Goal: Task Accomplishment & Management: Manage account settings

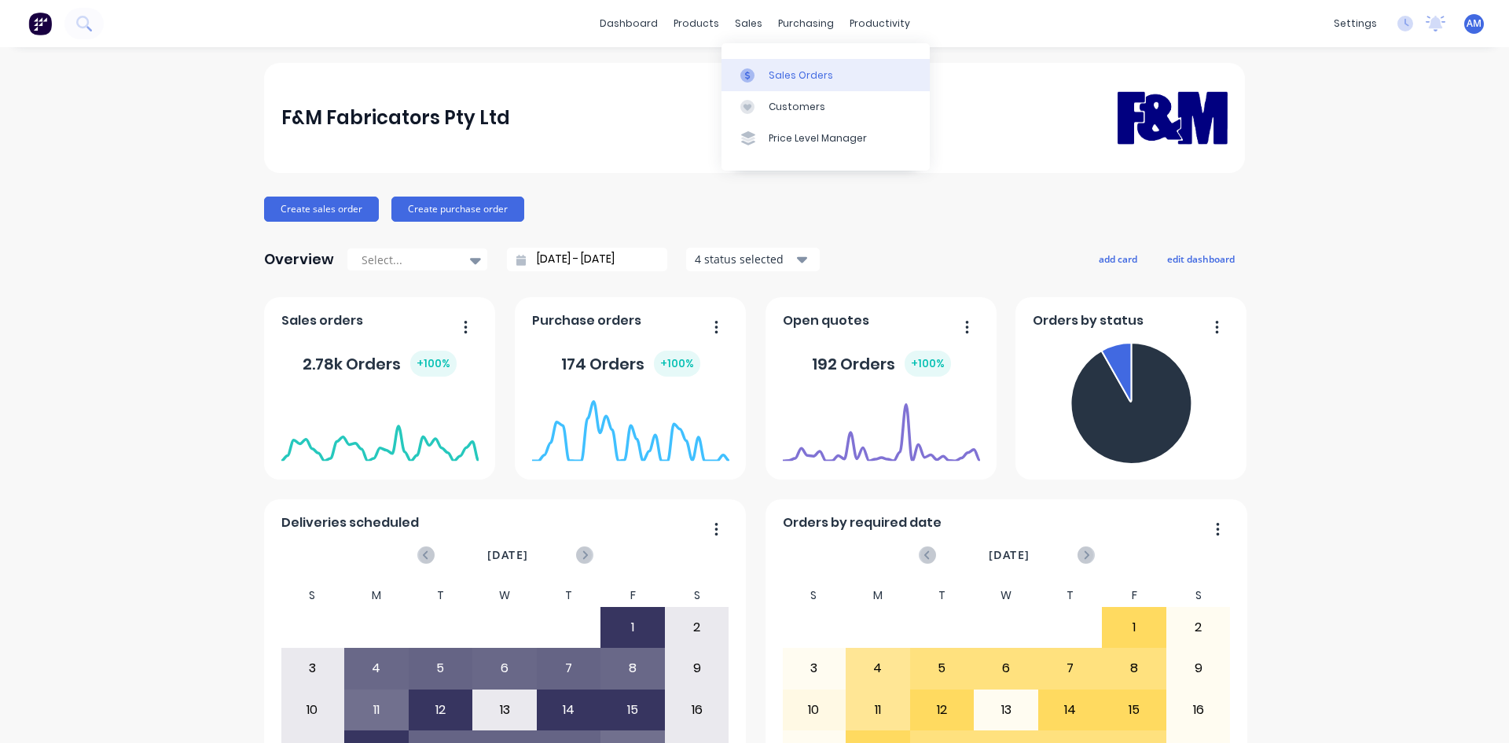
click at [763, 67] on link "Sales Orders" at bounding box center [826, 74] width 208 height 31
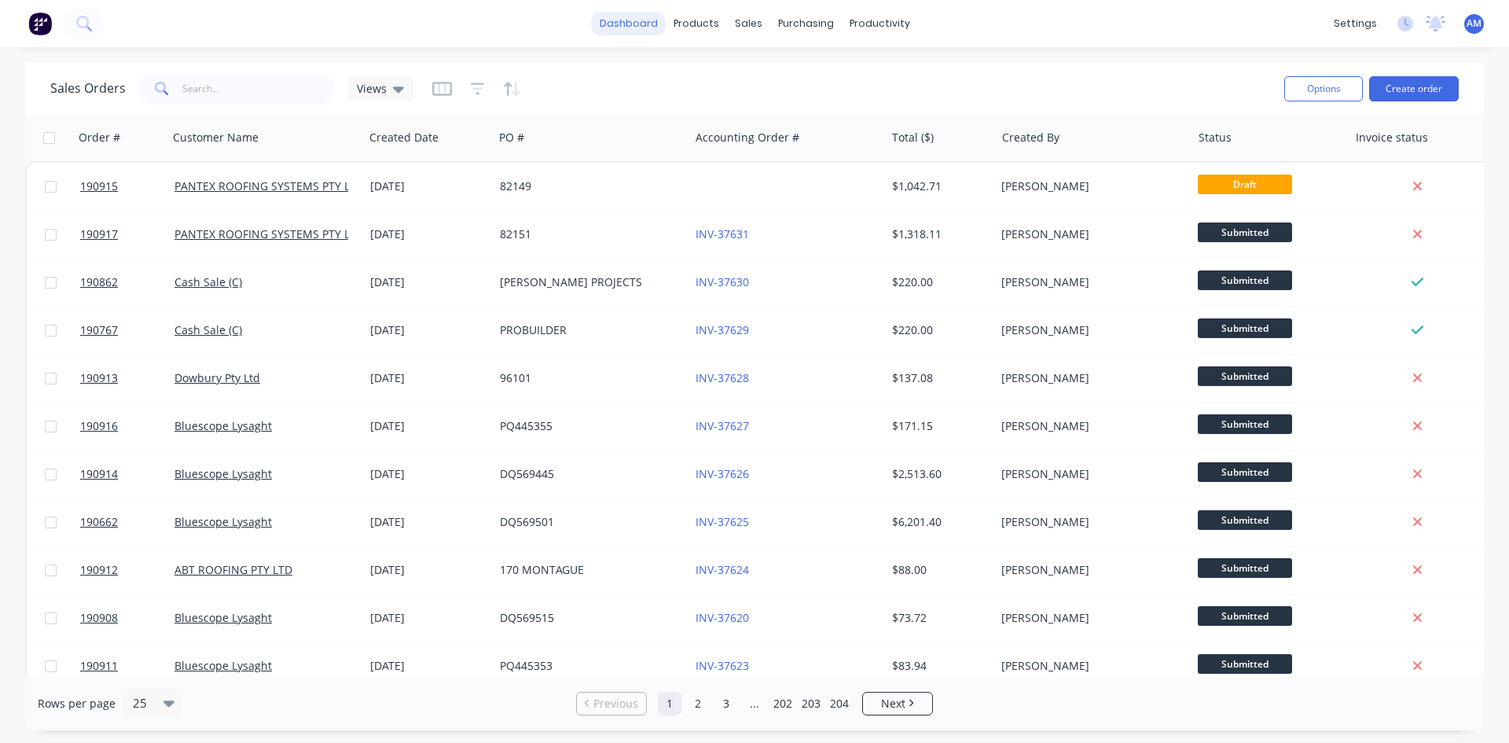
click at [627, 23] on link "dashboard" at bounding box center [629, 24] width 74 height 24
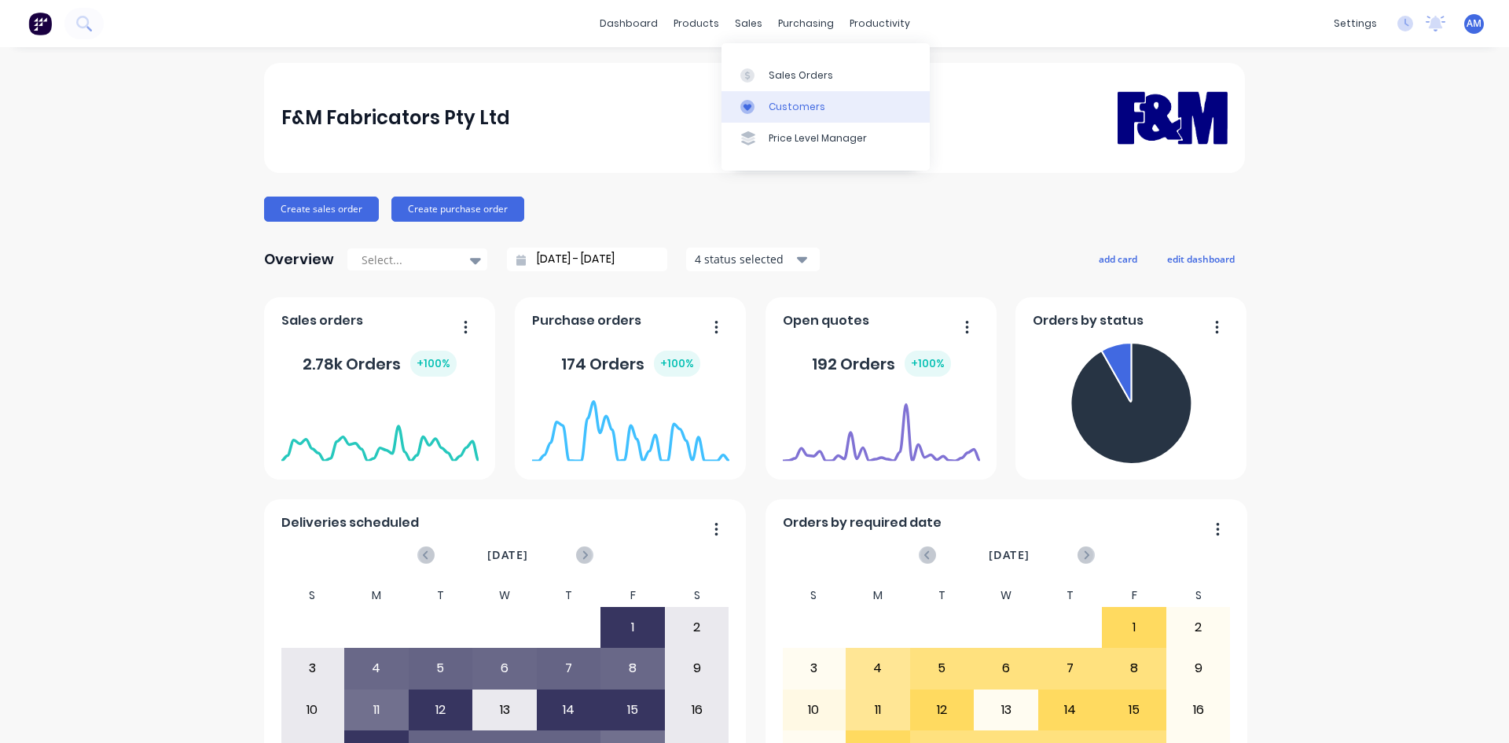
click at [789, 108] on div "Customers" at bounding box center [797, 107] width 57 height 14
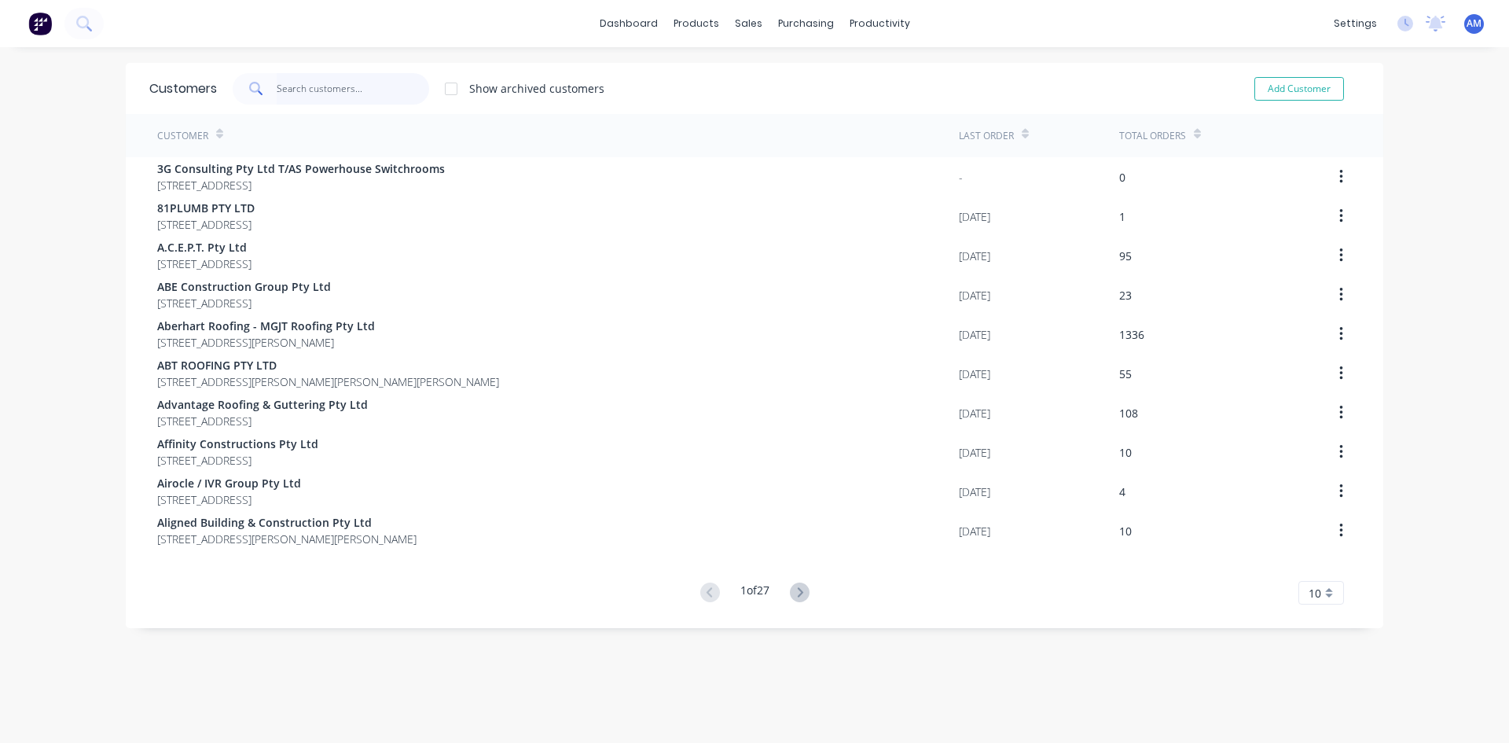
click at [327, 98] on input "text" at bounding box center [353, 88] width 153 height 31
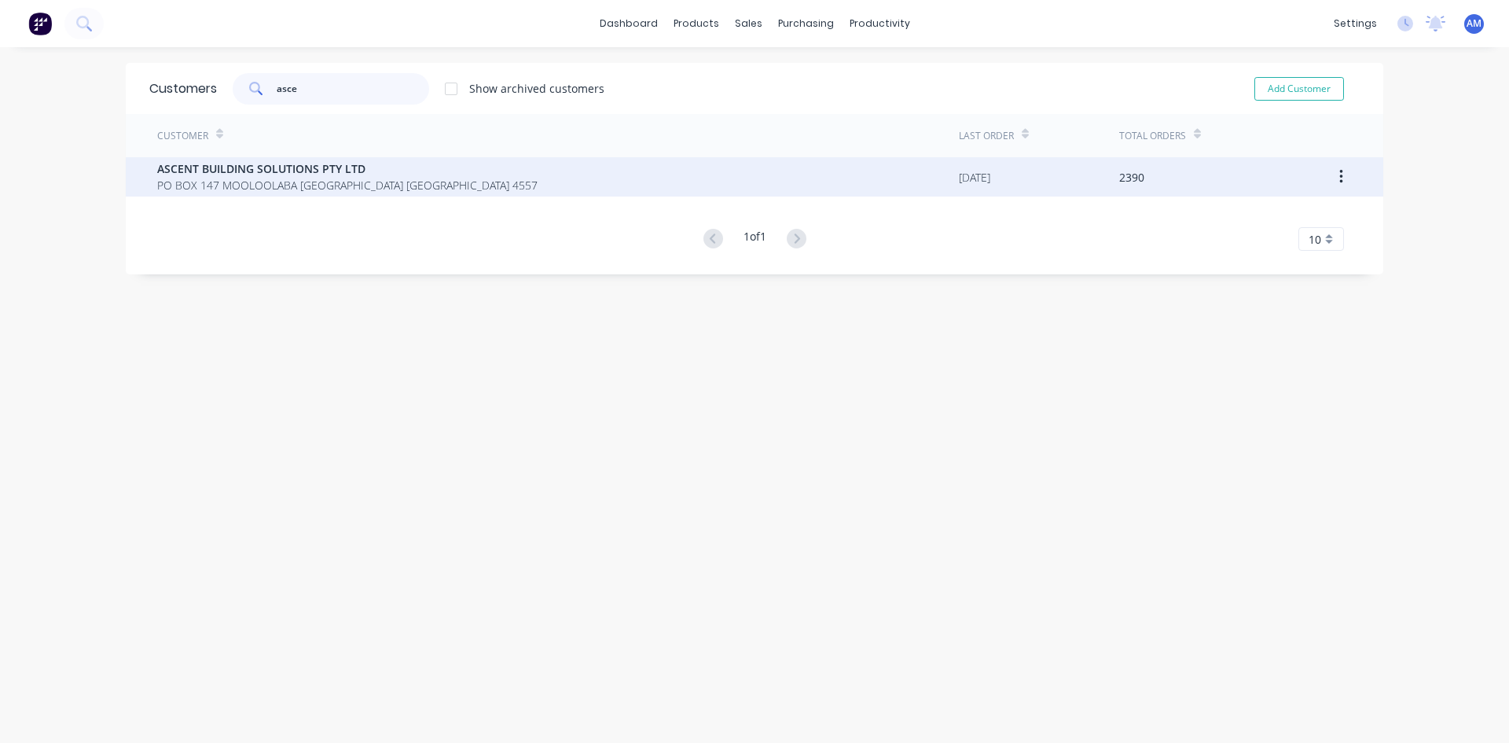
type input "asce"
click at [338, 167] on span "ASCENT BUILDING SOLUTIONS PTY LTD" at bounding box center [347, 168] width 380 height 17
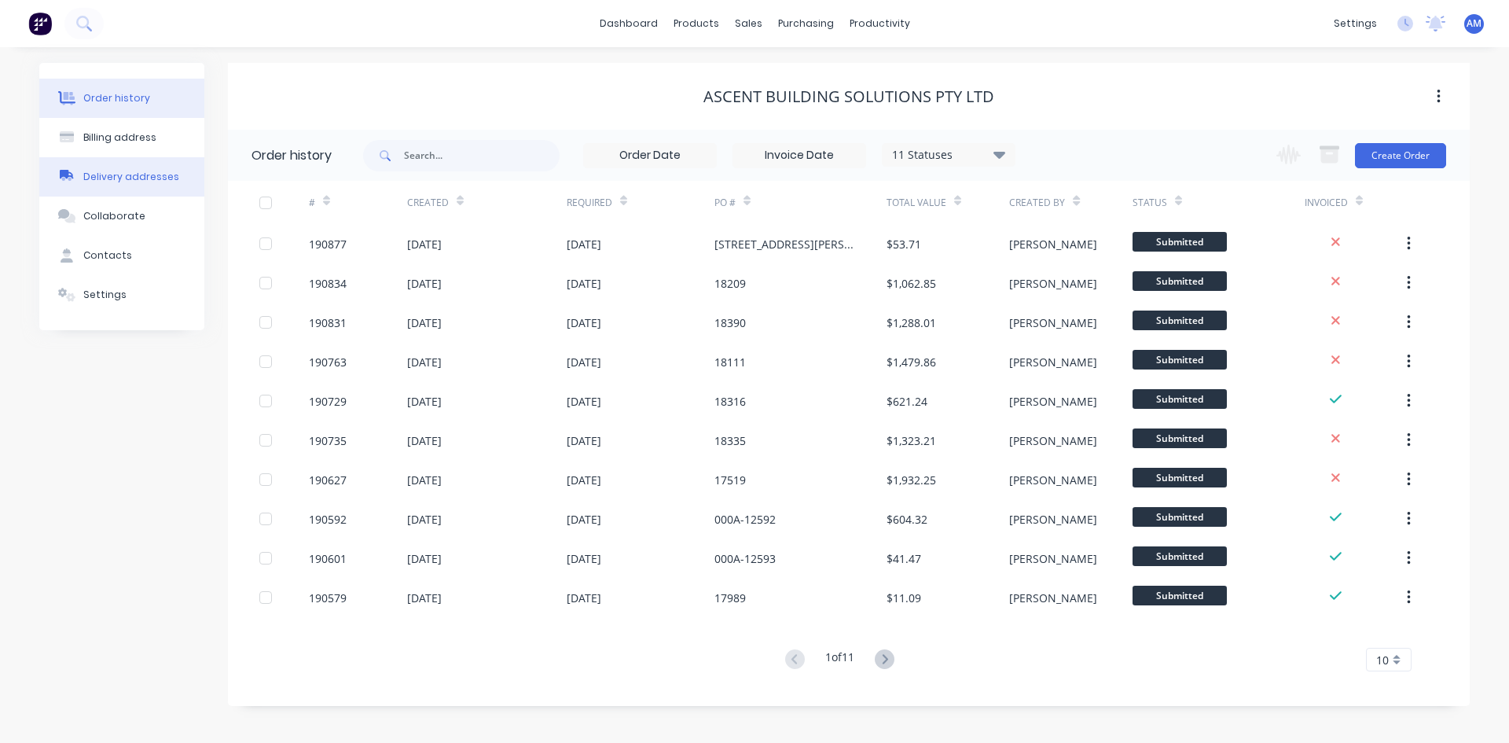
click at [121, 183] on div "Delivery addresses" at bounding box center [131, 177] width 96 height 14
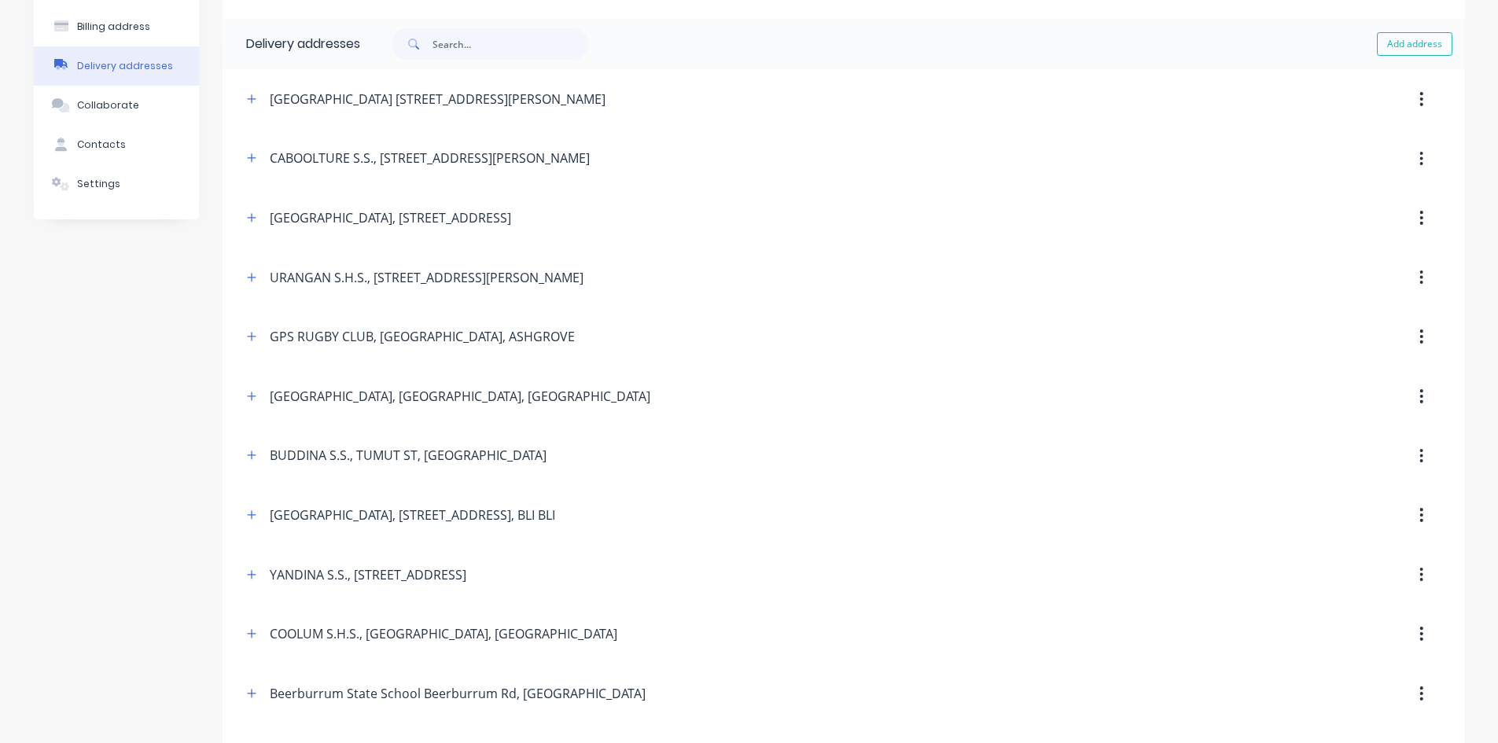
scroll to position [76, 0]
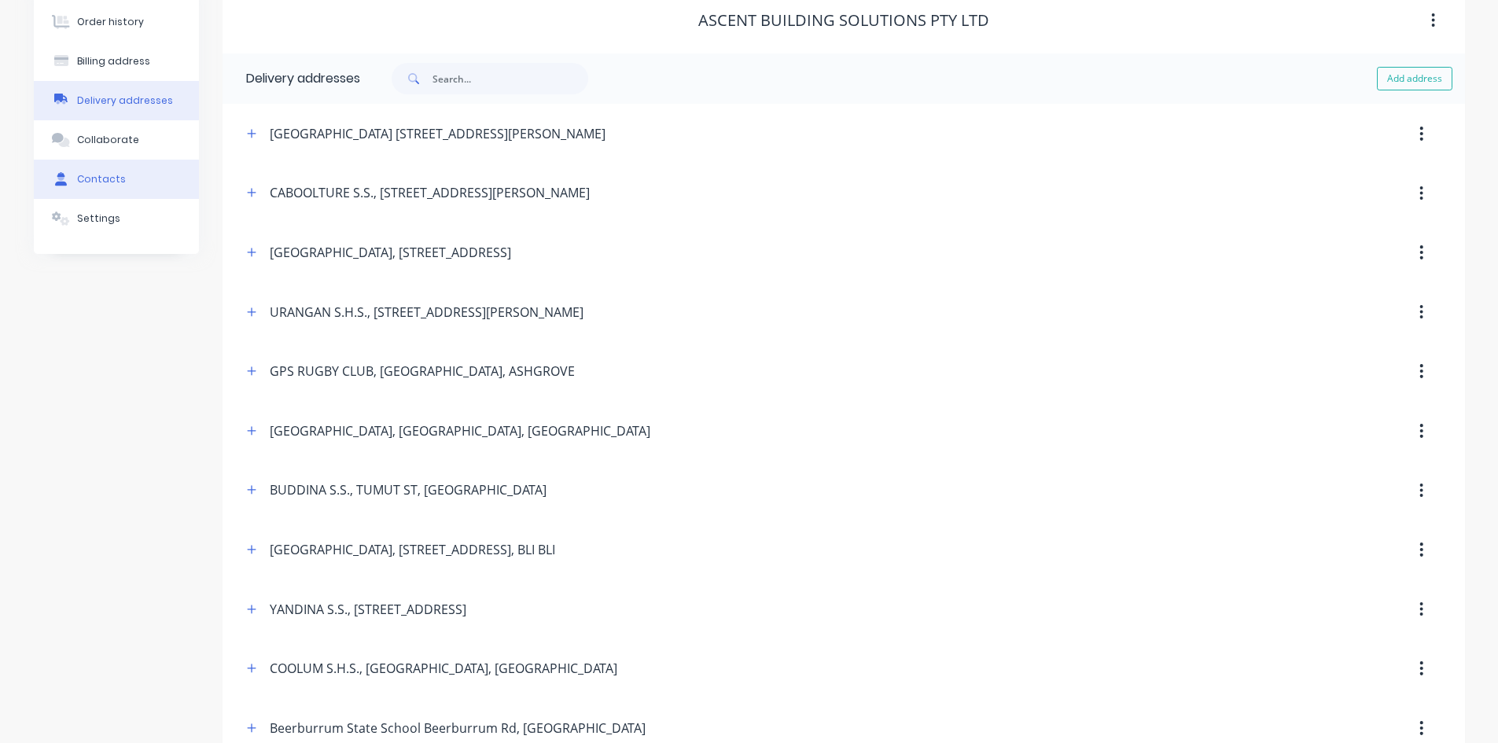
click at [132, 179] on button "Contacts" at bounding box center [116, 179] width 165 height 39
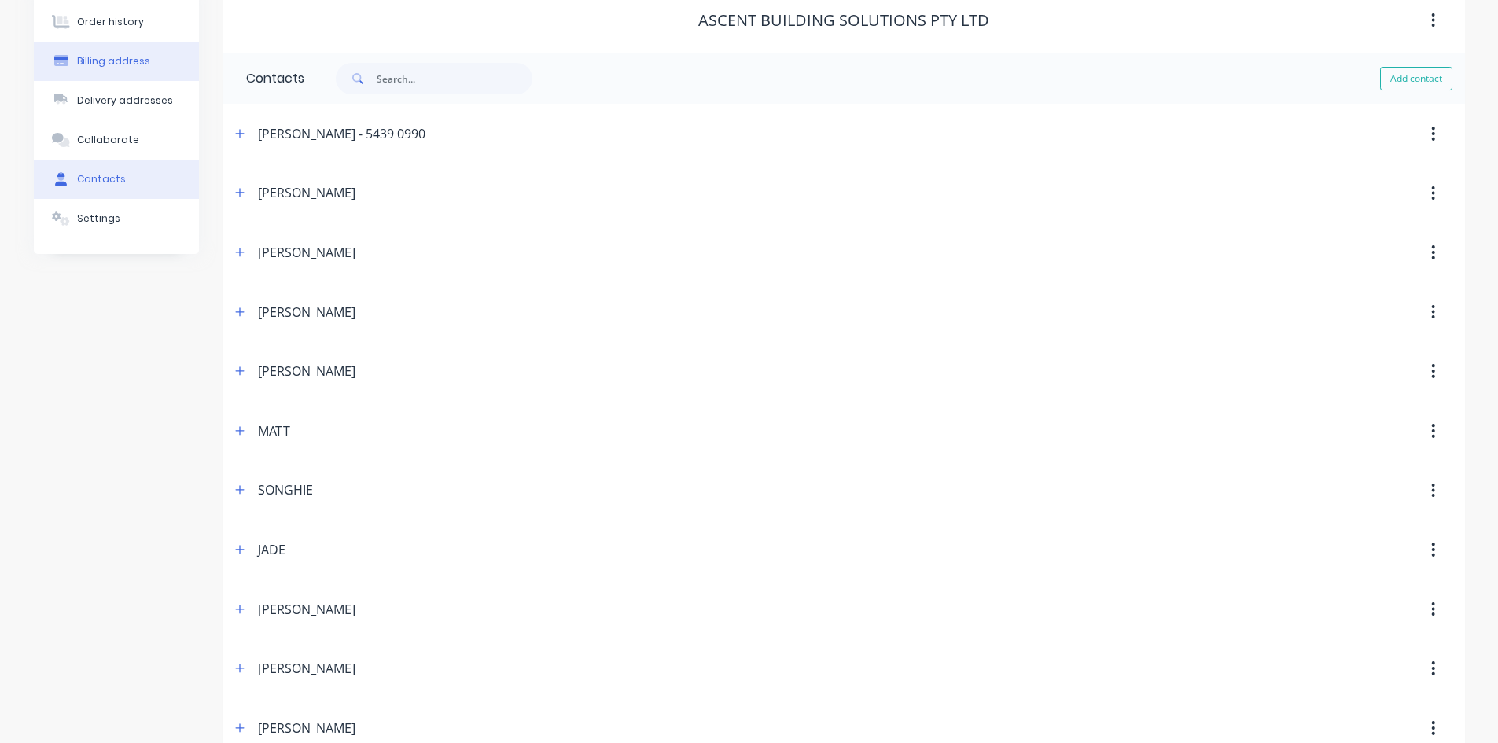
click at [101, 72] on button "Billing address" at bounding box center [116, 61] width 165 height 39
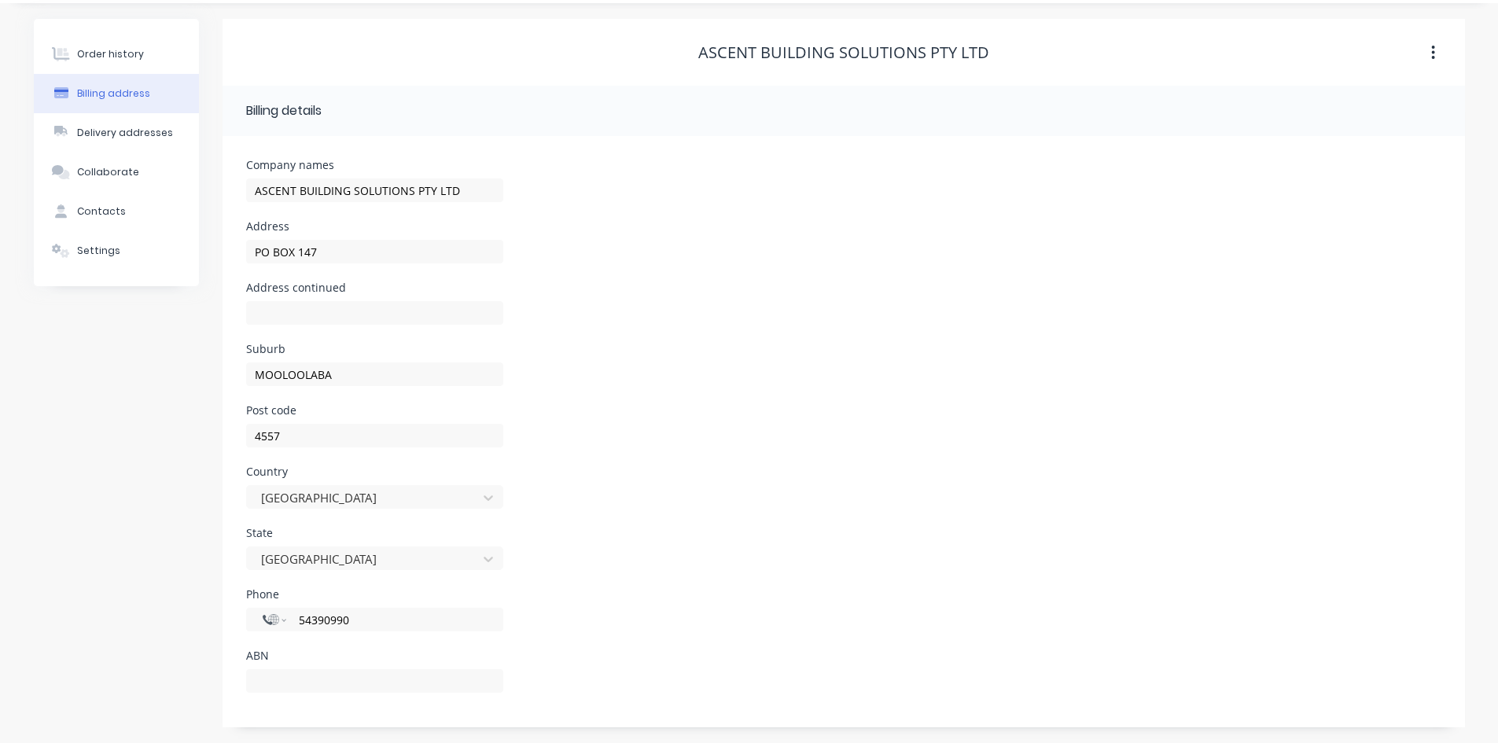
scroll to position [44, 0]
click at [139, 131] on div "Delivery addresses" at bounding box center [125, 133] width 96 height 14
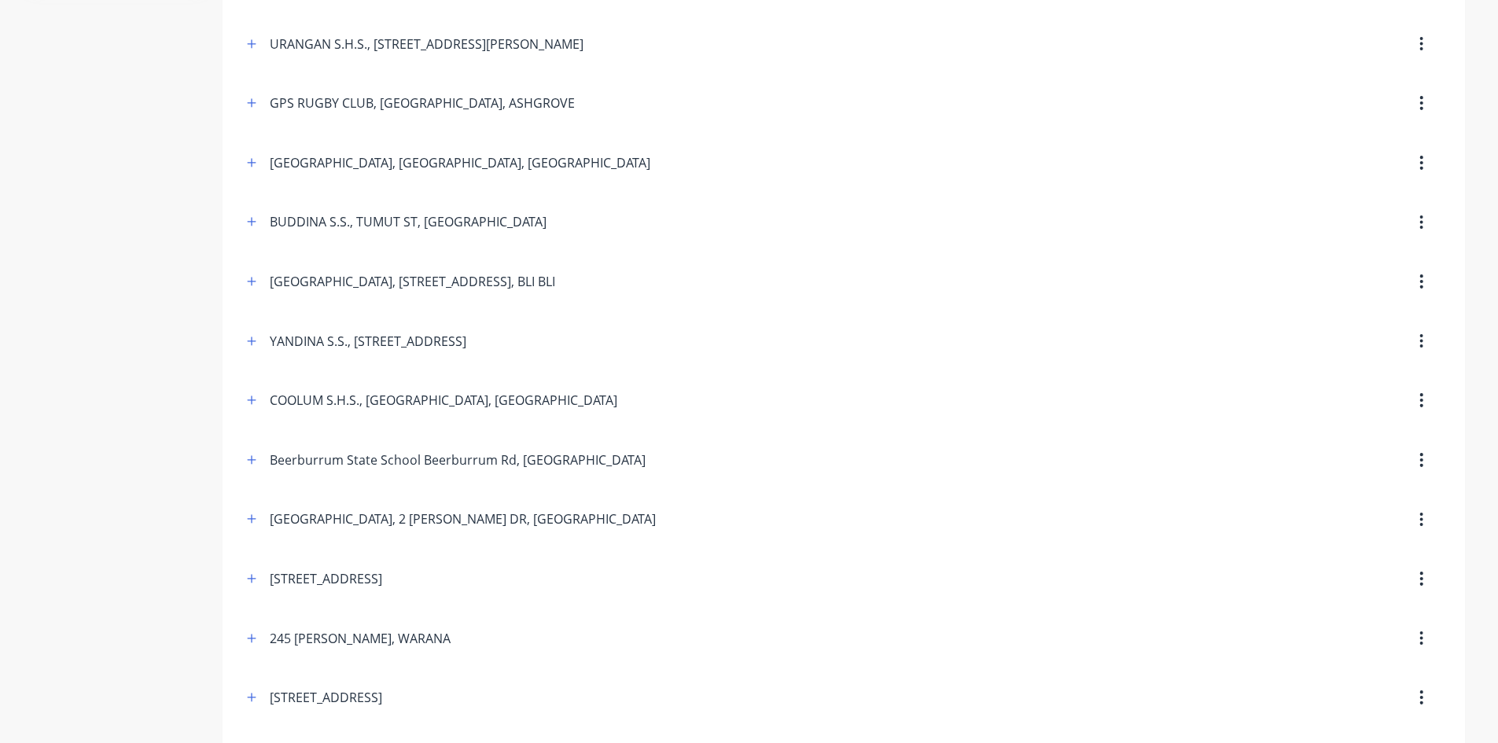
scroll to position [469, 0]
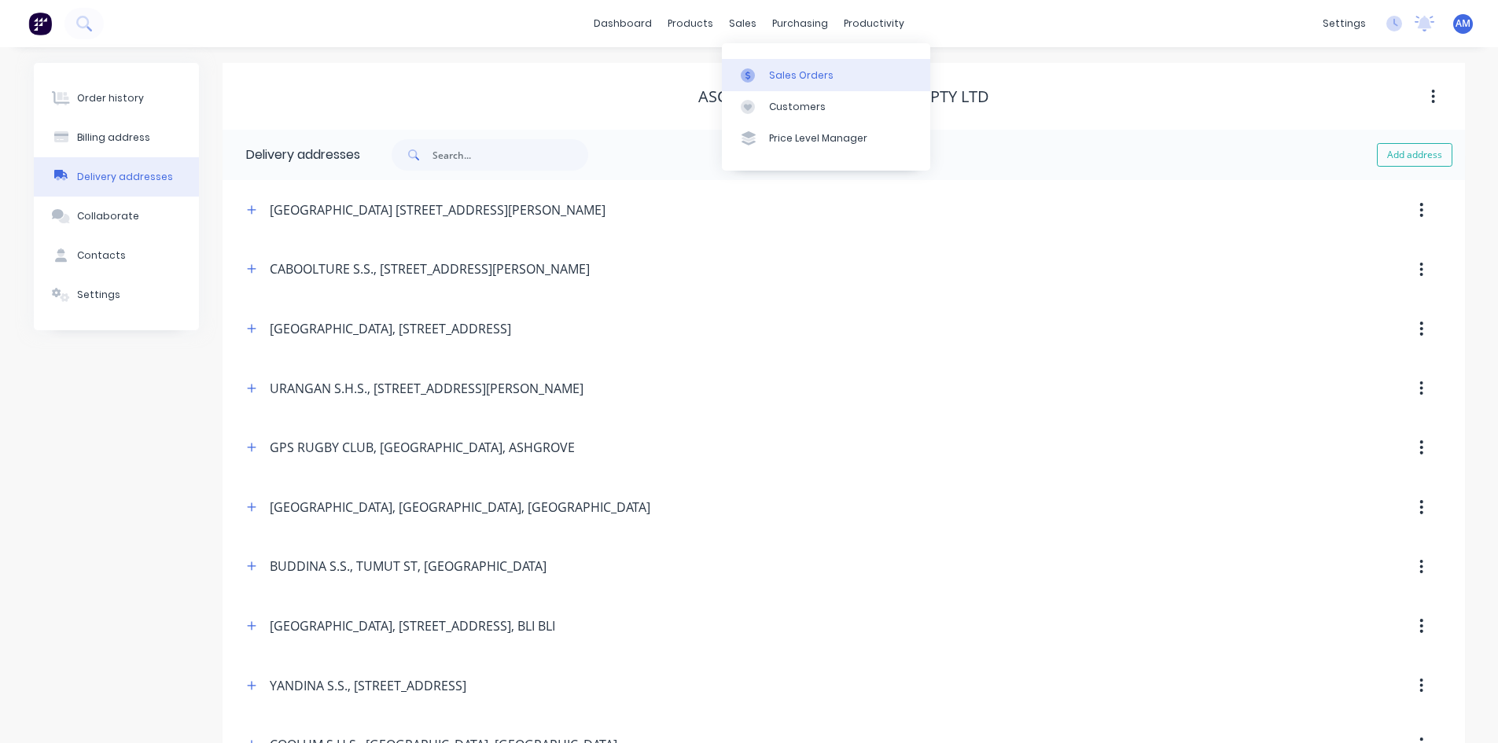
click at [750, 71] on icon at bounding box center [748, 75] width 14 height 14
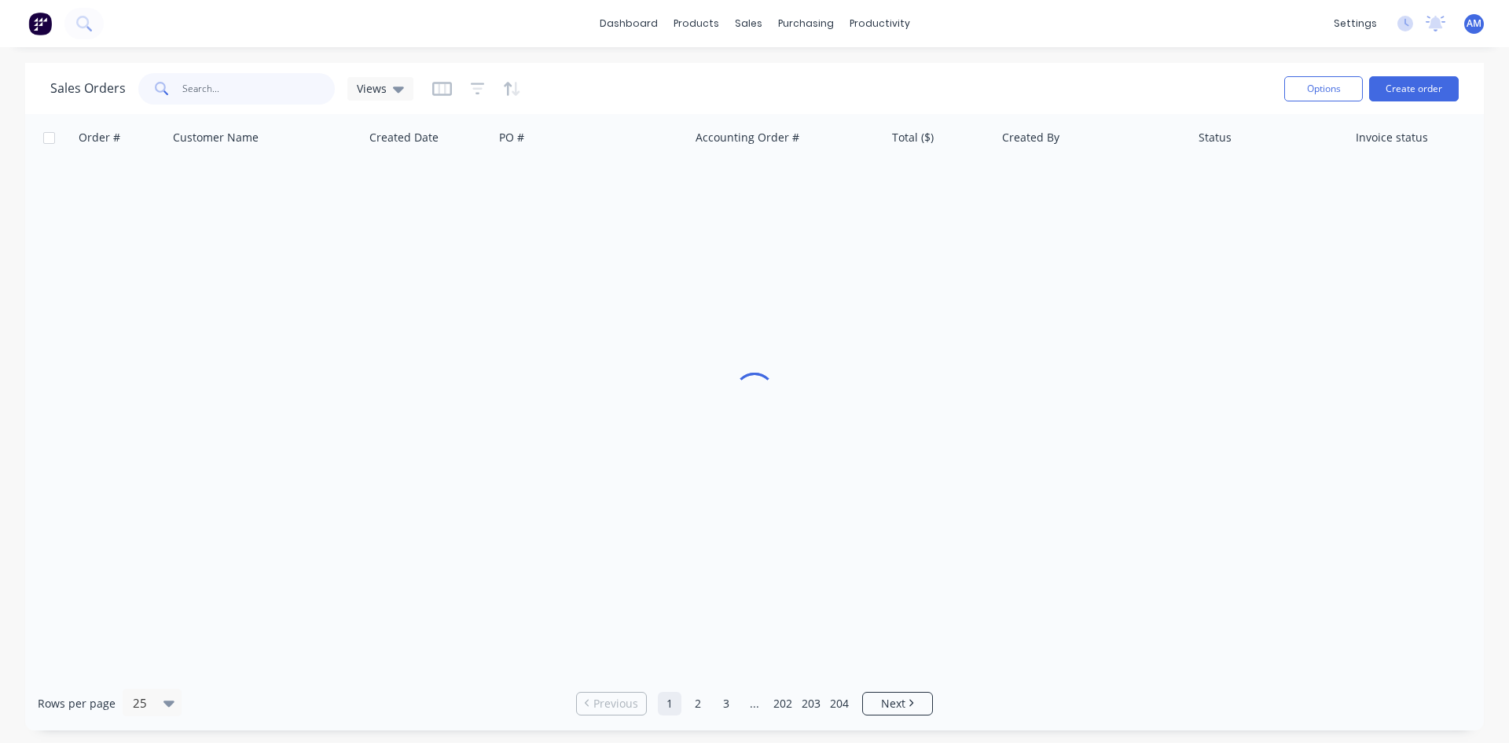
click at [240, 94] on input "text" at bounding box center [258, 88] width 153 height 31
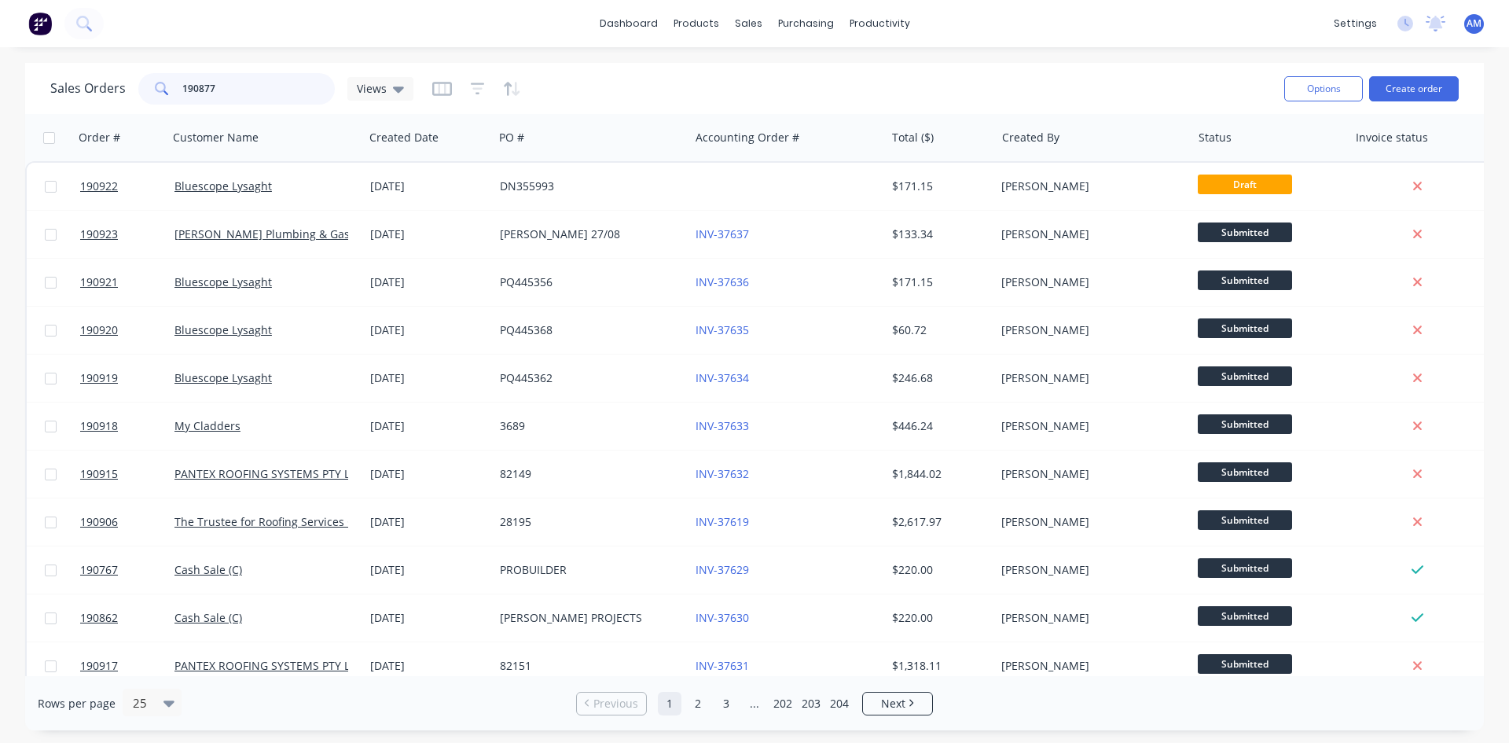
type input "190877"
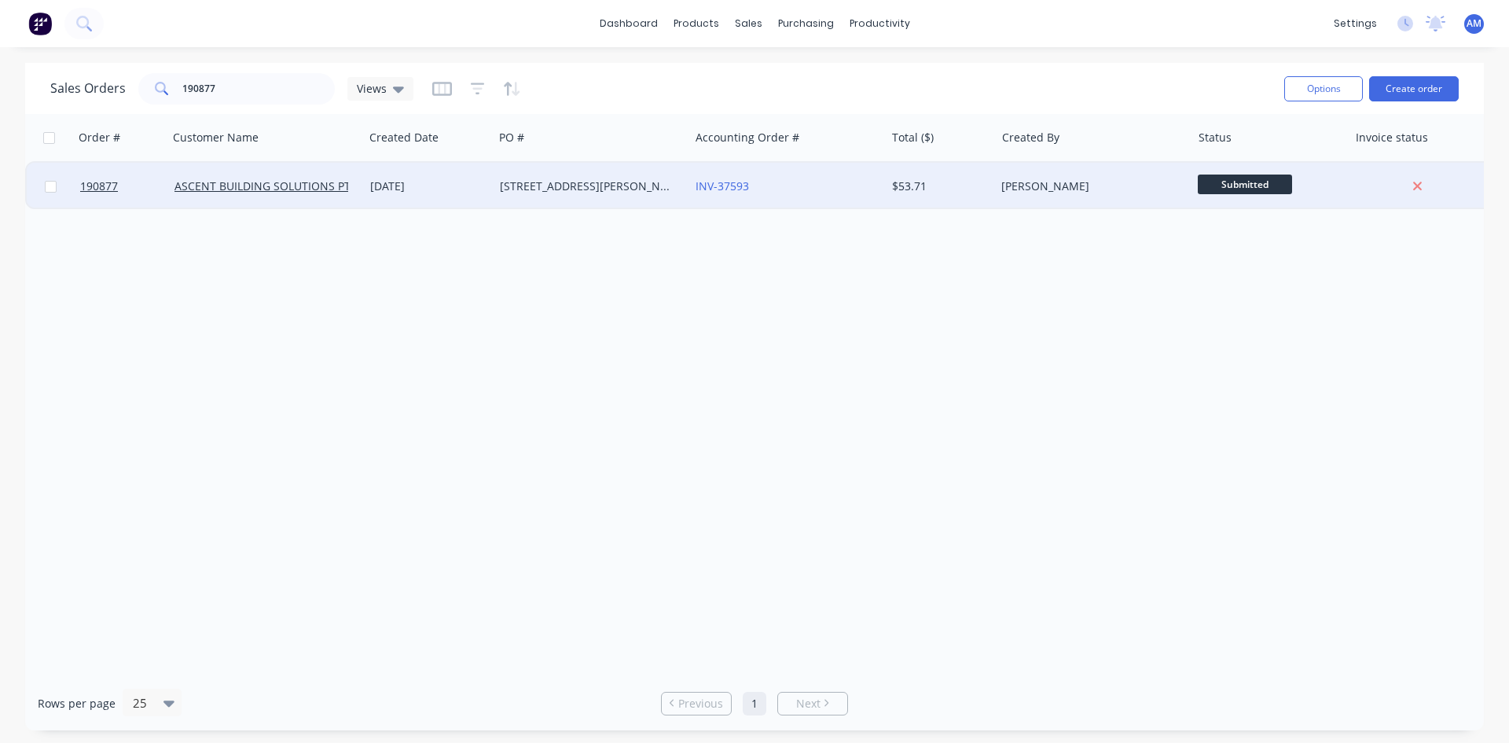
click at [657, 196] on div "[STREET_ADDRESS][PERSON_NAME]" at bounding box center [592, 186] width 196 height 47
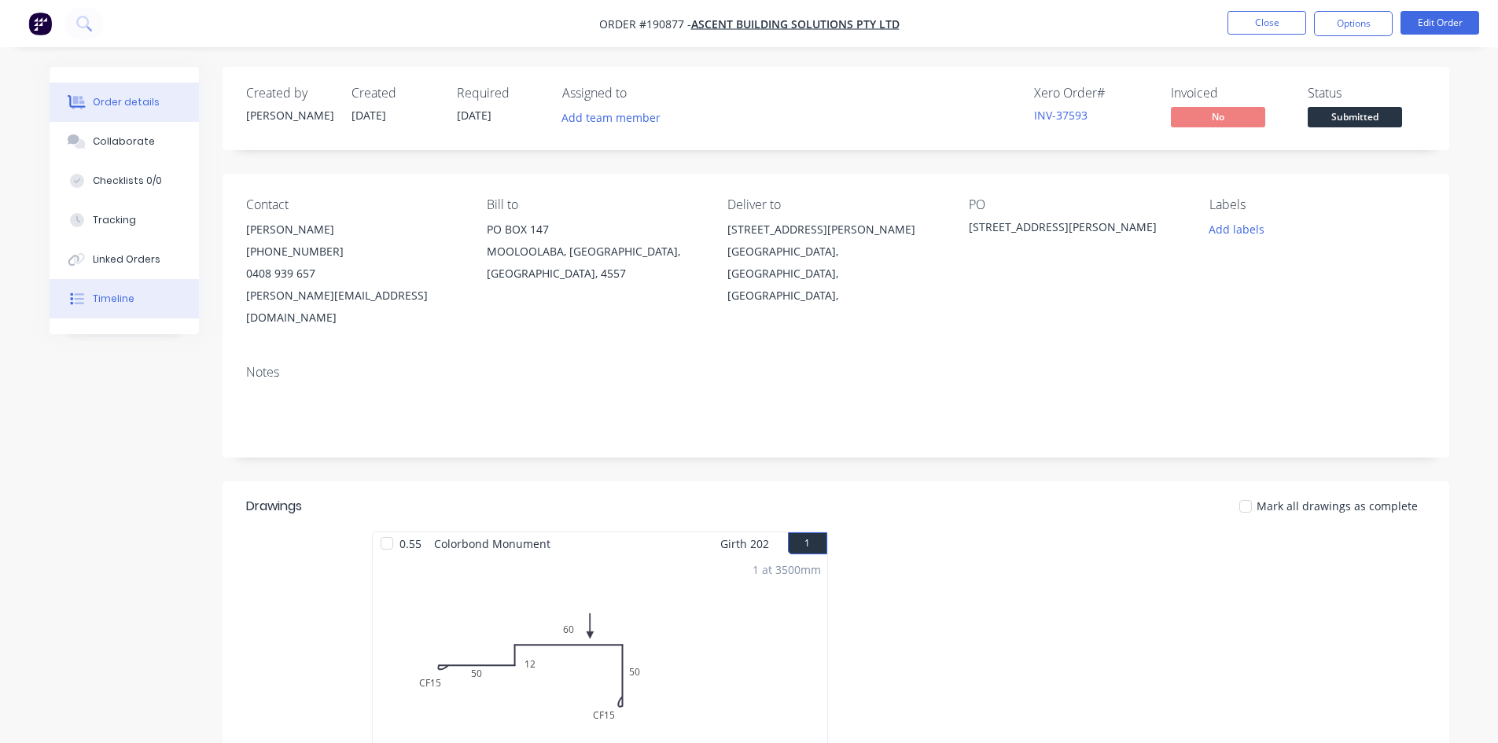
click at [149, 294] on button "Timeline" at bounding box center [124, 298] width 149 height 39
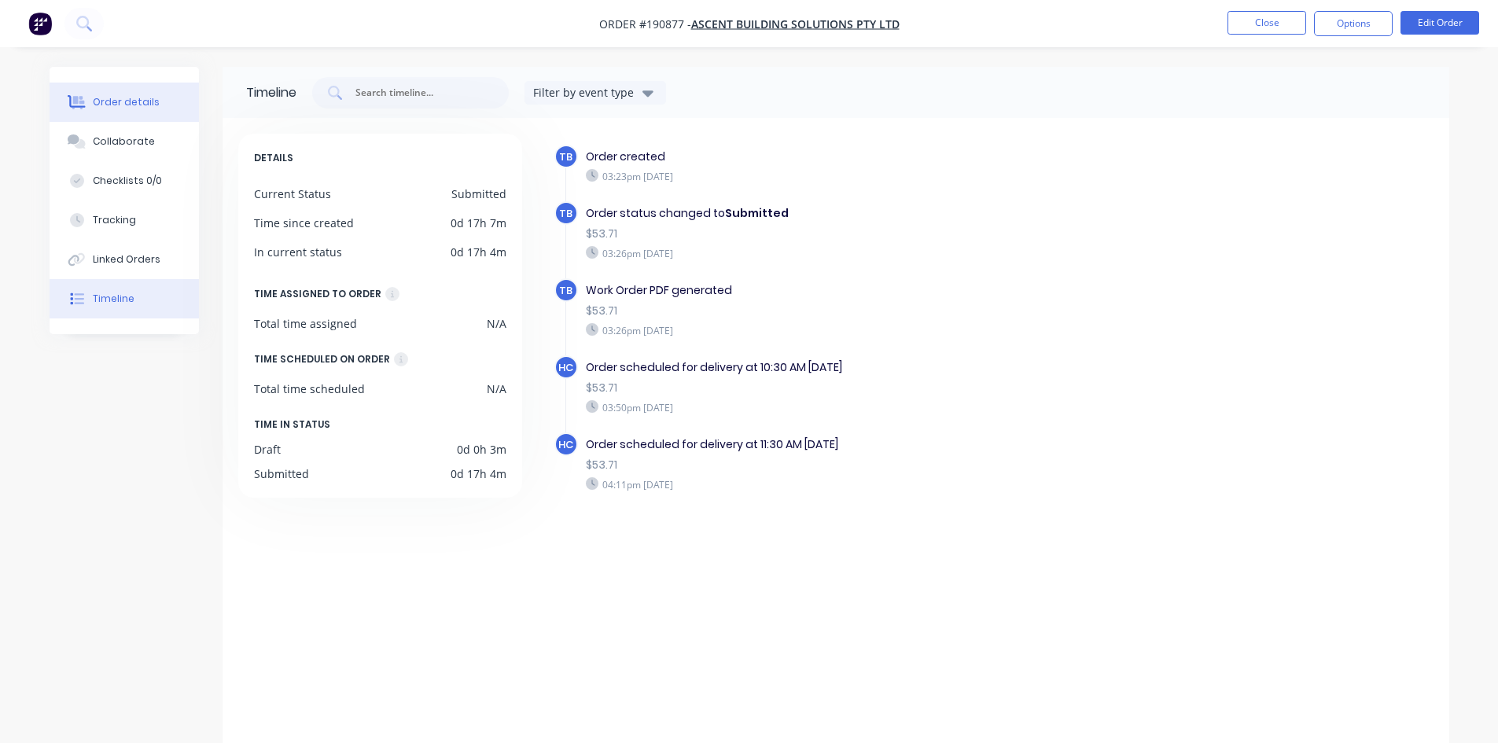
click at [136, 112] on button "Order details" at bounding box center [124, 102] width 149 height 39
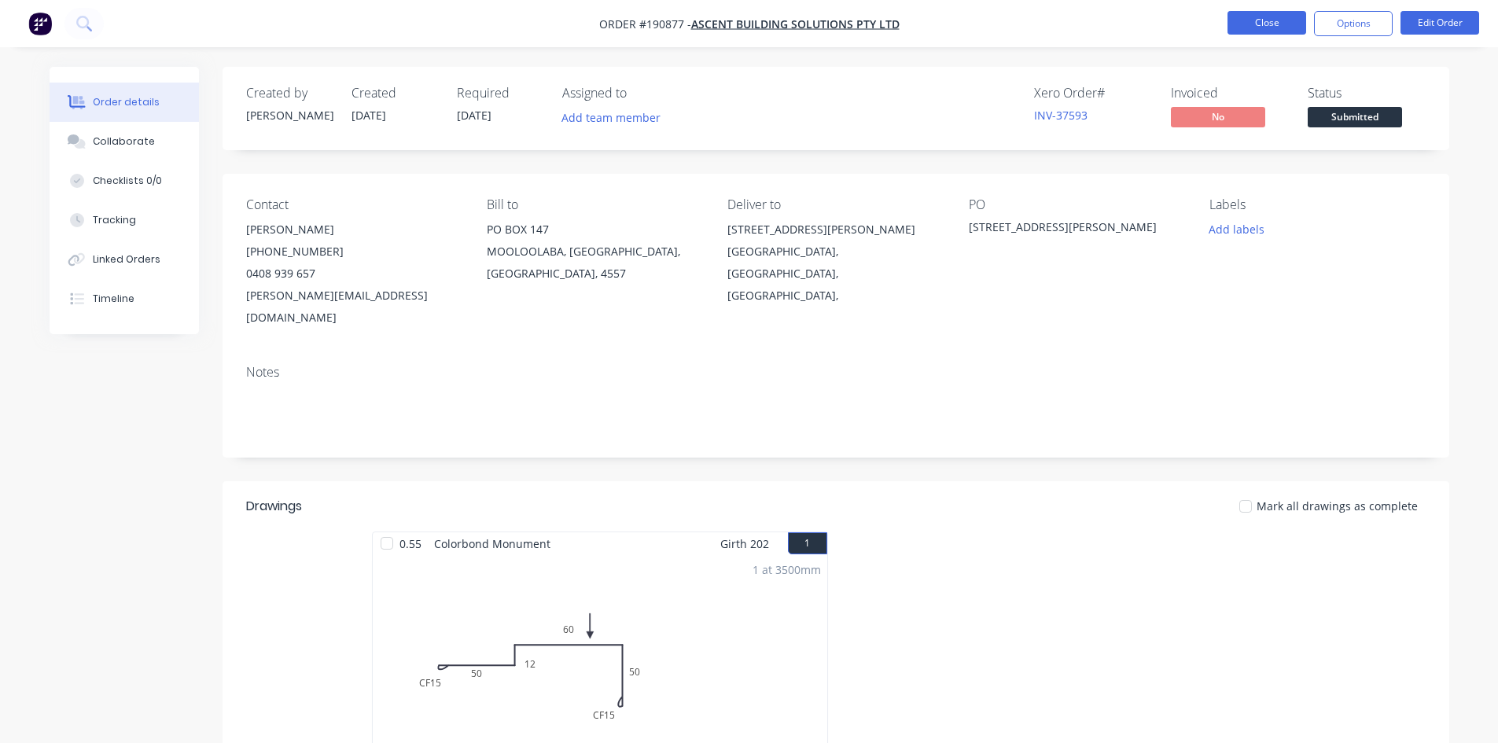
click at [1250, 17] on button "Close" at bounding box center [1266, 23] width 79 height 24
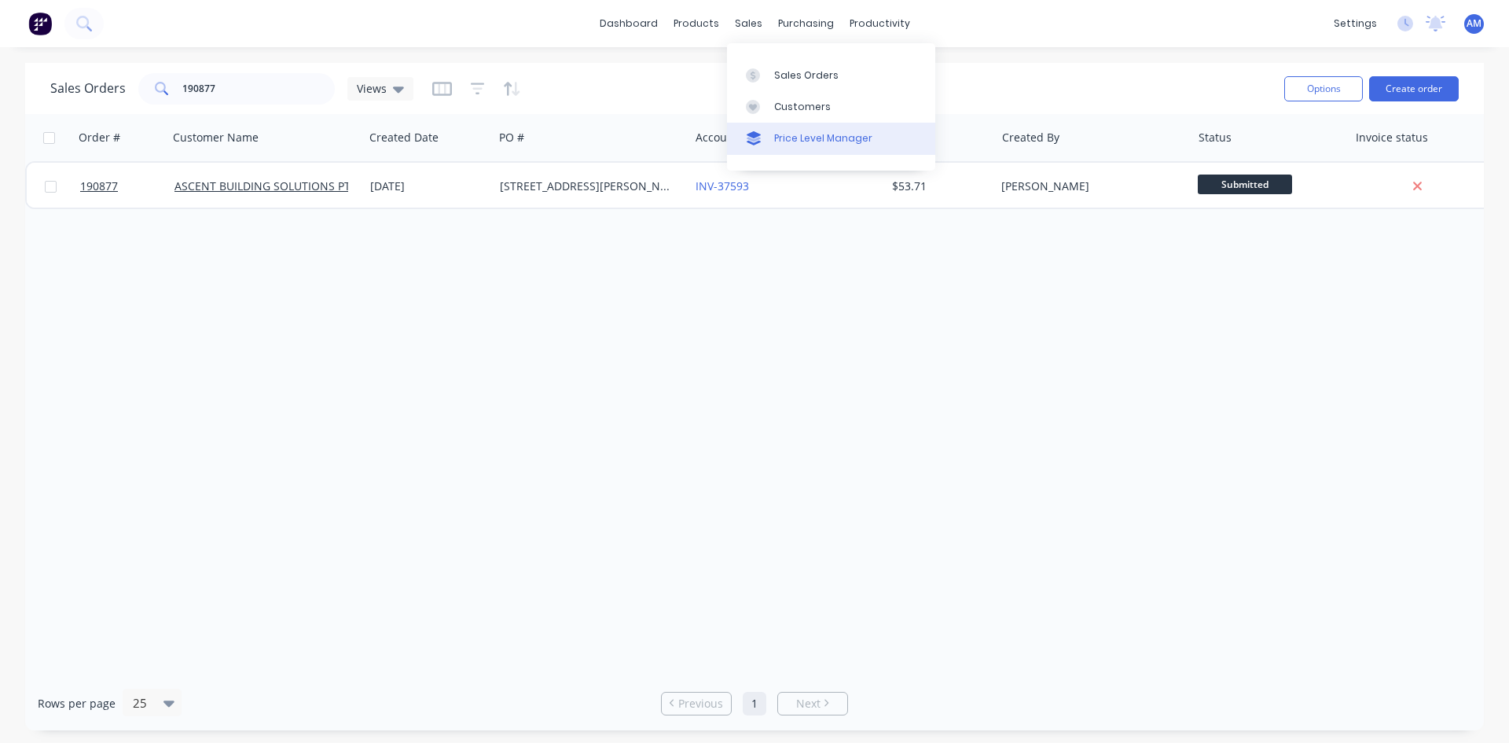
click at [819, 137] on div "Price Level Manager" at bounding box center [823, 138] width 98 height 14
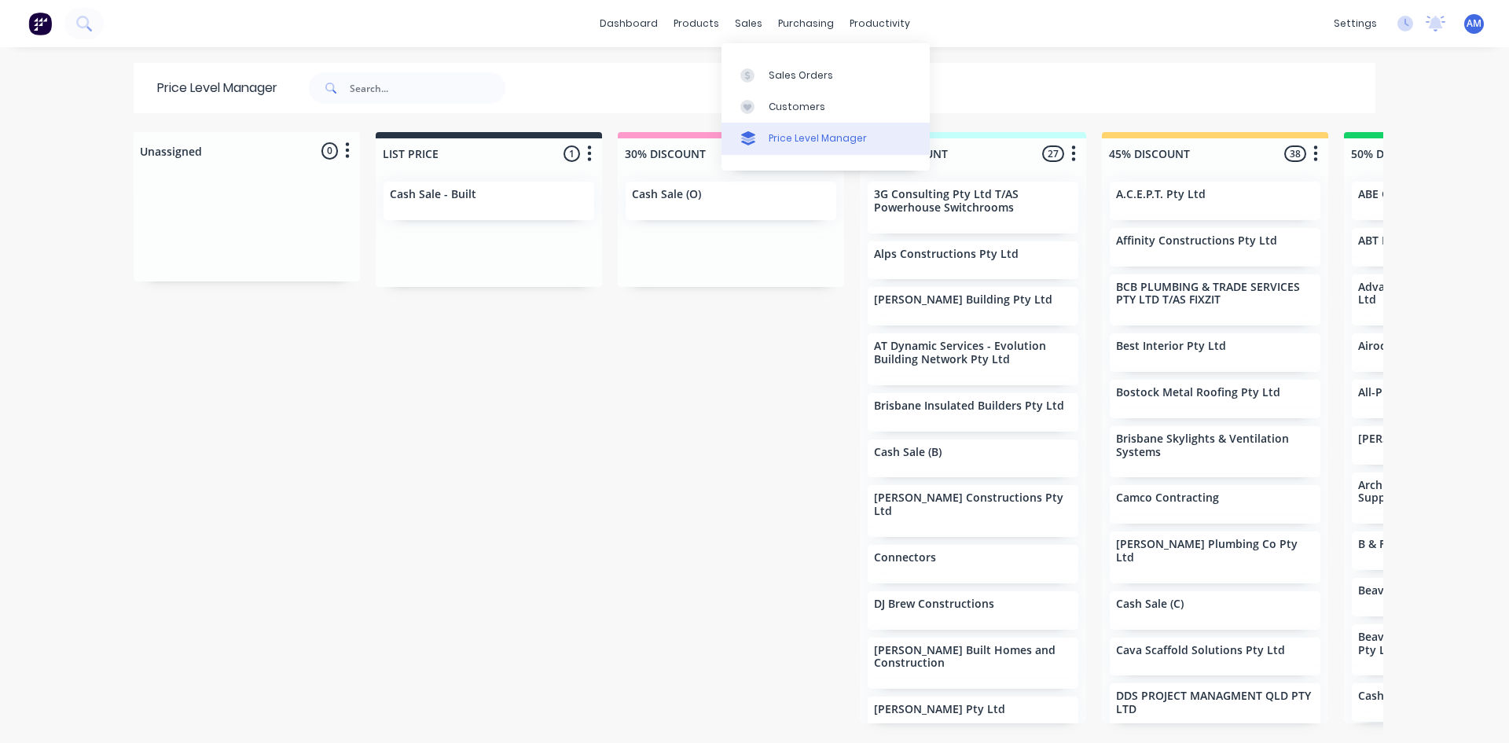
click at [781, 131] on div "Price Level Manager" at bounding box center [818, 138] width 98 height 14
click at [439, 92] on input "text" at bounding box center [428, 87] width 156 height 31
type input "abe"
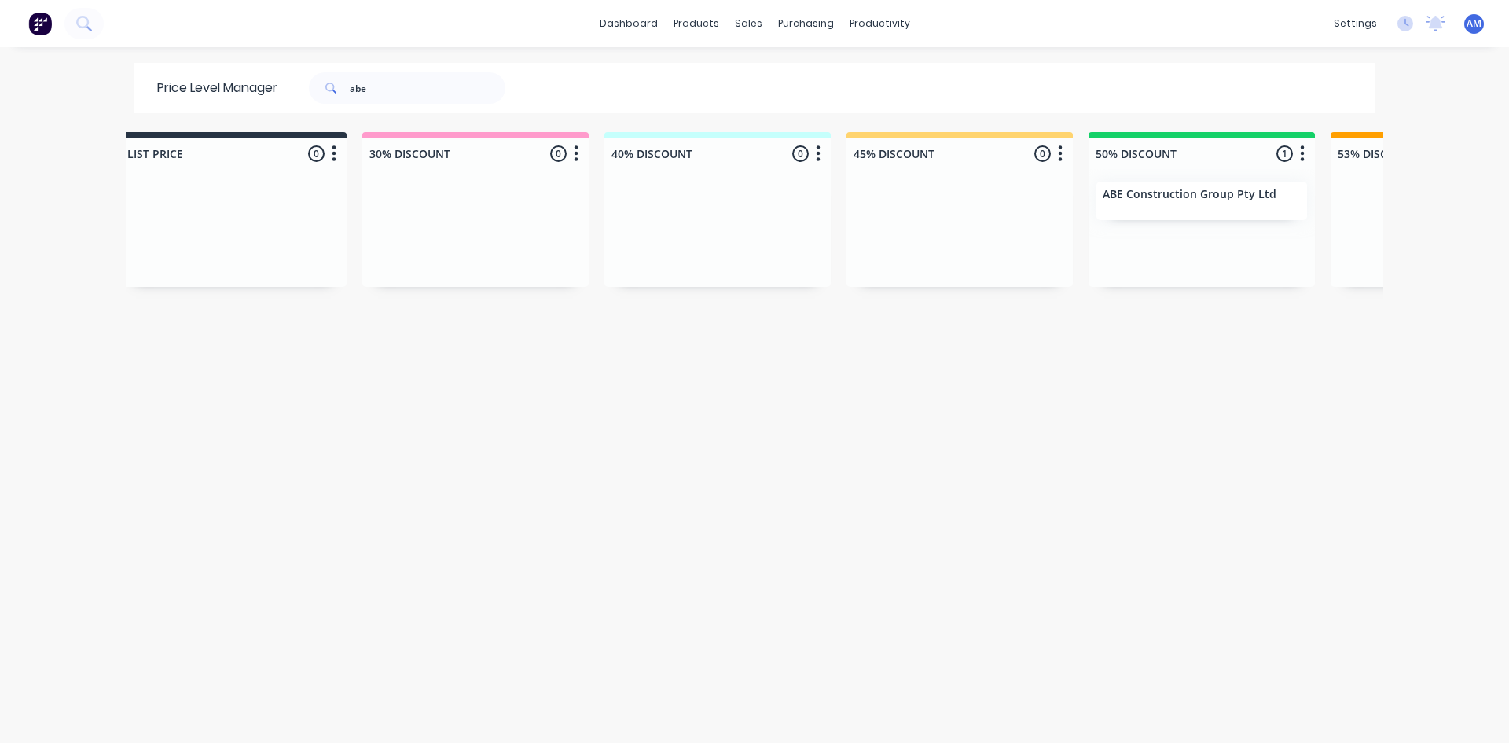
scroll to position [0, 272]
drag, startPoint x: 378, startPoint y: 90, endPoint x: 263, endPoint y: 98, distance: 115.0
click at [263, 97] on div "Price Level Manager [PERSON_NAME]" at bounding box center [339, 88] width 411 height 50
type input "abt roofing"
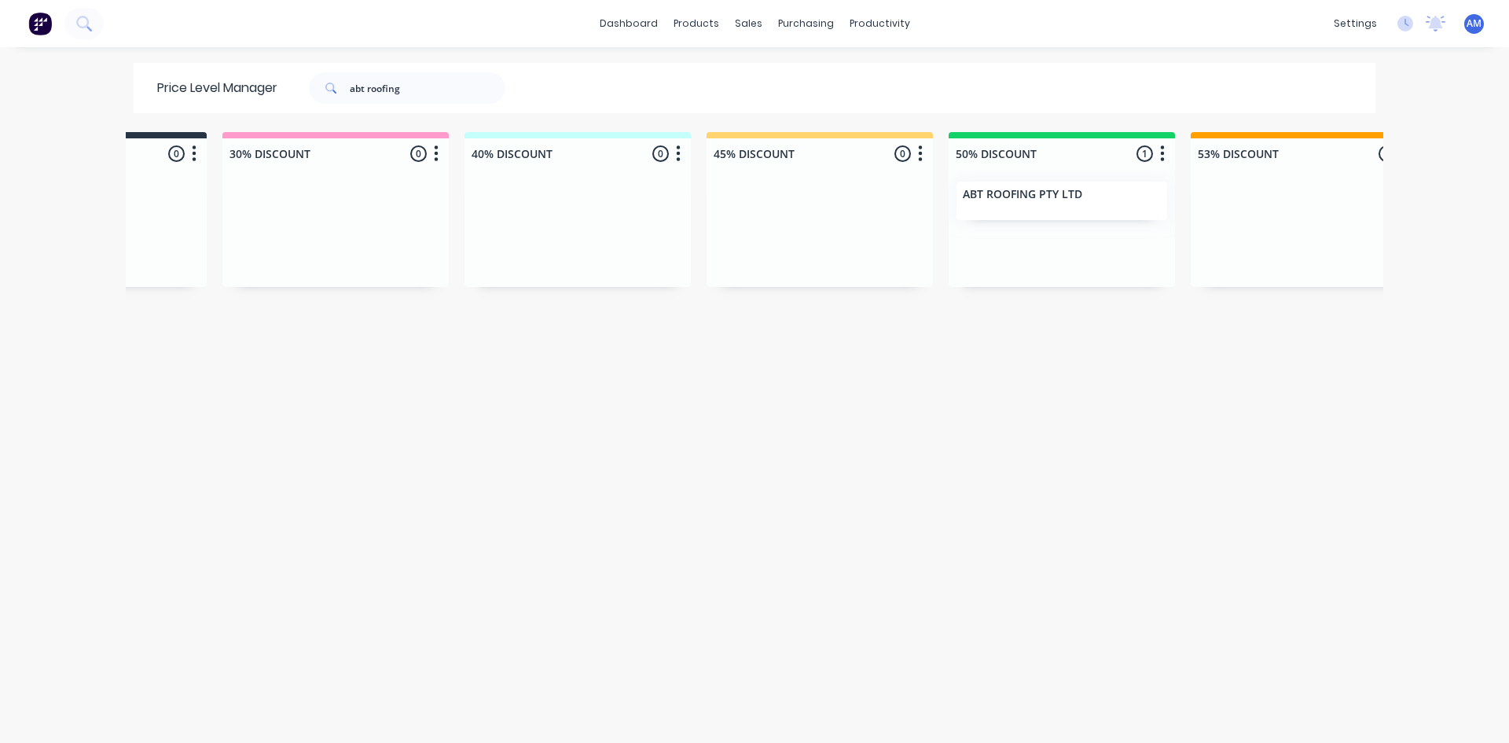
scroll to position [0, 401]
drag, startPoint x: 417, startPoint y: 98, endPoint x: 200, endPoint y: 86, distance: 217.3
click at [200, 86] on div "Price Level Manager abt roofing" at bounding box center [339, 88] width 411 height 50
type input "alpine"
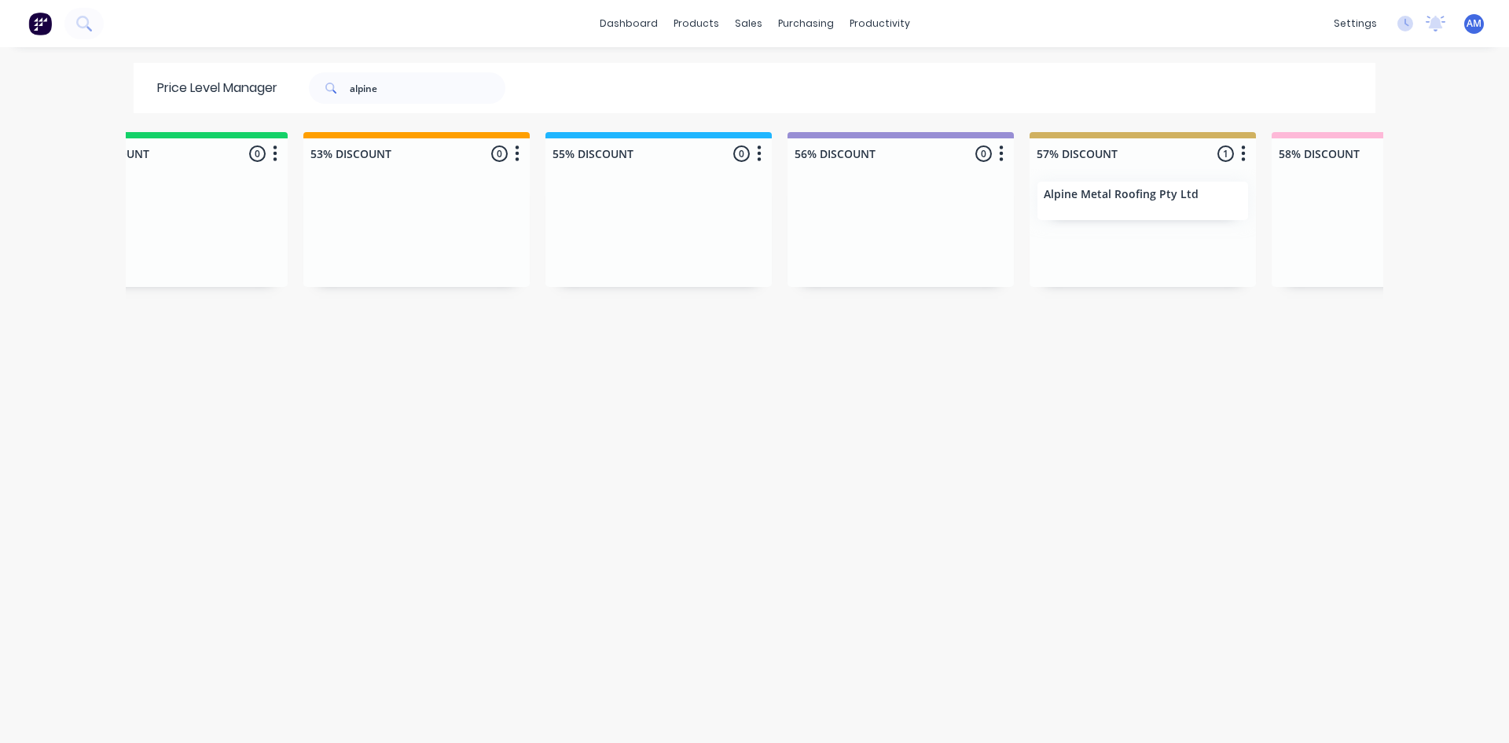
scroll to position [0, 1310]
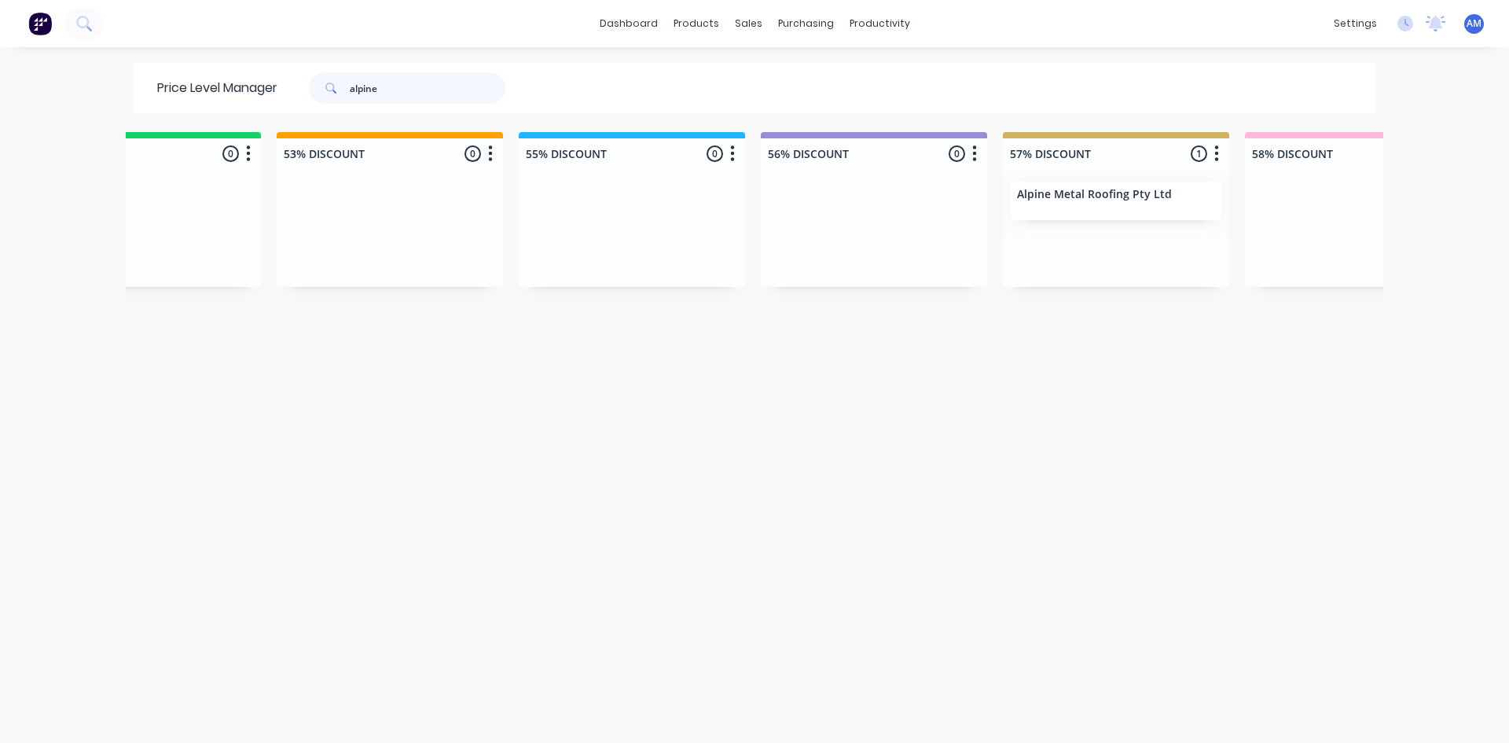
drag, startPoint x: 386, startPoint y: 90, endPoint x: 298, endPoint y: 92, distance: 88.1
click at [305, 88] on div "alpine" at bounding box center [399, 87] width 212 height 31
type input "amj"
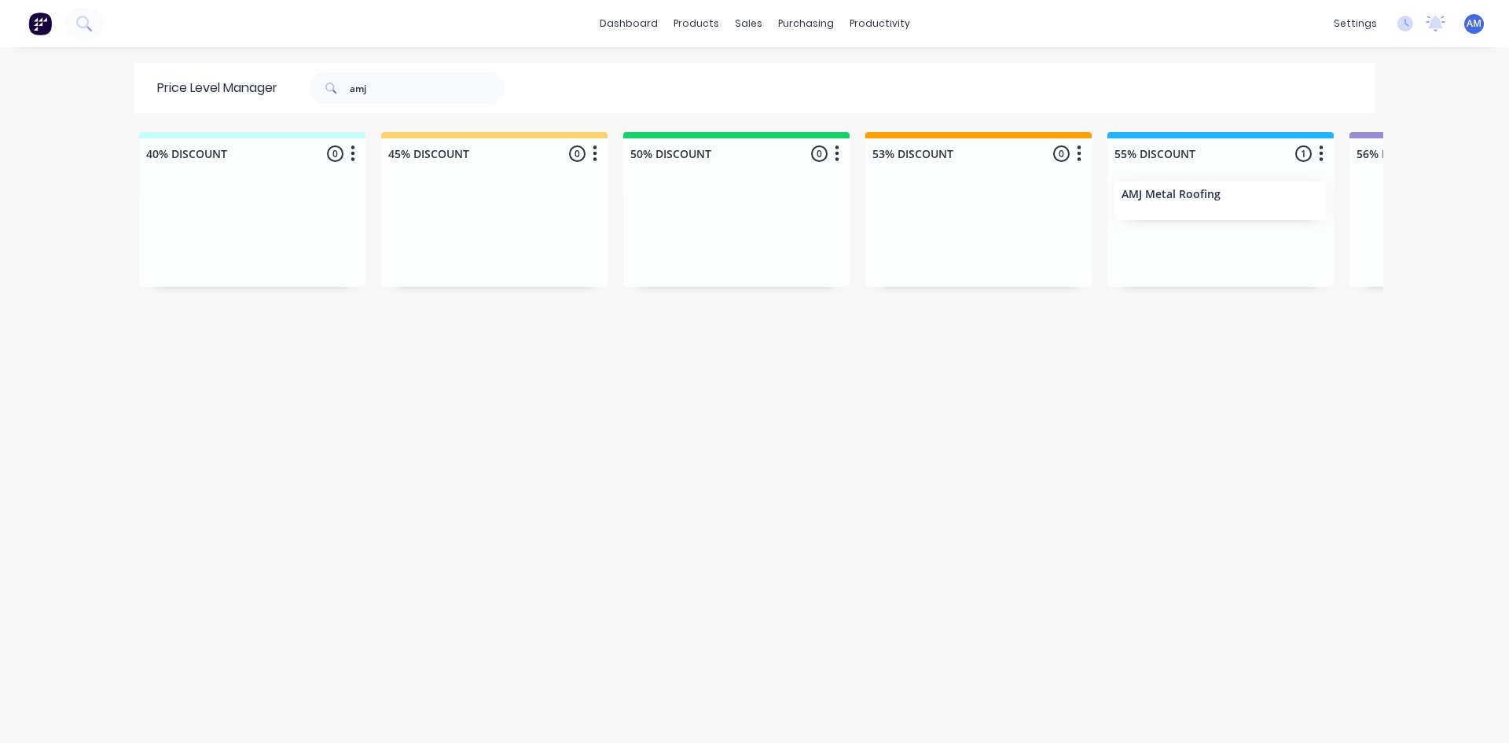
scroll to position [0, 726]
drag, startPoint x: 380, startPoint y: 91, endPoint x: 206, endPoint y: 104, distance: 175.0
click at [215, 99] on div "Price Level Manager amj" at bounding box center [339, 88] width 411 height 50
type input "apex building"
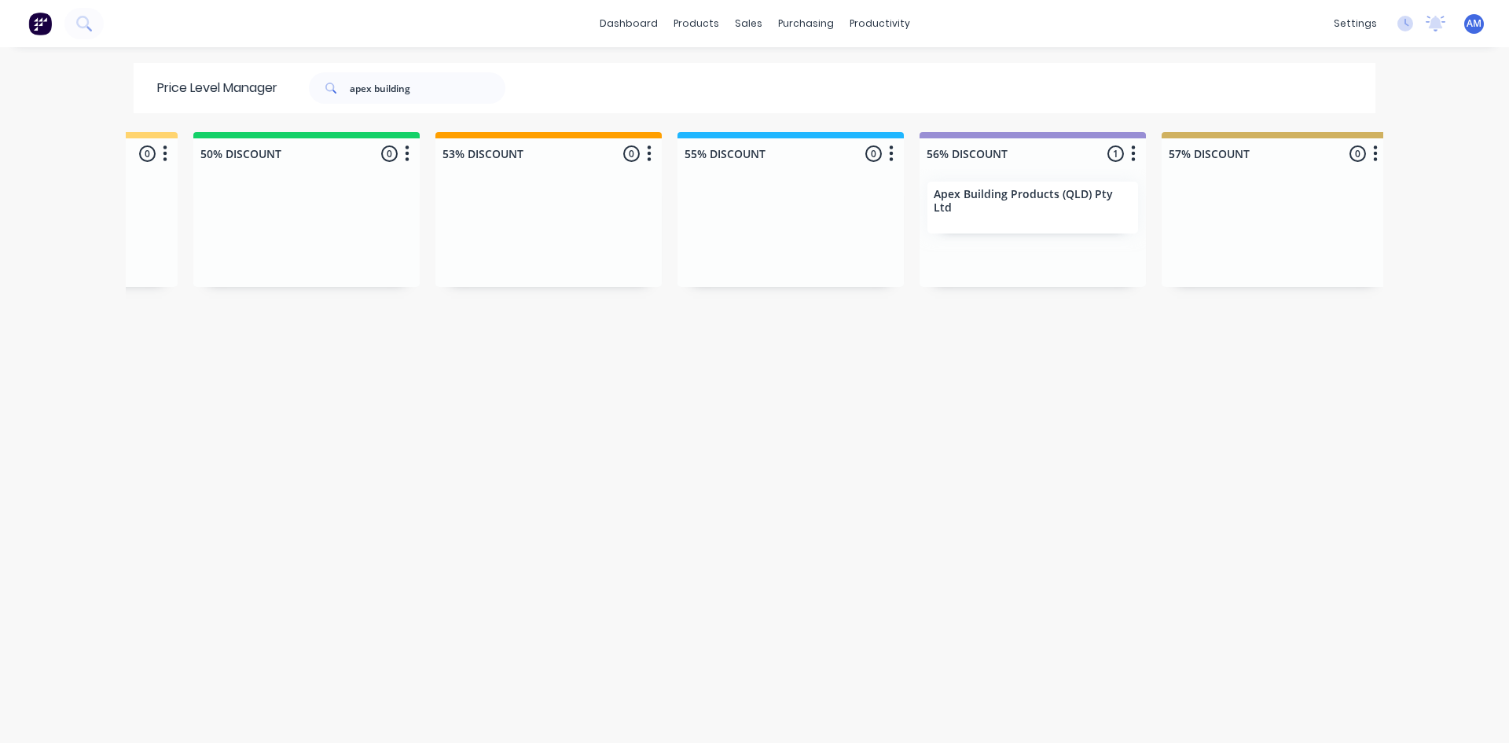
scroll to position [0, 1156]
drag, startPoint x: 434, startPoint y: 91, endPoint x: 171, endPoint y: 89, distance: 263.4
click at [171, 89] on div "Price Level Manager apex building" at bounding box center [339, 88] width 411 height 50
type input "ascent"
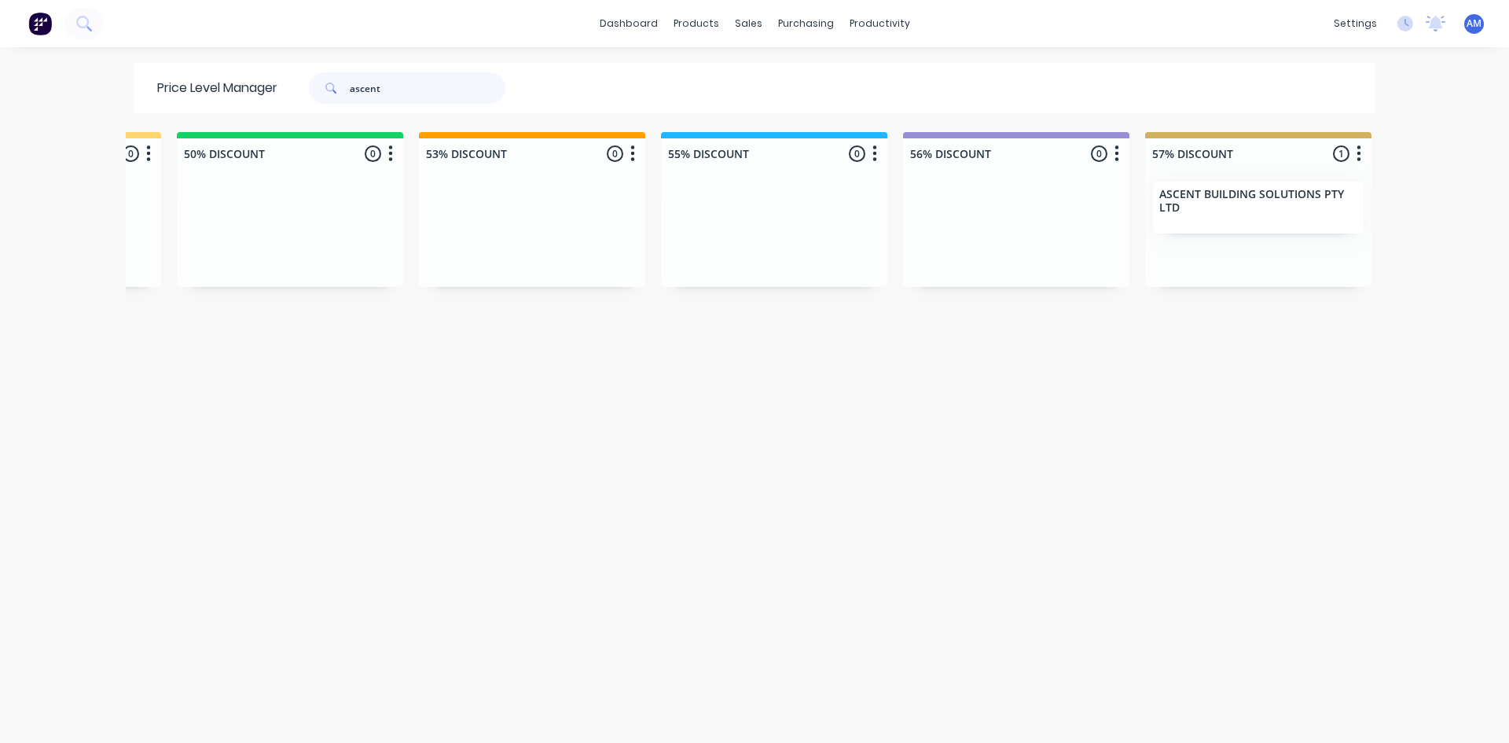
drag, startPoint x: 417, startPoint y: 97, endPoint x: 246, endPoint y: 105, distance: 171.6
click at [248, 90] on div "Price Level Manager ascent" at bounding box center [339, 88] width 411 height 50
type input "border metal"
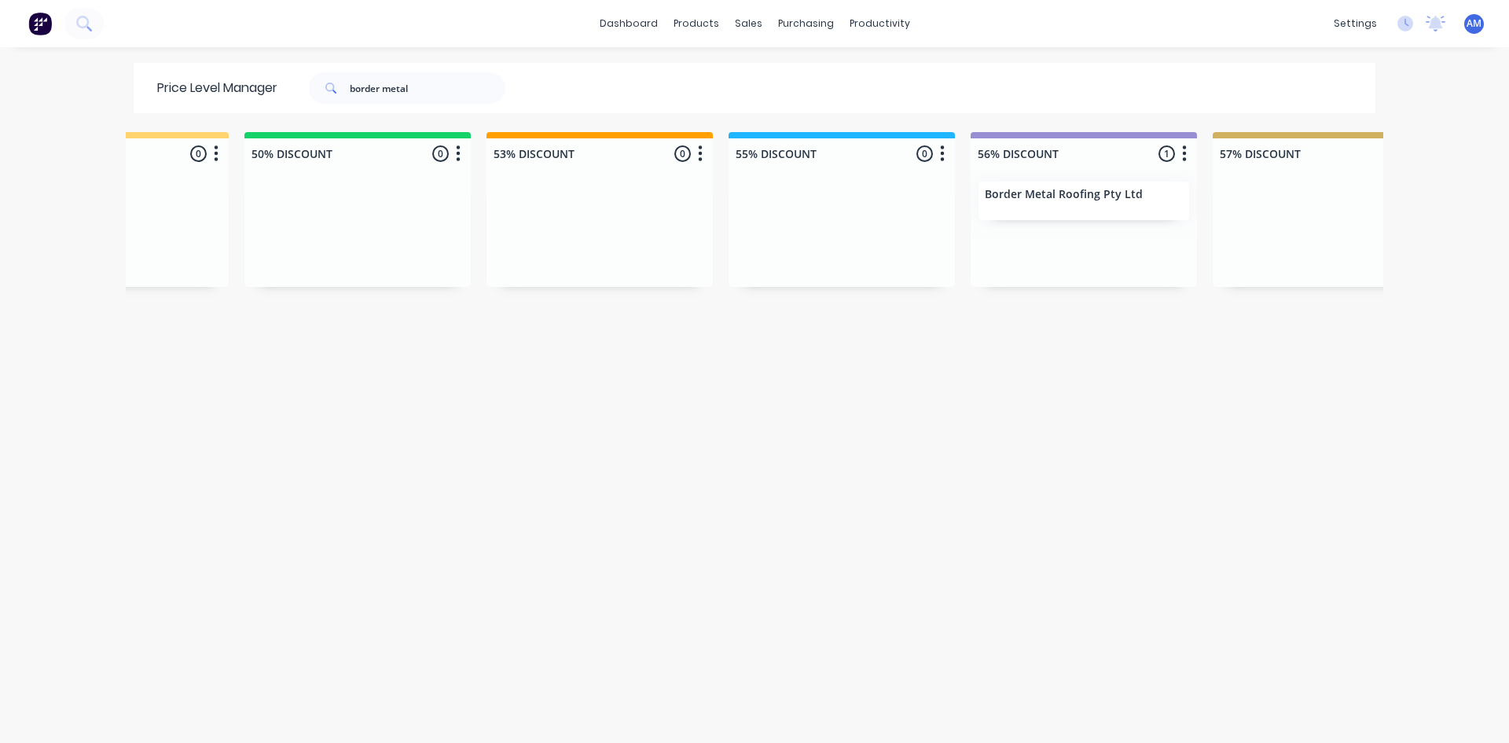
scroll to position [0, 1108]
drag, startPoint x: 432, startPoint y: 91, endPoint x: 75, endPoint y: 110, distance: 357.4
click at [91, 101] on div "dashboard products sales purchasing productivity dashboard products Product Cat…" at bounding box center [754, 371] width 1509 height 743
type input "brastin"
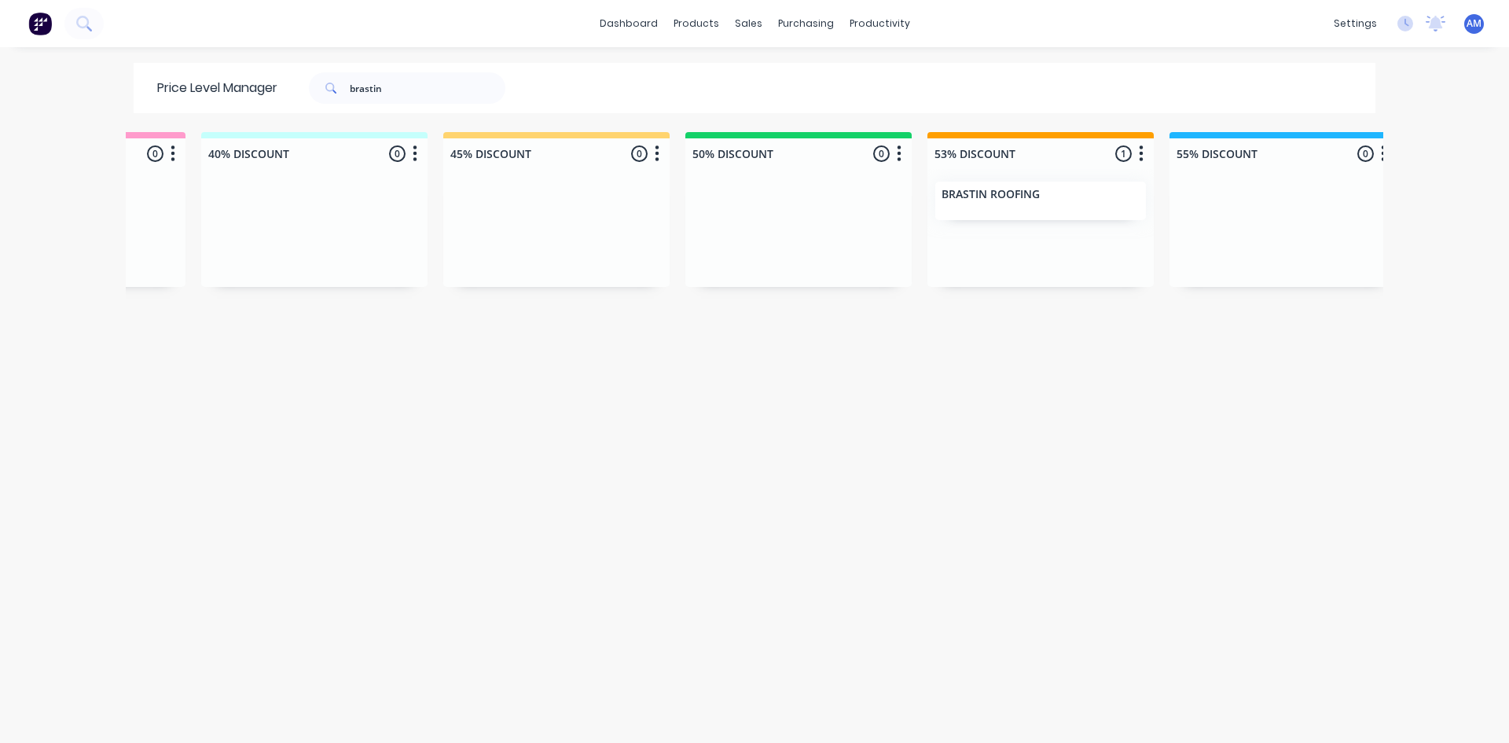
scroll to position [0, 751]
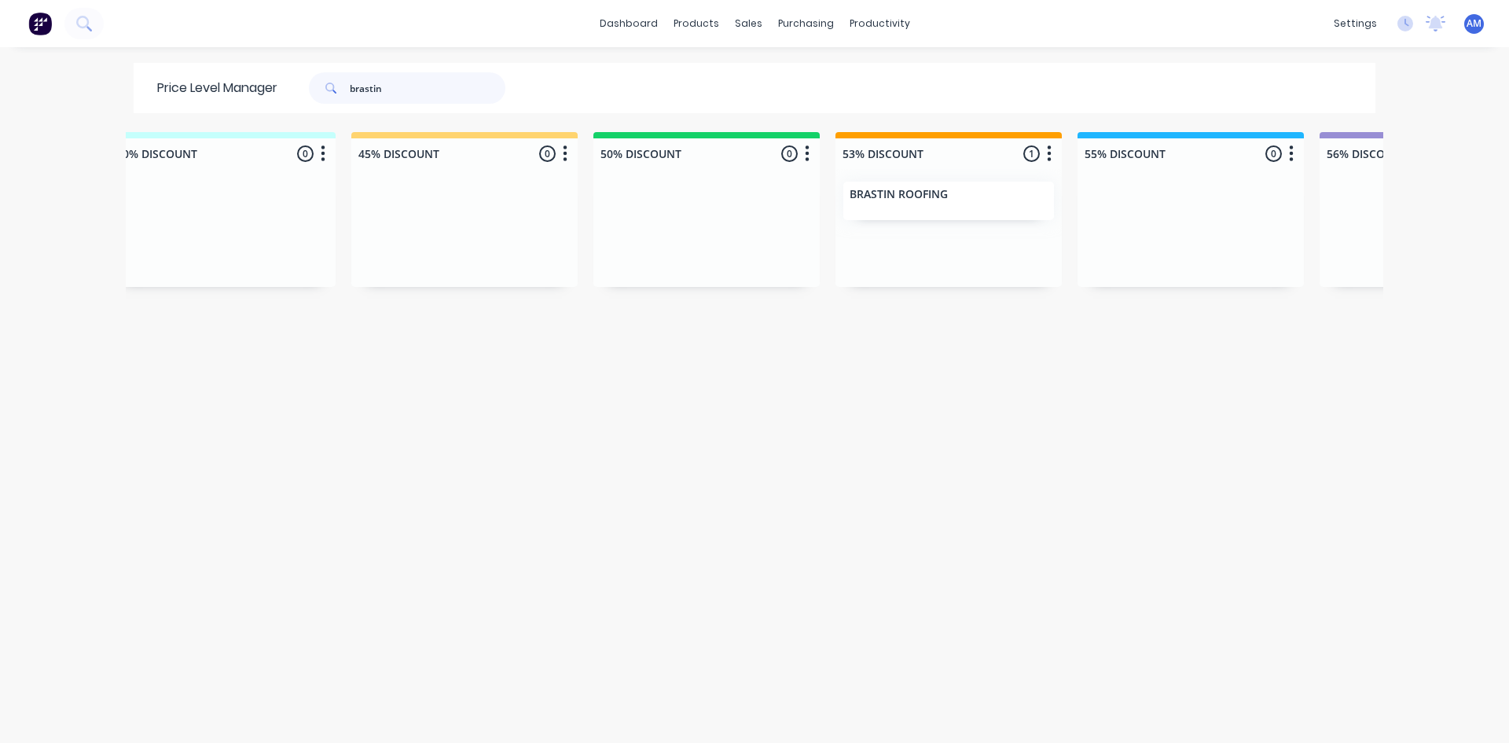
drag, startPoint x: 395, startPoint y: 90, endPoint x: 75, endPoint y: 94, distance: 320.0
click at [79, 92] on div "dashboard products sales purchasing productivity dashboard products Product Cat…" at bounding box center [754, 371] width 1509 height 743
type input "brisbane skylights"
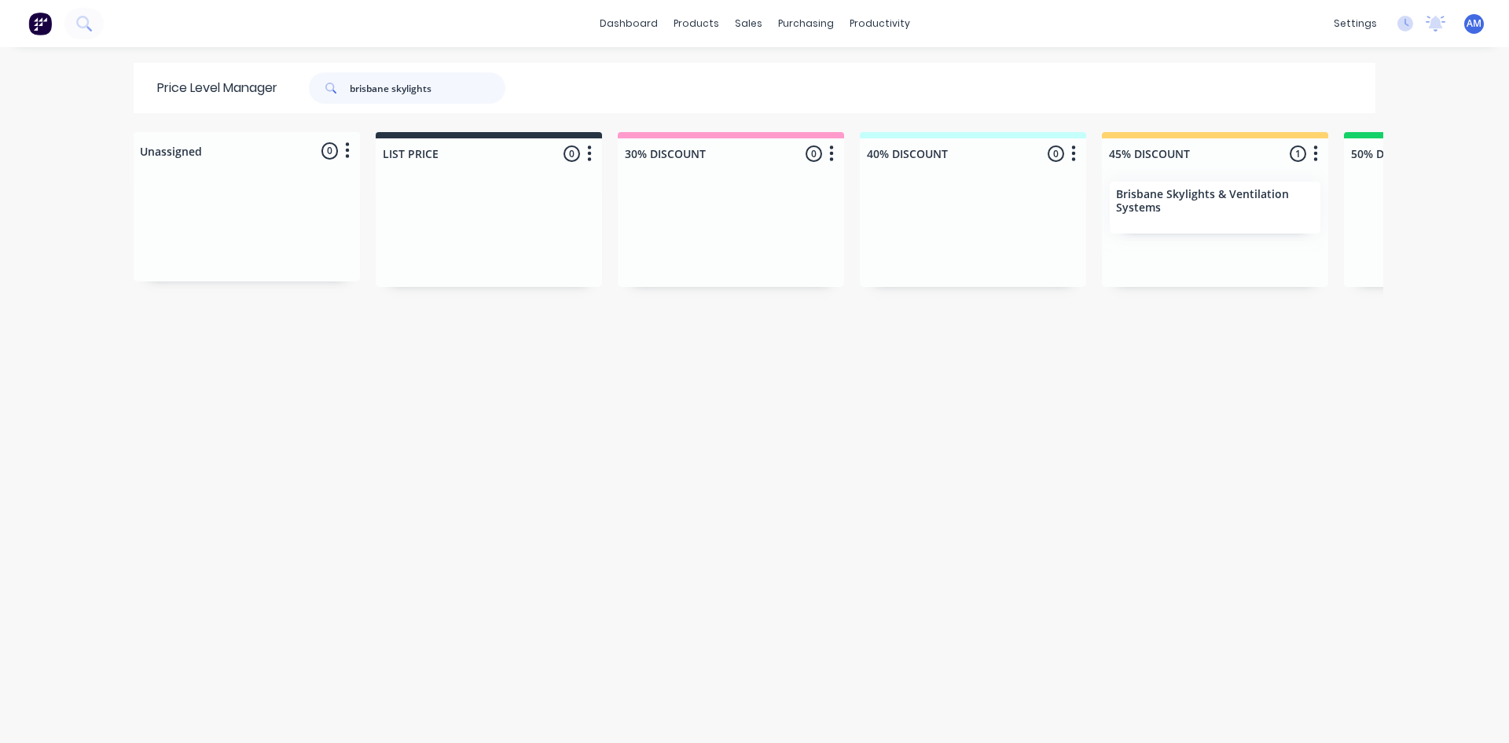
drag, startPoint x: 451, startPoint y: 90, endPoint x: 195, endPoint y: 105, distance: 256.7
click at [195, 105] on div "Price Level Manager brisbane skylights" at bounding box center [339, 88] width 411 height 50
type input "cava scaffold"
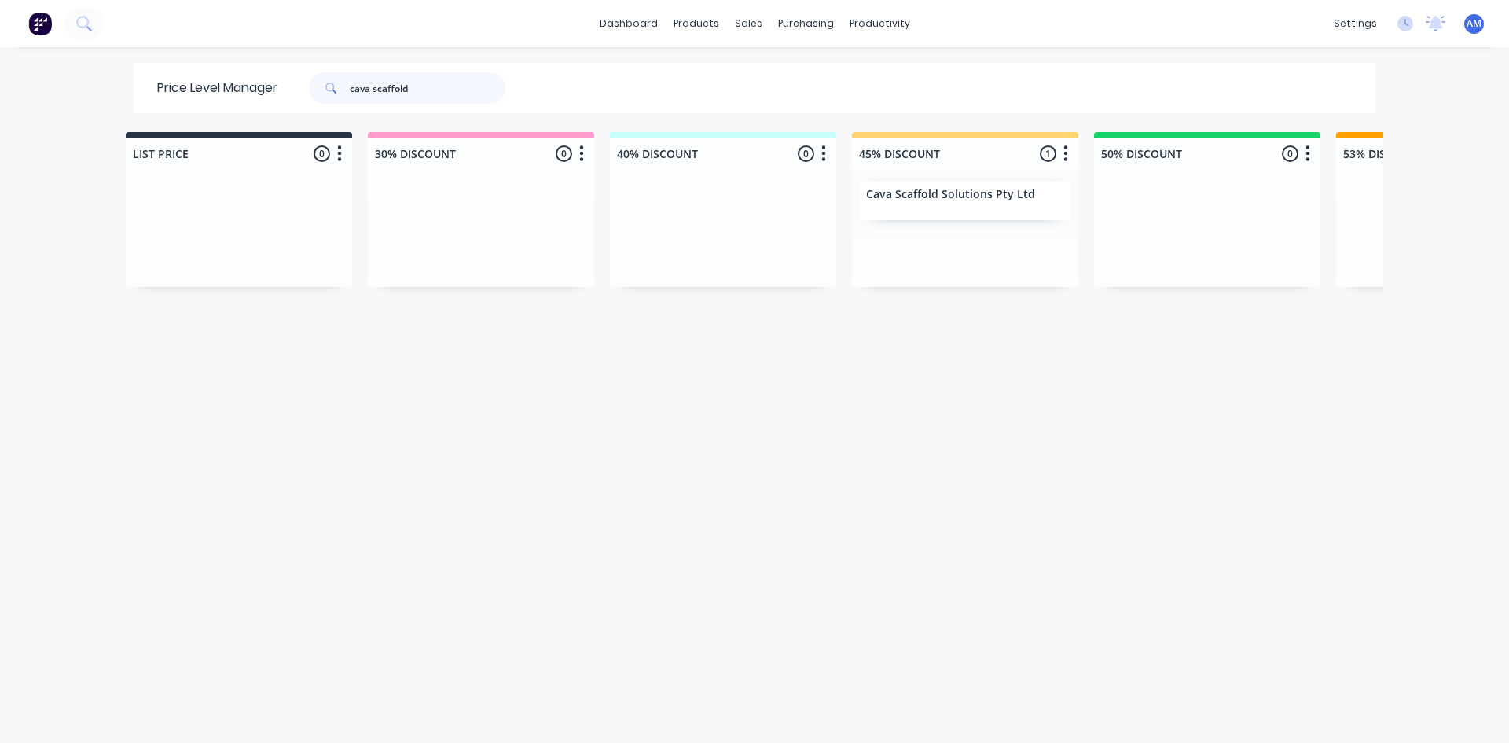
drag, startPoint x: 419, startPoint y: 85, endPoint x: 309, endPoint y: 86, distance: 110.1
click at [309, 86] on div "cava scaffold" at bounding box center [407, 87] width 197 height 31
type input "certified"
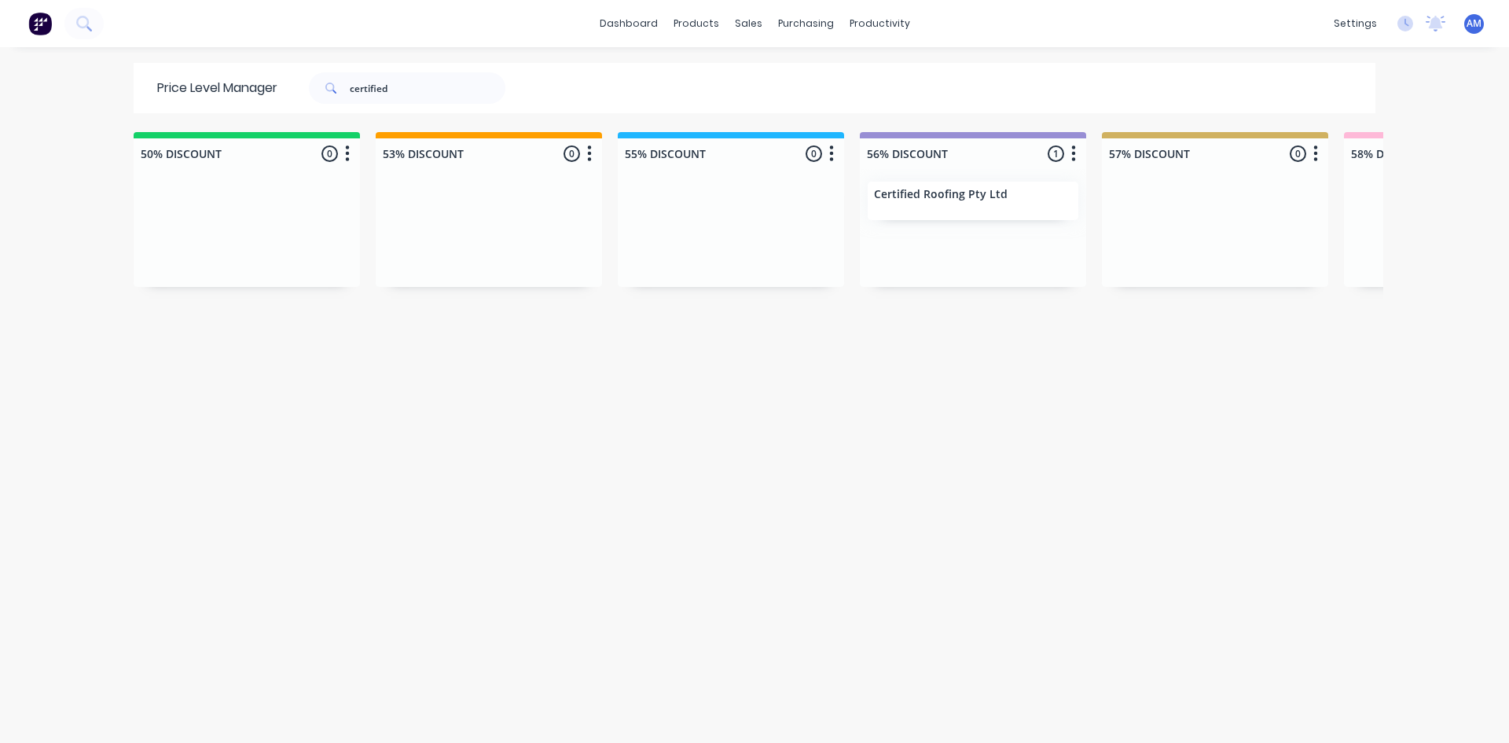
scroll to position [0, 1213]
drag, startPoint x: 431, startPoint y: 89, endPoint x: 148, endPoint y: 127, distance: 285.5
click at [147, 98] on div "Price Level Manager certified" at bounding box center [339, 88] width 411 height 50
type input "[PERSON_NAME]"
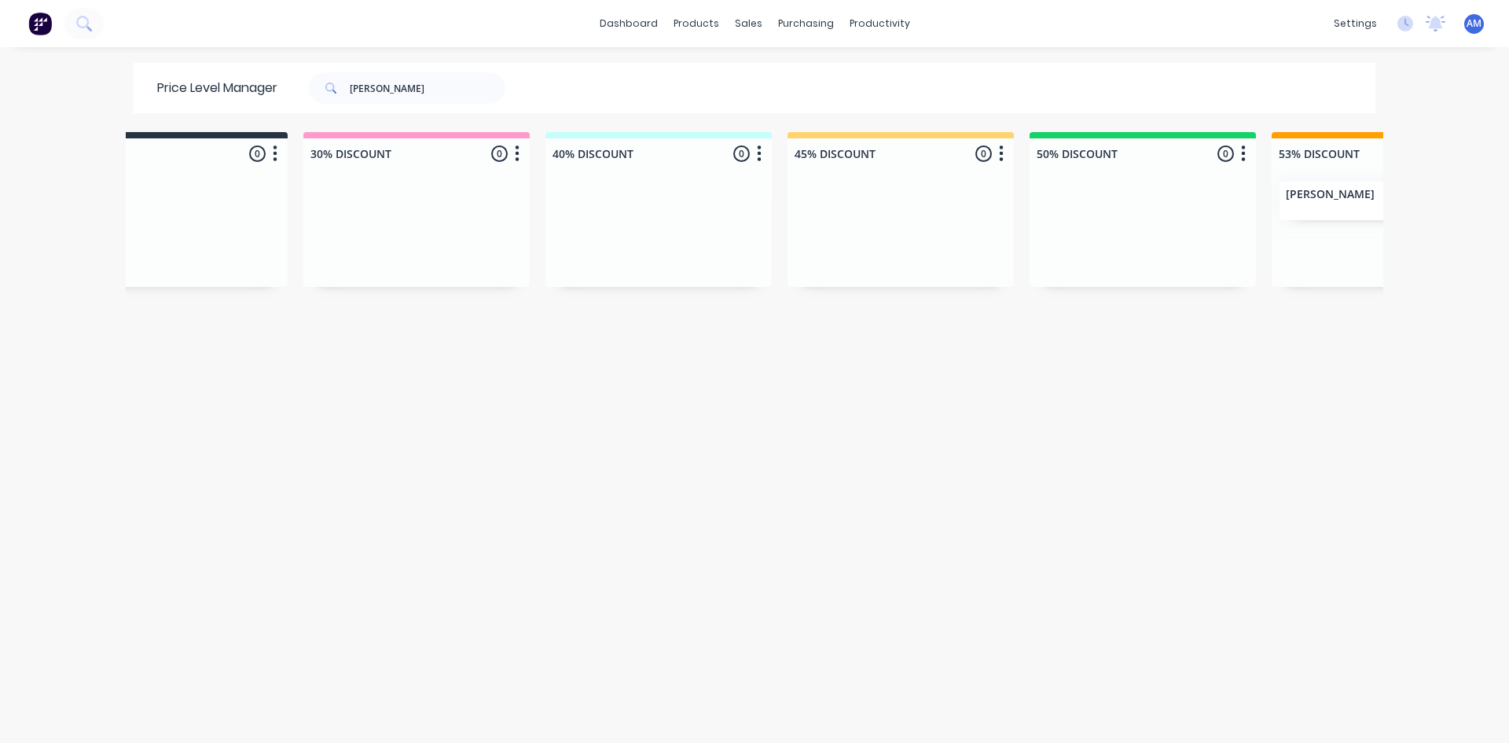
scroll to position [0, 403]
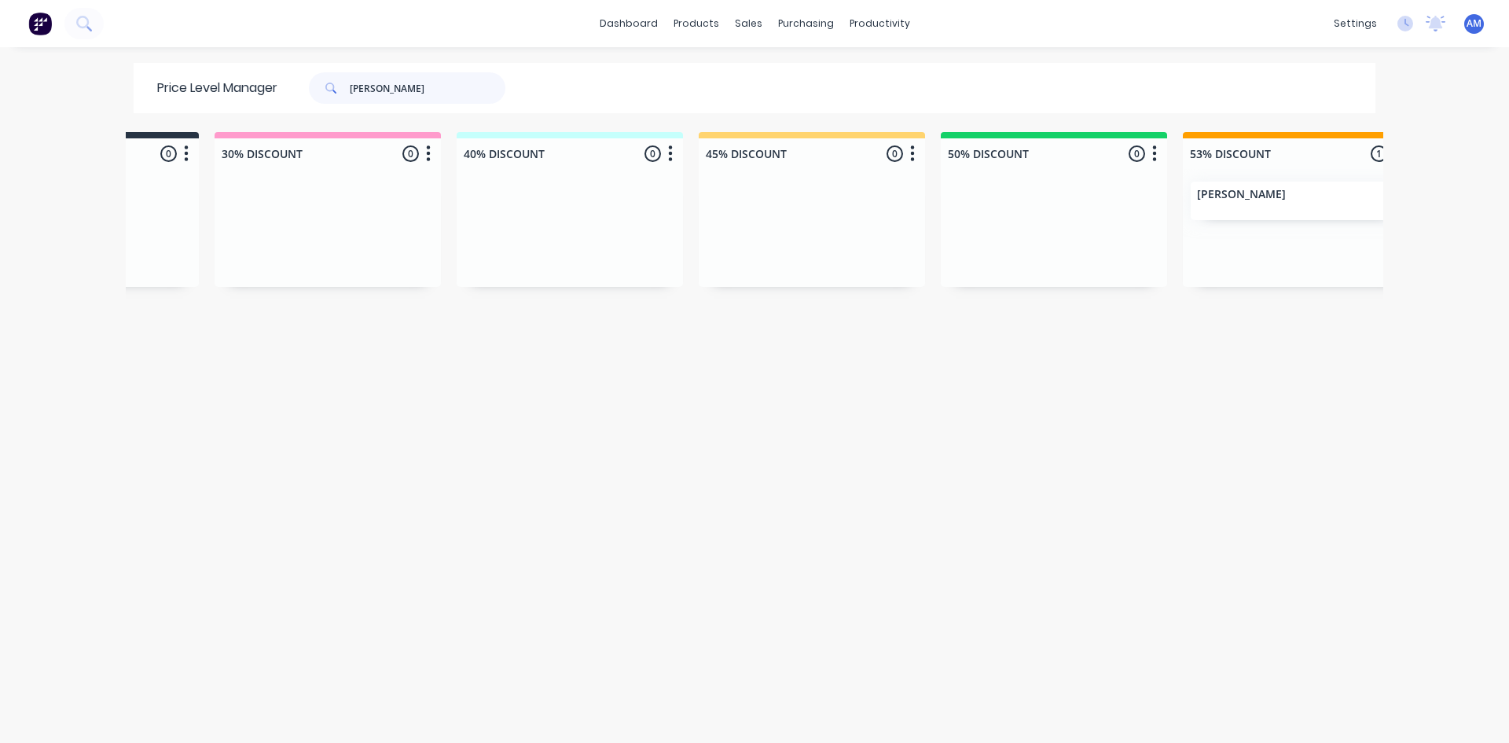
drag, startPoint x: 461, startPoint y: 93, endPoint x: 142, endPoint y: 115, distance: 319.9
click at [142, 110] on div "Price Level Manager [PERSON_NAME]" at bounding box center [339, 88] width 411 height 50
type input "[PERSON_NAME]"
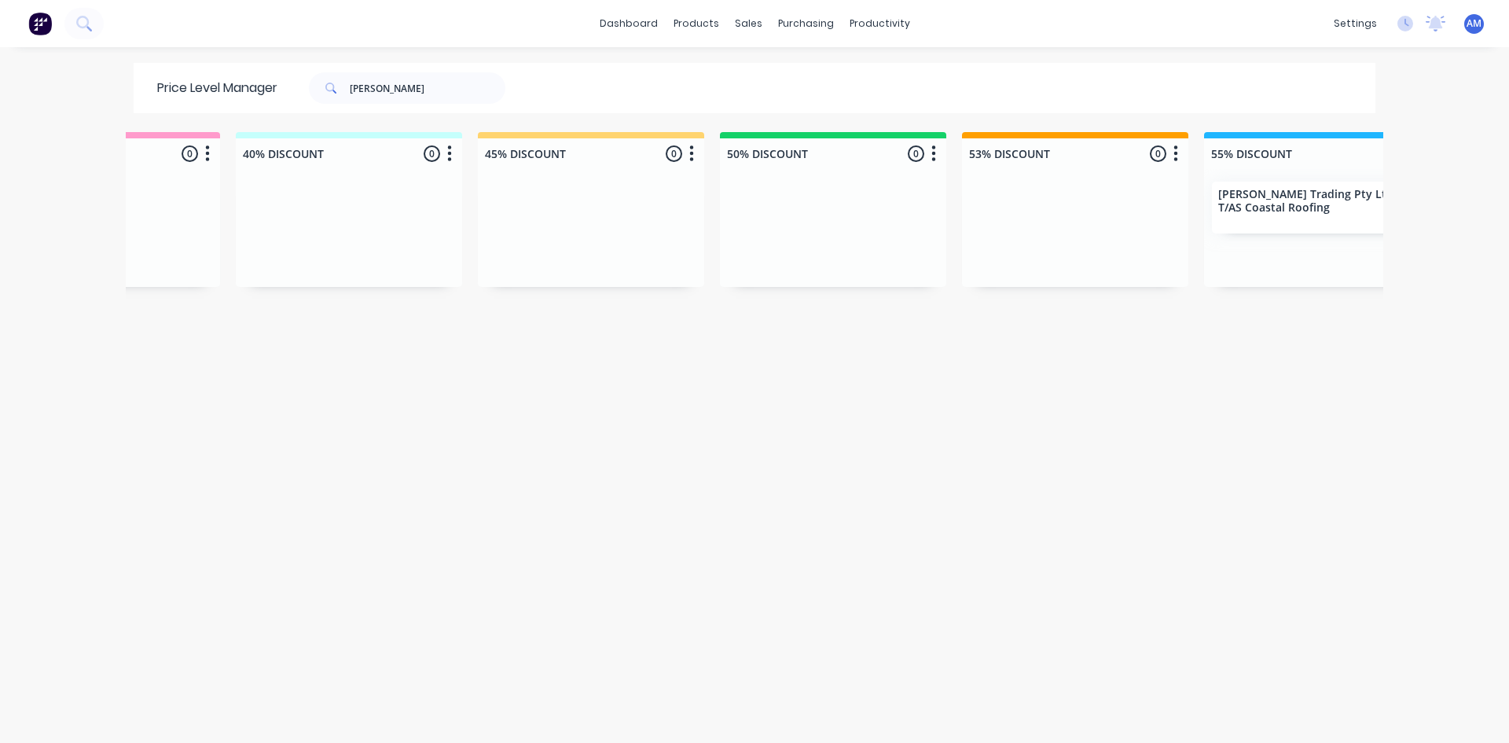
scroll to position [0, 630]
drag, startPoint x: 416, startPoint y: 92, endPoint x: 119, endPoint y: 122, distance: 297.9
click at [126, 118] on div "Price Level Manager [PERSON_NAME] Unassigned 0 Move all customers LIST PRICE 30…" at bounding box center [755, 402] width 1258 height 678
type input "ctl roof"
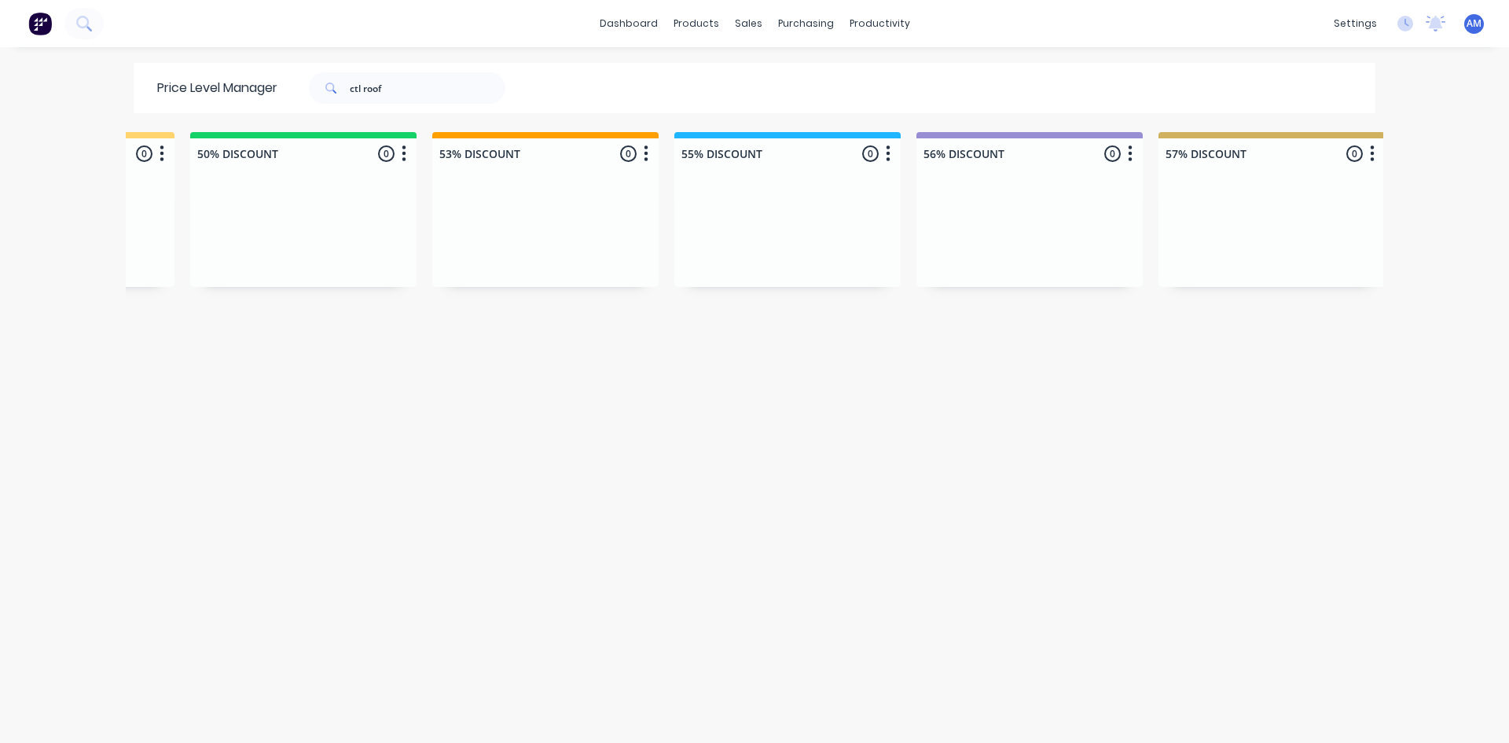
scroll to position [0, 1686]
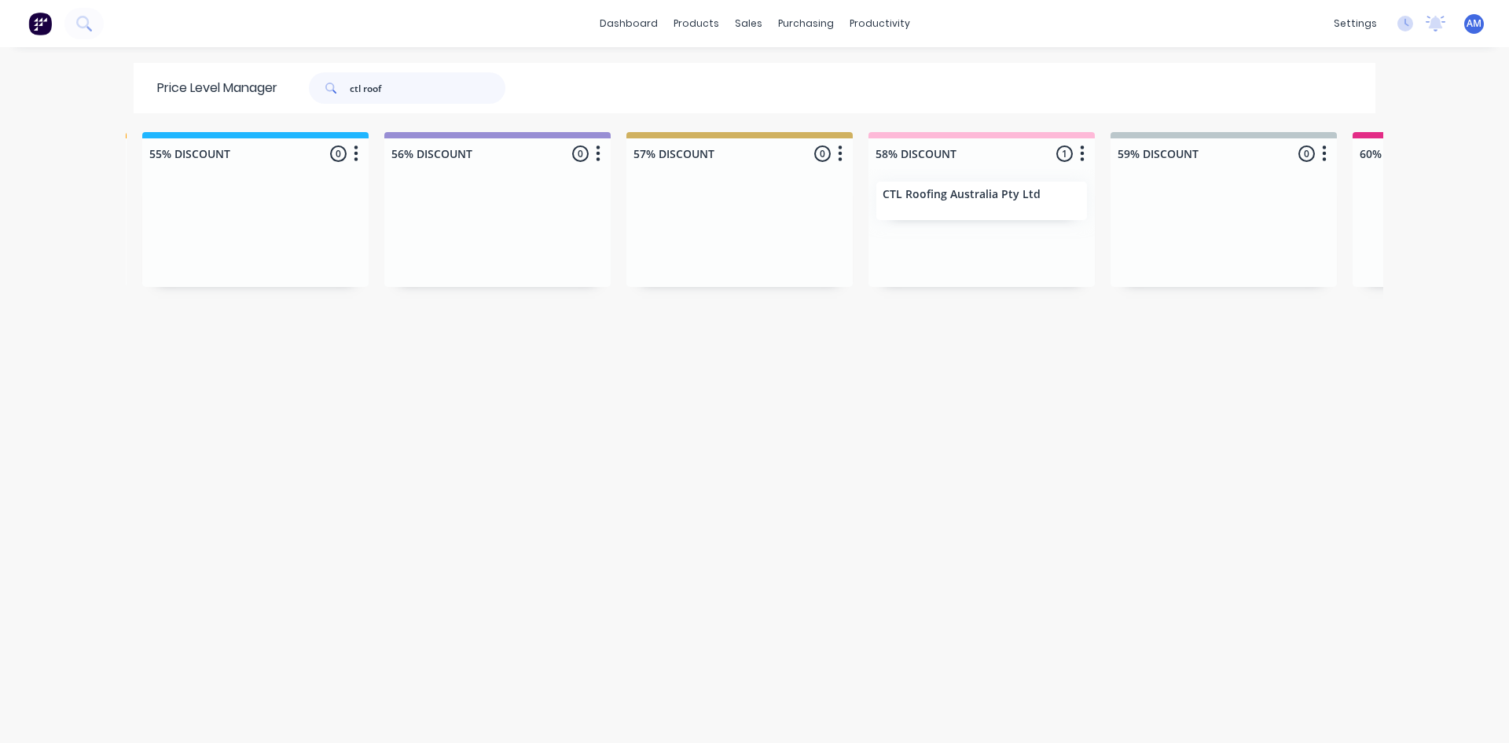
drag, startPoint x: 407, startPoint y: 90, endPoint x: 178, endPoint y: 94, distance: 228.8
click at [189, 83] on div "Price Level Manager ctl roof" at bounding box center [339, 88] width 411 height 50
type input "dsi"
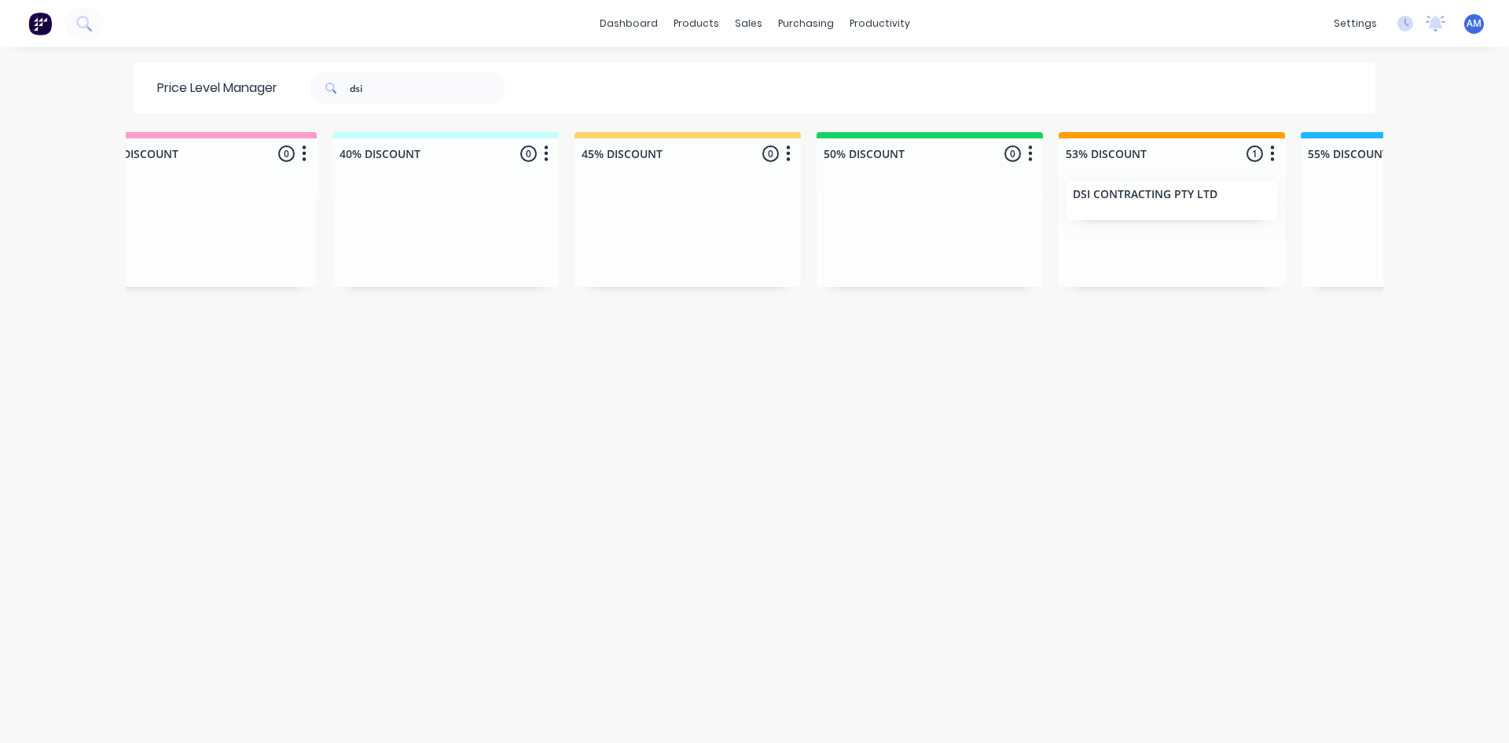
scroll to position [0, 535]
drag, startPoint x: 436, startPoint y: 85, endPoint x: 86, endPoint y: 97, distance: 349.3
click at [91, 91] on div "dashboard products sales purchasing productivity dashboard products Product Cat…" at bounding box center [754, 371] width 1509 height 743
type input "everlast"
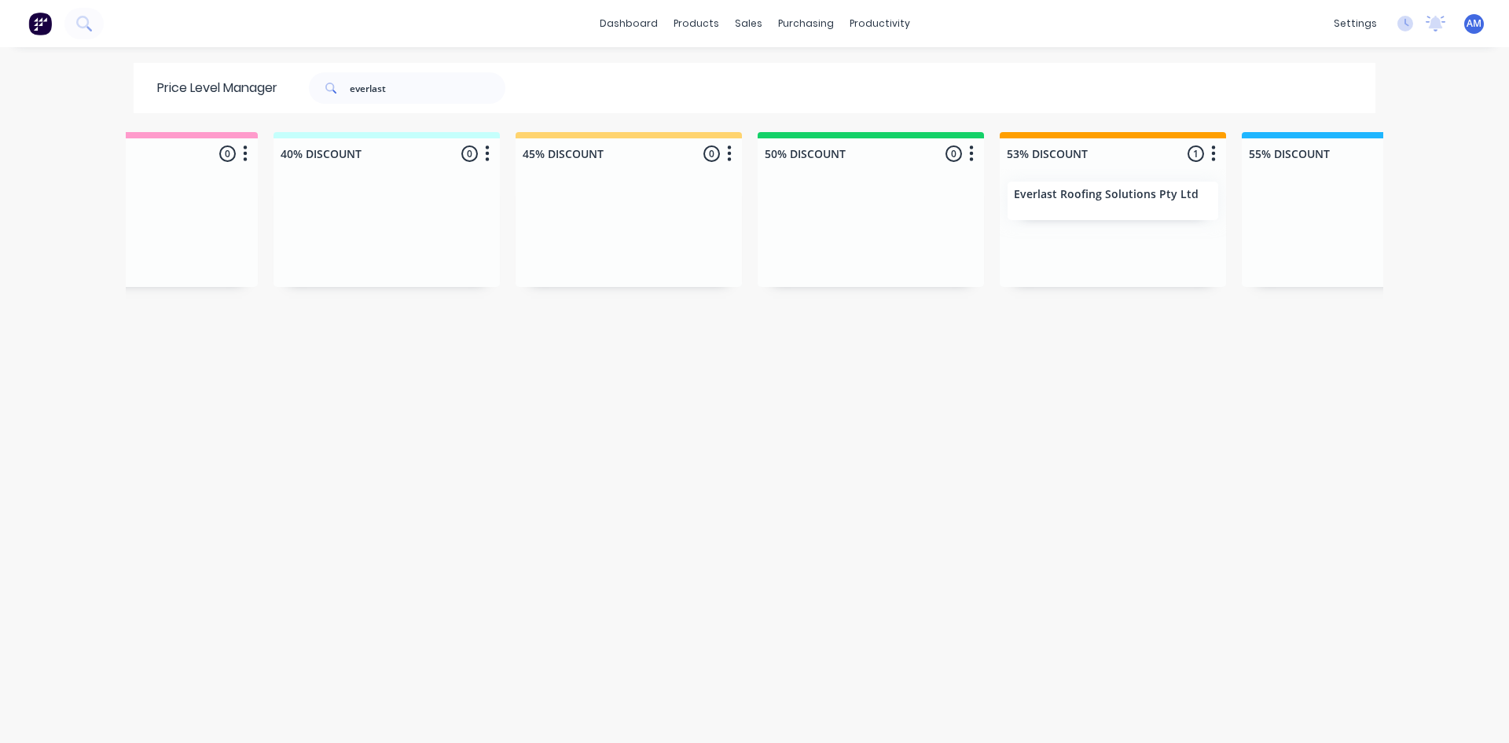
scroll to position [0, 594]
drag, startPoint x: 393, startPoint y: 94, endPoint x: 259, endPoint y: 127, distance: 137.5
click at [263, 122] on div "Price Level Manager everlast Unassigned 0 Move all customers LIST PRICE 30% DIS…" at bounding box center [755, 402] width 1258 height 678
type input "first line"
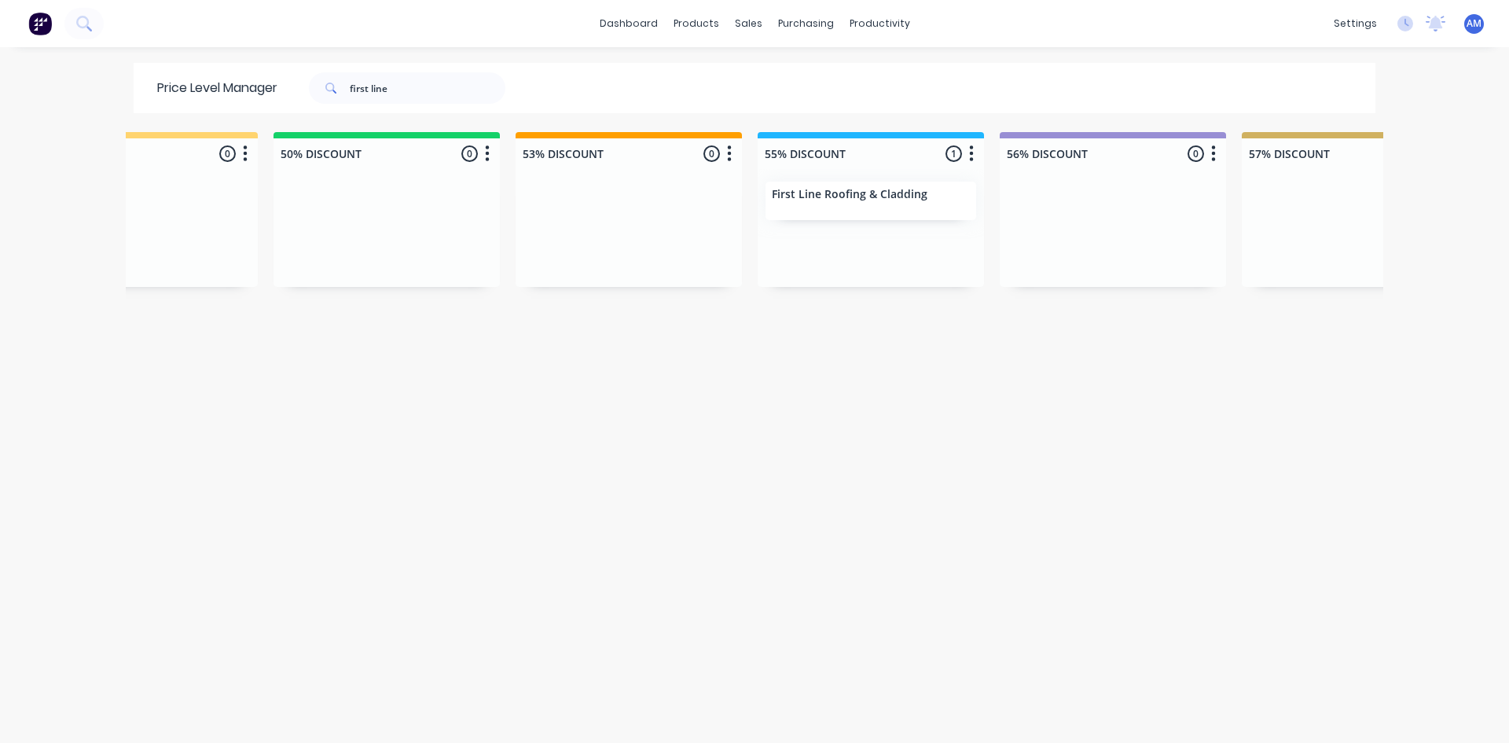
scroll to position [0, 1219]
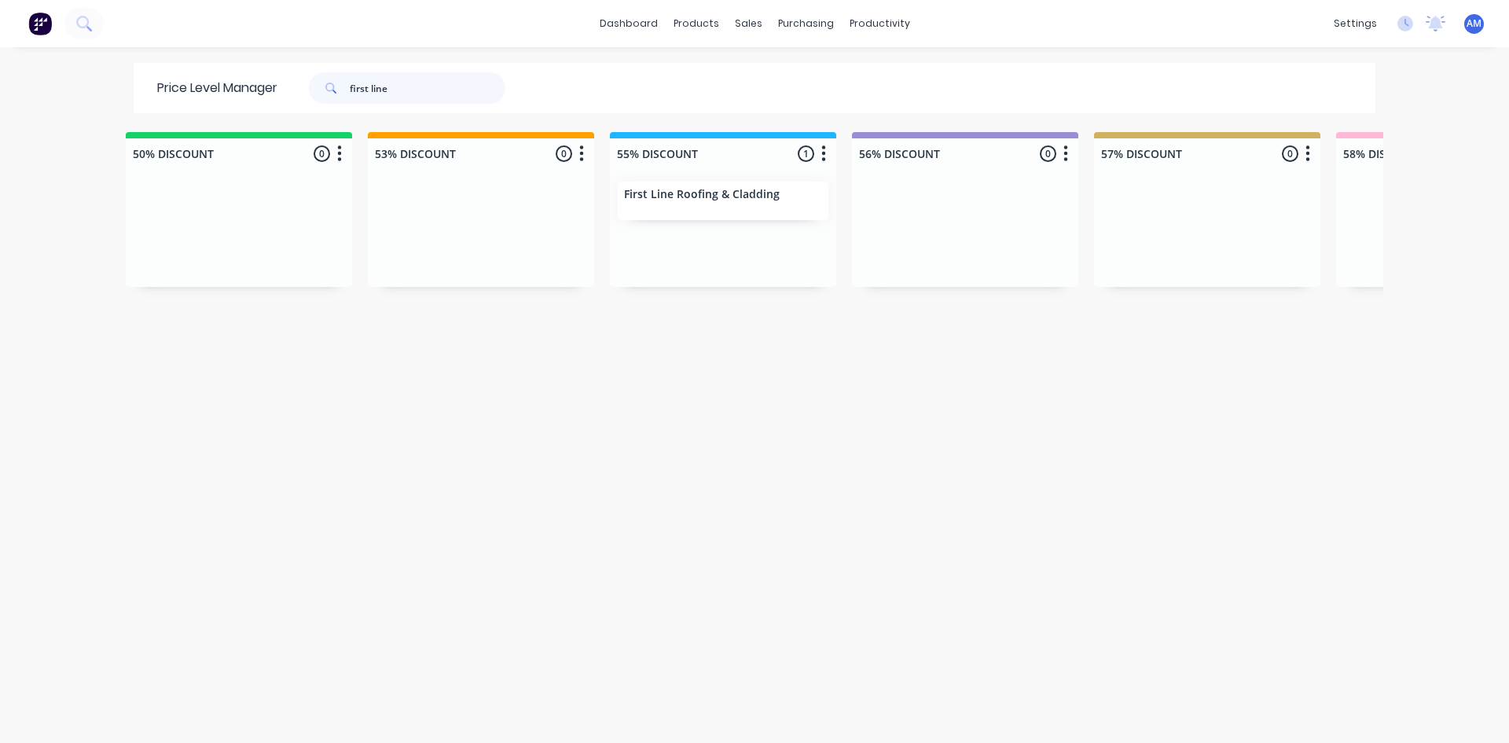
drag, startPoint x: 456, startPoint y: 86, endPoint x: 211, endPoint y: 120, distance: 247.7
click at [230, 103] on div "Price Level Manager first line" at bounding box center [339, 88] width 411 height 50
type input "gt blinds"
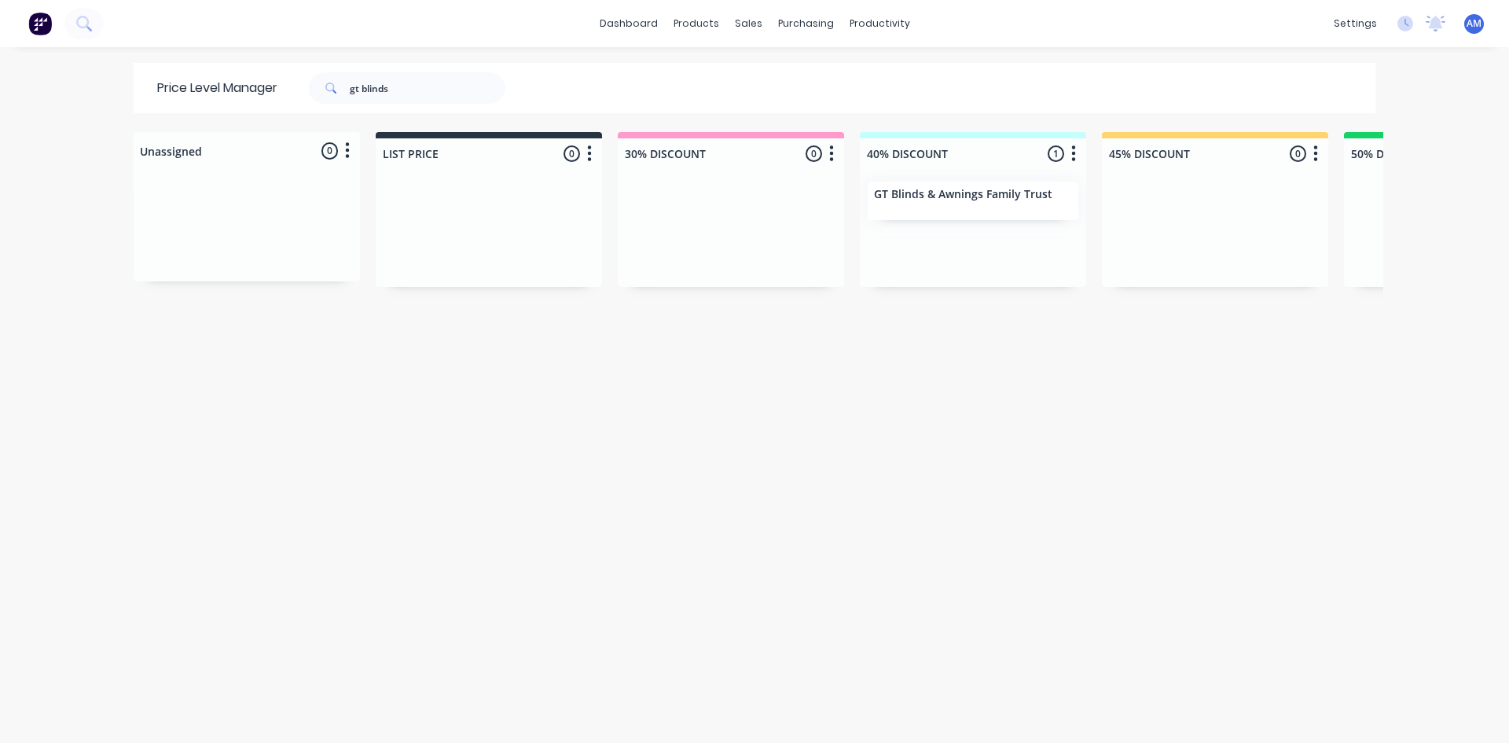
scroll to position [0, 498]
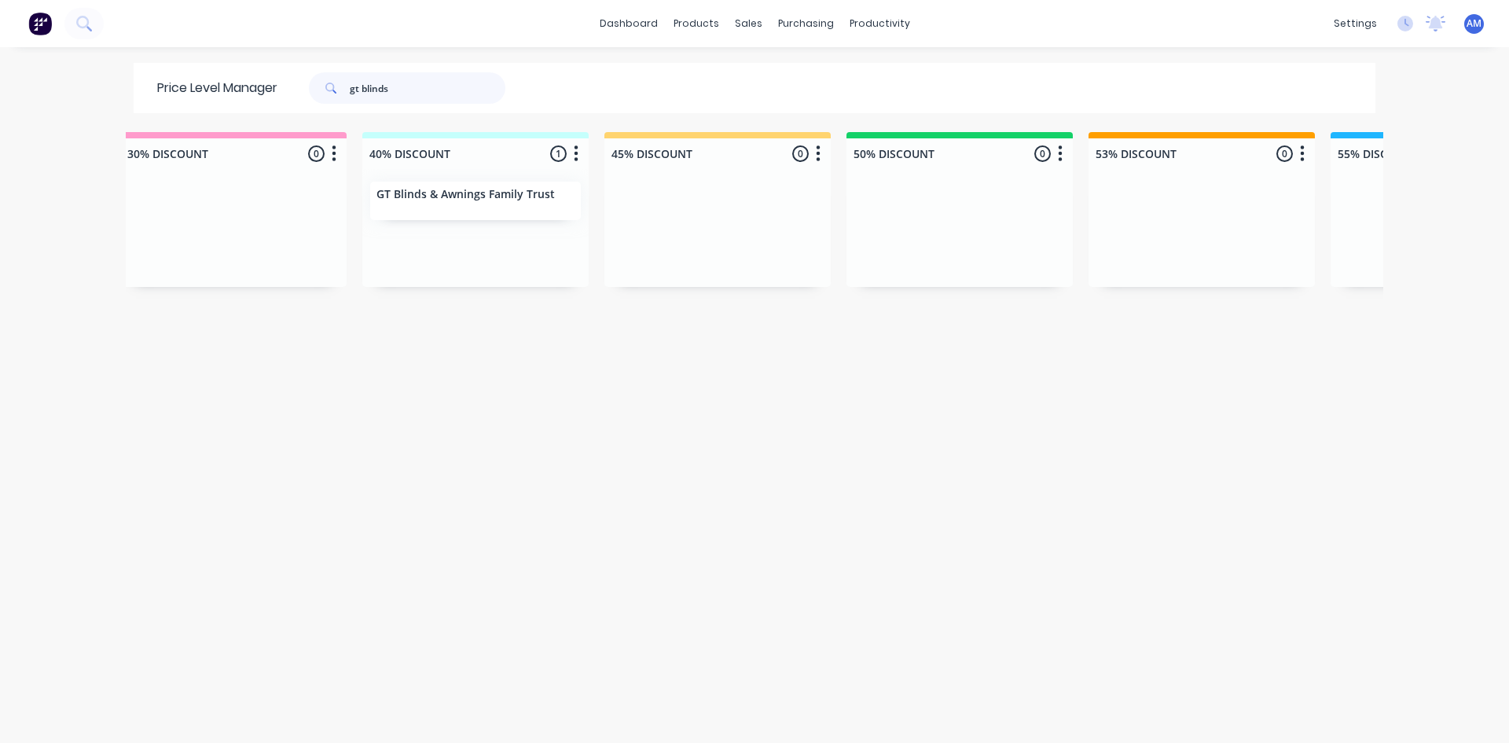
drag, startPoint x: 408, startPoint y: 95, endPoint x: 278, endPoint y: 96, distance: 130.5
click at [280, 94] on div "gt blinds" at bounding box center [404, 87] width 252 height 31
type input "h&l"
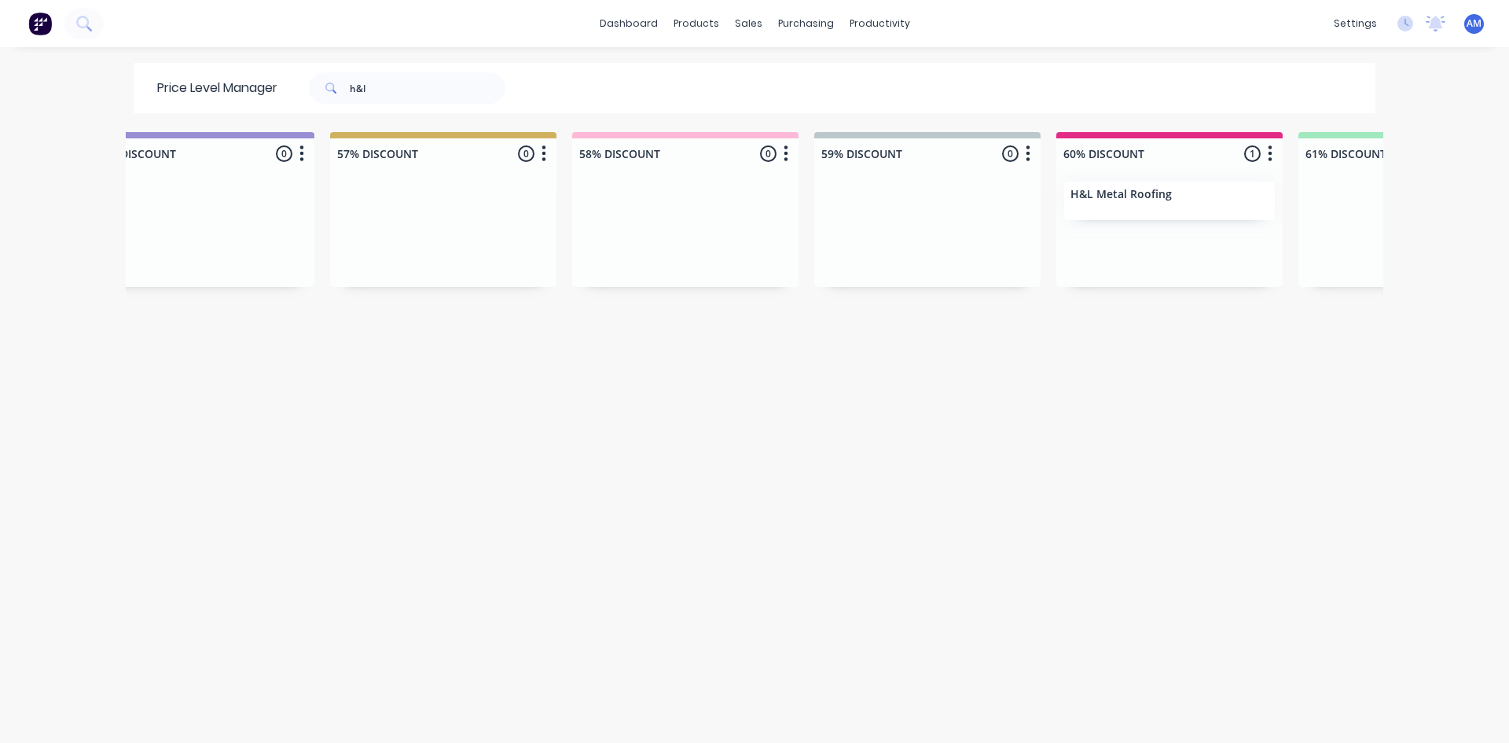
scroll to position [0, 2214]
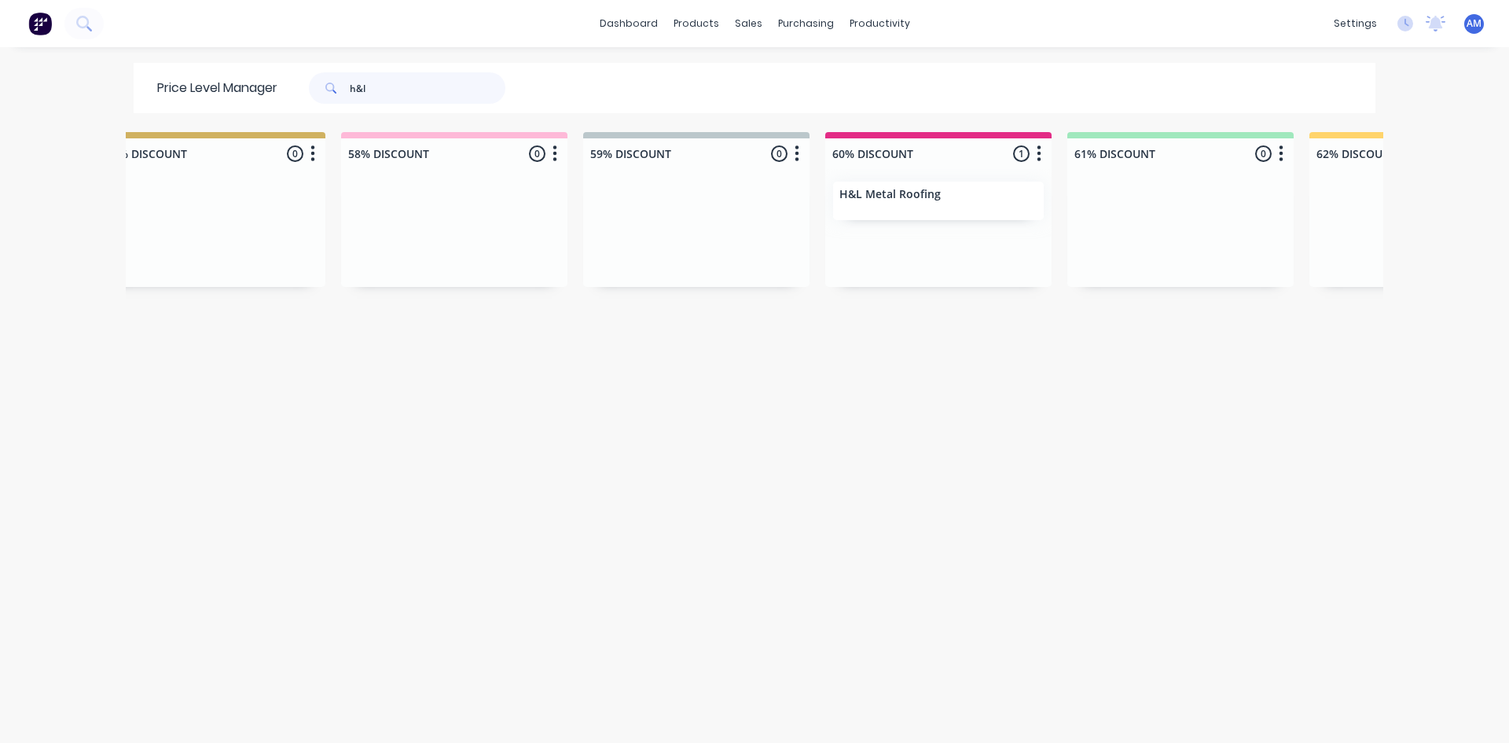
drag, startPoint x: 423, startPoint y: 96, endPoint x: 81, endPoint y: 156, distance: 347.3
click at [105, 156] on div "dashboard products sales purchasing productivity dashboard products Product Cat…" at bounding box center [754, 371] width 1509 height 743
type input "[DEMOGRAPHIC_DATA]"
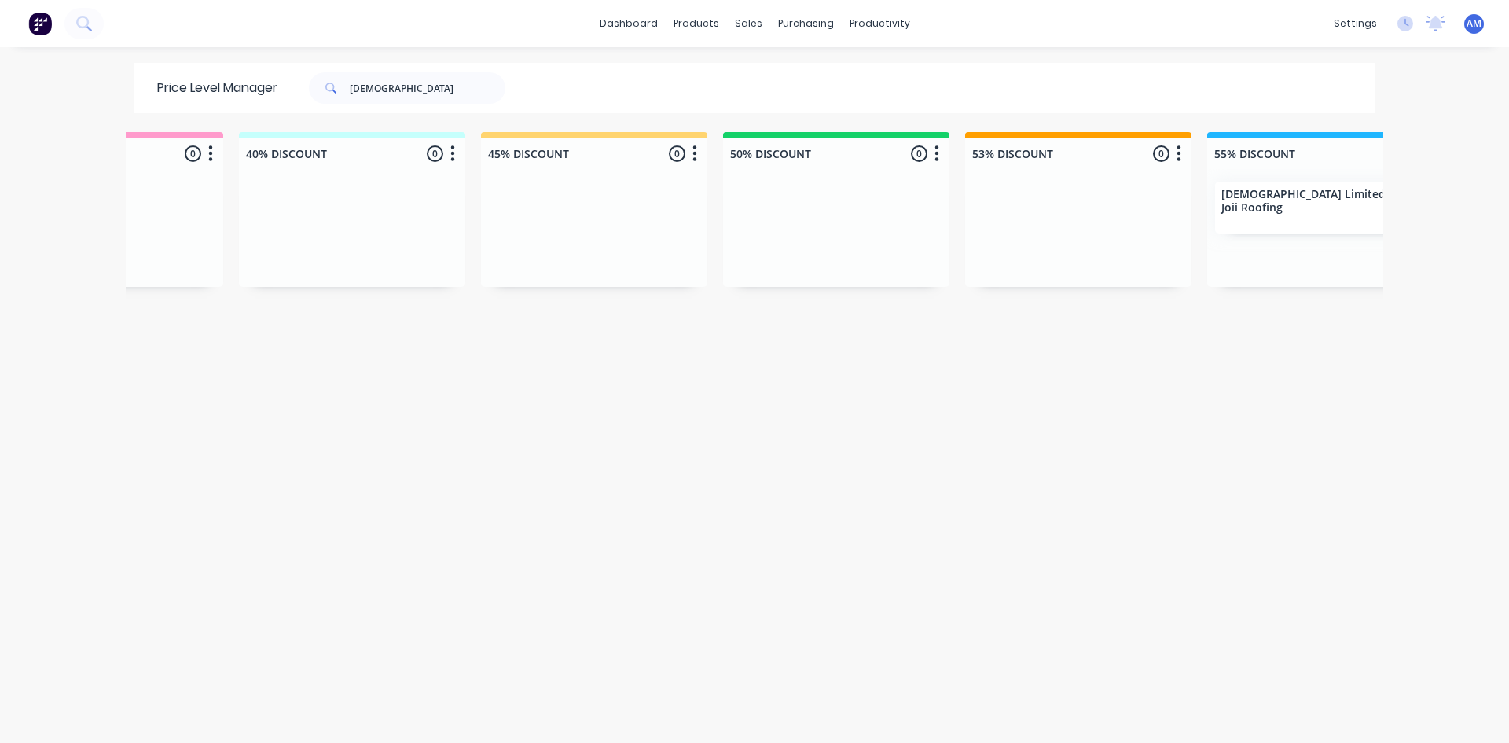
scroll to position [0, 958]
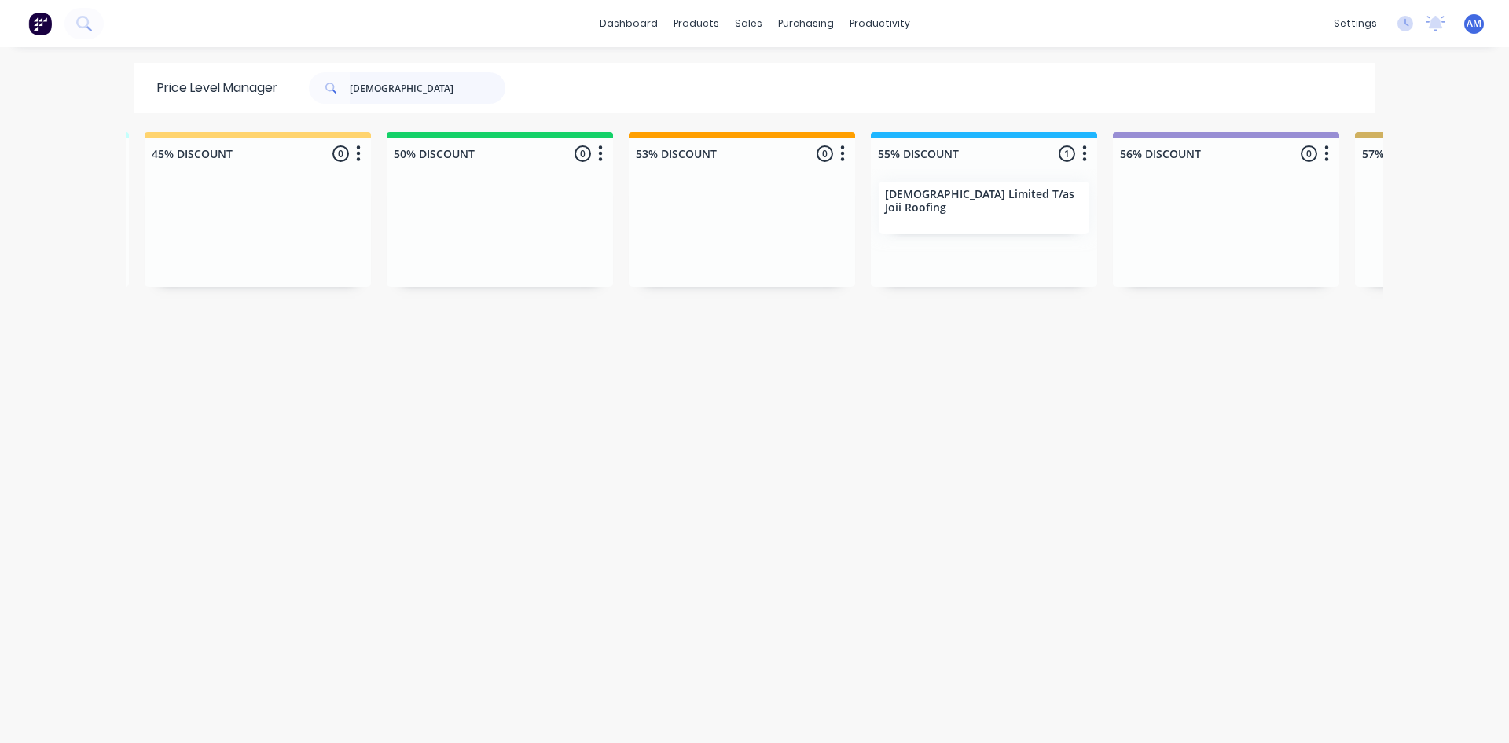
drag, startPoint x: 389, startPoint y: 95, endPoint x: 284, endPoint y: 102, distance: 105.6
click at [287, 101] on div "[DEMOGRAPHIC_DATA]" at bounding box center [404, 87] width 252 height 31
type input "jt roofing"
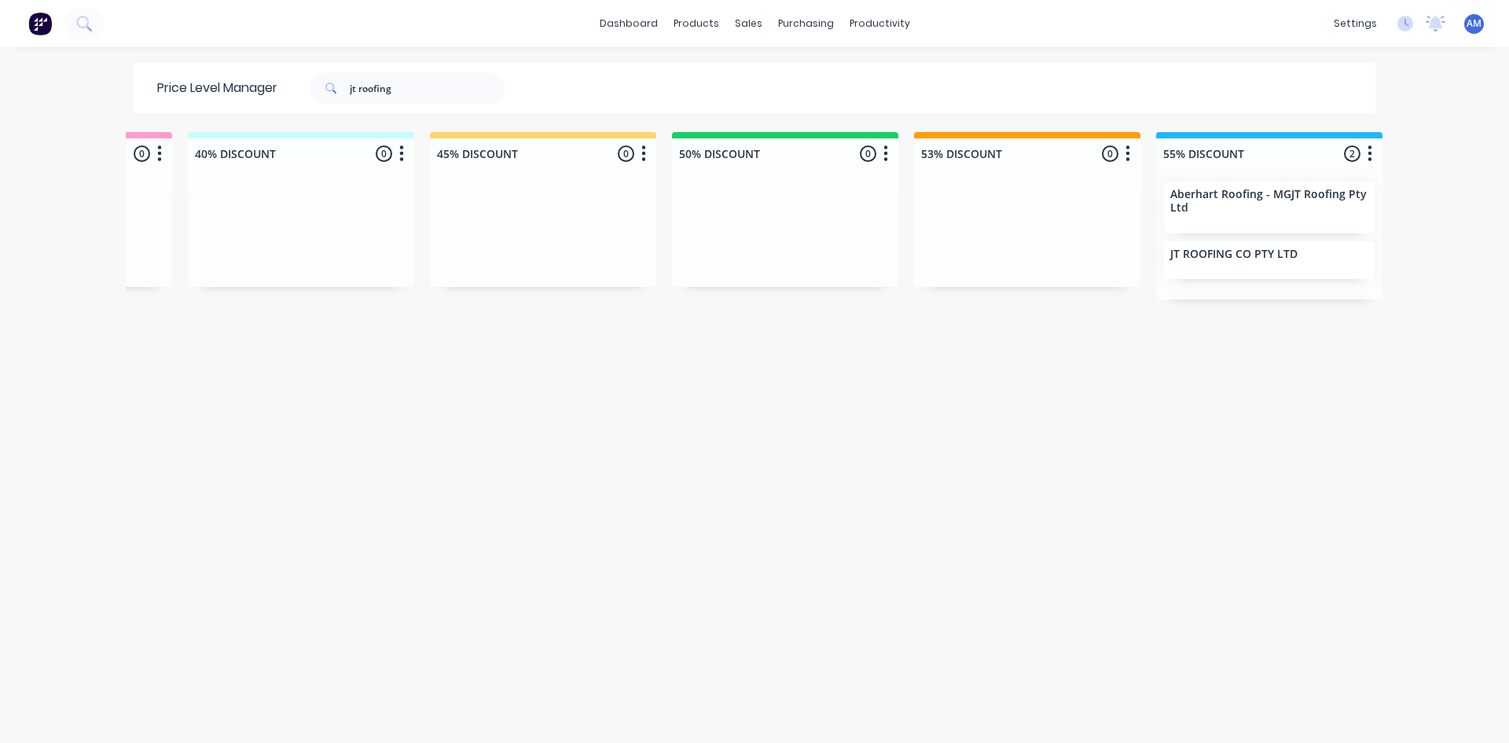
scroll to position [0, 681]
drag, startPoint x: 425, startPoint y: 84, endPoint x: 287, endPoint y: 108, distance: 139.7
click at [288, 107] on div "Price Level Manager jt roofing" at bounding box center [339, 88] width 411 height 50
type input "wombat"
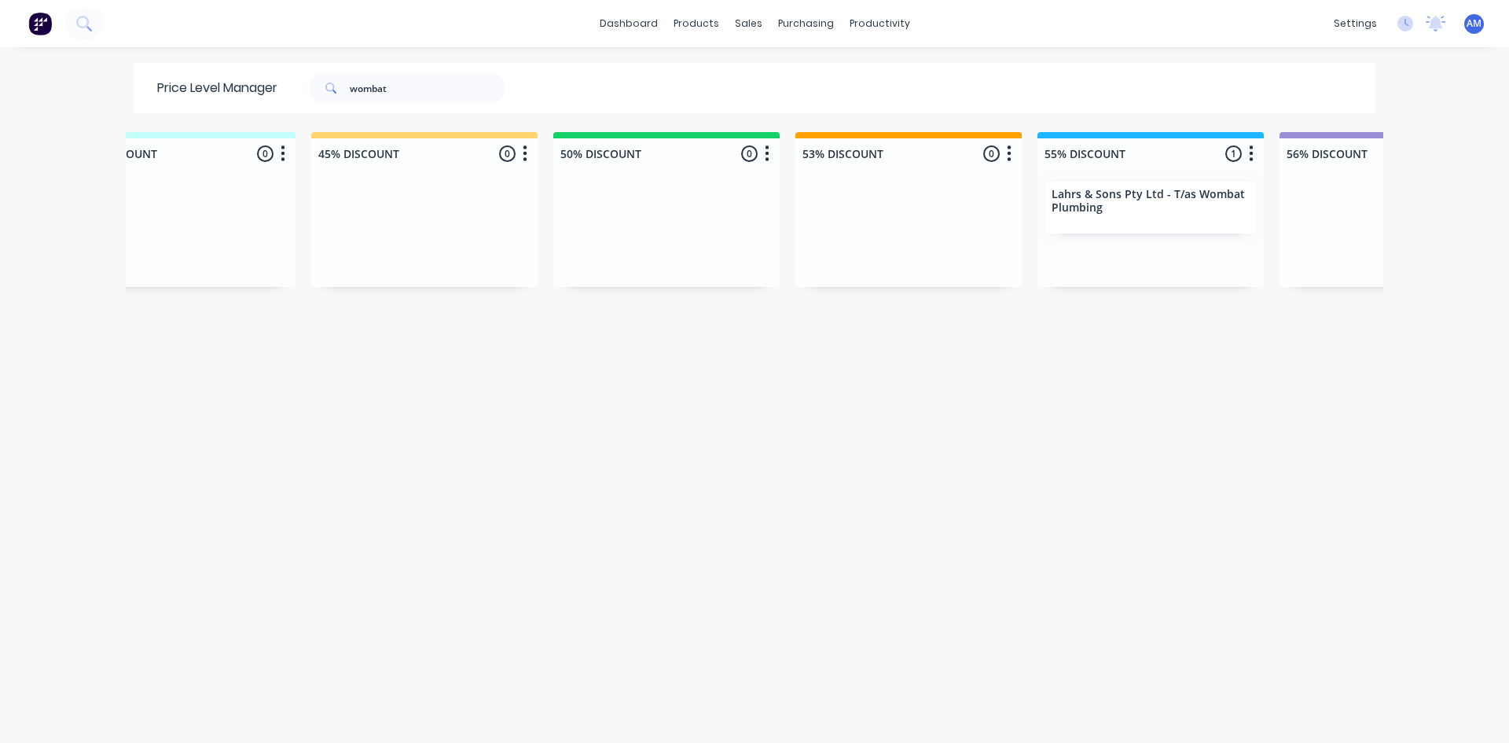
scroll to position [0, 844]
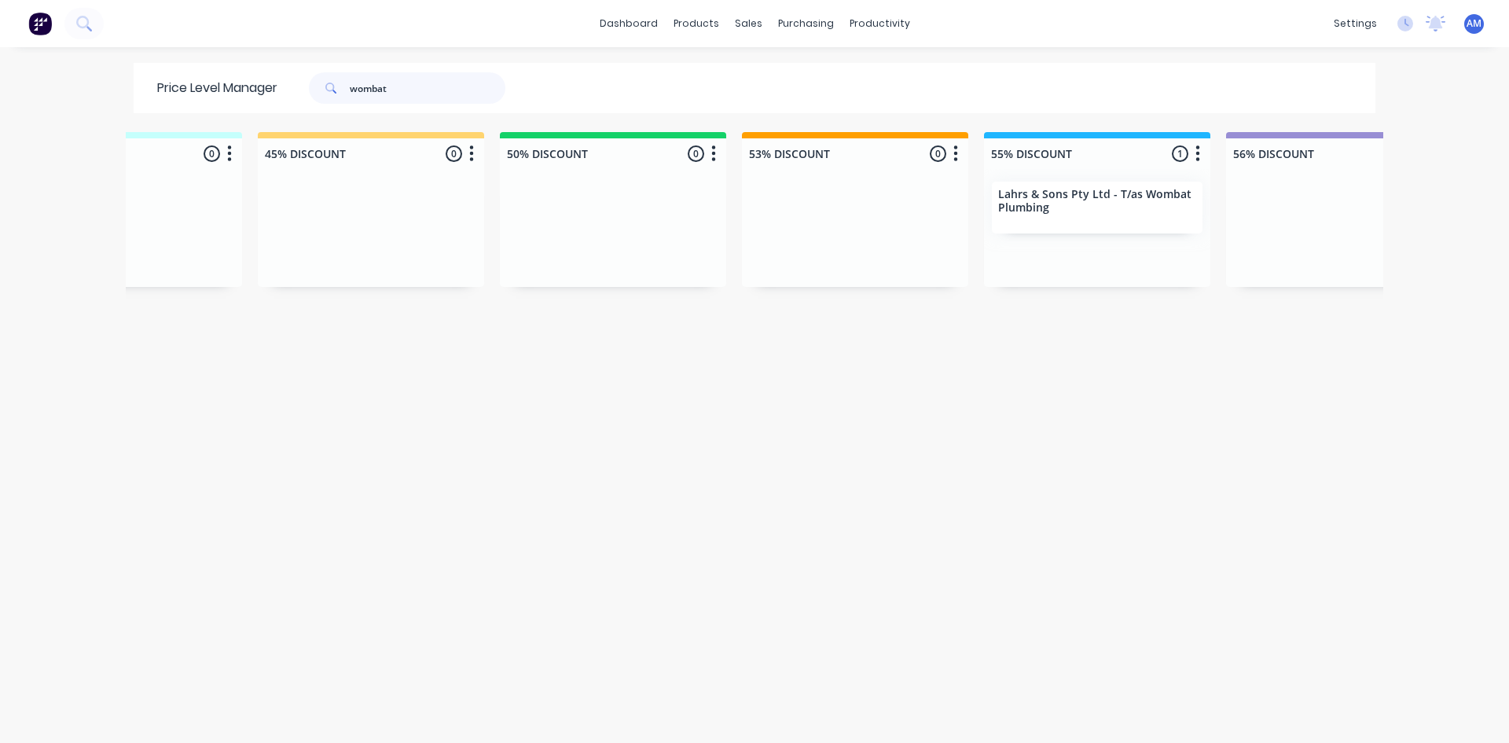
drag, startPoint x: 442, startPoint y: 91, endPoint x: 210, endPoint y: 114, distance: 233.0
click at [216, 108] on div "Price Level Manager wombat" at bounding box center [339, 88] width 411 height 50
type input "[GEOGRAPHIC_DATA]"
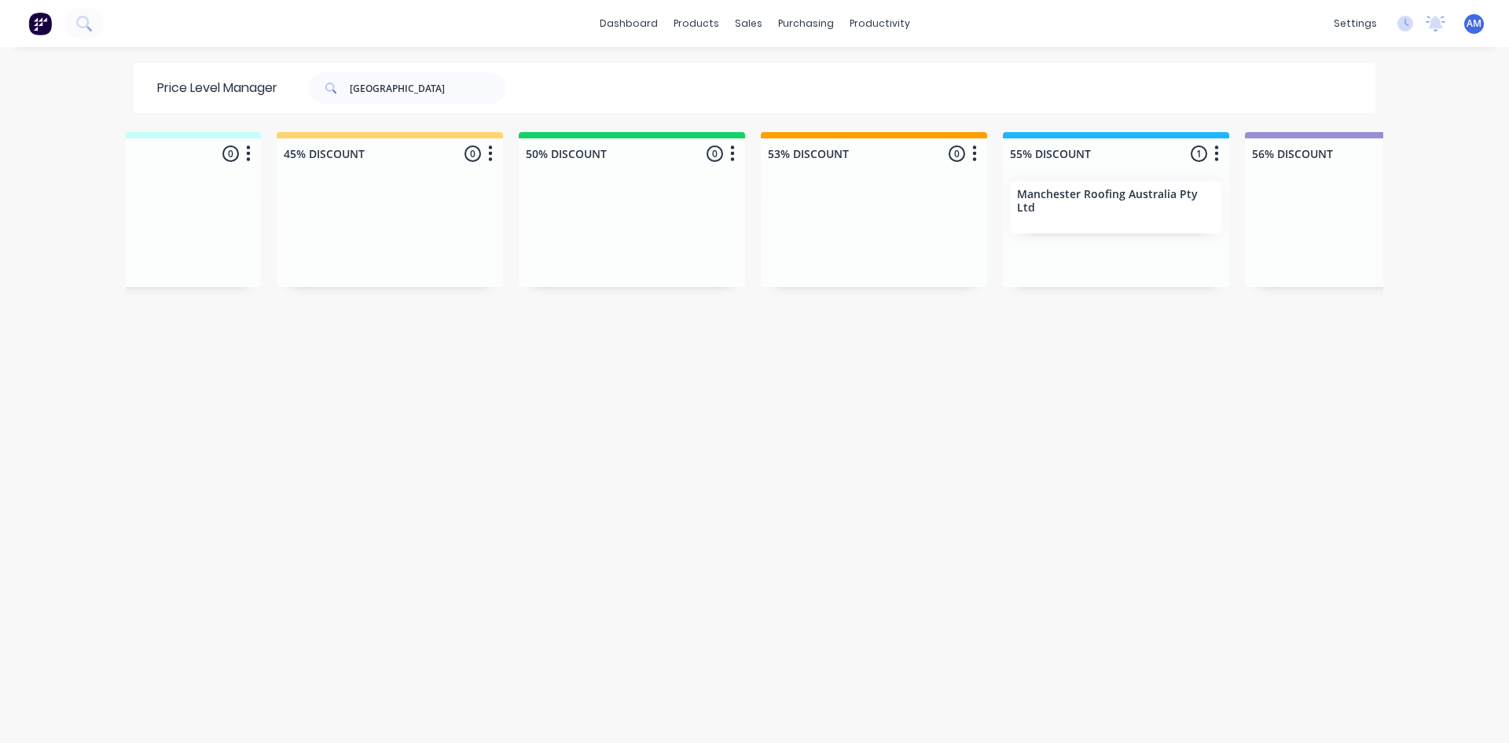
scroll to position [0, 836]
drag, startPoint x: 424, startPoint y: 90, endPoint x: 181, endPoint y: 118, distance: 244.6
click at [181, 118] on div "Price Level Manager manchester Unassigned 0 Move all customers LIST PRICE 30% D…" at bounding box center [755, 402] width 1258 height 678
type input "[PERSON_NAME]"
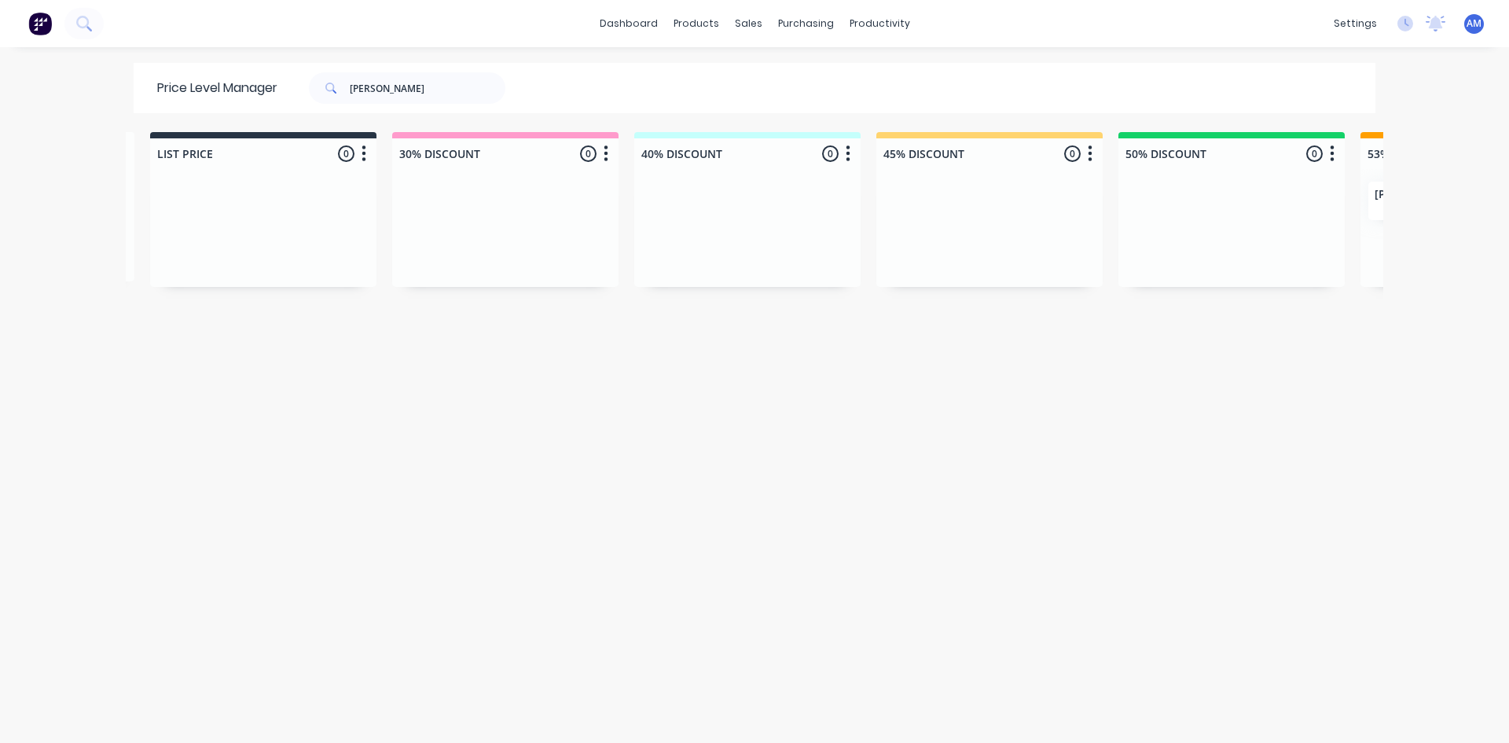
scroll to position [0, 734]
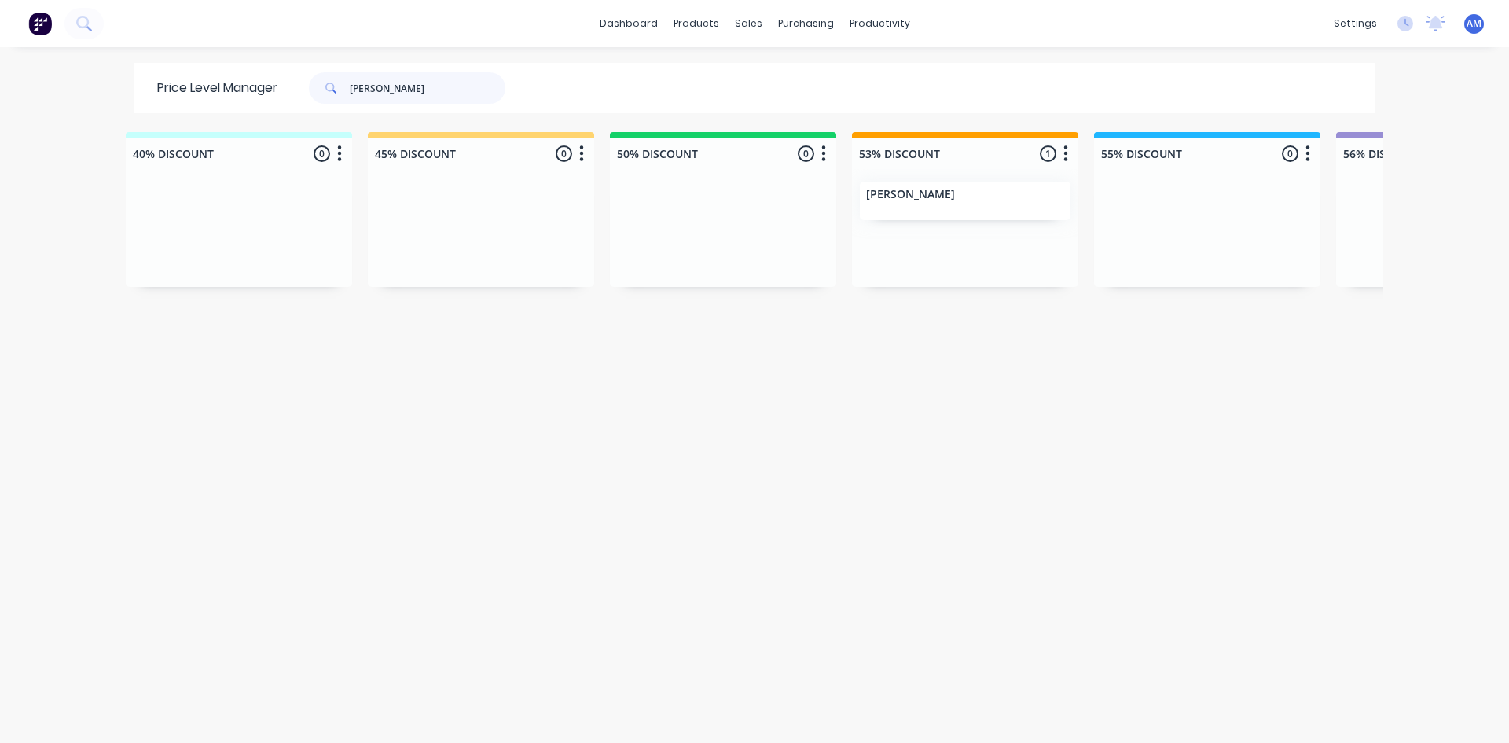
drag, startPoint x: 465, startPoint y: 96, endPoint x: 264, endPoint y: 112, distance: 201.1
click at [278, 98] on div "[PERSON_NAME]" at bounding box center [404, 87] width 252 height 31
type input "metal line north"
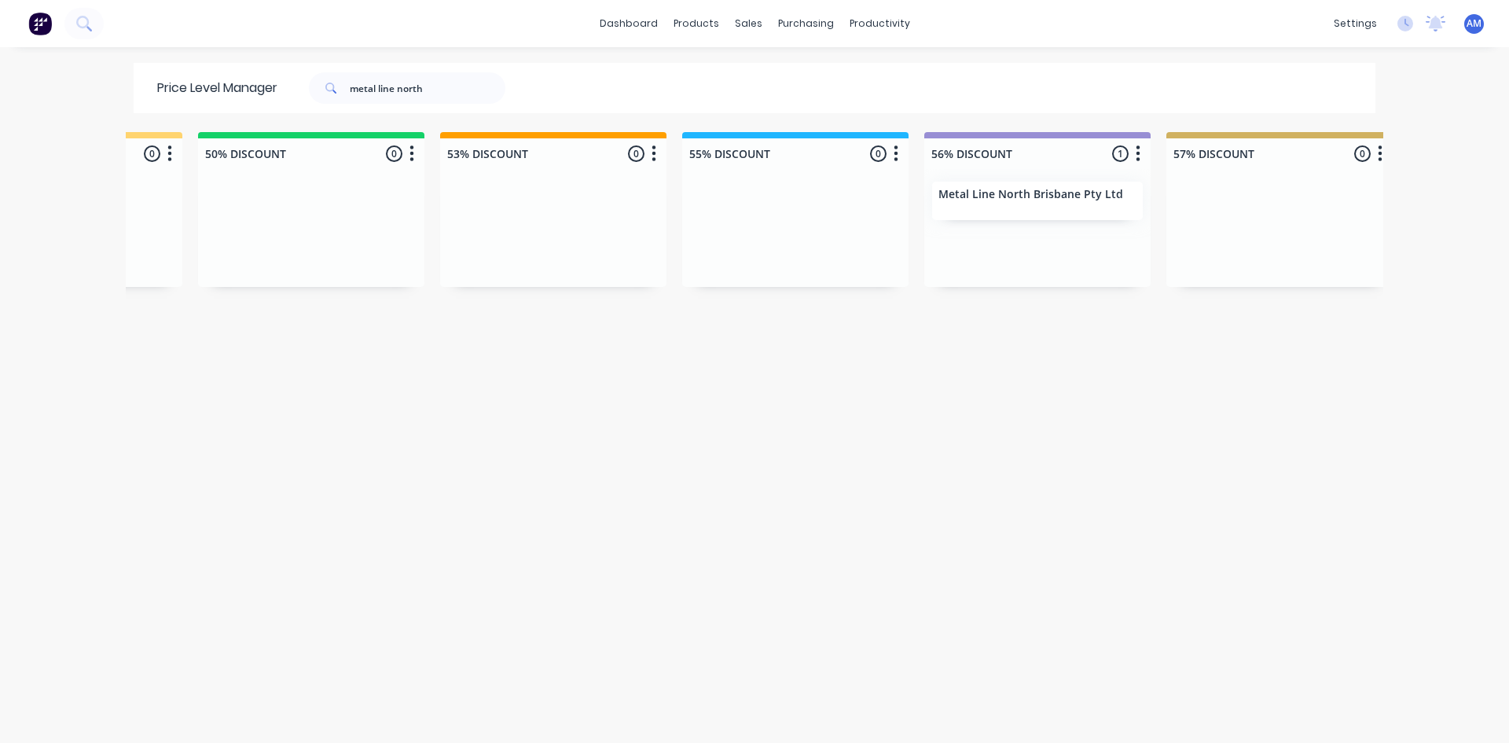
scroll to position [0, 1149]
drag, startPoint x: 455, startPoint y: 90, endPoint x: 191, endPoint y: 106, distance: 264.7
click at [191, 106] on div "Price Level Manager metal line north" at bounding box center [339, 88] width 411 height 50
type input "mod 1"
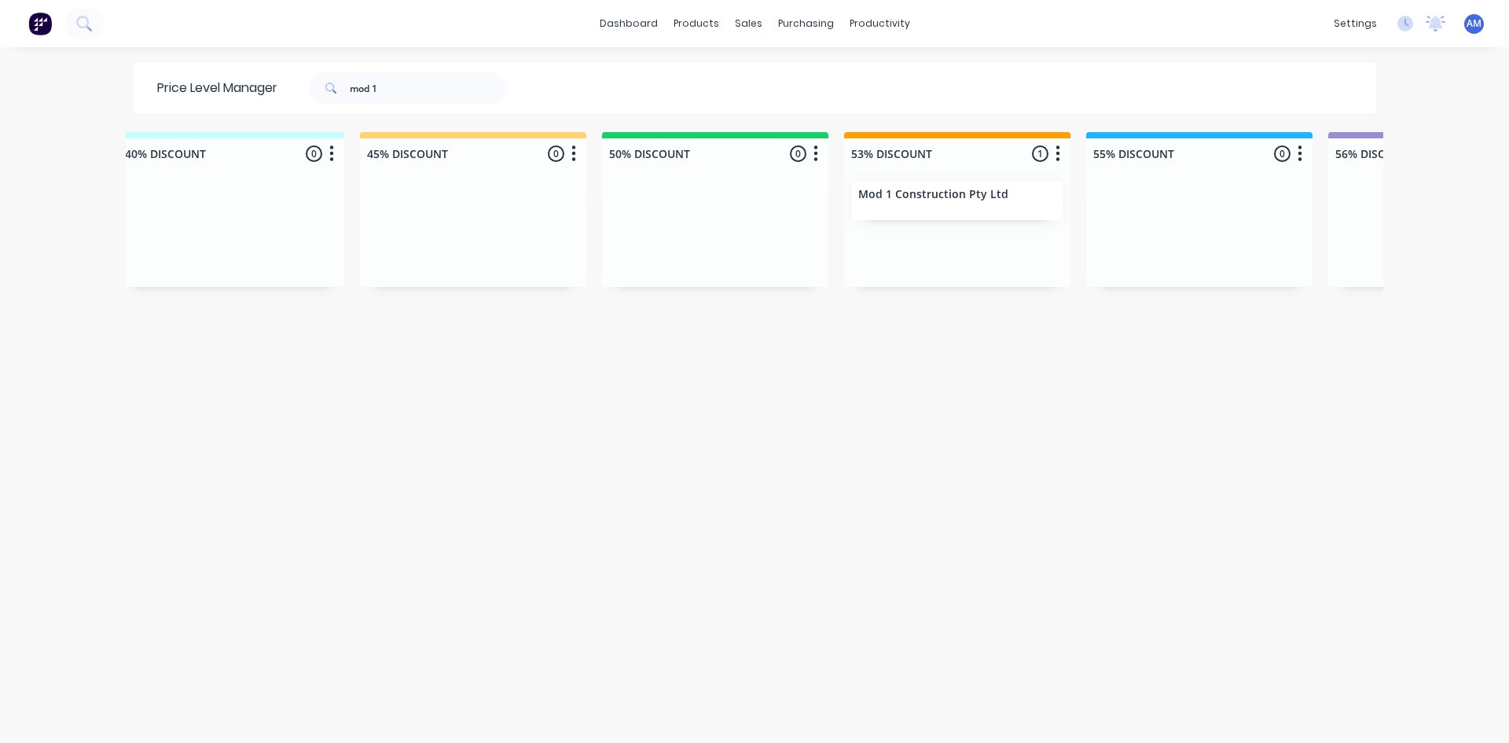
scroll to position [0, 810]
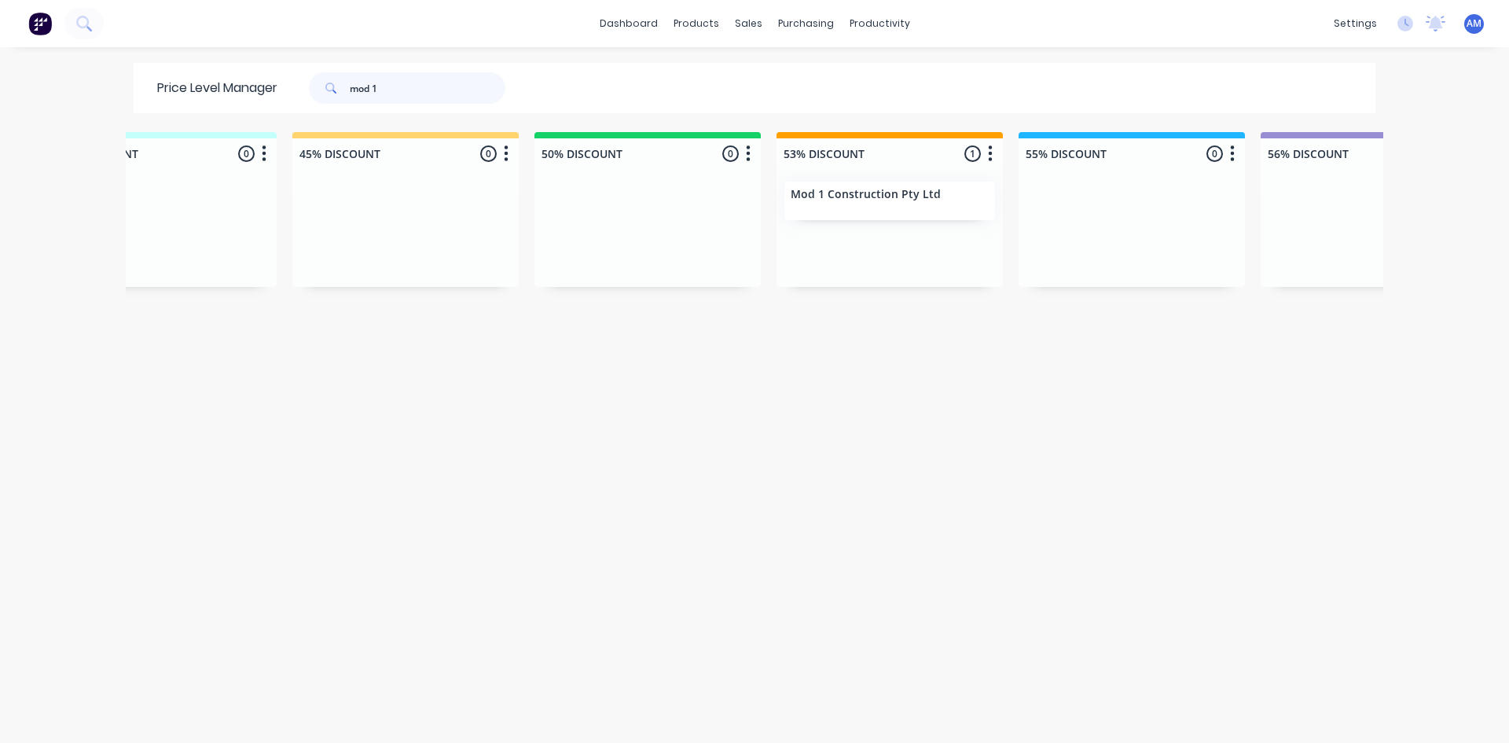
drag, startPoint x: 403, startPoint y: 79, endPoint x: 229, endPoint y: 107, distance: 175.9
click at [229, 107] on div "Price Level Manager mod 1" at bounding box center [339, 88] width 411 height 50
type input "mtec"
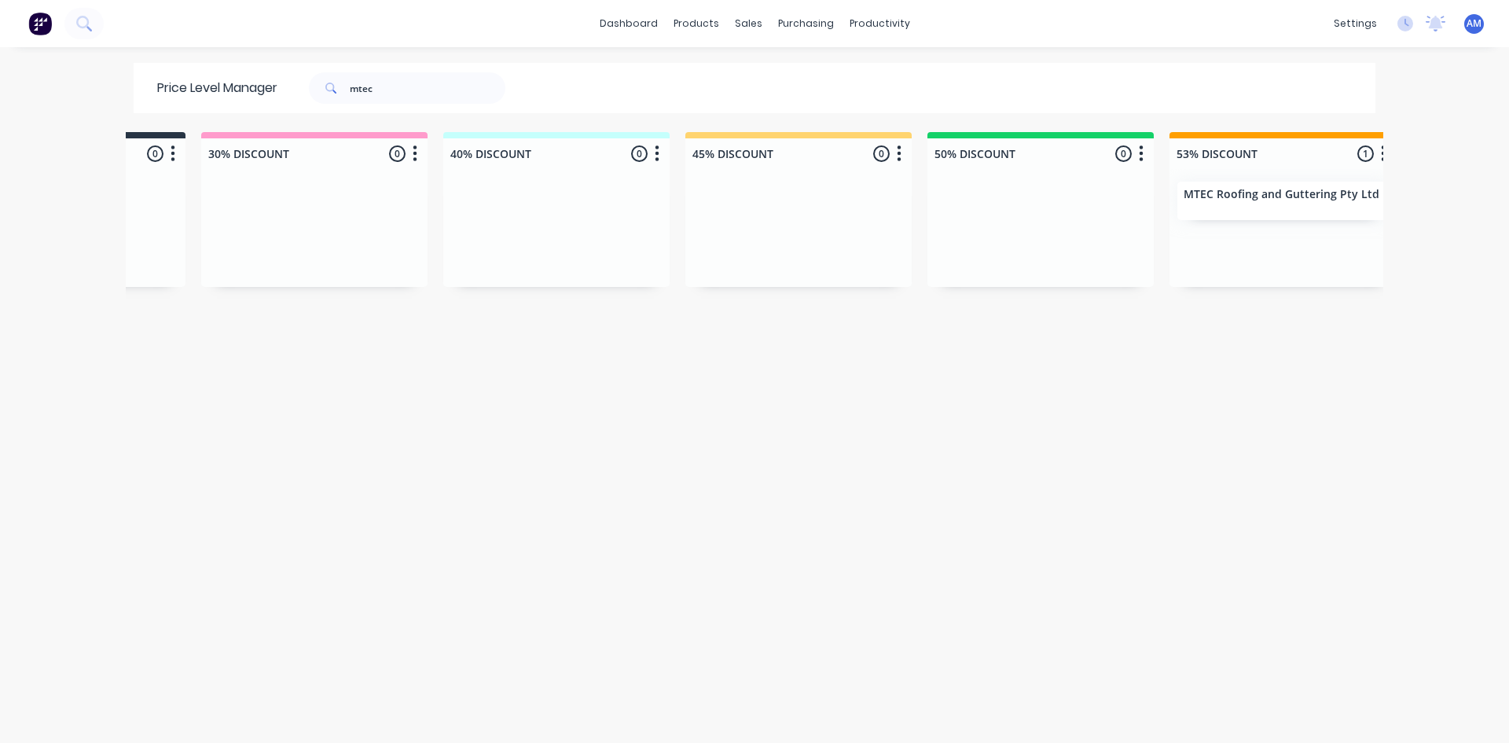
scroll to position [0, 627]
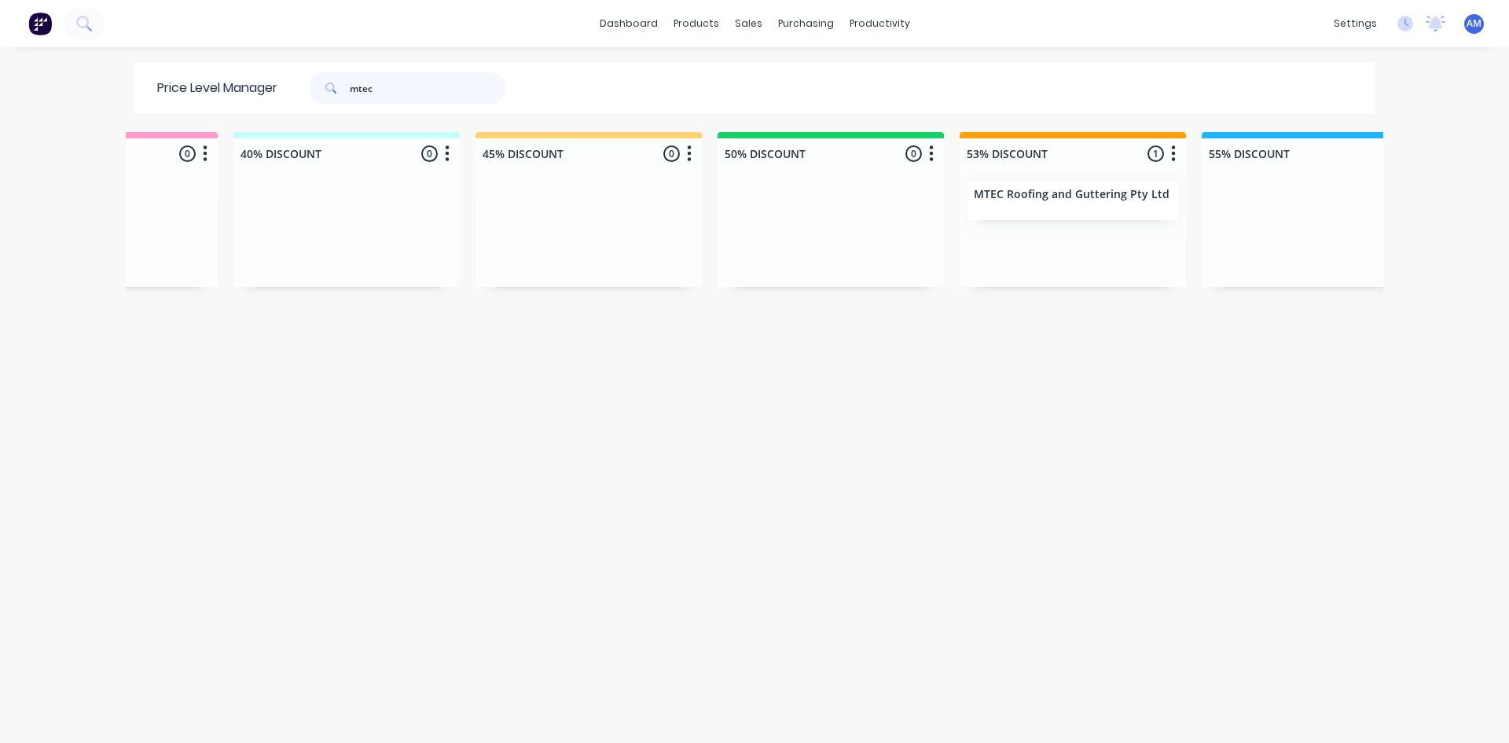
drag, startPoint x: 412, startPoint y: 80, endPoint x: 301, endPoint y: 94, distance: 111.6
click at [303, 84] on div "mtec" at bounding box center [399, 87] width 212 height 31
type input "my cladders"
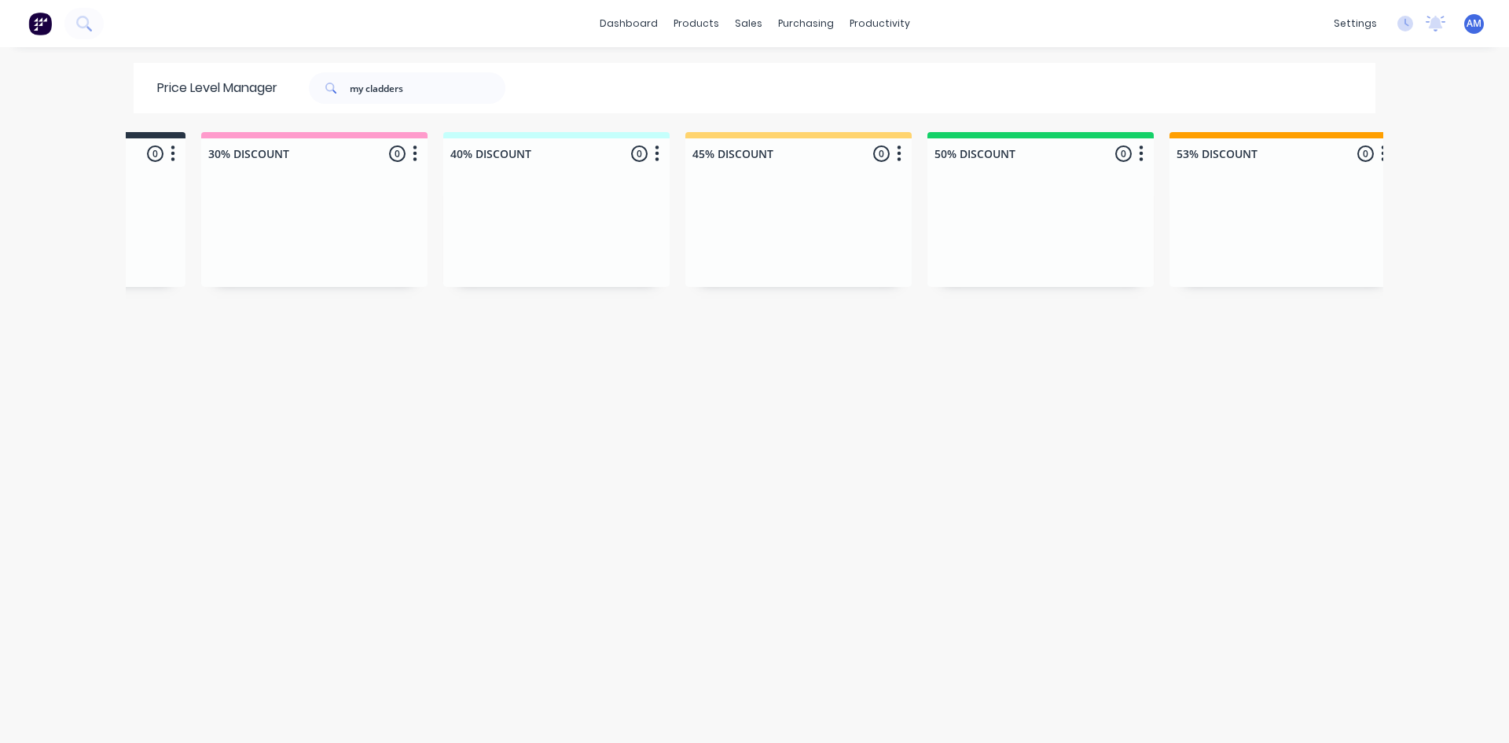
scroll to position [0, 0]
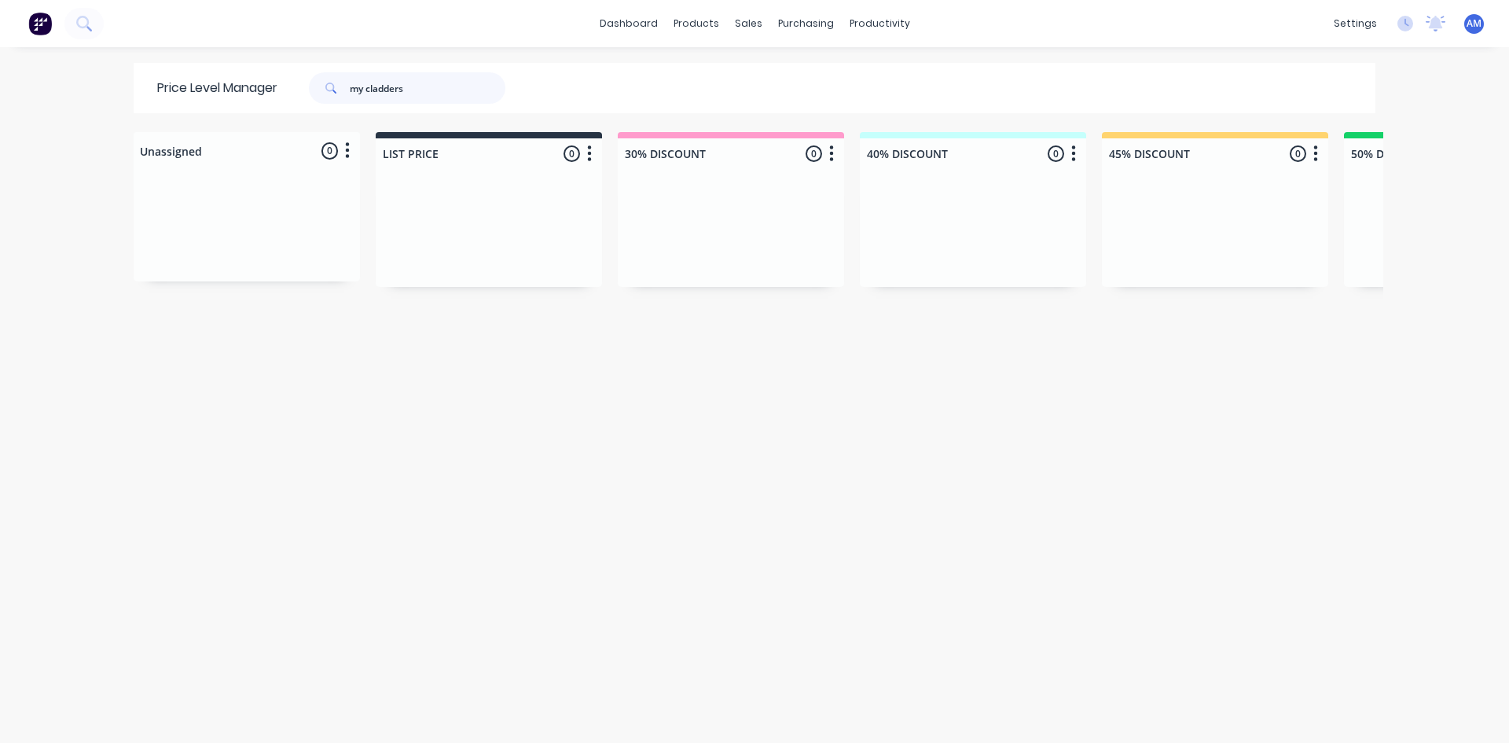
drag, startPoint x: 427, startPoint y: 99, endPoint x: 228, endPoint y: 76, distance: 200.2
click at [228, 75] on div "Price Level Manager my cladders" at bounding box center [339, 88] width 411 height 50
type input "ordanga"
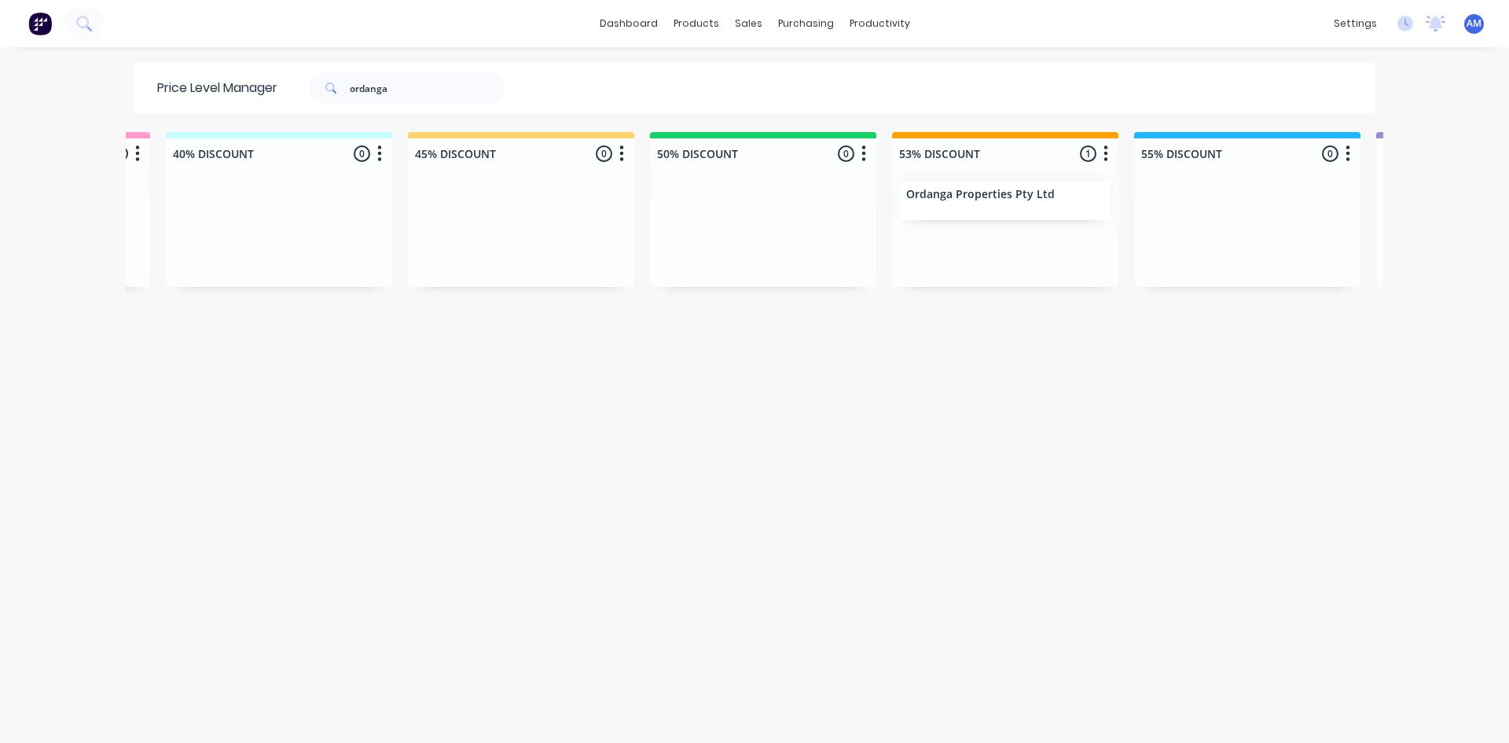
scroll to position [0, 697]
drag, startPoint x: 422, startPoint y: 93, endPoint x: 28, endPoint y: 149, distance: 398.7
click at [64, 127] on div "dashboard products sales purchasing productivity dashboard products Product Cat…" at bounding box center [754, 371] width 1509 height 743
type input "pantex"
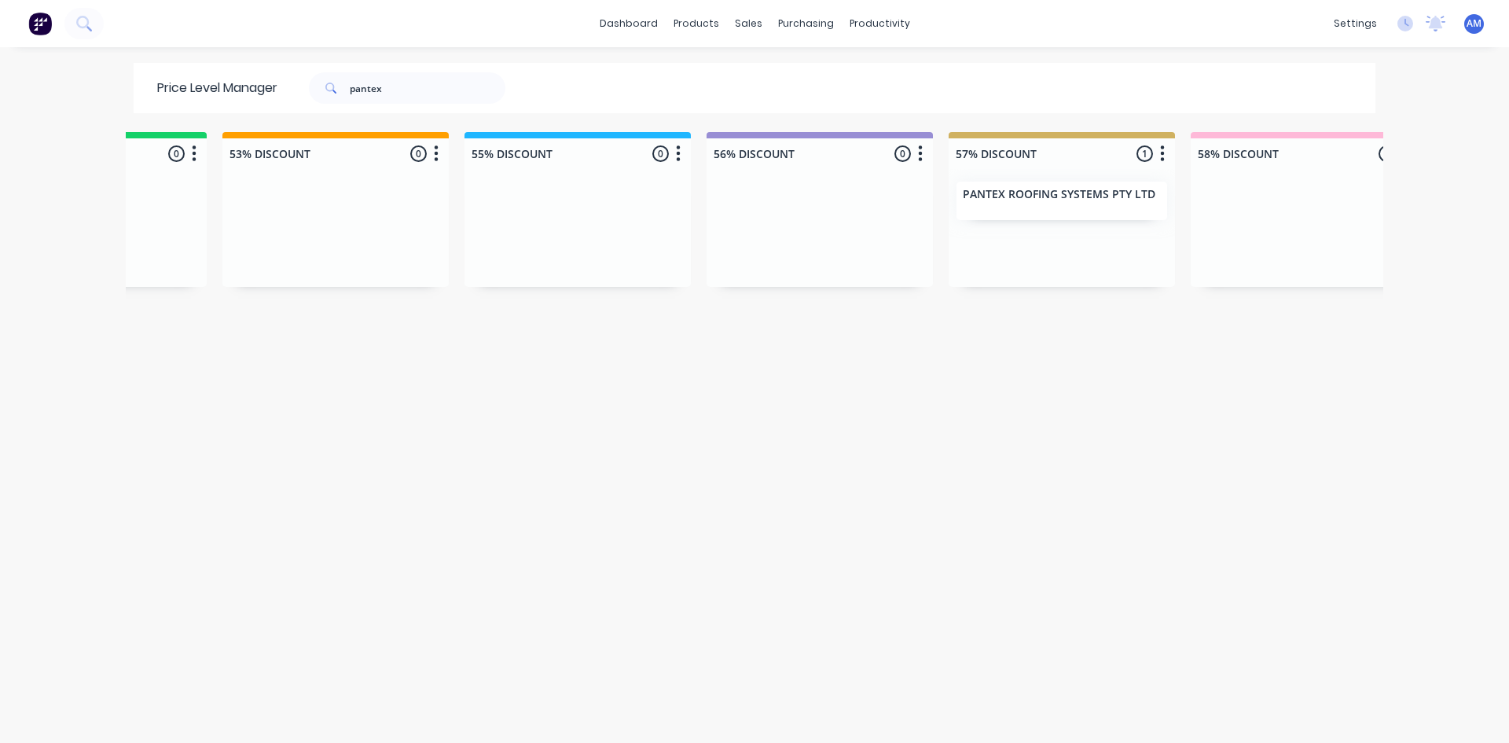
scroll to position [0, 1366]
drag, startPoint x: 422, startPoint y: 93, endPoint x: 61, endPoint y: 133, distance: 363.8
click at [61, 133] on div "dashboard products sales purchasing productivity dashboard products Product Cat…" at bounding box center [754, 371] width 1509 height 743
type input "qclad"
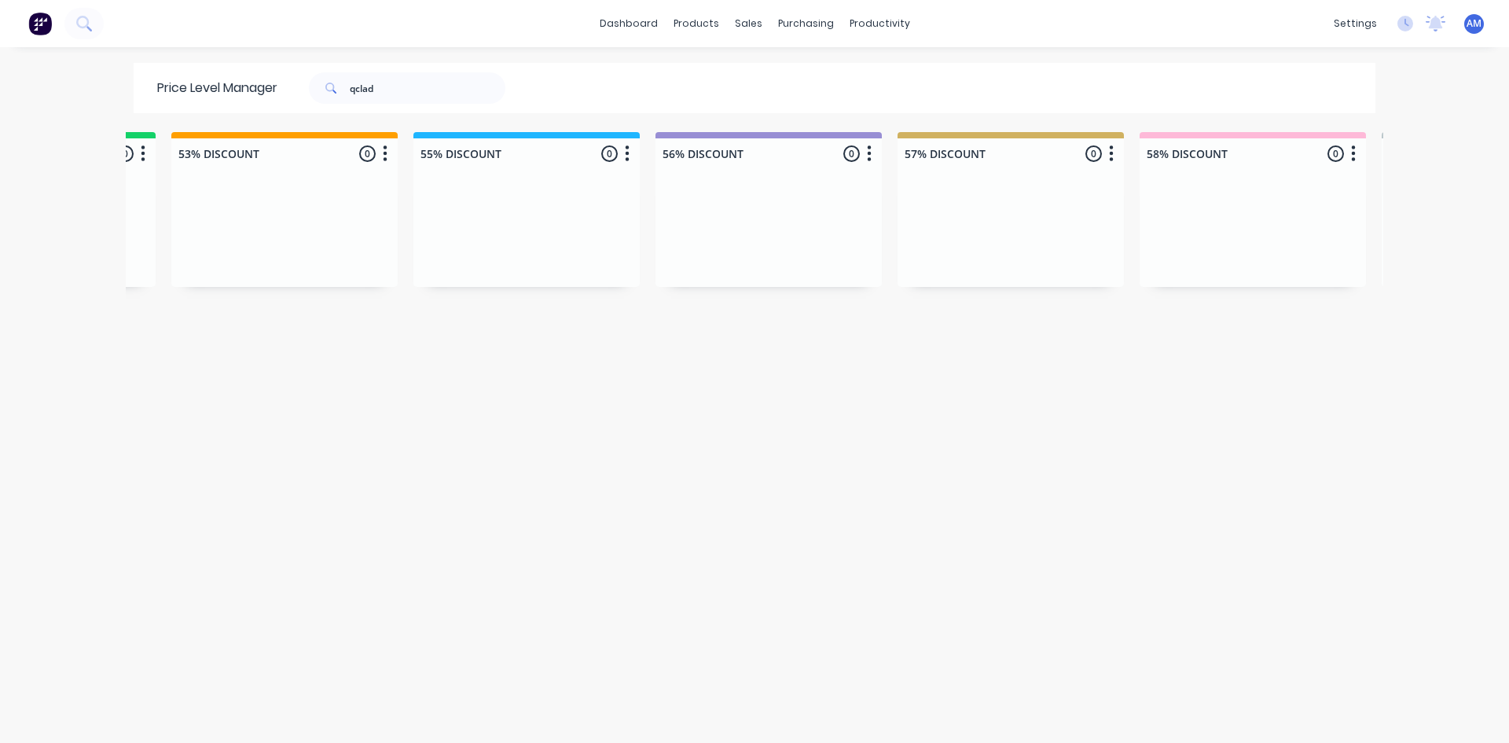
scroll to position [0, 0]
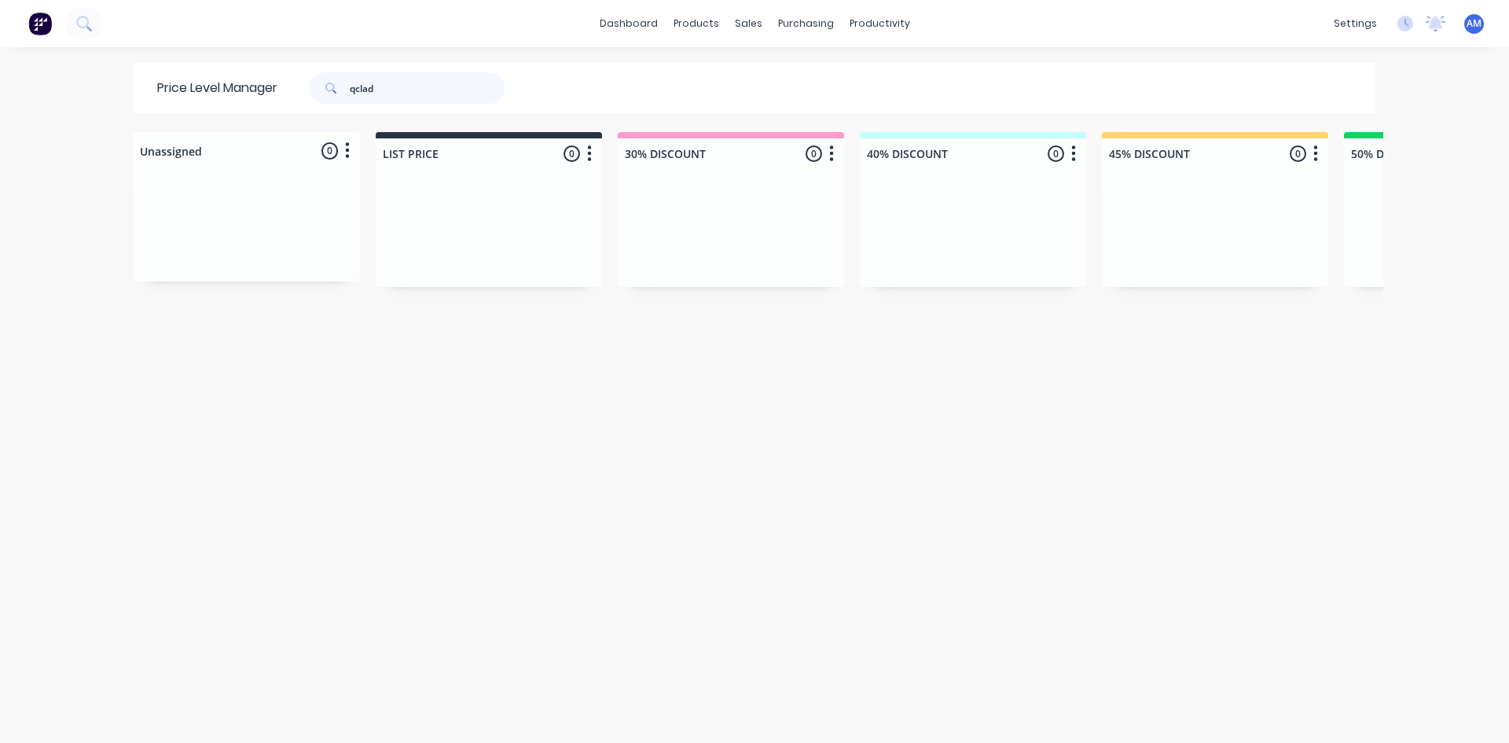
drag, startPoint x: 388, startPoint y: 93, endPoint x: 116, endPoint y: 127, distance: 275.0
click at [136, 97] on div "Price Level Manager qclad" at bounding box center [339, 88] width 411 height 50
type input "rainvale"
drag, startPoint x: 432, startPoint y: 95, endPoint x: 186, endPoint y: 105, distance: 246.3
click at [186, 105] on div "Price Level Manager rainvale" at bounding box center [339, 88] width 411 height 50
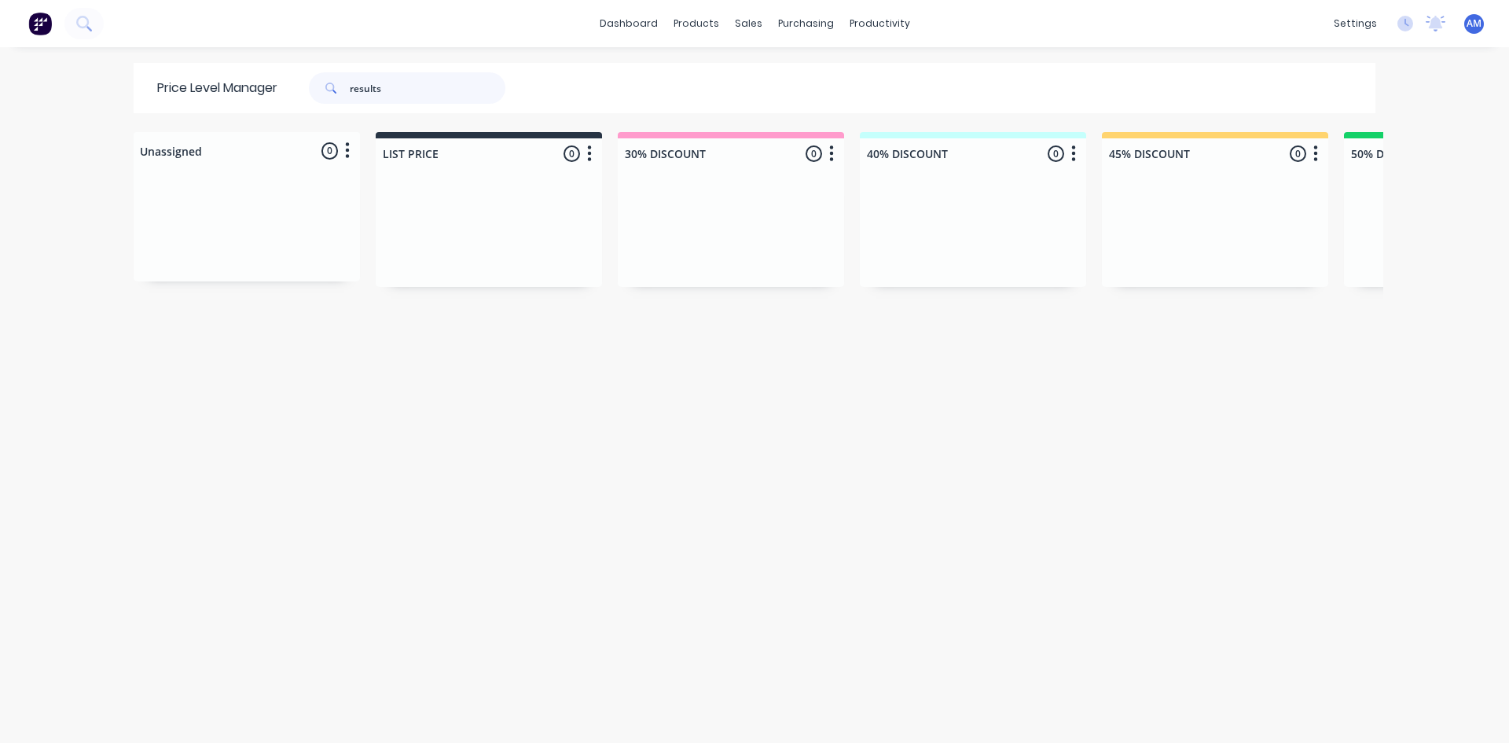
type input "results"
drag, startPoint x: 333, startPoint y: 729, endPoint x: 428, endPoint y: 750, distance: 96.7
click at [428, 742] on html "dashboard products sales purchasing productivity dashboard products Product Cat…" at bounding box center [754, 371] width 1509 height 743
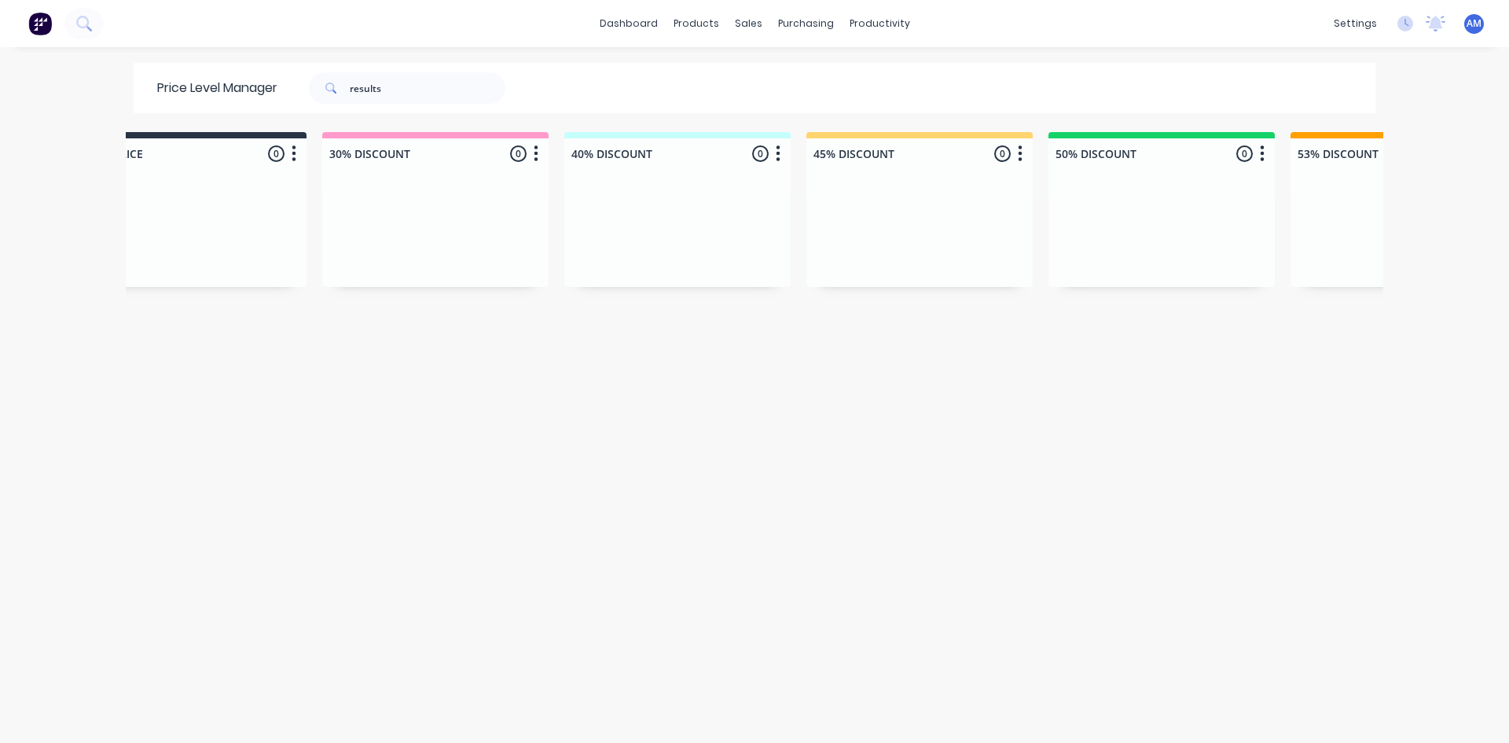
scroll to position [0, 780]
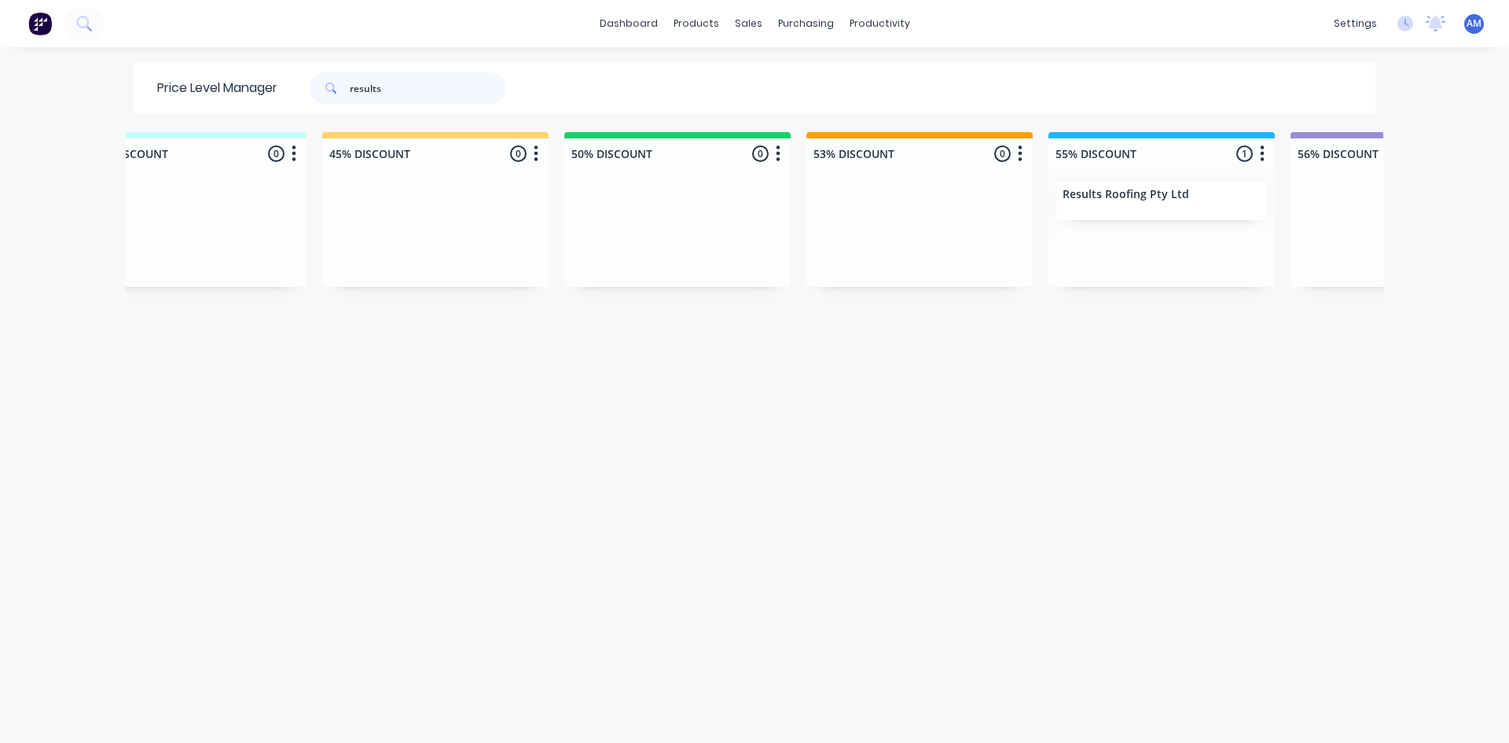
drag, startPoint x: 436, startPoint y: 86, endPoint x: 178, endPoint y: 93, distance: 257.9
click at [196, 91] on div "Price Level Manager results" at bounding box center [339, 88] width 411 height 50
type input "rmb roofing"
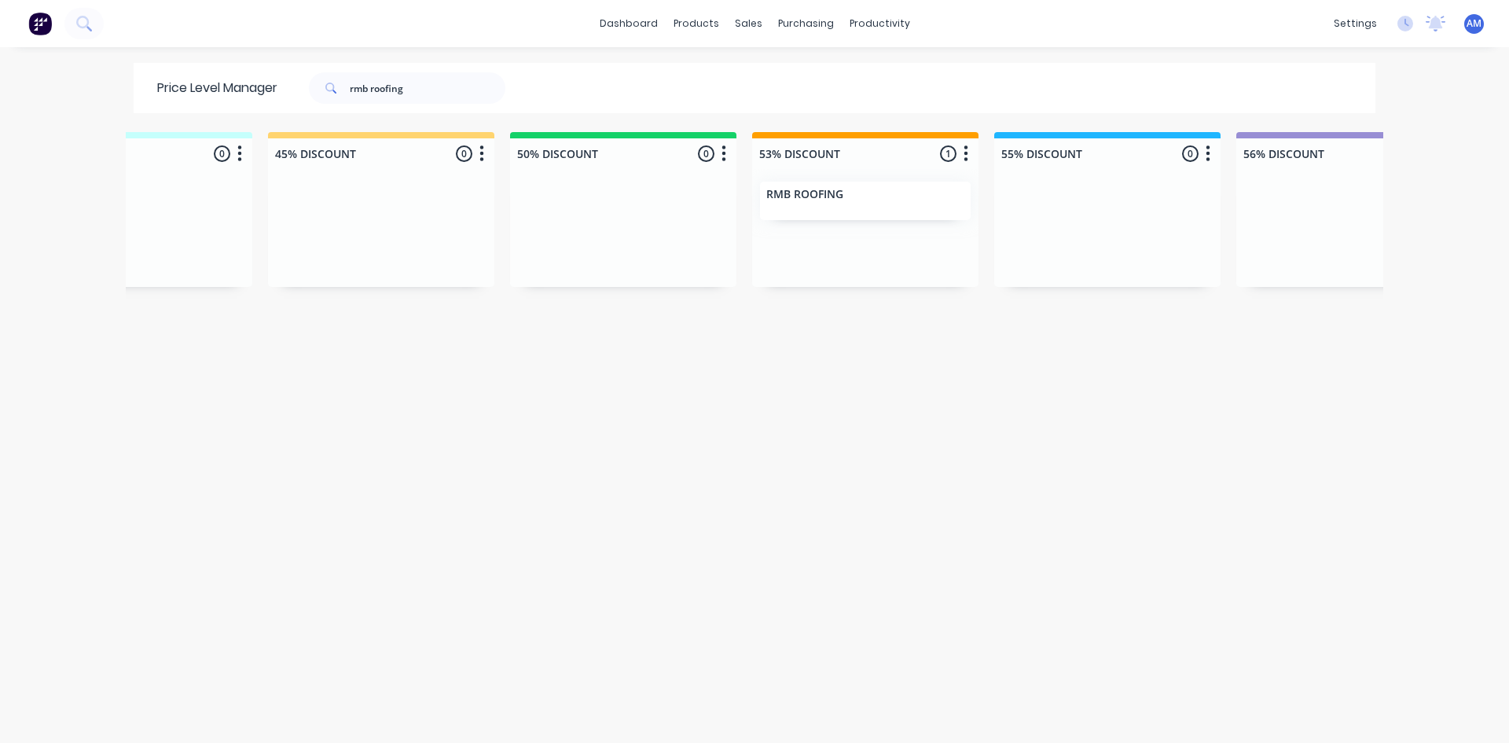
scroll to position [0, 836]
drag, startPoint x: 422, startPoint y: 96, endPoint x: 138, endPoint y: 96, distance: 284.6
click at [142, 93] on div "Price Level Manager rmb roofing" at bounding box center [339, 88] width 411 height 50
type input "robbies"
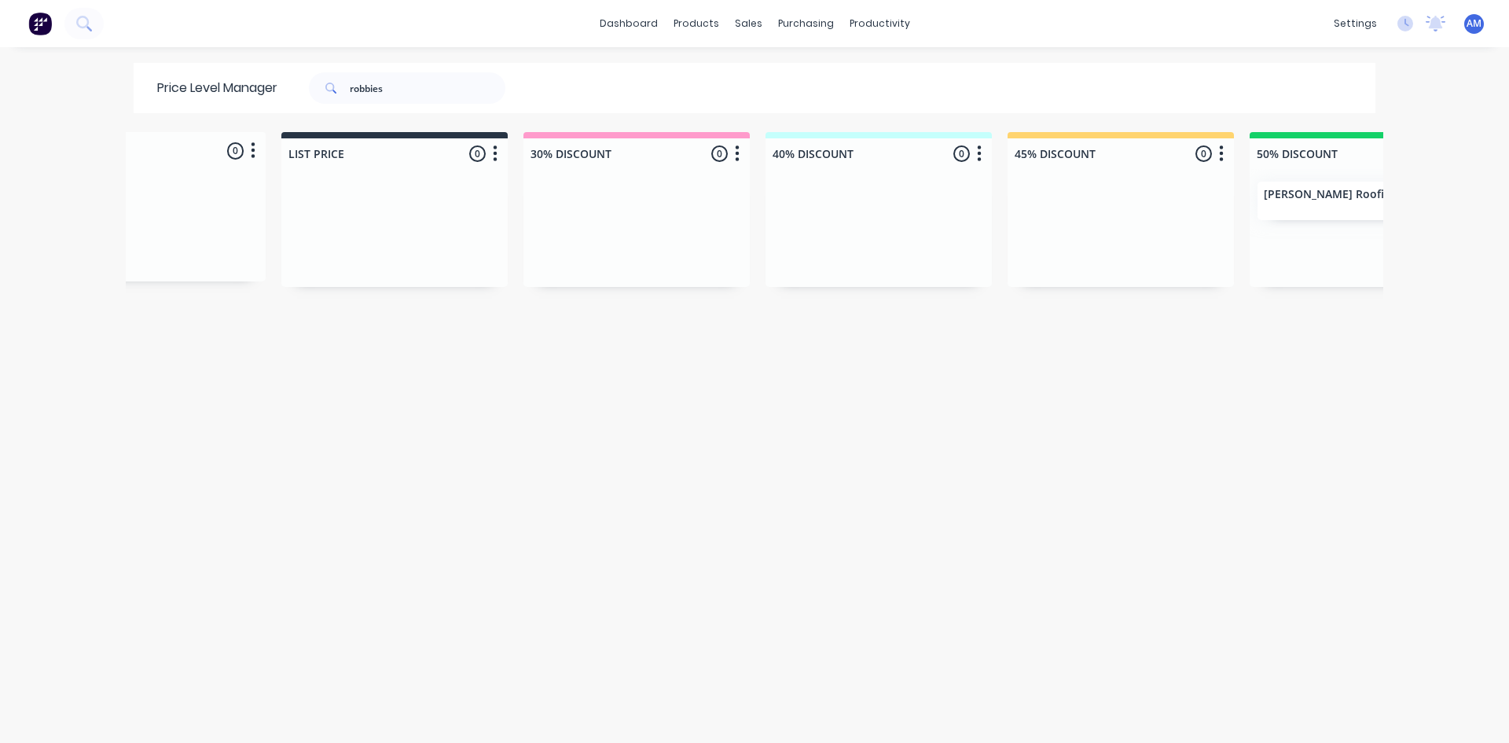
scroll to position [0, 234]
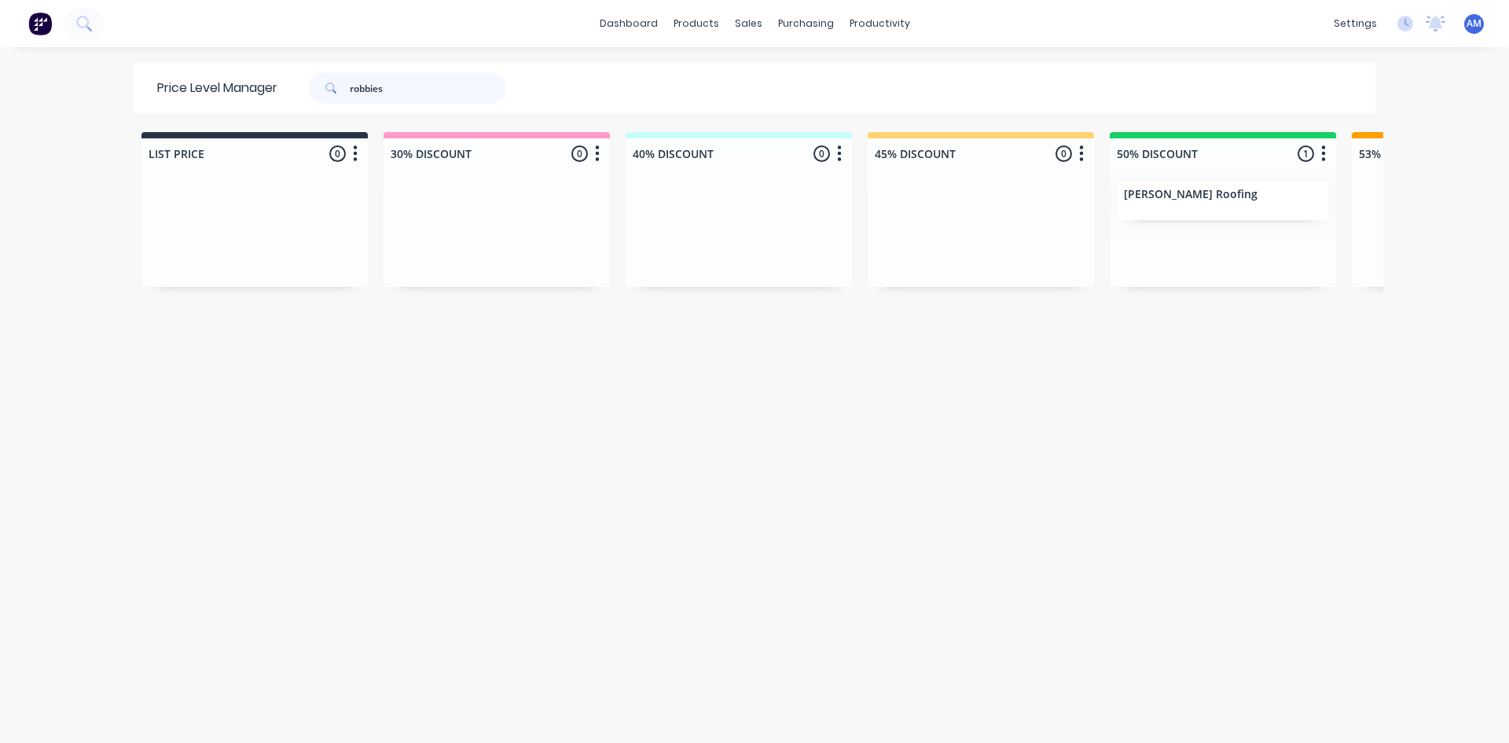
drag, startPoint x: 407, startPoint y: 88, endPoint x: 138, endPoint y: 86, distance: 268.9
click at [150, 80] on div "Price Level Manager [PERSON_NAME]" at bounding box center [339, 88] width 411 height 50
type input "roof technology"
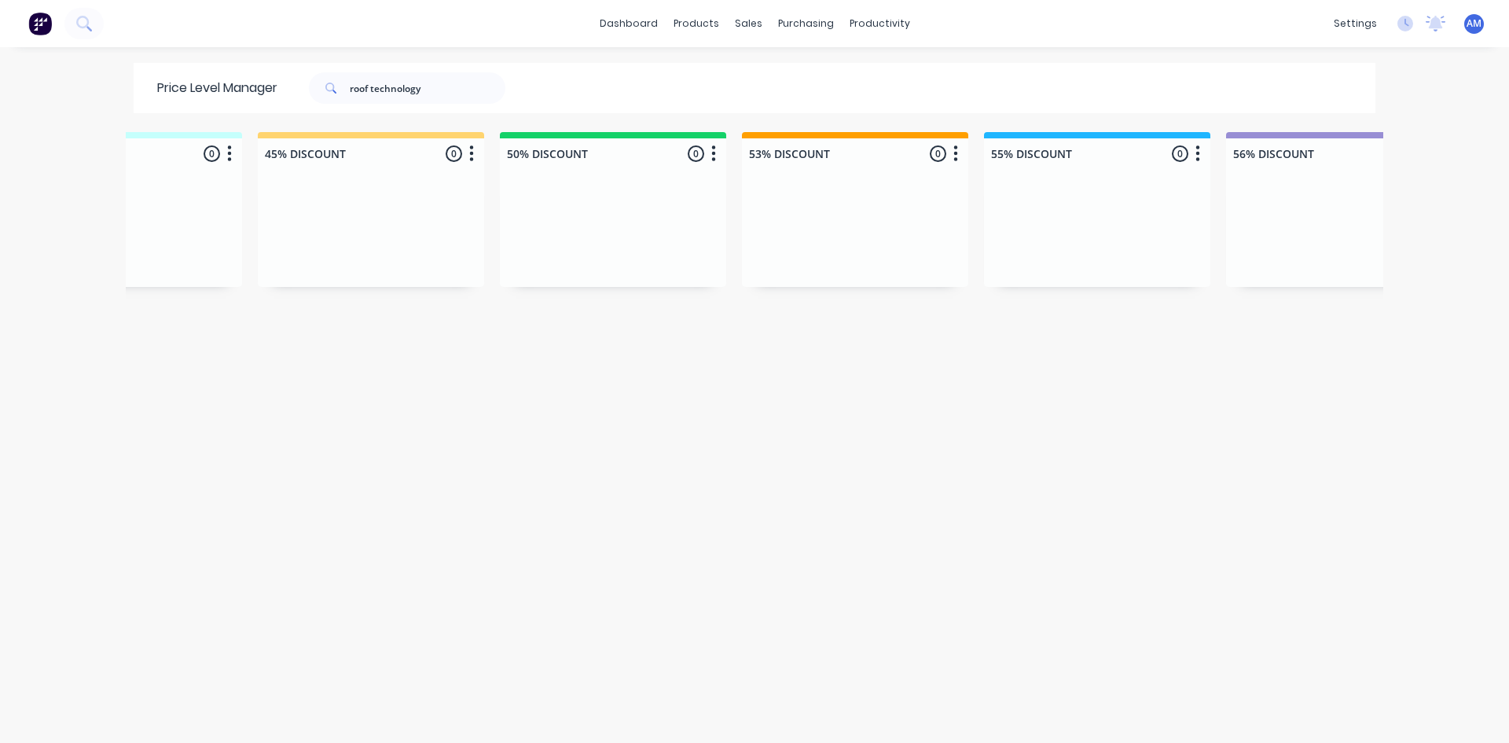
scroll to position [0, 0]
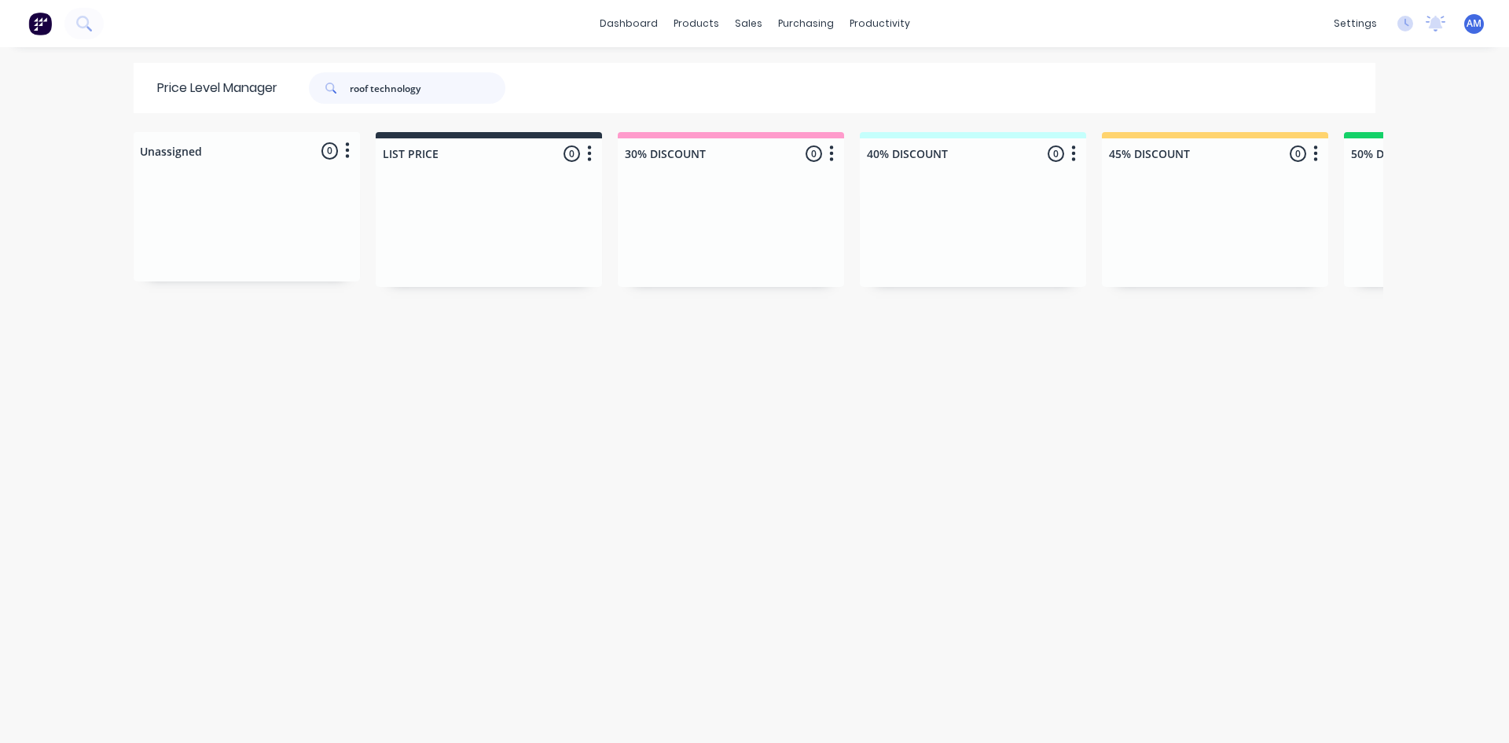
drag, startPoint x: 443, startPoint y: 87, endPoint x: 42, endPoint y: 93, distance: 401.0
click at [46, 91] on div "dashboard products sales purchasing productivity dashboard products Product Cat…" at bounding box center [754, 371] width 1509 height 743
type input "[PERSON_NAME]"
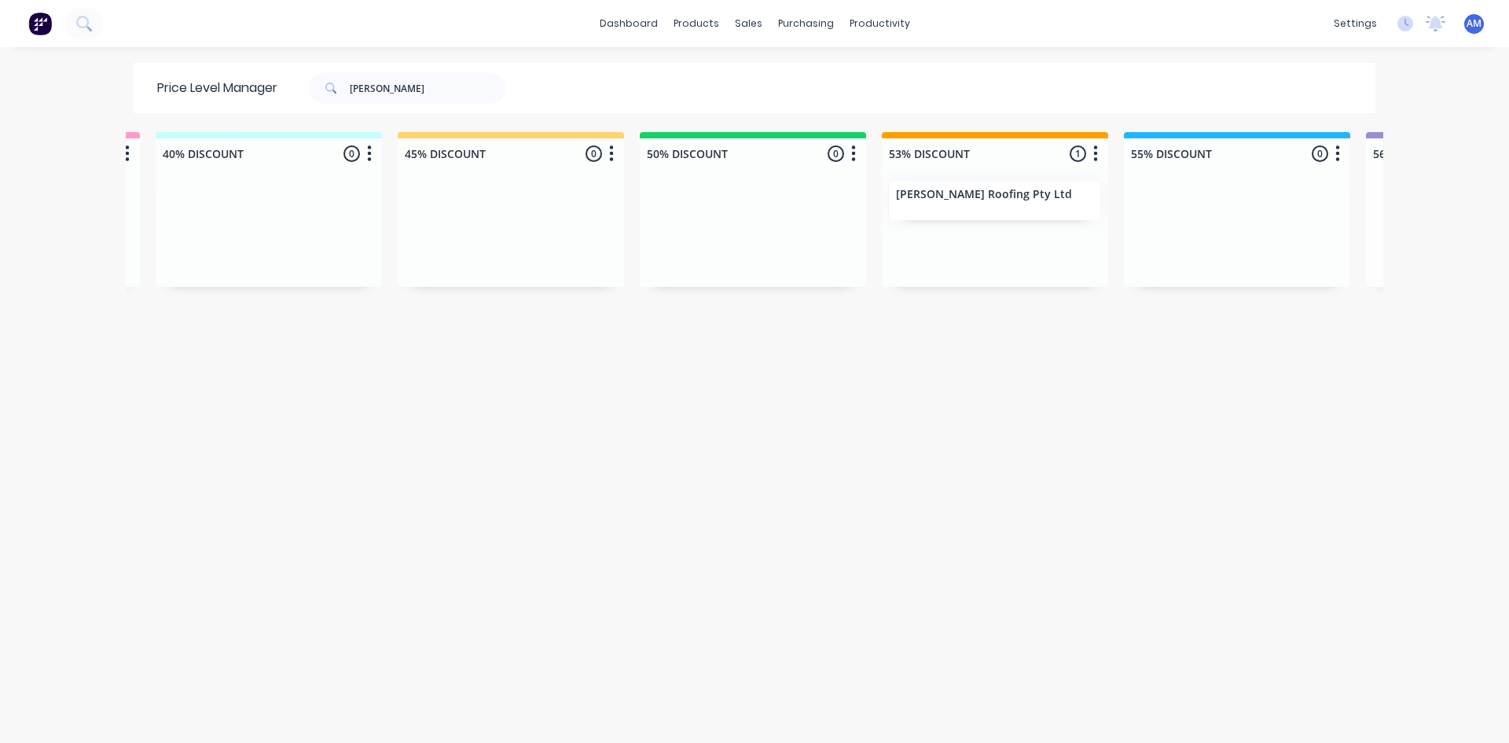
scroll to position [0, 726]
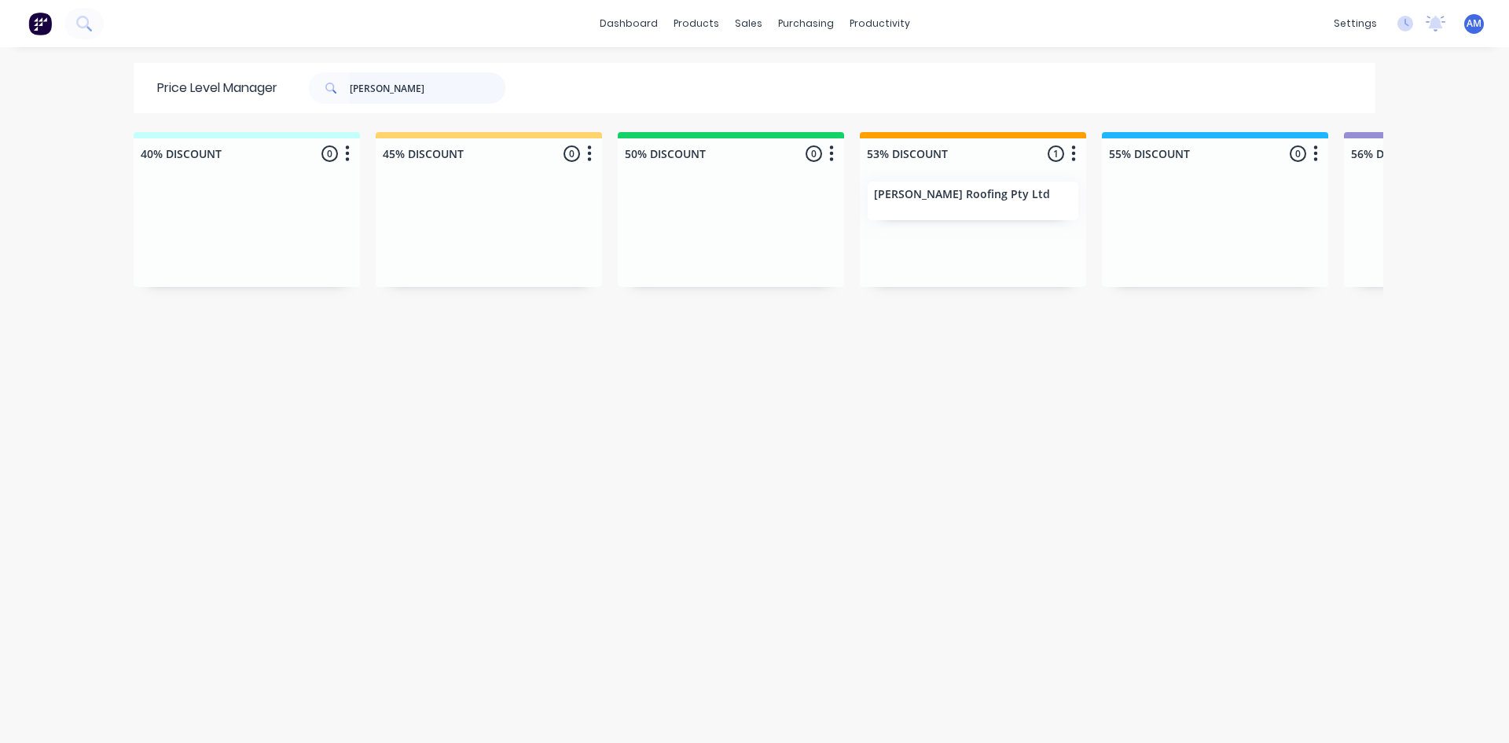
drag, startPoint x: 449, startPoint y: 88, endPoint x: 36, endPoint y: 105, distance: 413.1
click at [36, 105] on div "dashboard products sales purchasing productivity dashboard products Product Cat…" at bounding box center [754, 371] width 1509 height 743
type input "specialty"
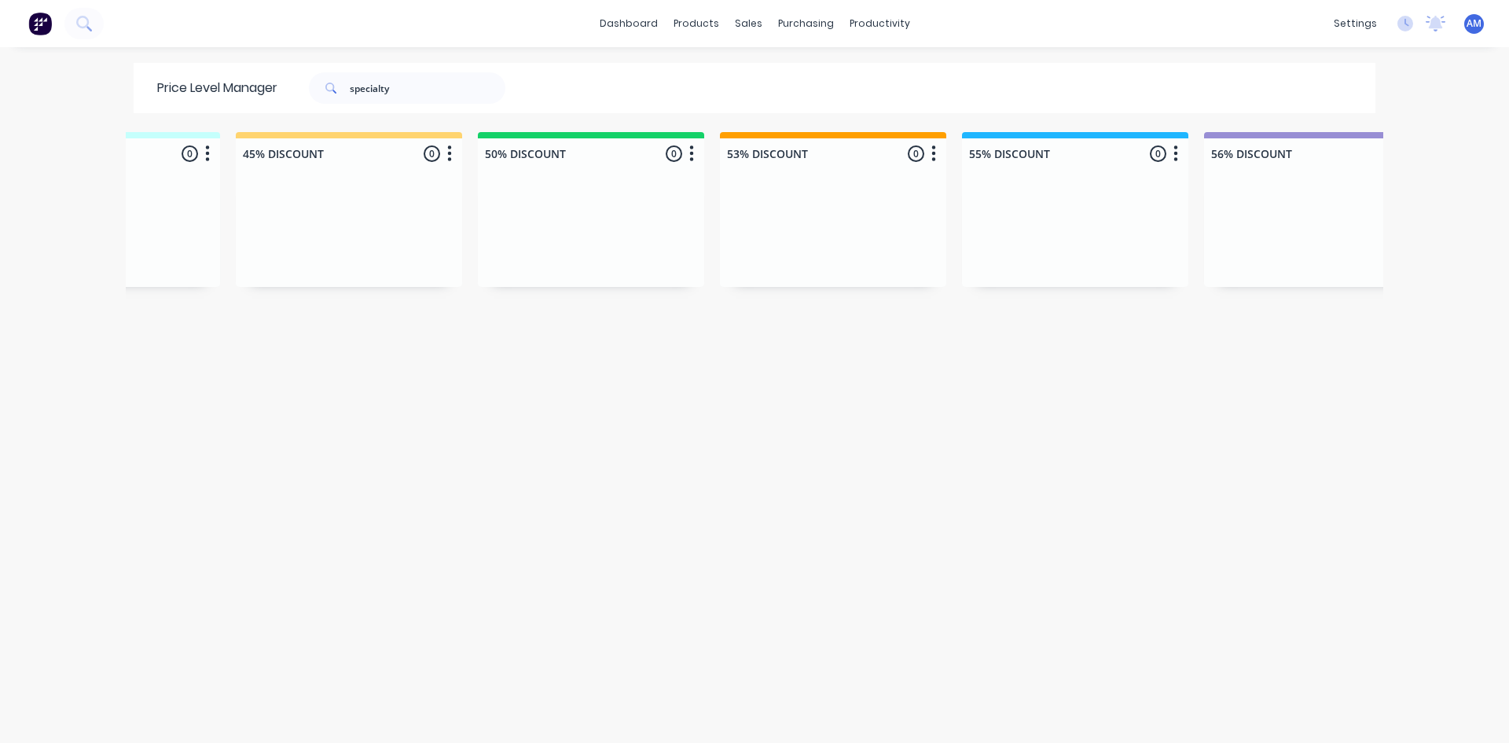
scroll to position [0, 1216]
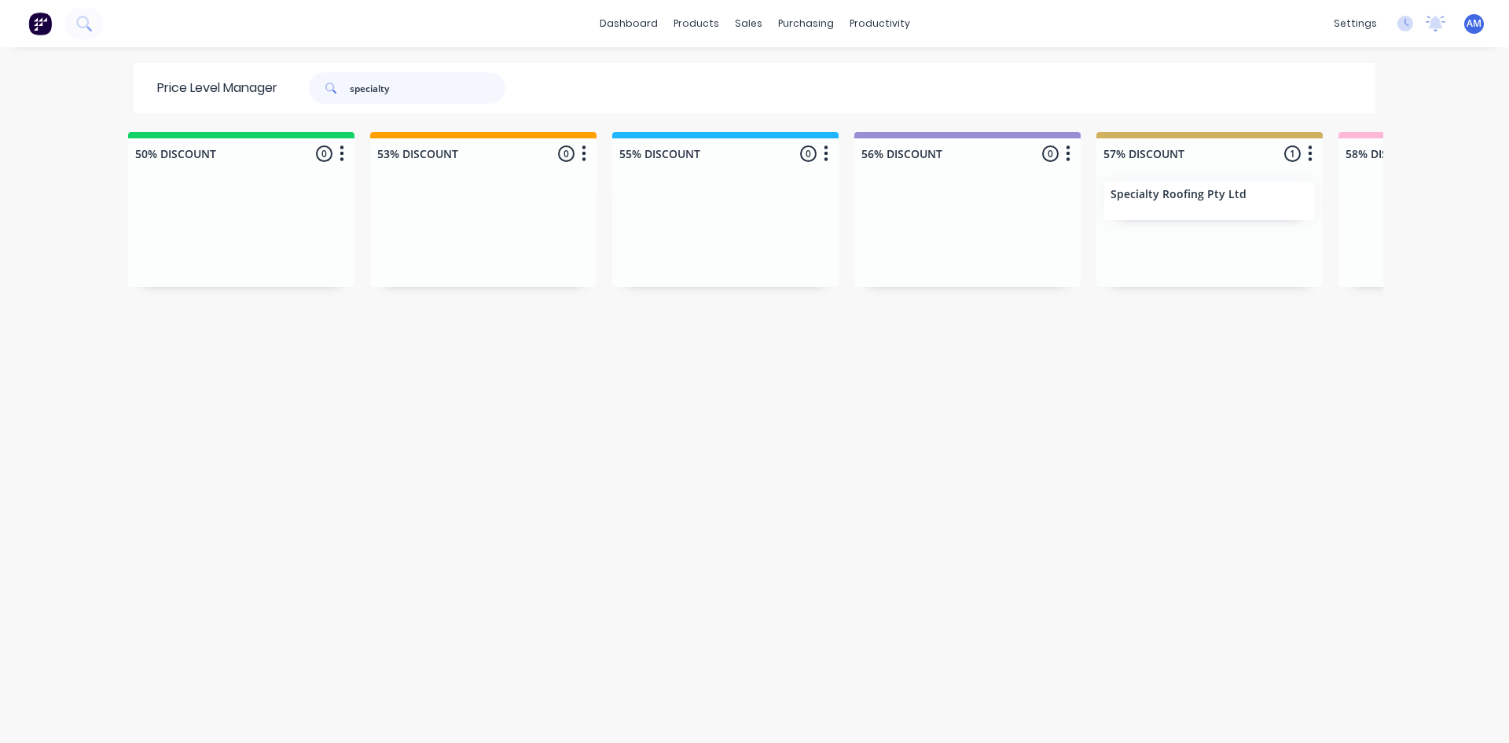
drag, startPoint x: 398, startPoint y: 94, endPoint x: 54, endPoint y: 108, distance: 343.9
click at [64, 104] on div "dashboard products sales purchasing productivity dashboard products Product Cat…" at bounding box center [754, 371] width 1509 height 743
type input "summit"
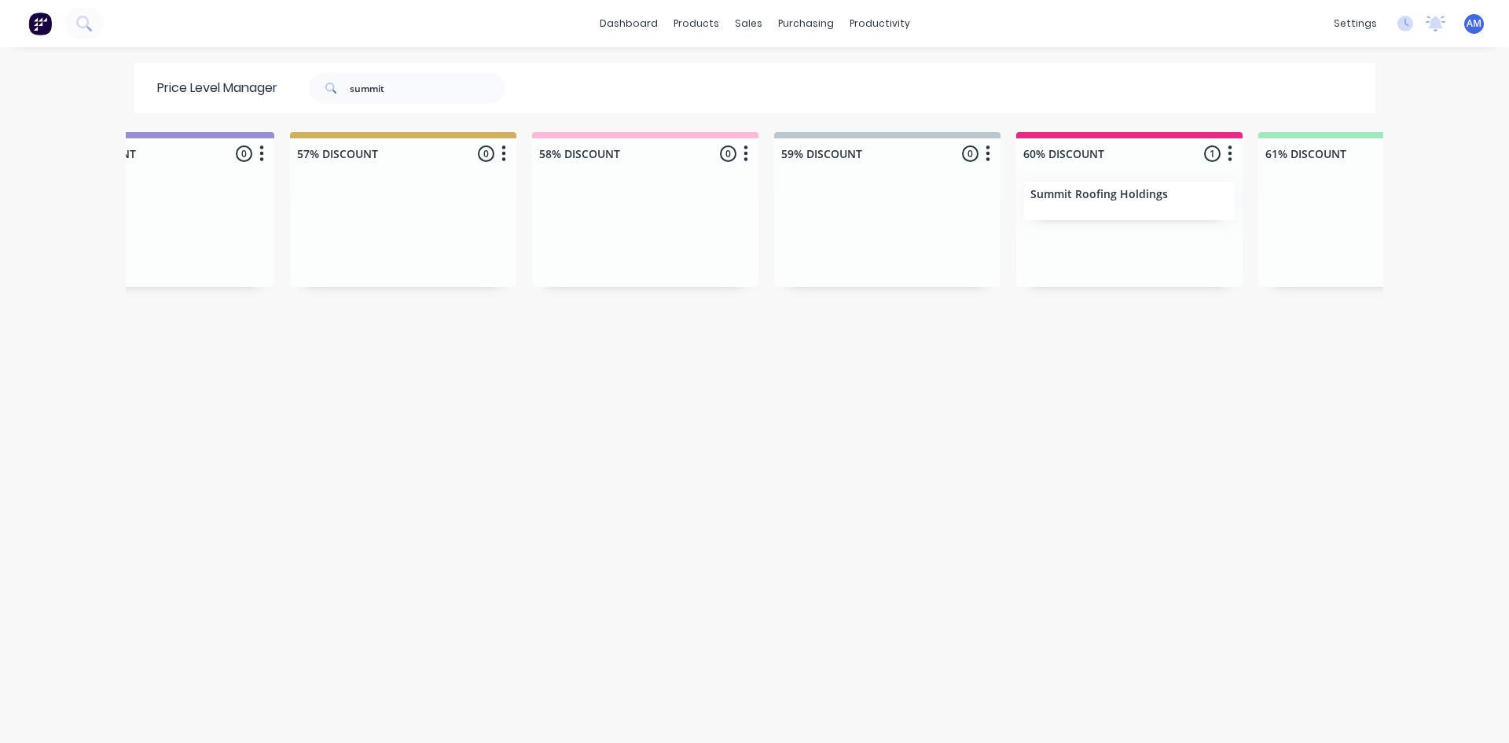
scroll to position [0, 2034]
drag, startPoint x: 309, startPoint y: 104, endPoint x: 230, endPoint y: 112, distance: 79.0
click at [234, 108] on div "Price Level Manager summit" at bounding box center [339, 88] width 411 height 50
type input "mufasa"
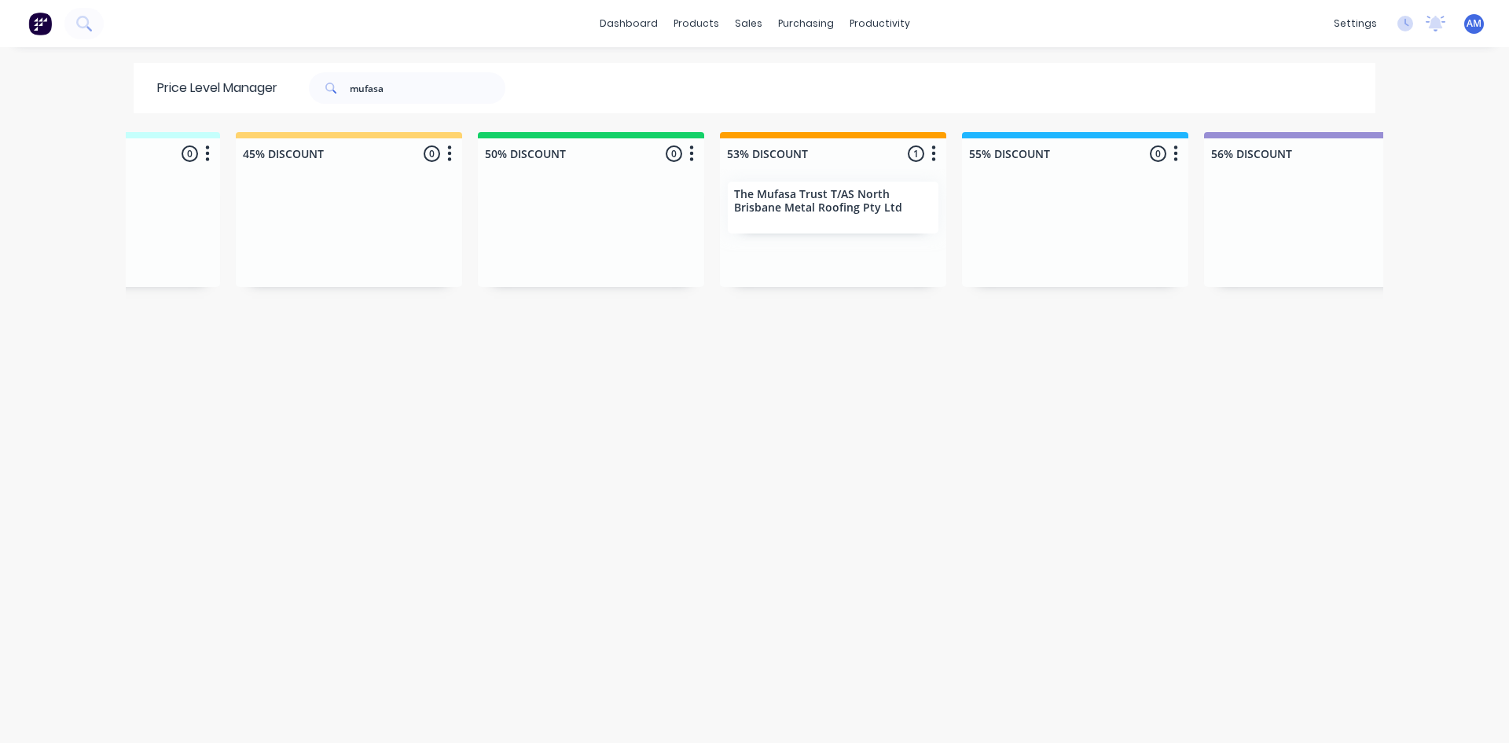
scroll to position [0, 944]
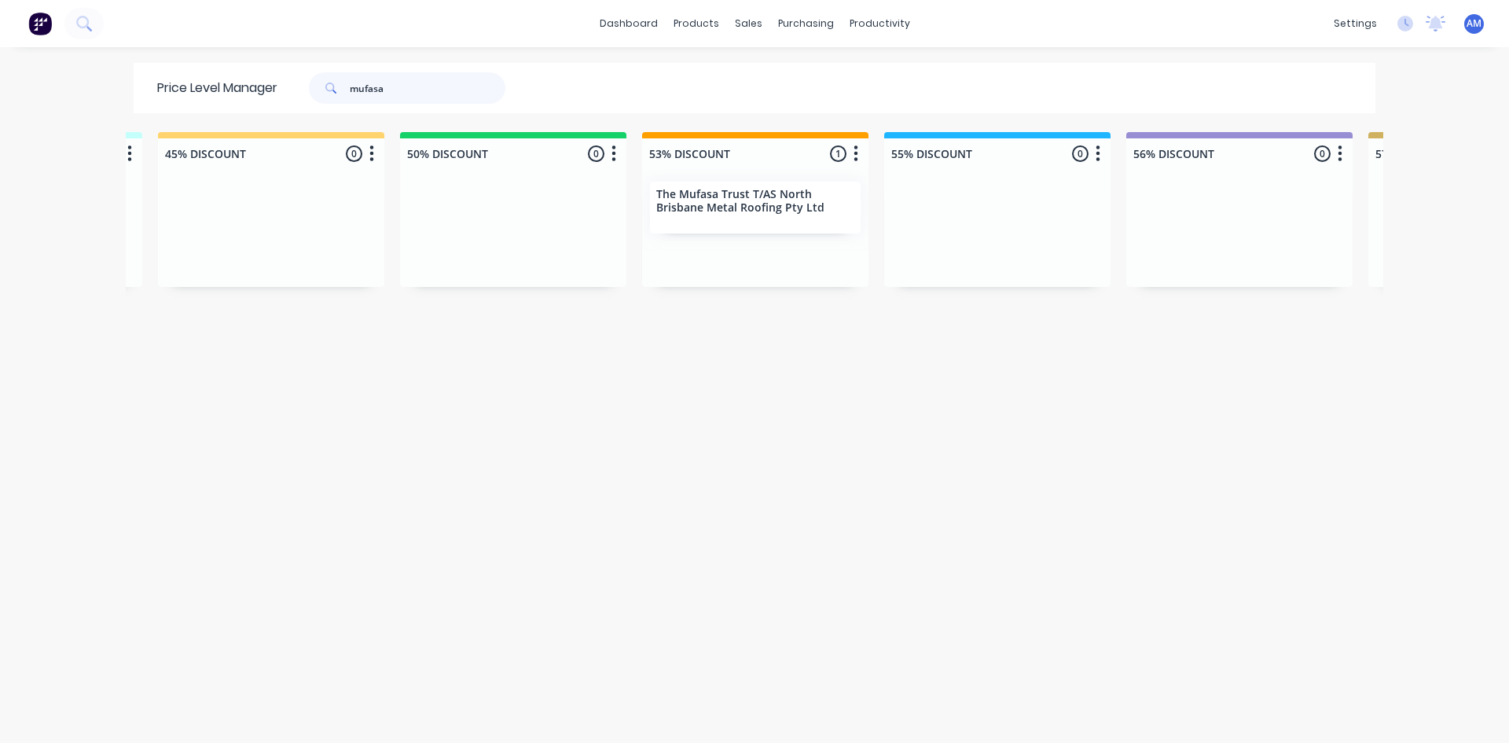
drag, startPoint x: 420, startPoint y: 90, endPoint x: 122, endPoint y: 112, distance: 298.8
click at [138, 92] on div "Price Level Manager mufasa" at bounding box center [339, 88] width 411 height 50
type input "roofing"
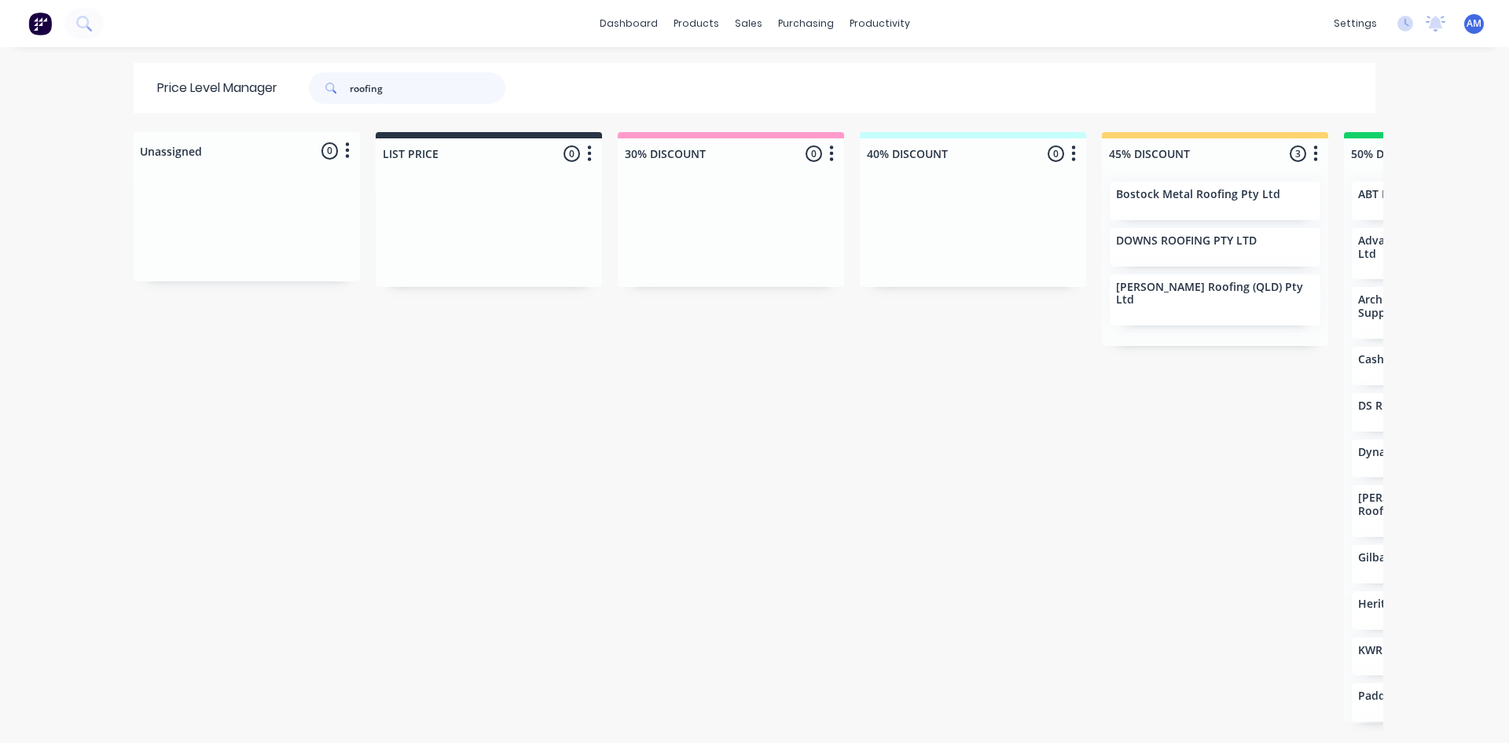
drag, startPoint x: 401, startPoint y: 94, endPoint x: 288, endPoint y: 88, distance: 113.4
click at [288, 88] on div "roofing" at bounding box center [404, 87] width 252 height 31
type input "roofing services qld"
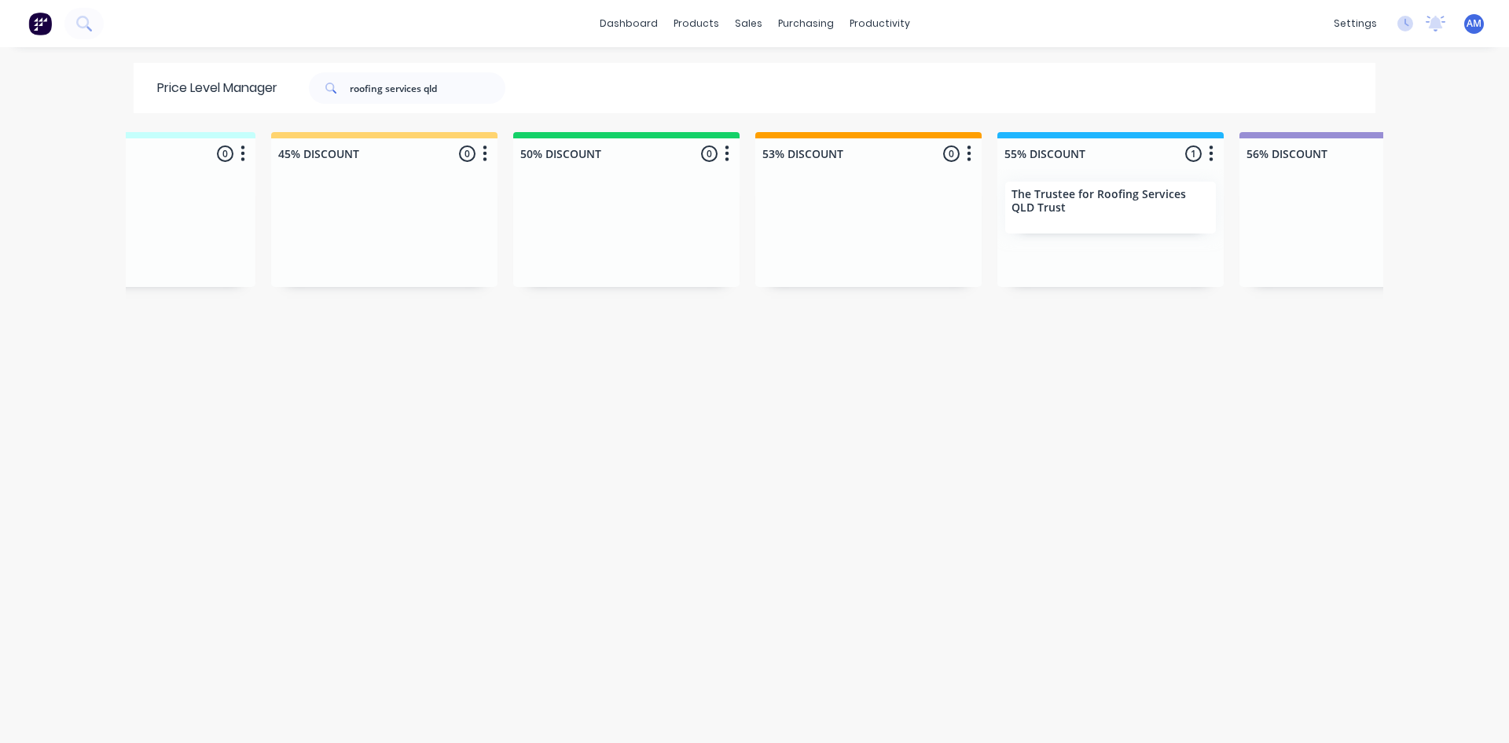
scroll to position [0, 0]
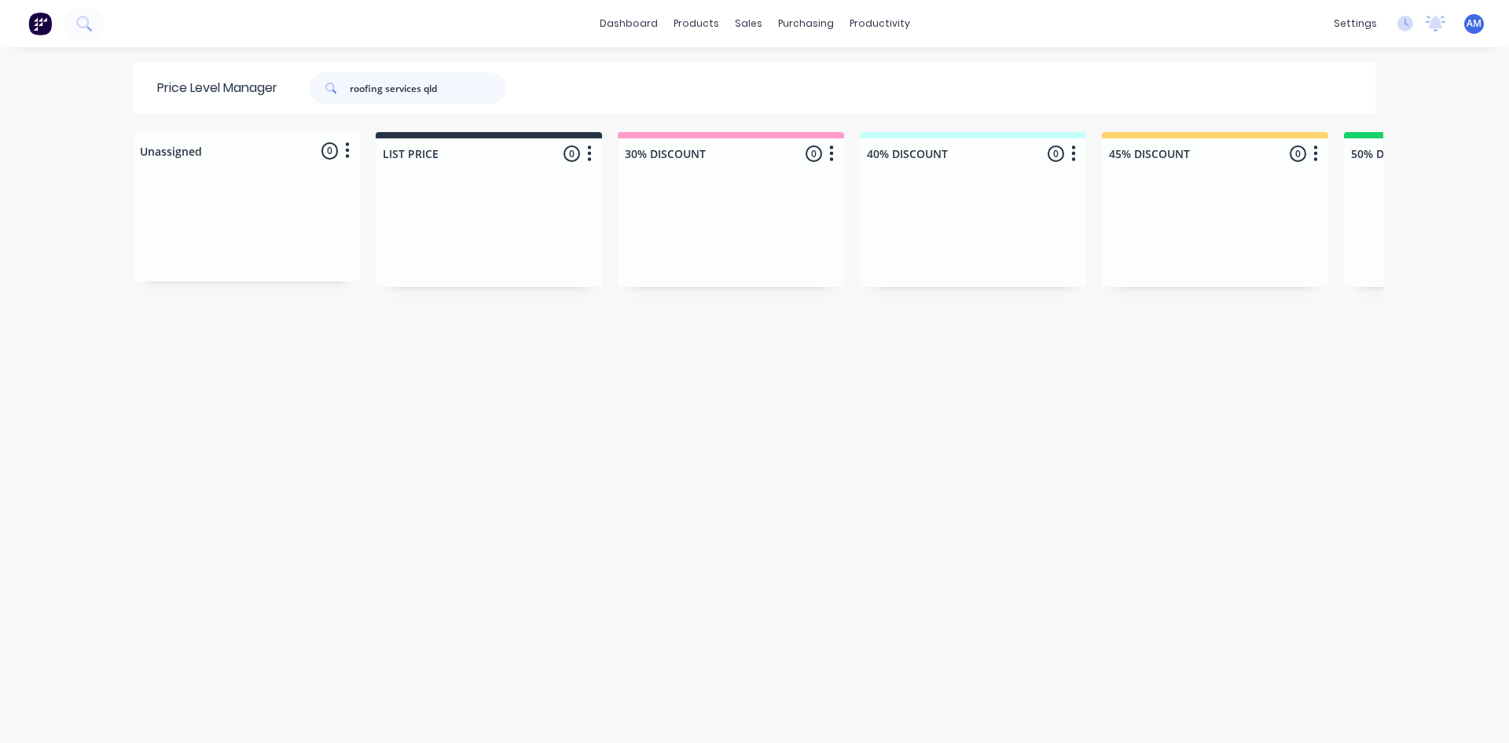
drag, startPoint x: 469, startPoint y: 89, endPoint x: 139, endPoint y: 88, distance: 330.2
click at [145, 77] on div "Price Level Manager roofing services qld" at bounding box center [339, 88] width 411 height 50
type input "[PERSON_NAME]"
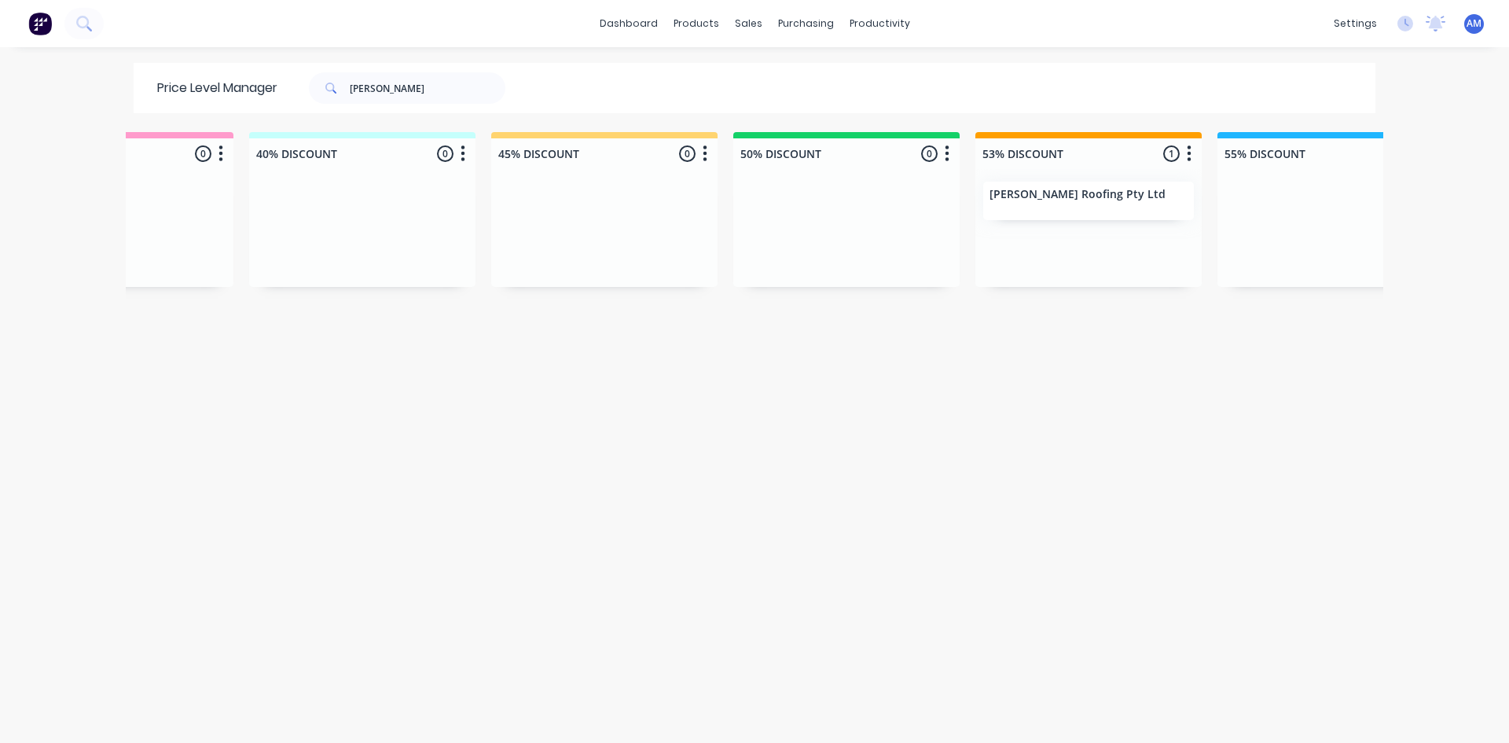
scroll to position [0, 624]
drag, startPoint x: 417, startPoint y: 87, endPoint x: 250, endPoint y: 126, distance: 171.8
click at [270, 92] on div "Price Level Manager [PERSON_NAME]" at bounding box center [339, 88] width 411 height 50
type input "western"
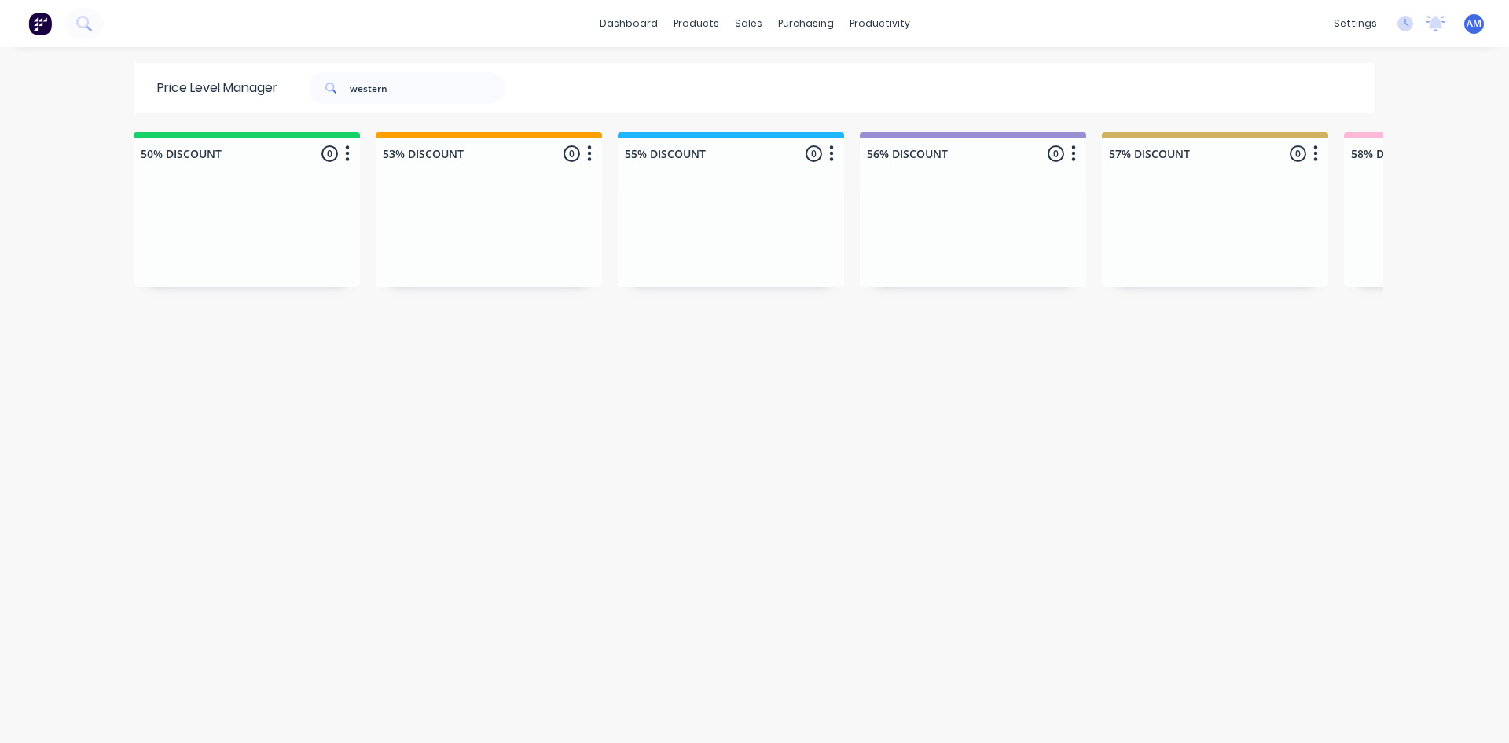
scroll to position [0, 406]
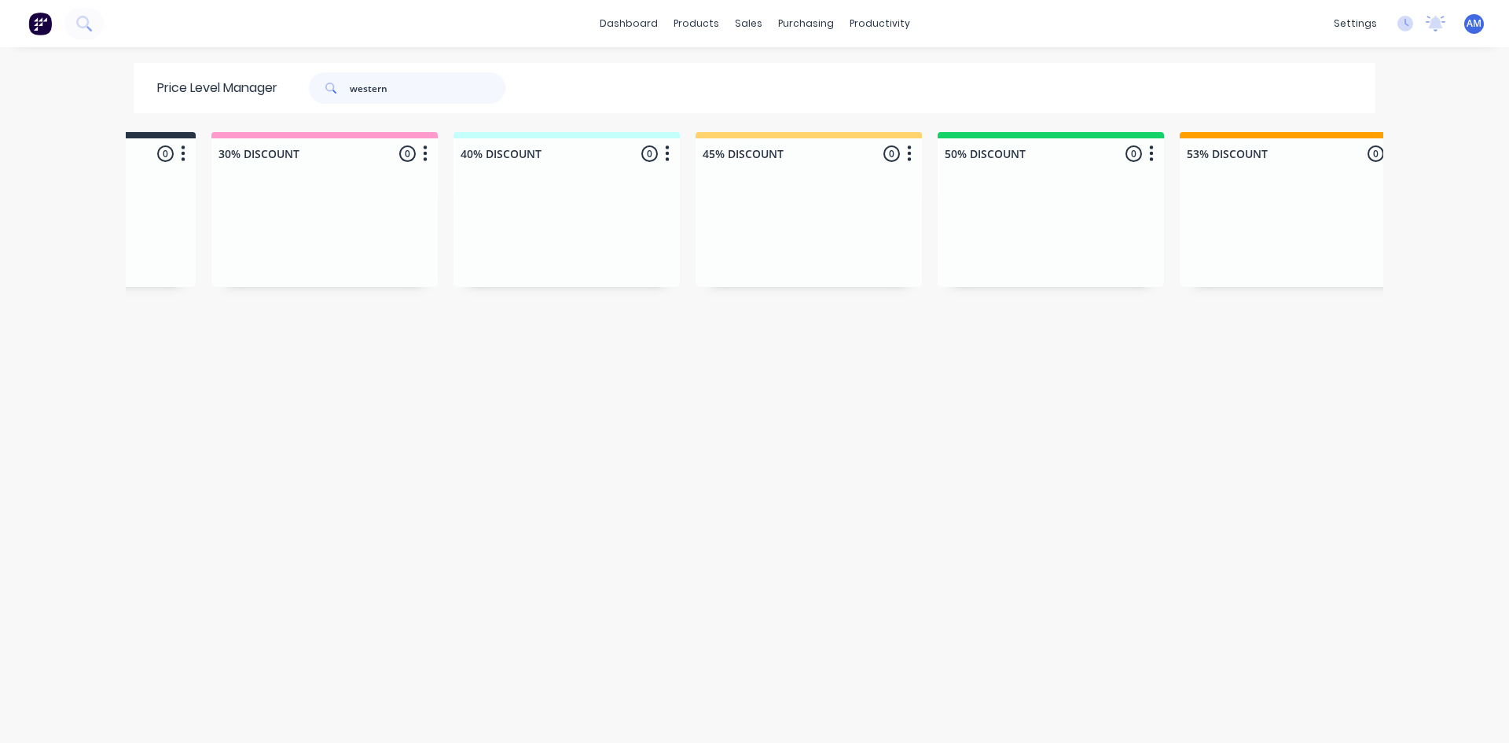
drag, startPoint x: 393, startPoint y: 91, endPoint x: 267, endPoint y: 93, distance: 126.6
click at [267, 93] on div "Price Level Manager western" at bounding box center [339, 88] width 411 height 50
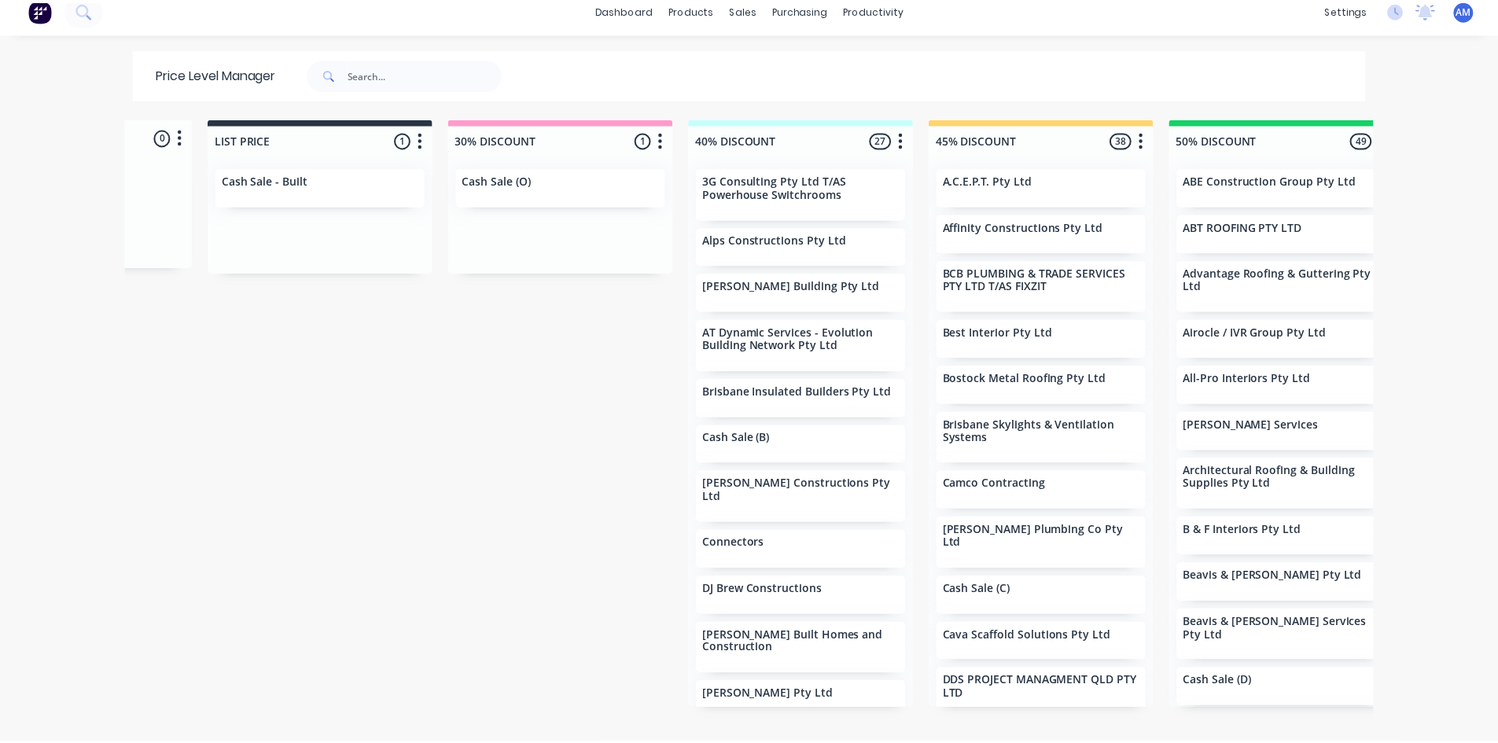
scroll to position [0, 102]
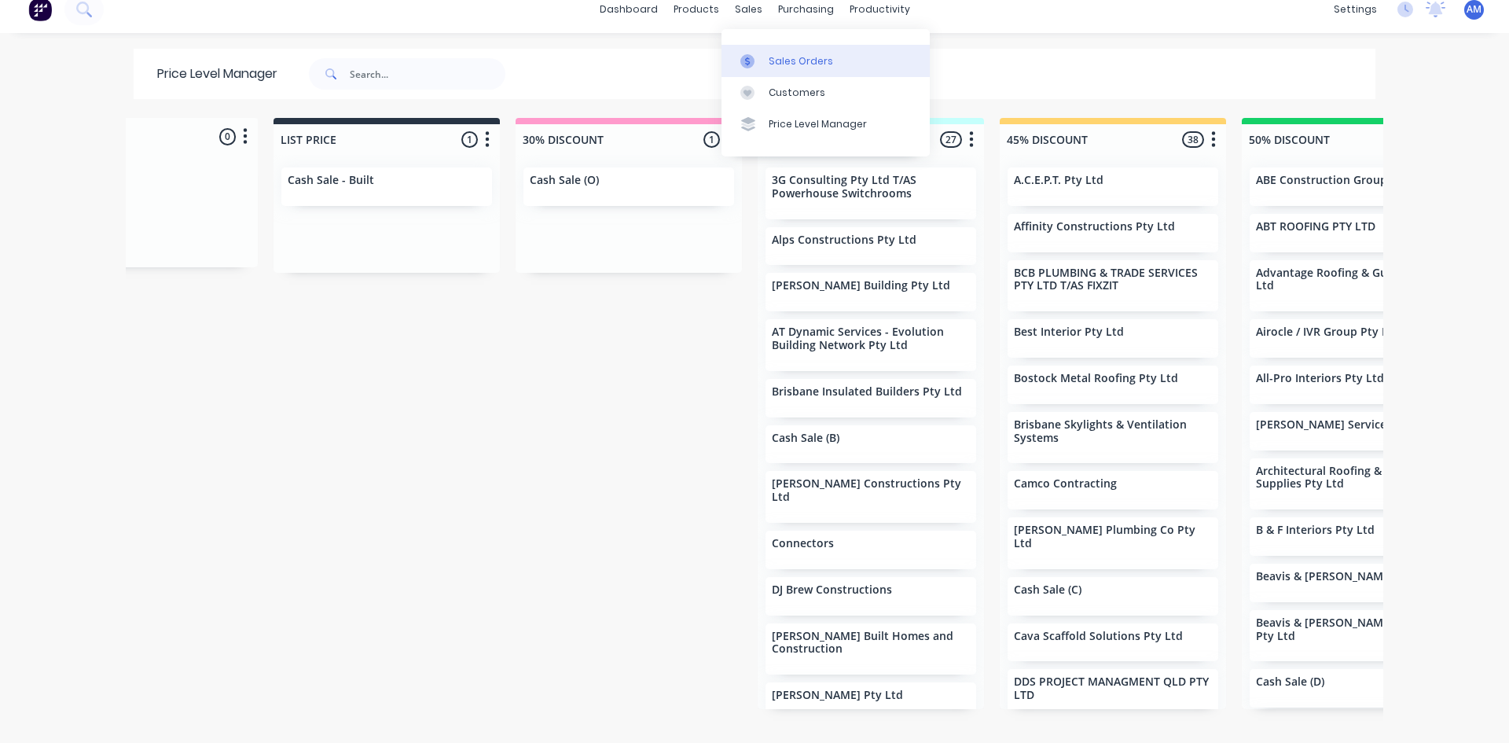
click at [787, 69] on link "Sales Orders" at bounding box center [826, 60] width 208 height 31
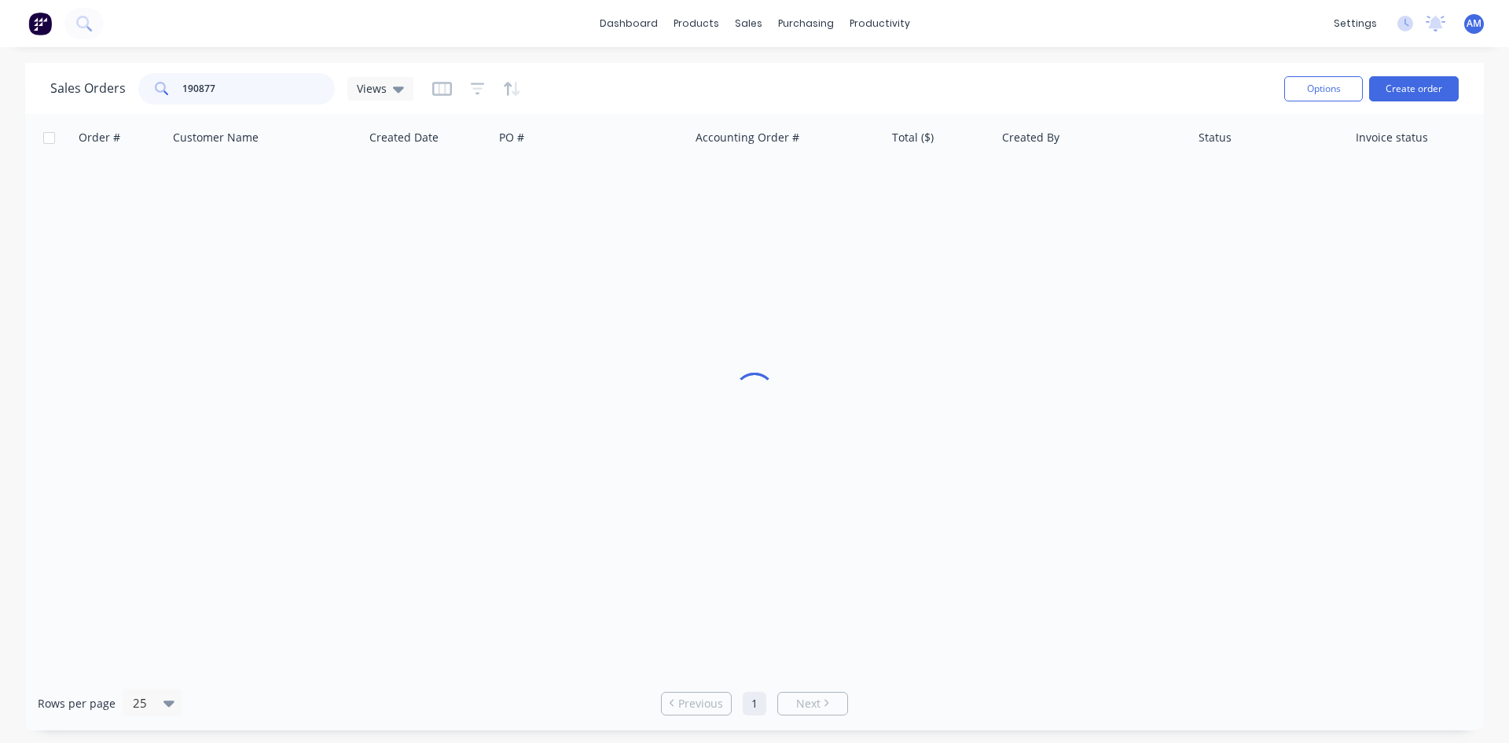
drag, startPoint x: 233, startPoint y: 83, endPoint x: 145, endPoint y: 86, distance: 88.1
click at [145, 86] on div "190877" at bounding box center [236, 88] width 197 height 31
type input "189868"
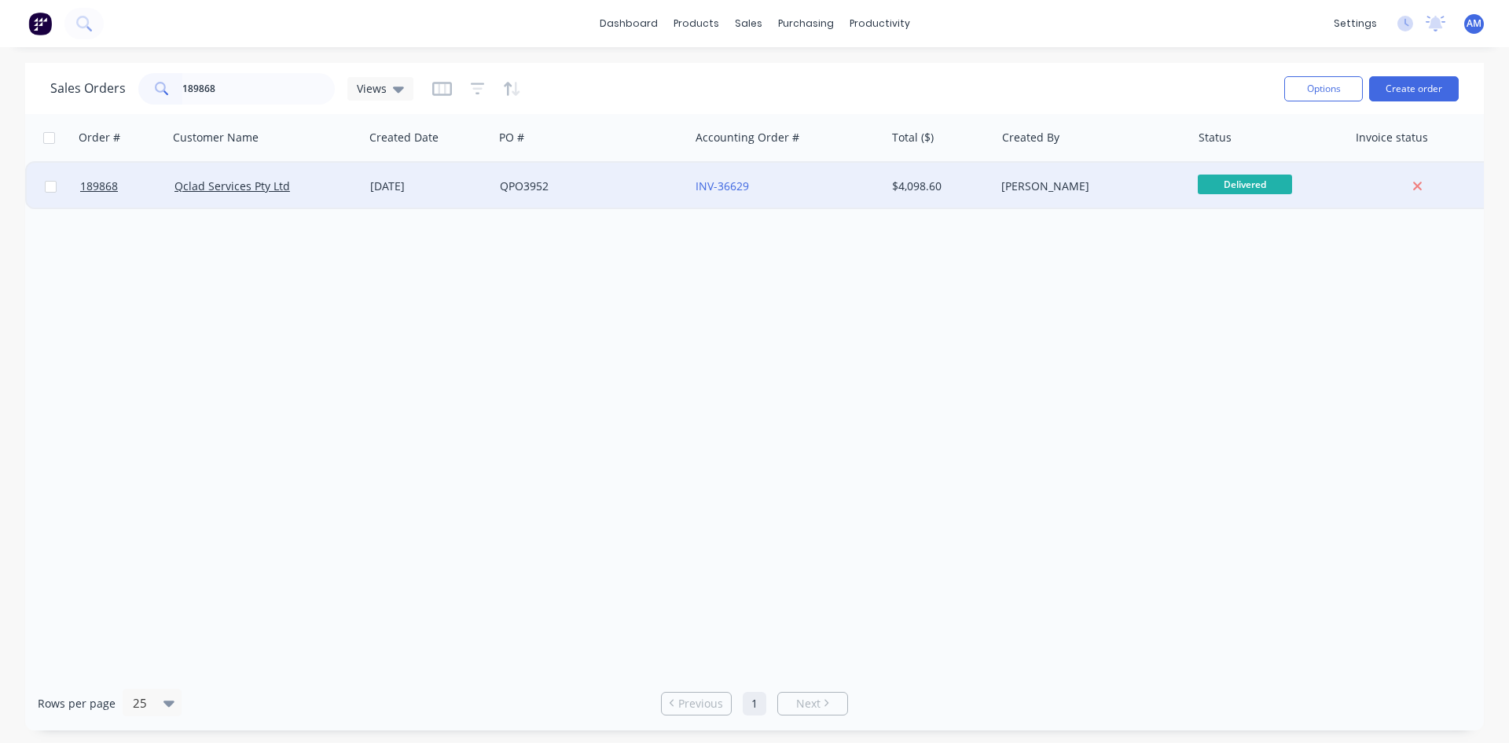
click at [631, 193] on div "QPO3952" at bounding box center [587, 186] width 175 height 16
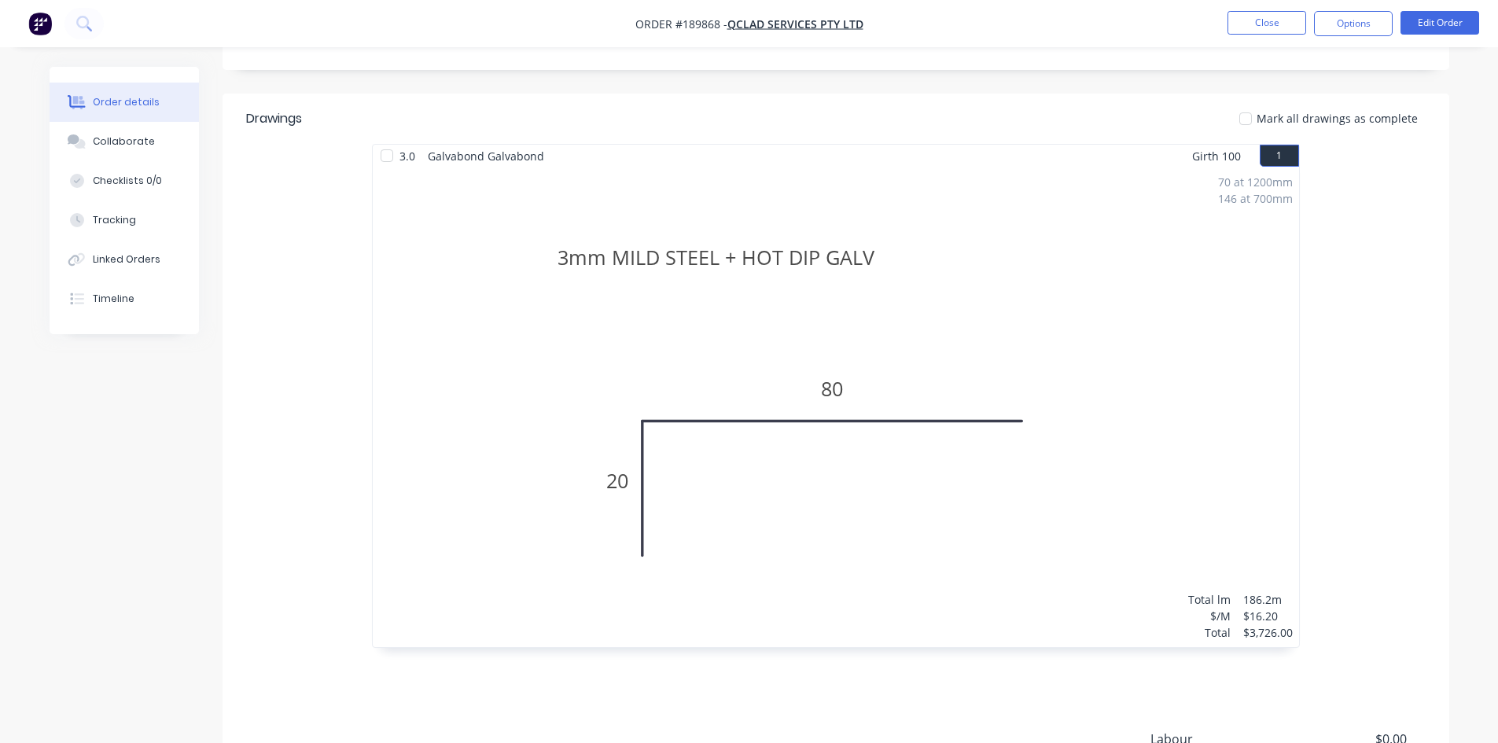
scroll to position [167, 0]
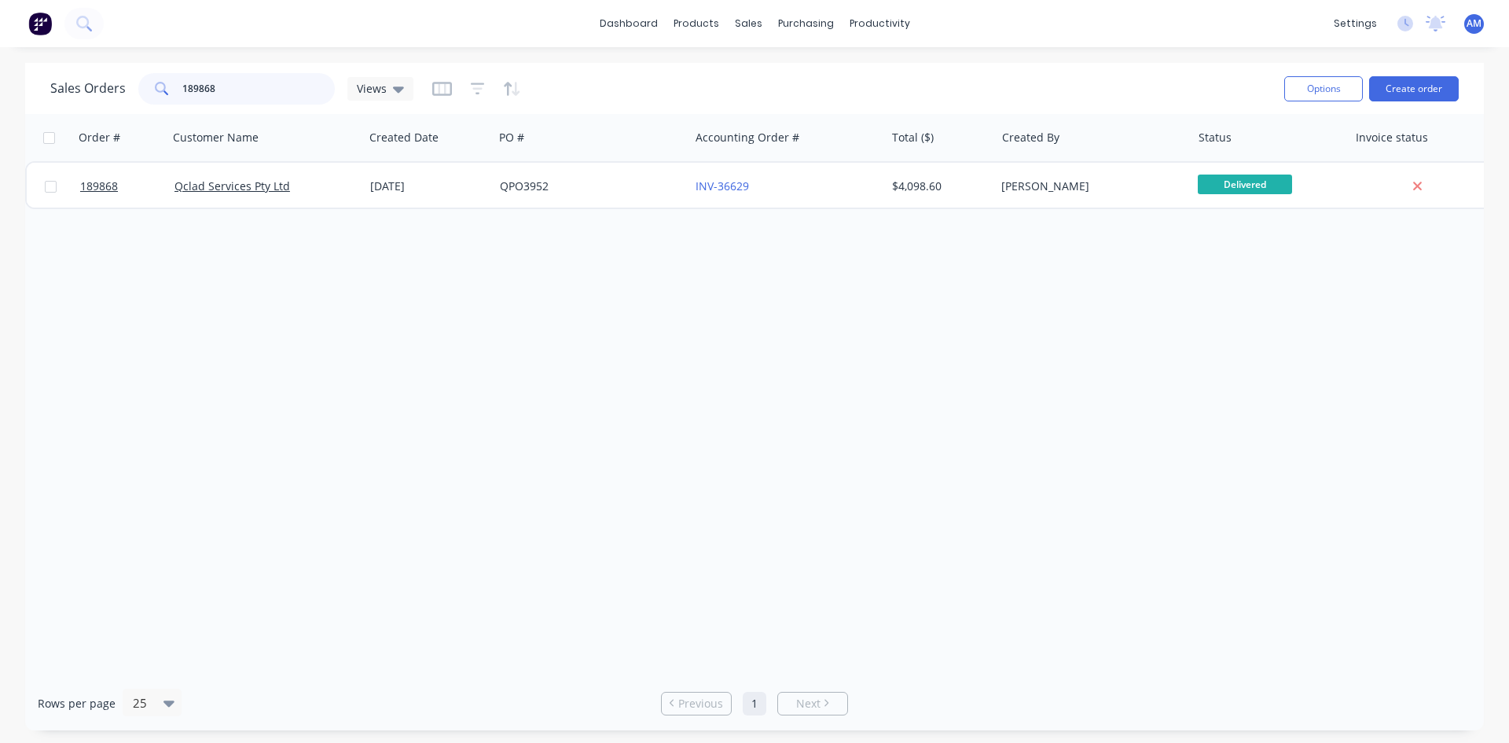
drag, startPoint x: 219, startPoint y: 94, endPoint x: 164, endPoint y: 87, distance: 55.4
click at [164, 87] on div "189868" at bounding box center [236, 88] width 197 height 31
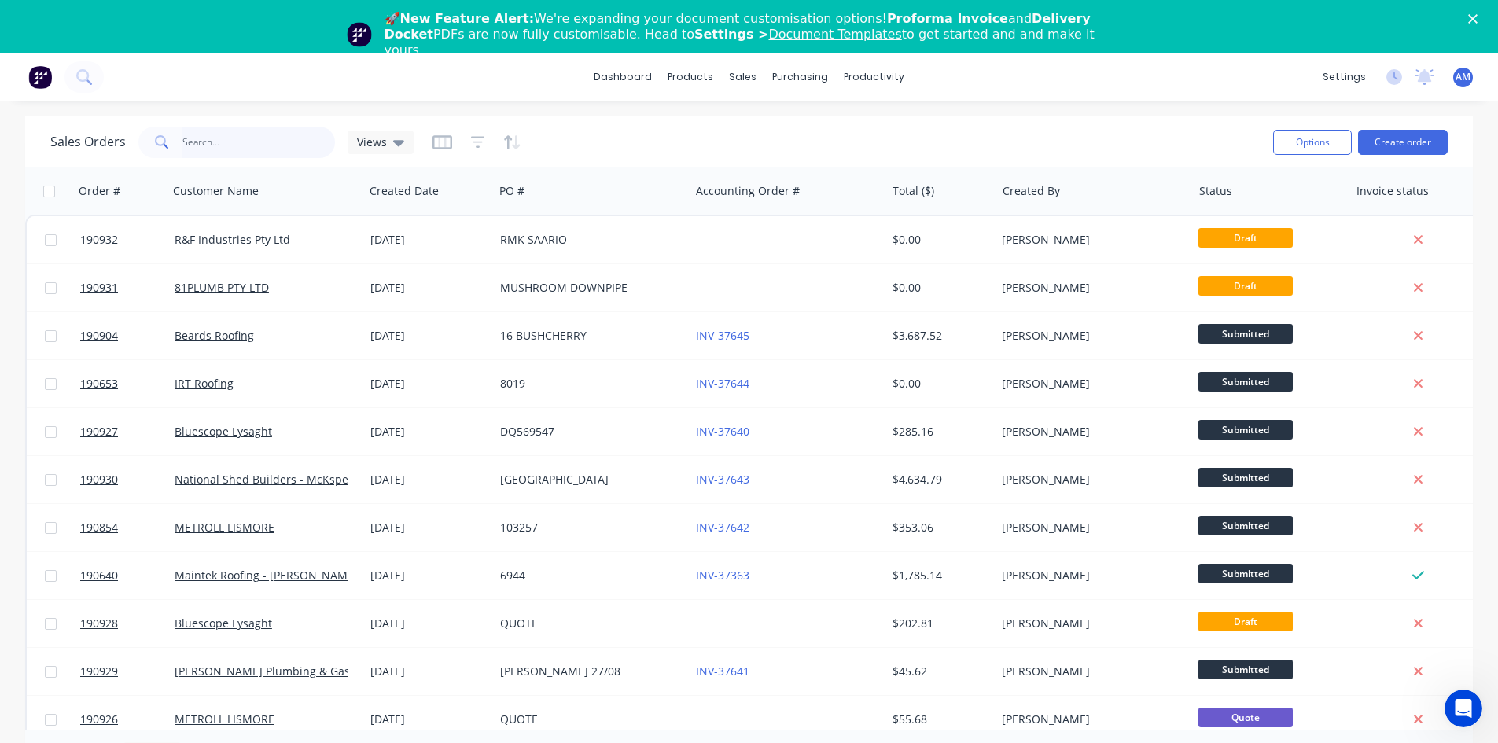
click at [268, 136] on input "text" at bounding box center [258, 142] width 153 height 31
type input "190765"
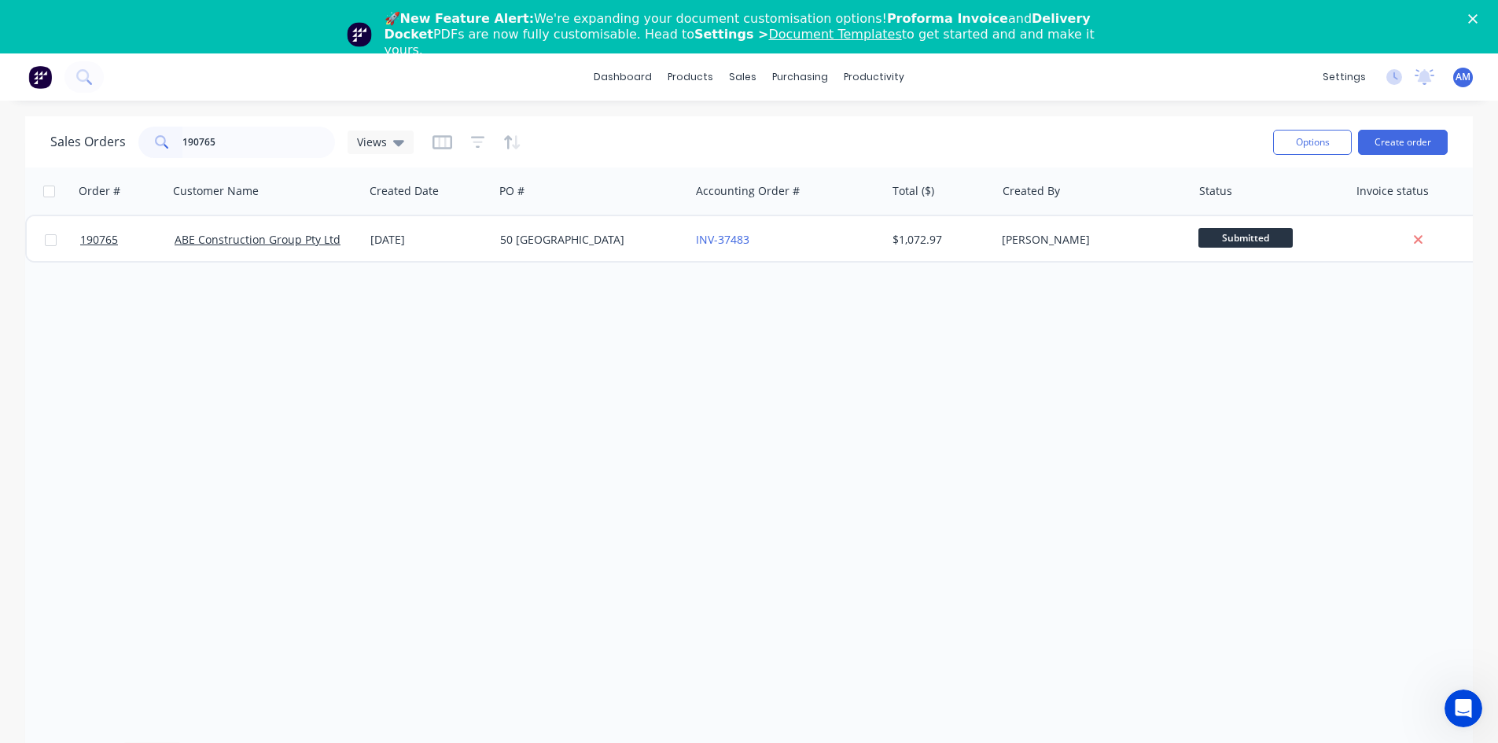
click at [614, 260] on div "50 MONTEREY" at bounding box center [592, 239] width 196 height 47
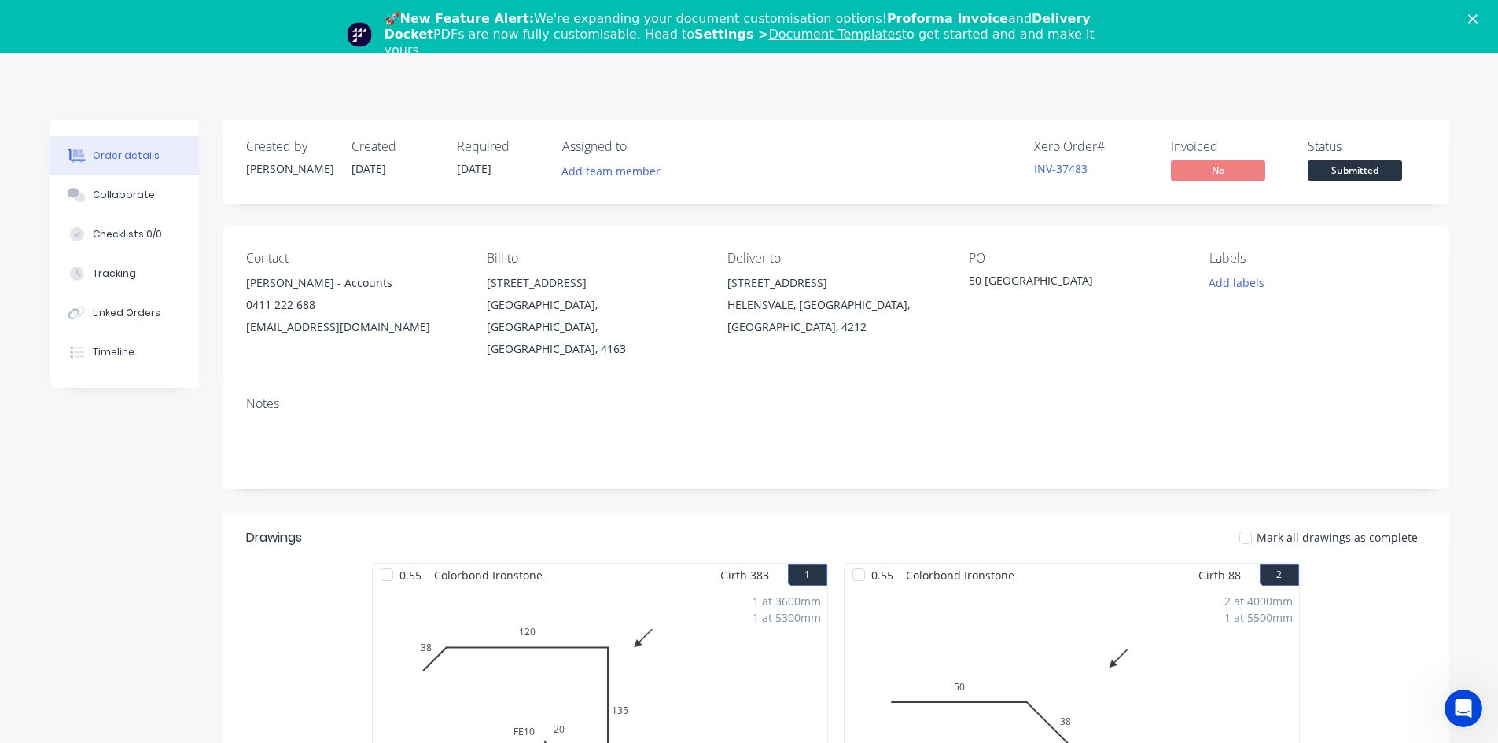
click at [1477, 18] on icon "Close" at bounding box center [1472, 18] width 9 height 9
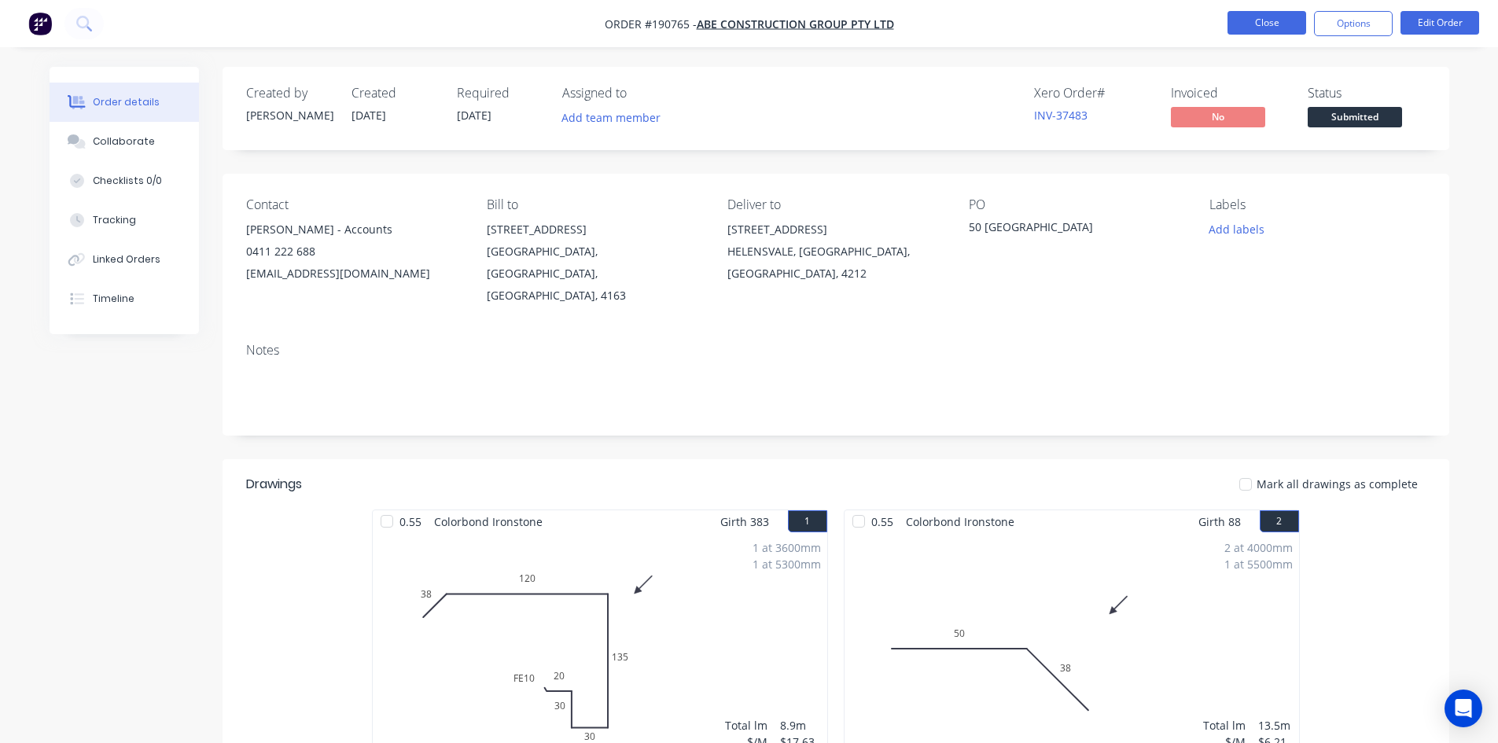
click at [1262, 18] on button "Close" at bounding box center [1266, 23] width 79 height 24
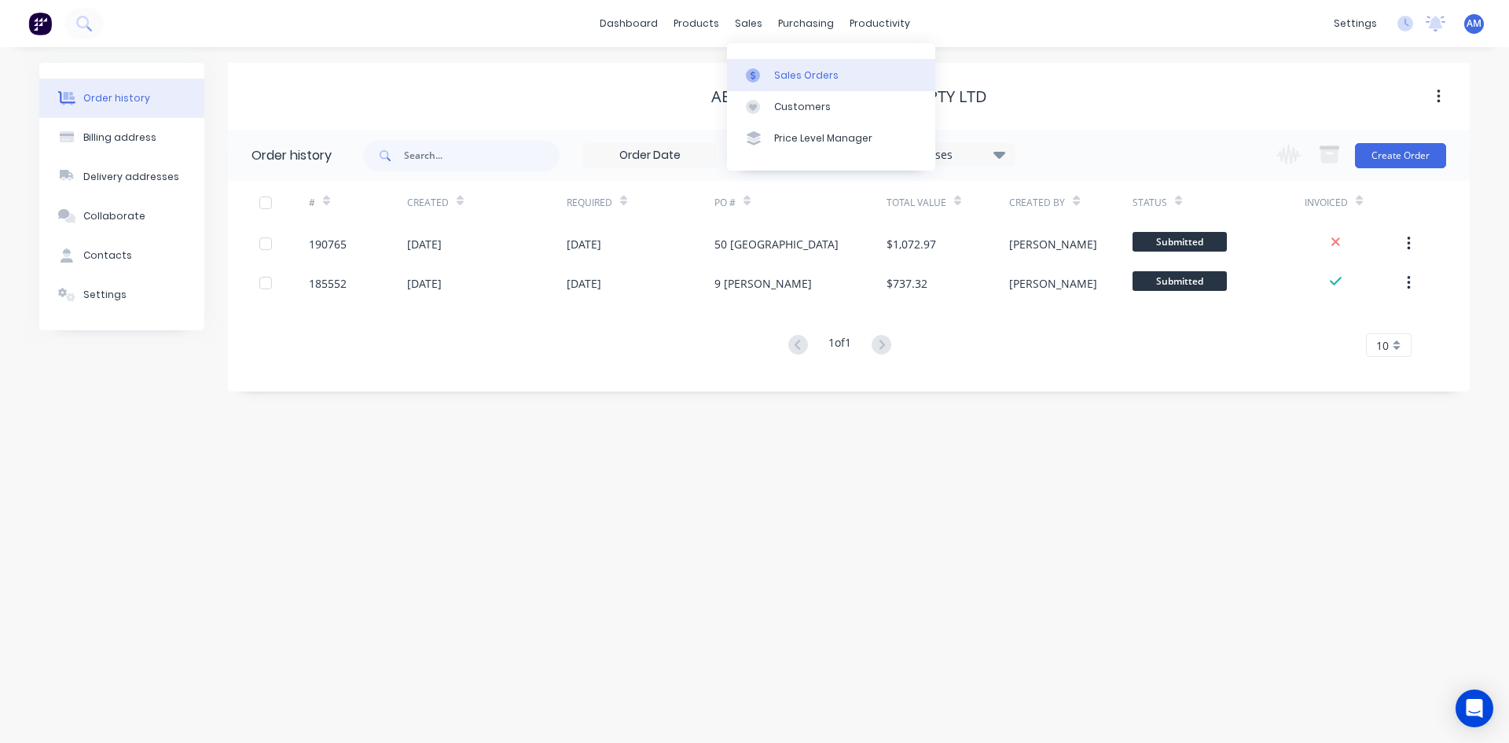
click at [764, 73] on div at bounding box center [758, 75] width 24 height 14
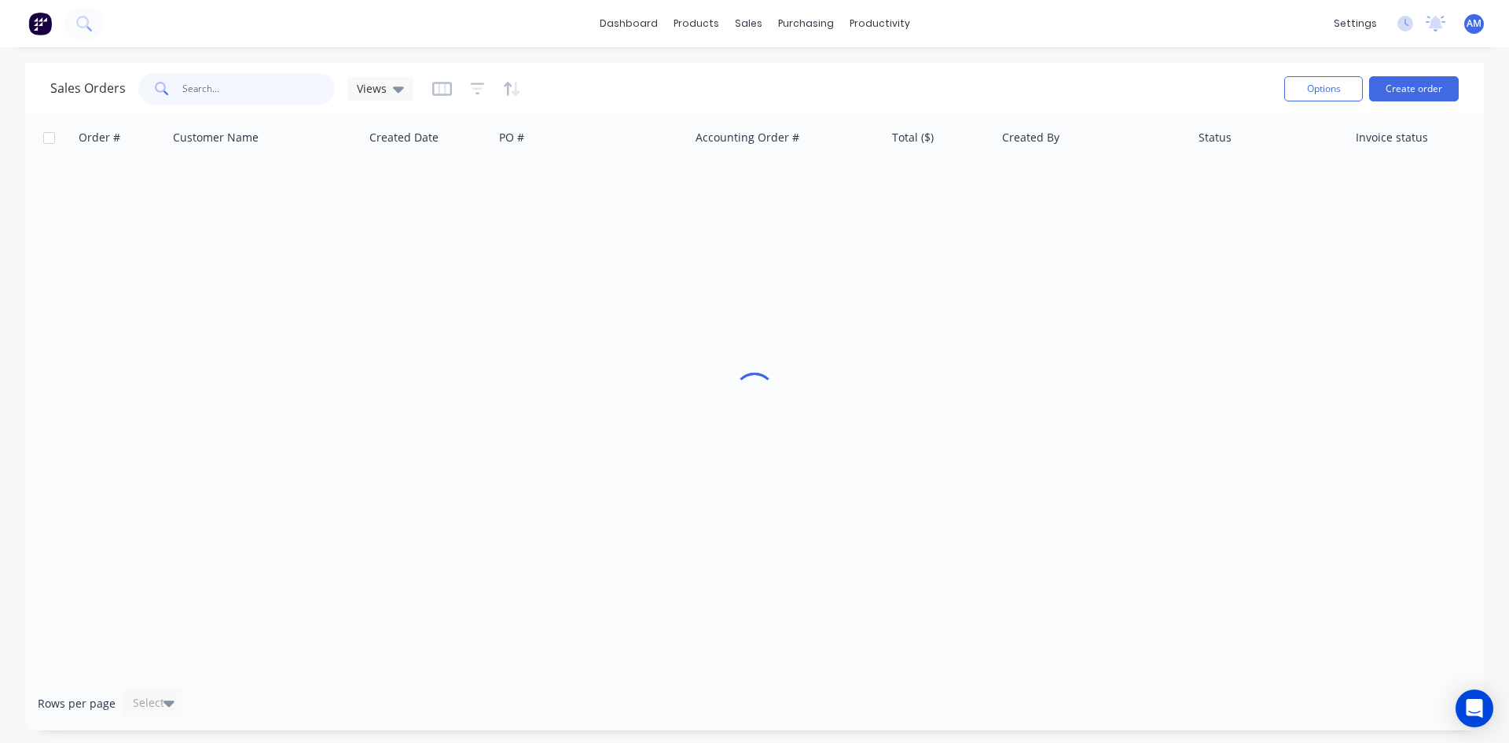
click at [252, 94] on input "text" at bounding box center [258, 88] width 153 height 31
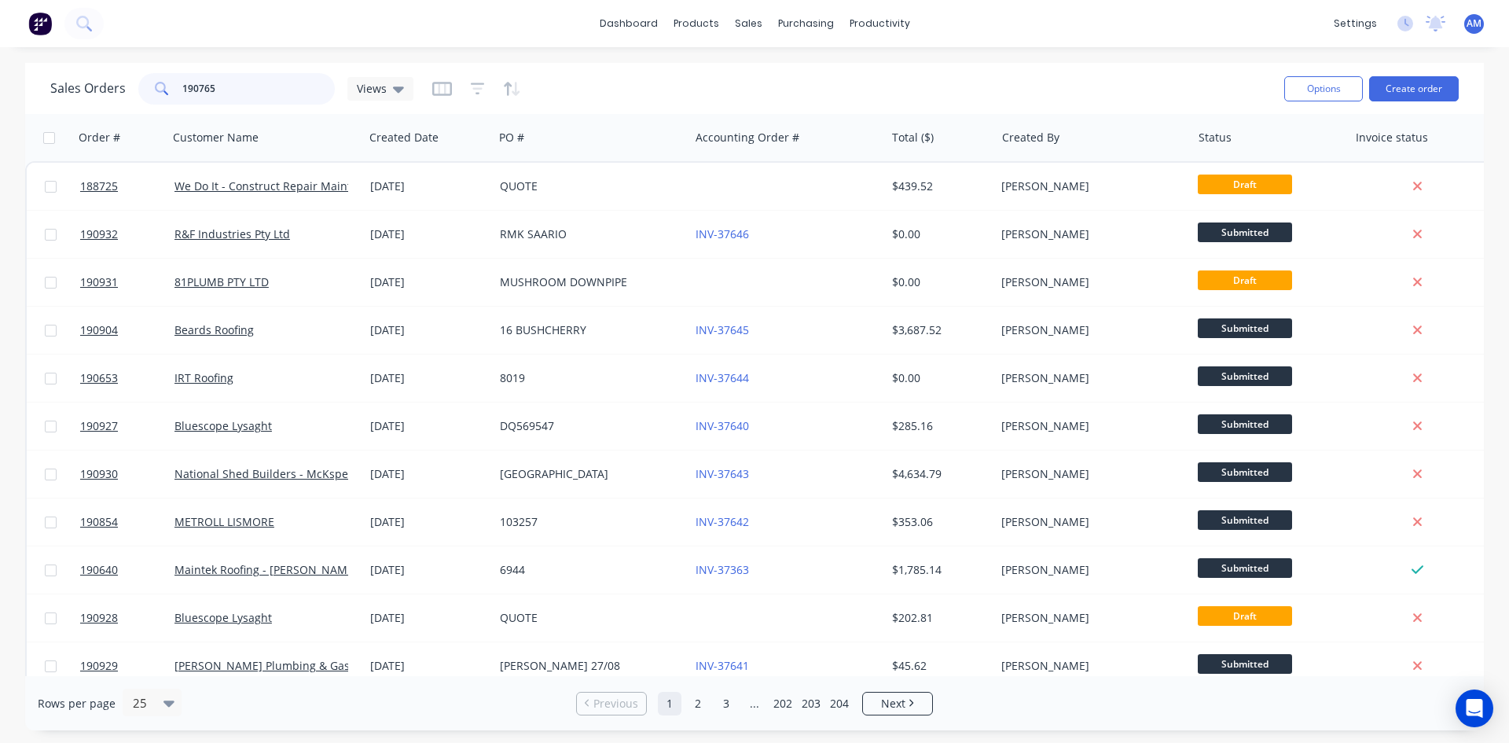
type input "190765"
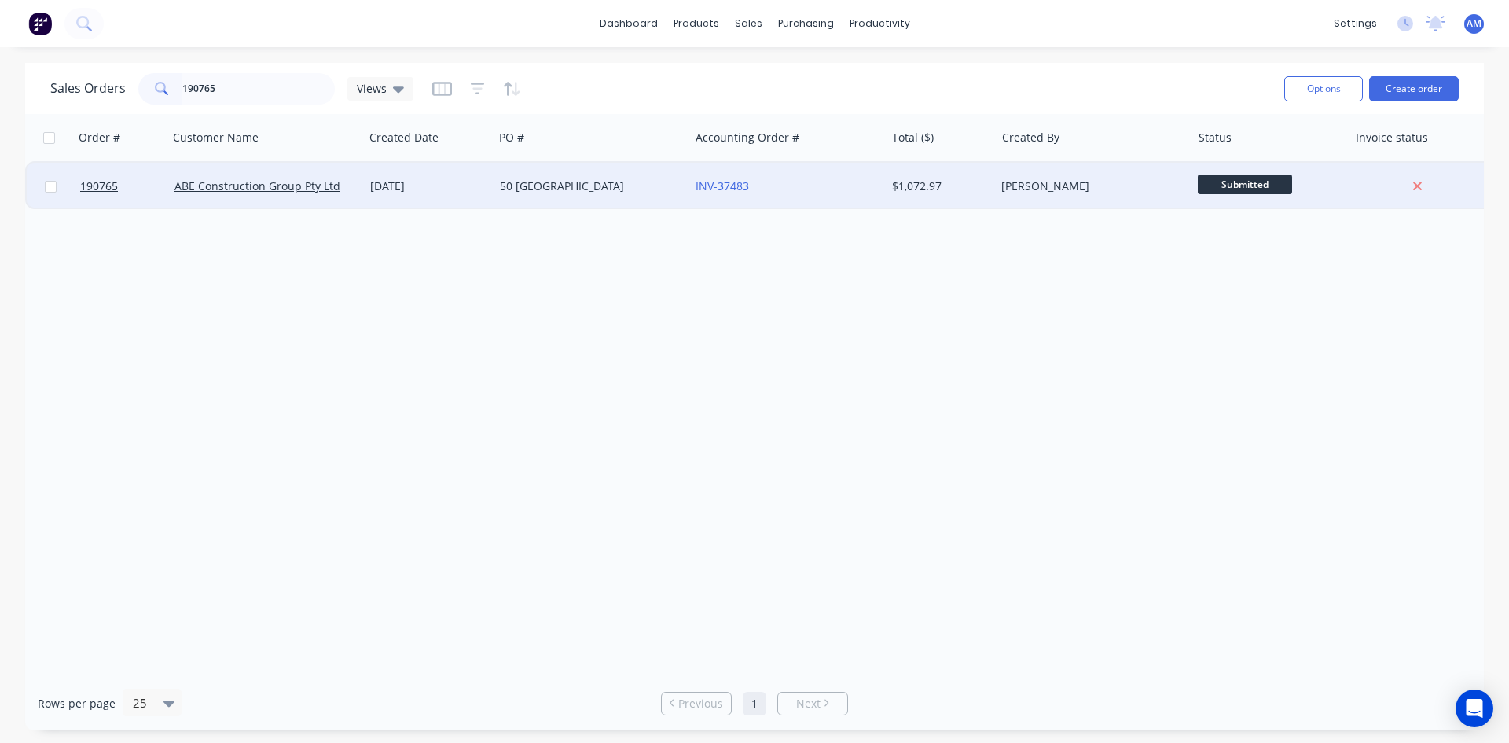
click at [635, 205] on div "50 MONTEREY" at bounding box center [592, 186] width 196 height 47
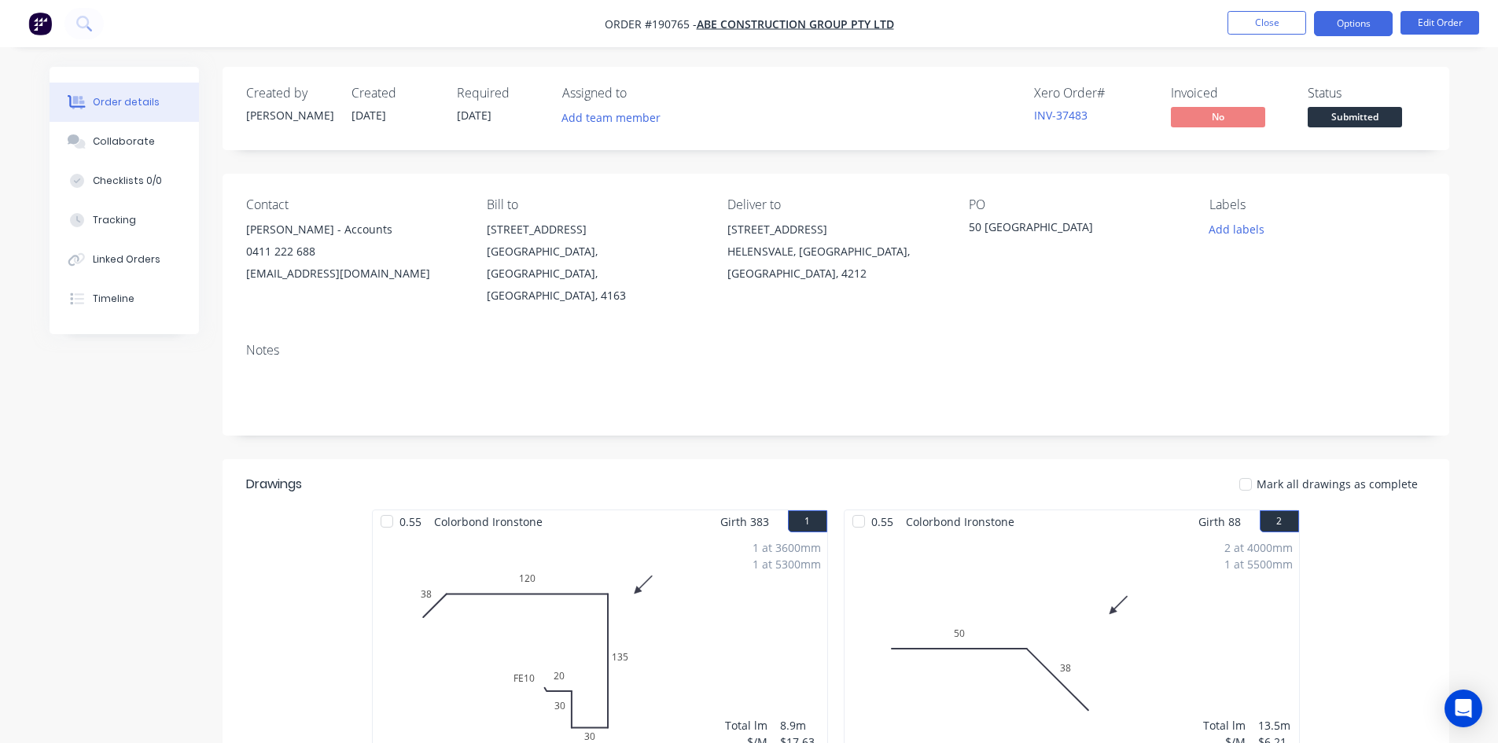
click at [1366, 11] on button "Options" at bounding box center [1353, 23] width 79 height 25
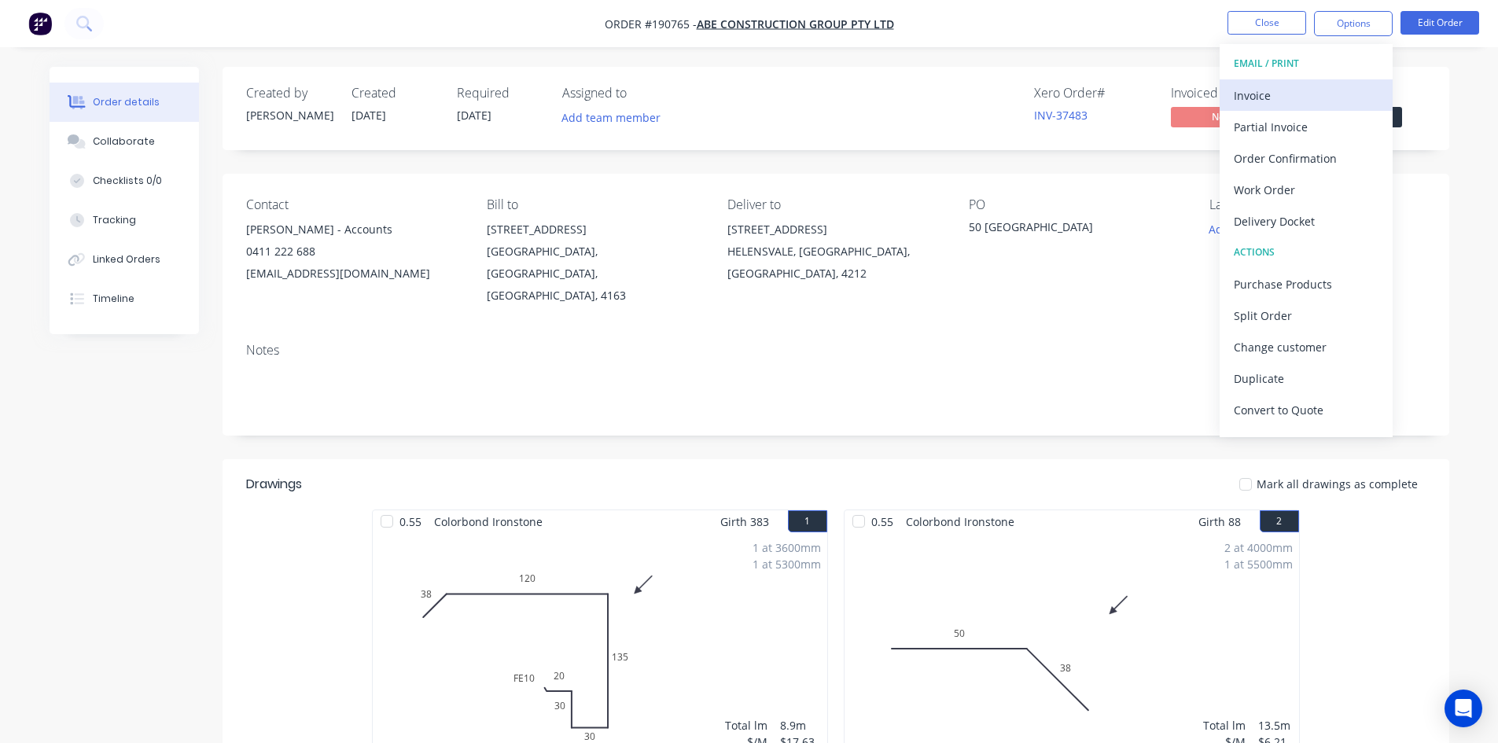
click at [1257, 97] on div "Invoice" at bounding box center [1305, 95] width 145 height 23
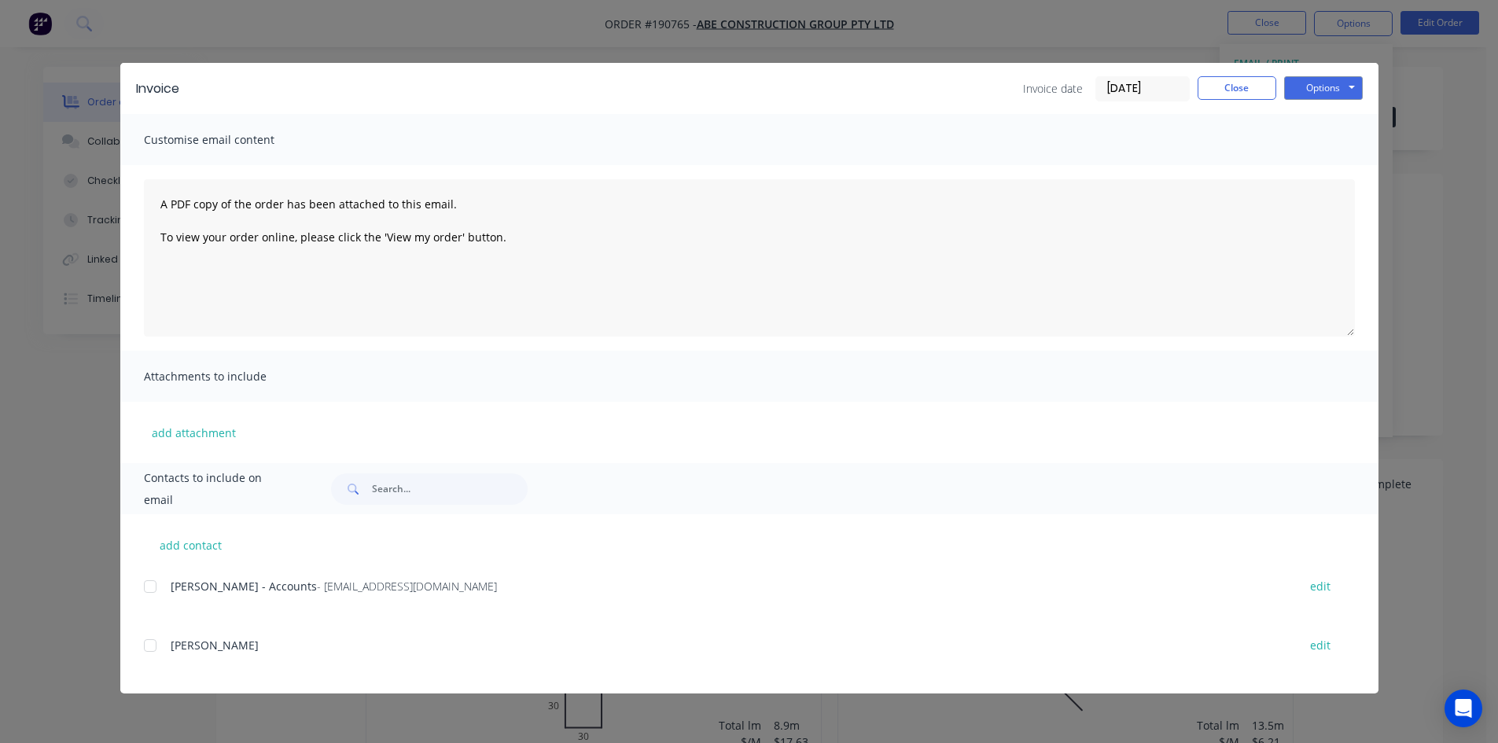
click at [152, 587] on div at bounding box center [149, 586] width 31 height 31
click at [1314, 90] on button "Options" at bounding box center [1323, 88] width 79 height 24
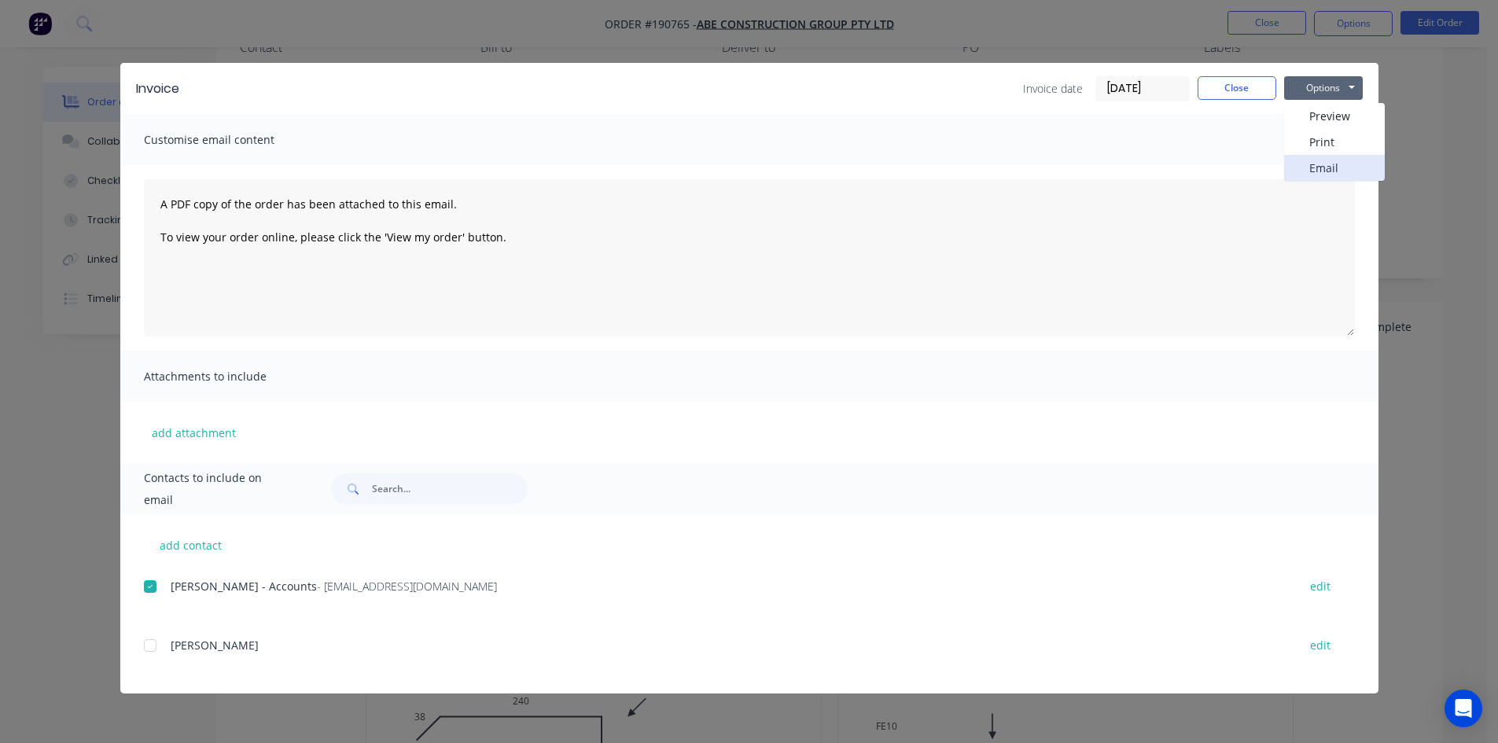
click at [1325, 160] on button "Email" at bounding box center [1334, 168] width 101 height 26
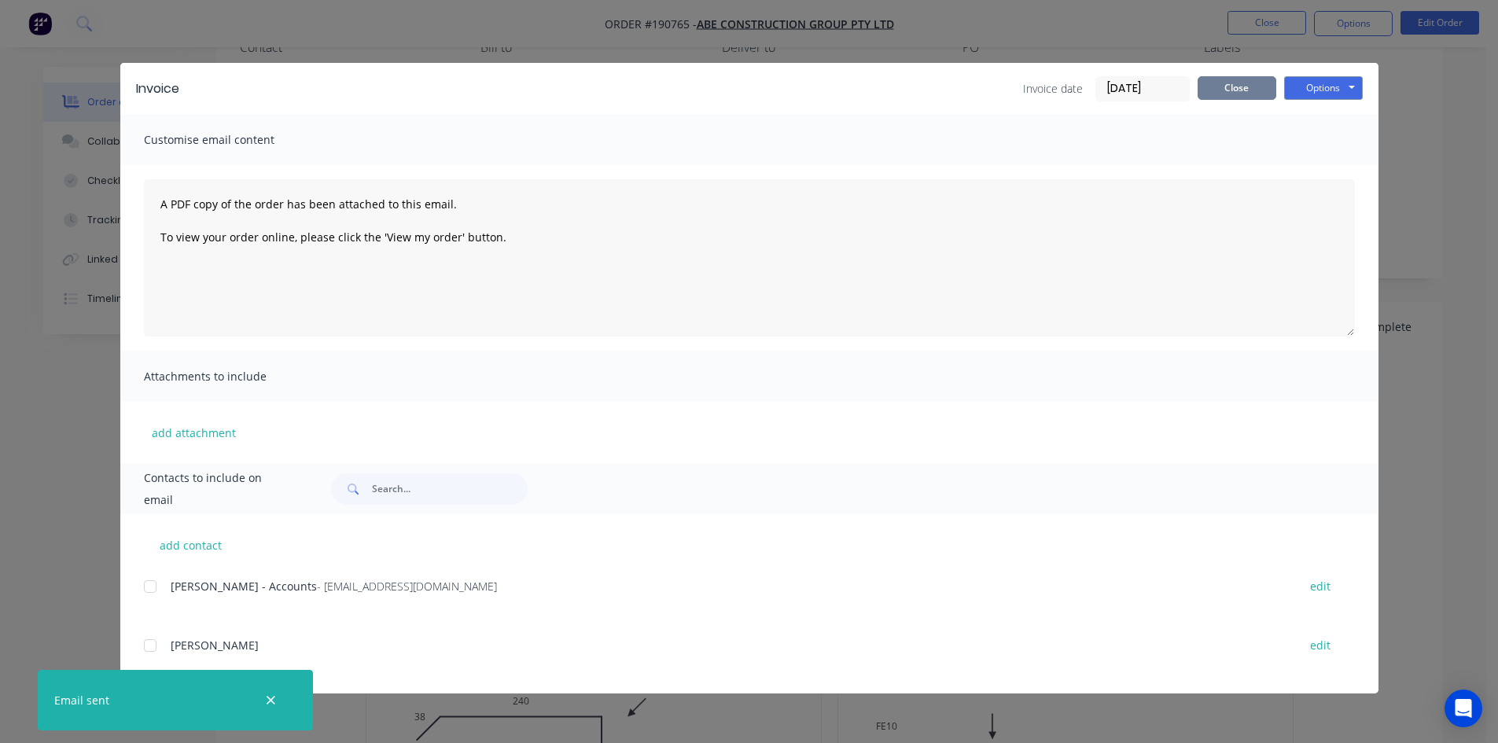
click at [1230, 90] on button "Close" at bounding box center [1236, 88] width 79 height 24
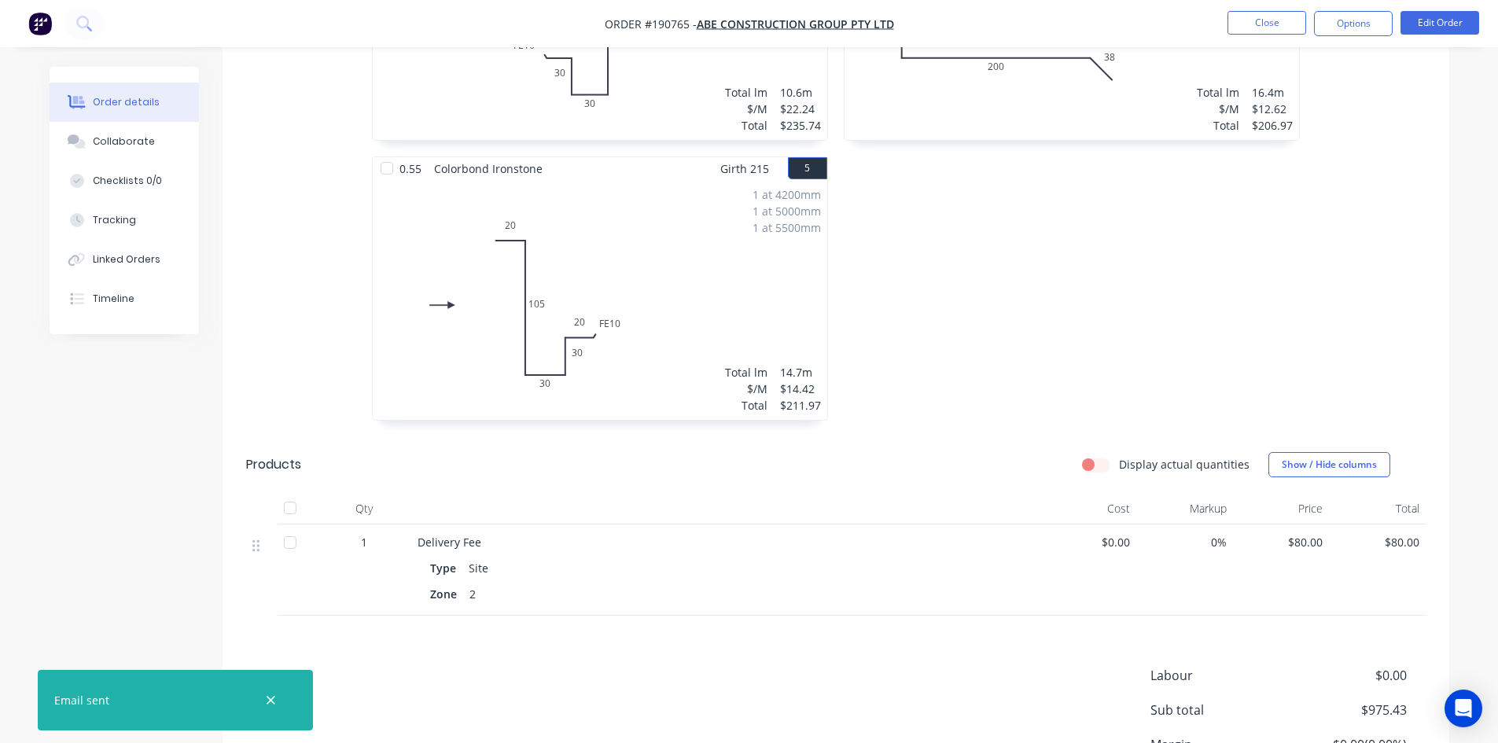
scroll to position [943, 0]
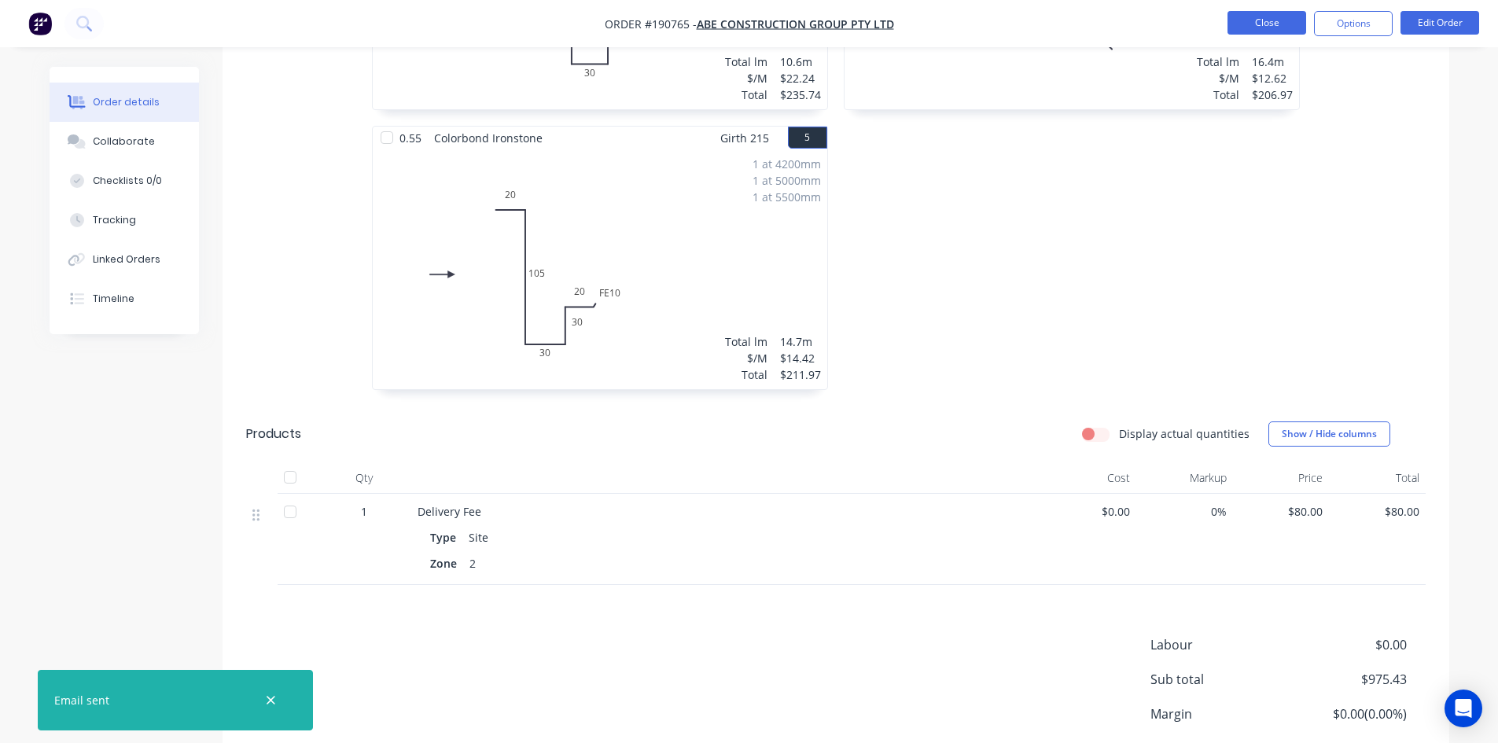
click at [1277, 19] on button "Close" at bounding box center [1266, 23] width 79 height 24
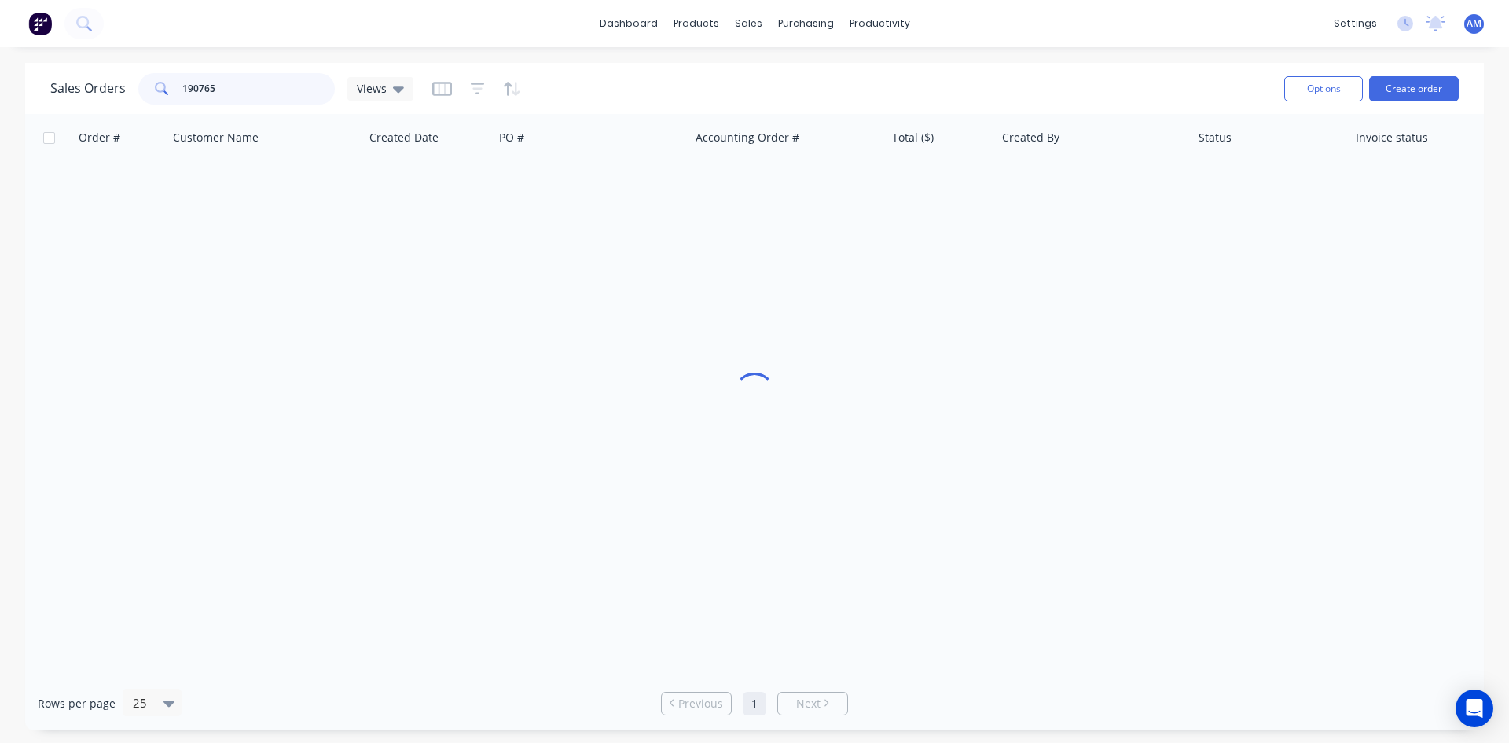
drag, startPoint x: 260, startPoint y: 86, endPoint x: 123, endPoint y: 93, distance: 137.7
click at [123, 93] on div "Sales Orders 190765 Views" at bounding box center [231, 88] width 363 height 31
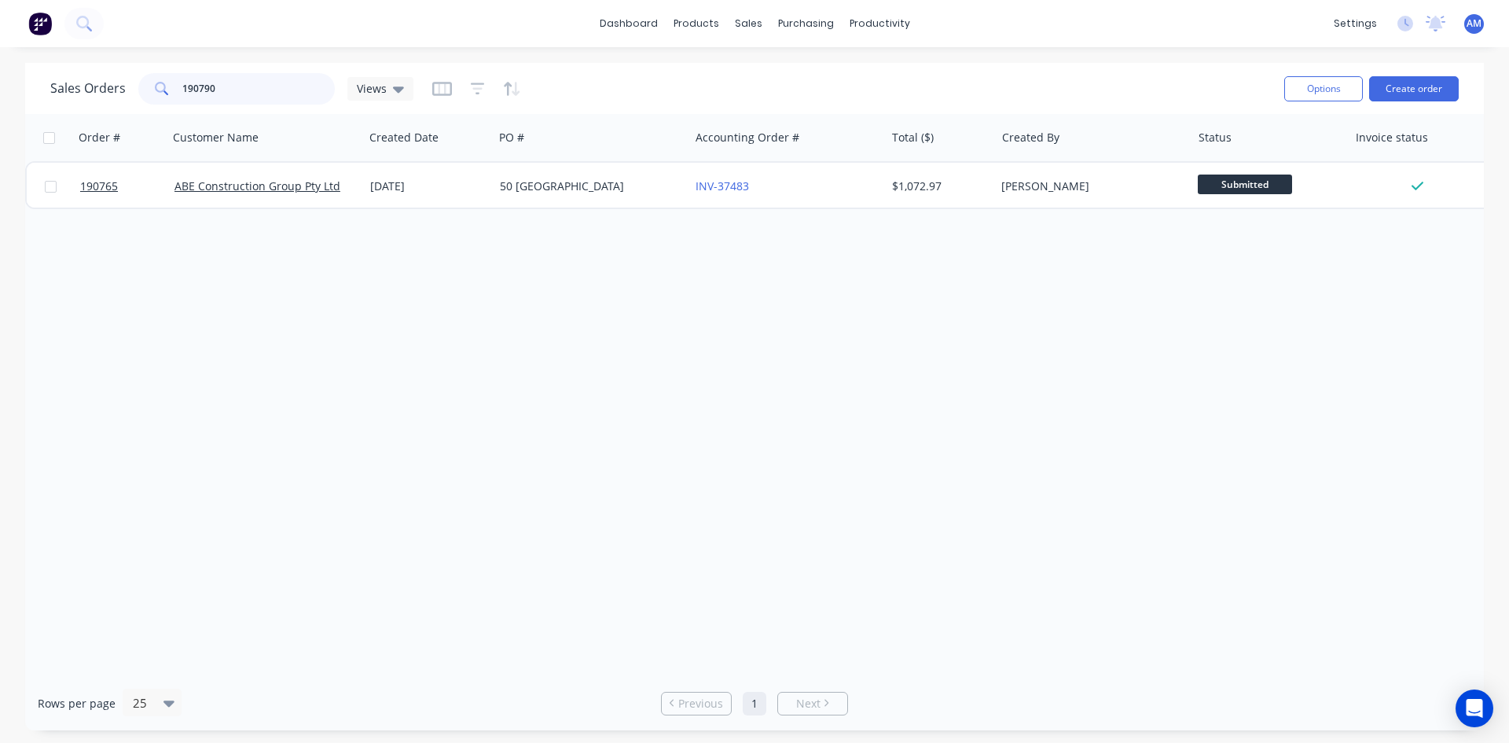
type input "190790"
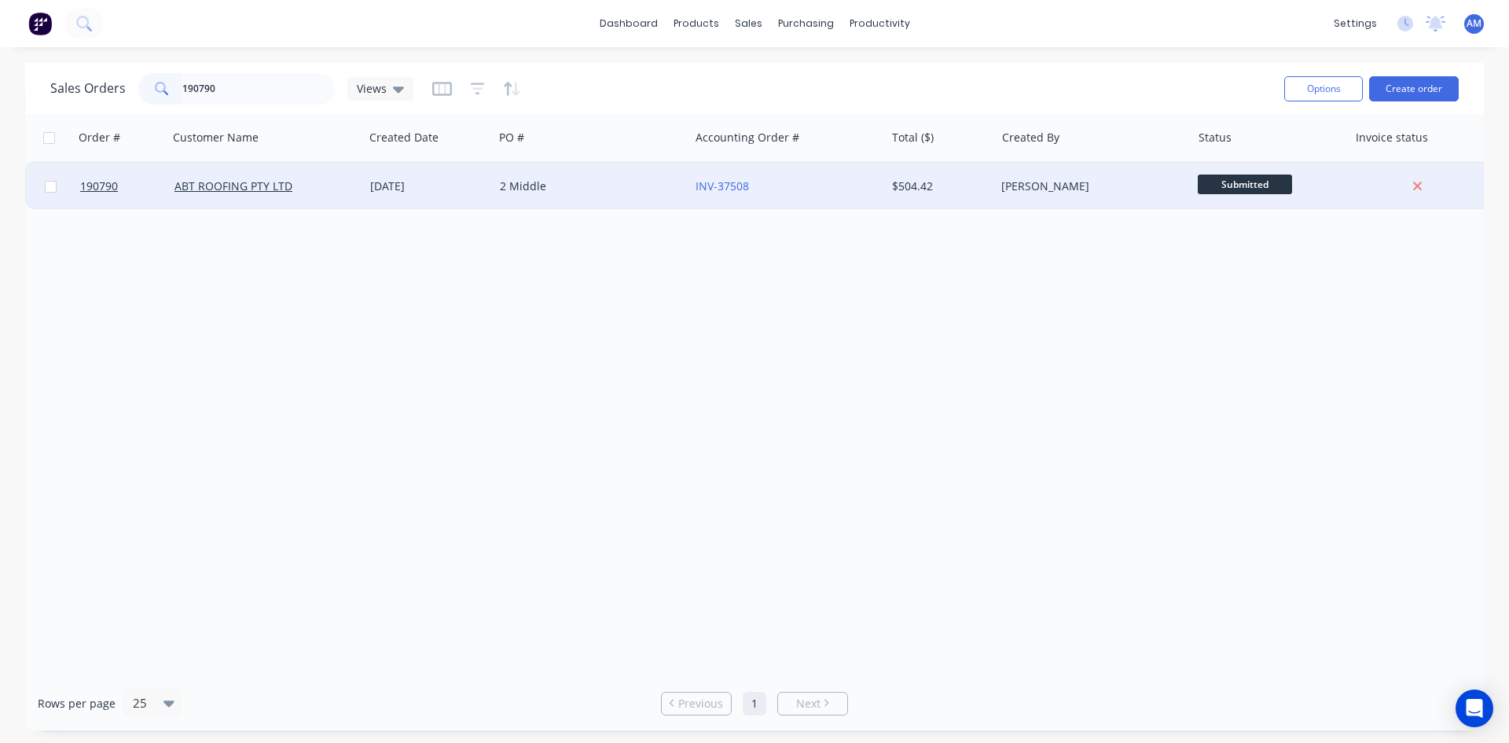
click at [595, 187] on div "2 Middle" at bounding box center [587, 186] width 175 height 16
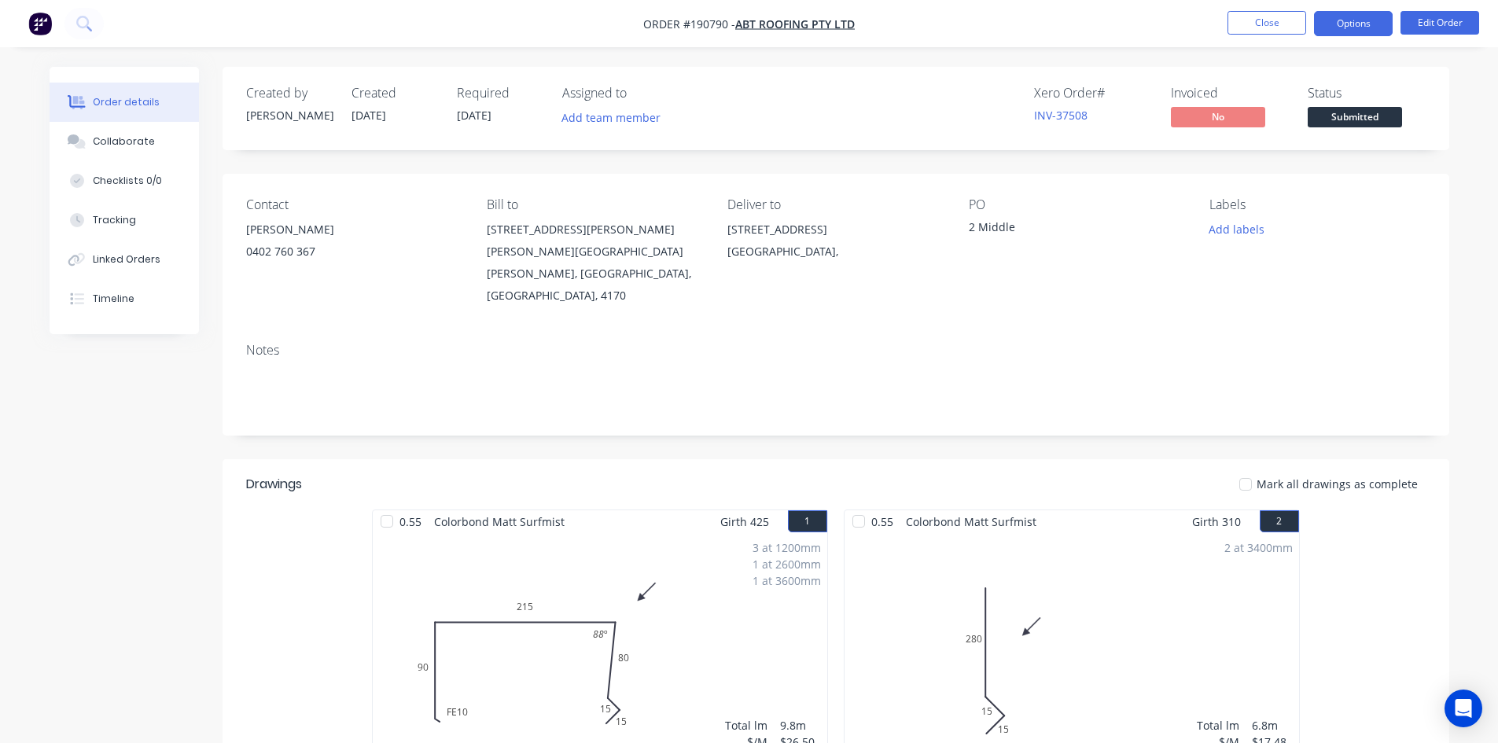
click at [1337, 27] on button "Options" at bounding box center [1353, 23] width 79 height 25
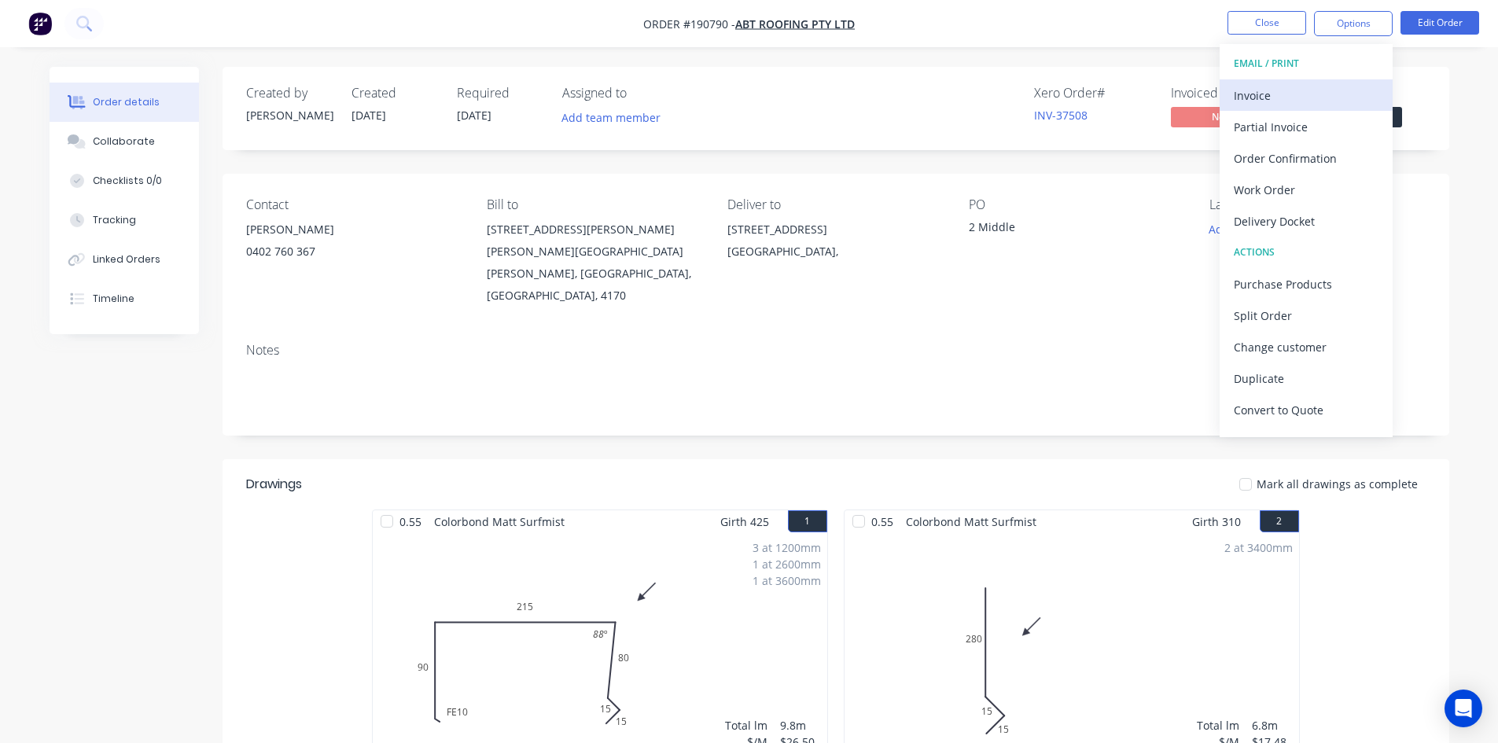
click at [1325, 90] on div "Invoice" at bounding box center [1305, 95] width 145 height 23
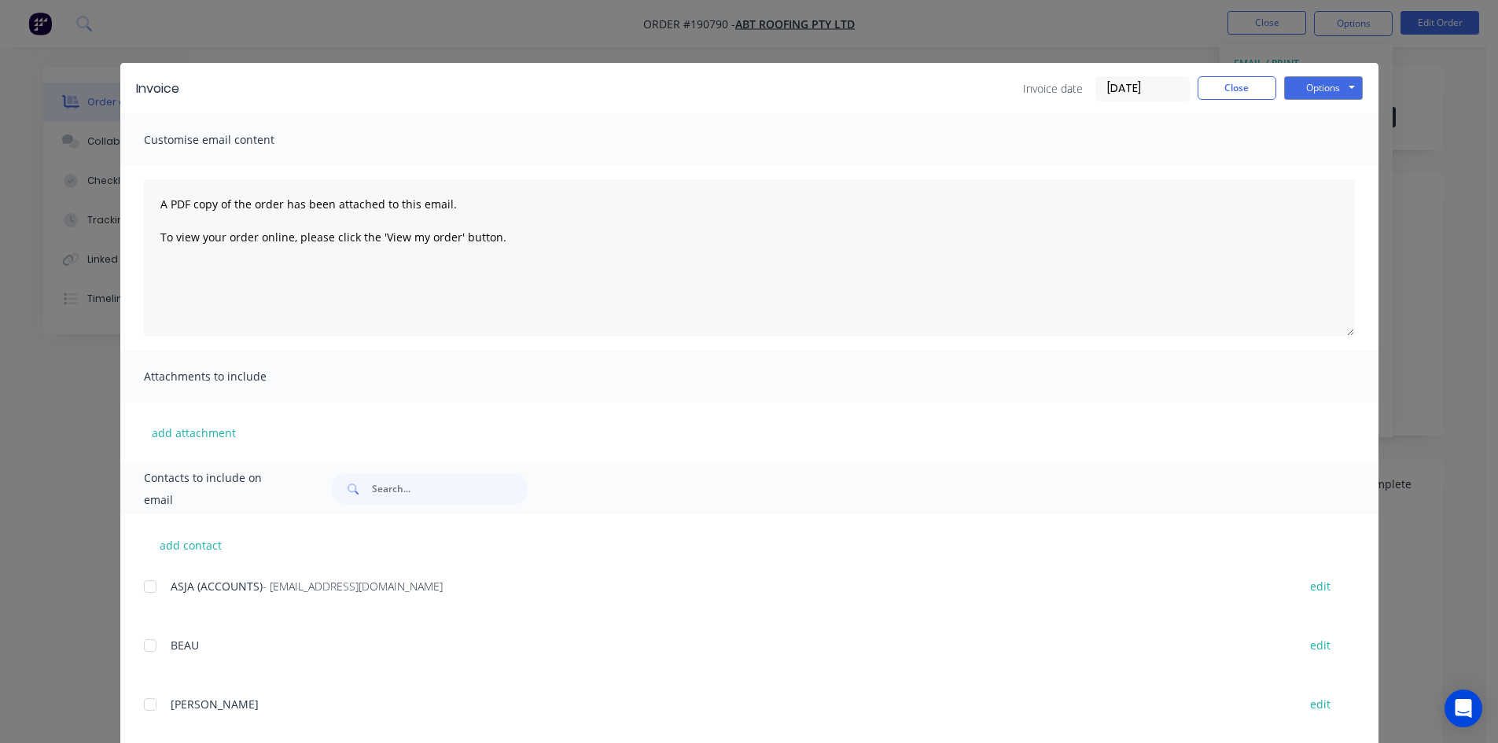
click at [142, 590] on div at bounding box center [149, 586] width 31 height 31
click at [1344, 94] on button "Options" at bounding box center [1323, 88] width 79 height 24
click at [1335, 165] on button "Email" at bounding box center [1334, 168] width 101 height 26
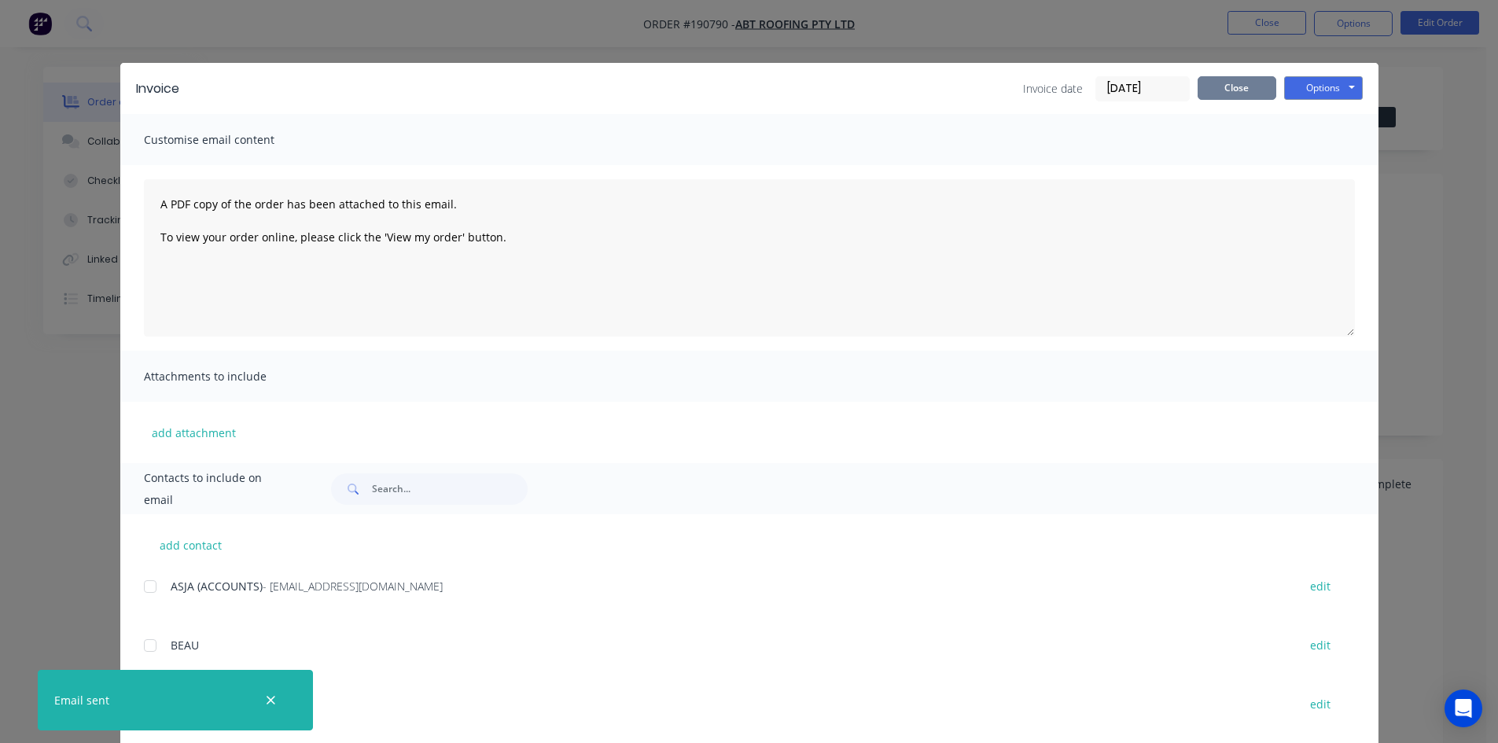
click at [1223, 96] on button "Close" at bounding box center [1236, 88] width 79 height 24
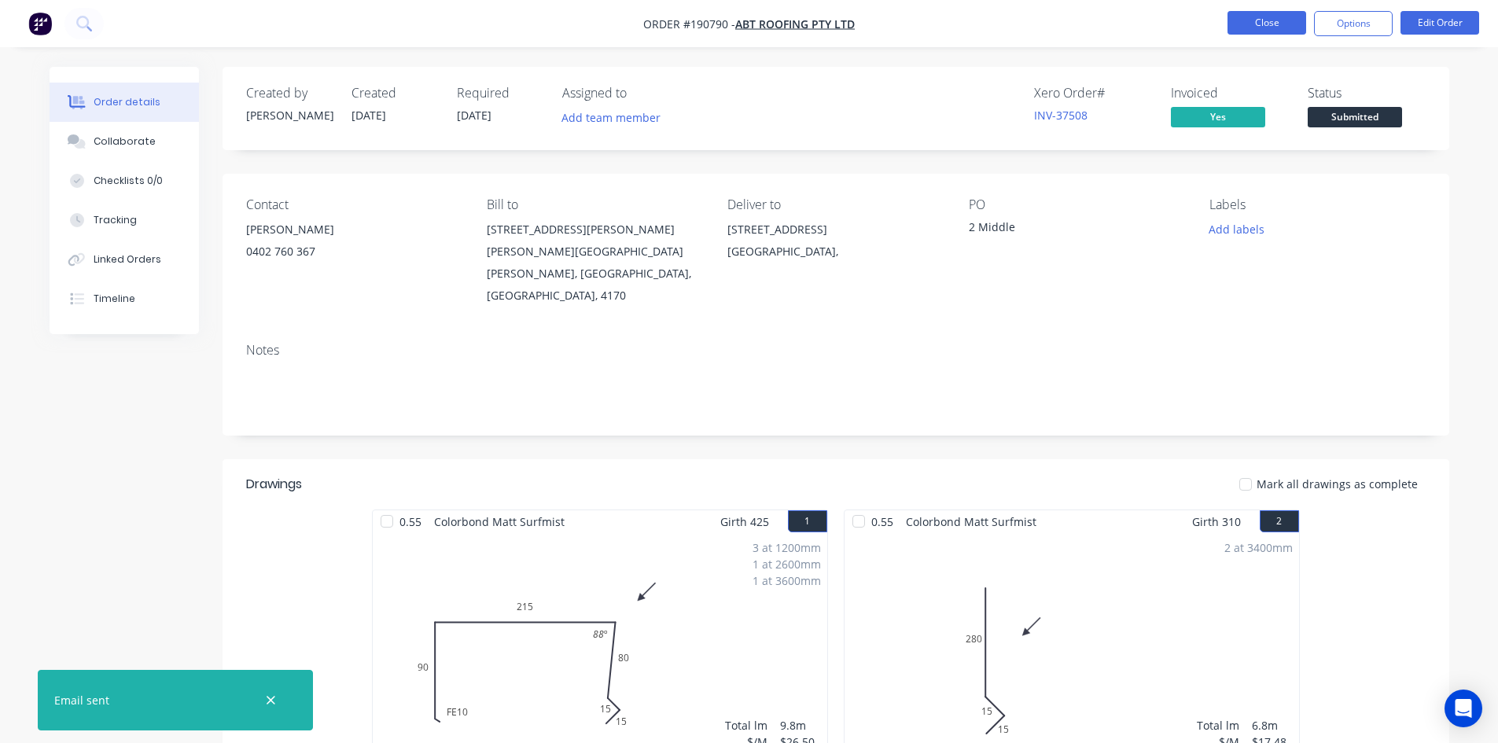
click at [1249, 33] on button "Close" at bounding box center [1266, 23] width 79 height 24
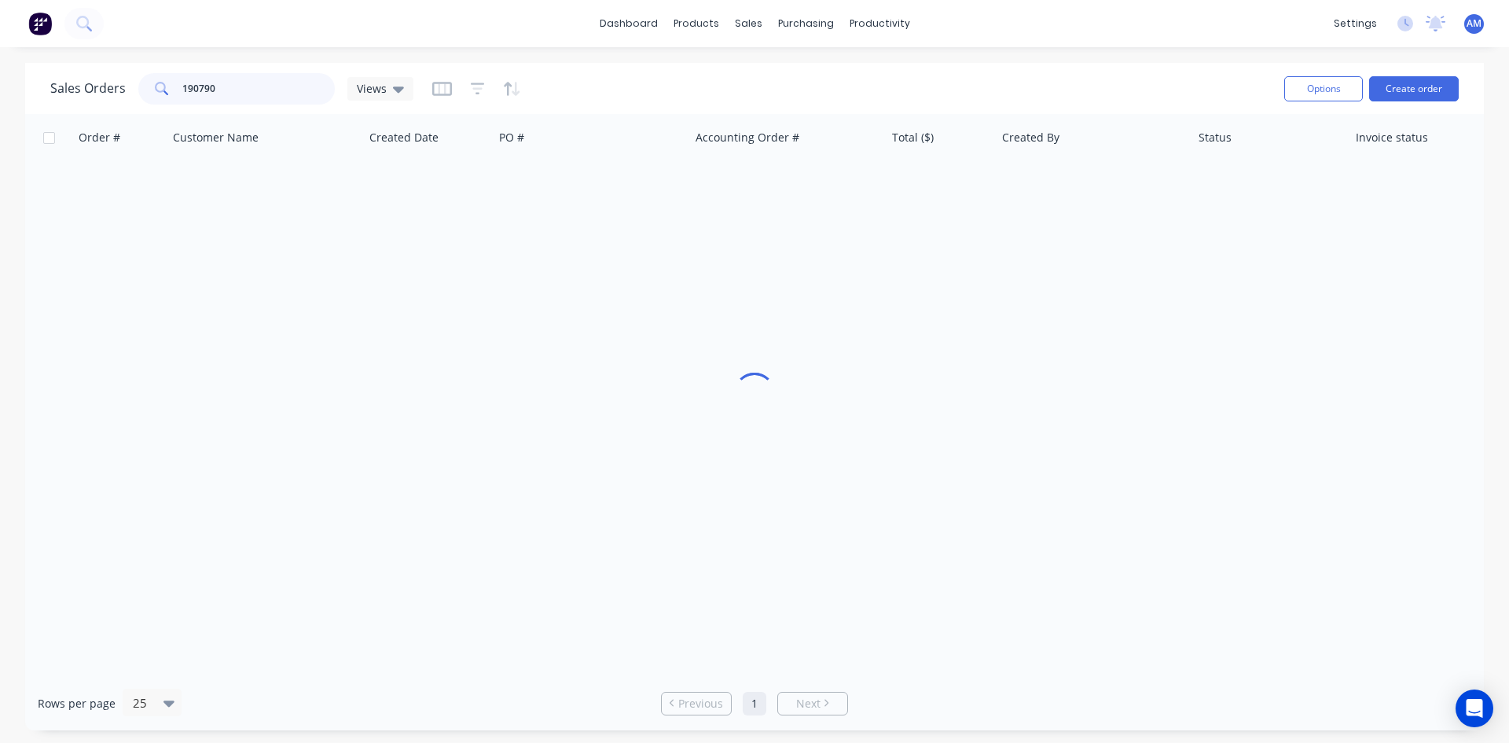
drag, startPoint x: 261, startPoint y: 86, endPoint x: 157, endPoint y: 86, distance: 103.8
click at [162, 87] on div "190790" at bounding box center [236, 88] width 197 height 31
type input "190829"
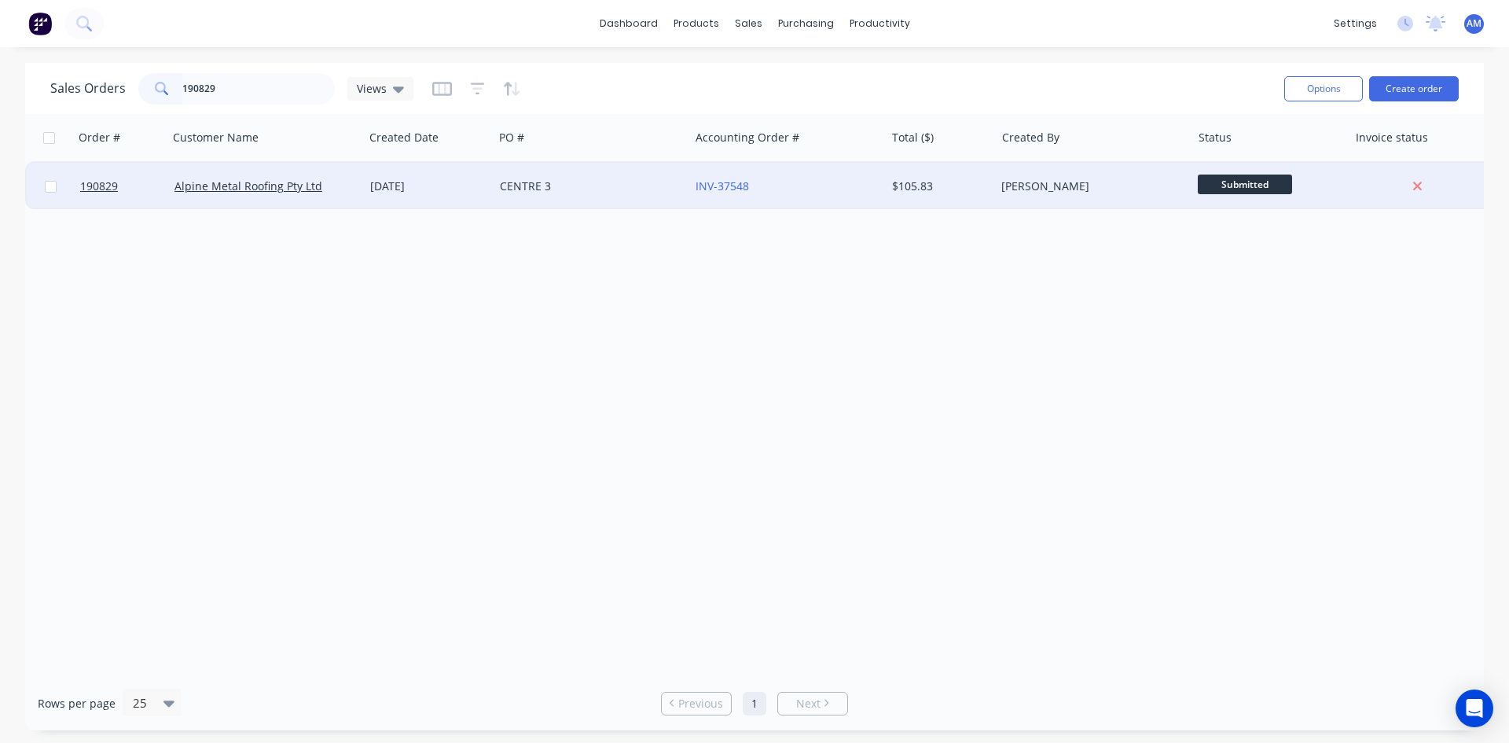
click at [811, 197] on div "INV-37548" at bounding box center [787, 186] width 196 height 47
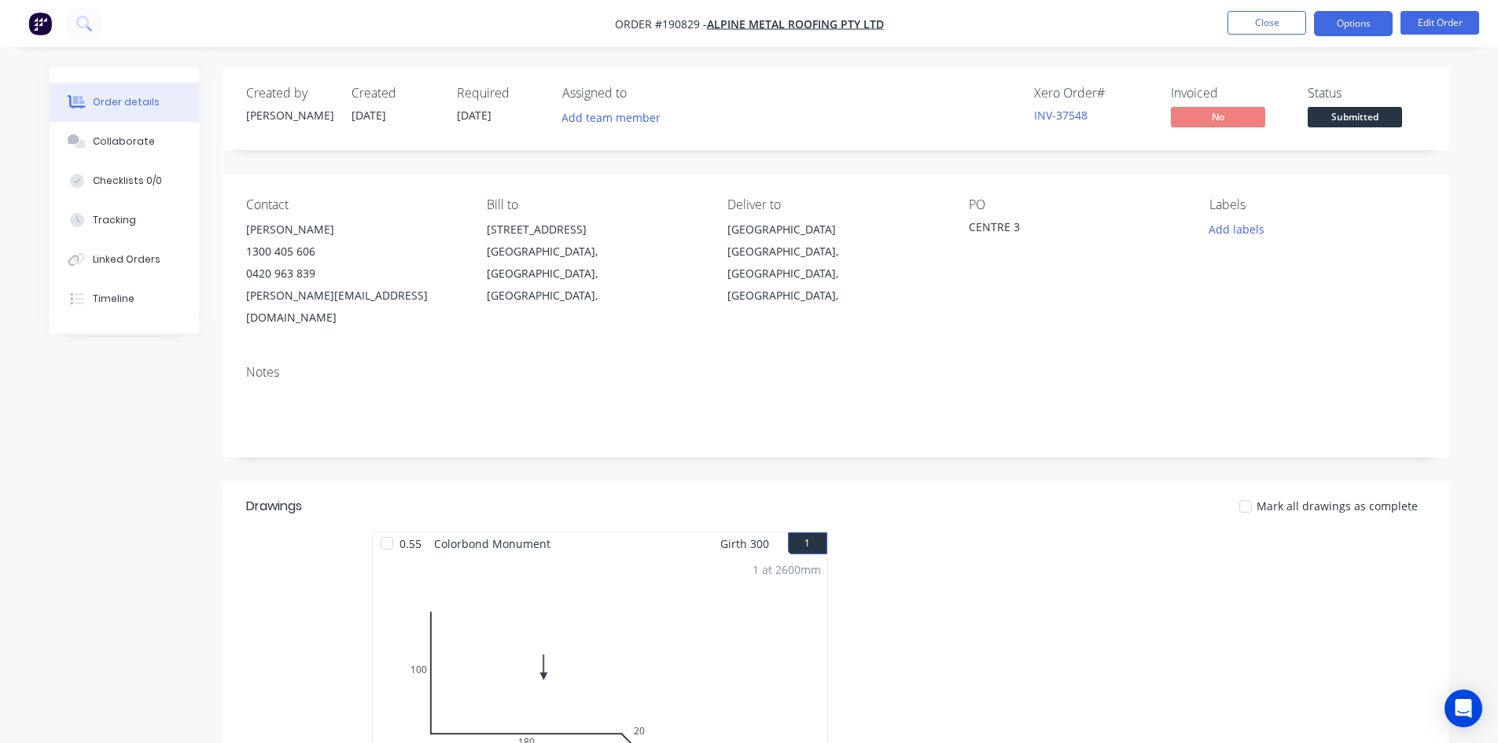
click at [1340, 21] on button "Options" at bounding box center [1353, 23] width 79 height 25
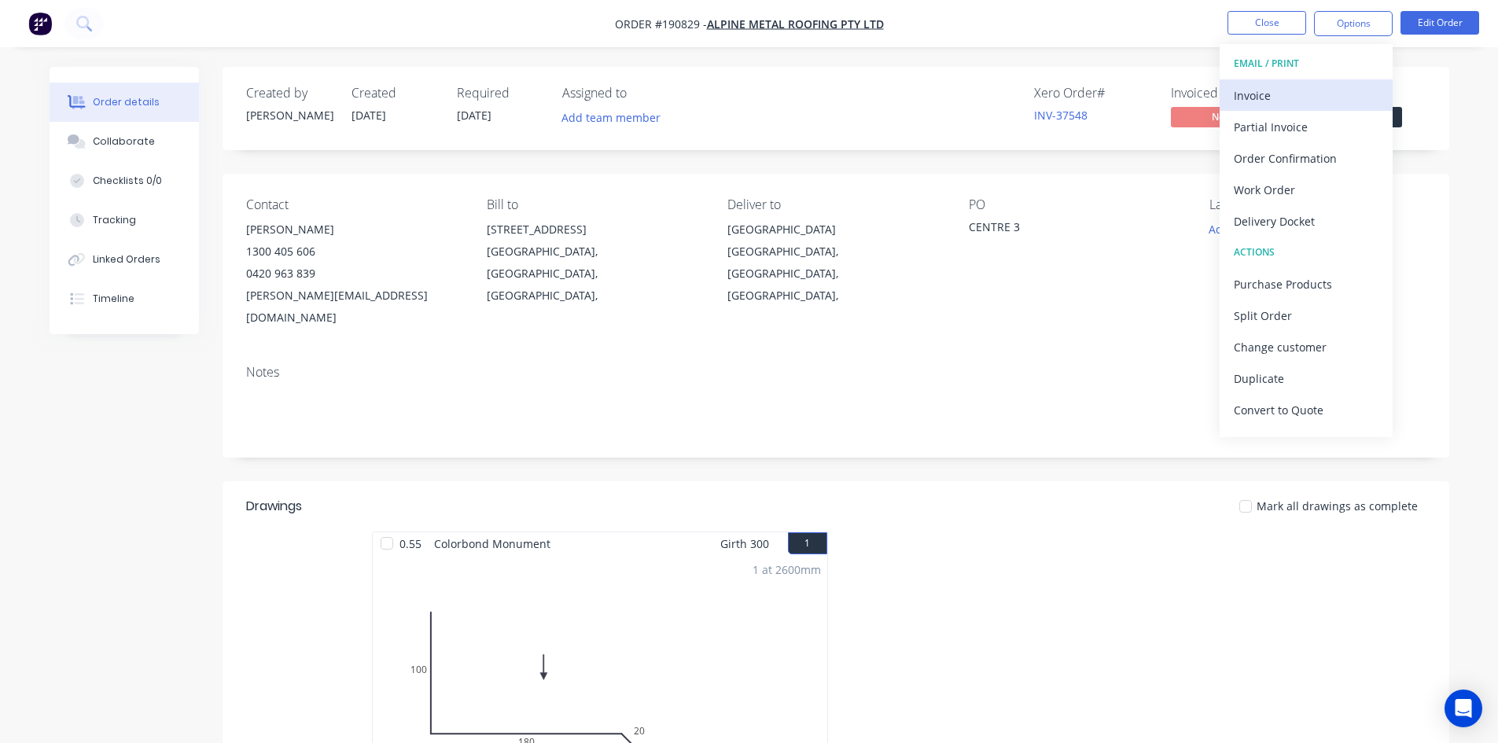
click at [1305, 90] on div "Invoice" at bounding box center [1305, 95] width 145 height 23
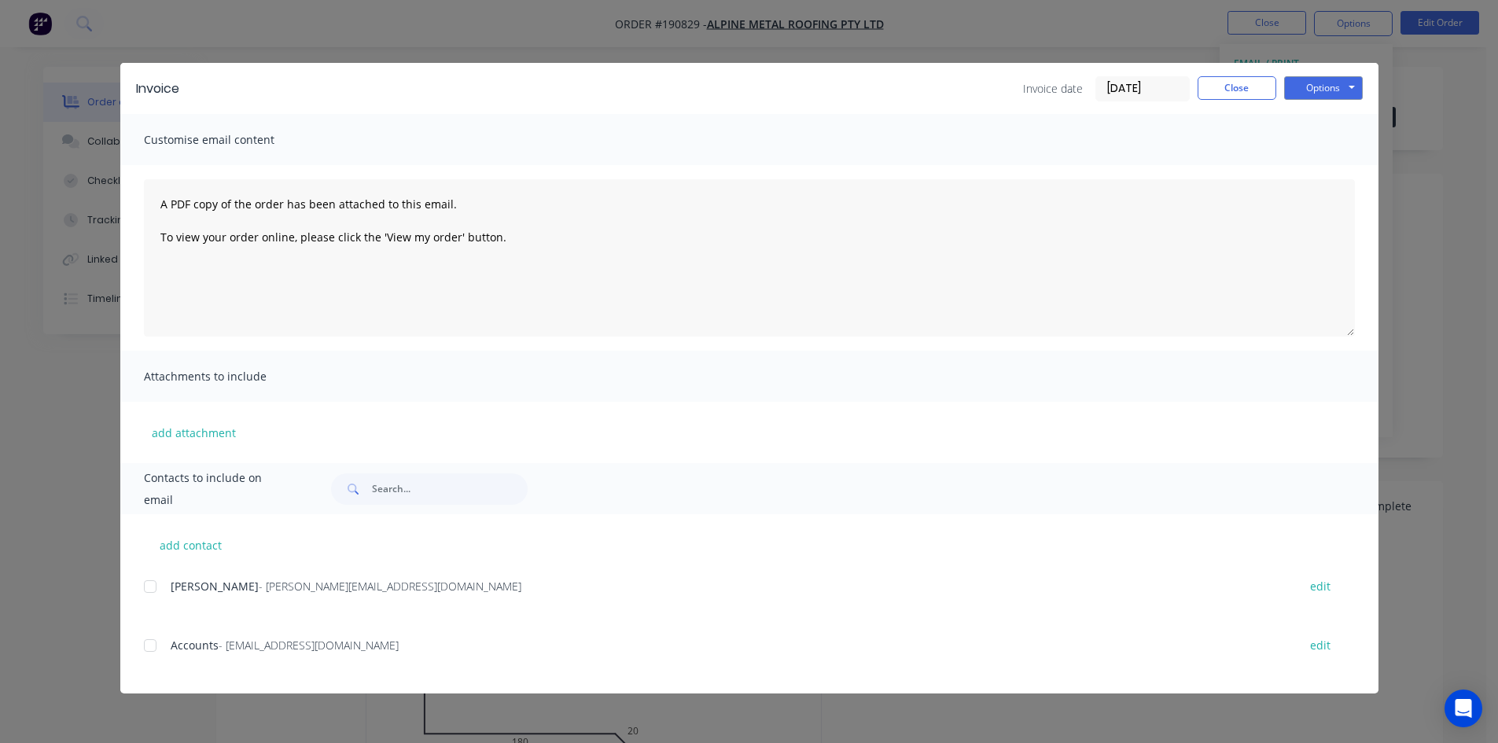
click at [149, 653] on div at bounding box center [149, 645] width 31 height 31
click at [1309, 89] on button "Options" at bounding box center [1323, 88] width 79 height 24
click at [1313, 160] on button "Email" at bounding box center [1334, 168] width 101 height 26
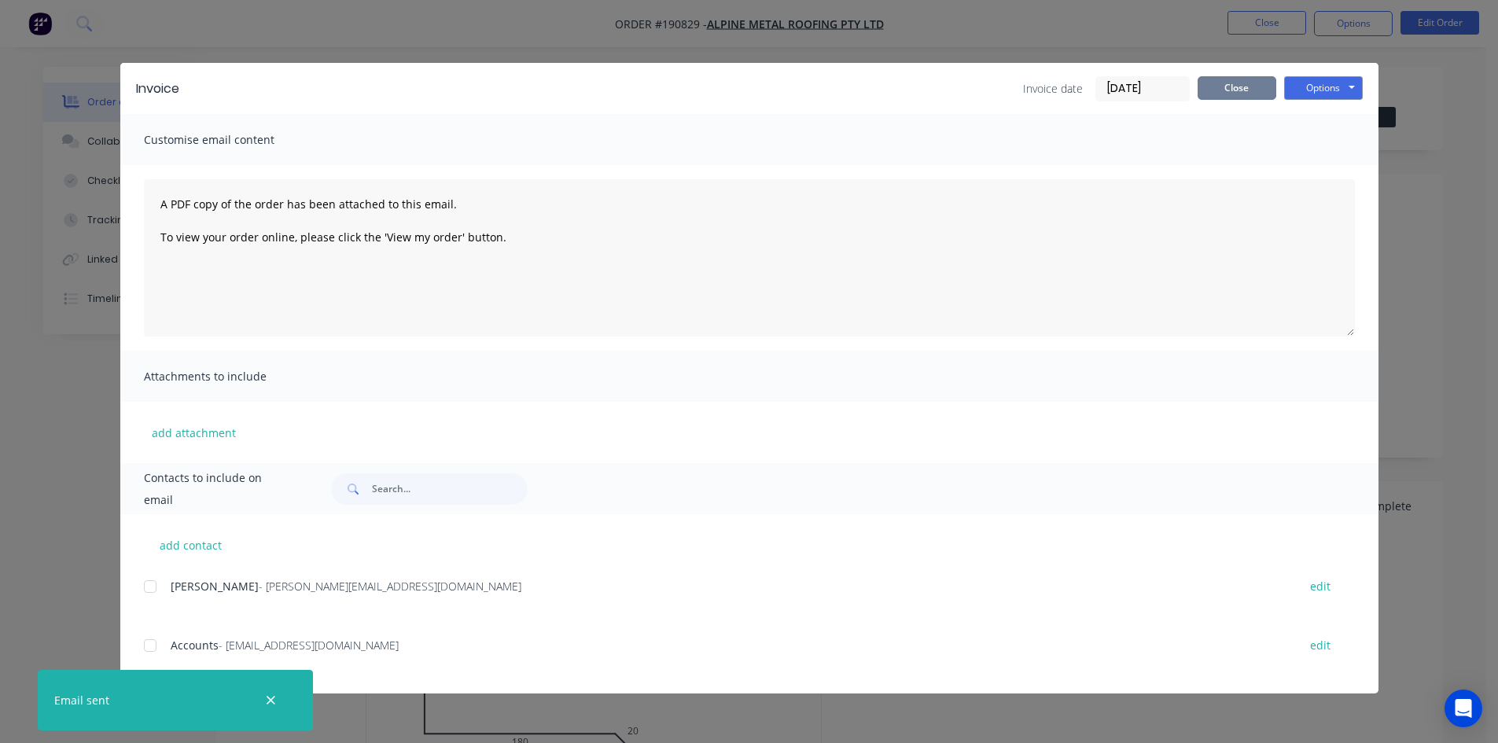
click at [1235, 92] on button "Close" at bounding box center [1236, 88] width 79 height 24
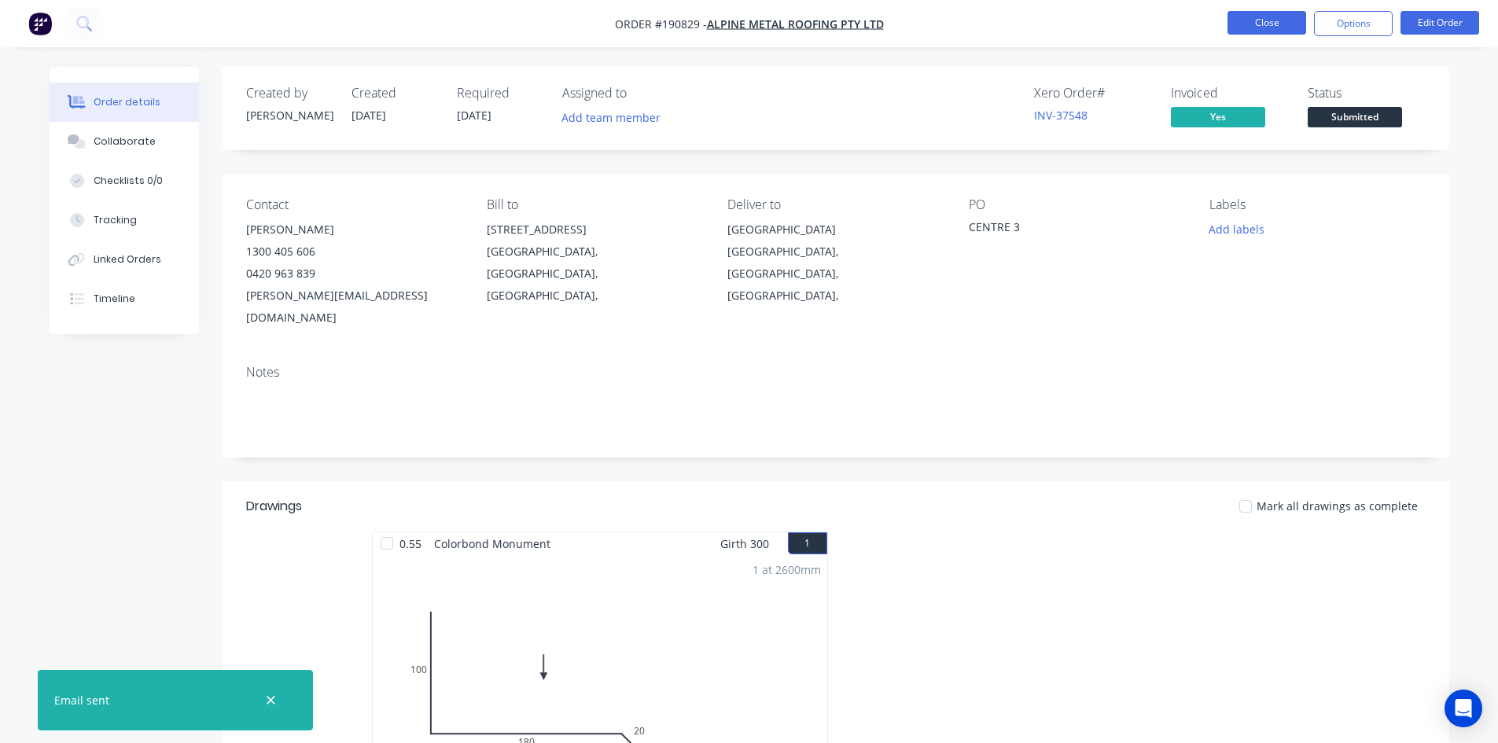
click at [1257, 13] on button "Close" at bounding box center [1266, 23] width 79 height 24
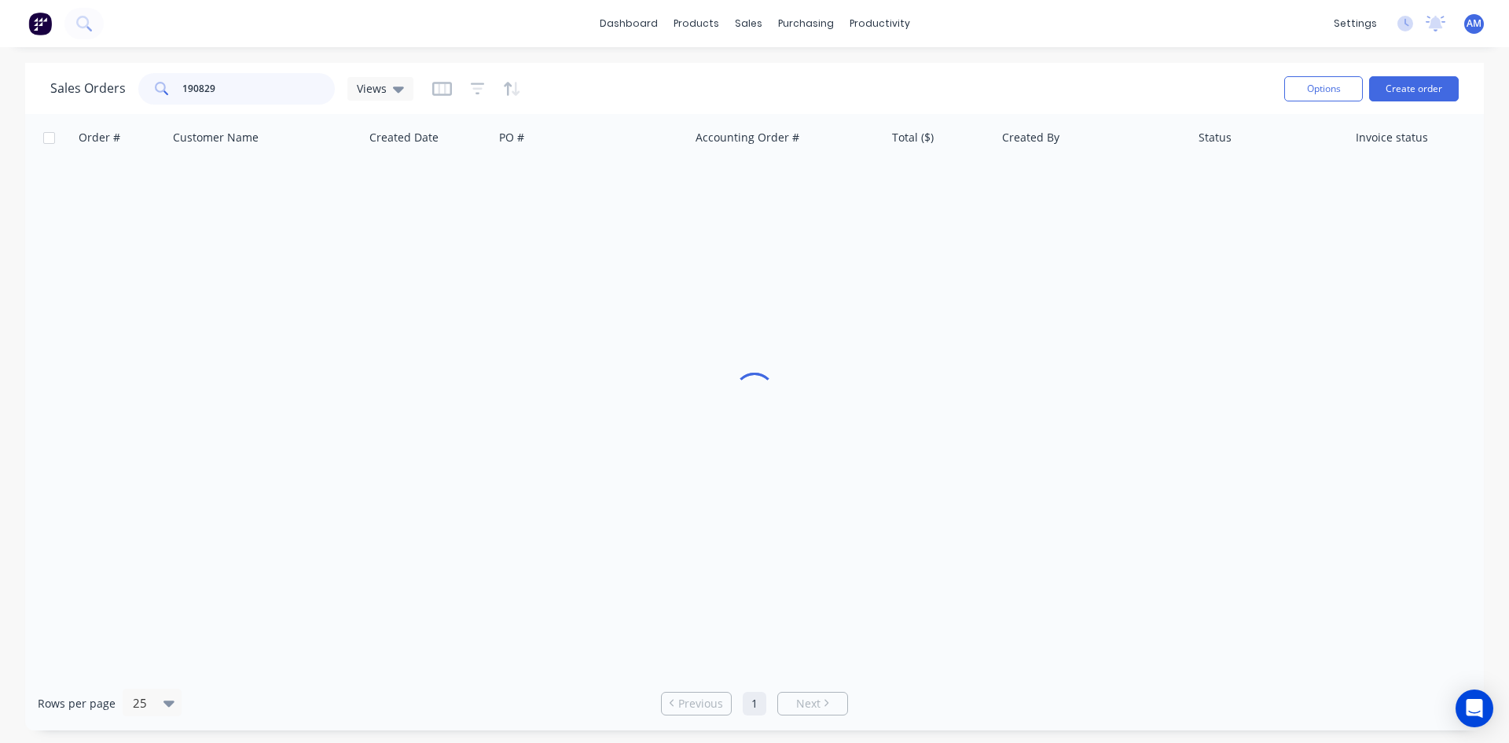
drag, startPoint x: 244, startPoint y: 84, endPoint x: 142, endPoint y: 87, distance: 101.5
click at [142, 87] on div "190829" at bounding box center [236, 88] width 197 height 31
type input "190892"
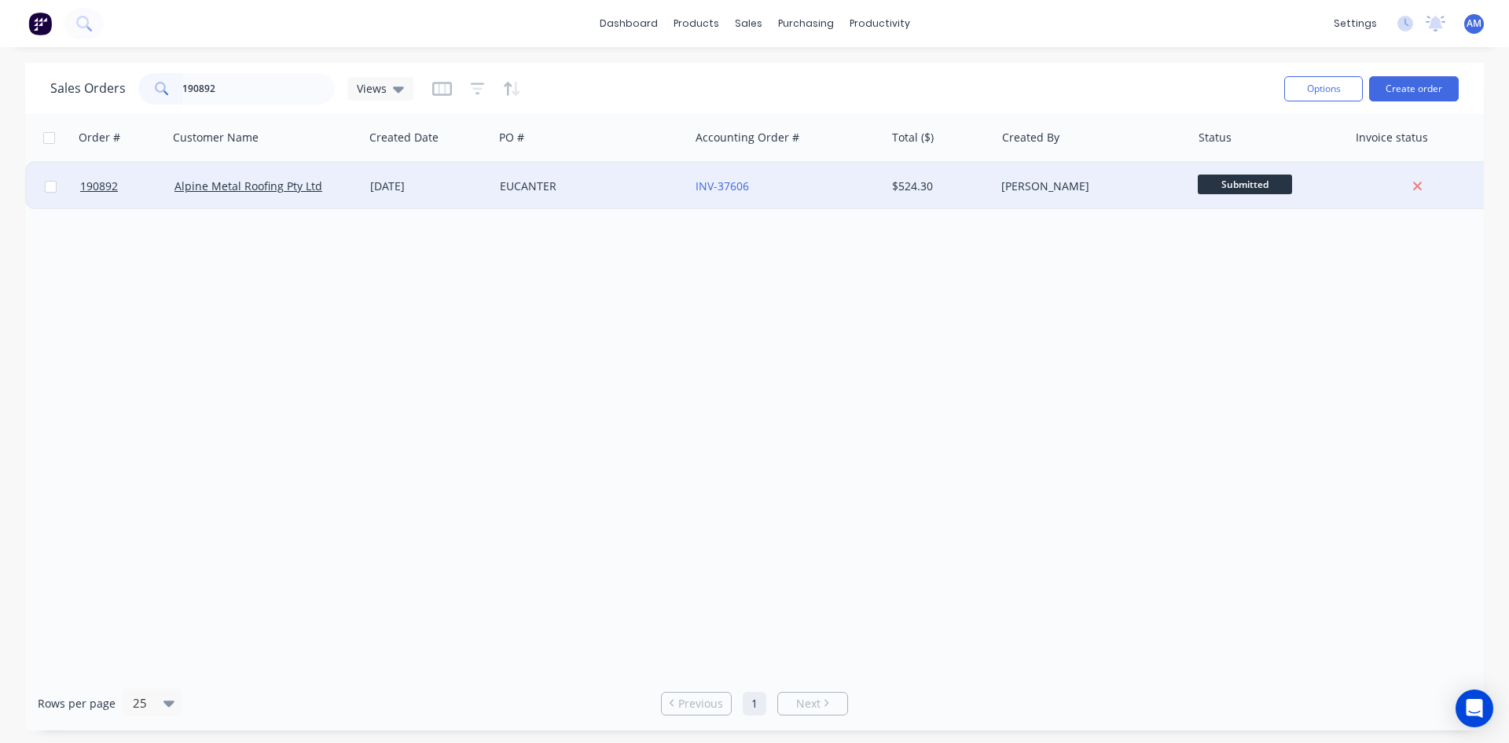
click at [616, 197] on div "EUCANTER" at bounding box center [592, 186] width 196 height 47
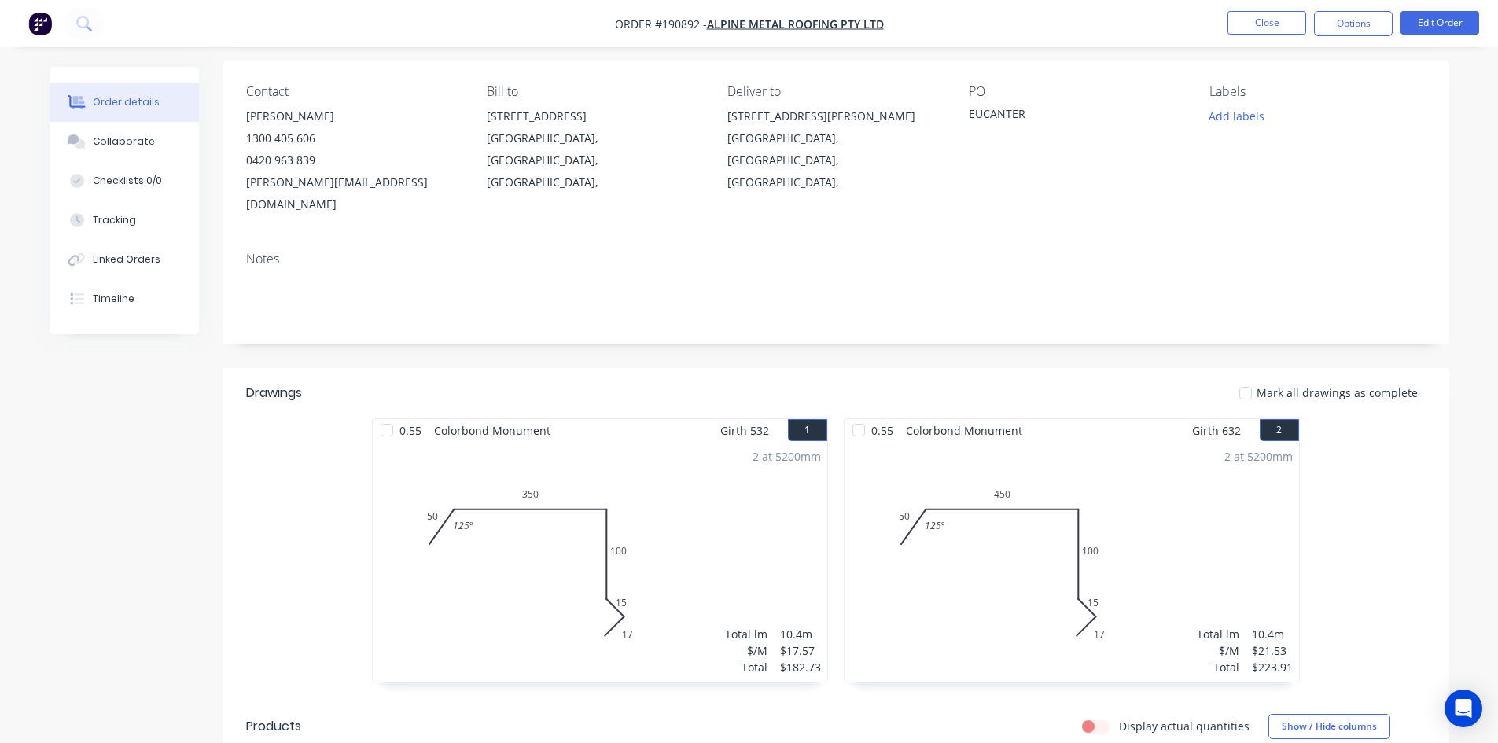
scroll to position [112, 0]
click at [1338, 28] on button "Options" at bounding box center [1353, 23] width 79 height 25
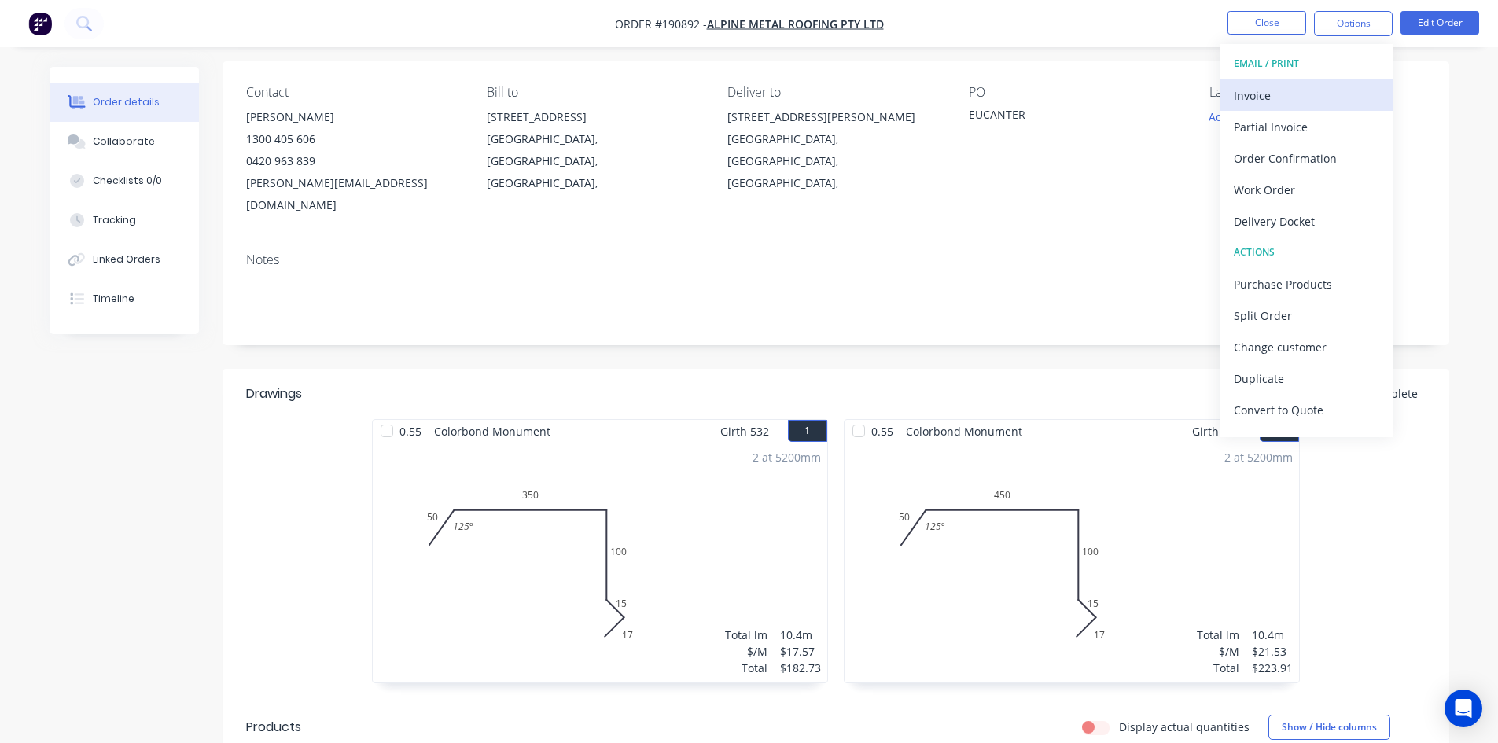
click at [1283, 82] on button "Invoice" at bounding box center [1305, 94] width 173 height 31
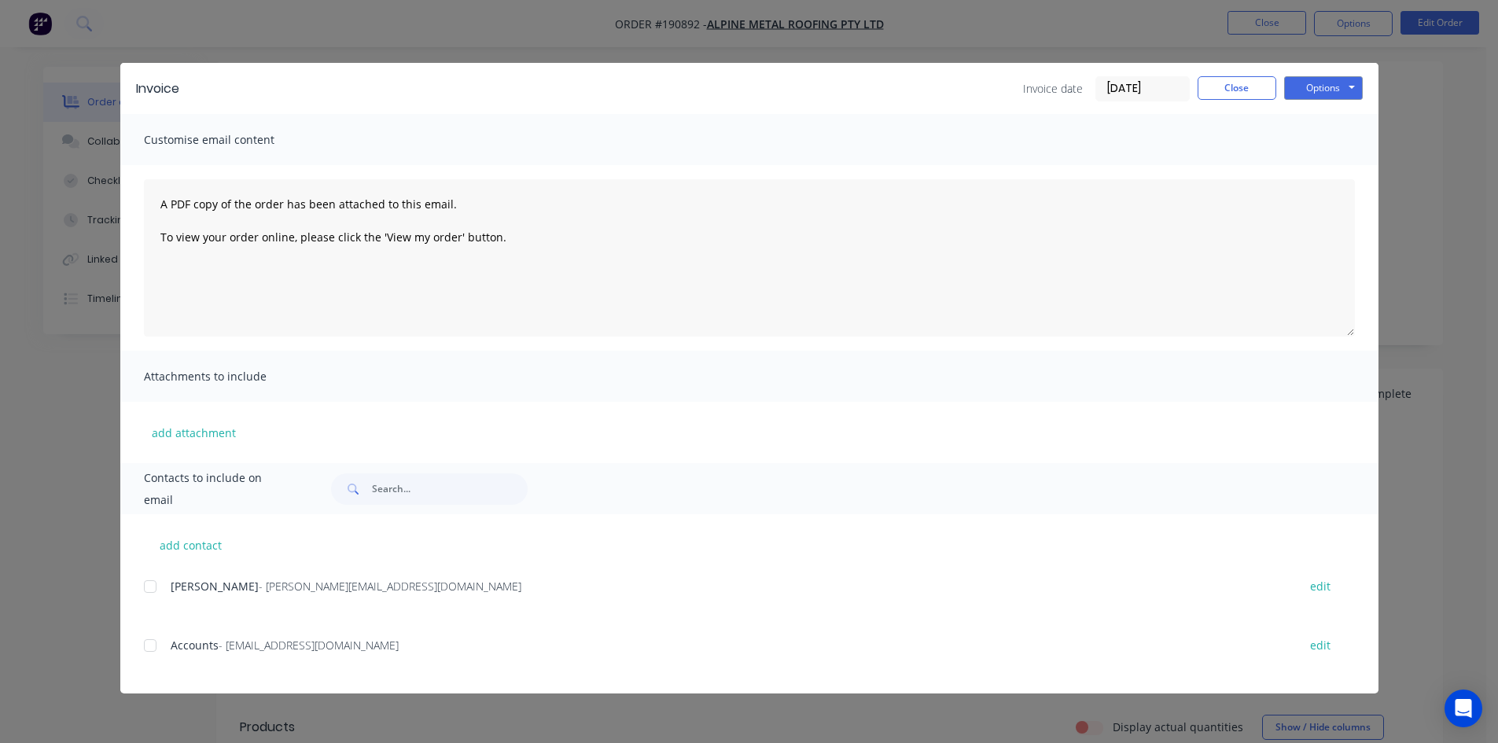
click at [153, 647] on div at bounding box center [149, 645] width 31 height 31
click at [1349, 85] on button "Options" at bounding box center [1323, 88] width 79 height 24
click at [1329, 172] on button "Email" at bounding box center [1334, 168] width 101 height 26
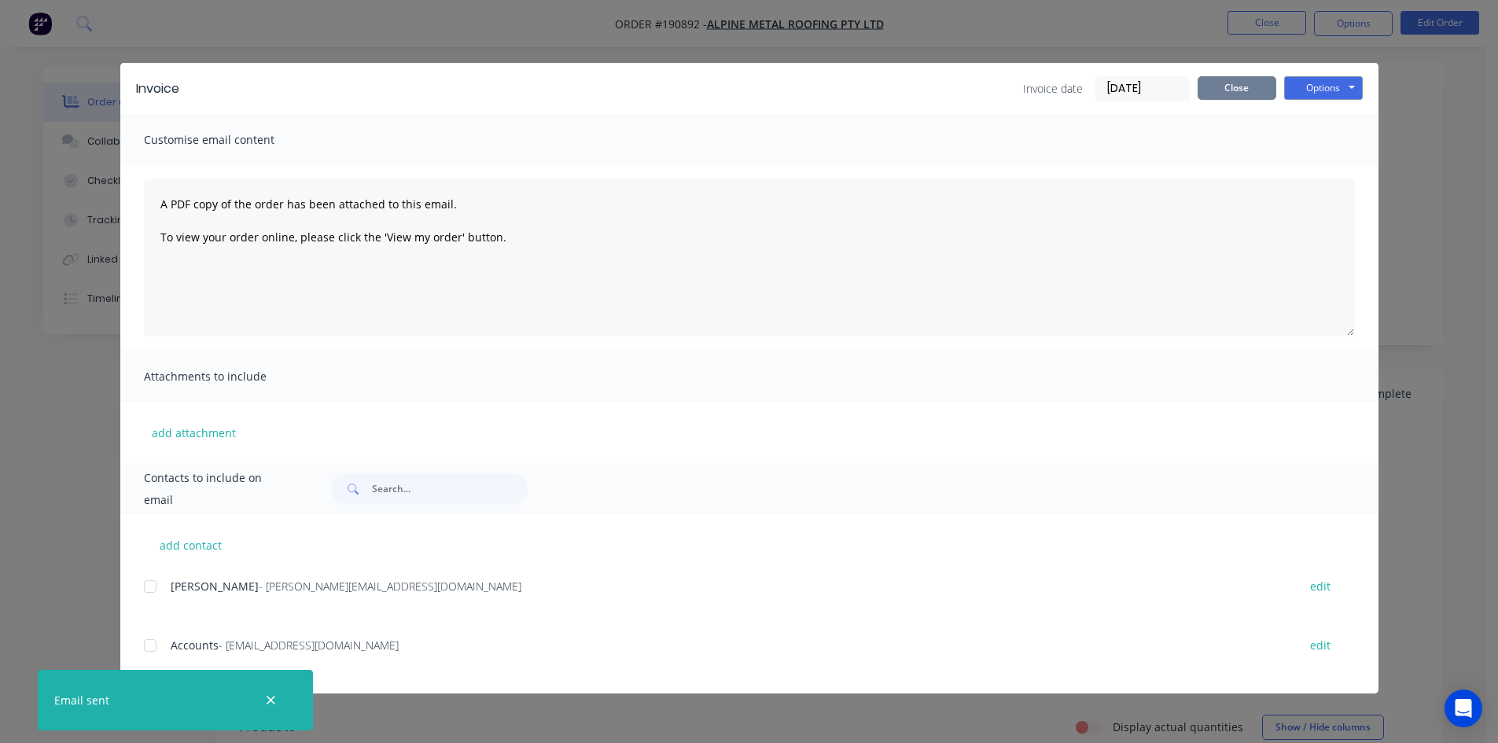
click at [1238, 87] on button "Close" at bounding box center [1236, 88] width 79 height 24
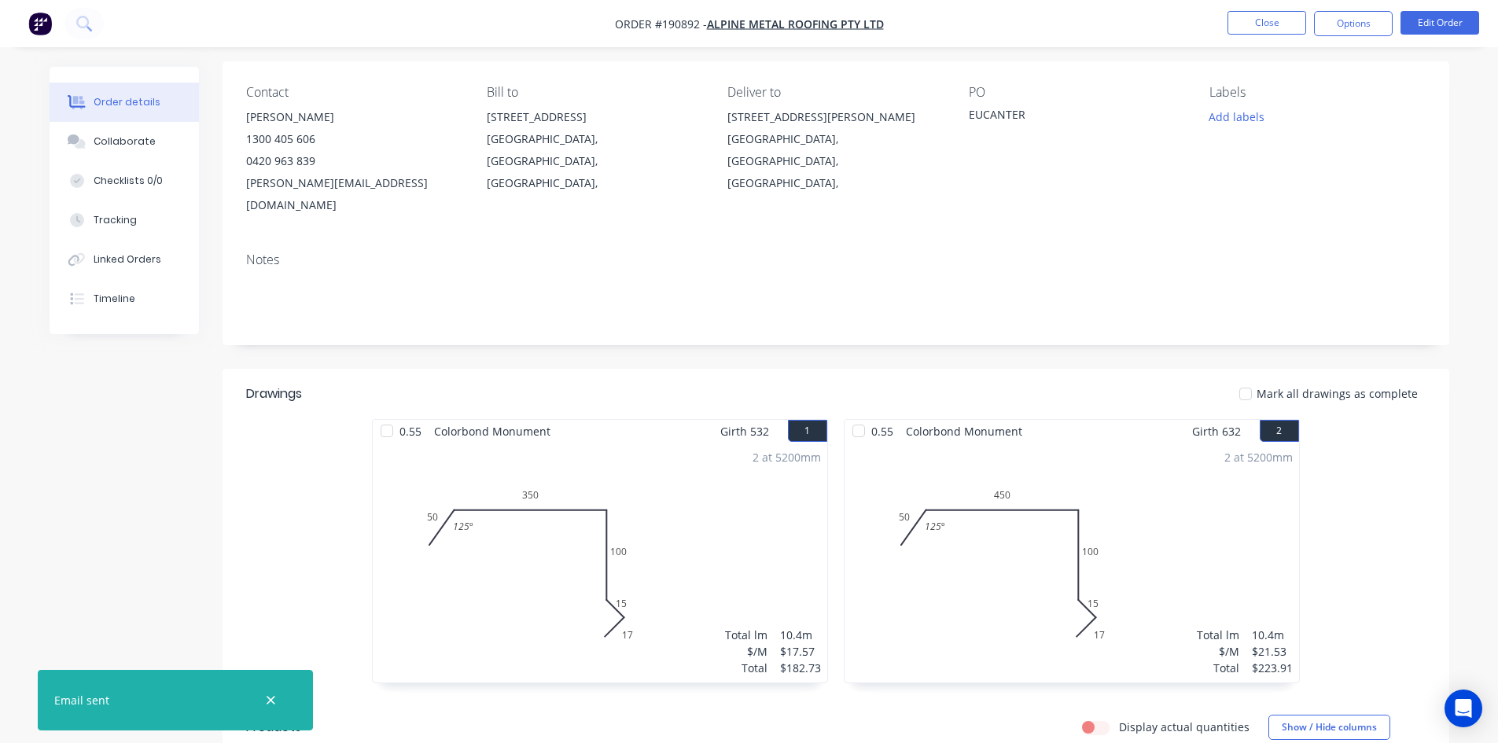
click at [1275, 35] on li "Close" at bounding box center [1266, 23] width 79 height 25
click at [1275, 24] on button "Close" at bounding box center [1266, 23] width 79 height 24
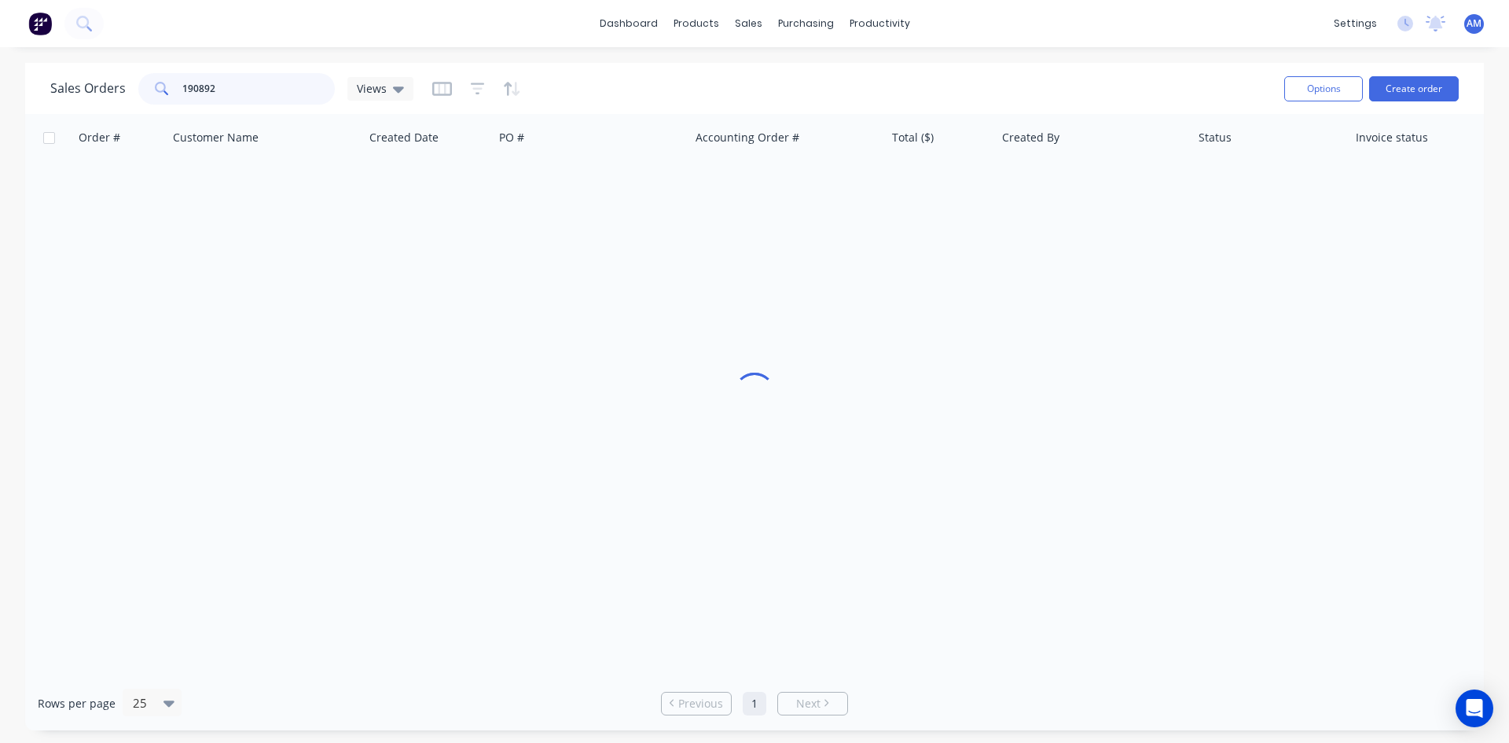
drag, startPoint x: 282, startPoint y: 88, endPoint x: 85, endPoint y: 88, distance: 197.3
click at [85, 88] on div "Sales Orders 190892 Views" at bounding box center [231, 88] width 363 height 31
type input "190887"
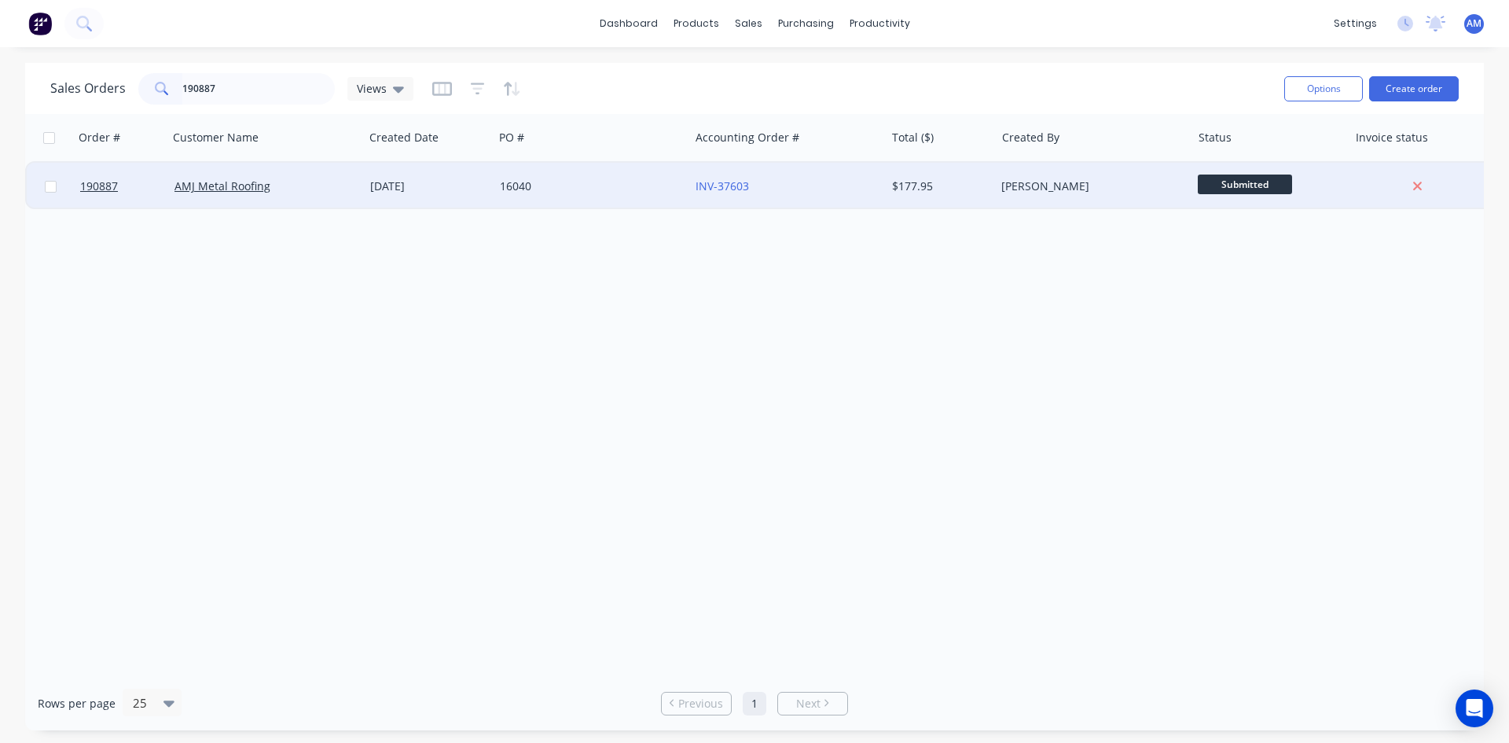
drag, startPoint x: 660, startPoint y: 208, endPoint x: 654, endPoint y: 199, distance: 11.3
click at [660, 208] on div "190887 AMJ Metal Roofing 26 Aug 2025 16040 INV-37603 $177.95 Taylor Bruce Submi…" at bounding box center [760, 185] width 1470 height 48
click at [651, 195] on div "16040" at bounding box center [592, 186] width 196 height 47
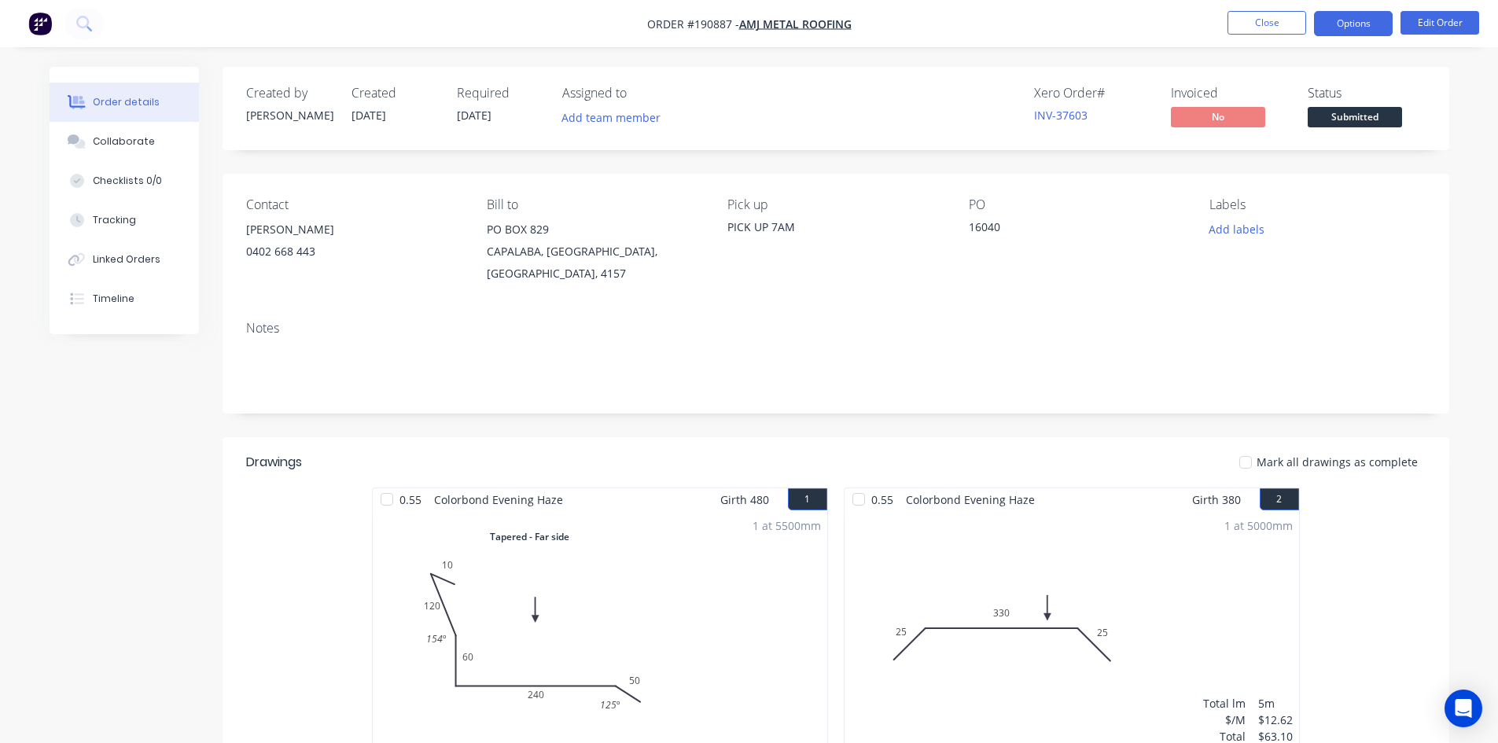
click at [1351, 25] on button "Options" at bounding box center [1353, 23] width 79 height 25
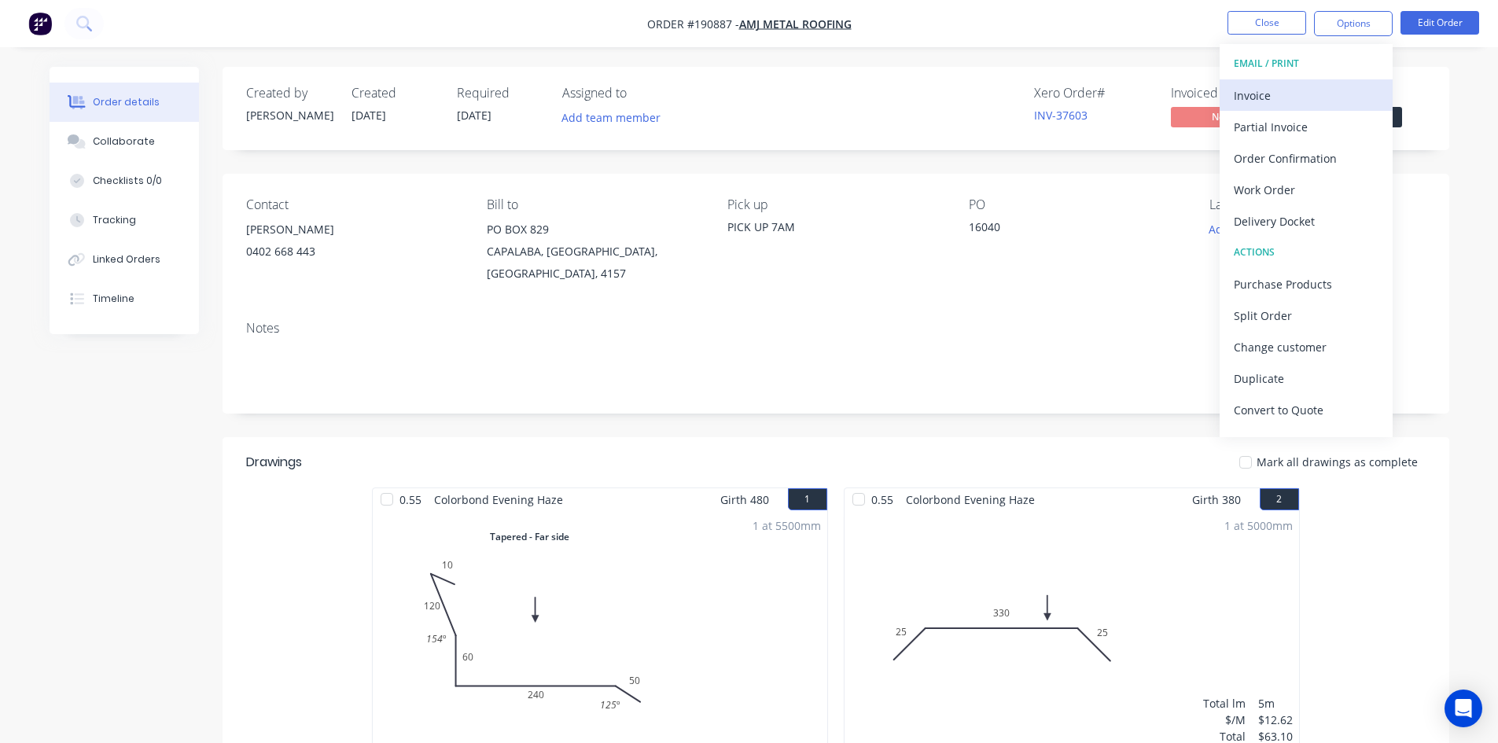
click at [1320, 84] on div "Invoice" at bounding box center [1305, 95] width 145 height 23
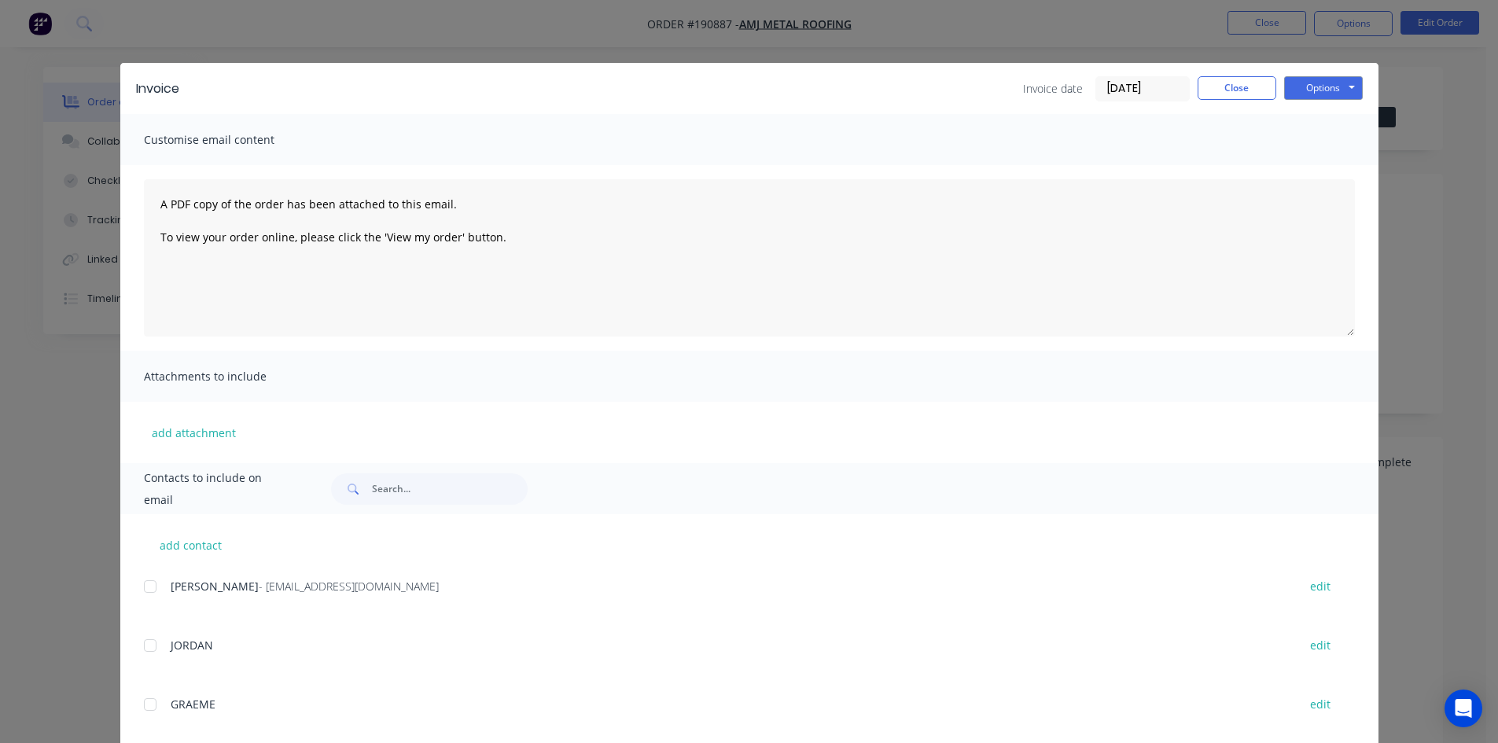
click at [149, 586] on div at bounding box center [149, 586] width 31 height 31
click at [1332, 95] on button "Options" at bounding box center [1323, 88] width 79 height 24
click at [1326, 164] on button "Email" at bounding box center [1334, 168] width 101 height 26
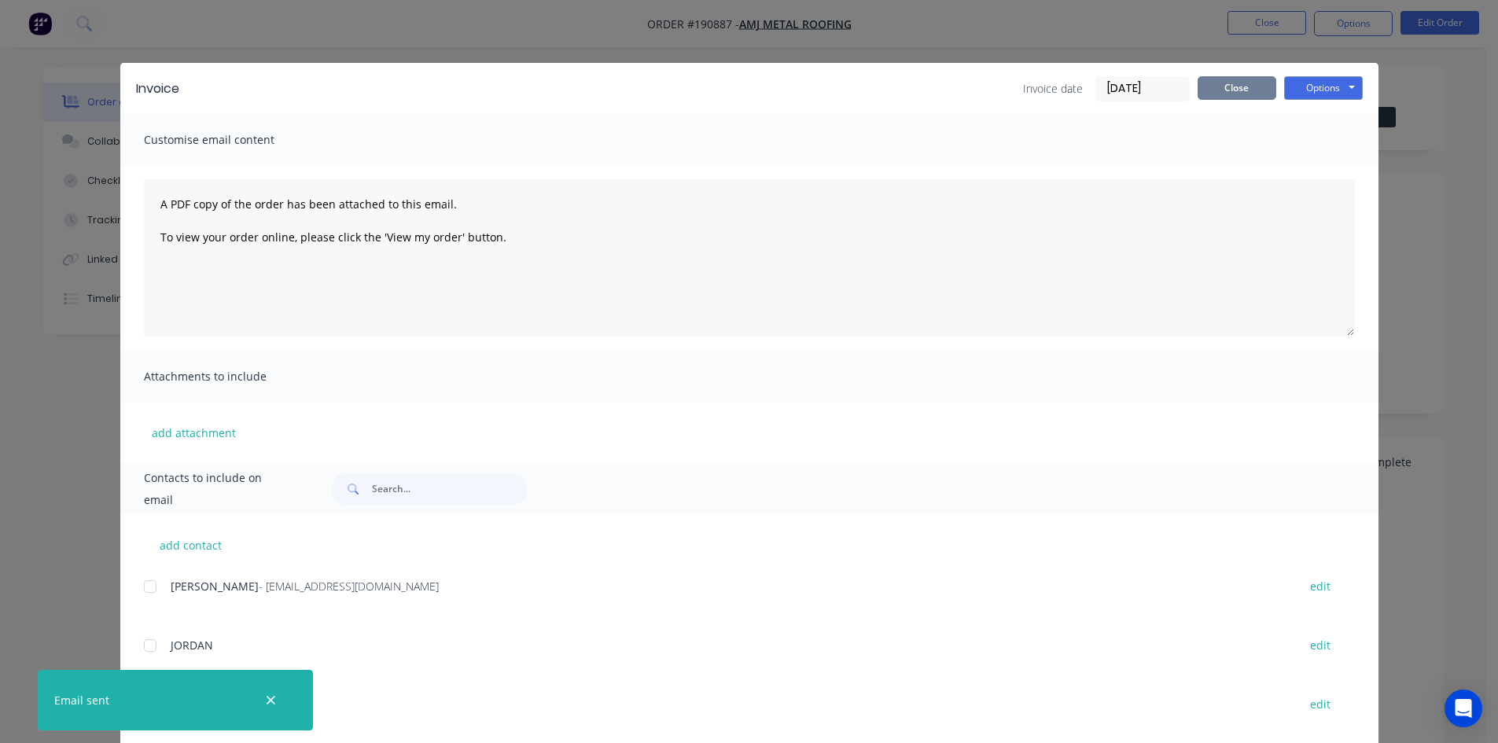
click at [1252, 94] on button "Close" at bounding box center [1236, 88] width 79 height 24
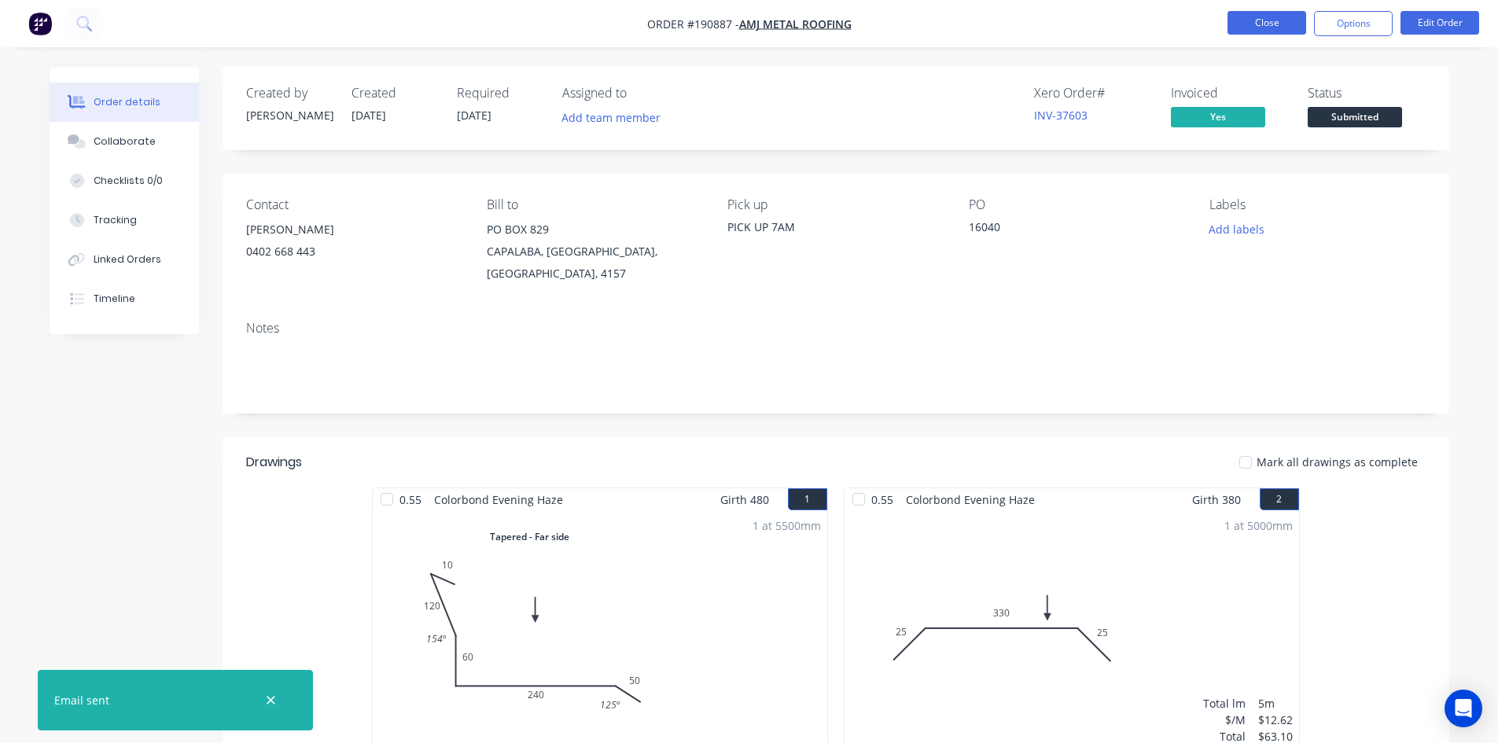
click at [1273, 24] on button "Close" at bounding box center [1266, 23] width 79 height 24
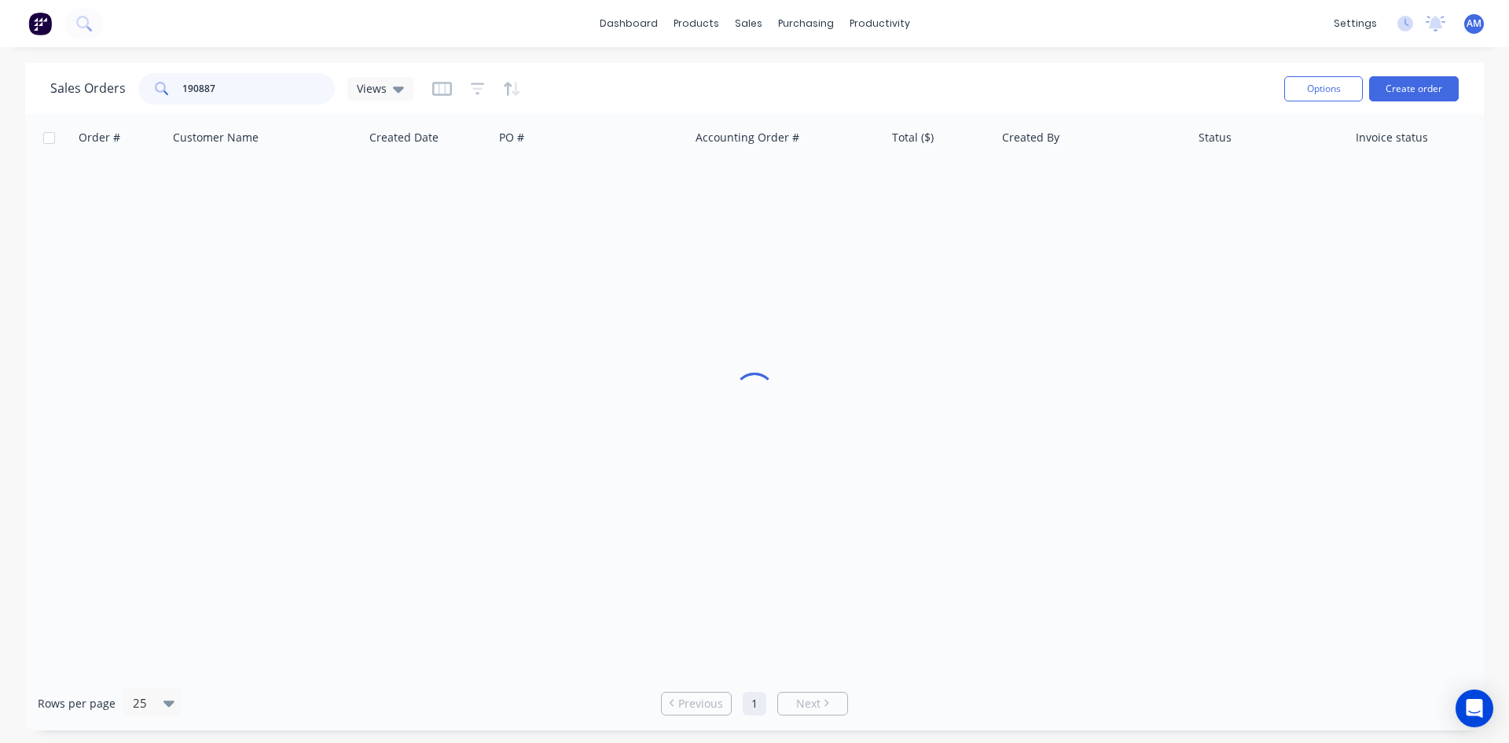
drag, startPoint x: 256, startPoint y: 81, endPoint x: 167, endPoint y: 85, distance: 89.7
click at [167, 85] on div "190887" at bounding box center [236, 88] width 197 height 31
type input "190798"
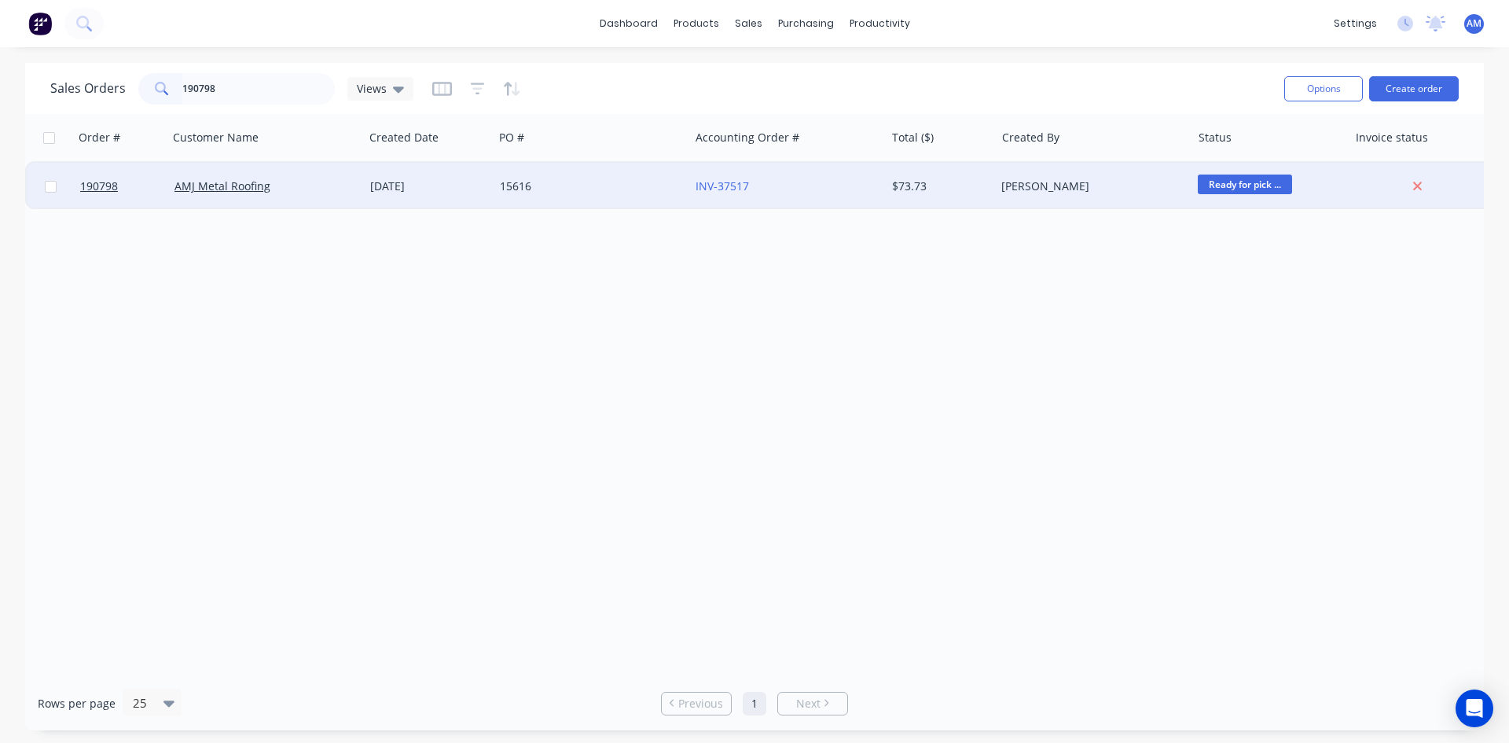
click at [575, 201] on div "15616" at bounding box center [592, 186] width 196 height 47
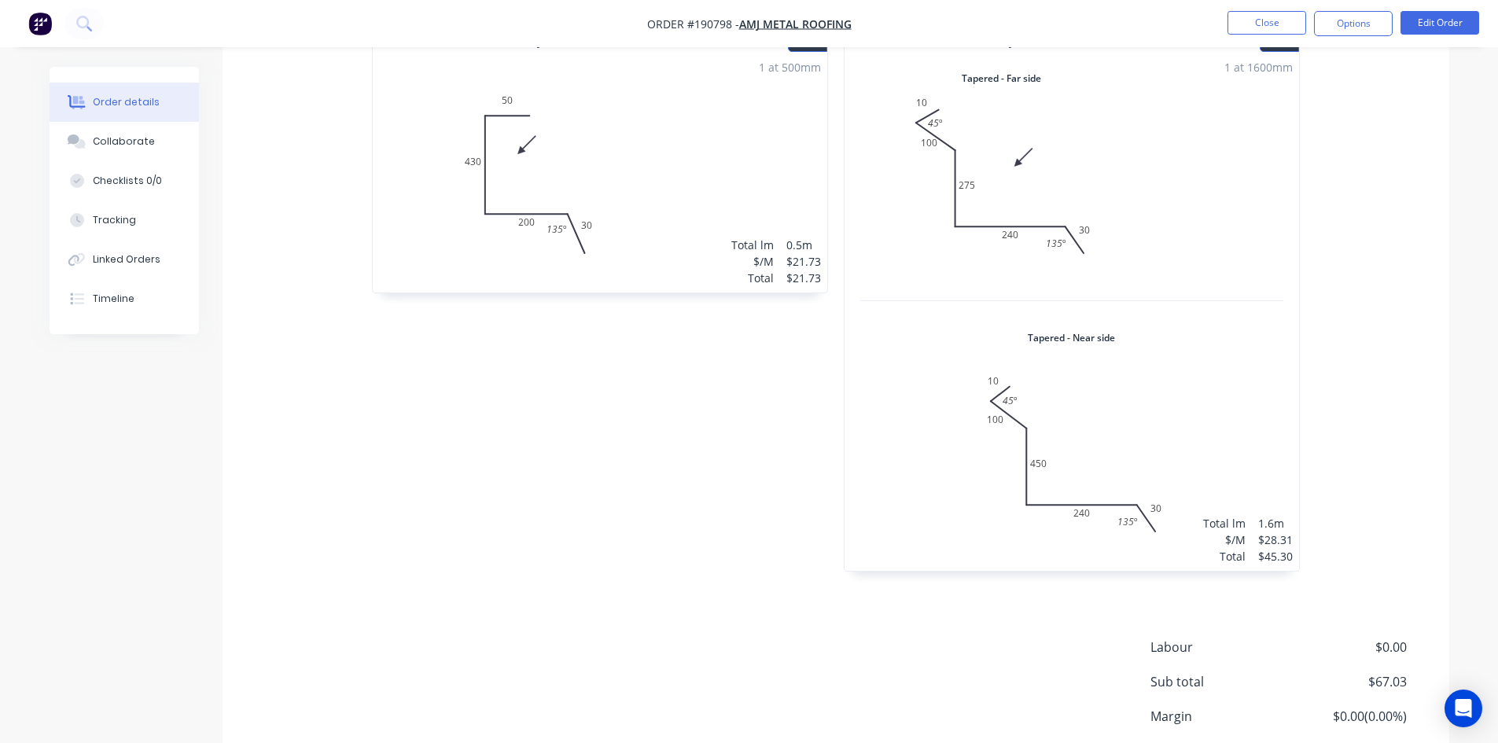
scroll to position [567, 0]
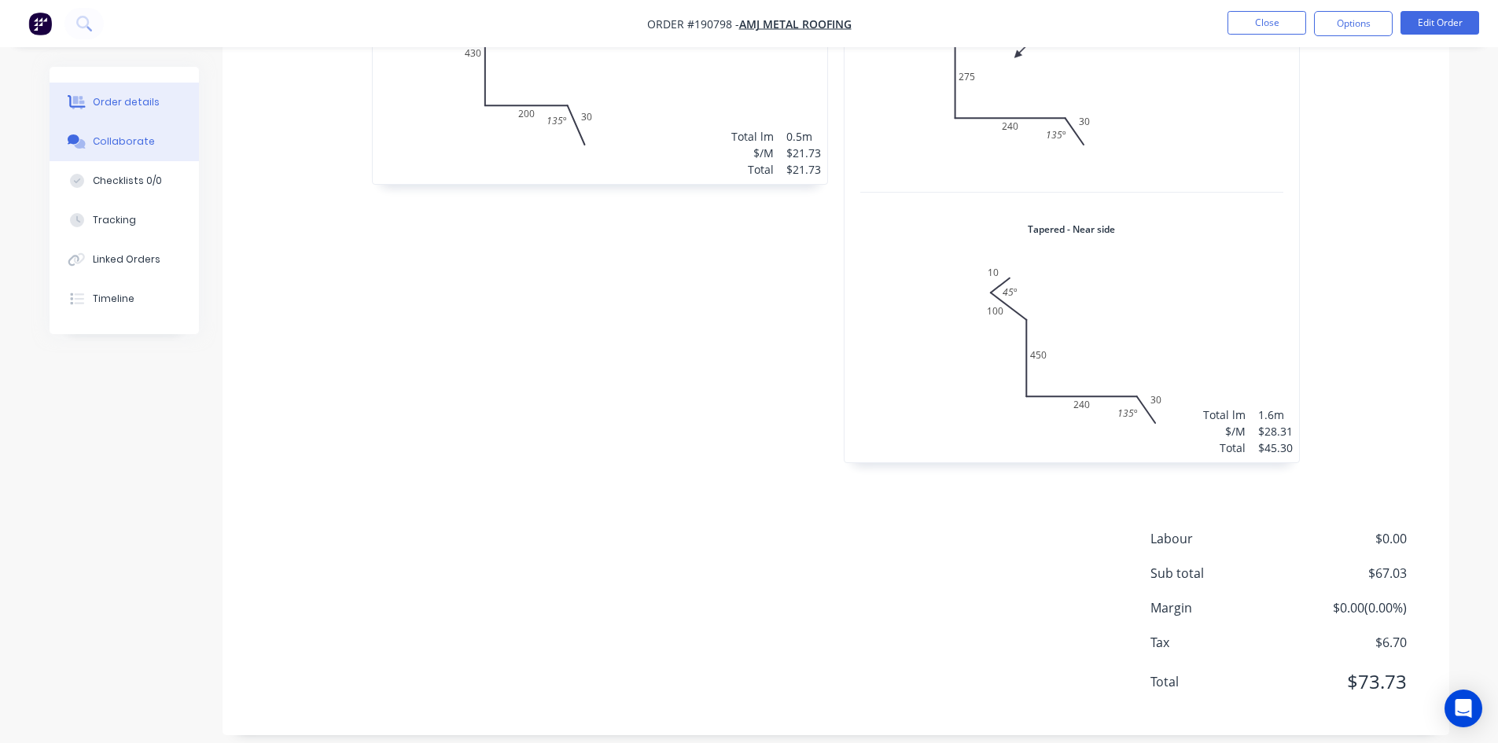
click at [112, 141] on div "Collaborate" at bounding box center [124, 141] width 62 height 14
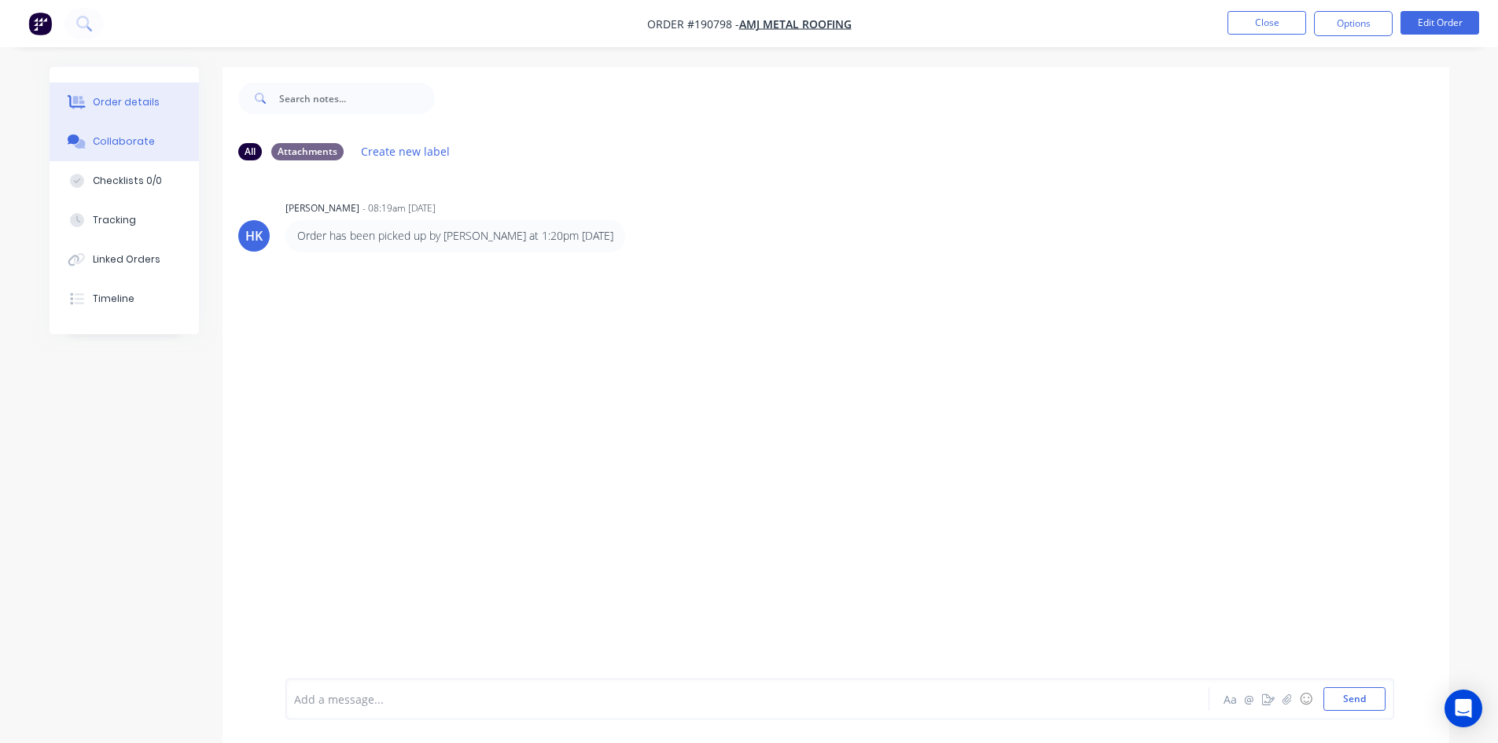
click at [123, 106] on div "Order details" at bounding box center [126, 102] width 67 height 14
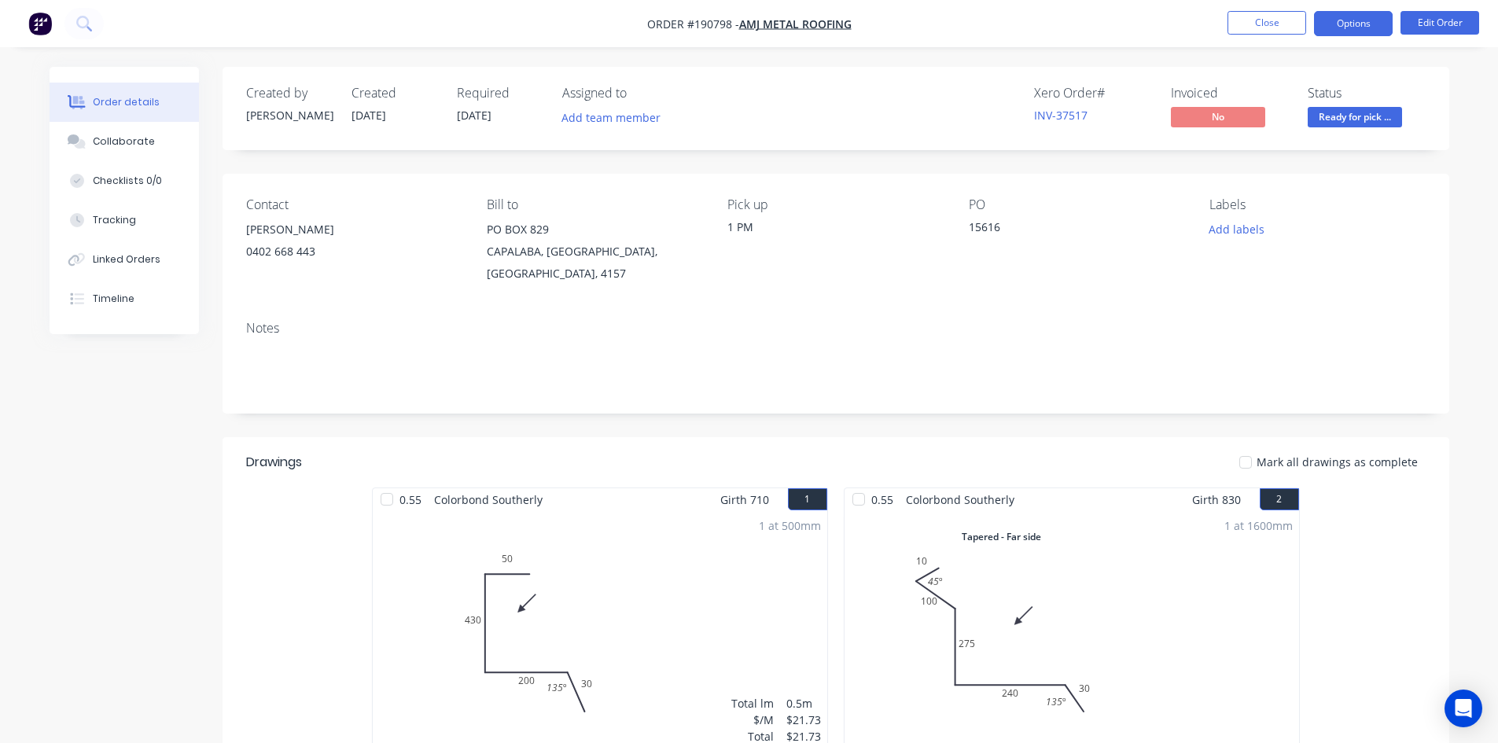
click at [1319, 24] on button "Options" at bounding box center [1353, 23] width 79 height 25
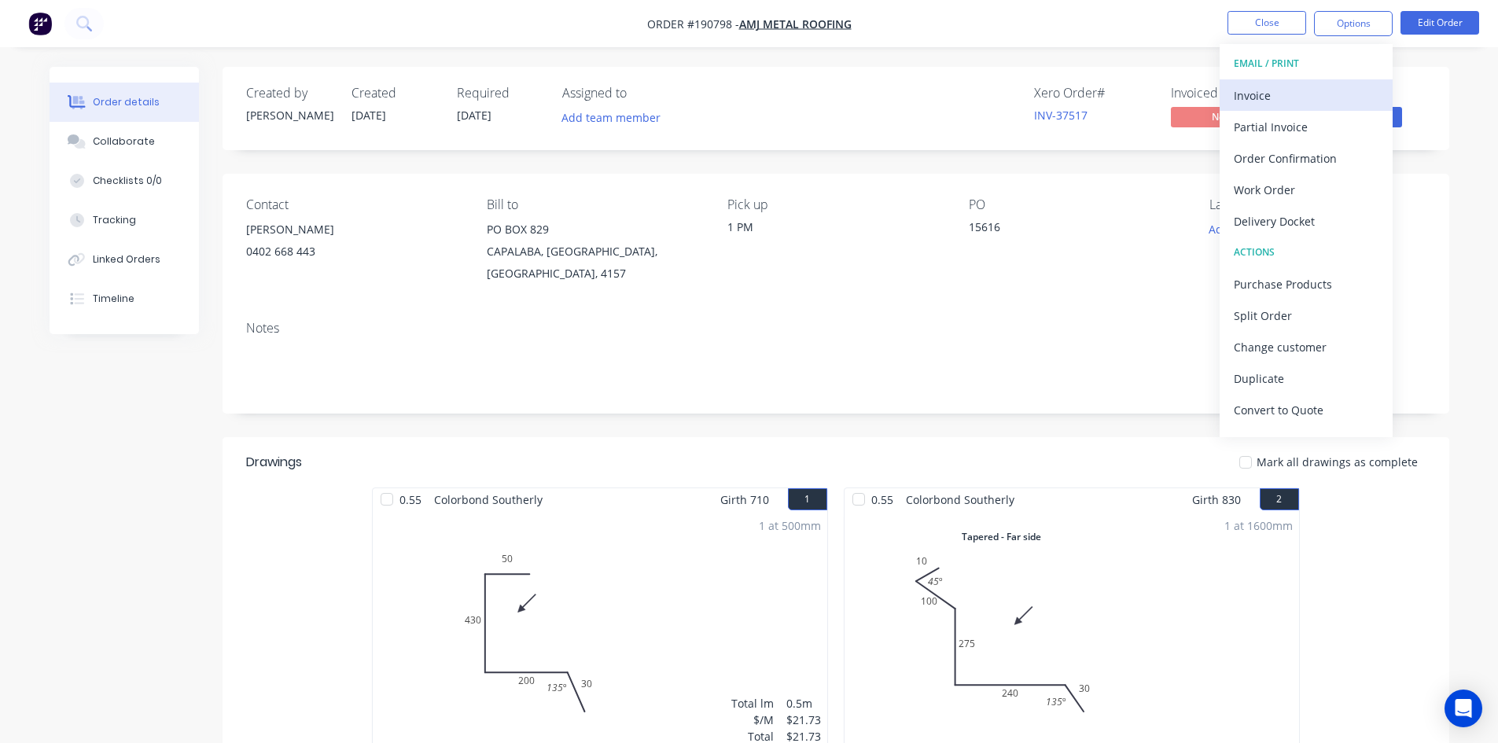
click at [1252, 95] on div "Invoice" at bounding box center [1305, 95] width 145 height 23
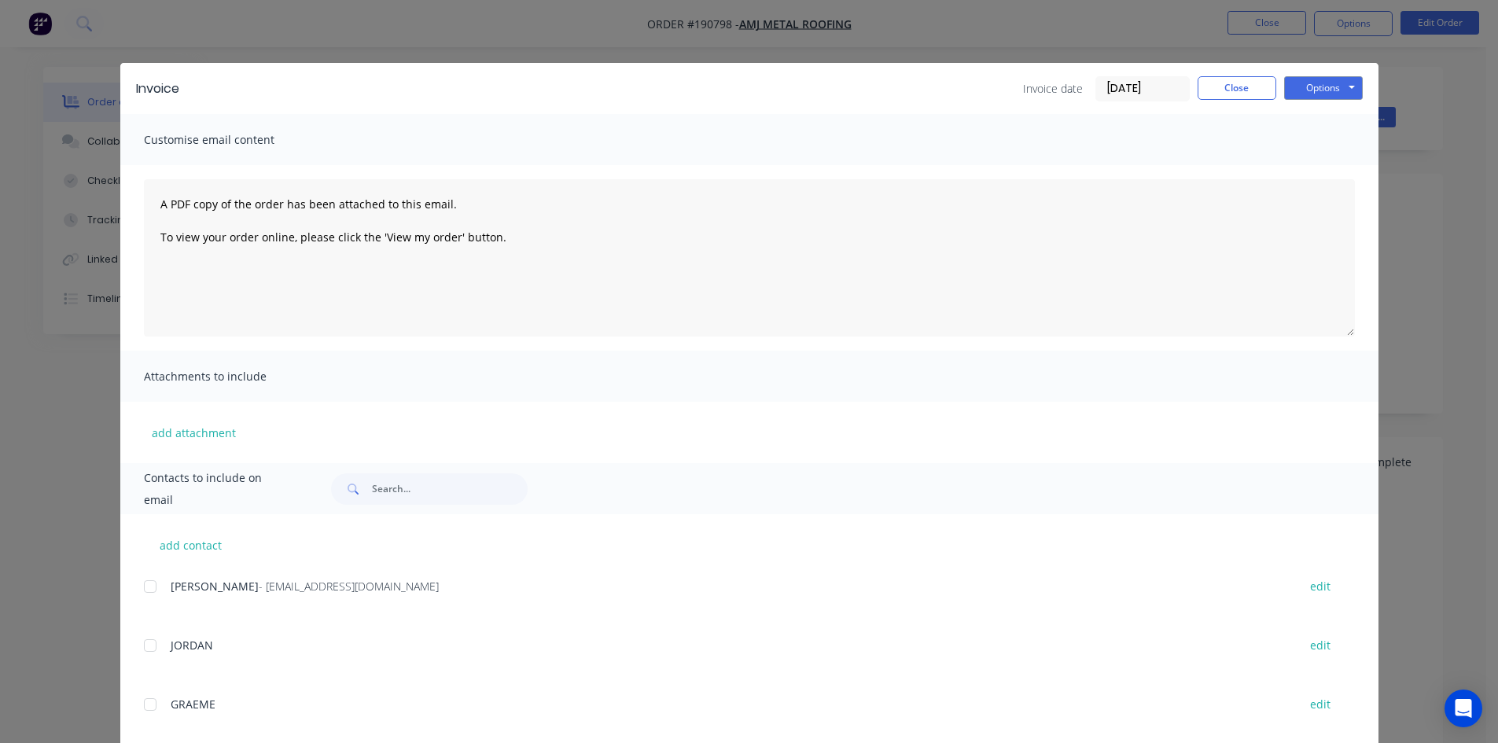
click at [139, 591] on div at bounding box center [149, 586] width 31 height 31
click at [1301, 80] on button "Options" at bounding box center [1323, 88] width 79 height 24
click at [1307, 170] on button "Email" at bounding box center [1334, 168] width 101 height 26
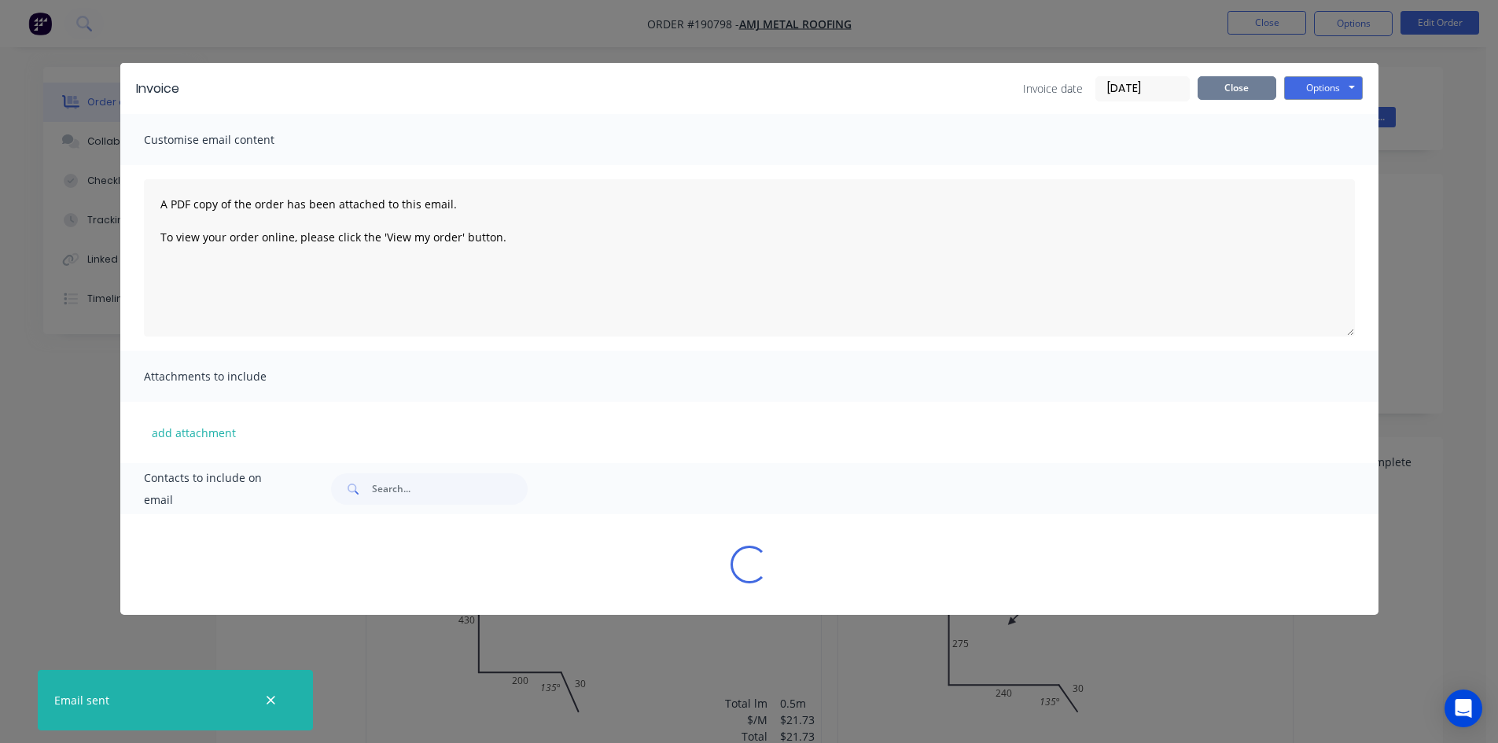
click at [1236, 90] on button "Close" at bounding box center [1236, 88] width 79 height 24
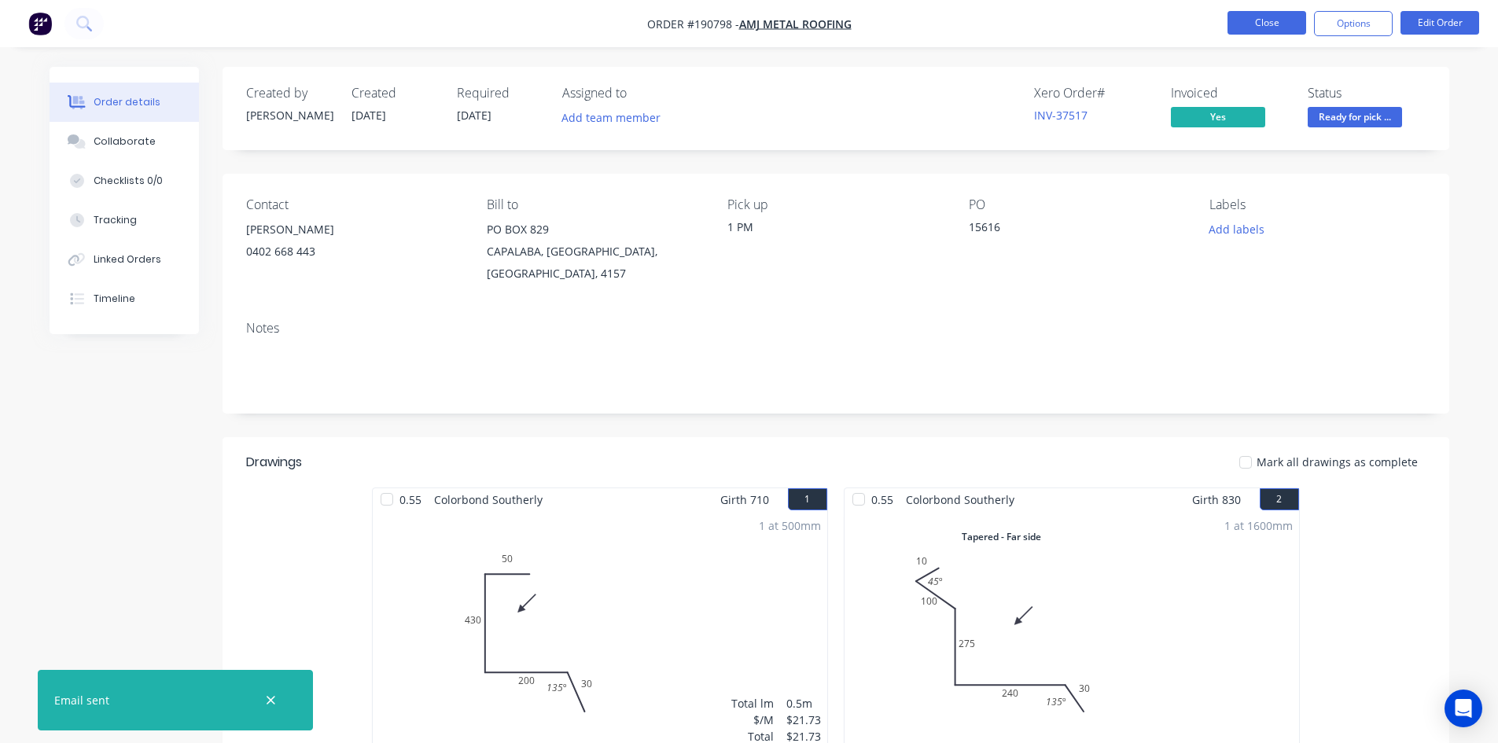
click at [1259, 26] on button "Close" at bounding box center [1266, 23] width 79 height 24
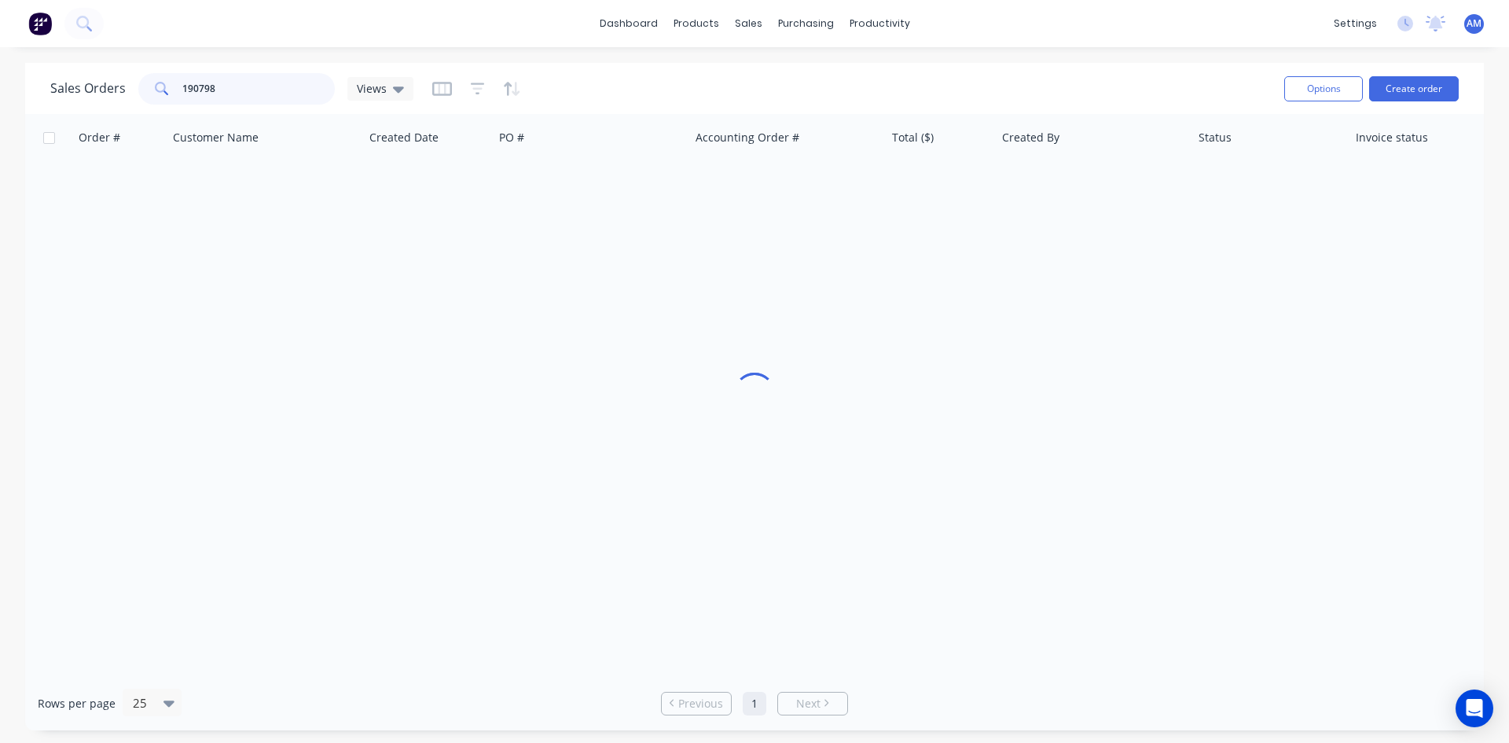
drag, startPoint x: 230, startPoint y: 85, endPoint x: 139, endPoint y: 83, distance: 90.4
click at [139, 83] on div "190798" at bounding box center [236, 88] width 197 height 31
type input "190760"
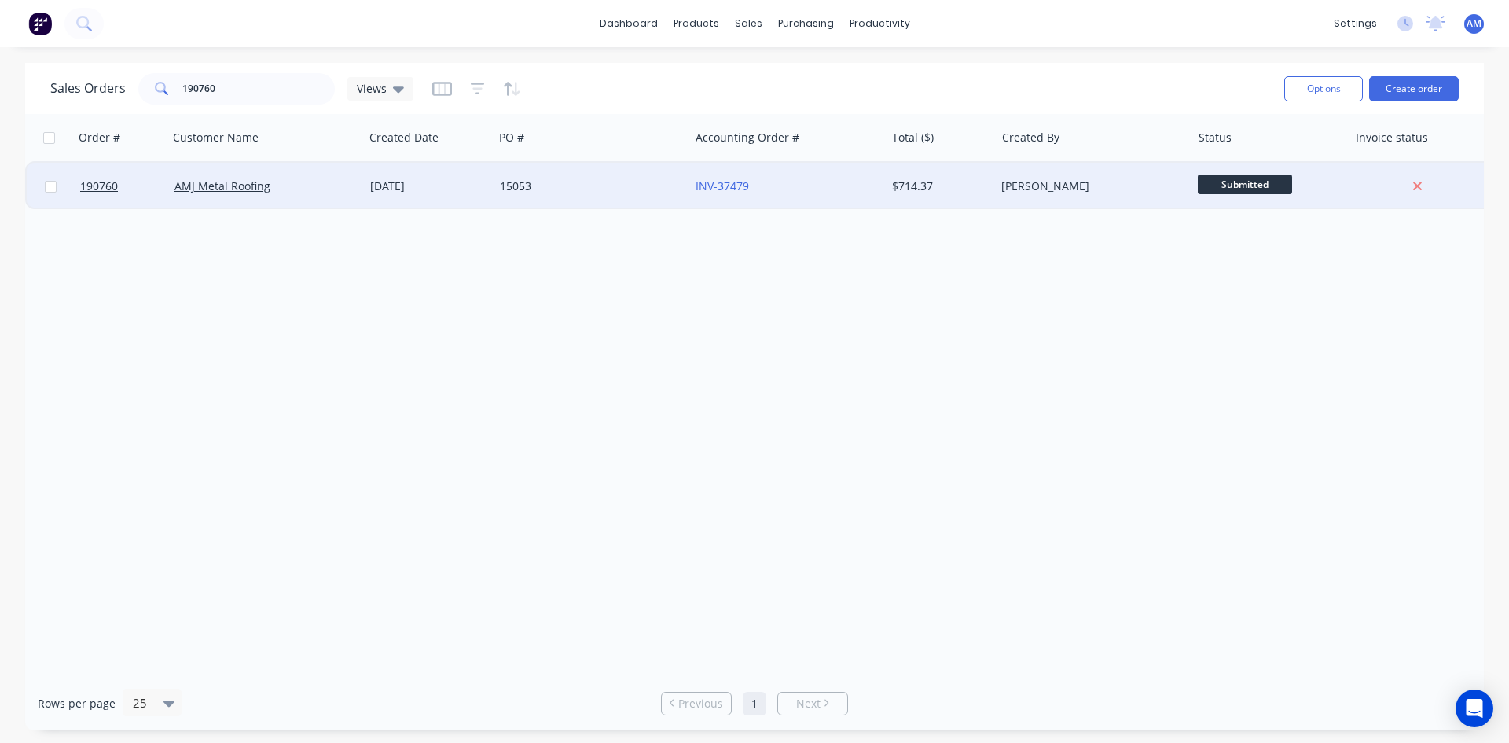
click at [633, 182] on div "15053" at bounding box center [587, 186] width 175 height 16
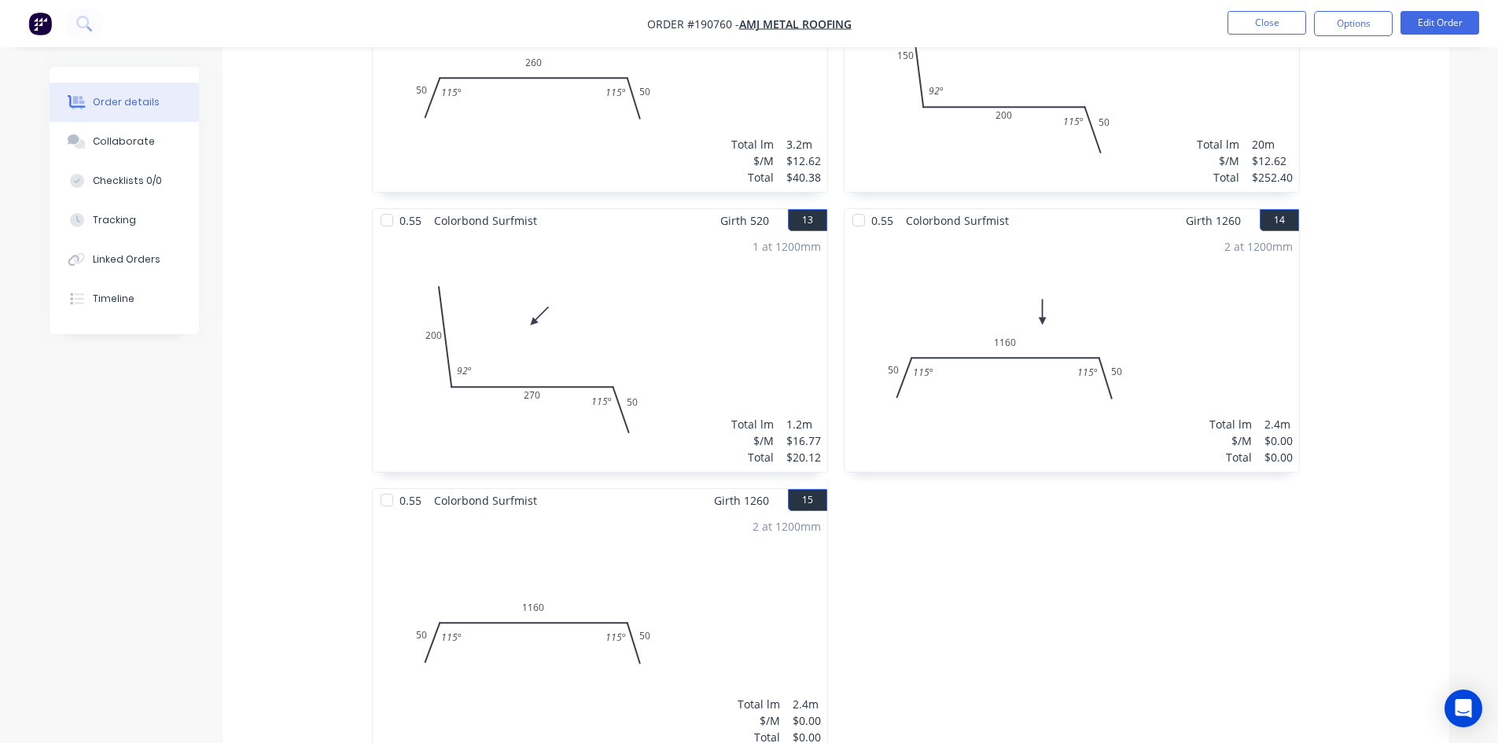
scroll to position [2044, 0]
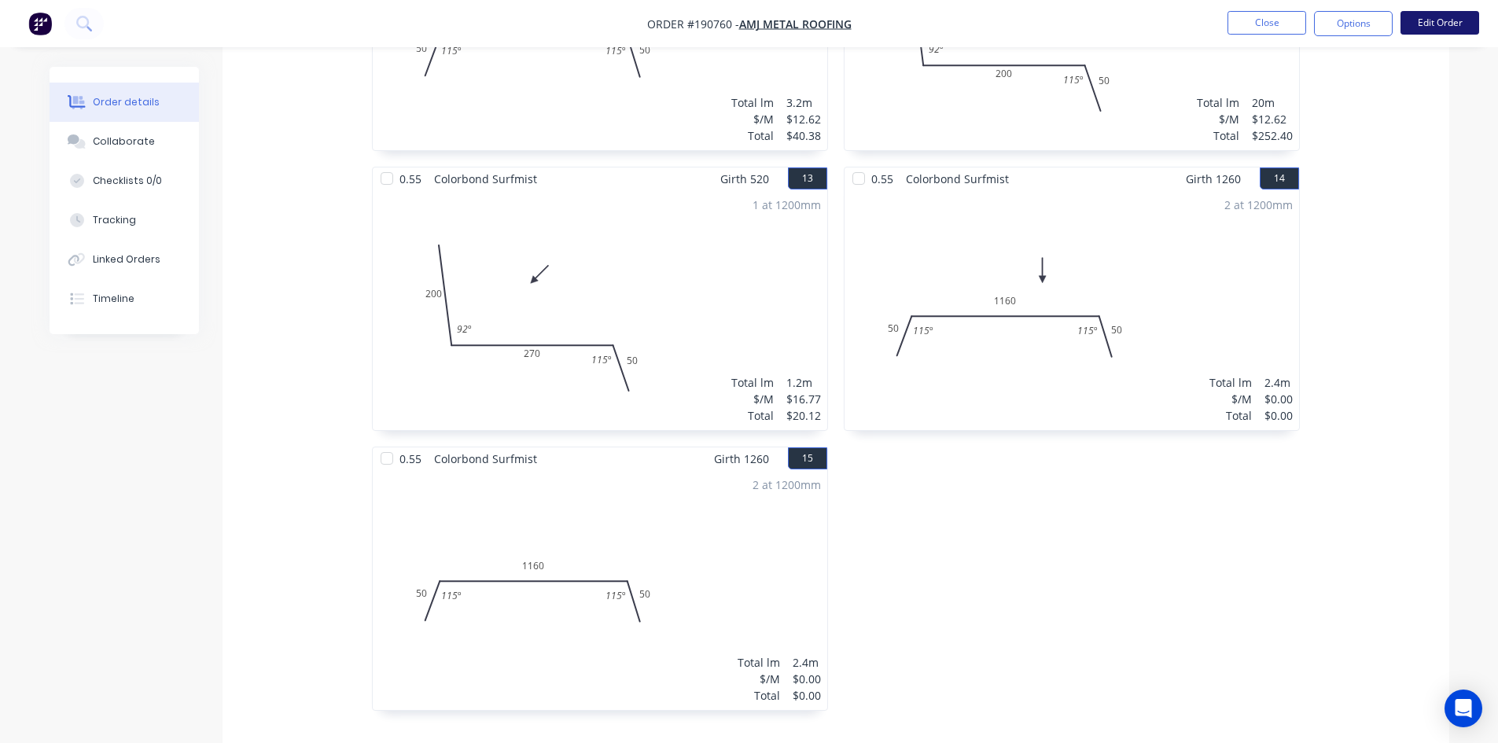
click at [1468, 27] on button "Edit Order" at bounding box center [1439, 23] width 79 height 24
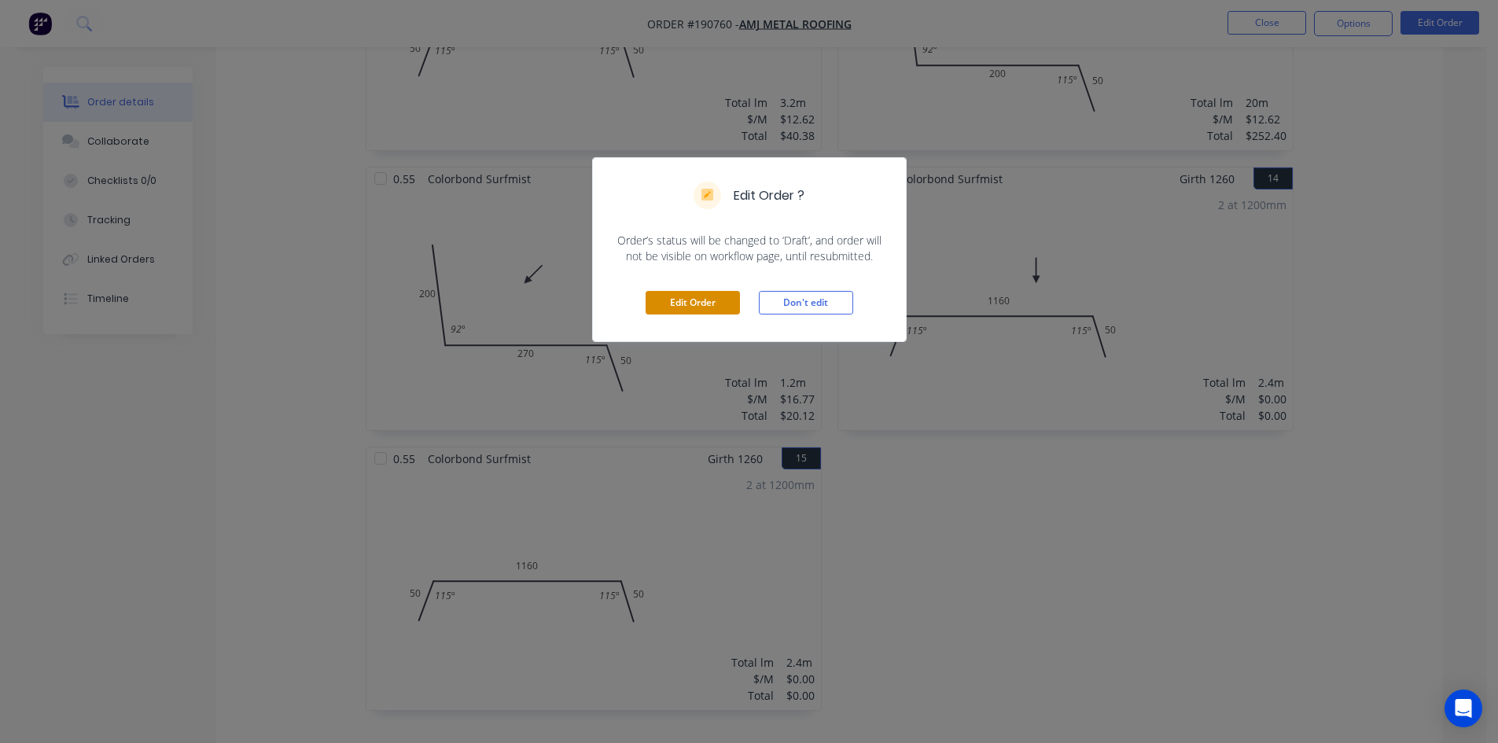
click at [701, 299] on button "Edit Order" at bounding box center [692, 303] width 94 height 24
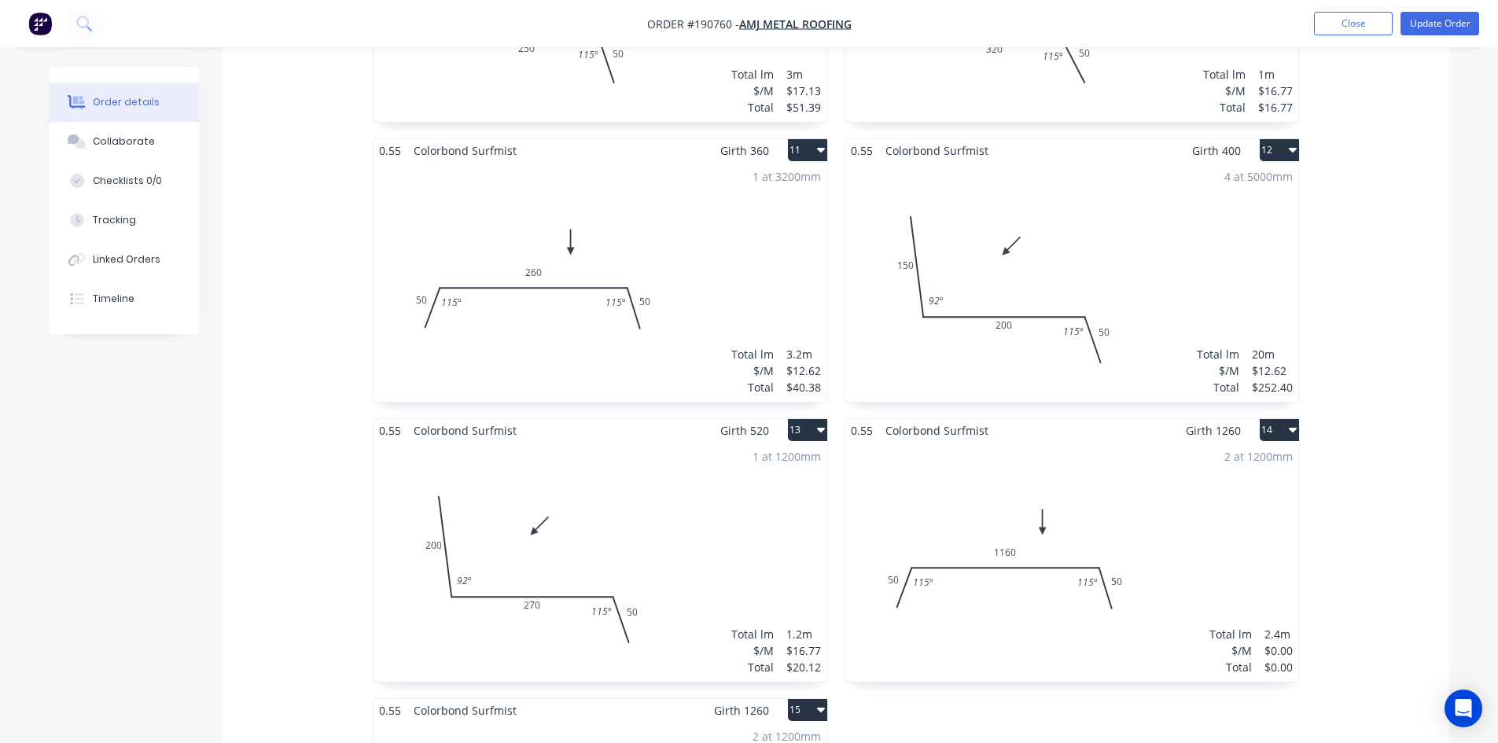
scroll to position [1965, 0]
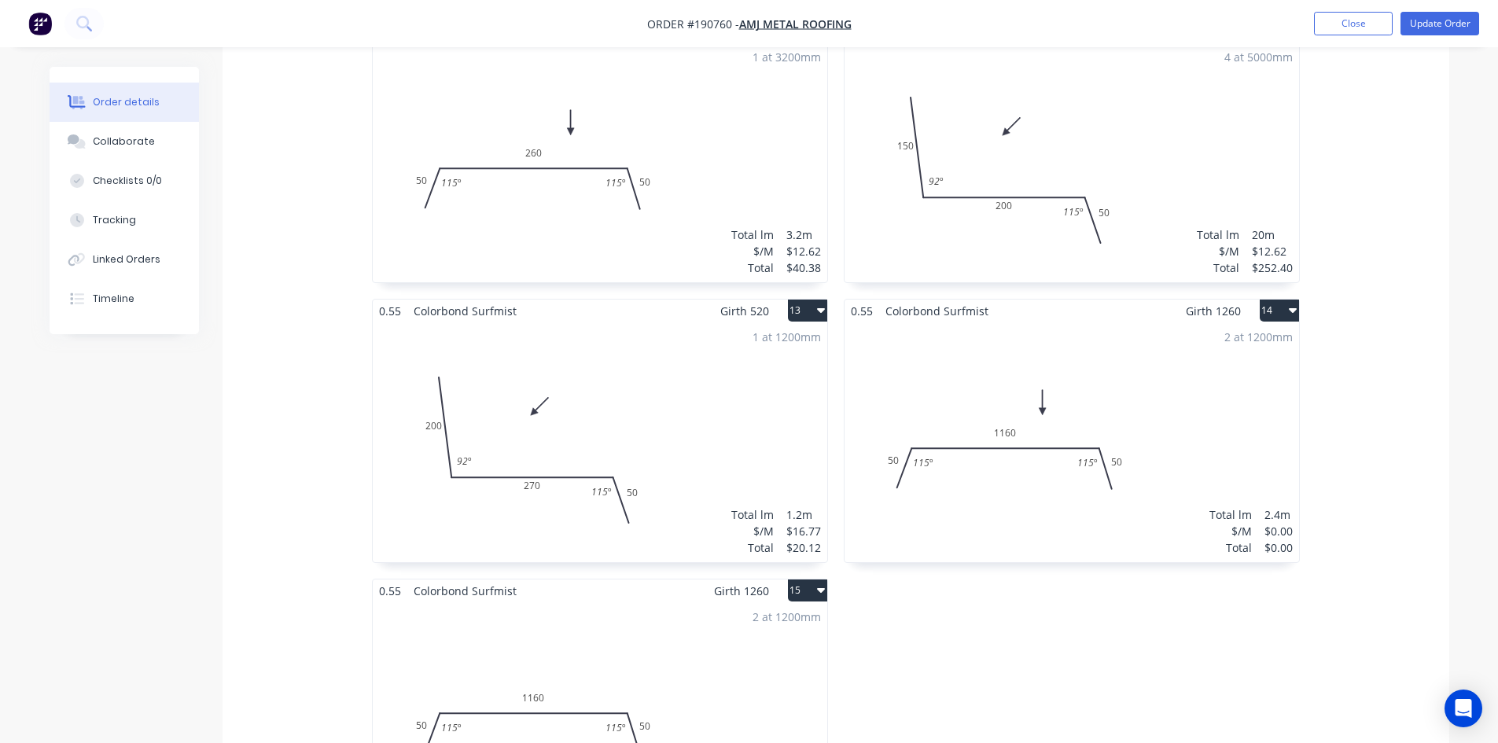
click at [1152, 332] on div "2 at 1200mm Total lm $/M Total 2.4m $0.00 $0.00" at bounding box center [1071, 442] width 454 height 240
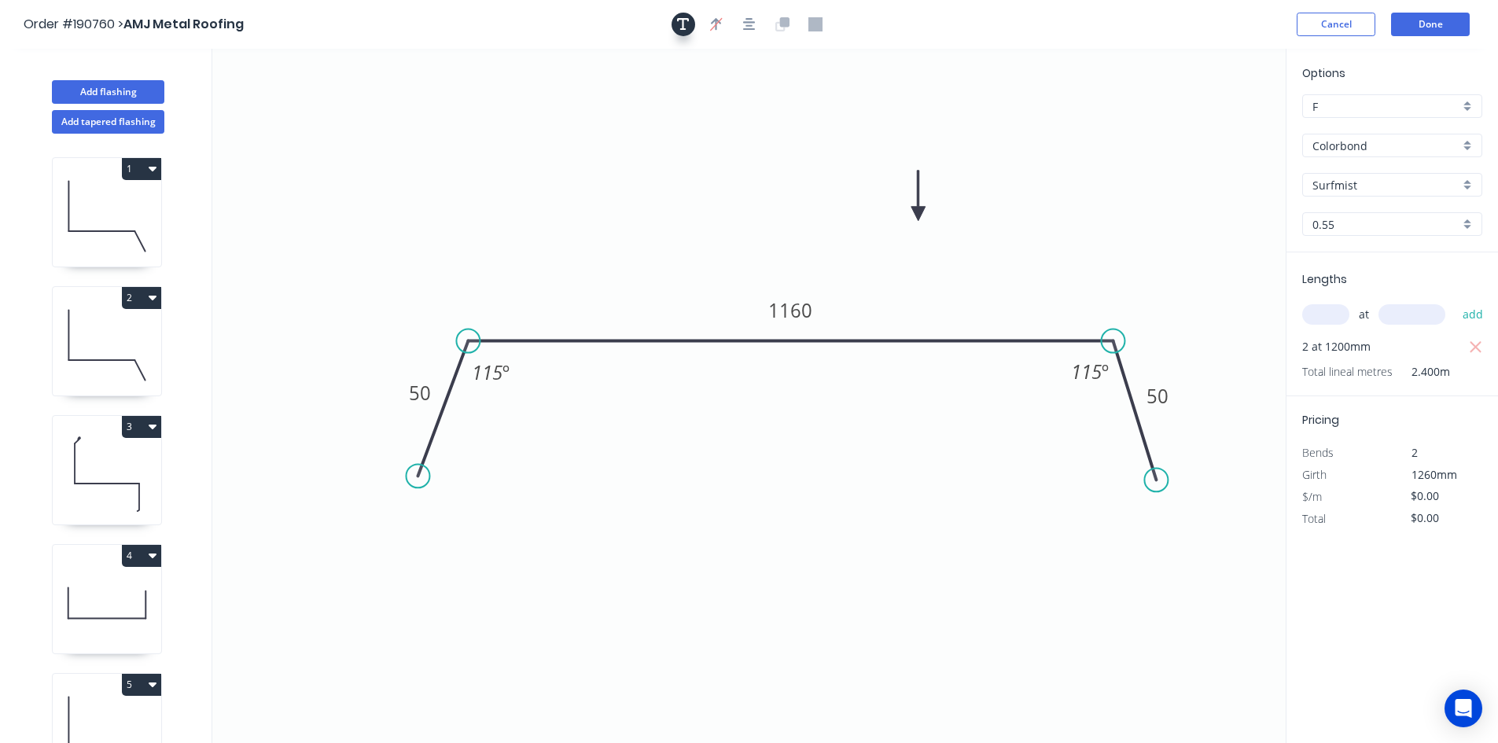
click at [693, 28] on button "button" at bounding box center [683, 25] width 24 height 24
click at [321, 105] on textarea at bounding box center [313, 111] width 127 height 58
type textarea "Changed for Pricing"
click at [1327, 305] on div "at add" at bounding box center [1393, 314] width 183 height 27
click at [1327, 305] on input "text" at bounding box center [1325, 314] width 47 height 20
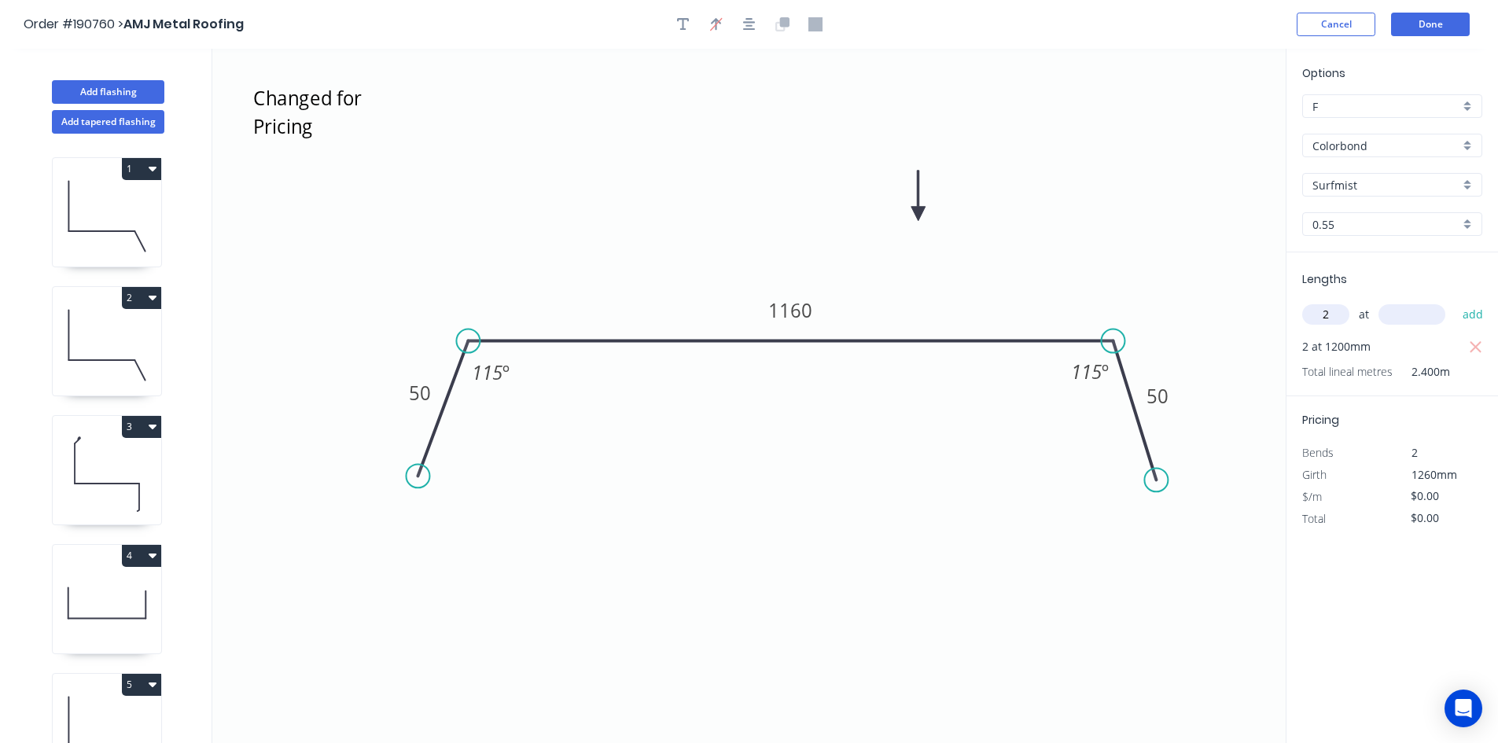
type input "2"
type input "1260"
click at [789, 314] on tspan "1160" at bounding box center [790, 310] width 44 height 26
click at [942, 292] on icon "Changed for Pricing 50 1100 50 115 º 115 º" at bounding box center [748, 396] width 1073 height 694
type input "$29.21"
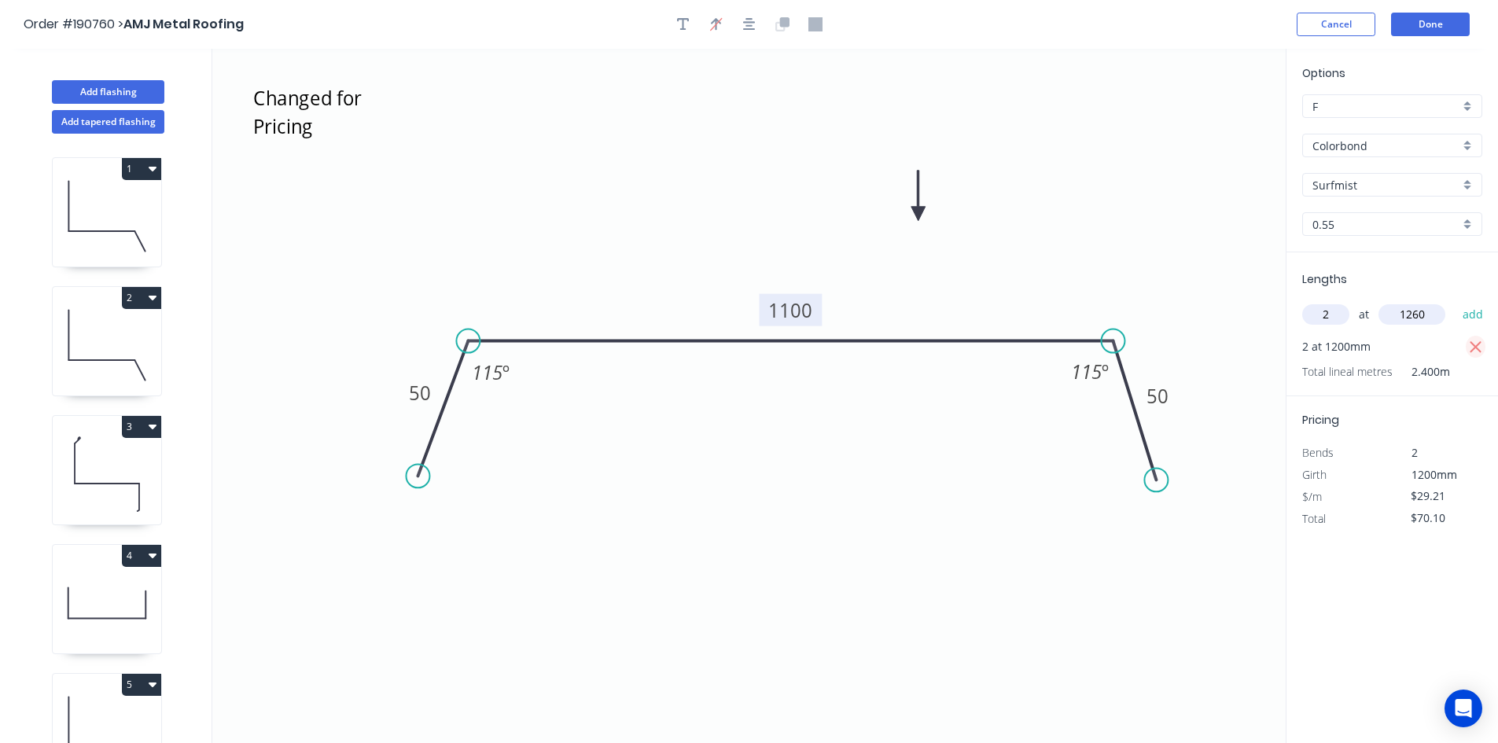
click at [1478, 350] on icon "button" at bounding box center [1475, 347] width 12 height 12
type input "$0.00"
click at [1478, 318] on button "add" at bounding box center [1472, 314] width 37 height 27
type input "$73.61"
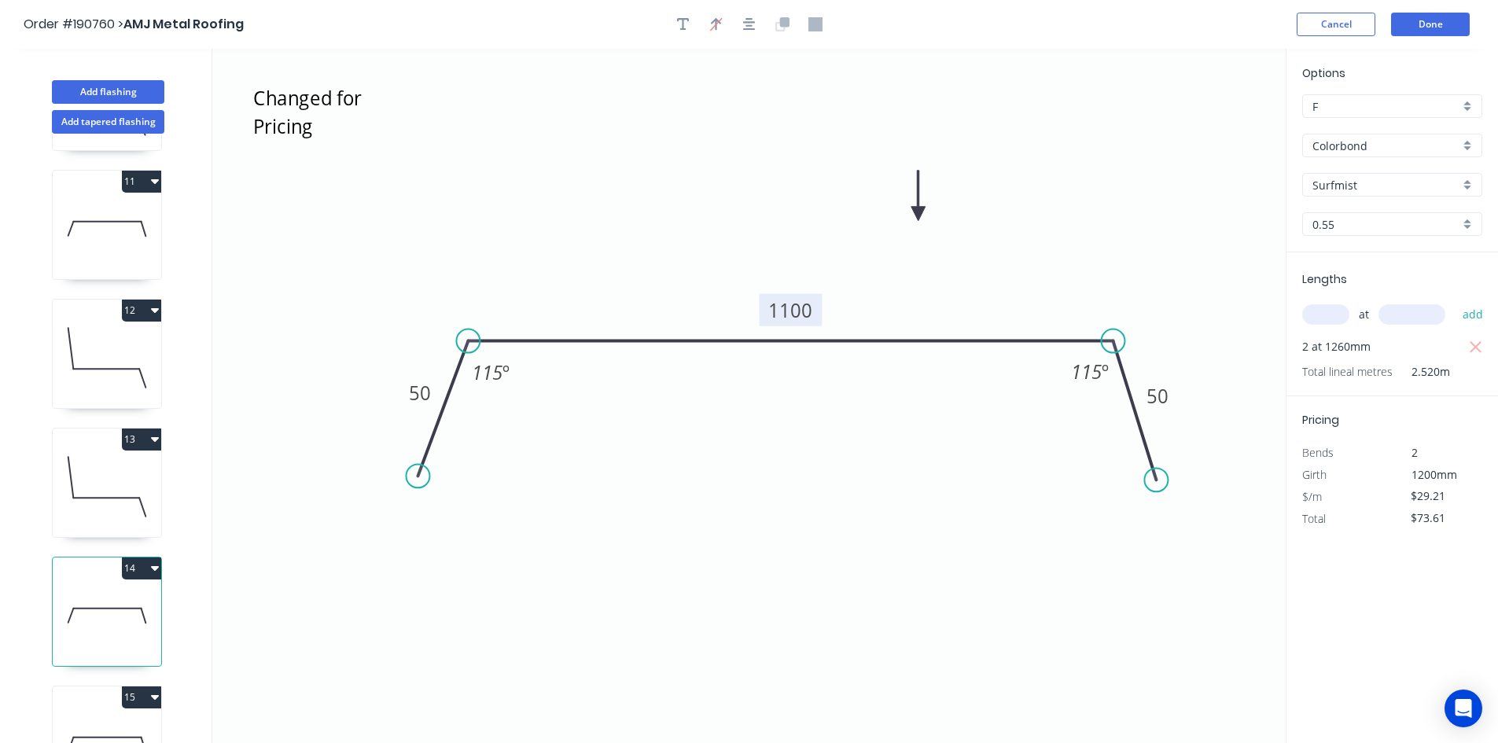
scroll to position [1331, 0]
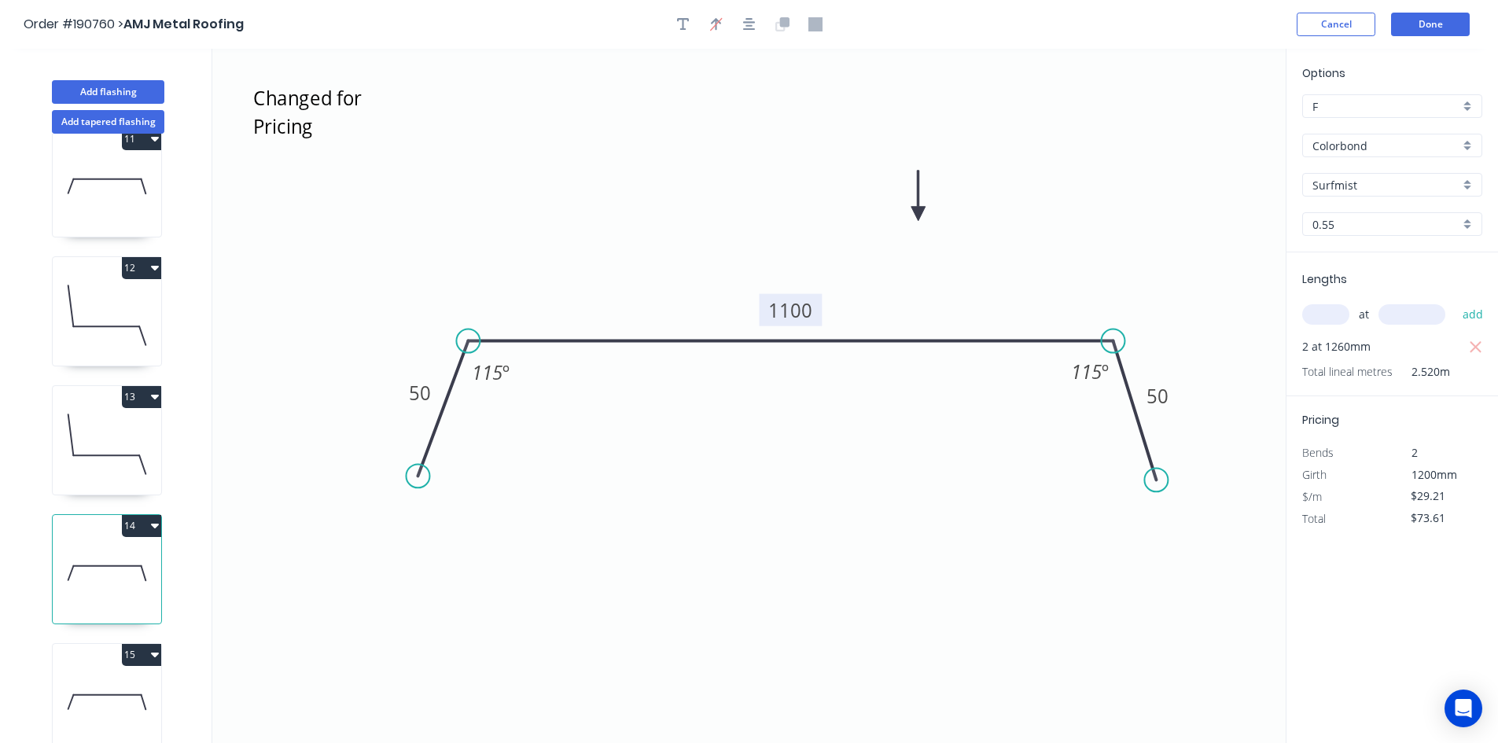
click at [130, 690] on icon at bounding box center [107, 702] width 108 height 101
type input "$0.00"
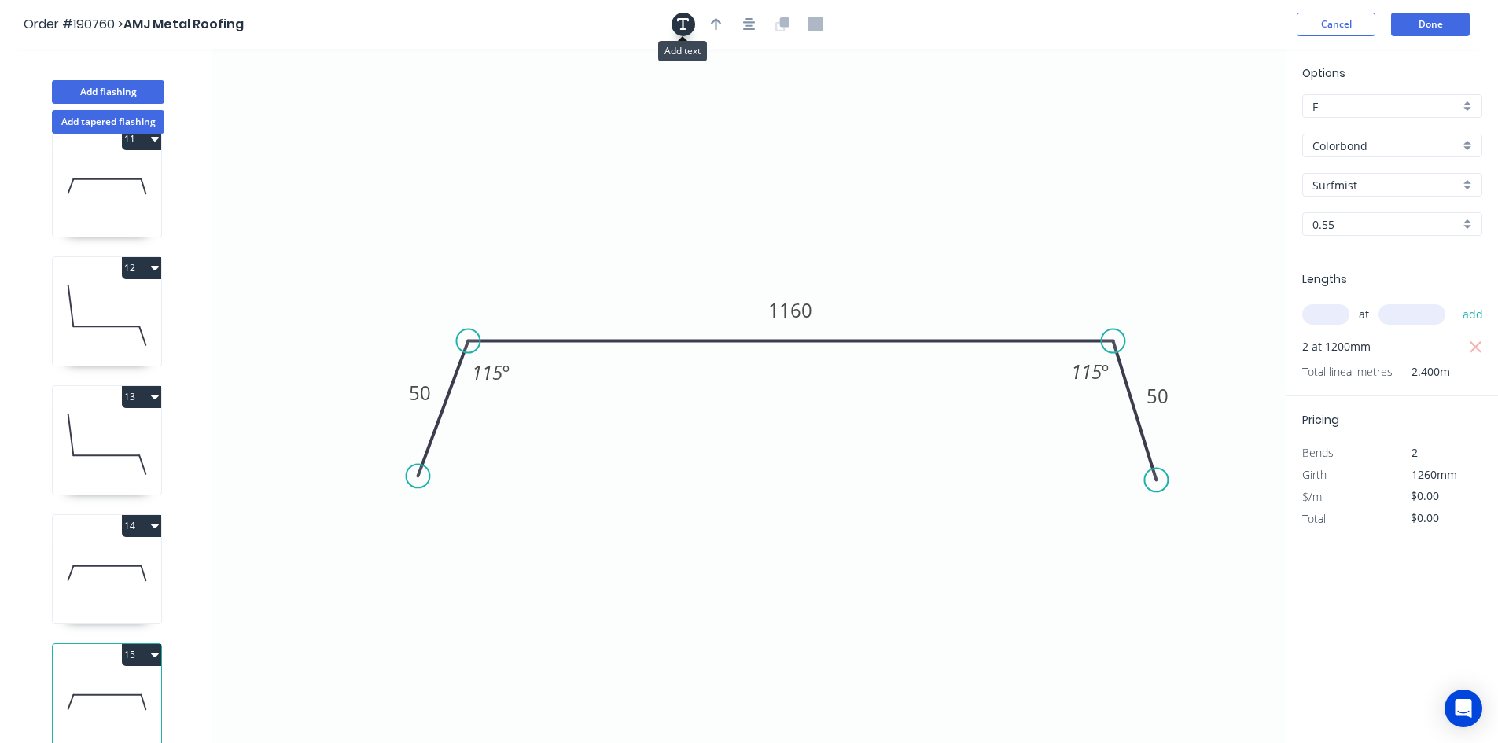
click at [682, 27] on icon "button" at bounding box center [683, 24] width 13 height 13
click at [313, 86] on textarea at bounding box center [313, 111] width 127 height 58
type textarea "Changed for Pricing"
click at [1325, 322] on input "text" at bounding box center [1325, 314] width 47 height 20
type input "2"
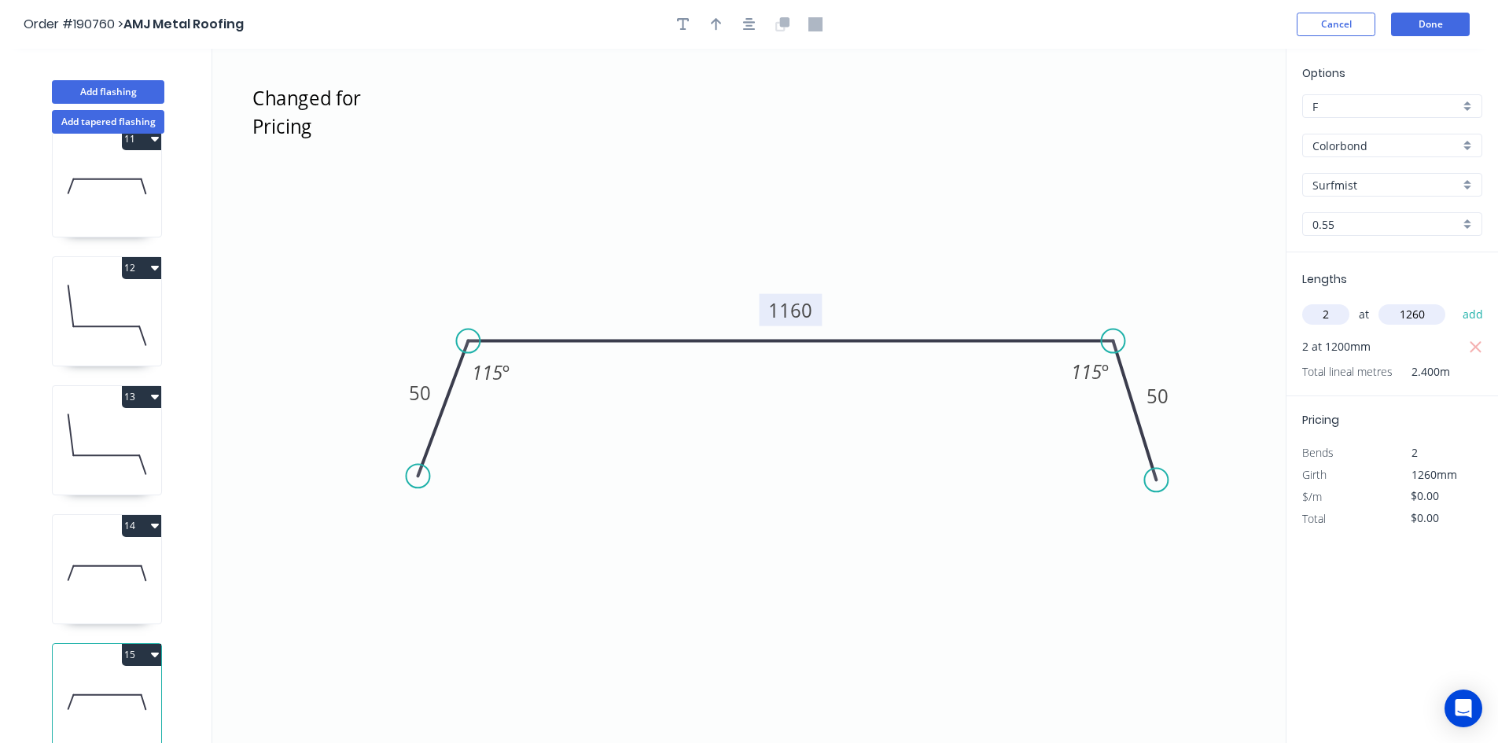
type input "1260"
click at [774, 314] on tspan "1160" at bounding box center [790, 310] width 44 height 26
click at [902, 266] on icon "Changed for Pricing 50 1100 50 115 º 115 º" at bounding box center [748, 396] width 1073 height 694
type input "$29.21"
click at [1480, 351] on icon "button" at bounding box center [1476, 347] width 14 height 19
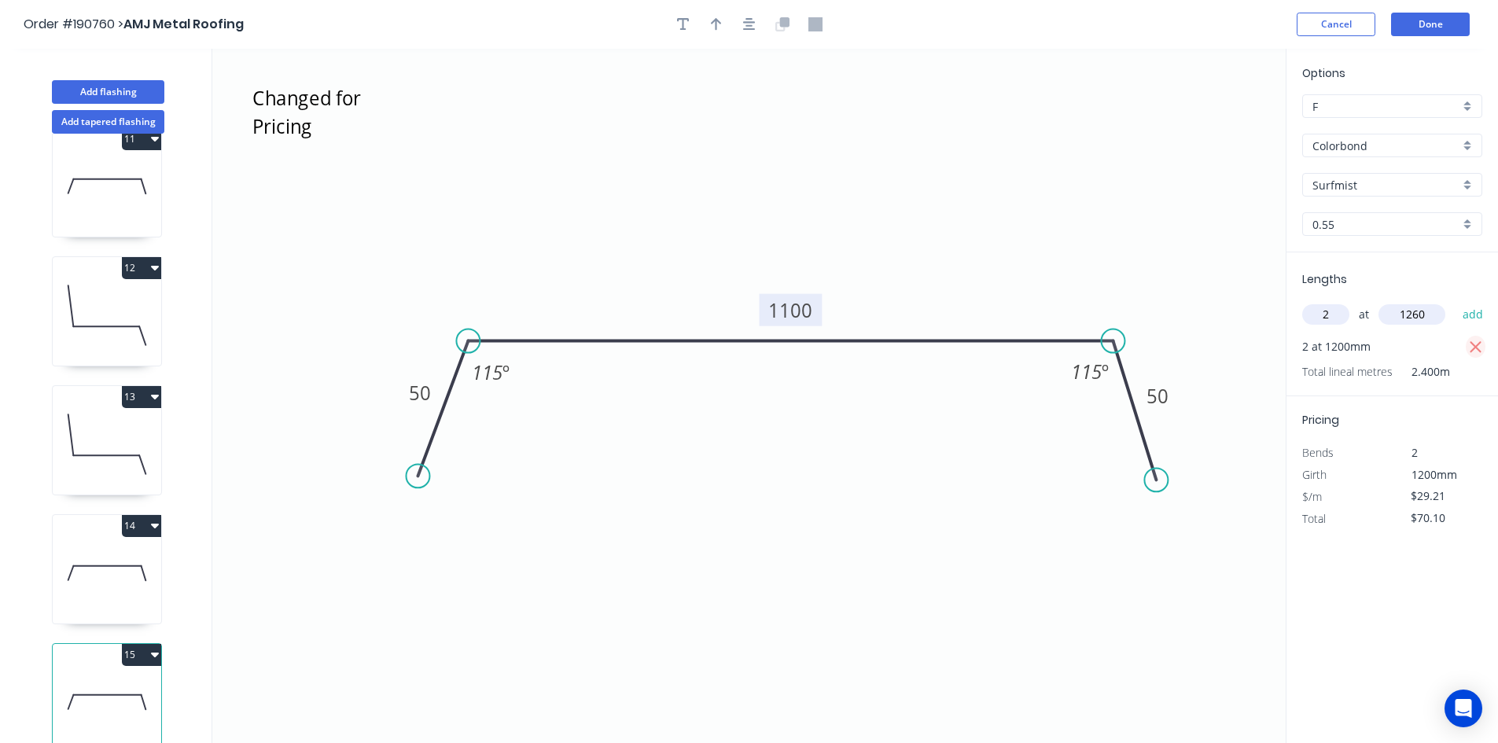
type input "$0.00"
click at [1480, 320] on button "add" at bounding box center [1472, 314] width 37 height 27
type input "$73.61"
click at [1449, 31] on button "Done" at bounding box center [1430, 25] width 79 height 24
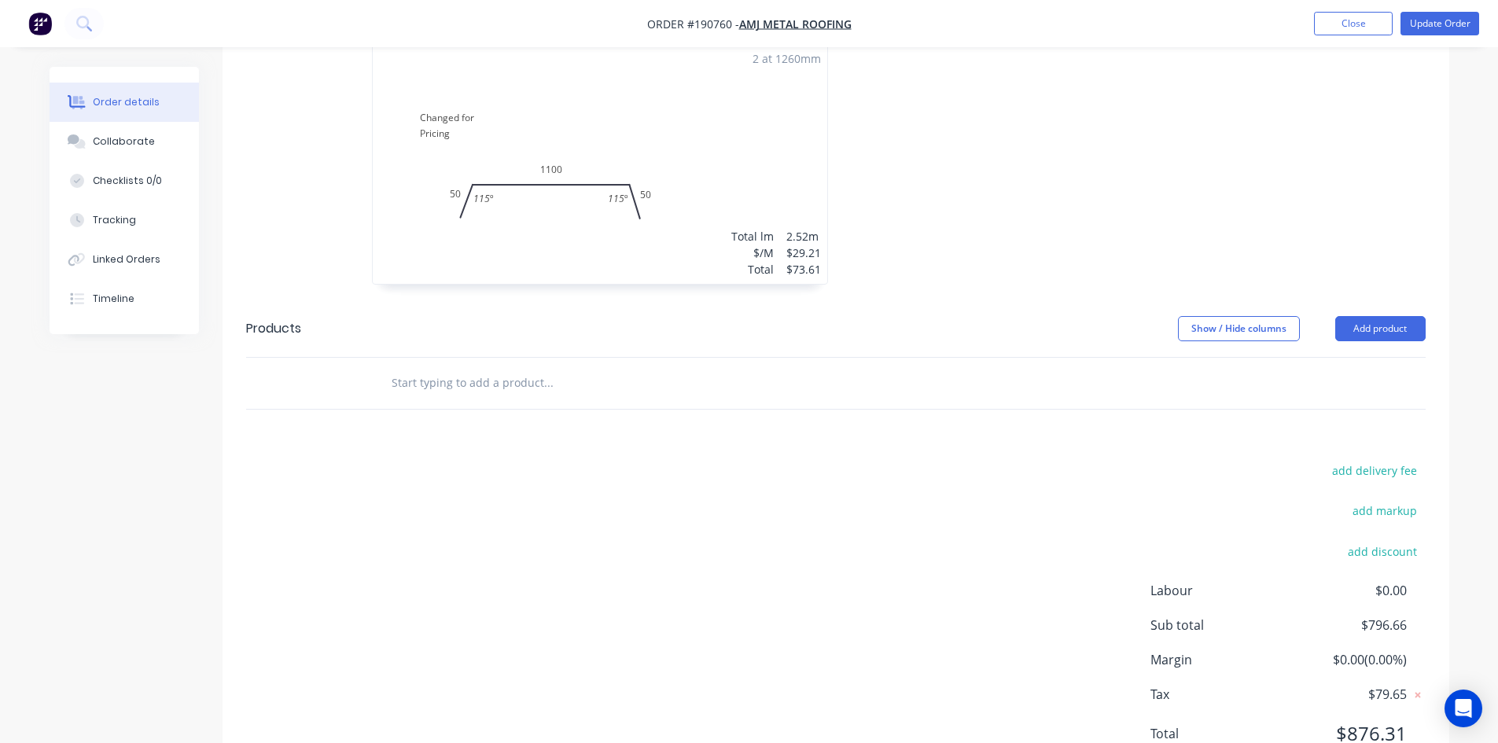
scroll to position [2525, 0]
click at [1368, 314] on button "Add product" at bounding box center [1380, 326] width 90 height 25
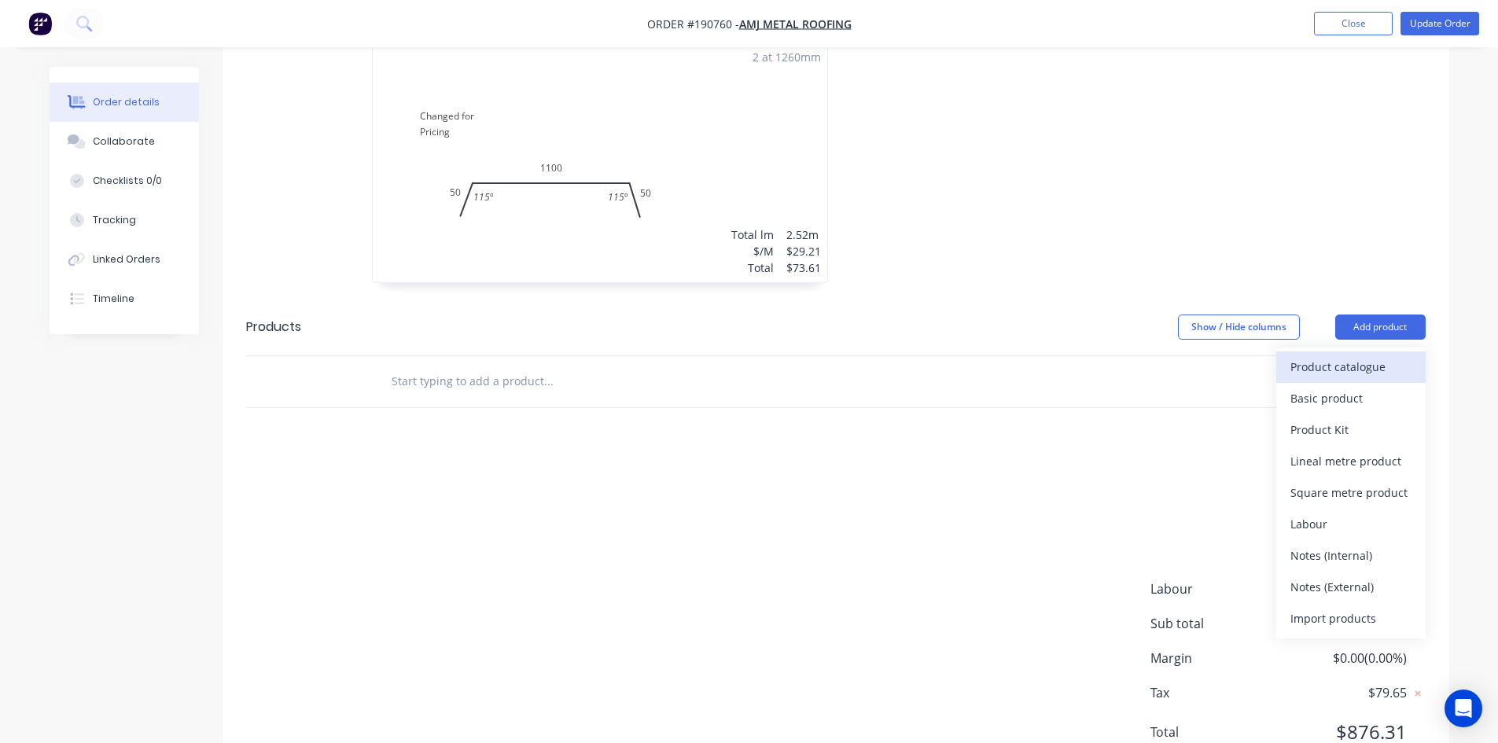
click at [1372, 355] on div "Product catalogue" at bounding box center [1350, 366] width 121 height 23
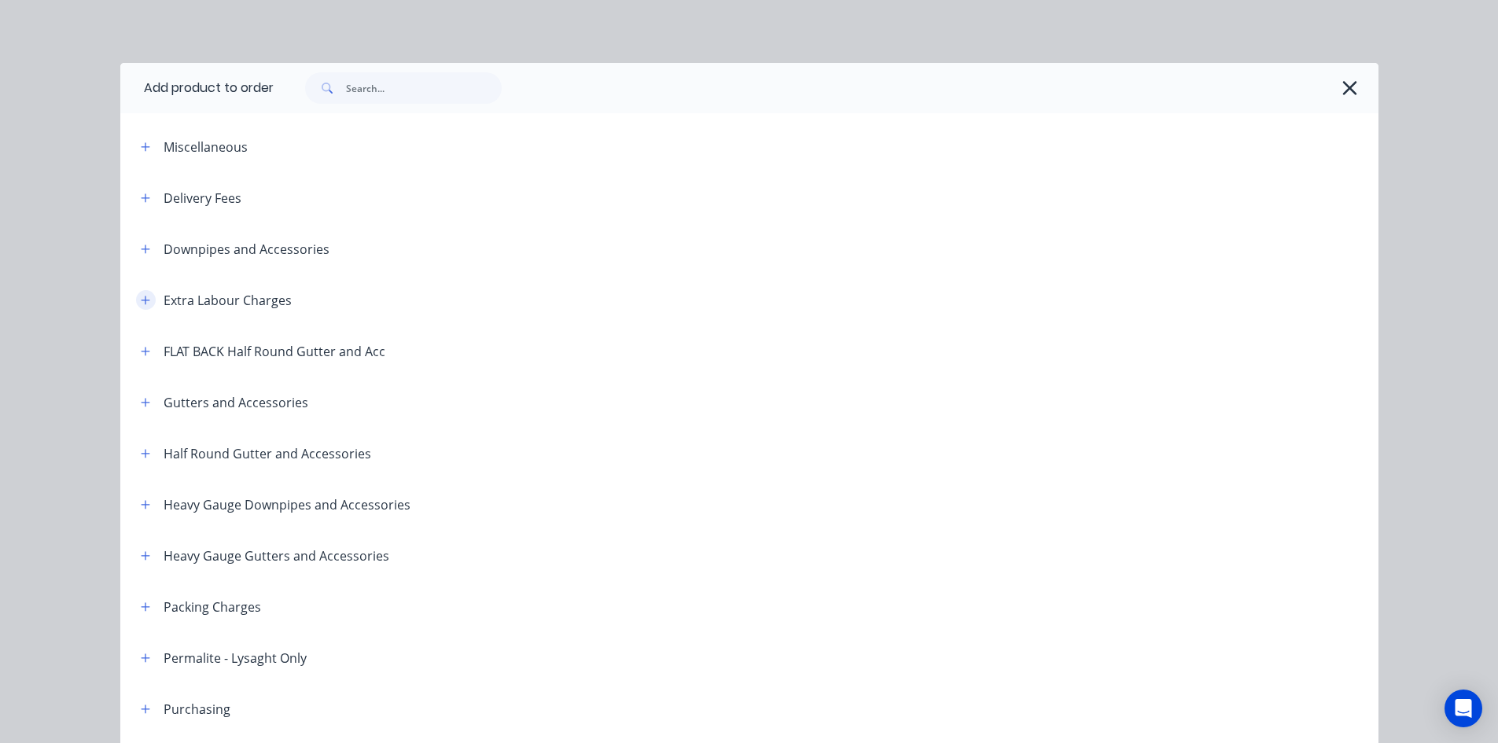
click at [141, 296] on icon "button" at bounding box center [145, 300] width 9 height 9
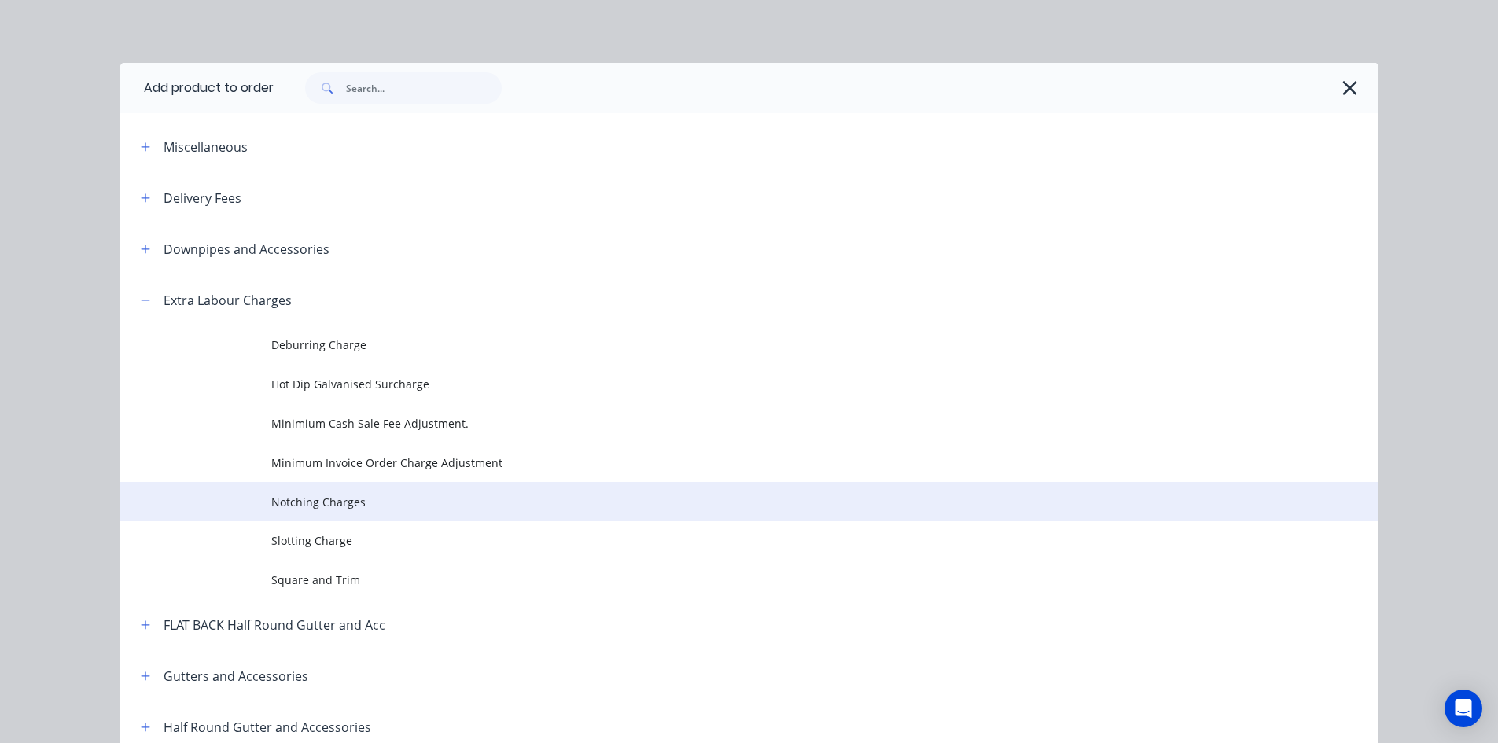
click at [342, 500] on span "Notching Charges" at bounding box center [713, 502] width 885 height 17
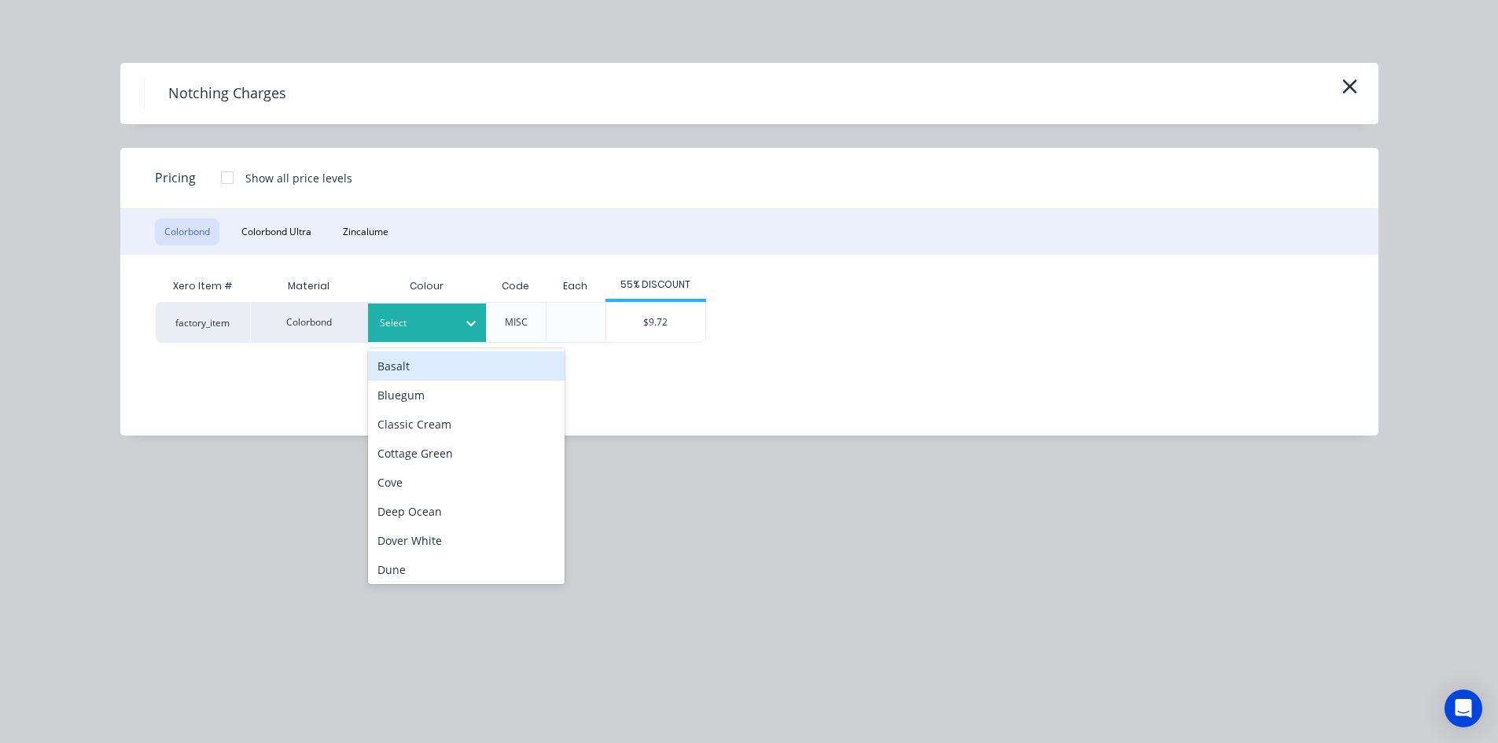
click at [406, 321] on div at bounding box center [415, 322] width 71 height 17
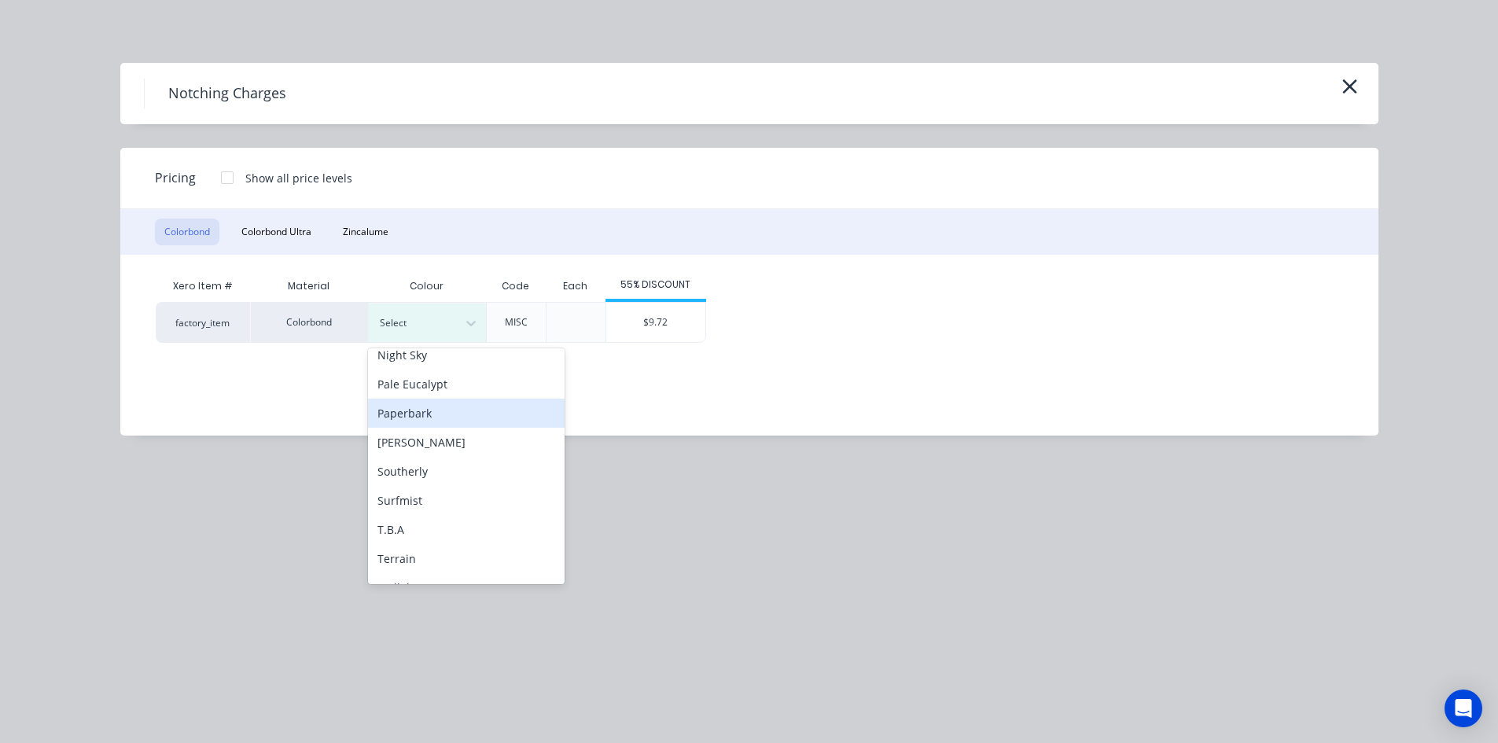
scroll to position [527, 0]
click at [425, 419] on div "Surfmist" at bounding box center [466, 420] width 197 height 29
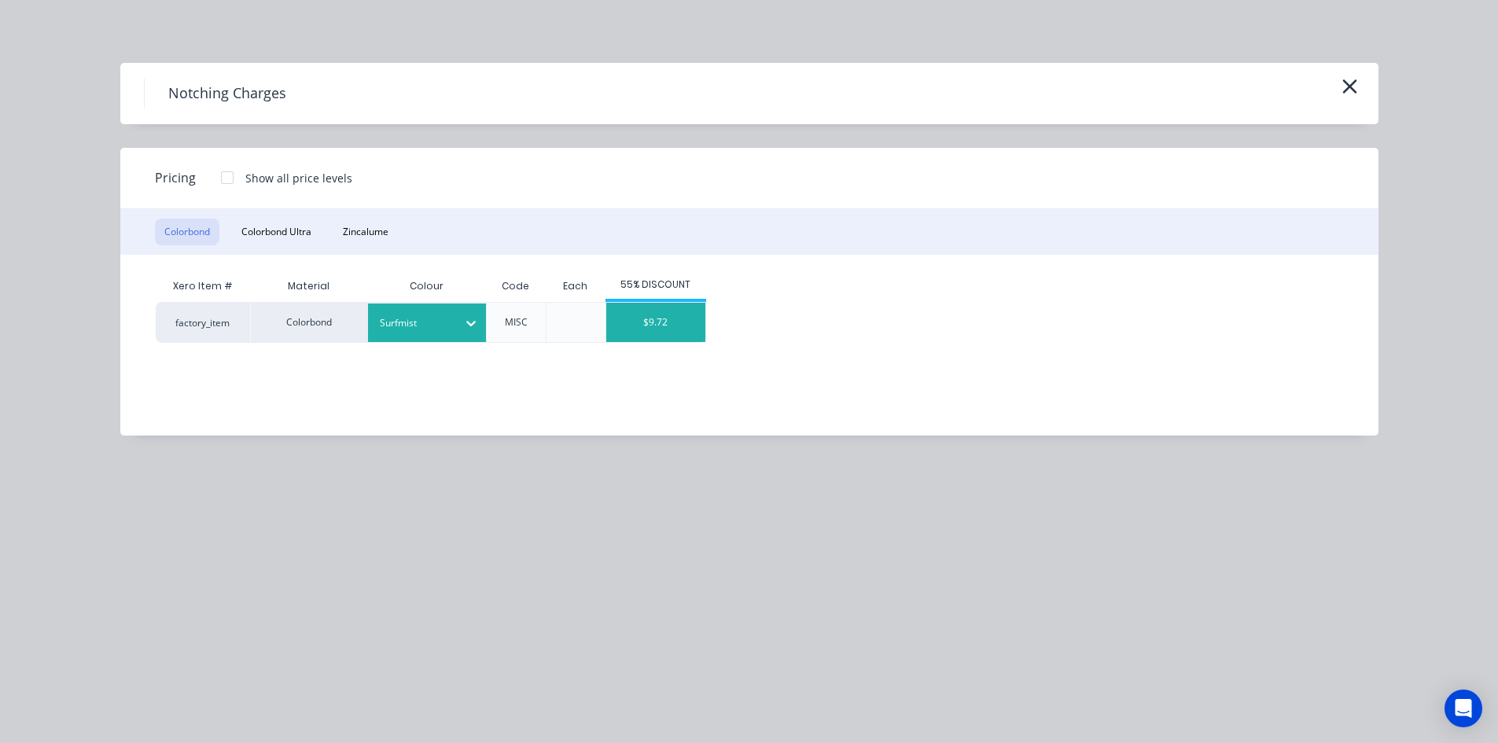
click at [660, 326] on div "$9.72" at bounding box center [655, 322] width 99 height 39
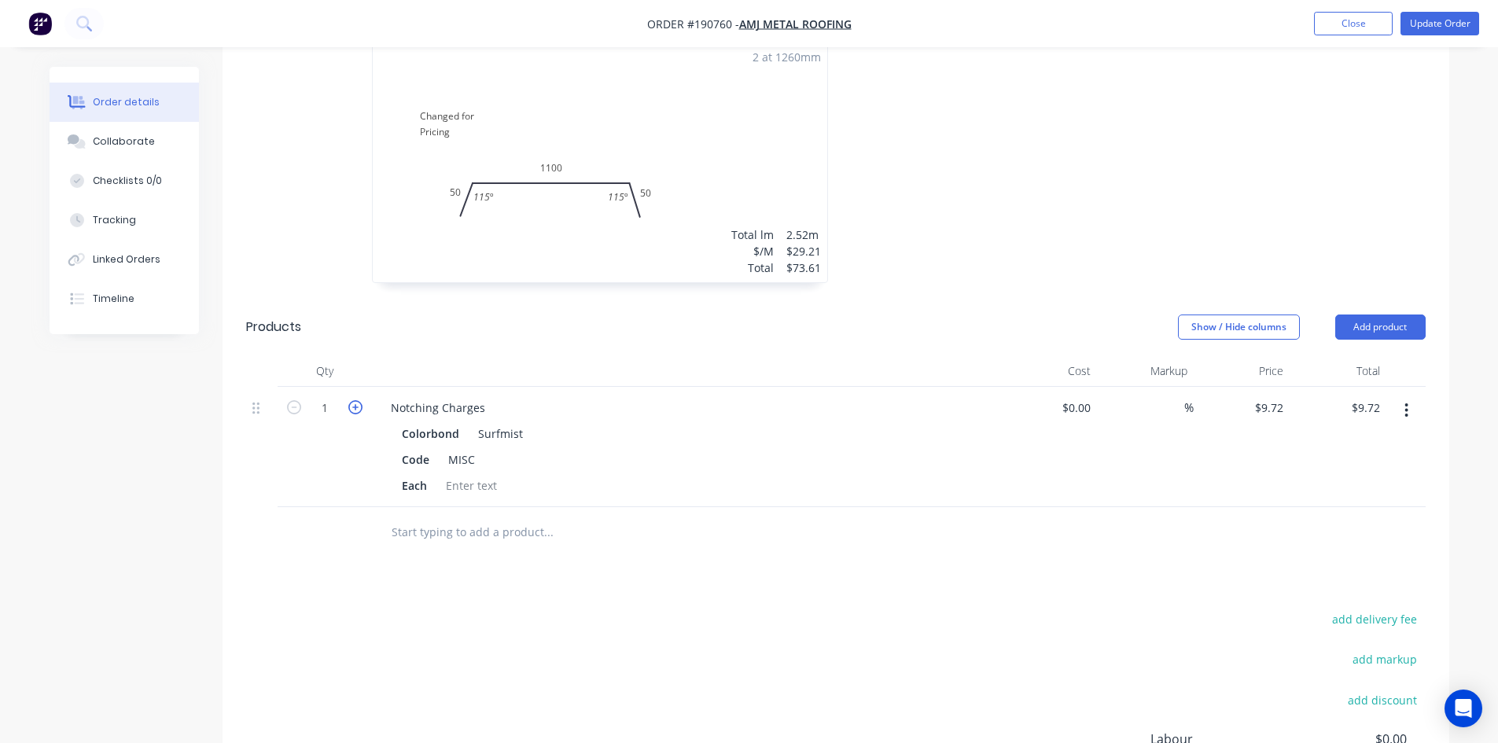
click at [358, 400] on icon "button" at bounding box center [355, 407] width 14 height 14
type input "2"
type input "$19.44"
click at [358, 400] on icon "button" at bounding box center [355, 407] width 14 height 14
type input "3"
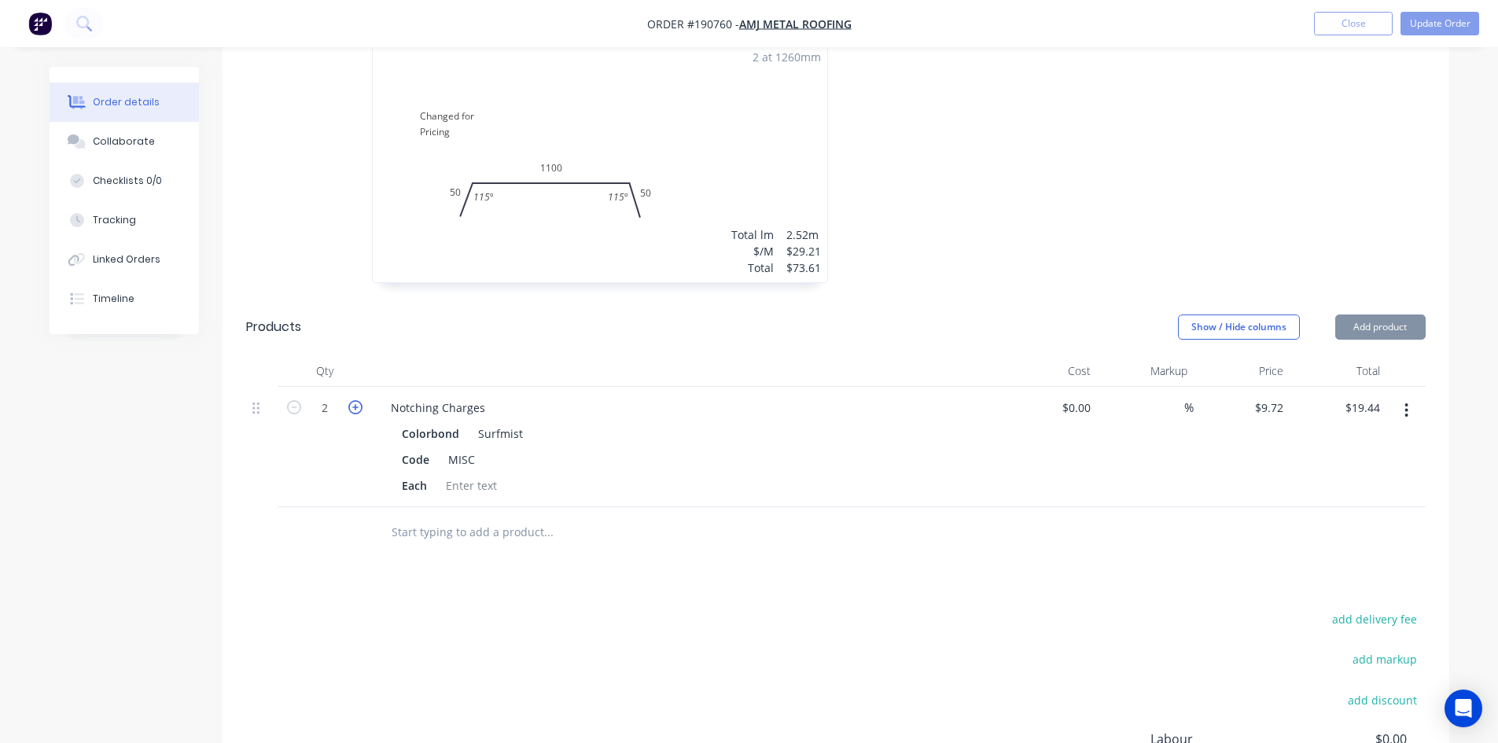
type input "$29.16"
click at [358, 400] on icon "button" at bounding box center [355, 407] width 14 height 14
type input "4"
type input "$38.88"
click at [1432, 31] on button "Update Order" at bounding box center [1439, 24] width 79 height 24
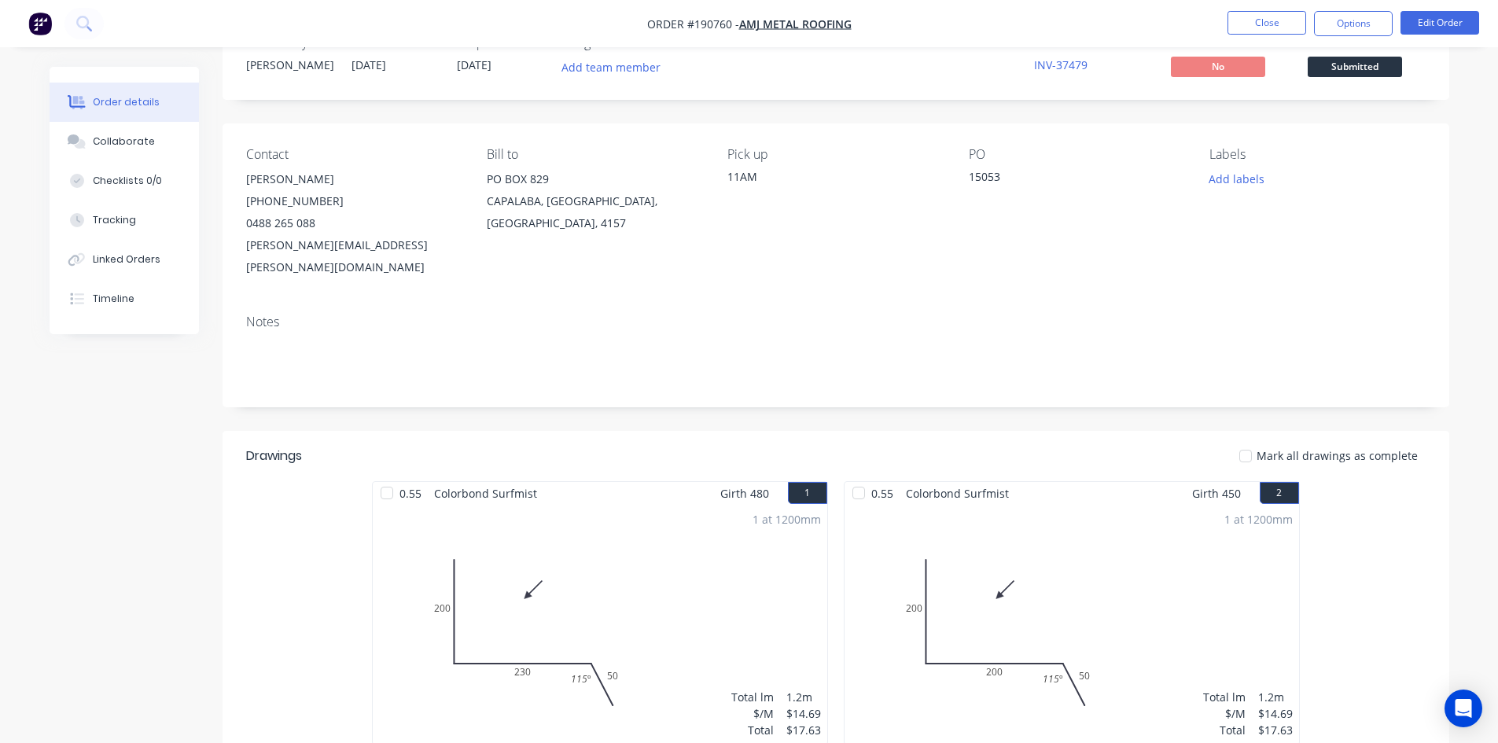
scroll to position [0, 0]
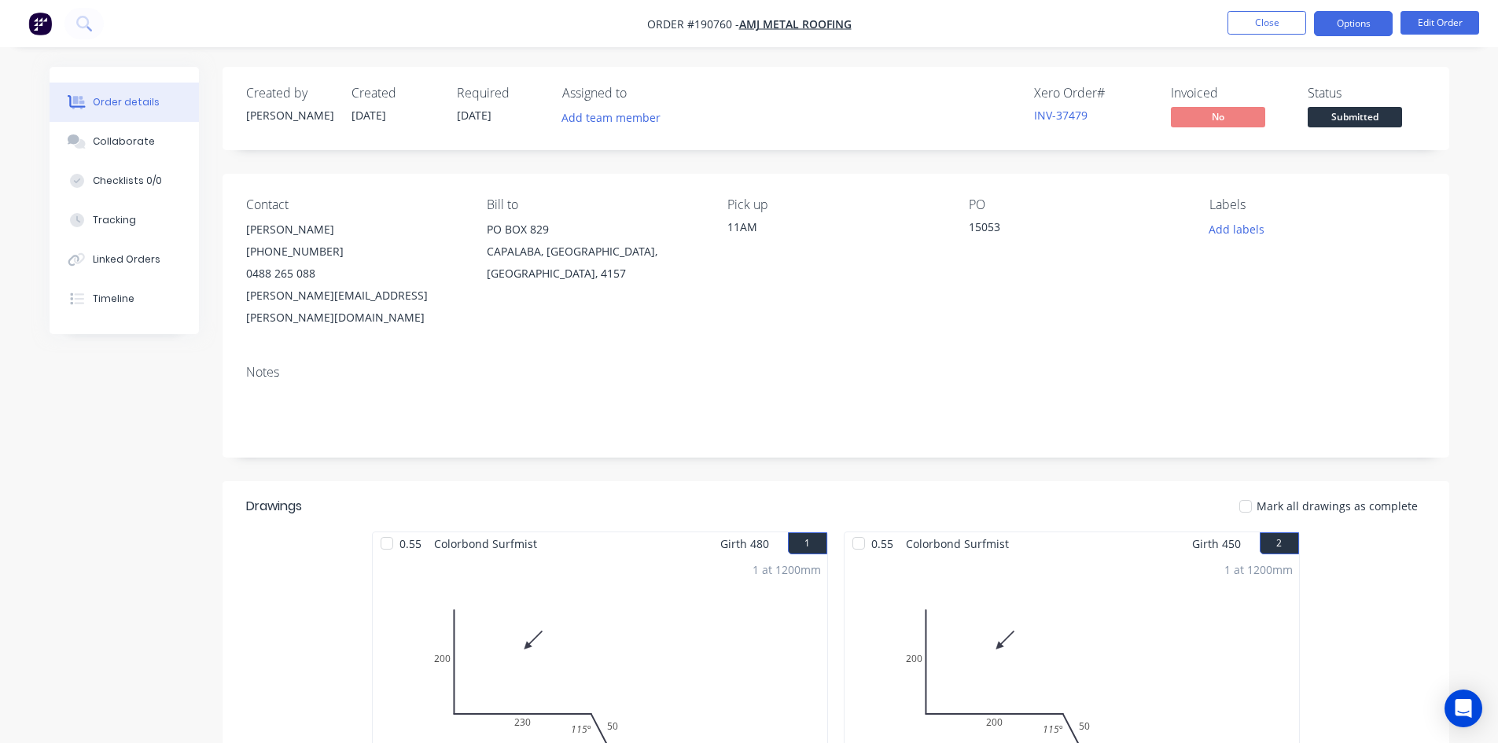
click at [1368, 27] on button "Options" at bounding box center [1353, 23] width 79 height 25
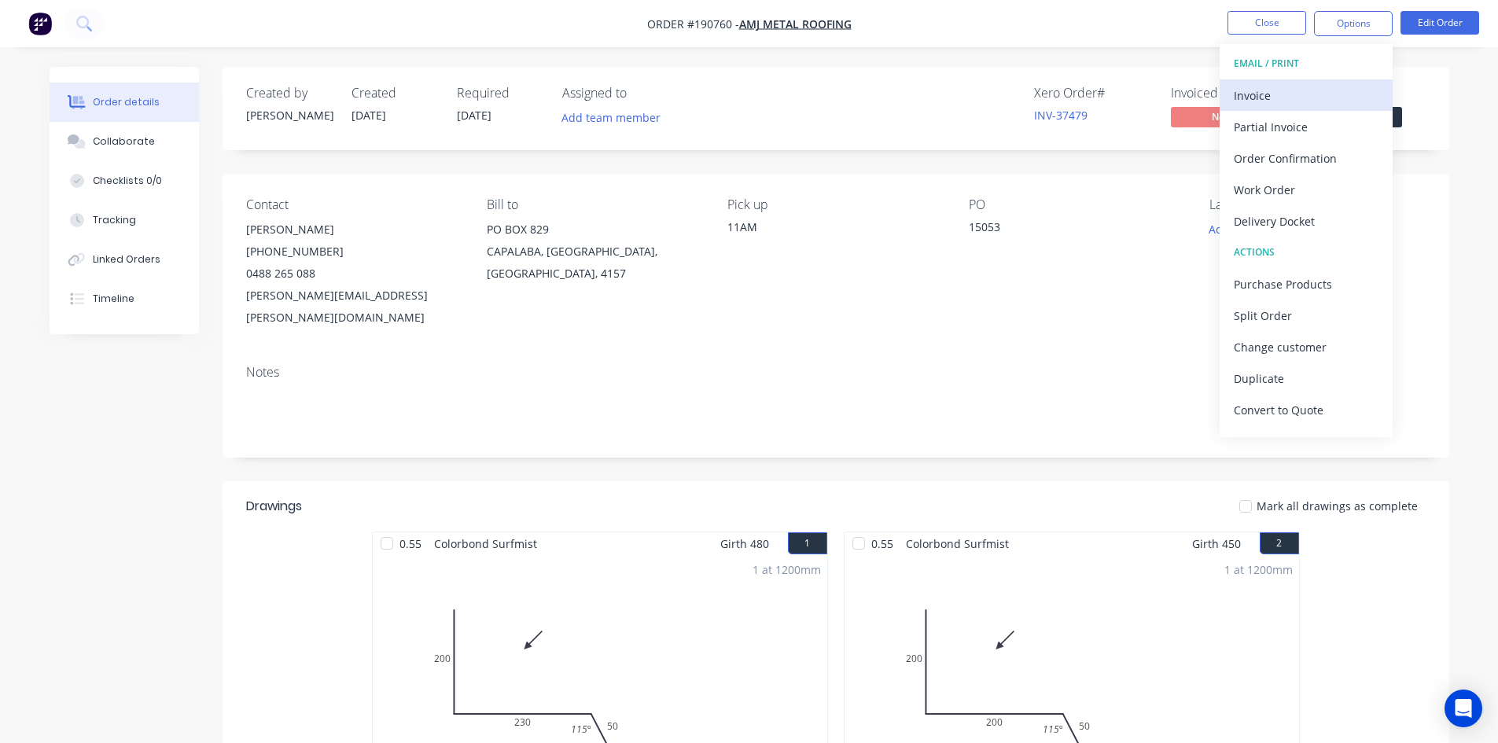
click at [1297, 94] on div "Invoice" at bounding box center [1305, 95] width 145 height 23
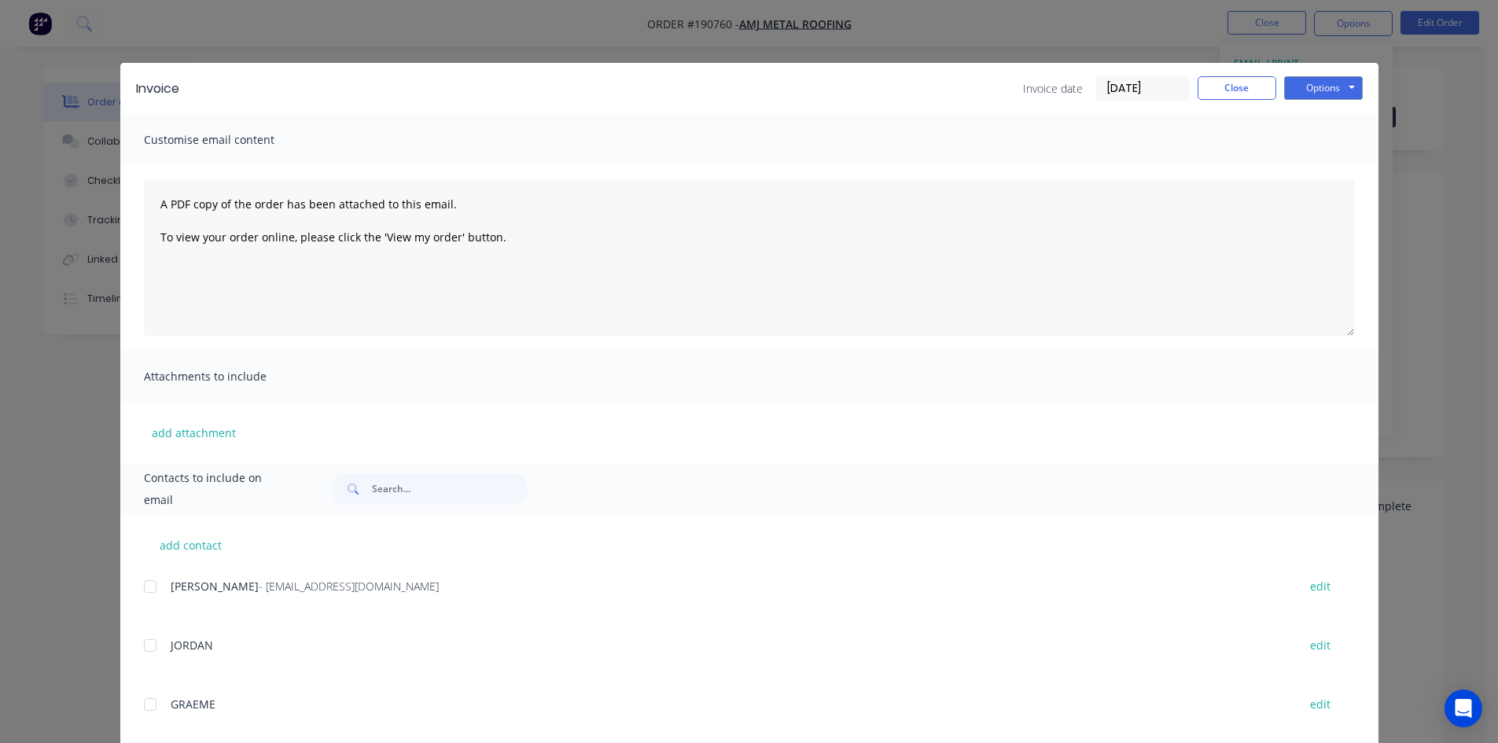
click at [143, 586] on div at bounding box center [149, 586] width 31 height 31
click at [1312, 89] on button "Options" at bounding box center [1323, 88] width 79 height 24
click at [1309, 175] on button "Email" at bounding box center [1334, 168] width 101 height 26
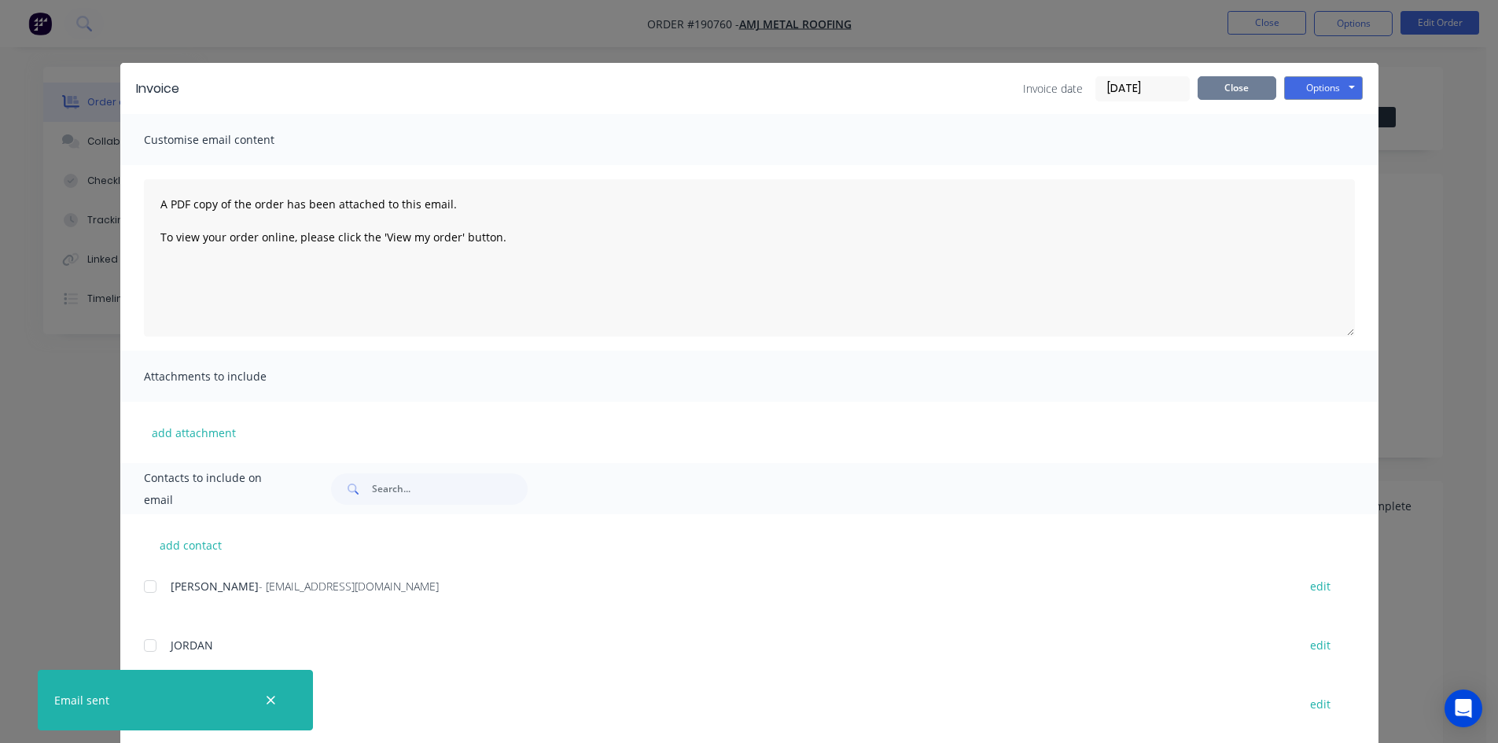
click at [1224, 83] on button "Close" at bounding box center [1236, 88] width 79 height 24
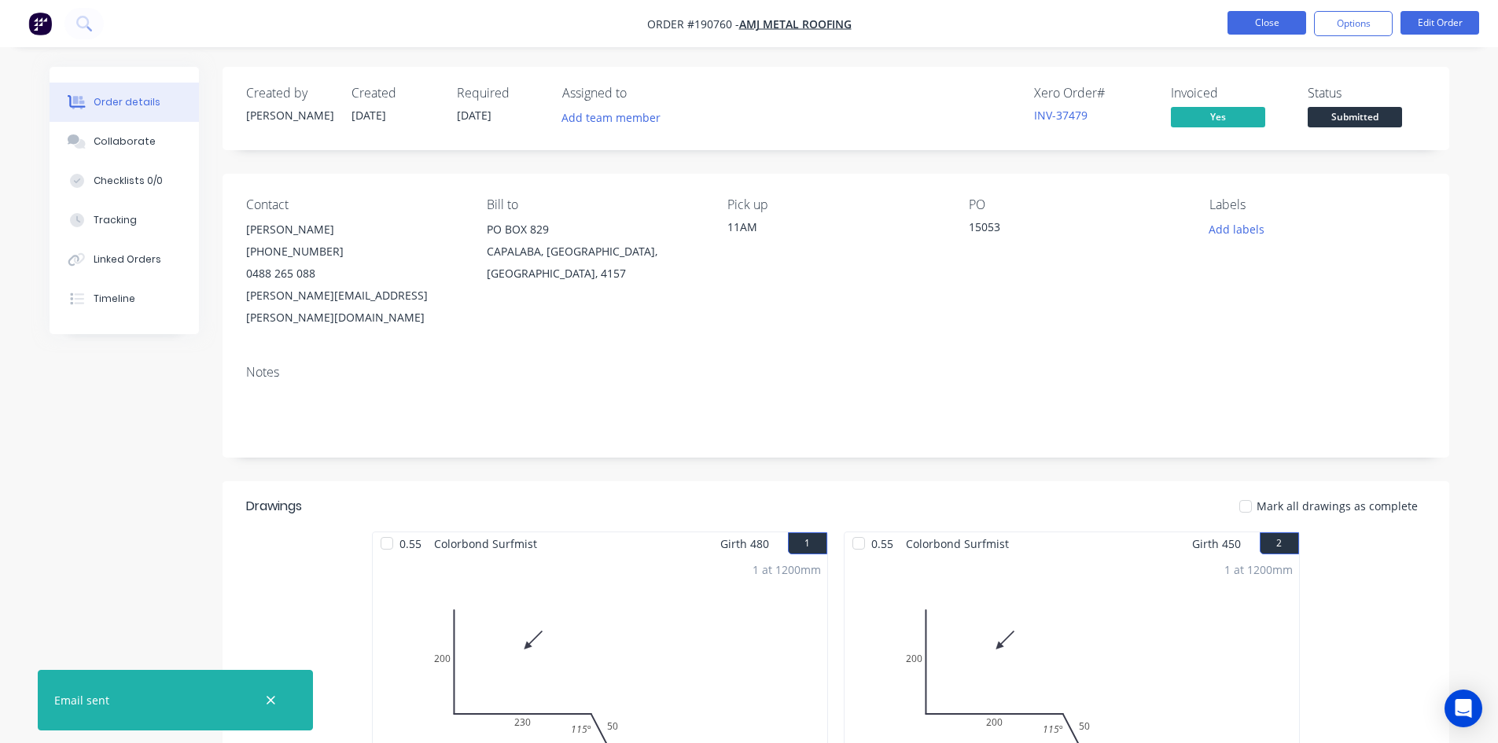
click at [1250, 20] on button "Close" at bounding box center [1266, 23] width 79 height 24
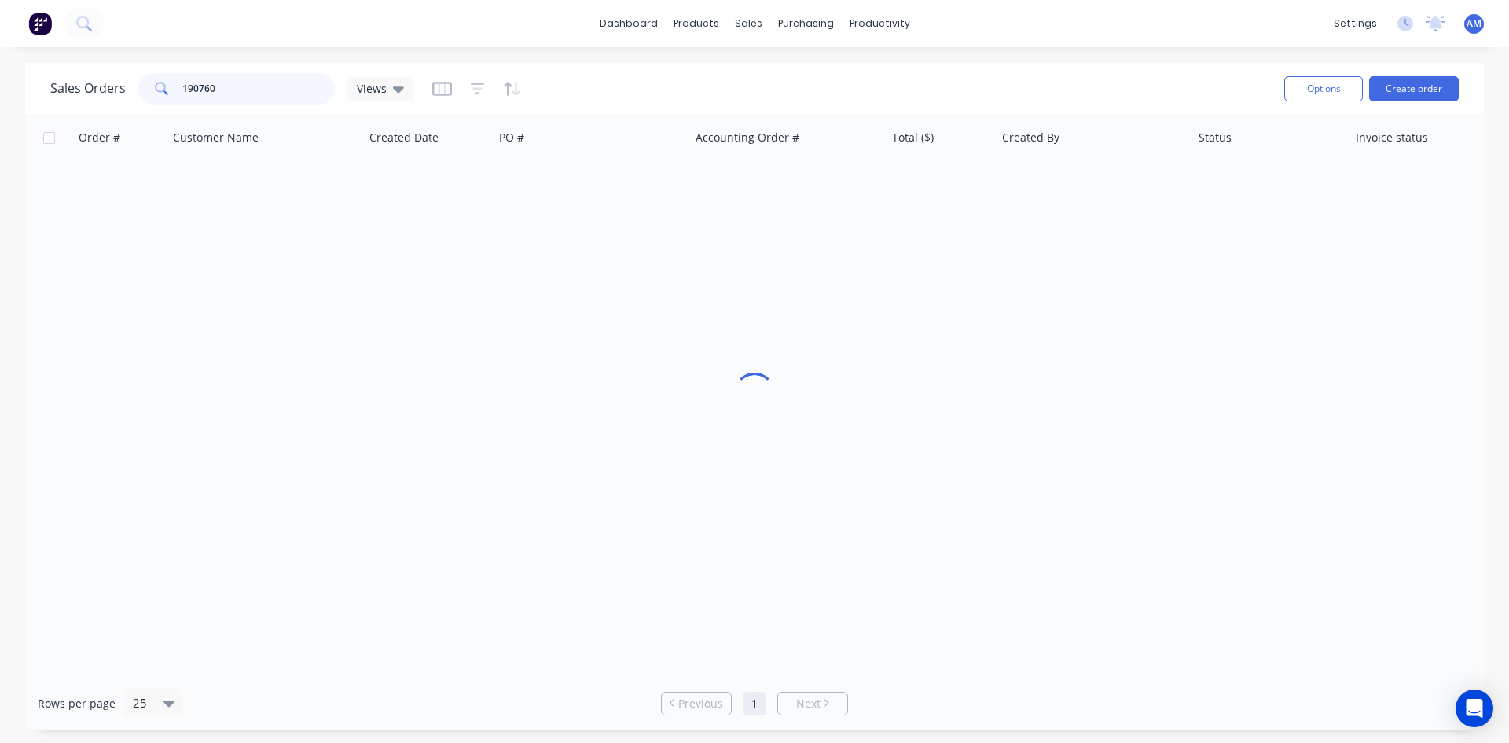
drag, startPoint x: 226, startPoint y: 85, endPoint x: 61, endPoint y: 84, distance: 165.9
click at [61, 84] on div "Sales Orders 190760 Views" at bounding box center [231, 88] width 363 height 31
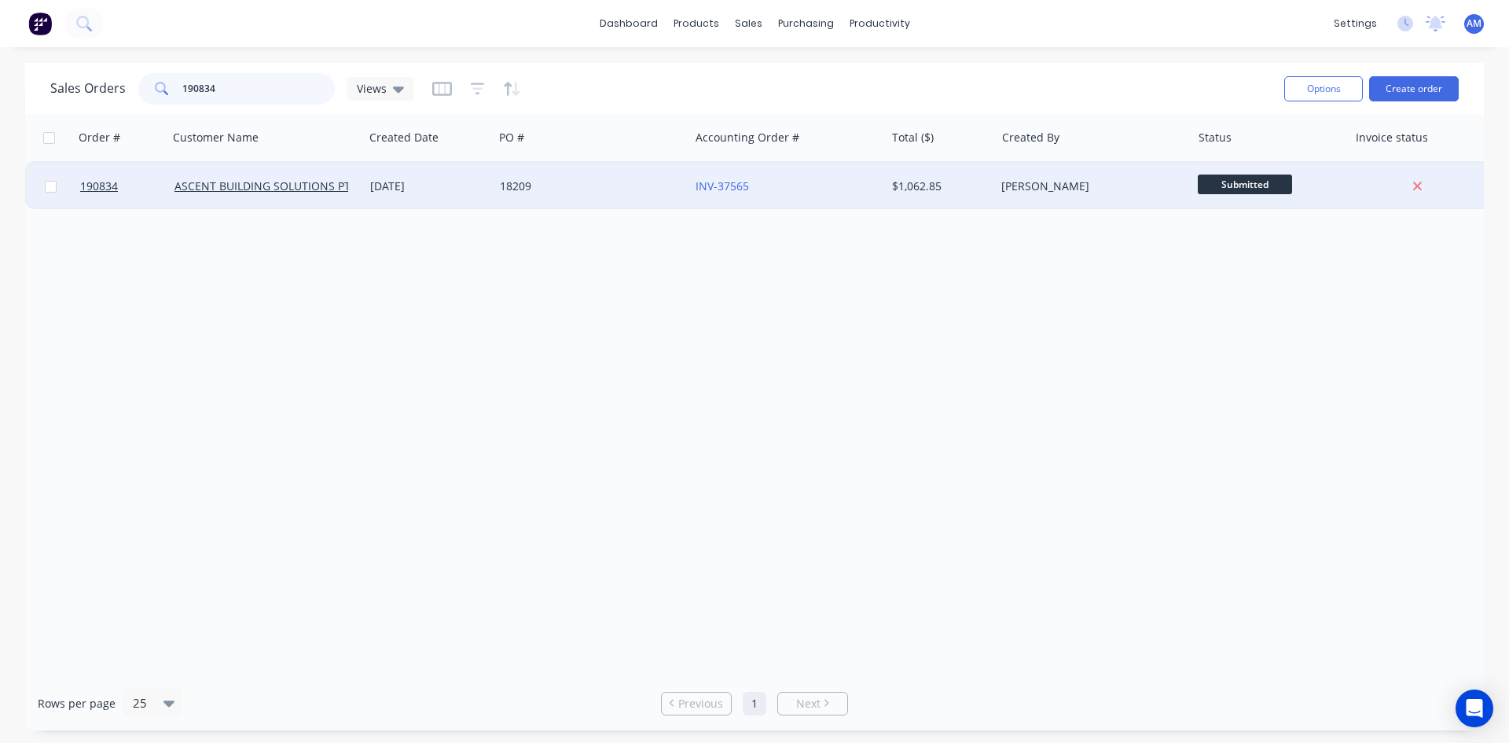
type input "190834"
click at [648, 186] on div "18209" at bounding box center [587, 186] width 175 height 16
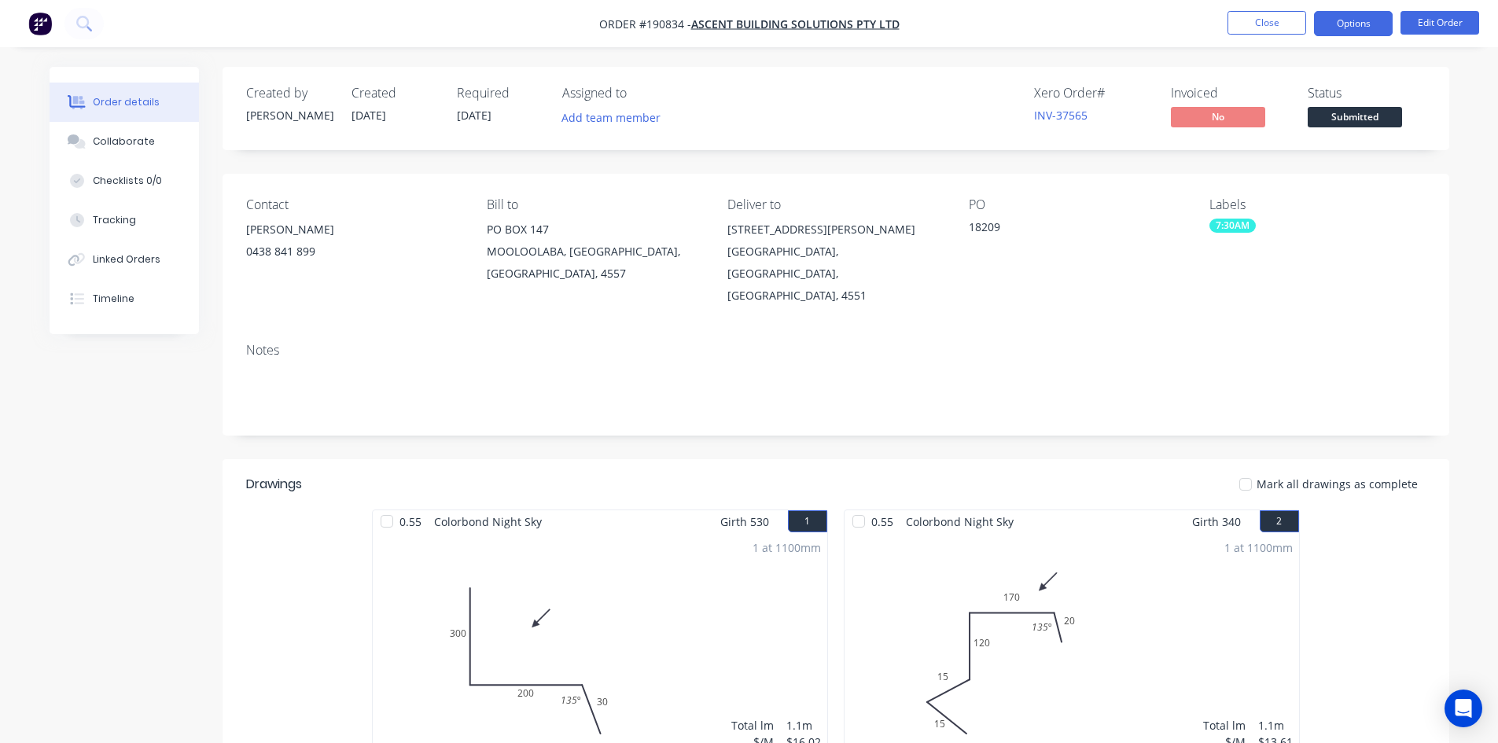
click at [1340, 17] on button "Options" at bounding box center [1353, 23] width 79 height 25
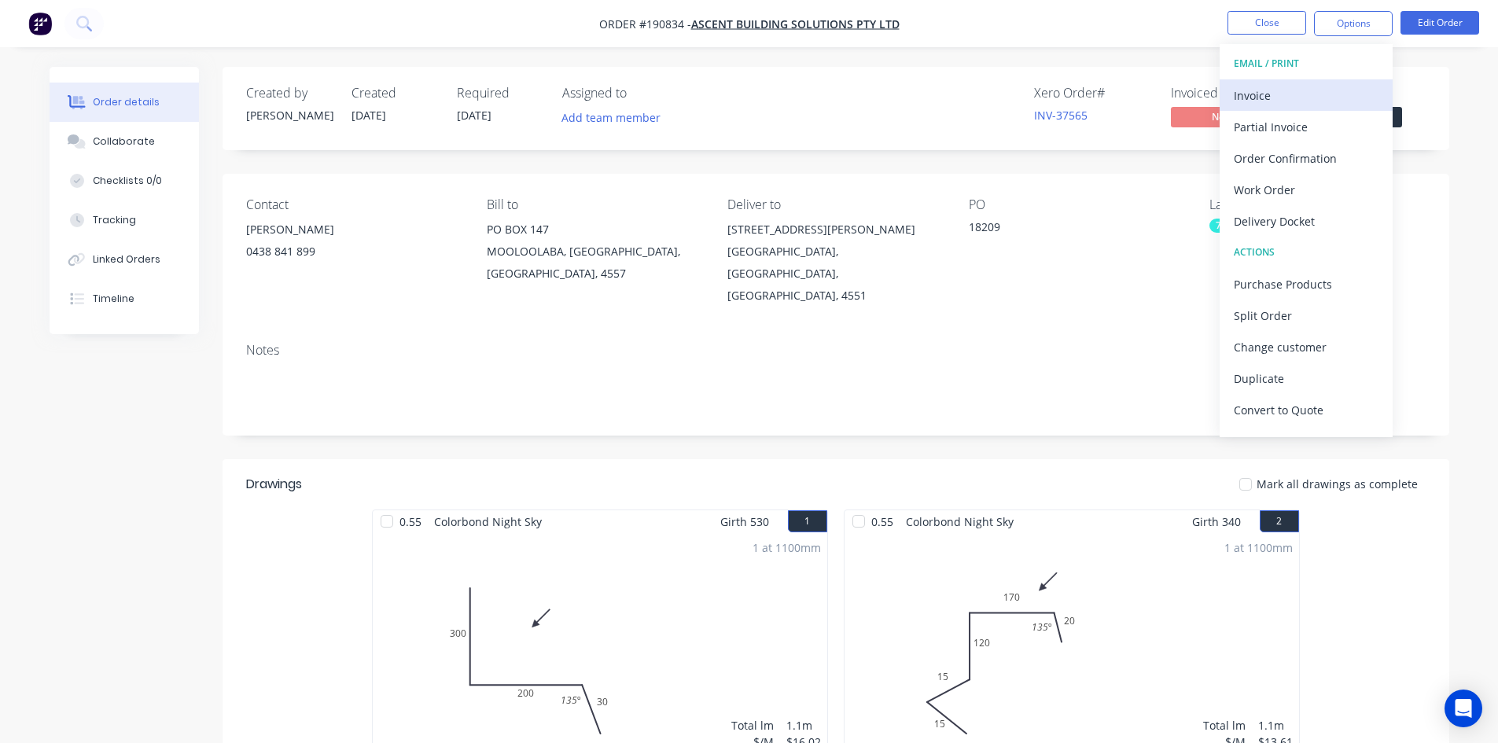
click at [1296, 101] on div "Invoice" at bounding box center [1305, 95] width 145 height 23
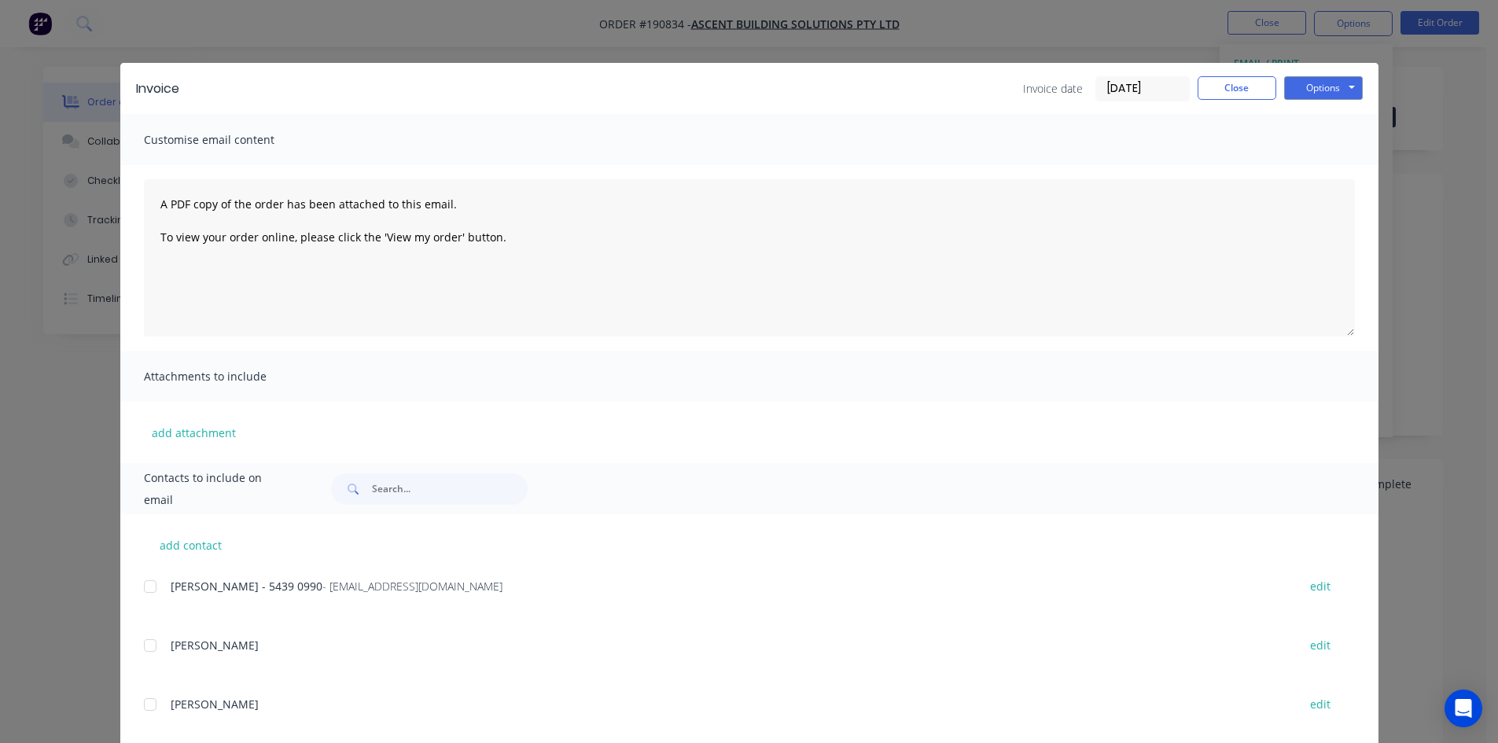
click at [143, 588] on div at bounding box center [149, 586] width 31 height 31
click at [1303, 95] on button "Options" at bounding box center [1323, 88] width 79 height 24
click at [1300, 165] on button "Email" at bounding box center [1334, 168] width 101 height 26
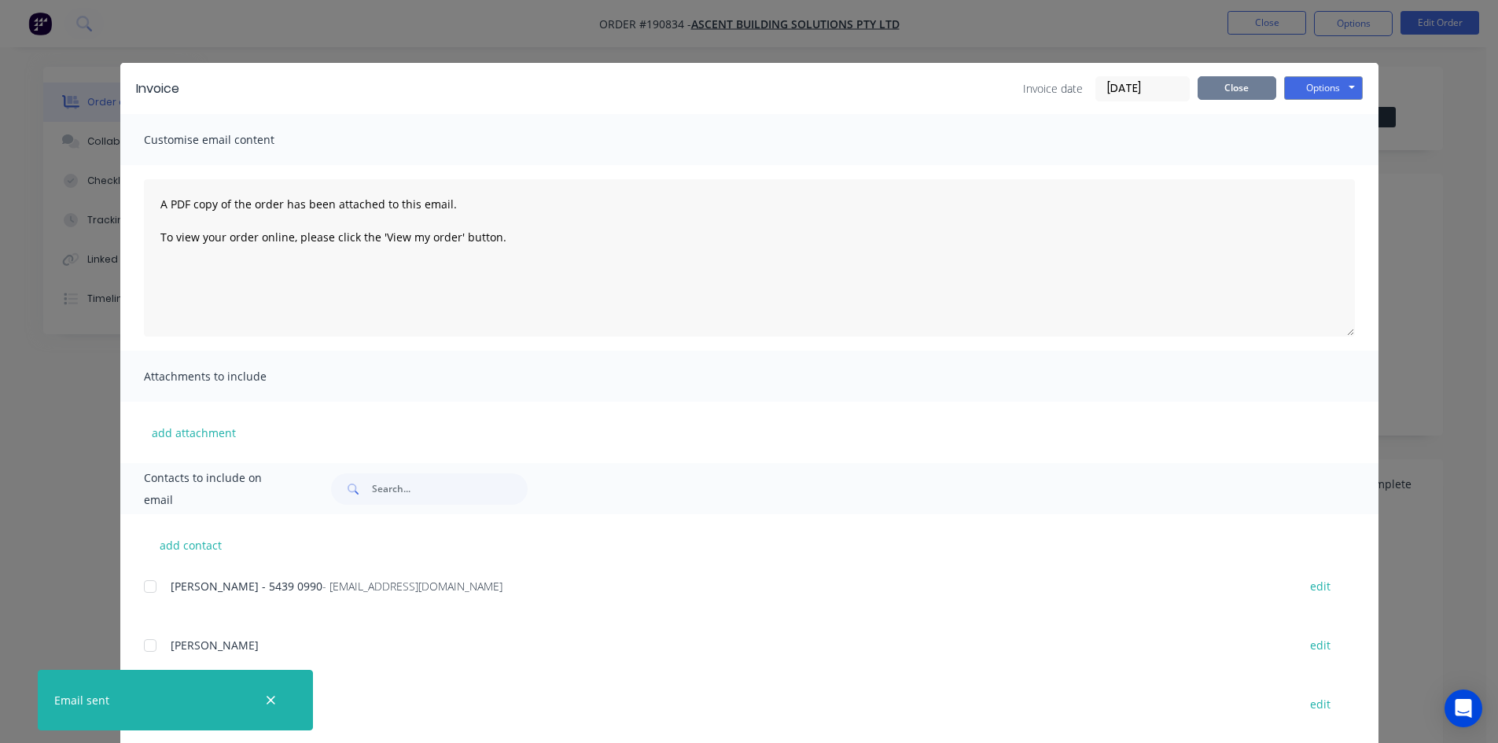
drag, startPoint x: 1235, startPoint y: 96, endPoint x: 1258, endPoint y: 45, distance: 56.0
click at [1235, 95] on button "Close" at bounding box center [1236, 88] width 79 height 24
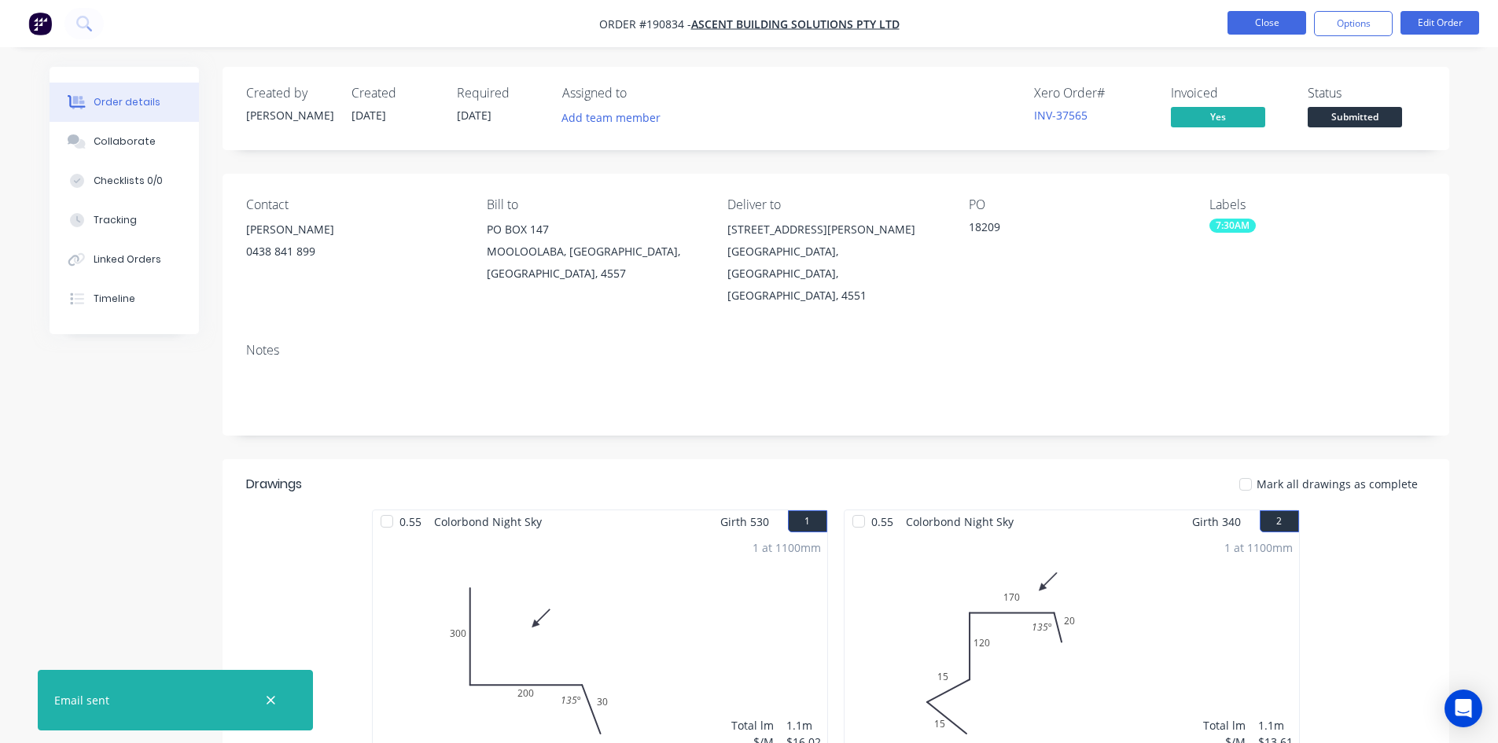
click at [1264, 32] on button "Close" at bounding box center [1266, 23] width 79 height 24
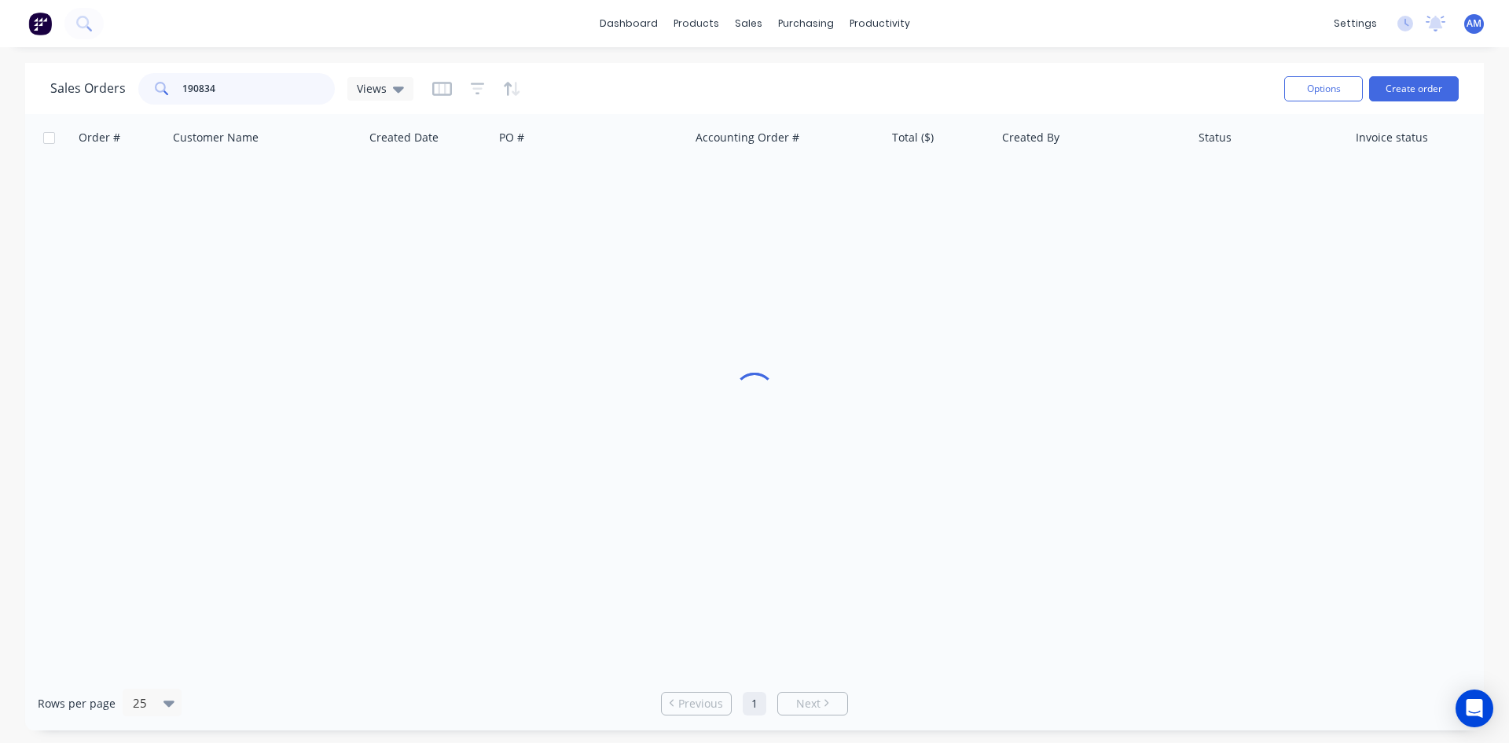
drag, startPoint x: 211, startPoint y: 90, endPoint x: 86, endPoint y: 89, distance: 125.0
click at [86, 89] on div "Sales Orders 190834 Views" at bounding box center [231, 88] width 363 height 31
type input "190877"
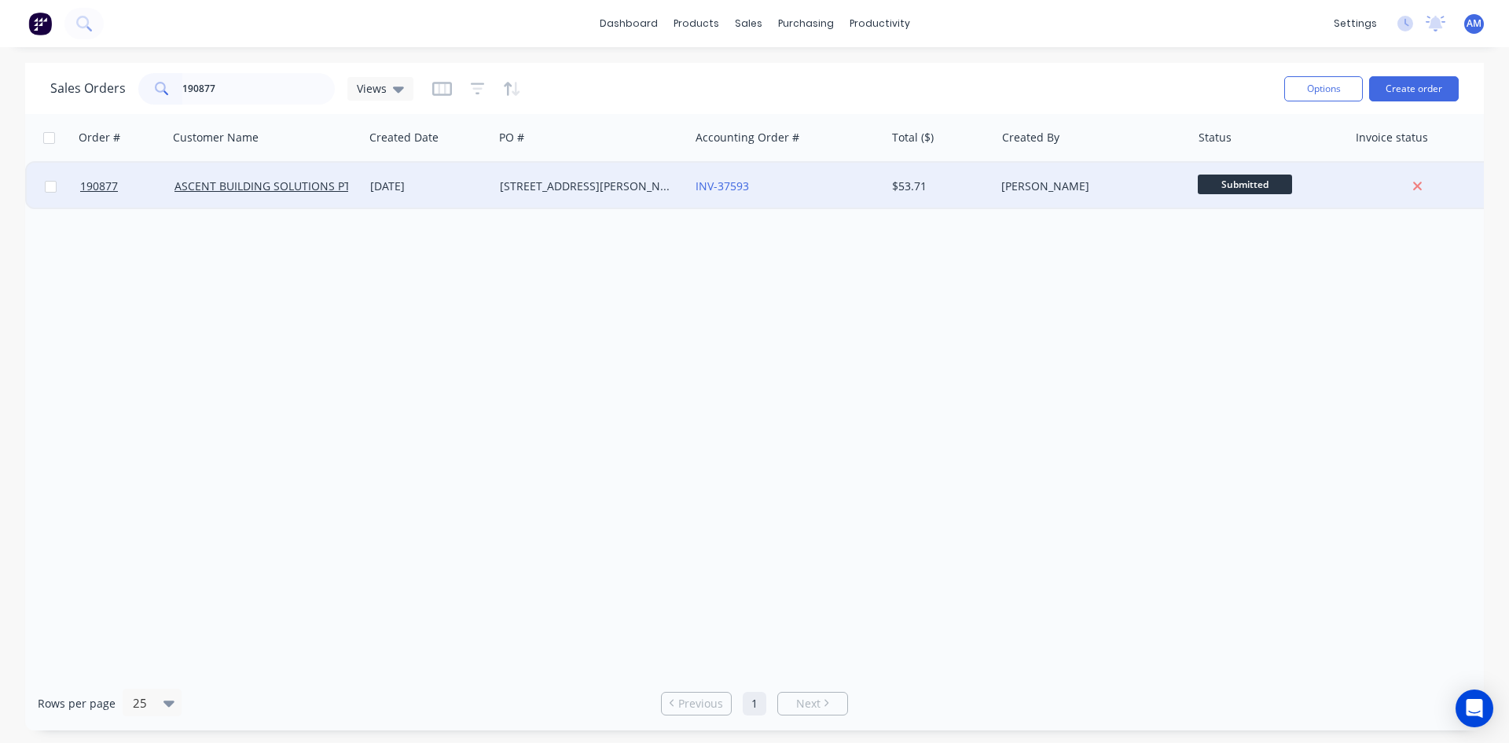
click at [643, 193] on div "[STREET_ADDRESS][PERSON_NAME]" at bounding box center [587, 186] width 175 height 16
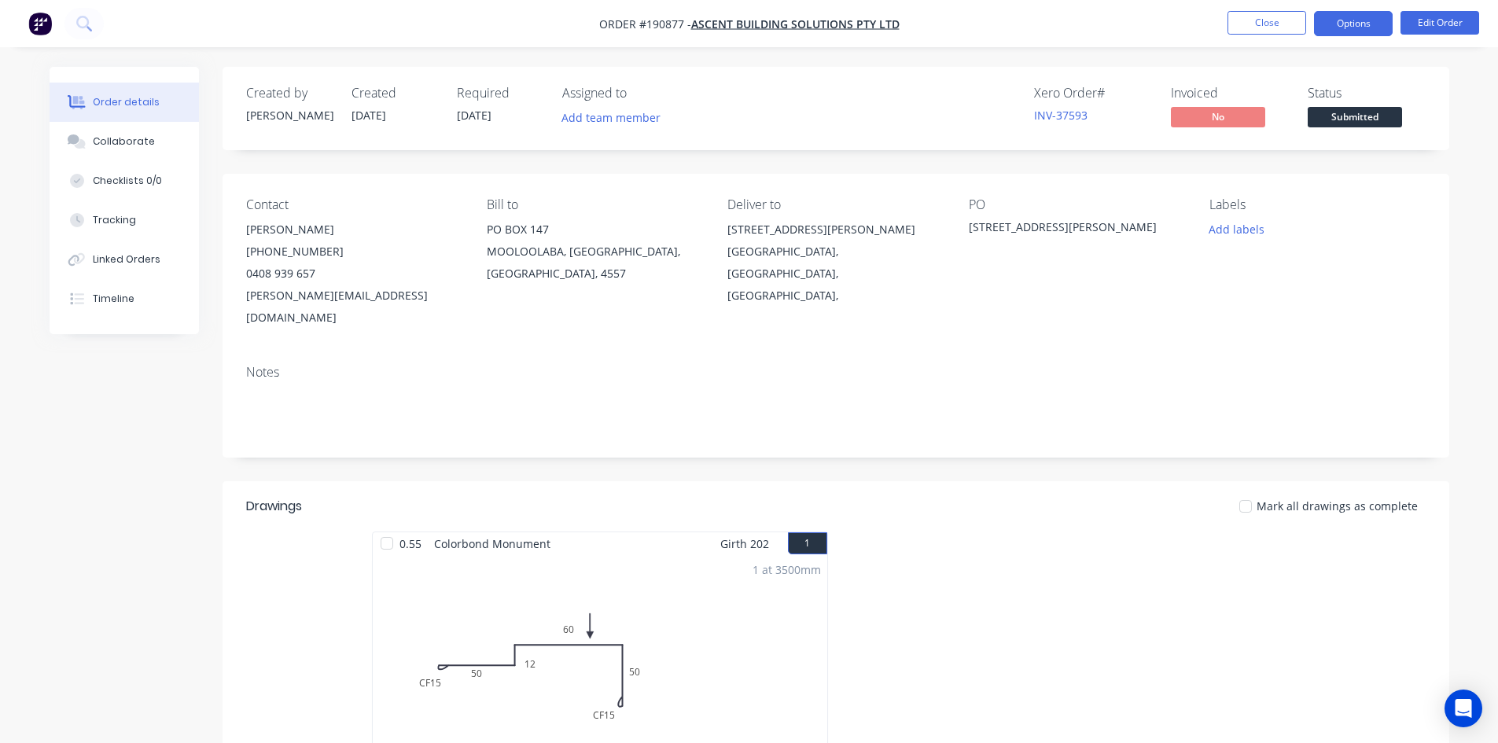
click at [1368, 22] on button "Options" at bounding box center [1353, 23] width 79 height 25
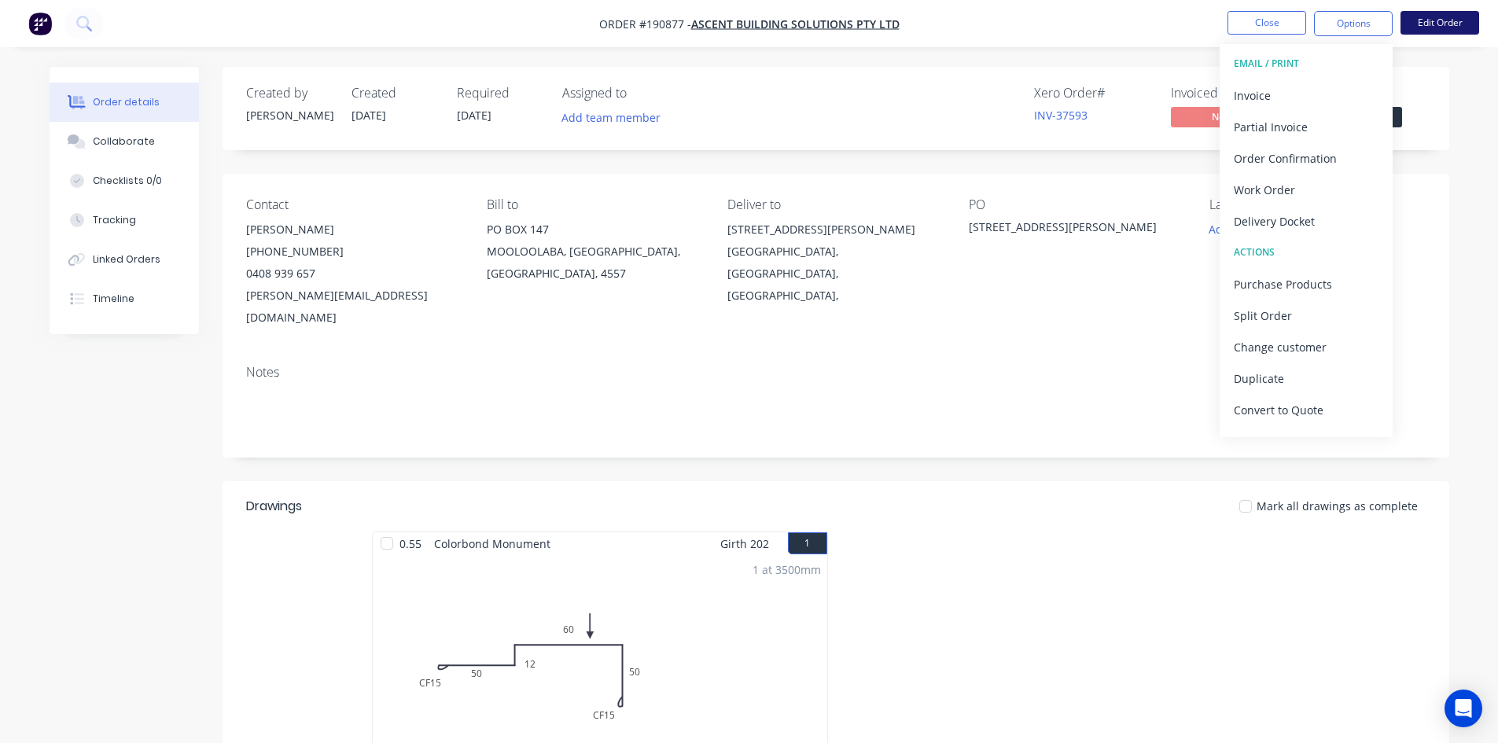
click at [1435, 20] on button "Edit Order" at bounding box center [1439, 23] width 79 height 24
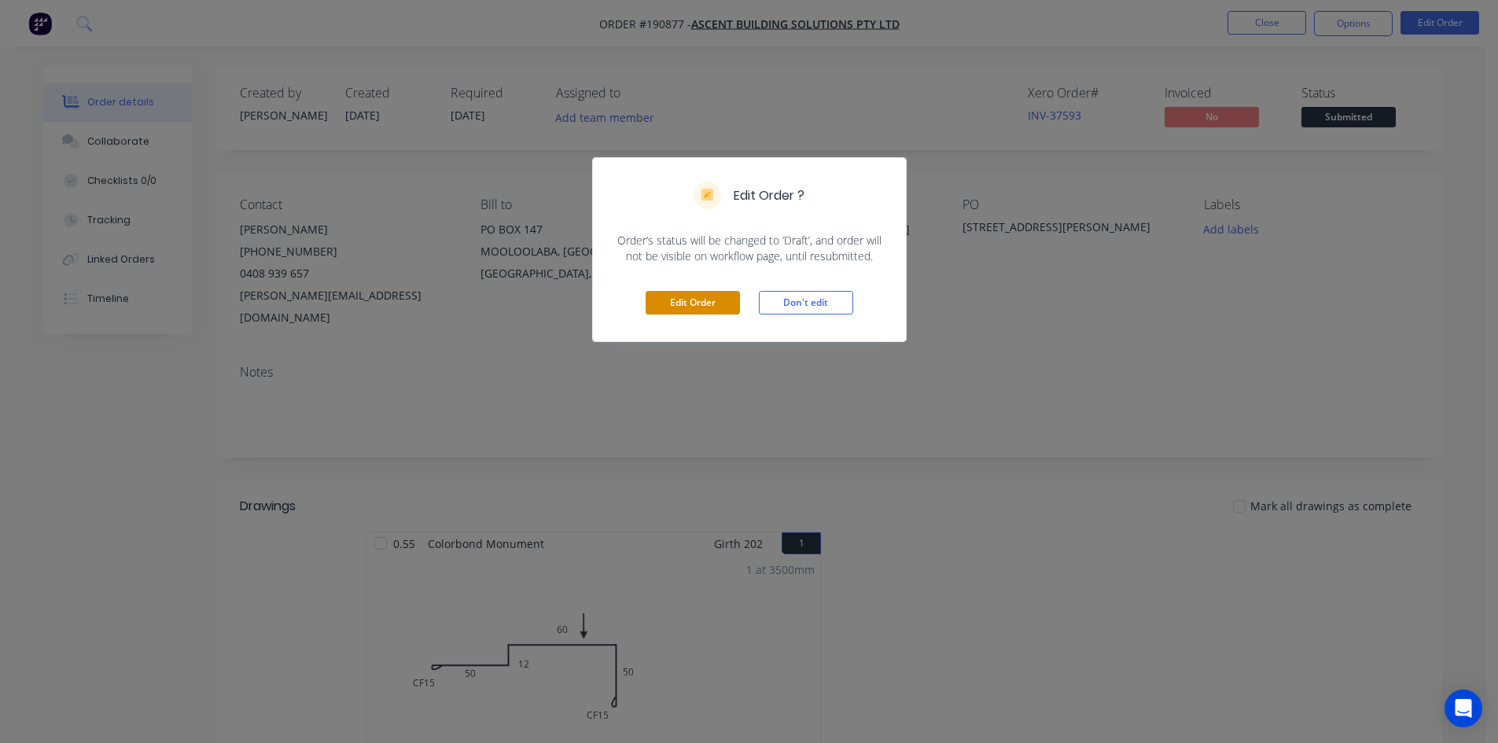
click at [696, 303] on button "Edit Order" at bounding box center [692, 303] width 94 height 24
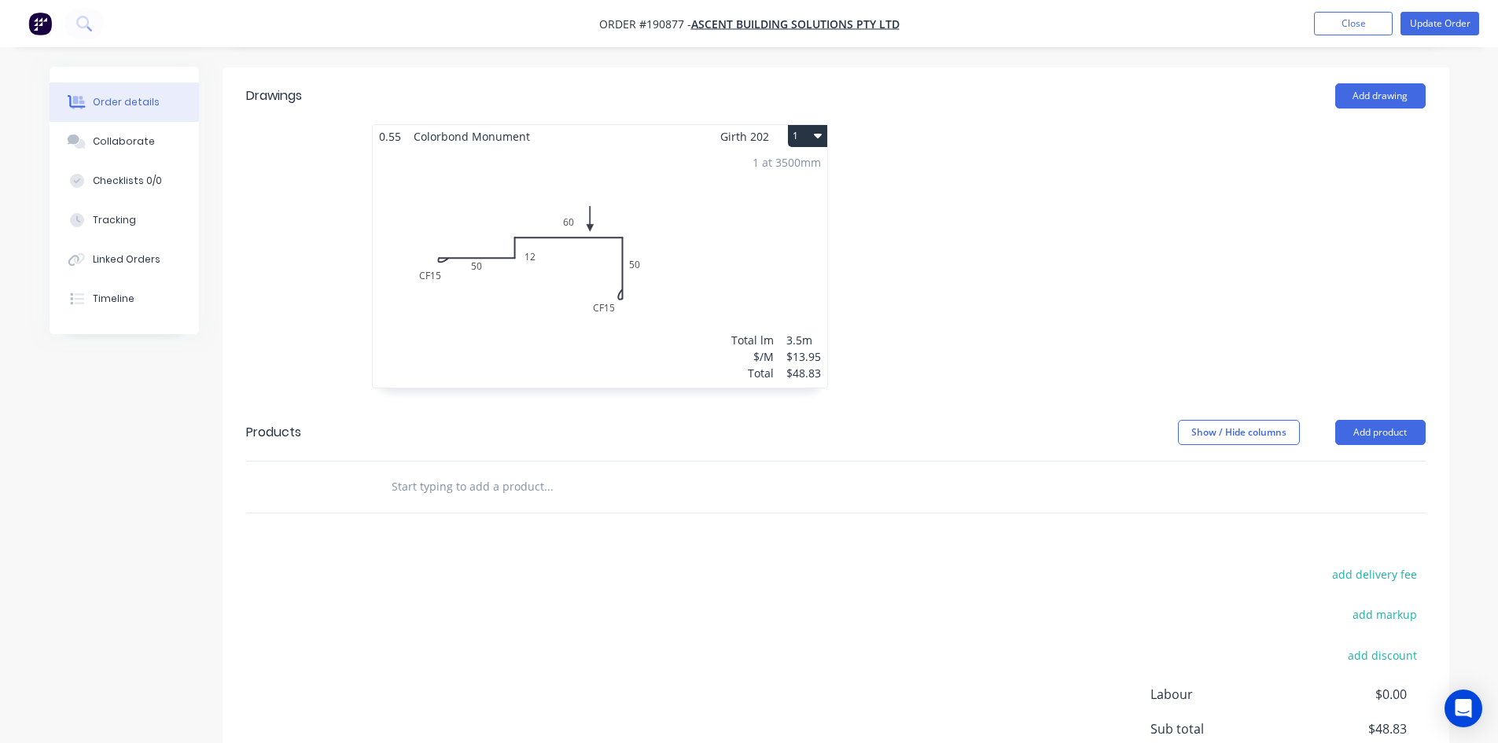
scroll to position [566, 0]
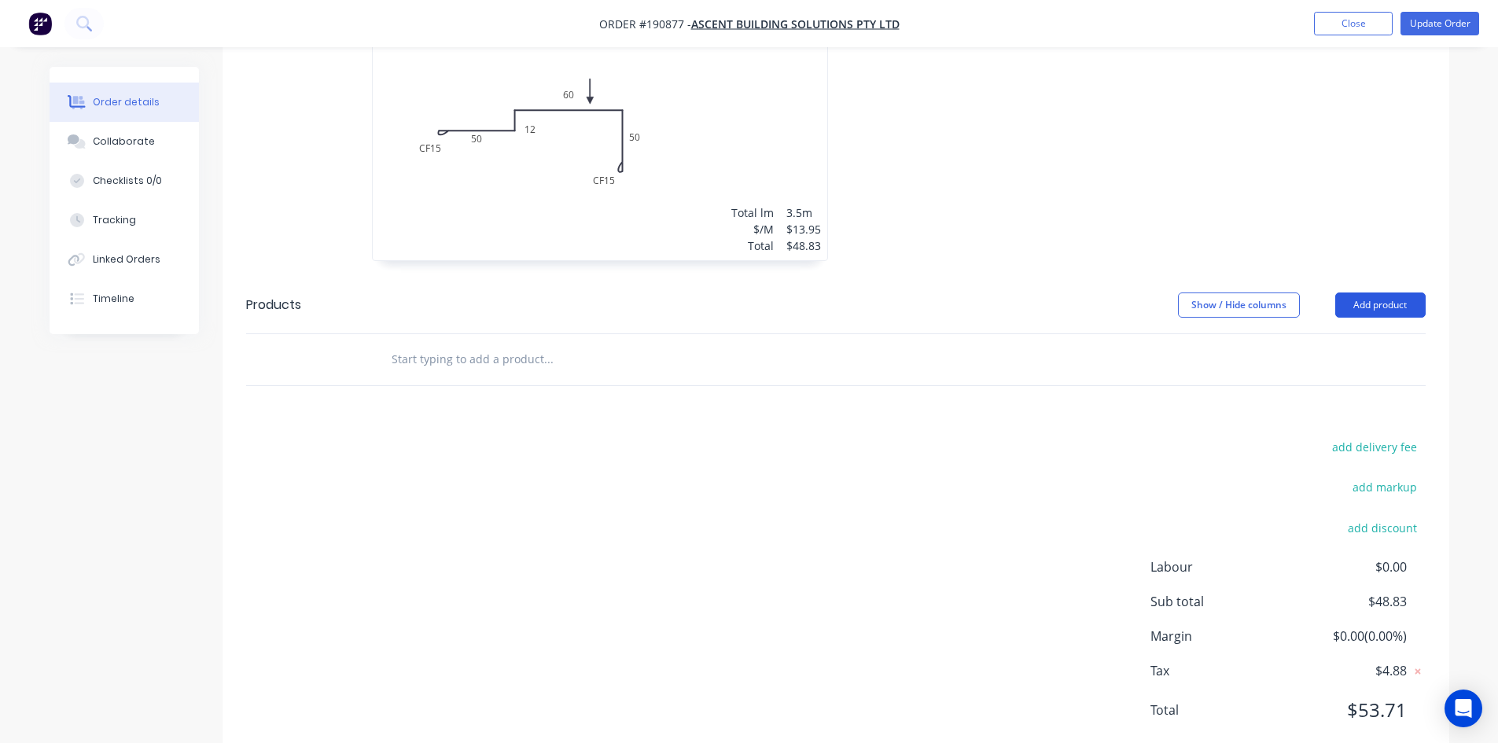
click at [1373, 292] on button "Add product" at bounding box center [1380, 304] width 90 height 25
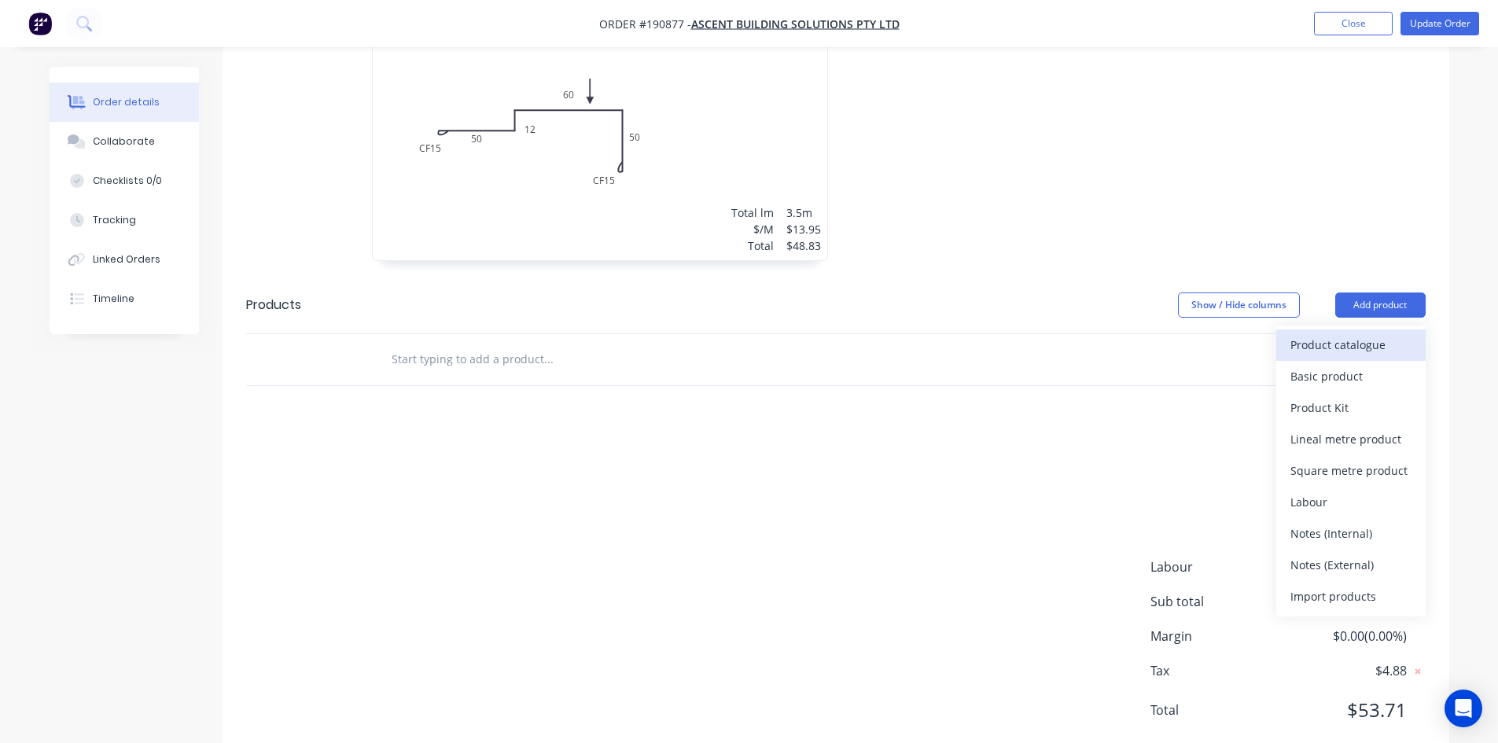
click at [1348, 333] on div "Product catalogue" at bounding box center [1350, 344] width 121 height 23
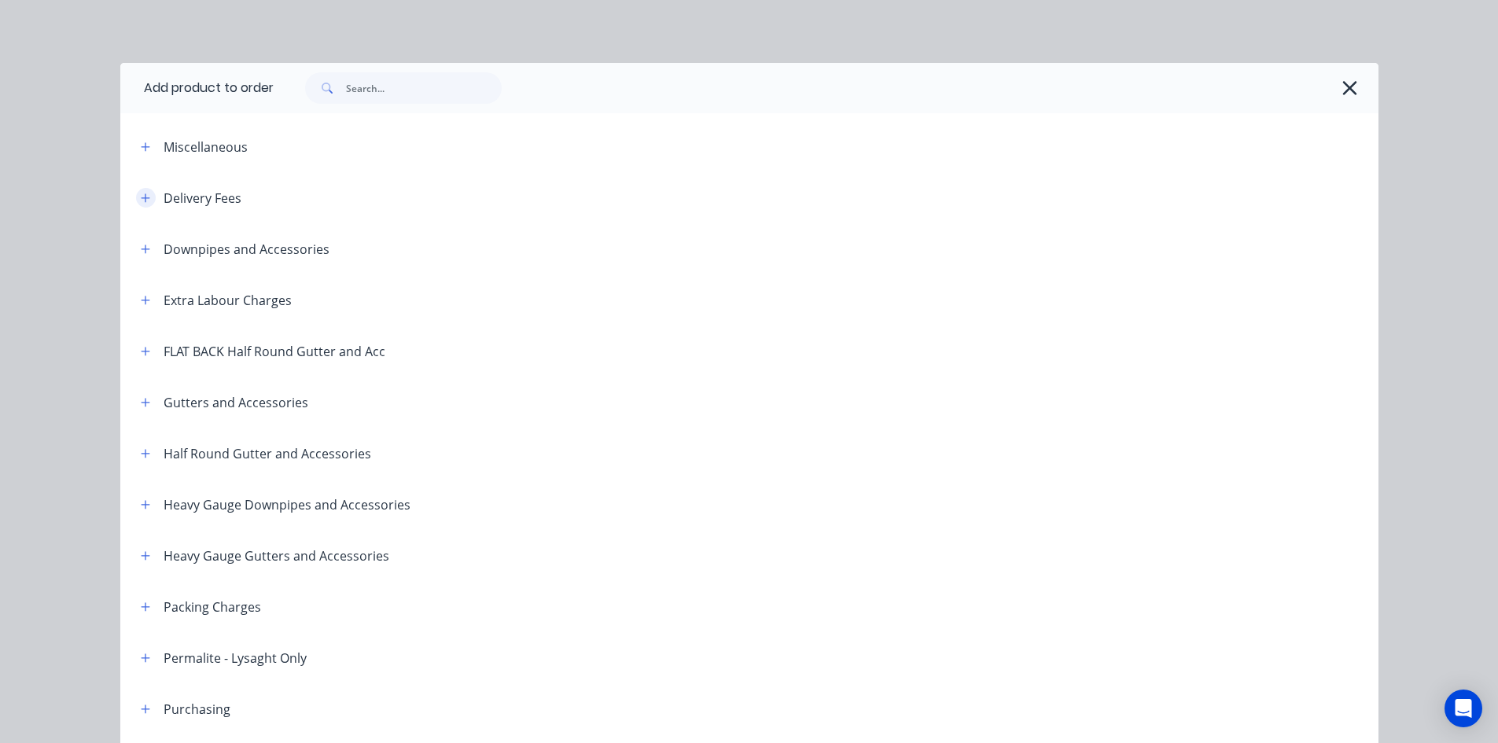
click at [142, 193] on icon "button" at bounding box center [145, 198] width 9 height 11
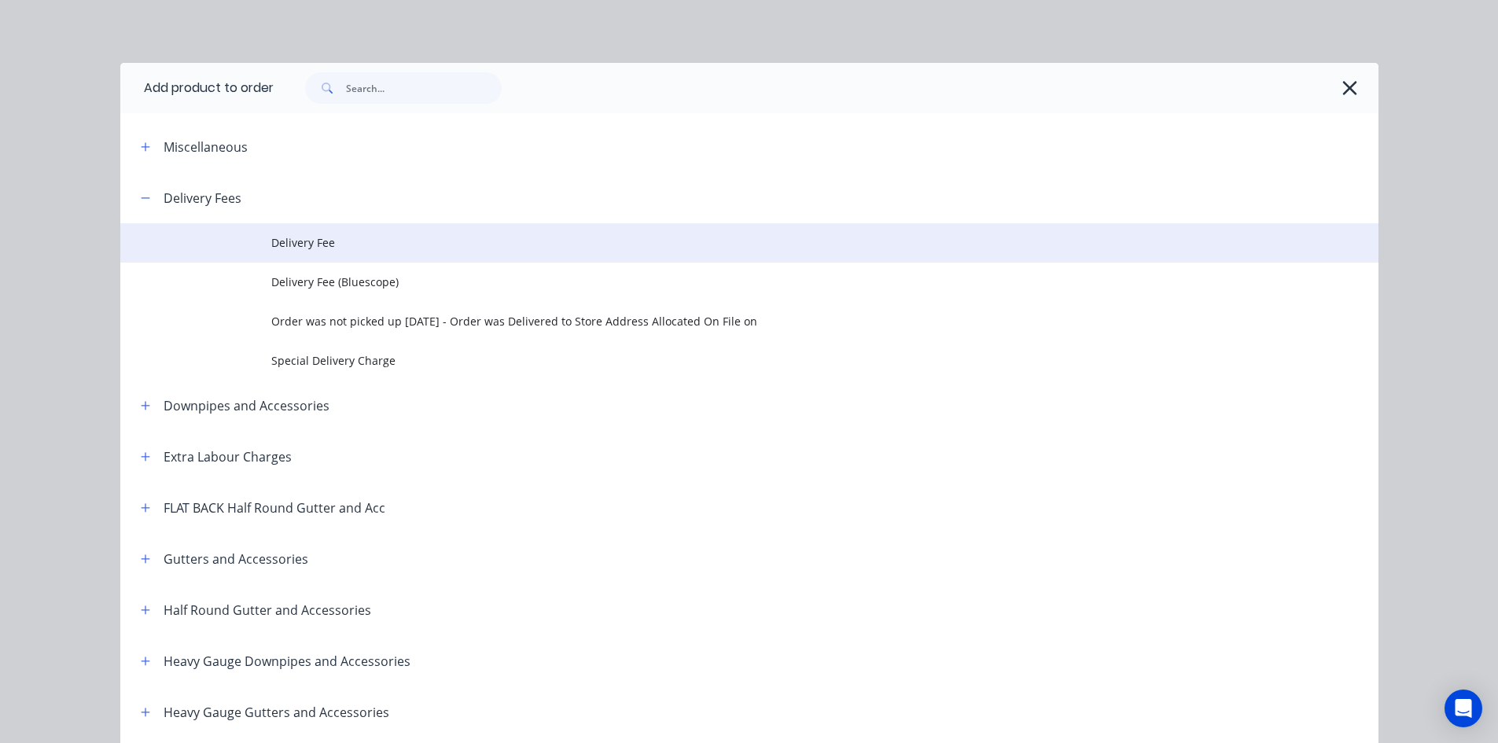
click at [323, 237] on span "Delivery Fee" at bounding box center [713, 242] width 885 height 17
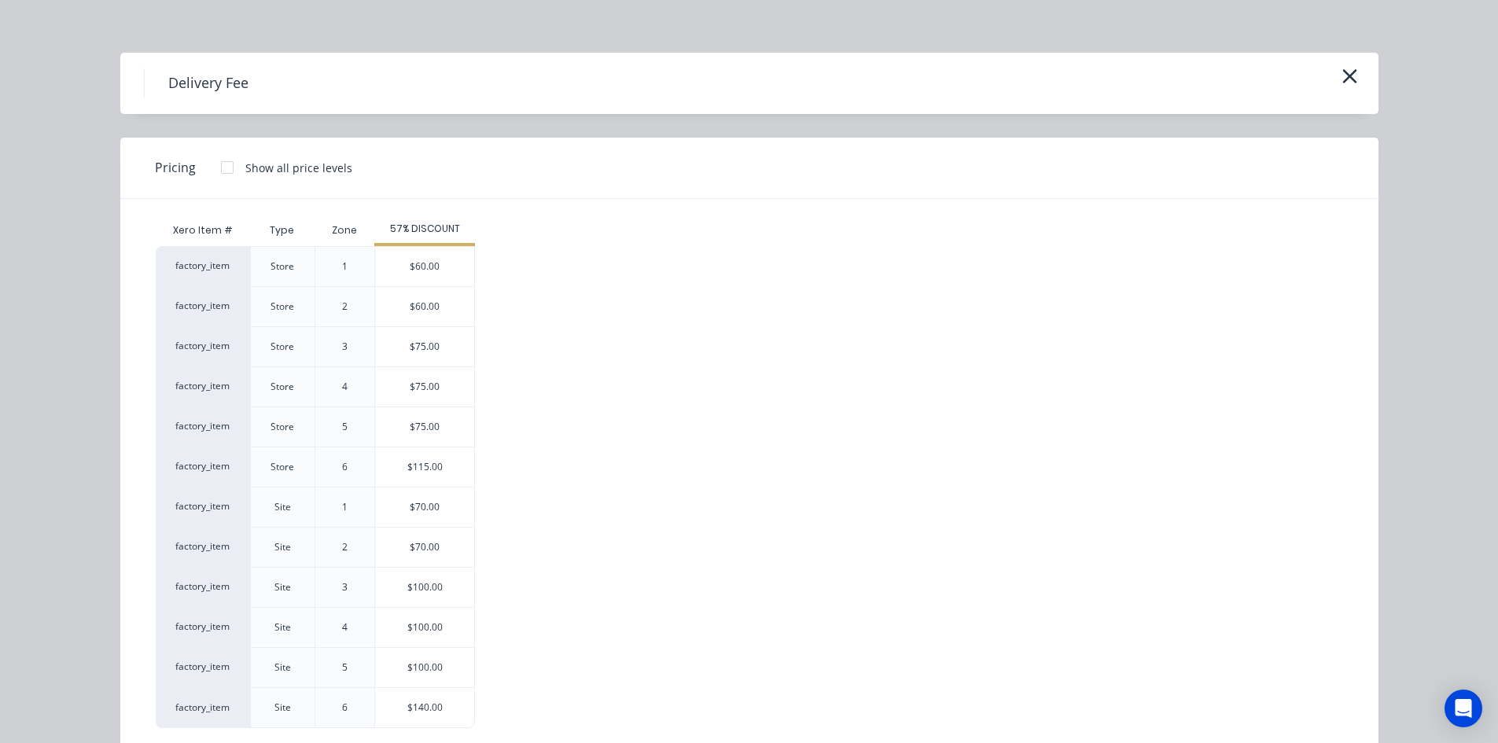
scroll to position [41, 0]
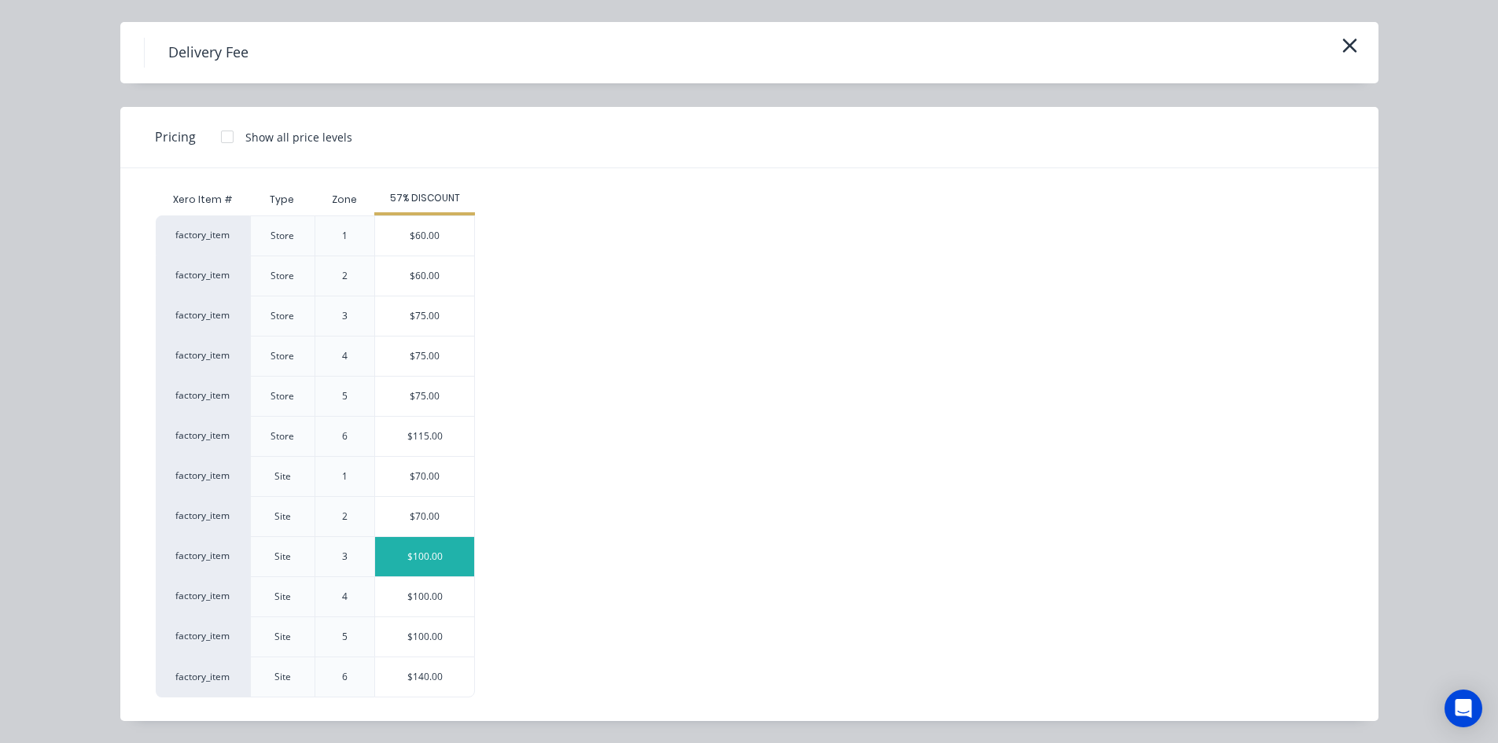
click at [419, 557] on div "$100.00" at bounding box center [424, 556] width 99 height 39
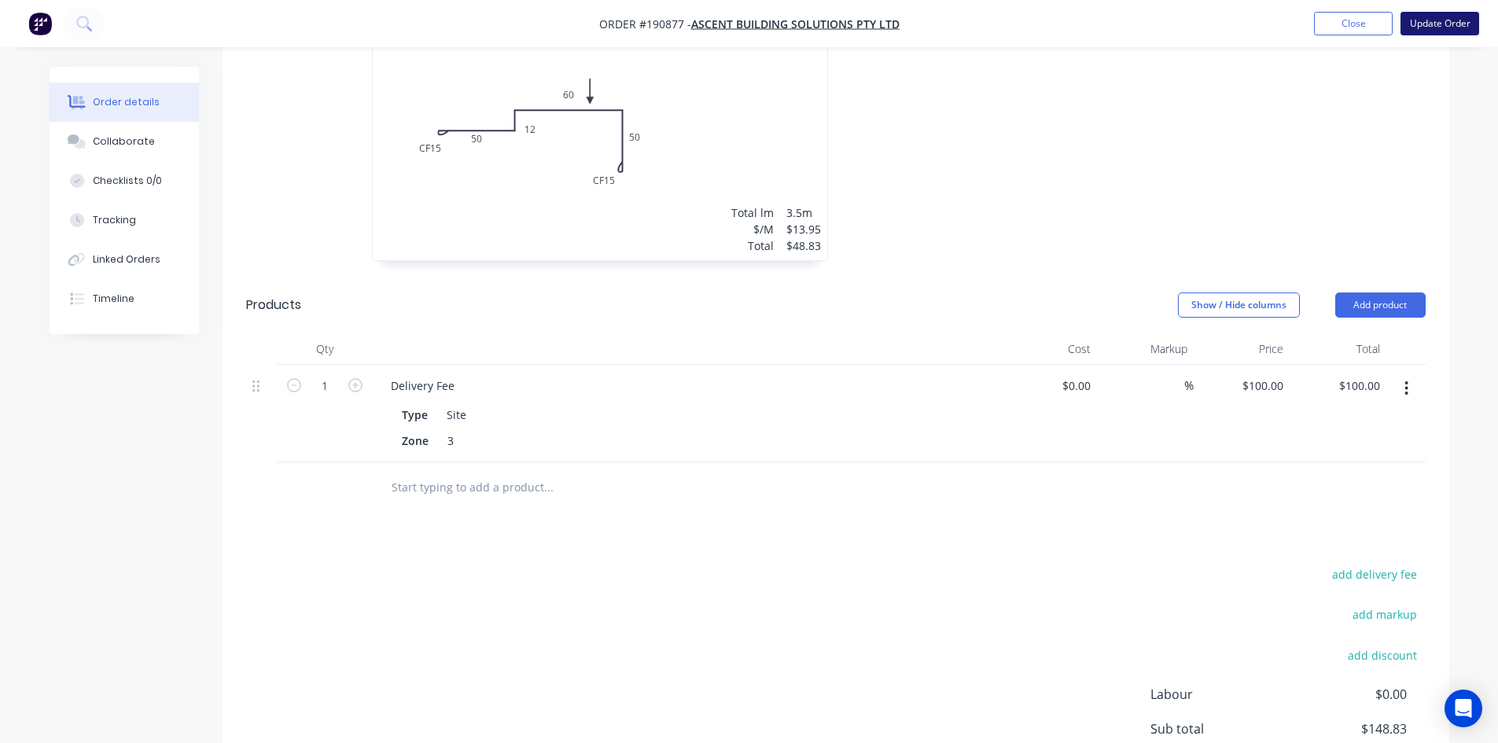
click at [1425, 24] on button "Update Order" at bounding box center [1439, 24] width 79 height 24
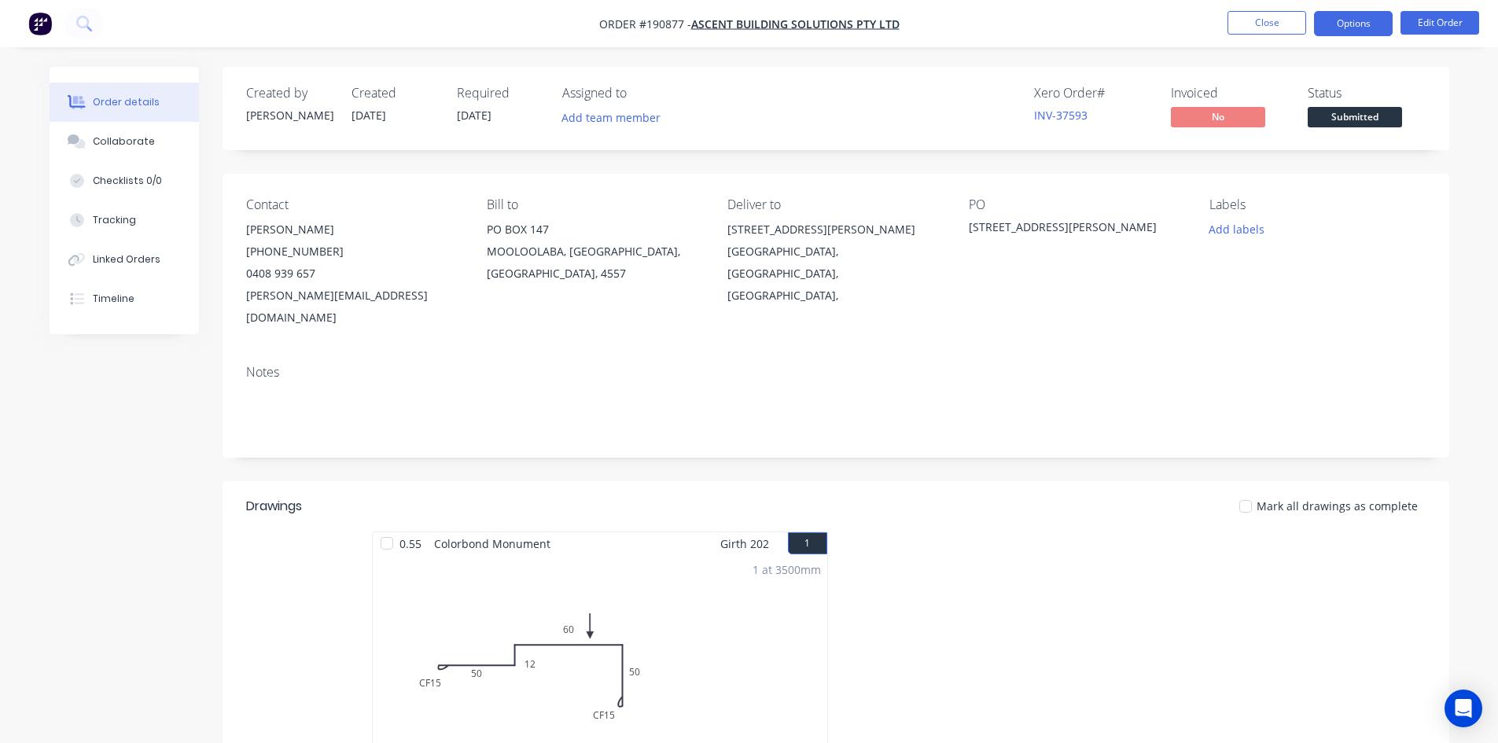
click at [1344, 17] on button "Options" at bounding box center [1353, 23] width 79 height 25
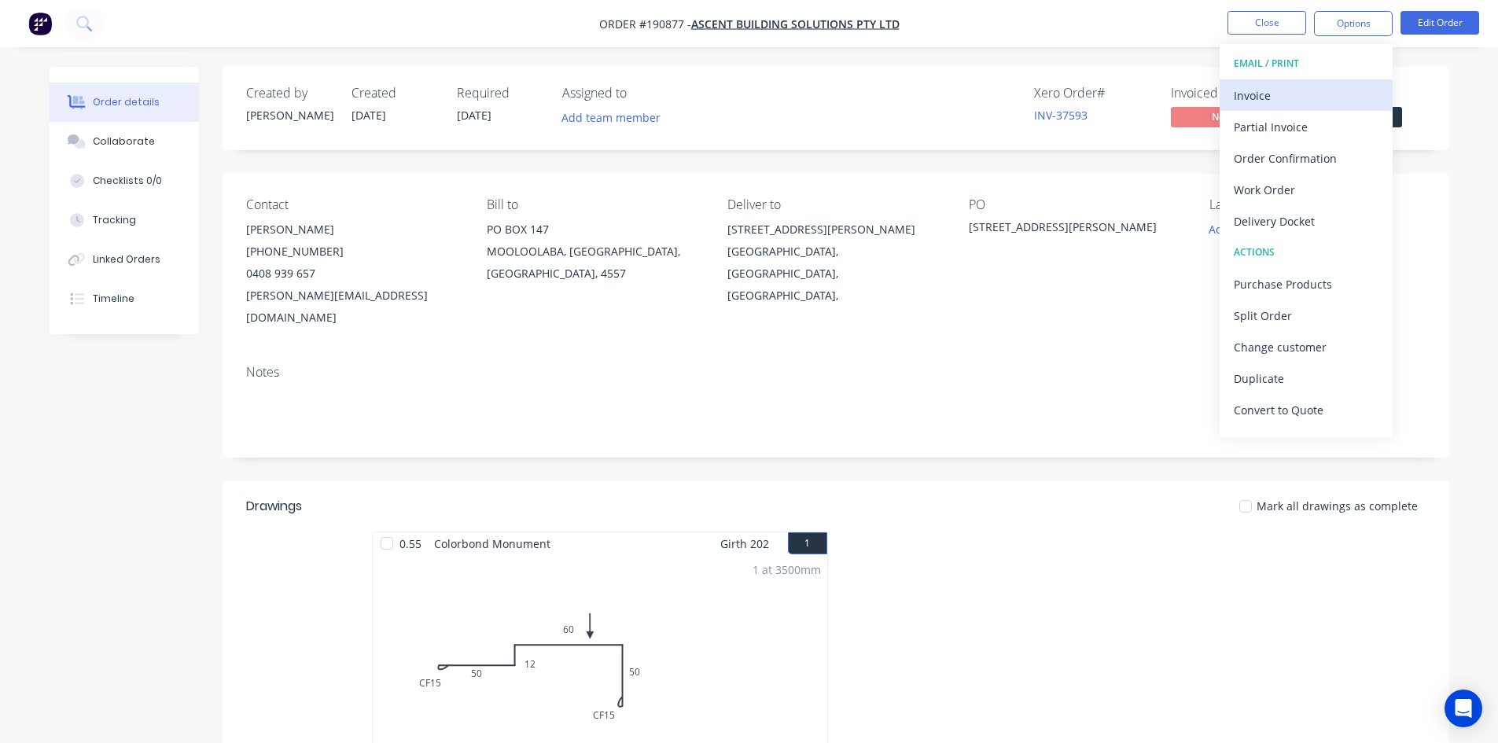
click at [1290, 97] on div "Invoice" at bounding box center [1305, 95] width 145 height 23
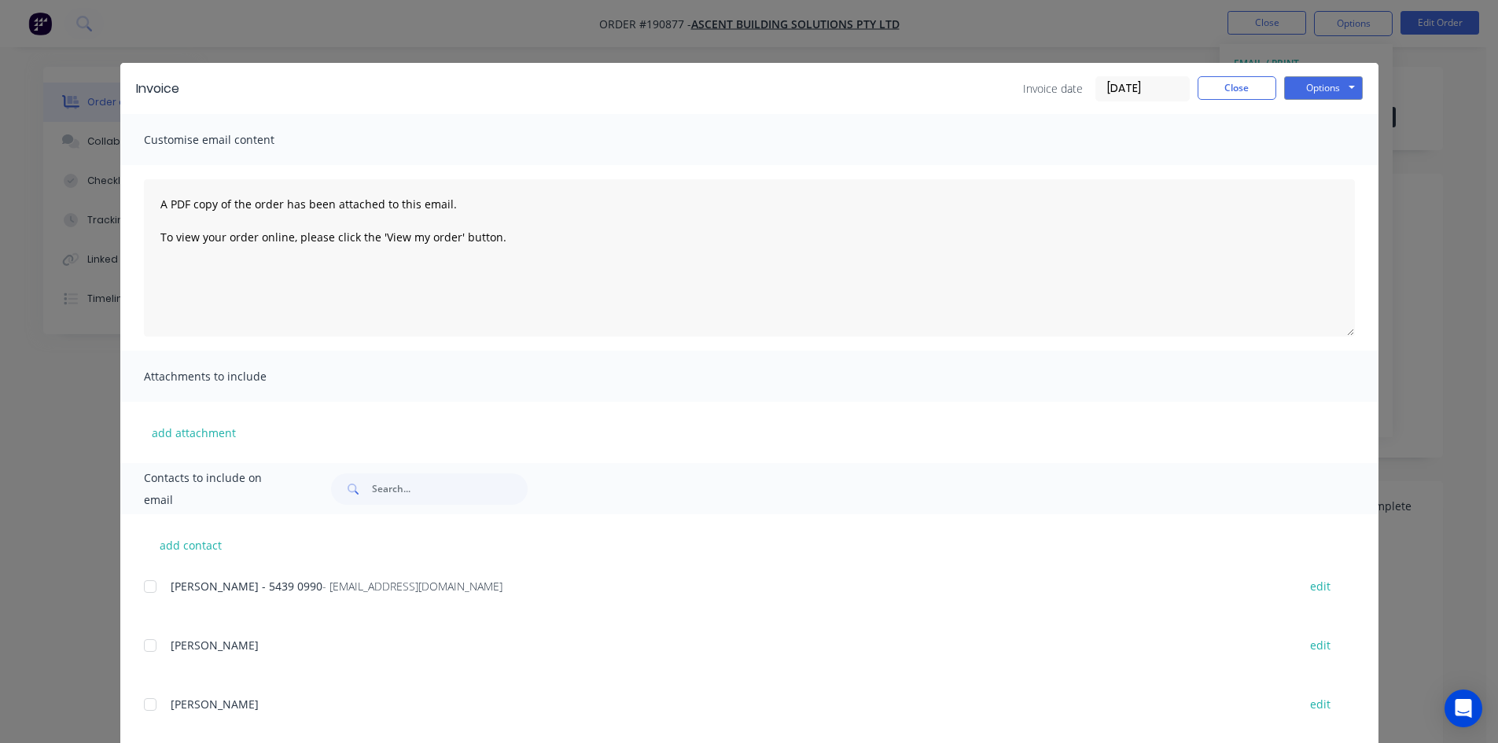
click at [147, 585] on div at bounding box center [149, 586] width 31 height 31
click at [1348, 92] on button "Options" at bounding box center [1323, 88] width 79 height 24
click at [1240, 90] on button "Close" at bounding box center [1236, 88] width 79 height 24
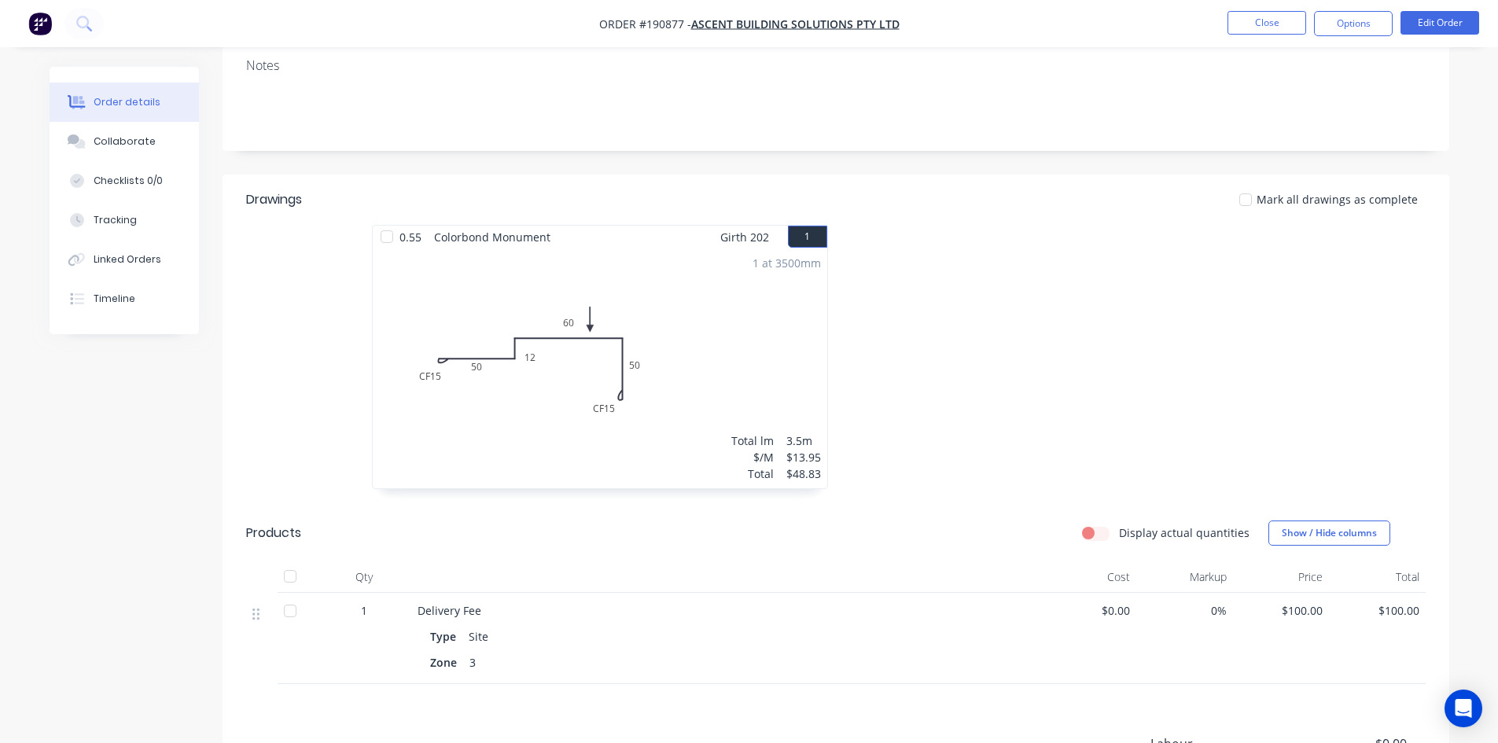
scroll to position [393, 0]
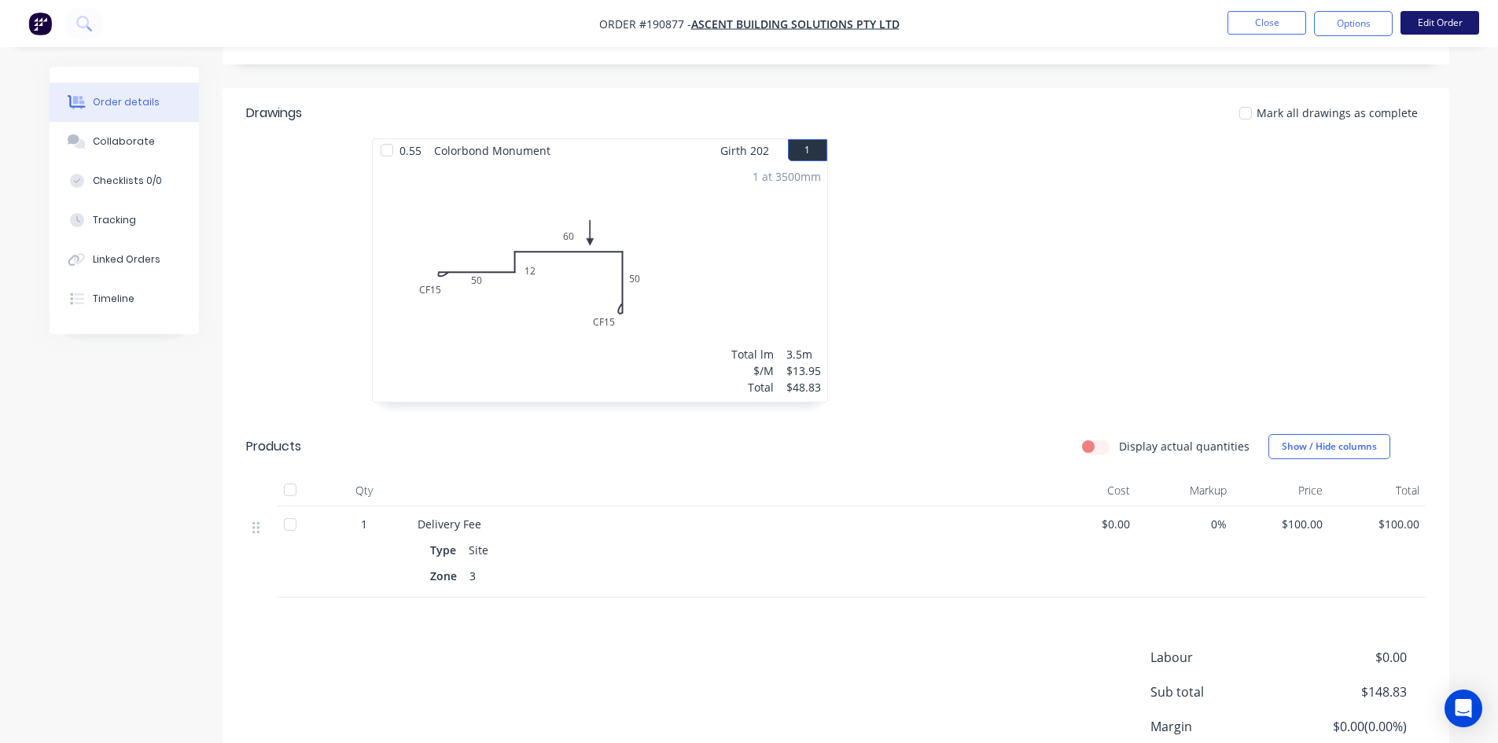
click at [1421, 13] on button "Edit Order" at bounding box center [1439, 23] width 79 height 24
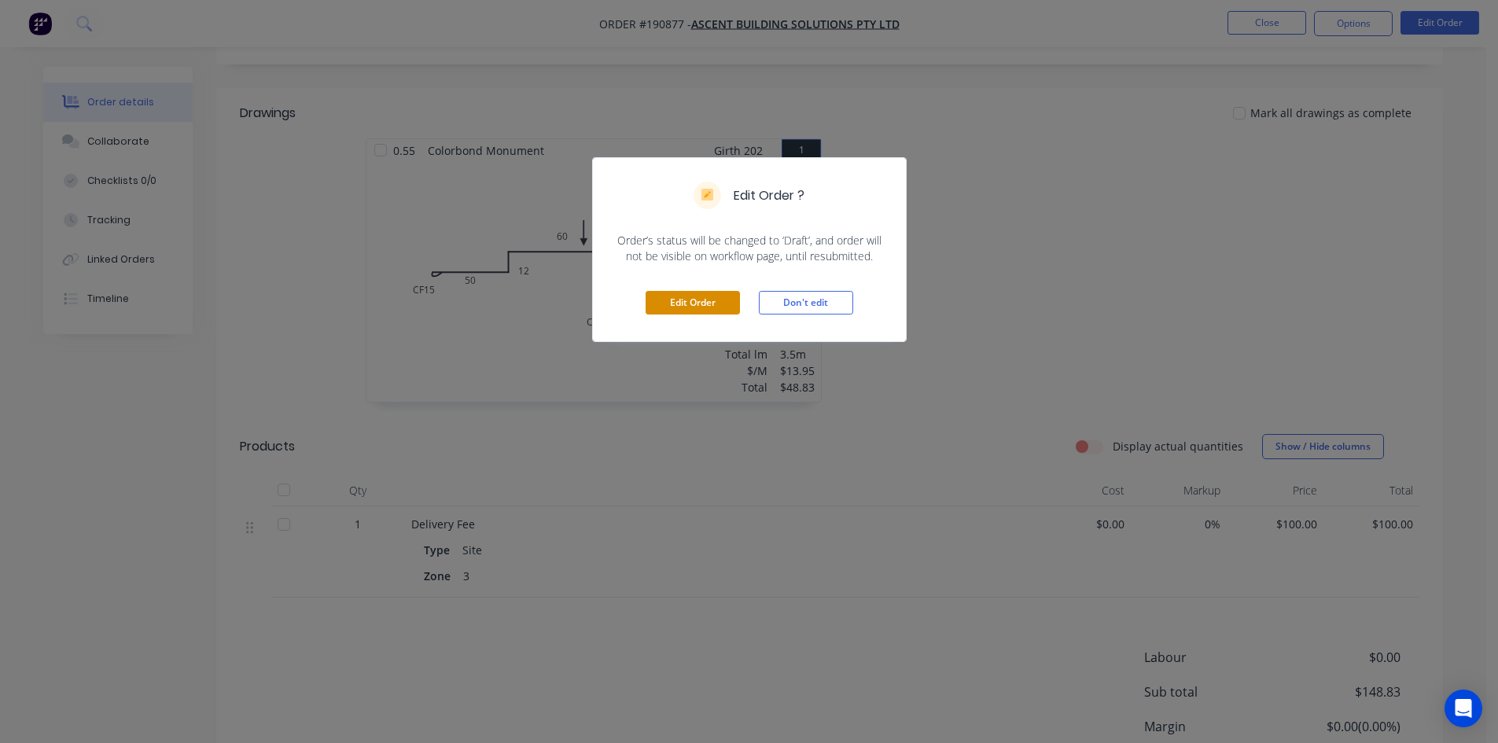
click at [716, 307] on button "Edit Order" at bounding box center [692, 303] width 94 height 24
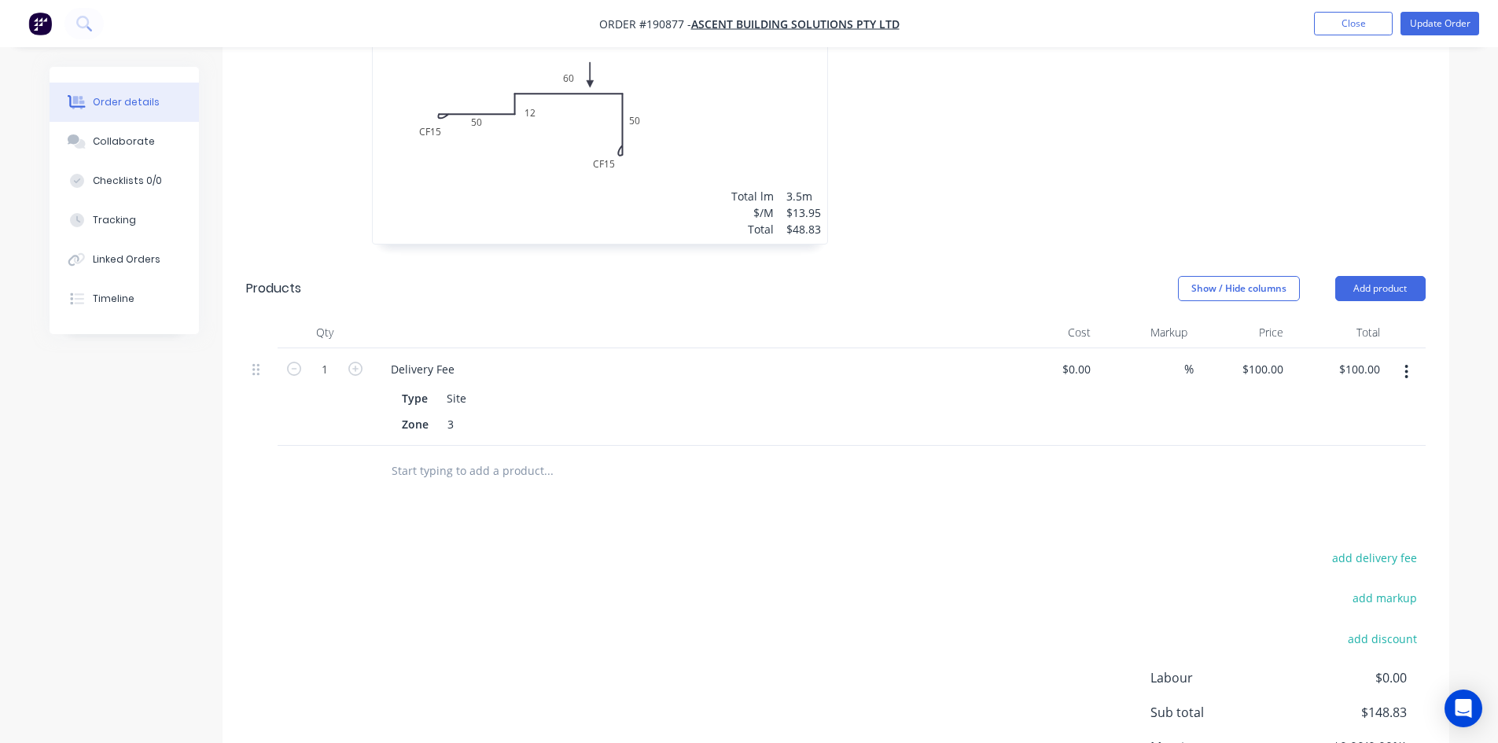
scroll to position [693, 0]
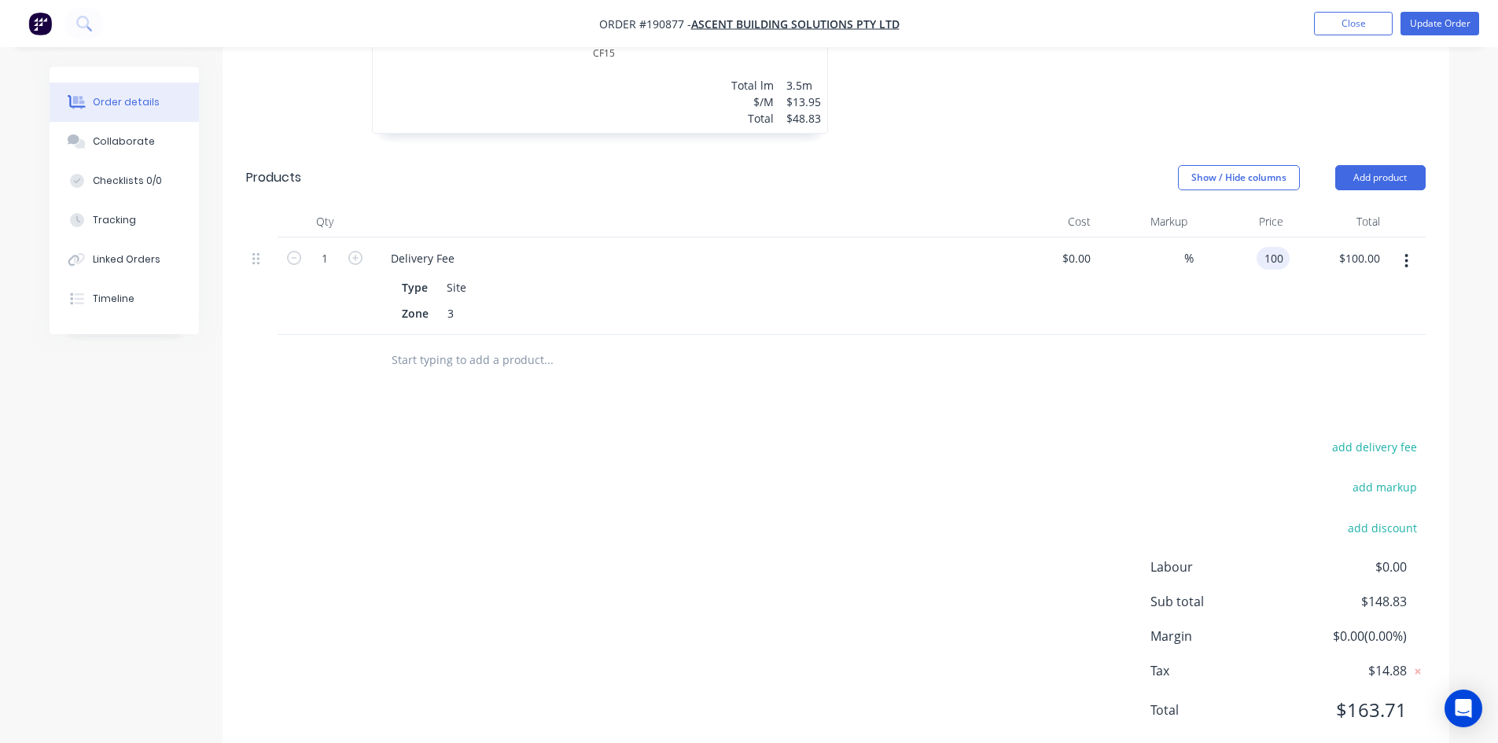
click at [1254, 237] on div "100 100" at bounding box center [1241, 285] width 97 height 97
type input "$75.00"
click at [1218, 270] on div "$75.00 75" at bounding box center [1241, 285] width 97 height 97
click at [1429, 26] on button "Update Order" at bounding box center [1439, 24] width 79 height 24
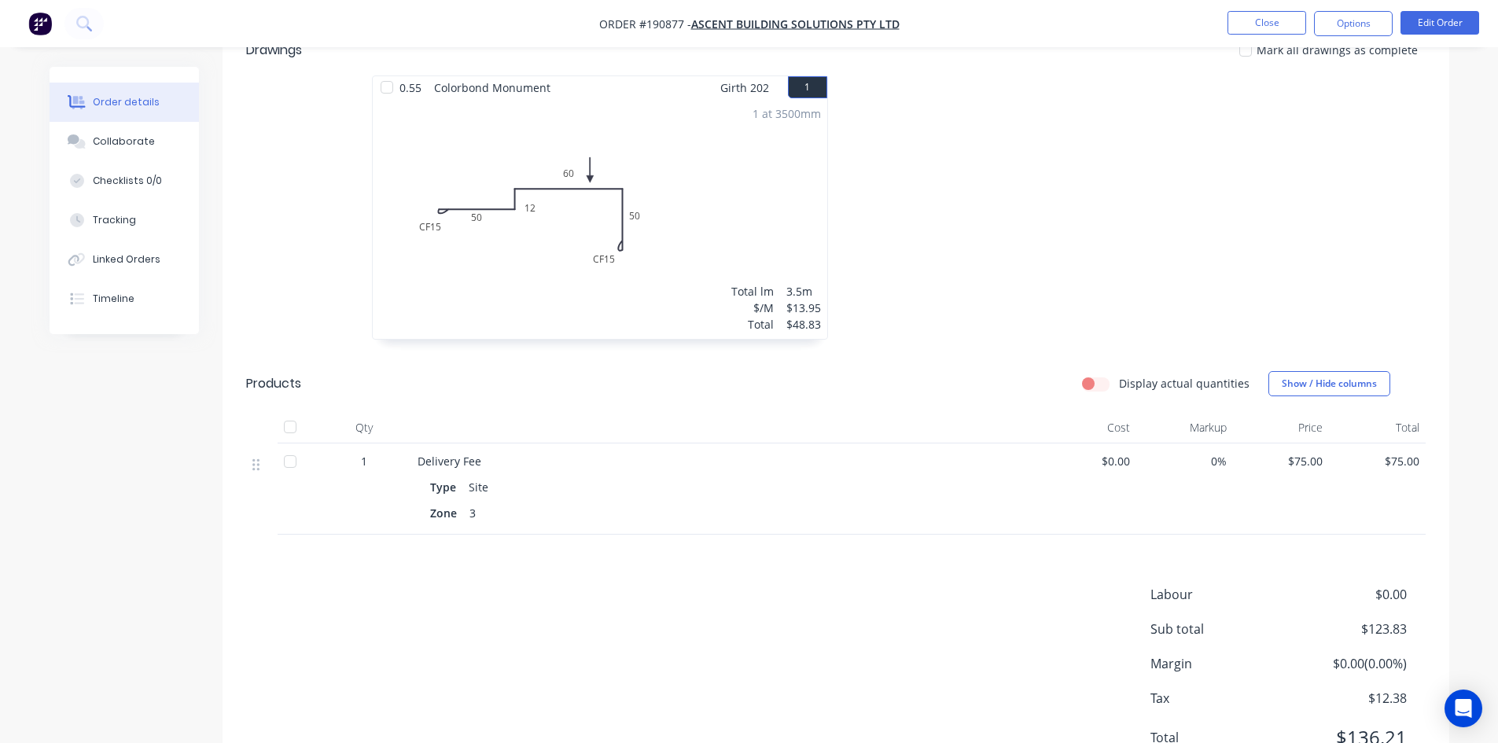
scroll to position [505, 0]
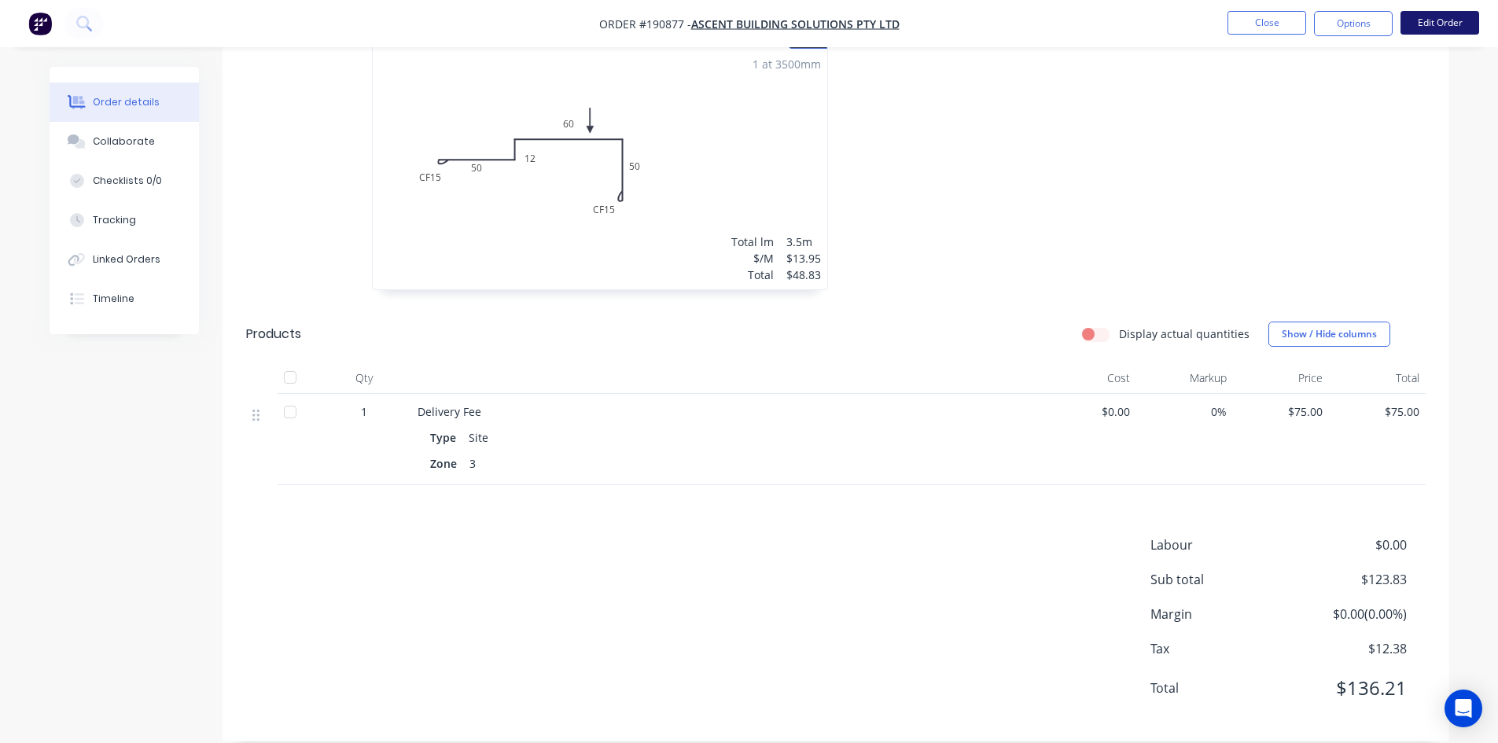
click at [1447, 25] on button "Edit Order" at bounding box center [1439, 23] width 79 height 24
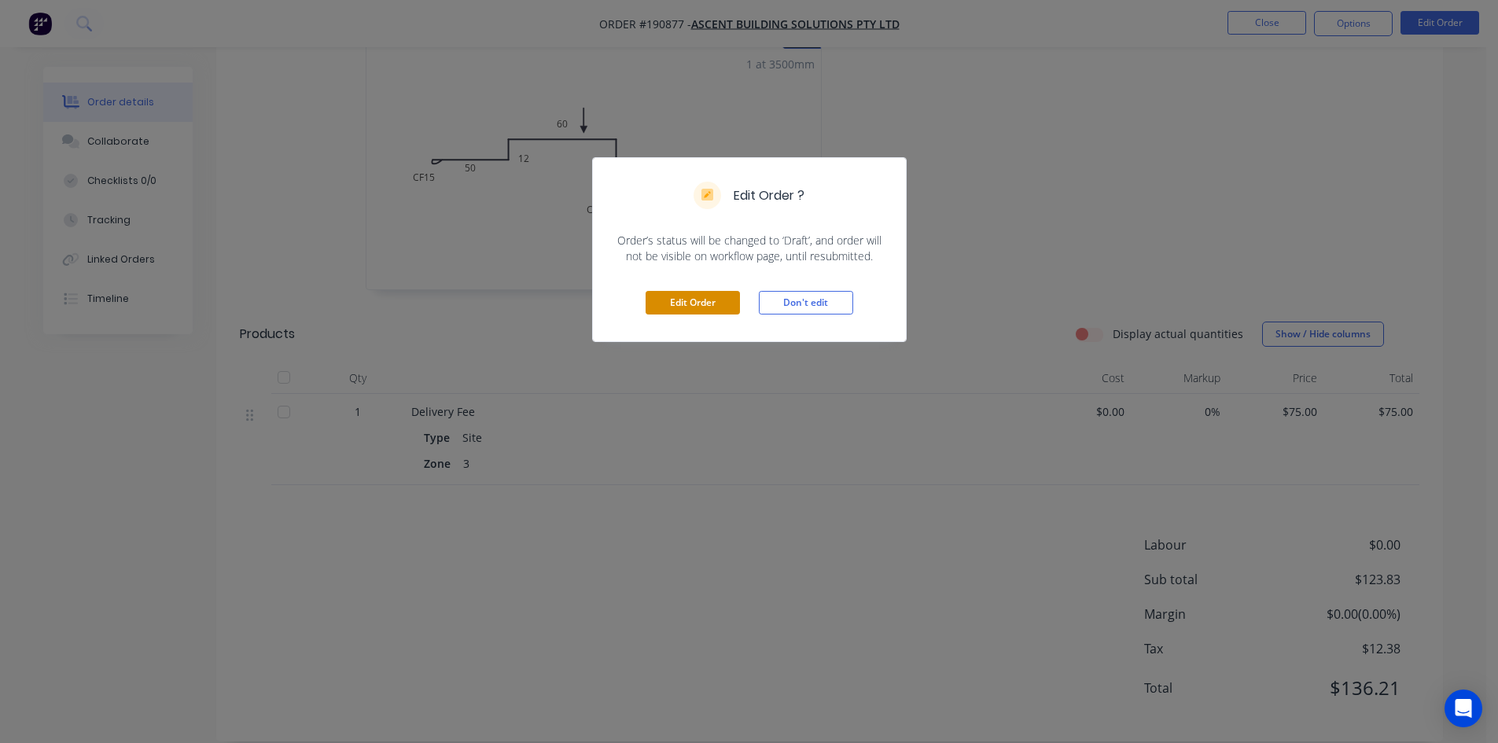
click at [726, 309] on button "Edit Order" at bounding box center [692, 303] width 94 height 24
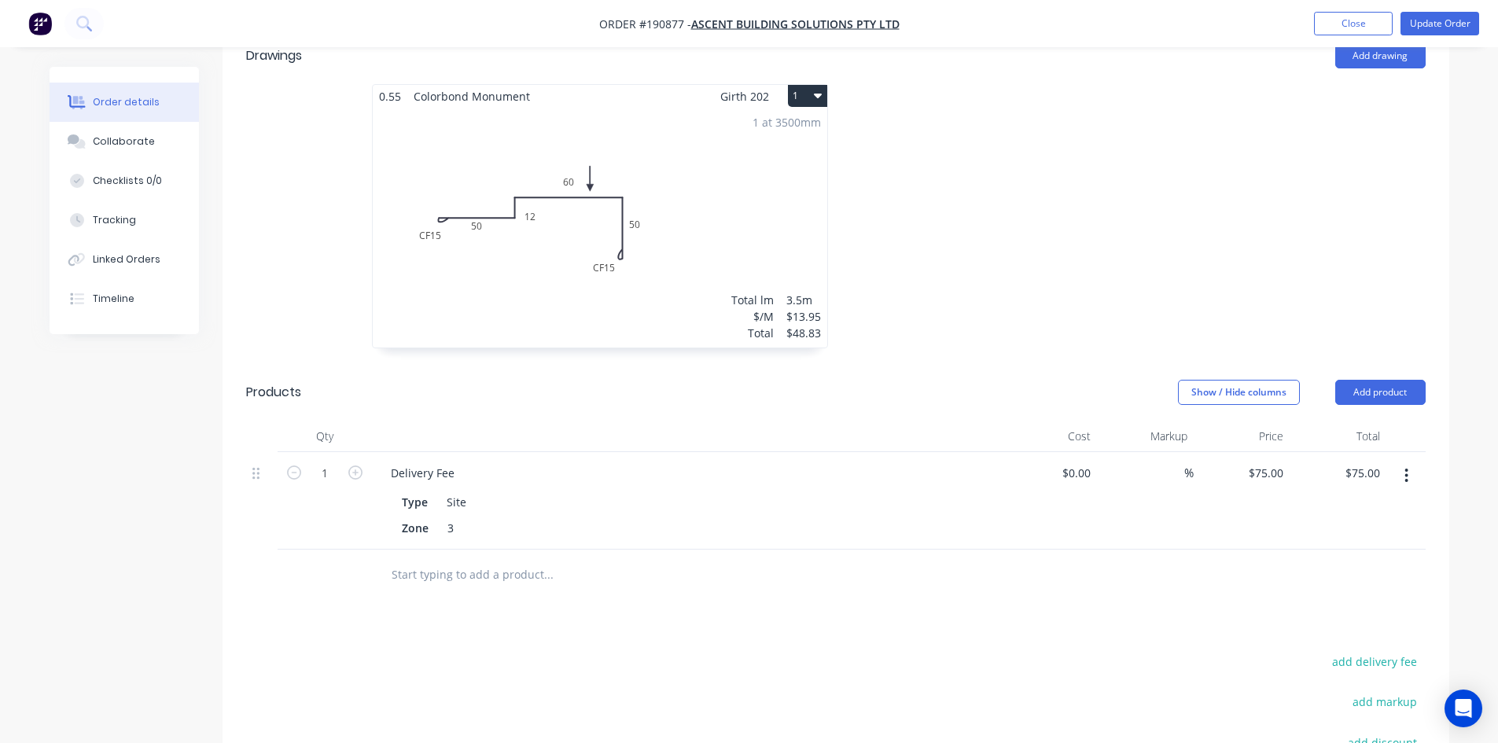
scroll to position [629, 0]
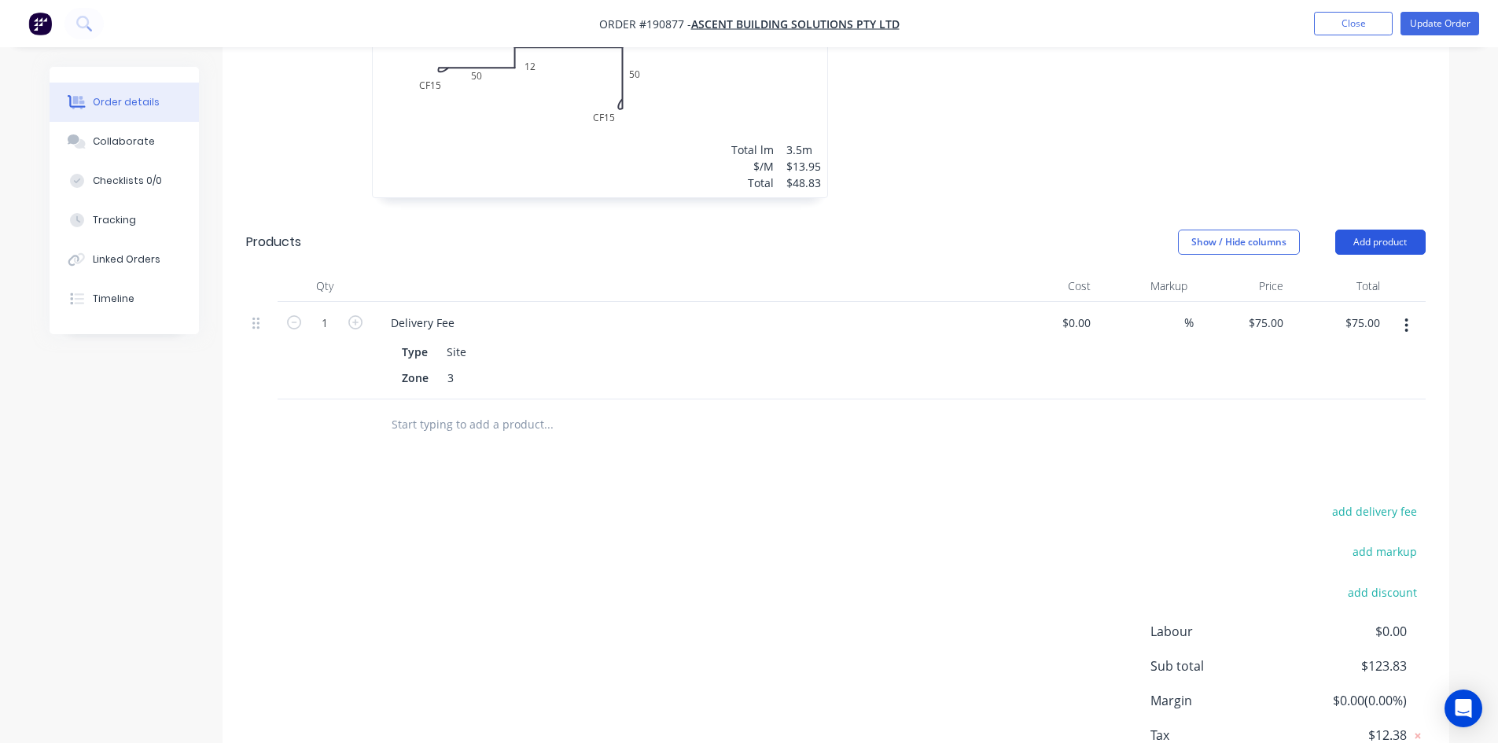
click at [1373, 230] on button "Add product" at bounding box center [1380, 242] width 90 height 25
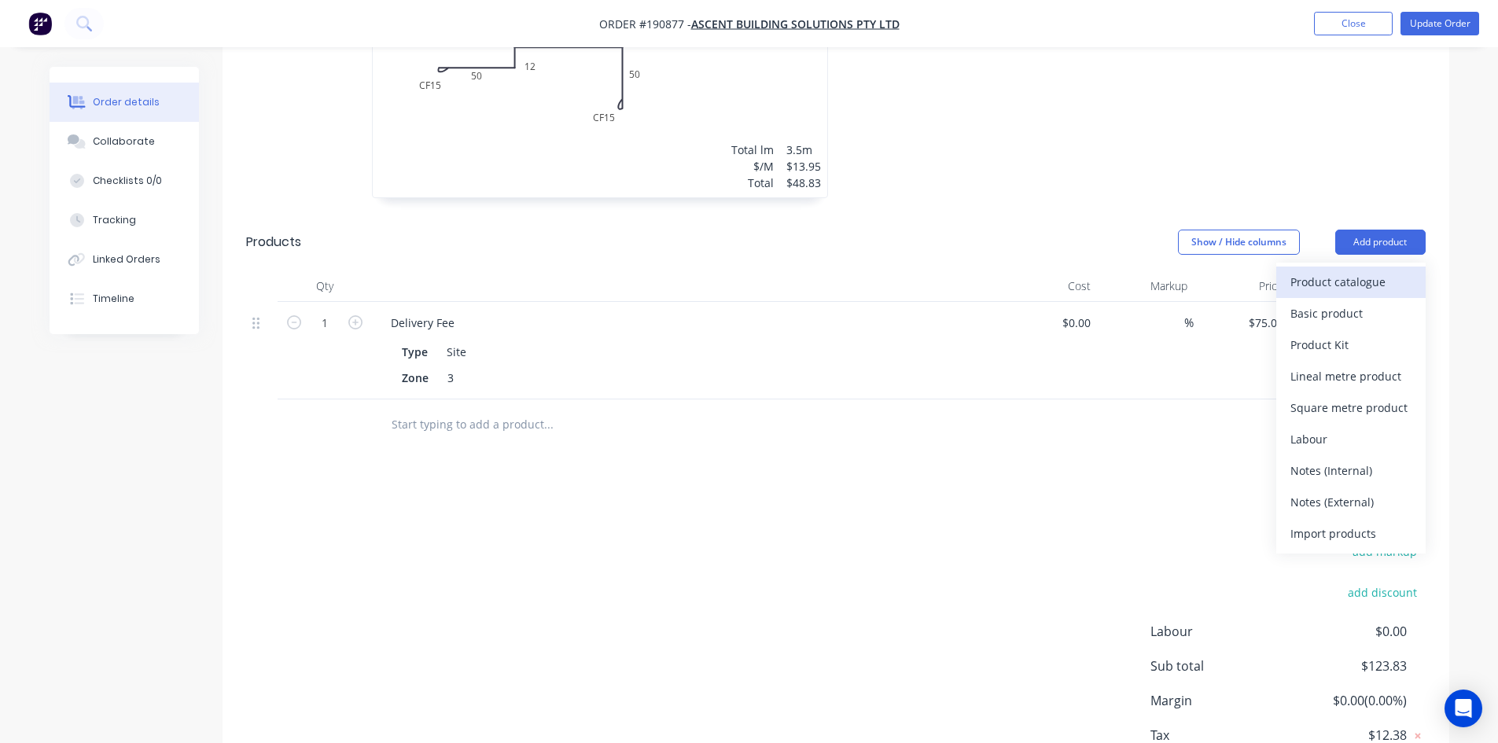
click at [1358, 270] on div "Product catalogue" at bounding box center [1350, 281] width 121 height 23
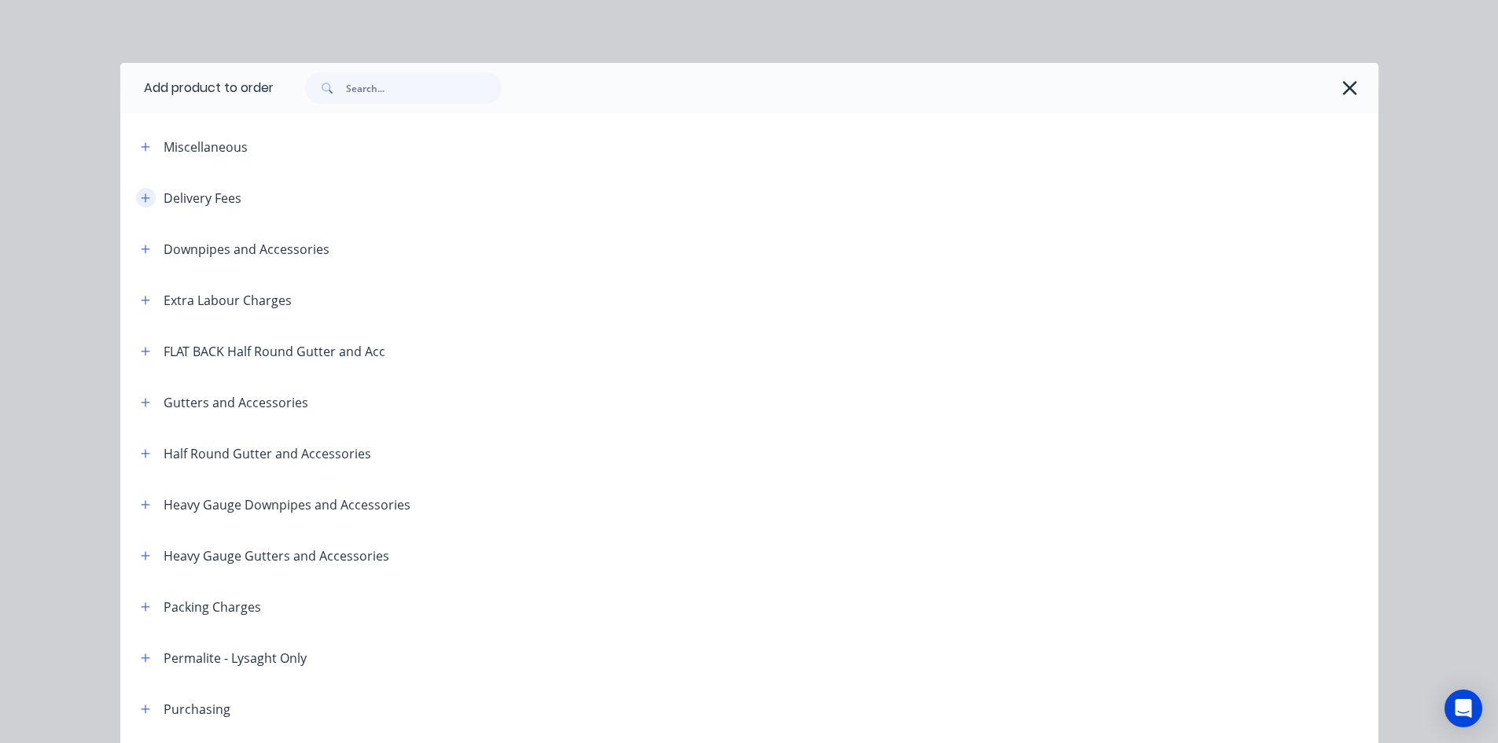
click at [142, 202] on icon "button" at bounding box center [145, 198] width 9 height 11
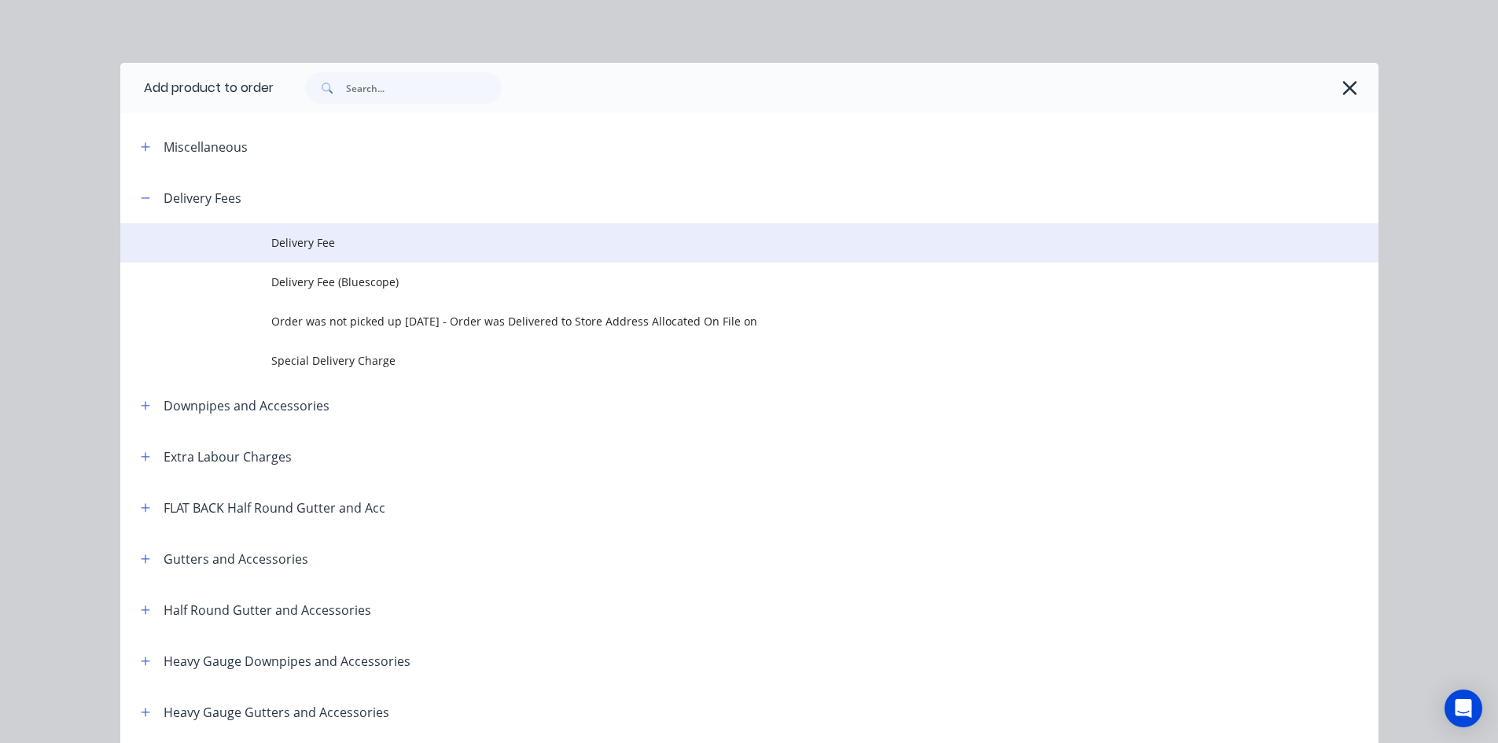
click at [284, 254] on td "Delivery Fee" at bounding box center [824, 242] width 1107 height 39
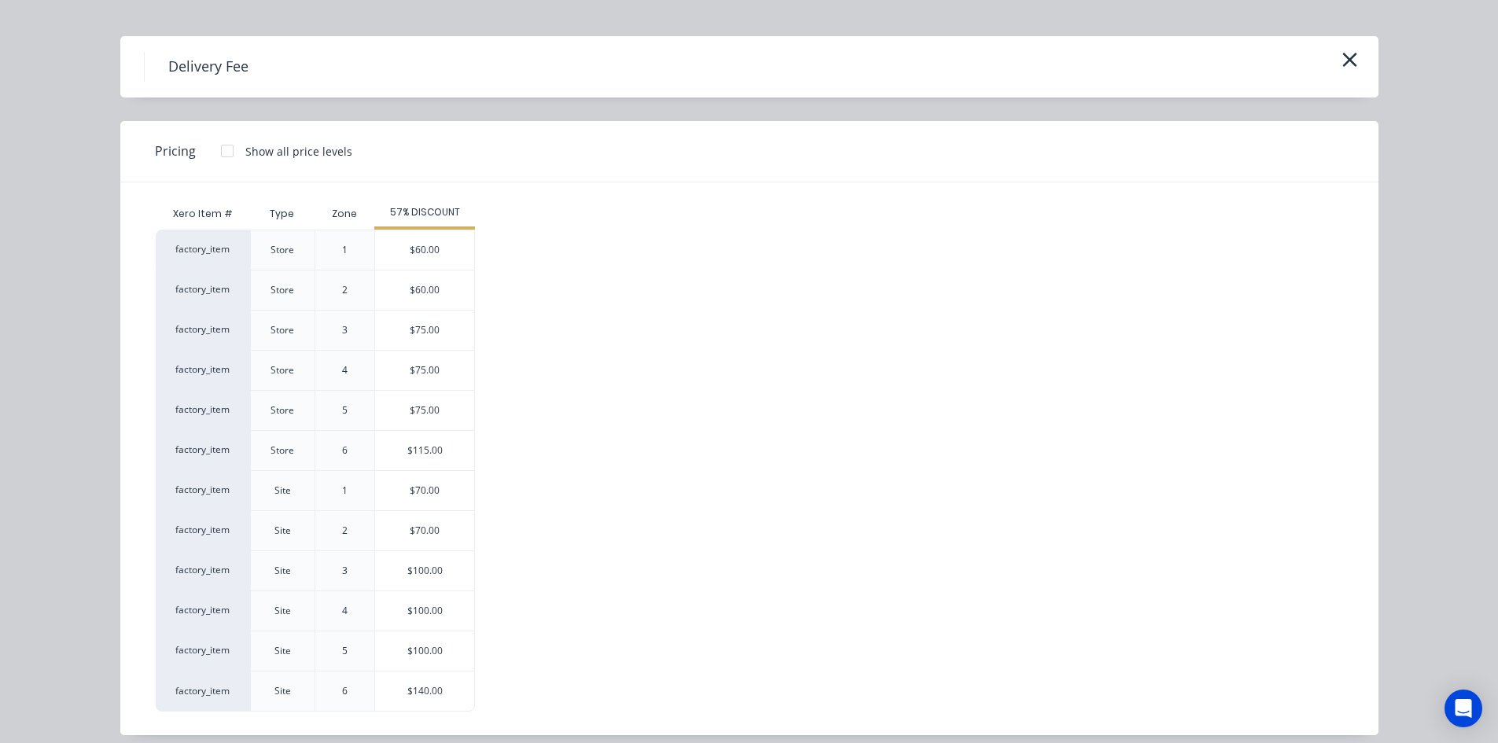
scroll to position [41, 0]
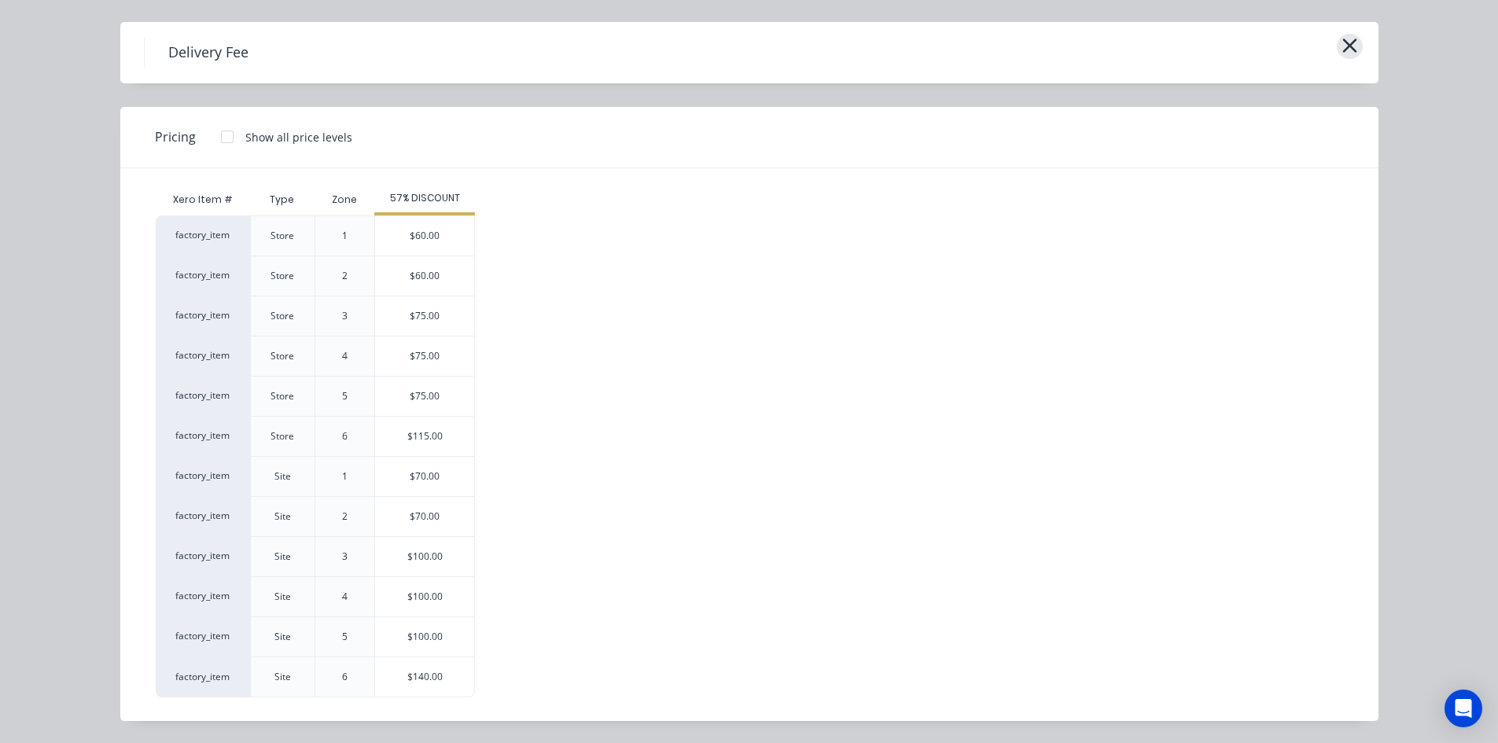
click at [1352, 46] on button "button" at bounding box center [1349, 46] width 26 height 25
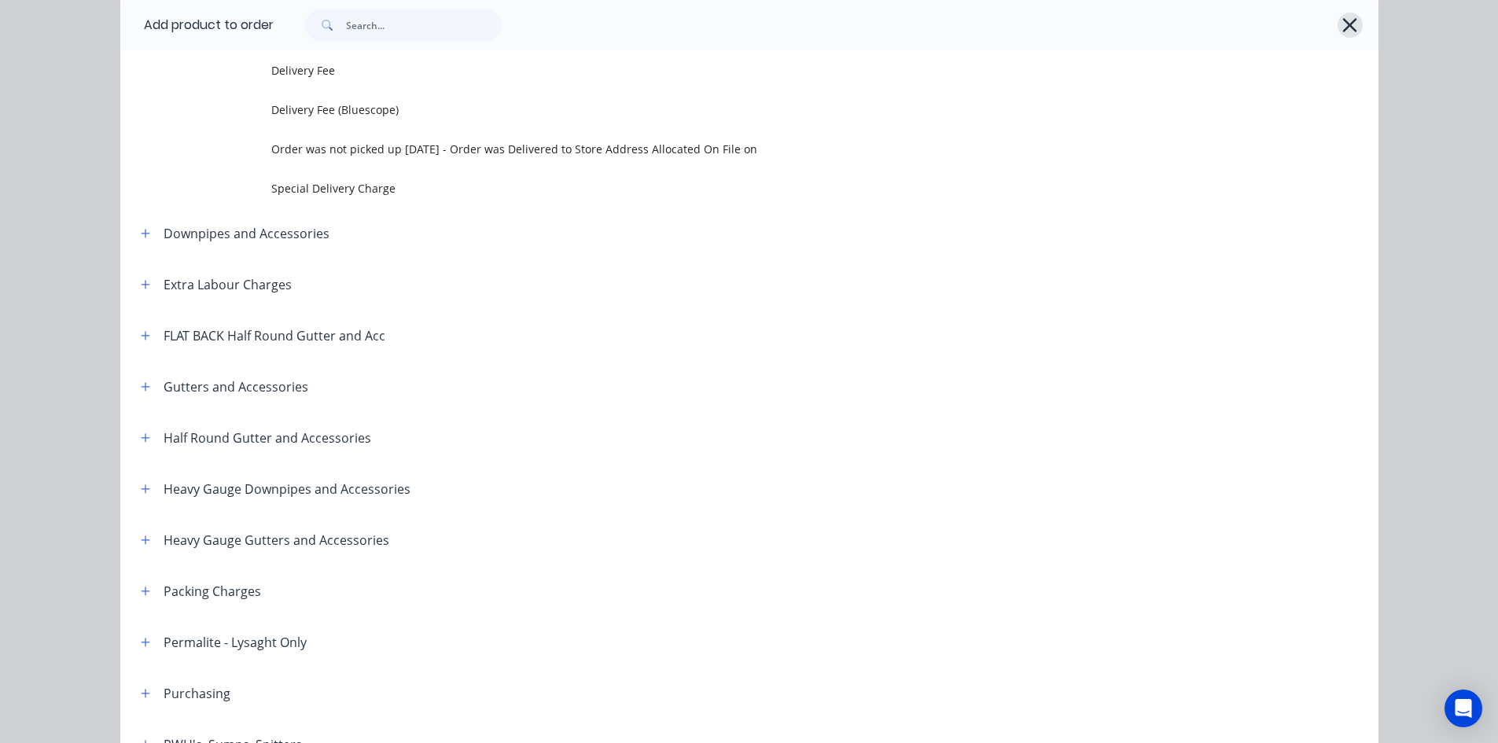
click at [1347, 30] on icon "button" at bounding box center [1349, 25] width 17 height 22
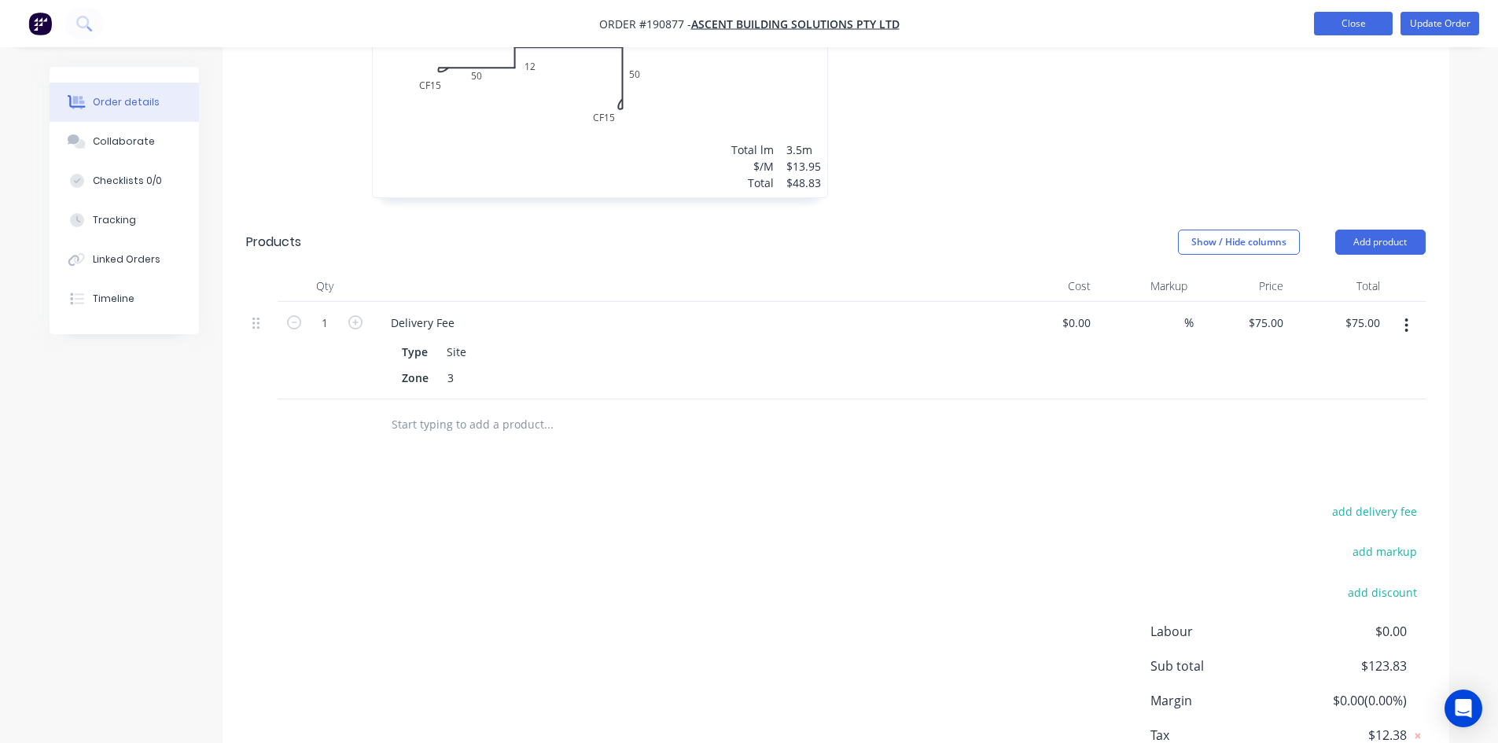
click at [1339, 17] on button "Close" at bounding box center [1353, 24] width 79 height 24
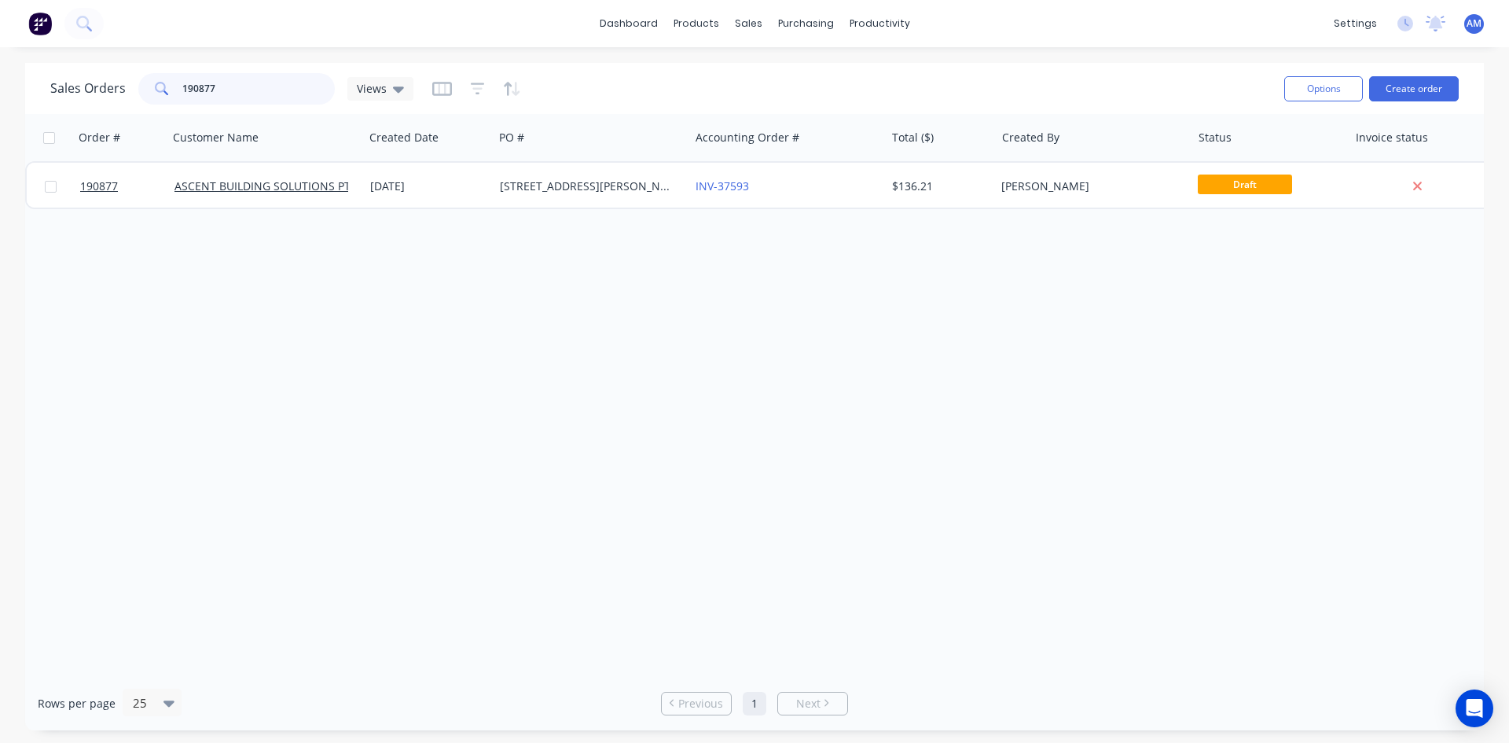
click at [234, 90] on input "190877" at bounding box center [258, 88] width 153 height 31
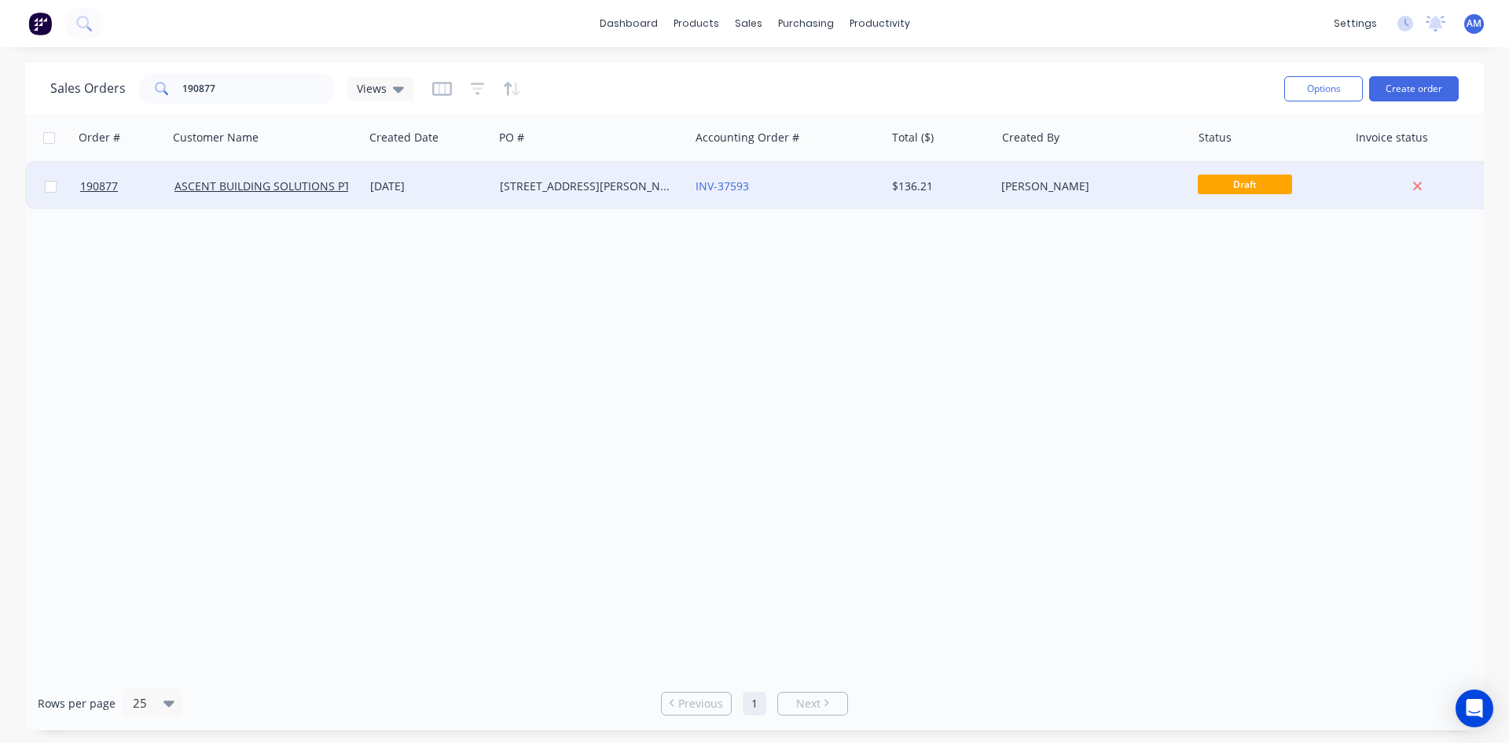
click at [534, 189] on div "[STREET_ADDRESS][PERSON_NAME]" at bounding box center [587, 186] width 175 height 16
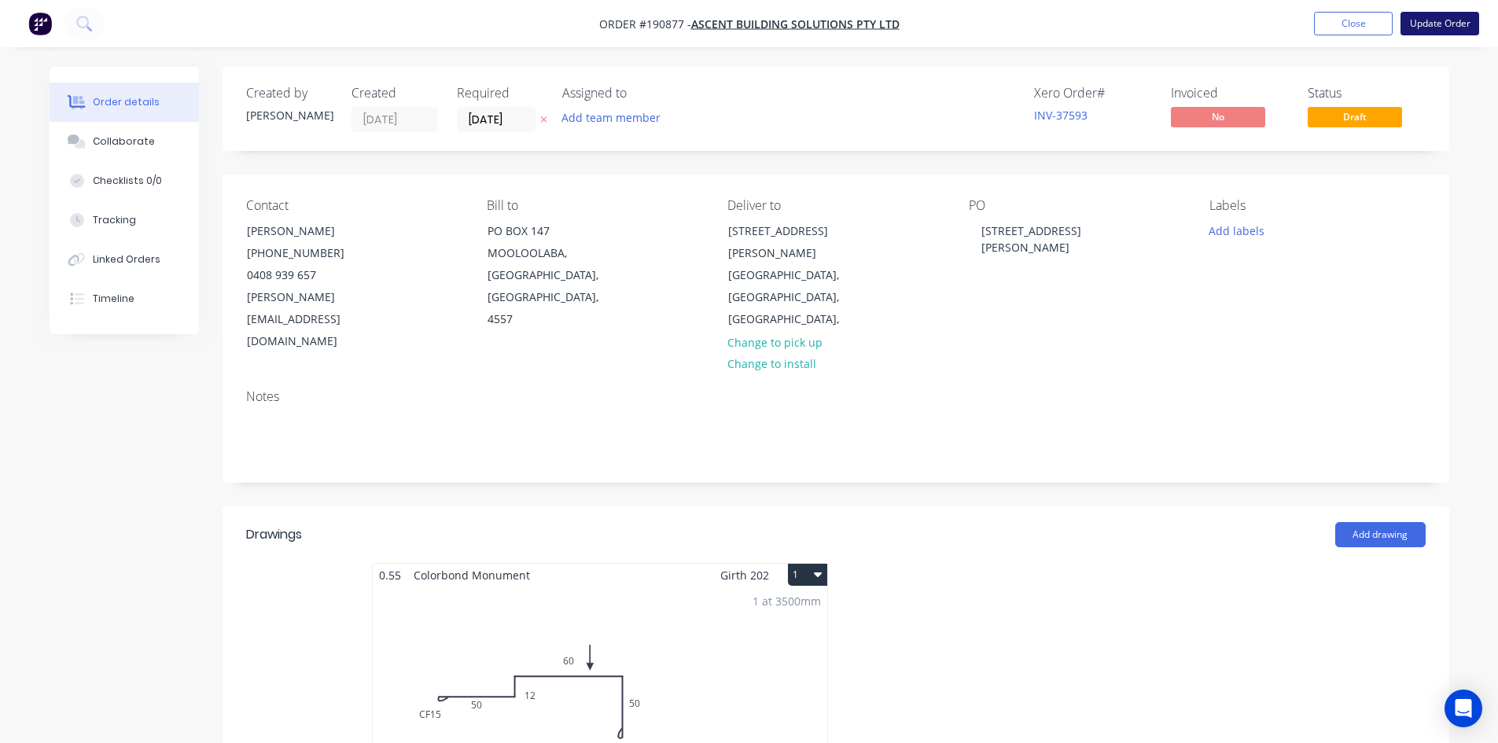
click at [1445, 24] on button "Update Order" at bounding box center [1439, 24] width 79 height 24
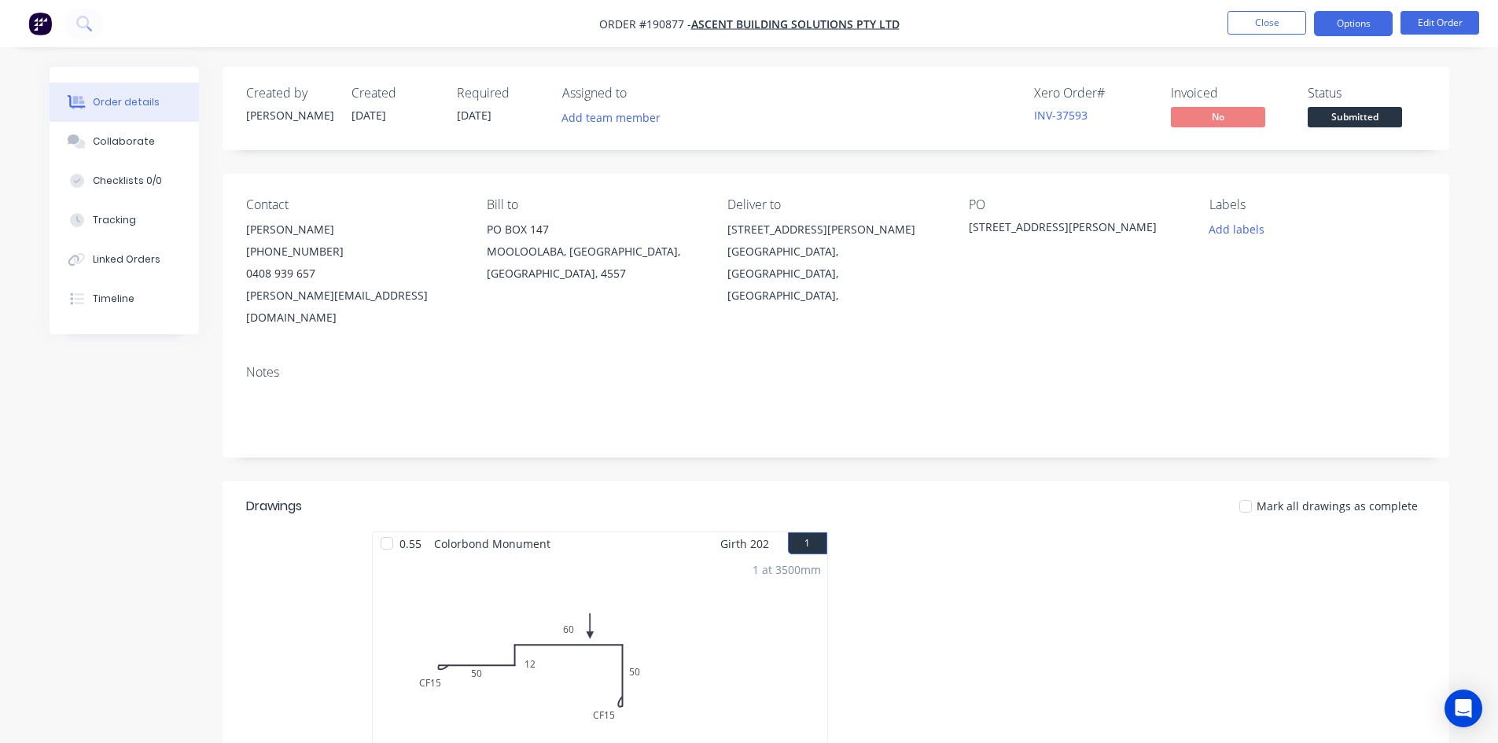
click at [1344, 27] on button "Options" at bounding box center [1353, 23] width 79 height 25
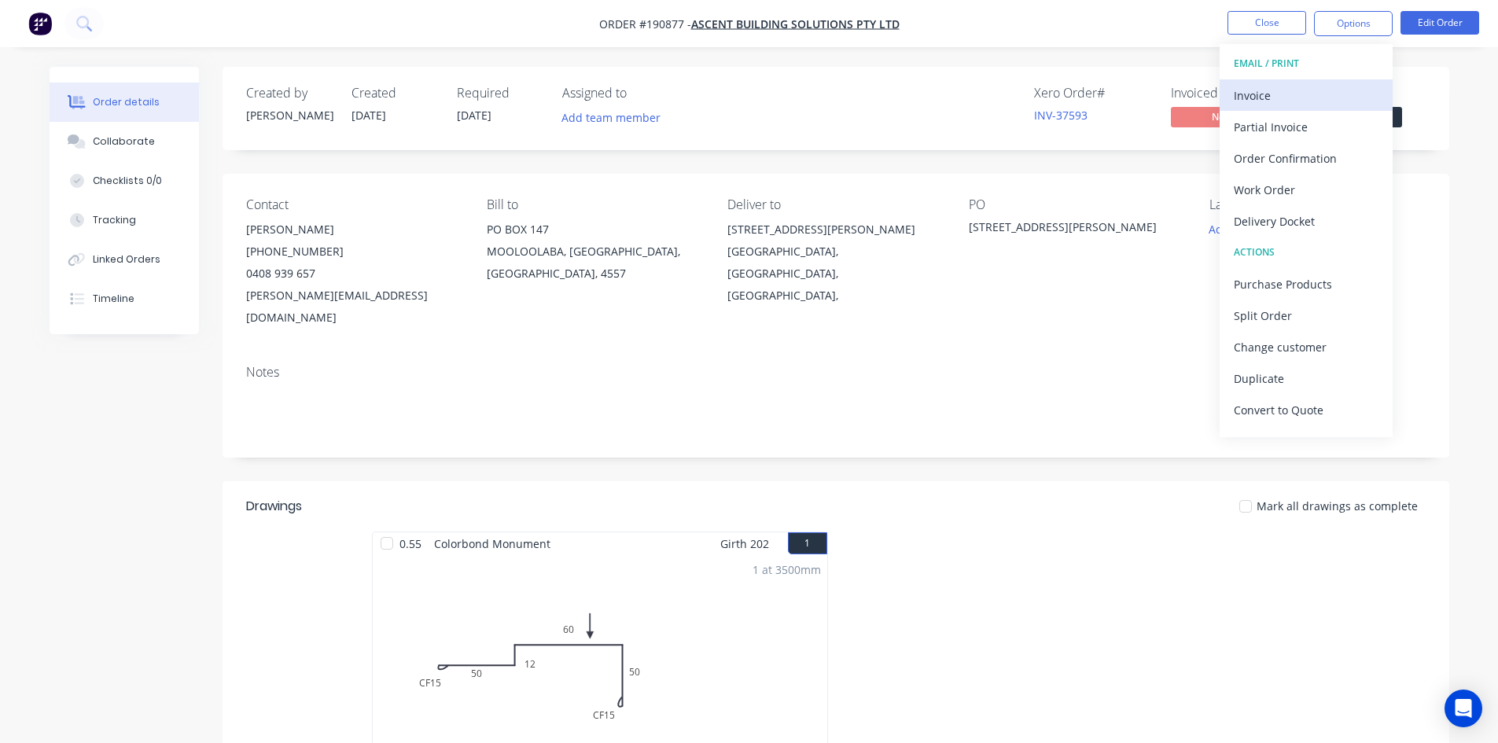
click at [1311, 84] on div "Invoice" at bounding box center [1305, 95] width 145 height 23
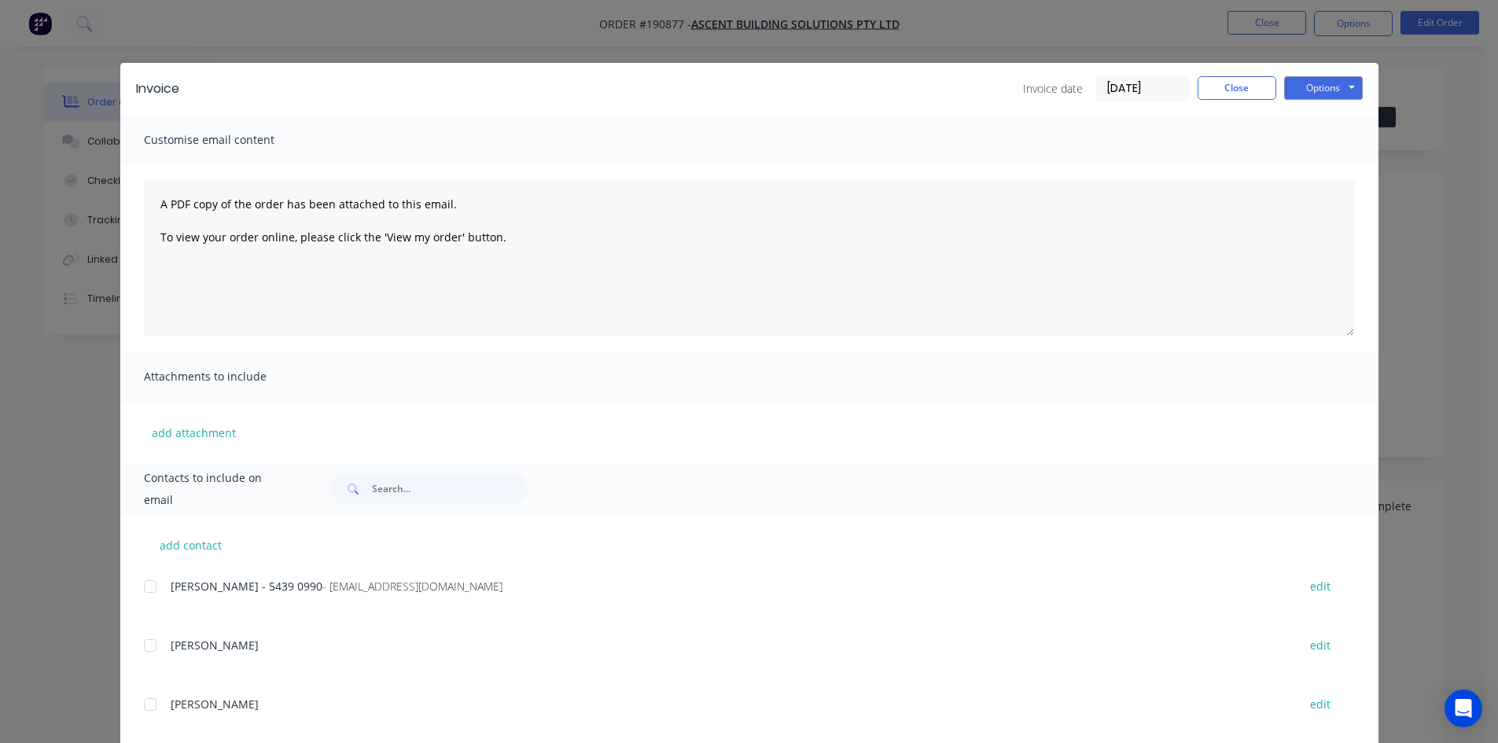
click at [147, 587] on div at bounding box center [149, 586] width 31 height 31
click at [1311, 91] on button "Options" at bounding box center [1323, 88] width 79 height 24
click at [1307, 161] on button "Email" at bounding box center [1334, 168] width 101 height 26
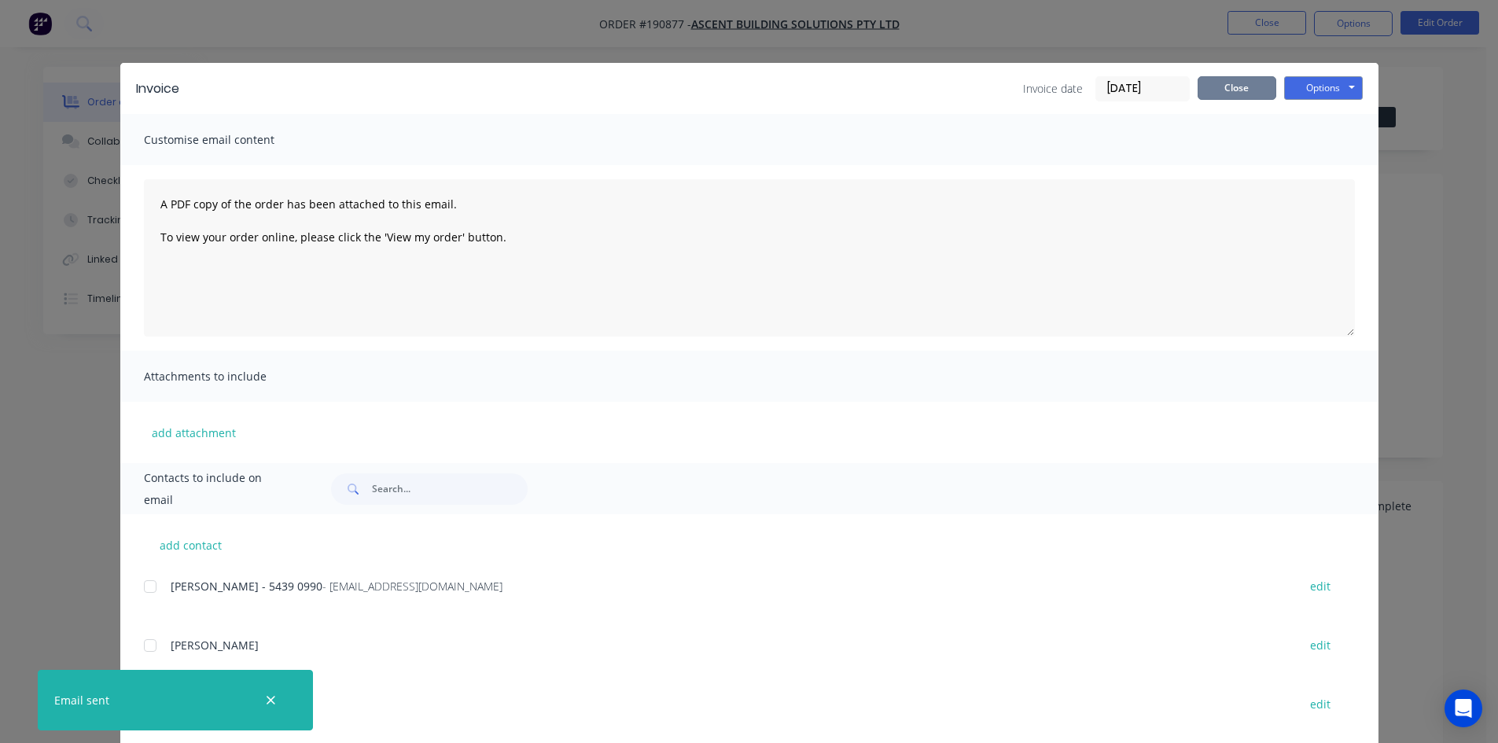
click at [1200, 87] on button "Close" at bounding box center [1236, 88] width 79 height 24
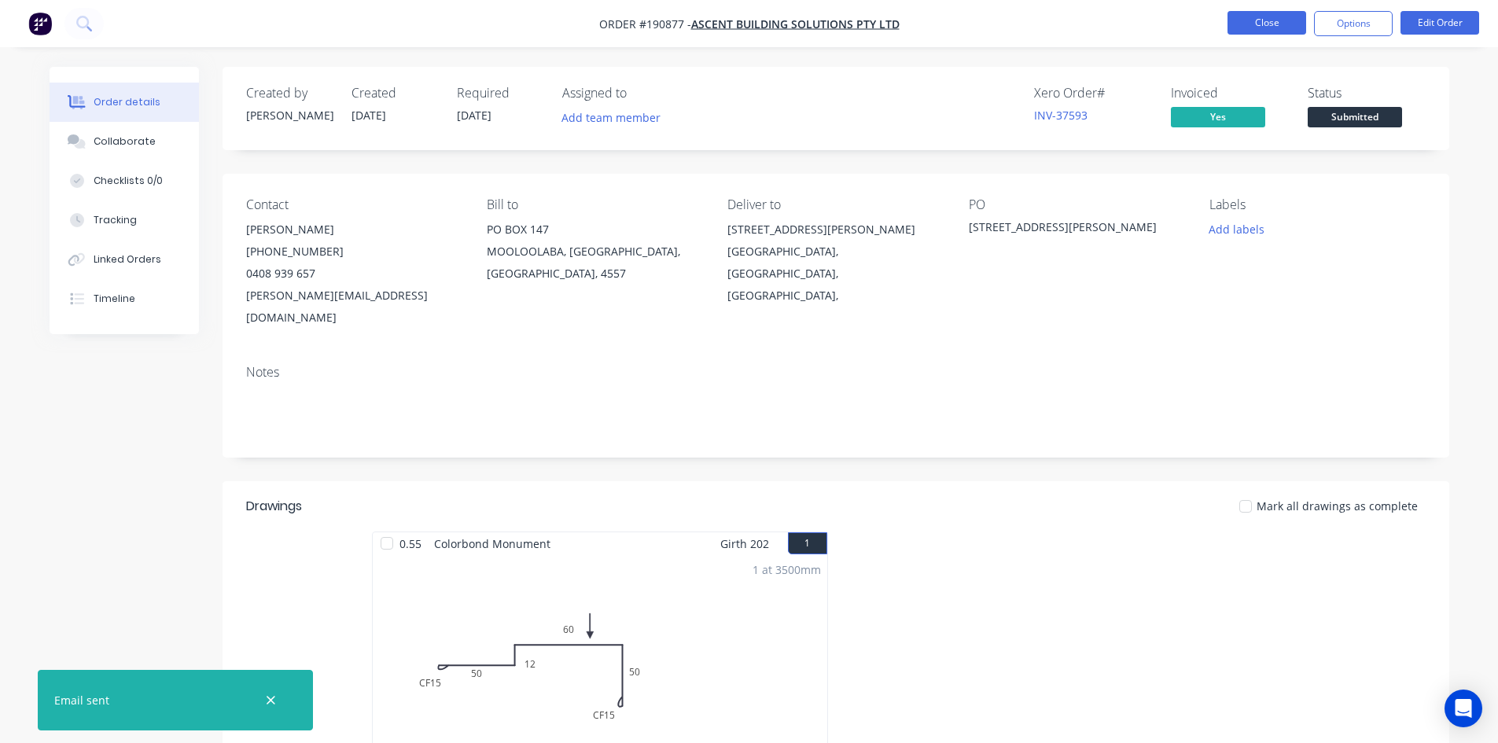
click at [1238, 23] on button "Close" at bounding box center [1266, 23] width 79 height 24
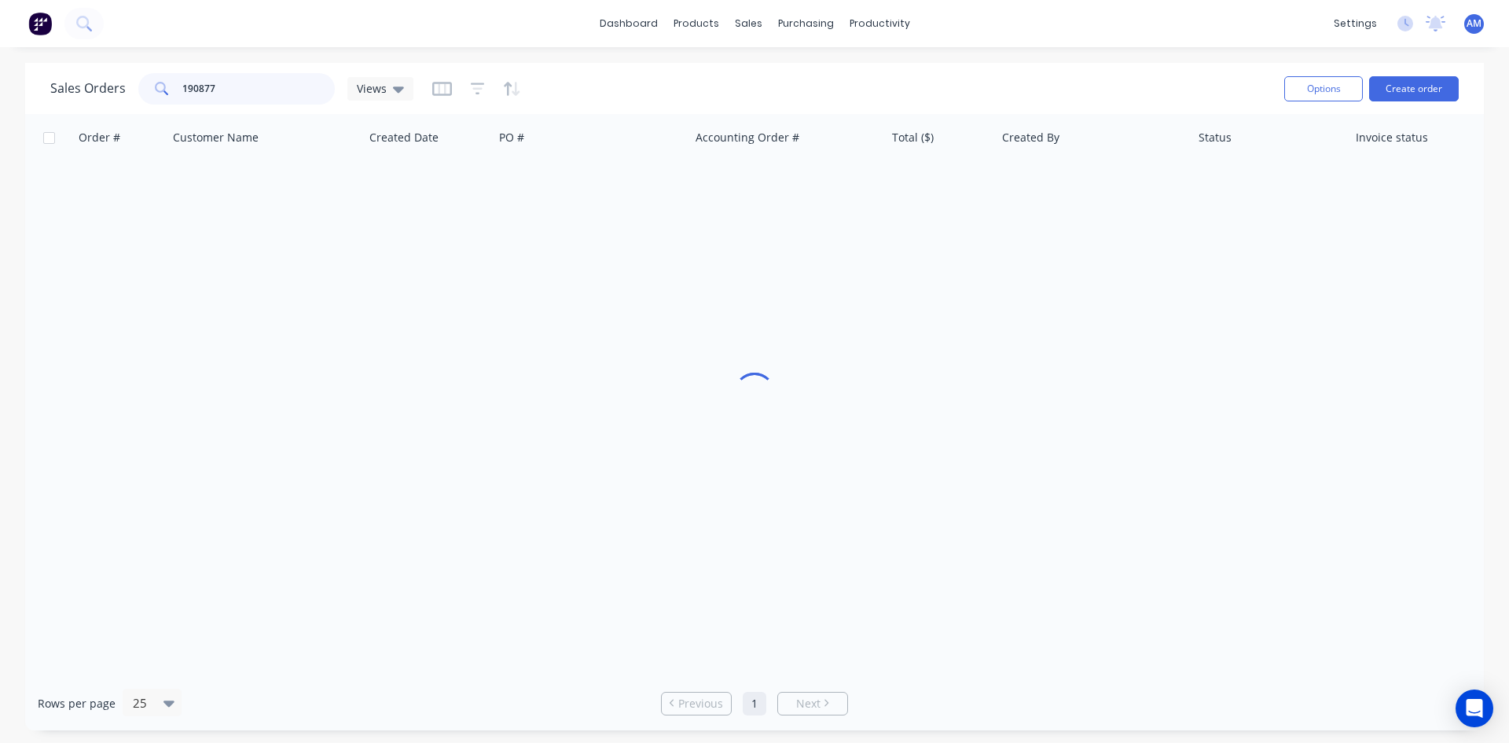
drag, startPoint x: 266, startPoint y: 84, endPoint x: 128, endPoint y: 83, distance: 137.6
click at [128, 83] on div "Sales Orders 190877 Views" at bounding box center [231, 88] width 363 height 31
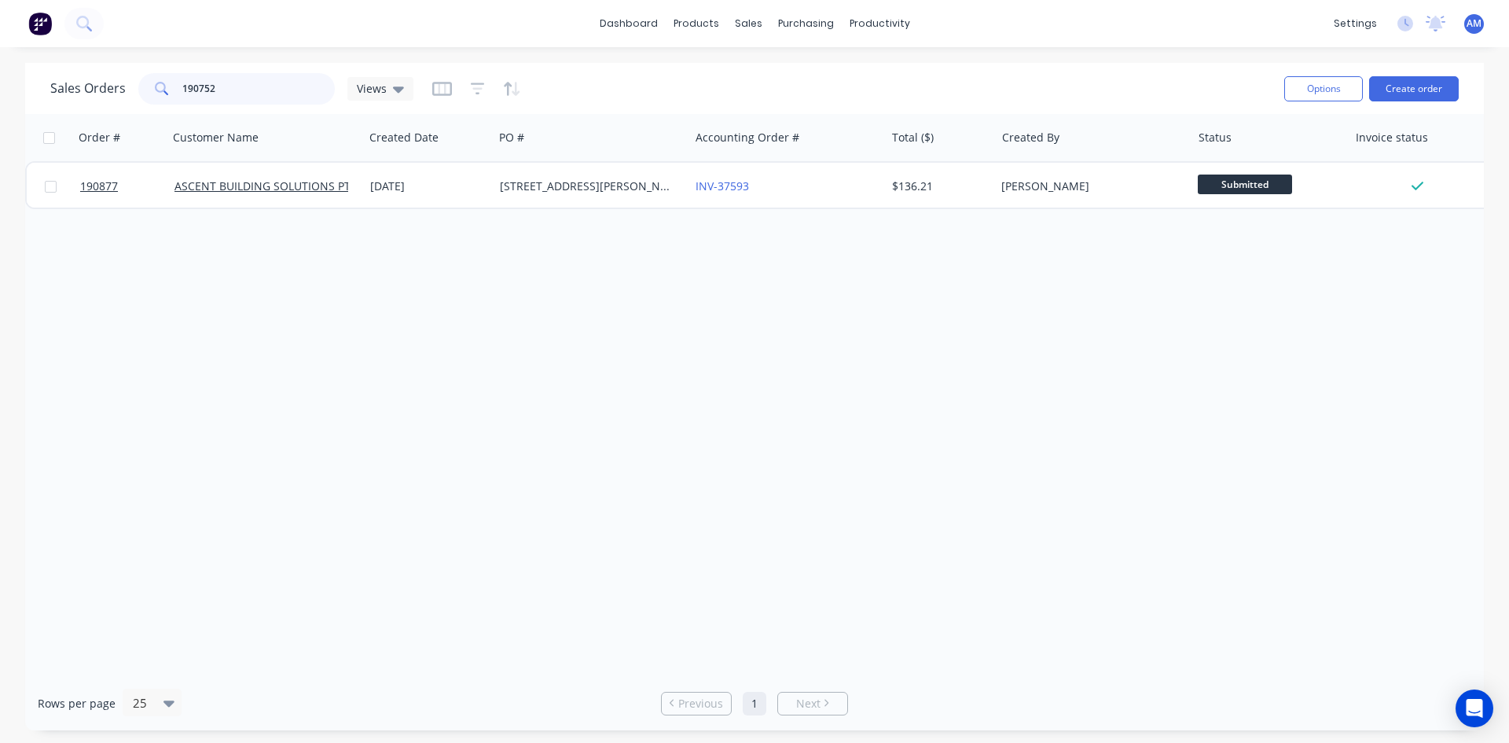
type input "190752"
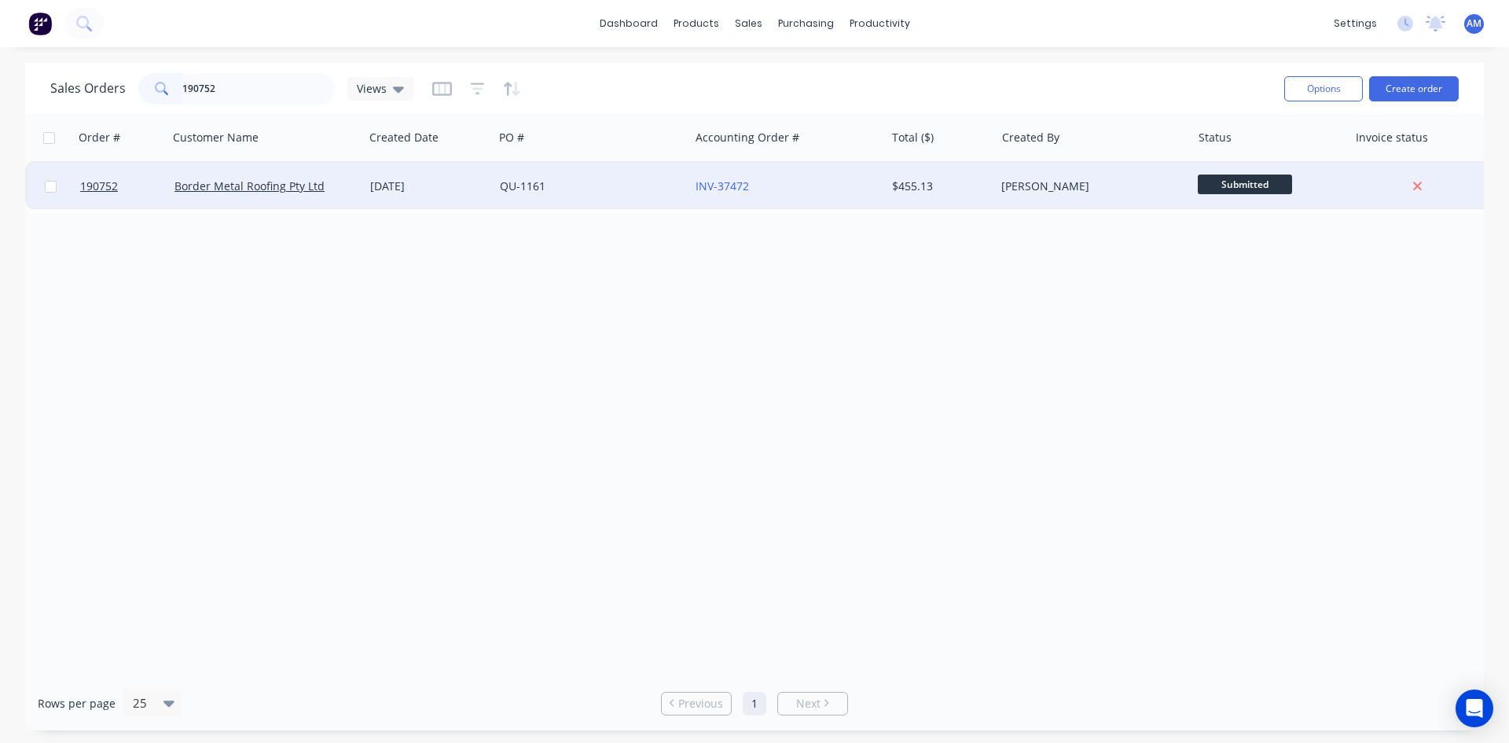
click at [633, 196] on div "QU-1161" at bounding box center [592, 186] width 196 height 47
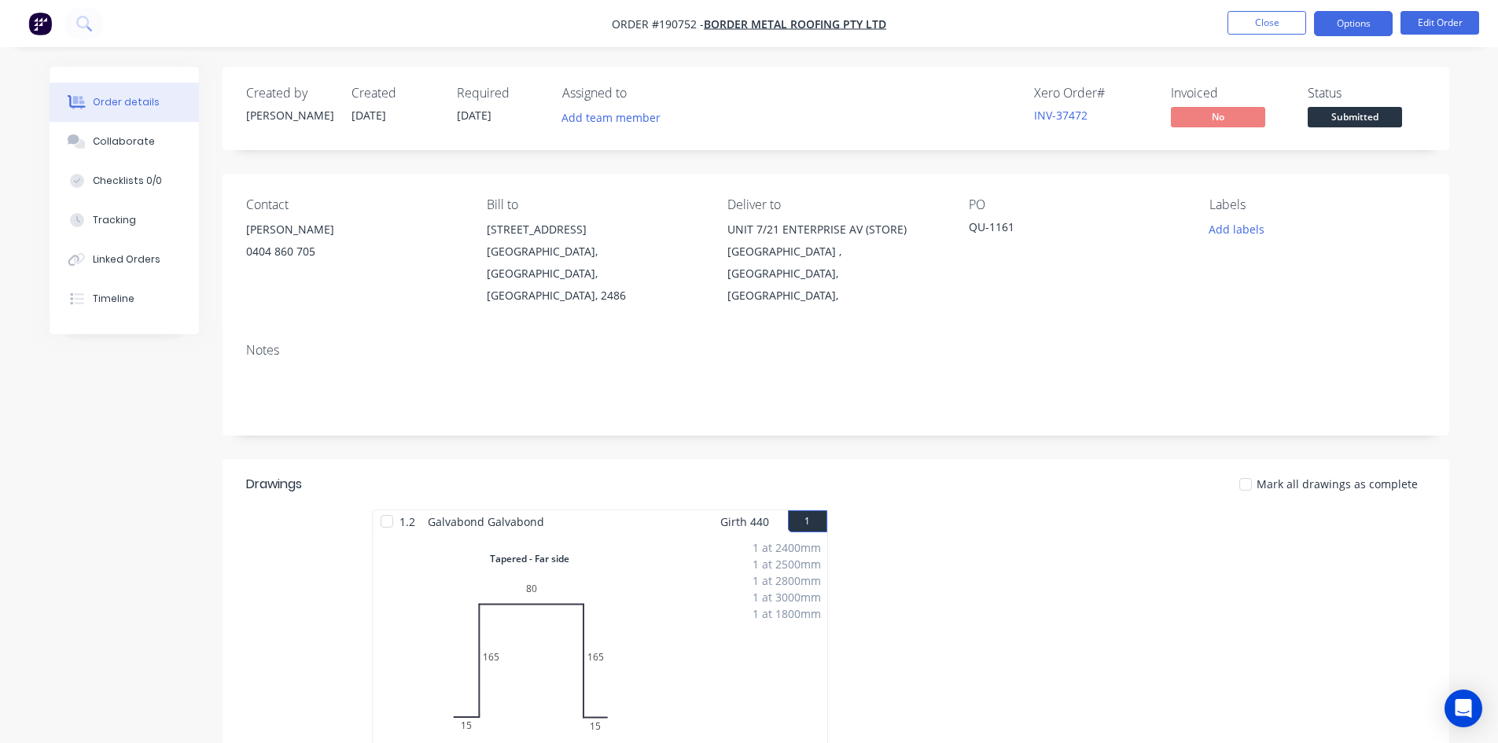
click at [1345, 24] on button "Options" at bounding box center [1353, 23] width 79 height 25
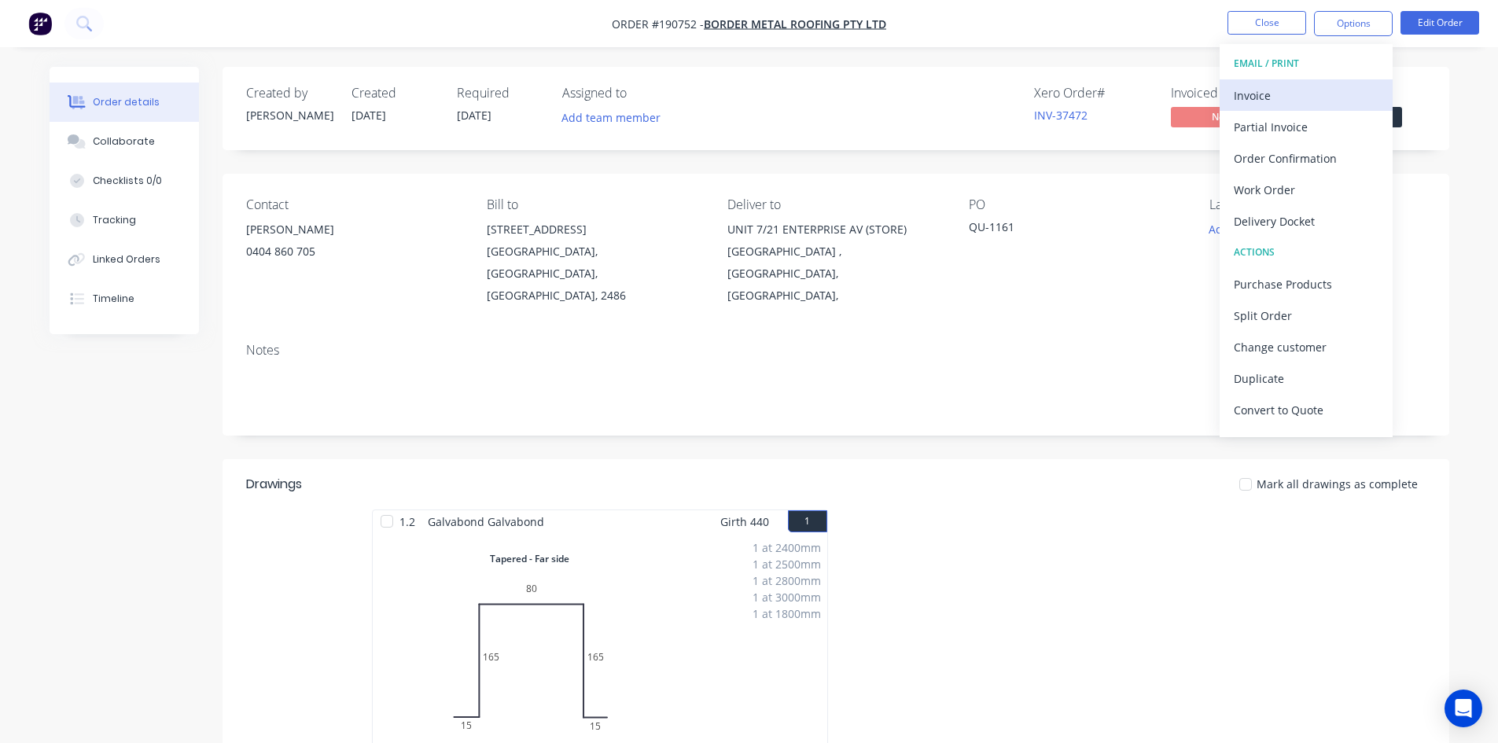
click at [1312, 81] on button "Invoice" at bounding box center [1305, 94] width 173 height 31
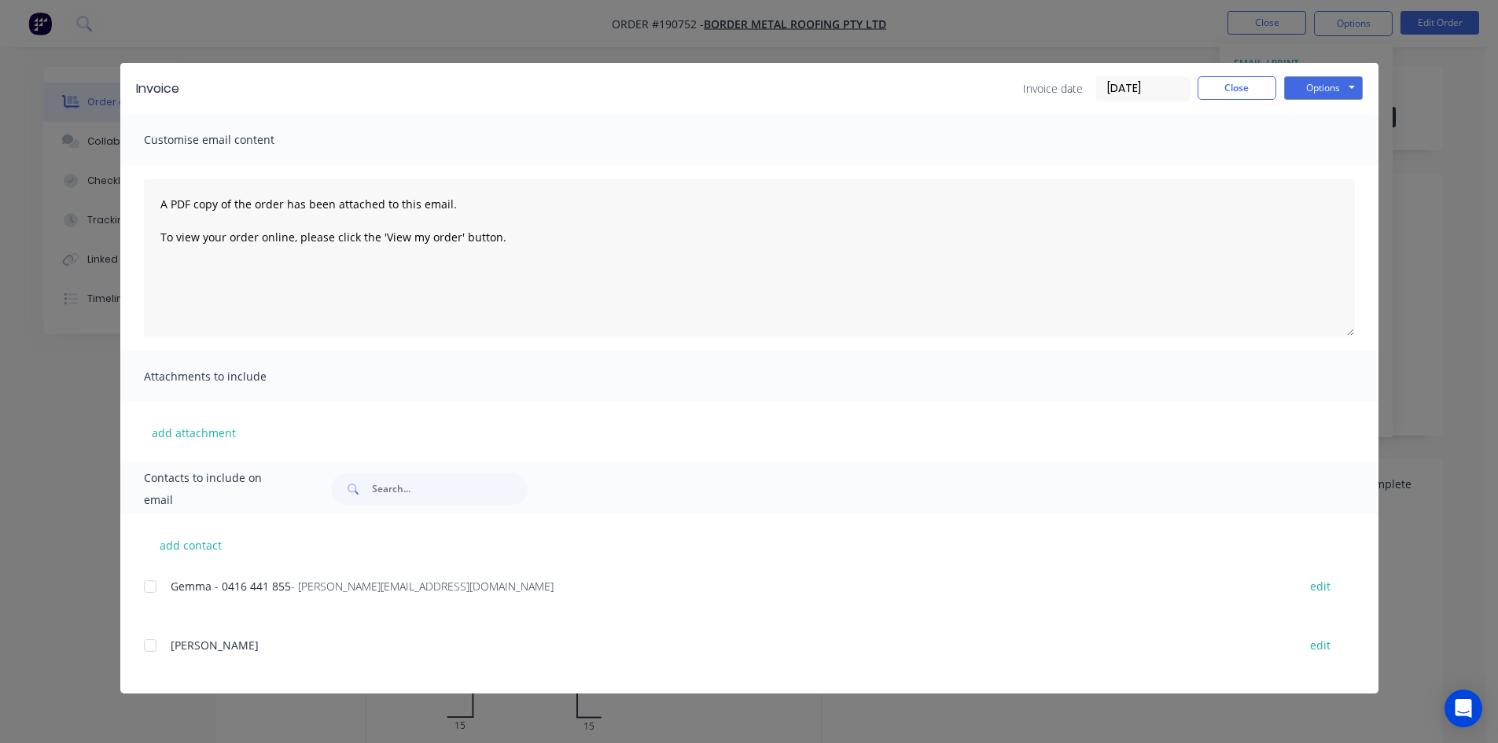
click at [154, 583] on div at bounding box center [149, 586] width 31 height 31
click at [1314, 86] on button "Options" at bounding box center [1323, 88] width 79 height 24
click at [1320, 170] on button "Email" at bounding box center [1334, 168] width 101 height 26
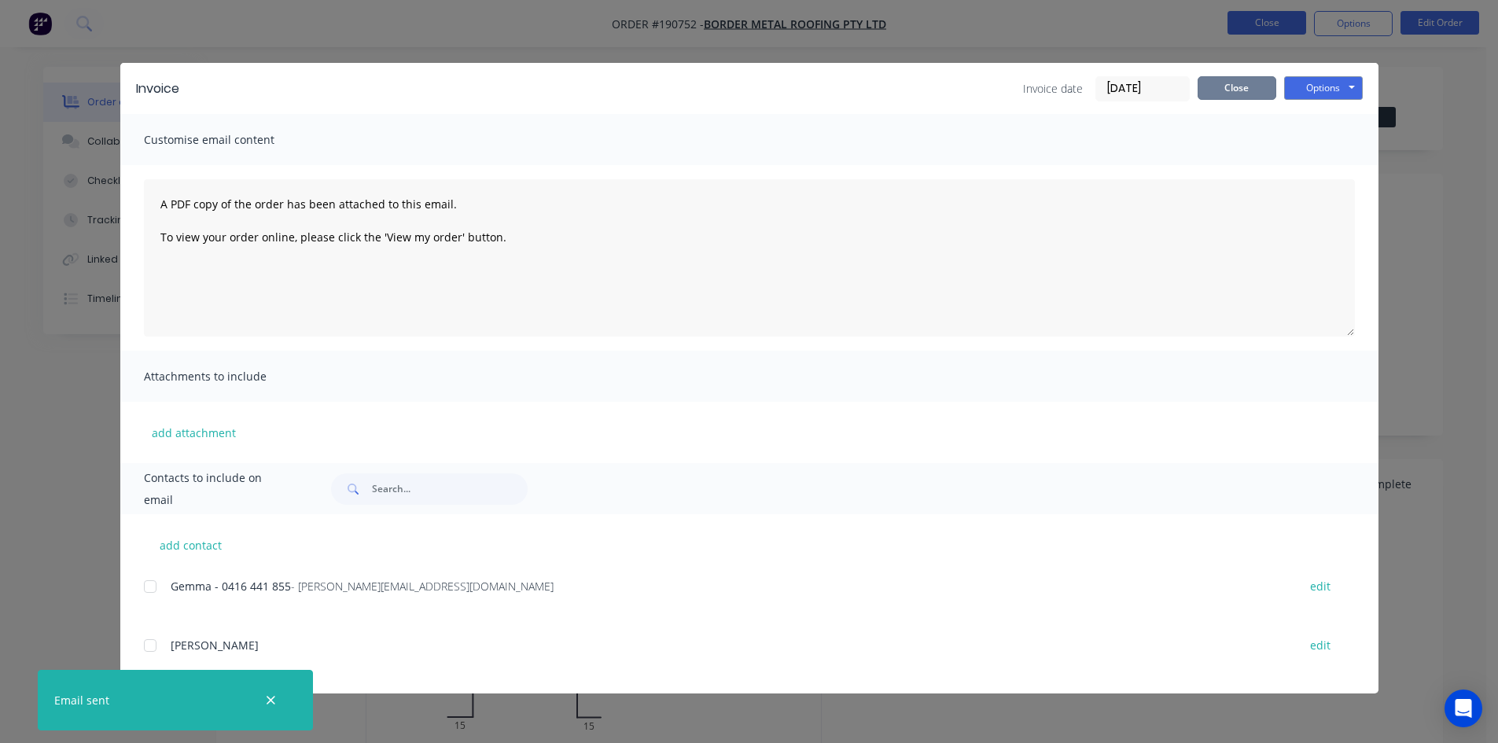
drag, startPoint x: 1244, startPoint y: 86, endPoint x: 1270, endPoint y: 22, distance: 69.2
click at [1244, 87] on button "Close" at bounding box center [1236, 88] width 79 height 24
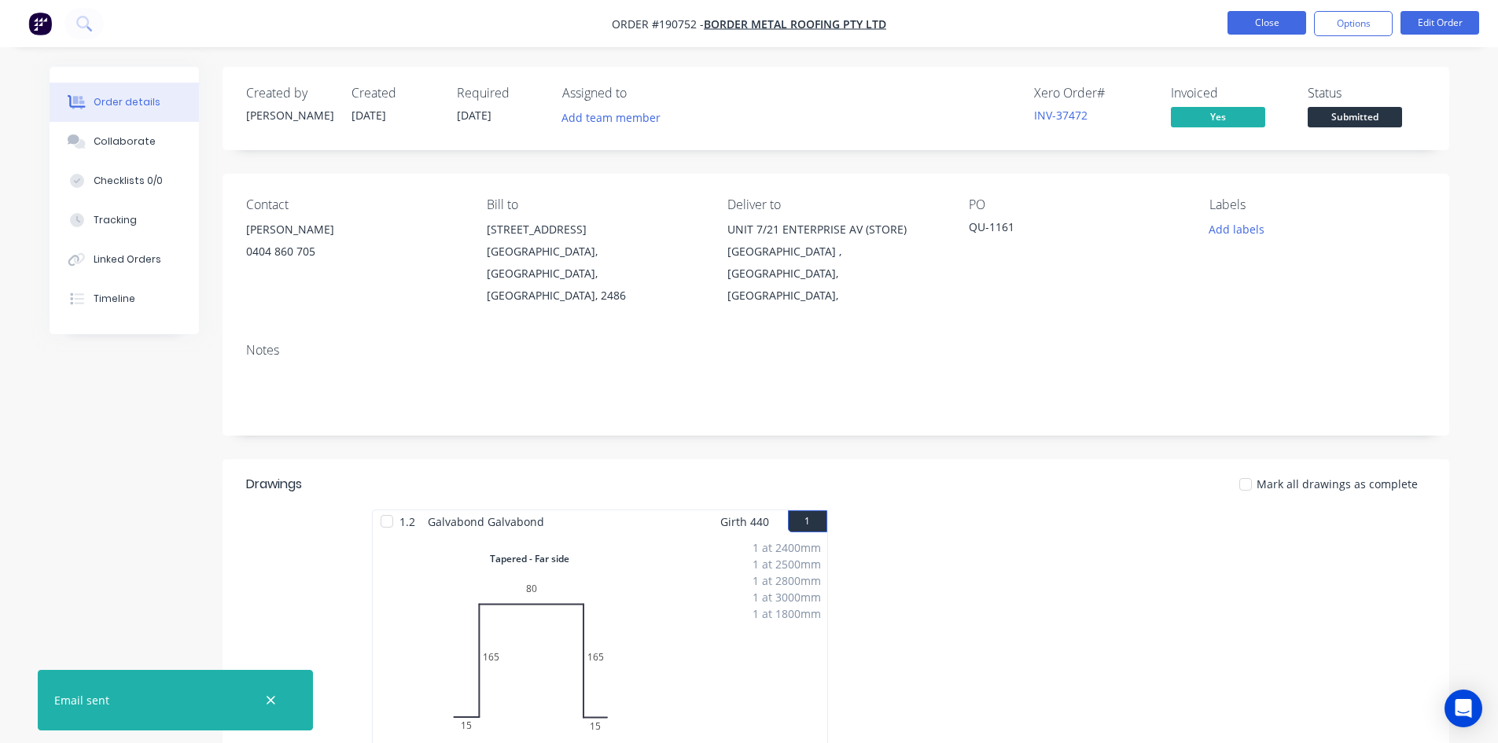
click at [1270, 20] on button "Close" at bounding box center [1266, 23] width 79 height 24
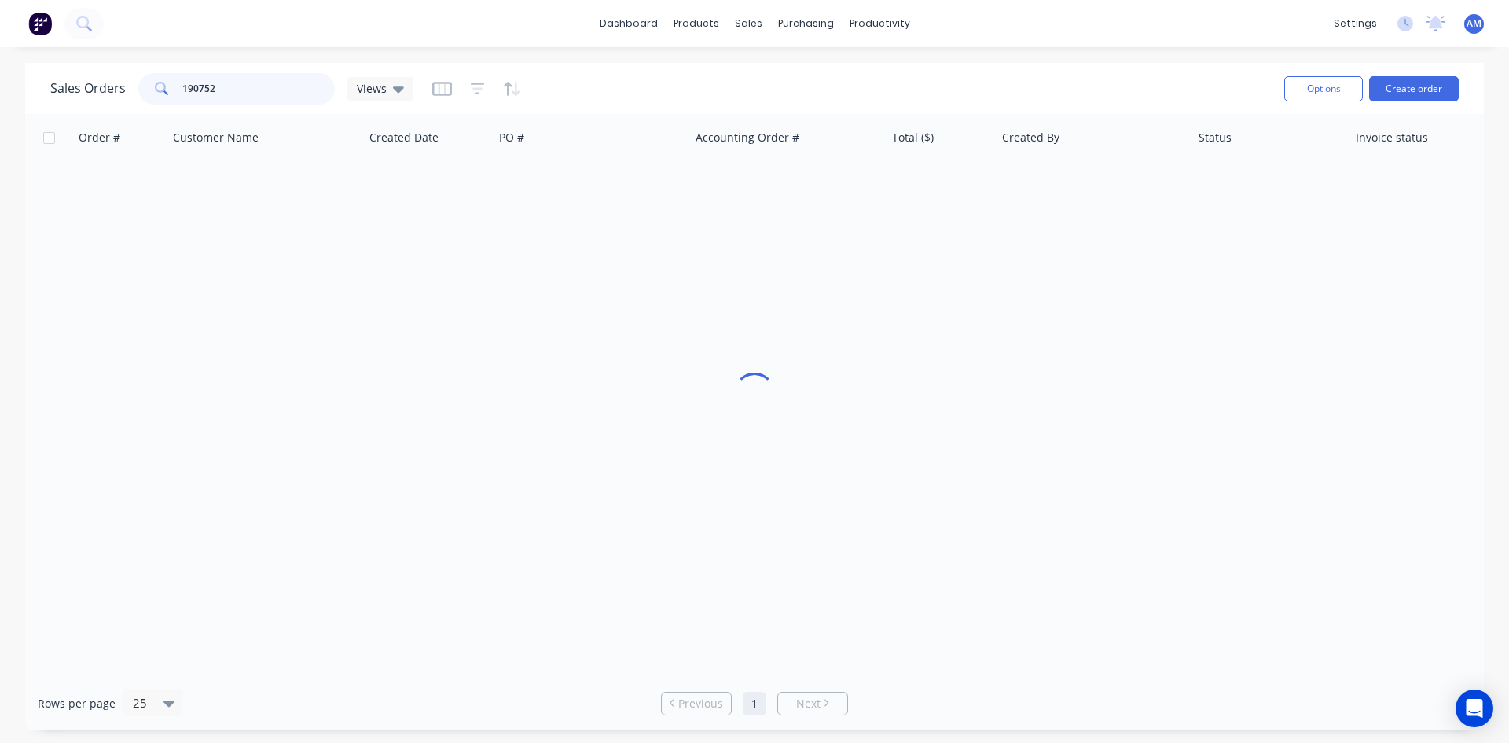
drag, startPoint x: 238, startPoint y: 89, endPoint x: 143, endPoint y: 79, distance: 95.6
click at [143, 79] on div "190752" at bounding box center [236, 88] width 197 height 31
type input "190768"
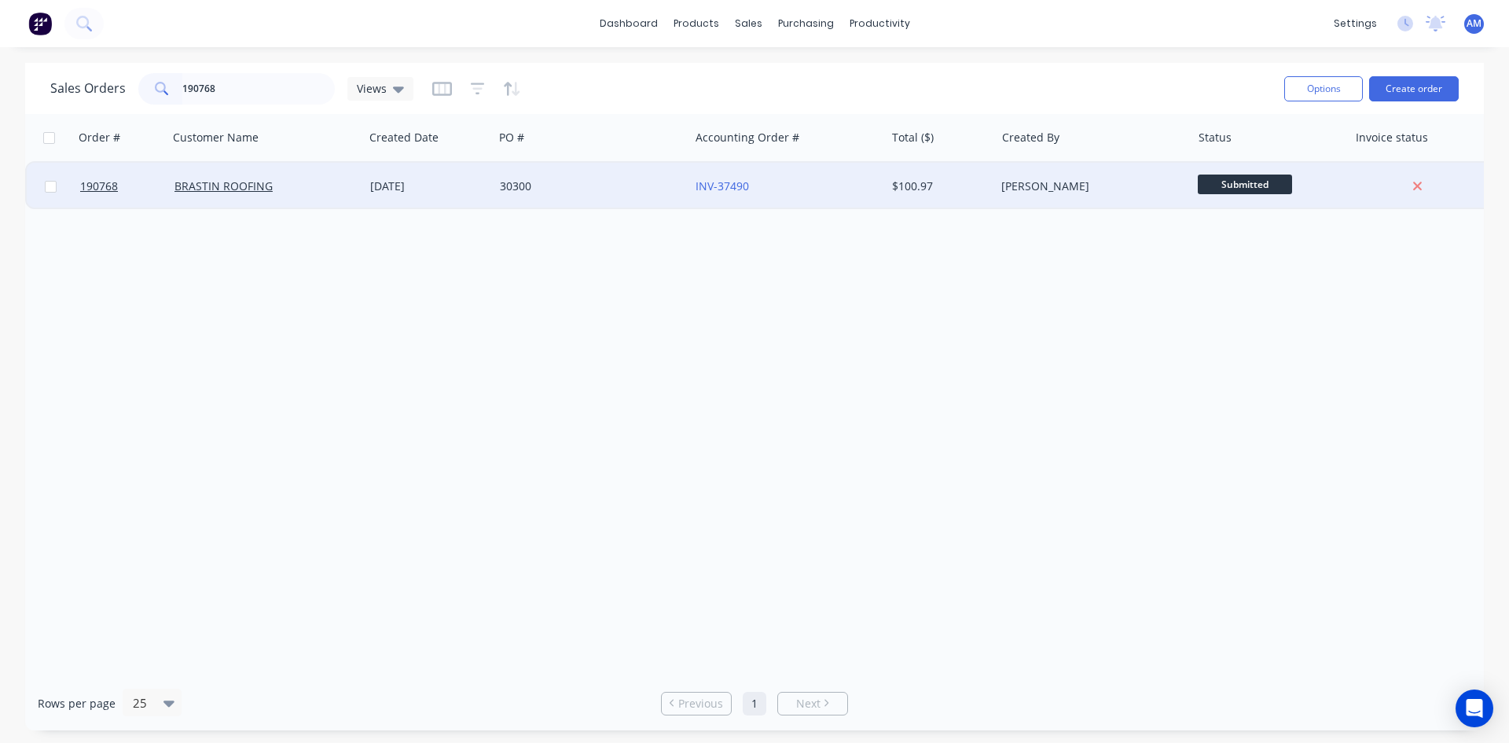
click at [636, 190] on div "30300" at bounding box center [587, 186] width 175 height 16
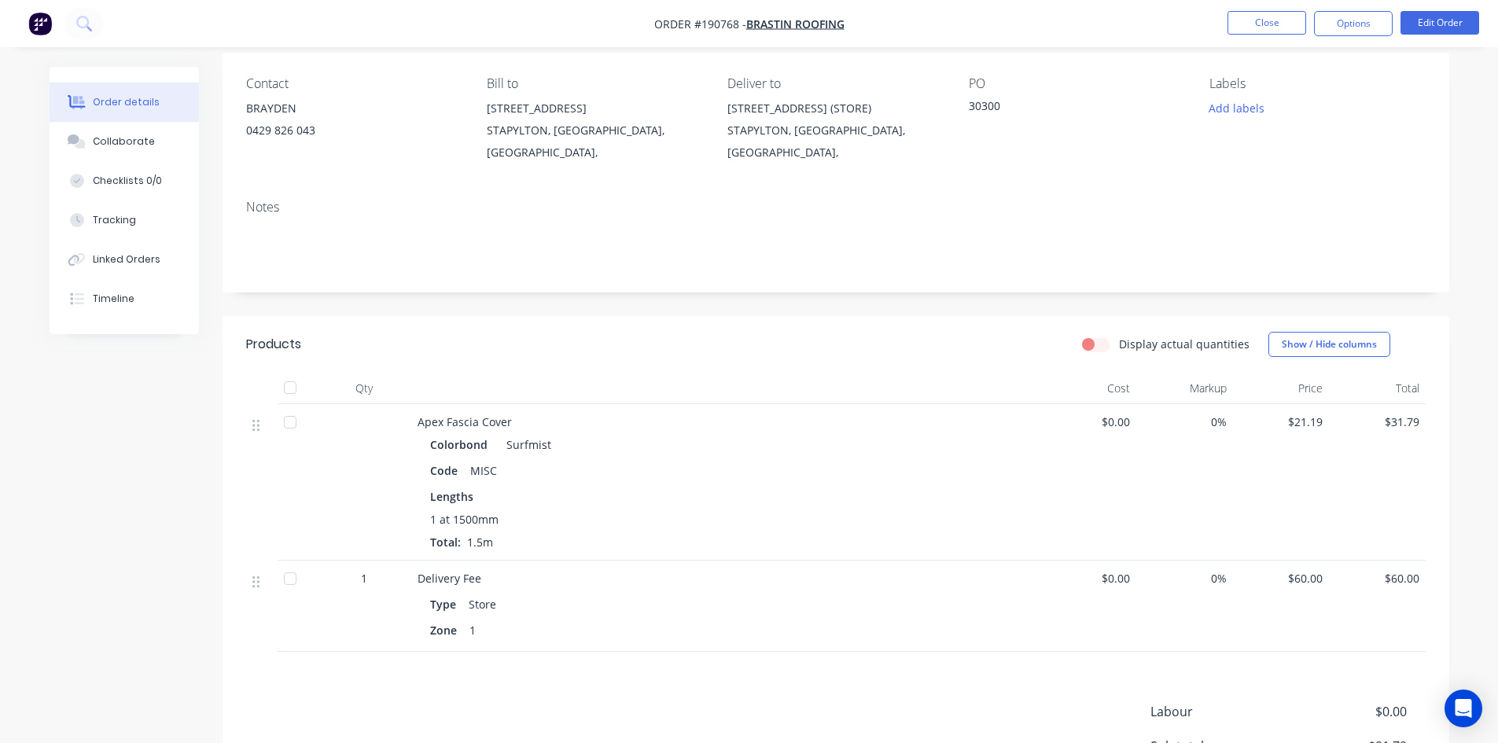
scroll to position [294, 0]
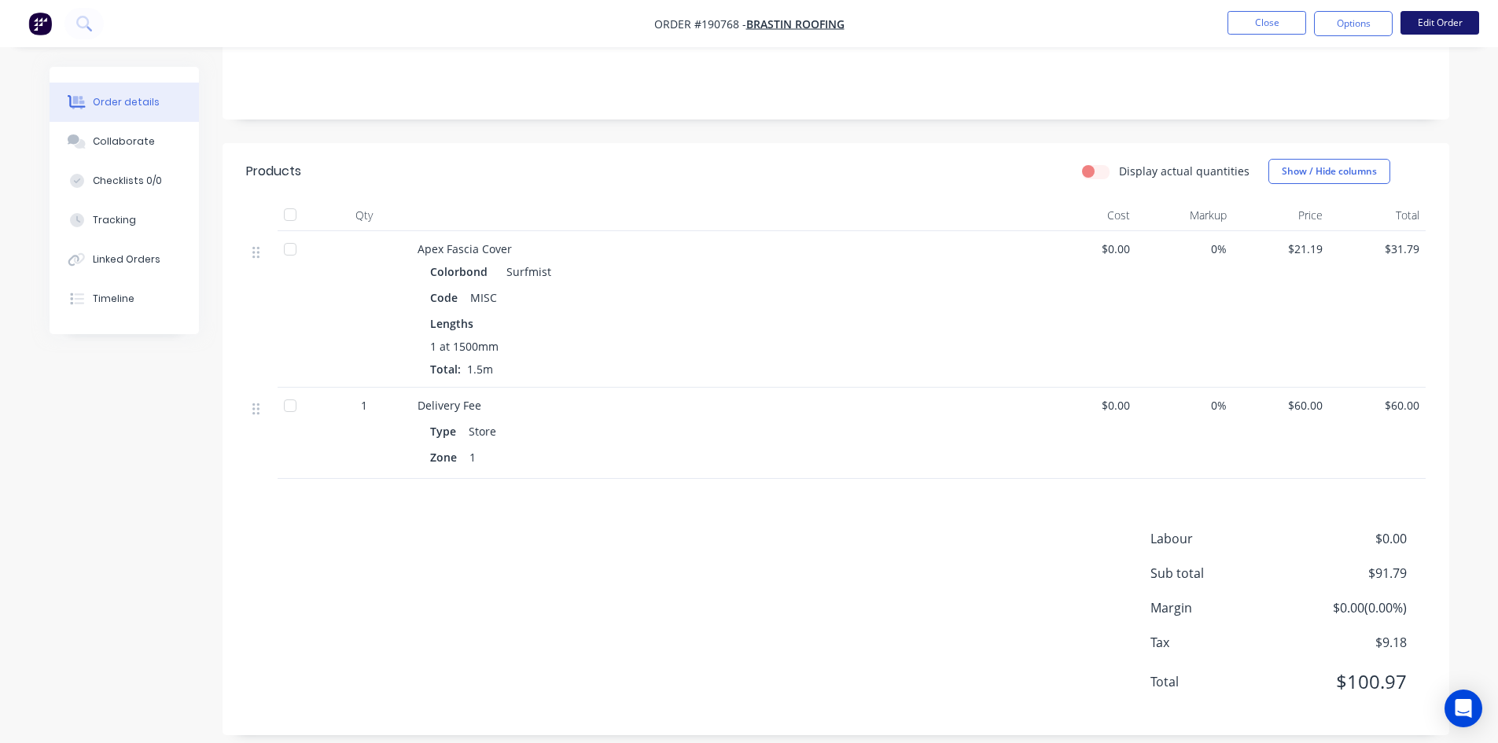
click at [1428, 22] on button "Edit Order" at bounding box center [1439, 23] width 79 height 24
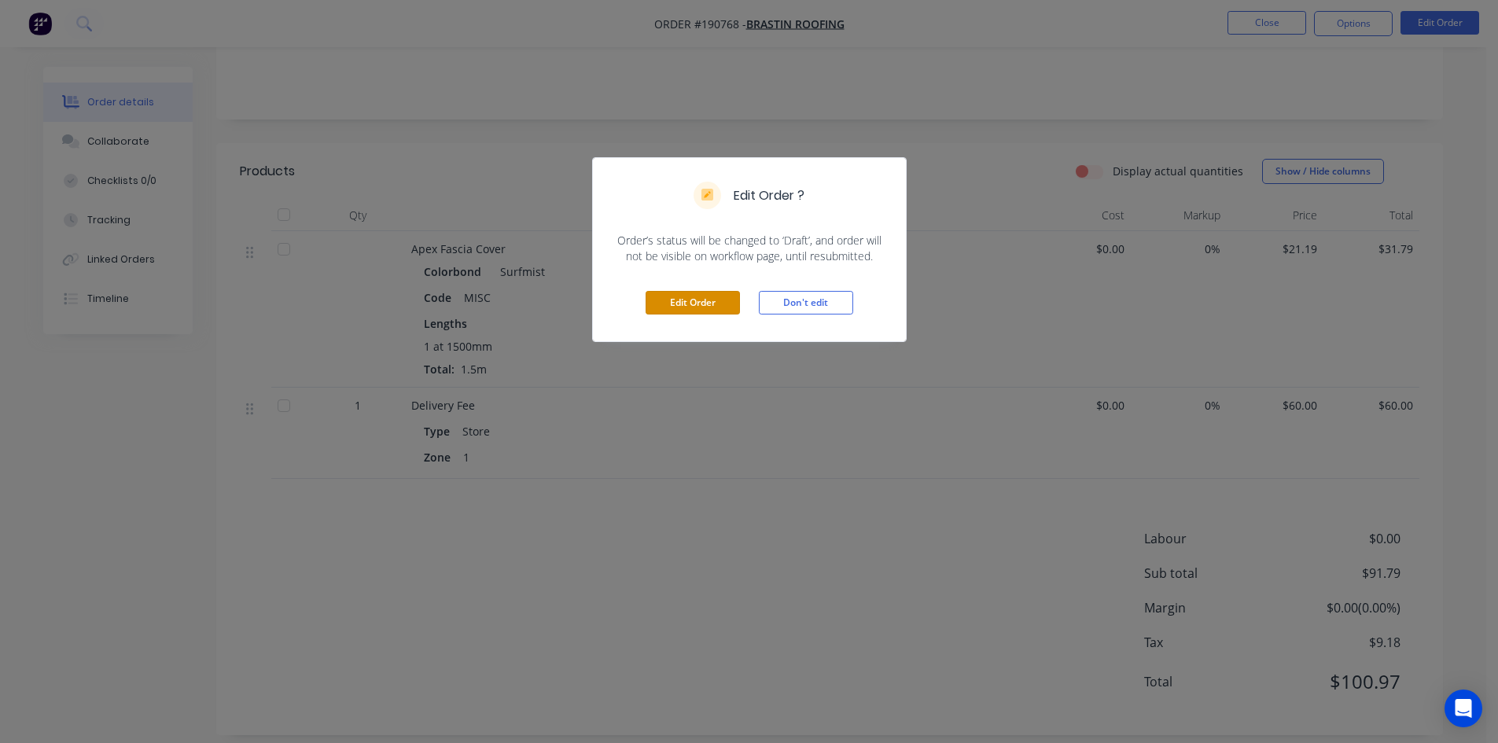
drag, startPoint x: 714, startPoint y: 296, endPoint x: 748, endPoint y: 306, distance: 36.1
click at [715, 296] on button "Edit Order" at bounding box center [692, 303] width 94 height 24
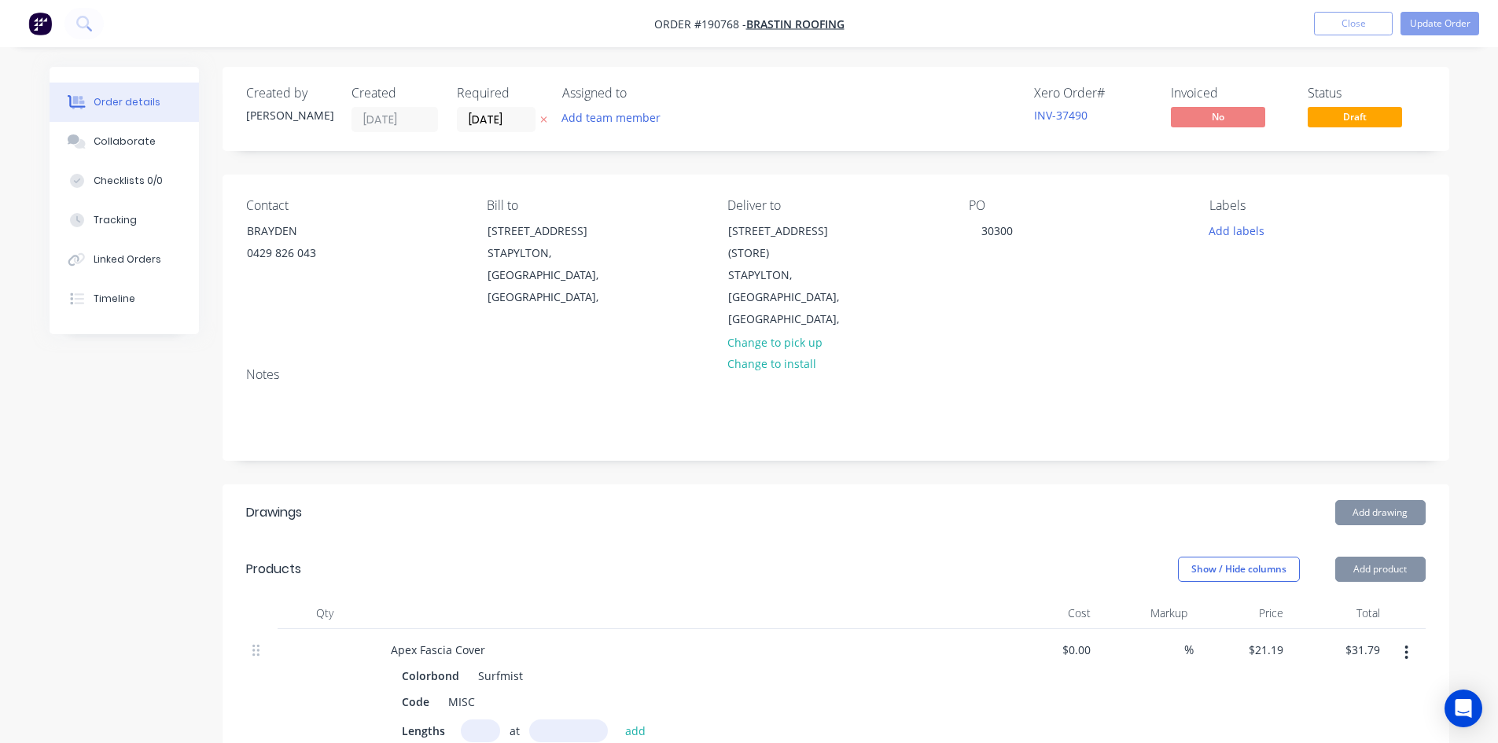
scroll to position [314, 0]
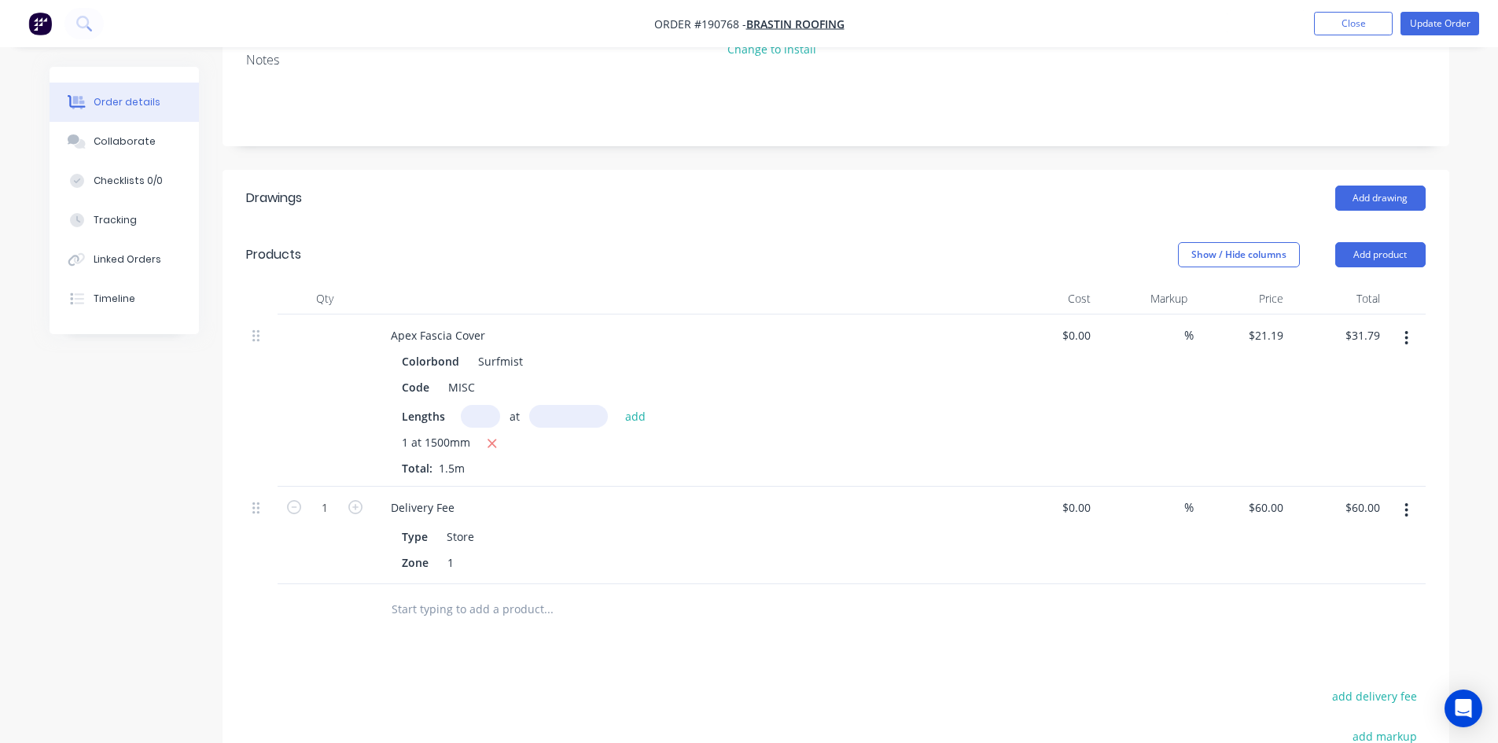
click at [1411, 496] on button "button" at bounding box center [1406, 510] width 37 height 28
click at [1352, 540] on div "Edit" at bounding box center [1350, 551] width 121 height 23
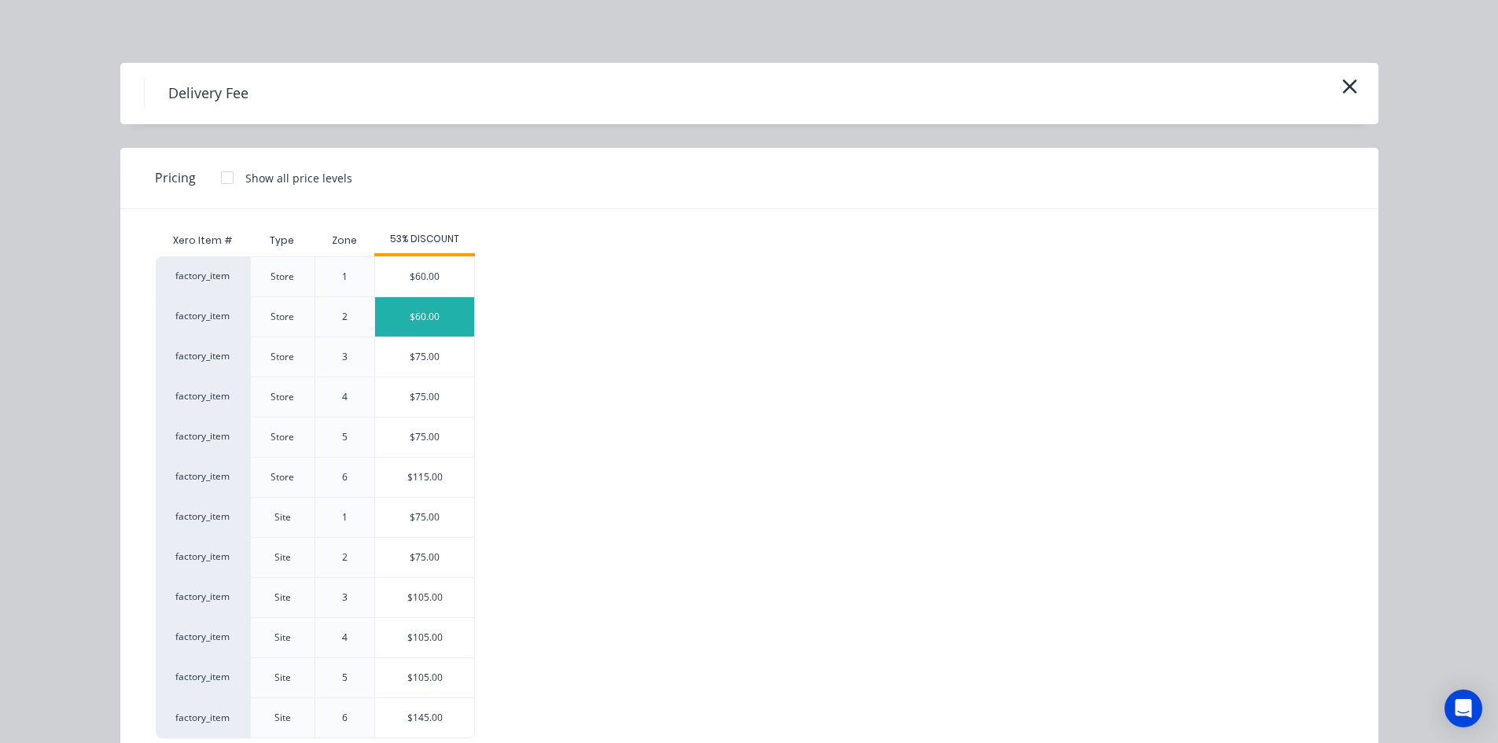
click at [440, 314] on div "$60.00" at bounding box center [424, 316] width 99 height 39
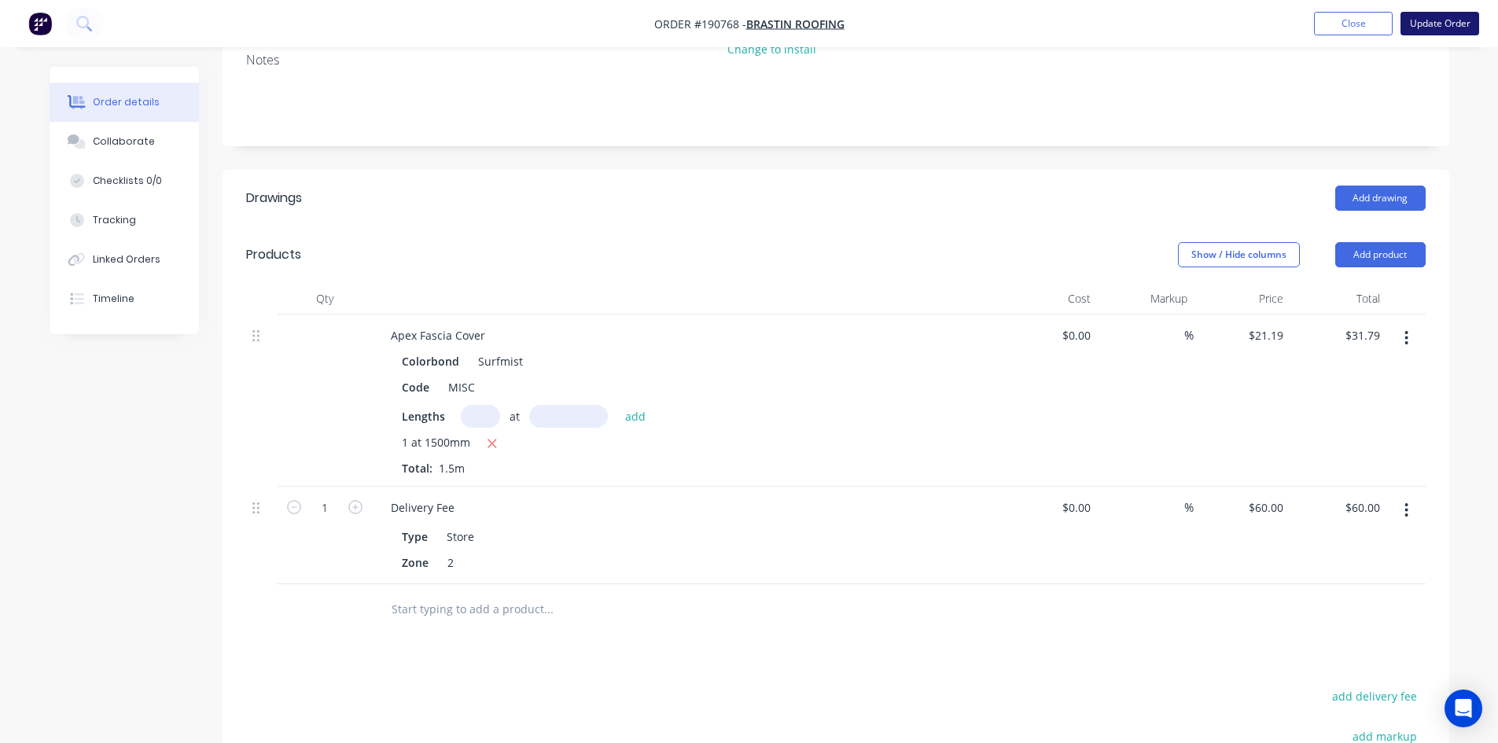
click at [1449, 23] on button "Update Order" at bounding box center [1439, 24] width 79 height 24
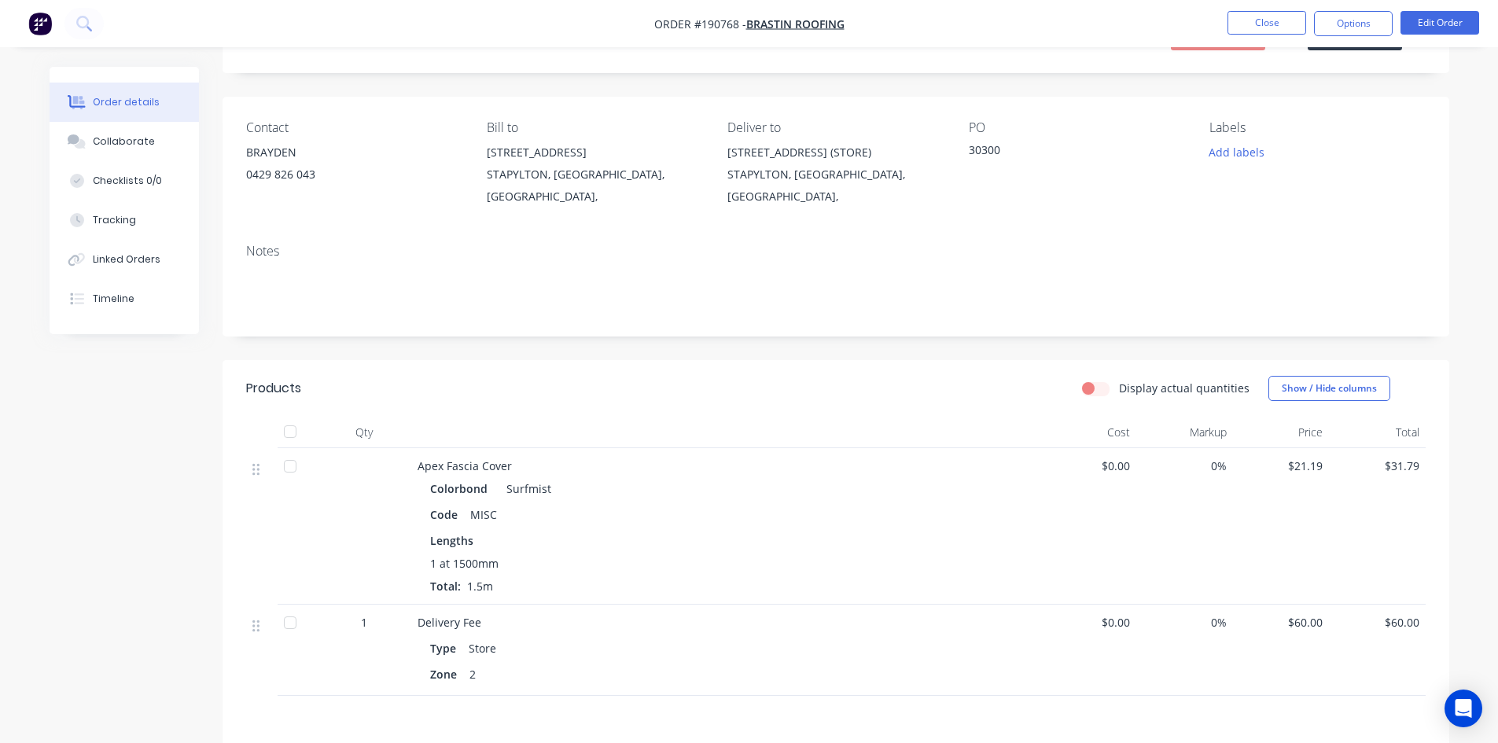
scroll to position [58, 0]
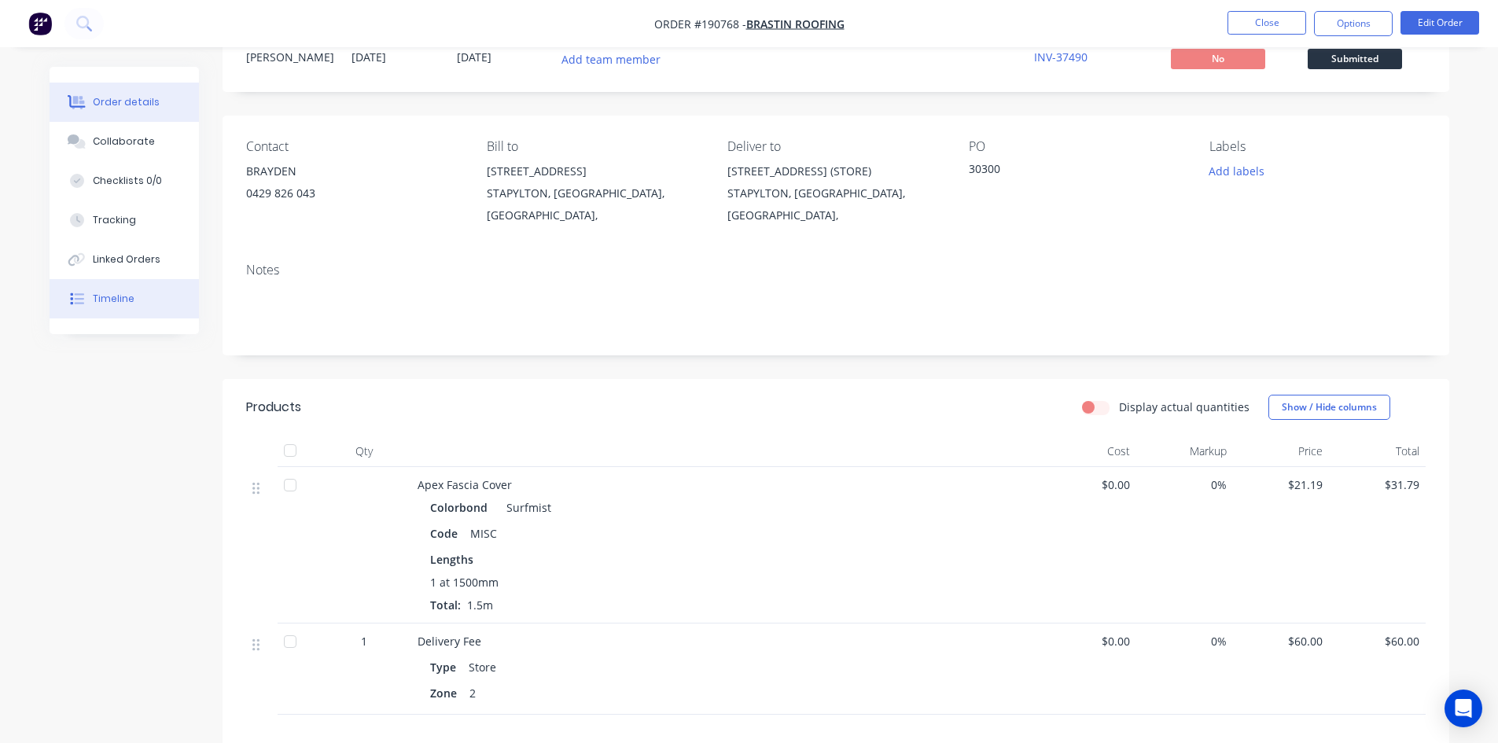
click at [129, 292] on div "Timeline" at bounding box center [114, 299] width 42 height 14
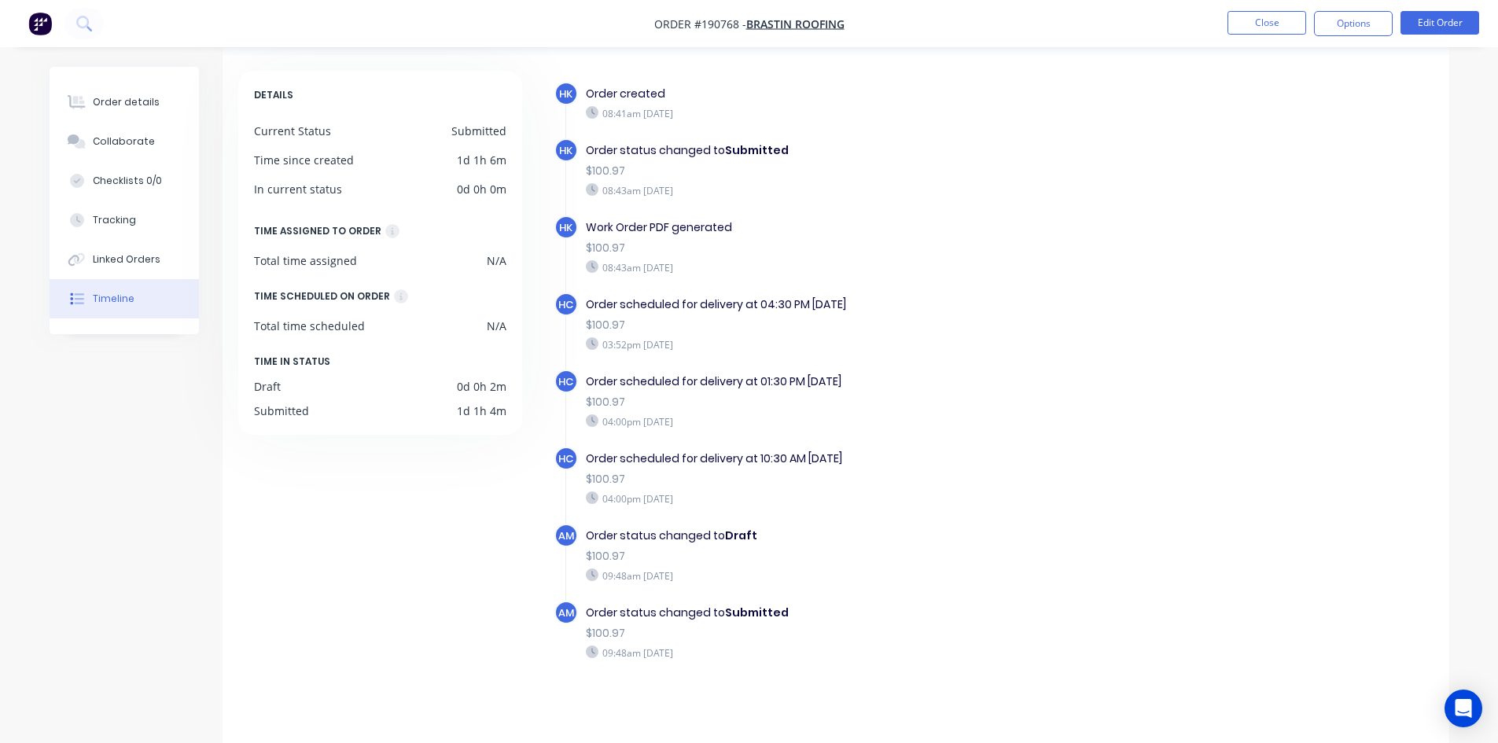
scroll to position [65, 0]
click at [112, 105] on div "Order details" at bounding box center [126, 102] width 67 height 14
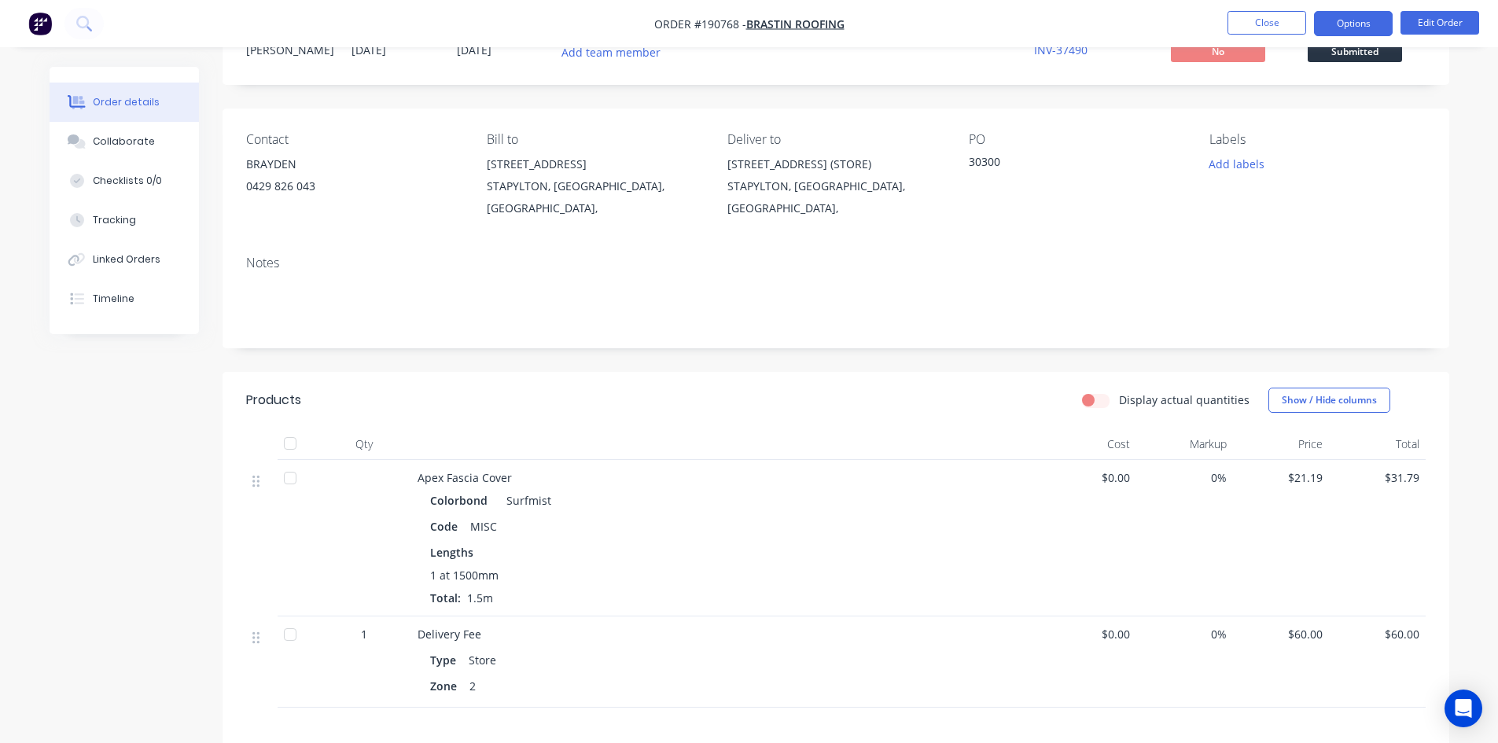
click at [1347, 24] on button "Options" at bounding box center [1353, 23] width 79 height 25
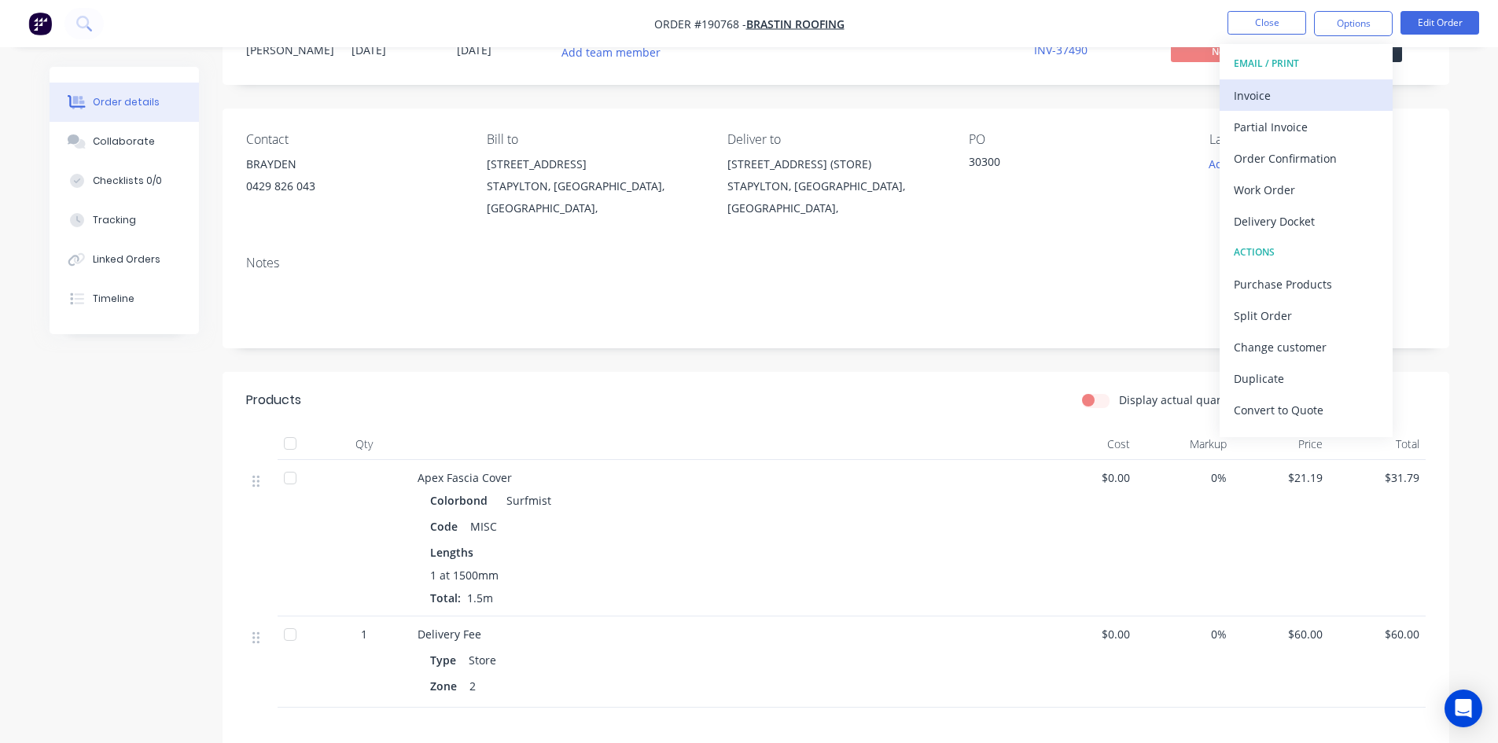
click at [1328, 87] on div "Invoice" at bounding box center [1305, 95] width 145 height 23
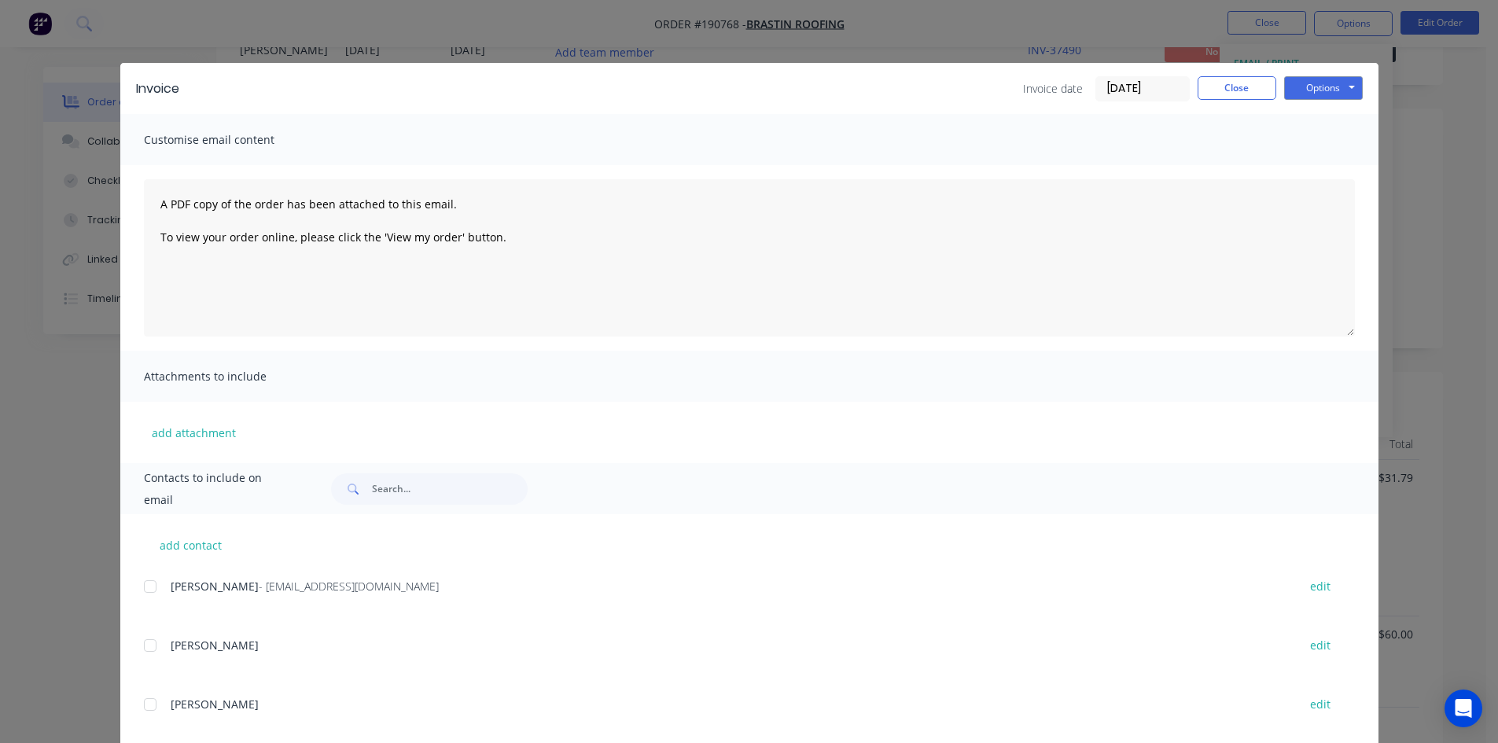
click at [141, 590] on div at bounding box center [149, 586] width 31 height 31
click at [1312, 96] on button "Options" at bounding box center [1323, 88] width 79 height 24
click at [1323, 167] on button "Email" at bounding box center [1334, 168] width 101 height 26
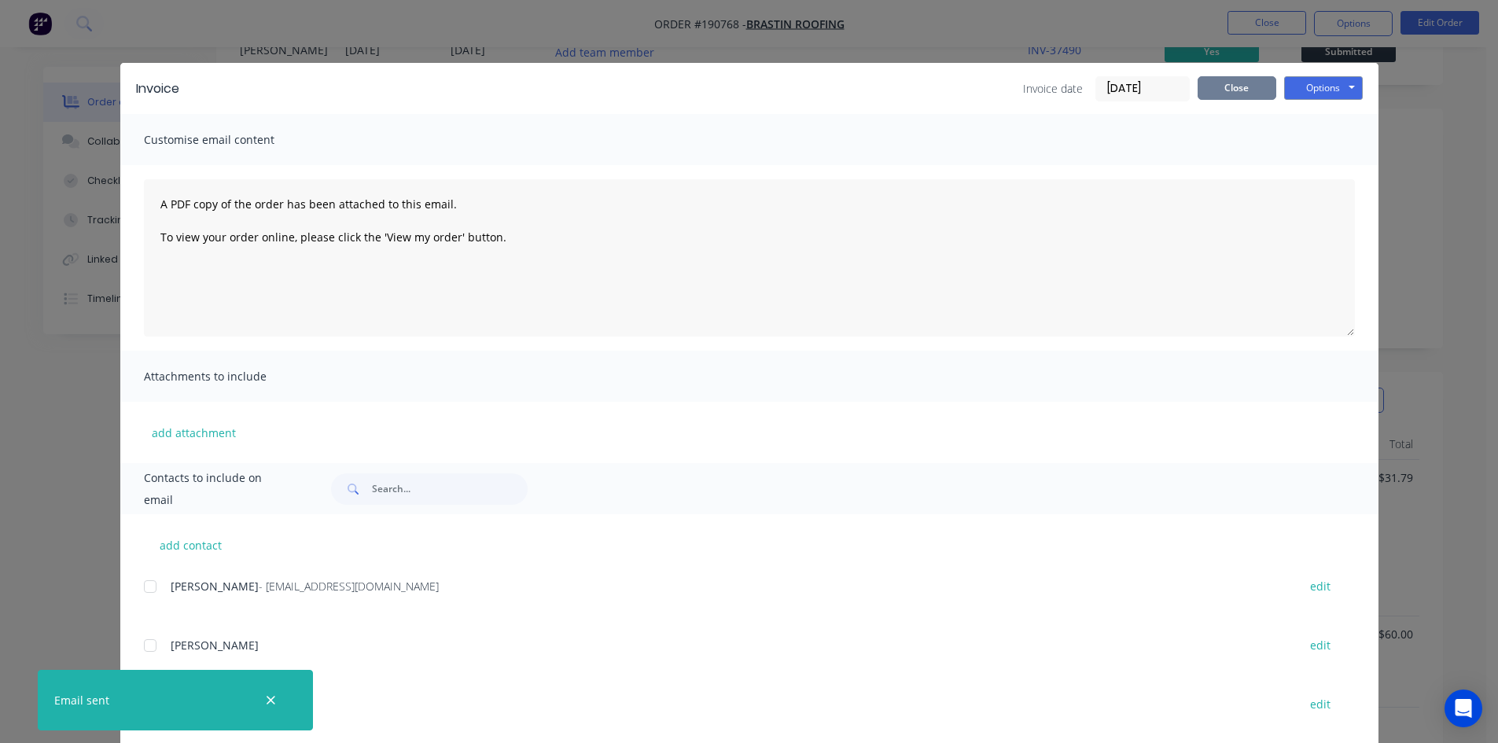
click at [1232, 88] on button "Close" at bounding box center [1236, 88] width 79 height 24
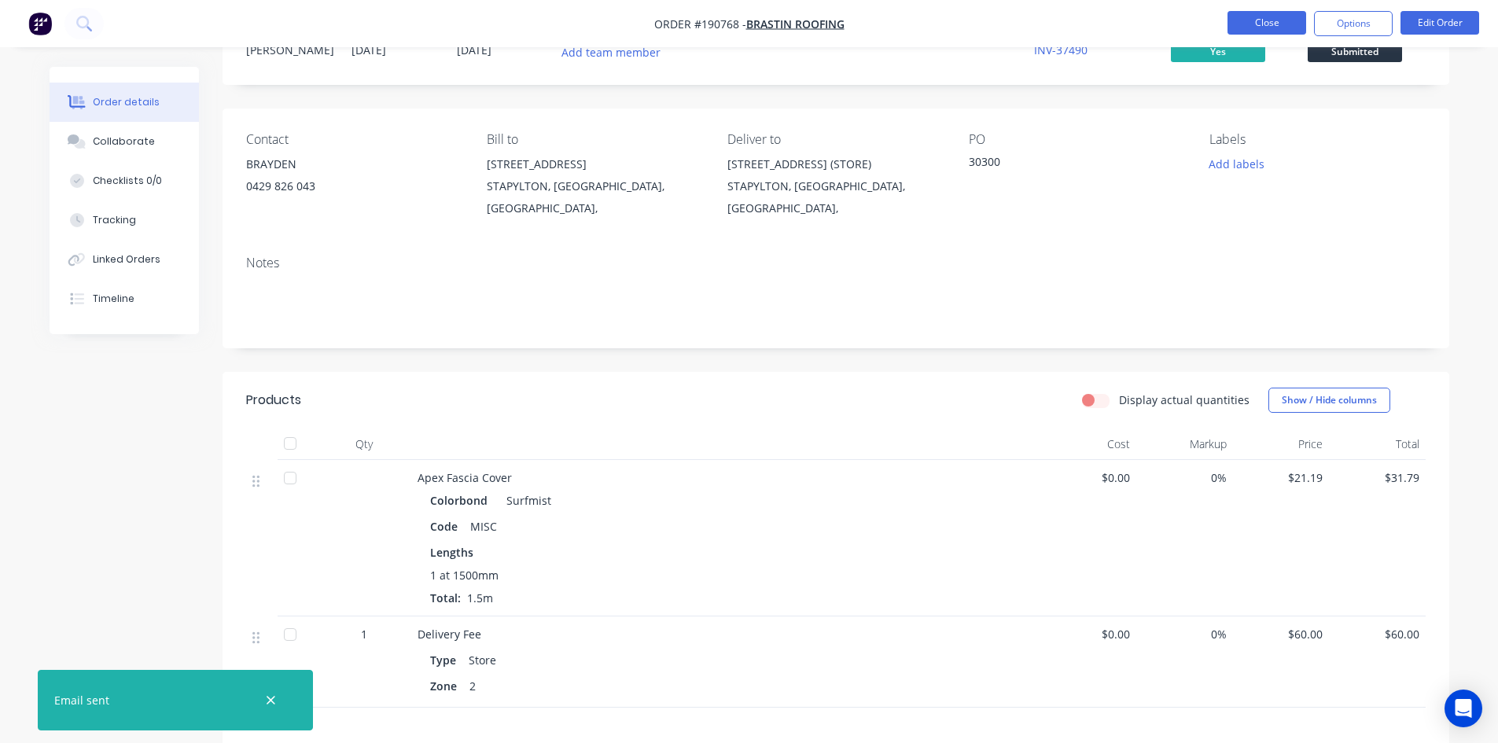
click at [1270, 26] on button "Close" at bounding box center [1266, 23] width 79 height 24
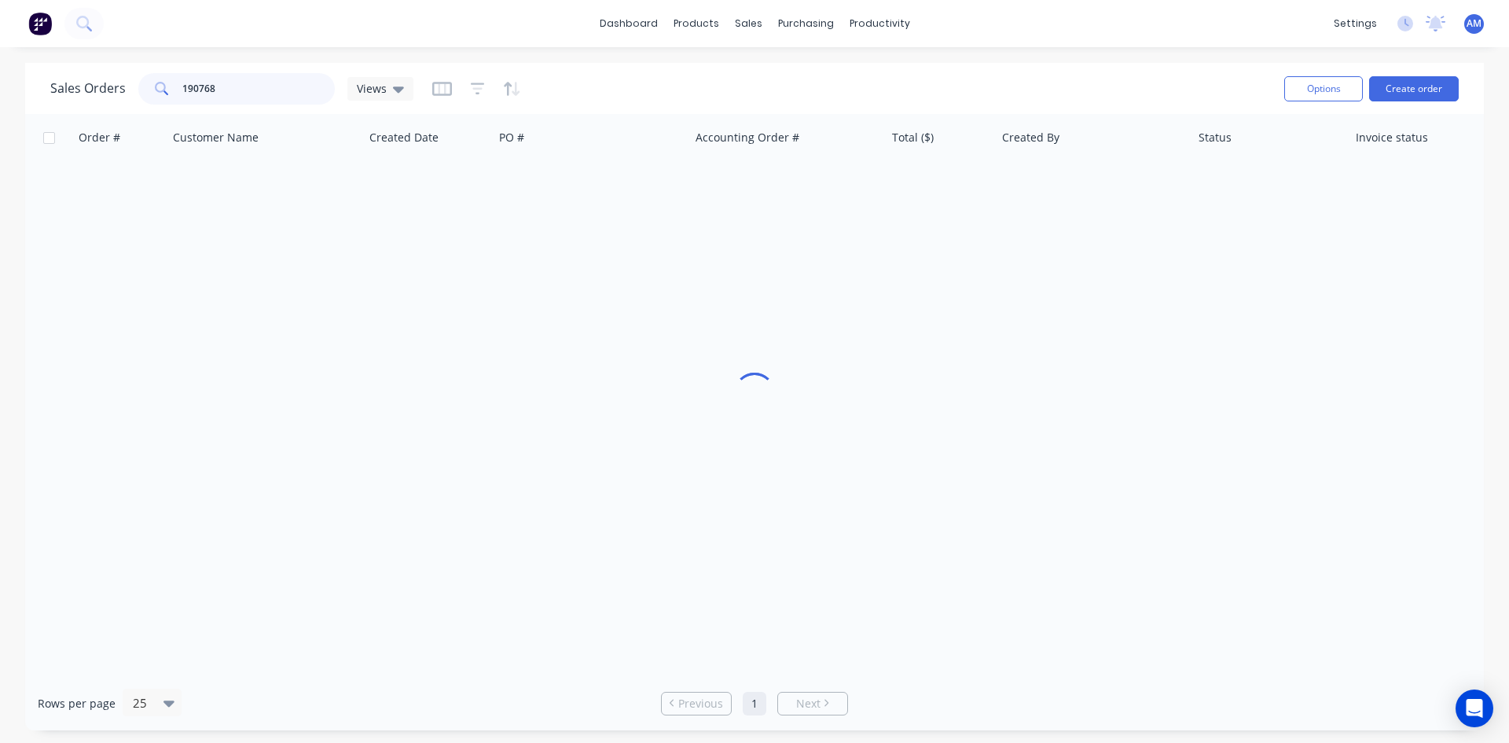
drag, startPoint x: 284, startPoint y: 90, endPoint x: 105, endPoint y: 81, distance: 179.5
click at [105, 81] on div "Sales Orders 190768 Views" at bounding box center [231, 88] width 363 height 31
type input "190775"
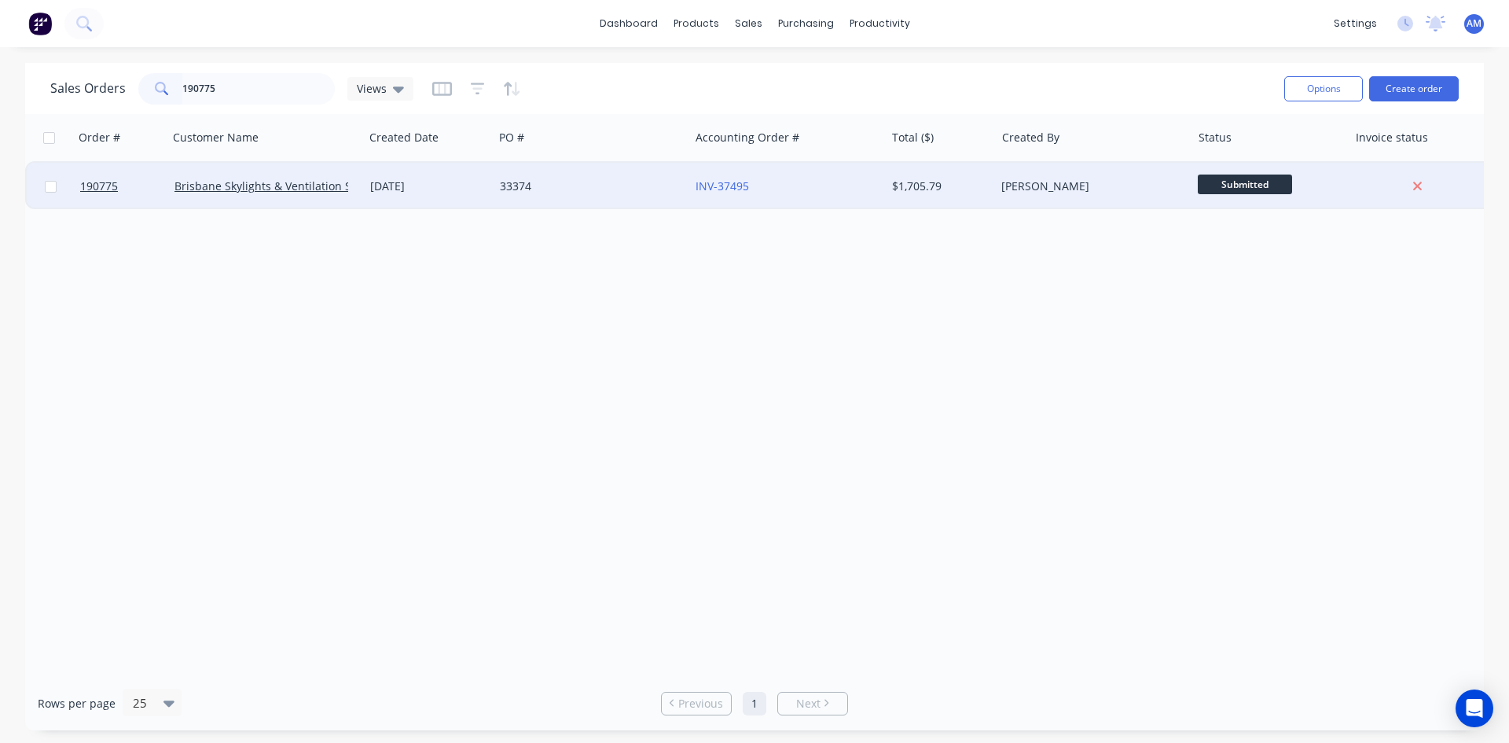
click at [797, 197] on div "INV-37495" at bounding box center [787, 186] width 196 height 47
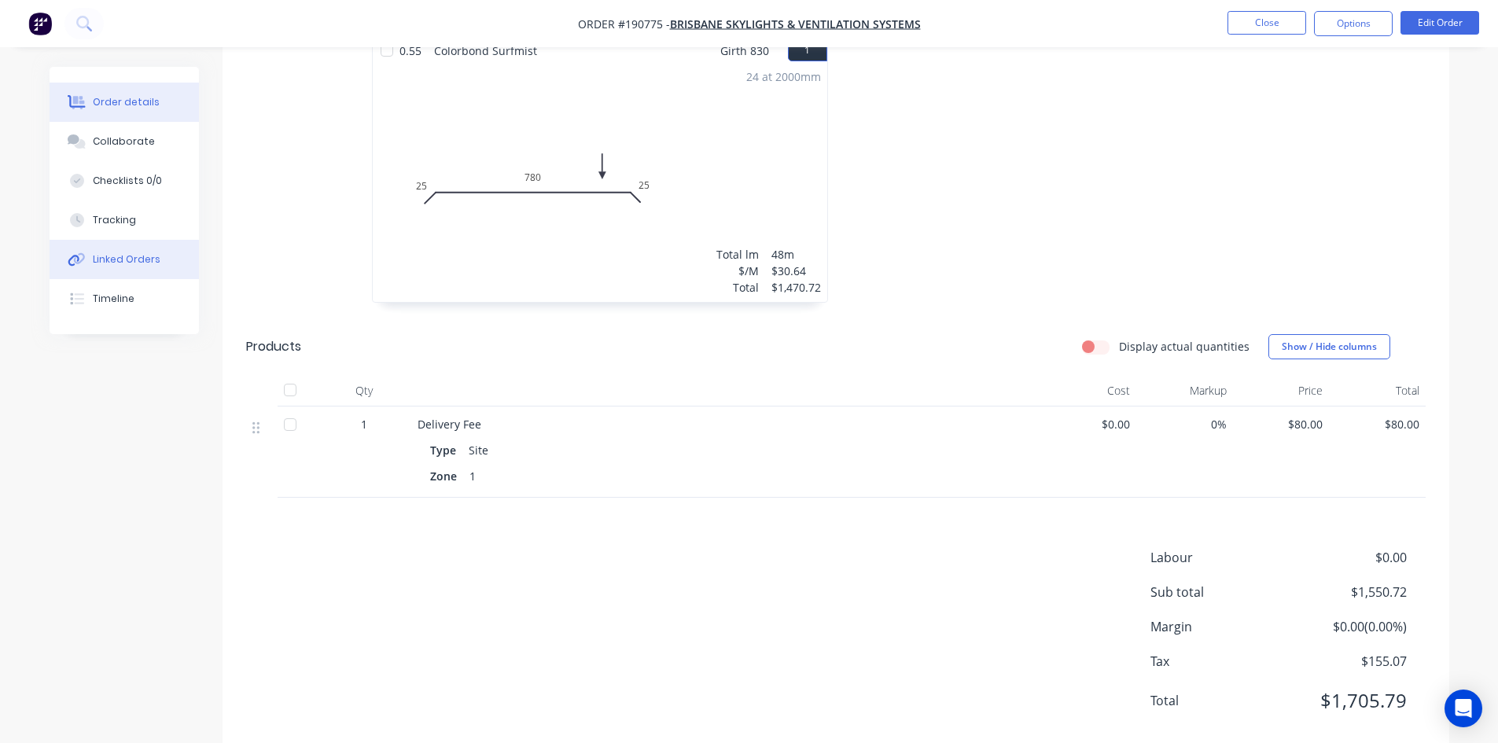
scroll to position [472, 0]
click at [1250, 25] on button "Close" at bounding box center [1266, 23] width 79 height 24
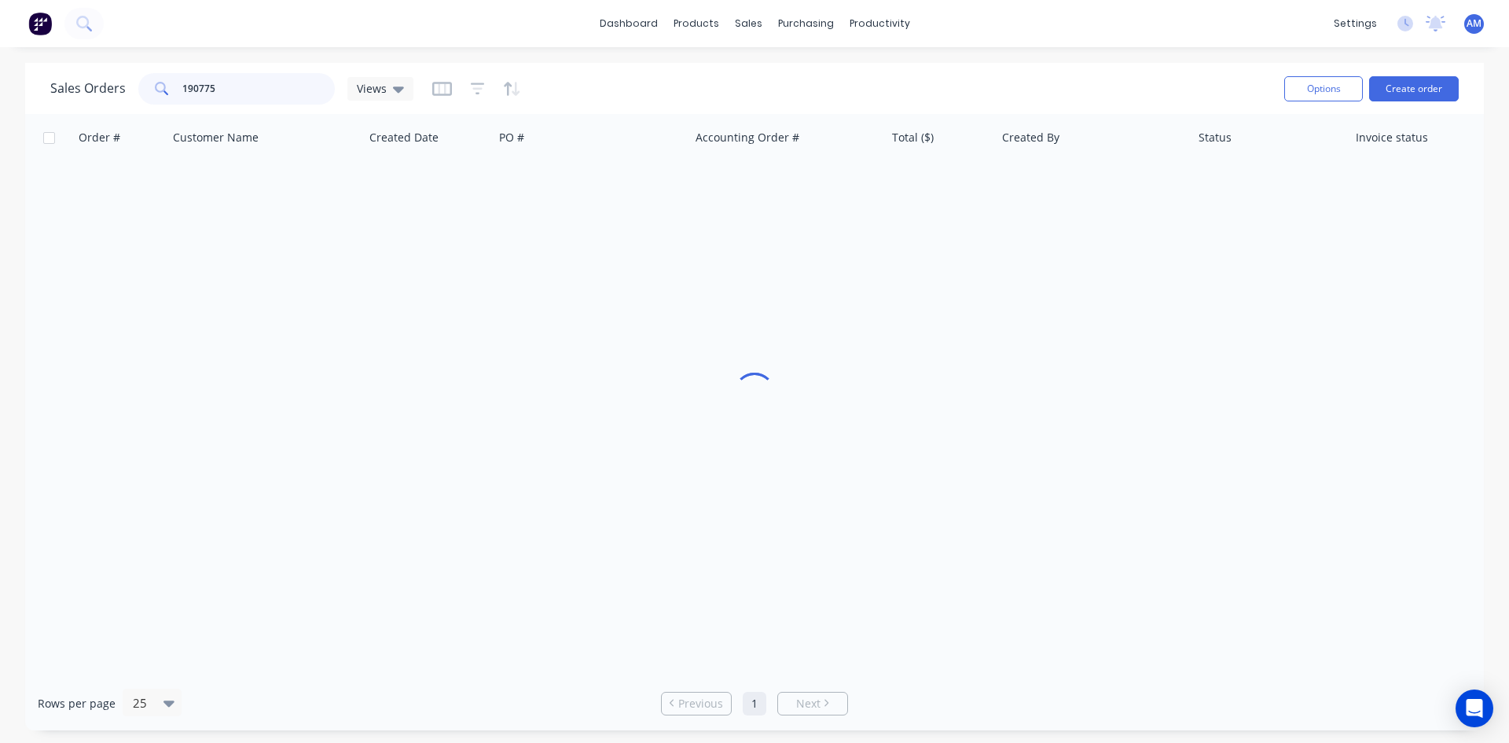
drag, startPoint x: 253, startPoint y: 93, endPoint x: 116, endPoint y: 90, distance: 136.8
click at [117, 90] on div "Sales Orders 190775 Views" at bounding box center [231, 88] width 363 height 31
click at [193, 88] on input "170776" at bounding box center [258, 88] width 153 height 31
type input "190776"
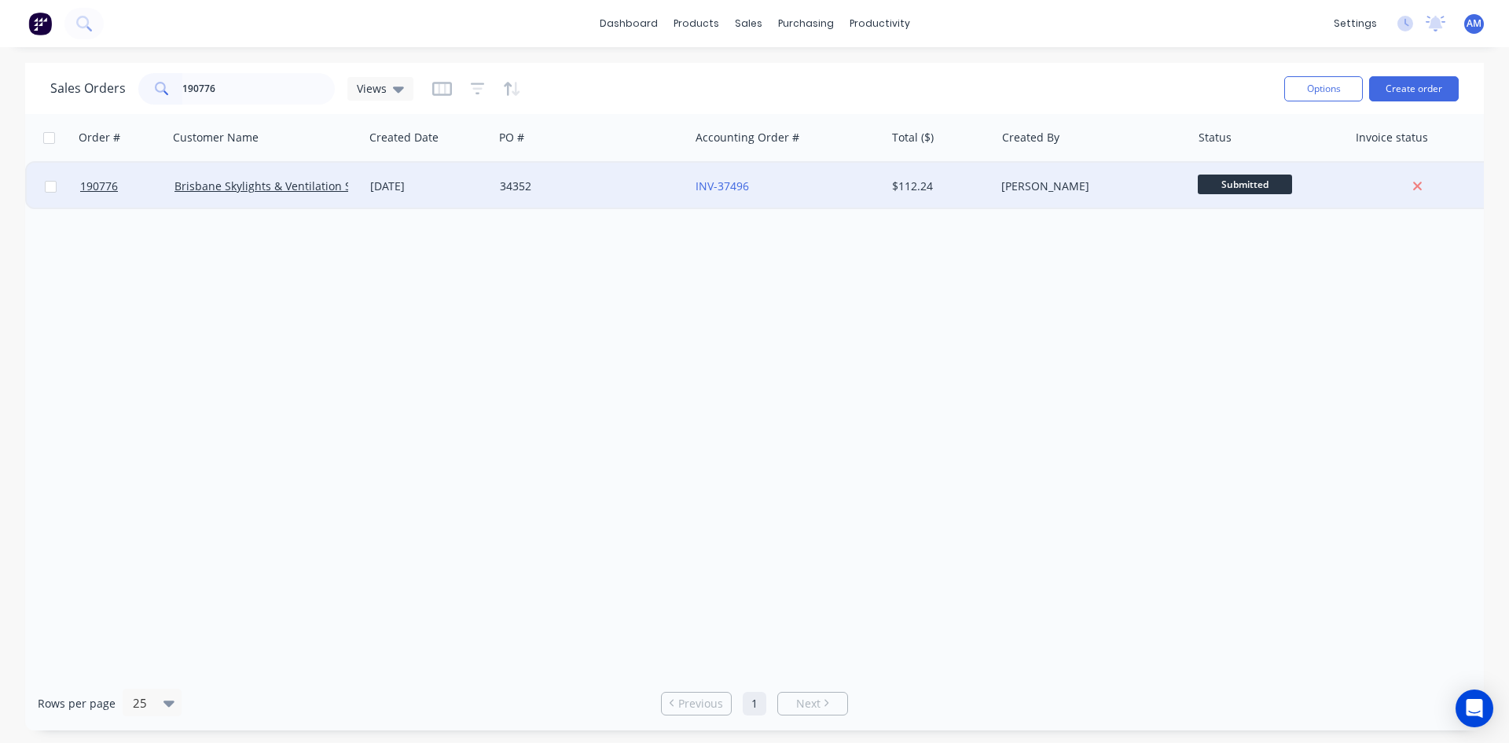
click at [779, 195] on div "INV-37496" at bounding box center [787, 186] width 196 height 47
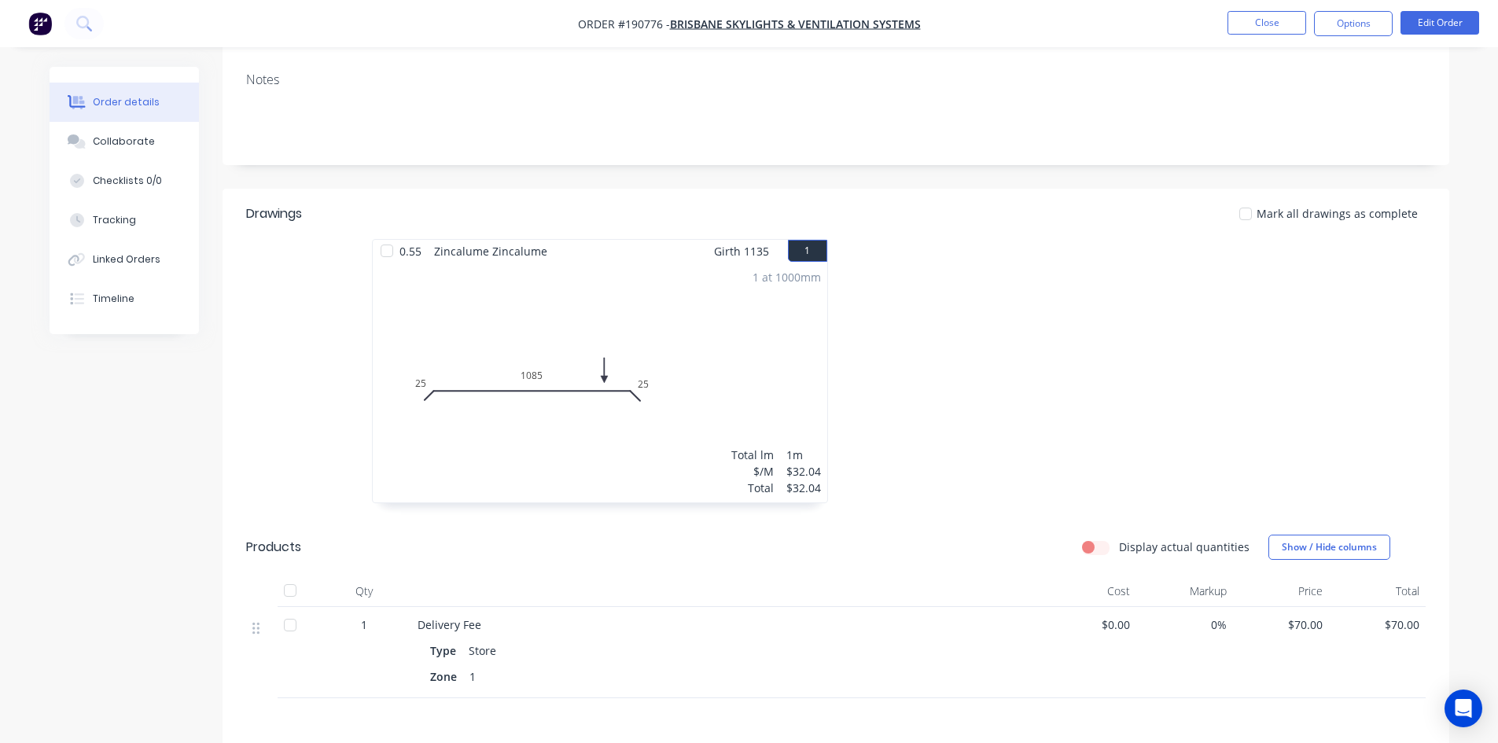
scroll to position [393, 0]
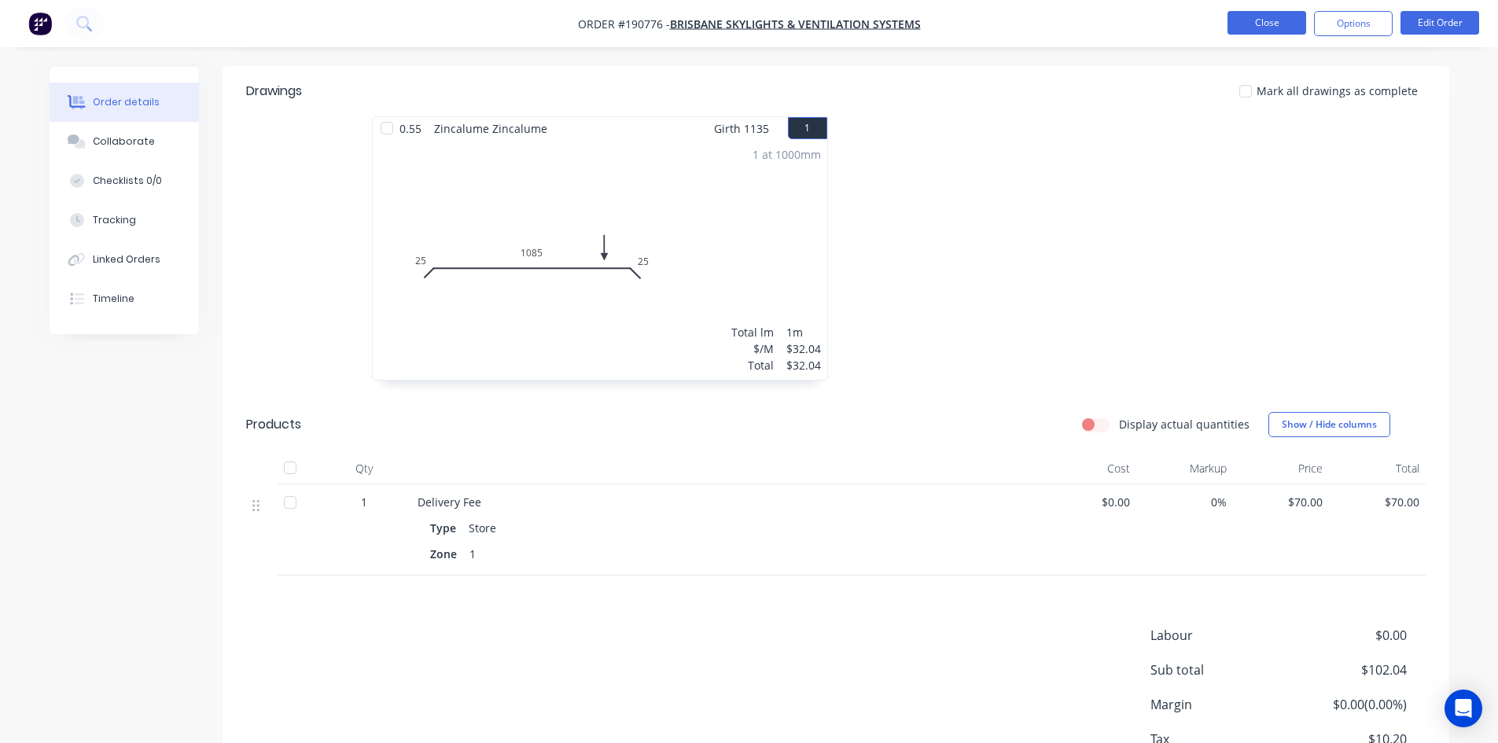
click at [1260, 26] on button "Close" at bounding box center [1266, 23] width 79 height 24
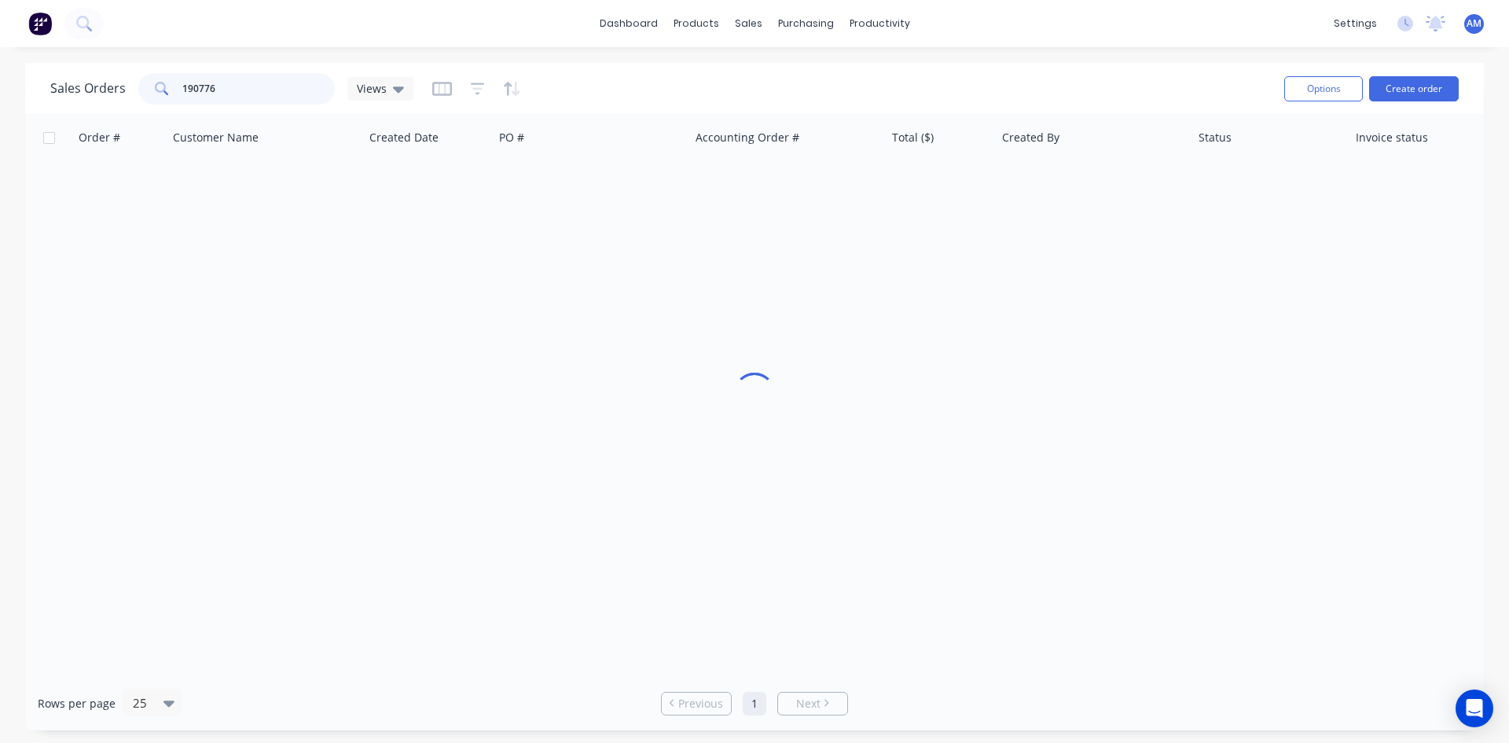
drag, startPoint x: 236, startPoint y: 94, endPoint x: 91, endPoint y: 94, distance: 144.7
click at [91, 94] on div "Sales Orders 190776 Views" at bounding box center [231, 88] width 363 height 31
type input "190777"
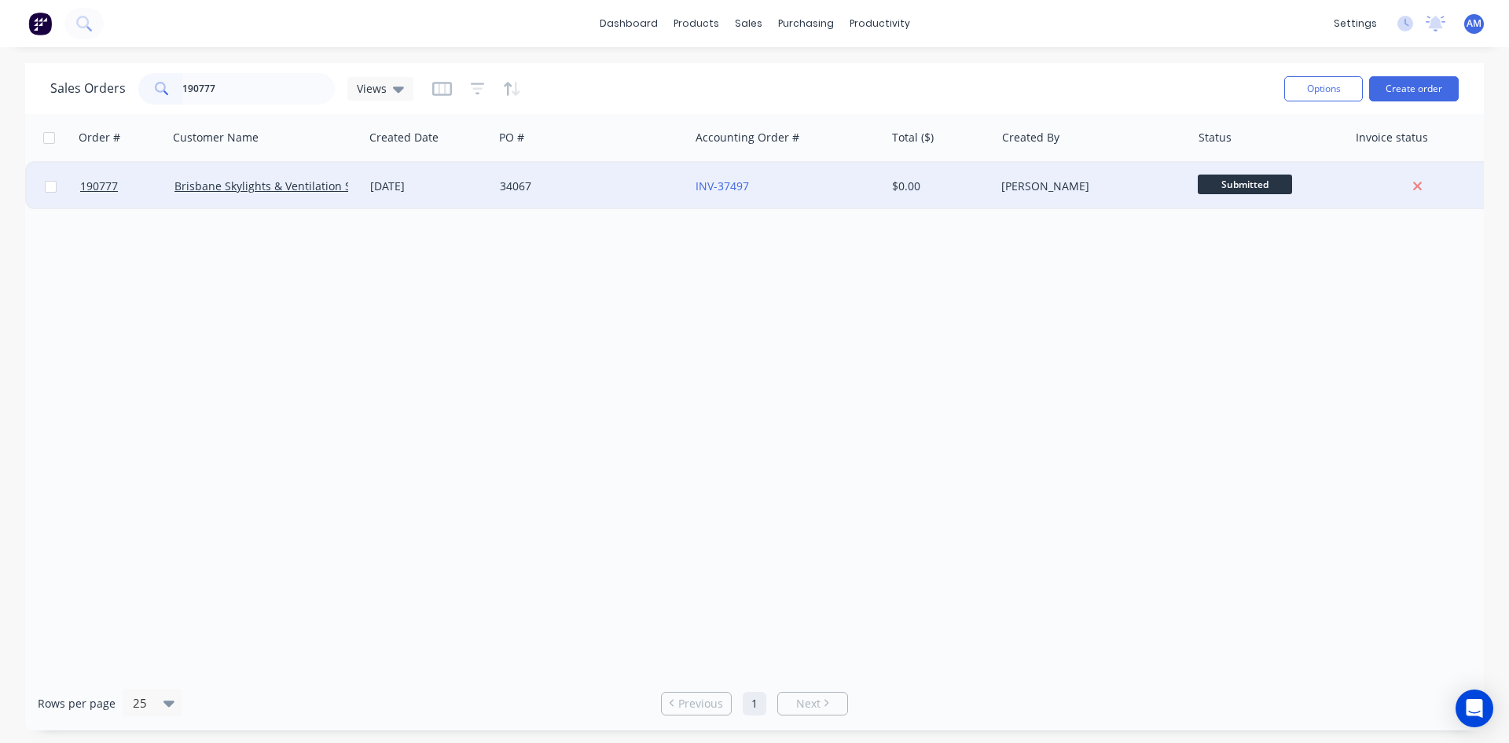
click at [662, 187] on div "34067" at bounding box center [587, 186] width 175 height 16
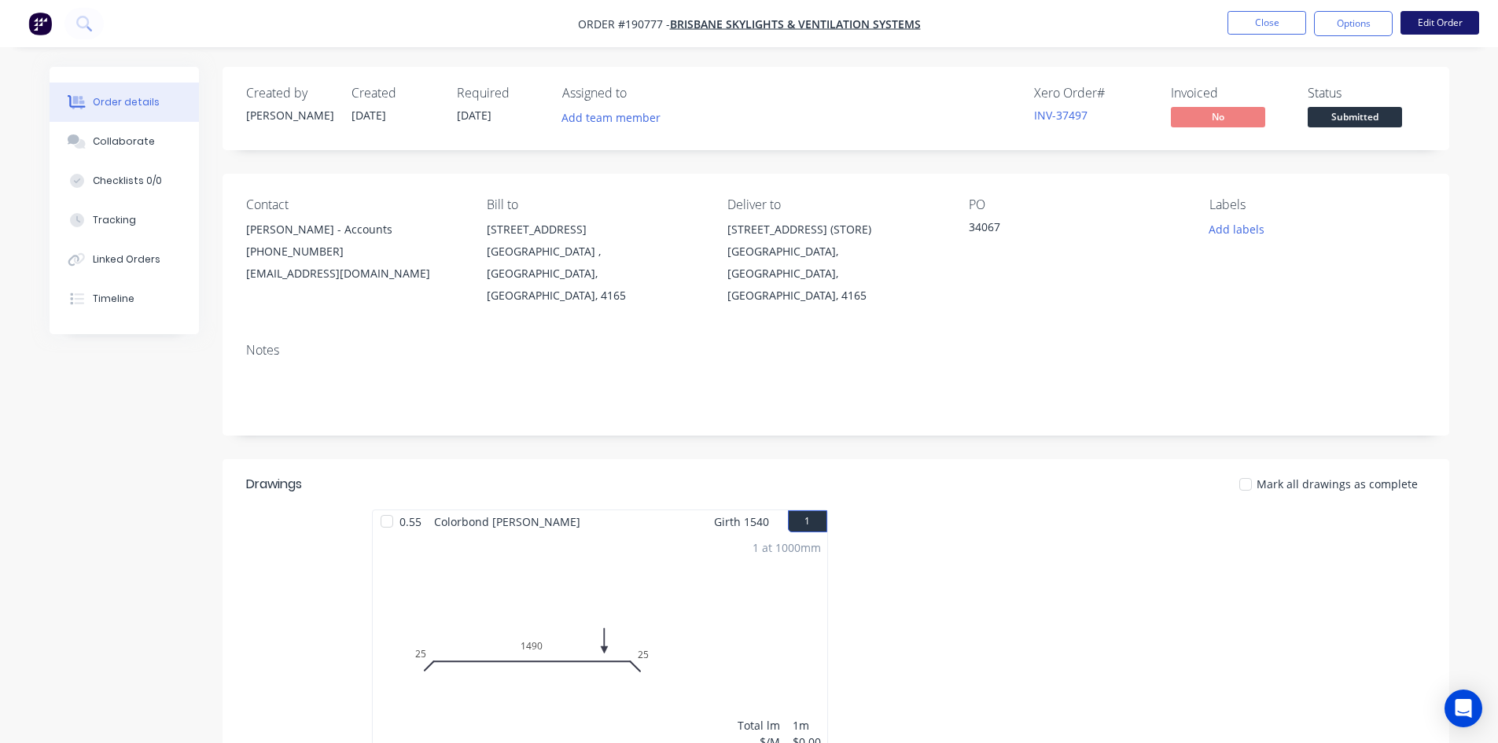
click at [1467, 28] on button "Edit Order" at bounding box center [1439, 23] width 79 height 24
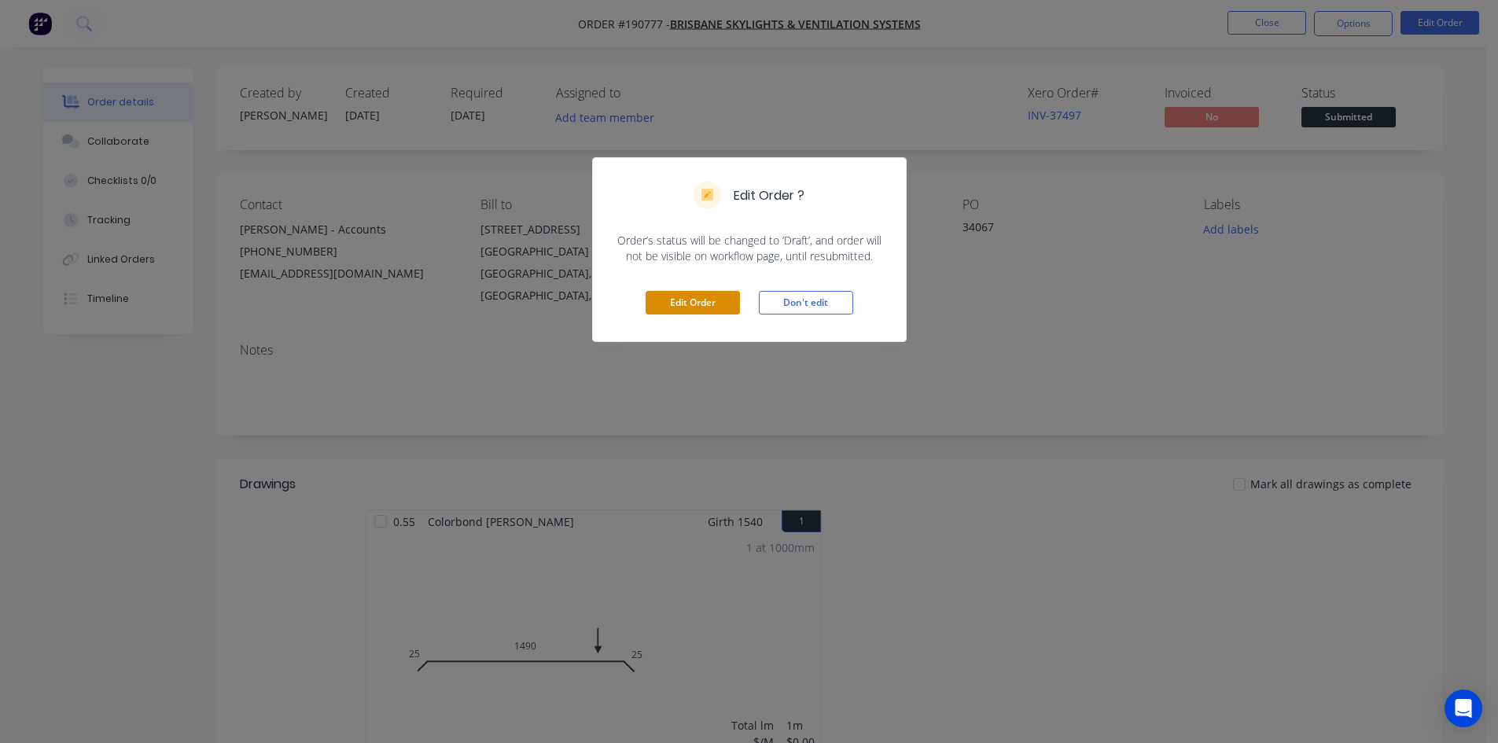
click at [697, 303] on button "Edit Order" at bounding box center [692, 303] width 94 height 24
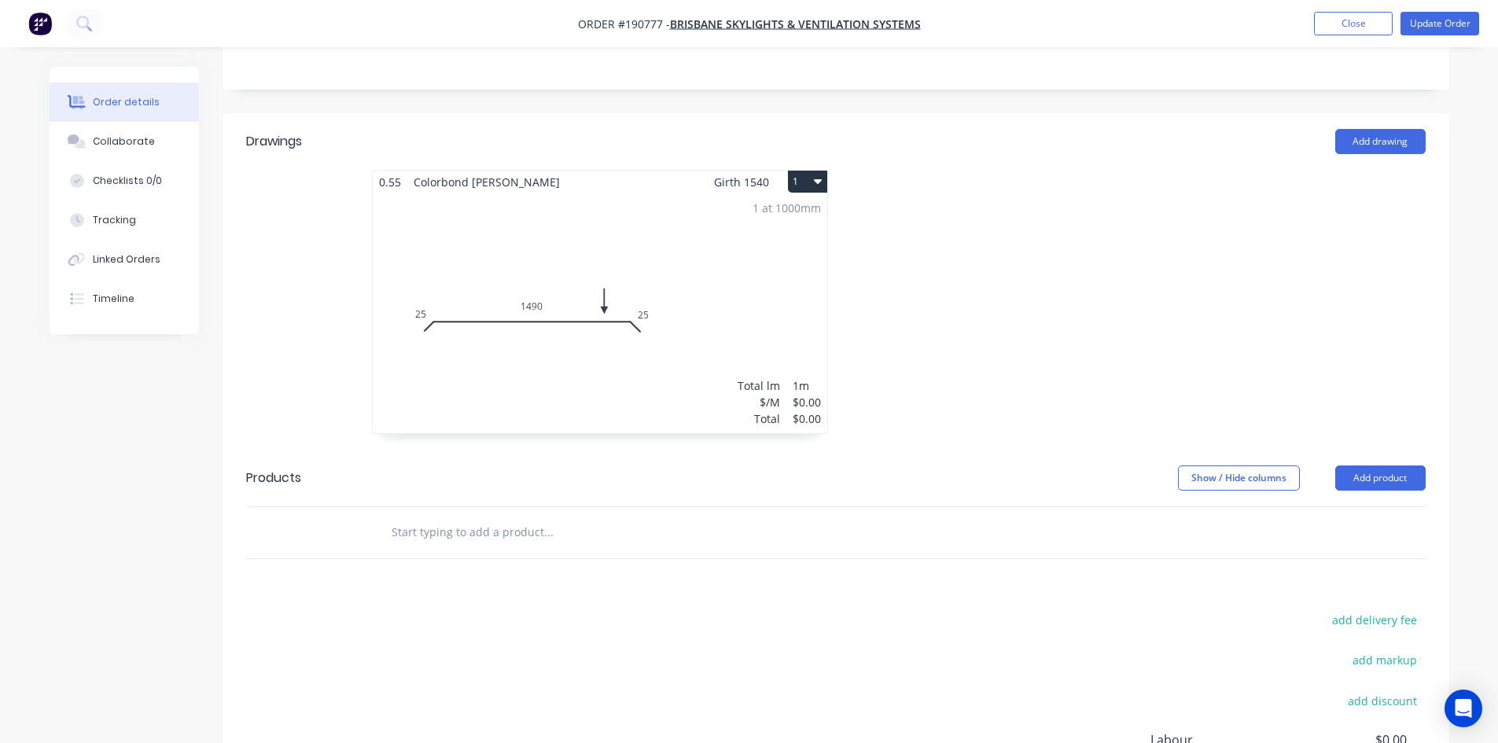
click at [671, 241] on div "1 at 1000mm Total lm $/M Total 1m $0.00 $0.00" at bounding box center [600, 313] width 454 height 240
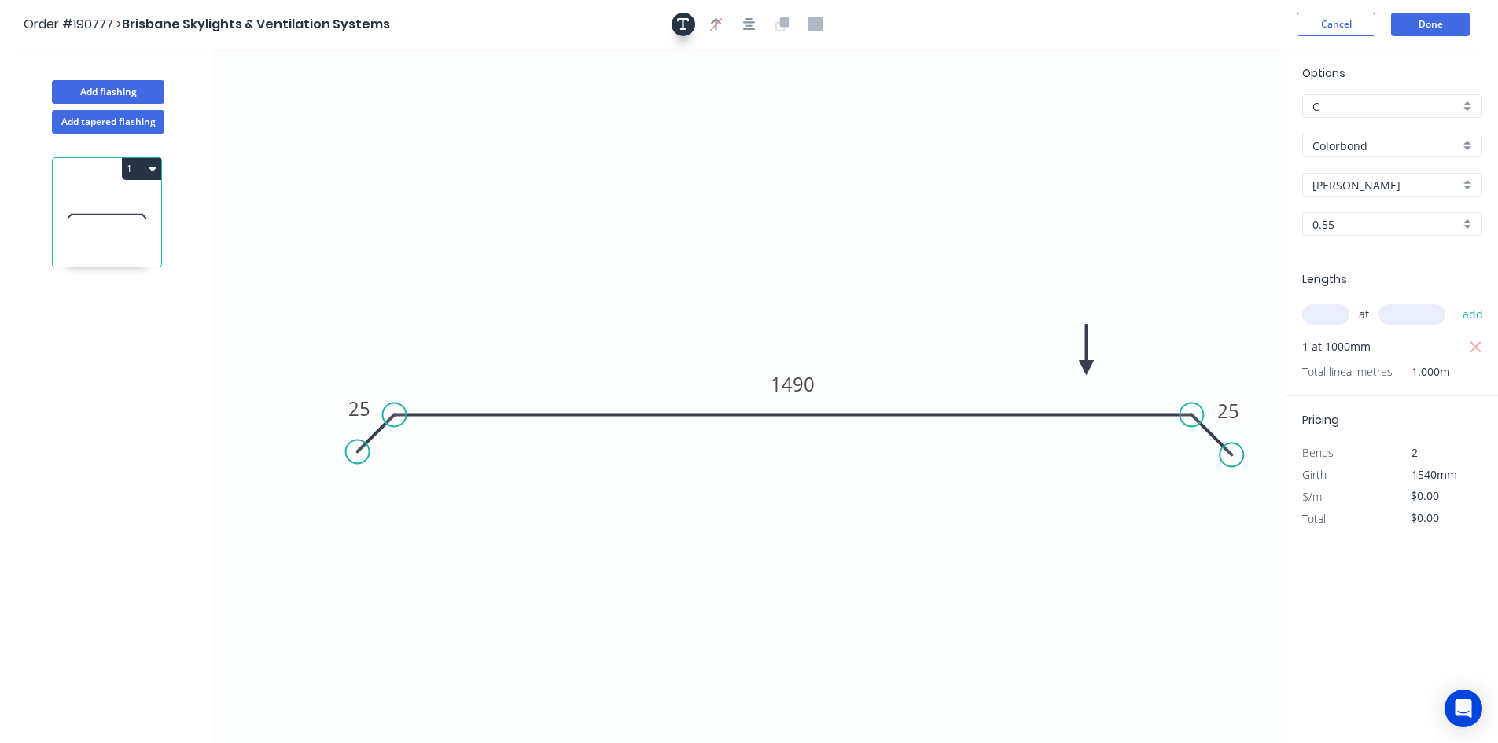
click at [678, 35] on button "button" at bounding box center [683, 25] width 24 height 24
click at [275, 100] on textarea at bounding box center [313, 111] width 127 height 58
type textarea "/"
type textarea "Changed for Pricing"
click at [1333, 308] on input "text" at bounding box center [1325, 314] width 47 height 20
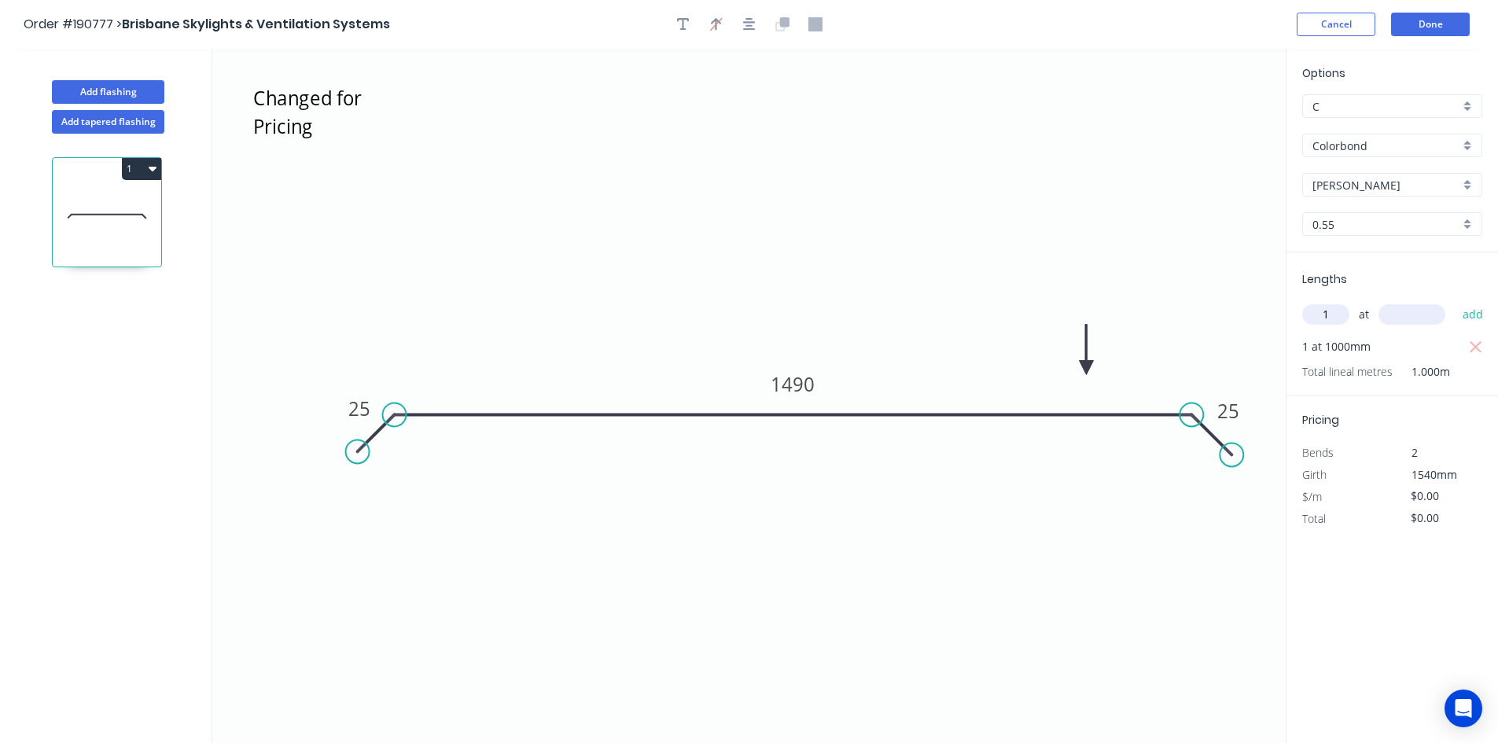
type input "1"
click at [815, 380] on rect at bounding box center [793, 384] width 63 height 32
type input "1540"
click at [808, 383] on tspan "1490" at bounding box center [792, 384] width 44 height 26
click at [967, 302] on icon "Changed for Pricing 25 950 25" at bounding box center [748, 396] width 1073 height 694
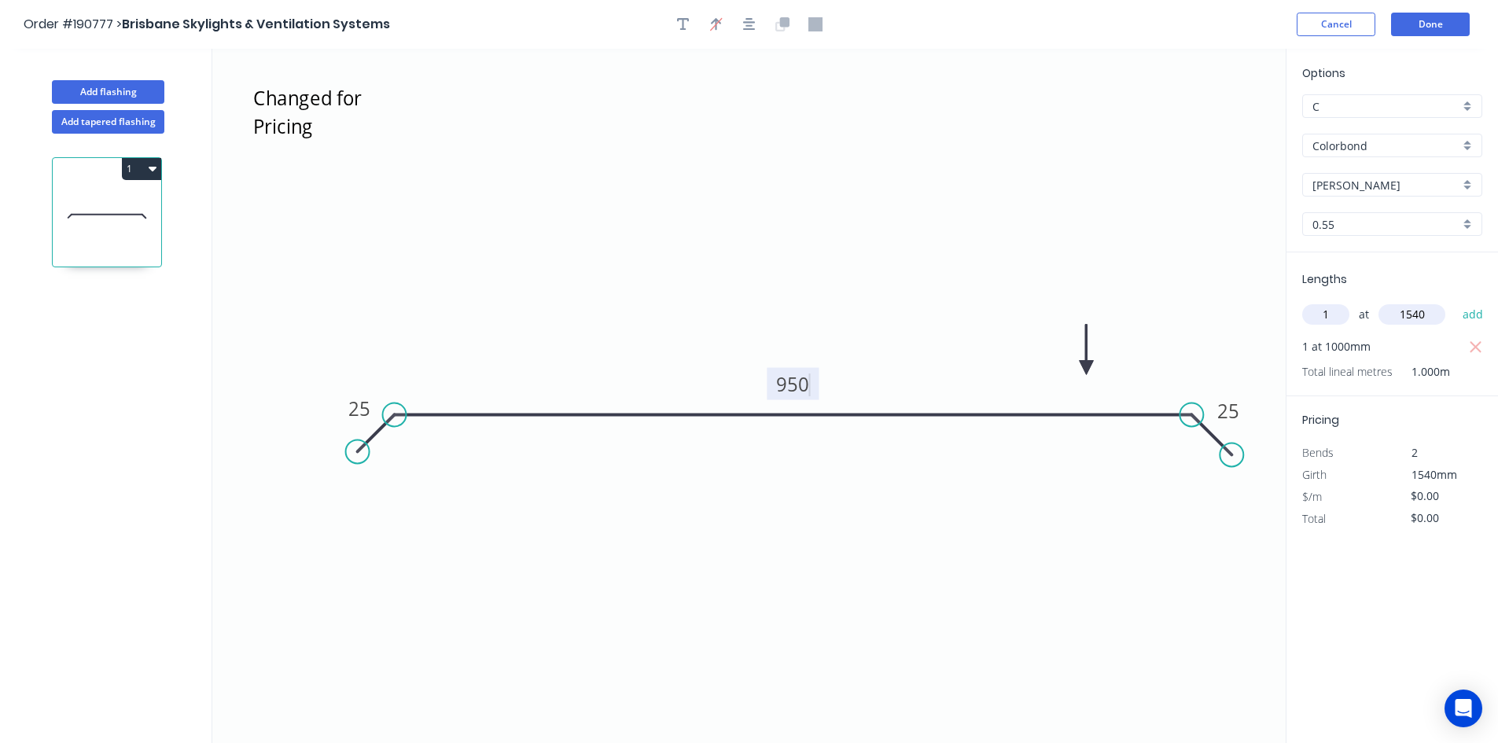
type input "$30.64"
click at [1475, 342] on icon "button" at bounding box center [1476, 347] width 14 height 19
type input "$0.00"
click at [1477, 316] on button "add" at bounding box center [1472, 314] width 37 height 27
type input "$47.19"
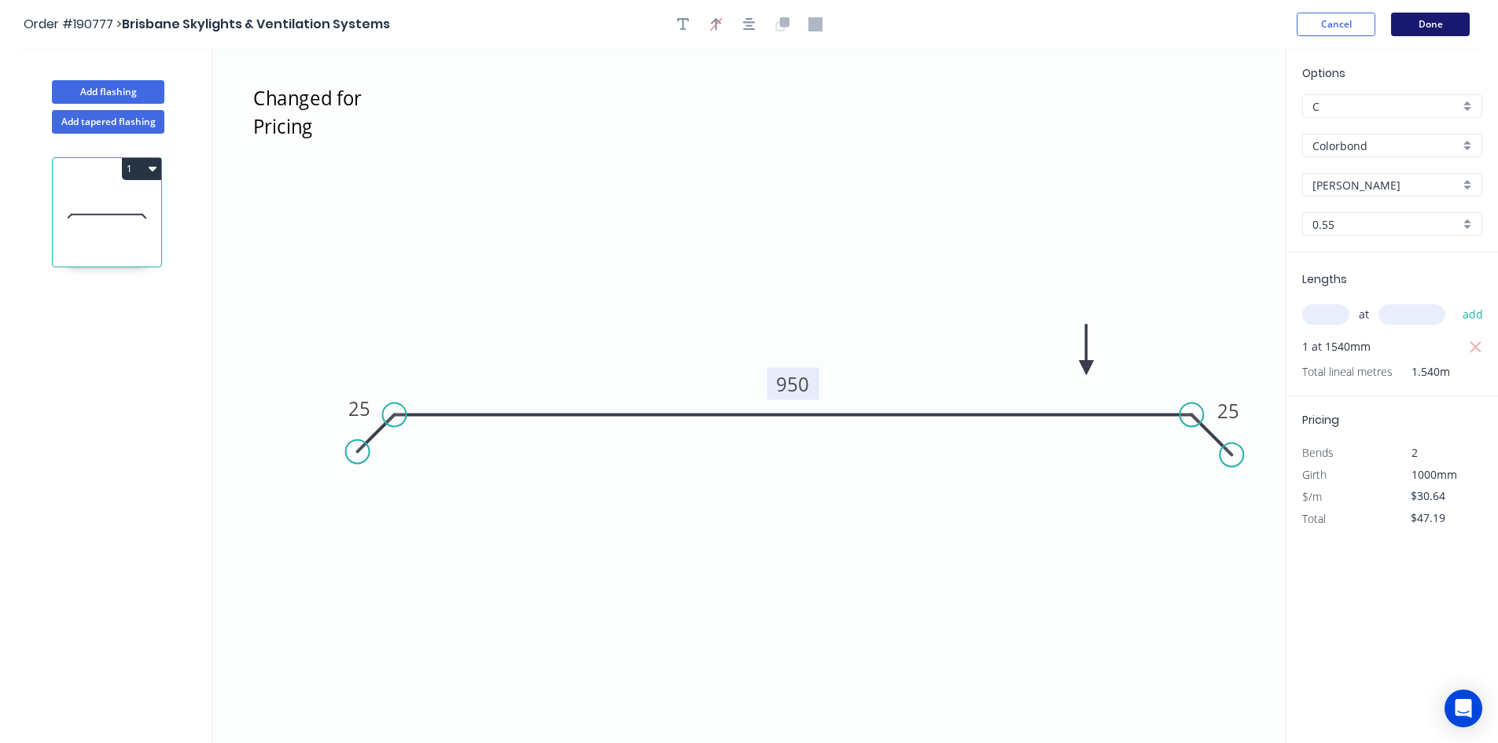
click at [1418, 21] on button "Done" at bounding box center [1430, 25] width 79 height 24
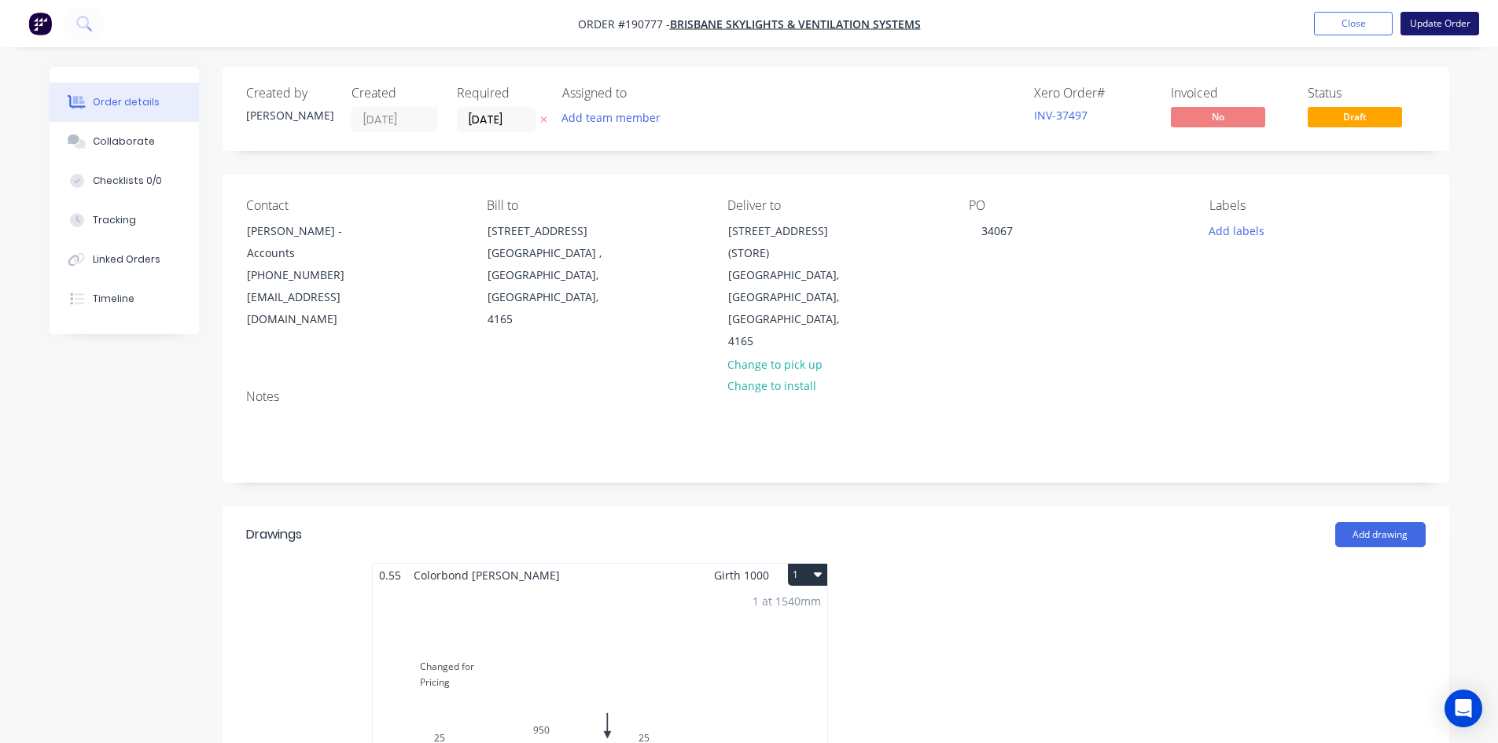
click at [1440, 13] on button "Update Order" at bounding box center [1439, 24] width 79 height 24
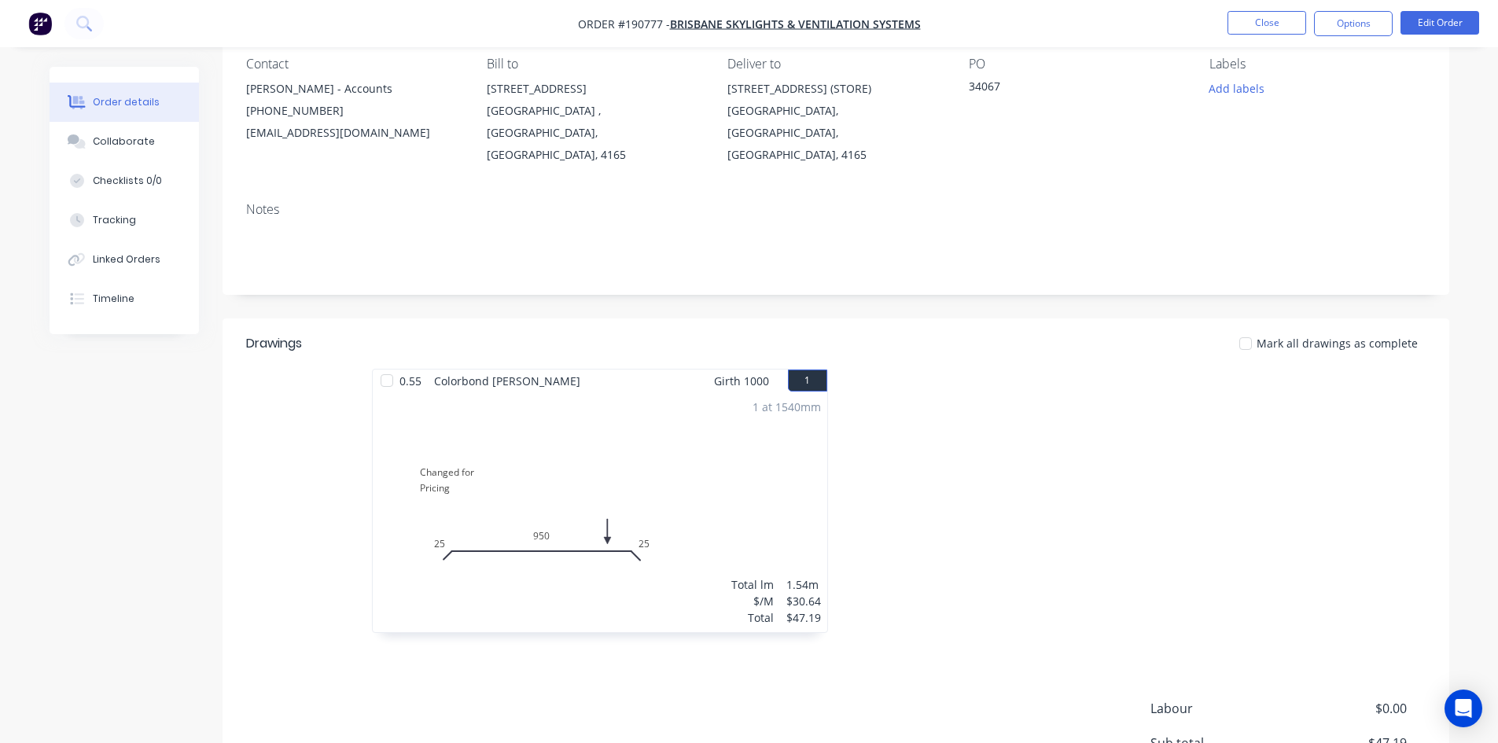
scroll to position [304, 0]
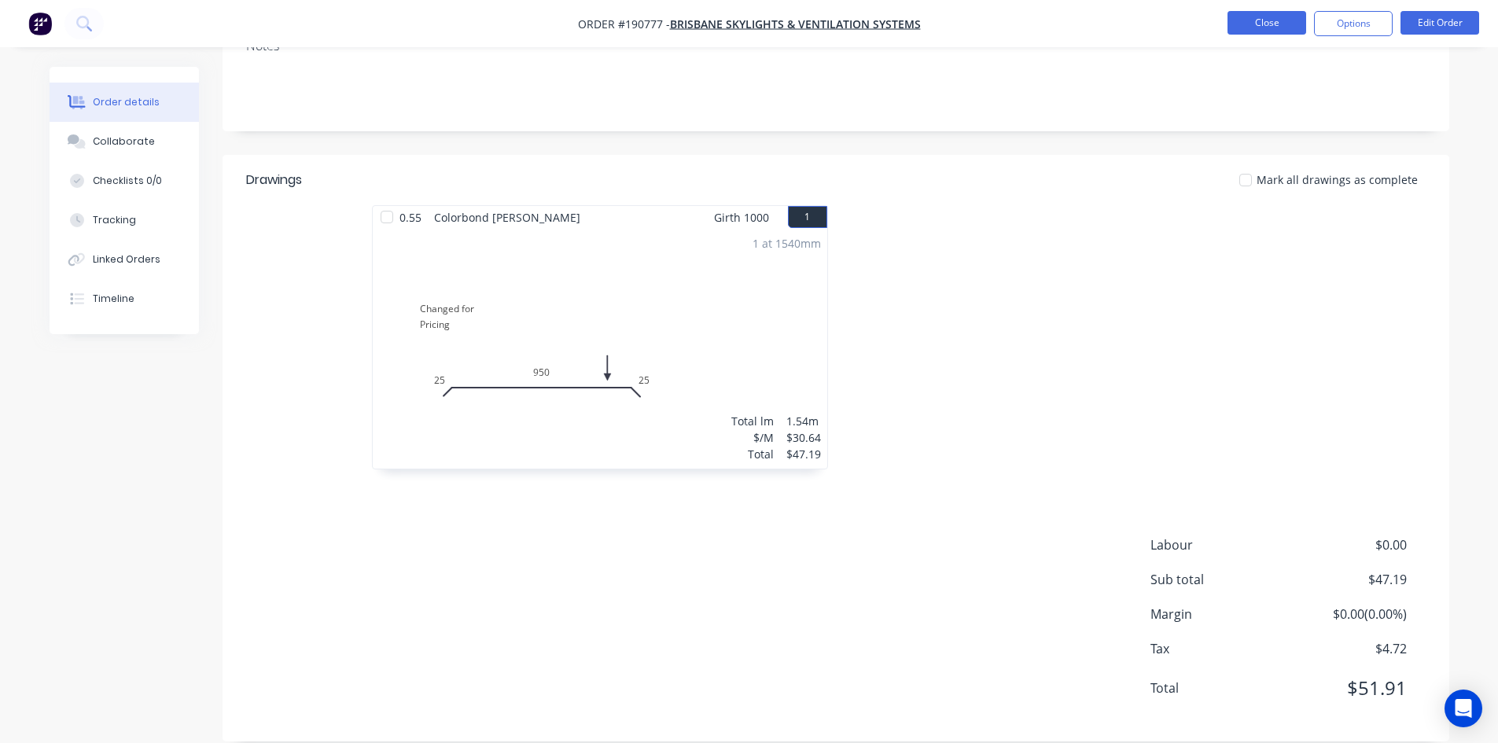
click at [1277, 31] on button "Close" at bounding box center [1266, 23] width 79 height 24
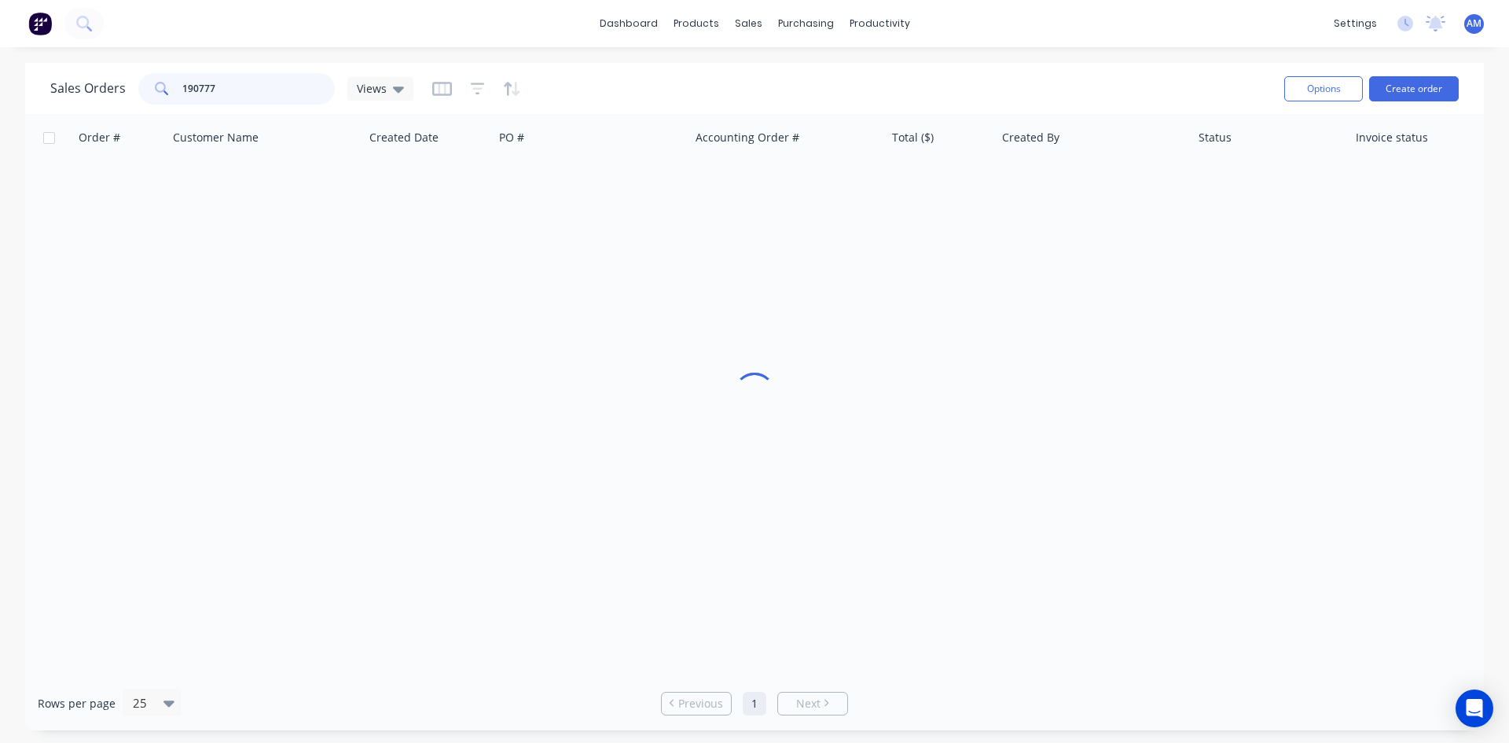
drag, startPoint x: 237, startPoint y: 97, endPoint x: 144, endPoint y: 90, distance: 93.0
click at [144, 90] on div "190777" at bounding box center [236, 88] width 197 height 31
type input "190778"
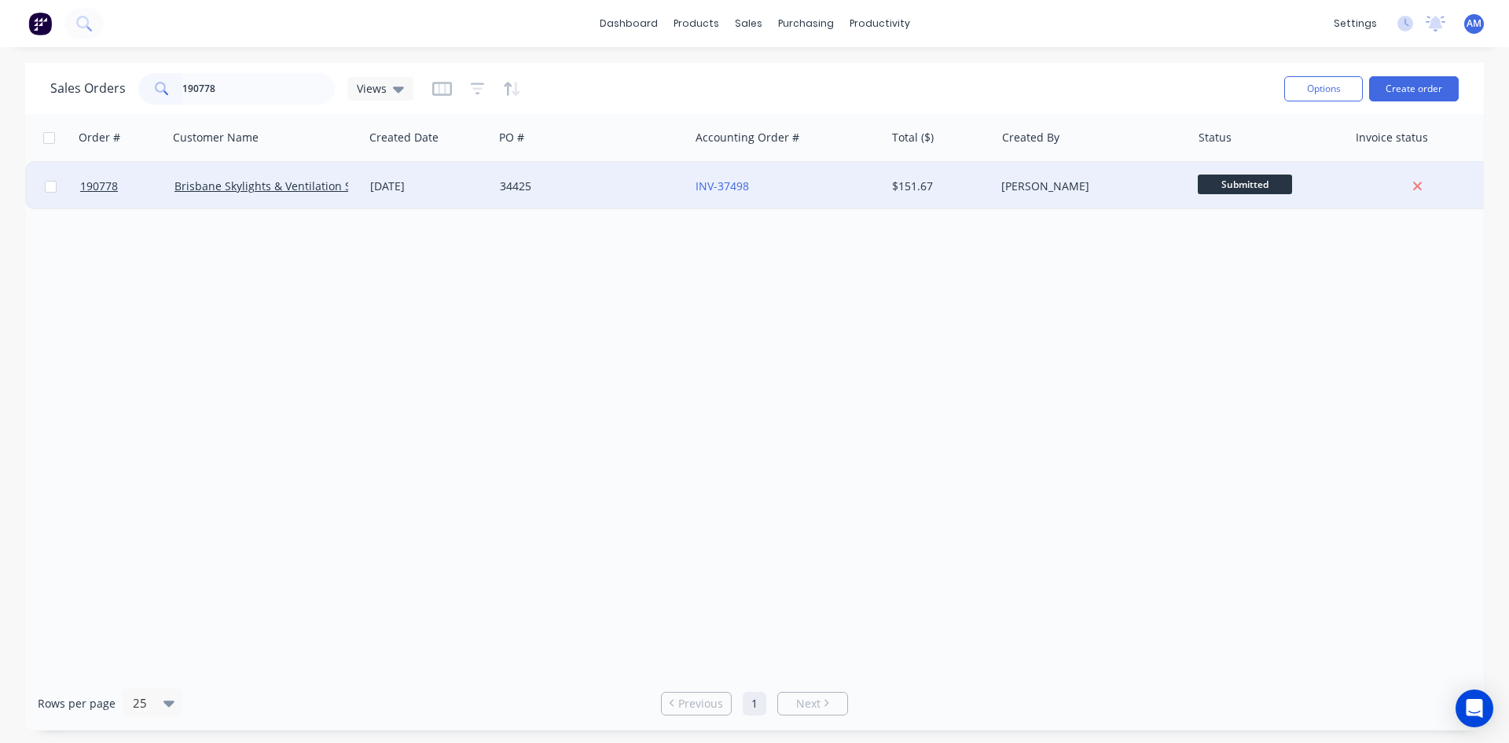
click at [484, 187] on div "[DATE]" at bounding box center [428, 186] width 117 height 16
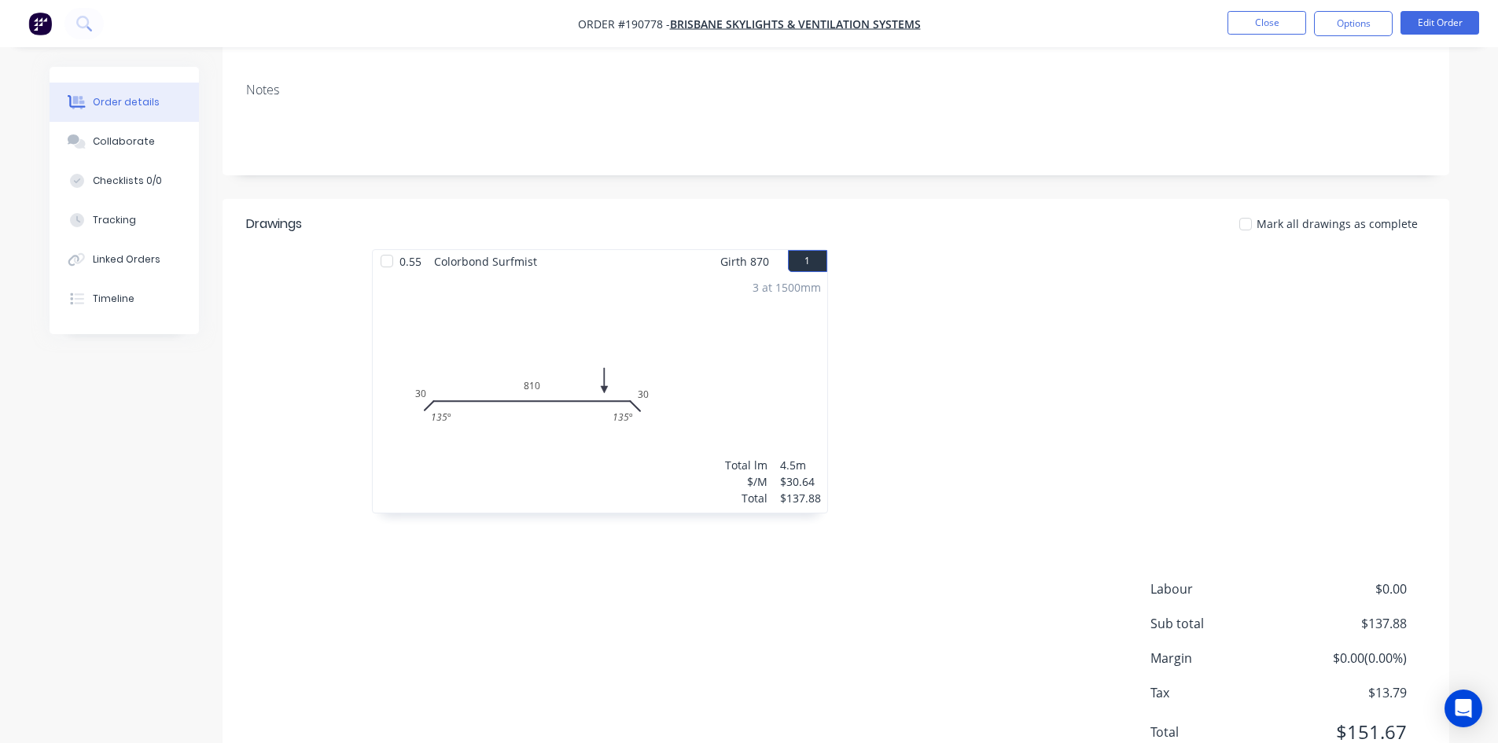
scroll to position [304, 0]
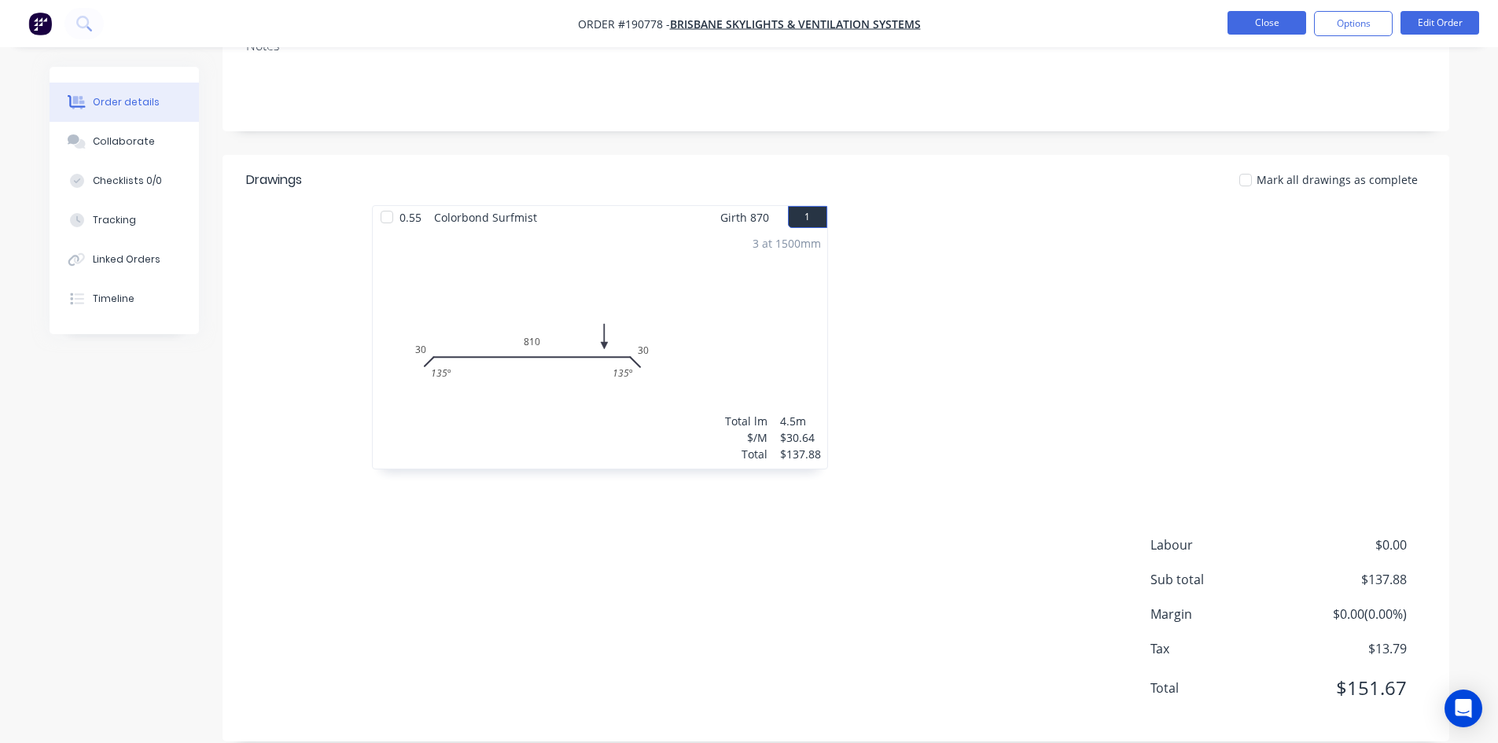
click at [1263, 30] on button "Close" at bounding box center [1266, 23] width 79 height 24
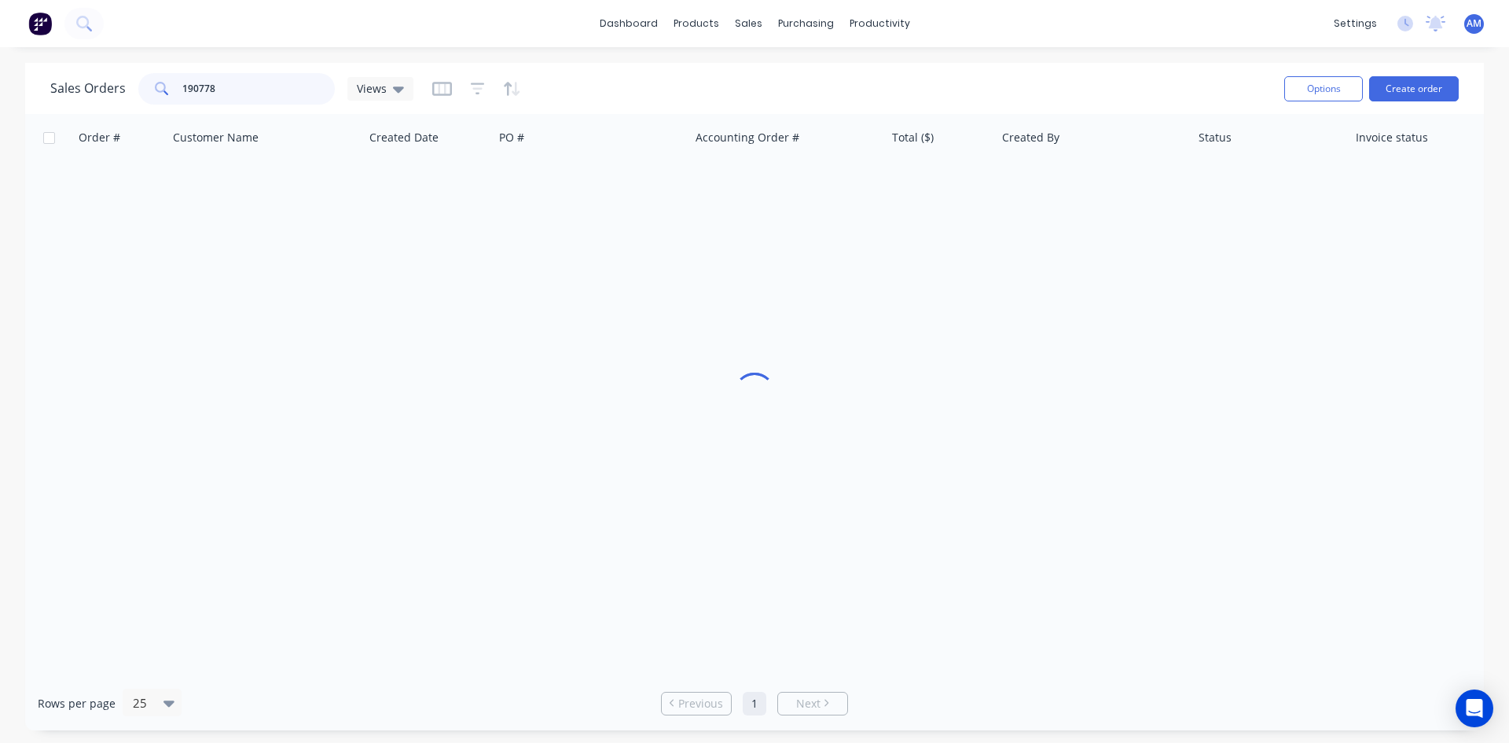
drag, startPoint x: 240, startPoint y: 86, endPoint x: 129, endPoint y: 97, distance: 111.4
click at [129, 97] on div "Sales Orders 190778 Views" at bounding box center [231, 88] width 363 height 31
type input "190781"
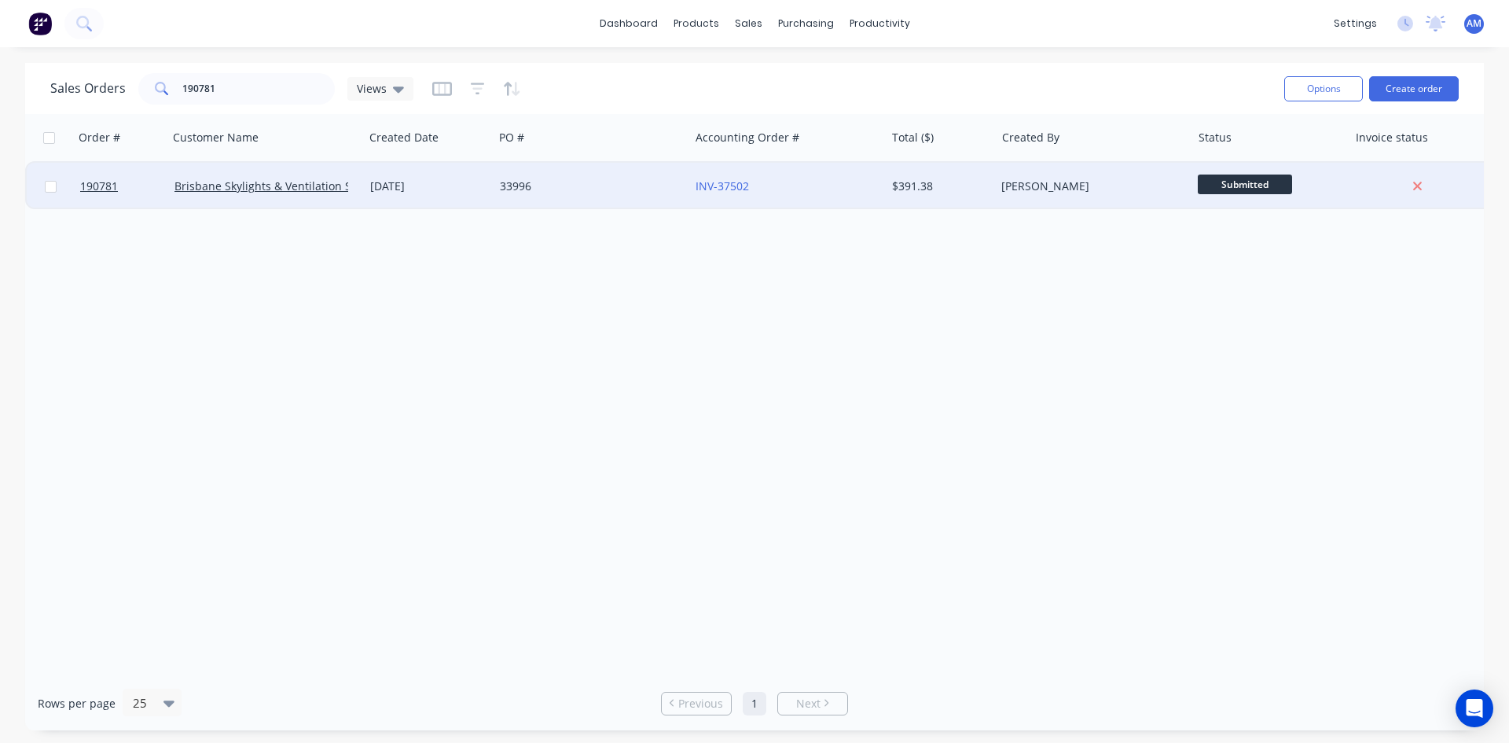
click at [557, 185] on div "33996" at bounding box center [587, 186] width 175 height 16
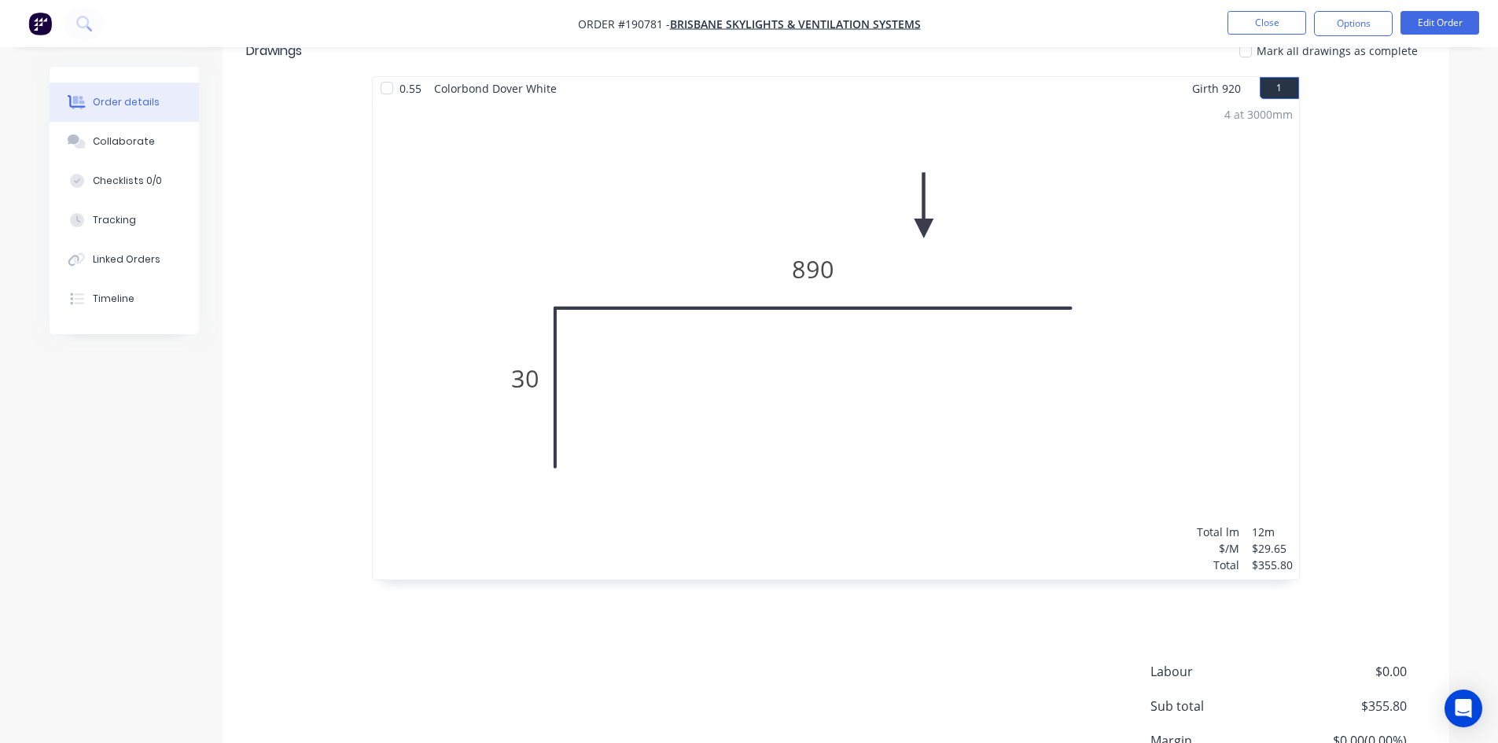
scroll to position [550, 0]
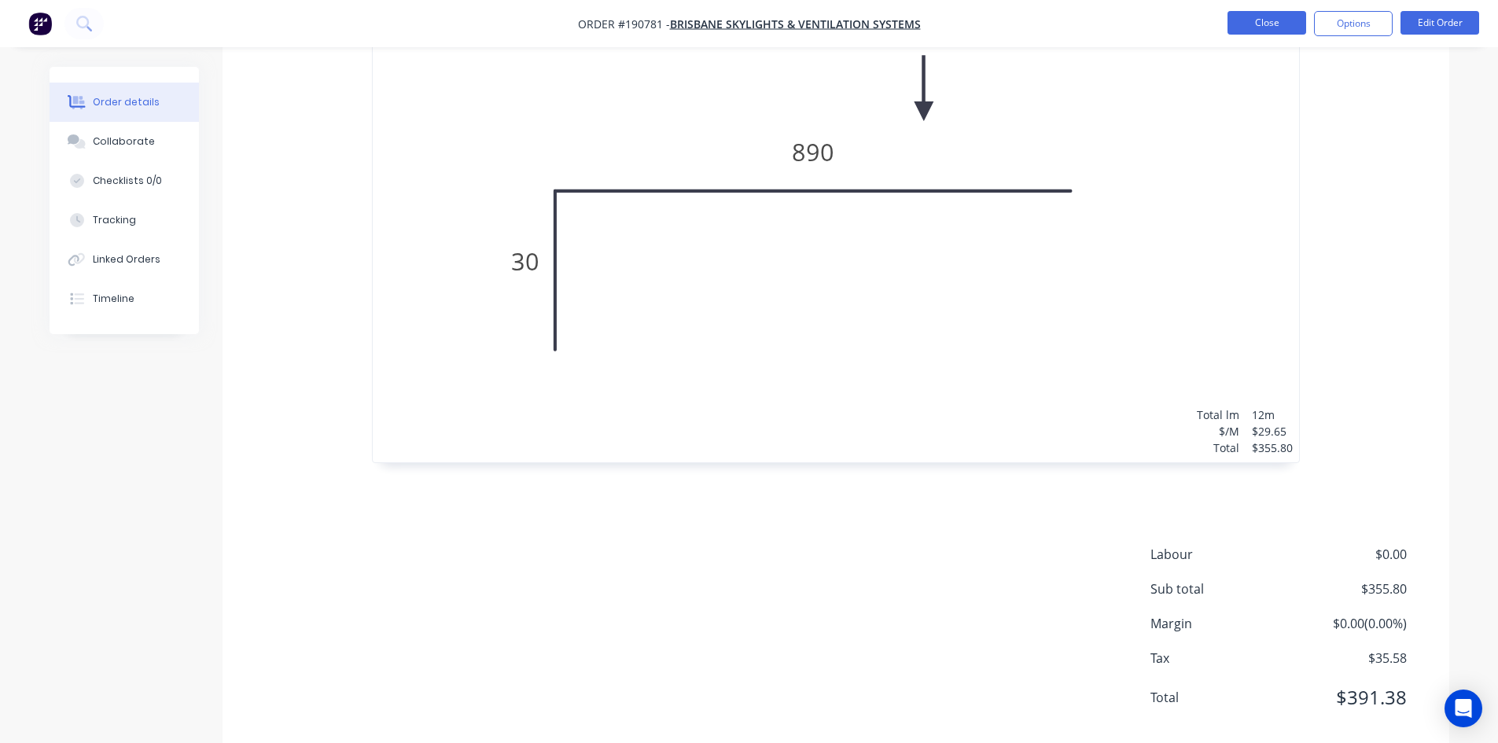
drag, startPoint x: 1263, startPoint y: 42, endPoint x: 1257, endPoint y: 33, distance: 11.3
click at [1263, 40] on nav "Order #190781 - Brisbane Skylights & Ventilation Systems Close Options Edit Ord…" at bounding box center [749, 23] width 1498 height 47
click at [1257, 29] on button "Close" at bounding box center [1266, 23] width 79 height 24
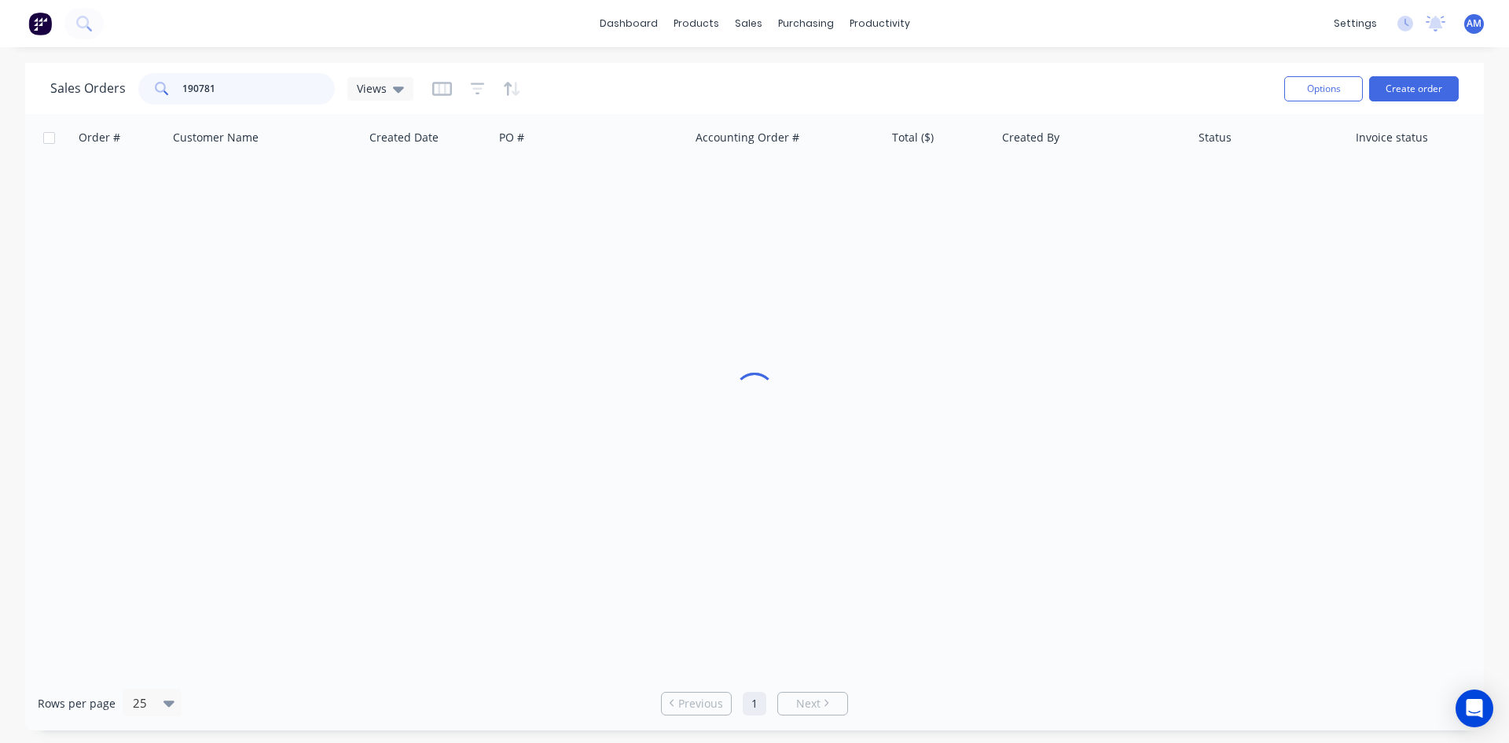
drag, startPoint x: 237, startPoint y: 79, endPoint x: 84, endPoint y: 97, distance: 154.4
click at [84, 97] on div "Sales Orders 190781 Views" at bounding box center [231, 88] width 363 height 31
type input "190775"
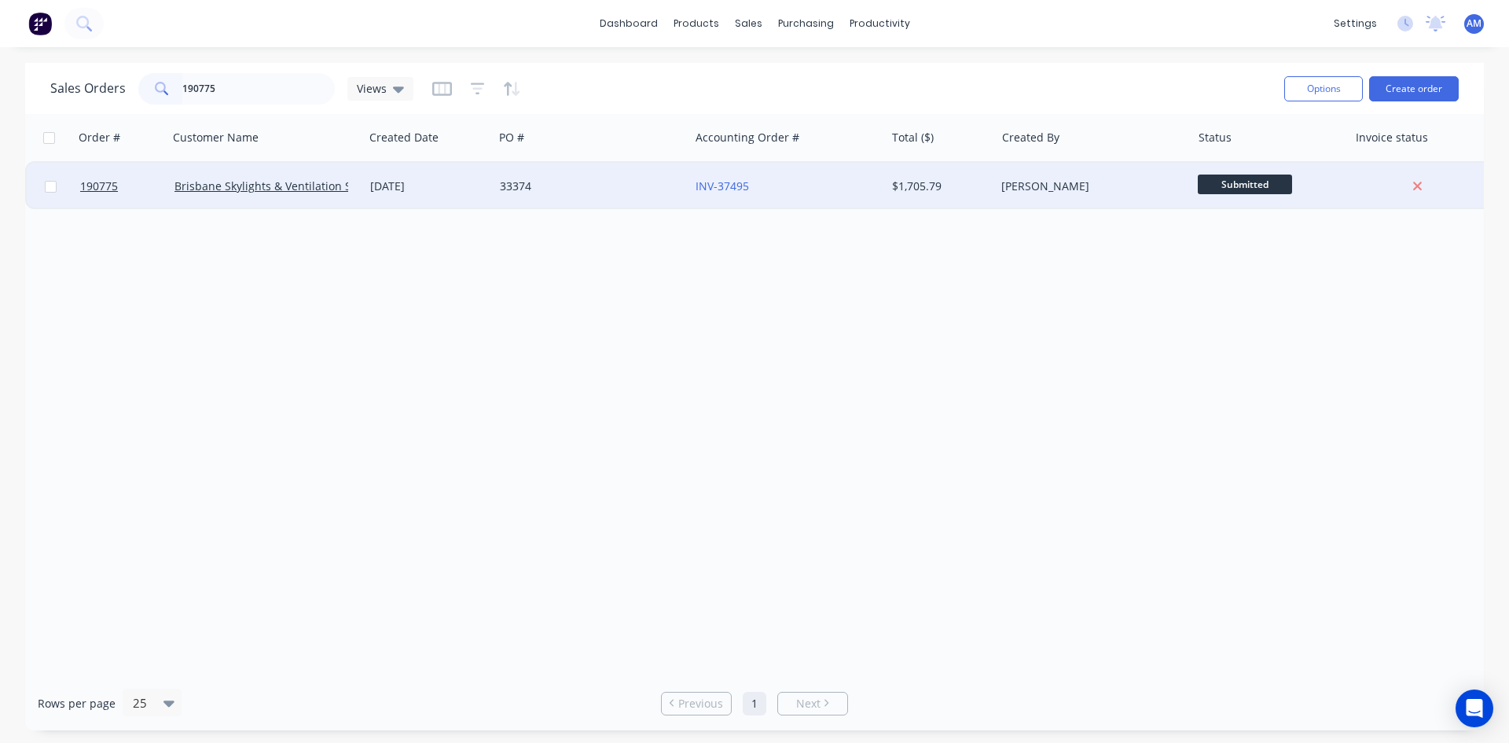
click at [619, 188] on div "33374" at bounding box center [587, 186] width 175 height 16
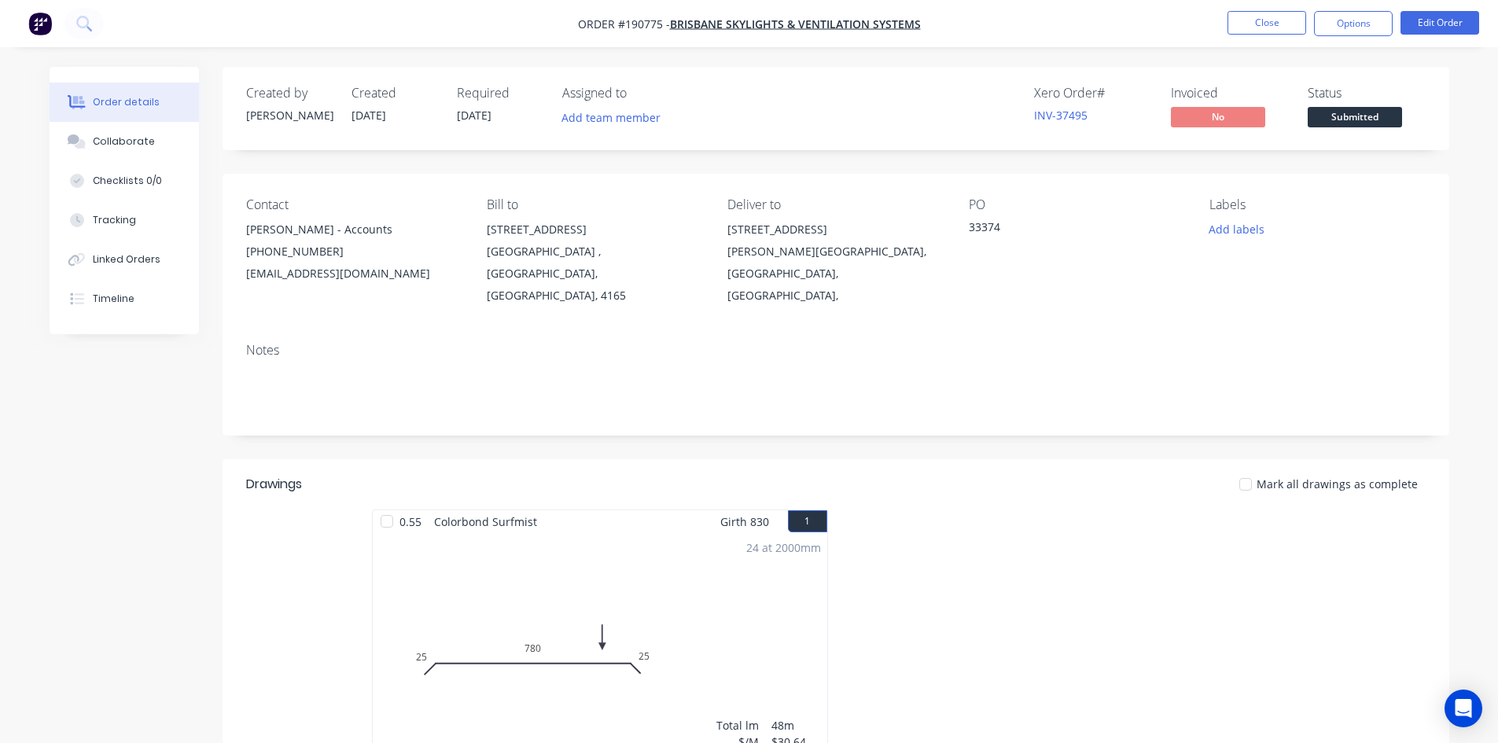
click at [1336, 36] on nav "Order #190775 - Brisbane Skylights & Ventilation Systems Close Options Edit Ord…" at bounding box center [749, 23] width 1498 height 47
click at [1336, 32] on button "Options" at bounding box center [1353, 23] width 79 height 25
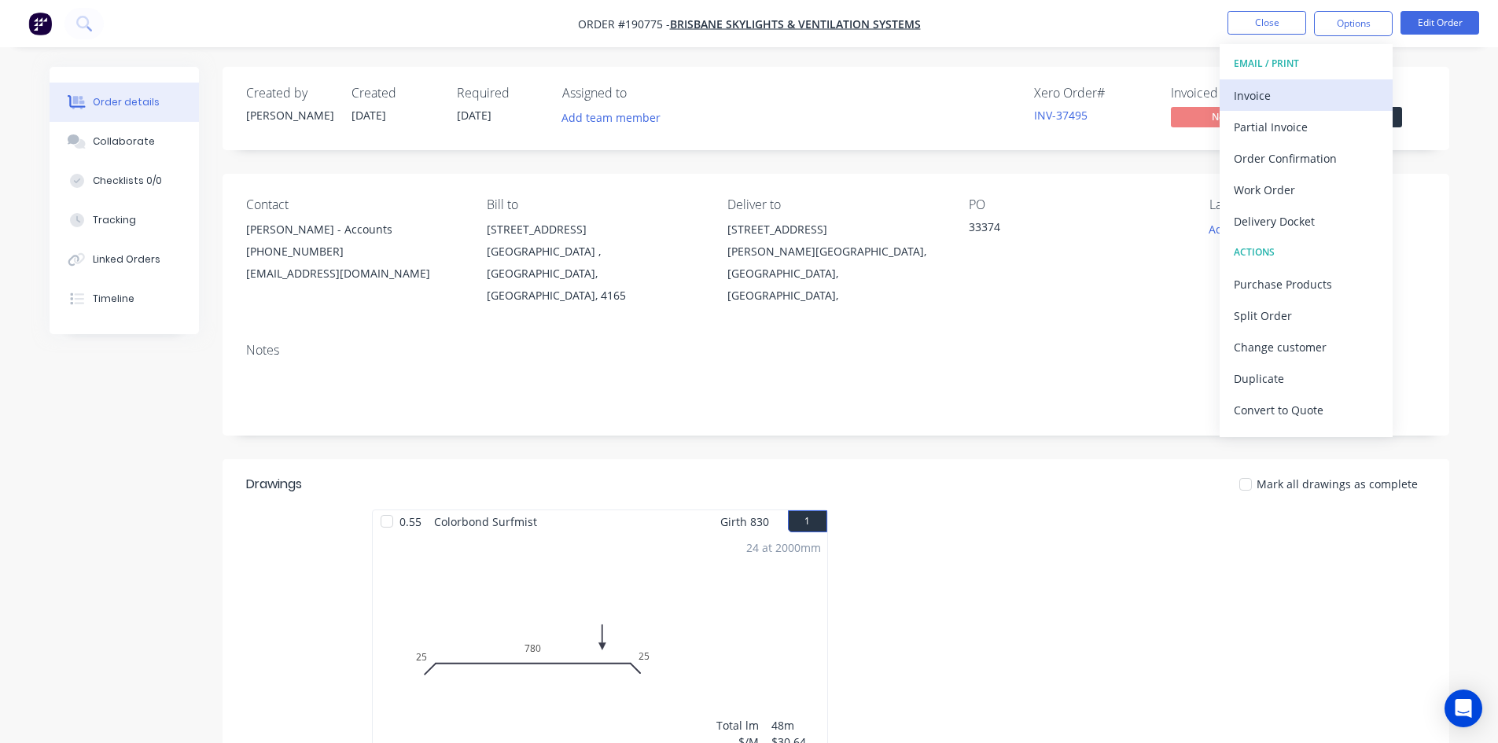
click at [1321, 86] on div "Invoice" at bounding box center [1305, 95] width 145 height 23
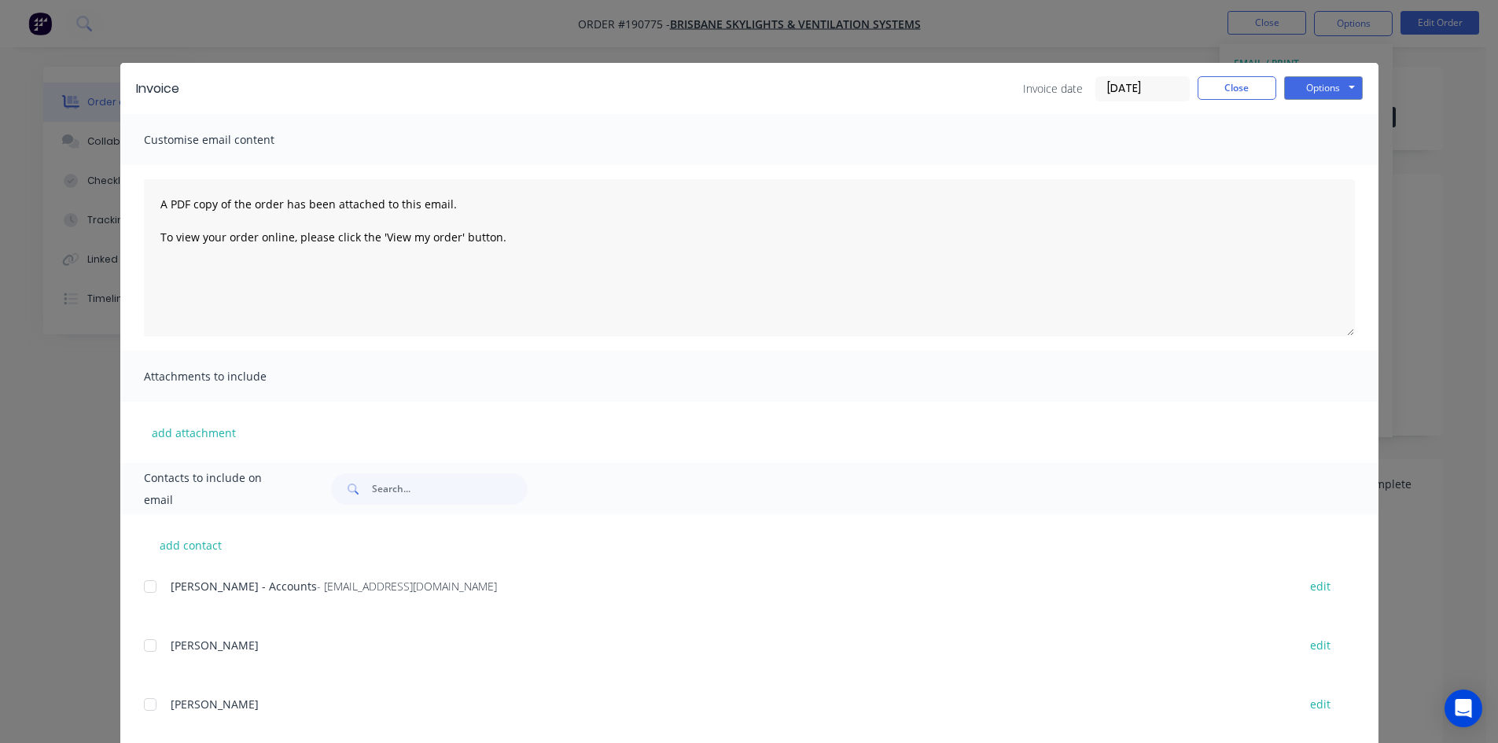
click at [145, 583] on div at bounding box center [149, 586] width 31 height 31
click at [1328, 89] on button "Options" at bounding box center [1323, 88] width 79 height 24
click at [1324, 164] on button "Email" at bounding box center [1334, 168] width 101 height 26
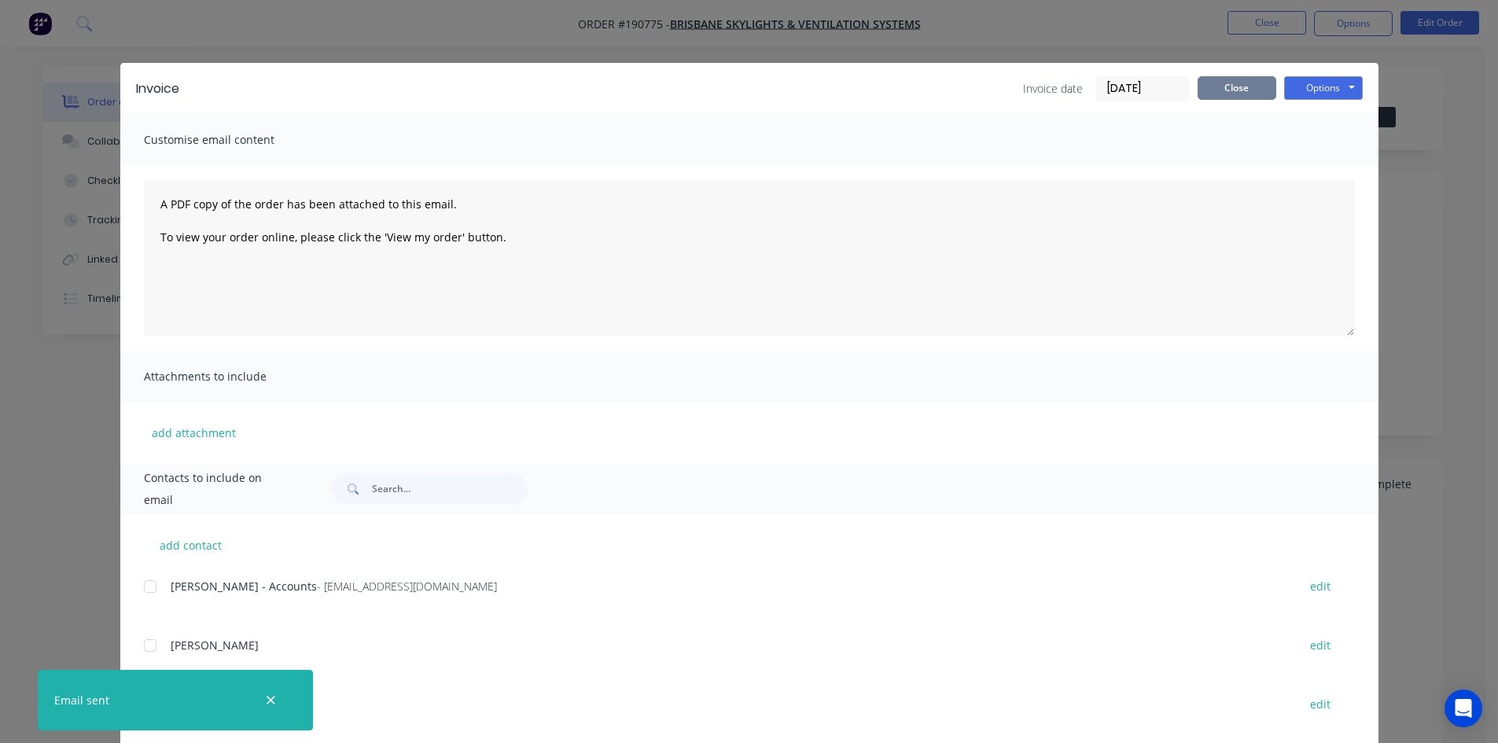
click at [1235, 78] on button "Close" at bounding box center [1236, 88] width 79 height 24
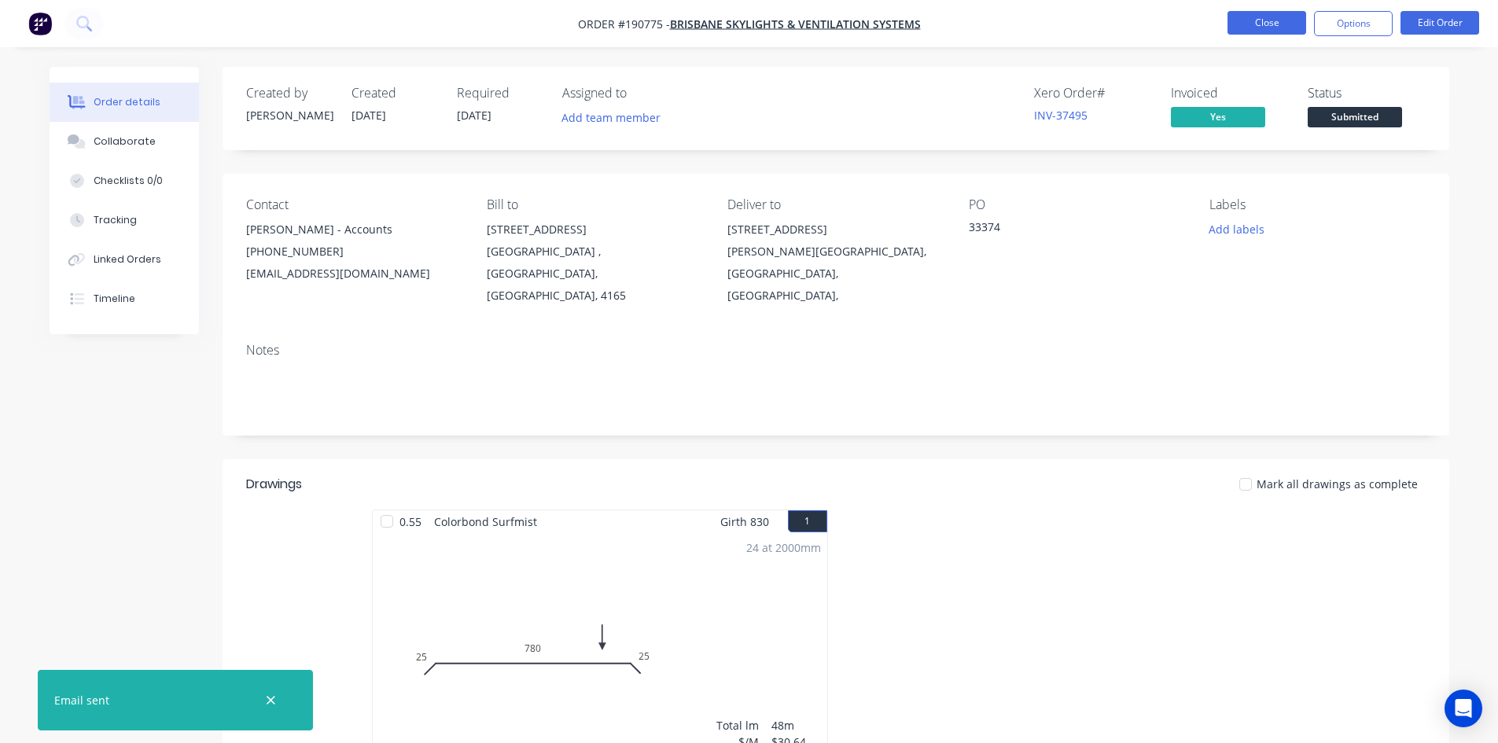
click at [1249, 29] on button "Close" at bounding box center [1266, 23] width 79 height 24
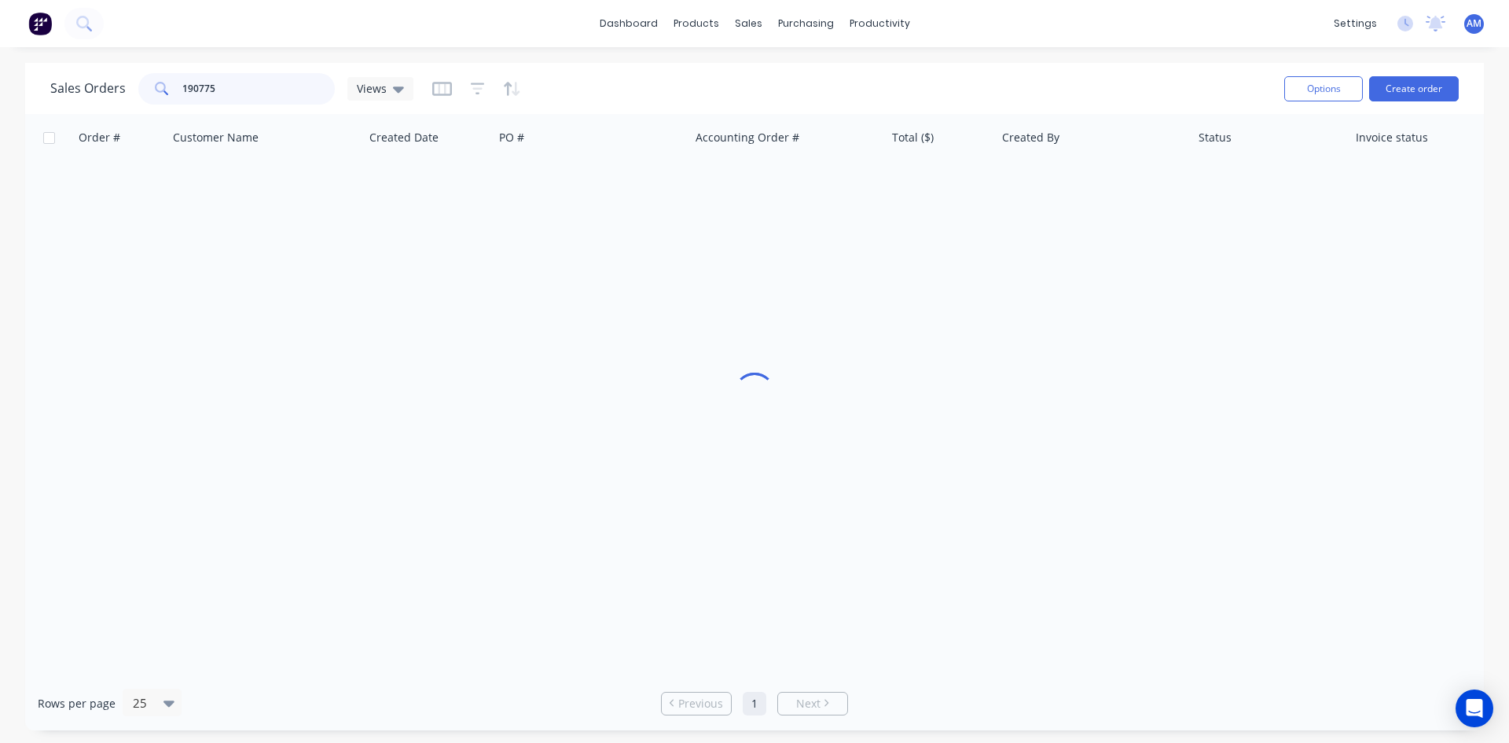
drag, startPoint x: 248, startPoint y: 86, endPoint x: 169, endPoint y: 92, distance: 79.6
click at [170, 91] on div "190775" at bounding box center [236, 88] width 197 height 31
click at [192, 81] on input "1900776" at bounding box center [258, 88] width 153 height 31
type input "190776"
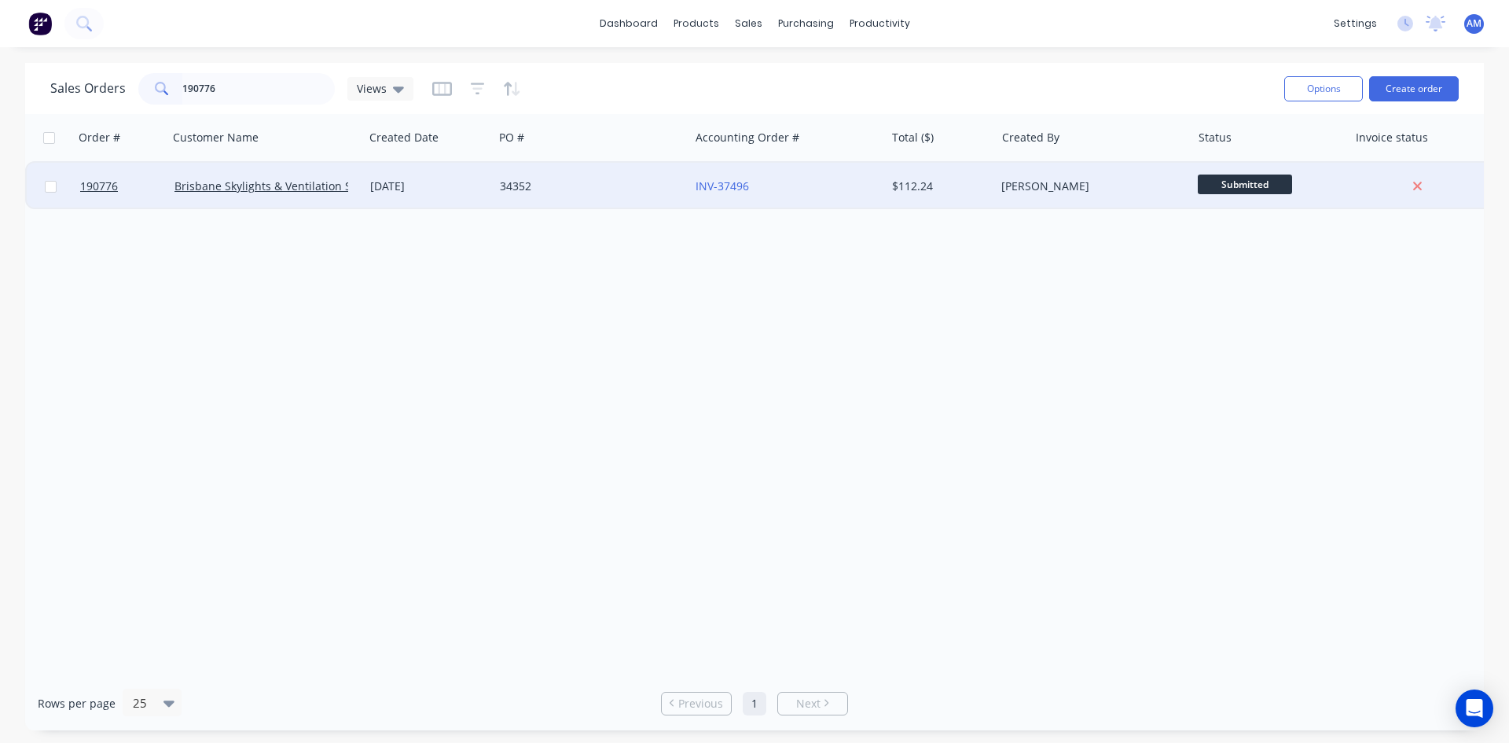
click at [803, 176] on div "INV-37496" at bounding box center [787, 186] width 196 height 47
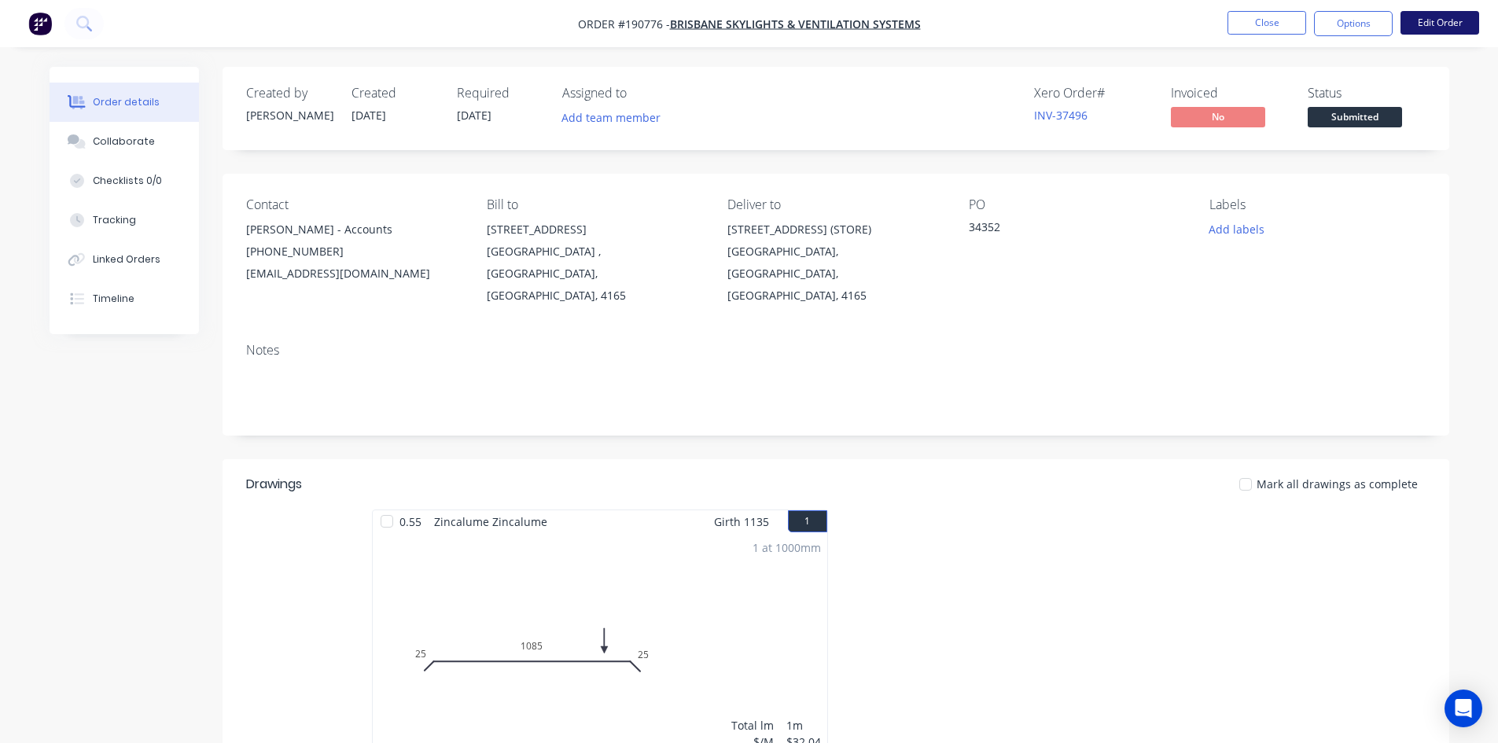
click at [1436, 27] on button "Edit Order" at bounding box center [1439, 23] width 79 height 24
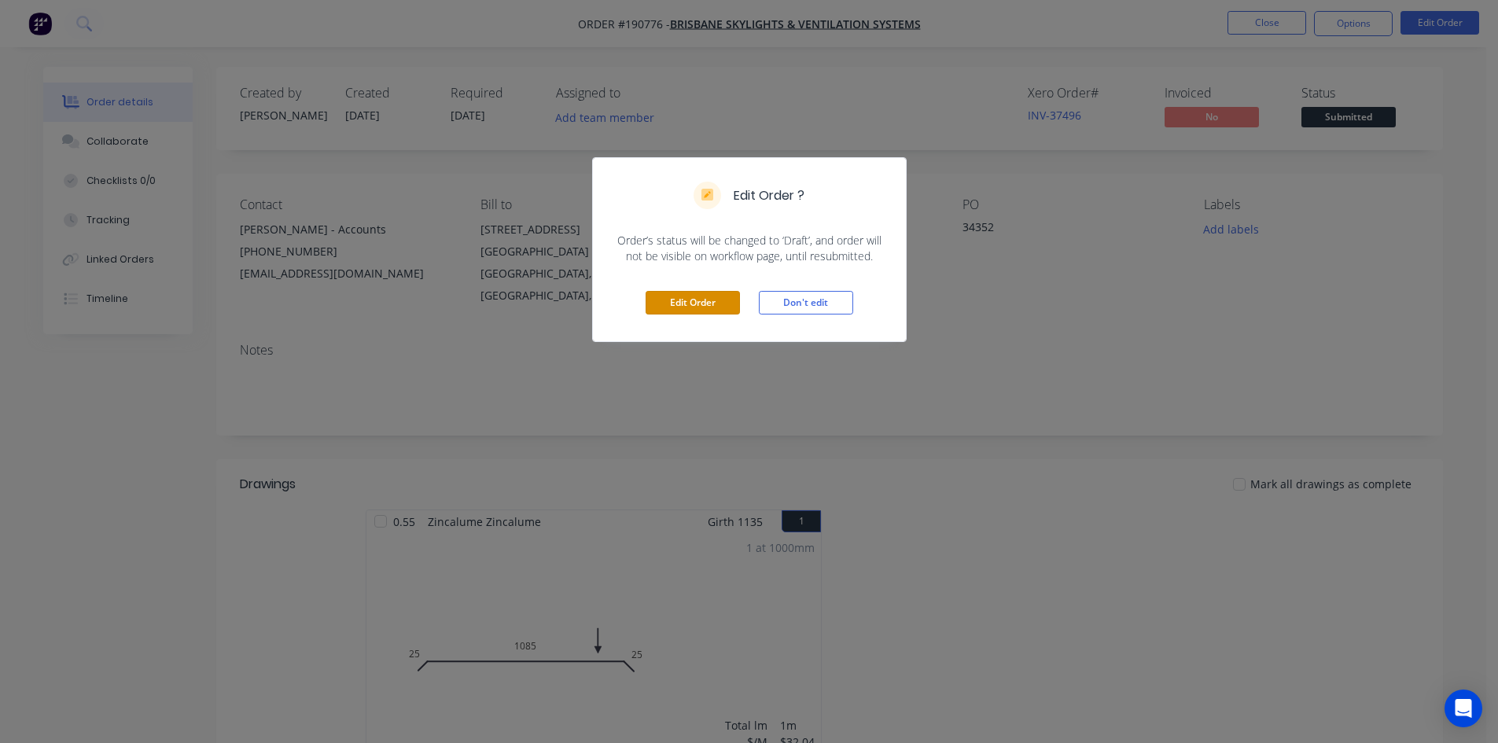
drag, startPoint x: 673, startPoint y: 307, endPoint x: 690, endPoint y: 303, distance: 17.6
click at [674, 307] on button "Edit Order" at bounding box center [692, 303] width 94 height 24
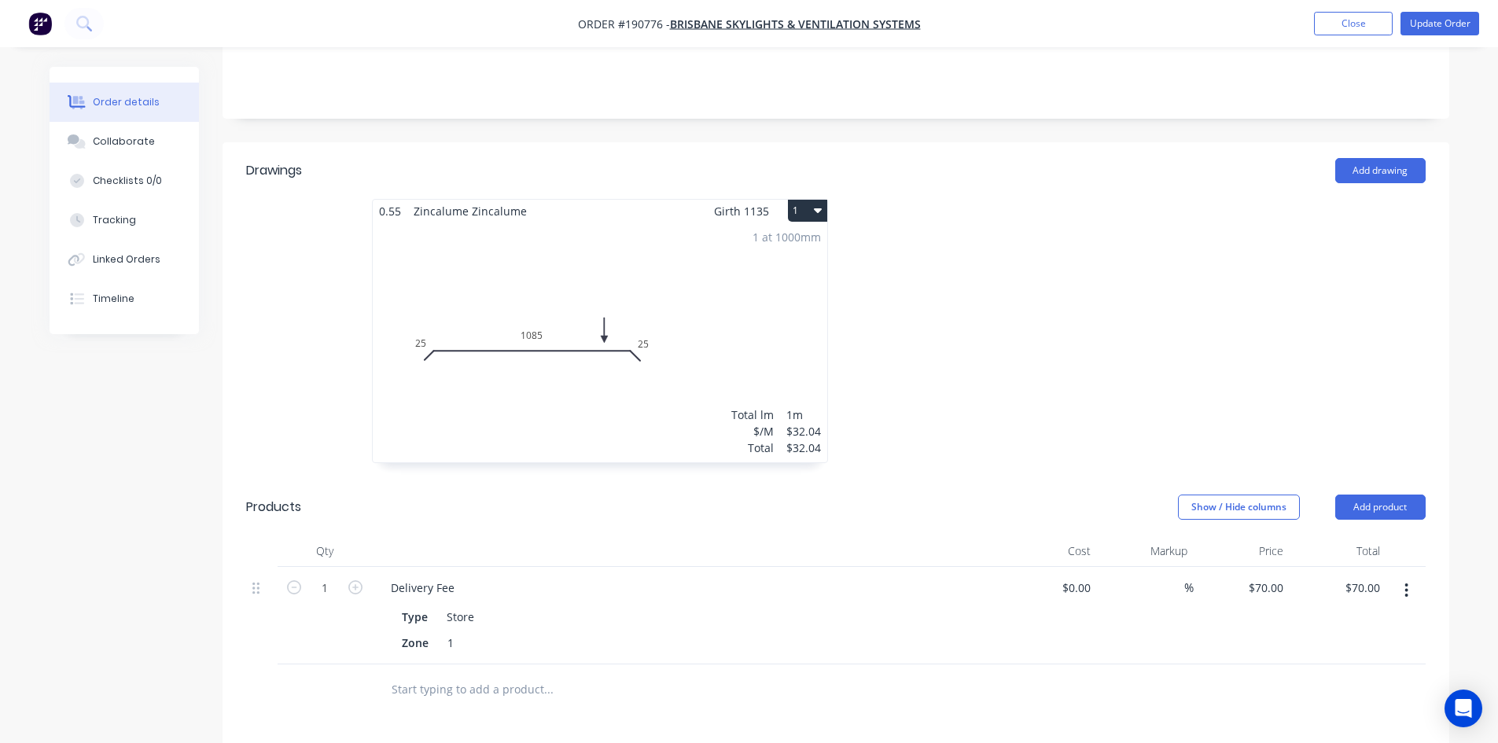
scroll to position [393, 0]
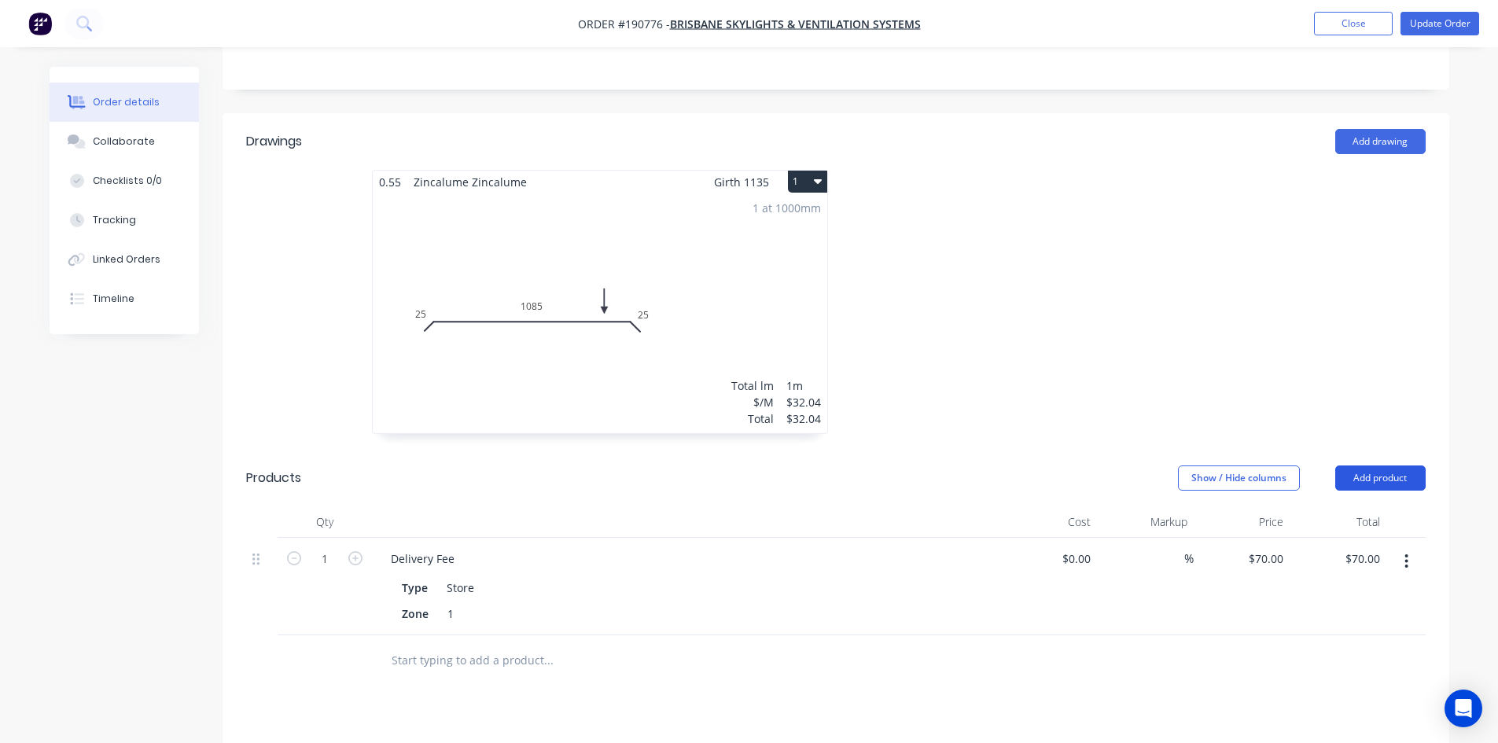
click at [1366, 465] on button "Add product" at bounding box center [1380, 477] width 90 height 25
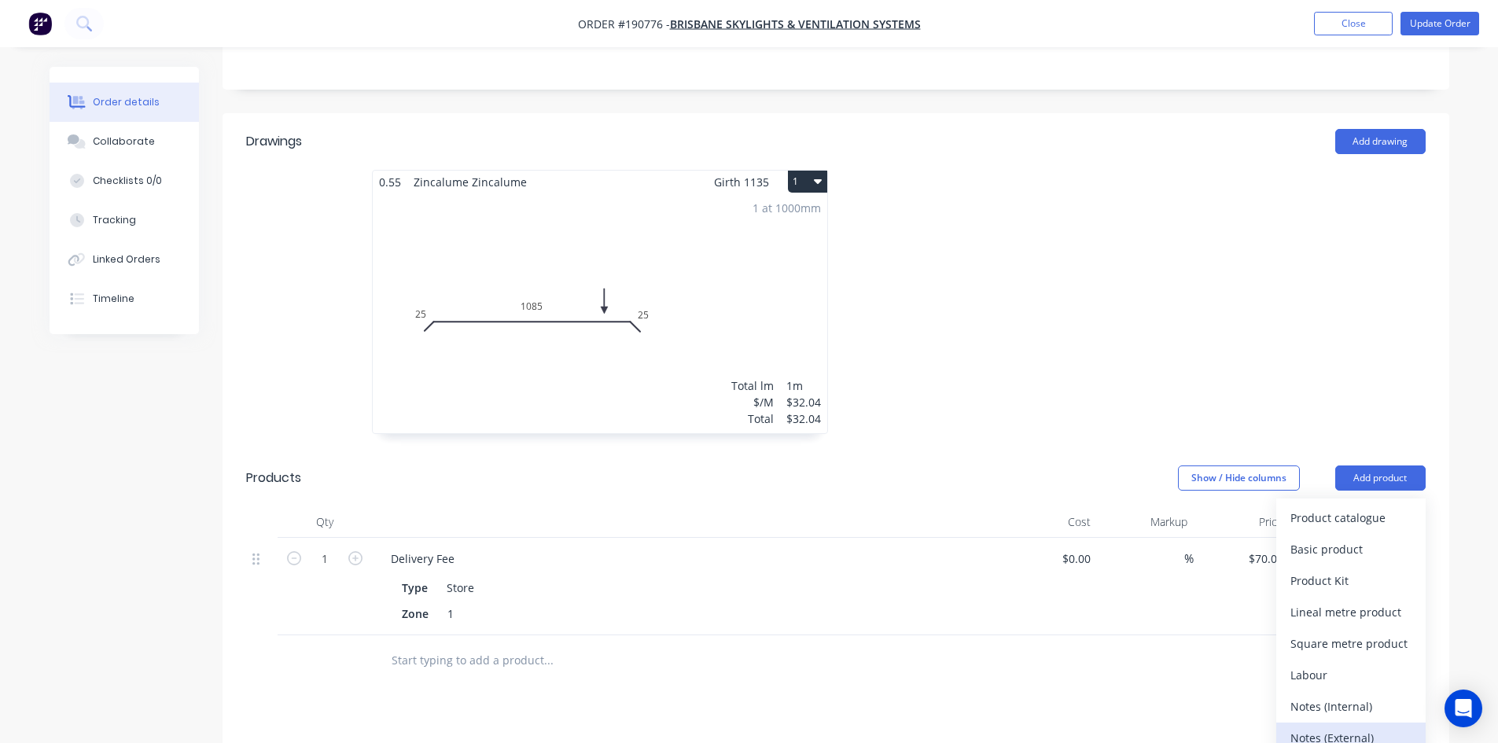
click at [1348, 726] on div "Notes (External)" at bounding box center [1350, 737] width 121 height 23
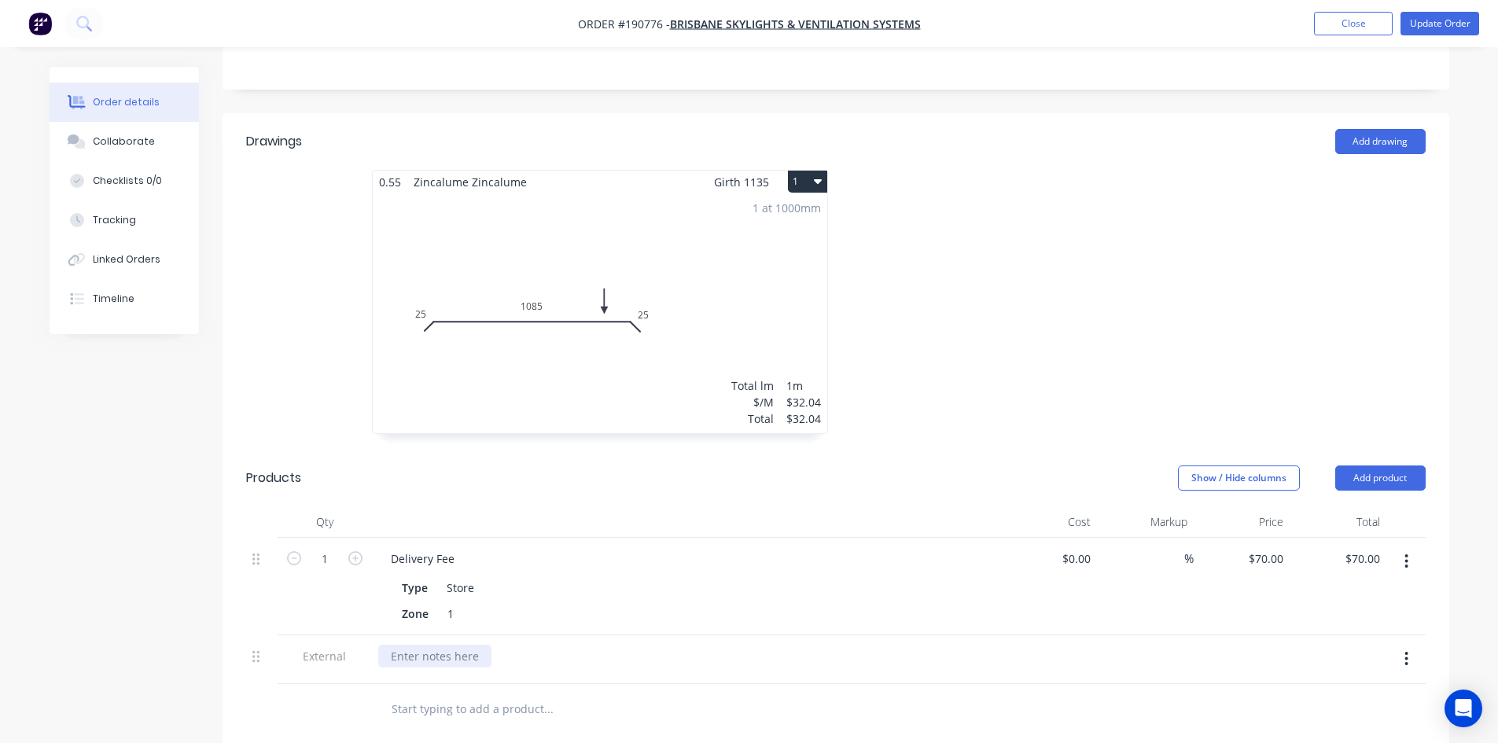
click at [457, 645] on div at bounding box center [434, 656] width 113 height 23
drag, startPoint x: 764, startPoint y: 632, endPoint x: 387, endPoint y: 627, distance: 377.4
click at [387, 645] on div "Reached Minimum Charge with #190776, #190777, #190778 & #190781" at bounding box center [577, 656] width 399 height 23
copy div "Reached Minimum Charge with #190776, #190777, #190778 & #190781"
click at [1447, 23] on button "Update Order" at bounding box center [1439, 24] width 79 height 24
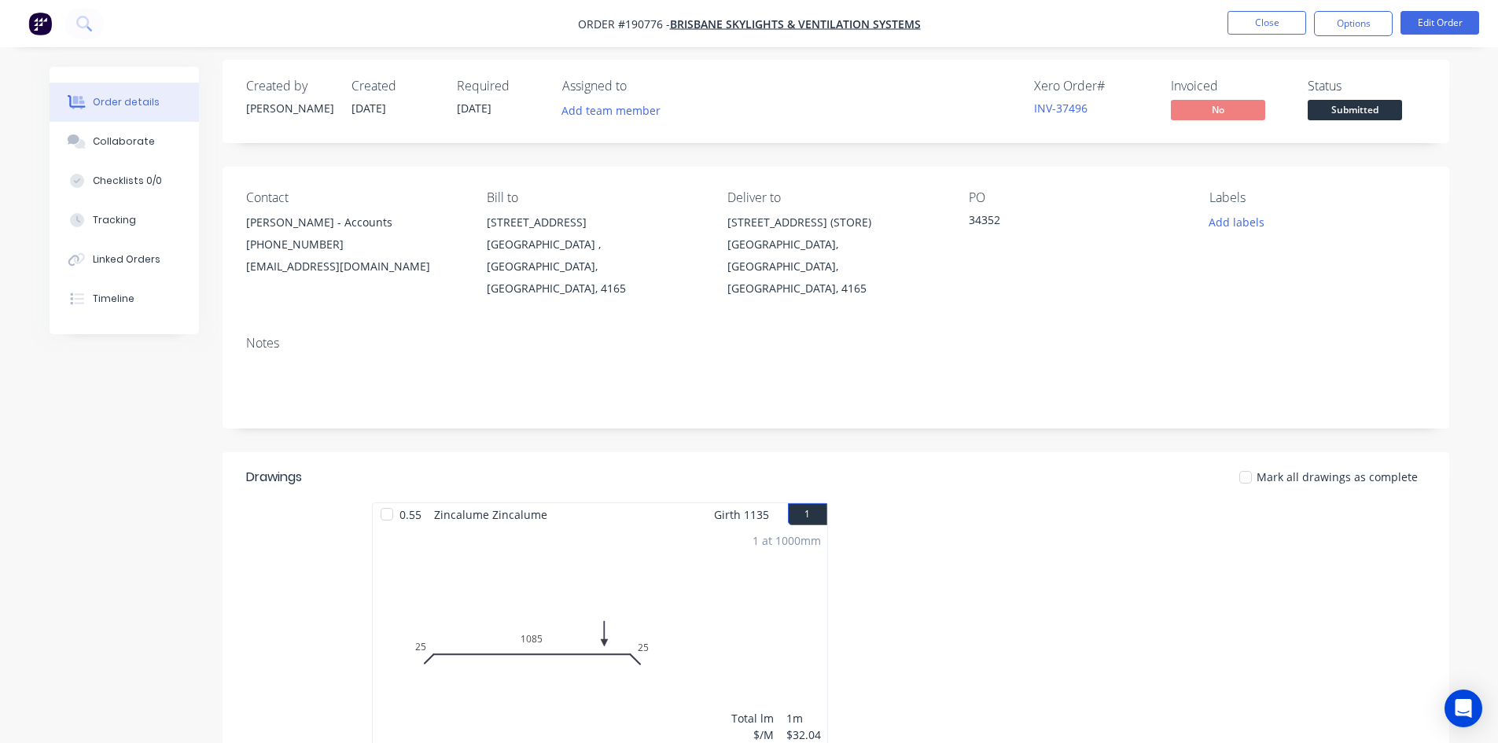
scroll to position [0, 0]
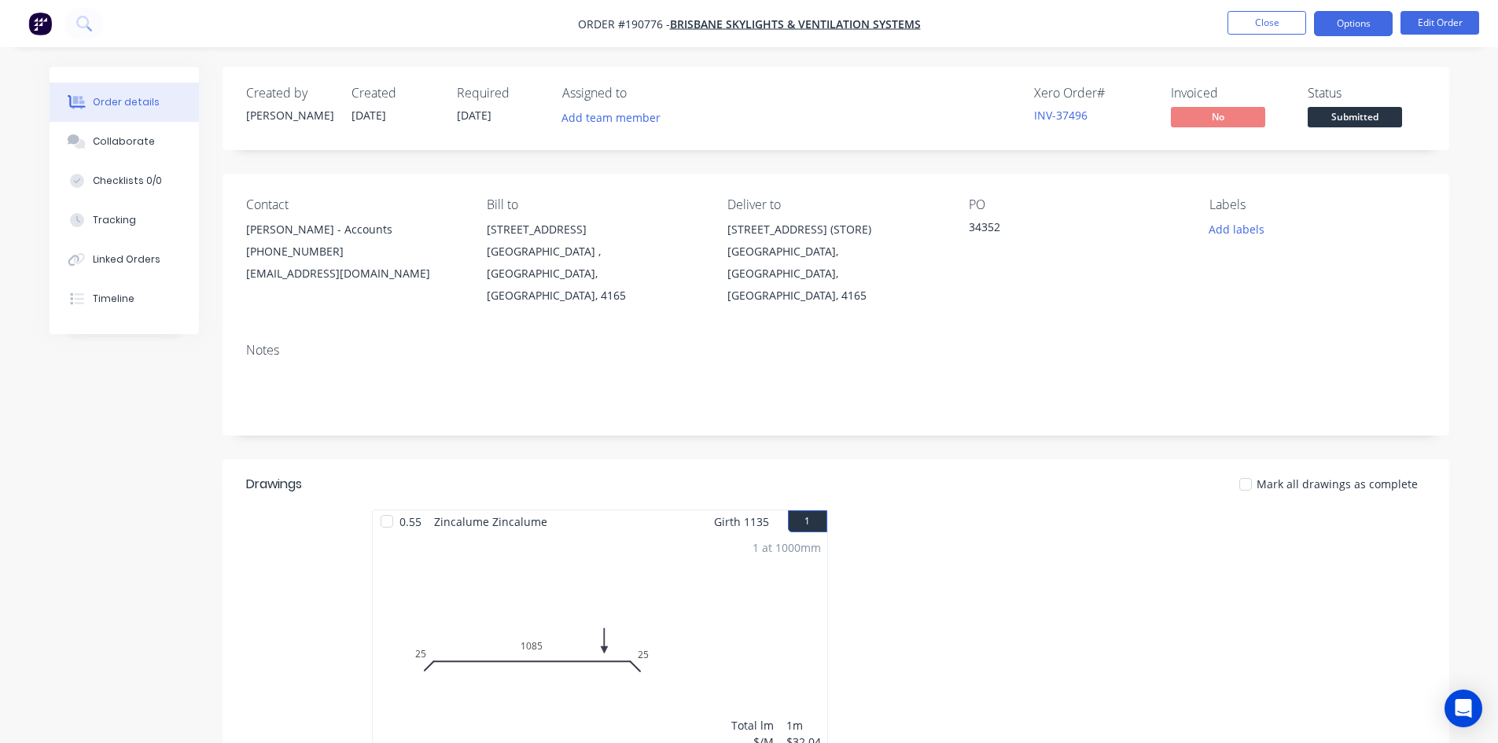
click at [1343, 27] on button "Options" at bounding box center [1353, 23] width 79 height 25
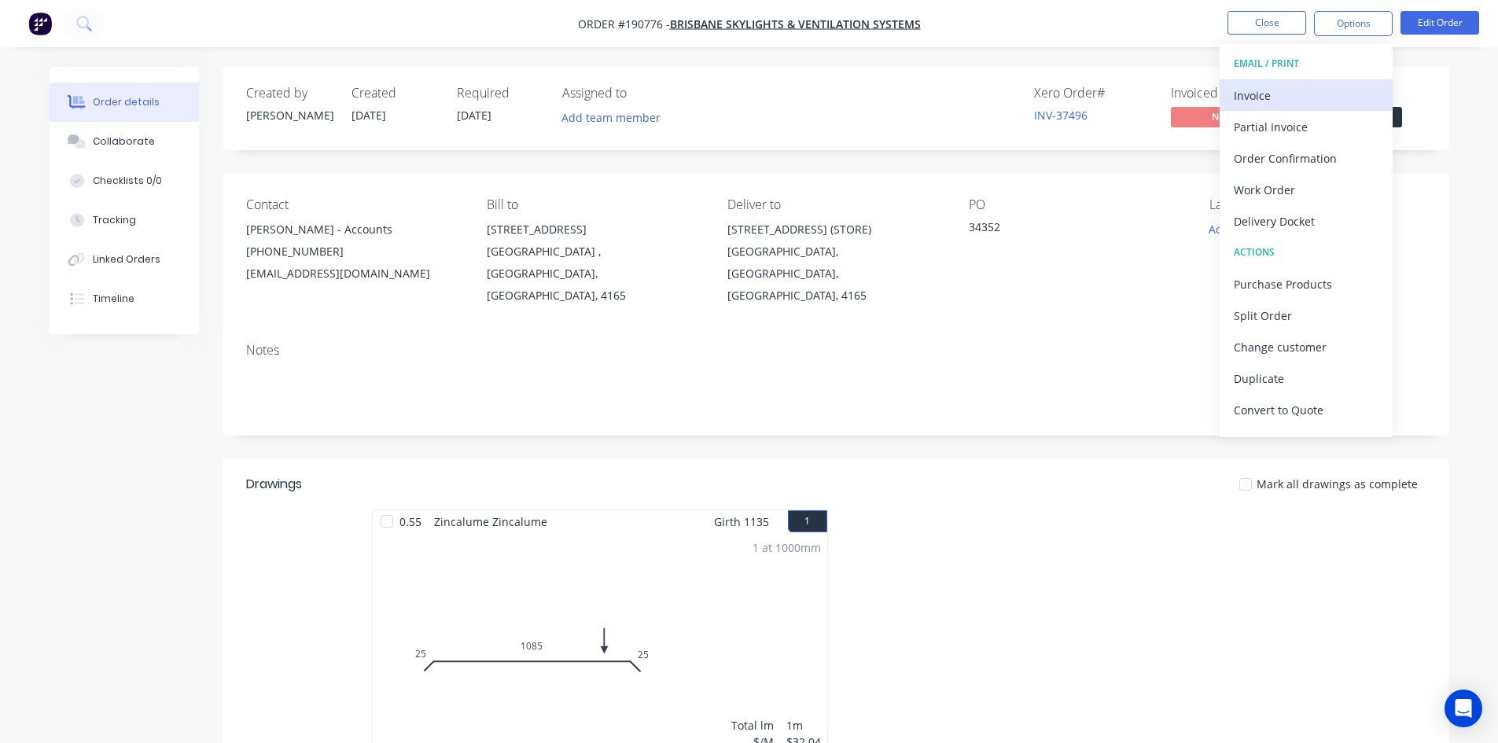
click at [1313, 96] on div "Invoice" at bounding box center [1305, 95] width 145 height 23
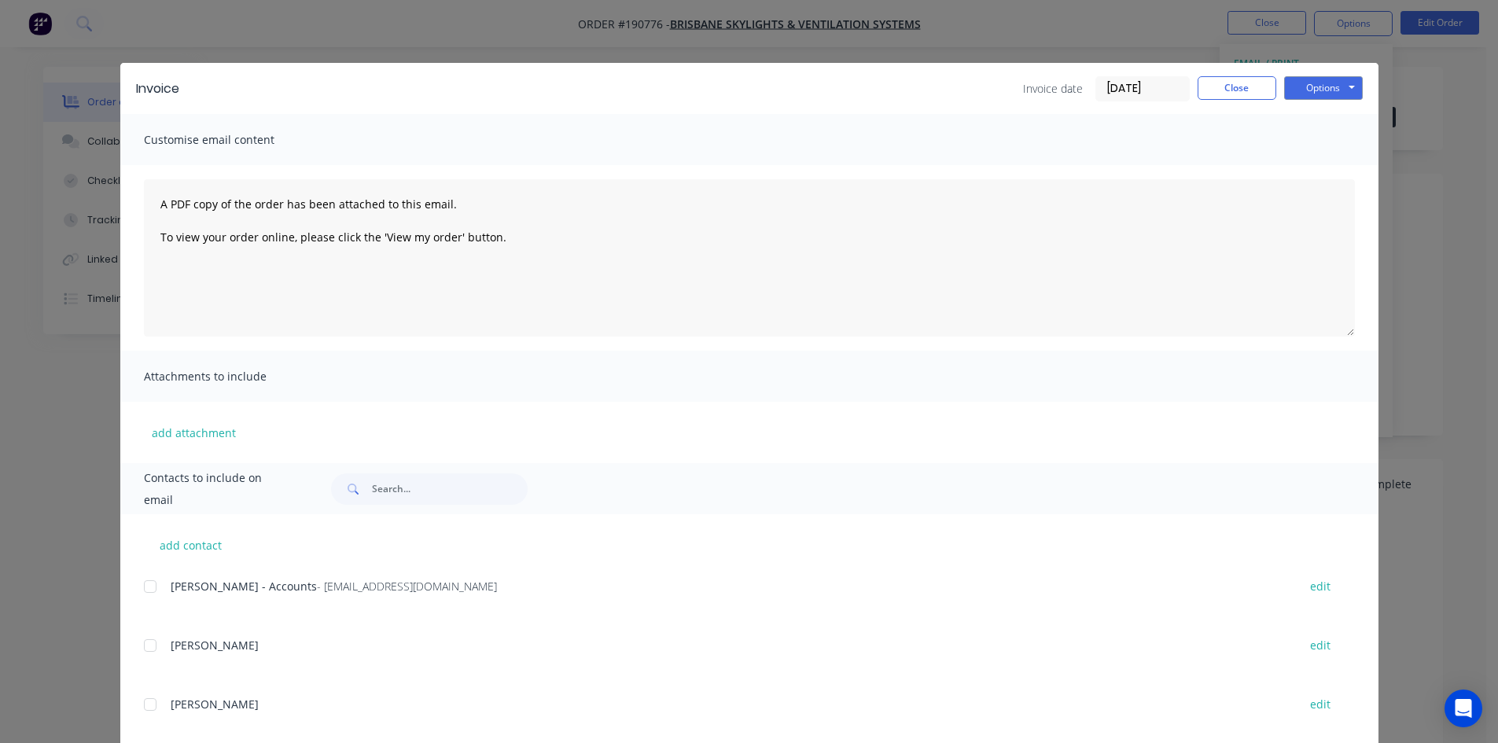
click at [145, 591] on div at bounding box center [149, 586] width 31 height 31
click at [1326, 90] on button "Options" at bounding box center [1323, 88] width 79 height 24
click at [1322, 171] on button "Email" at bounding box center [1334, 168] width 101 height 26
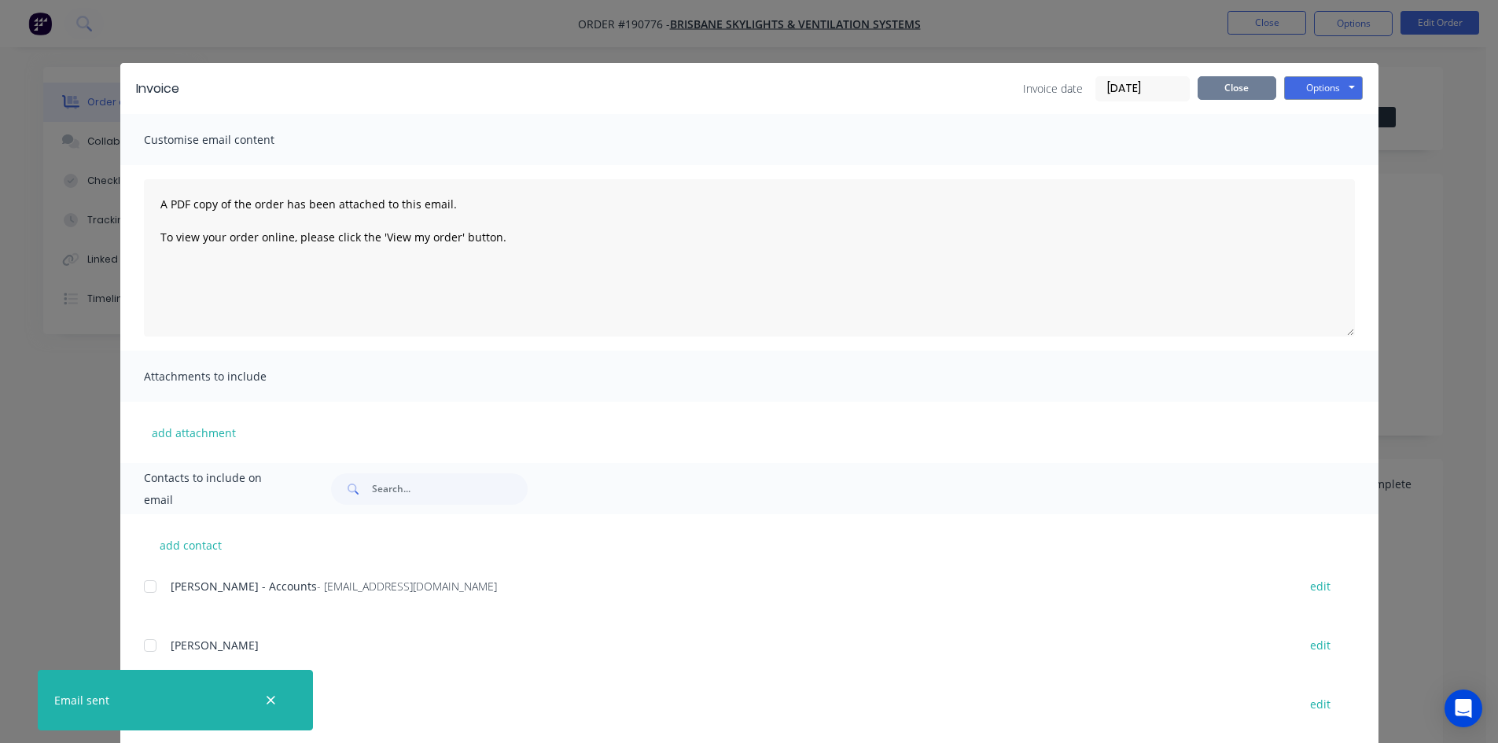
click at [1208, 95] on button "Close" at bounding box center [1236, 88] width 79 height 24
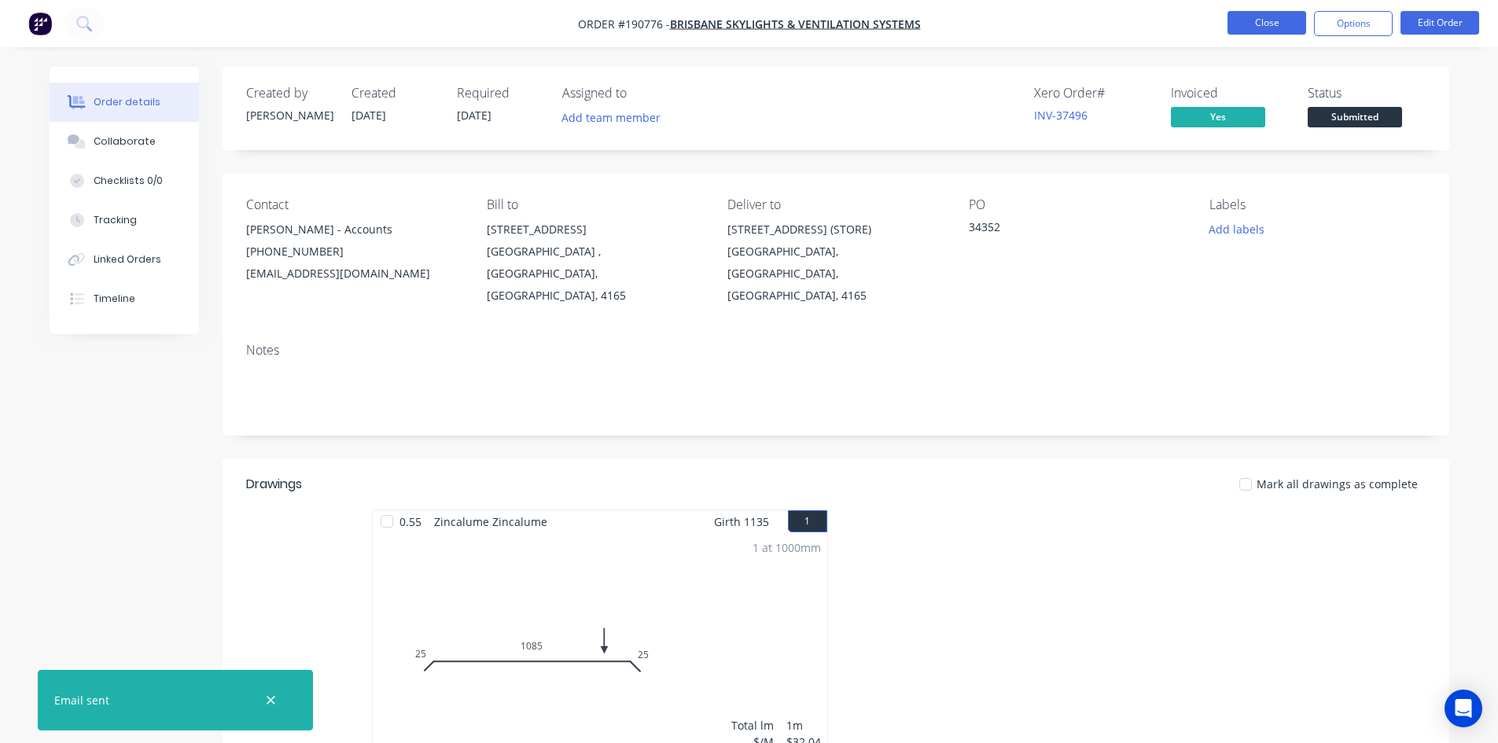
click at [1252, 32] on button "Close" at bounding box center [1266, 23] width 79 height 24
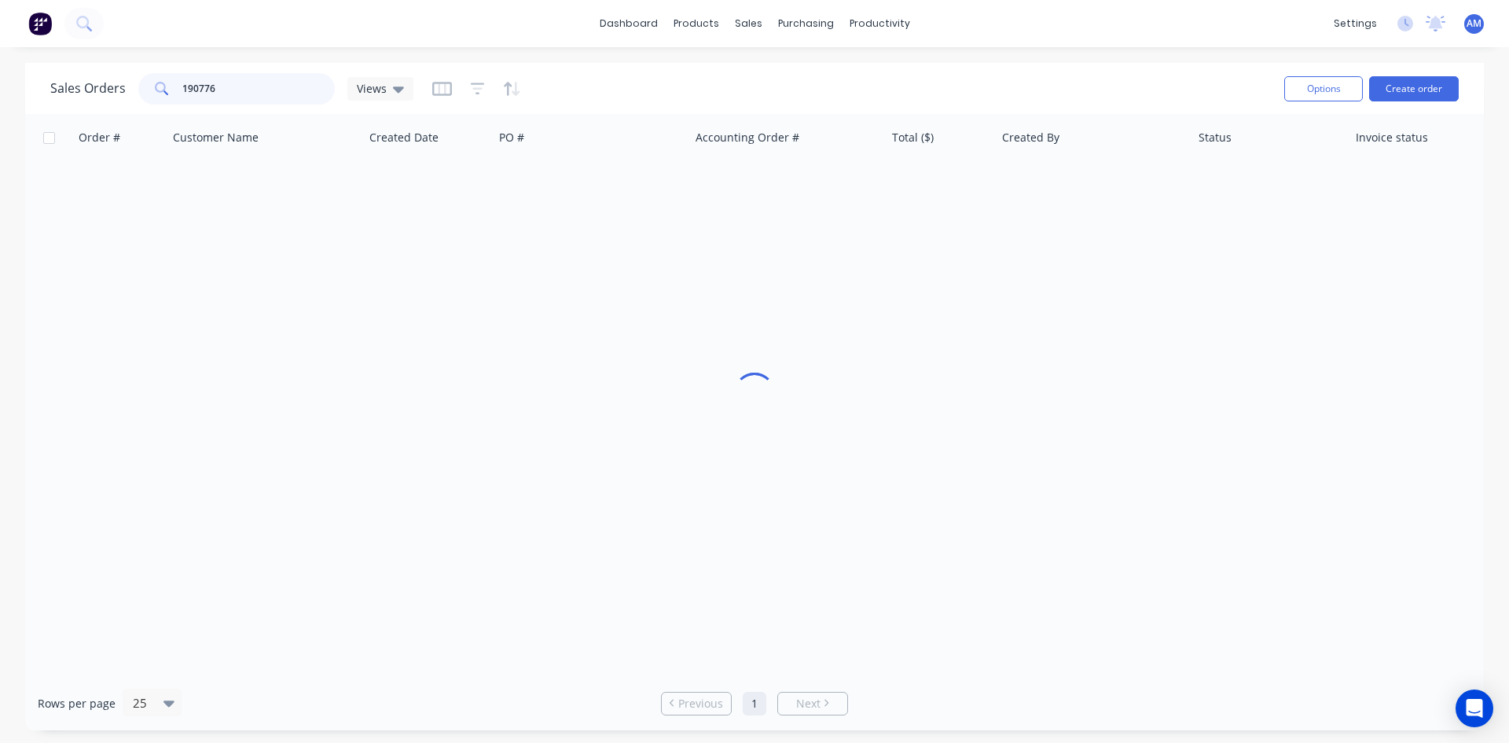
click at [153, 80] on div "190776" at bounding box center [236, 88] width 197 height 31
type input "190777"
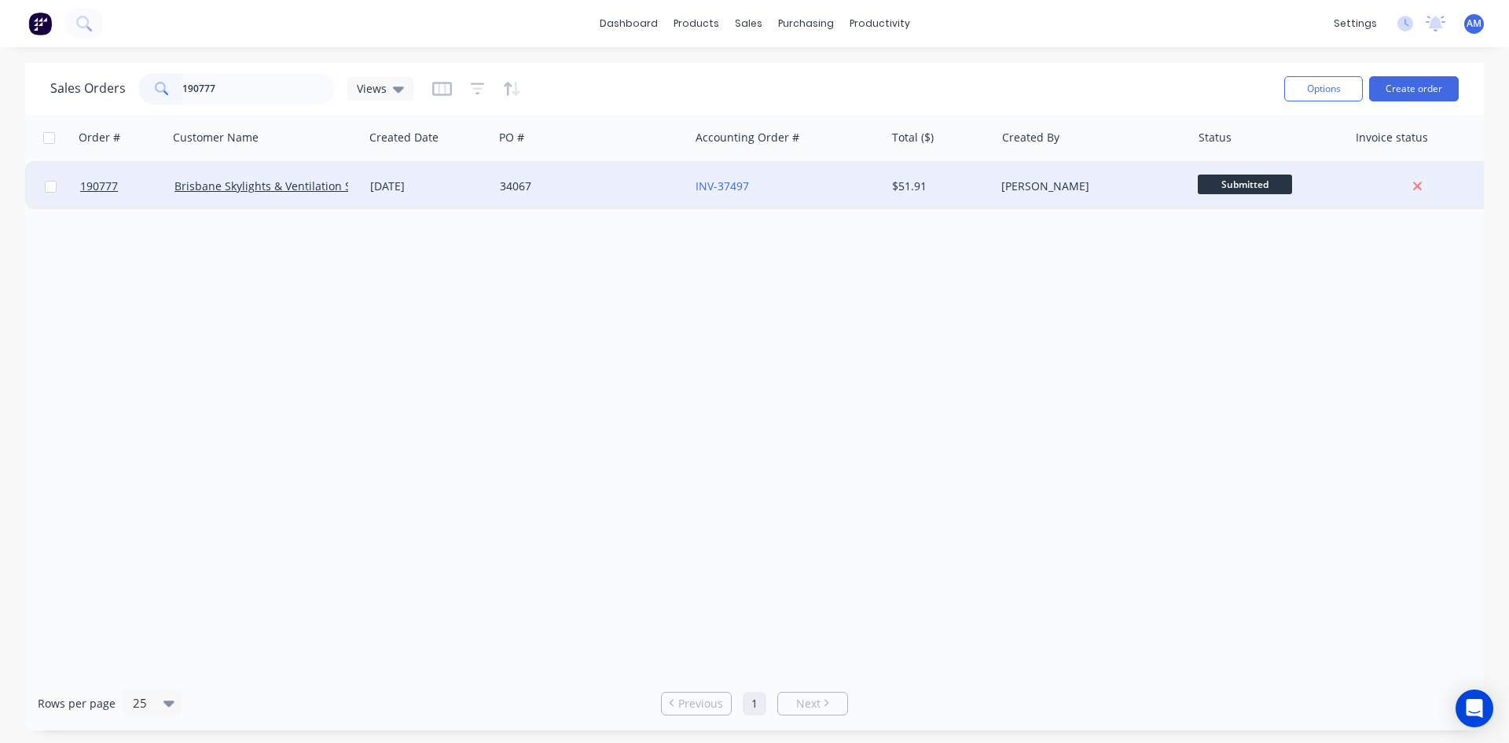
click at [657, 199] on div "34067" at bounding box center [592, 186] width 196 height 47
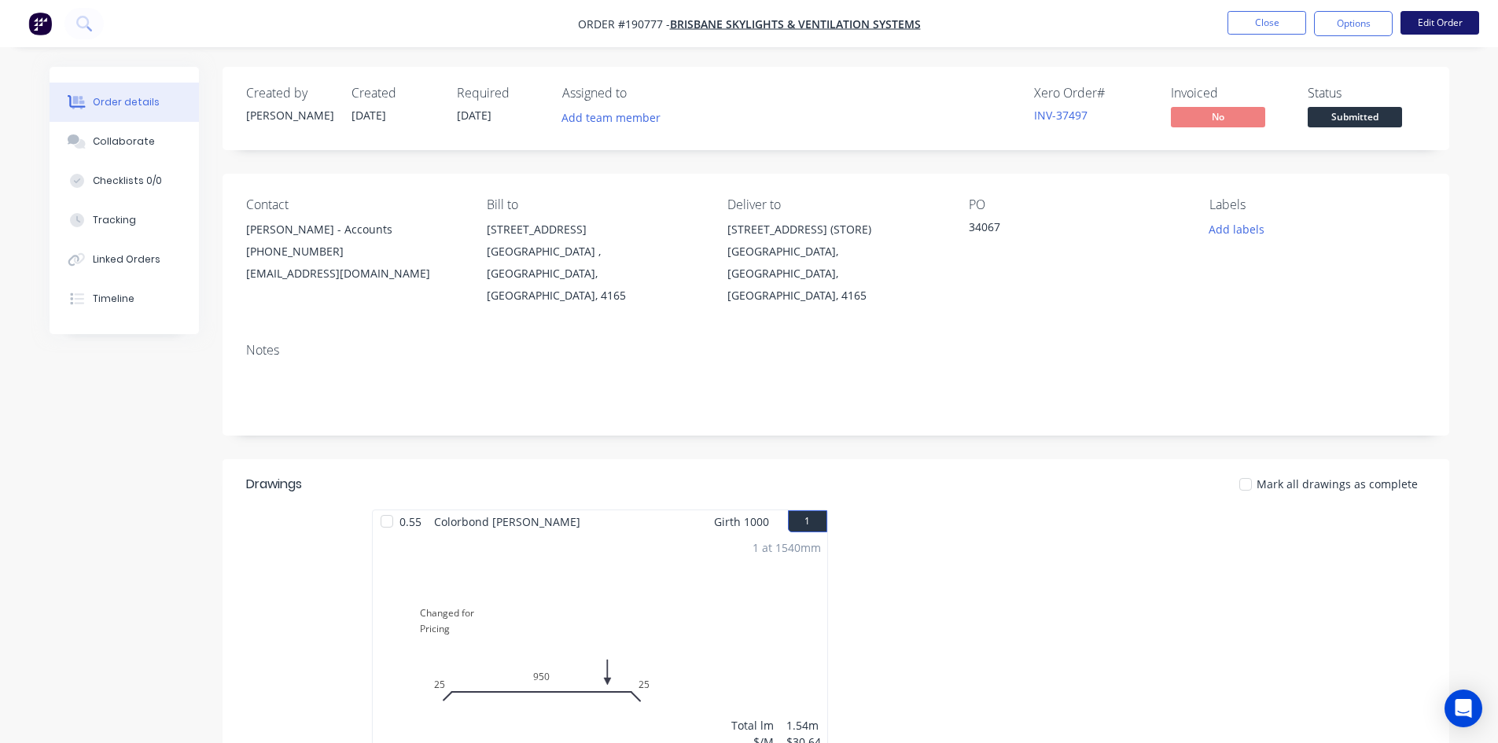
click at [1424, 19] on button "Edit Order" at bounding box center [1439, 23] width 79 height 24
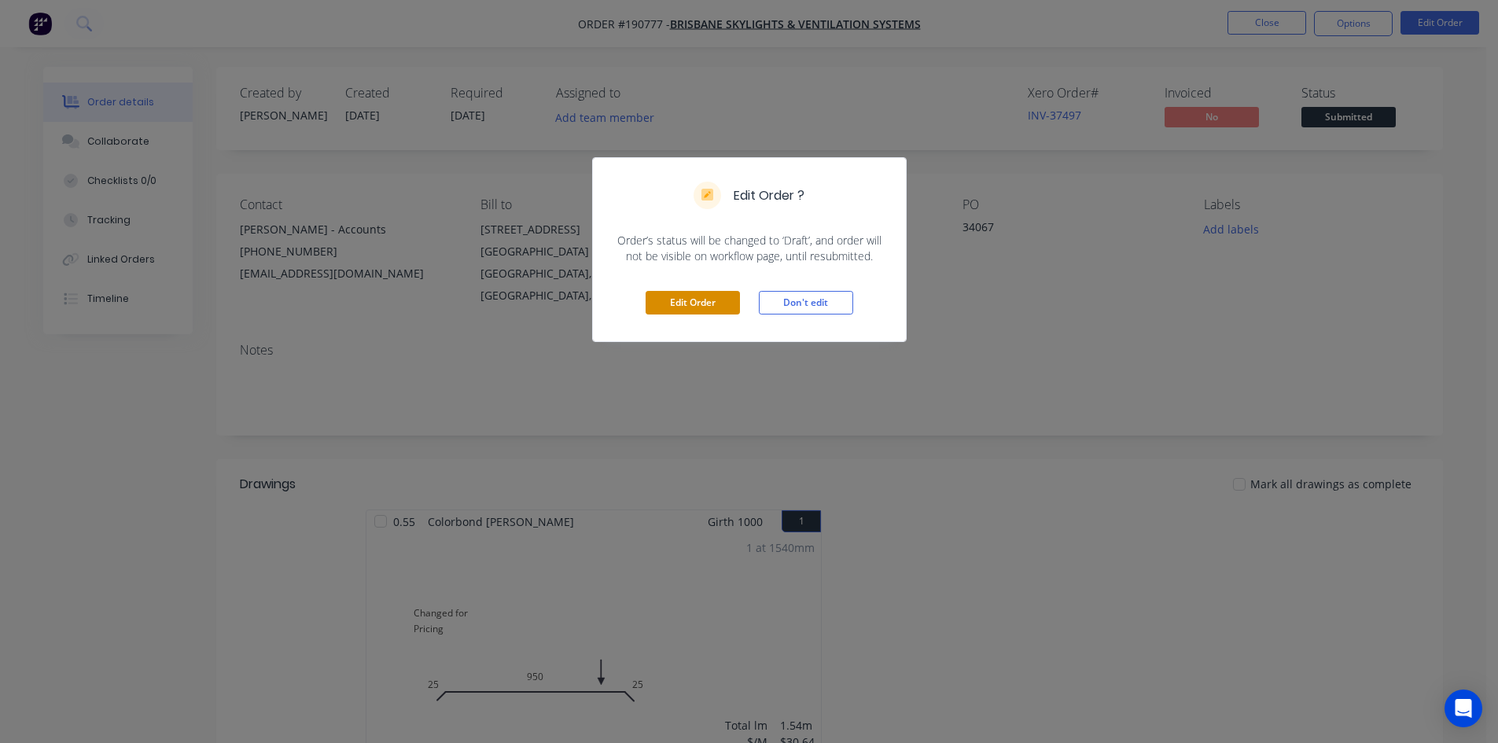
click at [720, 304] on button "Edit Order" at bounding box center [692, 303] width 94 height 24
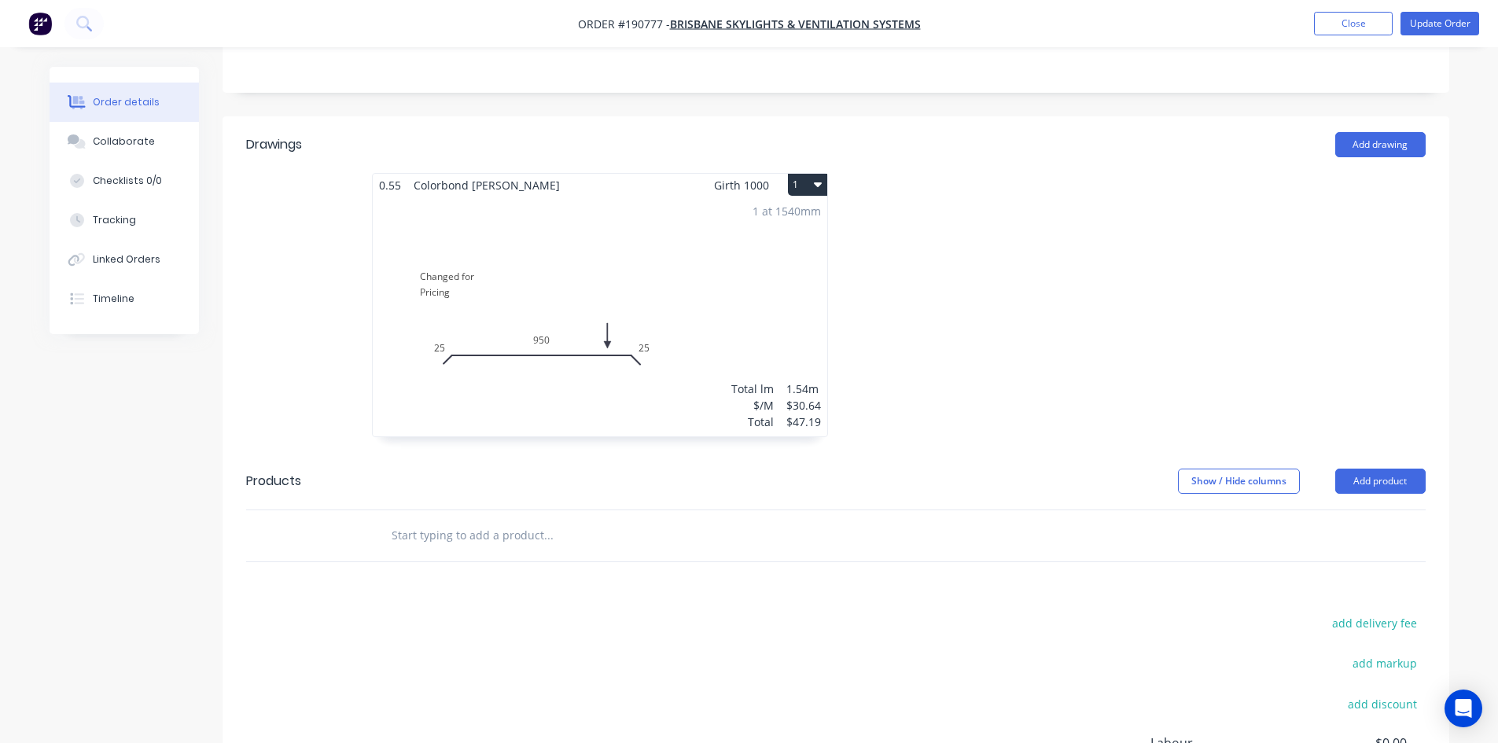
scroll to position [393, 0]
click at [1374, 465] on button "Add product" at bounding box center [1380, 477] width 90 height 25
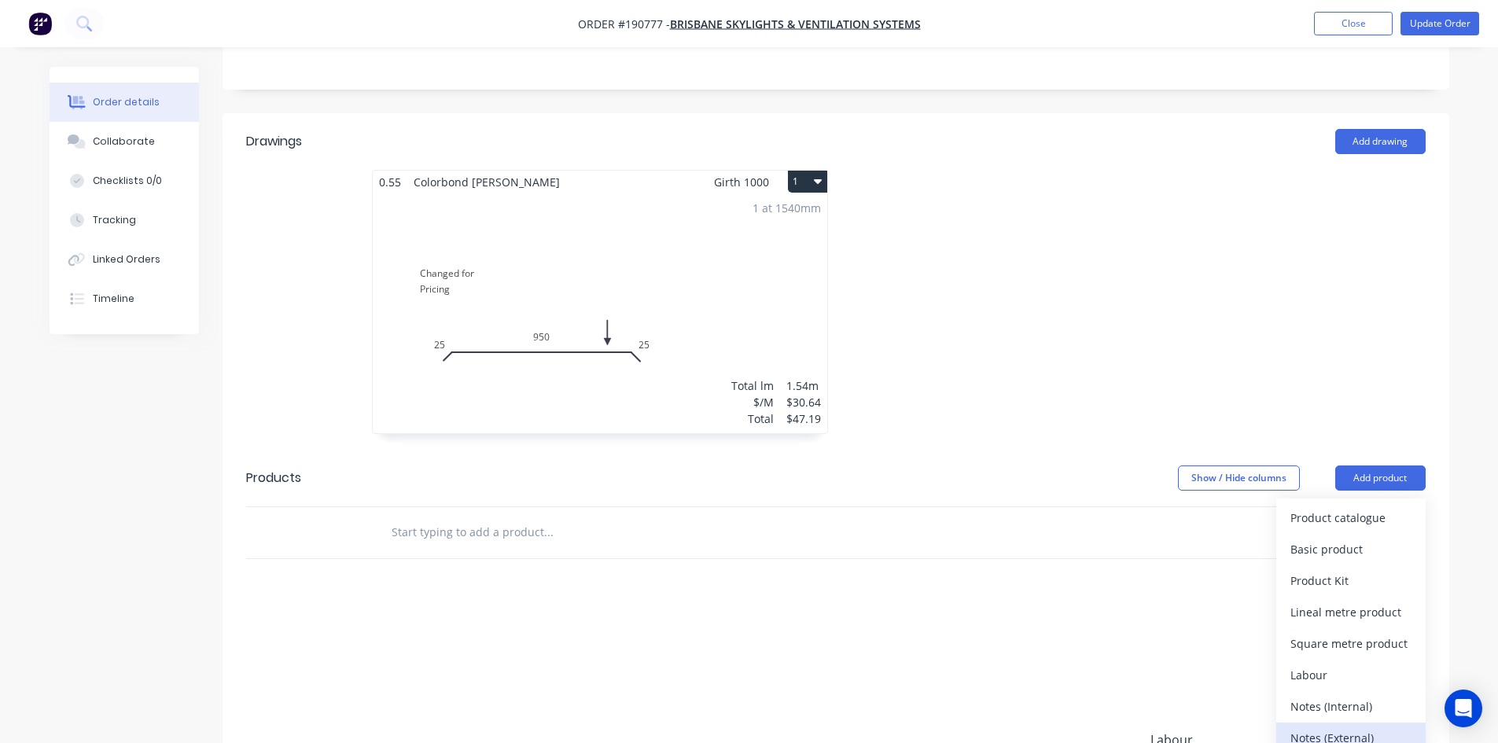
click at [1344, 726] on div "Notes (External)" at bounding box center [1350, 737] width 121 height 23
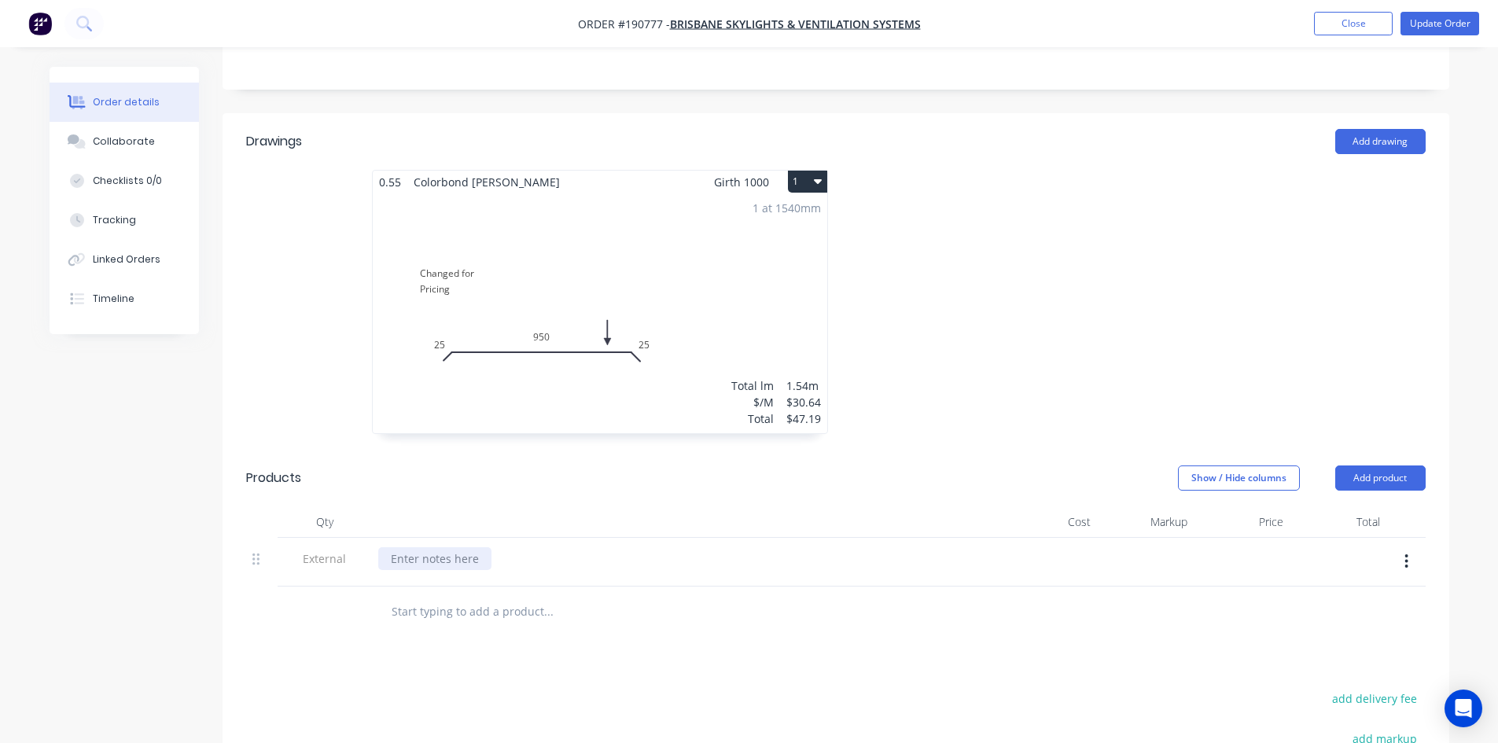
click at [480, 547] on div at bounding box center [434, 558] width 113 height 23
paste div
click at [1444, 26] on button "Update Order" at bounding box center [1439, 24] width 79 height 24
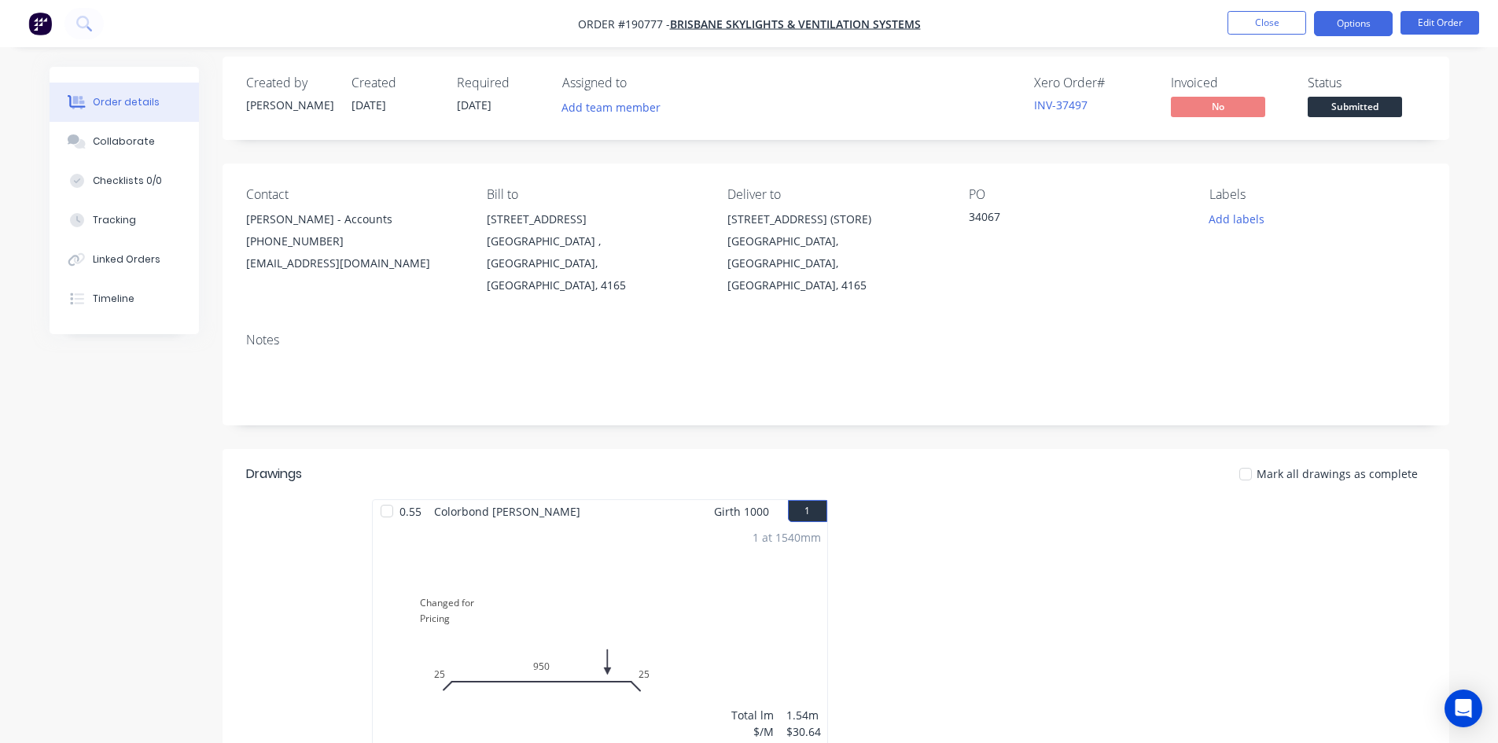
scroll to position [0, 0]
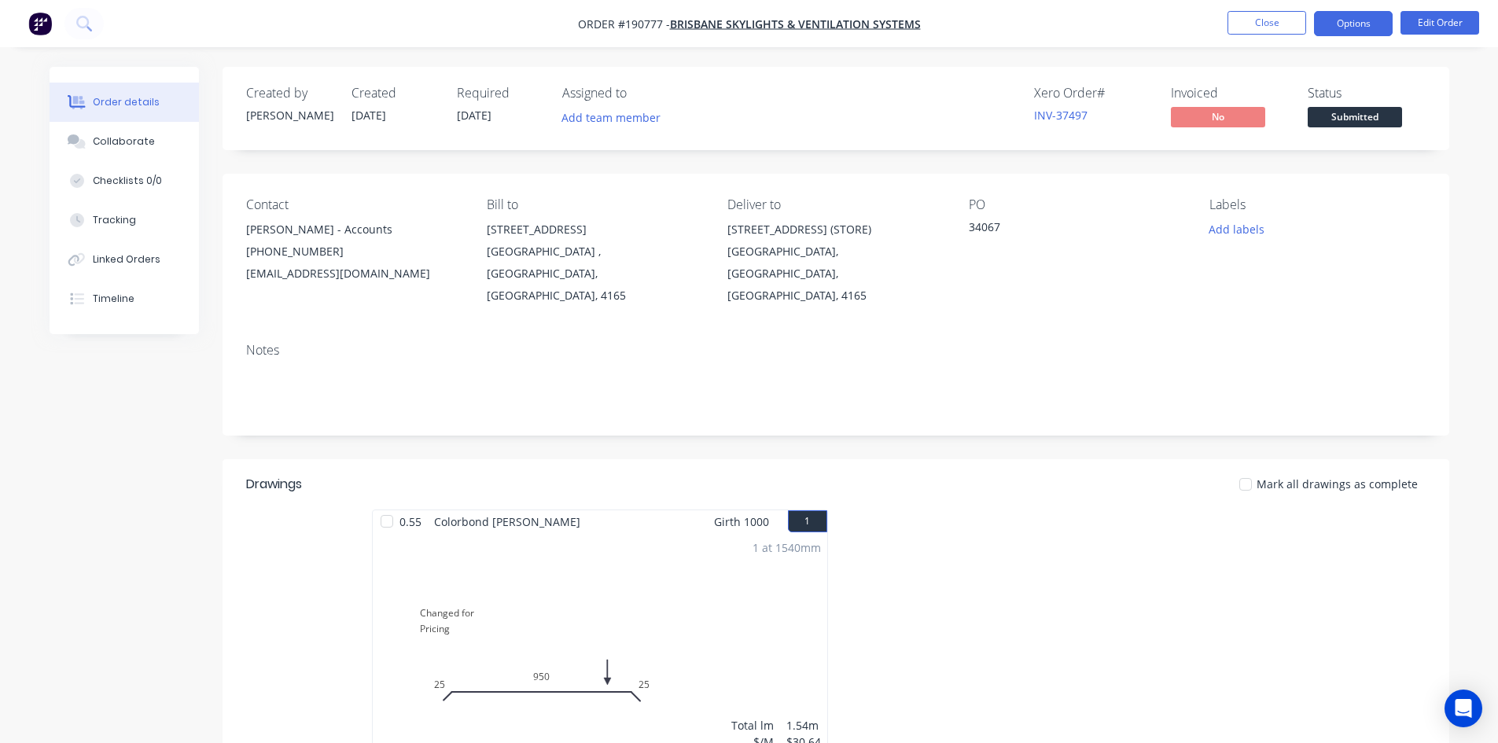
click at [1366, 20] on button "Options" at bounding box center [1353, 23] width 79 height 25
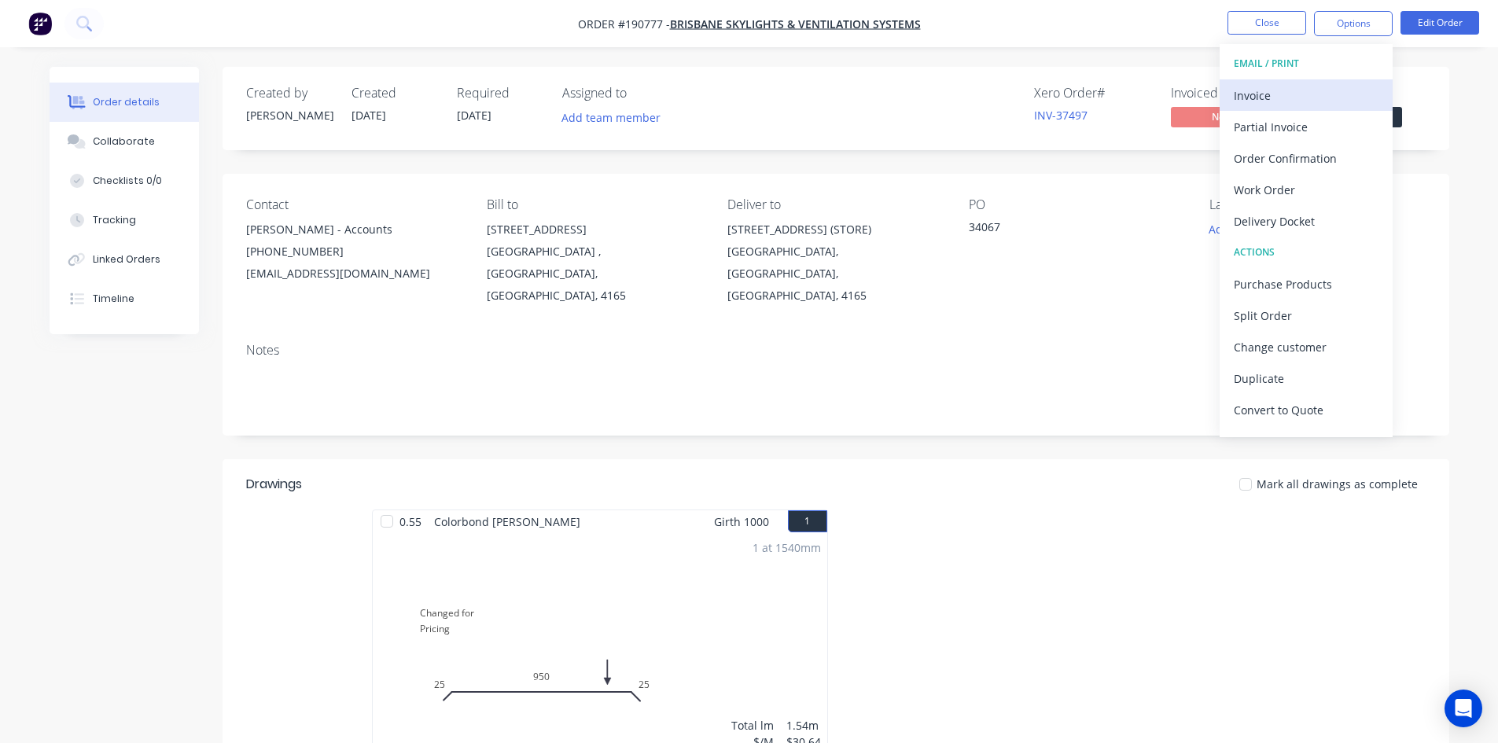
click at [1321, 94] on div "Invoice" at bounding box center [1305, 95] width 145 height 23
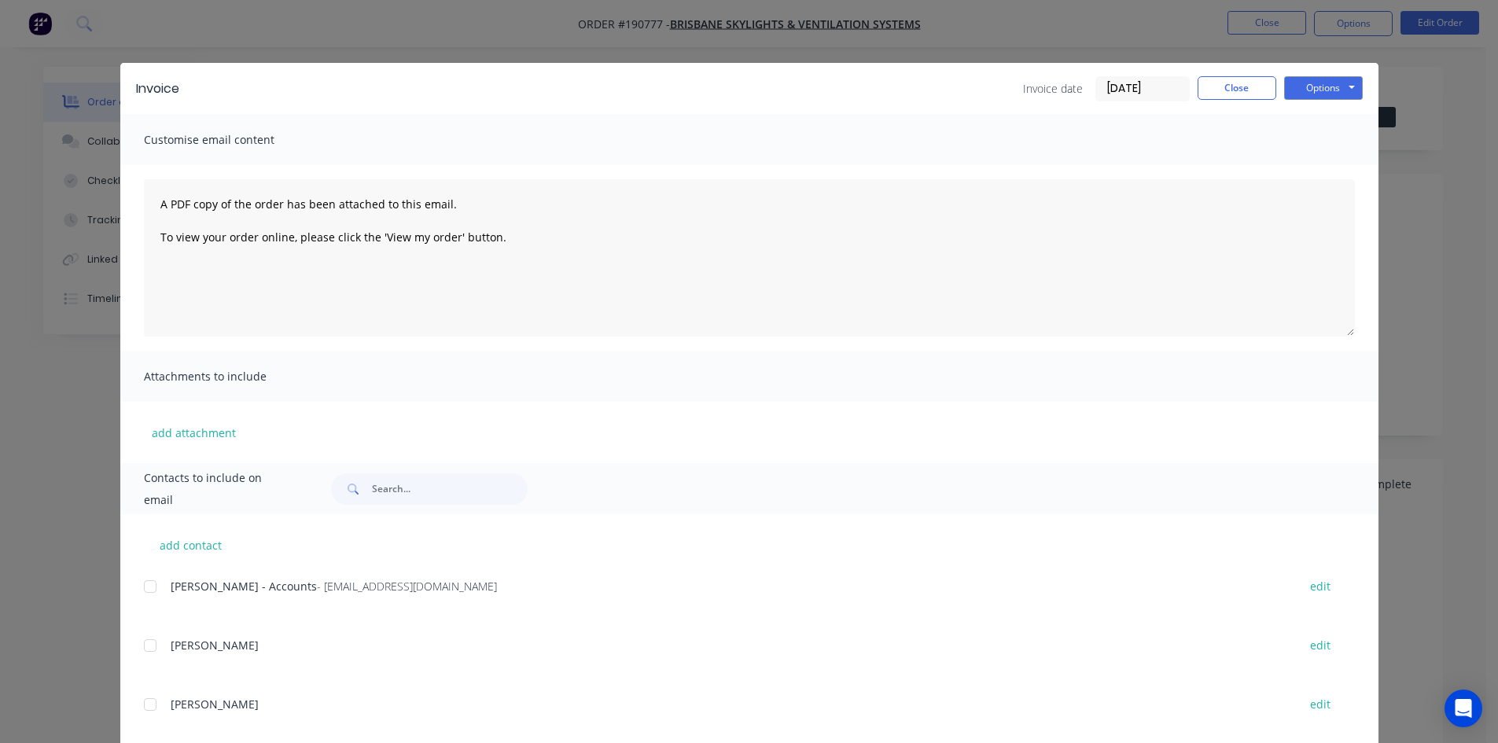
click at [146, 589] on div at bounding box center [149, 586] width 31 height 31
click at [1347, 88] on button "Options" at bounding box center [1323, 88] width 79 height 24
click at [1339, 159] on button "Email" at bounding box center [1334, 168] width 101 height 26
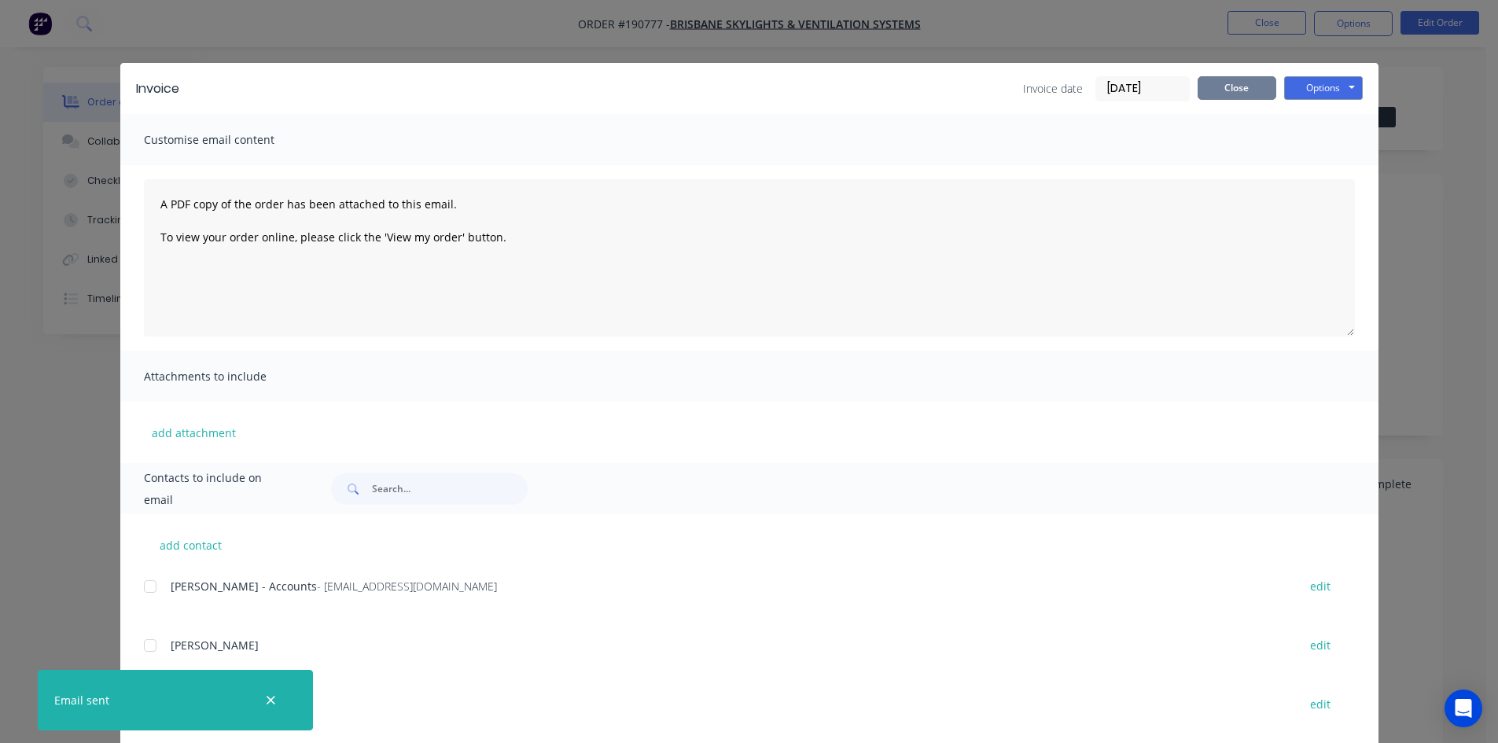
click at [1222, 93] on button "Close" at bounding box center [1236, 88] width 79 height 24
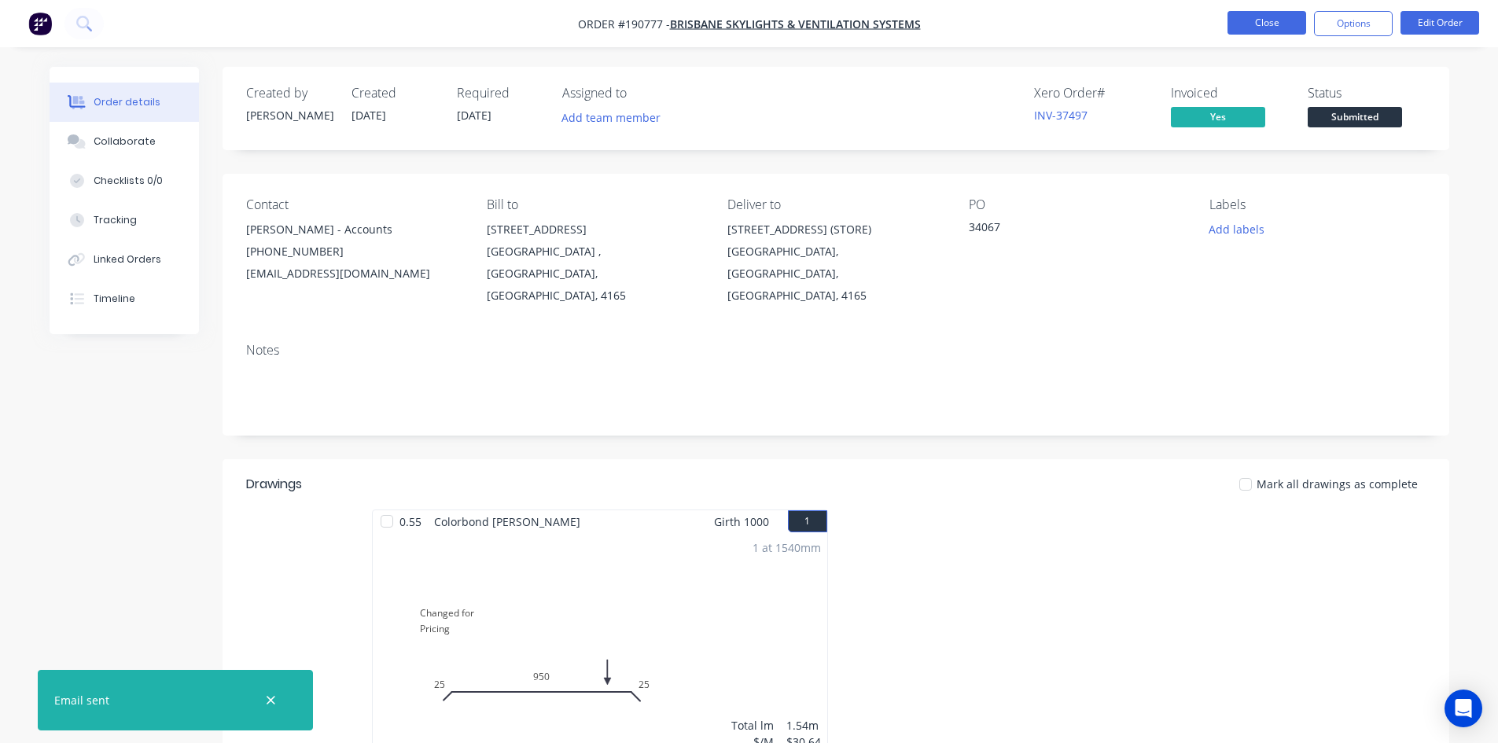
click at [1255, 23] on button "Close" at bounding box center [1266, 23] width 79 height 24
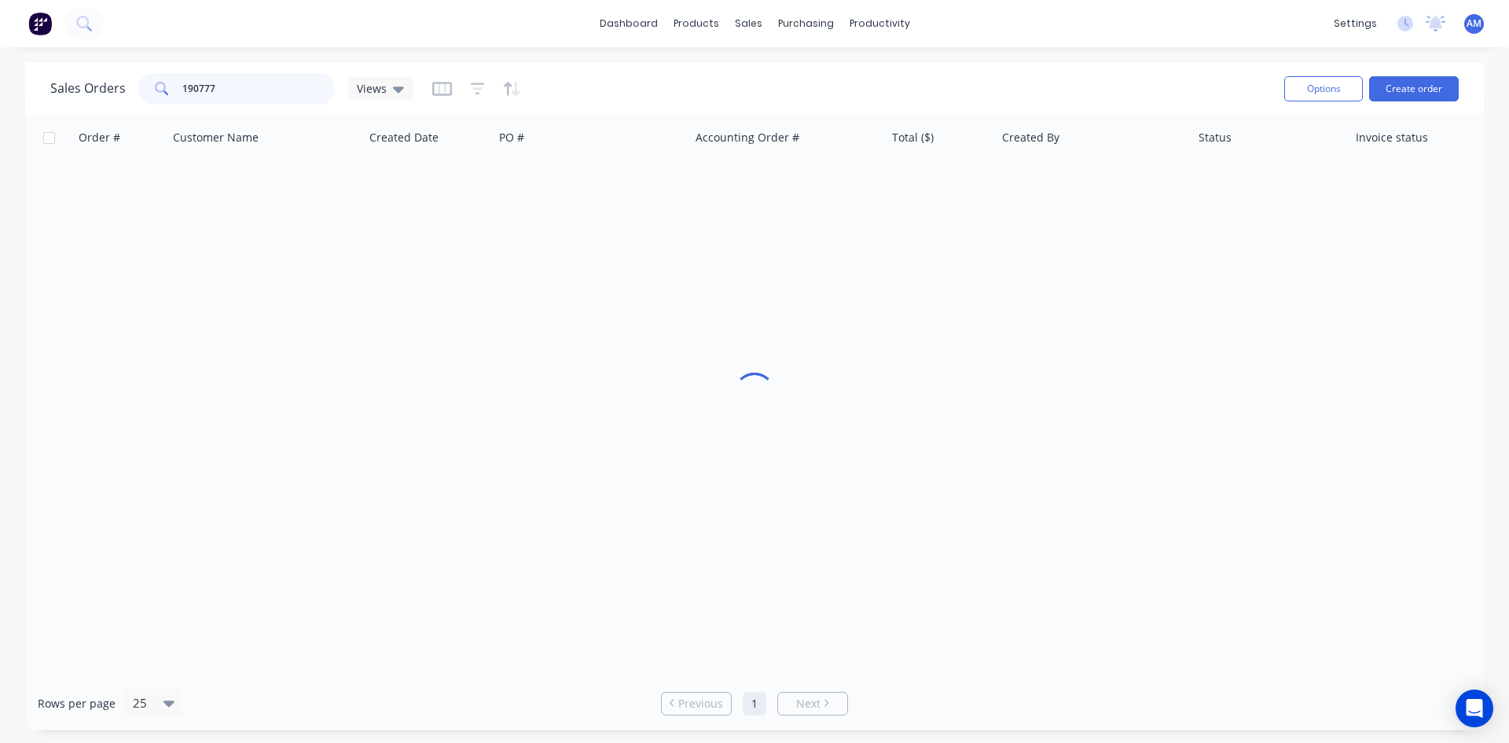
drag, startPoint x: 279, startPoint y: 87, endPoint x: 130, endPoint y: 85, distance: 149.4
click at [130, 85] on div "Sales Orders 190777 Views" at bounding box center [231, 88] width 363 height 31
type input "190778"
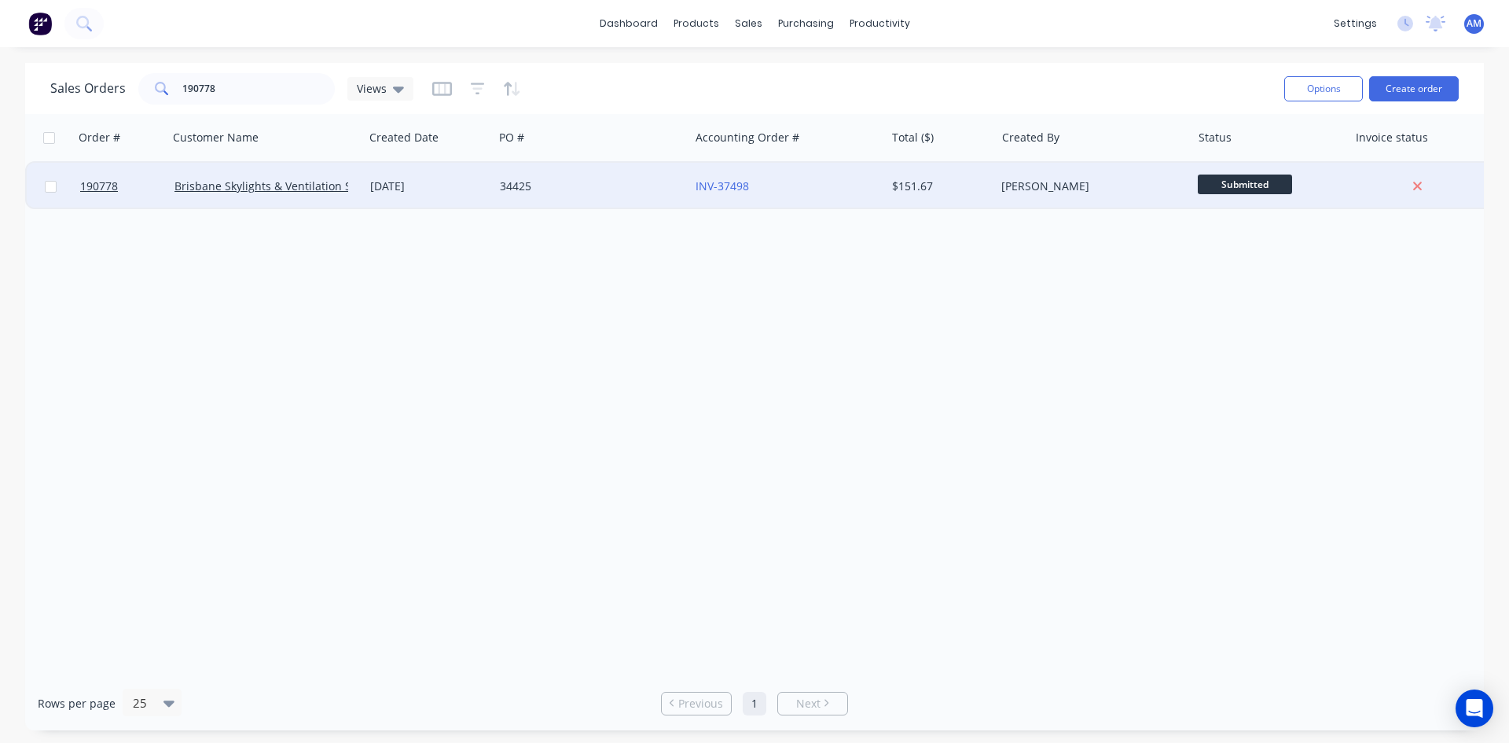
click at [626, 197] on div "34425" at bounding box center [592, 186] width 196 height 47
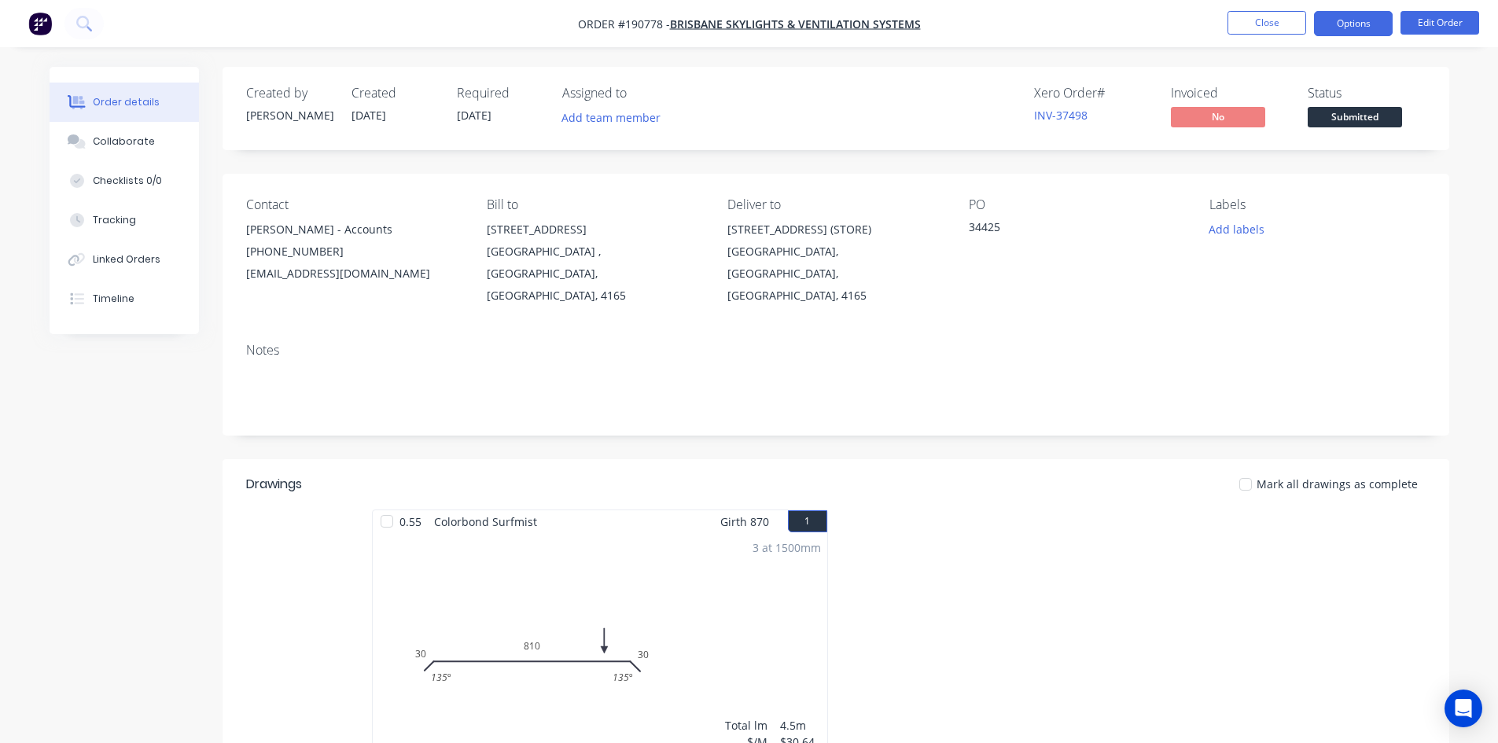
click at [1343, 35] on button "Options" at bounding box center [1353, 23] width 79 height 25
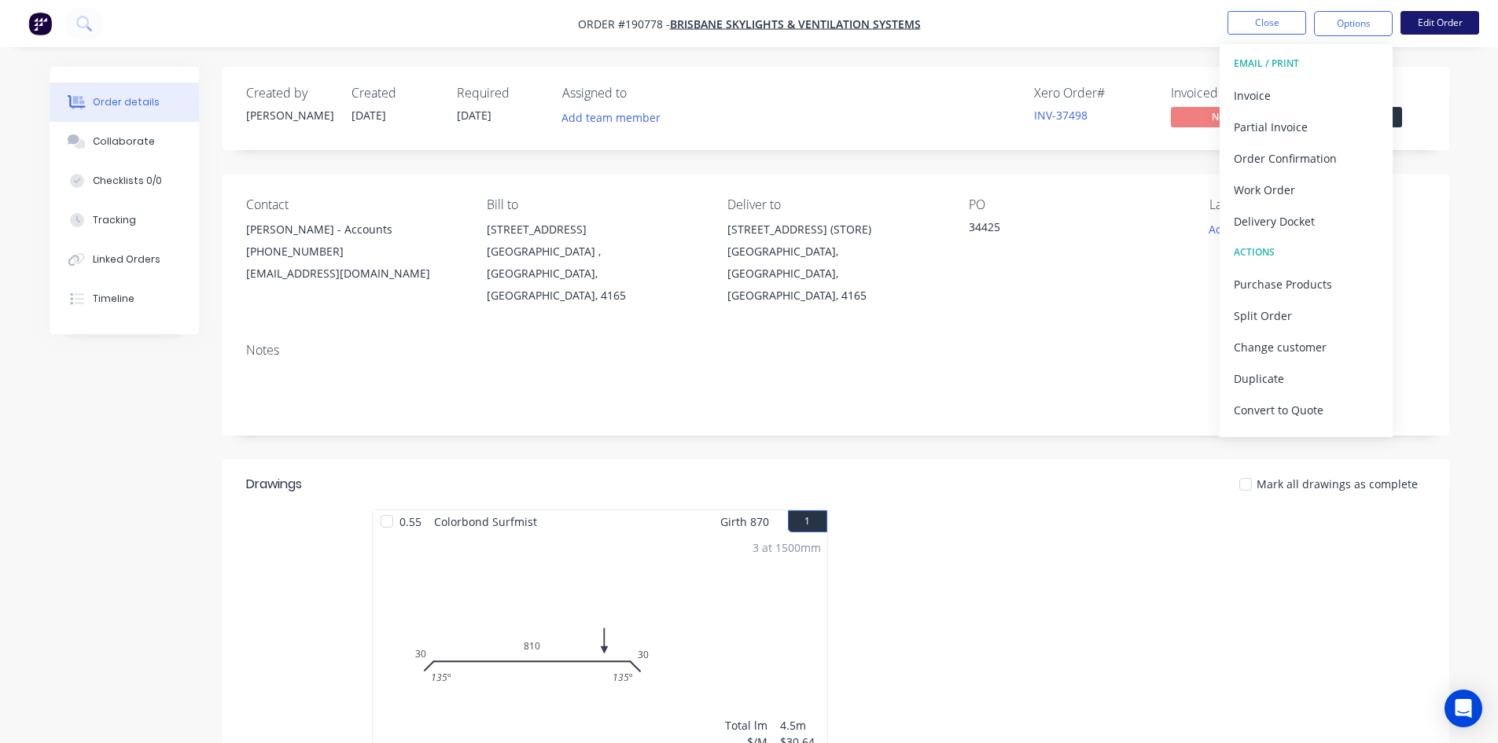
click at [1437, 28] on button "Edit Order" at bounding box center [1439, 23] width 79 height 24
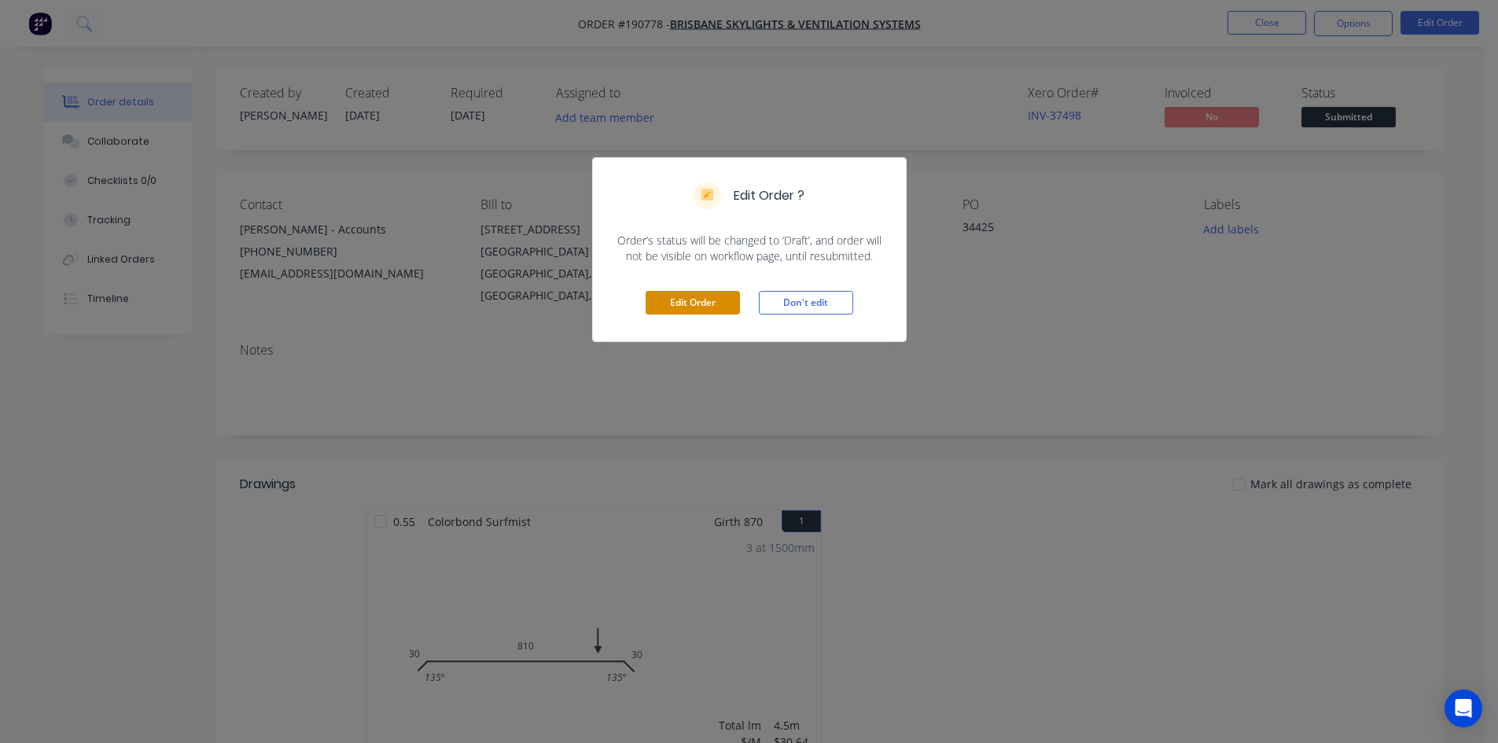
click at [667, 302] on button "Edit Order" at bounding box center [692, 303] width 94 height 24
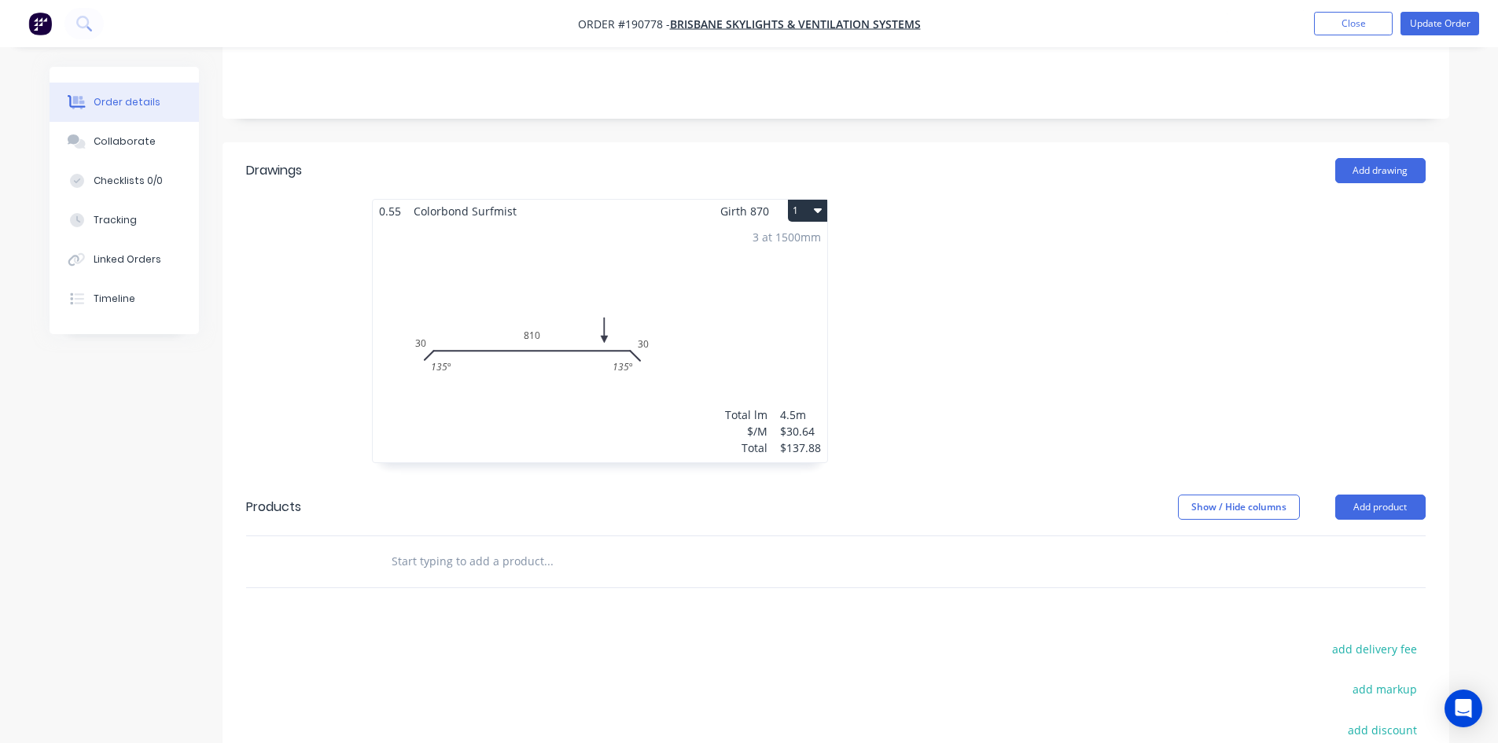
scroll to position [393, 0]
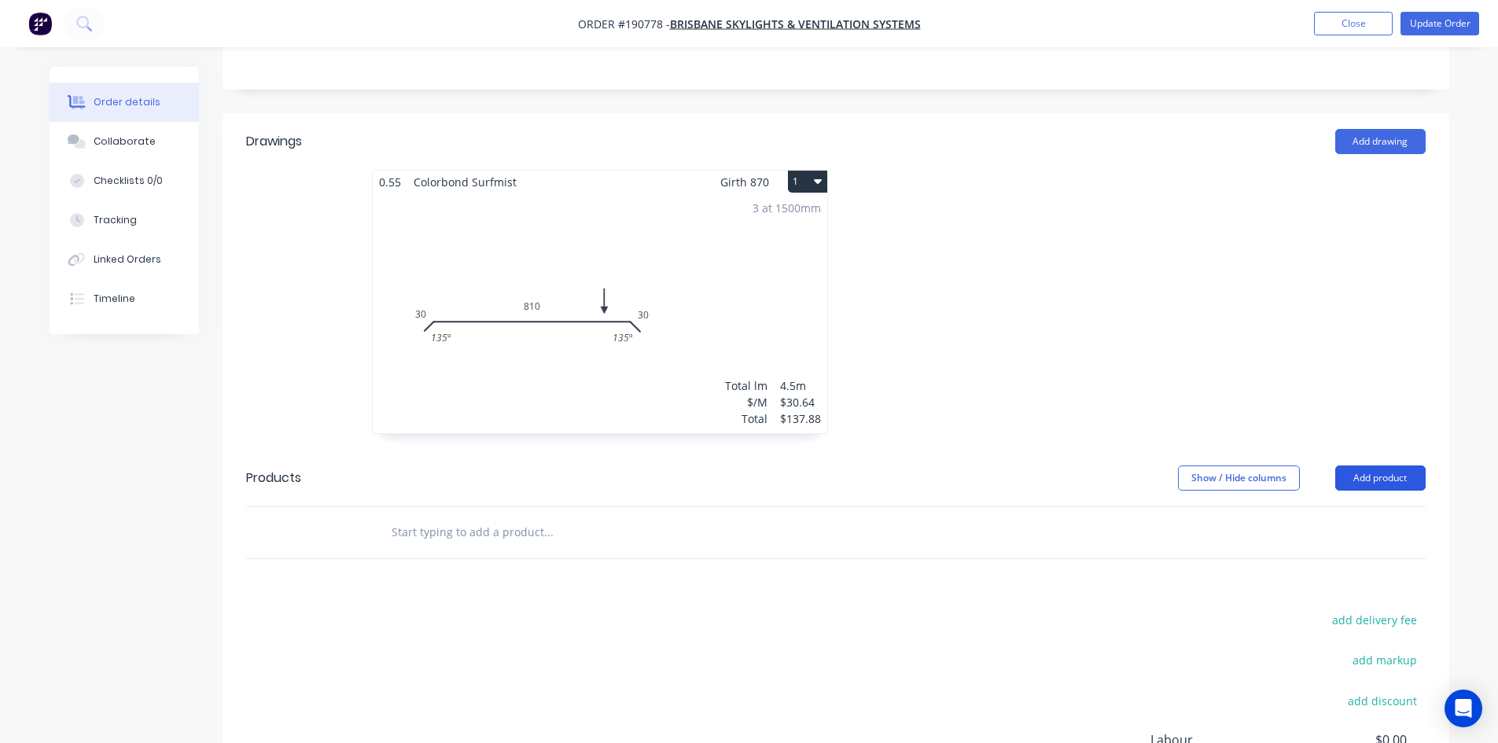
click at [1373, 465] on button "Add product" at bounding box center [1380, 477] width 90 height 25
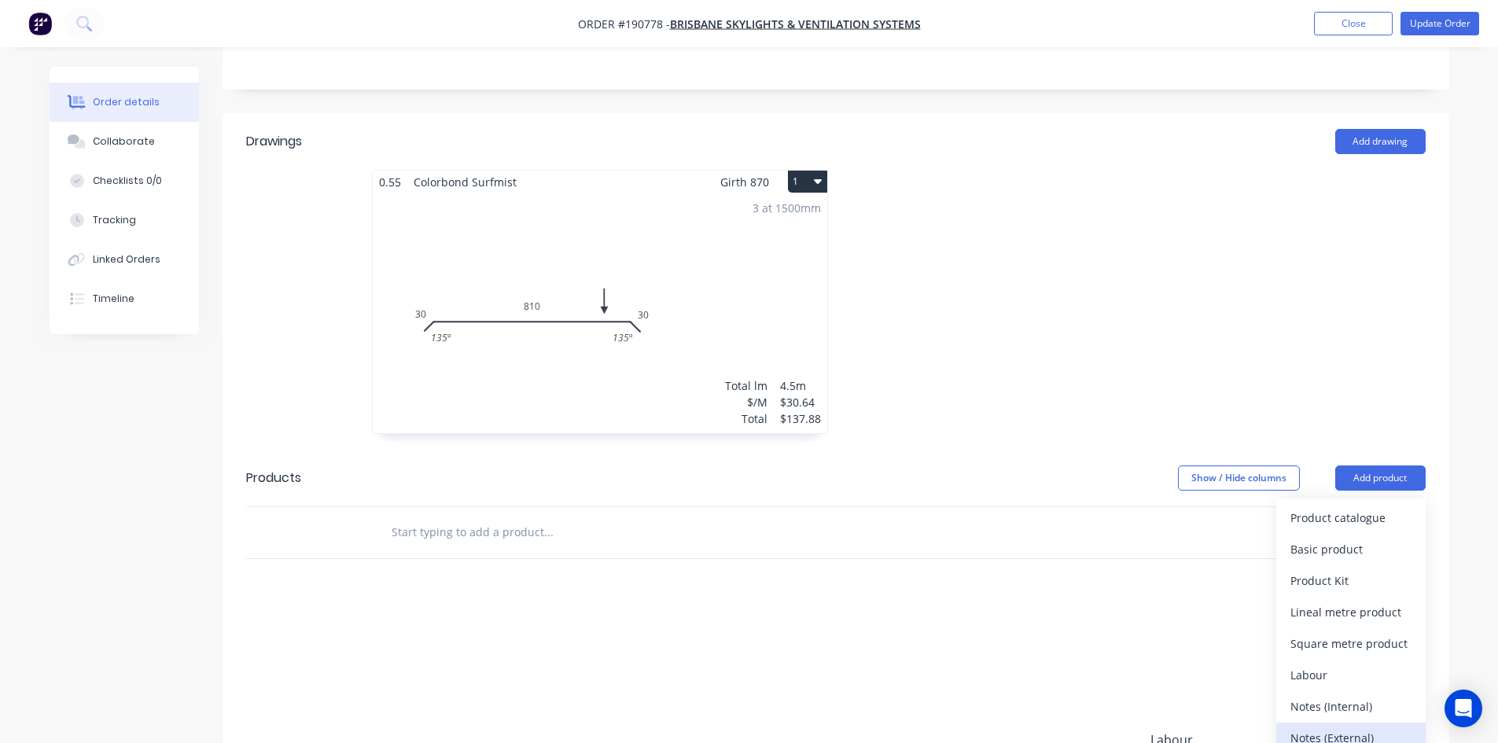
click at [1346, 726] on div "Notes (External)" at bounding box center [1350, 737] width 121 height 23
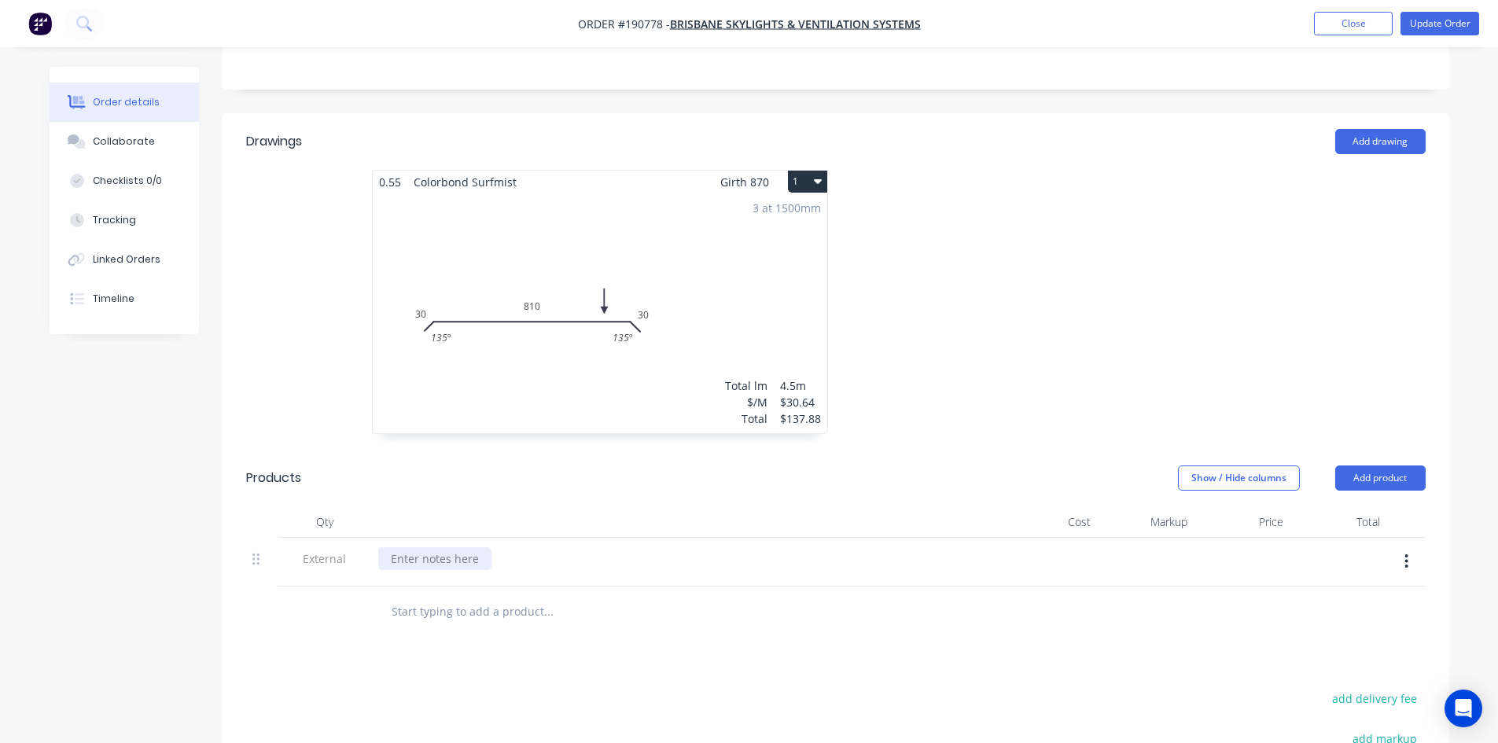
click at [428, 547] on div at bounding box center [434, 558] width 113 height 23
paste div
click at [1439, 26] on button "Update Order" at bounding box center [1439, 24] width 79 height 24
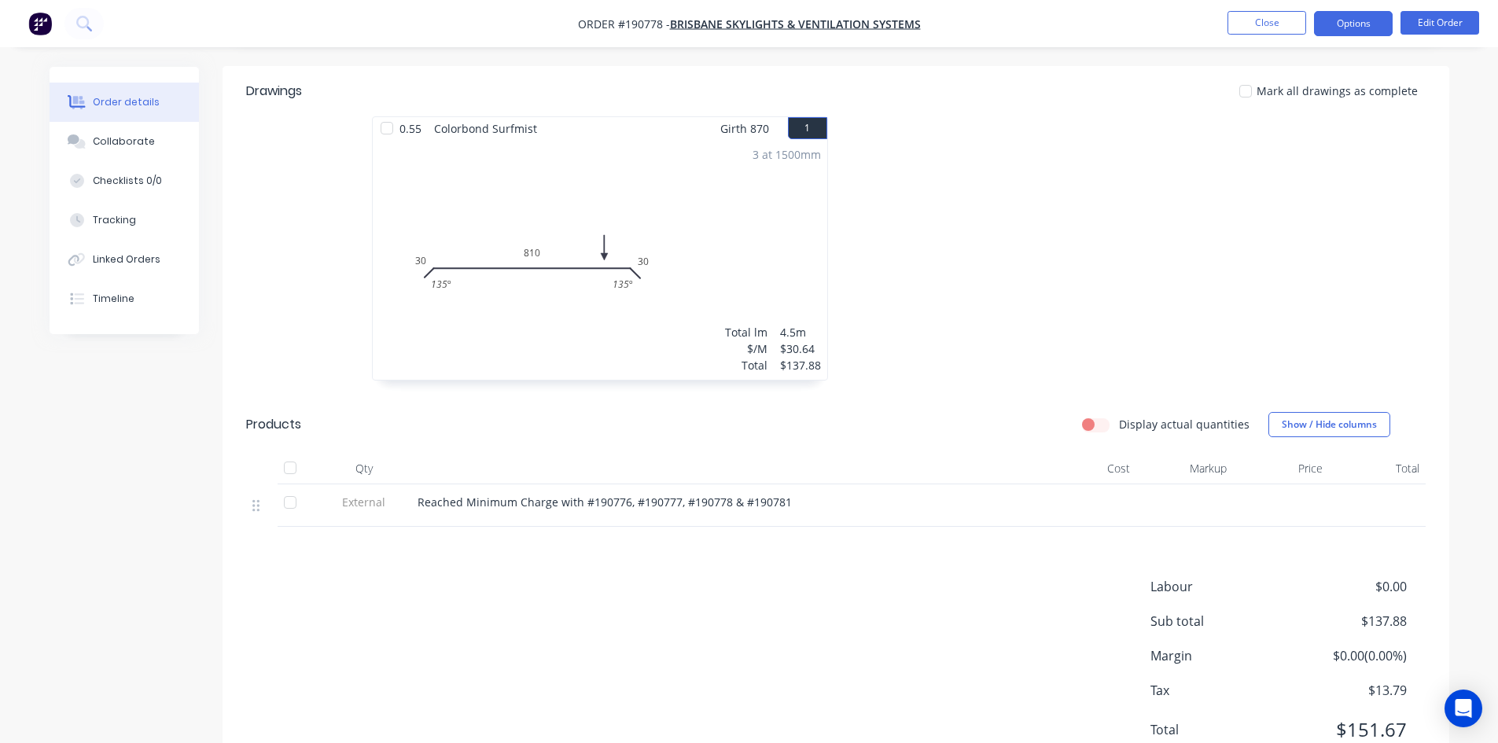
click at [1369, 21] on button "Options" at bounding box center [1353, 23] width 79 height 25
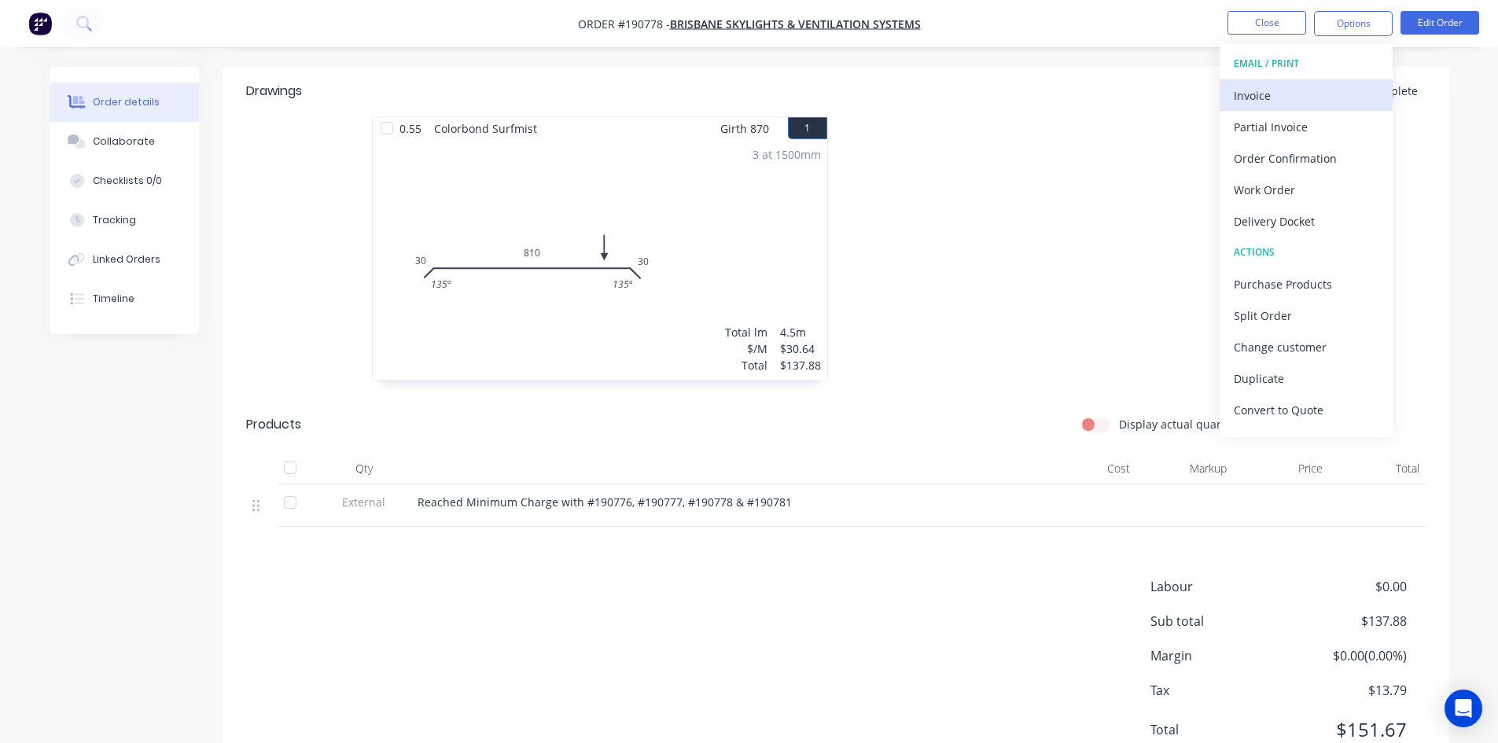
click at [1309, 86] on div "Invoice" at bounding box center [1305, 95] width 145 height 23
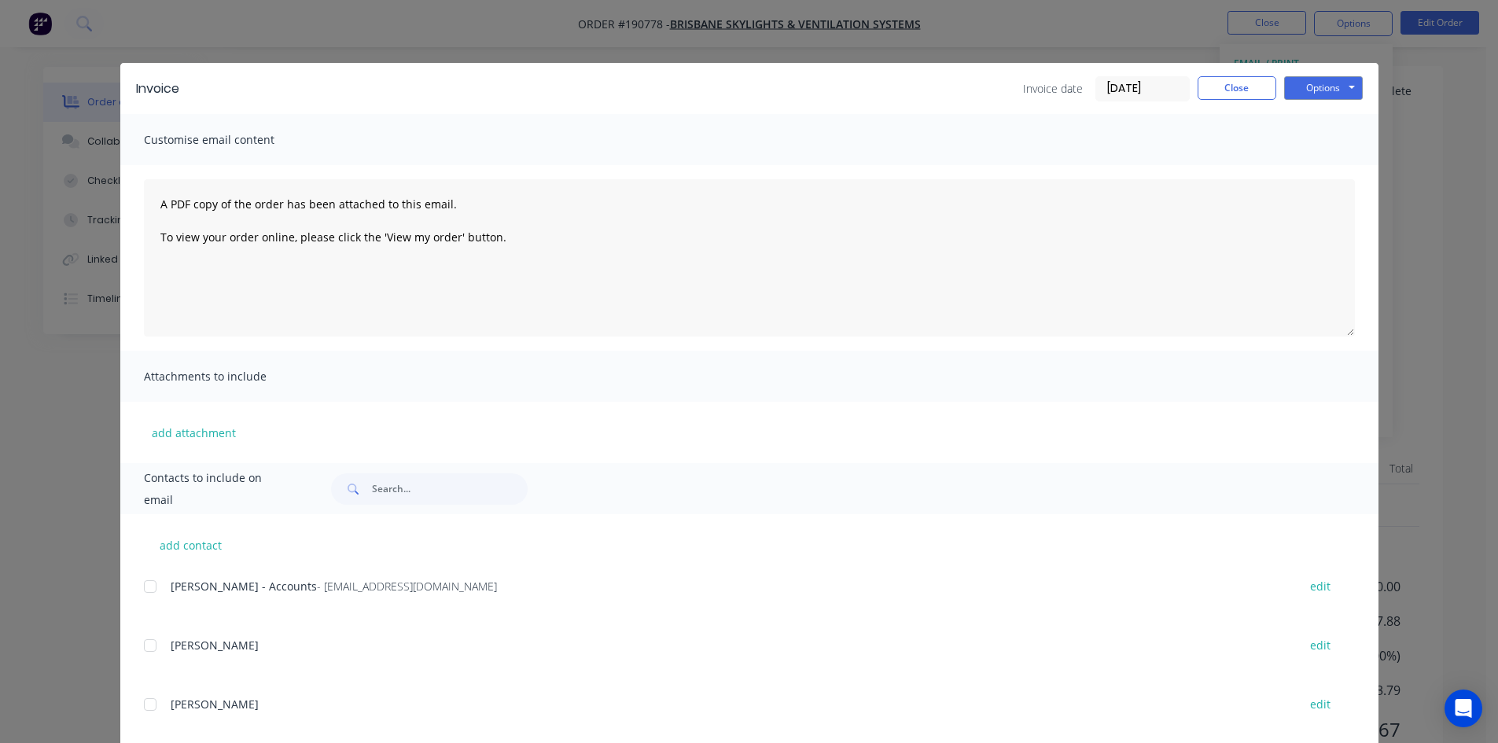
click at [147, 590] on div at bounding box center [149, 586] width 31 height 31
click at [1300, 93] on button "Options" at bounding box center [1323, 88] width 79 height 24
click at [1310, 160] on button "Email" at bounding box center [1334, 168] width 101 height 26
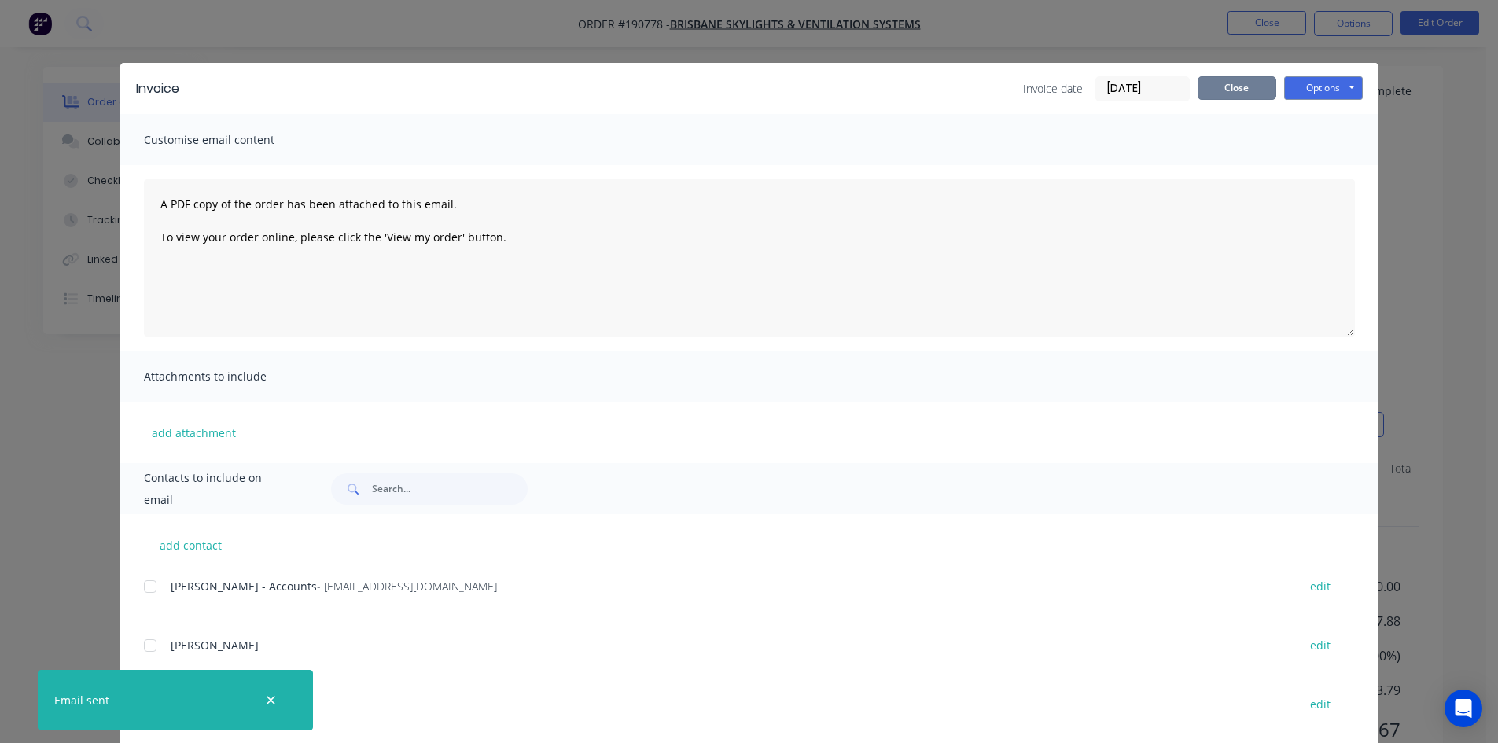
click at [1241, 95] on button "Close" at bounding box center [1236, 88] width 79 height 24
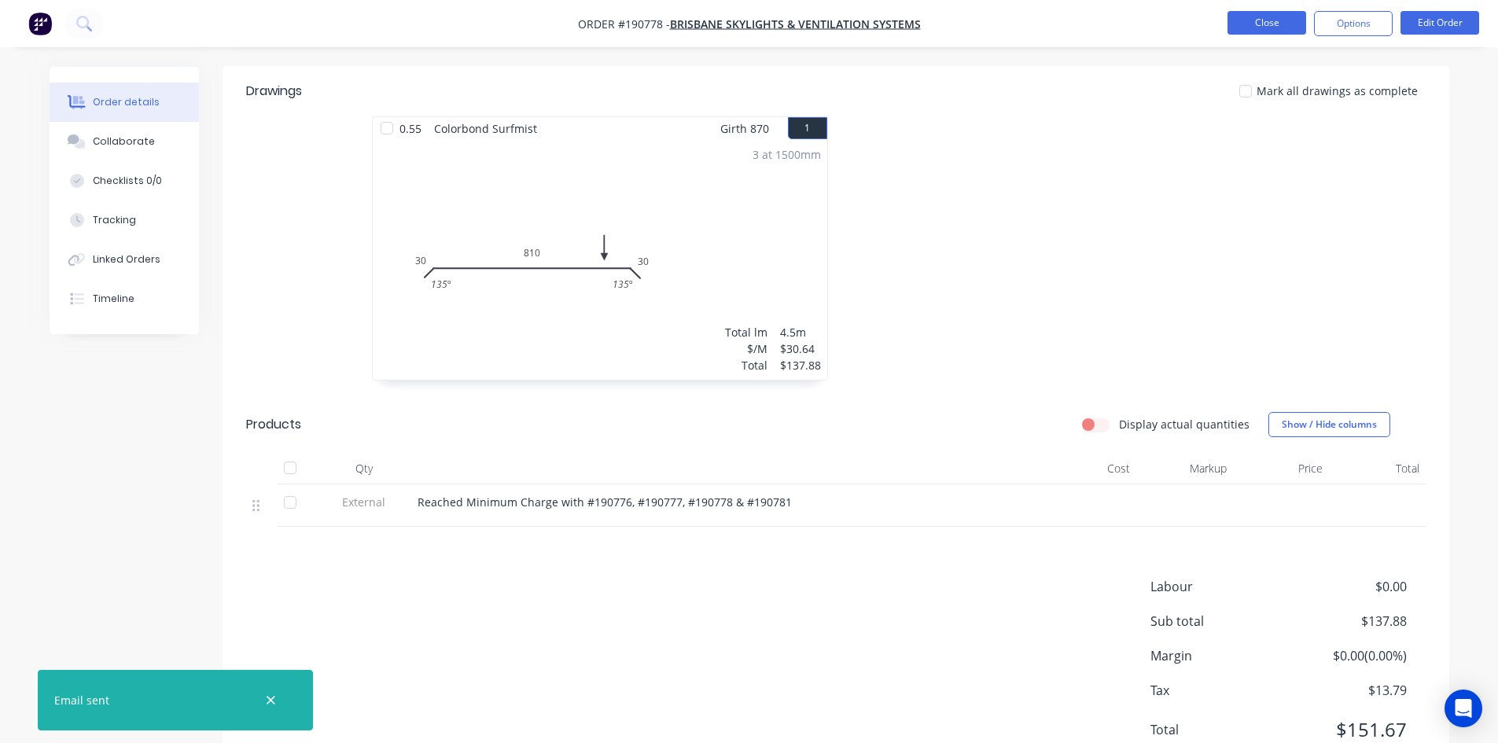
click at [1268, 29] on button "Close" at bounding box center [1266, 23] width 79 height 24
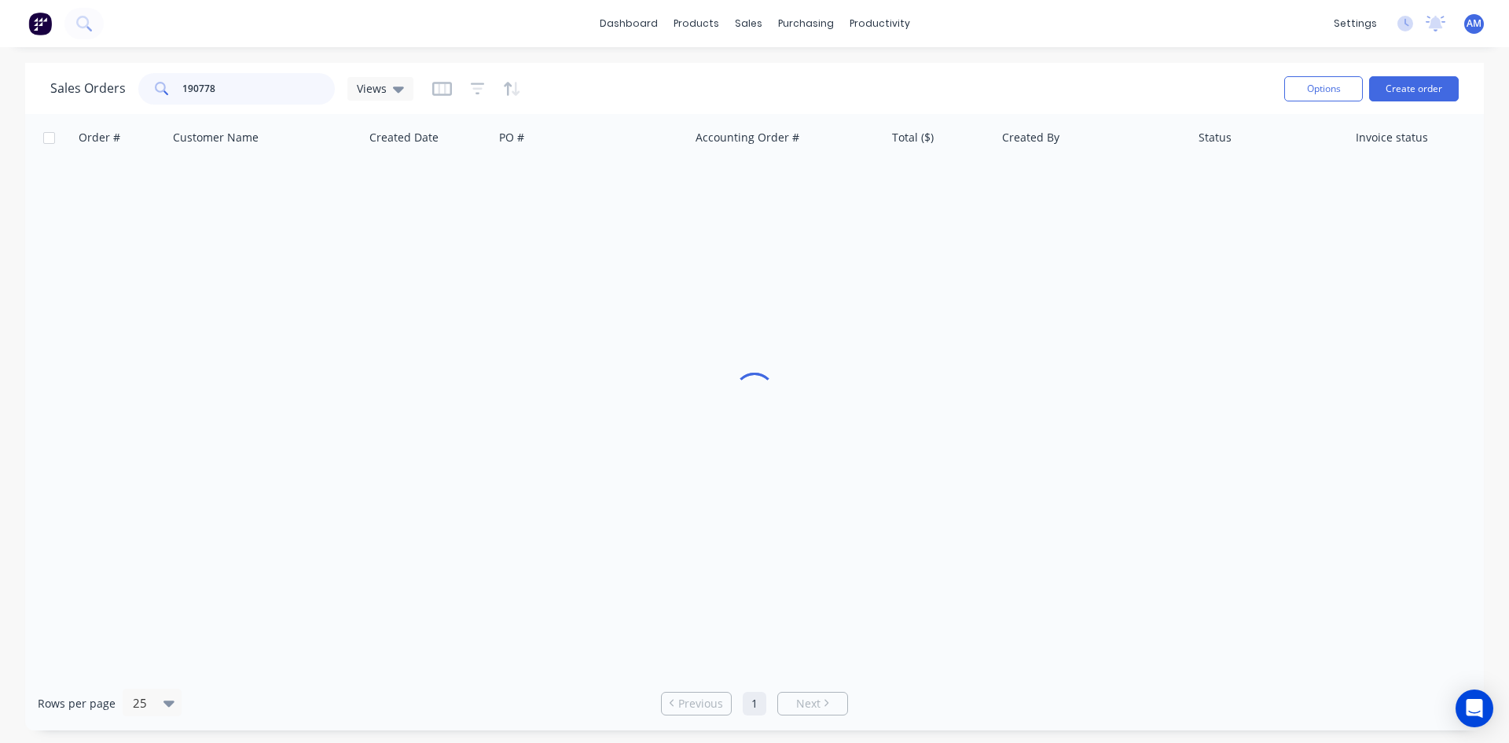
drag, startPoint x: 232, startPoint y: 96, endPoint x: 123, endPoint y: 94, distance: 109.3
click at [124, 94] on div "Sales Orders 190778 Views" at bounding box center [231, 88] width 363 height 31
type input "190781"
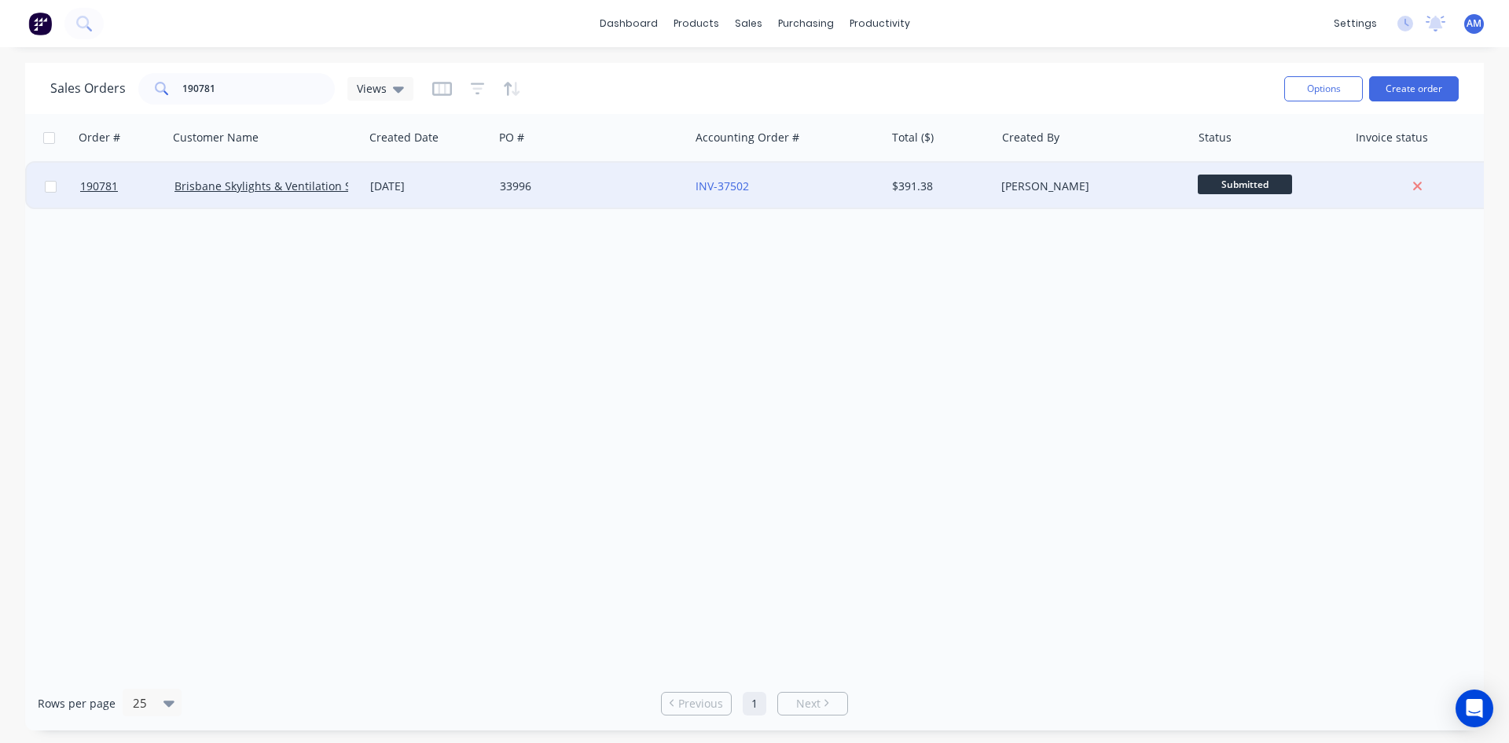
click at [658, 192] on div "33996" at bounding box center [587, 186] width 175 height 16
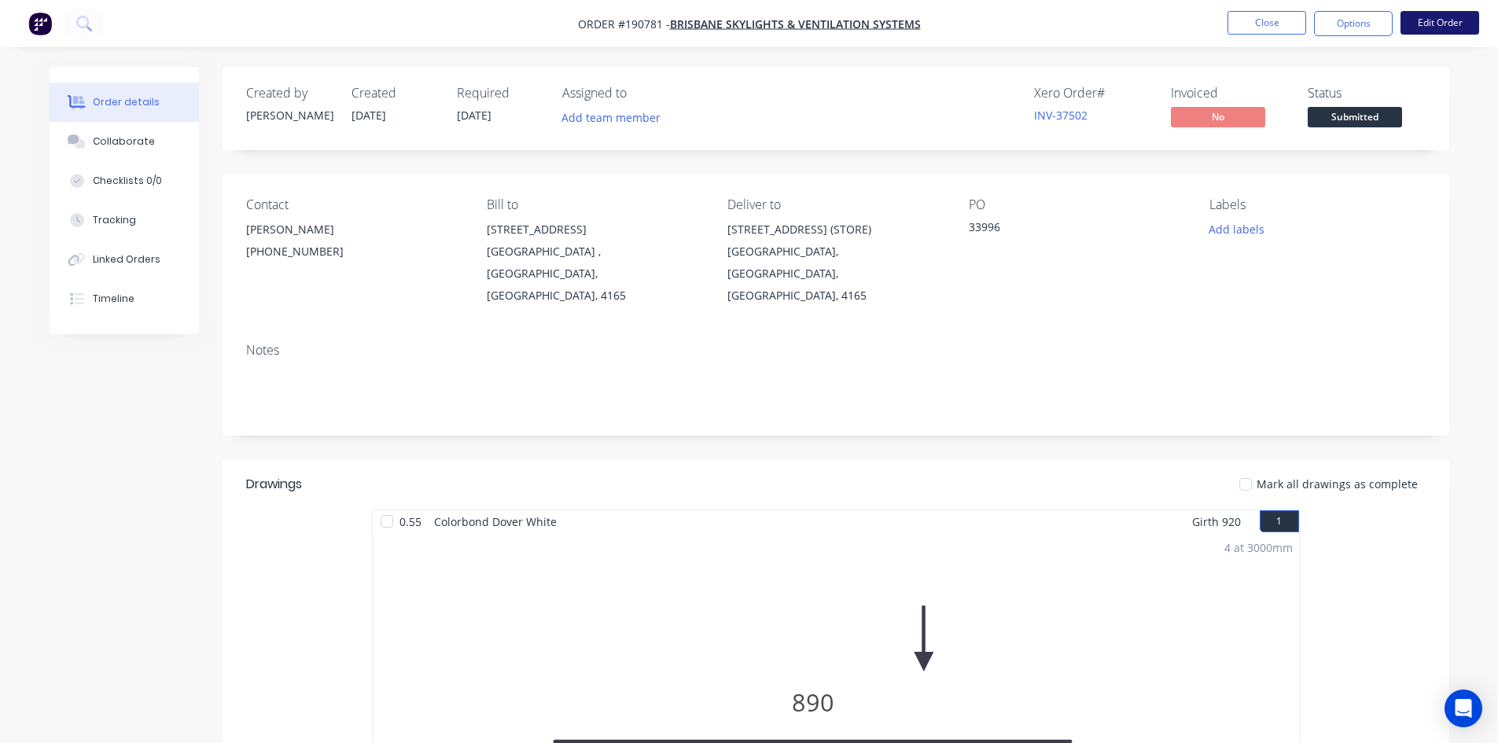
drag, startPoint x: 1109, startPoint y: 349, endPoint x: 1432, endPoint y: 24, distance: 457.5
click at [1432, 24] on button "Edit Order" at bounding box center [1439, 23] width 79 height 24
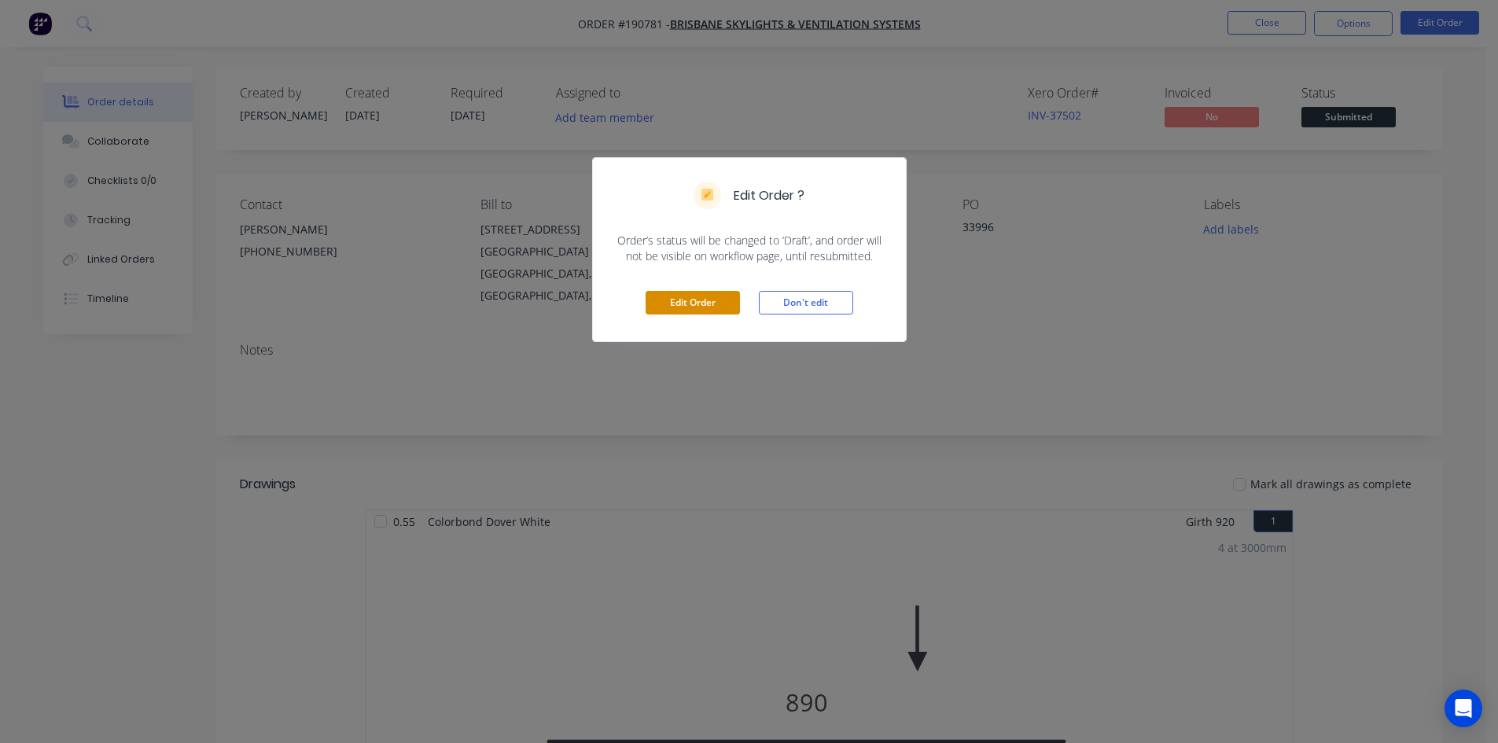
click at [682, 299] on button "Edit Order" at bounding box center [692, 303] width 94 height 24
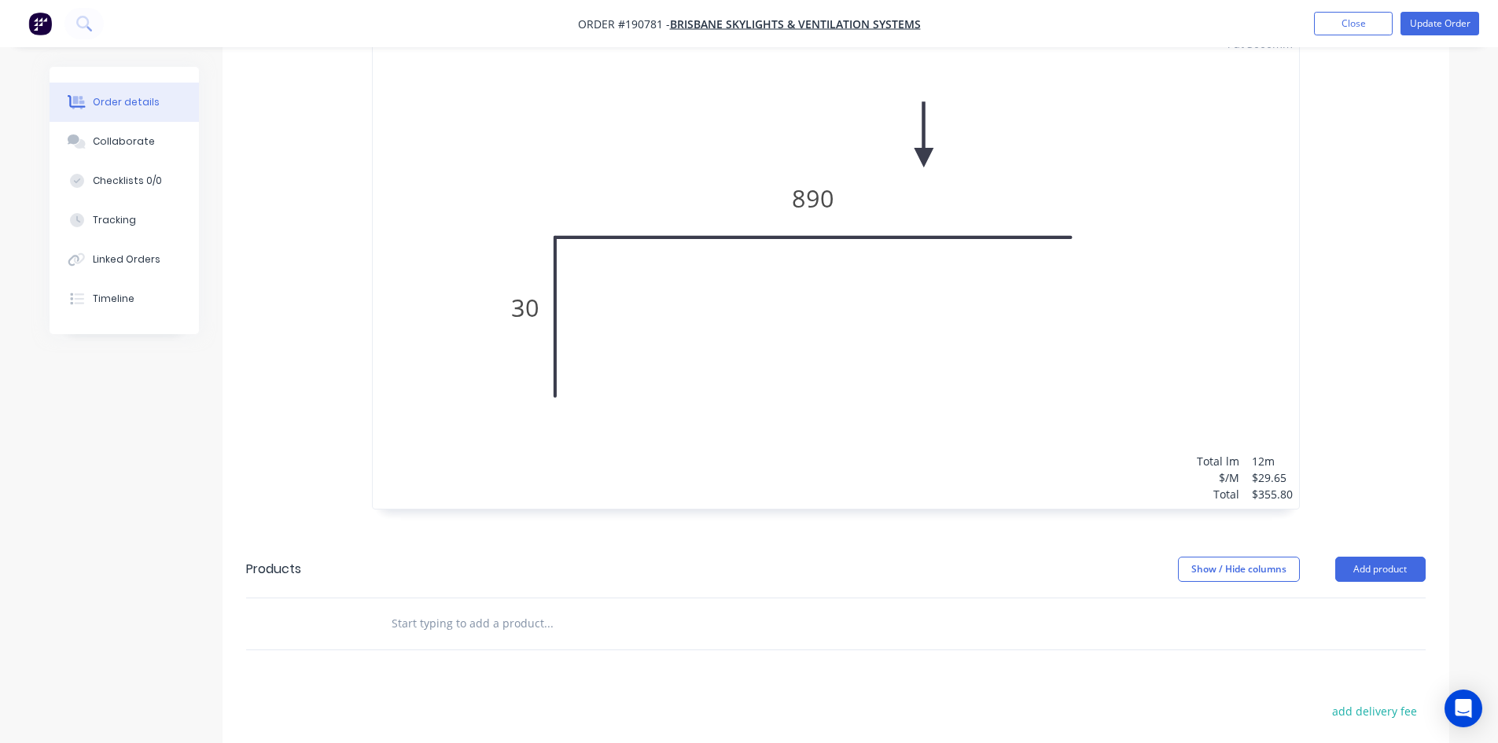
scroll to position [629, 0]
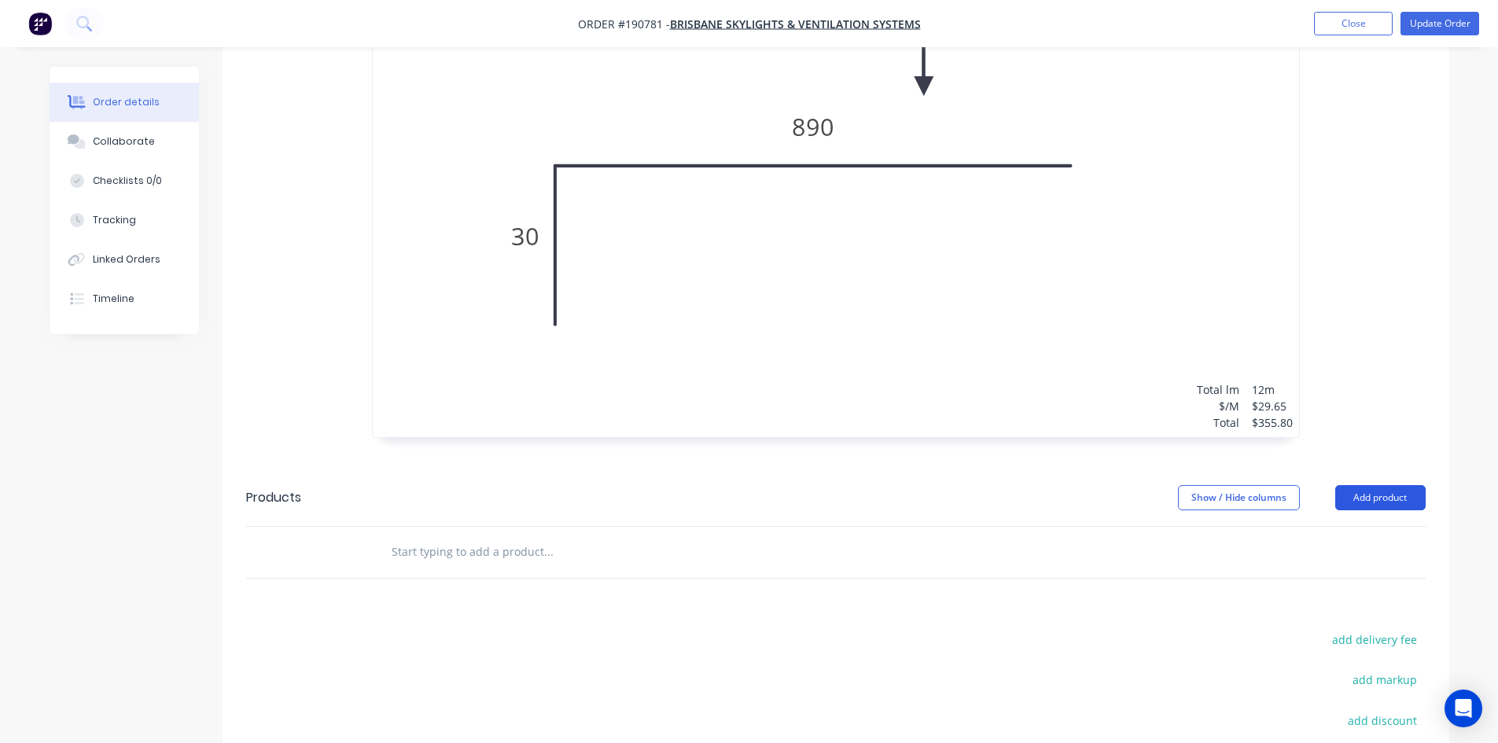
click at [1370, 485] on button "Add product" at bounding box center [1380, 497] width 90 height 25
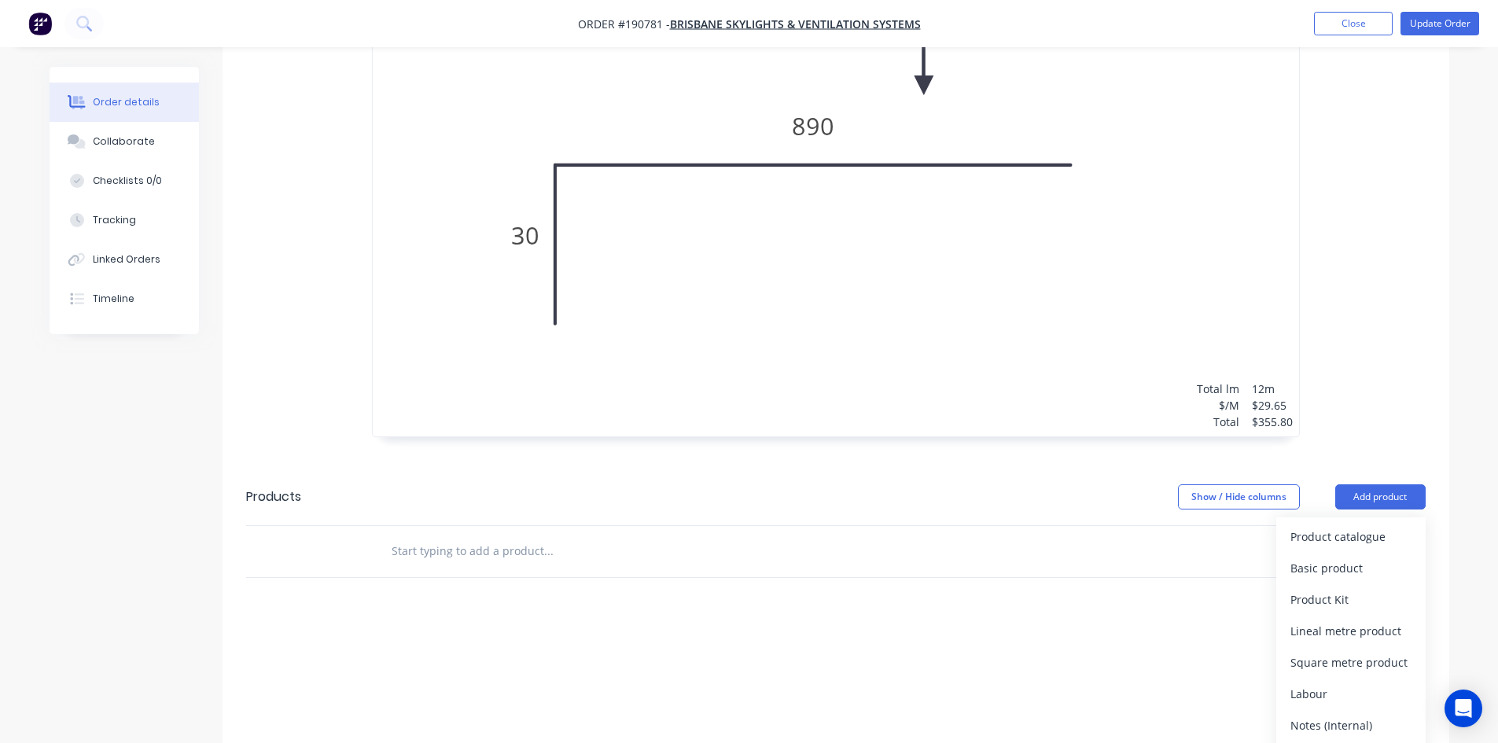
scroll to position [786, 0]
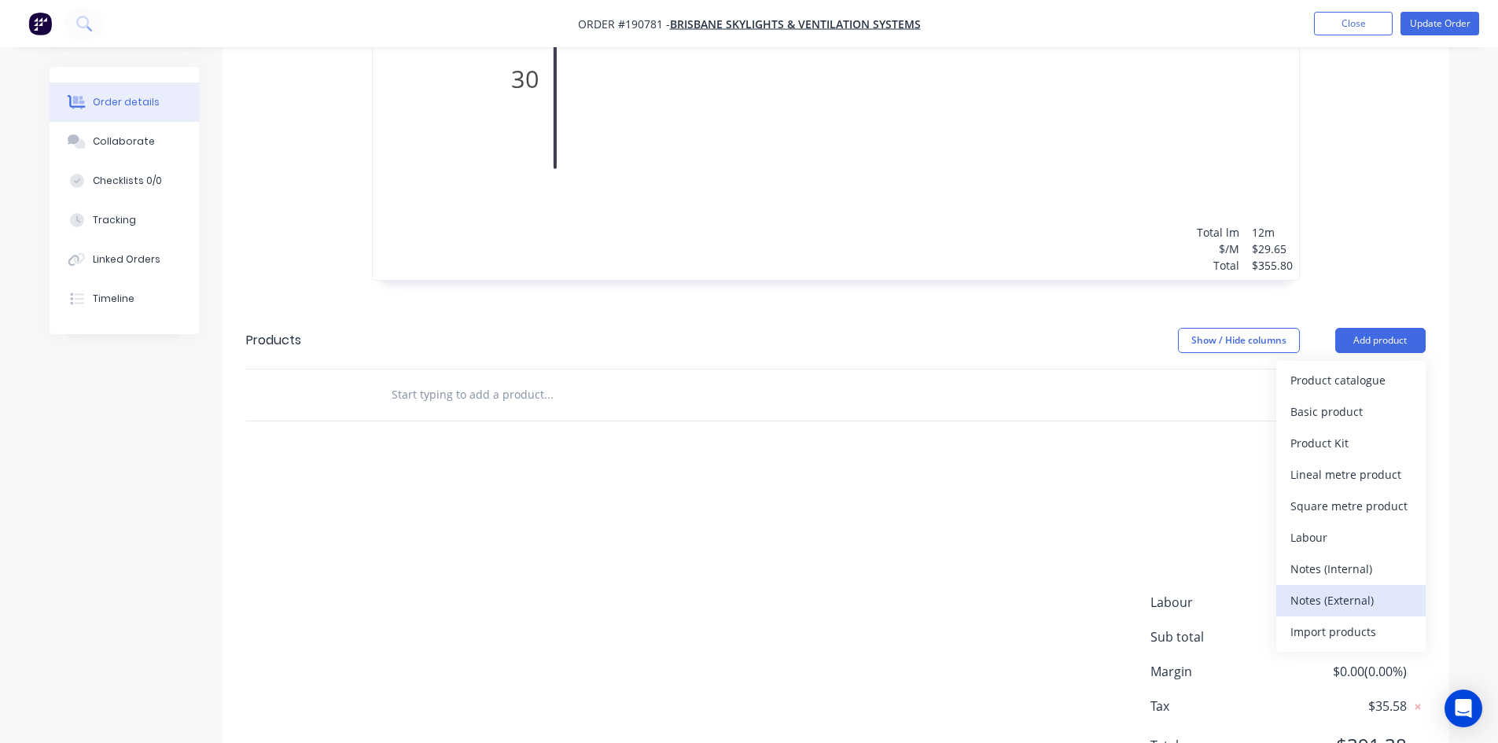
click at [1345, 589] on div "Notes (External)" at bounding box center [1350, 600] width 121 height 23
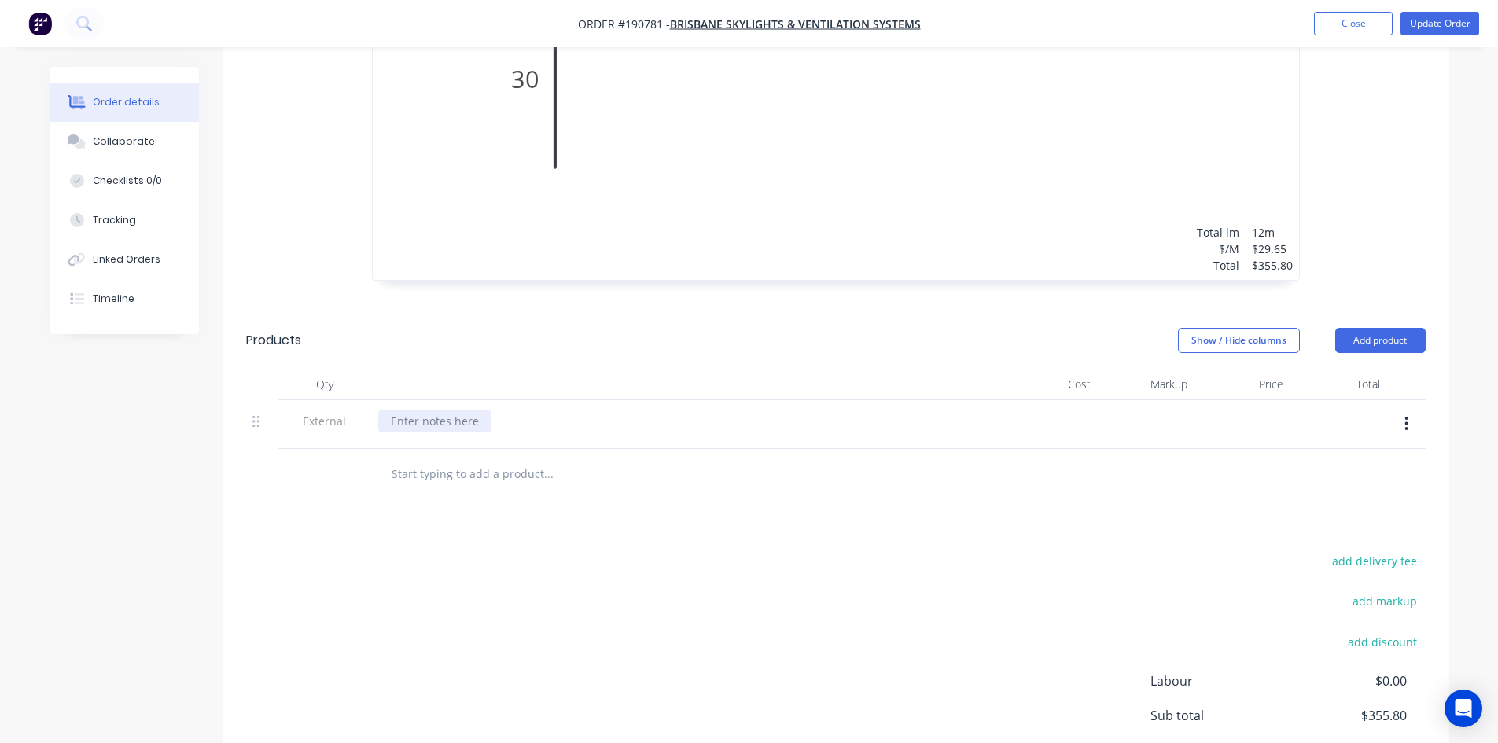
click at [458, 410] on div at bounding box center [434, 421] width 113 height 23
paste div
click at [1439, 27] on button "Update Order" at bounding box center [1439, 24] width 79 height 24
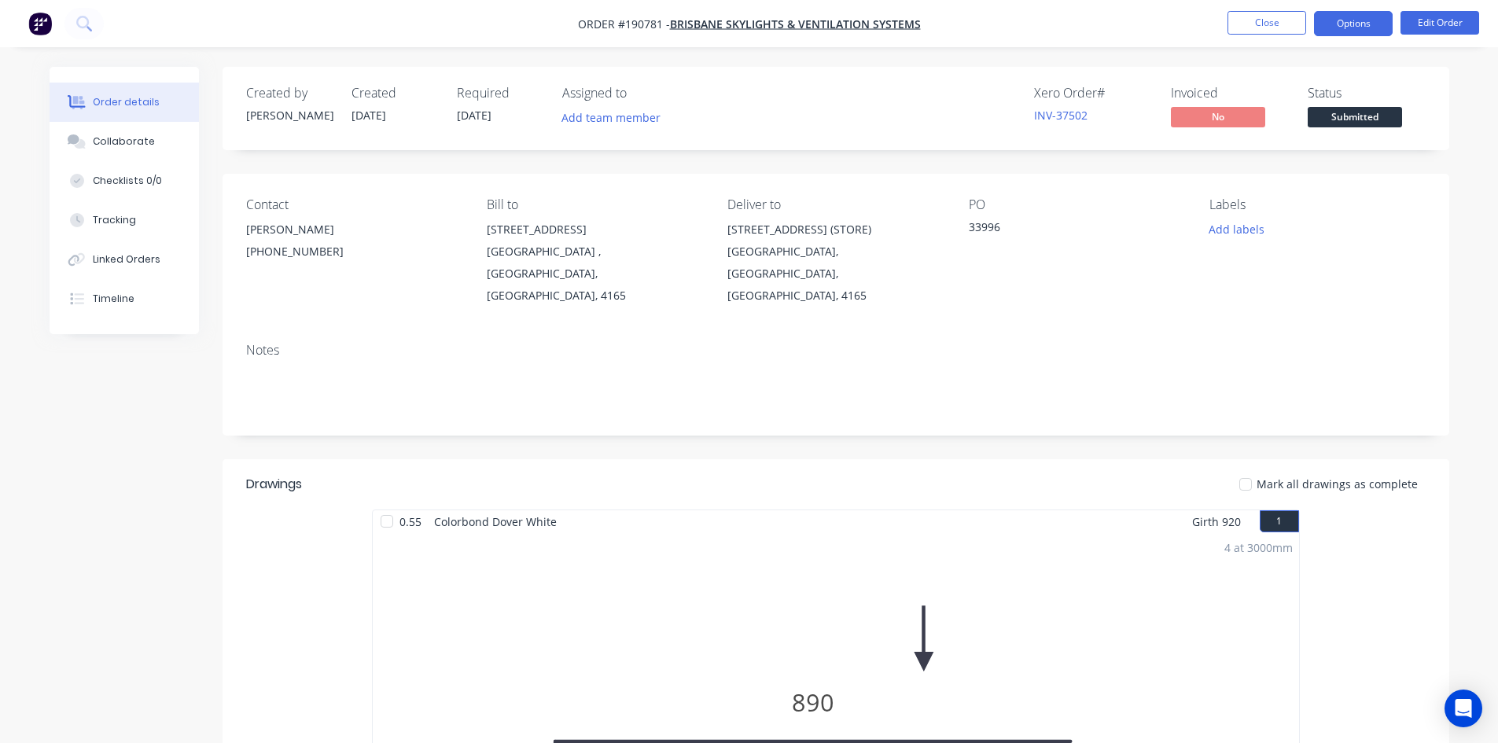
click at [1370, 28] on button "Options" at bounding box center [1353, 23] width 79 height 25
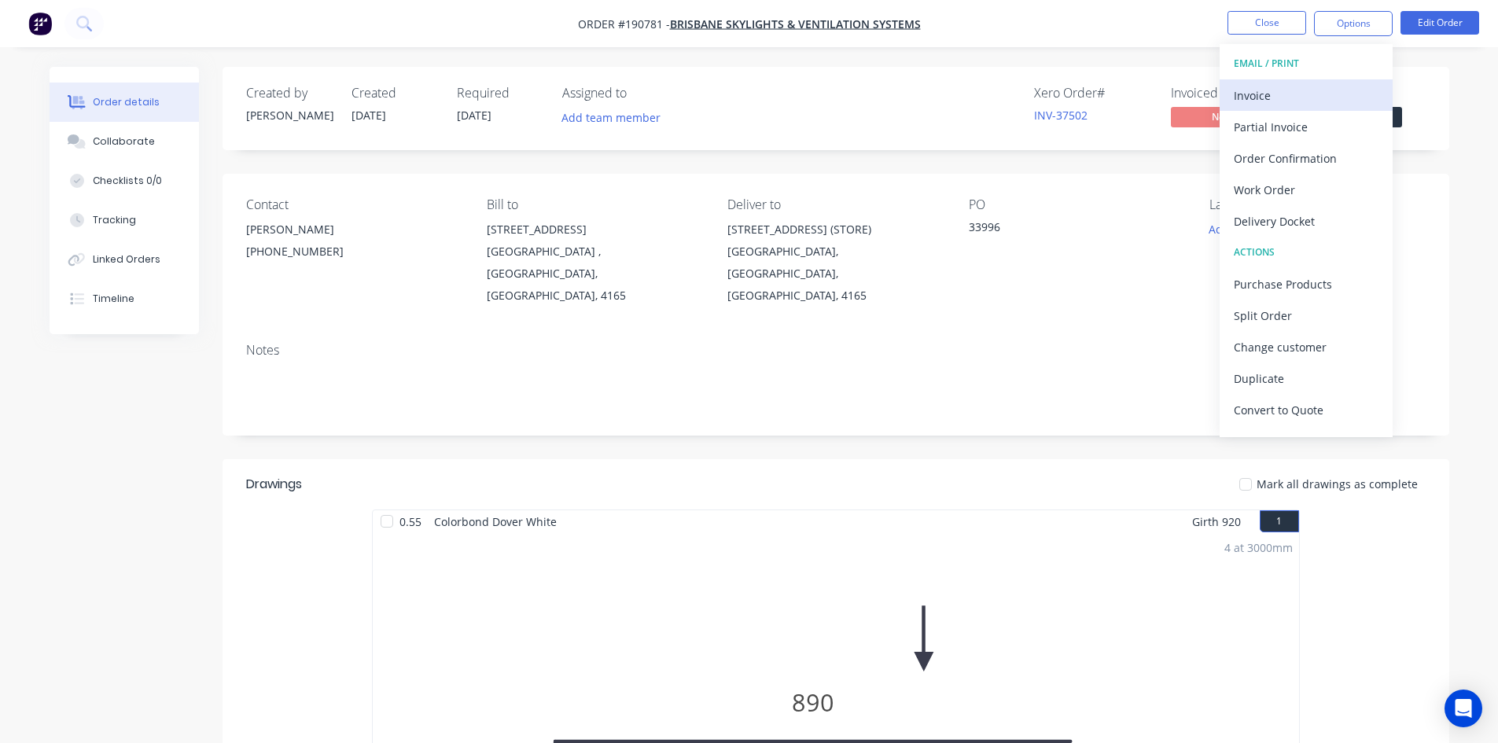
click at [1300, 95] on div "Invoice" at bounding box center [1305, 95] width 145 height 23
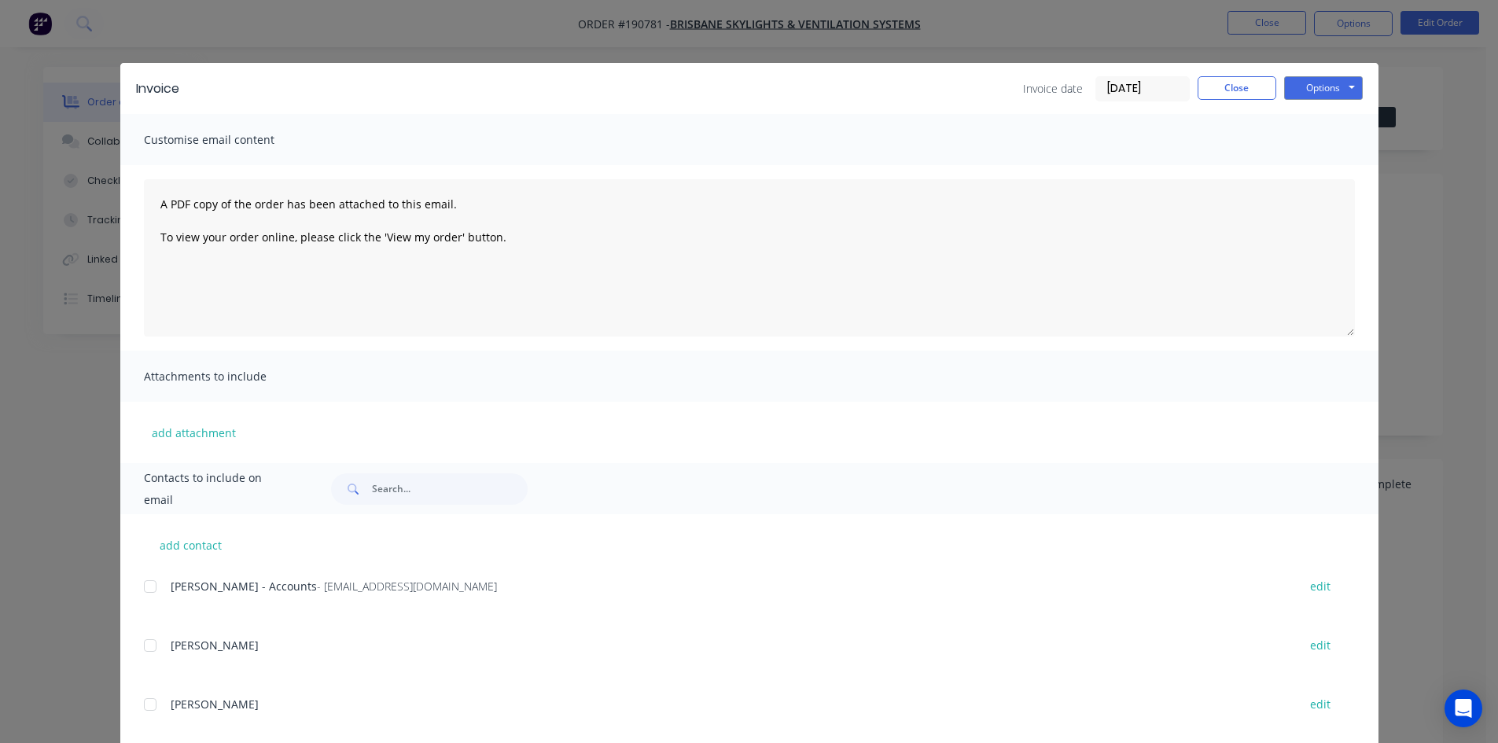
click at [142, 581] on div at bounding box center [149, 586] width 31 height 31
click at [1349, 88] on button "Options" at bounding box center [1323, 88] width 79 height 24
click at [1316, 167] on button "Email" at bounding box center [1334, 168] width 101 height 26
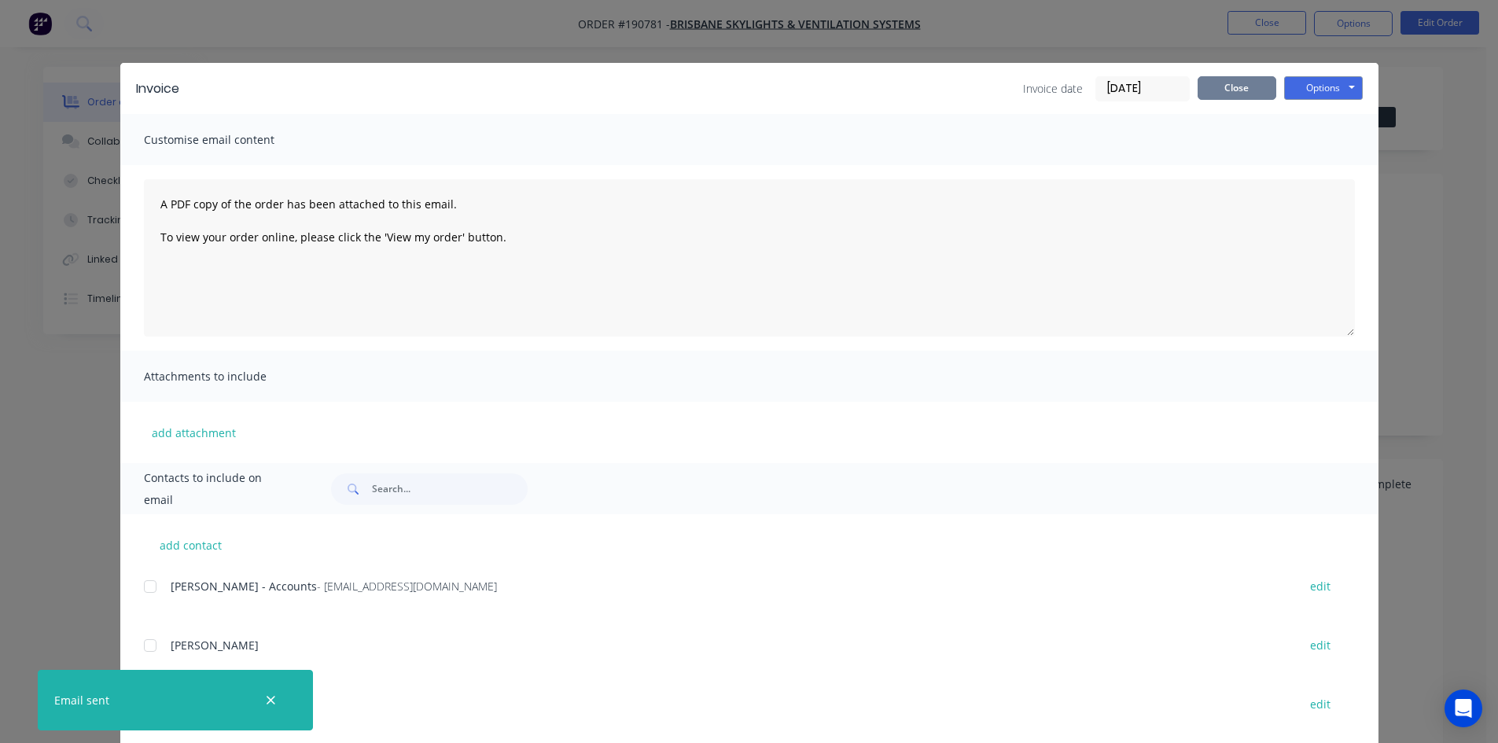
click at [1260, 76] on button "Close" at bounding box center [1236, 88] width 79 height 24
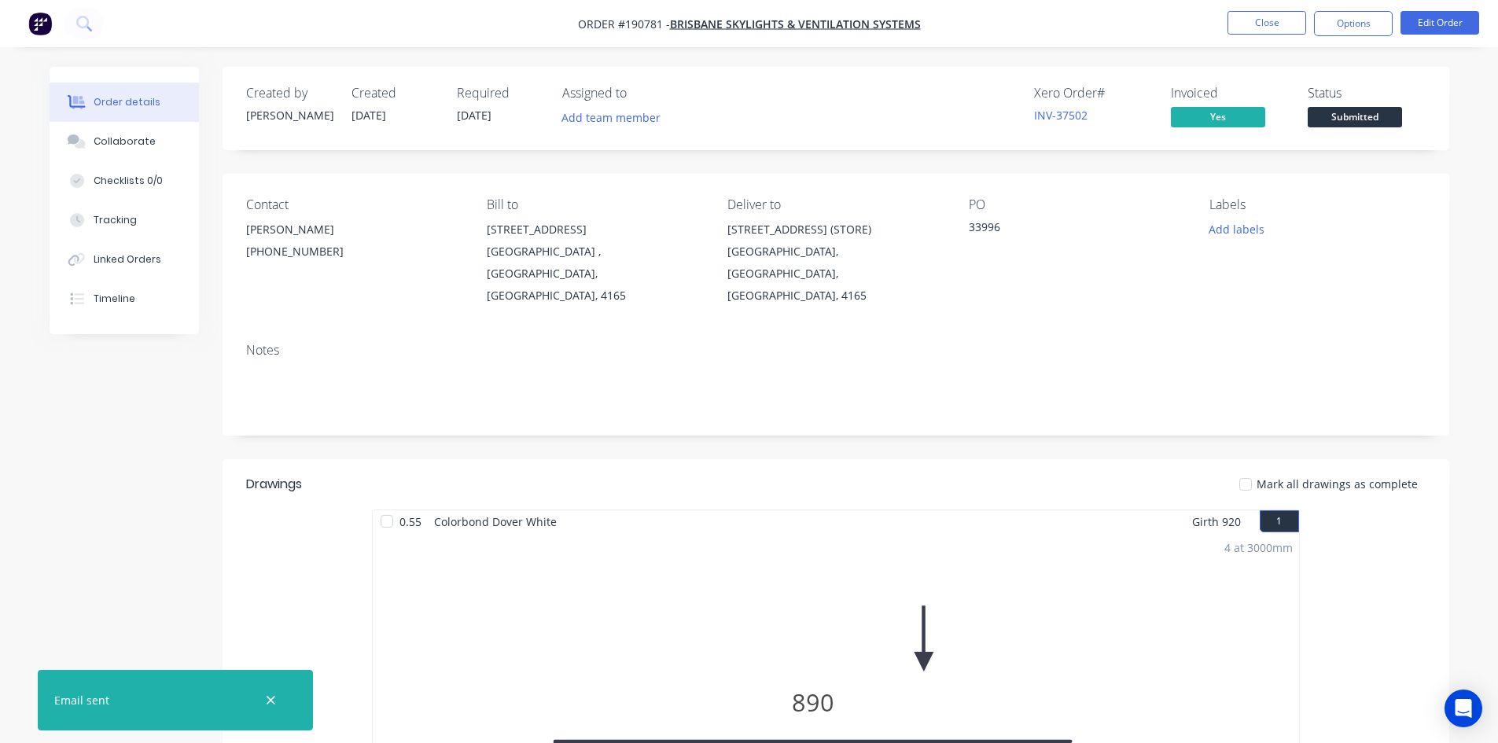
click at [1267, 36] on nav "Order #190781 - Brisbane Skylights & Ventilation Systems Close Options Edit Ord…" at bounding box center [749, 23] width 1498 height 47
click at [1239, 28] on button "Close" at bounding box center [1266, 23] width 79 height 24
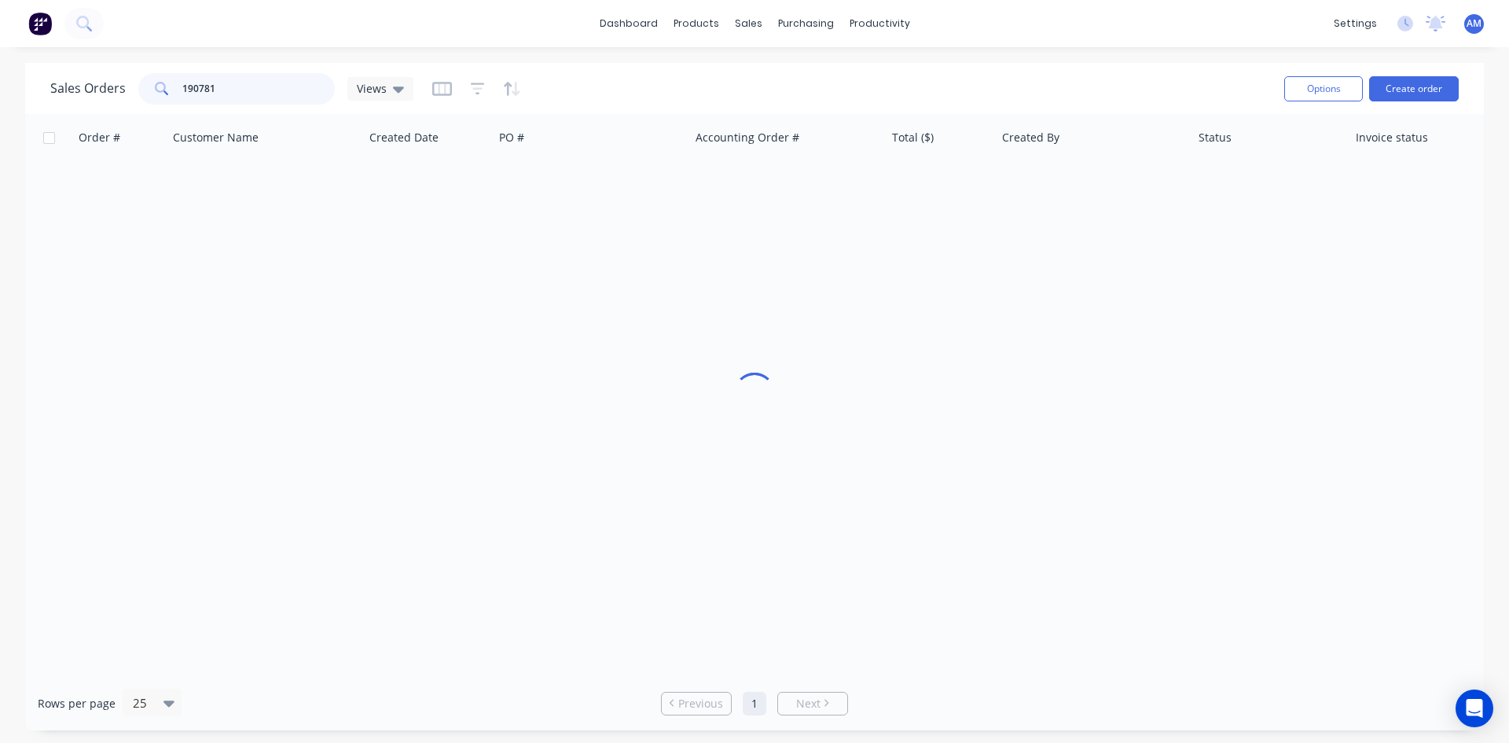
drag, startPoint x: 215, startPoint y: 90, endPoint x: 101, endPoint y: 84, distance: 114.9
click at [101, 86] on div "Sales Orders 190781 Views" at bounding box center [231, 88] width 363 height 31
type input "190661"
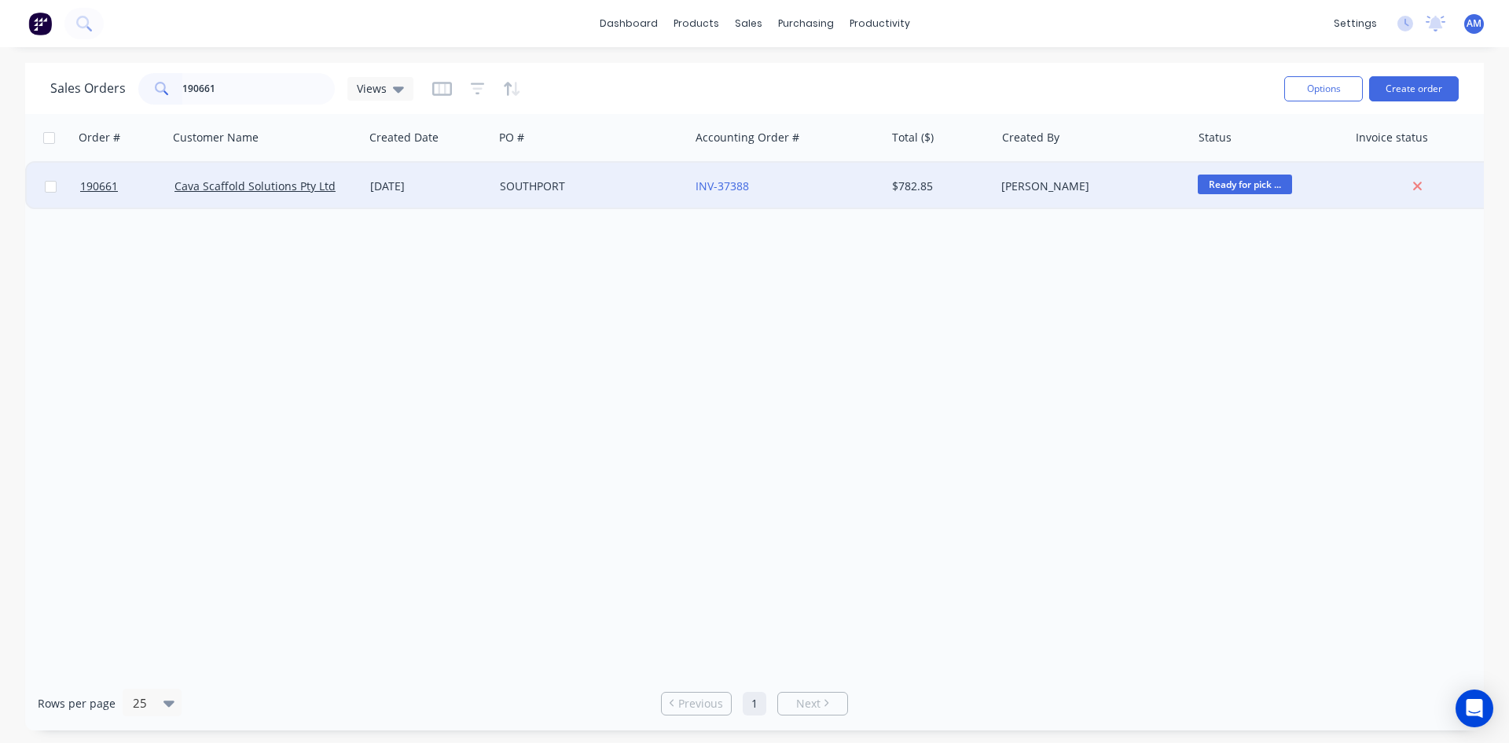
click at [614, 200] on div "SOUTHPORT" at bounding box center [592, 186] width 196 height 47
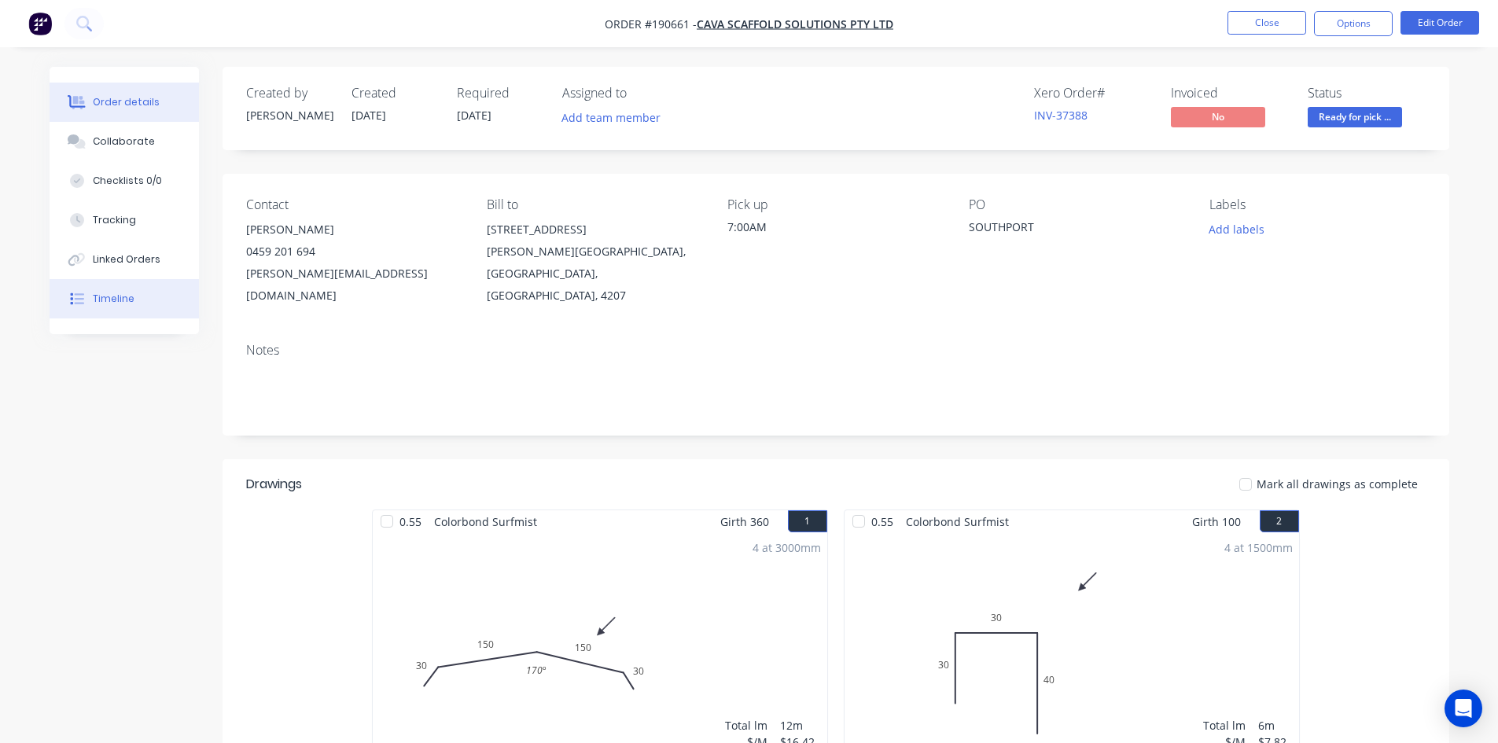
click at [92, 301] on button "Timeline" at bounding box center [124, 298] width 149 height 39
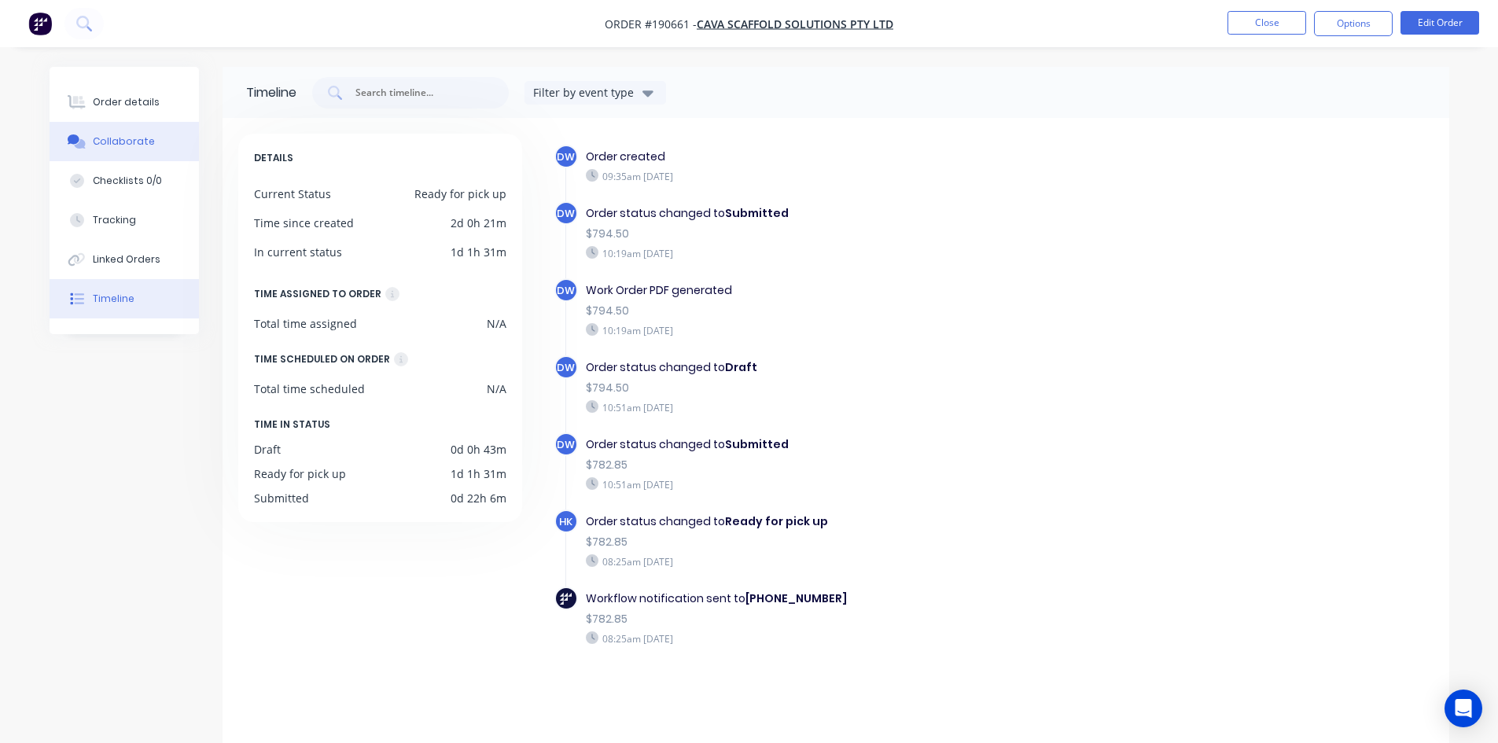
click at [90, 148] on button "Collaborate" at bounding box center [124, 141] width 149 height 39
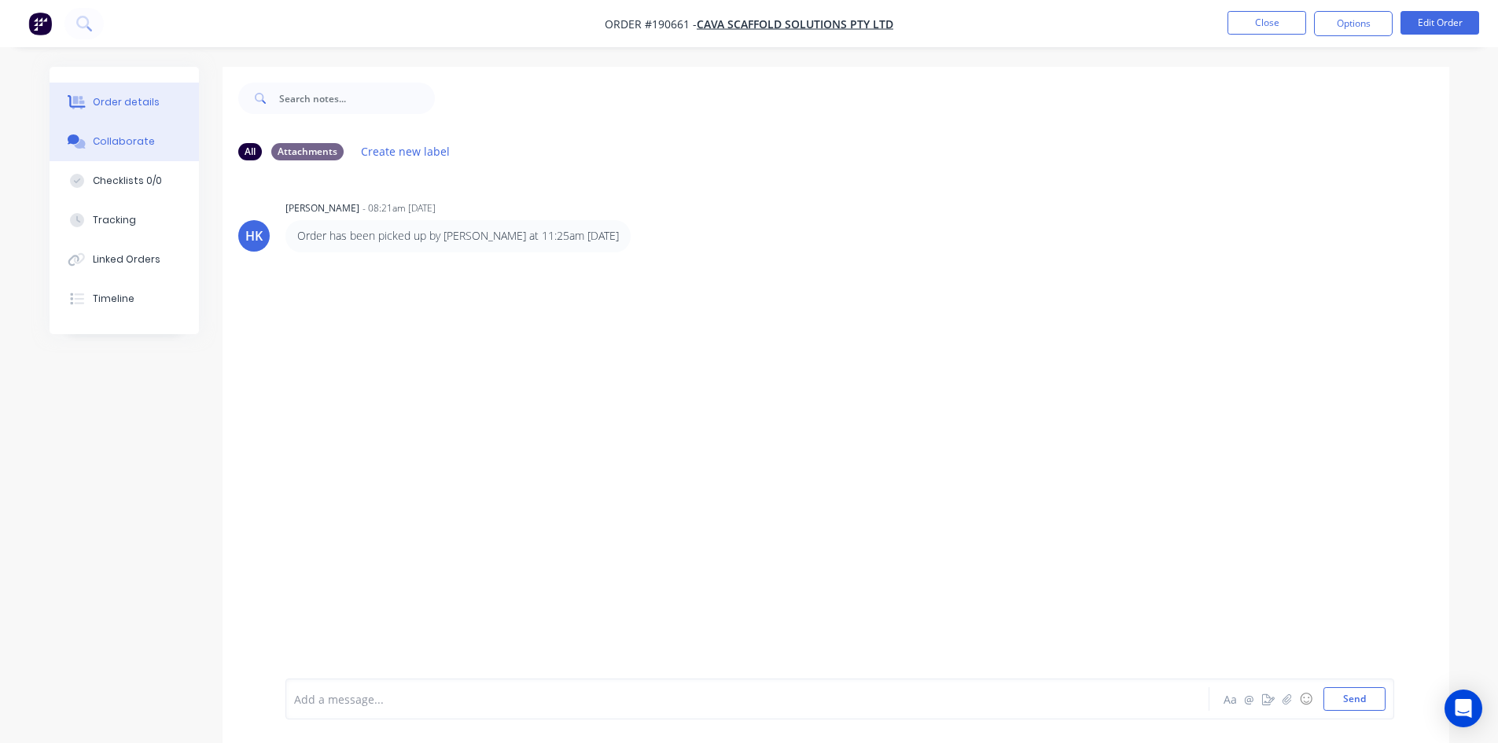
click at [94, 107] on div "Order details" at bounding box center [126, 102] width 67 height 14
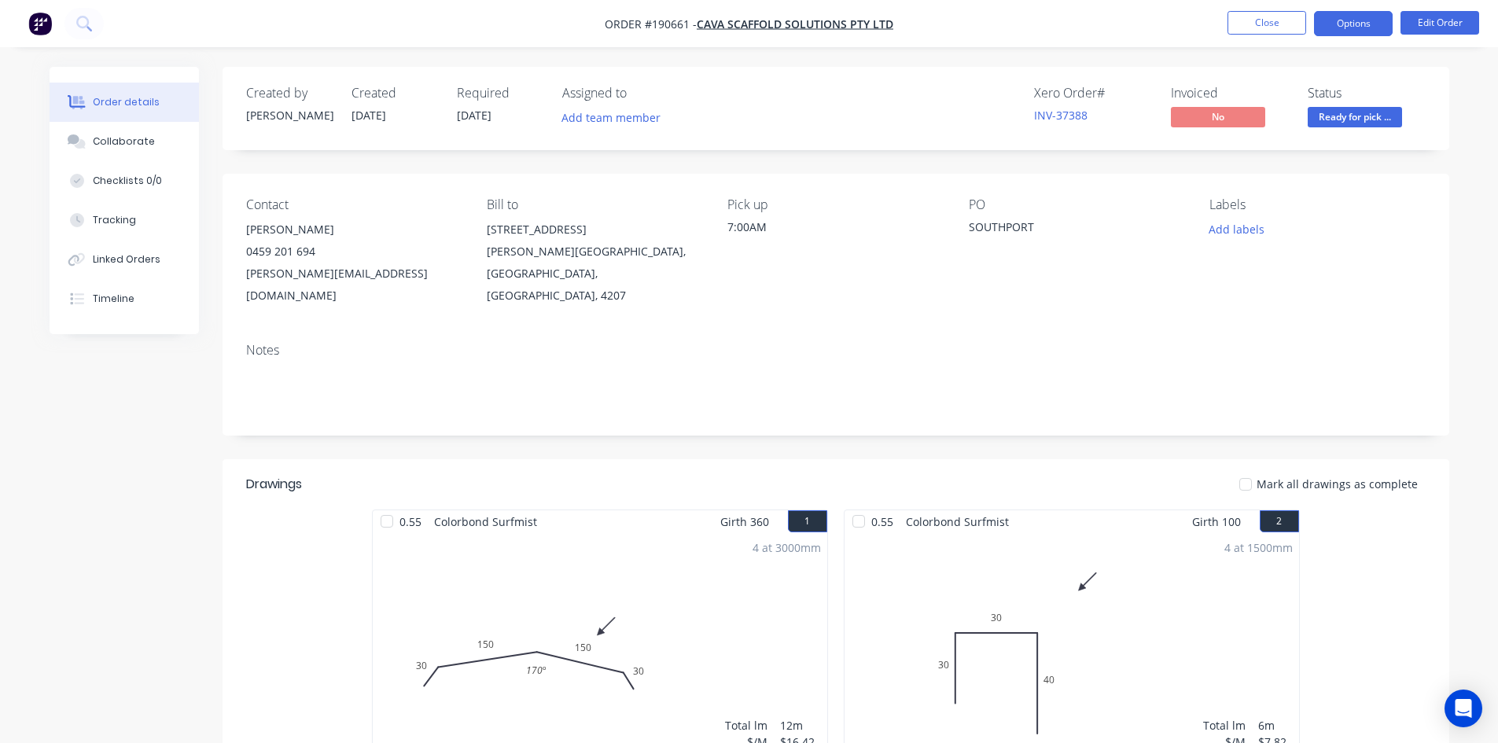
click at [1347, 26] on button "Options" at bounding box center [1353, 23] width 79 height 25
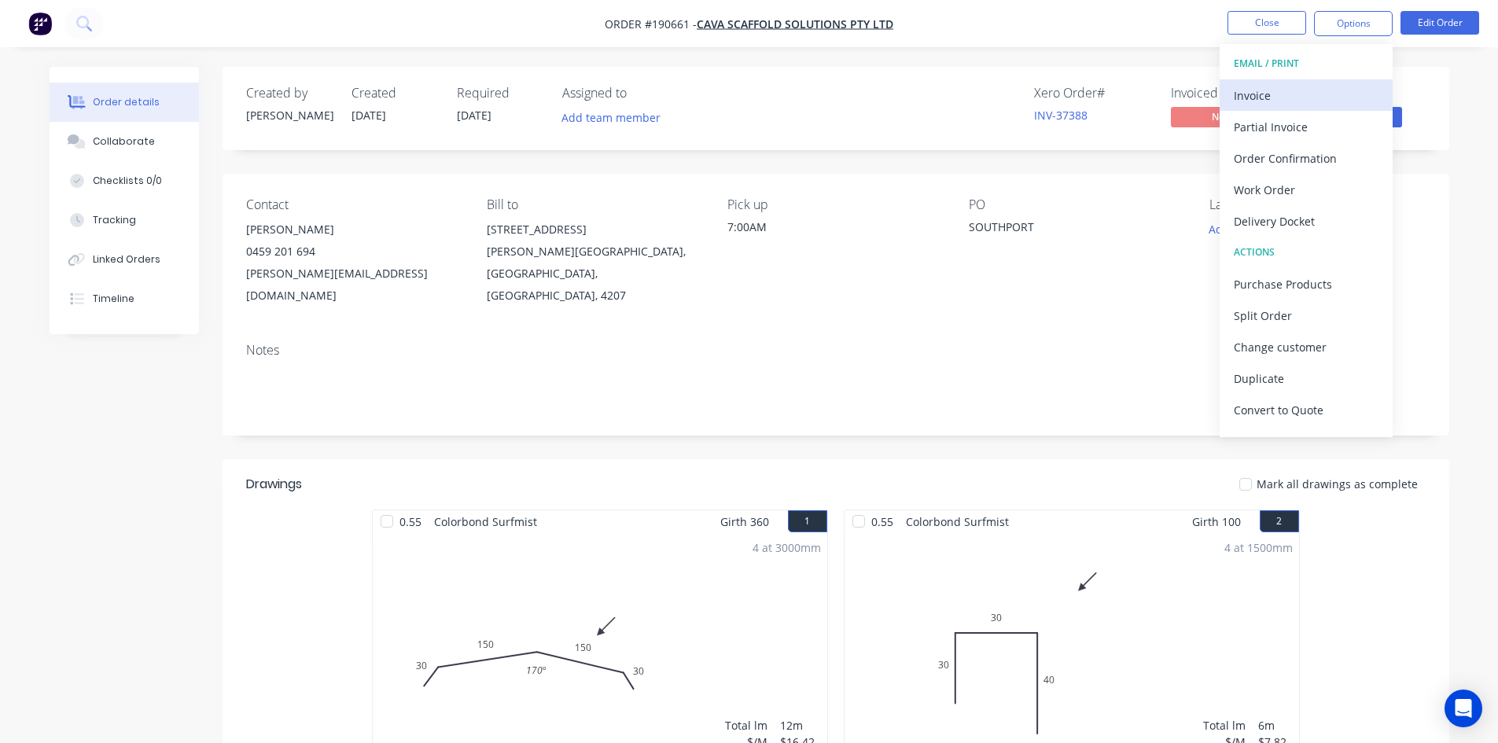
click at [1311, 90] on div "Invoice" at bounding box center [1305, 95] width 145 height 23
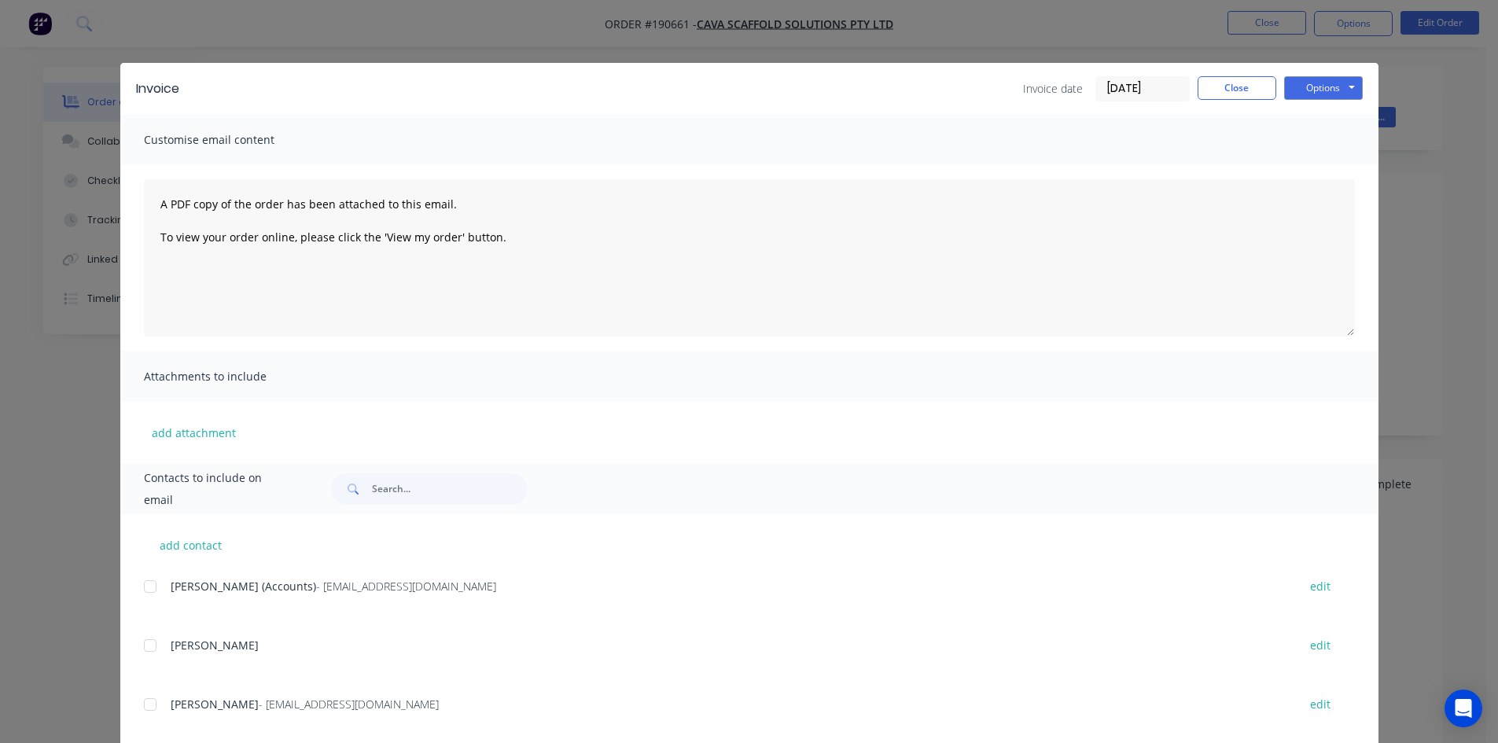
click at [146, 588] on div at bounding box center [149, 586] width 31 height 31
click at [1323, 91] on button "Options" at bounding box center [1323, 88] width 79 height 24
click at [1325, 163] on button "Email" at bounding box center [1334, 168] width 101 height 26
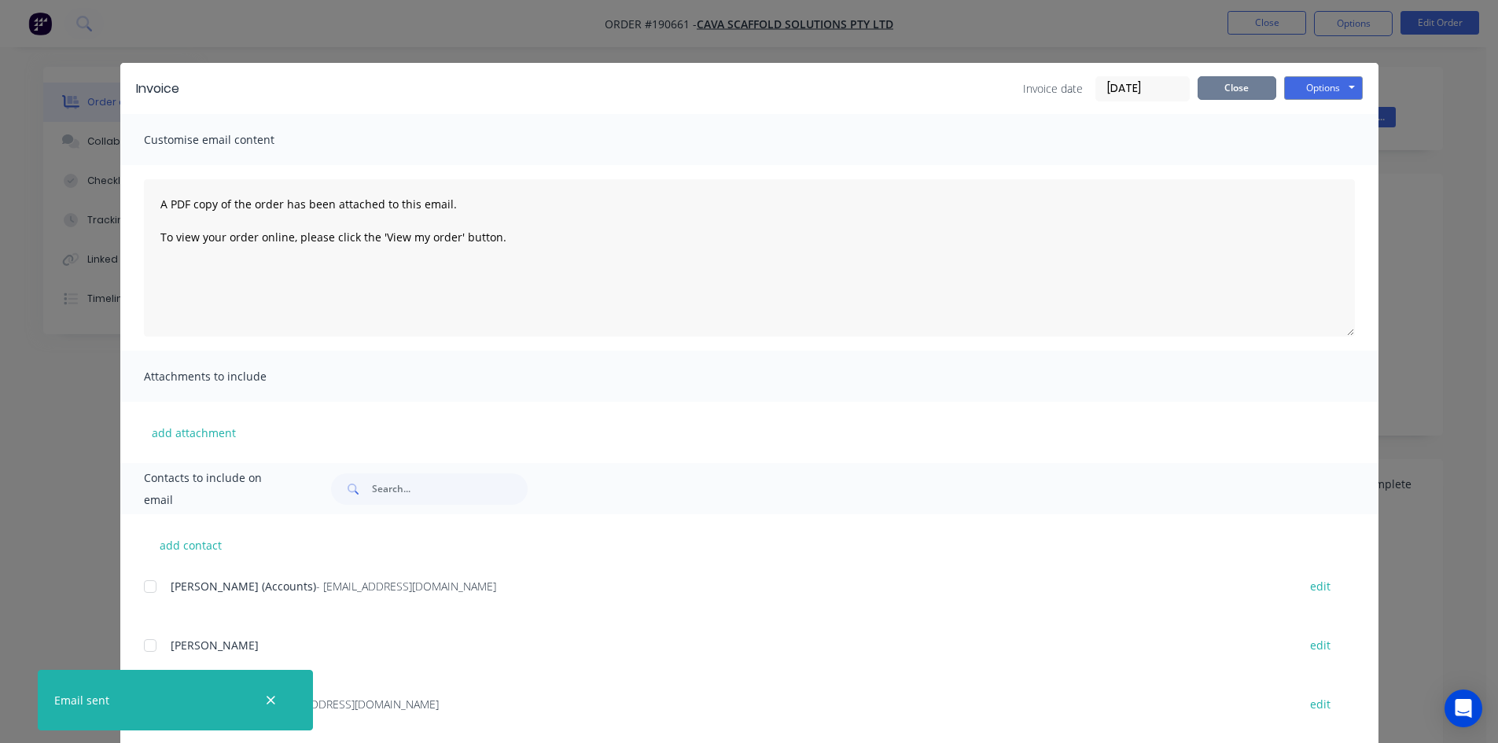
click at [1252, 86] on button "Close" at bounding box center [1236, 88] width 79 height 24
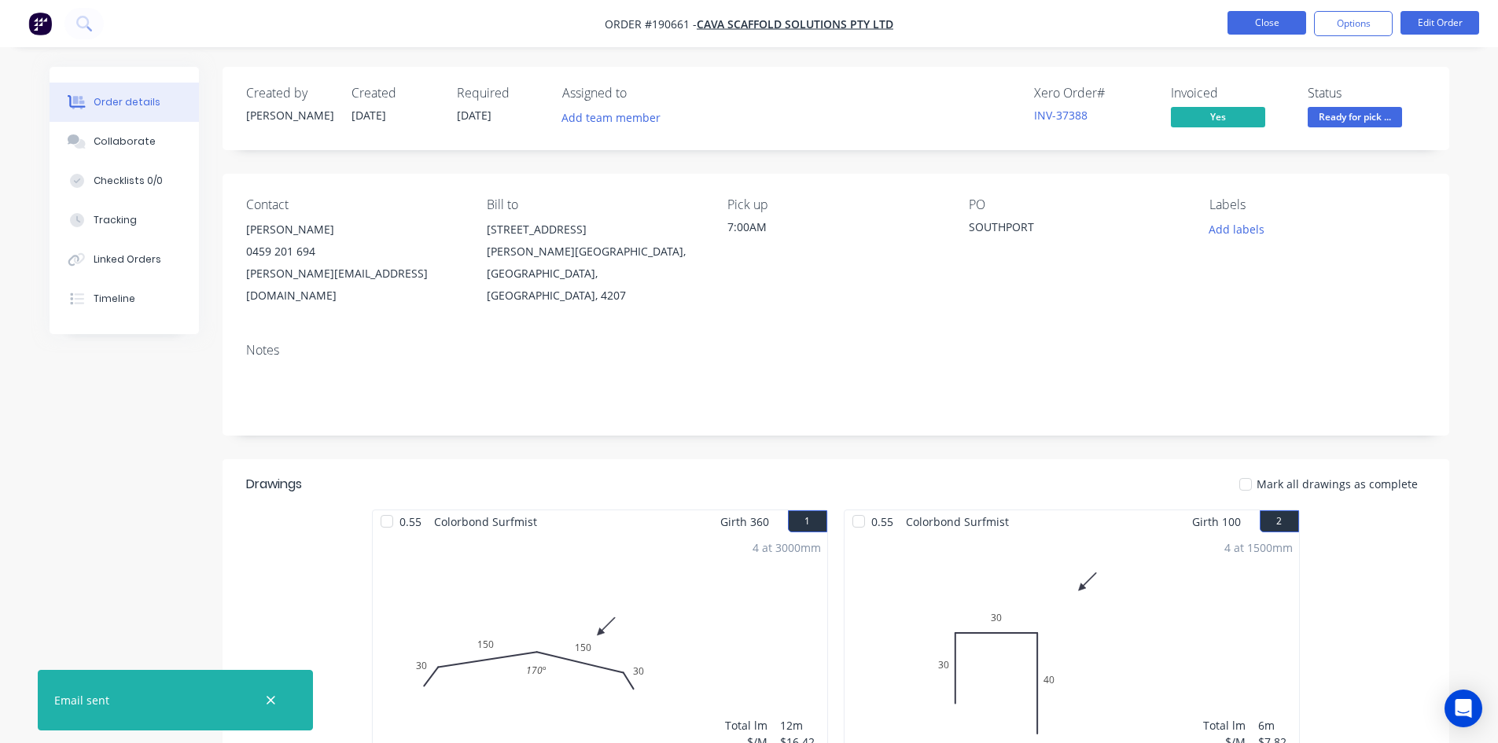
click at [1274, 24] on button "Close" at bounding box center [1266, 23] width 79 height 24
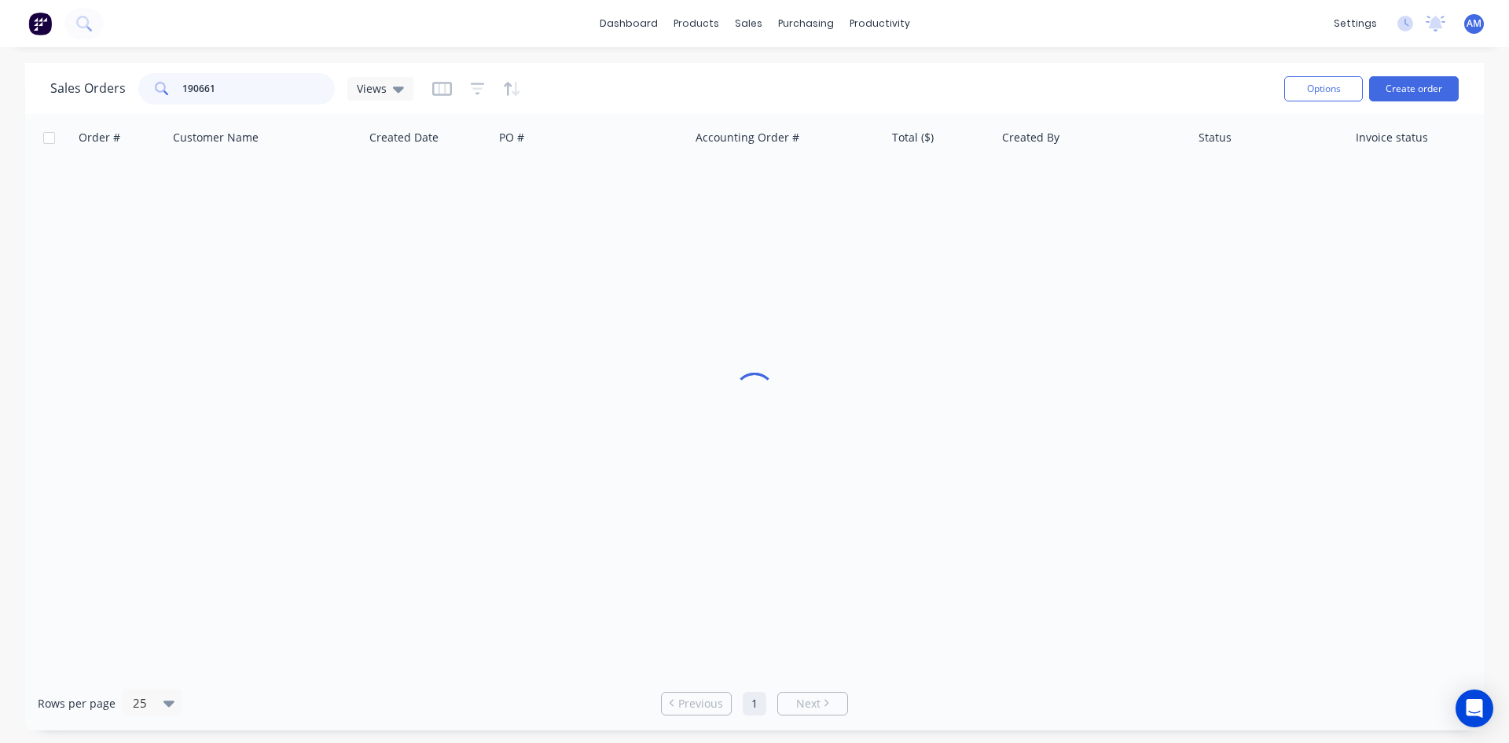
drag, startPoint x: 242, startPoint y: 91, endPoint x: 172, endPoint y: 92, distance: 70.0
click at [172, 92] on div "190661" at bounding box center [236, 88] width 197 height 31
type input "190832"
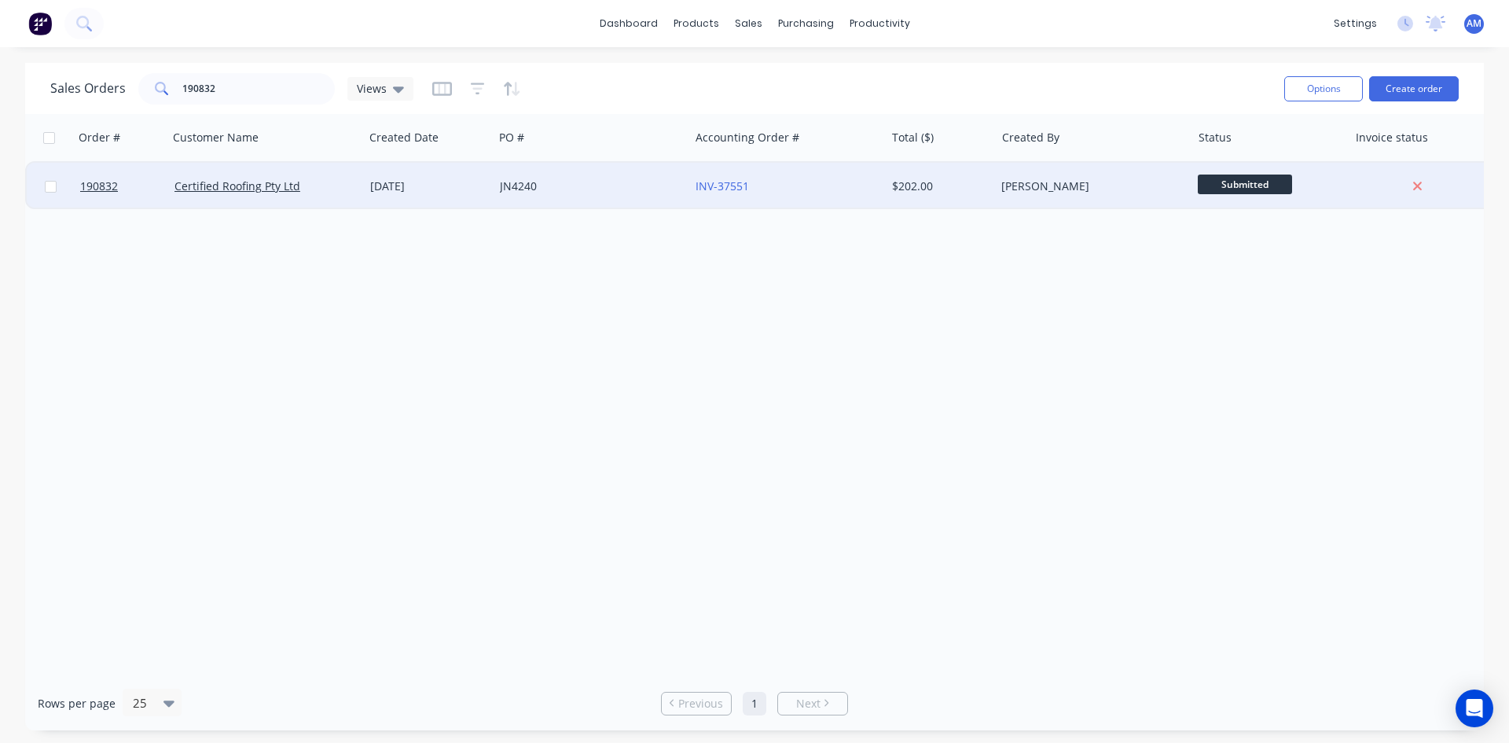
click at [617, 187] on div "JN4240" at bounding box center [587, 186] width 175 height 16
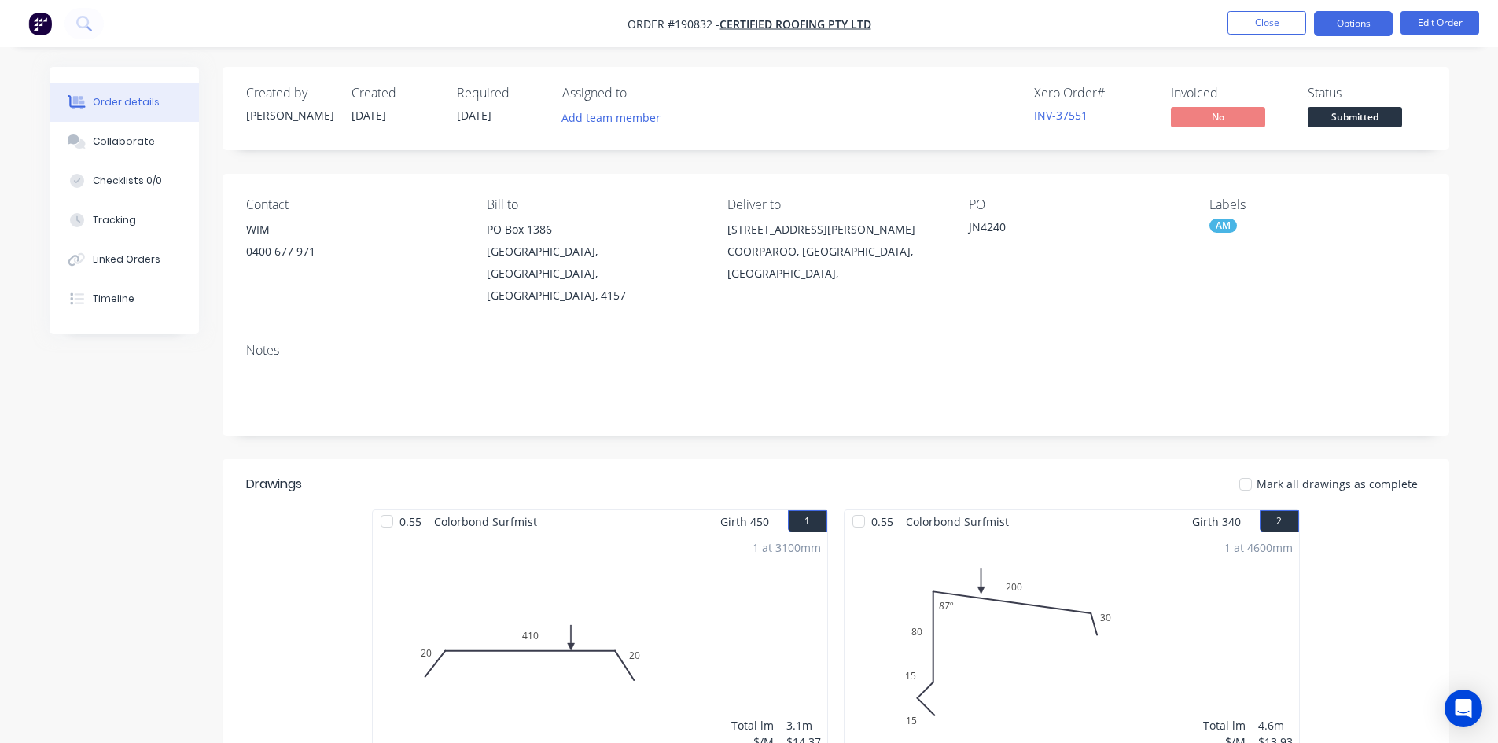
click at [1347, 35] on button "Options" at bounding box center [1353, 23] width 79 height 25
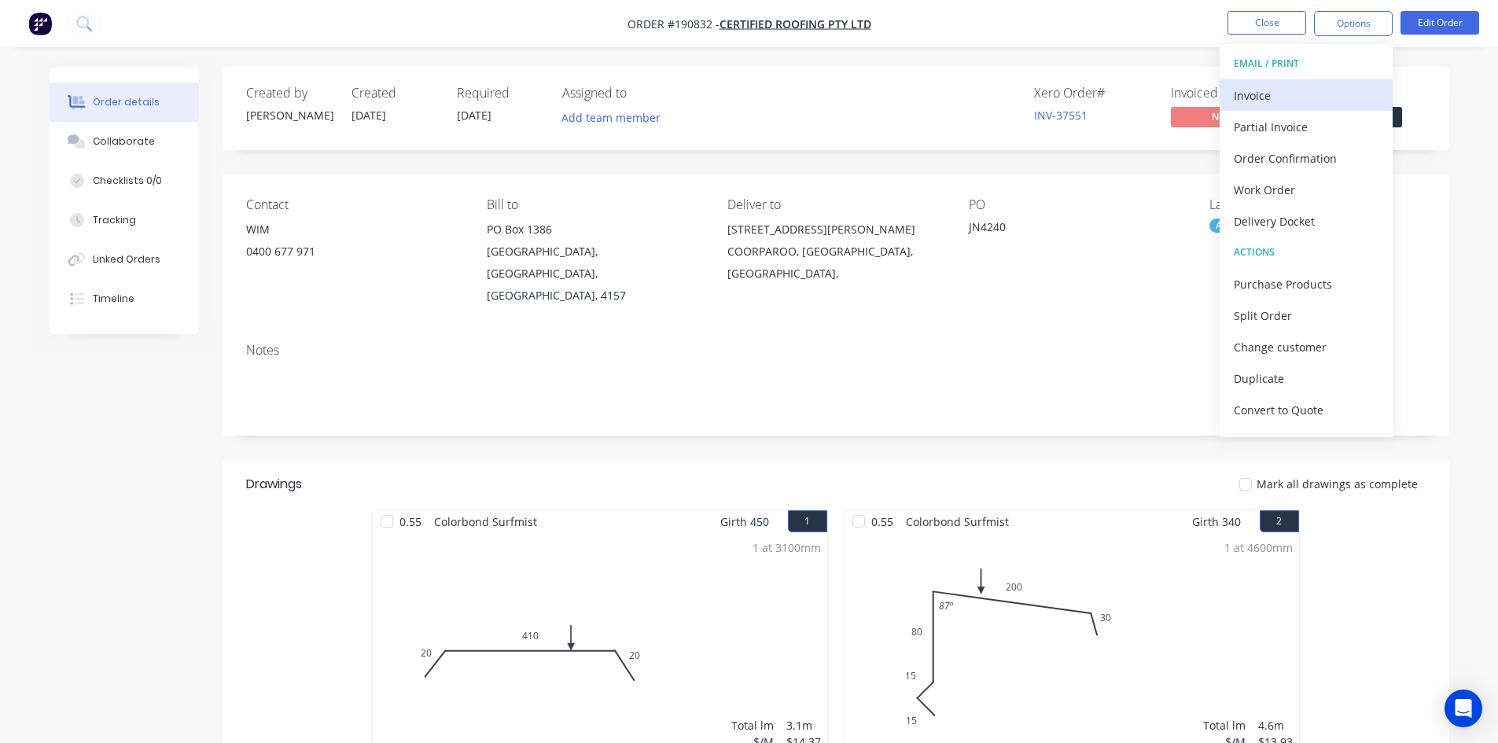
click at [1315, 97] on div "Invoice" at bounding box center [1305, 95] width 145 height 23
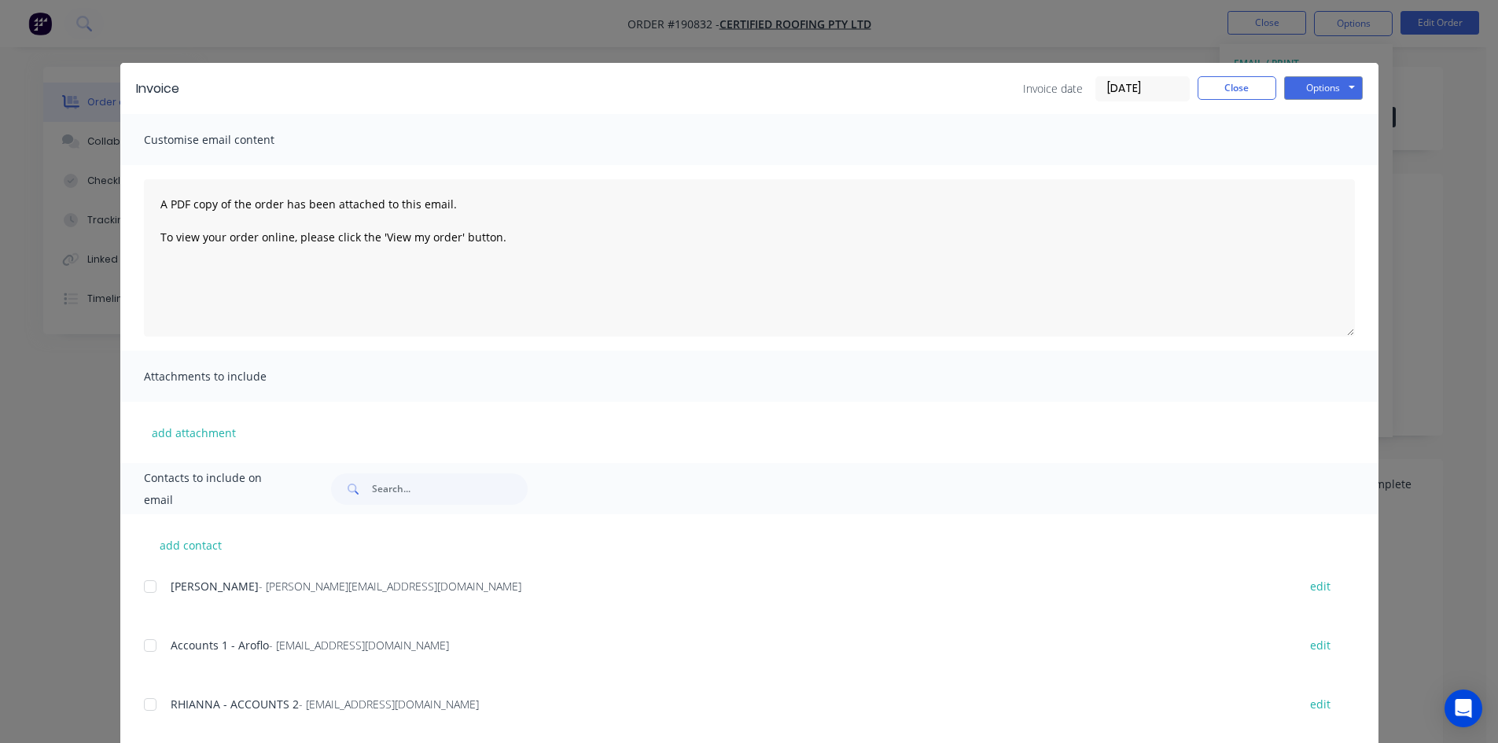
click at [138, 644] on div at bounding box center [149, 645] width 31 height 31
click at [141, 700] on div at bounding box center [149, 704] width 31 height 31
click at [1307, 88] on button "Options" at bounding box center [1323, 88] width 79 height 24
click at [1321, 163] on button "Email" at bounding box center [1334, 168] width 101 height 26
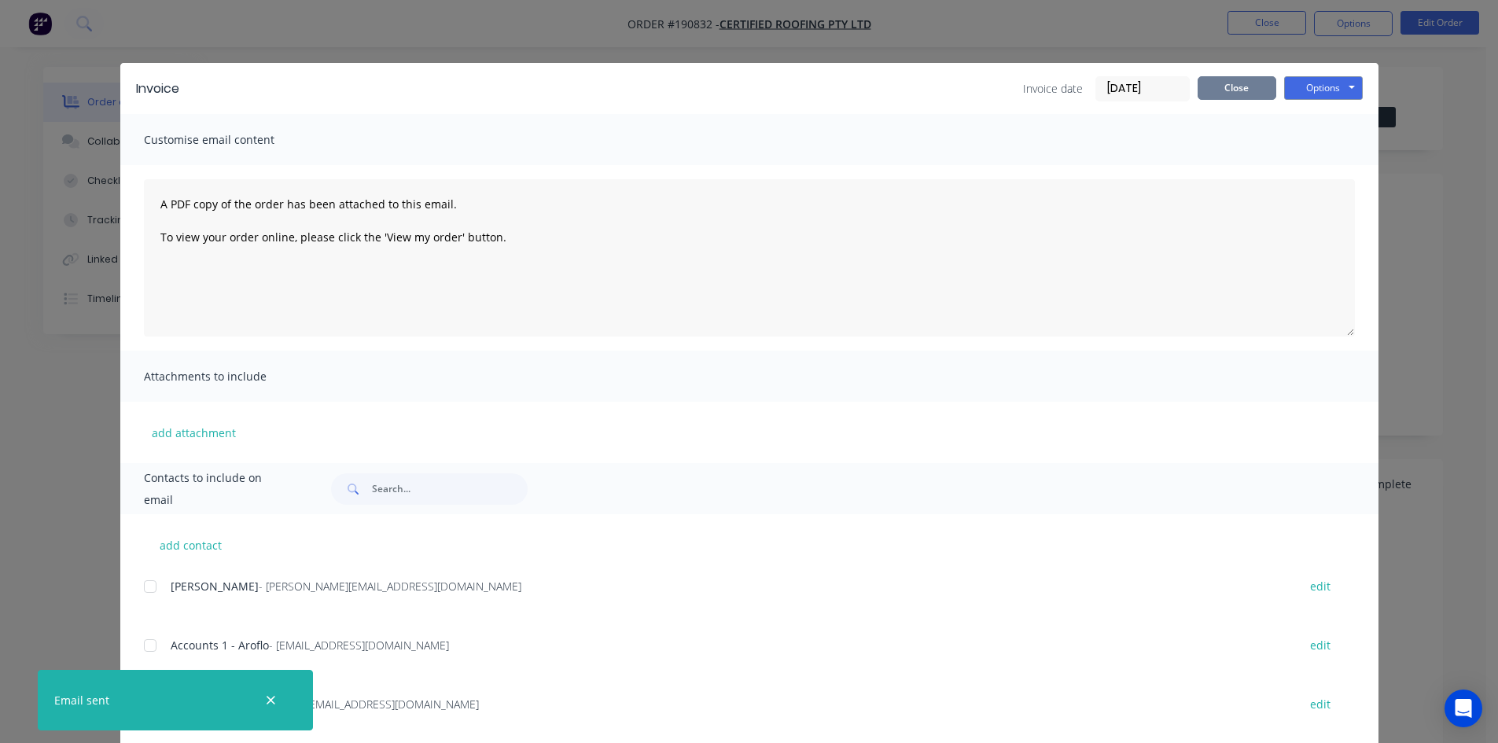
click at [1219, 85] on button "Close" at bounding box center [1236, 88] width 79 height 24
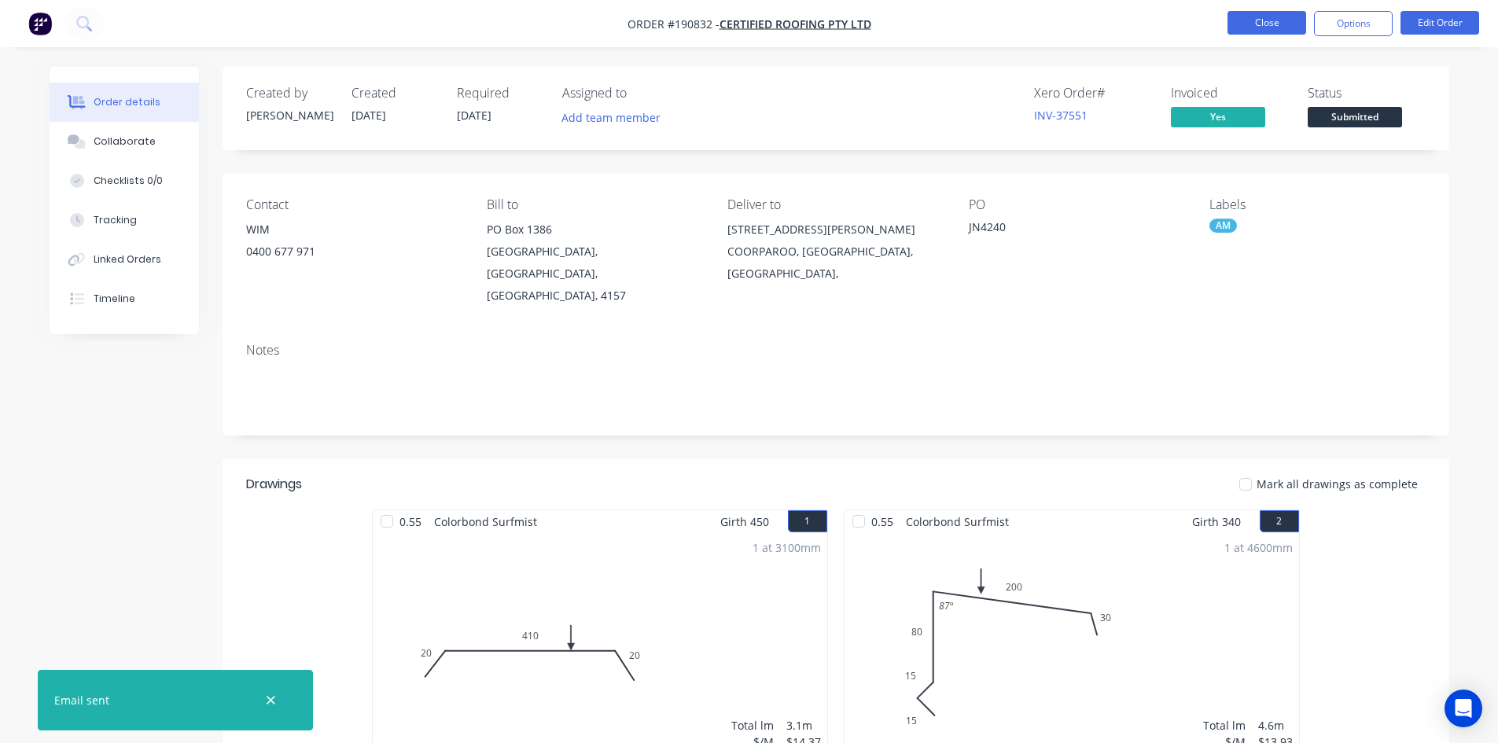
click at [1257, 22] on button "Close" at bounding box center [1266, 23] width 79 height 24
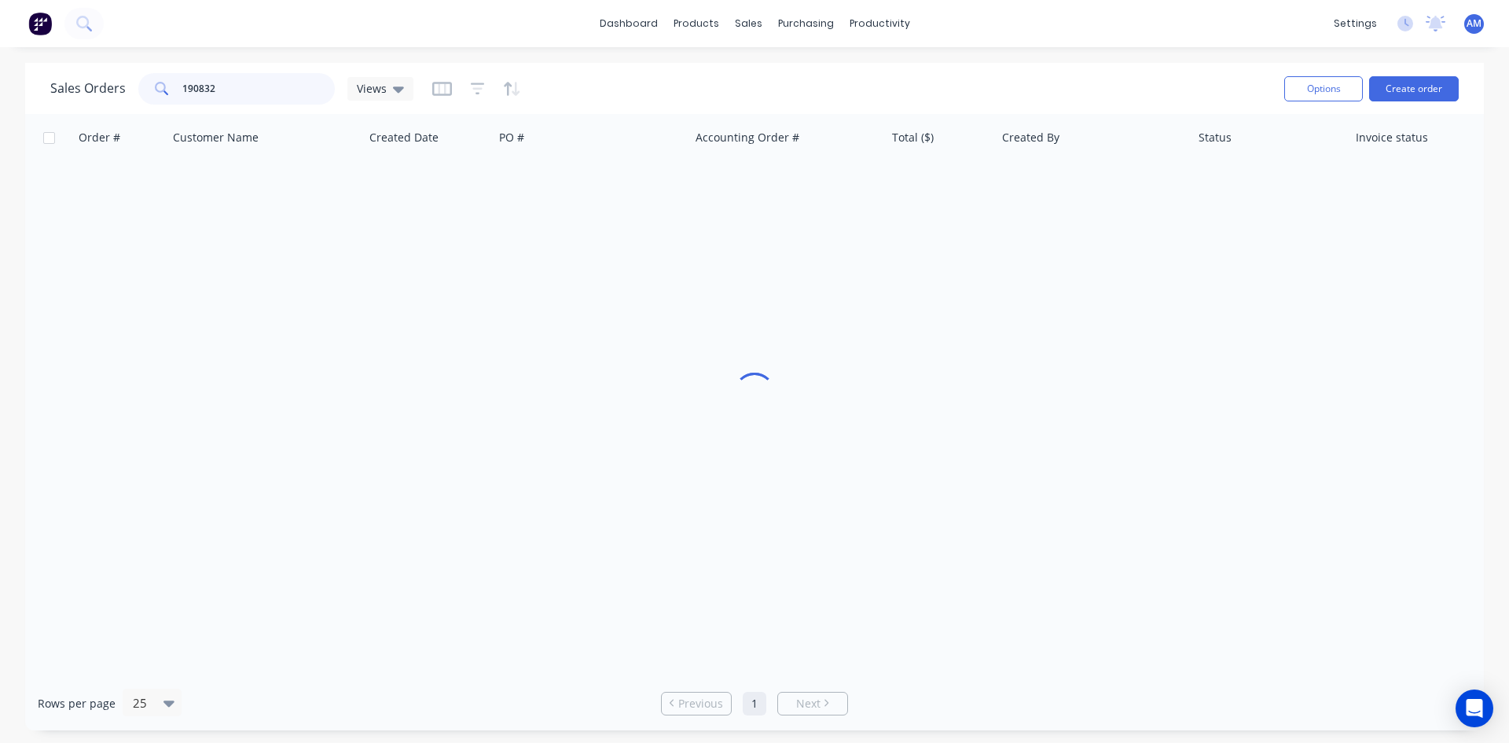
drag, startPoint x: 265, startPoint y: 94, endPoint x: 124, endPoint y: 89, distance: 140.8
click at [124, 89] on div "Sales Orders 190832 Views" at bounding box center [231, 88] width 363 height 31
type input "190774"
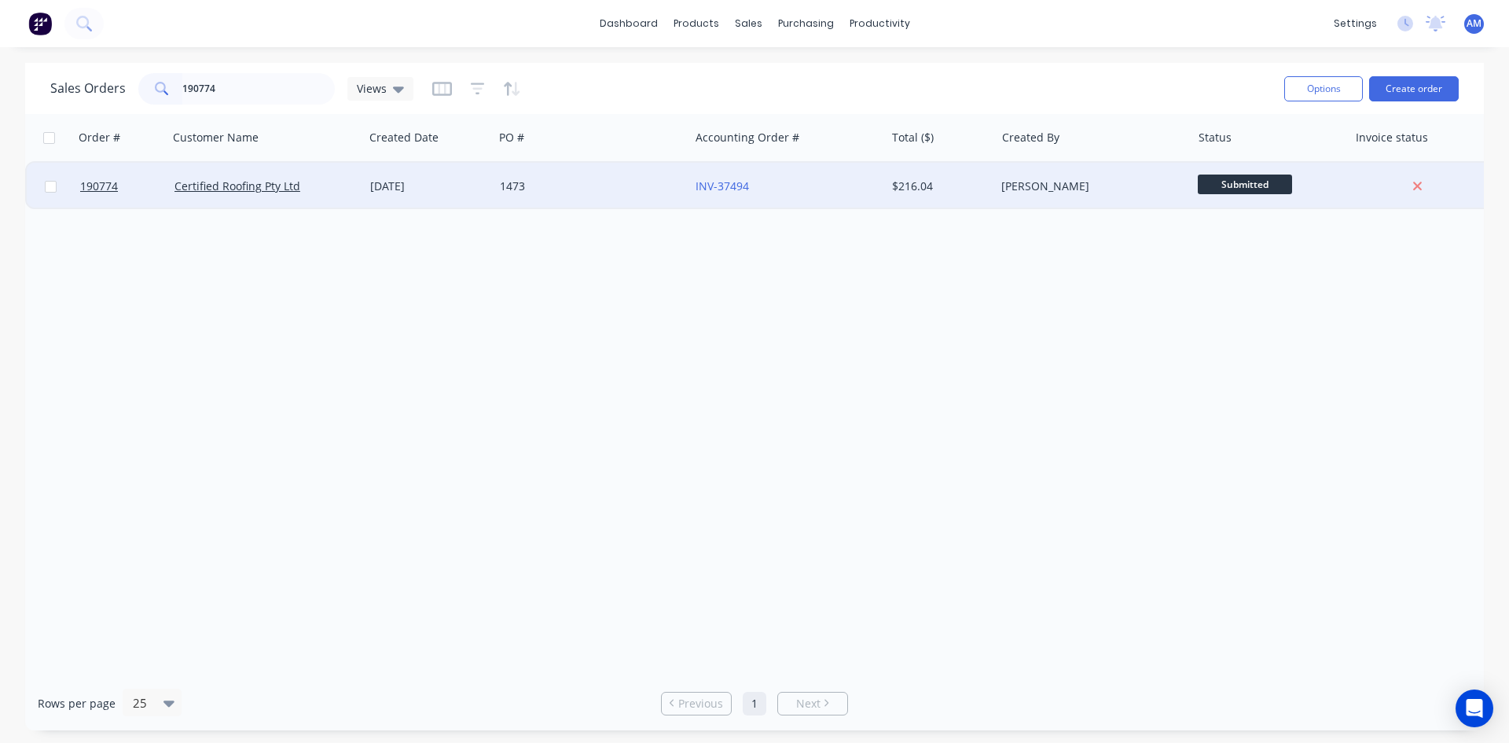
click at [588, 189] on div "1473" at bounding box center [587, 186] width 175 height 16
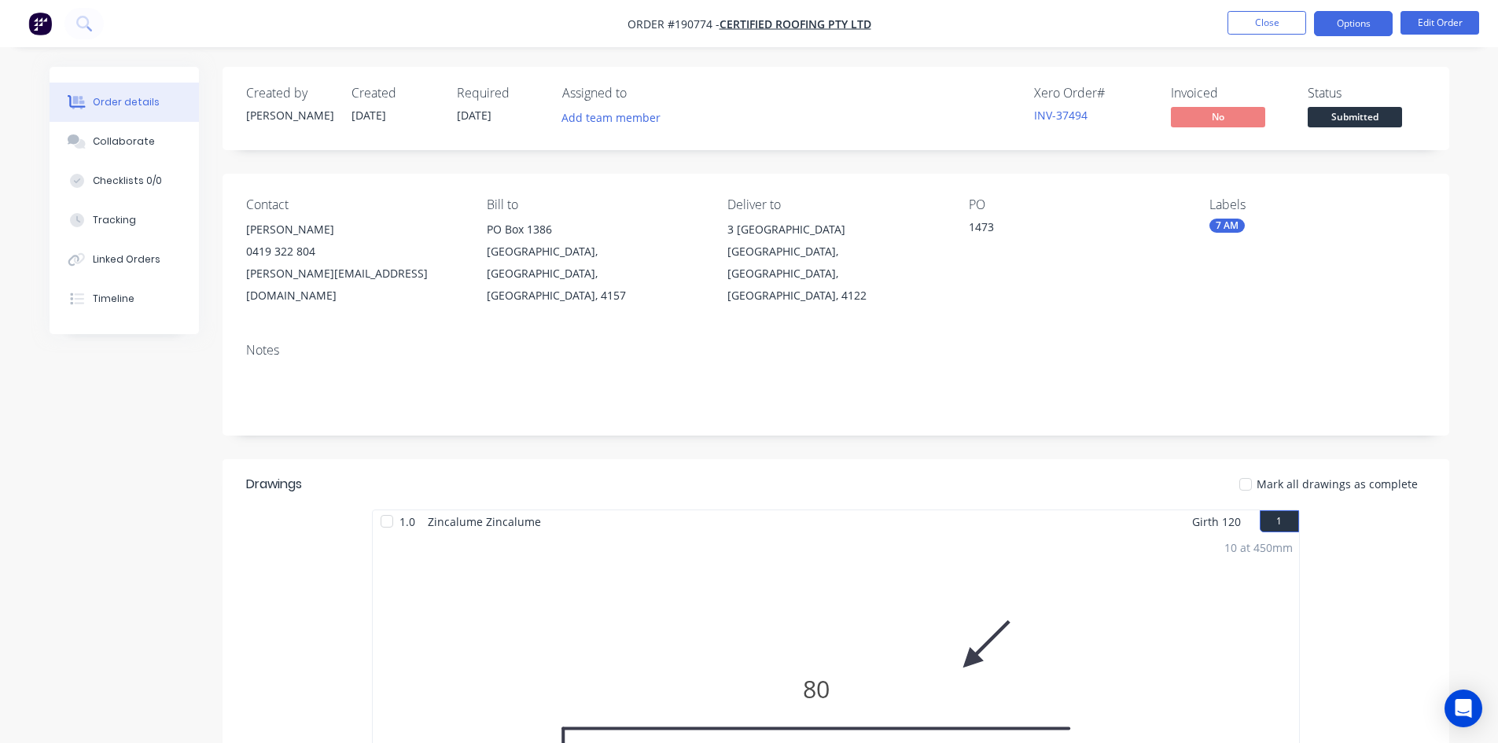
click at [1350, 22] on button "Options" at bounding box center [1353, 23] width 79 height 25
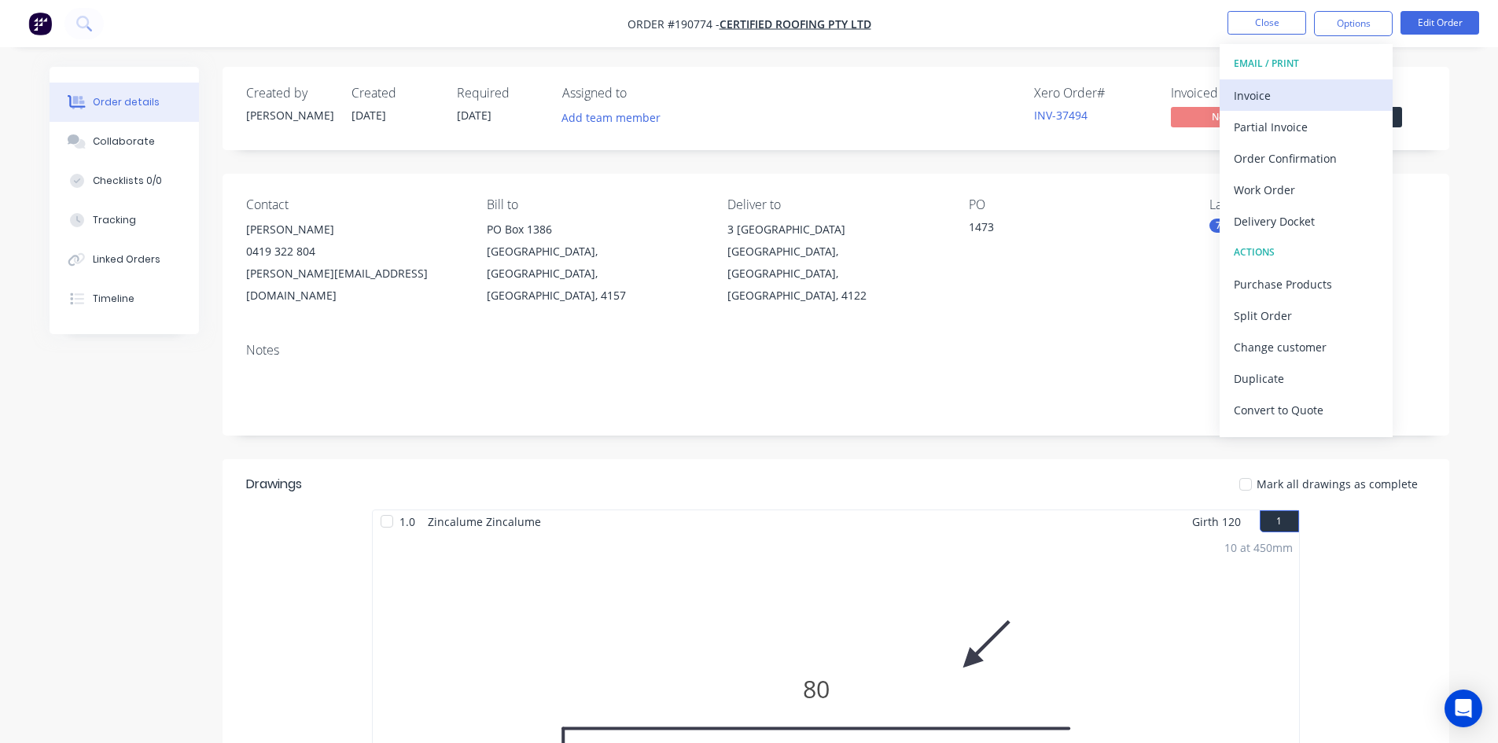
click at [1288, 86] on div "Invoice" at bounding box center [1305, 95] width 145 height 23
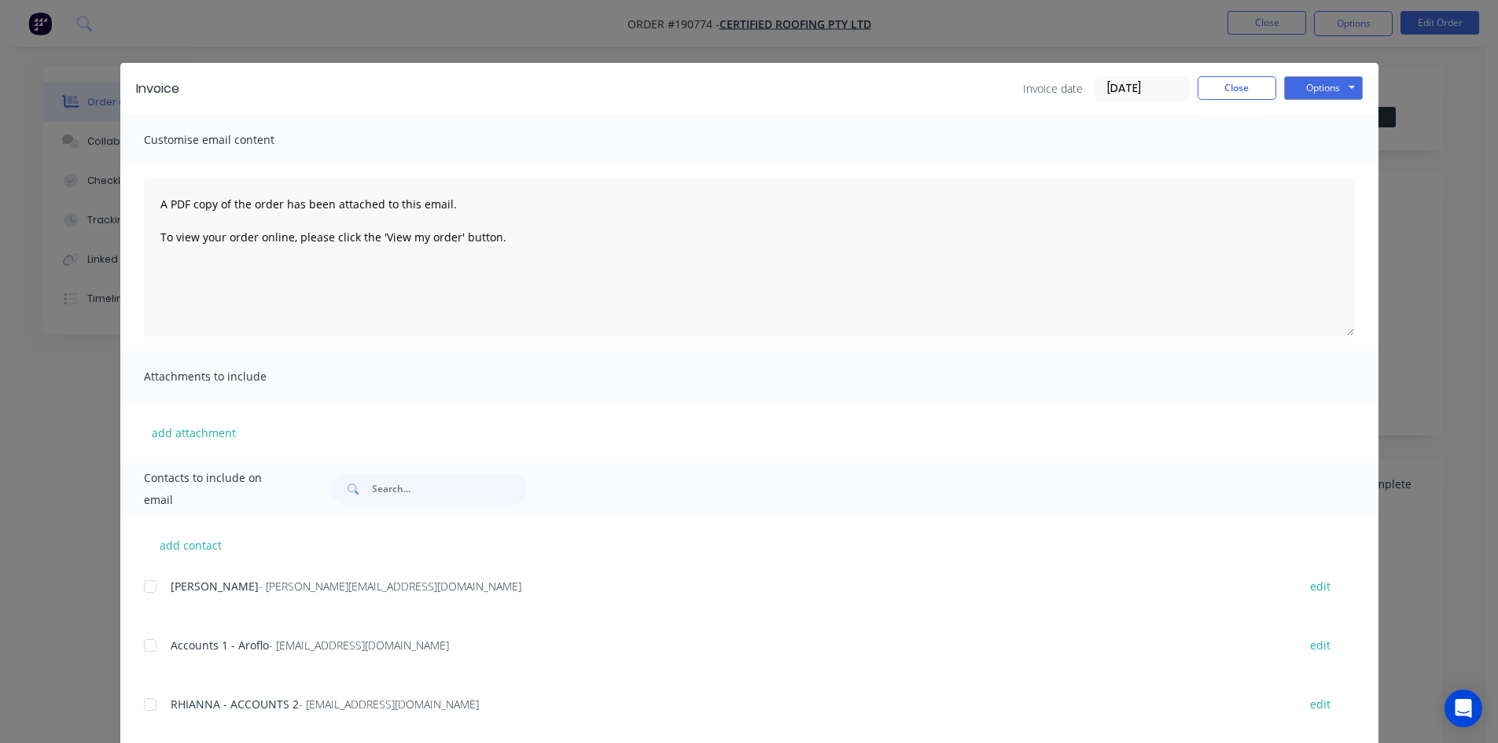
click at [138, 641] on div at bounding box center [149, 645] width 31 height 31
click at [147, 704] on div at bounding box center [149, 704] width 31 height 31
click at [1347, 86] on button "Options" at bounding box center [1323, 88] width 79 height 24
click at [1333, 157] on button "Email" at bounding box center [1334, 168] width 101 height 26
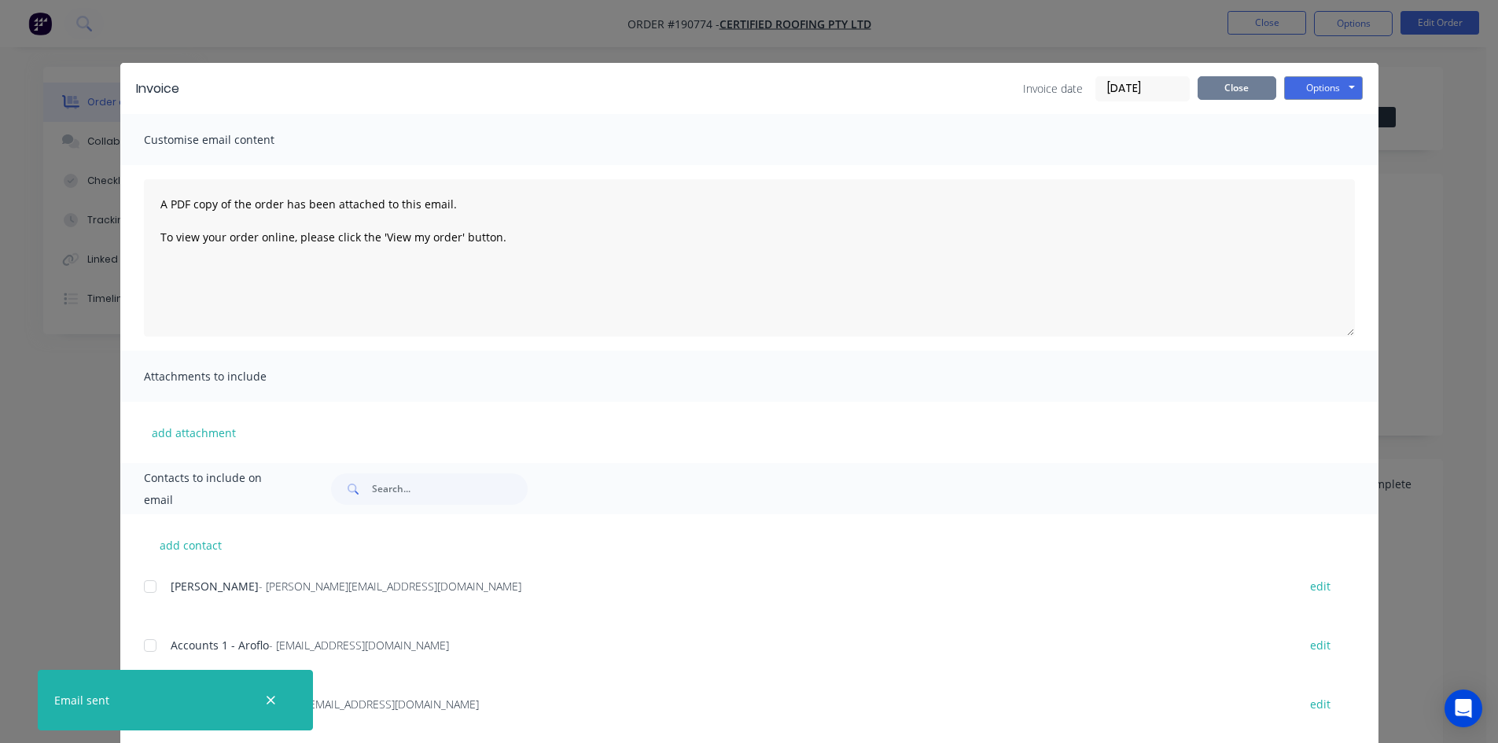
click at [1216, 83] on button "Close" at bounding box center [1236, 88] width 79 height 24
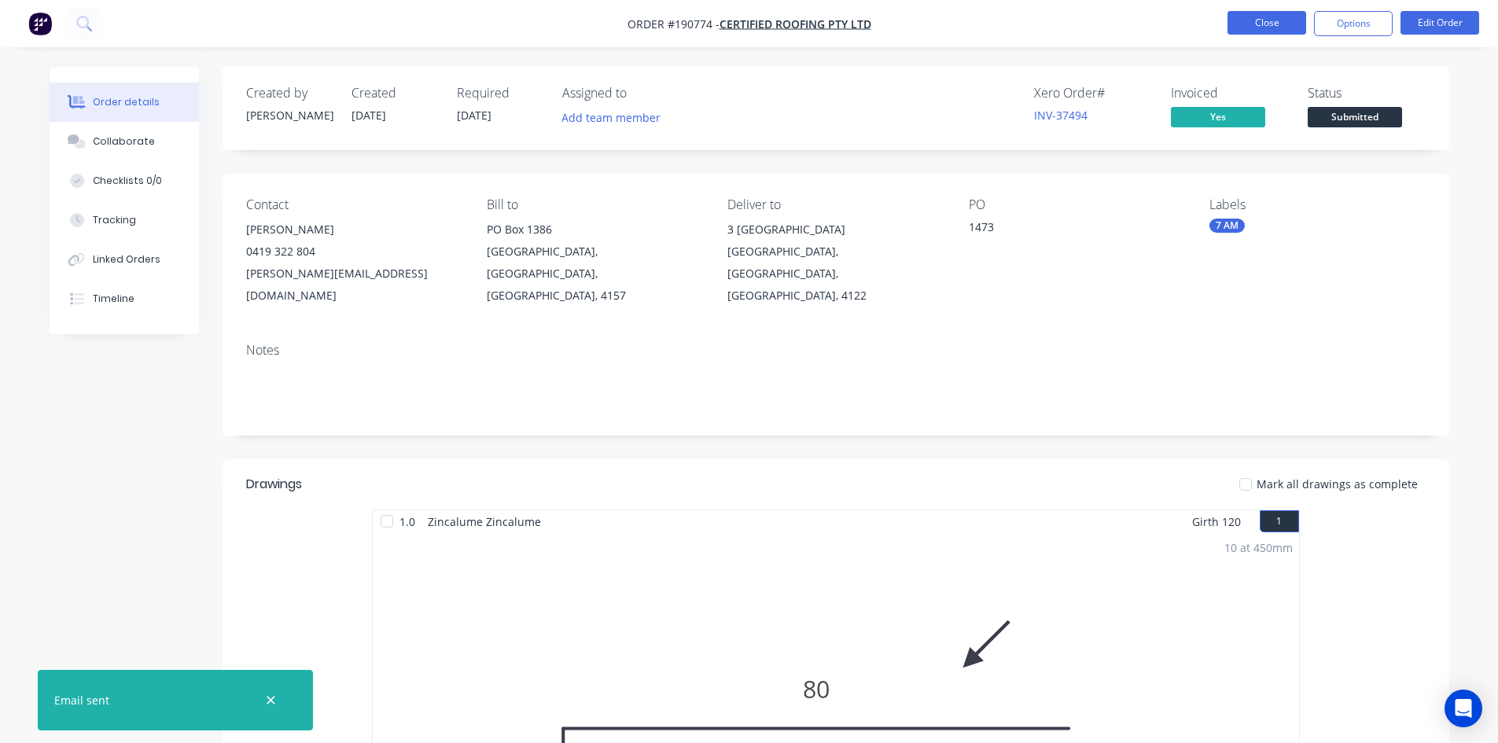
click at [1263, 27] on button "Close" at bounding box center [1266, 23] width 79 height 24
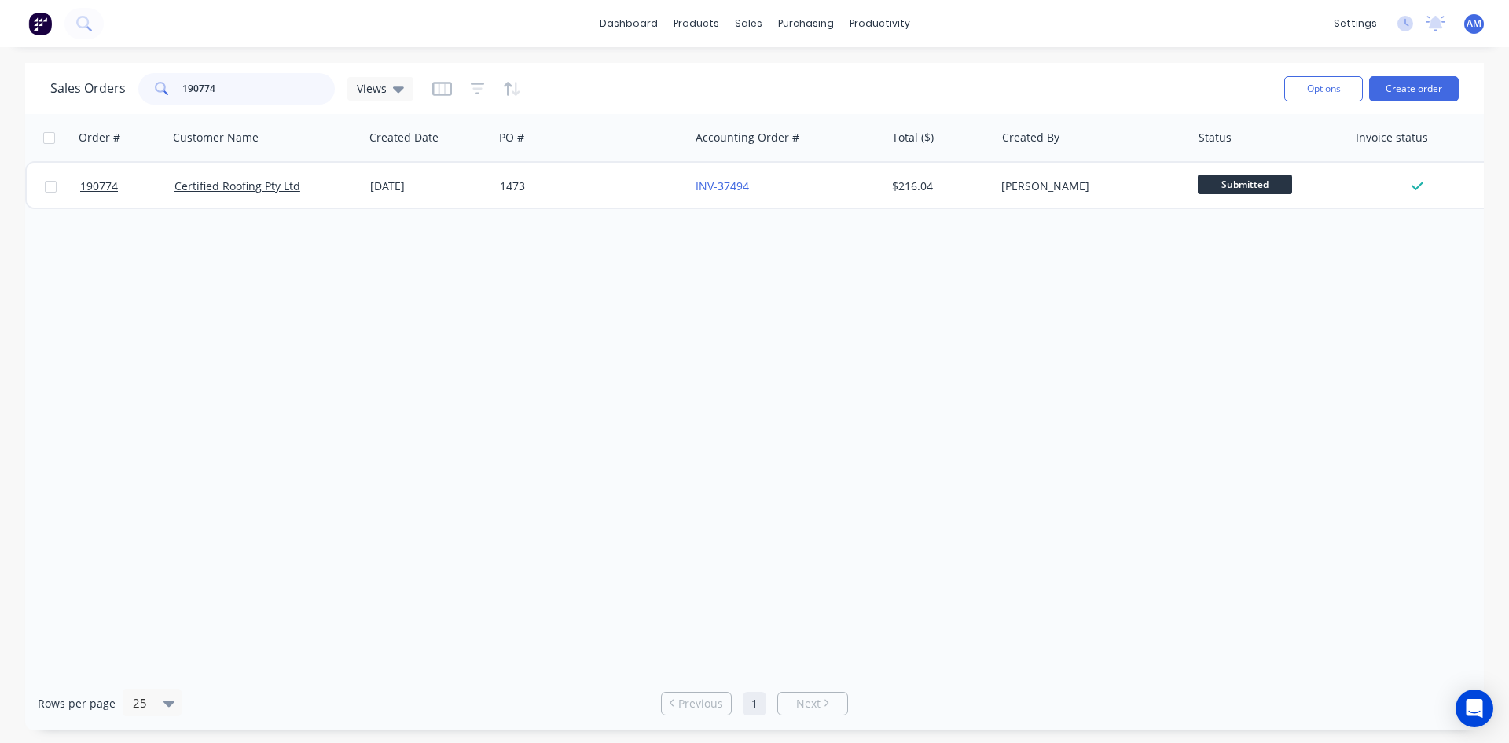
drag, startPoint x: 263, startPoint y: 90, endPoint x: 152, endPoint y: 90, distance: 110.8
click at [152, 90] on div "190774" at bounding box center [236, 88] width 197 height 31
type input "190788"
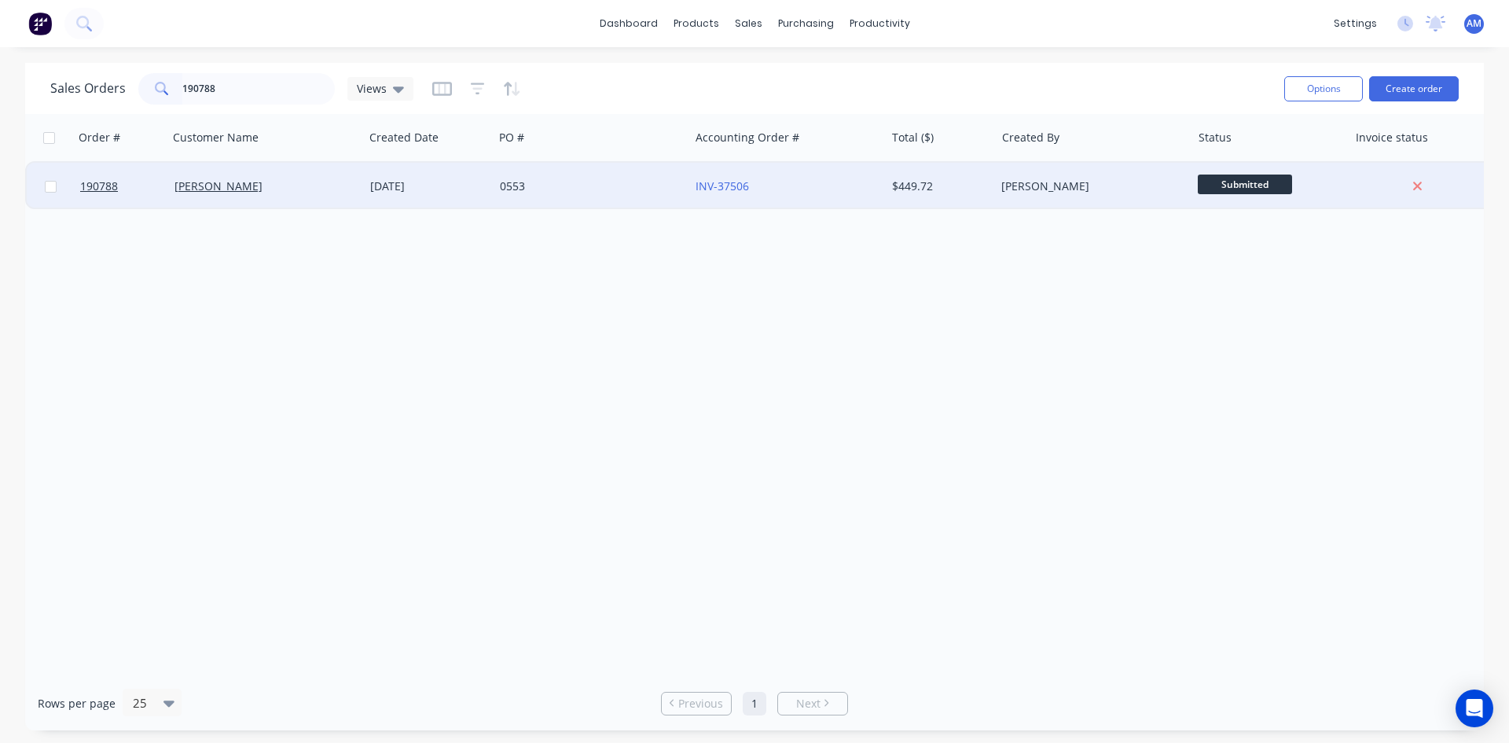
click at [647, 187] on div "0553" at bounding box center [587, 186] width 175 height 16
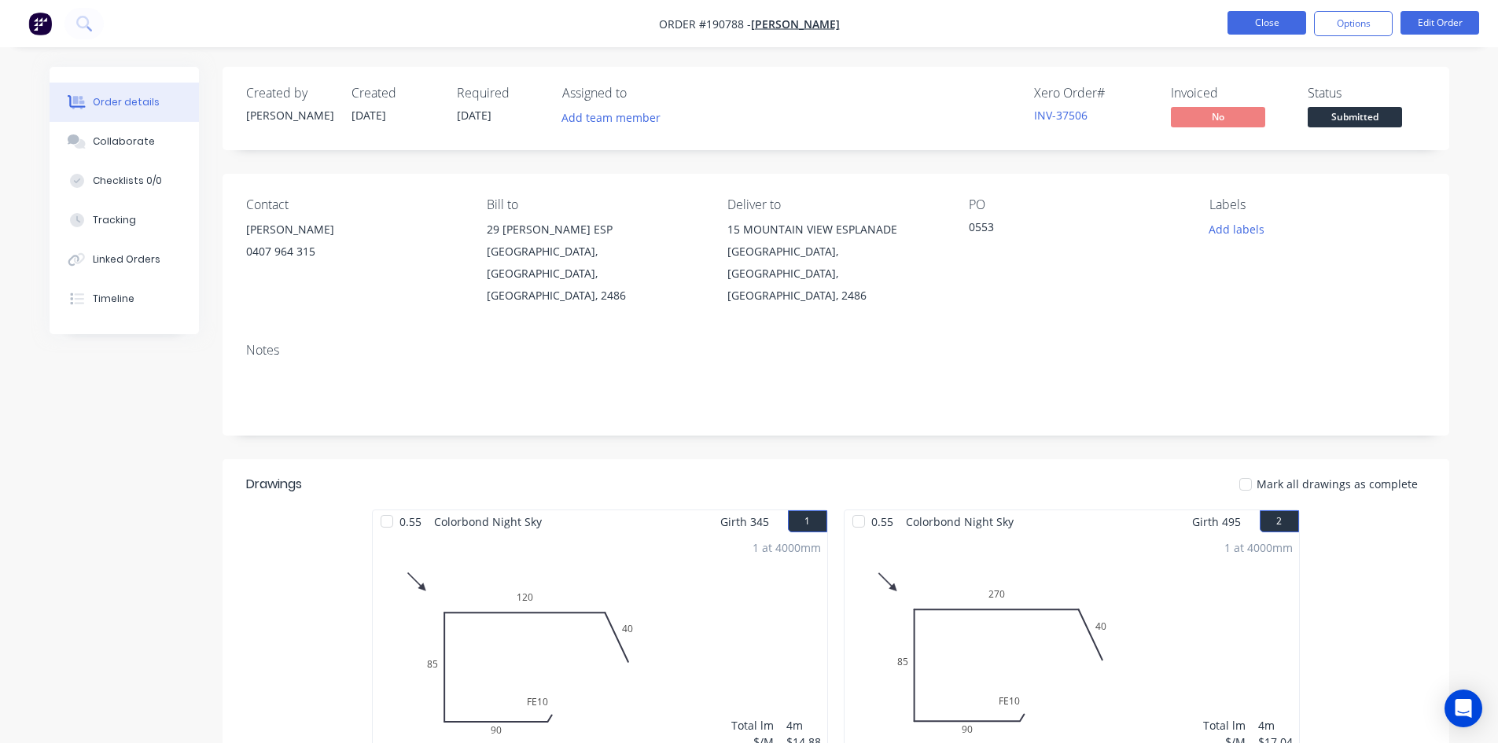
click at [1252, 17] on button "Close" at bounding box center [1266, 23] width 79 height 24
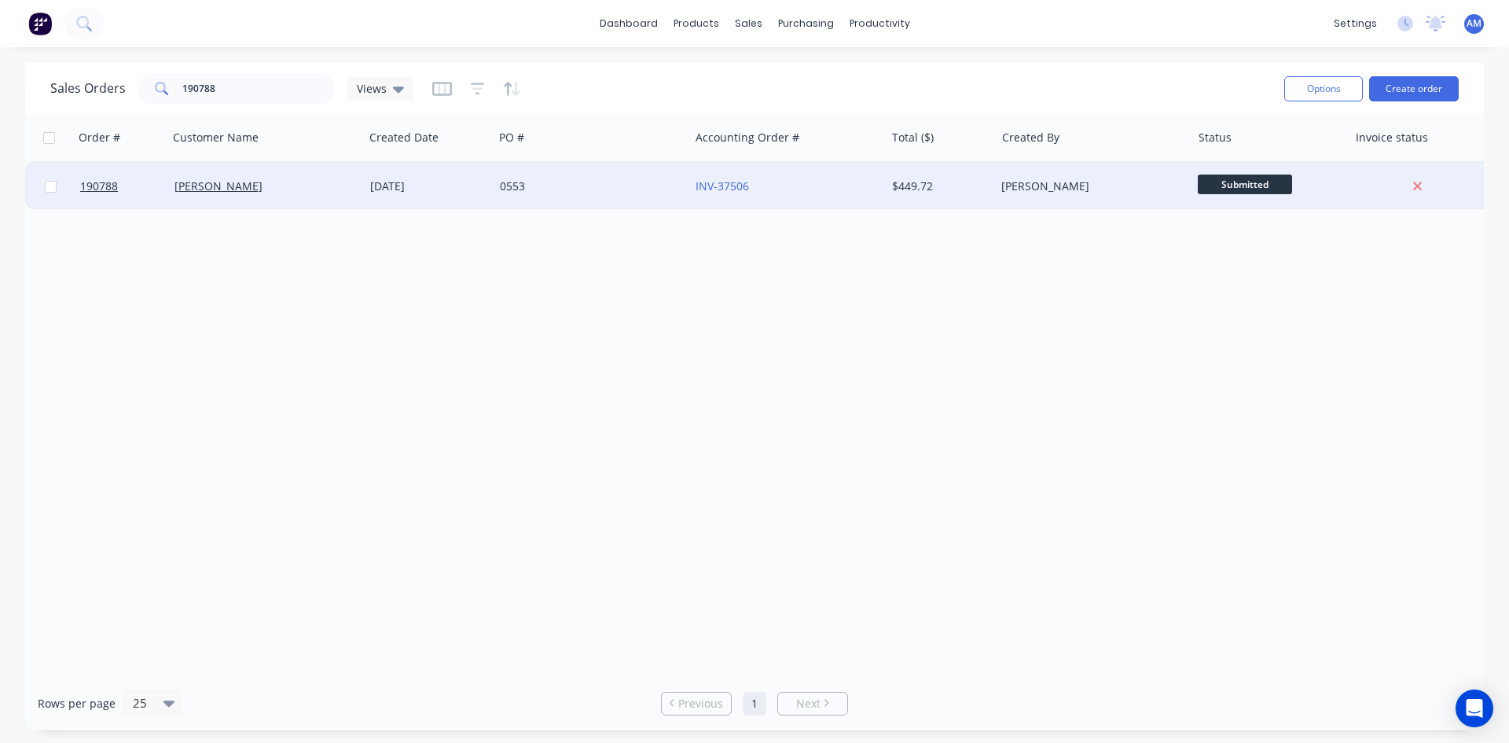
click at [578, 197] on div "0553" at bounding box center [592, 186] width 196 height 47
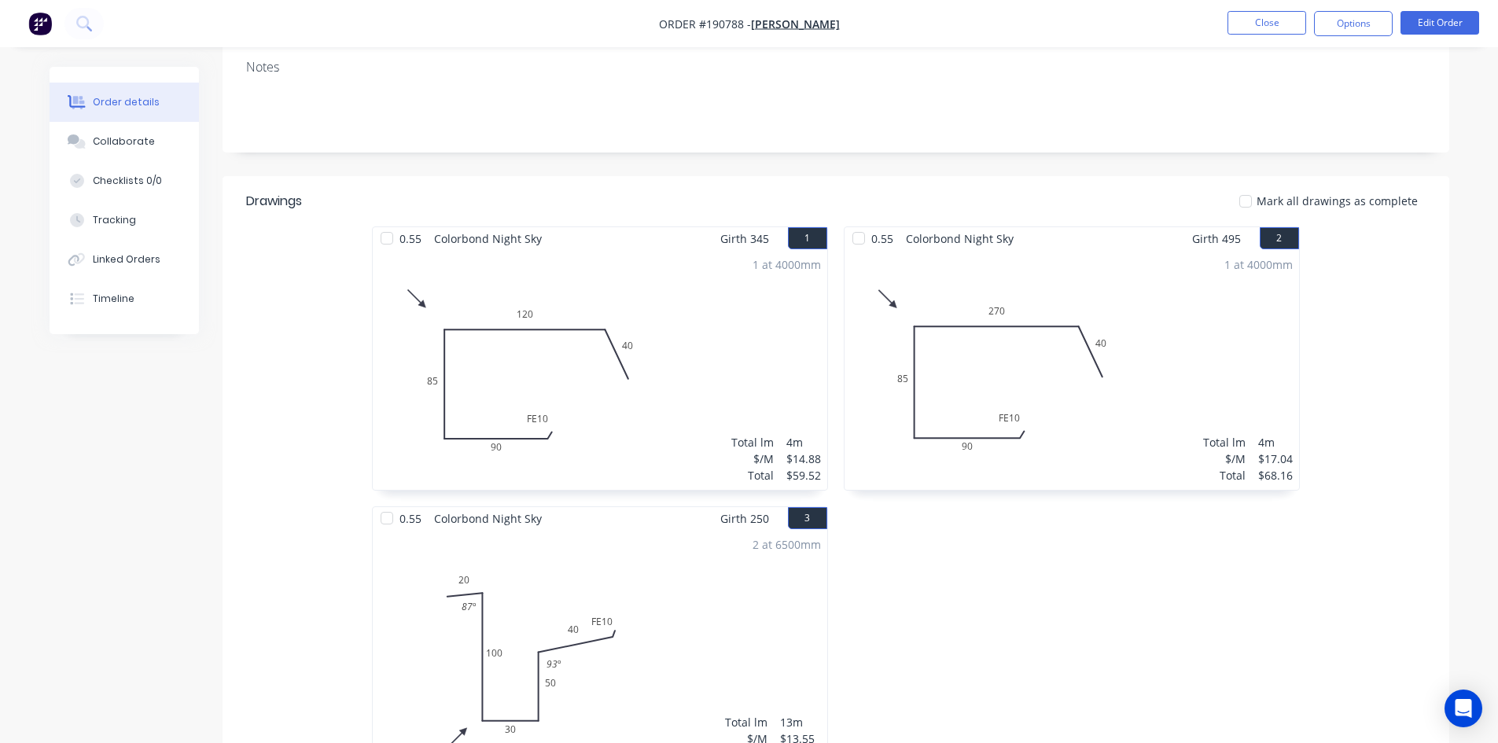
scroll to position [56, 0]
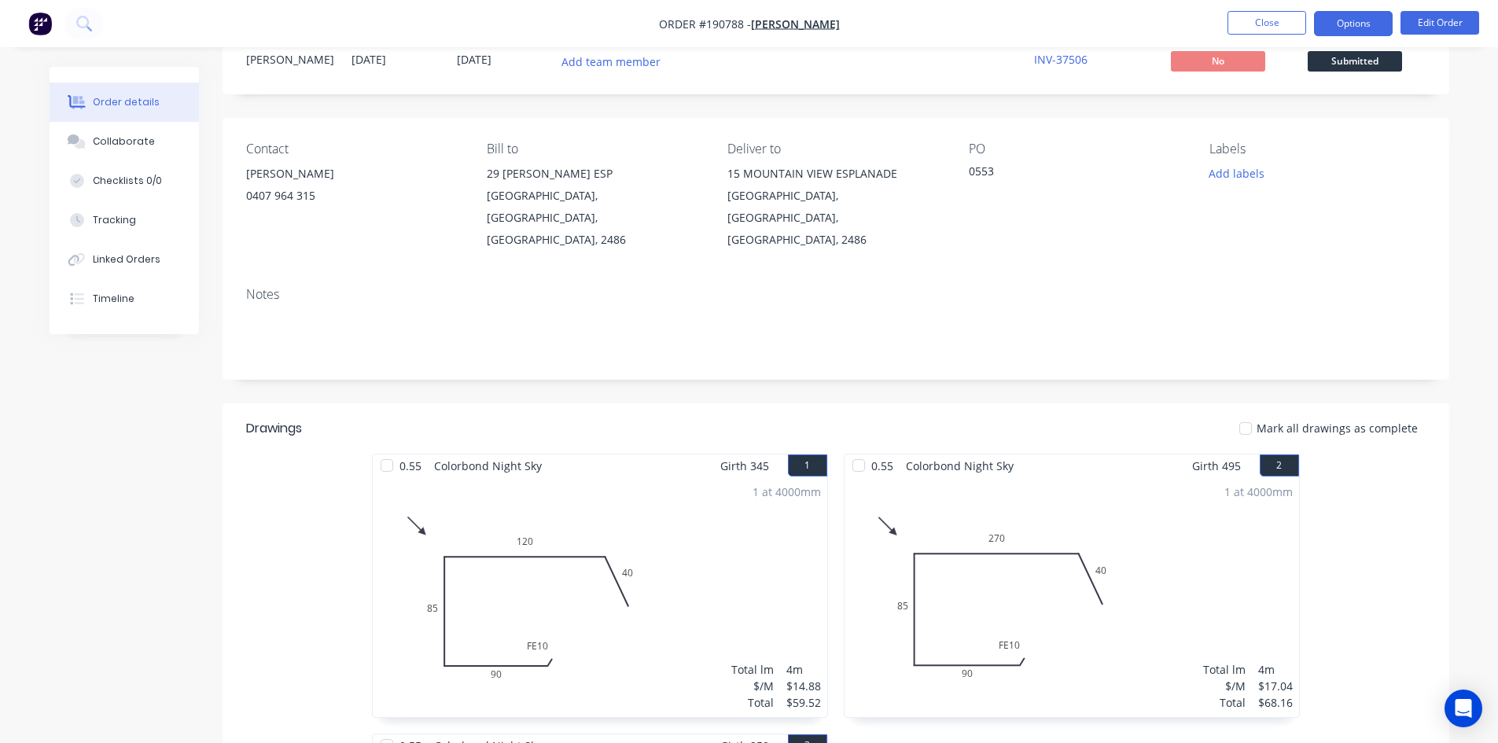
click at [1356, 27] on button "Options" at bounding box center [1353, 23] width 79 height 25
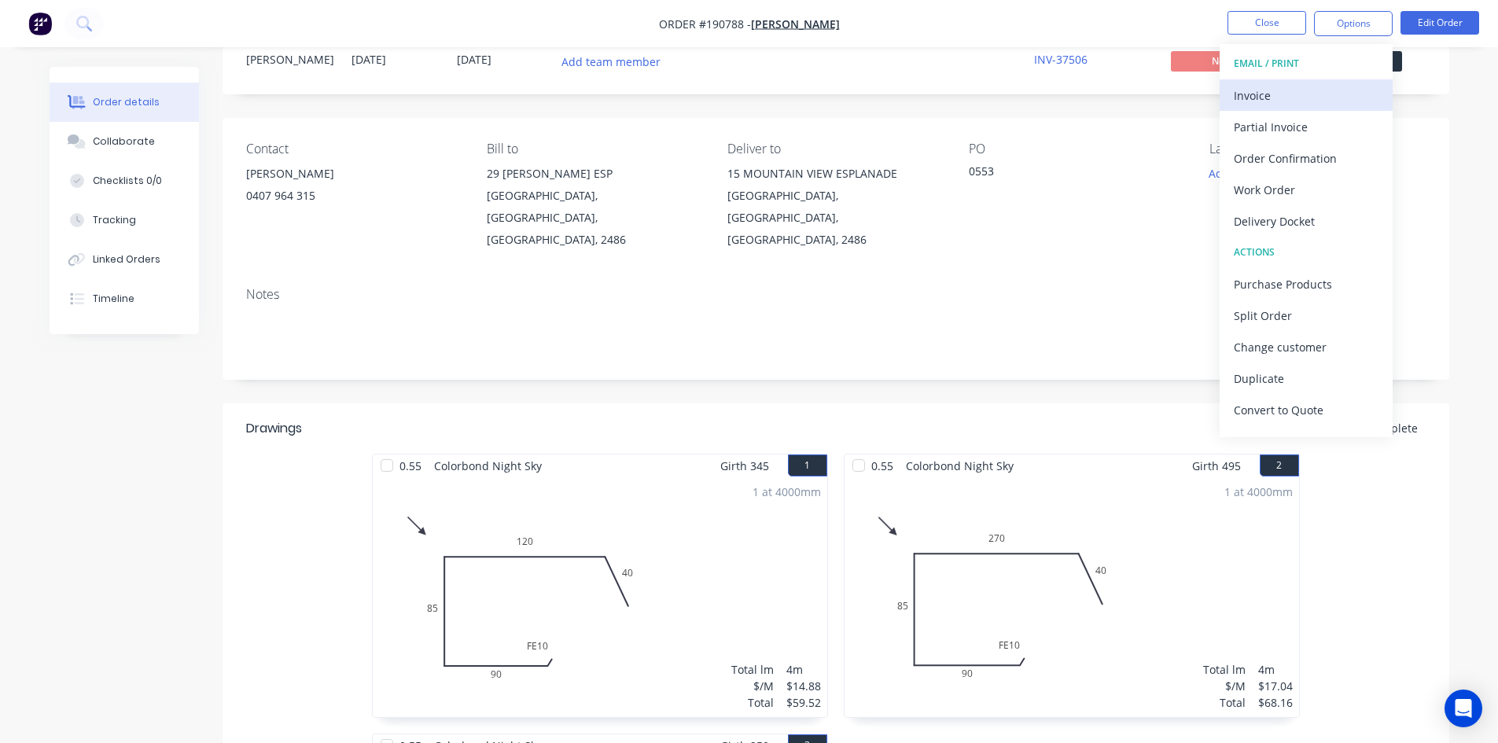
click at [1259, 93] on div "Invoice" at bounding box center [1305, 95] width 145 height 23
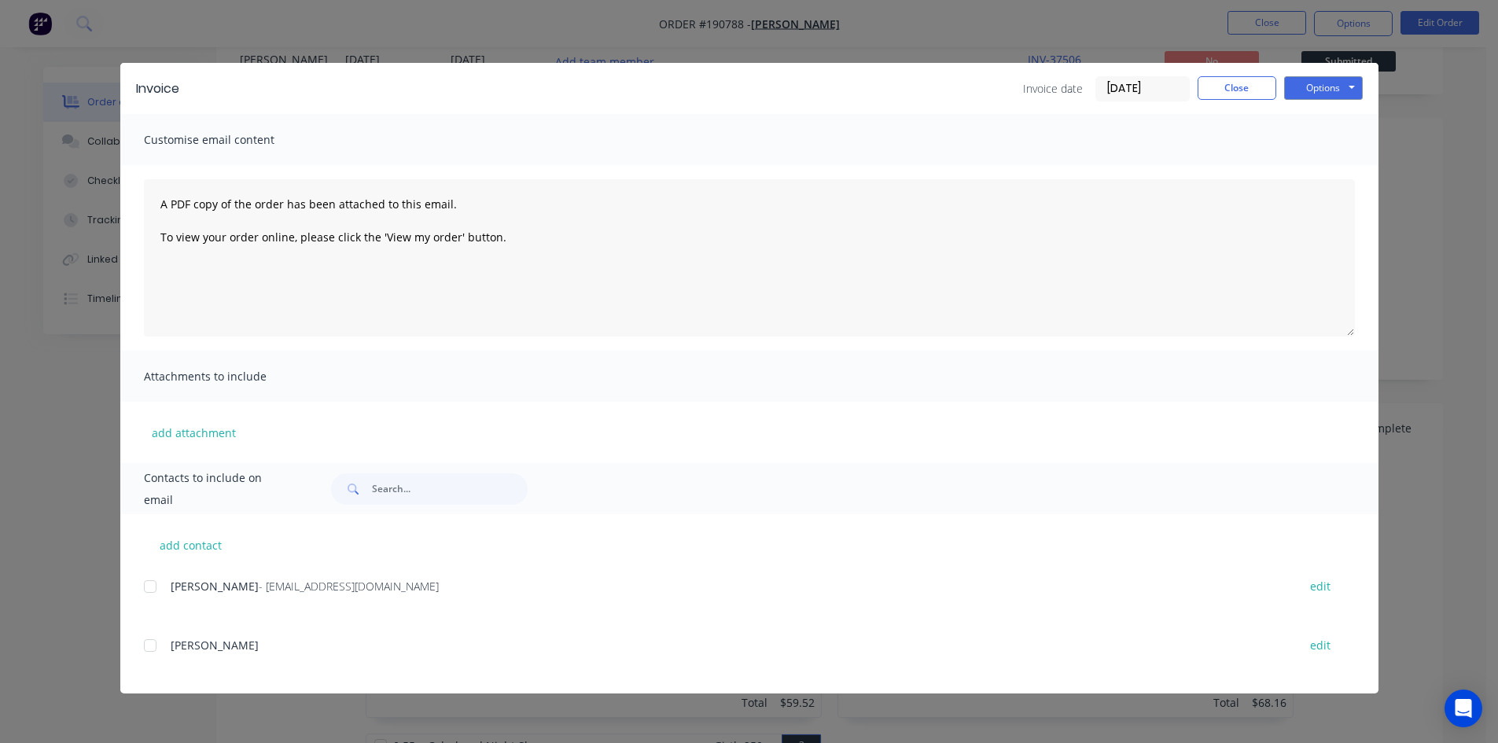
click at [153, 586] on div at bounding box center [149, 586] width 31 height 31
click at [1311, 81] on button "Options" at bounding box center [1323, 88] width 79 height 24
click at [1310, 168] on button "Email" at bounding box center [1334, 168] width 101 height 26
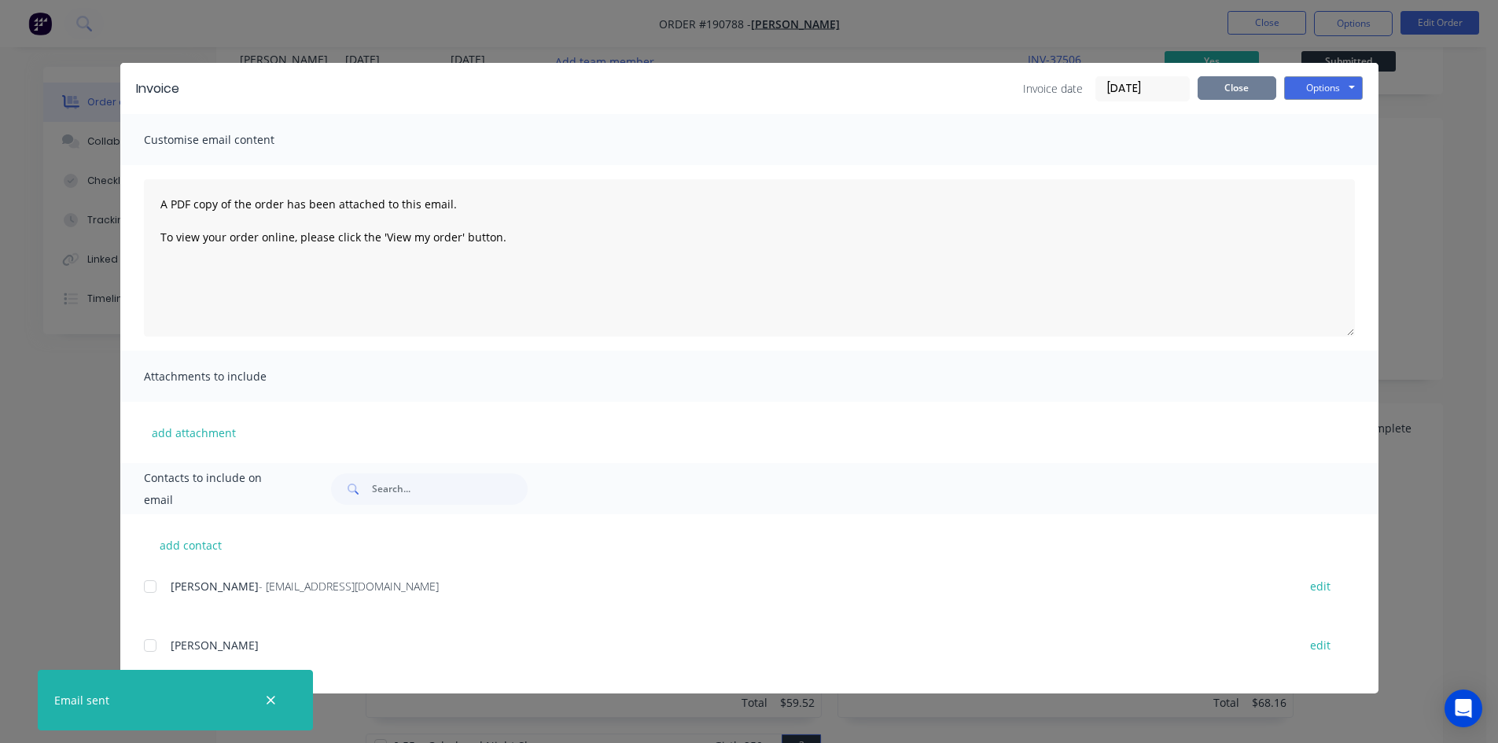
click at [1245, 86] on button "Close" at bounding box center [1236, 88] width 79 height 24
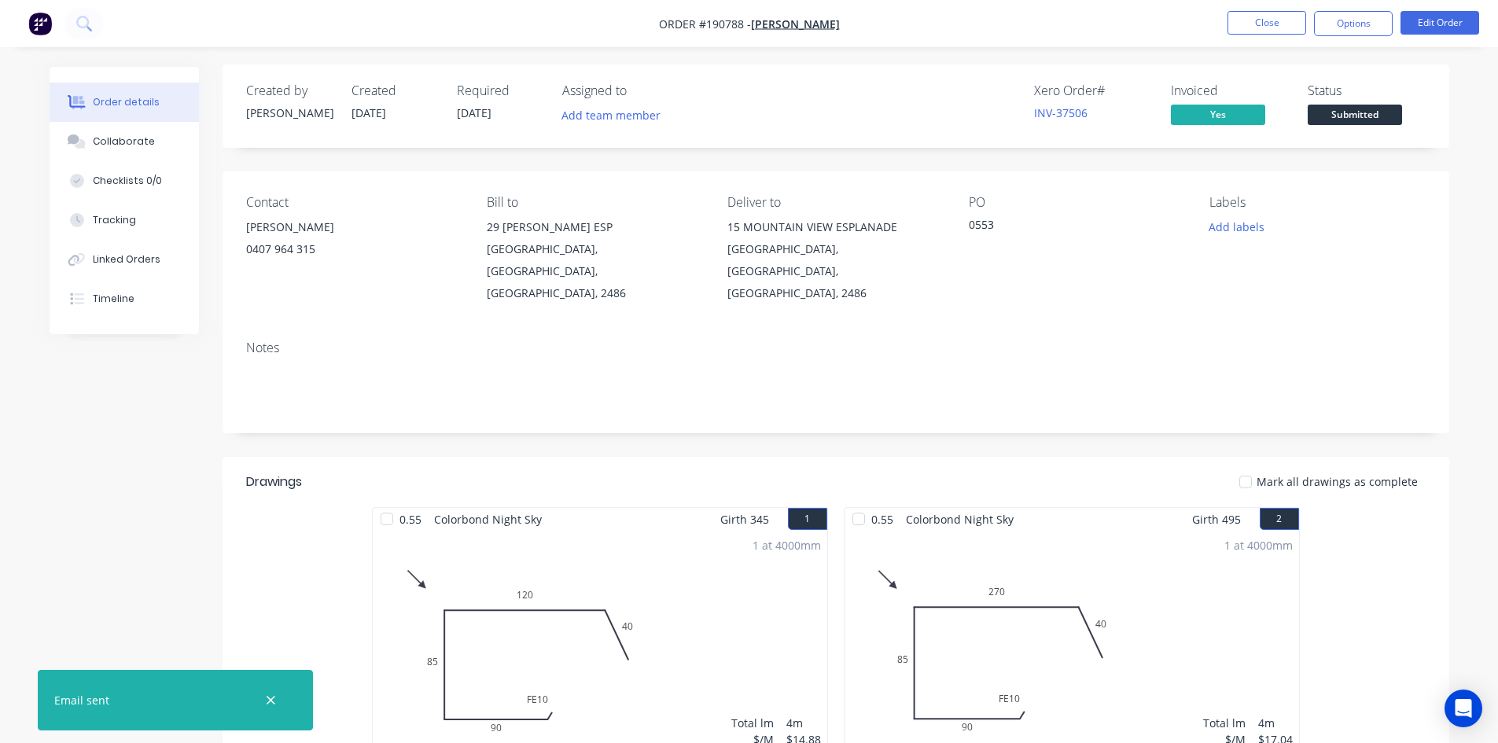
scroll to position [0, 0]
click at [1266, 24] on button "Close" at bounding box center [1266, 23] width 79 height 24
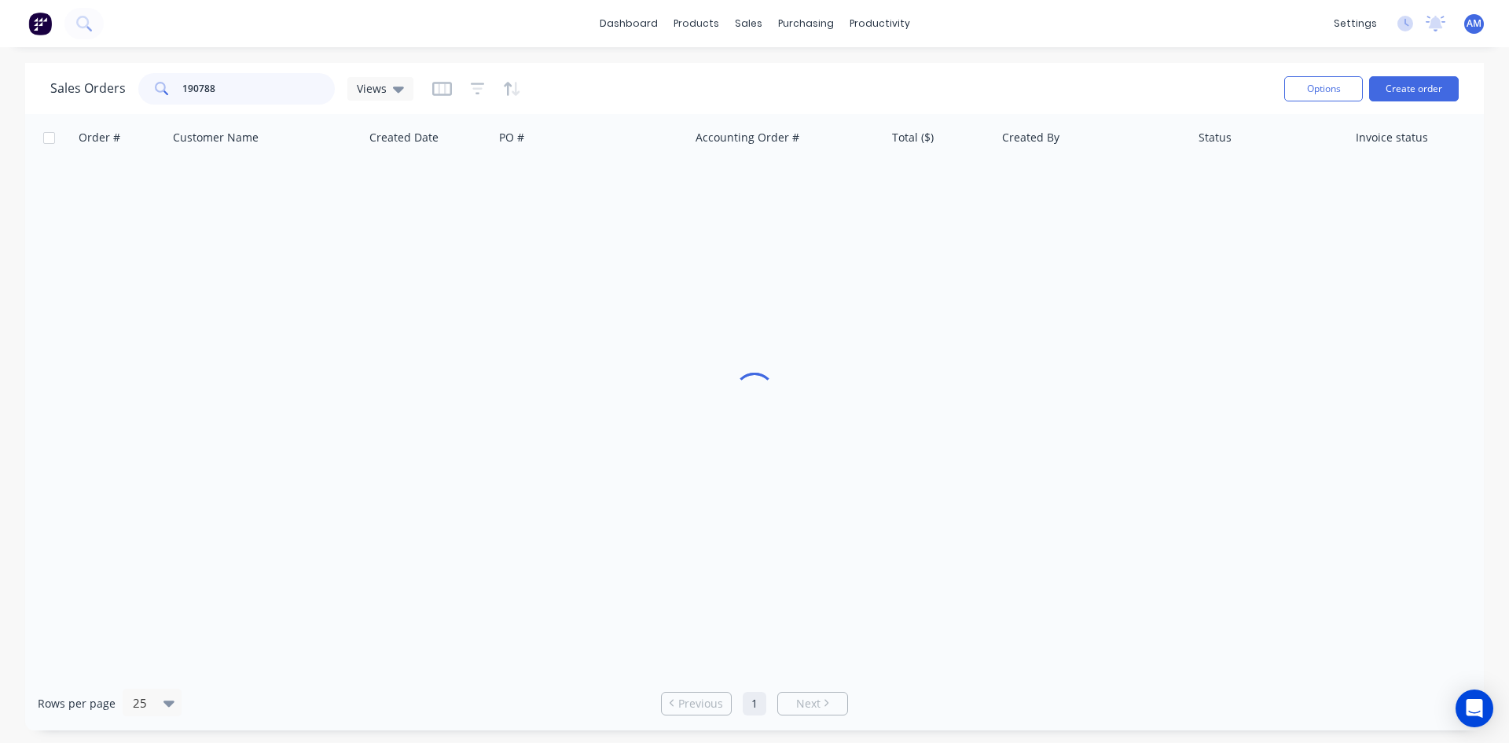
drag, startPoint x: 252, startPoint y: 93, endPoint x: 123, endPoint y: 83, distance: 130.1
click at [127, 83] on div "Sales Orders 190788 Views" at bounding box center [231, 88] width 363 height 31
type input "190852"
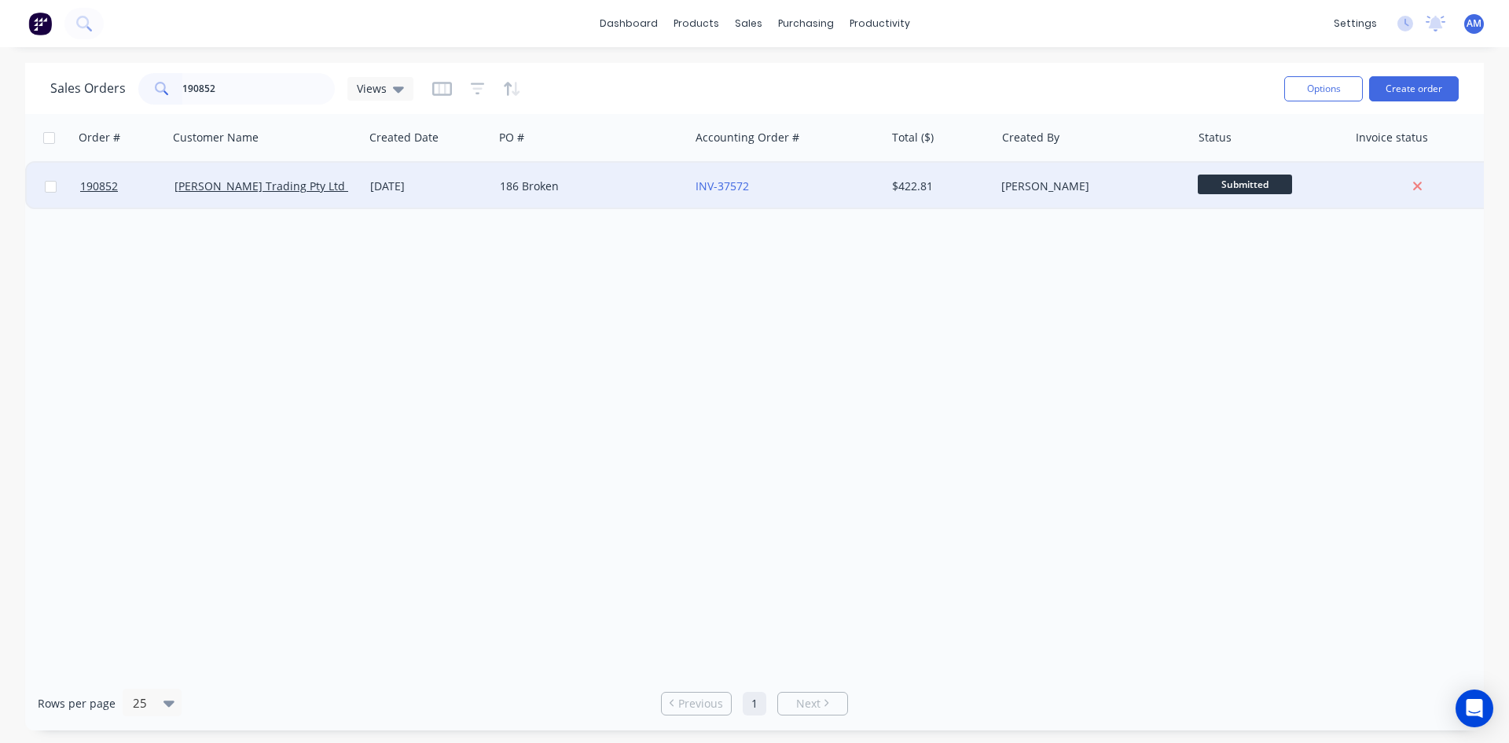
click at [611, 200] on div "186 Broken" at bounding box center [592, 186] width 196 height 47
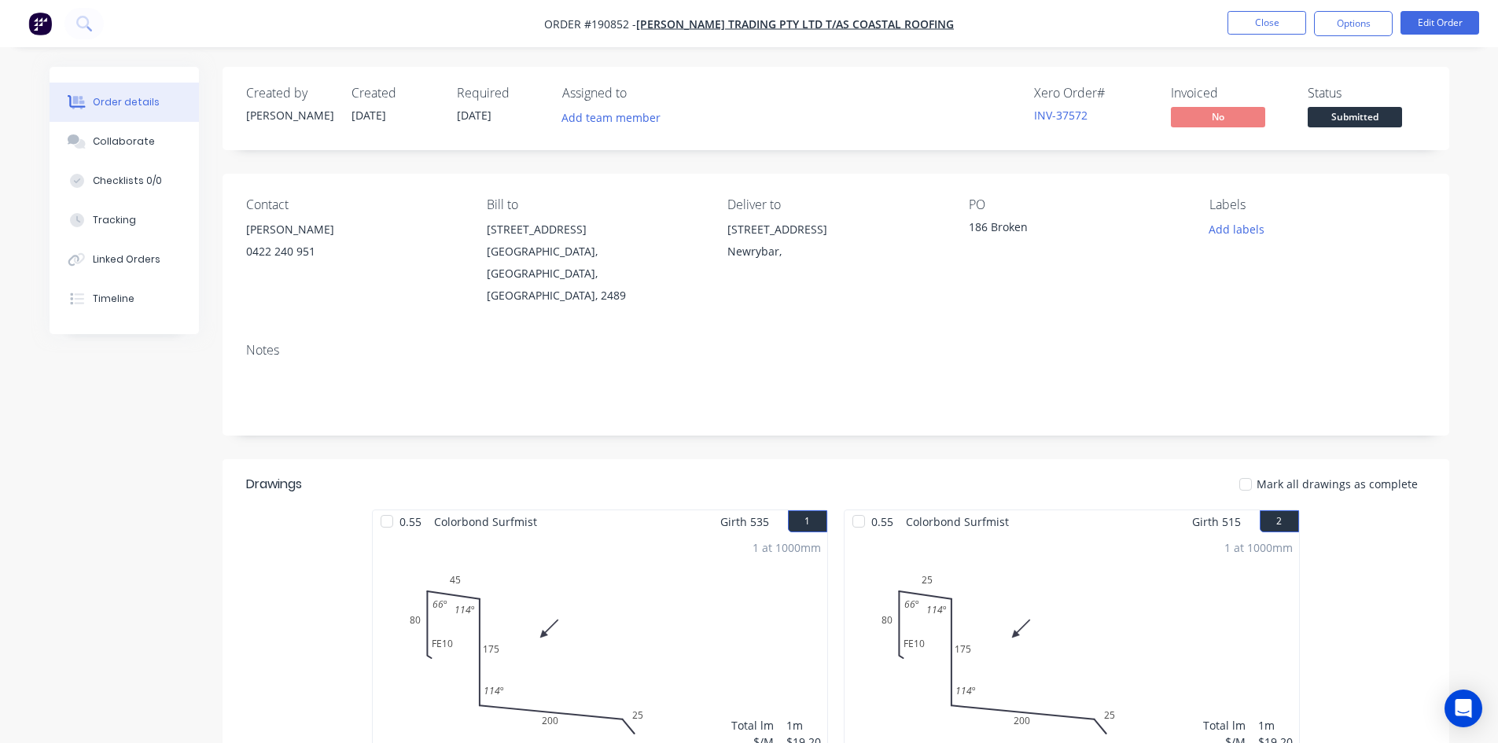
drag, startPoint x: 1377, startPoint y: 27, endPoint x: 1342, endPoint y: 41, distance: 38.1
click at [1377, 27] on button "Options" at bounding box center [1353, 23] width 79 height 25
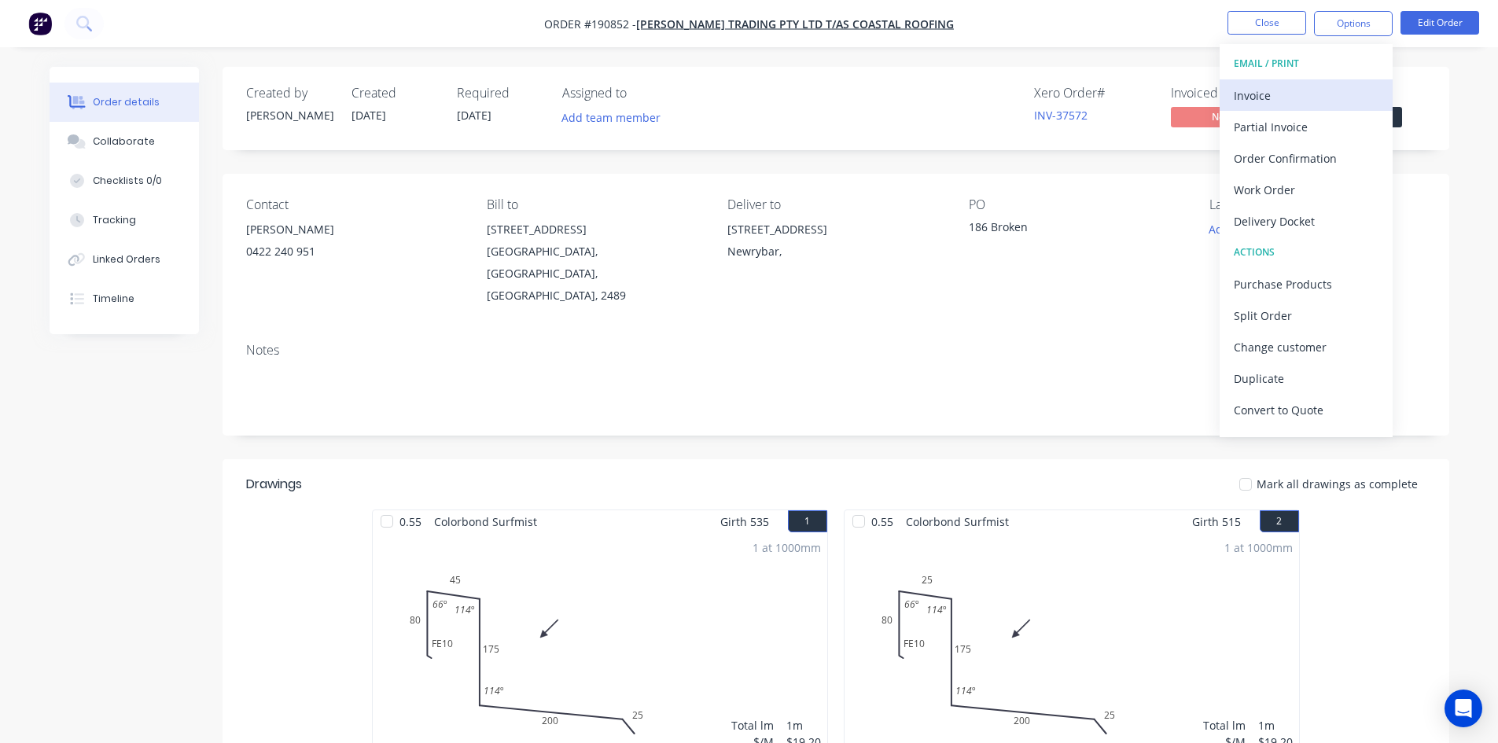
click at [1278, 87] on div "Invoice" at bounding box center [1305, 95] width 145 height 23
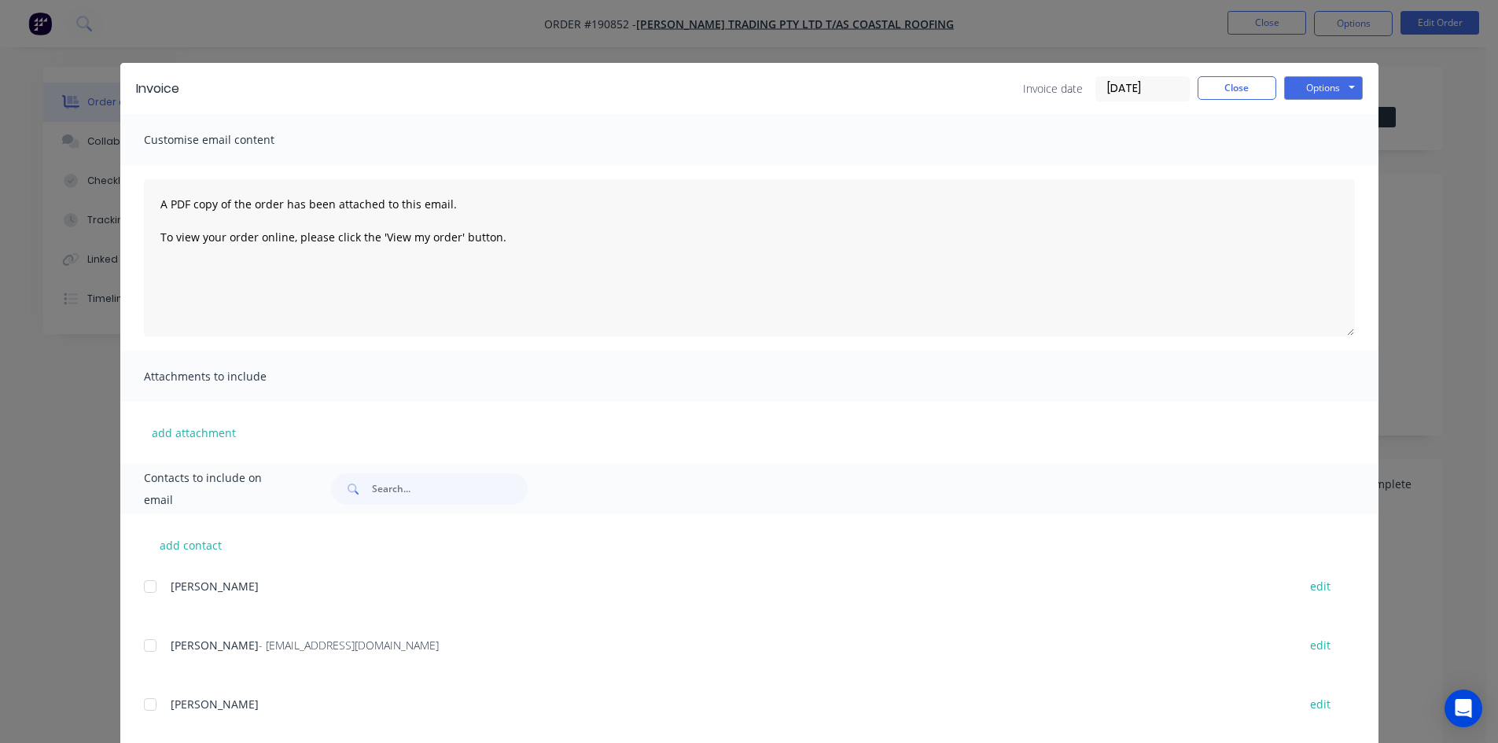
click at [129, 641] on div "add contact DYLAN edit Dylan Connors - dylan@coastalroofingprofessionals.com.au…" at bounding box center [749, 721] width 1258 height 415
click at [148, 644] on div at bounding box center [149, 645] width 31 height 31
click at [1302, 79] on button "Options" at bounding box center [1323, 88] width 79 height 24
click at [1302, 160] on button "Email" at bounding box center [1334, 168] width 101 height 26
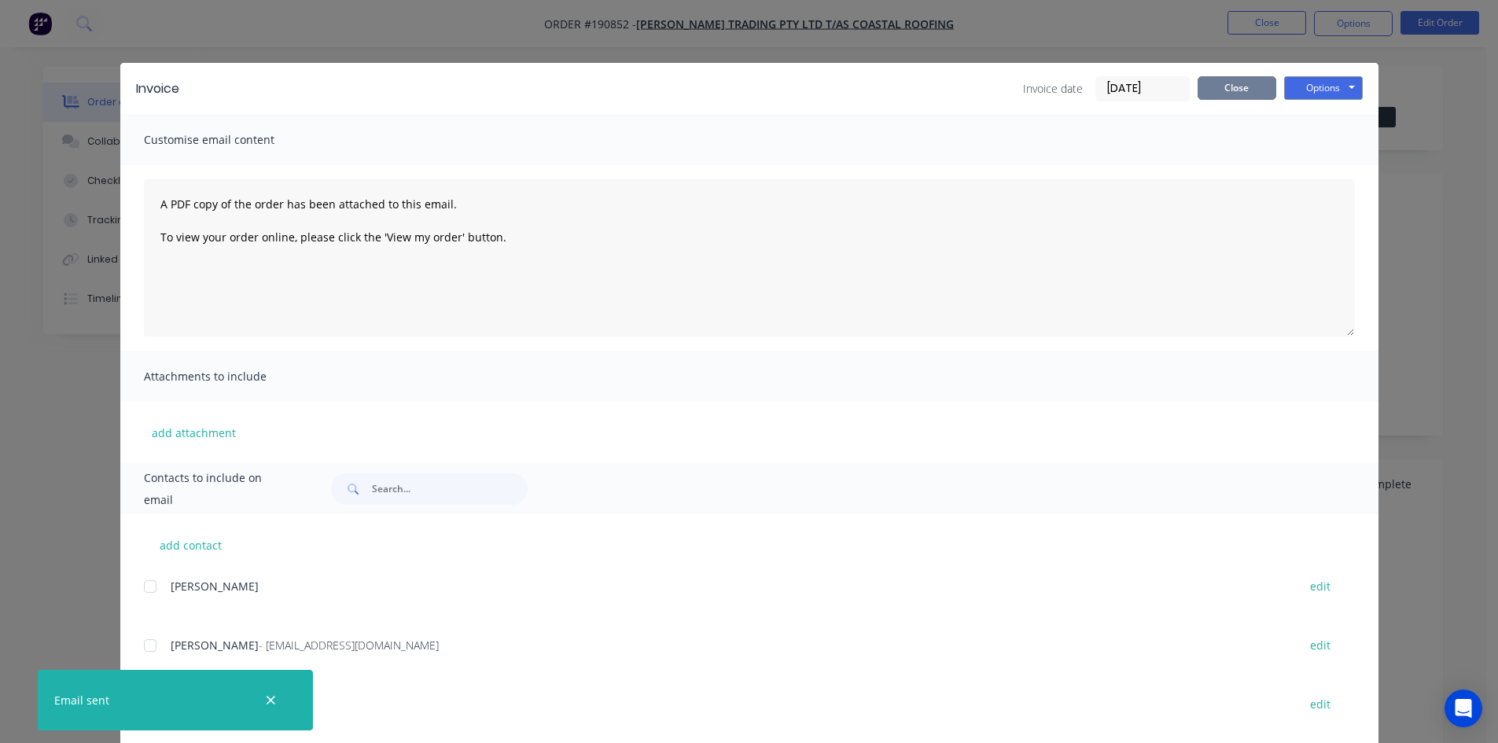
click at [1209, 82] on button "Close" at bounding box center [1236, 88] width 79 height 24
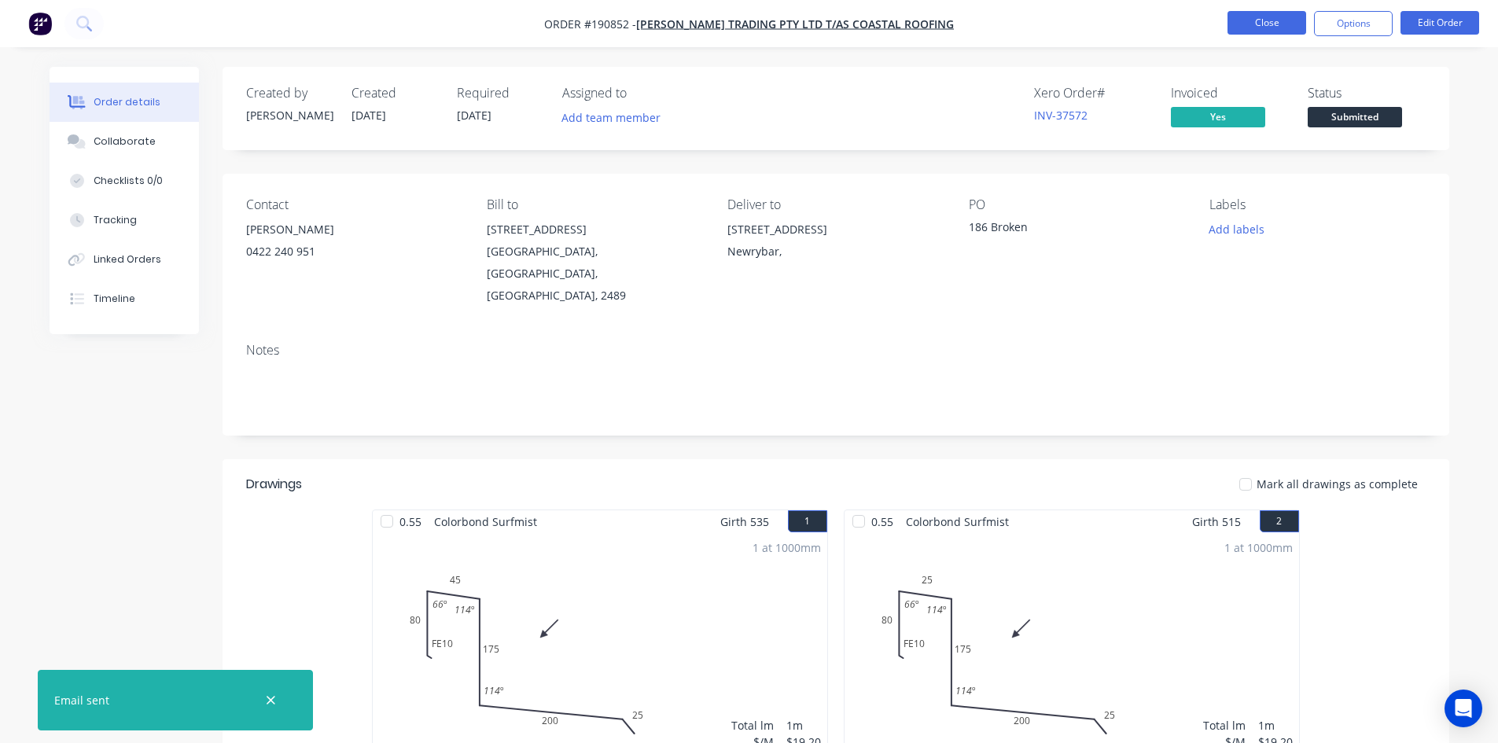
click at [1237, 28] on button "Close" at bounding box center [1266, 23] width 79 height 24
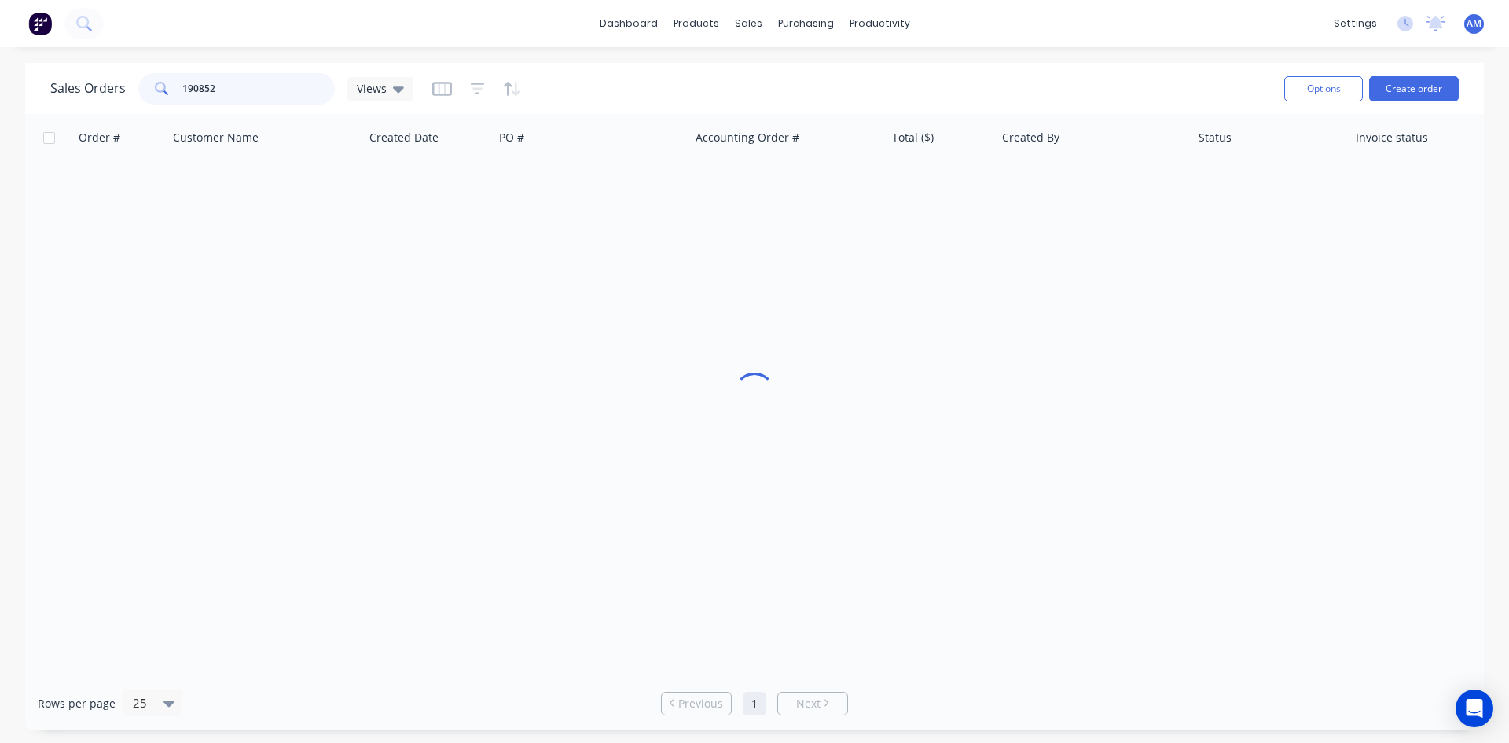
drag, startPoint x: 257, startPoint y: 98, endPoint x: 22, endPoint y: 73, distance: 236.4
click at [22, 73] on div "Sales Orders 190852 Views Options Create order Order # Customer Name Created Da…" at bounding box center [754, 396] width 1509 height 667
type input "190756"
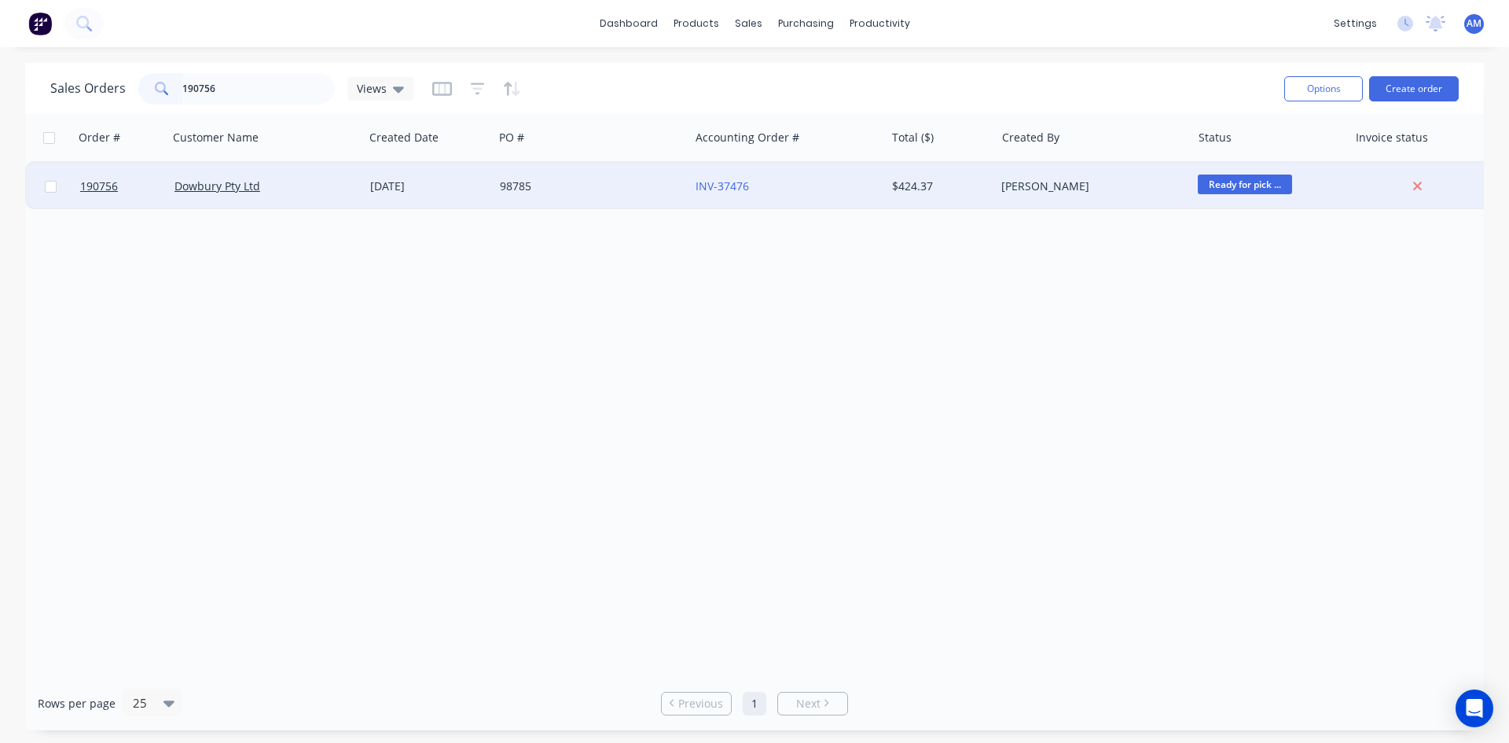
click at [566, 188] on div "98785" at bounding box center [587, 186] width 175 height 16
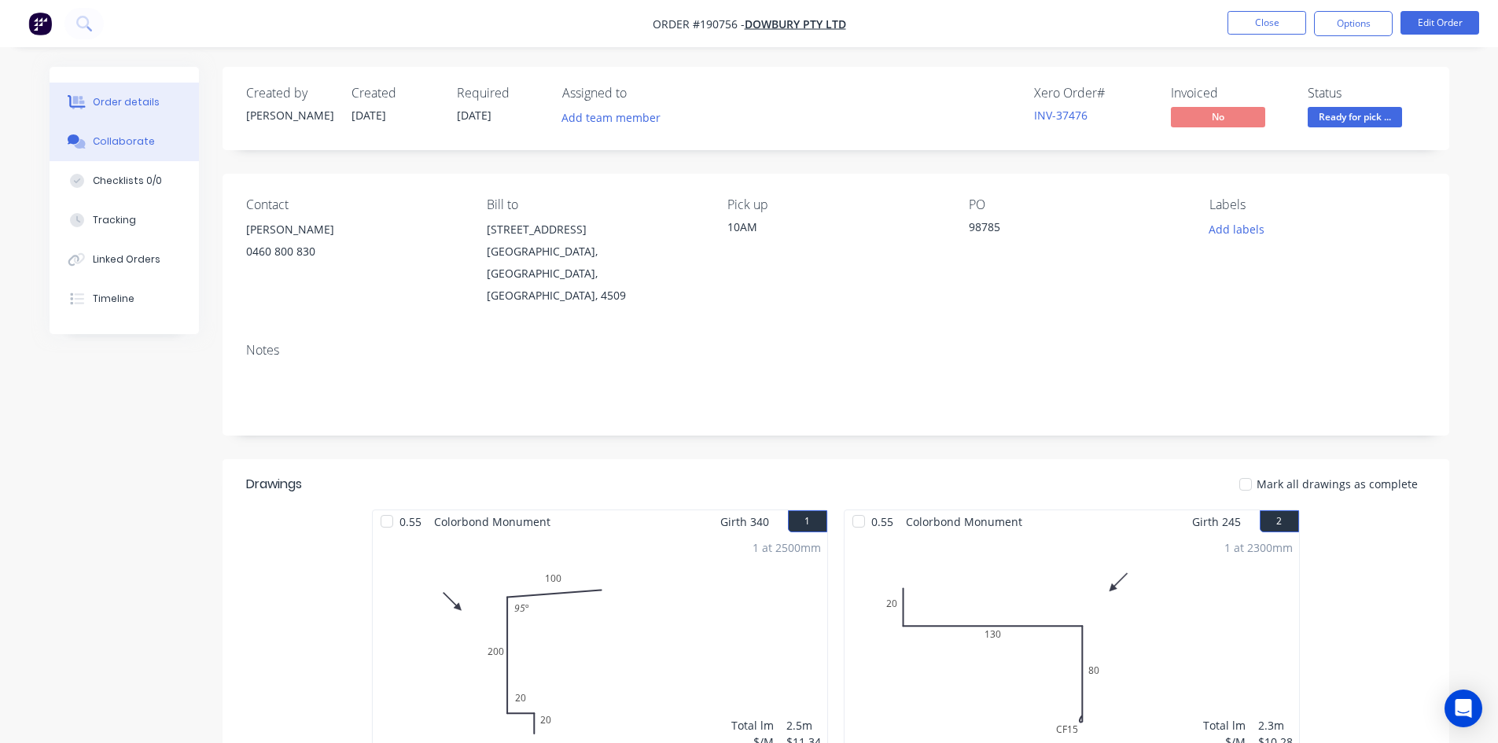
click at [161, 144] on button "Collaborate" at bounding box center [124, 141] width 149 height 39
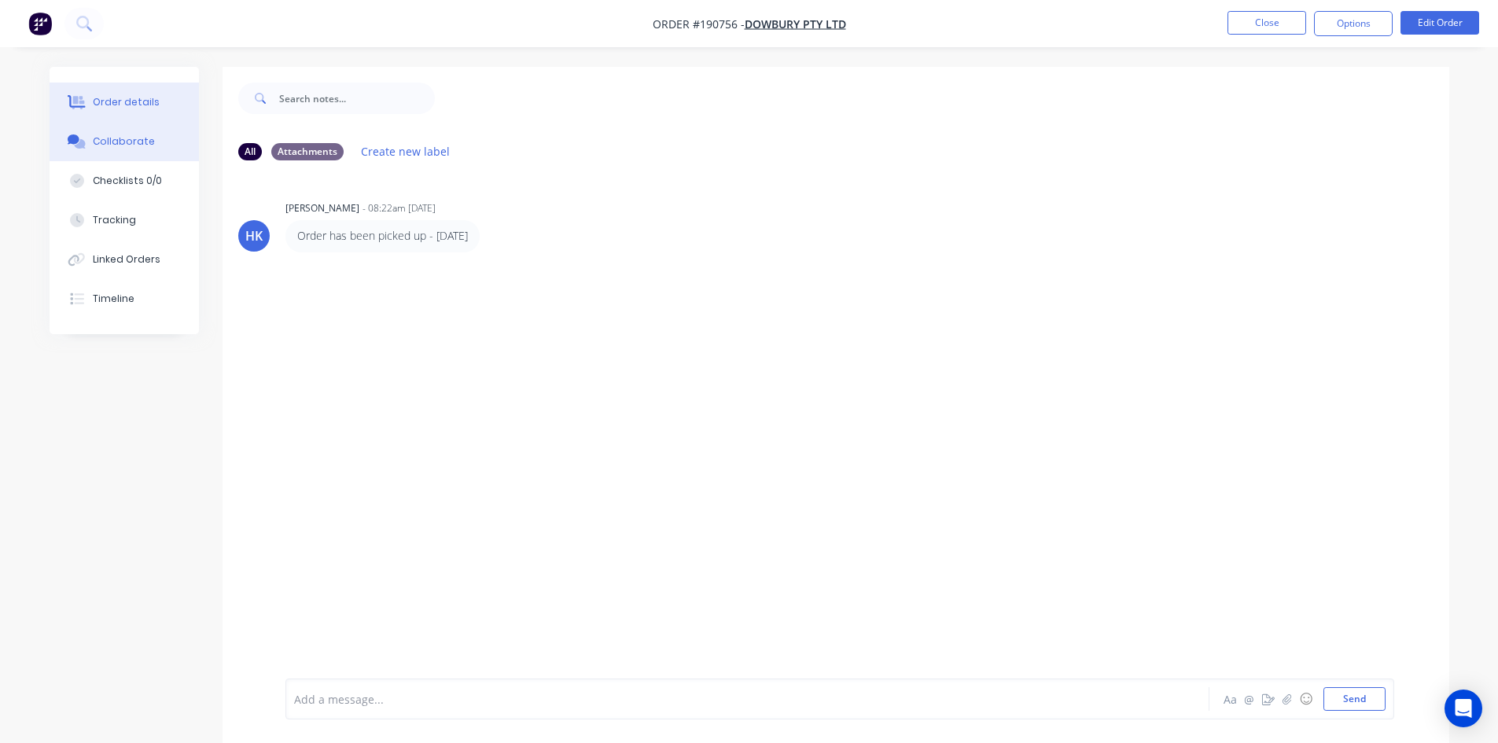
click at [143, 110] on button "Order details" at bounding box center [124, 102] width 149 height 39
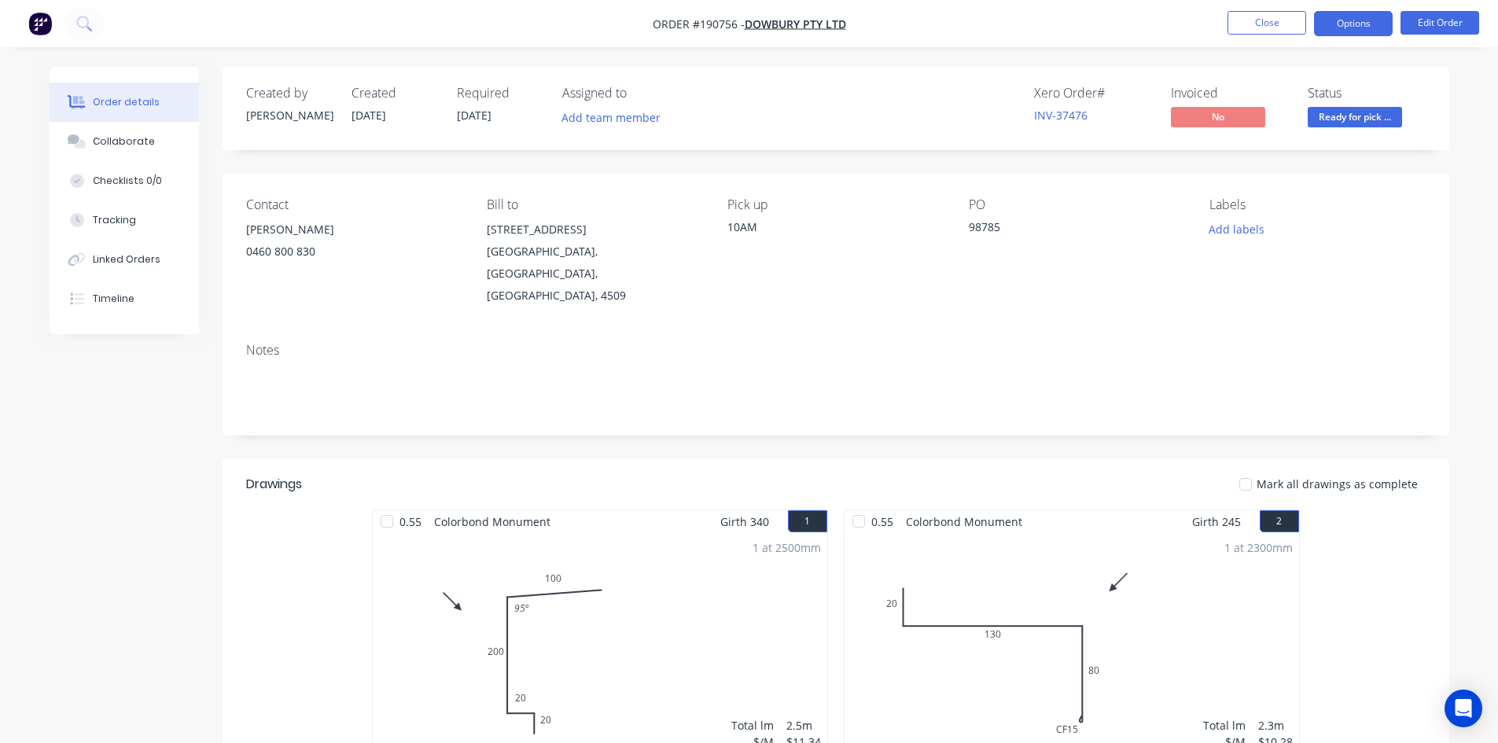
click at [1352, 28] on button "Options" at bounding box center [1353, 23] width 79 height 25
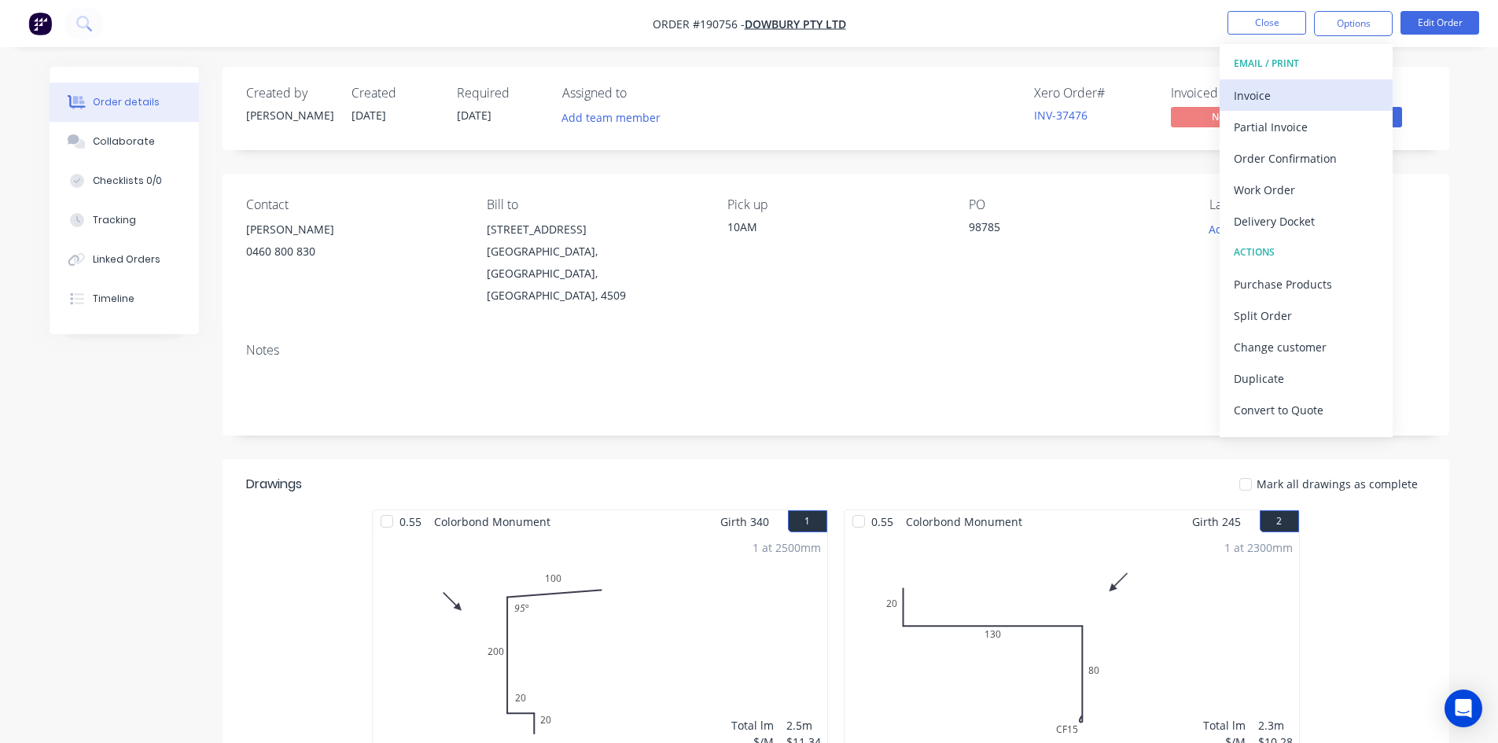
click at [1310, 86] on div "Invoice" at bounding box center [1305, 95] width 145 height 23
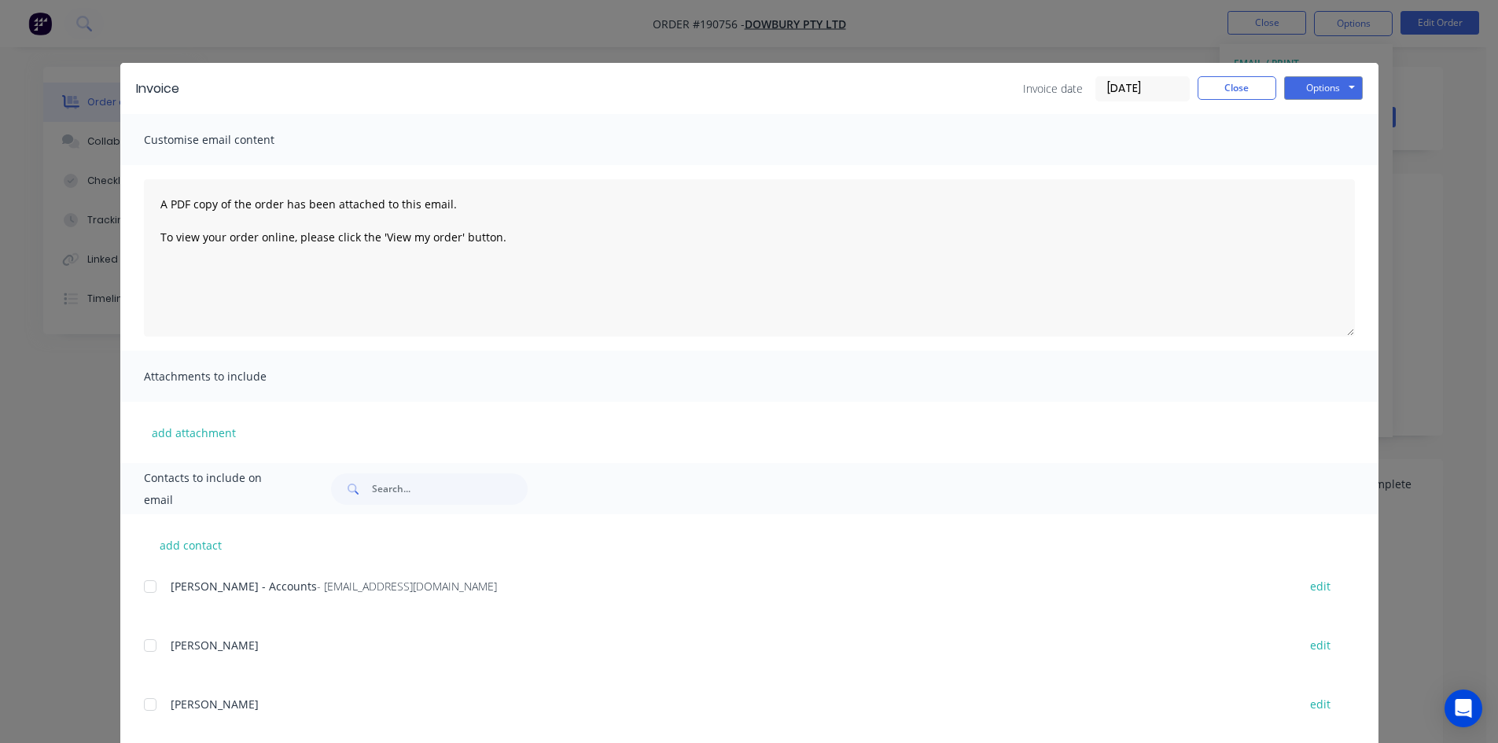
click at [148, 586] on div at bounding box center [149, 586] width 31 height 31
click at [1333, 83] on button "Options" at bounding box center [1323, 88] width 79 height 24
click at [1326, 161] on button "Email" at bounding box center [1334, 168] width 101 height 26
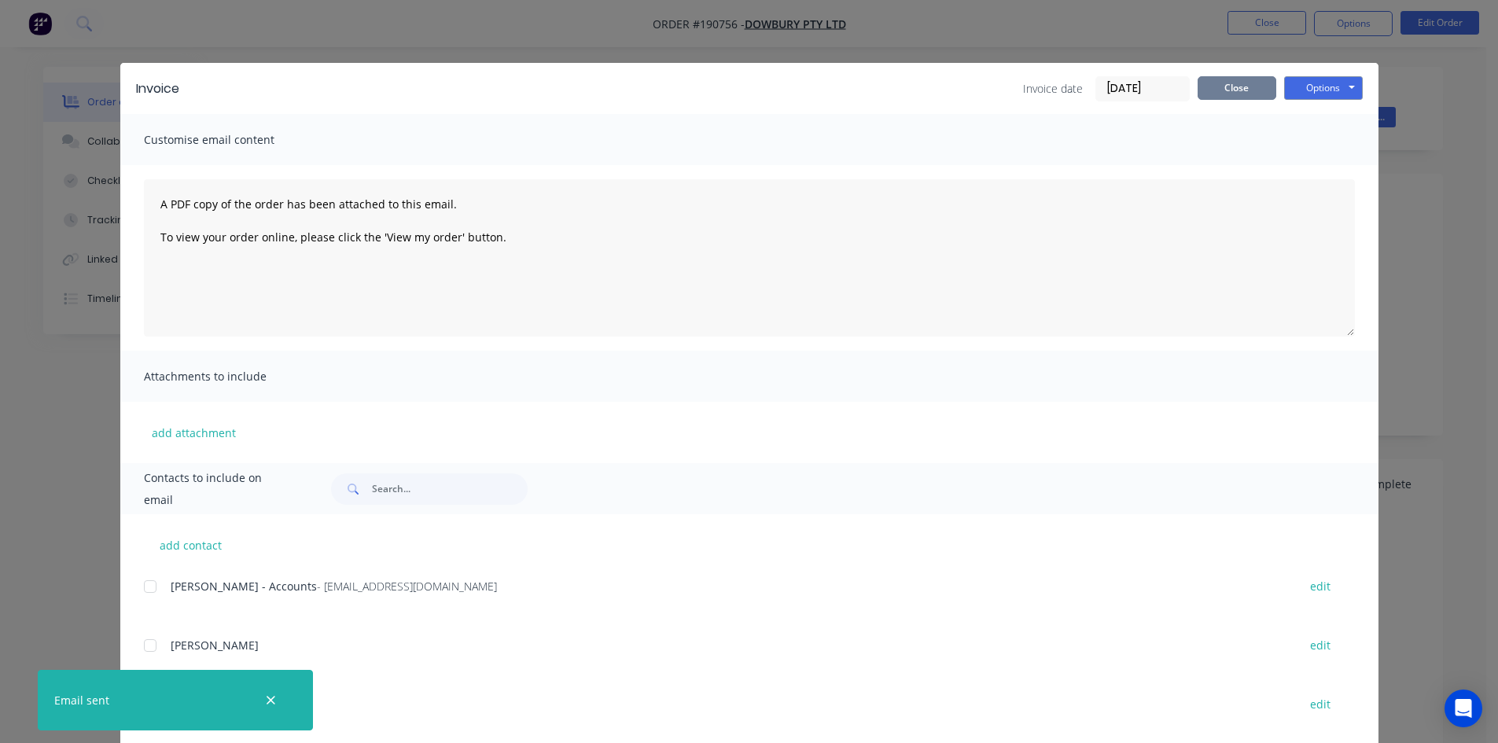
click at [1232, 90] on button "Close" at bounding box center [1236, 88] width 79 height 24
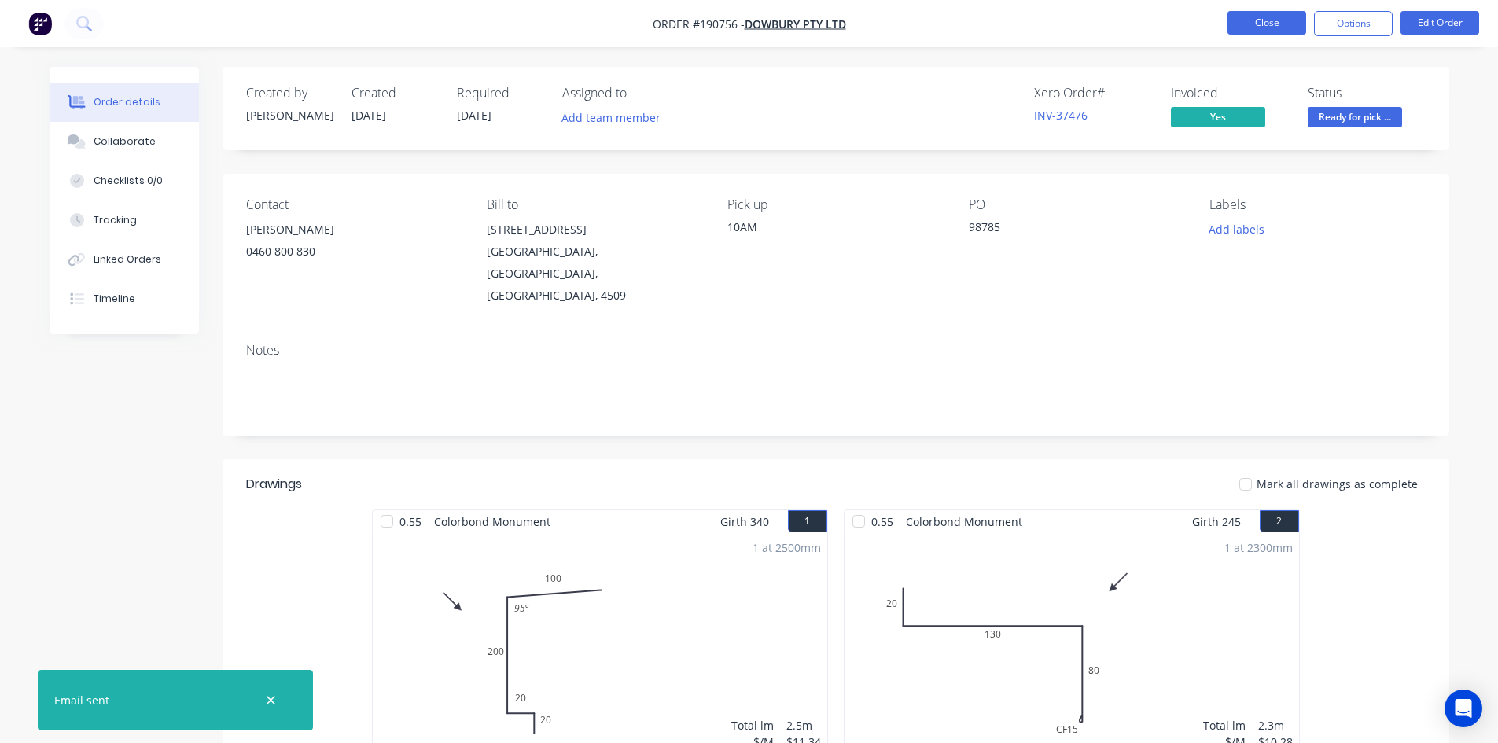
click at [1237, 28] on button "Close" at bounding box center [1266, 23] width 79 height 24
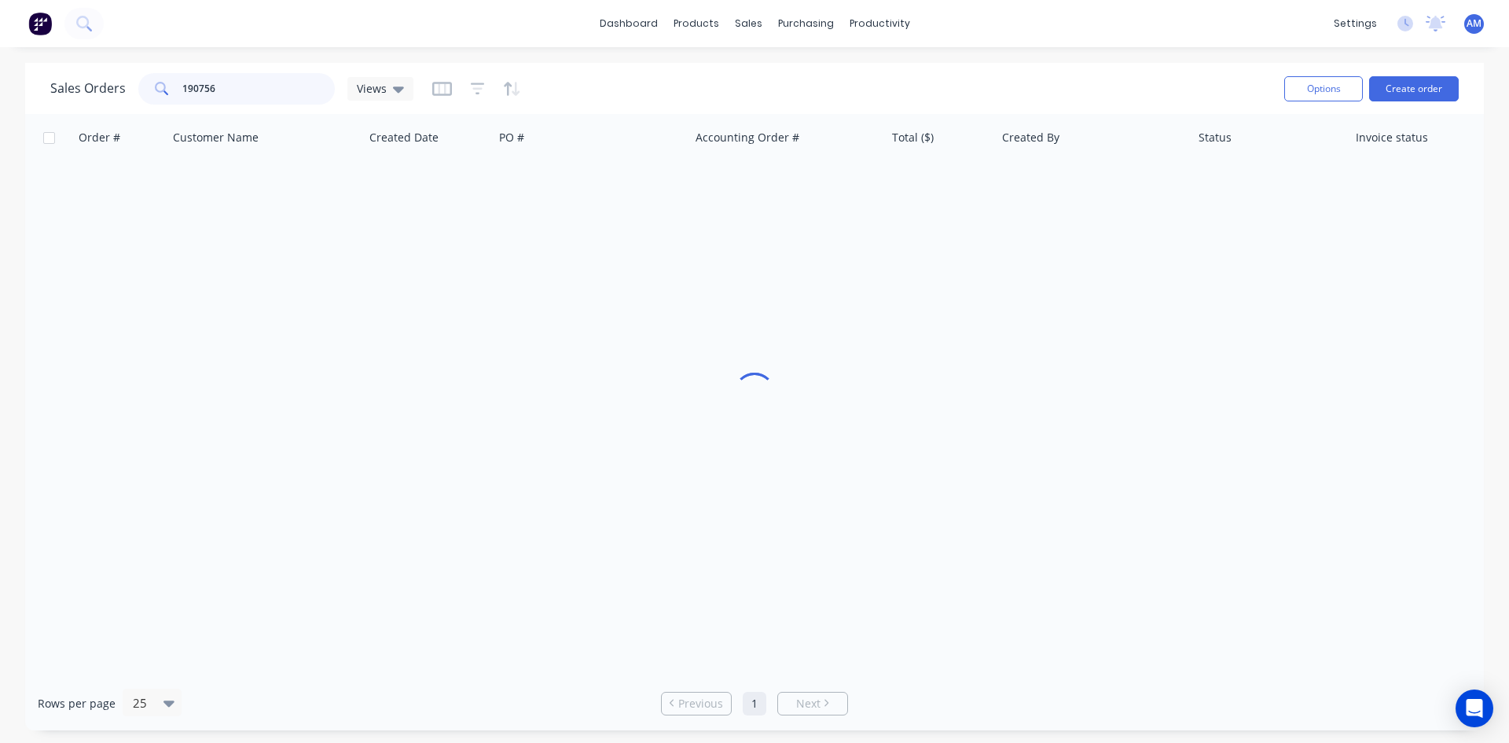
drag, startPoint x: 219, startPoint y: 81, endPoint x: 180, endPoint y: 85, distance: 39.5
click at [182, 85] on input "190756" at bounding box center [258, 88] width 153 height 31
type input "190786"
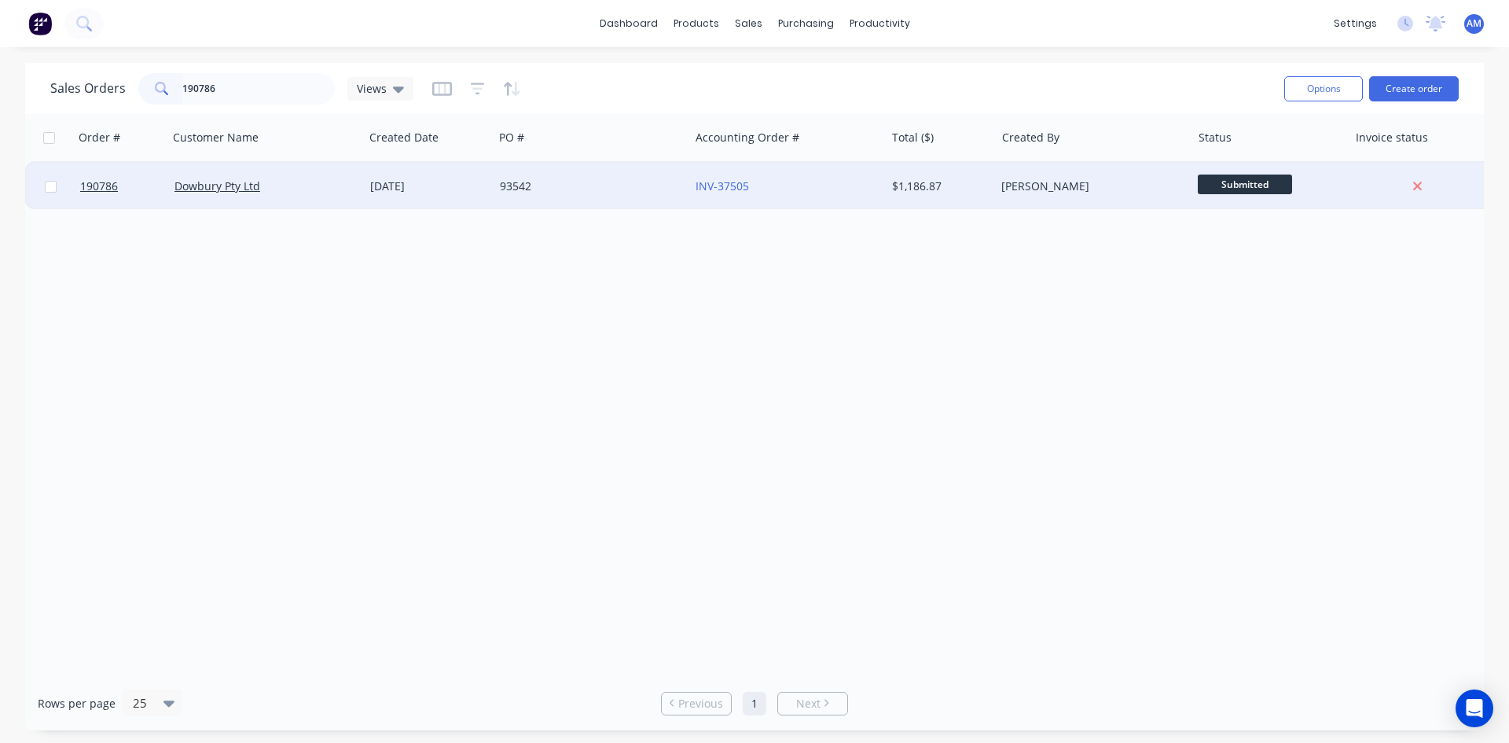
click at [624, 178] on div "93542" at bounding box center [587, 186] width 175 height 16
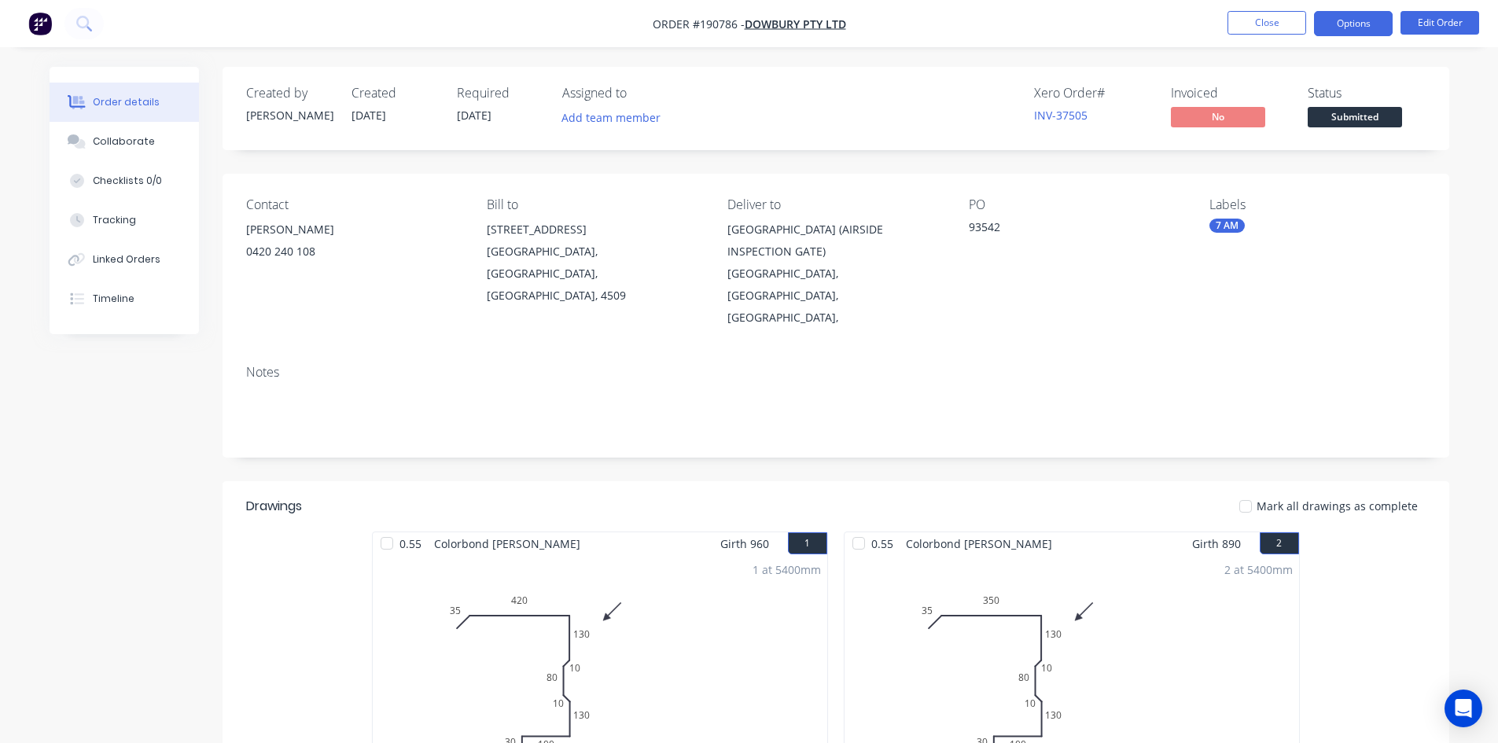
click at [1360, 13] on button "Options" at bounding box center [1353, 23] width 79 height 25
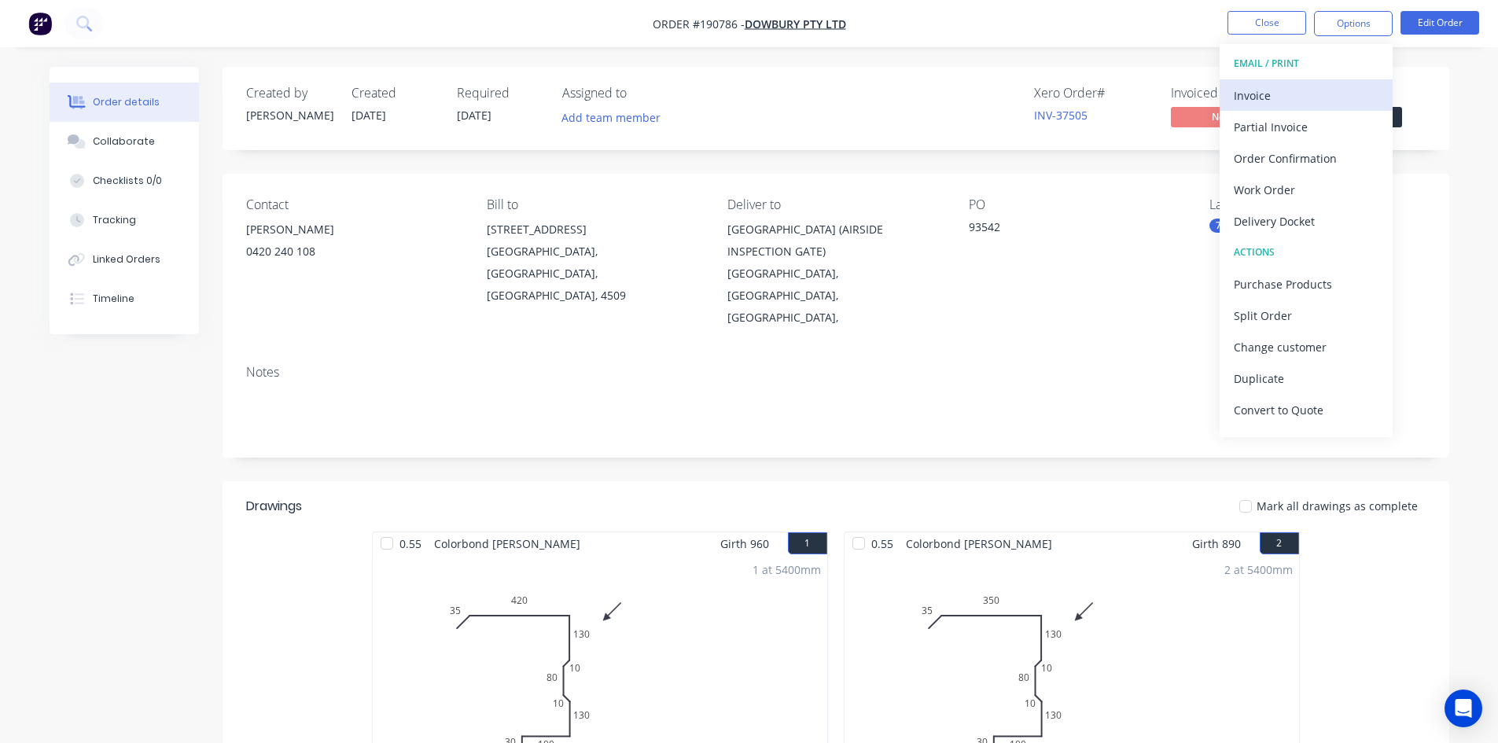
click at [1301, 86] on div "Invoice" at bounding box center [1305, 95] width 145 height 23
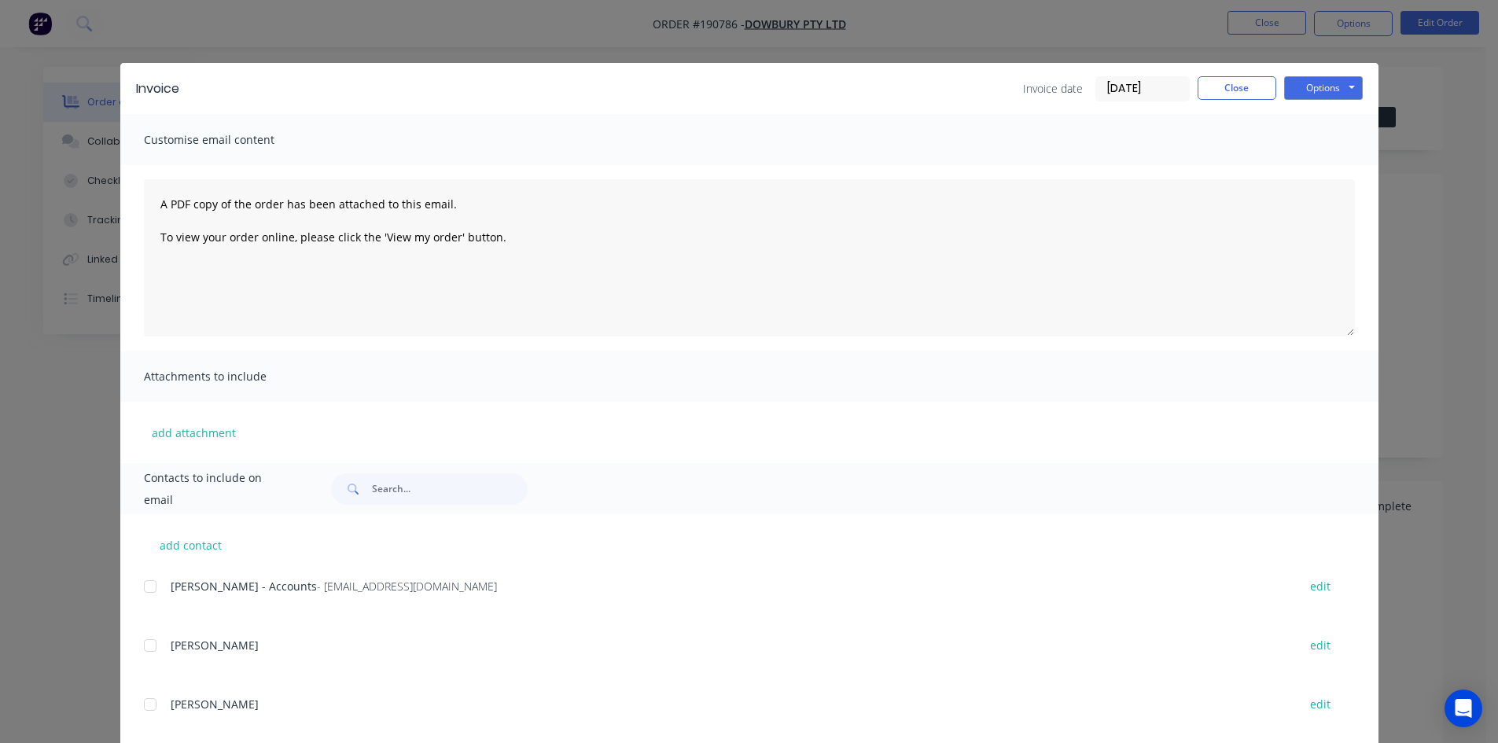
click at [142, 586] on div at bounding box center [149, 586] width 31 height 31
click at [1347, 83] on button "Options" at bounding box center [1323, 88] width 79 height 24
click at [1338, 159] on button "Email" at bounding box center [1334, 168] width 101 height 26
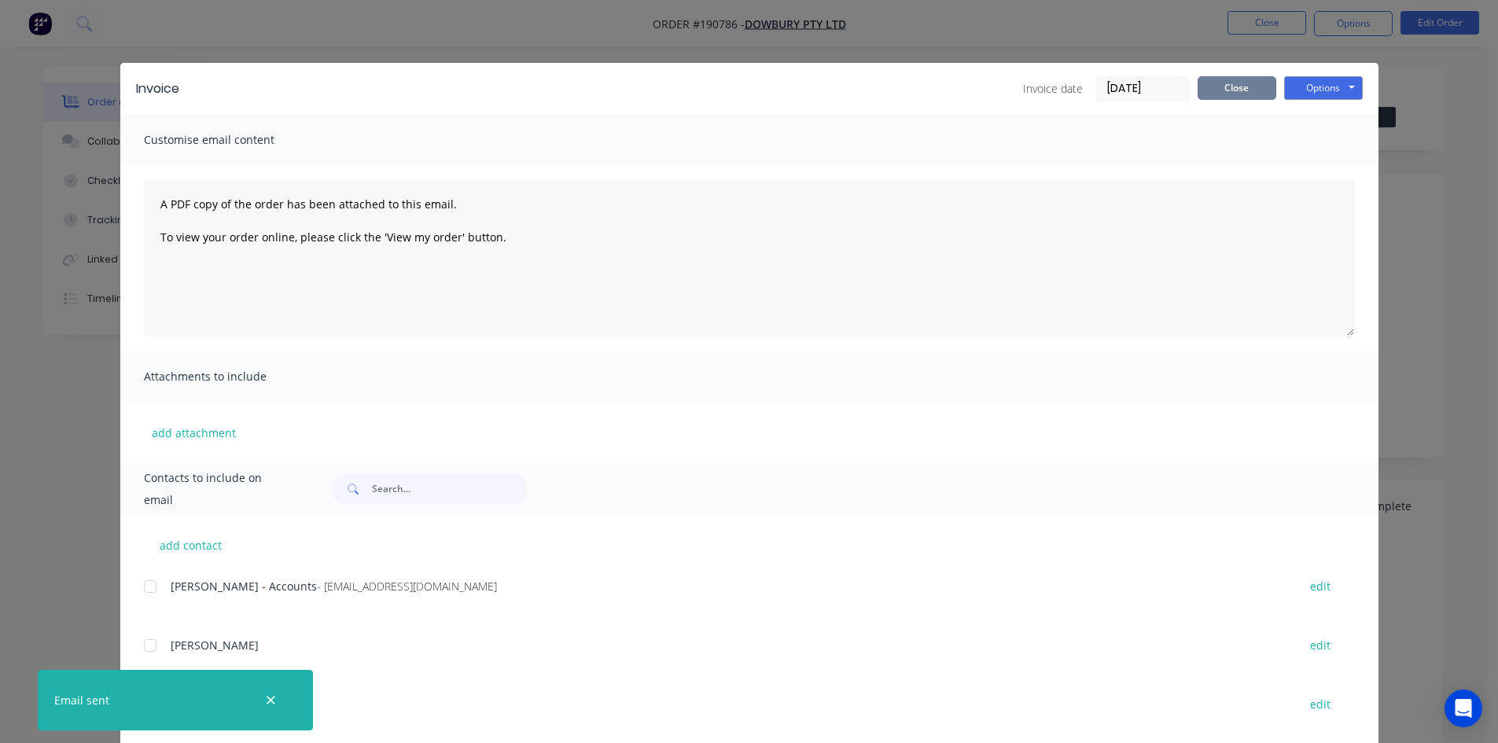
click at [1233, 93] on button "Close" at bounding box center [1236, 88] width 79 height 24
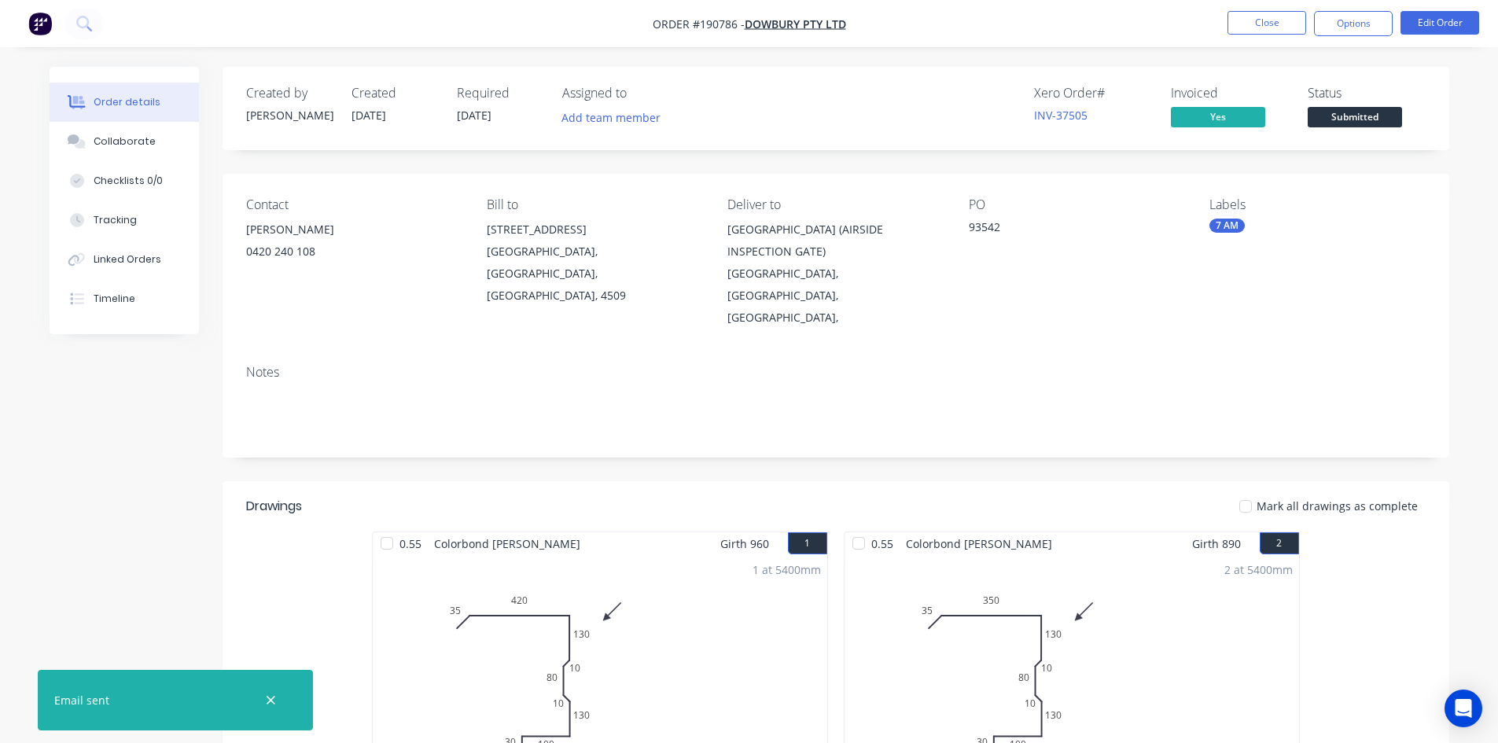
click at [1245, 36] on nav "Order #190786 - Dowbury Pty Ltd Close Options Edit Order" at bounding box center [749, 23] width 1498 height 47
click at [1249, 25] on button "Close" at bounding box center [1266, 23] width 79 height 24
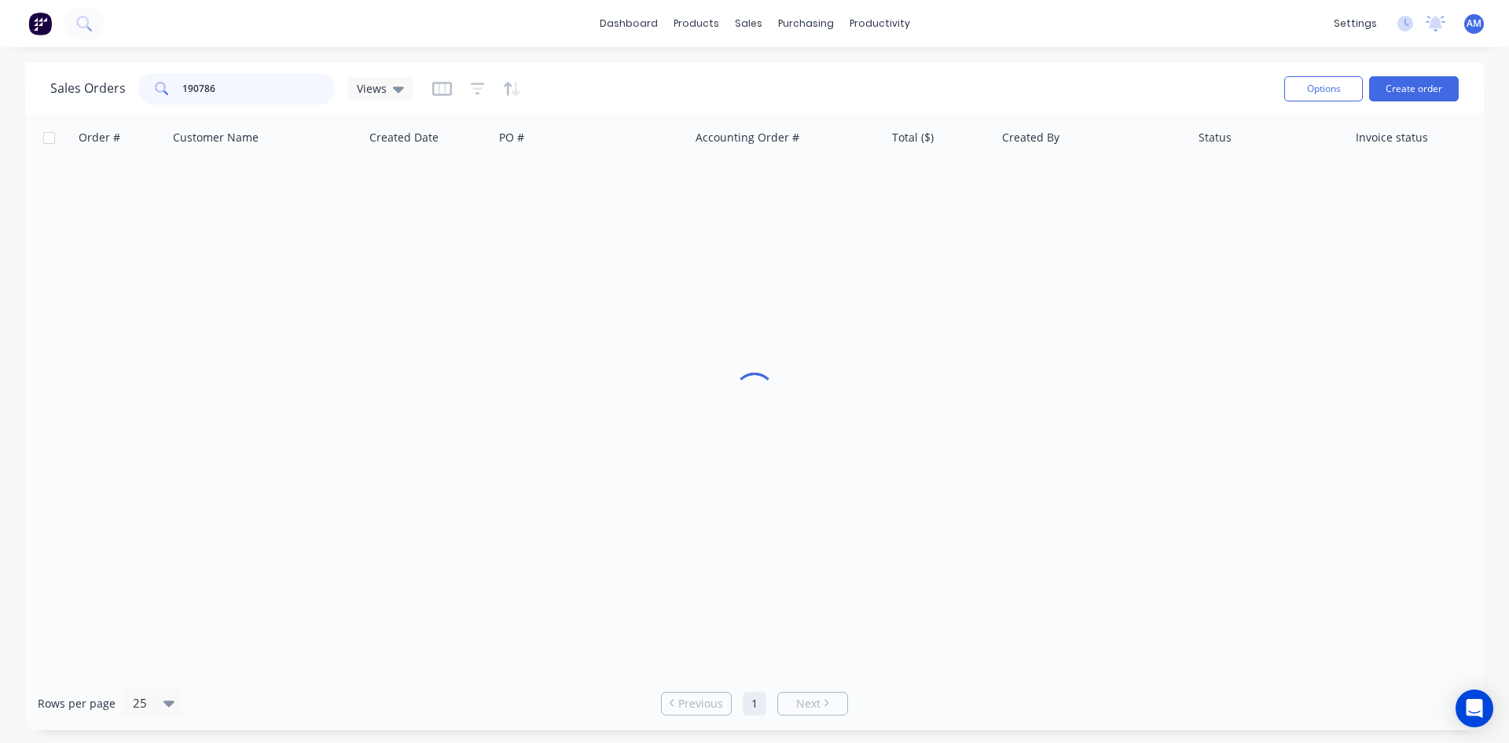
drag, startPoint x: 235, startPoint y: 90, endPoint x: 108, endPoint y: 90, distance: 126.6
click at [108, 90] on div "Sales Orders 190786 Views" at bounding box center [231, 88] width 363 height 31
type input "190783"
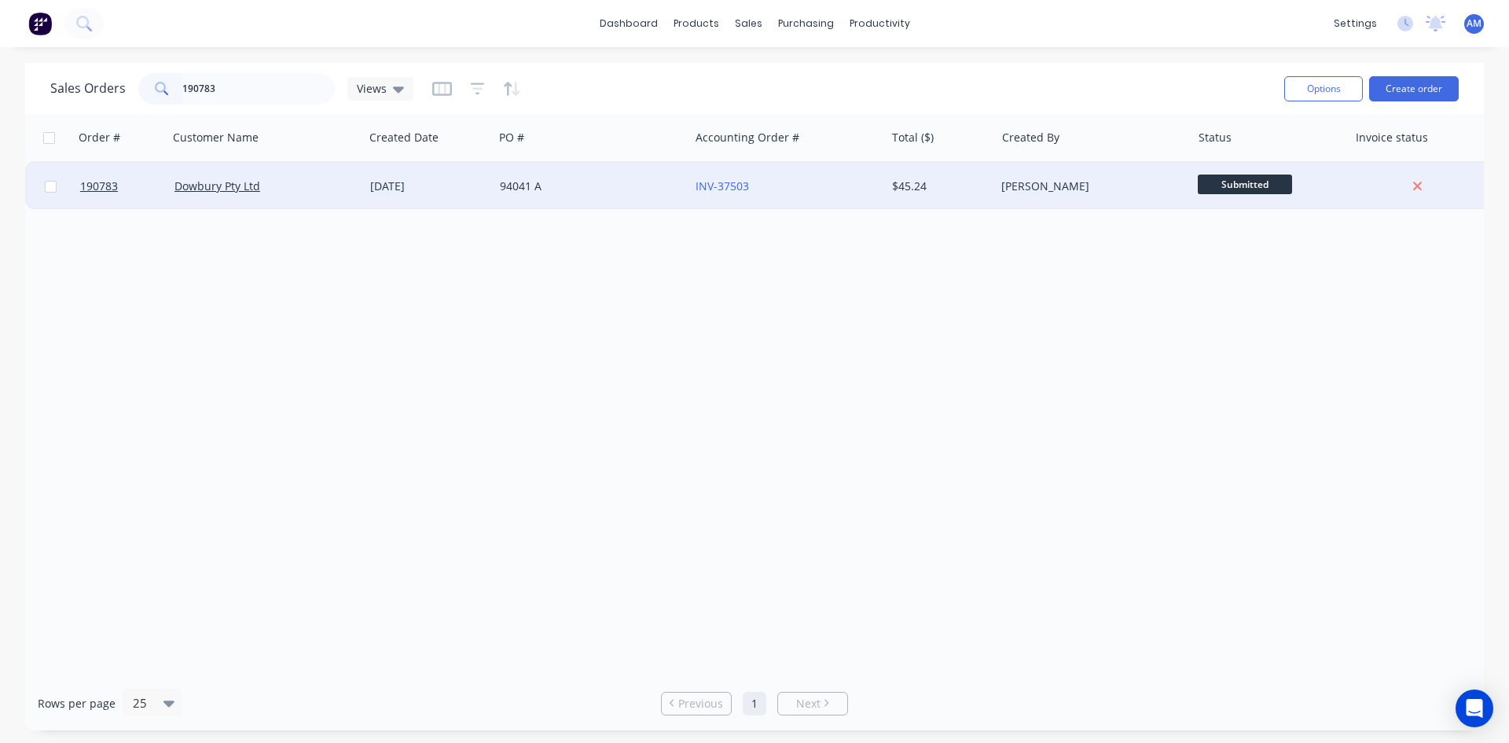
click at [636, 189] on div "94041 A" at bounding box center [587, 186] width 175 height 16
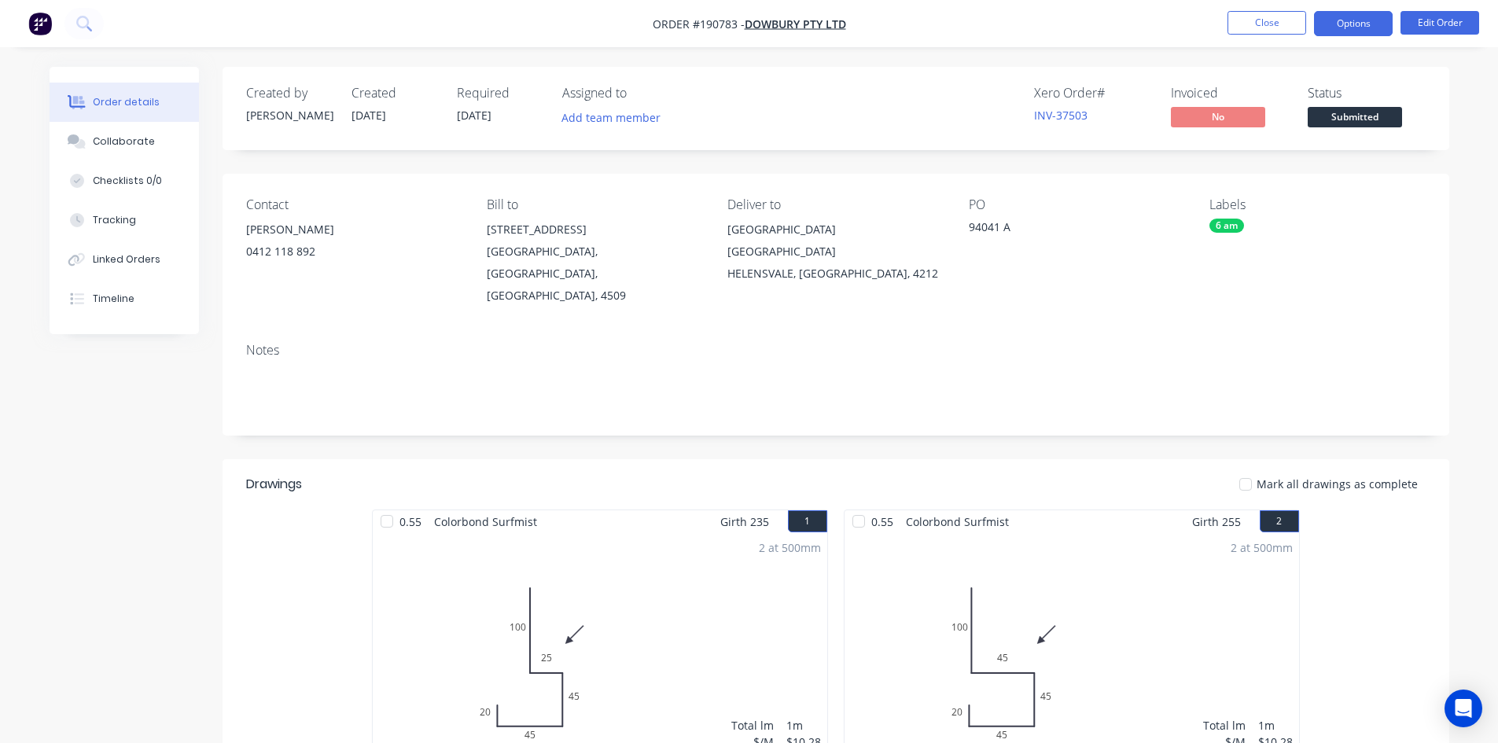
click at [1368, 31] on button "Options" at bounding box center [1353, 23] width 79 height 25
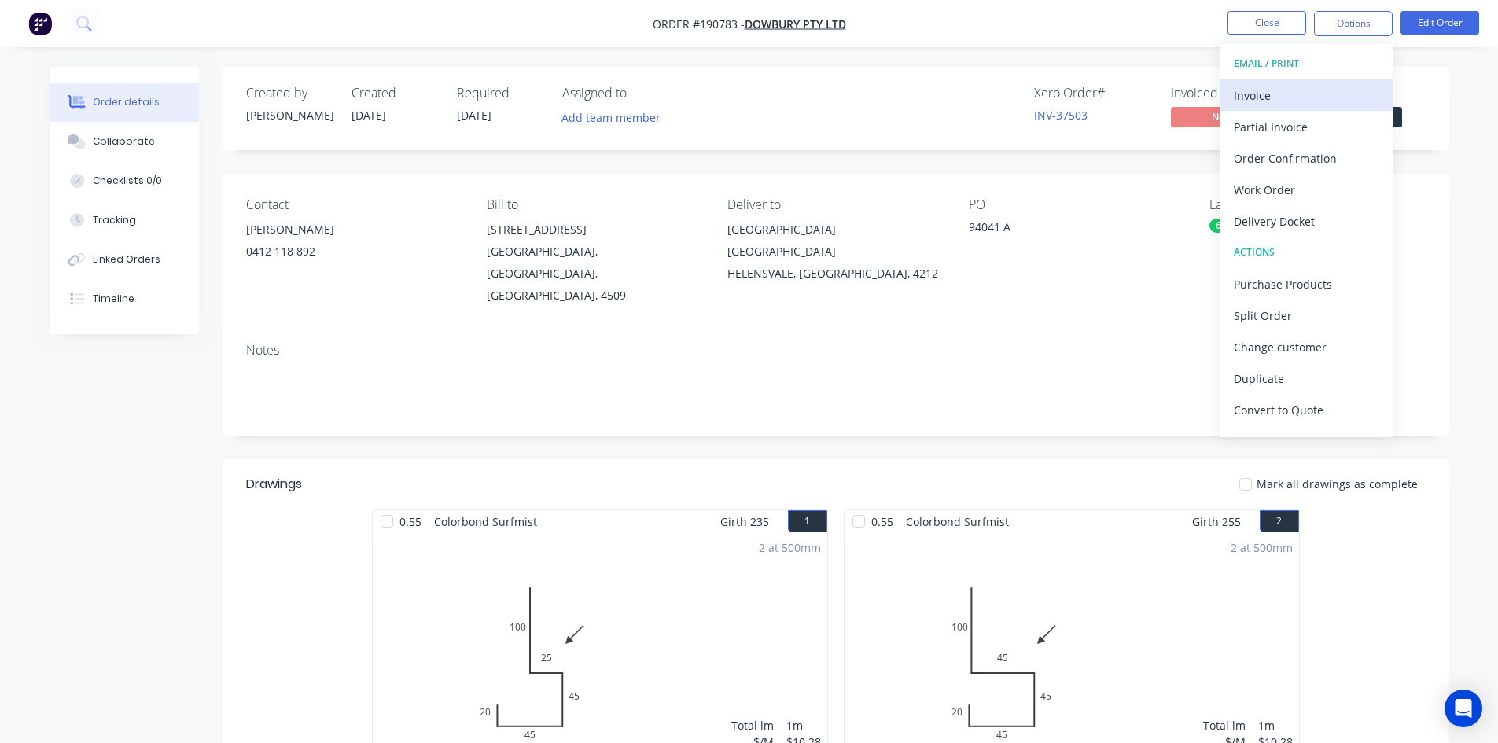
click at [1307, 94] on div "Invoice" at bounding box center [1305, 95] width 145 height 23
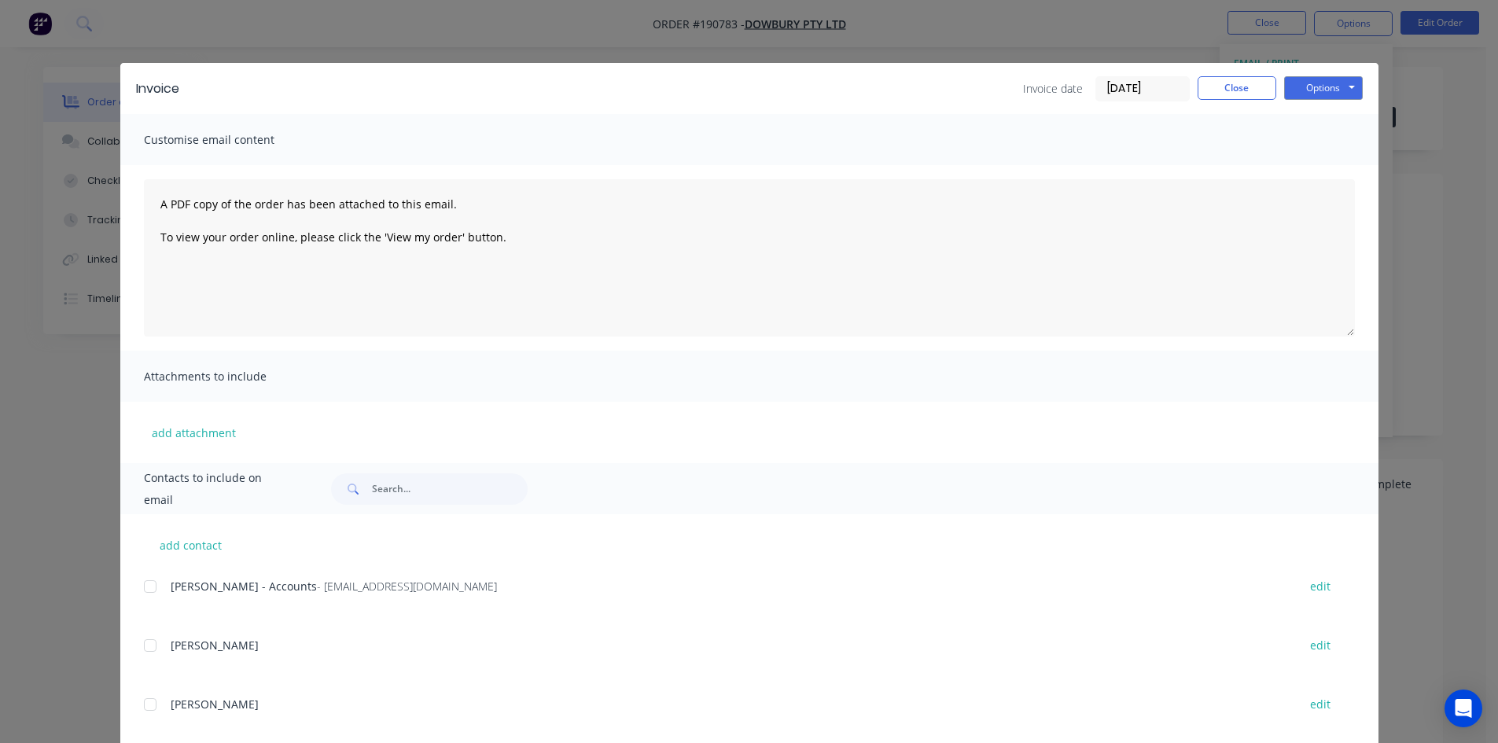
click at [149, 580] on div at bounding box center [149, 586] width 31 height 31
click at [1302, 85] on button "Options" at bounding box center [1323, 88] width 79 height 24
click at [1314, 166] on button "Email" at bounding box center [1334, 168] width 101 height 26
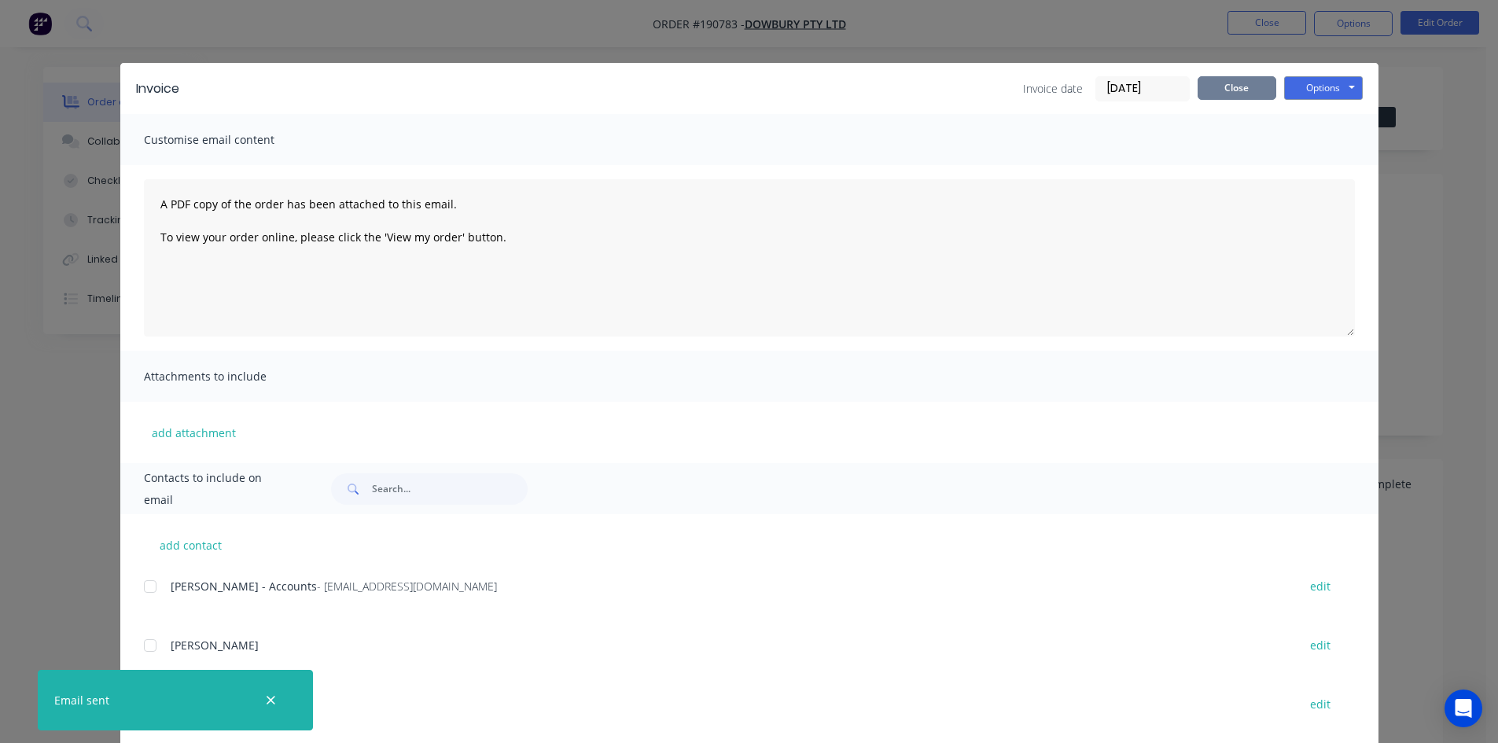
click at [1213, 94] on button "Close" at bounding box center [1236, 88] width 79 height 24
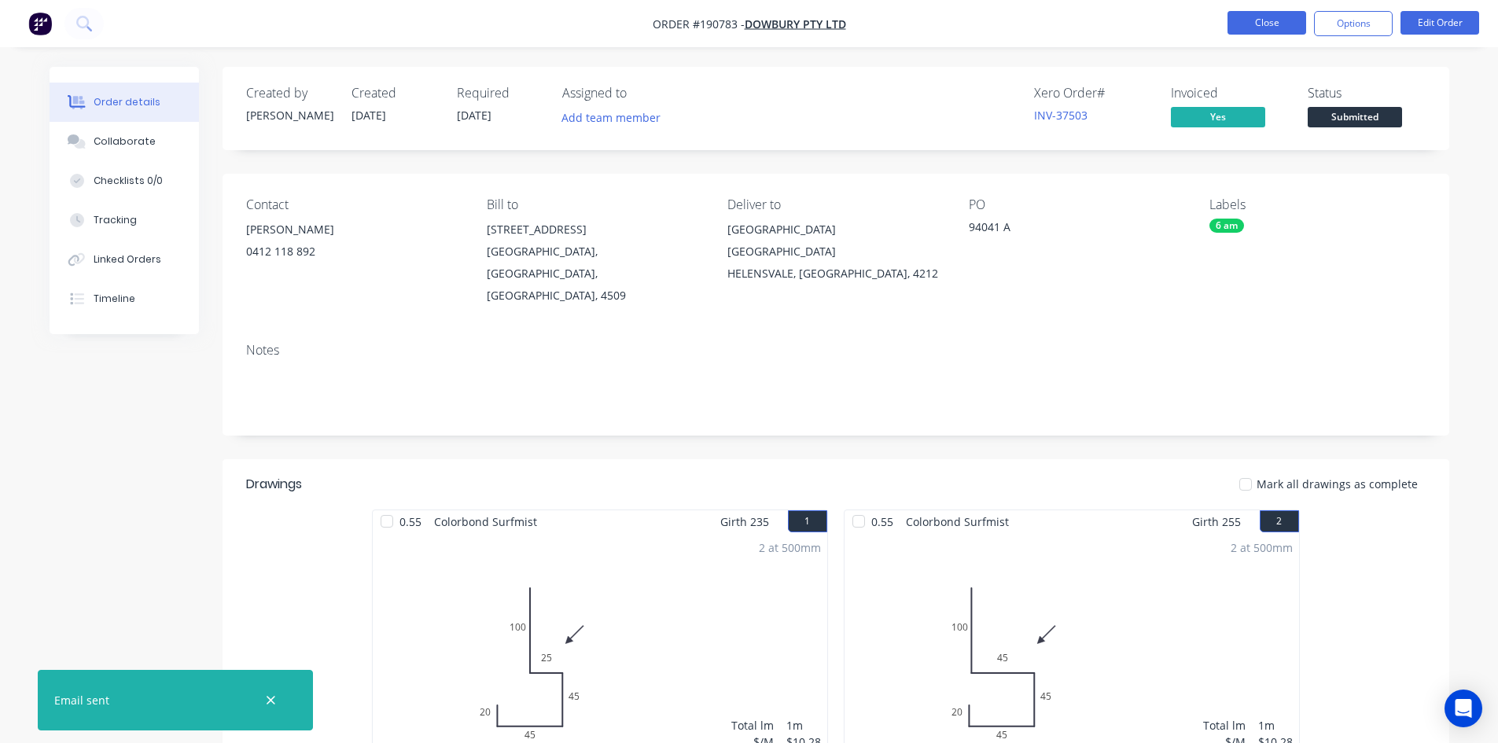
click at [1251, 17] on button "Close" at bounding box center [1266, 23] width 79 height 24
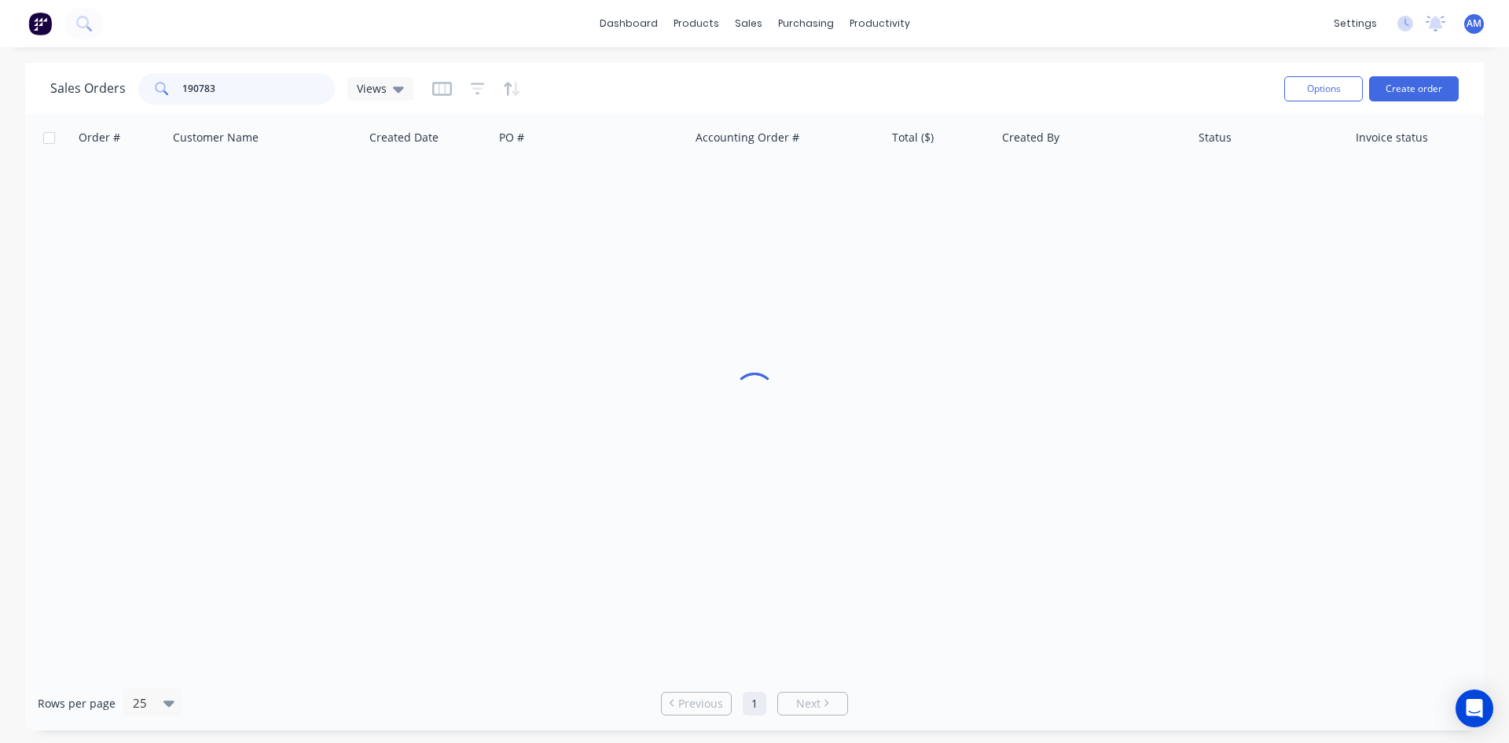
drag, startPoint x: 225, startPoint y: 90, endPoint x: 148, endPoint y: 92, distance: 77.1
click at [148, 92] on div "190783" at bounding box center [236, 88] width 197 height 31
type input "190740"
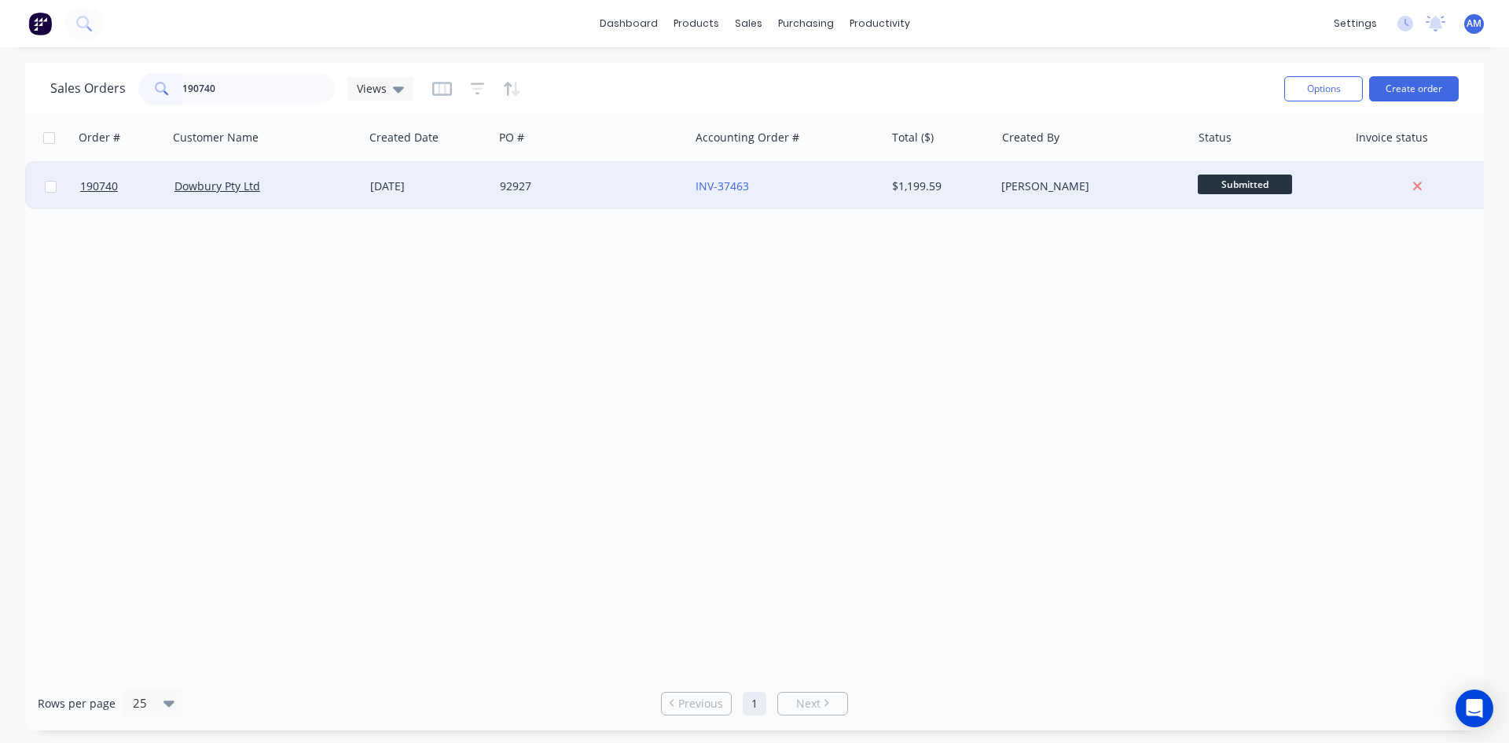
click at [645, 204] on div "92927" at bounding box center [592, 186] width 196 height 47
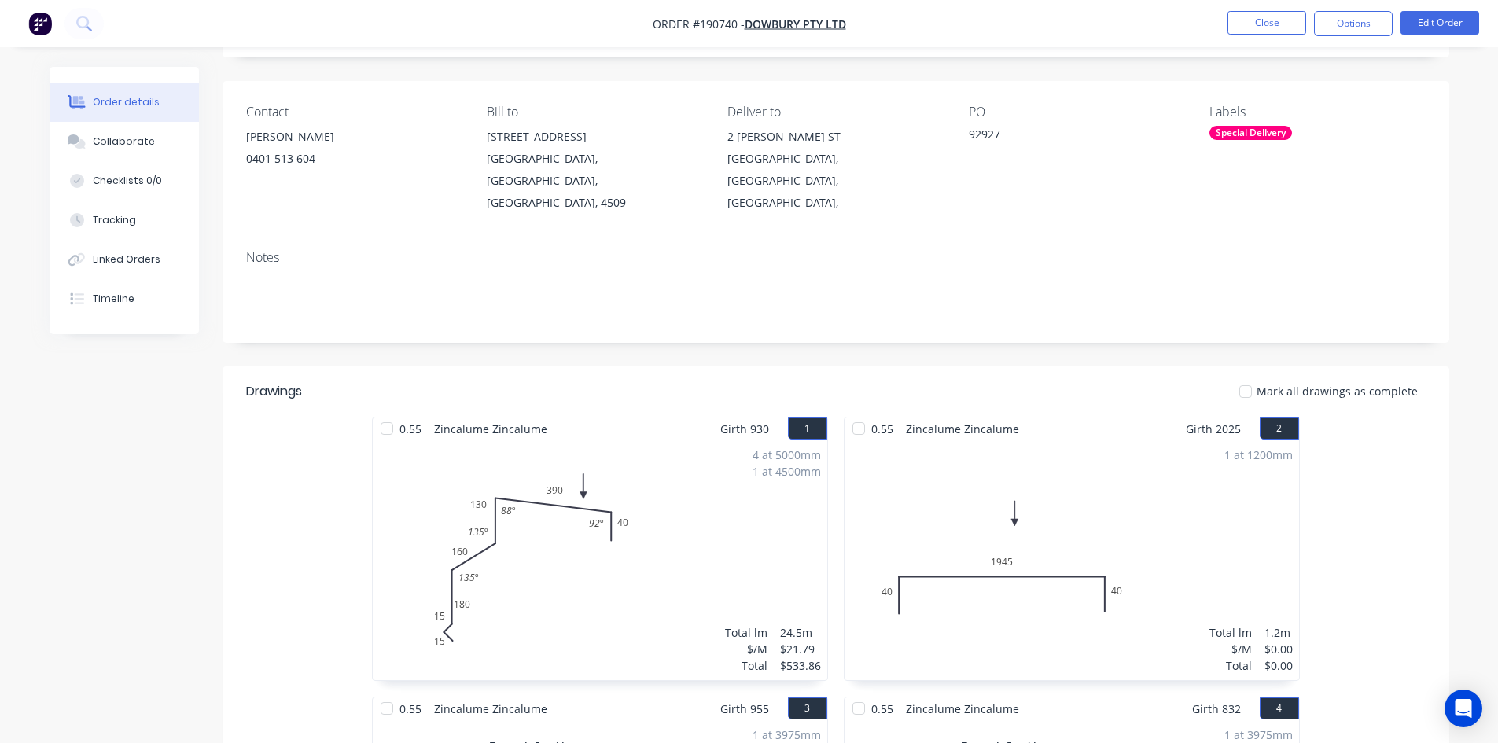
scroll to position [79, 0]
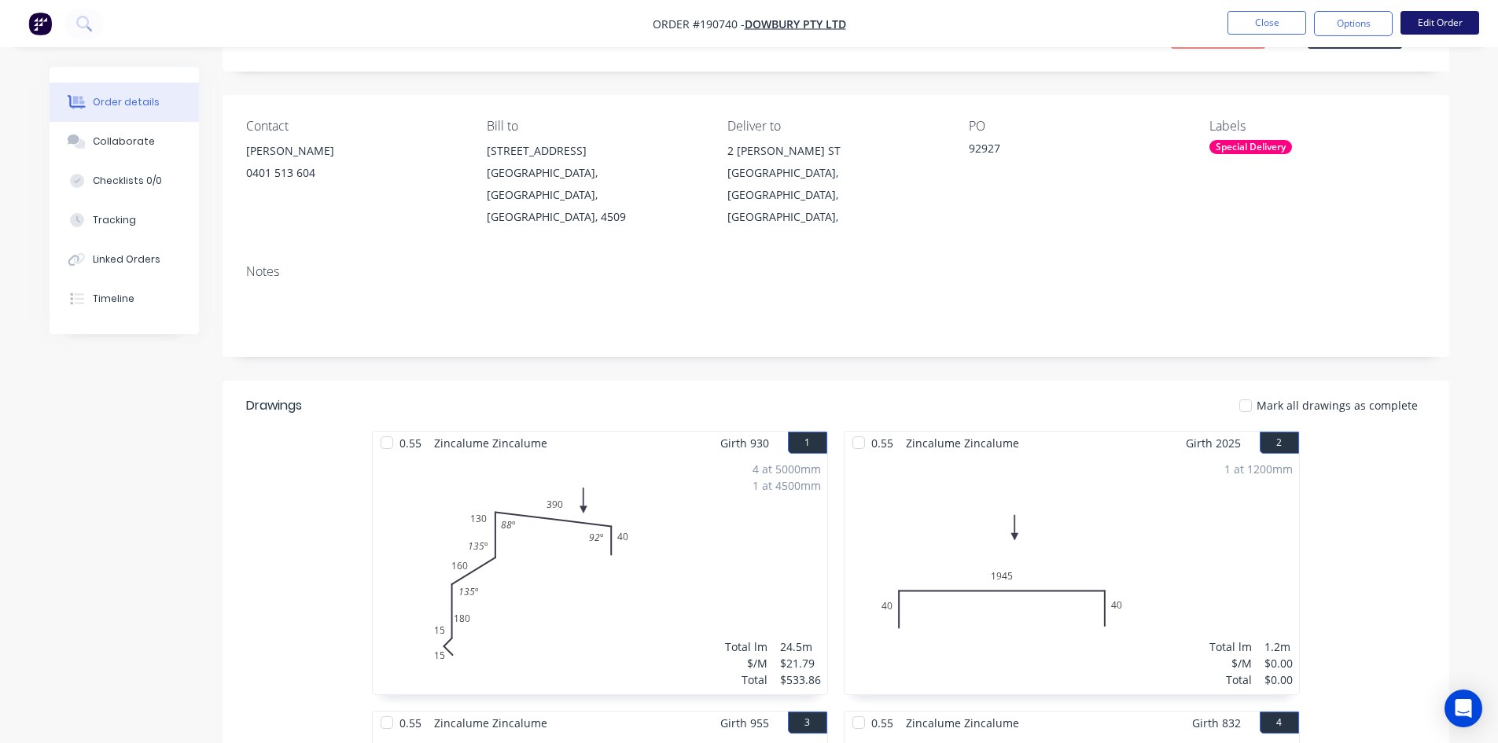
click at [1433, 23] on button "Edit Order" at bounding box center [1439, 23] width 79 height 24
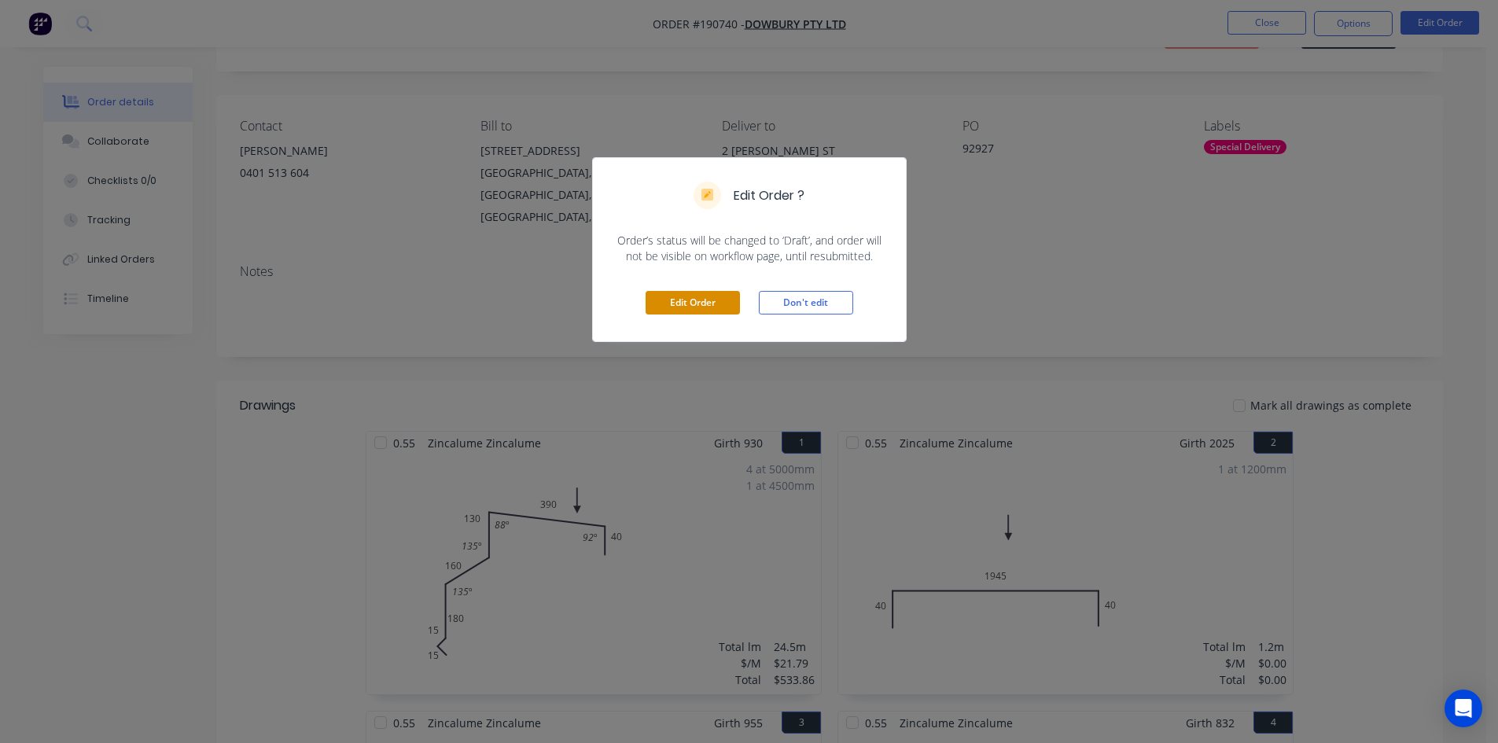
click at [669, 297] on button "Edit Order" at bounding box center [692, 303] width 94 height 24
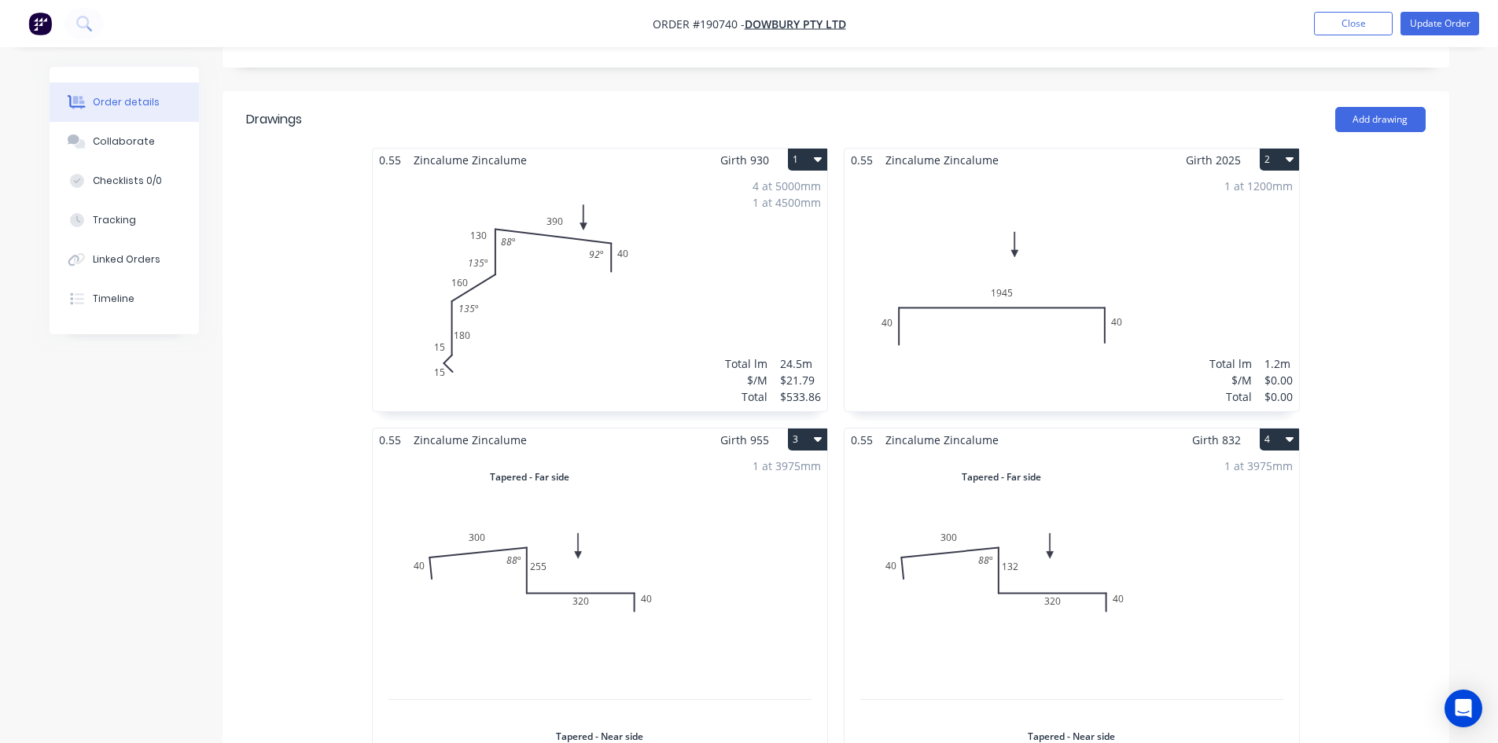
click at [1130, 236] on div "1 at 1200mm Total lm $/M Total 1.2m $0.00 $0.00" at bounding box center [1071, 291] width 454 height 240
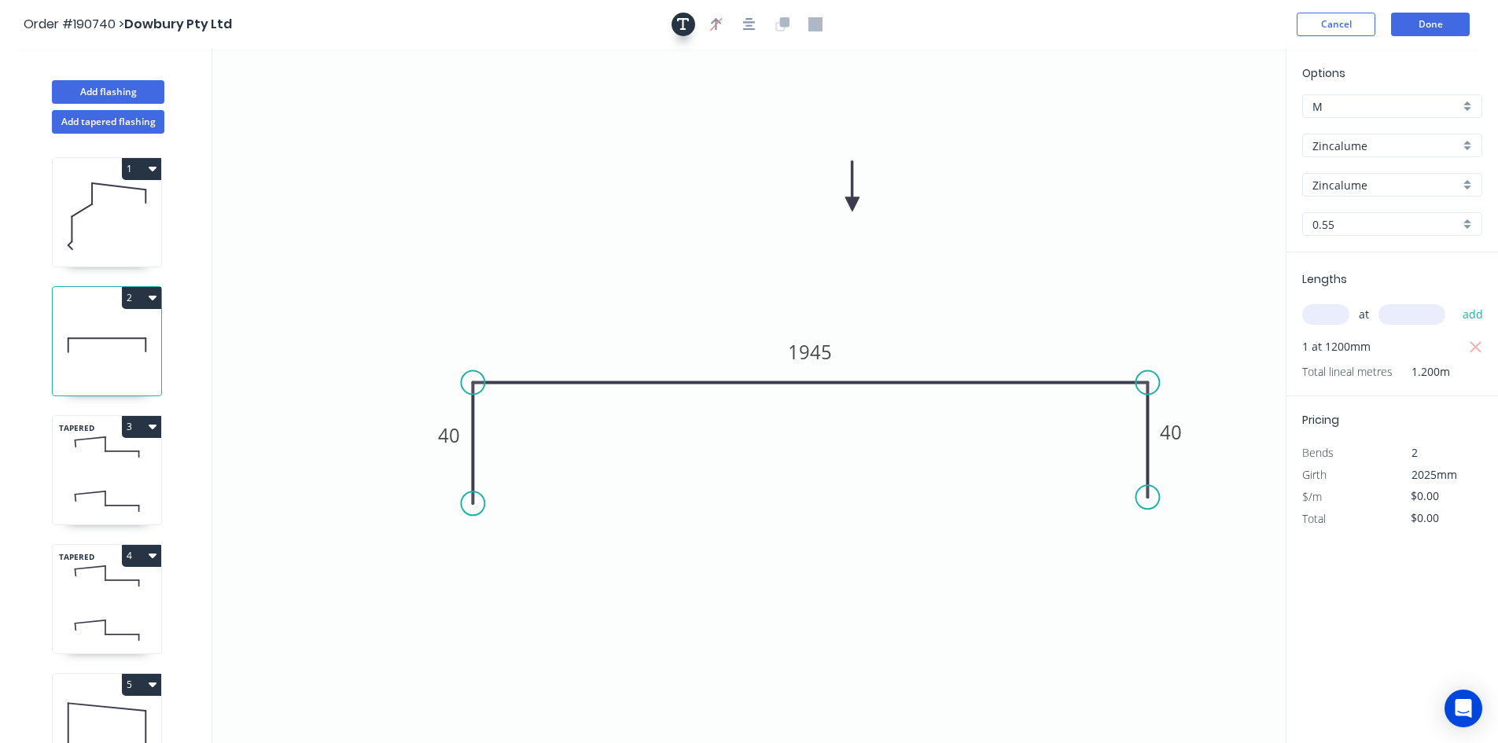
click at [678, 28] on icon "button" at bounding box center [683, 24] width 13 height 14
click at [323, 101] on textarea at bounding box center [313, 111] width 127 height 58
type textarea "Changed for Pricing"
click at [1326, 316] on input "text" at bounding box center [1325, 314] width 47 height 20
type input "1"
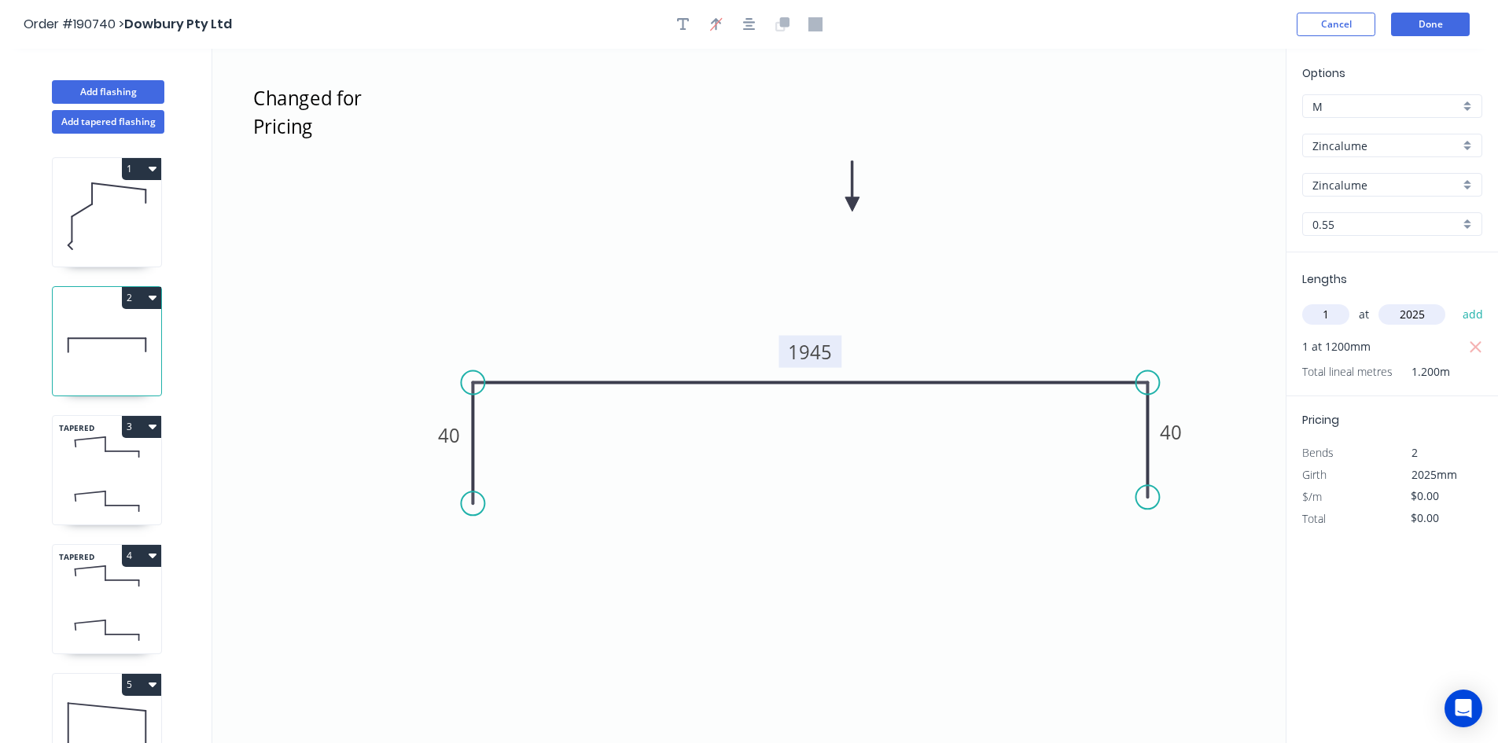
type input "2025"
click at [792, 345] on tspan "1945" at bounding box center [810, 352] width 44 height 26
click at [1094, 333] on icon "Changed for Pricing 40 1120 40" at bounding box center [748, 396] width 1073 height 694
type input "$22.14"
click at [1471, 346] on icon "button" at bounding box center [1476, 347] width 14 height 19
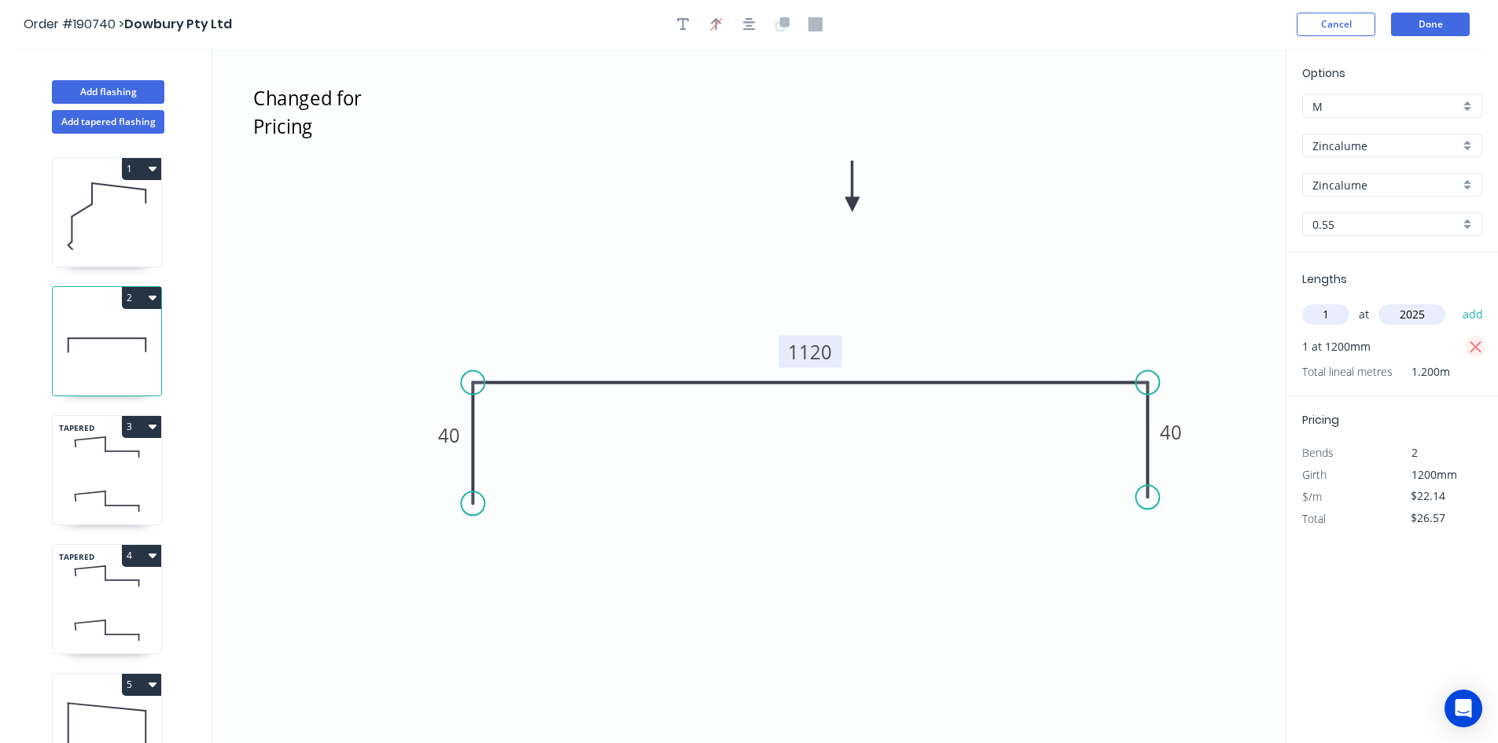
type input "$0.00"
click at [1474, 320] on button "add" at bounding box center [1472, 314] width 37 height 27
type input "$44.83"
click at [1438, 22] on button "Done" at bounding box center [1430, 25] width 79 height 24
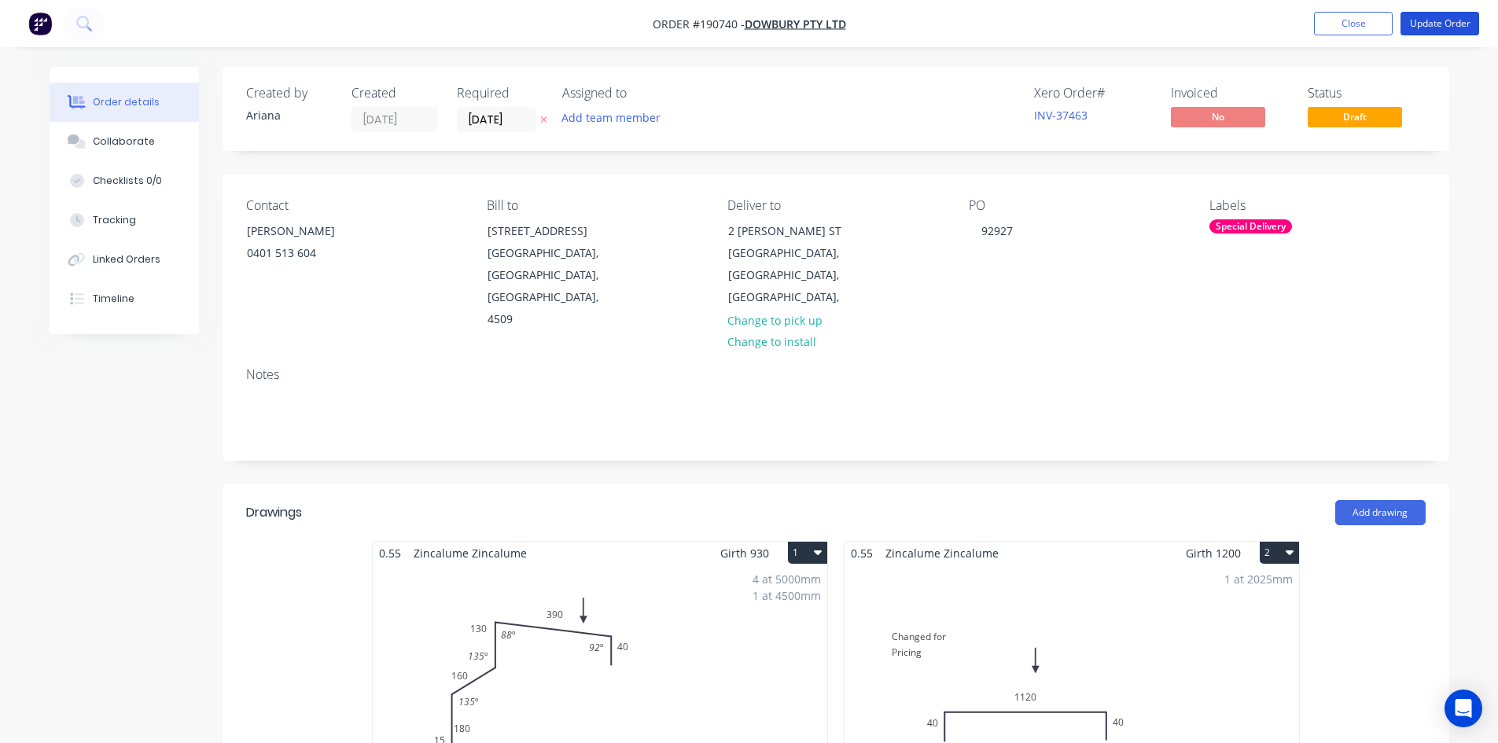
click at [1438, 22] on button "Update Order" at bounding box center [1439, 24] width 79 height 24
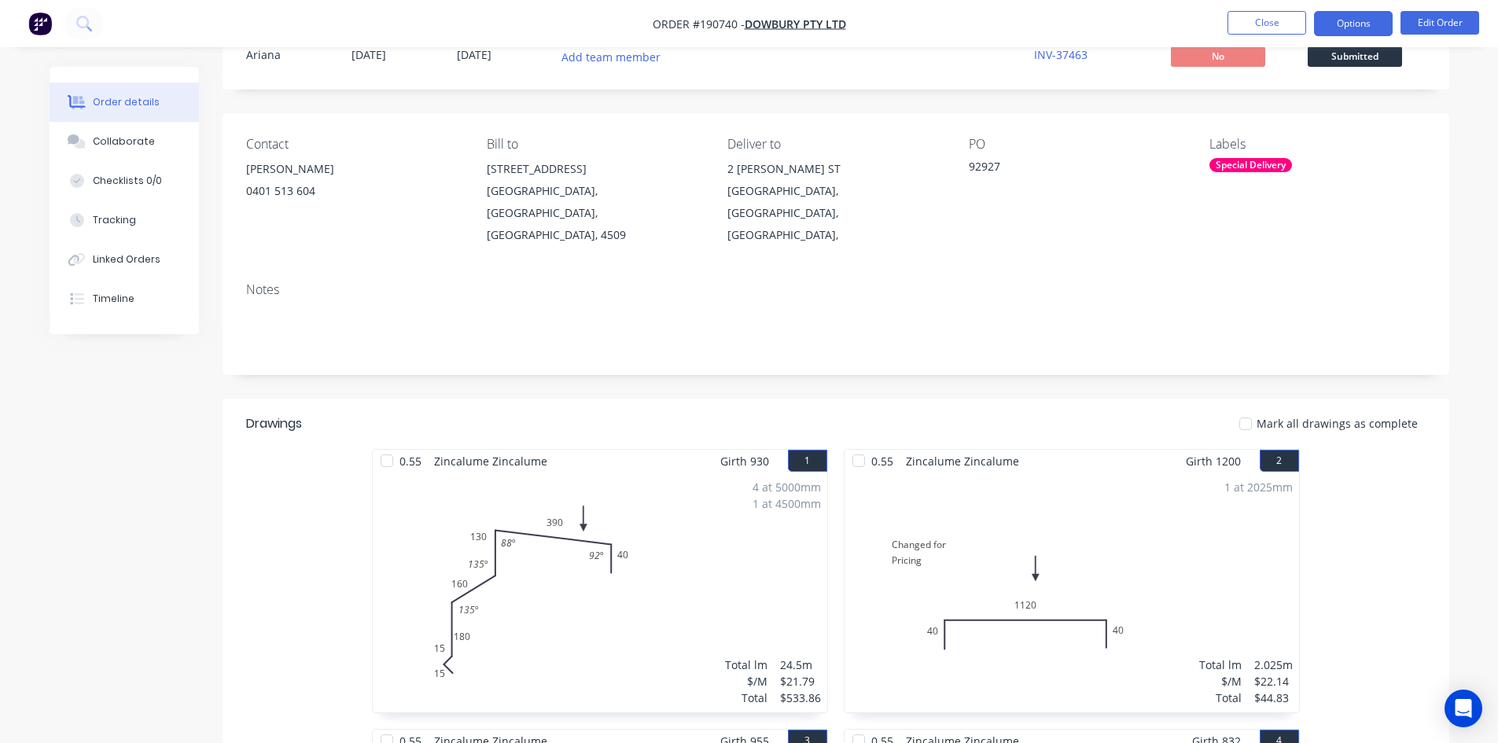
scroll to position [22, 0]
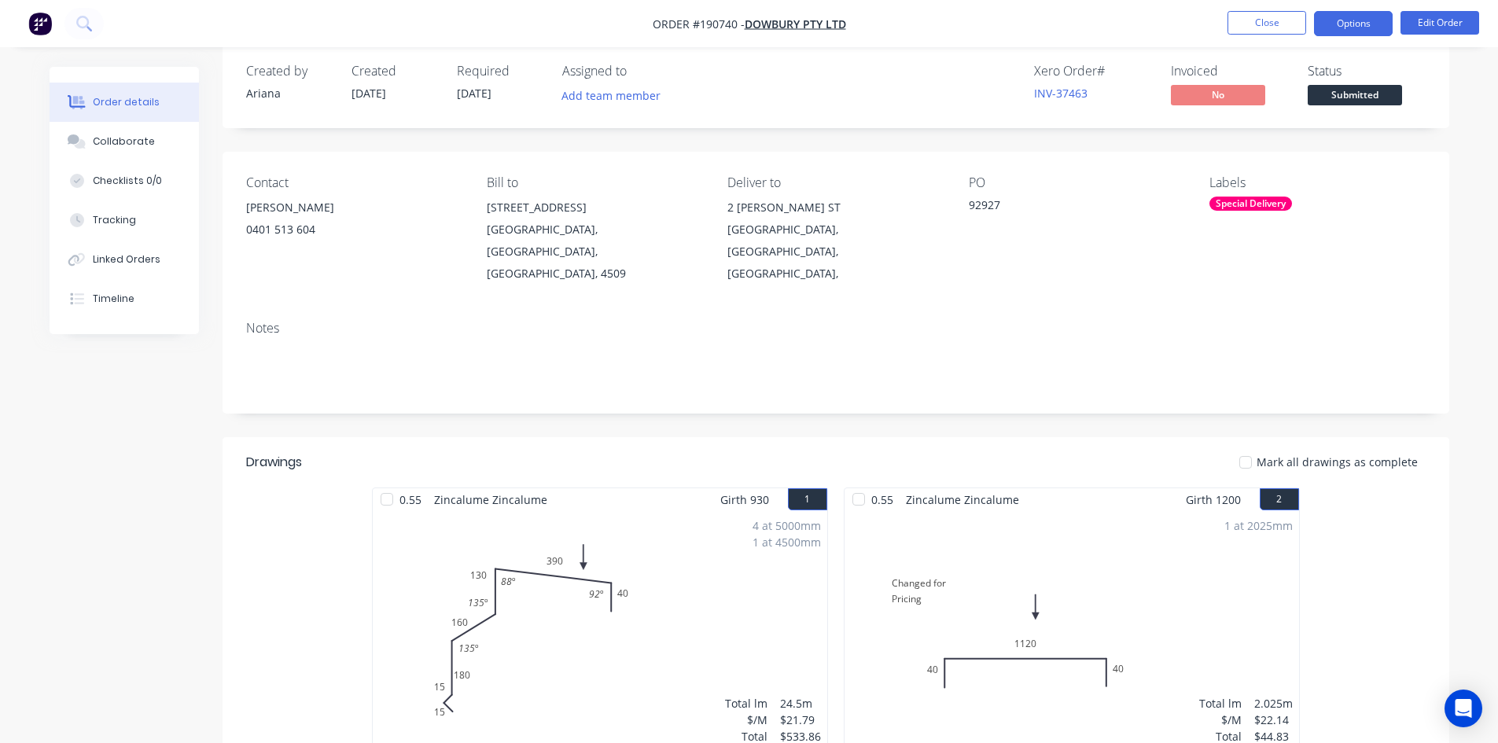
click at [1355, 26] on button "Options" at bounding box center [1353, 23] width 79 height 25
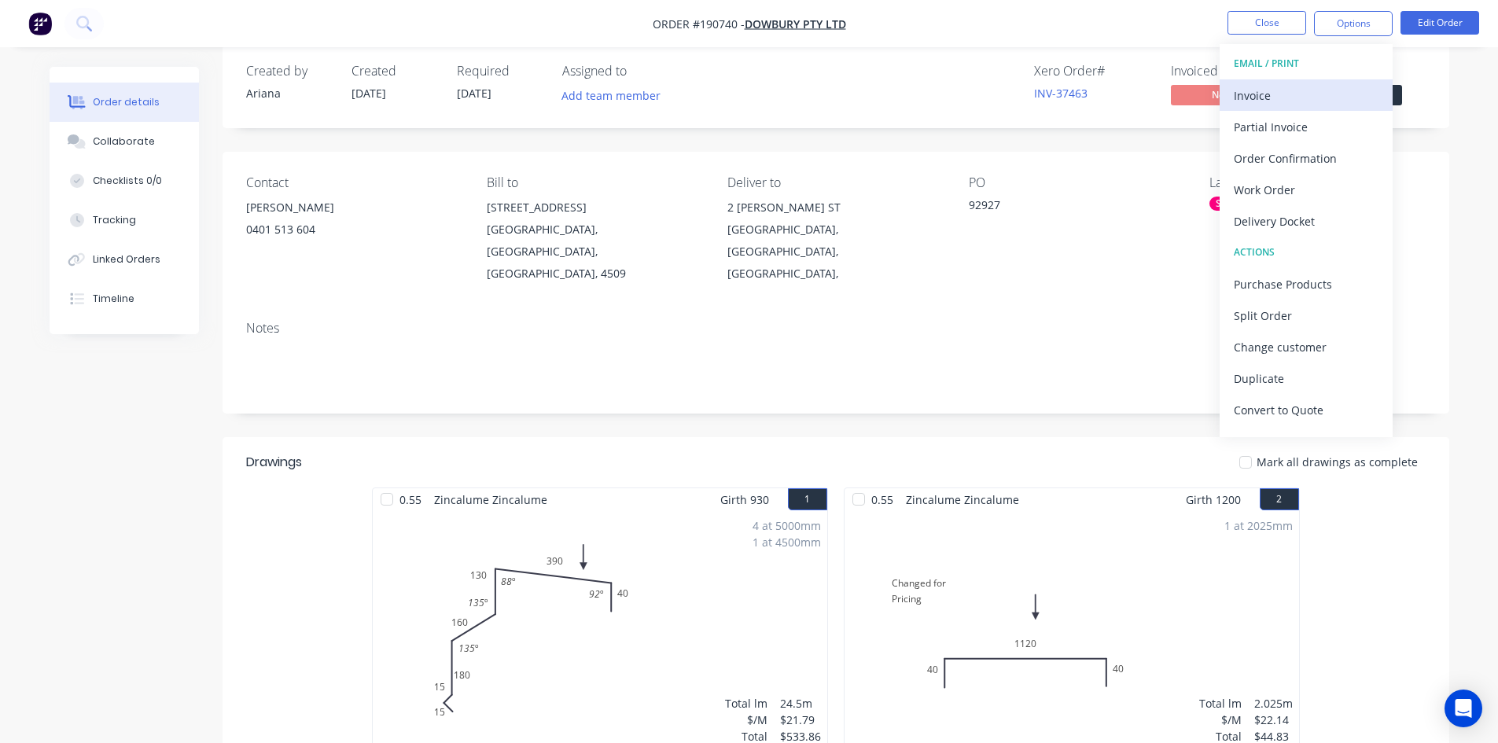
click at [1298, 79] on button "Invoice" at bounding box center [1305, 94] width 173 height 31
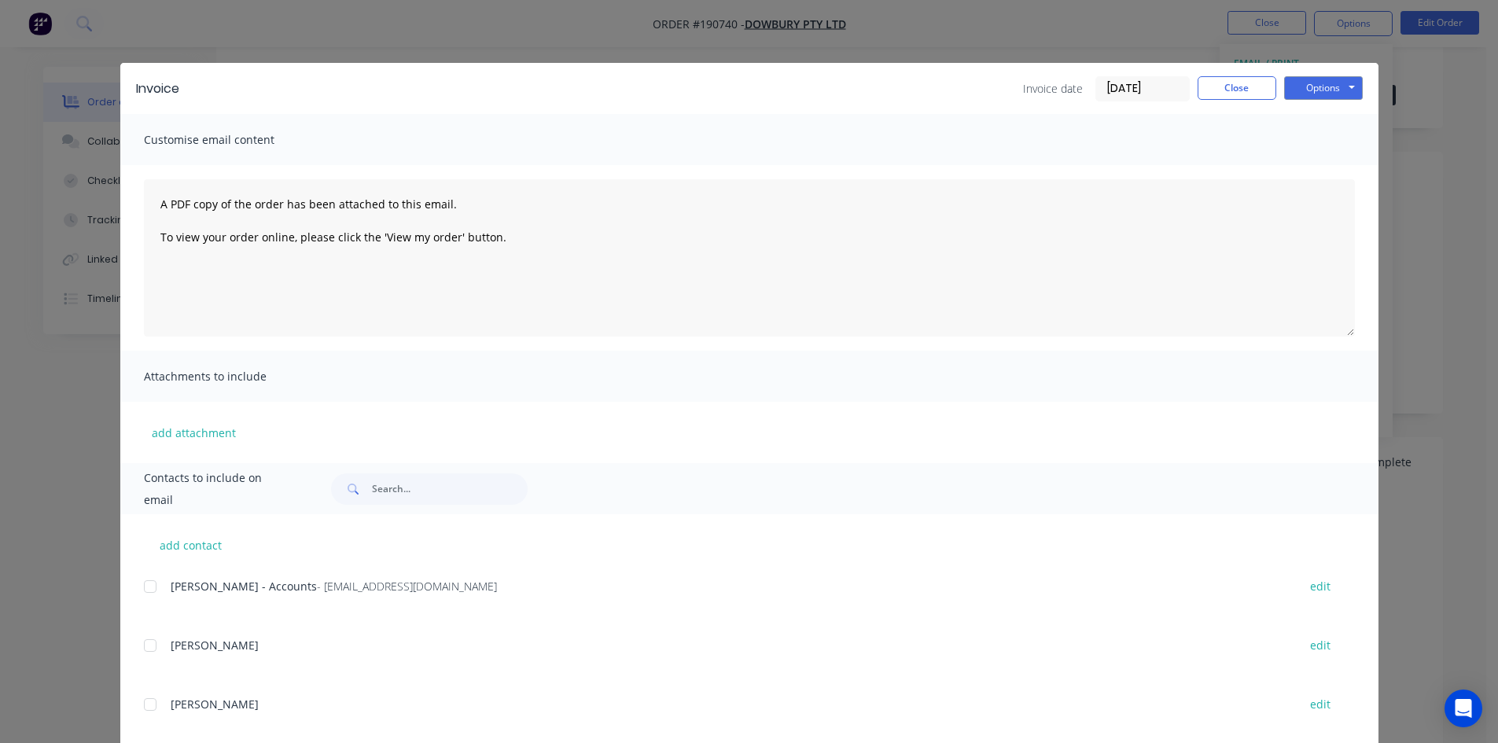
click at [136, 589] on div "add contact Melanie - Accounts - admin@dowbury.com.au edit CHRIS BROOKER edit D…" at bounding box center [749, 730] width 1258 height 433
click at [145, 583] on div at bounding box center [149, 586] width 31 height 31
click at [1325, 86] on button "Options" at bounding box center [1323, 88] width 79 height 24
click at [1312, 158] on button "Email" at bounding box center [1334, 168] width 101 height 26
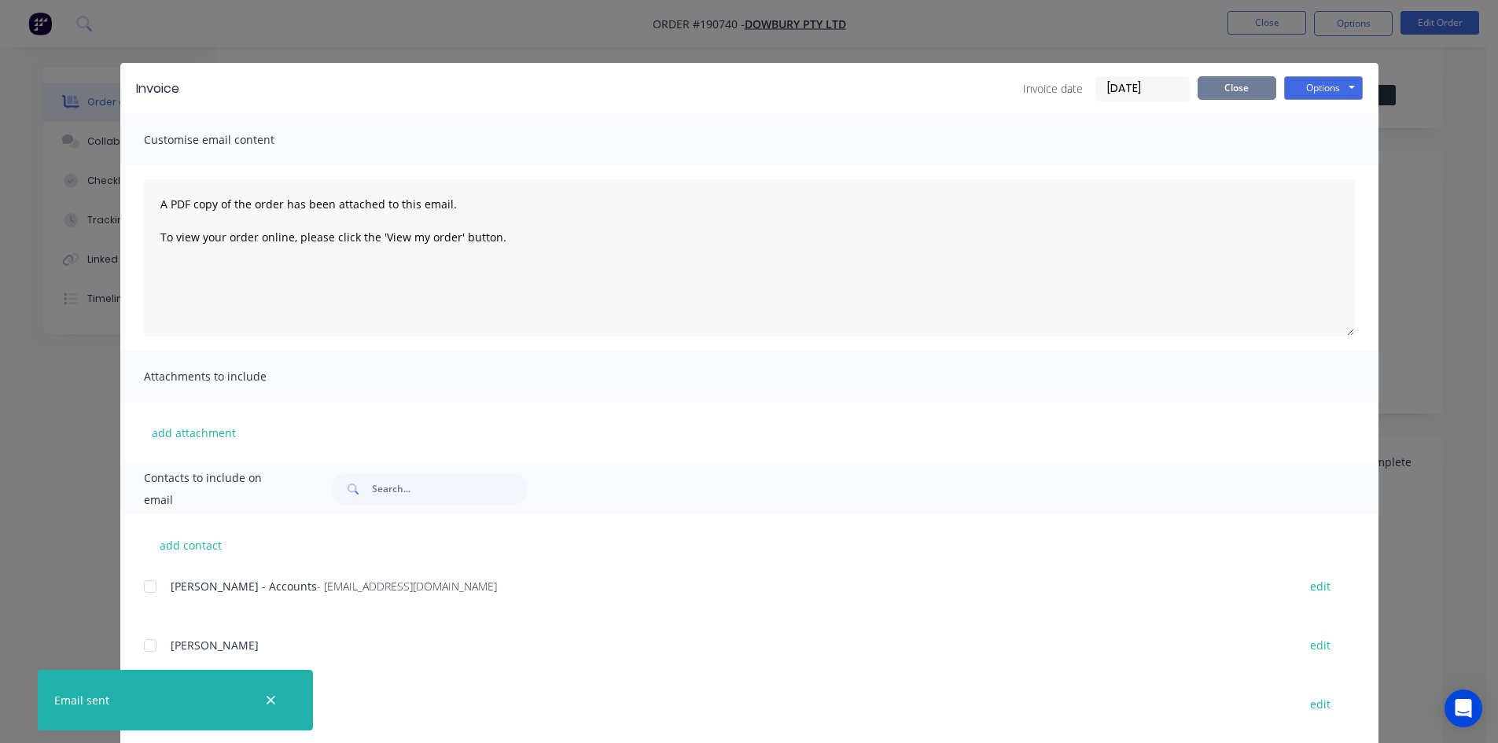
click at [1200, 86] on button "Close" at bounding box center [1236, 88] width 79 height 24
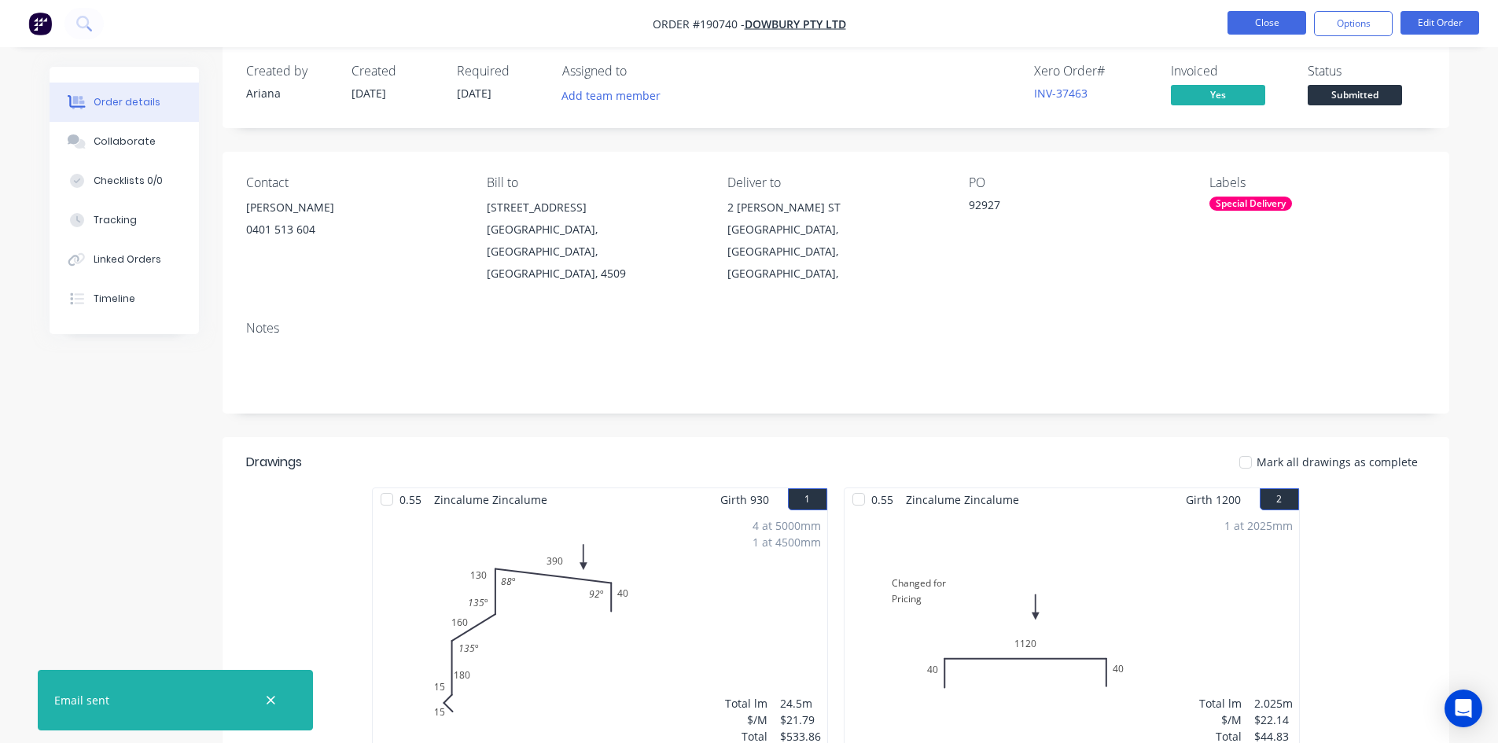
click at [1254, 25] on button "Close" at bounding box center [1266, 23] width 79 height 24
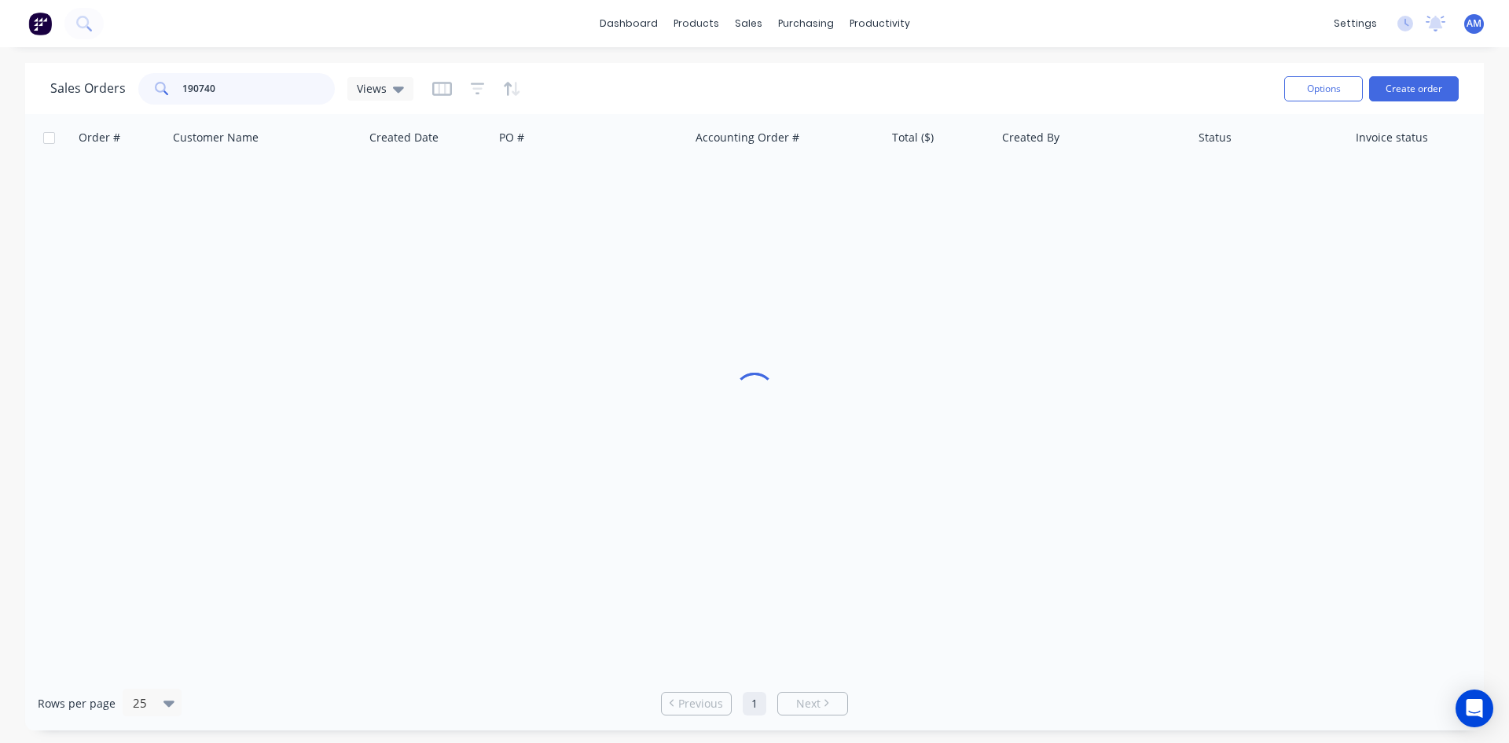
drag, startPoint x: 248, startPoint y: 89, endPoint x: 174, endPoint y: 88, distance: 74.7
click at [174, 88] on div "190740" at bounding box center [236, 88] width 197 height 31
type input "190884"
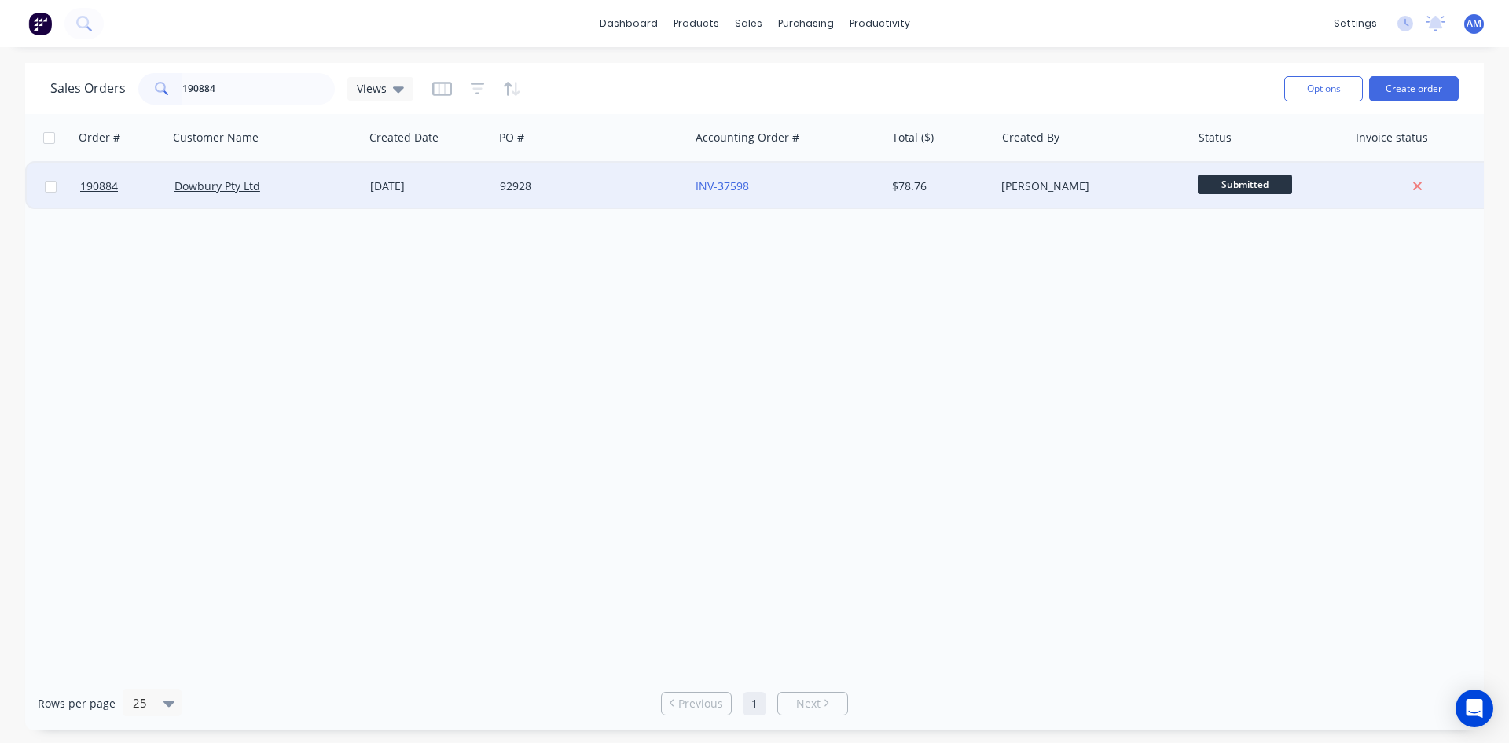
click at [619, 167] on div "92928" at bounding box center [592, 186] width 196 height 47
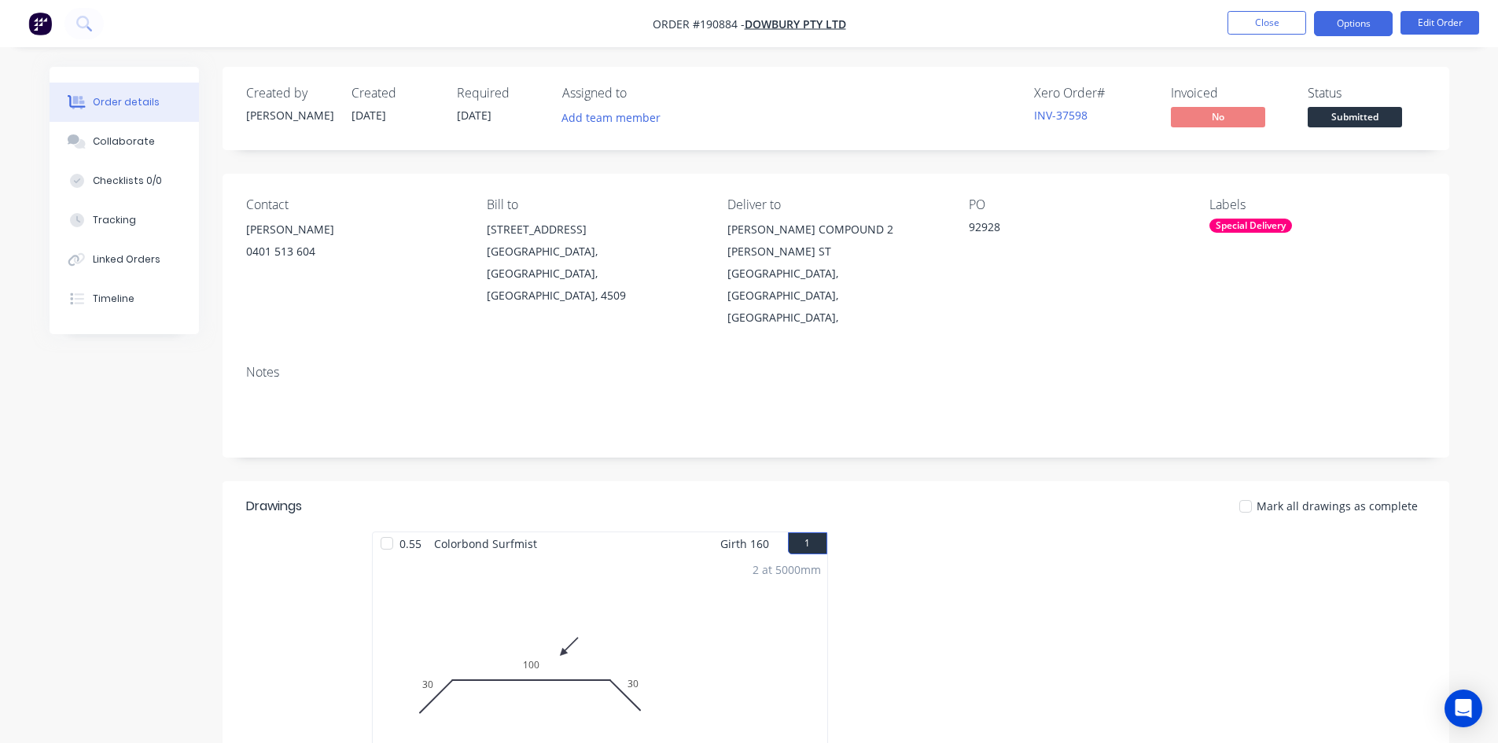
click at [1373, 31] on button "Options" at bounding box center [1353, 23] width 79 height 25
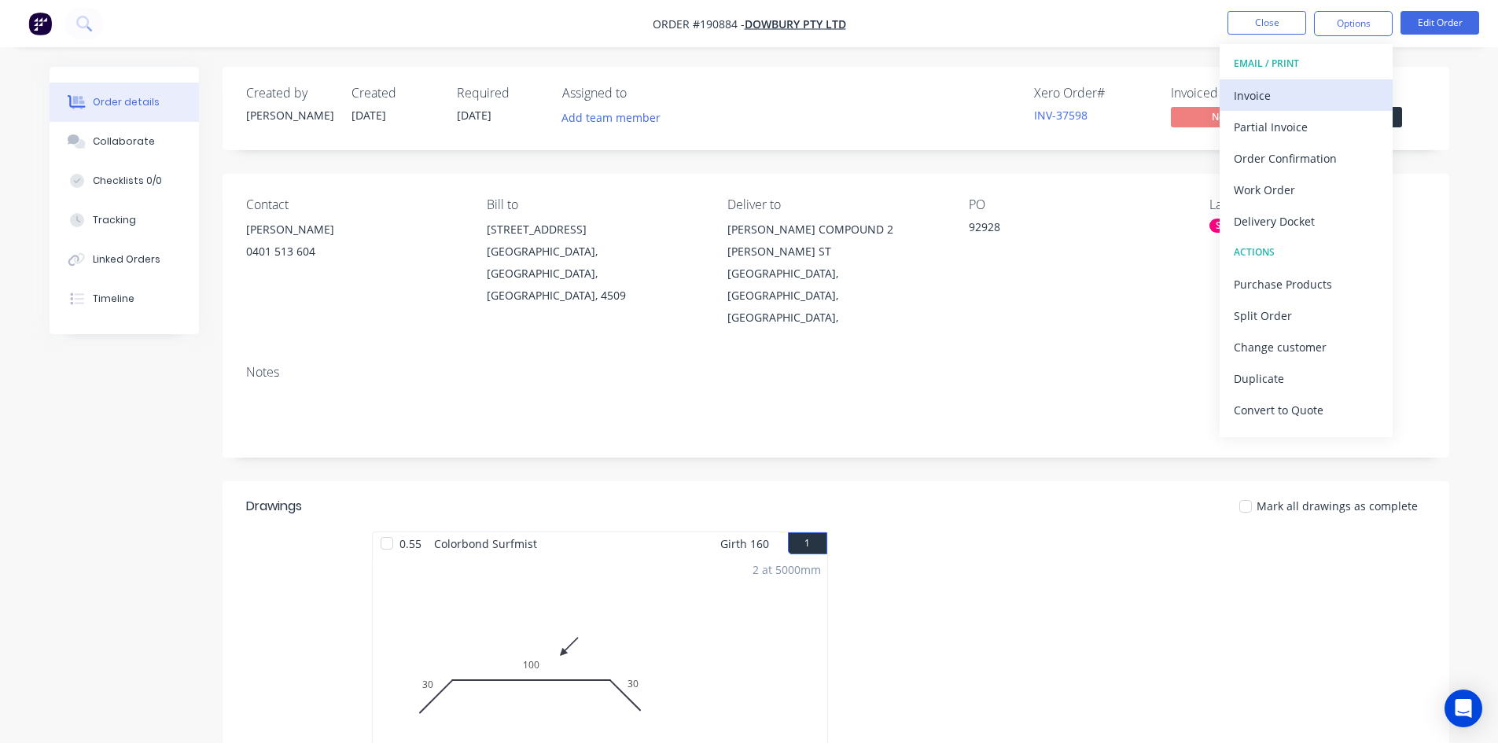
click at [1330, 81] on button "Invoice" at bounding box center [1305, 94] width 173 height 31
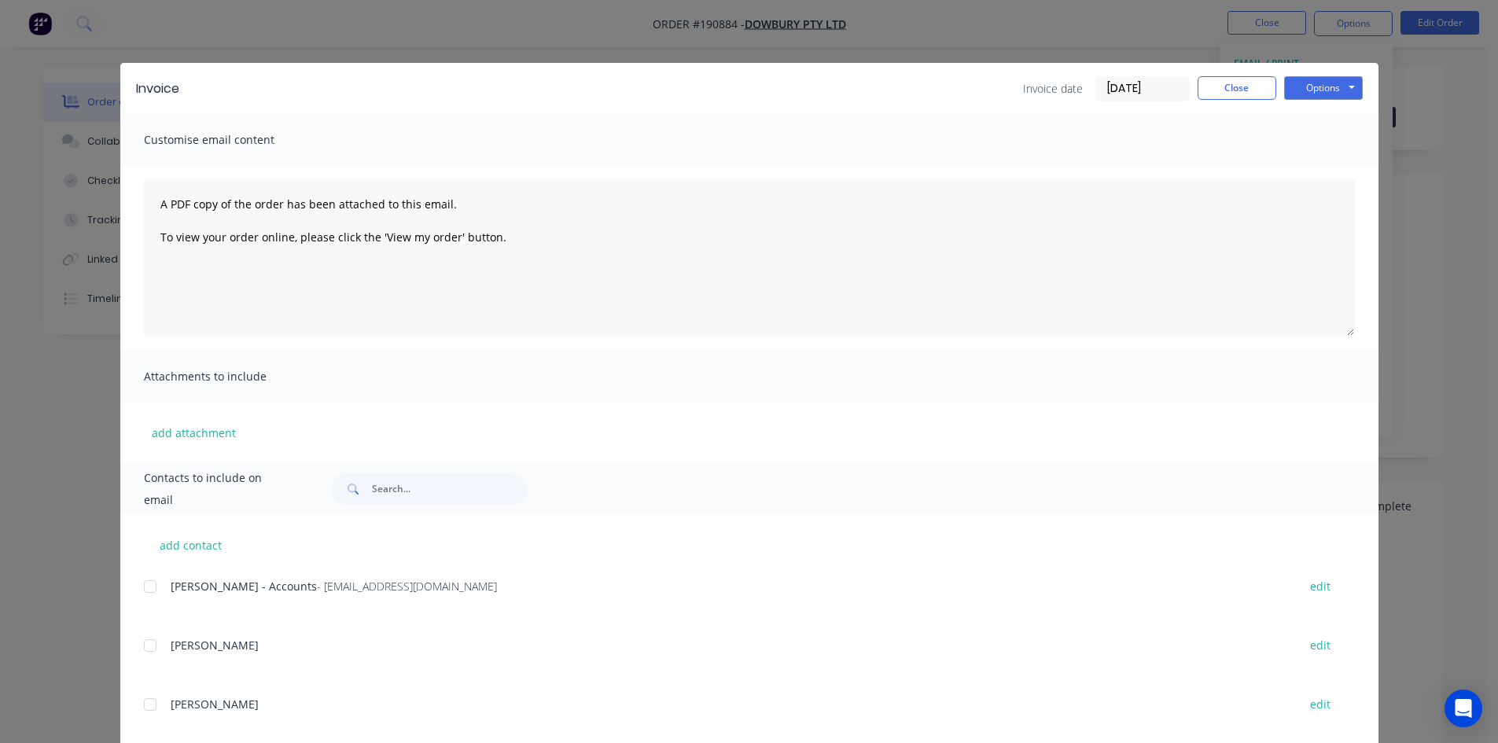
click at [145, 589] on div at bounding box center [149, 586] width 31 height 31
click at [1336, 83] on button "Options" at bounding box center [1323, 88] width 79 height 24
click at [1319, 167] on button "Email" at bounding box center [1334, 168] width 101 height 26
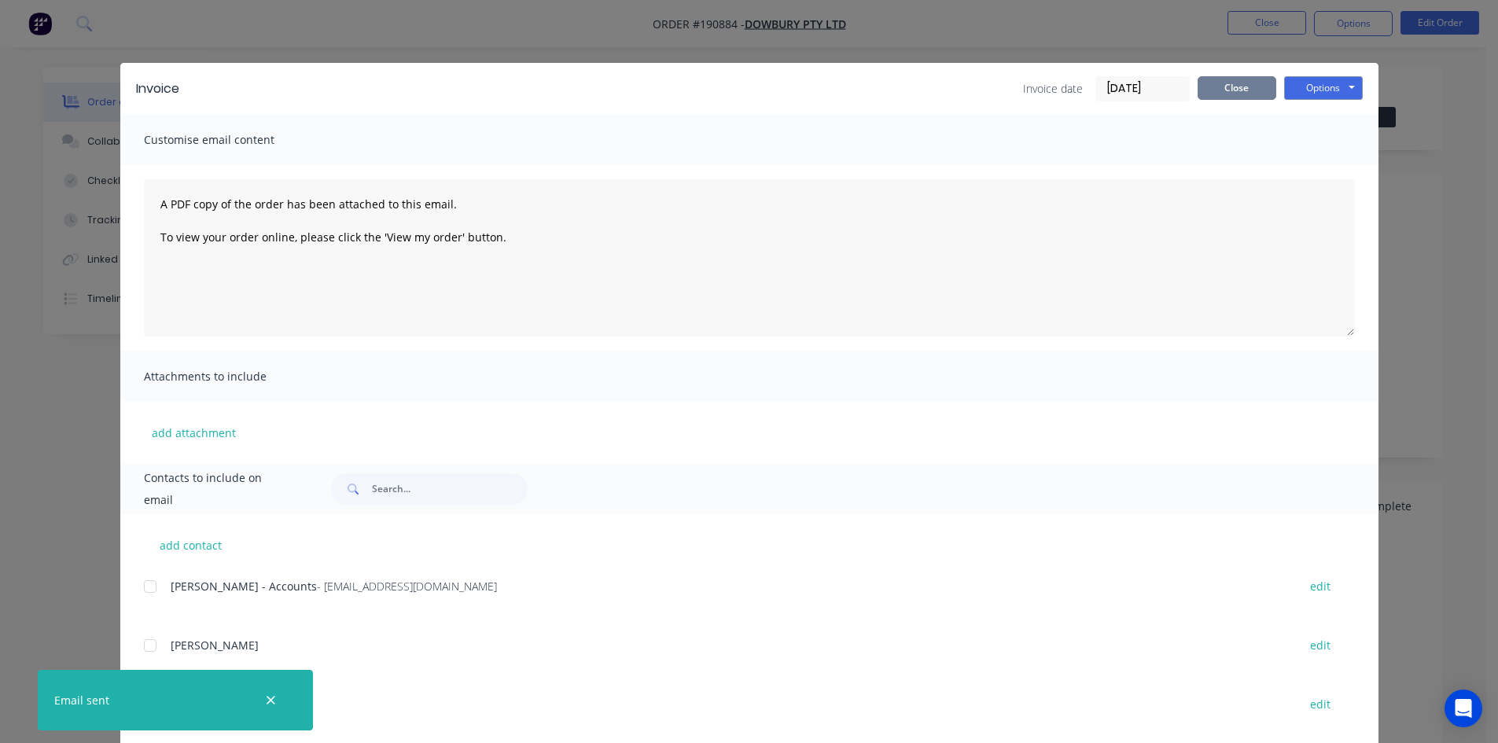
click at [1236, 83] on button "Close" at bounding box center [1236, 88] width 79 height 24
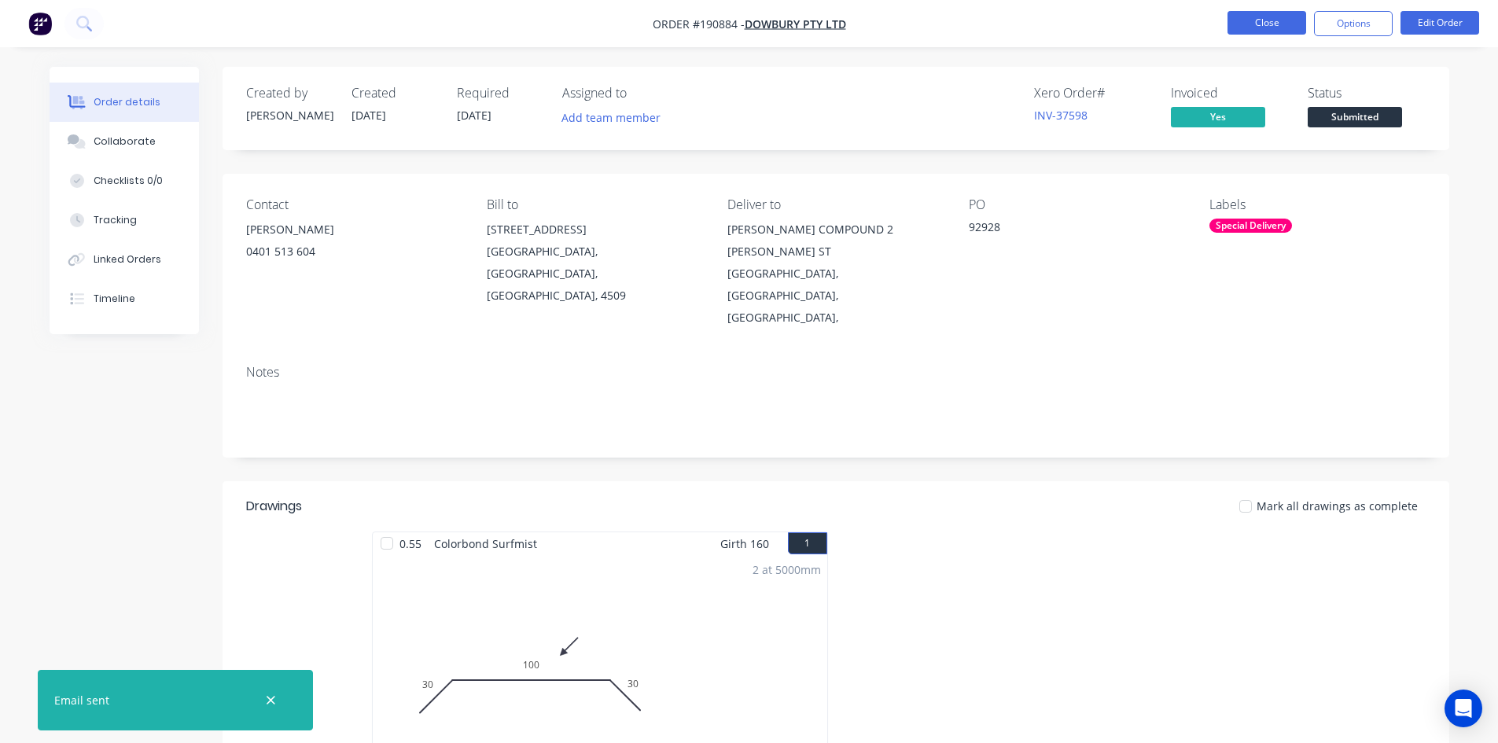
click at [1268, 33] on button "Close" at bounding box center [1266, 23] width 79 height 24
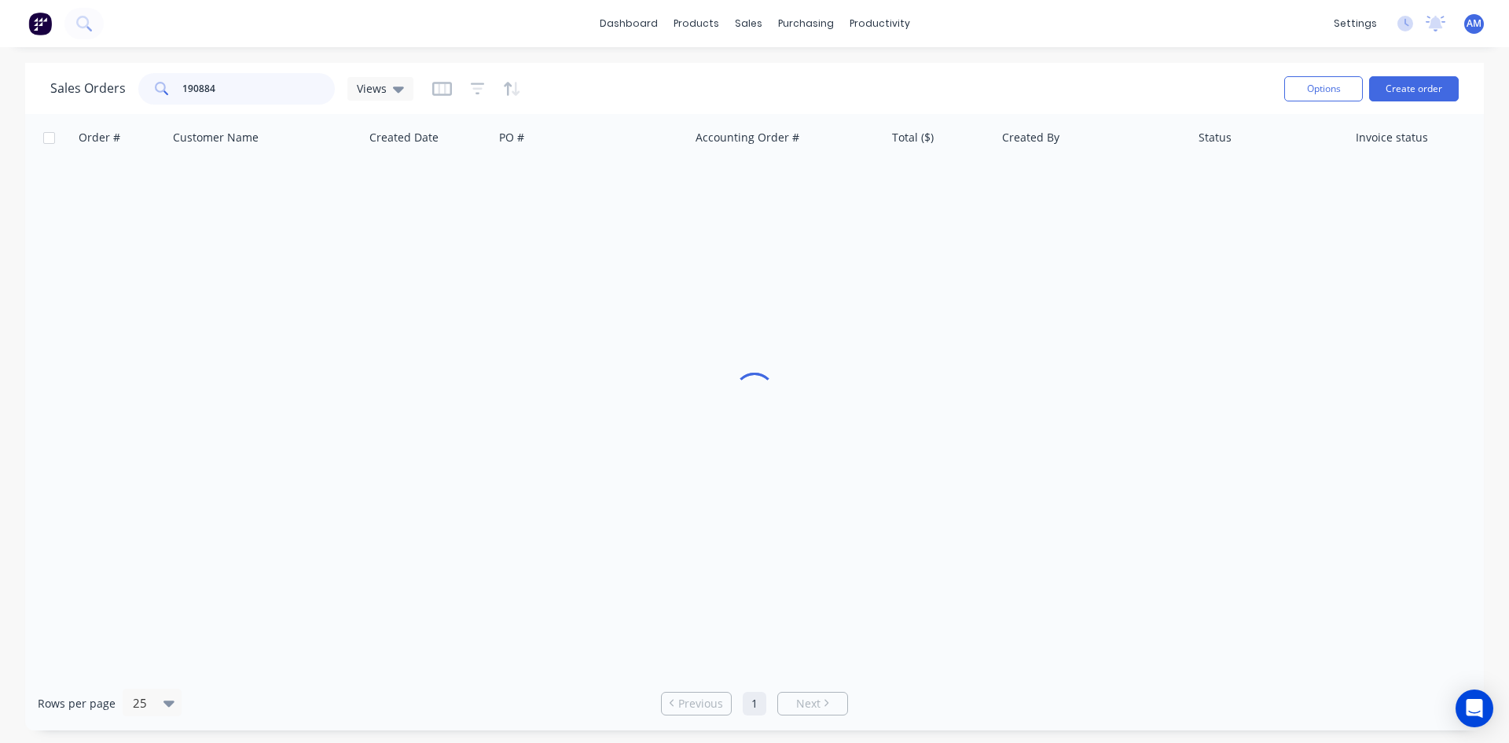
drag, startPoint x: 266, startPoint y: 84, endPoint x: 136, endPoint y: 83, distance: 129.7
click at [136, 83] on div "Sales Orders 190884 Views" at bounding box center [231, 88] width 363 height 31
type input "190843"
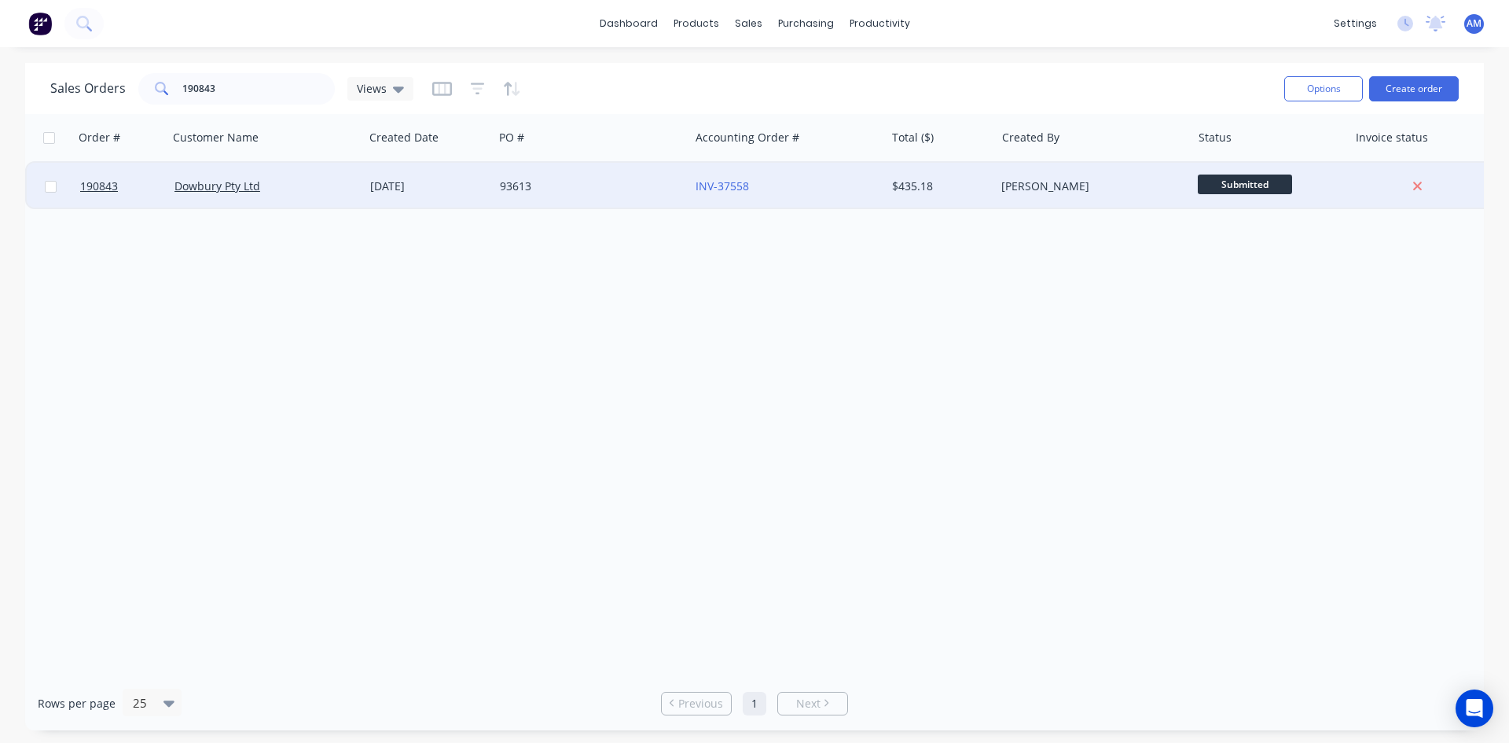
click at [590, 191] on div "93613" at bounding box center [587, 186] width 175 height 16
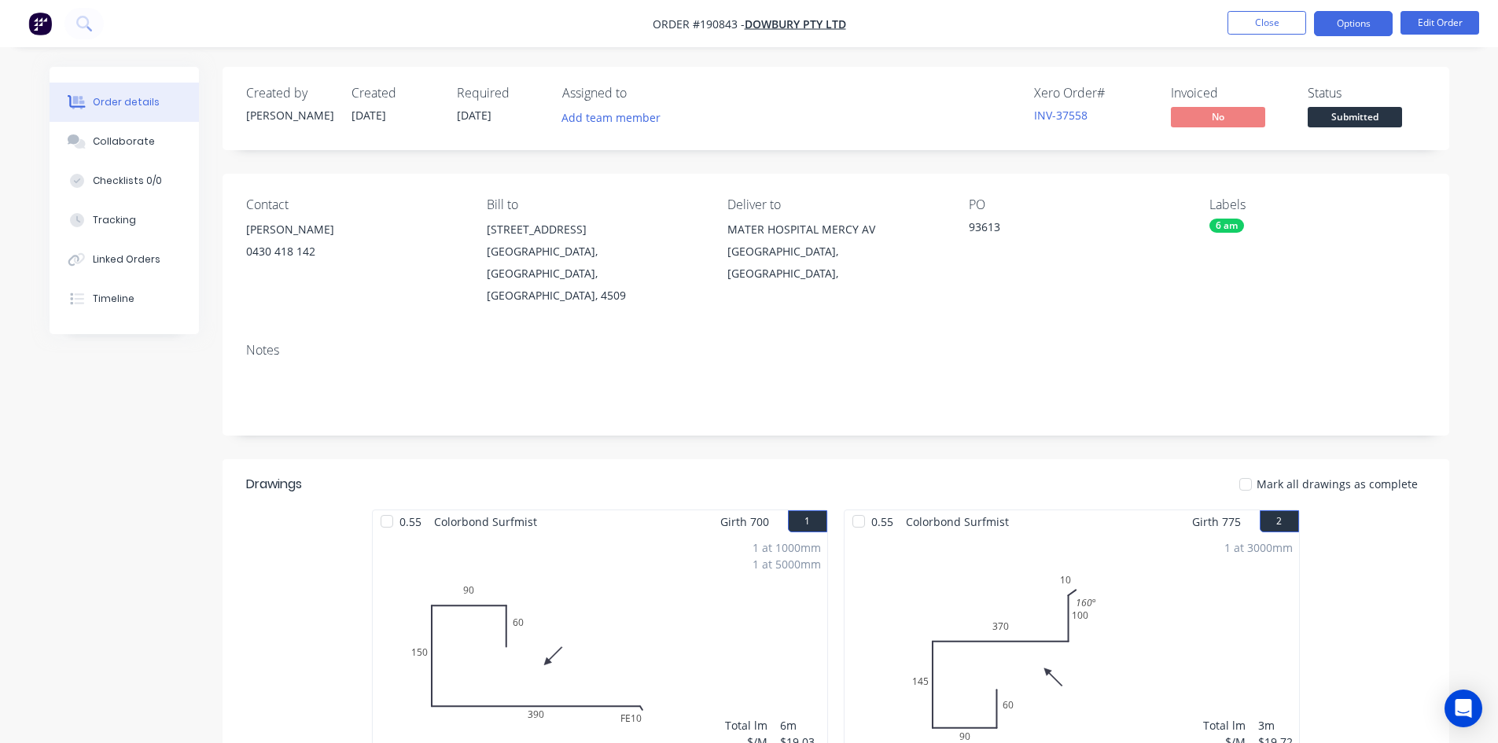
click at [1351, 20] on button "Options" at bounding box center [1353, 23] width 79 height 25
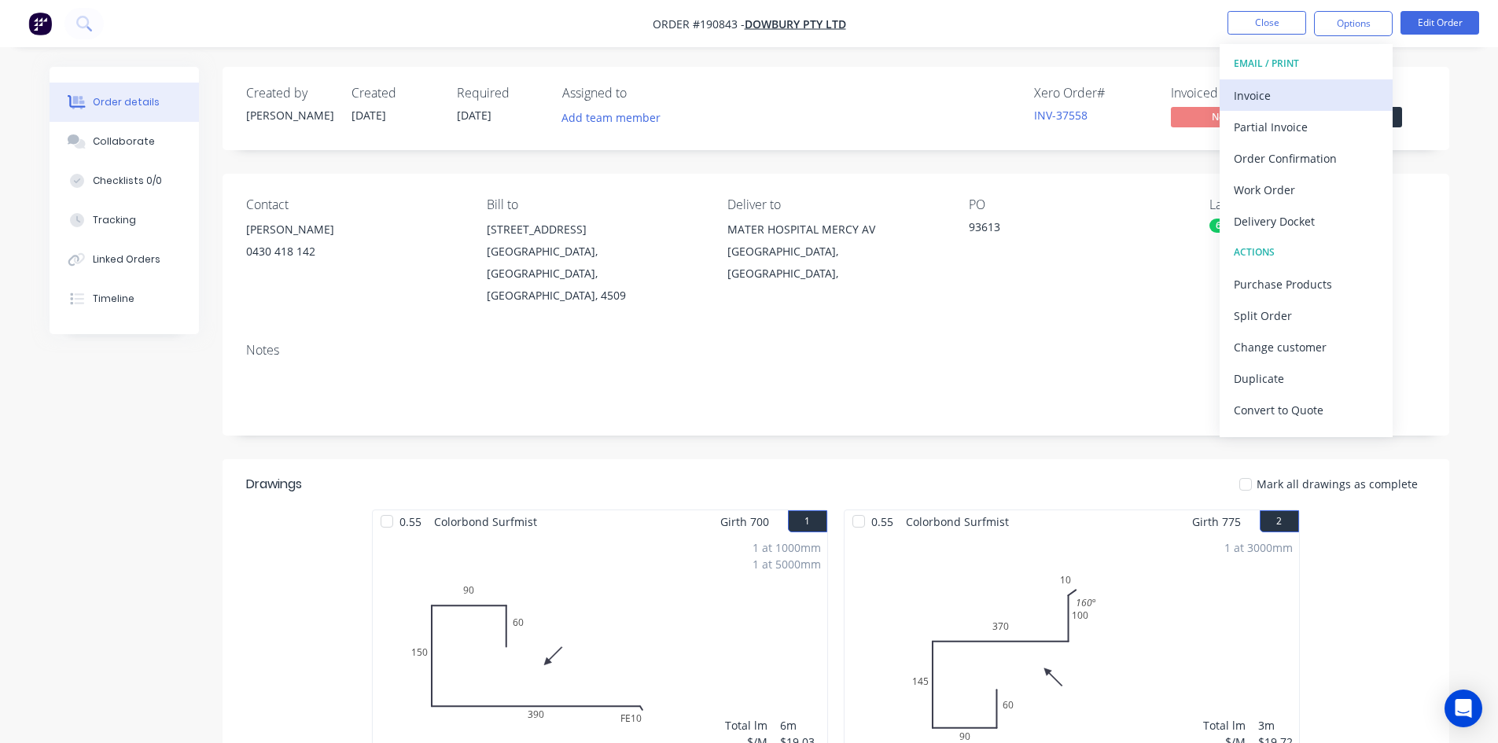
click at [1322, 83] on button "Invoice" at bounding box center [1305, 94] width 173 height 31
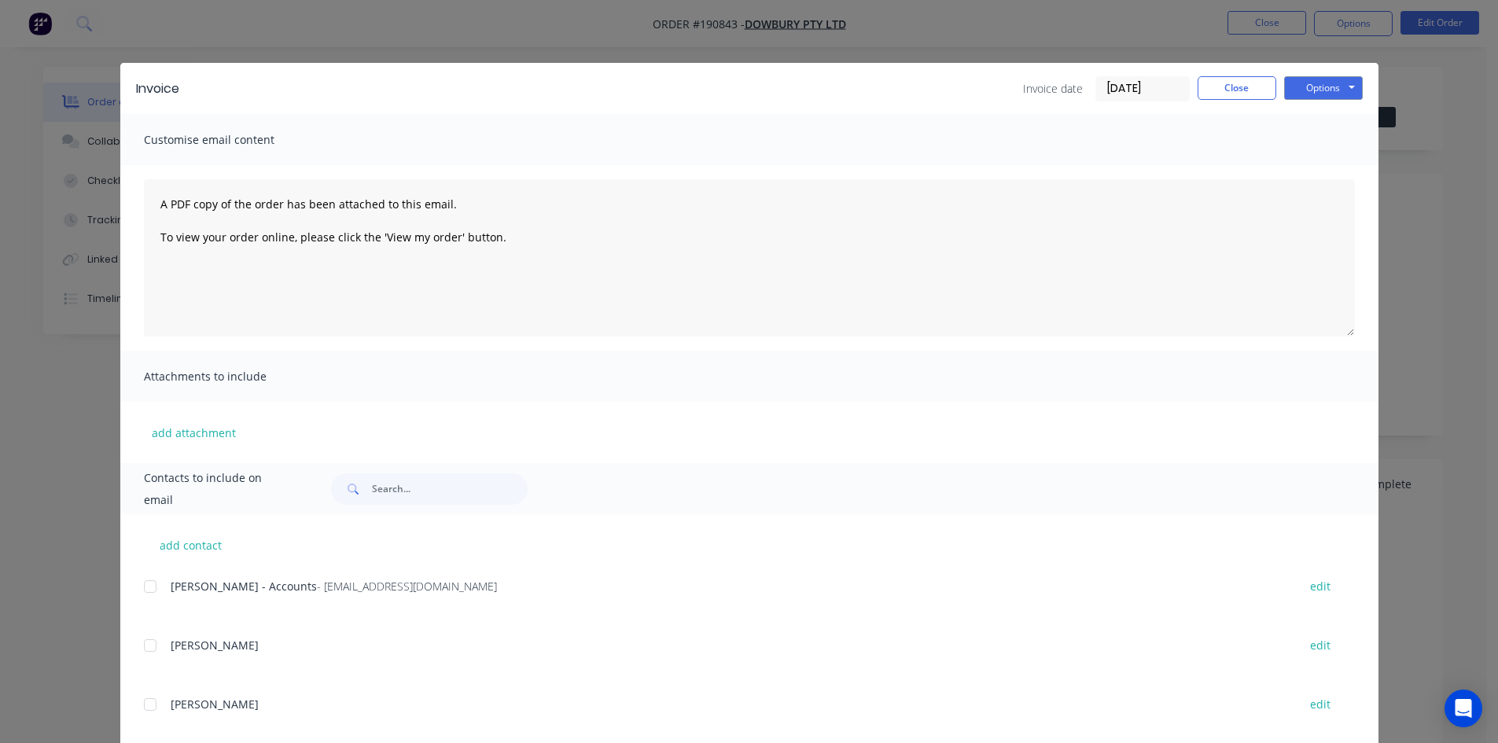
click at [142, 585] on div at bounding box center [149, 586] width 31 height 31
click at [1312, 86] on button "Options" at bounding box center [1323, 88] width 79 height 24
click at [1316, 158] on button "Email" at bounding box center [1334, 168] width 101 height 26
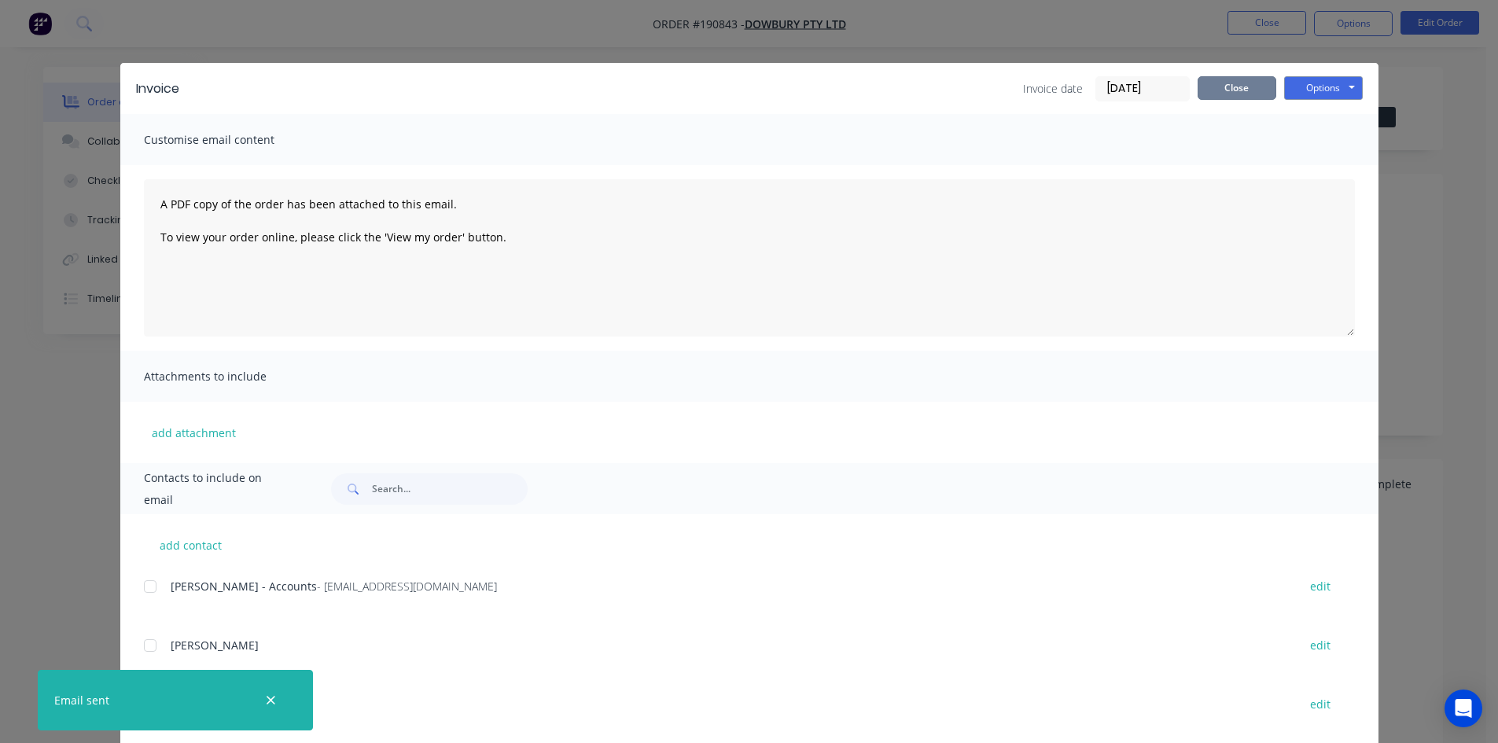
click at [1233, 97] on button "Close" at bounding box center [1236, 88] width 79 height 24
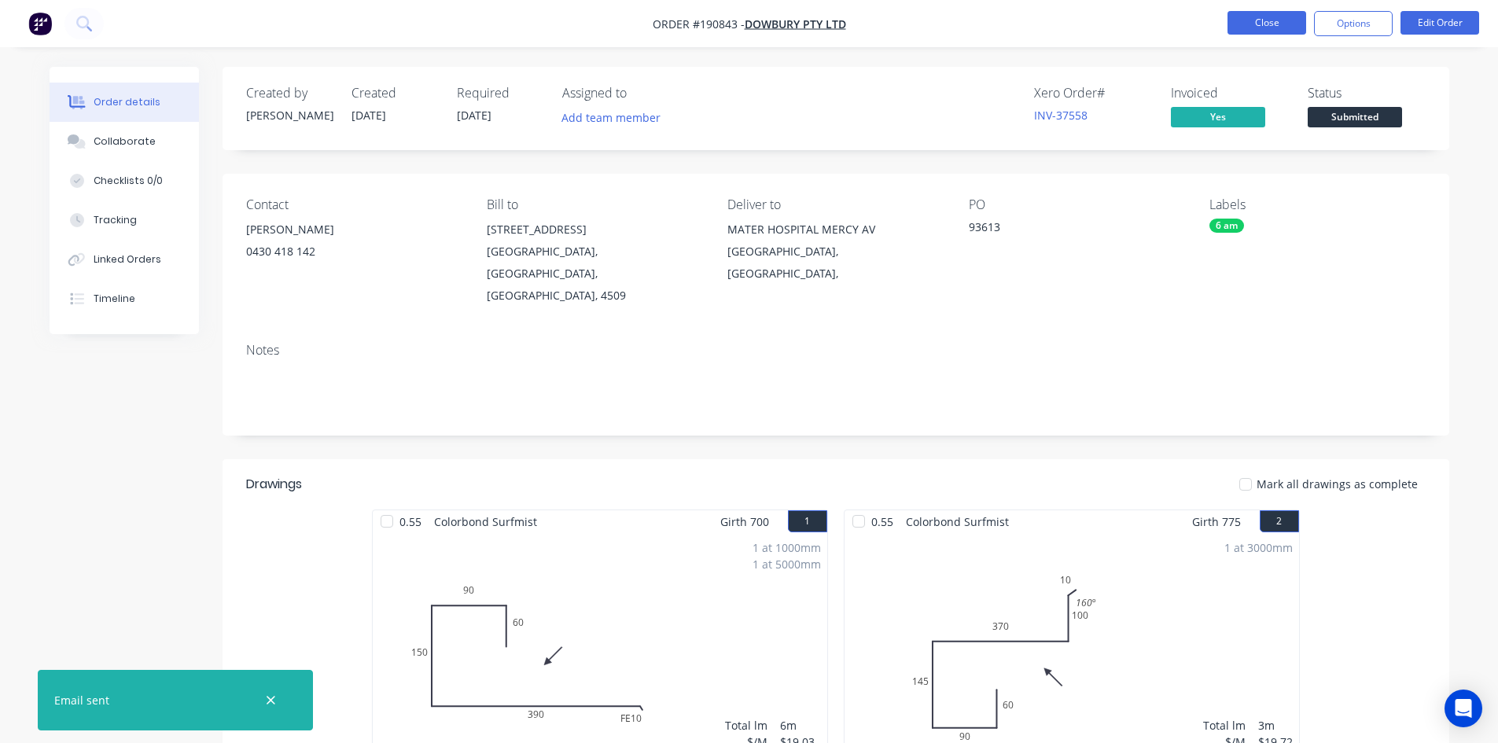
click at [1255, 33] on button "Close" at bounding box center [1266, 23] width 79 height 24
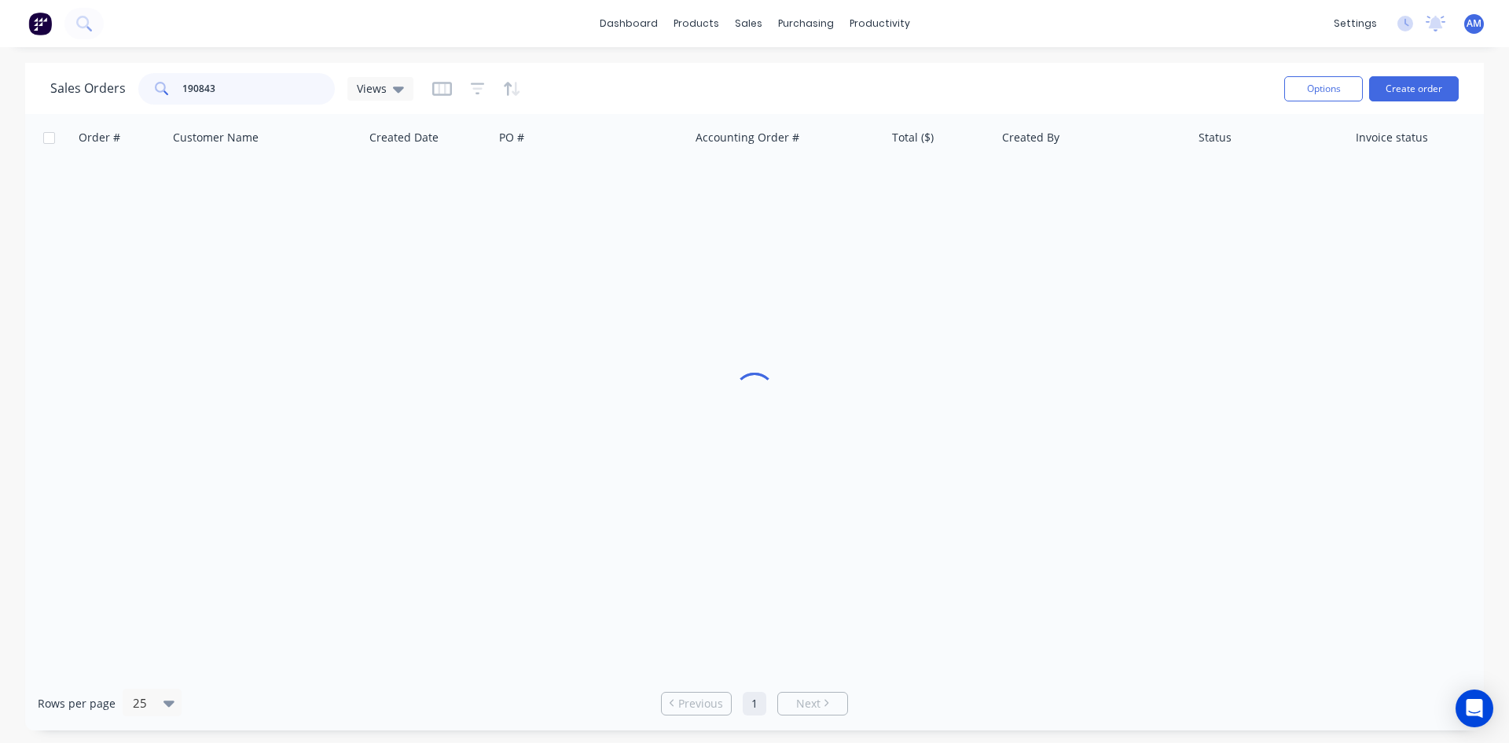
drag, startPoint x: 237, startPoint y: 76, endPoint x: 161, endPoint y: 79, distance: 76.3
click at [161, 79] on div "190843" at bounding box center [236, 88] width 197 height 31
type input "190842"
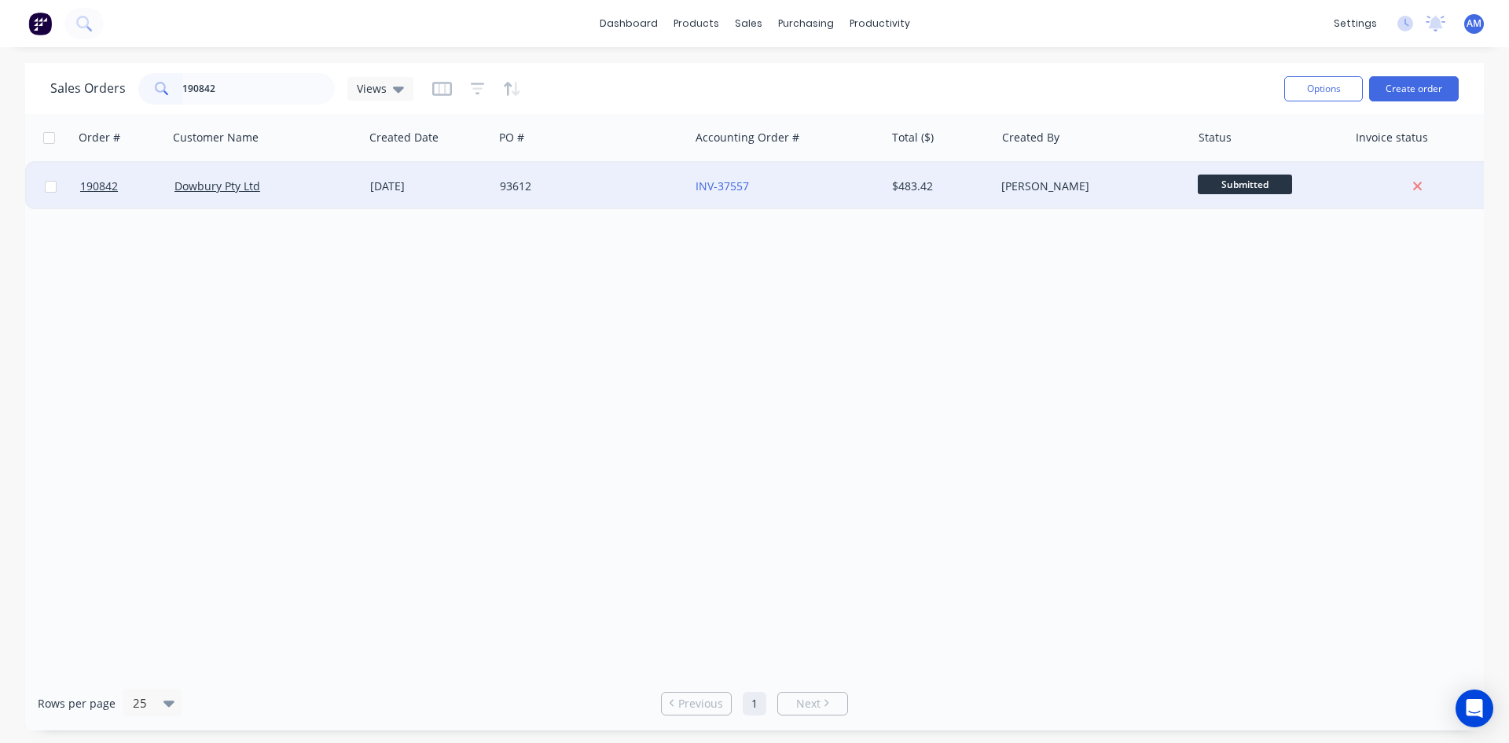
click at [608, 187] on div "93612" at bounding box center [587, 186] width 175 height 16
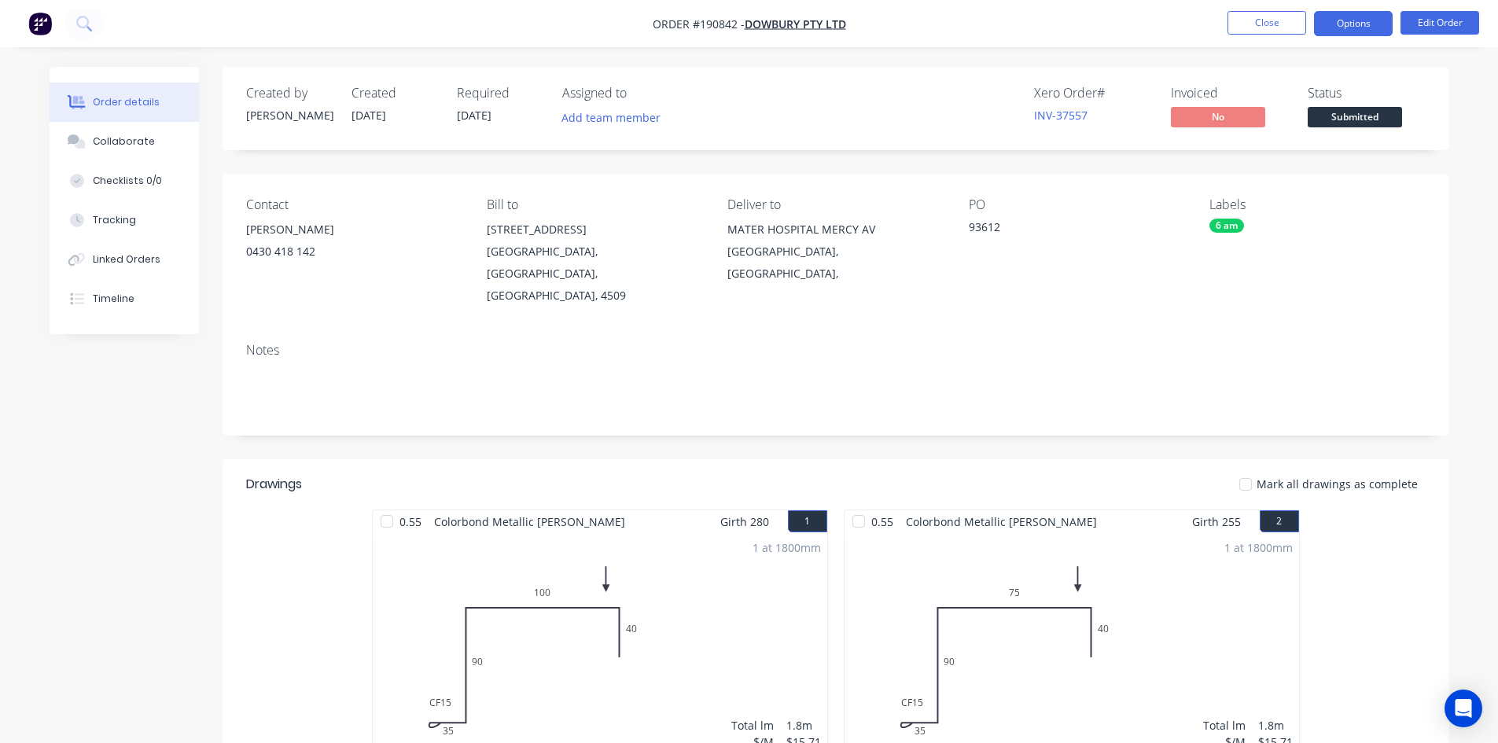
click at [1358, 16] on button "Options" at bounding box center [1353, 23] width 79 height 25
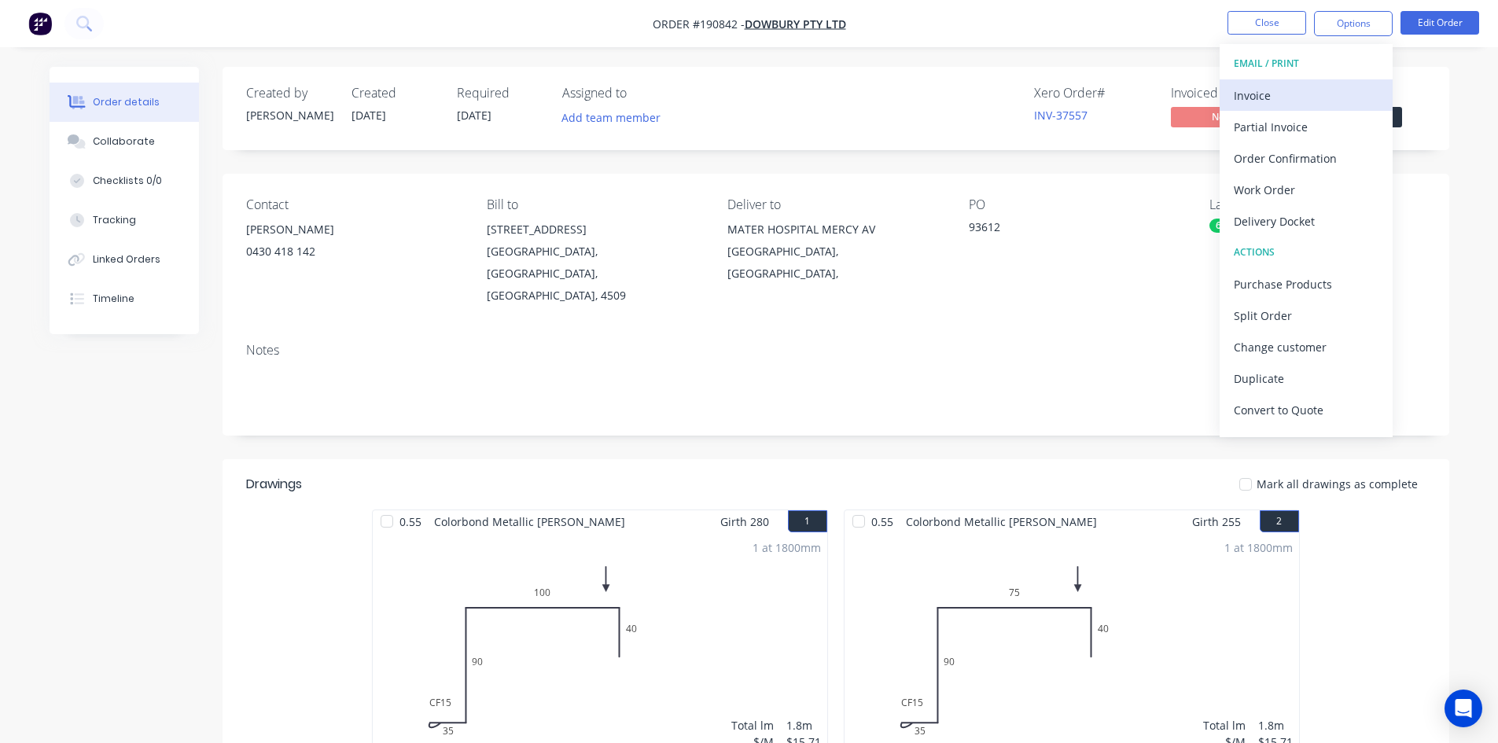
click at [1298, 87] on div "Invoice" at bounding box center [1305, 95] width 145 height 23
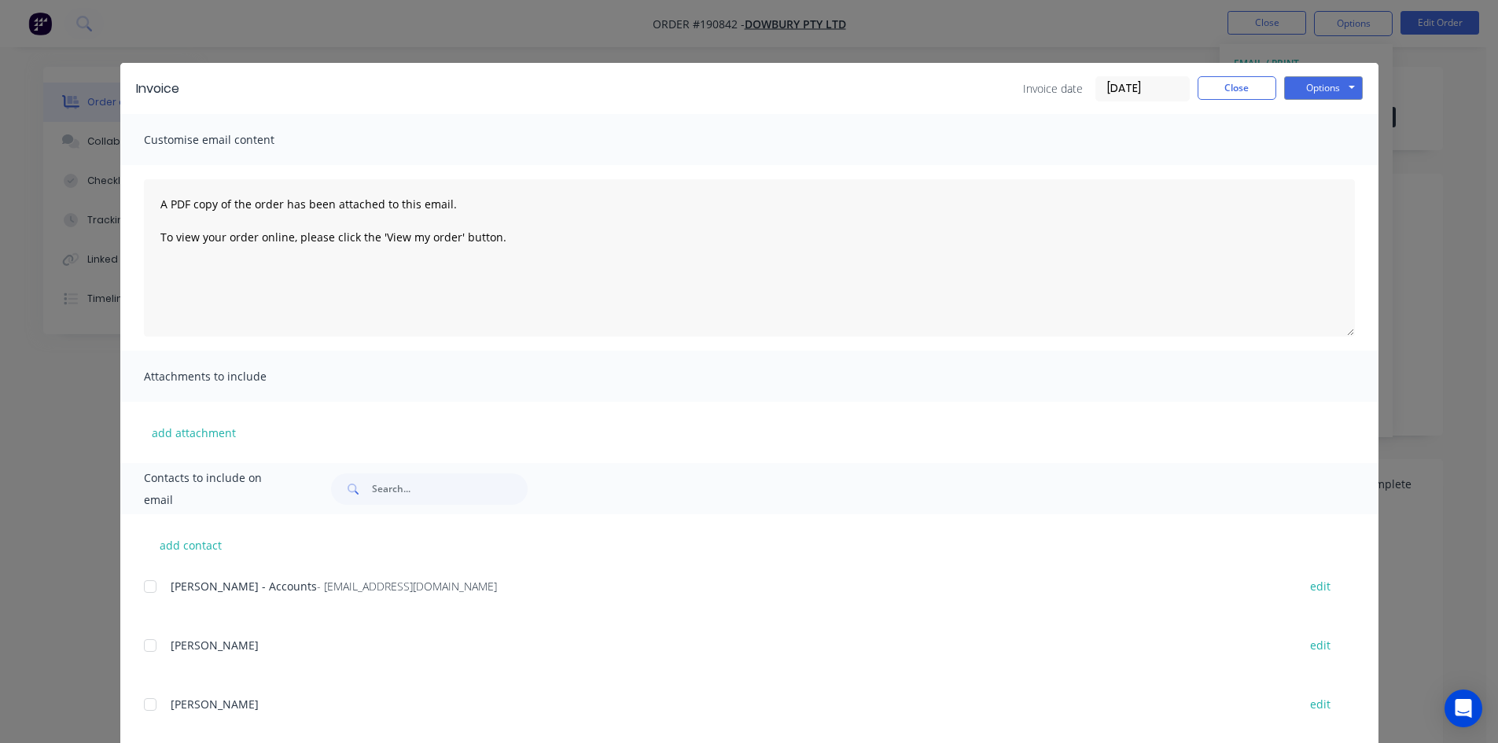
click at [143, 588] on div at bounding box center [149, 586] width 31 height 31
click at [1311, 94] on button "Options" at bounding box center [1323, 88] width 79 height 24
click at [1312, 164] on button "Email" at bounding box center [1334, 168] width 101 height 26
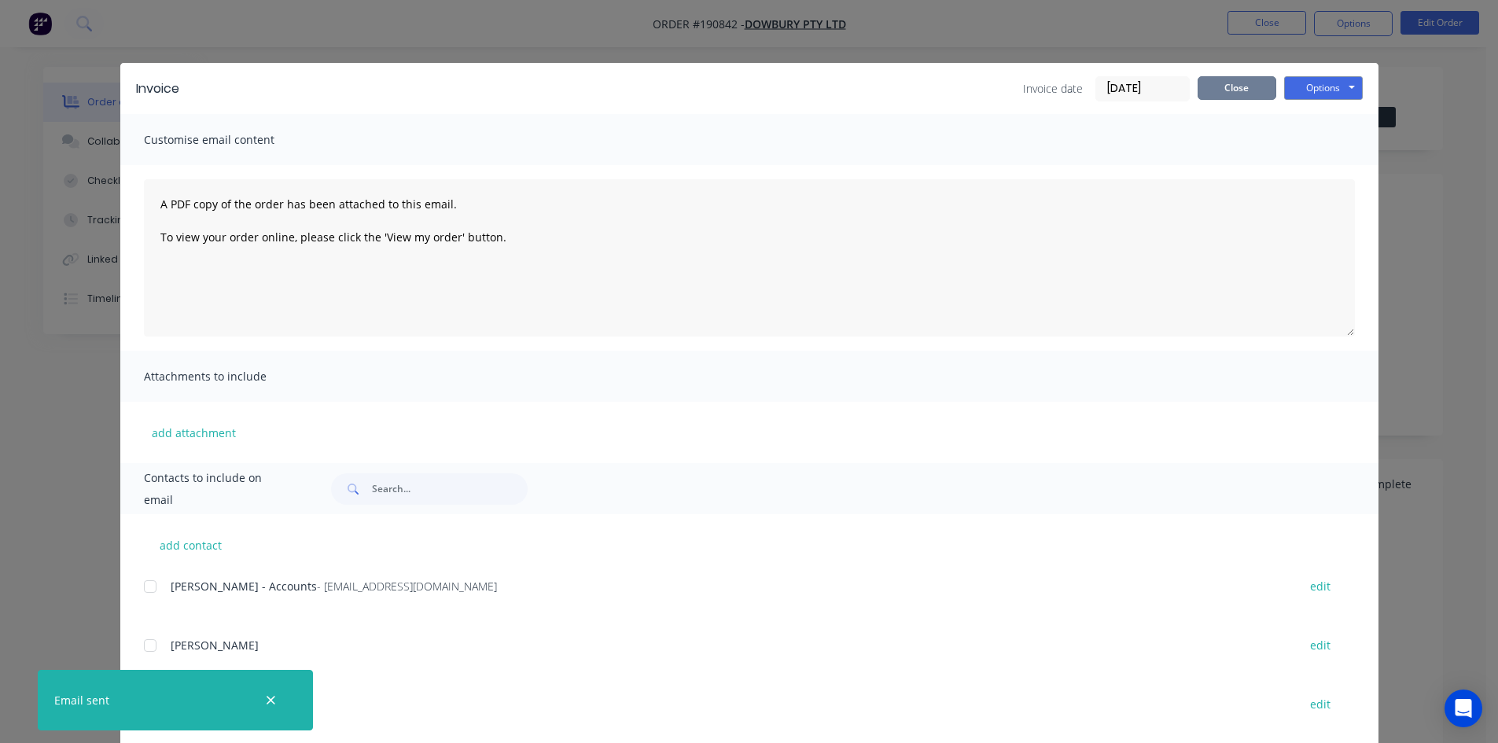
click at [1231, 95] on button "Close" at bounding box center [1236, 88] width 79 height 24
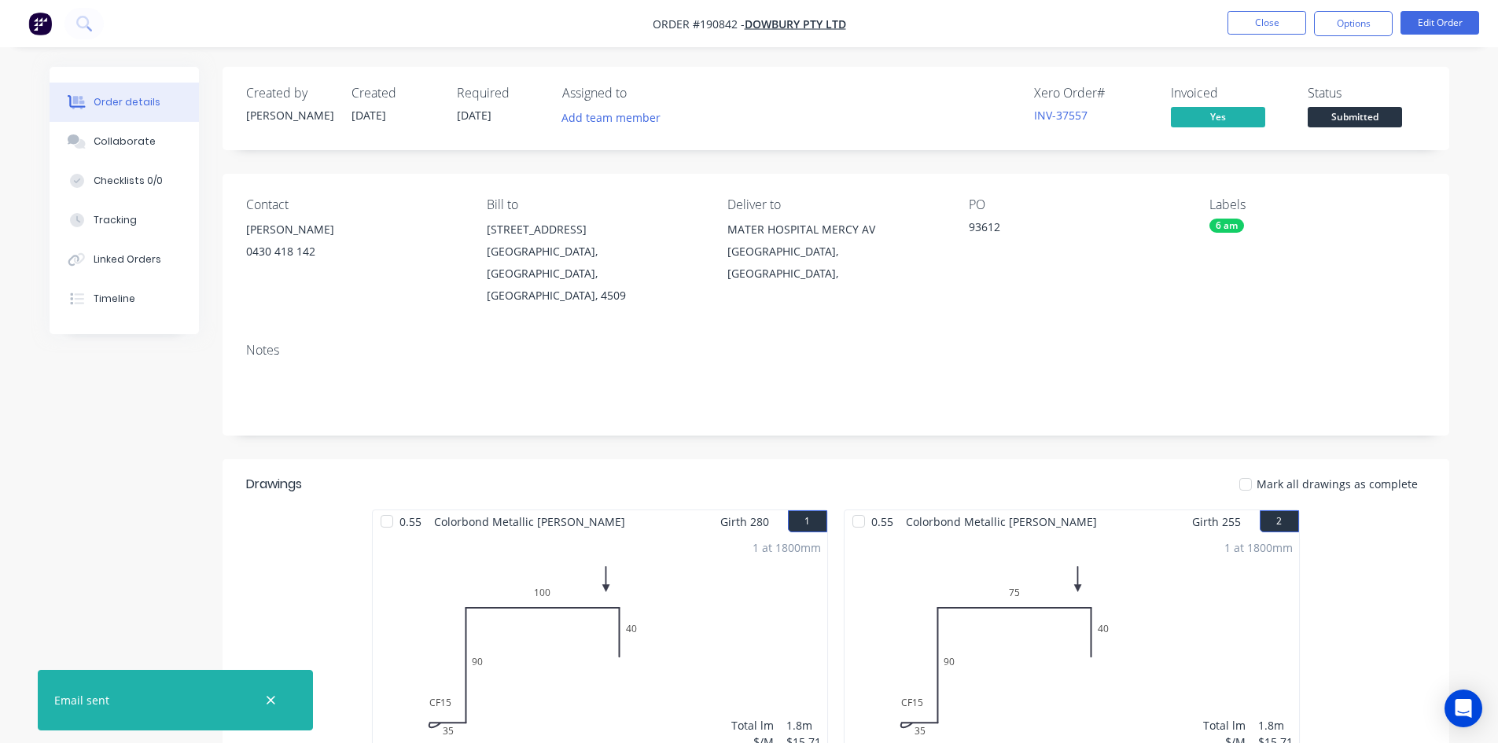
click at [1245, 35] on li "Close" at bounding box center [1266, 23] width 79 height 25
click at [1248, 29] on button "Close" at bounding box center [1266, 23] width 79 height 24
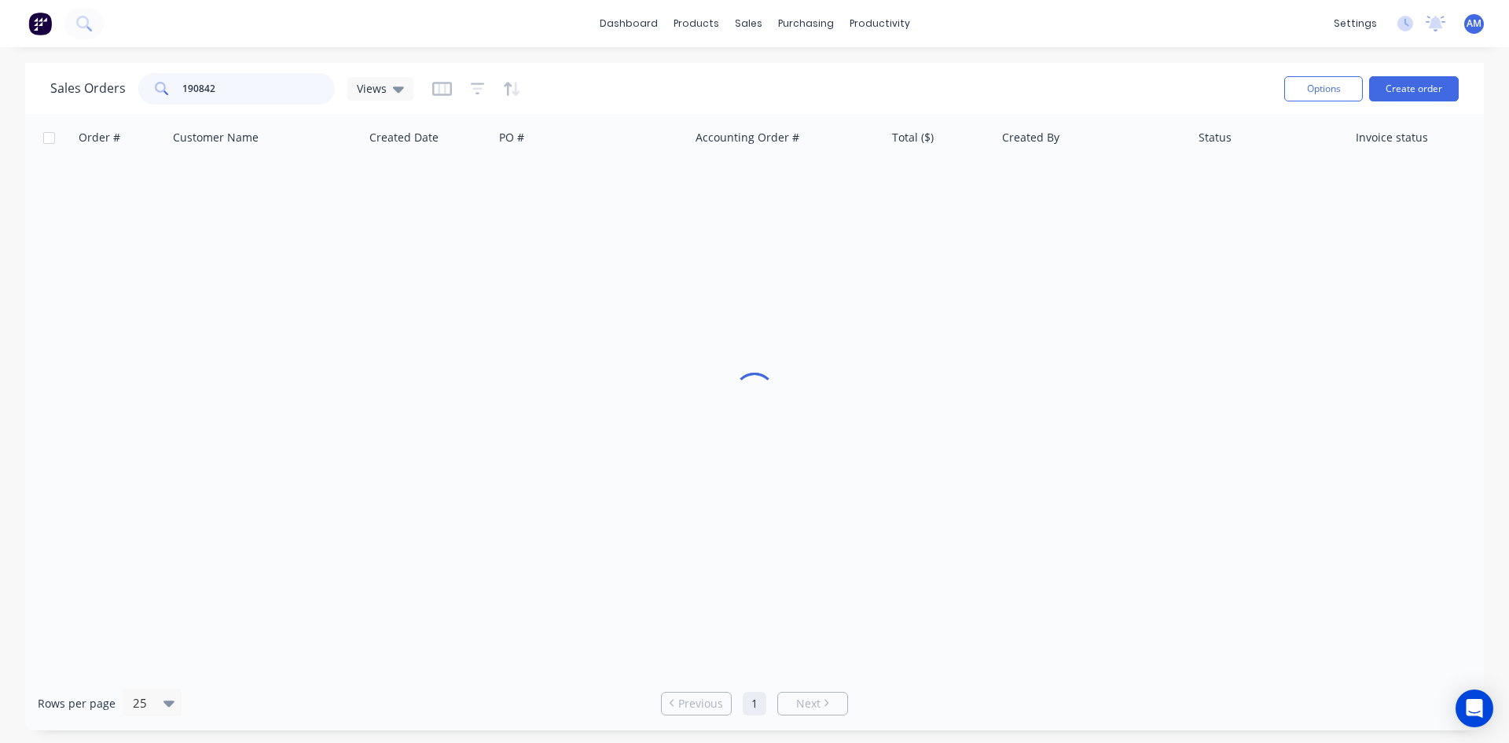
drag, startPoint x: 255, startPoint y: 86, endPoint x: 149, endPoint y: 90, distance: 106.2
click at [153, 94] on div "190842" at bounding box center [236, 88] width 197 height 31
type input "190804"
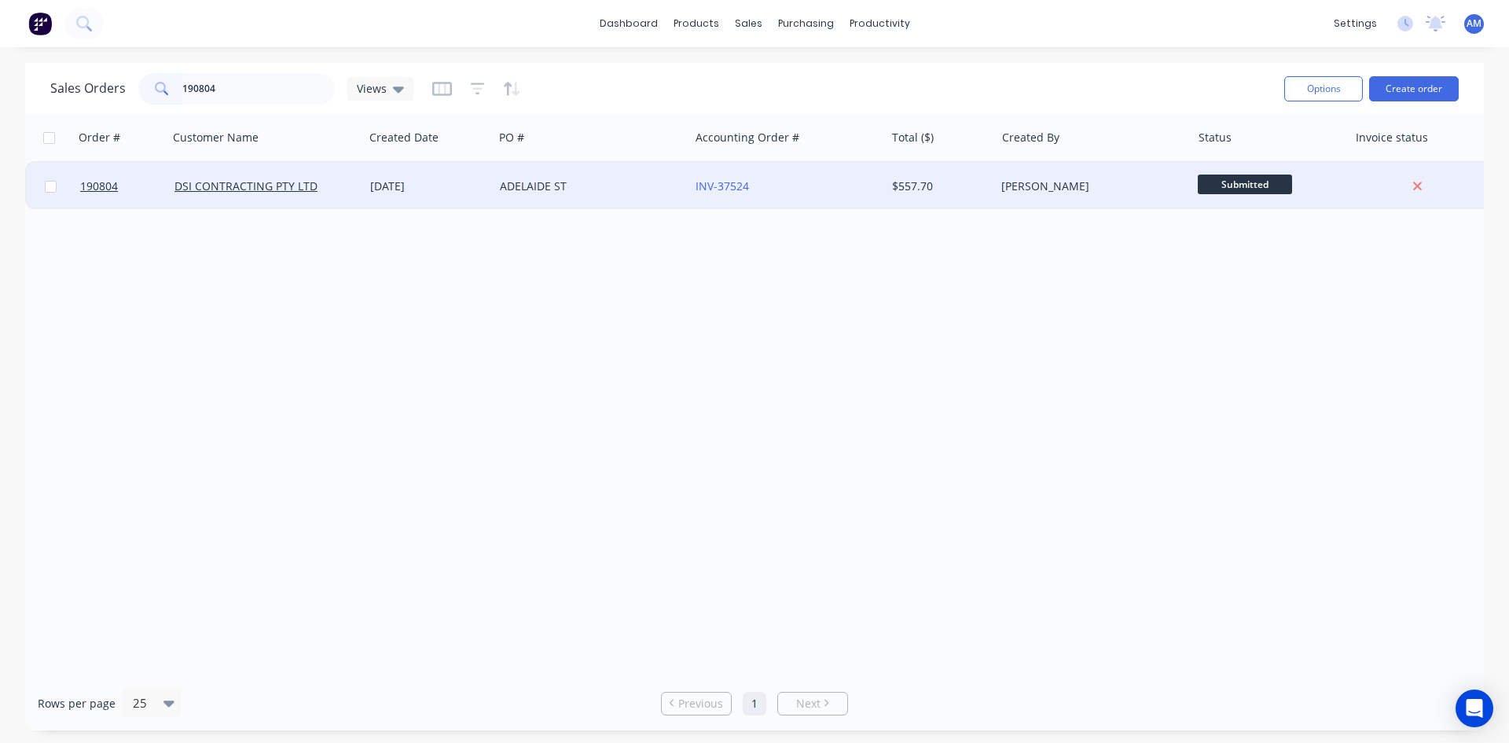
click at [605, 191] on div "ADELAIDE ST" at bounding box center [587, 186] width 175 height 16
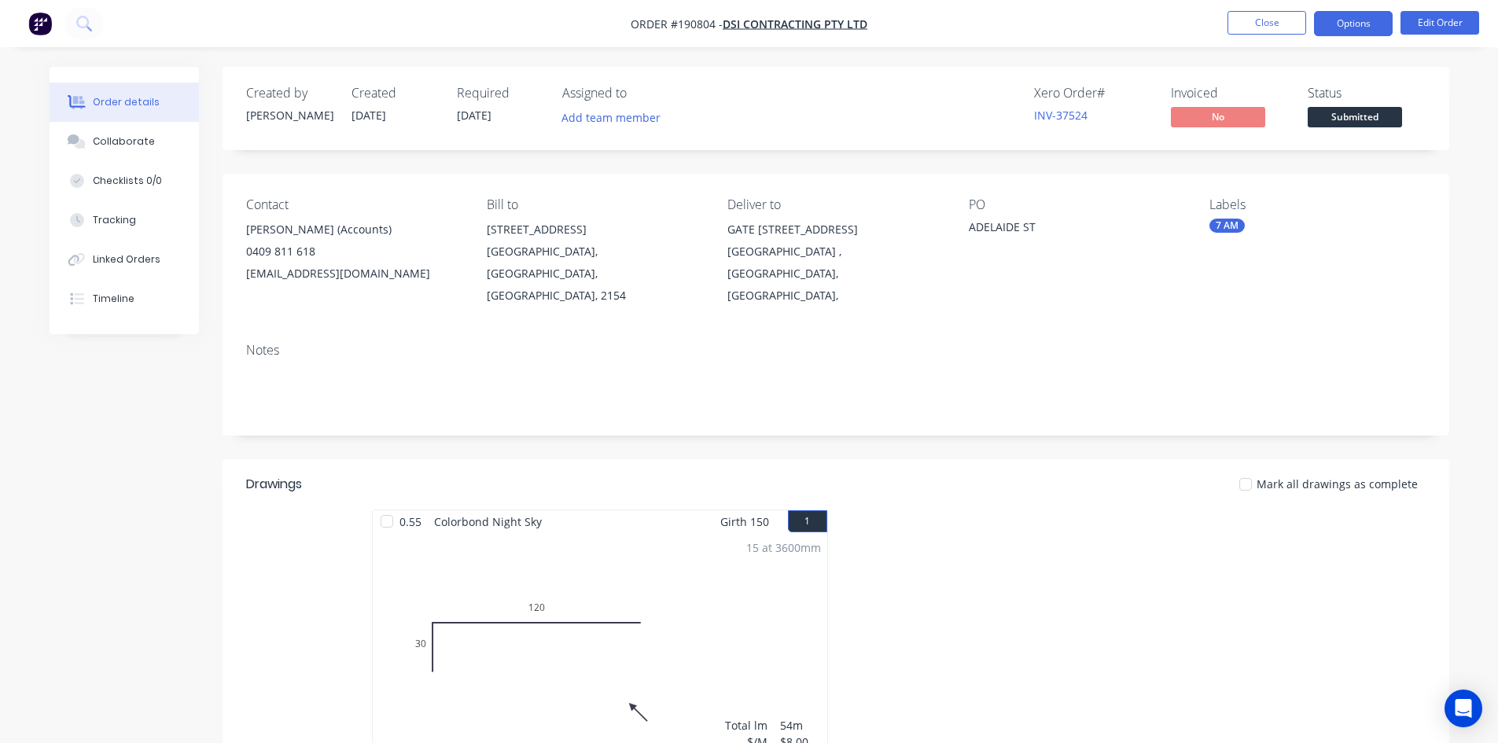
click at [1343, 28] on button "Options" at bounding box center [1353, 23] width 79 height 25
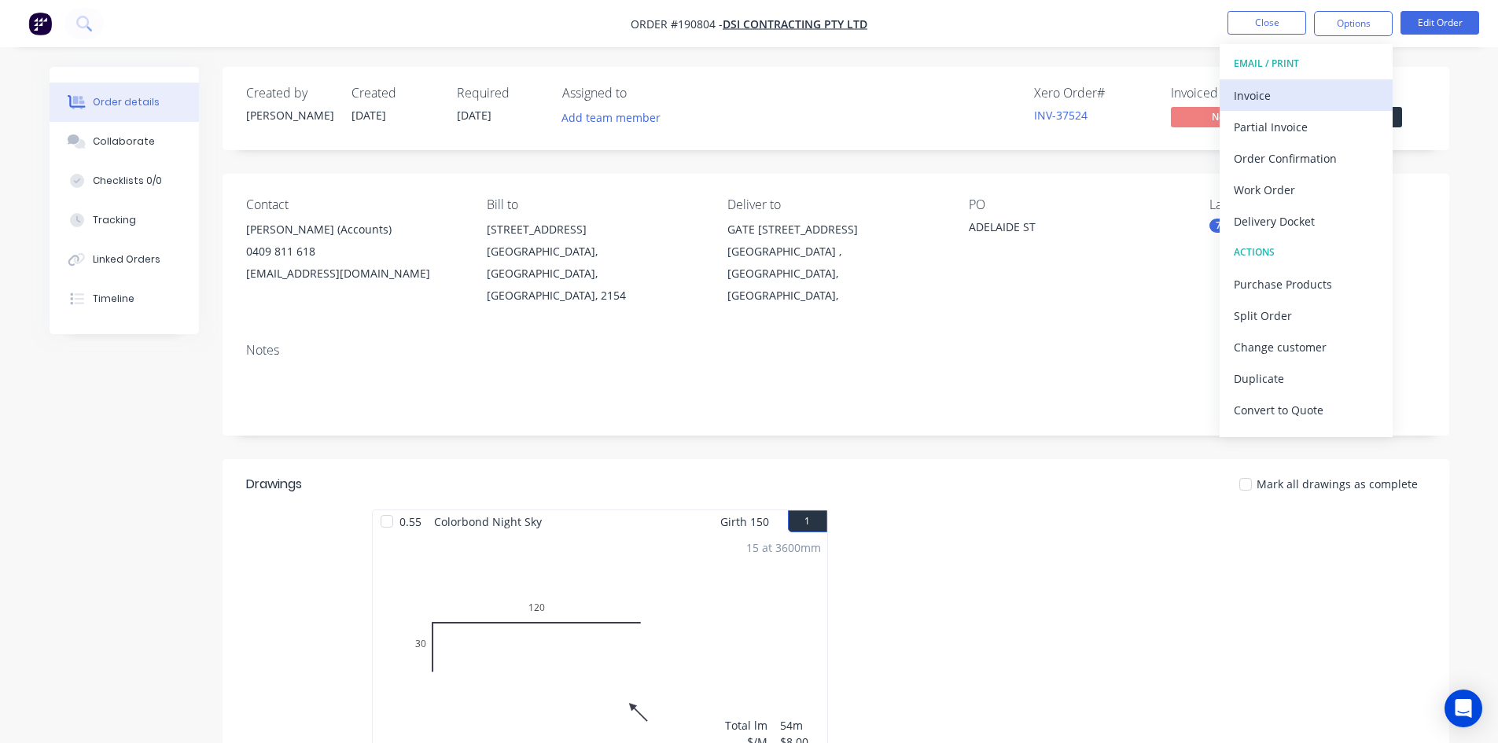
click at [1278, 100] on div "Invoice" at bounding box center [1305, 95] width 145 height 23
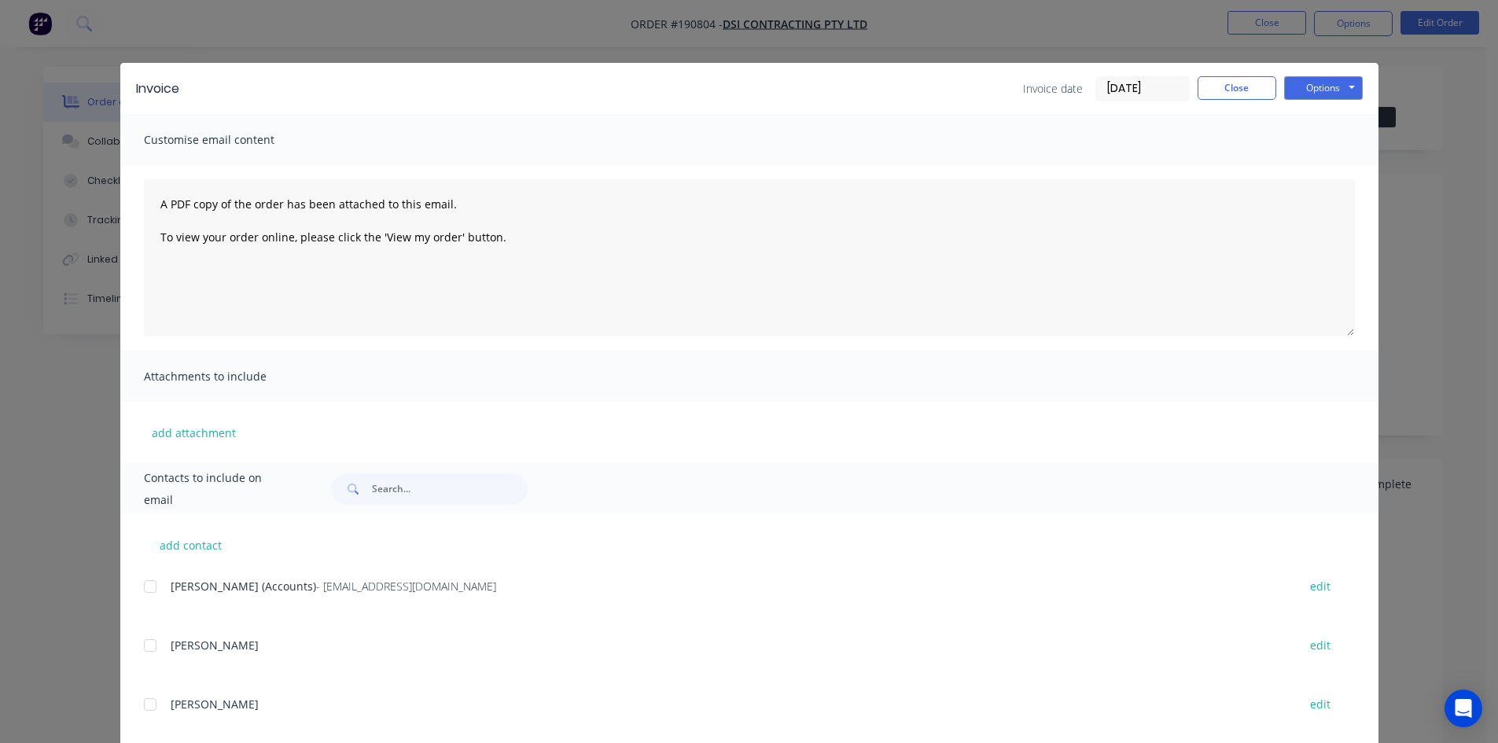
click at [143, 583] on div at bounding box center [149, 586] width 31 height 31
click at [1237, 96] on button "Close" at bounding box center [1236, 88] width 79 height 24
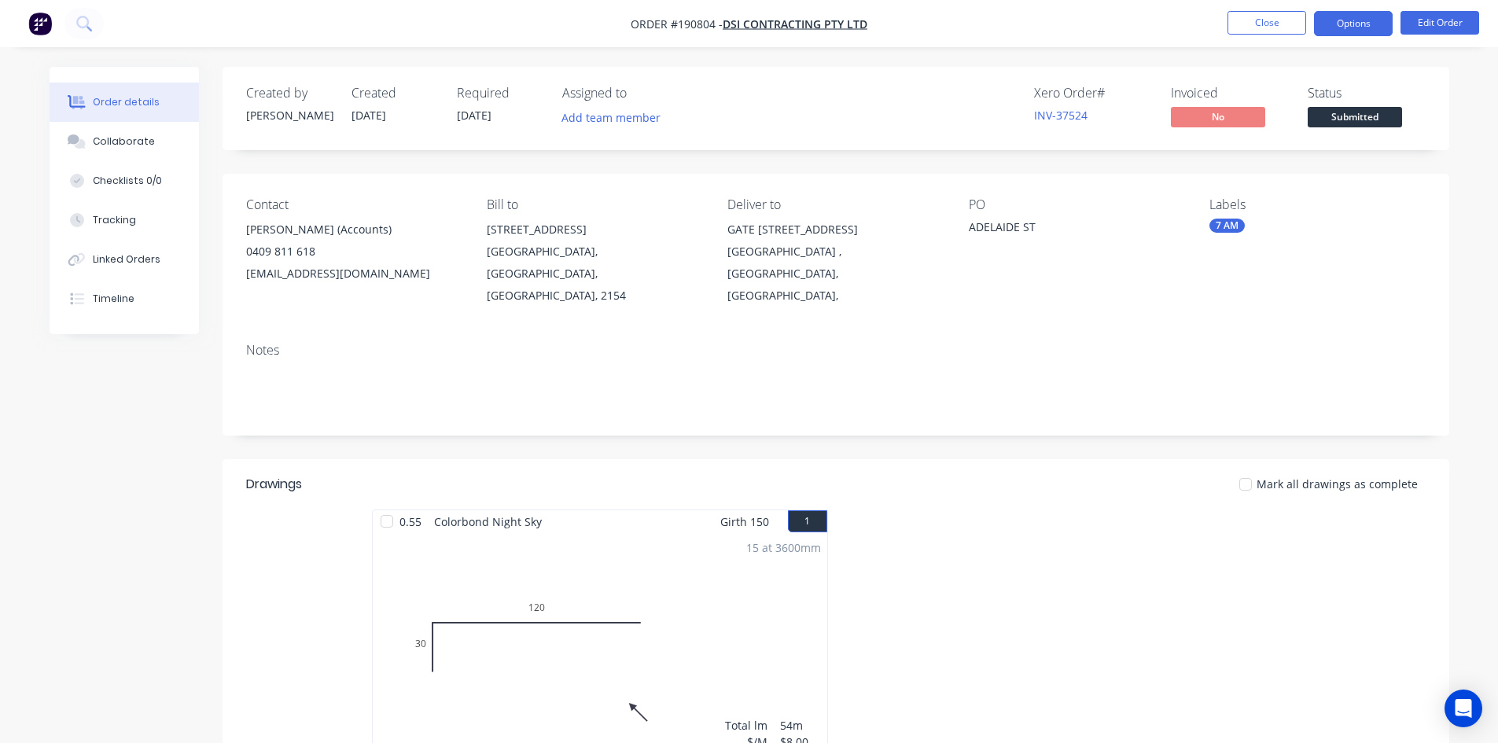
click at [1358, 25] on button "Options" at bounding box center [1353, 23] width 79 height 25
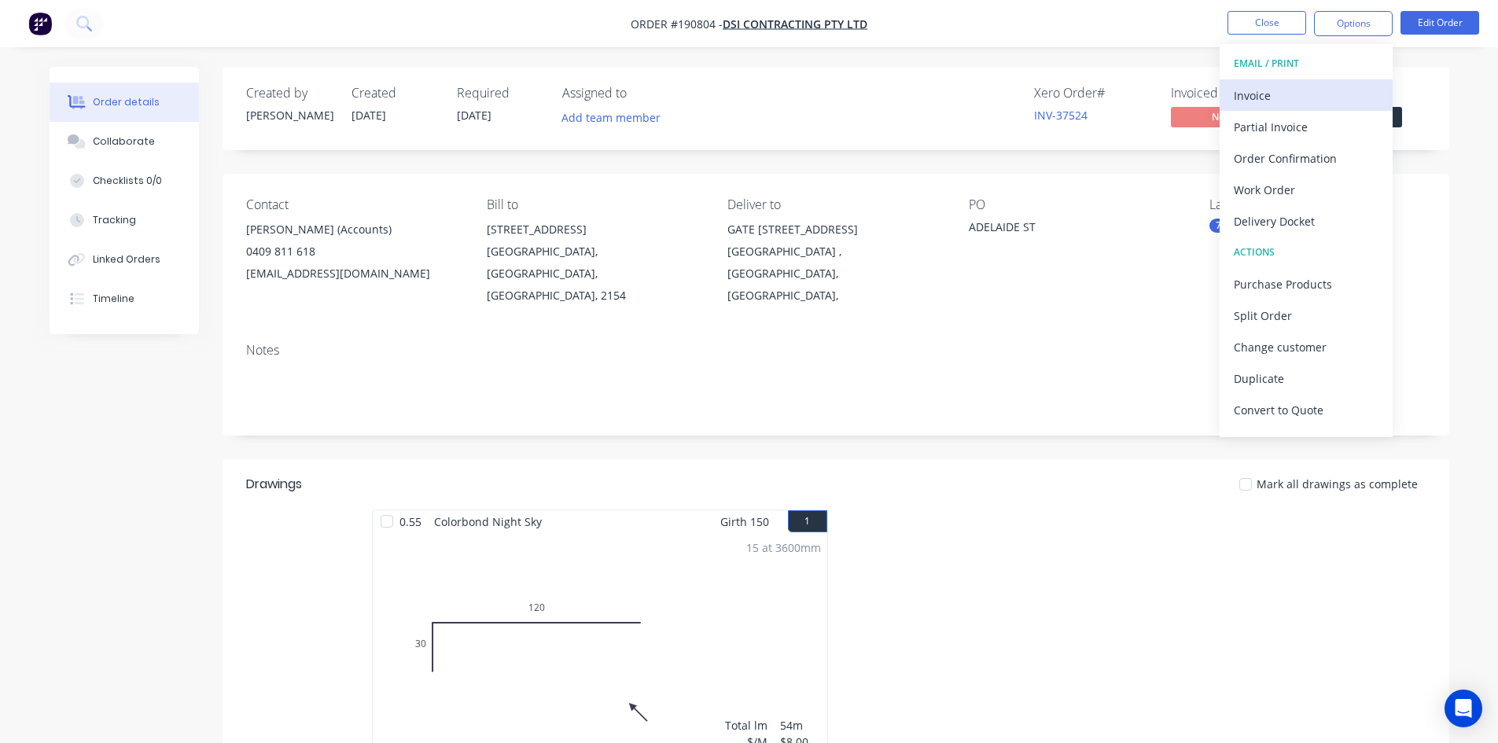
click at [1336, 82] on button "Invoice" at bounding box center [1305, 94] width 173 height 31
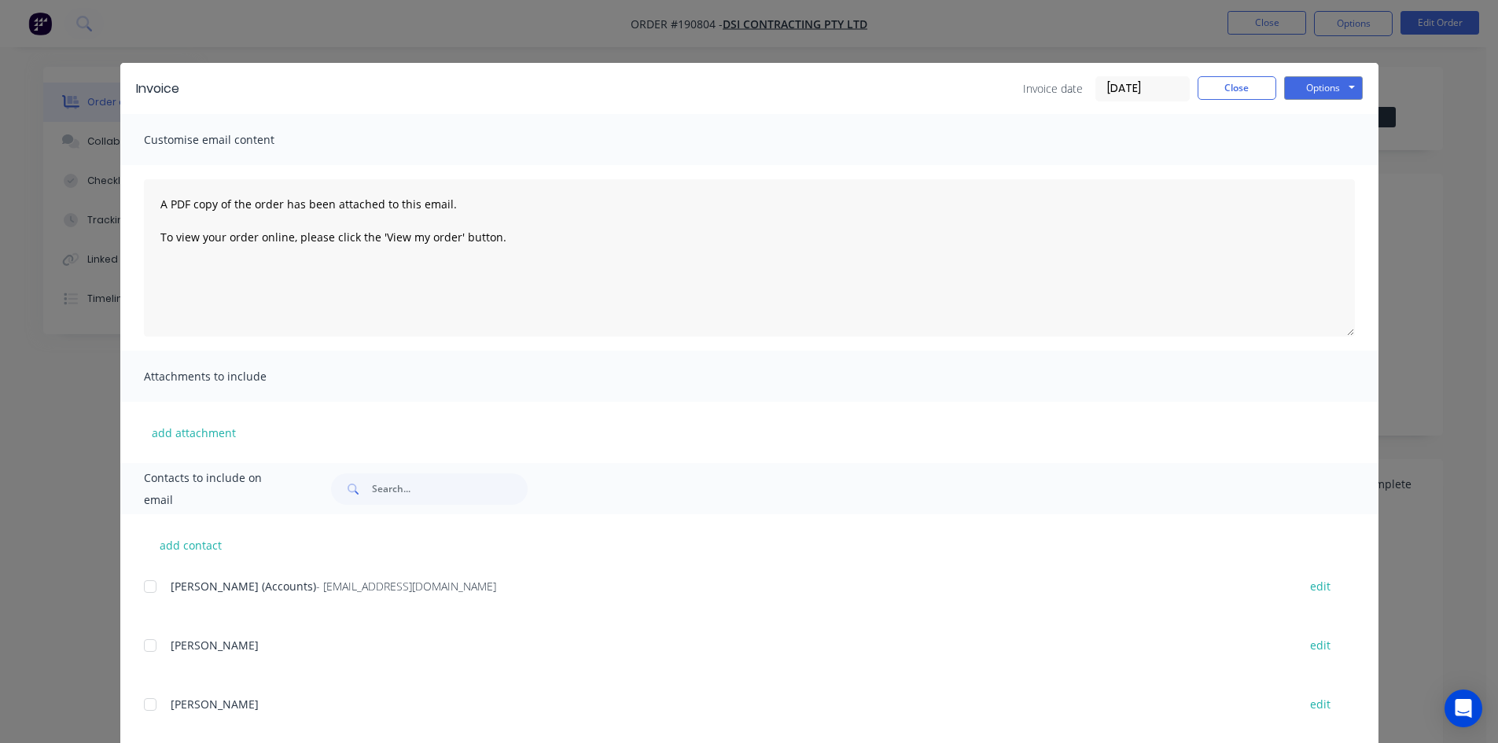
click at [149, 588] on div at bounding box center [149, 586] width 31 height 31
click at [1312, 91] on button "Options" at bounding box center [1323, 88] width 79 height 24
click at [1303, 167] on button "Email" at bounding box center [1334, 168] width 101 height 26
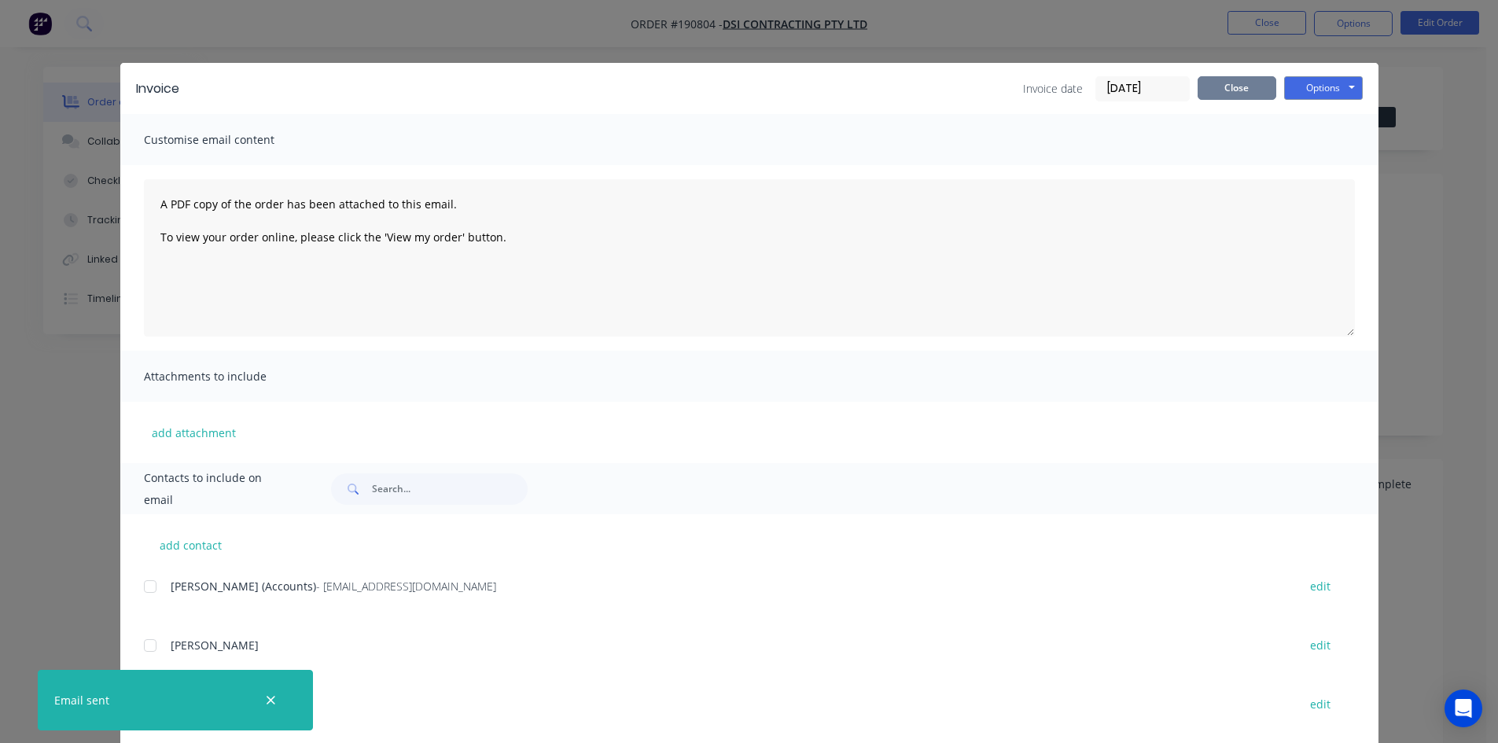
click at [1240, 93] on button "Close" at bounding box center [1236, 88] width 79 height 24
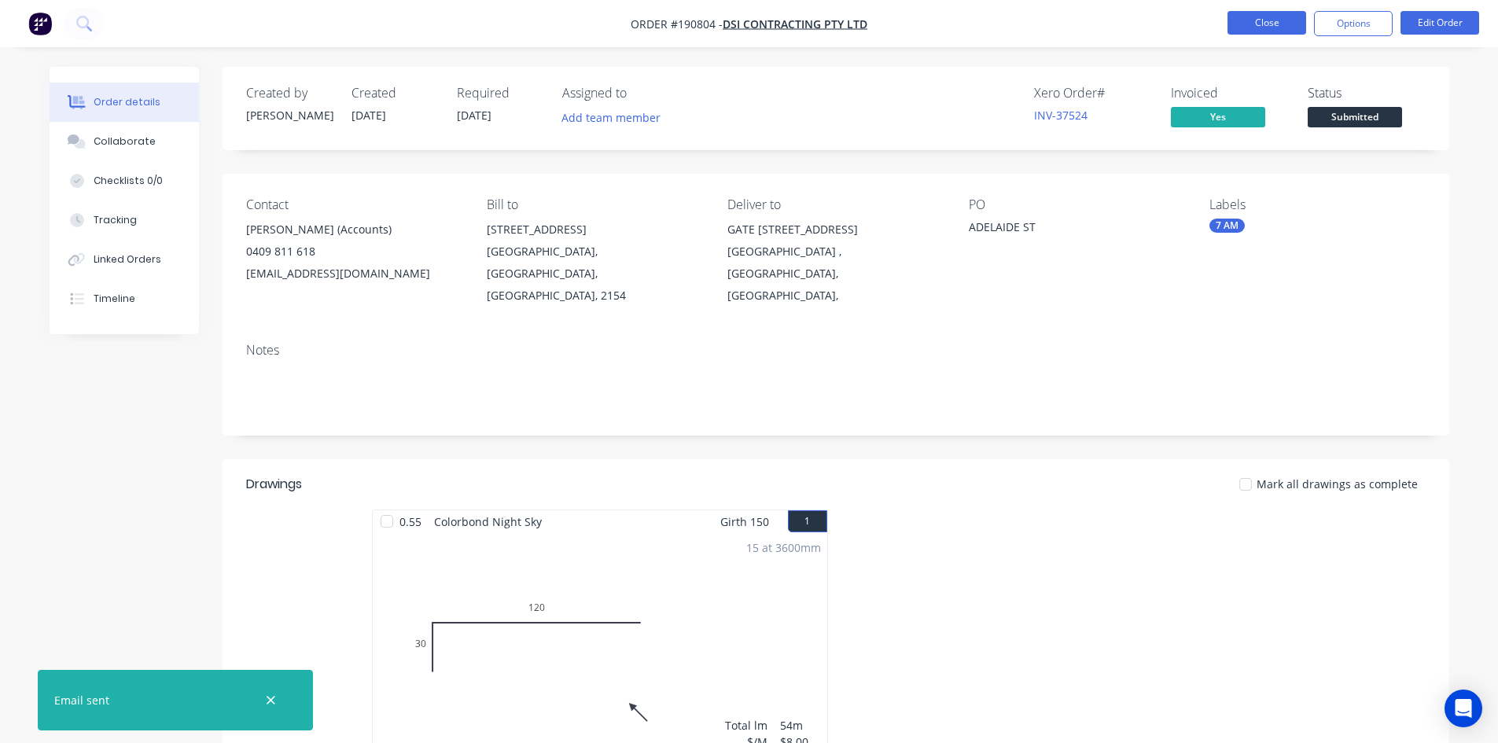
click at [1266, 27] on button "Close" at bounding box center [1266, 23] width 79 height 24
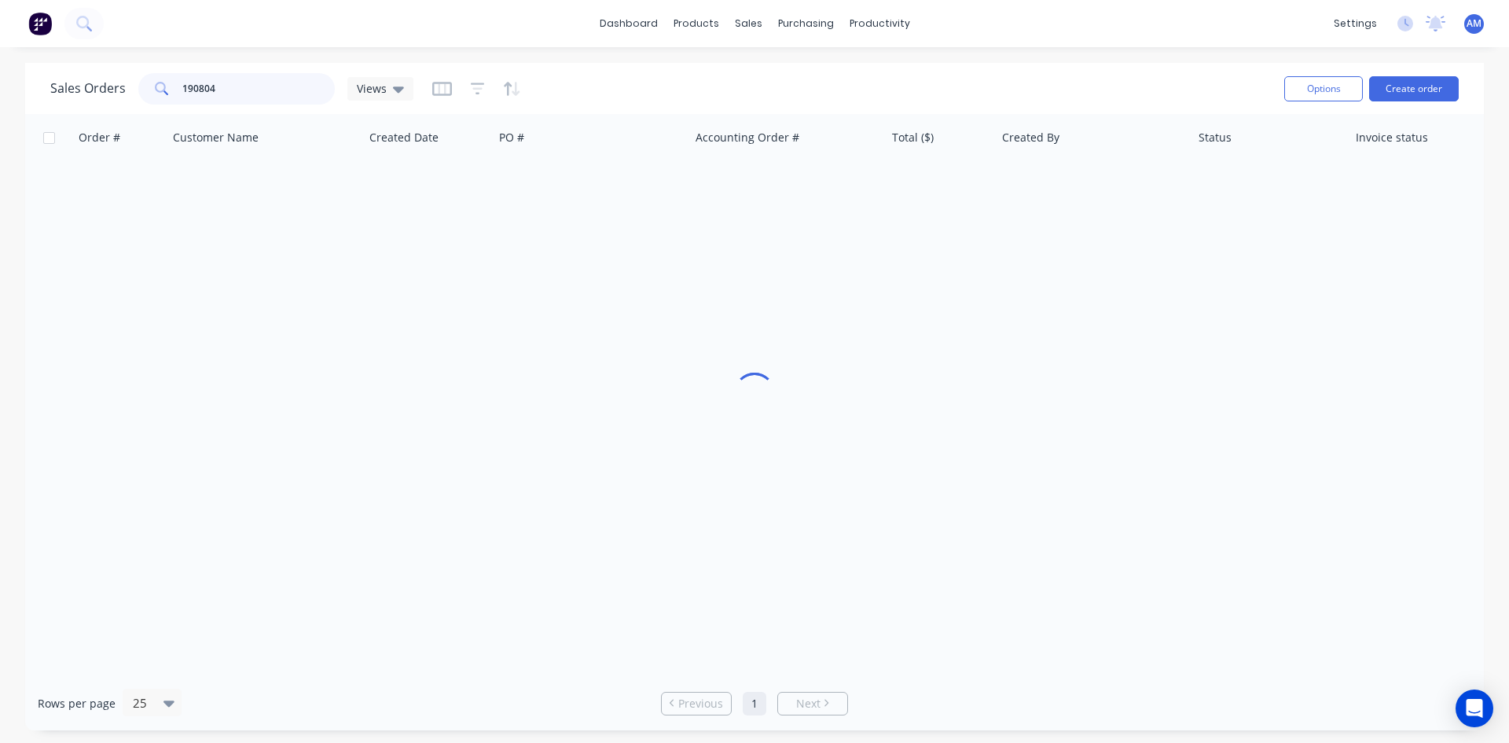
drag, startPoint x: 265, startPoint y: 81, endPoint x: 130, endPoint y: 90, distance: 135.5
click at [130, 90] on div "Sales Orders 190804 Views" at bounding box center [231, 88] width 363 height 31
type input "190758"
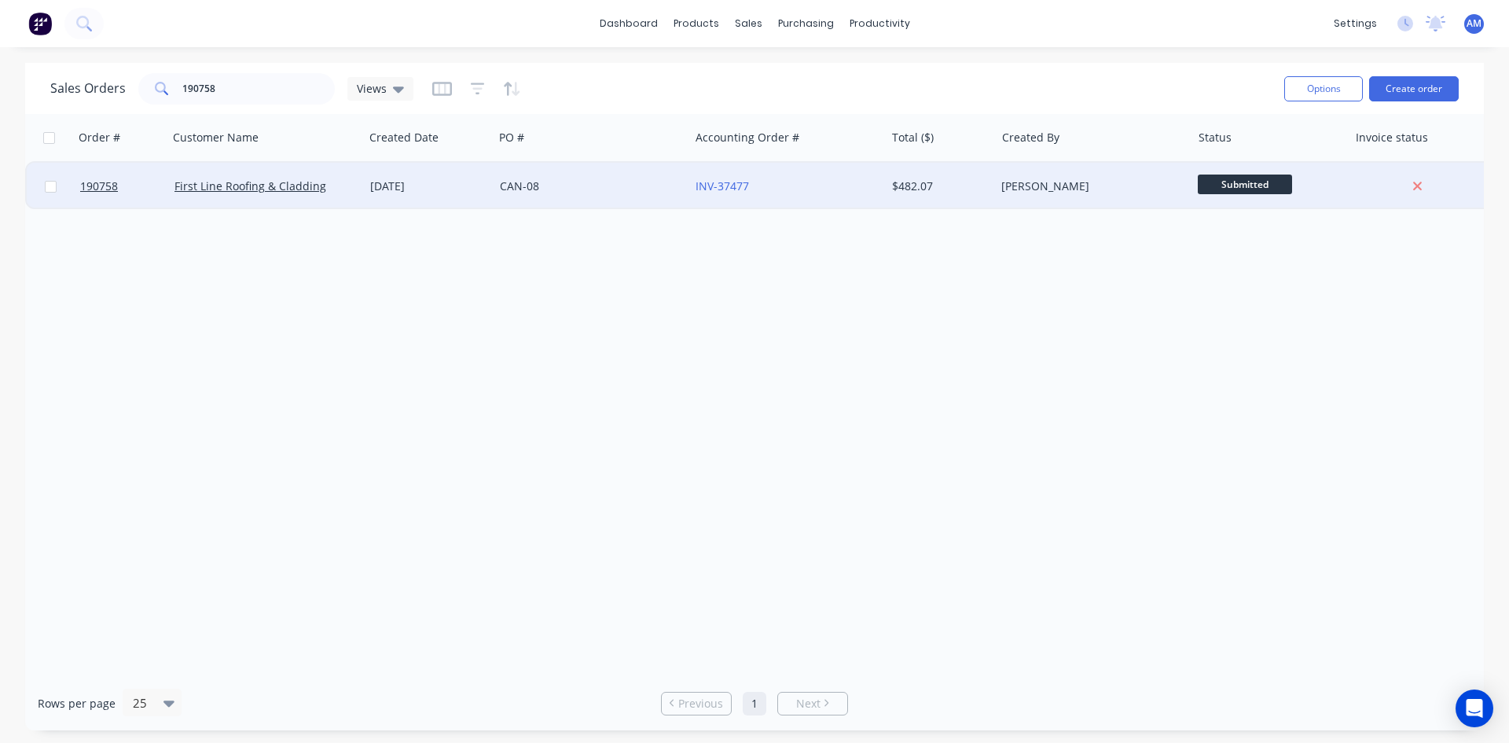
click at [626, 196] on div "CAN-08" at bounding box center [592, 186] width 196 height 47
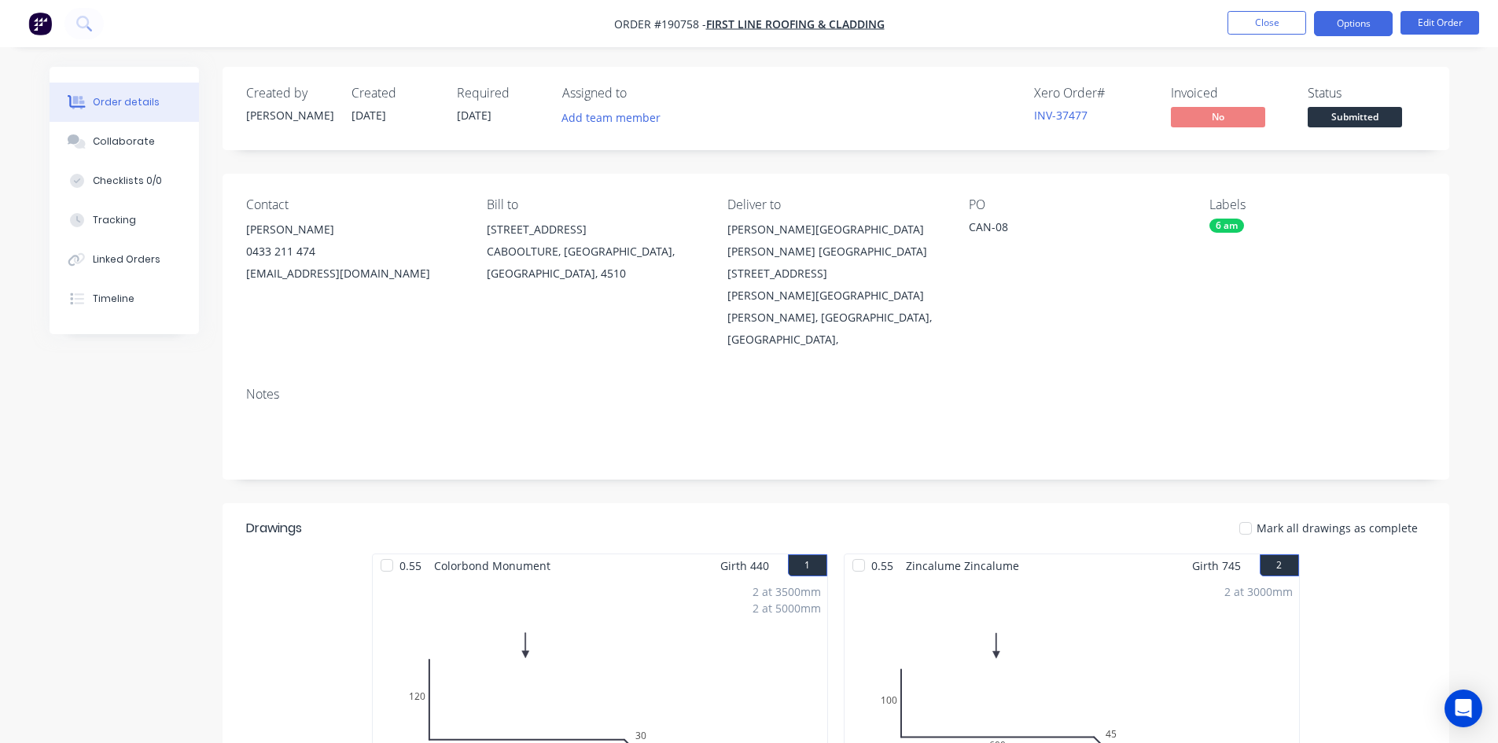
click at [1334, 16] on button "Options" at bounding box center [1353, 23] width 79 height 25
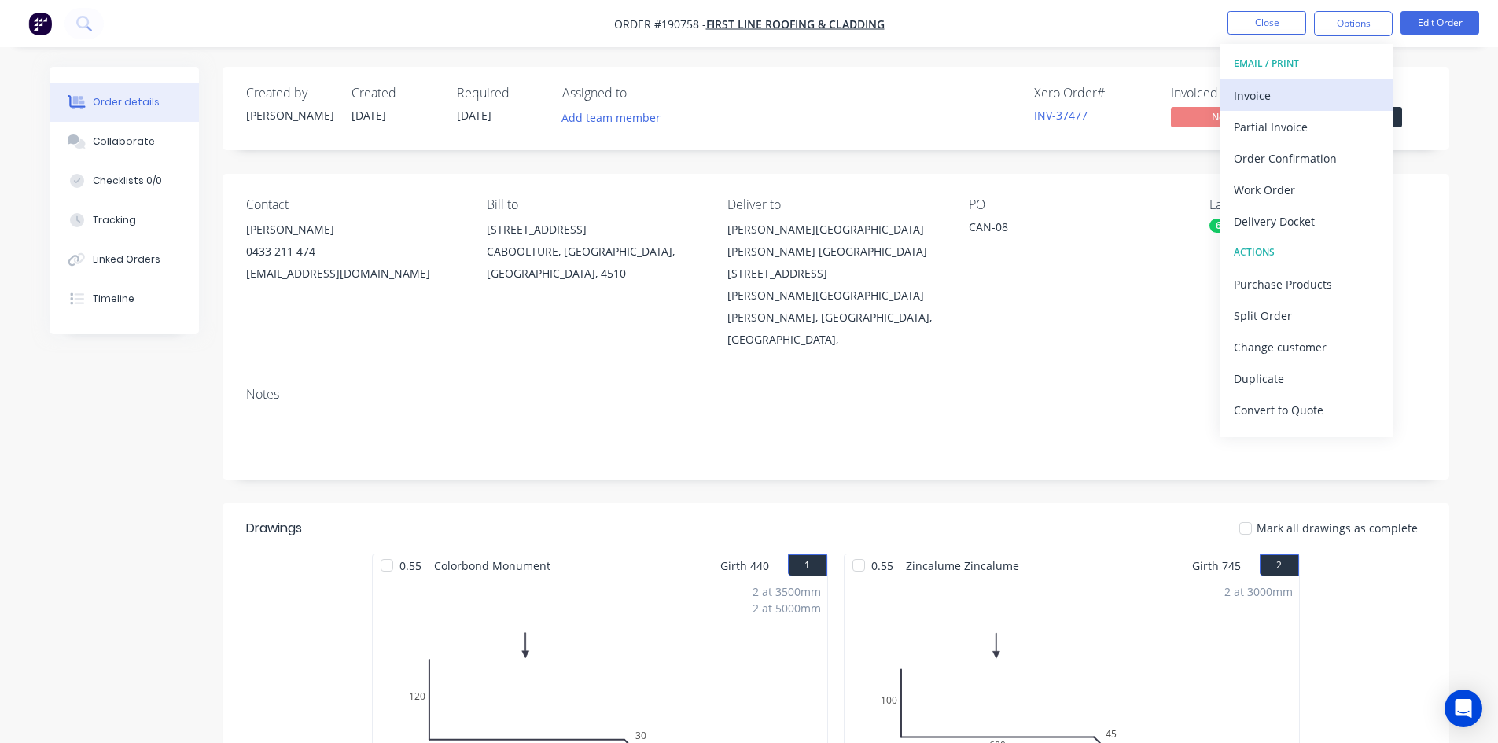
click at [1288, 88] on div "Invoice" at bounding box center [1305, 95] width 145 height 23
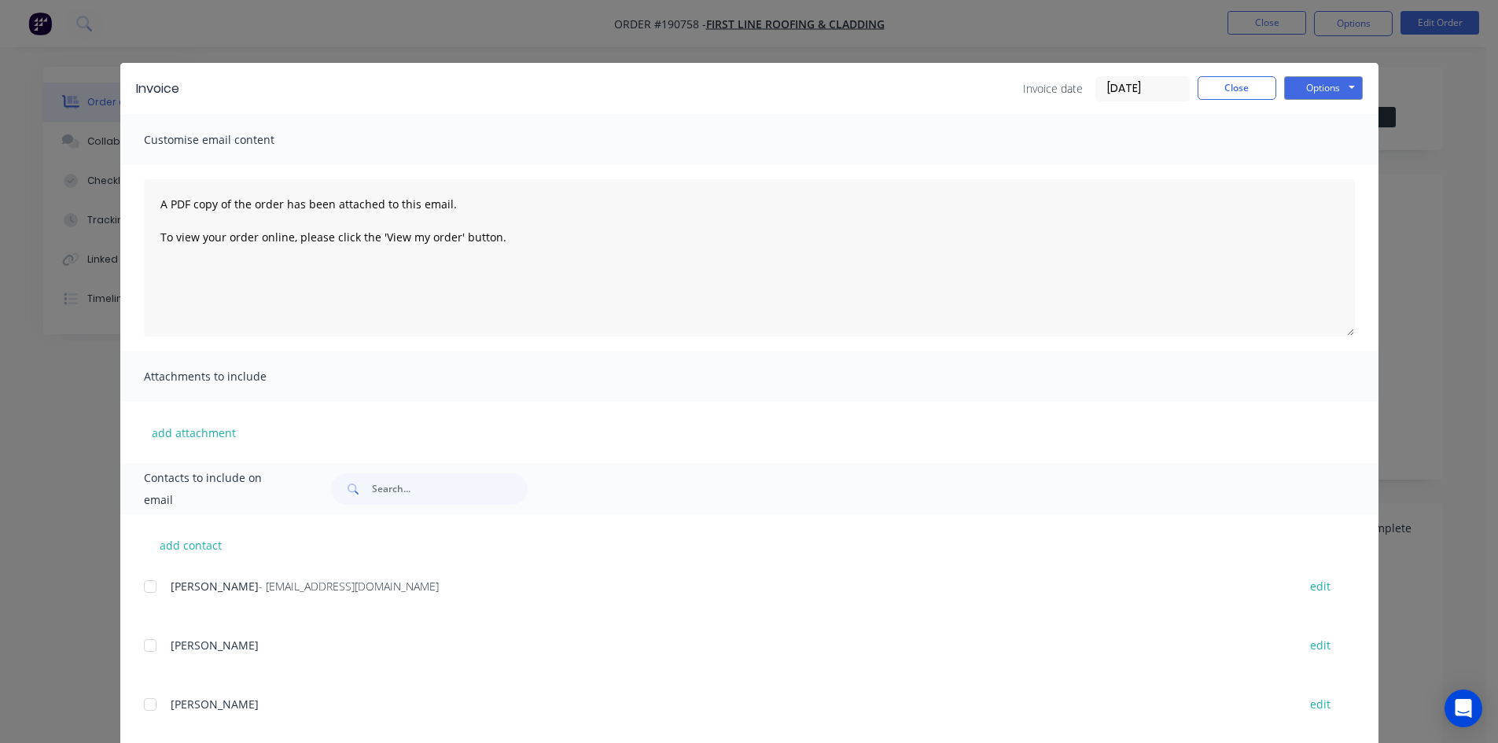
click at [145, 586] on div at bounding box center [149, 586] width 31 height 31
click at [1303, 90] on button "Options" at bounding box center [1323, 88] width 79 height 24
click at [1288, 167] on button "Email" at bounding box center [1334, 168] width 101 height 26
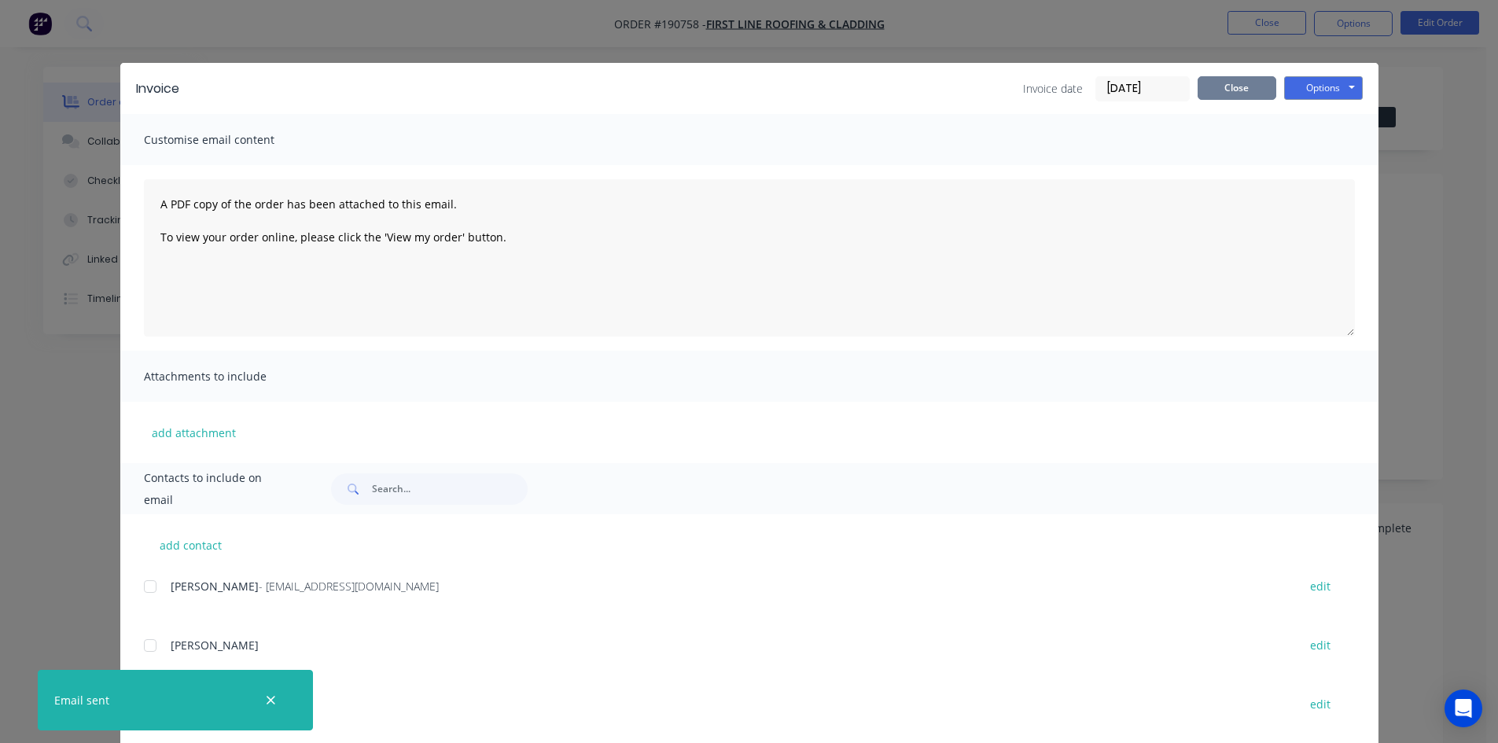
click at [1239, 86] on button "Close" at bounding box center [1236, 88] width 79 height 24
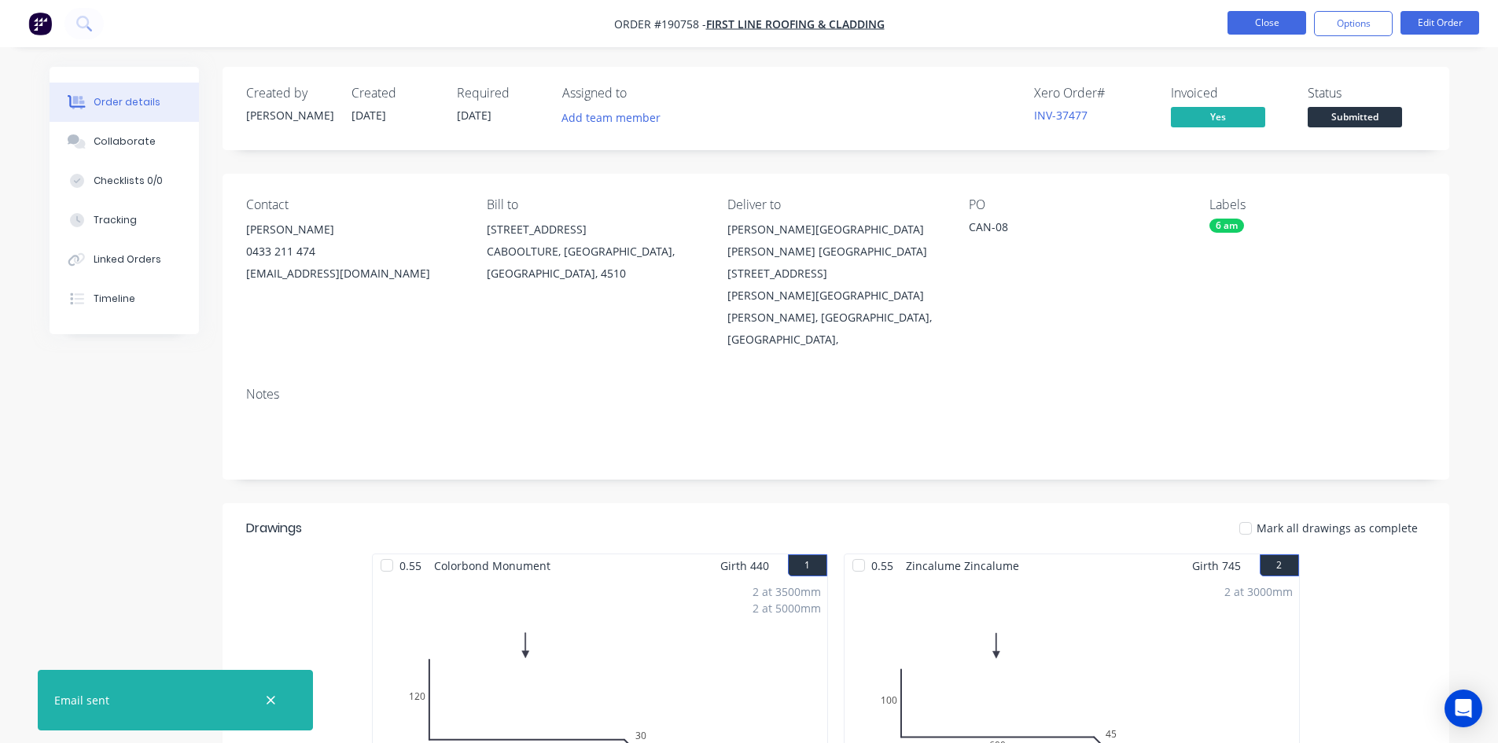
click at [1256, 30] on button "Close" at bounding box center [1266, 23] width 79 height 24
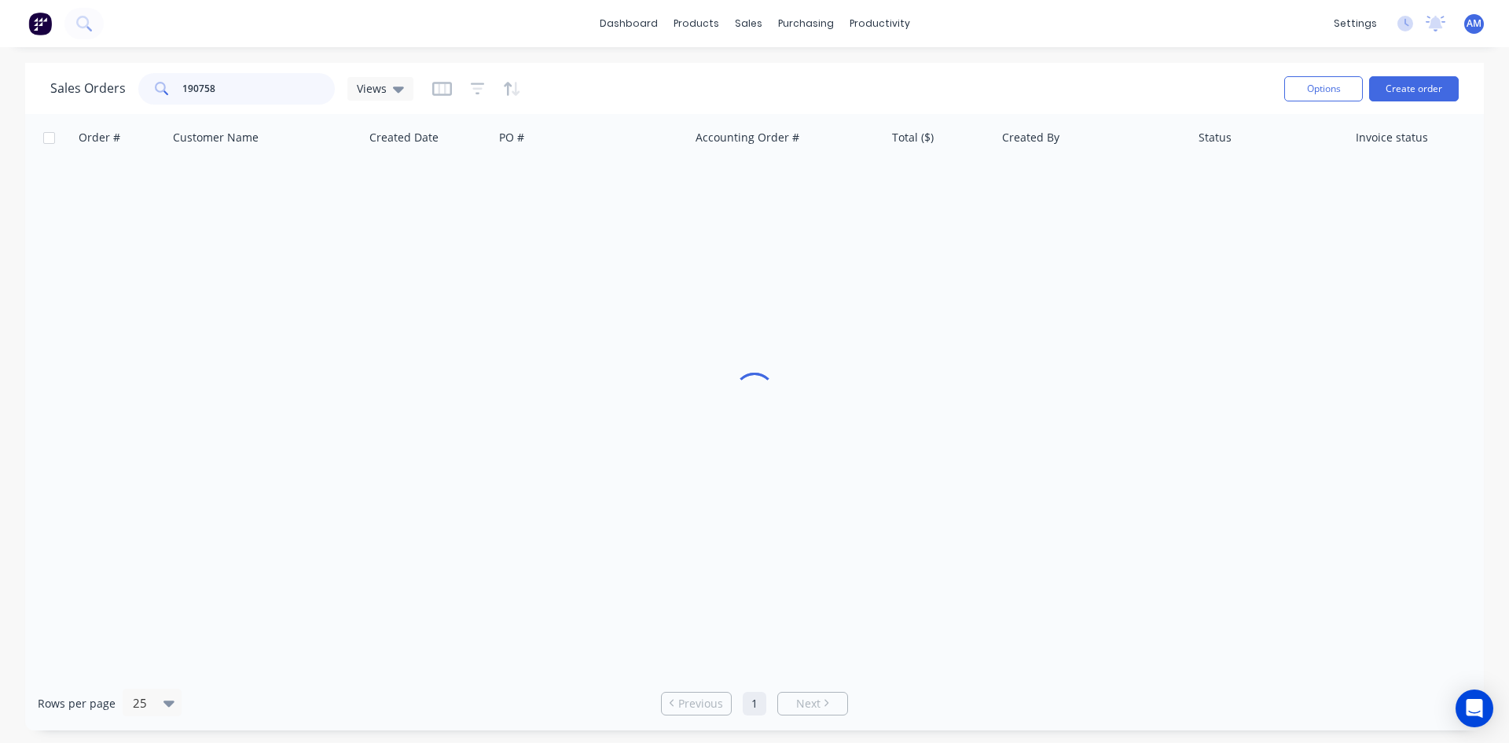
drag, startPoint x: 255, startPoint y: 88, endPoint x: 94, endPoint y: 87, distance: 161.2
click at [94, 87] on div "Sales Orders 190758 Views" at bounding box center [231, 88] width 363 height 31
type input "190583"
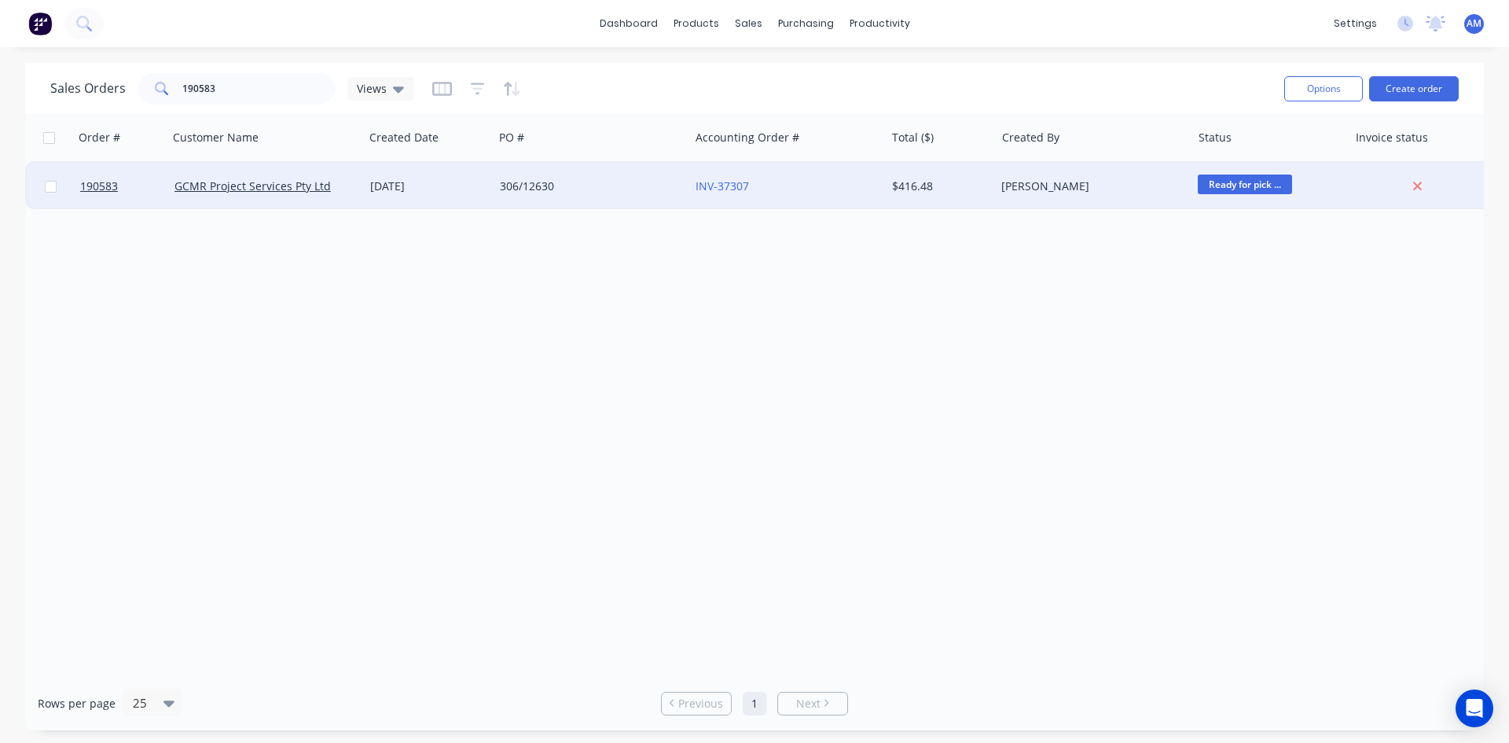
click at [596, 187] on div "306/12630" at bounding box center [587, 186] width 175 height 16
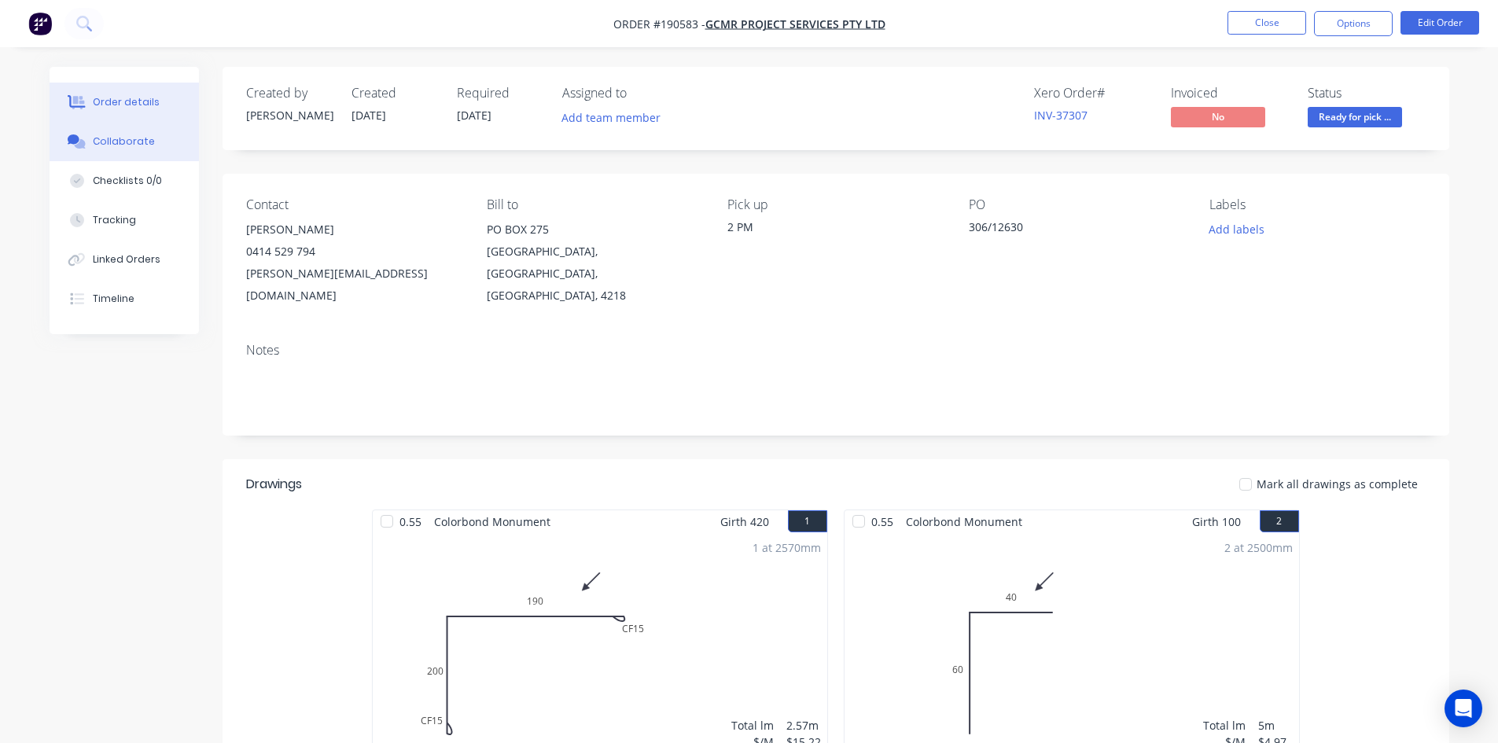
click at [154, 147] on button "Collaborate" at bounding box center [124, 141] width 149 height 39
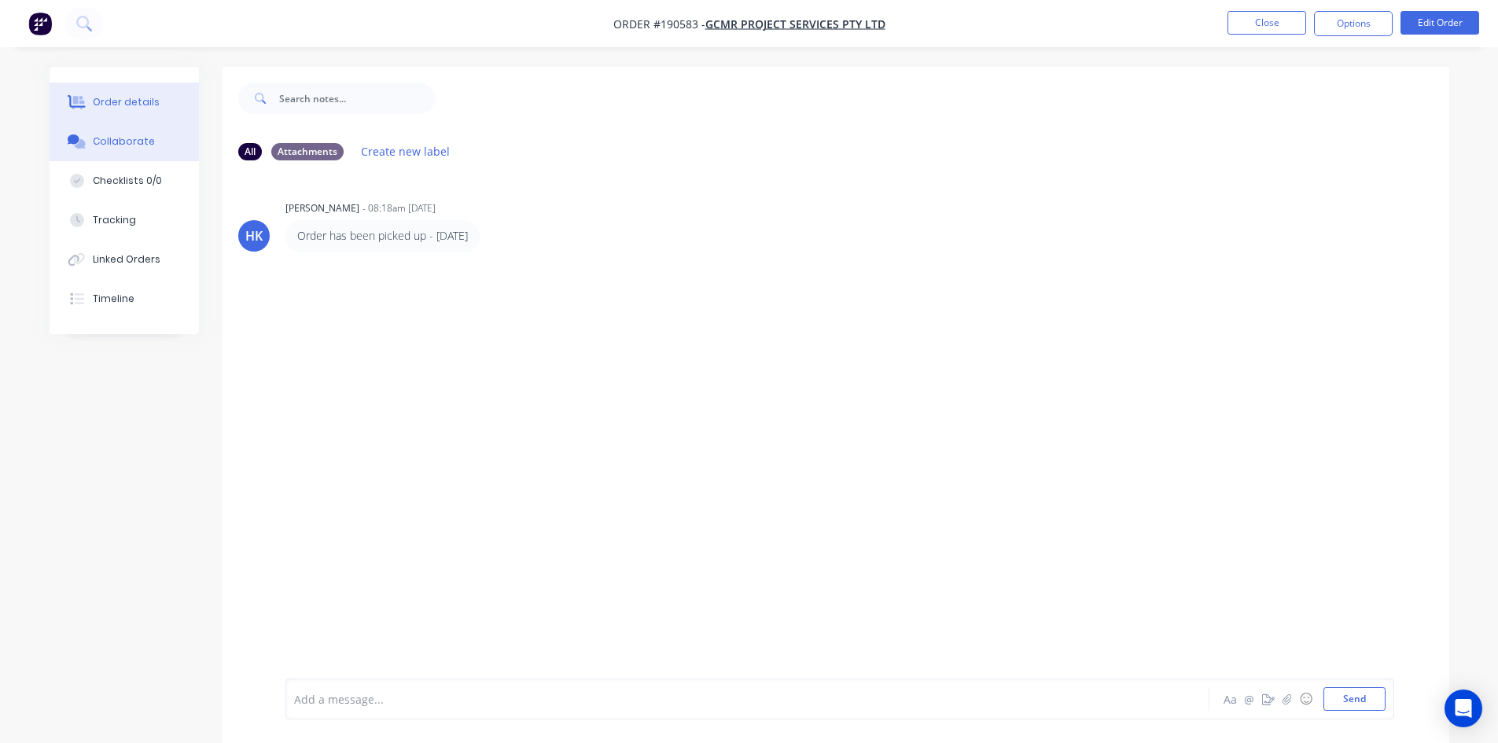
click at [145, 115] on button "Order details" at bounding box center [124, 102] width 149 height 39
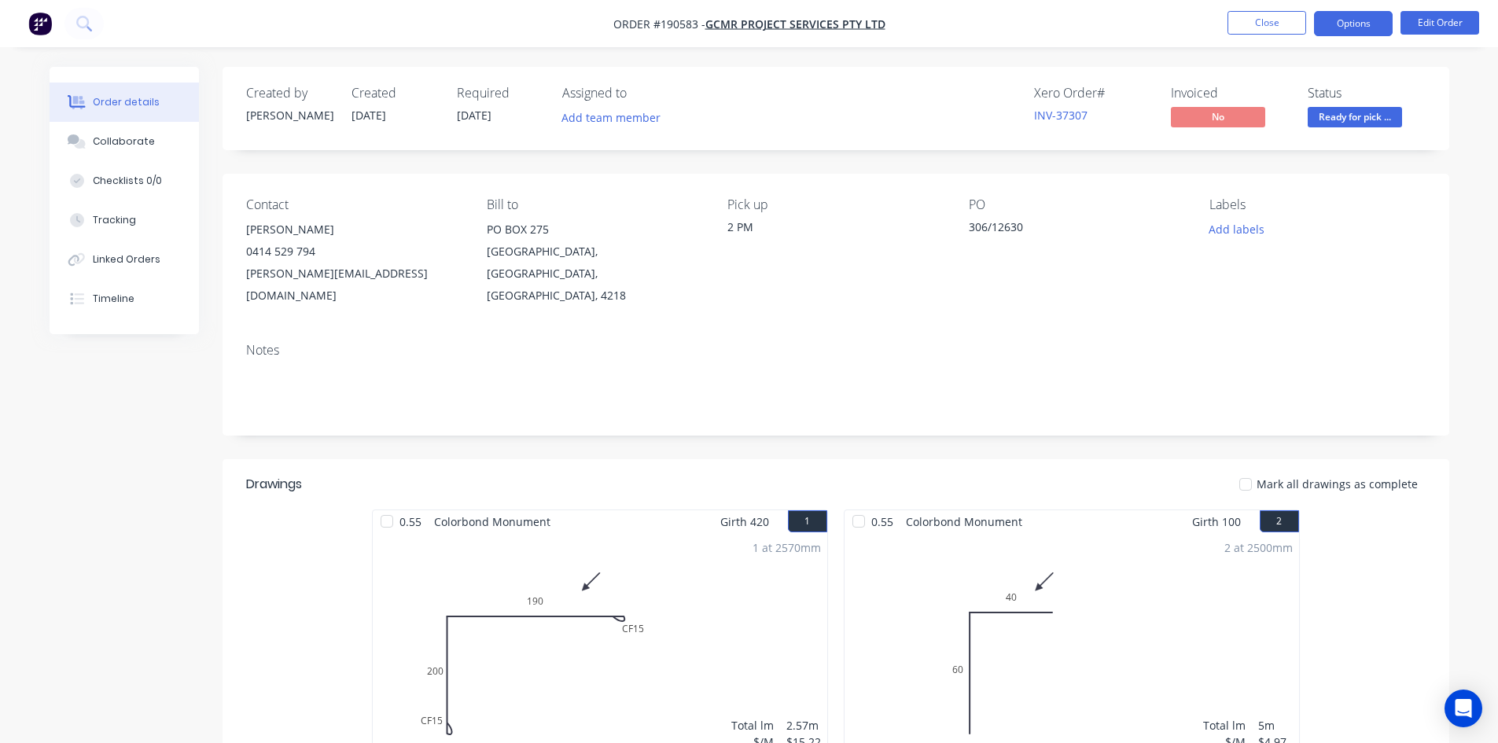
click at [1344, 31] on button "Options" at bounding box center [1353, 23] width 79 height 25
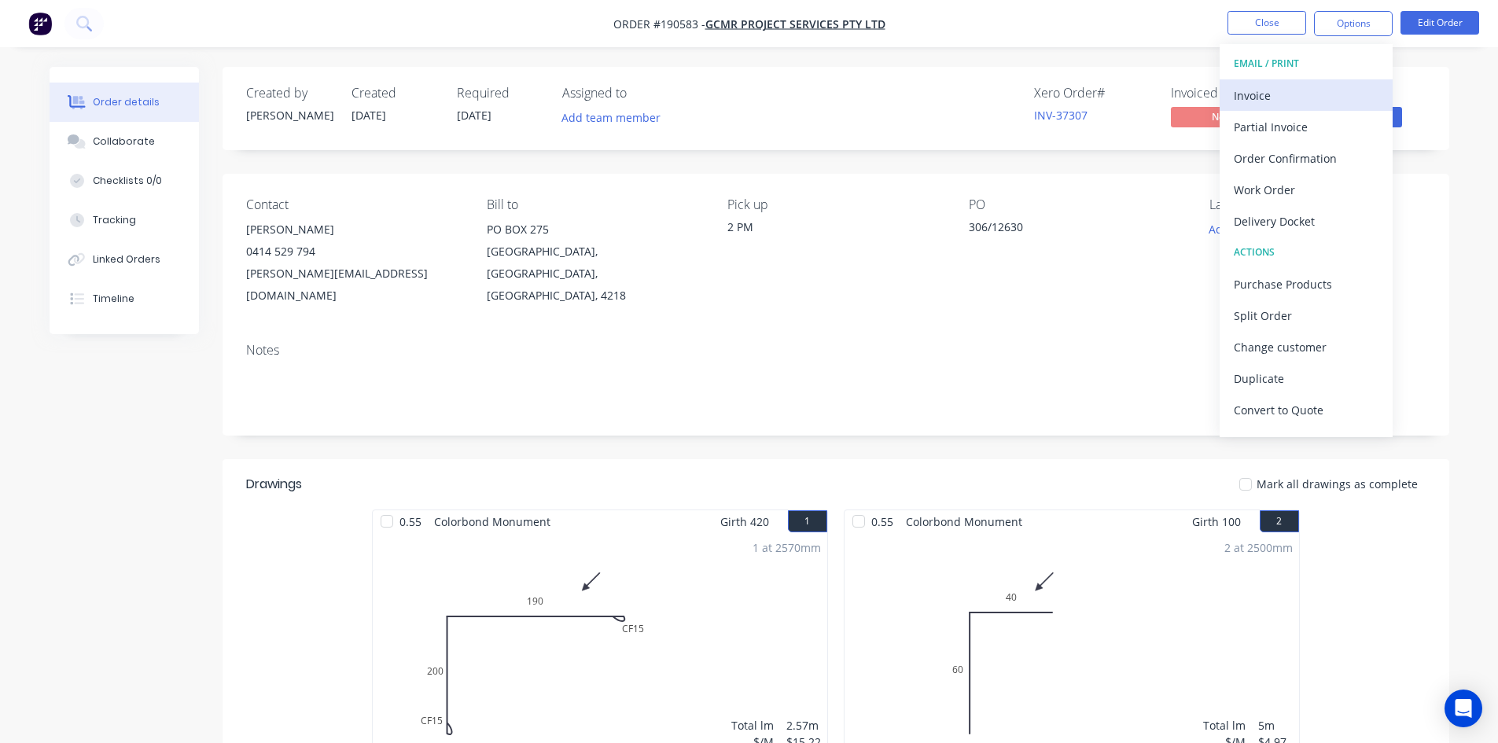
click at [1282, 90] on div "Invoice" at bounding box center [1305, 95] width 145 height 23
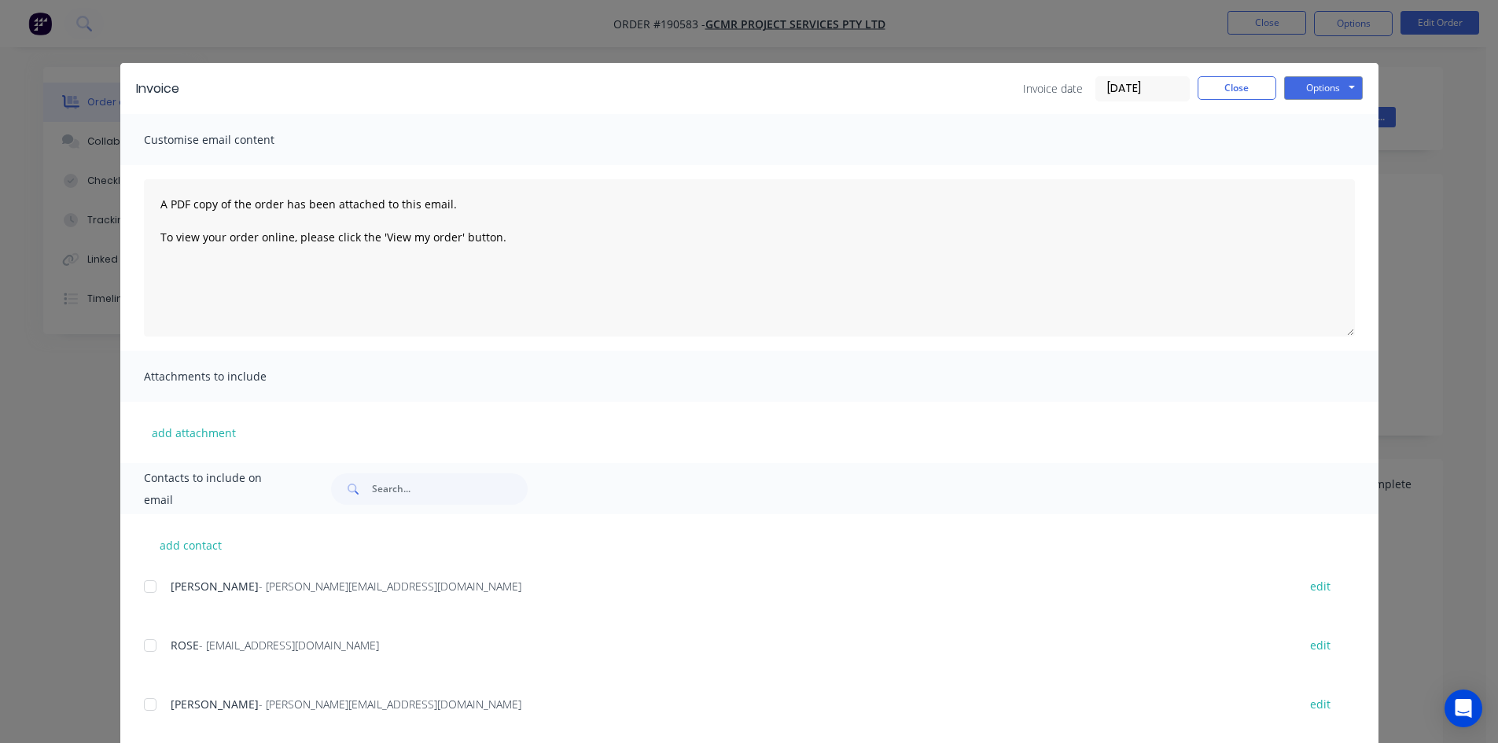
click at [142, 587] on div at bounding box center [149, 586] width 31 height 31
click at [145, 645] on div at bounding box center [149, 645] width 31 height 31
click at [1305, 90] on button "Options" at bounding box center [1323, 88] width 79 height 24
click at [1299, 160] on button "Email" at bounding box center [1334, 168] width 101 height 26
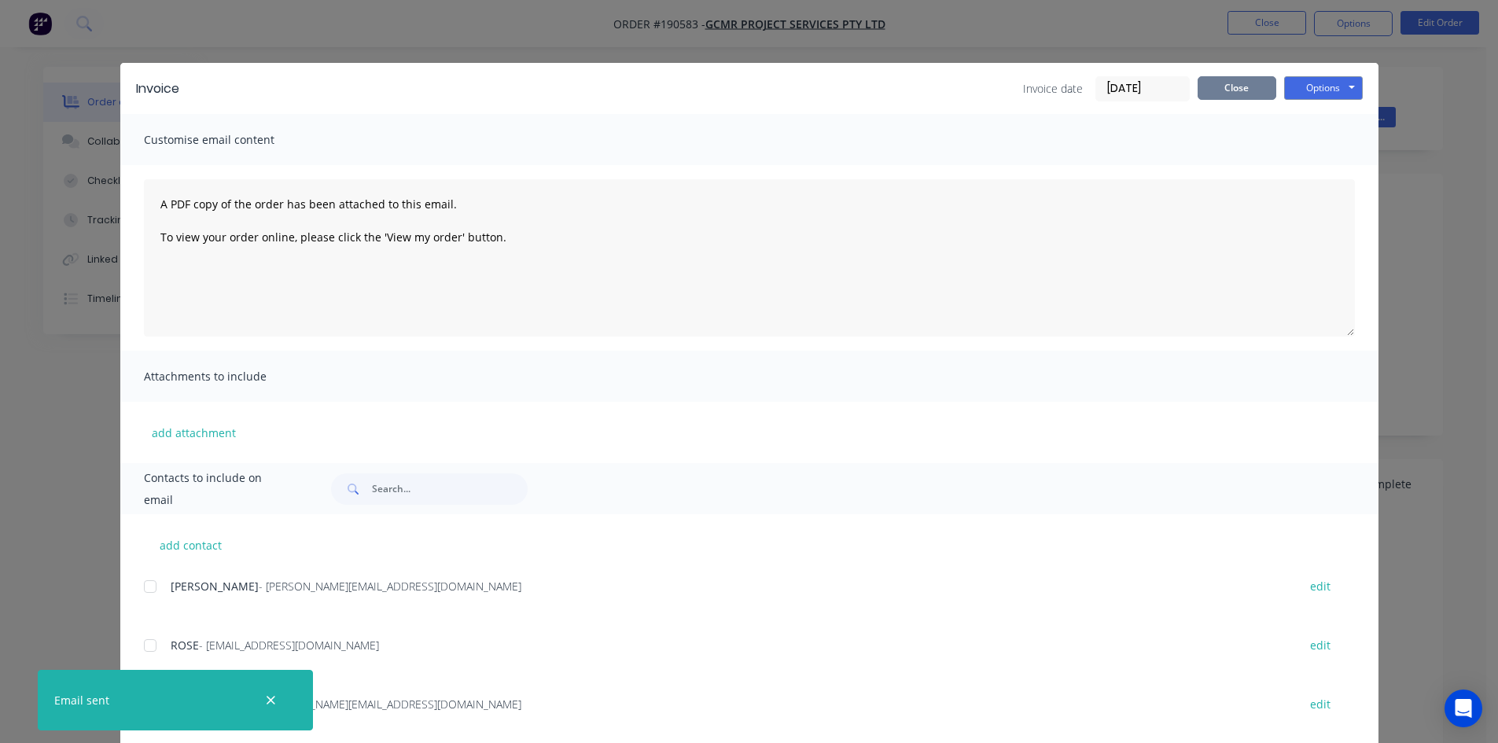
click at [1240, 87] on button "Close" at bounding box center [1236, 88] width 79 height 24
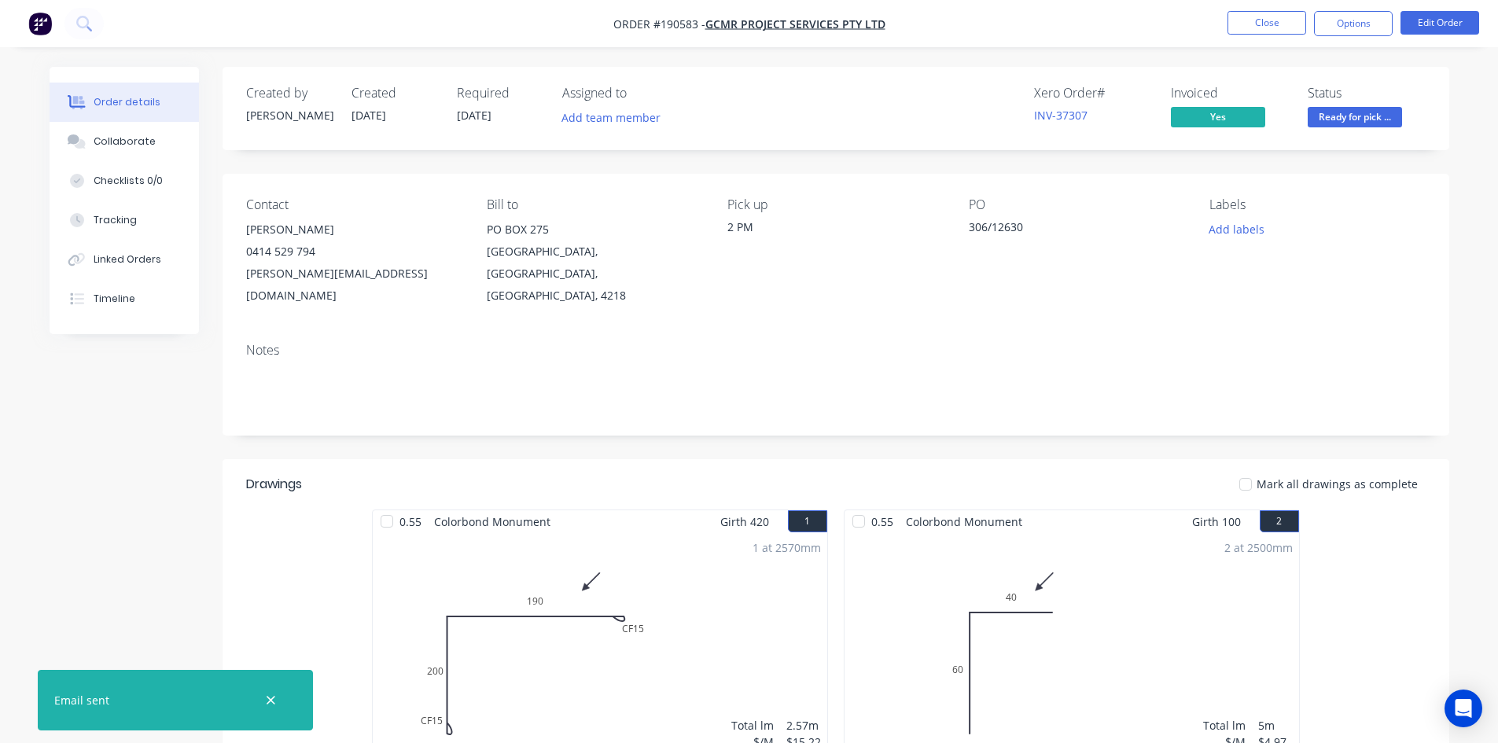
click at [1257, 35] on li "Close" at bounding box center [1266, 23] width 79 height 25
click at [1255, 27] on button "Close" at bounding box center [1266, 23] width 79 height 24
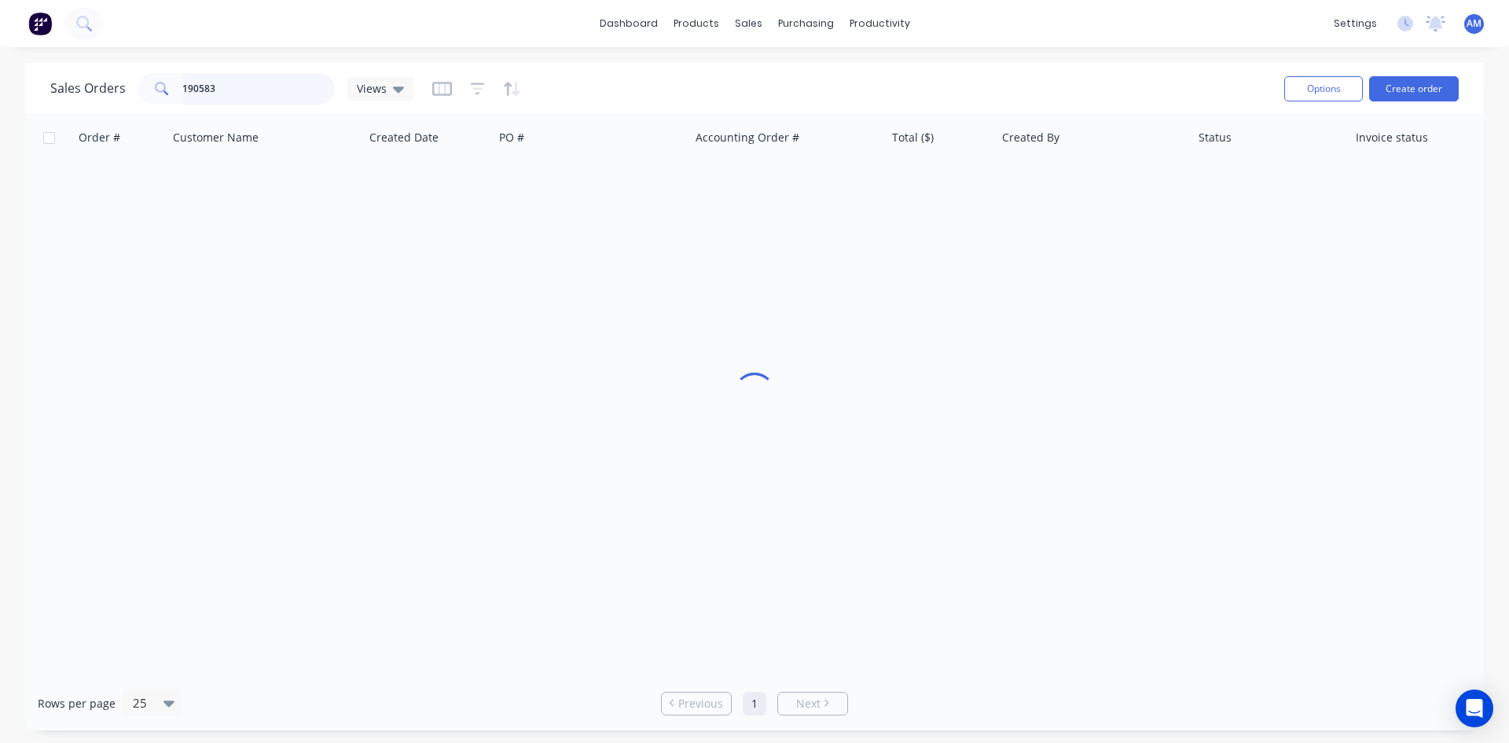
drag, startPoint x: 229, startPoint y: 88, endPoint x: 124, endPoint y: 90, distance: 104.6
click at [124, 90] on div "Sales Orders 190583 Views" at bounding box center [231, 88] width 363 height 31
type input "190794"
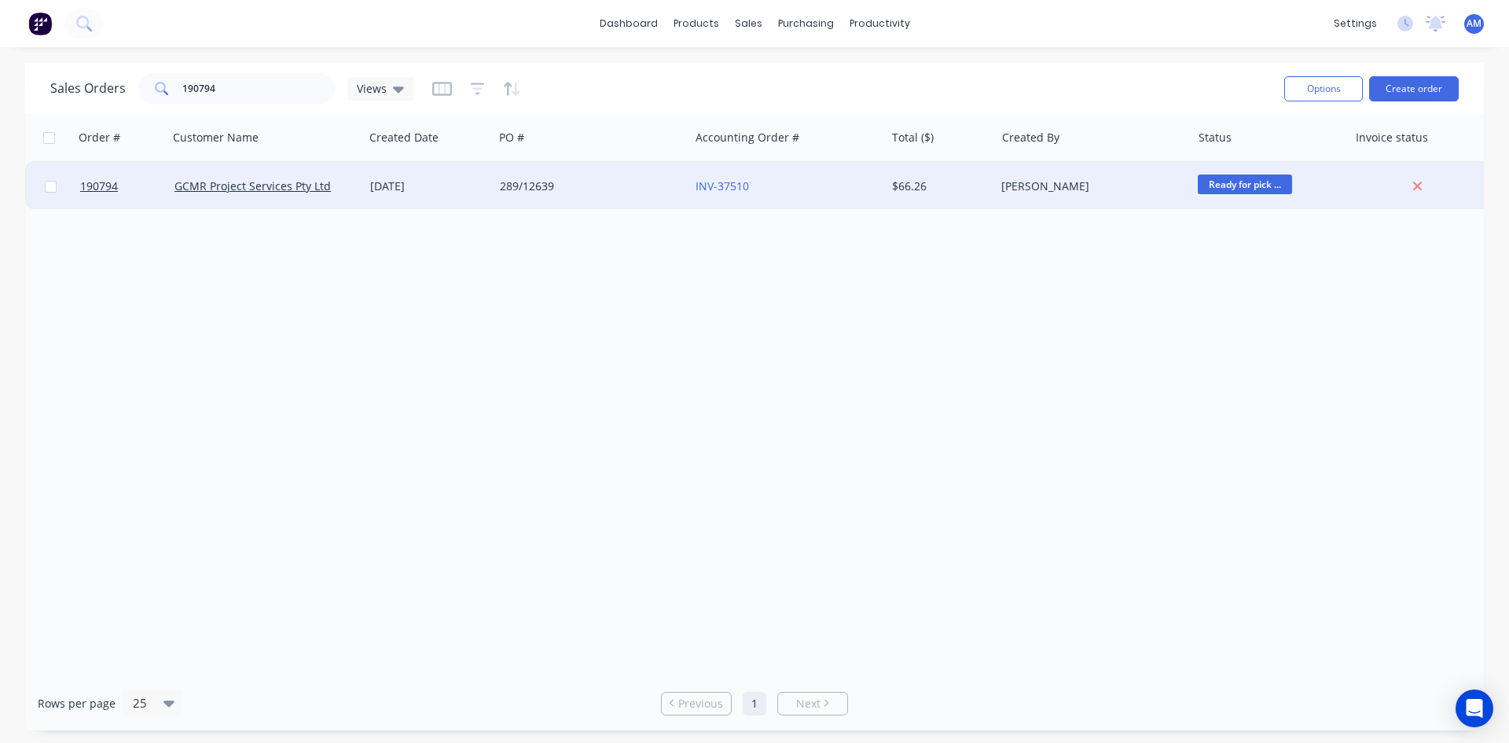
click at [611, 180] on div "289/12639" at bounding box center [587, 186] width 175 height 16
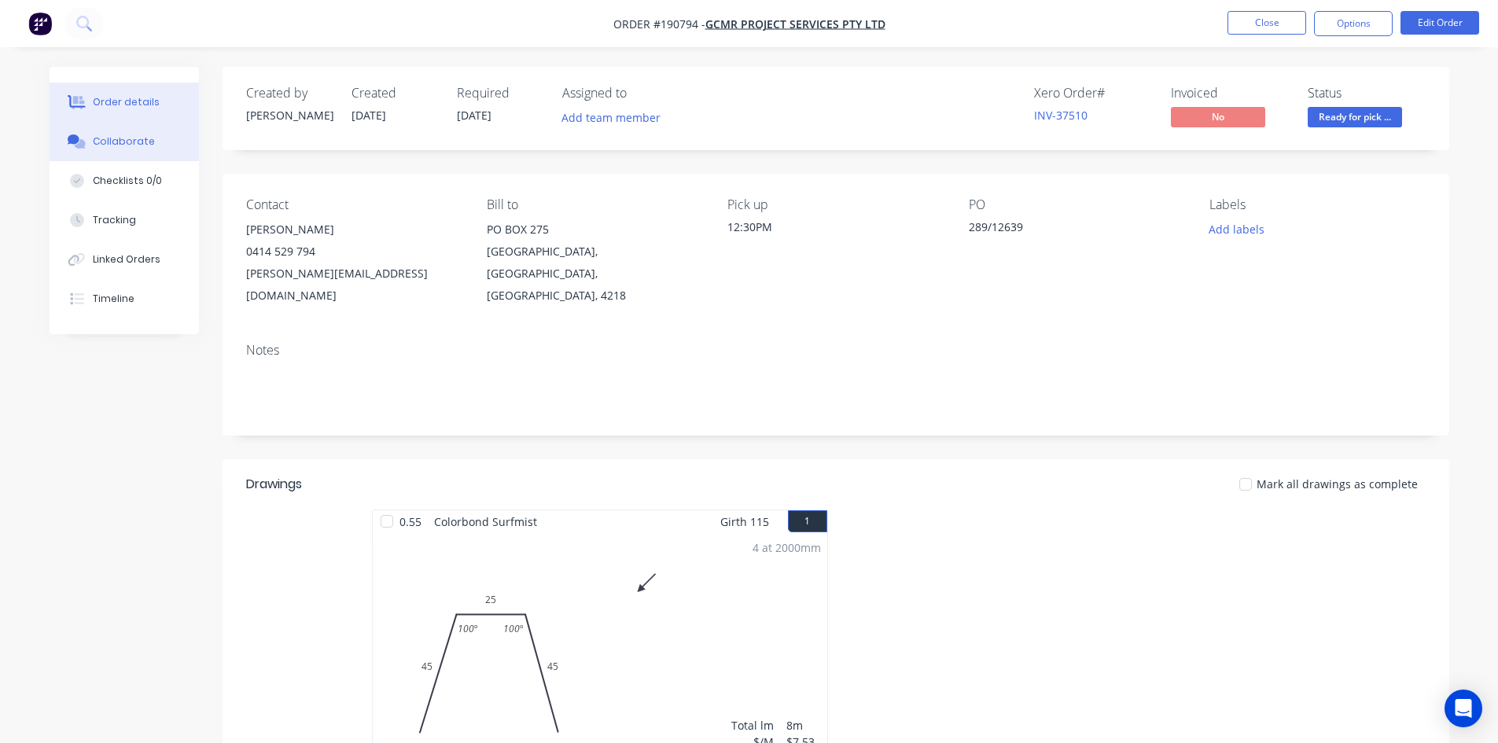
click at [114, 135] on div "Collaborate" at bounding box center [124, 141] width 62 height 14
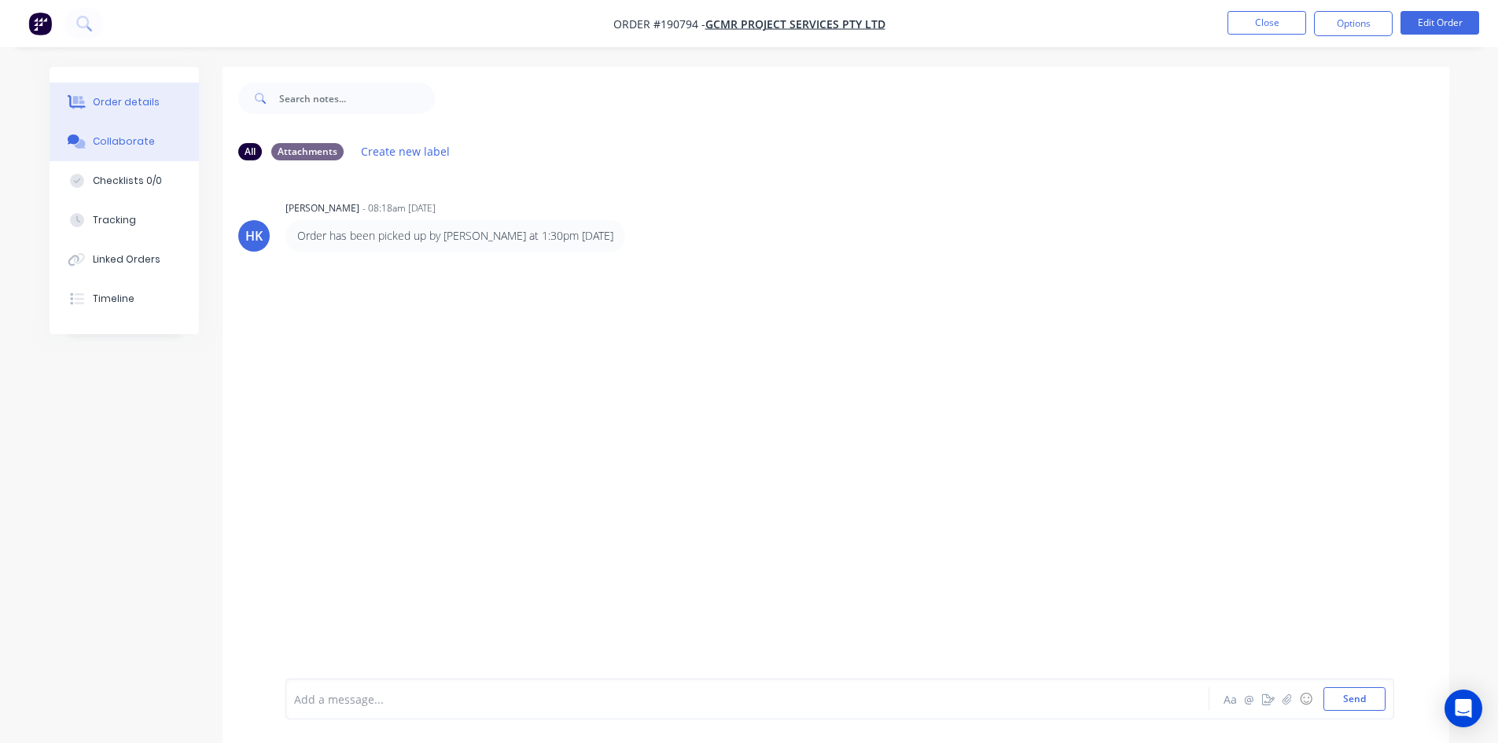
click at [131, 110] on button "Order details" at bounding box center [124, 102] width 149 height 39
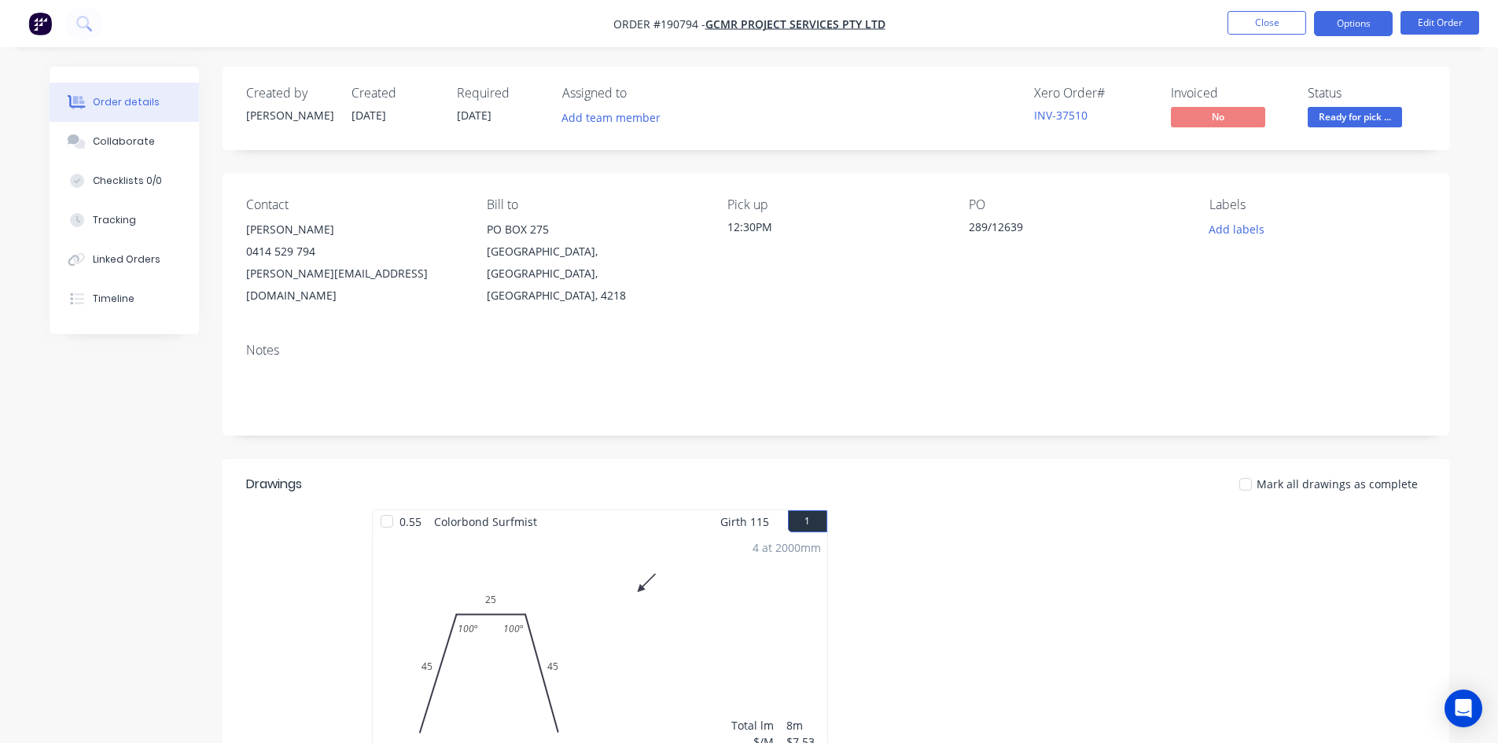
click at [1366, 25] on button "Options" at bounding box center [1353, 23] width 79 height 25
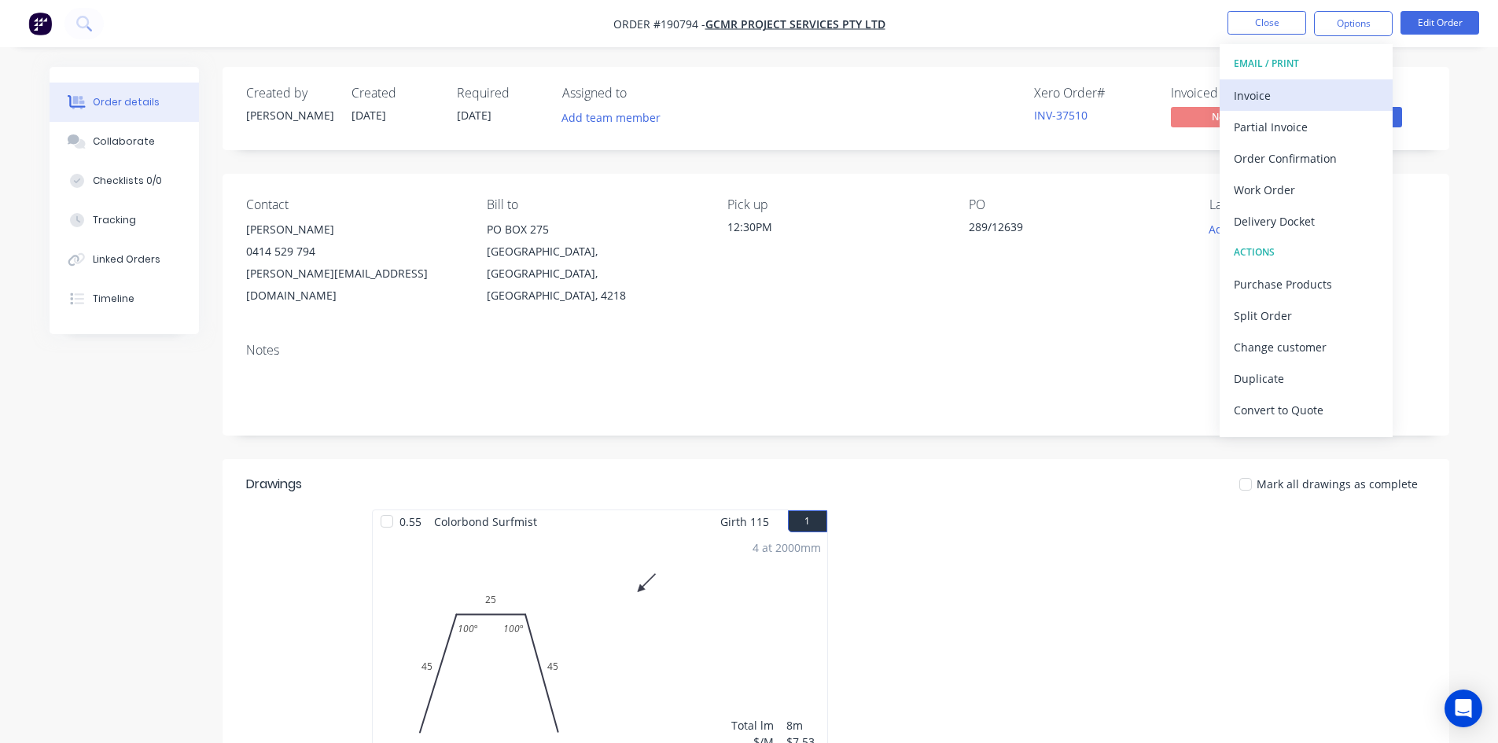
click at [1338, 87] on div "Invoice" at bounding box center [1305, 95] width 145 height 23
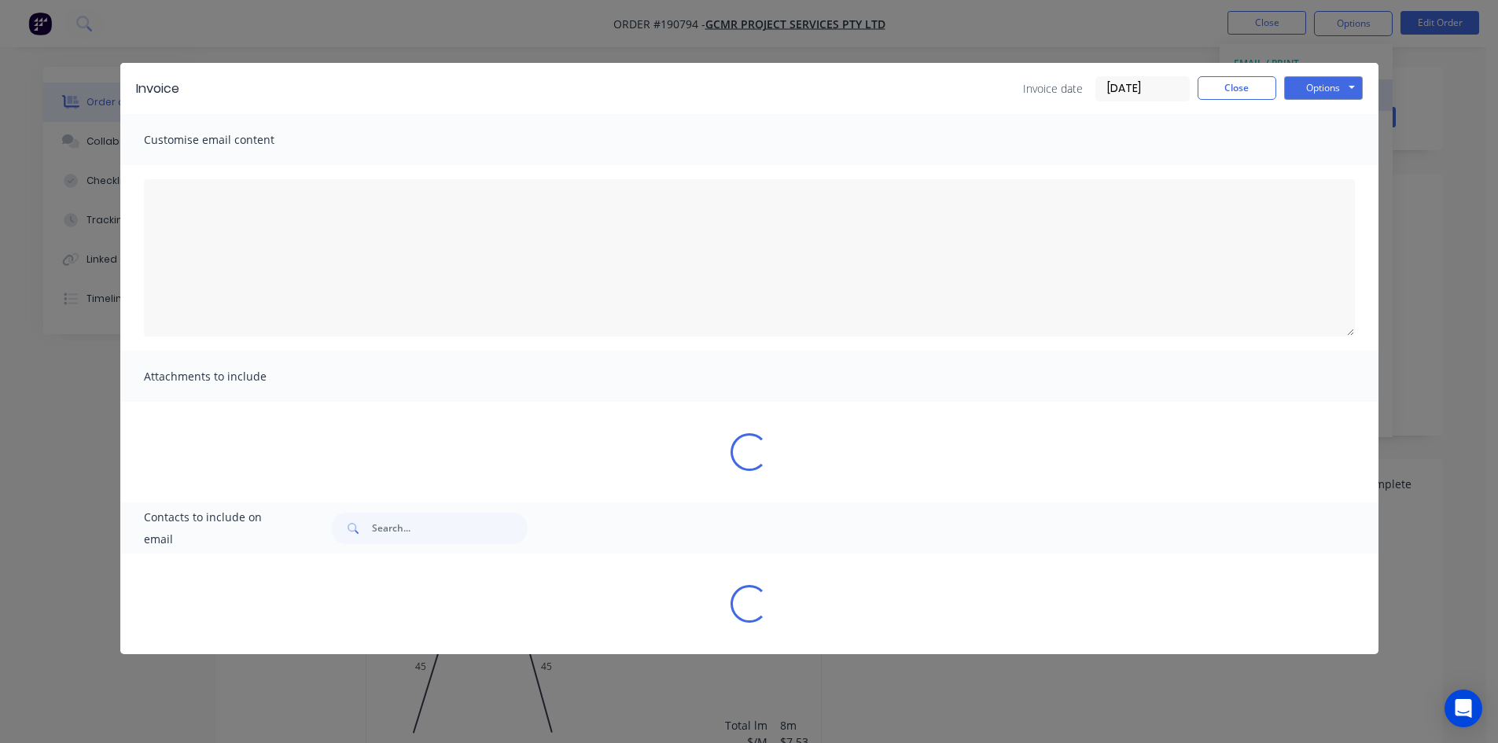
type textarea "A PDF copy of the order has been attached to this email. To view your order onl…"
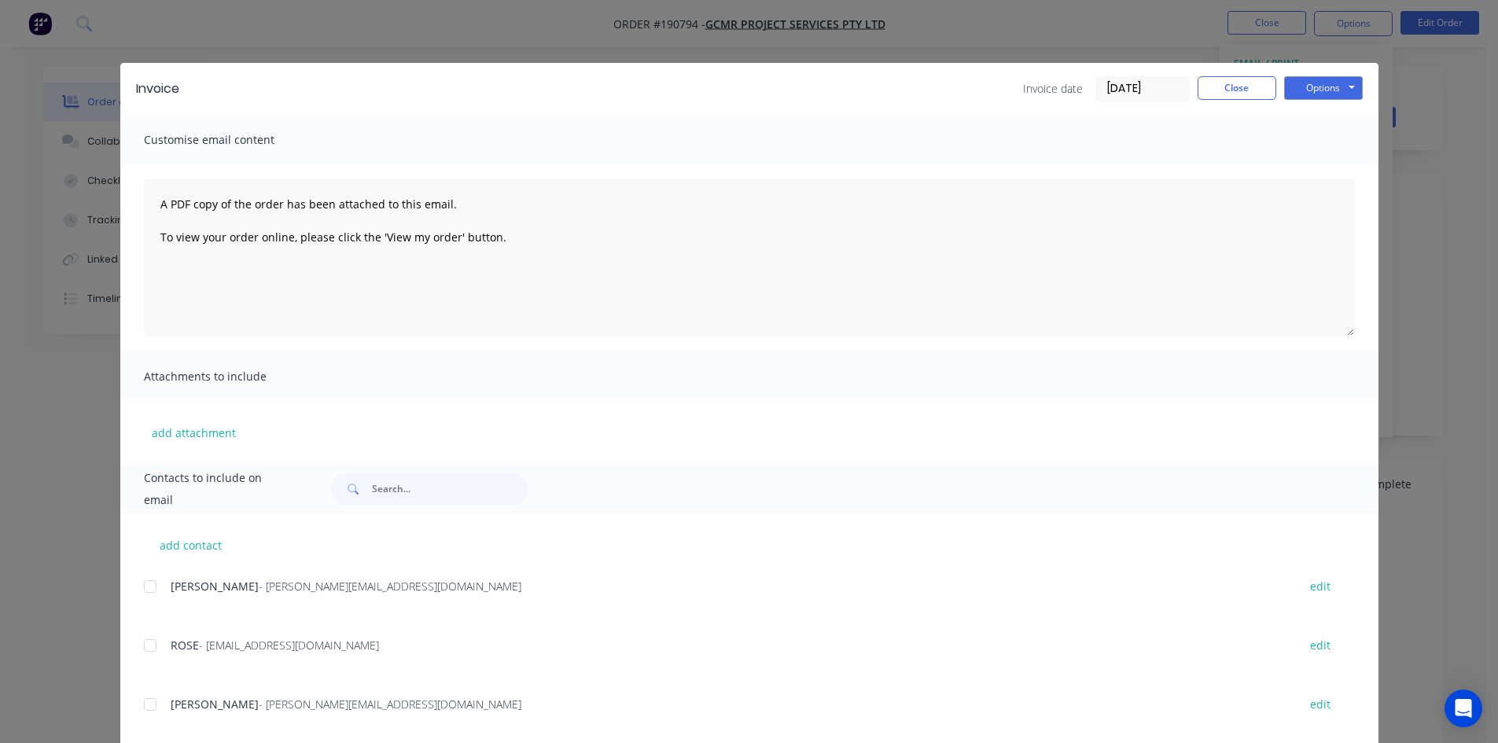
click at [148, 583] on div at bounding box center [149, 586] width 31 height 31
click at [147, 641] on div at bounding box center [149, 645] width 31 height 31
click at [1340, 86] on button "Options" at bounding box center [1323, 88] width 79 height 24
click at [1333, 160] on button "Email" at bounding box center [1334, 168] width 101 height 26
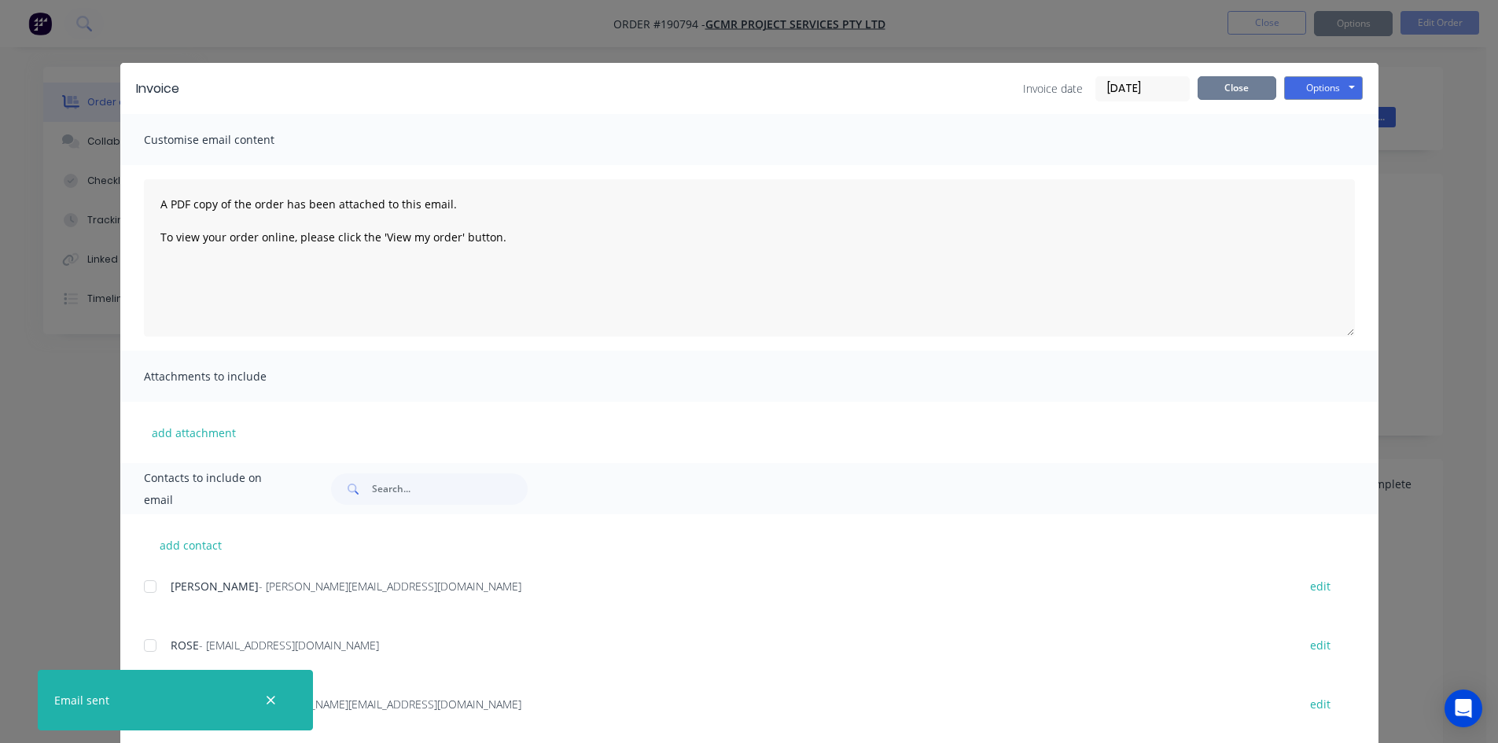
click at [1227, 95] on button "Close" at bounding box center [1236, 88] width 79 height 24
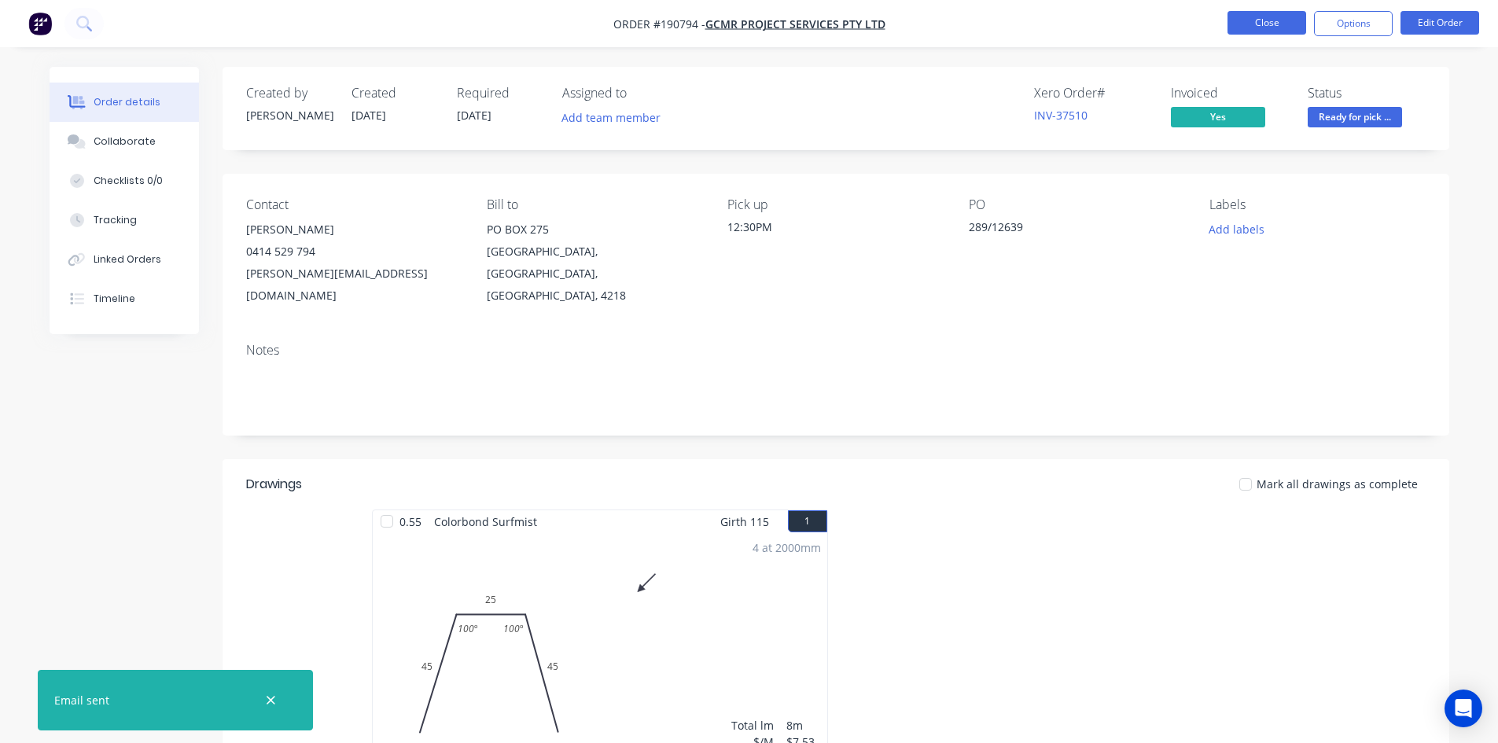
click at [1256, 25] on button "Close" at bounding box center [1266, 23] width 79 height 24
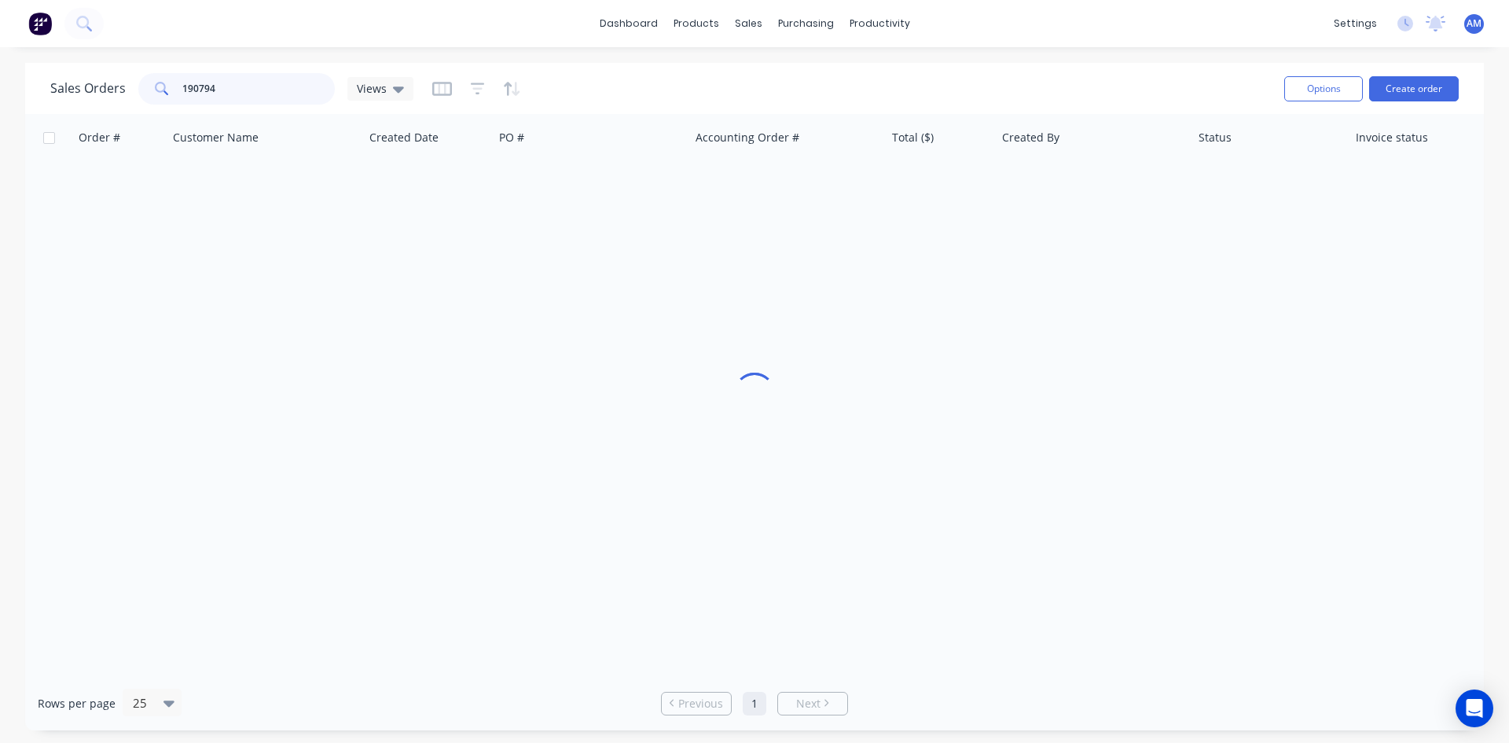
drag, startPoint x: 219, startPoint y: 88, endPoint x: 132, endPoint y: 86, distance: 87.3
click at [132, 86] on div "Sales Orders 190794 Views" at bounding box center [231, 88] width 363 height 31
type input "190865"
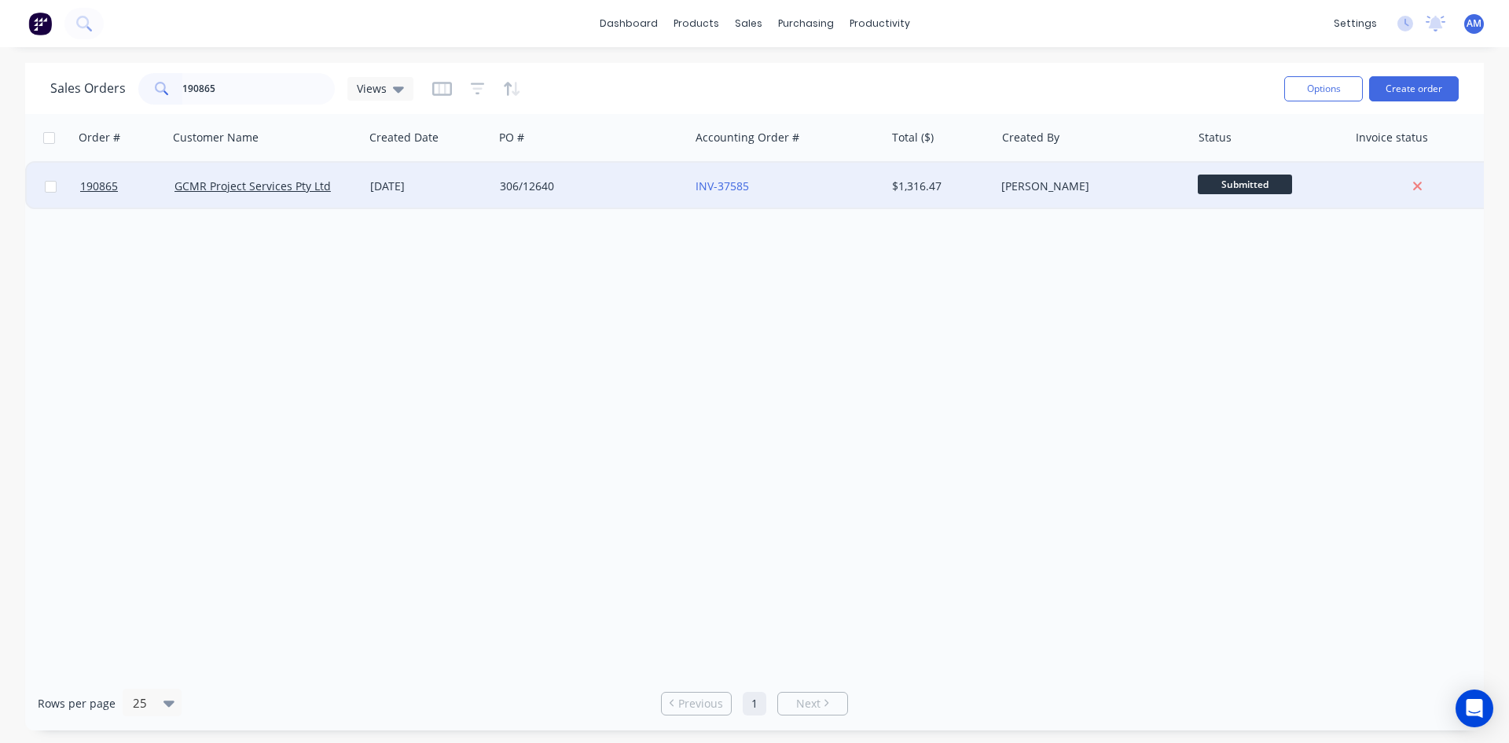
click at [530, 189] on div "306/12640" at bounding box center [587, 186] width 175 height 16
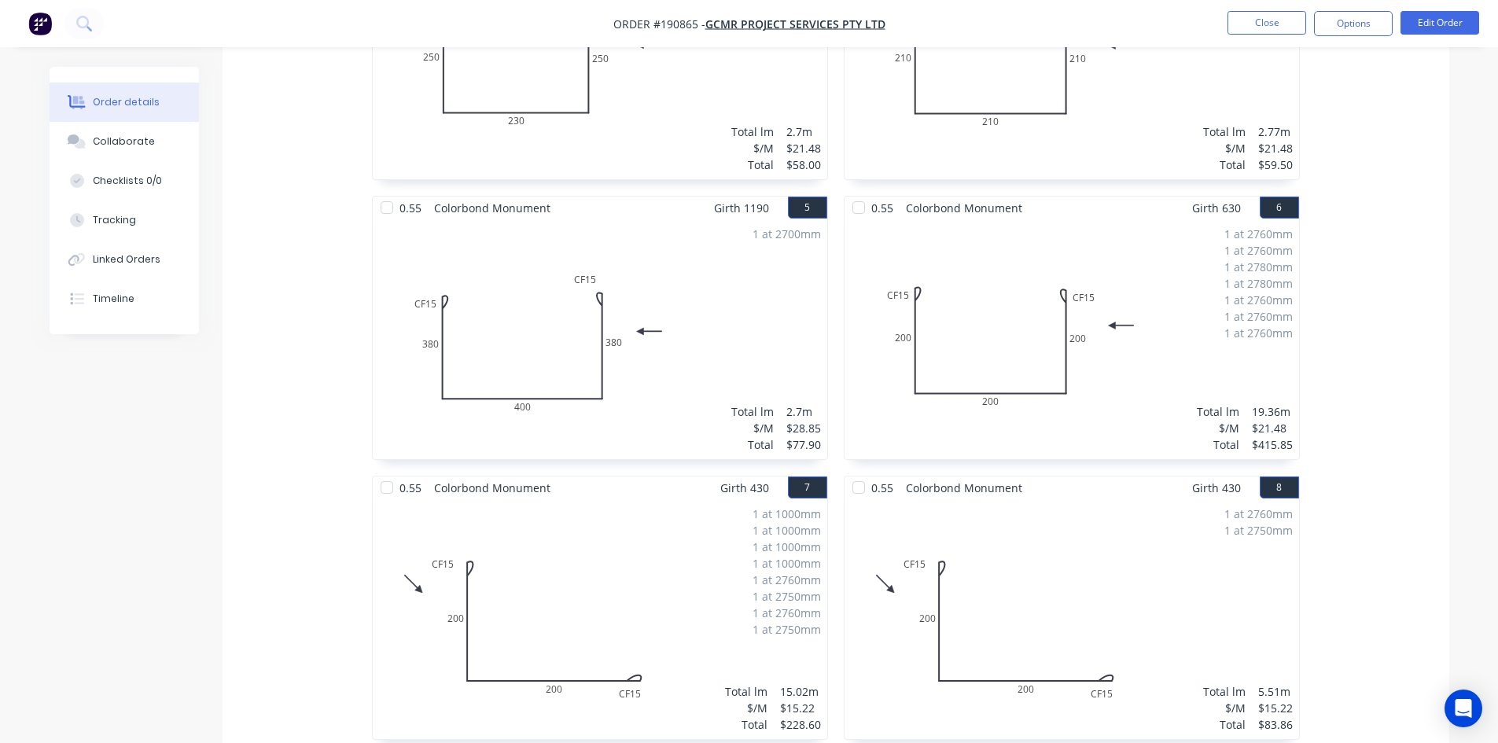
scroll to position [873, 0]
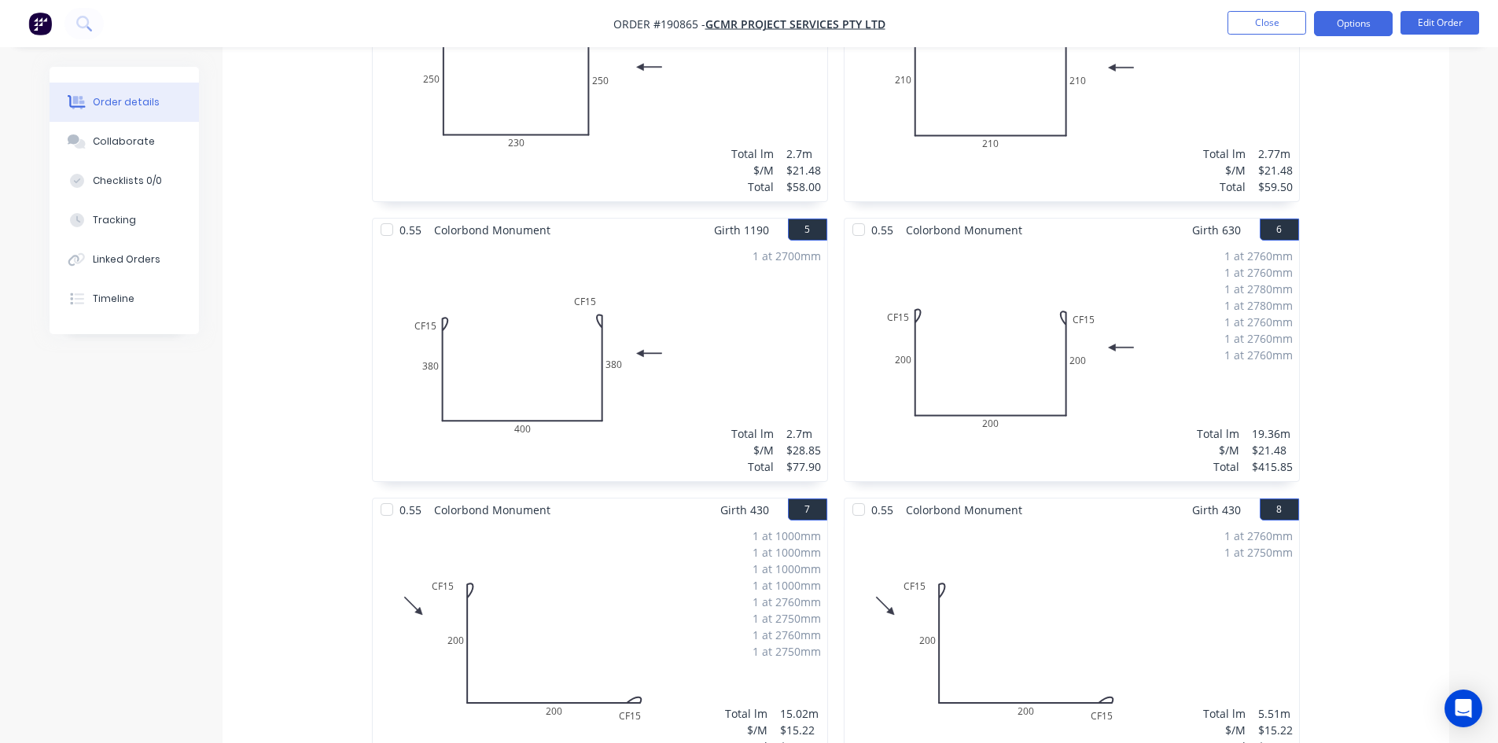
click at [1339, 28] on button "Options" at bounding box center [1353, 23] width 79 height 25
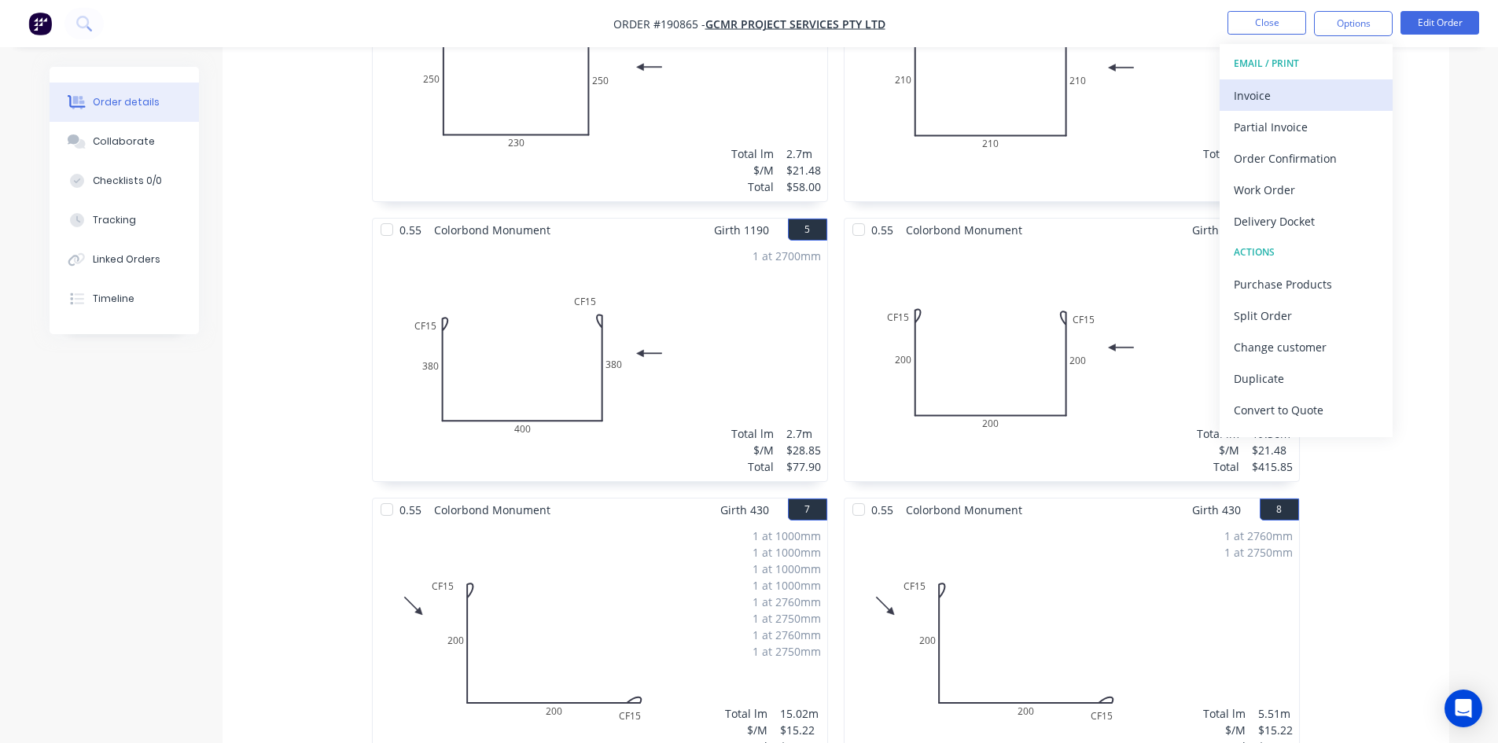
click at [1289, 89] on div "Invoice" at bounding box center [1305, 95] width 145 height 23
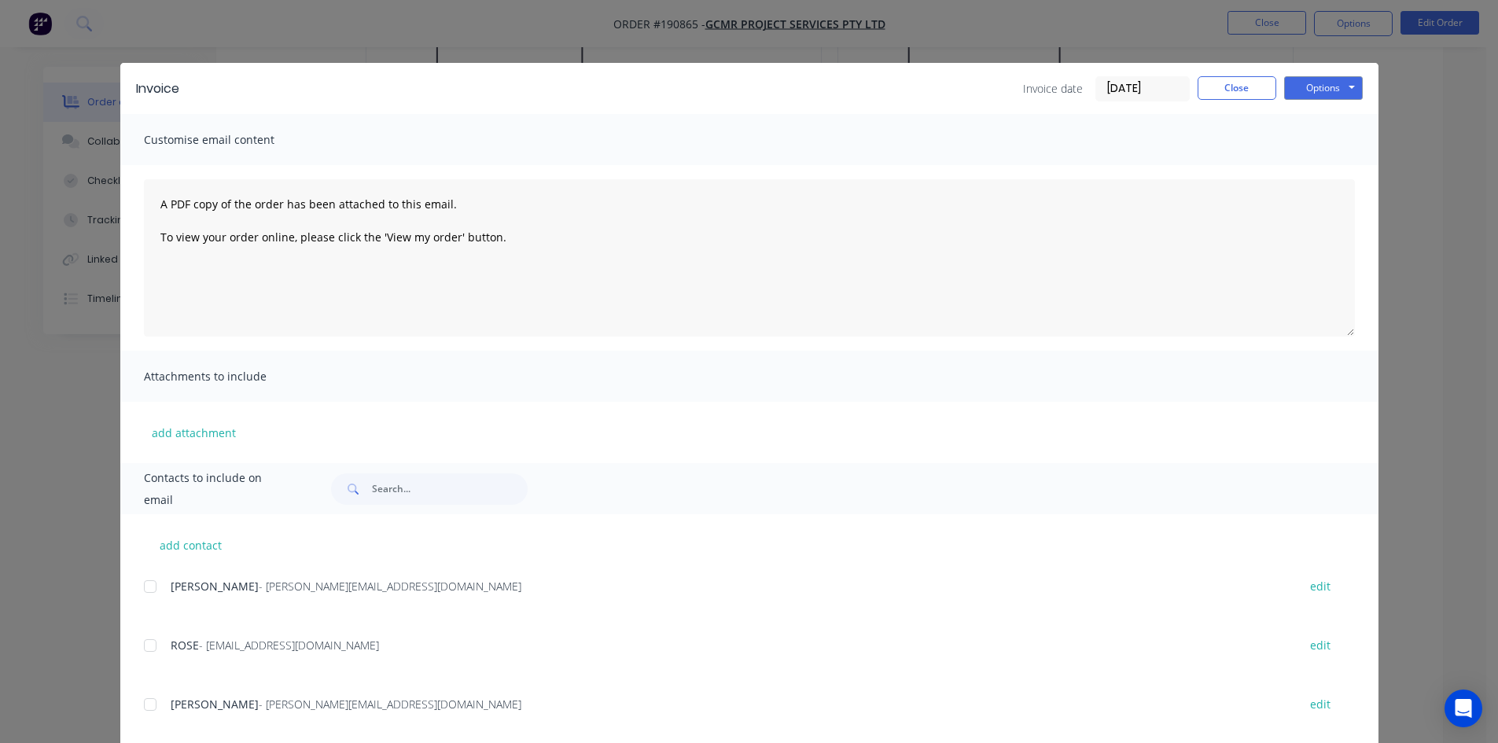
click at [147, 586] on div at bounding box center [149, 586] width 31 height 31
click at [151, 648] on div at bounding box center [149, 645] width 31 height 31
click at [1301, 91] on button "Options" at bounding box center [1323, 88] width 79 height 24
click at [1305, 164] on button "Email" at bounding box center [1334, 168] width 101 height 26
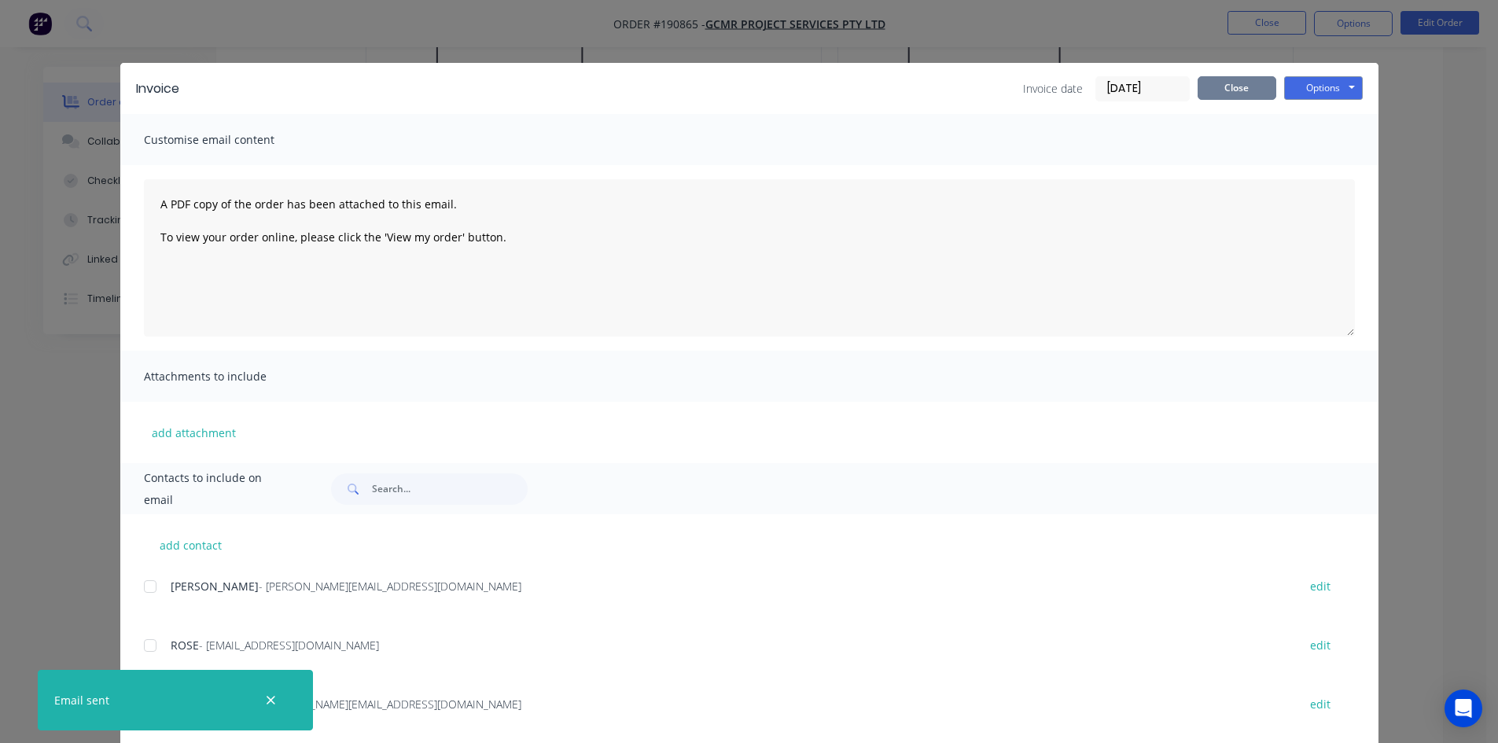
click at [1247, 84] on button "Close" at bounding box center [1236, 88] width 79 height 24
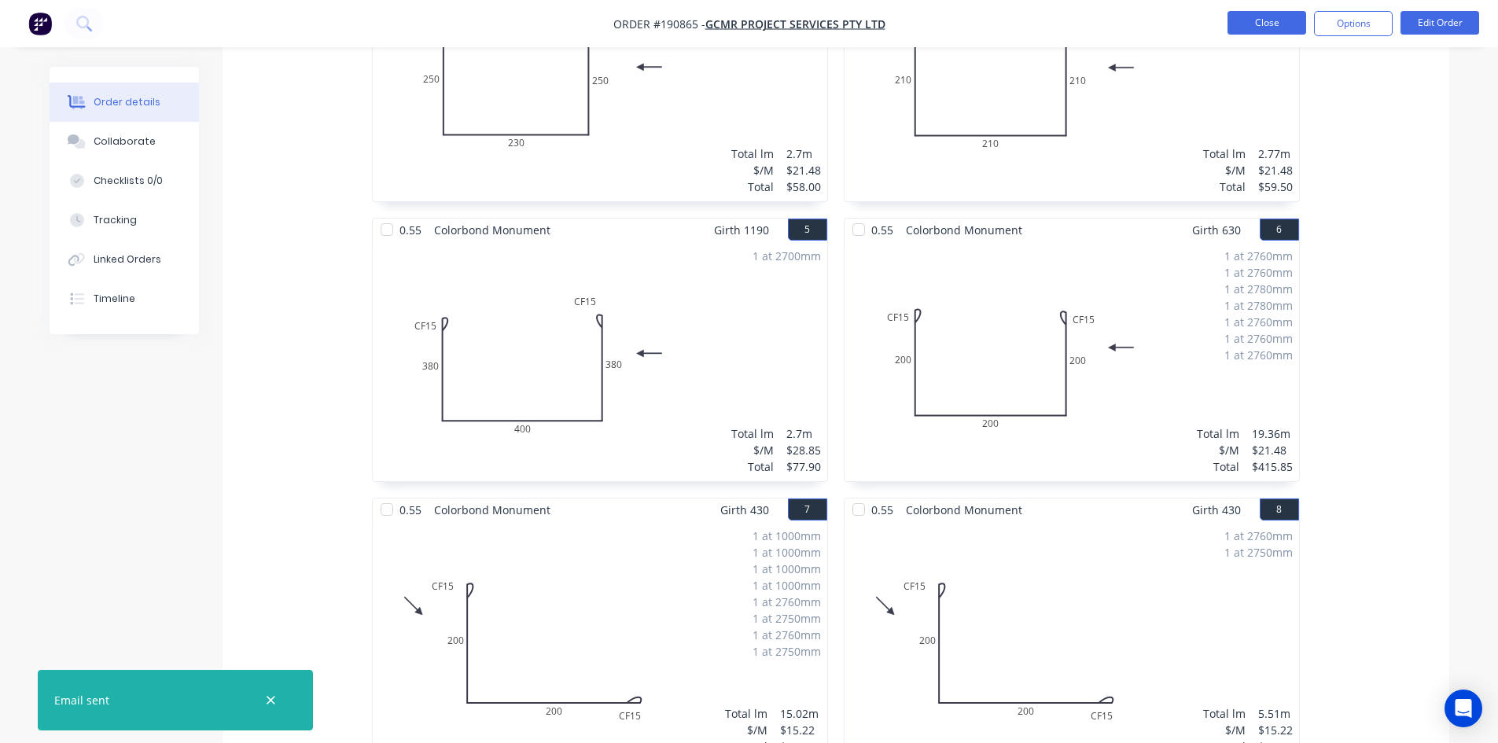
click at [1257, 17] on button "Close" at bounding box center [1266, 23] width 79 height 24
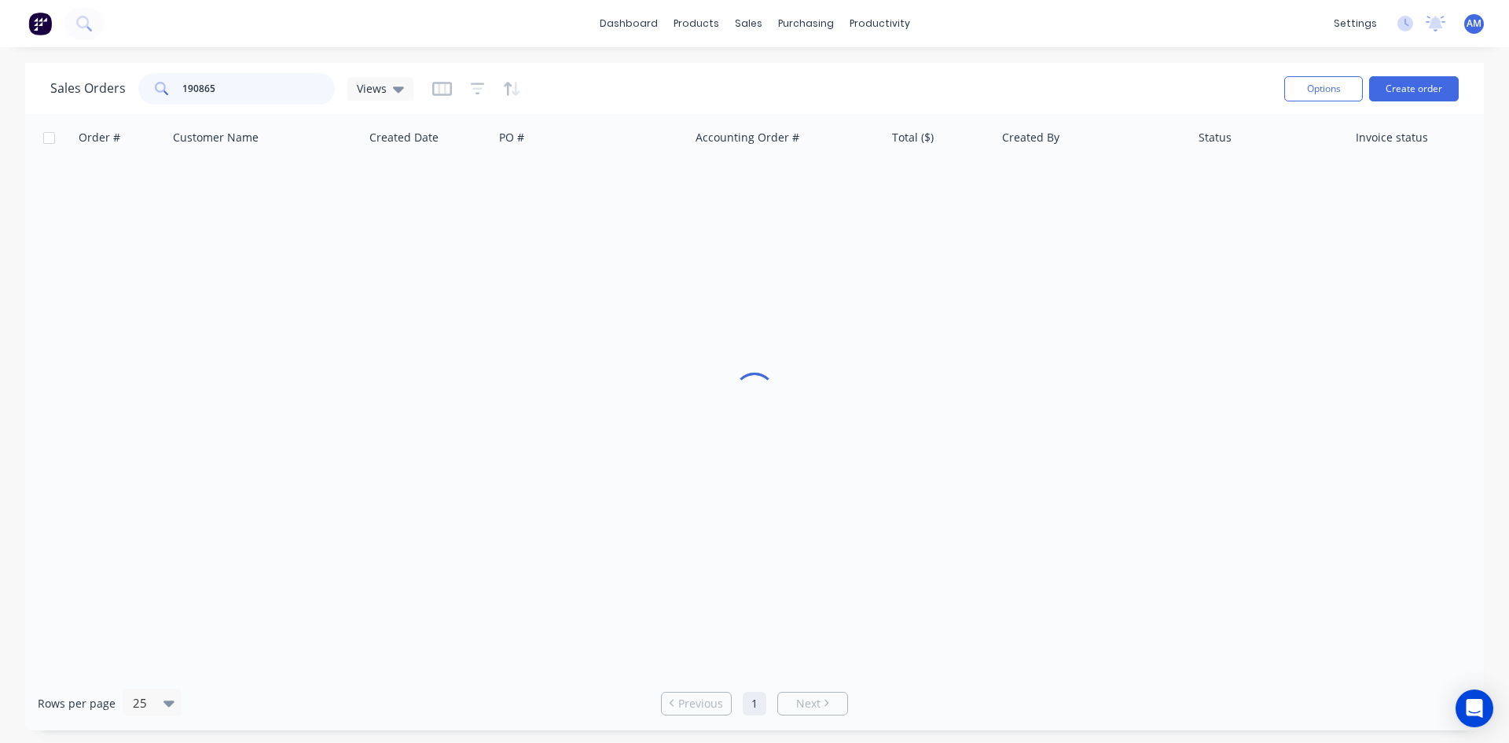
drag, startPoint x: 216, startPoint y: 90, endPoint x: 68, endPoint y: 74, distance: 148.7
click at [68, 75] on div "Sales Orders 190865 Views" at bounding box center [231, 88] width 363 height 31
type input "189453"
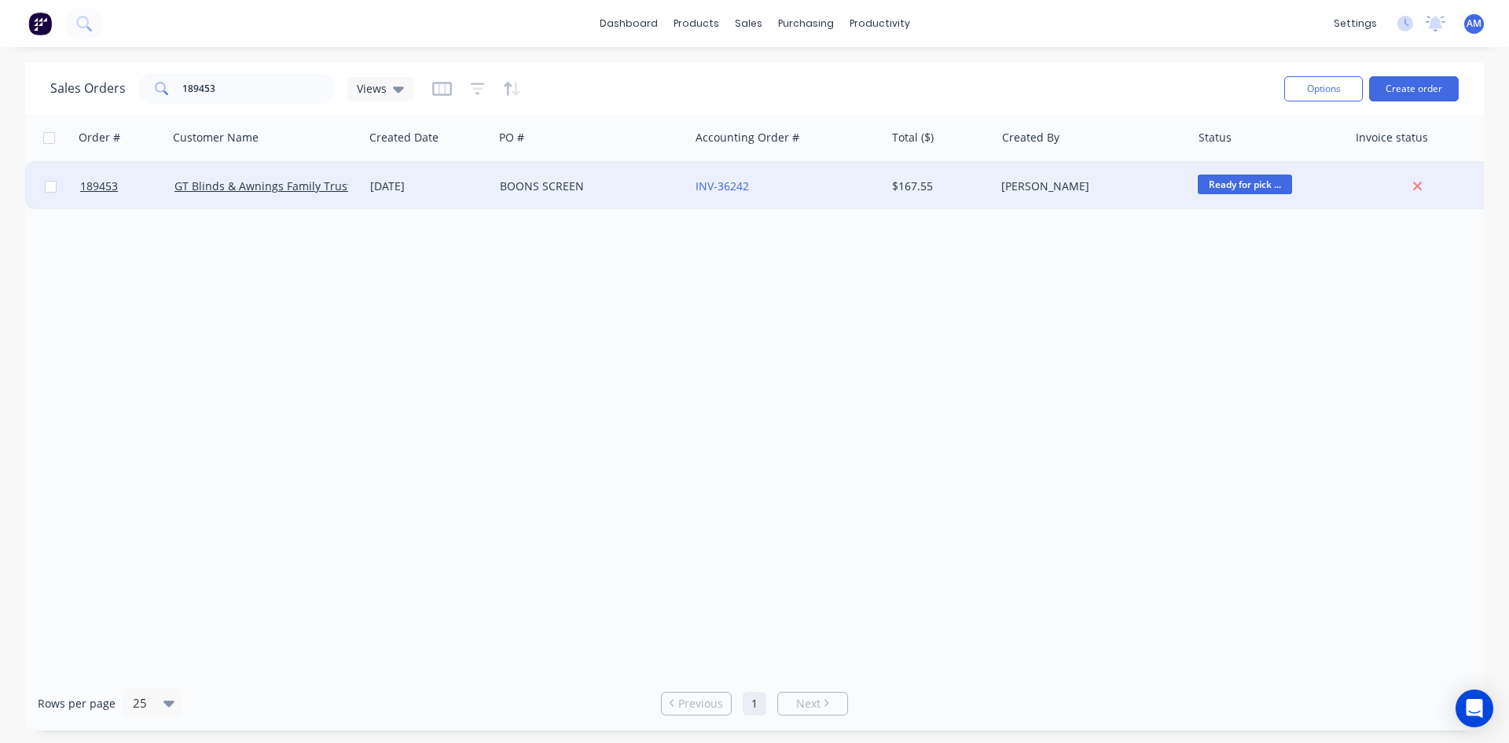
click at [631, 193] on div "BOONS SCREEN" at bounding box center [587, 186] width 175 height 16
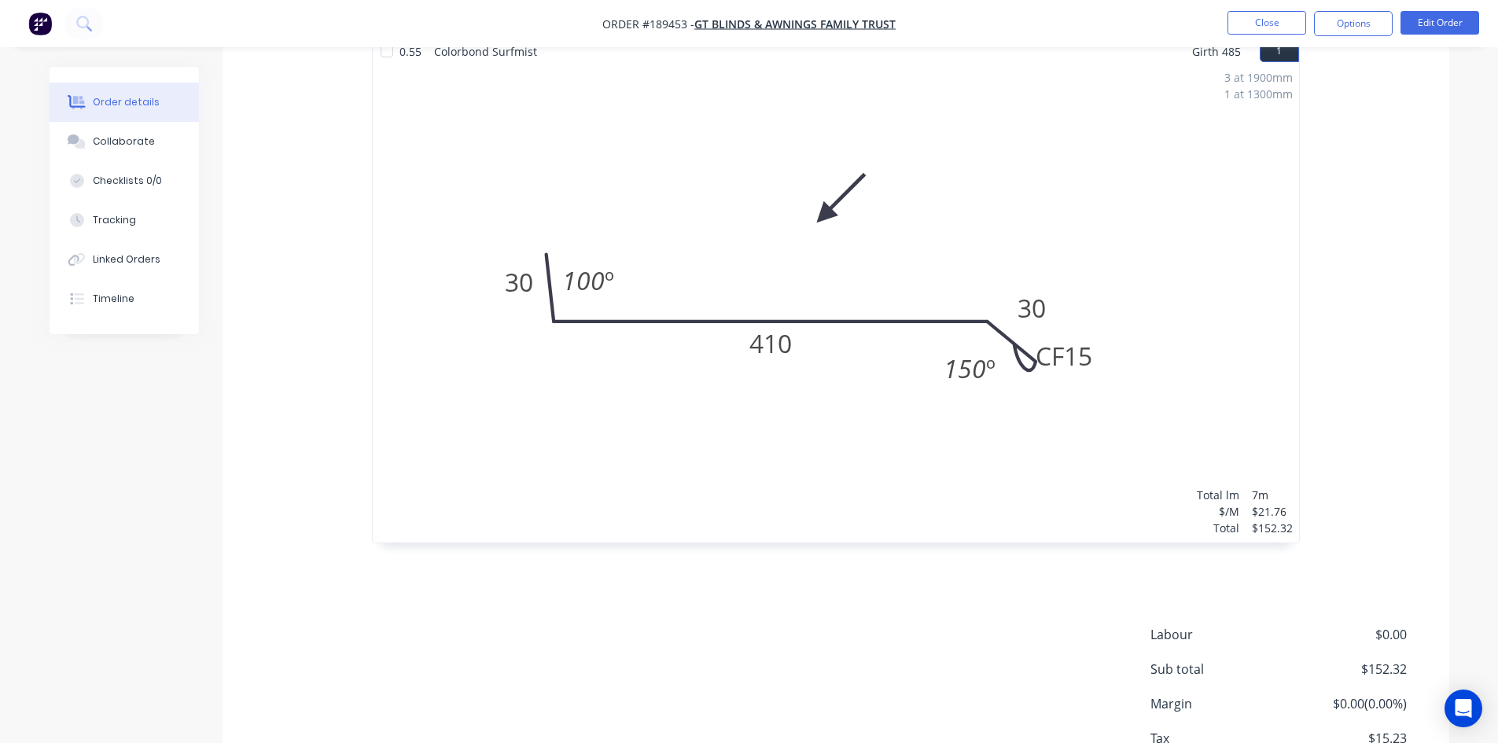
scroll to position [472, 0]
click at [1267, 26] on button "Close" at bounding box center [1266, 23] width 79 height 24
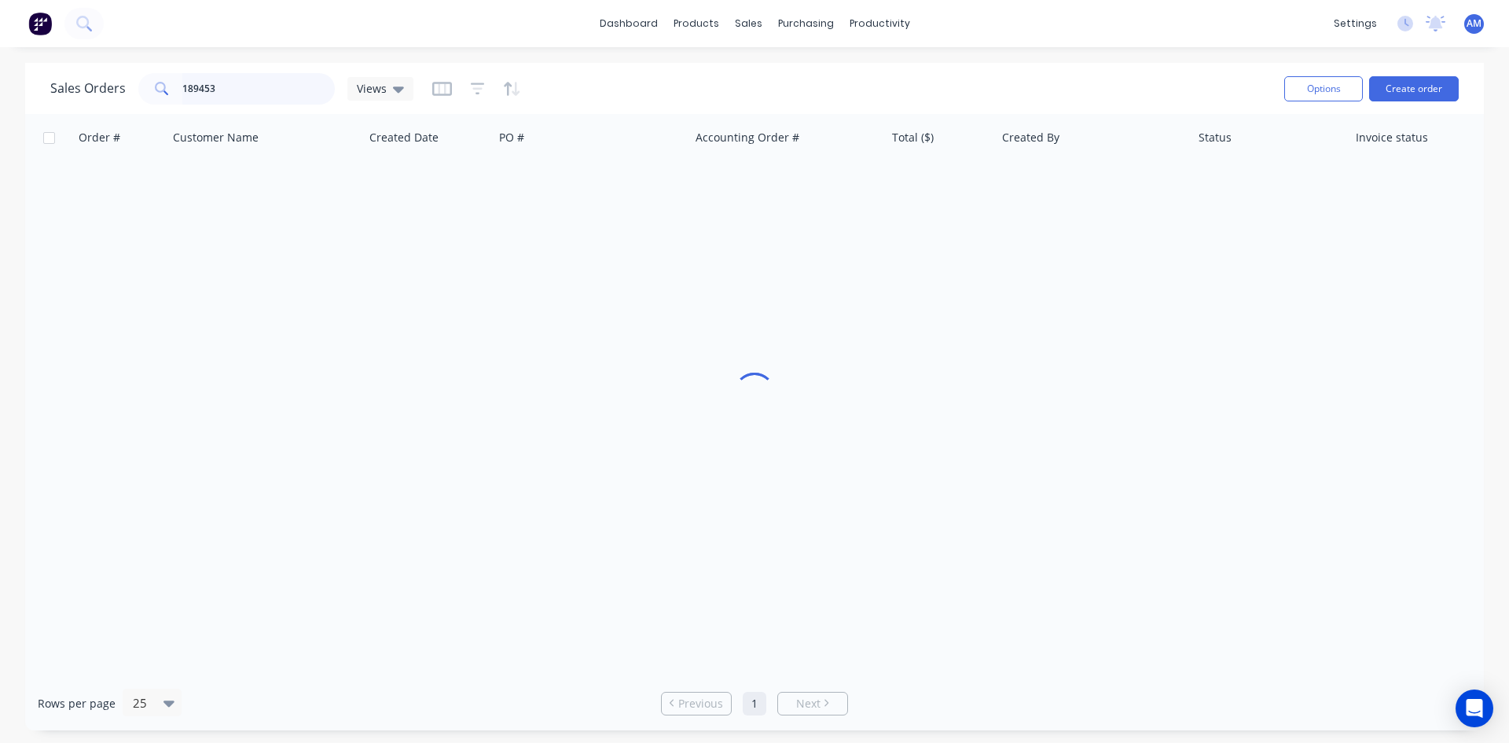
drag, startPoint x: 287, startPoint y: 86, endPoint x: 174, endPoint y: 83, distance: 113.2
click at [176, 84] on div "189453" at bounding box center [236, 88] width 197 height 31
type input "190249"
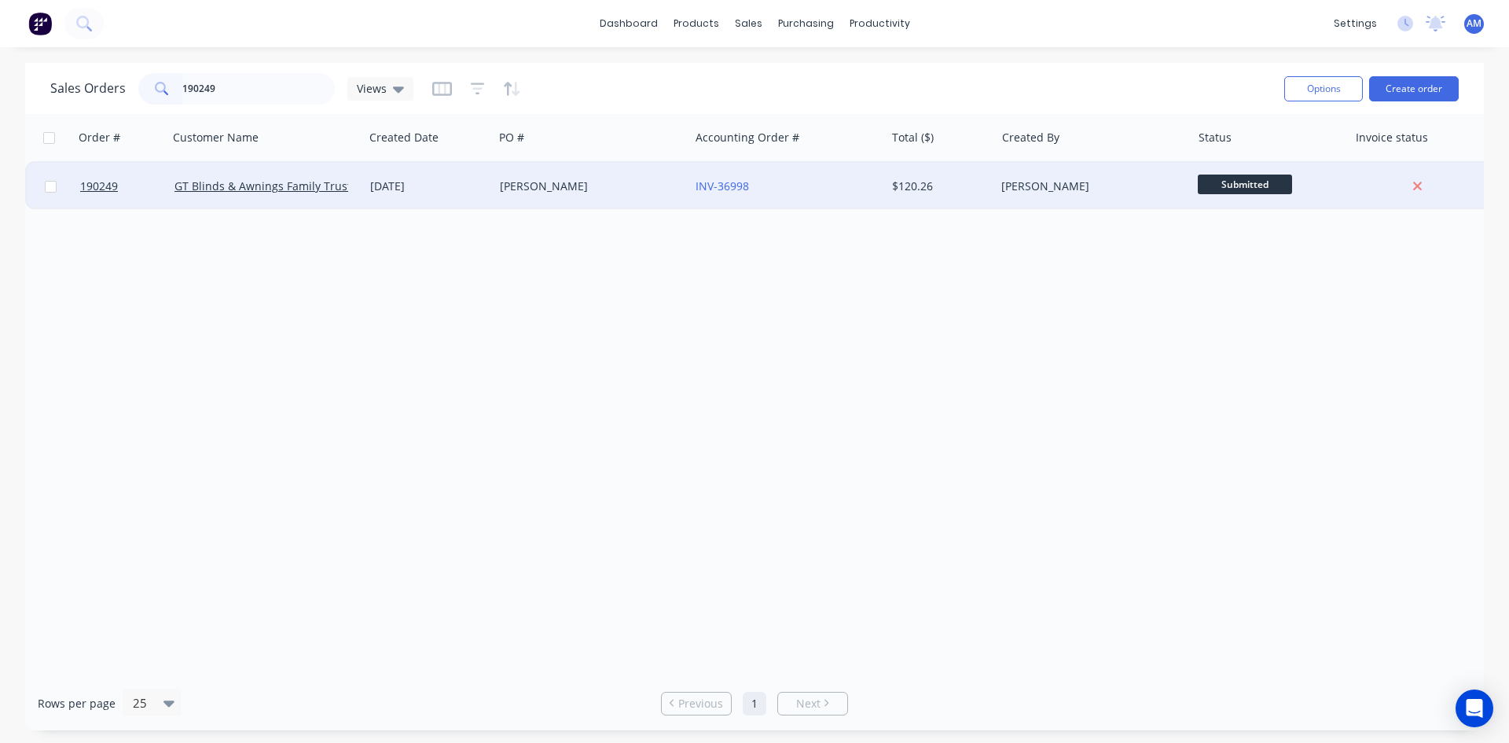
click at [653, 197] on div "HELAINE WILESMITH" at bounding box center [592, 186] width 196 height 47
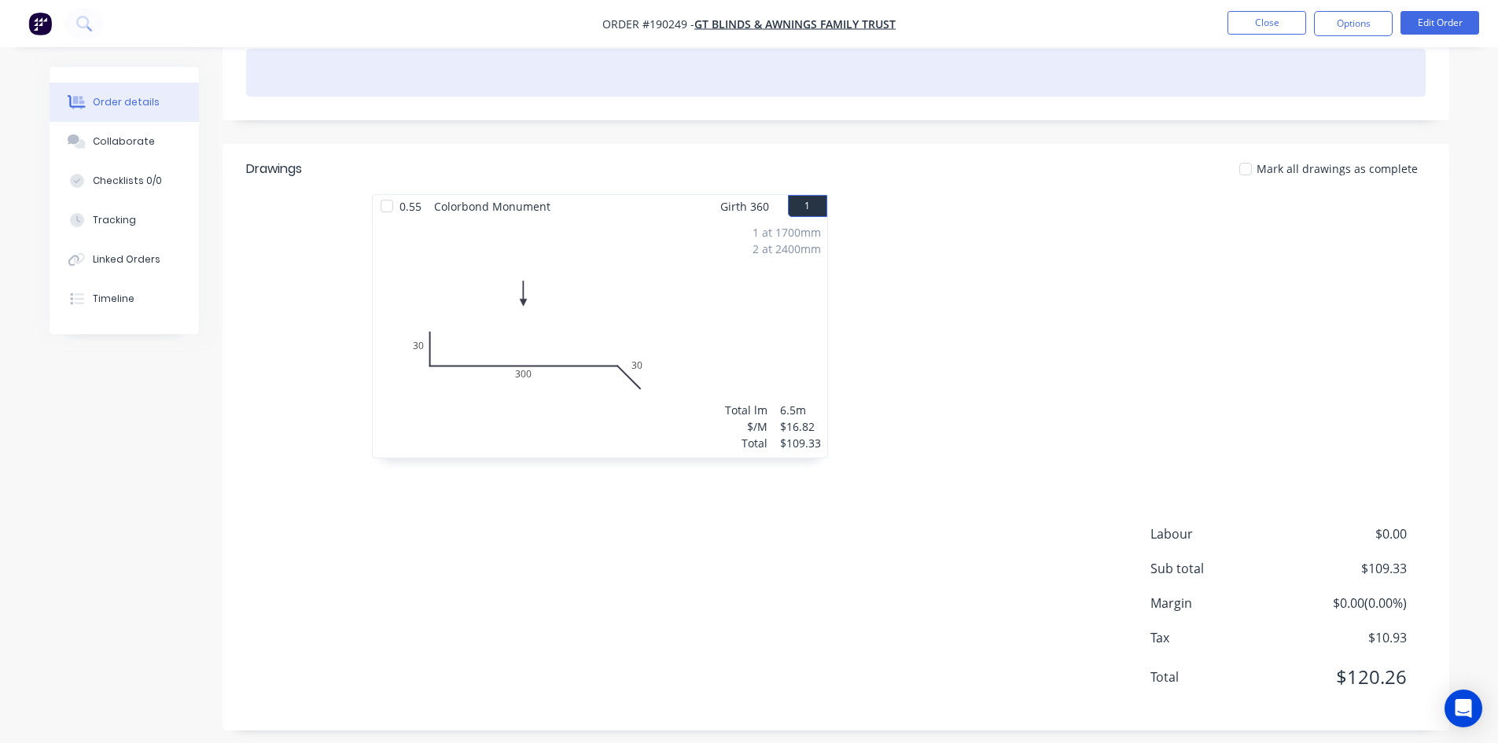
scroll to position [348, 0]
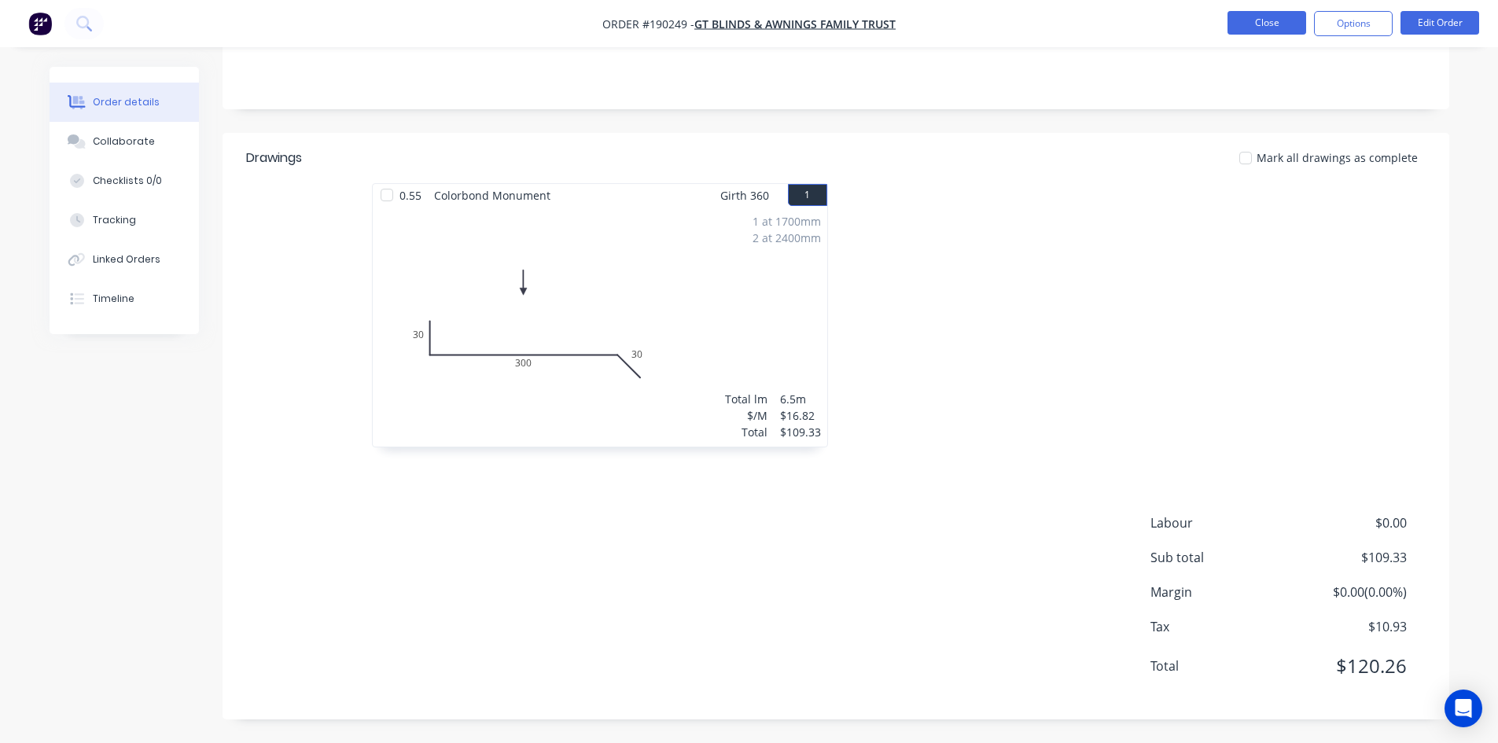
click at [1285, 28] on button "Close" at bounding box center [1266, 23] width 79 height 24
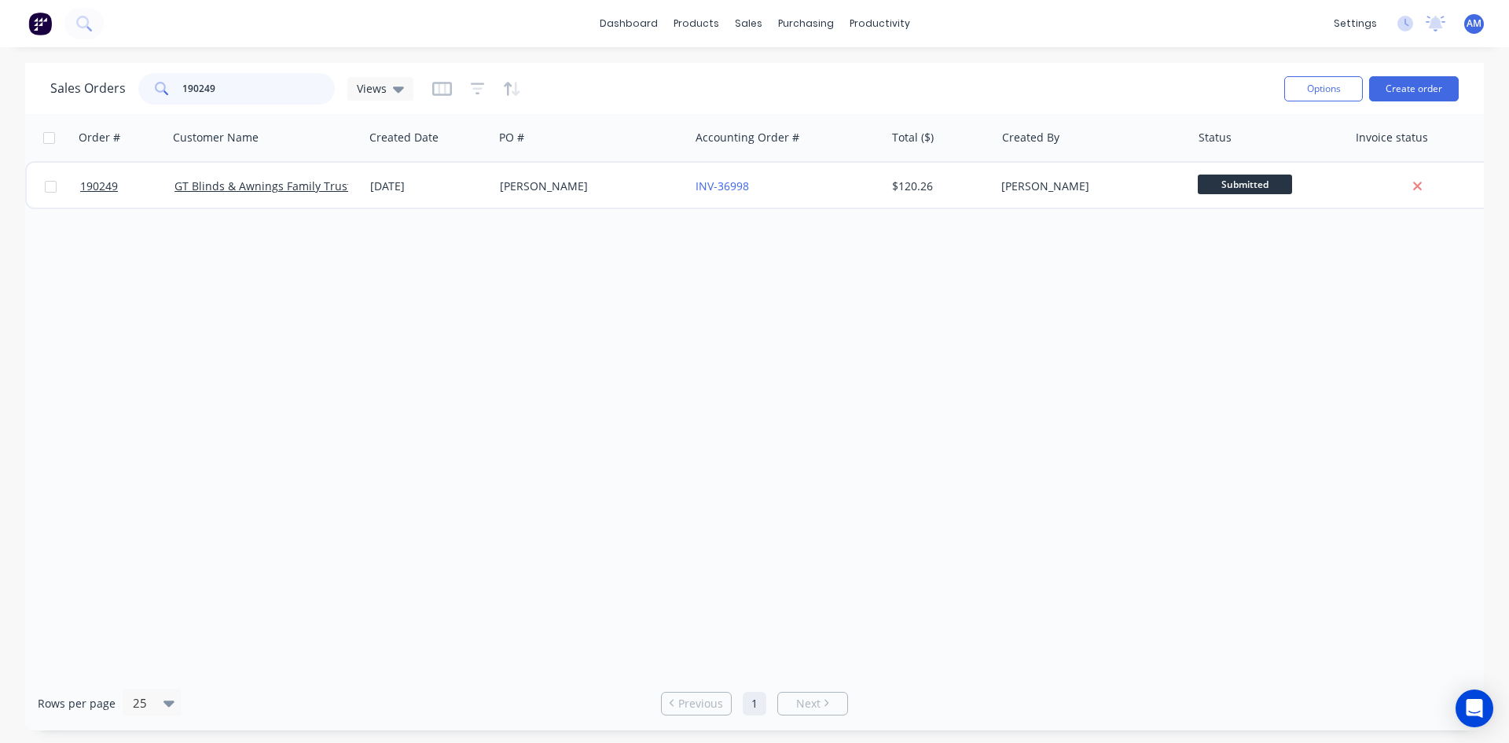
drag, startPoint x: 248, startPoint y: 92, endPoint x: 110, endPoint y: 84, distance: 137.8
click at [110, 84] on div "Sales Orders 190249 Views" at bounding box center [231, 88] width 363 height 31
type input "189453"
click at [627, 200] on div "BOONS SCREEN" at bounding box center [592, 186] width 196 height 47
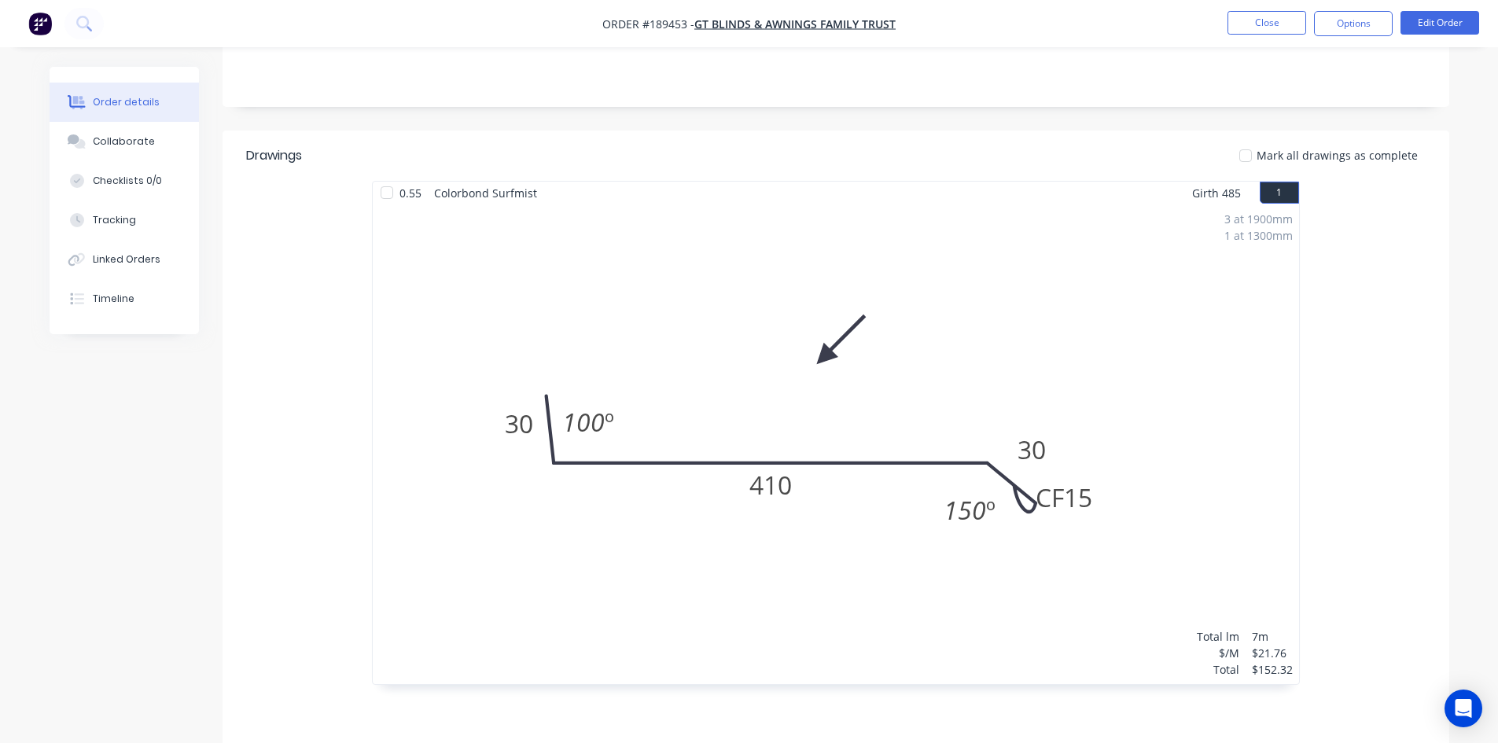
scroll to position [393, 0]
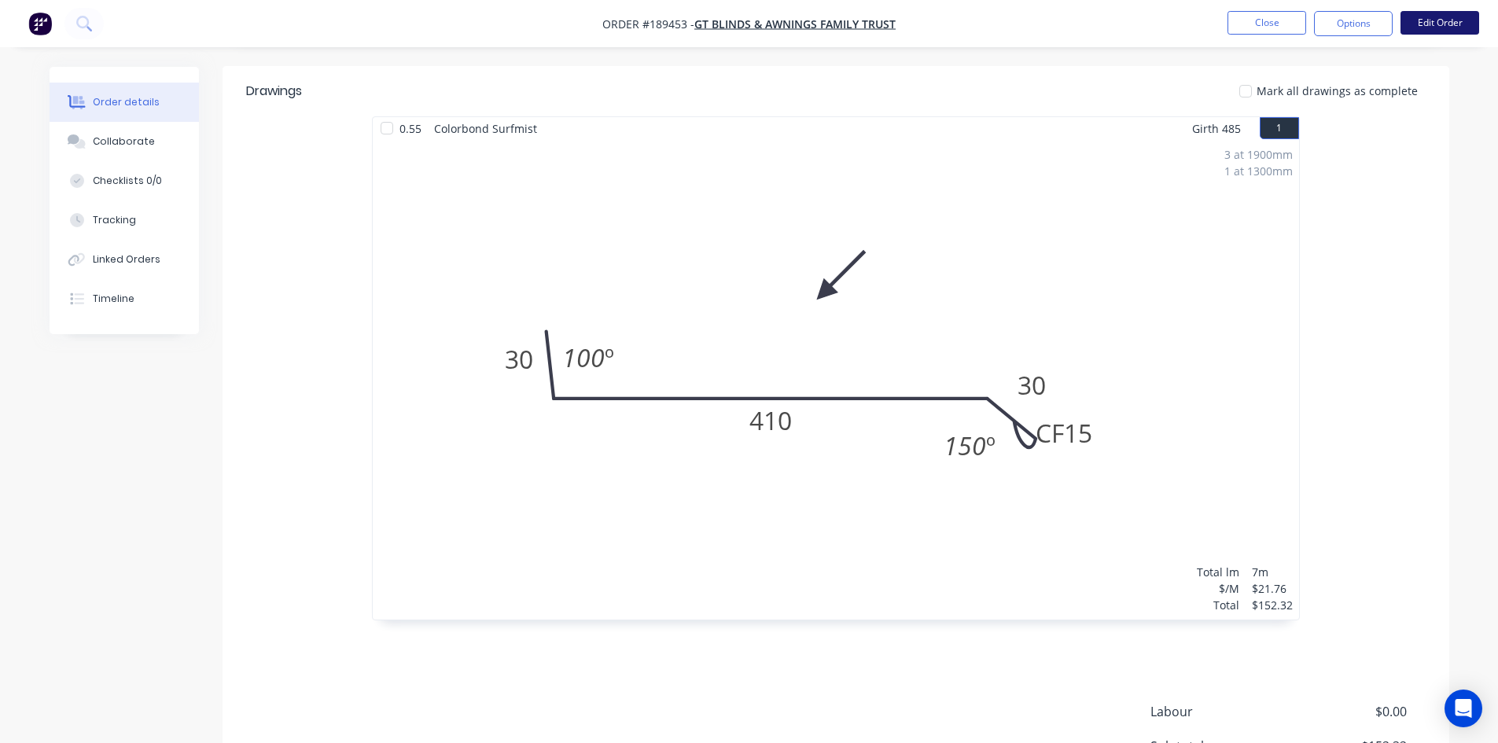
click at [1424, 20] on button "Edit Order" at bounding box center [1439, 23] width 79 height 24
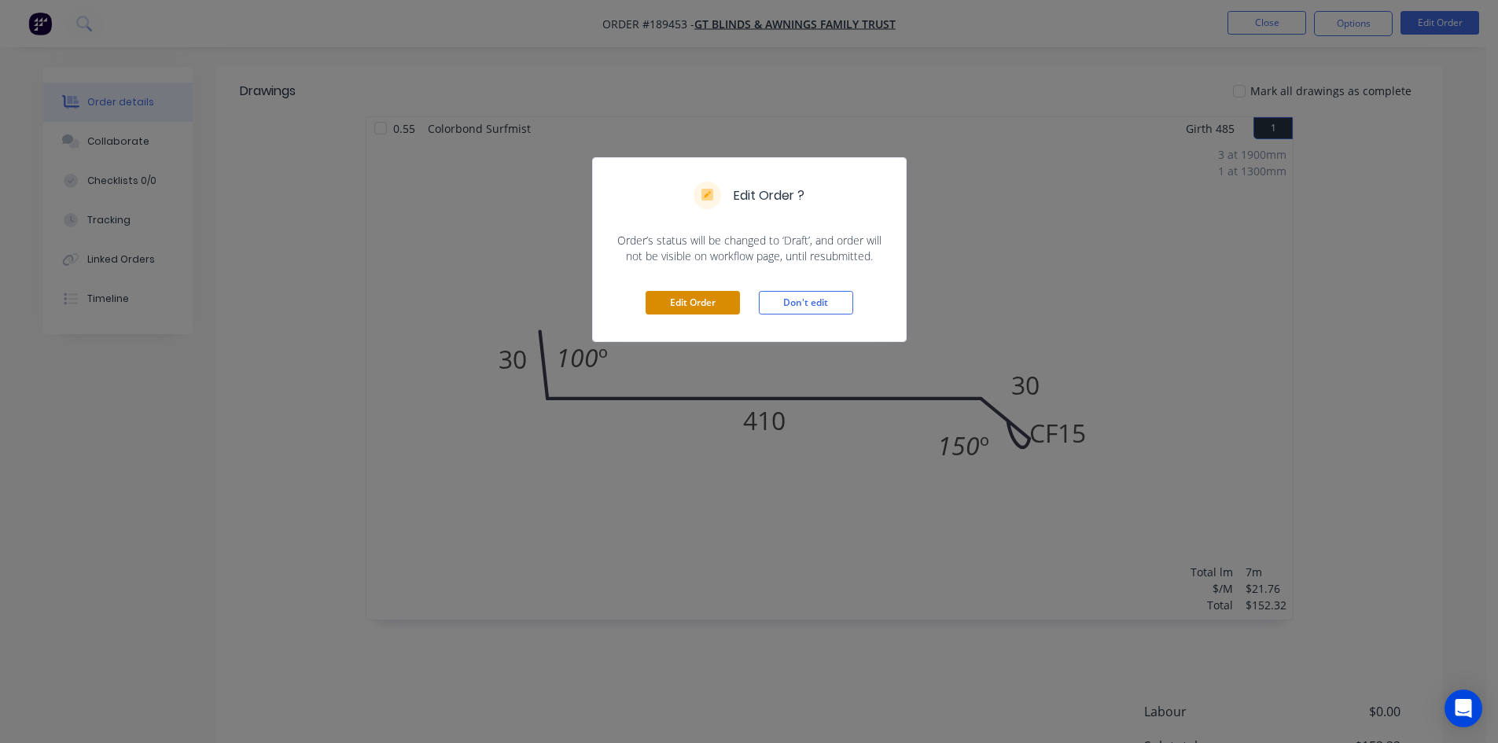
click at [669, 305] on button "Edit Order" at bounding box center [692, 303] width 94 height 24
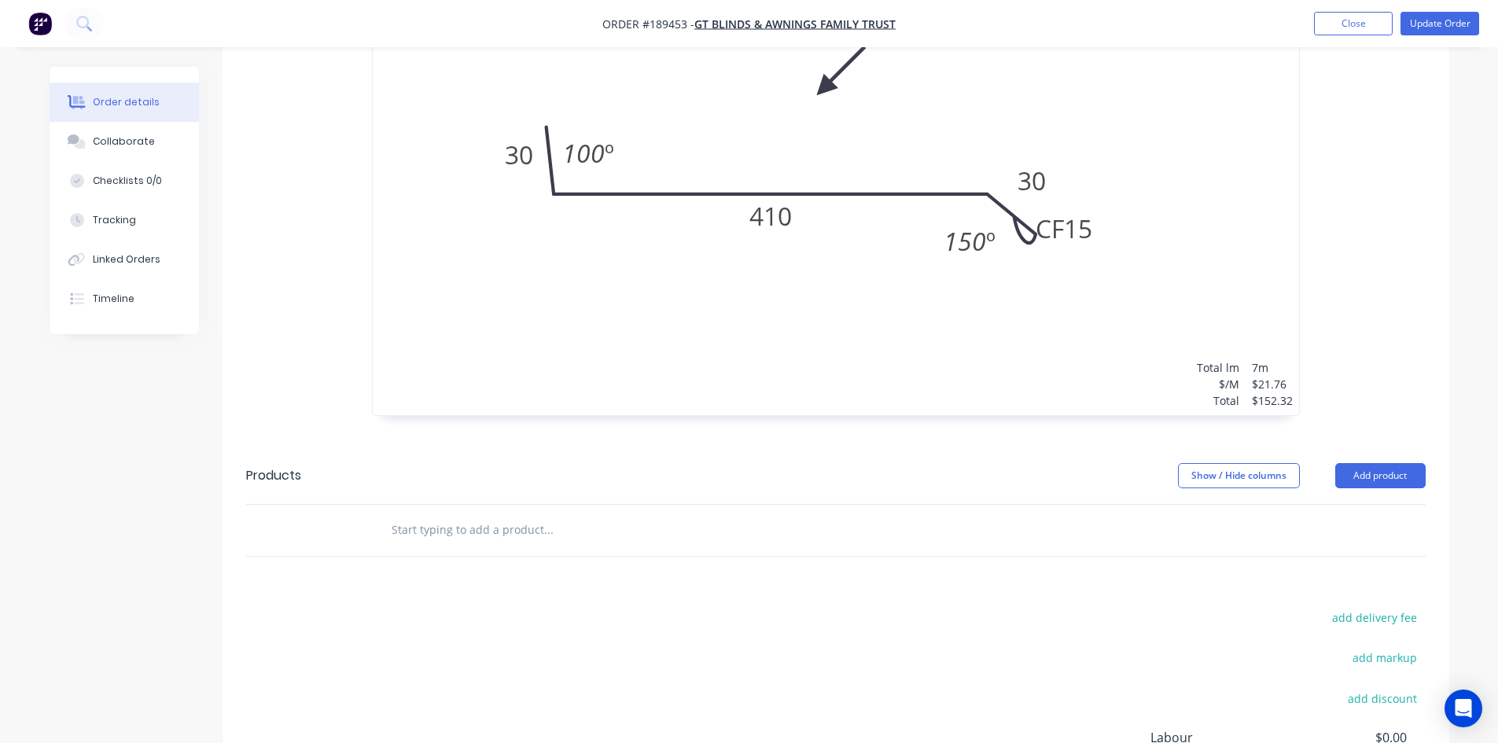
scroll to position [786, 0]
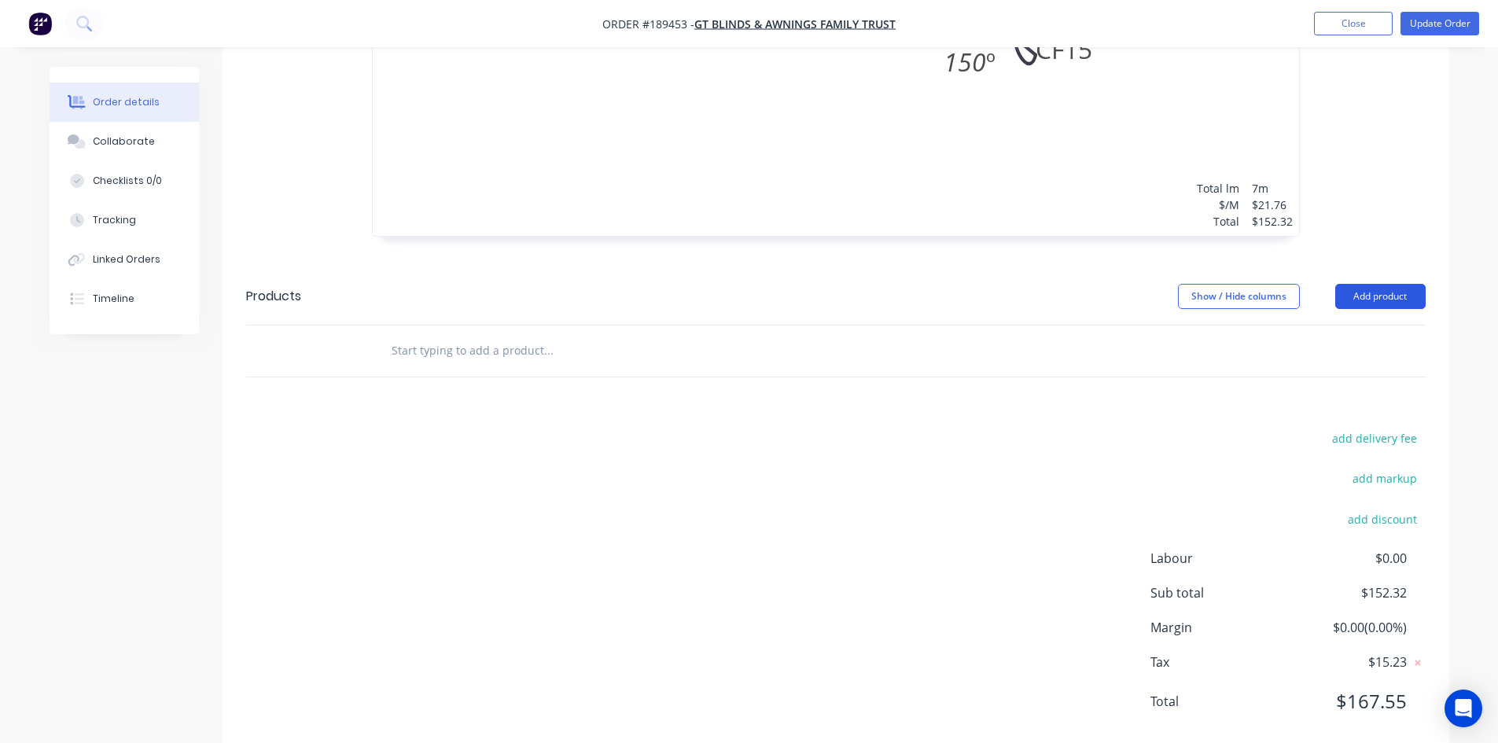
click at [1373, 284] on button "Add product" at bounding box center [1380, 296] width 90 height 25
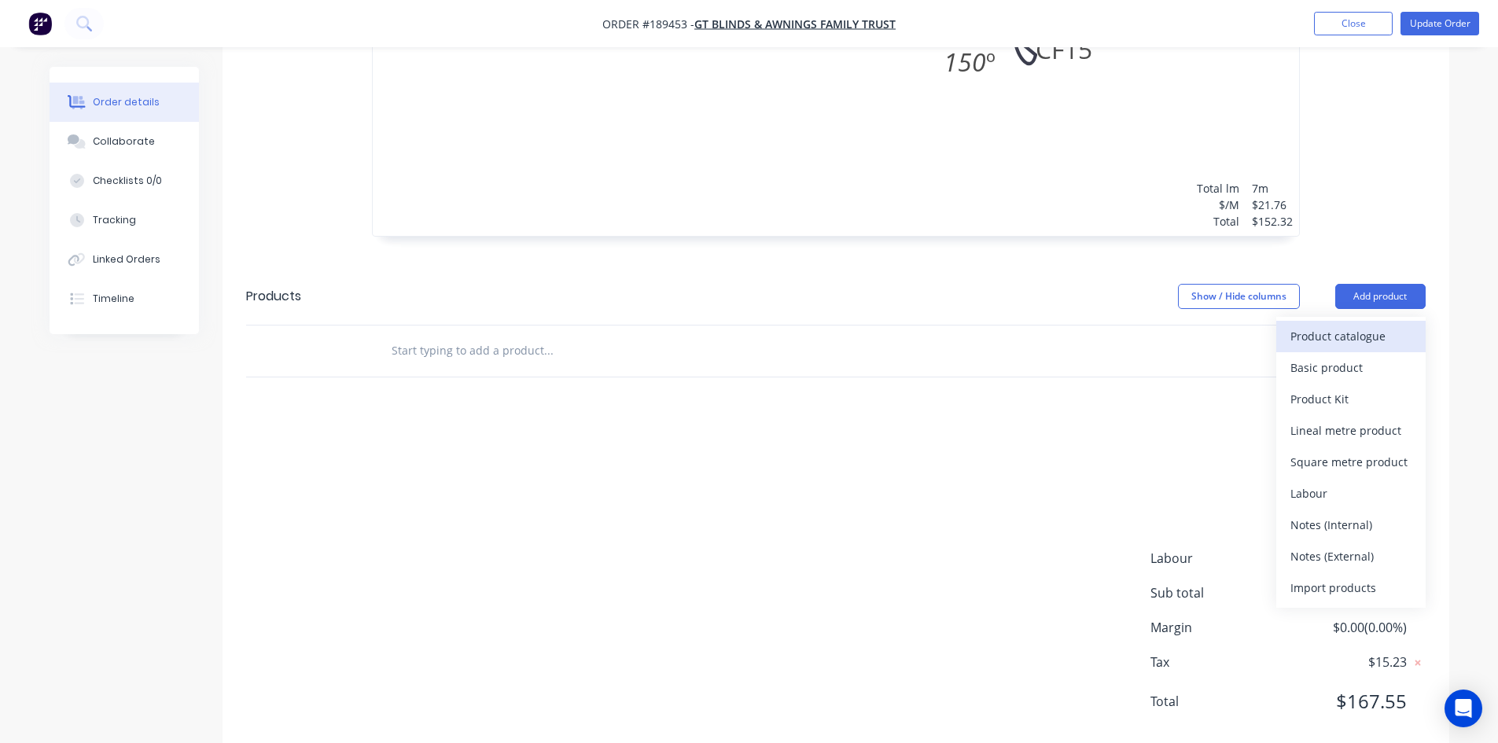
click at [1366, 325] on div "Product catalogue" at bounding box center [1350, 336] width 121 height 23
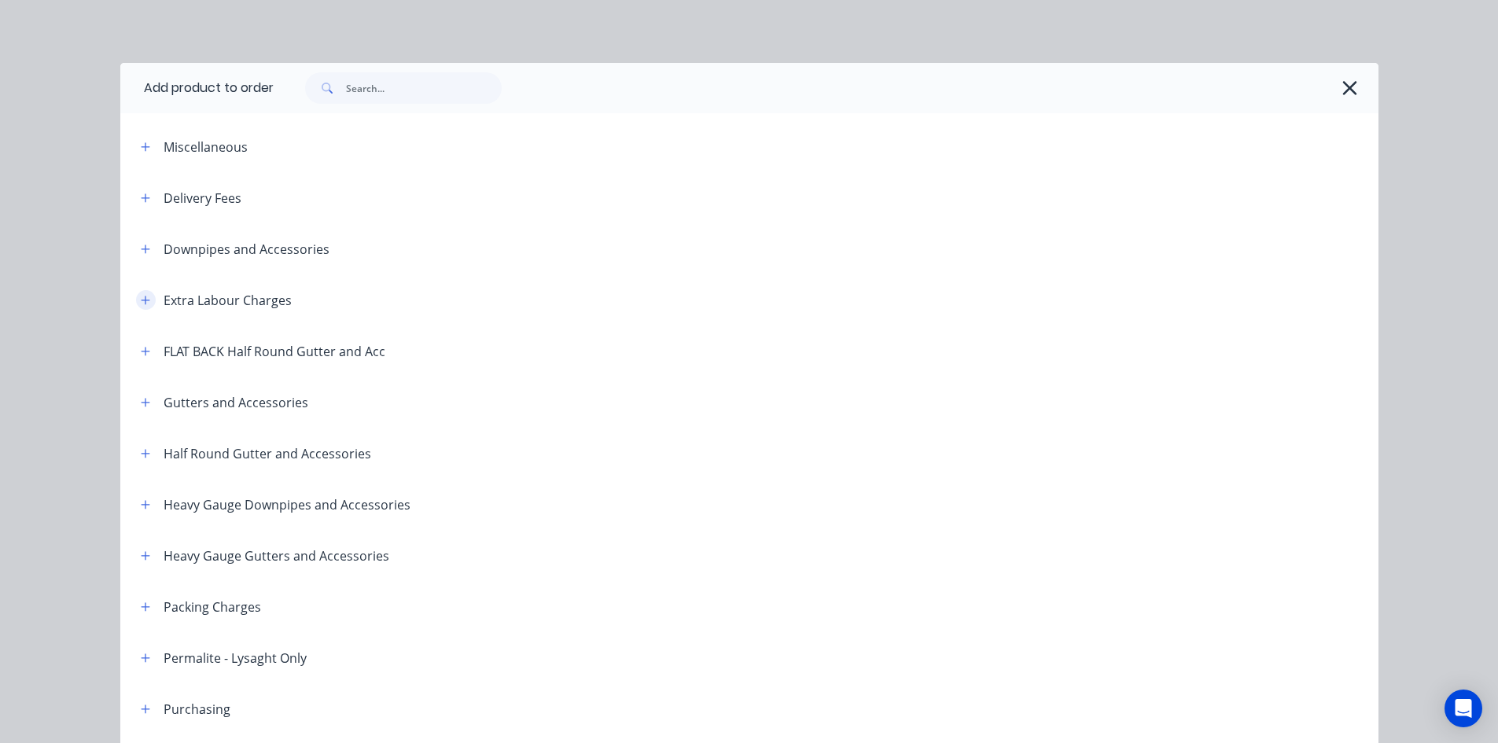
click at [141, 299] on icon "button" at bounding box center [145, 300] width 9 height 9
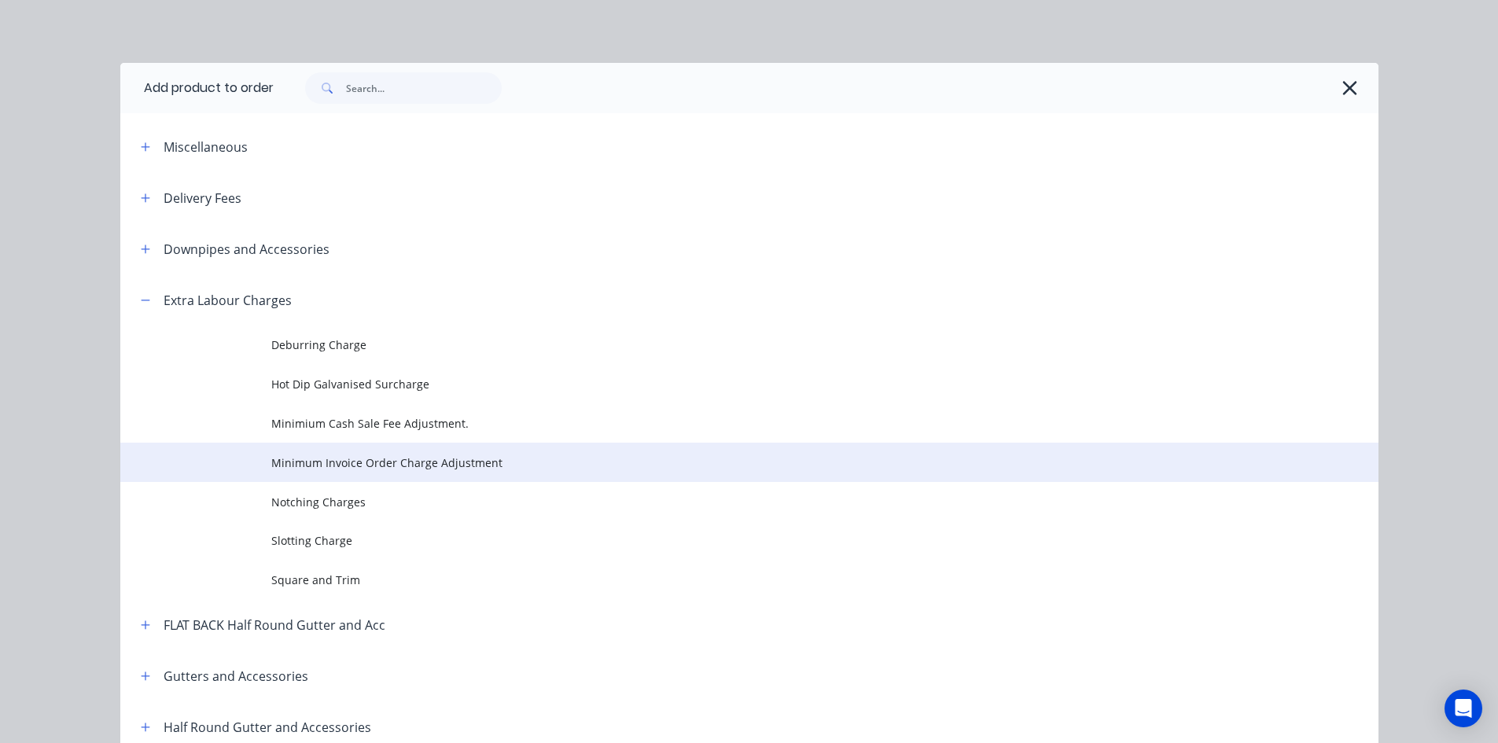
click at [377, 460] on span "Minimum Invoice Order Charge Adjustment" at bounding box center [713, 462] width 885 height 17
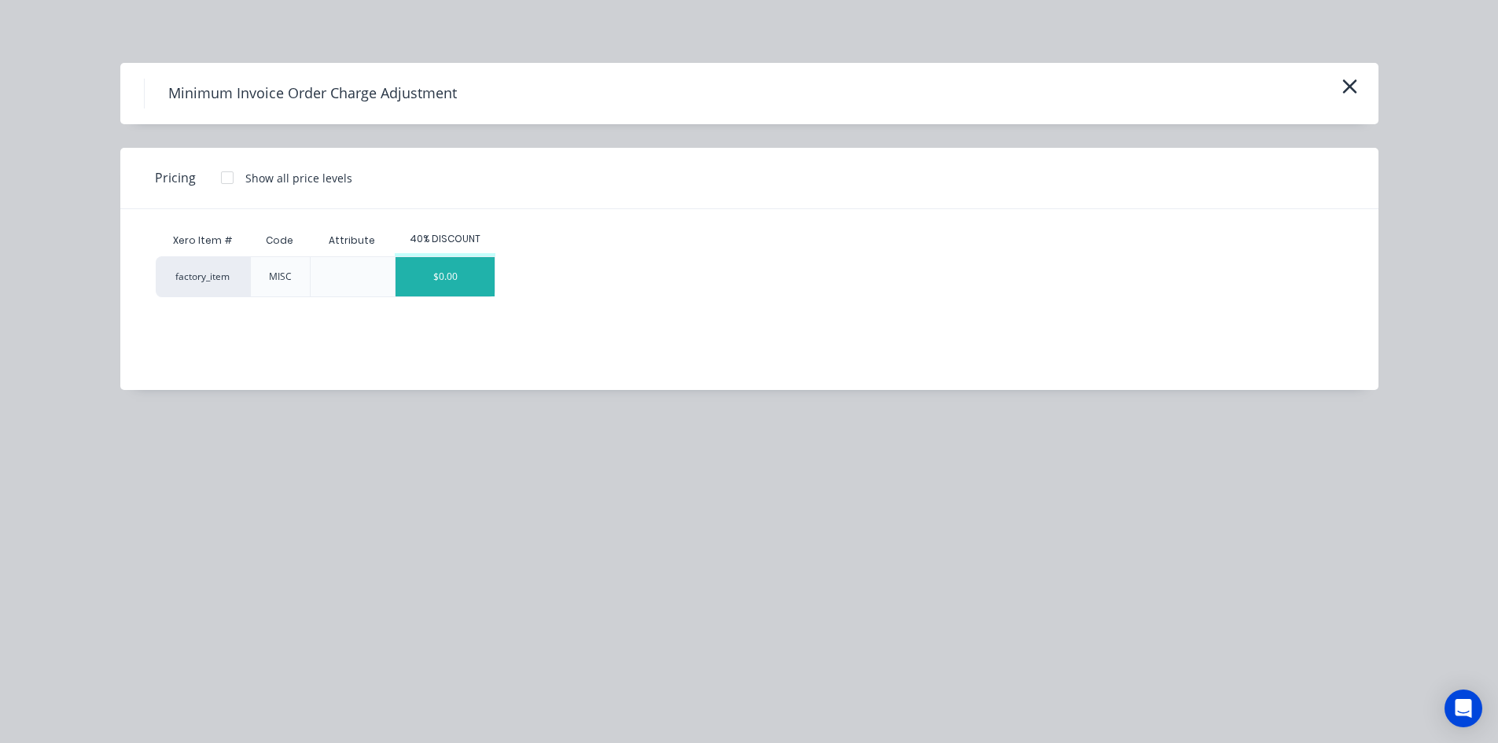
click at [436, 281] on div "$0.00" at bounding box center [444, 276] width 99 height 39
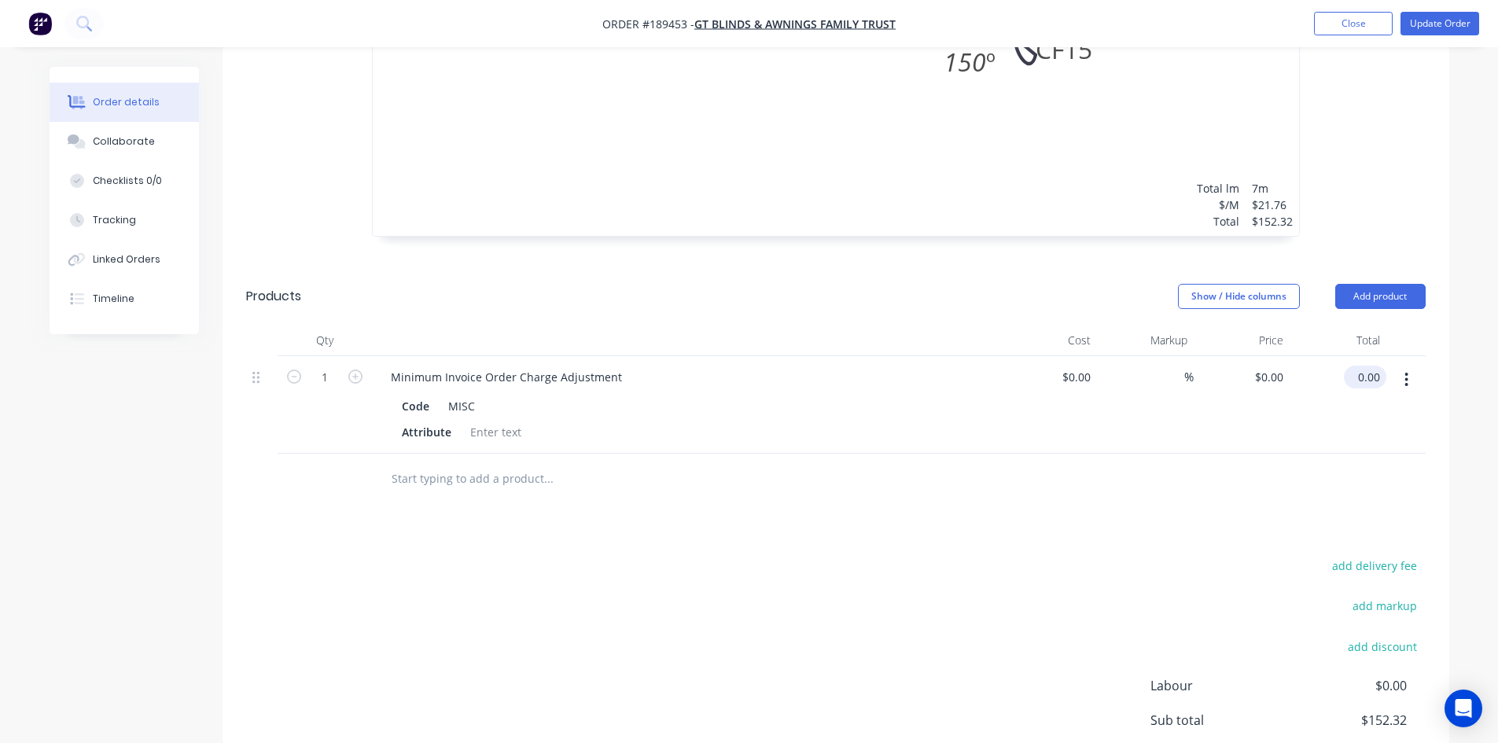
click at [1357, 366] on div "0.00 $0.00" at bounding box center [1368, 377] width 36 height 23
type input "47.68"
type input "$47.68"
click at [1318, 454] on div at bounding box center [835, 479] width 1179 height 51
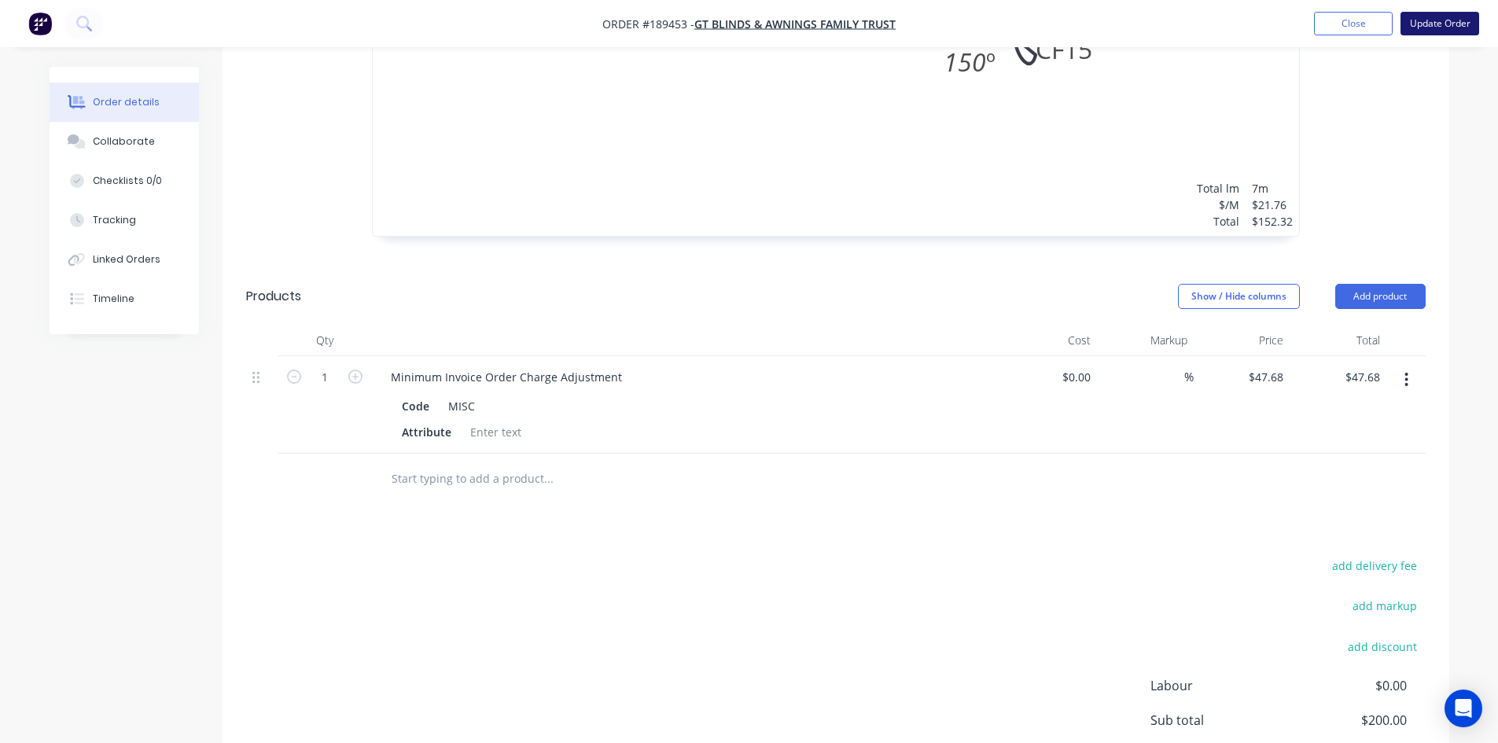
click at [1471, 31] on button "Update Order" at bounding box center [1439, 24] width 79 height 24
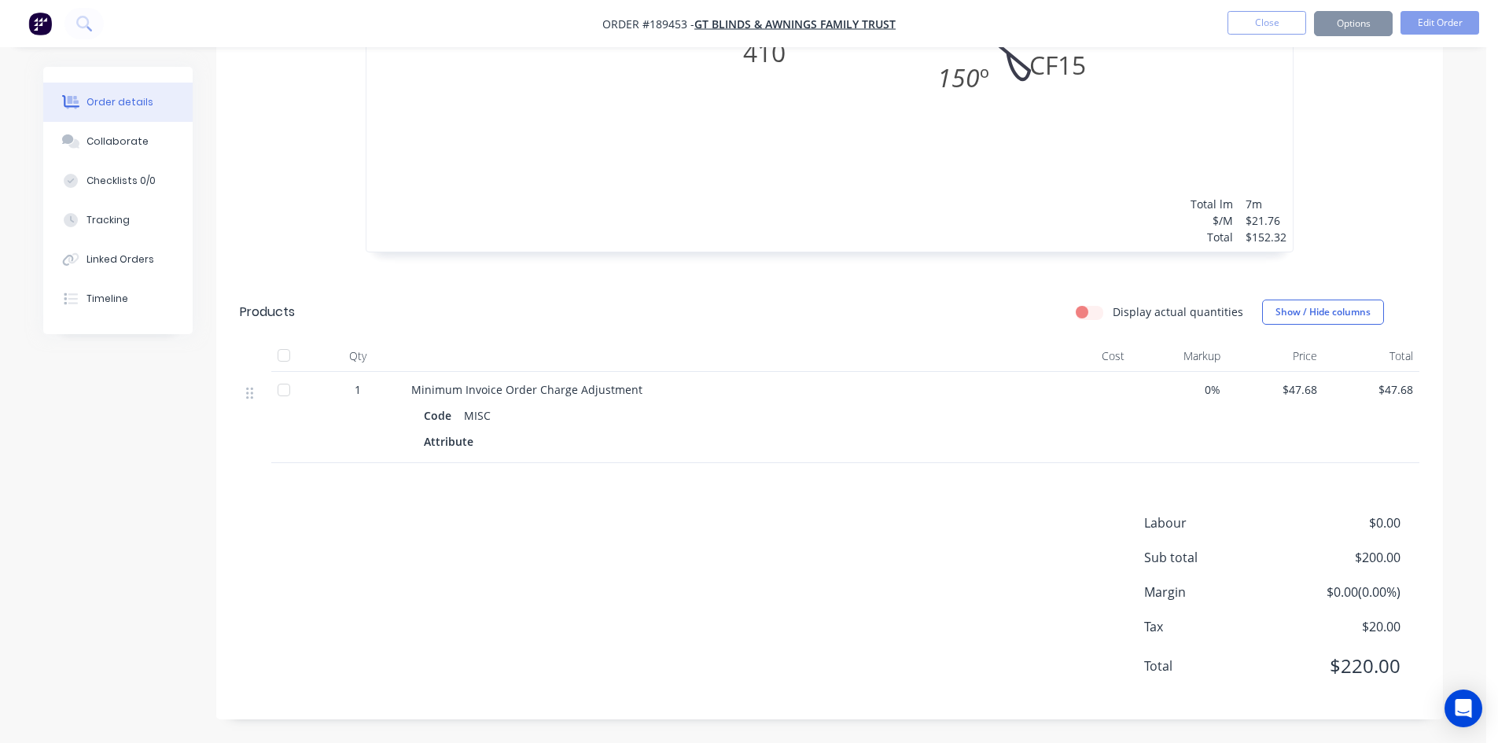
scroll to position [0, 0]
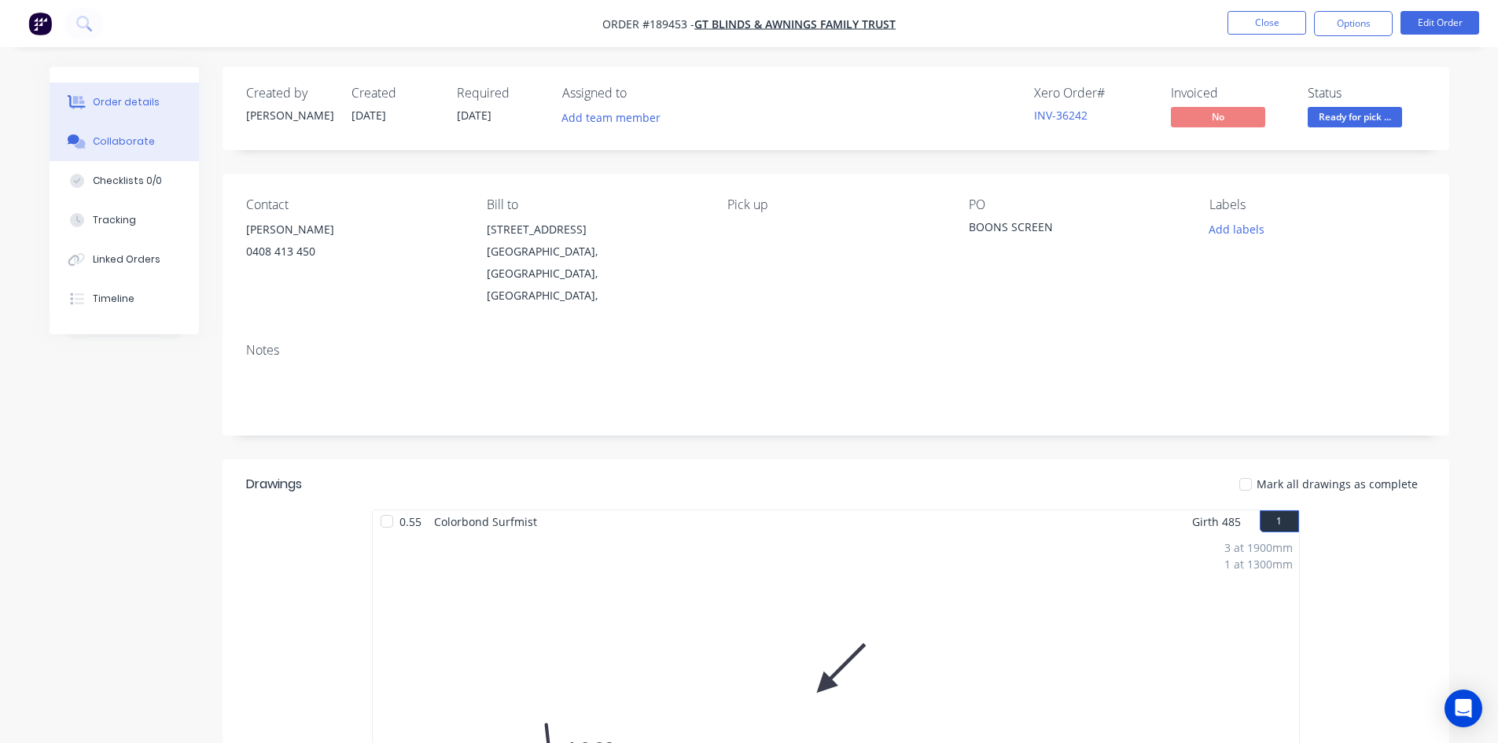
click at [171, 138] on button "Collaborate" at bounding box center [124, 141] width 149 height 39
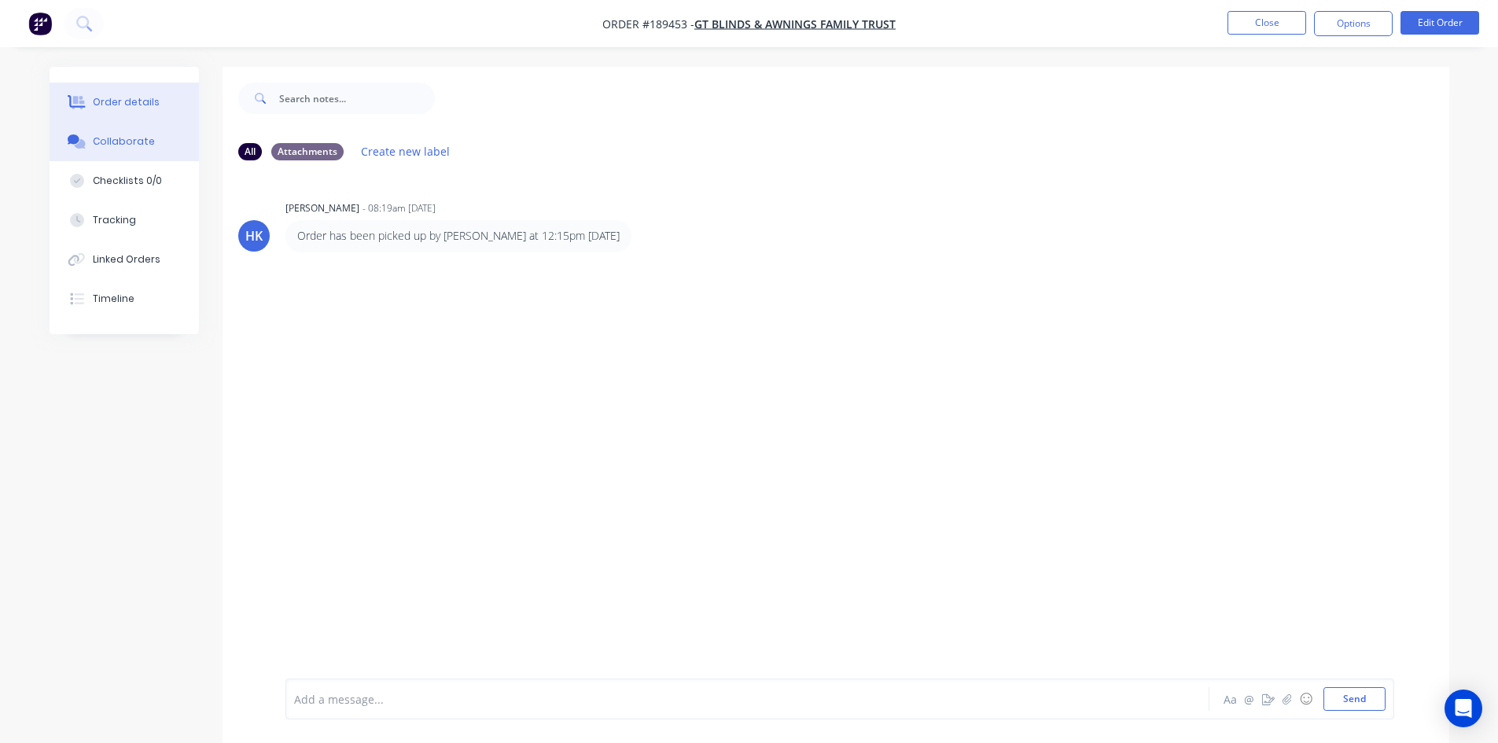
click at [161, 108] on button "Order details" at bounding box center [124, 102] width 149 height 39
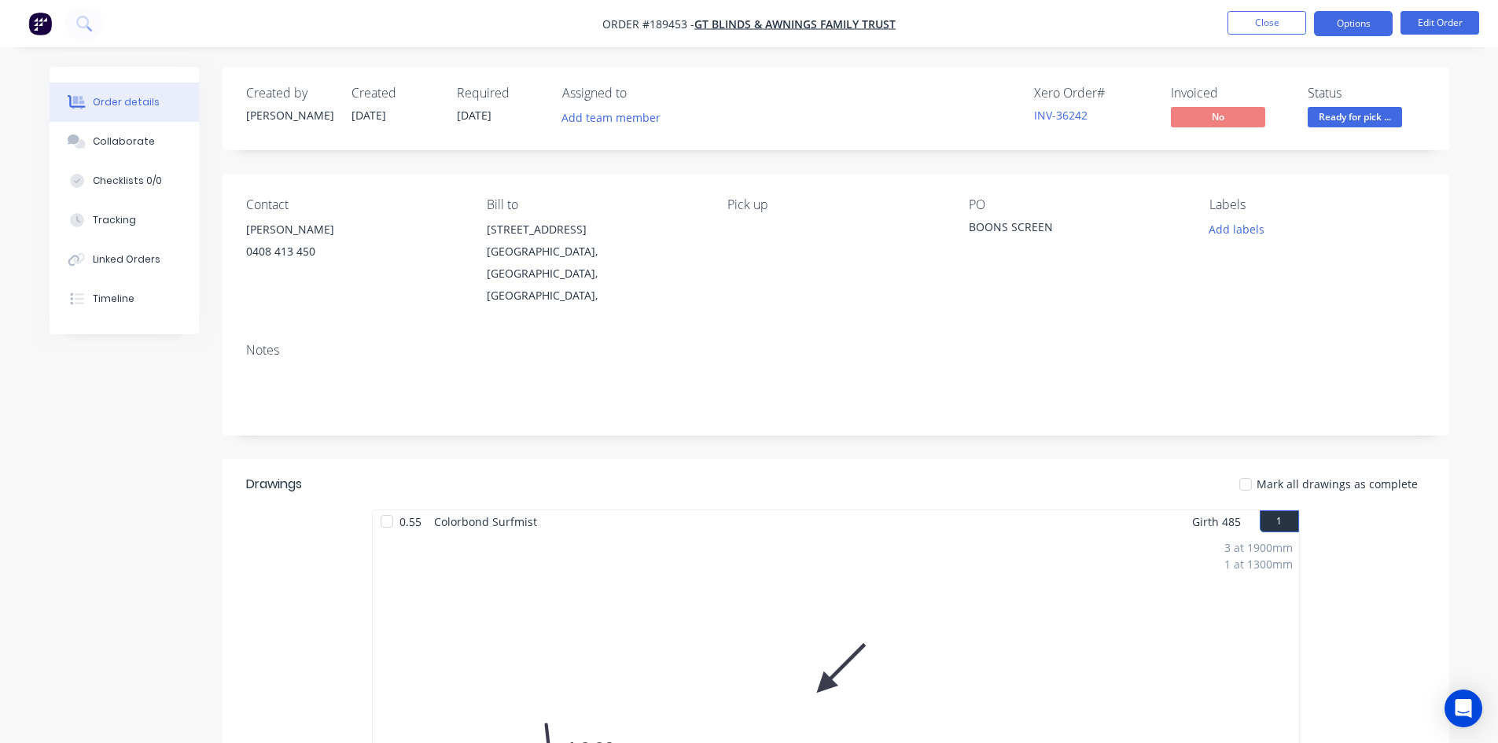
click at [1357, 28] on button "Options" at bounding box center [1353, 23] width 79 height 25
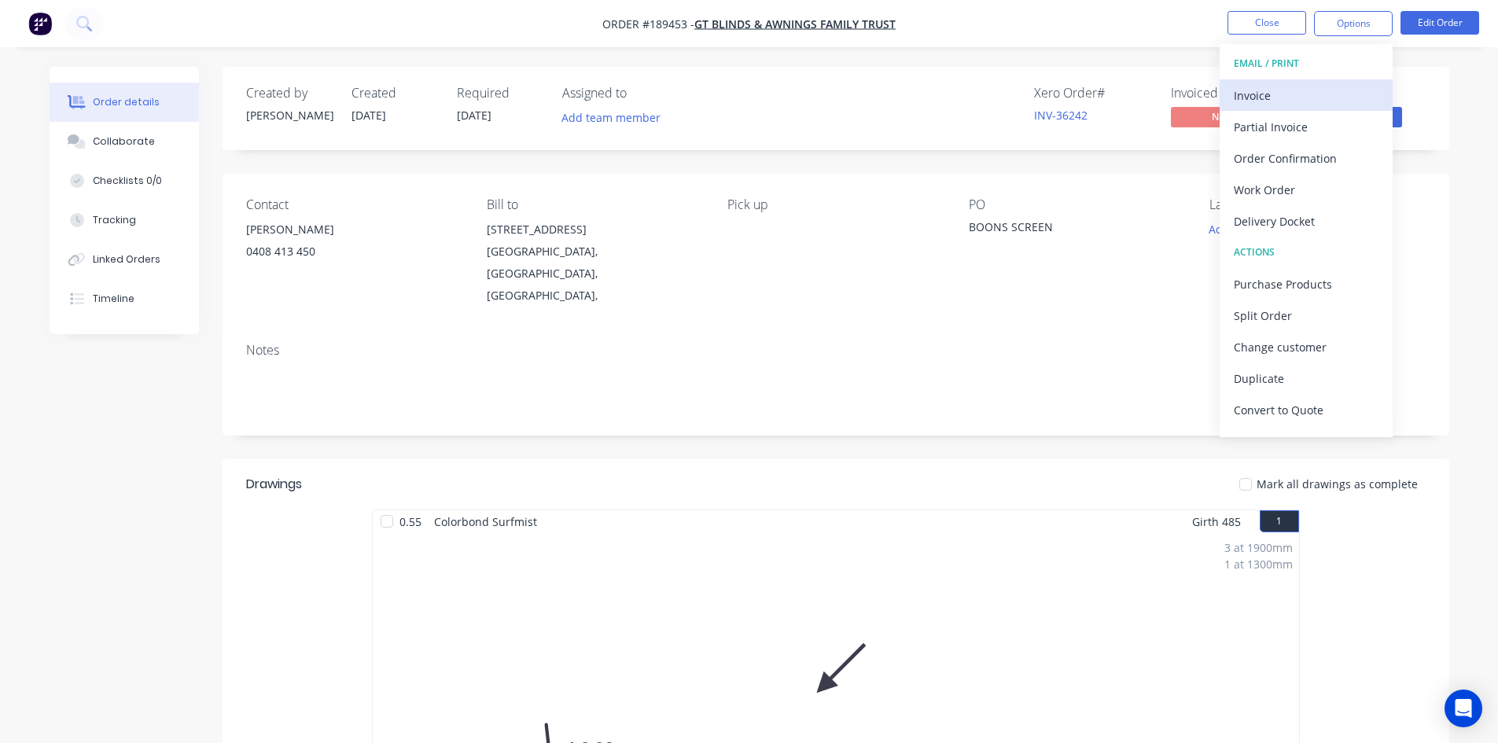
click at [1336, 86] on div "Invoice" at bounding box center [1305, 95] width 145 height 23
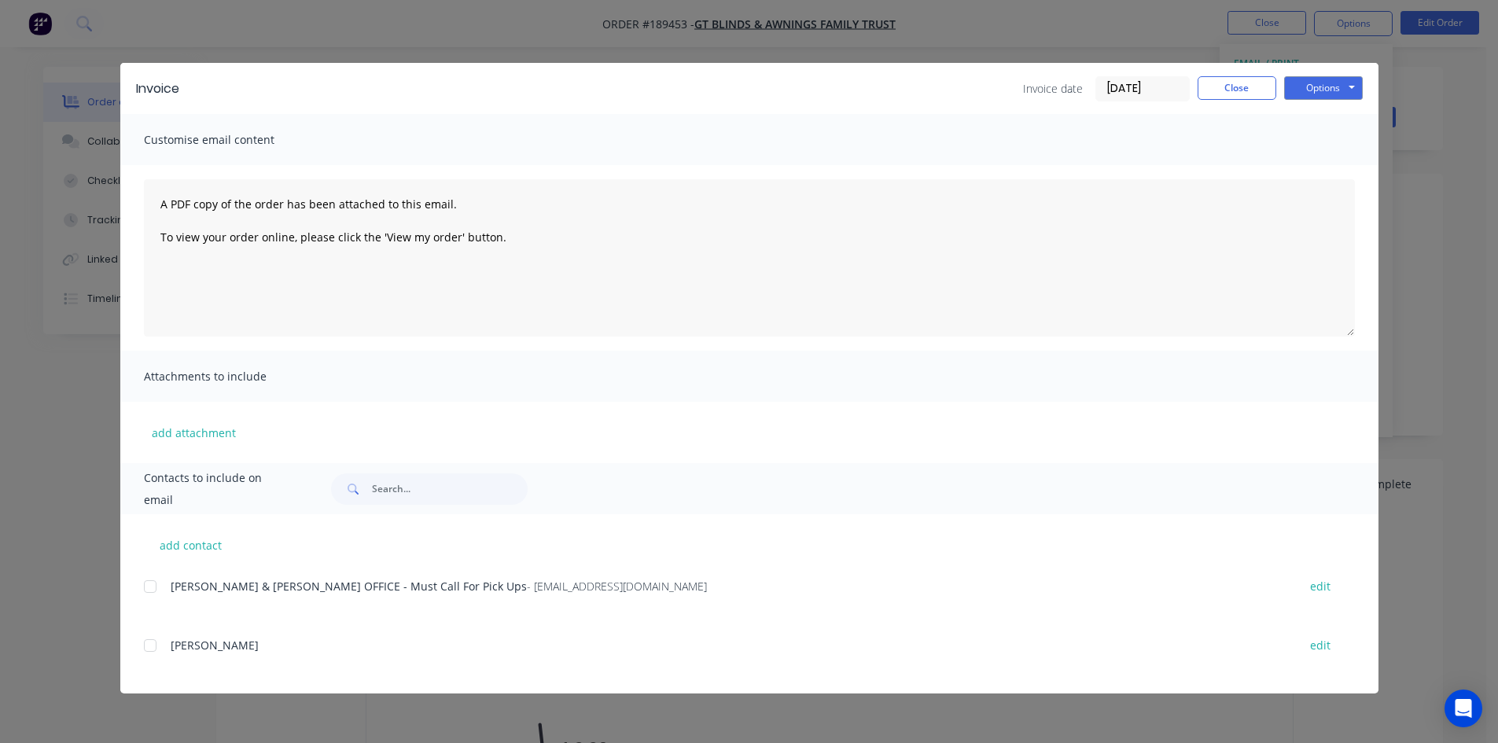
click at [149, 589] on div at bounding box center [149, 586] width 31 height 31
click at [1318, 88] on button "Options" at bounding box center [1323, 88] width 79 height 24
click at [1328, 167] on button "Email" at bounding box center [1334, 168] width 101 height 26
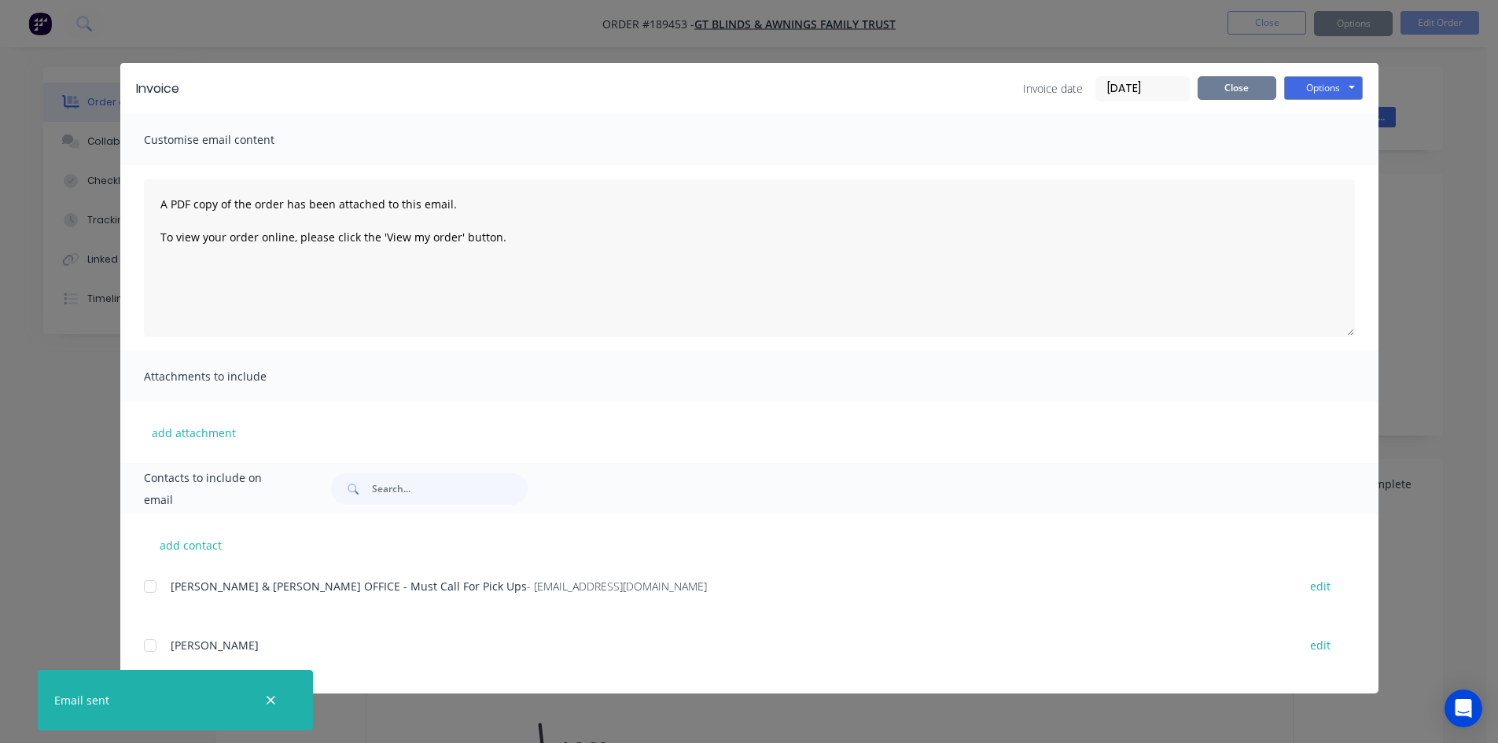
click at [1214, 94] on button "Close" at bounding box center [1236, 88] width 79 height 24
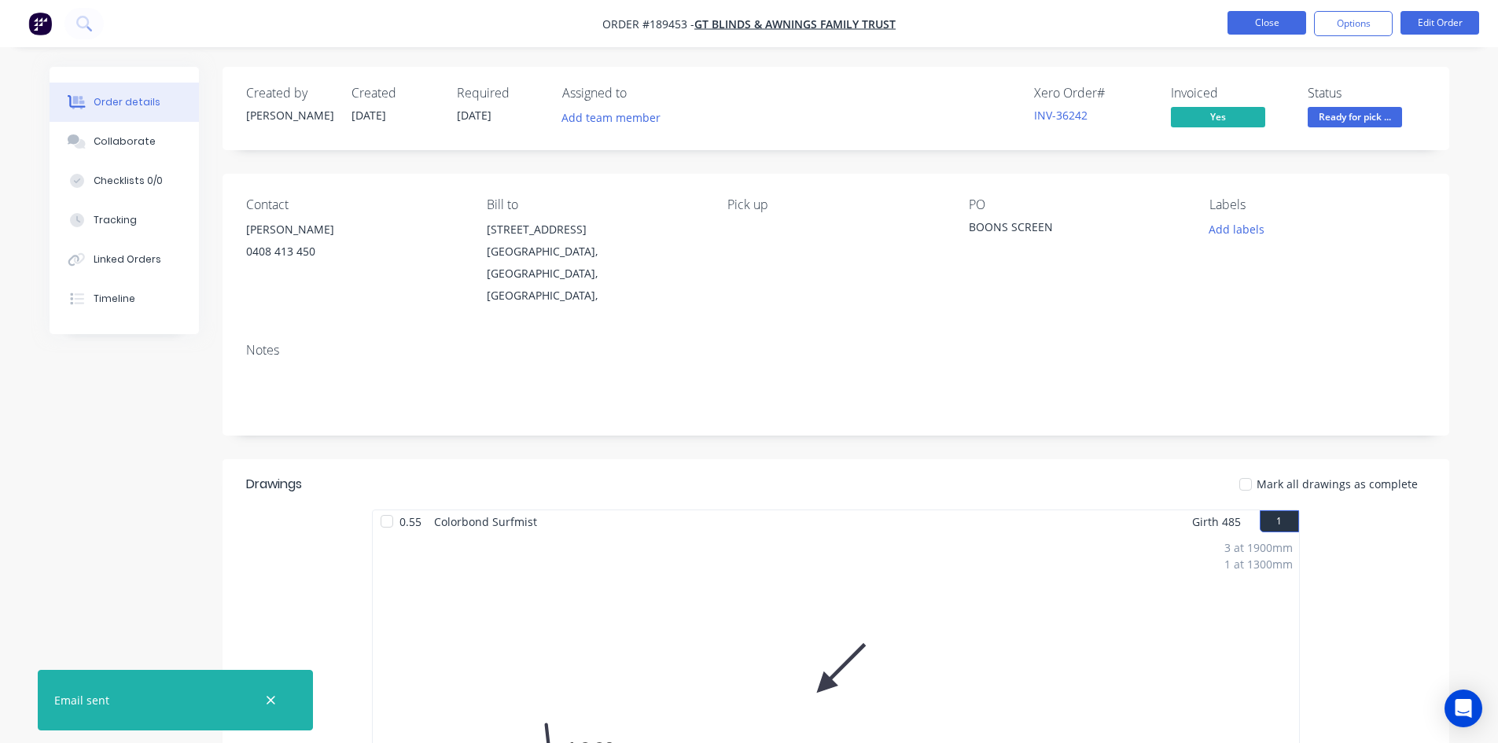
click at [1254, 28] on button "Close" at bounding box center [1266, 23] width 79 height 24
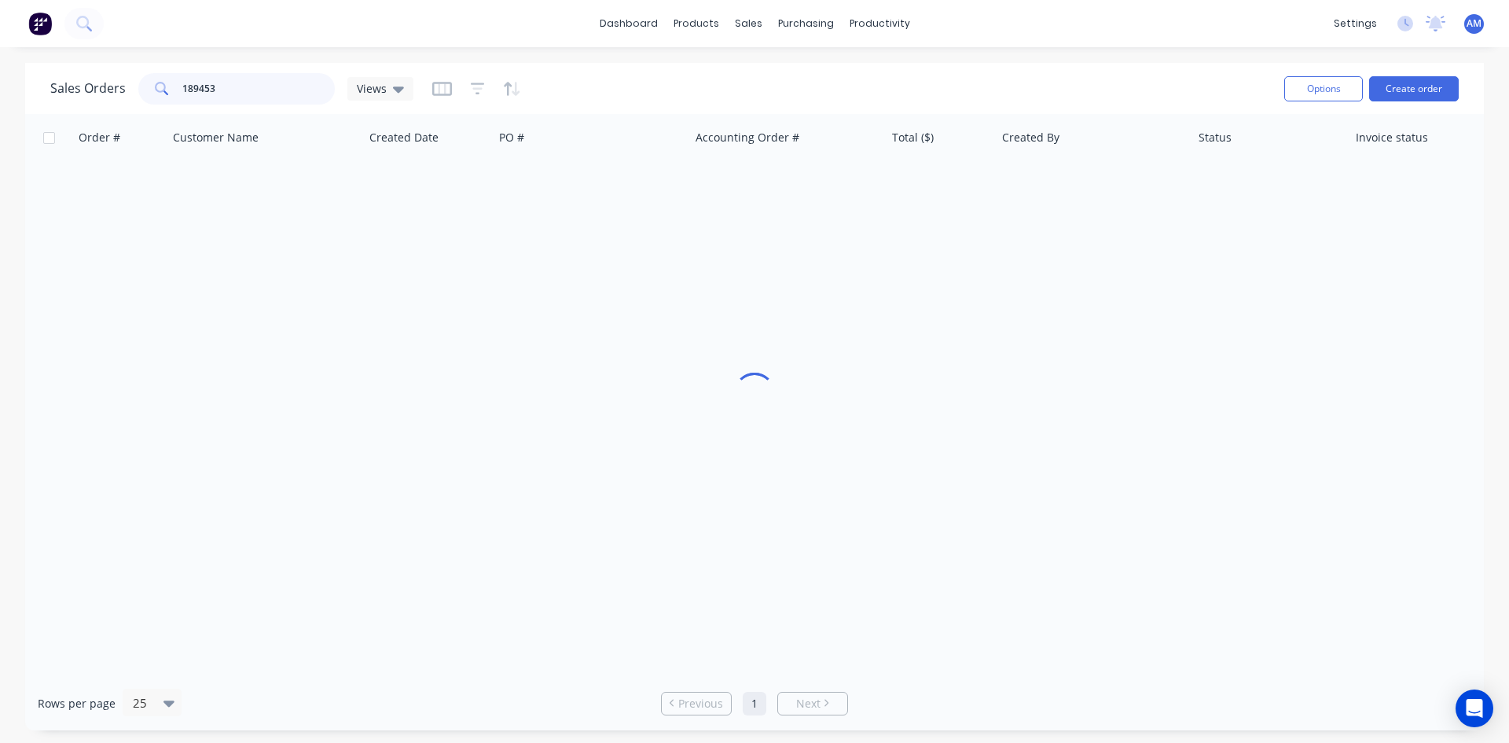
drag, startPoint x: 267, startPoint y: 88, endPoint x: 147, endPoint y: 81, distance: 120.5
click at [147, 81] on div "189453" at bounding box center [236, 88] width 197 height 31
type input "190249"
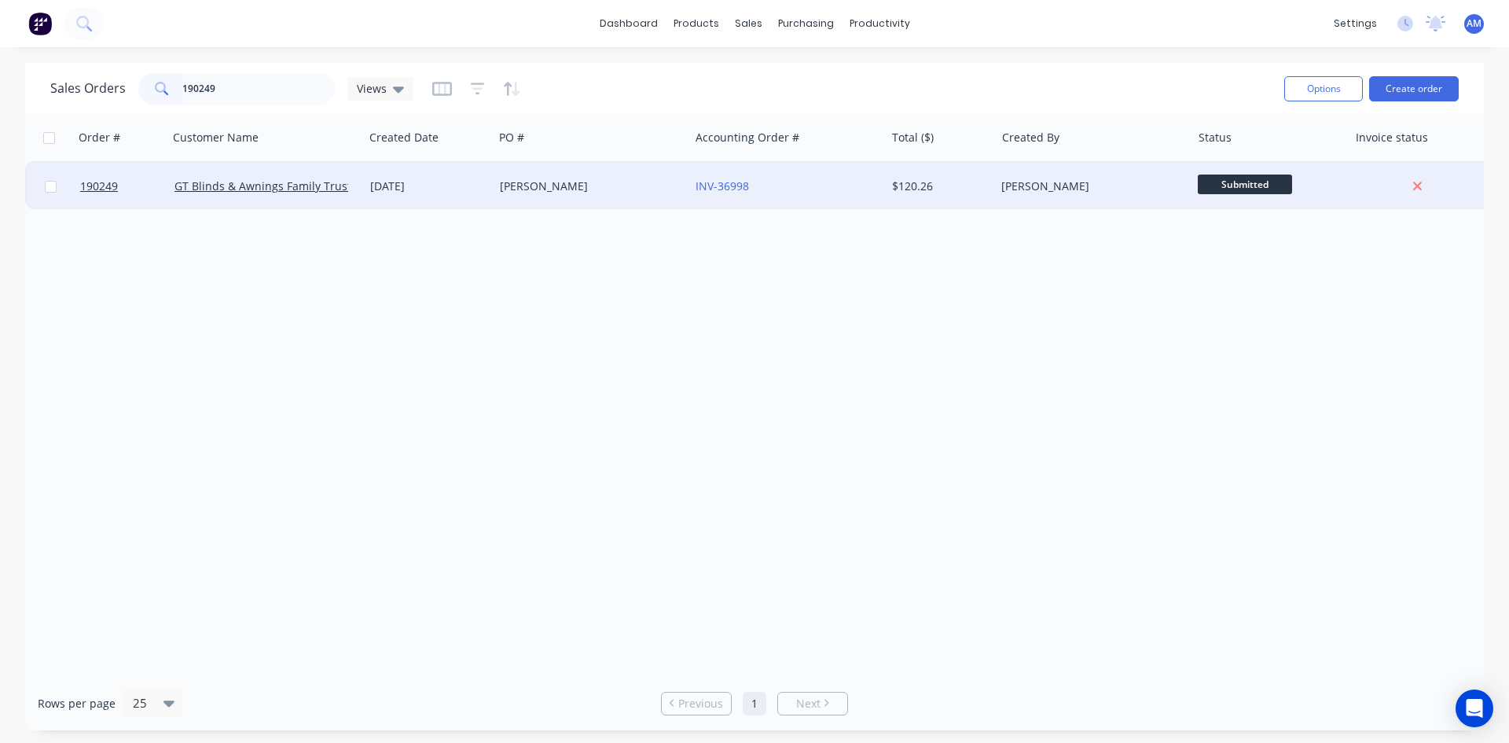
click at [661, 189] on div "HELAINE WILESMITH" at bounding box center [587, 186] width 175 height 16
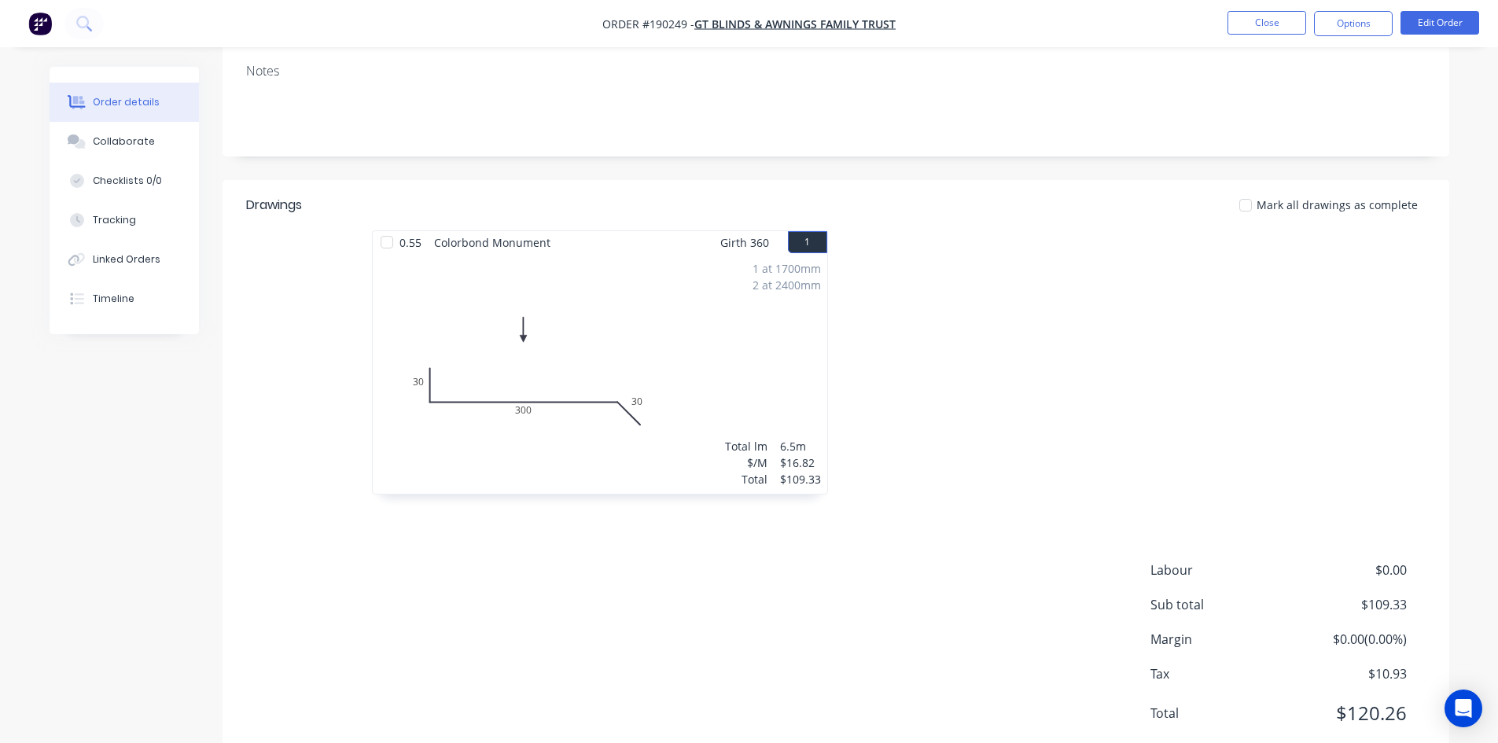
scroll to position [314, 0]
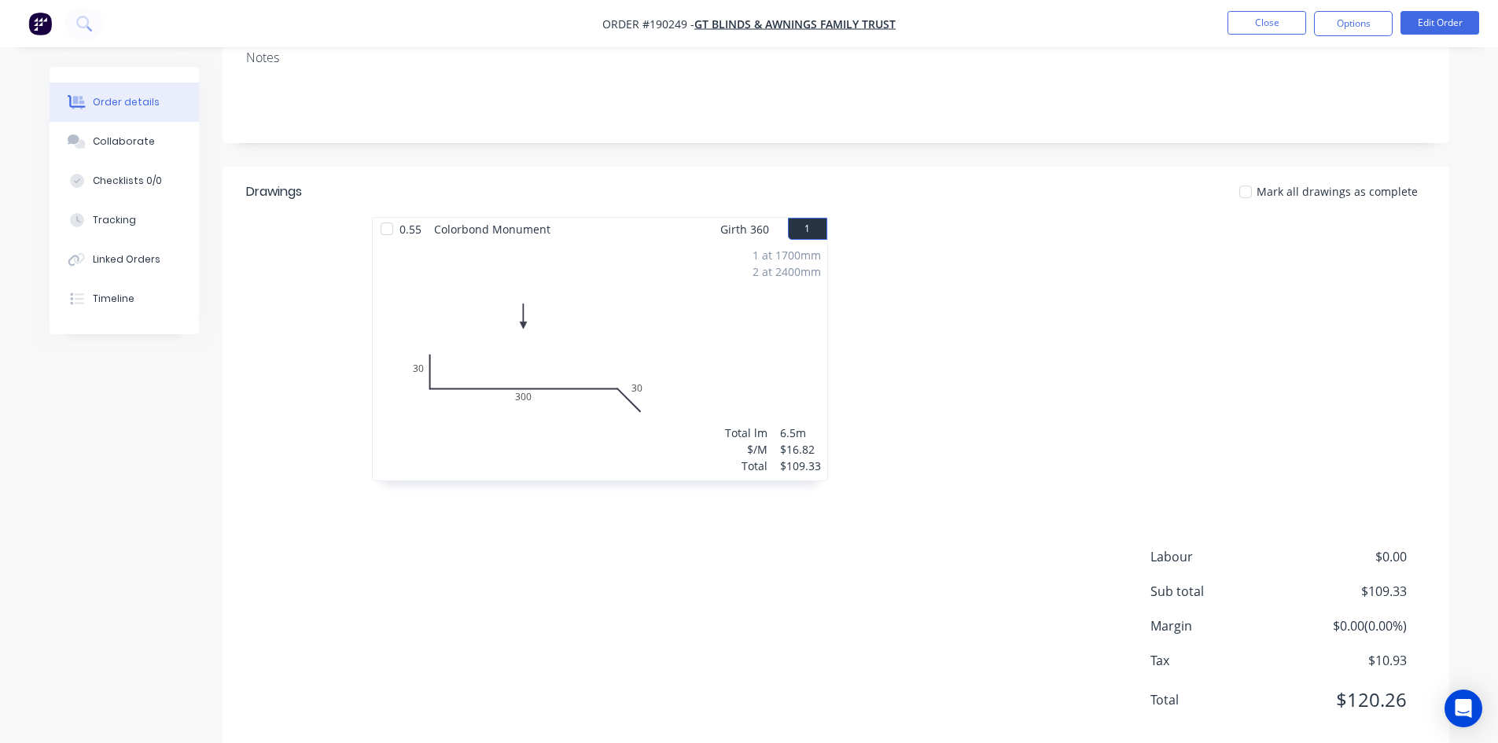
click at [1415, 36] on nav "Order #190249 - GT Blinds & Awnings Family Trust Close Options Edit Order" at bounding box center [749, 23] width 1498 height 47
click at [1436, 22] on button "Edit Order" at bounding box center [1439, 23] width 79 height 24
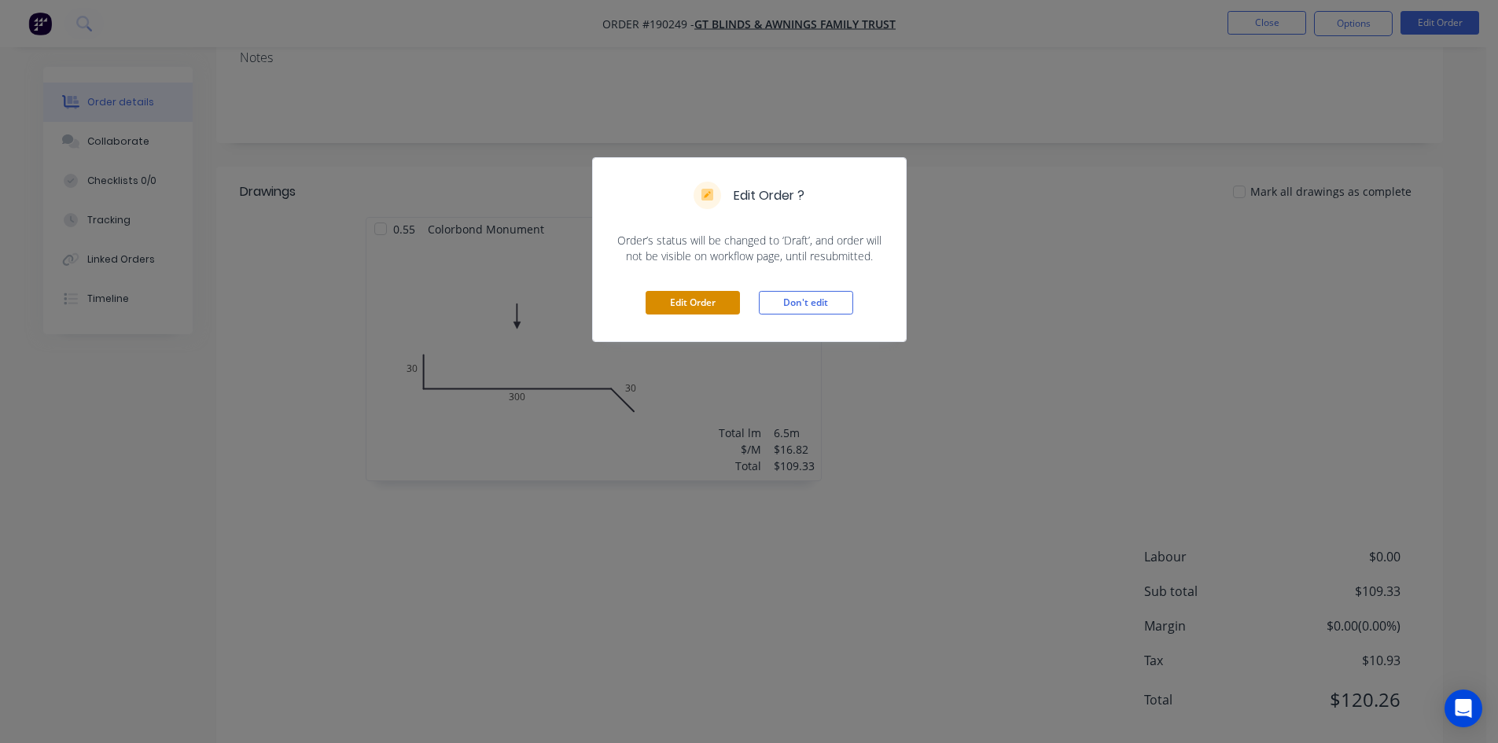
click at [689, 300] on button "Edit Order" at bounding box center [692, 303] width 94 height 24
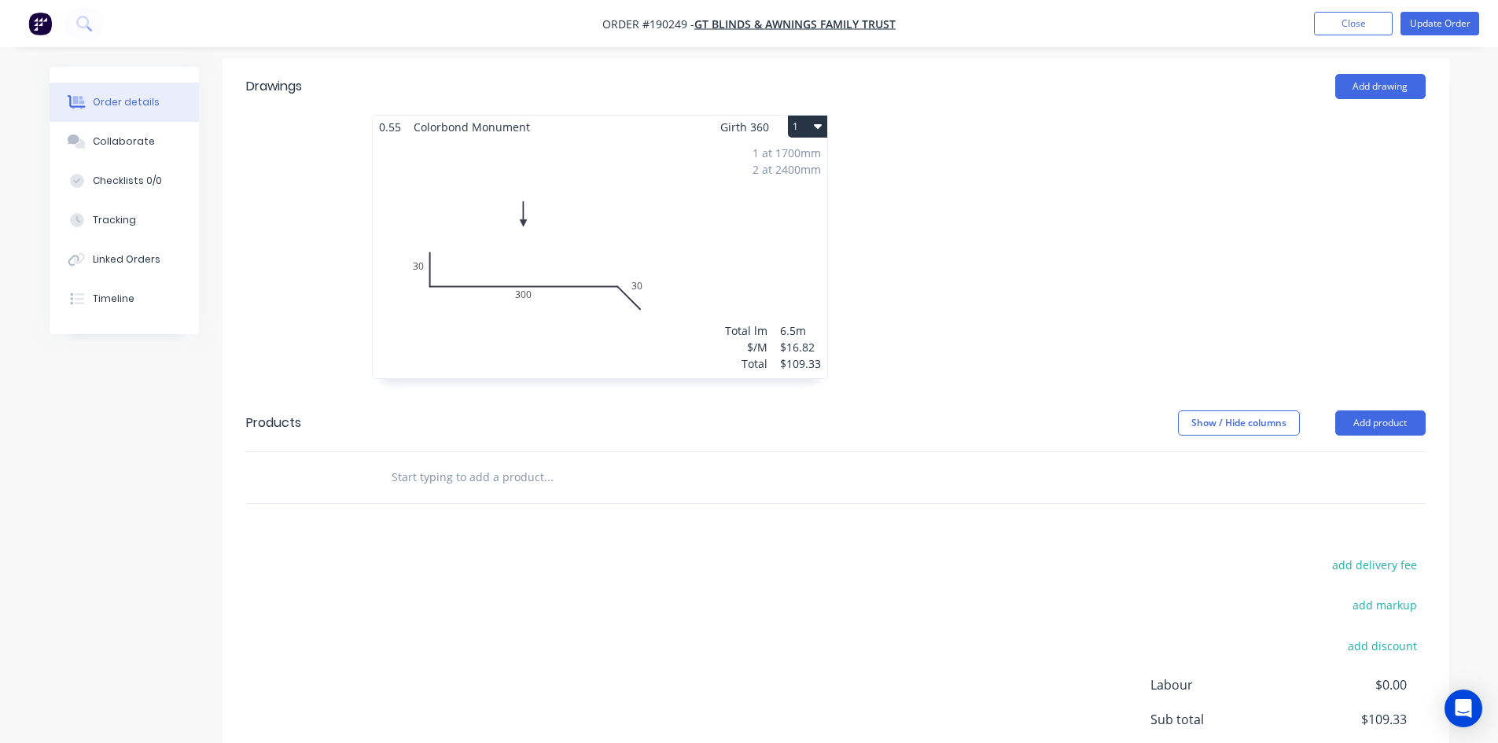
scroll to position [472, 0]
click at [1403, 409] on button "Add product" at bounding box center [1380, 421] width 90 height 25
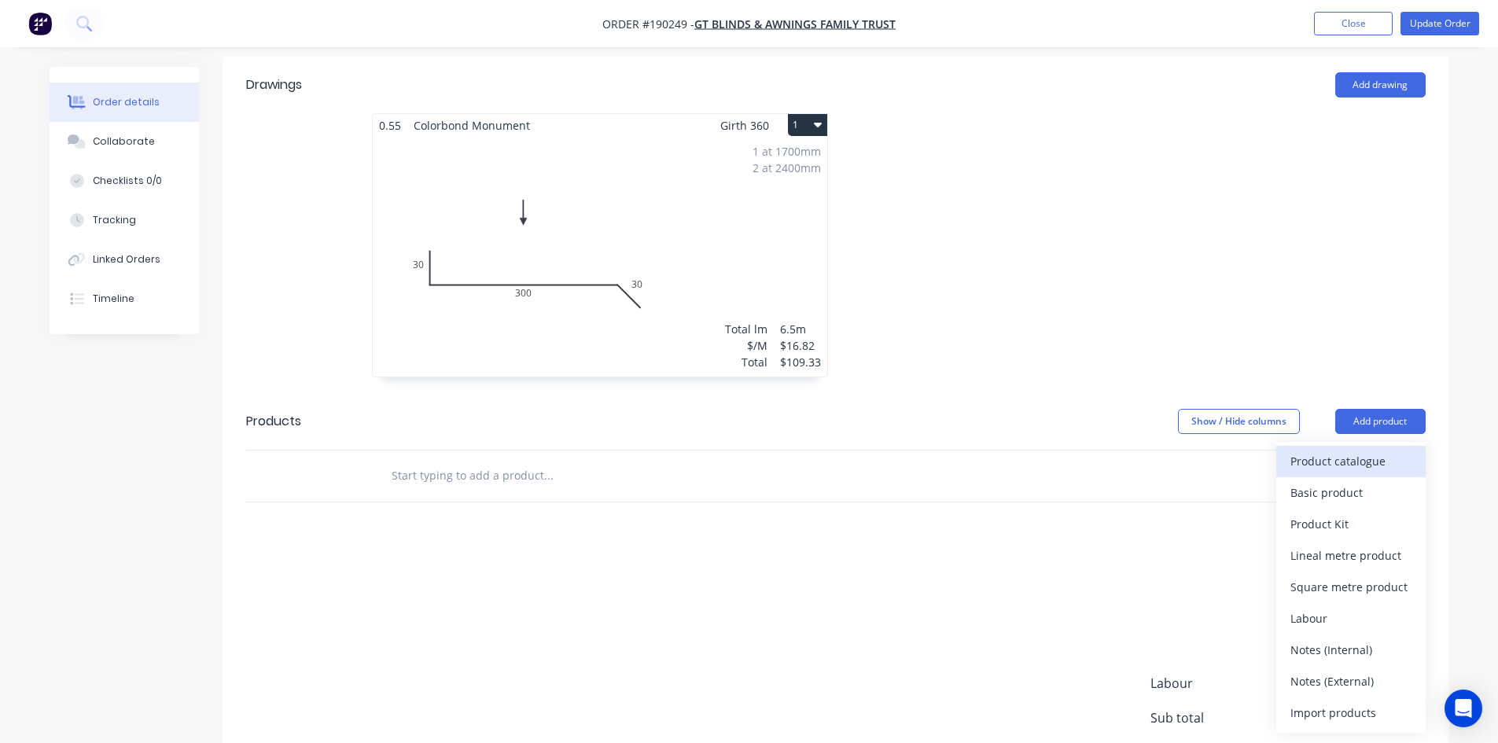
click at [1396, 450] on div "Product catalogue" at bounding box center [1350, 461] width 121 height 23
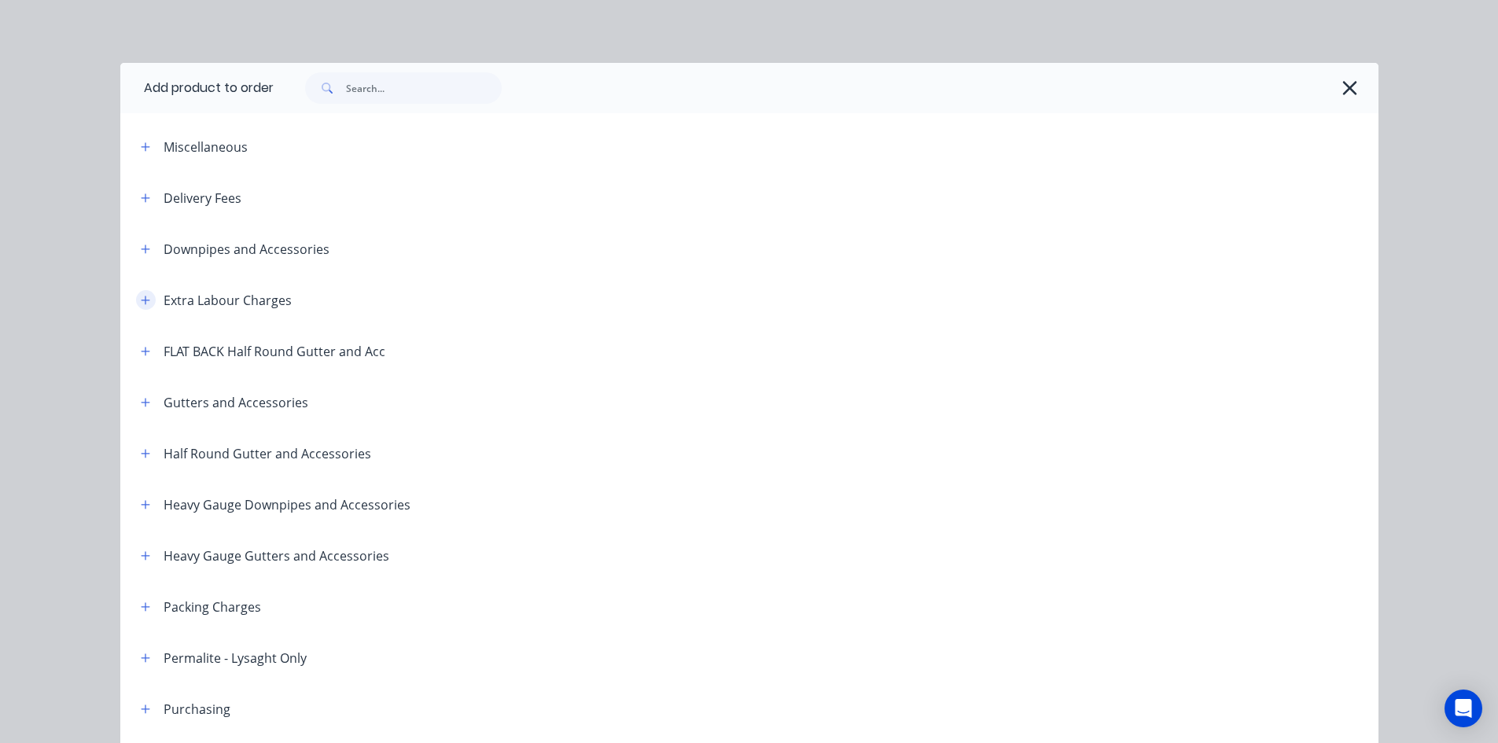
click at [141, 297] on icon "button" at bounding box center [145, 300] width 9 height 11
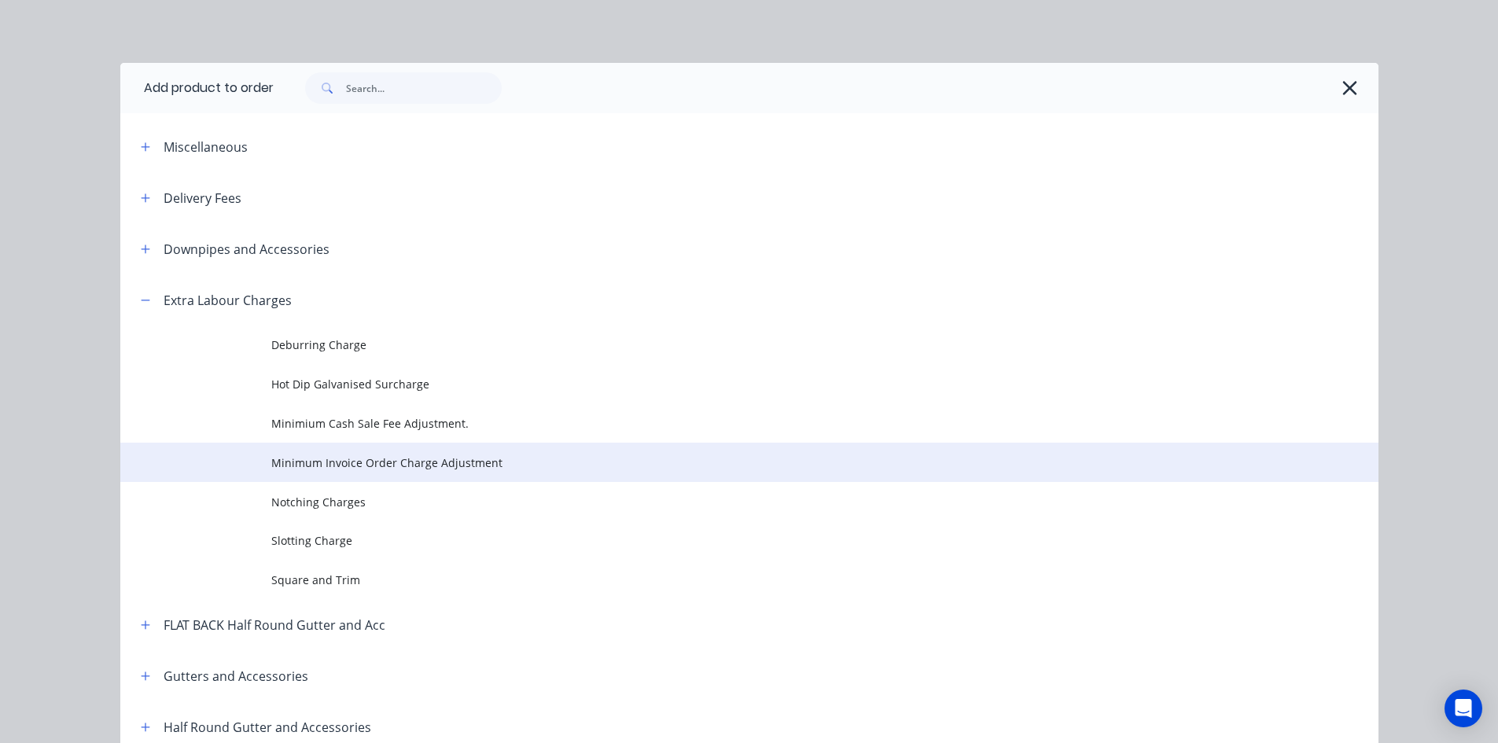
click at [388, 463] on span "Minimum Invoice Order Charge Adjustment" at bounding box center [713, 462] width 885 height 17
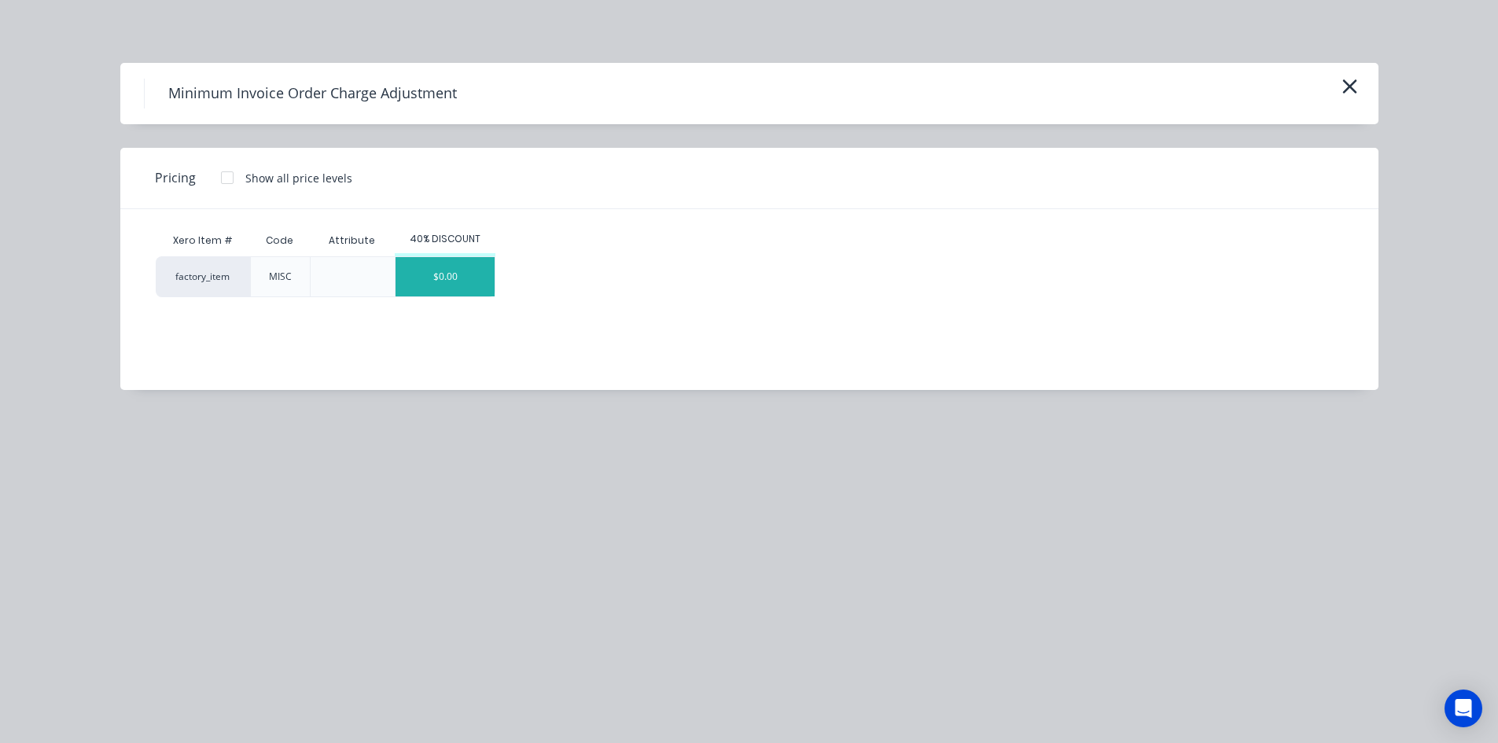
click at [415, 277] on div "$0.00" at bounding box center [444, 276] width 99 height 39
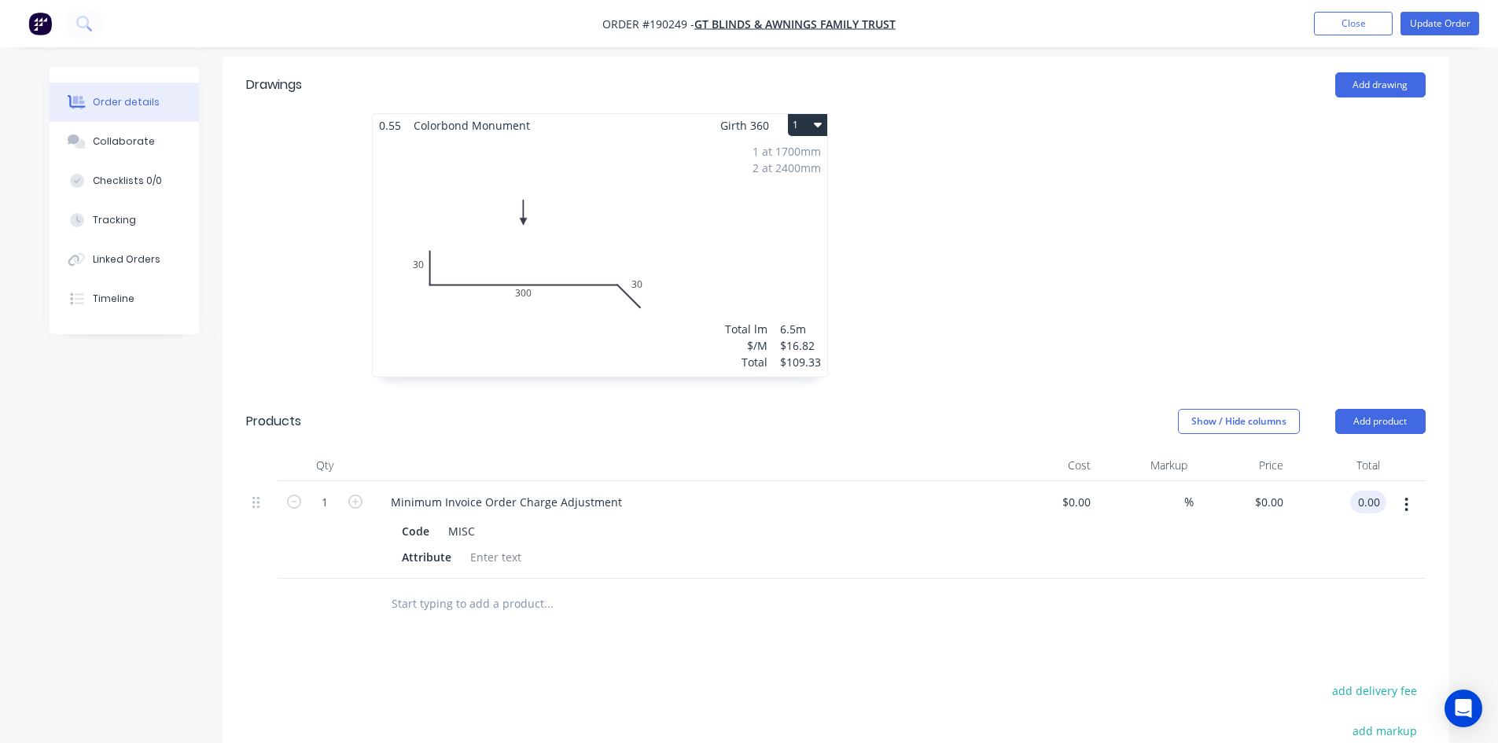
click at [1364, 491] on input "0.00" at bounding box center [1371, 502] width 30 height 23
type input "90.67"
type input "$90.67"
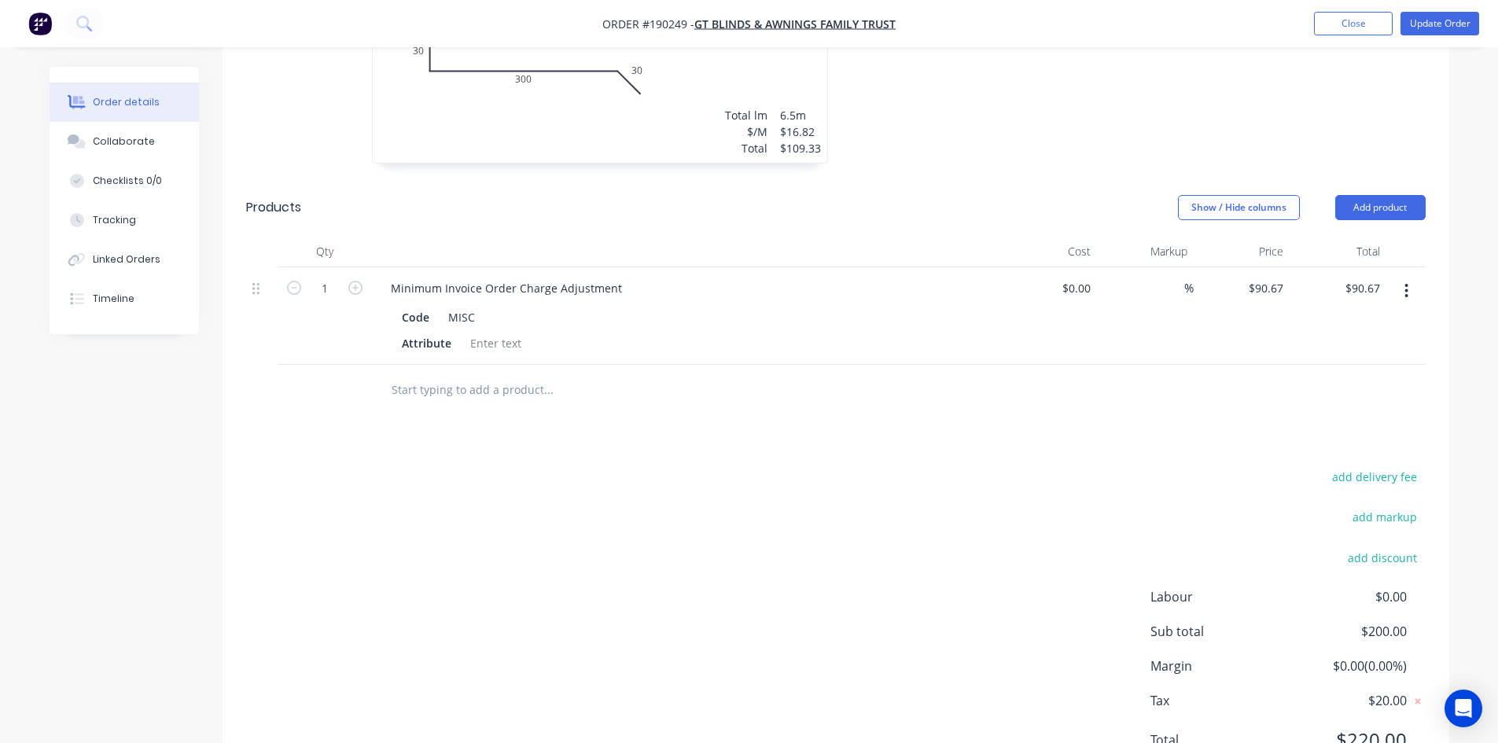
scroll to position [715, 0]
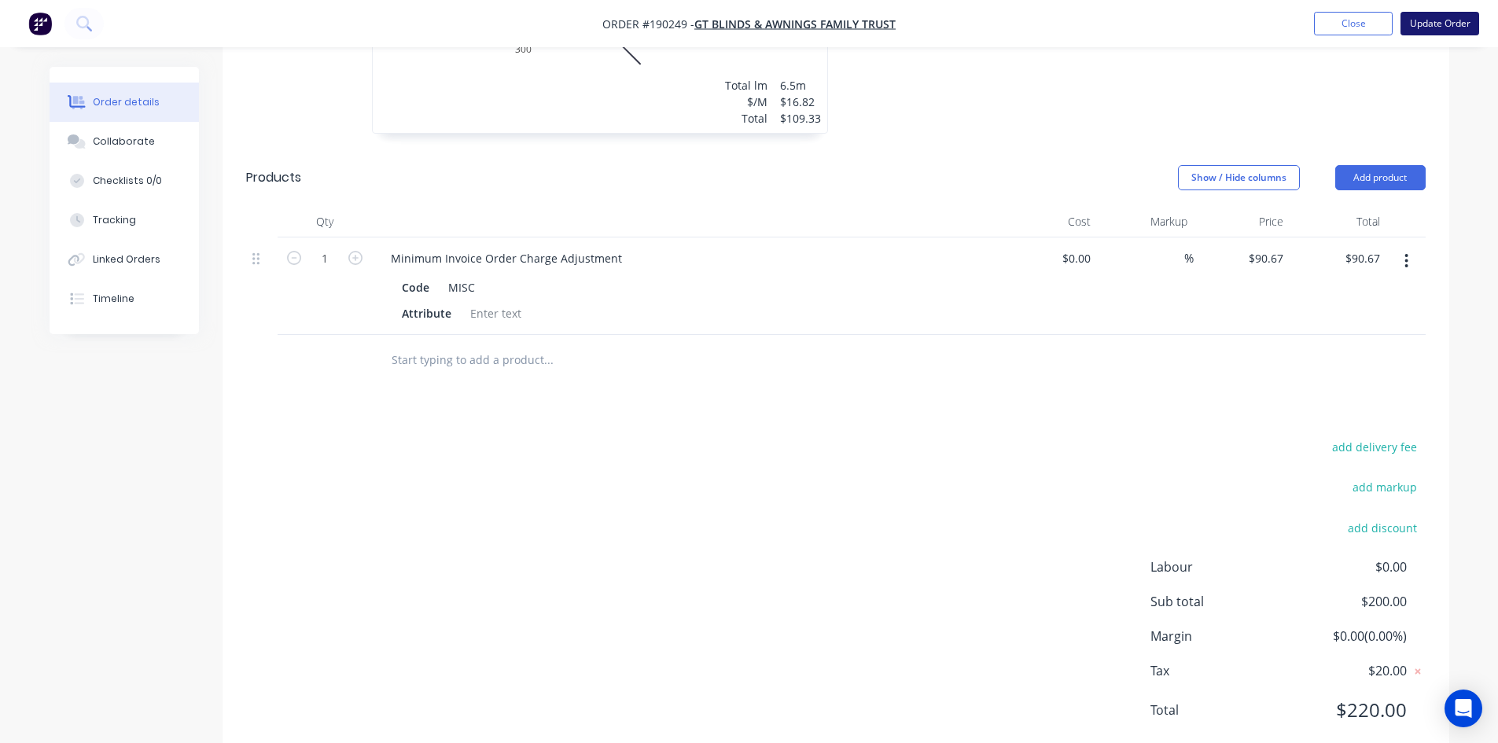
click at [1451, 26] on button "Update Order" at bounding box center [1439, 24] width 79 height 24
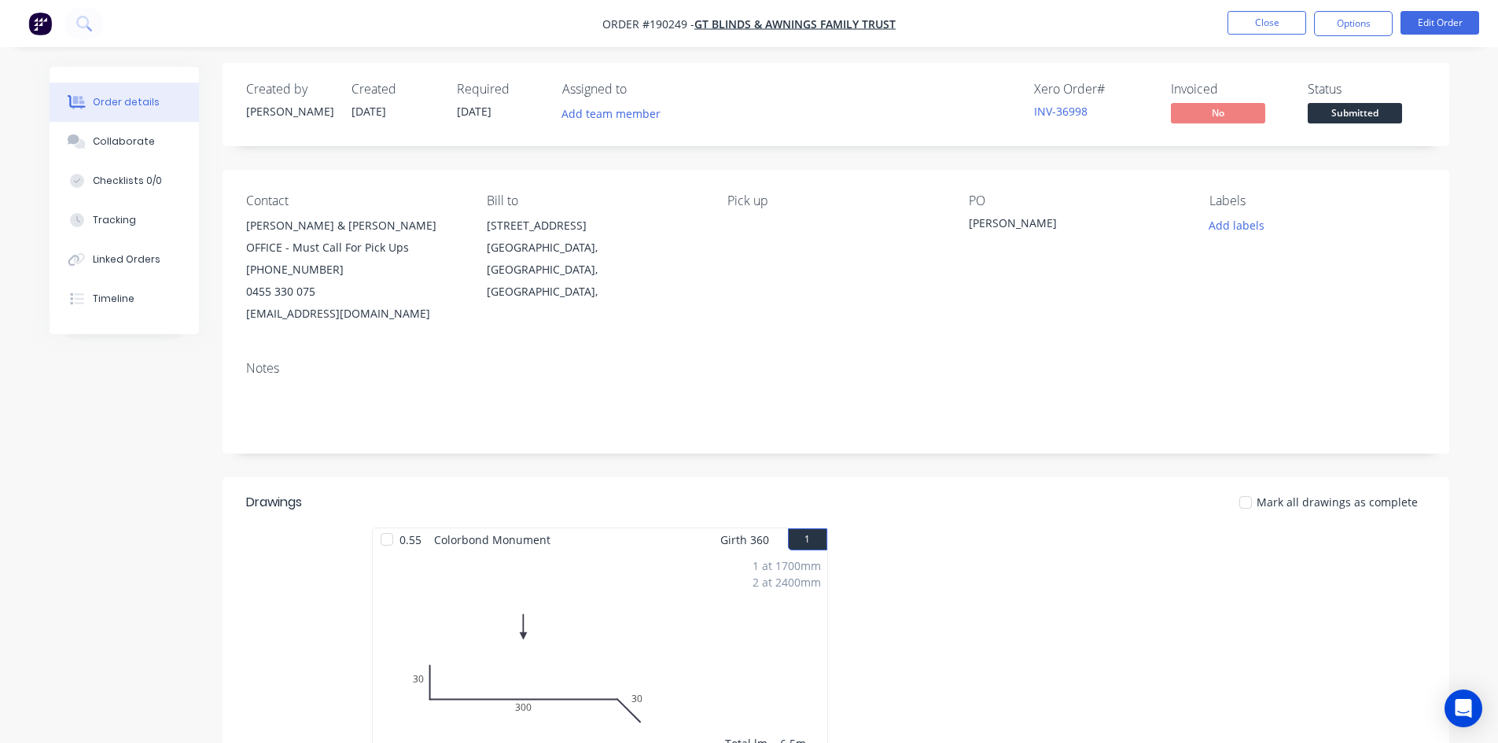
scroll to position [0, 0]
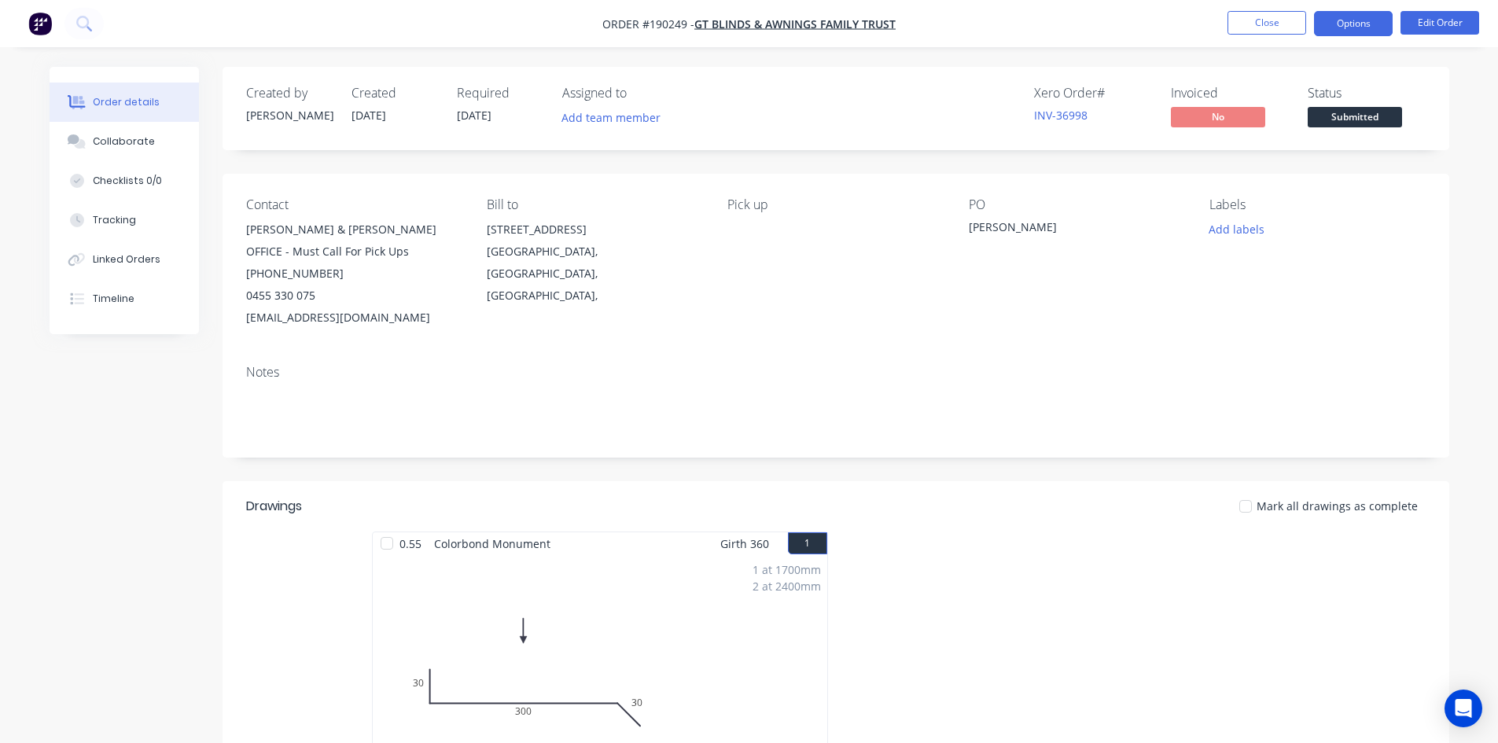
click at [1338, 26] on button "Options" at bounding box center [1353, 23] width 79 height 25
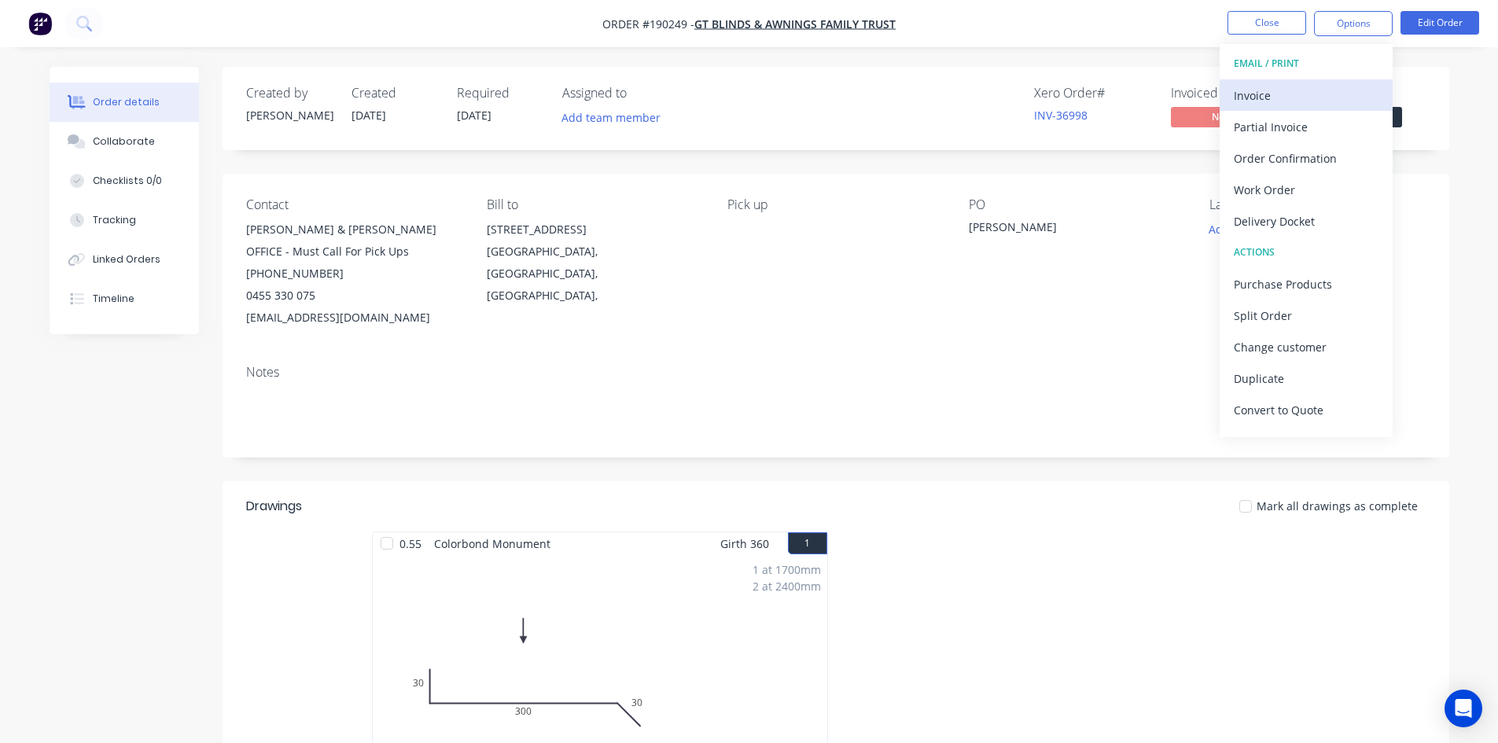
click at [1260, 101] on div "Invoice" at bounding box center [1305, 95] width 145 height 23
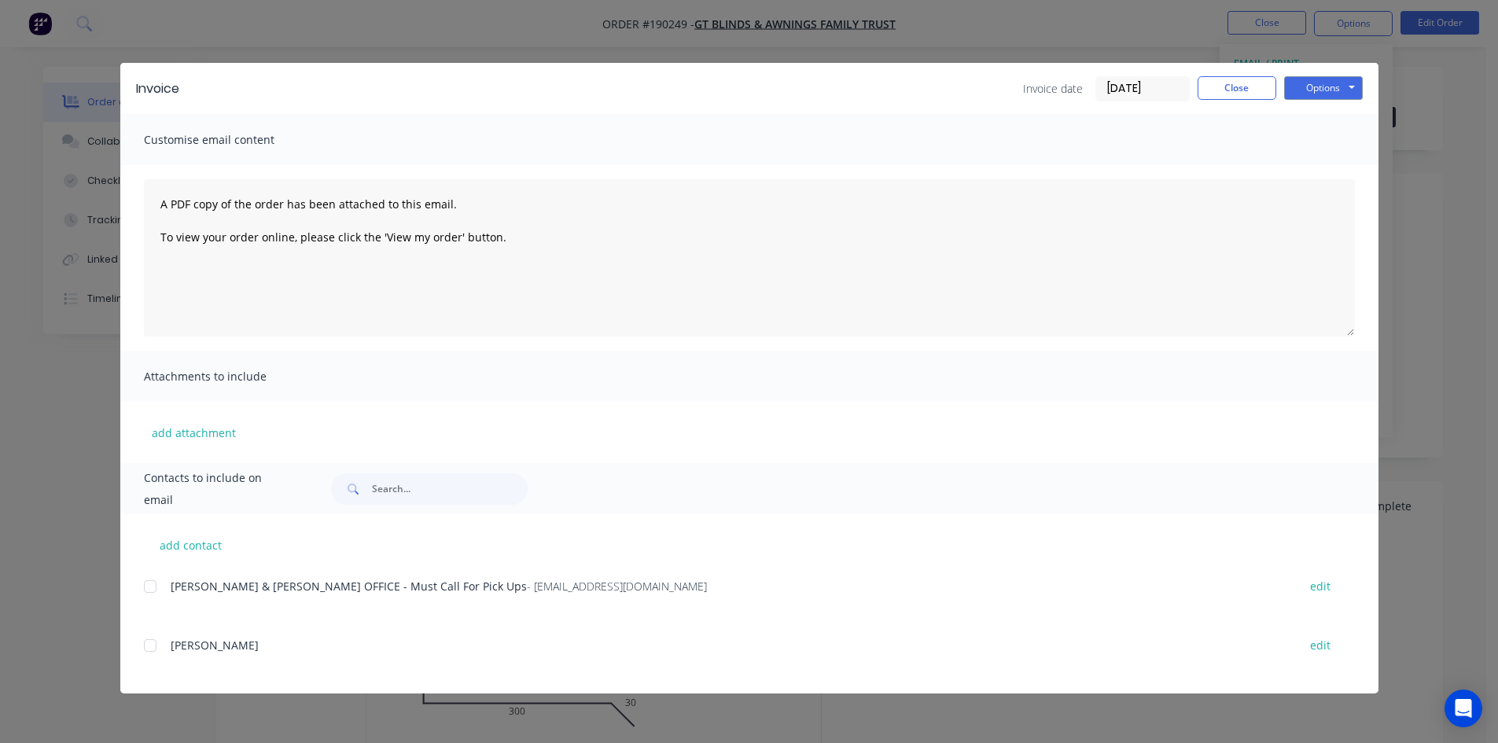
click at [153, 587] on div at bounding box center [149, 586] width 31 height 31
click at [1344, 87] on button "Options" at bounding box center [1323, 88] width 79 height 24
click at [1333, 165] on button "Email" at bounding box center [1334, 168] width 101 height 26
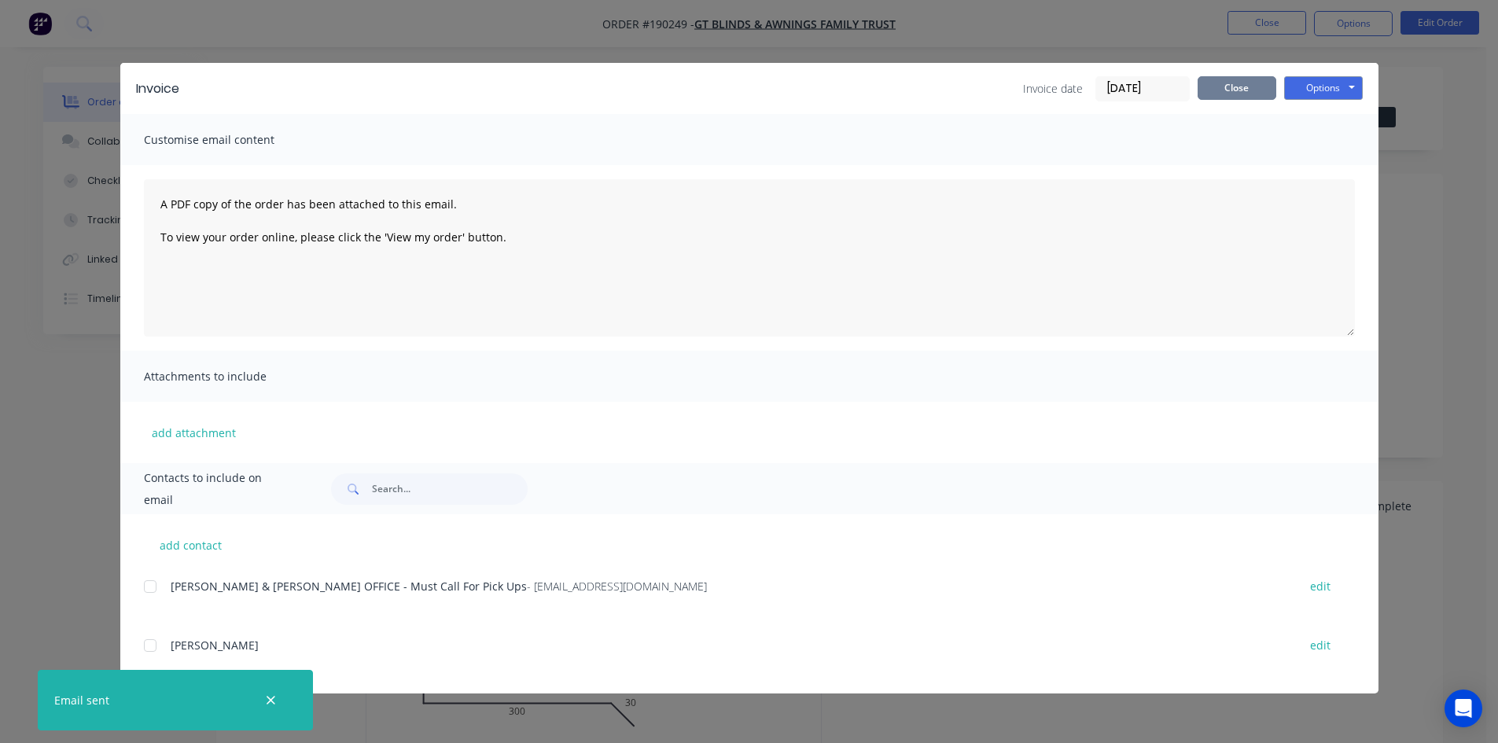
click at [1246, 88] on button "Close" at bounding box center [1236, 88] width 79 height 24
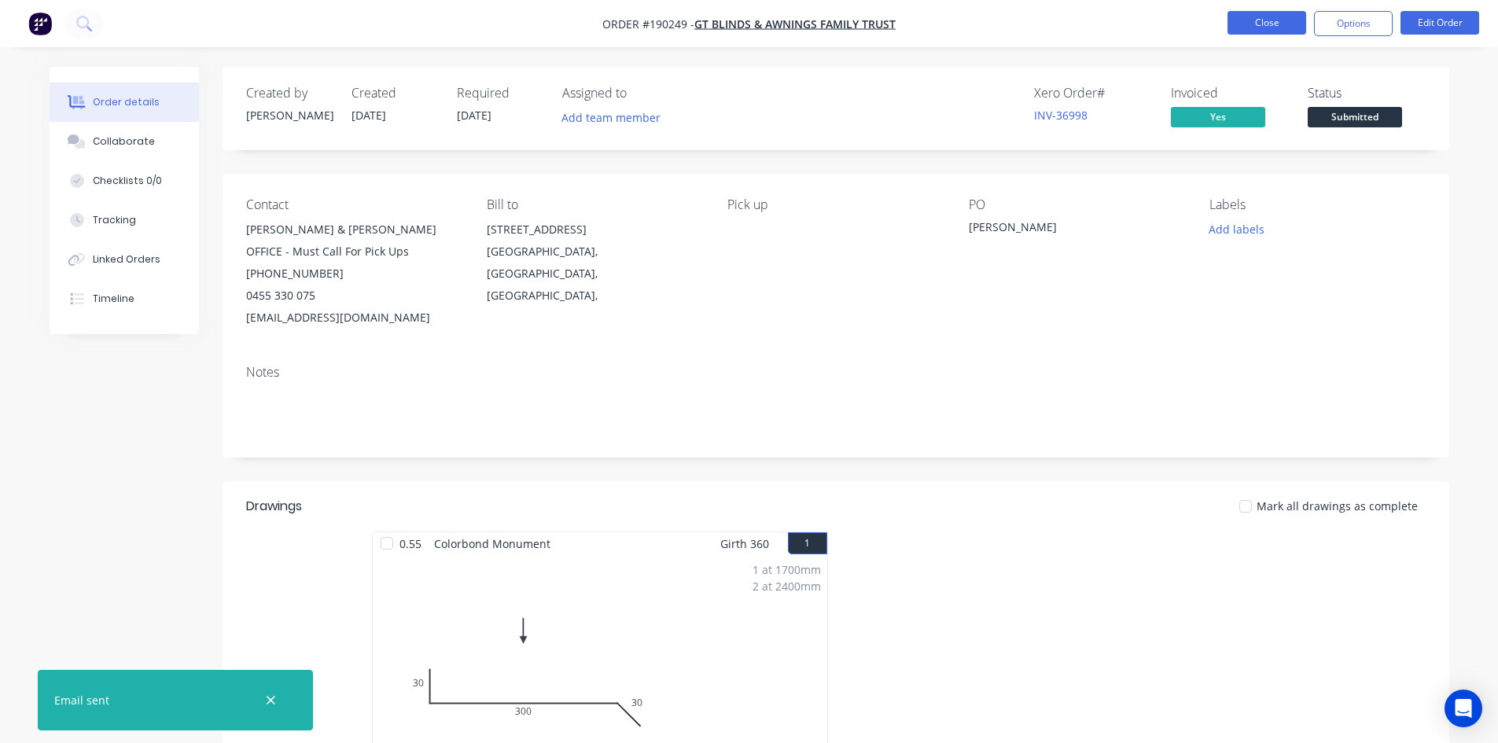
click at [1258, 25] on button "Close" at bounding box center [1266, 23] width 79 height 24
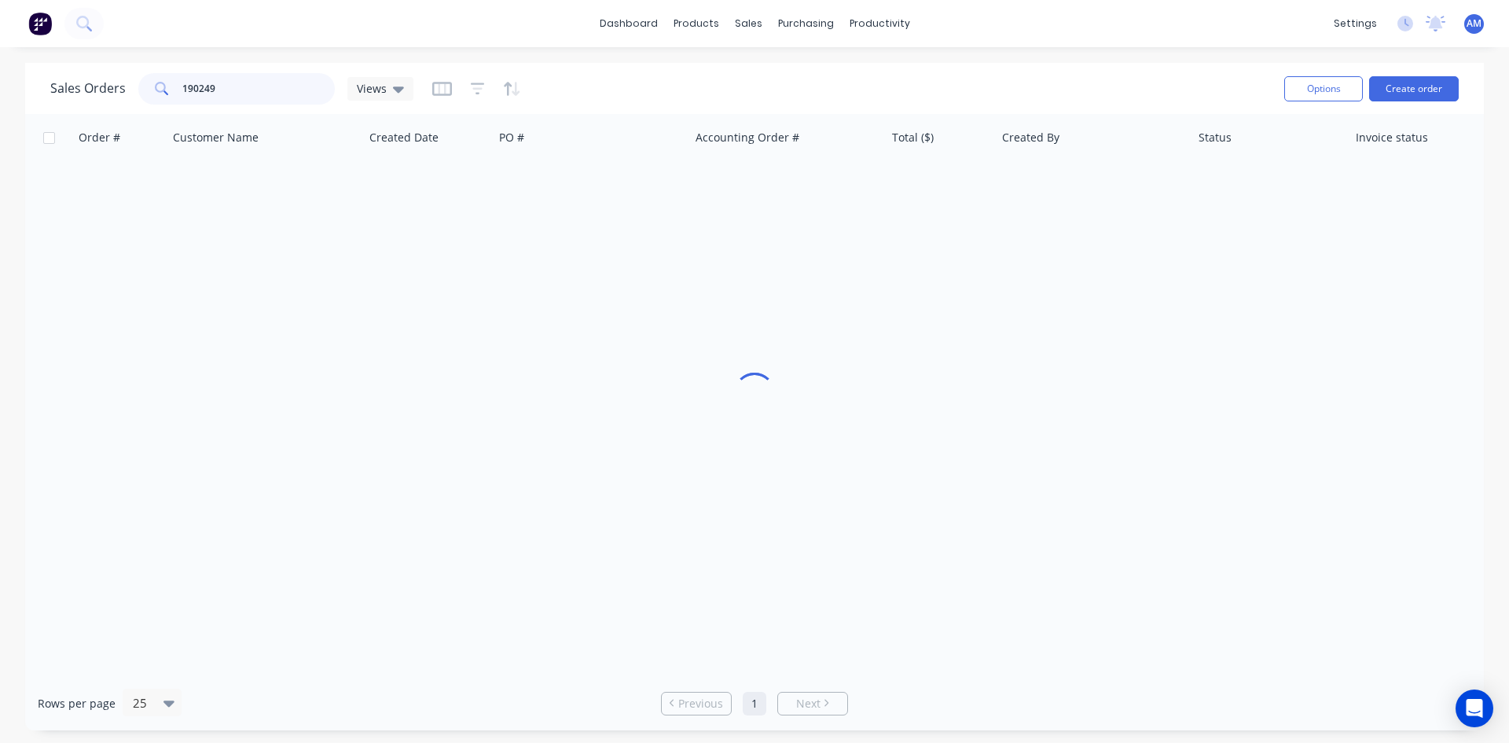
drag, startPoint x: 261, startPoint y: 86, endPoint x: 85, endPoint y: 86, distance: 176.1
click at [85, 86] on div "Sales Orders 190249 Views" at bounding box center [231, 88] width 363 height 31
type input "190792"
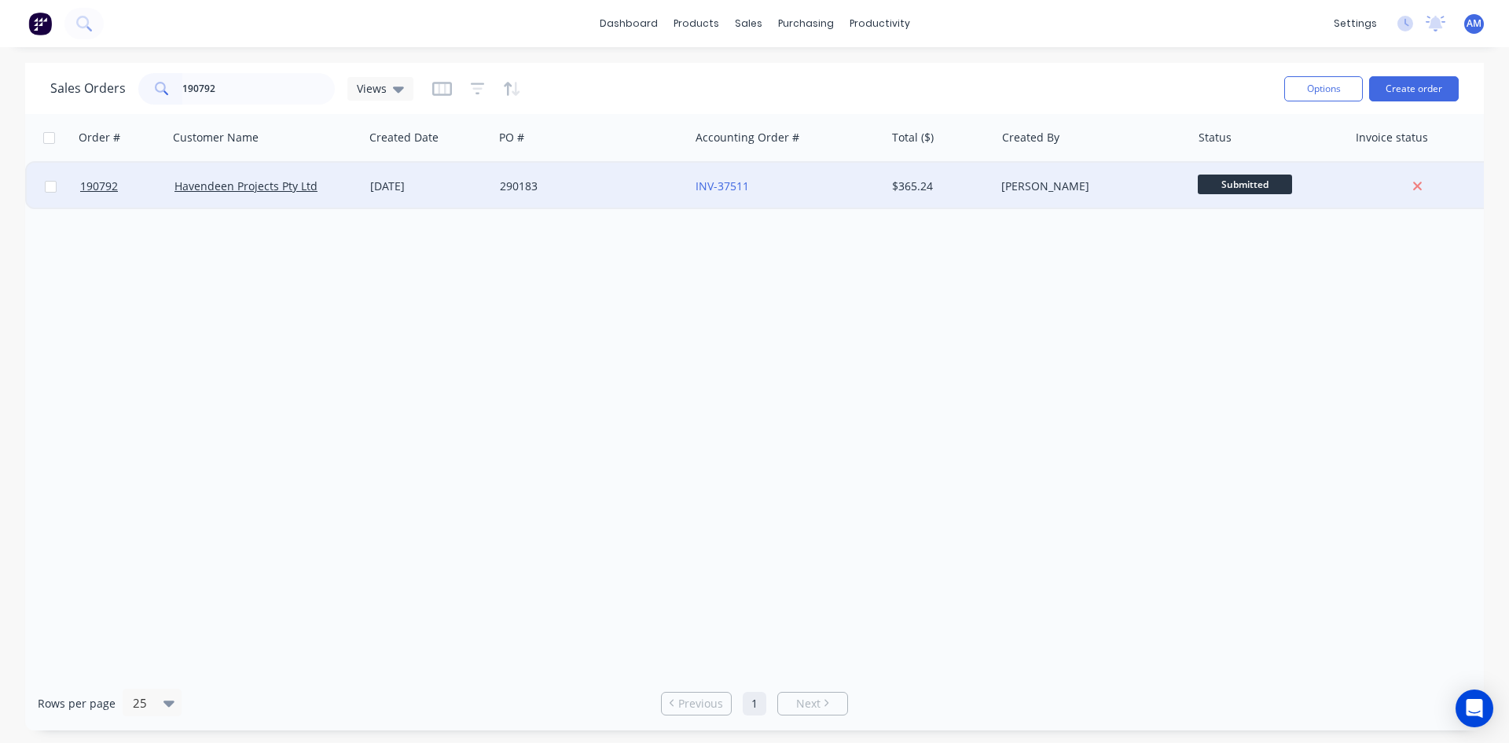
click at [649, 197] on div "290183" at bounding box center [592, 186] width 196 height 47
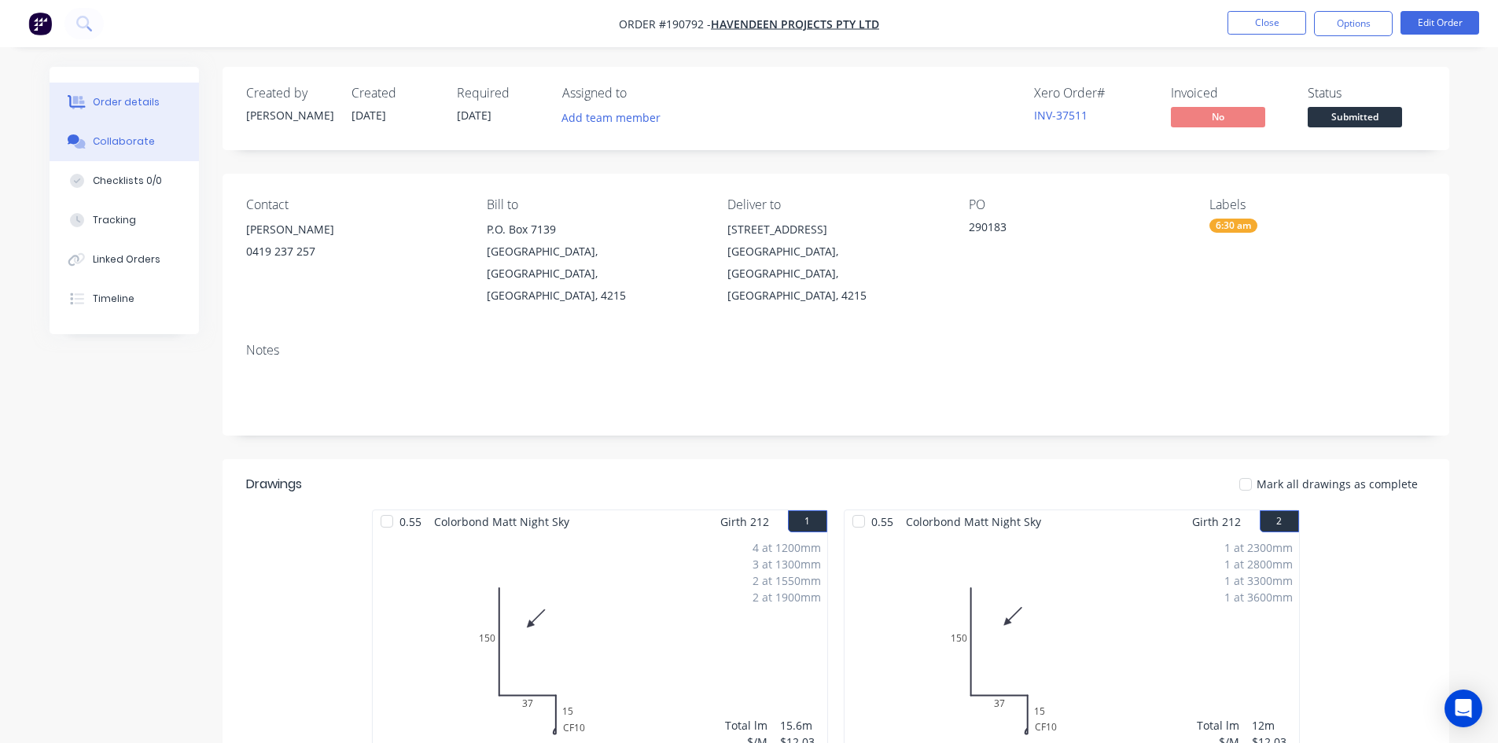
click at [135, 140] on div "Collaborate" at bounding box center [124, 141] width 62 height 14
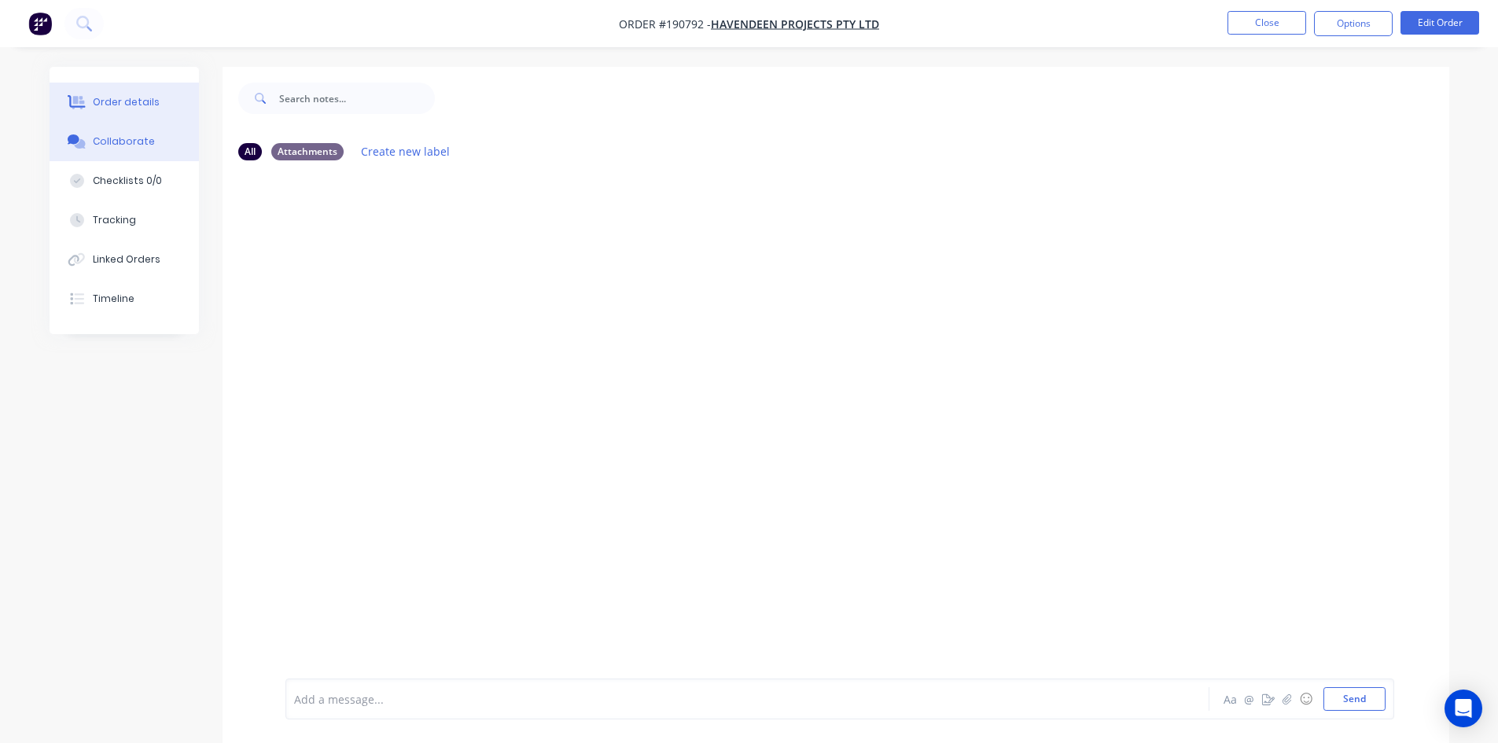
click at [136, 119] on button "Order details" at bounding box center [124, 102] width 149 height 39
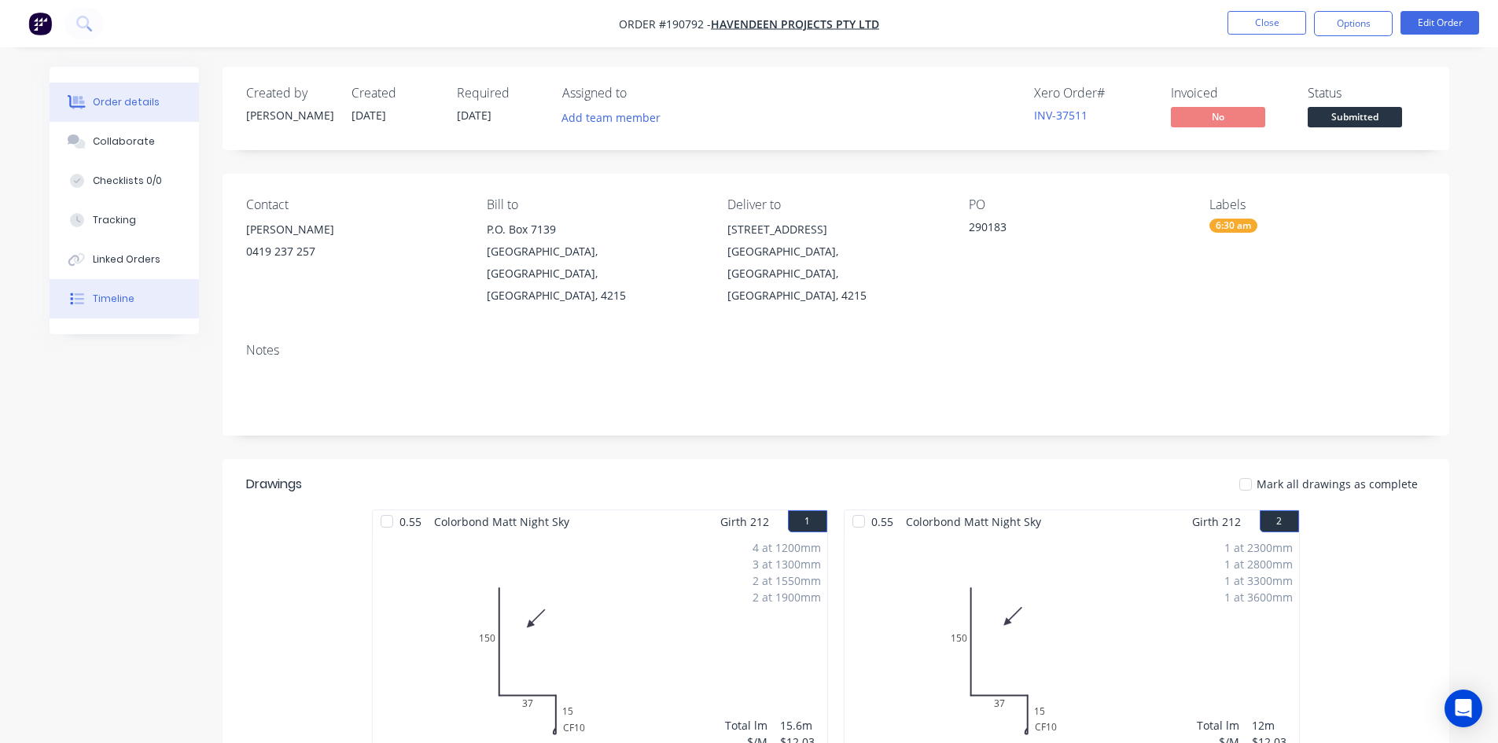
click at [113, 292] on div "Timeline" at bounding box center [114, 299] width 42 height 14
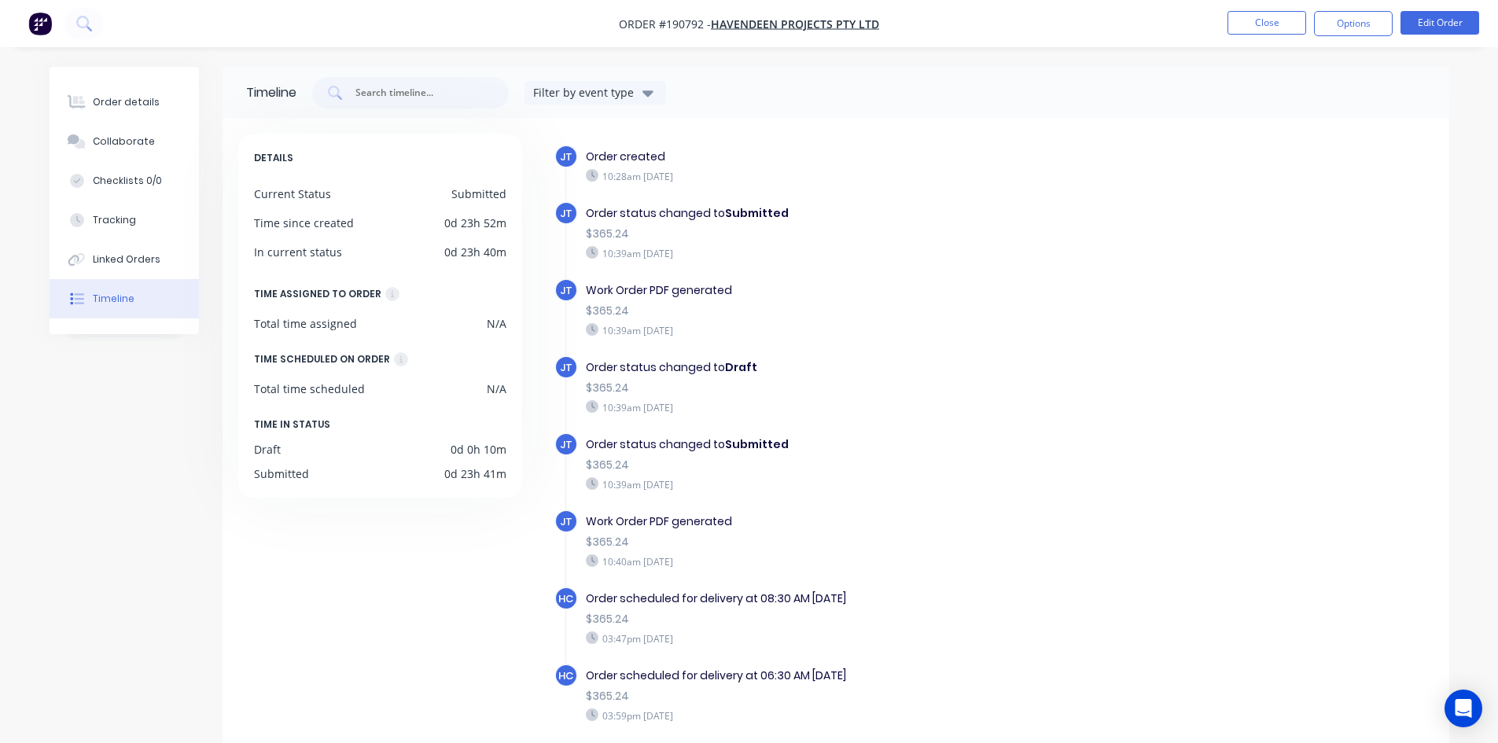
scroll to position [65, 0]
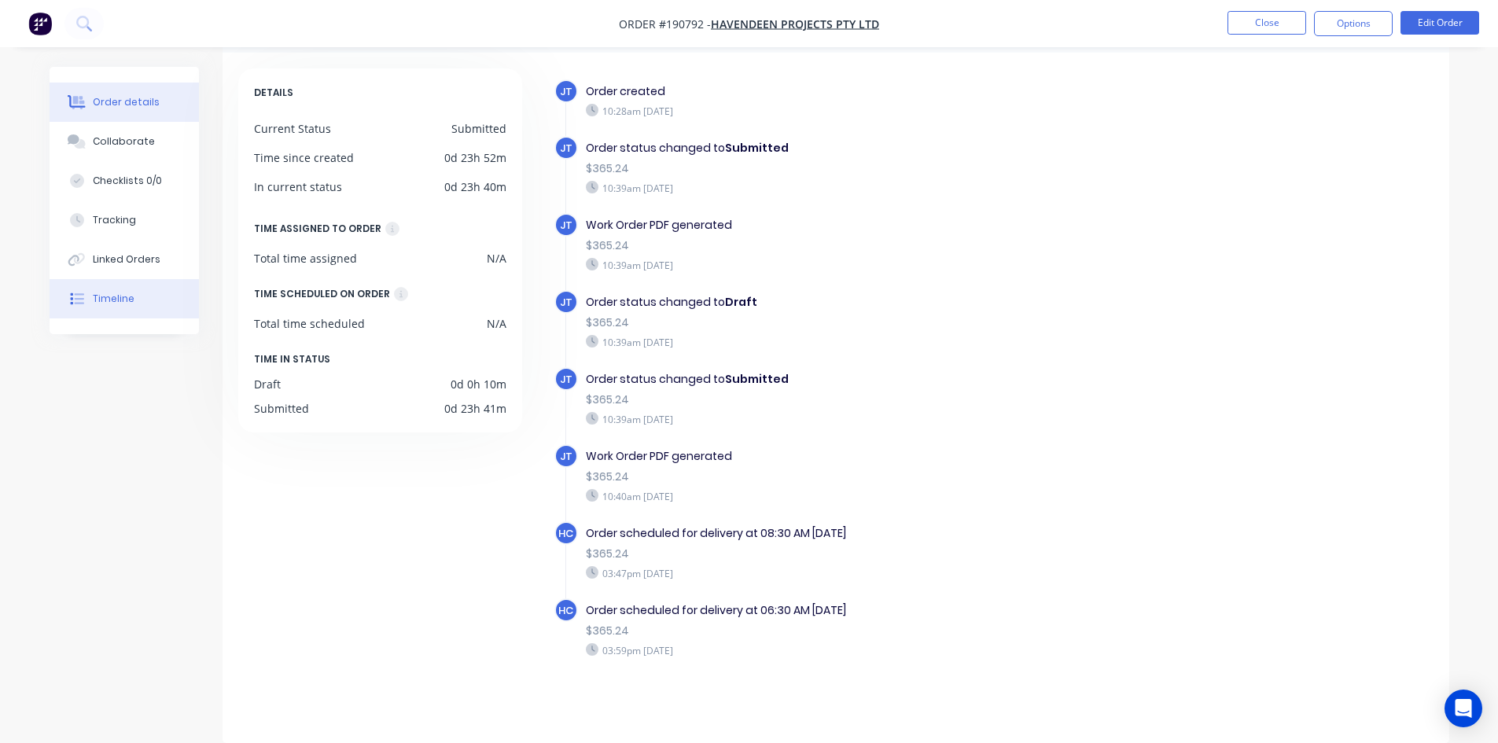
click at [134, 106] on div "Order details" at bounding box center [126, 102] width 67 height 14
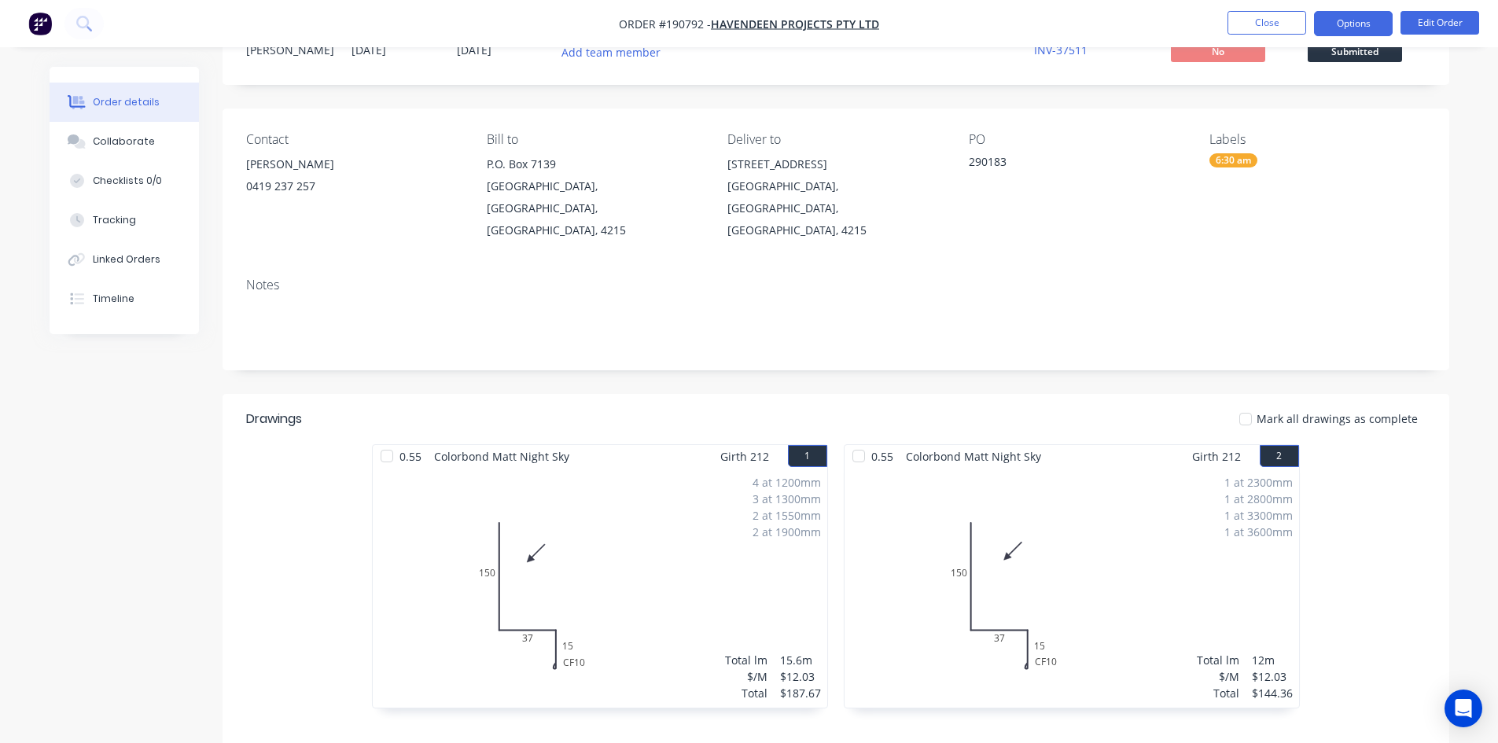
click at [1340, 20] on button "Options" at bounding box center [1353, 23] width 79 height 25
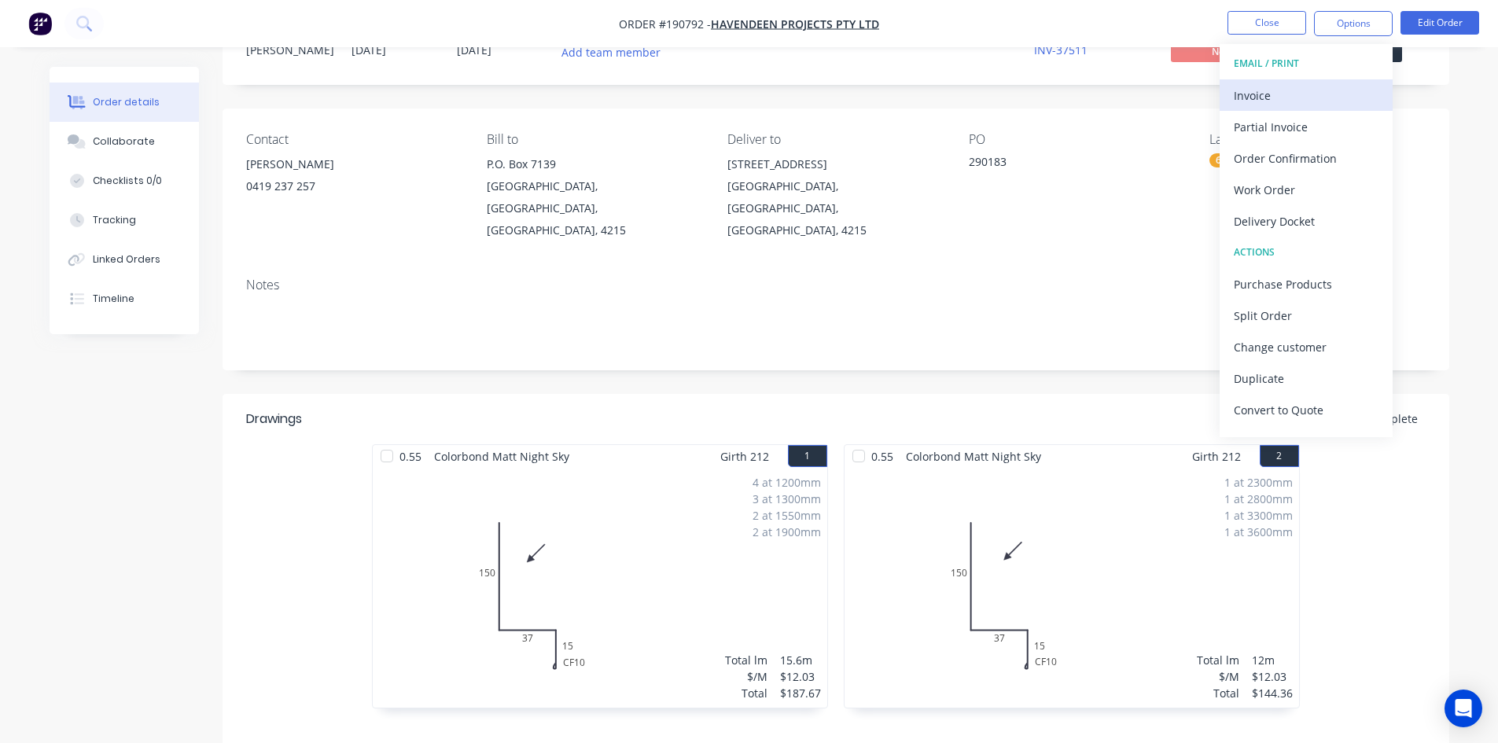
click at [1313, 84] on div "Invoice" at bounding box center [1305, 95] width 145 height 23
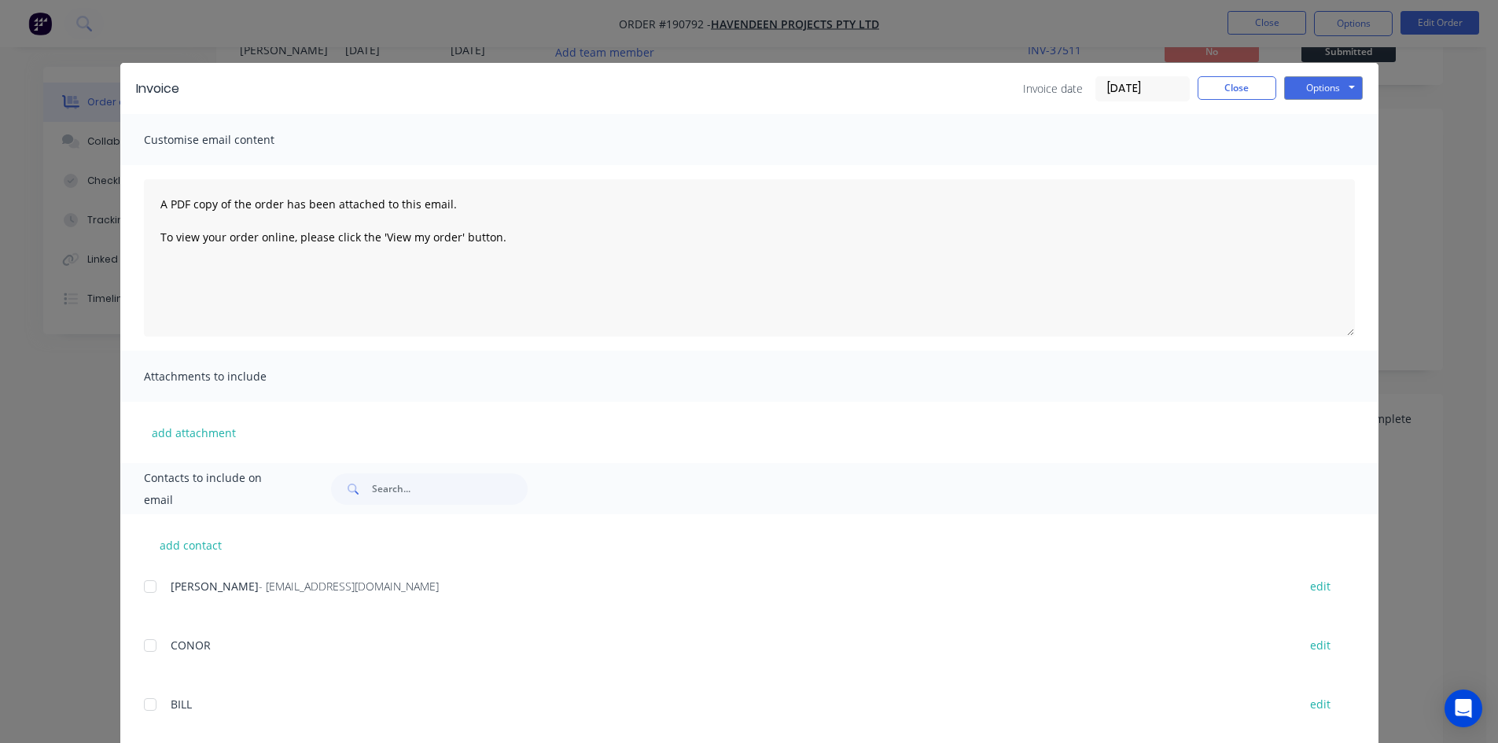
click at [142, 587] on div at bounding box center [149, 586] width 31 height 31
click at [1329, 85] on button "Options" at bounding box center [1323, 88] width 79 height 24
click at [1317, 170] on button "Email" at bounding box center [1334, 168] width 101 height 26
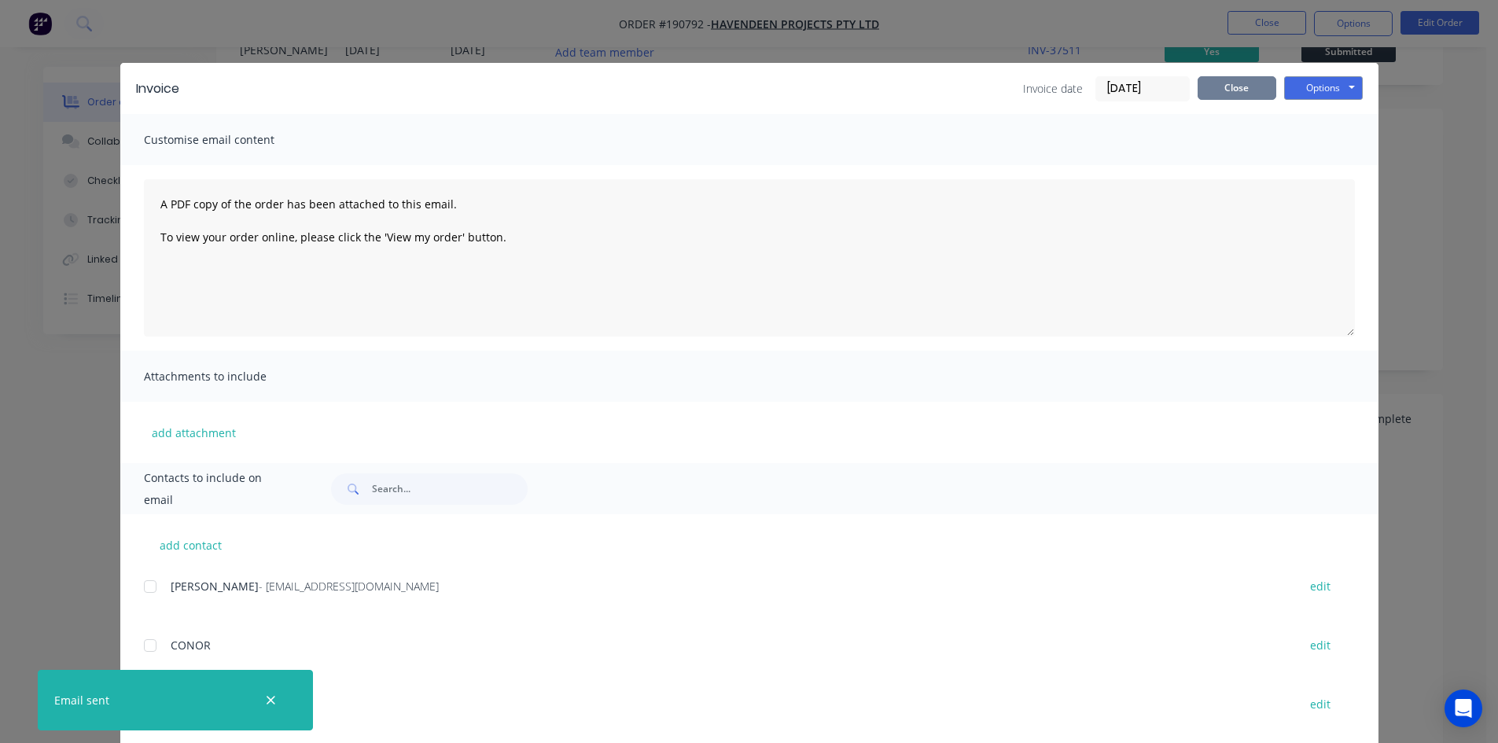
click at [1248, 86] on button "Close" at bounding box center [1236, 88] width 79 height 24
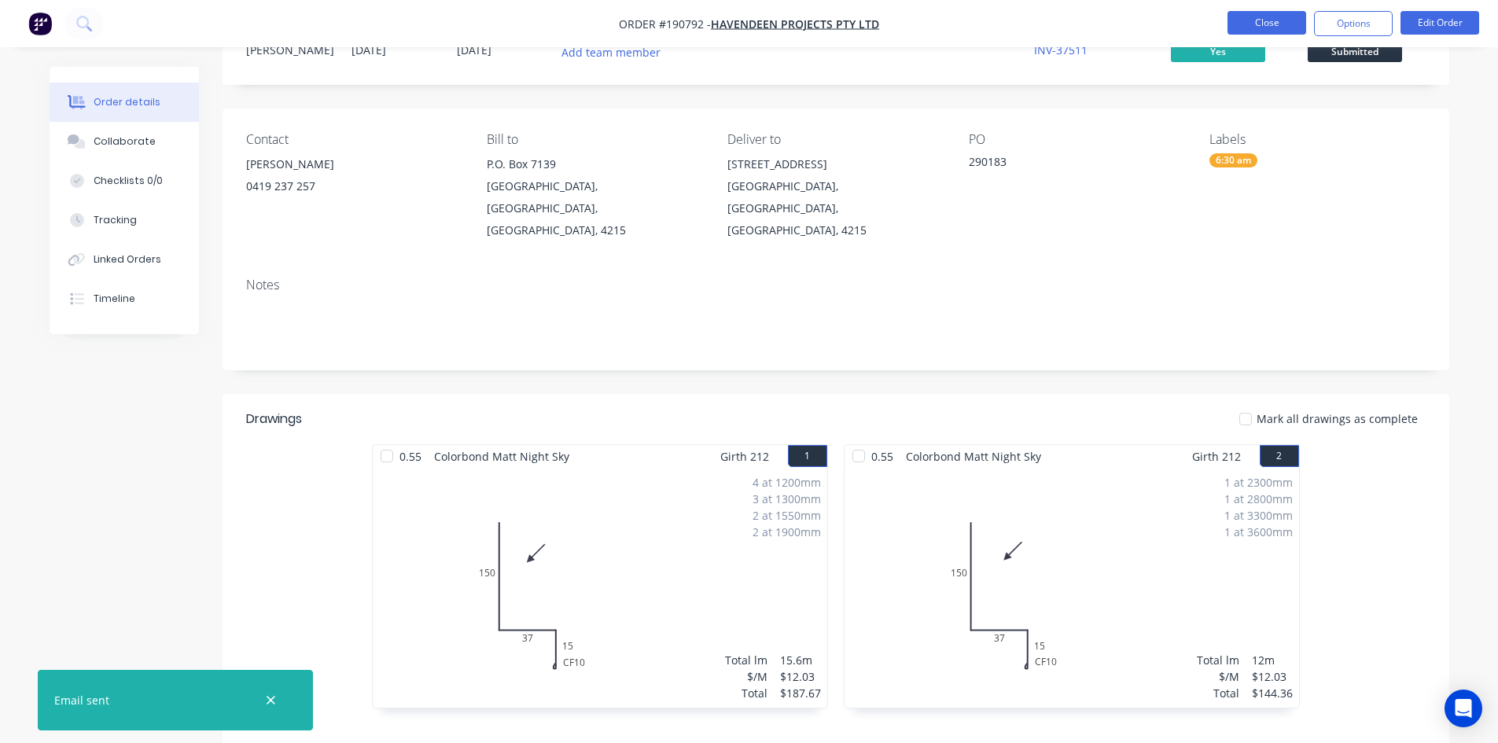
click at [1267, 27] on button "Close" at bounding box center [1266, 23] width 79 height 24
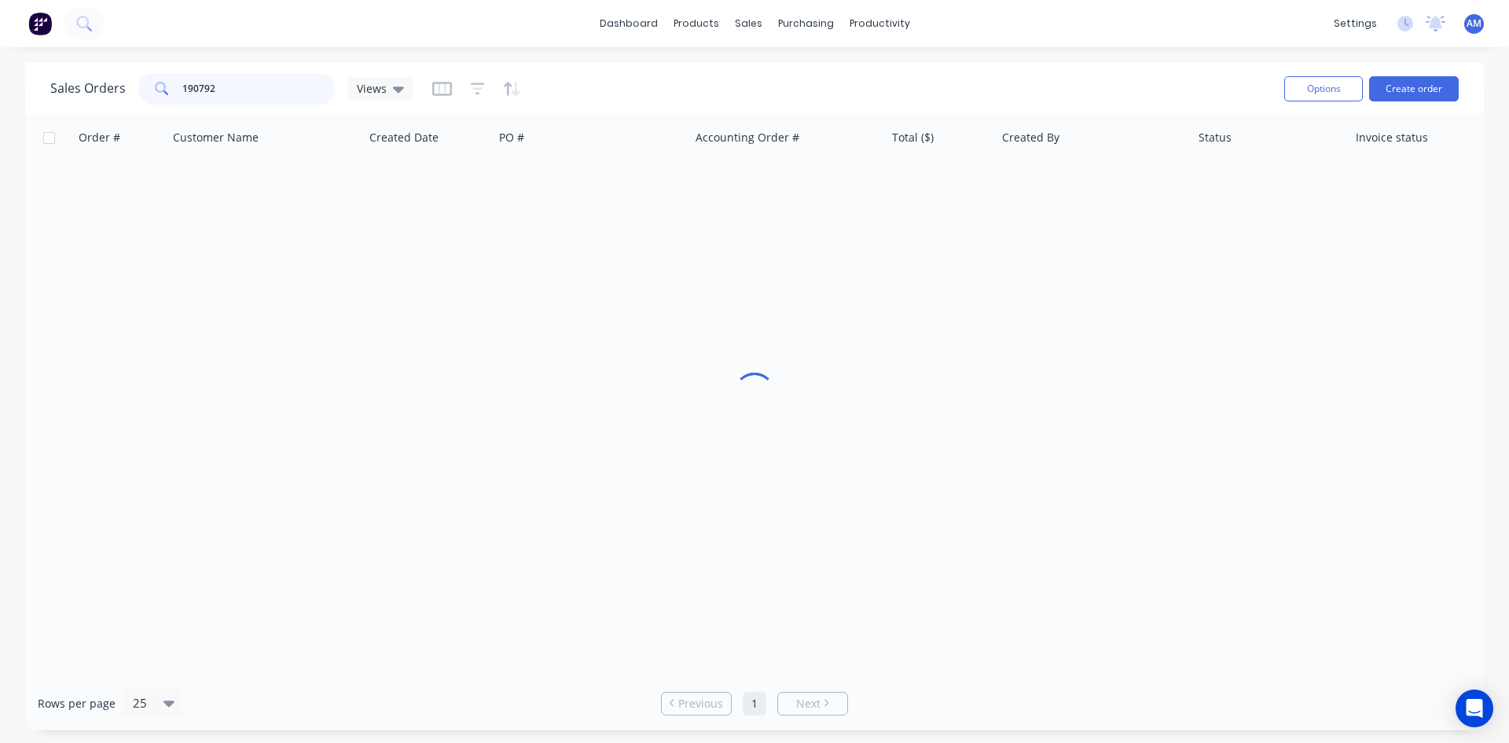
drag, startPoint x: 233, startPoint y: 93, endPoint x: 171, endPoint y: 91, distance: 61.3
click at [171, 91] on div "190792" at bounding box center [236, 88] width 197 height 31
type input "190845"
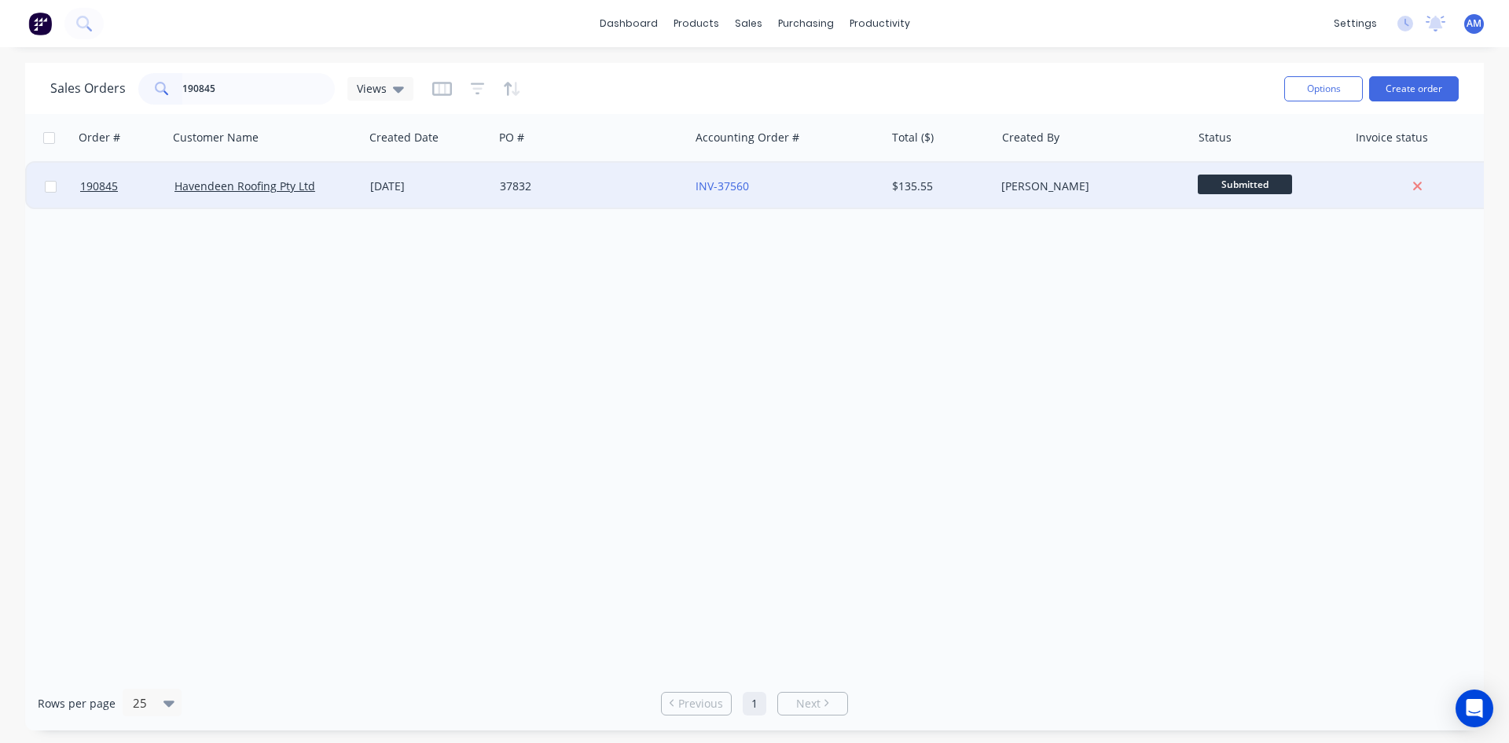
click at [593, 184] on div "37832" at bounding box center [587, 186] width 175 height 16
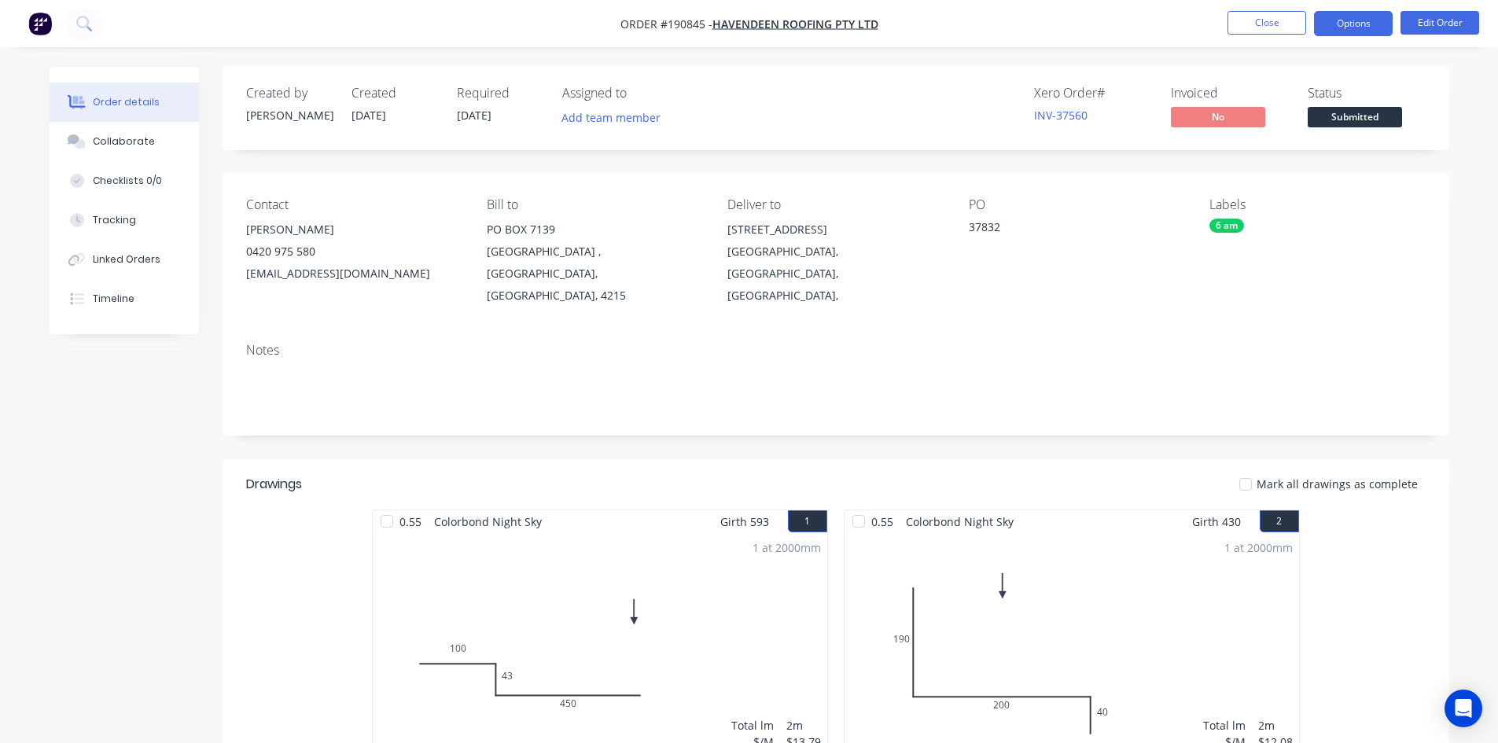
click at [1347, 19] on button "Options" at bounding box center [1353, 23] width 79 height 25
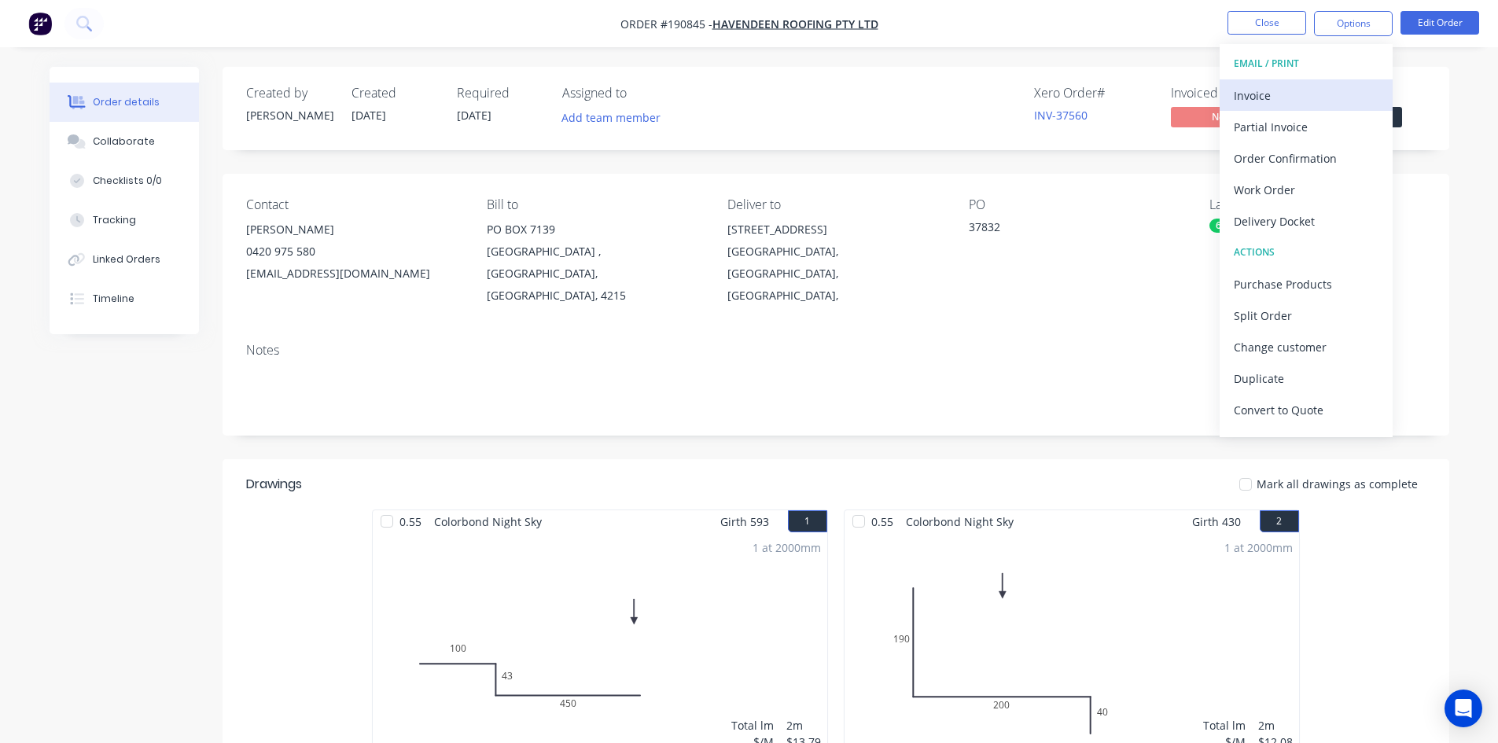
click at [1300, 79] on button "Invoice" at bounding box center [1305, 94] width 173 height 31
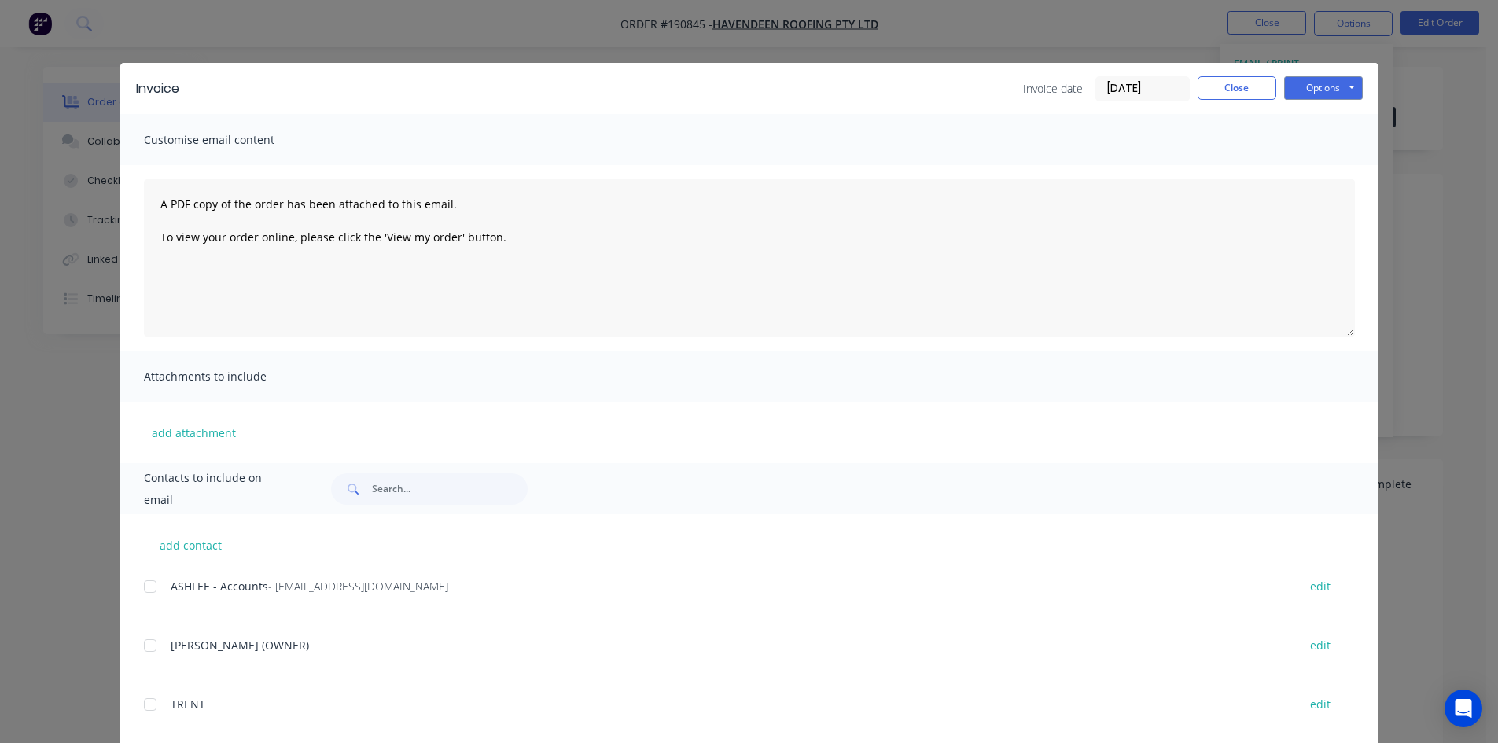
click at [144, 588] on div at bounding box center [149, 586] width 31 height 31
click at [1330, 89] on button "Options" at bounding box center [1323, 88] width 79 height 24
click at [1333, 157] on button "Email" at bounding box center [1334, 168] width 101 height 26
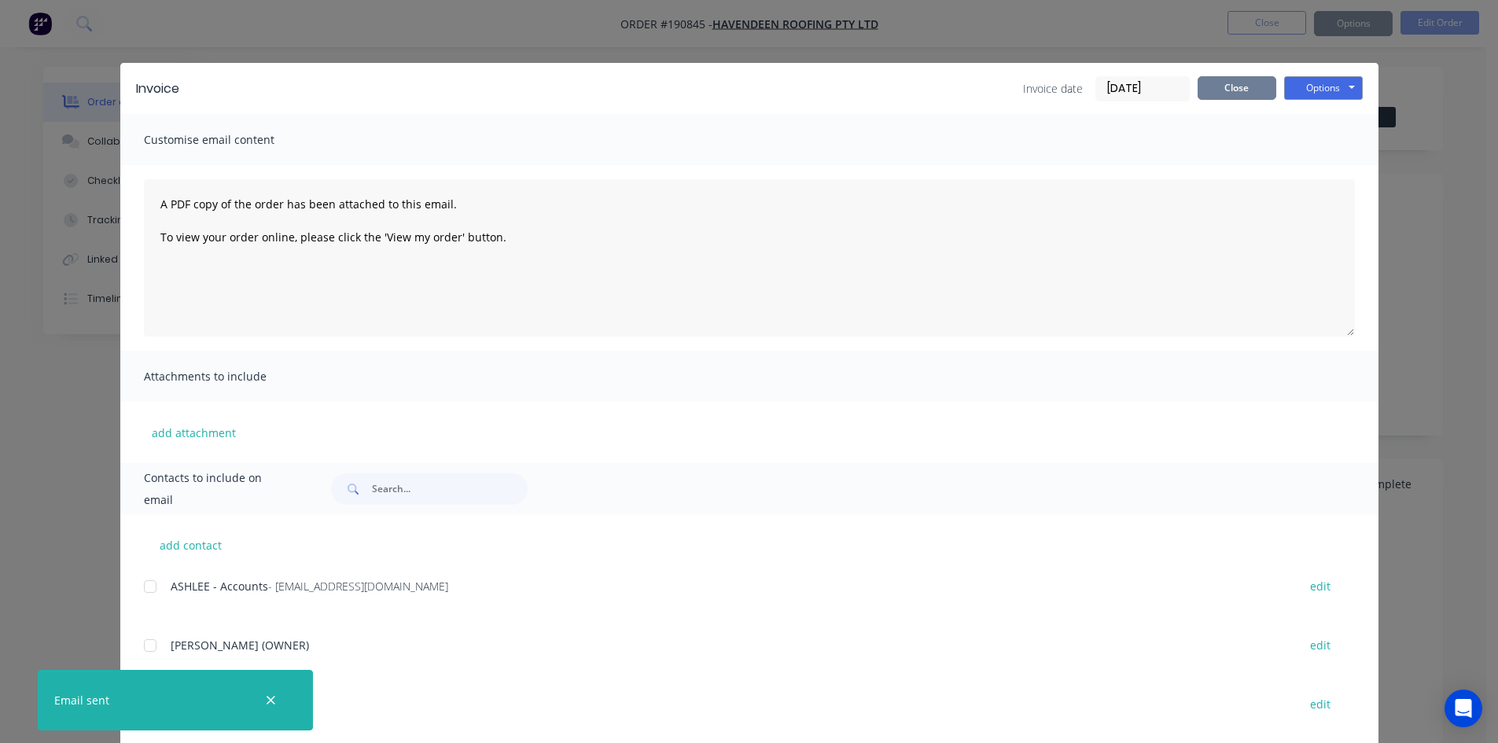
click at [1212, 90] on button "Close" at bounding box center [1236, 88] width 79 height 24
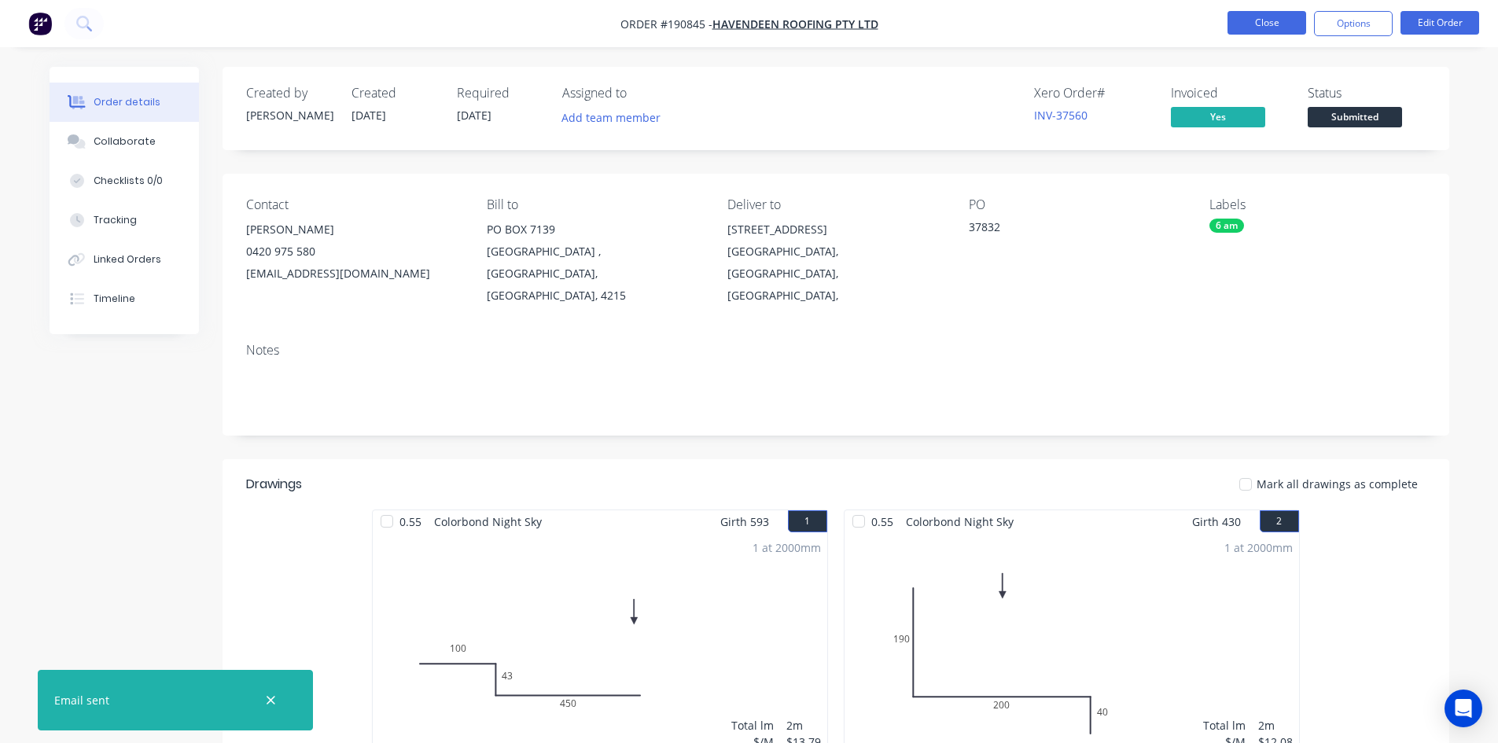
click at [1252, 31] on button "Close" at bounding box center [1266, 23] width 79 height 24
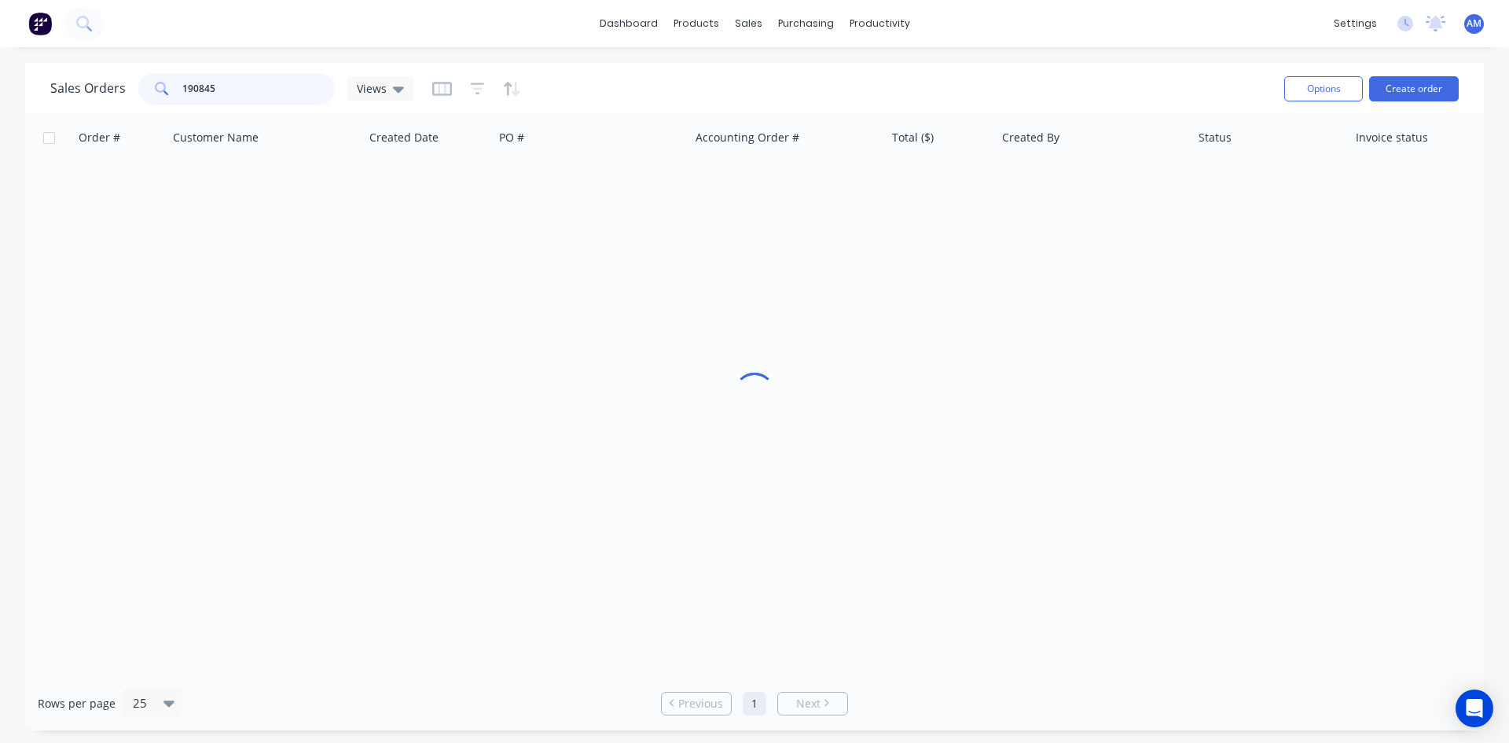
drag, startPoint x: 252, startPoint y: 80, endPoint x: 127, endPoint y: 85, distance: 125.1
click at [127, 85] on div "Sales Orders 190845 Views" at bounding box center [231, 88] width 363 height 31
type input "190685"
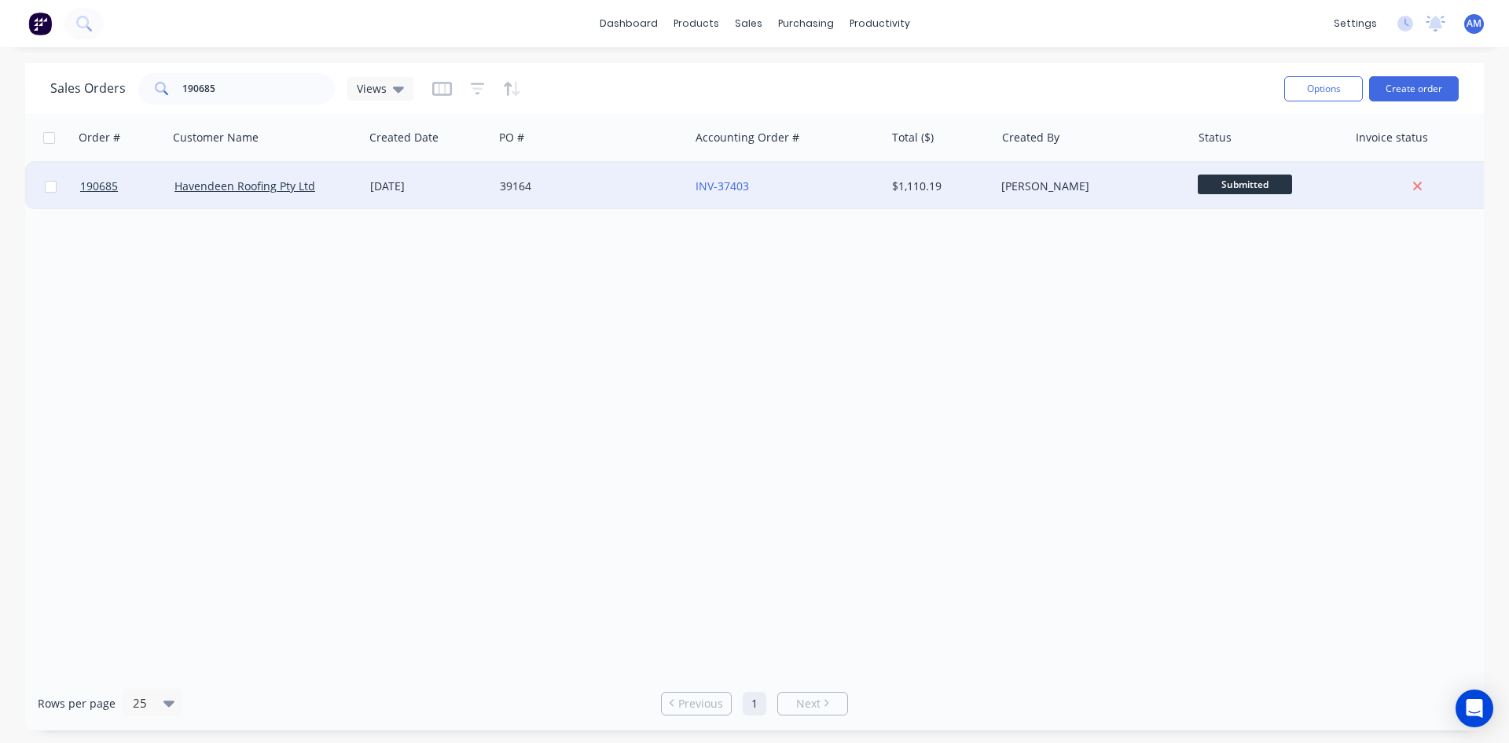
click at [619, 191] on div "39164" at bounding box center [587, 186] width 175 height 16
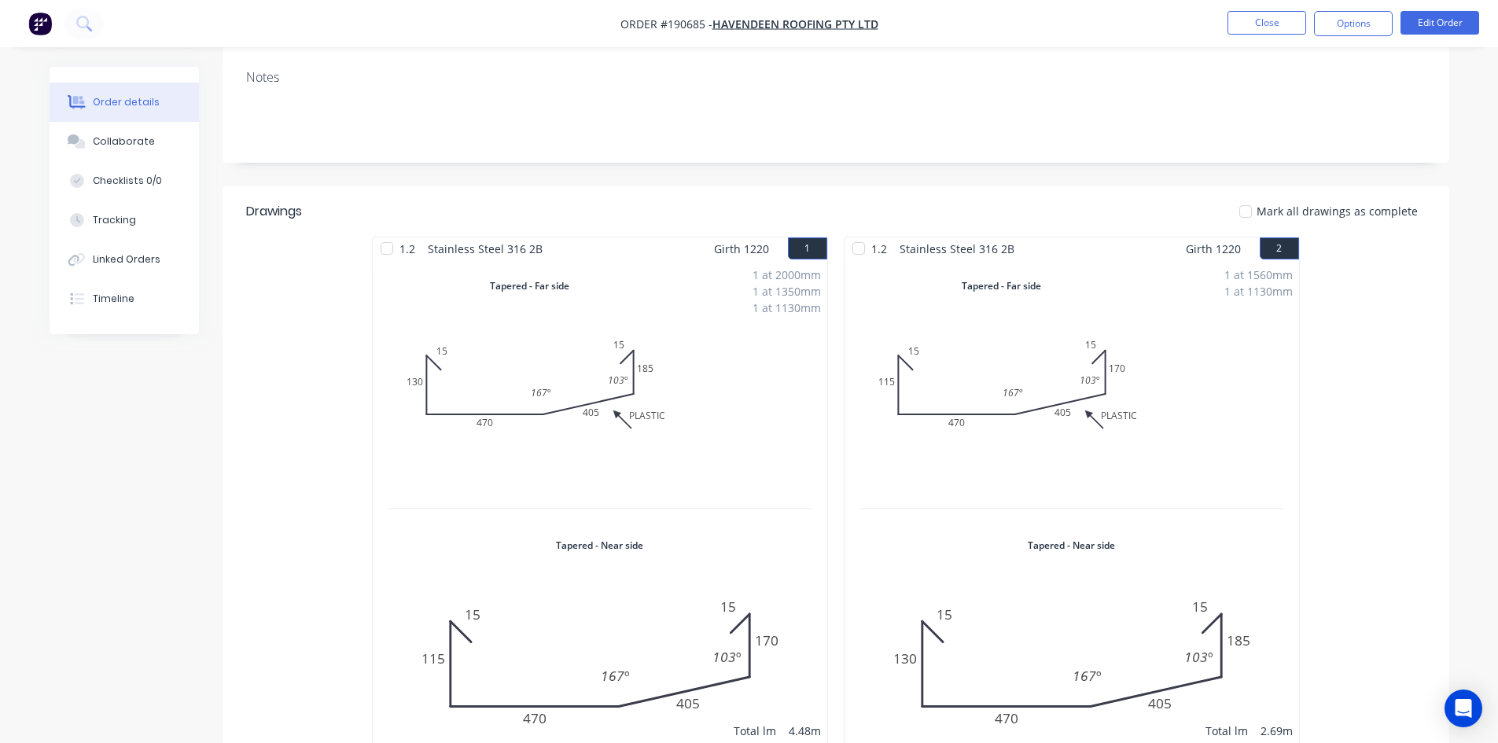
scroll to position [236, 0]
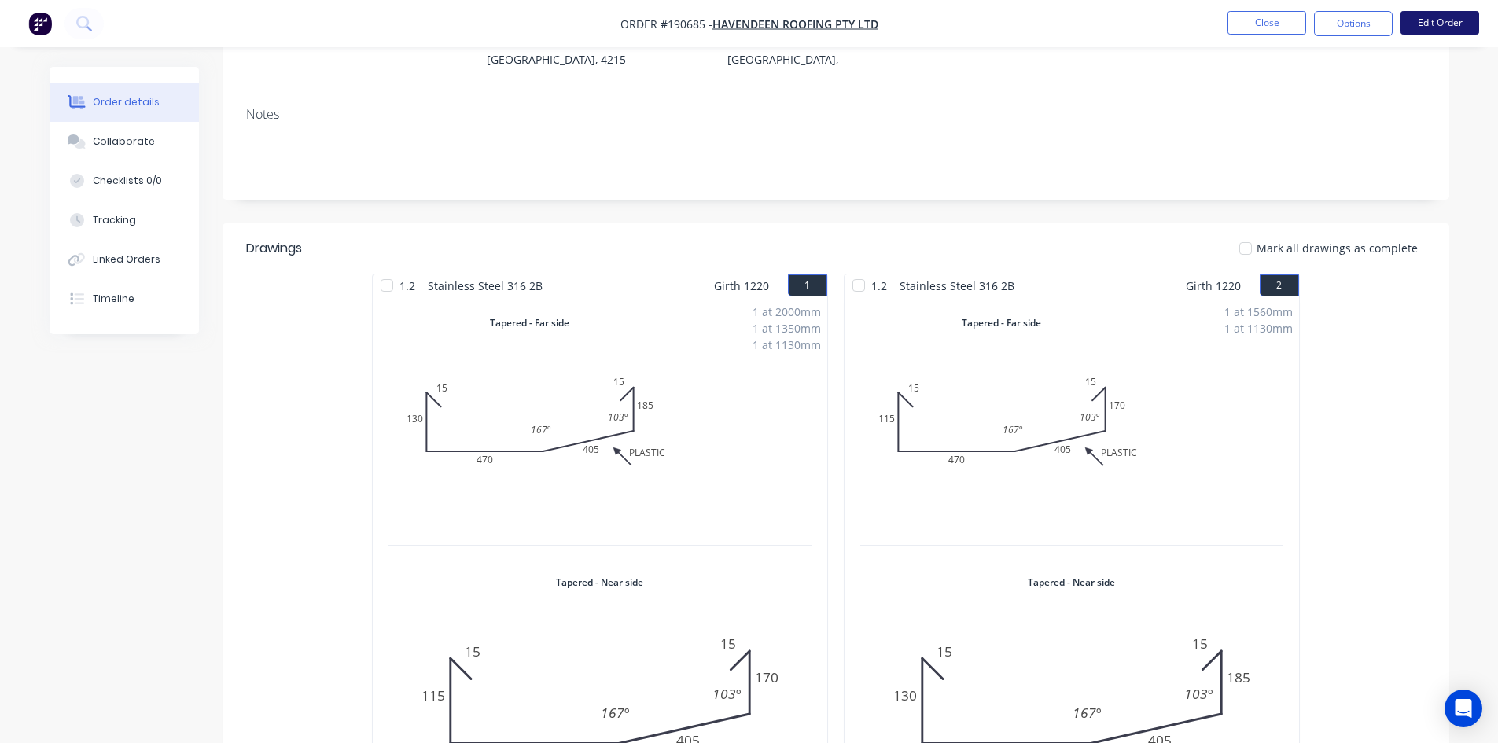
click at [1464, 21] on button "Edit Order" at bounding box center [1439, 23] width 79 height 24
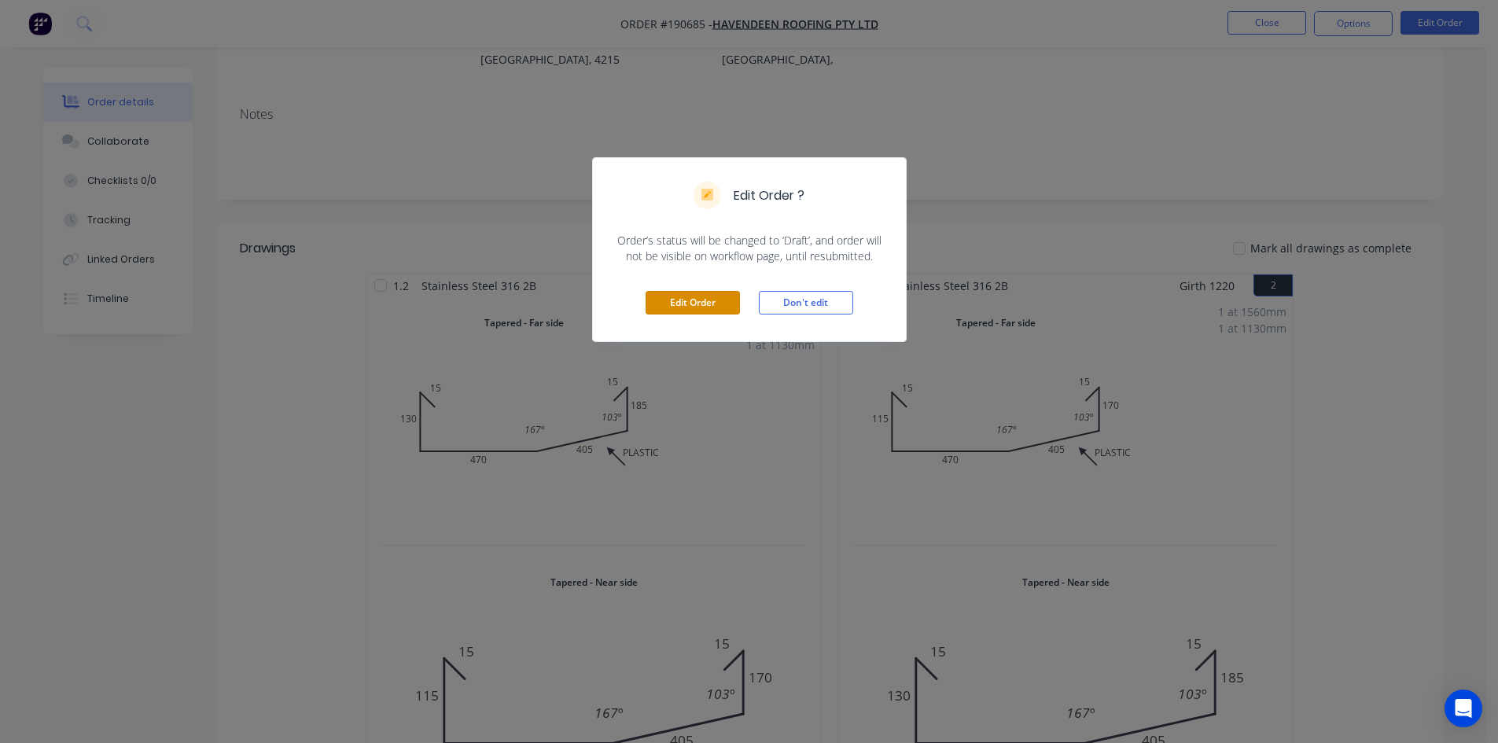
drag, startPoint x: 715, startPoint y: 298, endPoint x: 752, endPoint y: 198, distance: 106.5
click at [715, 298] on button "Edit Order" at bounding box center [692, 303] width 94 height 24
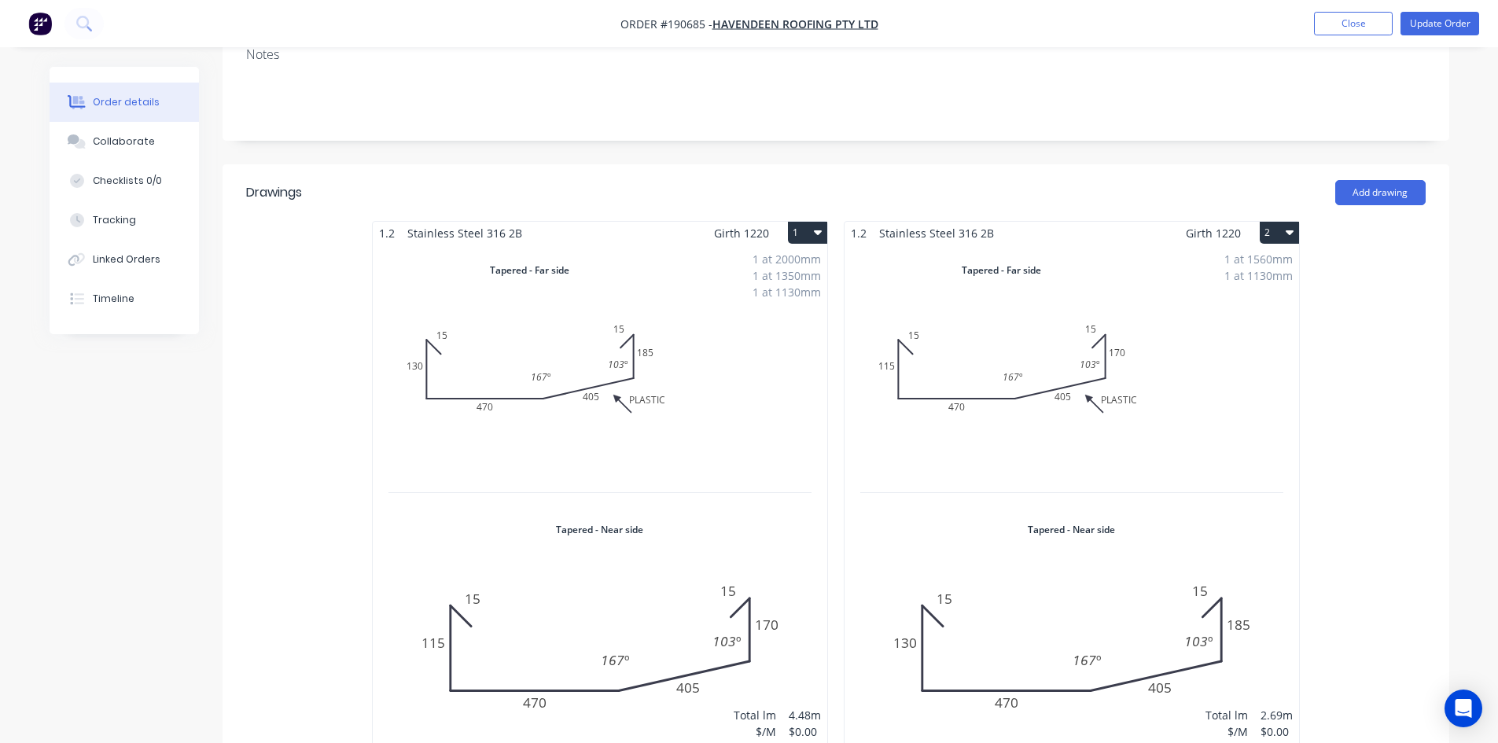
scroll to position [472, 0]
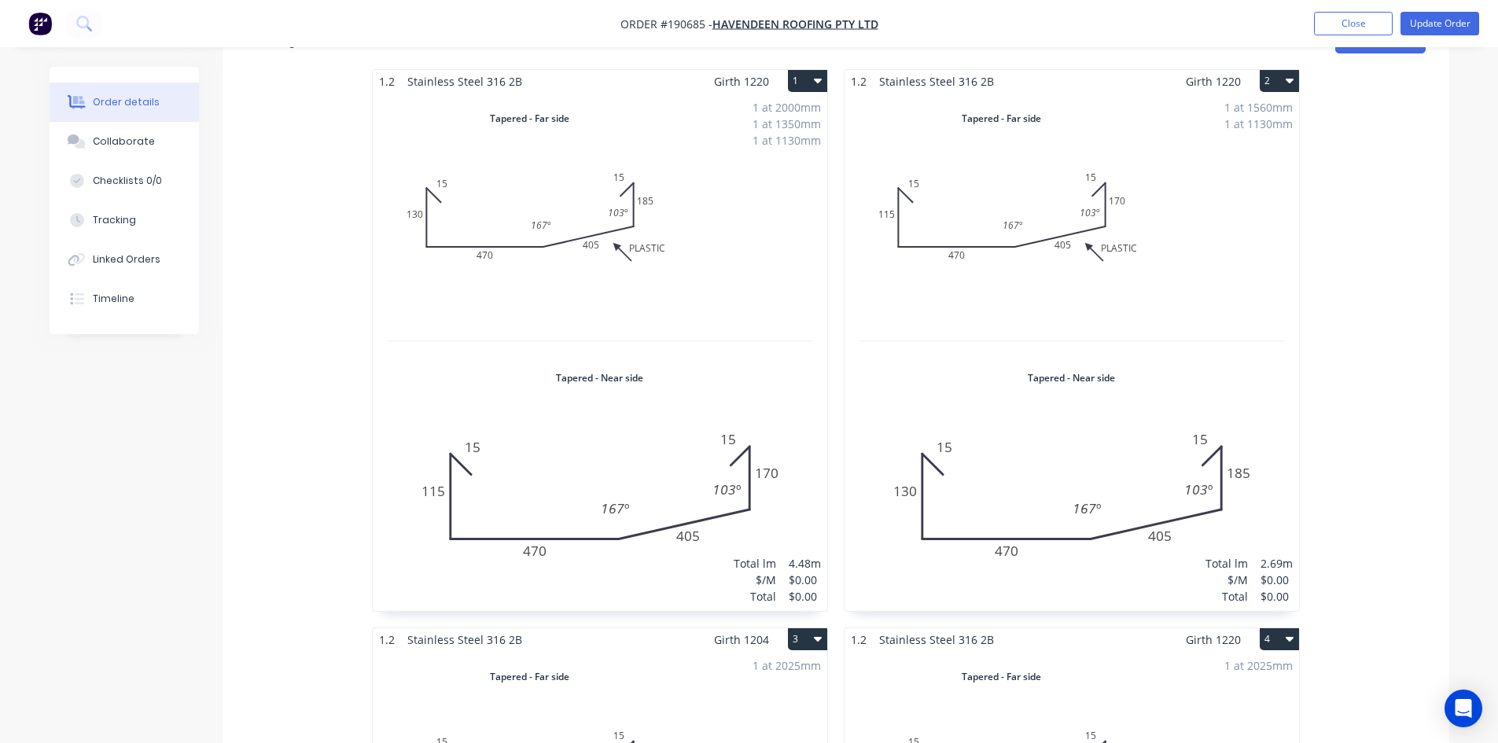
click at [766, 202] on div "1 at 2000mm 1 at 1350mm 1 at 1130mm Total lm $/M Total 4.48m $0.00 $0.00" at bounding box center [600, 352] width 454 height 518
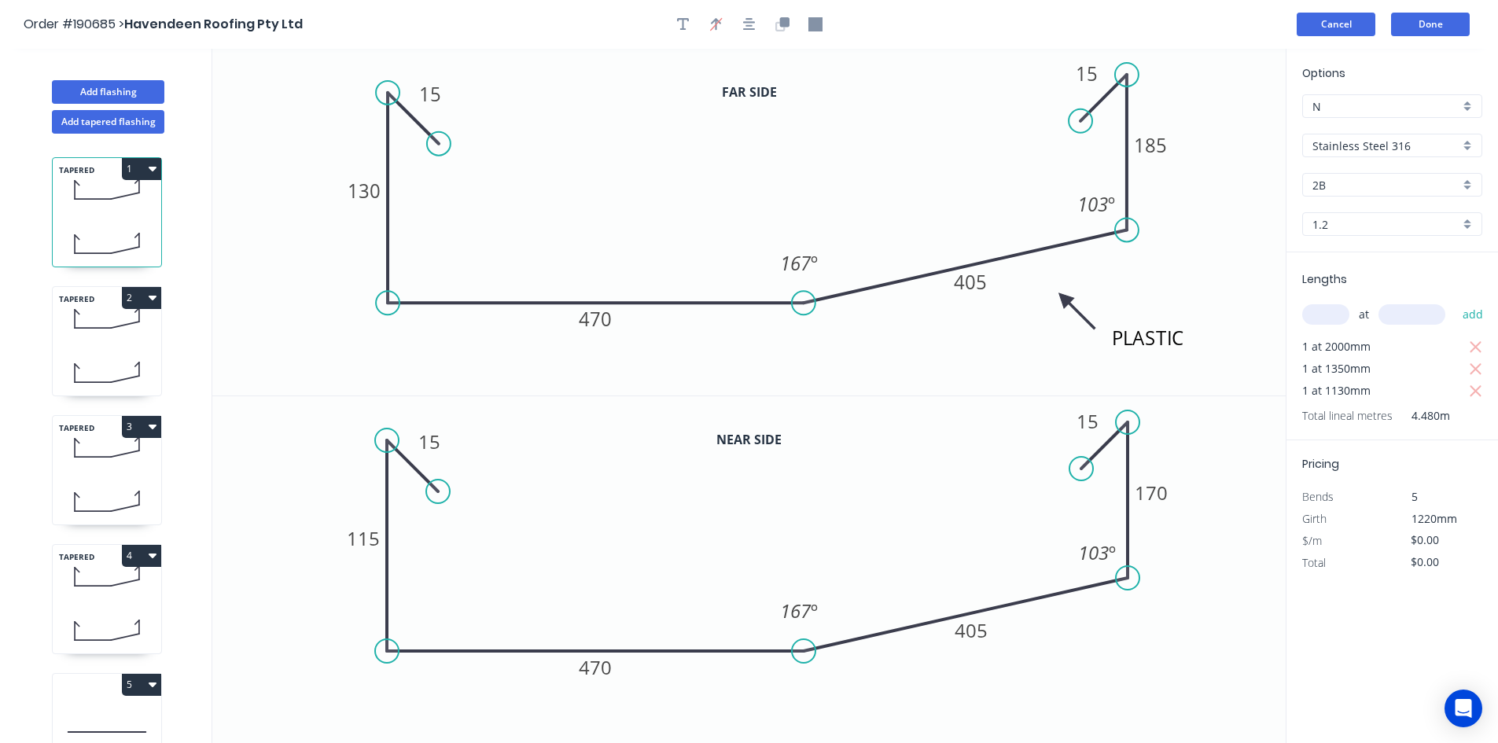
click at [1349, 22] on button "Cancel" at bounding box center [1335, 25] width 79 height 24
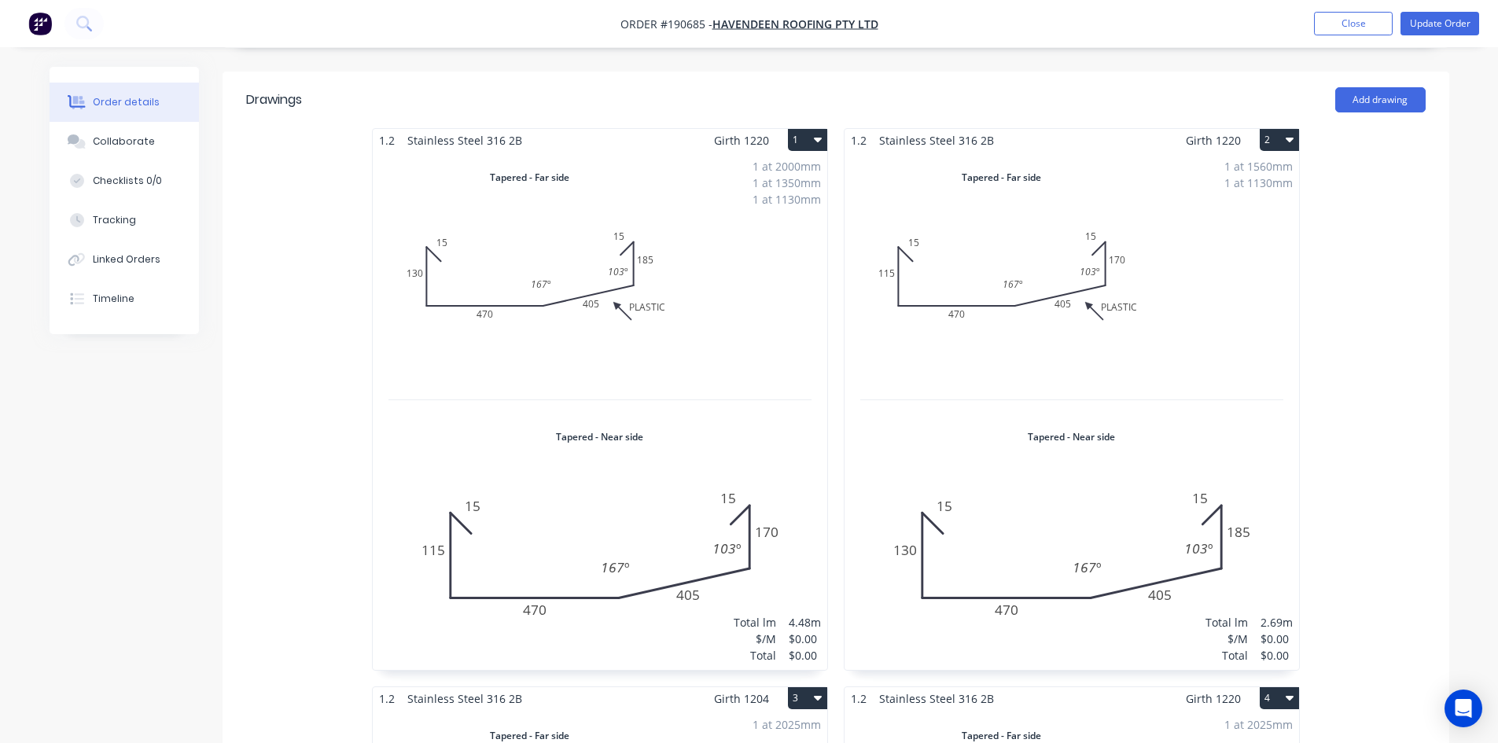
scroll to position [393, 0]
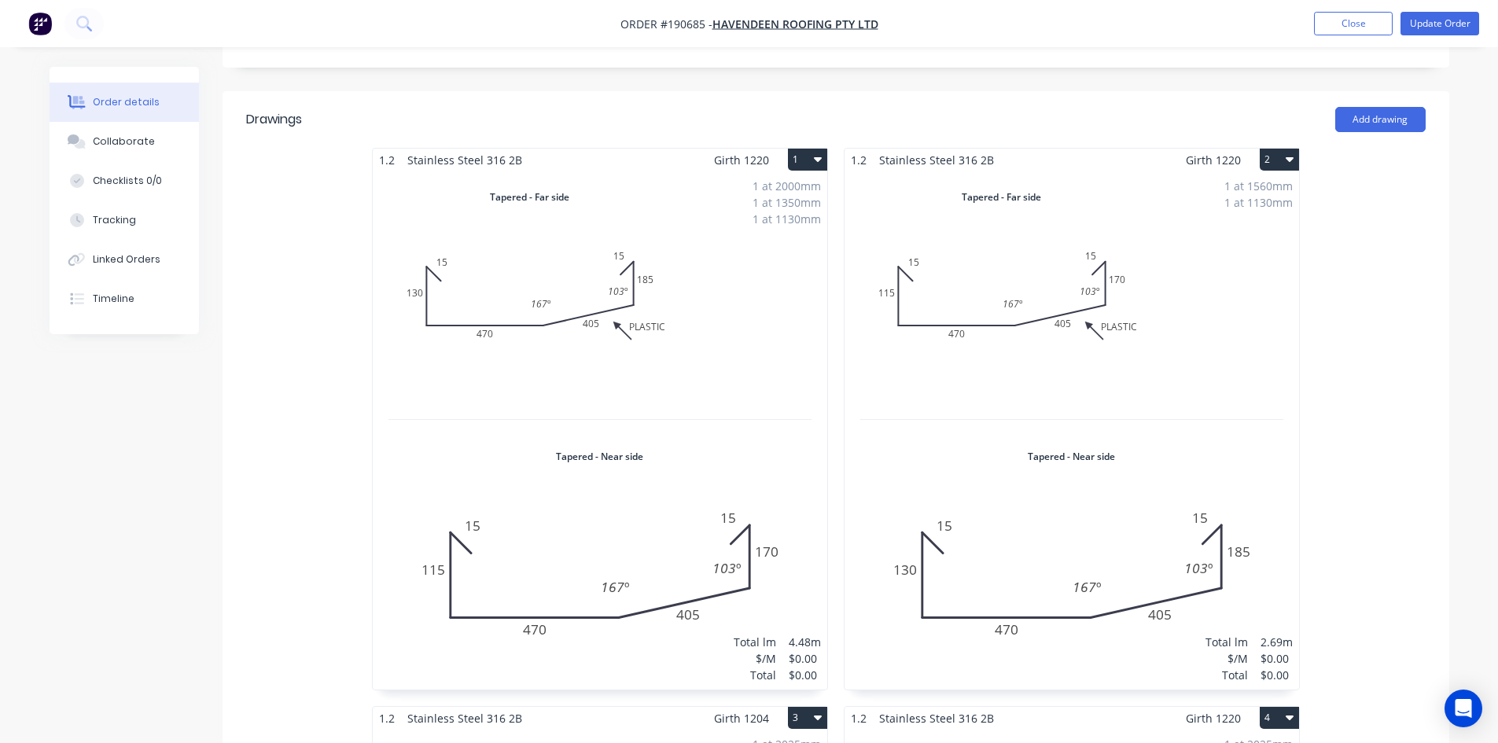
click at [762, 308] on div "1 at 2000mm 1 at 1350mm 1 at 1130mm Total lm $/M Total 4.48m $0.00 $0.00" at bounding box center [600, 430] width 454 height 518
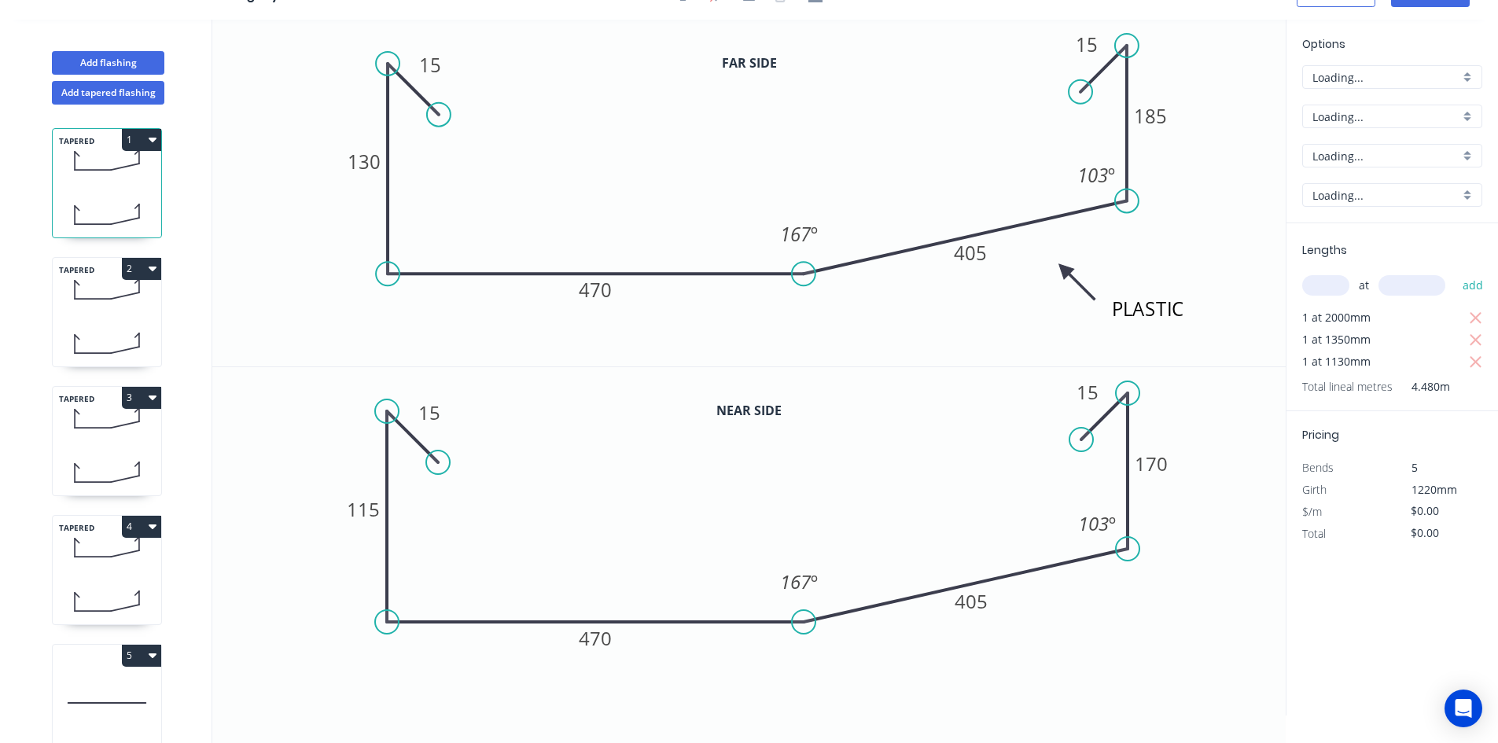
scroll to position [29, 0]
click at [1421, 535] on input "$0.00" at bounding box center [1436, 533] width 53 height 22
drag, startPoint x: 1433, startPoint y: 531, endPoint x: 1407, endPoint y: 528, distance: 26.0
click at [1407, 528] on div "$0.00" at bounding box center [1435, 533] width 63 height 20
drag, startPoint x: 1438, startPoint y: 528, endPoint x: 1414, endPoint y: 529, distance: 23.6
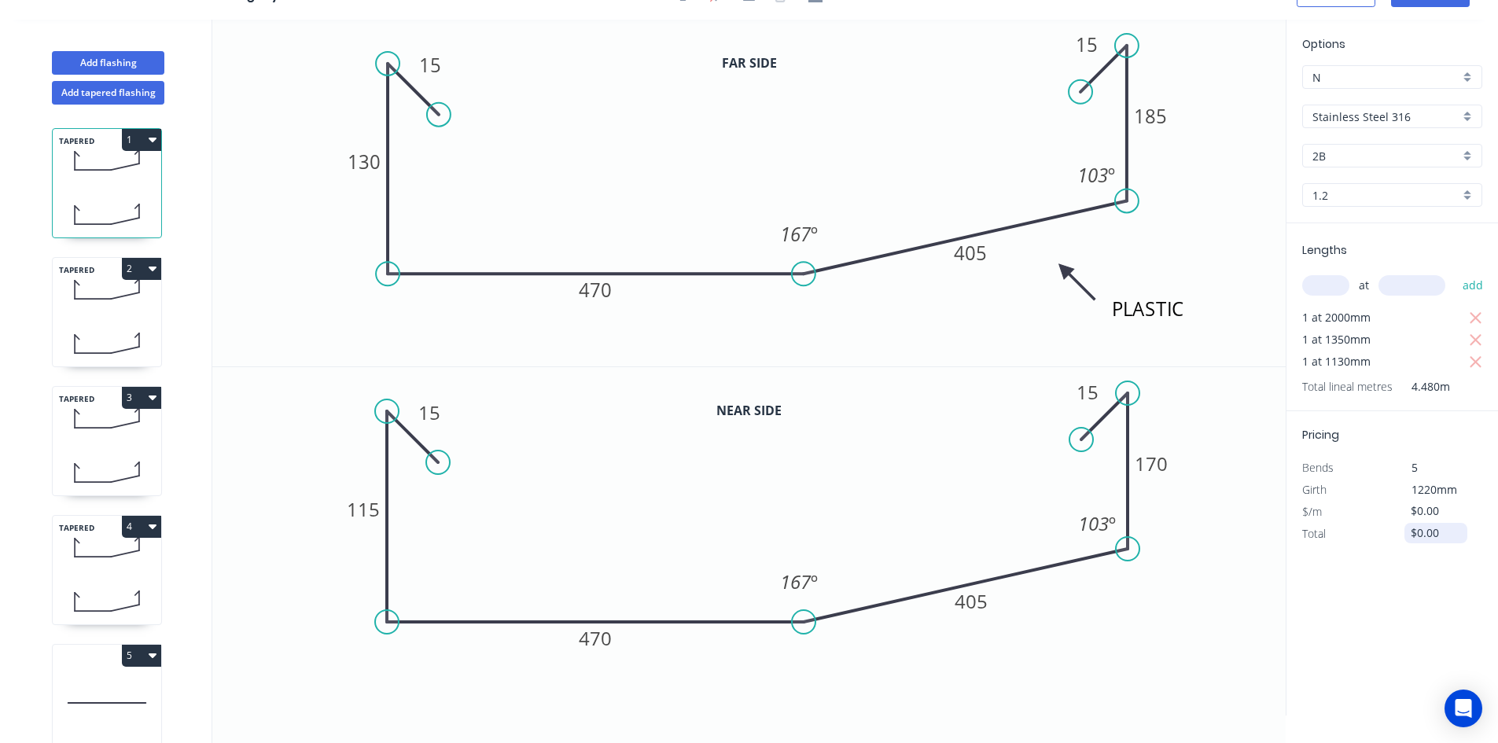
click at [1414, 529] on input "$0.00" at bounding box center [1436, 533] width 53 height 22
click at [1436, 595] on div "Options N N Stainless Steel 316 Stainless Steel 316 2B 2B 1.2 1.2 Lengths at ad…" at bounding box center [1391, 368] width 212 height 696
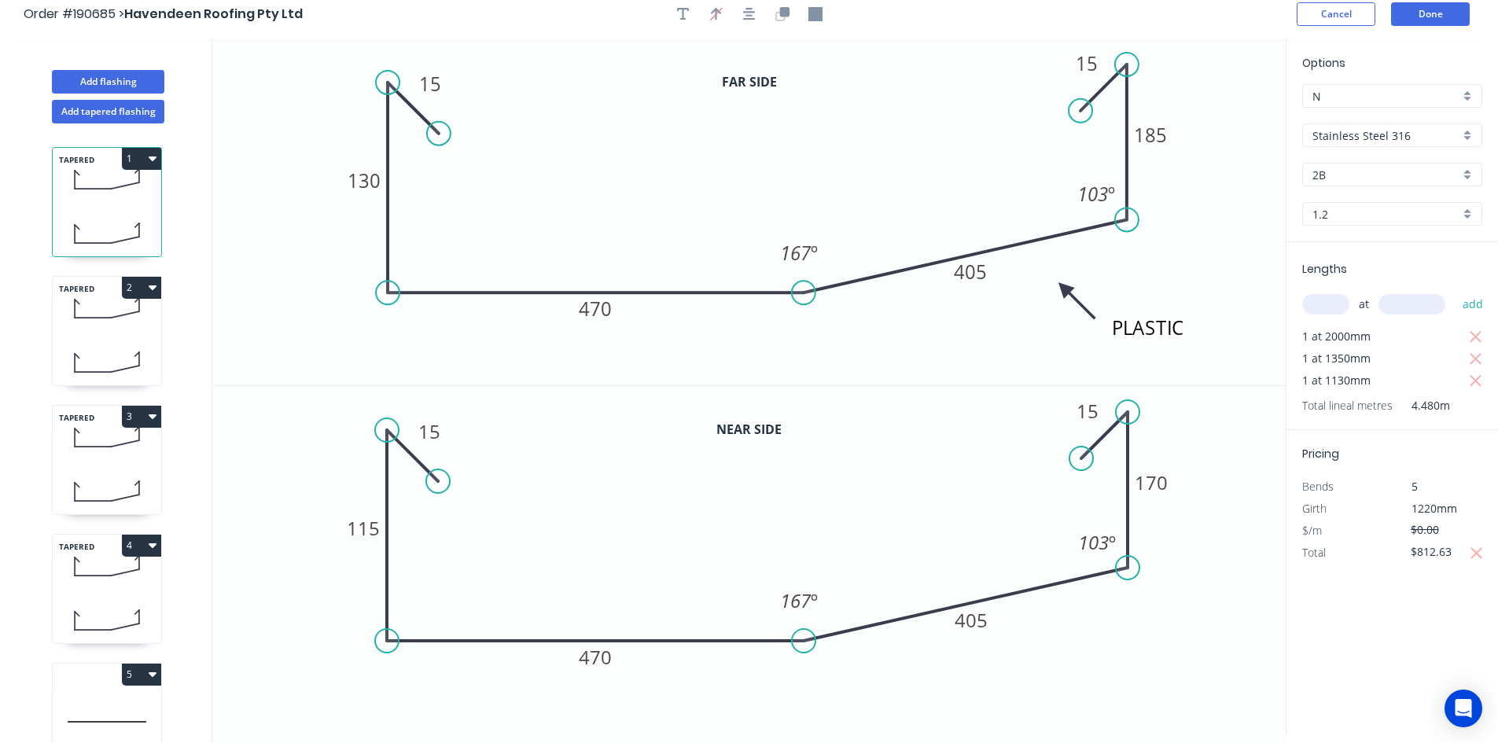
scroll to position [0, 0]
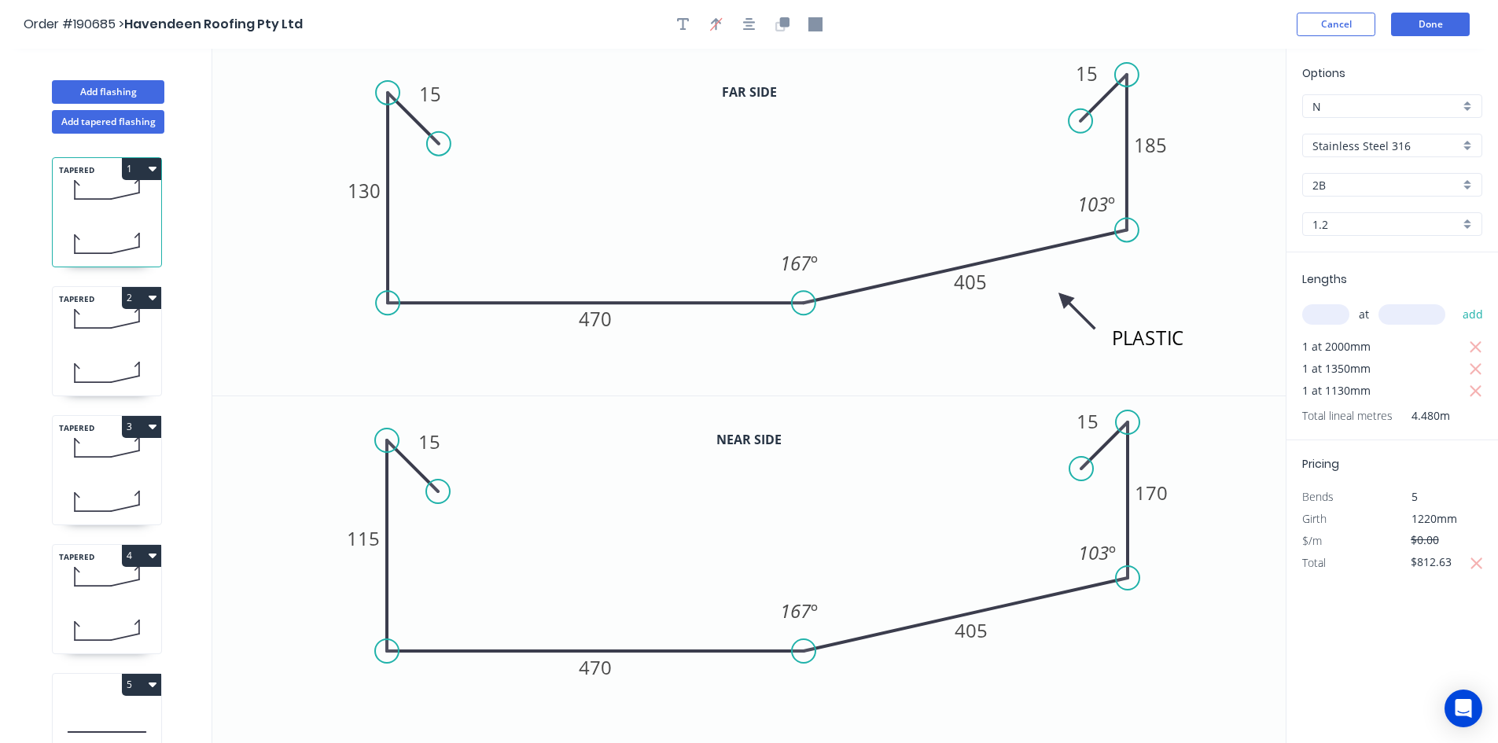
click at [108, 346] on div "TAPERED 2" at bounding box center [107, 341] width 110 height 110
click at [1422, 538] on input "$0.00" at bounding box center [1436, 540] width 53 height 22
click at [1380, 558] on div "Options N N Stainless Steel 316 Stainless Steel 316 2B 2B 1.2 1.2 Lengths at ad…" at bounding box center [1391, 397] width 212 height 696
click at [143, 455] on icon at bounding box center [107, 447] width 108 height 46
click at [1426, 516] on input "$0.00" at bounding box center [1436, 518] width 53 height 22
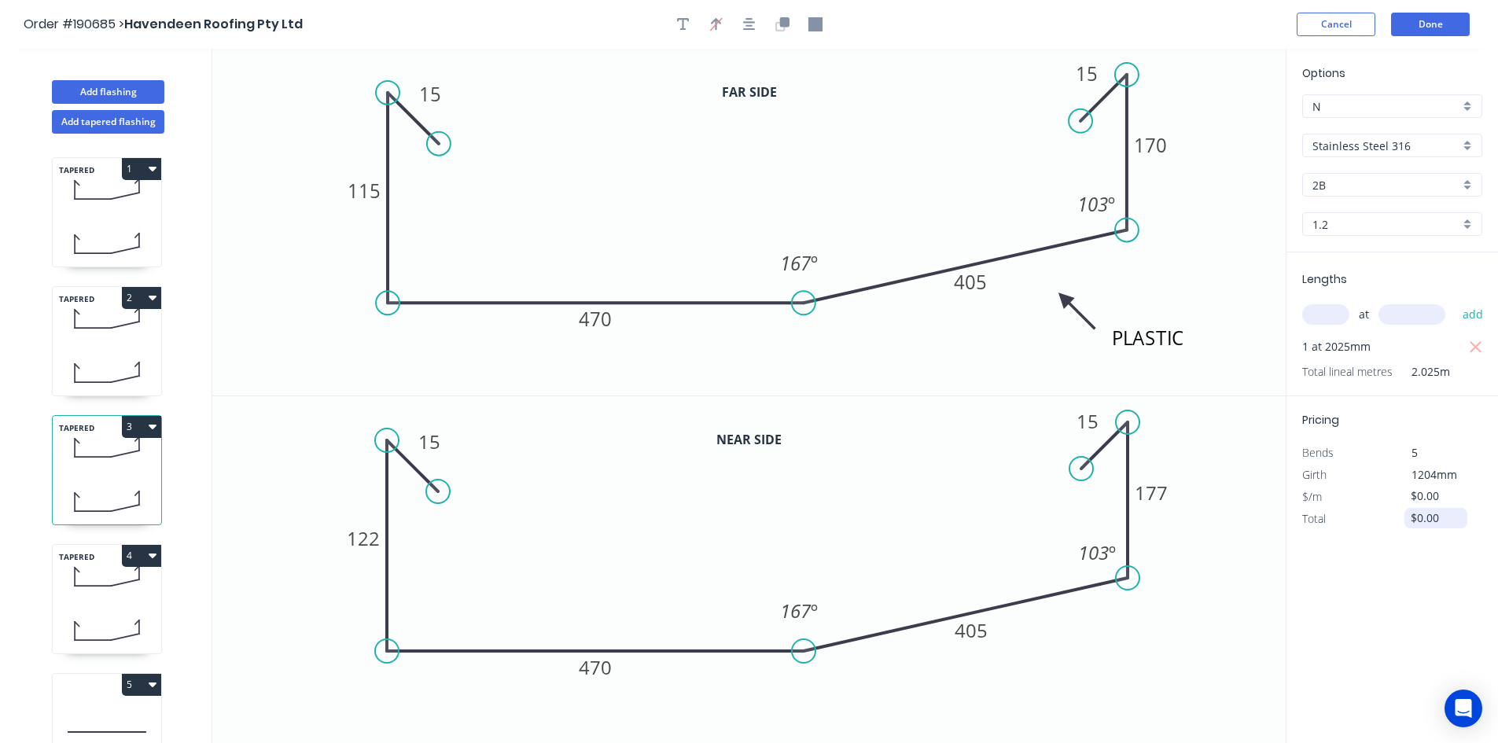
drag, startPoint x: 1436, startPoint y: 516, endPoint x: 1414, endPoint y: 516, distance: 21.2
click at [1414, 516] on input "$0.00" at bounding box center [1436, 518] width 53 height 22
click at [1411, 575] on div "Options N N Stainless Steel 316 Stainless Steel 316 2B 2B 1.2 1.2 Lengths at ad…" at bounding box center [1391, 397] width 212 height 696
click at [126, 573] on icon at bounding box center [107, 576] width 108 height 46
click at [1421, 518] on input "$0.00" at bounding box center [1436, 518] width 53 height 22
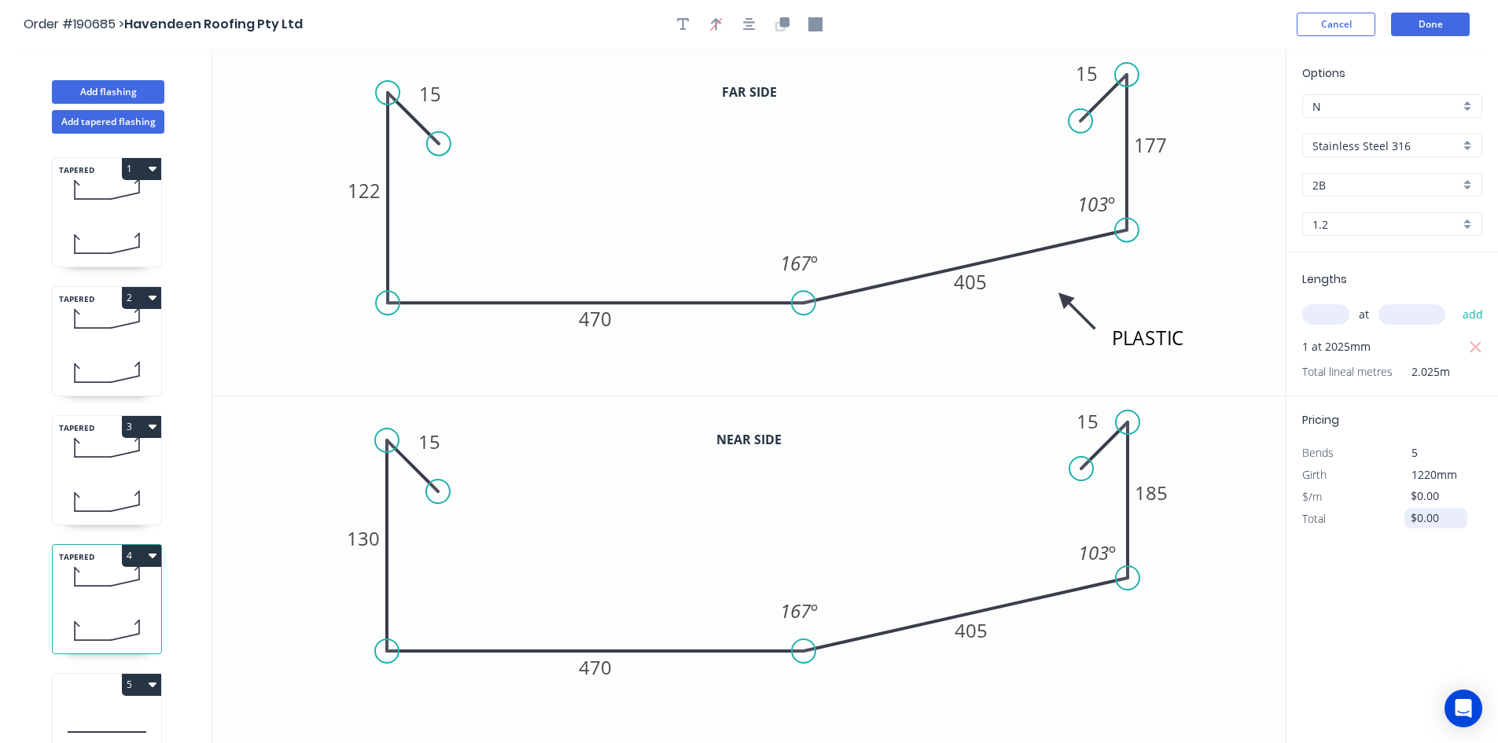
drag, startPoint x: 1437, startPoint y: 516, endPoint x: 1417, endPoint y: 514, distance: 19.8
click at [1417, 514] on input "$0.00" at bounding box center [1436, 518] width 53 height 22
type input "$367.31"
click at [1402, 521] on div "$367.31" at bounding box center [1434, 519] width 85 height 22
click at [1453, 29] on button "Done" at bounding box center [1430, 25] width 79 height 24
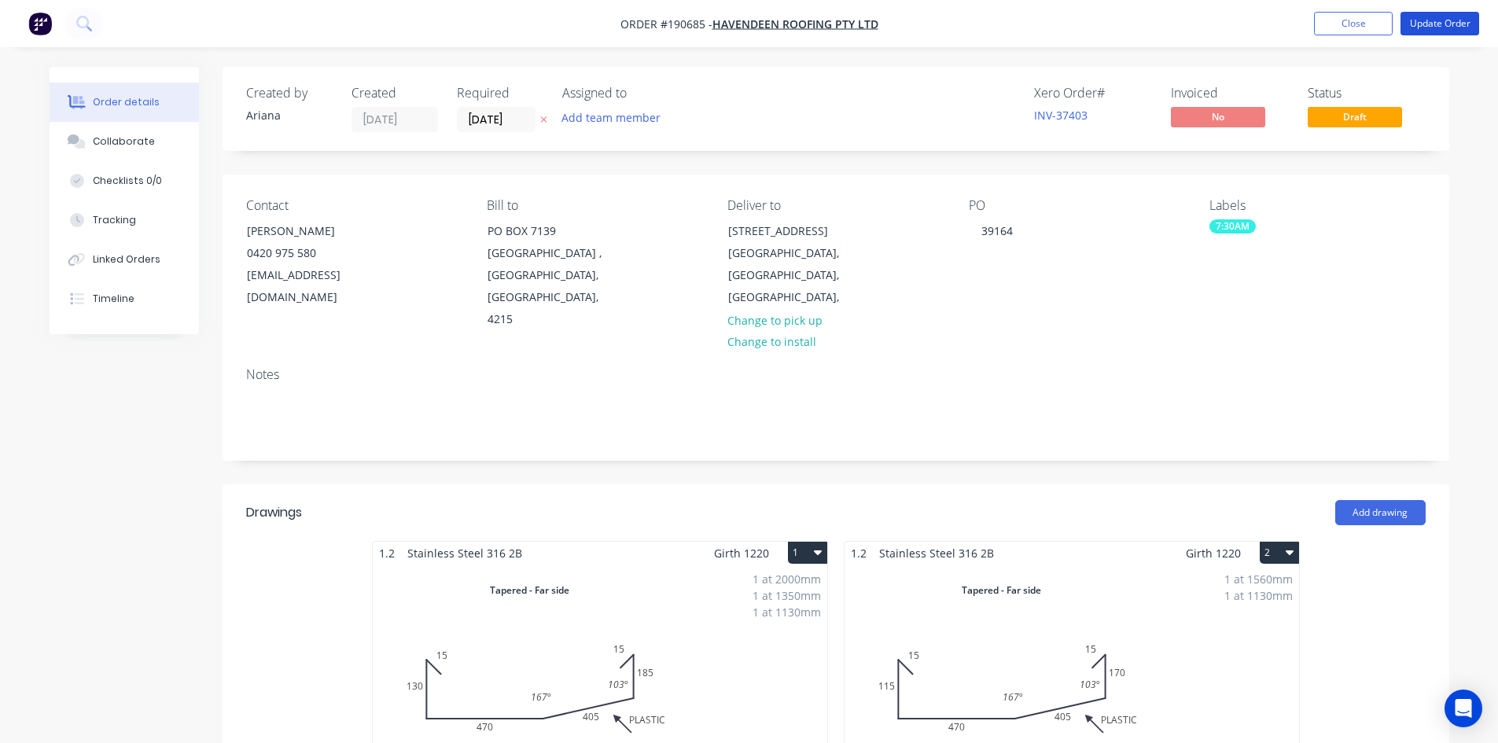
click at [1454, 28] on button "Update Order" at bounding box center [1439, 24] width 79 height 24
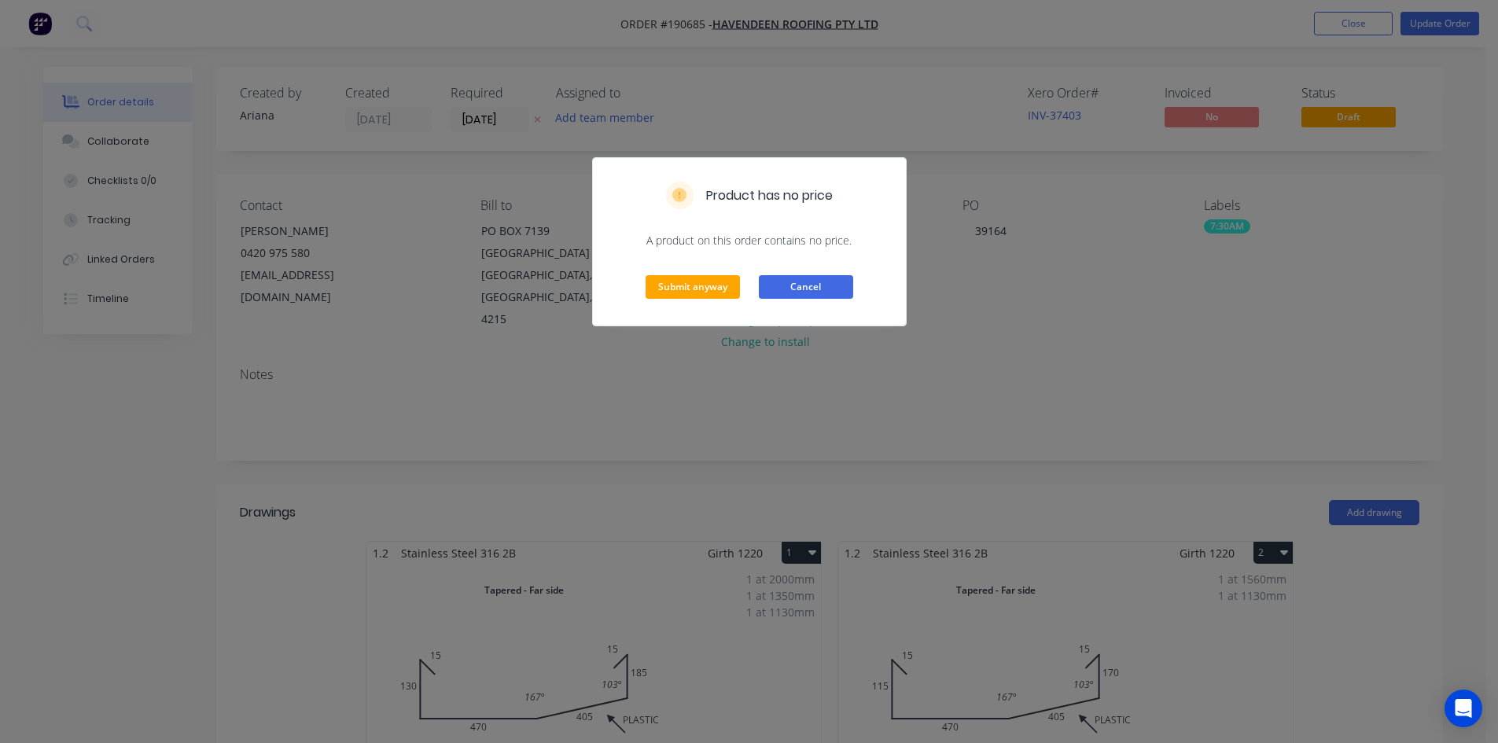
click at [768, 285] on button "Cancel" at bounding box center [806, 287] width 94 height 24
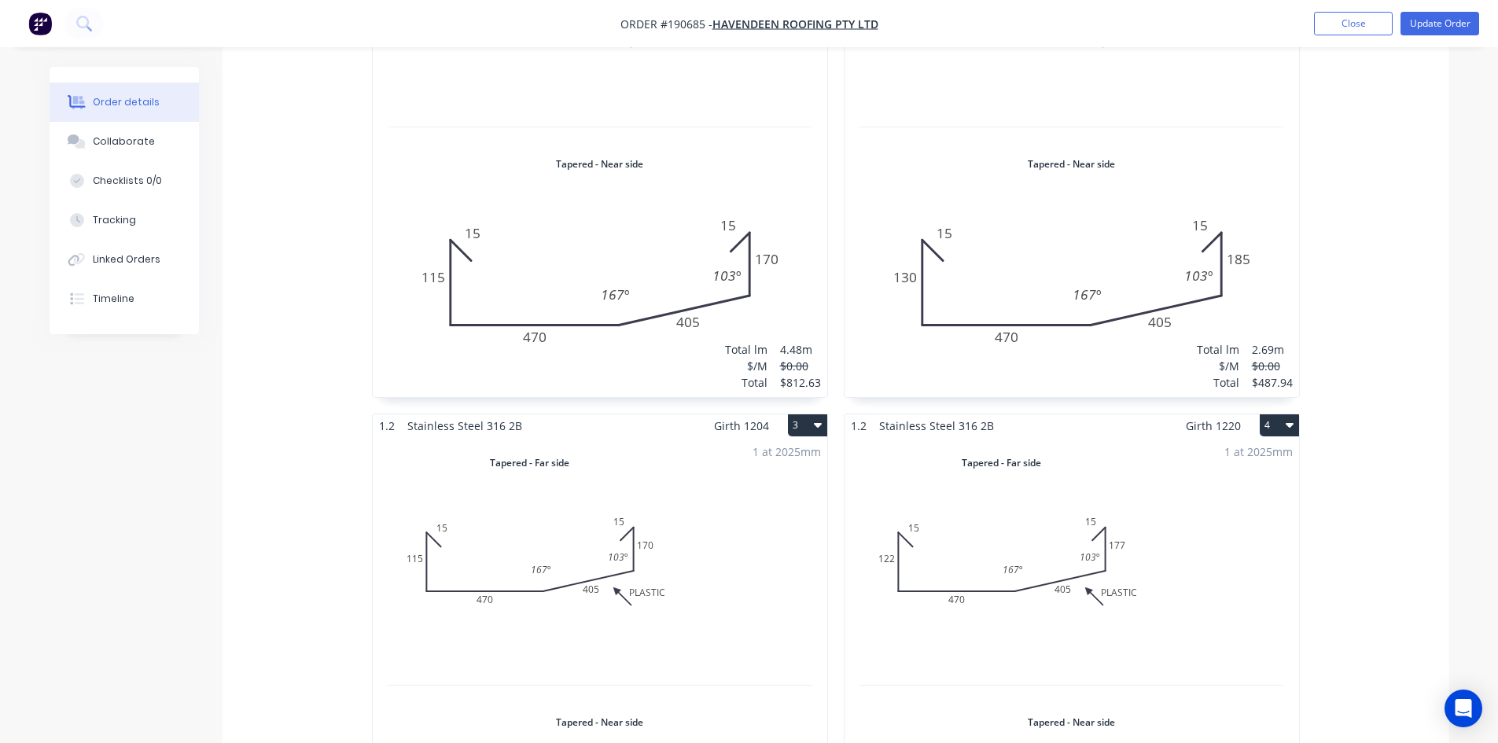
scroll to position [629, 0]
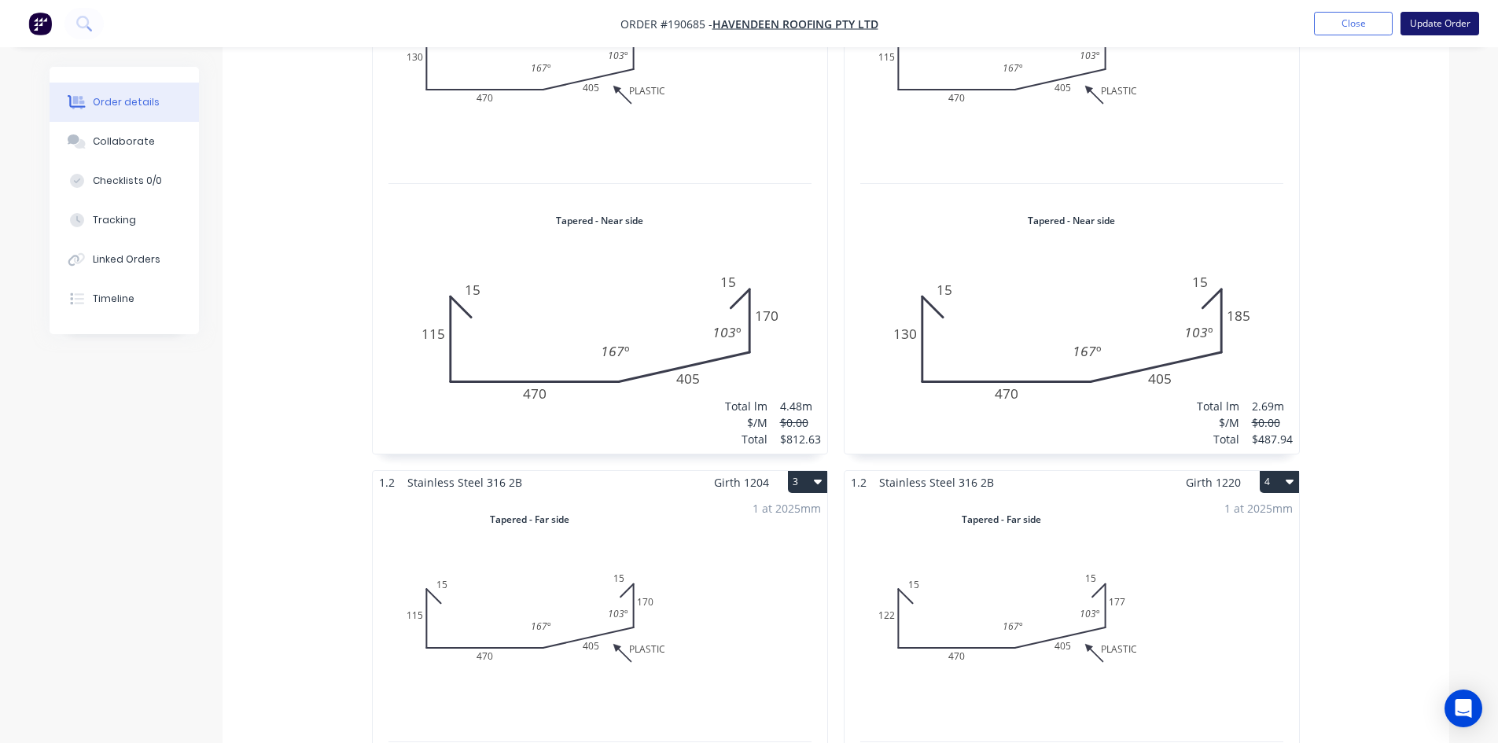
click at [1415, 32] on button "Update Order" at bounding box center [1439, 24] width 79 height 24
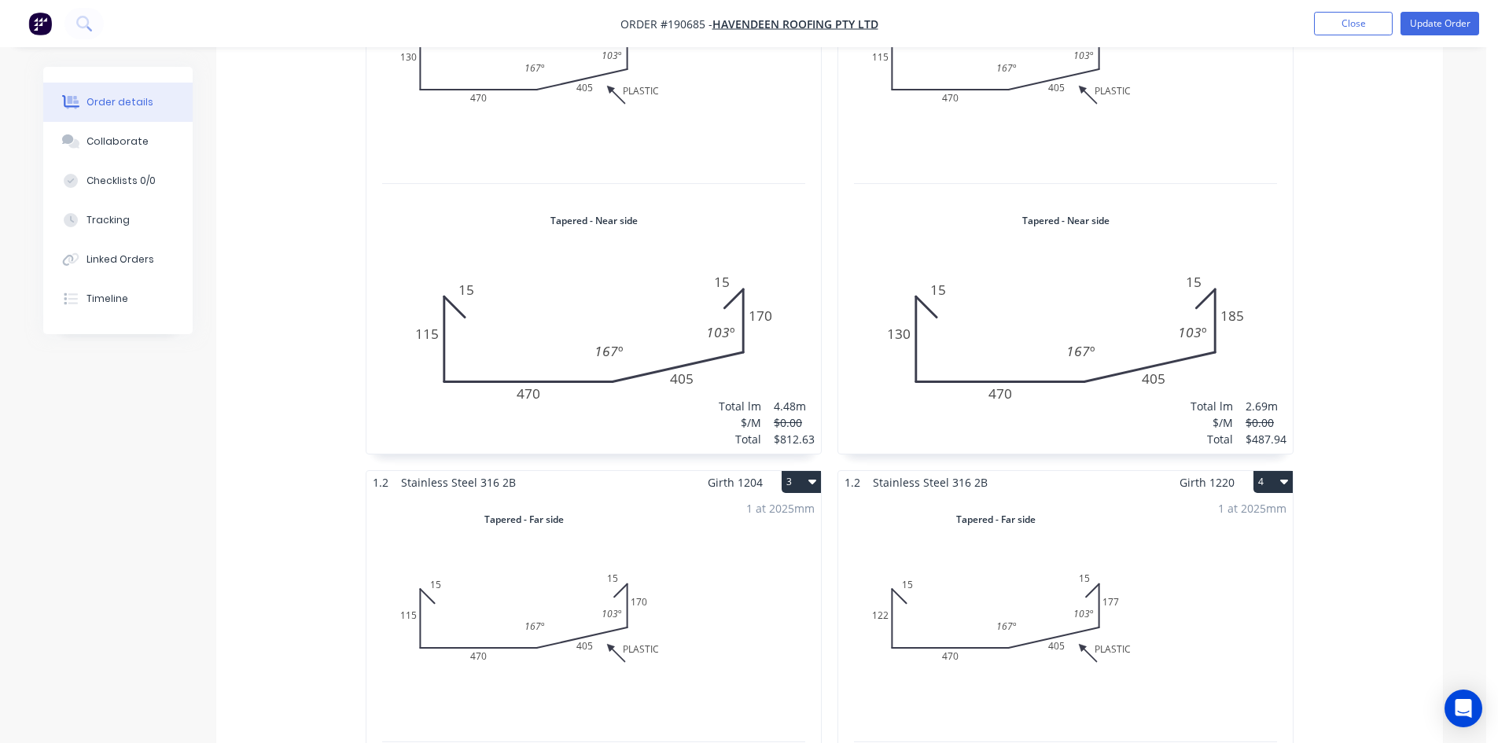
scroll to position [0, 0]
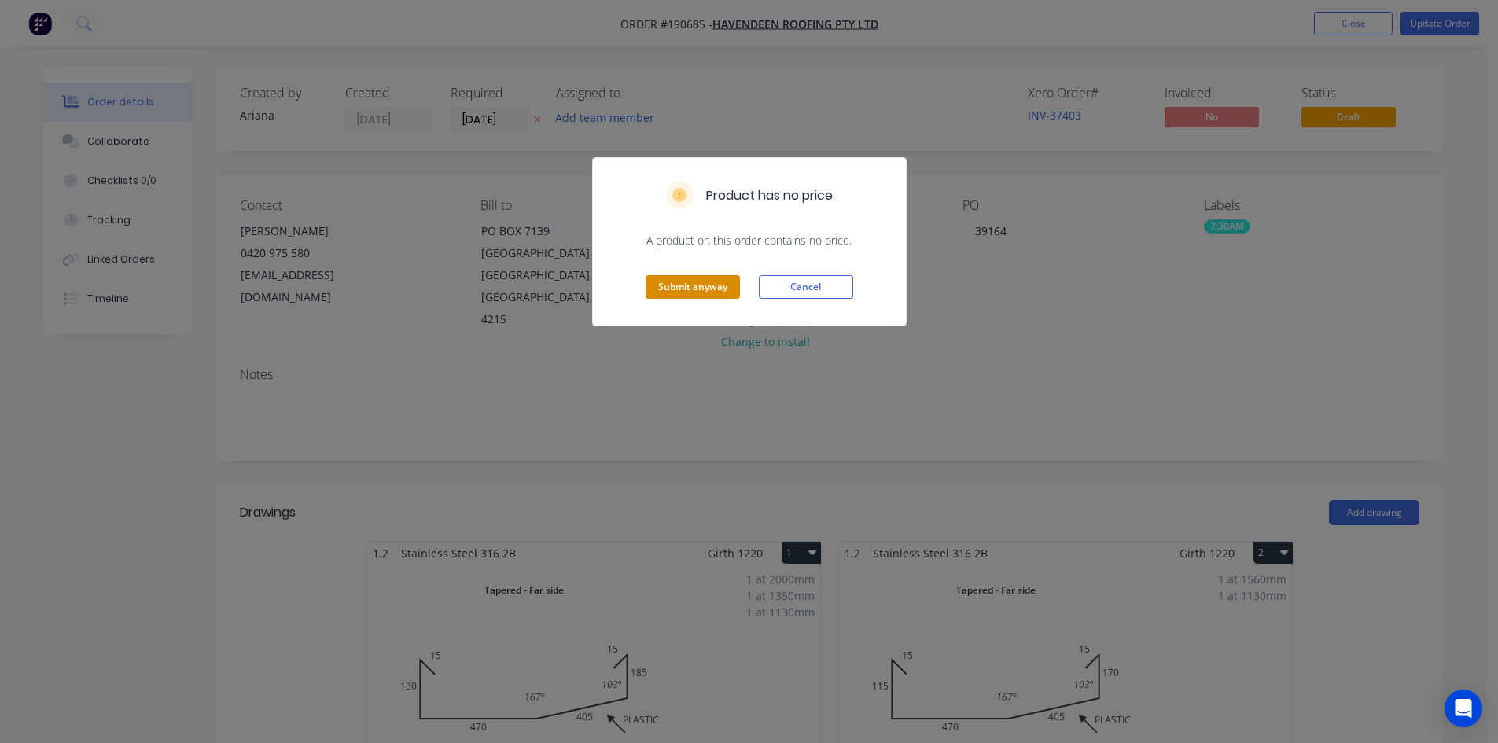
click at [697, 292] on button "Submit anyway" at bounding box center [692, 287] width 94 height 24
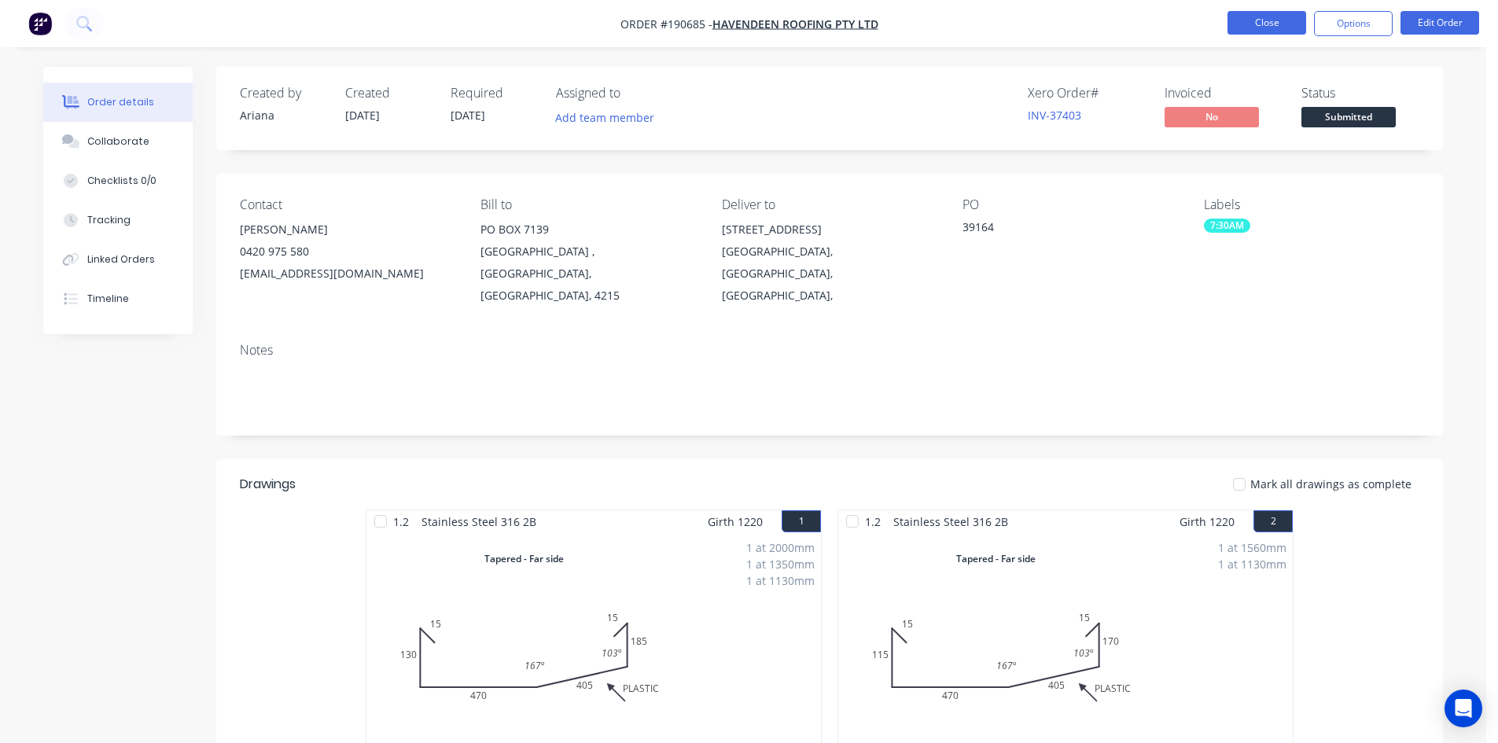
click at [1267, 21] on button "Close" at bounding box center [1266, 23] width 79 height 24
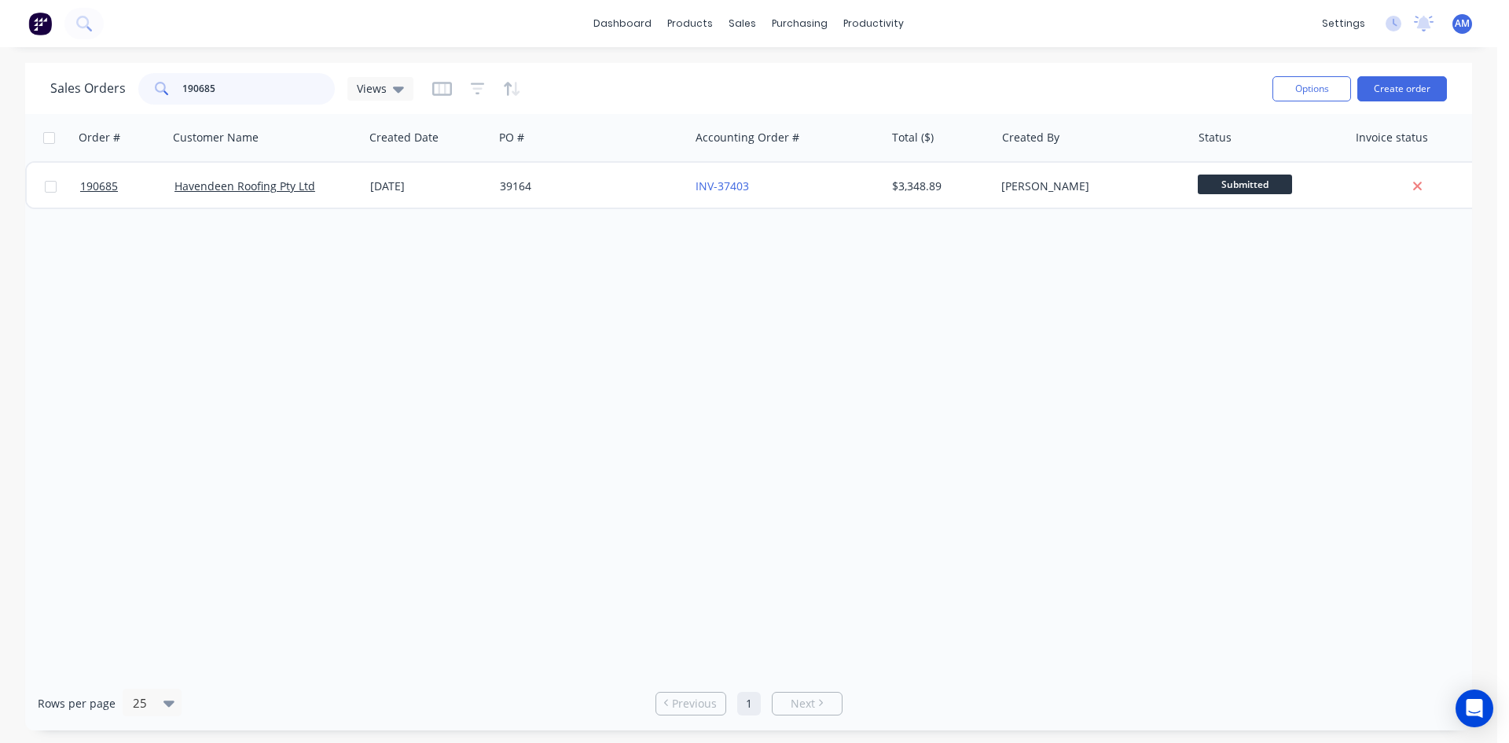
drag, startPoint x: 223, startPoint y: 85, endPoint x: 120, endPoint y: 98, distance: 103.8
click at [121, 98] on div "Sales Orders 190685 Views" at bounding box center [231, 88] width 363 height 31
type input "190873"
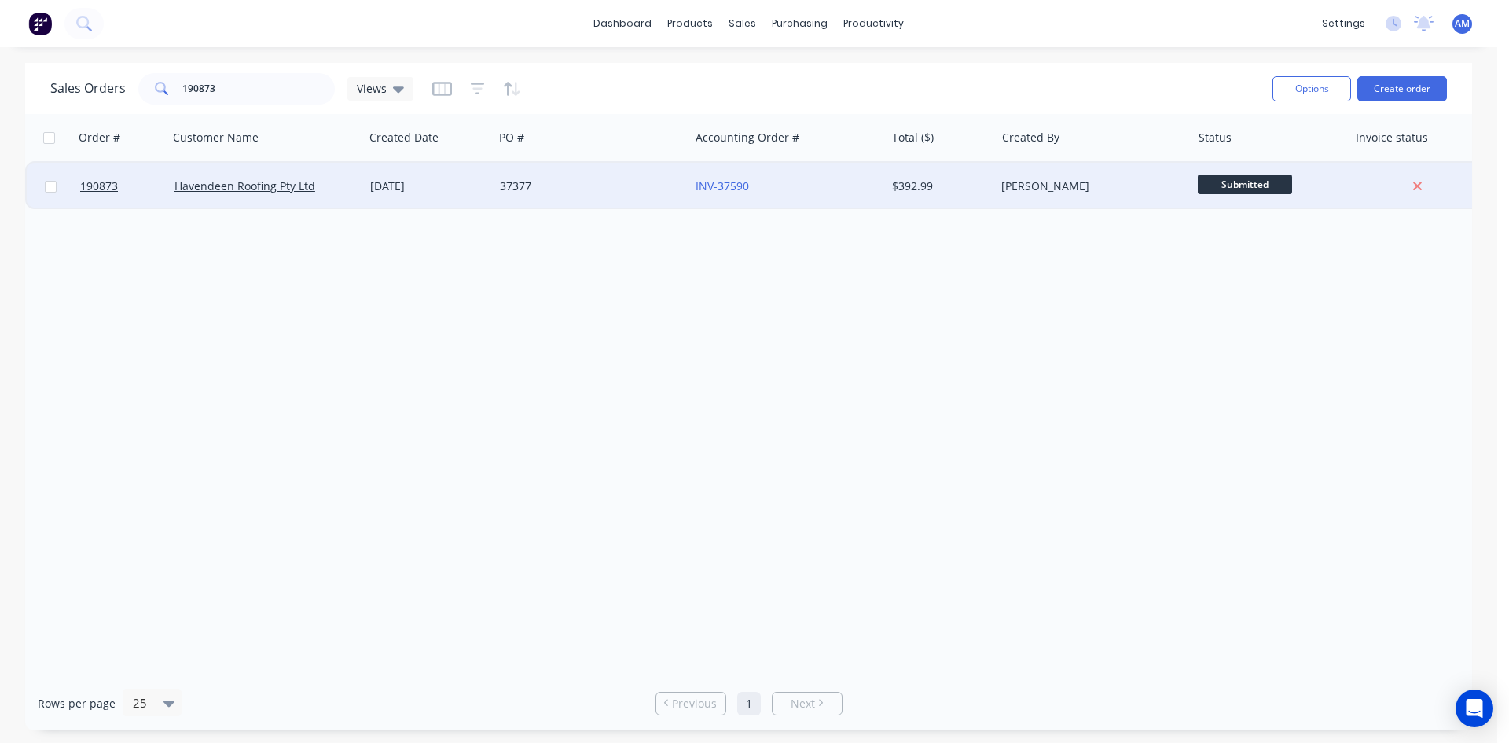
click at [566, 192] on div "37377" at bounding box center [587, 186] width 175 height 16
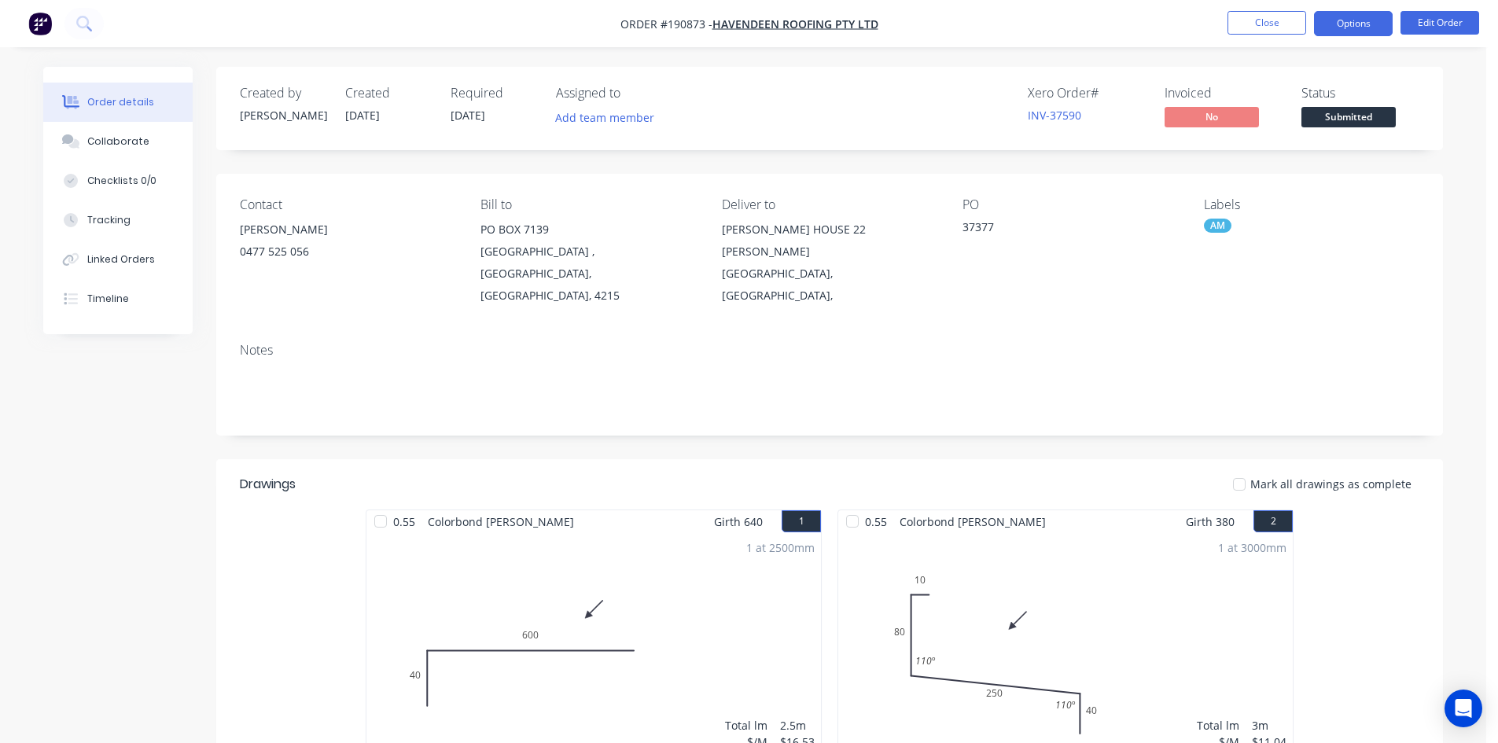
click at [1333, 30] on button "Options" at bounding box center [1353, 23] width 79 height 25
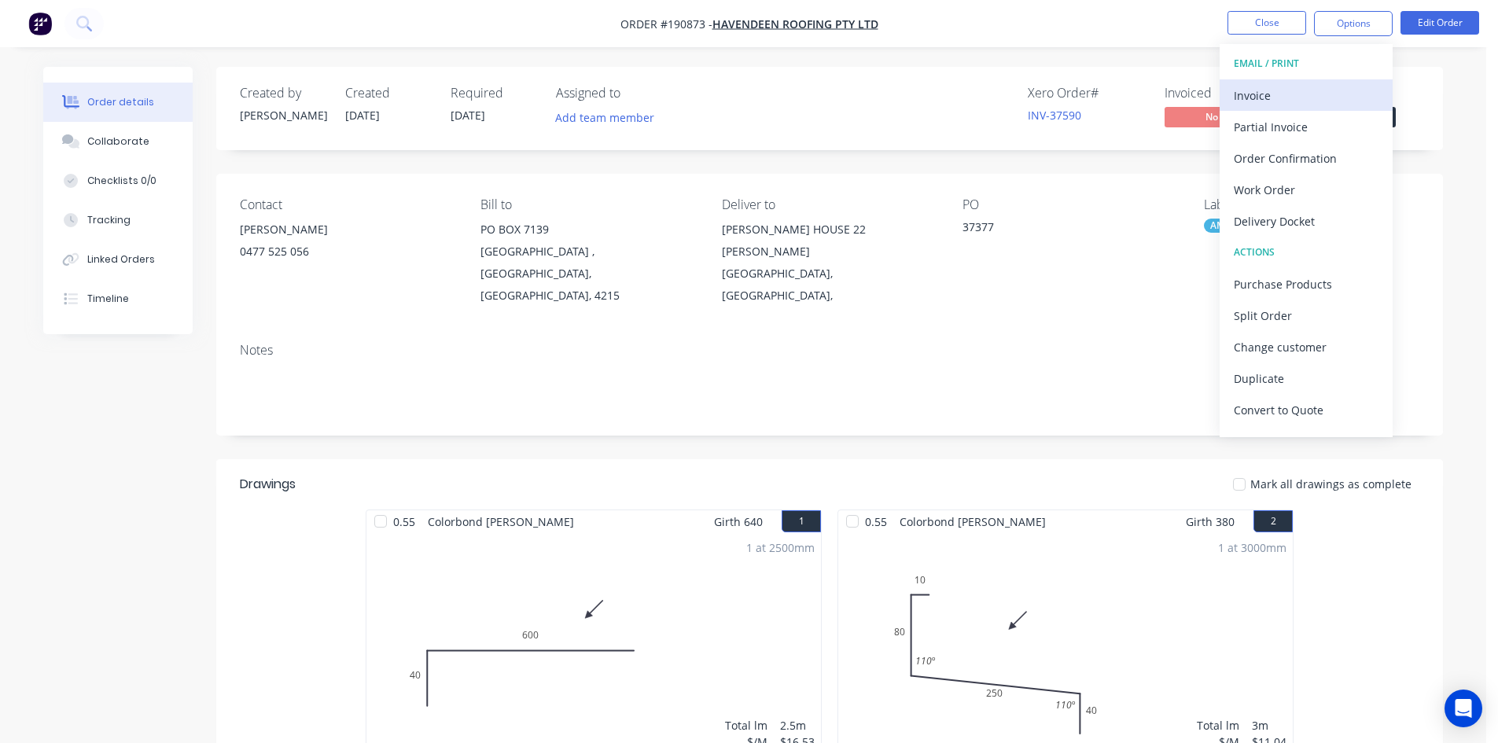
click at [1301, 91] on div "Invoice" at bounding box center [1305, 95] width 145 height 23
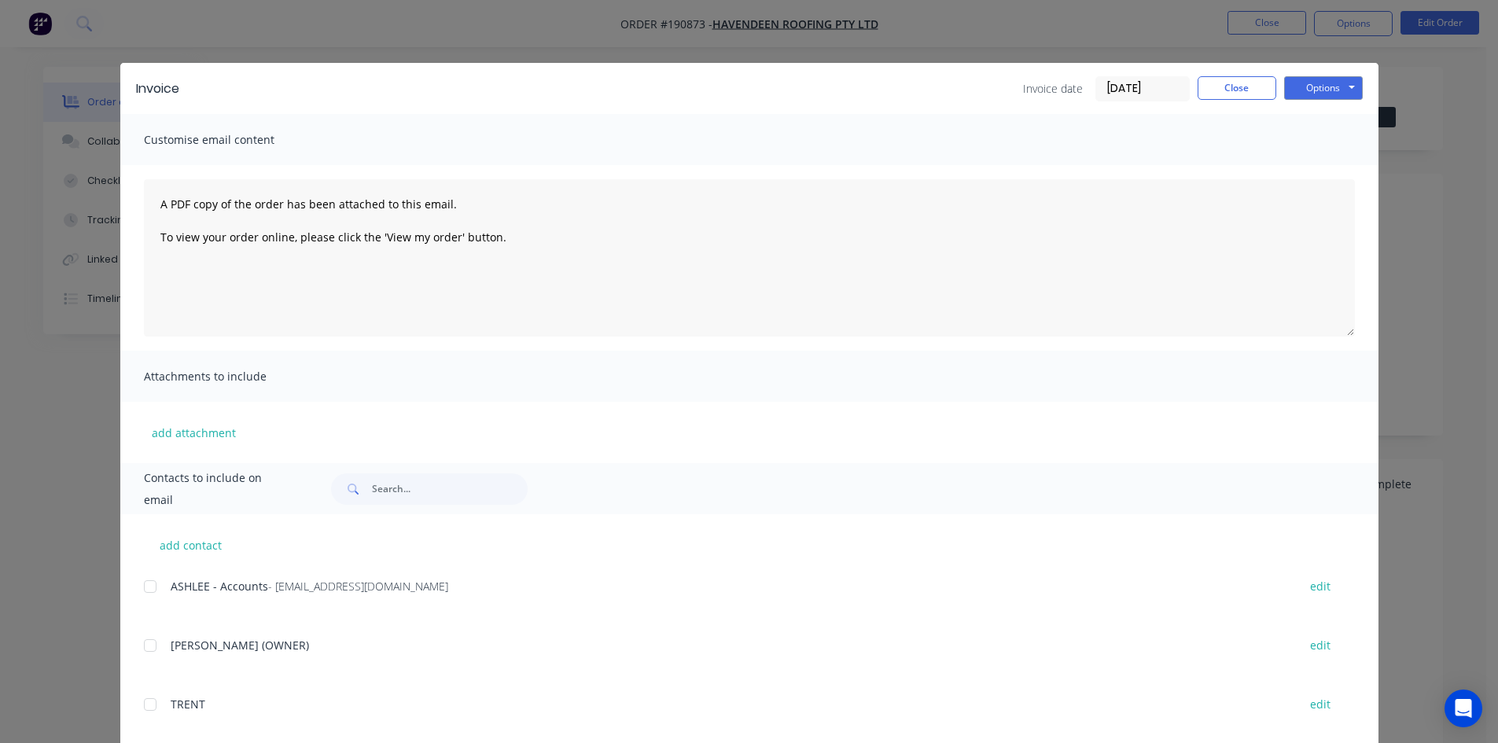
click at [149, 584] on div at bounding box center [149, 586] width 31 height 31
click at [1307, 91] on button "Options" at bounding box center [1323, 88] width 79 height 24
click at [1309, 165] on button "Email" at bounding box center [1334, 168] width 101 height 26
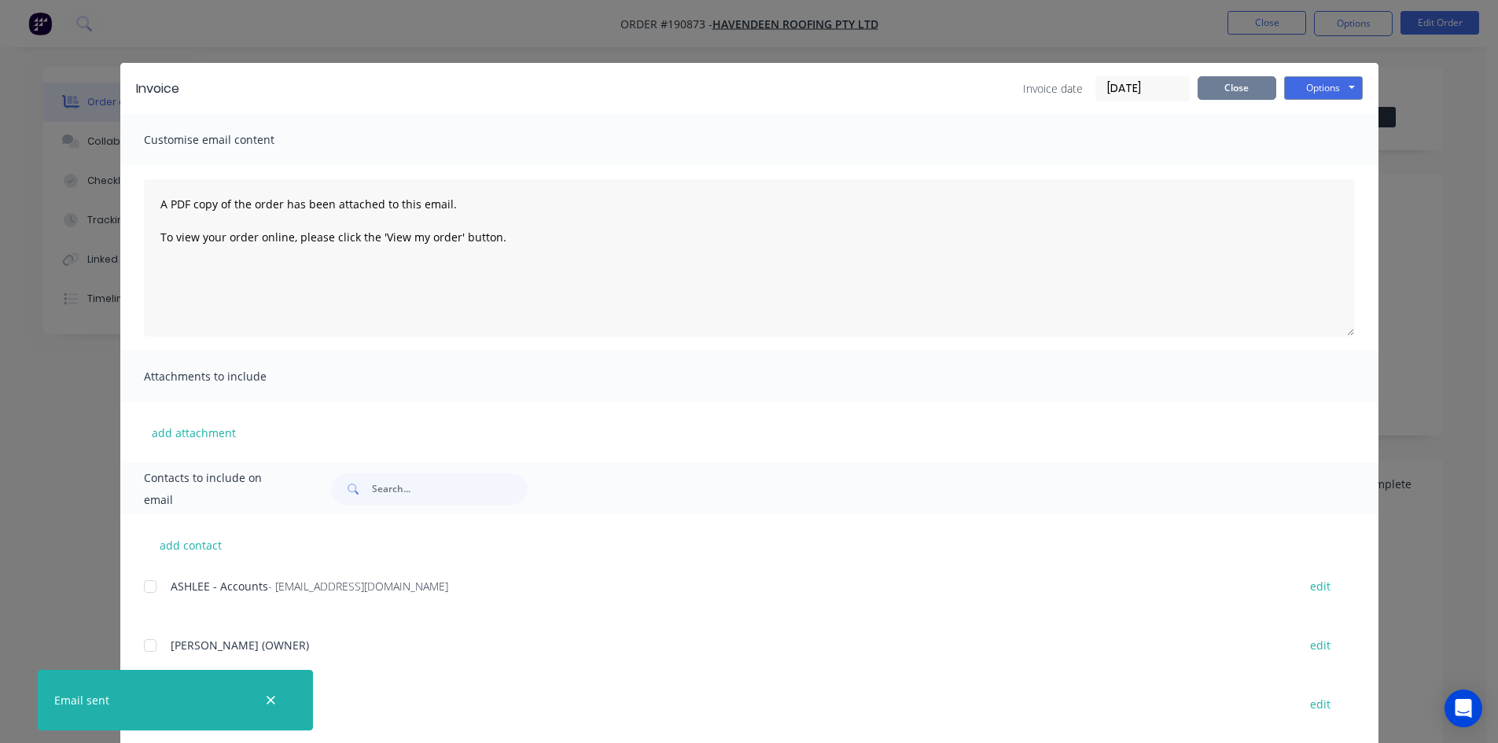
click at [1242, 81] on button "Close" at bounding box center [1236, 88] width 79 height 24
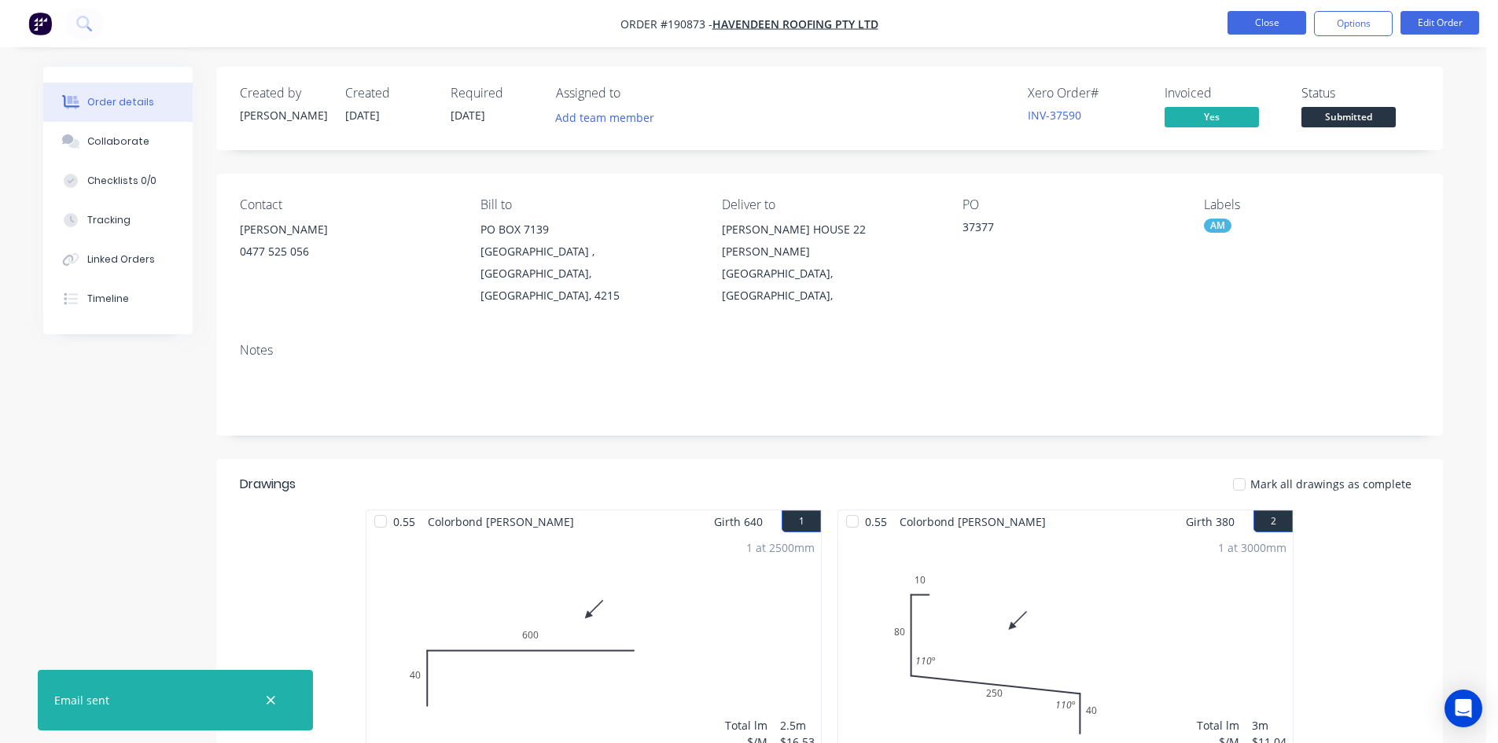
click at [1256, 25] on button "Close" at bounding box center [1266, 23] width 79 height 24
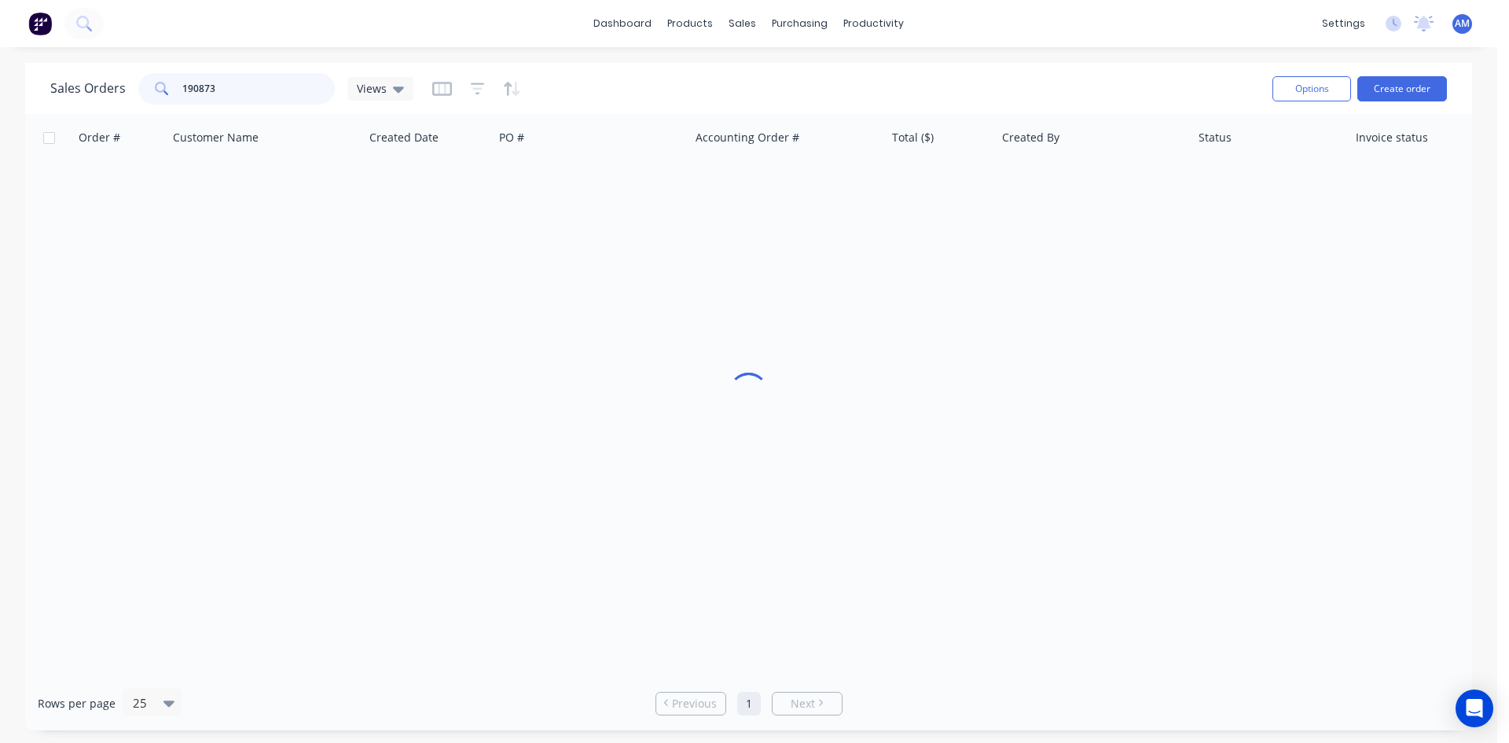
drag, startPoint x: 273, startPoint y: 97, endPoint x: 95, endPoint y: 86, distance: 178.1
click at [95, 86] on div "Sales Orders 190873 Views" at bounding box center [231, 88] width 363 height 31
type input "190841"
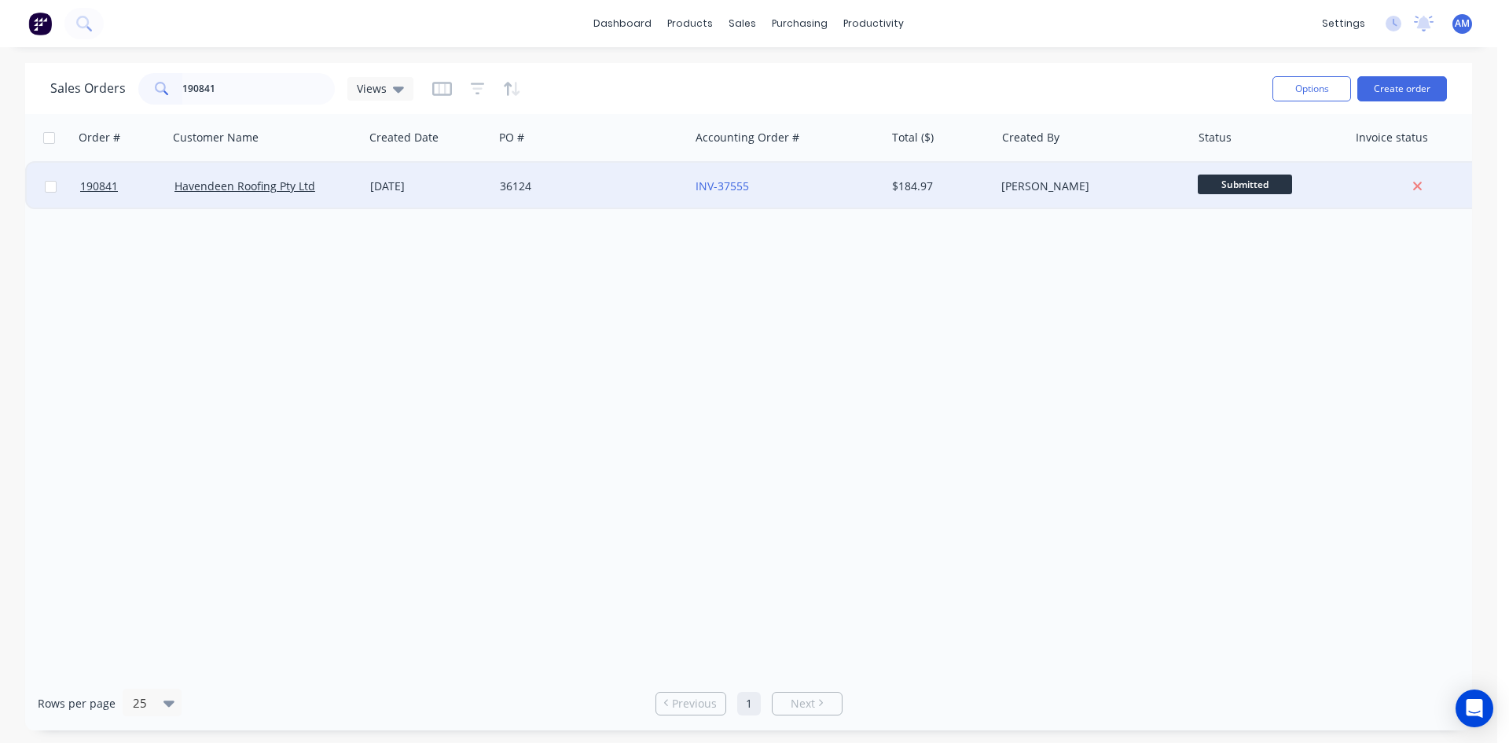
click at [590, 184] on div "36124" at bounding box center [587, 186] width 175 height 16
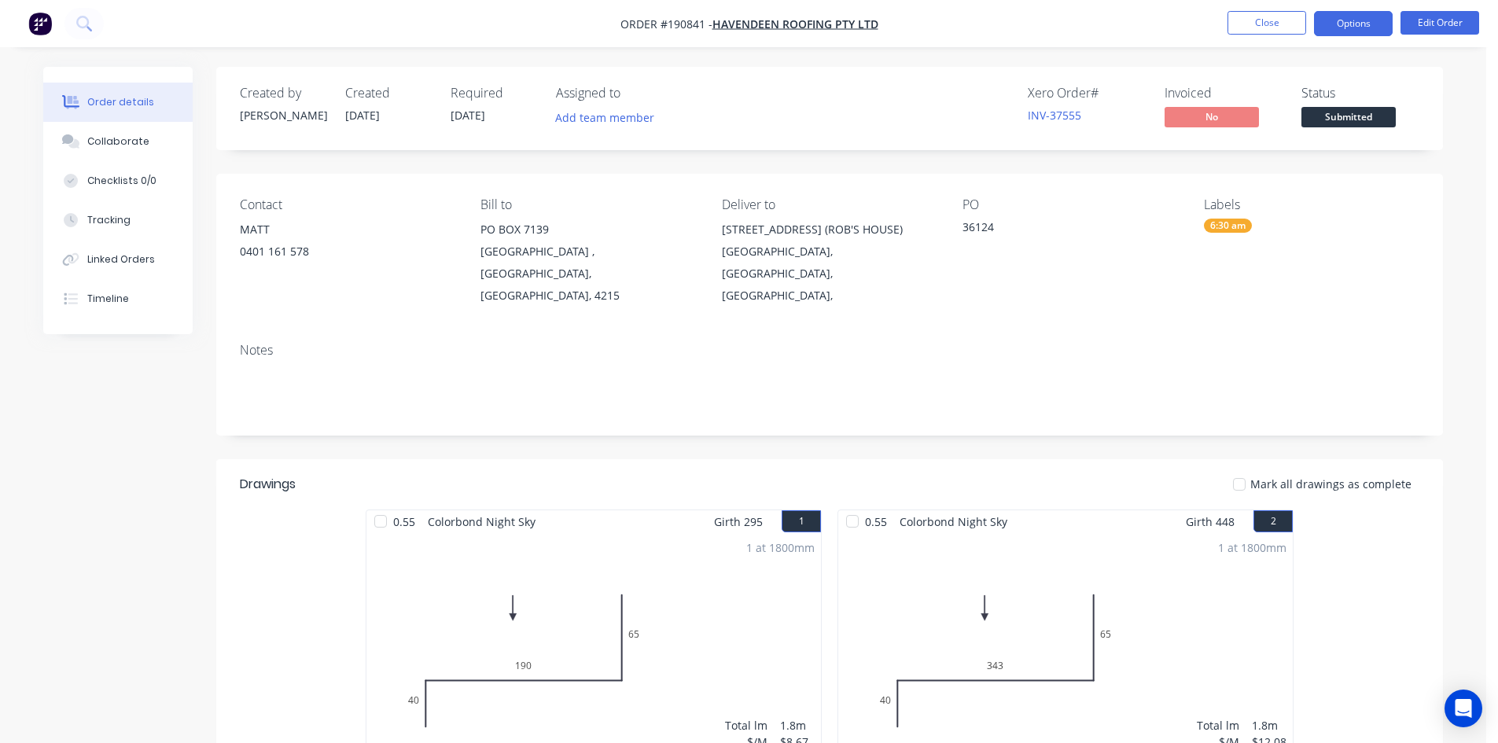
click at [1354, 24] on button "Options" at bounding box center [1353, 23] width 79 height 25
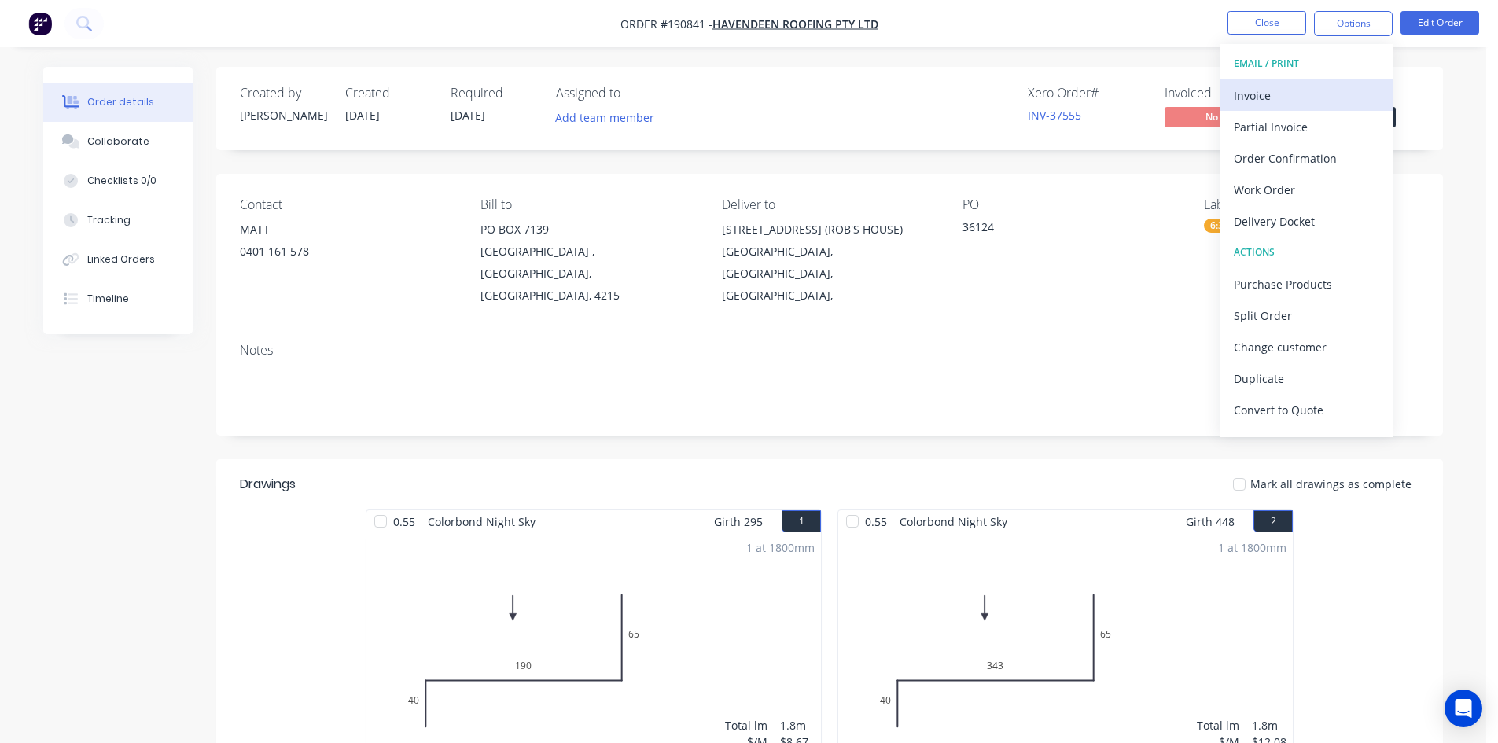
click at [1253, 91] on div "Invoice" at bounding box center [1305, 95] width 145 height 23
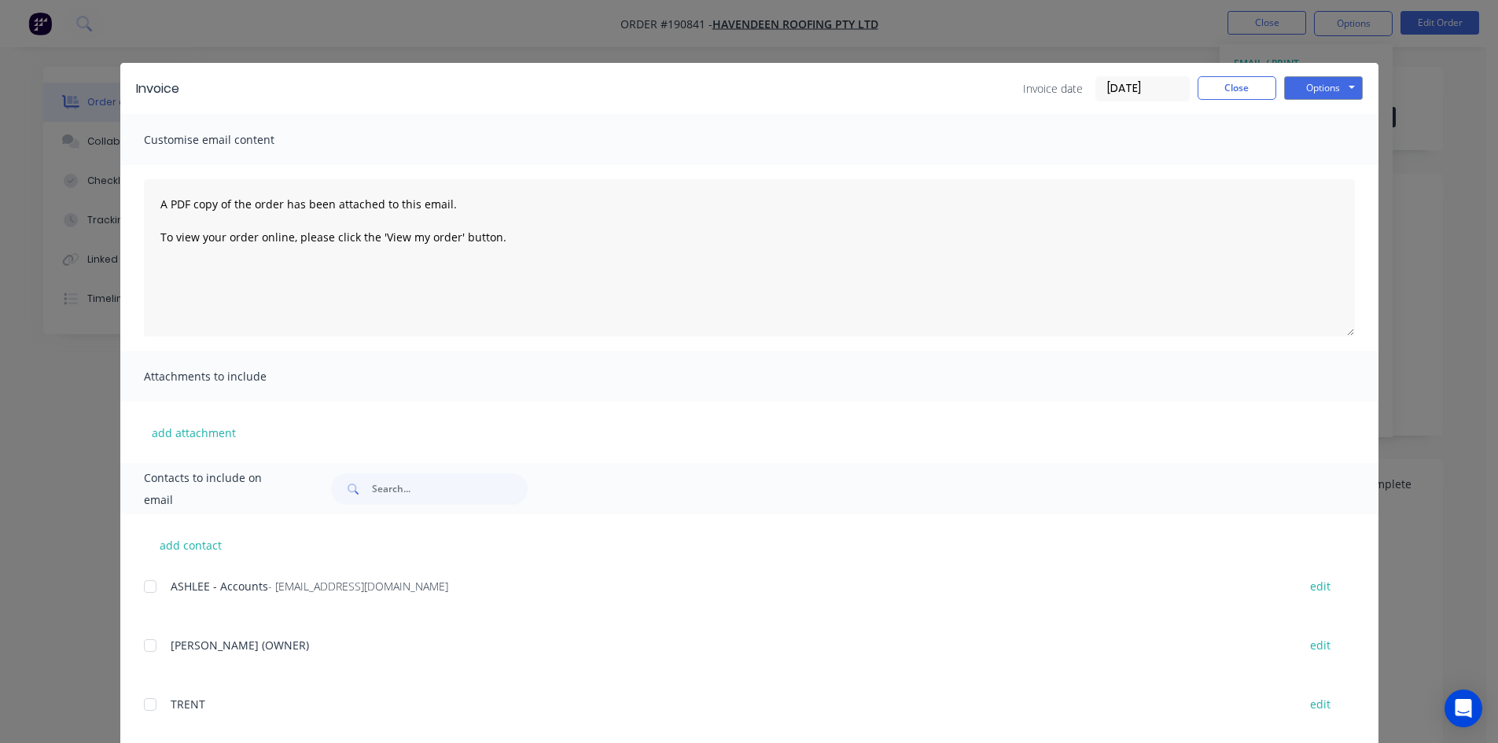
click at [148, 587] on div at bounding box center [149, 586] width 31 height 31
click at [1322, 86] on button "Options" at bounding box center [1323, 88] width 79 height 24
click at [1315, 164] on button "Email" at bounding box center [1334, 168] width 101 height 26
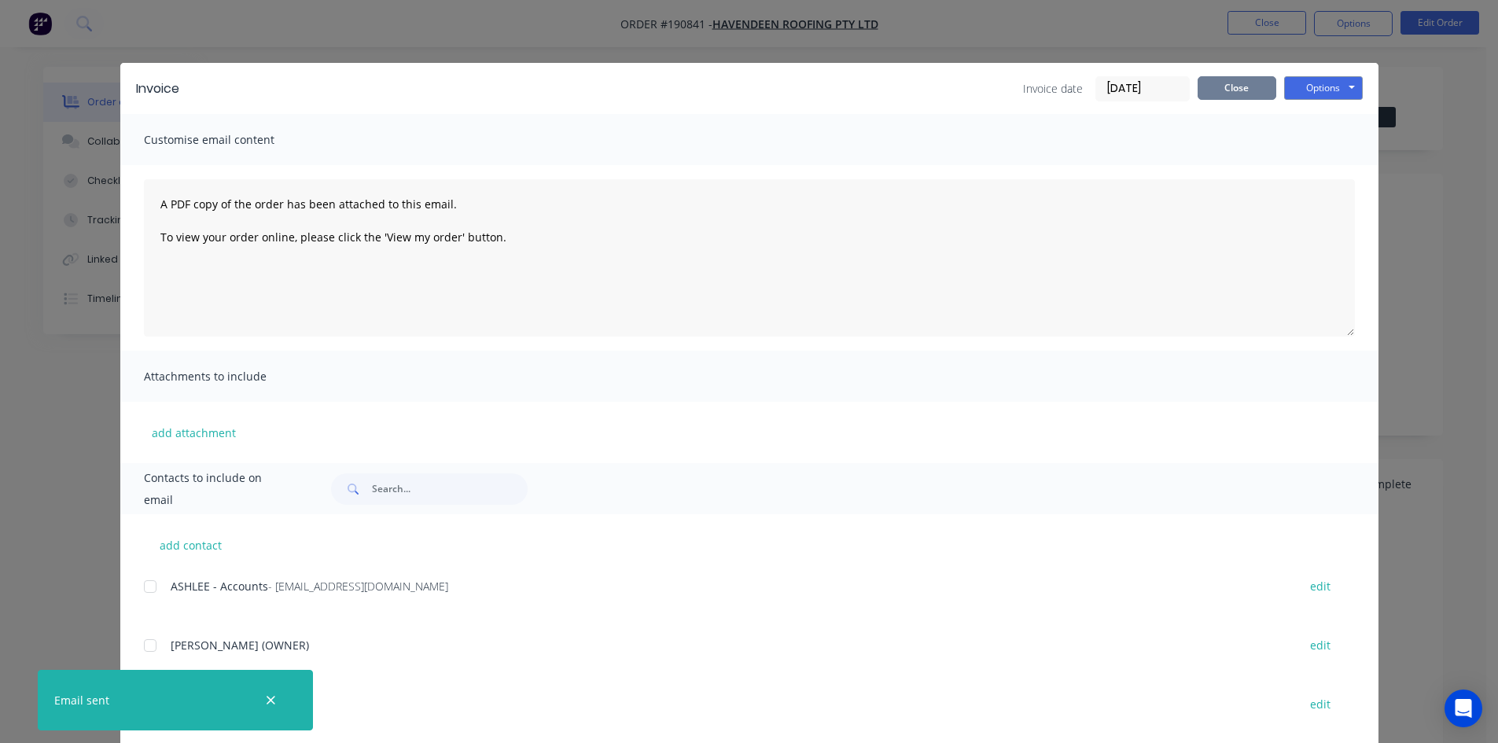
click at [1256, 88] on button "Close" at bounding box center [1236, 88] width 79 height 24
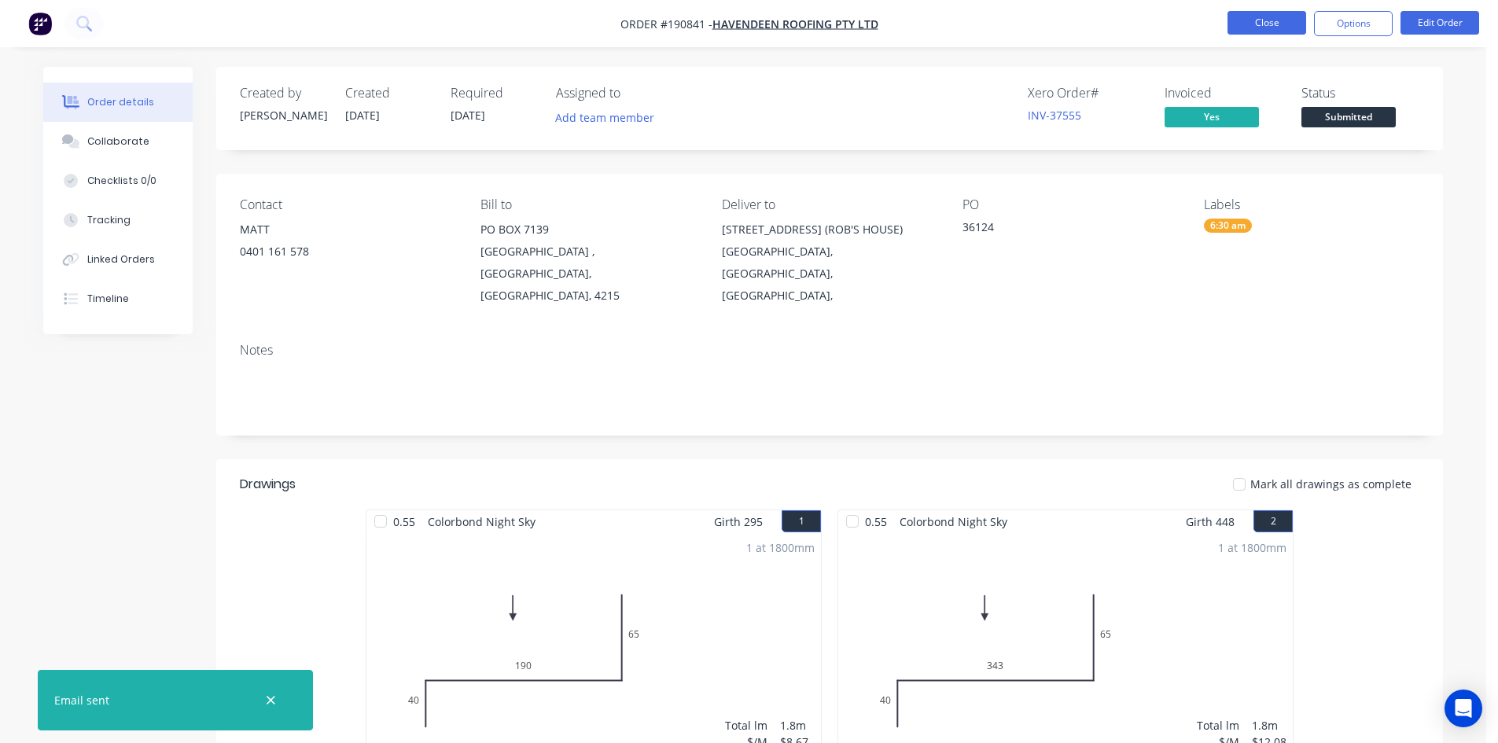
click at [1263, 28] on button "Close" at bounding box center [1266, 23] width 79 height 24
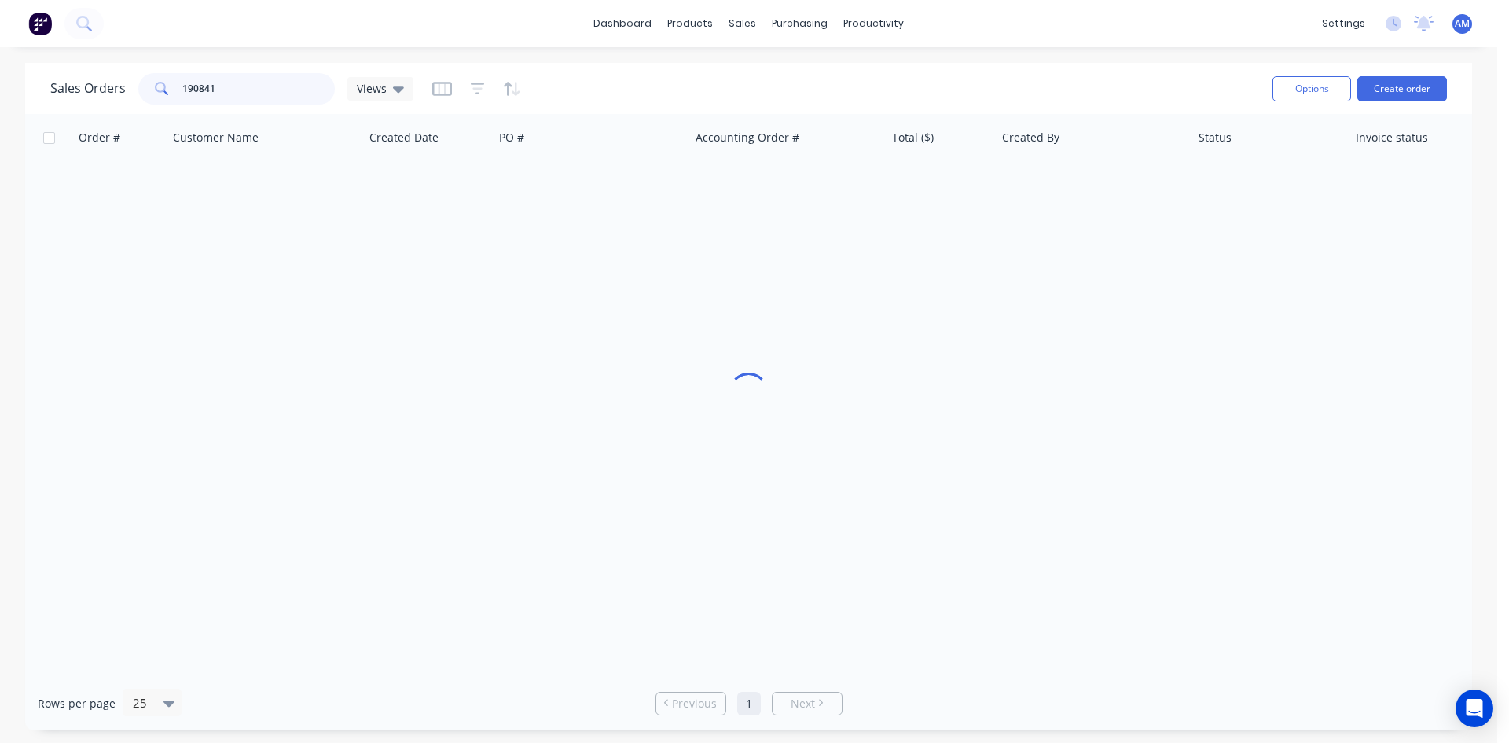
drag, startPoint x: 255, startPoint y: 92, endPoint x: 58, endPoint y: 78, distance: 197.0
click at [59, 78] on div "Sales Orders 190841 Views" at bounding box center [231, 88] width 363 height 31
type input "190796"
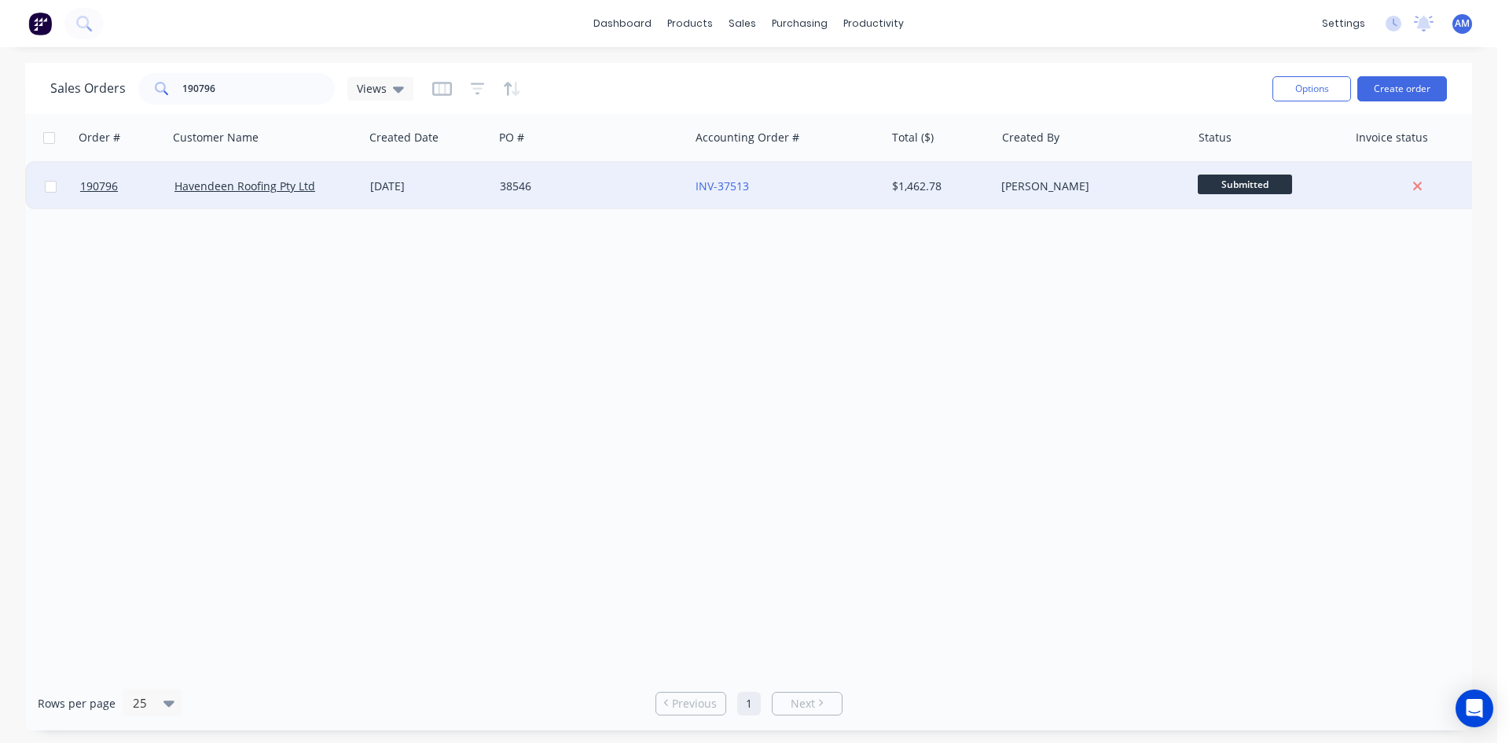
click at [653, 193] on div "38546" at bounding box center [587, 186] width 175 height 16
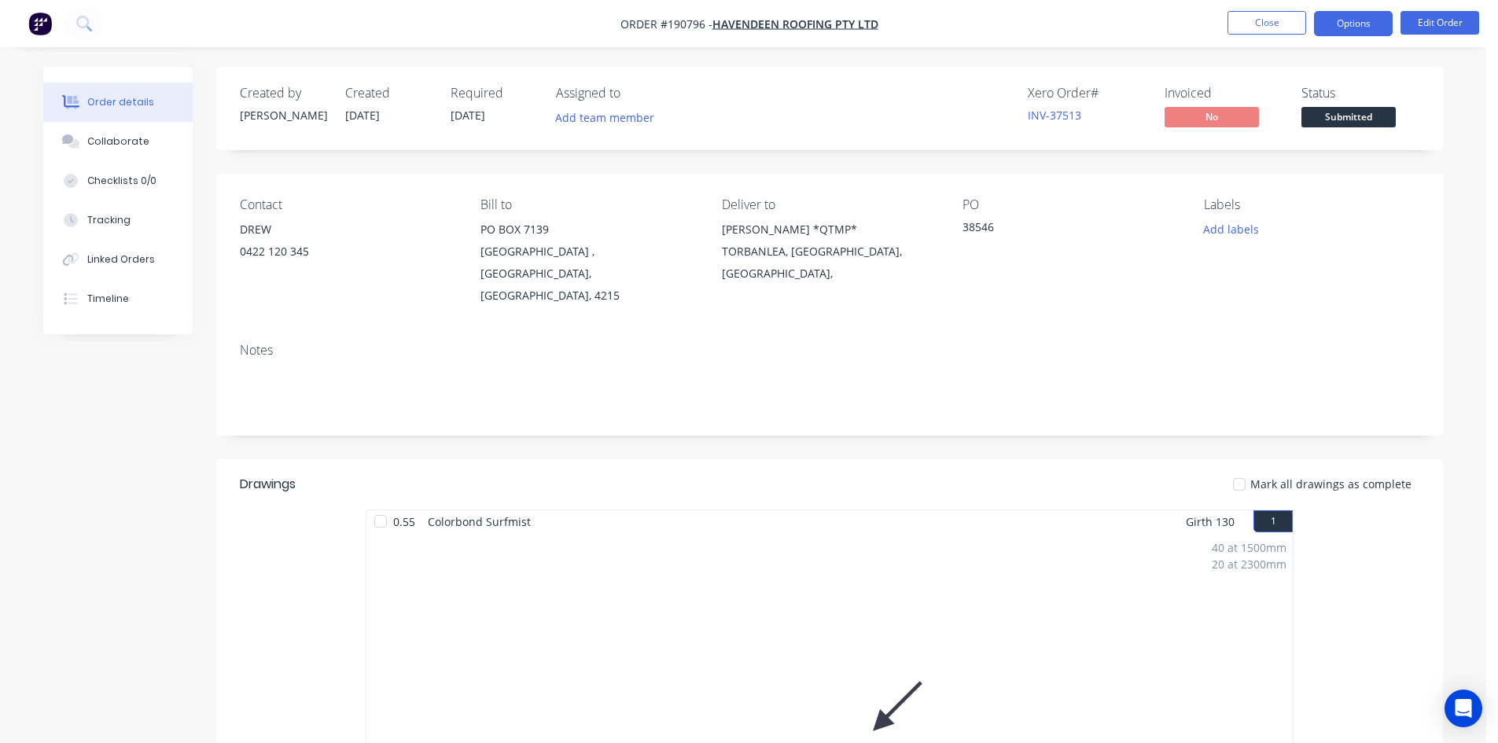
click at [1336, 21] on button "Options" at bounding box center [1353, 23] width 79 height 25
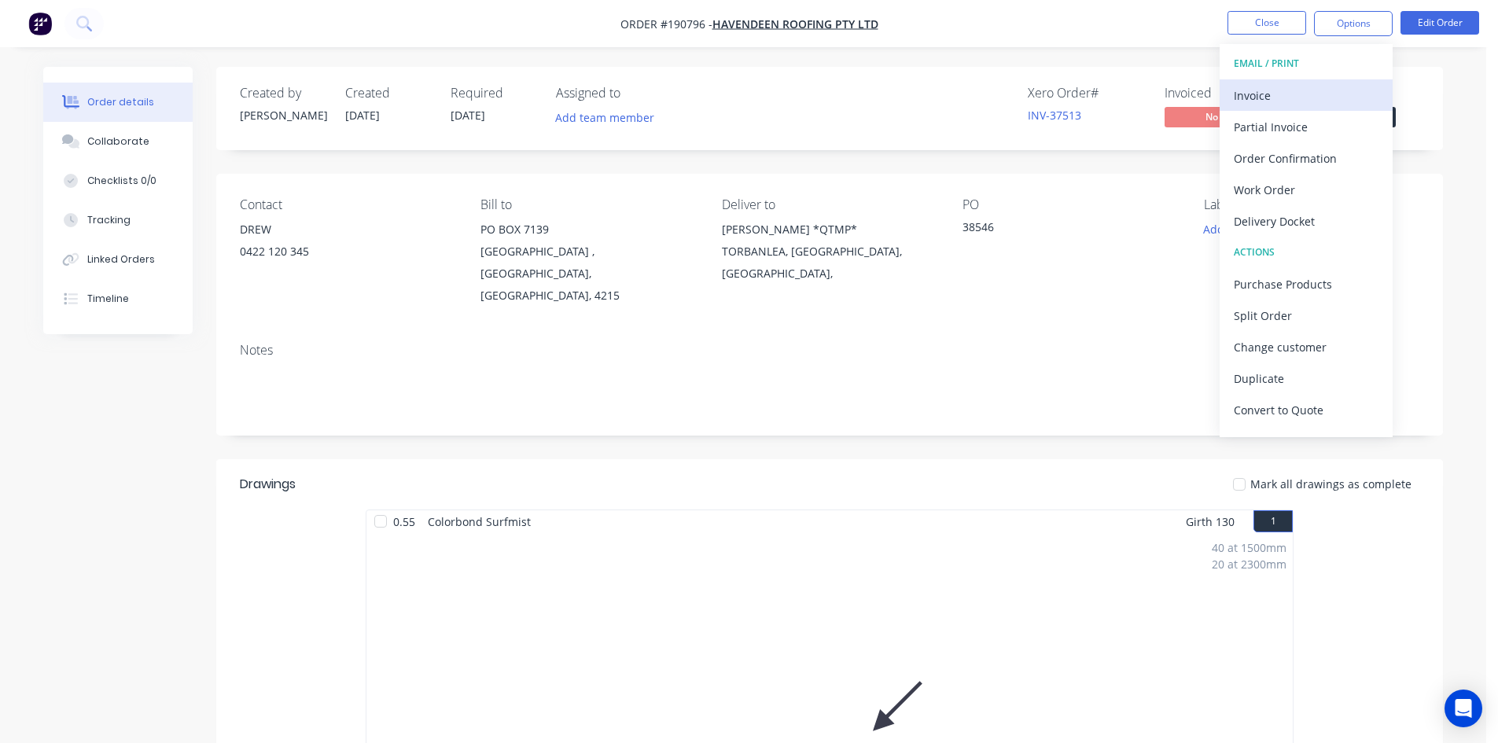
click at [1307, 85] on div "Invoice" at bounding box center [1305, 95] width 145 height 23
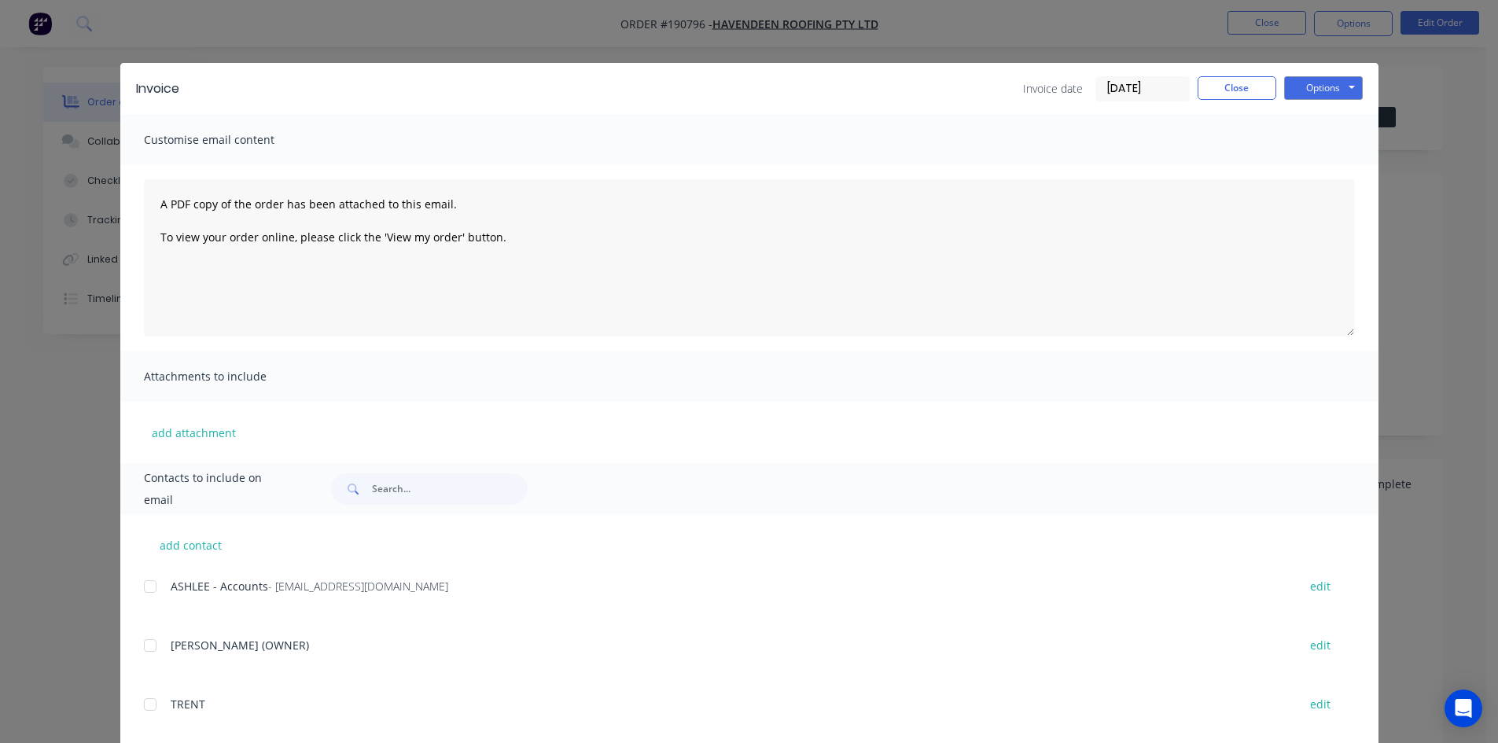
click at [147, 594] on div at bounding box center [149, 586] width 31 height 31
click at [1333, 86] on button "Options" at bounding box center [1323, 88] width 79 height 24
click at [1329, 167] on button "Email" at bounding box center [1334, 168] width 101 height 26
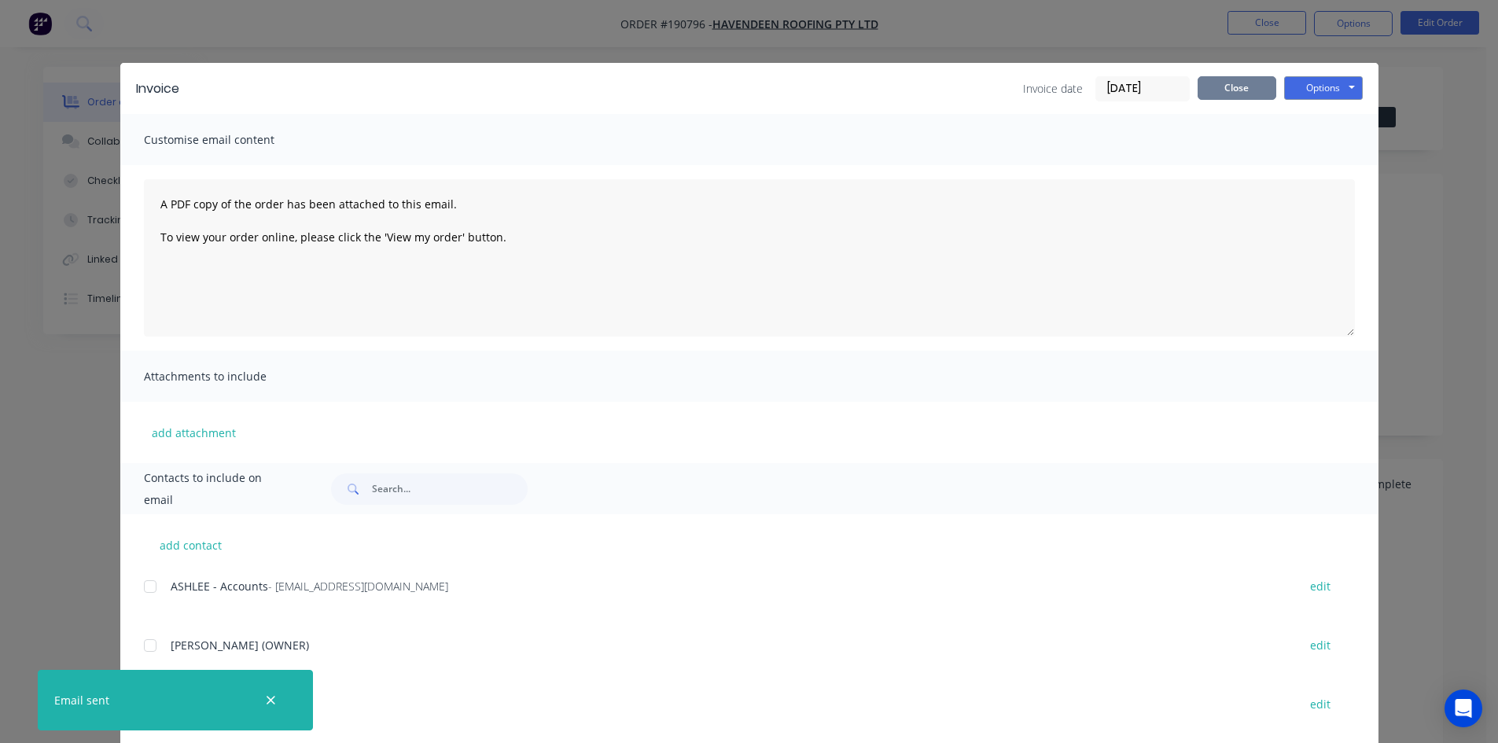
click at [1237, 78] on button "Close" at bounding box center [1236, 88] width 79 height 24
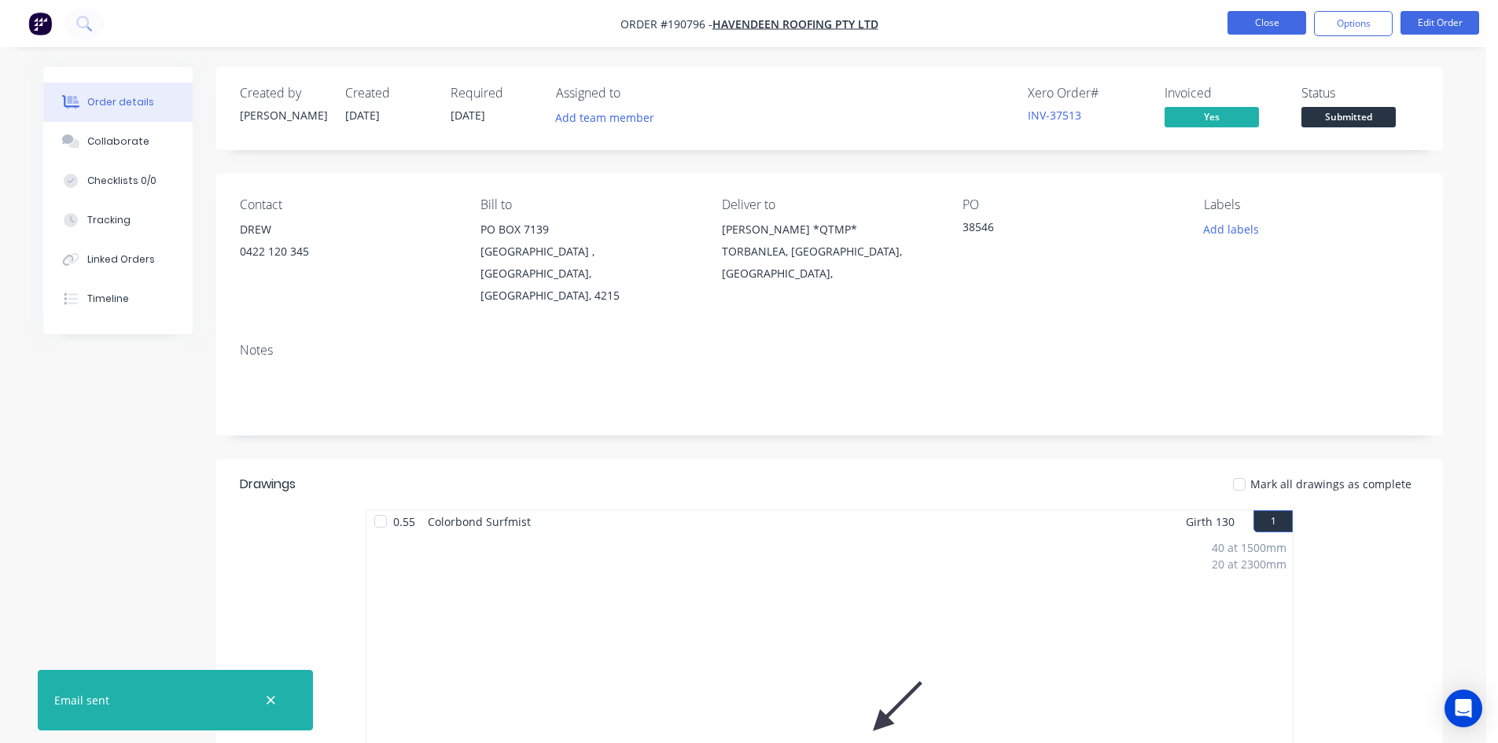
click at [1259, 30] on button "Close" at bounding box center [1266, 23] width 79 height 24
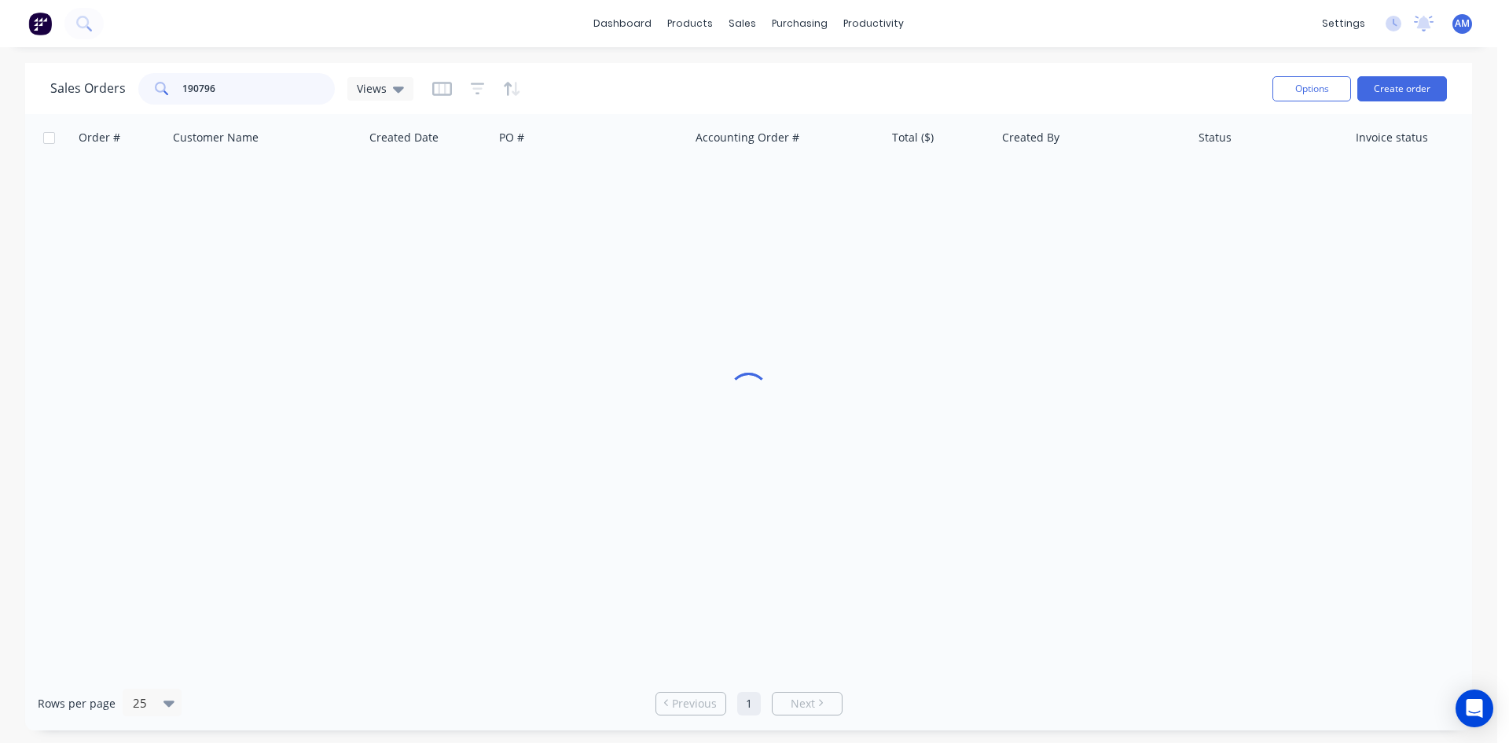
drag, startPoint x: 212, startPoint y: 89, endPoint x: 129, endPoint y: 91, distance: 83.4
click at [129, 91] on div "Sales Orders 190796 Views" at bounding box center [231, 88] width 363 height 31
type input "190805"
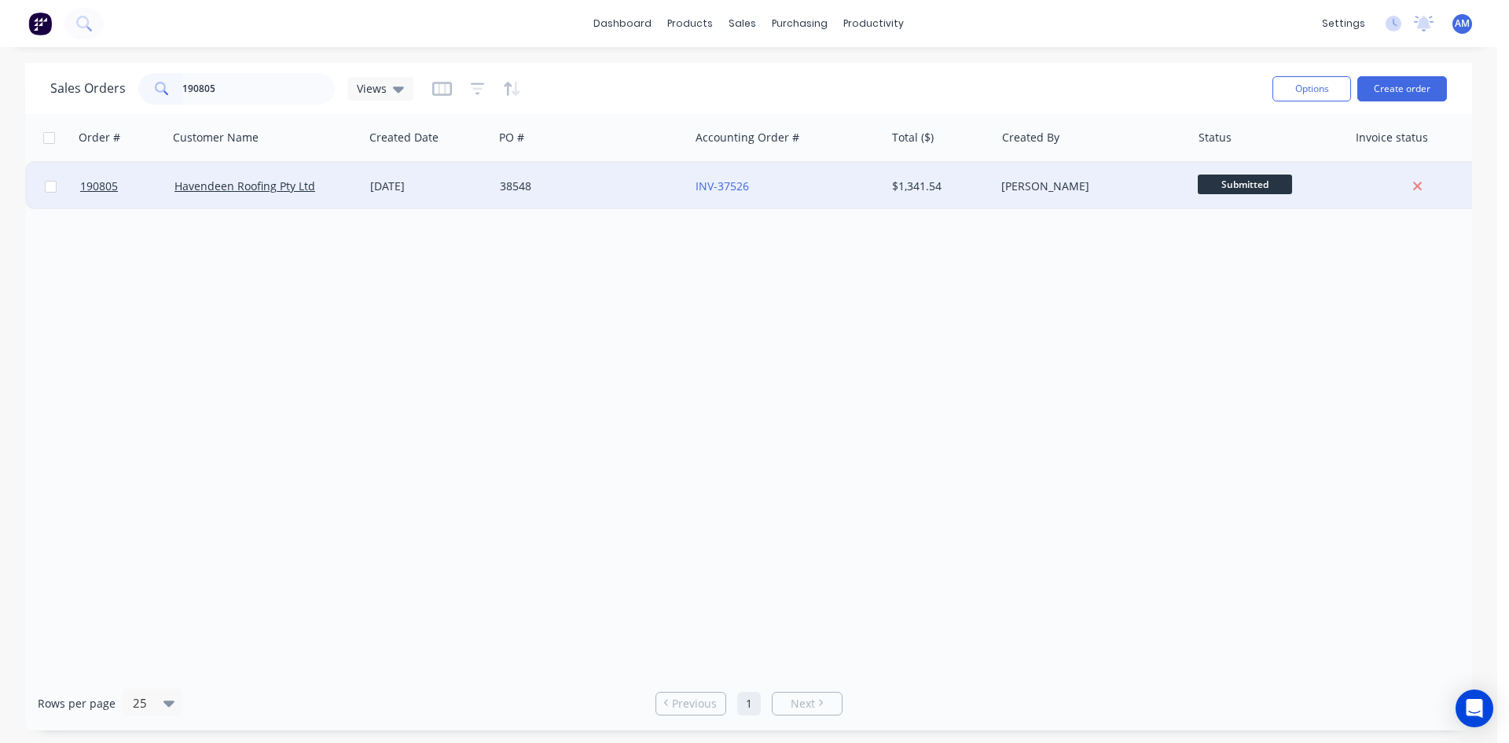
click at [612, 195] on div "38548" at bounding box center [592, 186] width 196 height 47
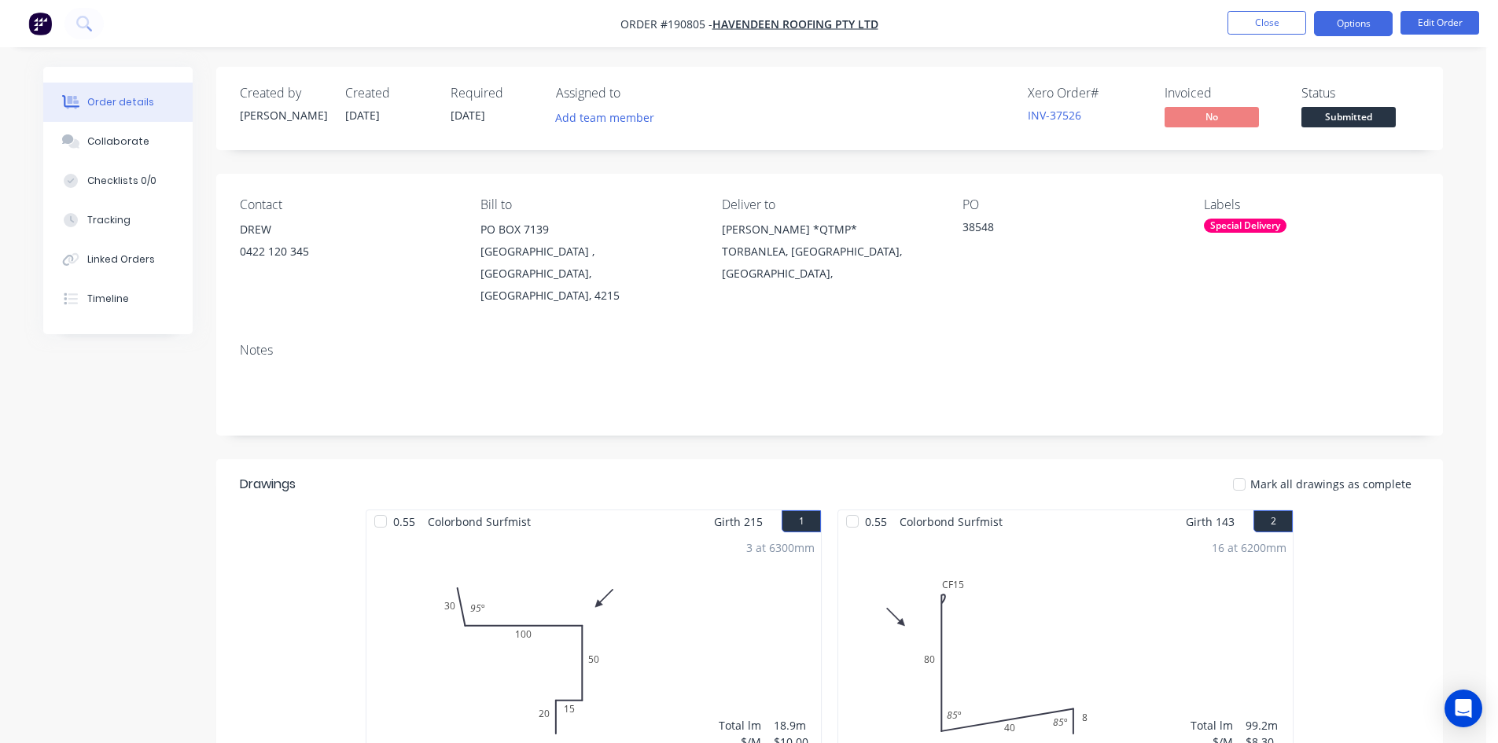
click at [1354, 27] on button "Options" at bounding box center [1353, 23] width 79 height 25
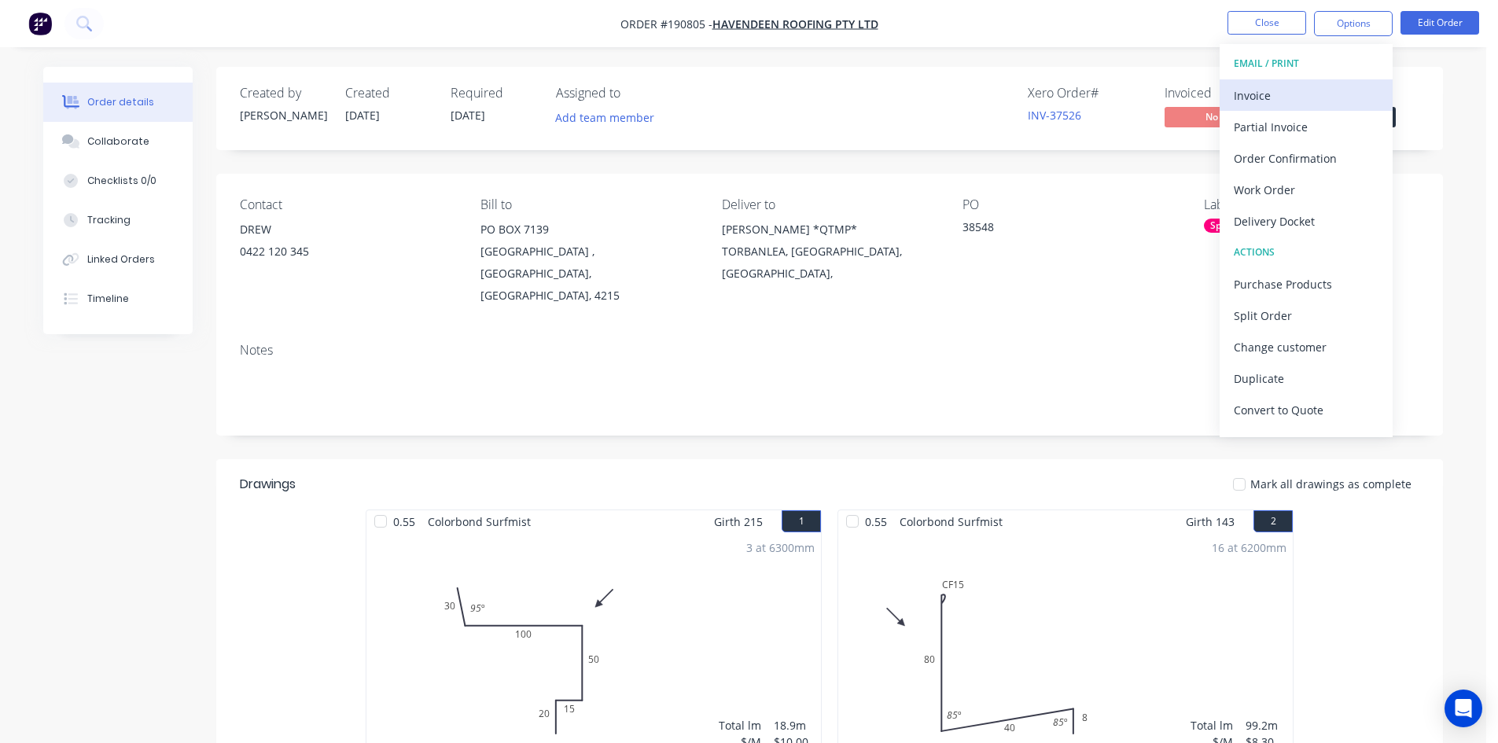
click at [1309, 90] on div "Invoice" at bounding box center [1305, 95] width 145 height 23
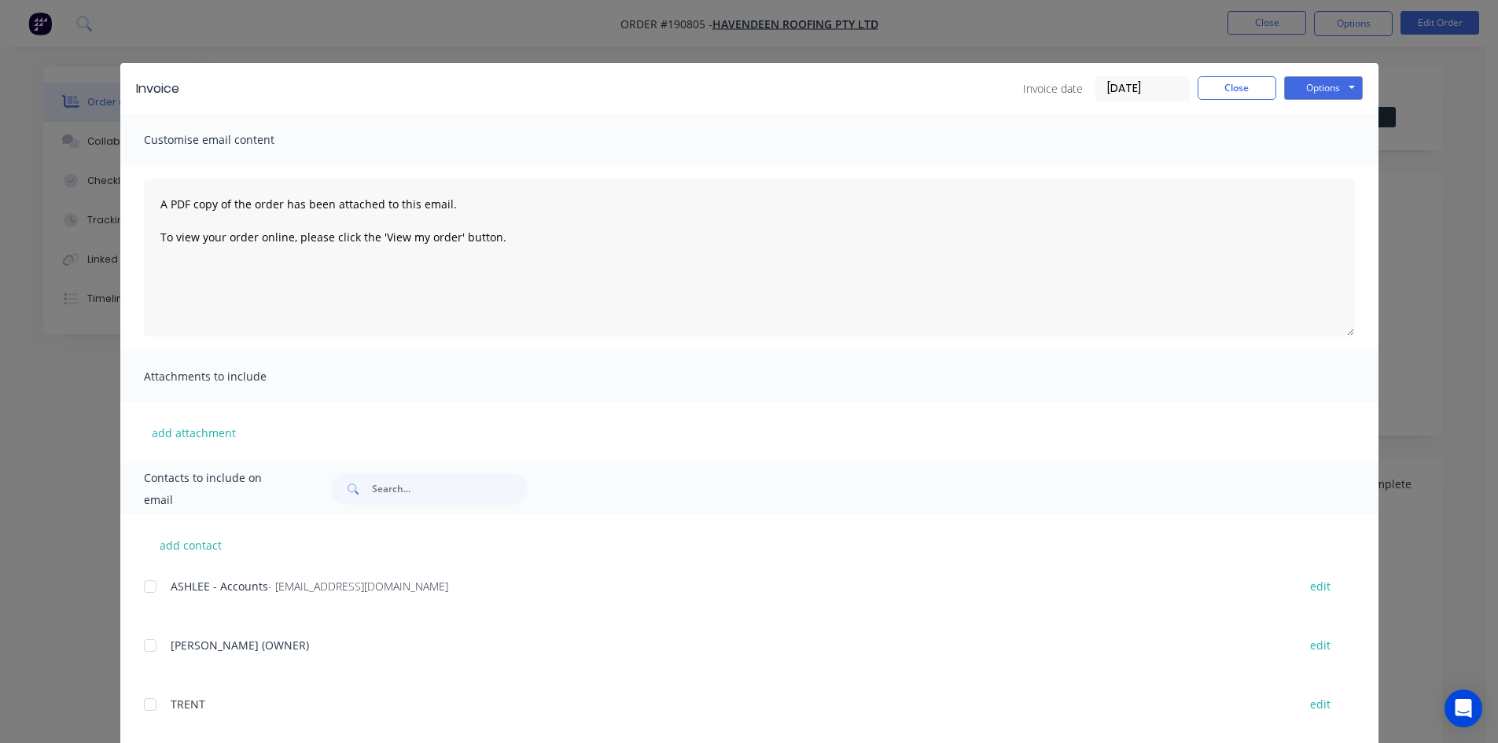
click at [143, 592] on div at bounding box center [149, 586] width 31 height 31
click at [1333, 79] on button "Options" at bounding box center [1323, 88] width 79 height 24
click at [1312, 168] on button "Email" at bounding box center [1334, 168] width 101 height 26
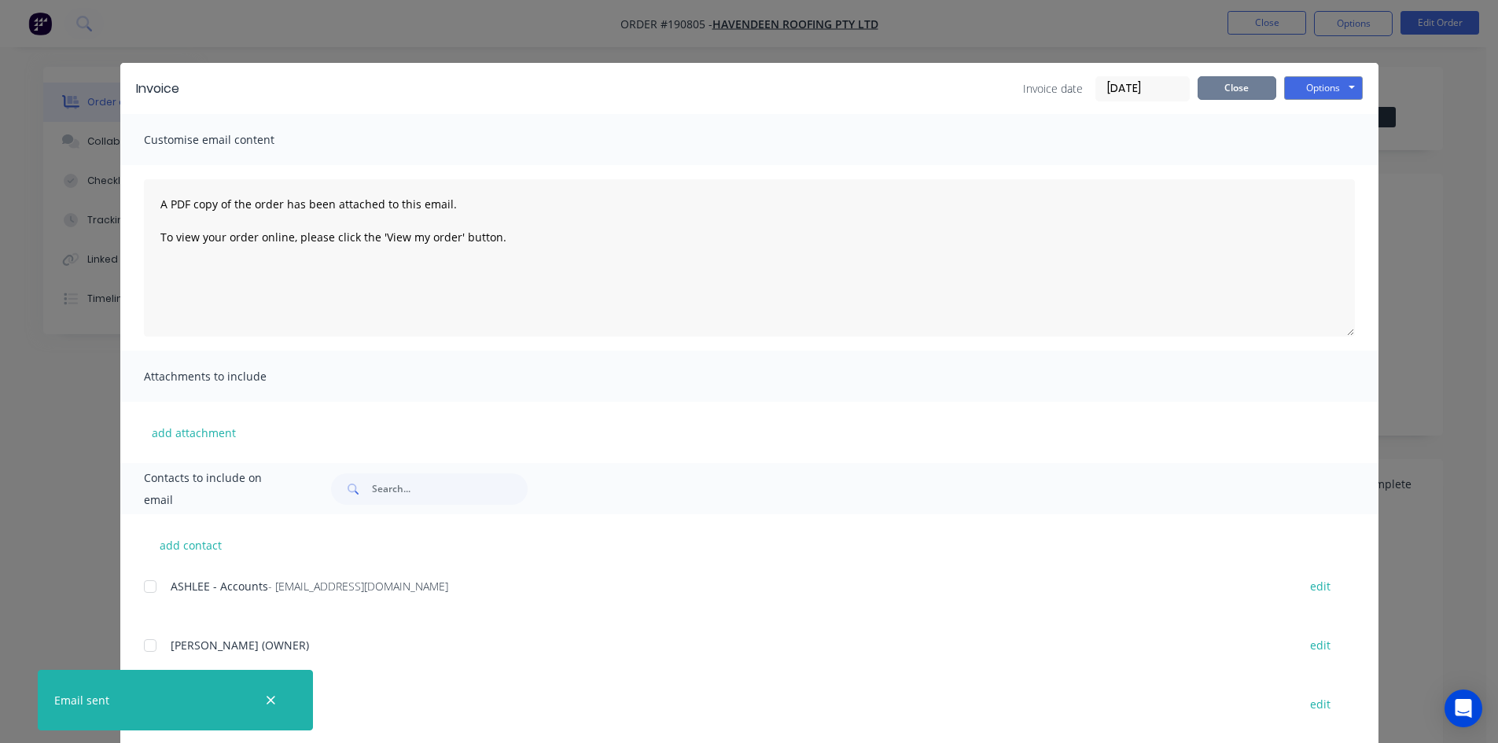
click at [1227, 91] on button "Close" at bounding box center [1236, 88] width 79 height 24
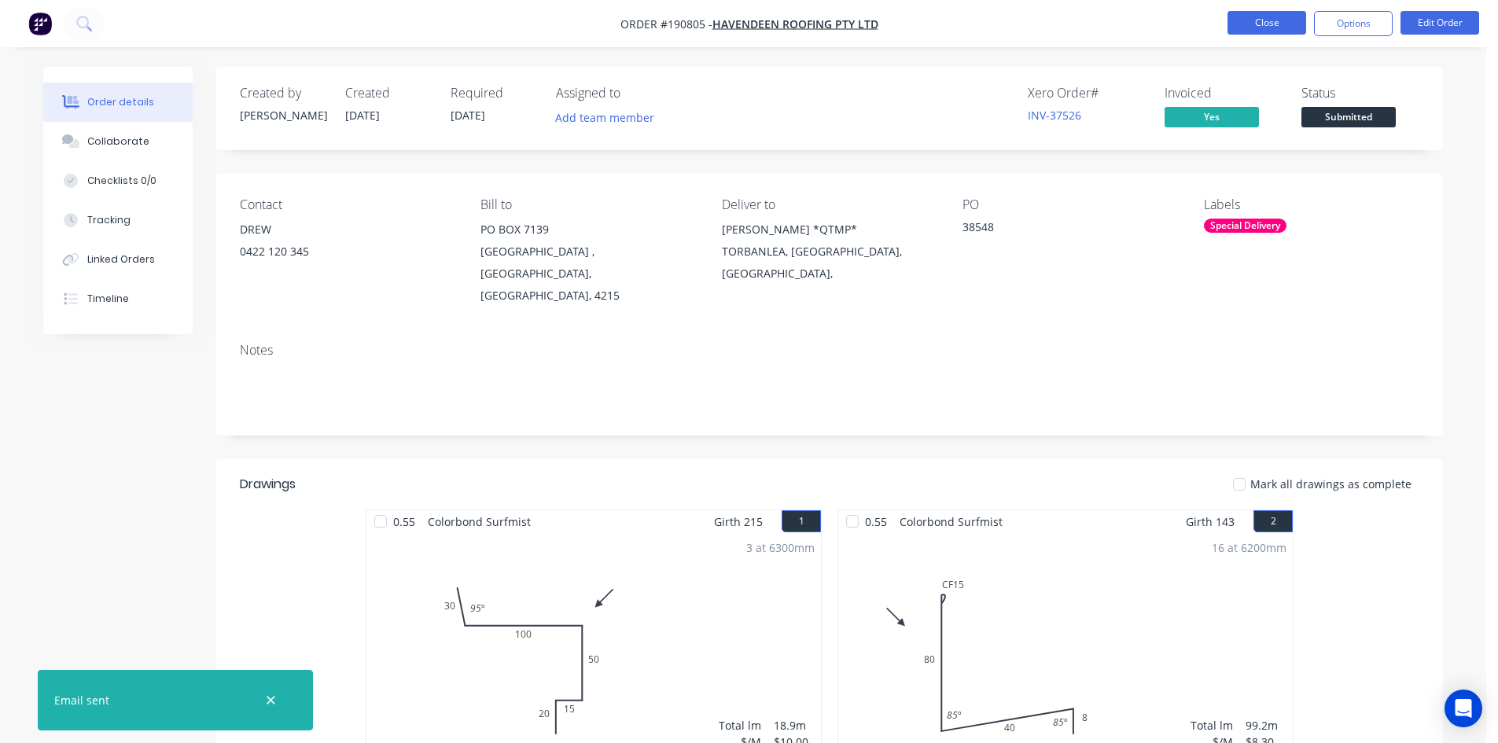
click at [1259, 28] on button "Close" at bounding box center [1266, 23] width 79 height 24
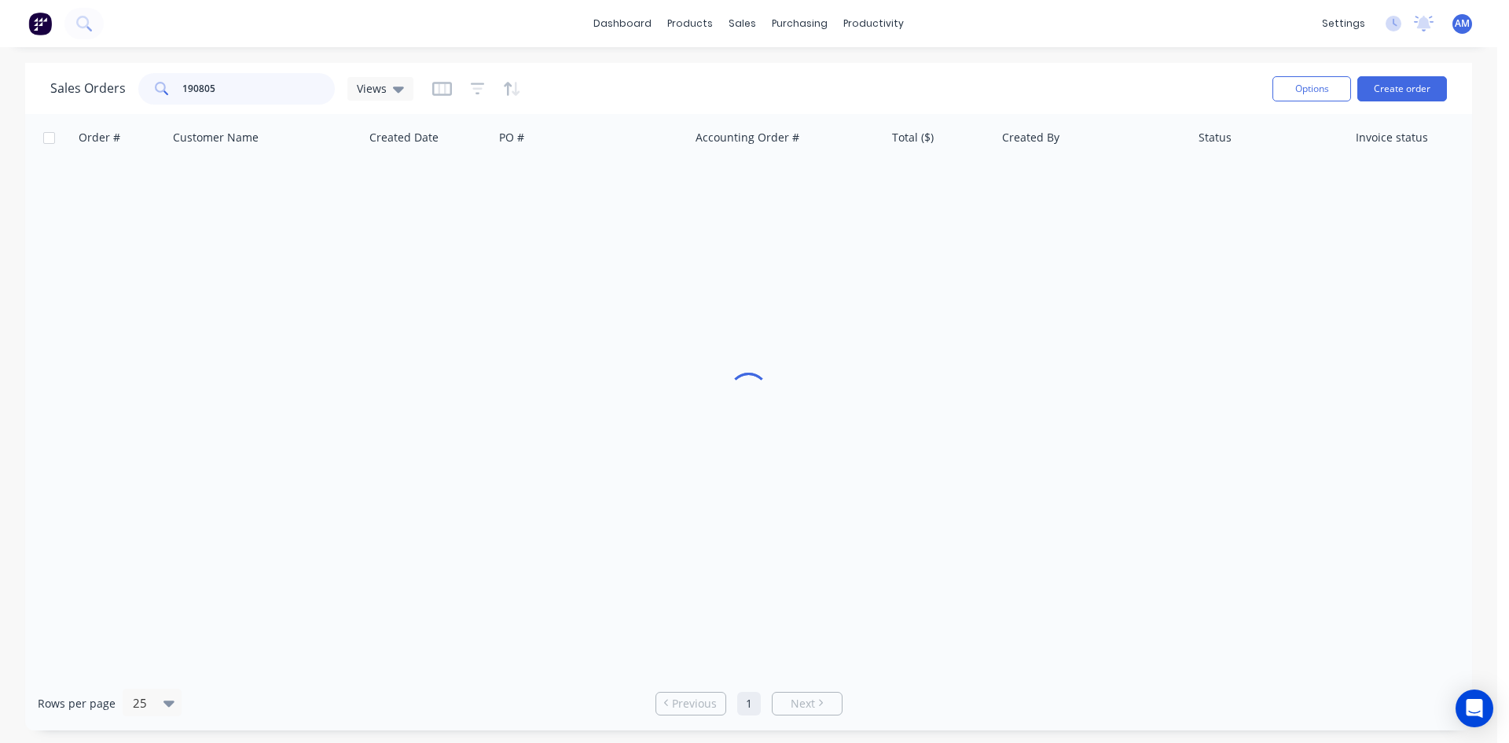
drag, startPoint x: 241, startPoint y: 84, endPoint x: 83, endPoint y: 67, distance: 159.0
click at [83, 81] on div "Sales Orders 190805 Views" at bounding box center [231, 88] width 363 height 31
type input "190874"
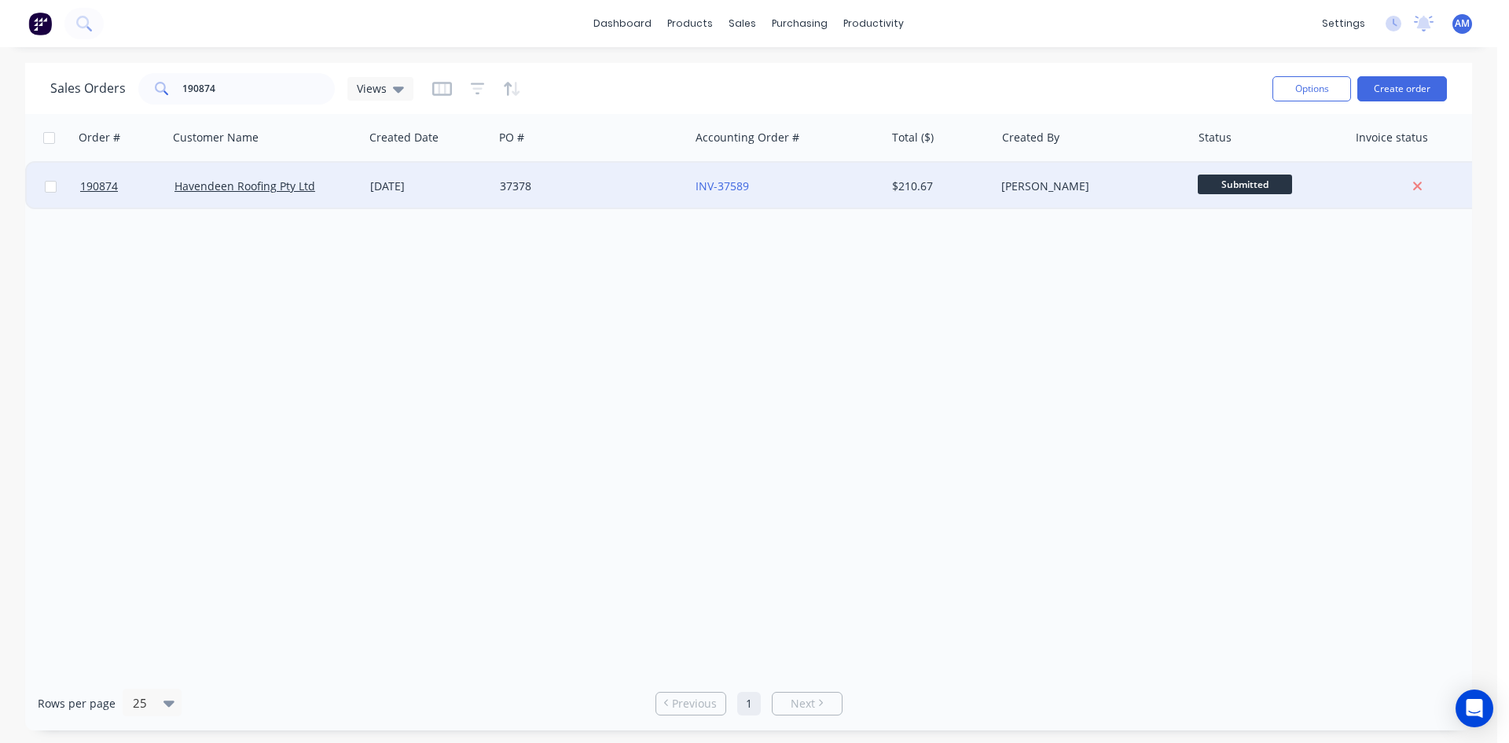
click at [804, 194] on div "INV-37589" at bounding box center [787, 186] width 196 height 47
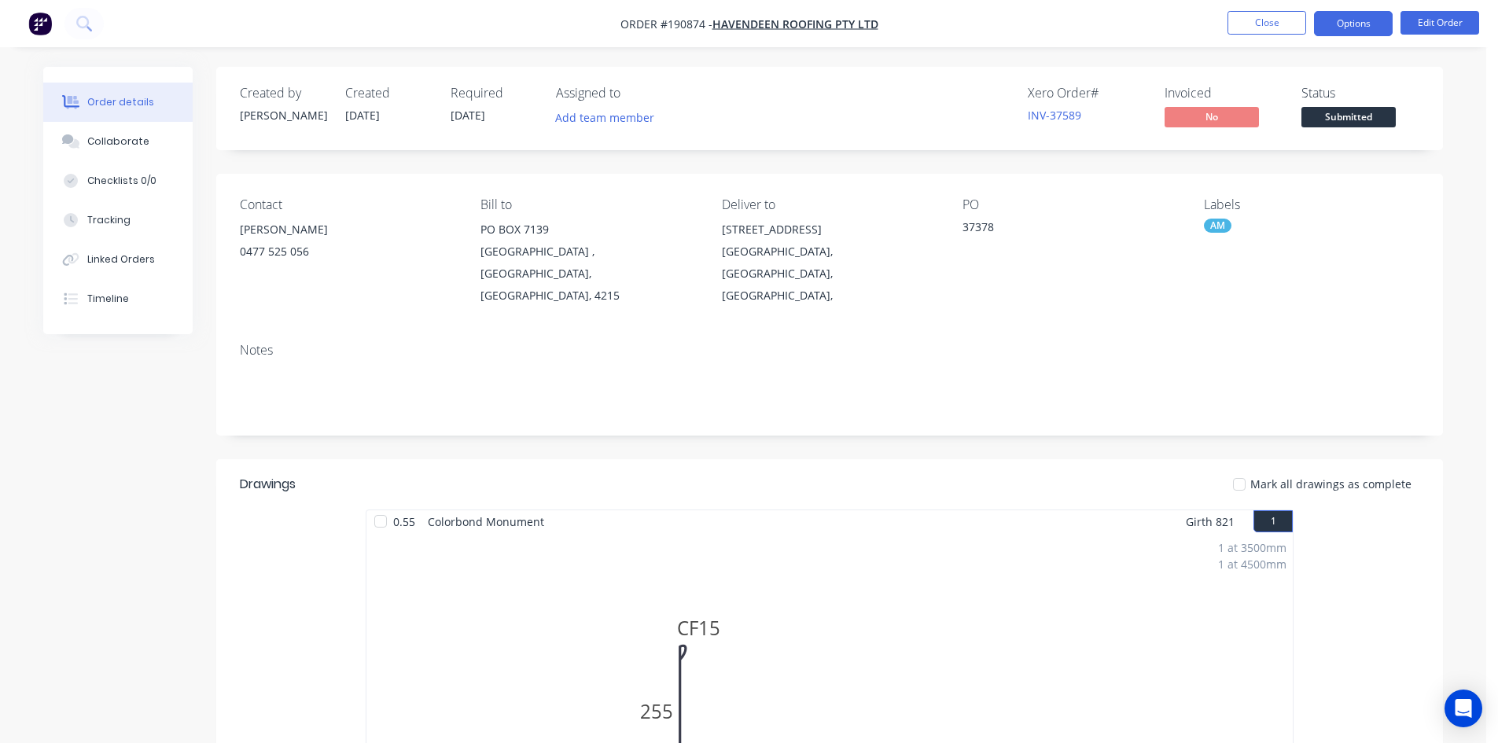
click at [1366, 32] on button "Options" at bounding box center [1353, 23] width 79 height 25
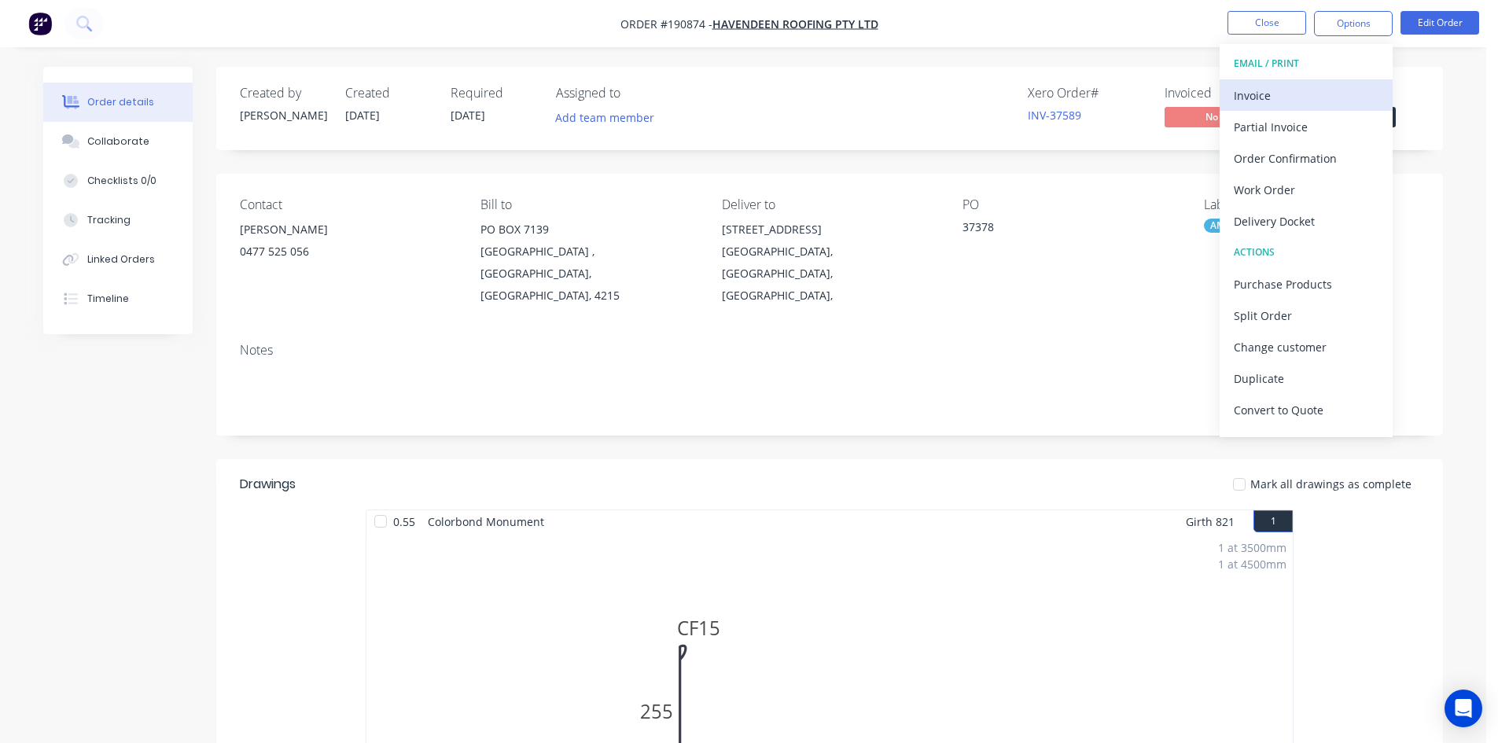
click at [1288, 84] on div "Invoice" at bounding box center [1305, 95] width 145 height 23
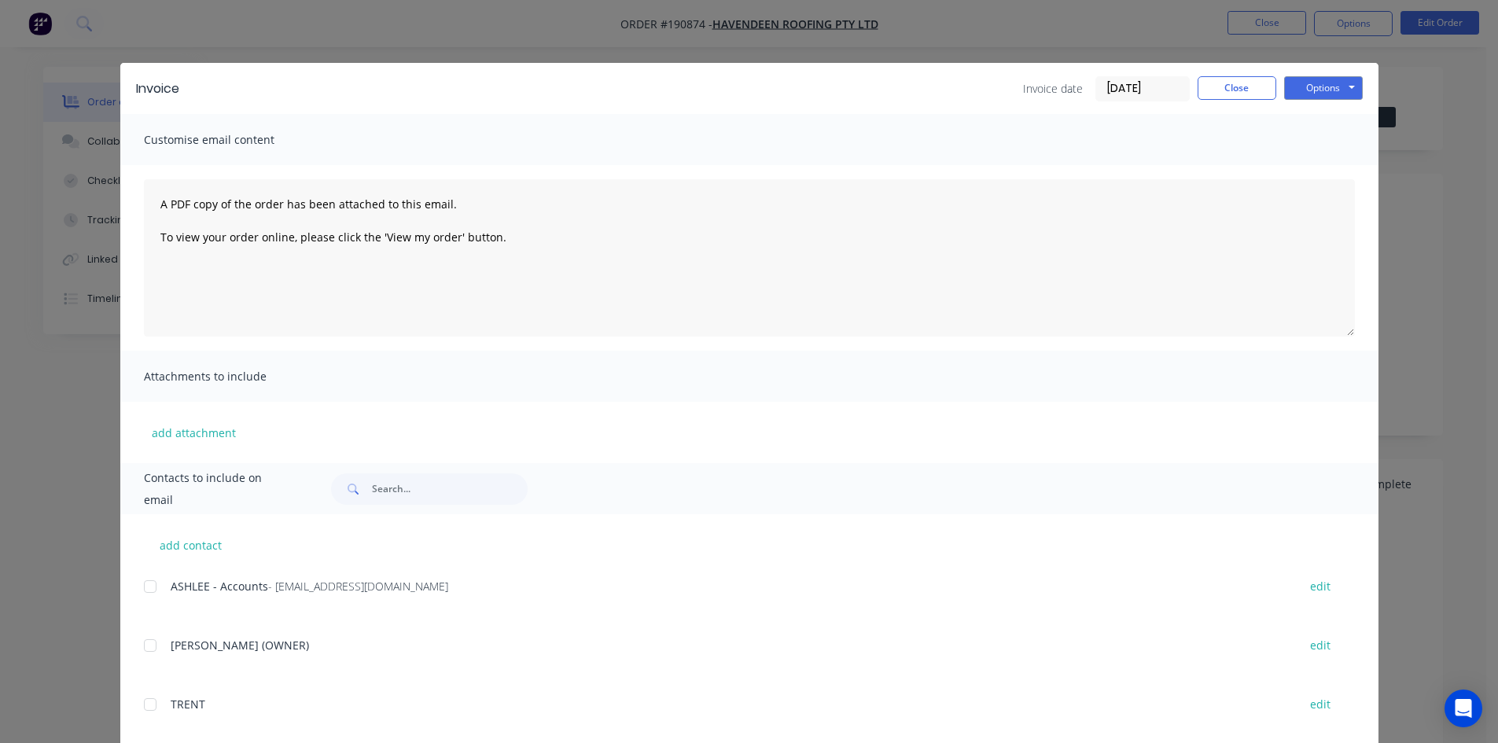
click at [144, 583] on div at bounding box center [149, 586] width 31 height 31
click at [1344, 86] on button "Options" at bounding box center [1323, 88] width 79 height 24
click at [1329, 161] on button "Email" at bounding box center [1334, 168] width 101 height 26
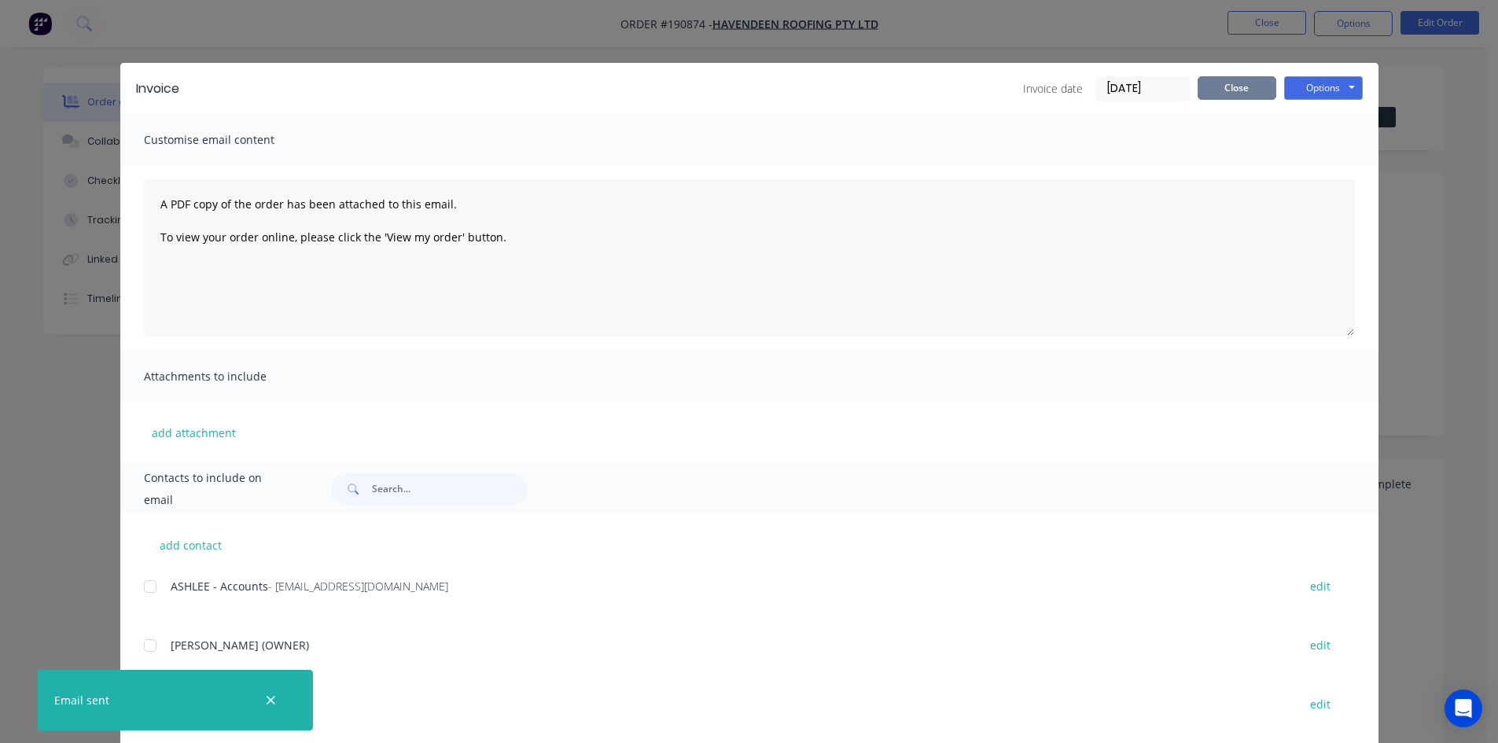
click at [1228, 94] on button "Close" at bounding box center [1236, 88] width 79 height 24
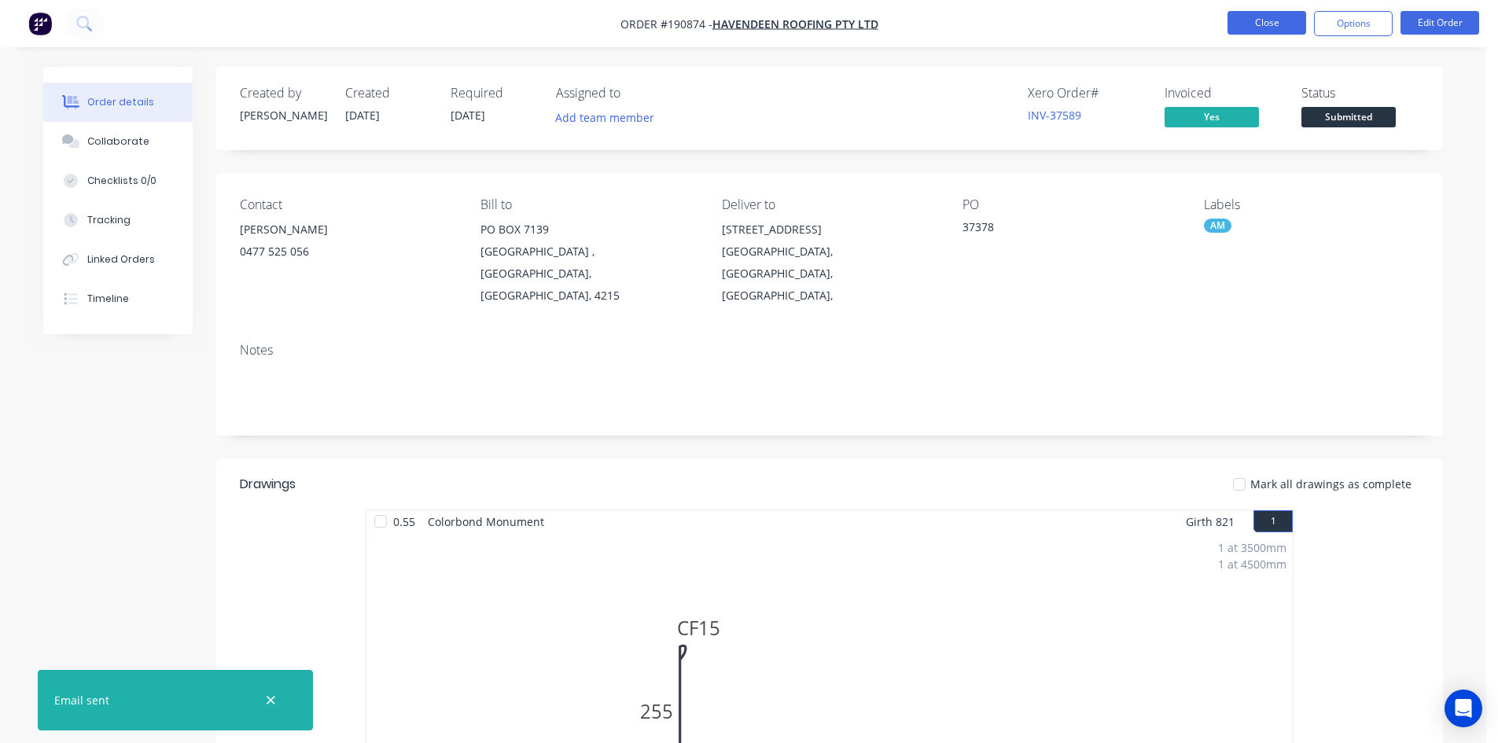
click at [1280, 15] on button "Close" at bounding box center [1266, 23] width 79 height 24
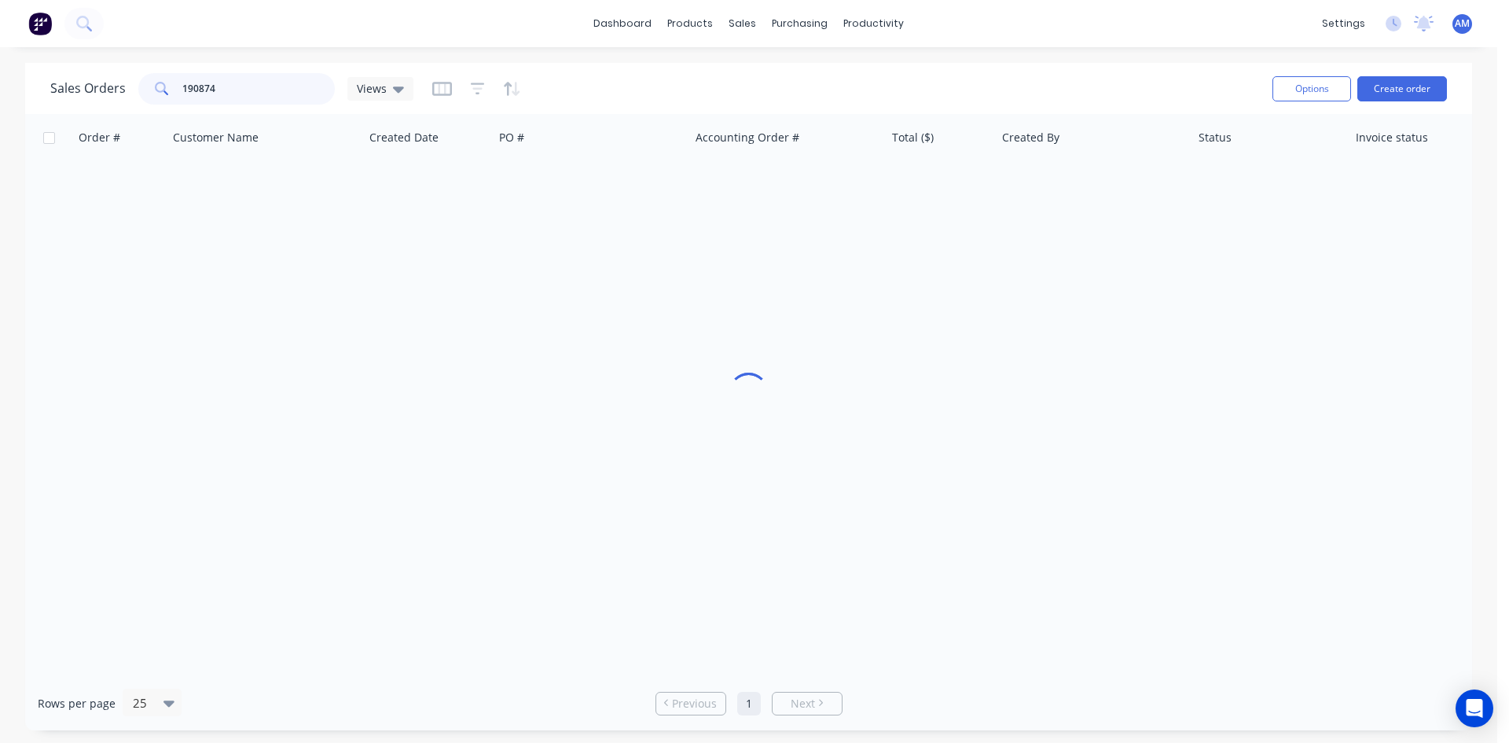
drag, startPoint x: 233, startPoint y: 86, endPoint x: 121, endPoint y: 84, distance: 112.4
click at [121, 84] on div "Sales Orders 190874 Views" at bounding box center [231, 88] width 363 height 31
type input "190817"
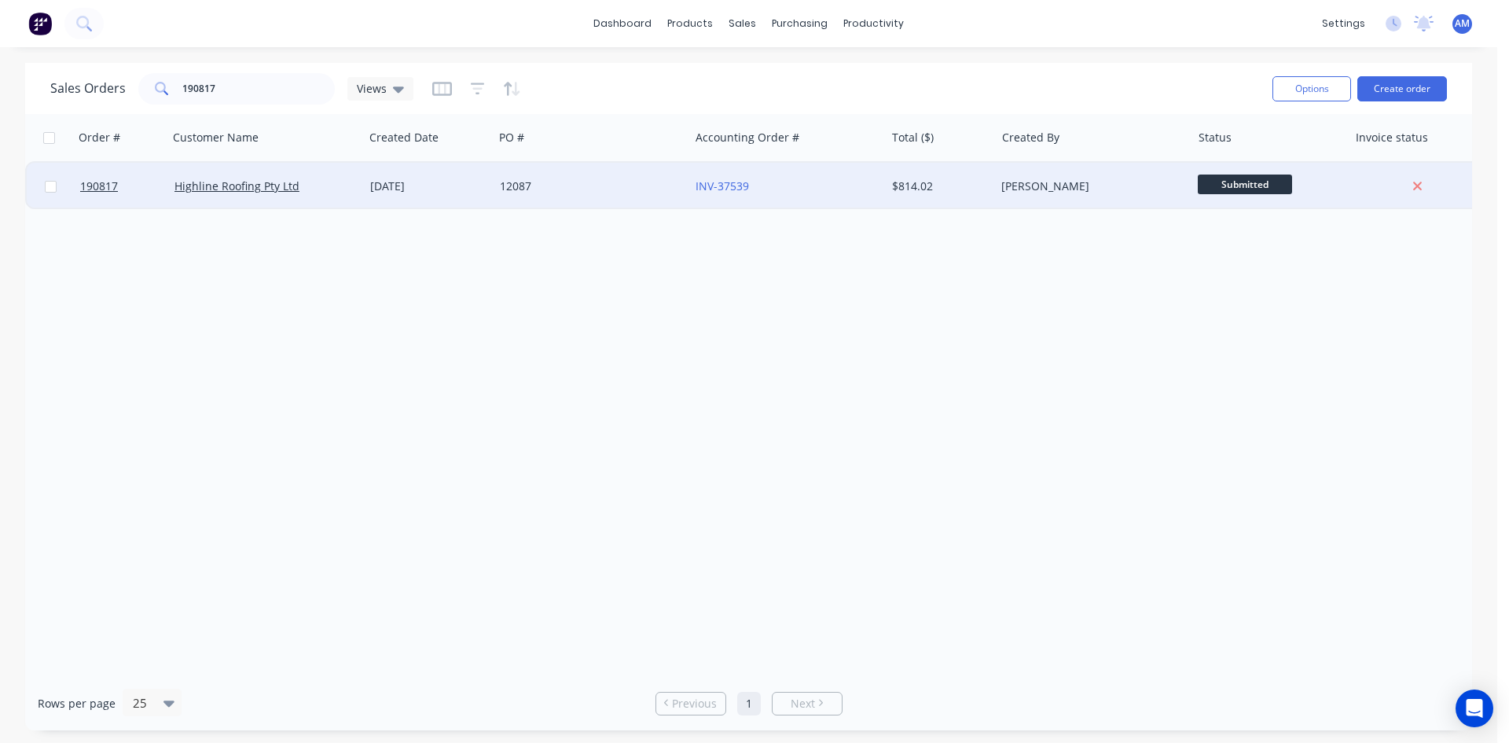
click at [566, 202] on div "12087" at bounding box center [592, 186] width 196 height 47
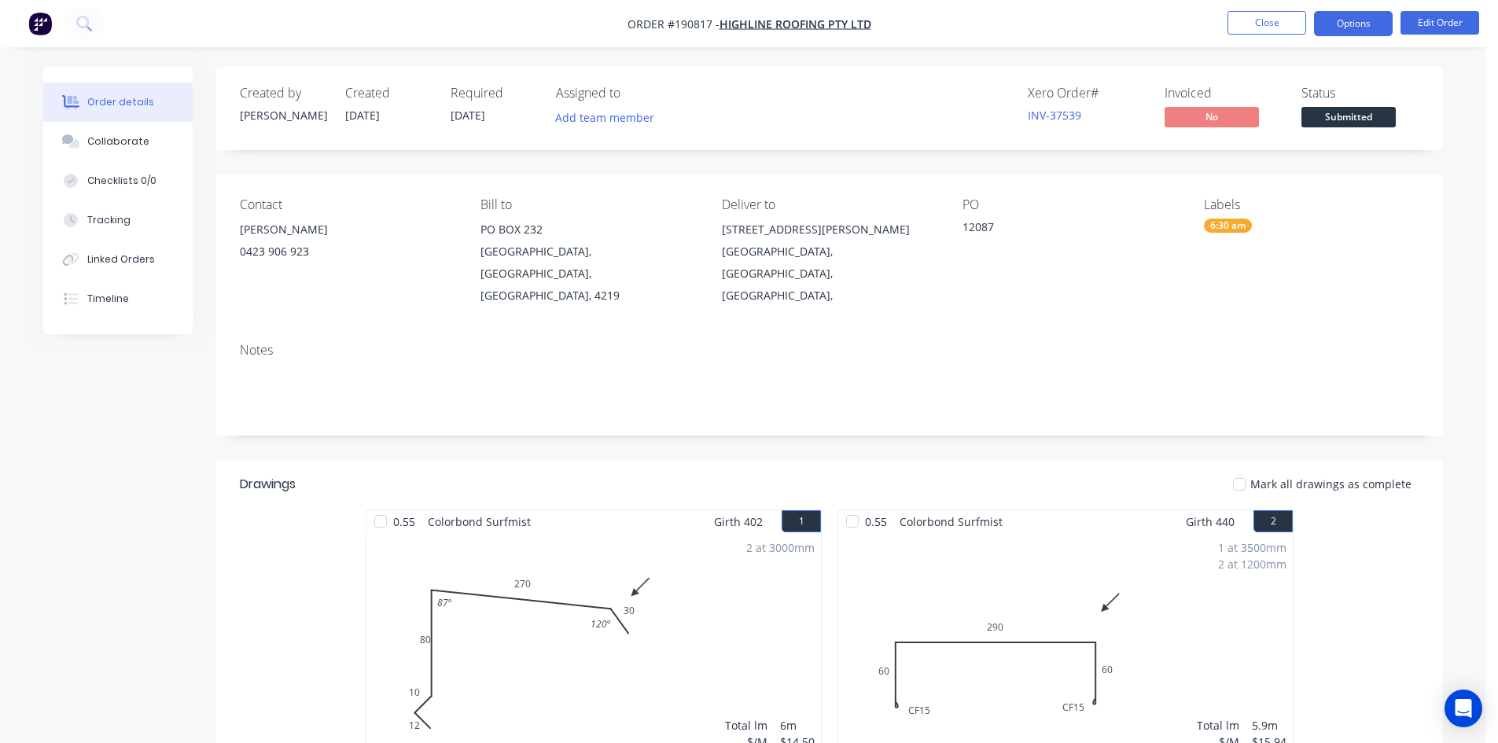
click at [1341, 21] on button "Options" at bounding box center [1353, 23] width 79 height 25
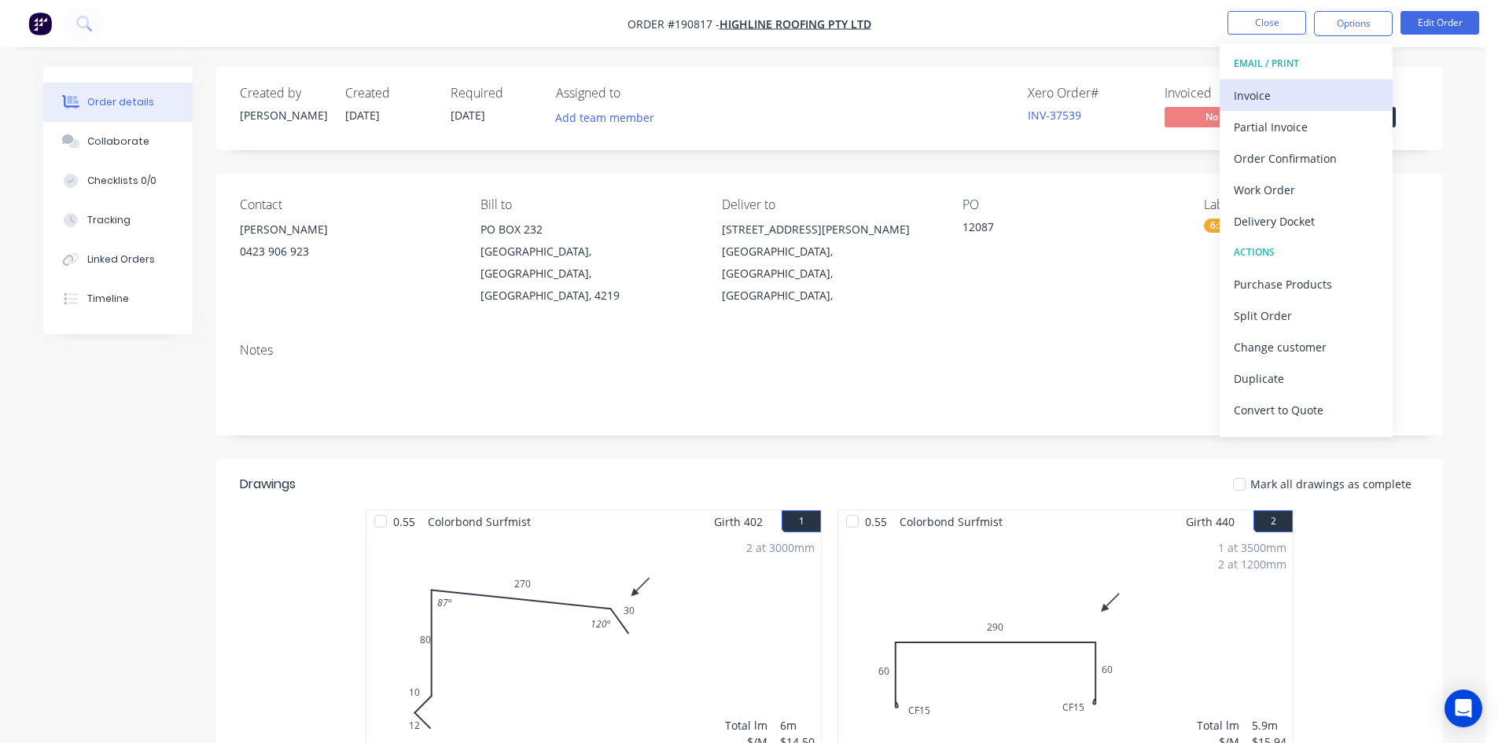
click at [1279, 86] on div "Invoice" at bounding box center [1305, 95] width 145 height 23
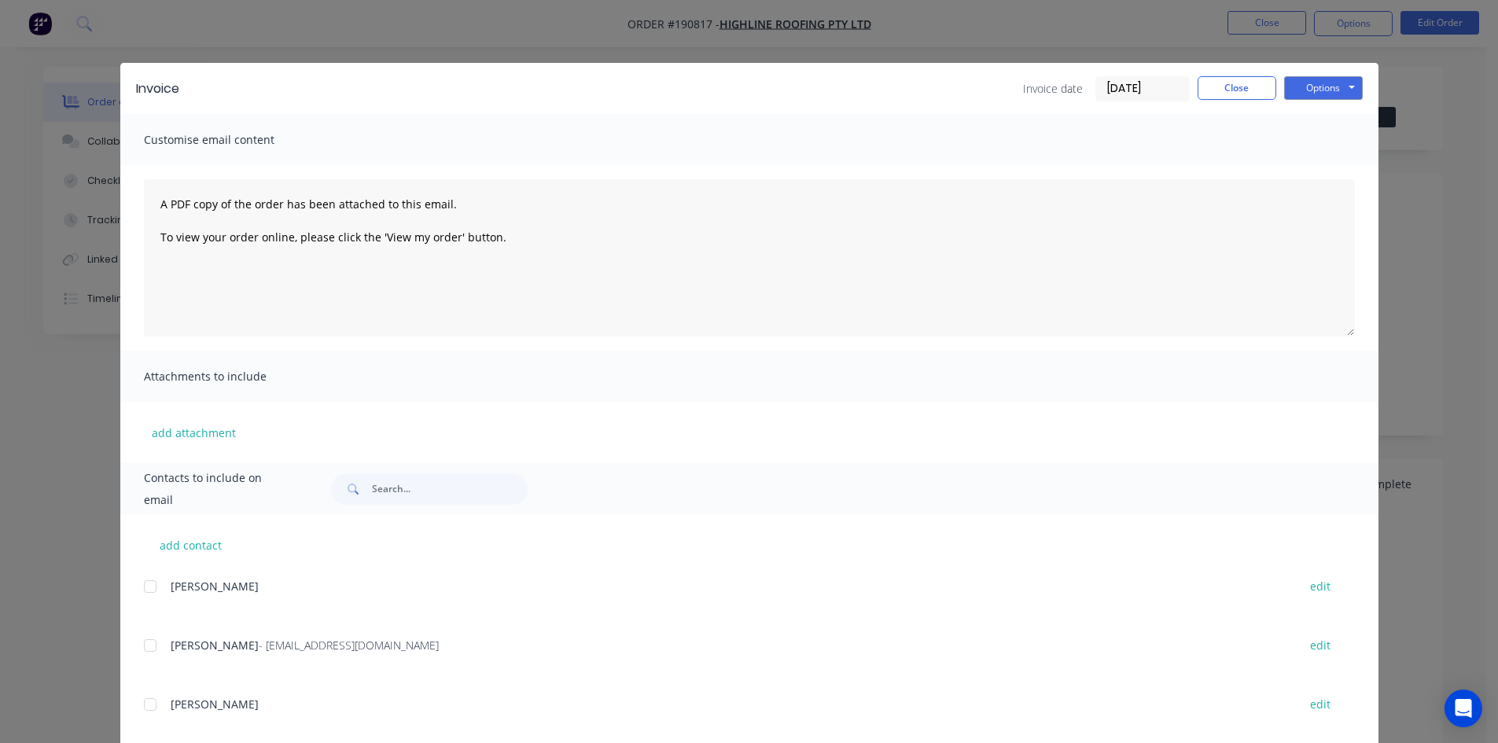
click at [145, 643] on div at bounding box center [149, 645] width 31 height 31
click at [1303, 94] on button "Options" at bounding box center [1323, 88] width 79 height 24
click at [1307, 162] on button "Email" at bounding box center [1334, 168] width 101 height 26
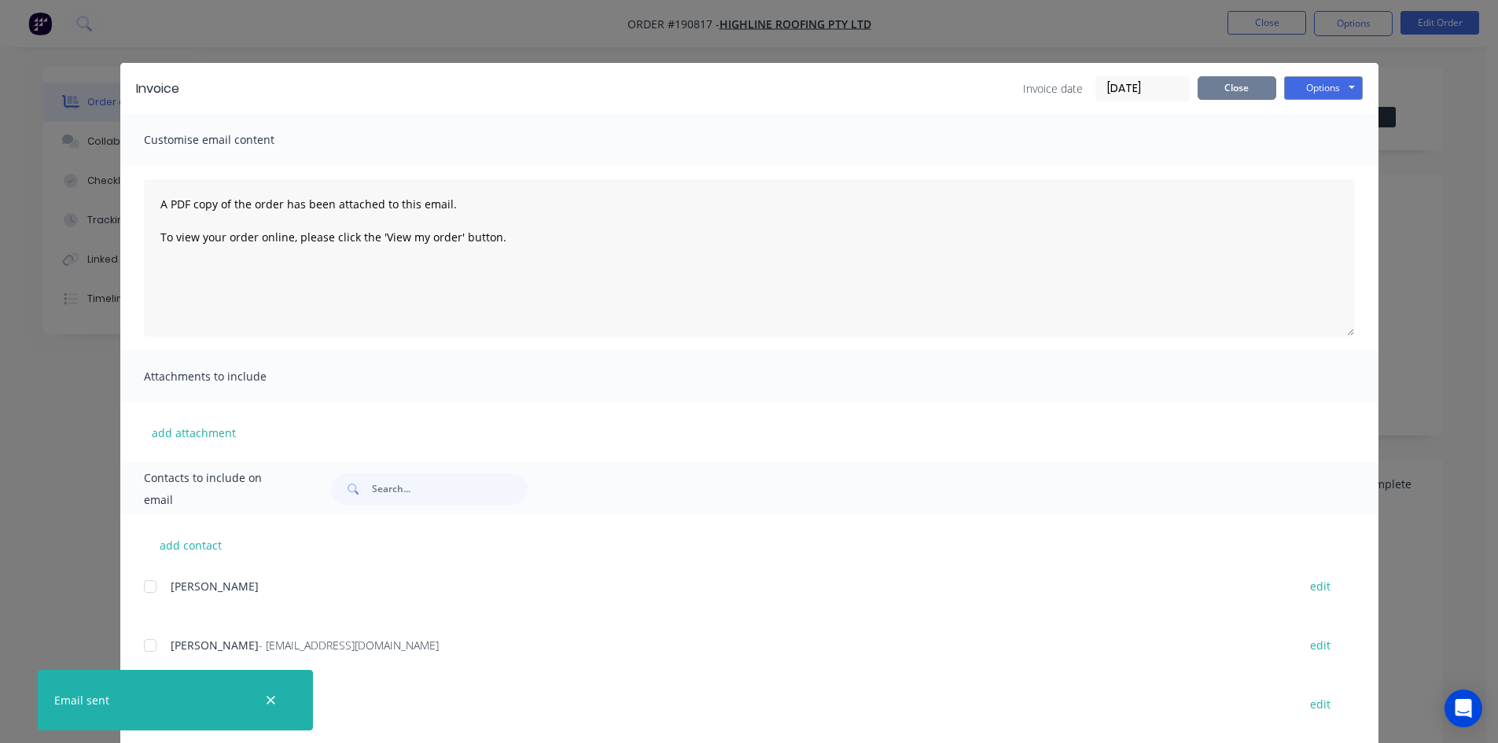
click at [1228, 92] on button "Close" at bounding box center [1236, 88] width 79 height 24
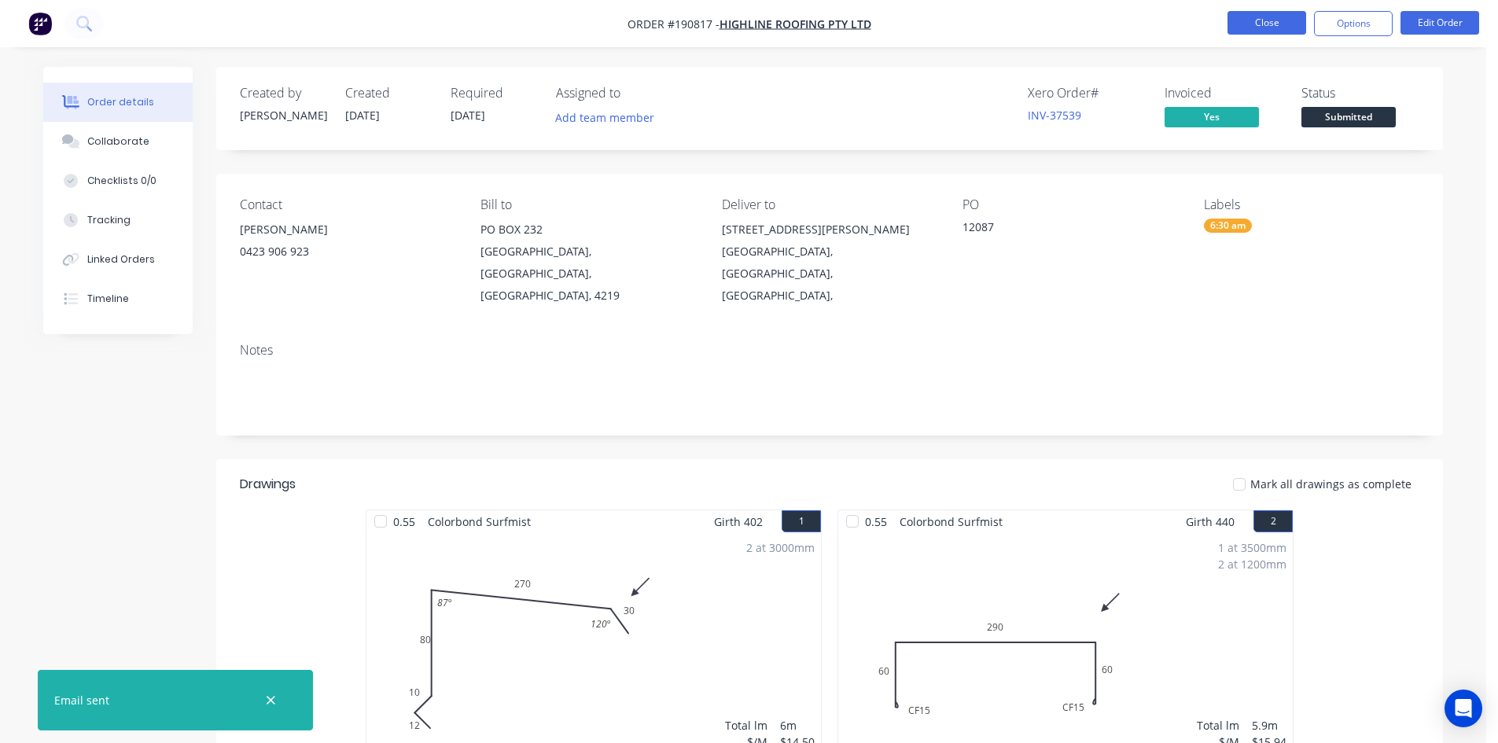
click at [1249, 29] on button "Close" at bounding box center [1266, 23] width 79 height 24
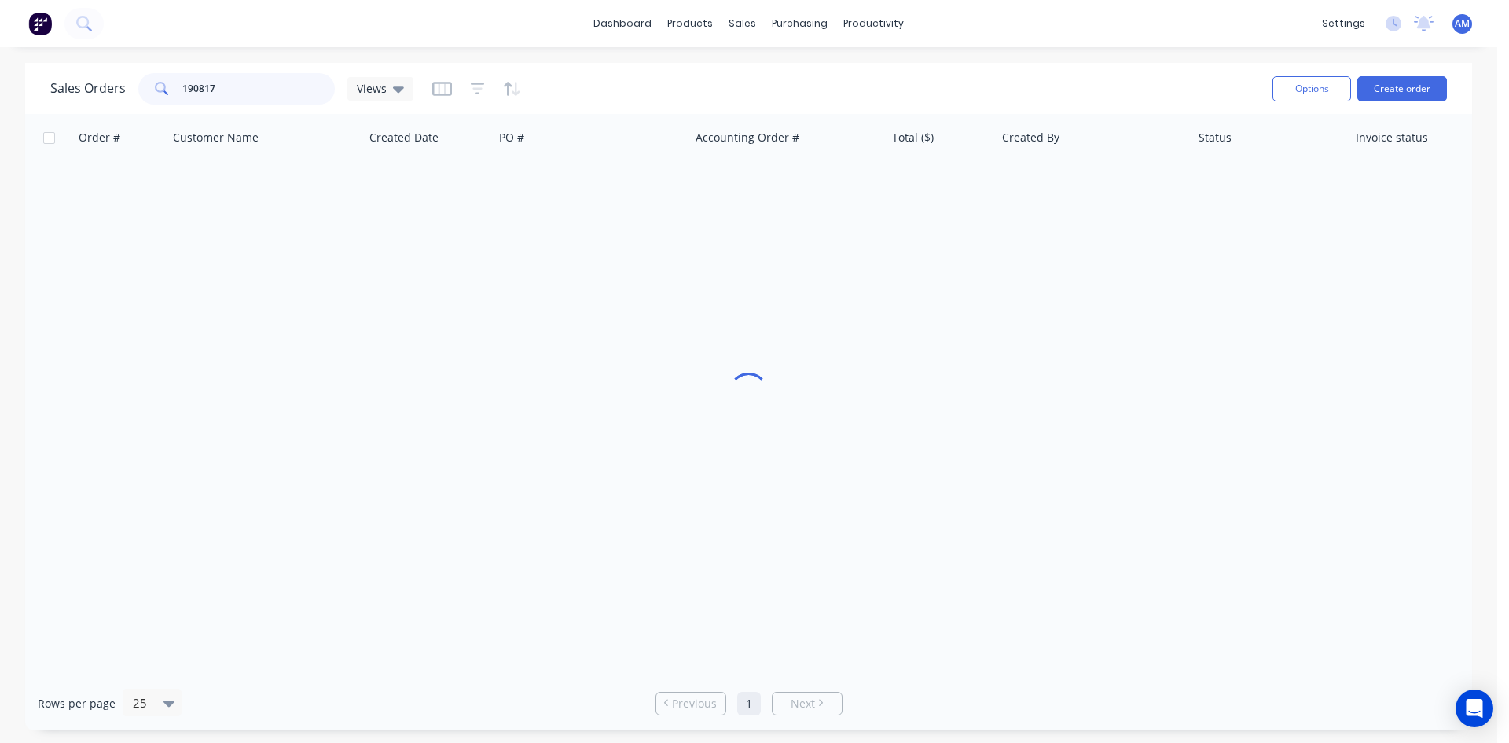
drag, startPoint x: 222, startPoint y: 86, endPoint x: 118, endPoint y: 75, distance: 104.4
click at [118, 75] on div "Sales Orders 190817 Views" at bounding box center [231, 88] width 363 height 31
type input "190858"
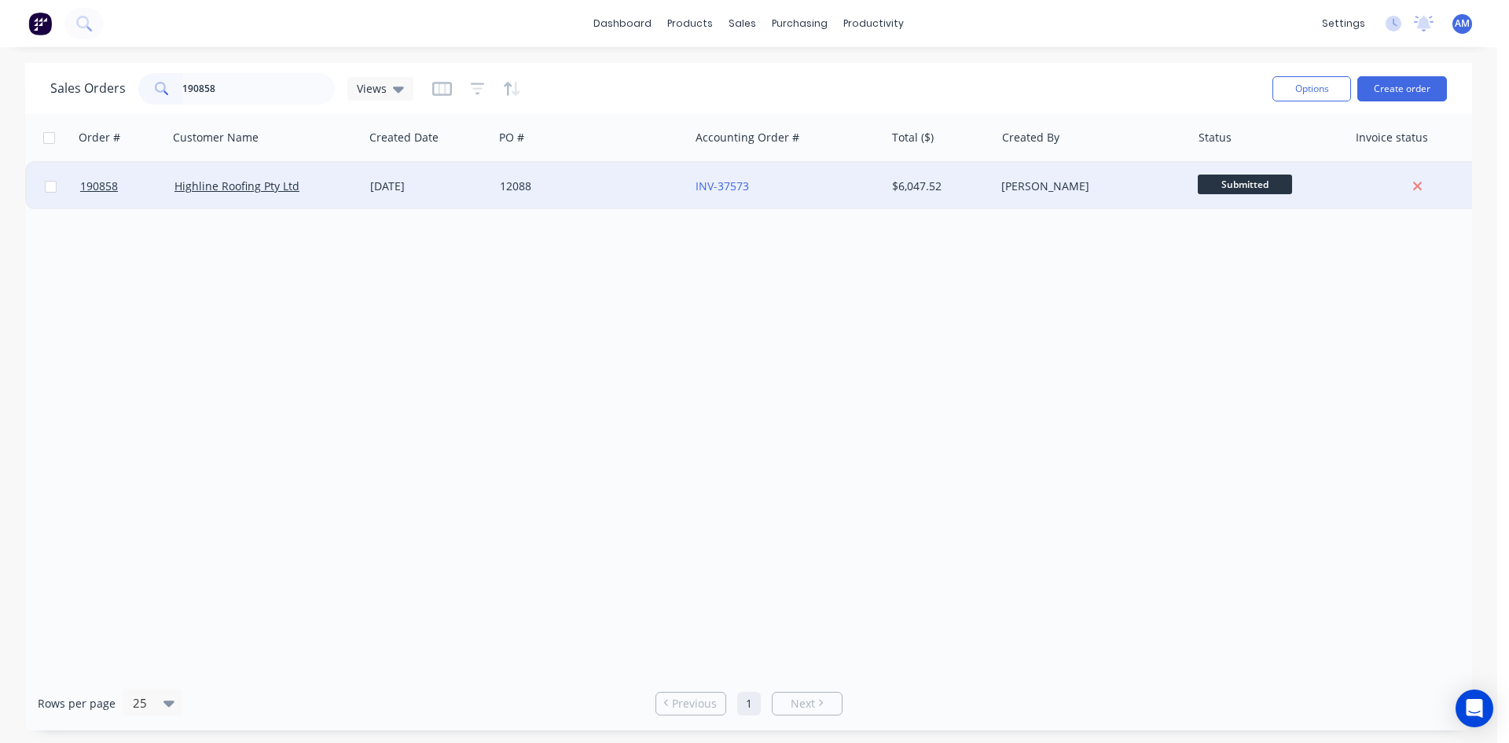
click at [636, 177] on div "12088" at bounding box center [592, 186] width 196 height 47
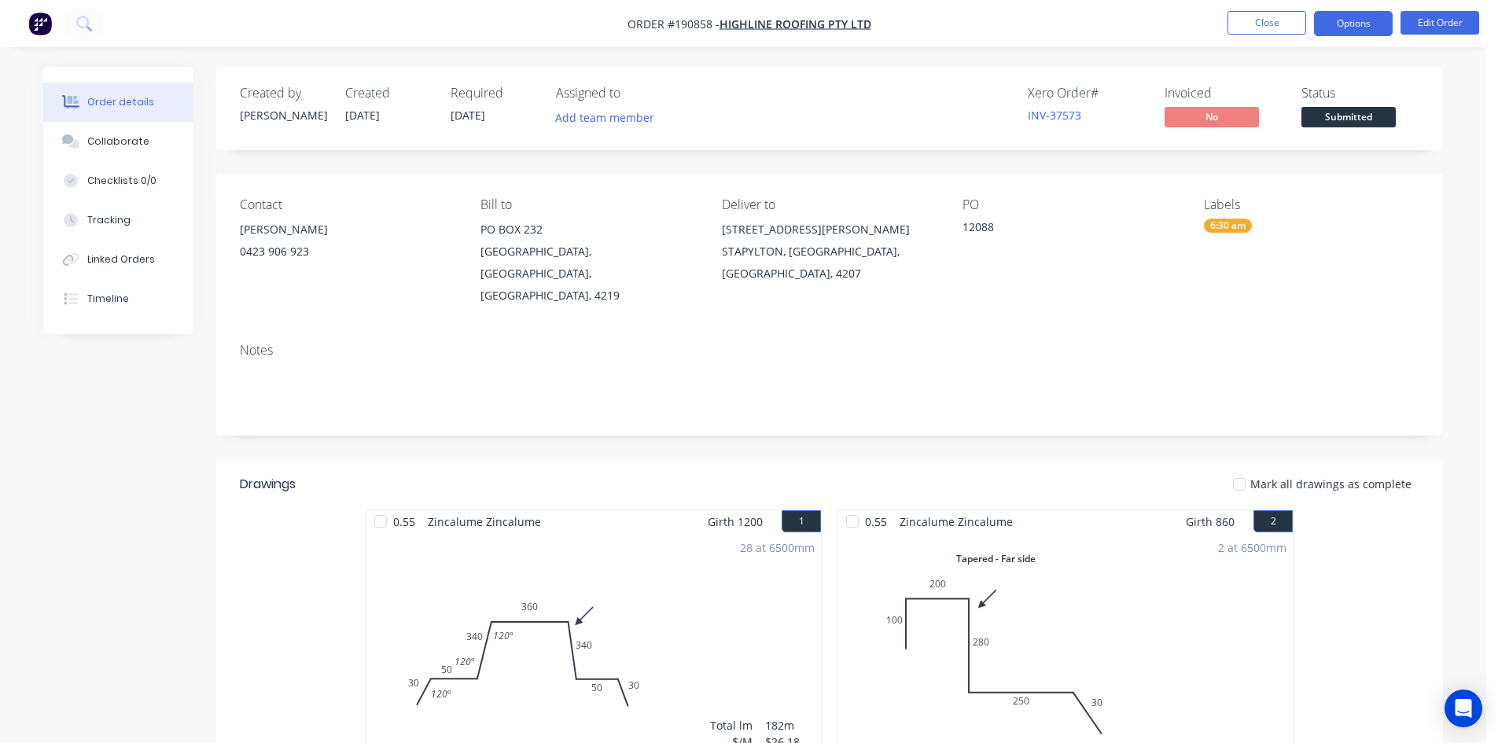
click at [1351, 16] on button "Options" at bounding box center [1353, 23] width 79 height 25
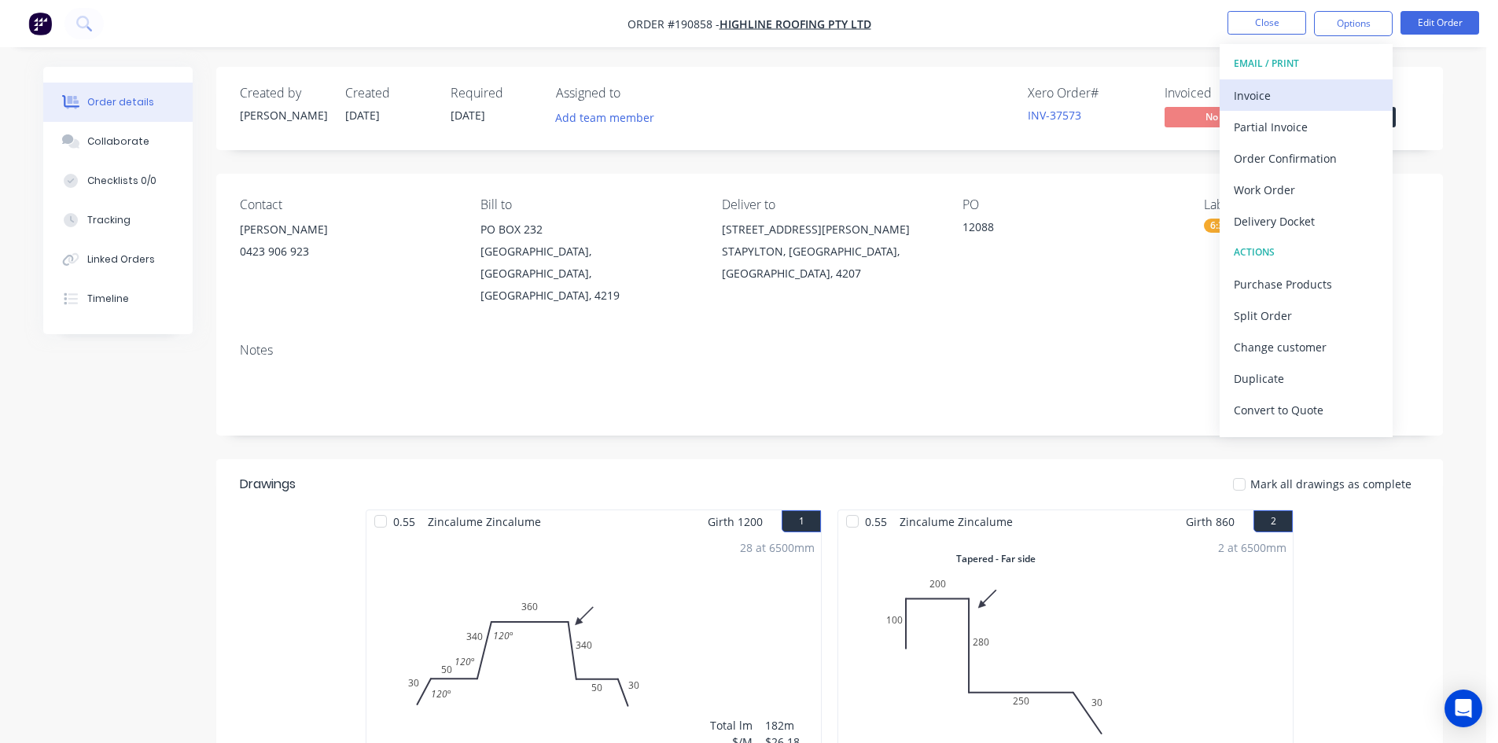
click at [1309, 94] on div "Invoice" at bounding box center [1305, 95] width 145 height 23
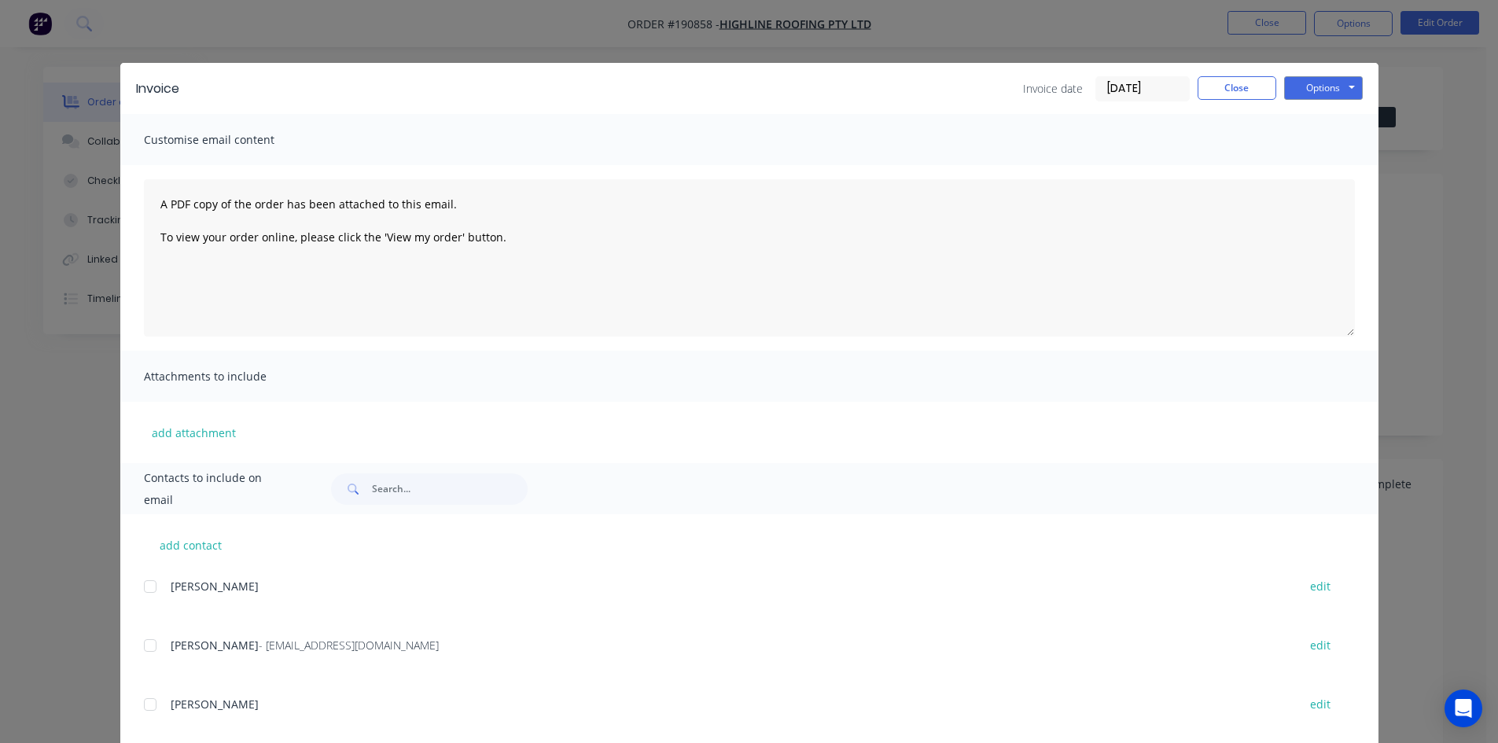
click at [146, 642] on div at bounding box center [149, 645] width 31 height 31
click at [1314, 88] on button "Options" at bounding box center [1323, 88] width 79 height 24
click at [1309, 163] on button "Email" at bounding box center [1334, 168] width 101 height 26
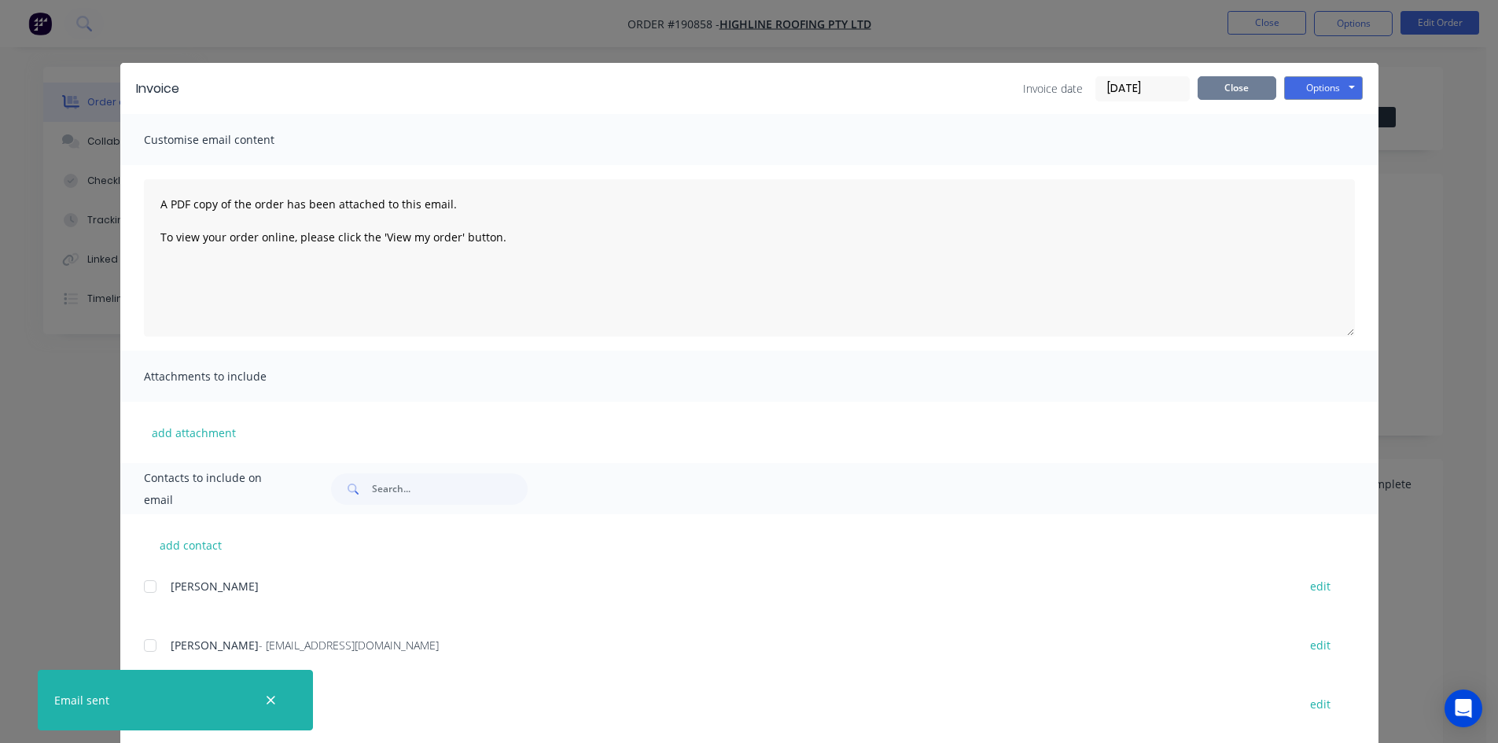
click at [1234, 77] on button "Close" at bounding box center [1236, 88] width 79 height 24
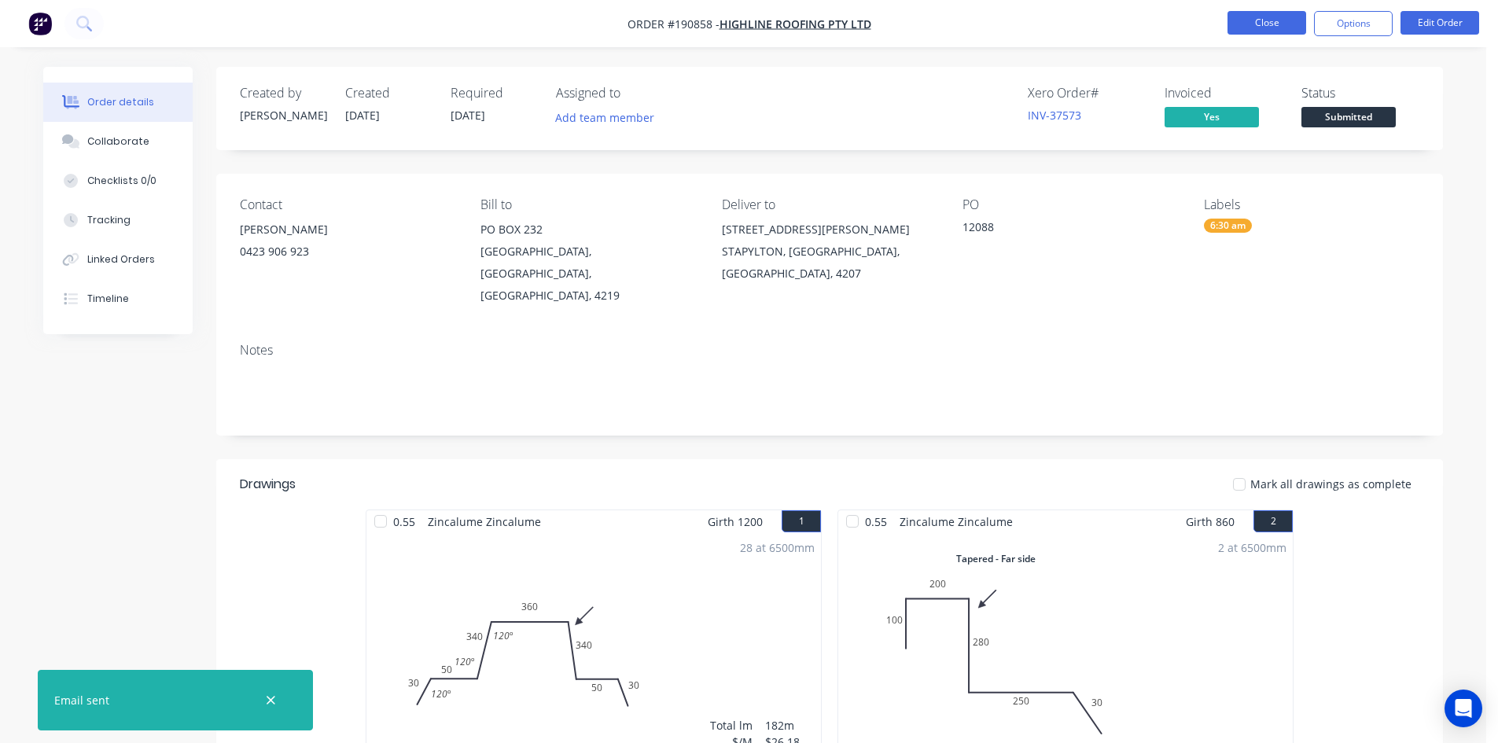
click at [1253, 27] on button "Close" at bounding box center [1266, 23] width 79 height 24
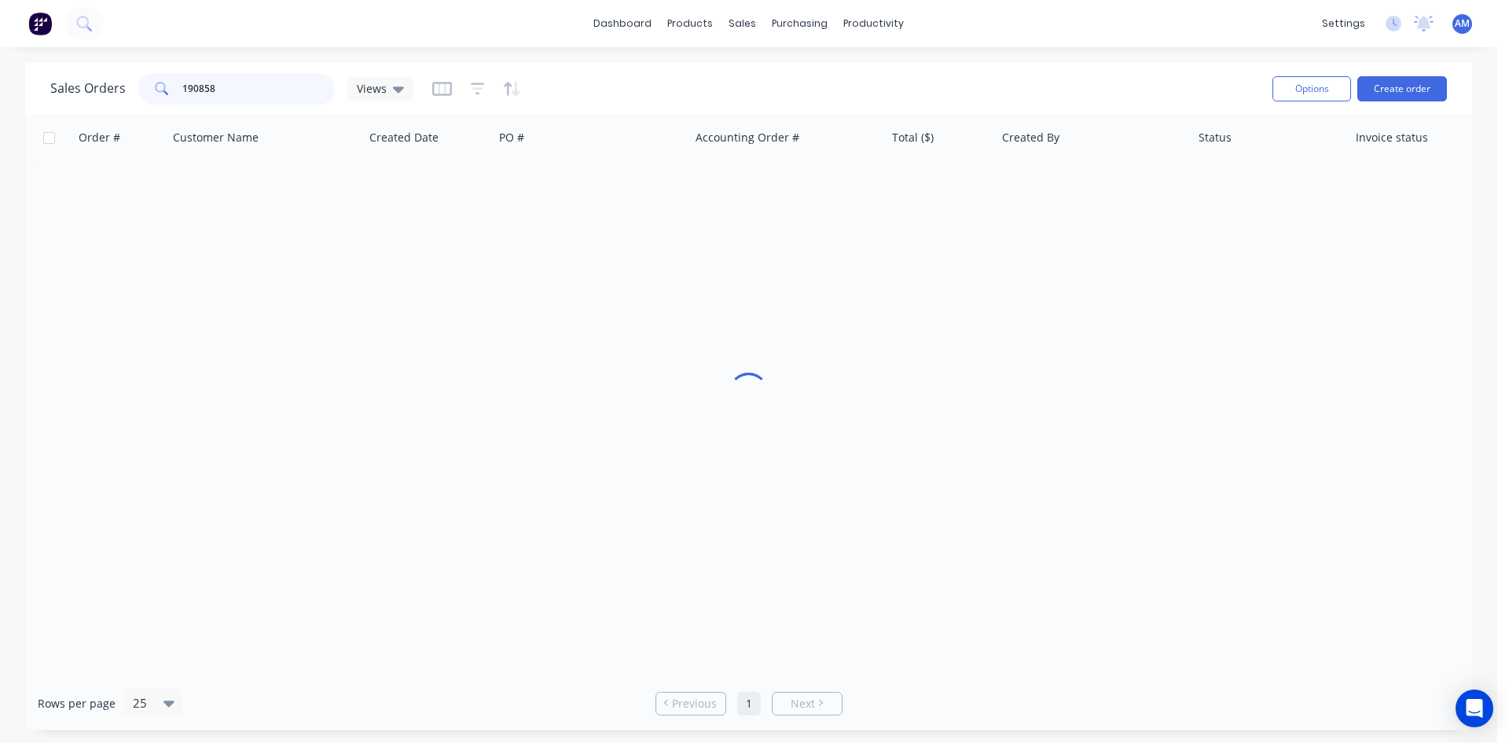
drag, startPoint x: 196, startPoint y: 83, endPoint x: 130, endPoint y: 83, distance: 66.0
click at [131, 83] on div "Sales Orders 190858 Views" at bounding box center [231, 88] width 363 height 31
type input "190749"
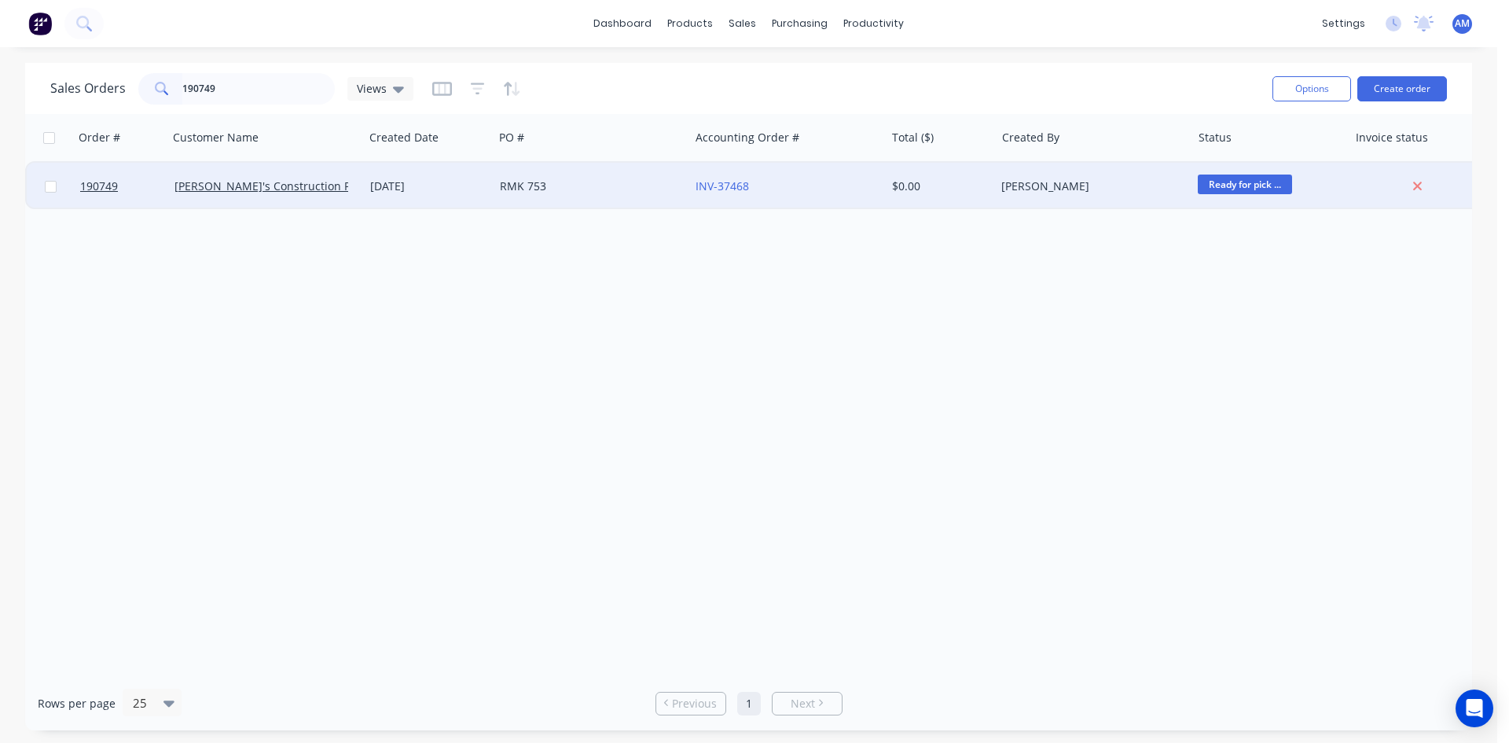
click at [673, 179] on div "RMK 753" at bounding box center [587, 186] width 175 height 16
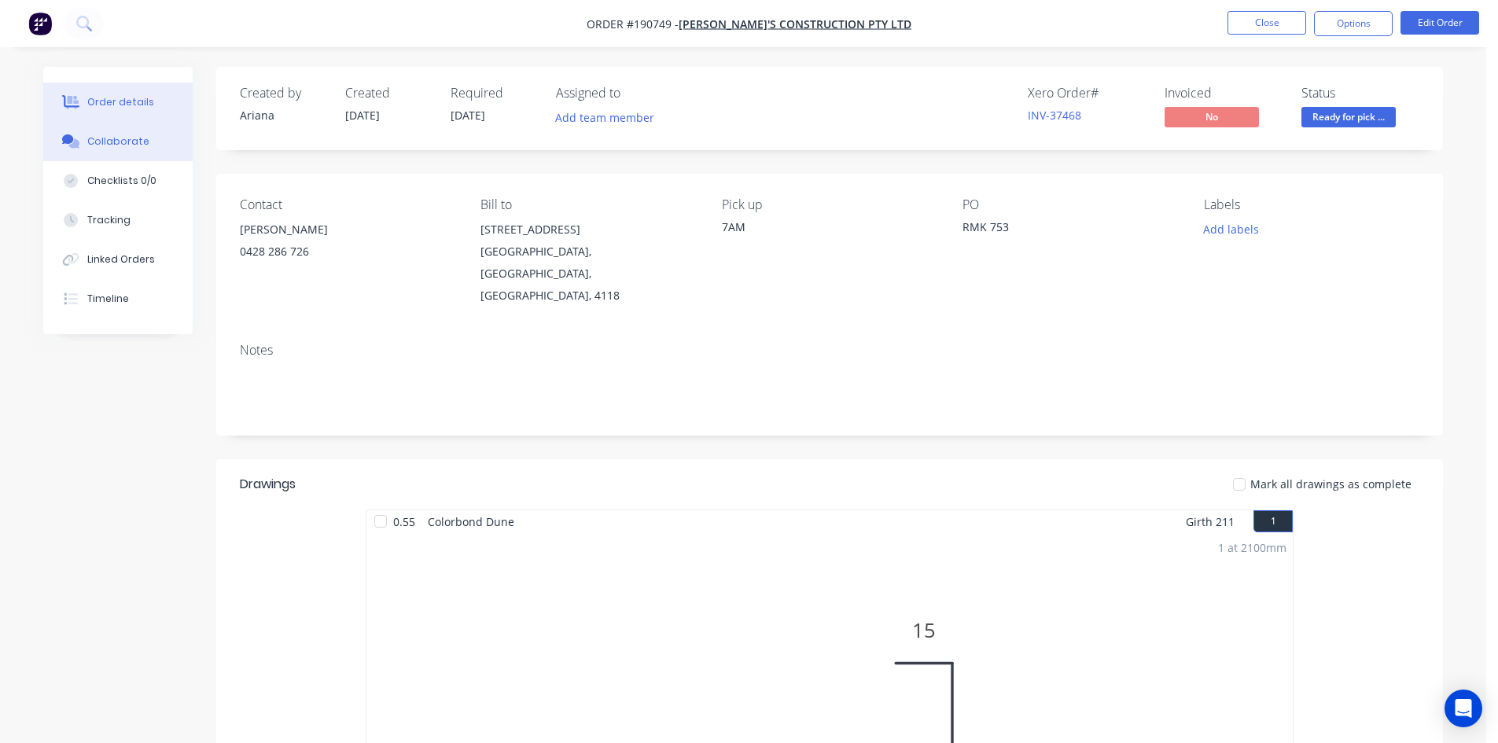
click at [165, 149] on button "Collaborate" at bounding box center [117, 141] width 149 height 39
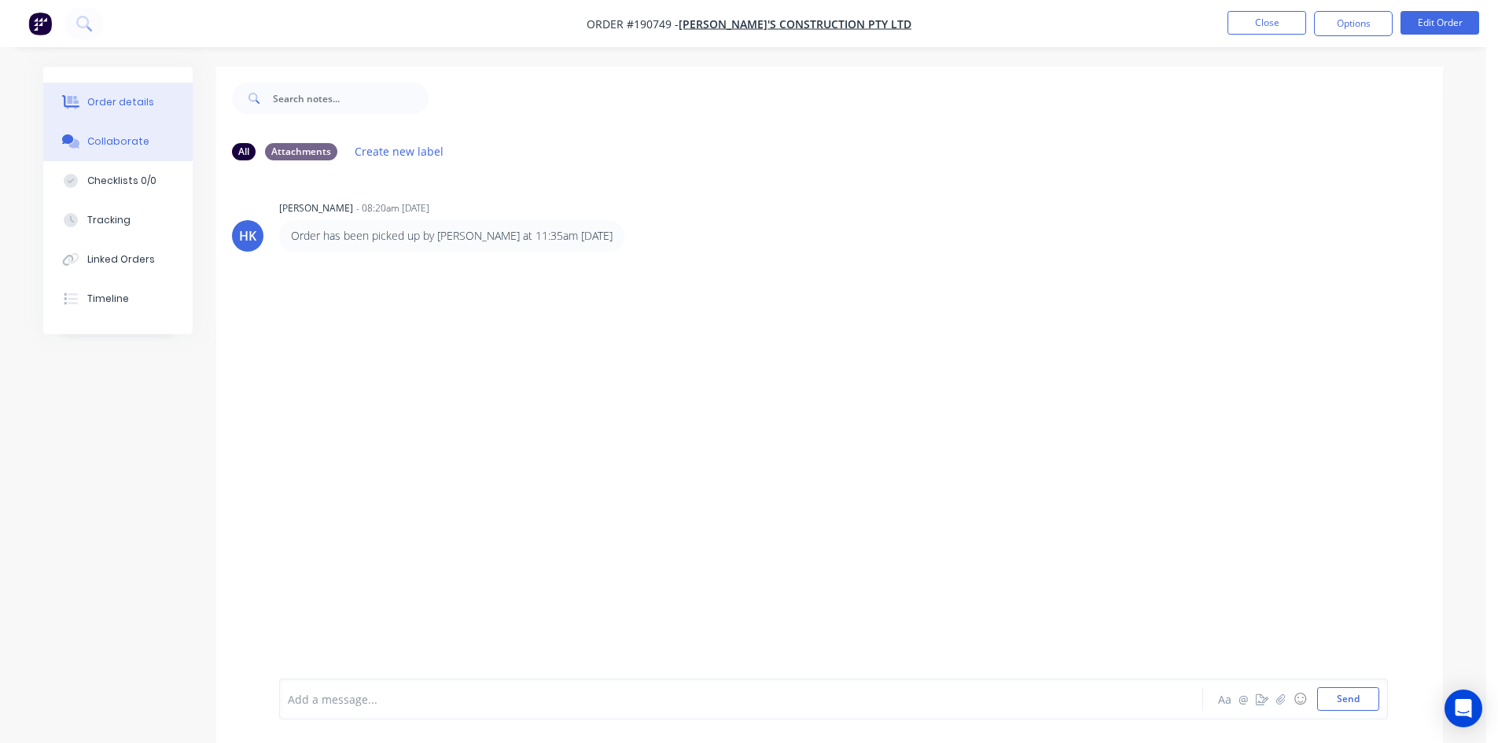
click at [108, 108] on div "Order details" at bounding box center [120, 102] width 67 height 14
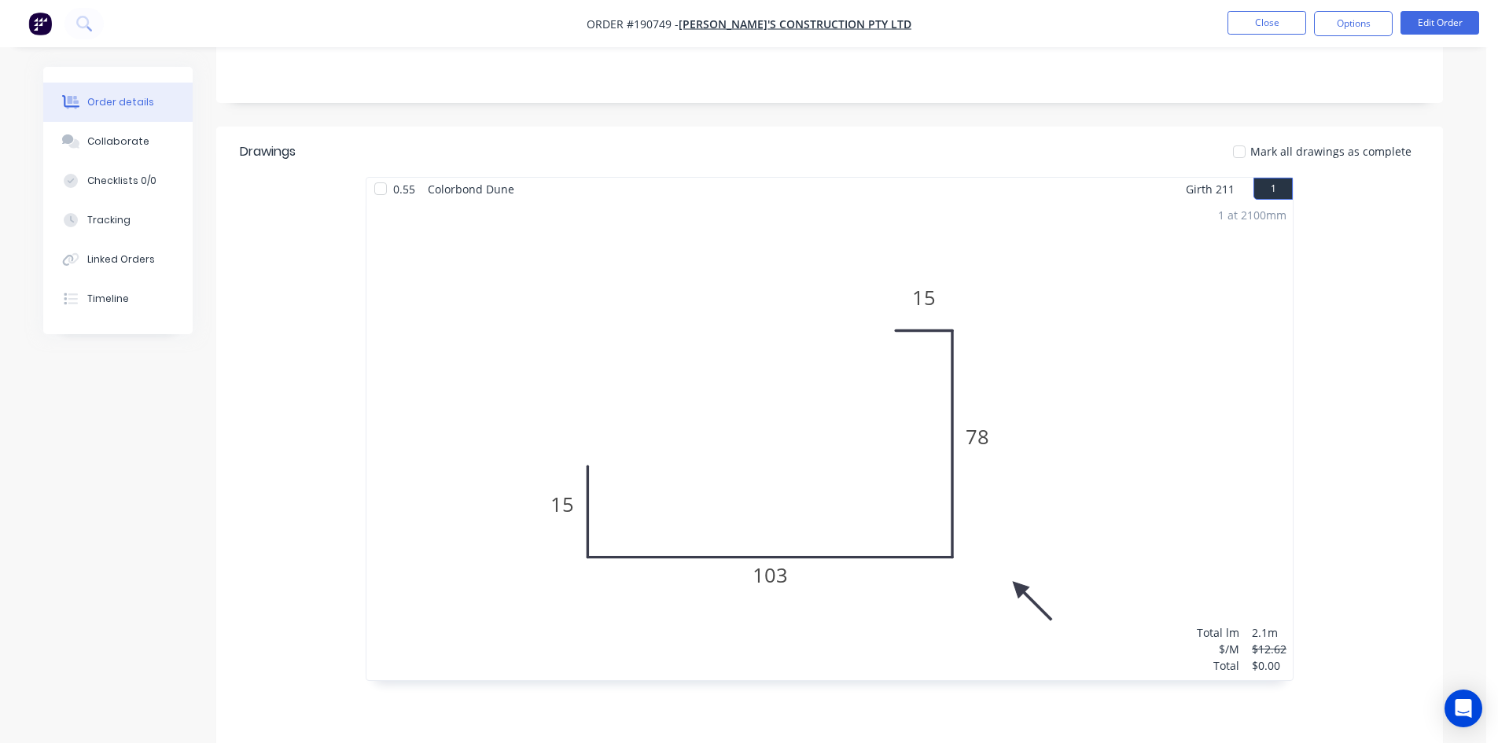
scroll to position [9, 0]
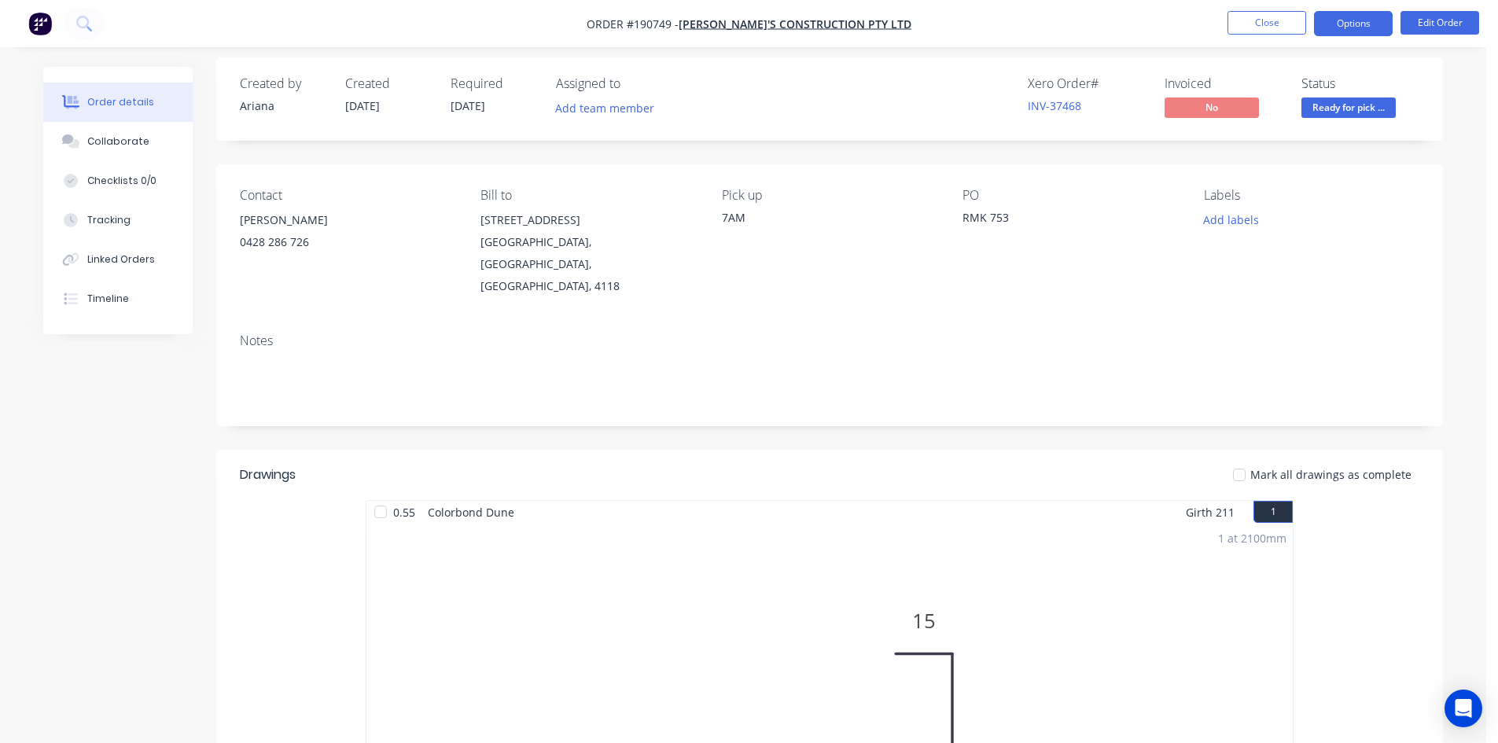
click at [1334, 27] on button "Options" at bounding box center [1353, 23] width 79 height 25
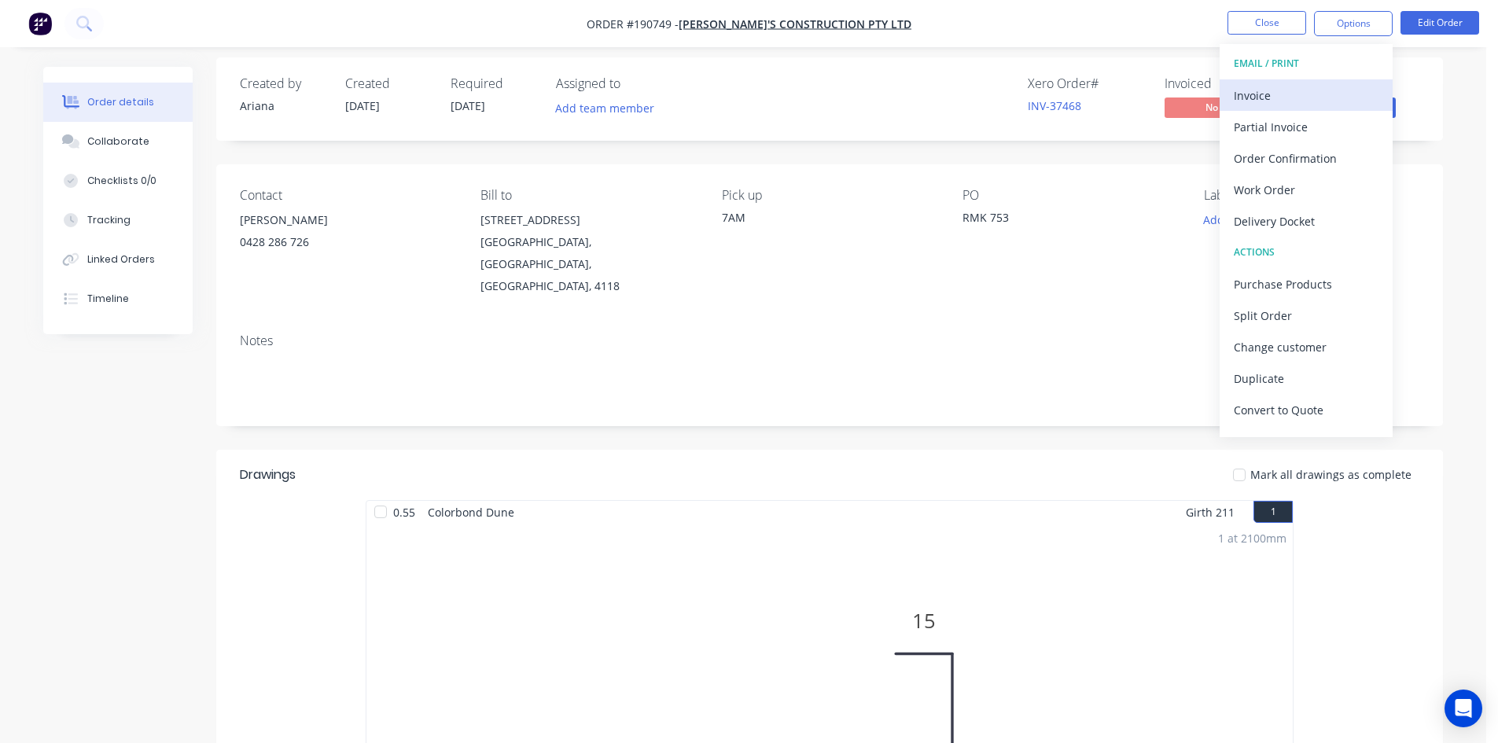
click at [1295, 86] on div "Invoice" at bounding box center [1305, 95] width 145 height 23
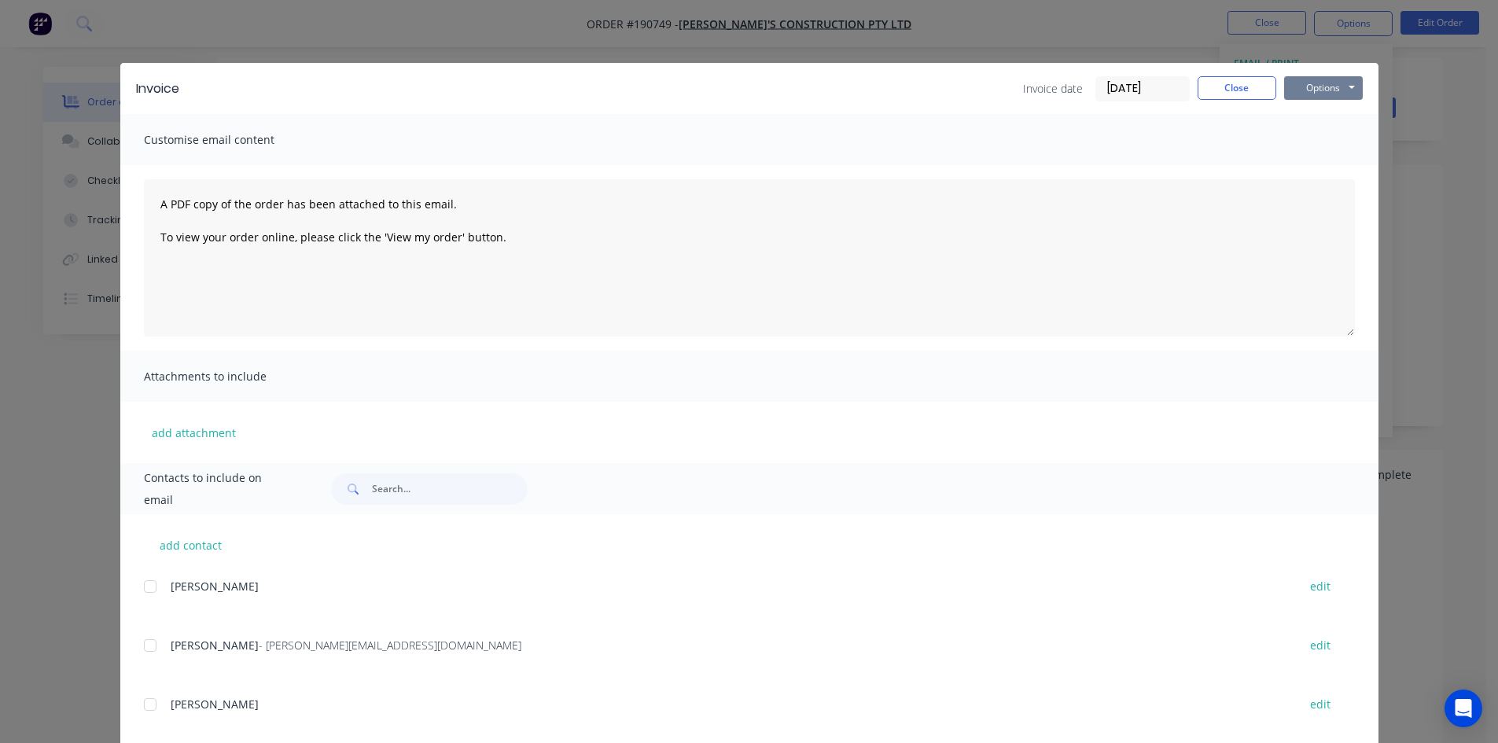
click at [1343, 85] on button "Options" at bounding box center [1323, 88] width 79 height 24
click at [1335, 141] on button "Print" at bounding box center [1334, 142] width 101 height 26
click at [1216, 92] on button "Close" at bounding box center [1236, 88] width 79 height 24
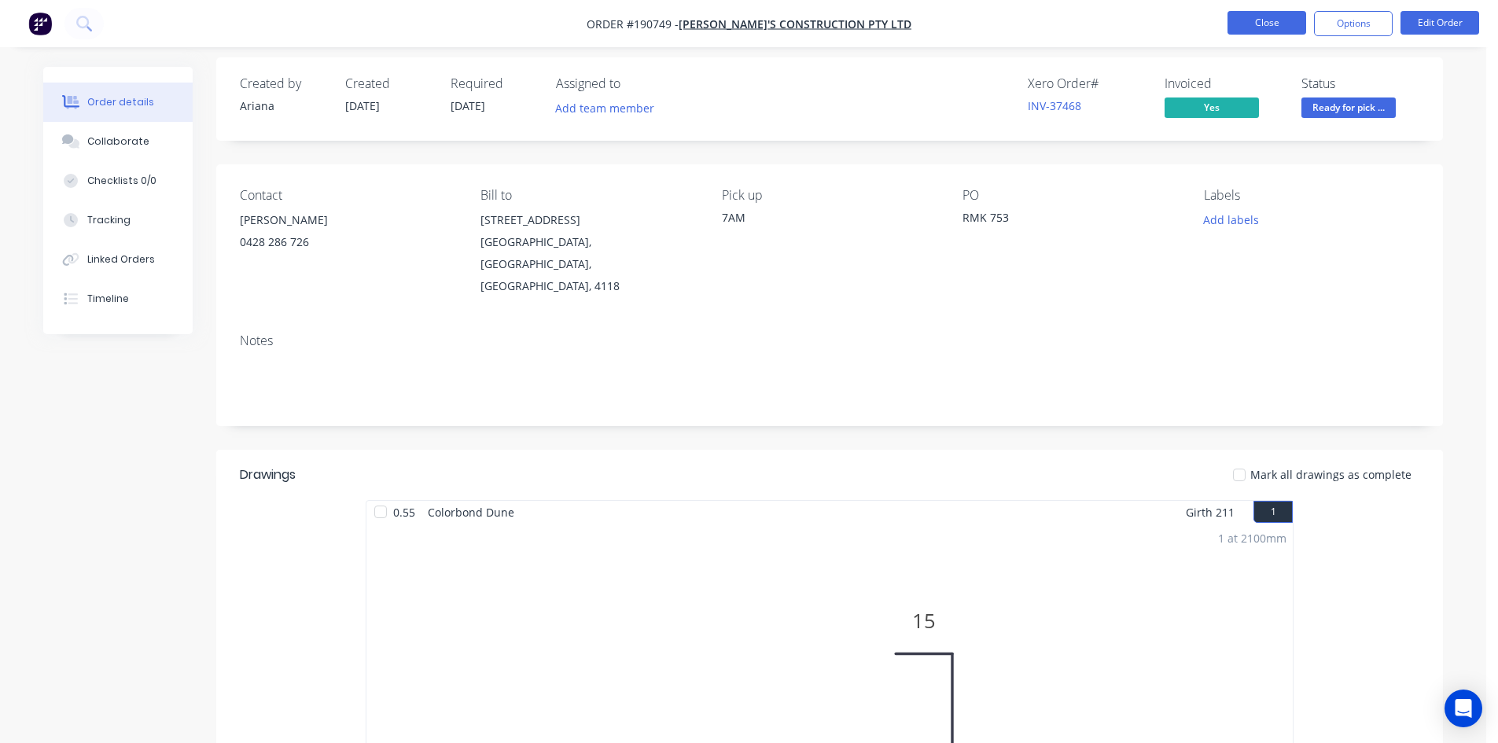
click at [1252, 25] on button "Close" at bounding box center [1266, 23] width 79 height 24
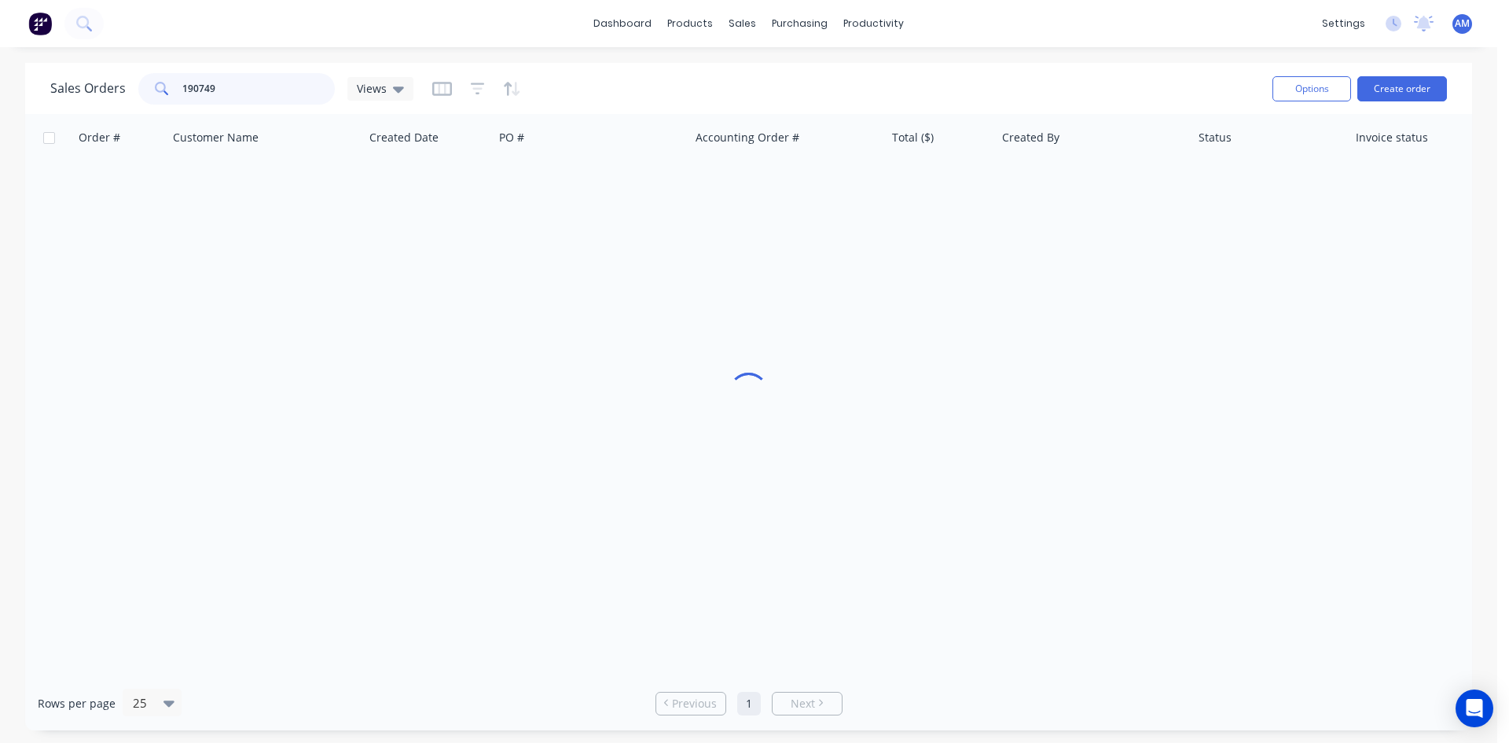
drag, startPoint x: 263, startPoint y: 83, endPoint x: 117, endPoint y: 68, distance: 146.3
click at [118, 76] on div "Sales Orders 190749 Views" at bounding box center [231, 88] width 363 height 31
type input "190686"
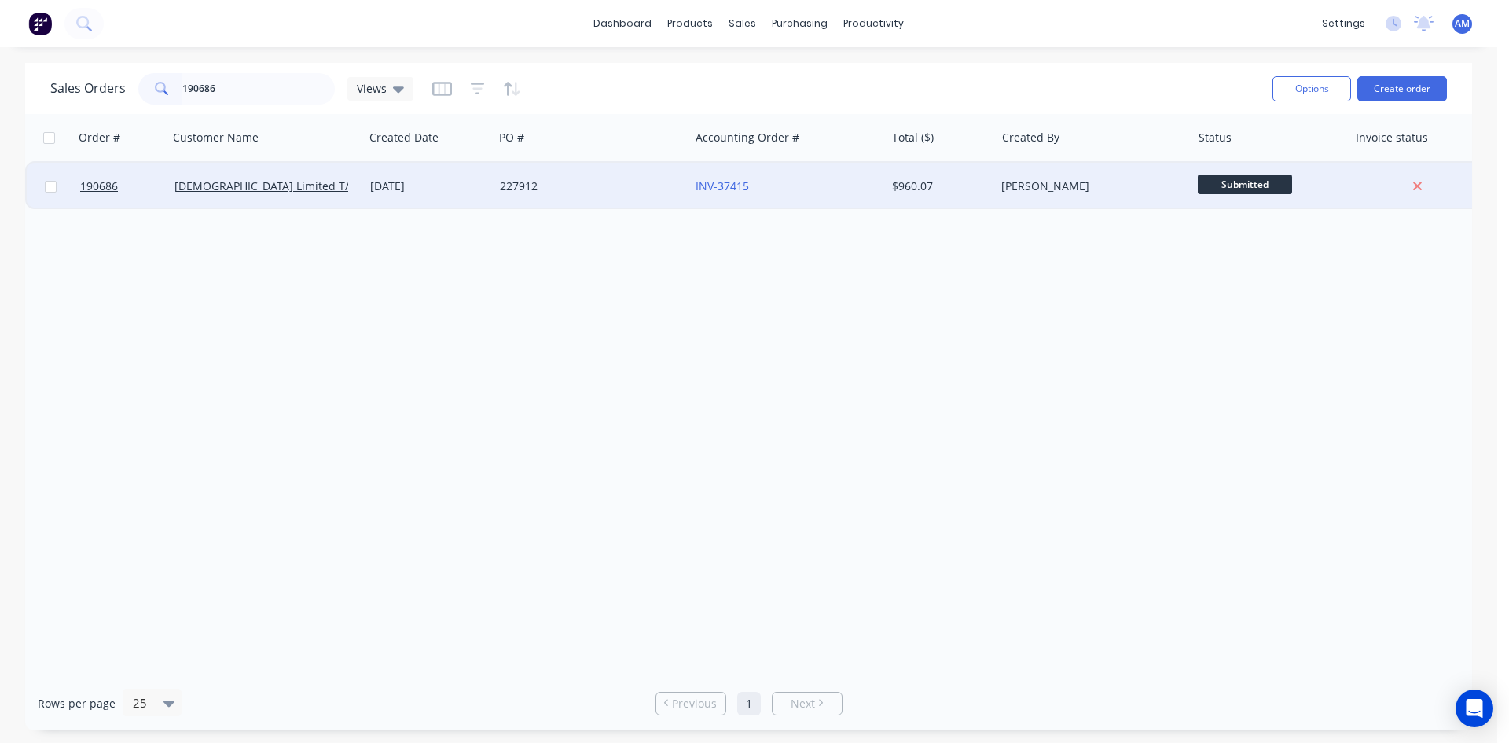
click at [657, 193] on div "227912" at bounding box center [587, 186] width 175 height 16
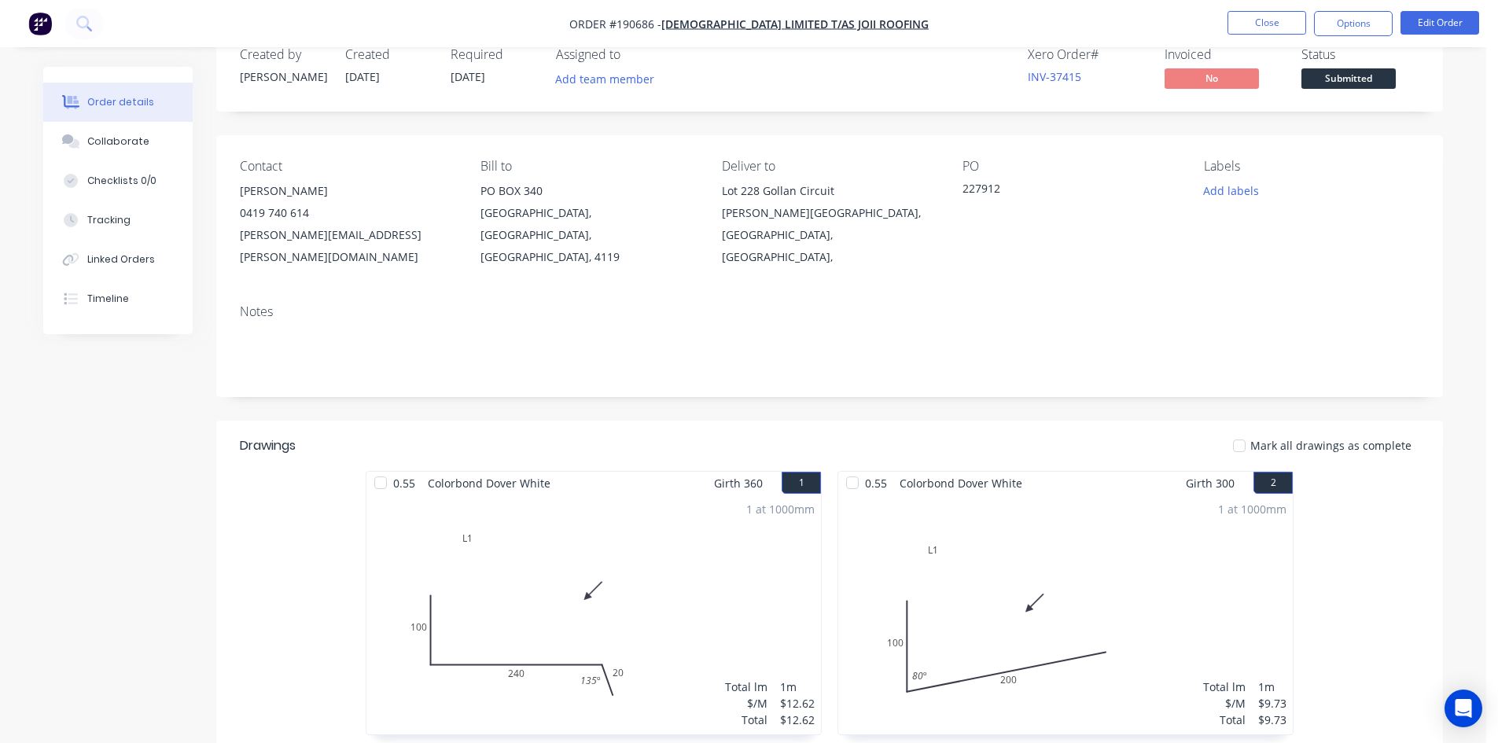
scroll to position [31, 0]
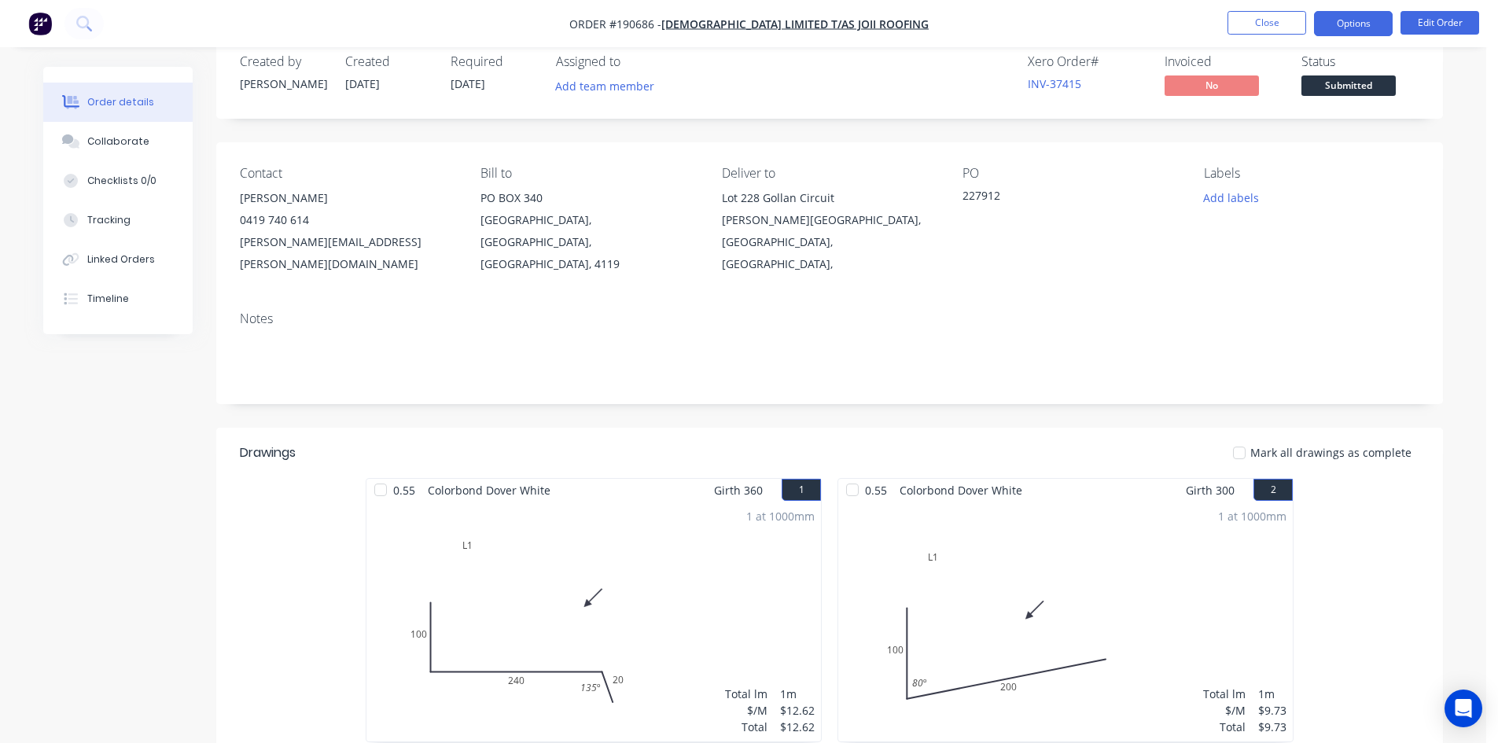
click at [1347, 17] on button "Options" at bounding box center [1353, 23] width 79 height 25
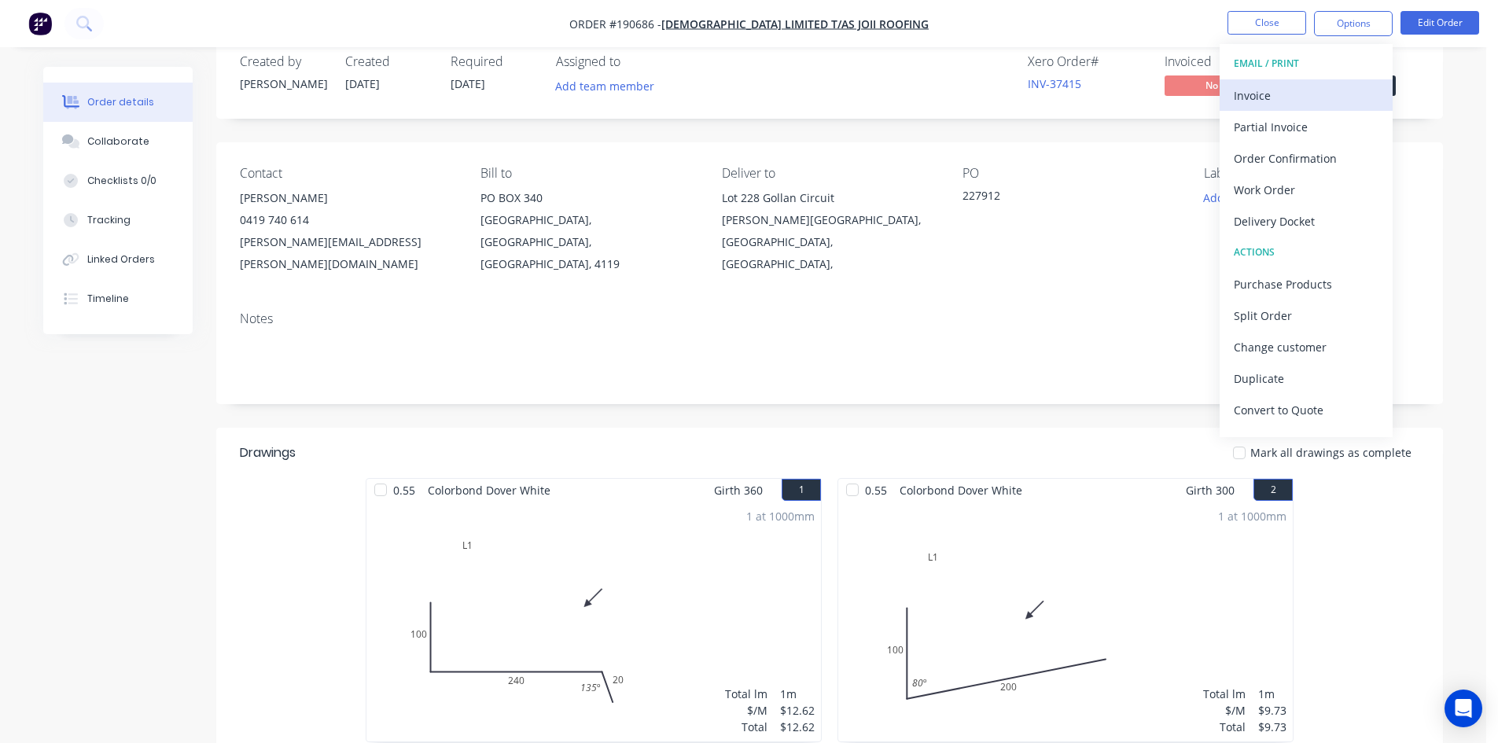
click at [1298, 86] on div "Invoice" at bounding box center [1305, 95] width 145 height 23
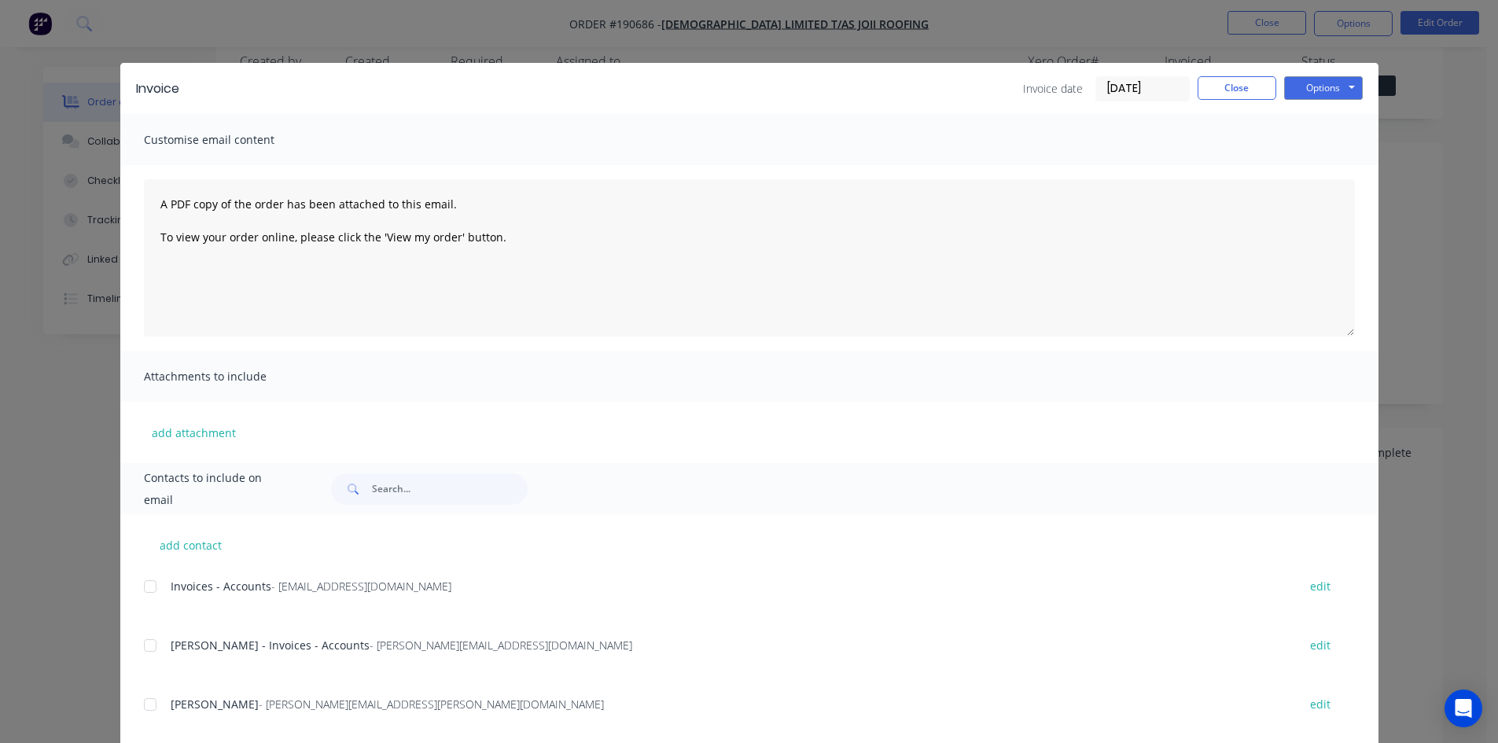
click at [145, 587] on div at bounding box center [149, 586] width 31 height 31
click at [146, 649] on div at bounding box center [149, 645] width 31 height 31
click at [1303, 89] on button "Options" at bounding box center [1323, 88] width 79 height 24
click at [1318, 161] on button "Email" at bounding box center [1334, 168] width 101 height 26
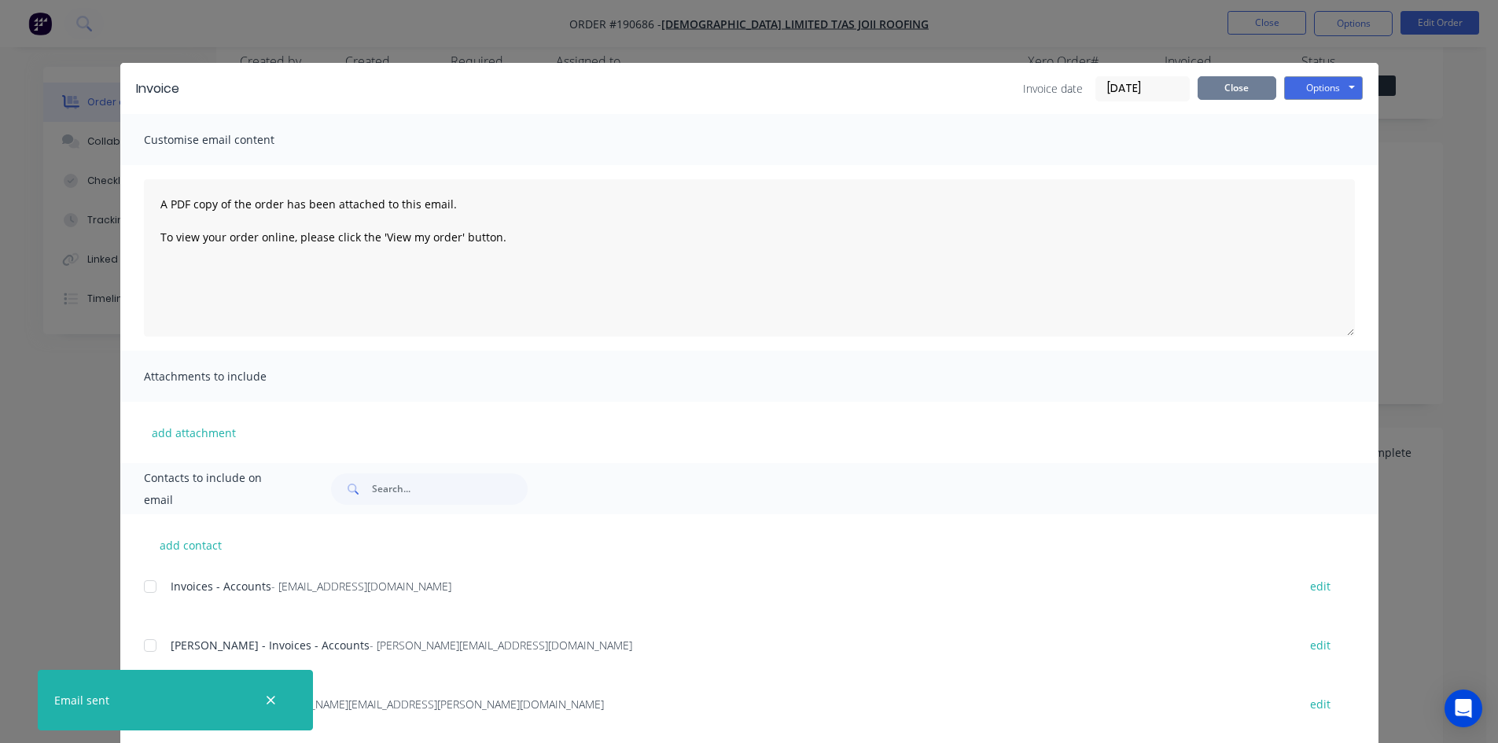
click at [1234, 87] on button "Close" at bounding box center [1236, 88] width 79 height 24
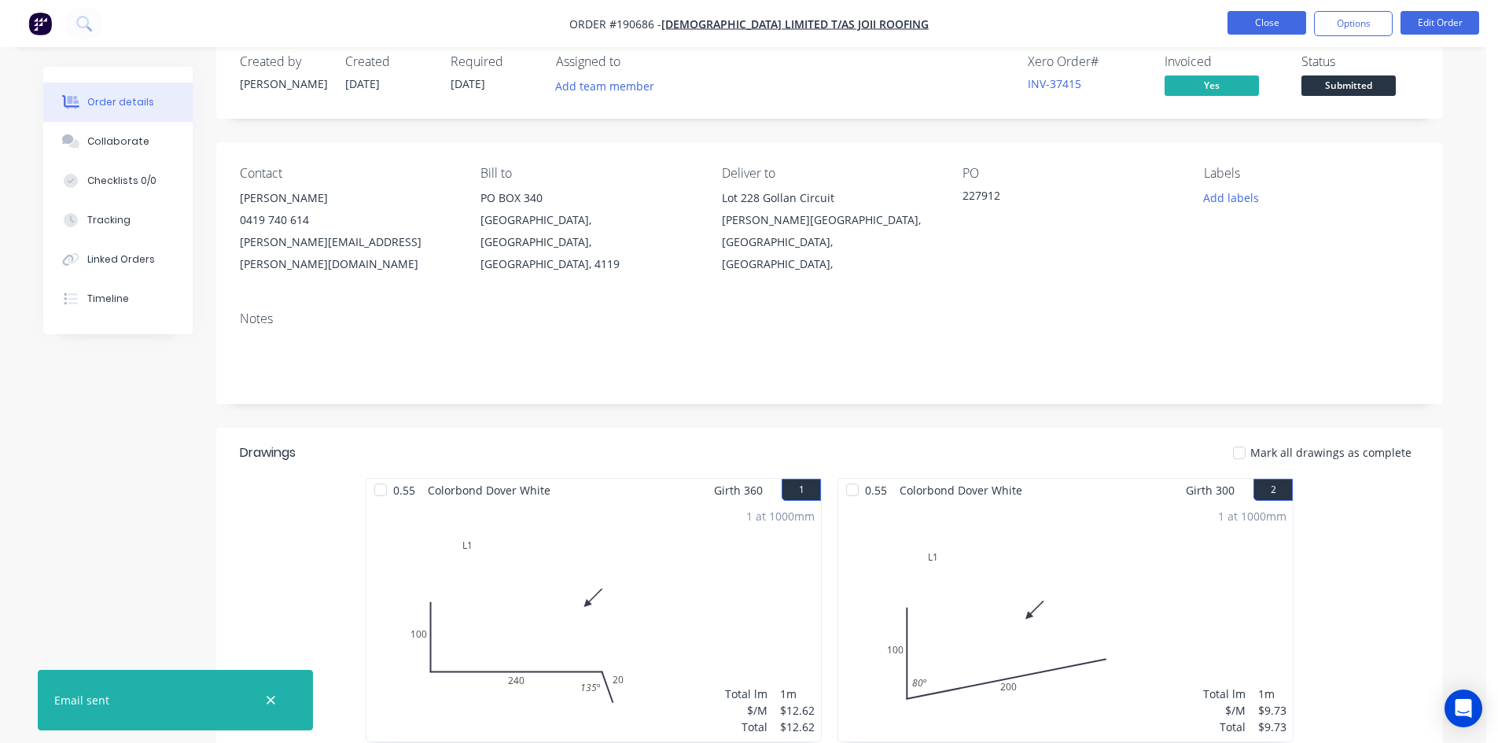
click at [1270, 24] on button "Close" at bounding box center [1266, 23] width 79 height 24
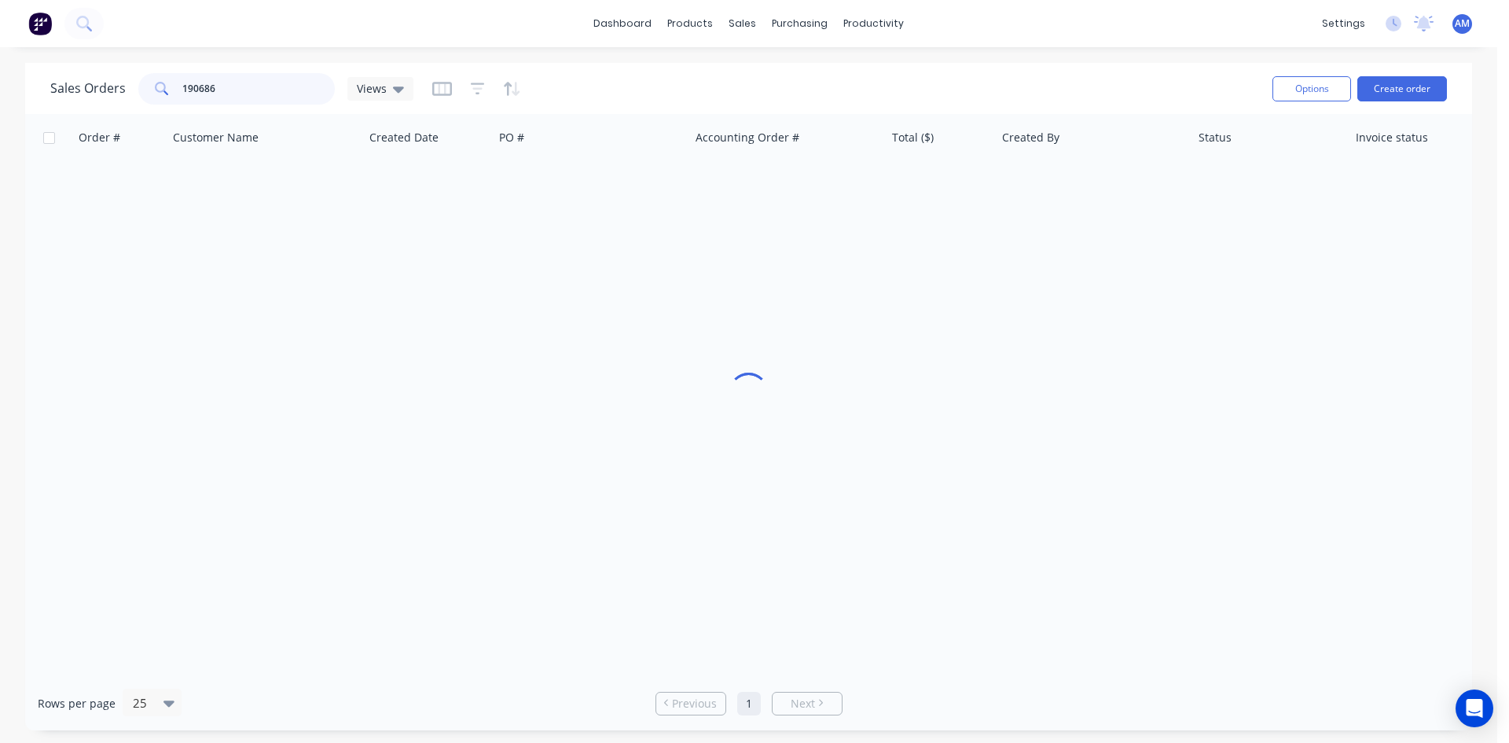
drag, startPoint x: 250, startPoint y: 87, endPoint x: 118, endPoint y: 75, distance: 132.6
click at [118, 75] on div "Sales Orders 190686 Views" at bounding box center [231, 88] width 363 height 31
type input "190830"
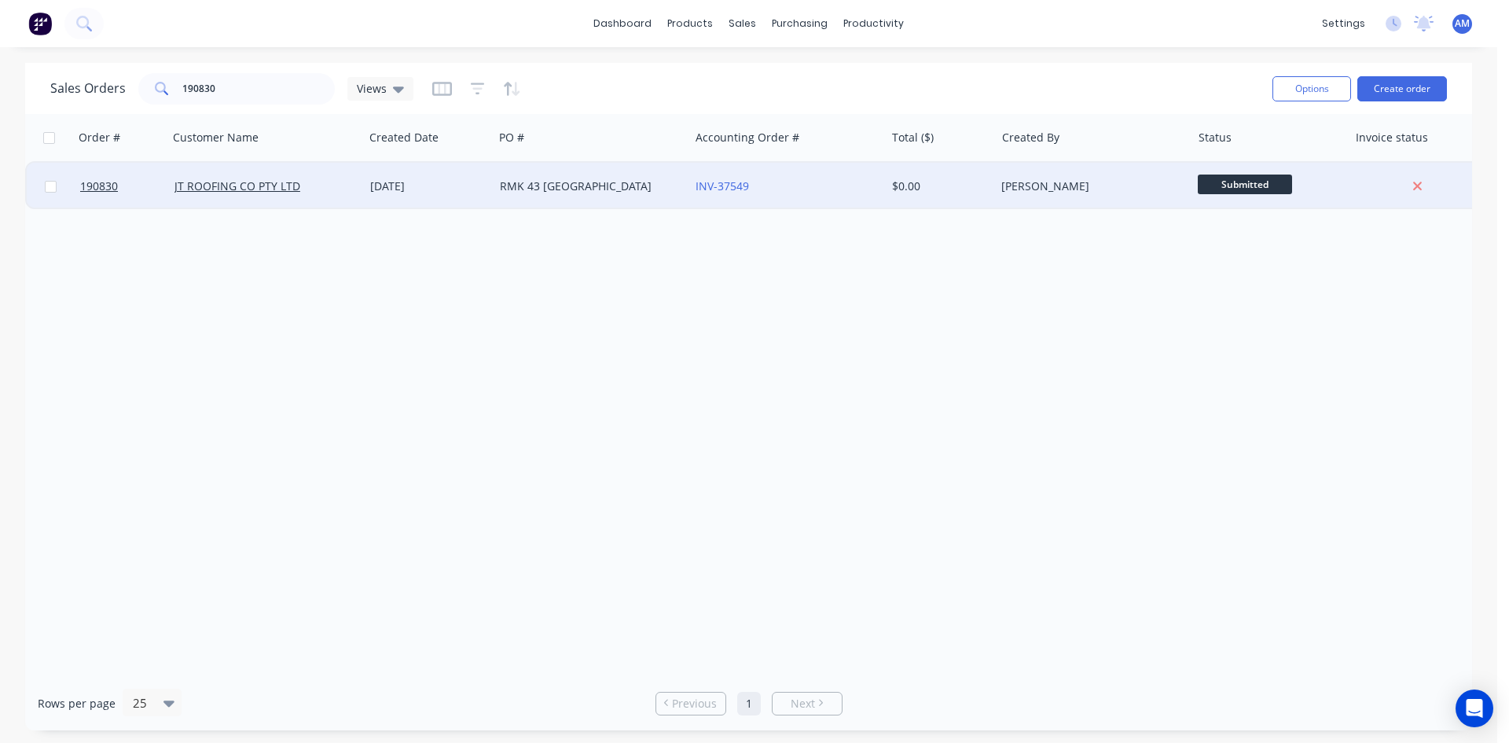
click at [622, 200] on div "RMK 43 BRISBANE" at bounding box center [592, 186] width 196 height 47
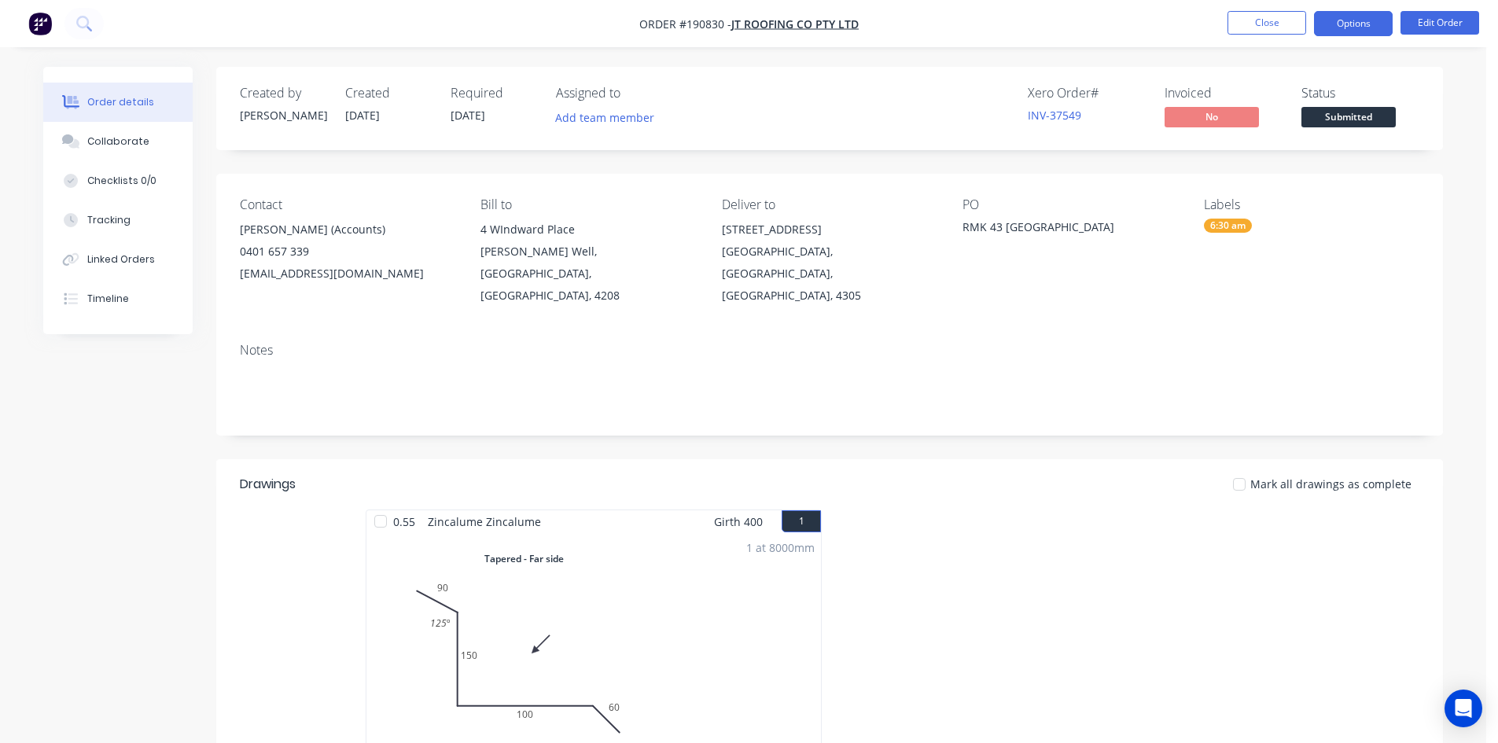
click at [1365, 29] on button "Options" at bounding box center [1353, 23] width 79 height 25
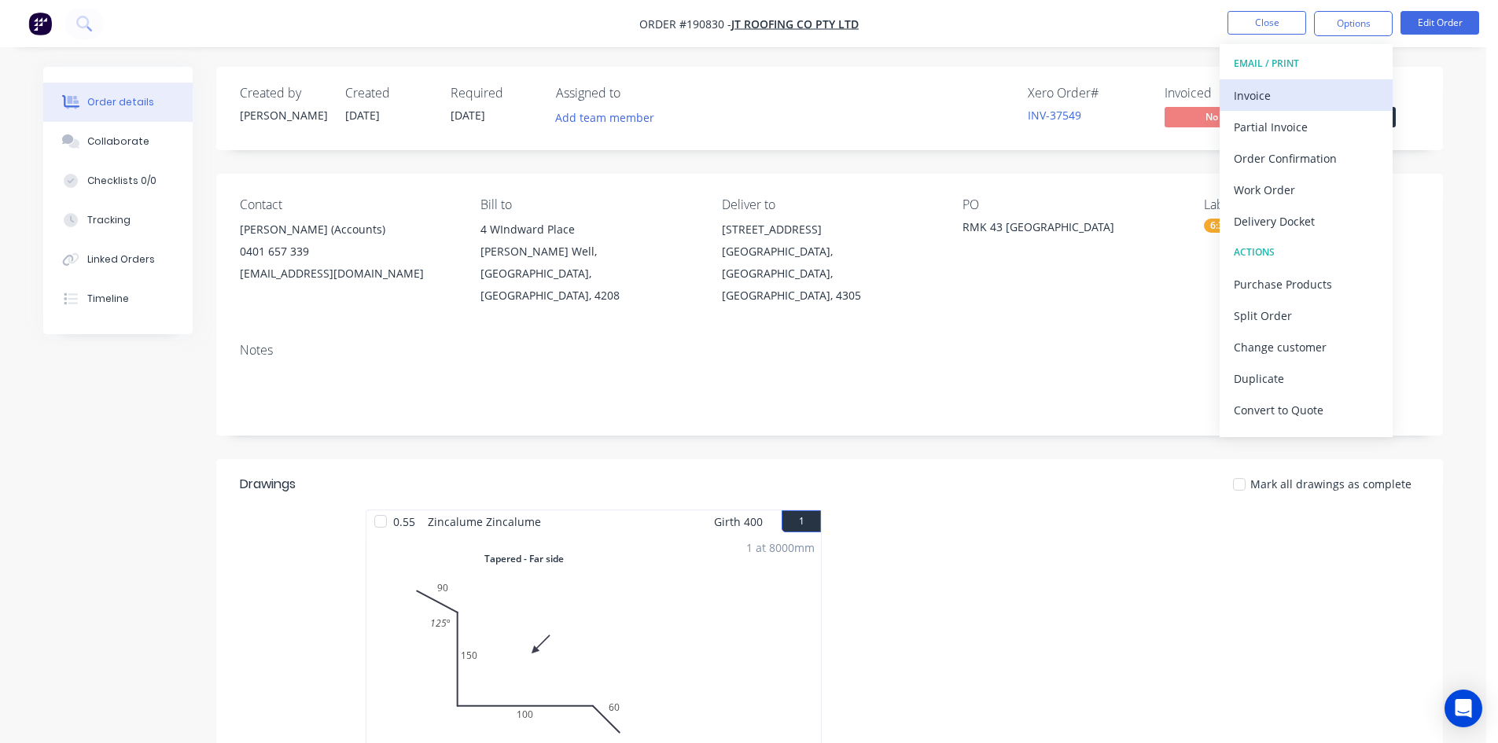
click at [1313, 86] on div "Invoice" at bounding box center [1305, 95] width 145 height 23
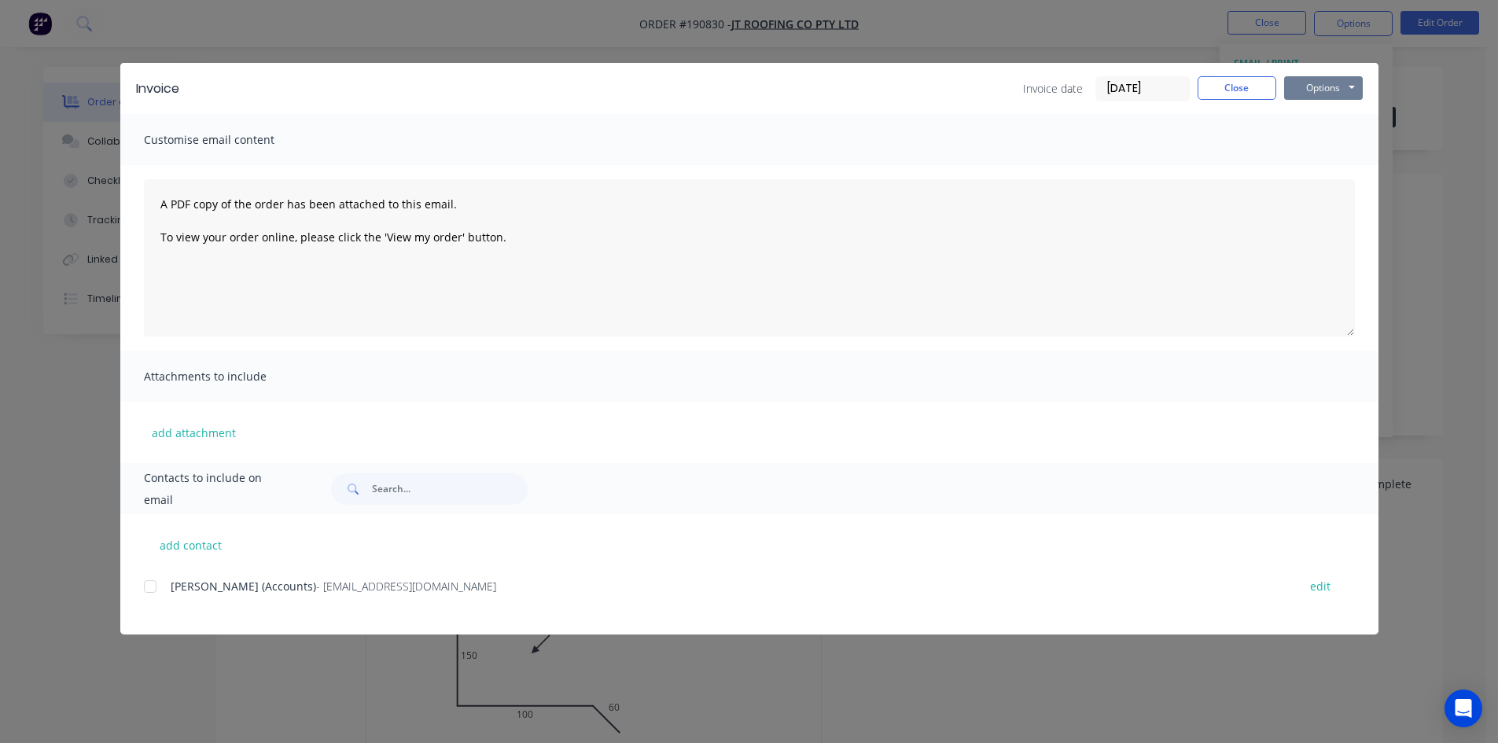
click at [1321, 84] on button "Options" at bounding box center [1323, 88] width 79 height 24
click at [1329, 138] on button "Print" at bounding box center [1334, 142] width 101 height 26
click at [1230, 89] on button "Close" at bounding box center [1236, 88] width 79 height 24
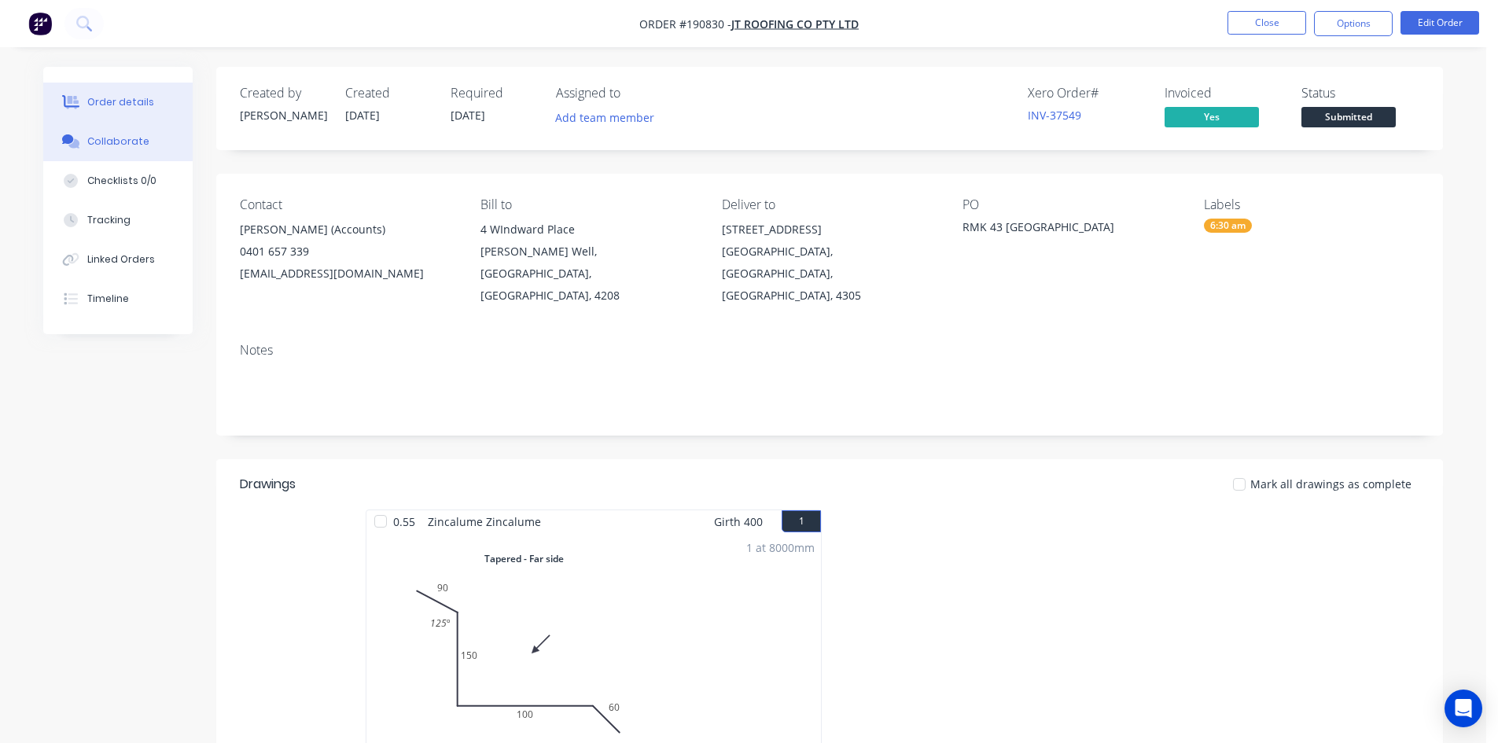
click at [112, 147] on div "Collaborate" at bounding box center [118, 141] width 62 height 14
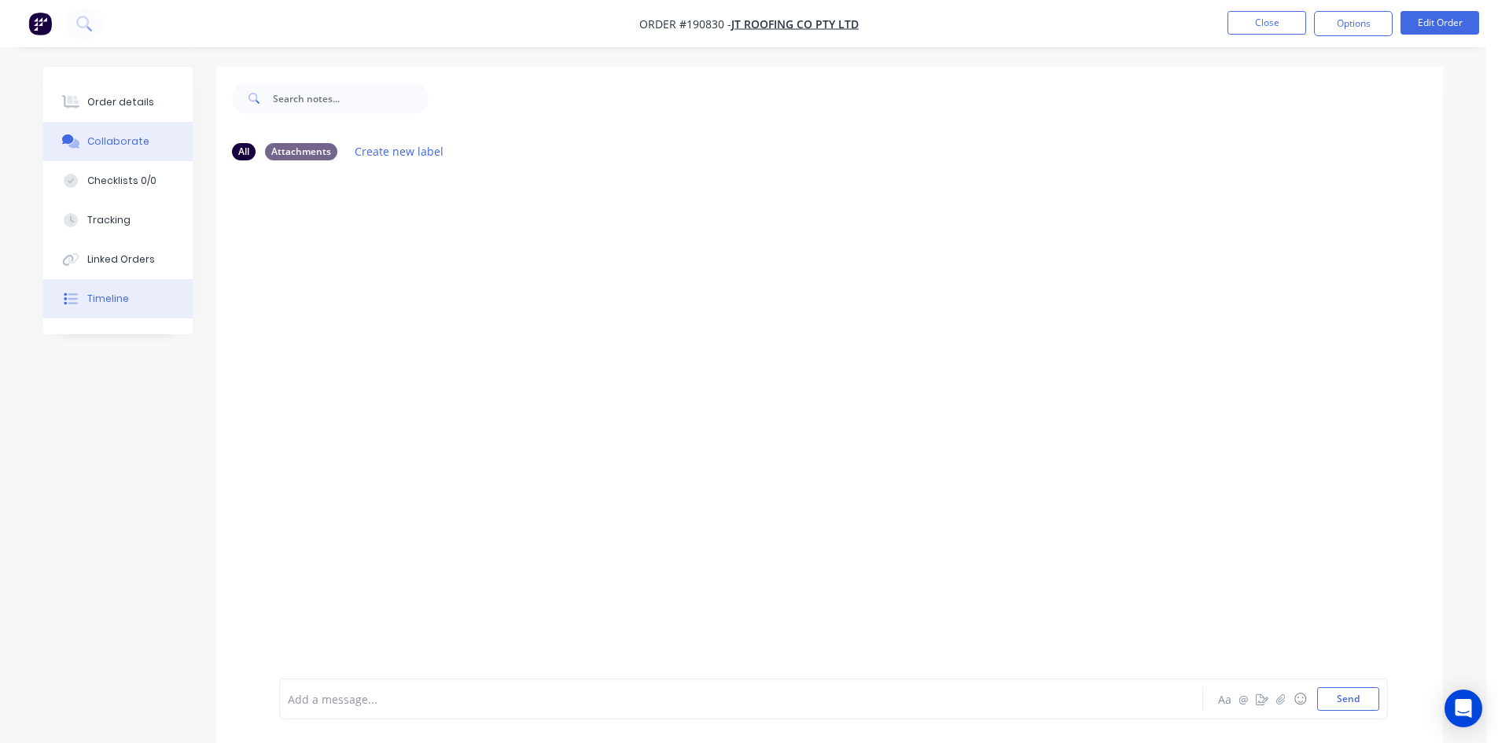
click at [124, 299] on div "Timeline" at bounding box center [108, 299] width 42 height 14
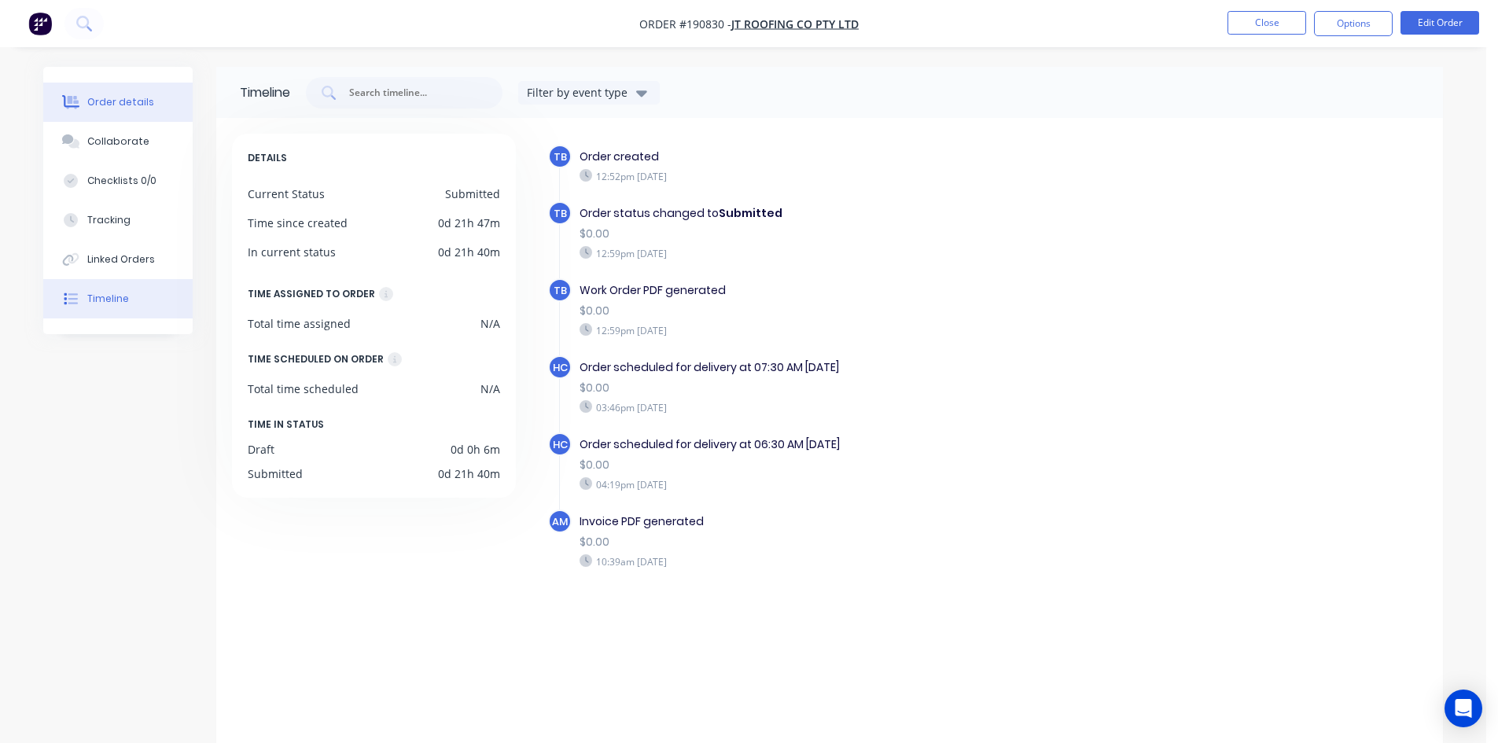
click at [123, 112] on button "Order details" at bounding box center [117, 102] width 149 height 39
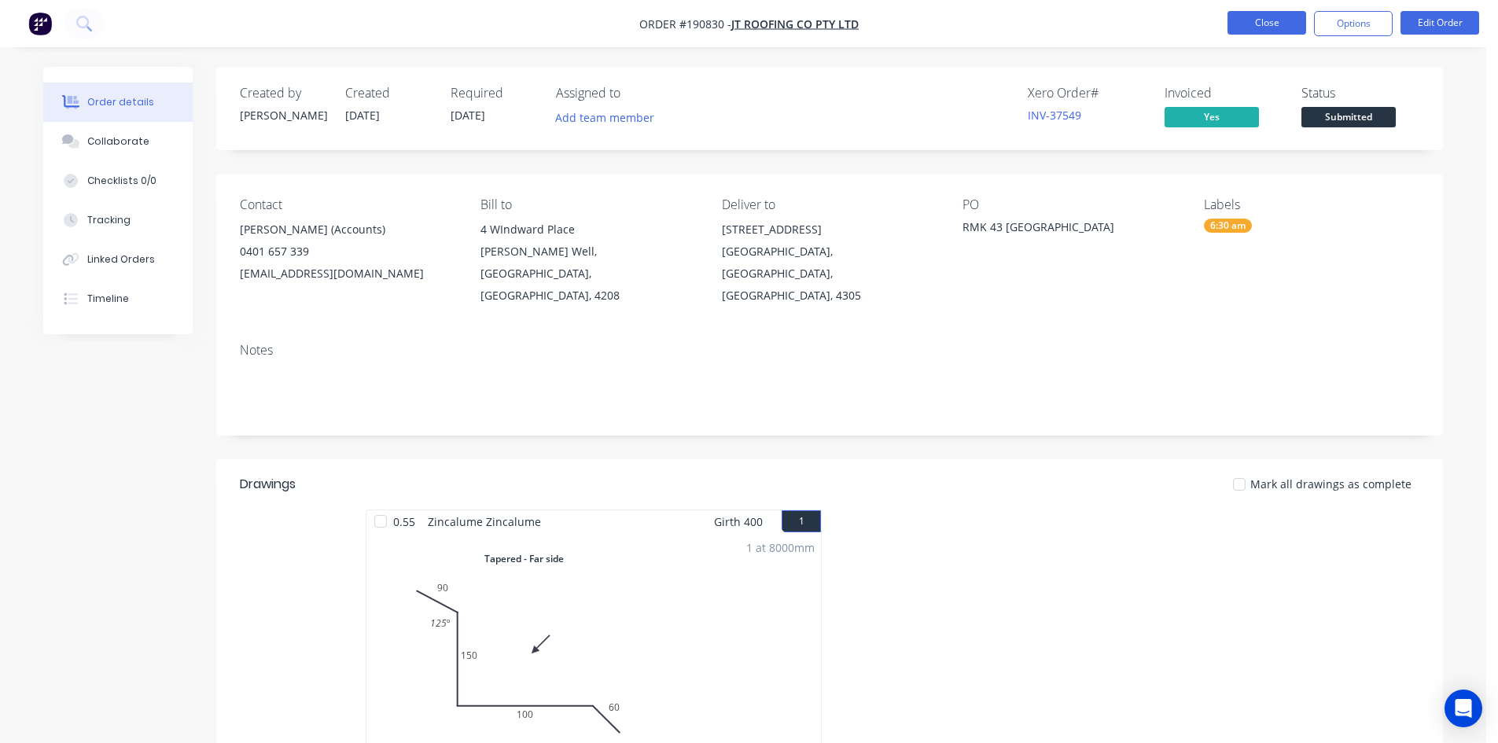
click at [1259, 23] on button "Close" at bounding box center [1266, 23] width 79 height 24
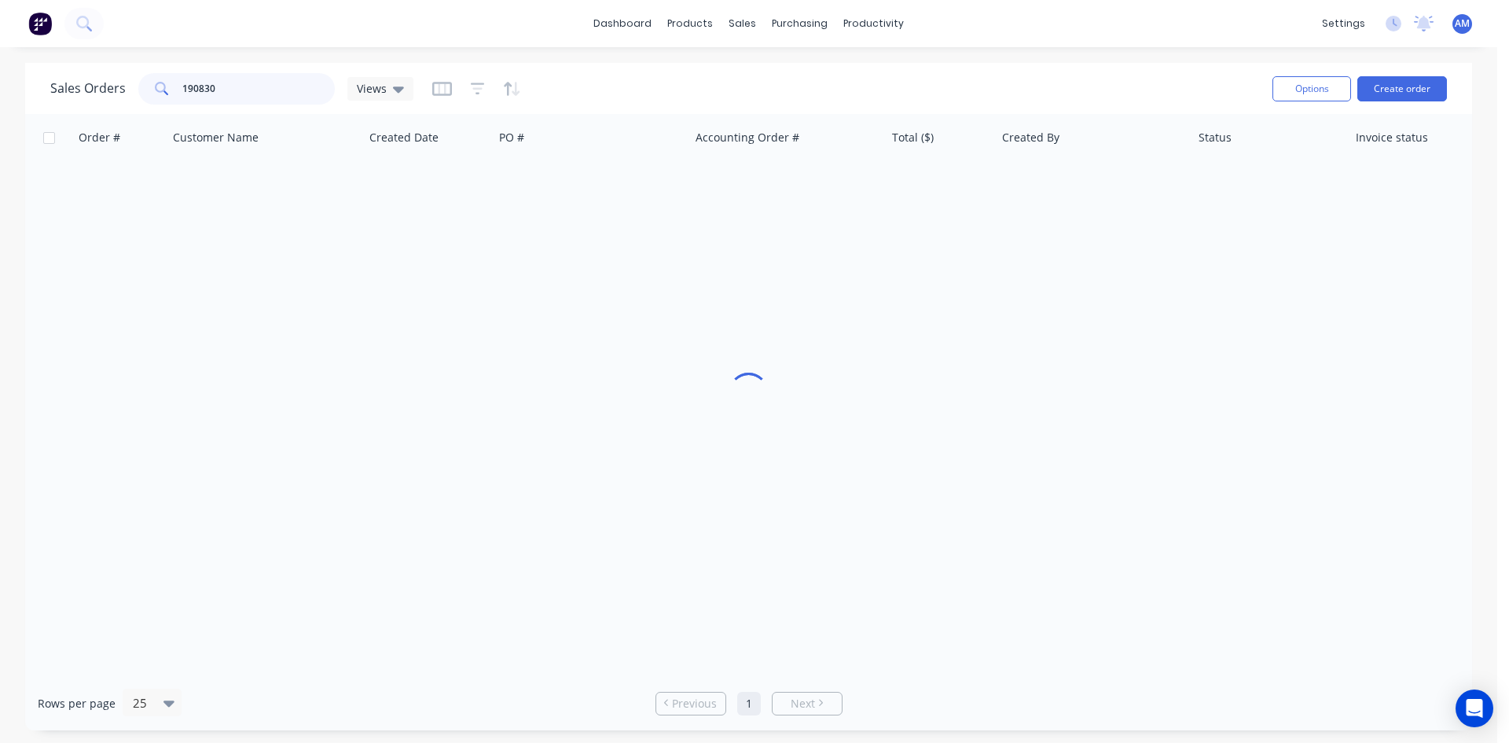
drag, startPoint x: 245, startPoint y: 90, endPoint x: 157, endPoint y: 89, distance: 88.1
click at [157, 89] on div "190830" at bounding box center [236, 88] width 197 height 31
type input "190878"
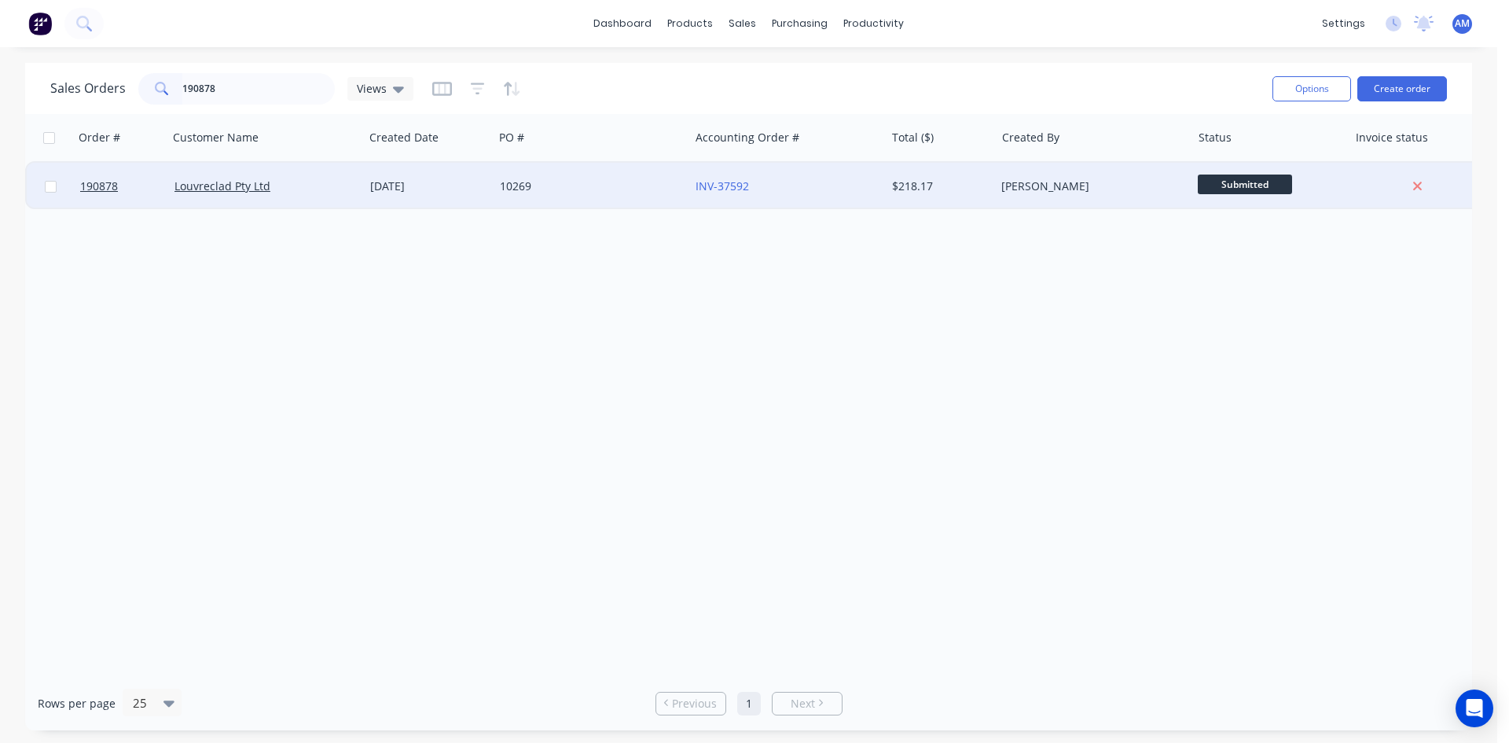
click at [608, 186] on div "10269" at bounding box center [587, 186] width 175 height 16
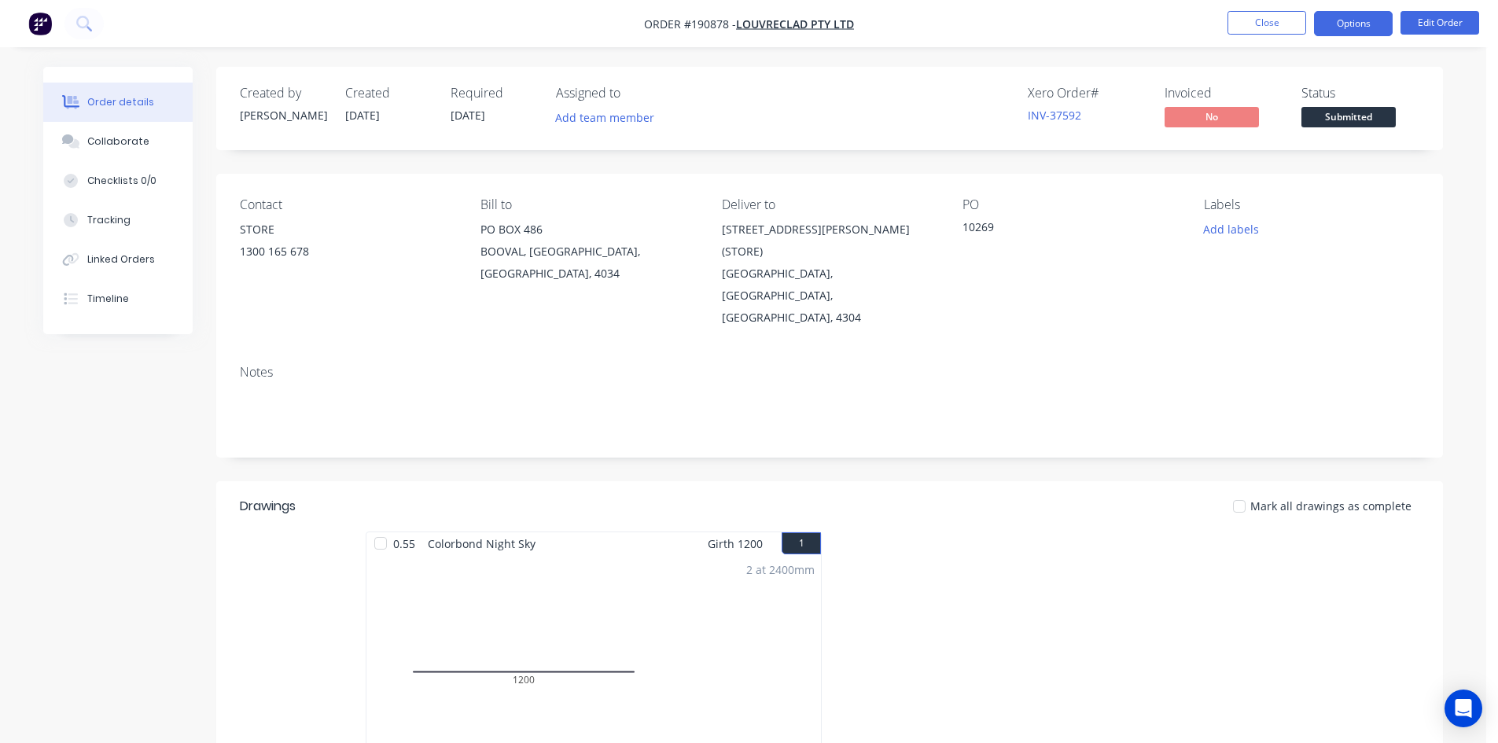
click at [1342, 24] on button "Options" at bounding box center [1353, 23] width 79 height 25
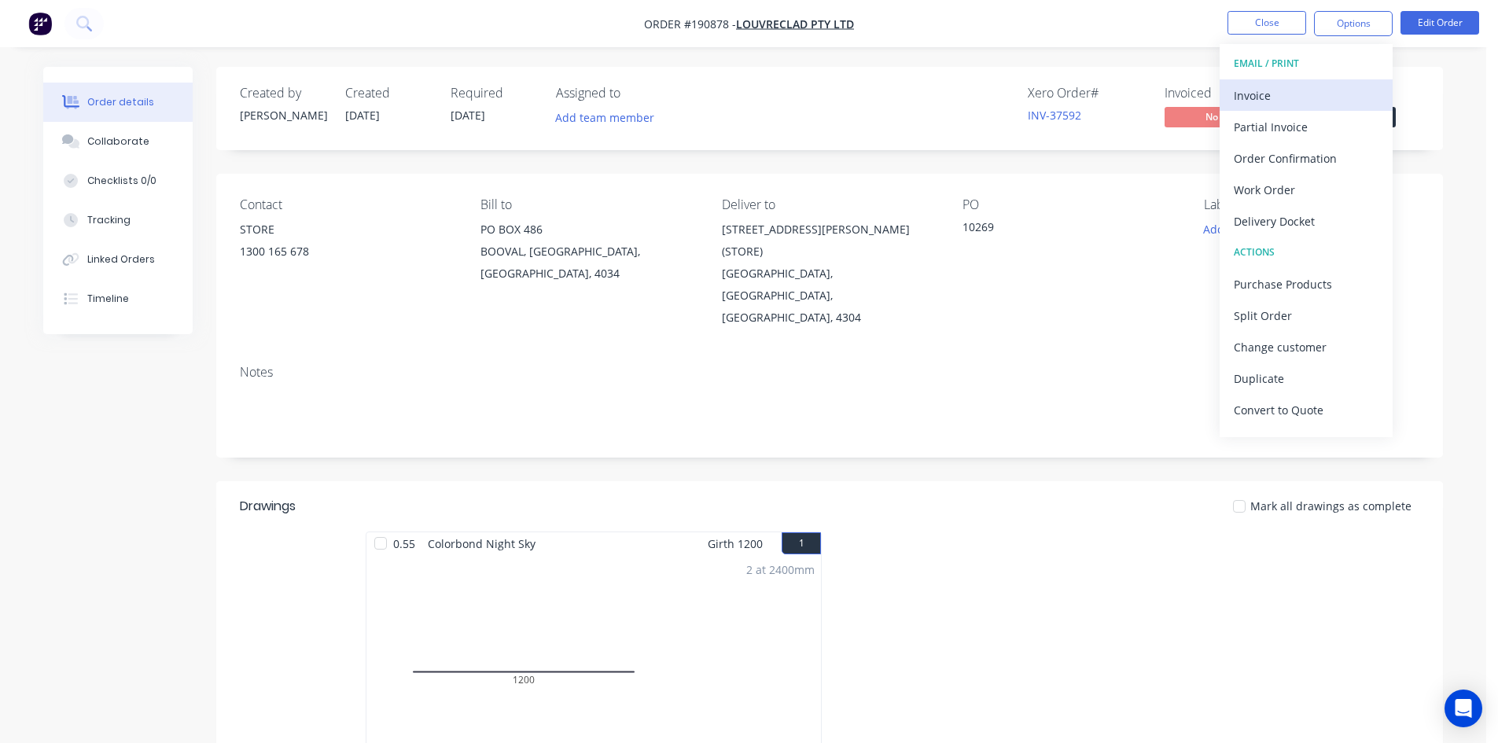
click at [1312, 91] on div "Invoice" at bounding box center [1305, 95] width 145 height 23
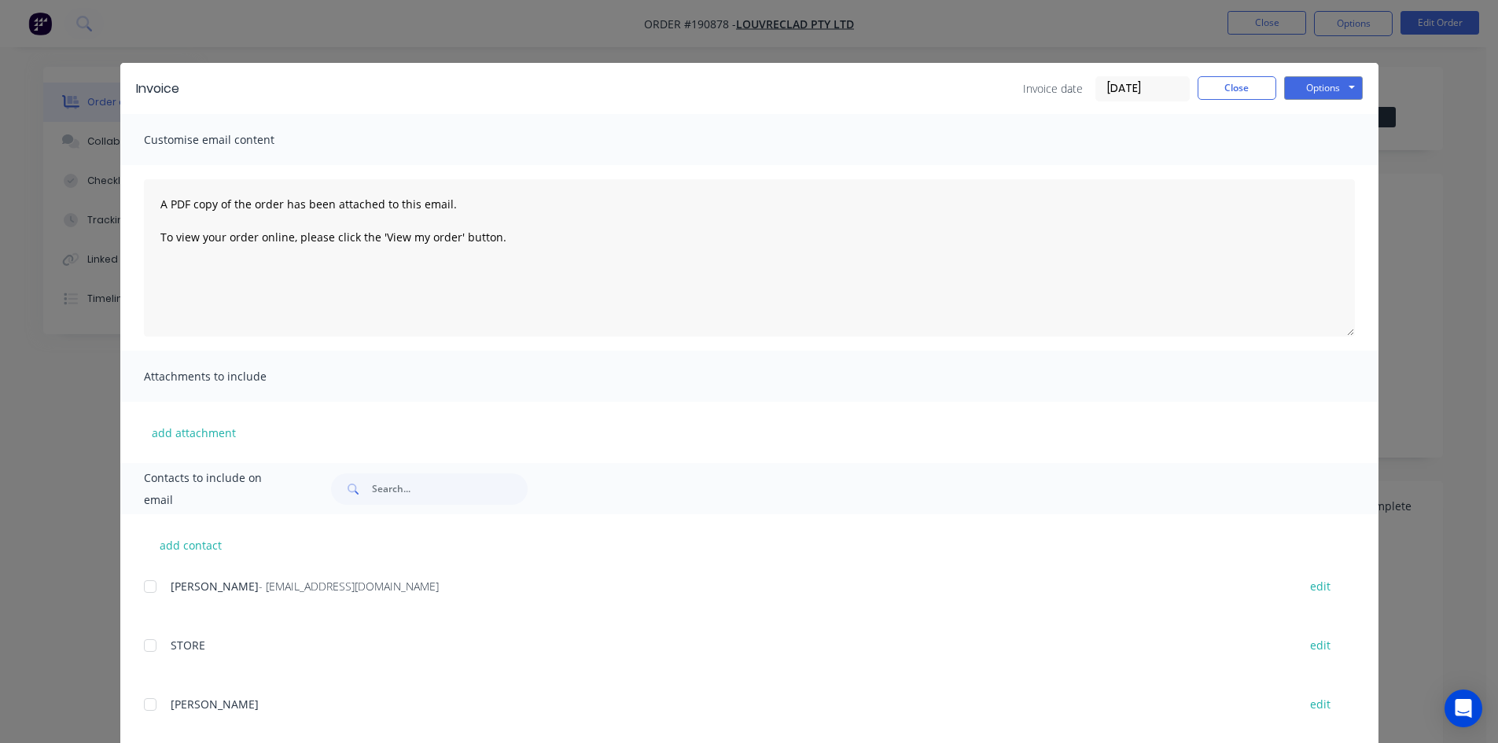
click at [145, 587] on div at bounding box center [149, 586] width 31 height 31
click at [1314, 89] on button "Options" at bounding box center [1323, 88] width 79 height 24
click at [1328, 169] on button "Email" at bounding box center [1334, 168] width 101 height 26
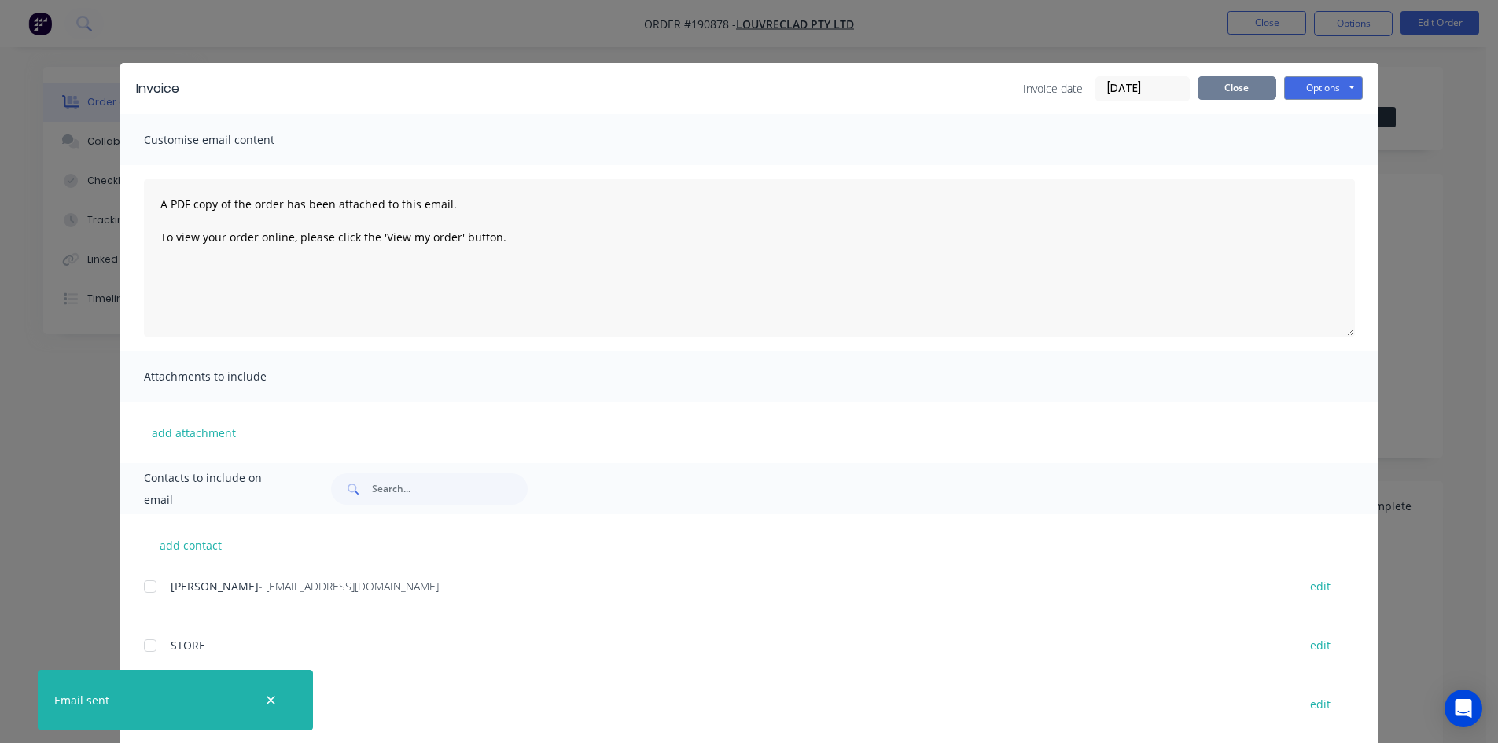
click at [1242, 84] on button "Close" at bounding box center [1236, 88] width 79 height 24
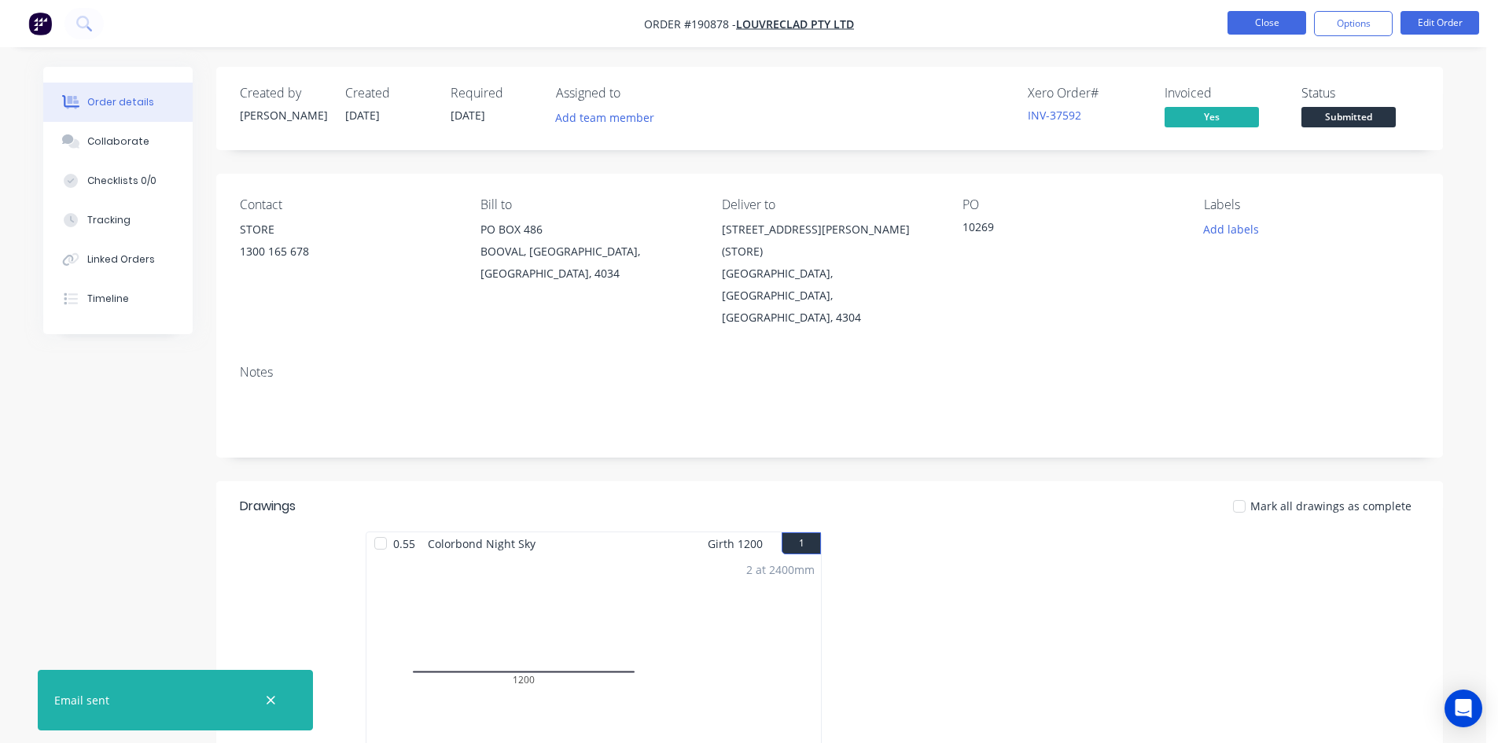
click at [1274, 28] on button "Close" at bounding box center [1266, 23] width 79 height 24
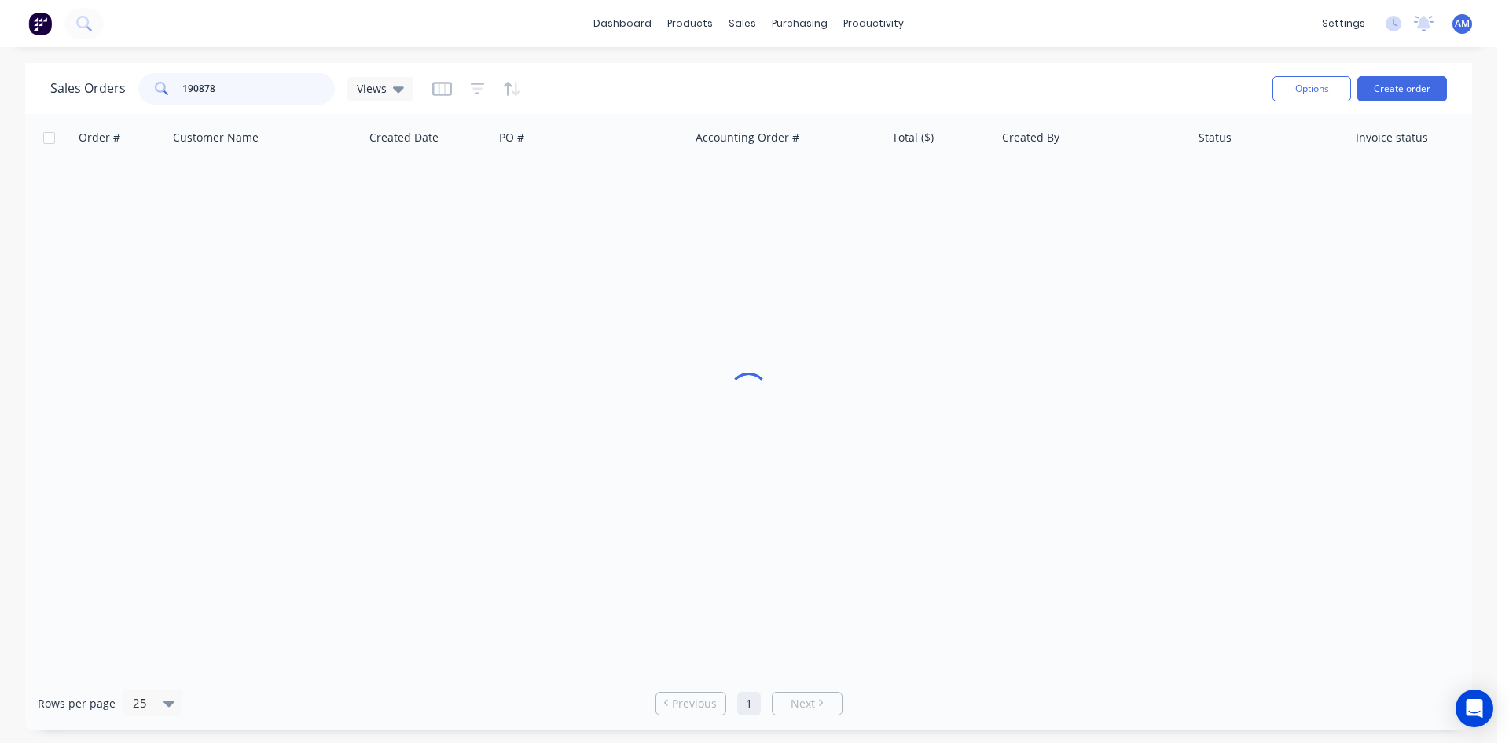
drag, startPoint x: 226, startPoint y: 93, endPoint x: 129, endPoint y: 83, distance: 97.9
click at [129, 84] on div "Sales Orders 190878 Views" at bounding box center [231, 88] width 363 height 31
type input "190810"
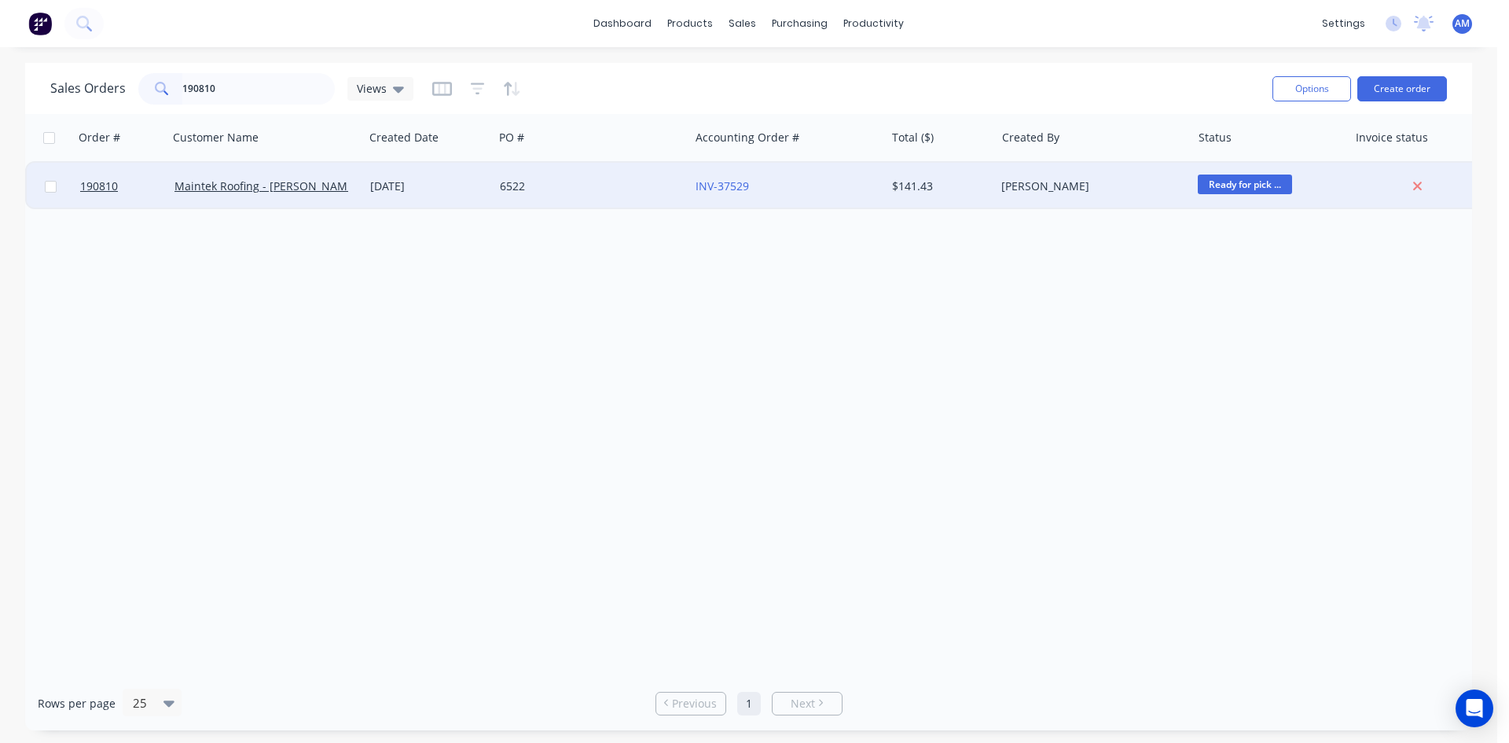
click at [645, 208] on div "190810 Maintek Roofing - Shaun Rahurahu 26 Aug 2025 6522 INV-37529 $141.43 Tayl…" at bounding box center [760, 185] width 1470 height 48
click at [641, 184] on div "6522" at bounding box center [587, 186] width 175 height 16
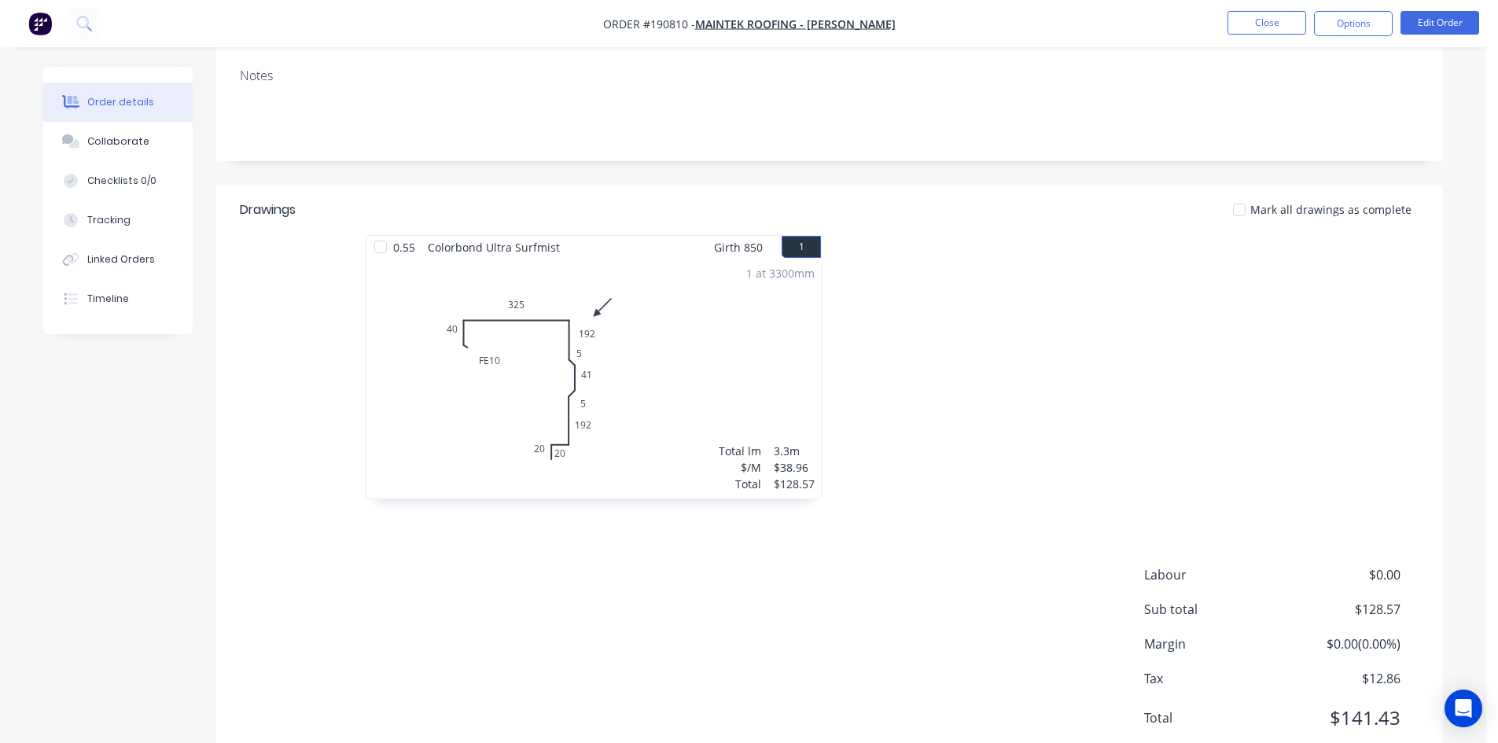
scroll to position [304, 0]
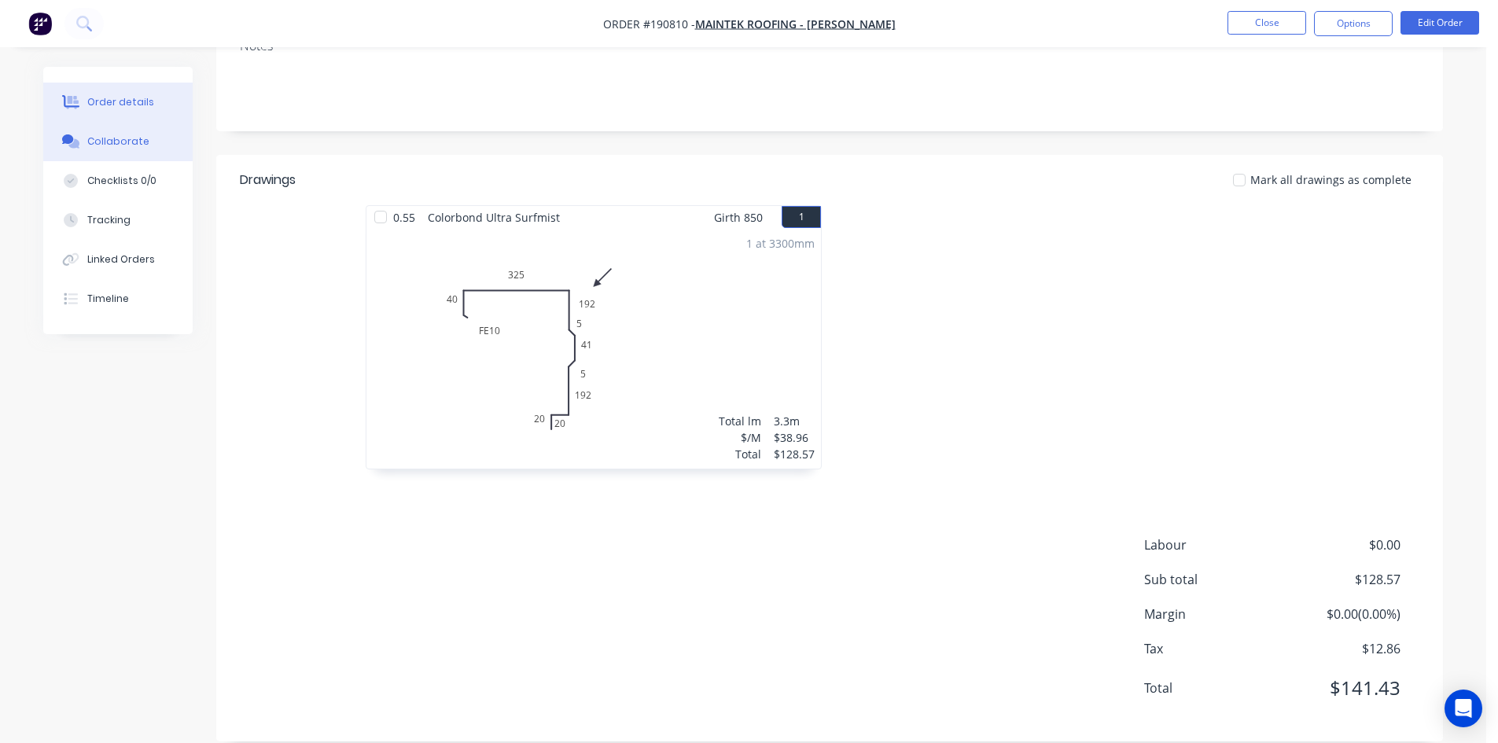
click at [123, 145] on div "Collaborate" at bounding box center [118, 141] width 62 height 14
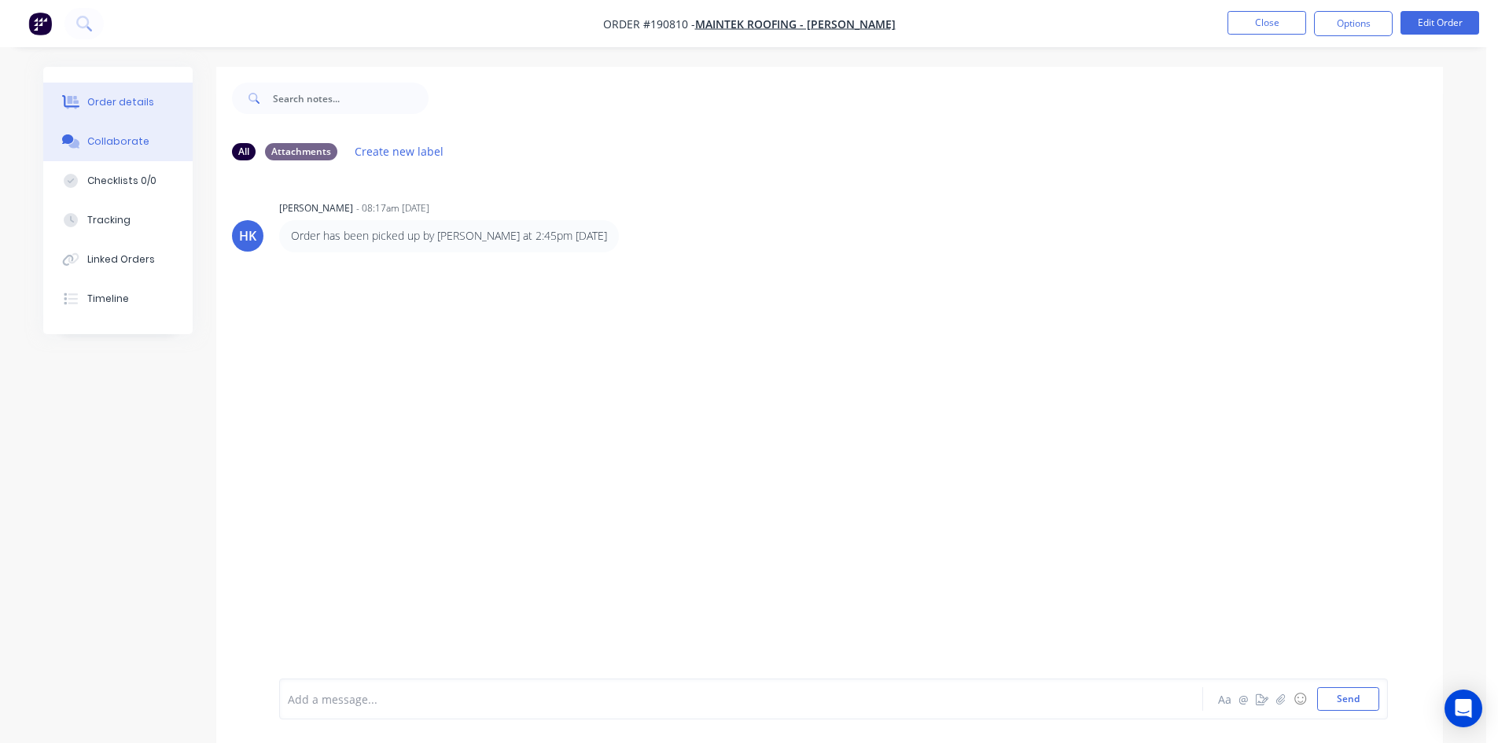
click at [121, 112] on button "Order details" at bounding box center [117, 102] width 149 height 39
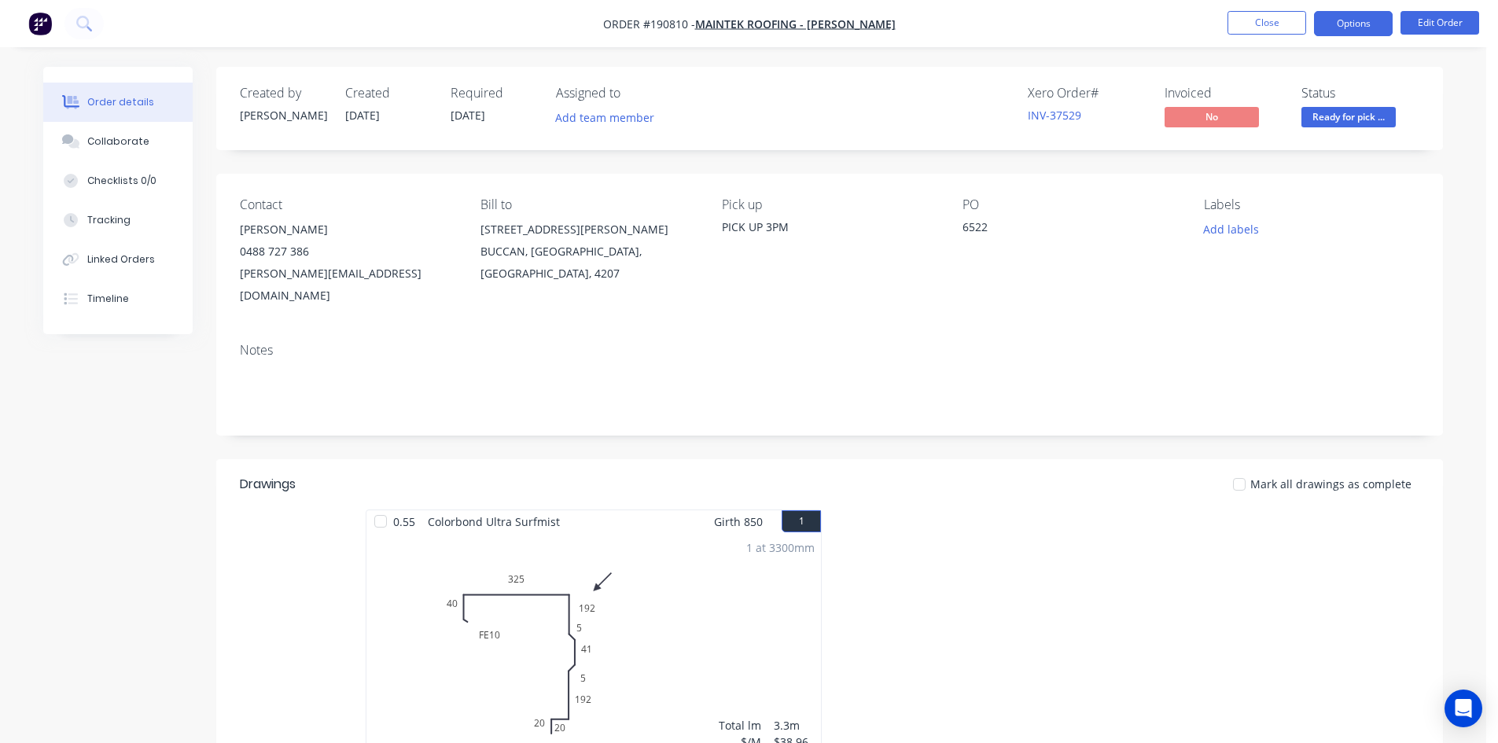
click at [1328, 14] on button "Options" at bounding box center [1353, 23] width 79 height 25
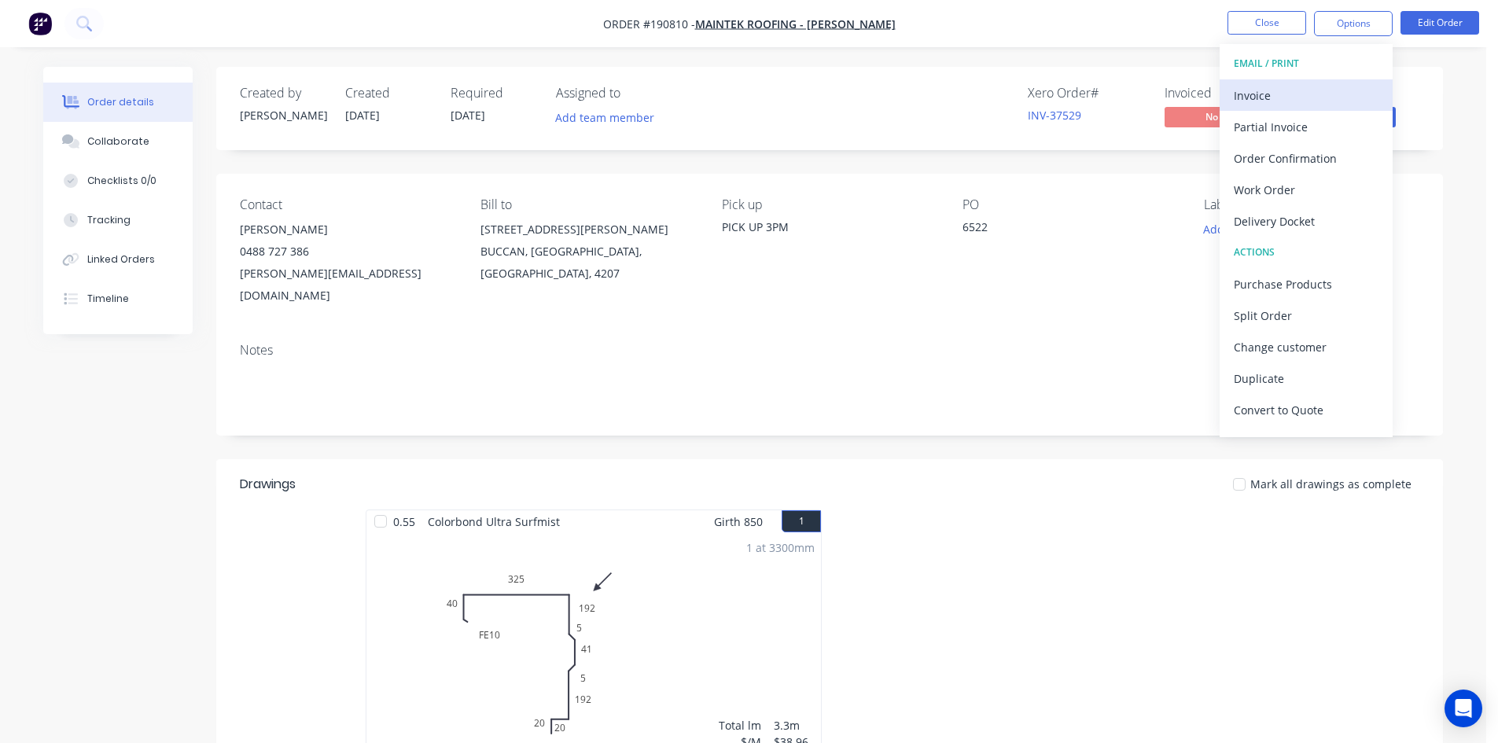
click at [1297, 83] on button "Invoice" at bounding box center [1305, 94] width 173 height 31
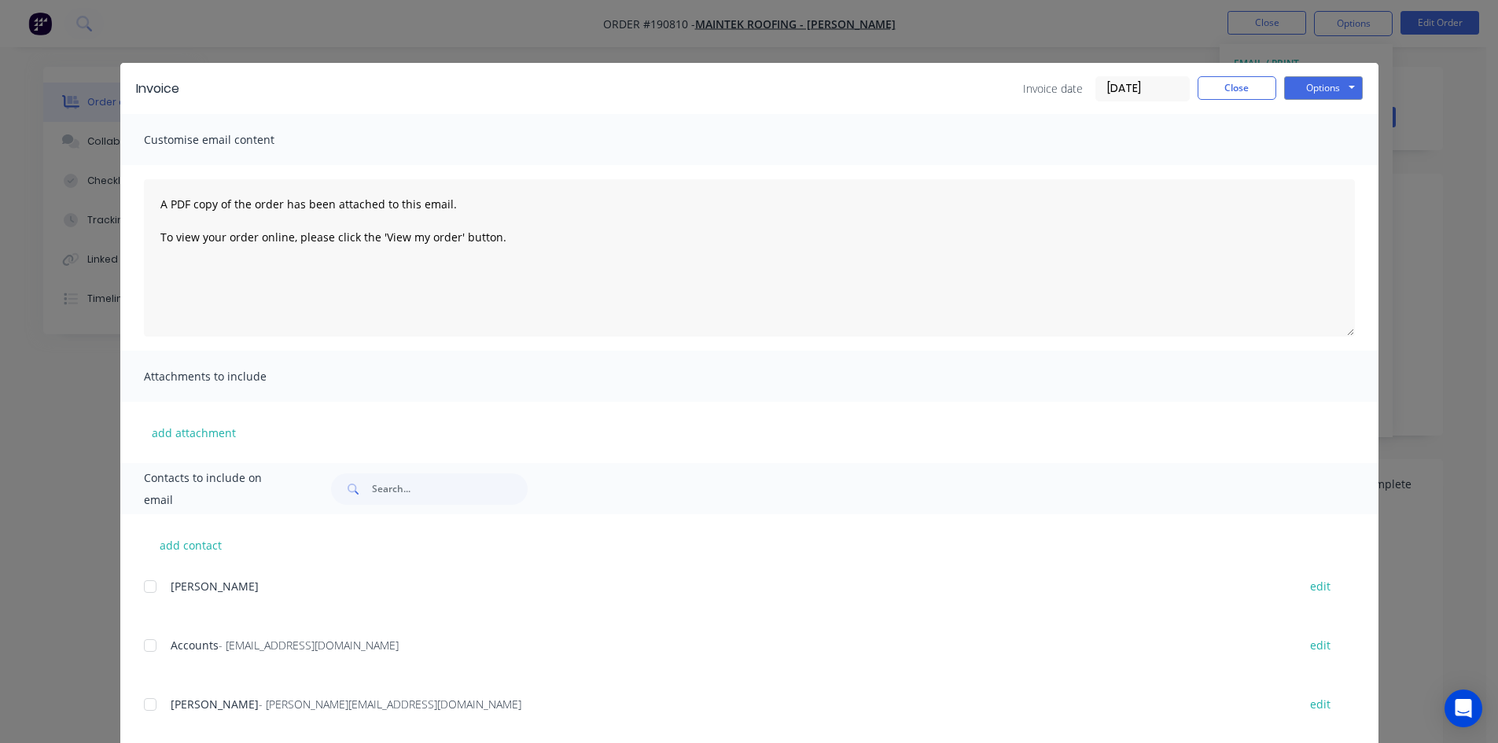
click at [145, 647] on div at bounding box center [149, 645] width 31 height 31
click at [1320, 90] on button "Options" at bounding box center [1323, 88] width 79 height 24
click at [1325, 167] on button "Email" at bounding box center [1334, 168] width 101 height 26
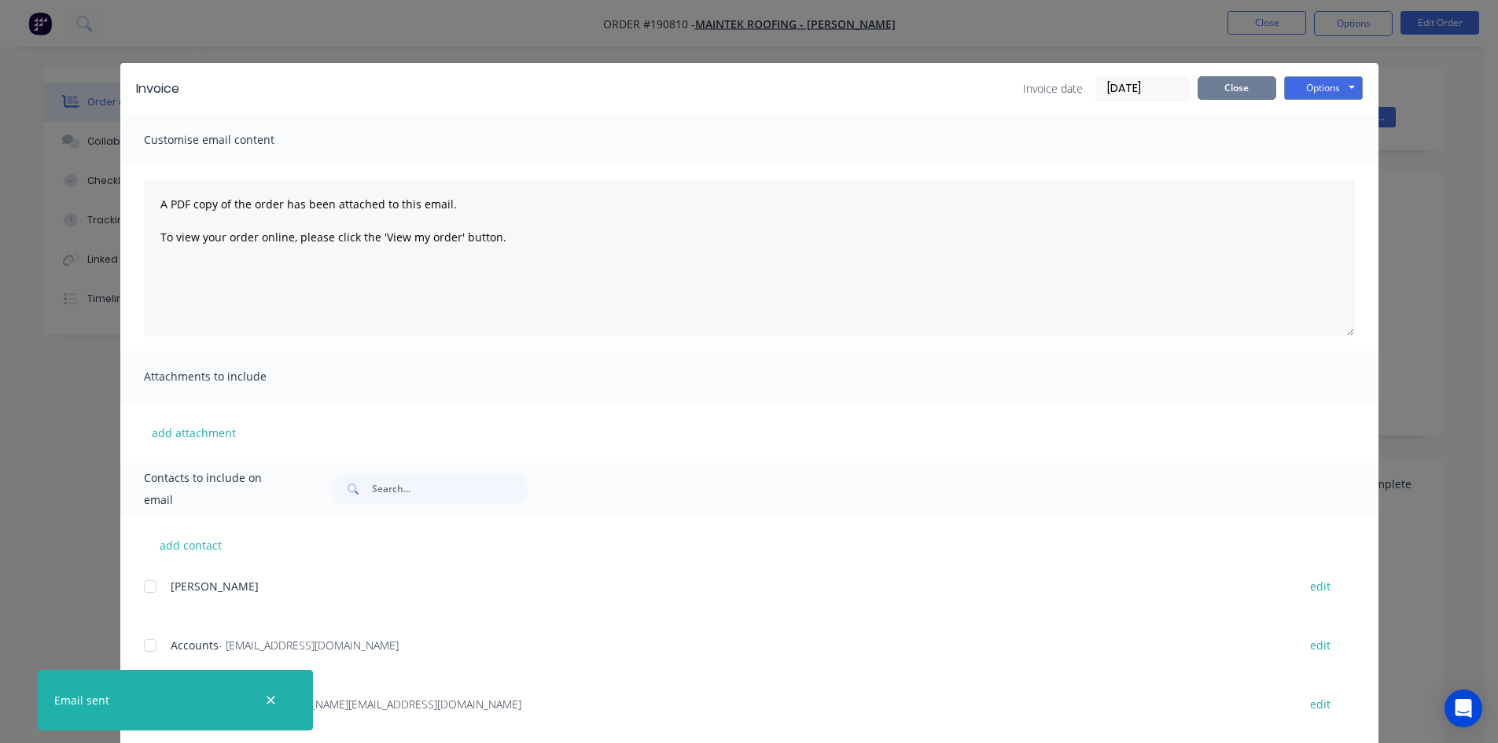
click at [1243, 78] on button "Close" at bounding box center [1236, 88] width 79 height 24
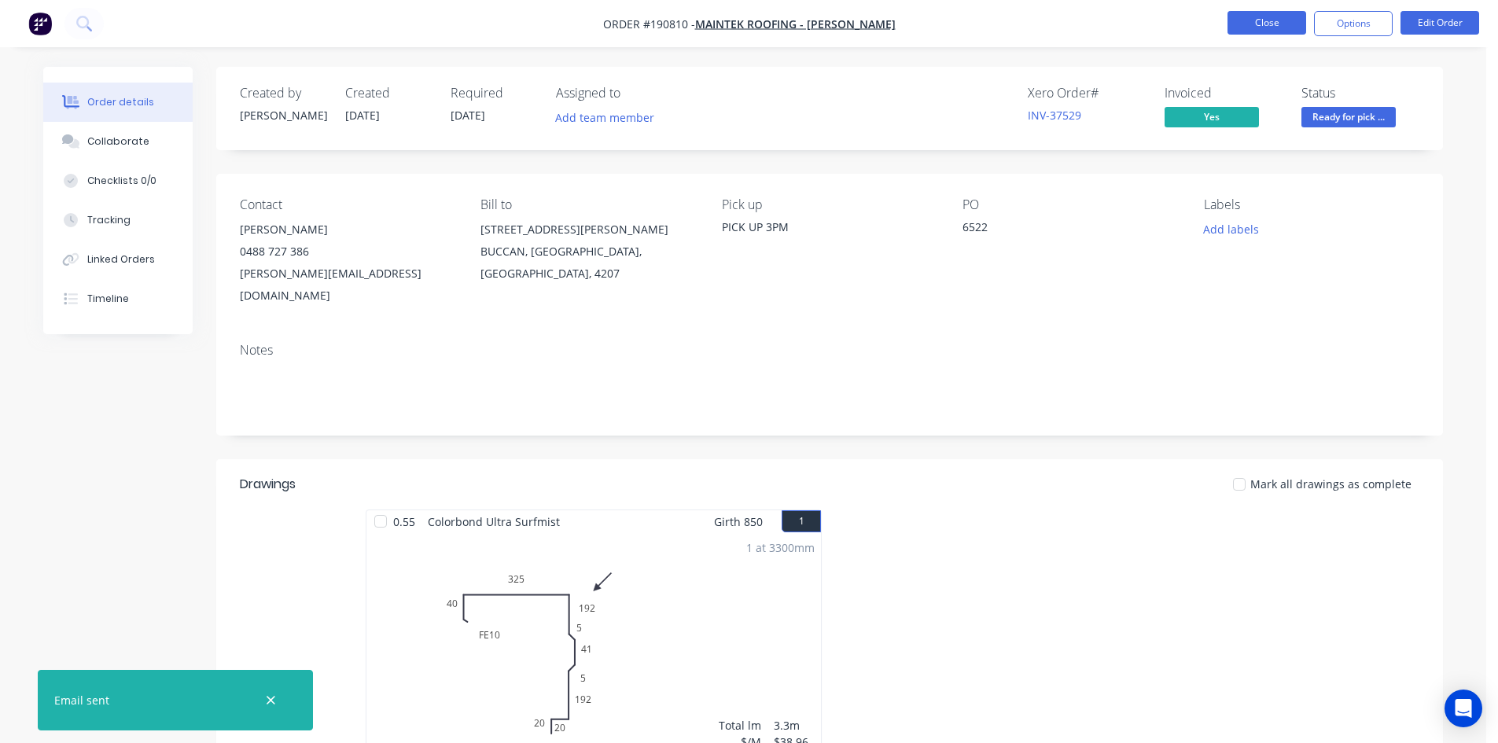
click at [1275, 27] on button "Close" at bounding box center [1266, 23] width 79 height 24
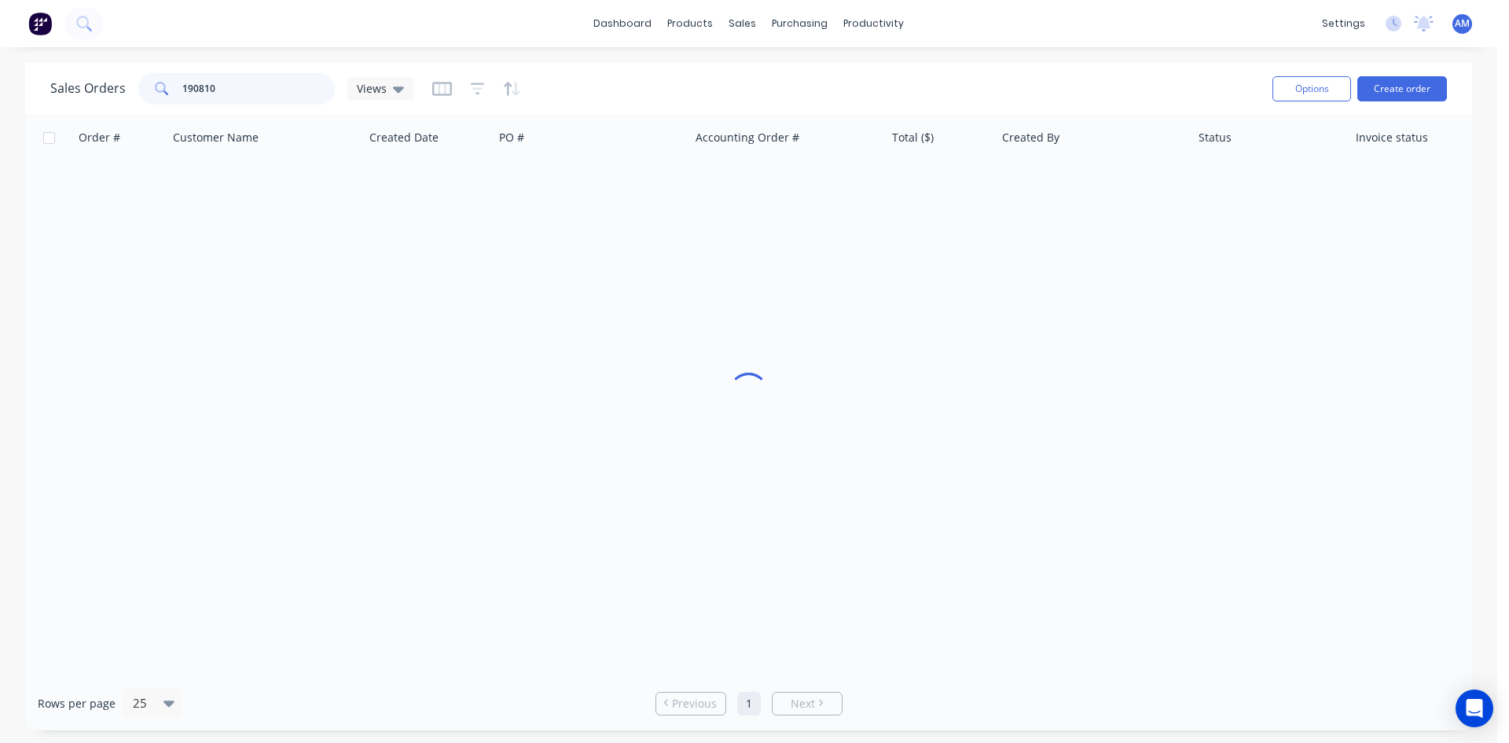
drag, startPoint x: 265, startPoint y: 97, endPoint x: 119, endPoint y: 80, distance: 146.5
click at [119, 81] on div "Sales Orders 190810 Views" at bounding box center [231, 88] width 363 height 31
type input "190880"
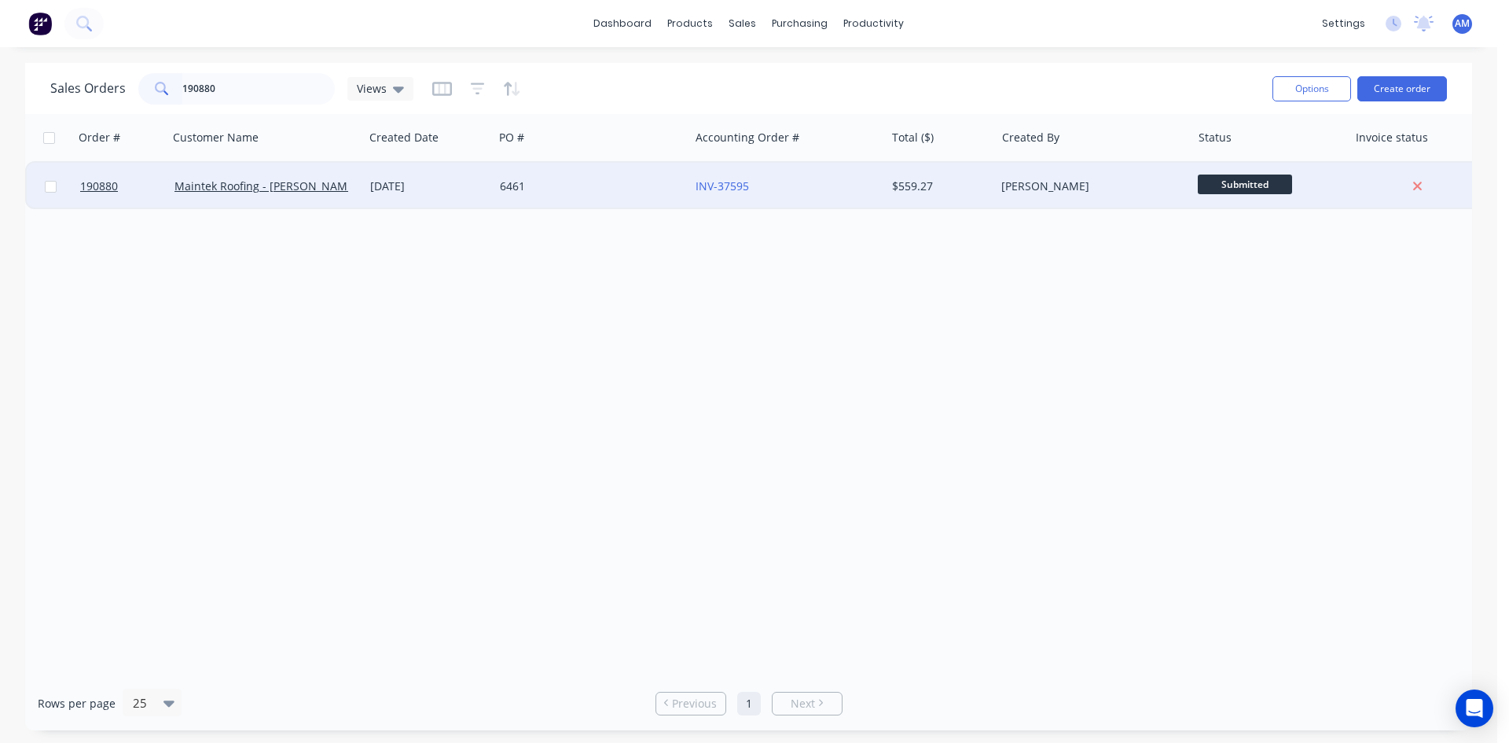
click at [579, 204] on div "6461" at bounding box center [592, 186] width 196 height 47
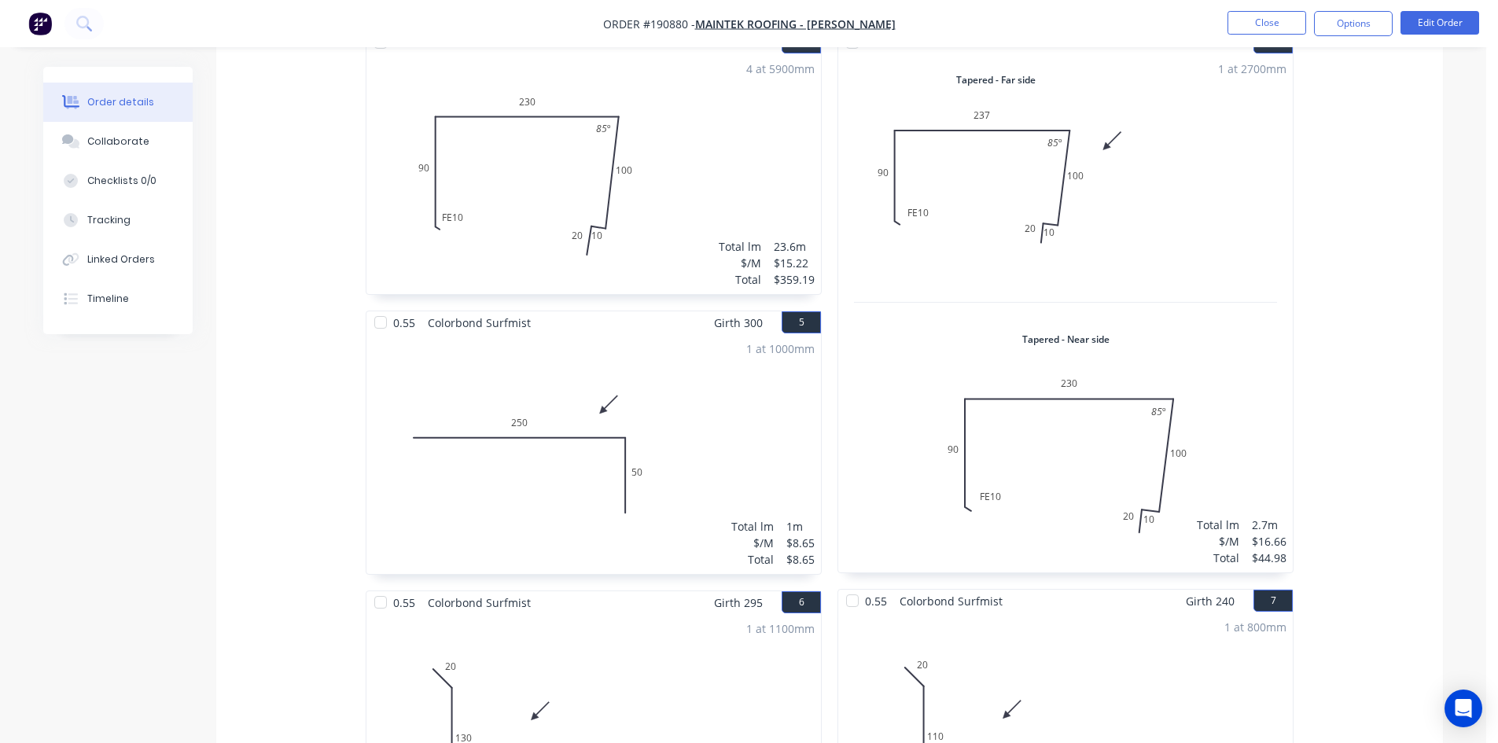
scroll to position [543, 0]
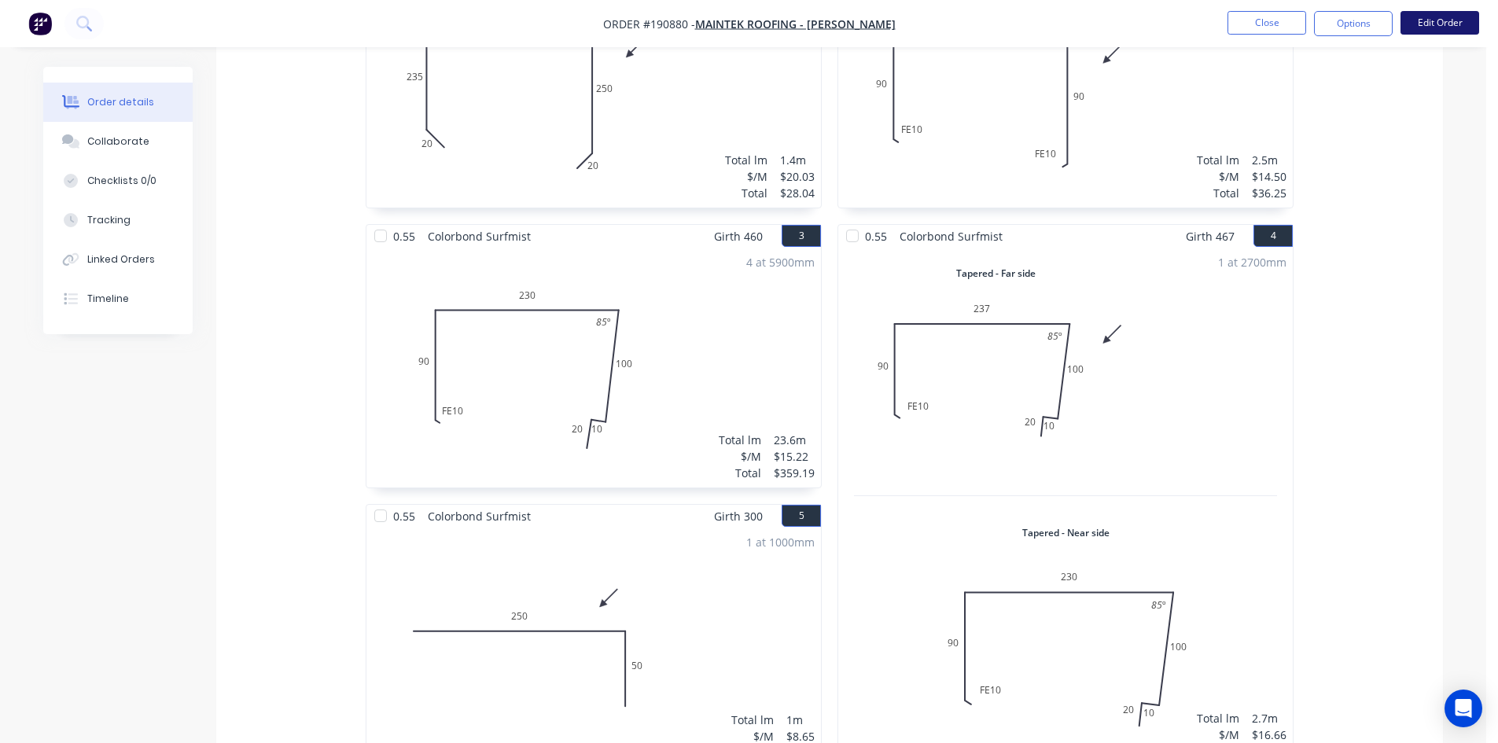
click at [1417, 26] on button "Edit Order" at bounding box center [1439, 23] width 79 height 24
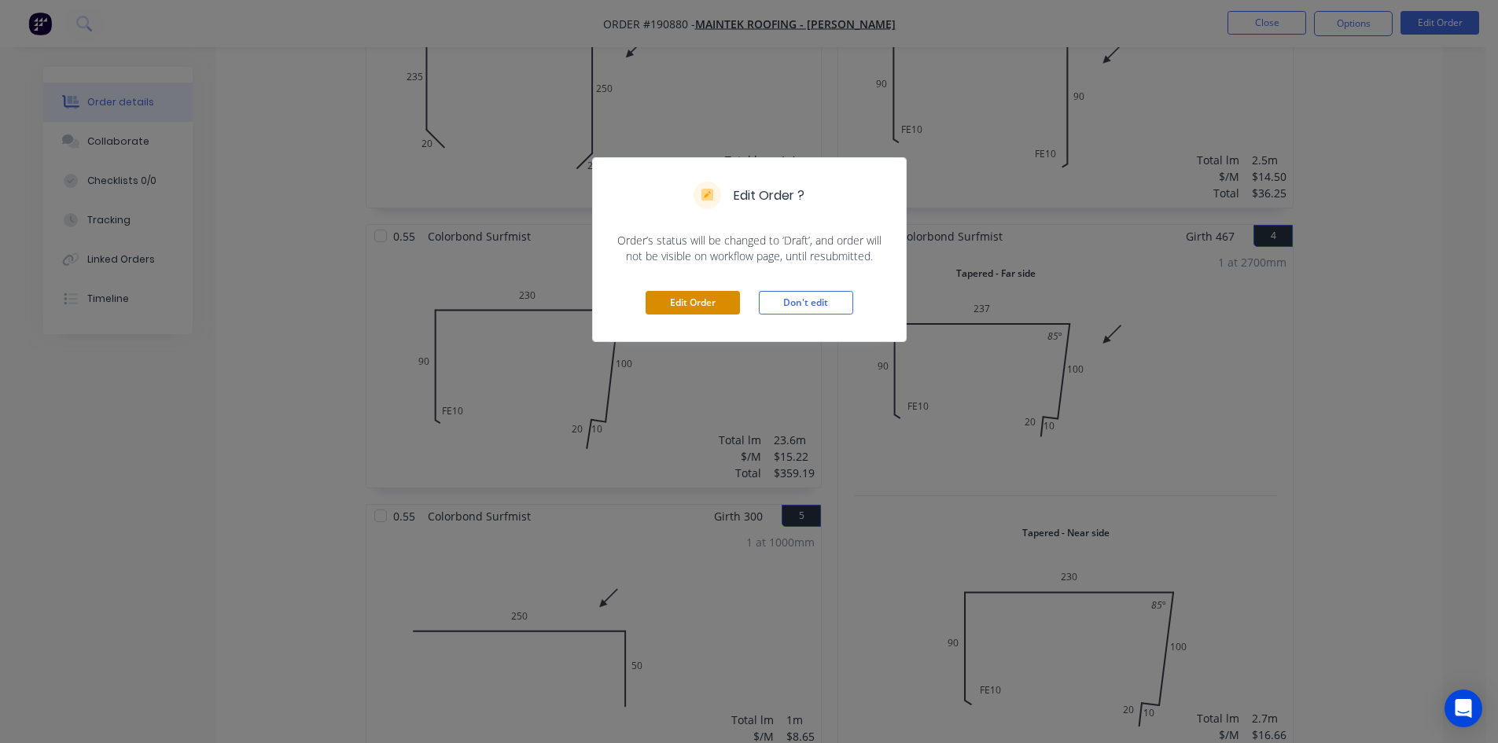
click at [707, 311] on button "Edit Order" at bounding box center [692, 303] width 94 height 24
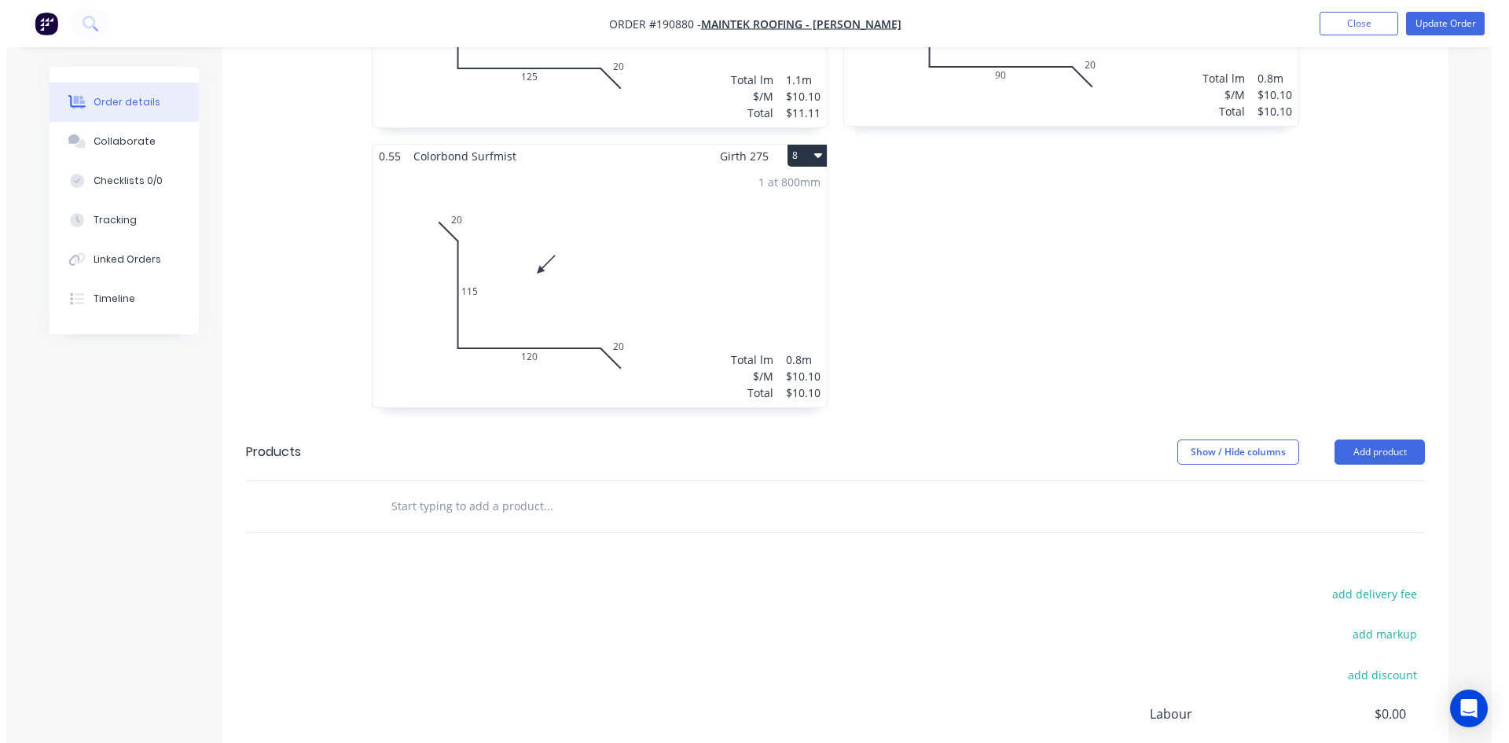
scroll to position [1663, 0]
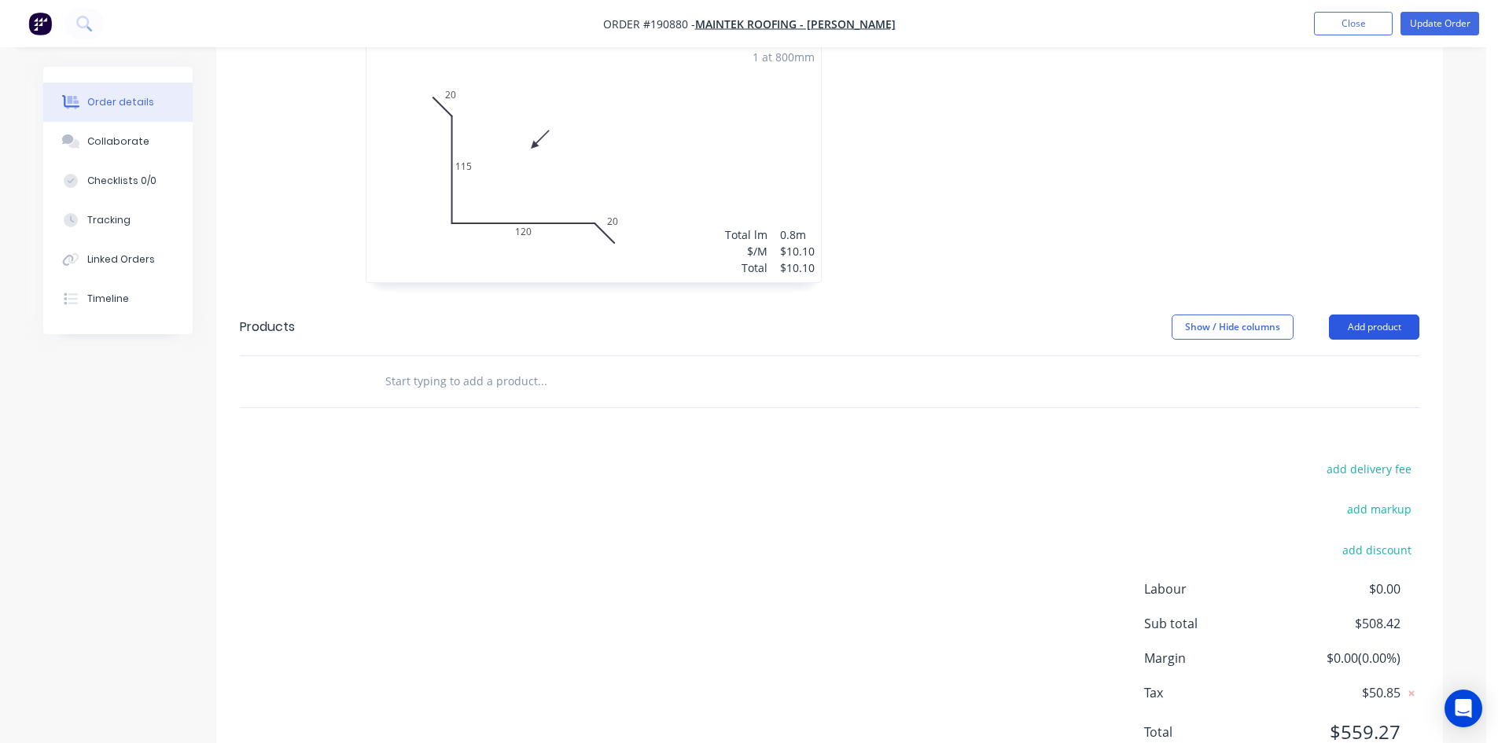
click at [1397, 314] on button "Add product" at bounding box center [1374, 326] width 90 height 25
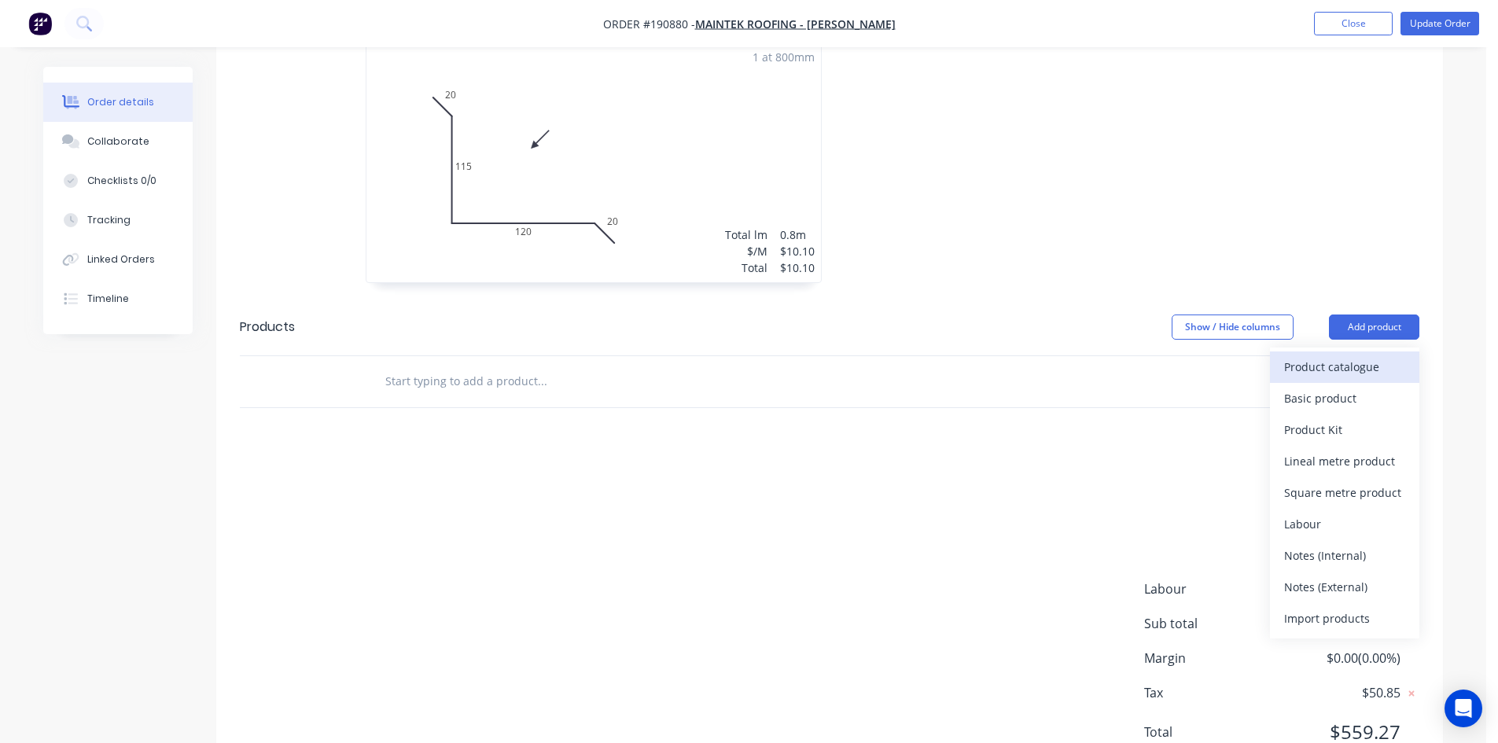
click at [1354, 355] on div "Product catalogue" at bounding box center [1344, 366] width 121 height 23
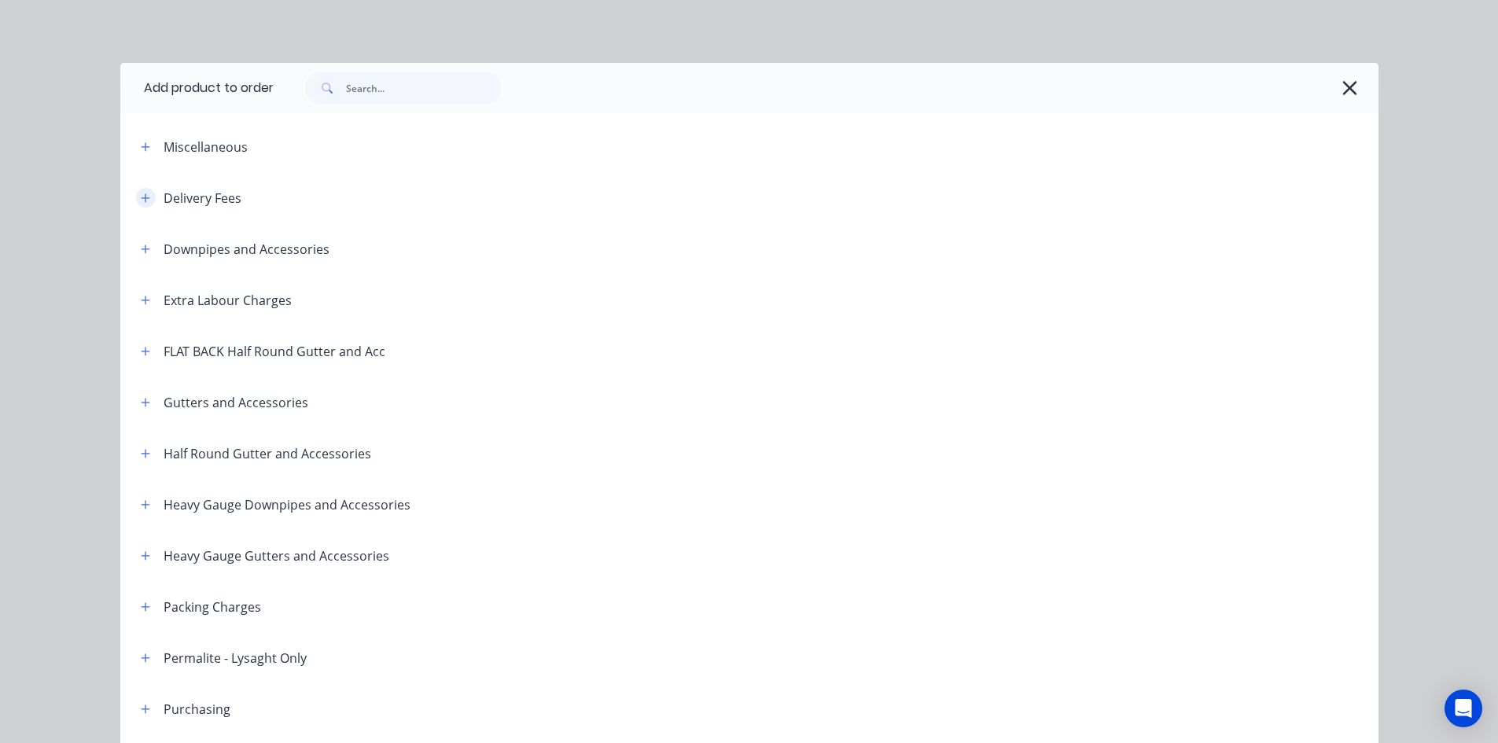
click at [142, 200] on icon "button" at bounding box center [145, 198] width 9 height 11
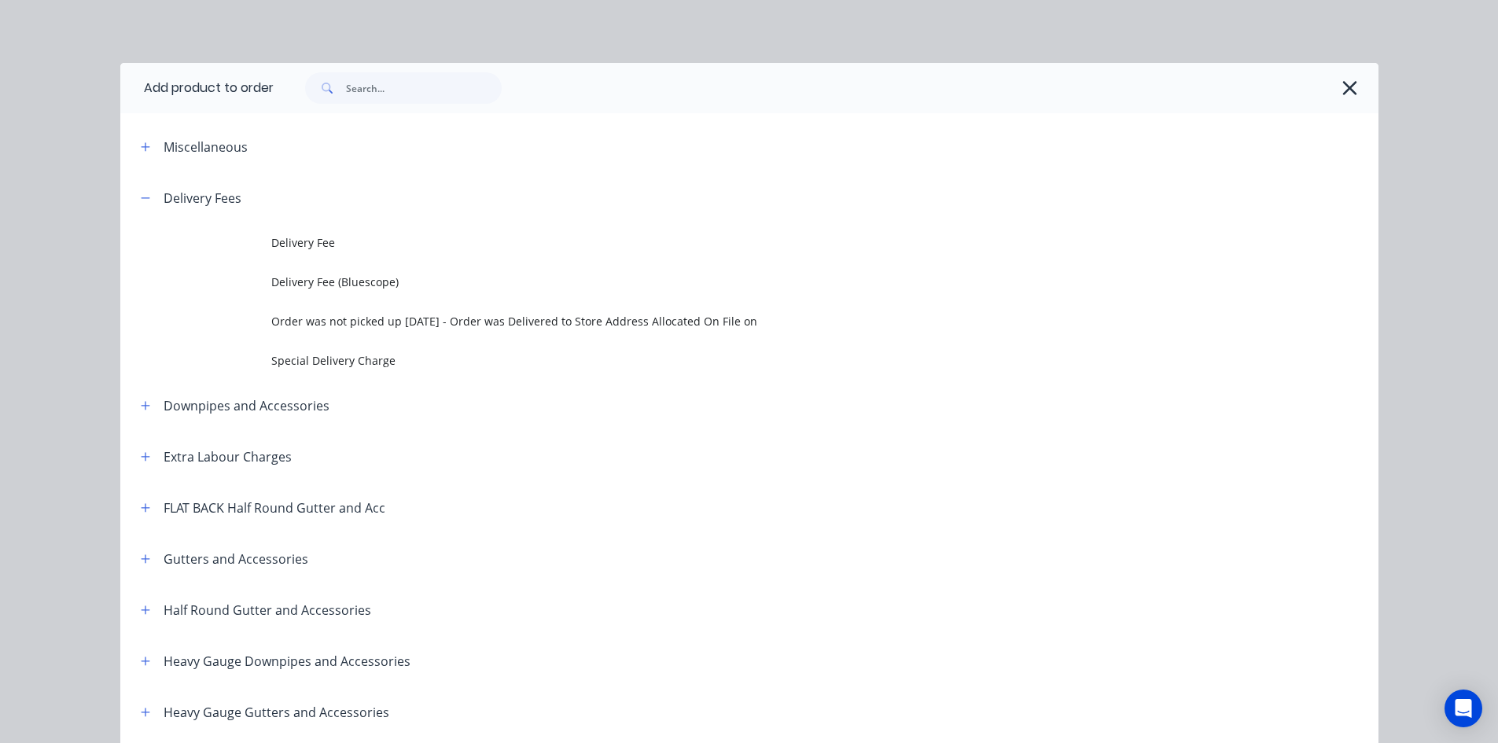
click at [301, 244] on span "Delivery Fee" at bounding box center [713, 242] width 885 height 17
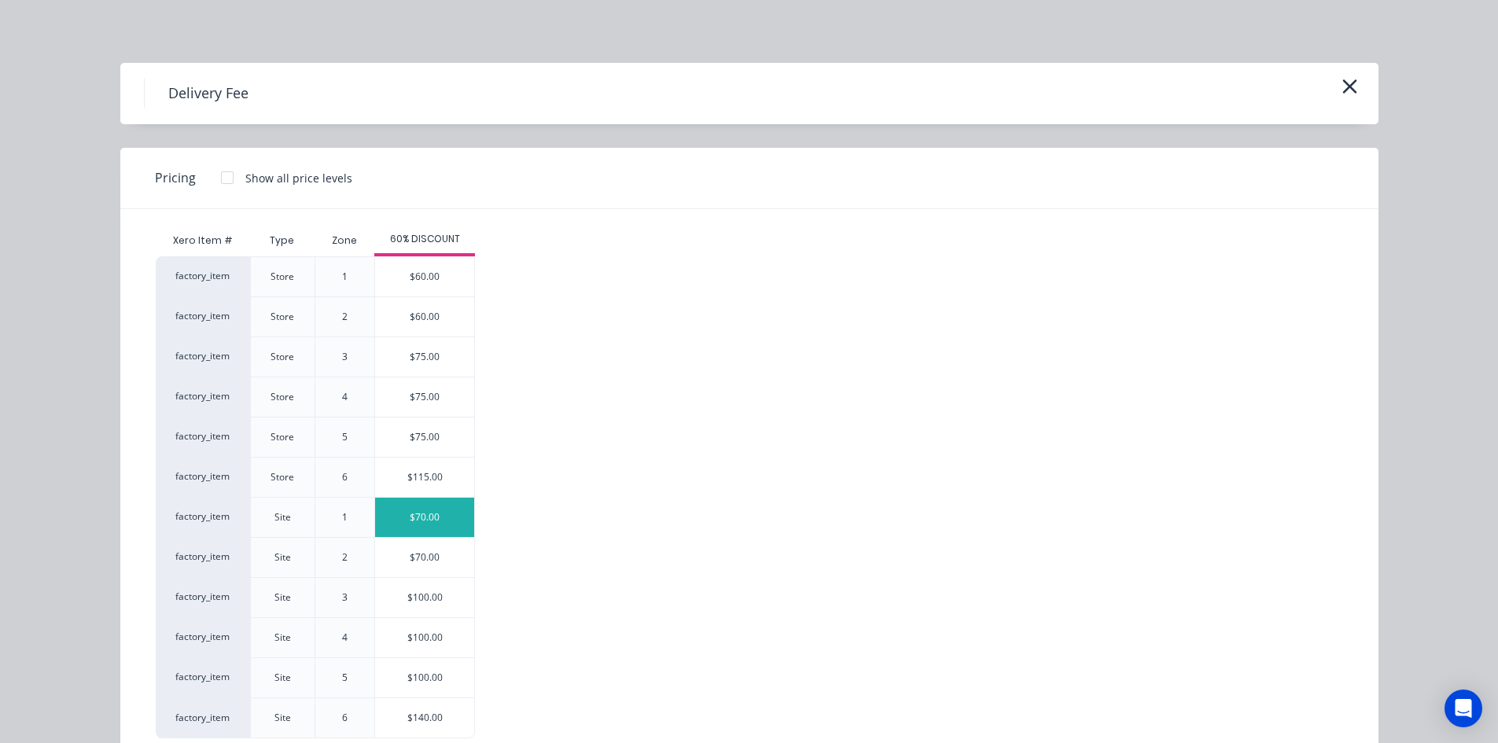
click at [420, 516] on div "$70.00" at bounding box center [424, 517] width 99 height 39
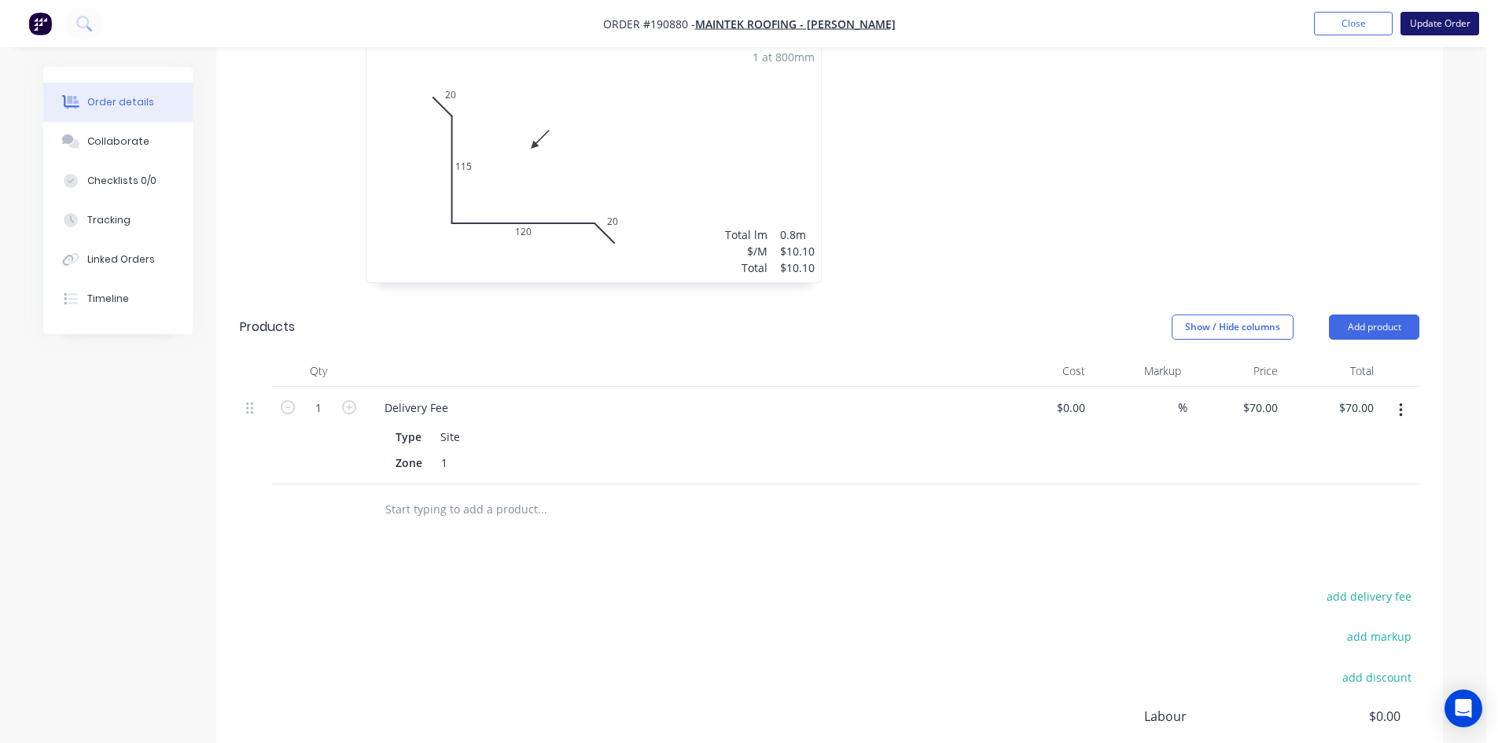
click at [1426, 21] on button "Update Order" at bounding box center [1439, 24] width 79 height 24
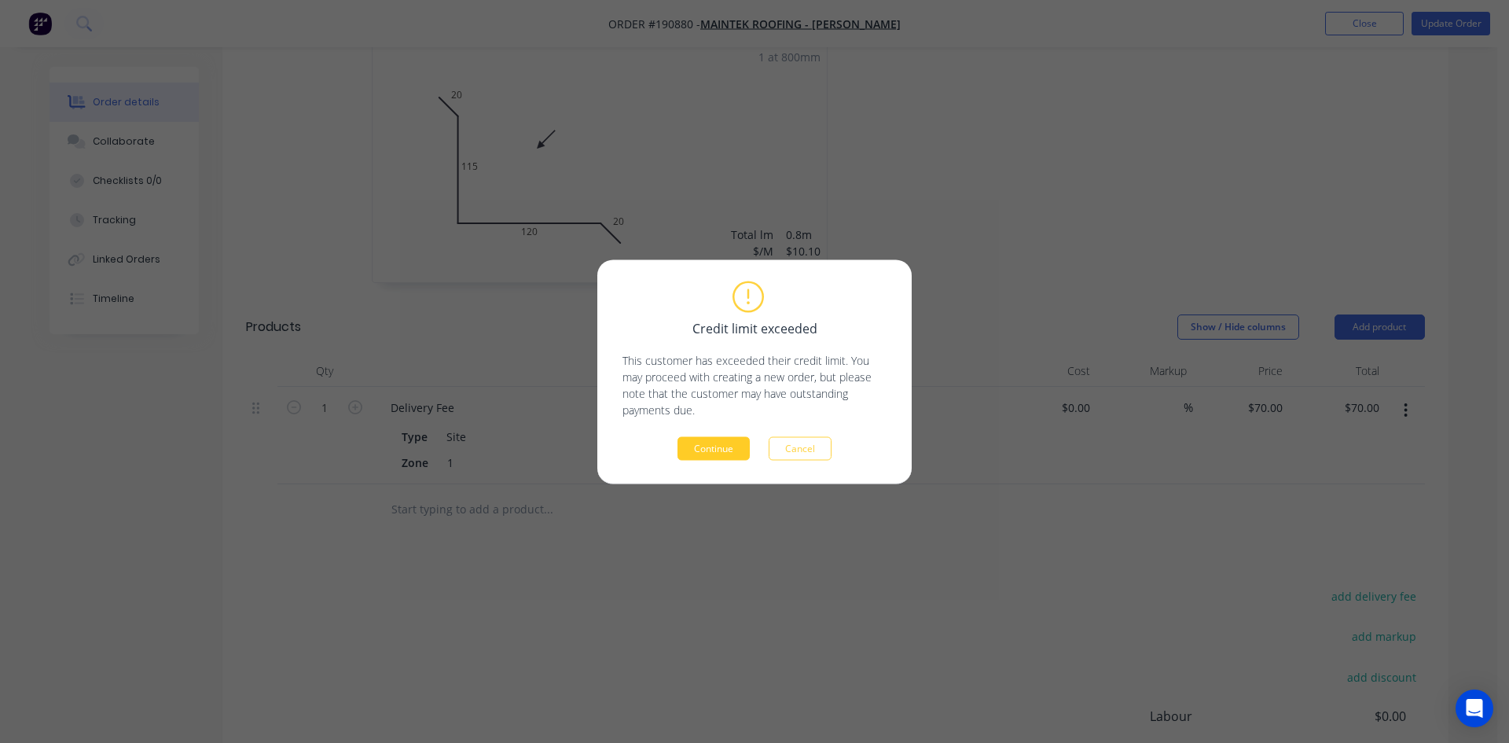
click at [695, 451] on button "Continue" at bounding box center [714, 448] width 72 height 24
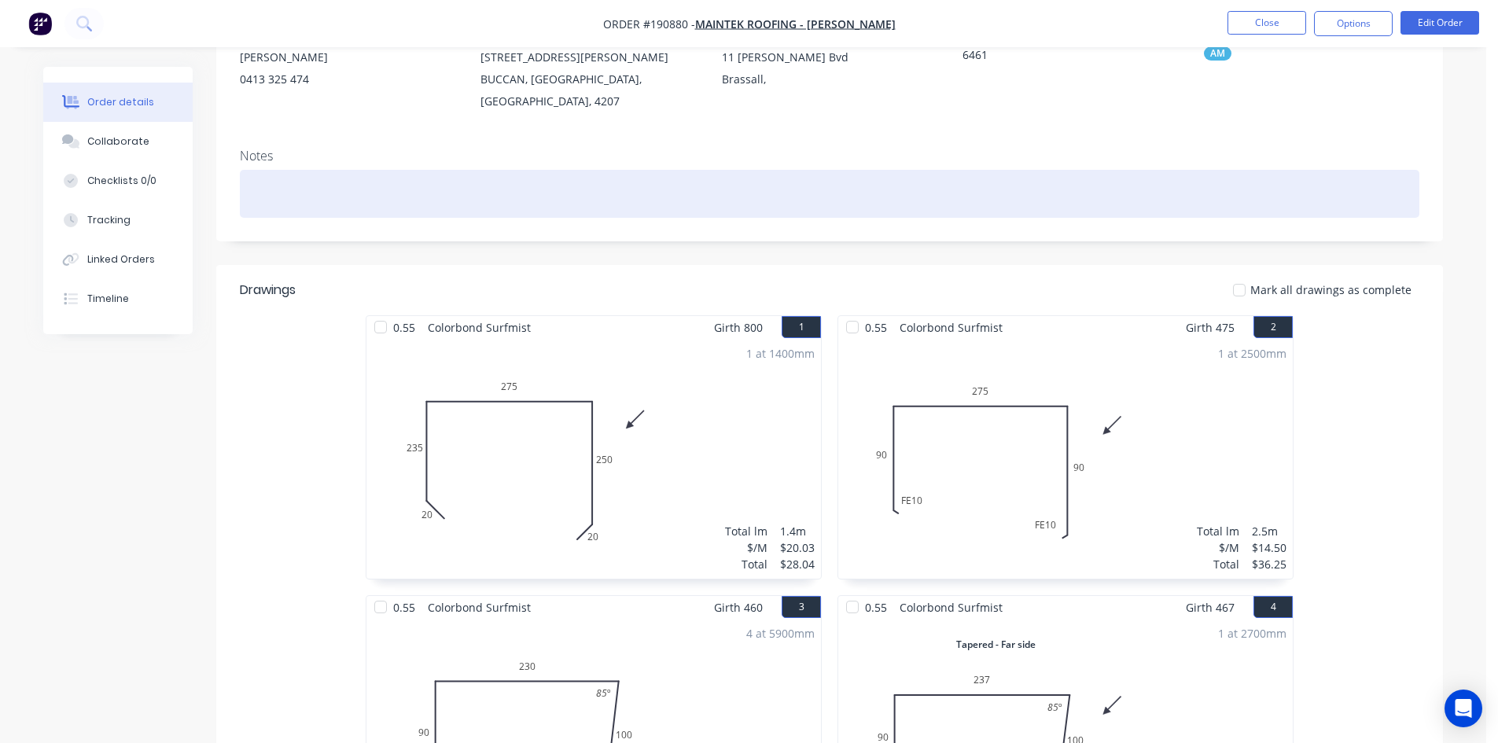
scroll to position [0, 0]
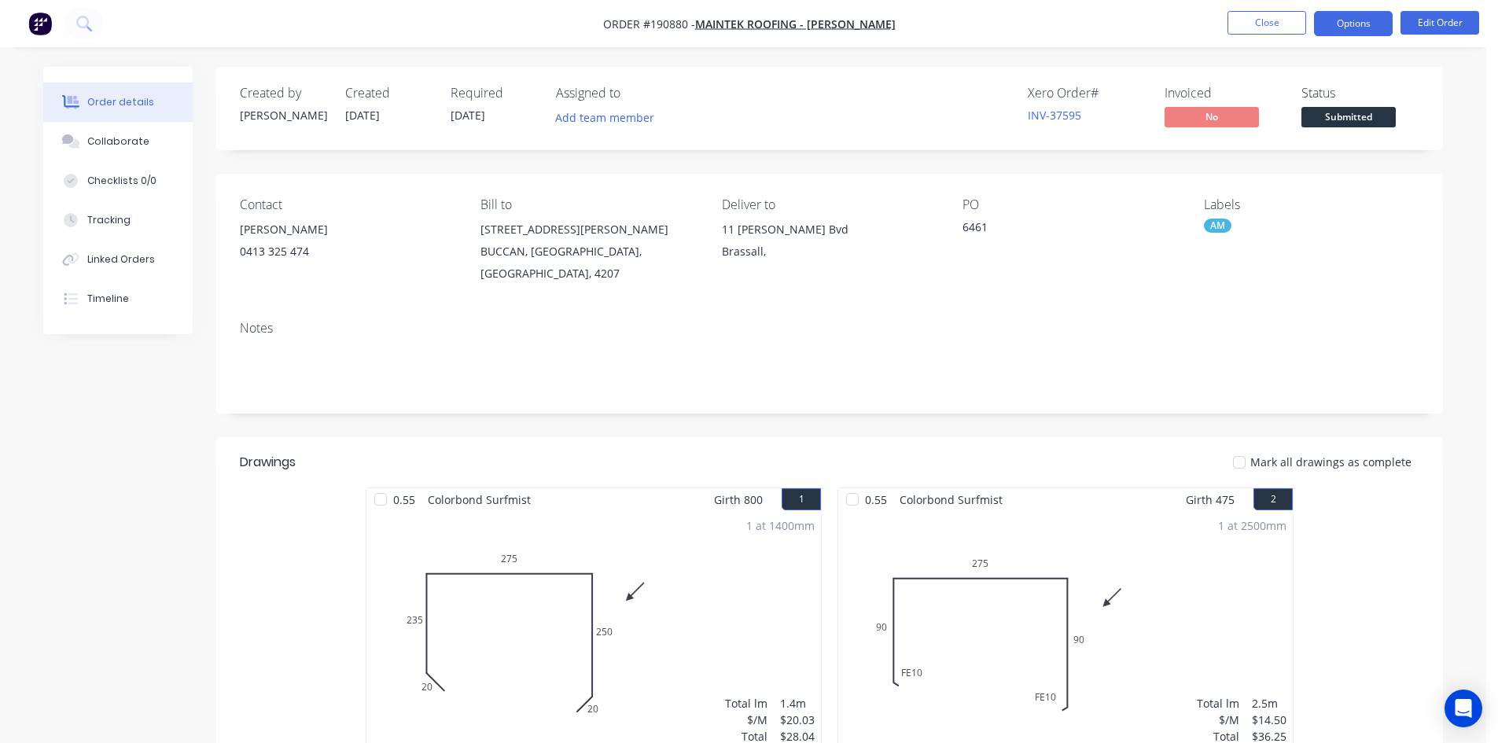
click at [1380, 17] on button "Options" at bounding box center [1353, 23] width 79 height 25
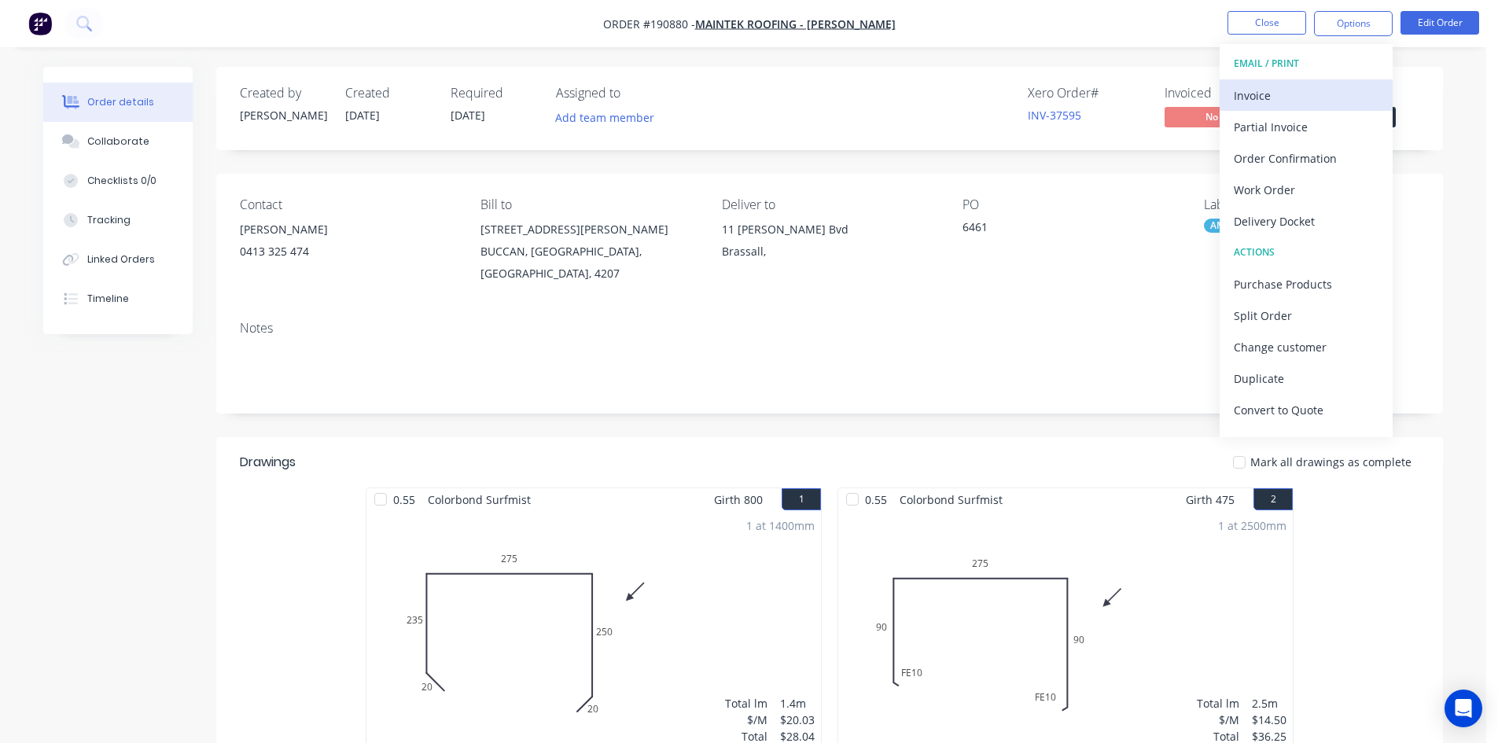
click at [1299, 86] on div "Invoice" at bounding box center [1305, 95] width 145 height 23
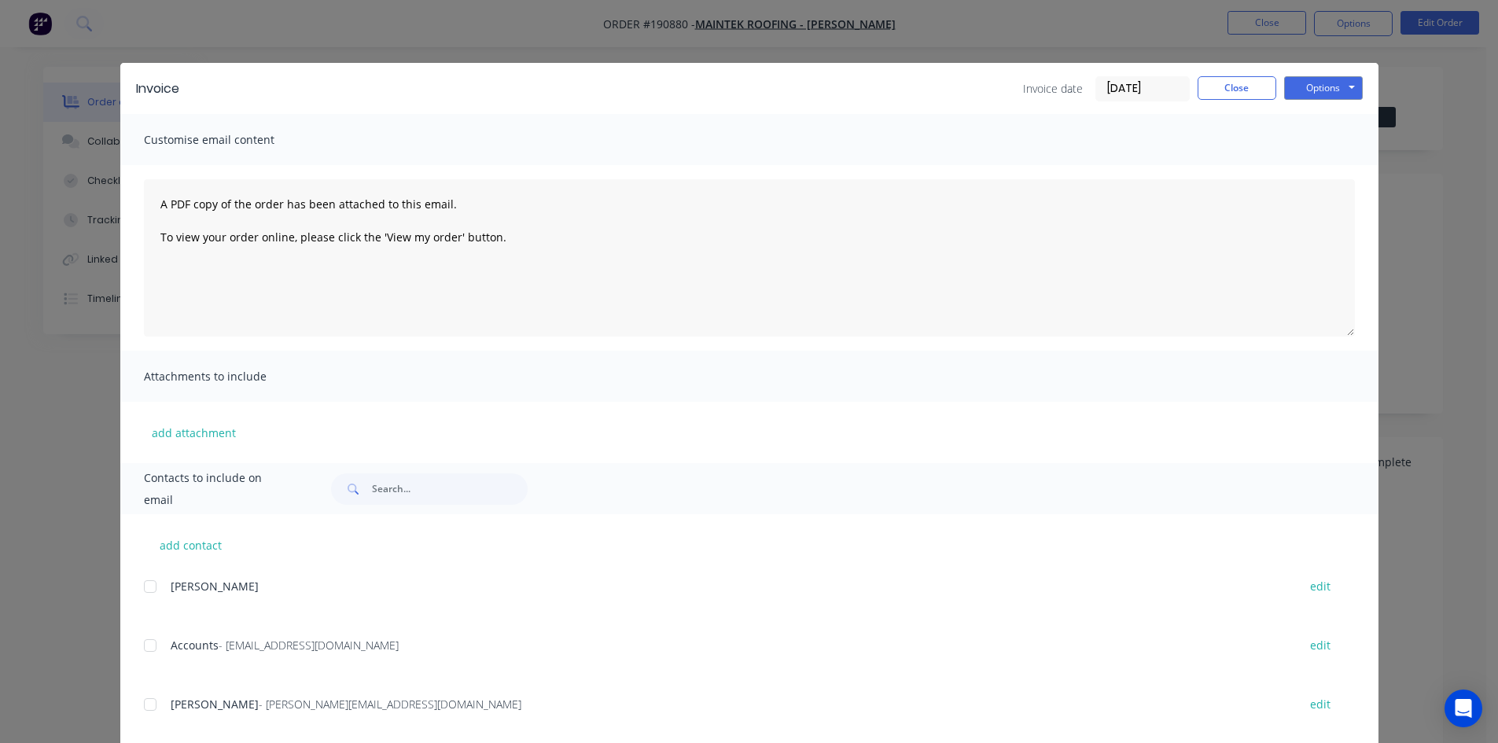
click at [150, 645] on div at bounding box center [149, 645] width 31 height 31
click at [1318, 84] on button "Options" at bounding box center [1323, 88] width 79 height 24
click at [1310, 163] on button "Email" at bounding box center [1334, 168] width 101 height 26
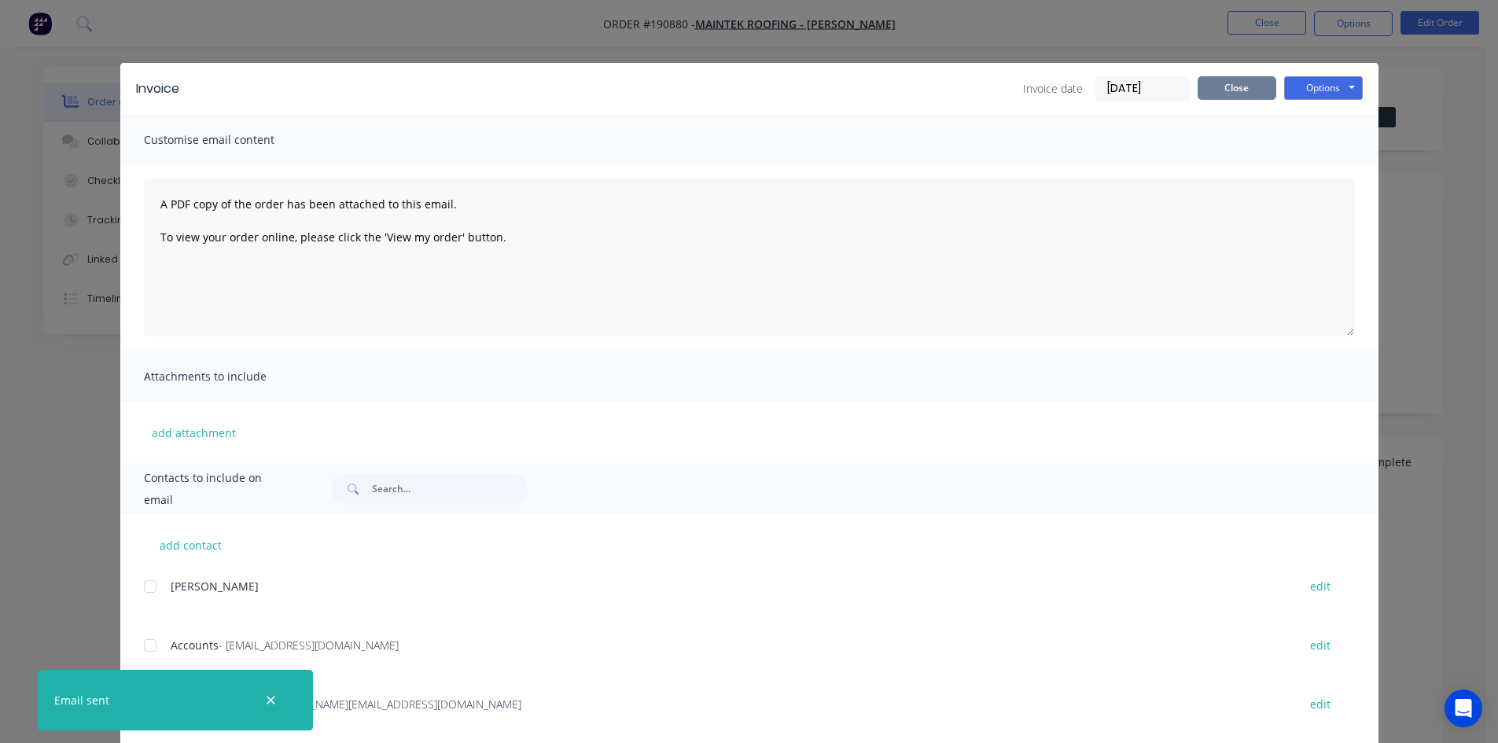
click at [1210, 86] on button "Close" at bounding box center [1236, 88] width 79 height 24
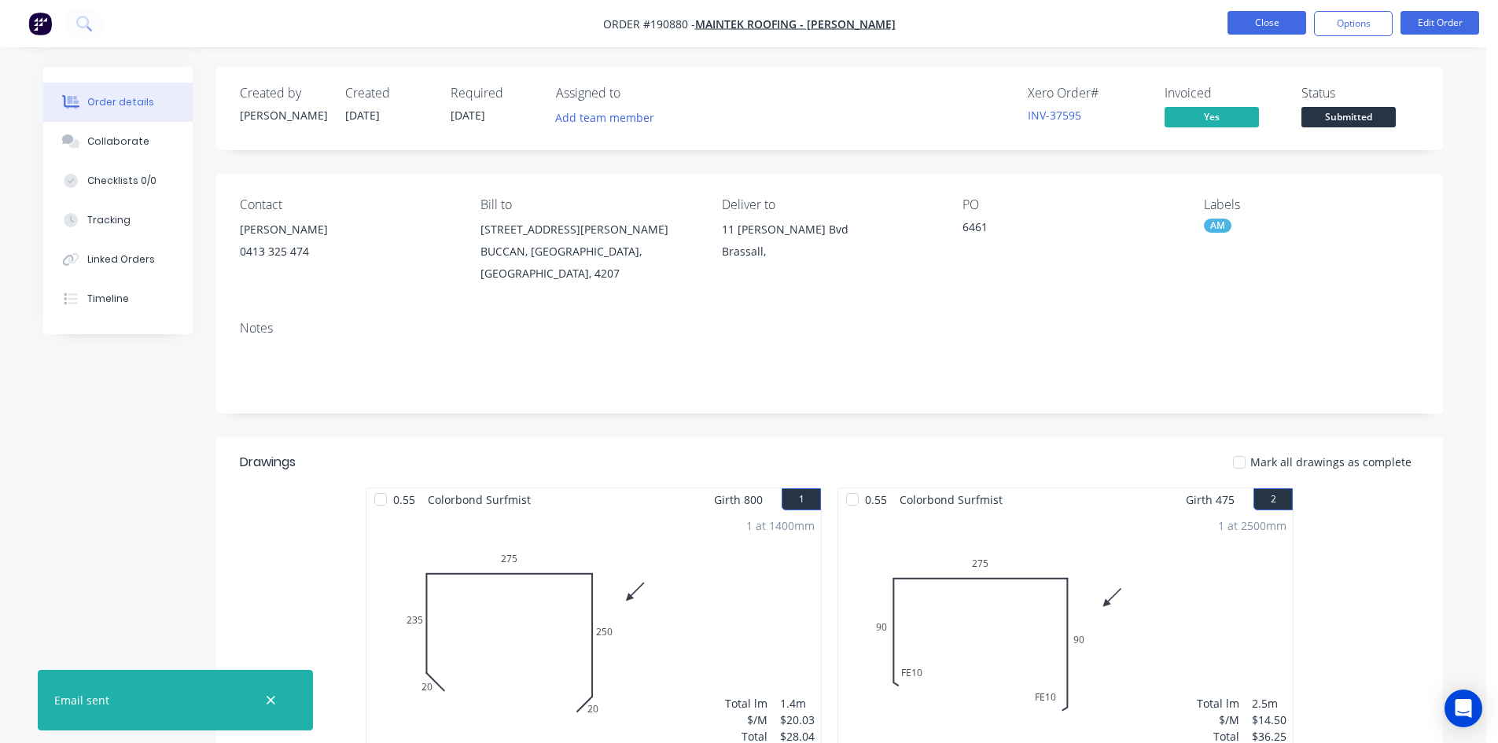
click at [1274, 12] on button "Close" at bounding box center [1266, 23] width 79 height 24
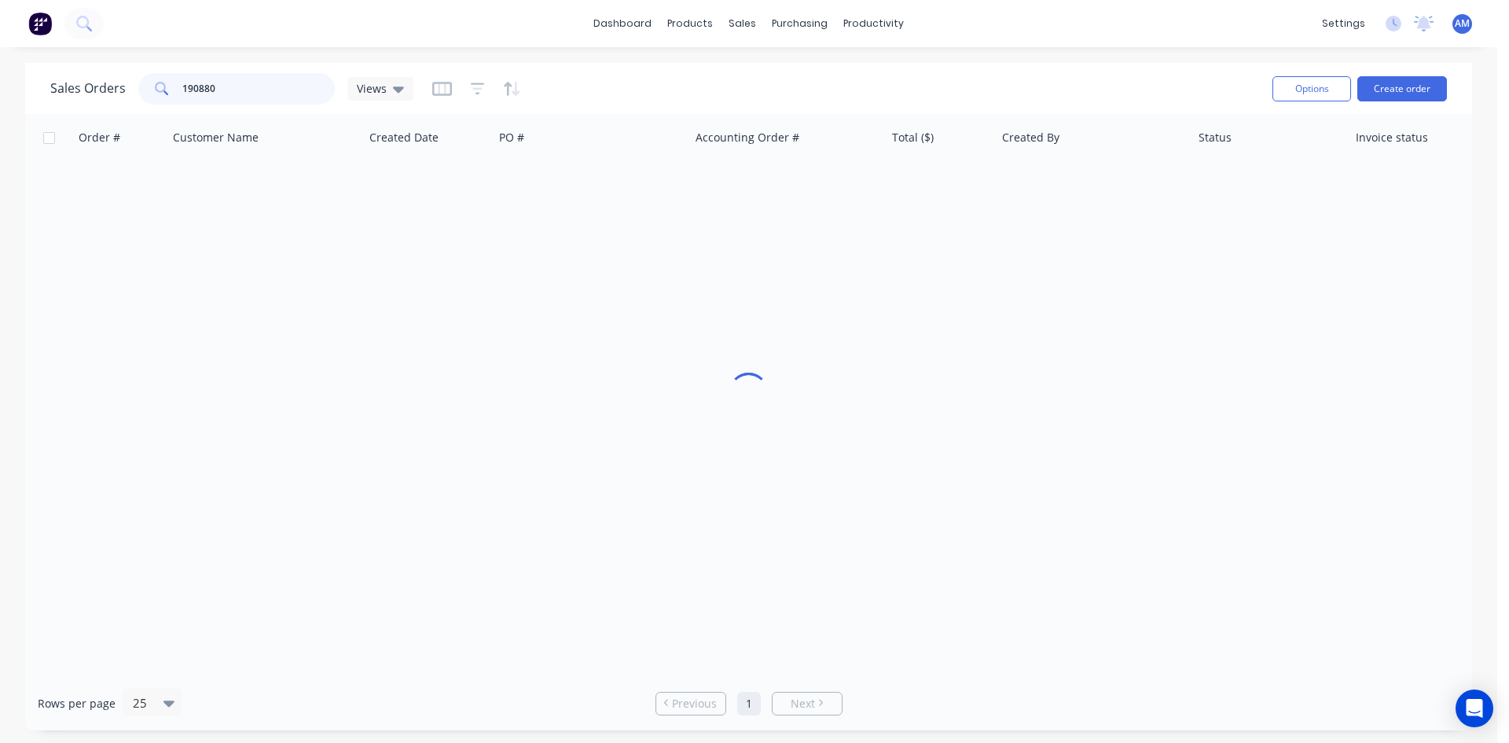
drag, startPoint x: 291, startPoint y: 89, endPoint x: 67, endPoint y: 68, distance: 225.0
click at [68, 70] on div "Sales Orders 190880 Views" at bounding box center [655, 88] width 1210 height 39
type input "190685"
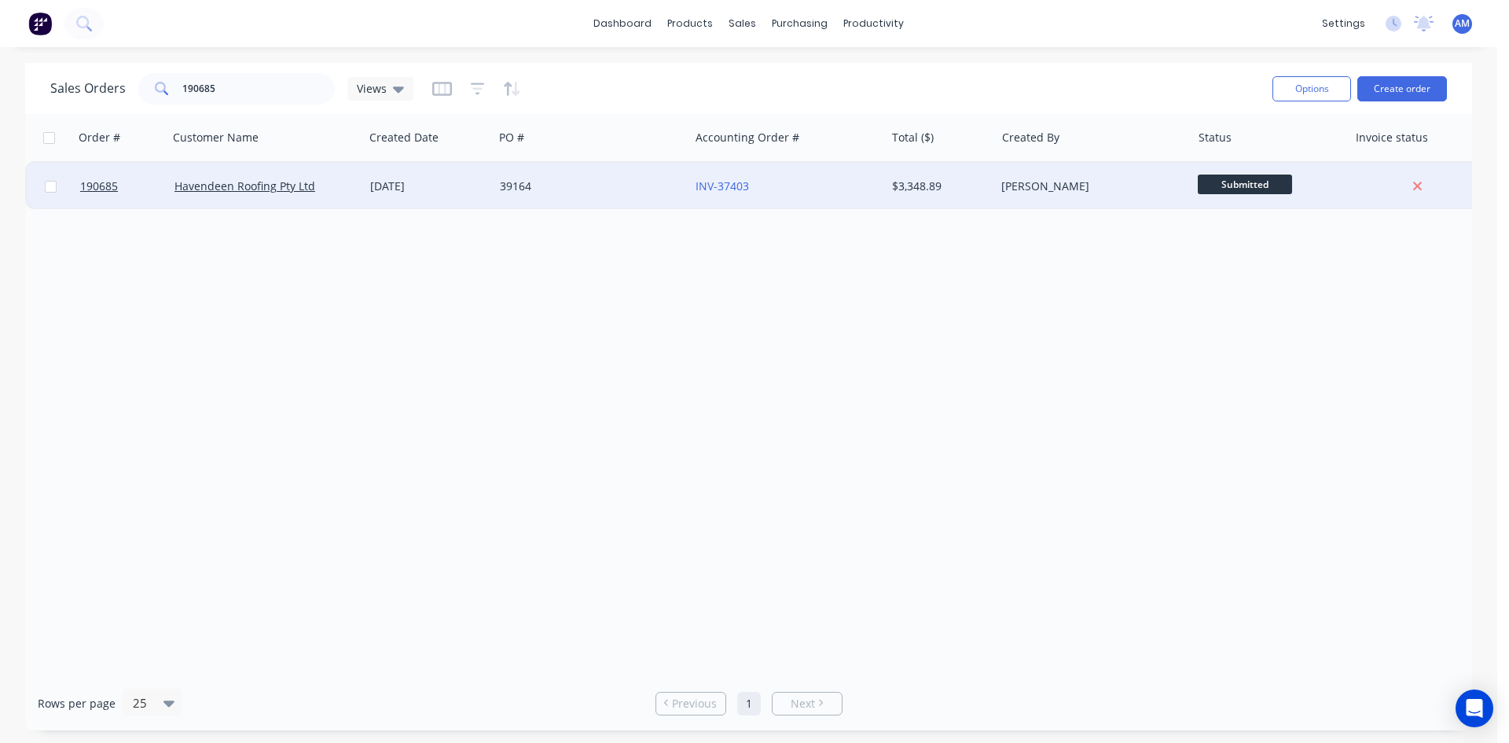
click at [786, 193] on div "INV-37403" at bounding box center [783, 186] width 175 height 16
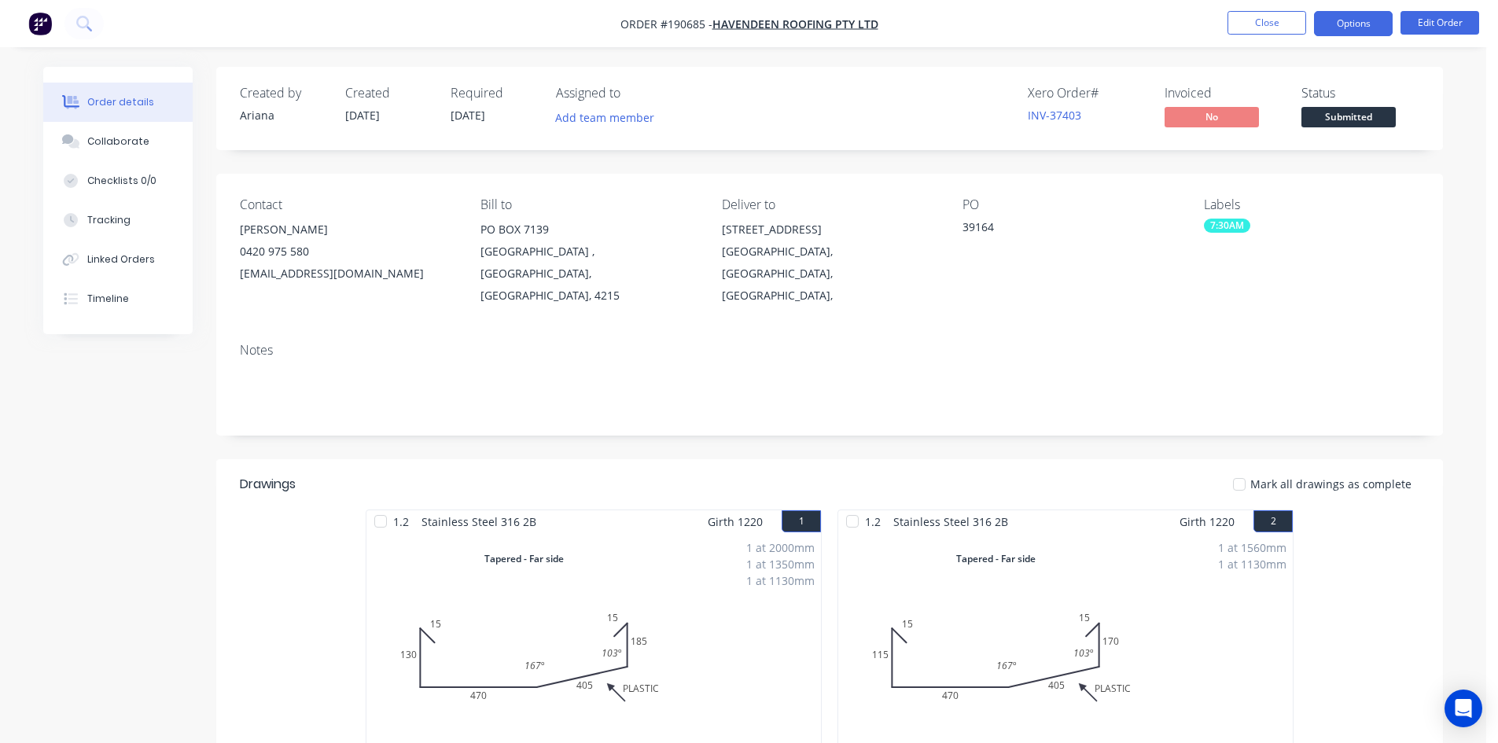
click at [1347, 24] on button "Options" at bounding box center [1353, 23] width 79 height 25
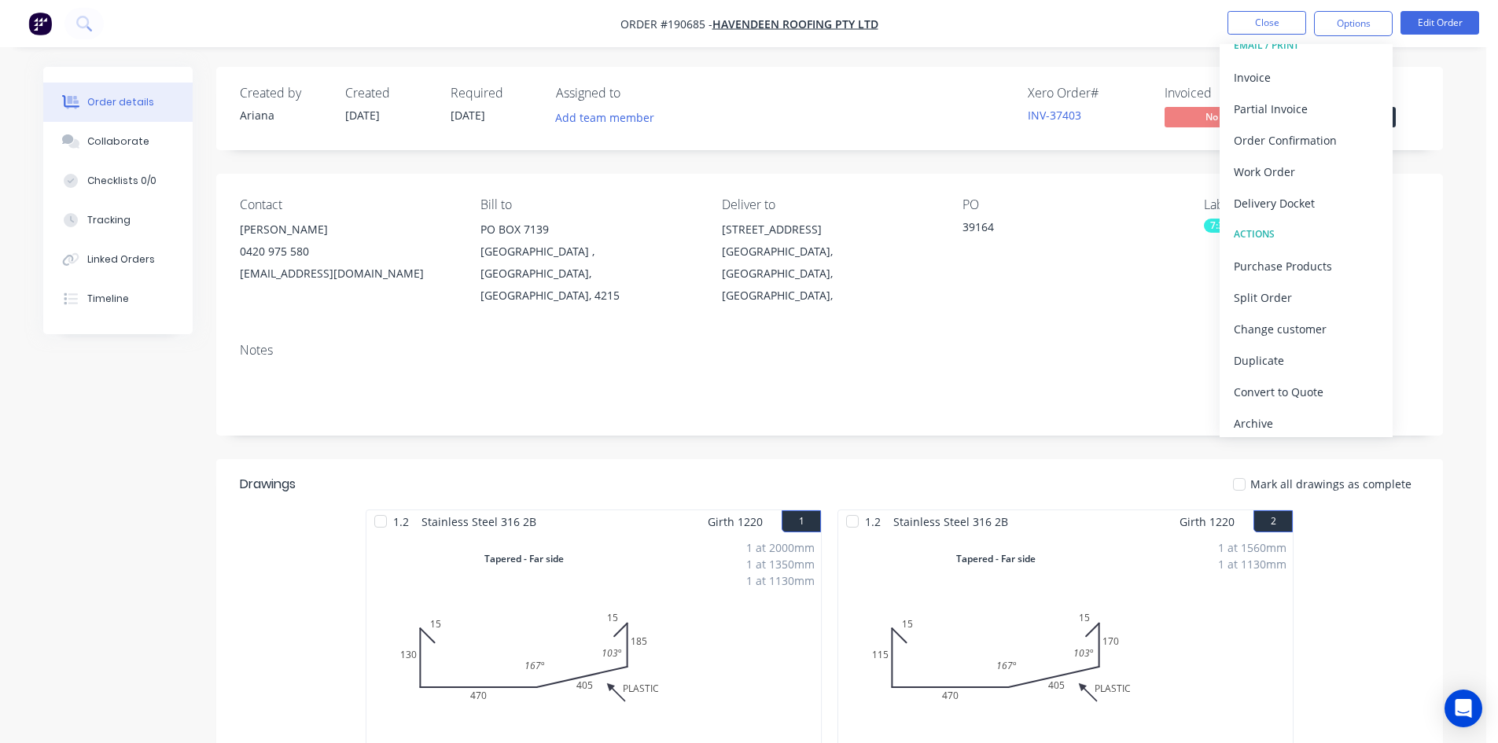
scroll to position [24, 0]
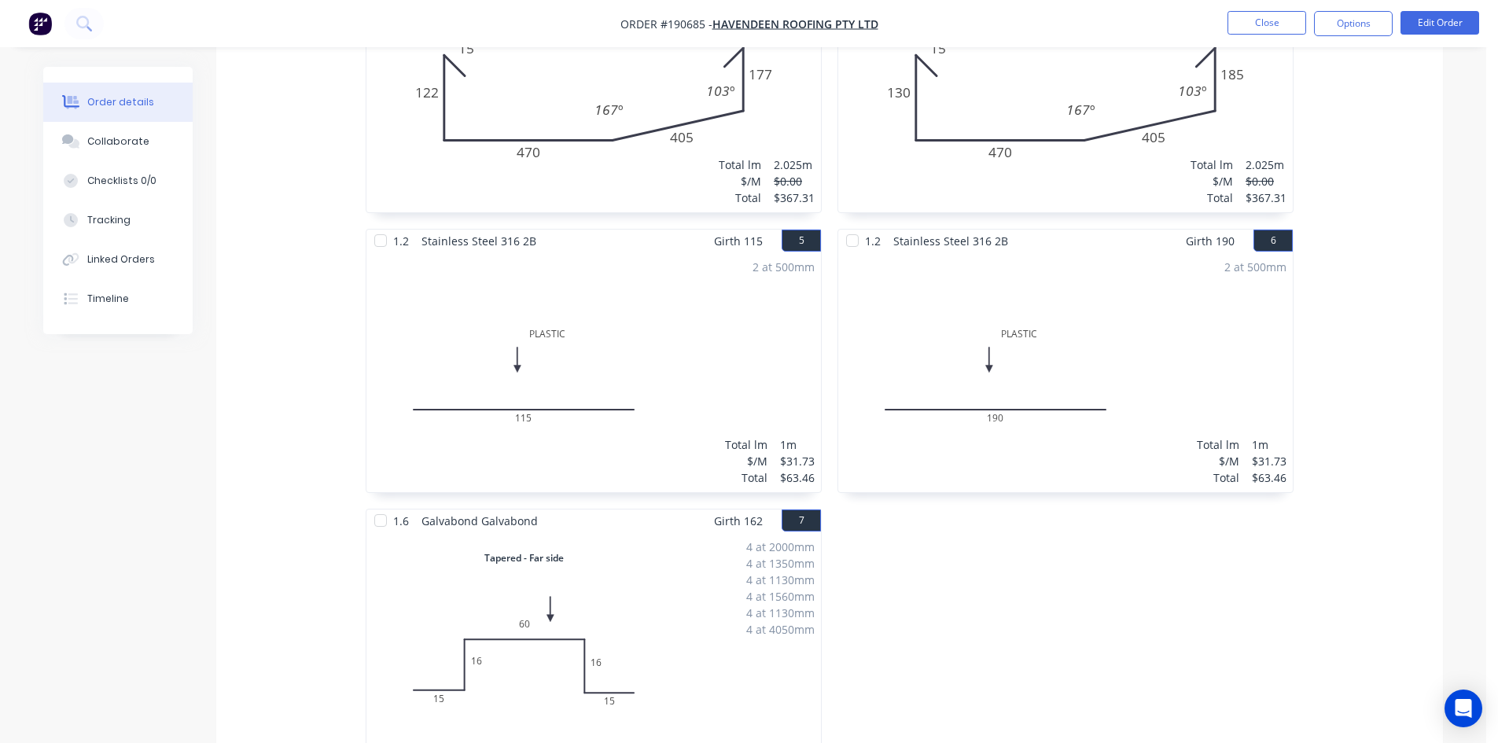
scroll to position [1415, 0]
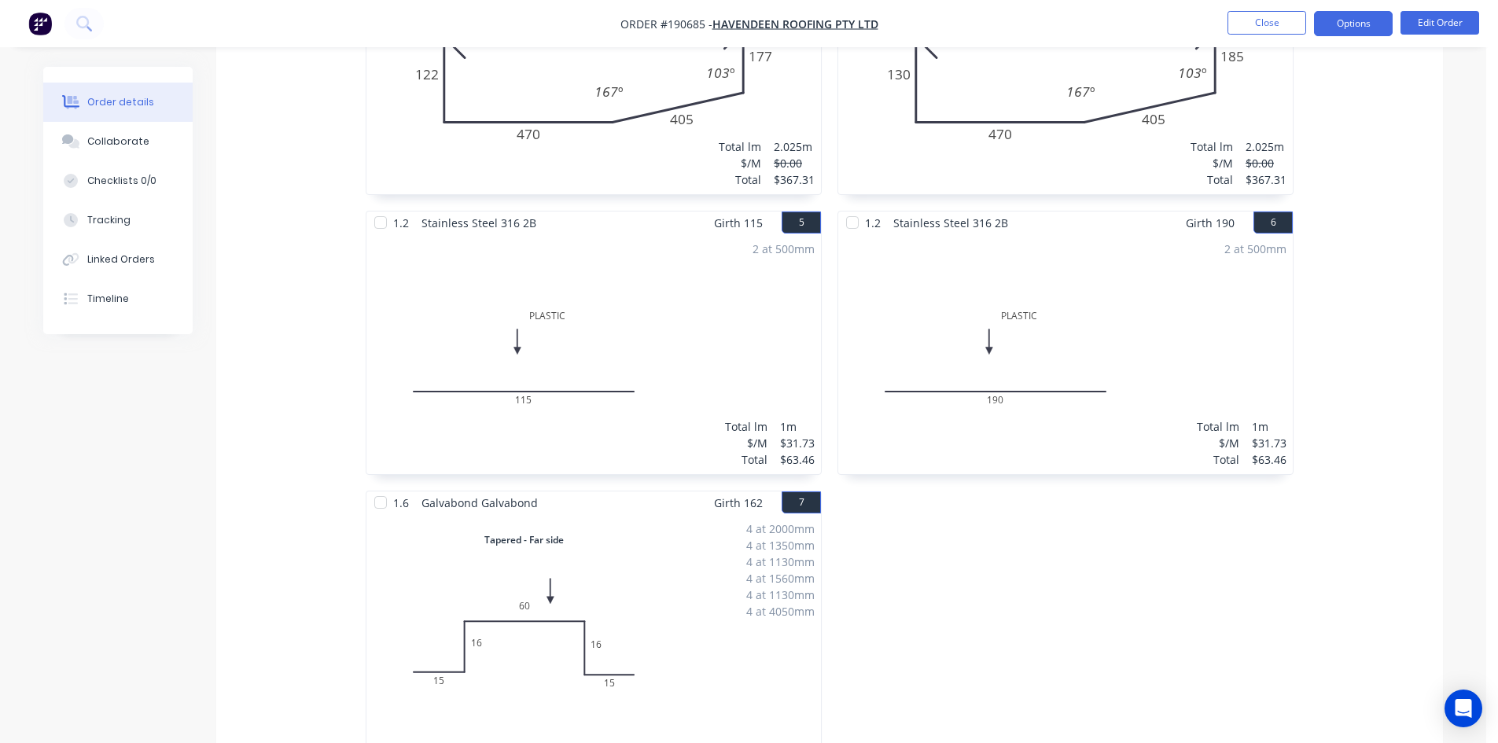
click at [1358, 20] on button "Options" at bounding box center [1353, 23] width 79 height 25
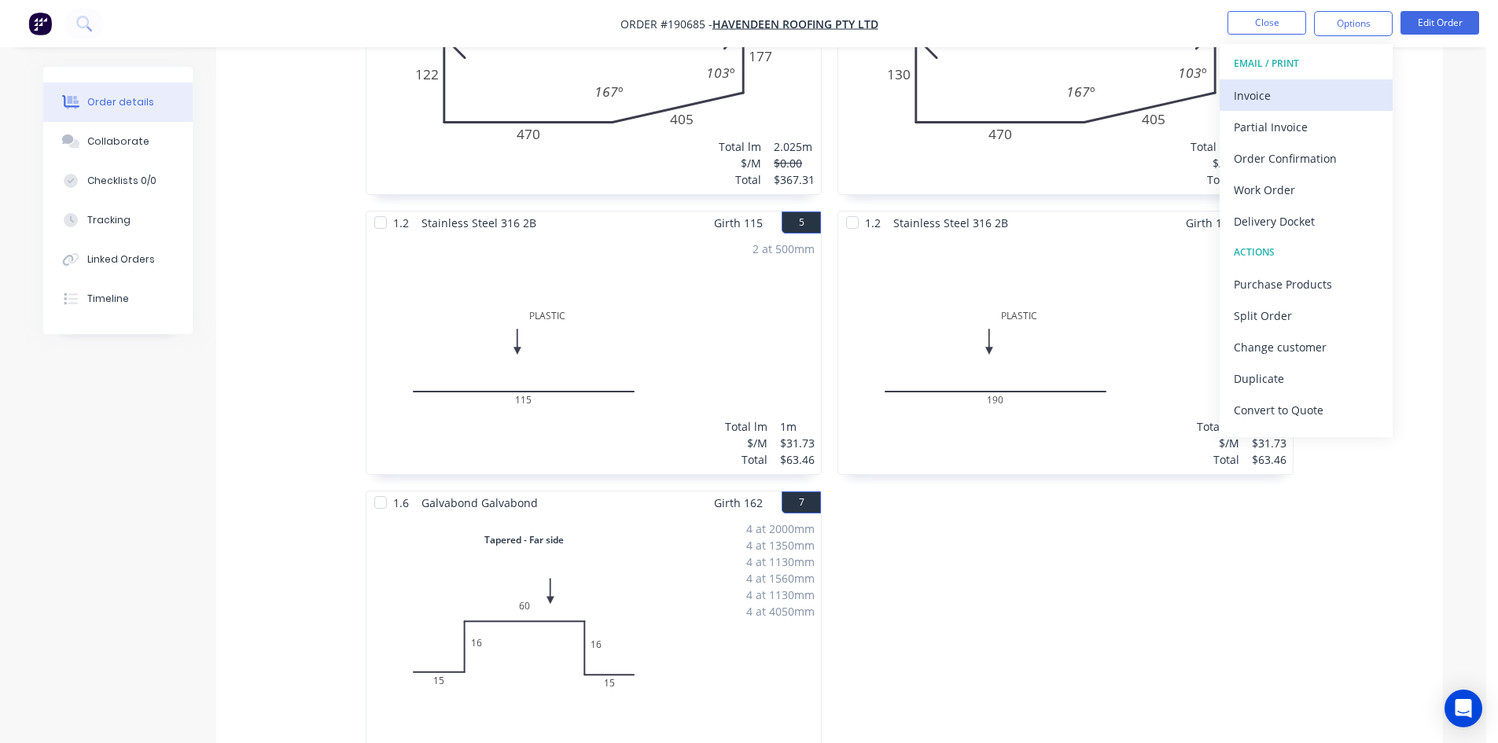
click at [1333, 85] on div "Invoice" at bounding box center [1305, 95] width 145 height 23
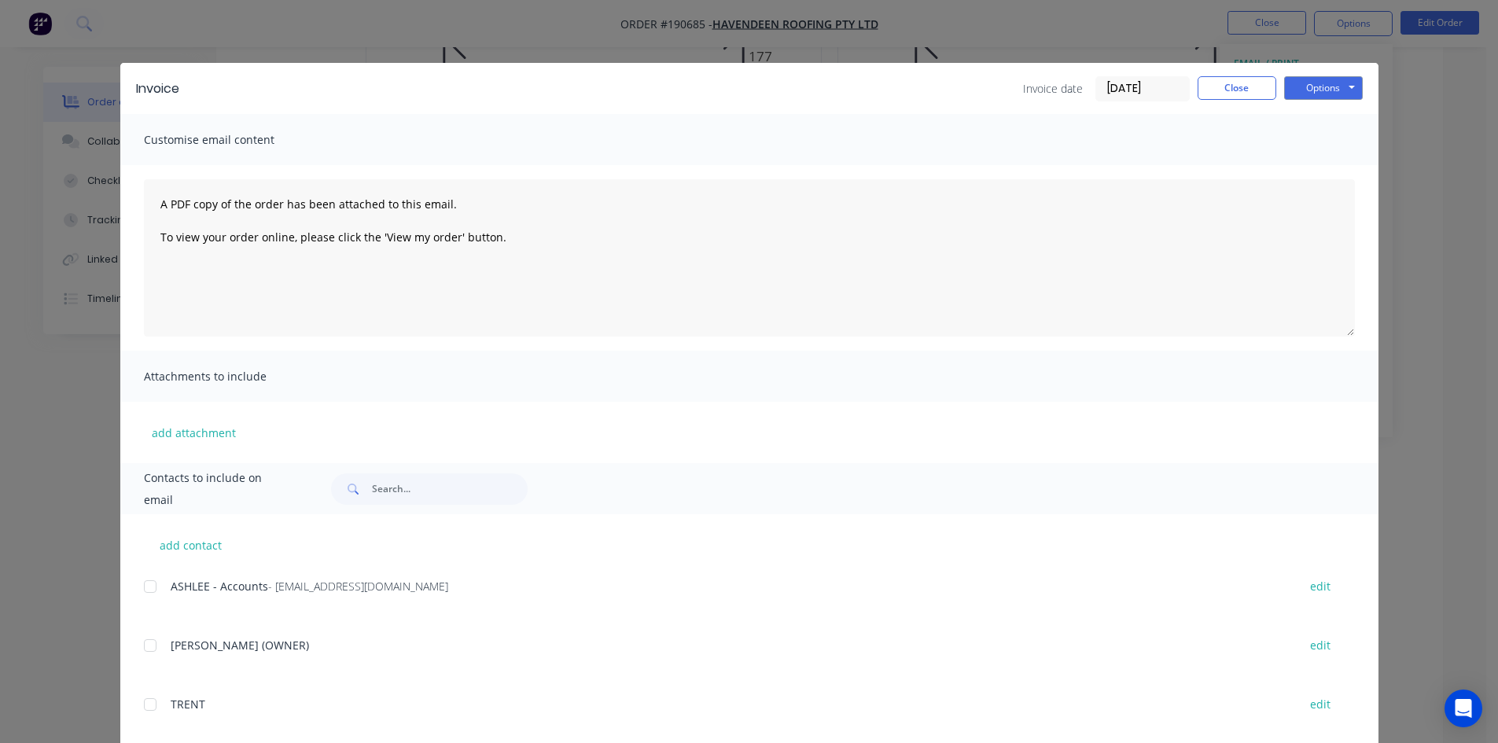
click at [145, 583] on div at bounding box center [149, 586] width 31 height 31
click at [1298, 88] on button "Options" at bounding box center [1323, 88] width 79 height 24
click at [1314, 165] on button "Email" at bounding box center [1334, 168] width 101 height 26
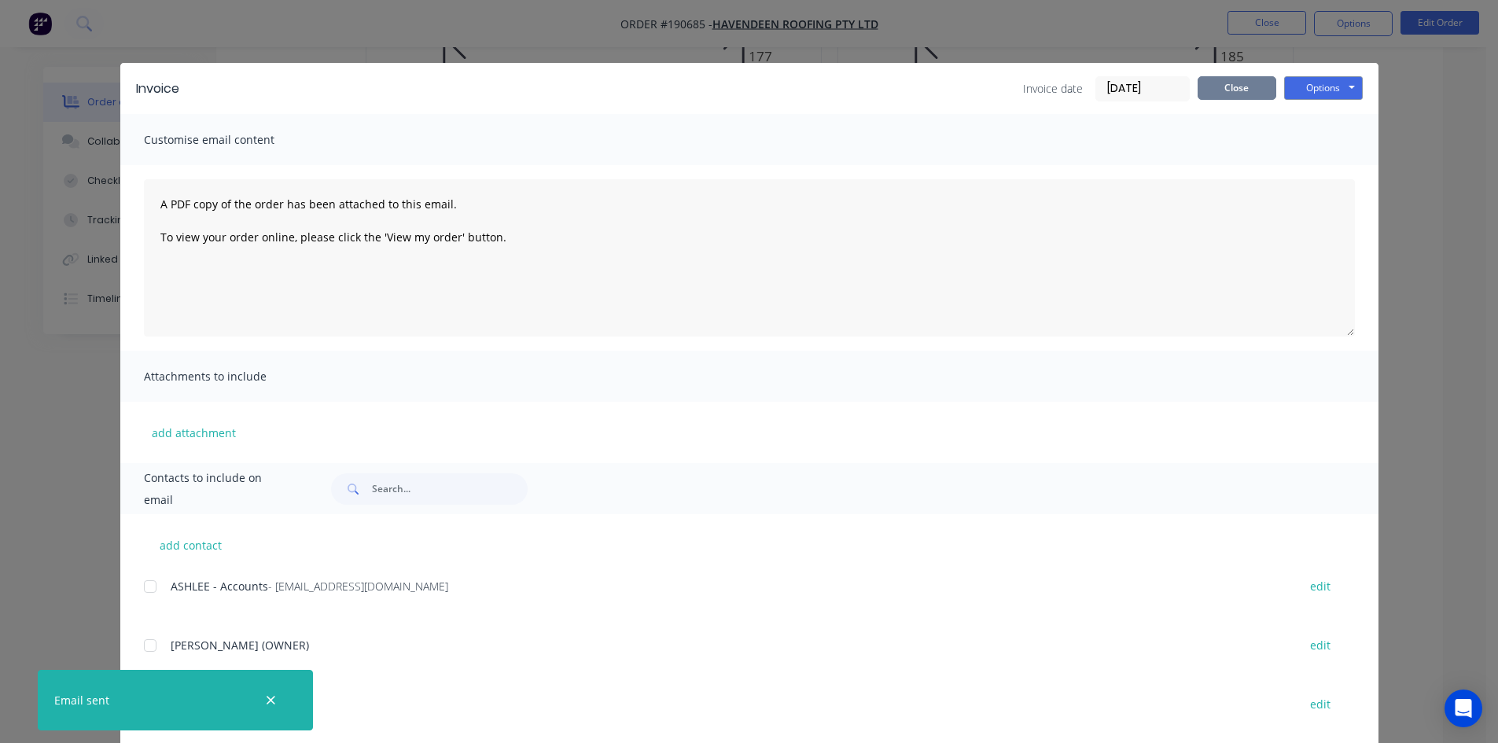
click at [1247, 95] on button "Close" at bounding box center [1236, 88] width 79 height 24
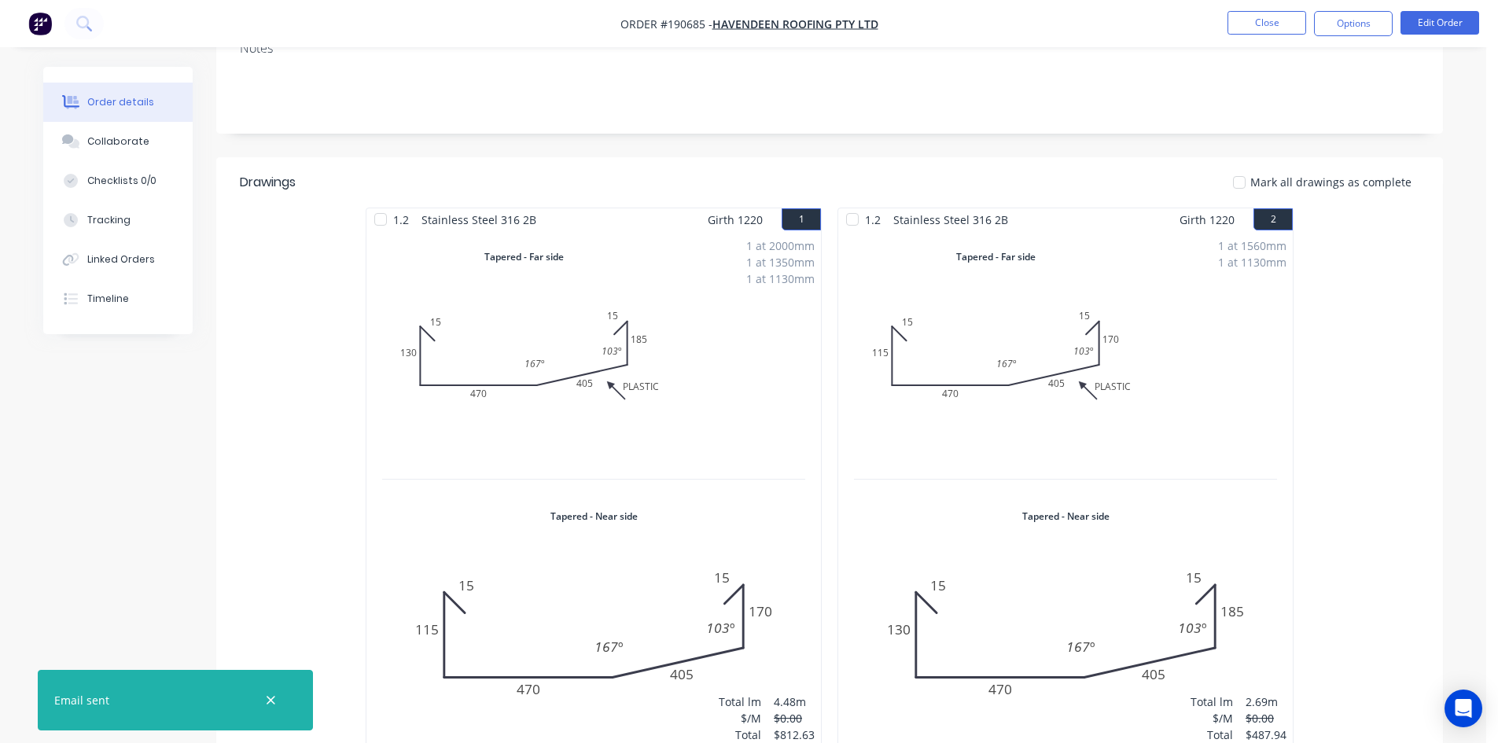
scroll to position [0, 0]
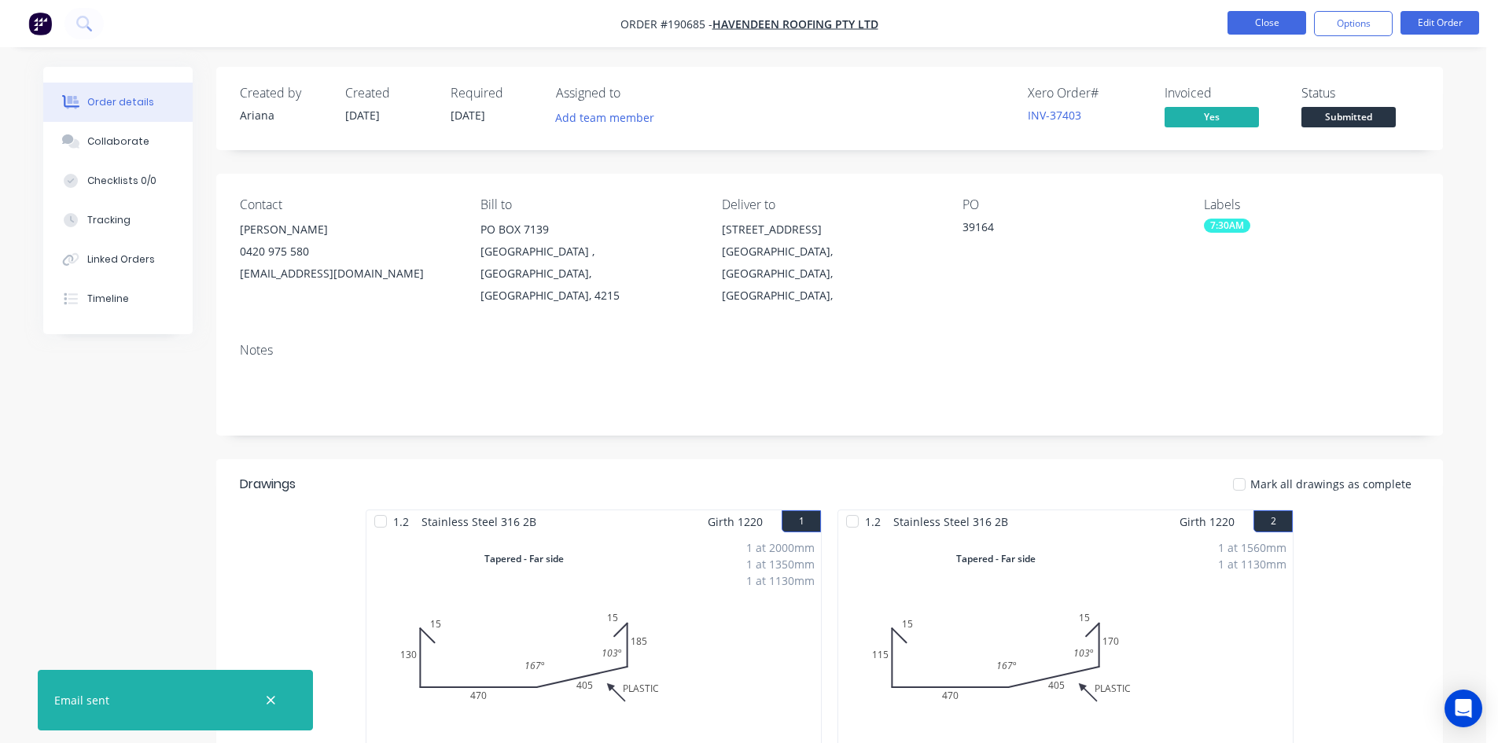
click at [1289, 26] on button "Close" at bounding box center [1266, 23] width 79 height 24
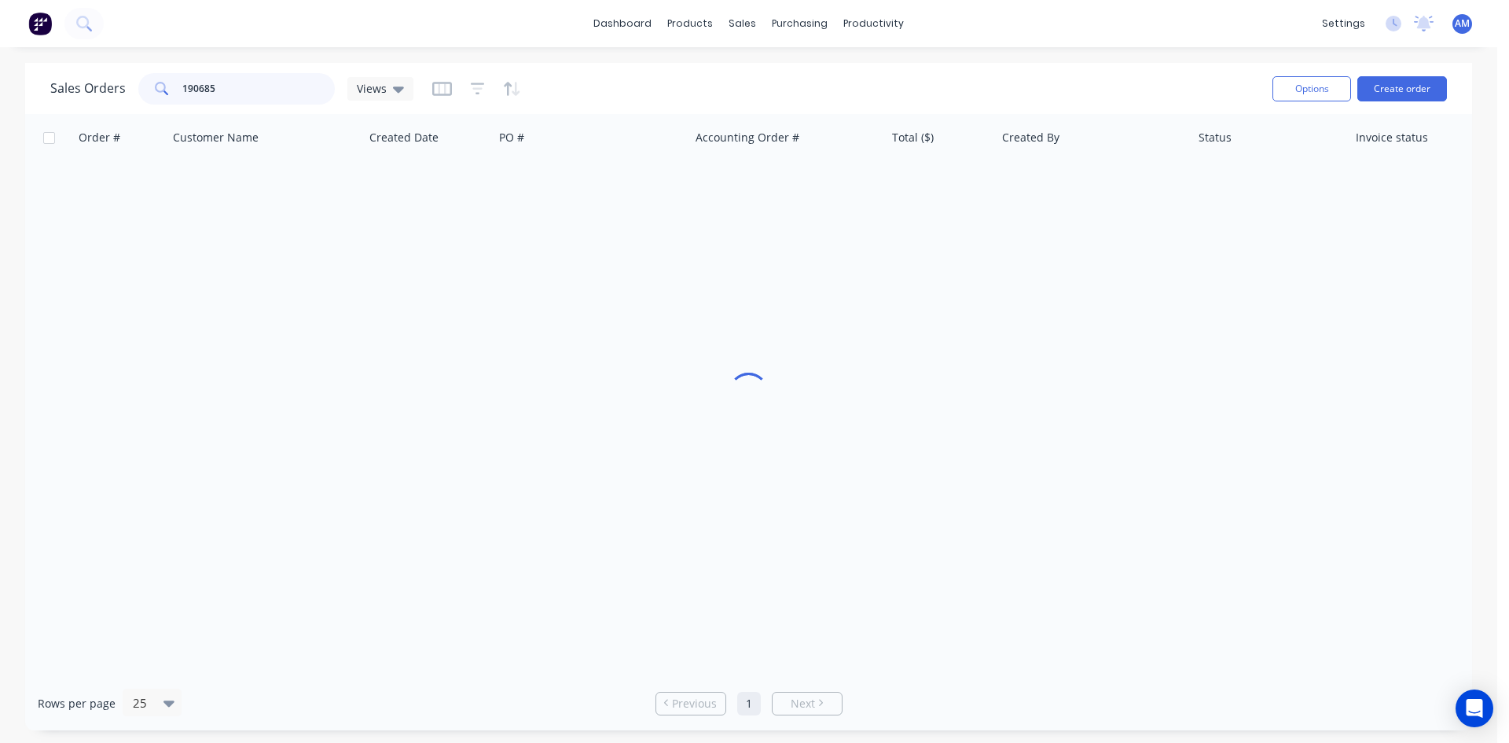
drag, startPoint x: 235, startPoint y: 89, endPoint x: 143, endPoint y: 85, distance: 92.1
click at [145, 85] on div "190685" at bounding box center [236, 88] width 197 height 31
type input "190872"
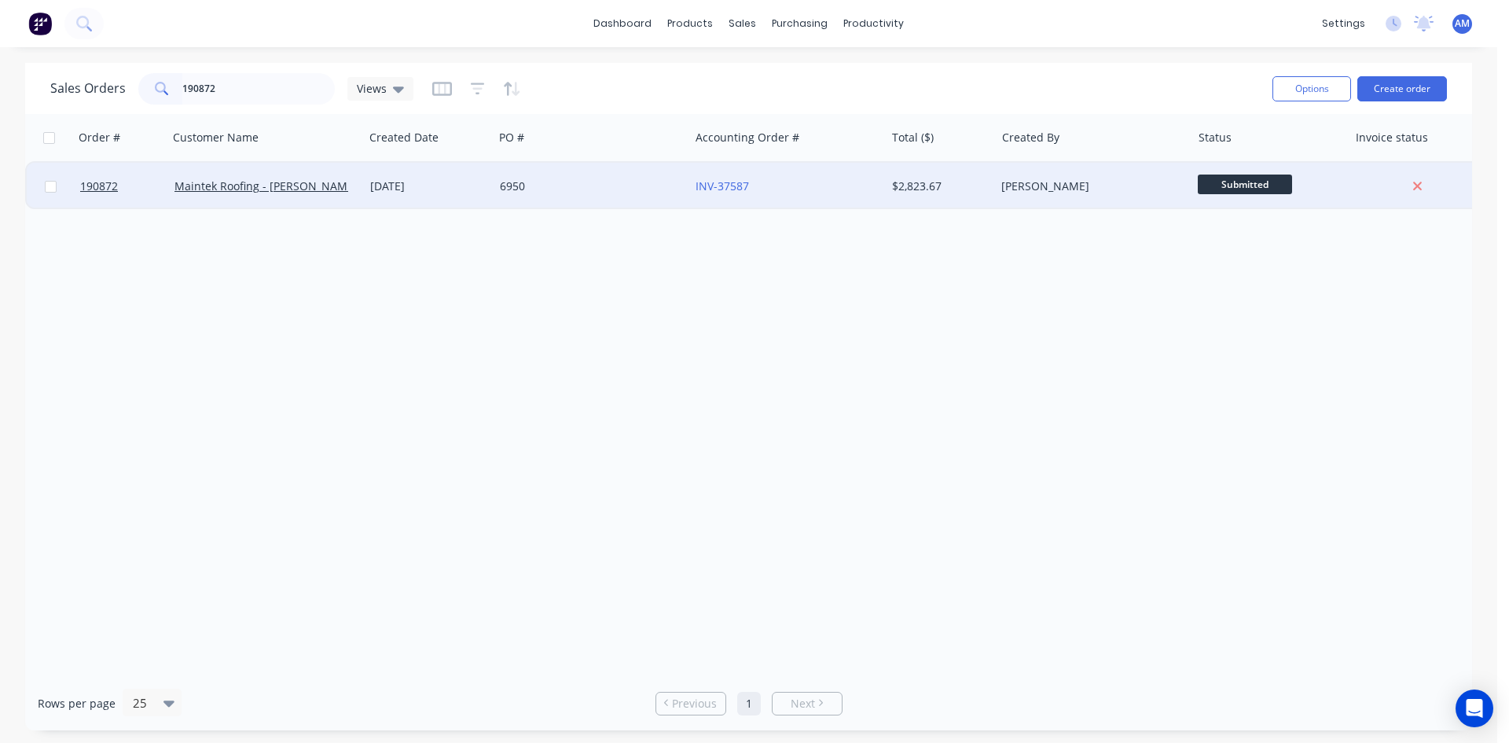
click at [616, 200] on div "6950" at bounding box center [592, 186] width 196 height 47
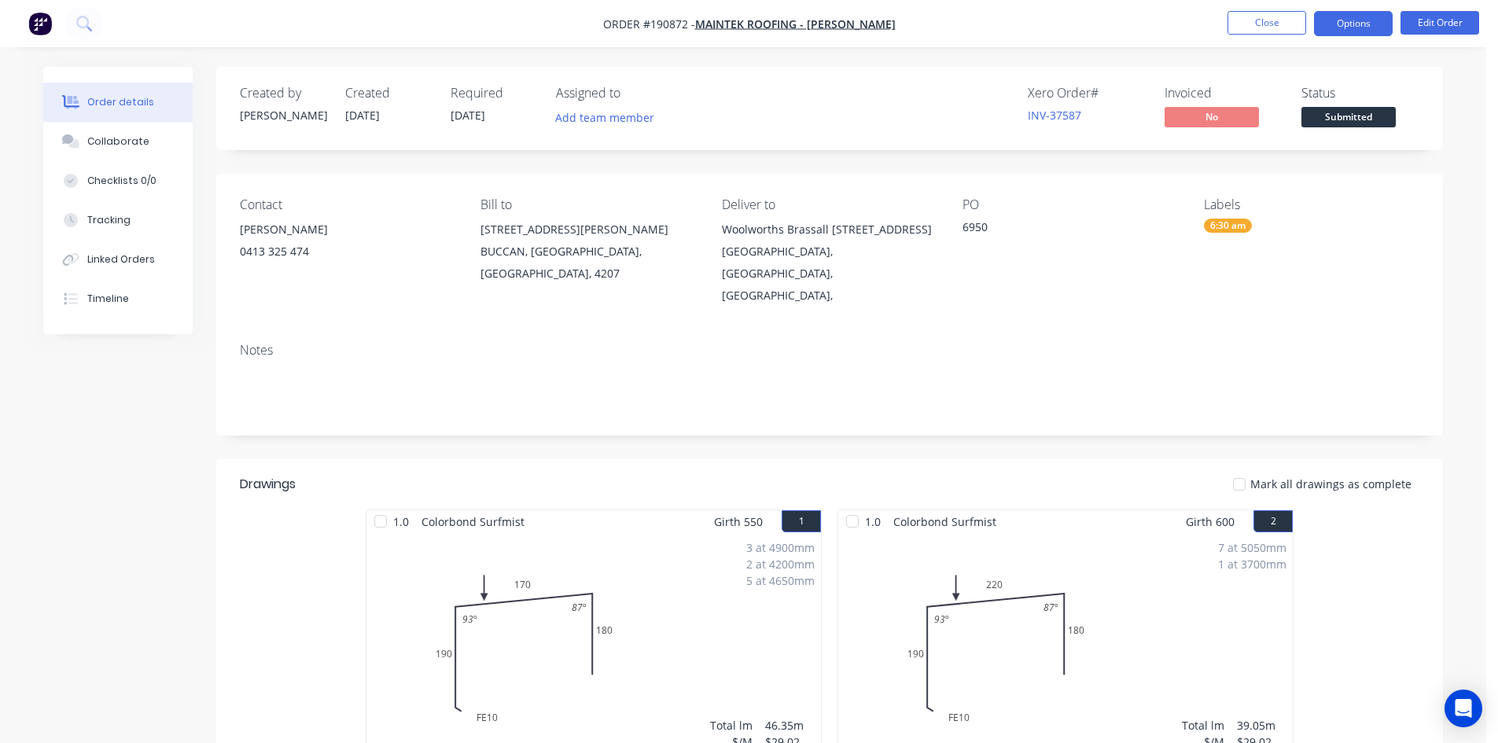
click at [1325, 31] on button "Options" at bounding box center [1353, 23] width 79 height 25
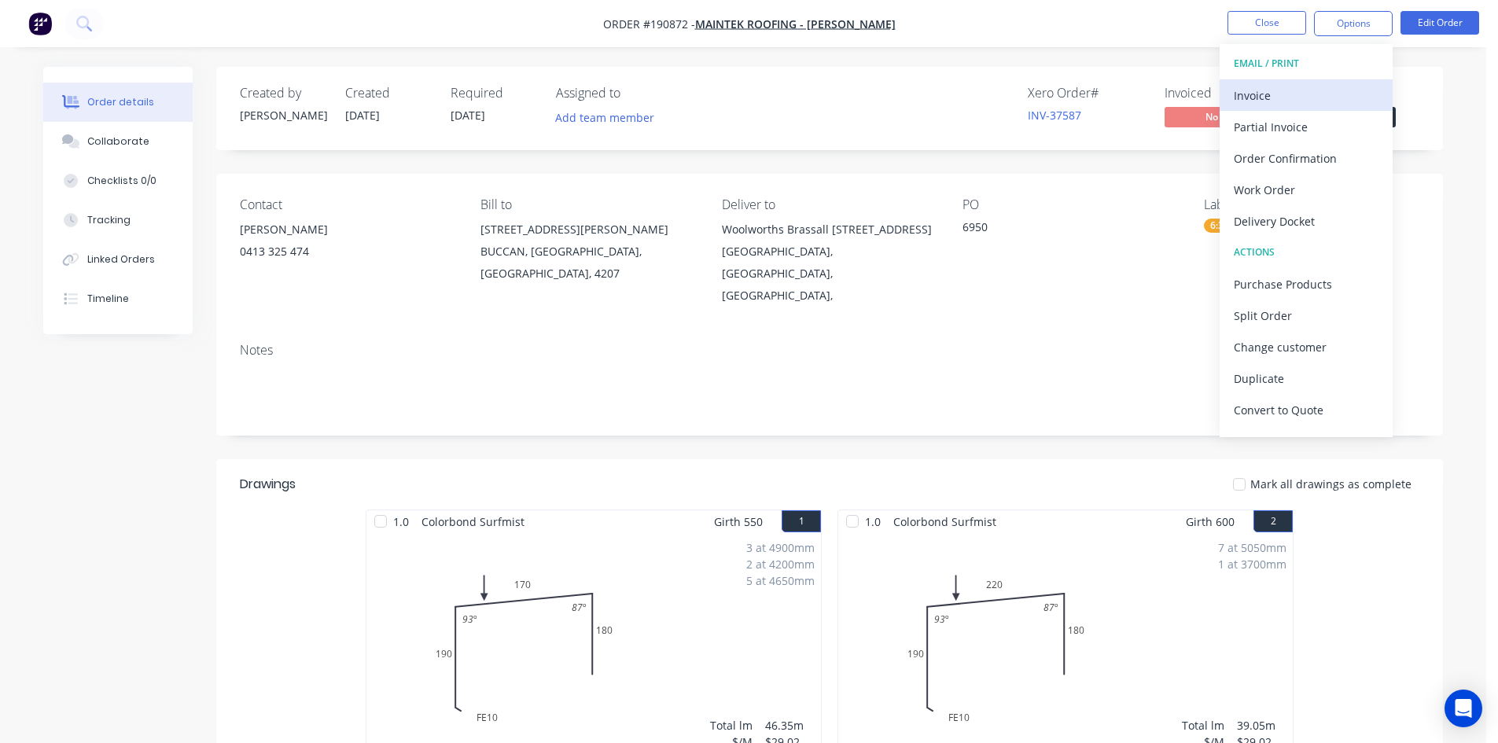
click at [1292, 105] on div "Invoice" at bounding box center [1305, 95] width 145 height 23
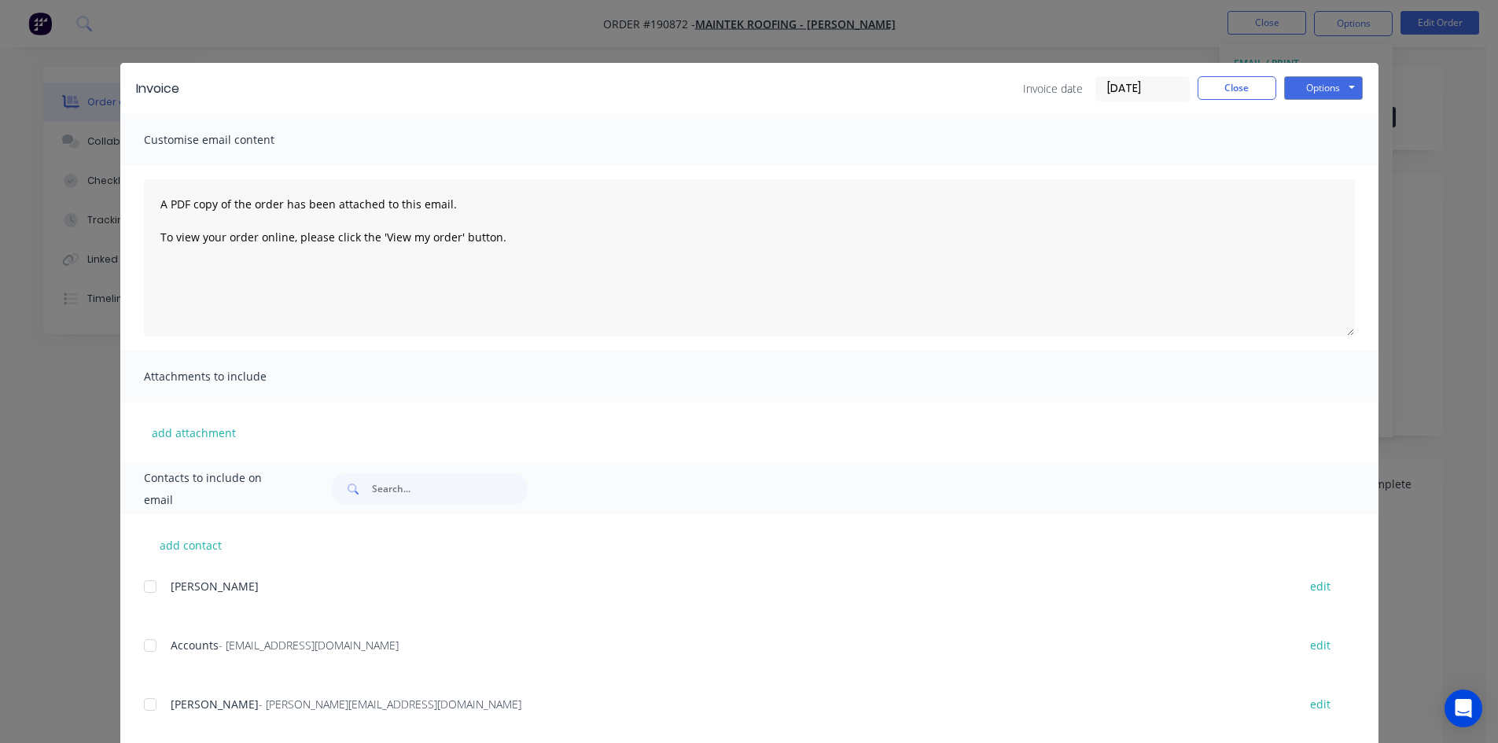
click at [141, 643] on div at bounding box center [149, 645] width 31 height 31
click at [1344, 76] on button "Options" at bounding box center [1323, 88] width 79 height 24
click at [1308, 175] on button "Email" at bounding box center [1334, 168] width 101 height 26
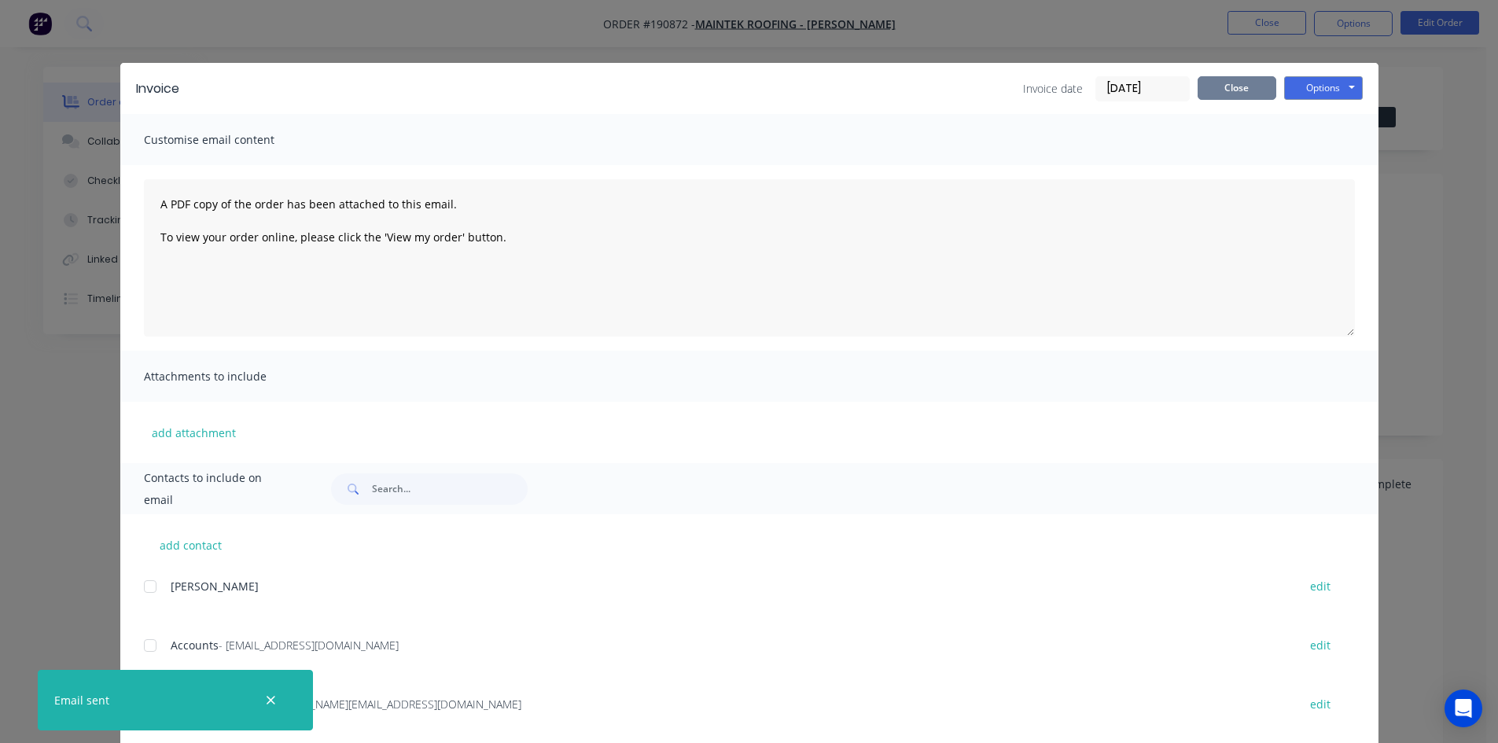
click at [1248, 82] on button "Close" at bounding box center [1236, 88] width 79 height 24
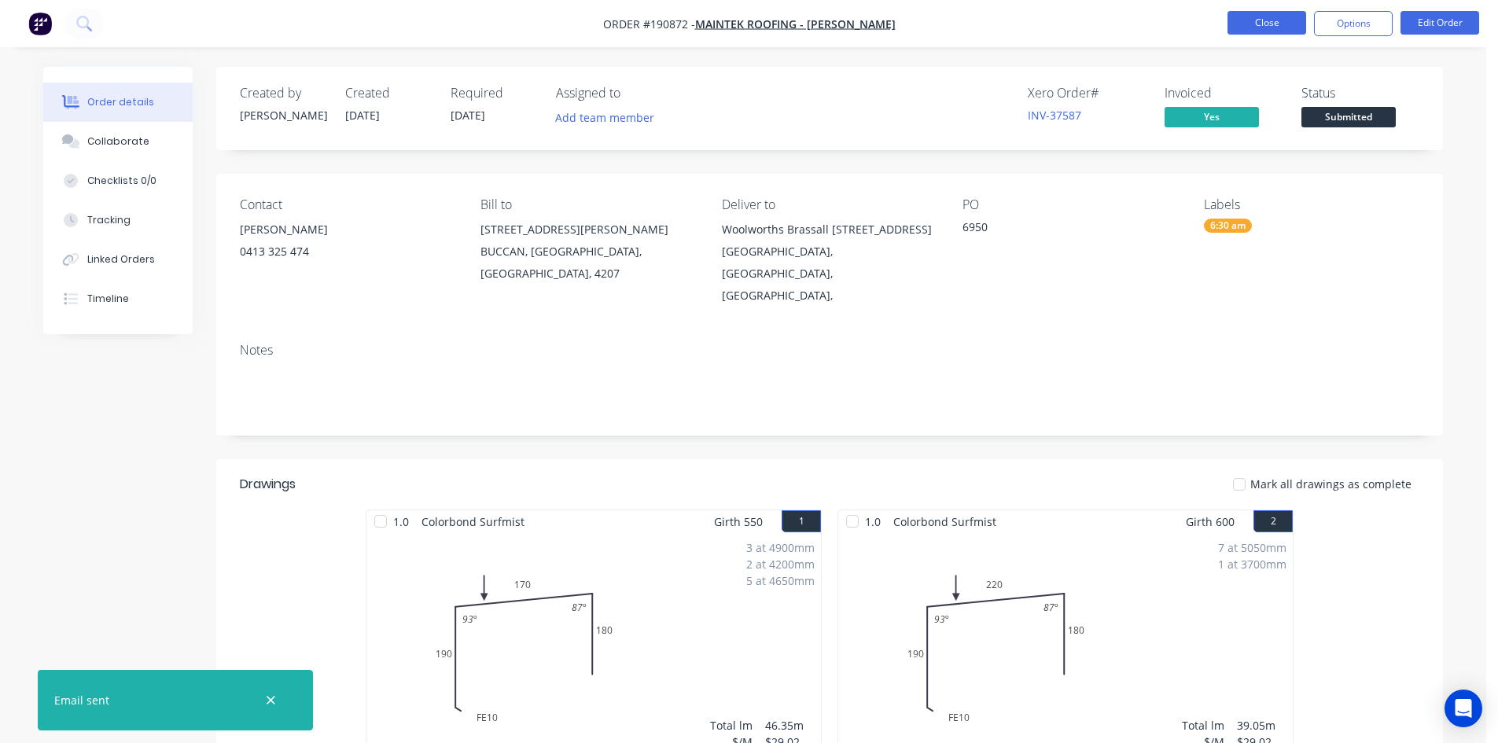
click at [1259, 30] on button "Close" at bounding box center [1266, 23] width 79 height 24
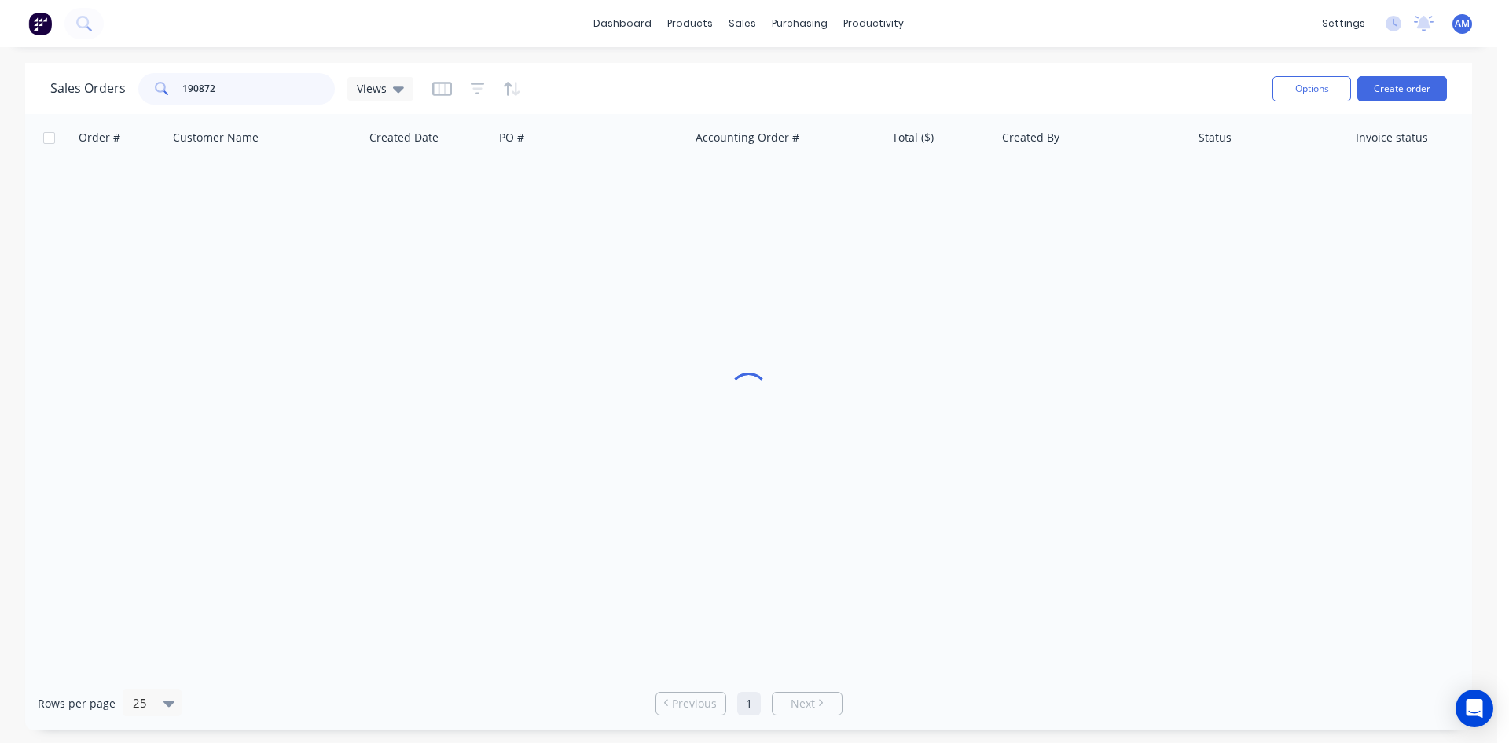
drag, startPoint x: 244, startPoint y: 86, endPoint x: 103, endPoint y: 84, distance: 140.7
click at [105, 84] on div "Sales Orders 190872 Views" at bounding box center [231, 88] width 363 height 31
type input "190846"
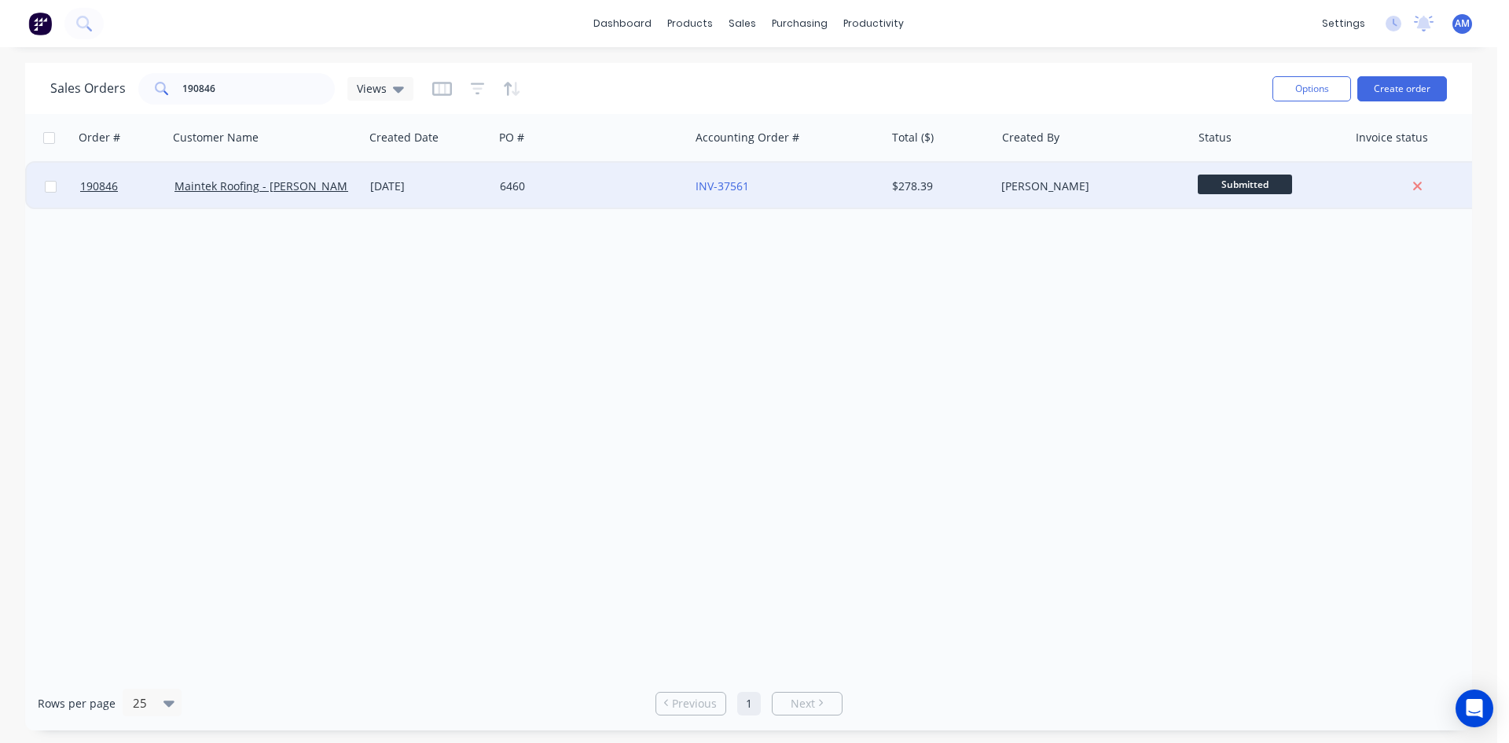
click at [630, 195] on div "6460" at bounding box center [592, 186] width 196 height 47
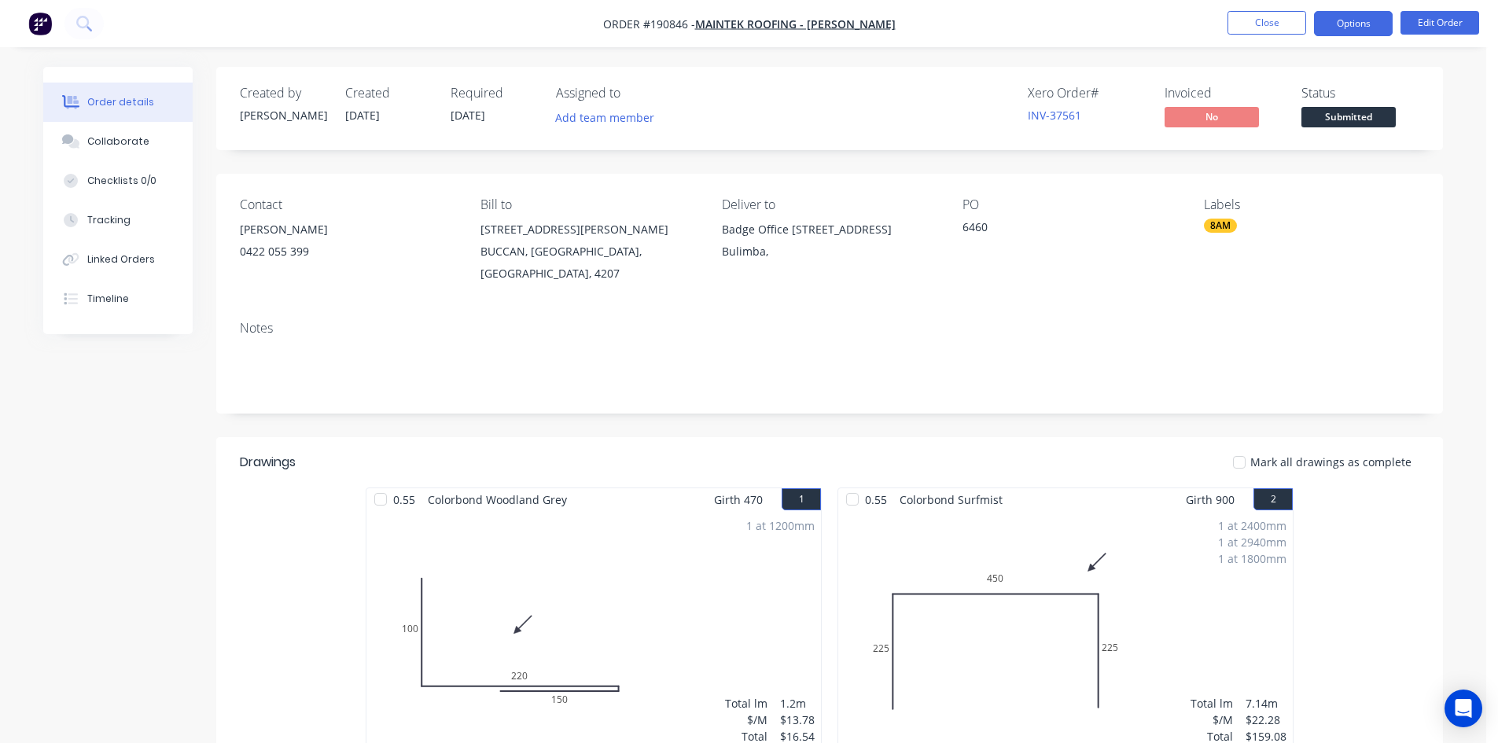
click at [1375, 20] on button "Options" at bounding box center [1353, 23] width 79 height 25
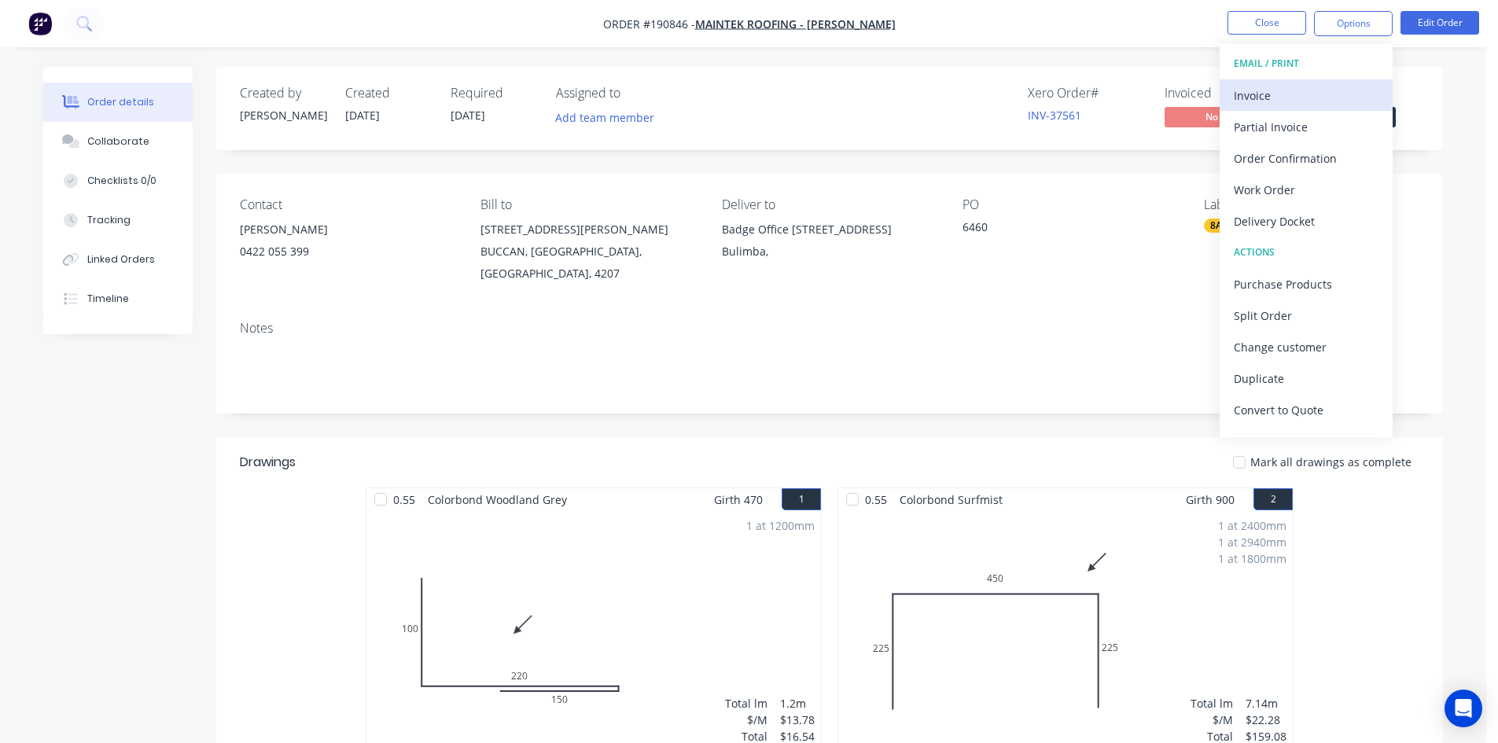
click at [1281, 101] on div "Invoice" at bounding box center [1305, 95] width 145 height 23
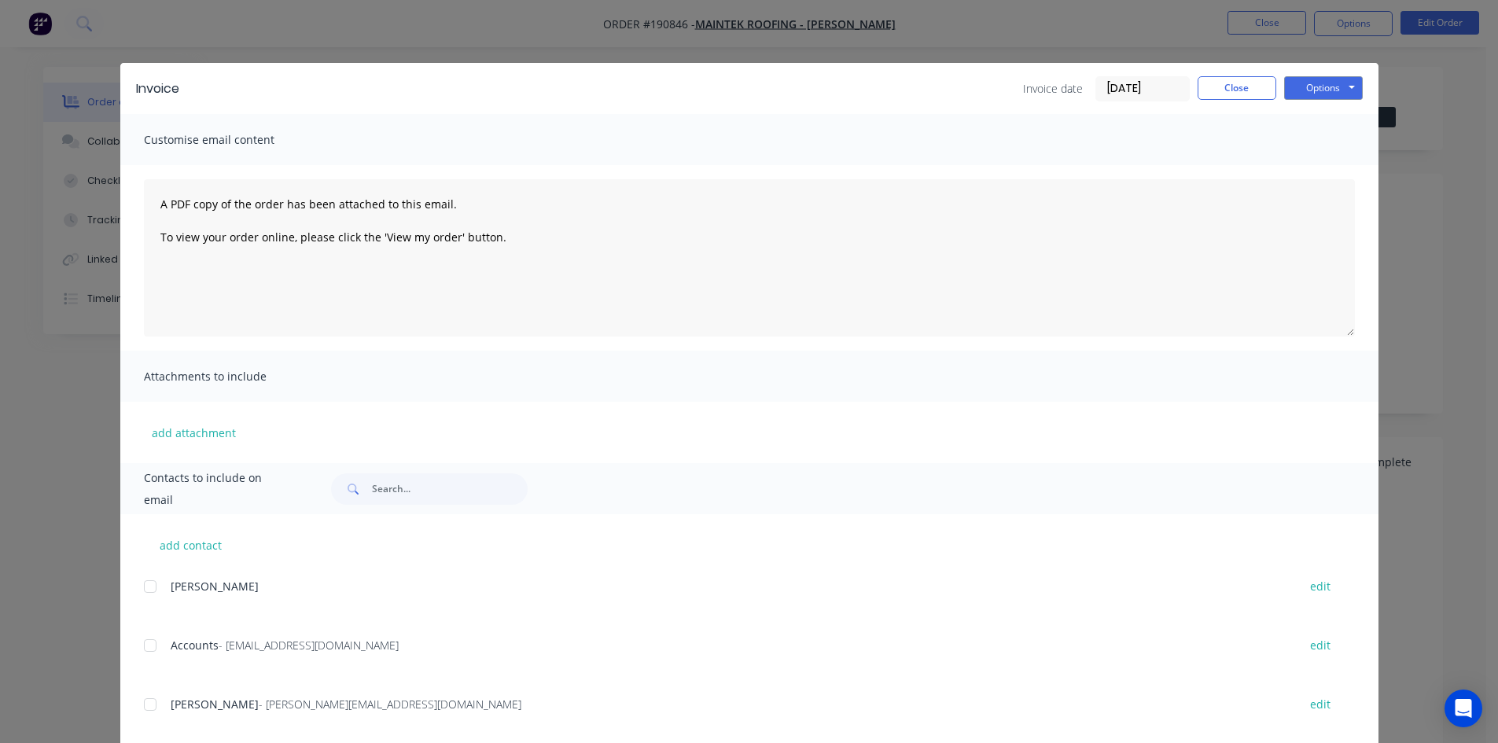
click at [143, 649] on div at bounding box center [149, 645] width 31 height 31
click at [1329, 83] on button "Options" at bounding box center [1323, 88] width 79 height 24
click at [1322, 160] on button "Email" at bounding box center [1334, 168] width 101 height 26
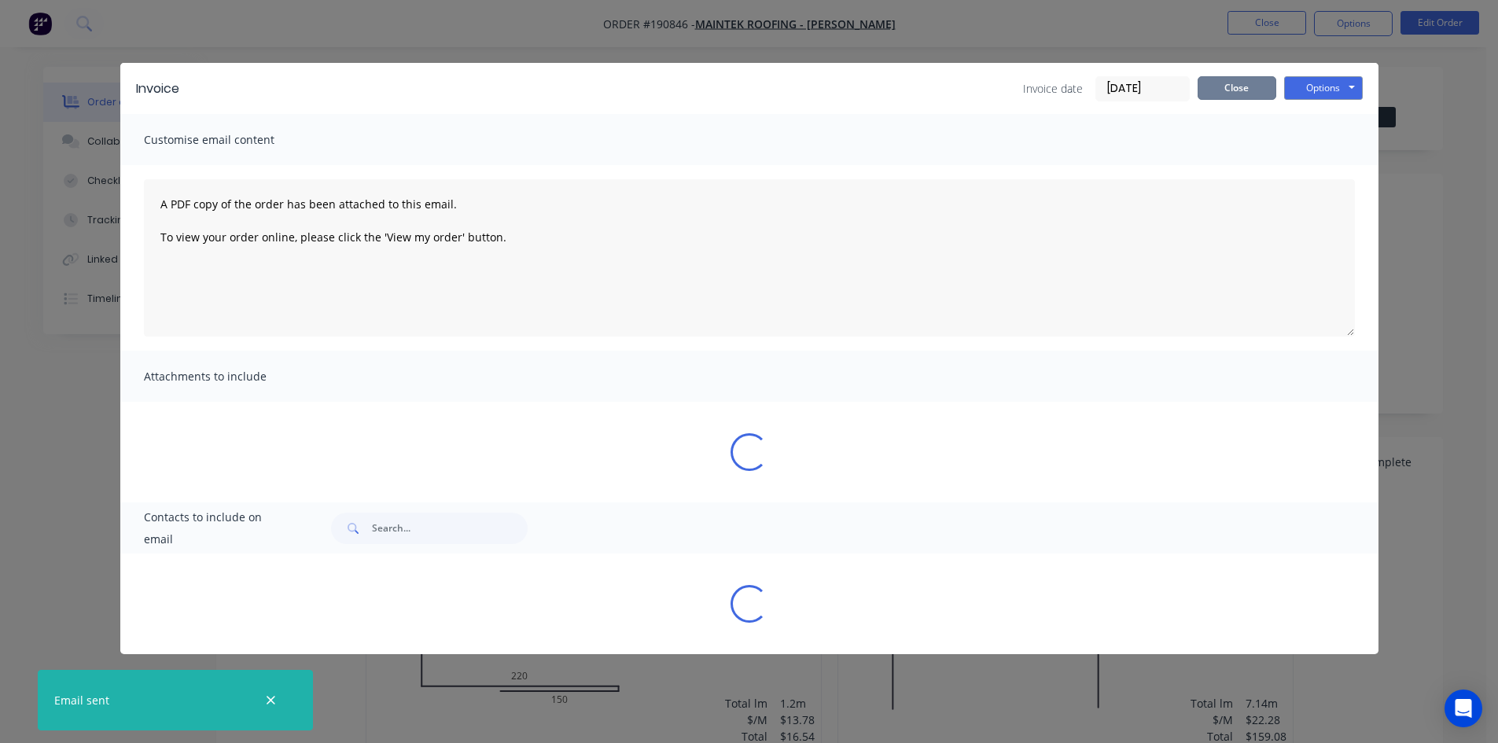
click at [1222, 94] on button "Close" at bounding box center [1236, 88] width 79 height 24
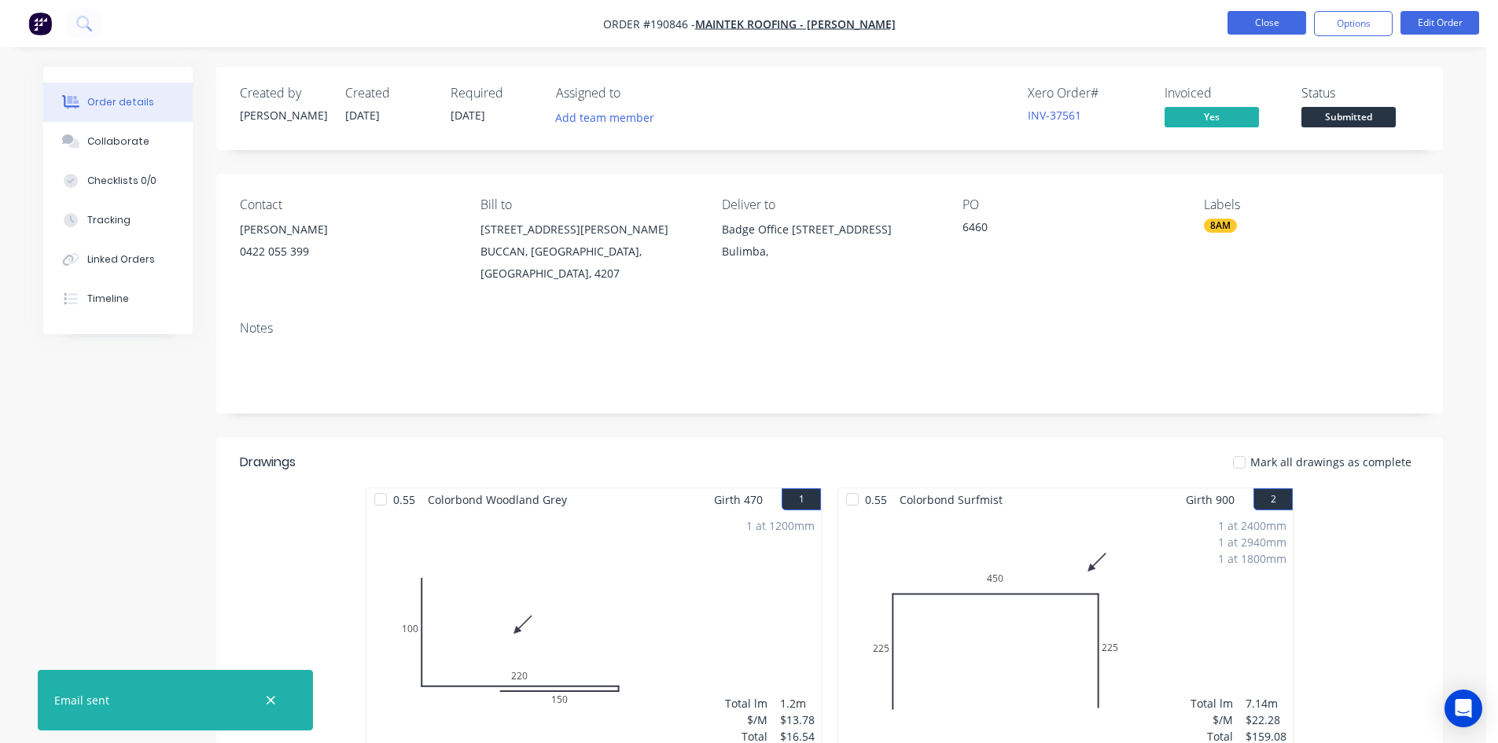
click at [1263, 28] on button "Close" at bounding box center [1266, 23] width 79 height 24
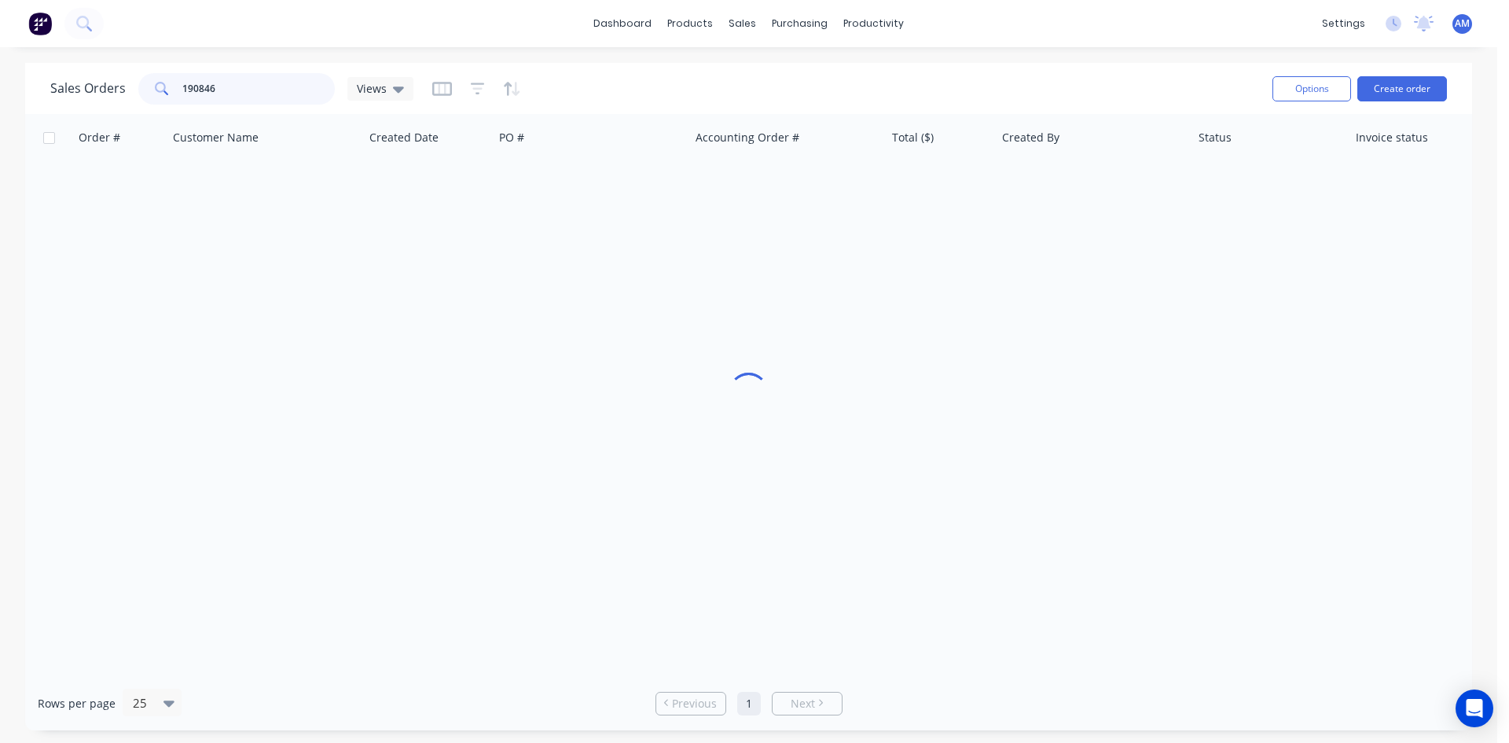
drag, startPoint x: 269, startPoint y: 86, endPoint x: 107, endPoint y: 50, distance: 165.8
click at [118, 75] on div "Sales Orders 190846 Views" at bounding box center [231, 88] width 363 height 31
type input "190860"
click at [829, 204] on div "INV-37577" at bounding box center [787, 186] width 196 height 47
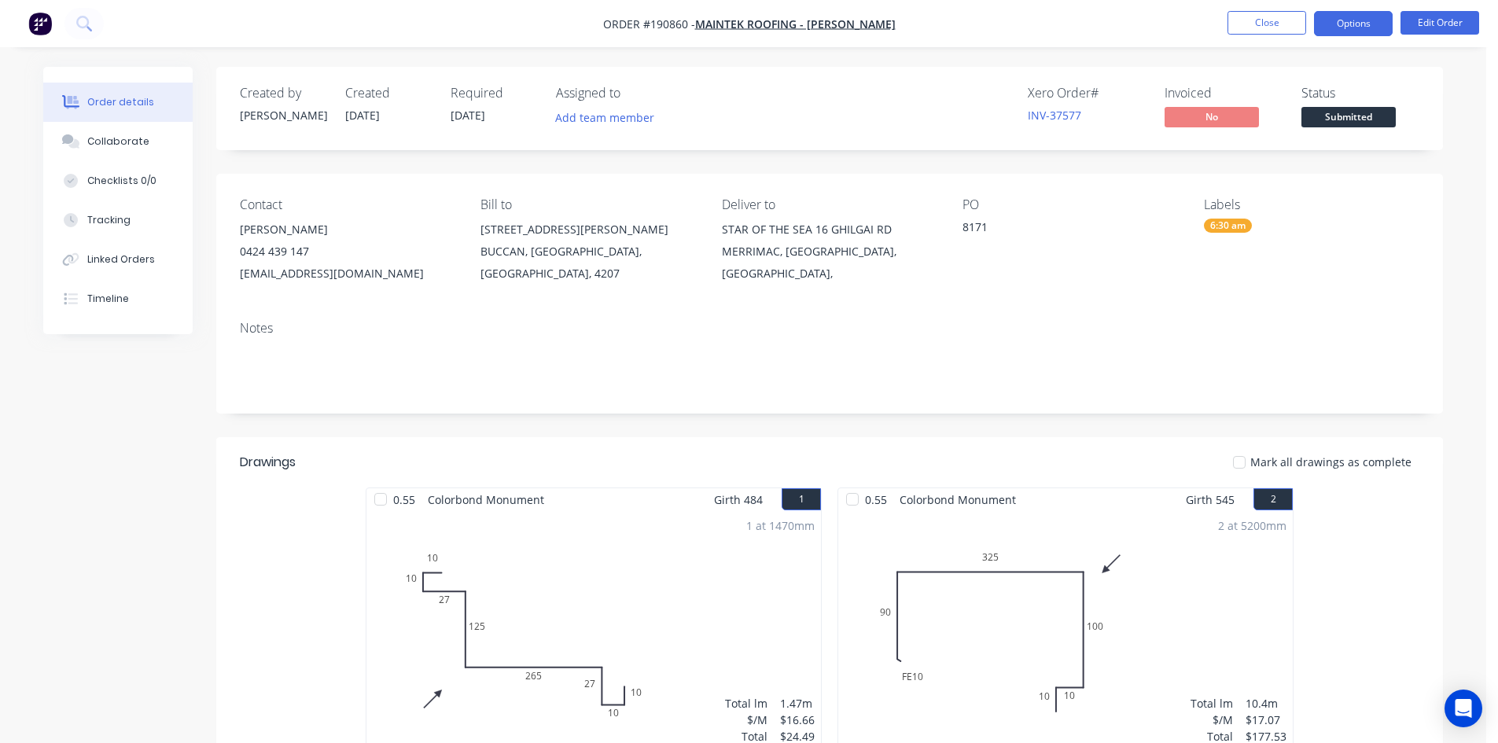
click at [1344, 26] on button "Options" at bounding box center [1353, 23] width 79 height 25
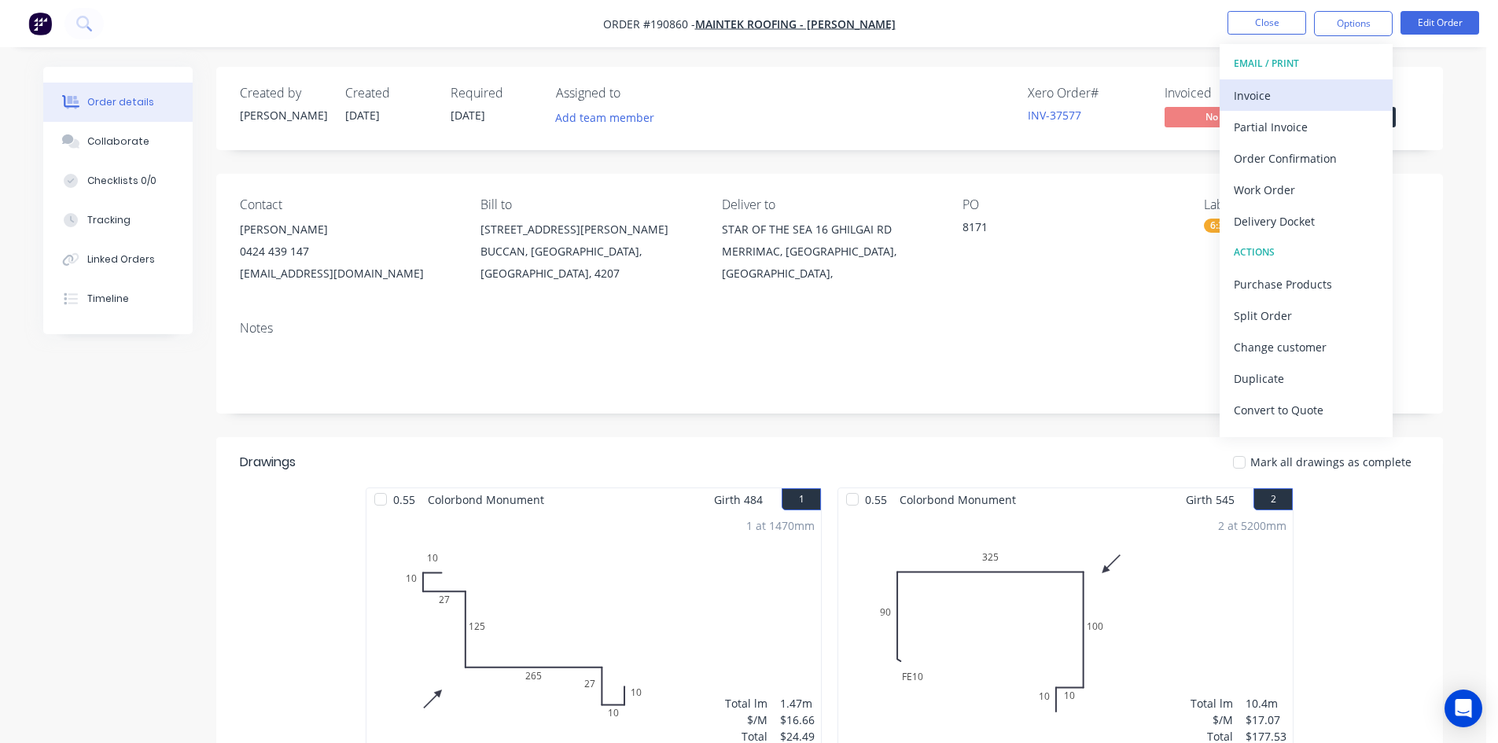
click at [1318, 82] on button "Invoice" at bounding box center [1305, 94] width 173 height 31
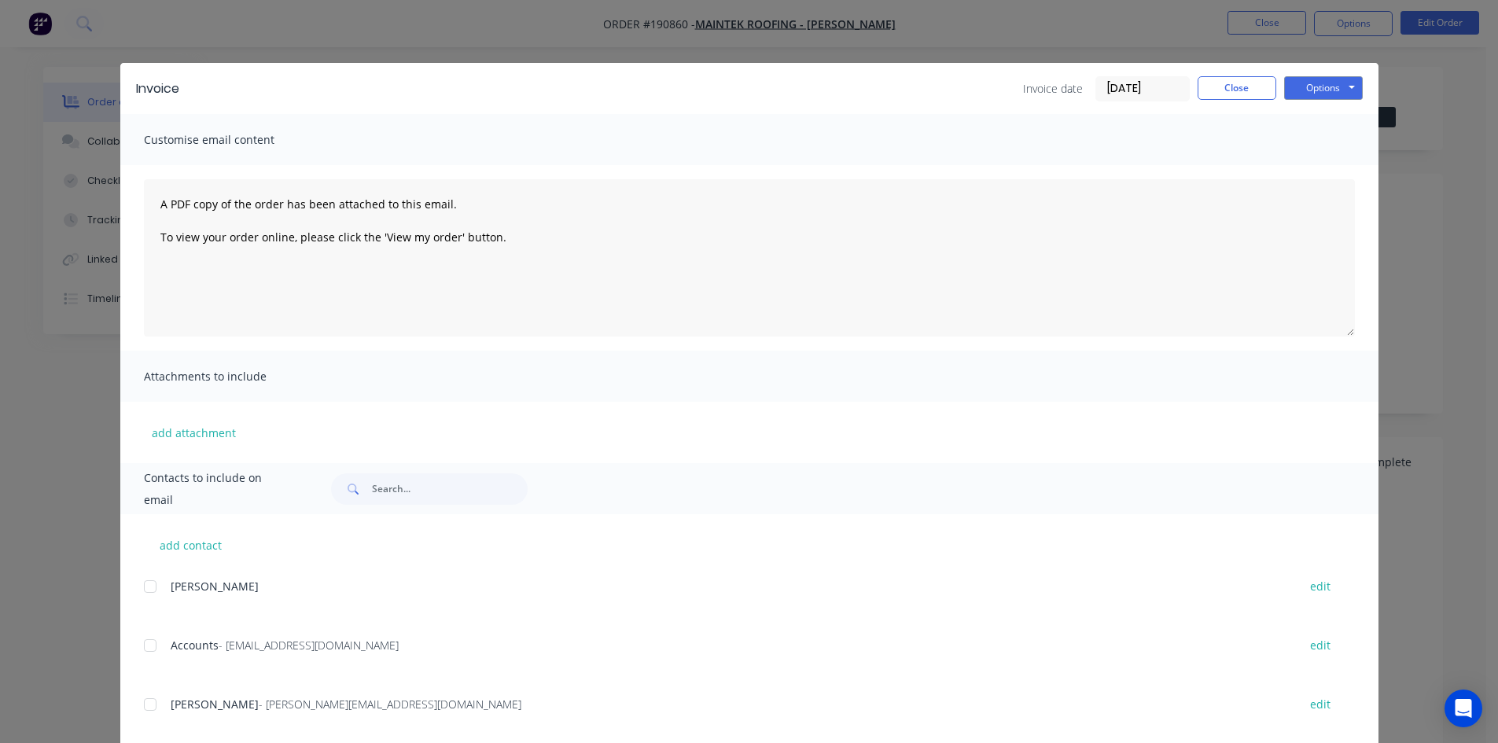
click at [147, 644] on div at bounding box center [149, 645] width 31 height 31
click at [1312, 90] on button "Options" at bounding box center [1323, 88] width 79 height 24
click at [1315, 160] on button "Email" at bounding box center [1334, 168] width 101 height 26
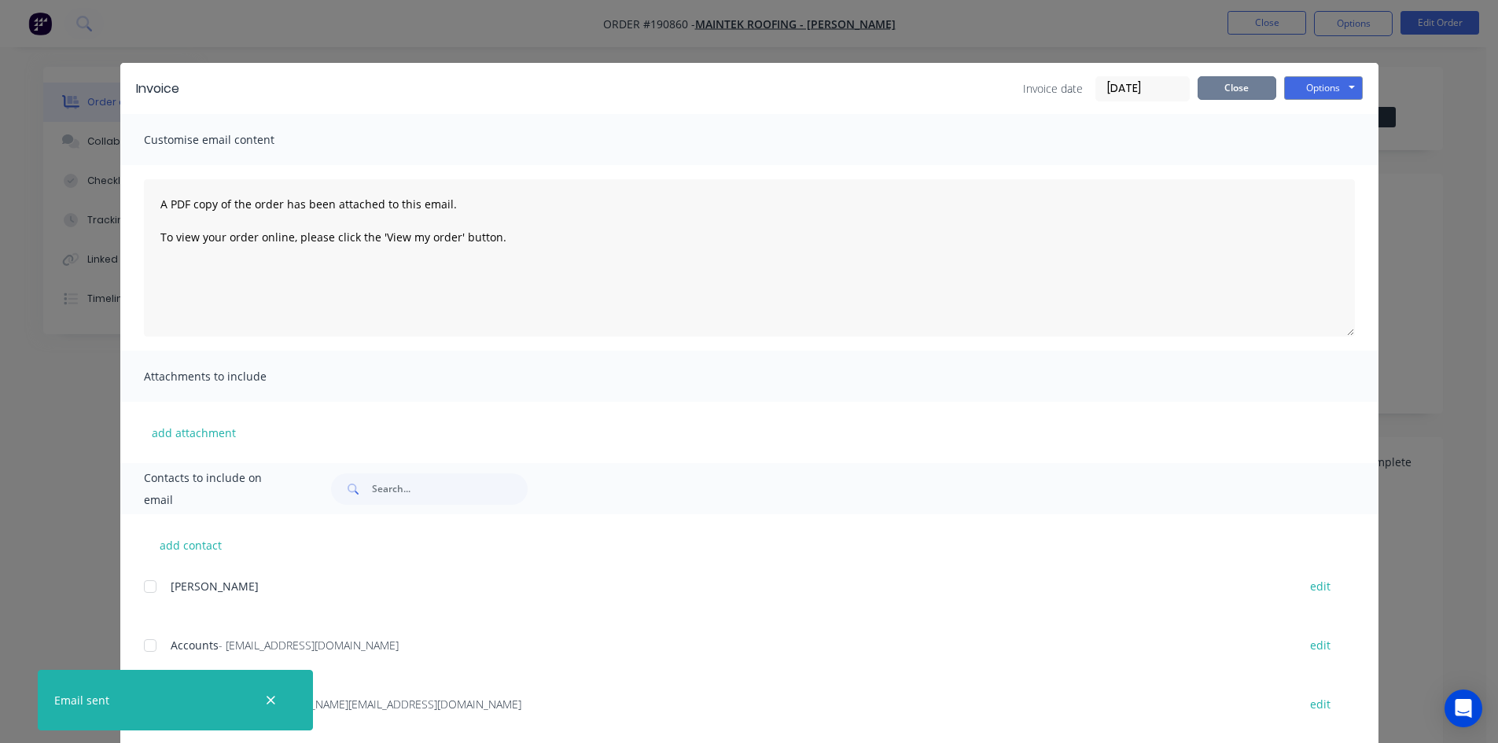
drag, startPoint x: 1226, startPoint y: 94, endPoint x: 1237, endPoint y: 70, distance: 27.1
click at [1226, 94] on button "Close" at bounding box center [1236, 88] width 79 height 24
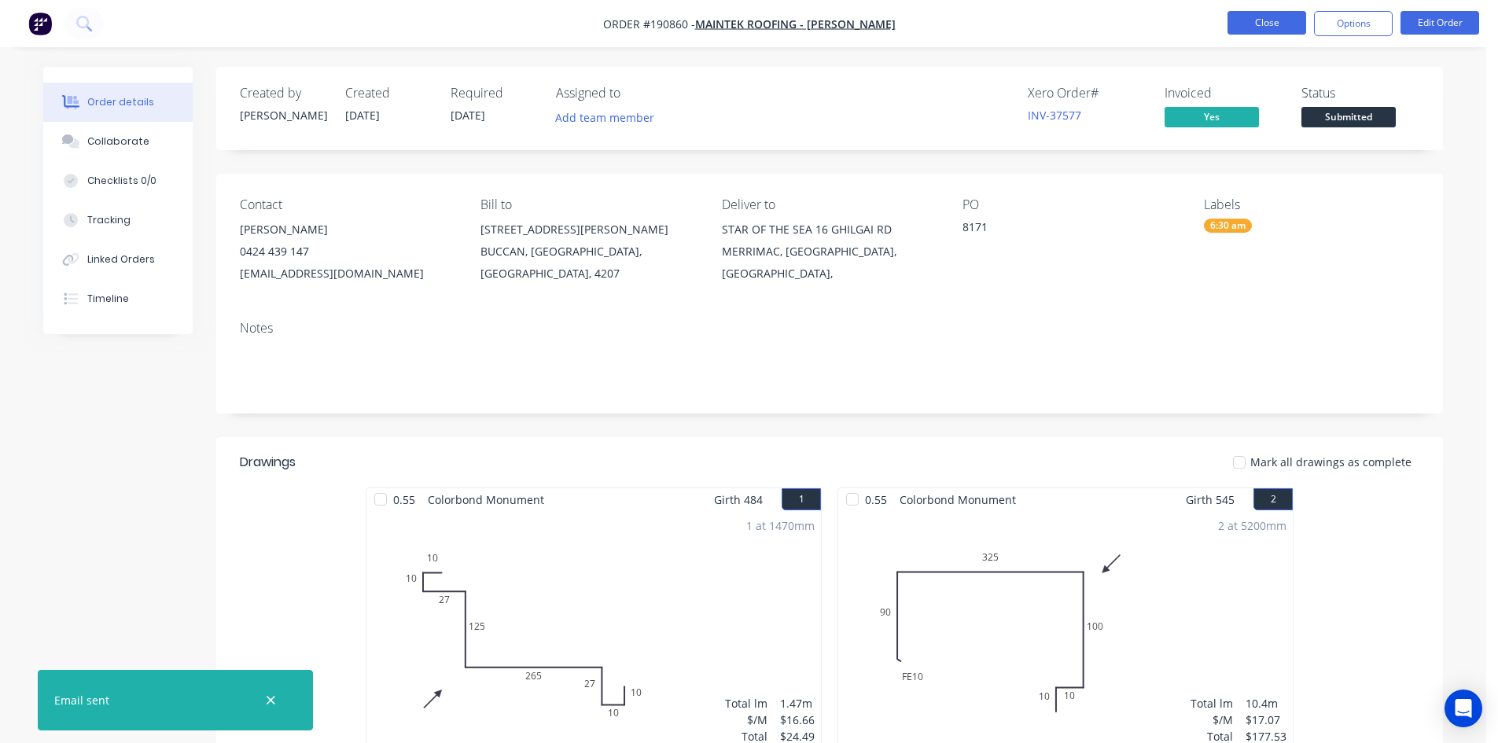
click at [1259, 25] on button "Close" at bounding box center [1266, 23] width 79 height 24
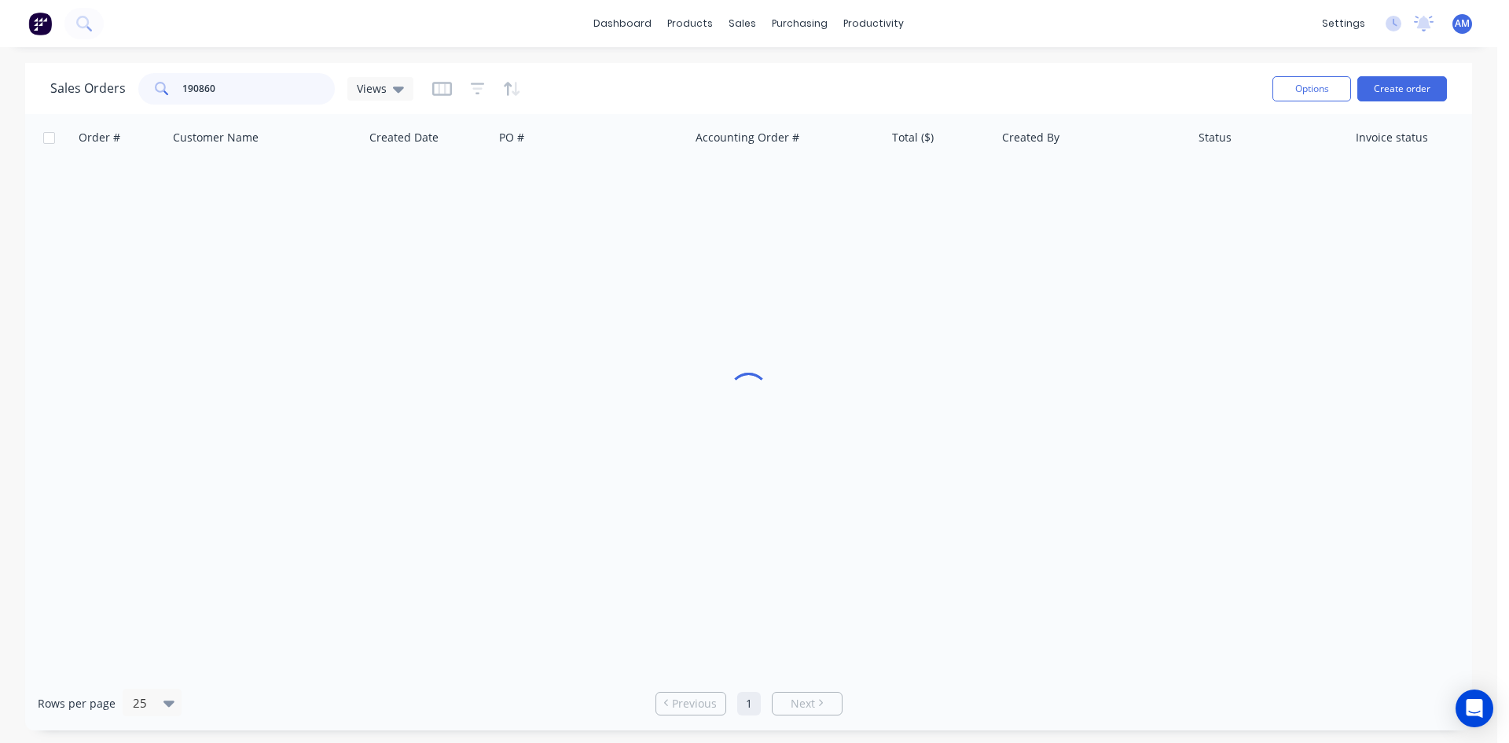
drag, startPoint x: 191, startPoint y: 85, endPoint x: 128, endPoint y: 75, distance: 63.6
click at [129, 76] on div "Sales Orders 190860 Views" at bounding box center [231, 88] width 363 height 31
type input "190876"
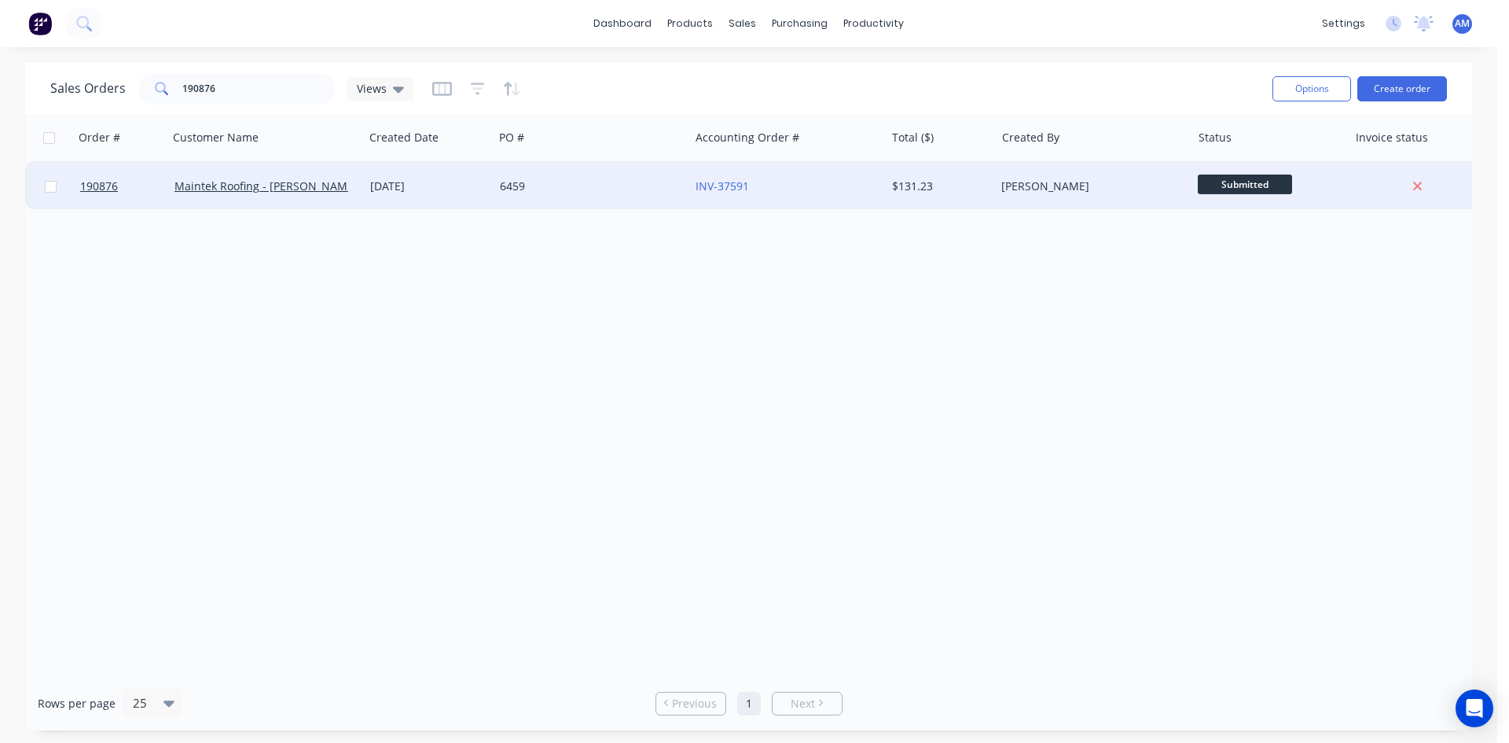
click at [655, 192] on div "6459" at bounding box center [587, 186] width 175 height 16
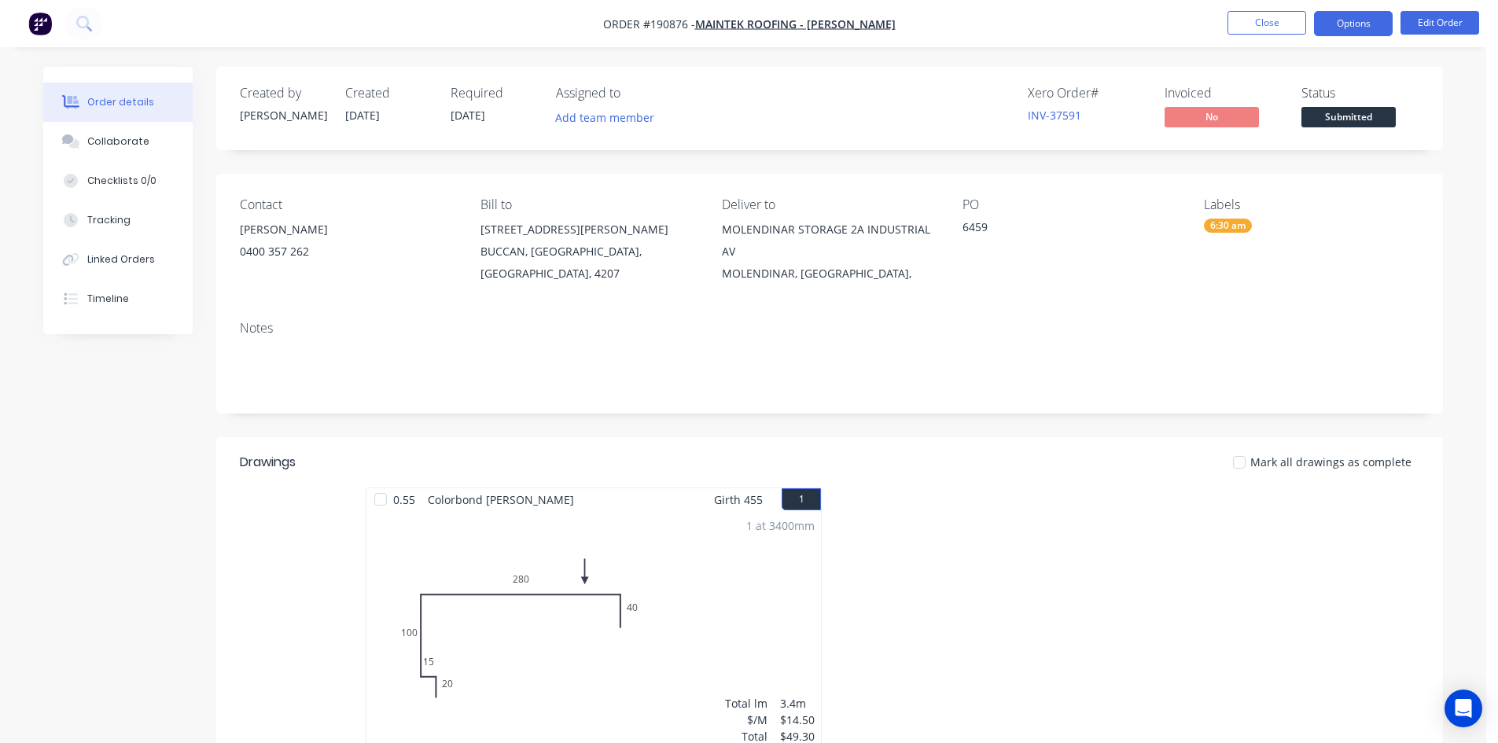
click at [1368, 23] on button "Options" at bounding box center [1353, 23] width 79 height 25
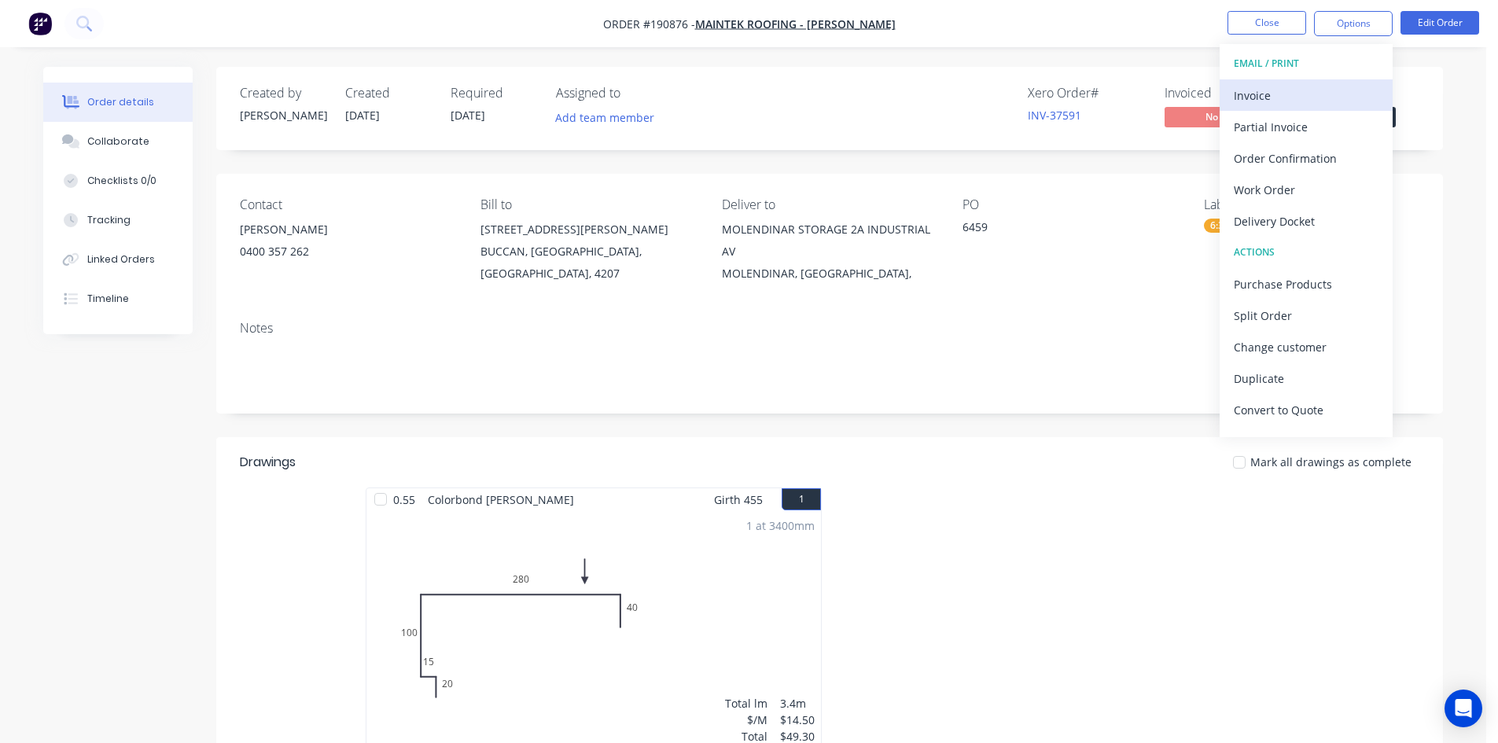
click at [1277, 98] on div "Invoice" at bounding box center [1305, 95] width 145 height 23
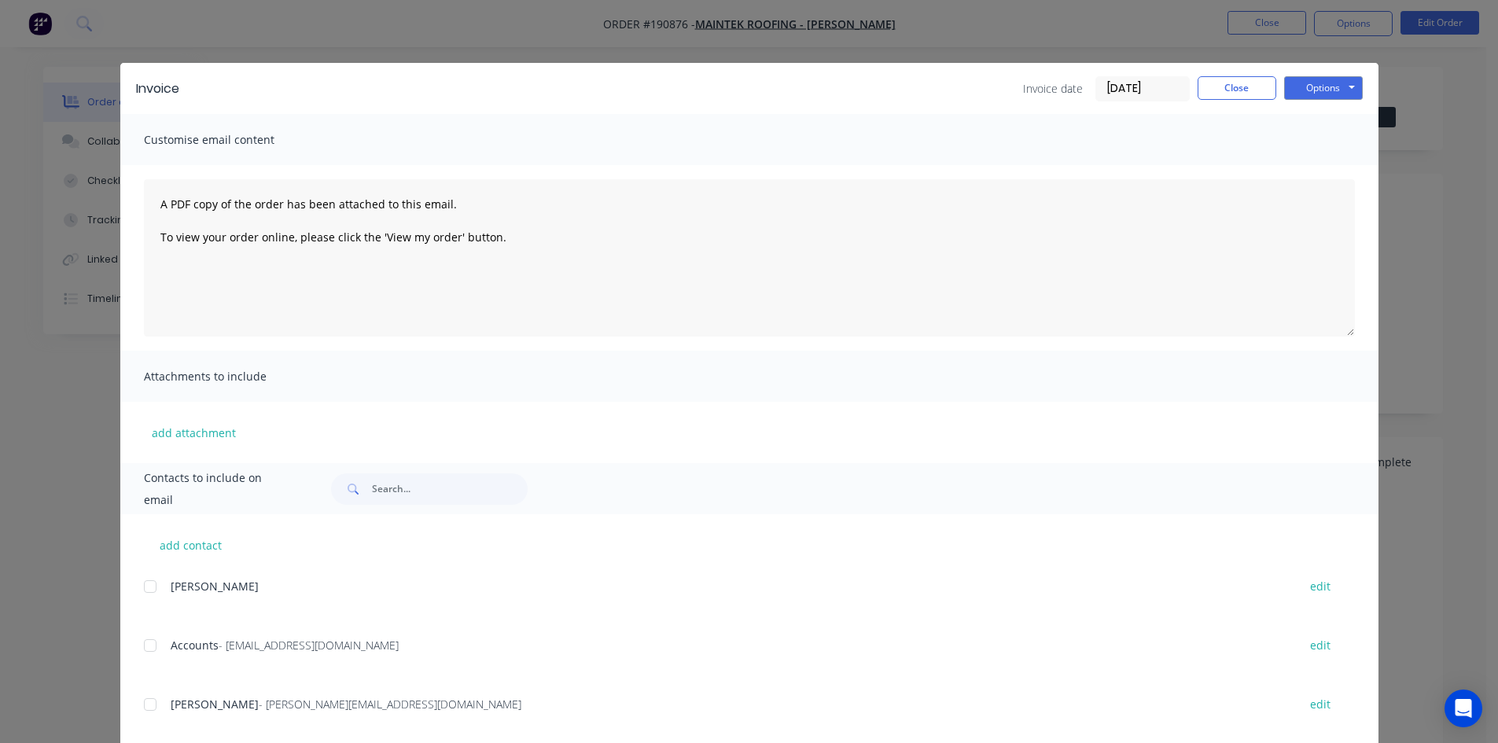
click at [148, 651] on div at bounding box center [149, 645] width 31 height 31
click at [1314, 89] on button "Options" at bounding box center [1323, 88] width 79 height 24
click at [1317, 166] on button "Email" at bounding box center [1334, 168] width 101 height 26
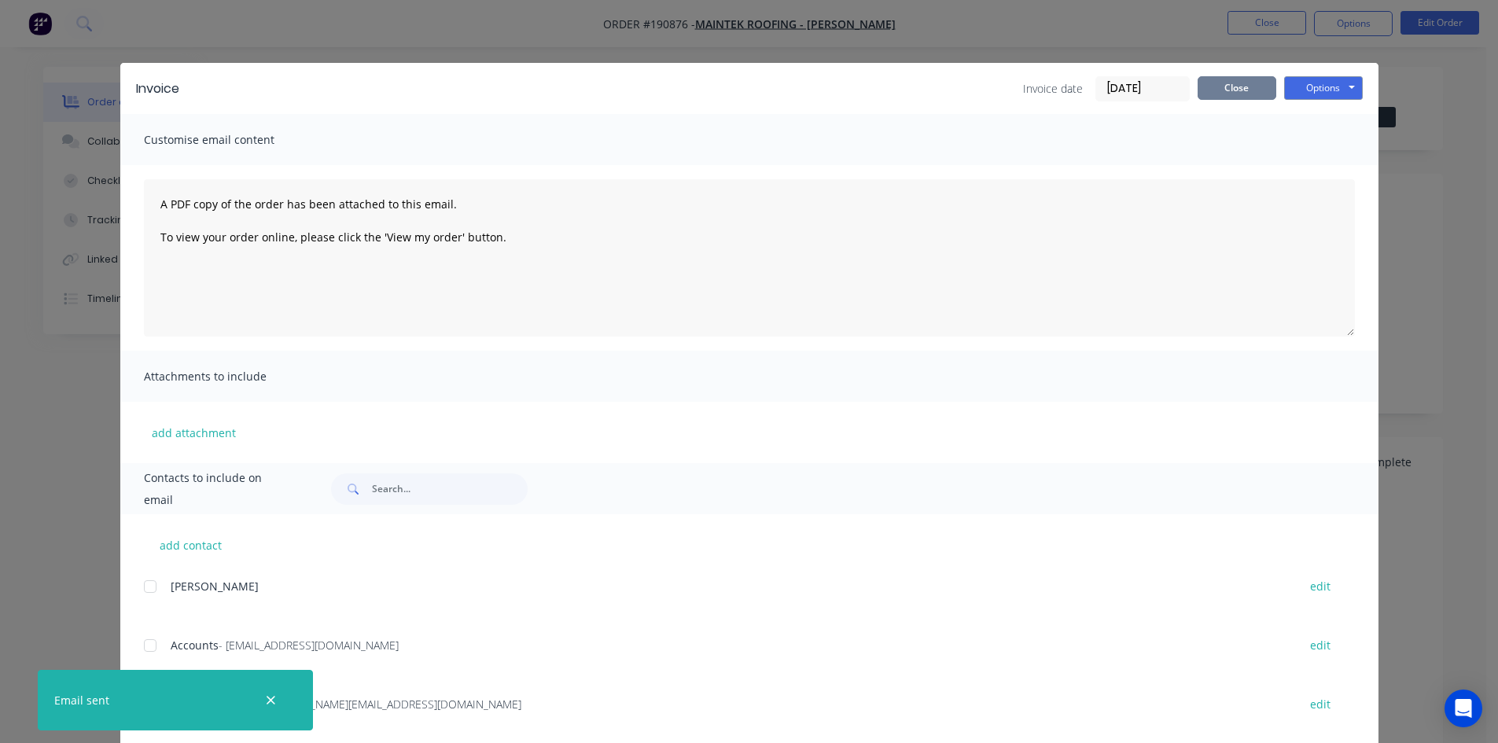
click at [1248, 97] on button "Close" at bounding box center [1236, 88] width 79 height 24
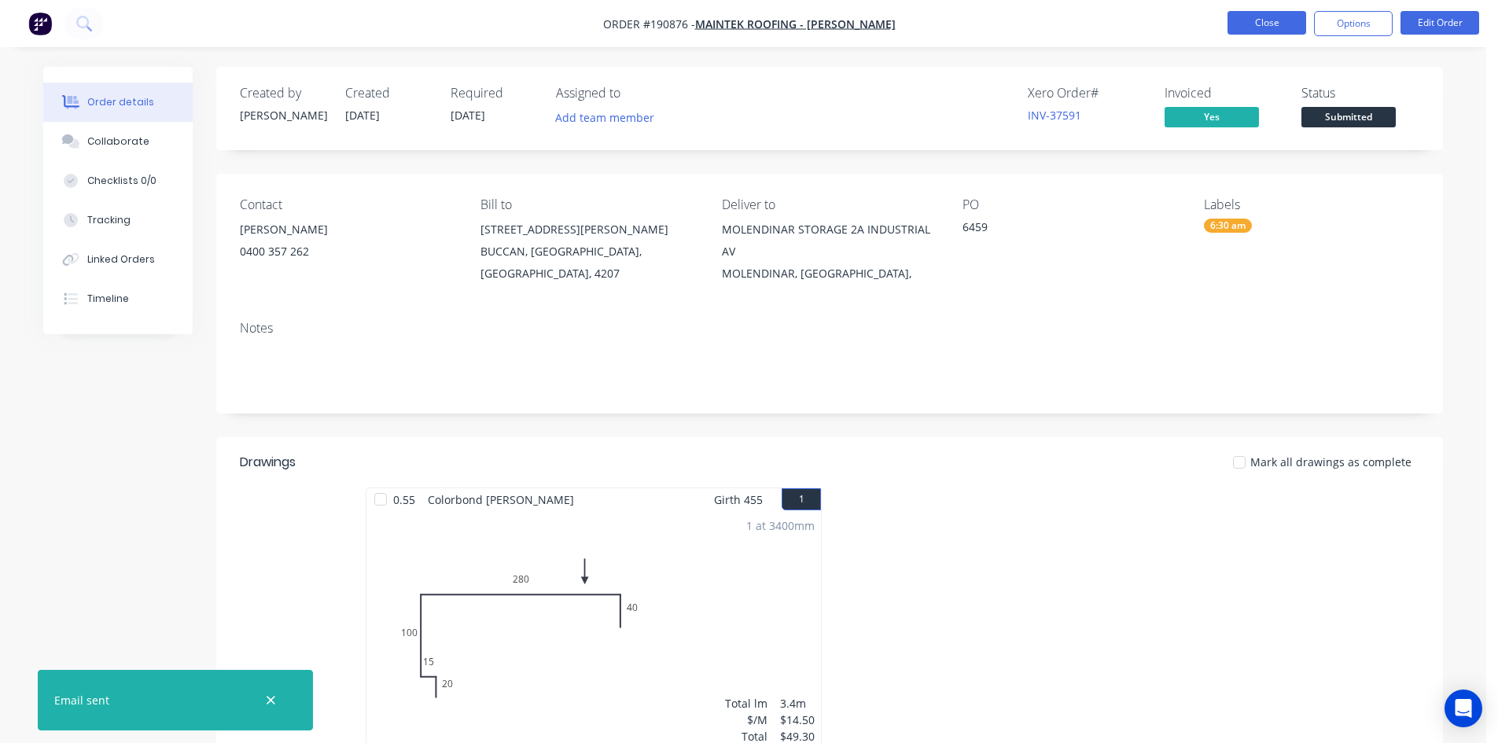
click at [1262, 28] on button "Close" at bounding box center [1266, 23] width 79 height 24
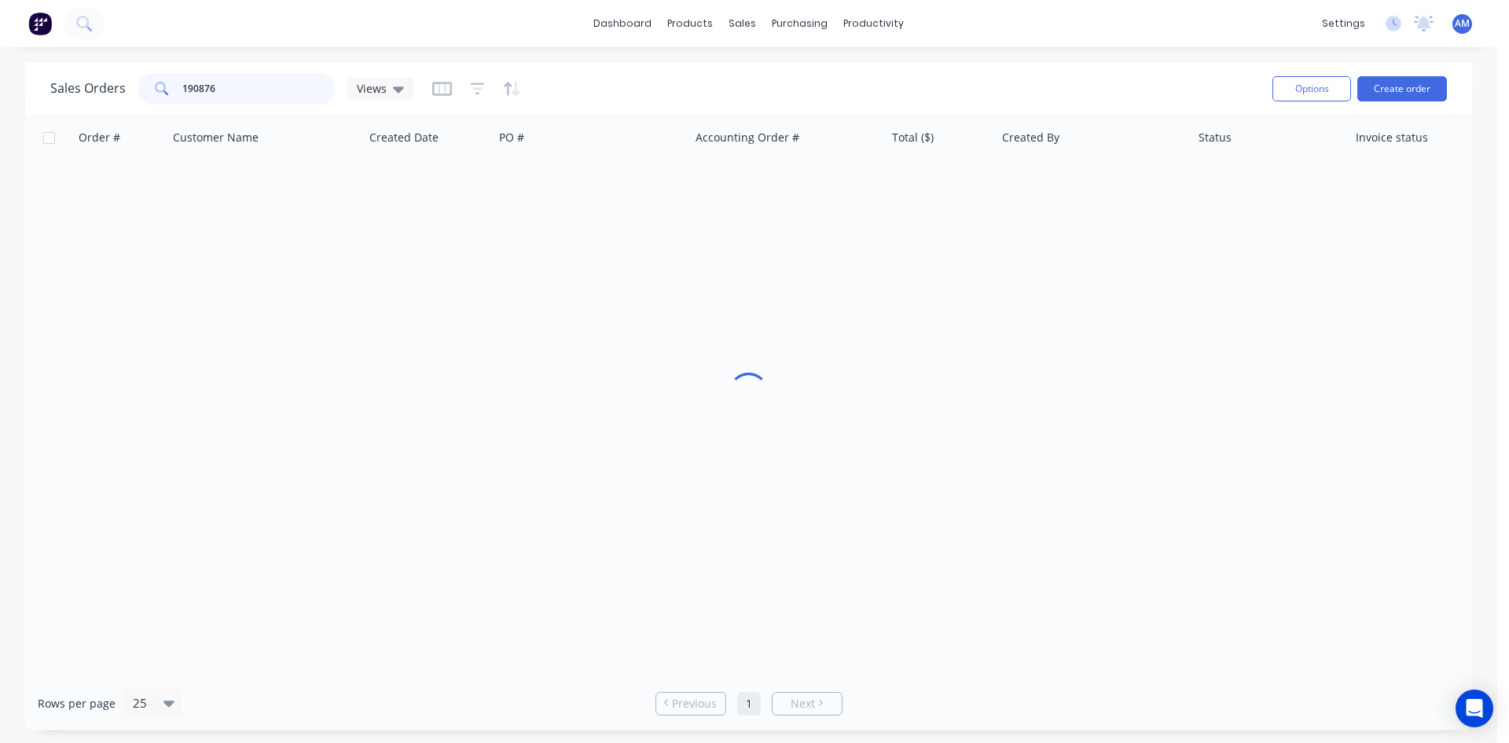
drag, startPoint x: 257, startPoint y: 95, endPoint x: 136, endPoint y: 74, distance: 122.9
click at [136, 74] on div "Sales Orders 190876 Views" at bounding box center [231, 88] width 363 height 31
type input "190820"
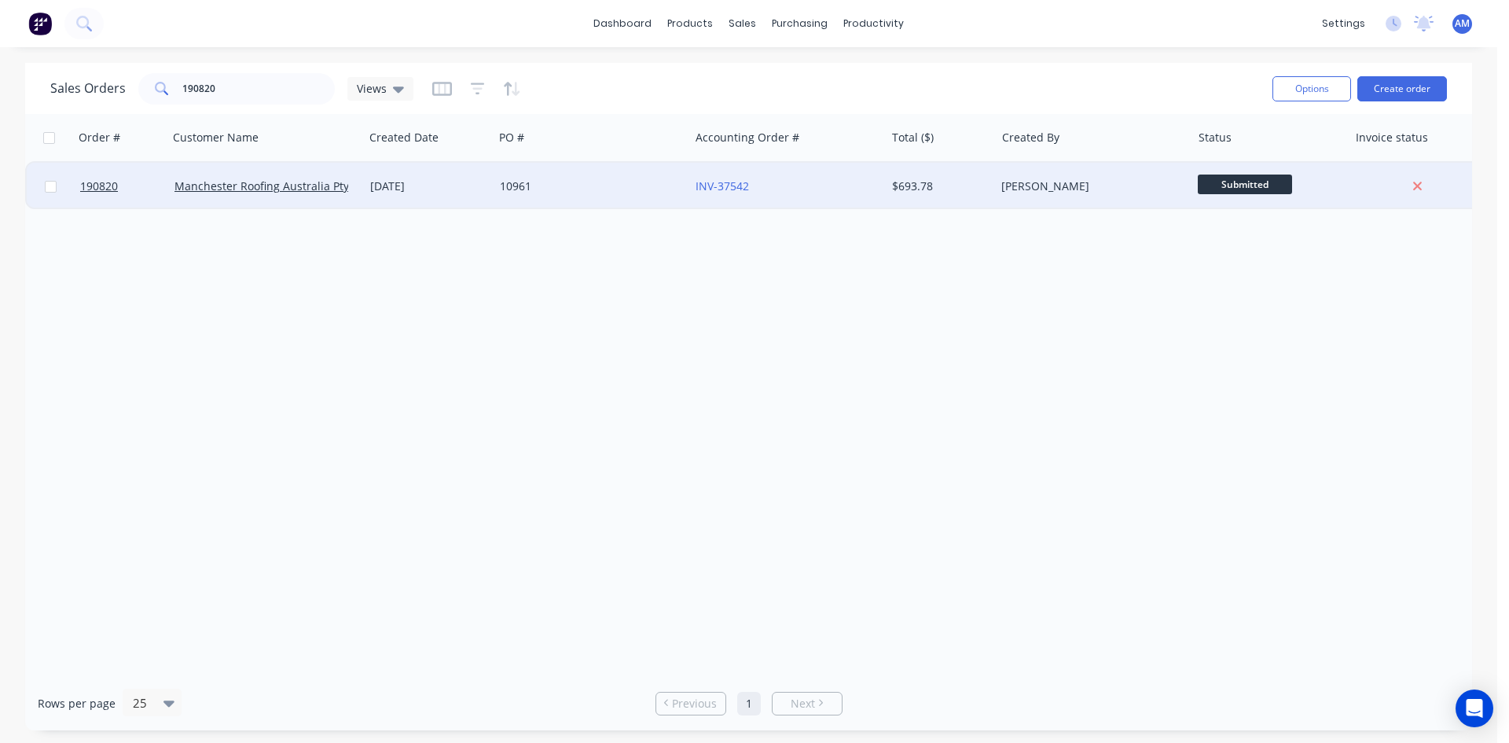
click at [649, 189] on div "10961" at bounding box center [587, 186] width 175 height 16
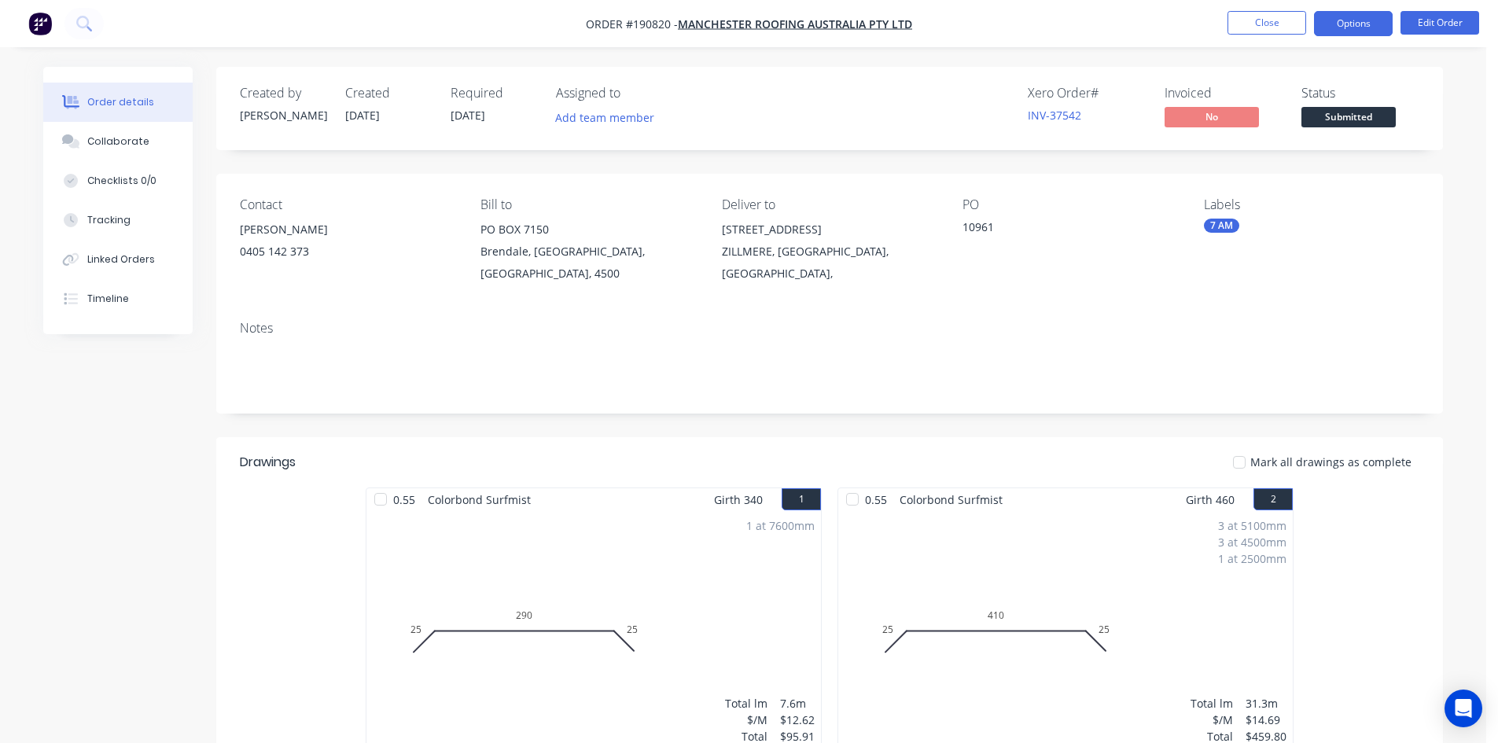
click at [1337, 24] on button "Options" at bounding box center [1353, 23] width 79 height 25
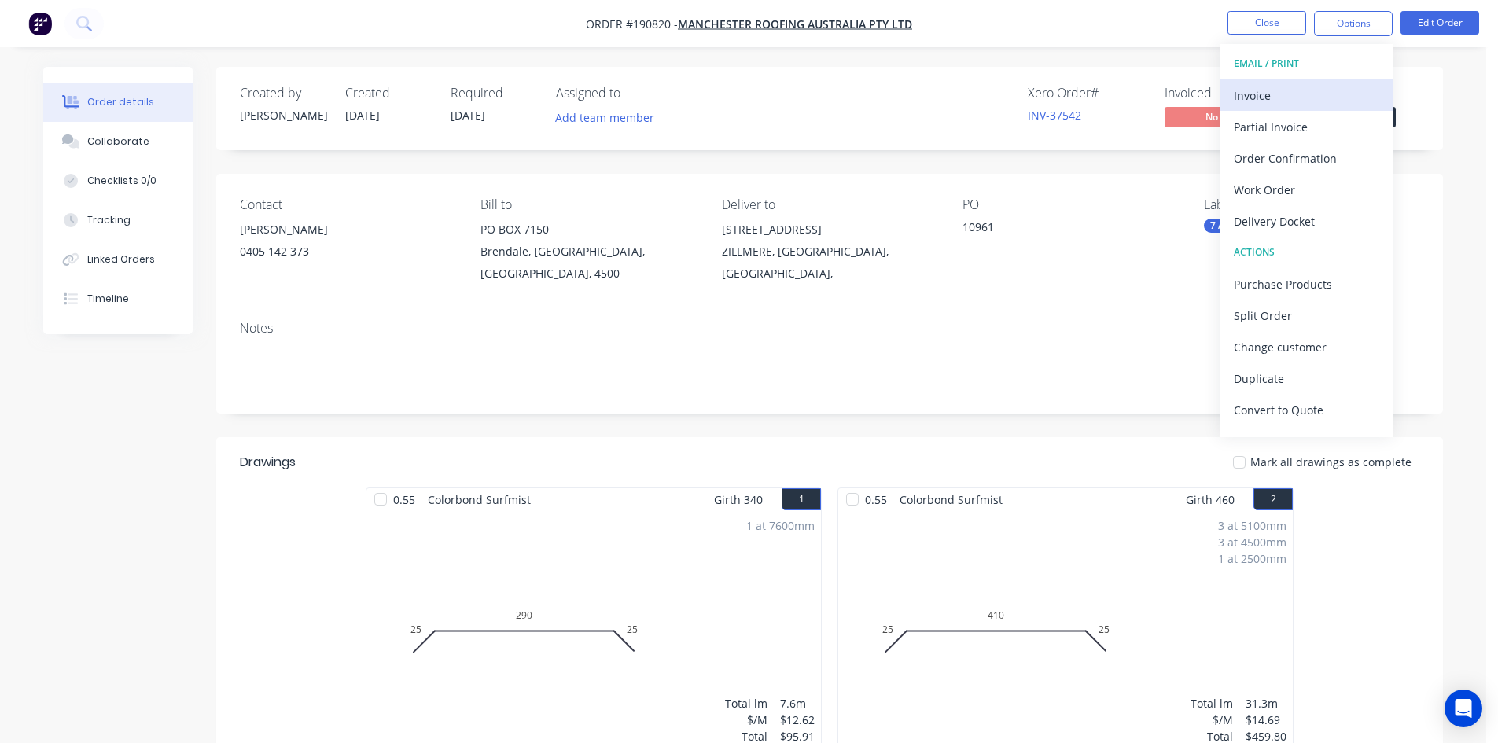
click at [1294, 100] on div "Invoice" at bounding box center [1305, 95] width 145 height 23
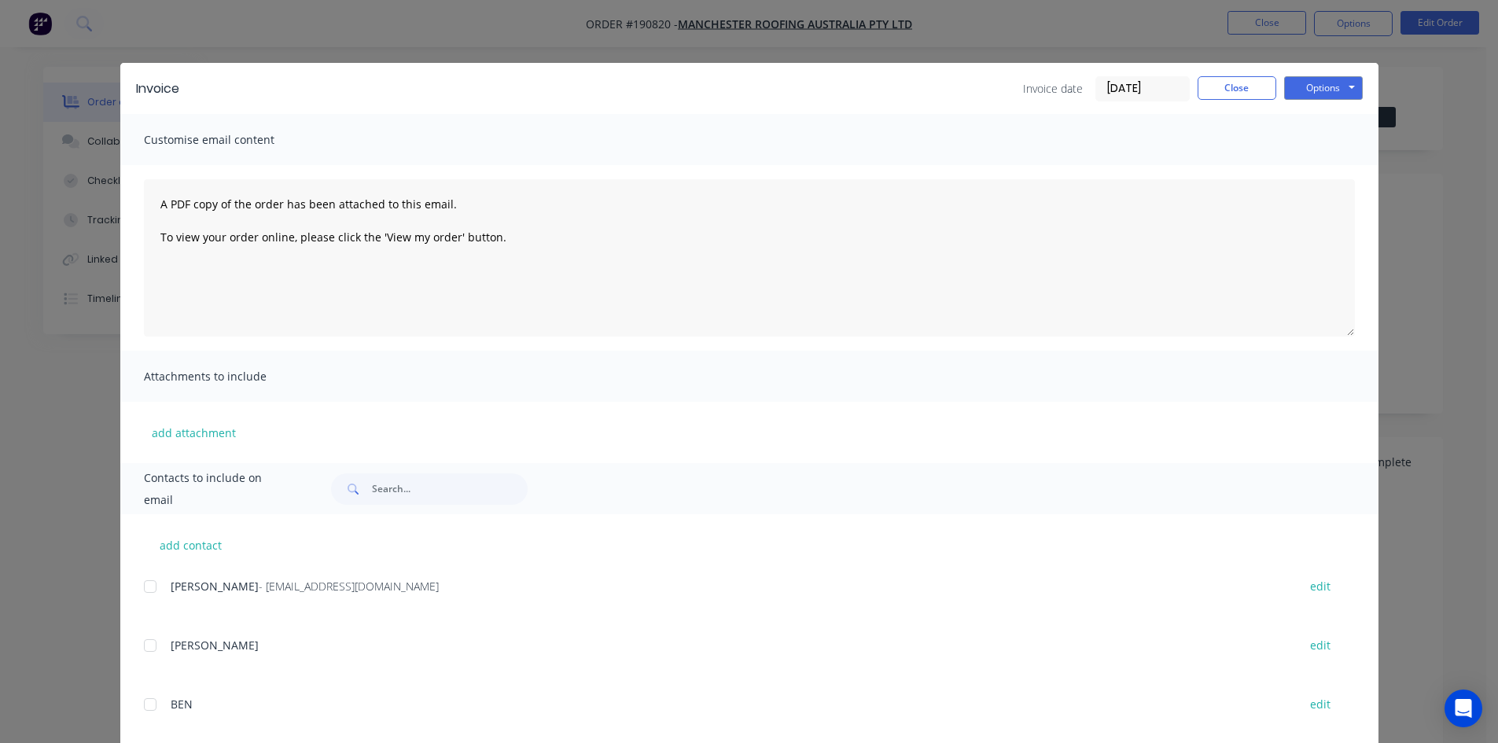
click at [150, 578] on div at bounding box center [149, 586] width 31 height 31
click at [1305, 86] on button "Options" at bounding box center [1323, 88] width 79 height 24
click at [1309, 170] on button "Email" at bounding box center [1334, 168] width 101 height 26
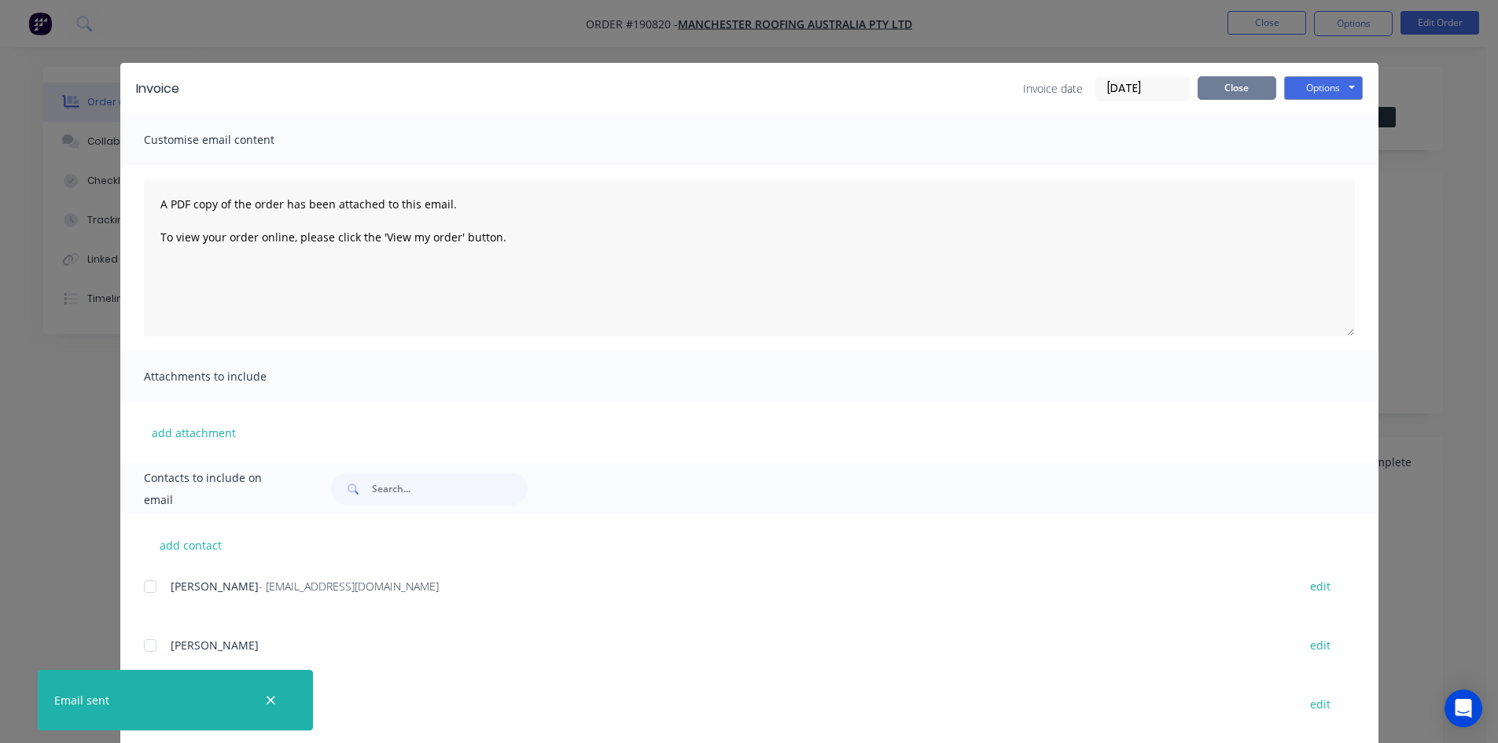
click at [1256, 86] on button "Close" at bounding box center [1236, 88] width 79 height 24
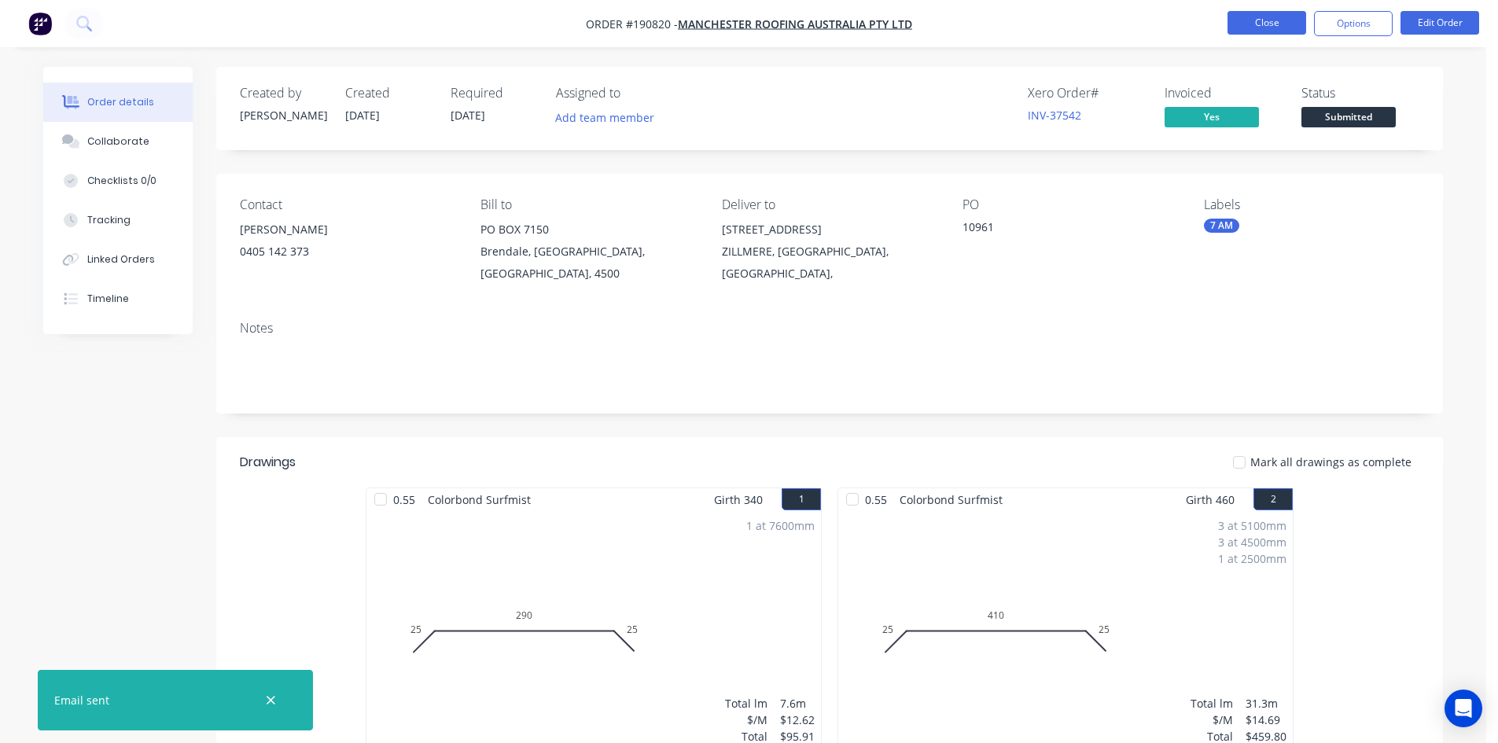
click at [1275, 22] on button "Close" at bounding box center [1266, 23] width 79 height 24
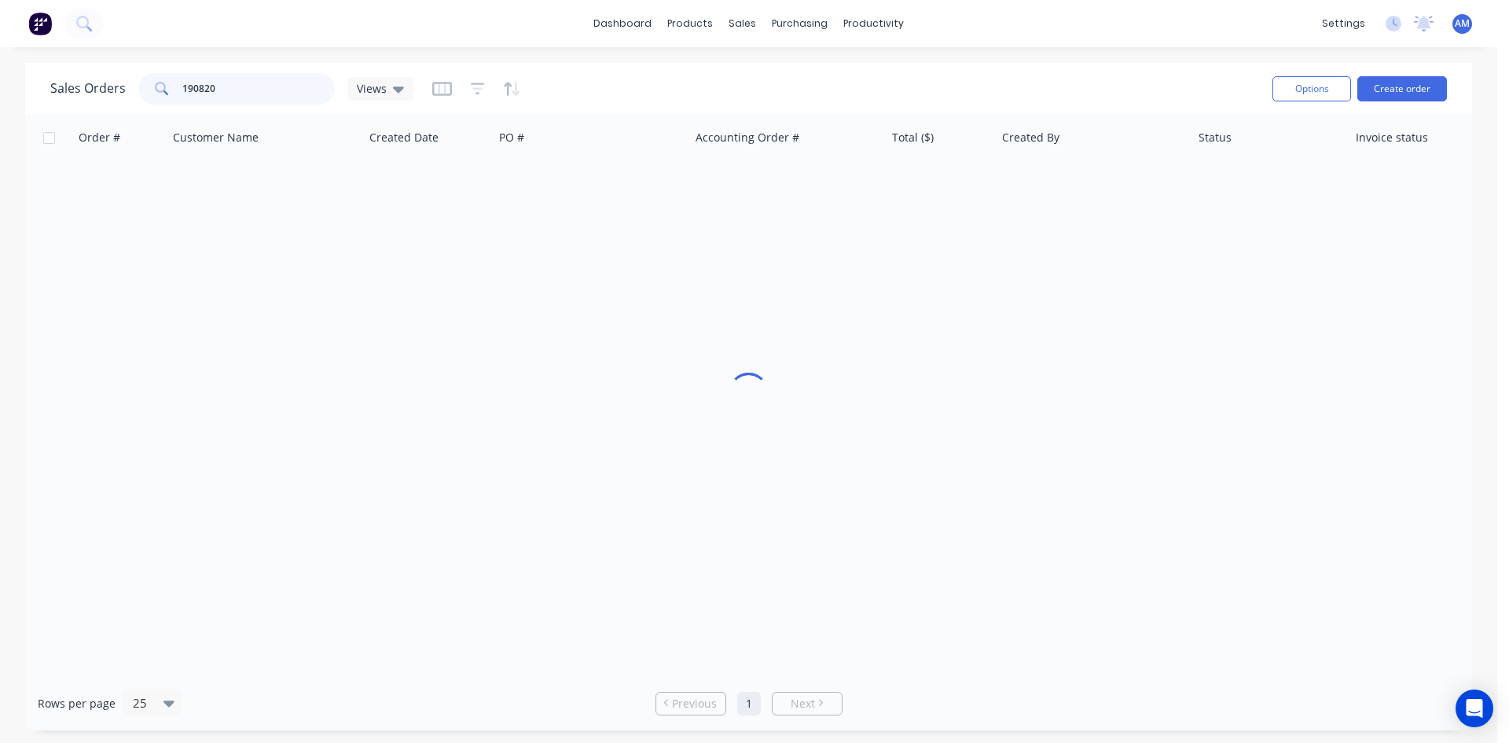
drag, startPoint x: 285, startPoint y: 85, endPoint x: 124, endPoint y: 61, distance: 162.9
click at [121, 71] on div "Sales Orders 190820 Views" at bounding box center [655, 88] width 1210 height 39
type input "190450"
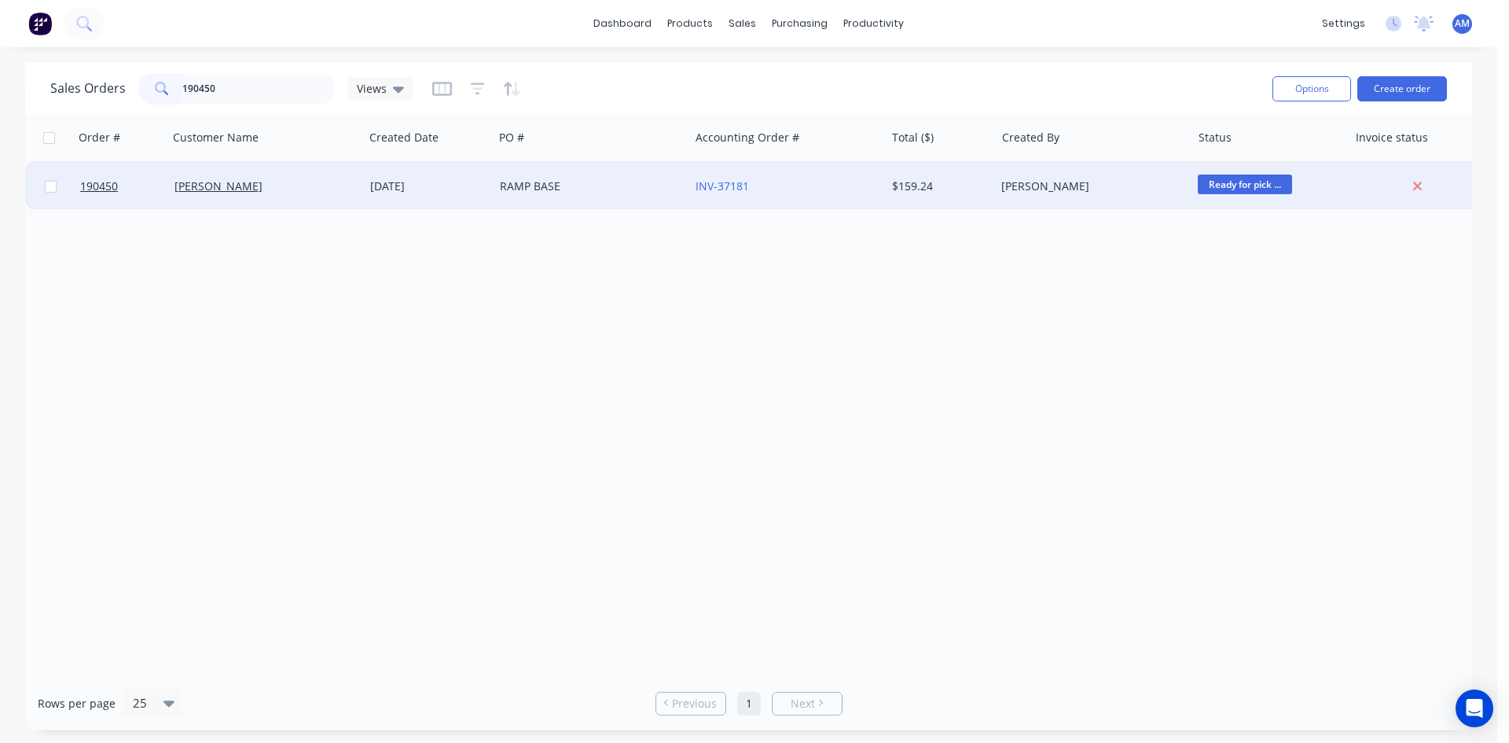
click at [623, 193] on div "RAMP BASE" at bounding box center [587, 186] width 175 height 16
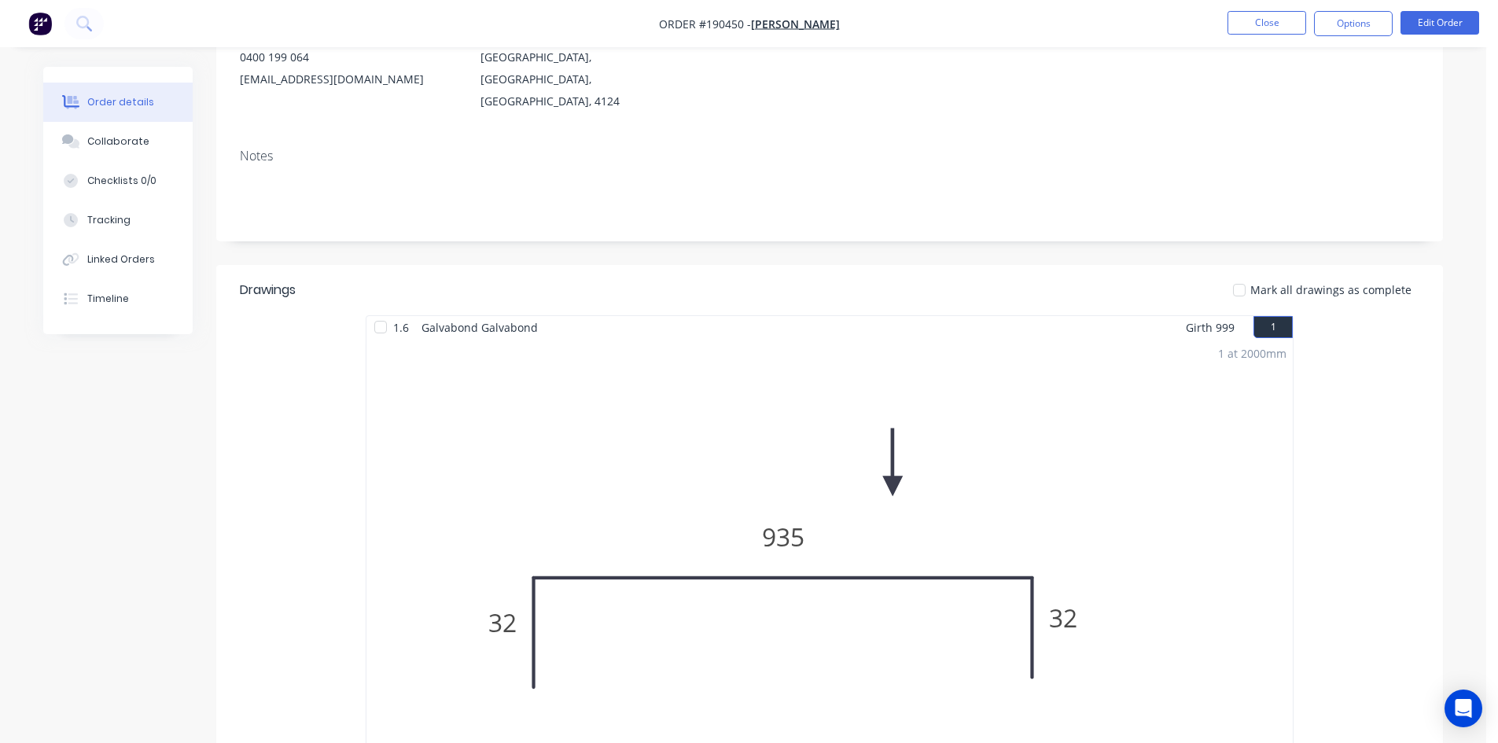
scroll to position [157, 0]
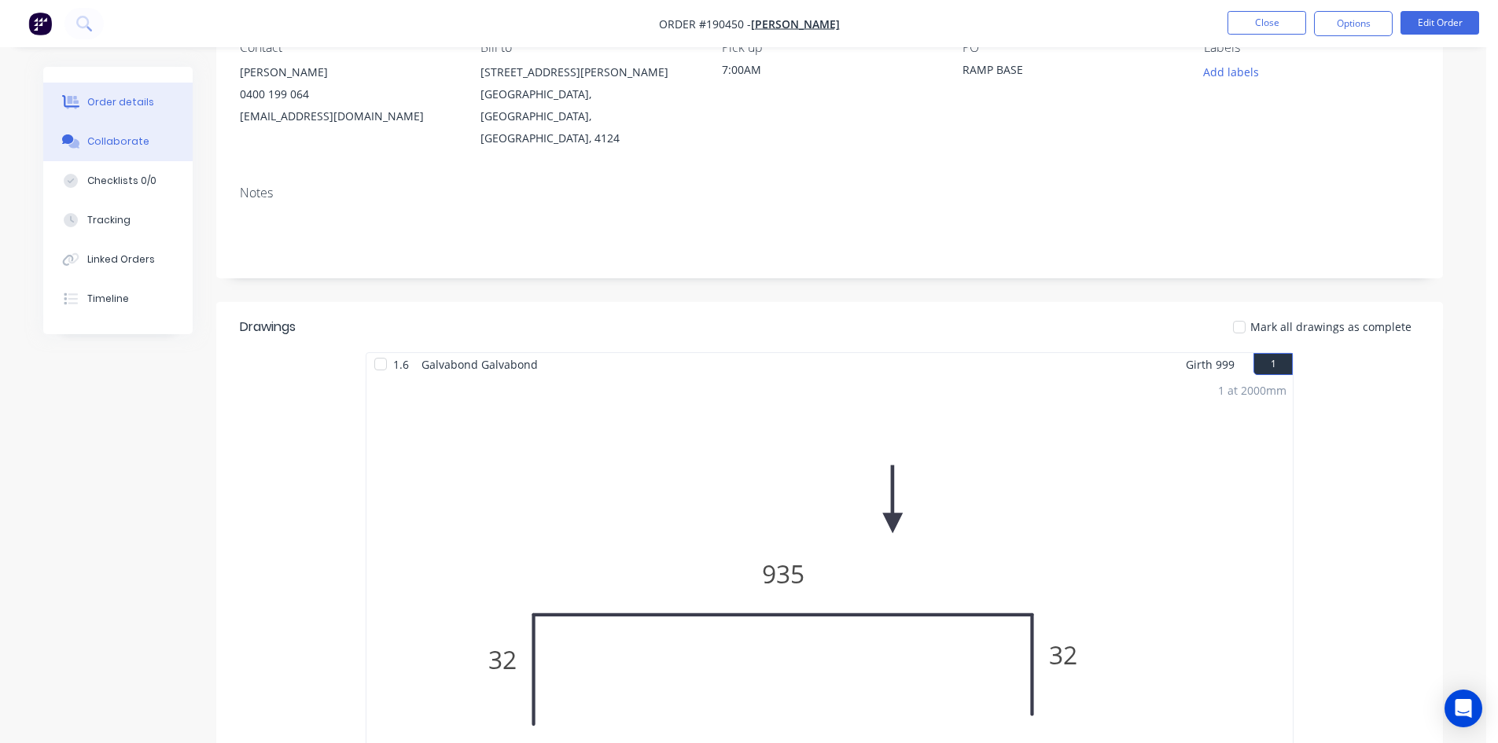
click at [136, 145] on div "Collaborate" at bounding box center [118, 141] width 62 height 14
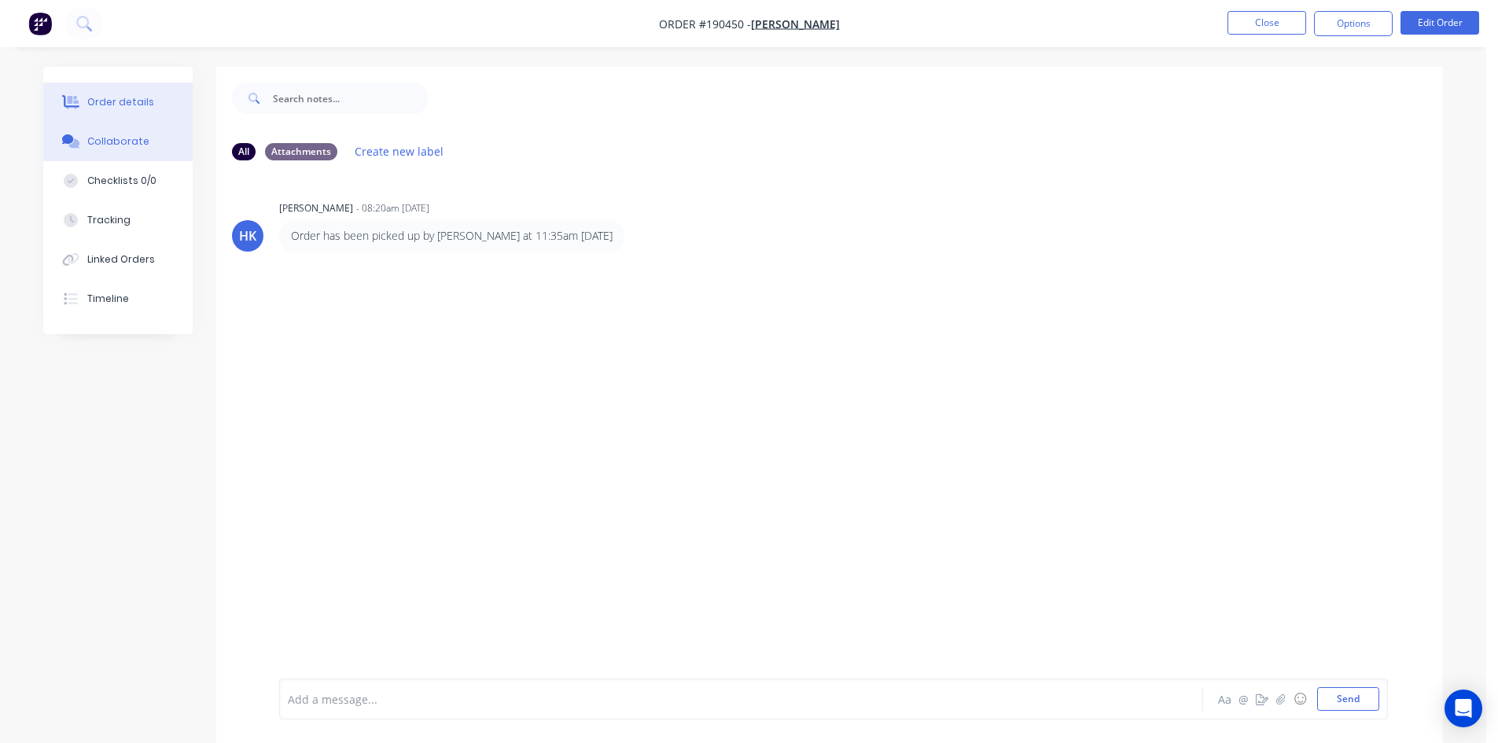
click at [127, 107] on div "Order details" at bounding box center [120, 102] width 67 height 14
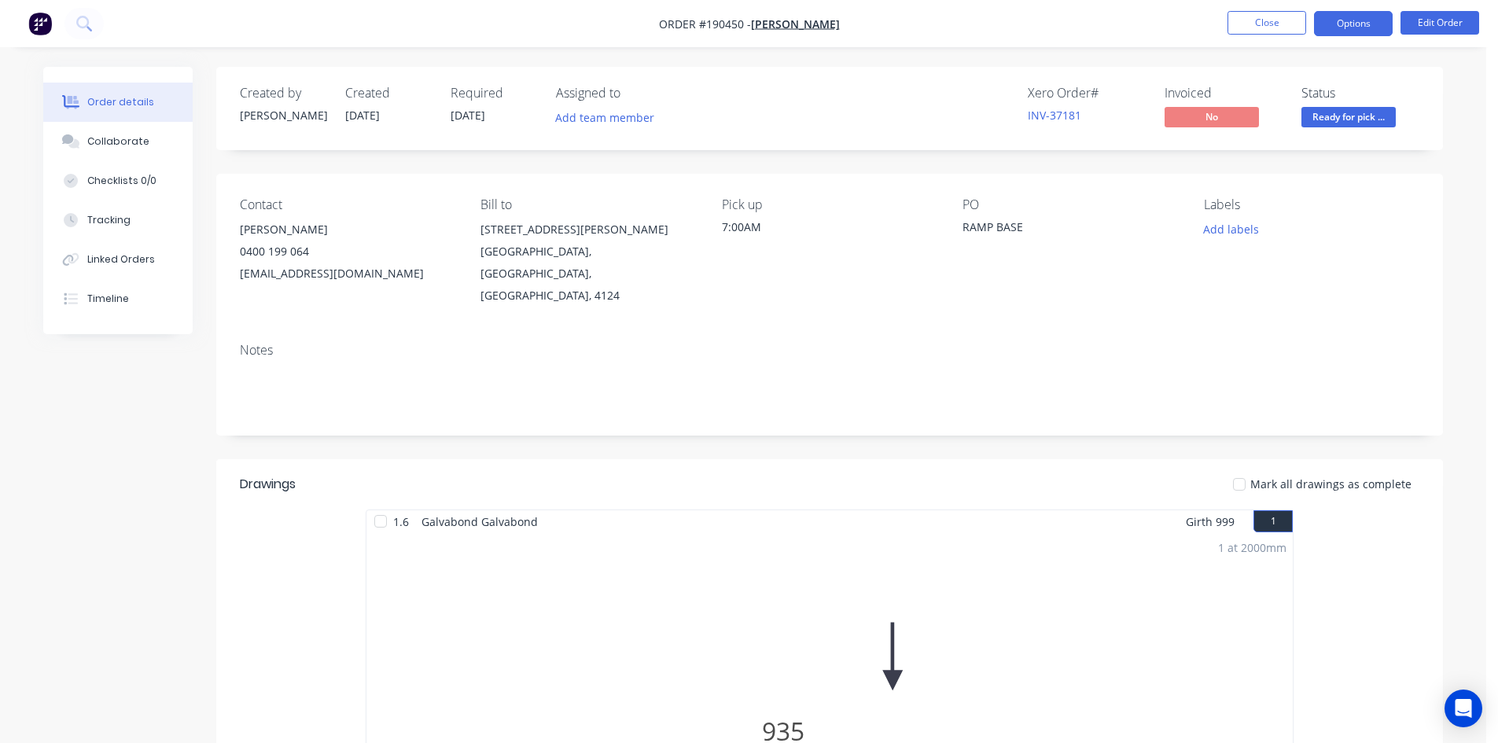
click at [1344, 27] on button "Options" at bounding box center [1353, 23] width 79 height 25
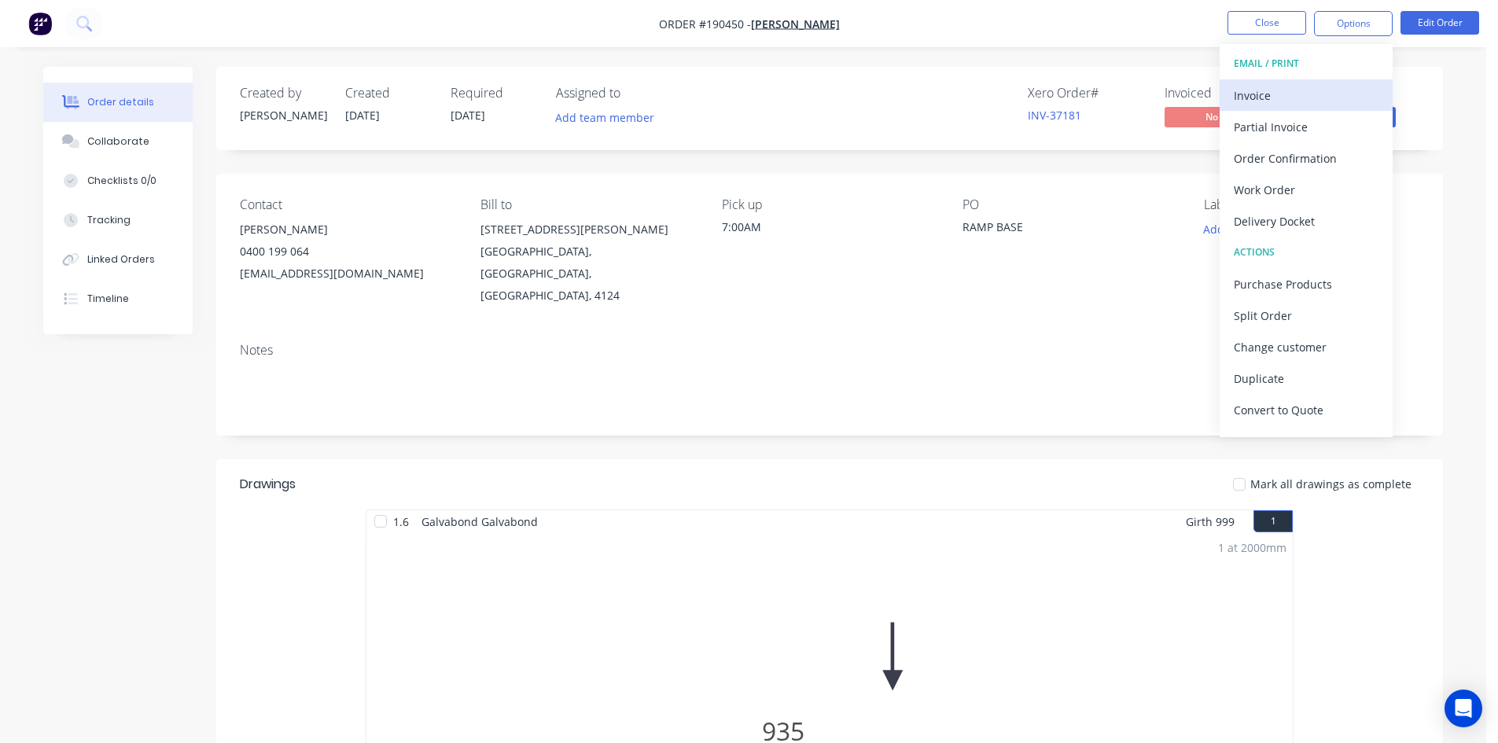
click at [1263, 100] on div "Invoice" at bounding box center [1305, 95] width 145 height 23
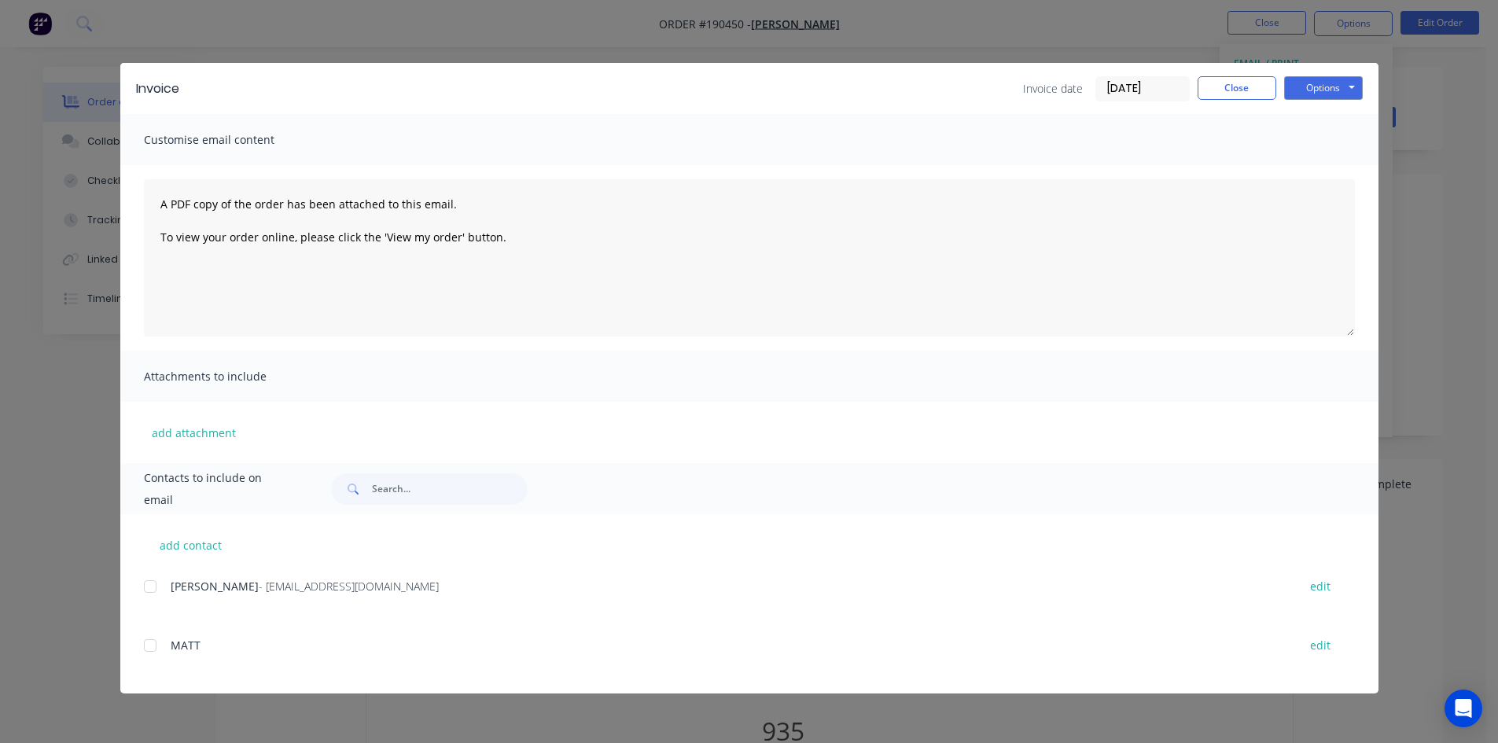
click at [152, 583] on div at bounding box center [149, 586] width 31 height 31
click at [1363, 79] on div "Invoice Invoice date 27/08/25 Close Options Preview Print Email" at bounding box center [749, 88] width 1258 height 51
click at [1350, 85] on button "Options" at bounding box center [1323, 88] width 79 height 24
click at [1329, 164] on button "Email" at bounding box center [1334, 168] width 101 height 26
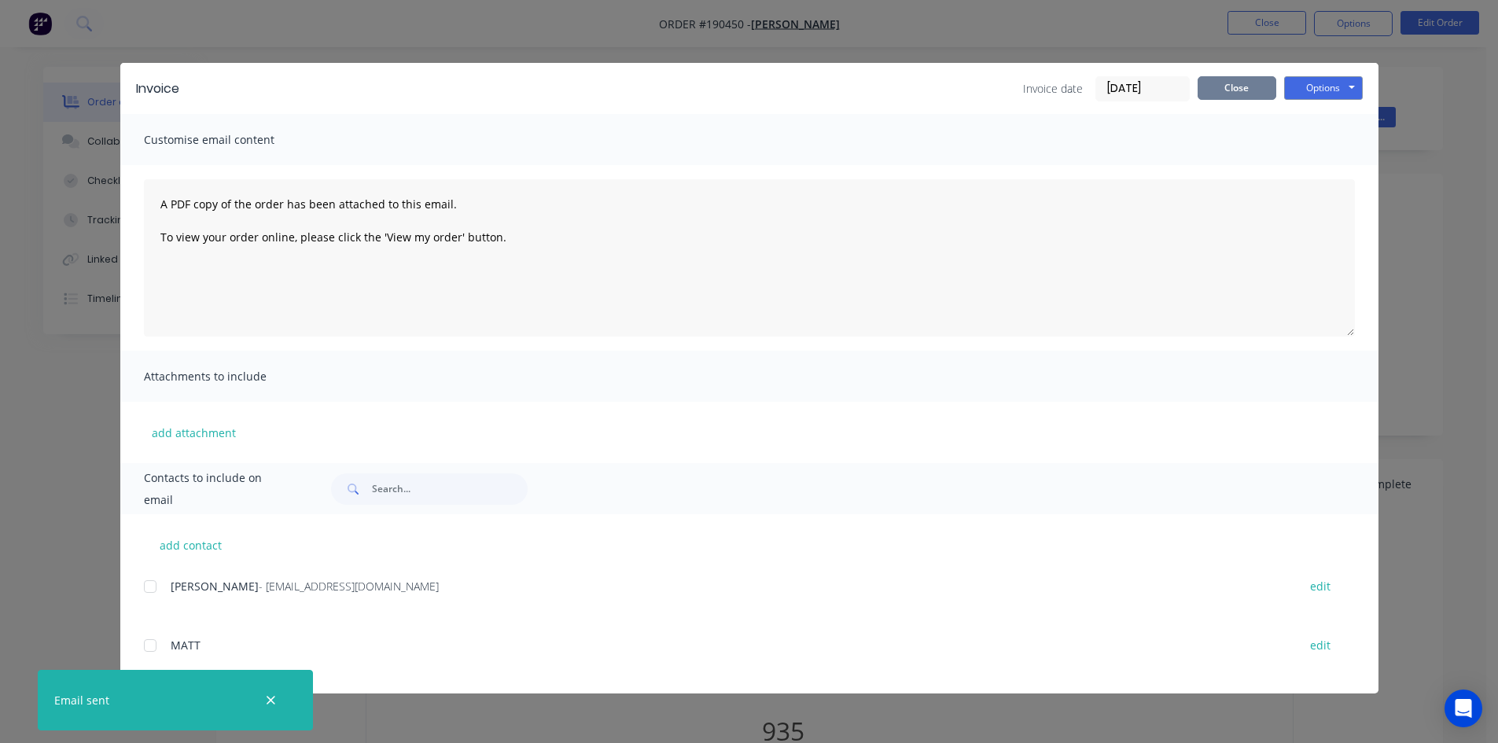
click at [1241, 90] on button "Close" at bounding box center [1236, 88] width 79 height 24
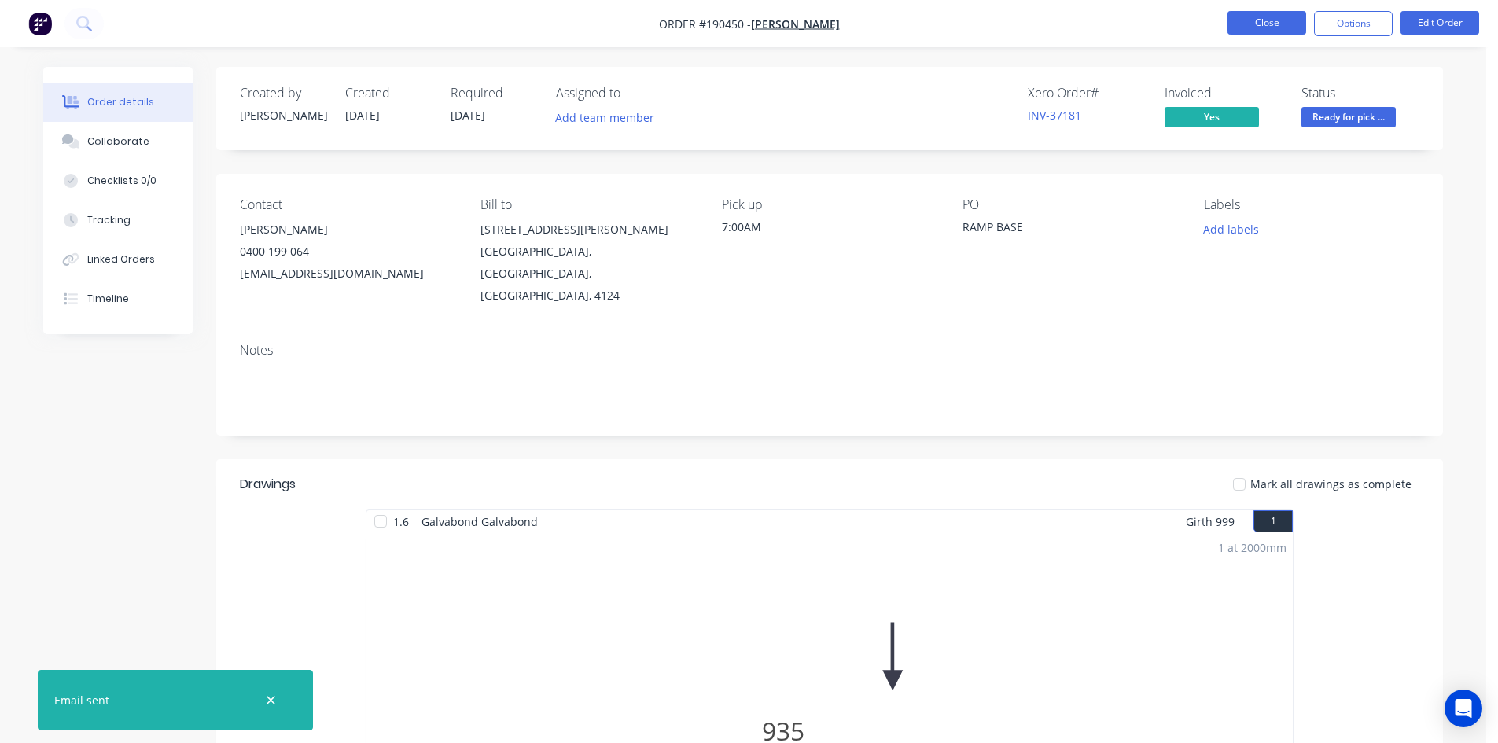
click at [1248, 31] on button "Close" at bounding box center [1266, 23] width 79 height 24
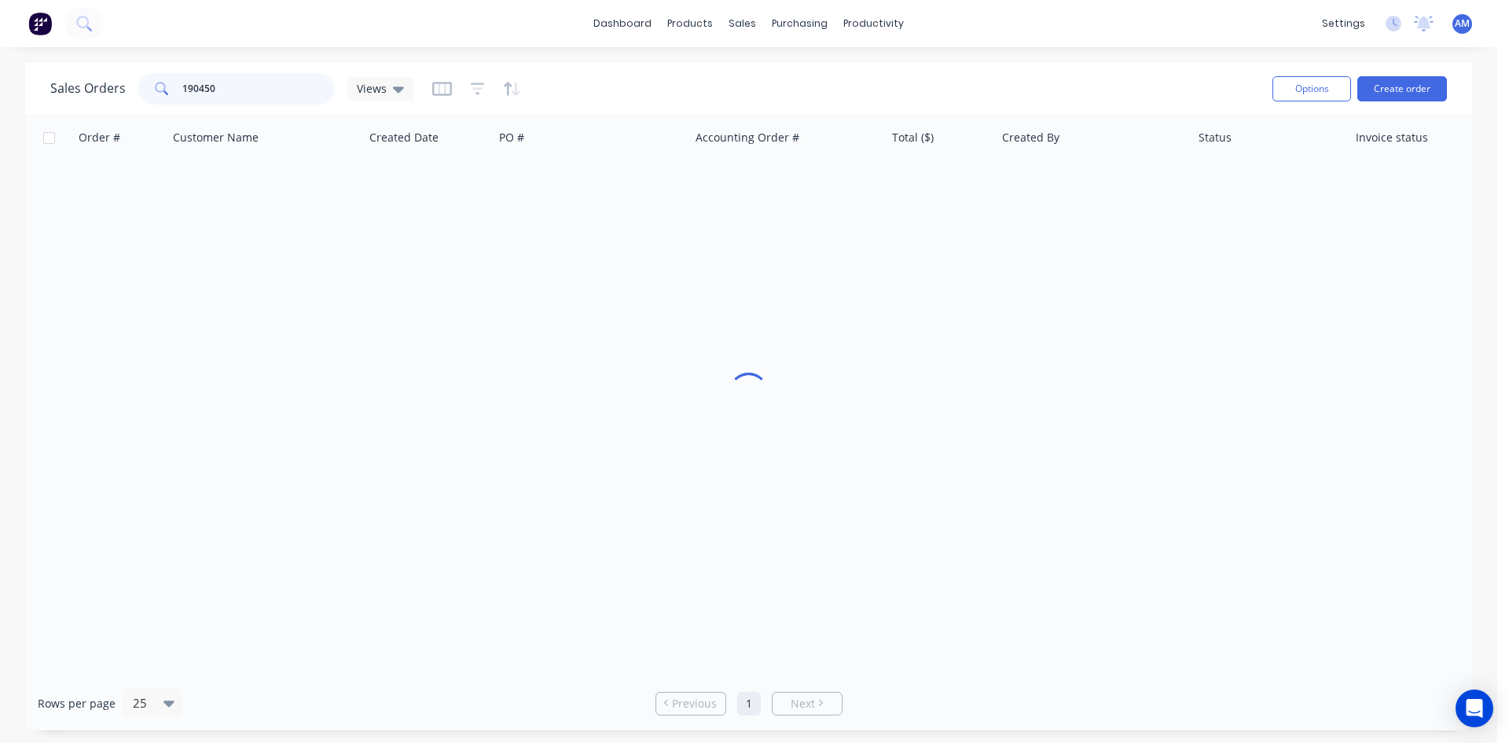
drag, startPoint x: 226, startPoint y: 83, endPoint x: 110, endPoint y: 79, distance: 116.4
click at [110, 79] on div "Sales Orders 190450 Views" at bounding box center [231, 88] width 363 height 31
type input "190782"
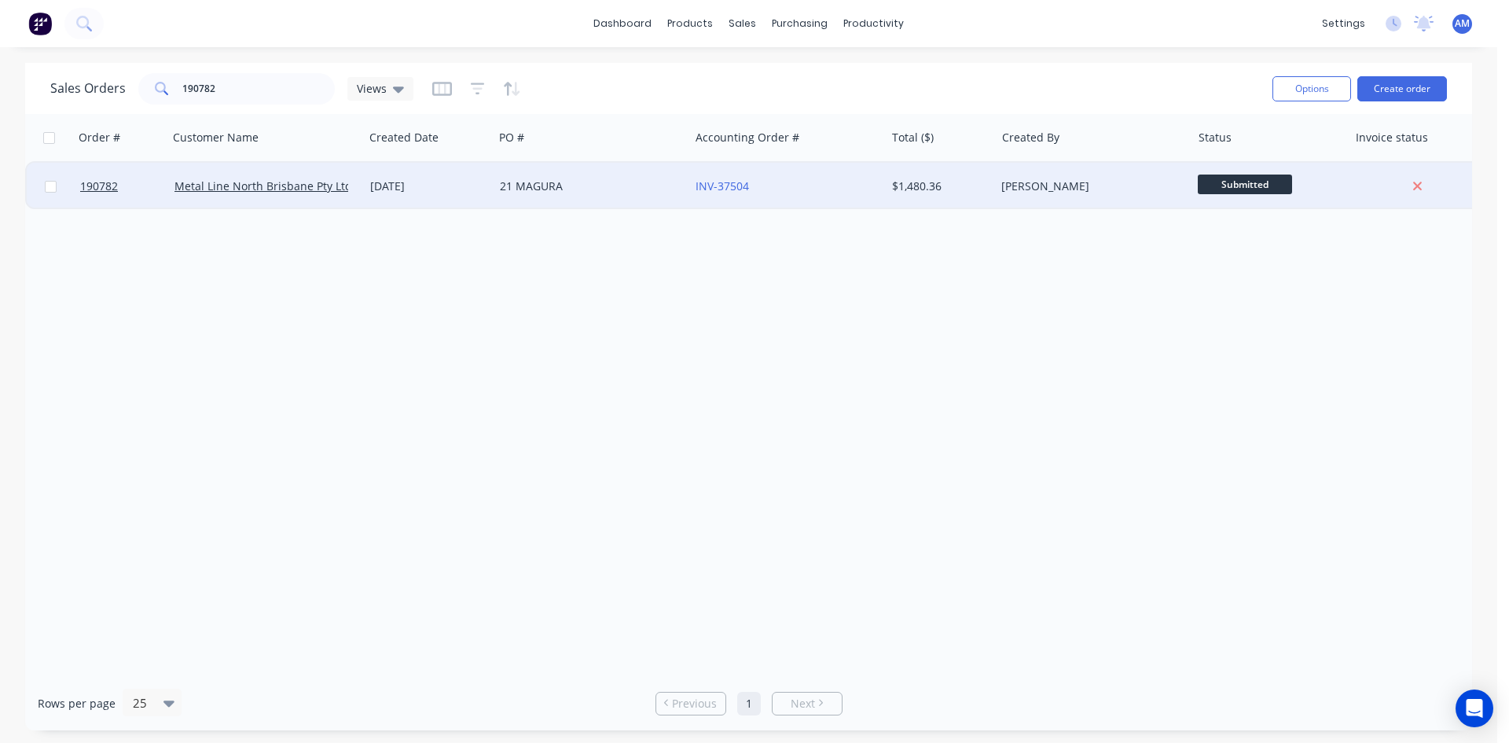
click at [634, 185] on div "21 MAGURA" at bounding box center [587, 186] width 175 height 16
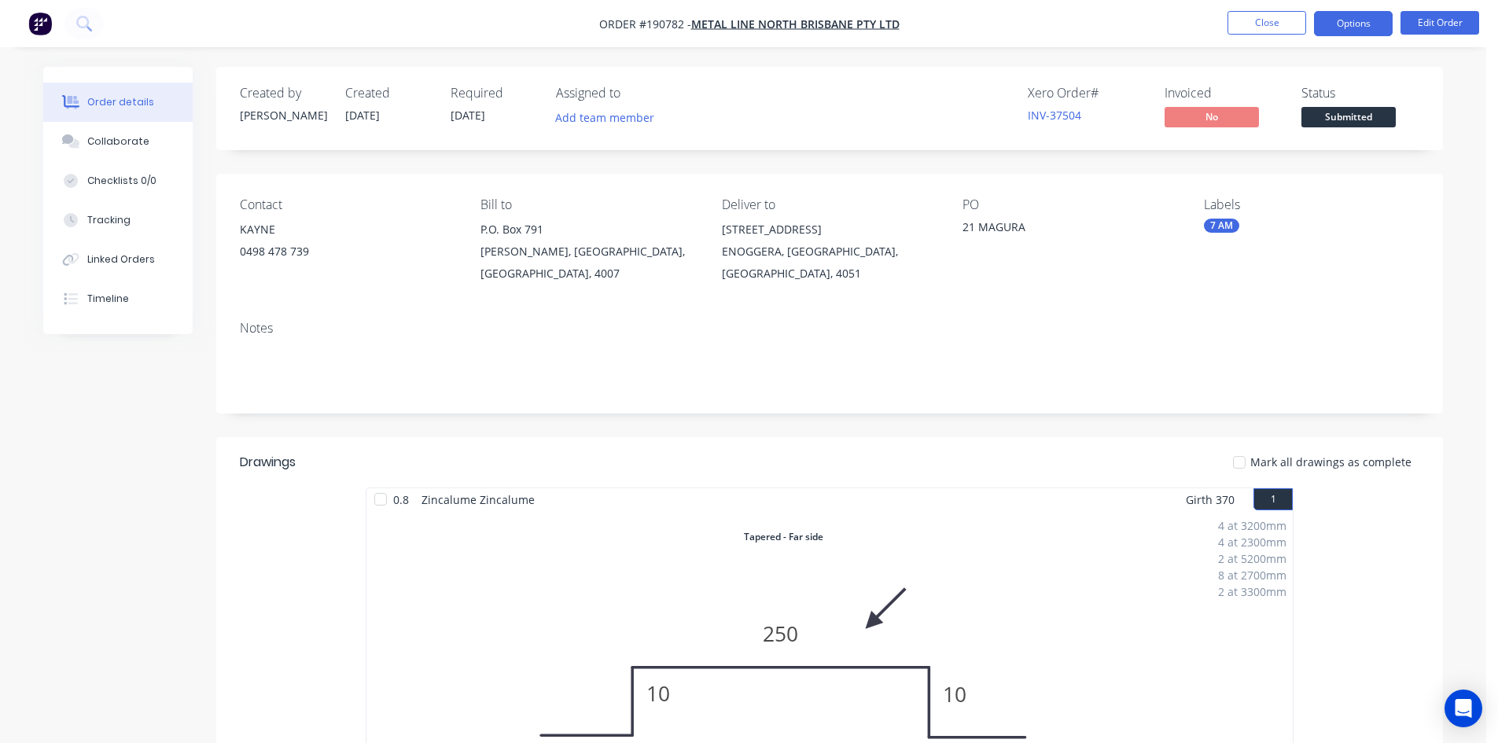
click at [1344, 31] on button "Options" at bounding box center [1353, 23] width 79 height 25
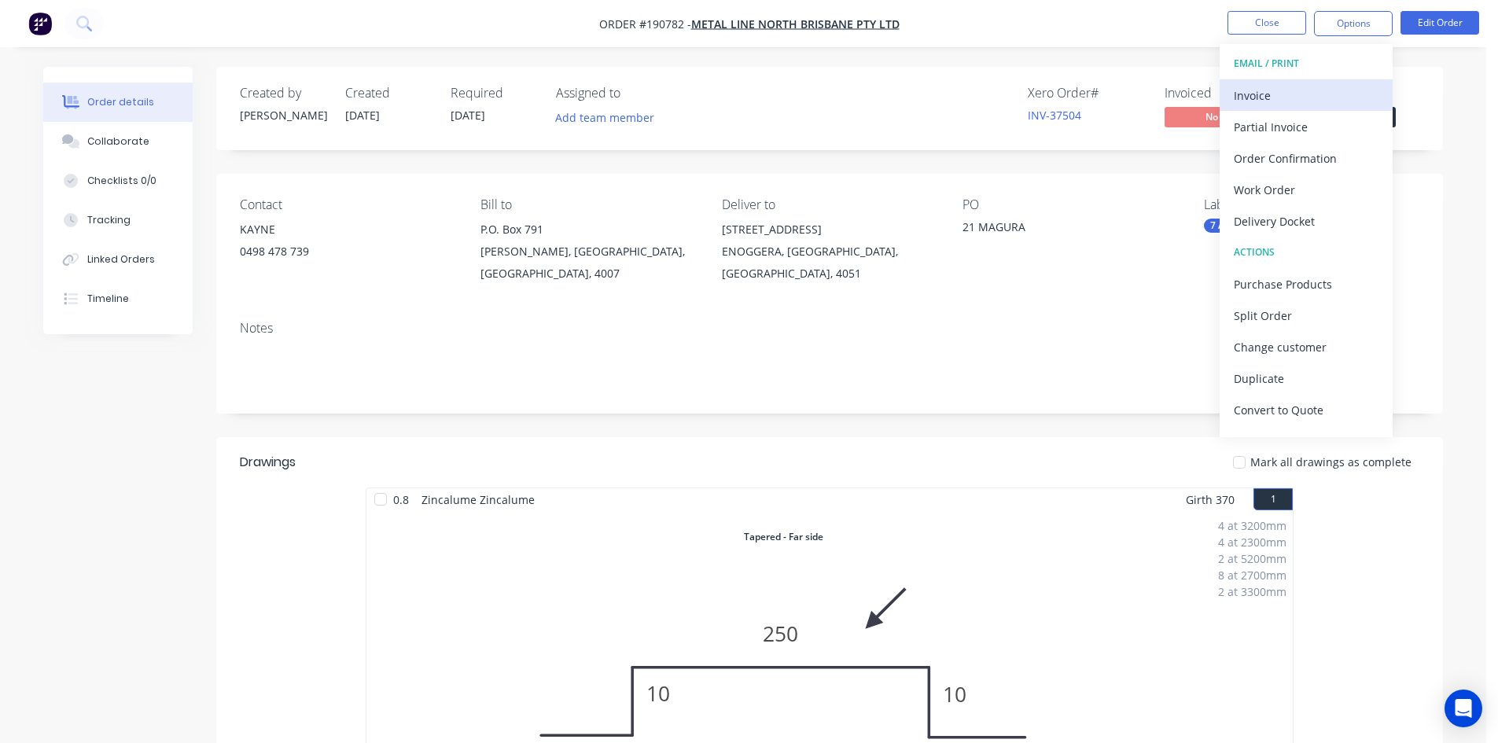
click at [1295, 88] on div "Invoice" at bounding box center [1305, 95] width 145 height 23
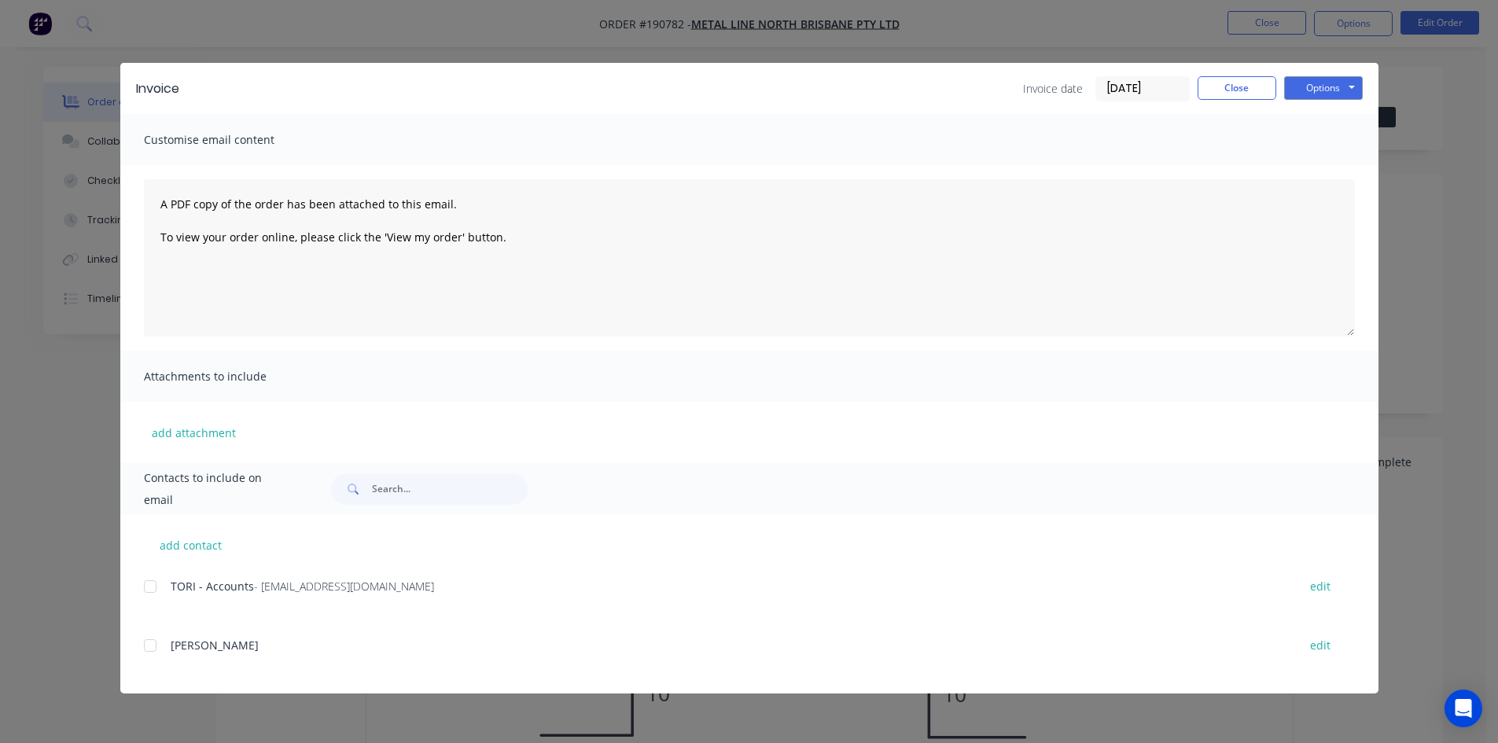
click at [153, 586] on div at bounding box center [149, 586] width 31 height 31
click at [1319, 86] on button "Options" at bounding box center [1323, 88] width 79 height 24
click at [1318, 163] on button "Email" at bounding box center [1334, 168] width 101 height 26
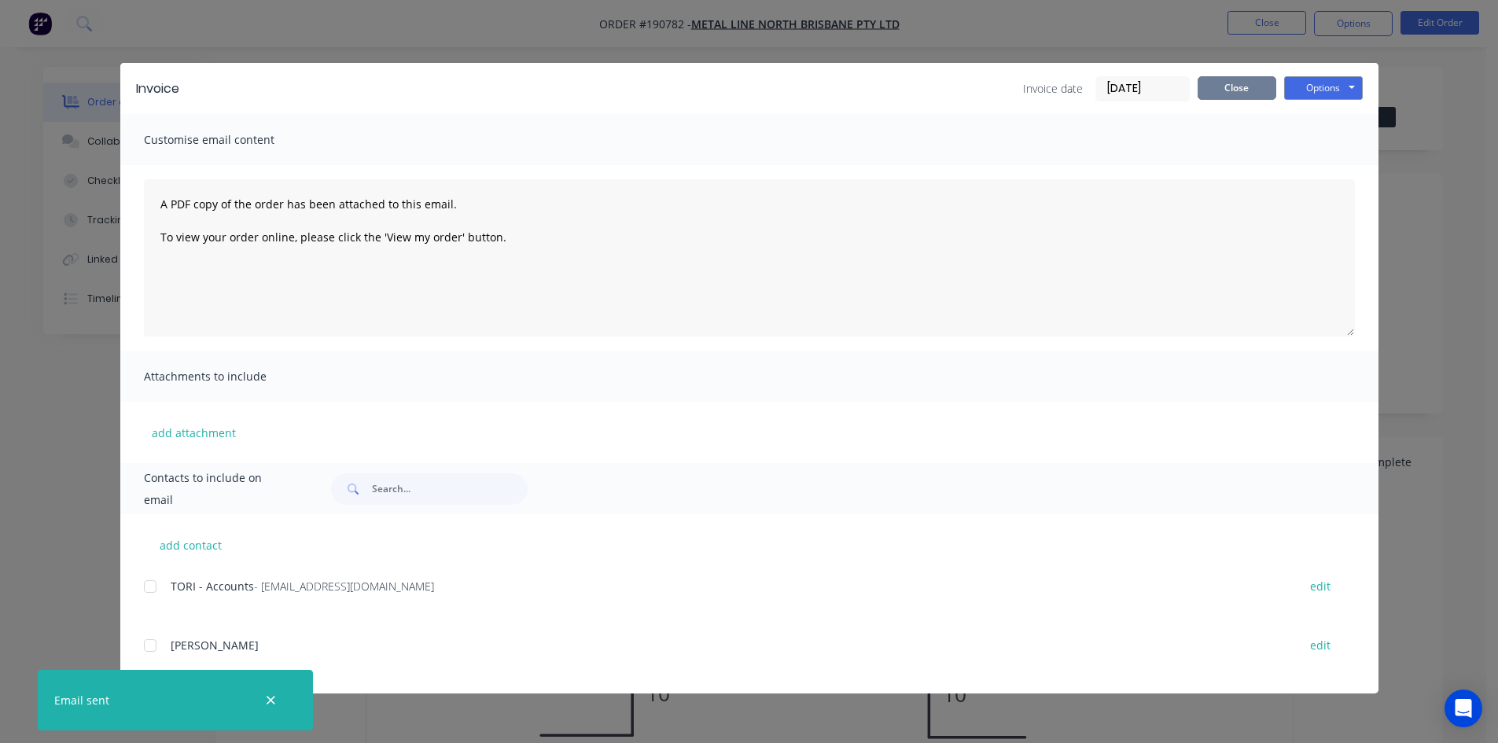
click at [1241, 82] on button "Close" at bounding box center [1236, 88] width 79 height 24
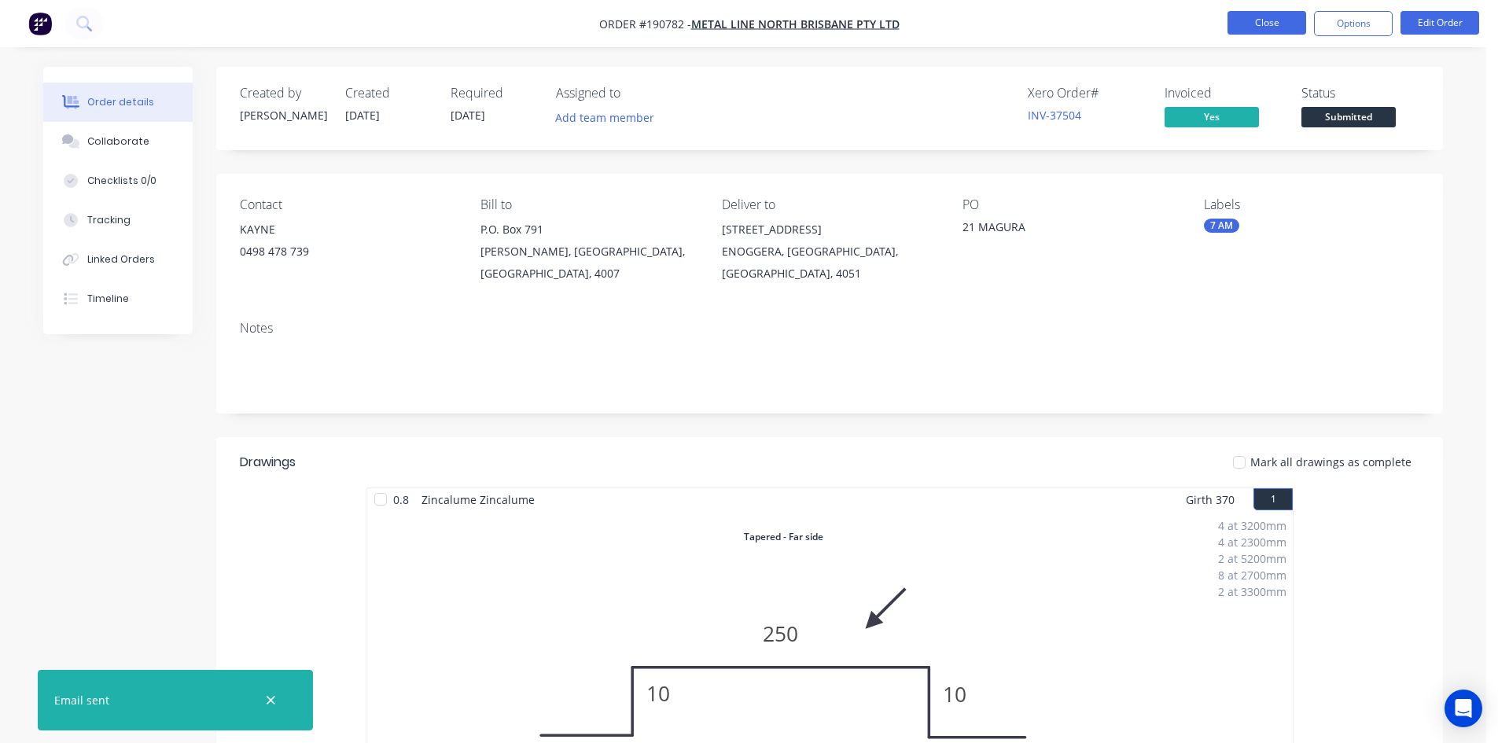
click at [1263, 23] on button "Close" at bounding box center [1266, 23] width 79 height 24
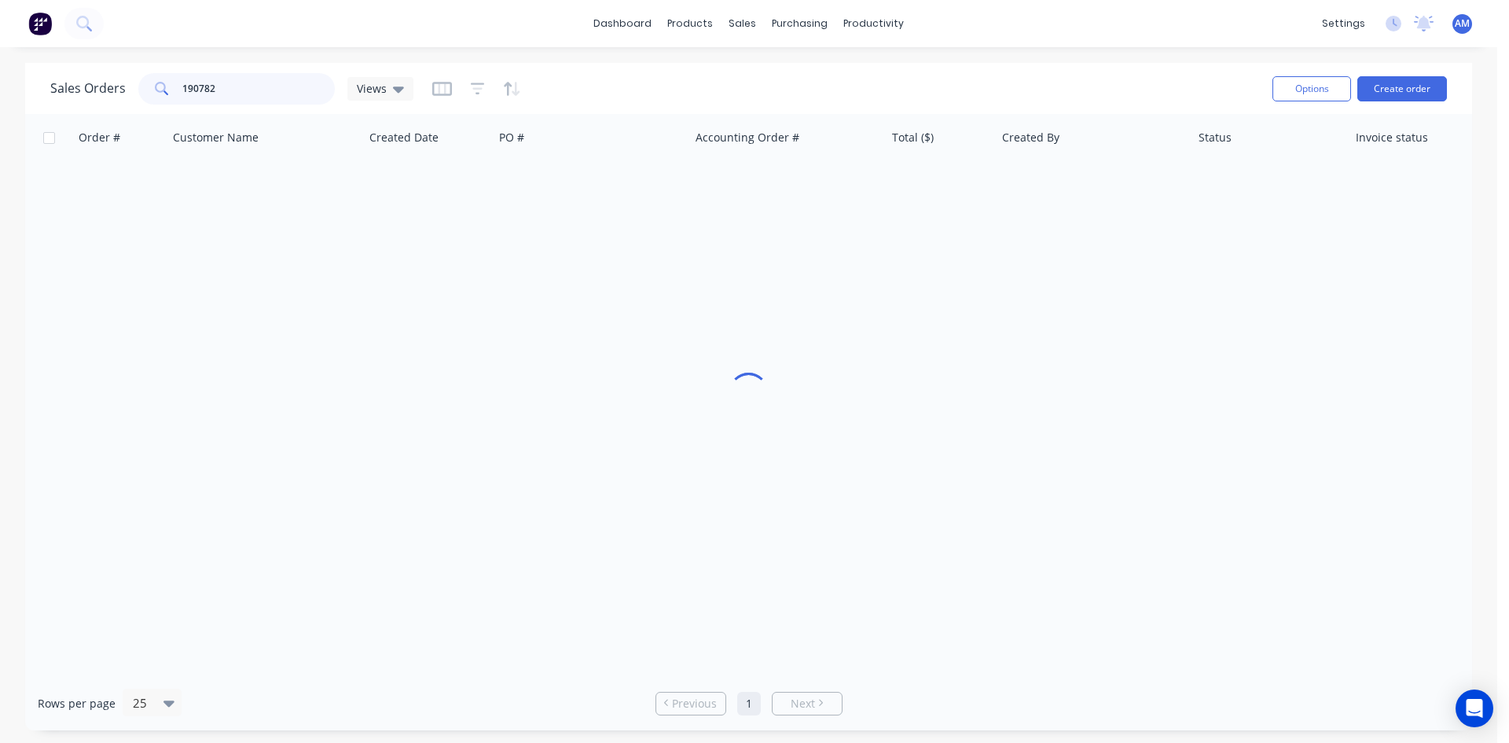
drag, startPoint x: 258, startPoint y: 96, endPoint x: -11, endPoint y: 54, distance: 272.1
click at [0, 54] on html "dashboard products sales purchasing productivity dashboard products Product Cat…" at bounding box center [754, 371] width 1509 height 743
type input "190833"
click at [612, 187] on div "PINE RIVERS SPECIAL" at bounding box center [587, 186] width 175 height 16
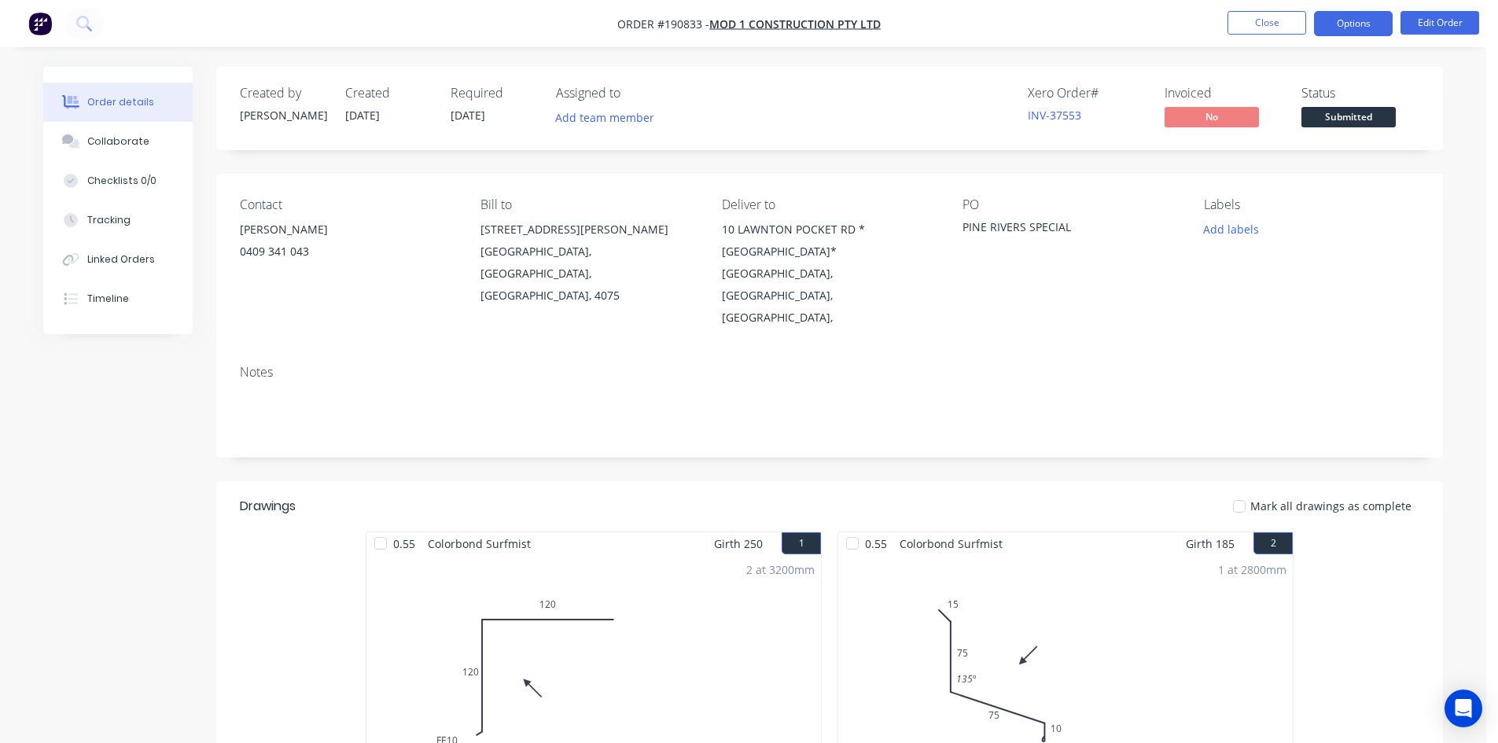
click at [1339, 22] on button "Options" at bounding box center [1353, 23] width 79 height 25
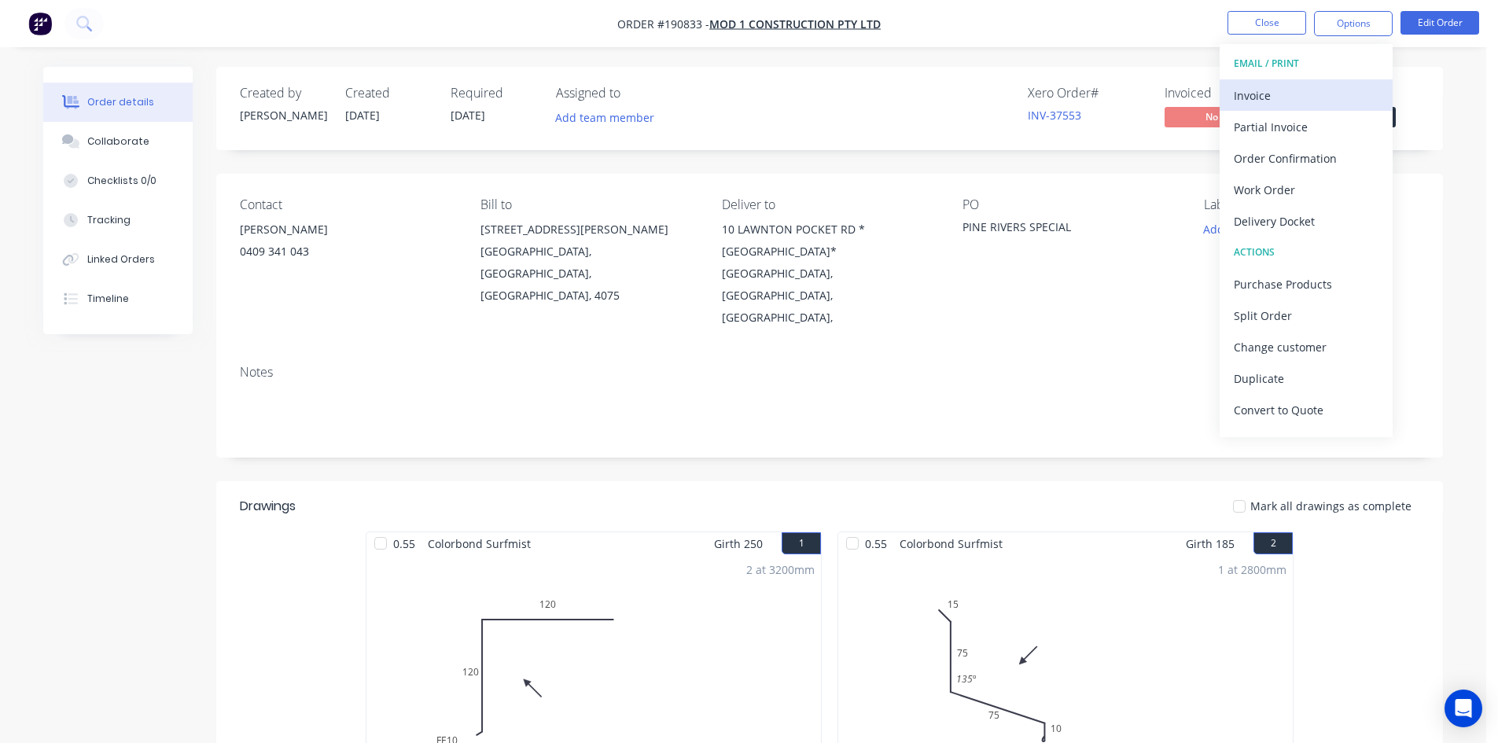
click at [1303, 94] on div "Invoice" at bounding box center [1305, 95] width 145 height 23
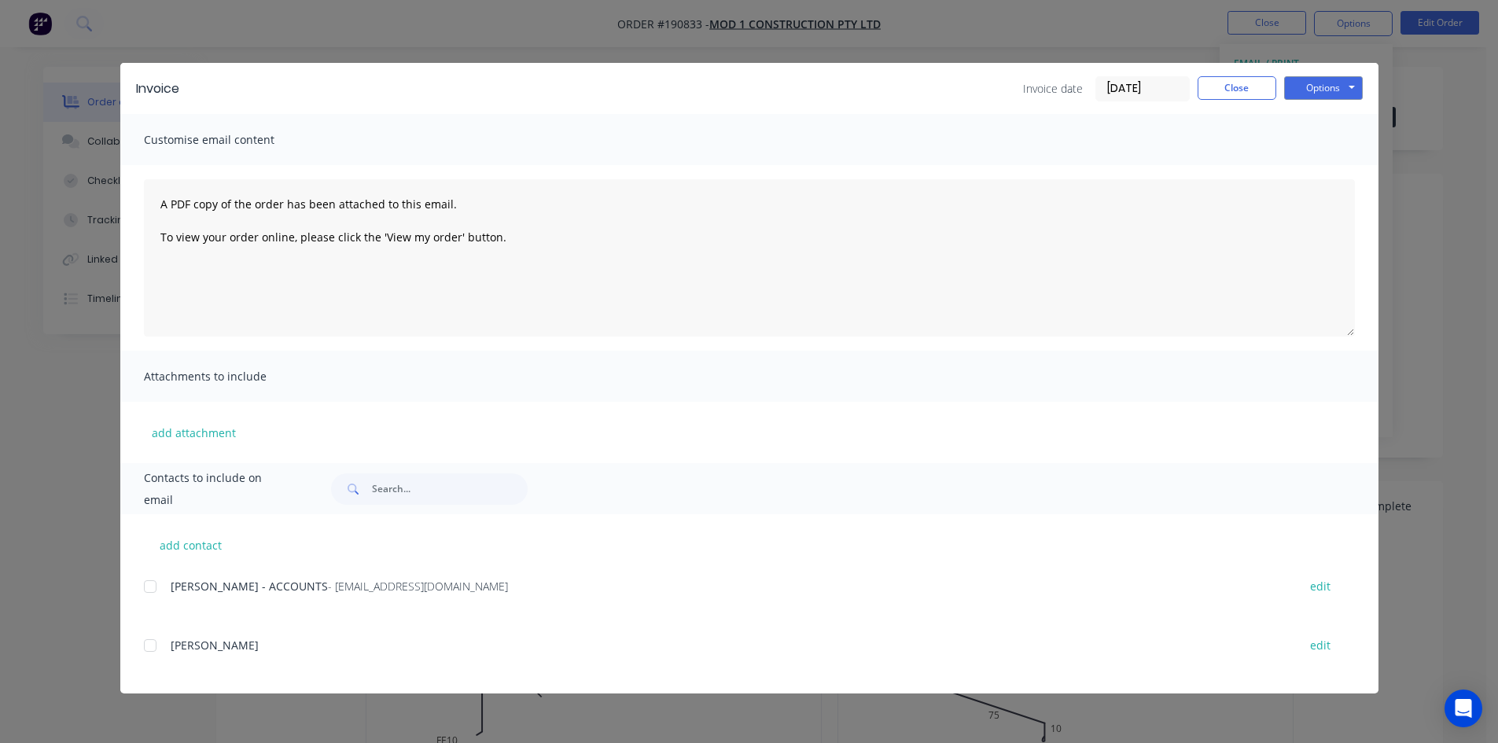
click at [149, 583] on div at bounding box center [149, 586] width 31 height 31
click at [1322, 86] on button "Options" at bounding box center [1323, 88] width 79 height 24
click at [1311, 160] on button "Email" at bounding box center [1334, 168] width 101 height 26
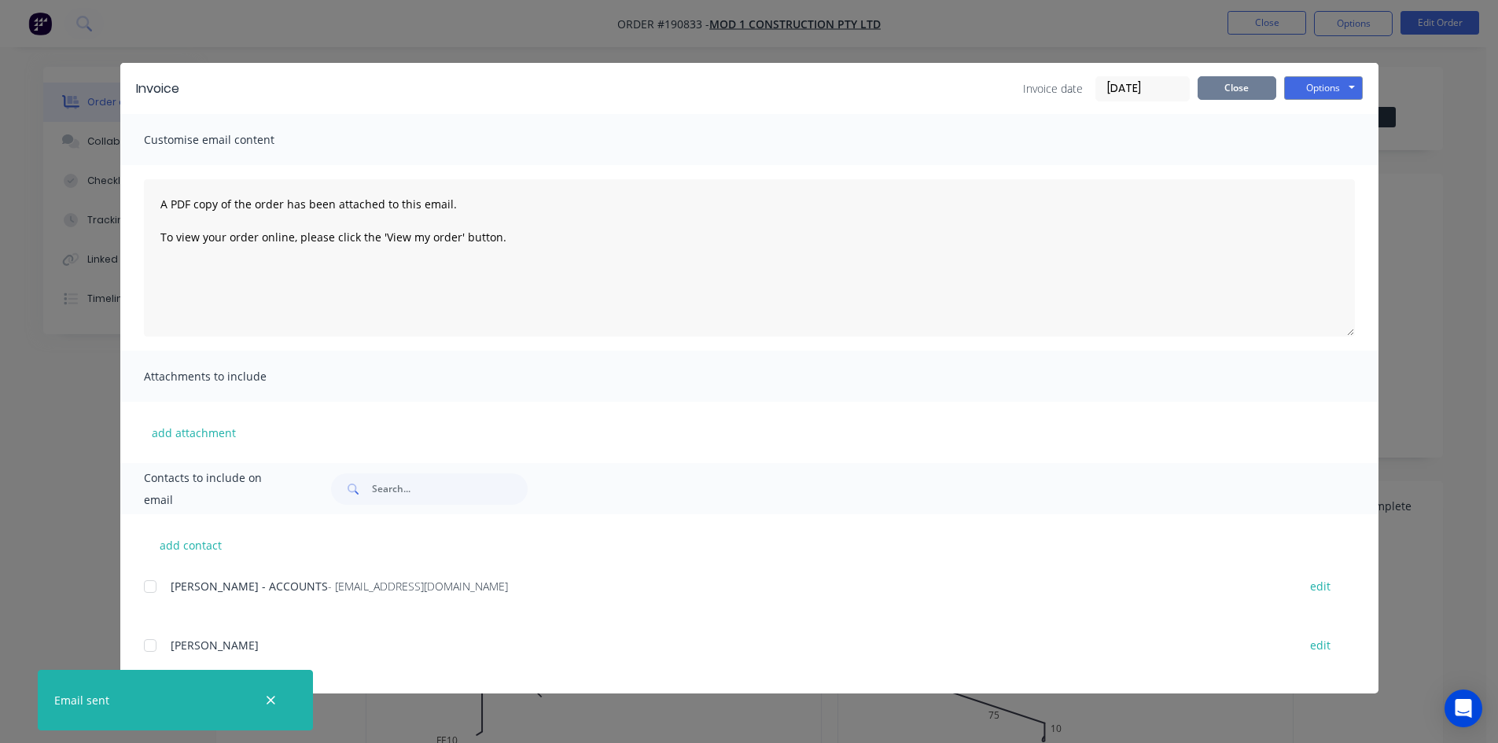
click at [1235, 86] on button "Close" at bounding box center [1236, 88] width 79 height 24
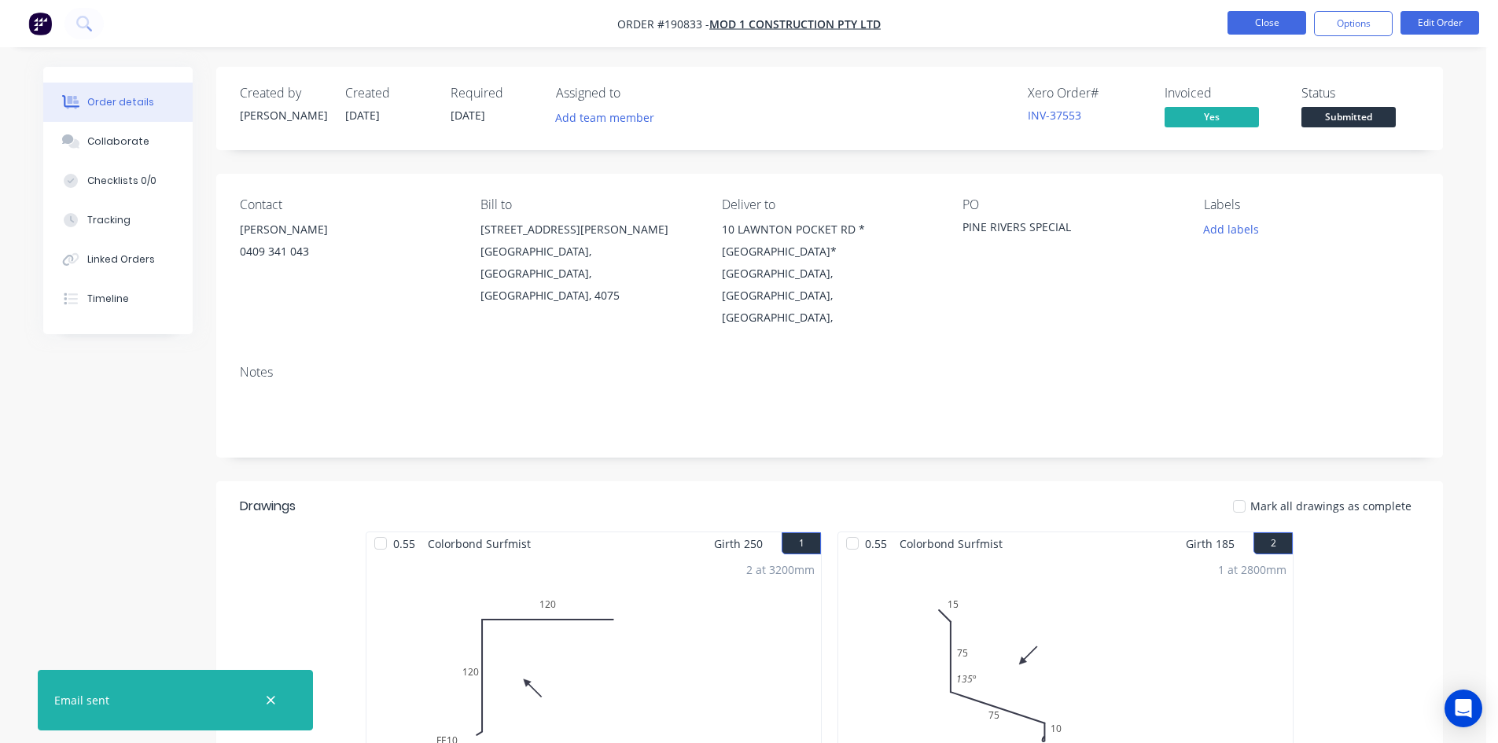
click at [1250, 21] on button "Close" at bounding box center [1266, 23] width 79 height 24
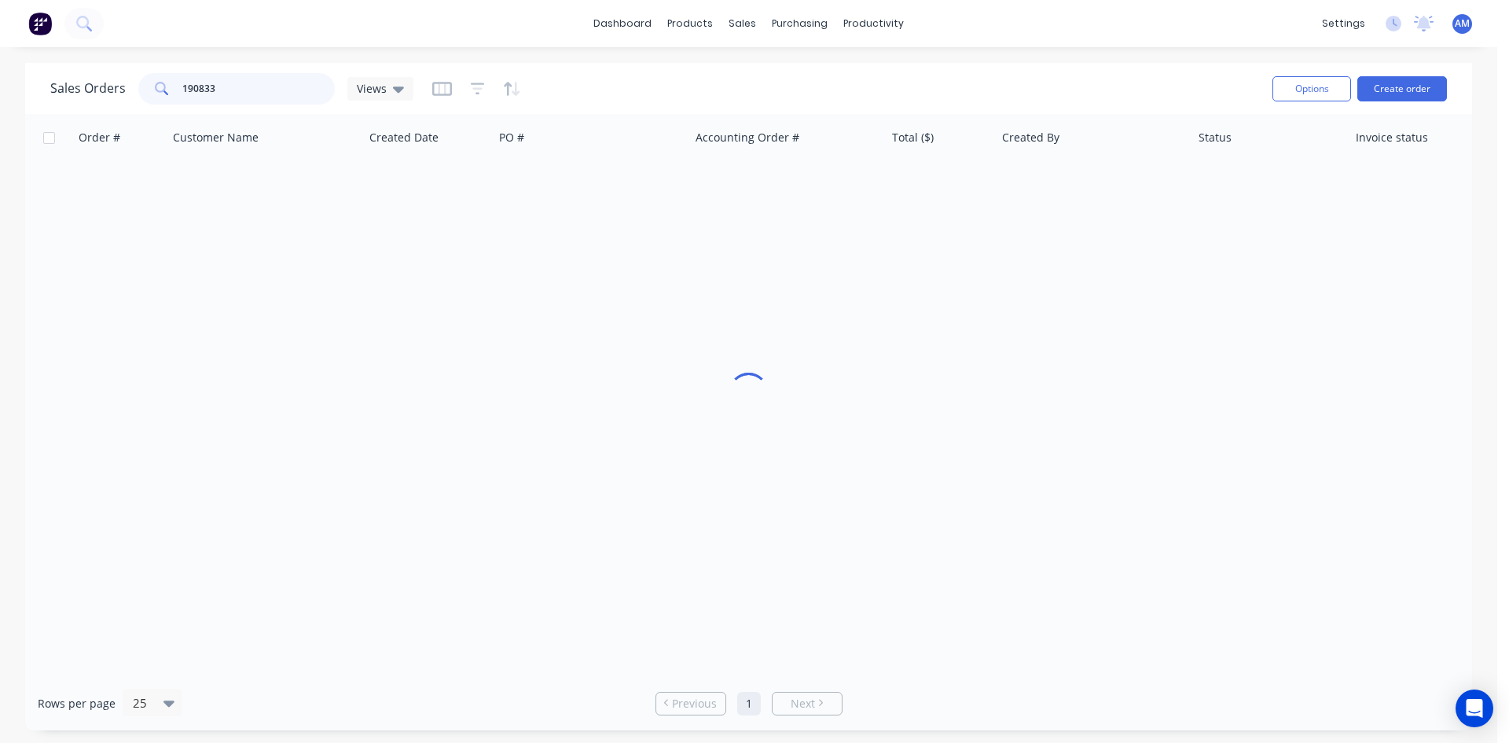
drag, startPoint x: 248, startPoint y: 83, endPoint x: 130, endPoint y: 73, distance: 119.1
click at [130, 74] on div "Sales Orders 190833 Views" at bounding box center [231, 88] width 363 height 31
type input "190658"
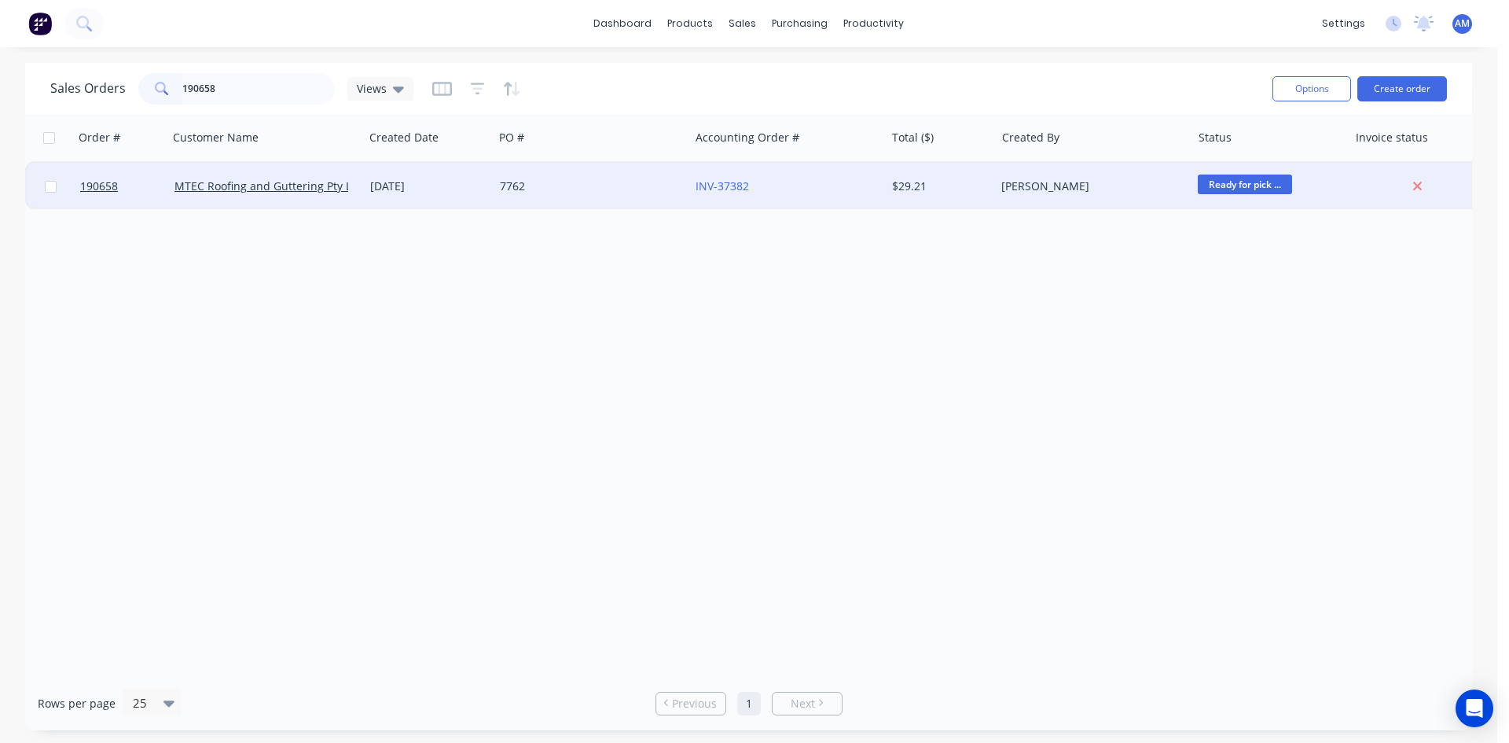
click at [592, 193] on div "7762" at bounding box center [587, 186] width 175 height 16
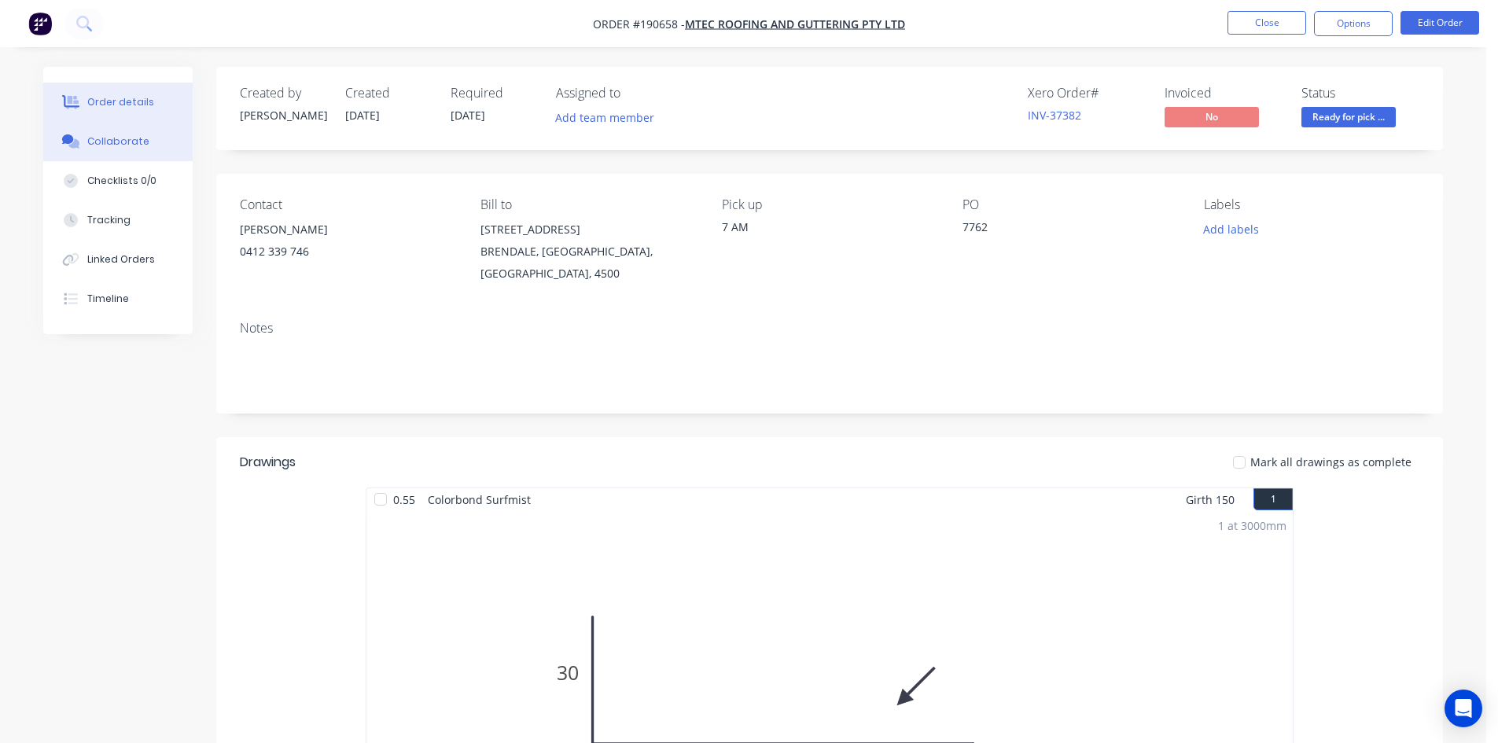
click at [110, 147] on div "Collaborate" at bounding box center [118, 141] width 62 height 14
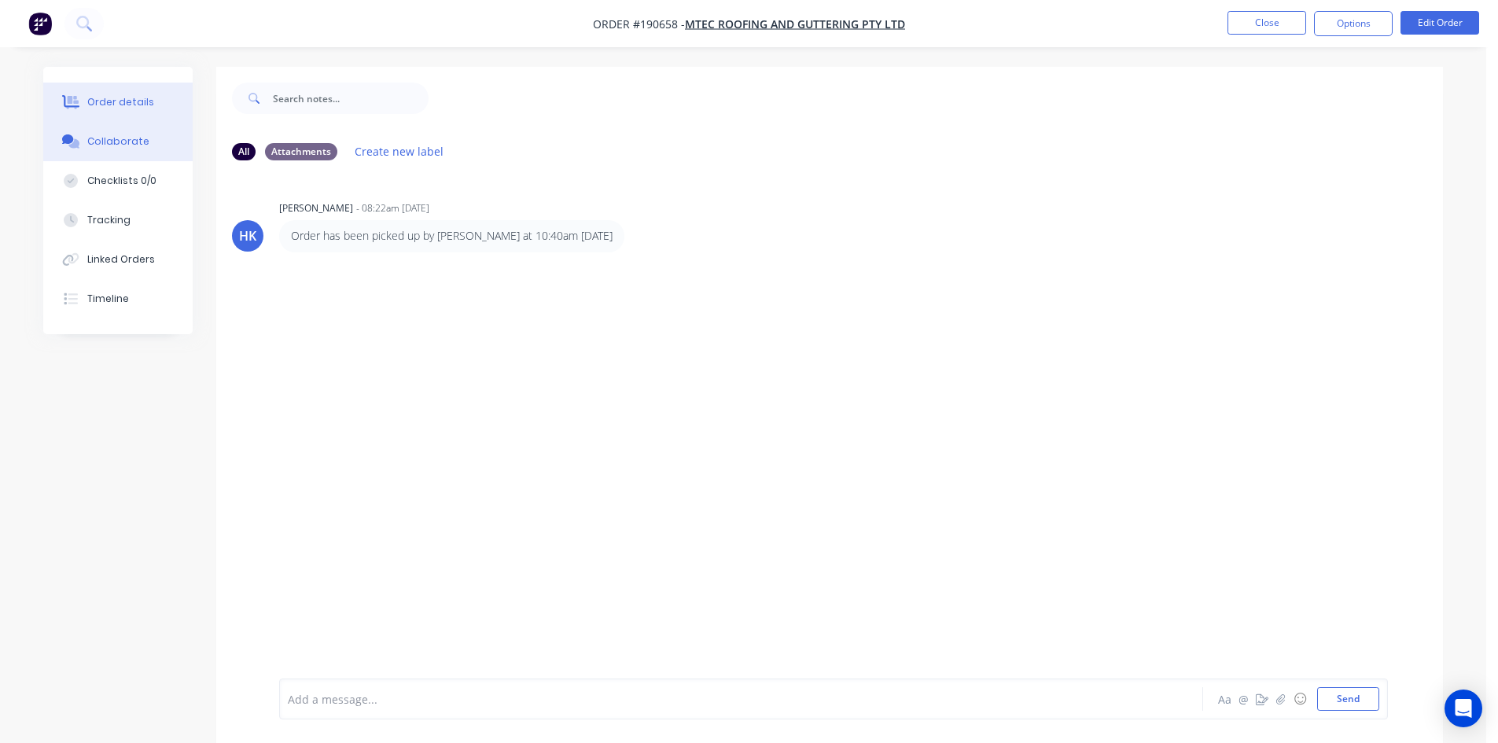
click at [152, 112] on button "Order details" at bounding box center [117, 102] width 149 height 39
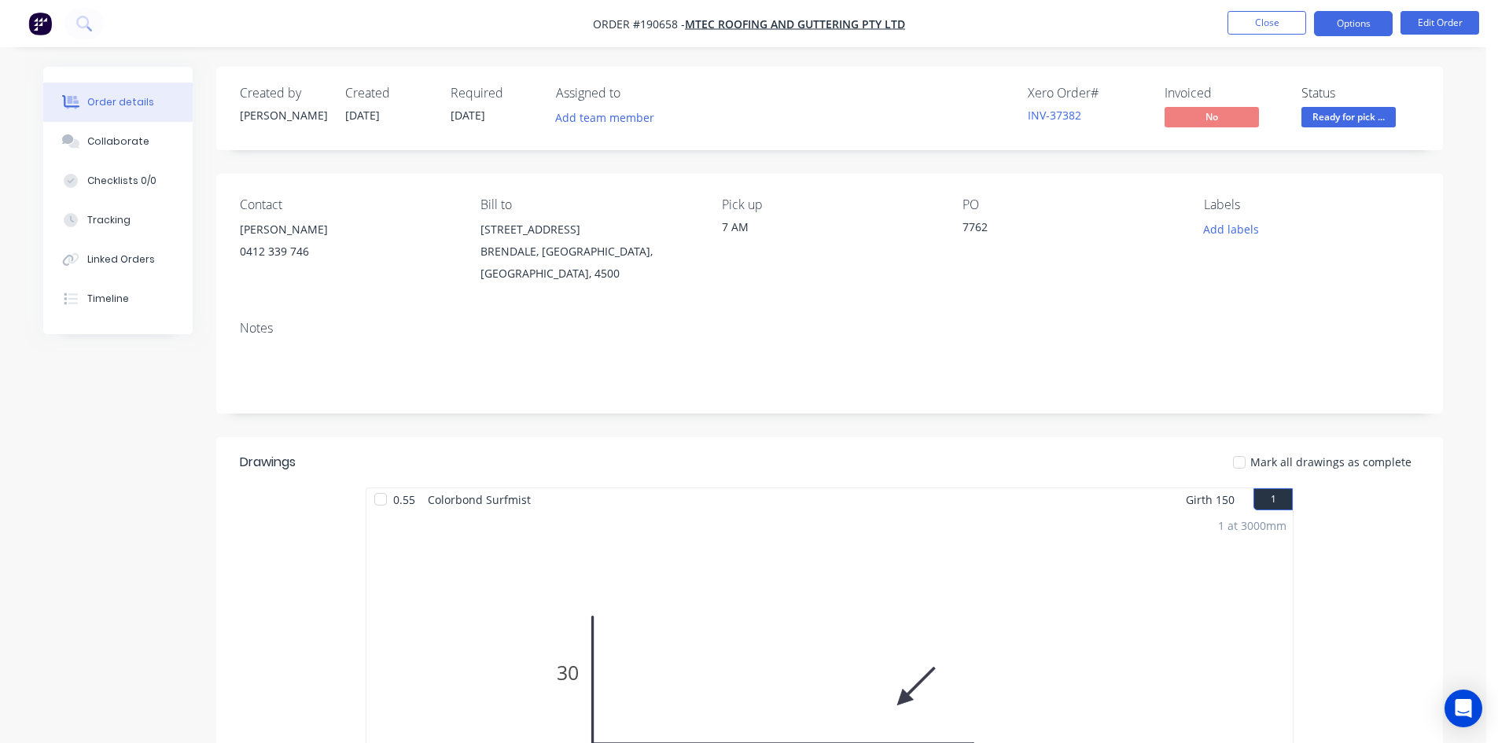
click at [1348, 15] on button "Options" at bounding box center [1353, 23] width 79 height 25
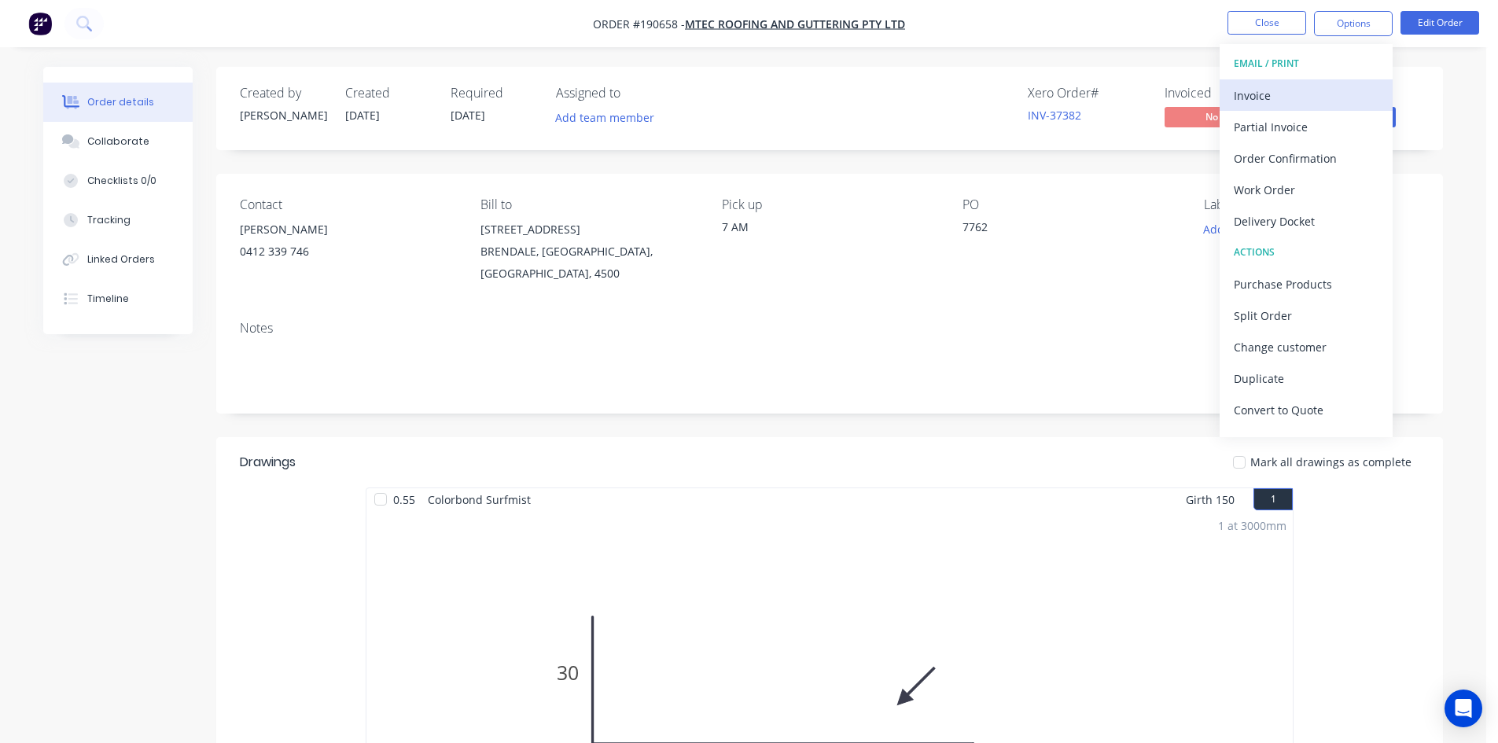
click at [1314, 80] on button "Invoice" at bounding box center [1305, 94] width 173 height 31
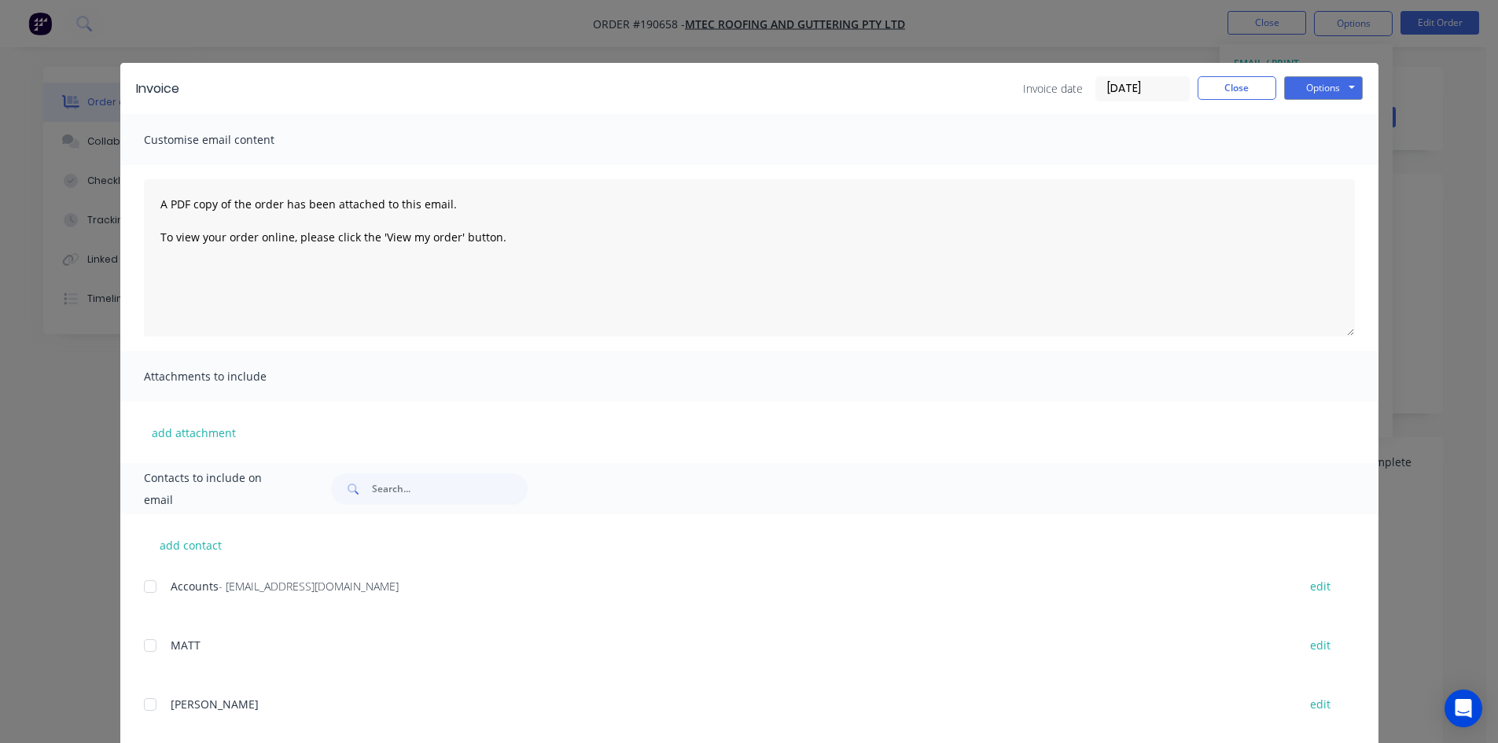
click at [150, 585] on div at bounding box center [149, 586] width 31 height 31
click at [1333, 85] on button "Options" at bounding box center [1323, 88] width 79 height 24
click at [1325, 162] on button "Email" at bounding box center [1334, 168] width 101 height 26
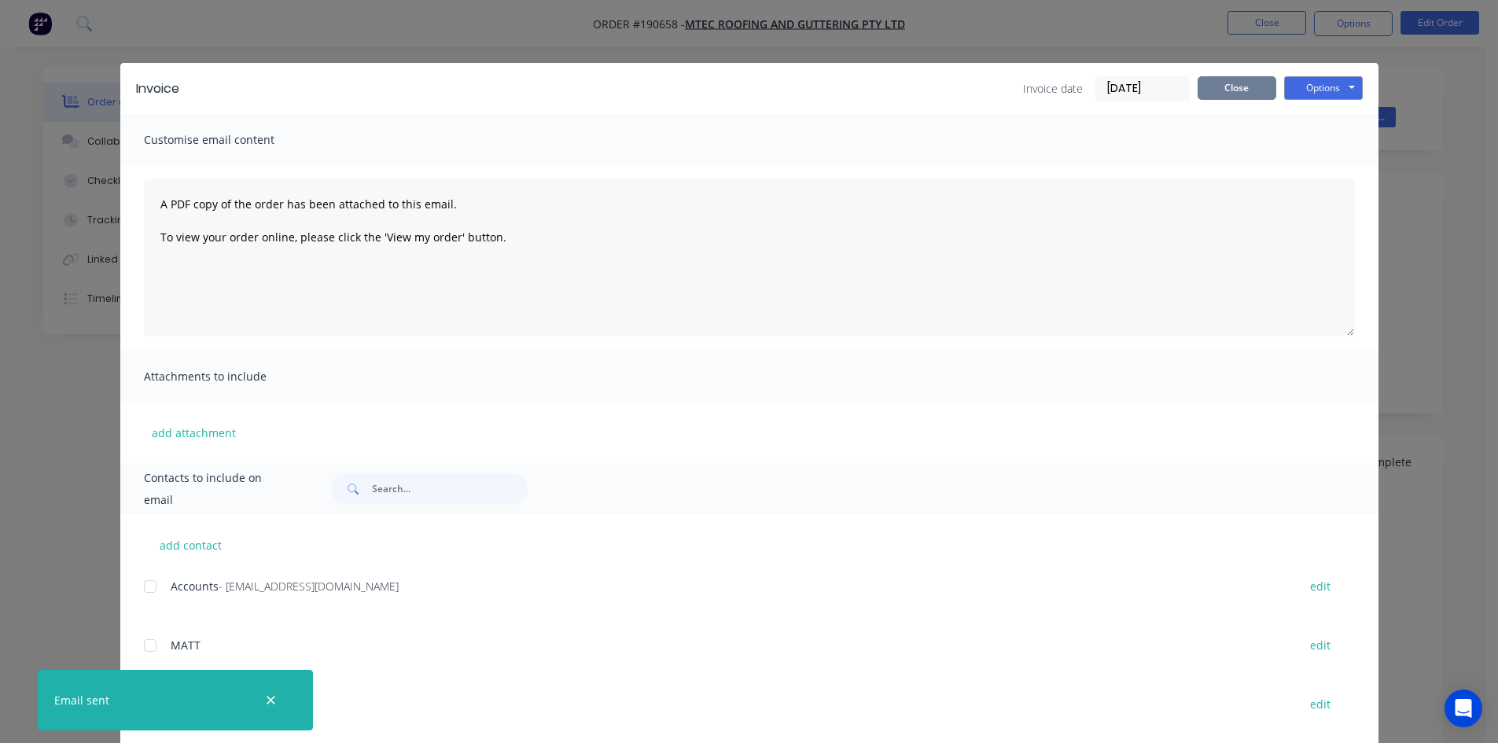
click at [1233, 99] on button "Close" at bounding box center [1236, 88] width 79 height 24
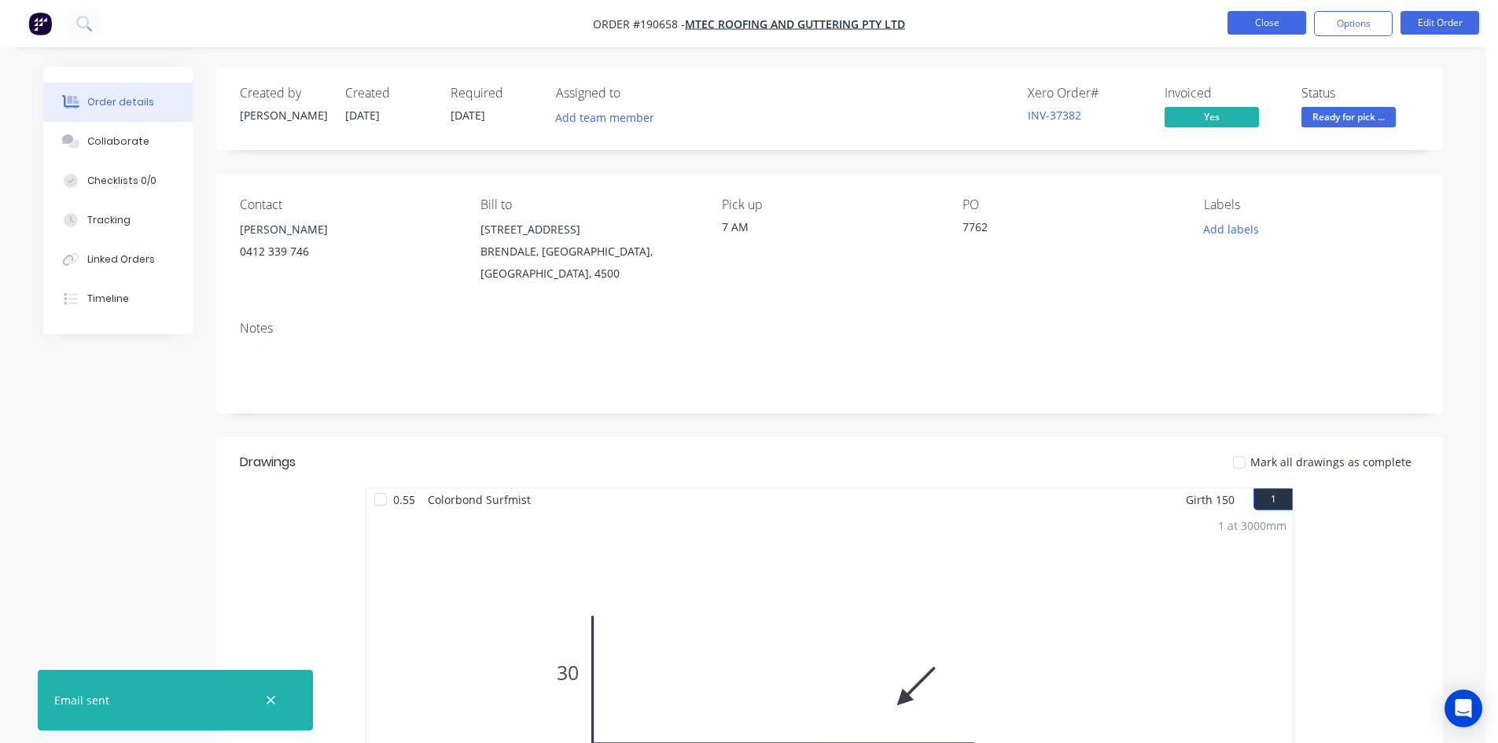
click at [1266, 20] on button "Close" at bounding box center [1266, 23] width 79 height 24
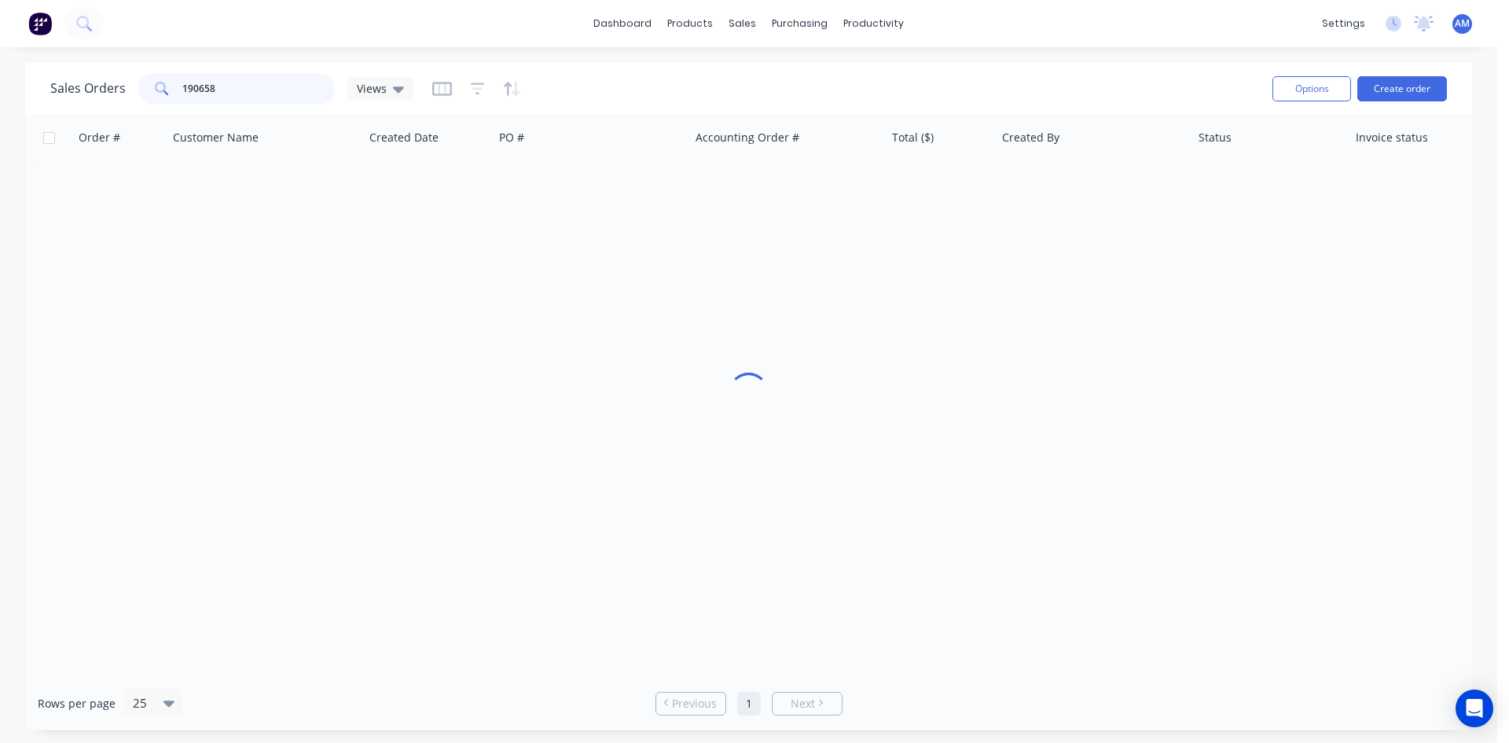
drag, startPoint x: 230, startPoint y: 97, endPoint x: 175, endPoint y: 86, distance: 56.7
click at [175, 86] on div "190658" at bounding box center [236, 88] width 197 height 31
type input "190870"
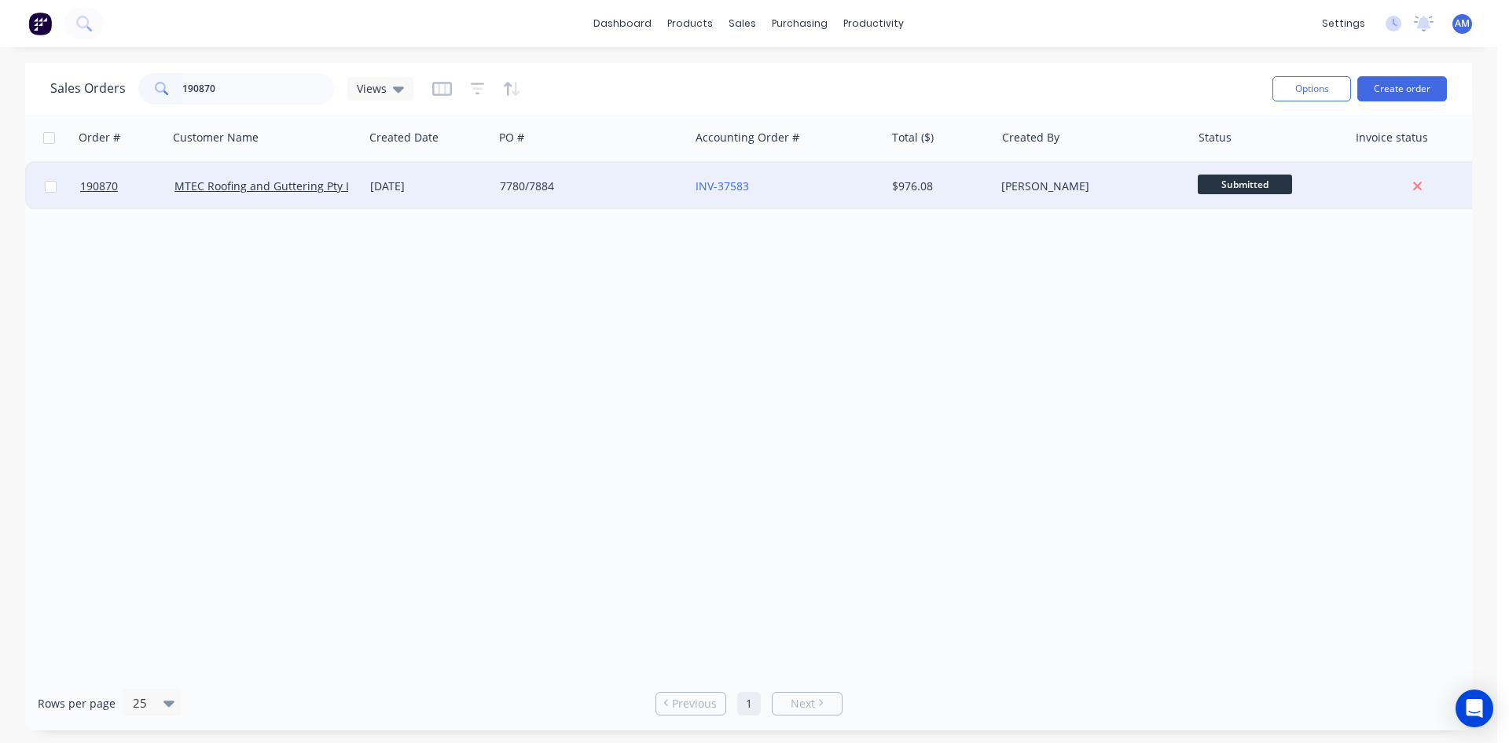
click at [579, 196] on div "7780/7884" at bounding box center [592, 186] width 196 height 47
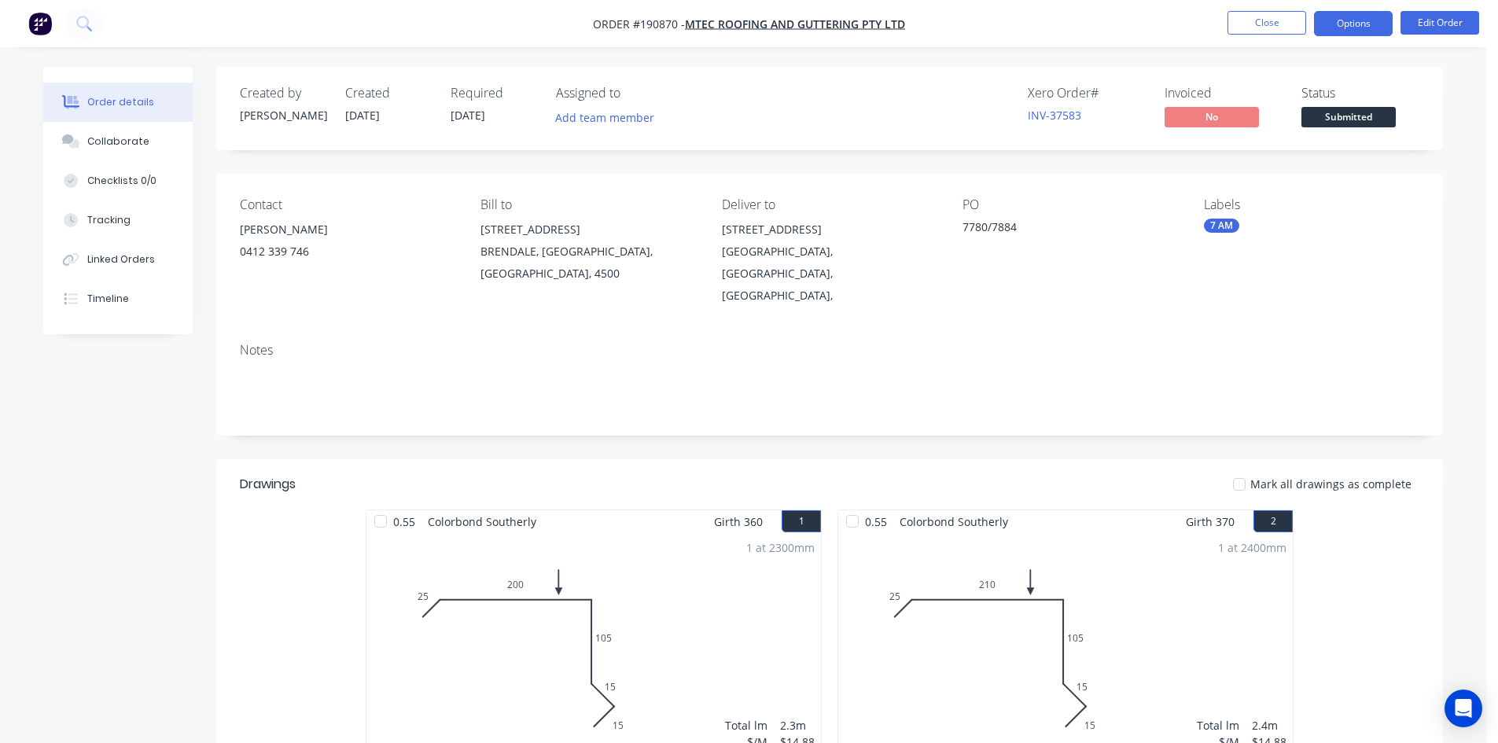
click at [1362, 23] on button "Options" at bounding box center [1353, 23] width 79 height 25
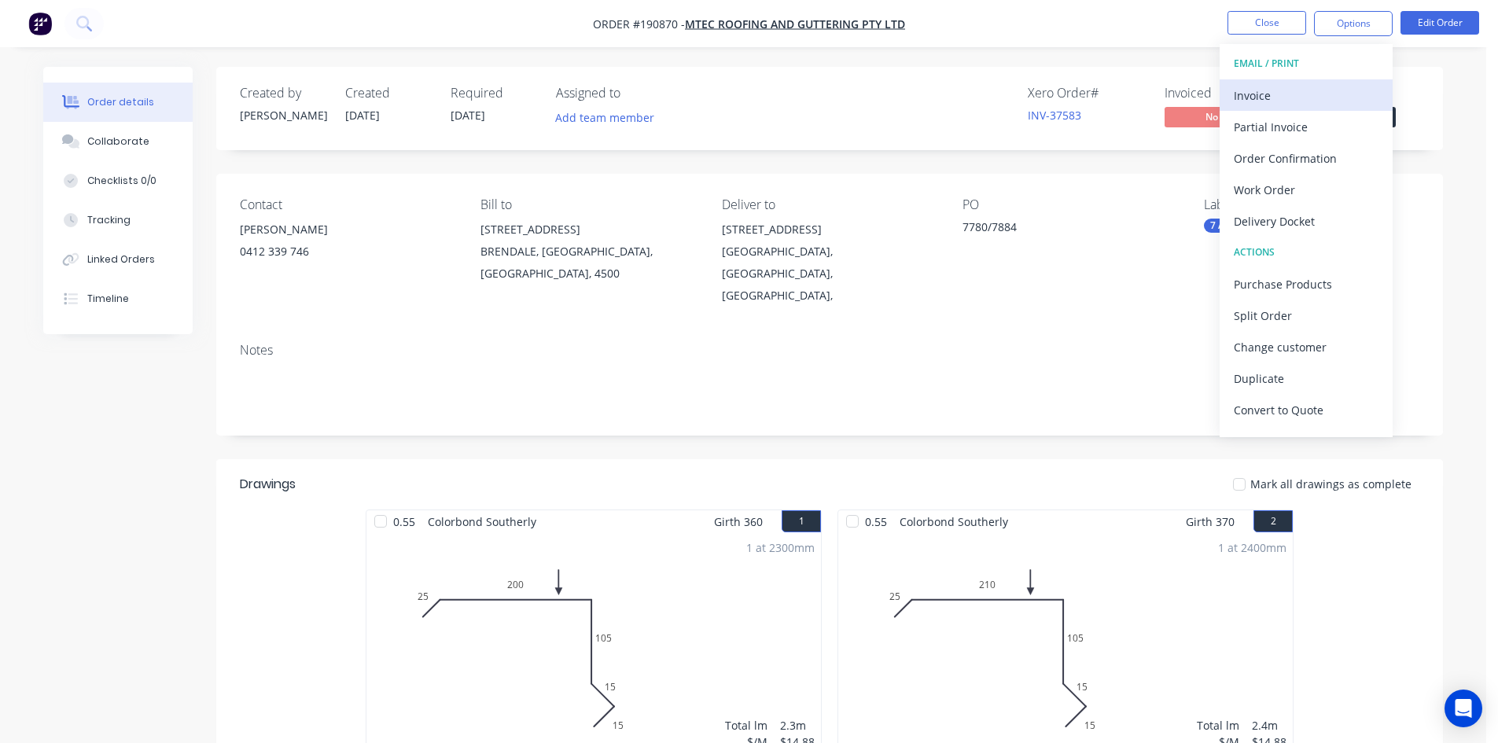
click at [1331, 85] on div "Invoice" at bounding box center [1305, 95] width 145 height 23
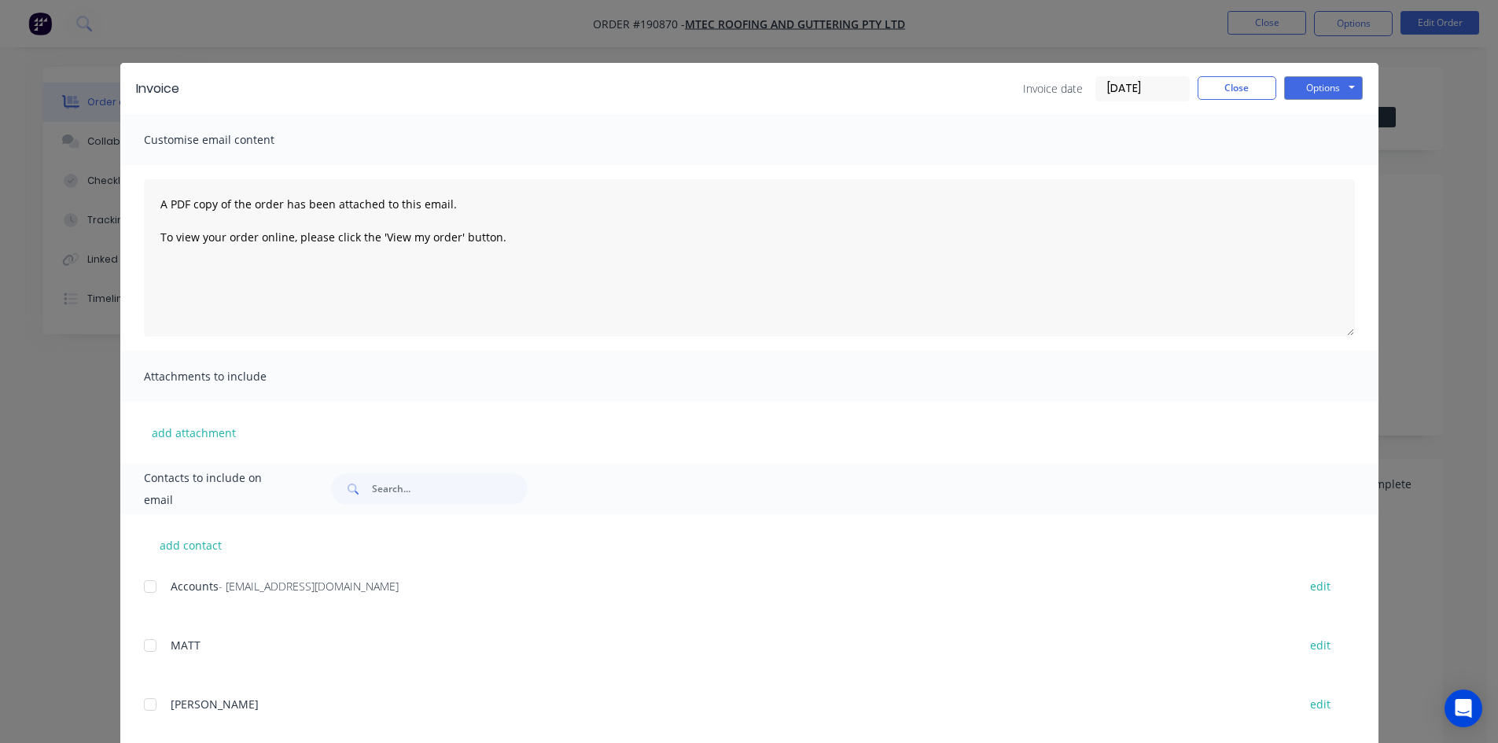
click at [139, 583] on div at bounding box center [149, 586] width 31 height 31
click at [1329, 90] on button "Options" at bounding box center [1323, 88] width 79 height 24
click at [1318, 160] on button "Email" at bounding box center [1334, 168] width 101 height 26
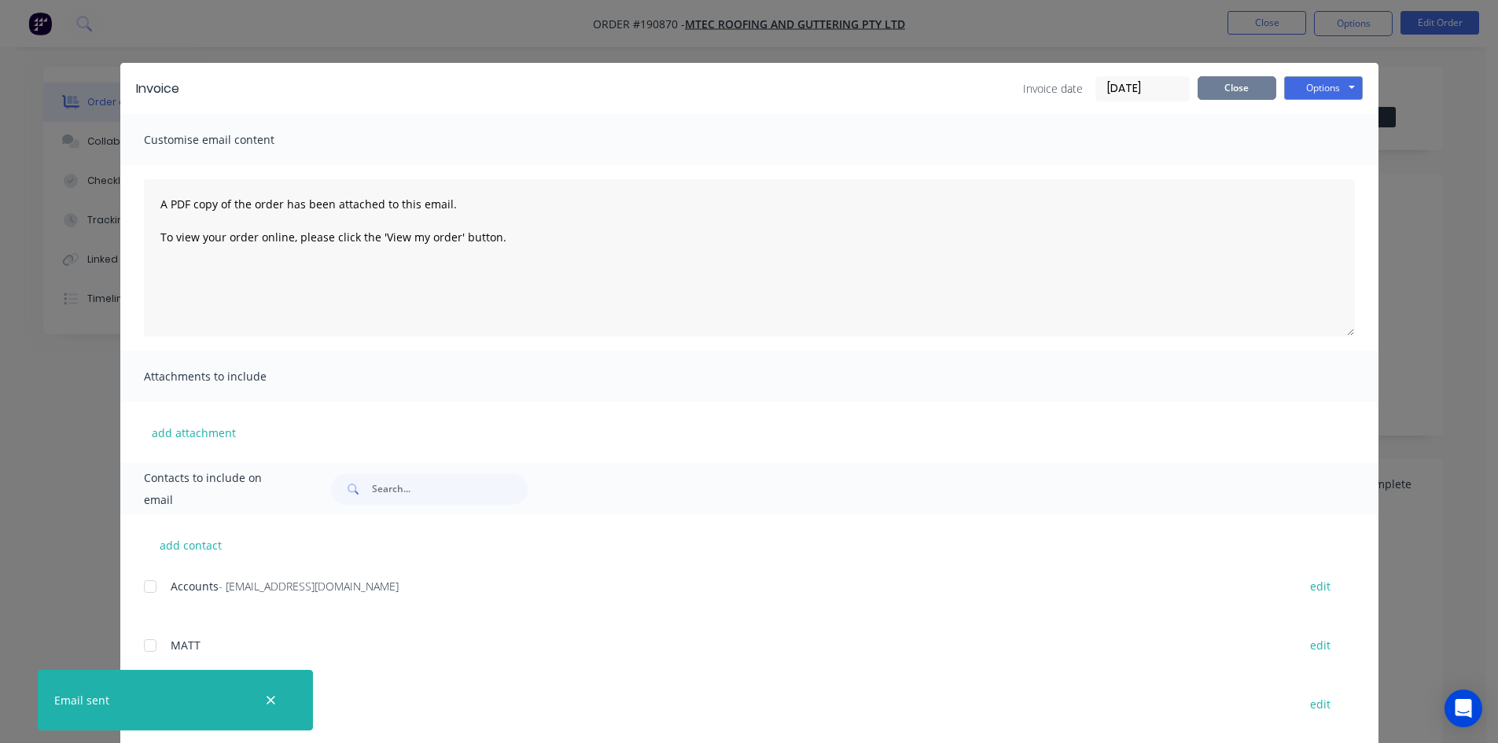
click at [1229, 81] on button "Close" at bounding box center [1236, 88] width 79 height 24
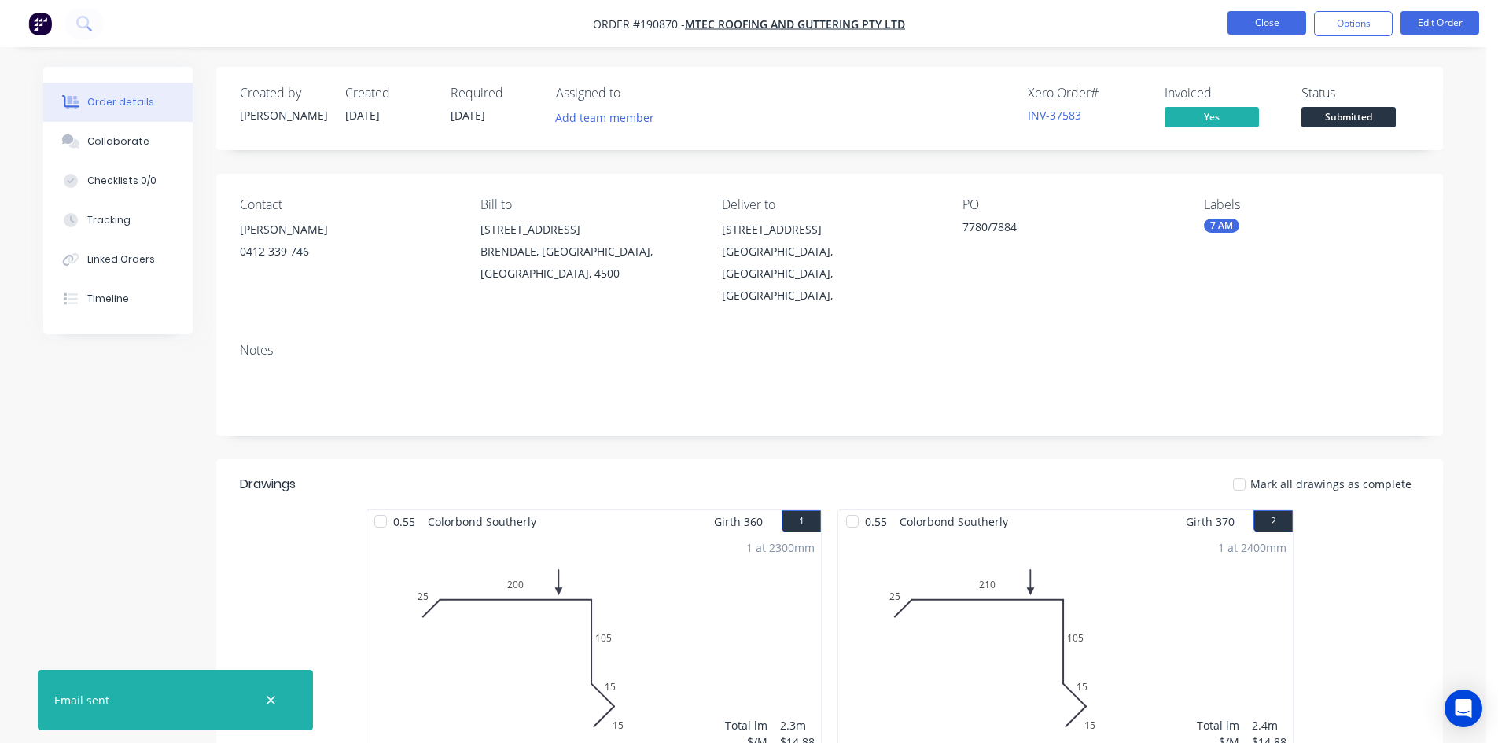
click at [1264, 30] on button "Close" at bounding box center [1266, 23] width 79 height 24
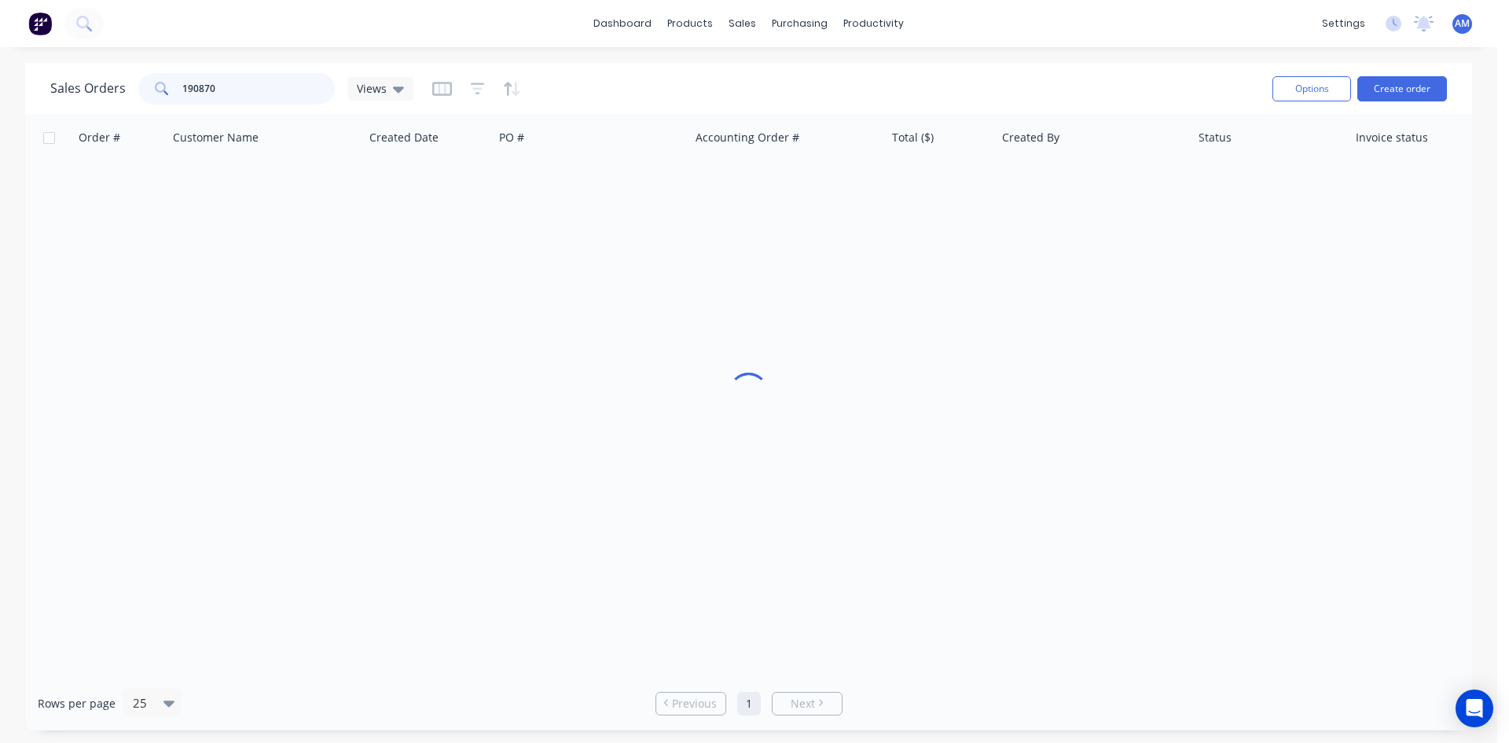
drag, startPoint x: 214, startPoint y: 90, endPoint x: 123, endPoint y: 90, distance: 90.4
click at [123, 90] on div "Sales Orders 190870 Views" at bounding box center [231, 88] width 363 height 31
type input "190883"
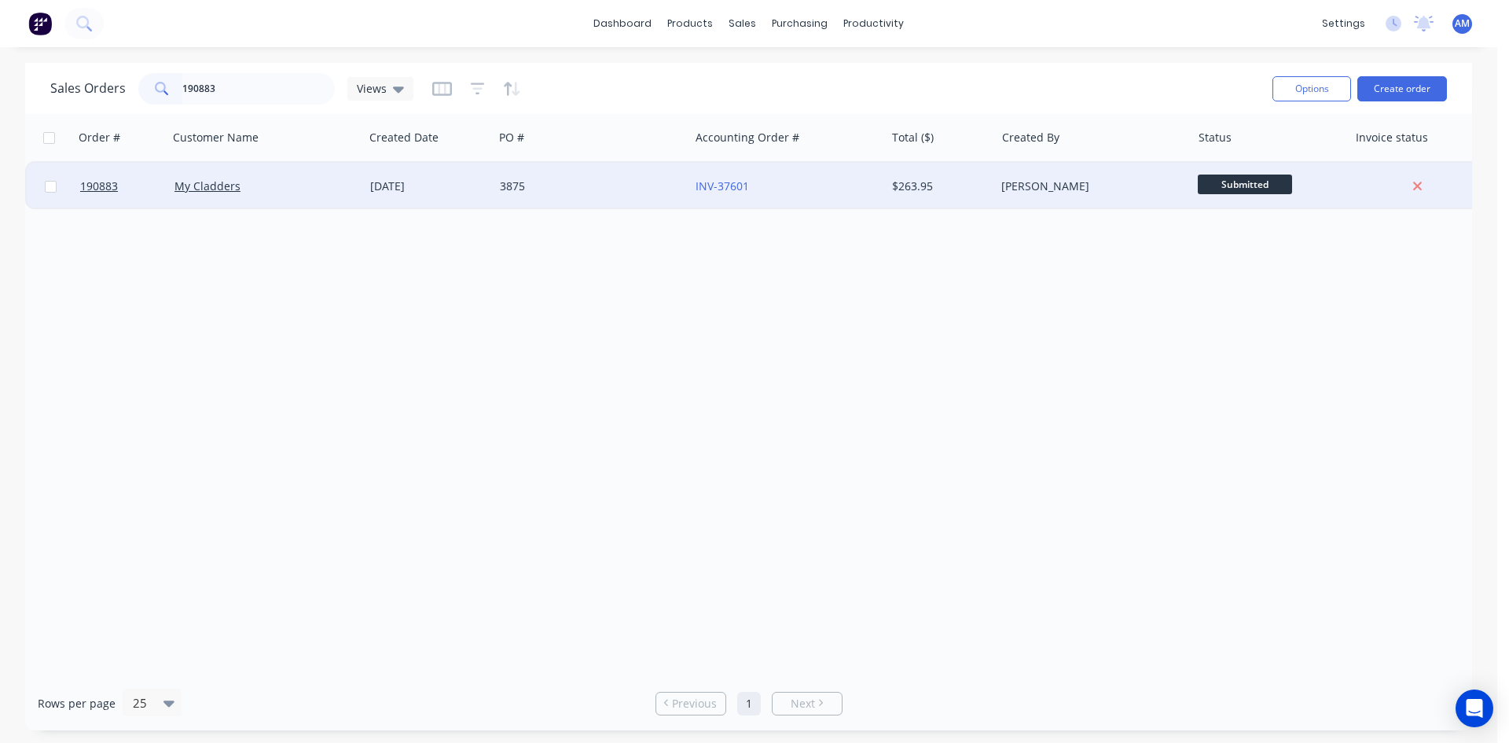
click at [608, 189] on div "3875" at bounding box center [587, 186] width 175 height 16
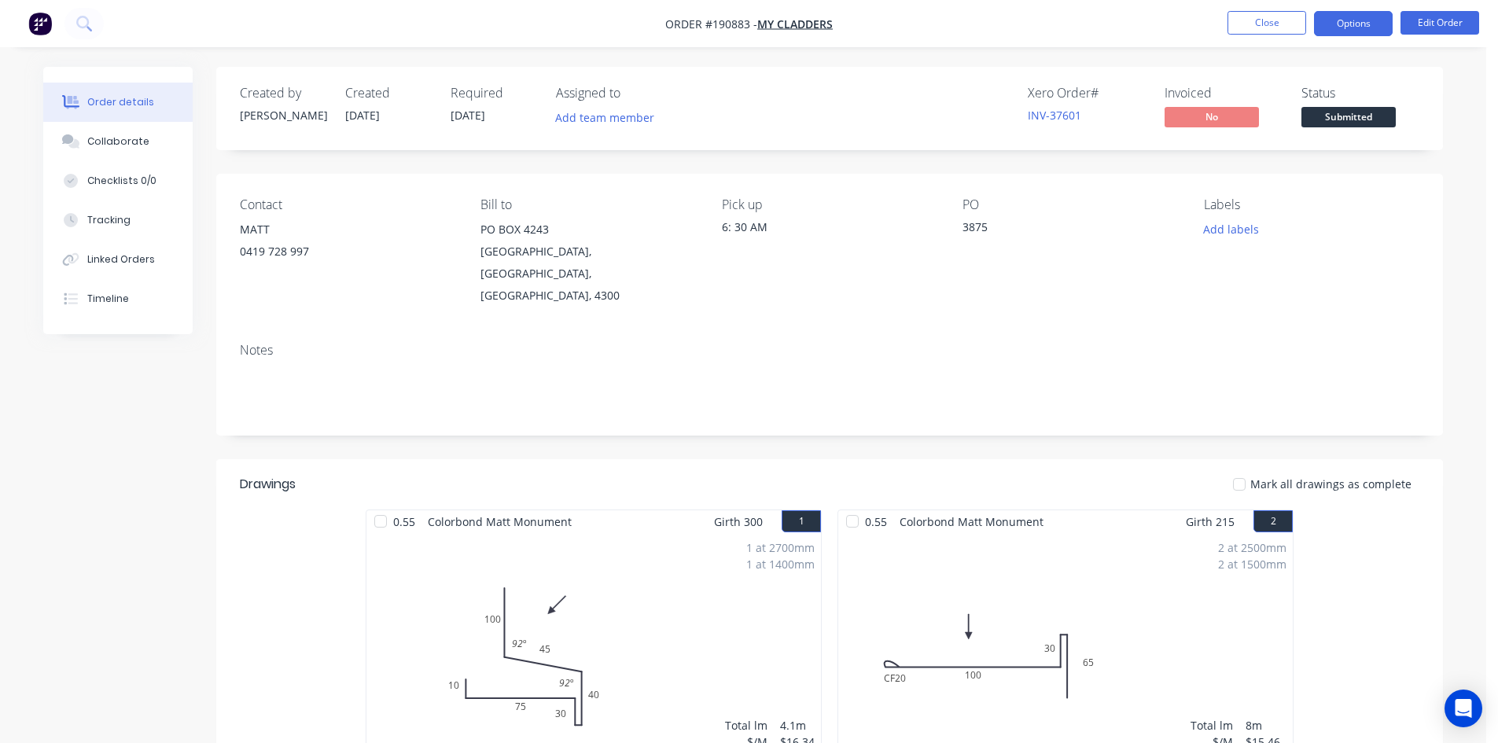
click at [1347, 18] on button "Options" at bounding box center [1353, 23] width 79 height 25
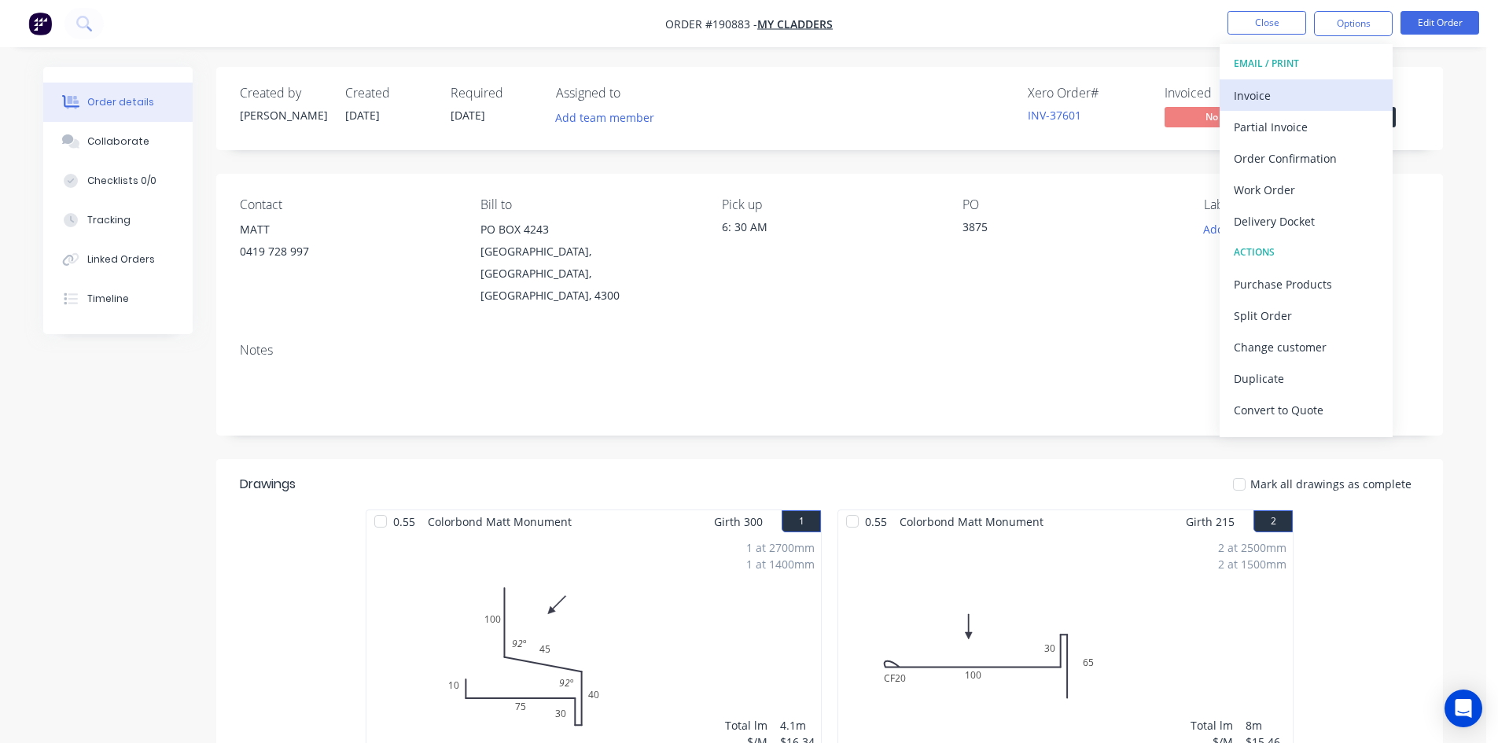
click at [1332, 86] on div "Invoice" at bounding box center [1305, 95] width 145 height 23
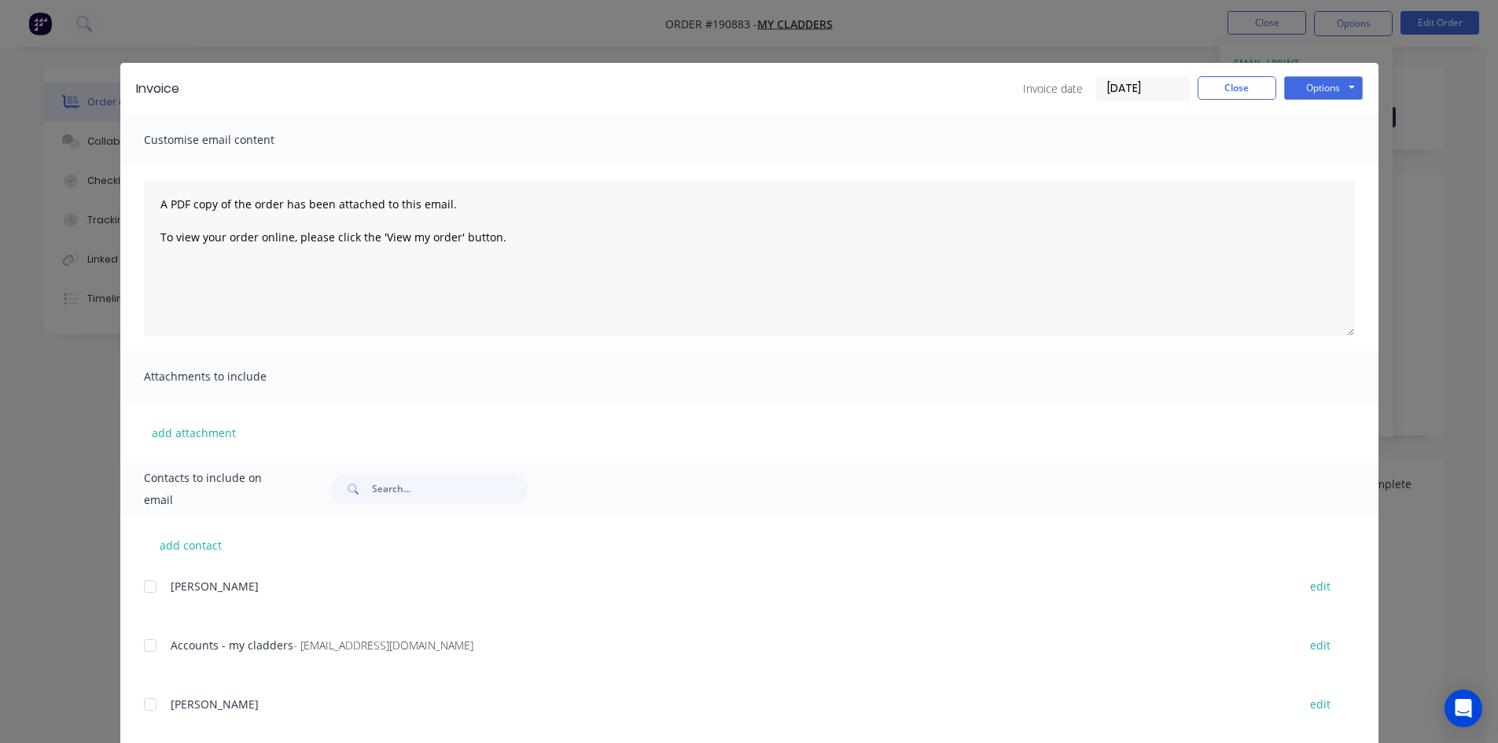
click at [149, 647] on div at bounding box center [149, 645] width 31 height 31
click at [1292, 82] on button "Options" at bounding box center [1323, 88] width 79 height 24
click at [1299, 162] on button "Email" at bounding box center [1334, 168] width 101 height 26
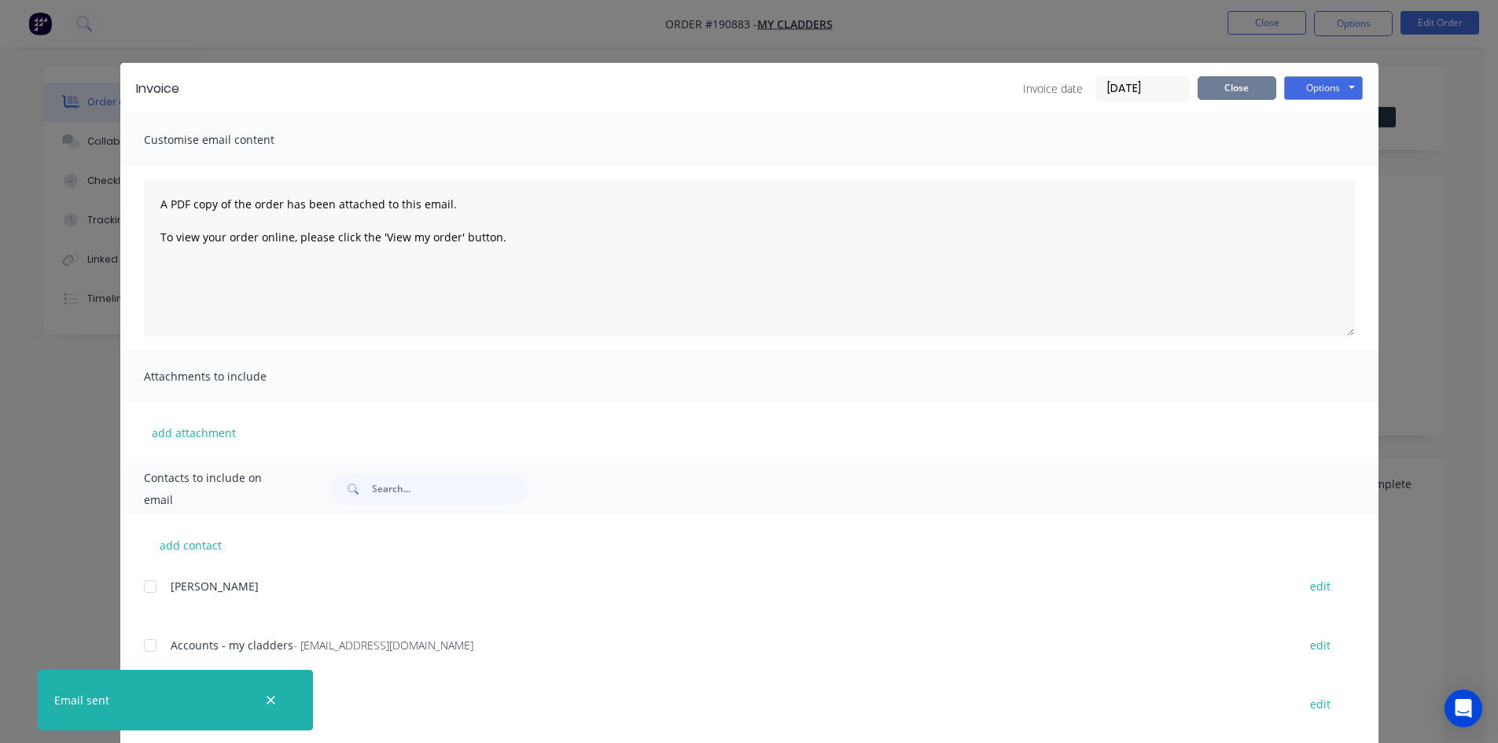
click at [1243, 79] on button "Close" at bounding box center [1236, 88] width 79 height 24
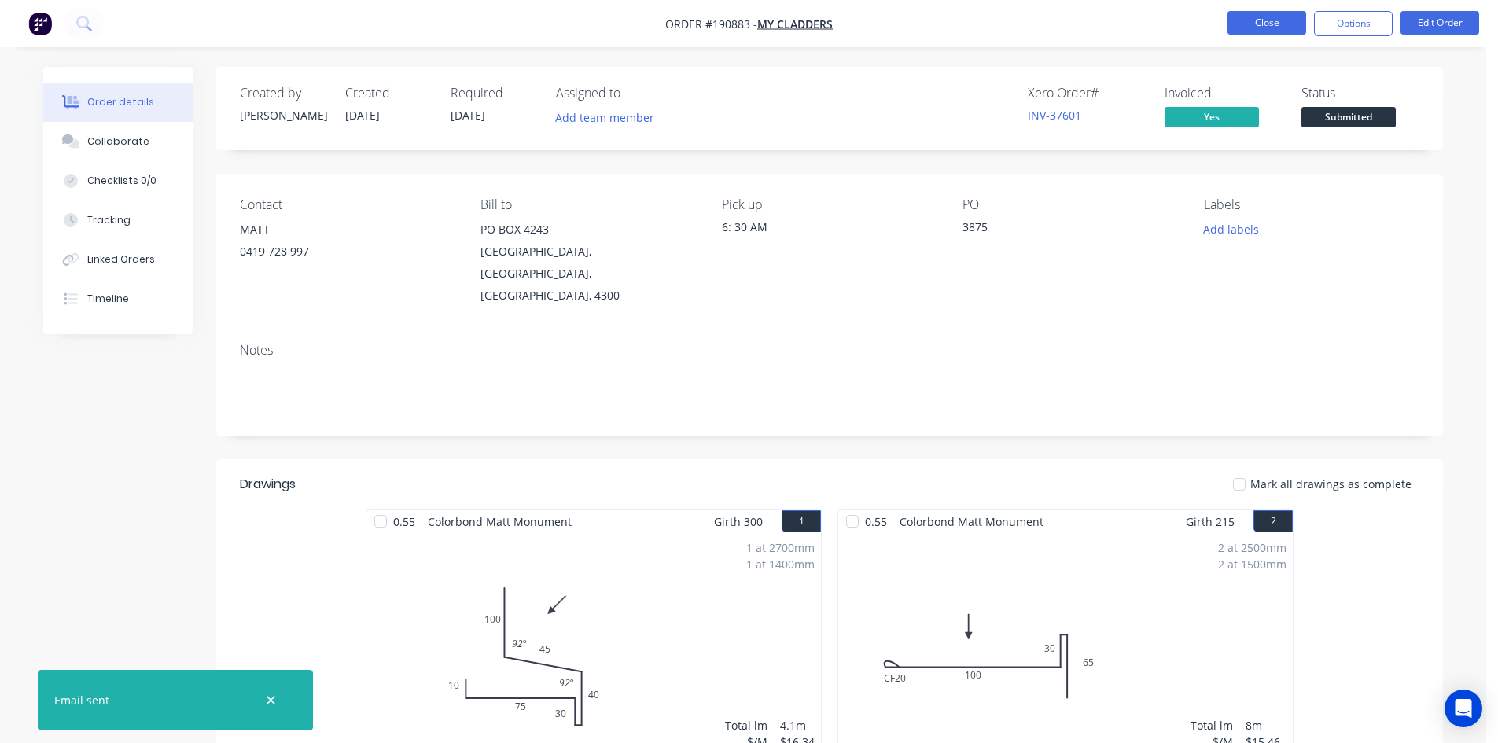
click at [1270, 25] on button "Close" at bounding box center [1266, 23] width 79 height 24
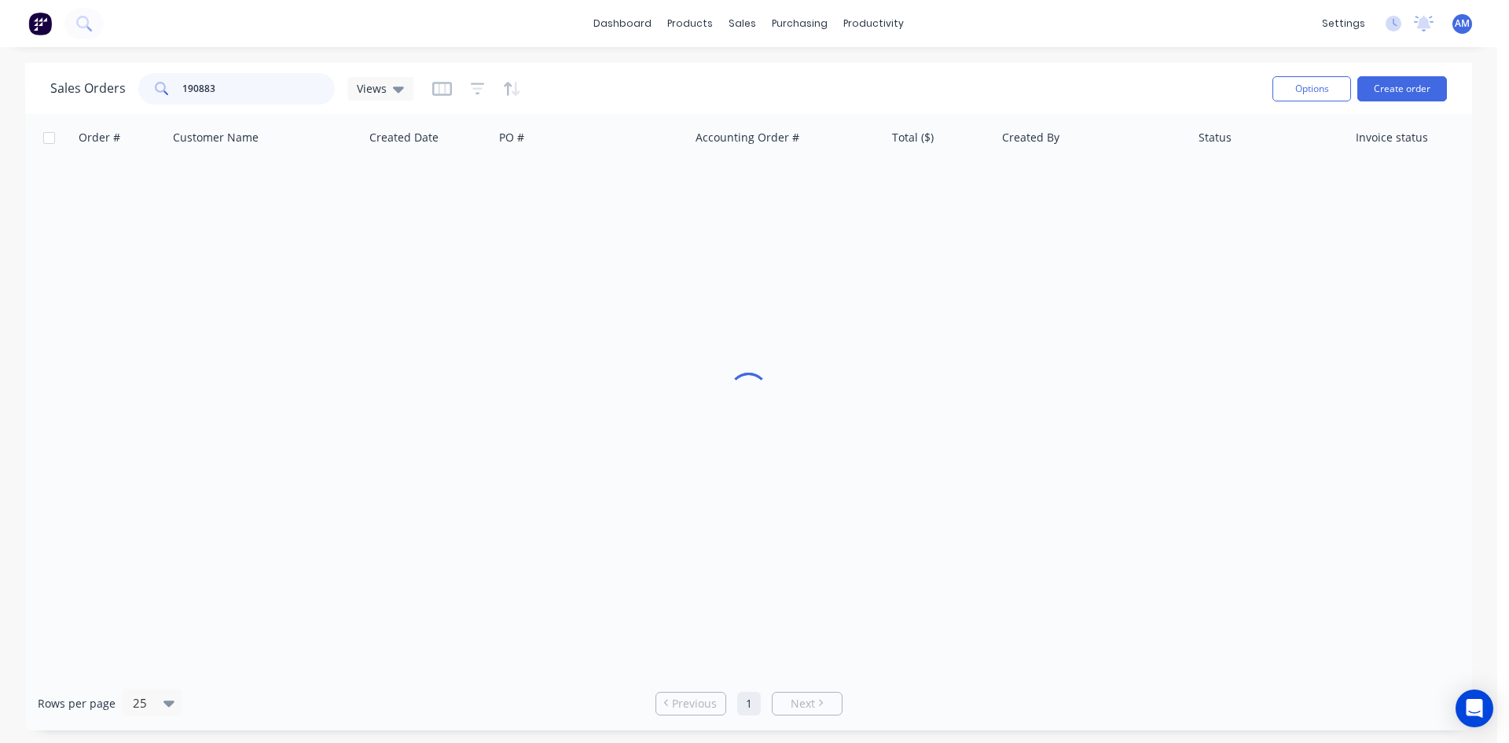
drag, startPoint x: 225, startPoint y: 87, endPoint x: 116, endPoint y: 83, distance: 109.3
click at [116, 84] on div "Sales Orders 190883 Views" at bounding box center [231, 88] width 363 height 31
type input "190797"
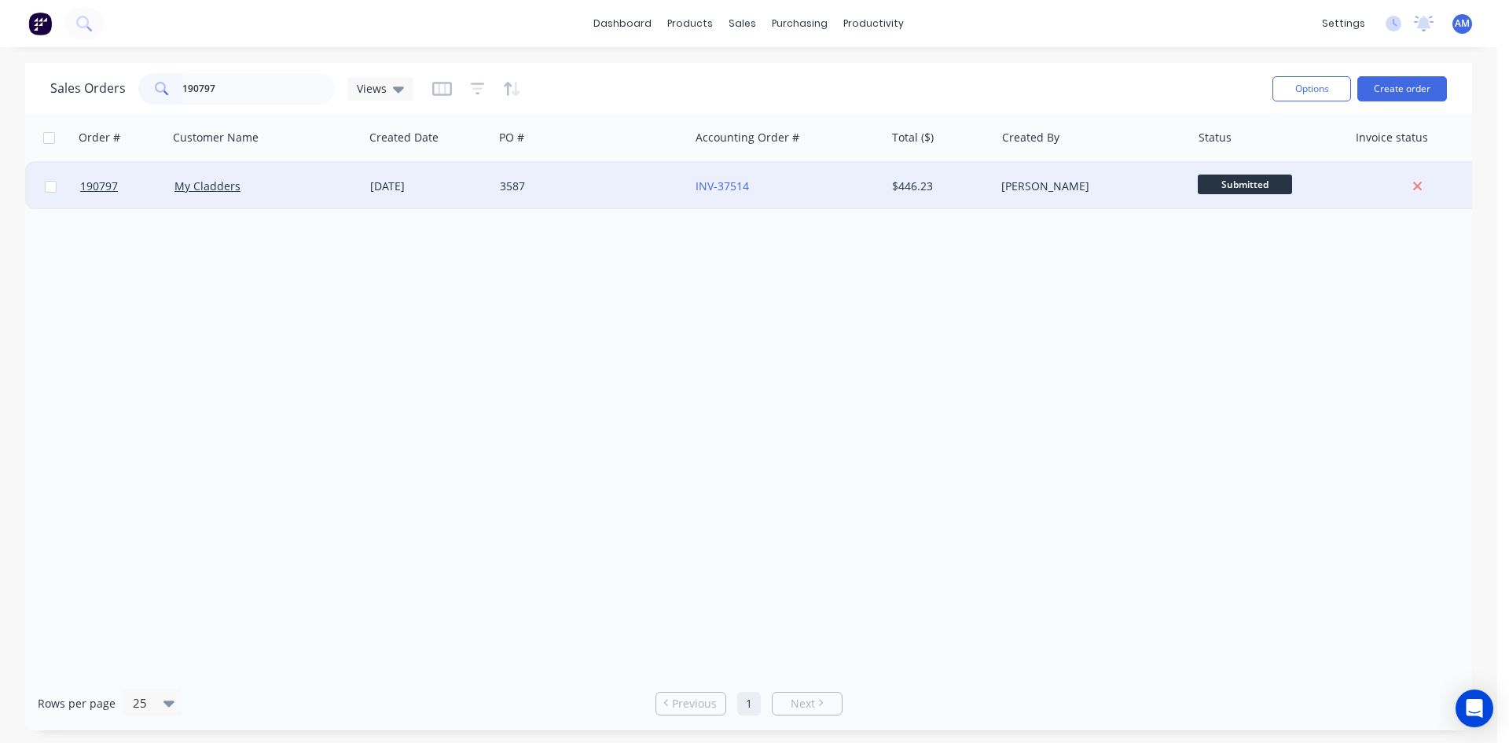
click at [634, 203] on div "3587" at bounding box center [592, 186] width 196 height 47
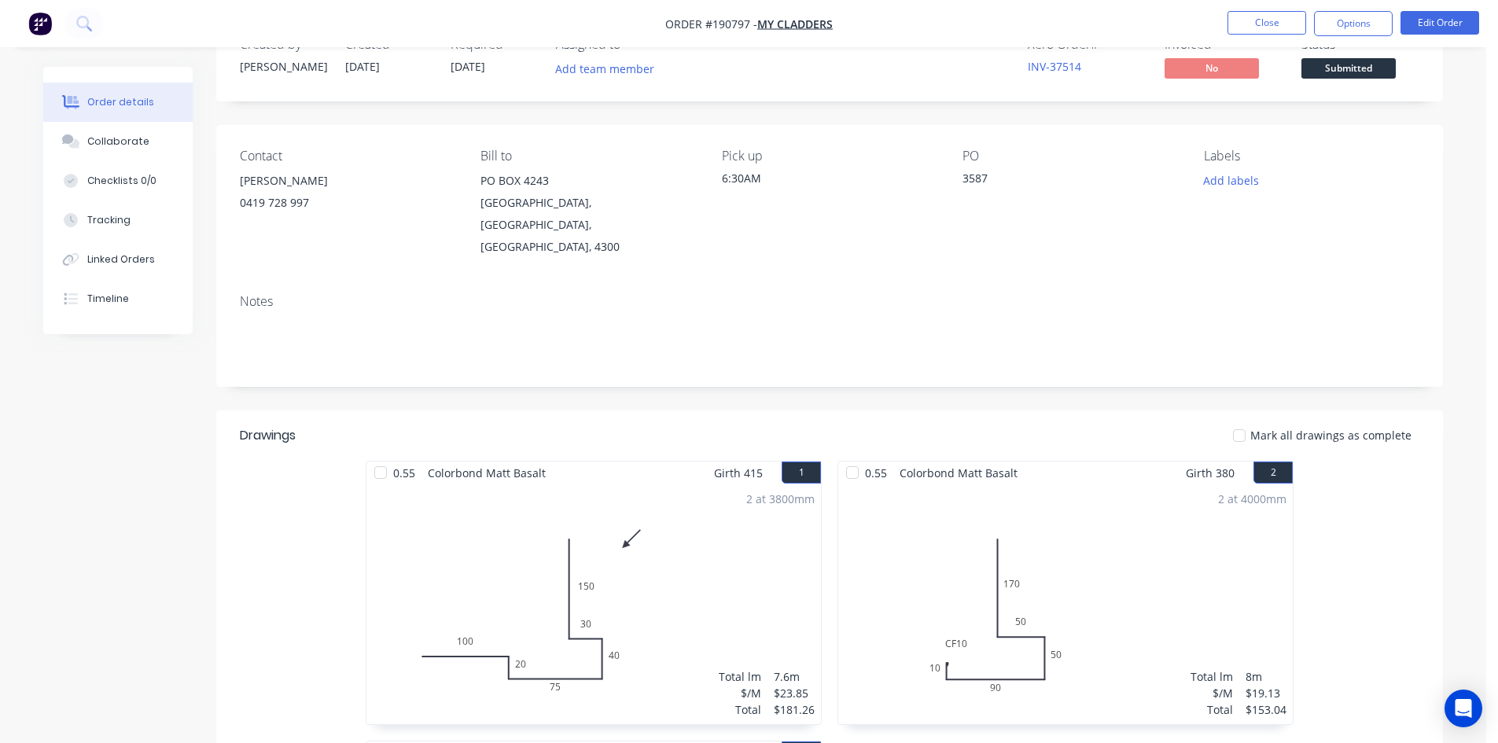
scroll to position [34, 0]
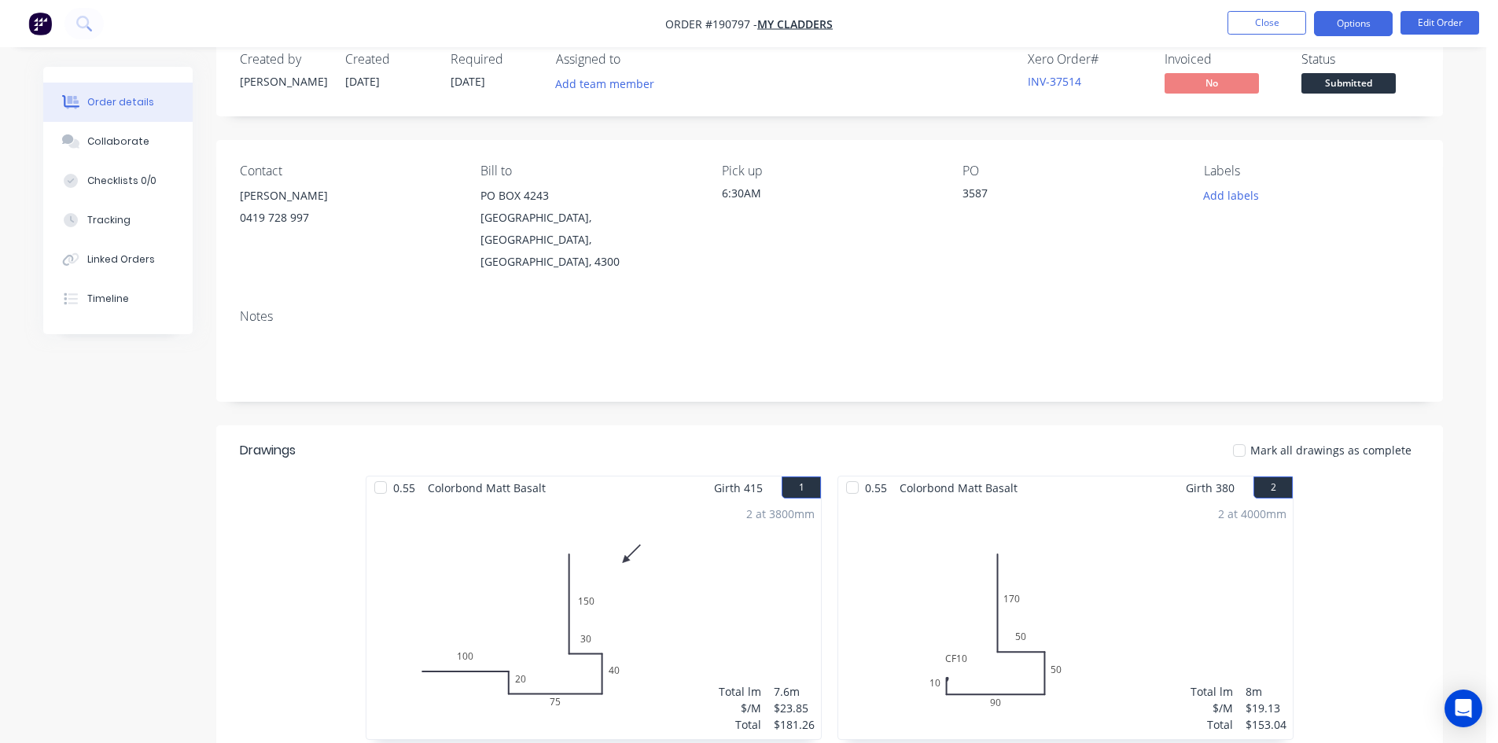
click at [1348, 23] on button "Options" at bounding box center [1353, 23] width 79 height 25
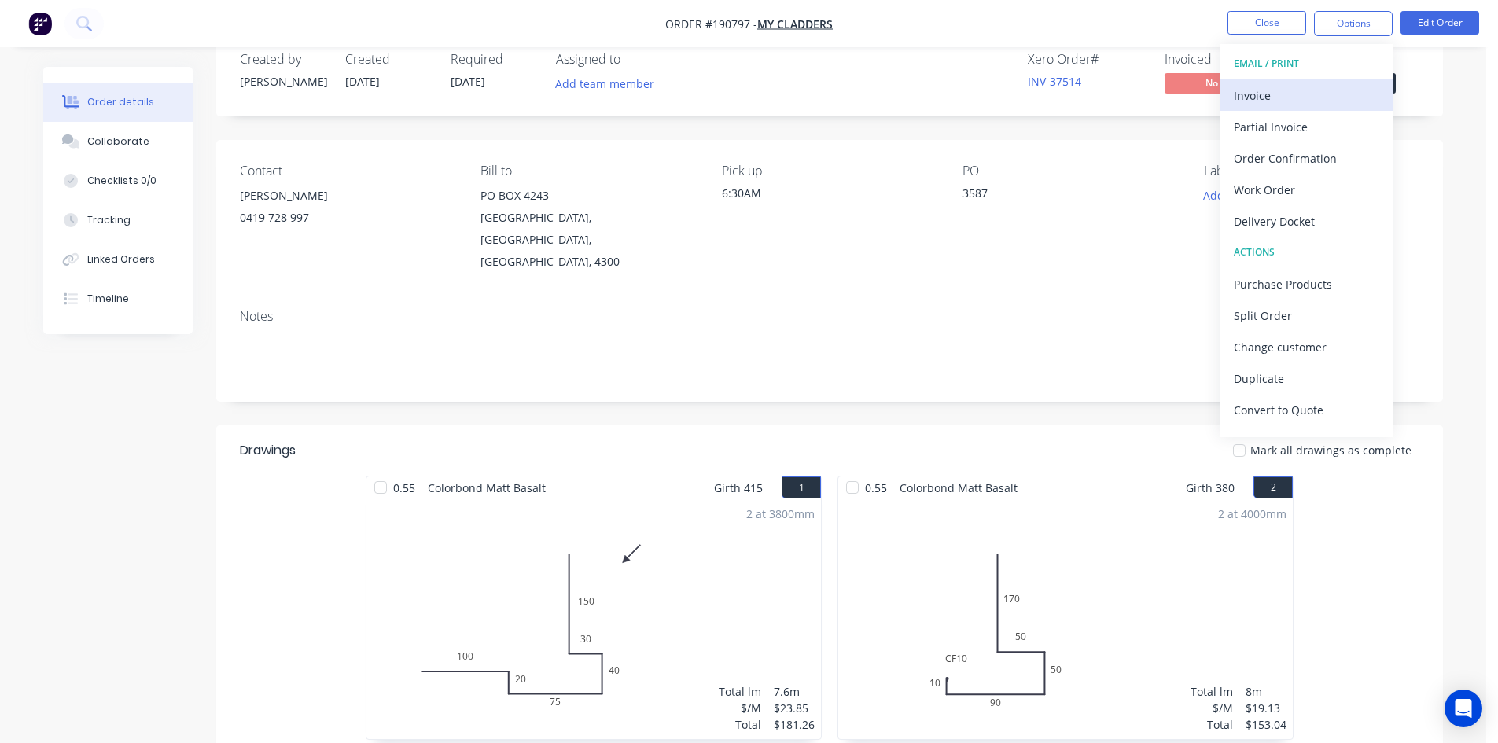
click at [1268, 94] on div "Invoice" at bounding box center [1305, 95] width 145 height 23
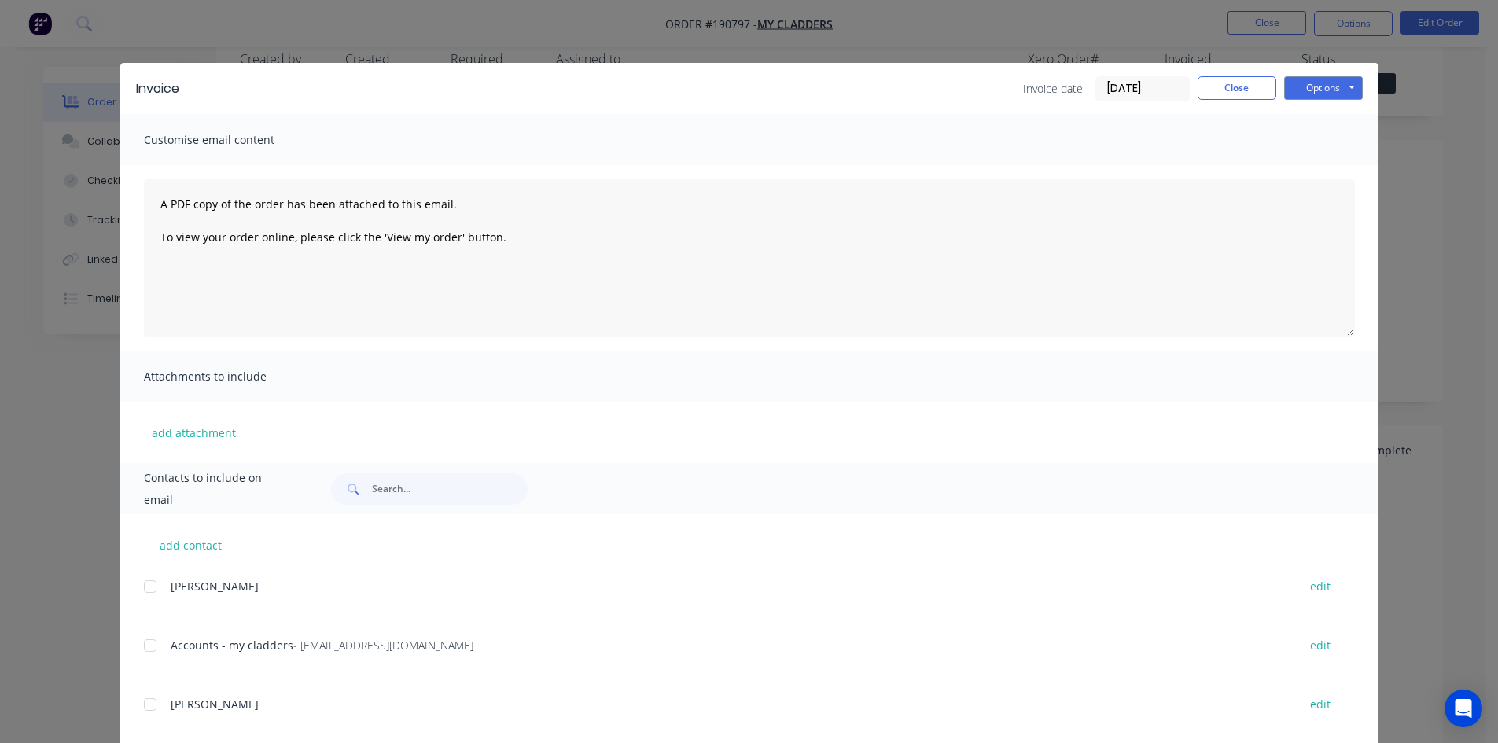
click at [137, 645] on div "add contact JOSH ASHKAR edit Accounts - my cladders - accounts@mycladders.com.a…" at bounding box center [749, 730] width 1258 height 433
click at [141, 644] on div at bounding box center [149, 645] width 31 height 31
click at [1322, 95] on button "Options" at bounding box center [1323, 88] width 79 height 24
click at [1326, 164] on button "Email" at bounding box center [1334, 168] width 101 height 26
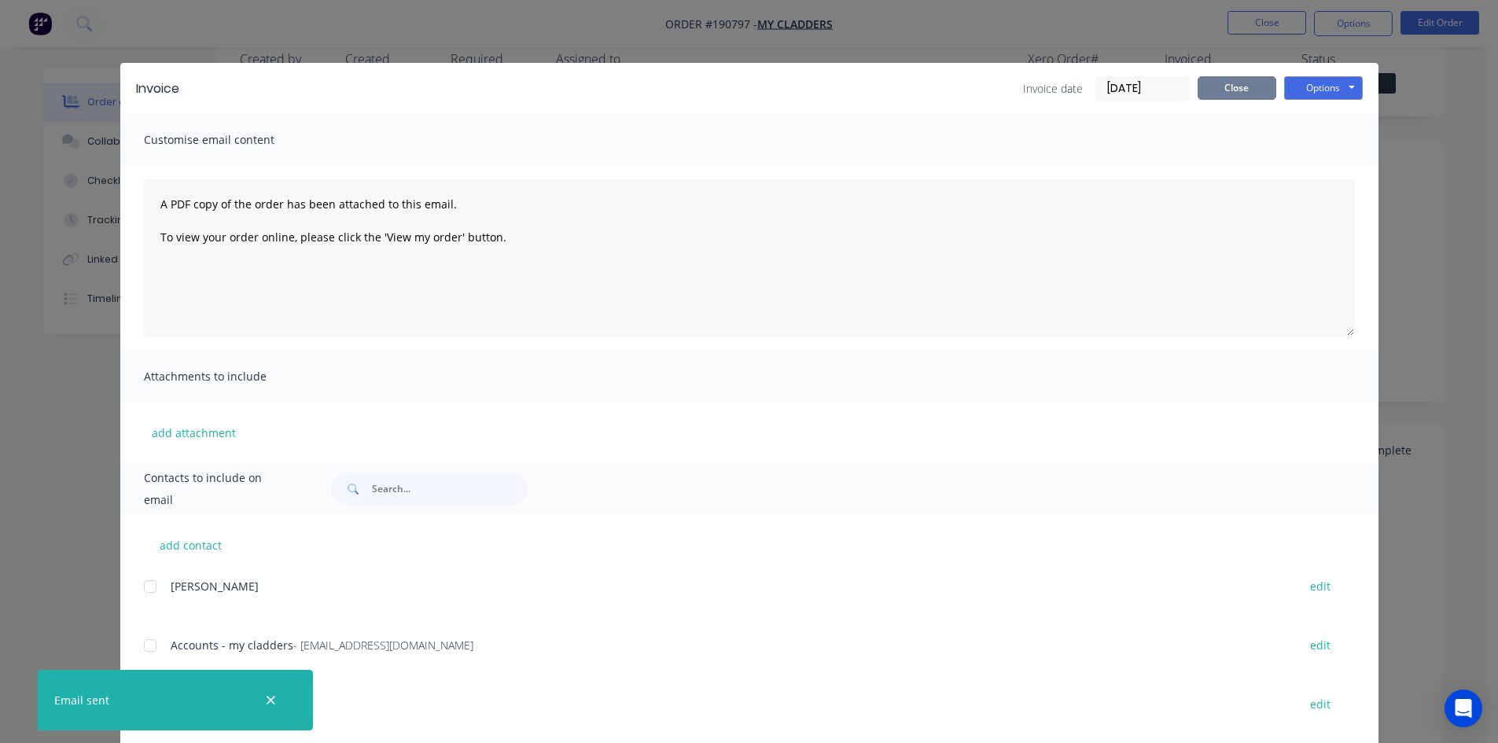
click at [1217, 95] on button "Close" at bounding box center [1236, 88] width 79 height 24
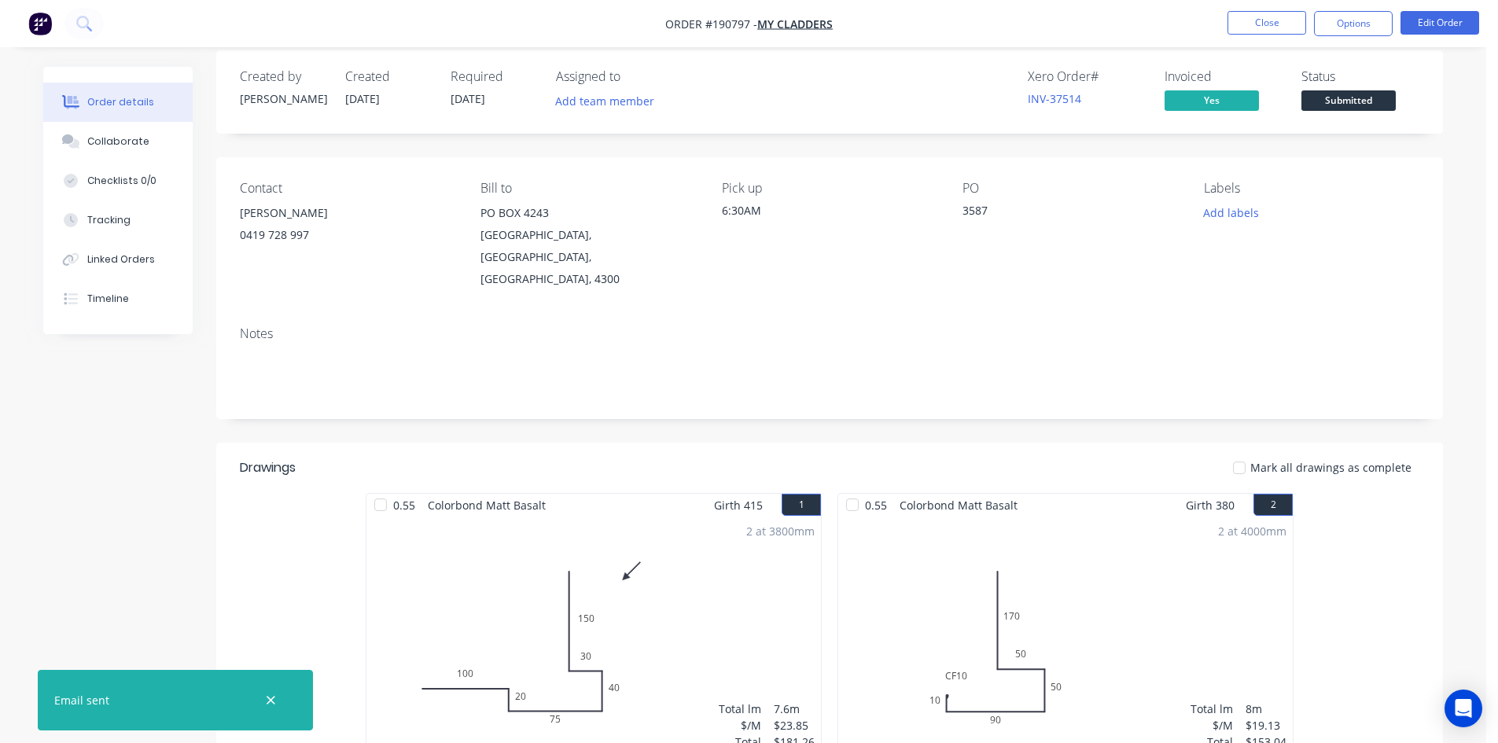
scroll to position [0, 0]
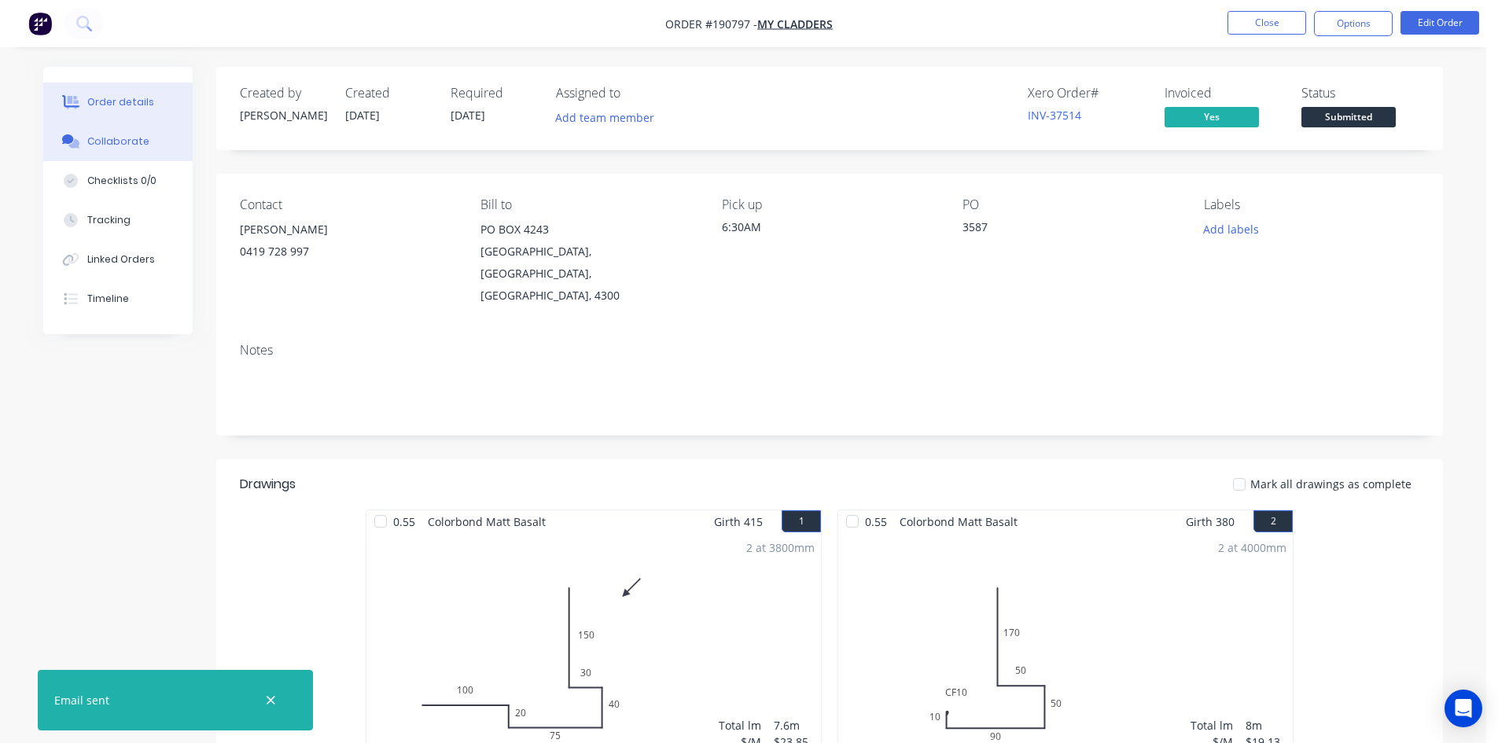
click at [135, 141] on div "Collaborate" at bounding box center [118, 141] width 62 height 14
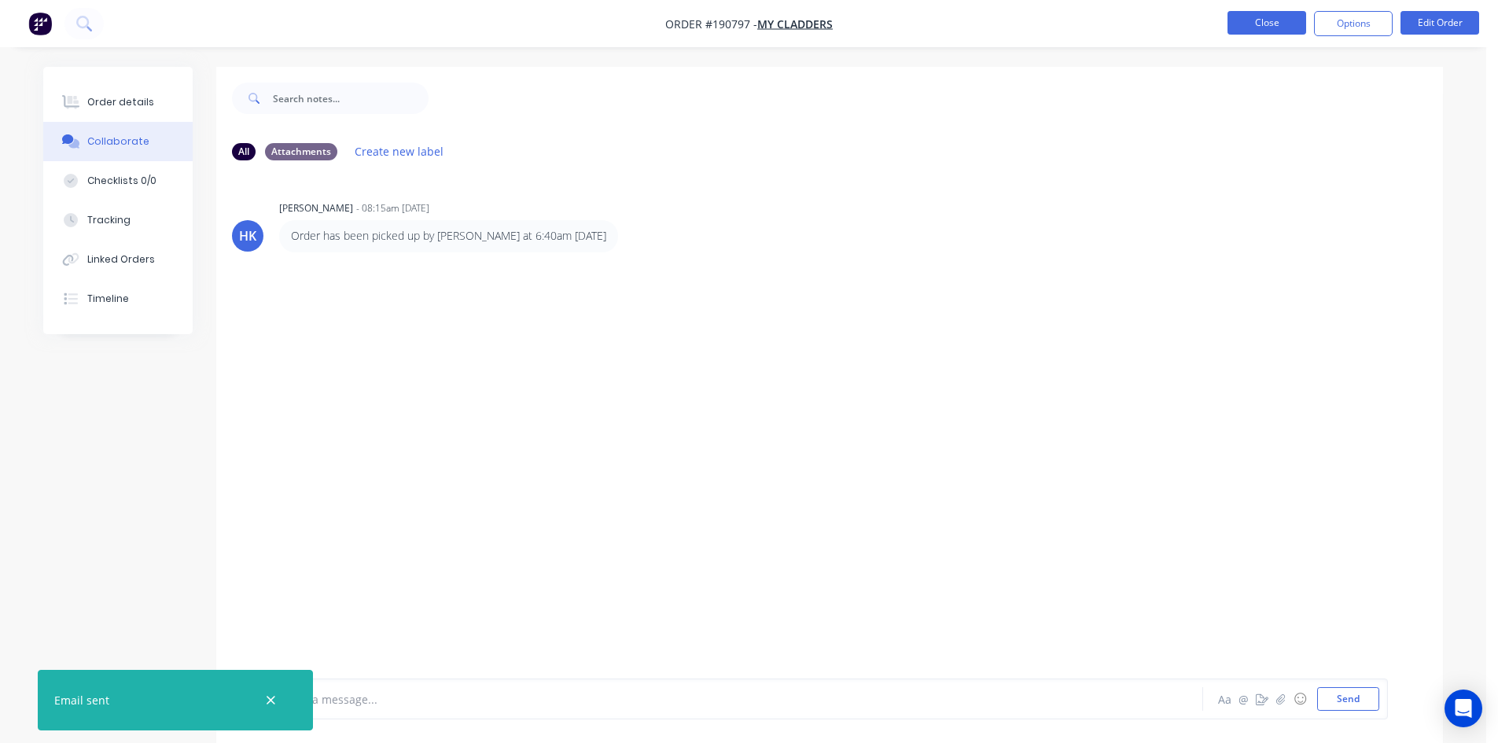
click at [1254, 27] on button "Close" at bounding box center [1266, 23] width 79 height 24
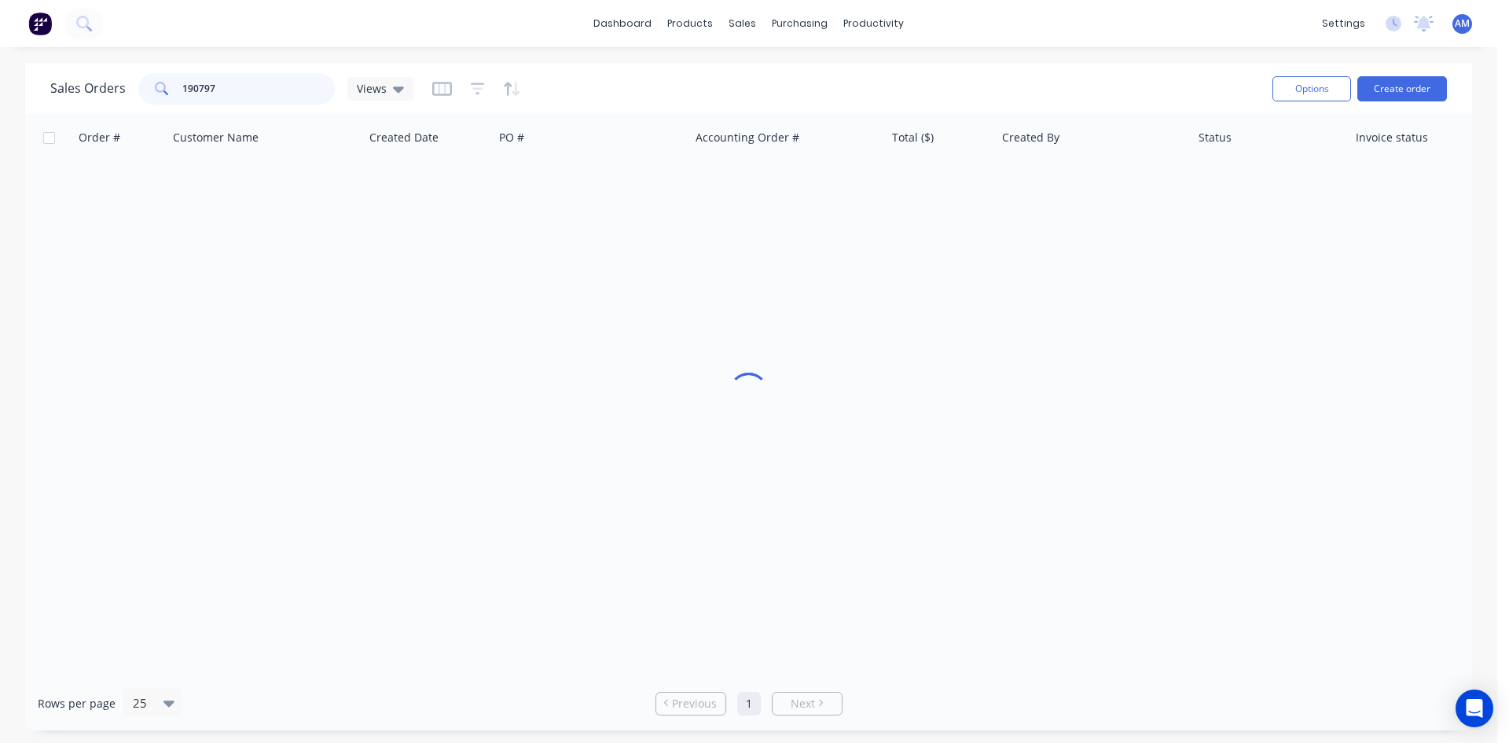
drag, startPoint x: 303, startPoint y: 97, endPoint x: 137, endPoint y: 92, distance: 166.8
click at [138, 92] on div "190797" at bounding box center [236, 88] width 197 height 31
type input "190762"
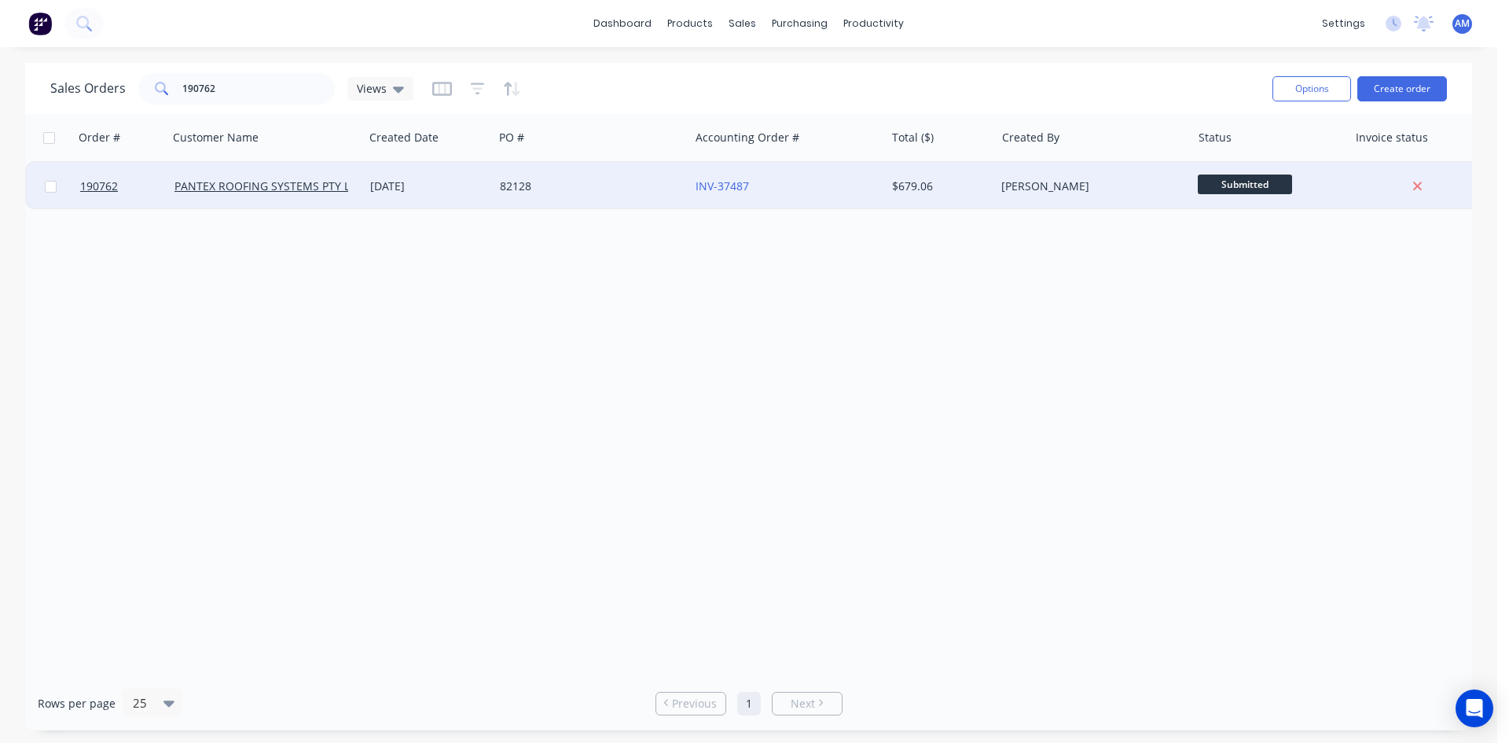
click at [569, 191] on div "82128" at bounding box center [587, 186] width 175 height 16
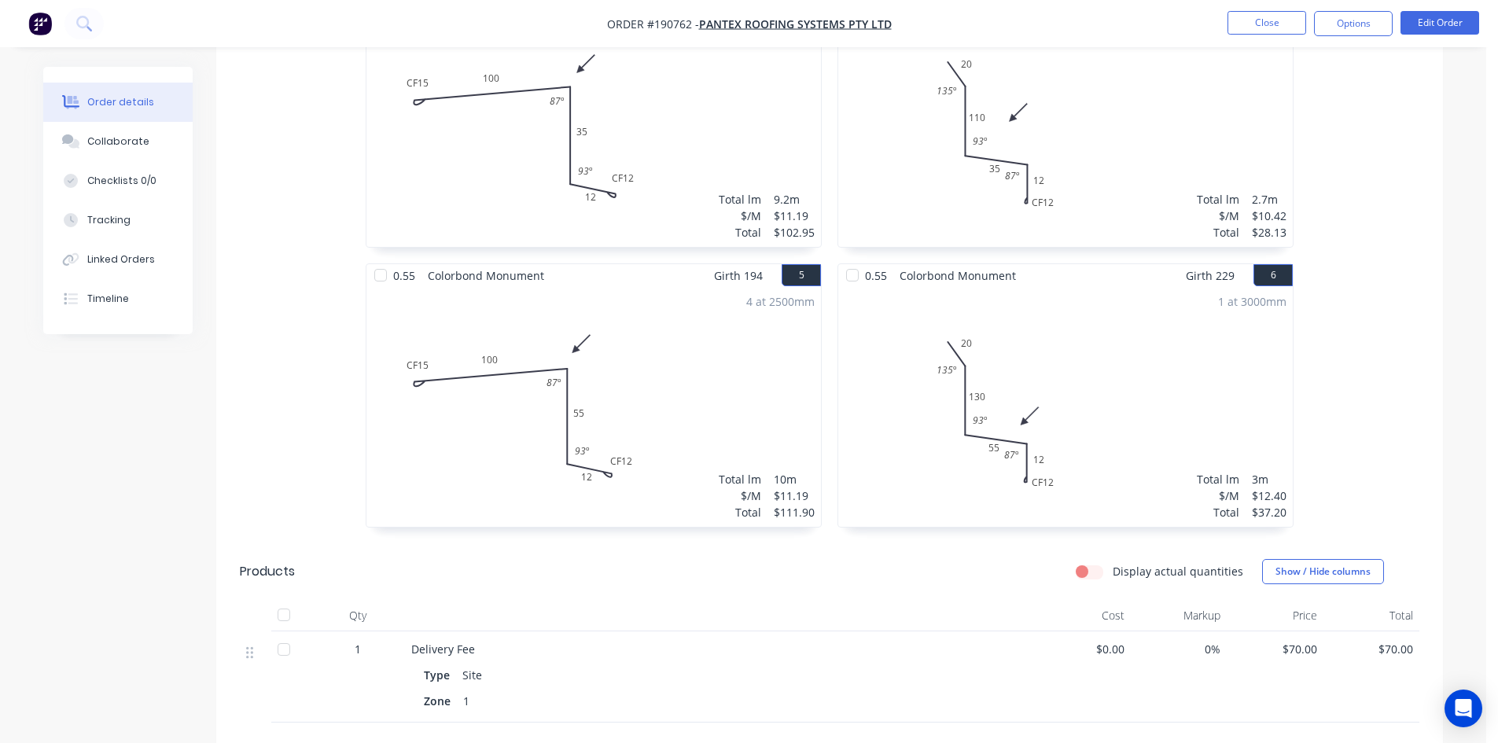
scroll to position [865, 0]
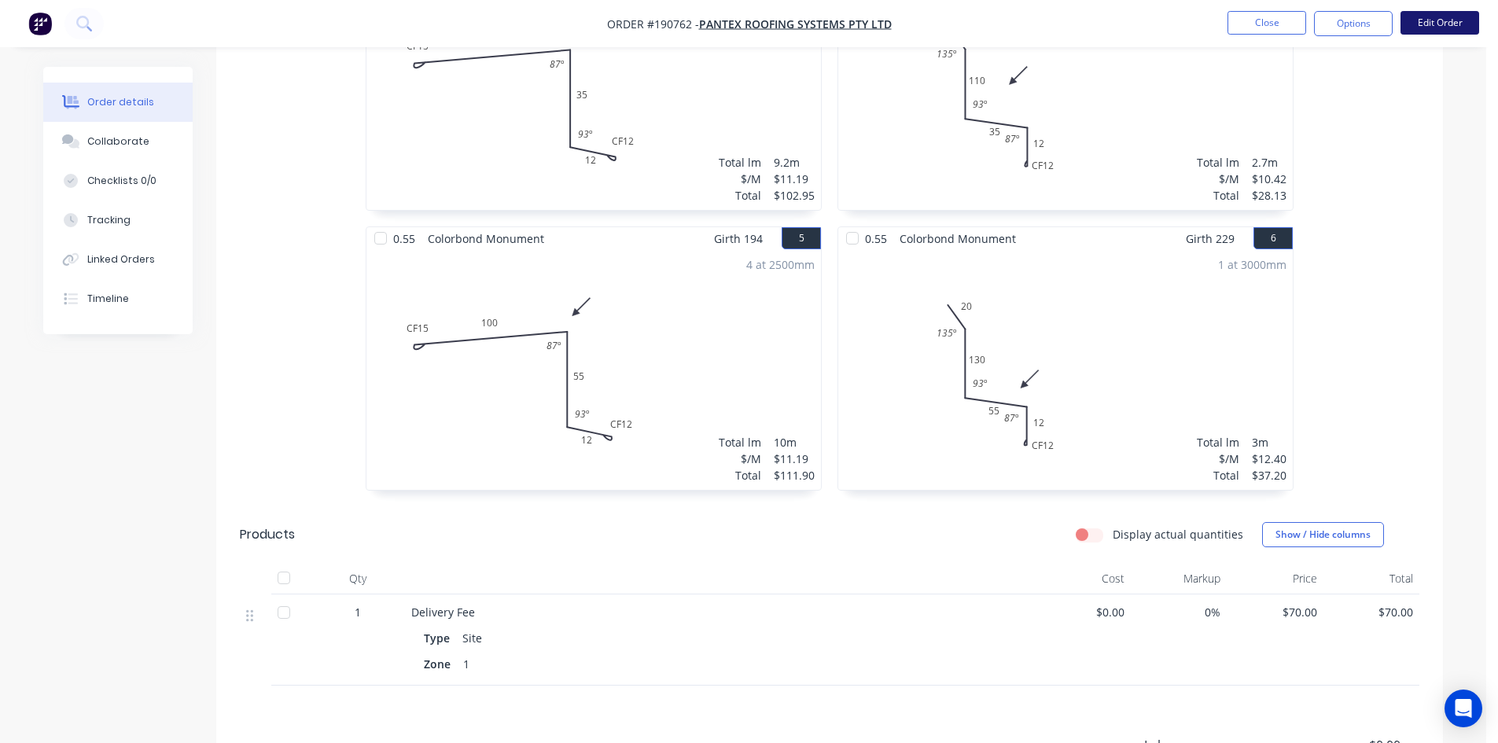
click at [1427, 22] on button "Edit Order" at bounding box center [1439, 23] width 79 height 24
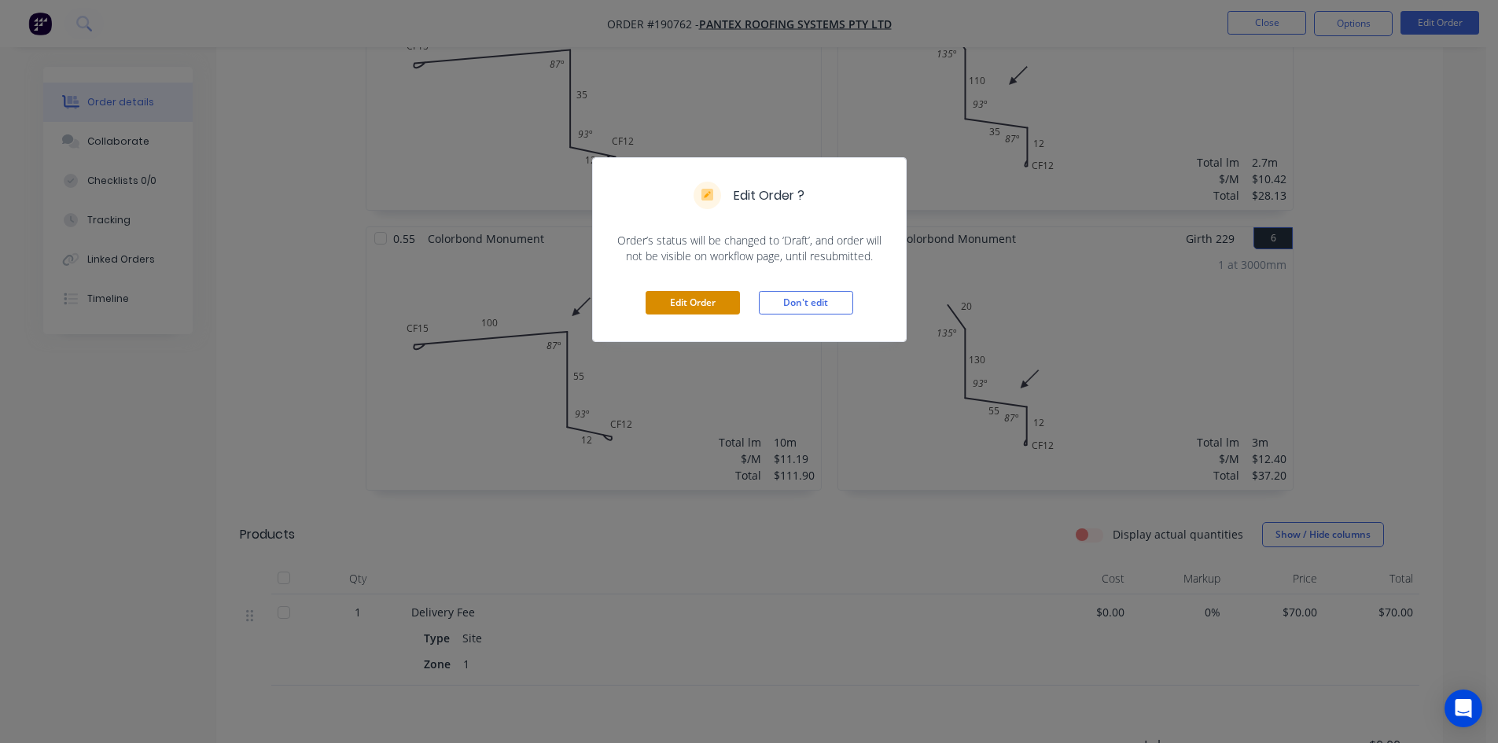
click at [695, 302] on button "Edit Order" at bounding box center [692, 303] width 94 height 24
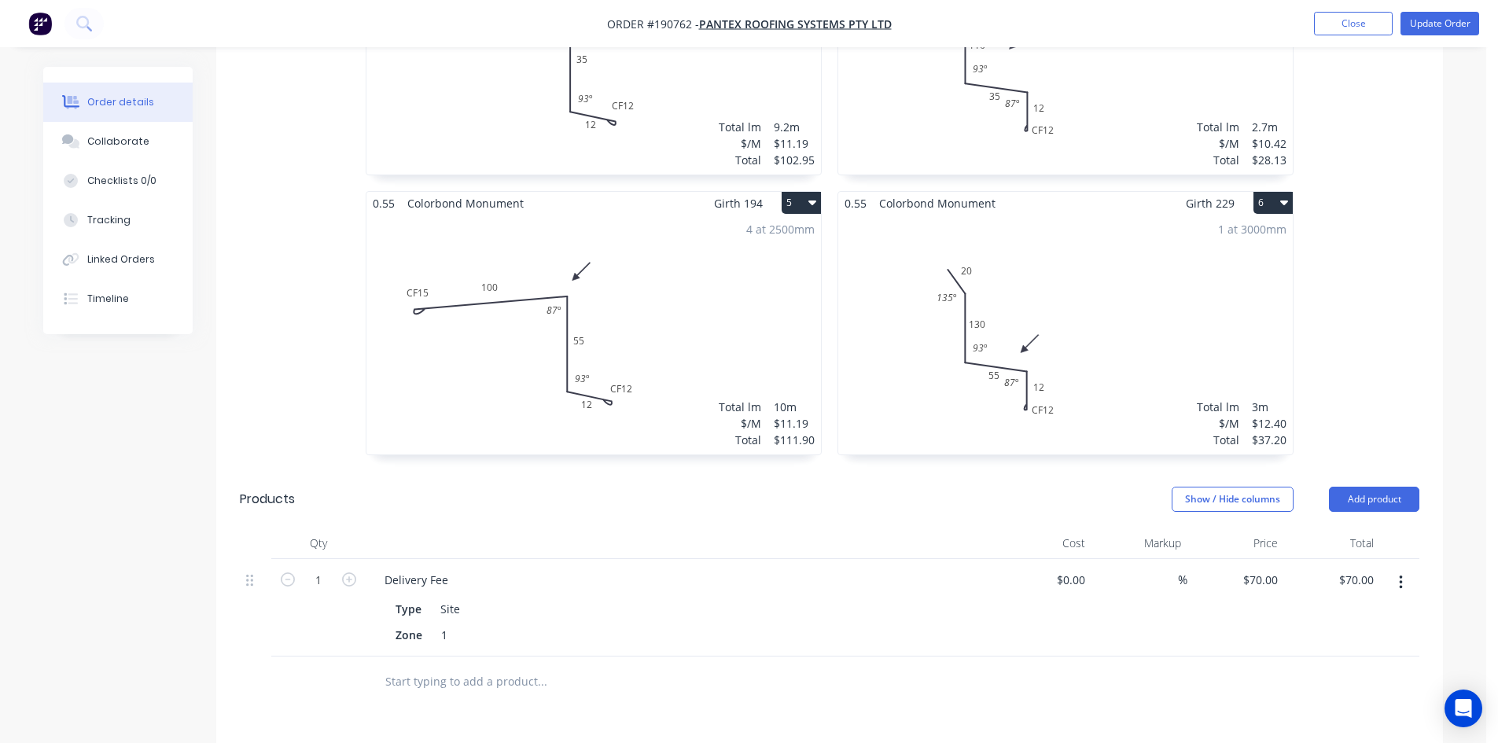
scroll to position [1101, 0]
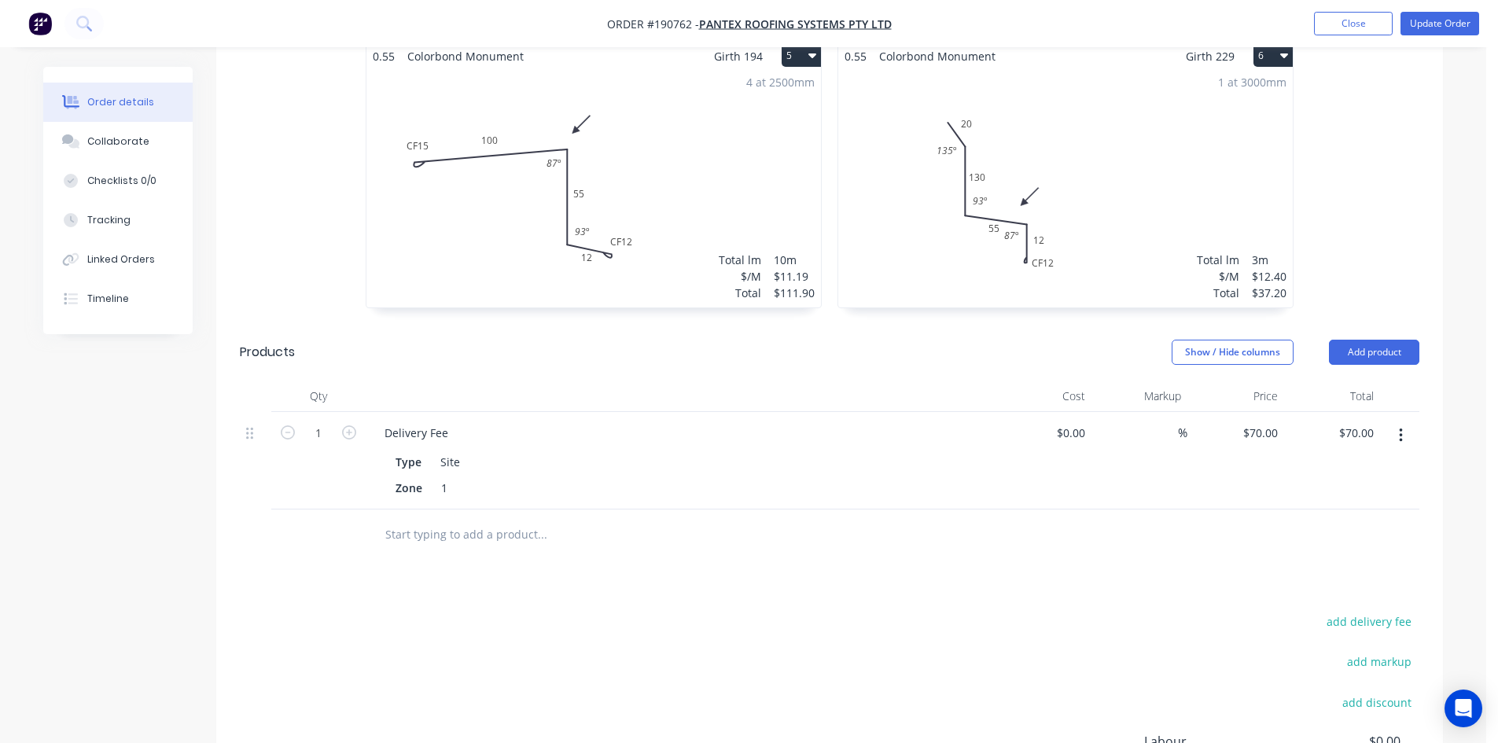
click at [1402, 421] on button "button" at bounding box center [1400, 435] width 37 height 28
click at [1364, 465] on div "Edit" at bounding box center [1344, 476] width 121 height 23
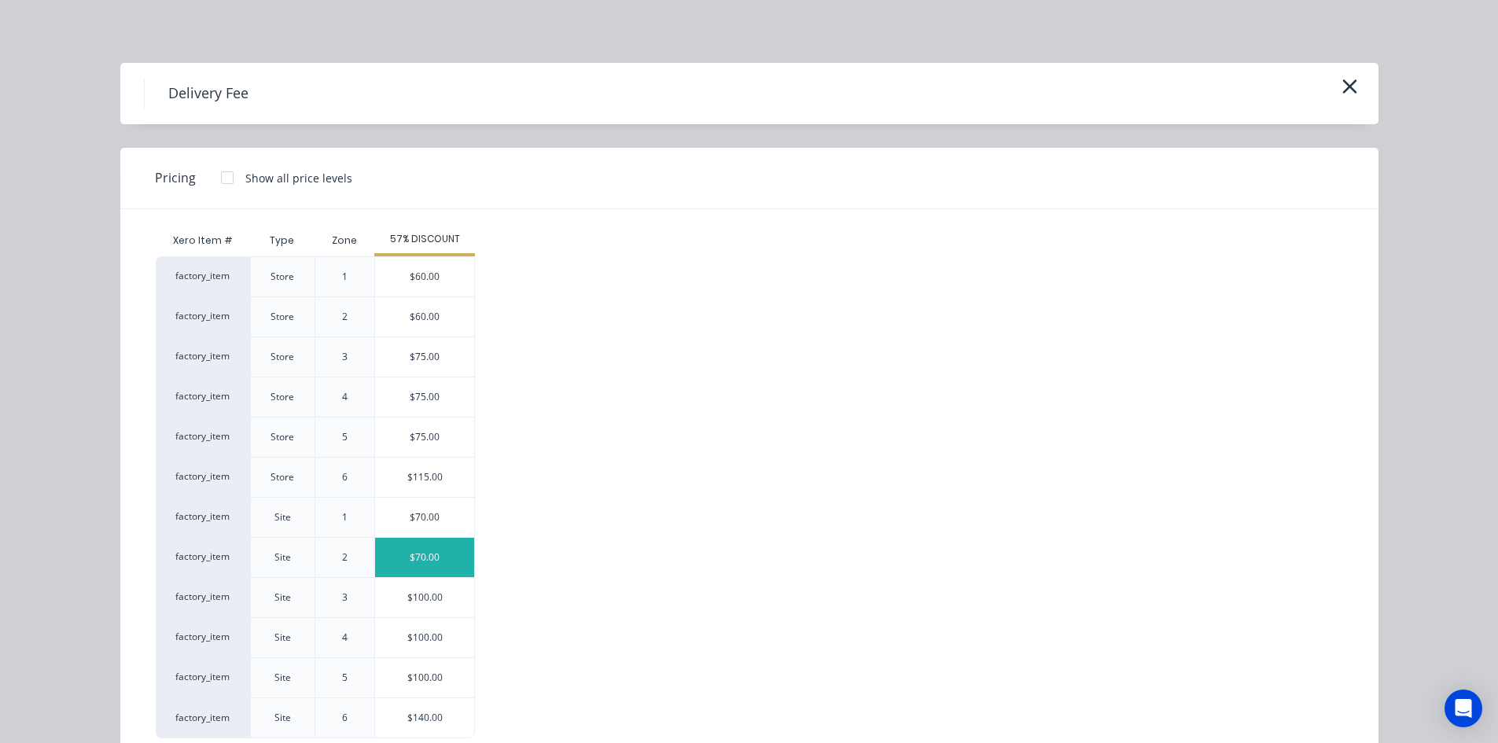
click at [431, 562] on div "$70.00" at bounding box center [424, 557] width 99 height 39
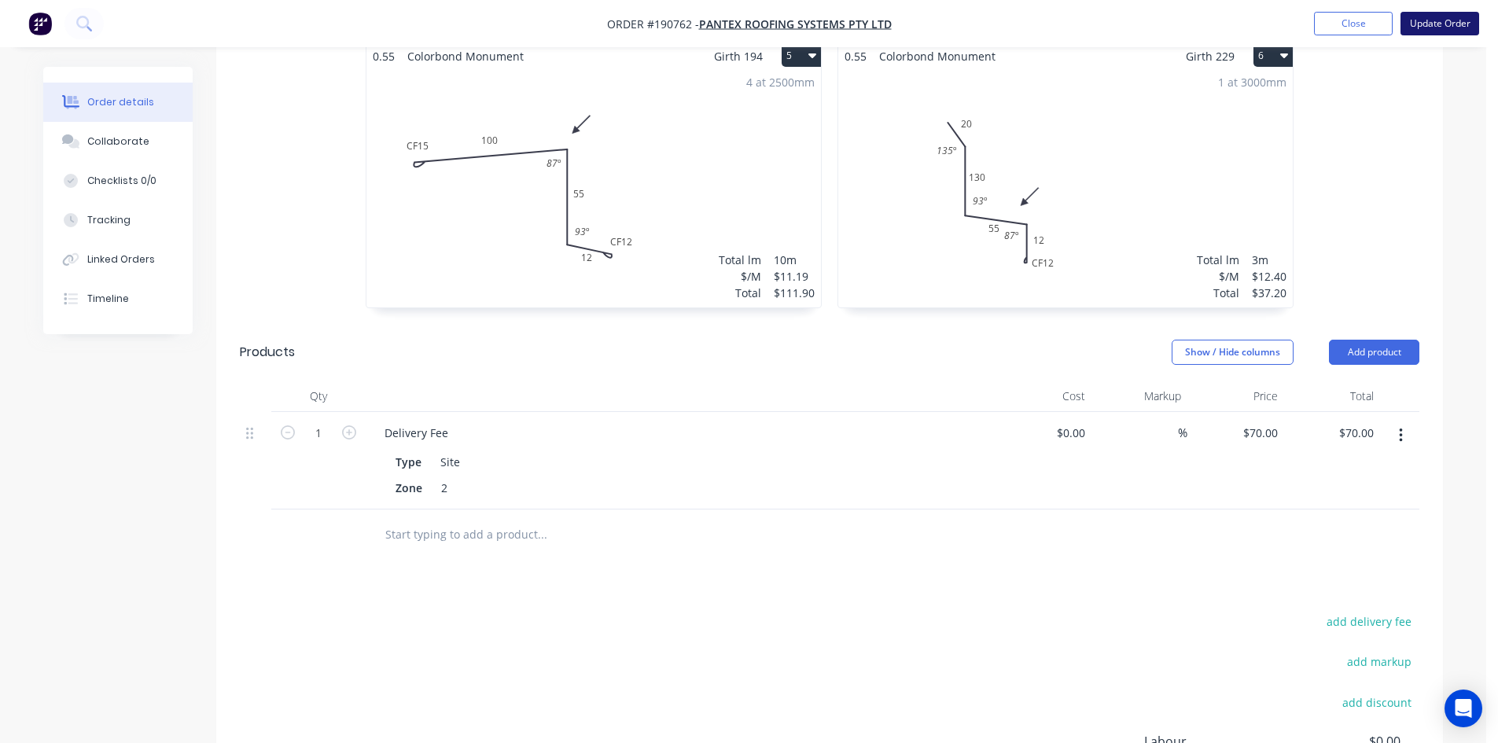
click at [1429, 29] on button "Update Order" at bounding box center [1439, 24] width 79 height 24
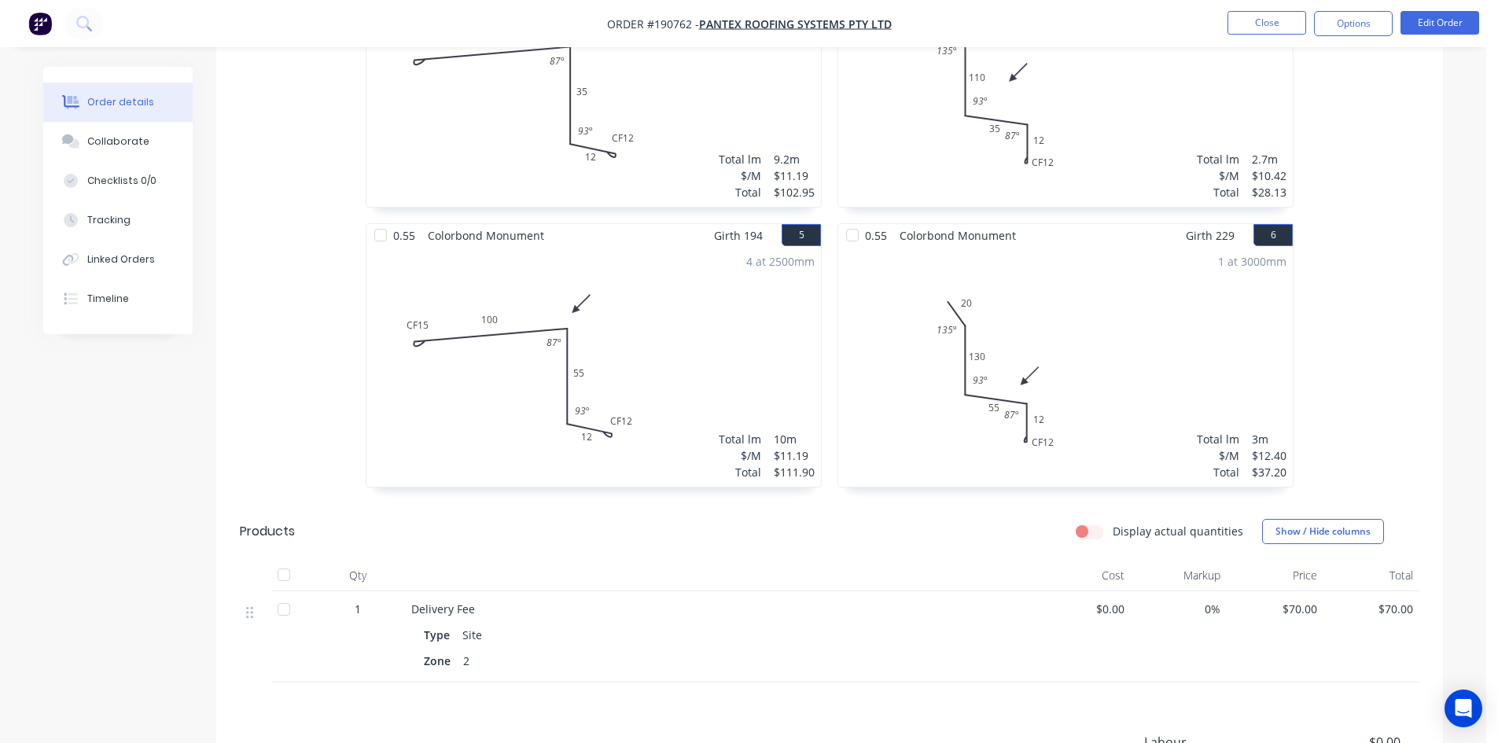
scroll to position [829, 0]
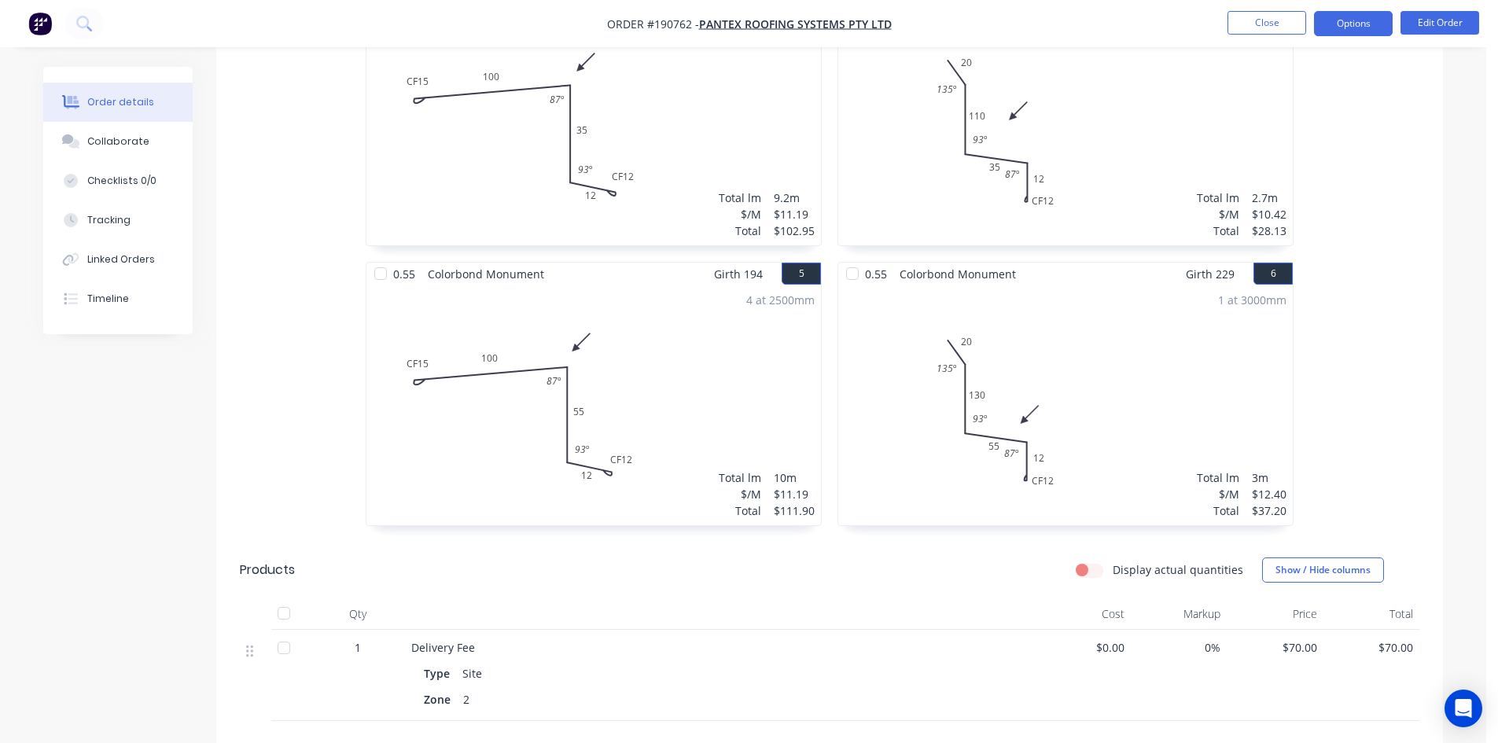
click at [1336, 18] on button "Options" at bounding box center [1353, 23] width 79 height 25
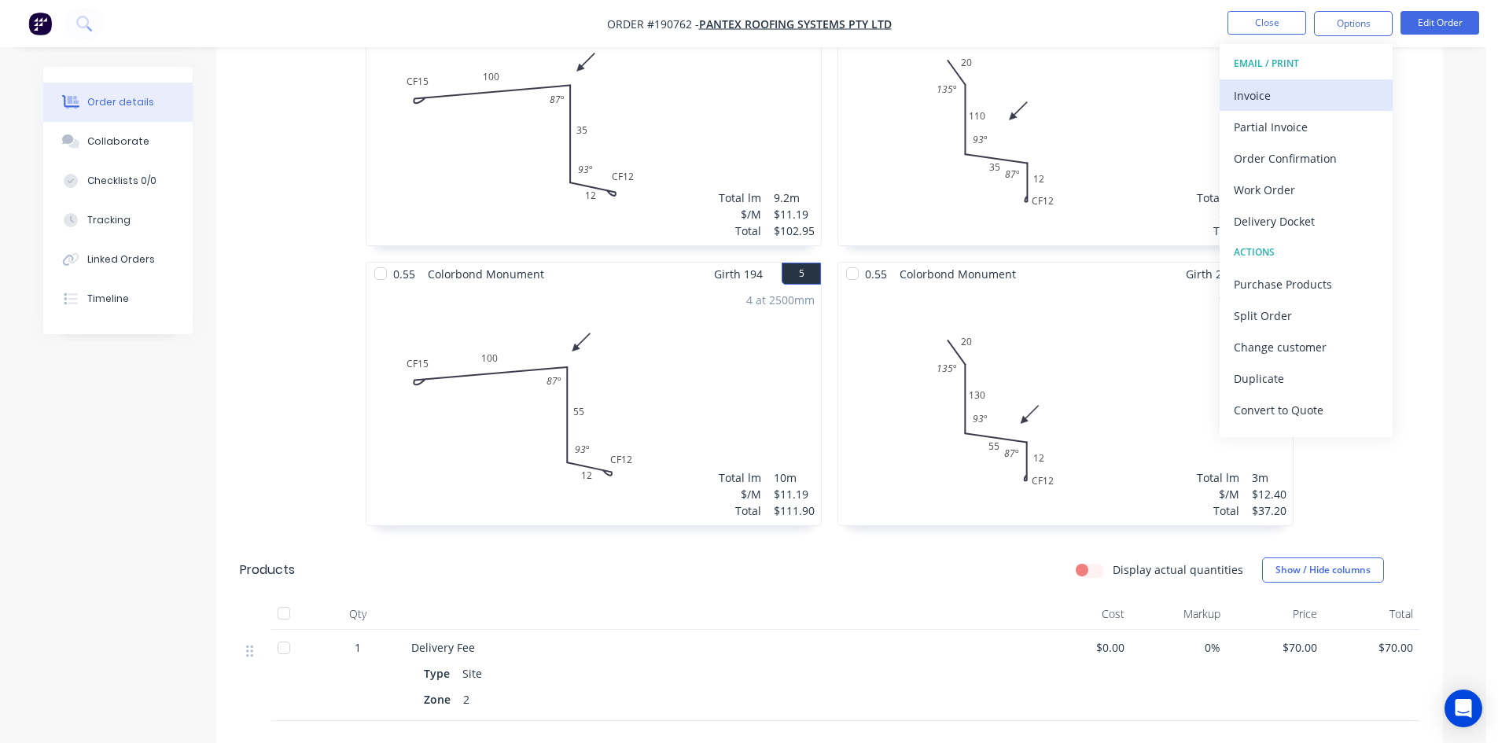
click at [1302, 90] on div "Invoice" at bounding box center [1305, 95] width 145 height 23
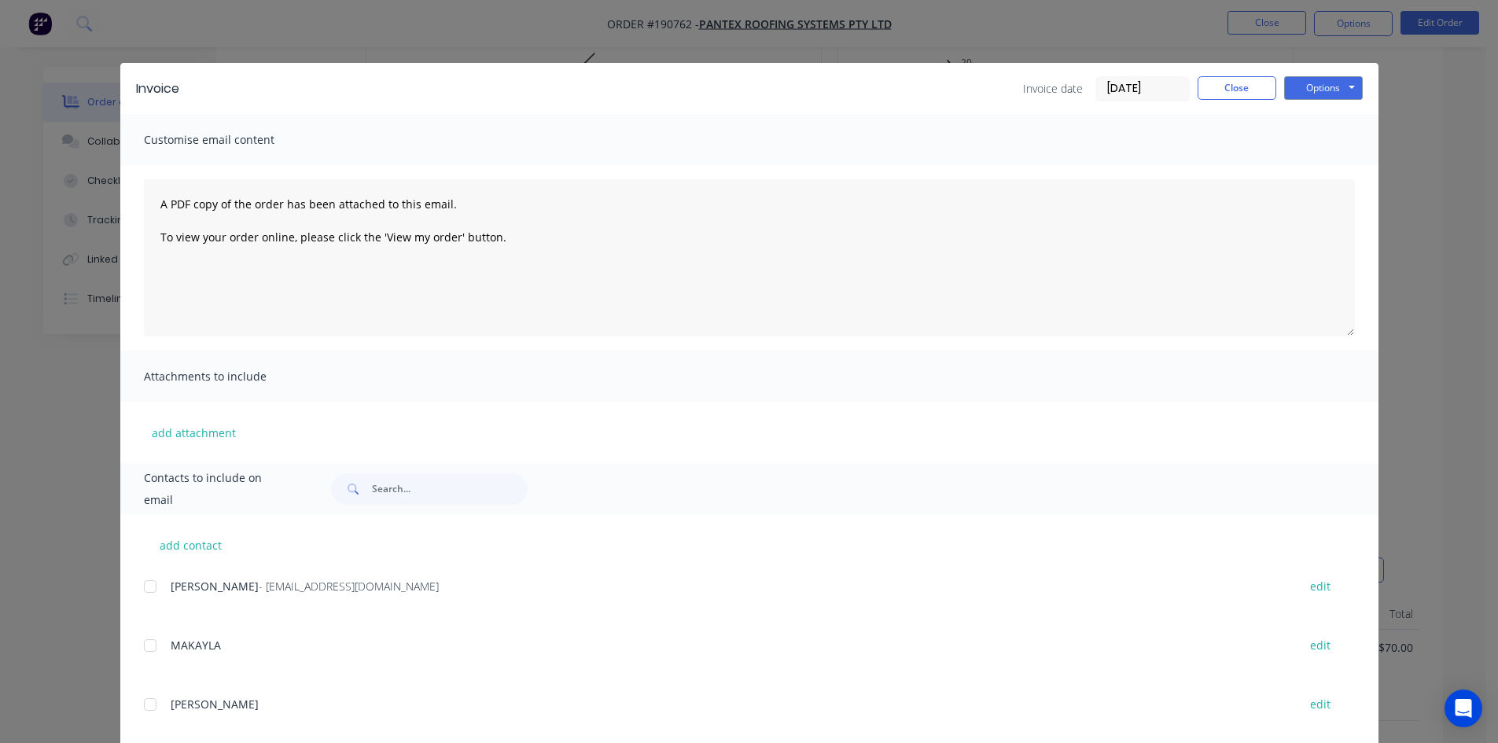
click at [148, 586] on div at bounding box center [149, 586] width 31 height 31
click at [1215, 88] on button "Close" at bounding box center [1236, 88] width 79 height 24
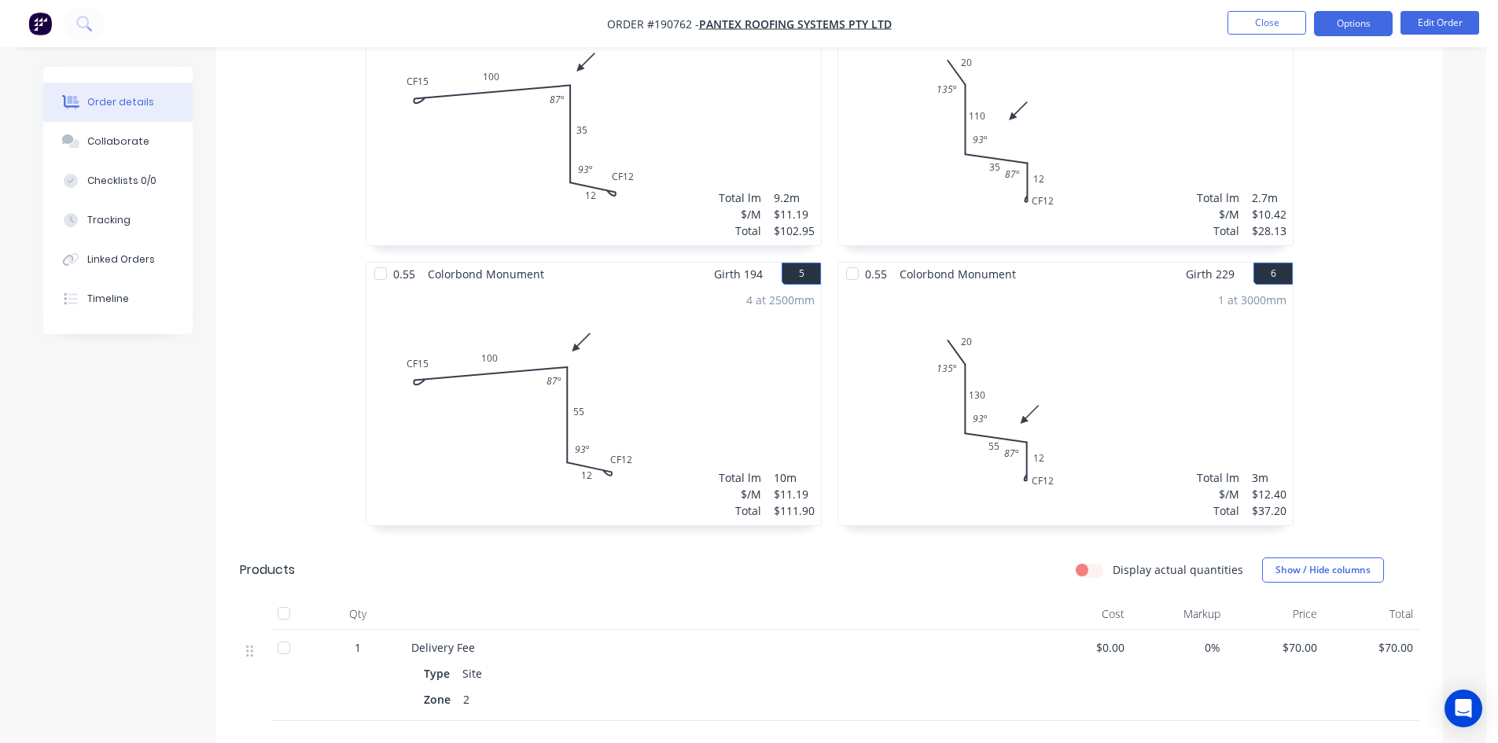
click at [1379, 19] on button "Options" at bounding box center [1353, 23] width 79 height 25
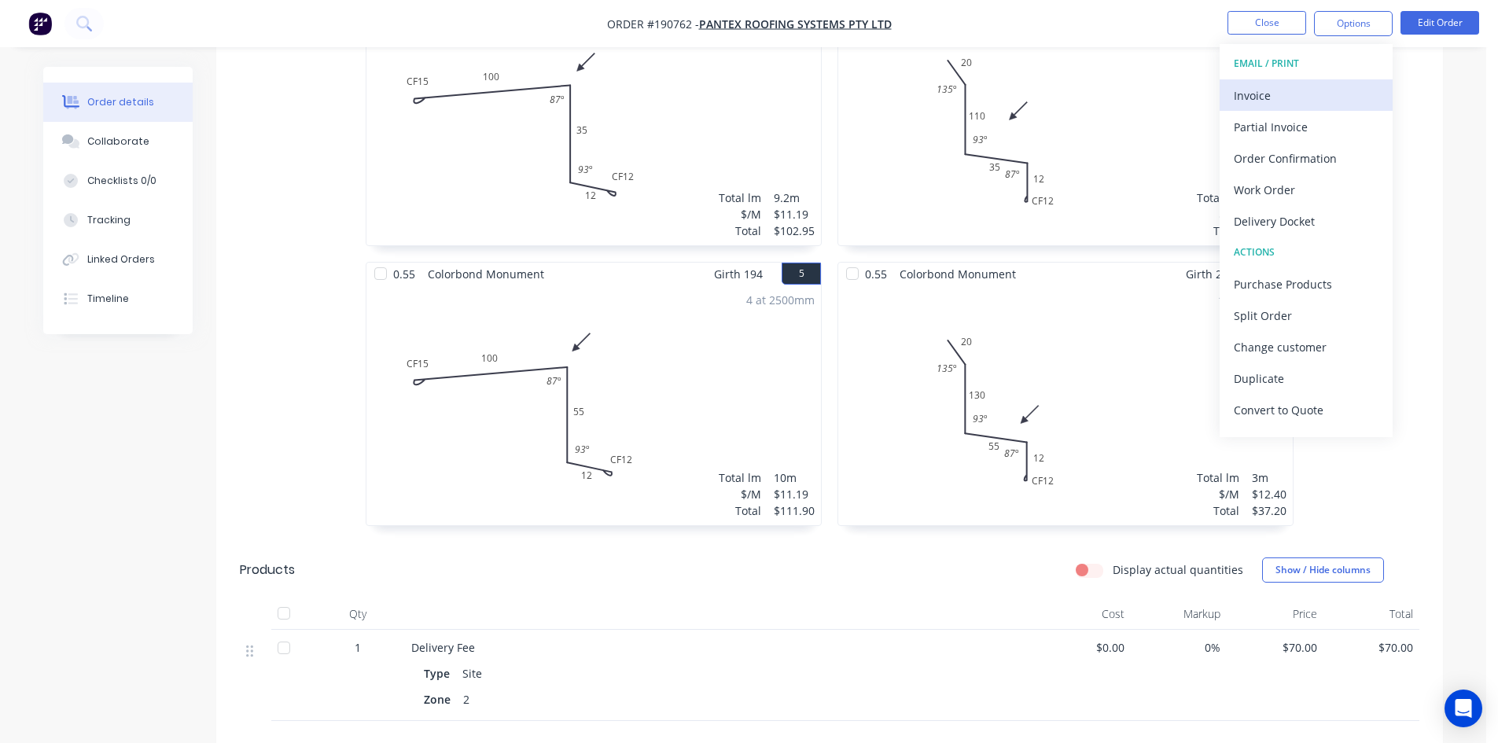
click at [1312, 85] on div "Invoice" at bounding box center [1305, 95] width 145 height 23
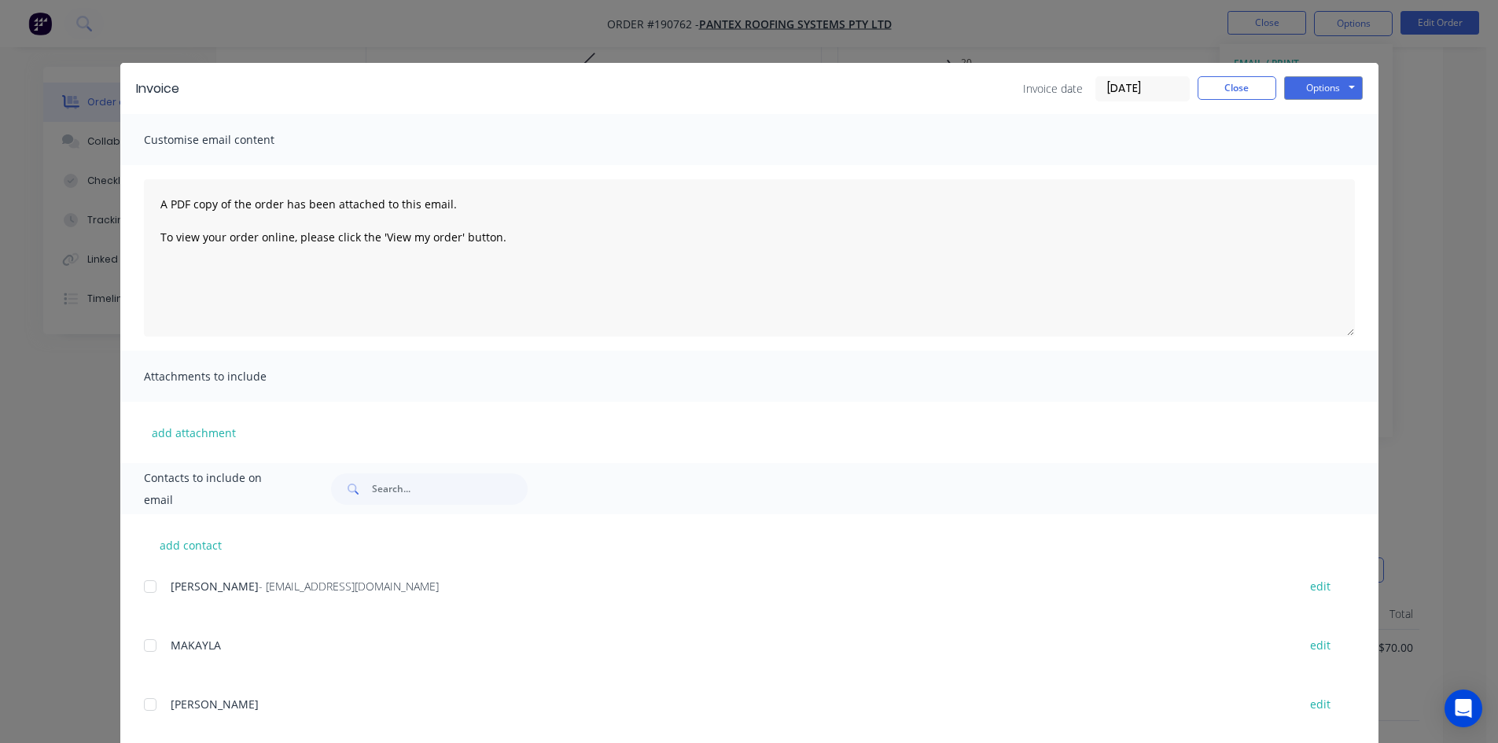
click at [154, 585] on div at bounding box center [149, 586] width 31 height 31
click at [1333, 85] on button "Options" at bounding box center [1323, 88] width 79 height 24
click at [1330, 156] on button "Email" at bounding box center [1334, 168] width 101 height 26
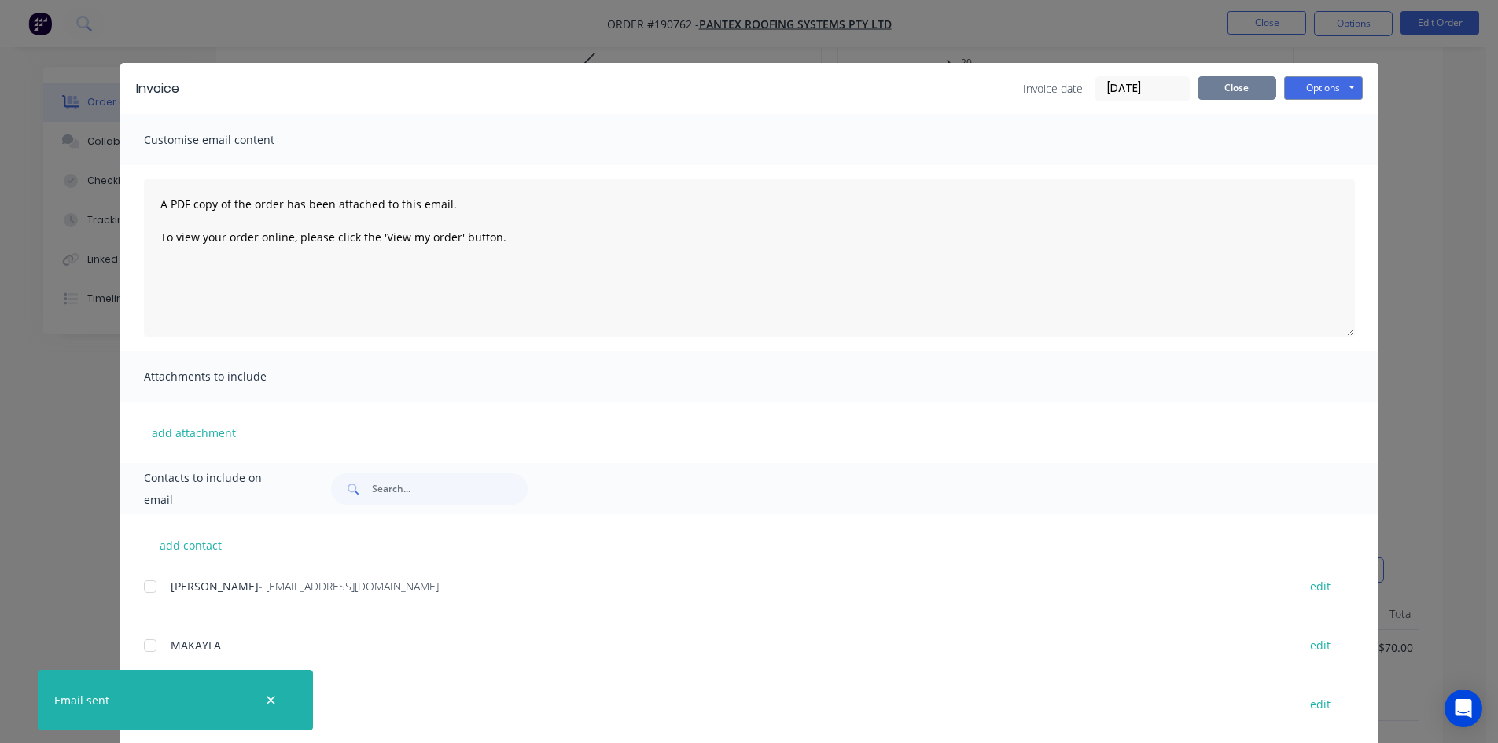
click at [1228, 87] on button "Close" at bounding box center [1236, 88] width 79 height 24
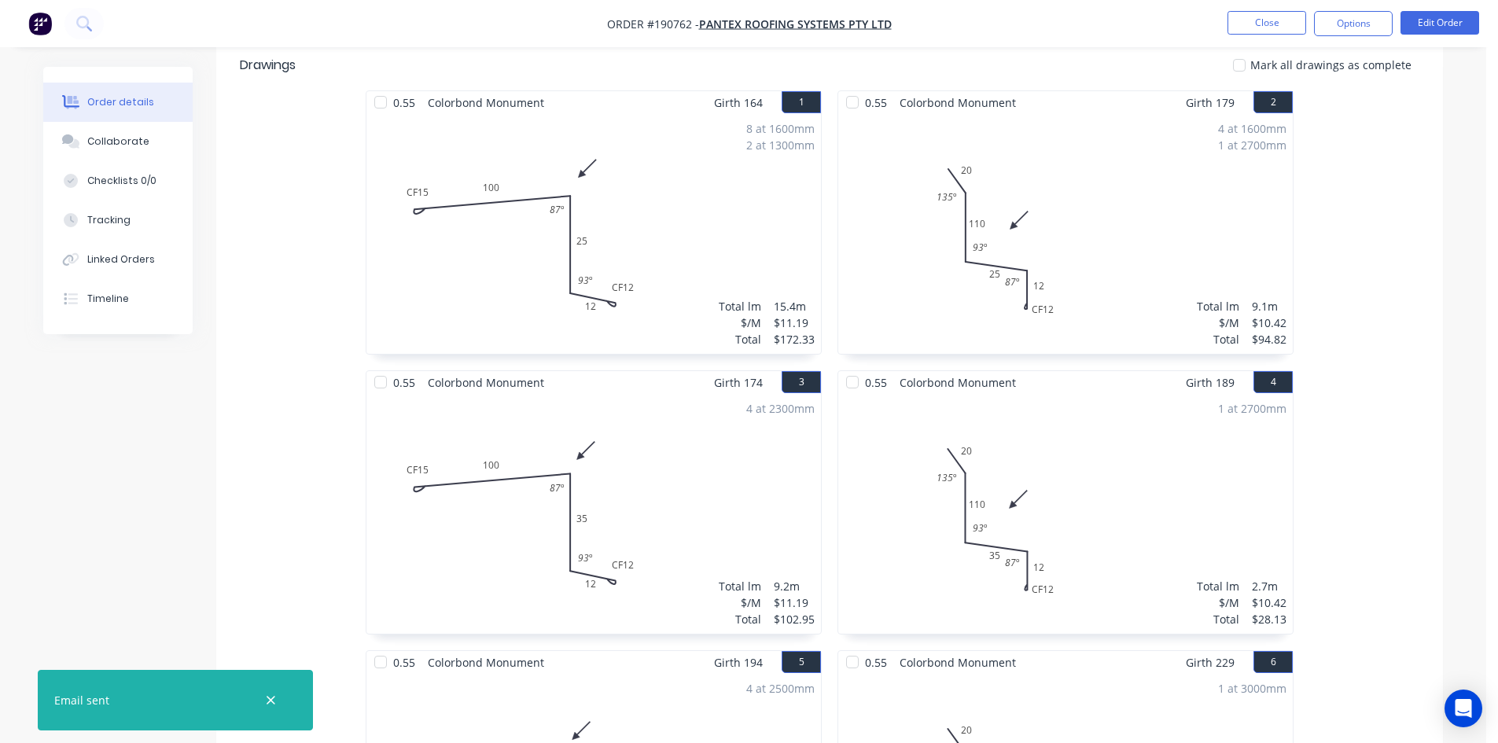
scroll to position [436, 0]
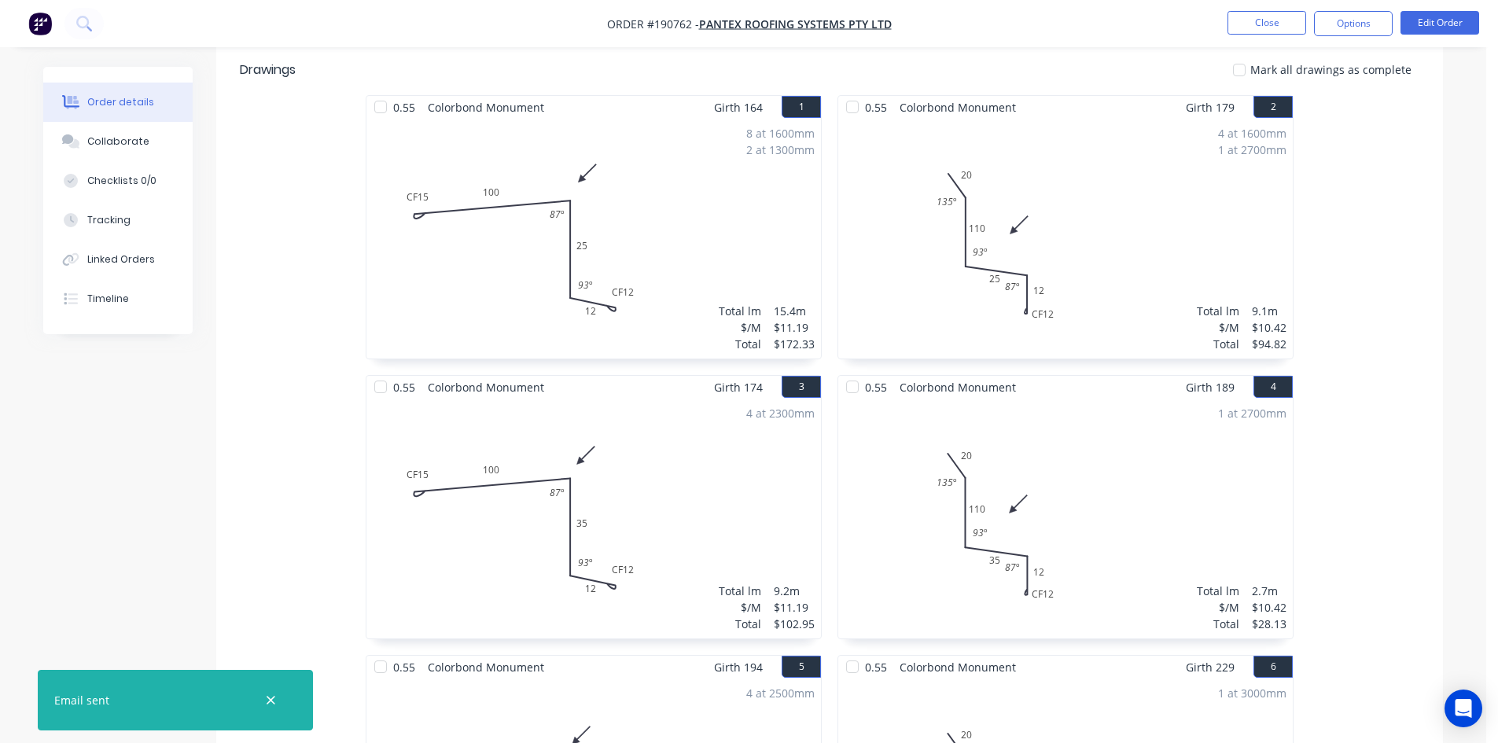
drag, startPoint x: 1274, startPoint y: 97, endPoint x: 1378, endPoint y: 171, distance: 127.4
click at [1378, 171] on div "0.55 Colorbond Monument Girth 164 1 0 CF 15 100 25 CF 12 12 87 º 93 º 0 CF 15 1…" at bounding box center [829, 515] width 1226 height 840
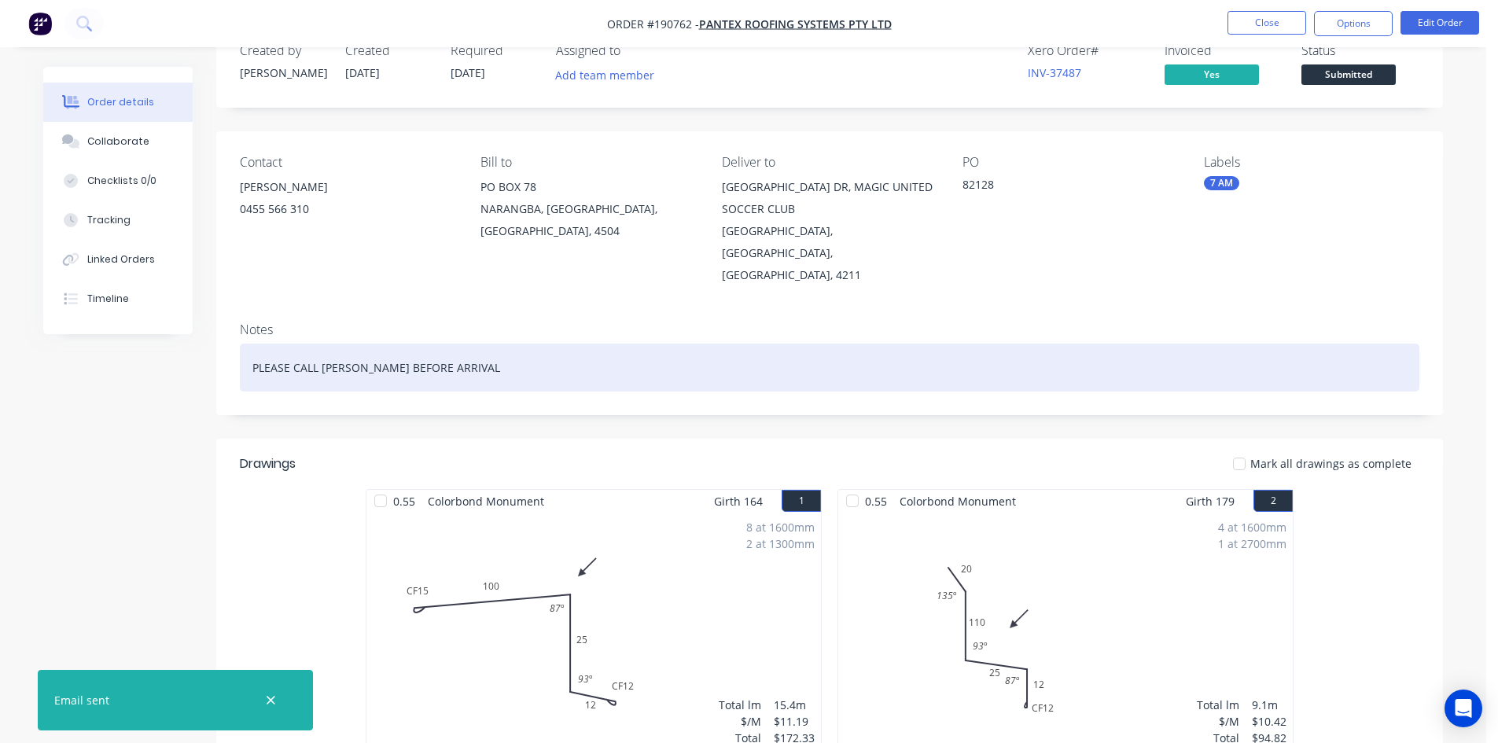
scroll to position [0, 0]
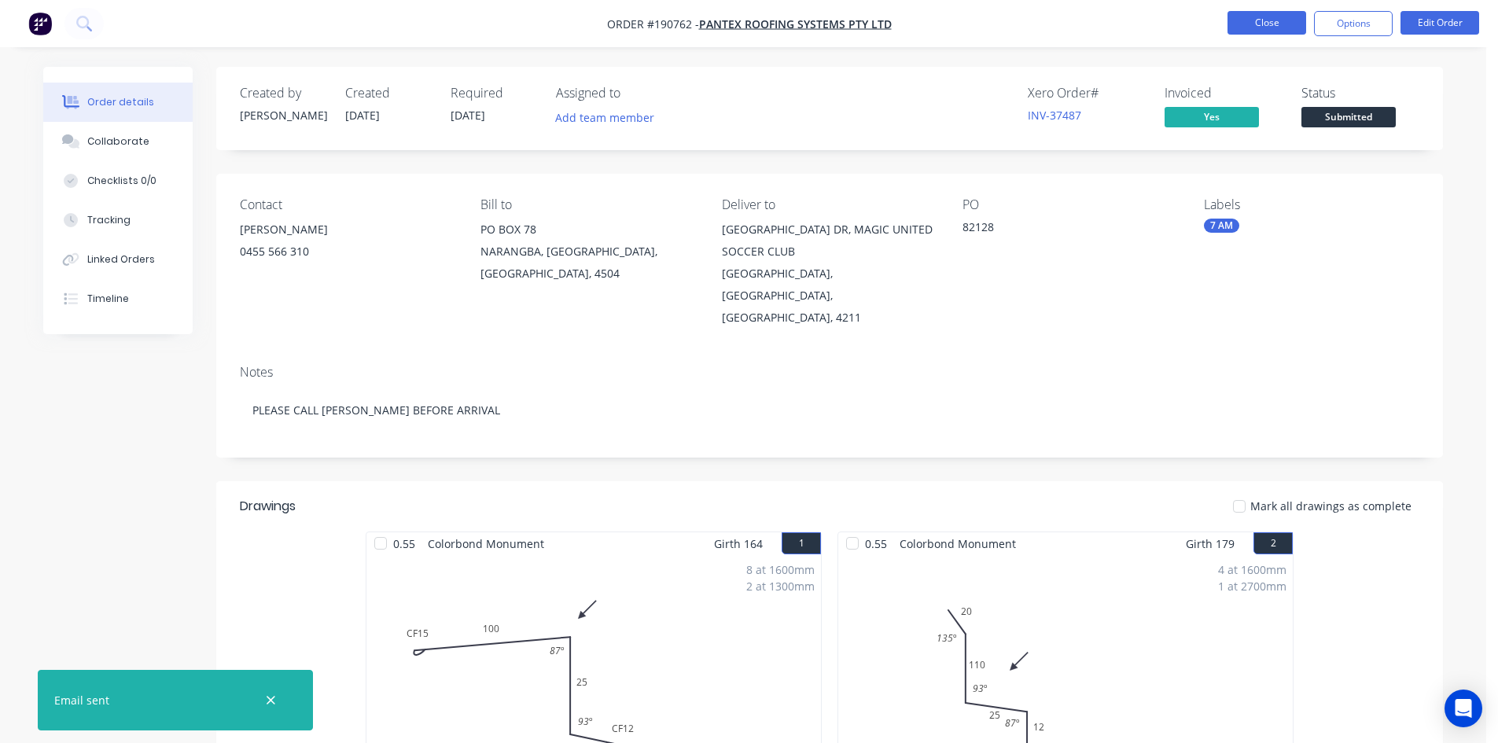
click at [1281, 24] on button "Close" at bounding box center [1266, 23] width 79 height 24
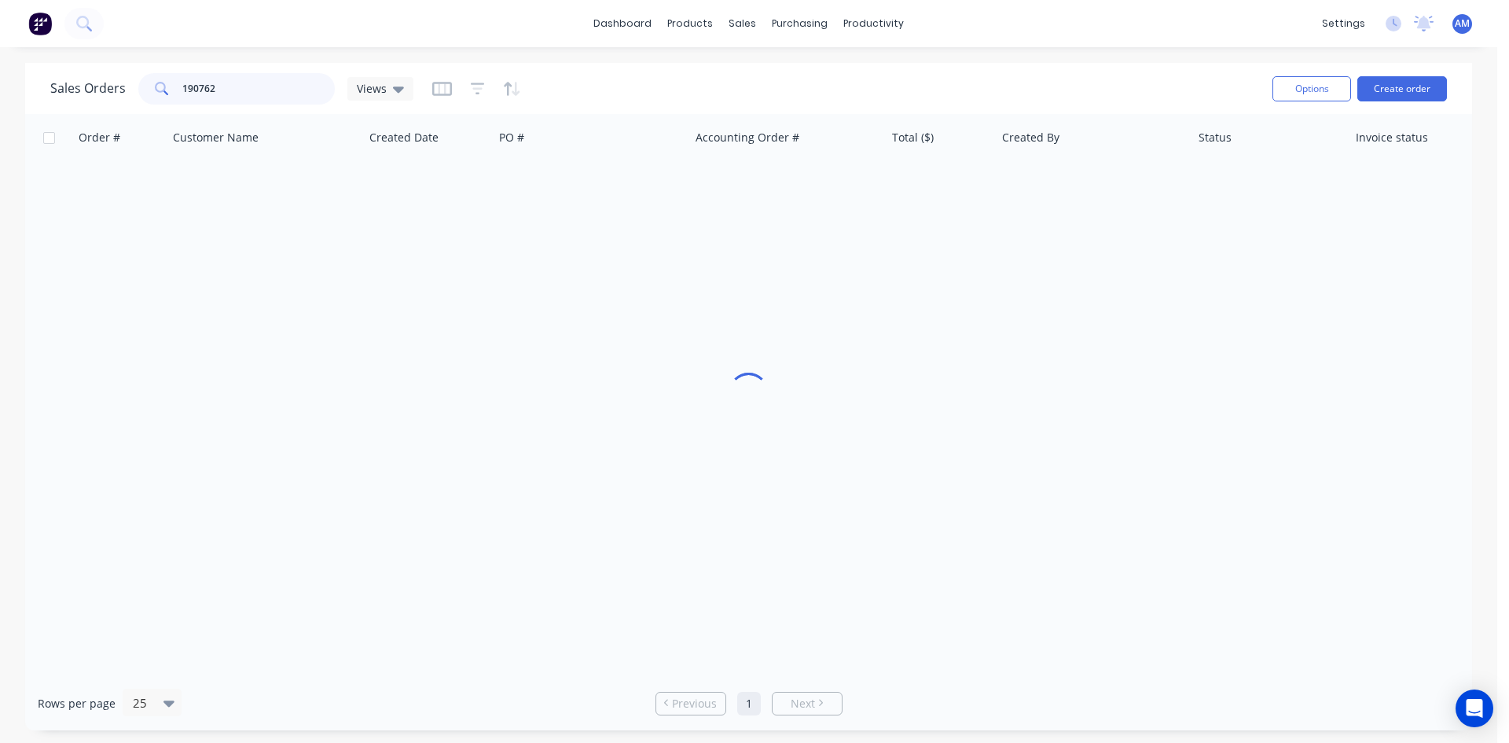
drag, startPoint x: 267, startPoint y: 97, endPoint x: 121, endPoint y: 83, distance: 146.9
click at [122, 83] on div "Sales Orders 190762 Views" at bounding box center [231, 88] width 363 height 31
type input "190766"
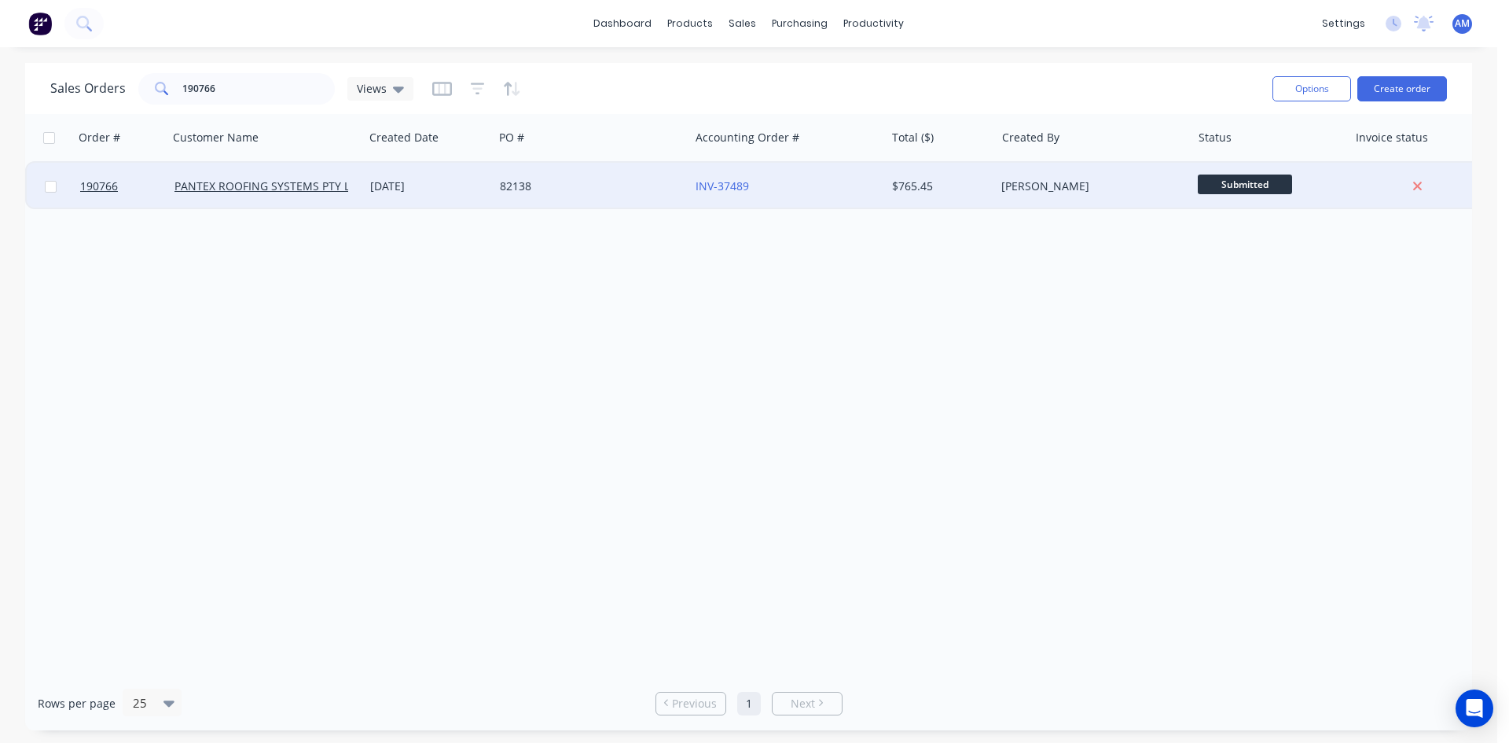
click at [634, 191] on div "82138" at bounding box center [587, 186] width 175 height 16
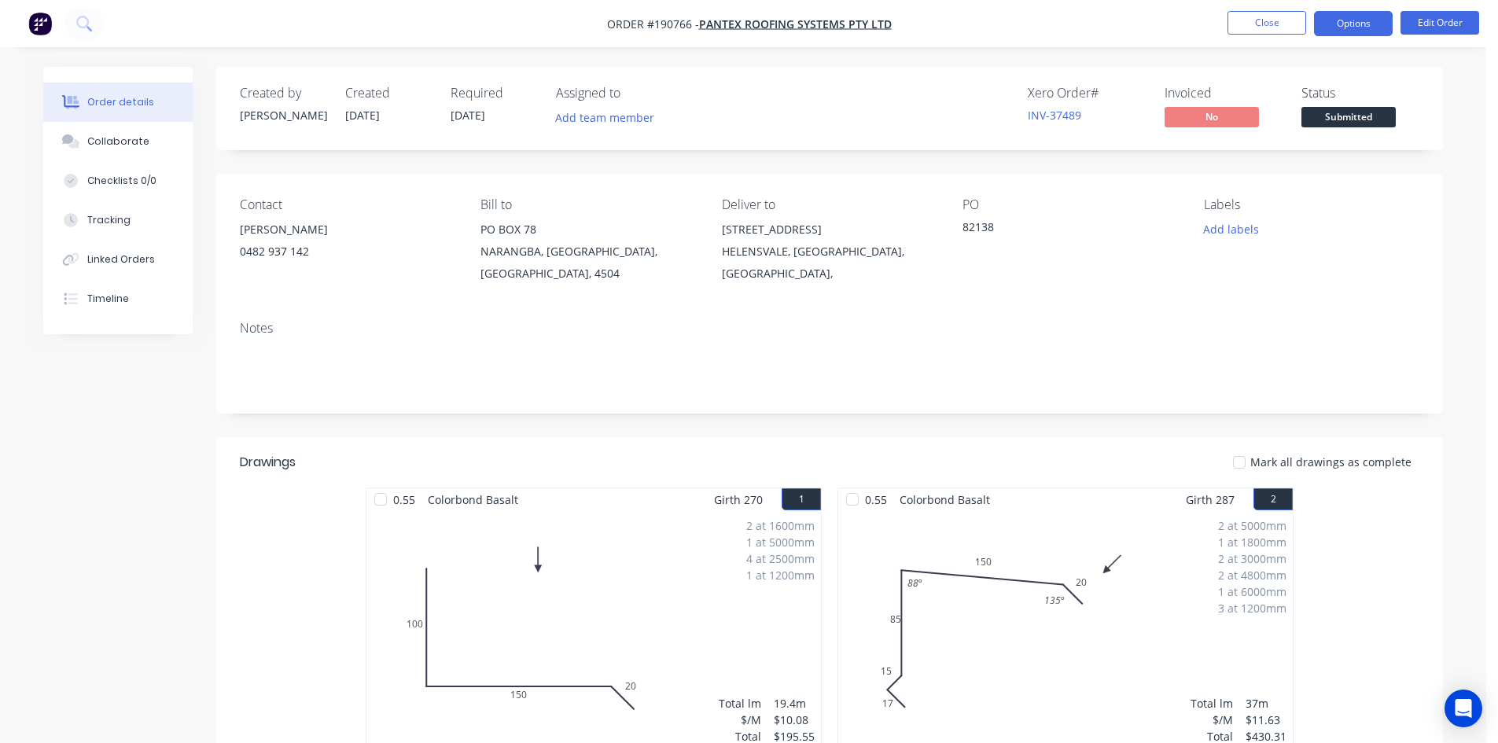
click at [1362, 28] on button "Options" at bounding box center [1353, 23] width 79 height 25
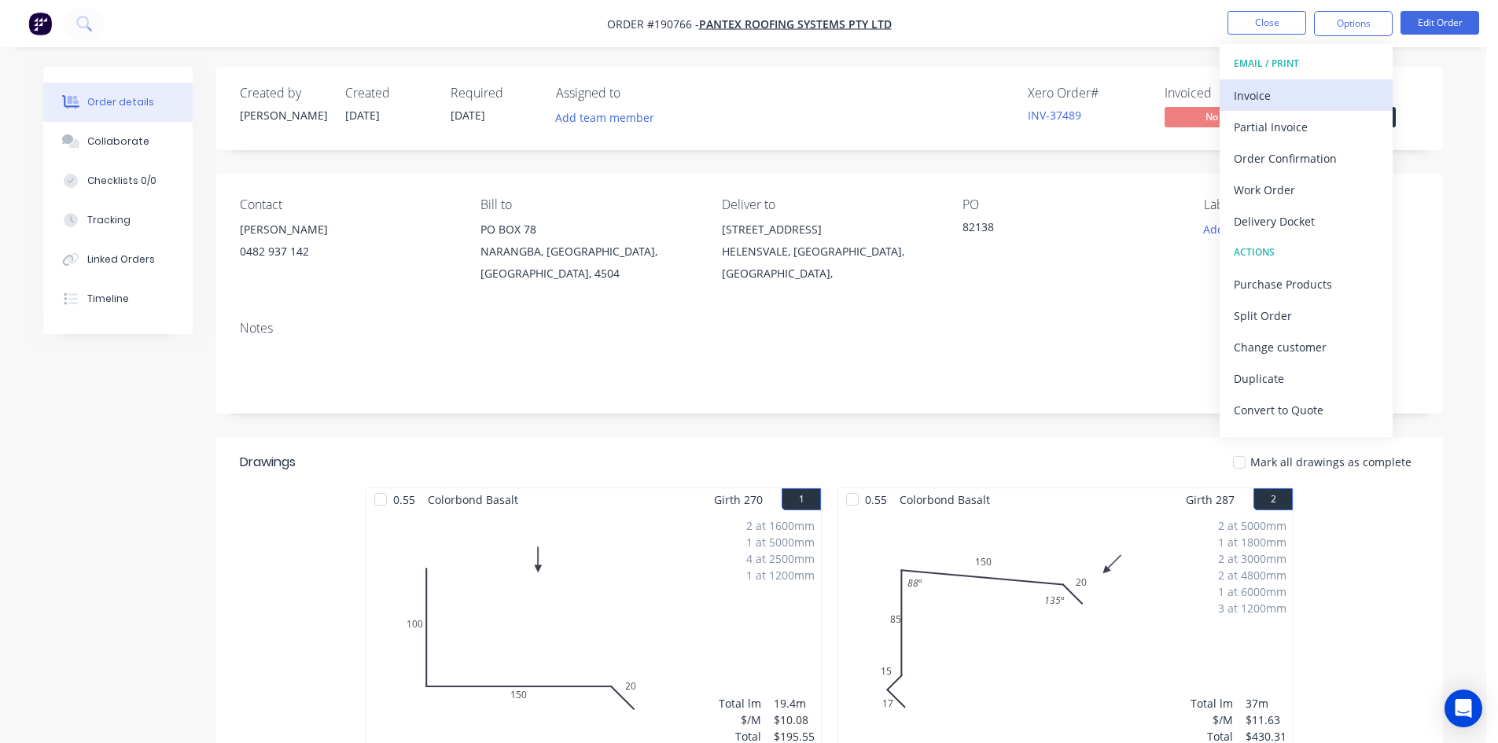
click at [1275, 90] on div "Invoice" at bounding box center [1305, 95] width 145 height 23
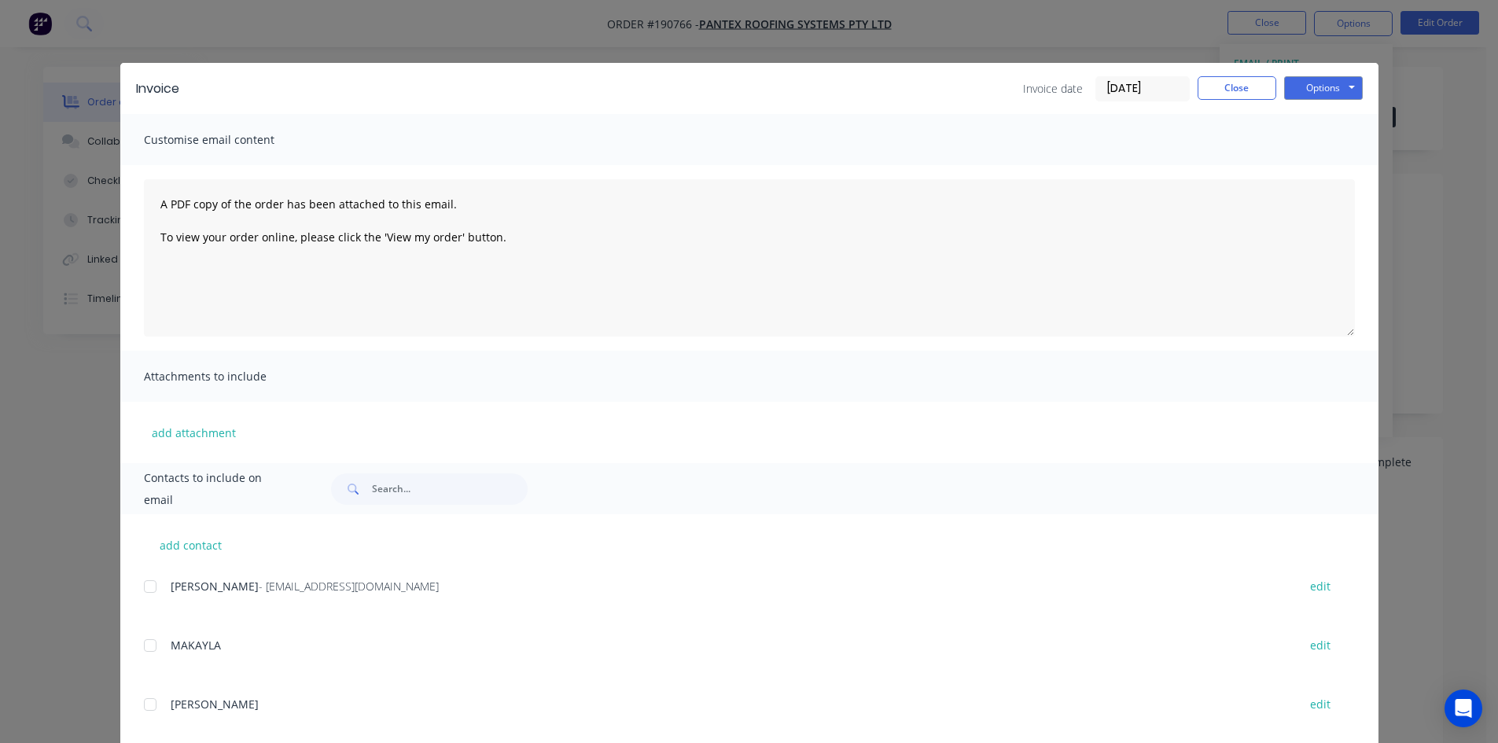
click at [143, 584] on div at bounding box center [149, 586] width 31 height 31
click at [1302, 90] on button "Options" at bounding box center [1323, 88] width 79 height 24
click at [1303, 161] on button "Email" at bounding box center [1334, 168] width 101 height 26
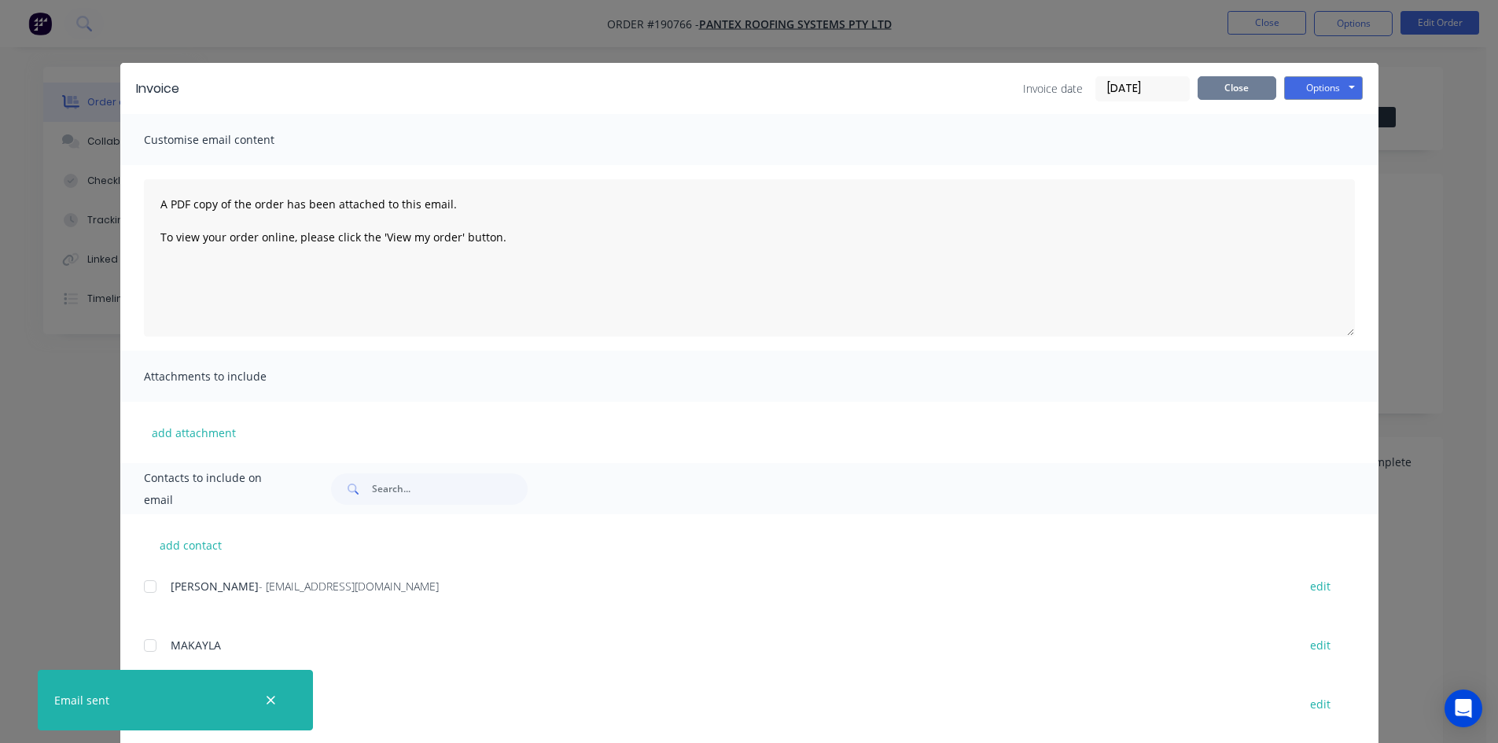
click at [1251, 87] on button "Close" at bounding box center [1236, 88] width 79 height 24
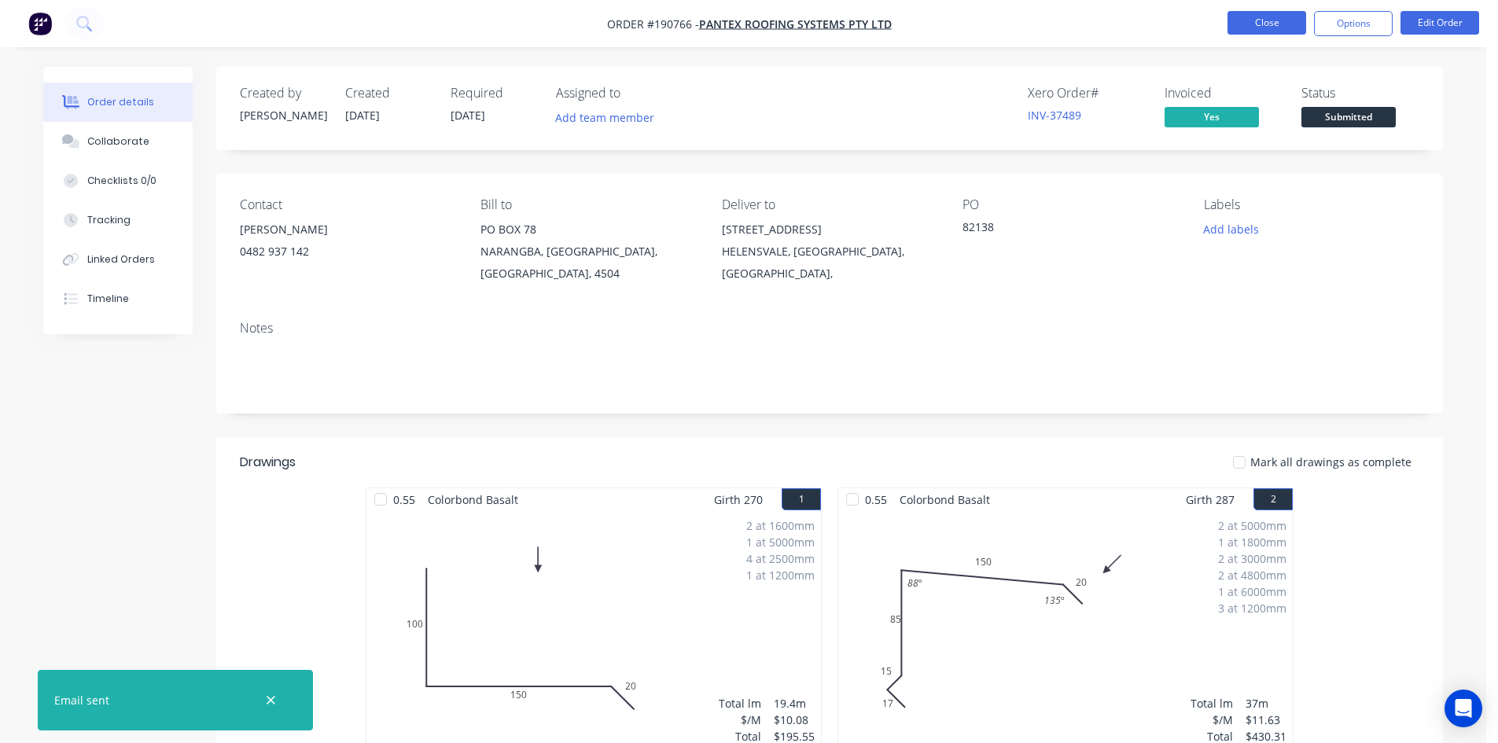
click at [1278, 34] on button "Close" at bounding box center [1266, 23] width 79 height 24
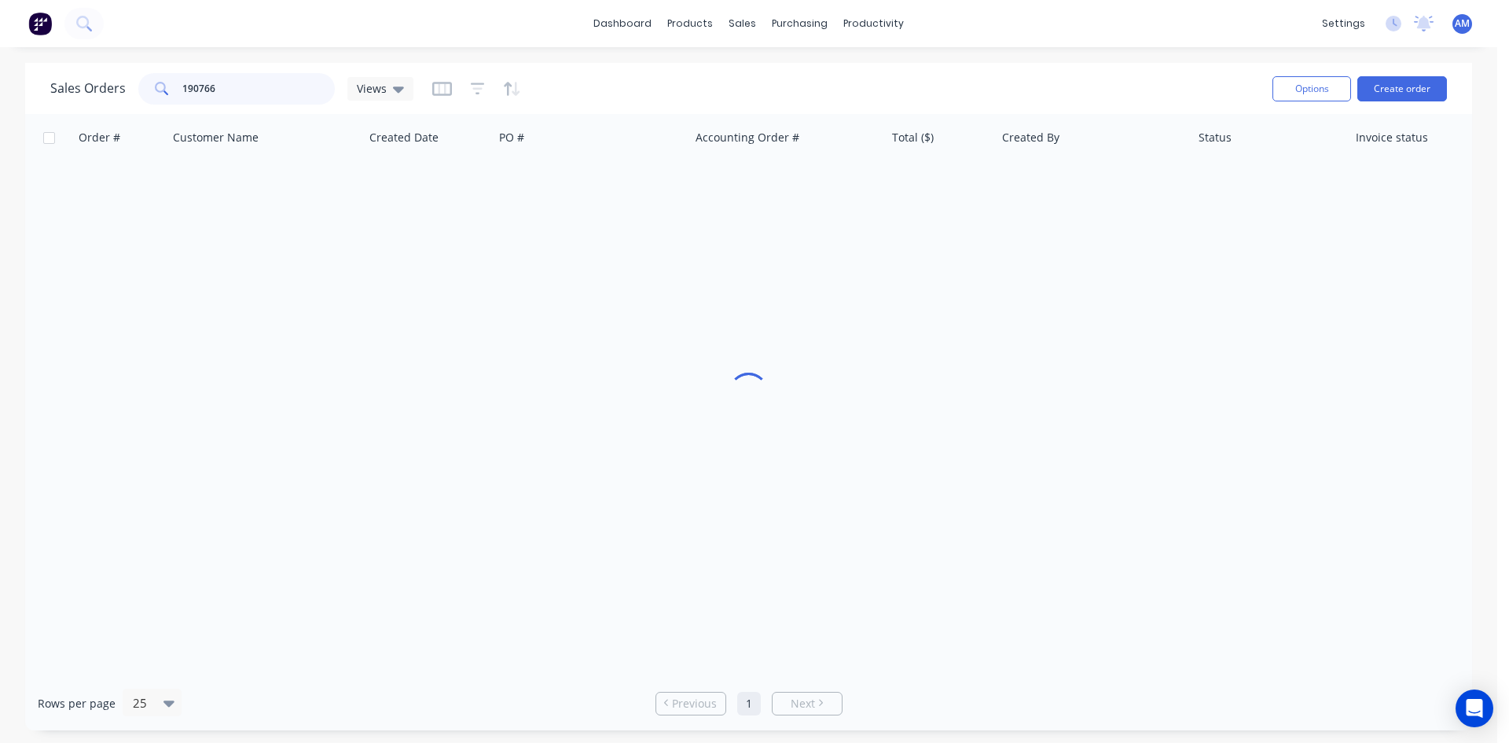
drag, startPoint x: 226, startPoint y: 87, endPoint x: 142, endPoint y: 83, distance: 84.3
click at [142, 83] on div "190766" at bounding box center [236, 88] width 197 height 31
type input "190633"
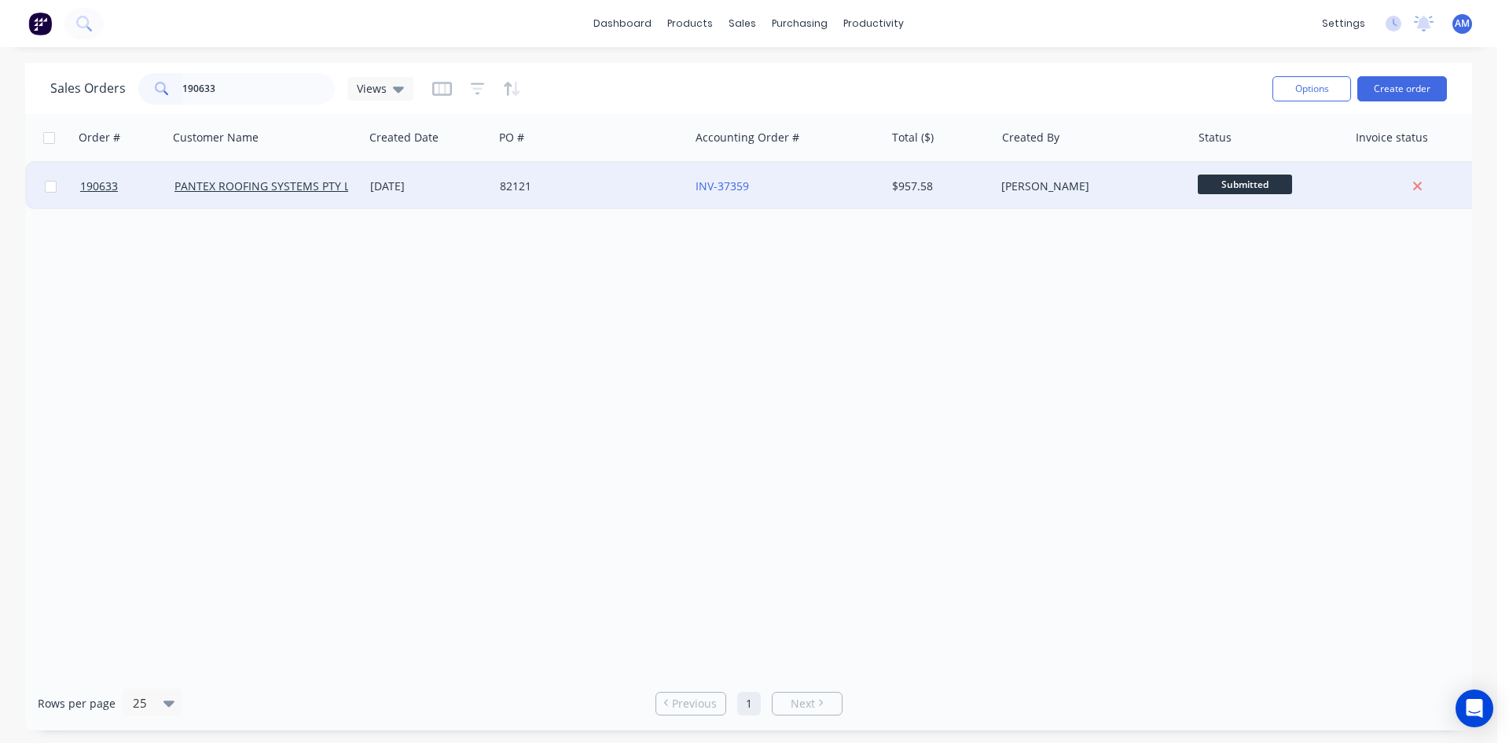
click at [611, 194] on div "82121" at bounding box center [592, 186] width 196 height 47
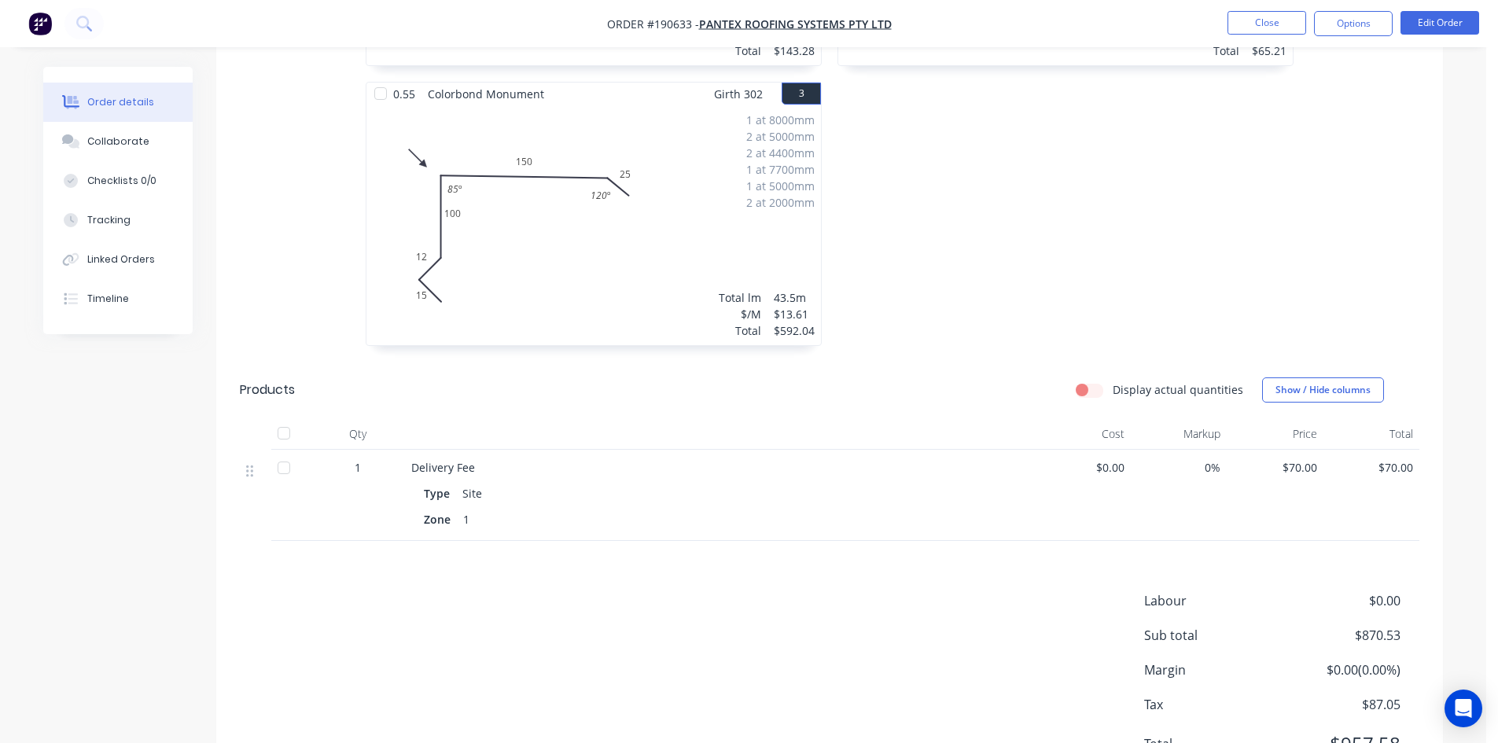
scroll to position [393, 0]
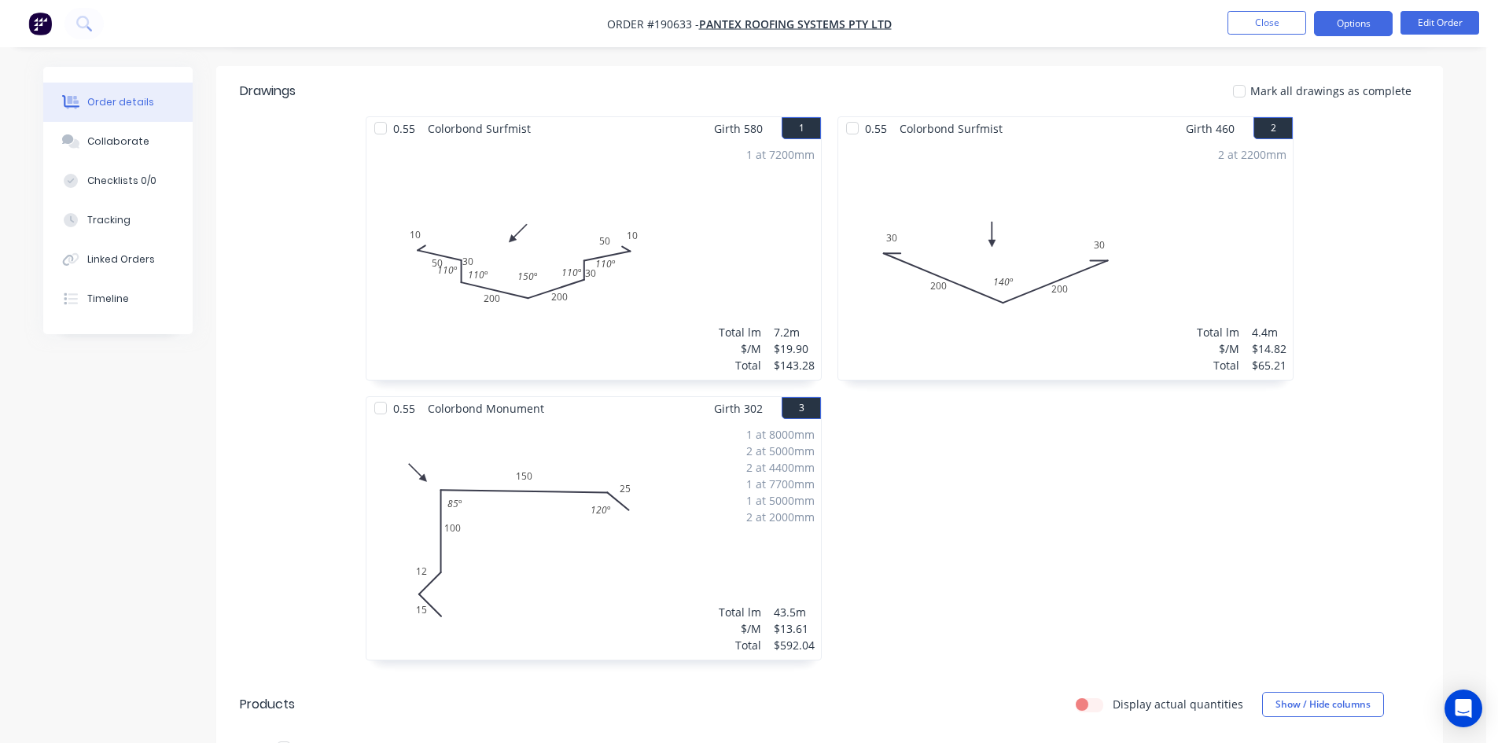
click at [1329, 32] on button "Options" at bounding box center [1353, 23] width 79 height 25
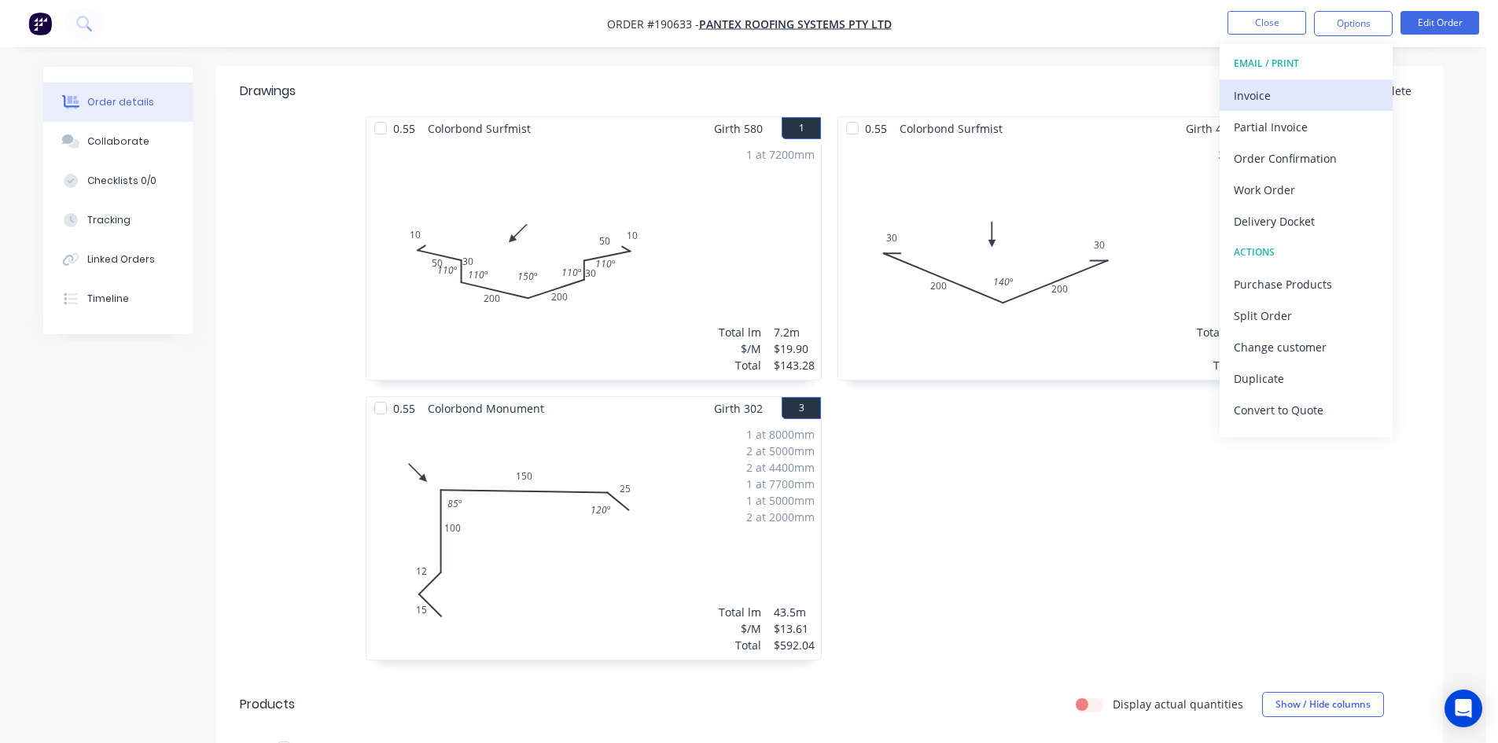
click at [1311, 94] on div "Invoice" at bounding box center [1305, 95] width 145 height 23
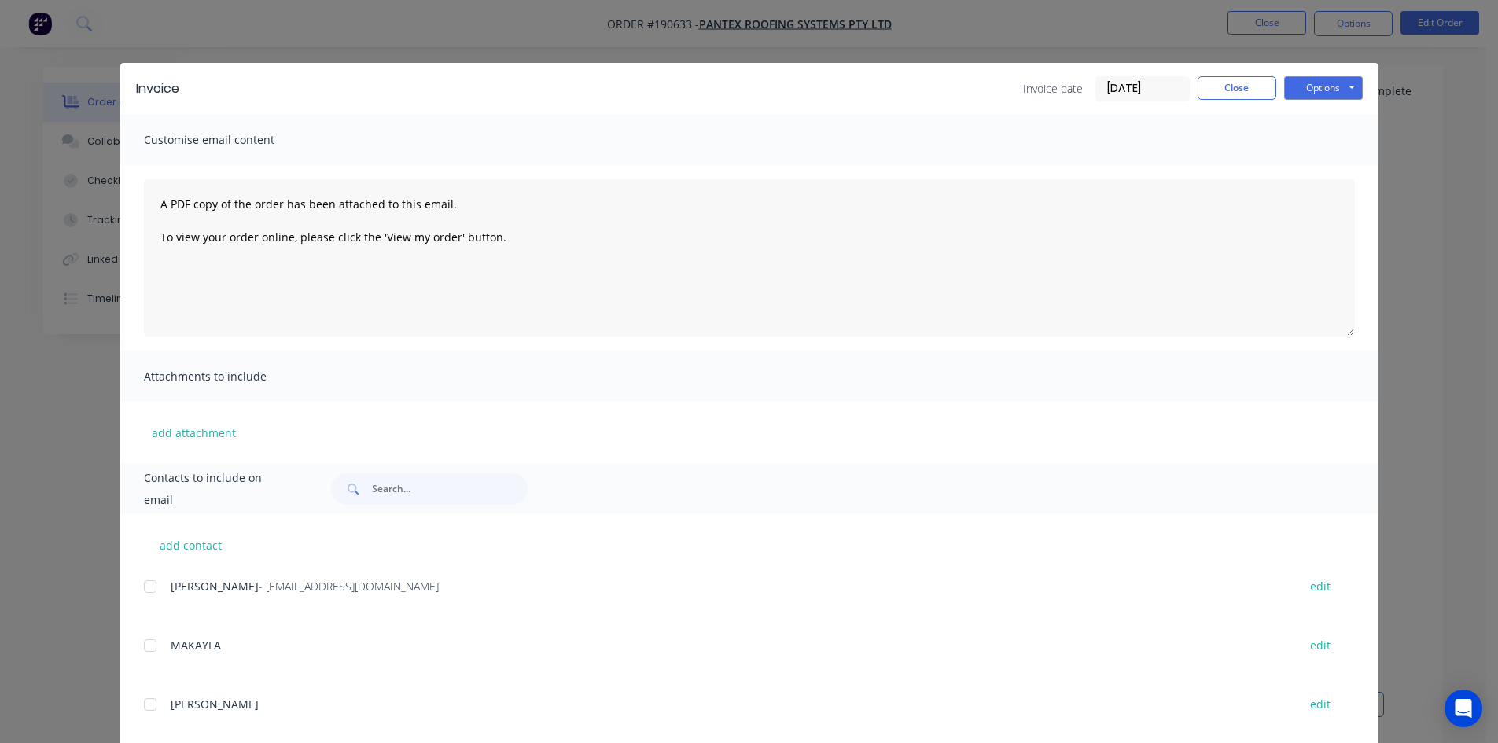
click at [142, 586] on div at bounding box center [149, 586] width 31 height 31
click at [1327, 77] on button "Options" at bounding box center [1323, 88] width 79 height 24
click at [1327, 152] on button "Print" at bounding box center [1334, 142] width 101 height 26
click at [1330, 97] on button "Options" at bounding box center [1323, 88] width 79 height 24
click at [1328, 159] on button "Email" at bounding box center [1334, 168] width 101 height 26
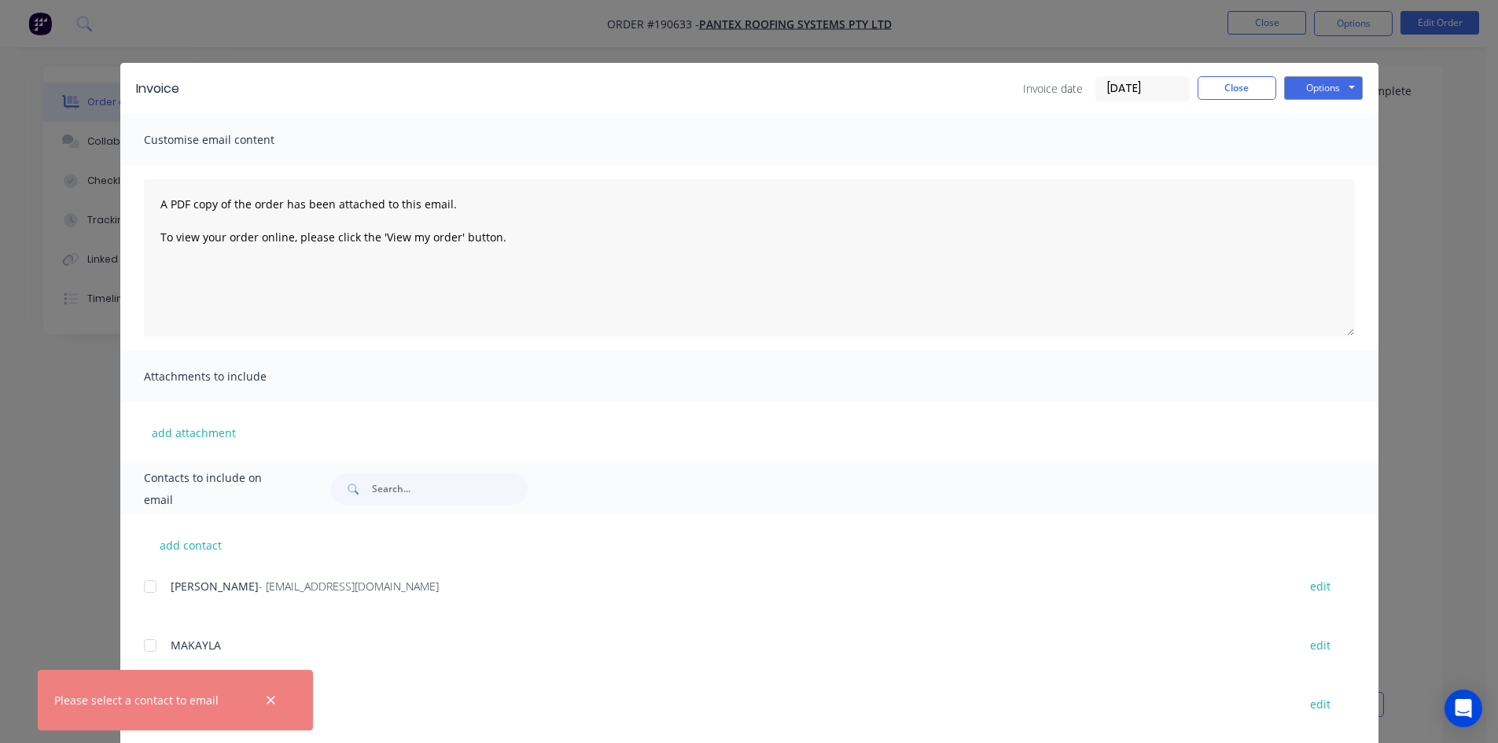
click at [151, 583] on div at bounding box center [149, 586] width 31 height 31
click at [1330, 87] on button "Options" at bounding box center [1323, 88] width 79 height 24
click at [1333, 171] on button "Email" at bounding box center [1334, 168] width 101 height 26
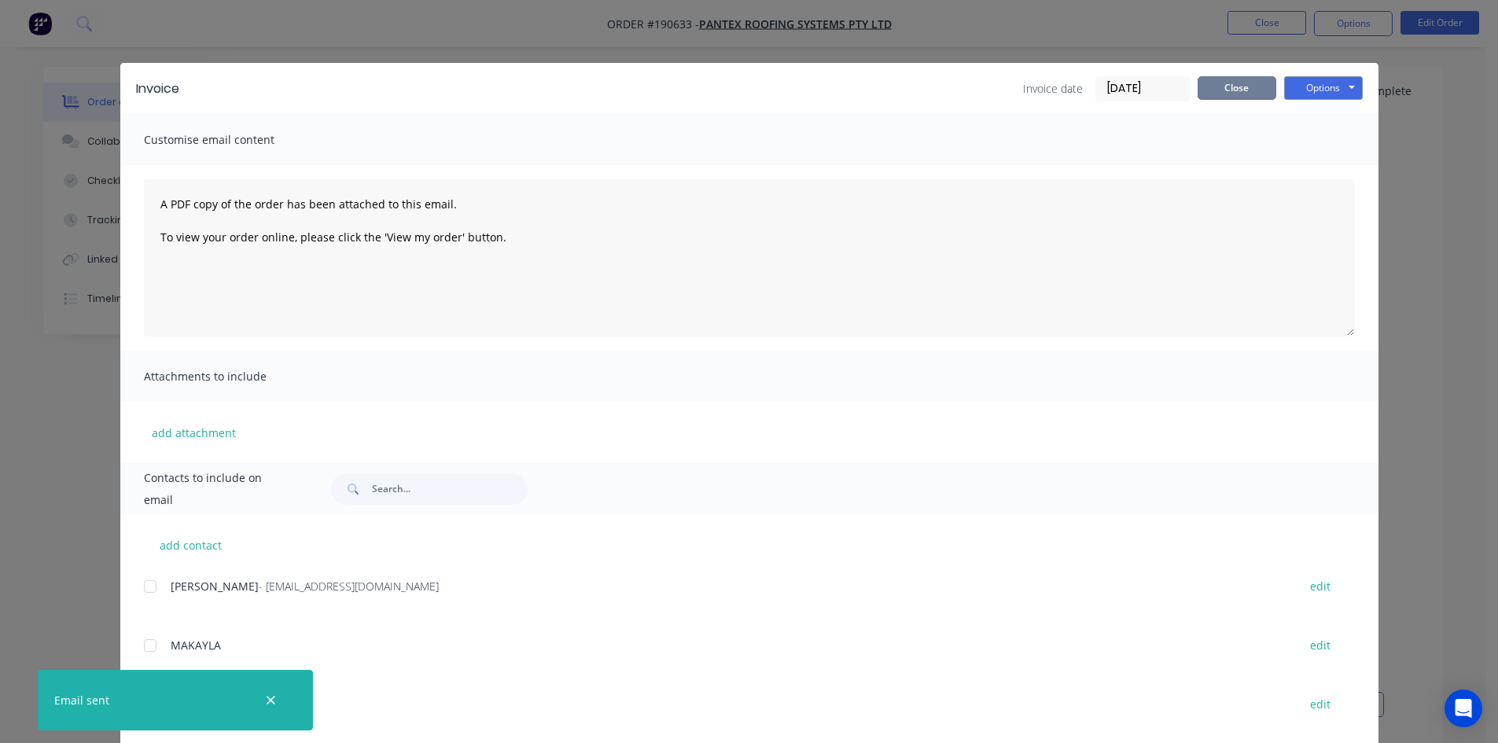
click at [1245, 80] on button "Close" at bounding box center [1236, 88] width 79 height 24
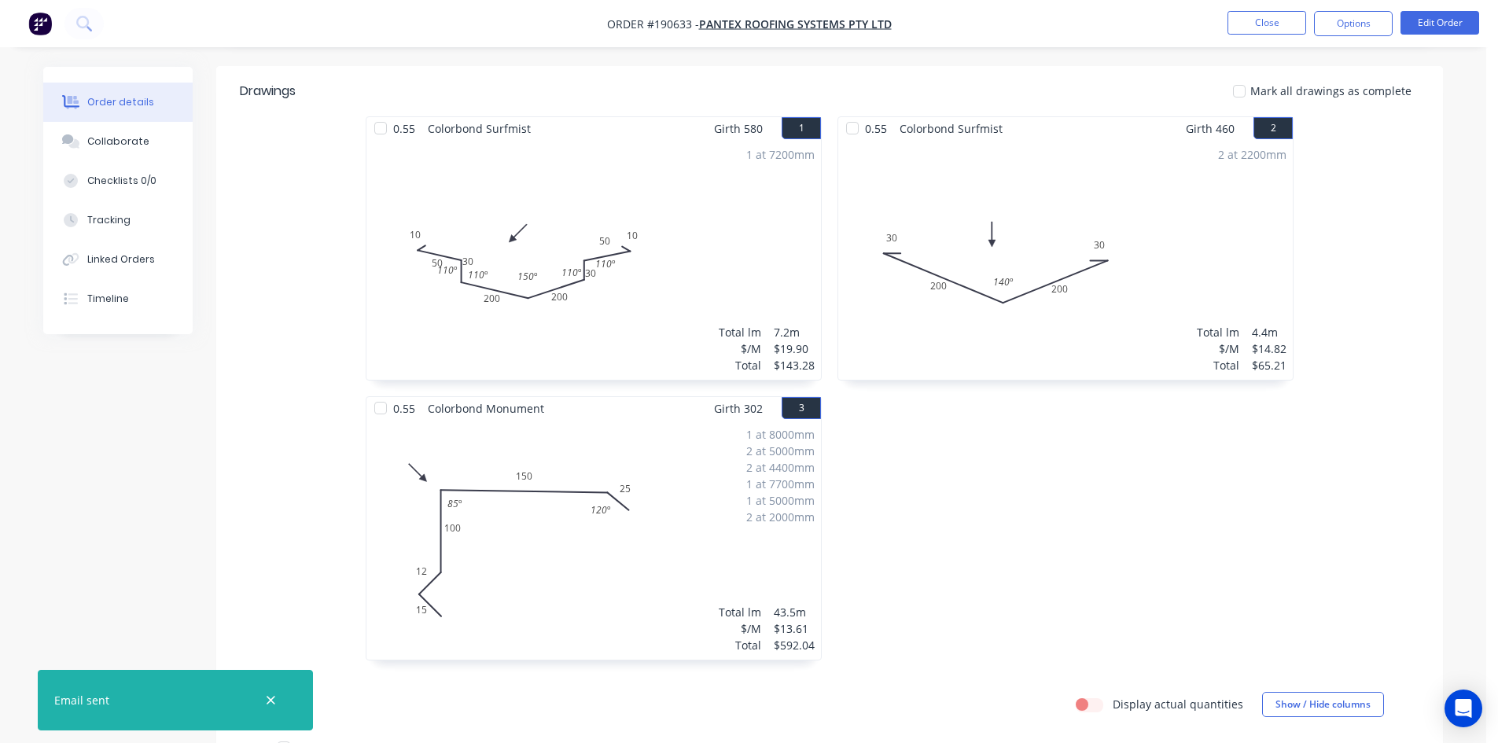
drag, startPoint x: 117, startPoint y: 304, endPoint x: 201, endPoint y: 320, distance: 85.6
click at [117, 303] on div "Timeline" at bounding box center [108, 299] width 42 height 14
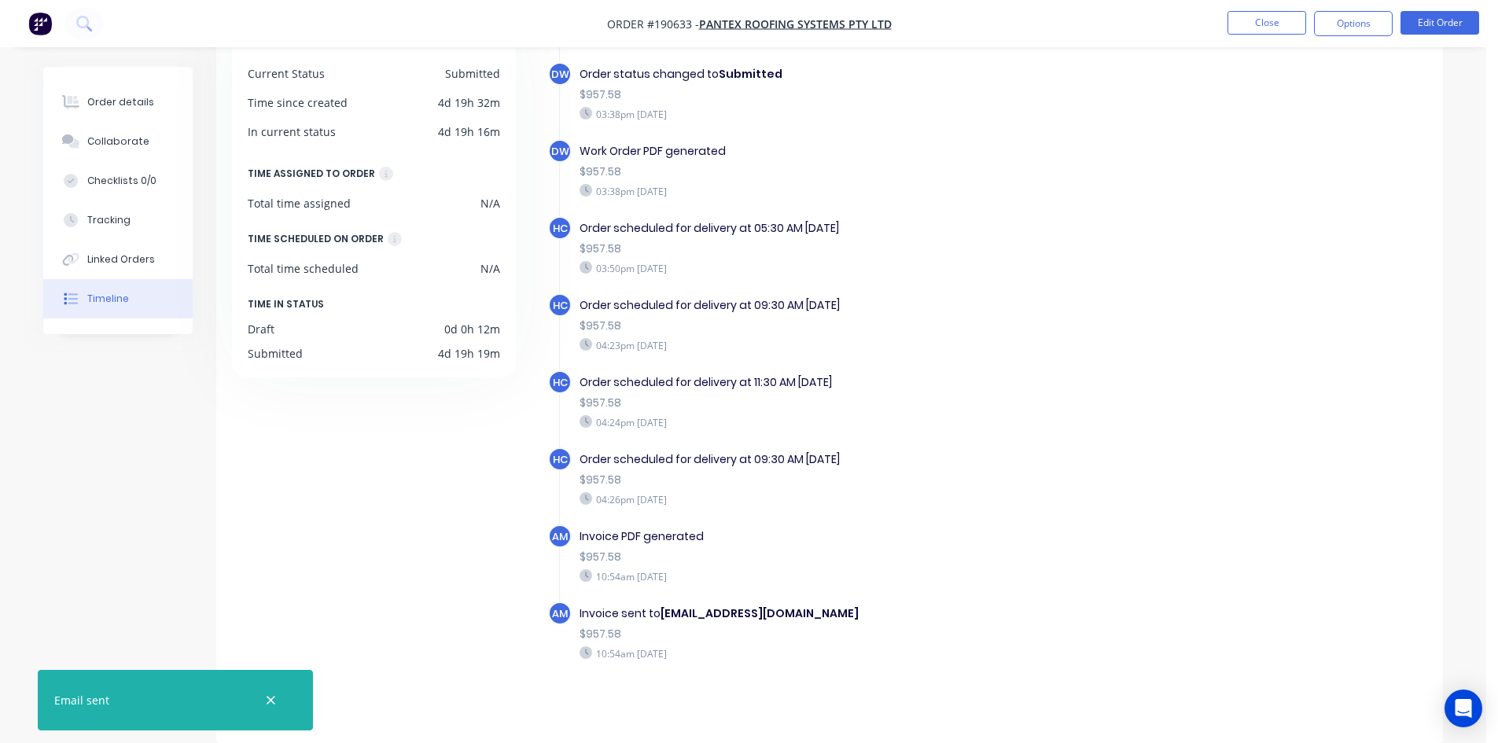
scroll to position [407, 0]
click at [1272, 17] on button "Close" at bounding box center [1266, 23] width 79 height 24
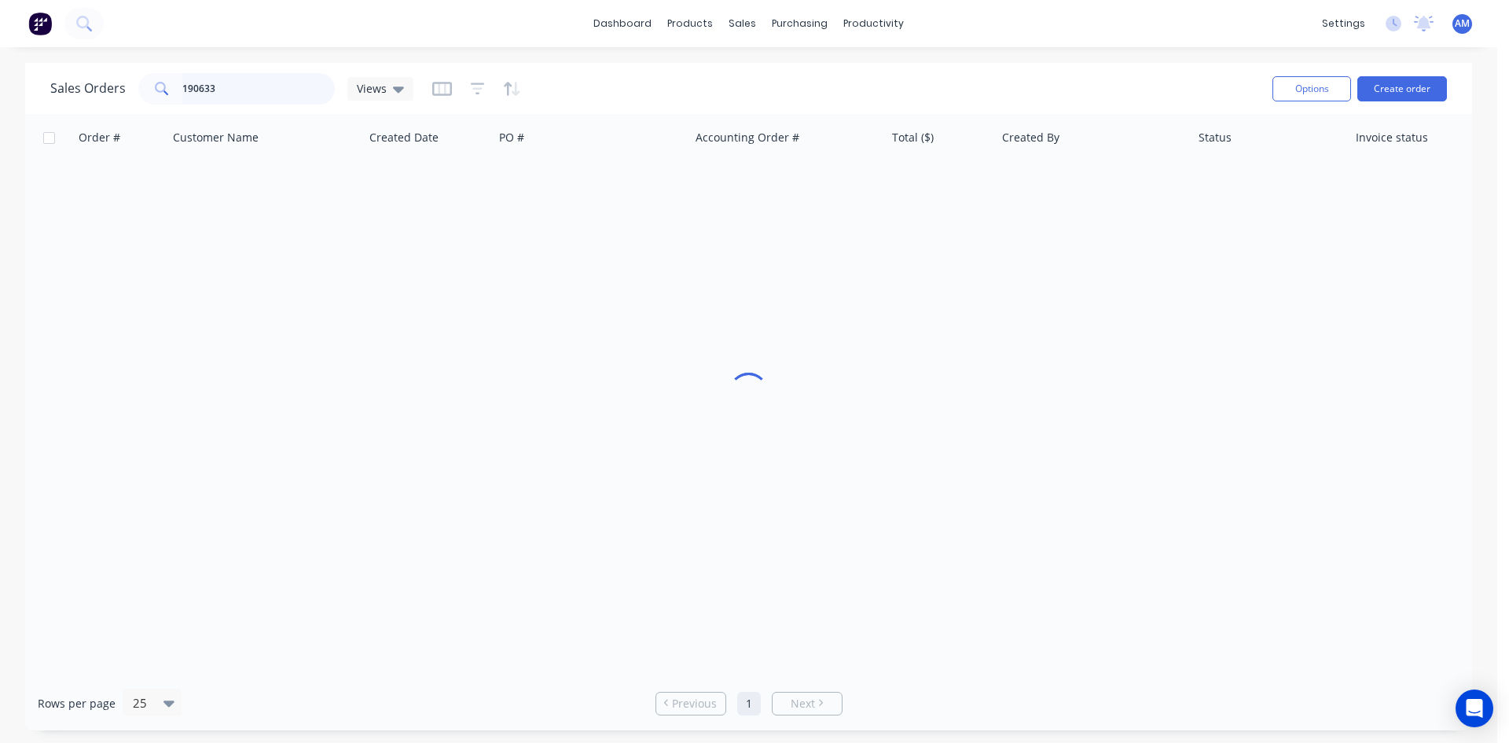
drag, startPoint x: 222, startPoint y: 86, endPoint x: 143, endPoint y: 84, distance: 78.7
click at [143, 84] on div "190633" at bounding box center [236, 88] width 197 height 31
type input "190847"
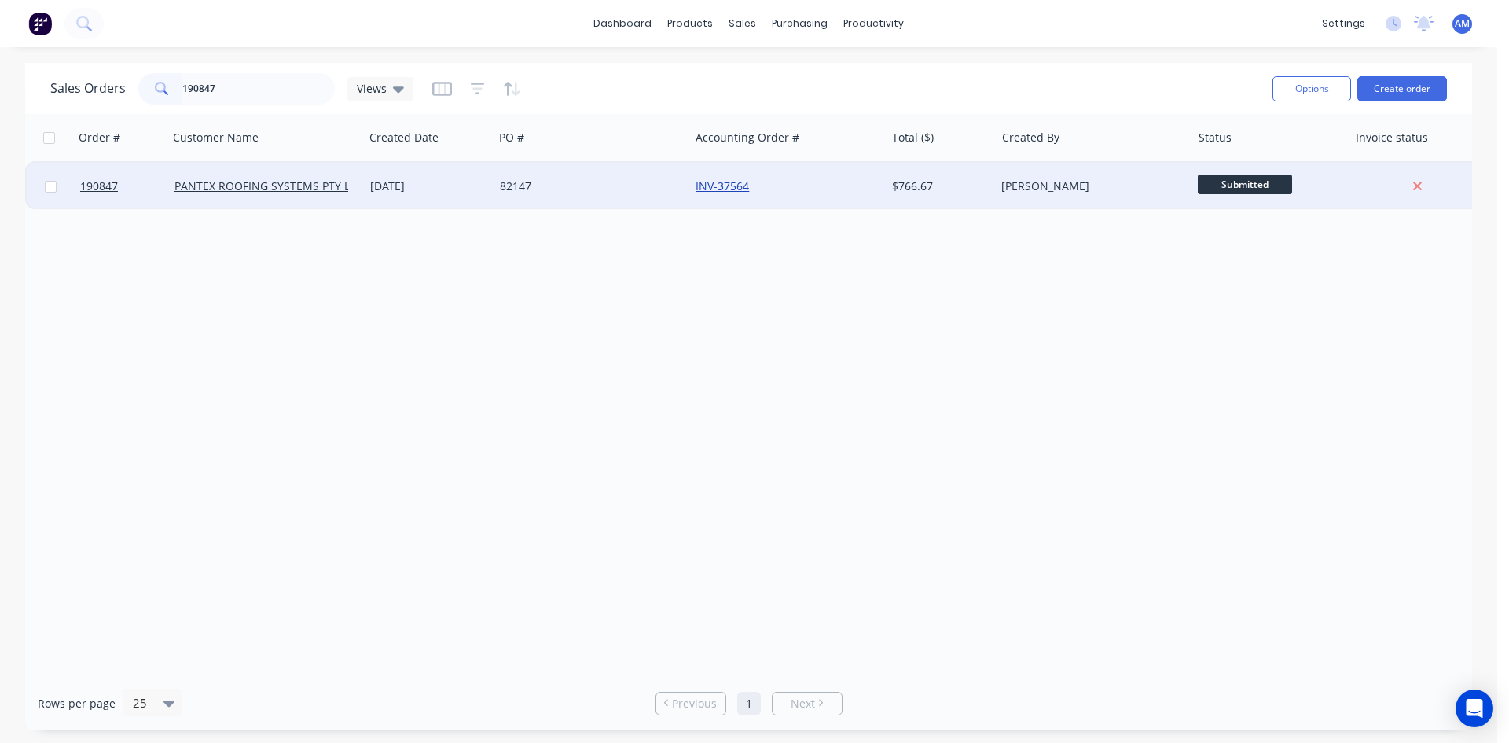
click at [746, 190] on link "INV-37564" at bounding box center [722, 185] width 53 height 15
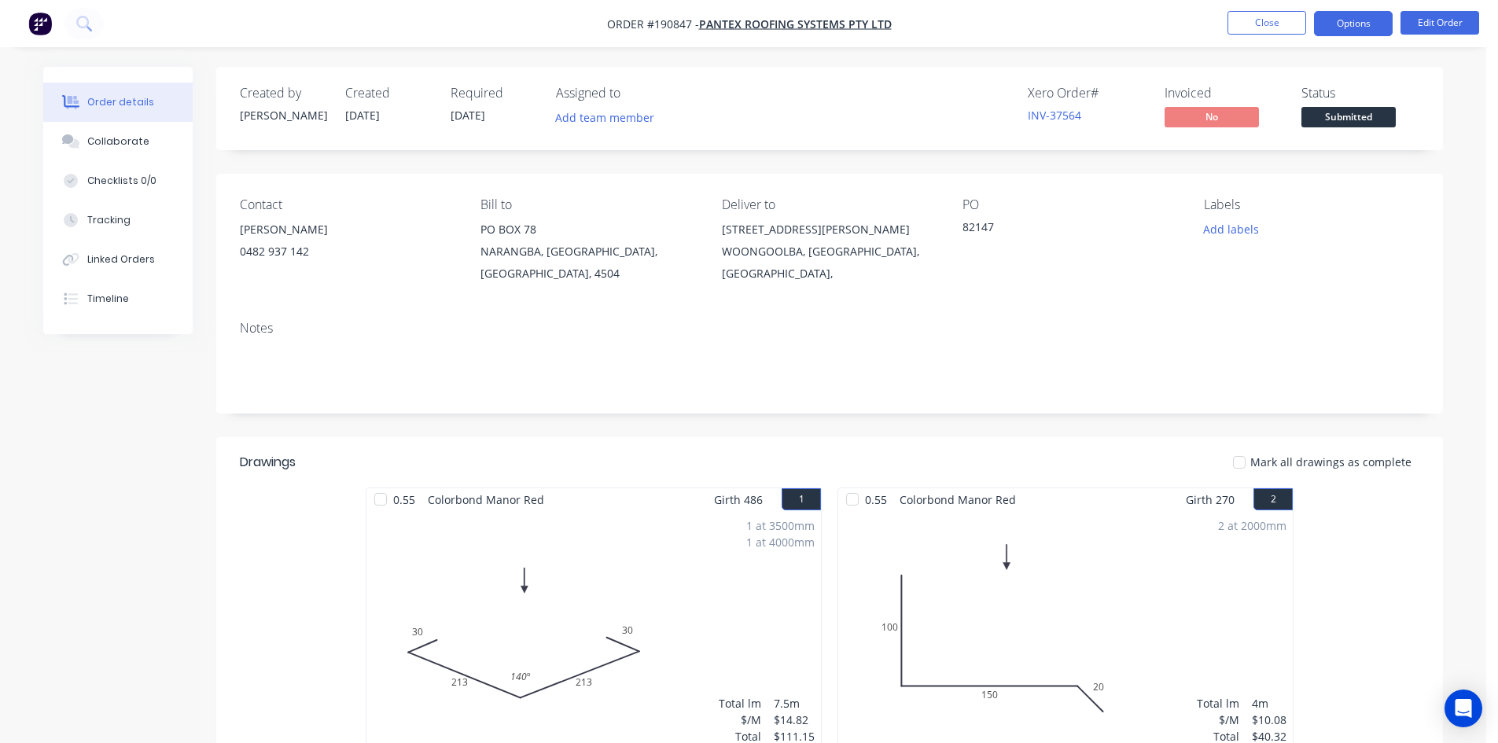
click at [1361, 24] on button "Options" at bounding box center [1353, 23] width 79 height 25
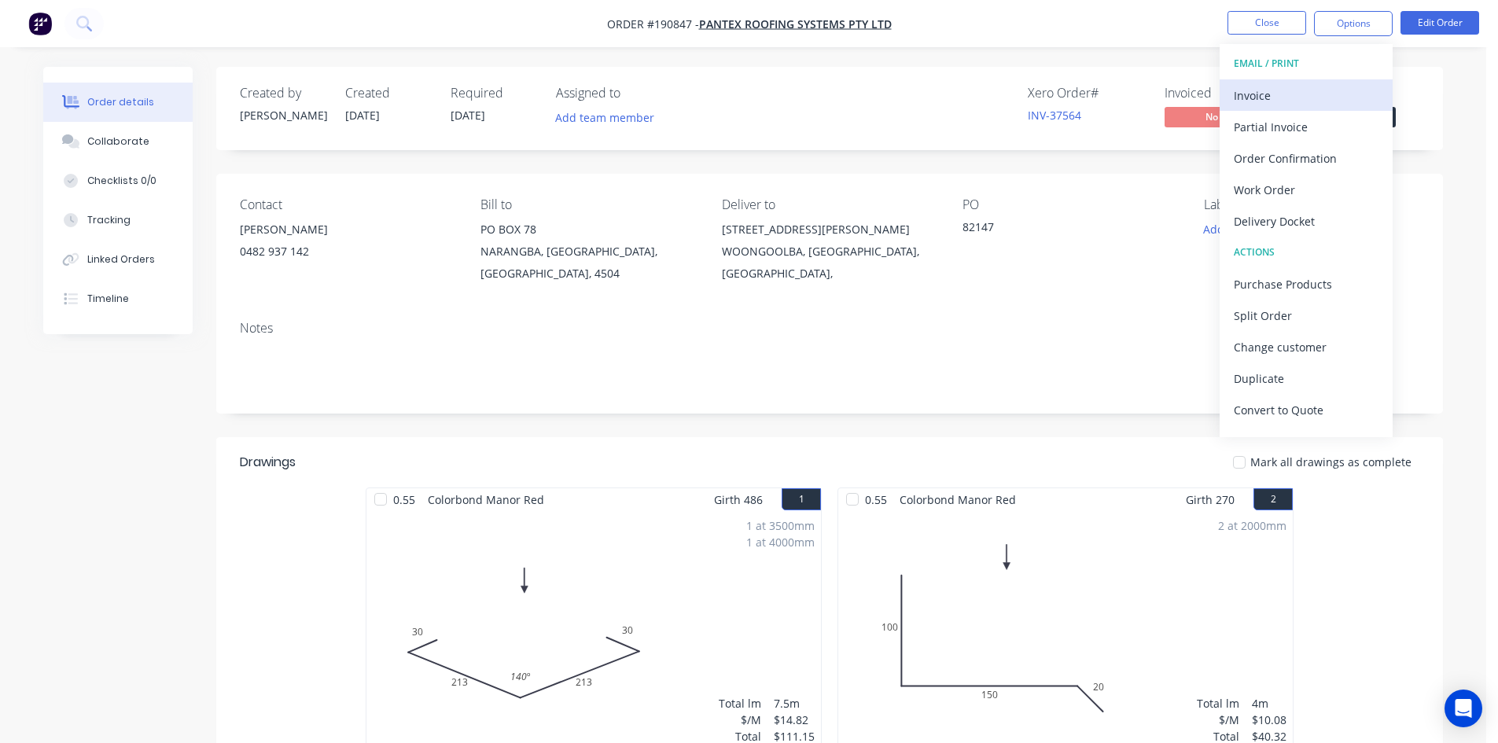
click at [1281, 98] on div "Invoice" at bounding box center [1305, 95] width 145 height 23
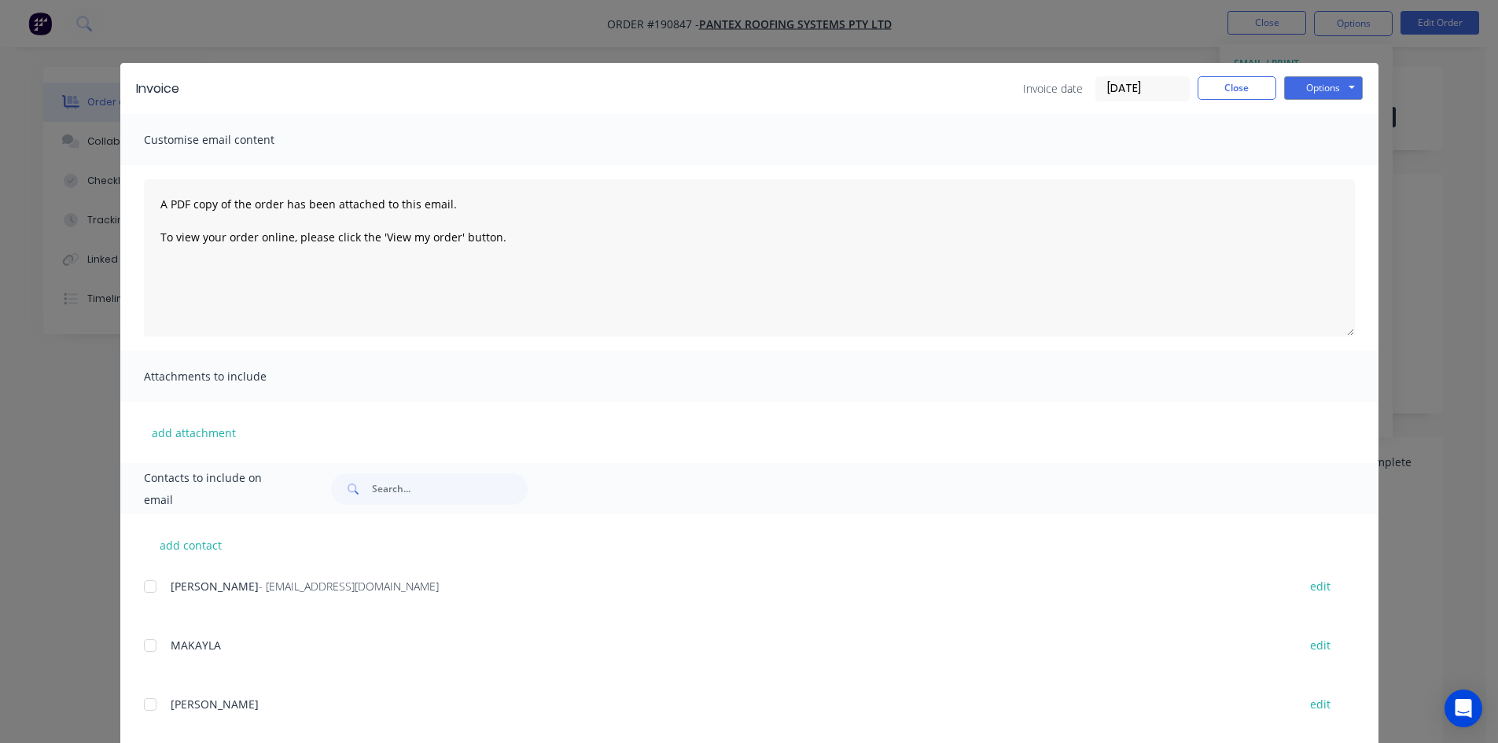
click at [144, 587] on div at bounding box center [149, 586] width 31 height 31
click at [1321, 86] on button "Options" at bounding box center [1323, 88] width 79 height 24
click at [1310, 172] on button "Email" at bounding box center [1334, 168] width 101 height 26
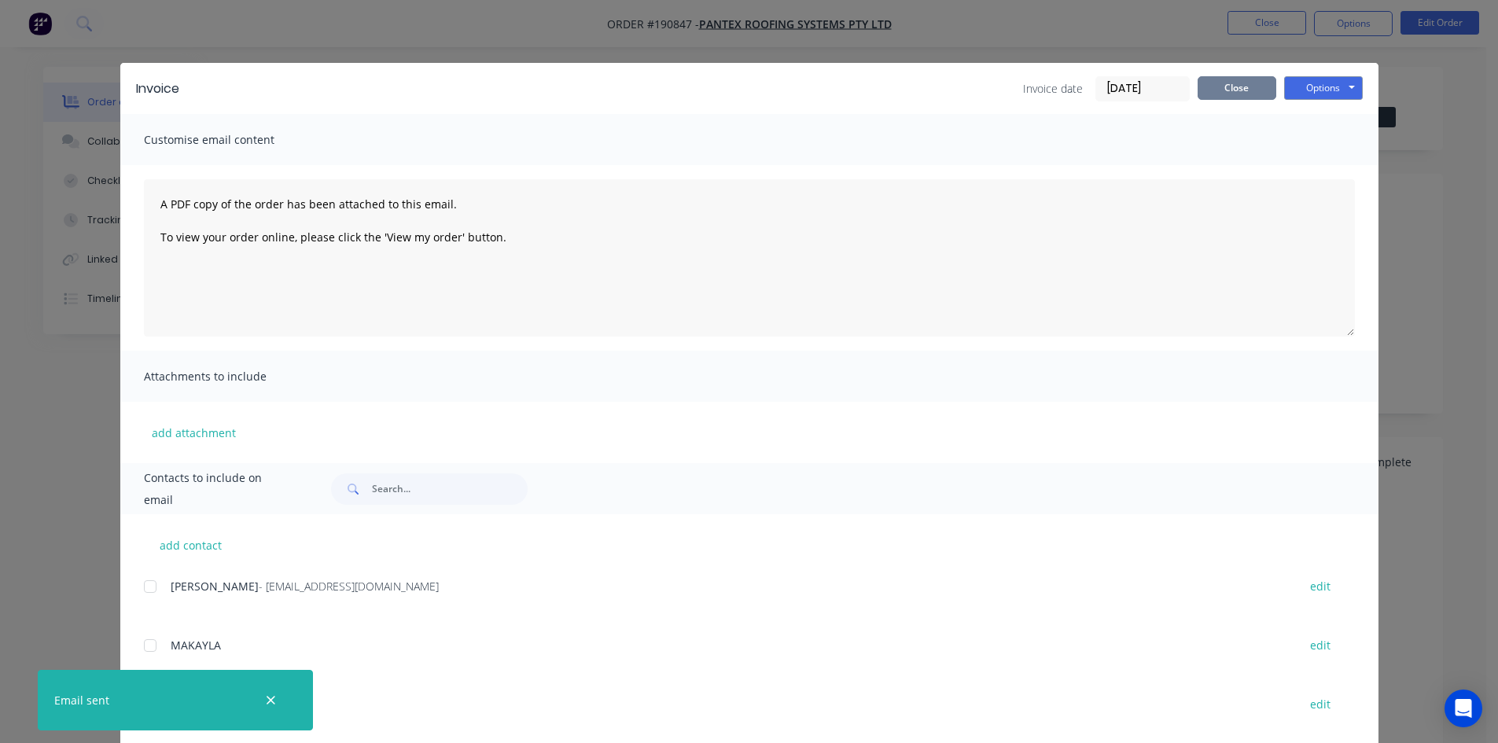
click at [1239, 82] on button "Close" at bounding box center [1236, 88] width 79 height 24
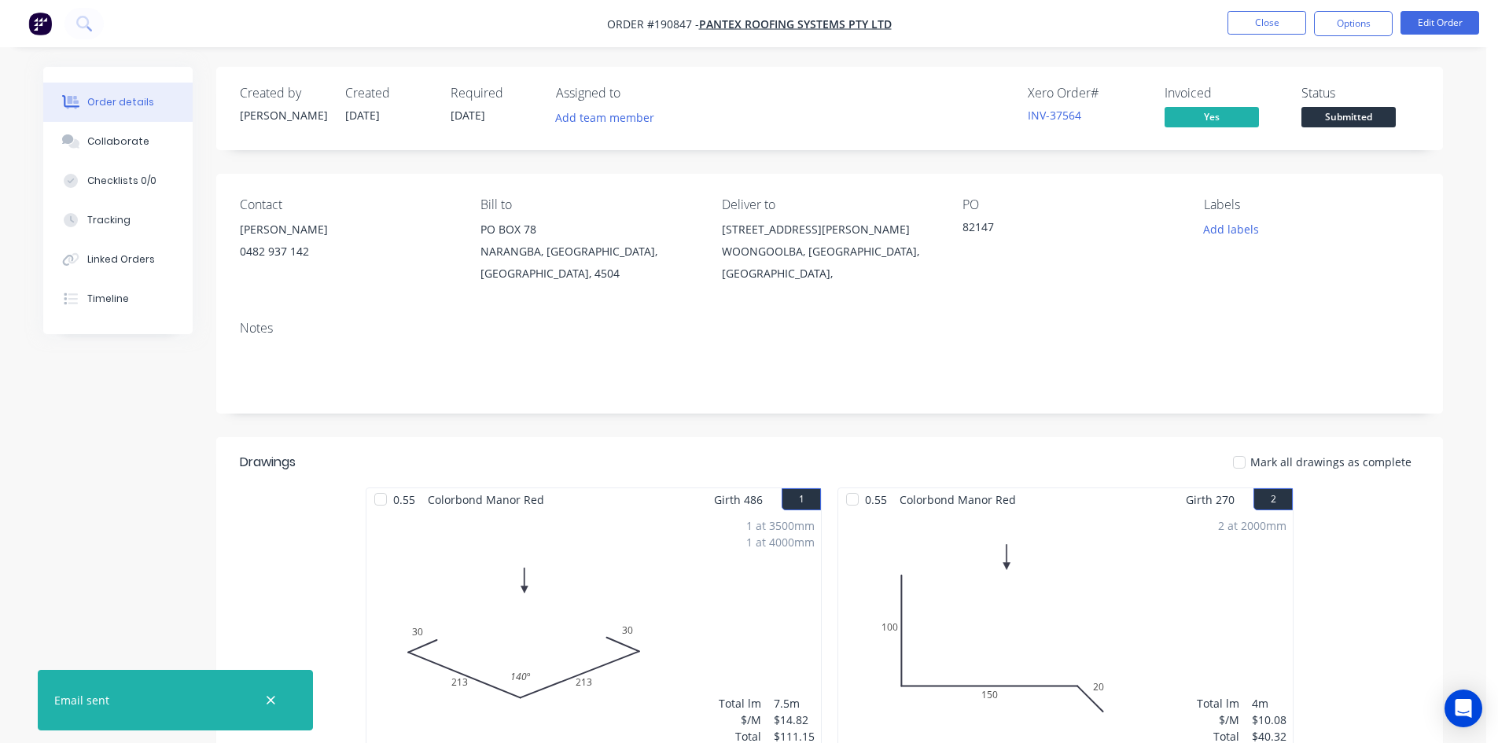
click at [1259, 9] on nav "Order #190847 - PANTEX ROOFING SYSTEMS PTY LTD Close Options Edit Order" at bounding box center [749, 23] width 1498 height 47
click at [1259, 22] on button "Close" at bounding box center [1266, 23] width 79 height 24
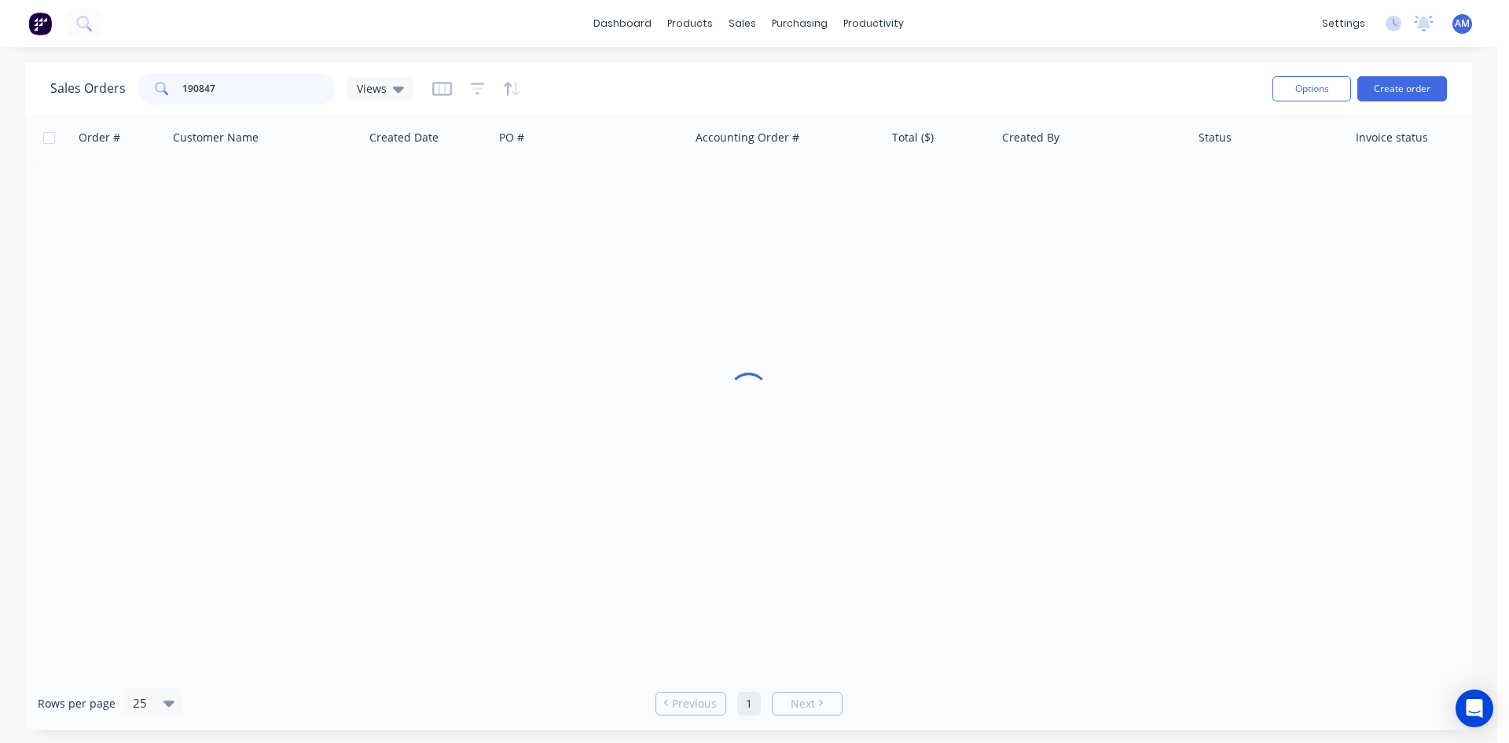
drag, startPoint x: 241, startPoint y: 86, endPoint x: 128, endPoint y: 75, distance: 112.9
click at [129, 79] on div "Sales Orders 190847 Views" at bounding box center [231, 88] width 363 height 31
type input "190773"
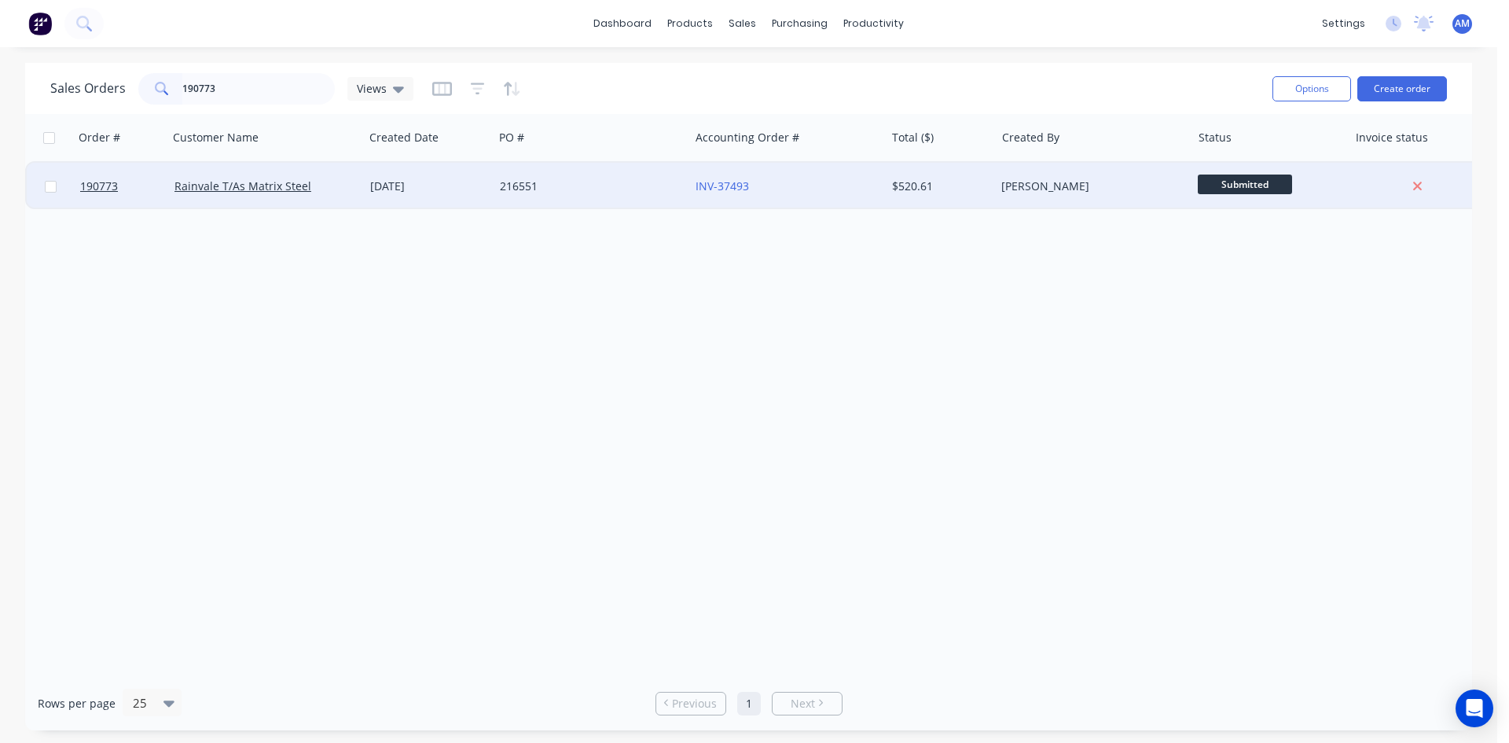
click at [612, 182] on div "216551" at bounding box center [587, 186] width 175 height 16
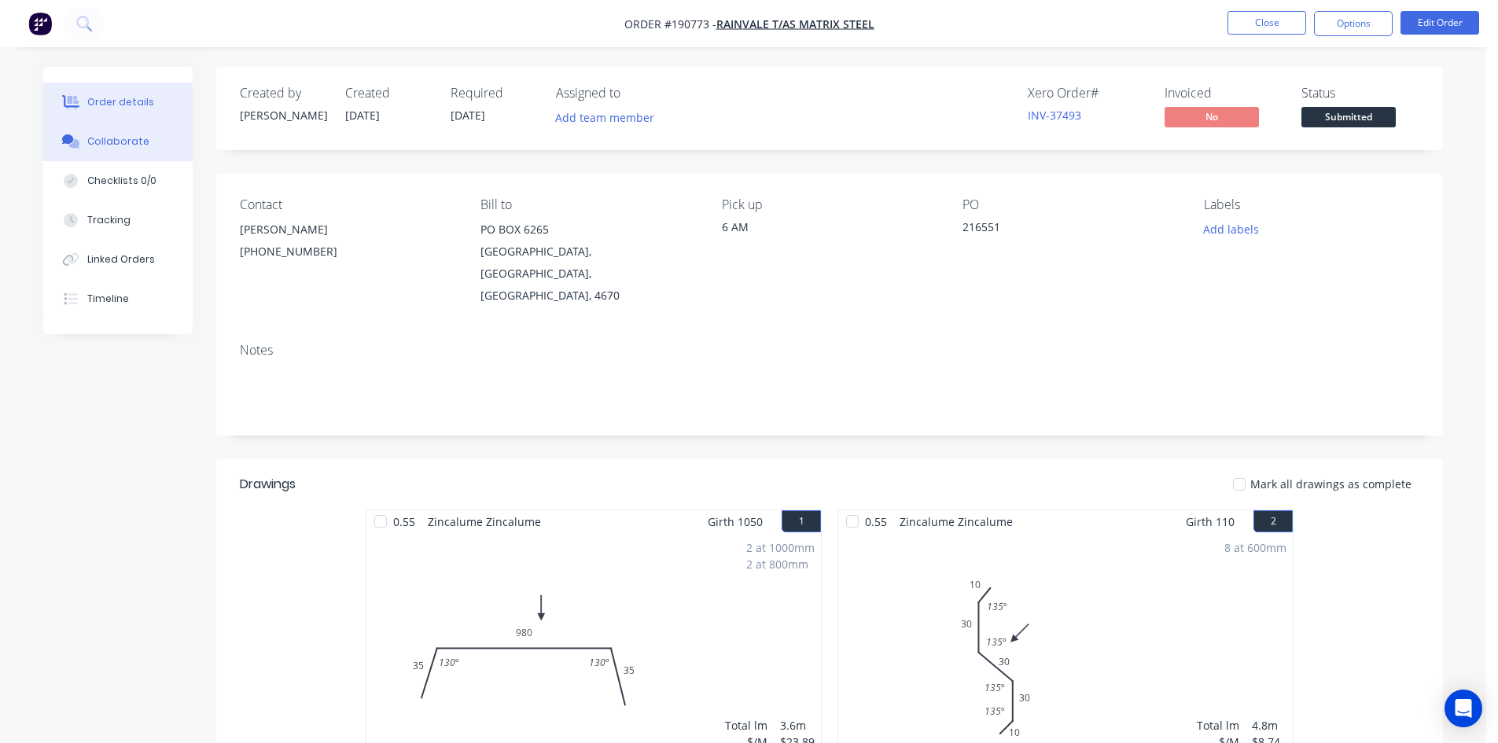
click at [103, 127] on button "Collaborate" at bounding box center [117, 141] width 149 height 39
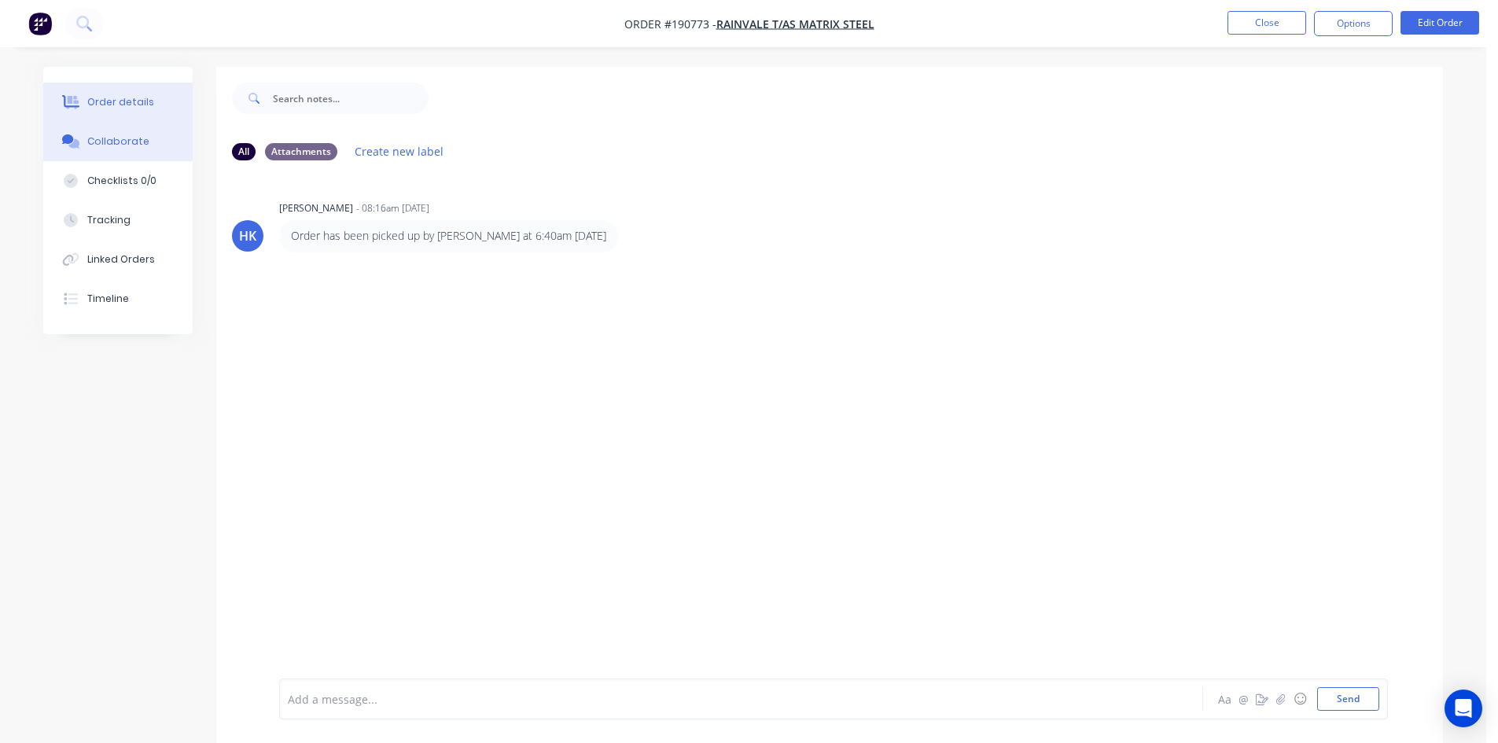
click at [114, 108] on div "Order details" at bounding box center [120, 102] width 67 height 14
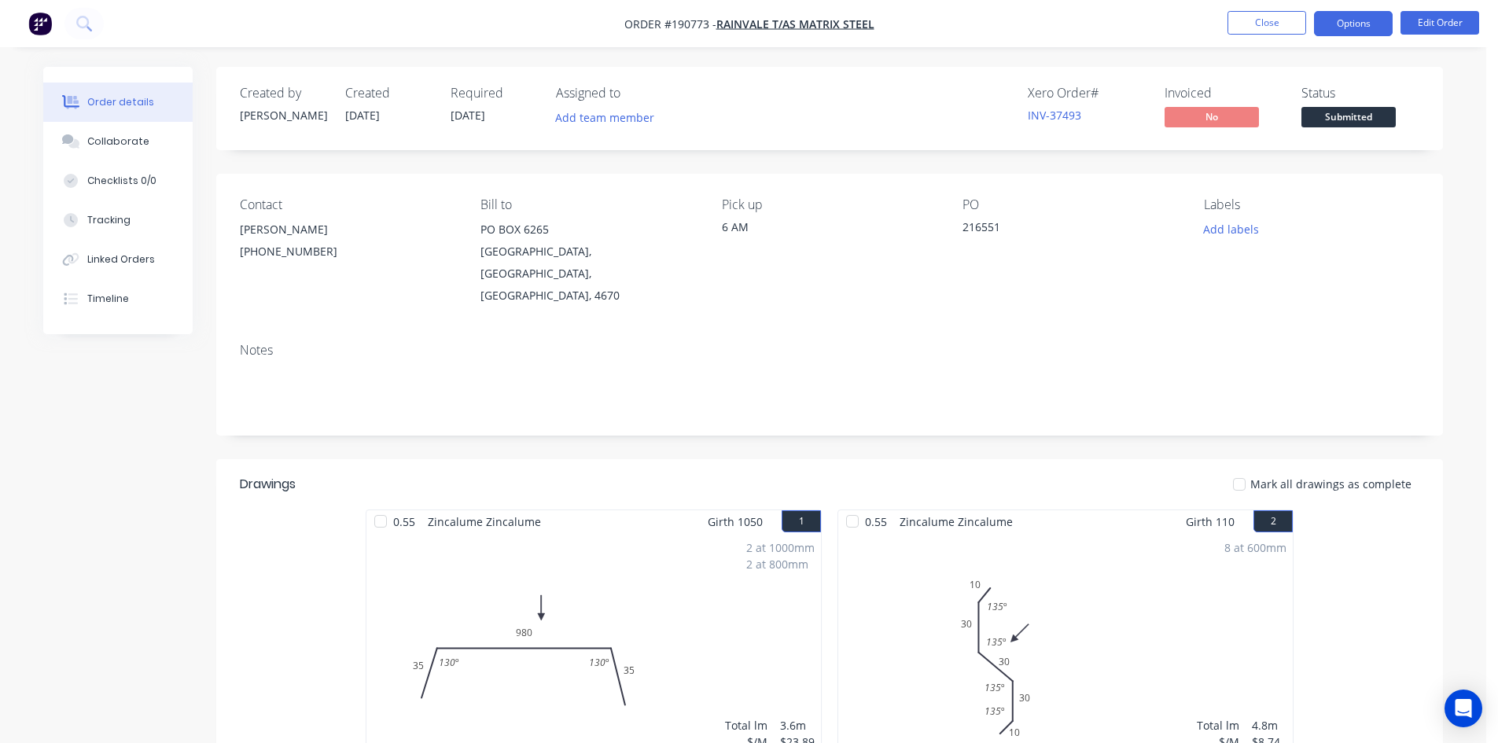
click at [1347, 19] on button "Options" at bounding box center [1353, 23] width 79 height 25
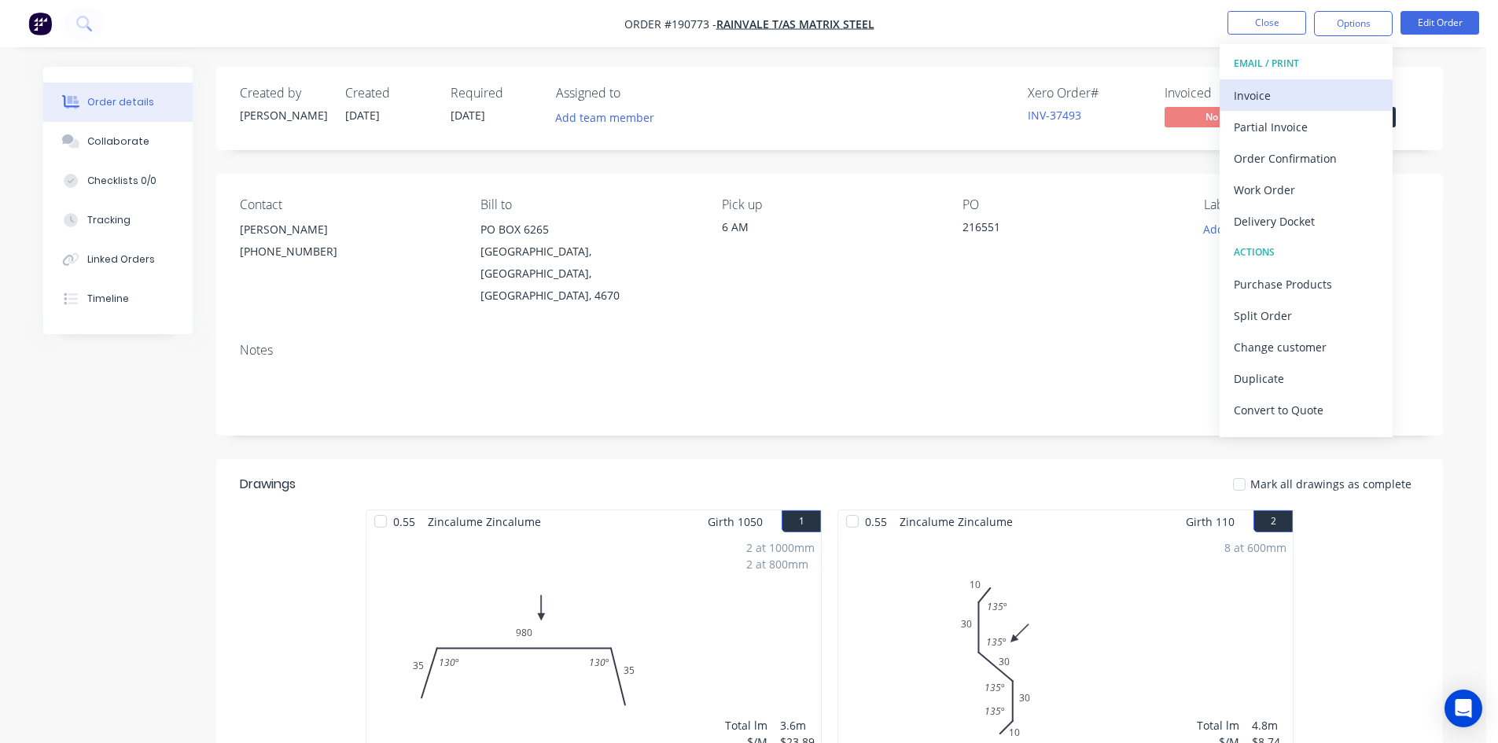
click at [1299, 89] on div "Invoice" at bounding box center [1305, 95] width 145 height 23
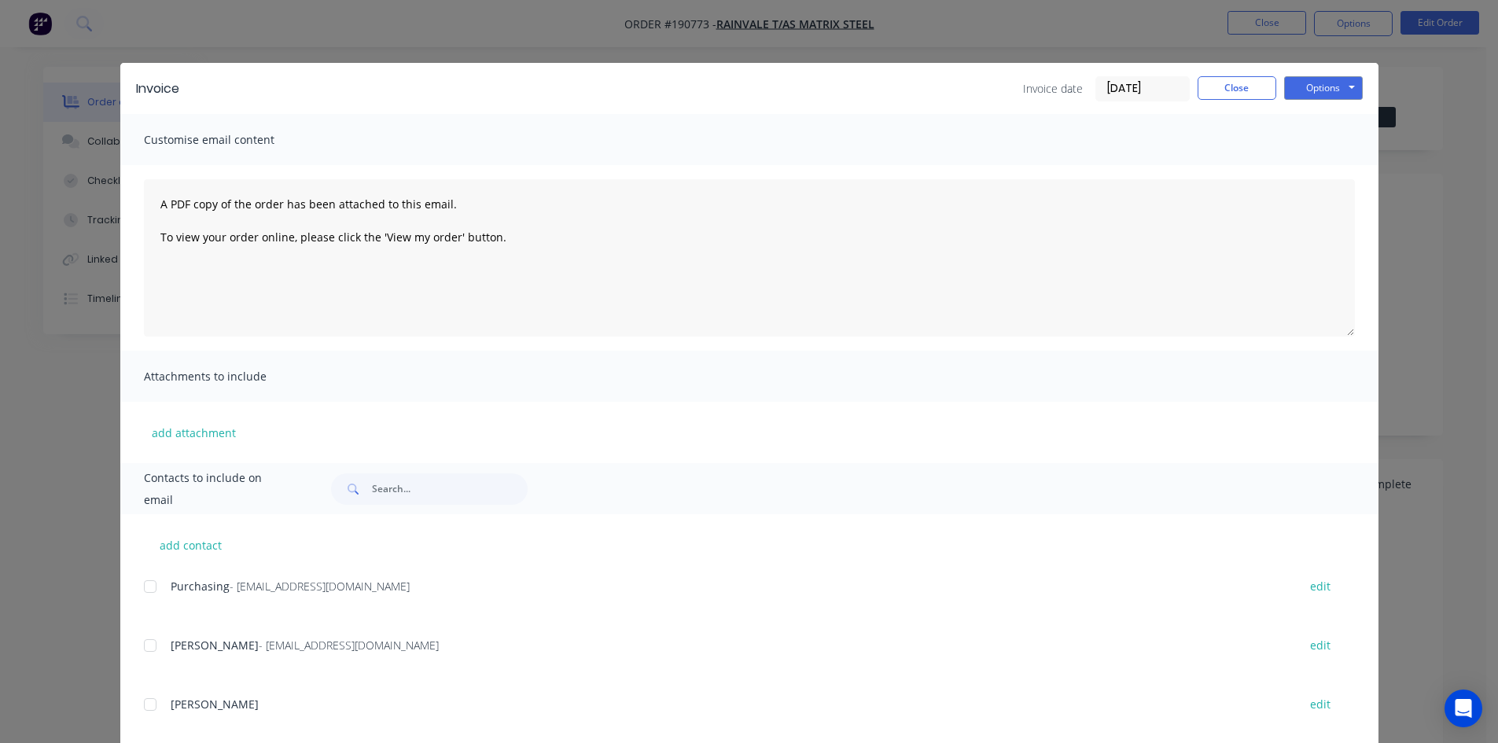
click at [142, 586] on div at bounding box center [149, 586] width 31 height 31
click at [144, 644] on div at bounding box center [149, 645] width 31 height 31
click at [1308, 91] on button "Options" at bounding box center [1323, 88] width 79 height 24
click at [1314, 164] on button "Email" at bounding box center [1334, 168] width 101 height 26
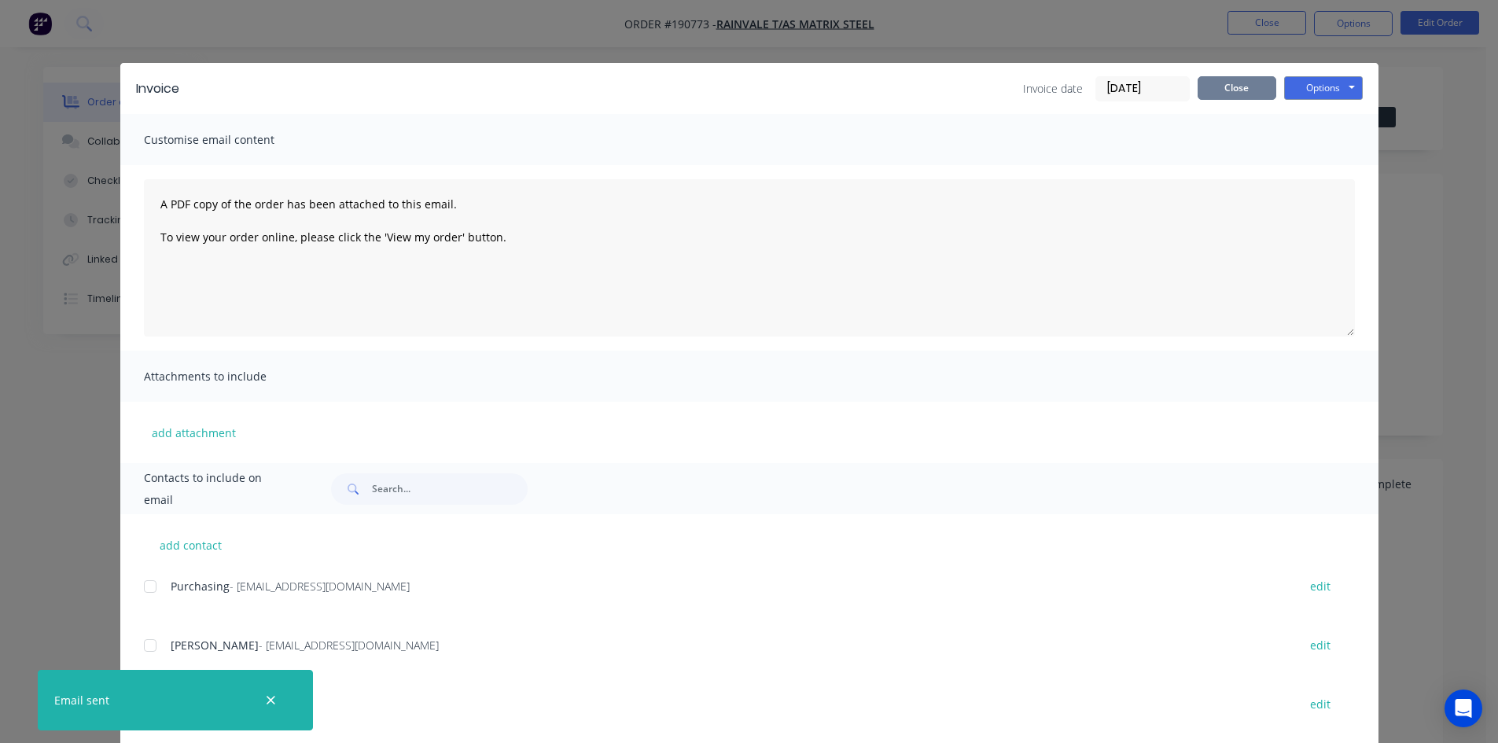
click at [1224, 87] on button "Close" at bounding box center [1236, 88] width 79 height 24
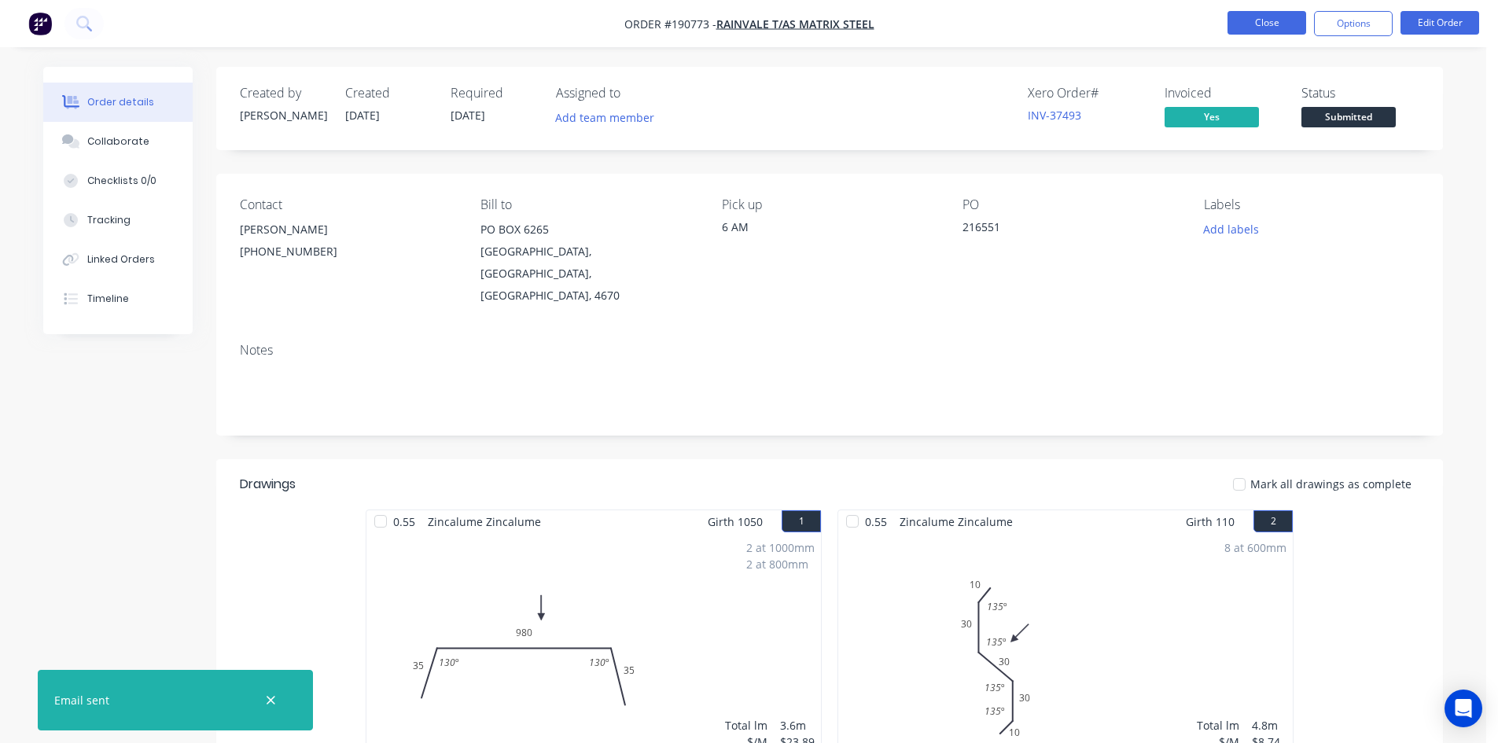
click at [1243, 33] on button "Close" at bounding box center [1266, 23] width 79 height 24
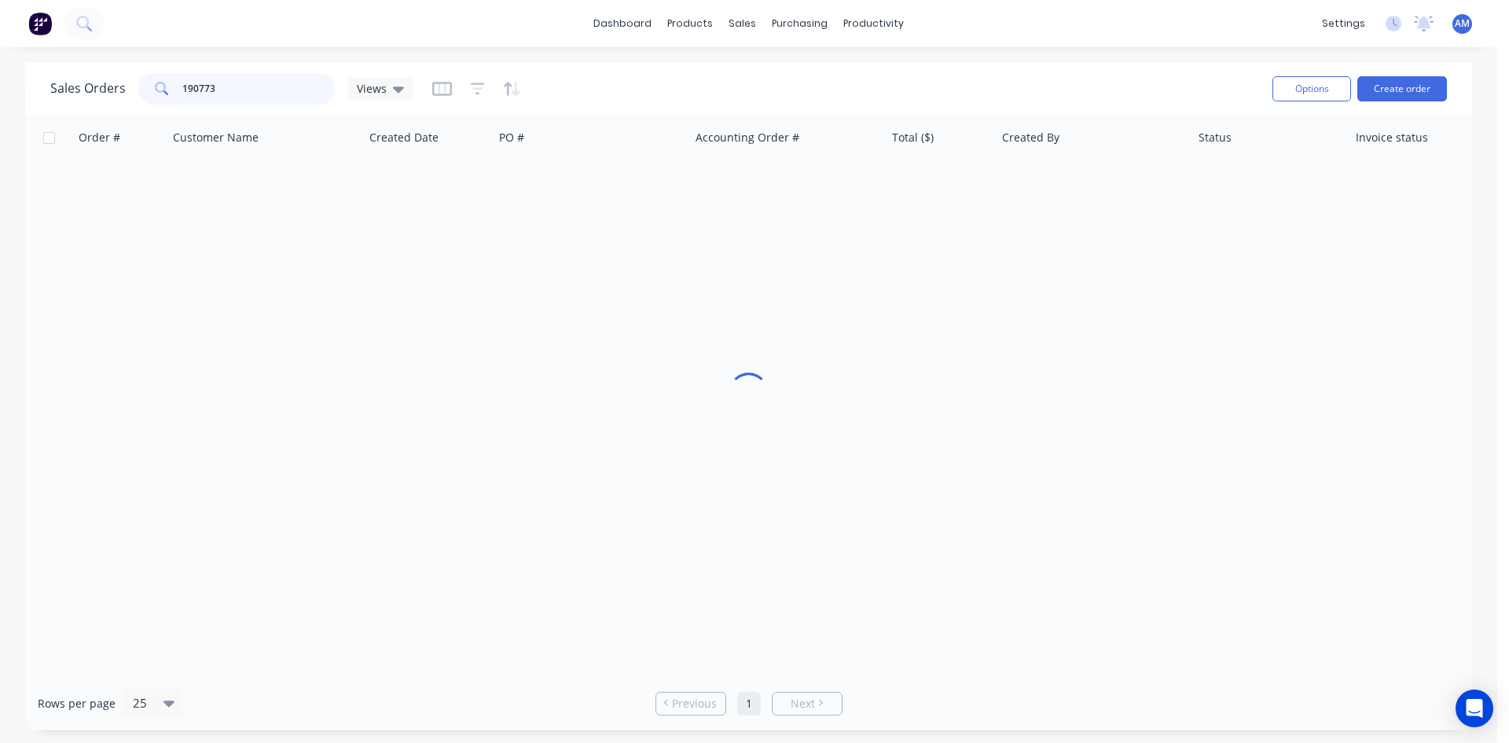
drag, startPoint x: 297, startPoint y: 80, endPoint x: 129, endPoint y: 74, distance: 168.4
click at [129, 74] on div "Sales Orders 190773 Views" at bounding box center [231, 88] width 363 height 31
type input "190769"
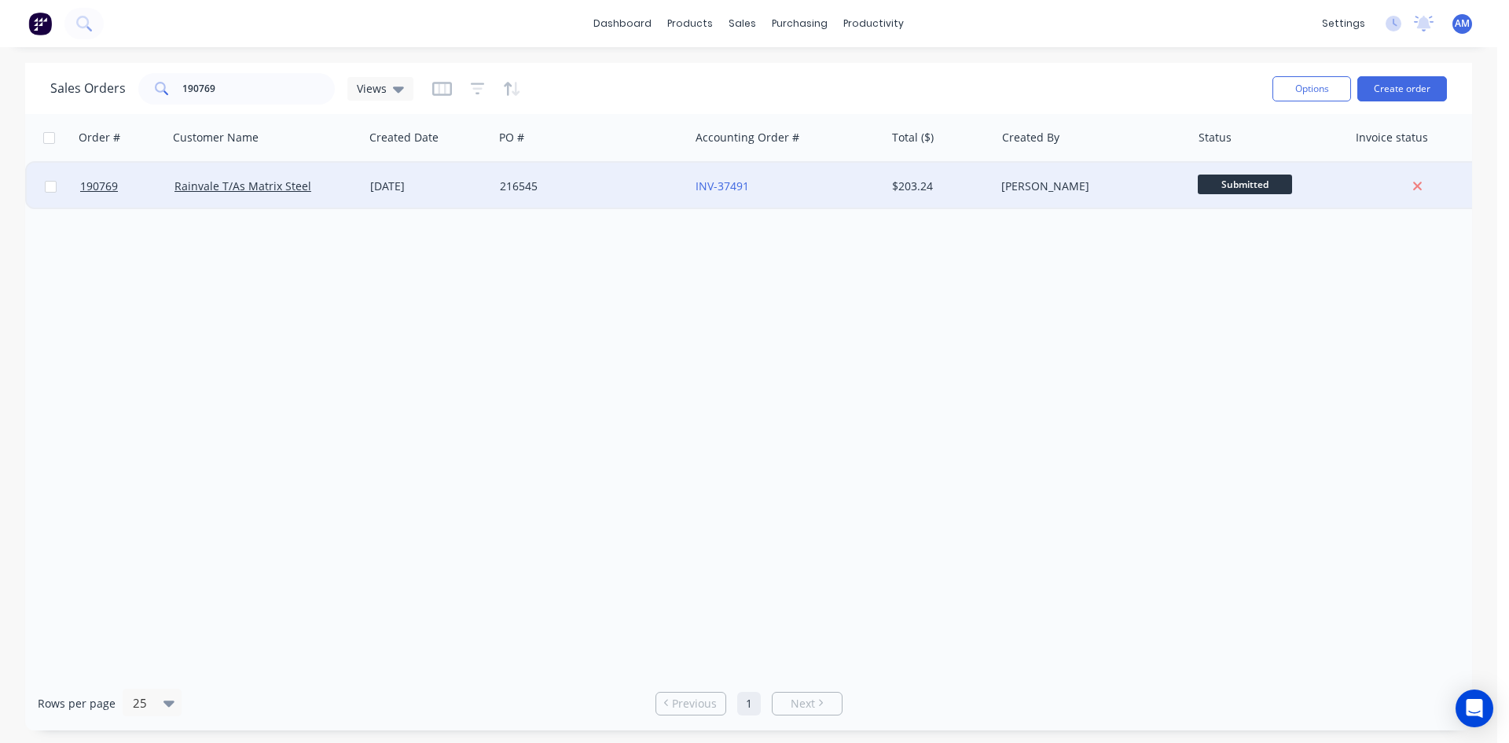
click at [608, 195] on div "216545" at bounding box center [592, 186] width 196 height 47
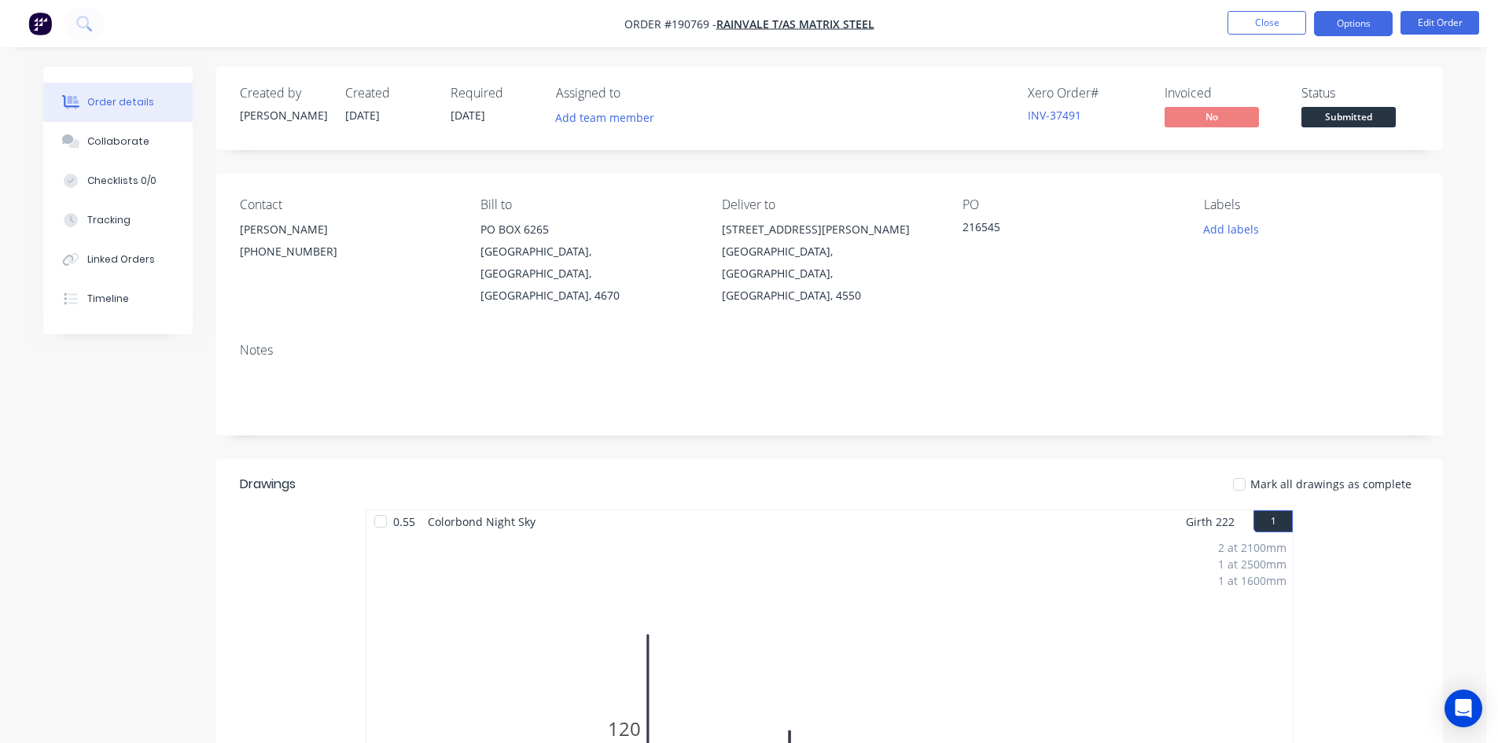
click at [1330, 19] on button "Options" at bounding box center [1353, 23] width 79 height 25
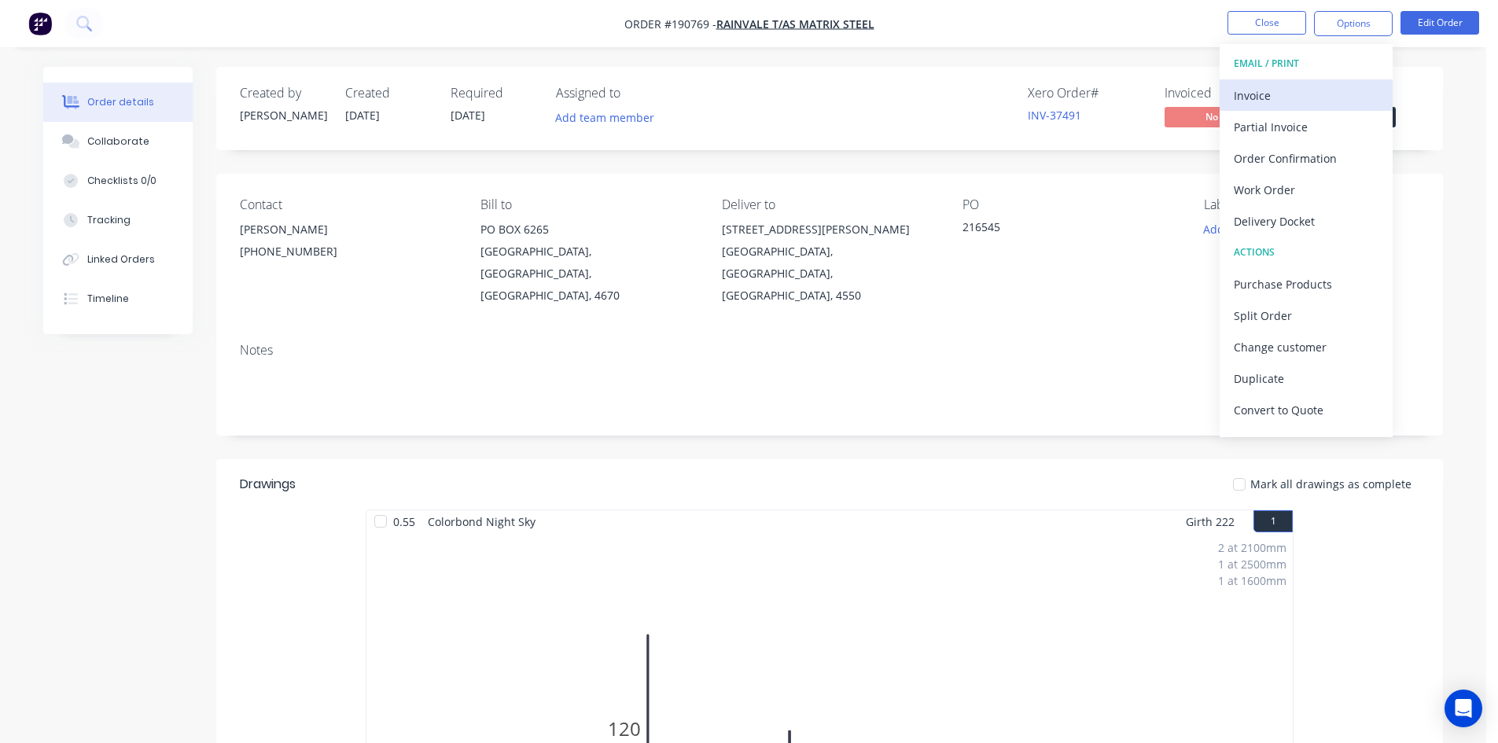
click at [1316, 85] on div "Invoice" at bounding box center [1305, 95] width 145 height 23
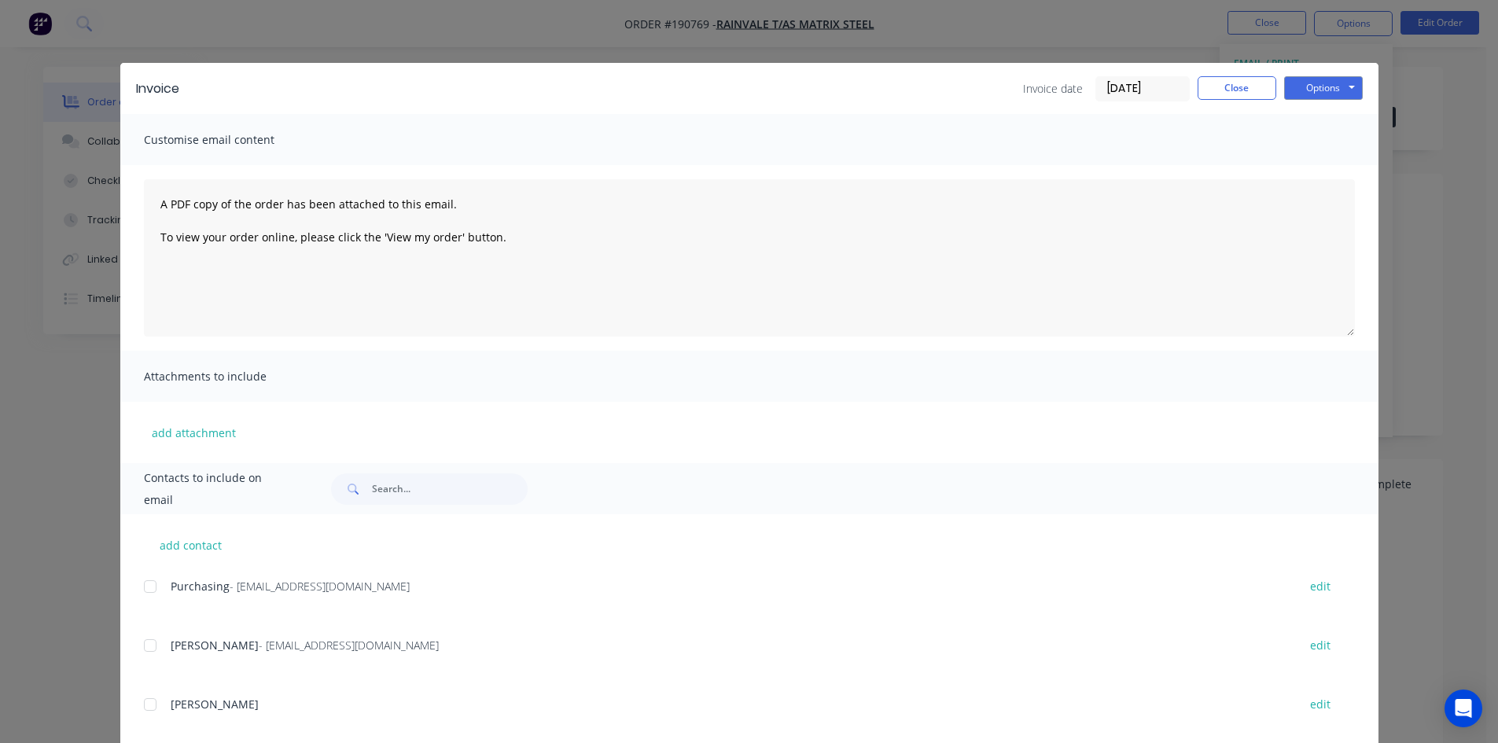
click at [145, 587] on div at bounding box center [149, 586] width 31 height 31
click at [148, 640] on div at bounding box center [149, 645] width 31 height 31
click at [1319, 85] on button "Options" at bounding box center [1323, 88] width 79 height 24
click at [1318, 167] on button "Email" at bounding box center [1334, 168] width 101 height 26
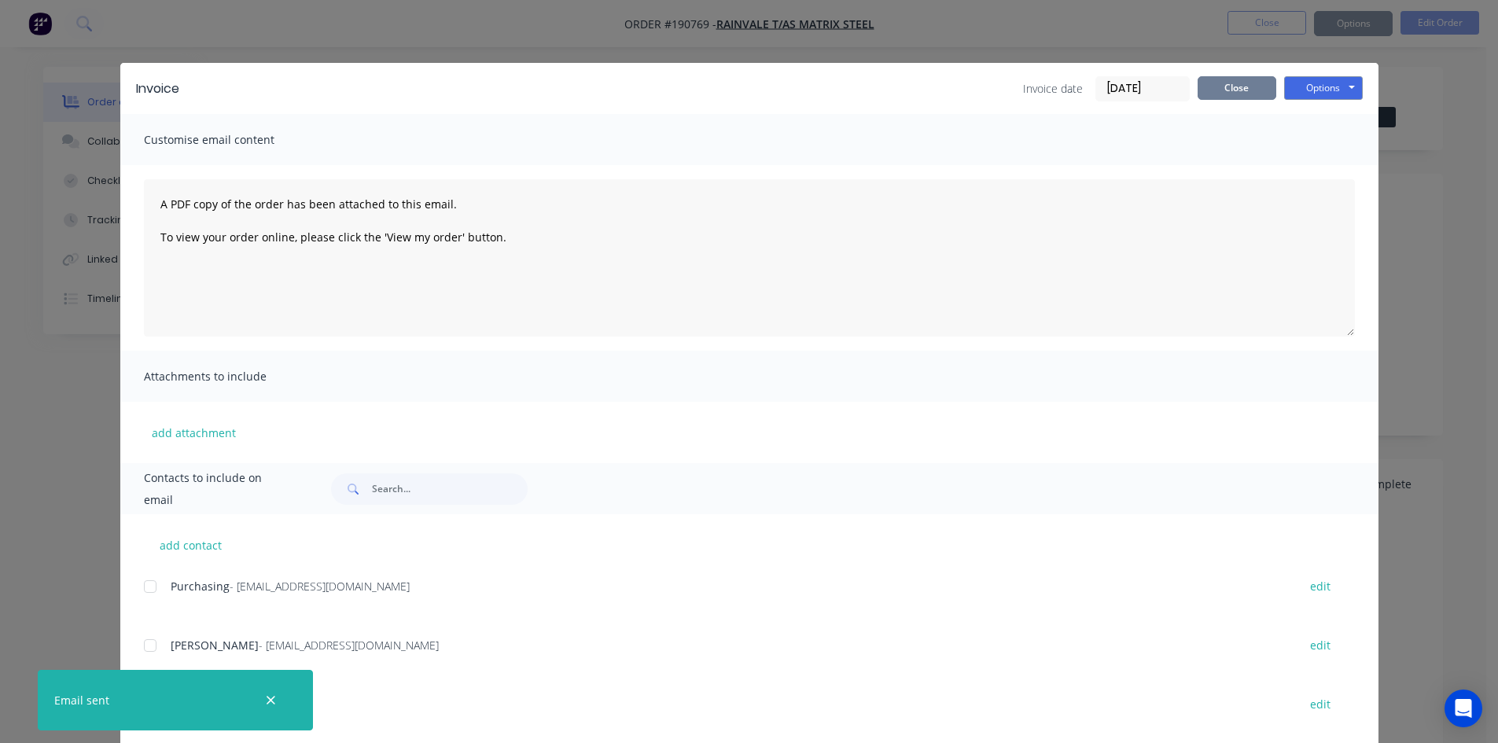
click at [1202, 83] on button "Close" at bounding box center [1236, 88] width 79 height 24
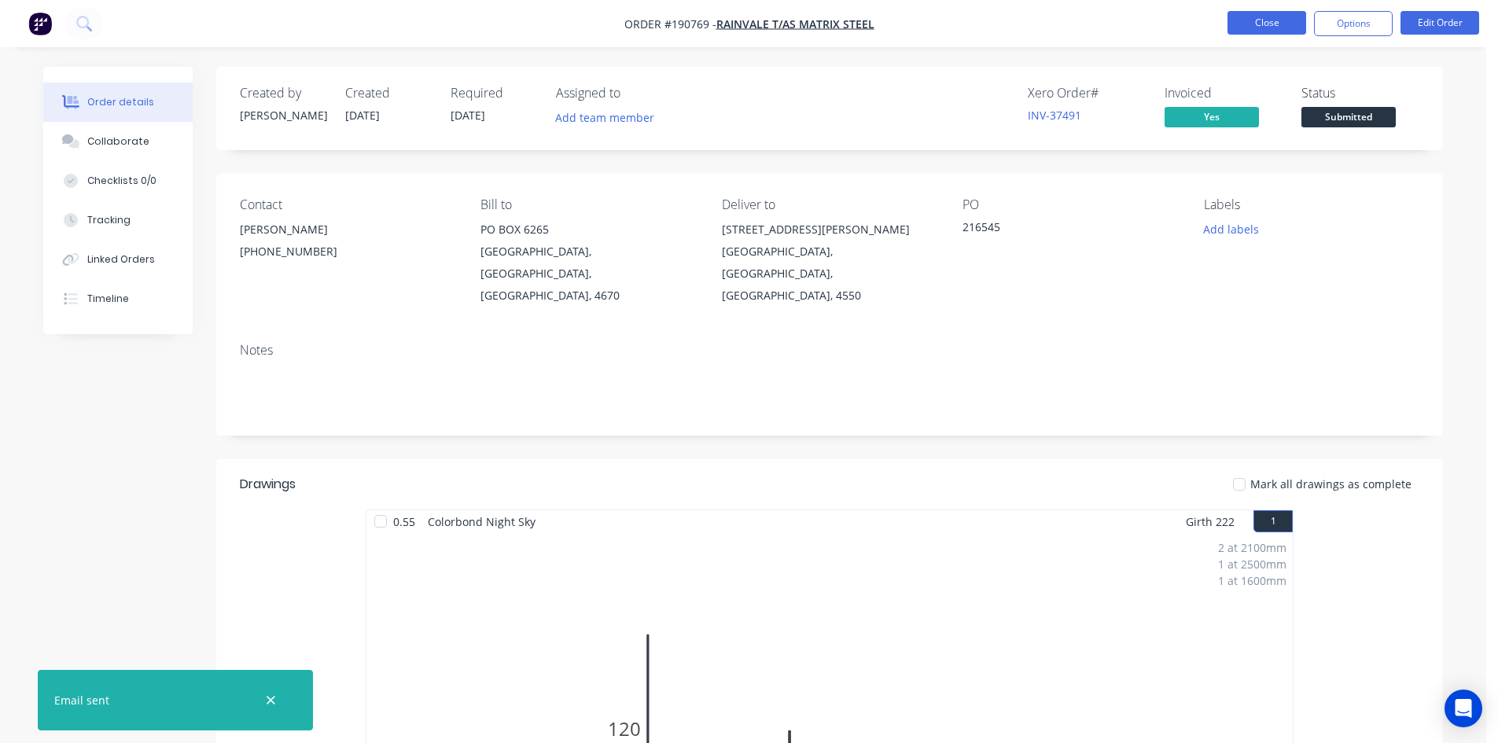
click at [1248, 33] on button "Close" at bounding box center [1266, 23] width 79 height 24
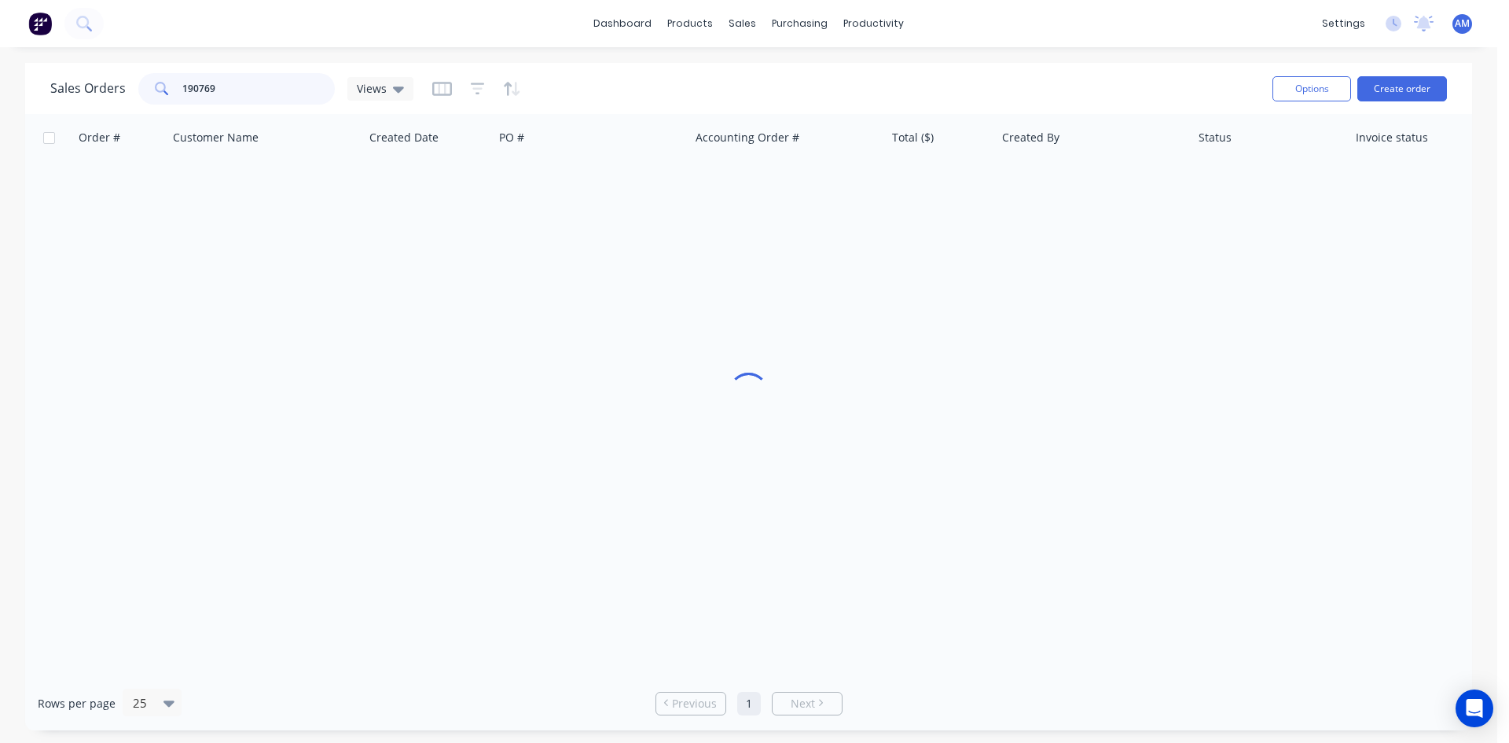
drag, startPoint x: 259, startPoint y: 89, endPoint x: 52, endPoint y: 79, distance: 207.0
click at [52, 79] on div "Sales Orders 190769 Views" at bounding box center [231, 88] width 363 height 31
type input "190825"
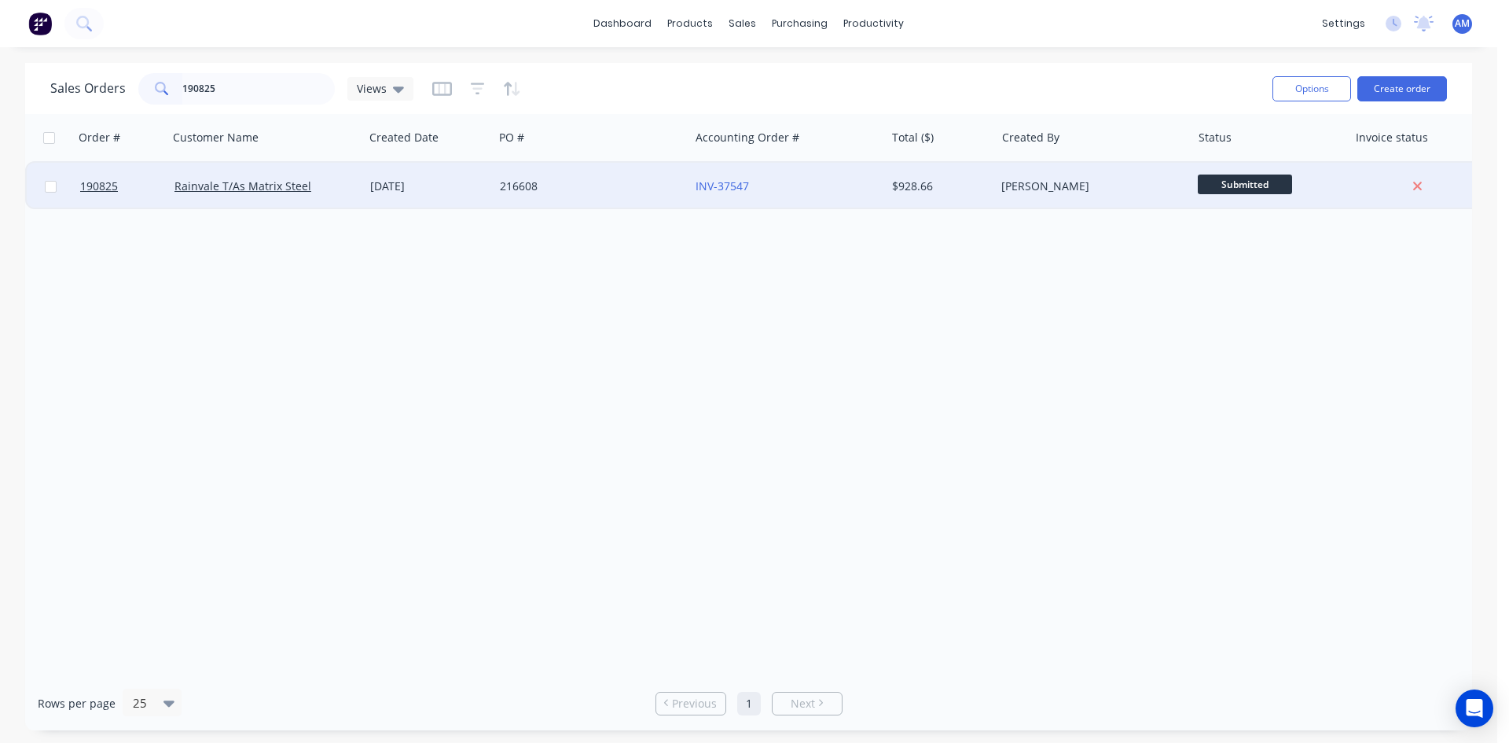
click at [608, 198] on div "216608" at bounding box center [592, 186] width 196 height 47
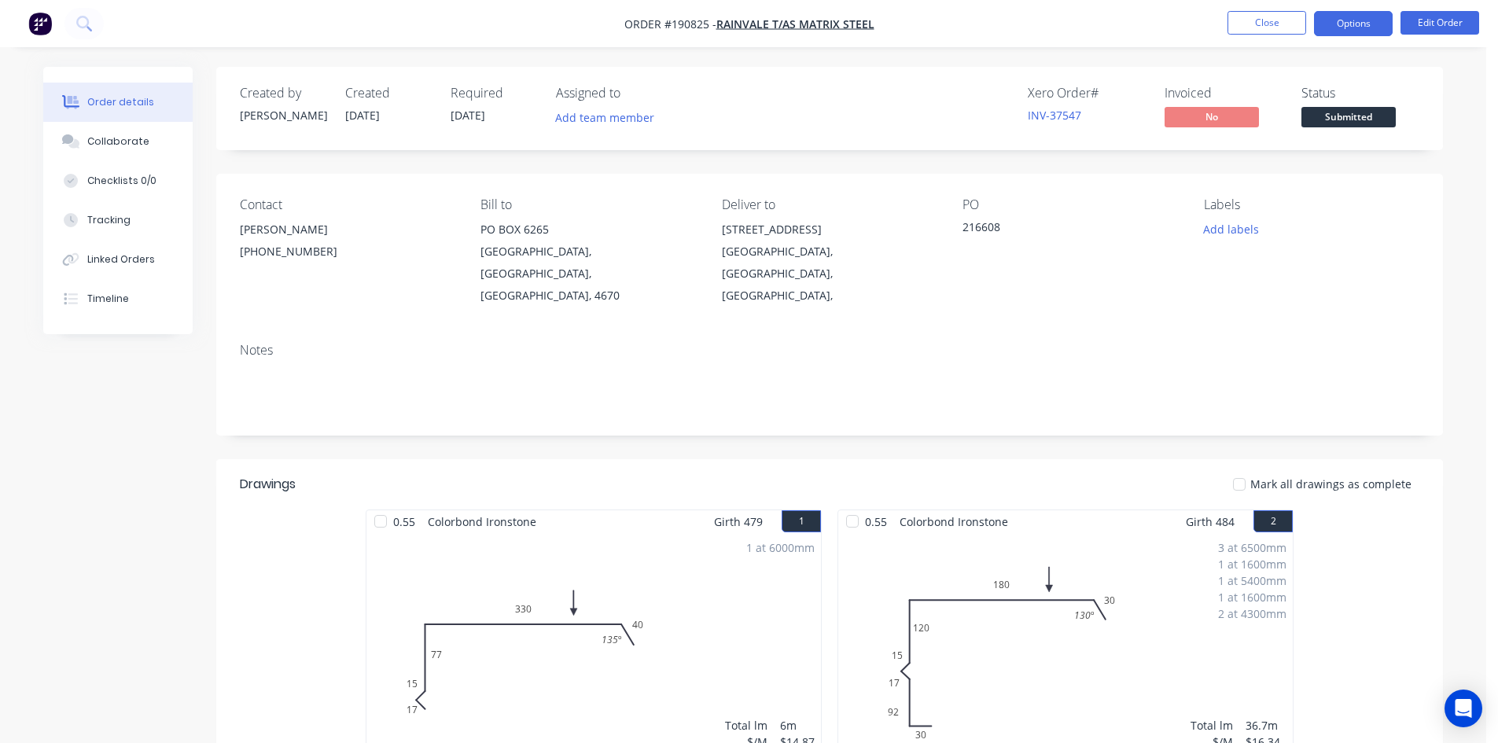
click at [1331, 31] on button "Options" at bounding box center [1353, 23] width 79 height 25
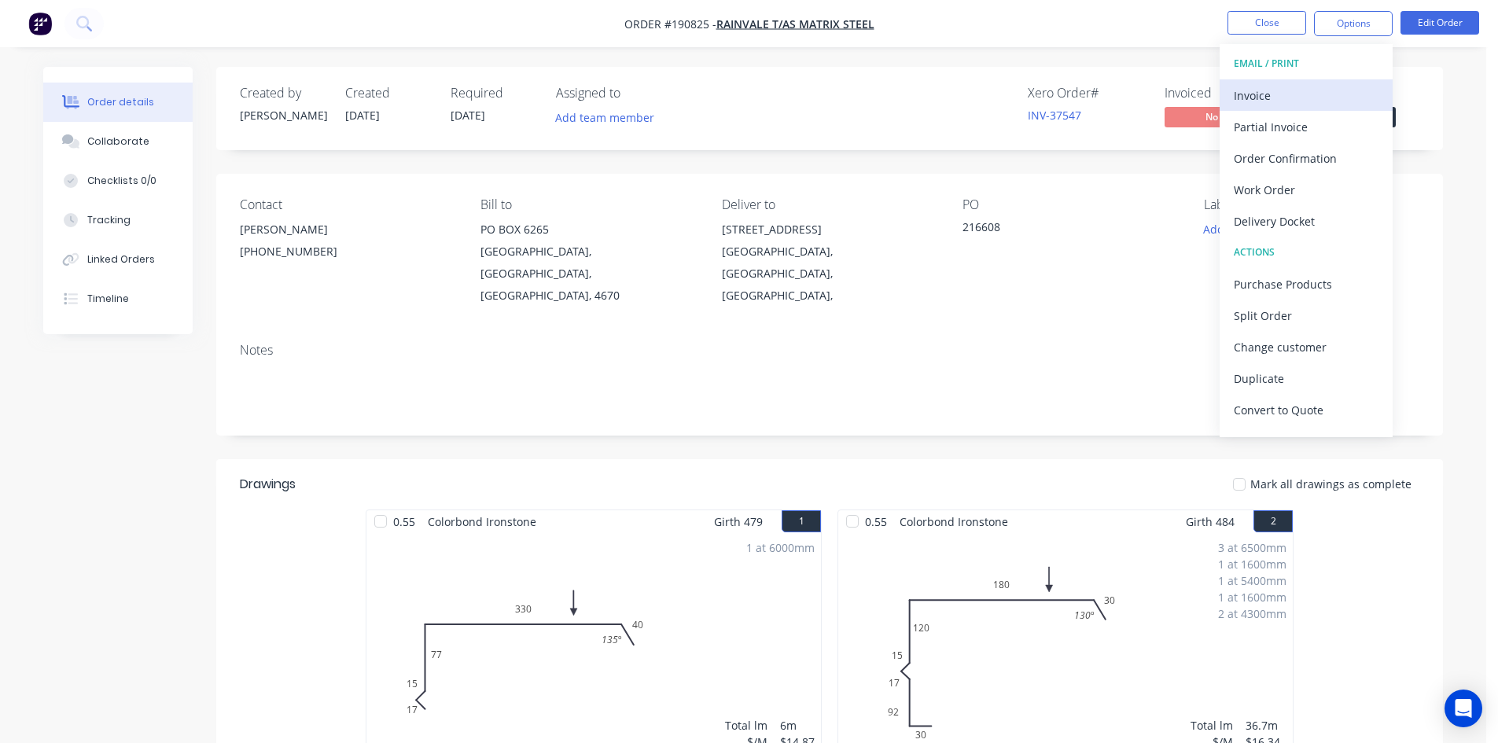
click at [1302, 99] on div "Invoice" at bounding box center [1305, 95] width 145 height 23
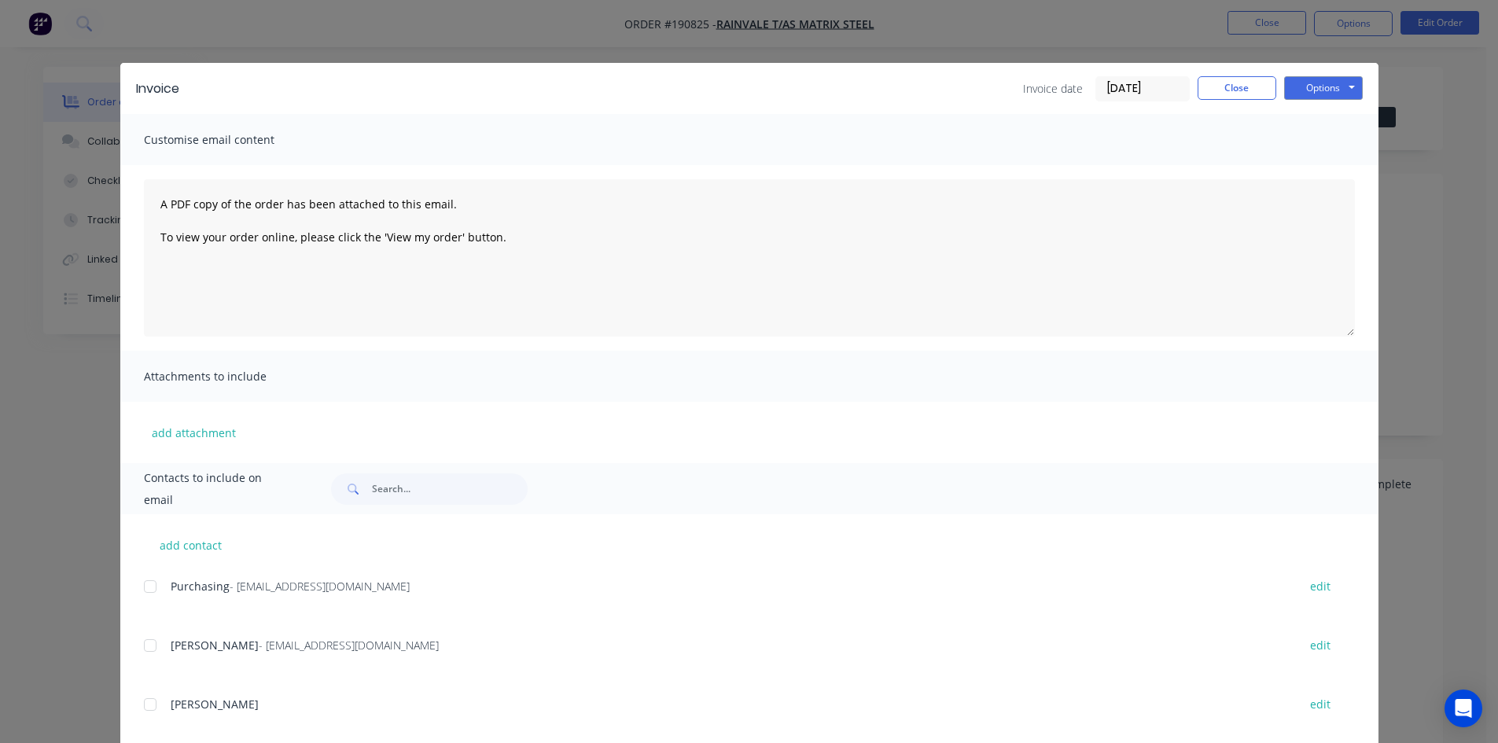
click at [141, 589] on div at bounding box center [149, 586] width 31 height 31
click at [144, 638] on div at bounding box center [149, 645] width 31 height 31
click at [1300, 92] on button "Options" at bounding box center [1323, 88] width 79 height 24
click at [1303, 160] on button "Email" at bounding box center [1334, 168] width 101 height 26
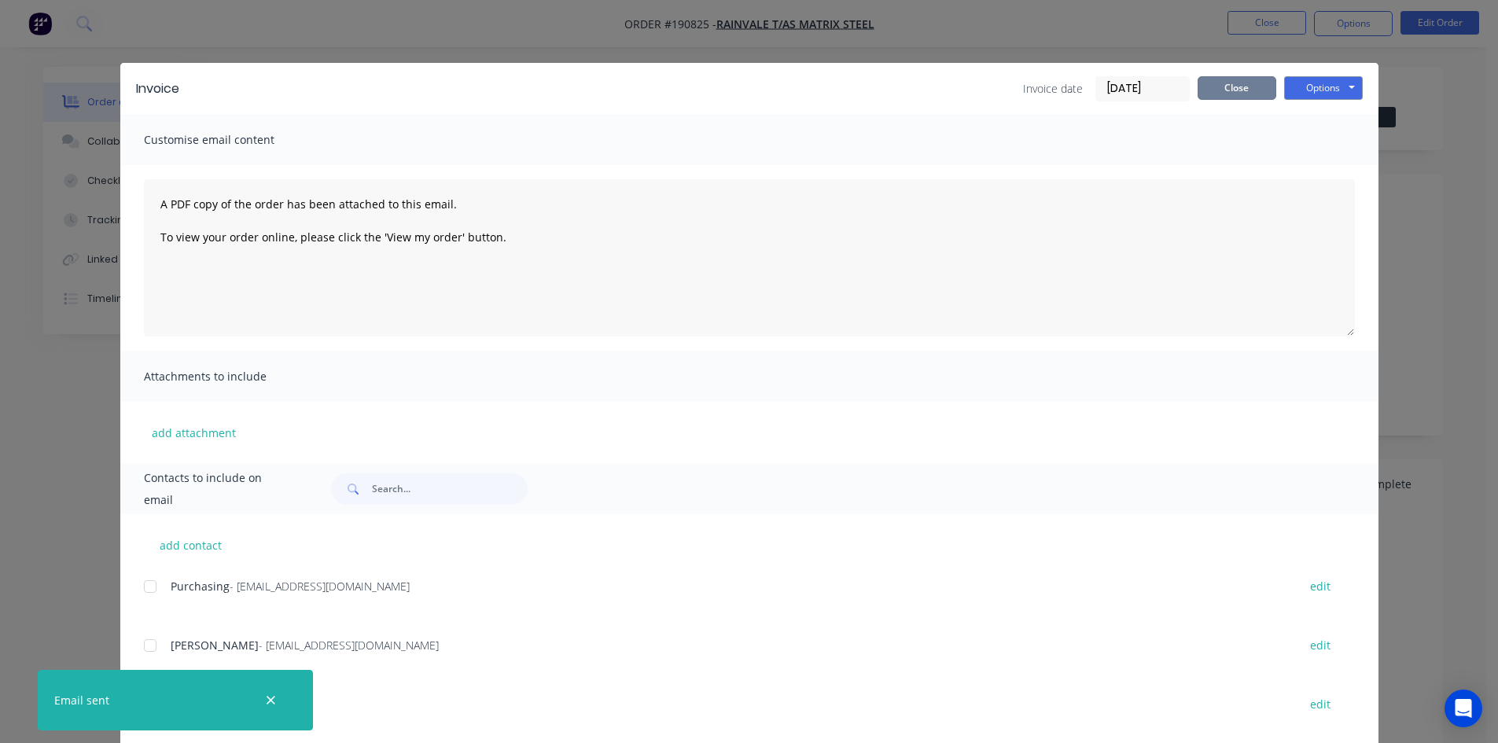
drag, startPoint x: 1252, startPoint y: 81, endPoint x: 1259, endPoint y: 64, distance: 18.0
click at [1255, 81] on button "Close" at bounding box center [1236, 88] width 79 height 24
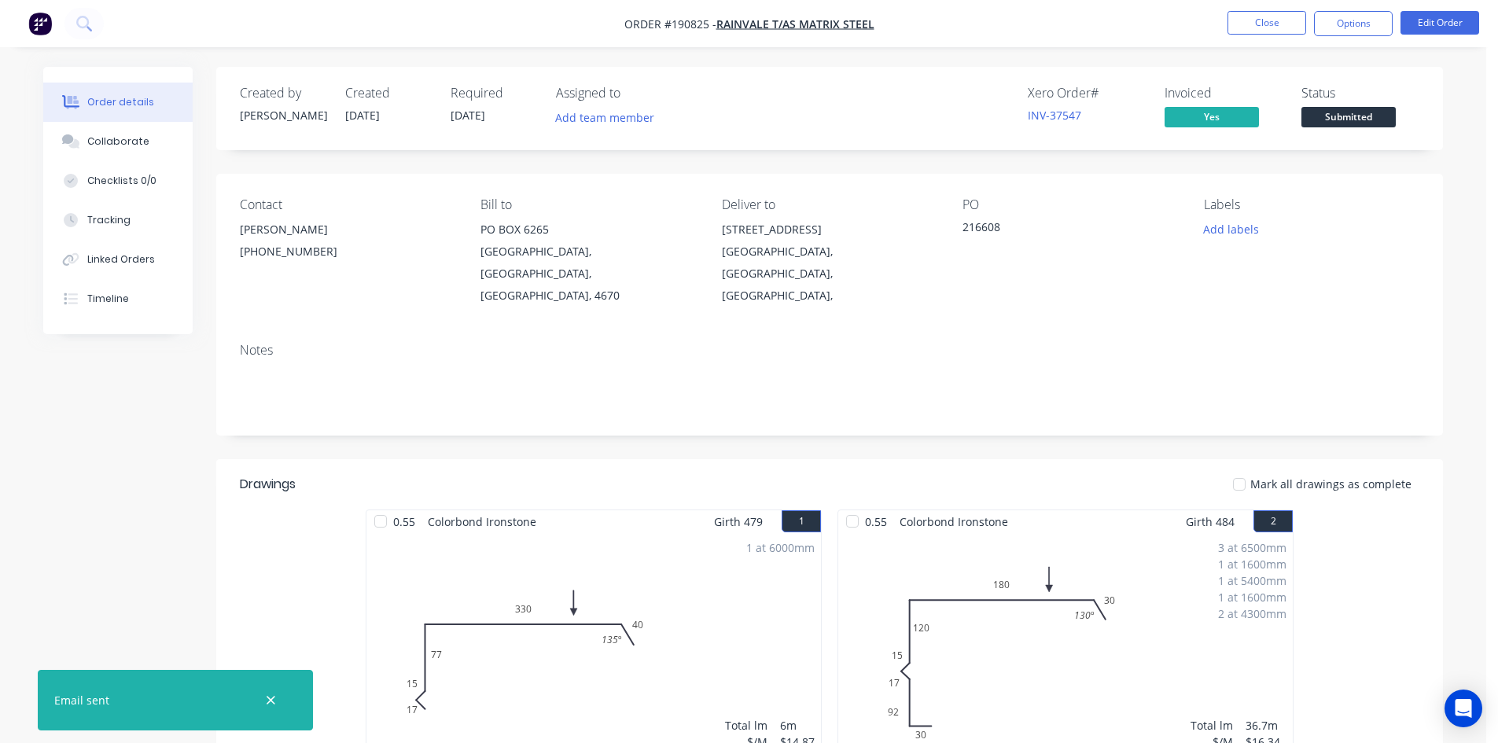
click at [1259, 37] on nav "Order #190825 - Rainvale T/As Matrix Steel Close Options Edit Order" at bounding box center [749, 23] width 1498 height 47
click at [1256, 22] on button "Close" at bounding box center [1266, 23] width 79 height 24
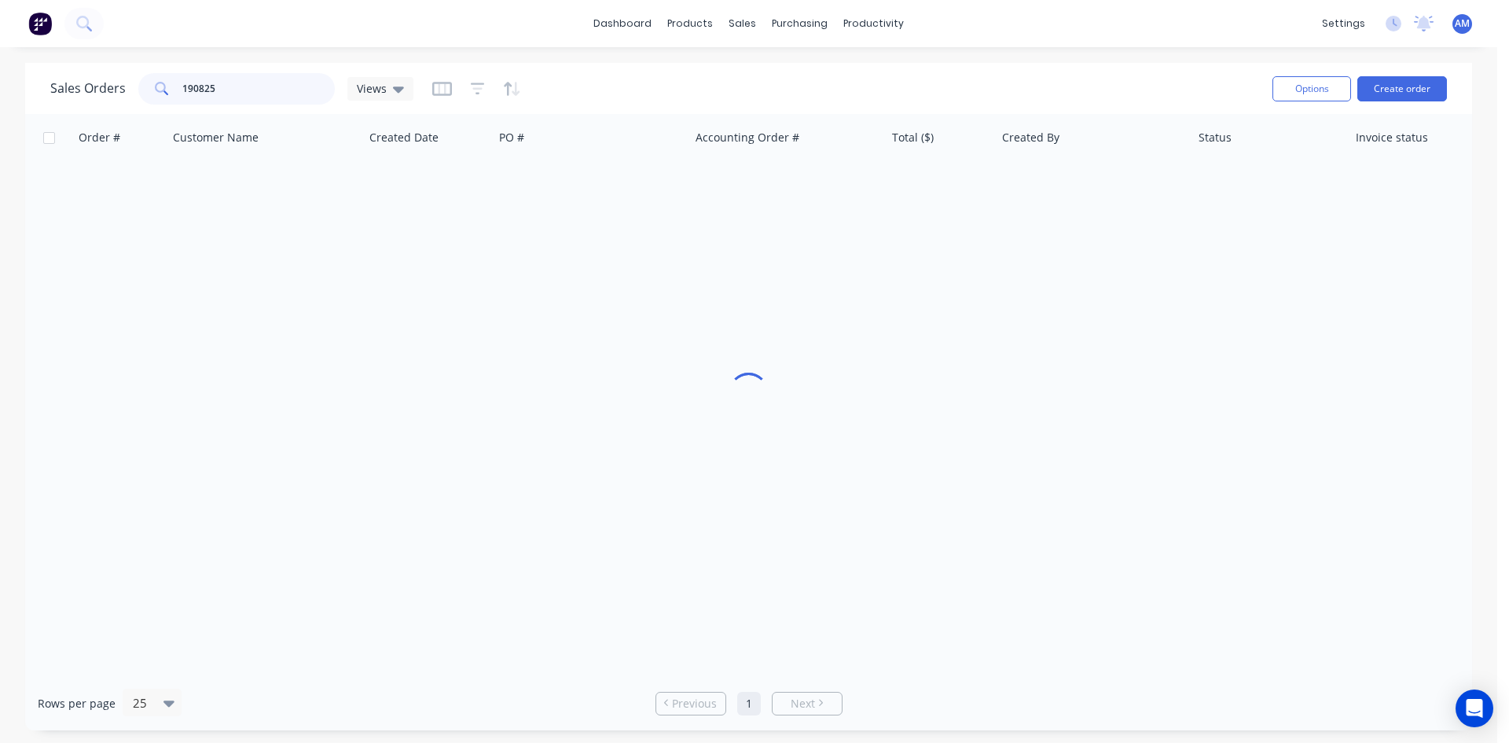
drag, startPoint x: 203, startPoint y: 90, endPoint x: 186, endPoint y: 89, distance: 16.6
click at [186, 89] on input "190825" at bounding box center [258, 88] width 153 height 31
drag, startPoint x: 252, startPoint y: 84, endPoint x: 172, endPoint y: 85, distance: 80.2
click at [179, 83] on div "190825" at bounding box center [236, 88] width 197 height 31
type input "190848"
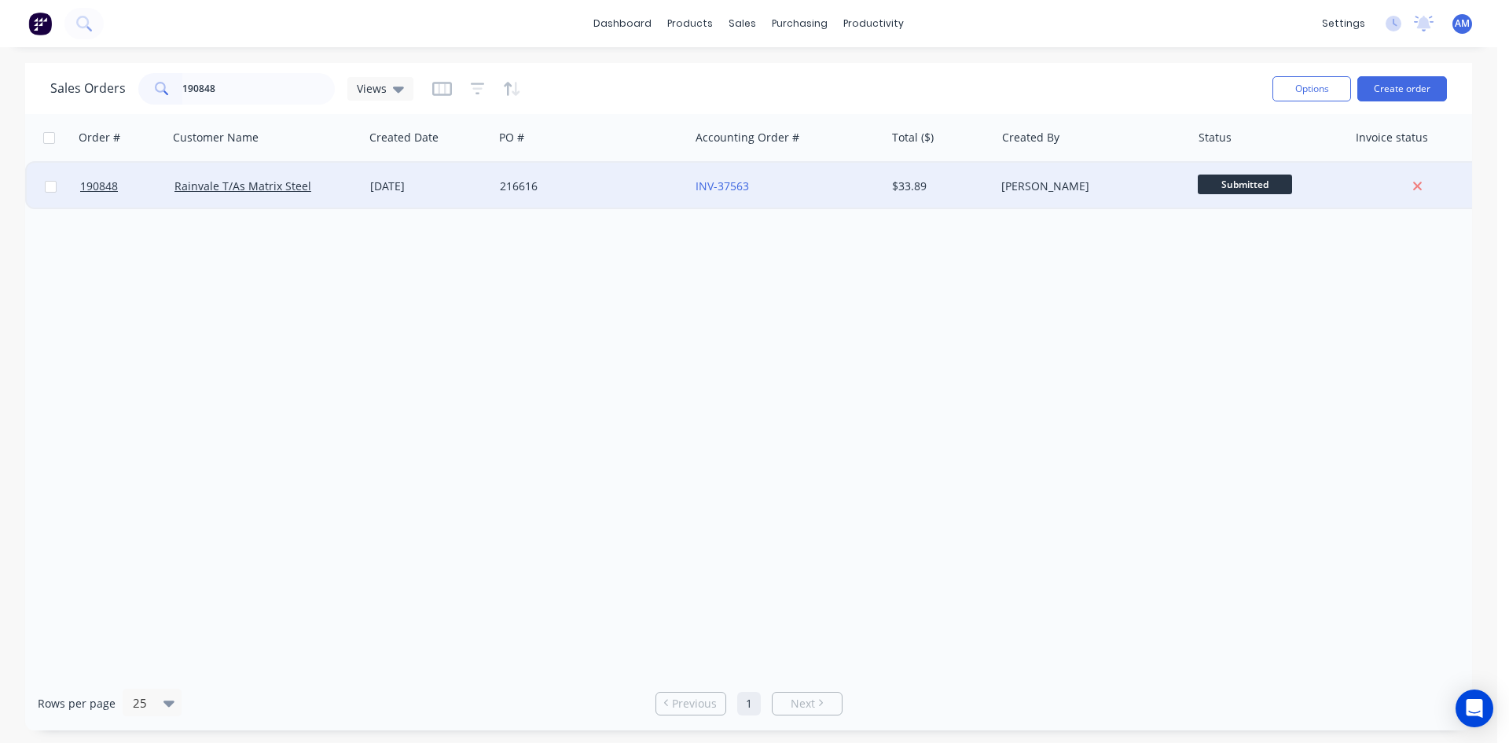
click at [583, 193] on div "216616" at bounding box center [587, 186] width 175 height 16
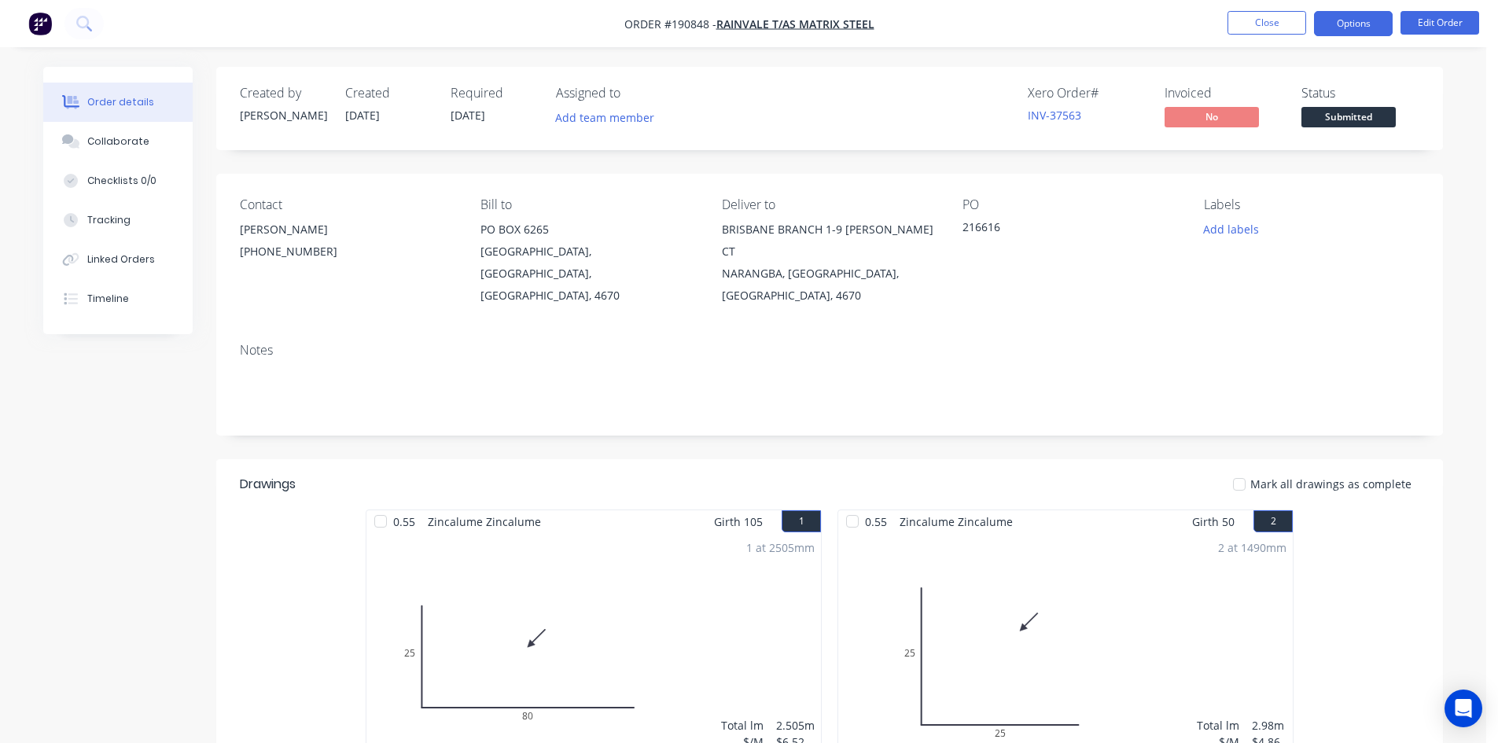
click at [1328, 13] on button "Options" at bounding box center [1353, 23] width 79 height 25
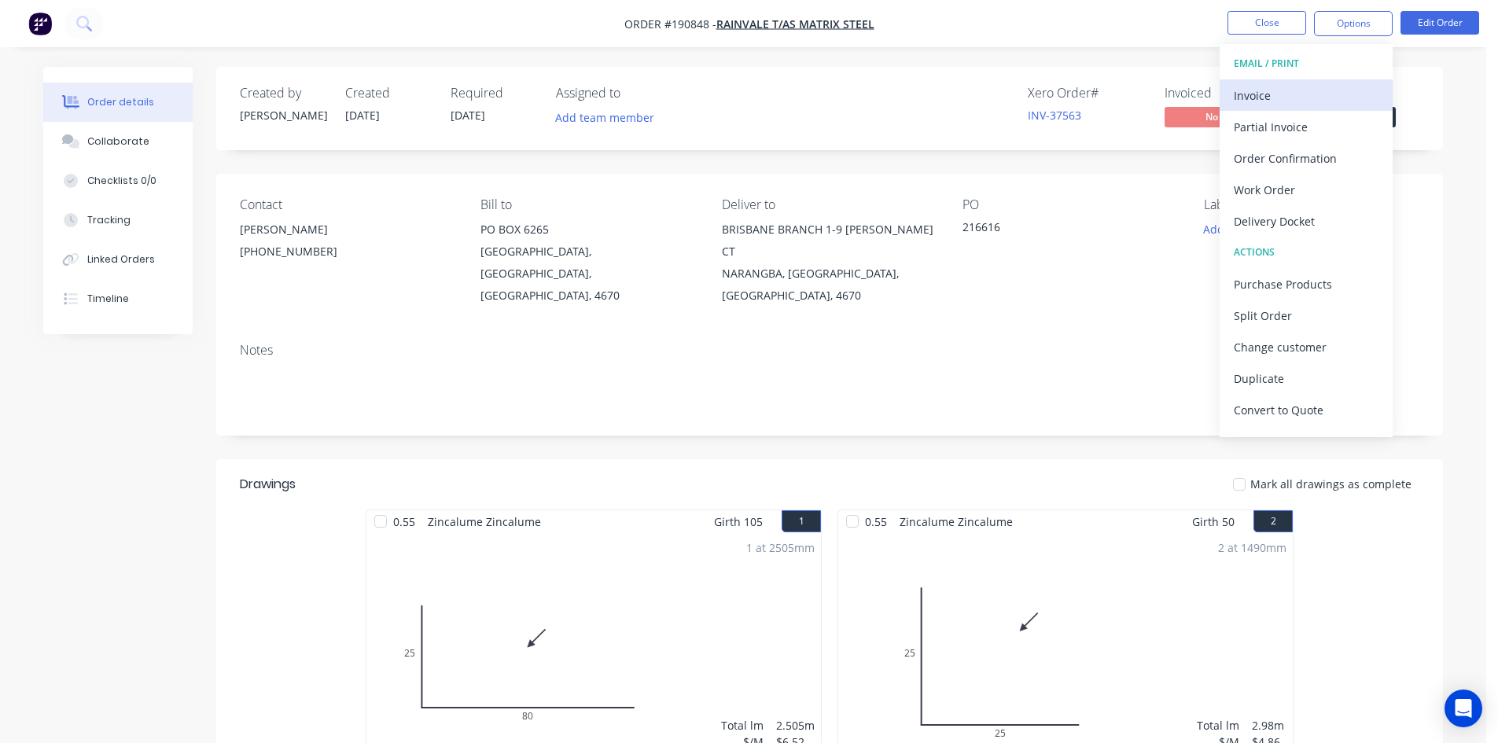
click at [1320, 97] on div "Invoice" at bounding box center [1305, 95] width 145 height 23
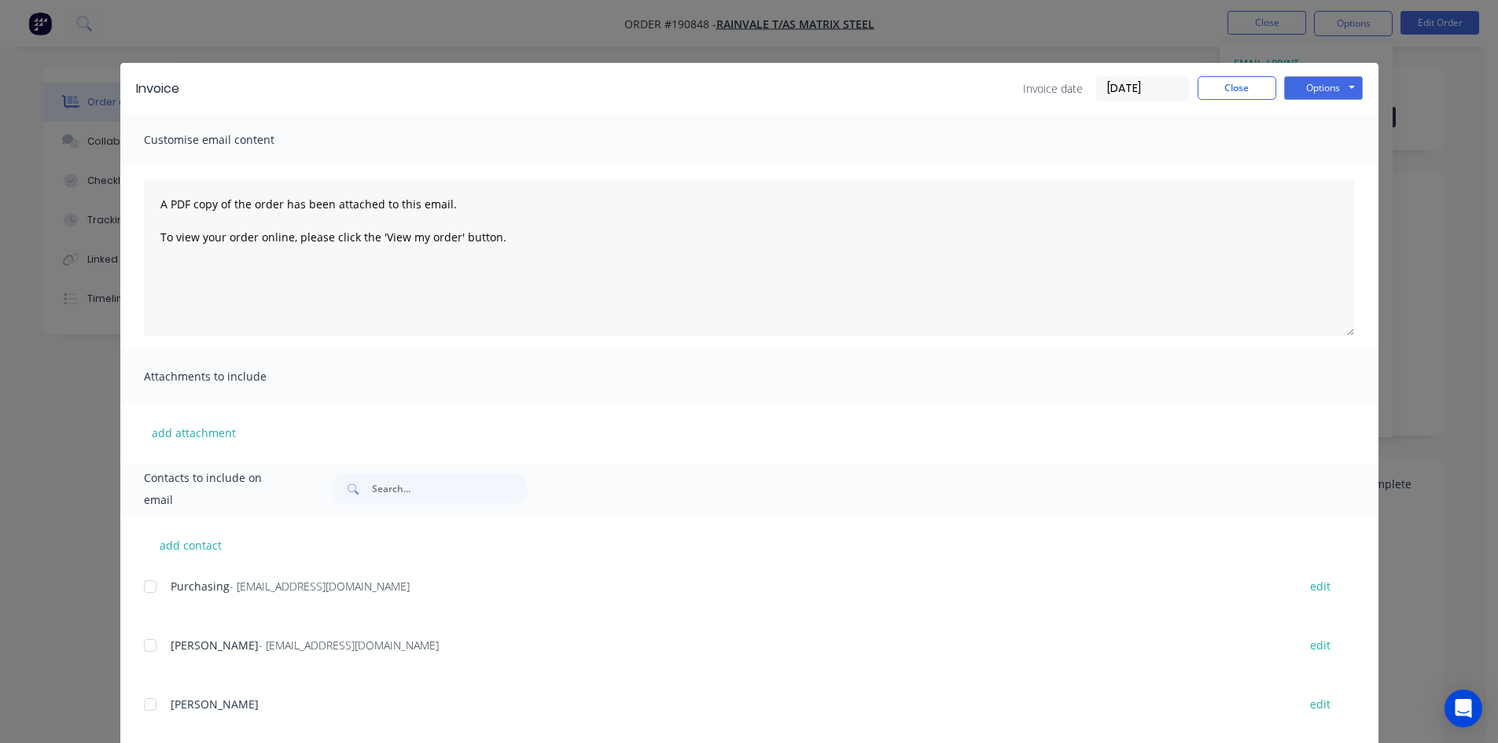
click at [152, 582] on div at bounding box center [149, 586] width 31 height 31
click at [142, 650] on div at bounding box center [149, 645] width 31 height 31
click at [1321, 90] on button "Options" at bounding box center [1323, 88] width 79 height 24
click at [1314, 164] on button "Email" at bounding box center [1334, 168] width 101 height 26
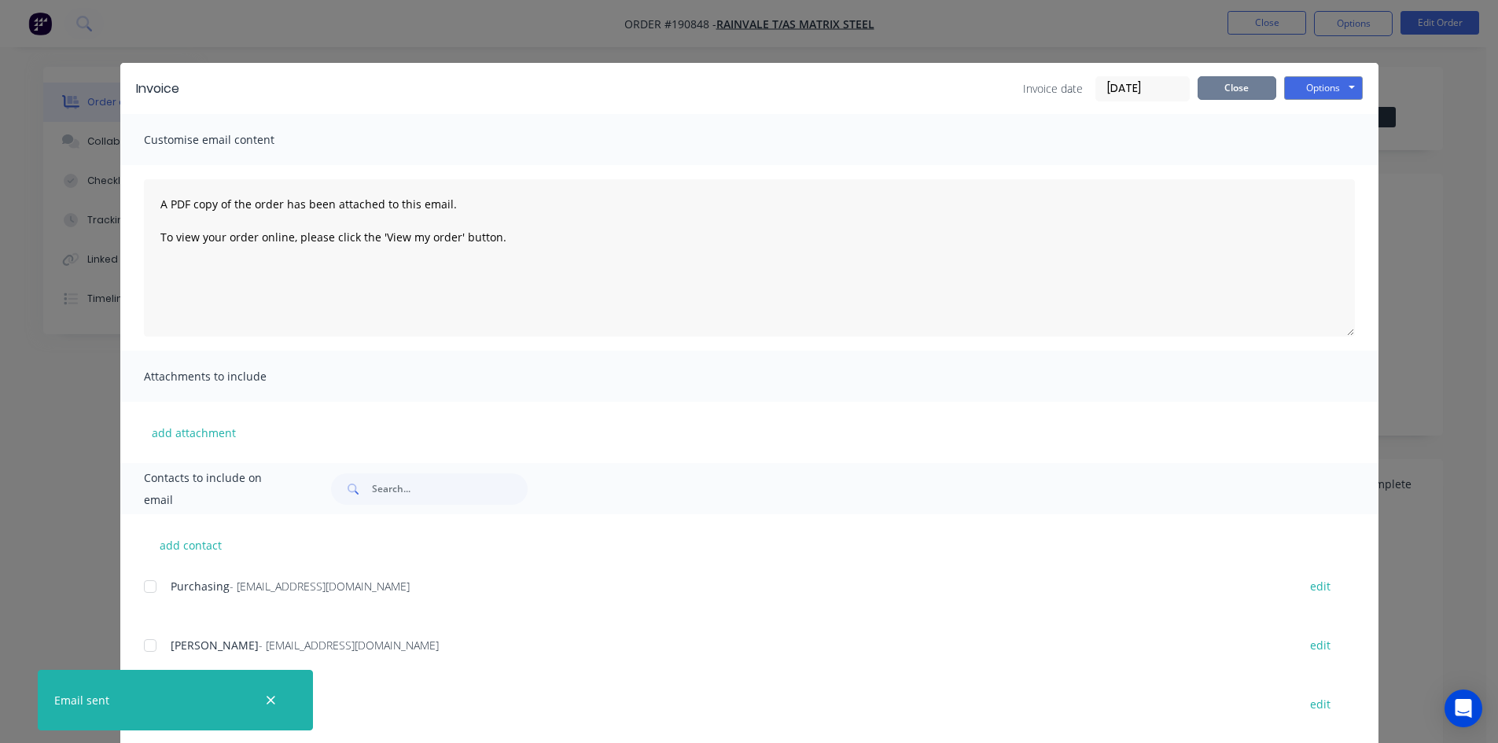
click at [1236, 89] on button "Close" at bounding box center [1236, 88] width 79 height 24
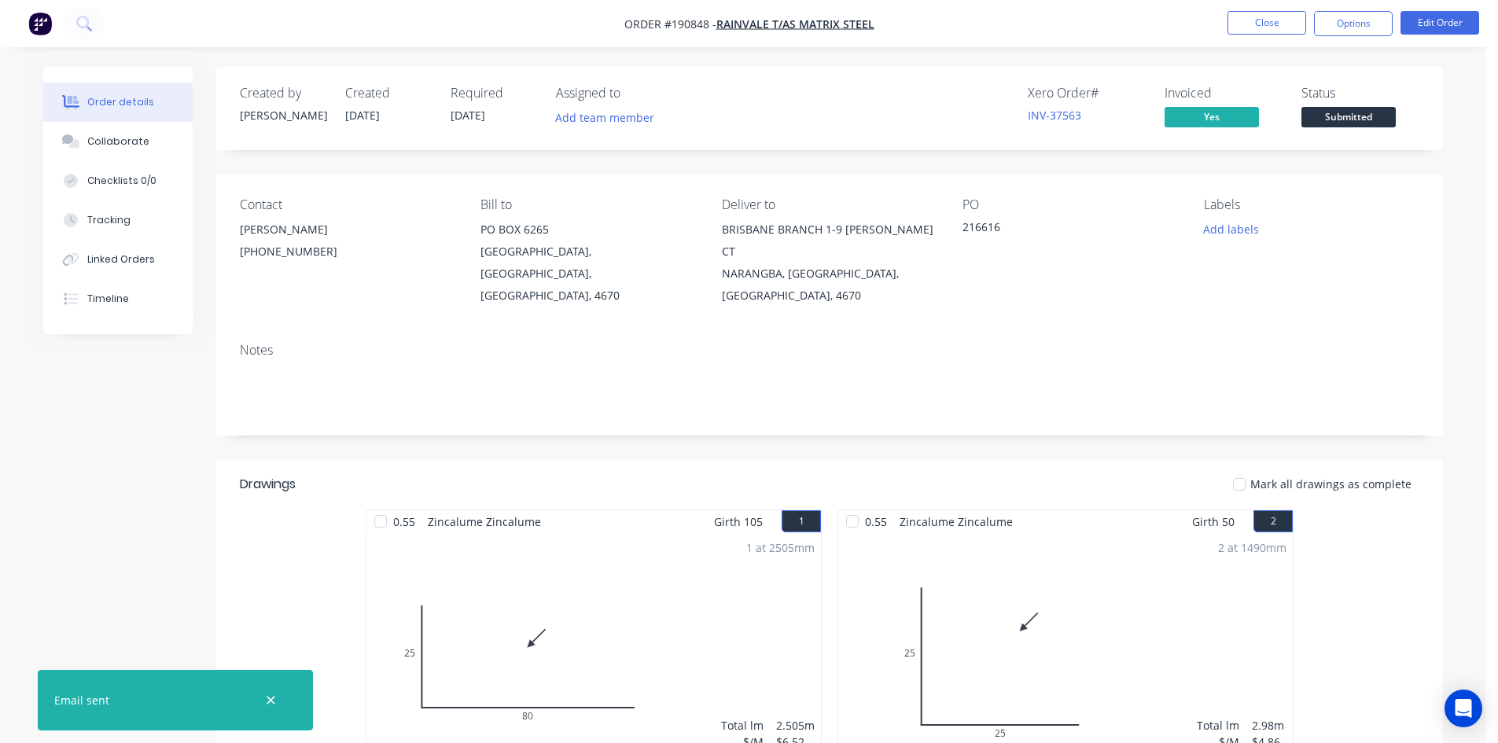
click at [1241, 35] on li "Close" at bounding box center [1266, 23] width 79 height 25
click at [1242, 29] on button "Close" at bounding box center [1266, 23] width 79 height 24
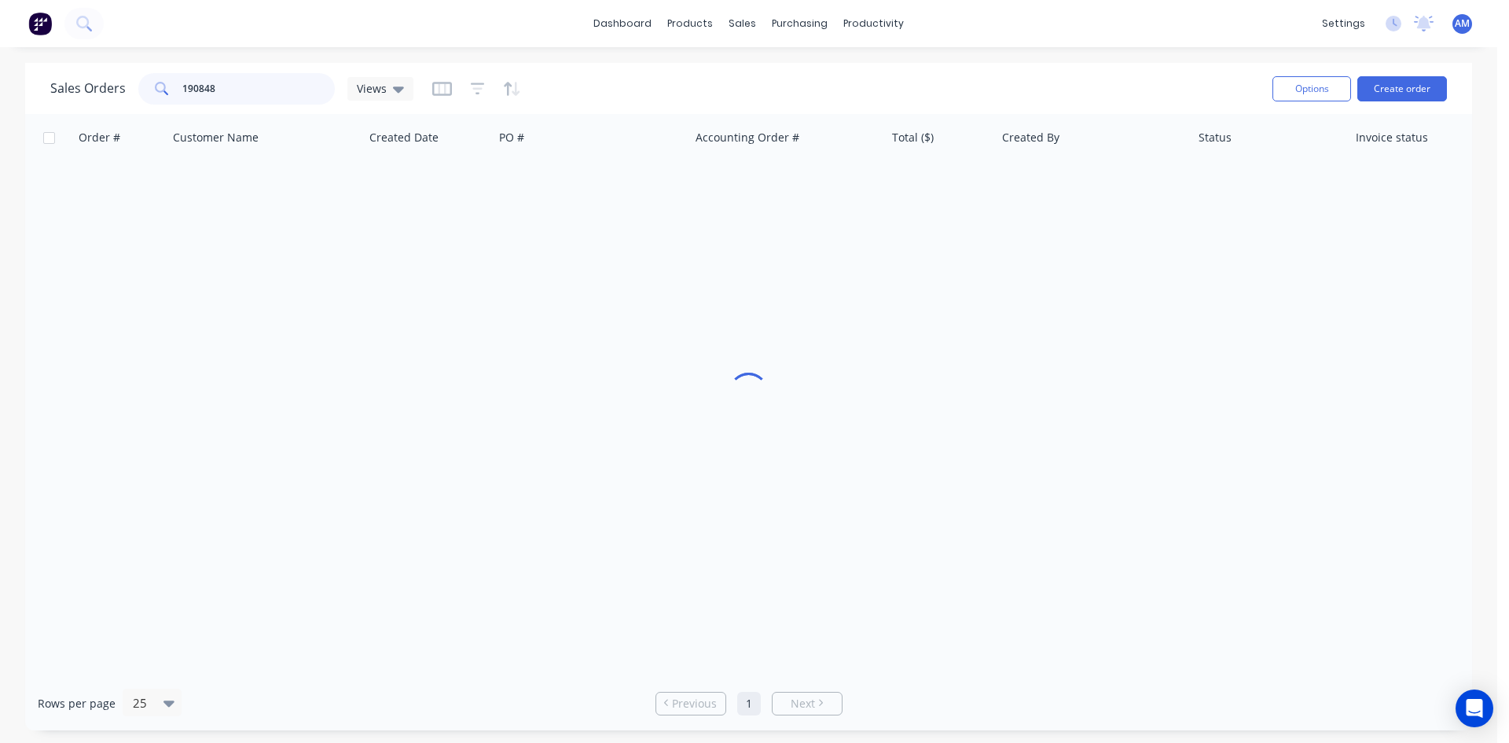
drag, startPoint x: 222, startPoint y: 101, endPoint x: 180, endPoint y: 92, distance: 42.7
click at [182, 92] on input "190848" at bounding box center [258, 88] width 153 height 31
type input "190784"
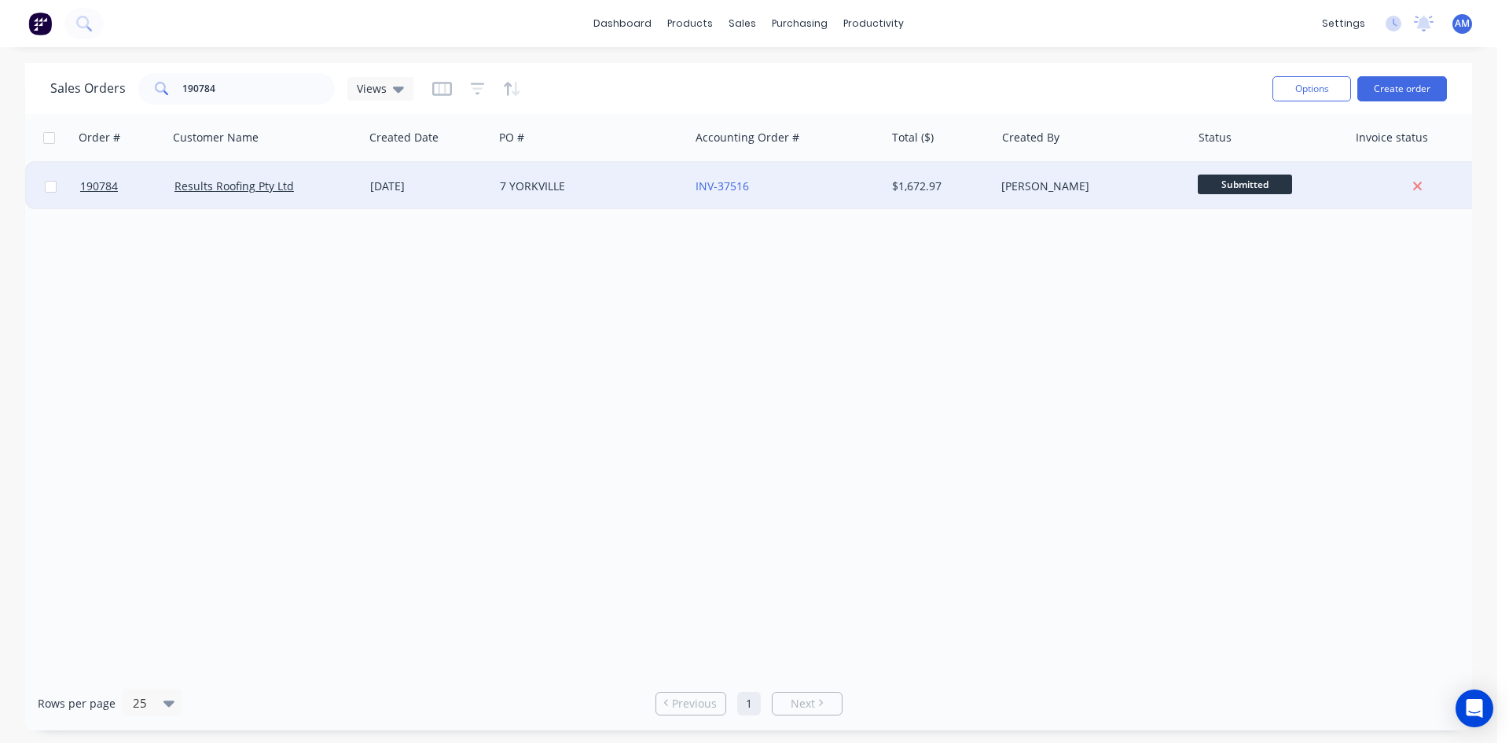
click at [858, 185] on div "INV-37516" at bounding box center [783, 186] width 175 height 16
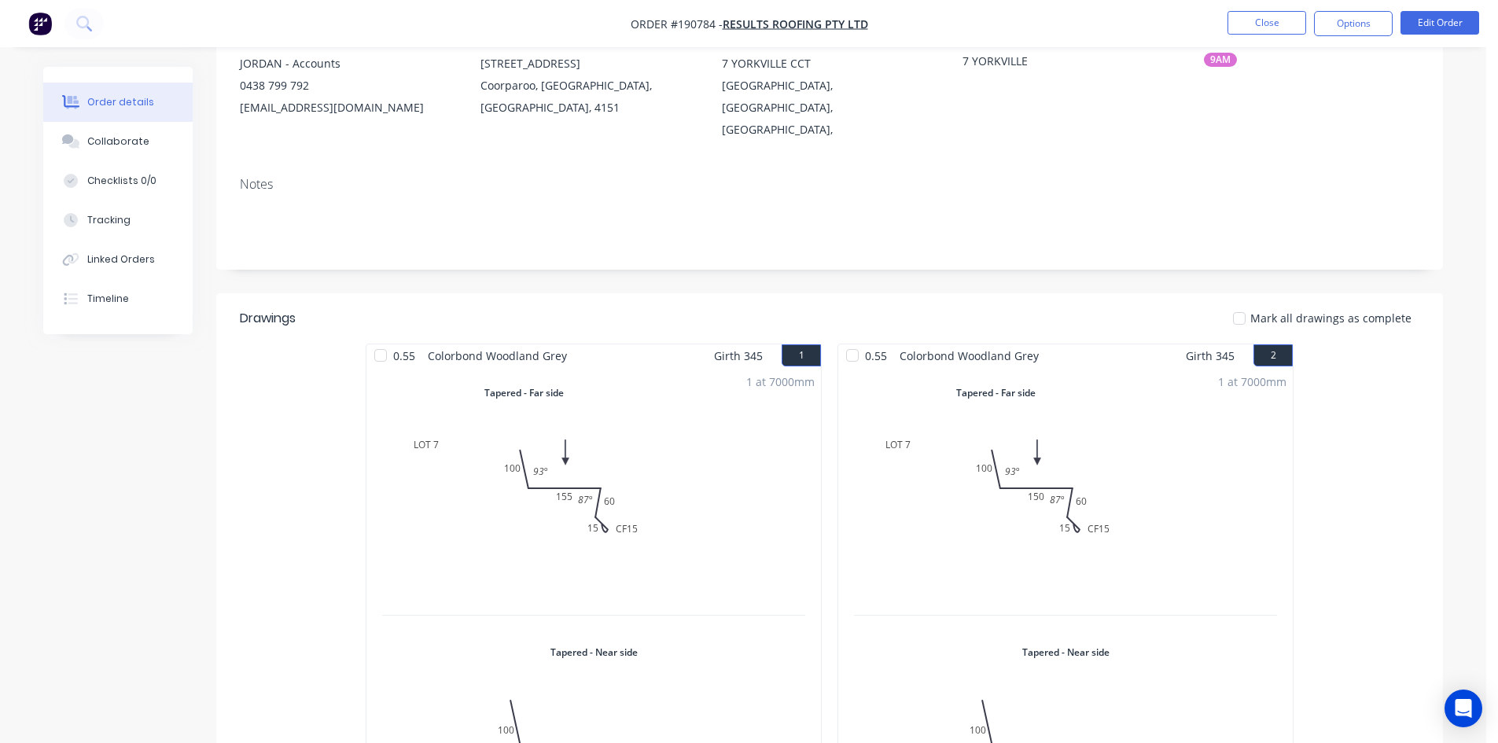
scroll to position [157, 0]
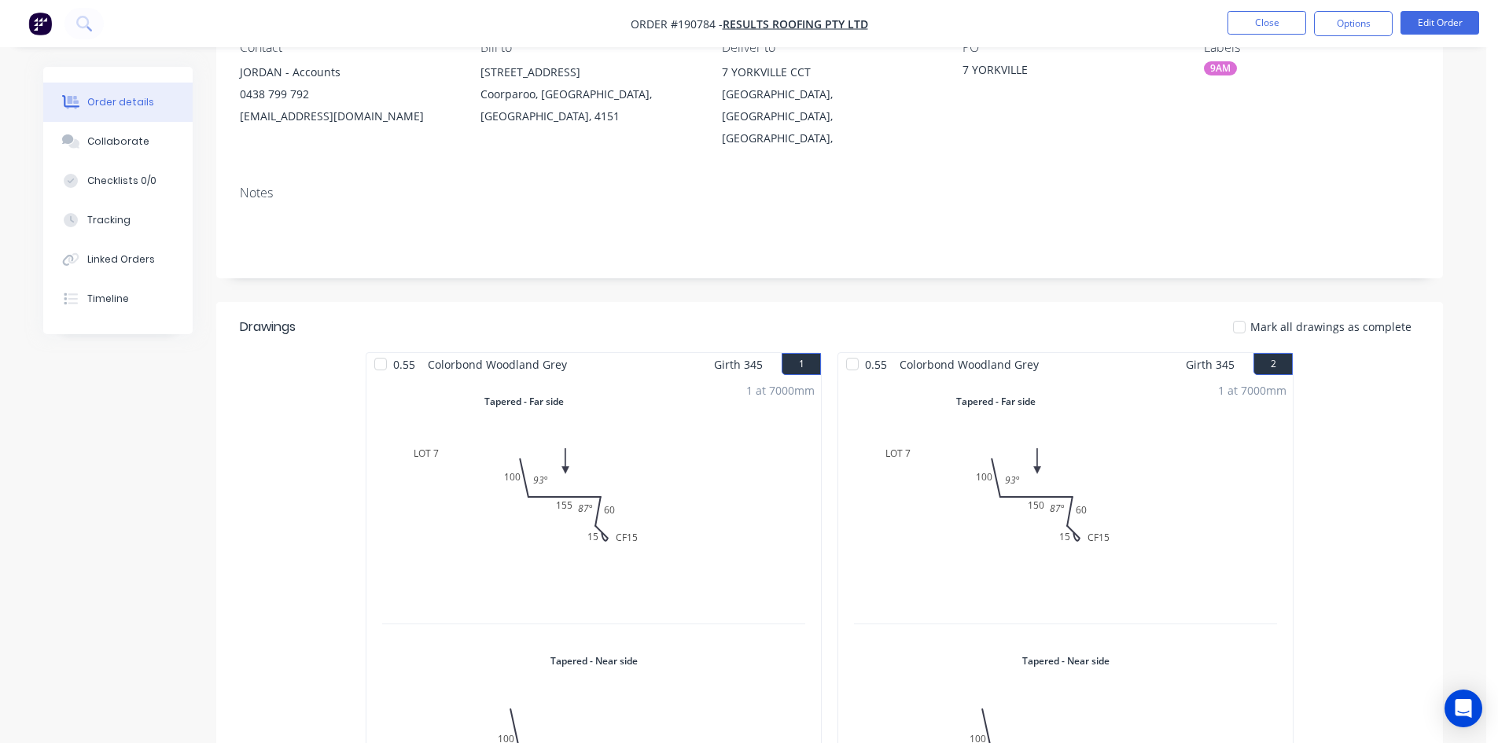
drag, startPoint x: 1377, startPoint y: 317, endPoint x: 1425, endPoint y: 176, distance: 148.7
click at [1425, 176] on div "Notes" at bounding box center [829, 225] width 1226 height 105
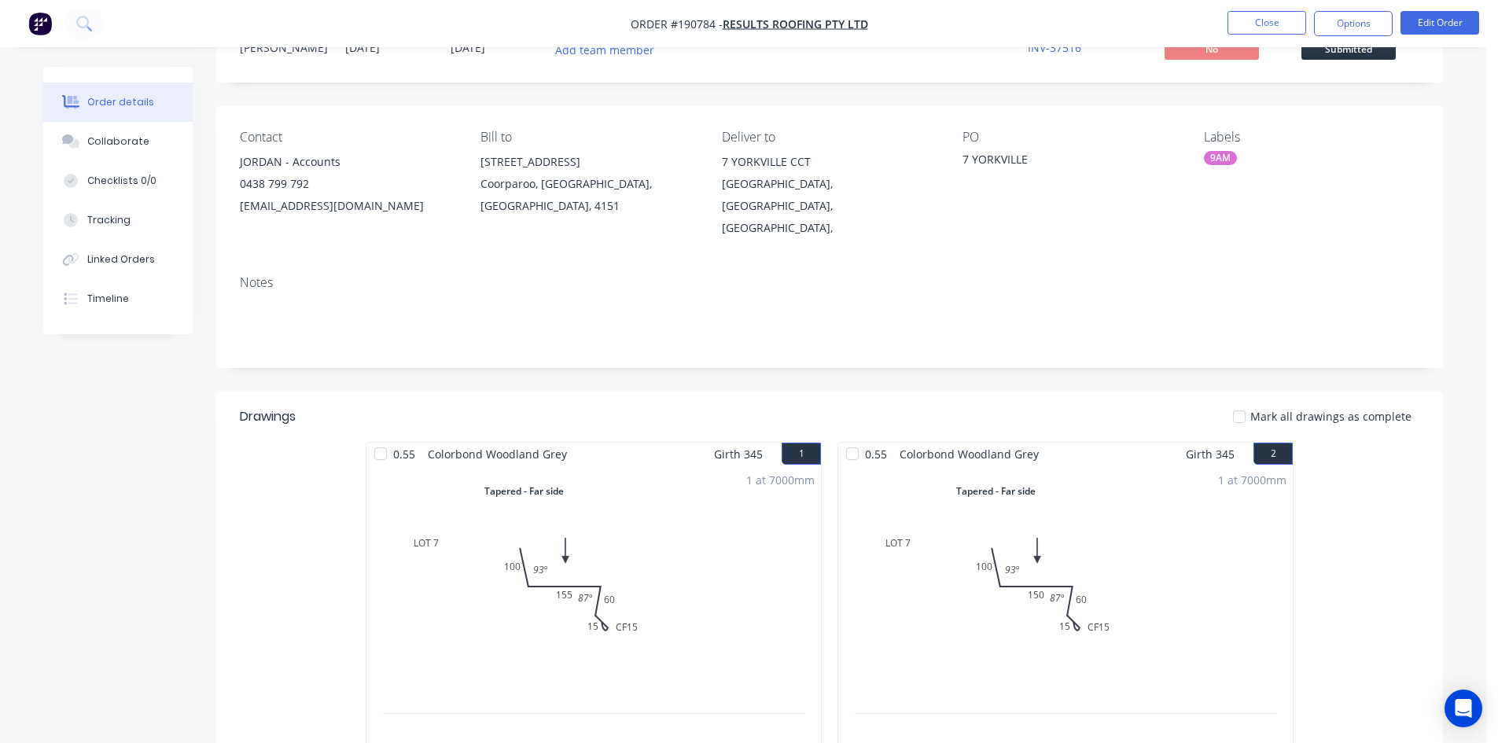
scroll to position [0, 0]
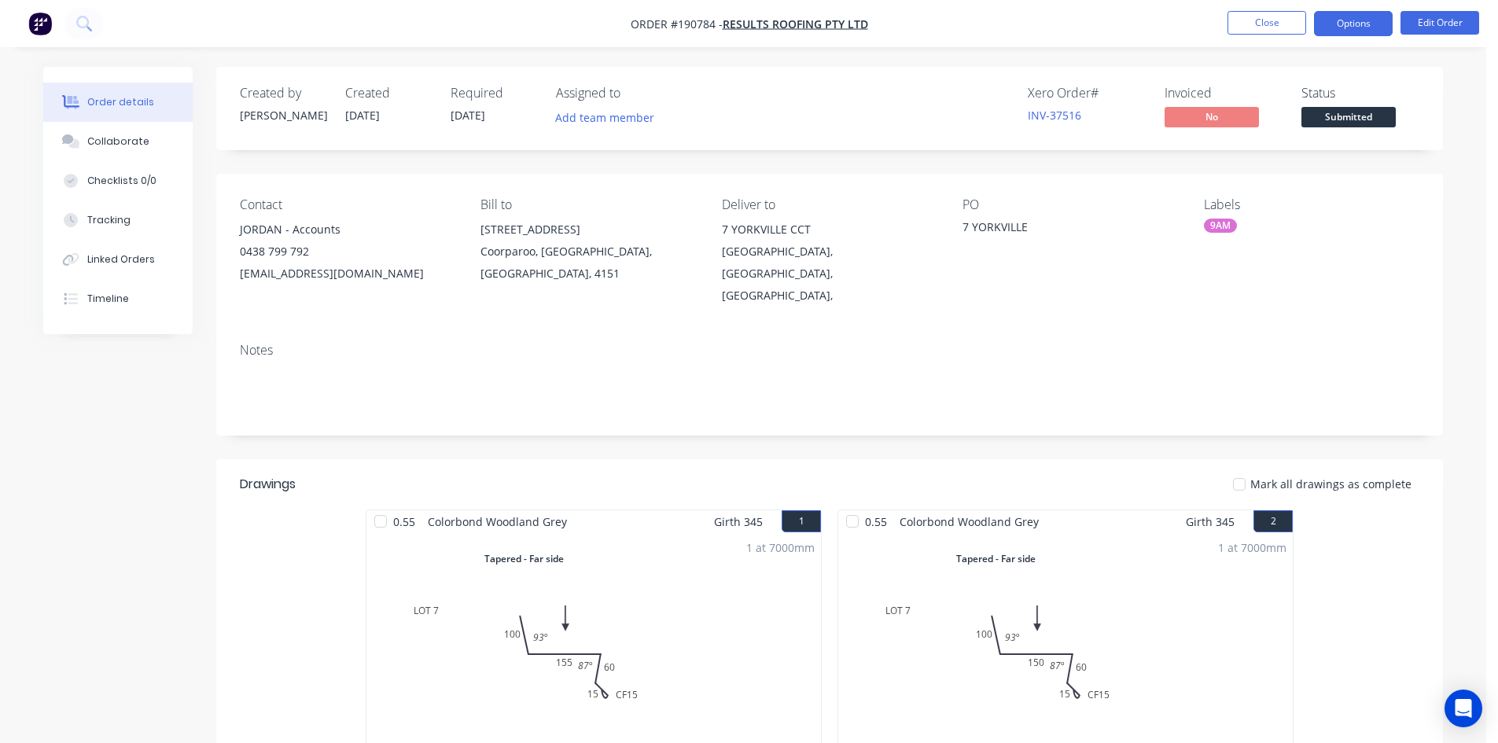
click at [1376, 24] on button "Options" at bounding box center [1353, 23] width 79 height 25
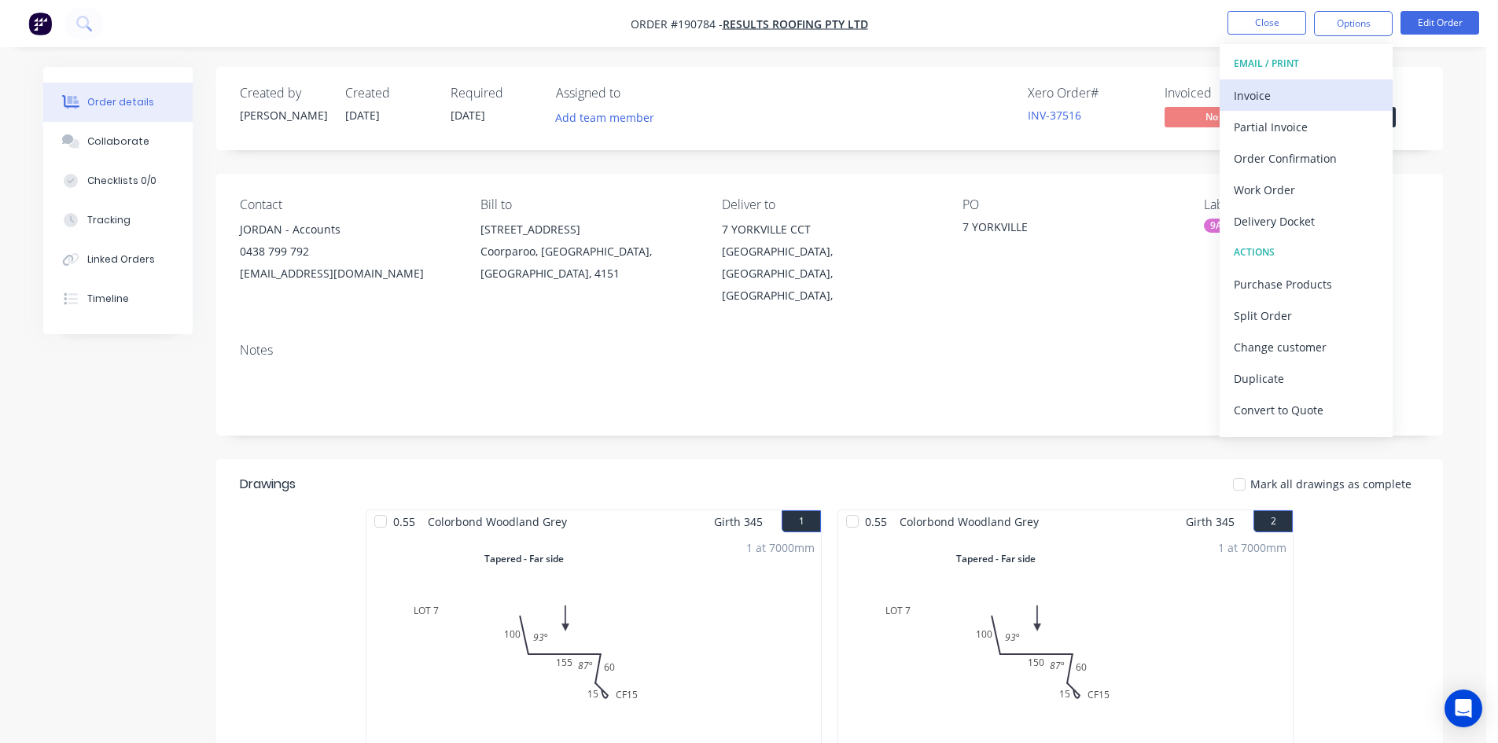
click at [1264, 100] on div "Invoice" at bounding box center [1305, 95] width 145 height 23
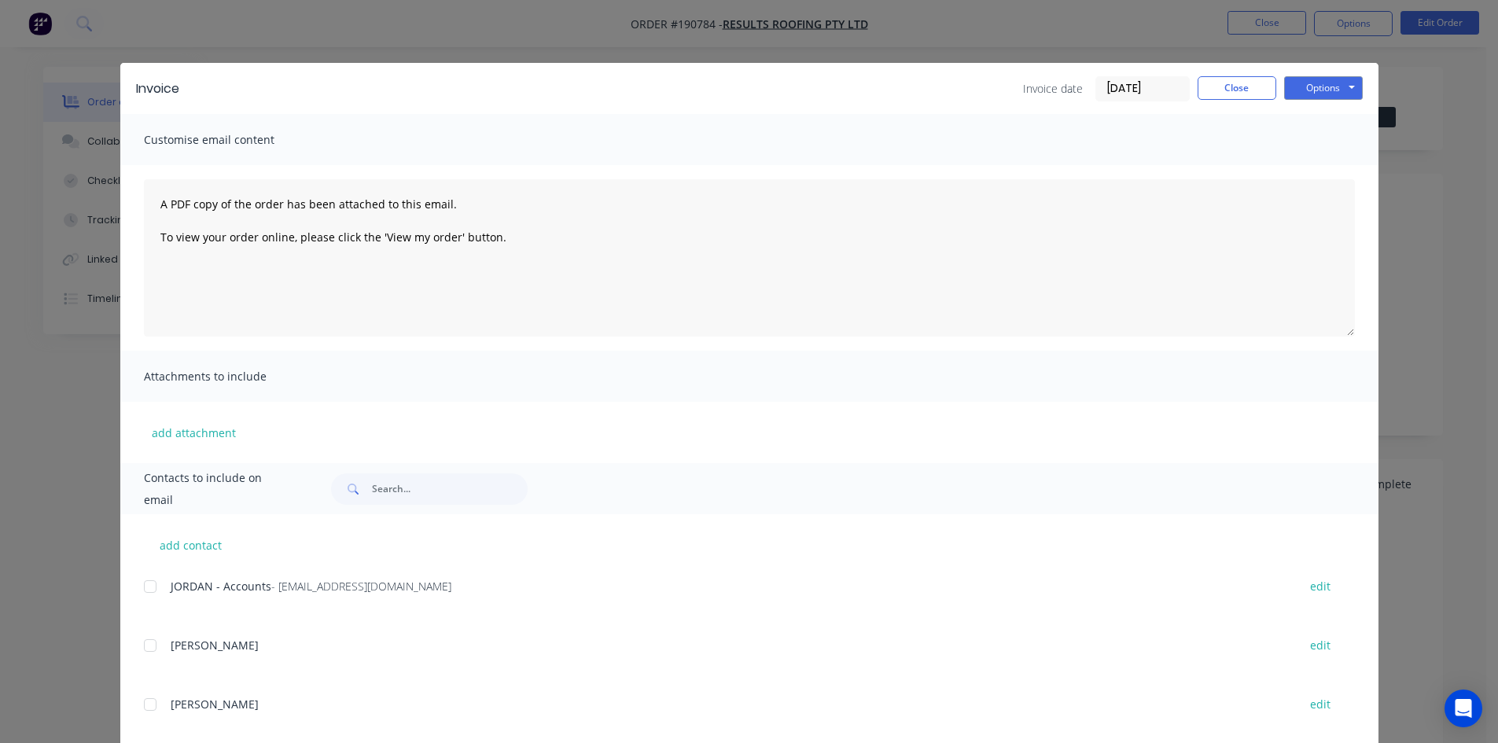
click at [142, 588] on div at bounding box center [149, 586] width 31 height 31
click at [1325, 84] on button "Options" at bounding box center [1323, 88] width 79 height 24
click at [1322, 160] on button "Email" at bounding box center [1334, 168] width 101 height 26
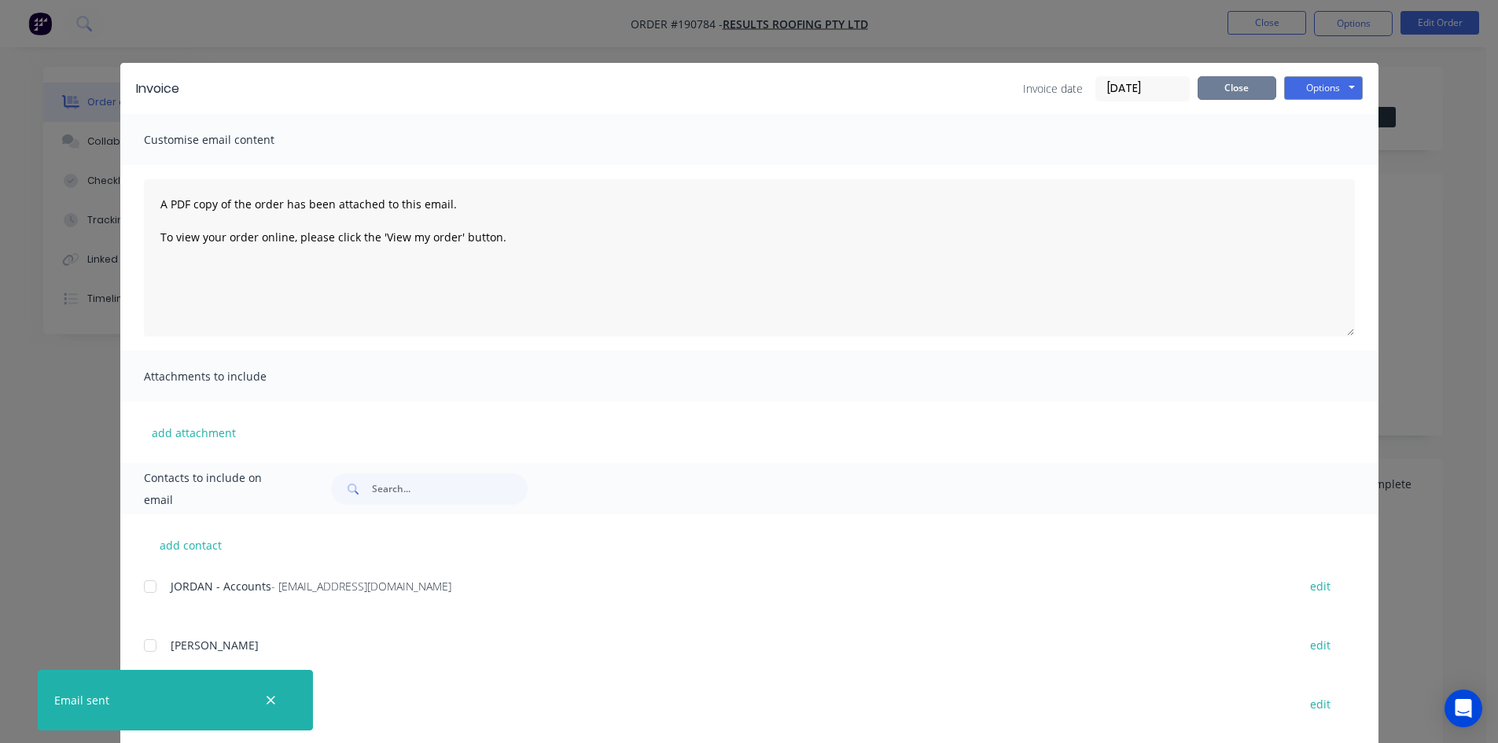
click at [1228, 93] on button "Close" at bounding box center [1236, 88] width 79 height 24
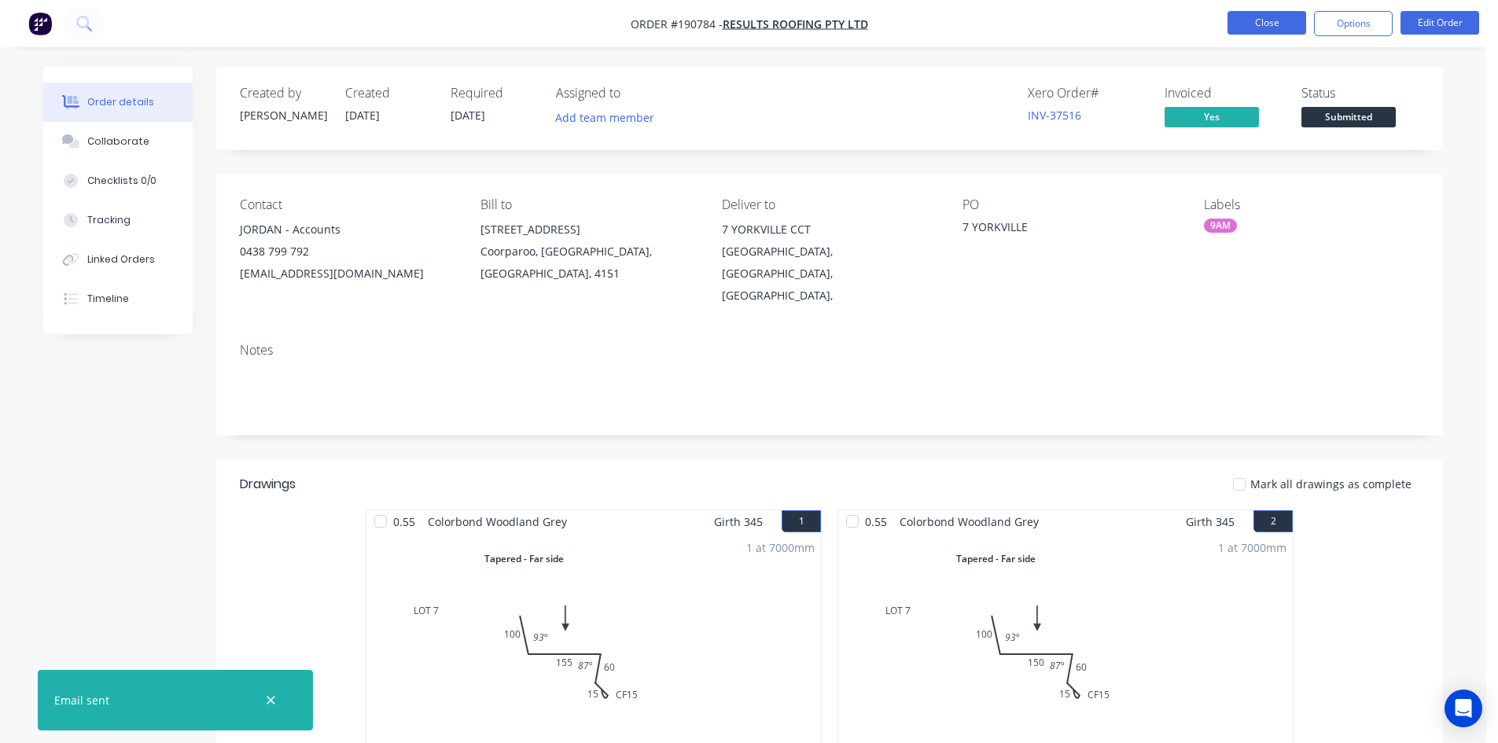
click at [1262, 33] on button "Close" at bounding box center [1266, 23] width 79 height 24
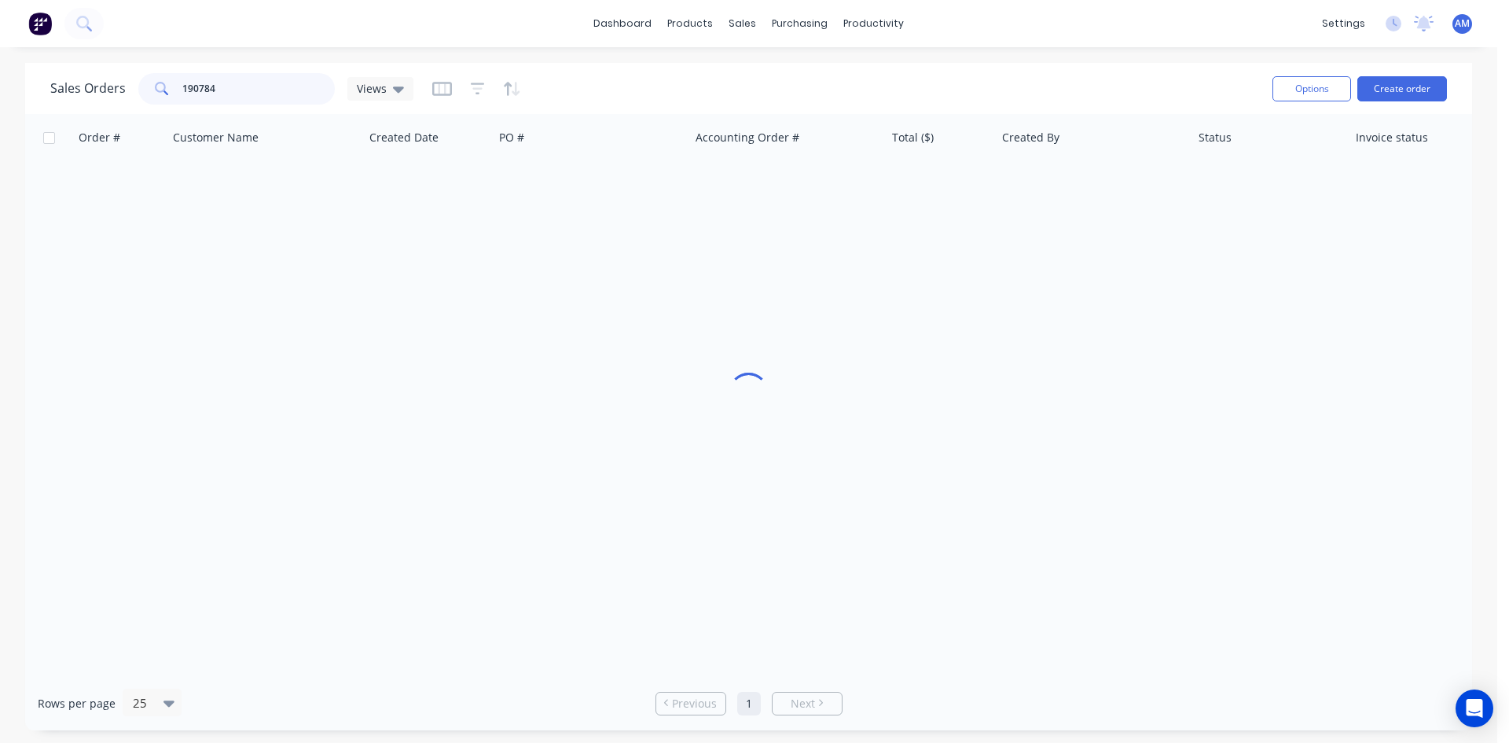
drag, startPoint x: 259, startPoint y: 80, endPoint x: 165, endPoint y: 82, distance: 94.4
click at [165, 82] on div "190784" at bounding box center [236, 88] width 197 height 31
type input "190896"
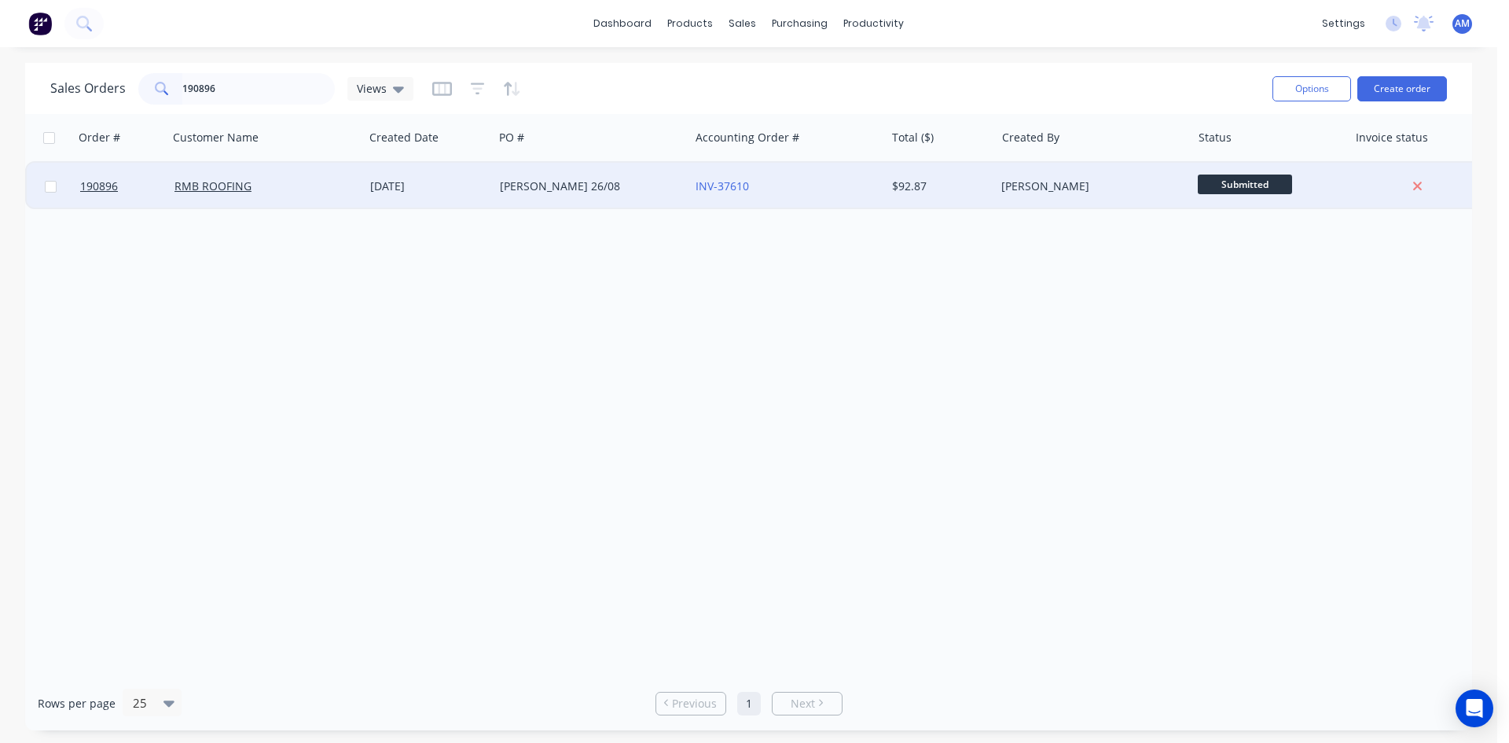
click at [790, 193] on div "INV-37610" at bounding box center [783, 186] width 175 height 16
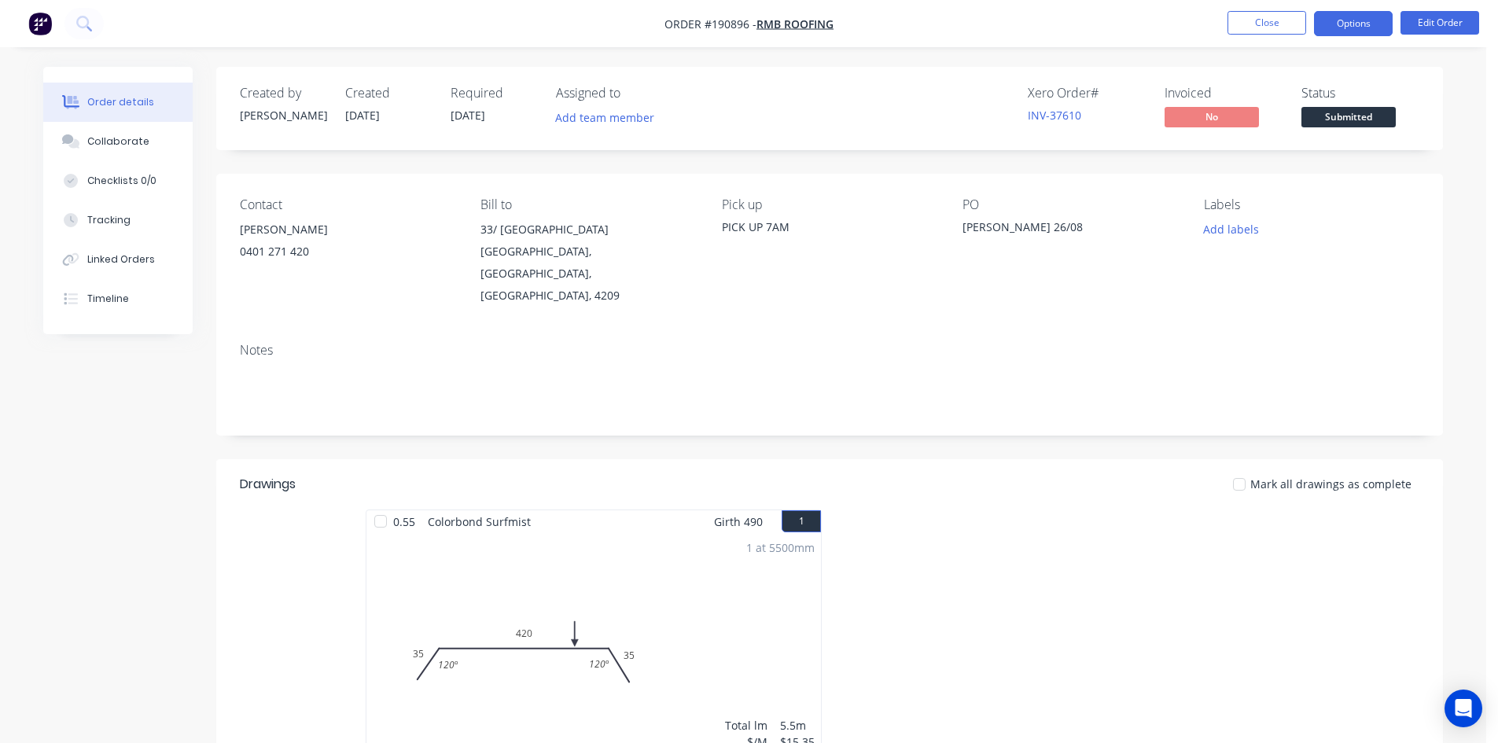
click at [1344, 24] on button "Options" at bounding box center [1353, 23] width 79 height 25
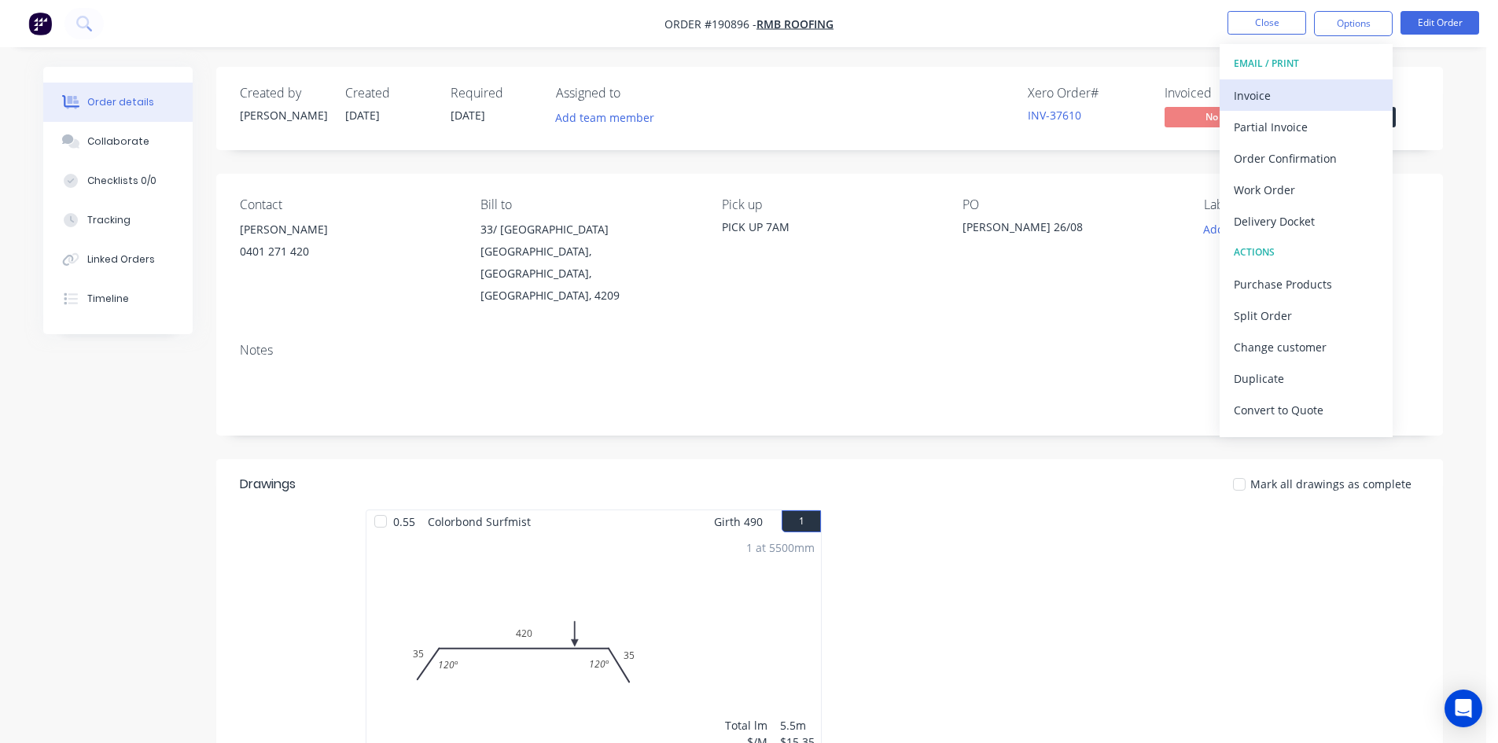
click at [1304, 92] on div "Invoice" at bounding box center [1305, 95] width 145 height 23
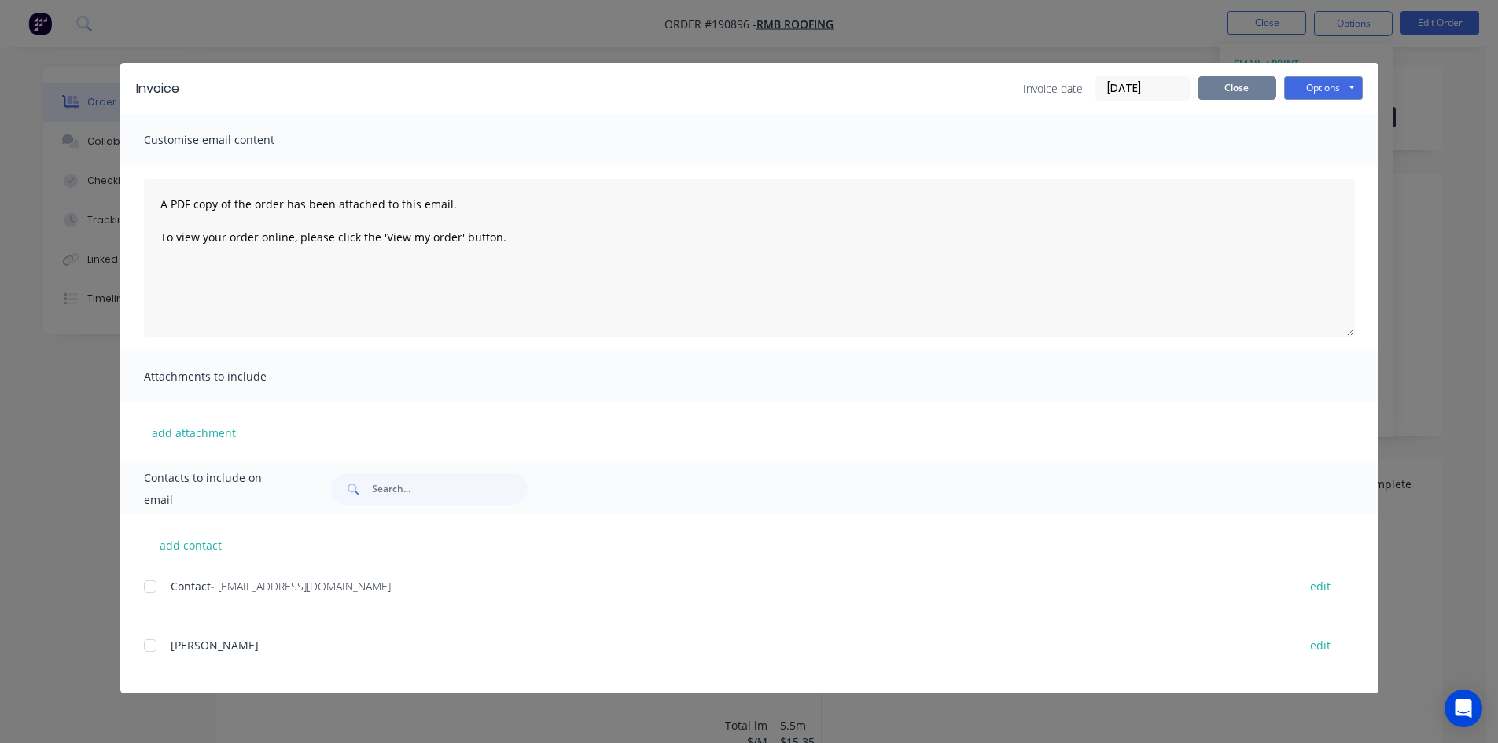
click at [1219, 90] on button "Close" at bounding box center [1236, 88] width 79 height 24
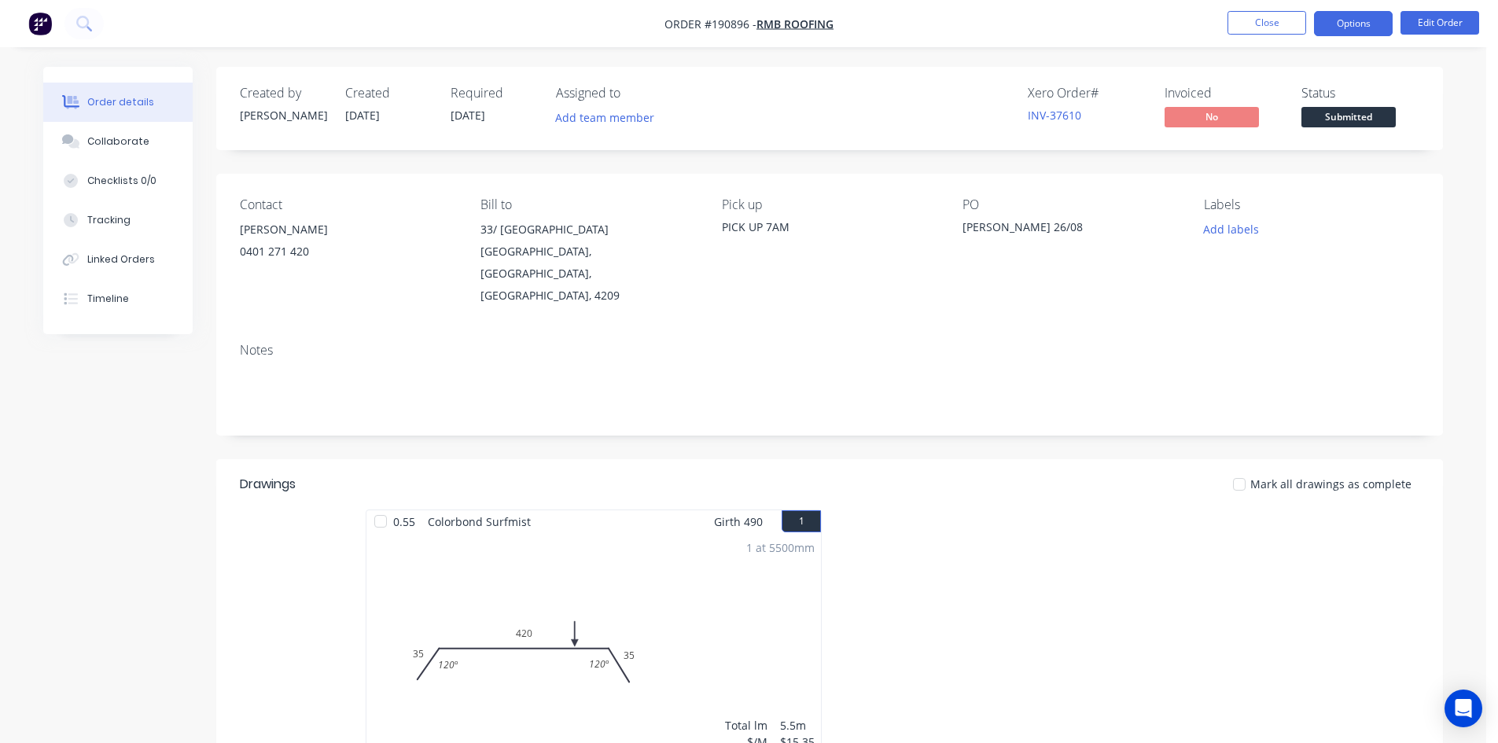
click at [1340, 18] on button "Options" at bounding box center [1353, 23] width 79 height 25
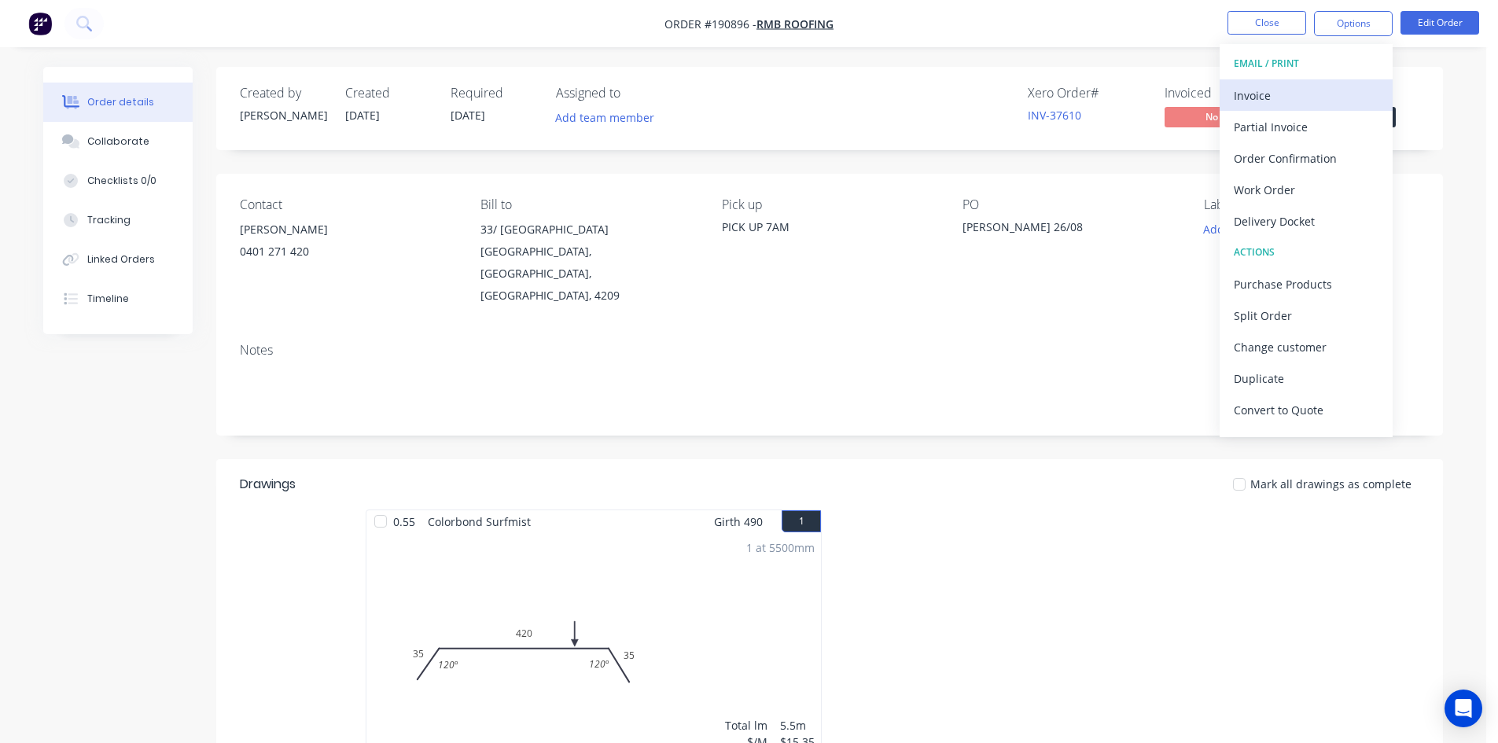
click at [1325, 90] on div "Invoice" at bounding box center [1305, 95] width 145 height 23
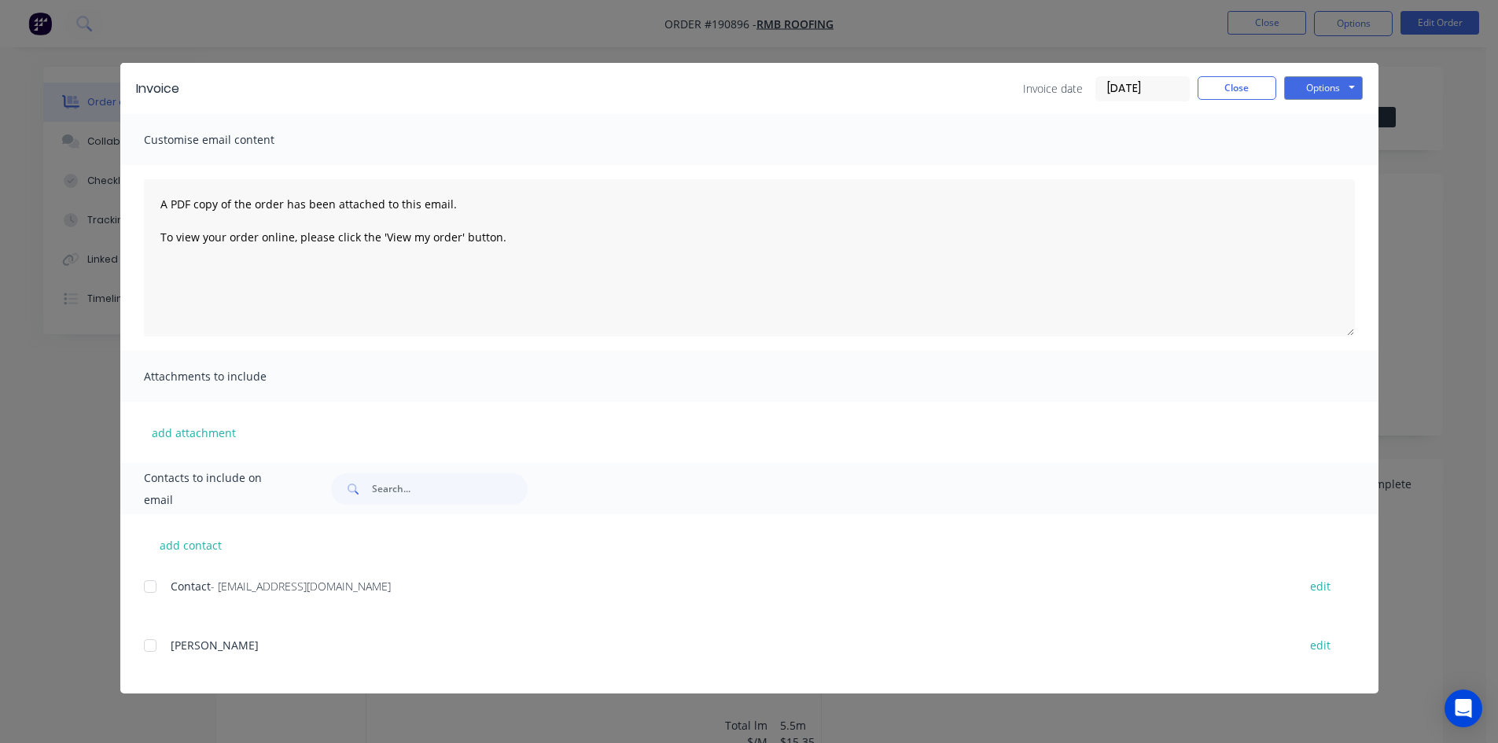
click at [154, 586] on div at bounding box center [149, 586] width 31 height 31
click at [1351, 90] on button "Options" at bounding box center [1323, 88] width 79 height 24
click at [1337, 164] on button "Email" at bounding box center [1334, 168] width 101 height 26
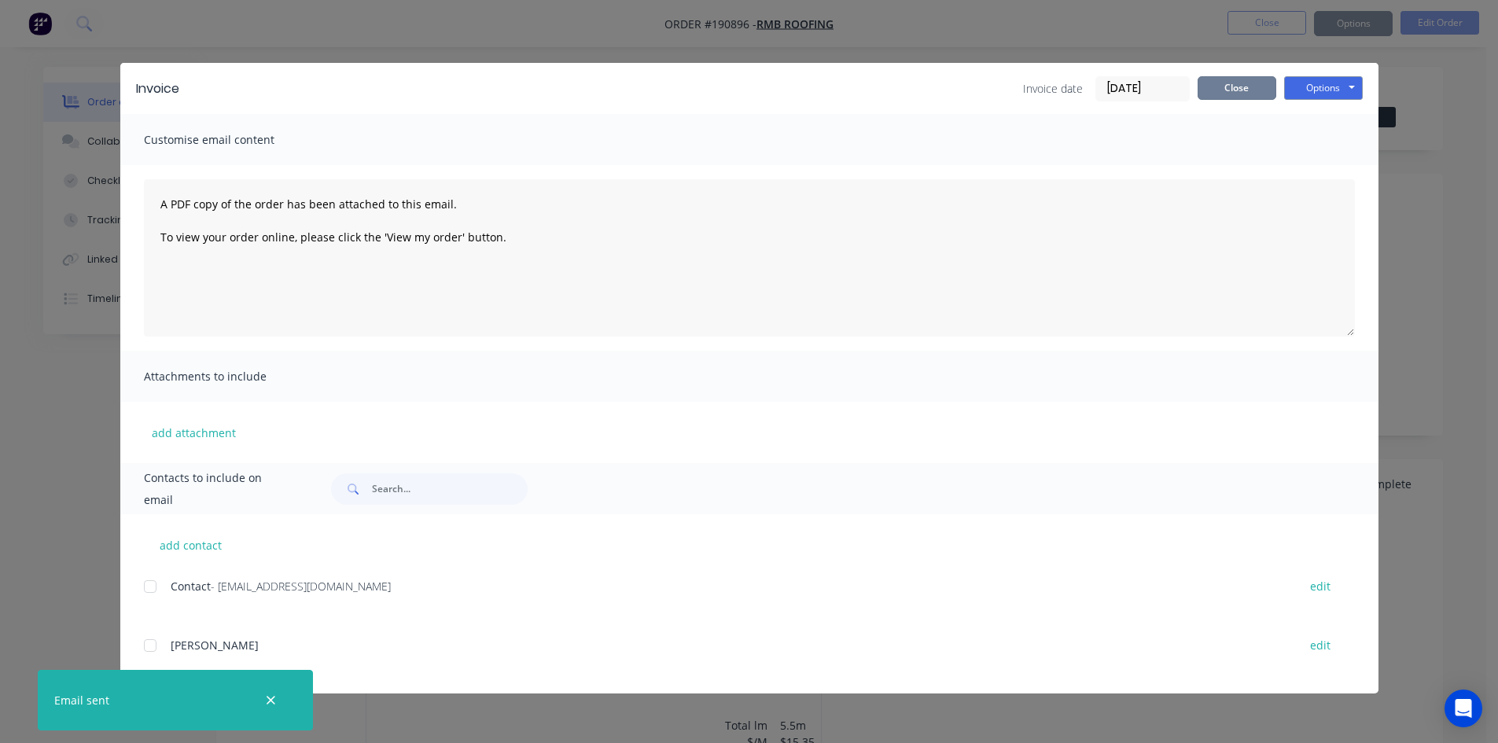
click at [1237, 91] on button "Close" at bounding box center [1236, 88] width 79 height 24
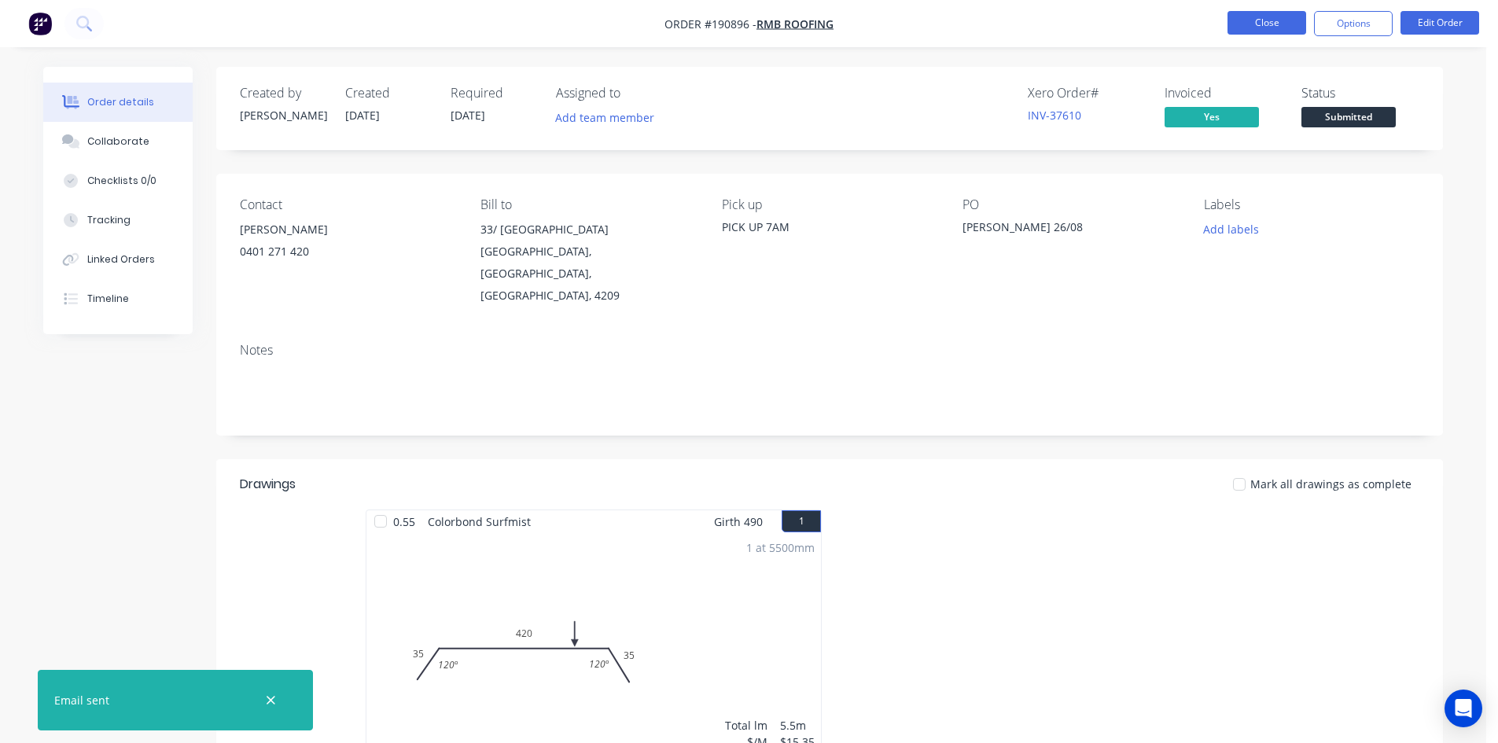
click at [1257, 27] on button "Close" at bounding box center [1266, 23] width 79 height 24
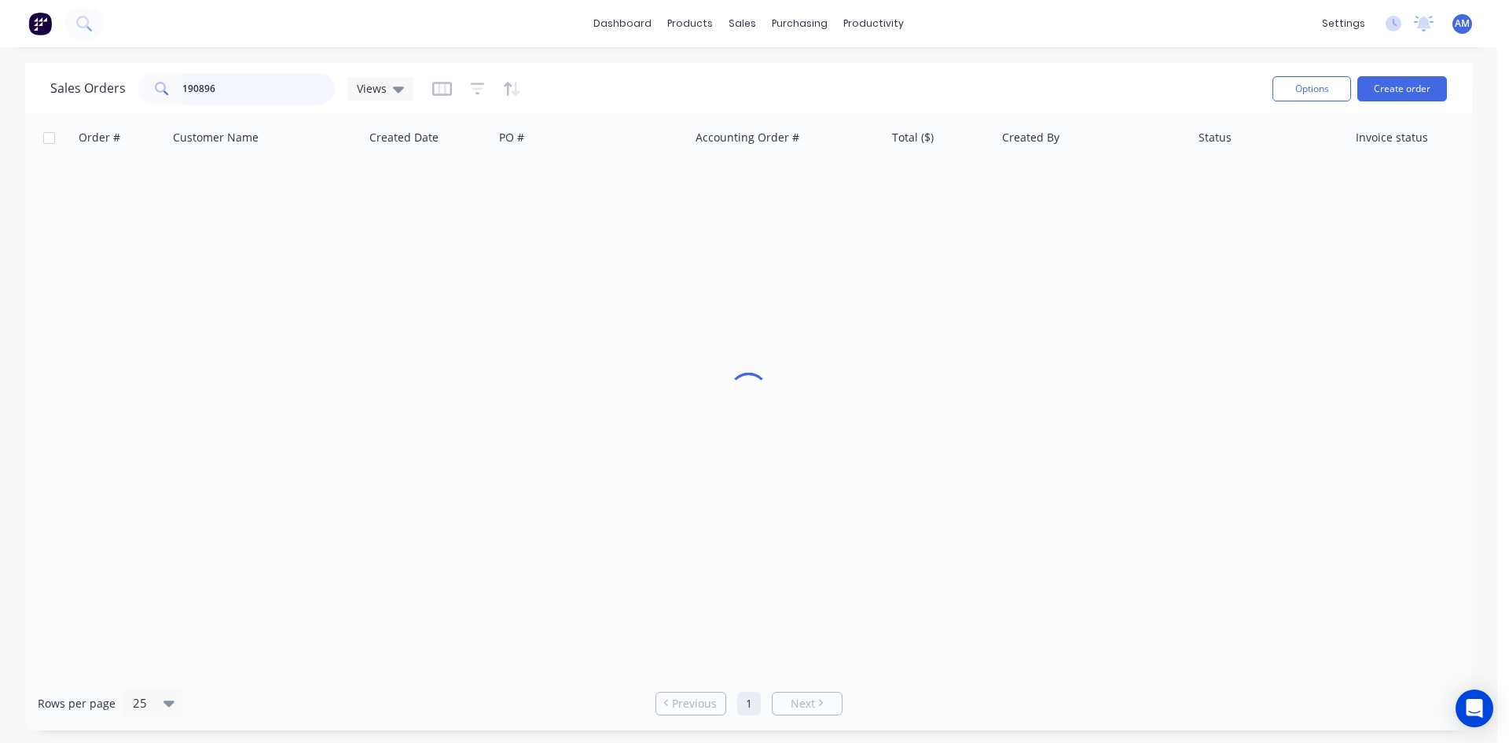
drag, startPoint x: 228, startPoint y: 92, endPoint x: 129, endPoint y: 86, distance: 99.2
click at [129, 86] on div "Sales Orders 190896 Views" at bounding box center [231, 88] width 363 height 31
type input "190754"
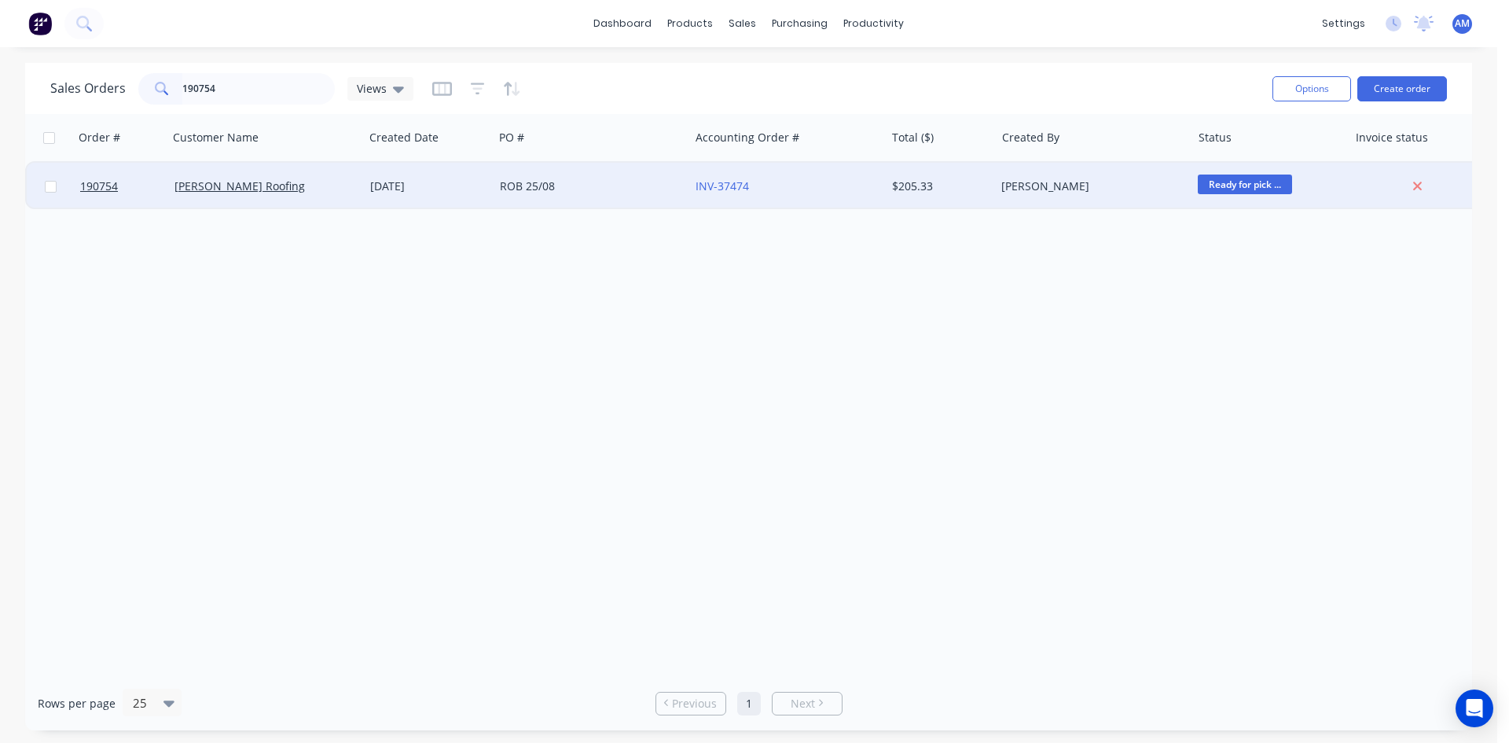
click at [653, 191] on div "ROB 25/08" at bounding box center [587, 186] width 175 height 16
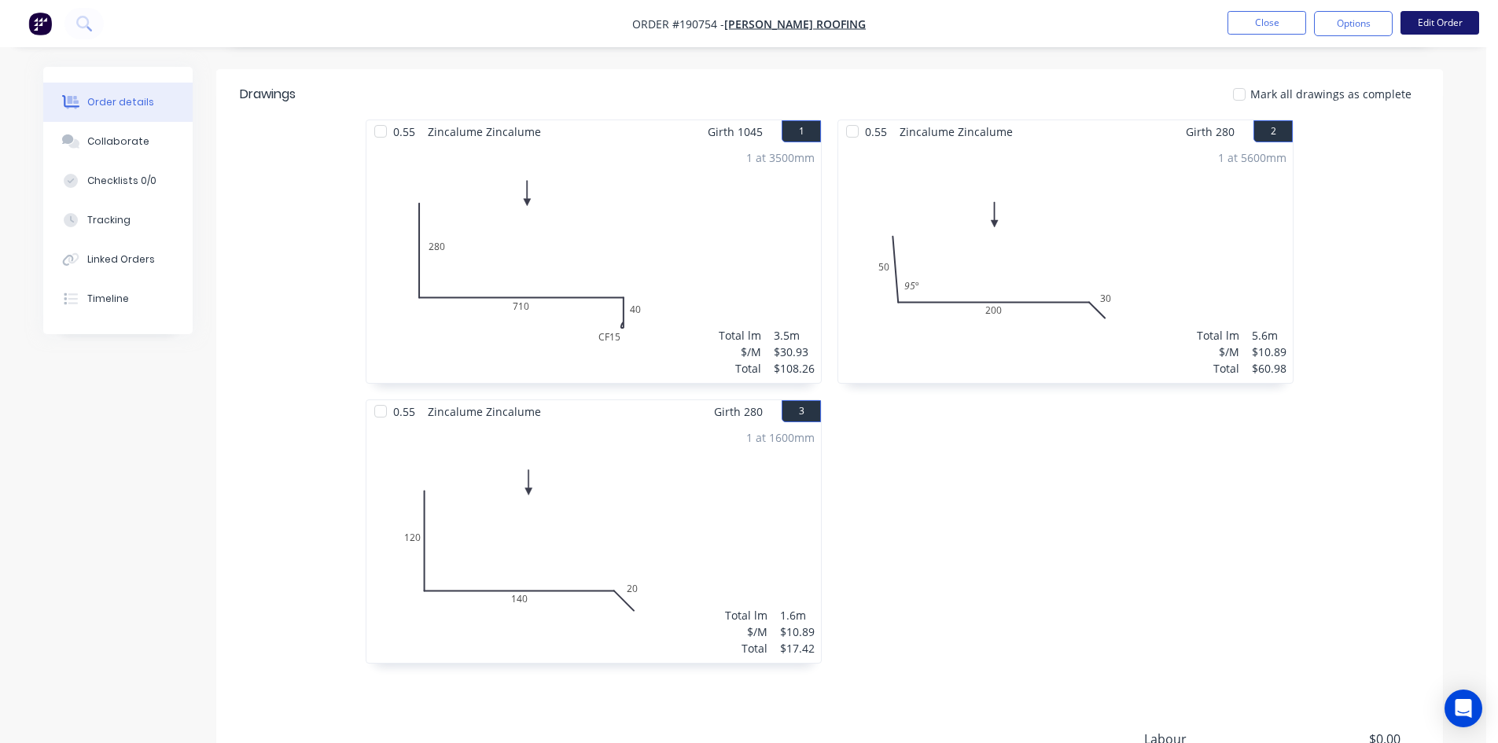
scroll to position [314, 0]
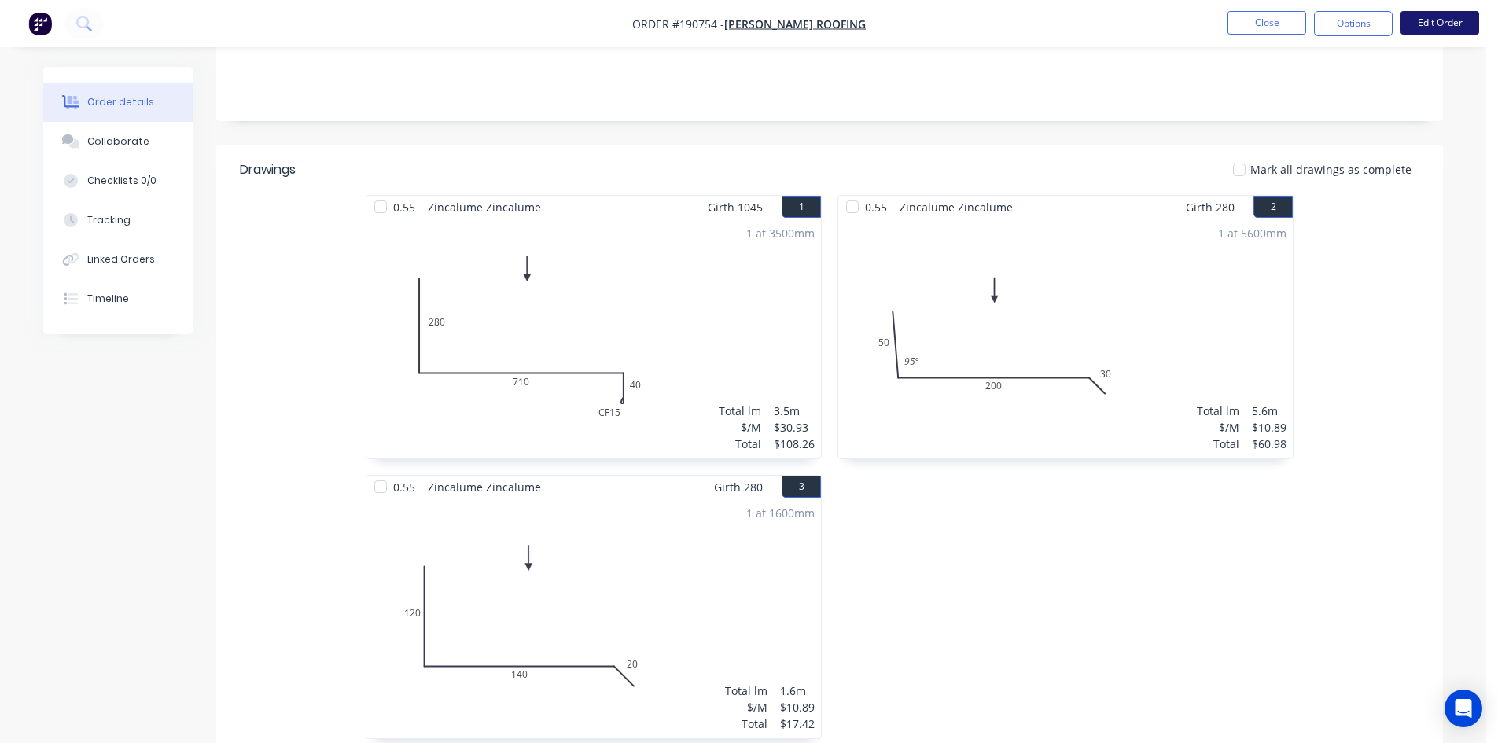
click at [1438, 13] on button "Edit Order" at bounding box center [1439, 23] width 79 height 24
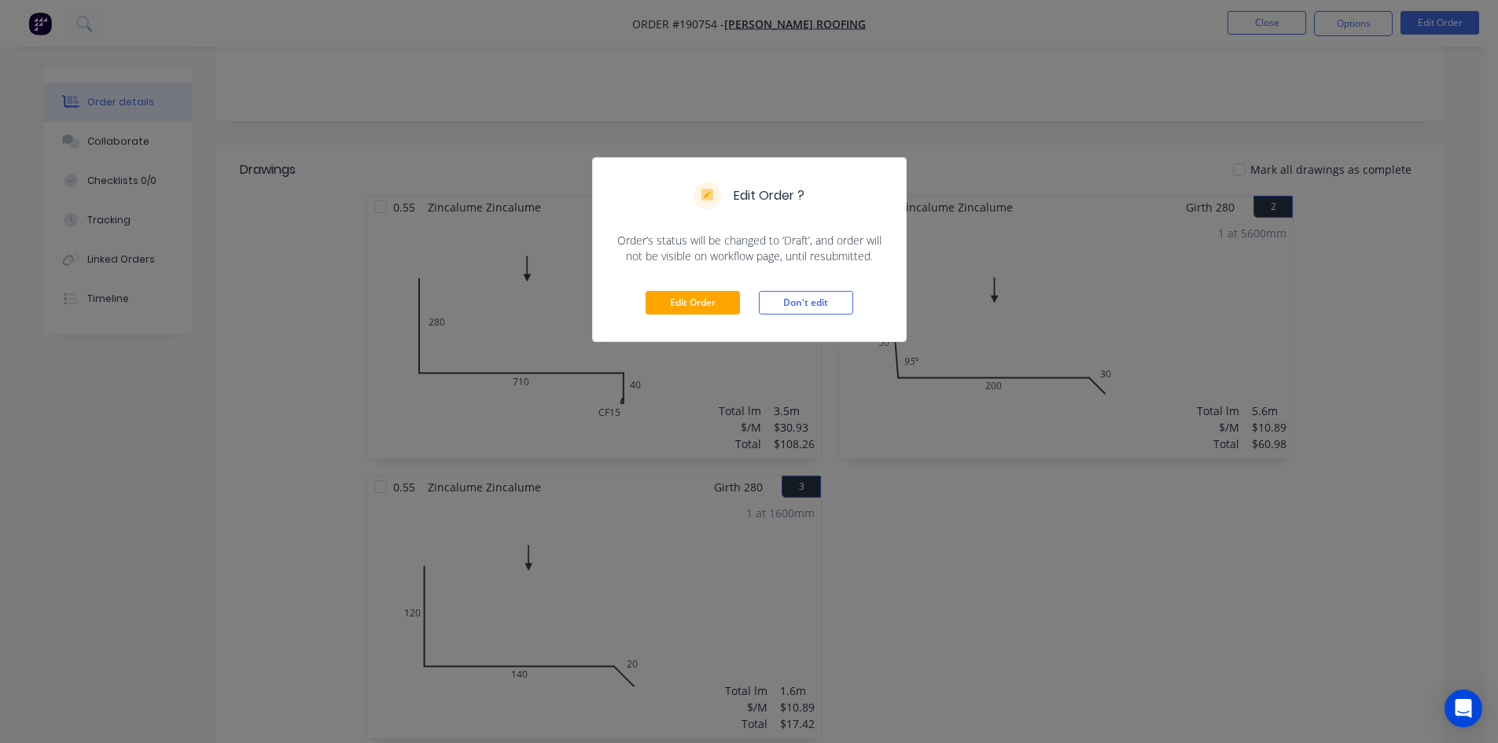
click at [687, 287] on div "Edit Order Don't edit" at bounding box center [749, 302] width 313 height 77
click at [696, 299] on button "Edit Order" at bounding box center [692, 303] width 94 height 24
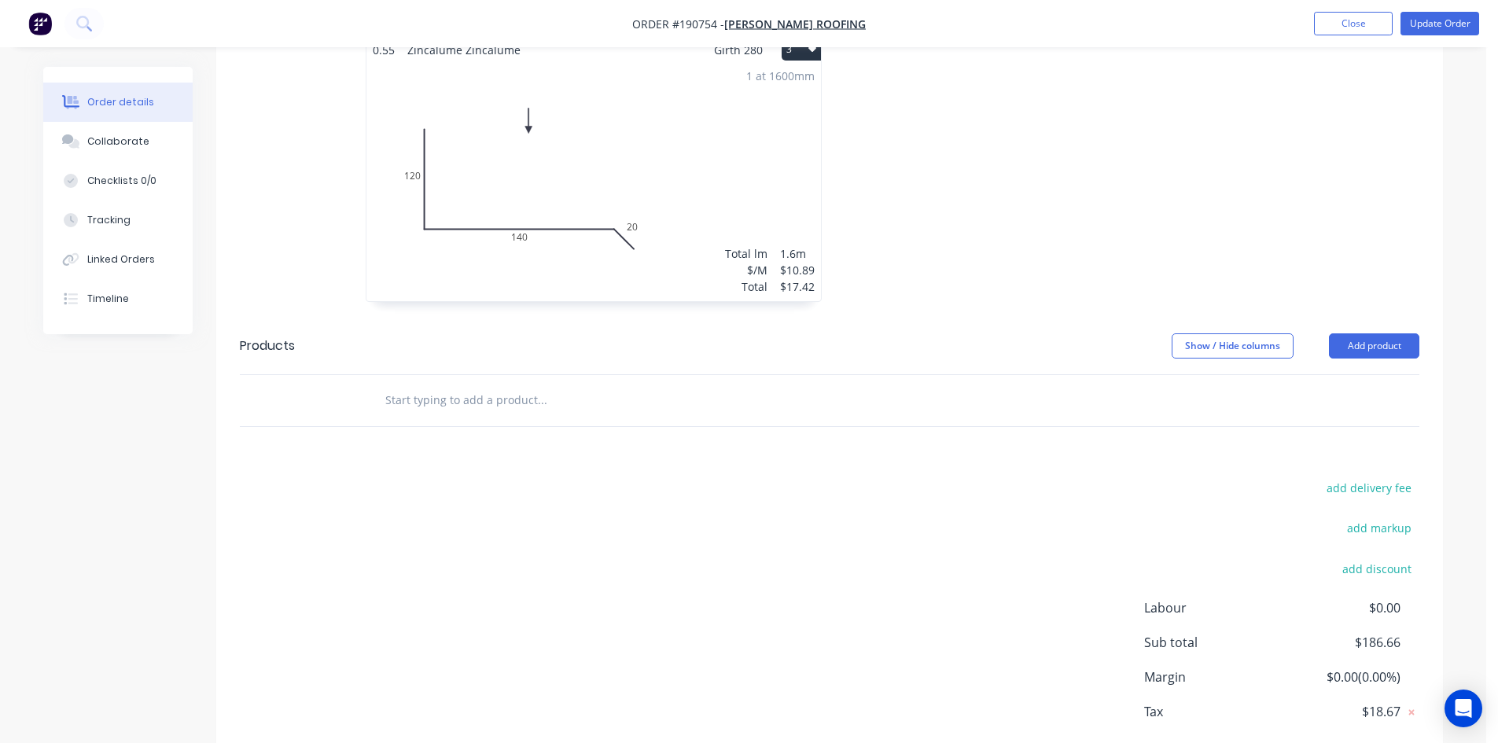
scroll to position [786, 0]
click at [1402, 330] on button "Add product" at bounding box center [1374, 342] width 90 height 25
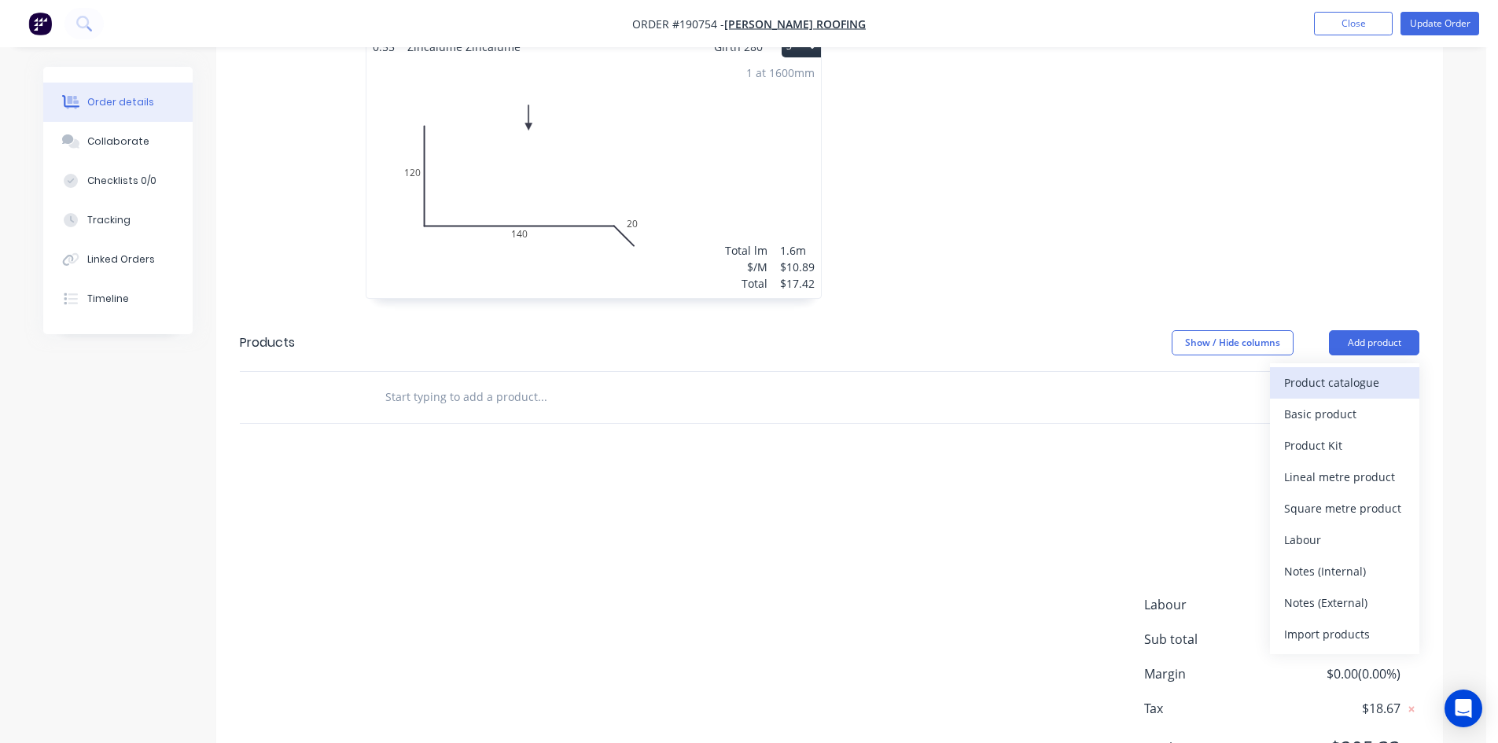
click at [1388, 371] on div "Product catalogue" at bounding box center [1344, 382] width 121 height 23
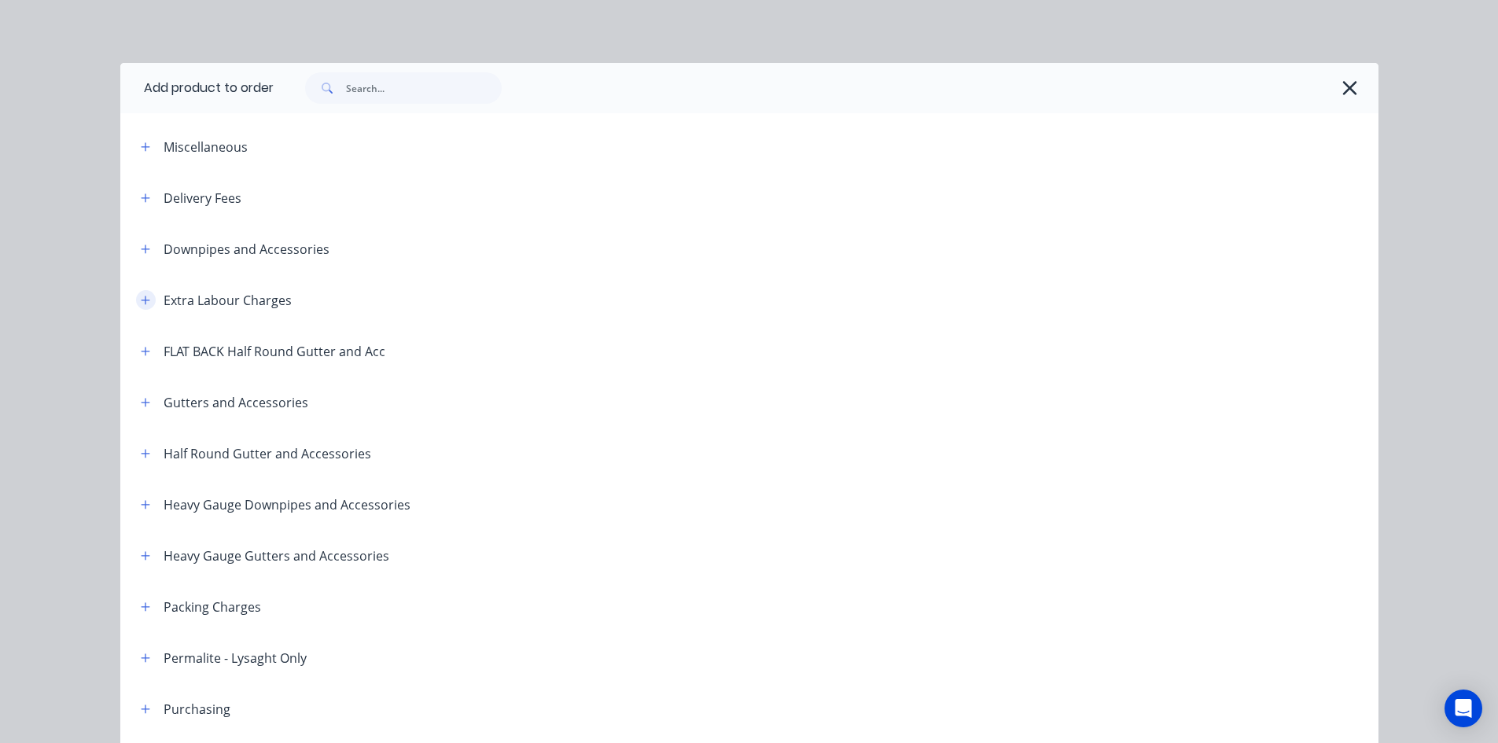
click at [142, 303] on icon "button" at bounding box center [145, 300] width 9 height 11
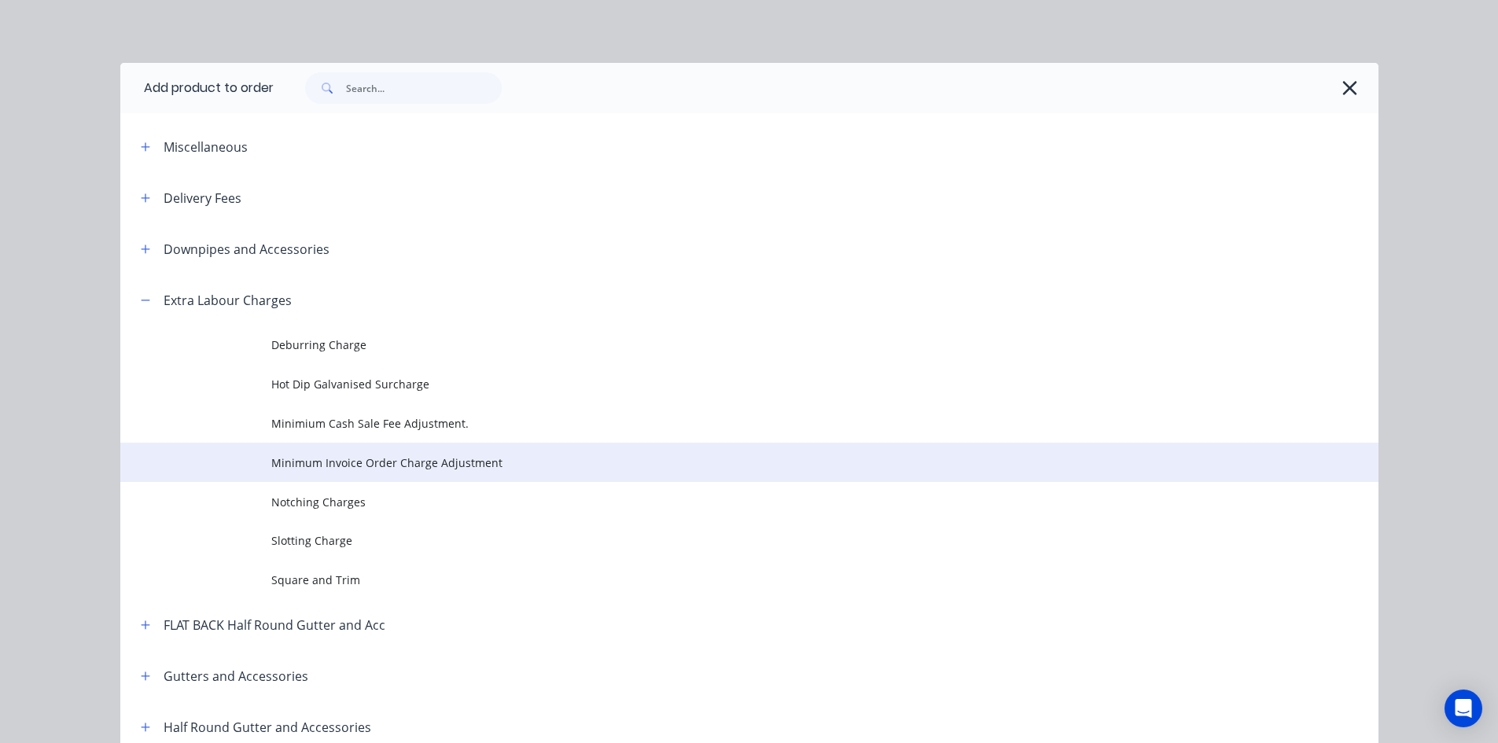
click at [447, 454] on span "Minimum Invoice Order Charge Adjustment" at bounding box center [713, 462] width 885 height 17
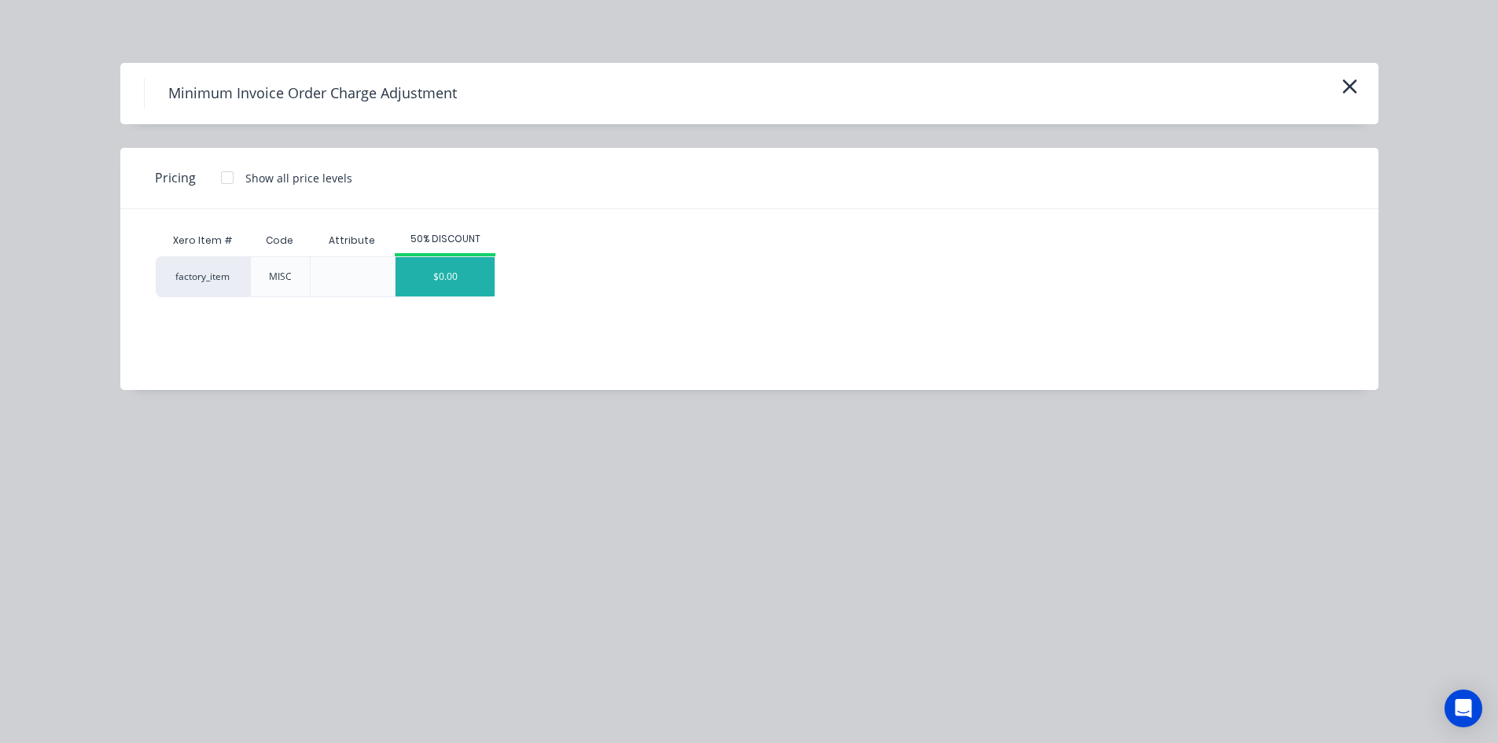
click at [472, 270] on div "$0.00" at bounding box center [444, 276] width 99 height 39
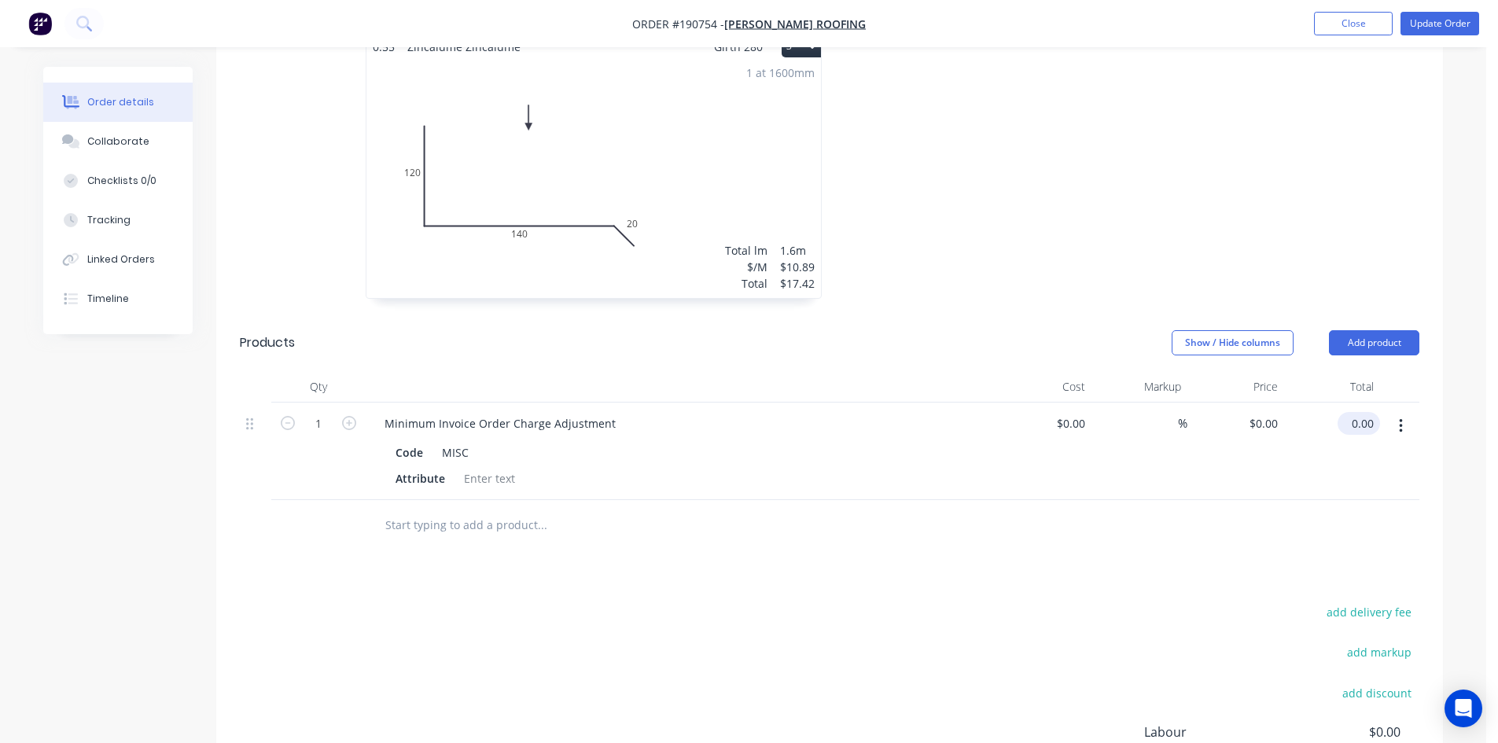
drag, startPoint x: 1355, startPoint y: 403, endPoint x: 1361, endPoint y: 396, distance: 8.4
click at [1356, 412] on input "0.00" at bounding box center [1362, 423] width 36 height 23
type input "13.34"
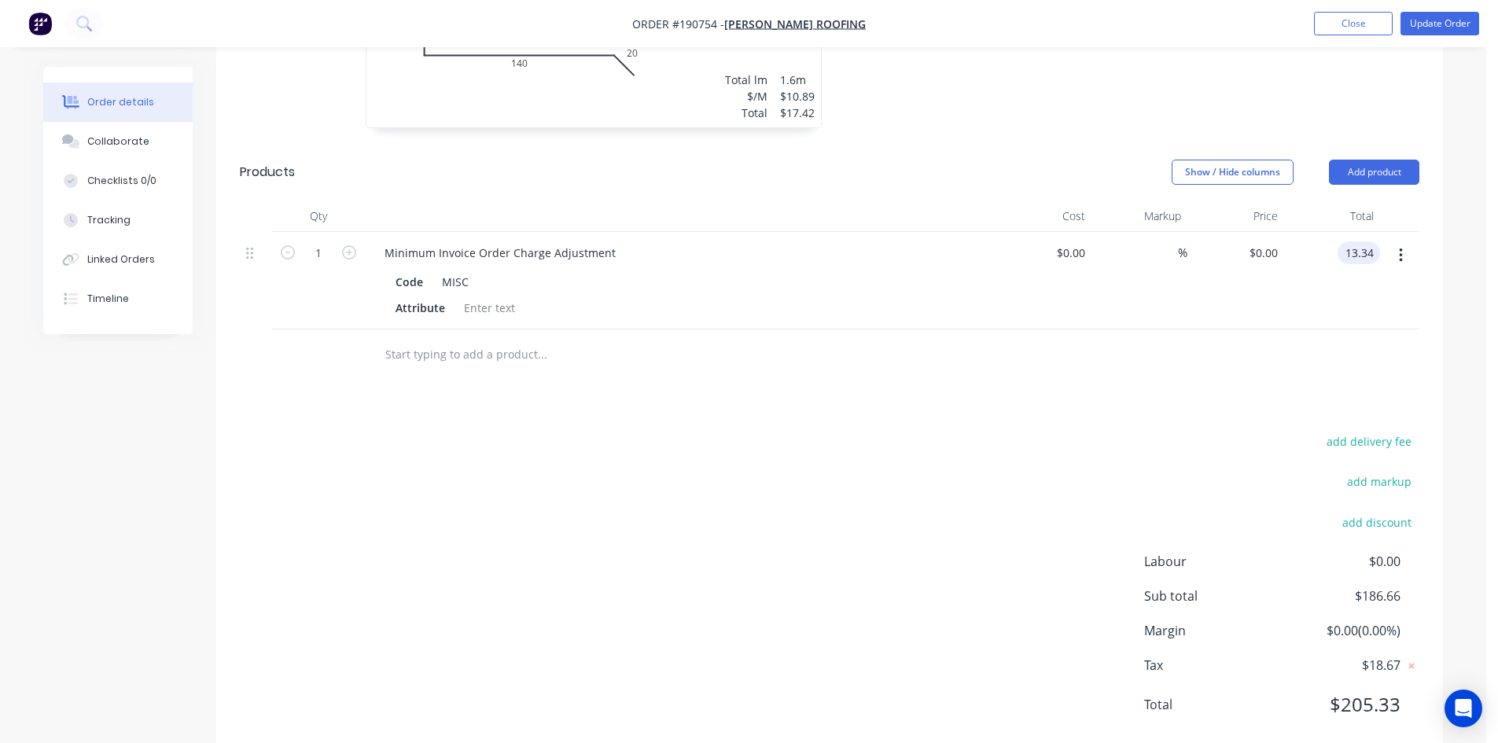
scroll to position [973, 0]
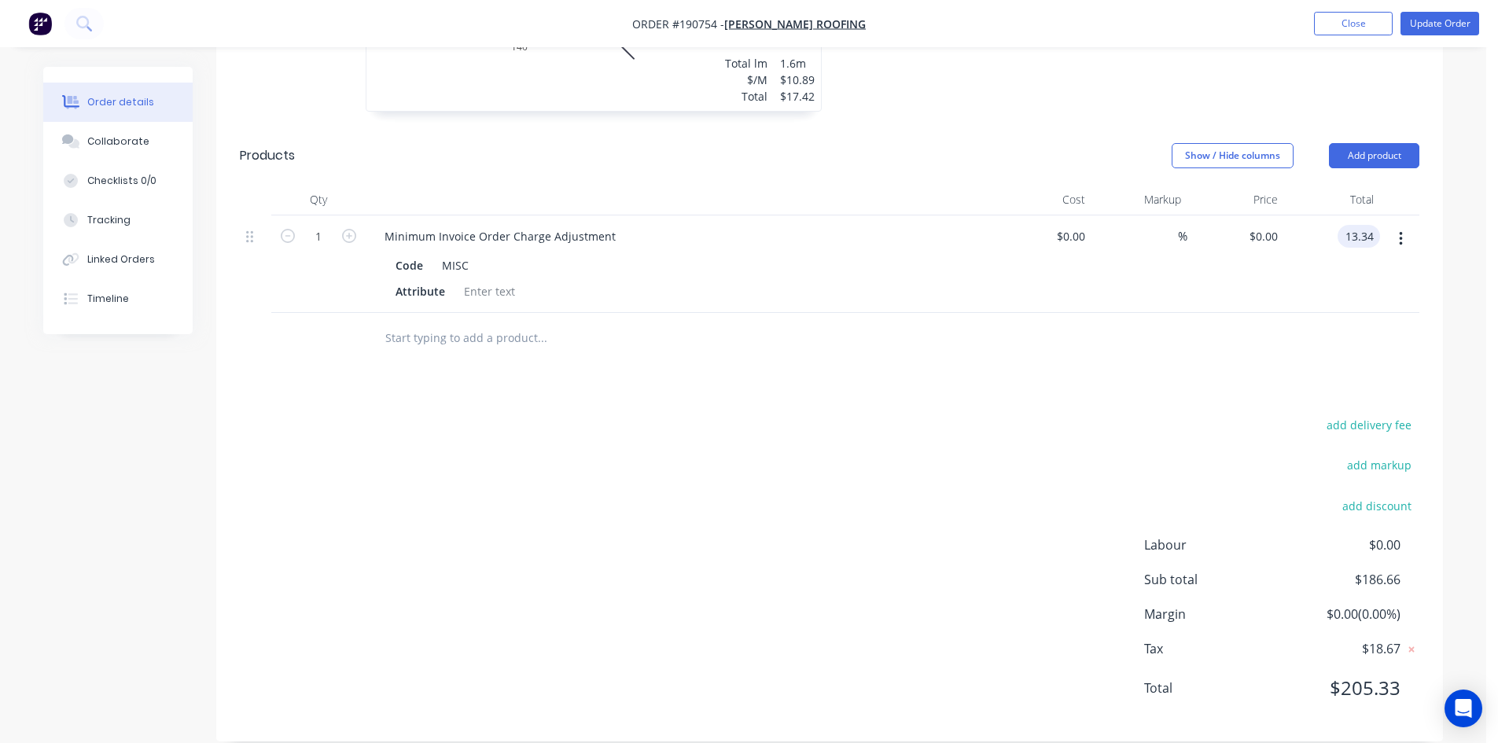
type input "$13.34"
click at [1200, 432] on div "add delivery fee add markup add discount Labour $0.00 Sub total $186.66 Margin …" at bounding box center [829, 565] width 1179 height 303
click at [1450, 23] on button "Update Order" at bounding box center [1439, 24] width 79 height 24
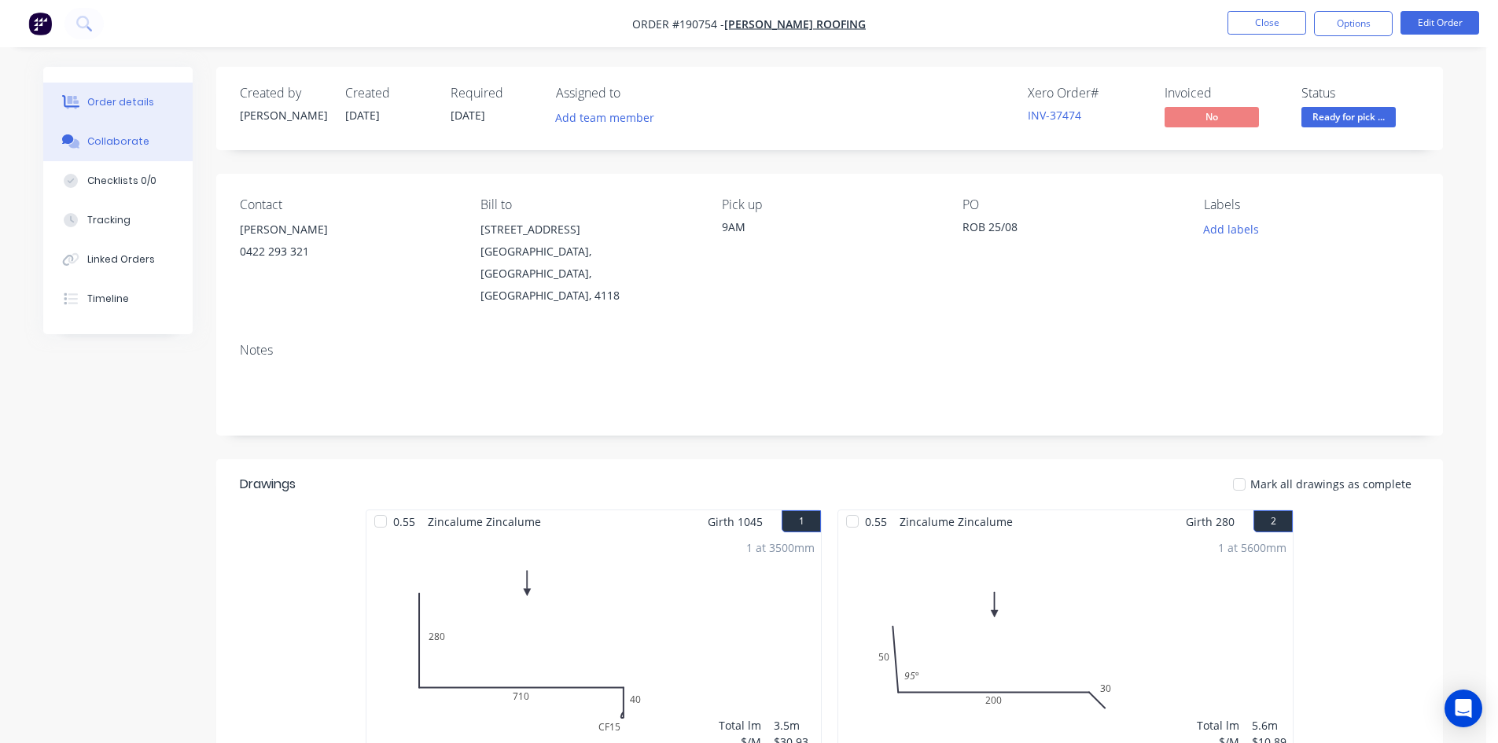
click at [165, 144] on button "Collaborate" at bounding box center [117, 141] width 149 height 39
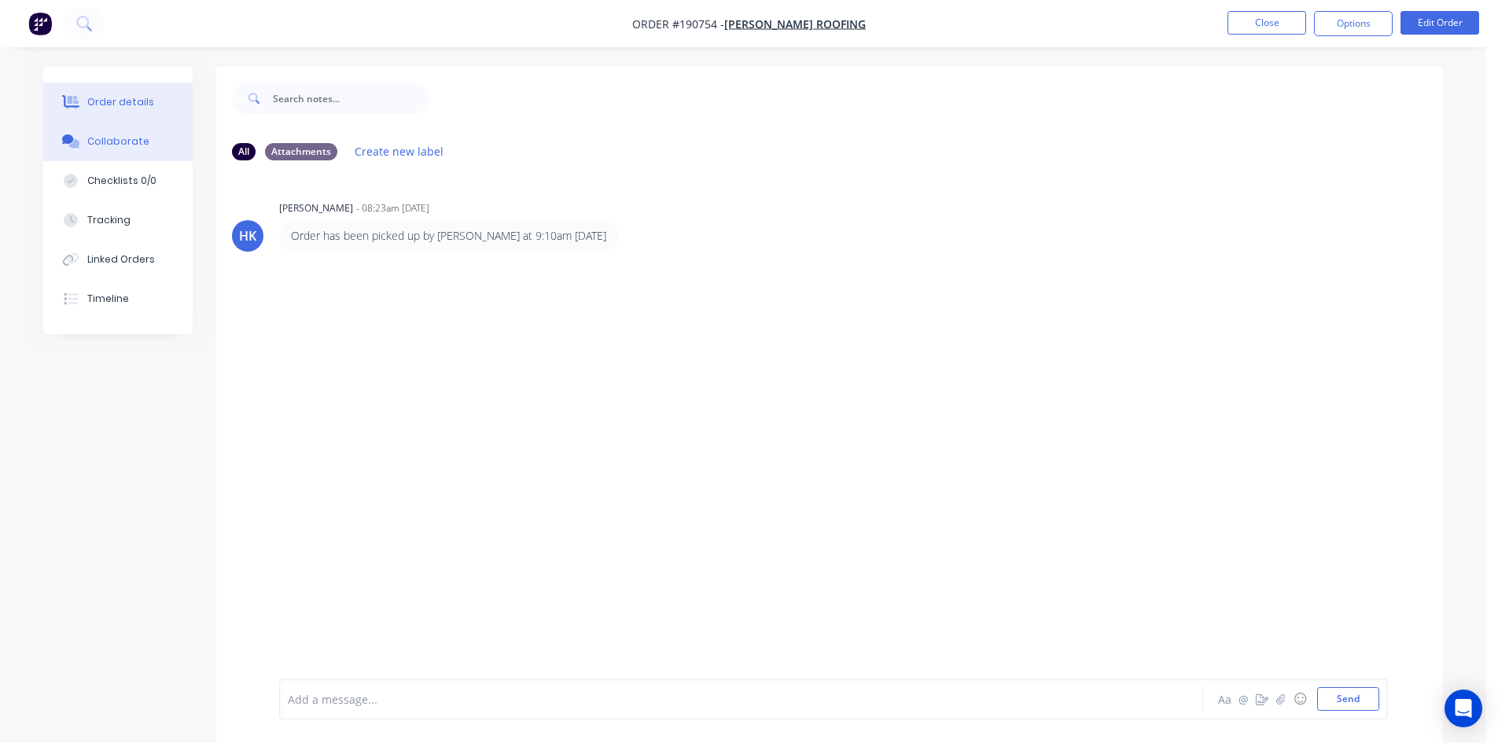
click at [160, 112] on button "Order details" at bounding box center [117, 102] width 149 height 39
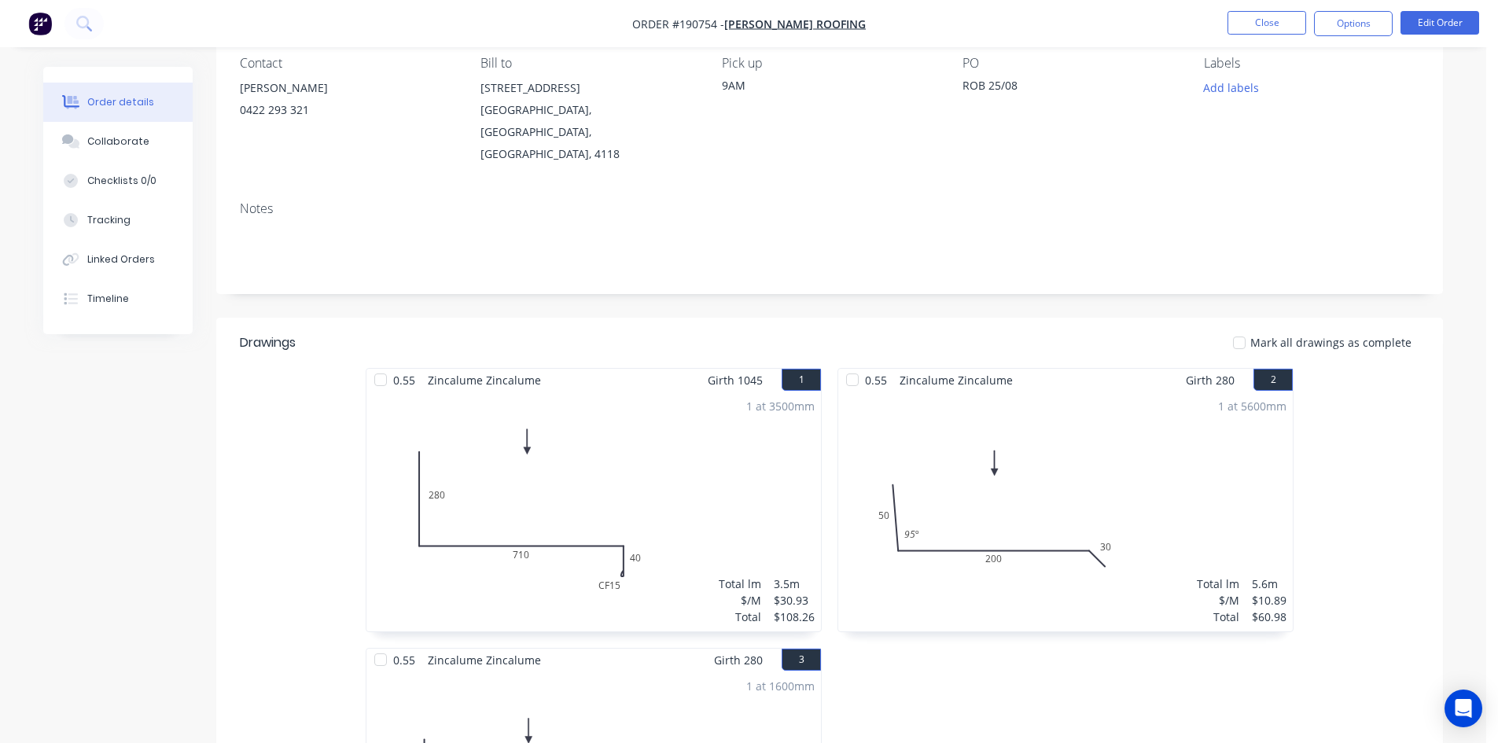
scroll to position [157, 0]
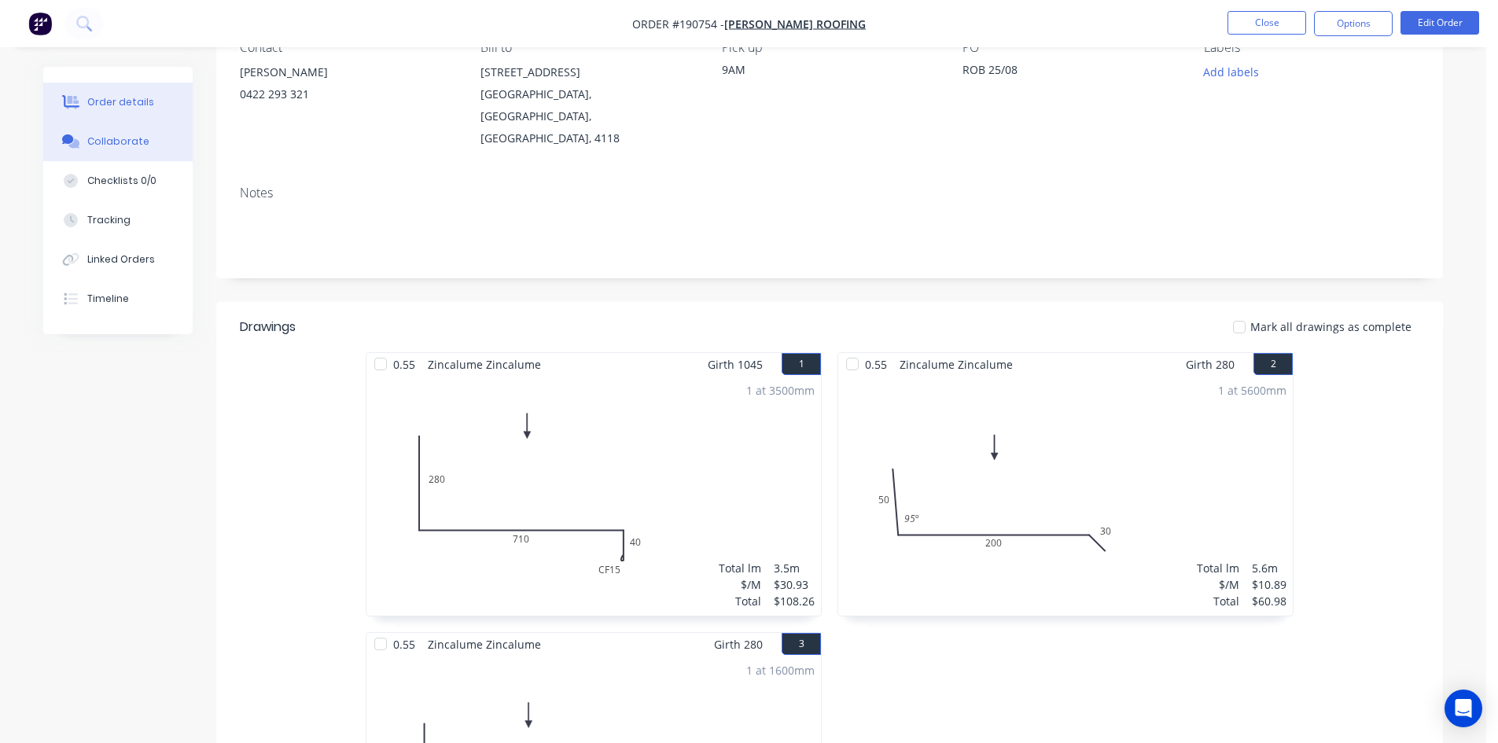
click at [145, 136] on button "Collaborate" at bounding box center [117, 141] width 149 height 39
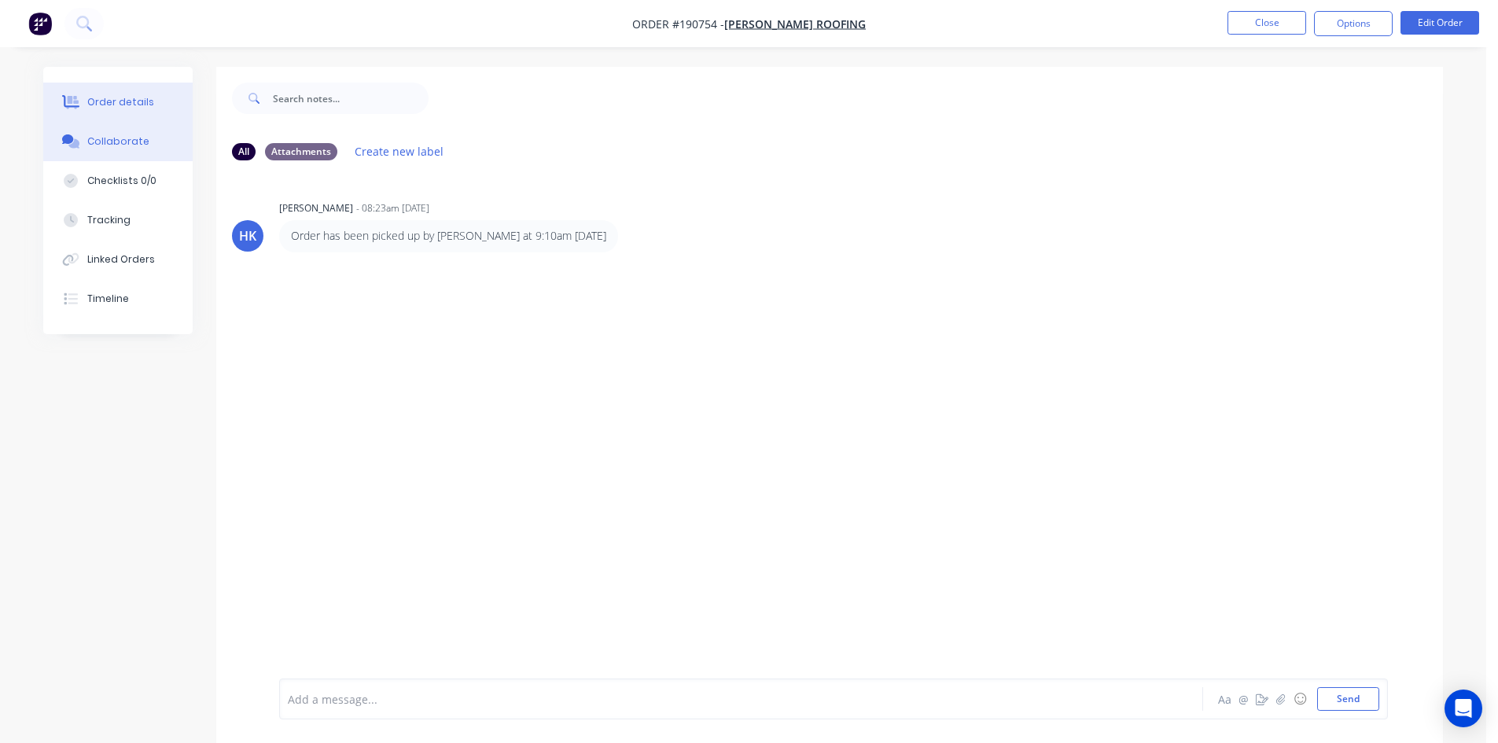
click at [133, 97] on div "Order details" at bounding box center [120, 102] width 67 height 14
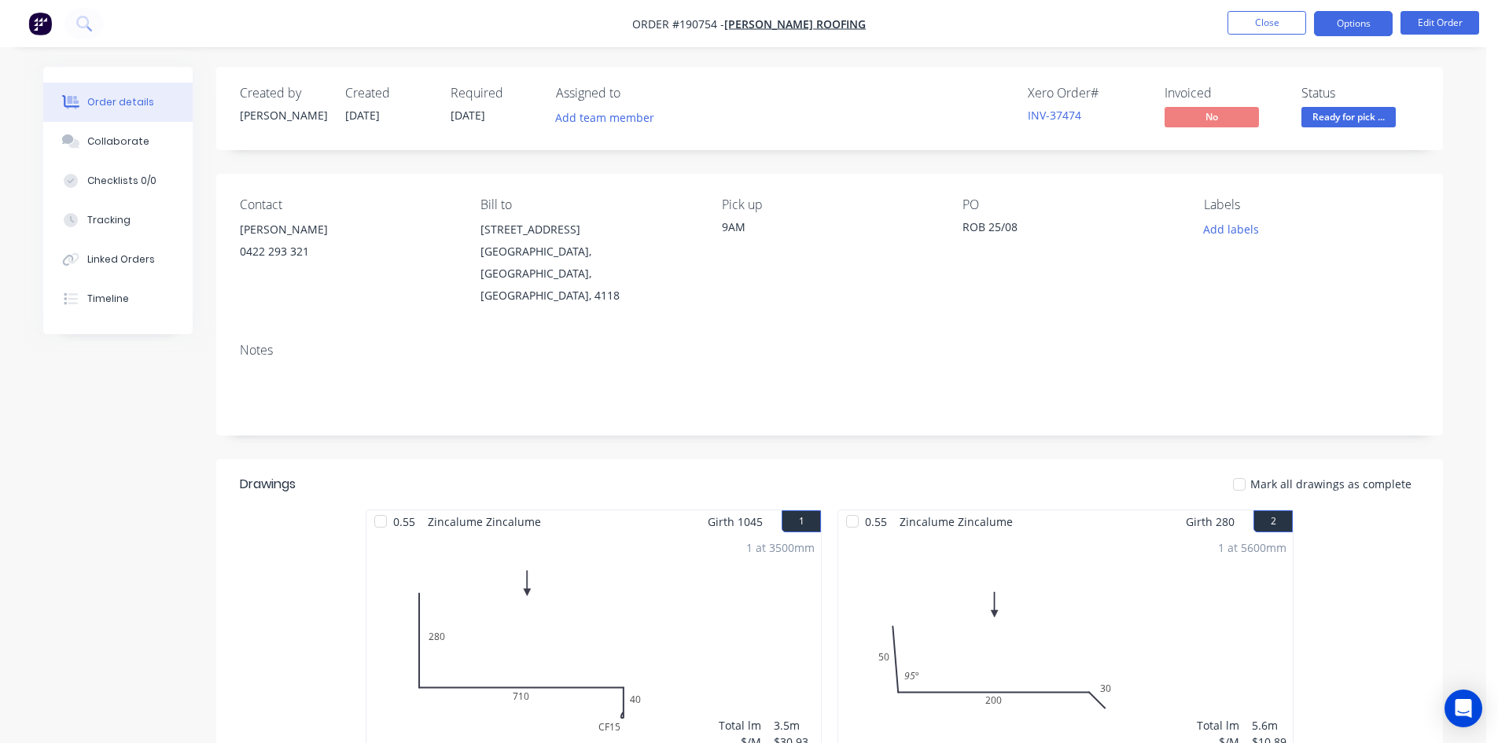
click at [1377, 35] on button "Options" at bounding box center [1353, 23] width 79 height 25
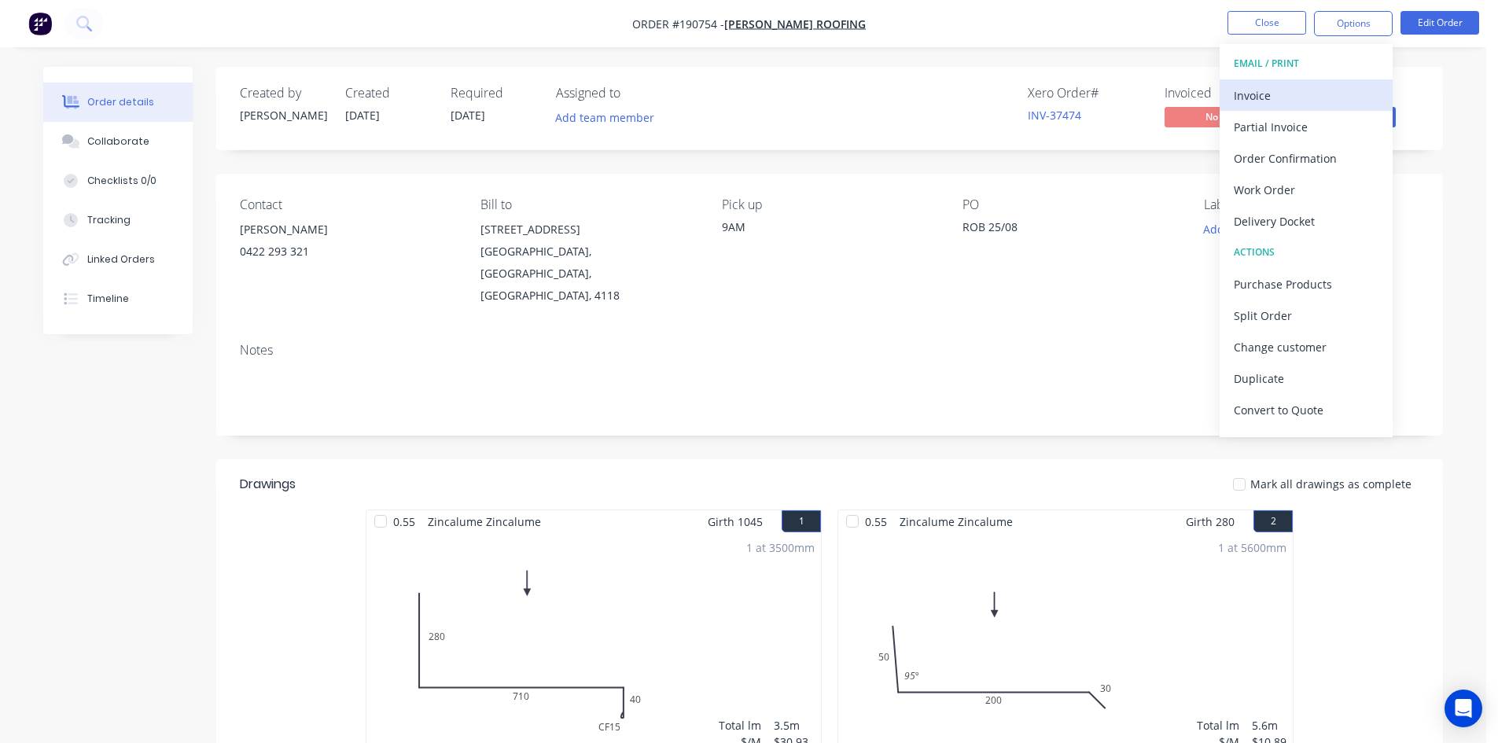
click at [1310, 94] on div "Invoice" at bounding box center [1305, 95] width 145 height 23
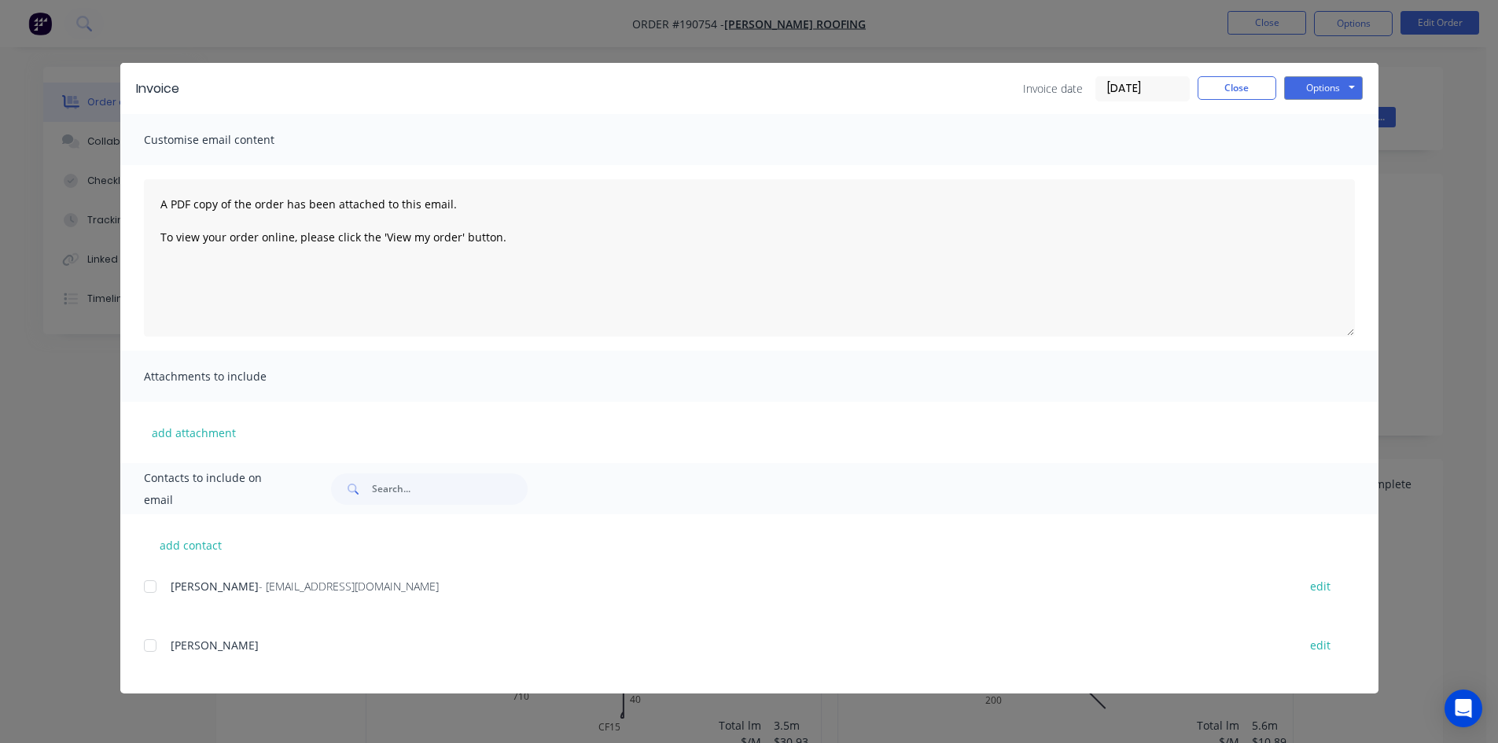
click at [151, 584] on div at bounding box center [149, 586] width 31 height 31
click at [1340, 82] on button "Options" at bounding box center [1323, 88] width 79 height 24
click at [1325, 171] on button "Email" at bounding box center [1334, 168] width 101 height 26
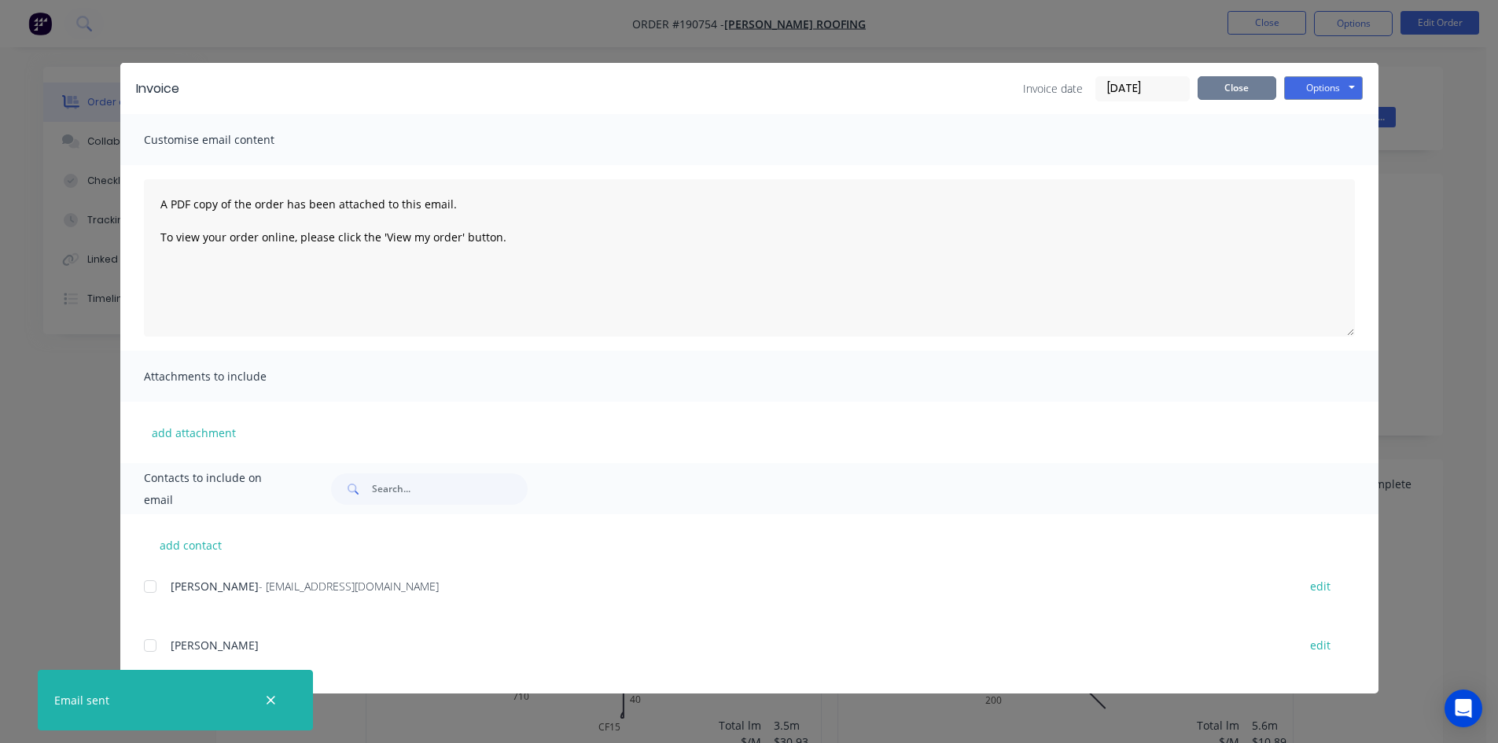
click at [1222, 91] on button "Close" at bounding box center [1236, 88] width 79 height 24
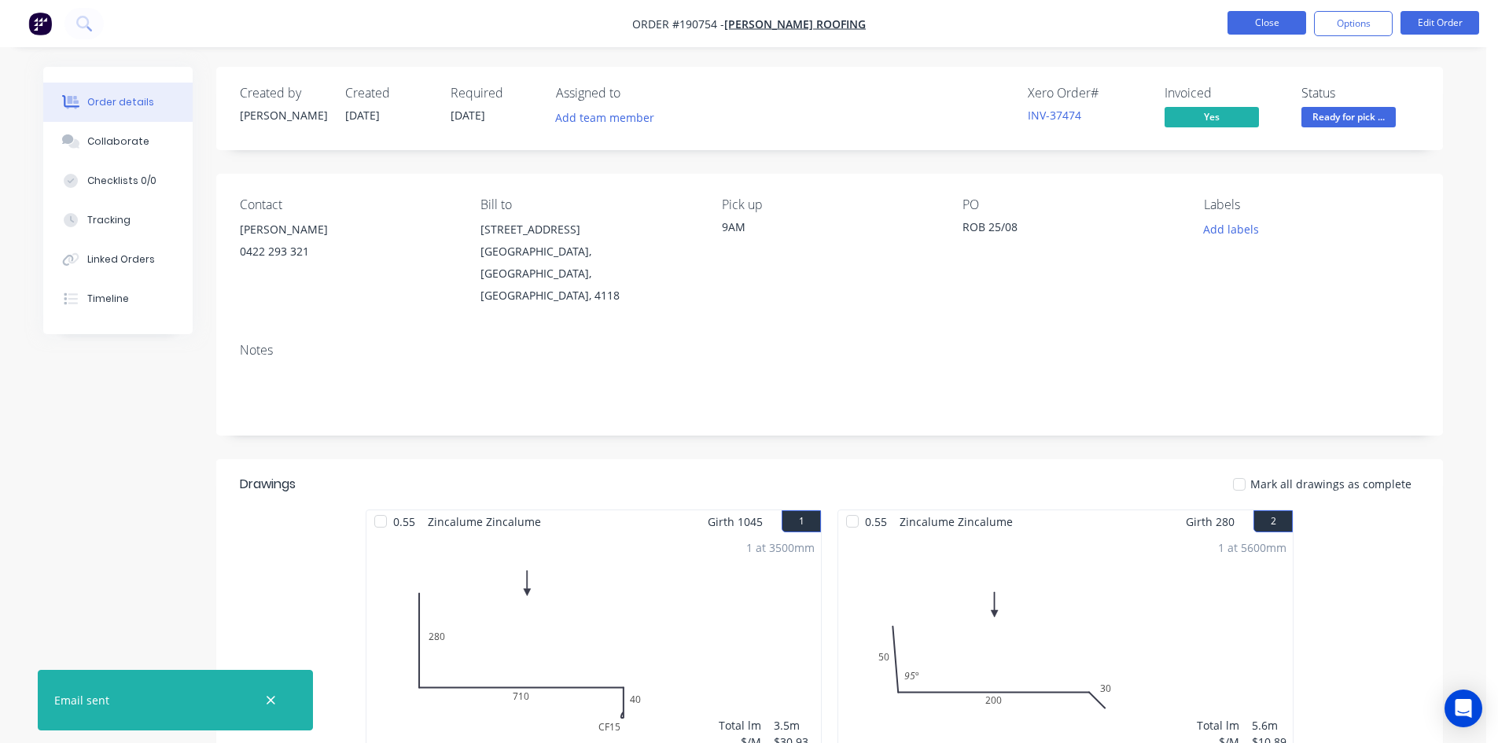
click at [1261, 26] on button "Close" at bounding box center [1266, 23] width 79 height 24
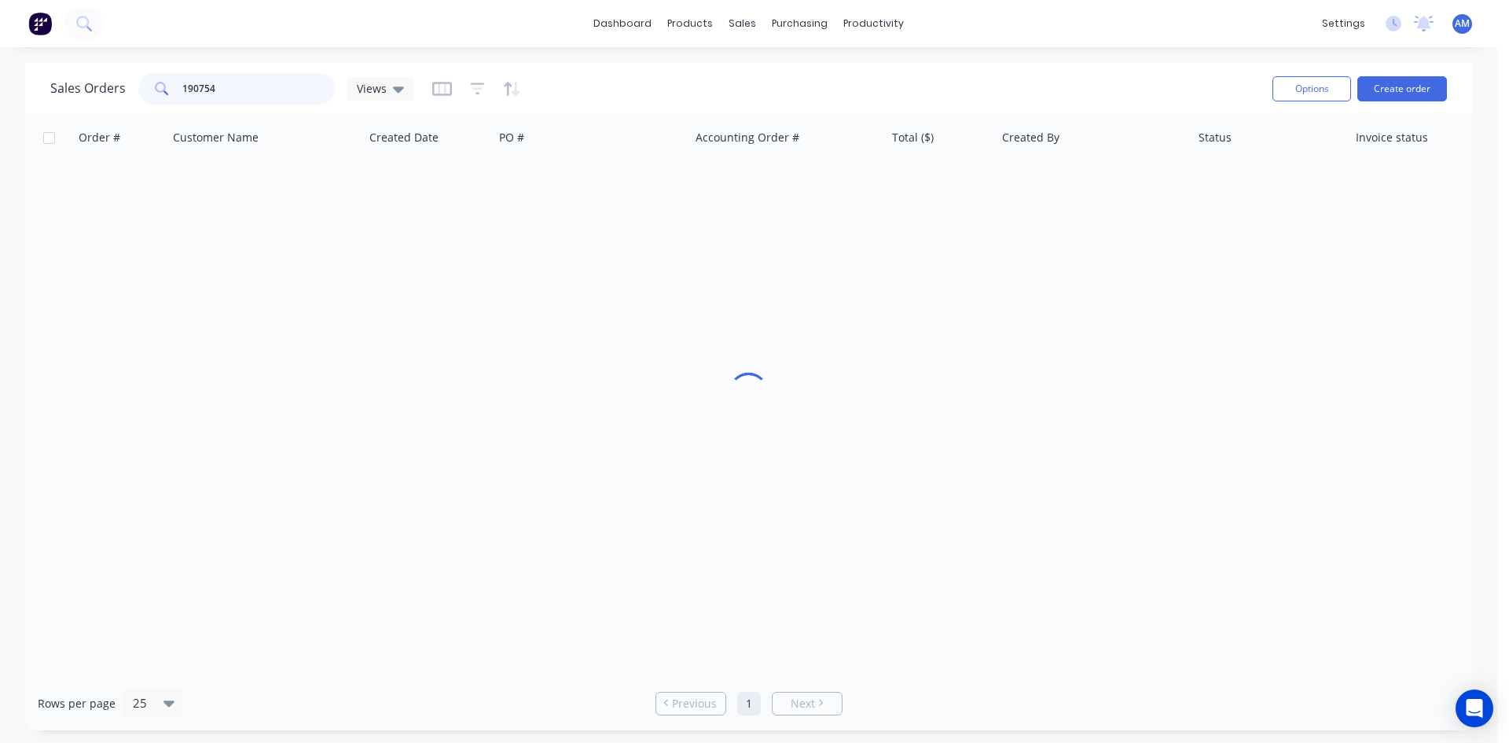
drag, startPoint x: 253, startPoint y: 96, endPoint x: 118, endPoint y: 84, distance: 135.7
click at [118, 87] on div "Sales Orders 190754 Views" at bounding box center [231, 88] width 363 height 31
type input "190807"
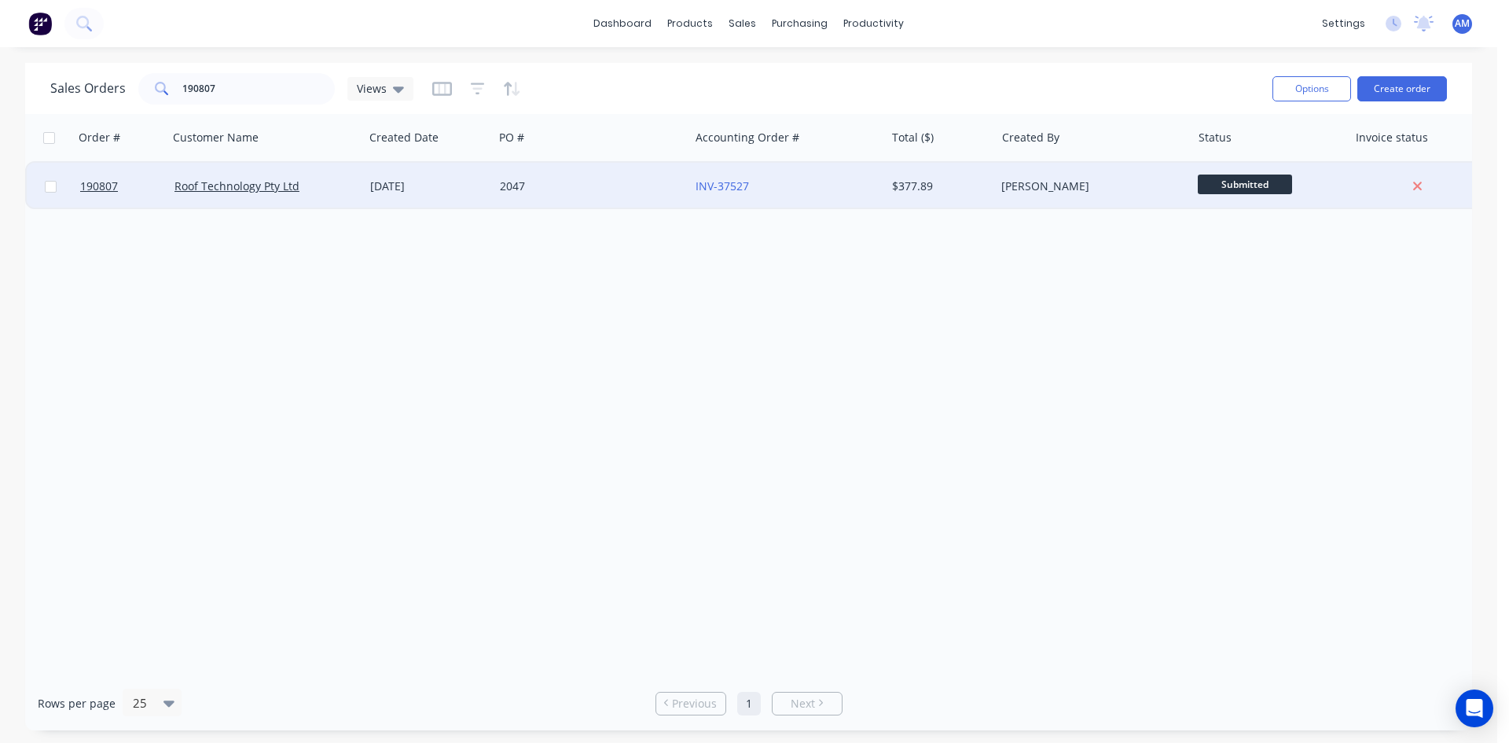
click at [614, 202] on div "2047" at bounding box center [592, 186] width 196 height 47
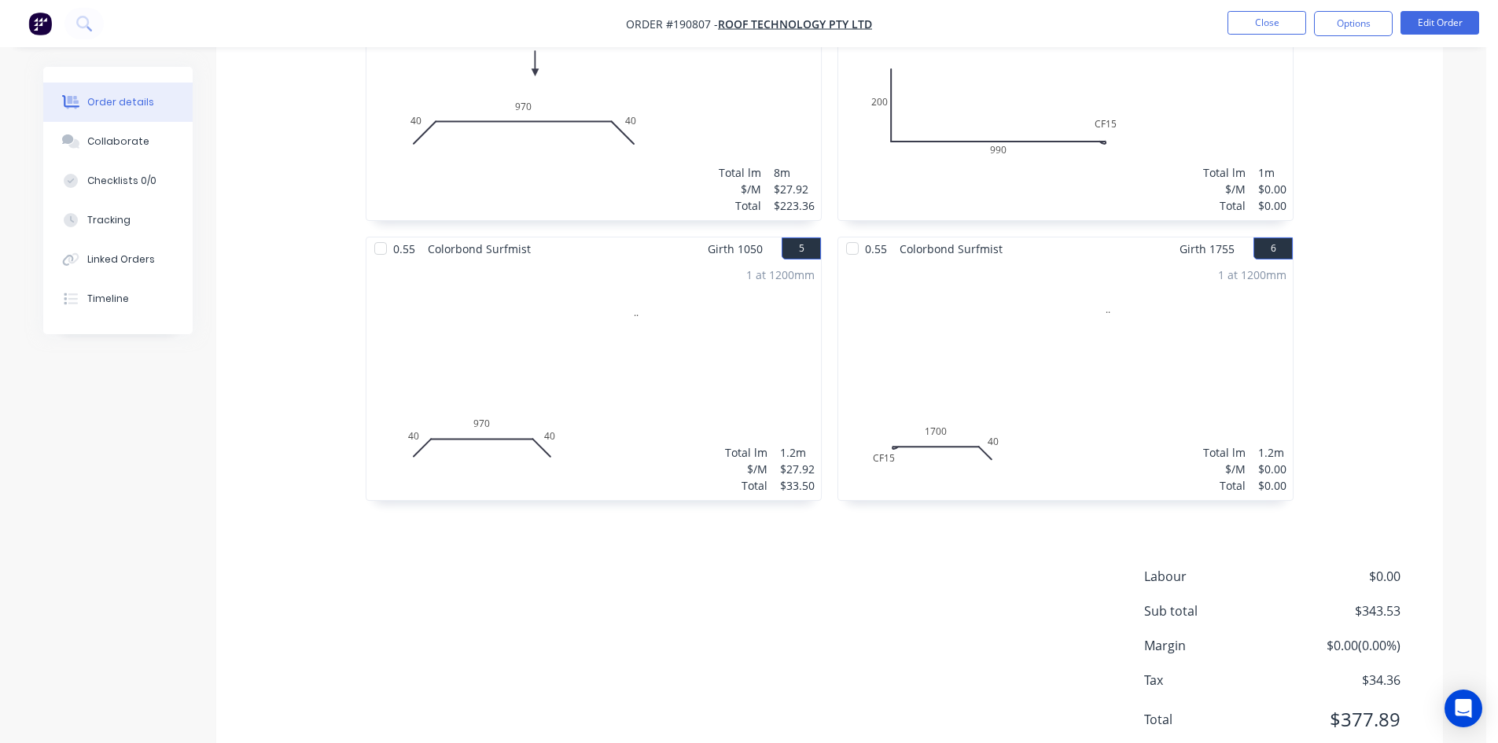
scroll to position [864, 0]
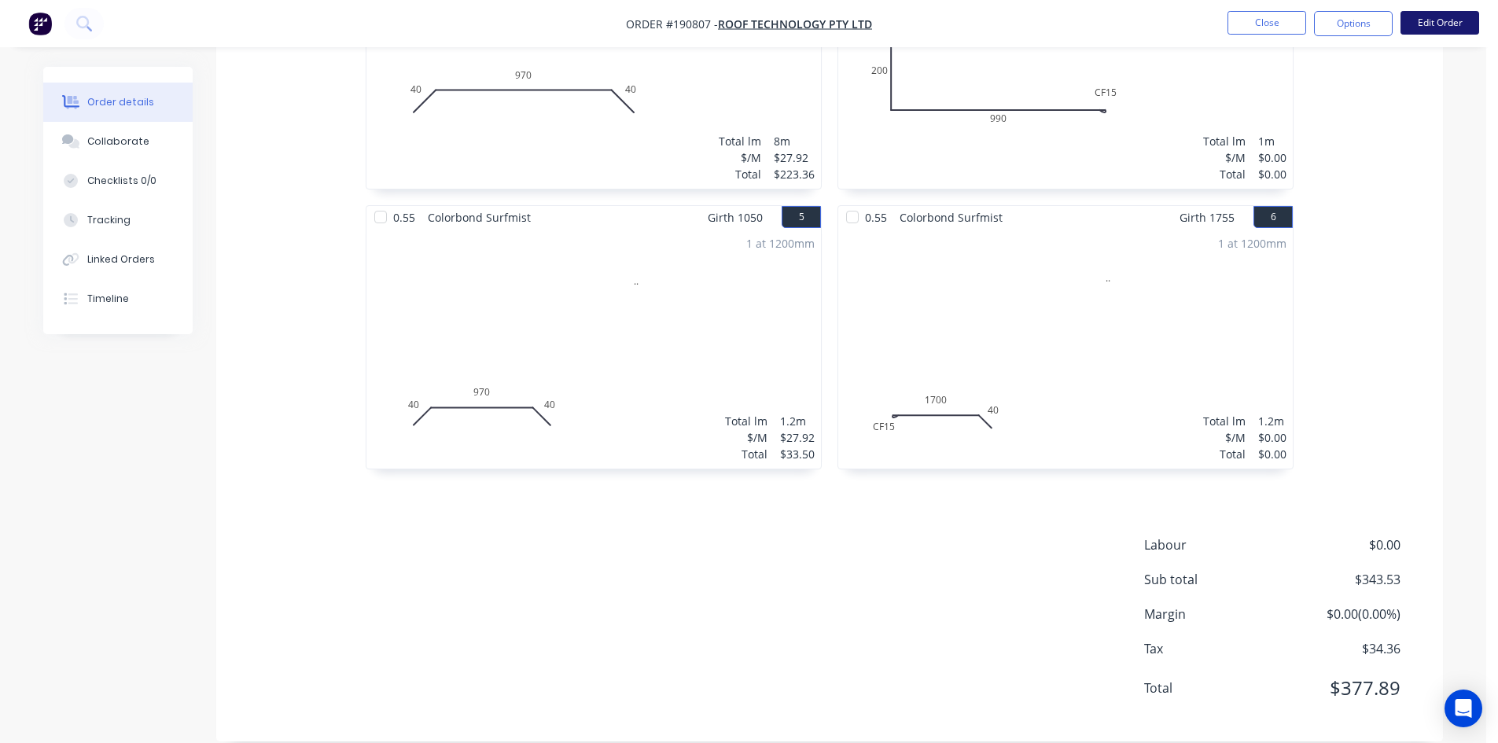
click at [1447, 30] on button "Edit Order" at bounding box center [1439, 23] width 79 height 24
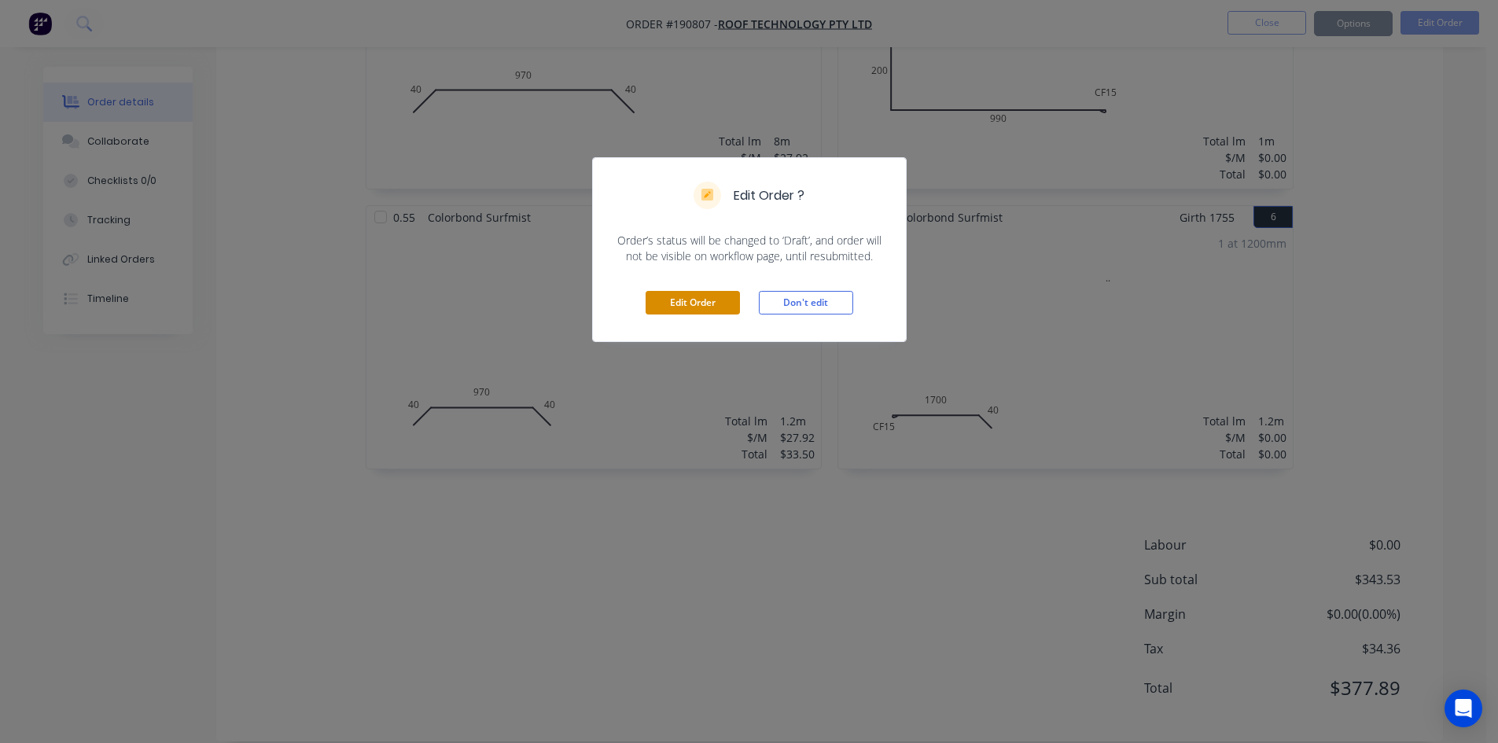
click at [656, 297] on button "Edit Order" at bounding box center [692, 303] width 94 height 24
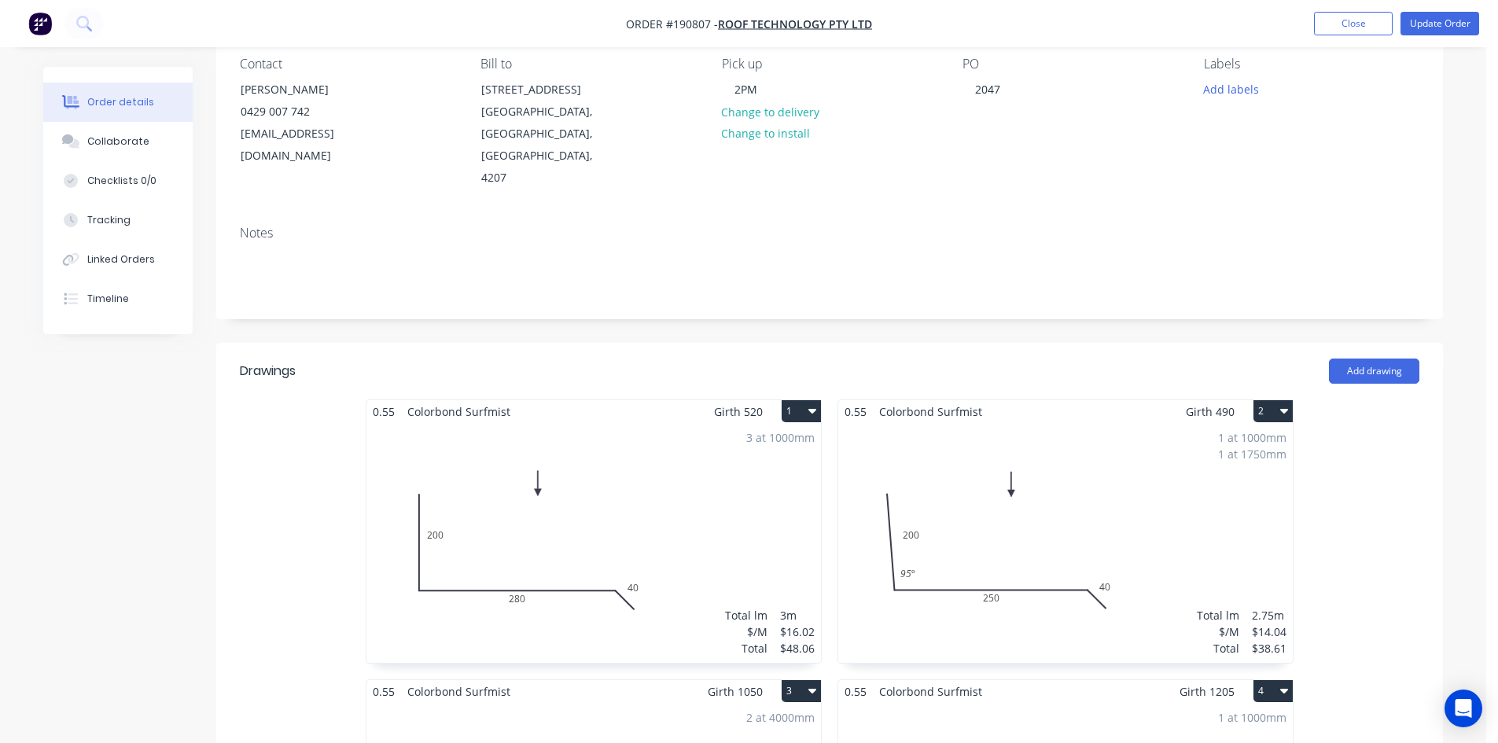
scroll to position [475, 0]
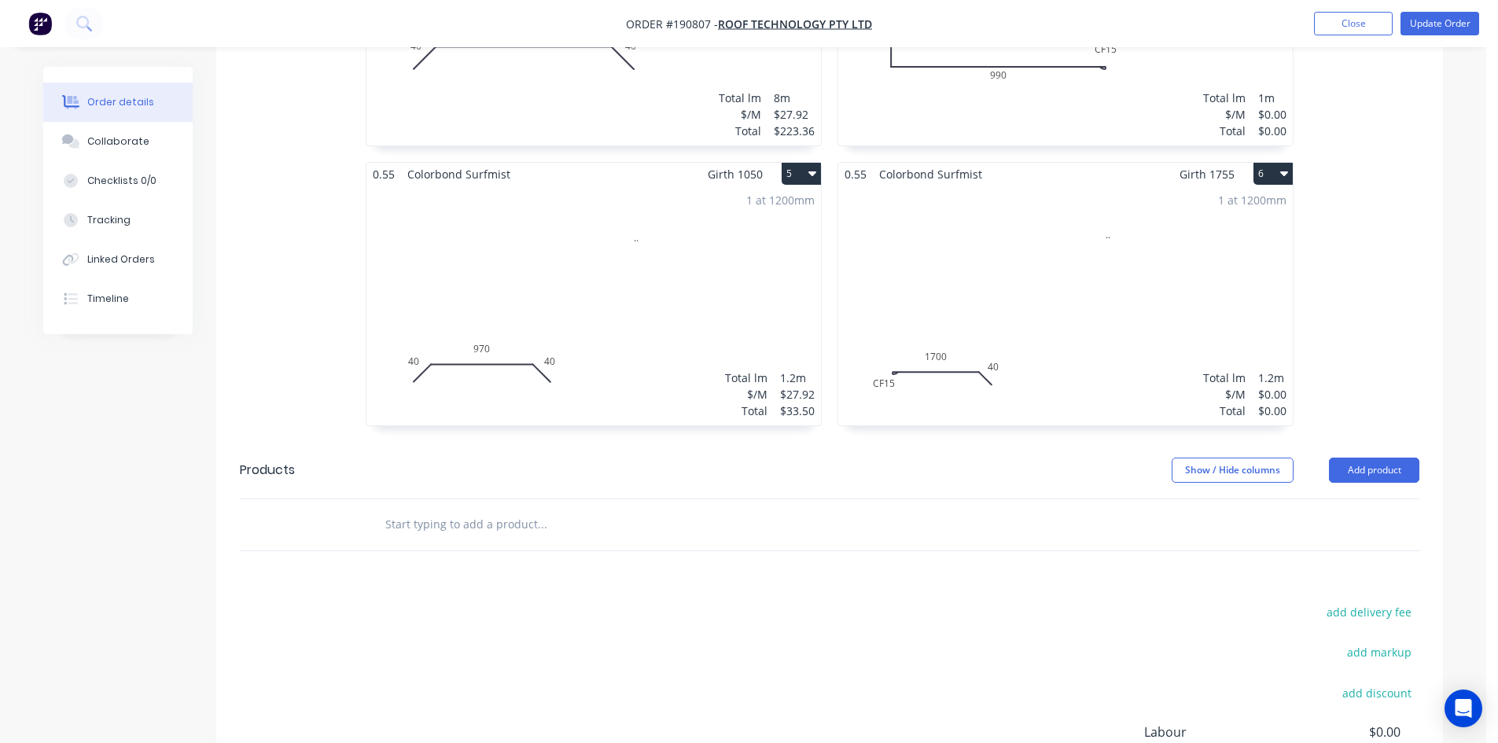
scroll to position [947, 0]
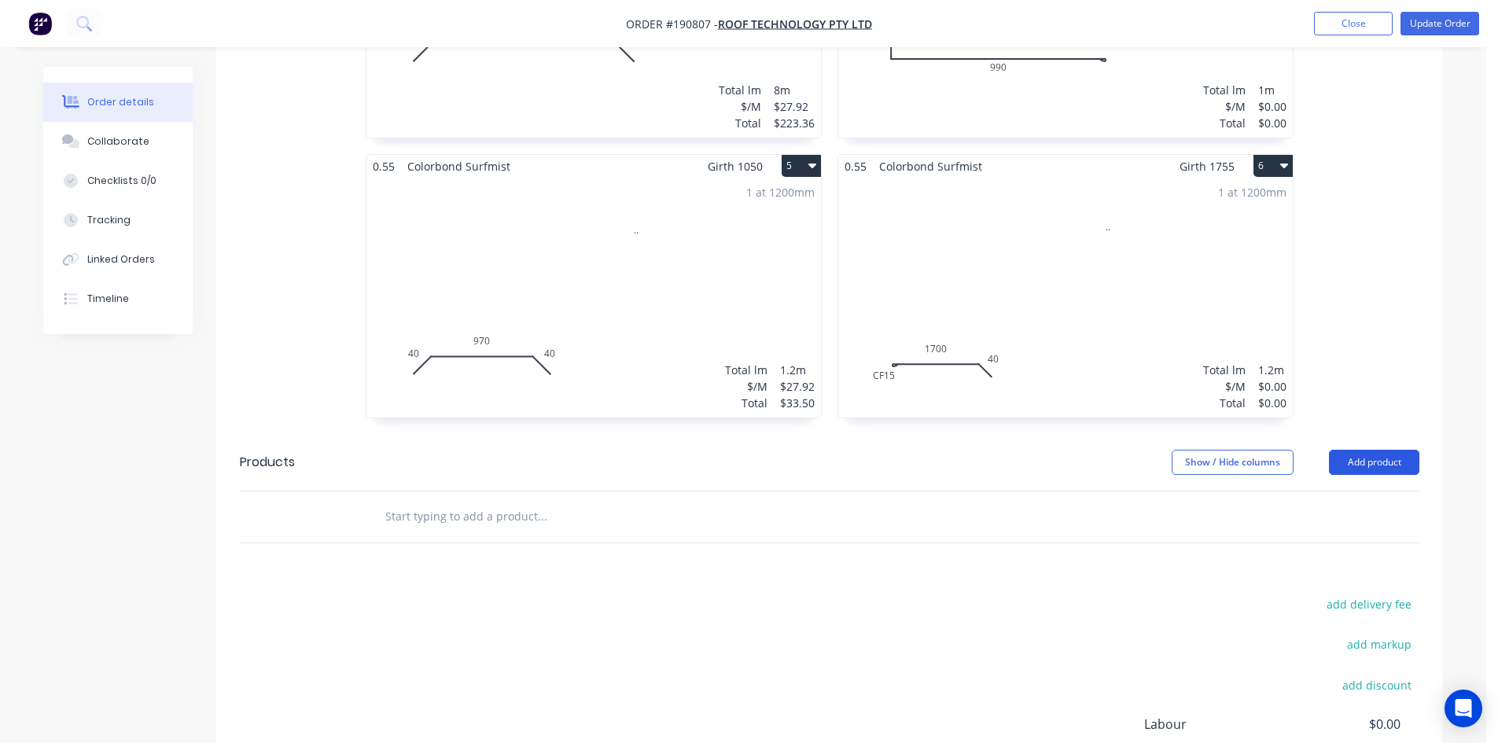
click at [1358, 450] on button "Add product" at bounding box center [1374, 462] width 90 height 25
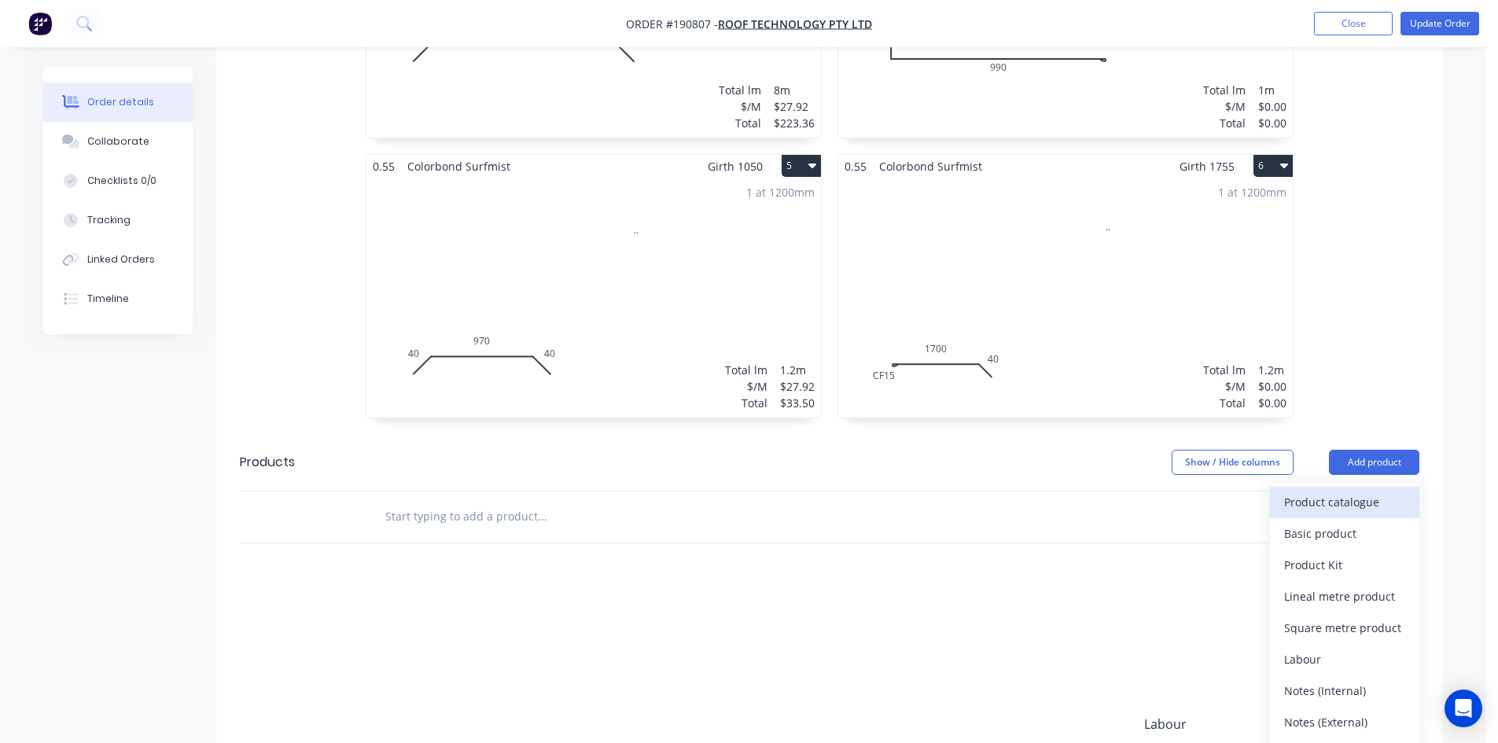
click at [1308, 491] on div "Product catalogue" at bounding box center [1344, 502] width 121 height 23
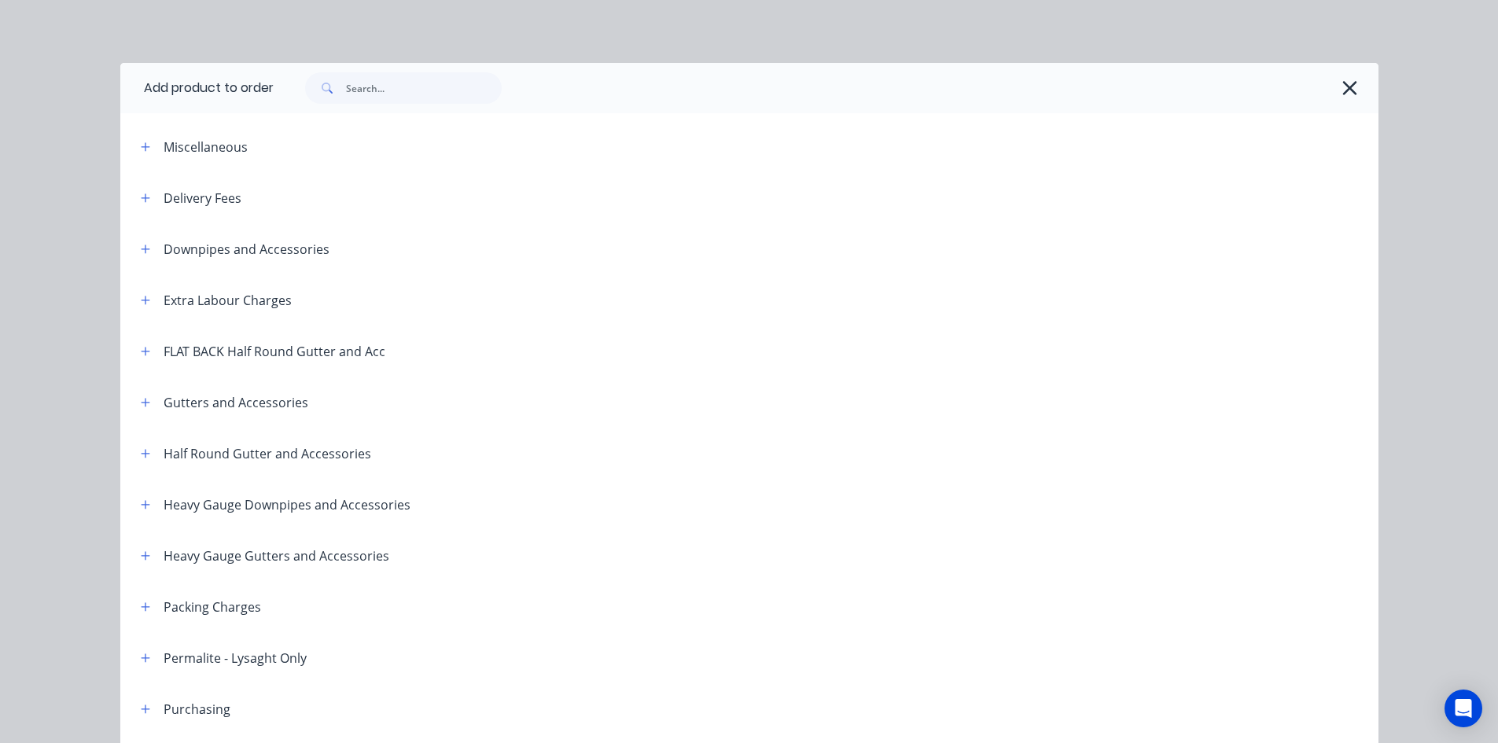
click at [156, 294] on div "Extra Labour Charges" at bounding box center [210, 300] width 164 height 20
click at [144, 300] on icon "button" at bounding box center [145, 300] width 9 height 11
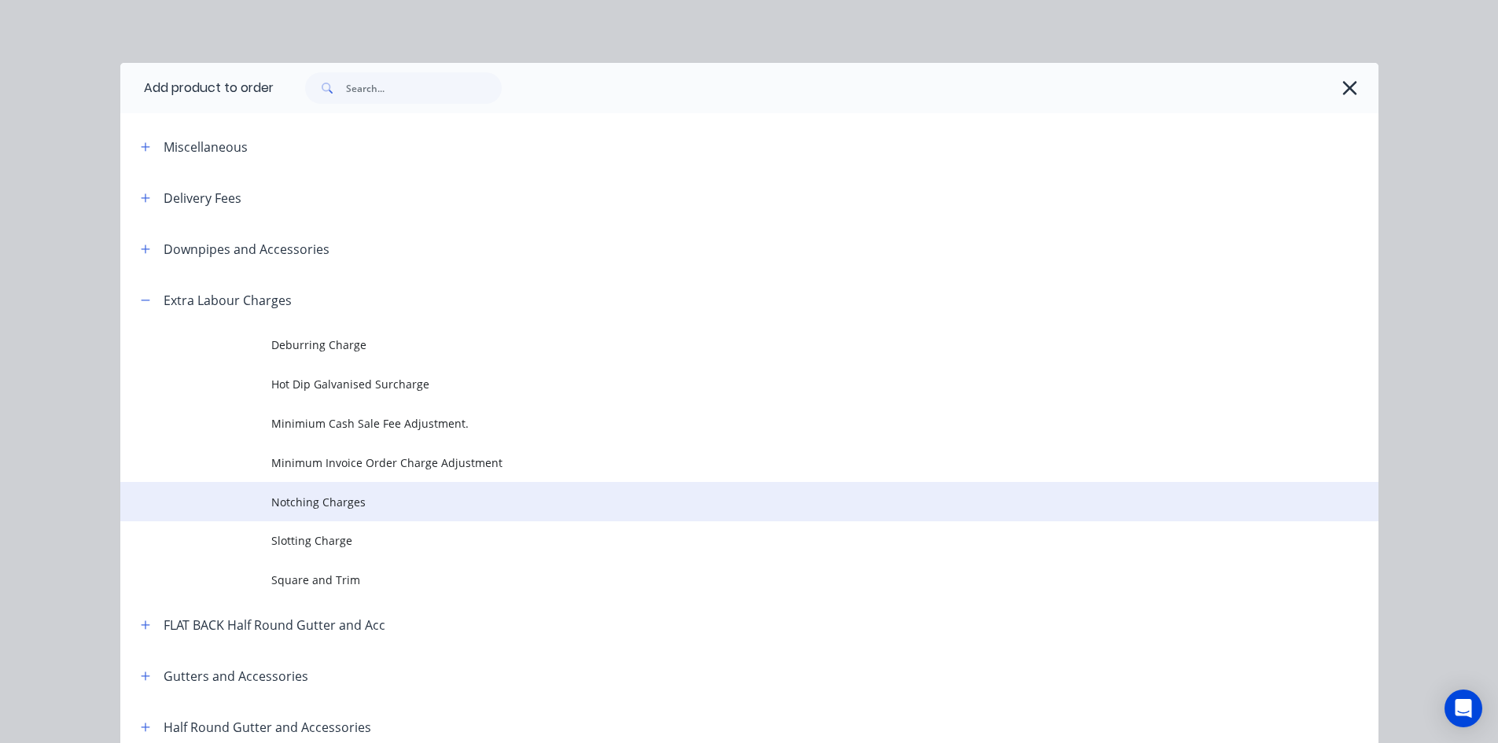
click at [356, 497] on span "Notching Charges" at bounding box center [713, 502] width 885 height 17
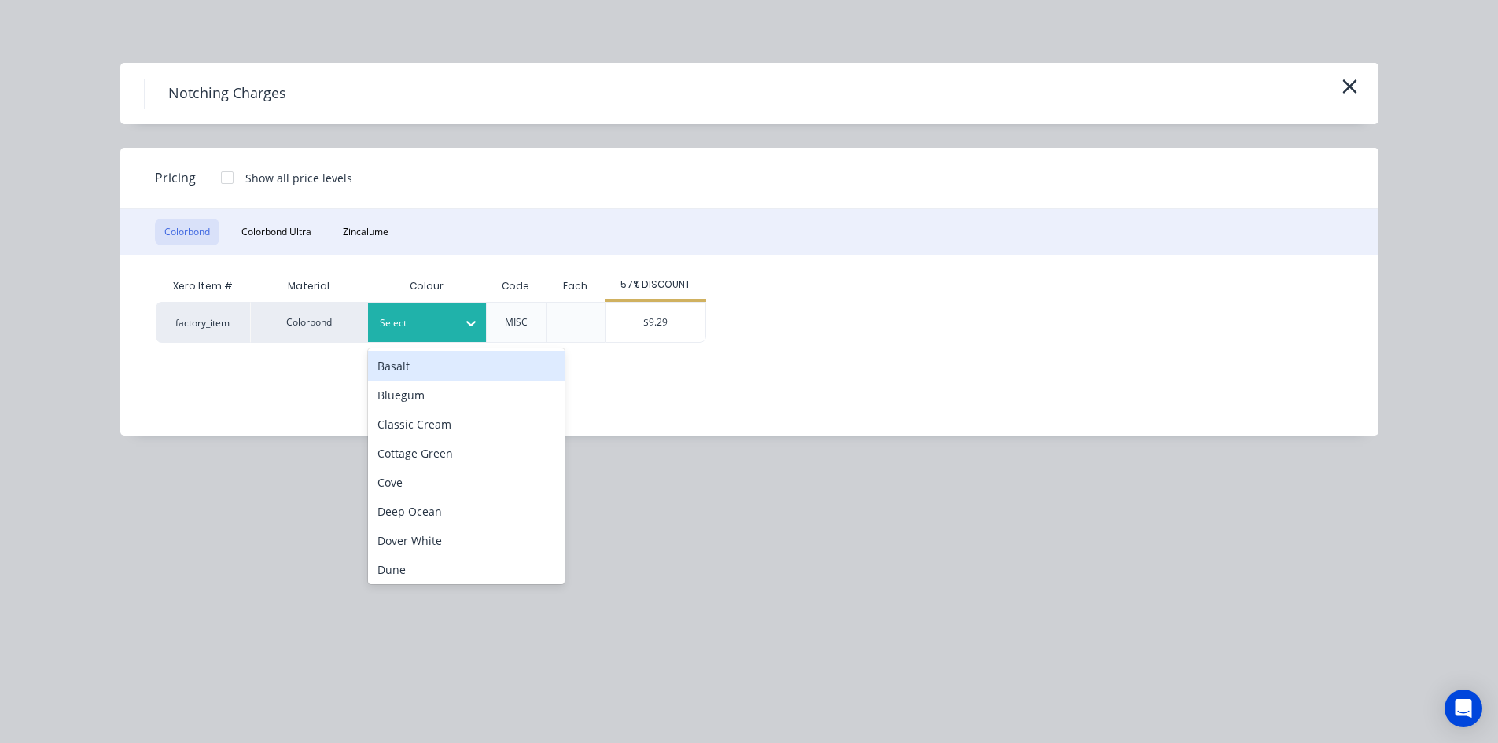
click at [394, 325] on div at bounding box center [415, 322] width 71 height 17
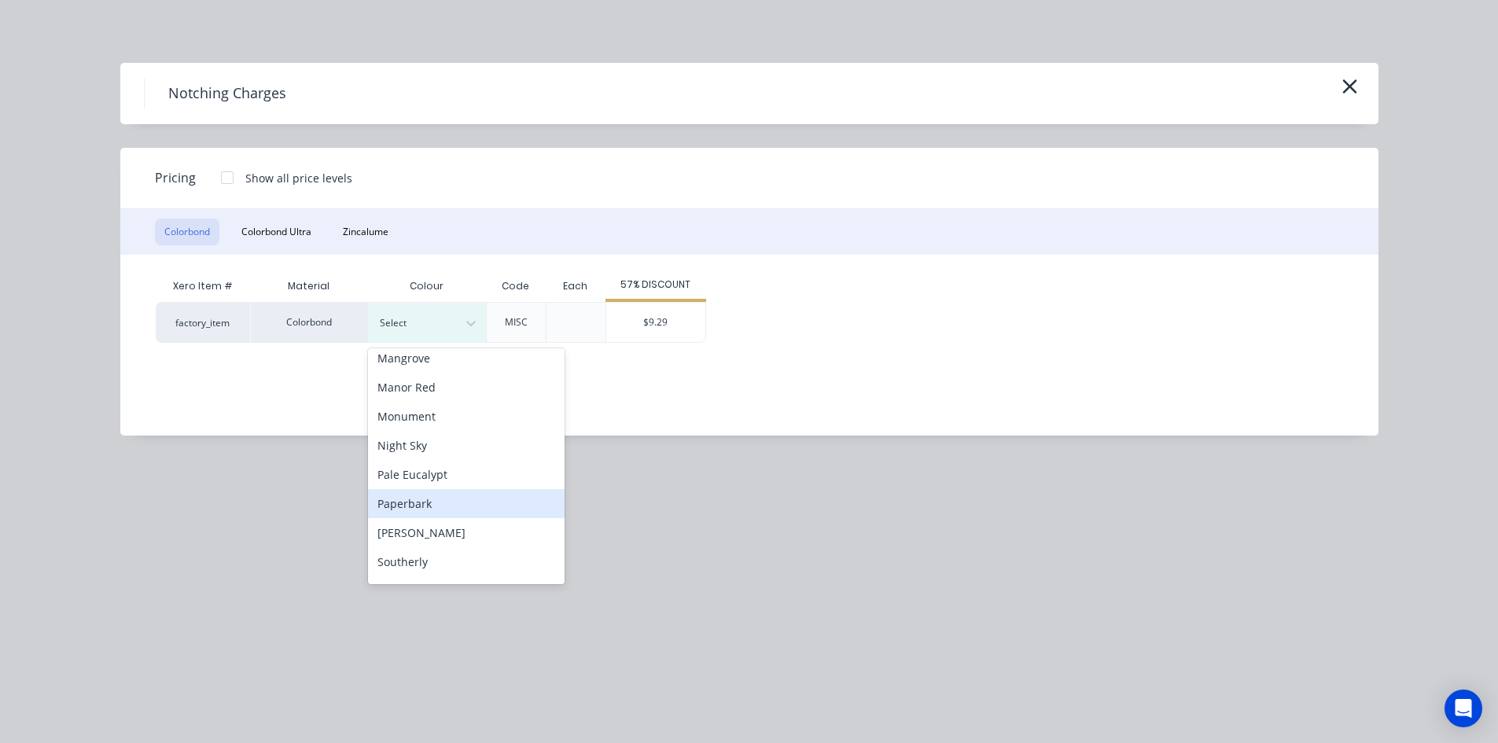
scroll to position [393, 0]
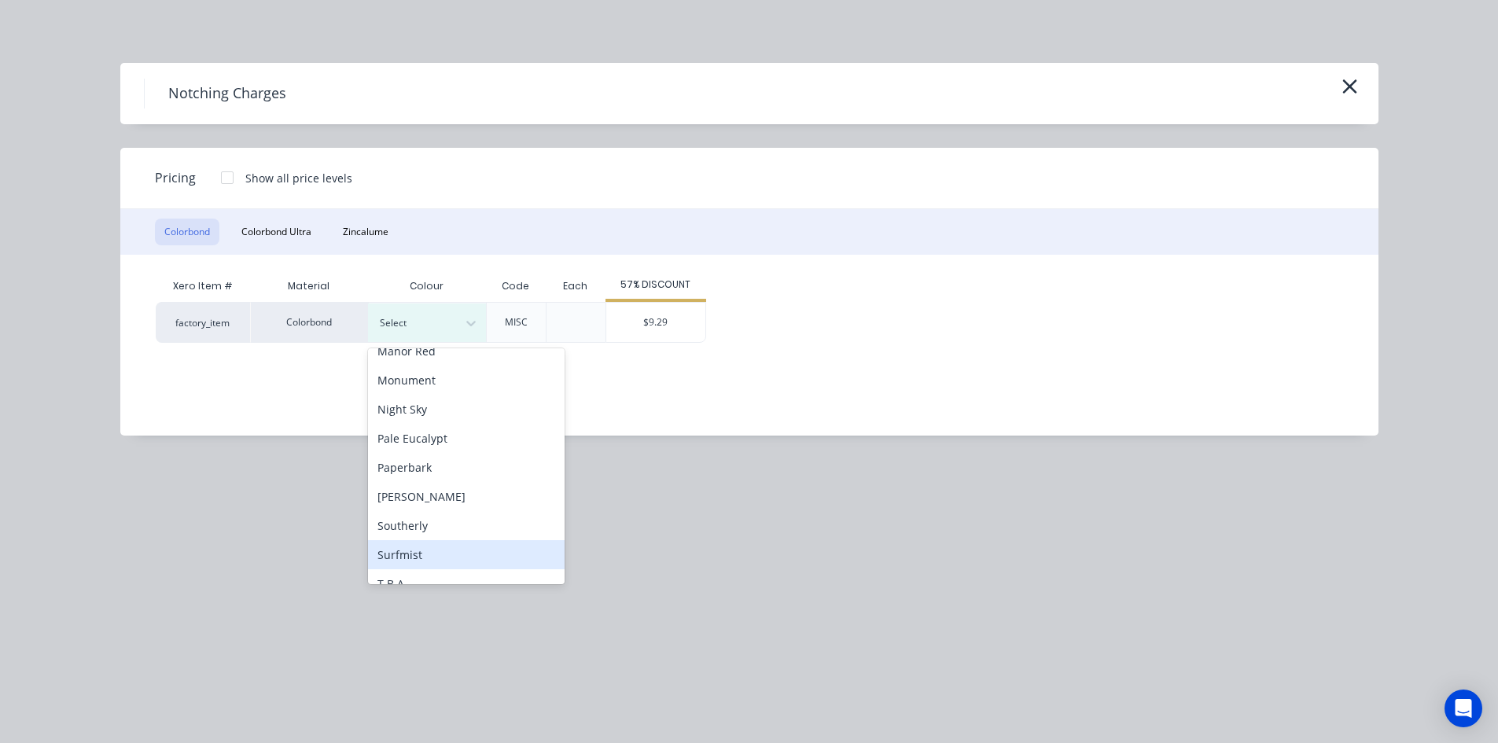
click at [429, 547] on div "Surfmist" at bounding box center [466, 554] width 197 height 29
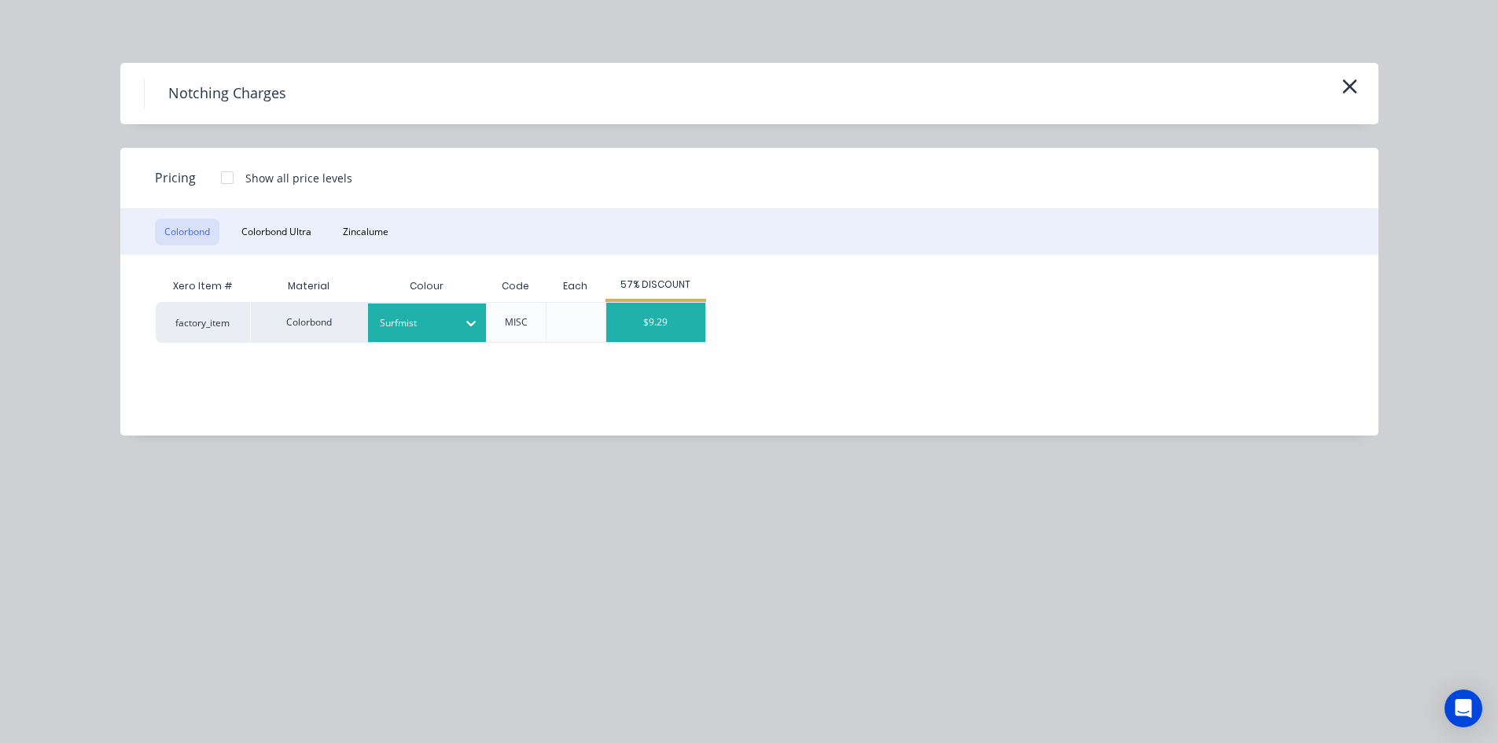
click at [640, 310] on div "$9.29" at bounding box center [655, 322] width 99 height 39
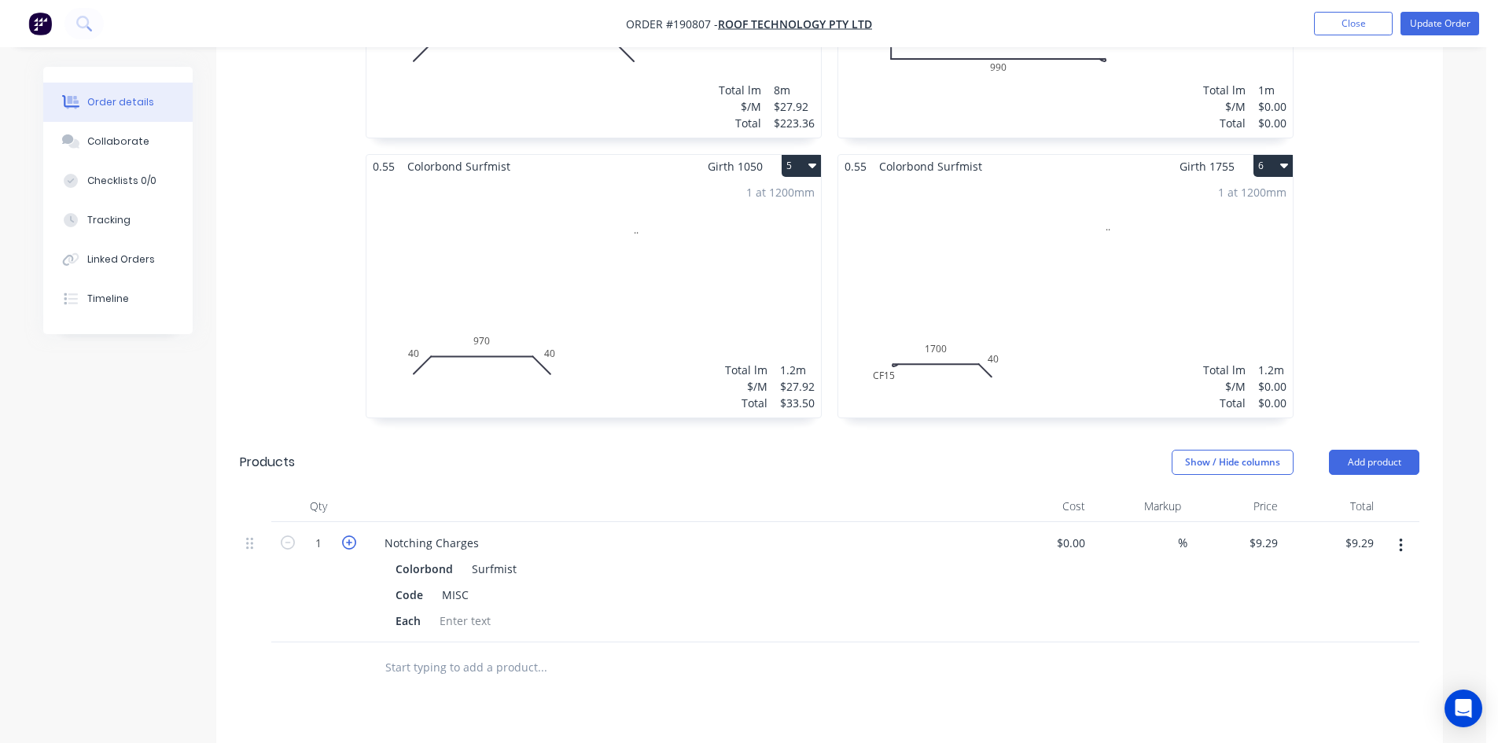
click at [345, 535] on icon "button" at bounding box center [349, 542] width 14 height 14
type input "2"
type input "$18.58"
click at [347, 535] on icon "button" at bounding box center [349, 542] width 14 height 14
type input "3"
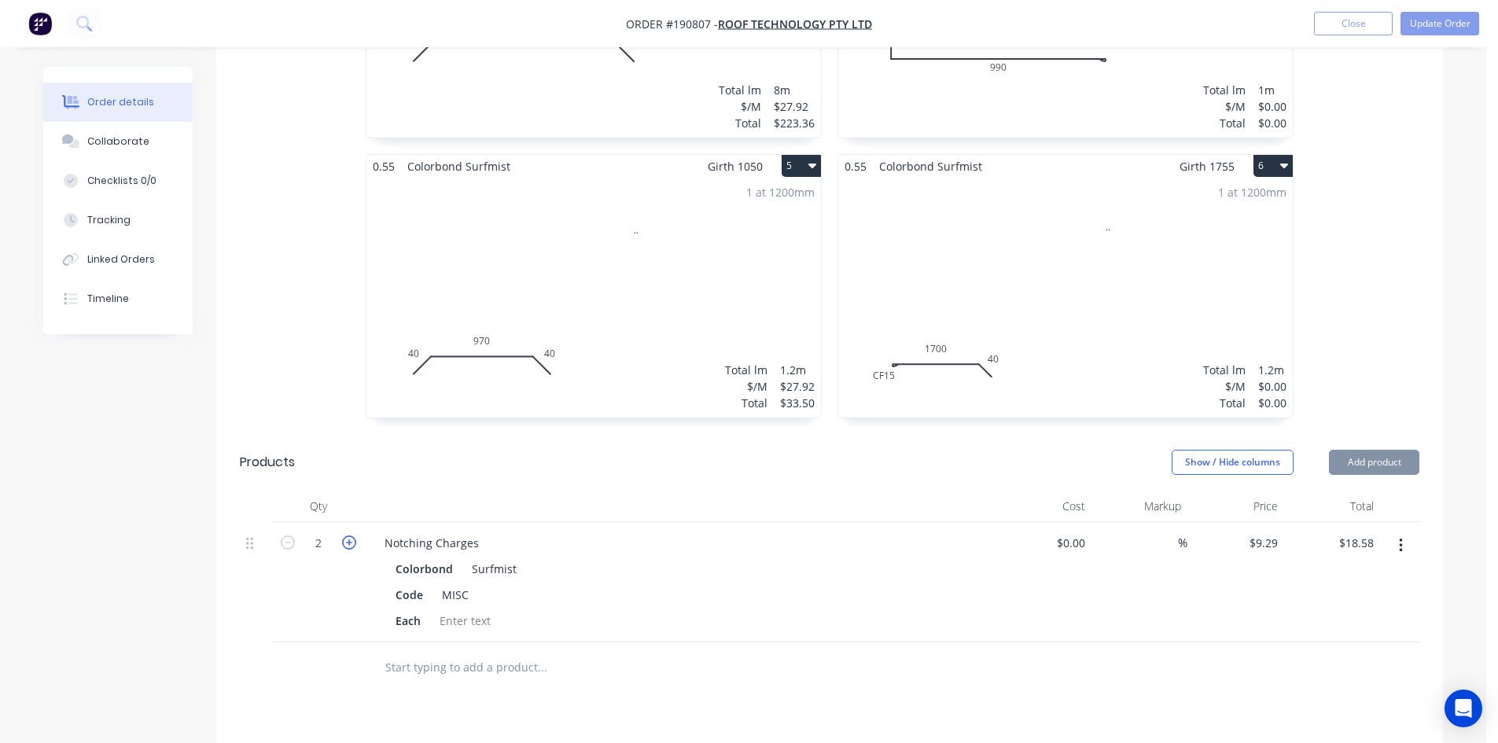
type input "$27.87"
click at [347, 535] on icon "button" at bounding box center [349, 542] width 14 height 14
type input "4"
type input "$37.16"
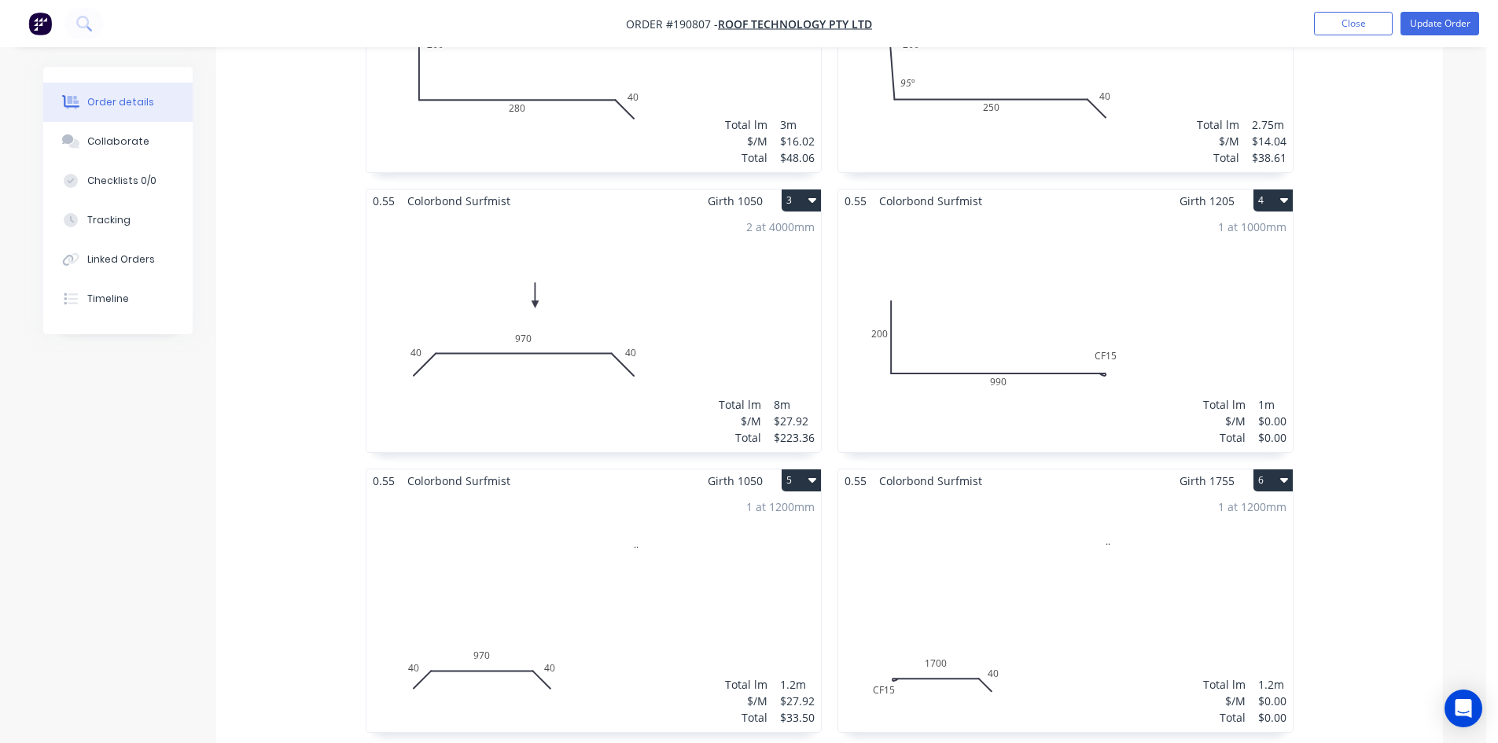
click at [1067, 239] on div "1 at 1000mm Total lm $/M Total 1m $0.00 $0.00" at bounding box center [1065, 332] width 454 height 240
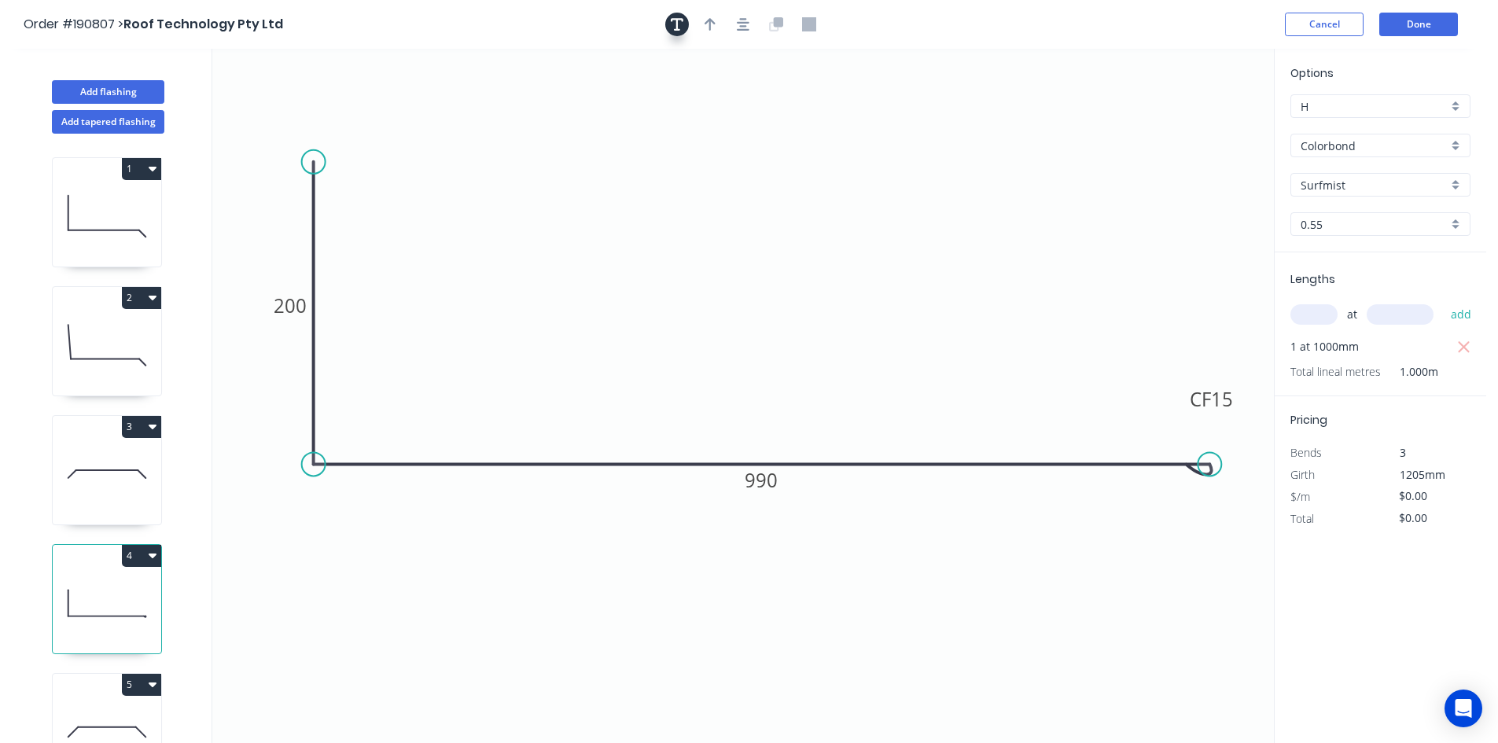
click at [682, 27] on icon "button" at bounding box center [677, 24] width 13 height 14
click at [287, 101] on textarea at bounding box center [313, 111] width 127 height 58
type textarea "Changed for Pricing"
click at [1324, 310] on input "text" at bounding box center [1313, 314] width 47 height 20
type input "1"
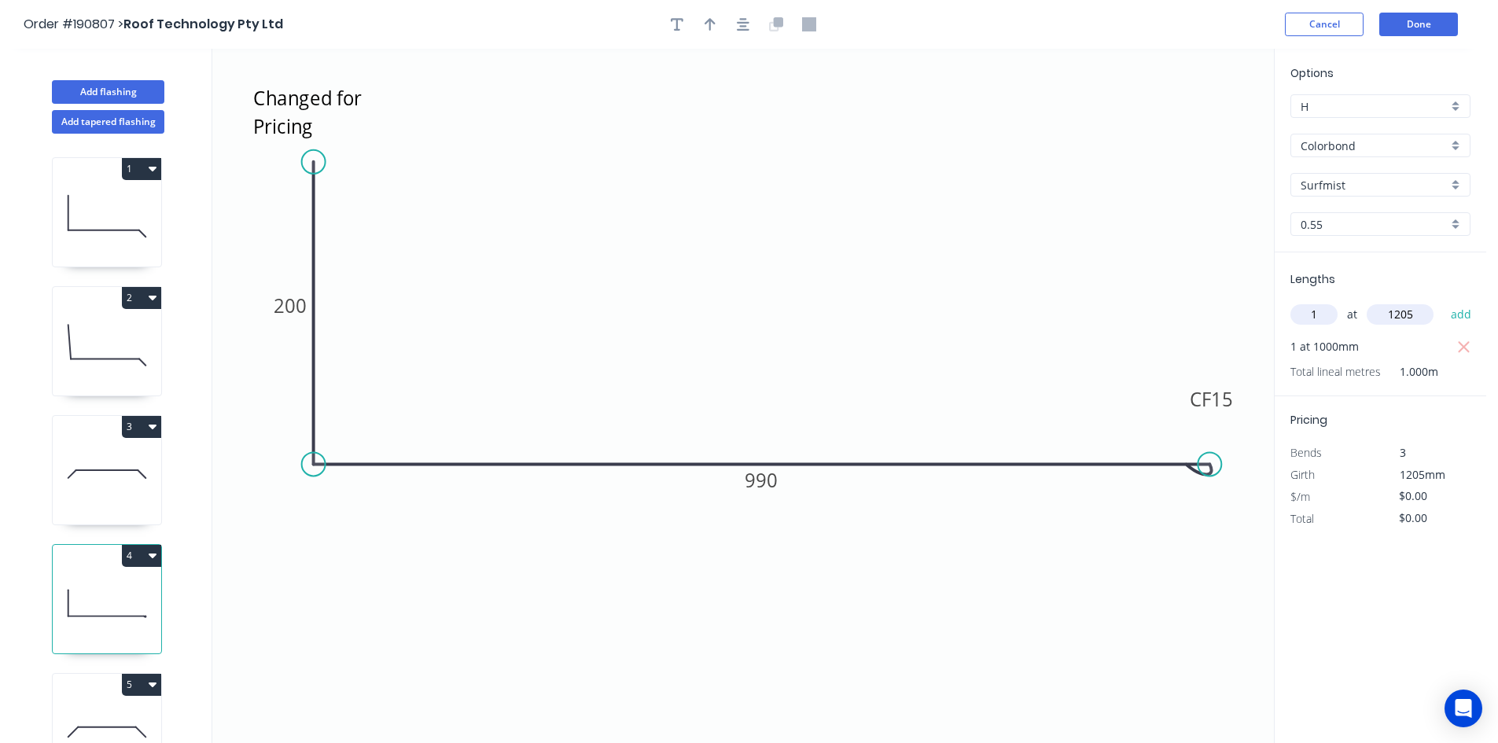
type input "1205"
click at [769, 483] on tspan "990" at bounding box center [760, 480] width 33 height 26
type input "$10.85"
click at [759, 475] on tspan "8" at bounding box center [760, 480] width 11 height 26
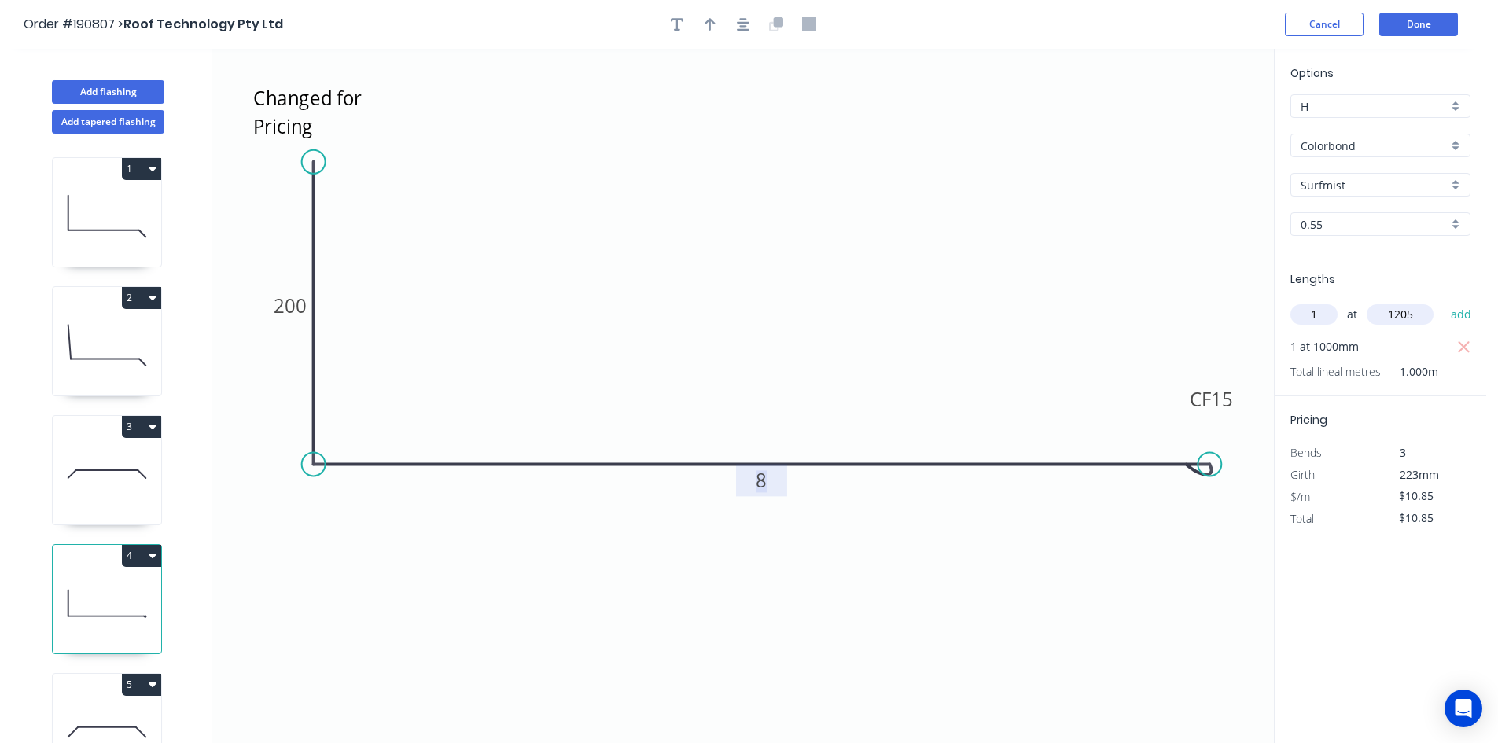
click at [768, 479] on rect at bounding box center [760, 481] width 31 height 22
click at [866, 411] on icon "Changed for Pricing 200 CF 15 800" at bounding box center [742, 396] width 1061 height 694
type input "$28.69"
click at [756, 483] on tspan "800" at bounding box center [760, 480] width 33 height 26
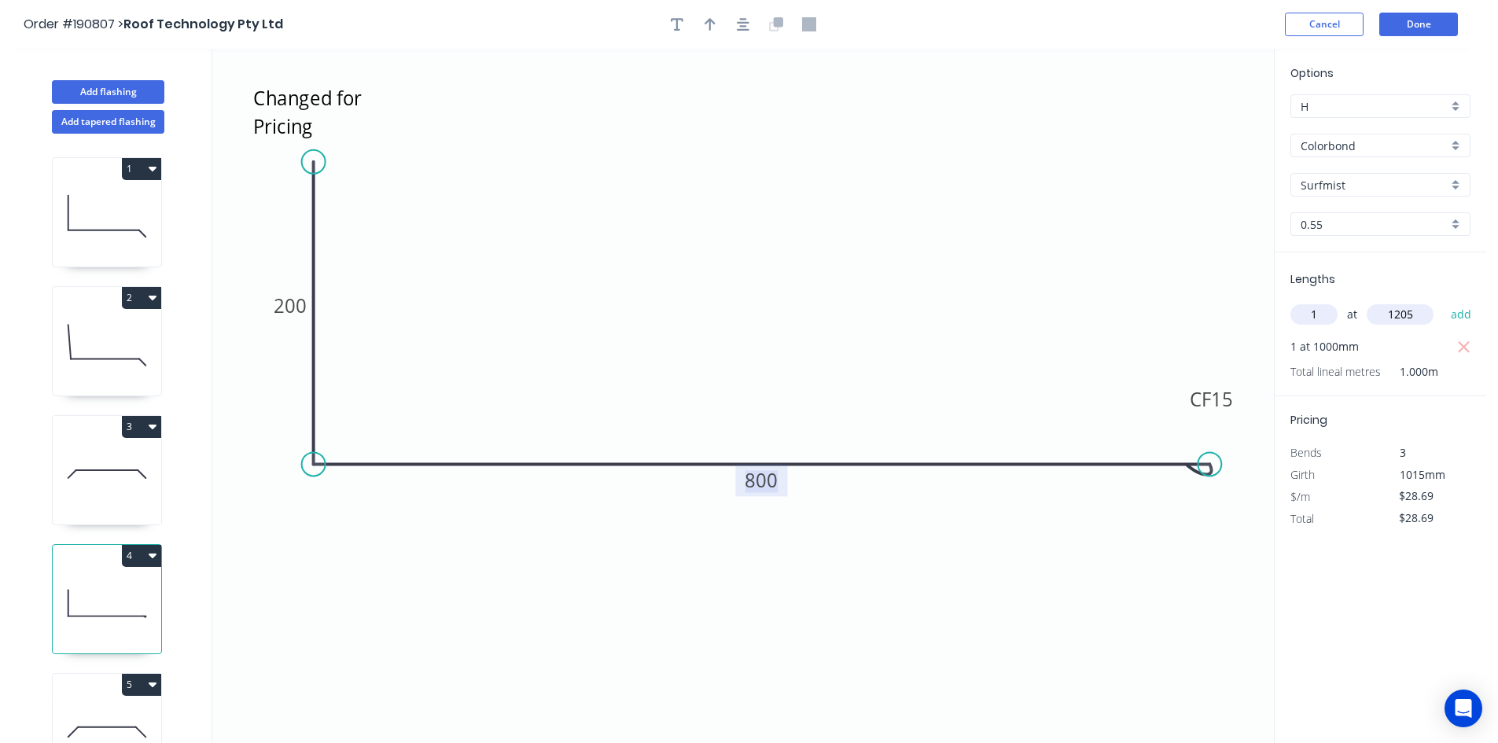
click at [755, 480] on tspan "800" at bounding box center [760, 480] width 33 height 26
click at [799, 427] on icon "Changed for Pricing 200 CF 15 785" at bounding box center [742, 396] width 1061 height 694
type input "$24.73"
click at [1464, 345] on icon "button" at bounding box center [1464, 347] width 14 height 19
type input "$0.00"
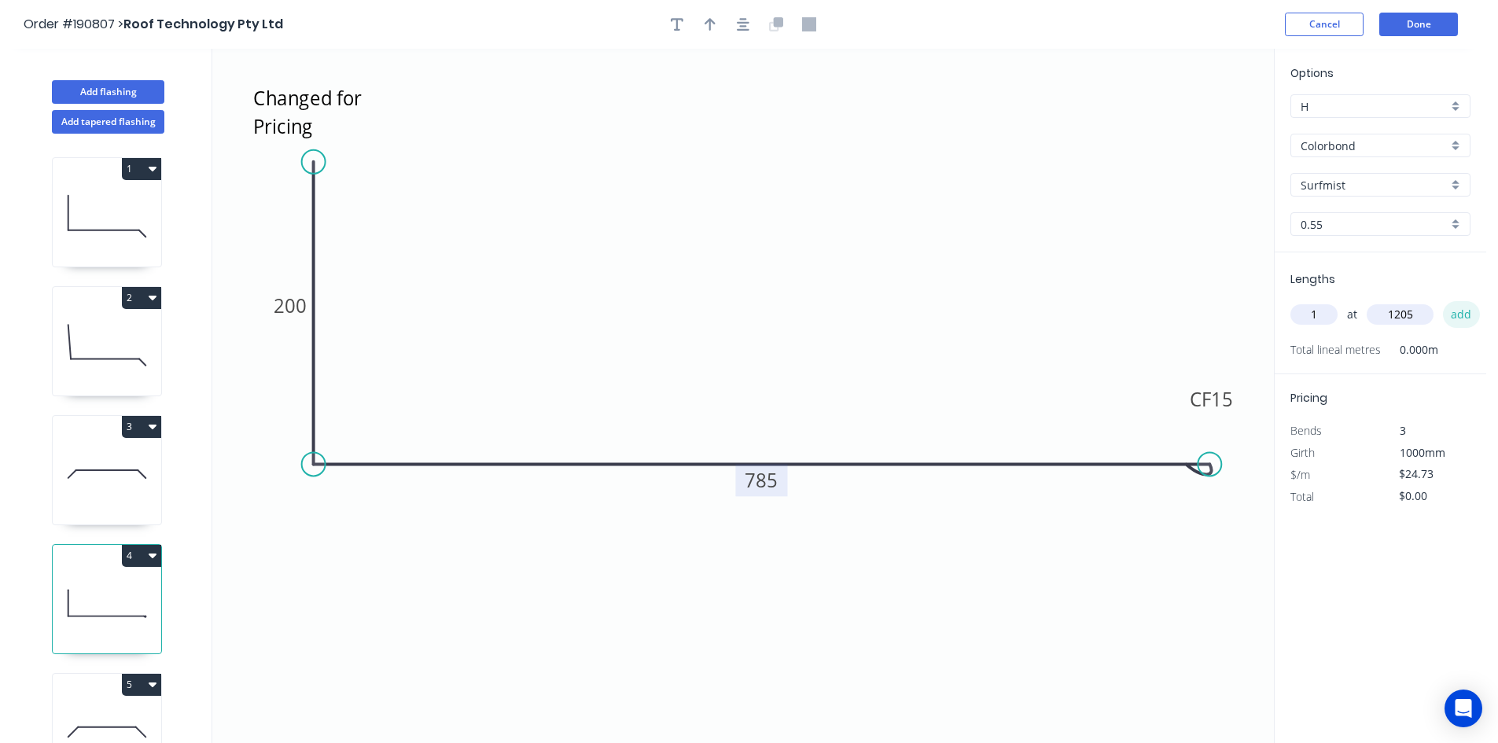
click at [1463, 319] on button "add" at bounding box center [1461, 314] width 37 height 27
type input "$29.80"
click at [1404, 24] on button "Done" at bounding box center [1418, 25] width 79 height 24
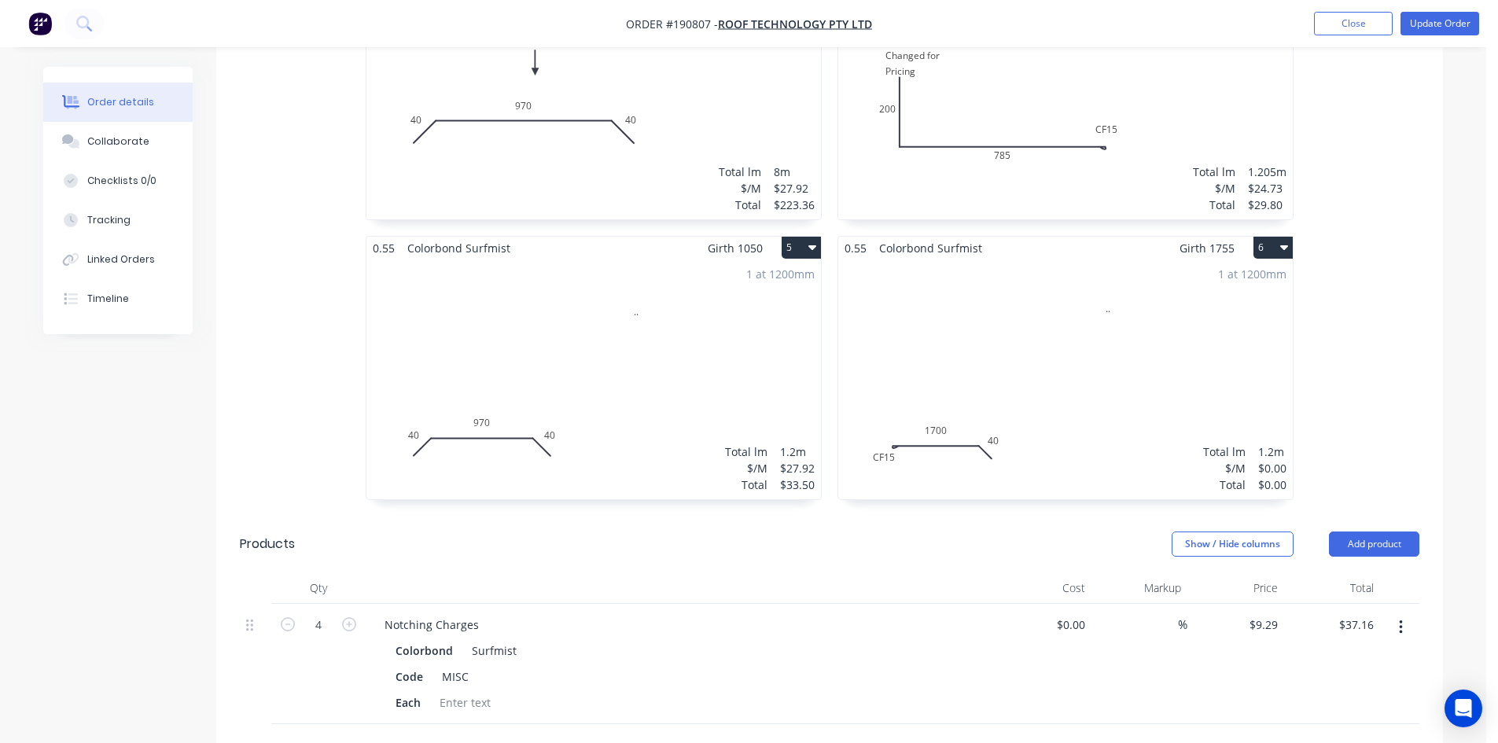
click at [1077, 325] on div "1 at 1200mm Total lm $/M Total 1.2m $0.00 $0.00" at bounding box center [1065, 379] width 454 height 240
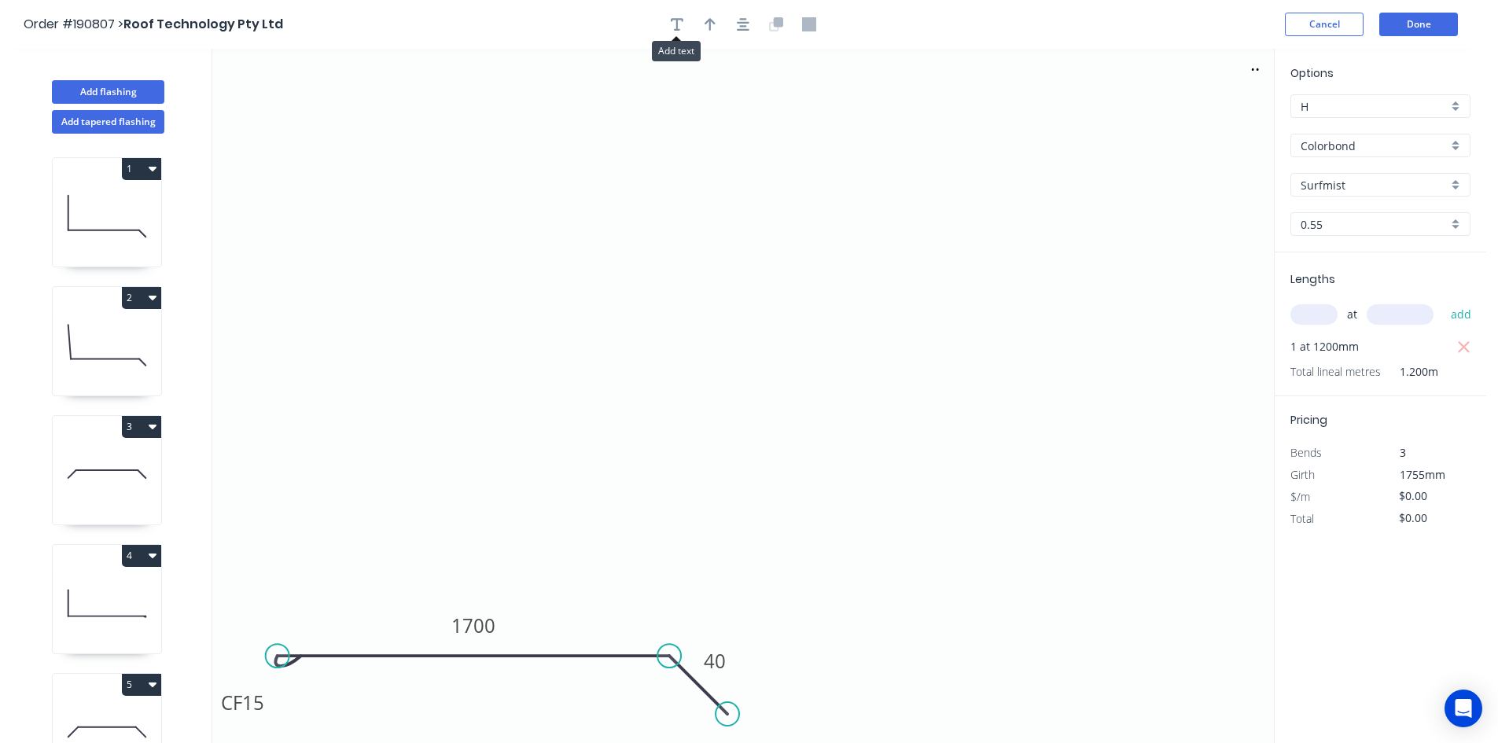
drag, startPoint x: 674, startPoint y: 24, endPoint x: 608, endPoint y: 36, distance: 66.5
click at [675, 24] on icon "button" at bounding box center [677, 24] width 13 height 14
click at [290, 112] on textarea at bounding box center [313, 111] width 127 height 58
type textarea "Changed for Pricing"
click at [1297, 305] on input "text" at bounding box center [1313, 314] width 47 height 20
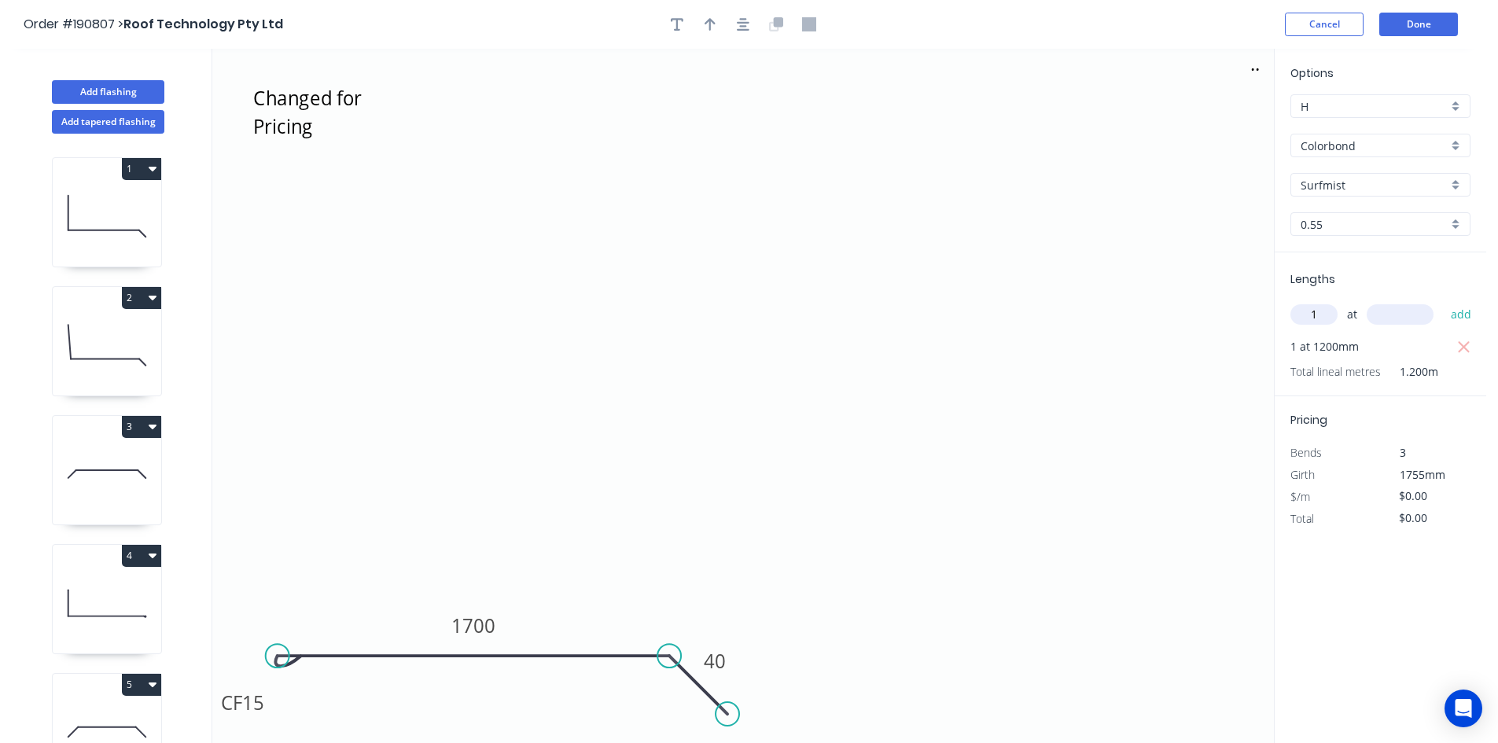
type input "1"
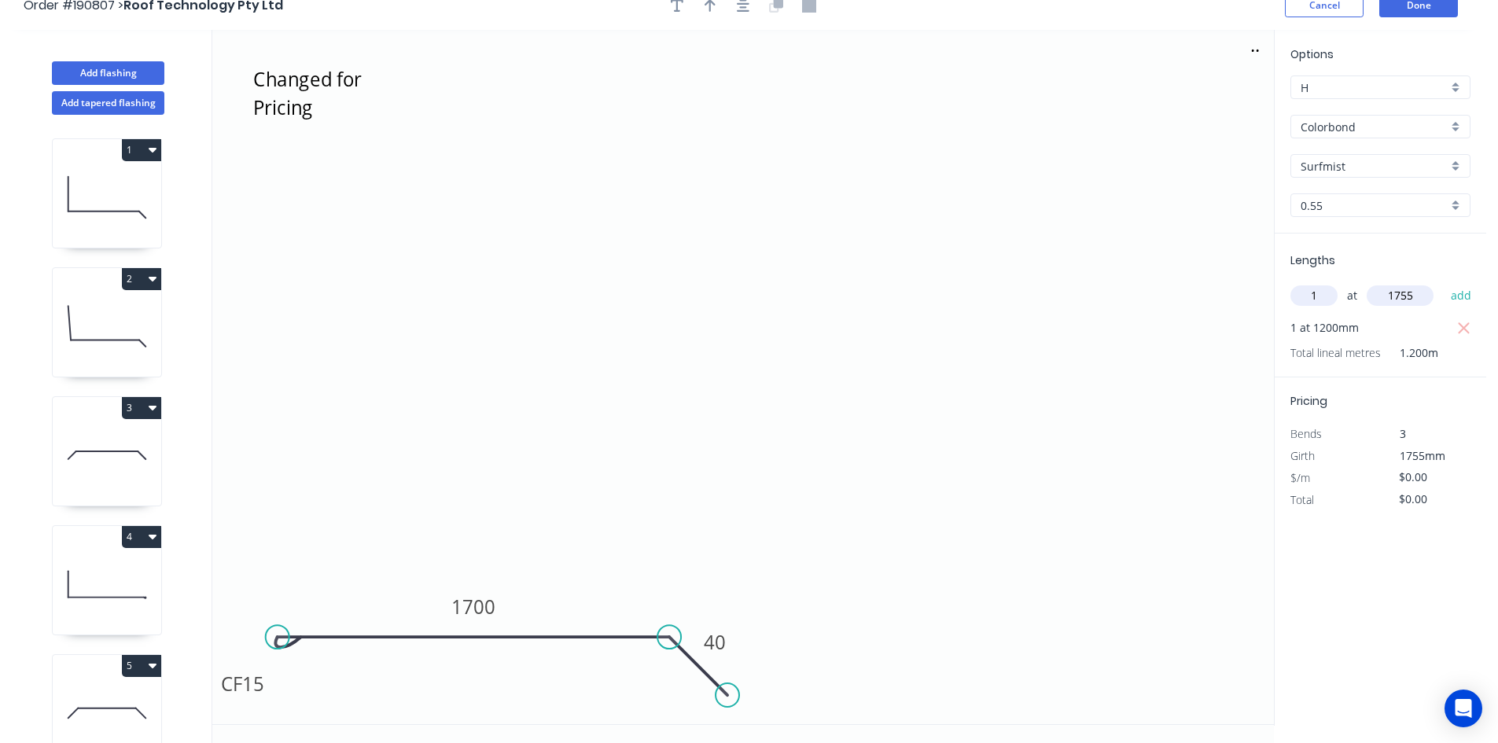
scroll to position [29, 0]
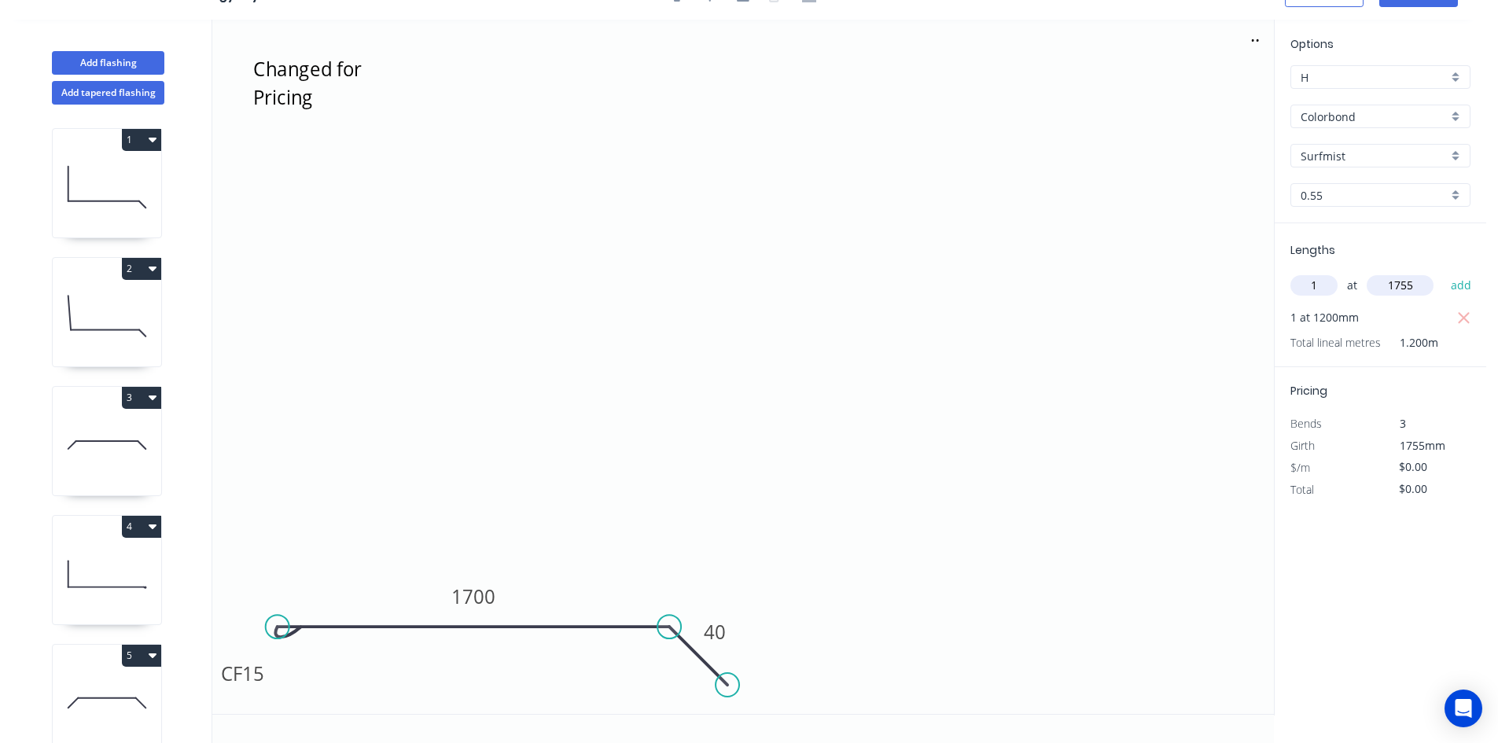
type input "1755"
click at [505, 598] on rect at bounding box center [473, 596] width 63 height 32
click at [487, 596] on tspan "1700" at bounding box center [473, 596] width 44 height 26
click at [571, 540] on icon ".. Changed for Pricing CF 15 1145 40" at bounding box center [742, 367] width 1061 height 694
type input "$28.69"
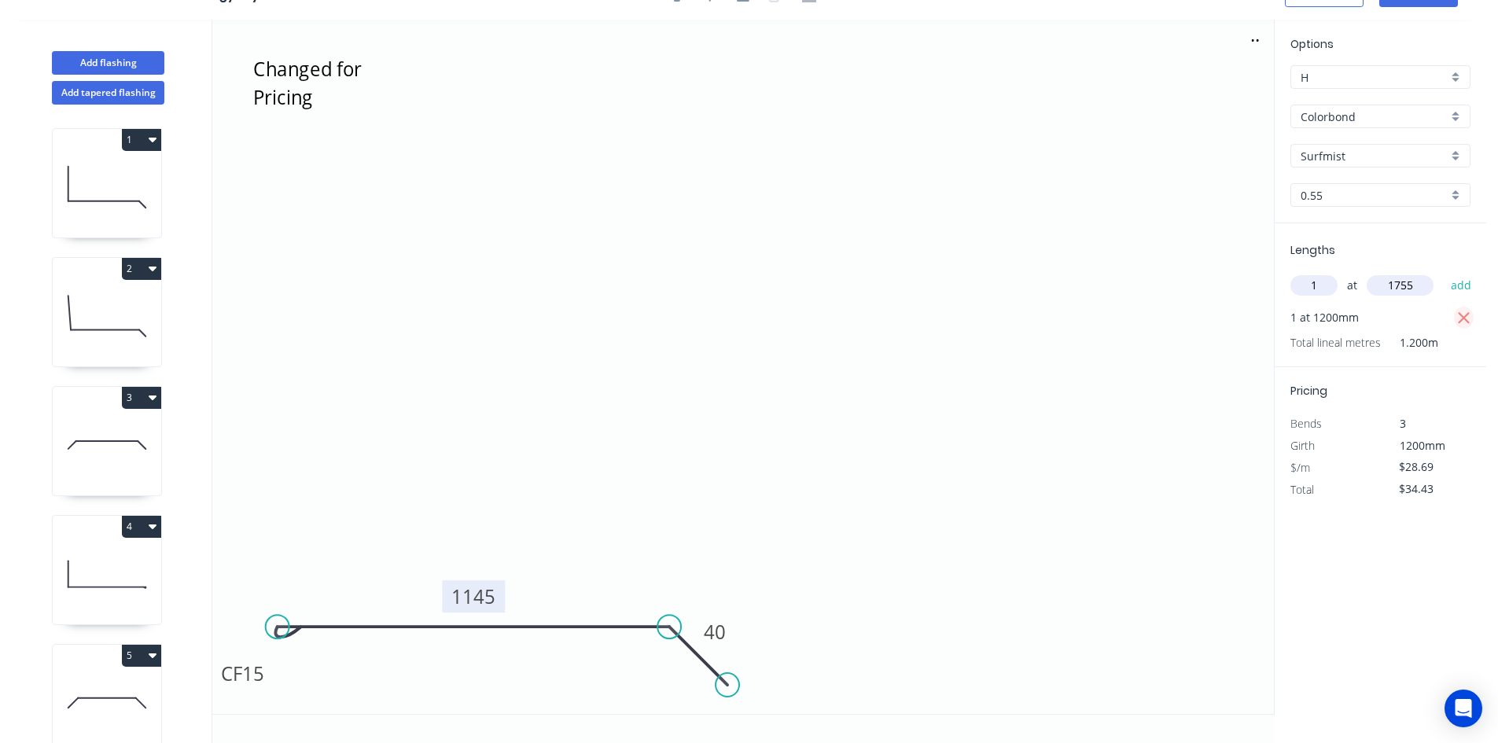
click at [1454, 318] on button "button" at bounding box center [1464, 318] width 20 height 22
type input "$0.00"
click at [1465, 292] on button "add" at bounding box center [1461, 285] width 37 height 27
type input "$50.35"
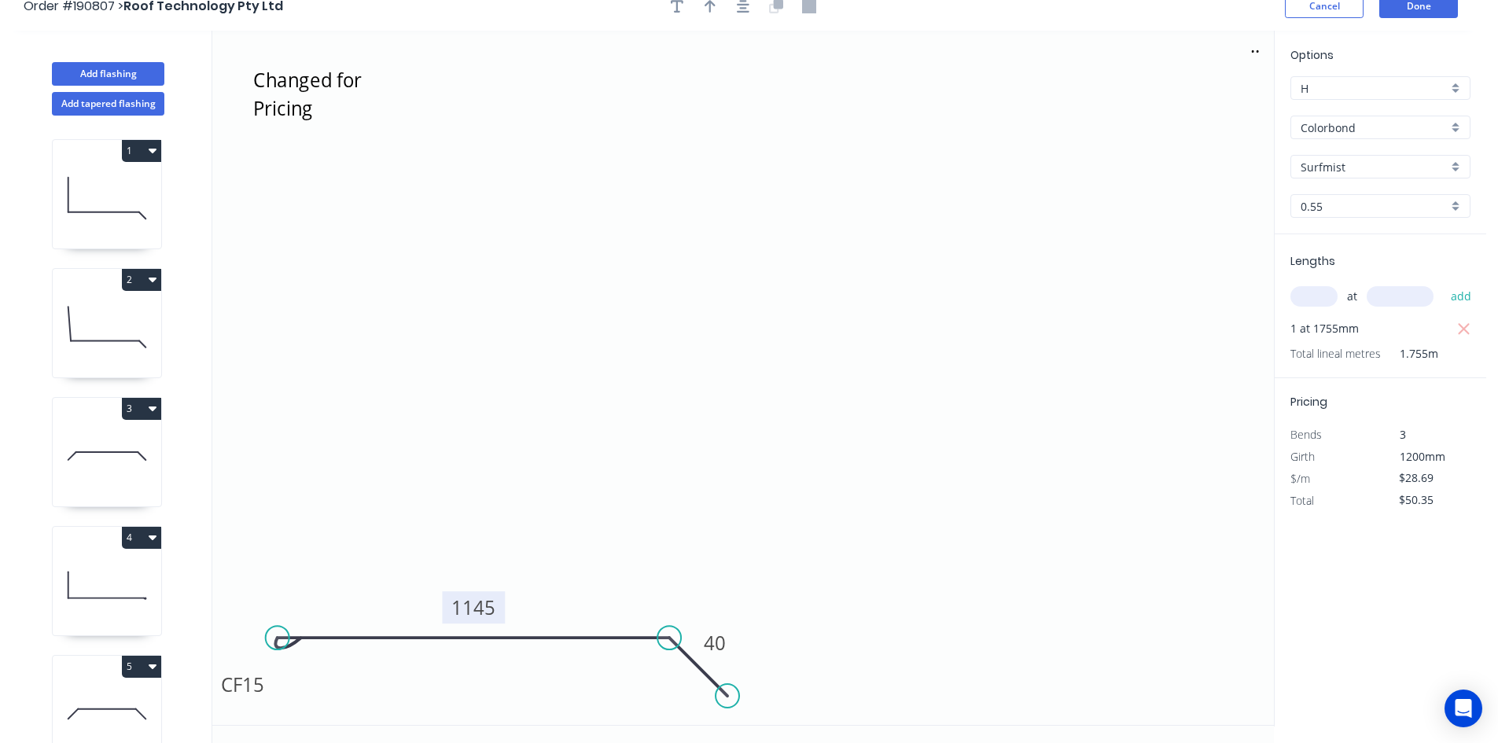
scroll to position [0, 0]
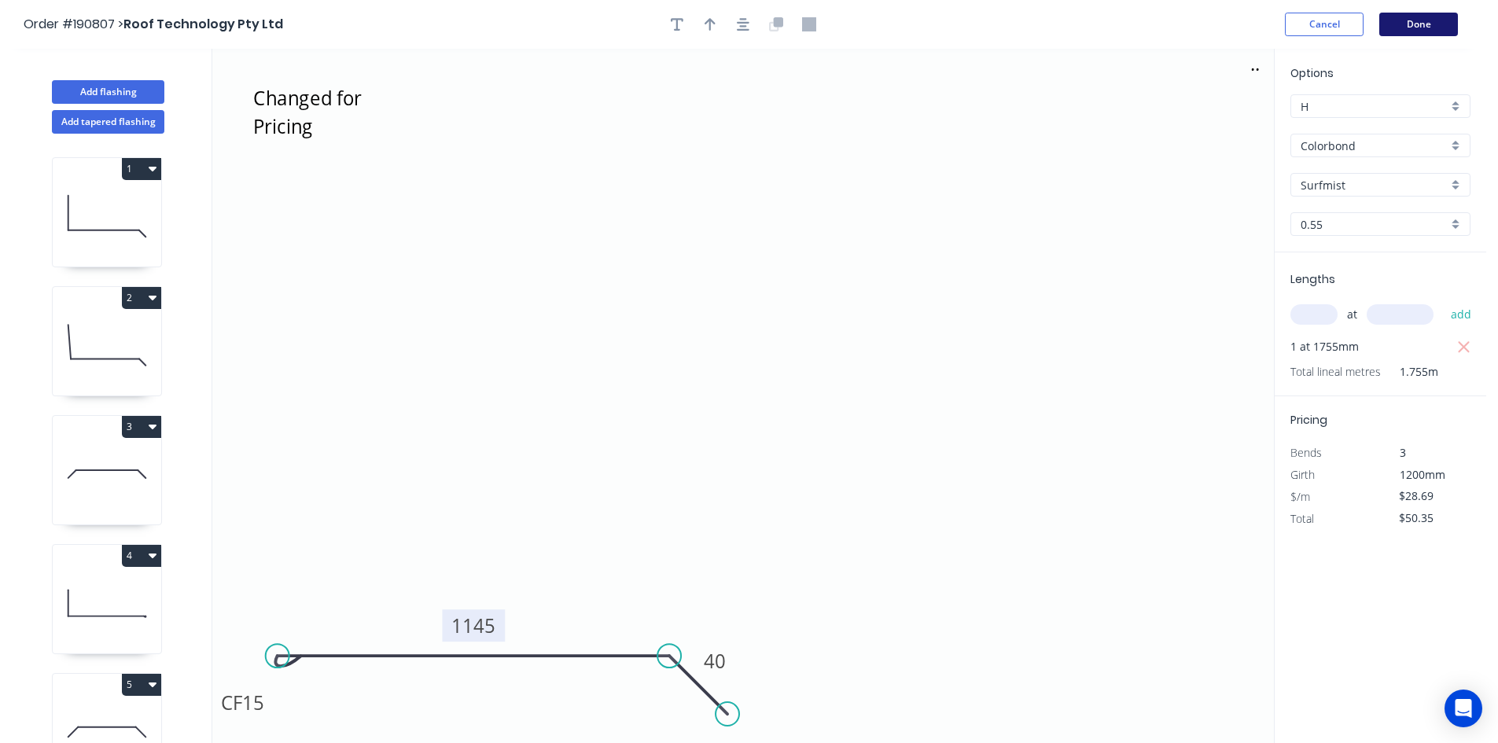
click at [1432, 30] on button "Done" at bounding box center [1418, 25] width 79 height 24
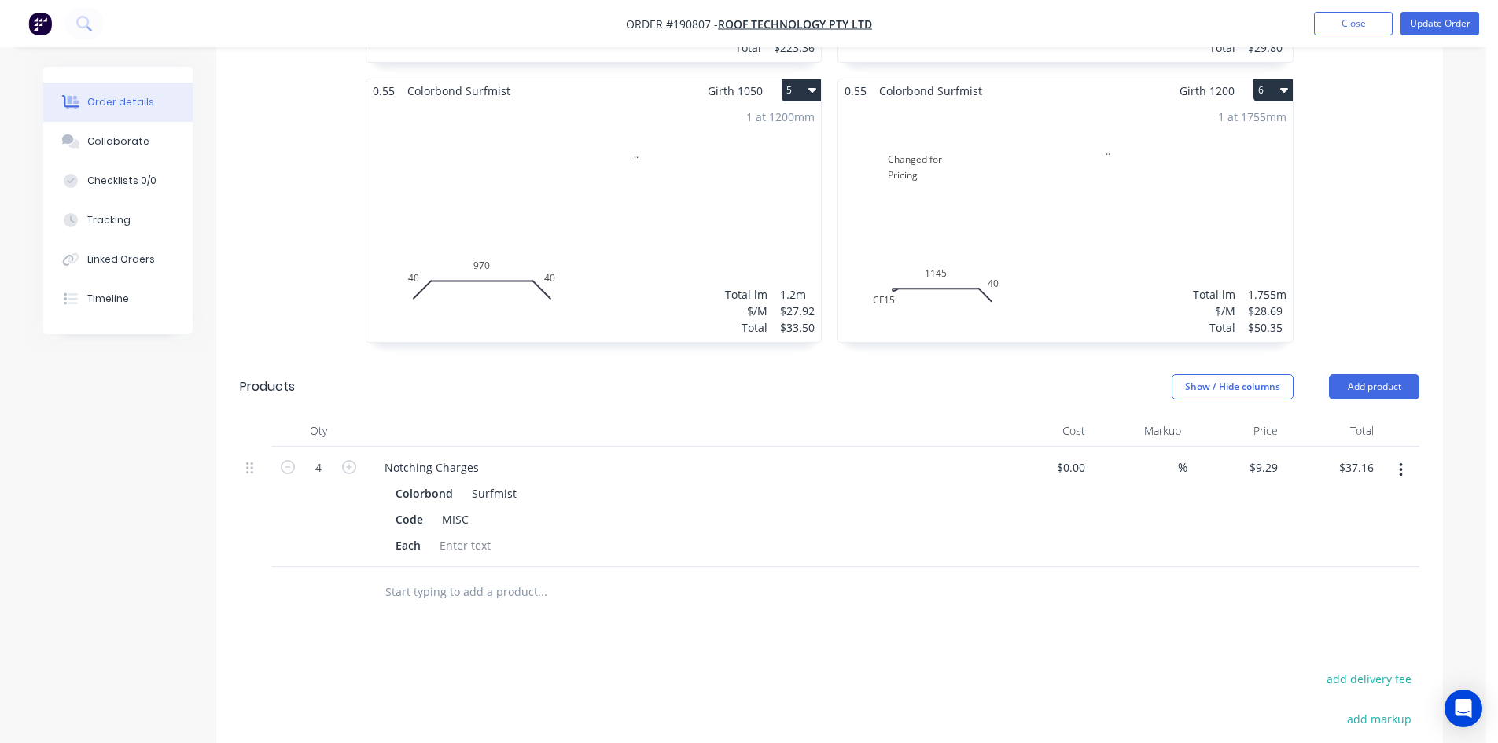
scroll to position [865, 0]
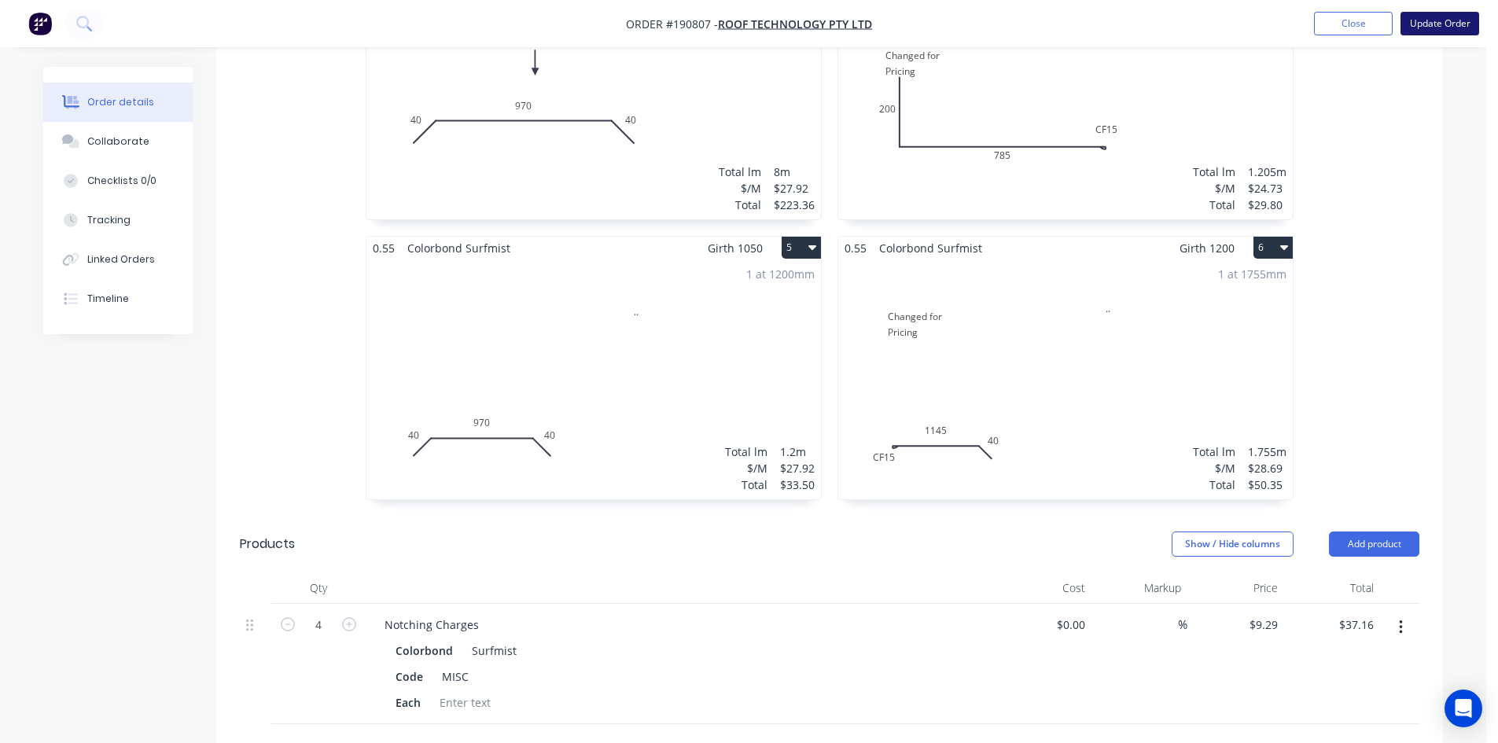
click at [1430, 24] on button "Update Order" at bounding box center [1439, 24] width 79 height 24
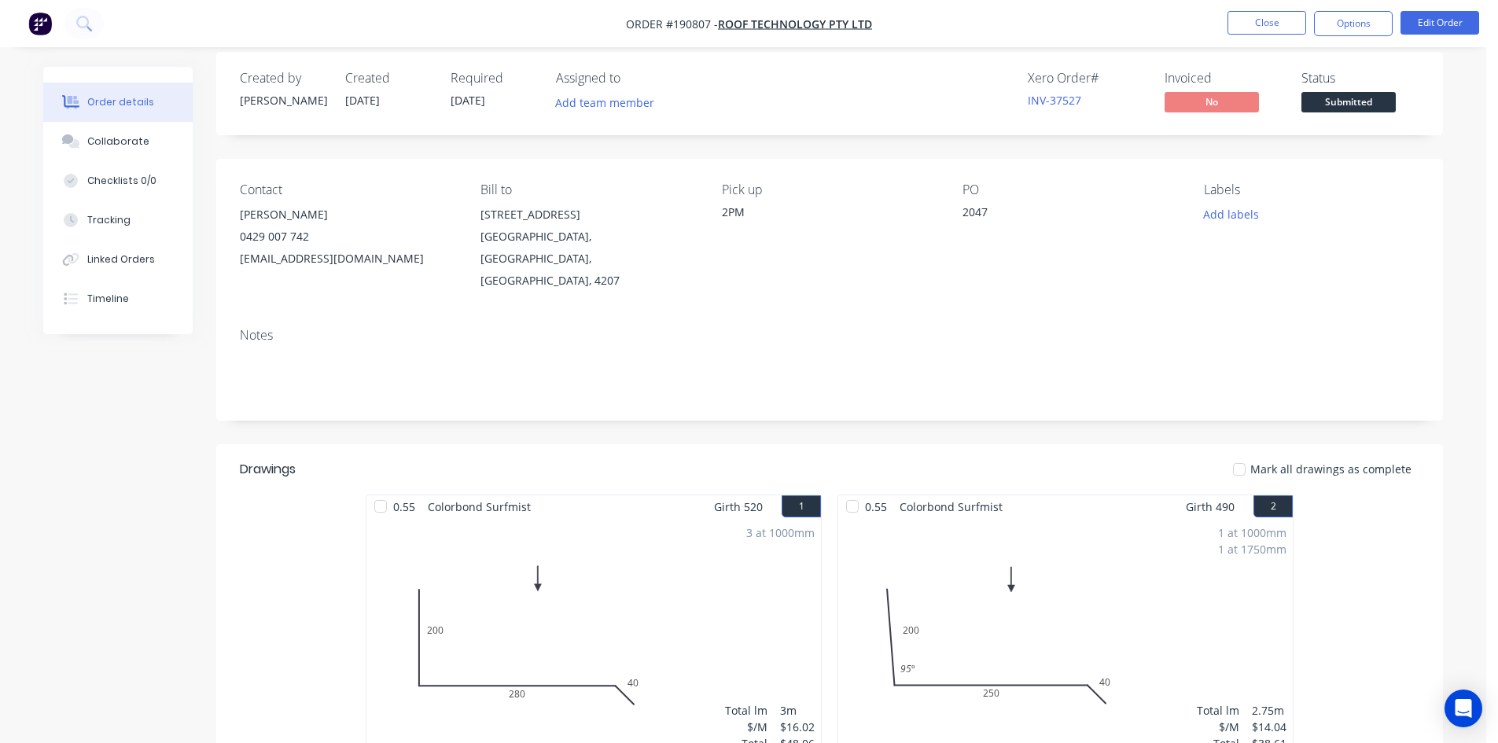
scroll to position [0, 0]
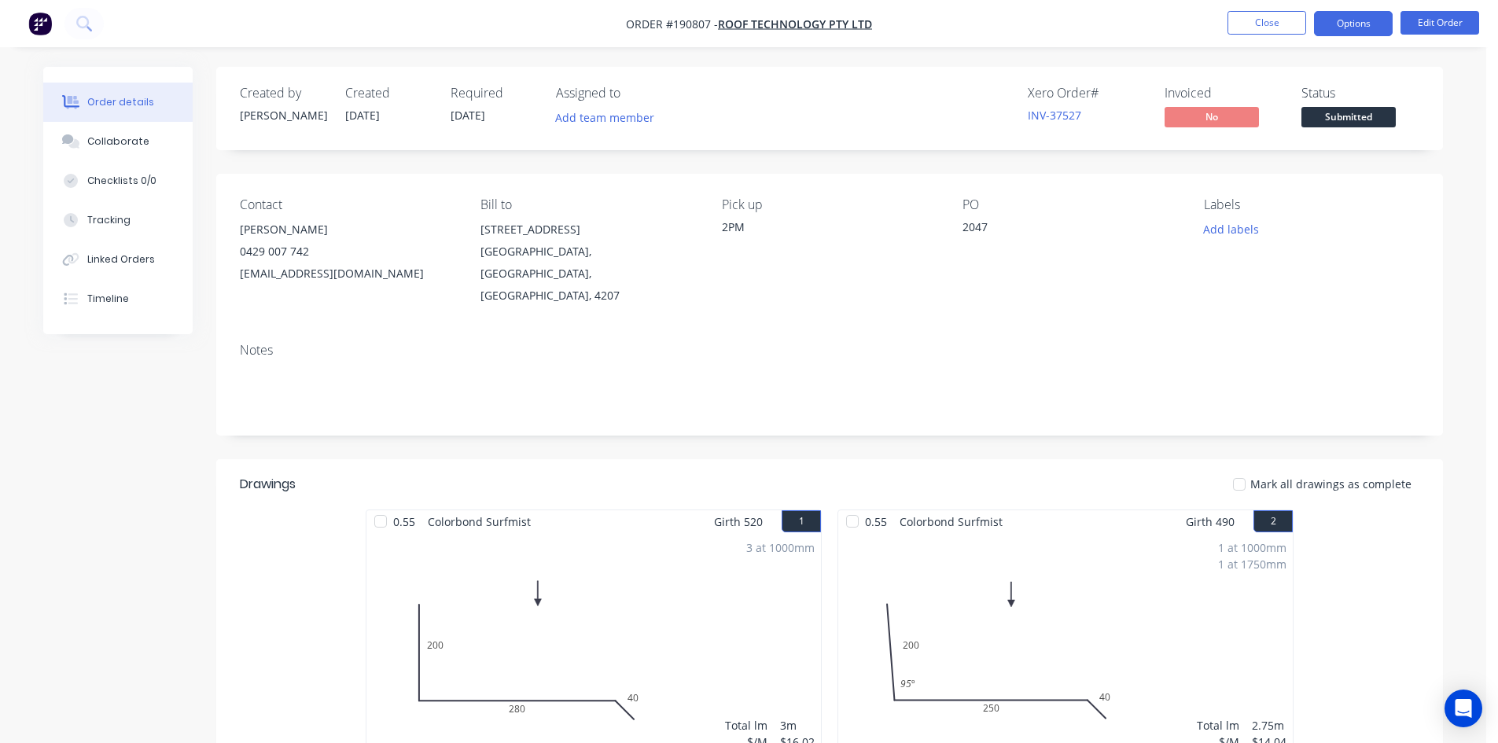
click at [1353, 25] on button "Options" at bounding box center [1353, 23] width 79 height 25
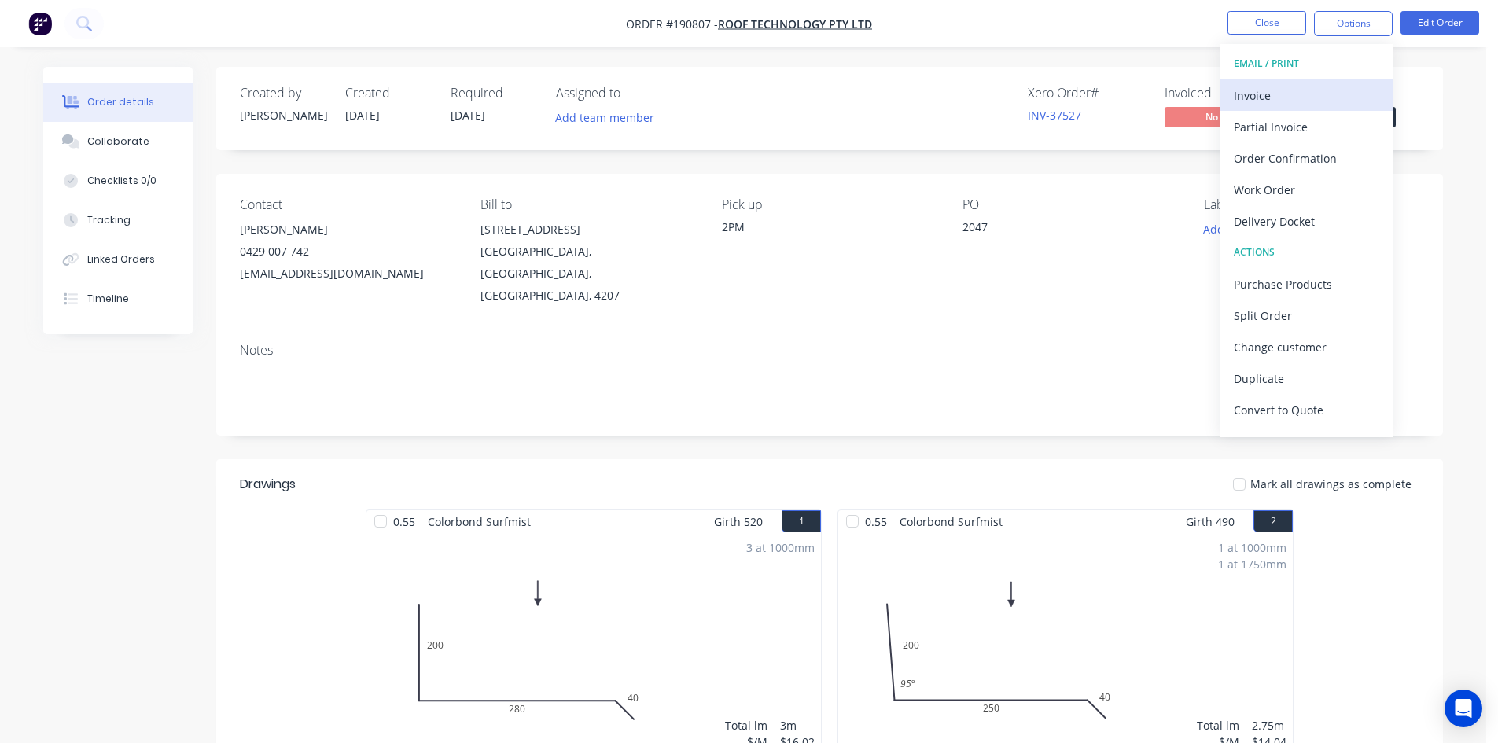
click at [1308, 83] on button "Invoice" at bounding box center [1305, 94] width 173 height 31
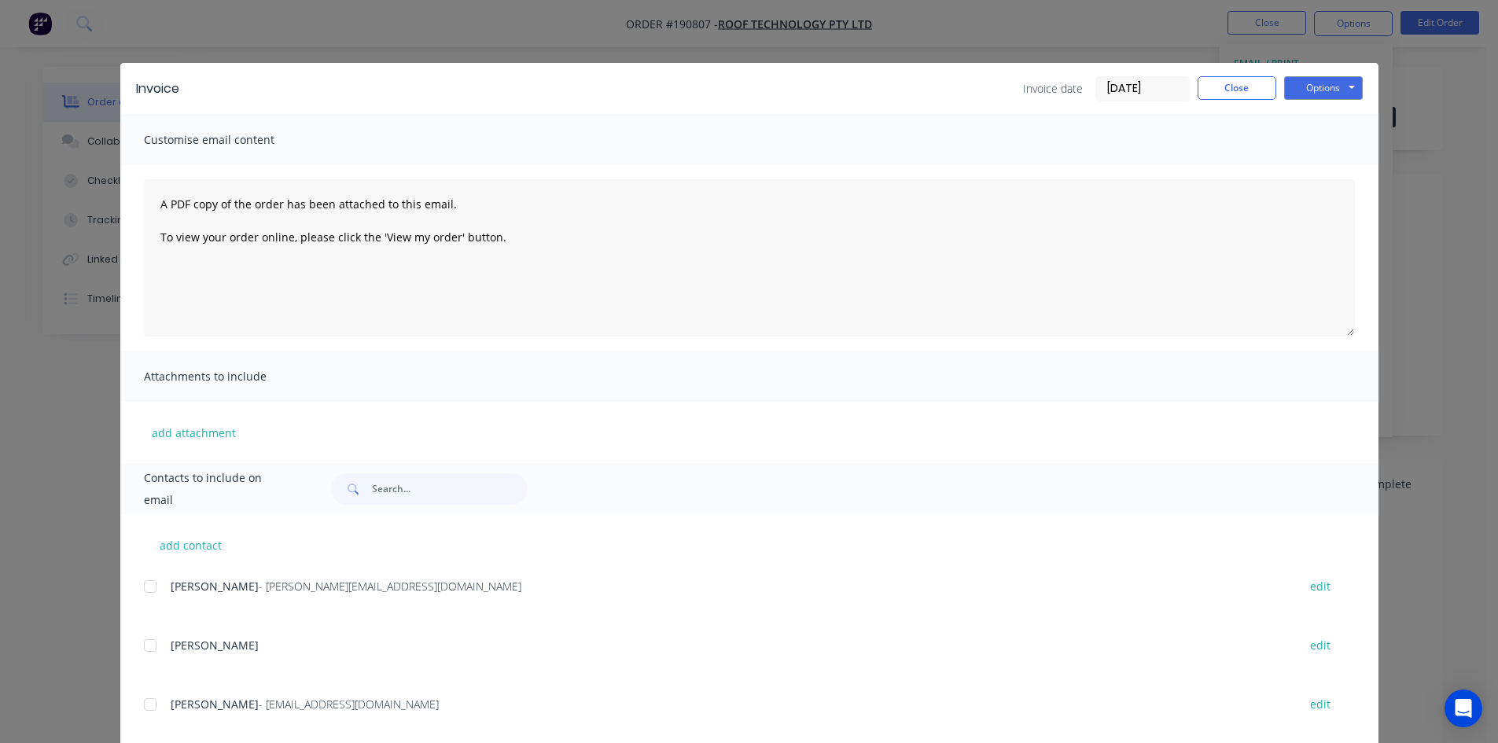
click at [144, 584] on div at bounding box center [149, 586] width 31 height 31
click at [1306, 93] on button "Options" at bounding box center [1323, 88] width 79 height 24
click at [1307, 163] on button "Email" at bounding box center [1334, 168] width 101 height 26
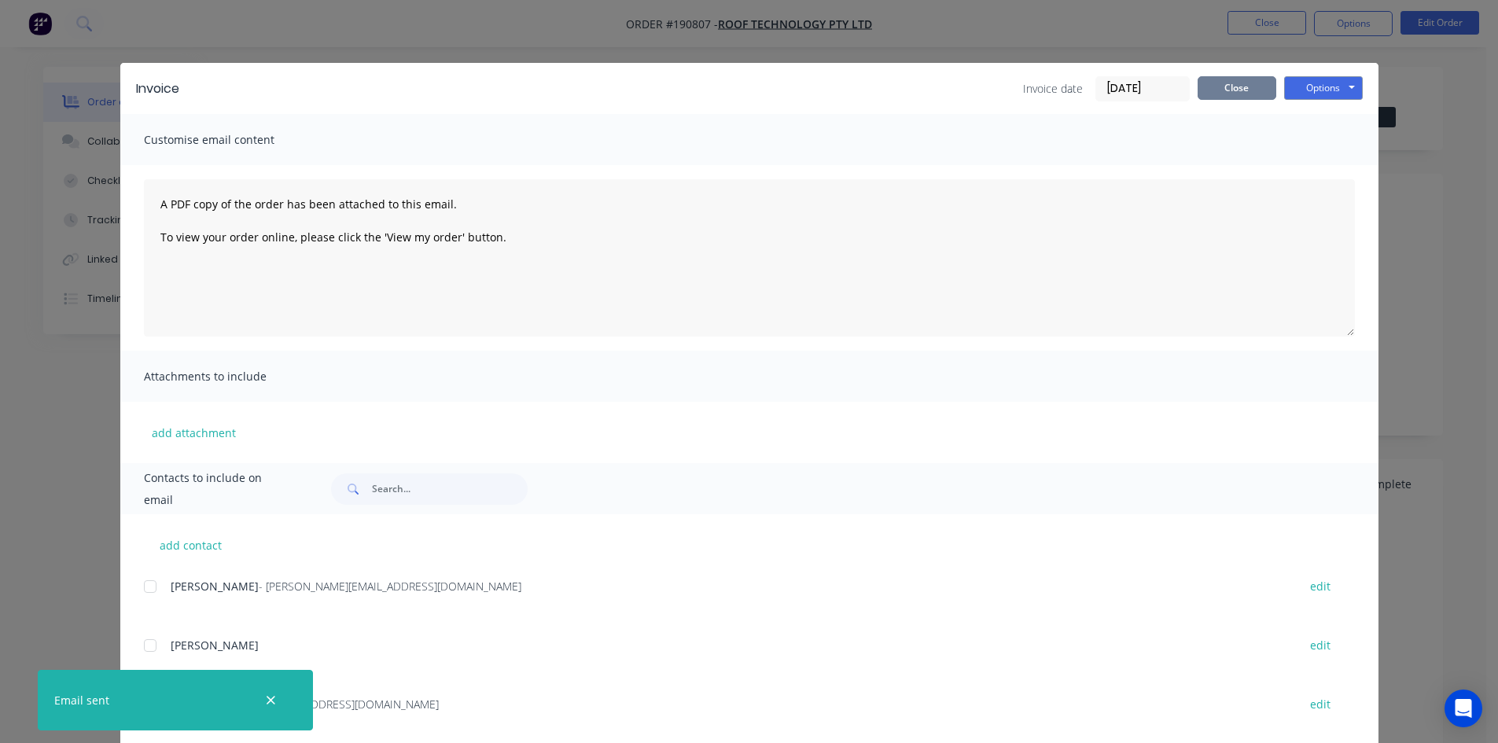
click at [1222, 80] on button "Close" at bounding box center [1236, 88] width 79 height 24
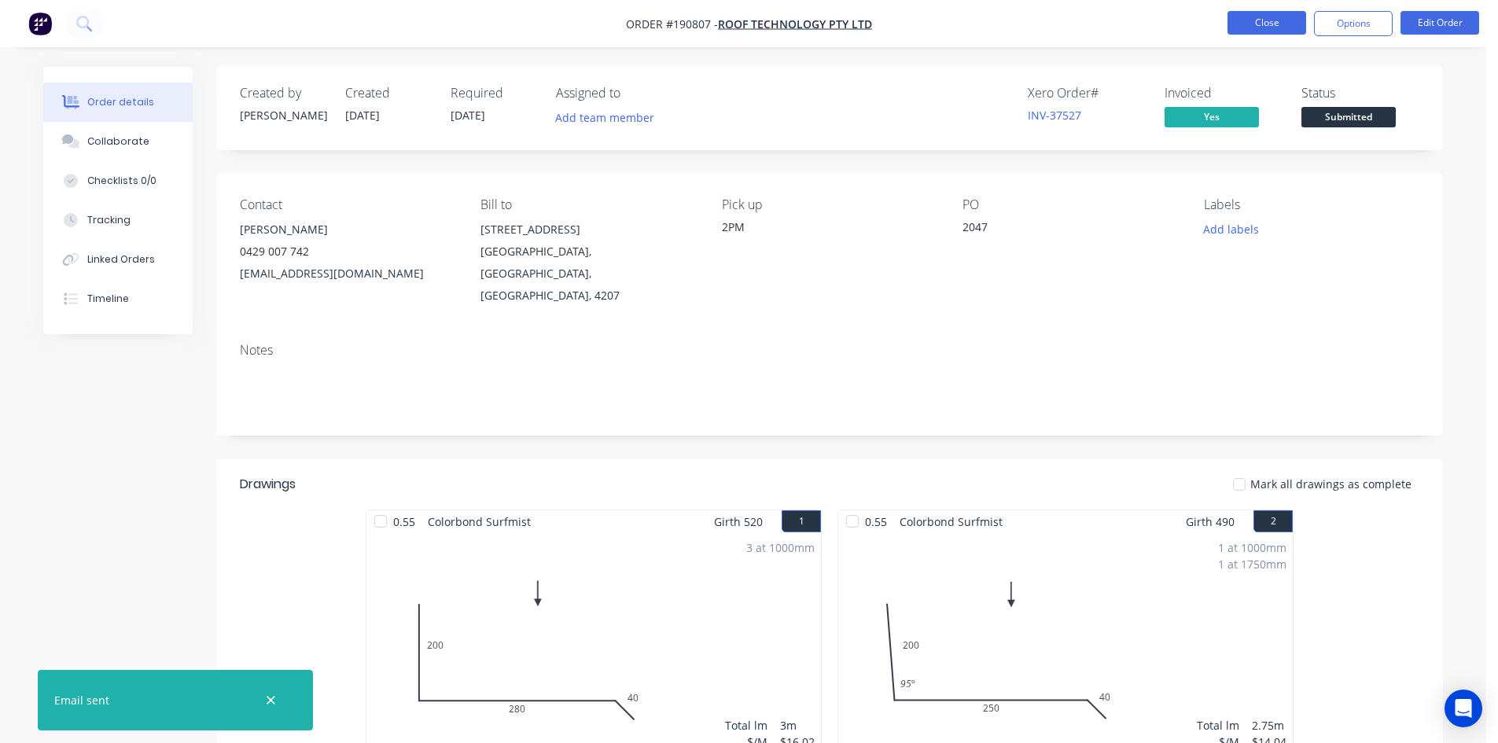
click at [1259, 25] on button "Close" at bounding box center [1266, 23] width 79 height 24
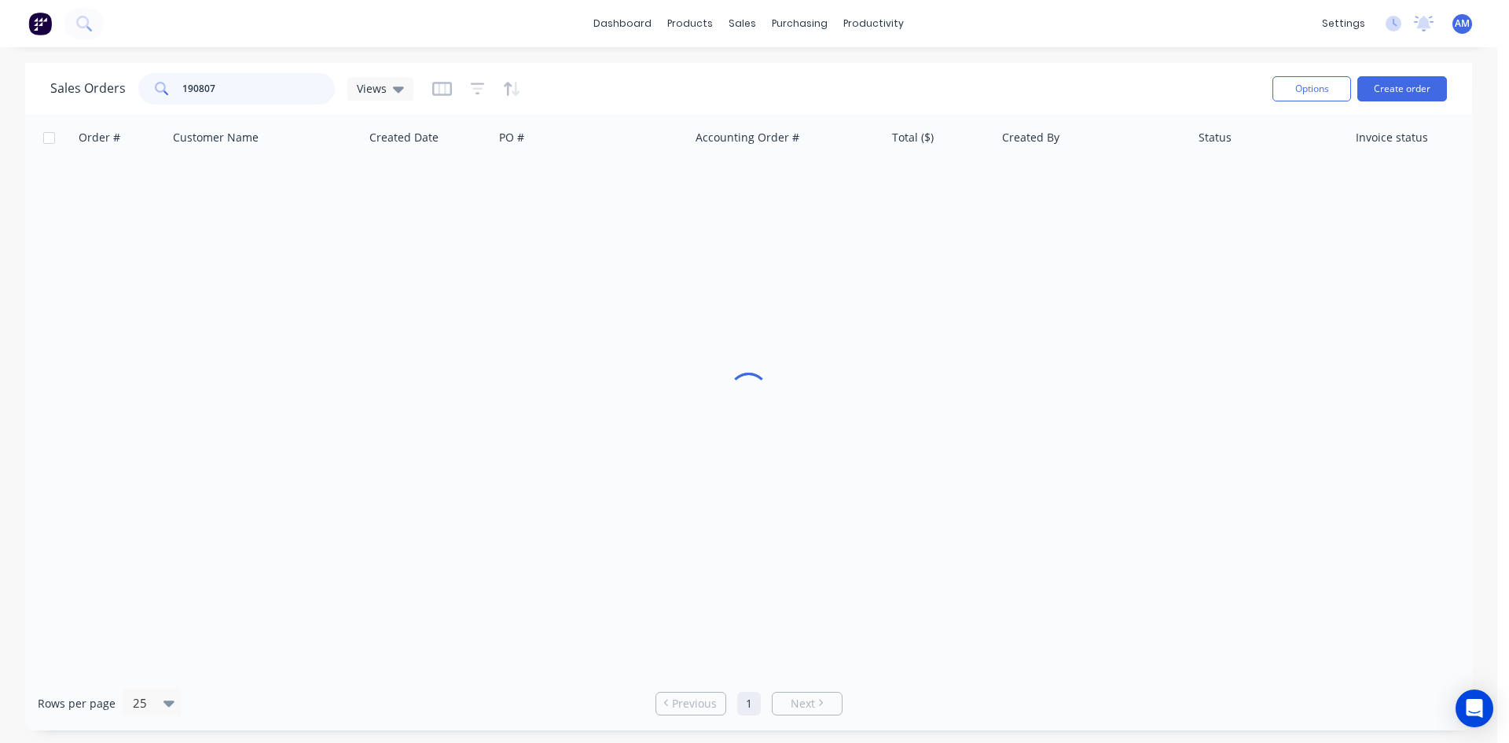
drag, startPoint x: 239, startPoint y: 95, endPoint x: 70, endPoint y: 72, distance: 170.6
click at [70, 73] on div "Sales Orders 190807 Views" at bounding box center [231, 88] width 363 height 31
type input "190815"
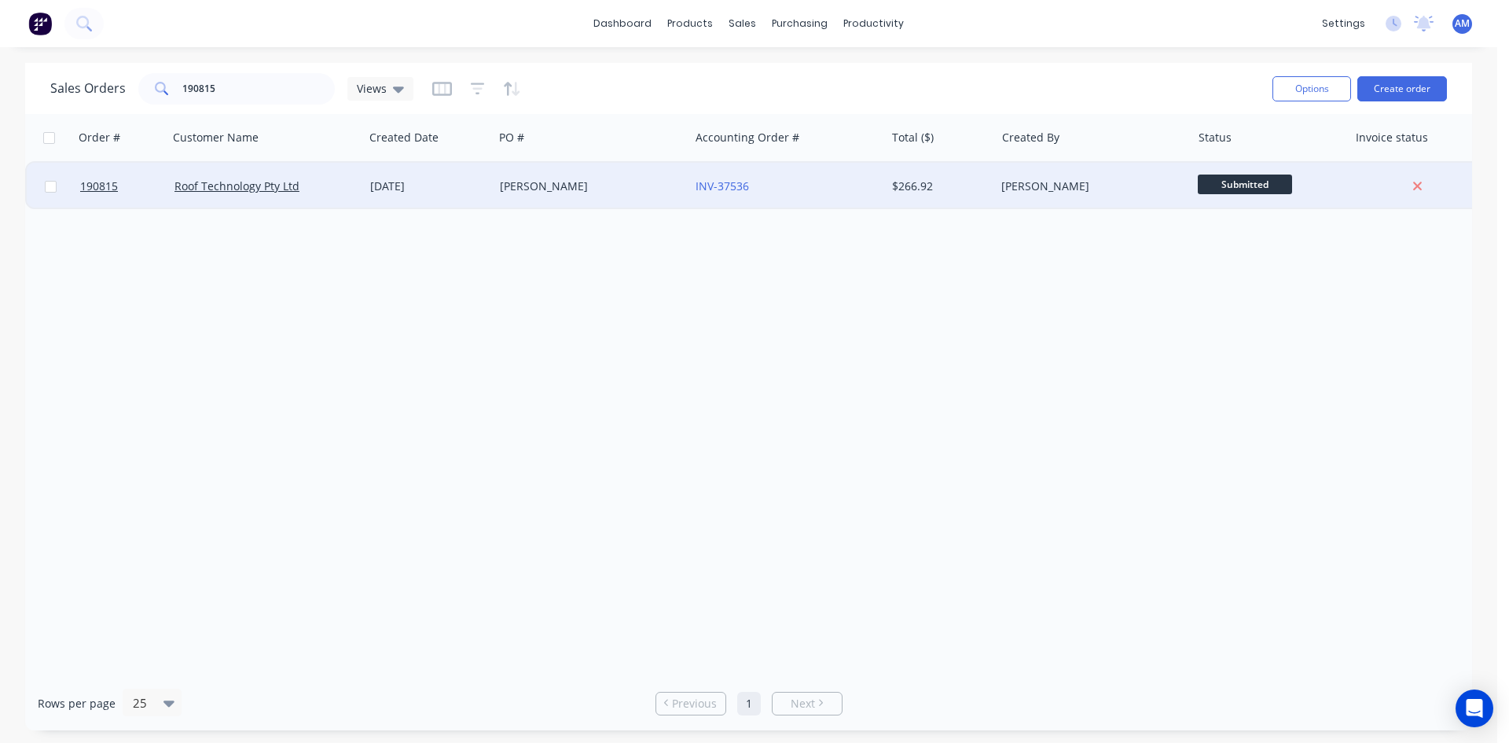
click at [634, 196] on div "MARK PHILLIPS" at bounding box center [592, 186] width 196 height 47
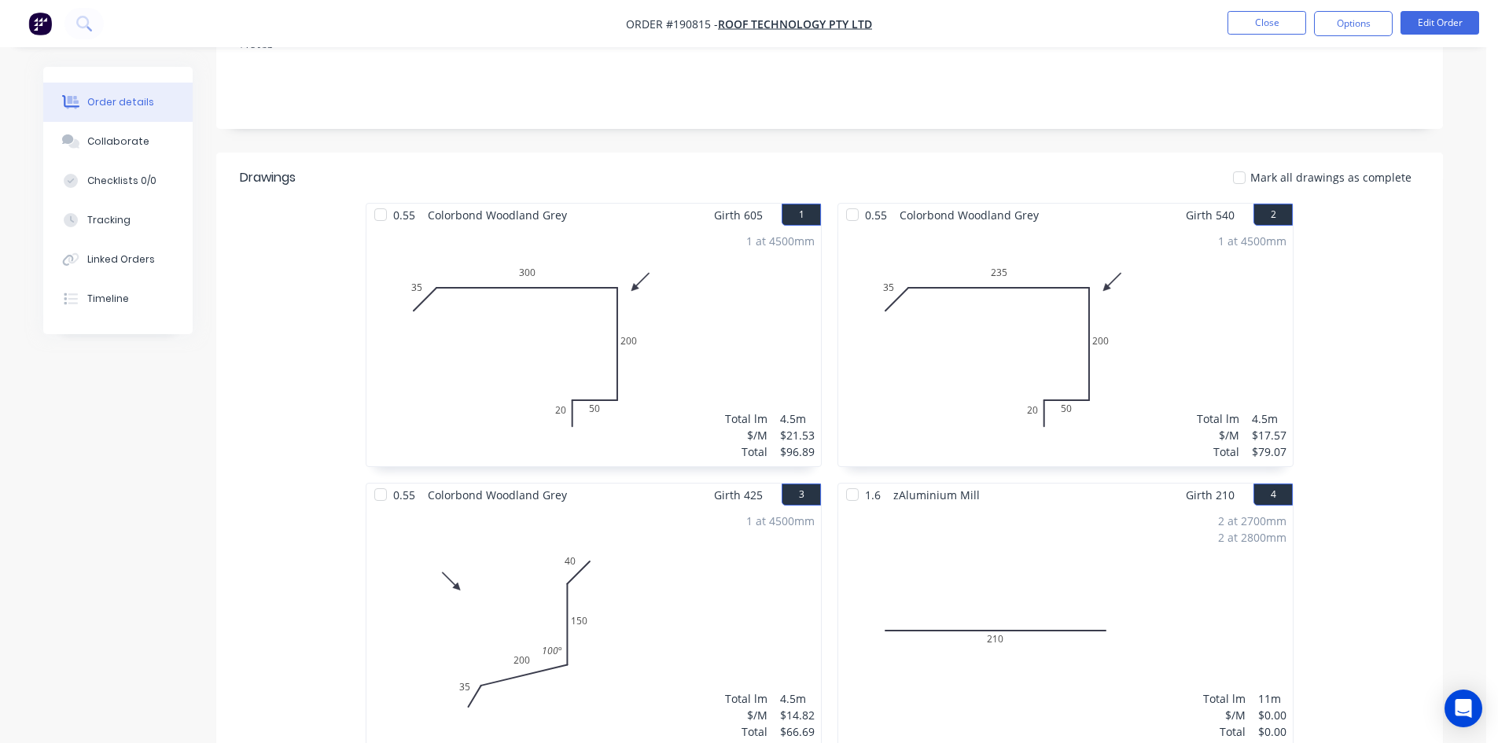
scroll to position [314, 0]
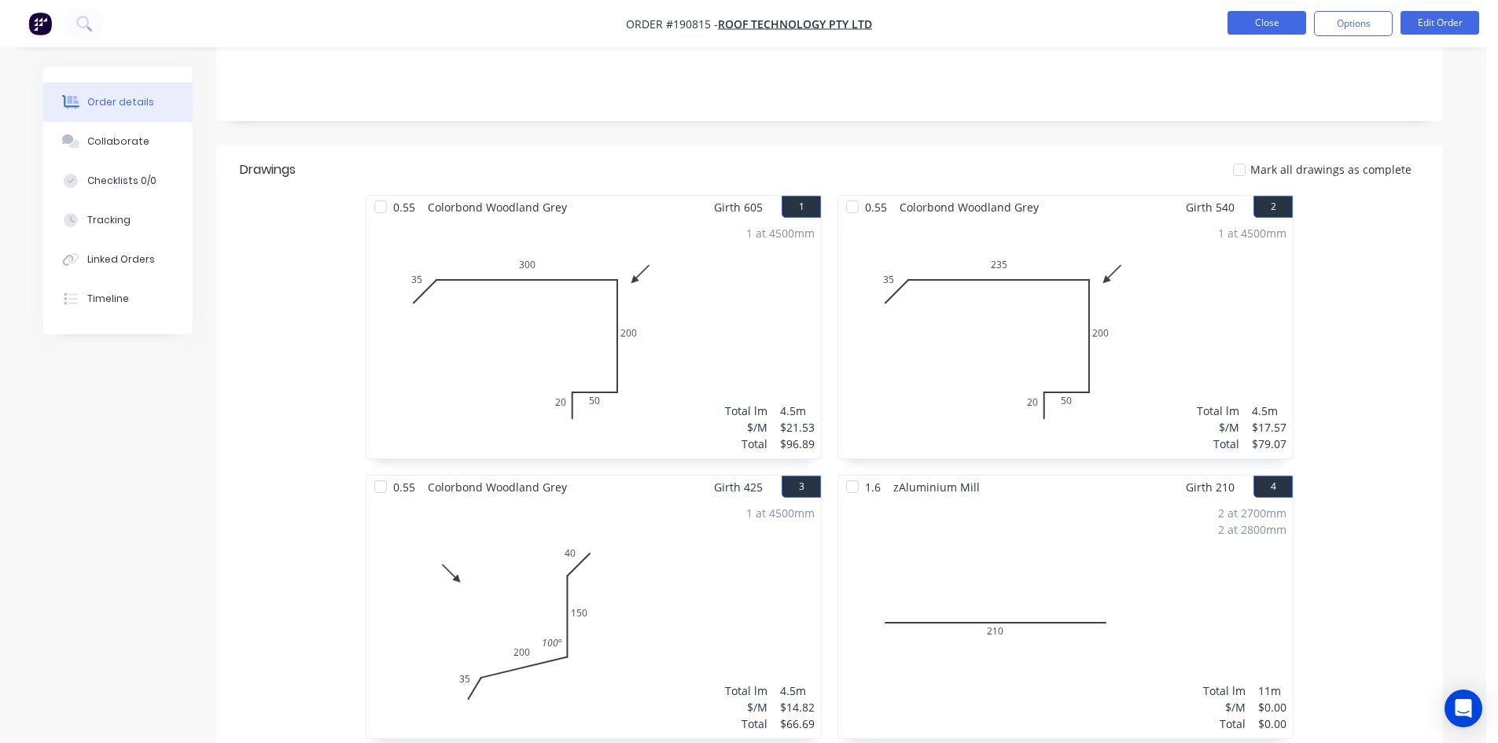
click at [1264, 23] on button "Close" at bounding box center [1266, 23] width 79 height 24
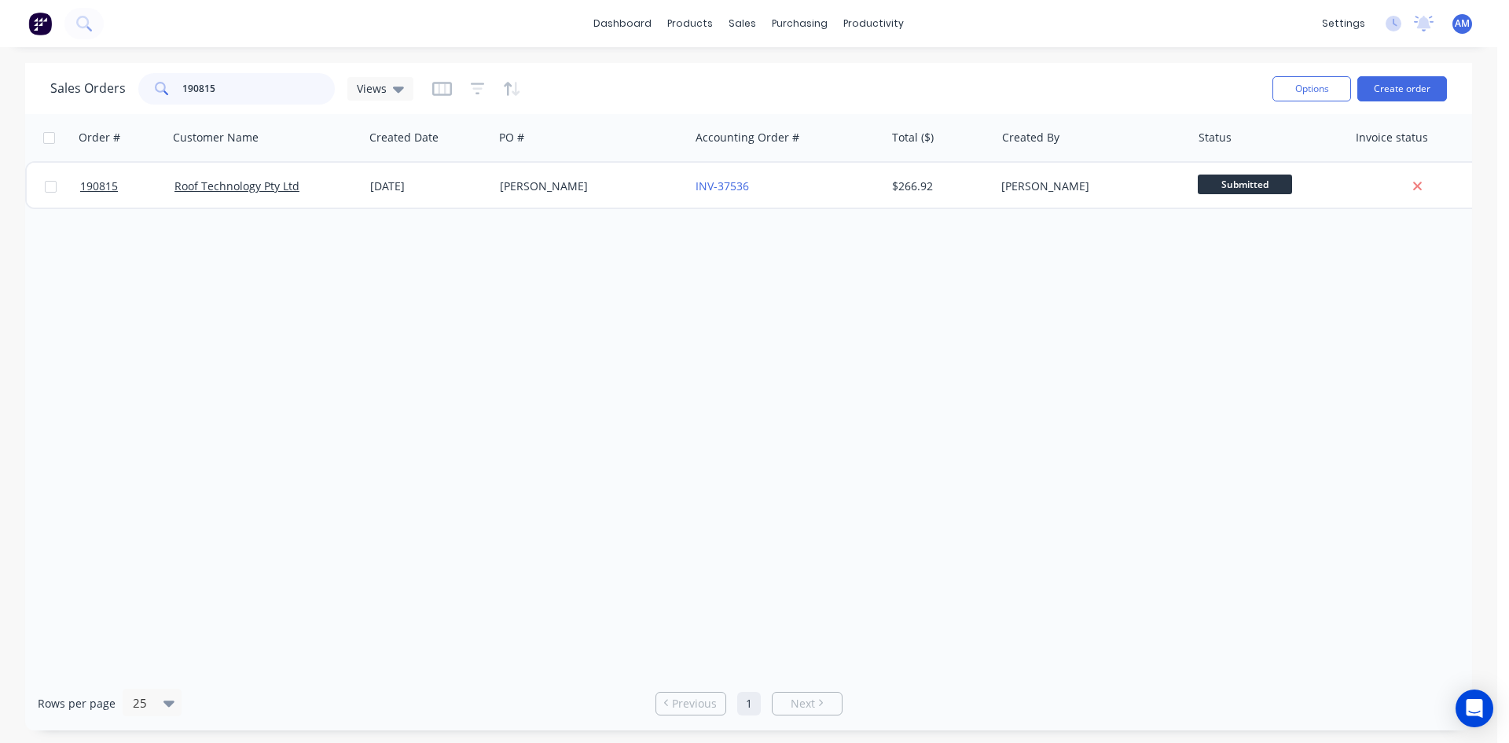
drag, startPoint x: 232, startPoint y: 83, endPoint x: 149, endPoint y: 72, distance: 83.4
click at [149, 72] on div "Sales Orders 190815 Views" at bounding box center [655, 88] width 1210 height 39
type input "190815"
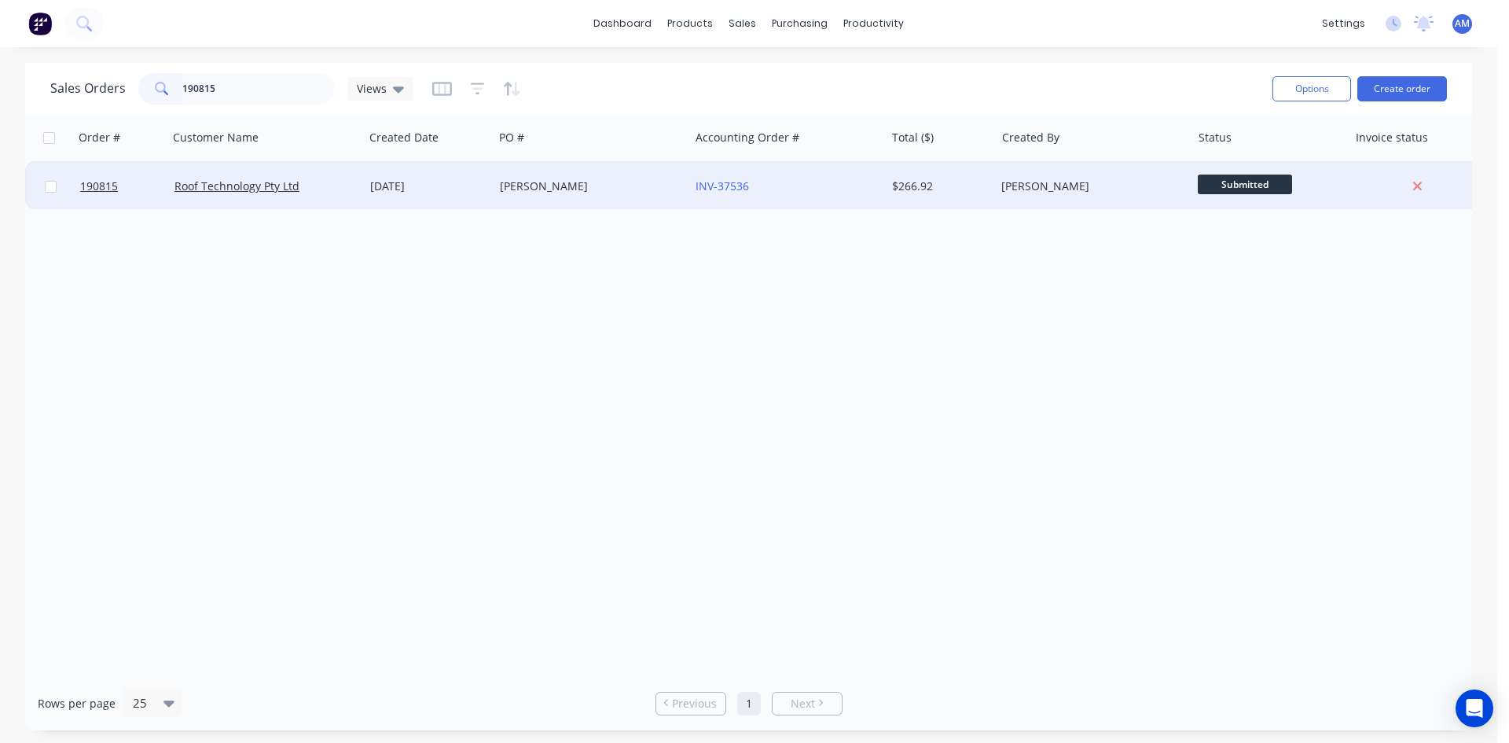
click at [585, 200] on div "MARK PHILLIPS" at bounding box center [592, 186] width 196 height 47
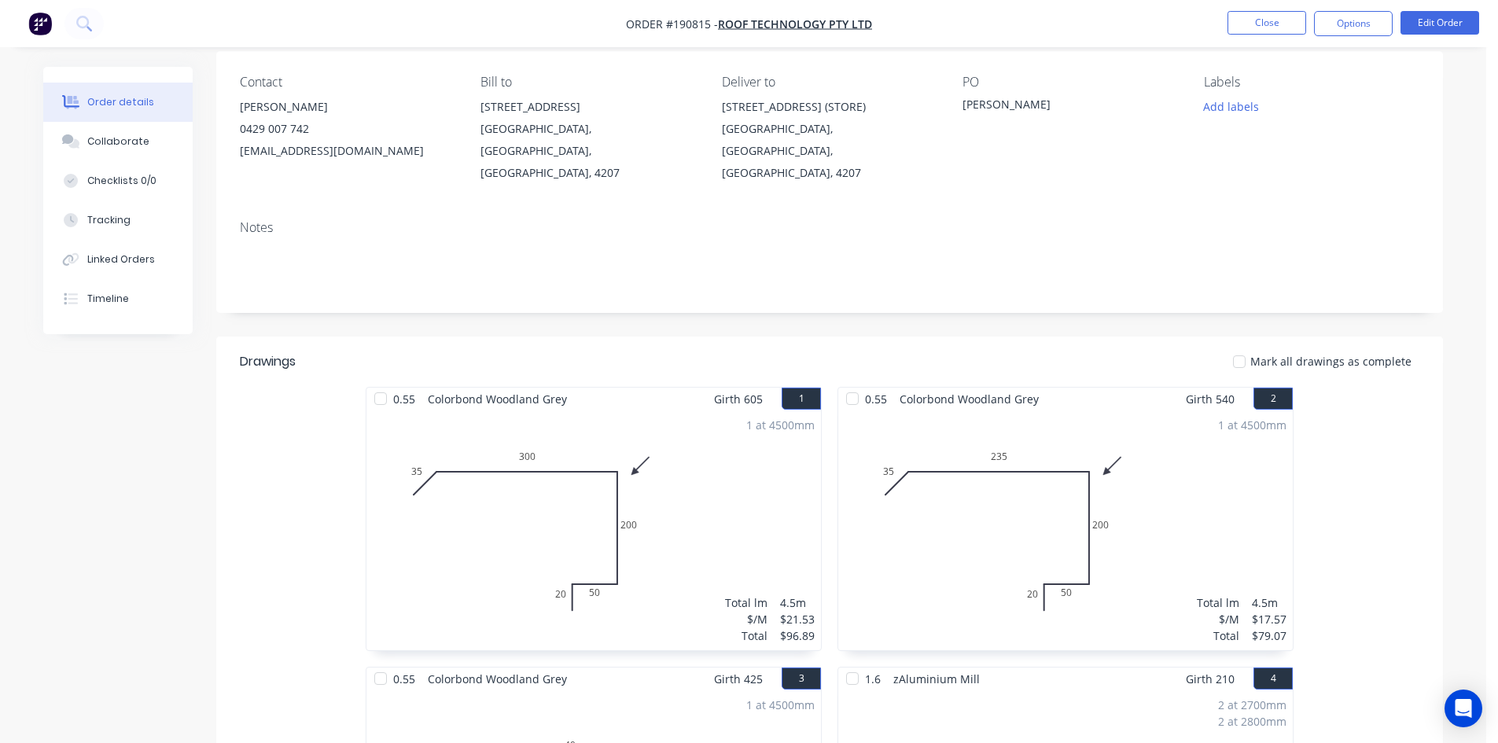
scroll to position [472, 0]
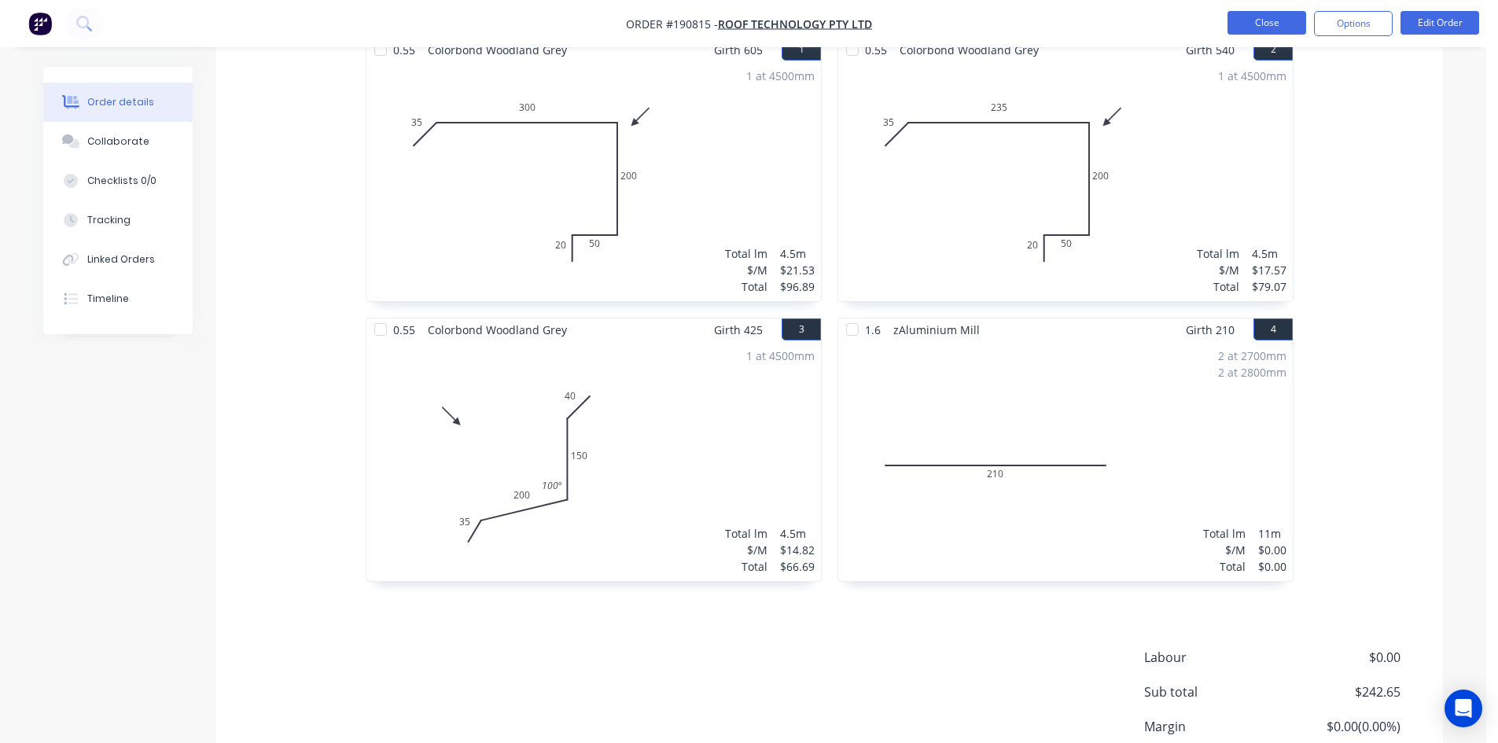
click at [1244, 26] on button "Close" at bounding box center [1266, 23] width 79 height 24
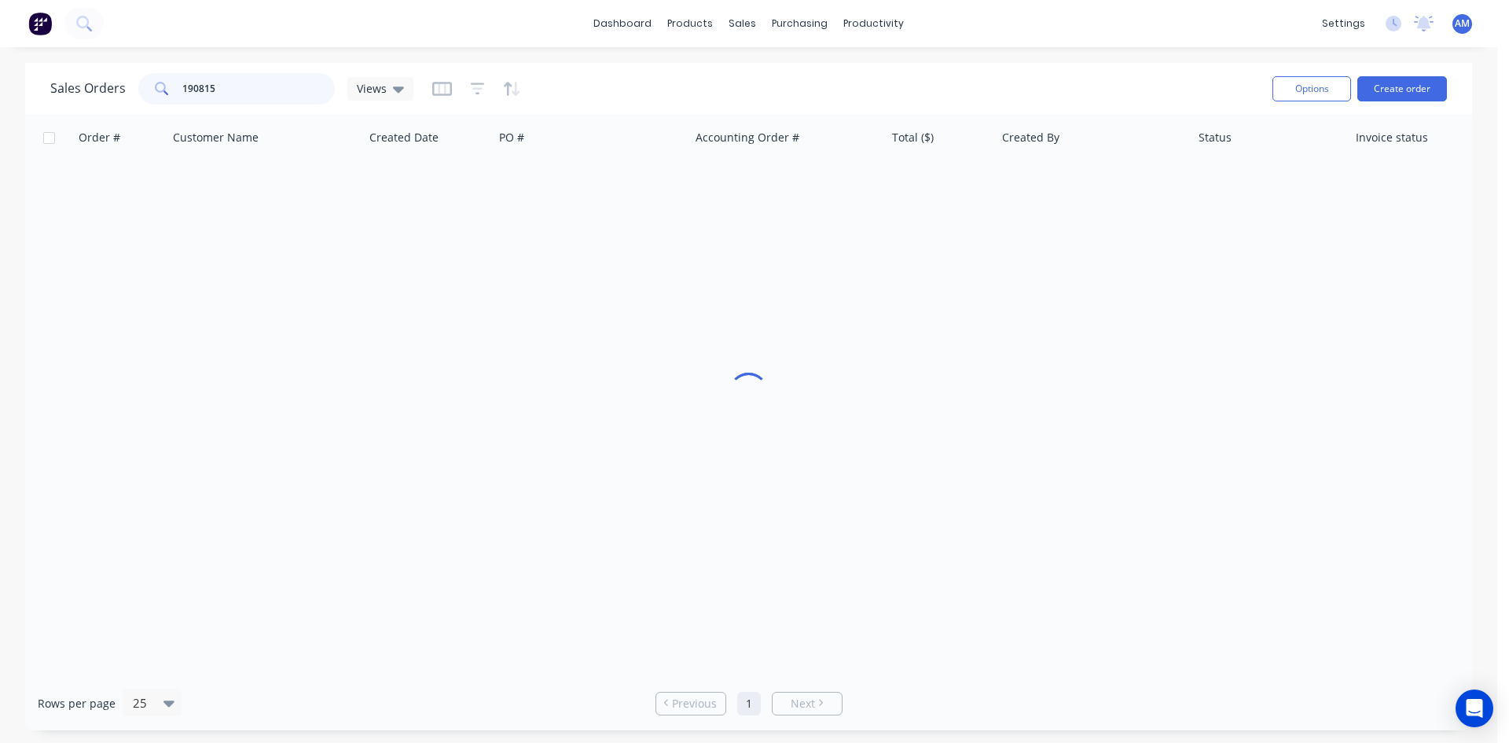
drag, startPoint x: 239, startPoint y: 99, endPoint x: 132, endPoint y: 94, distance: 107.1
click at [131, 94] on div "Sales Orders 190815 Views" at bounding box center [231, 88] width 363 height 31
type input "190824"
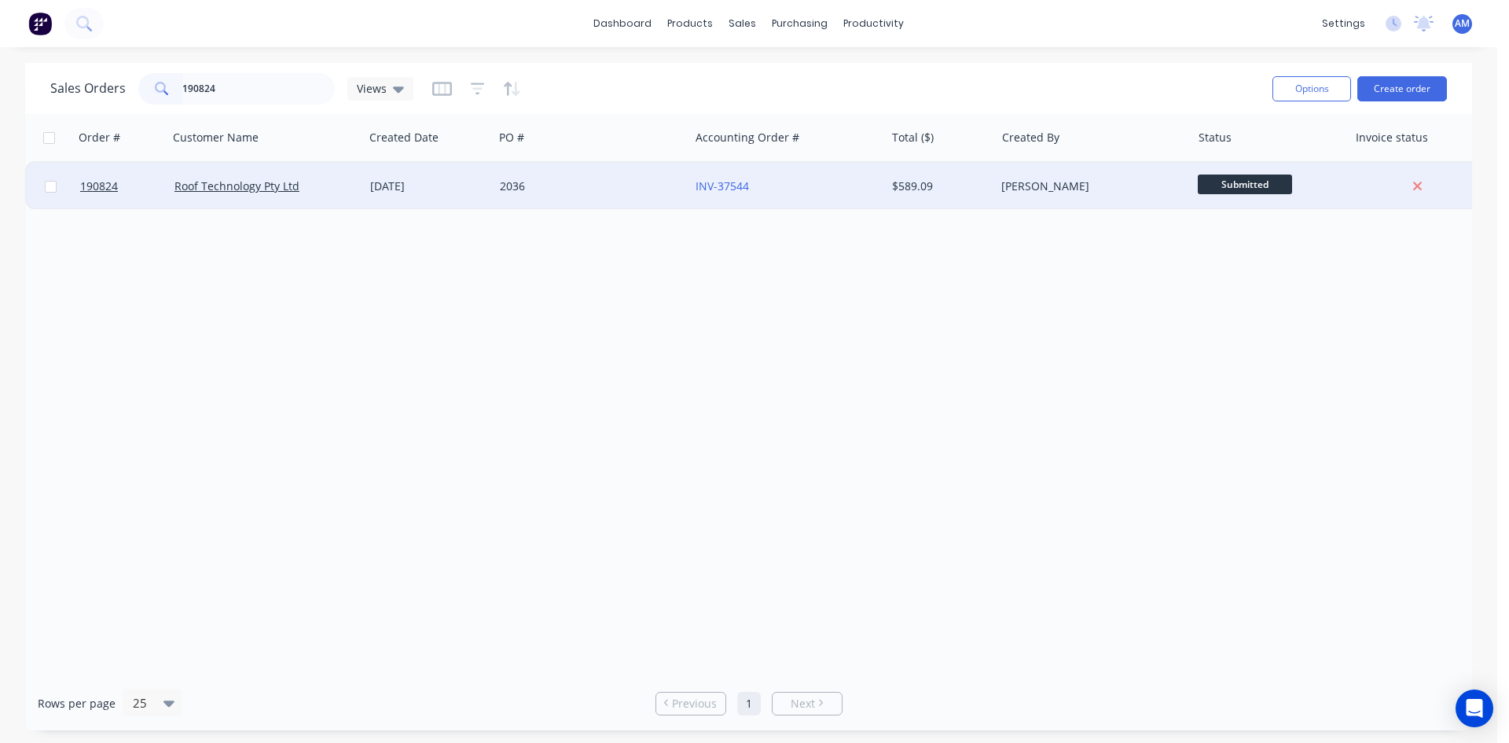
click at [595, 197] on div "2036" at bounding box center [592, 186] width 196 height 47
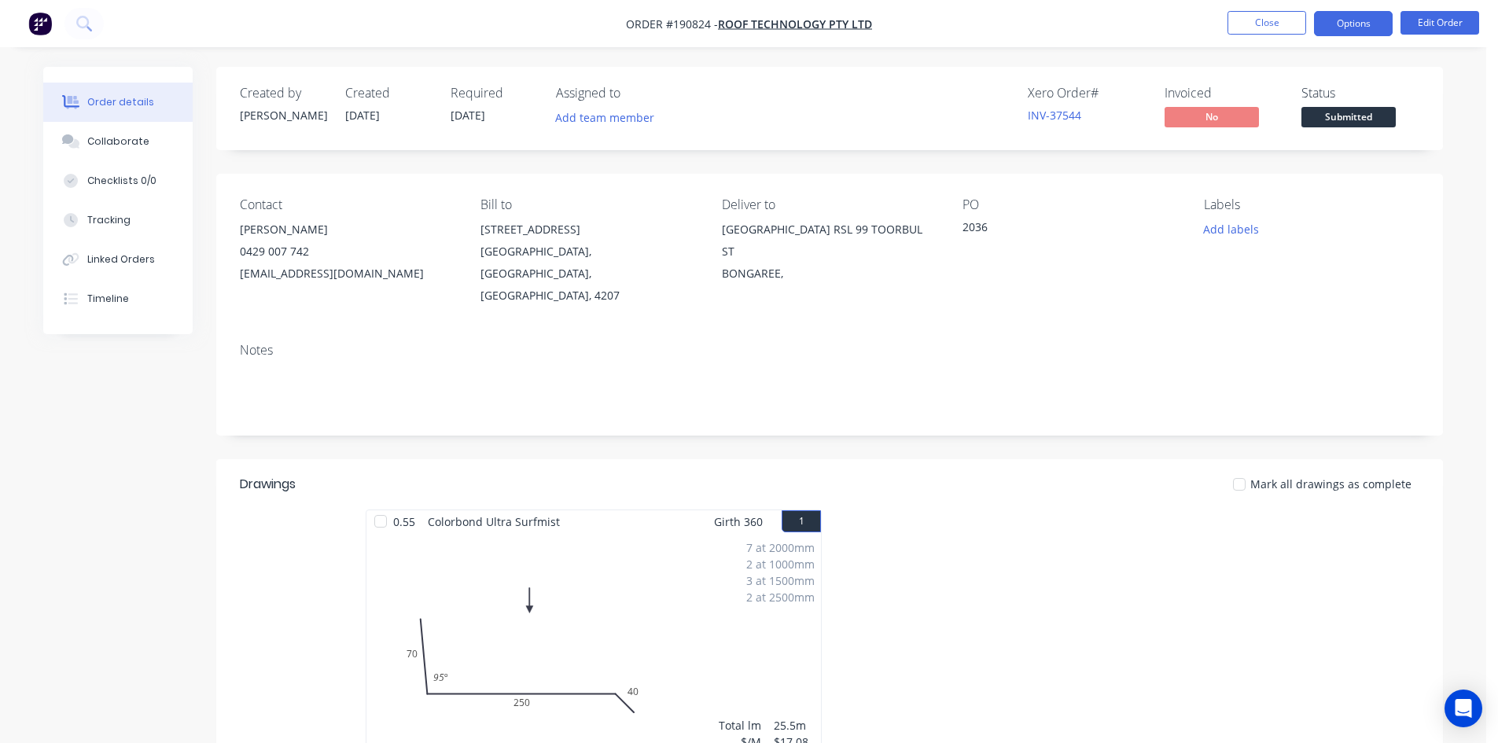
click at [1334, 27] on button "Options" at bounding box center [1353, 23] width 79 height 25
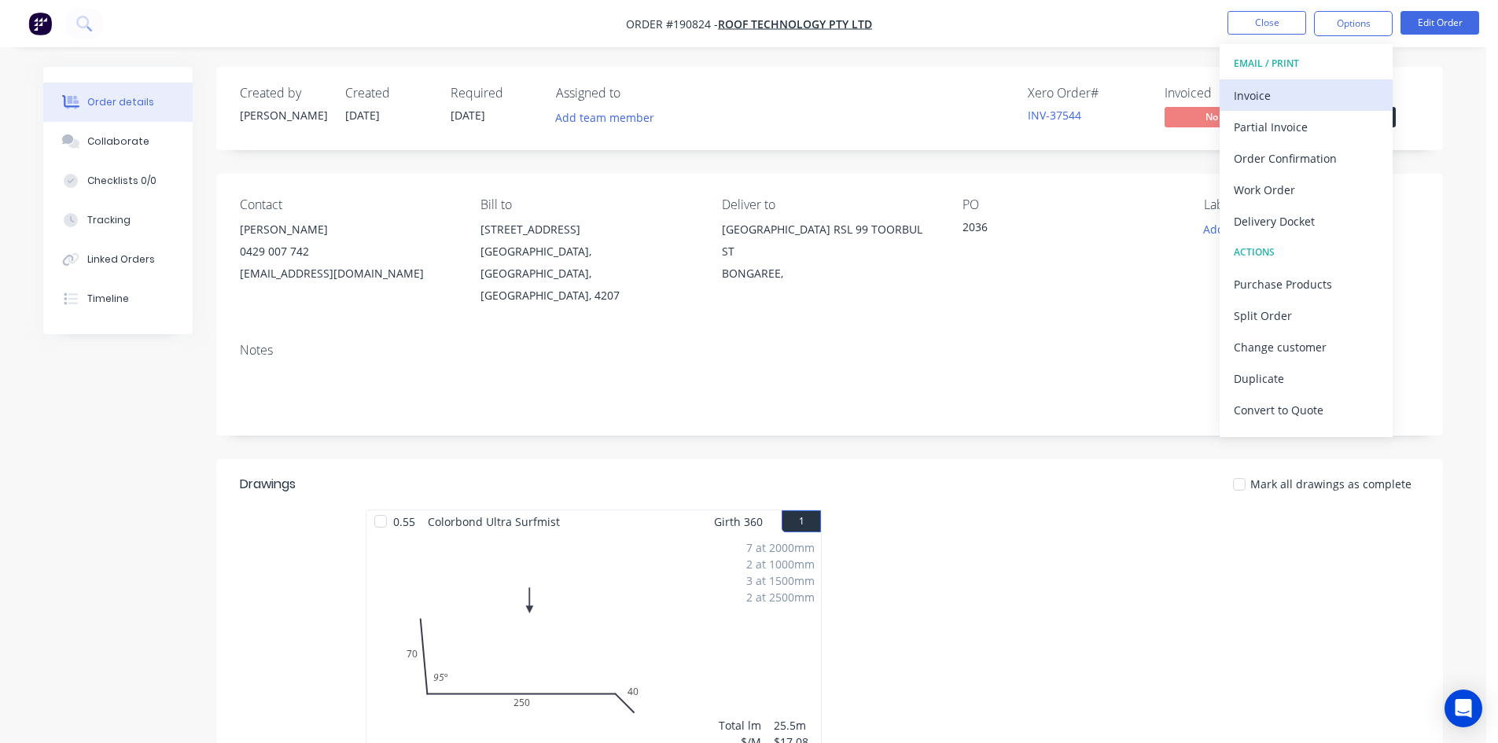
click at [1290, 91] on div "Invoice" at bounding box center [1305, 95] width 145 height 23
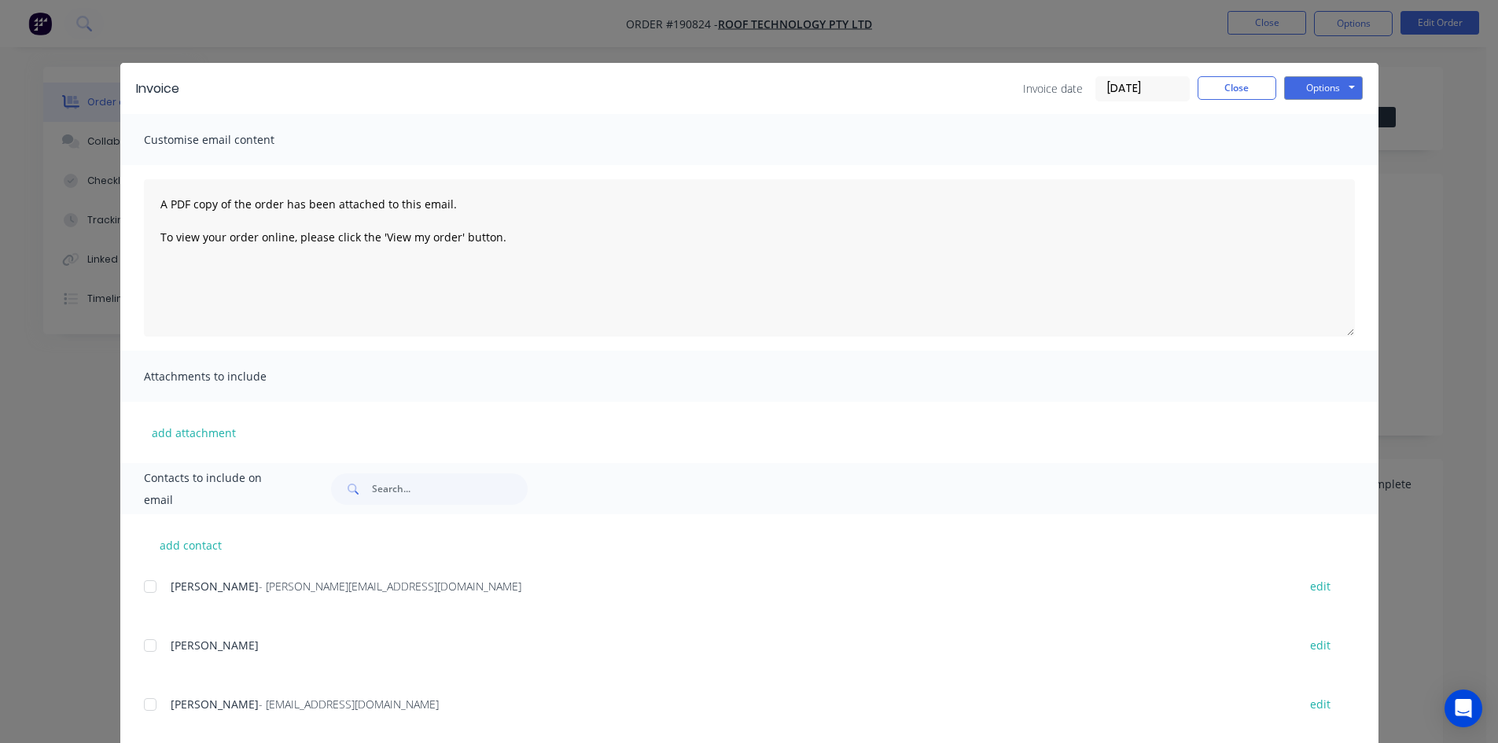
click at [146, 587] on div at bounding box center [149, 586] width 31 height 31
click at [145, 708] on div at bounding box center [149, 704] width 31 height 31
click at [1302, 89] on button "Options" at bounding box center [1323, 88] width 79 height 24
click at [1300, 167] on button "Email" at bounding box center [1334, 168] width 101 height 26
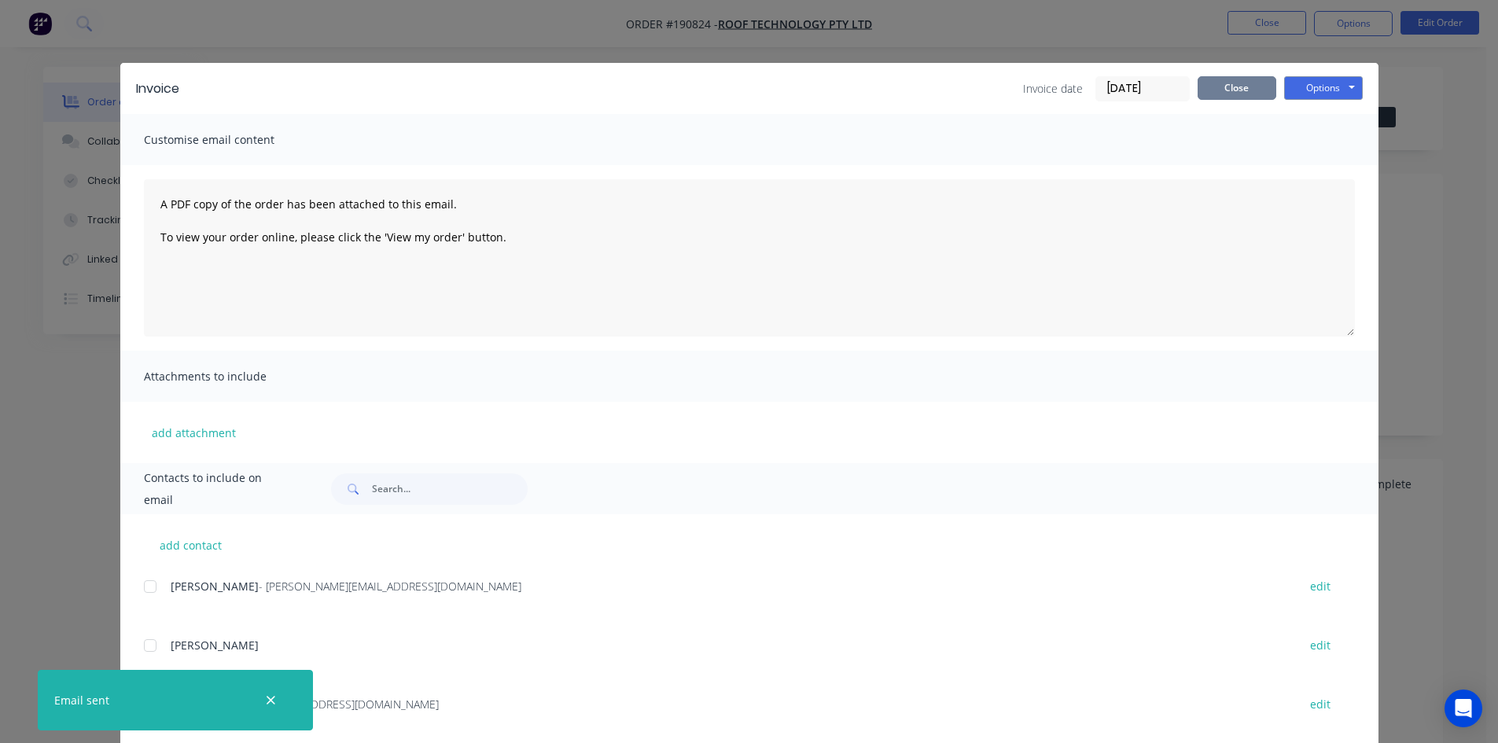
click at [1208, 76] on button "Close" at bounding box center [1236, 88] width 79 height 24
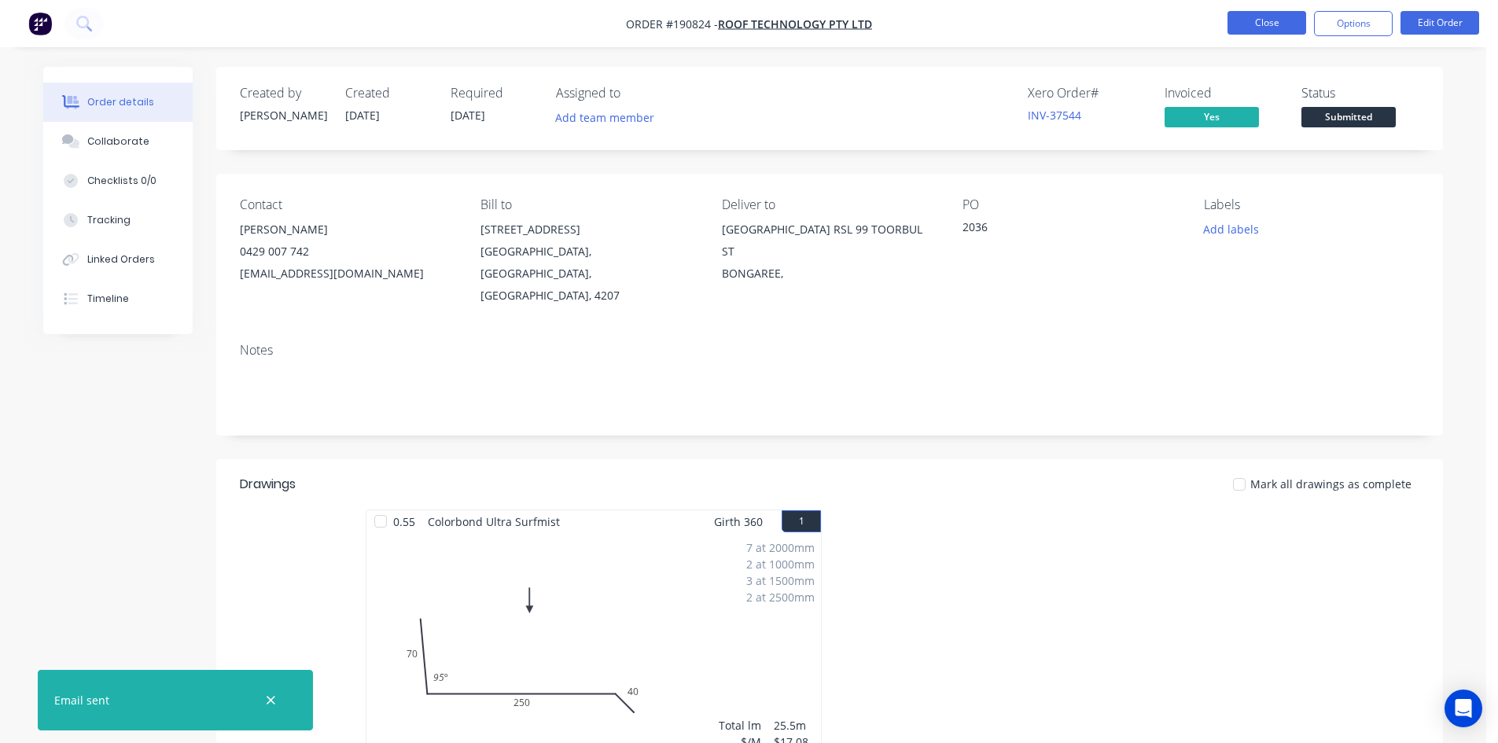
click at [1255, 24] on button "Close" at bounding box center [1266, 23] width 79 height 24
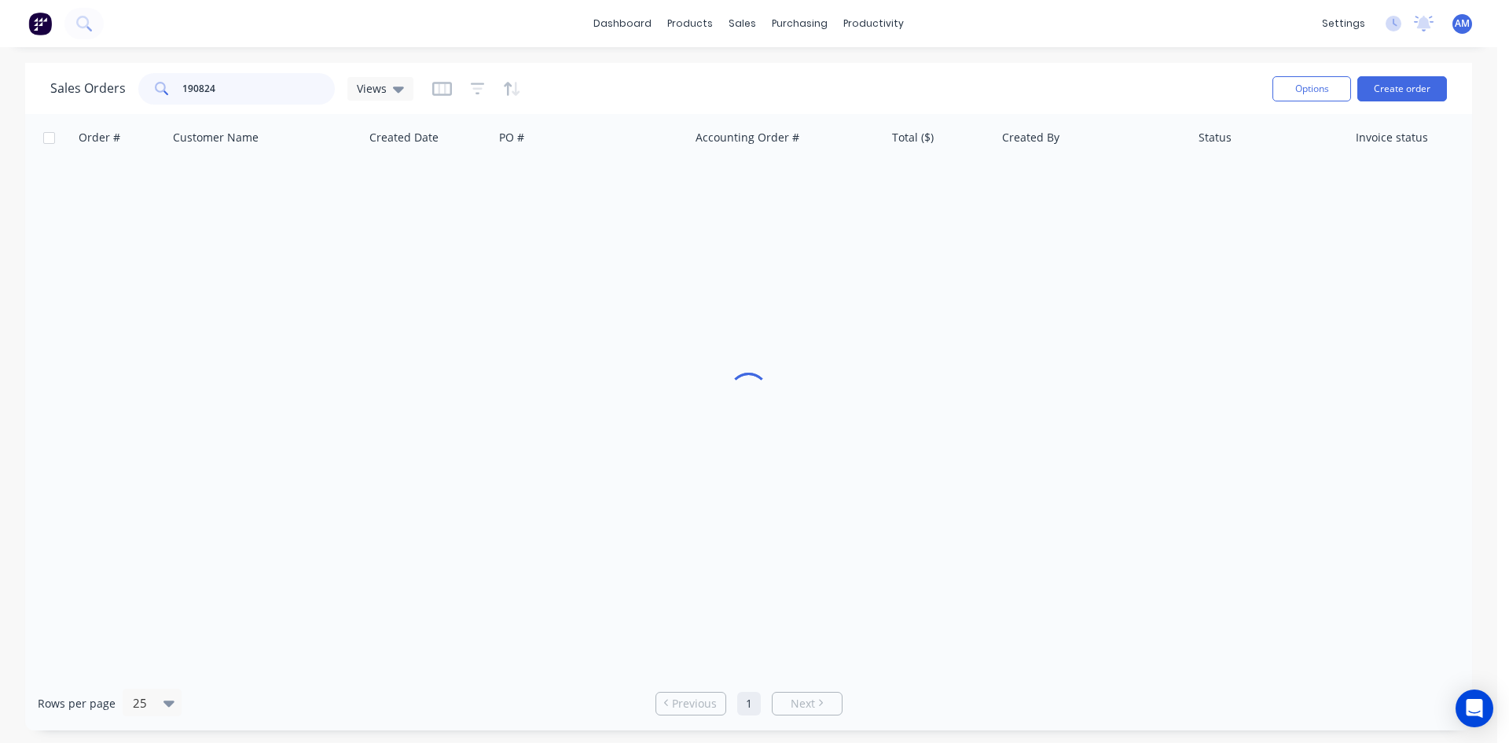
drag, startPoint x: 254, startPoint y: 101, endPoint x: 154, endPoint y: 97, distance: 99.9
click at [154, 97] on div "190824" at bounding box center [236, 88] width 197 height 31
type input "190759"
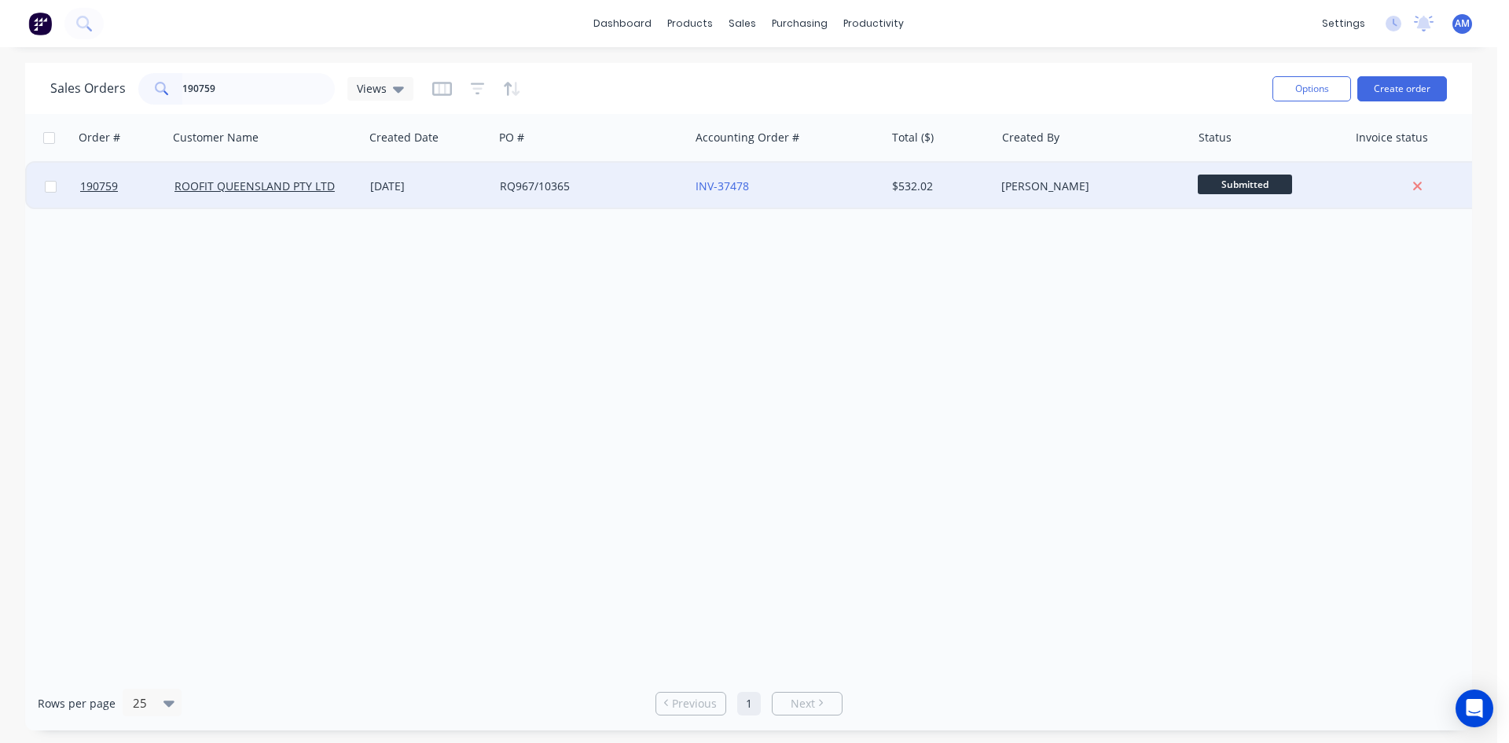
click at [627, 187] on div "RQ967/10365" at bounding box center [587, 186] width 175 height 16
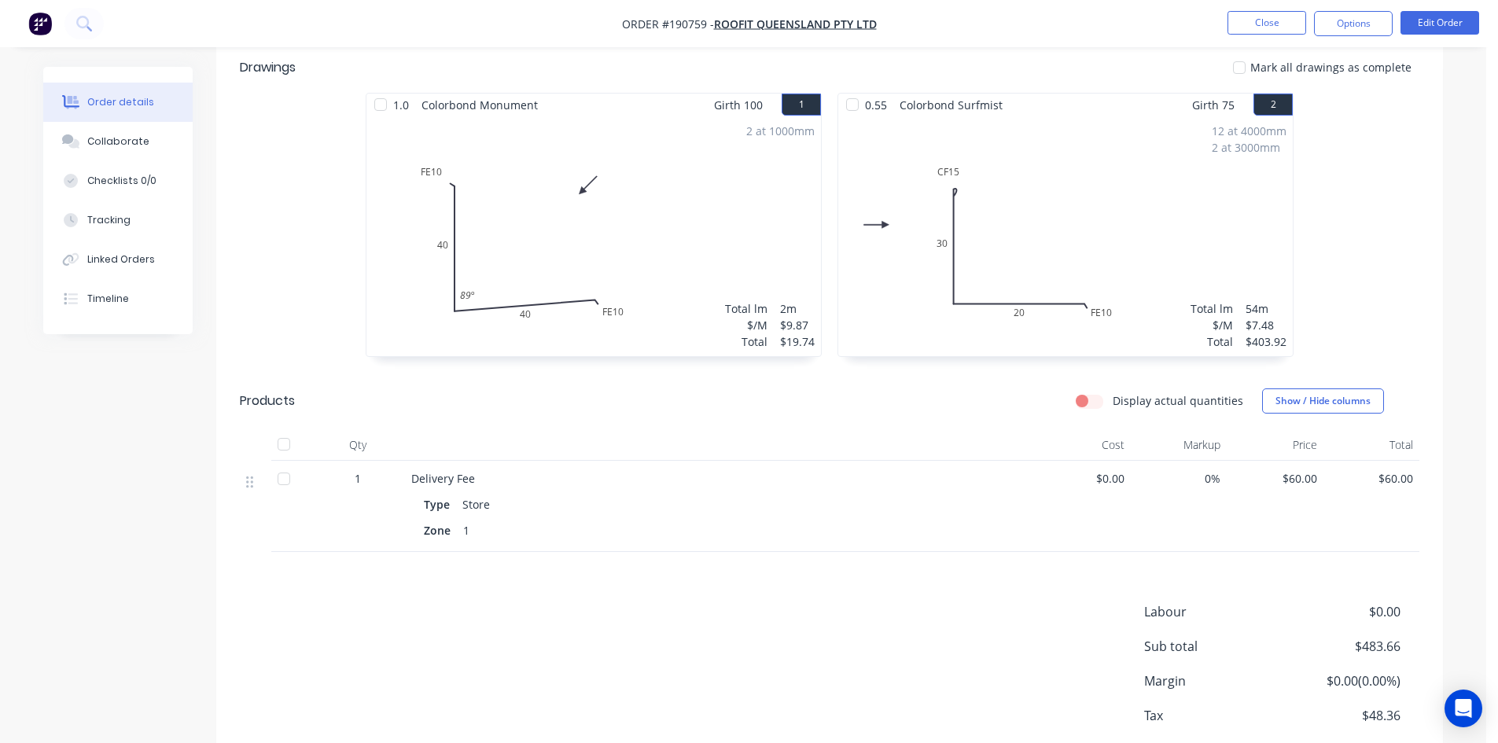
scroll to position [472, 0]
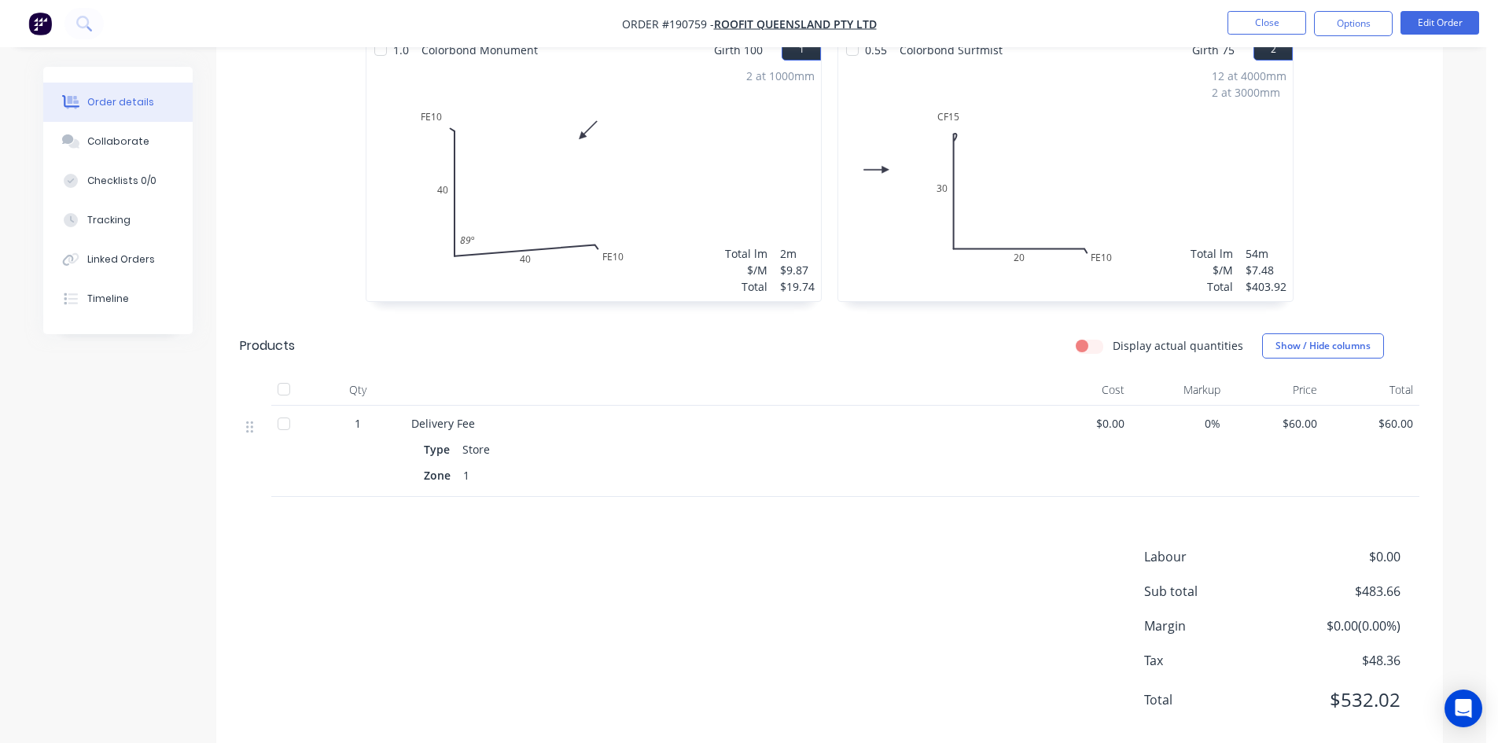
click at [1344, 36] on nav "Order #190759 - ROOFIT QUEENSLAND PTY LTD Close Options Edit Order" at bounding box center [749, 23] width 1498 height 47
click at [1329, 38] on nav "Order #190759 - ROOFIT QUEENSLAND PTY LTD Close Options Edit Order" at bounding box center [749, 23] width 1498 height 47
click at [1328, 37] on nav "Order #190759 - ROOFIT QUEENSLAND PTY LTD Close Options Edit Order" at bounding box center [749, 23] width 1498 height 47
click at [1330, 28] on button "Options" at bounding box center [1353, 23] width 79 height 25
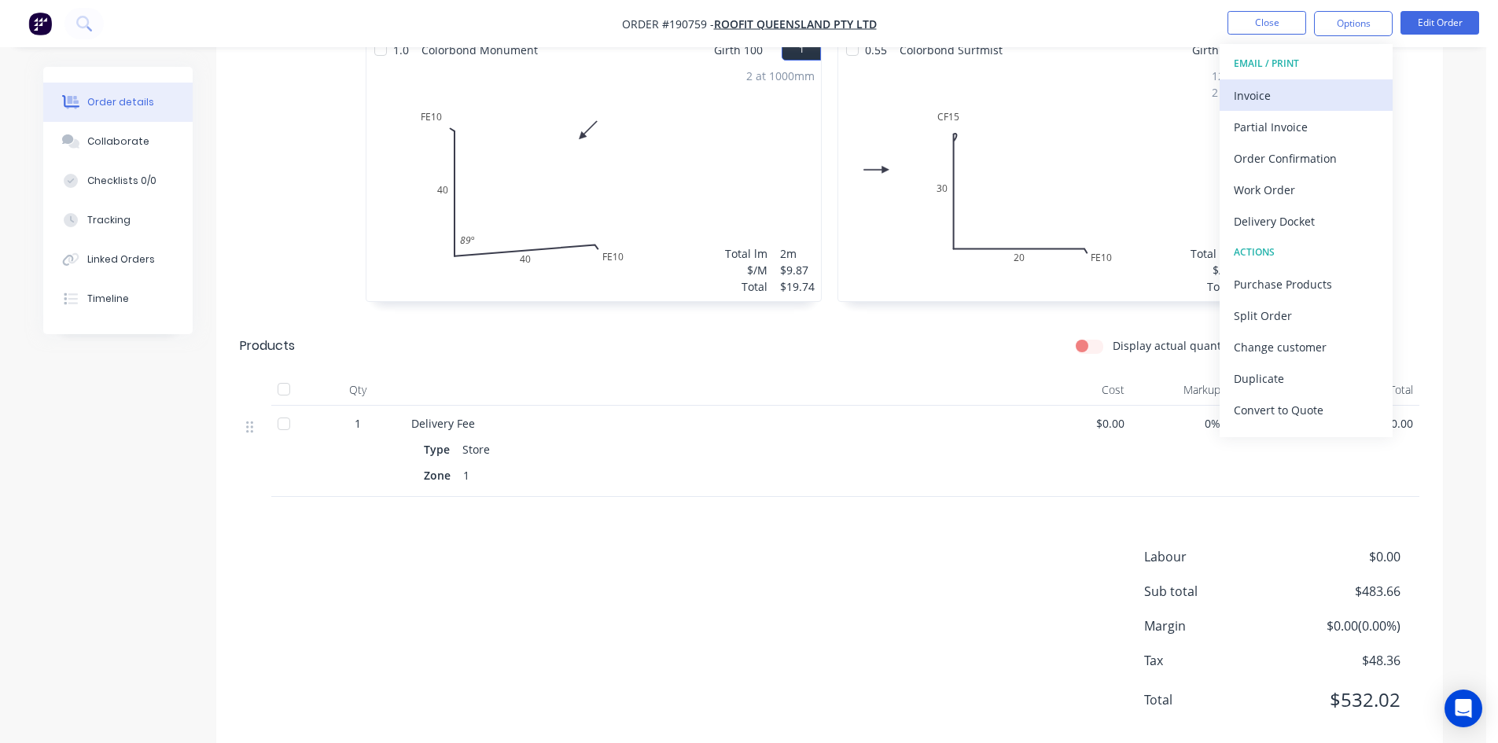
click at [1326, 85] on div "Invoice" at bounding box center [1305, 95] width 145 height 23
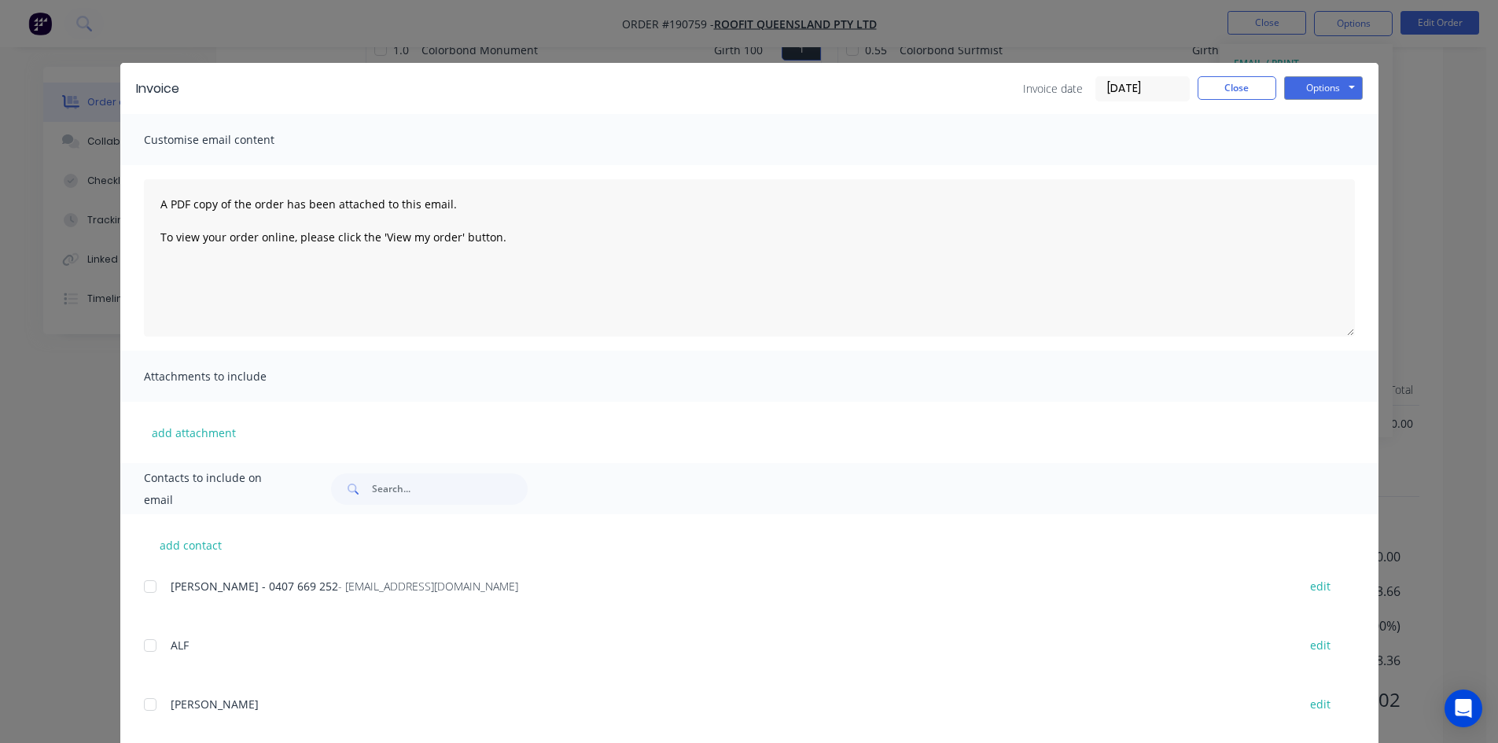
click at [149, 583] on div at bounding box center [149, 586] width 31 height 31
click at [1339, 80] on button "Options" at bounding box center [1323, 88] width 79 height 24
click at [1308, 173] on button "Email" at bounding box center [1334, 168] width 101 height 26
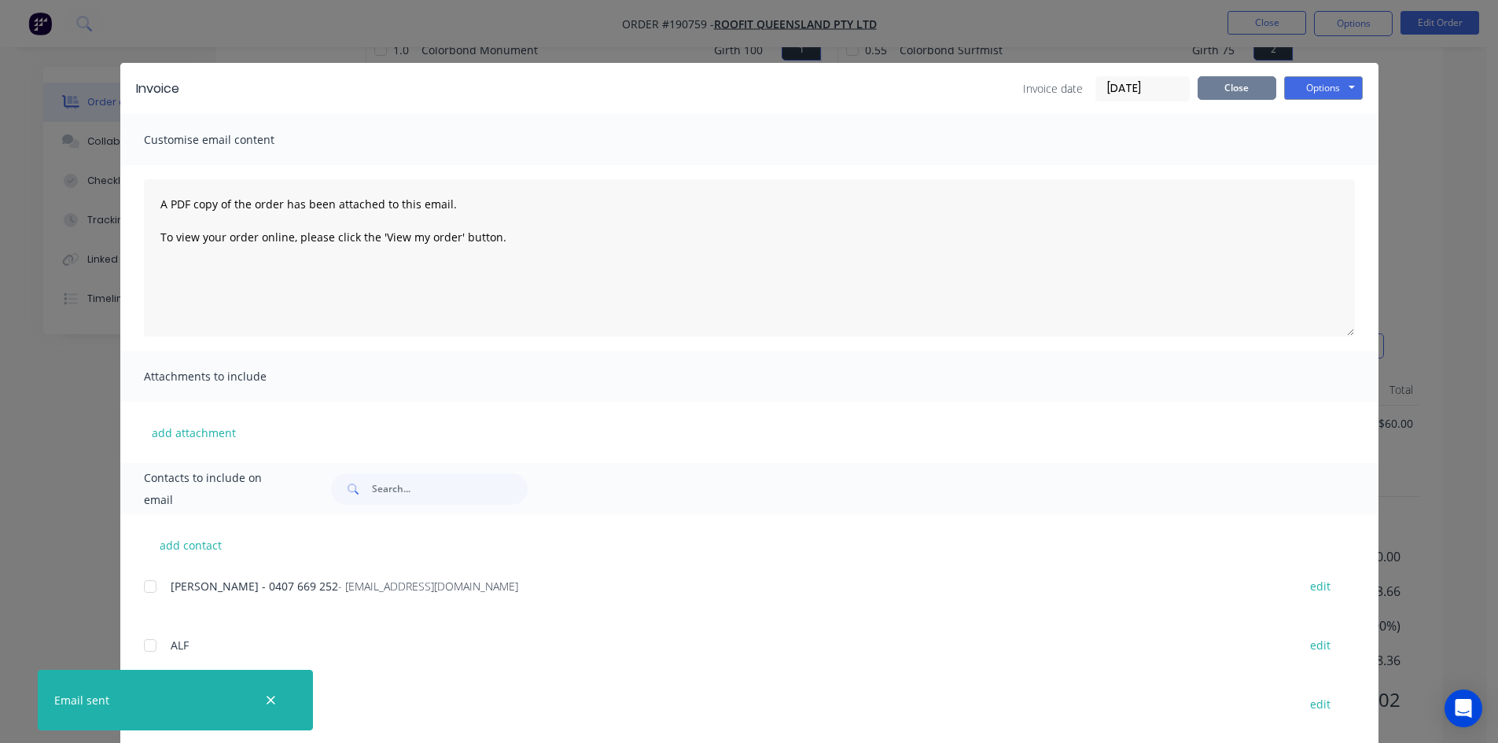
click at [1240, 84] on button "Close" at bounding box center [1236, 88] width 79 height 24
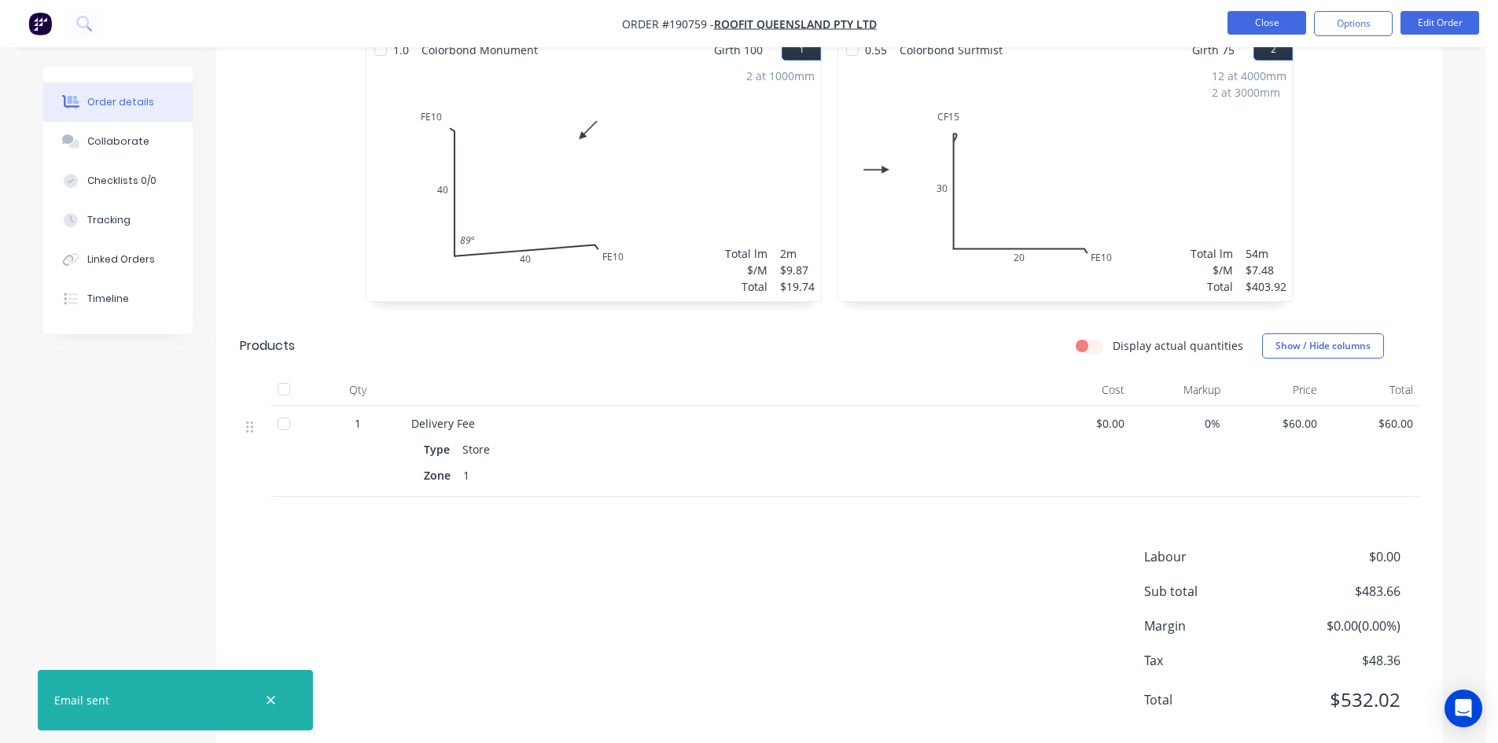
click at [1274, 27] on button "Close" at bounding box center [1266, 23] width 79 height 24
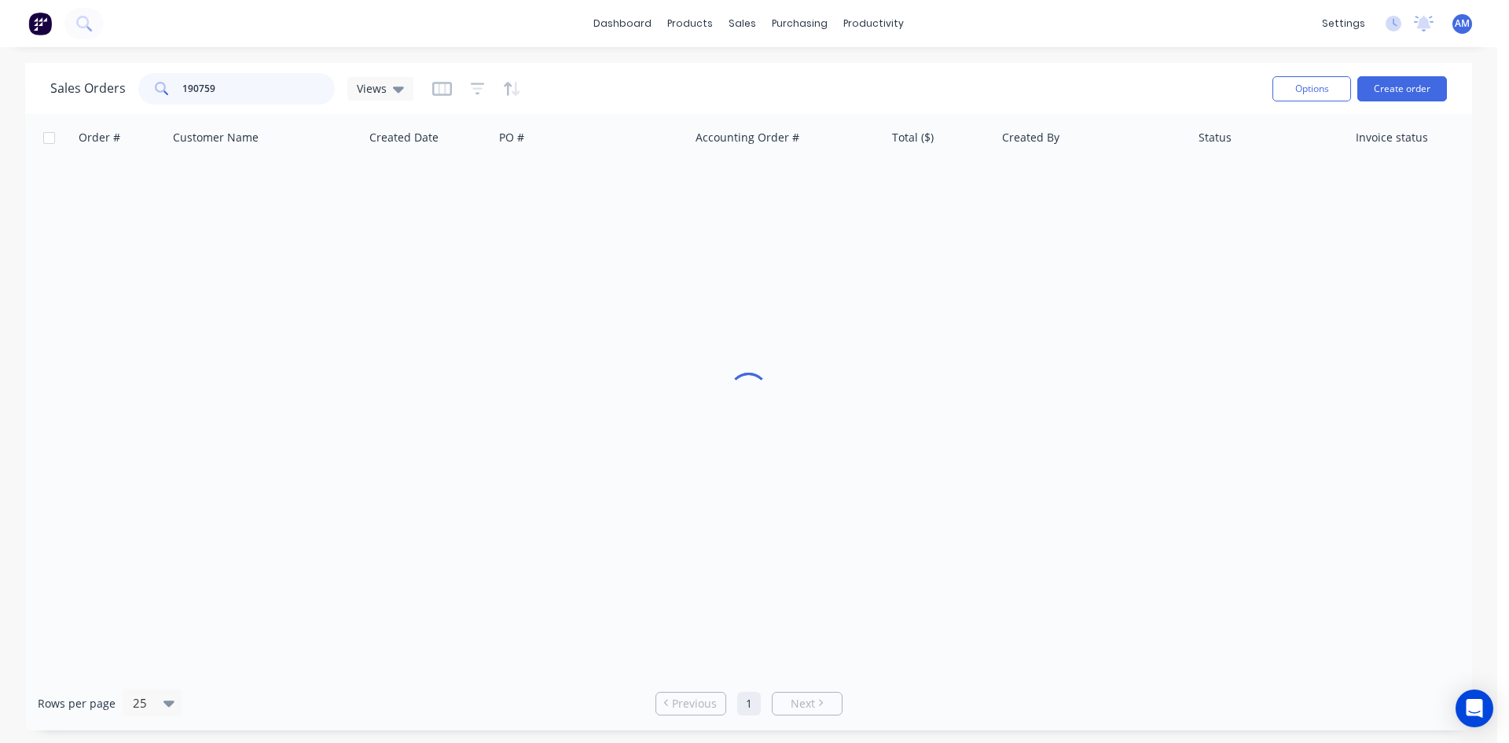
drag, startPoint x: 230, startPoint y: 85, endPoint x: 136, endPoint y: 75, distance: 94.8
click at [136, 75] on div "Sales Orders 190759 Views" at bounding box center [231, 88] width 363 height 31
type input "190861"
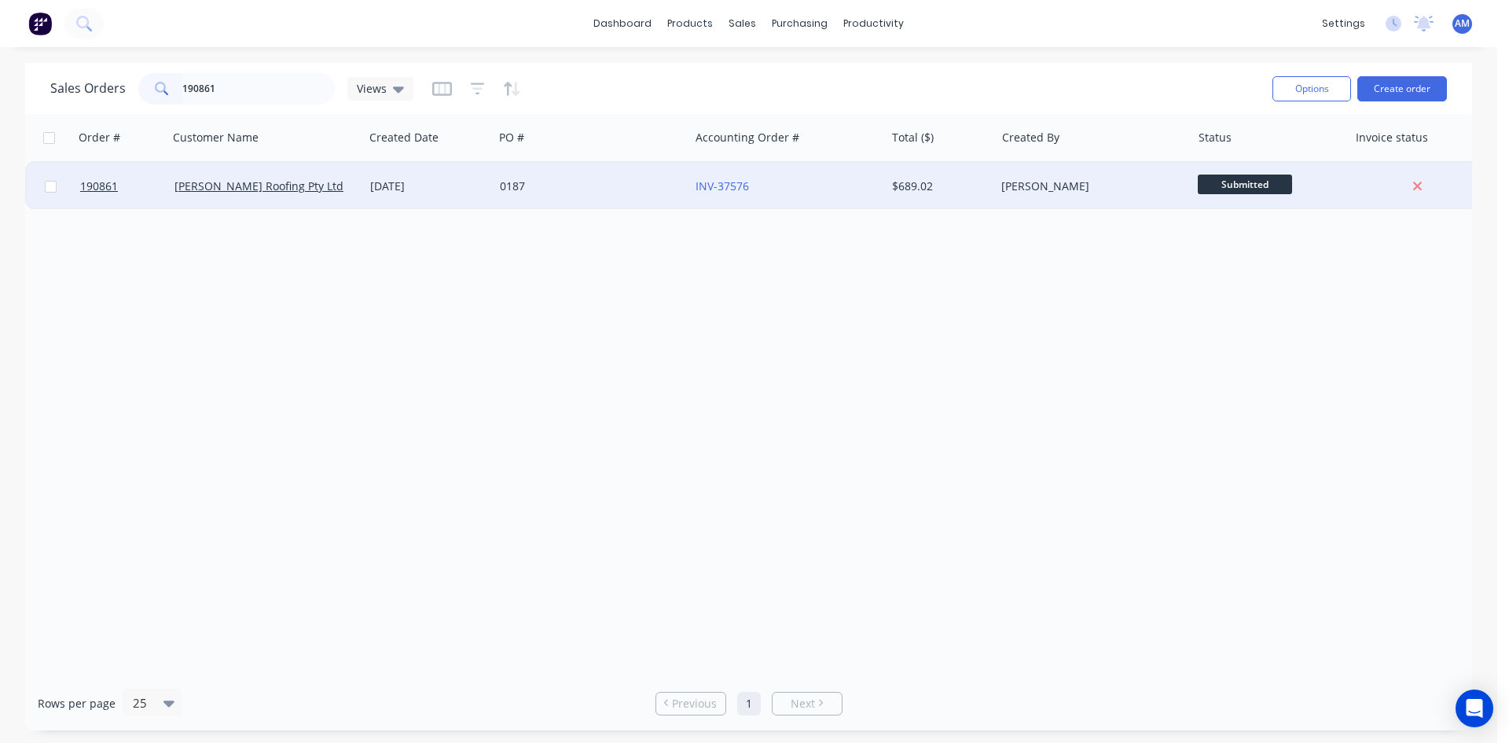
click at [579, 191] on div "0187" at bounding box center [587, 186] width 175 height 16
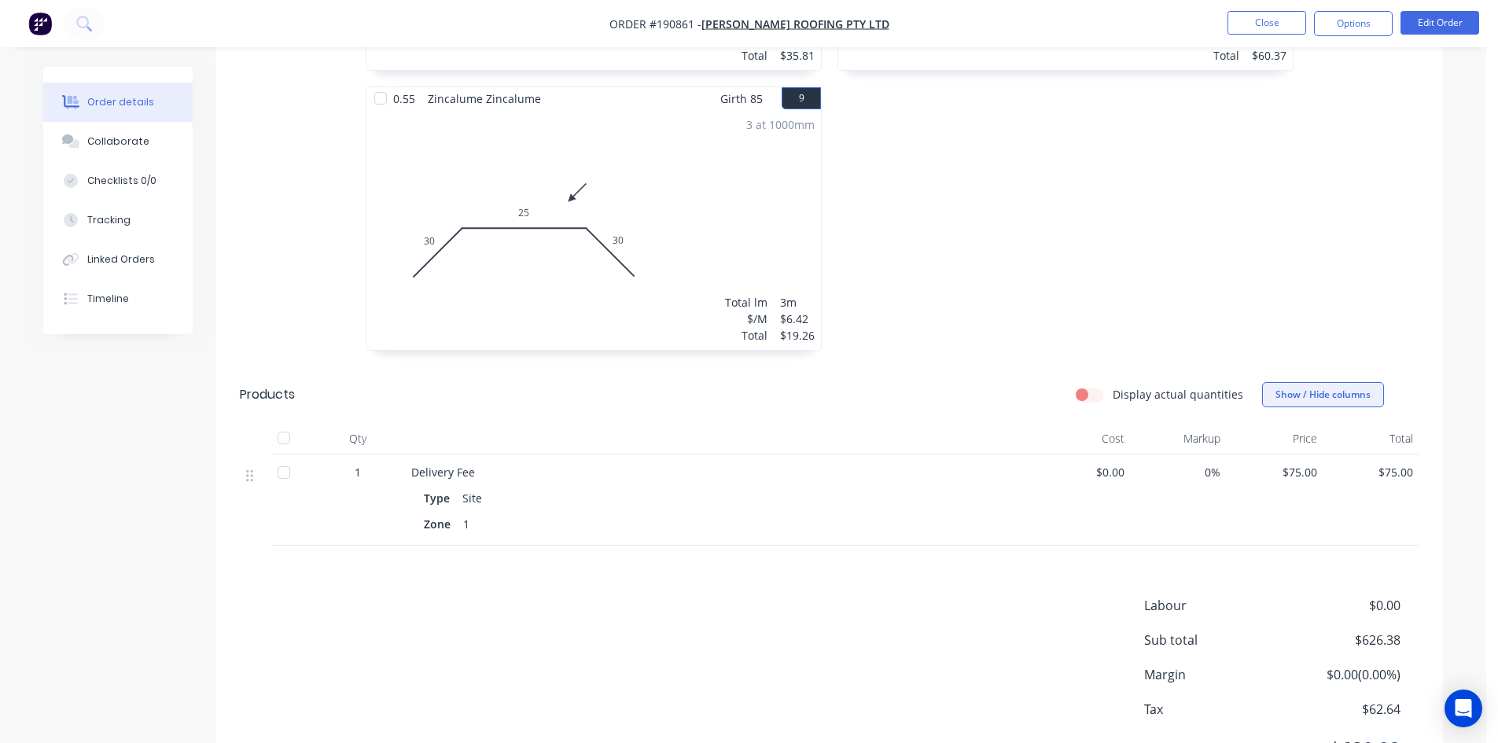
scroll to position [1587, 0]
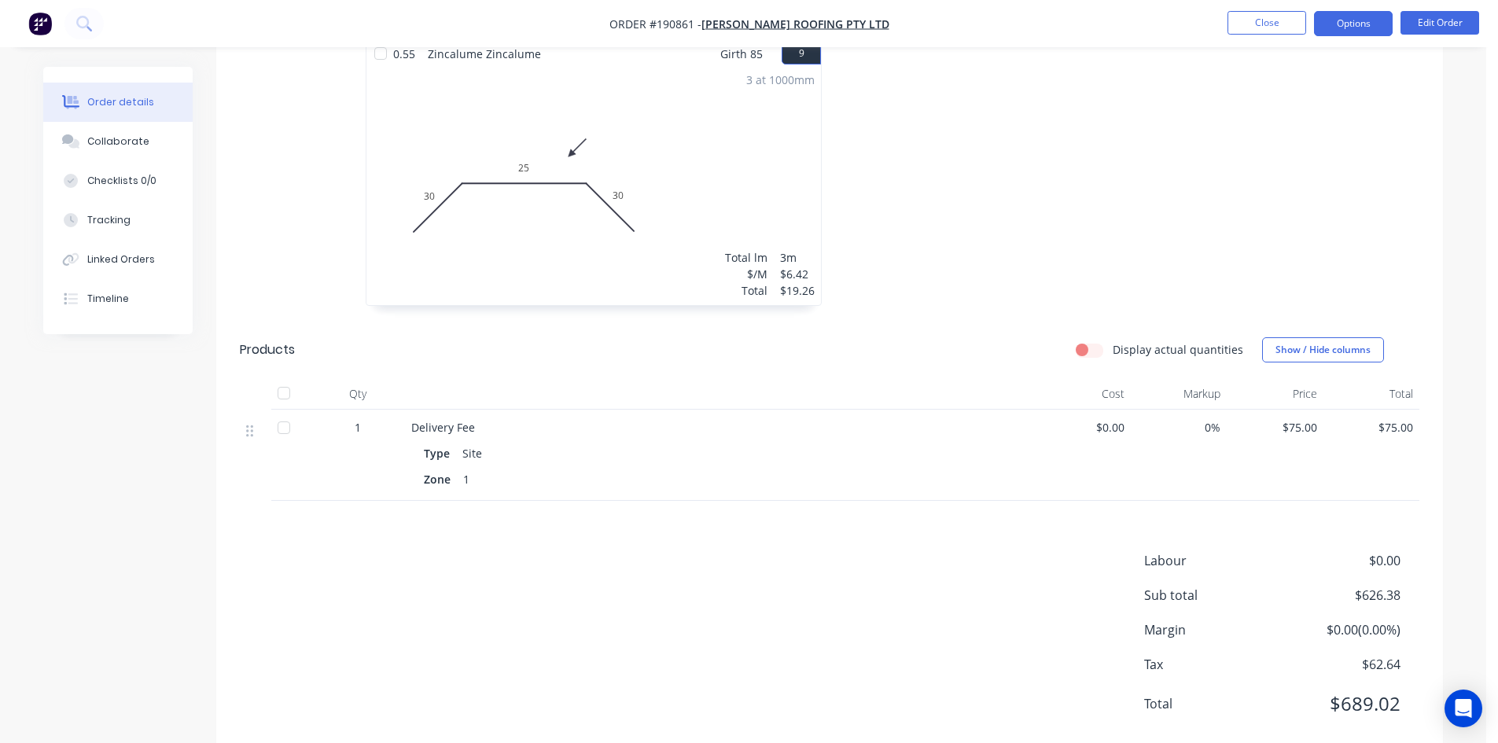
click at [1355, 28] on button "Options" at bounding box center [1353, 23] width 79 height 25
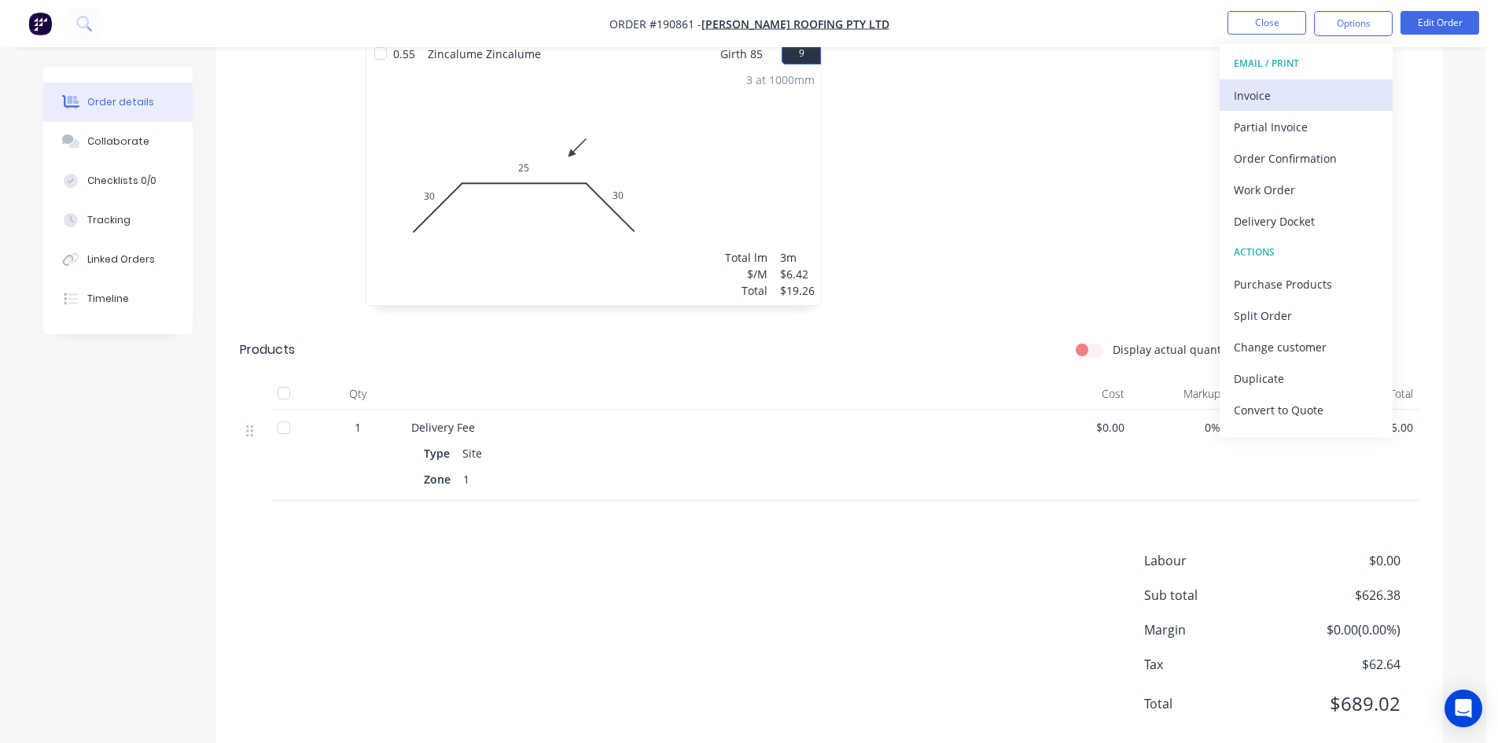
click at [1314, 90] on div "Invoice" at bounding box center [1305, 95] width 145 height 23
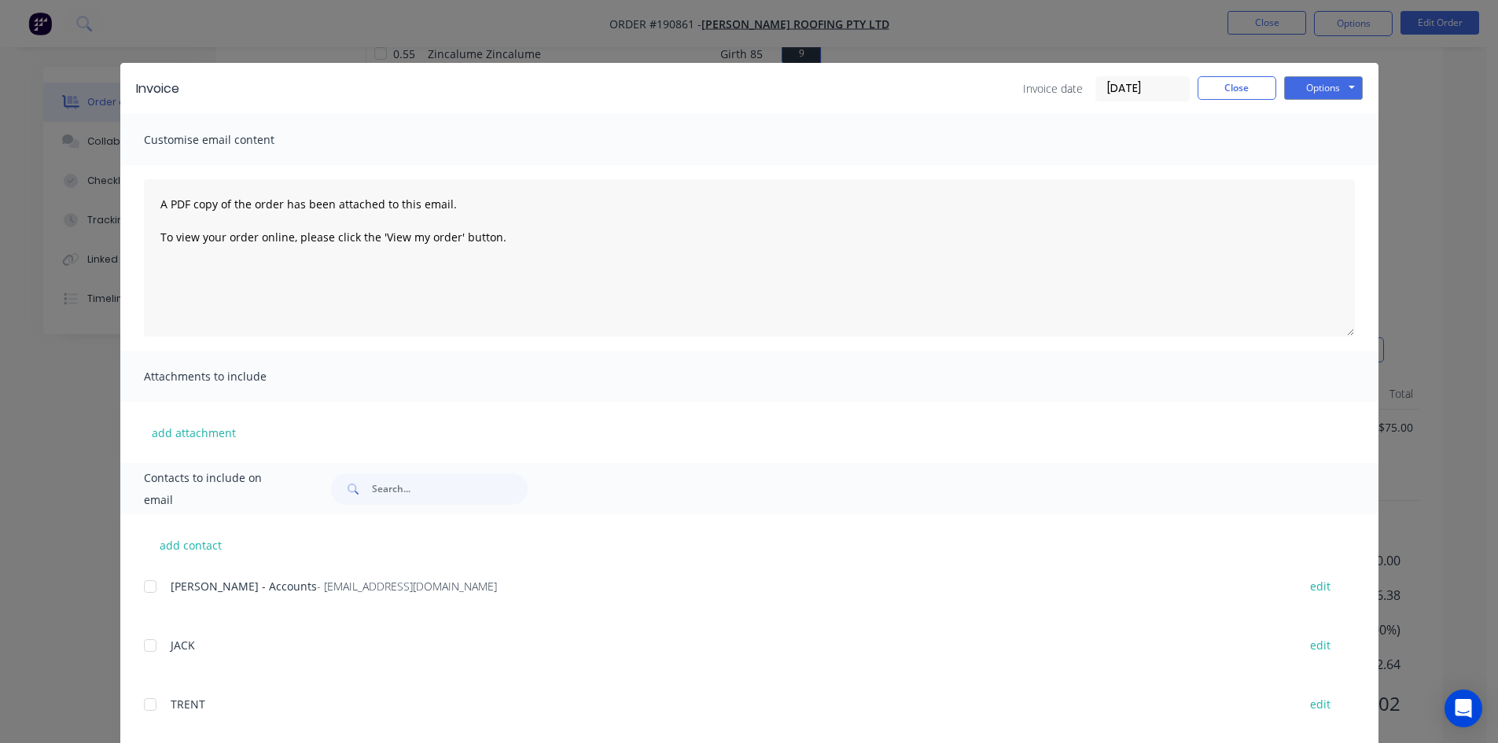
click at [145, 586] on div at bounding box center [149, 586] width 31 height 31
click at [1214, 83] on button "Close" at bounding box center [1236, 88] width 79 height 24
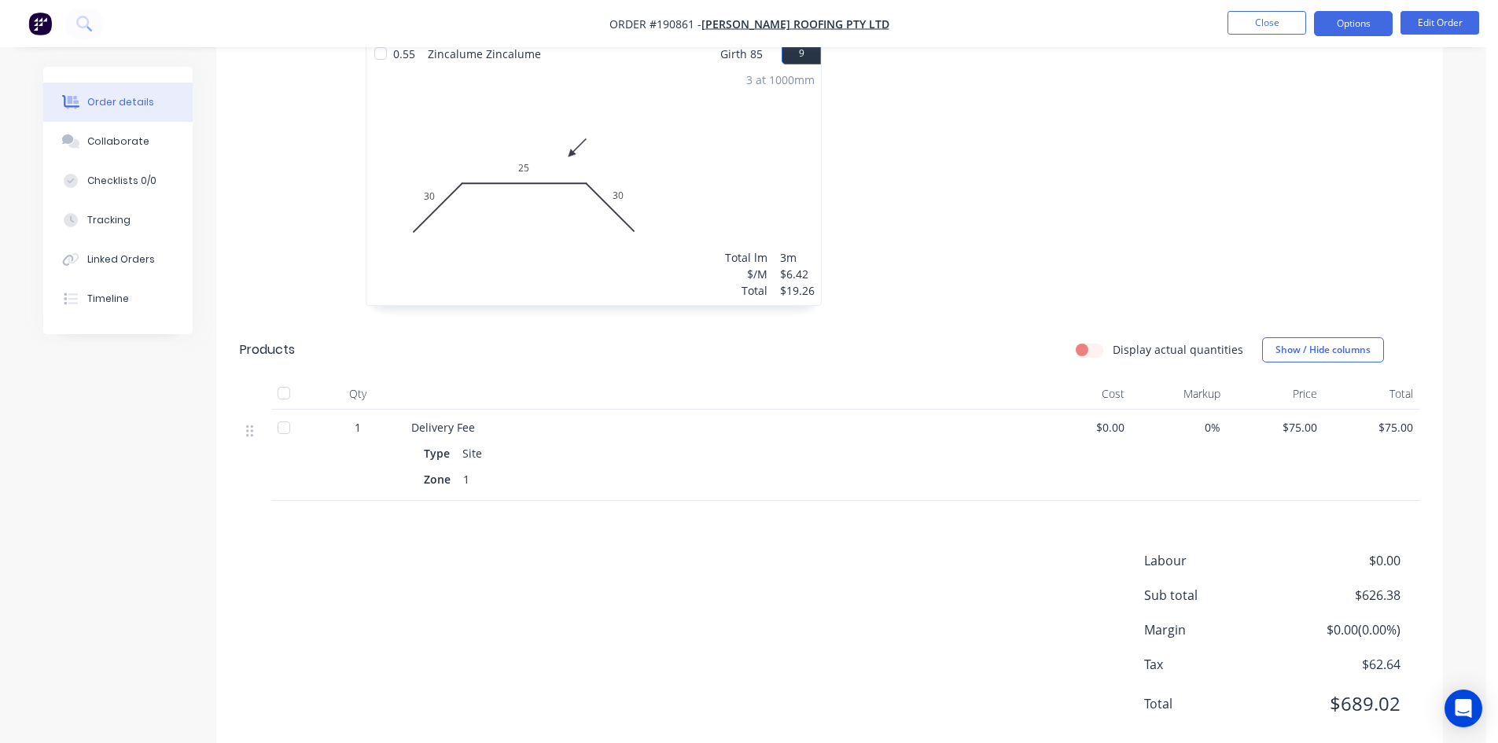
click at [1341, 31] on button "Options" at bounding box center [1353, 23] width 79 height 25
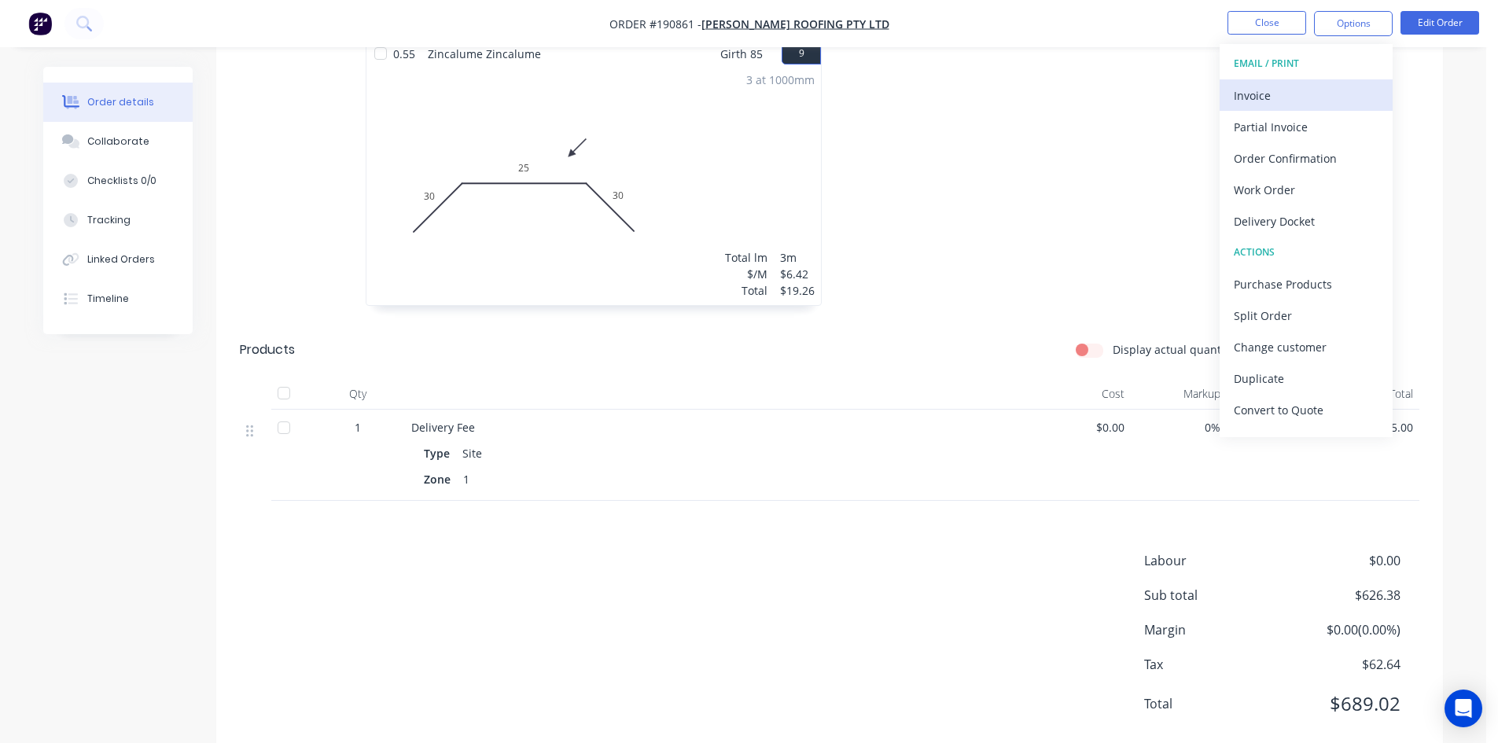
click at [1318, 84] on div "Invoice" at bounding box center [1305, 95] width 145 height 23
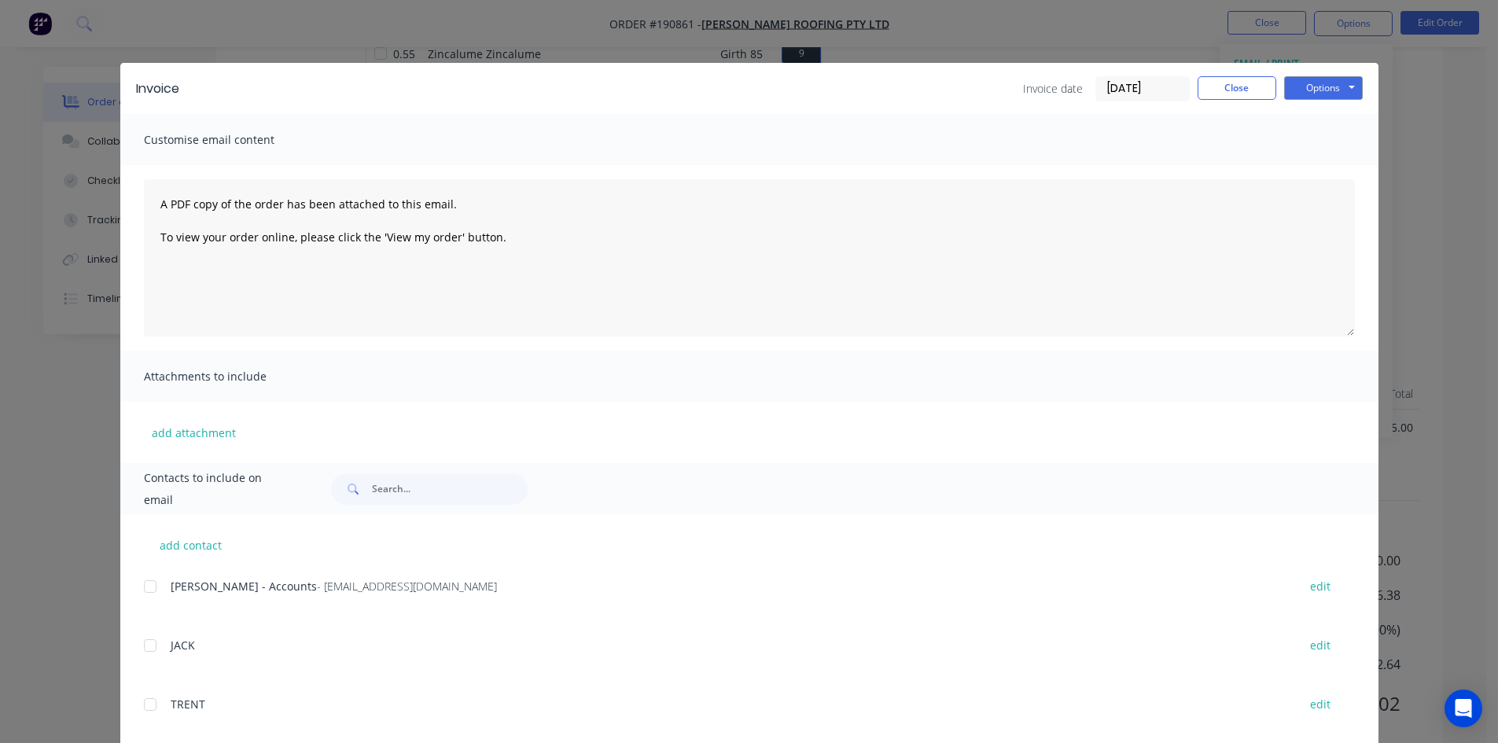
click at [145, 582] on div at bounding box center [149, 586] width 31 height 31
click at [1333, 89] on button "Options" at bounding box center [1323, 88] width 79 height 24
click at [1327, 163] on button "Email" at bounding box center [1334, 168] width 101 height 26
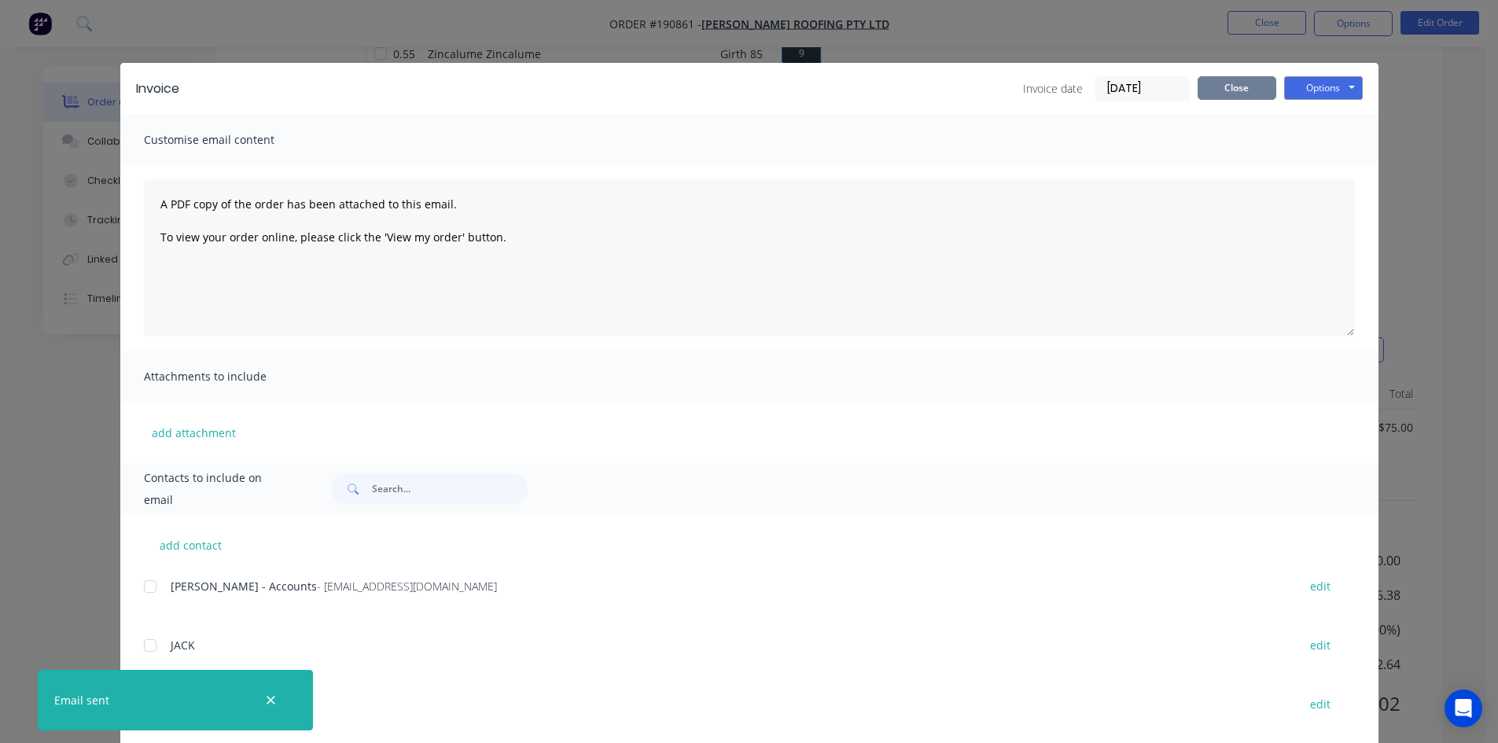
click at [1246, 89] on button "Close" at bounding box center [1236, 88] width 79 height 24
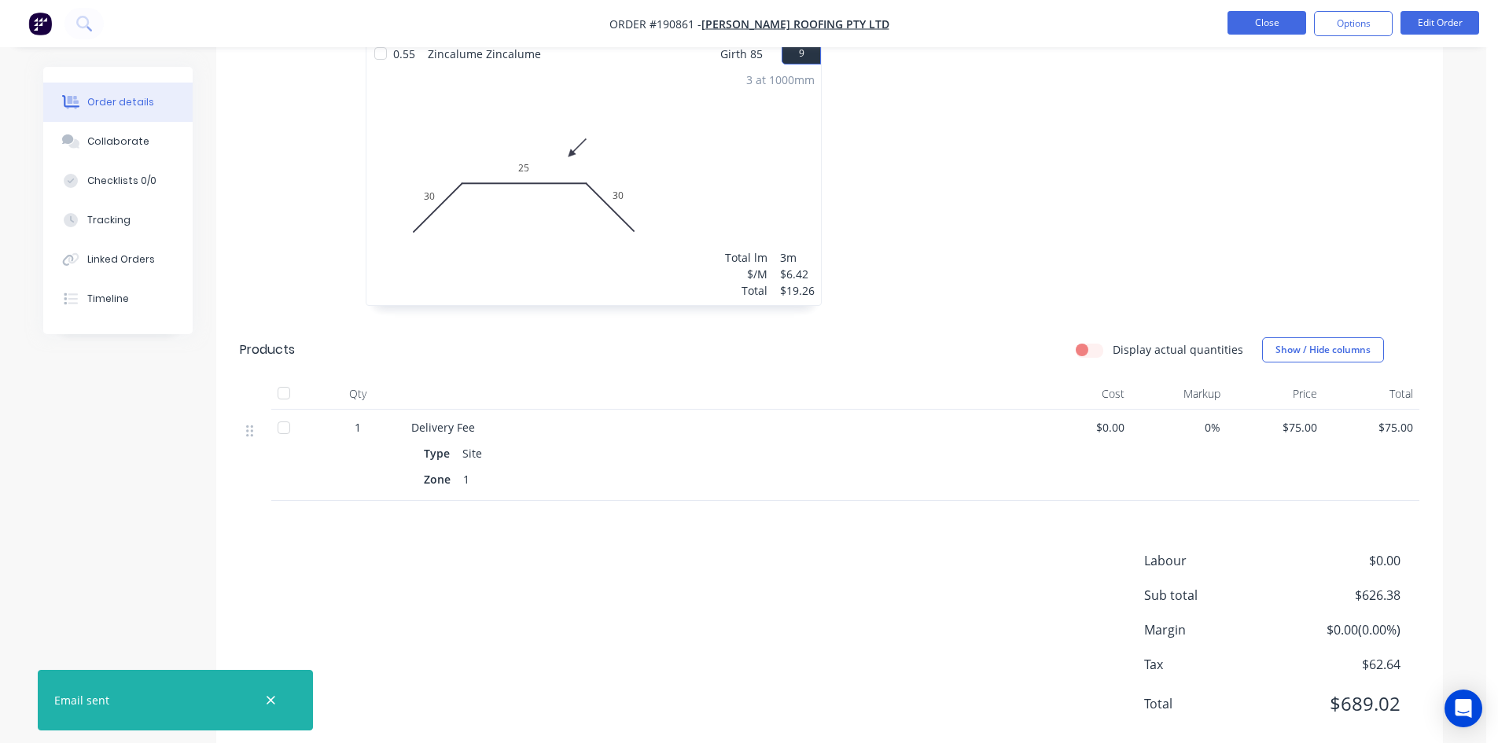
click at [1282, 28] on button "Close" at bounding box center [1266, 23] width 79 height 24
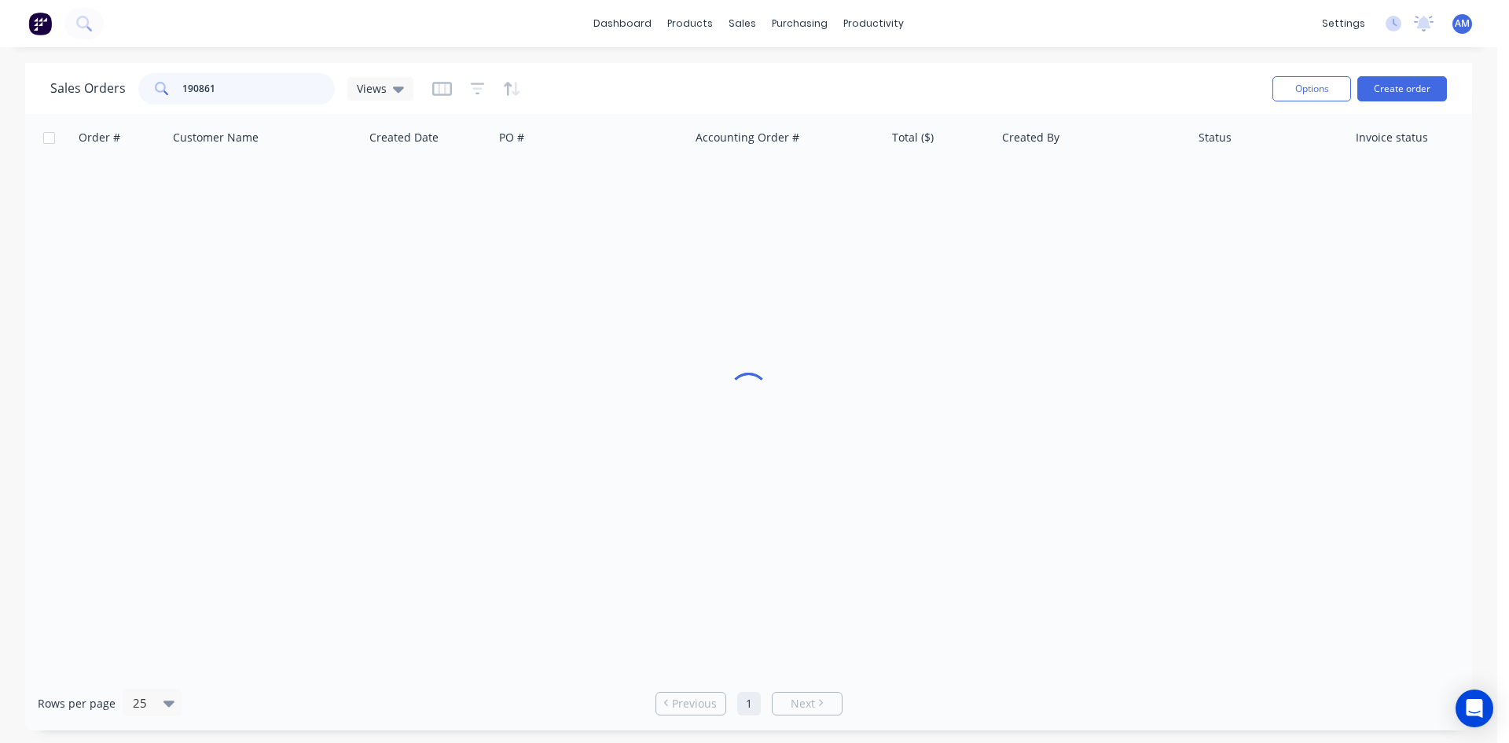
drag, startPoint x: 222, startPoint y: 83, endPoint x: 99, endPoint y: 75, distance: 122.9
click at [99, 77] on div "Sales Orders 190861 Views" at bounding box center [231, 88] width 363 height 31
type input "190818"
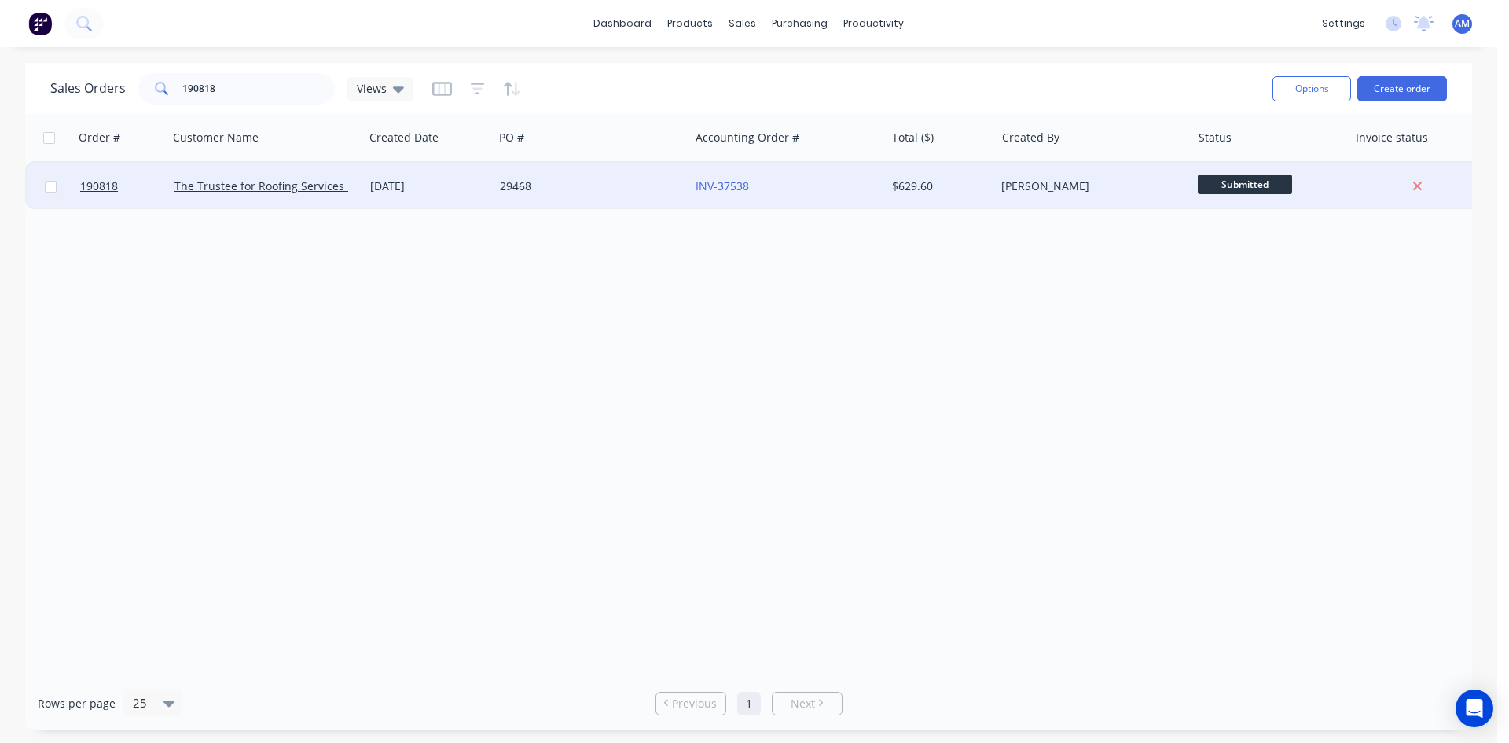
click at [635, 189] on div "29468" at bounding box center [587, 186] width 175 height 16
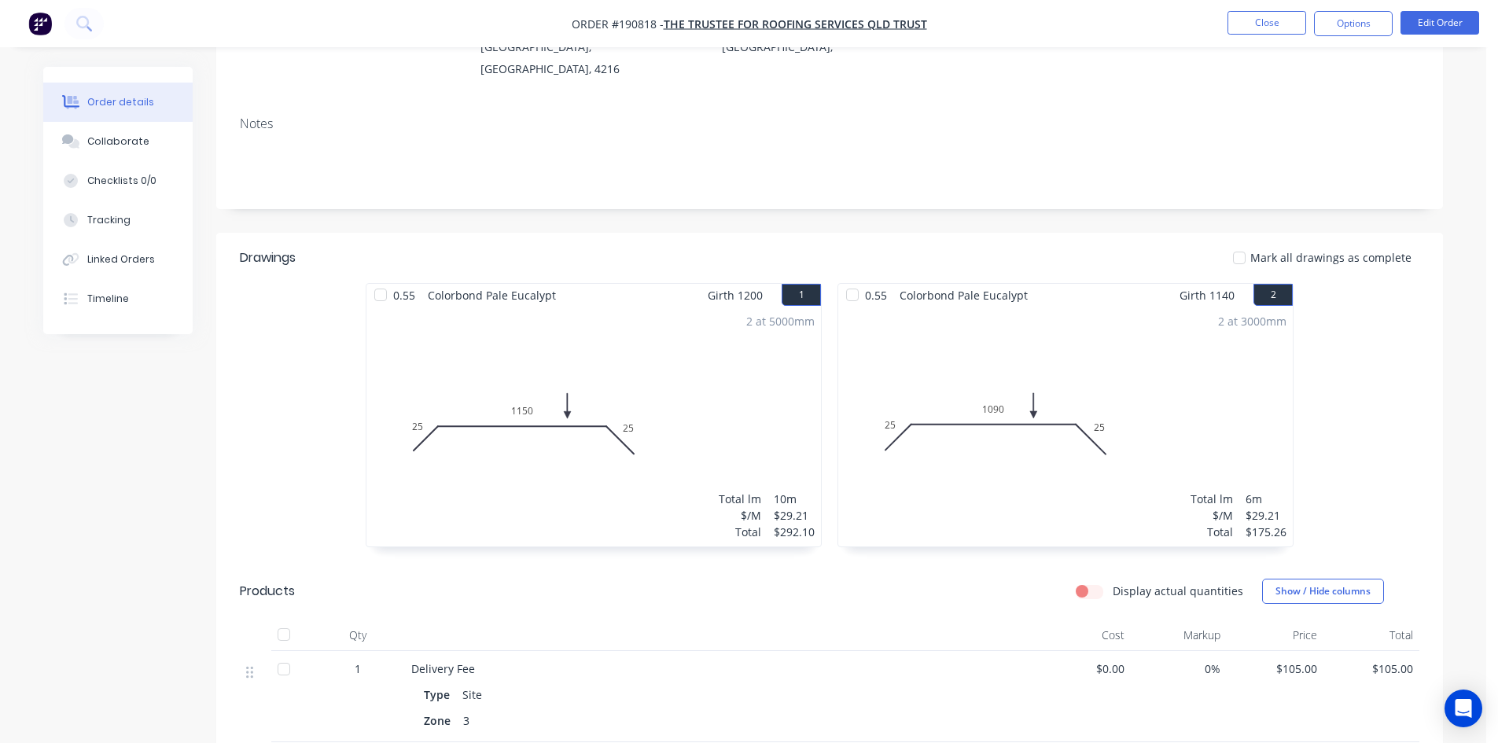
scroll to position [236, 0]
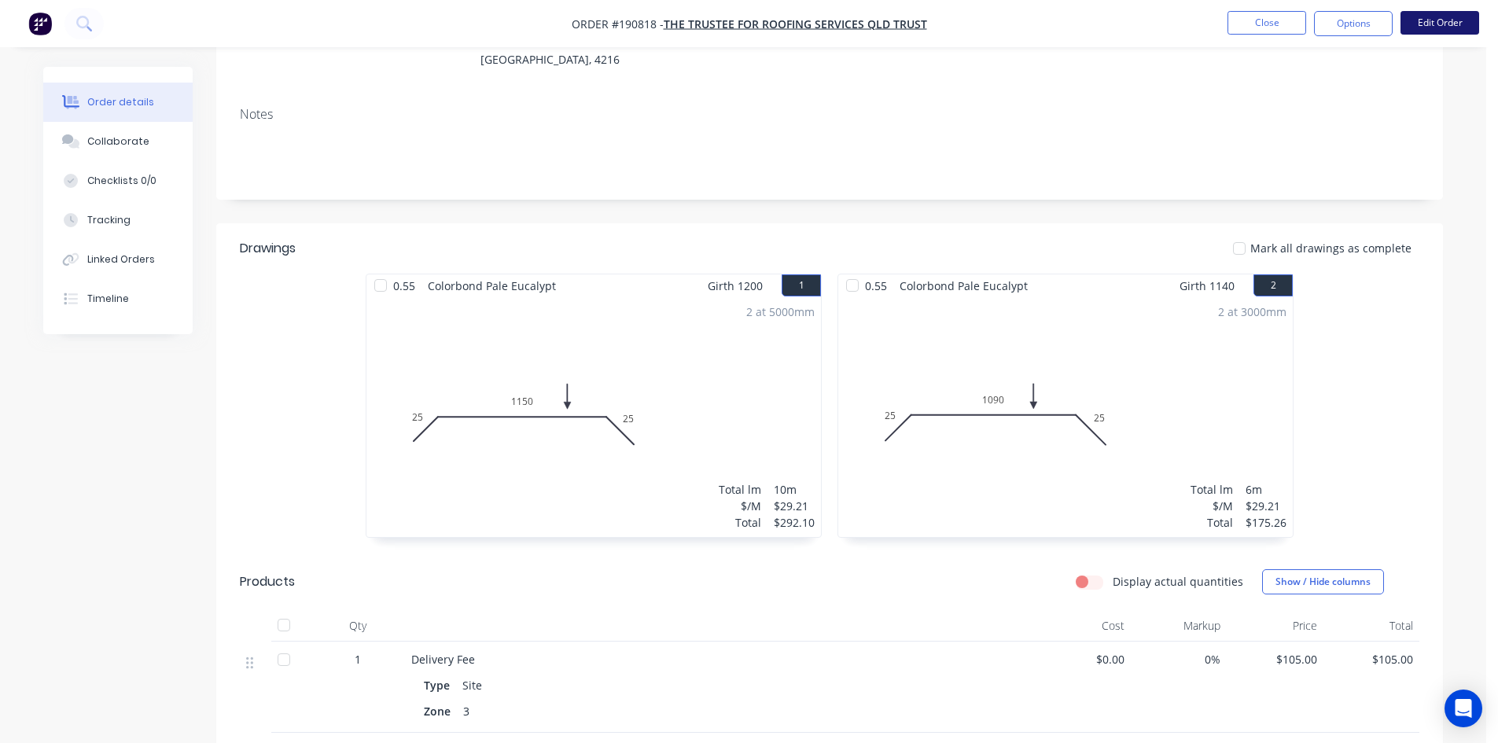
click at [1419, 26] on button "Edit Order" at bounding box center [1439, 23] width 79 height 24
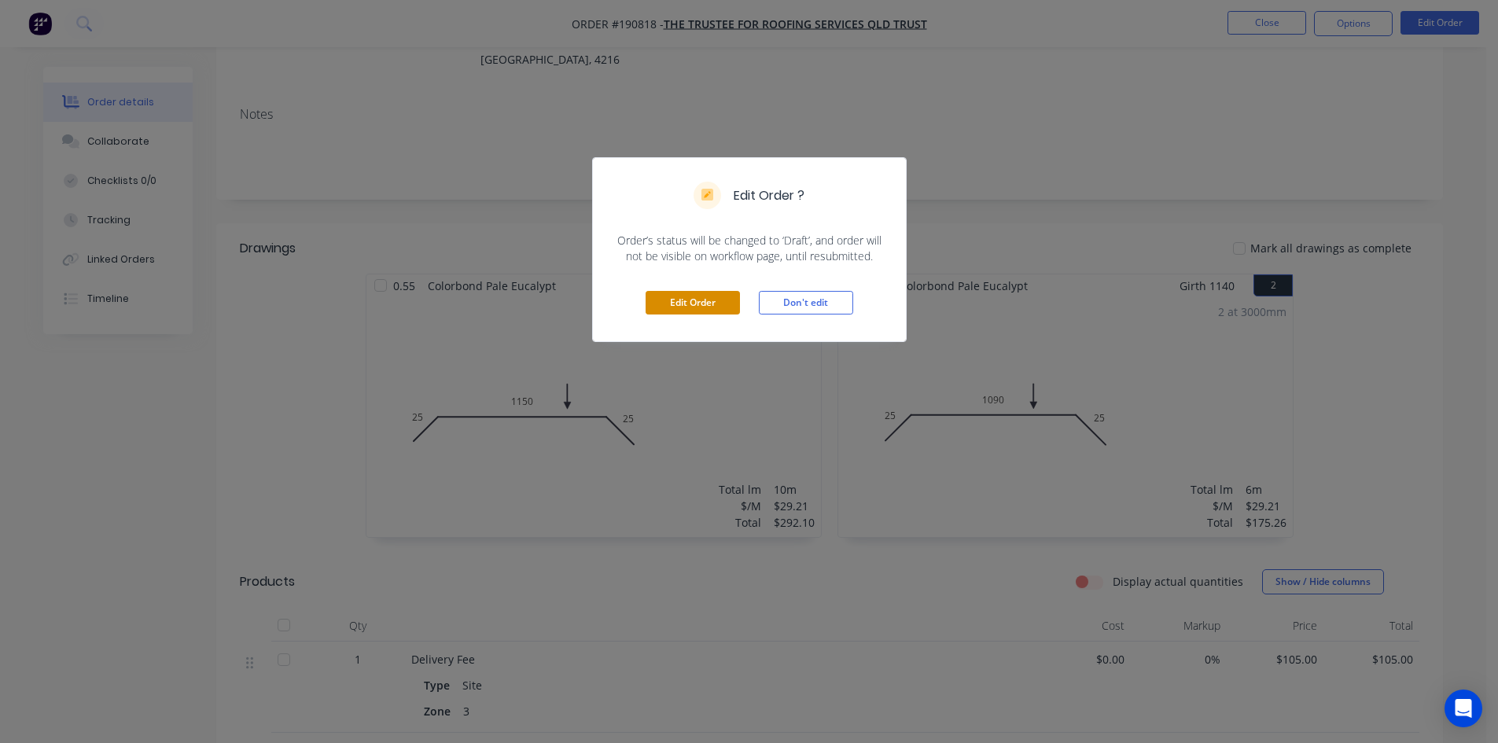
click at [715, 302] on button "Edit Order" at bounding box center [692, 303] width 94 height 24
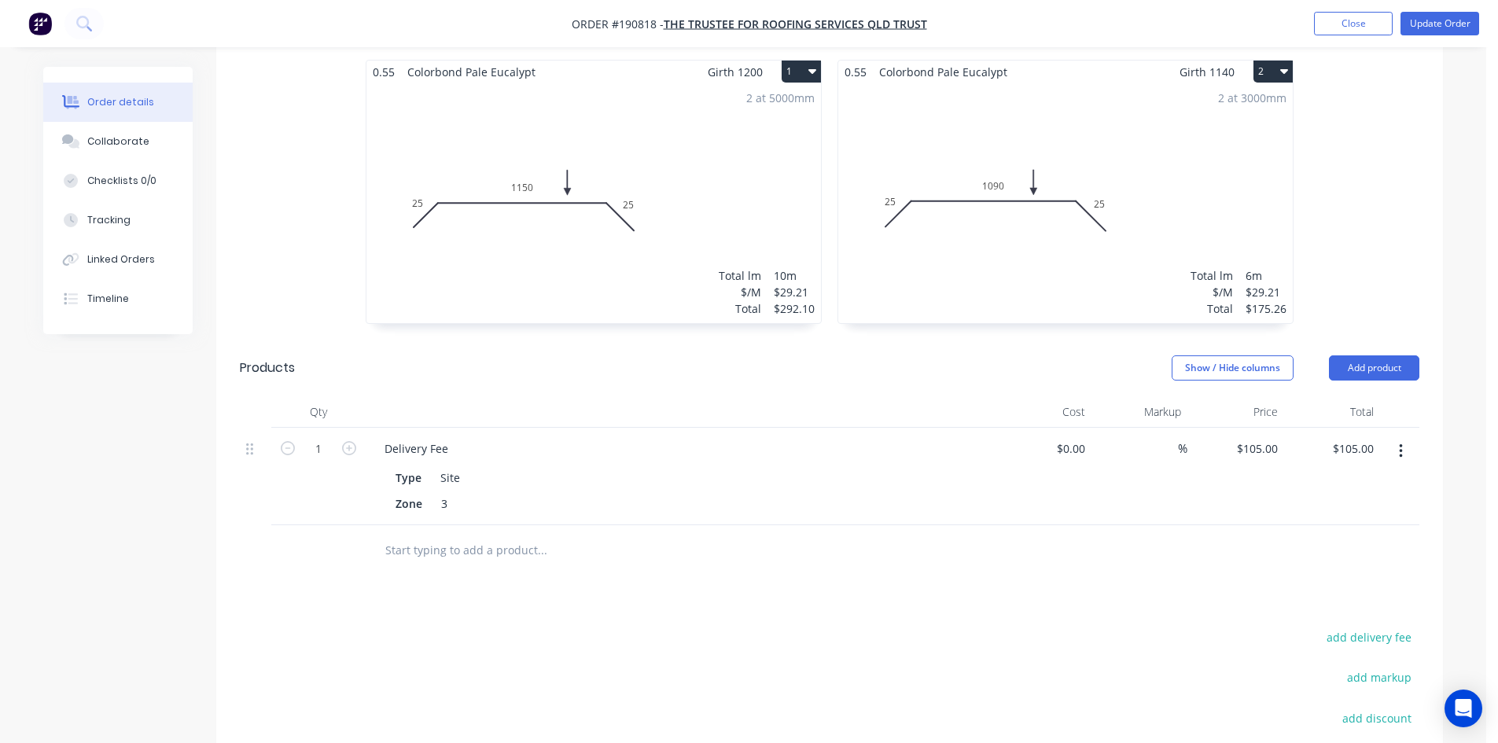
scroll to position [629, 0]
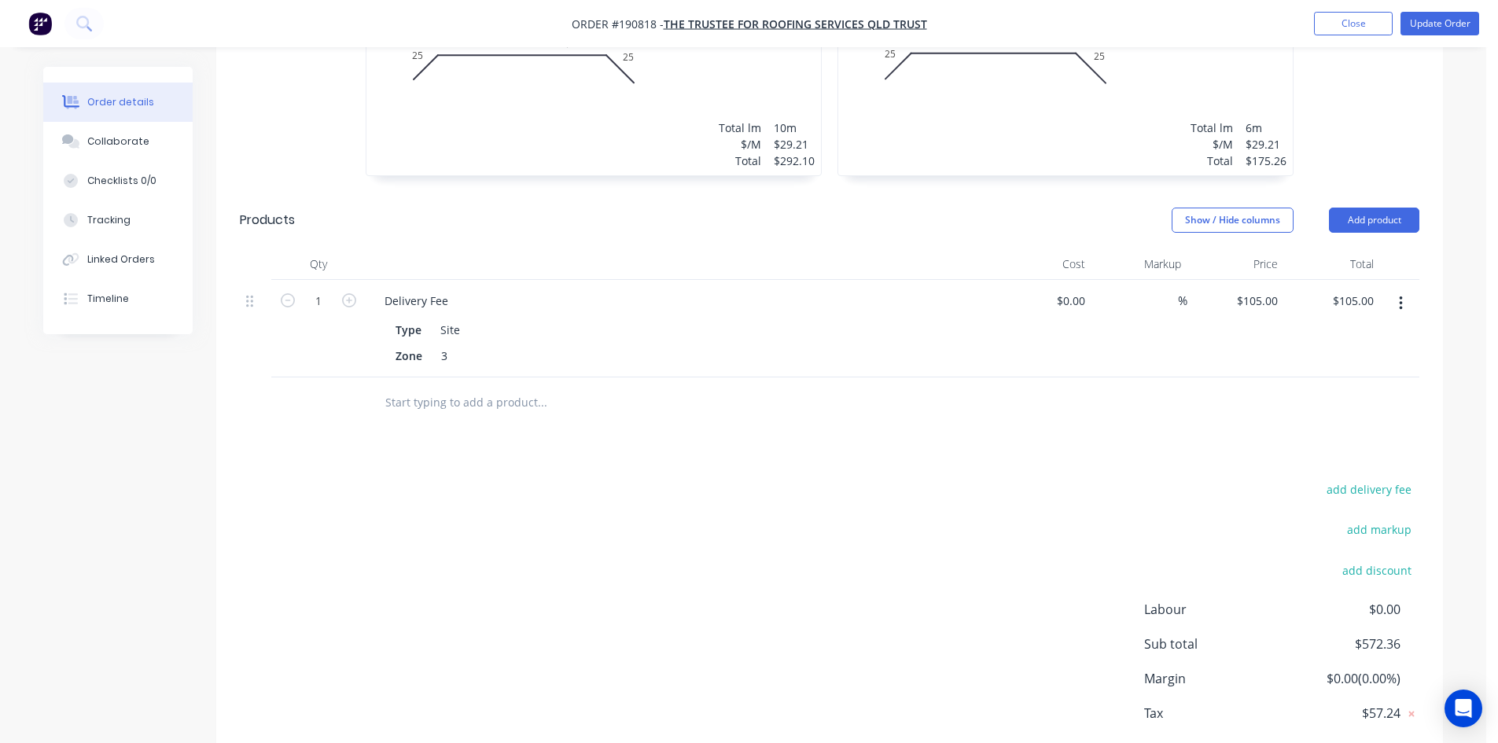
click at [1403, 289] on button "button" at bounding box center [1400, 303] width 37 height 28
click at [1379, 428] on div "Delete" at bounding box center [1344, 439] width 121 height 23
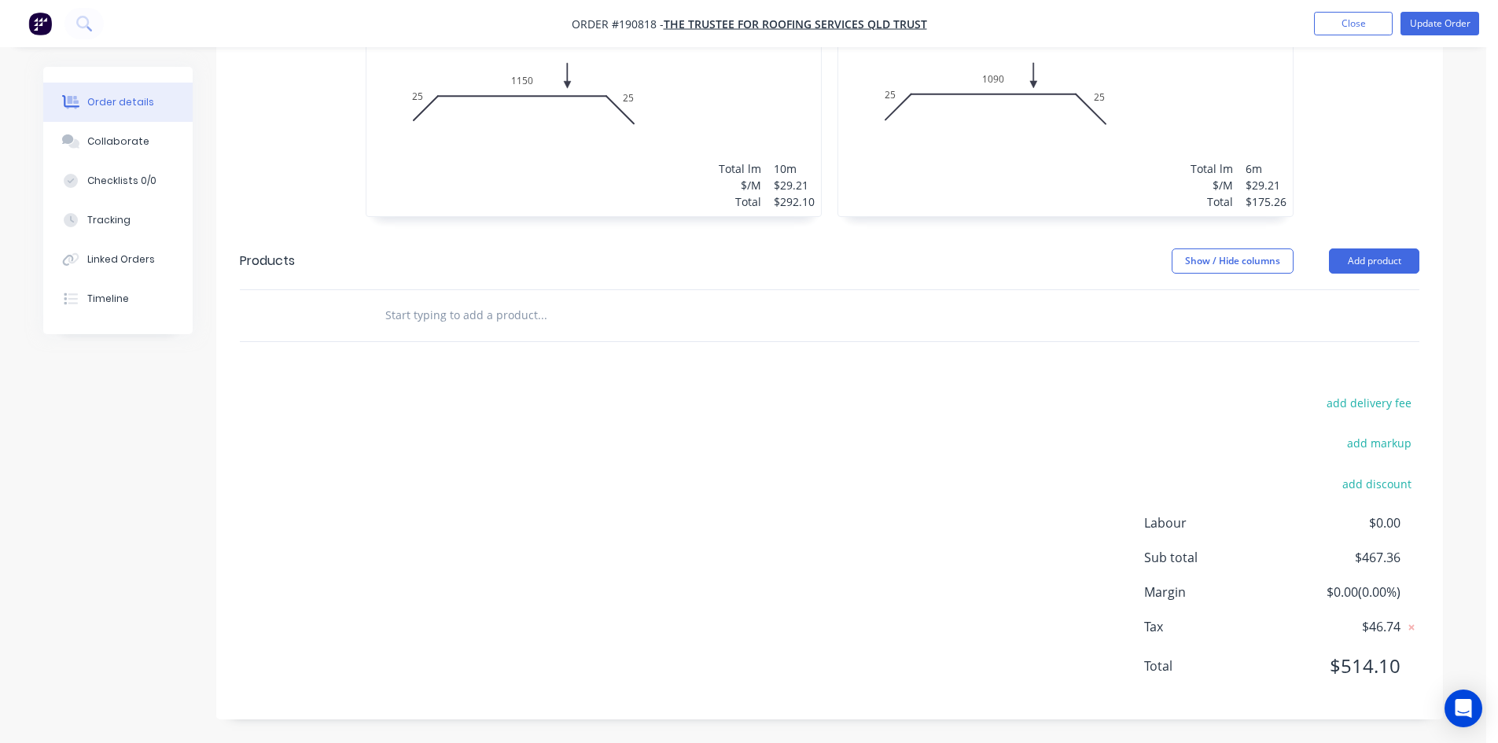
scroll to position [566, 0]
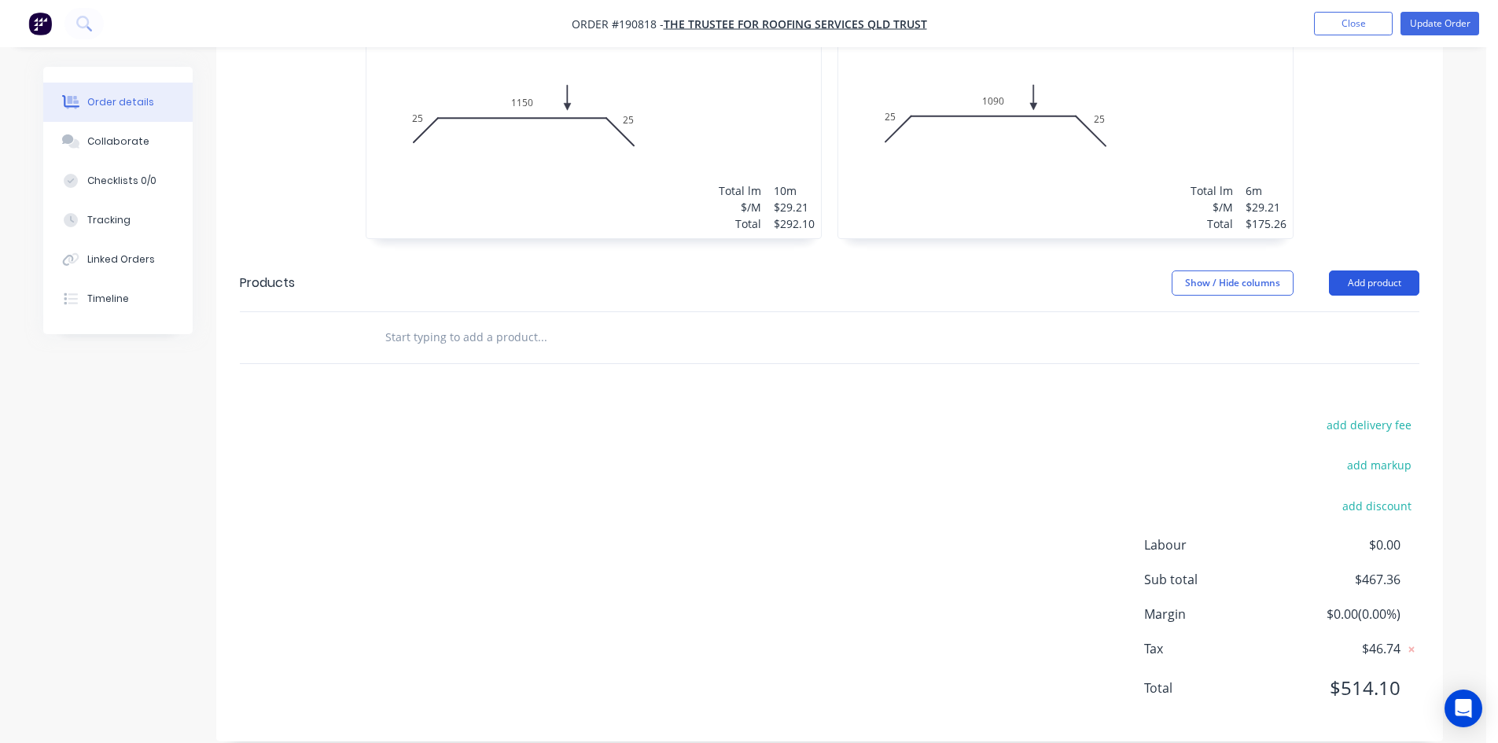
click at [1365, 270] on button "Add product" at bounding box center [1374, 282] width 90 height 25
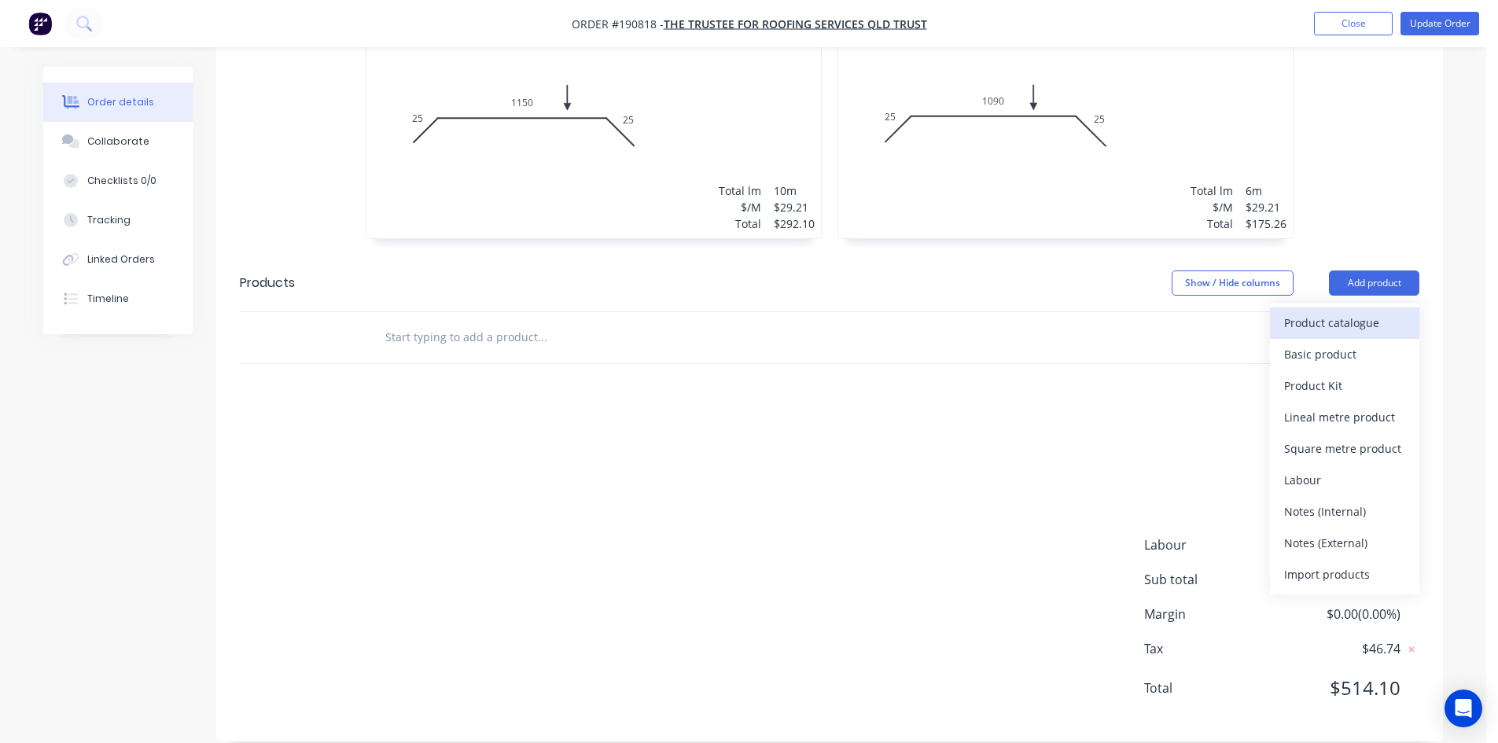
click at [1372, 311] on div "Product catalogue" at bounding box center [1344, 322] width 121 height 23
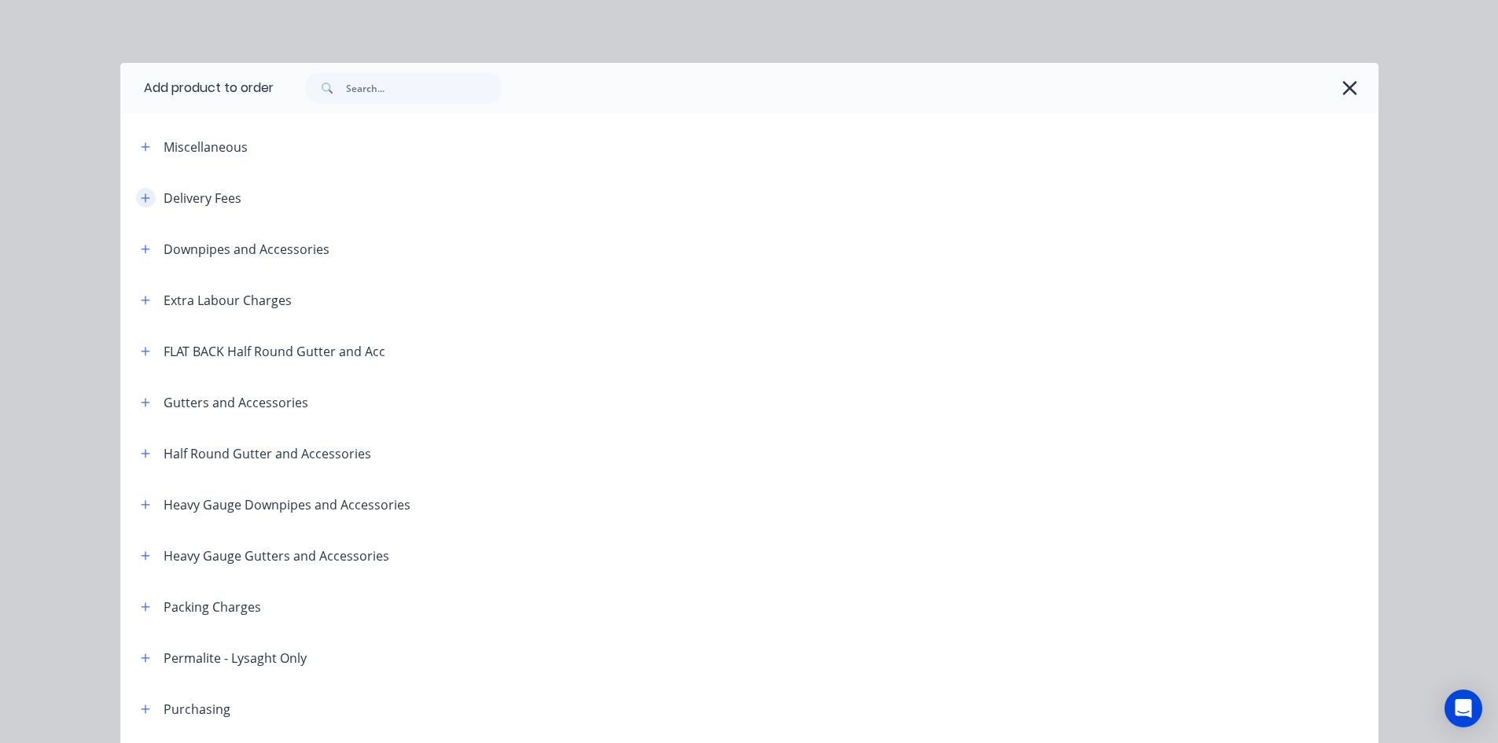
click at [147, 198] on button "button" at bounding box center [146, 198] width 20 height 20
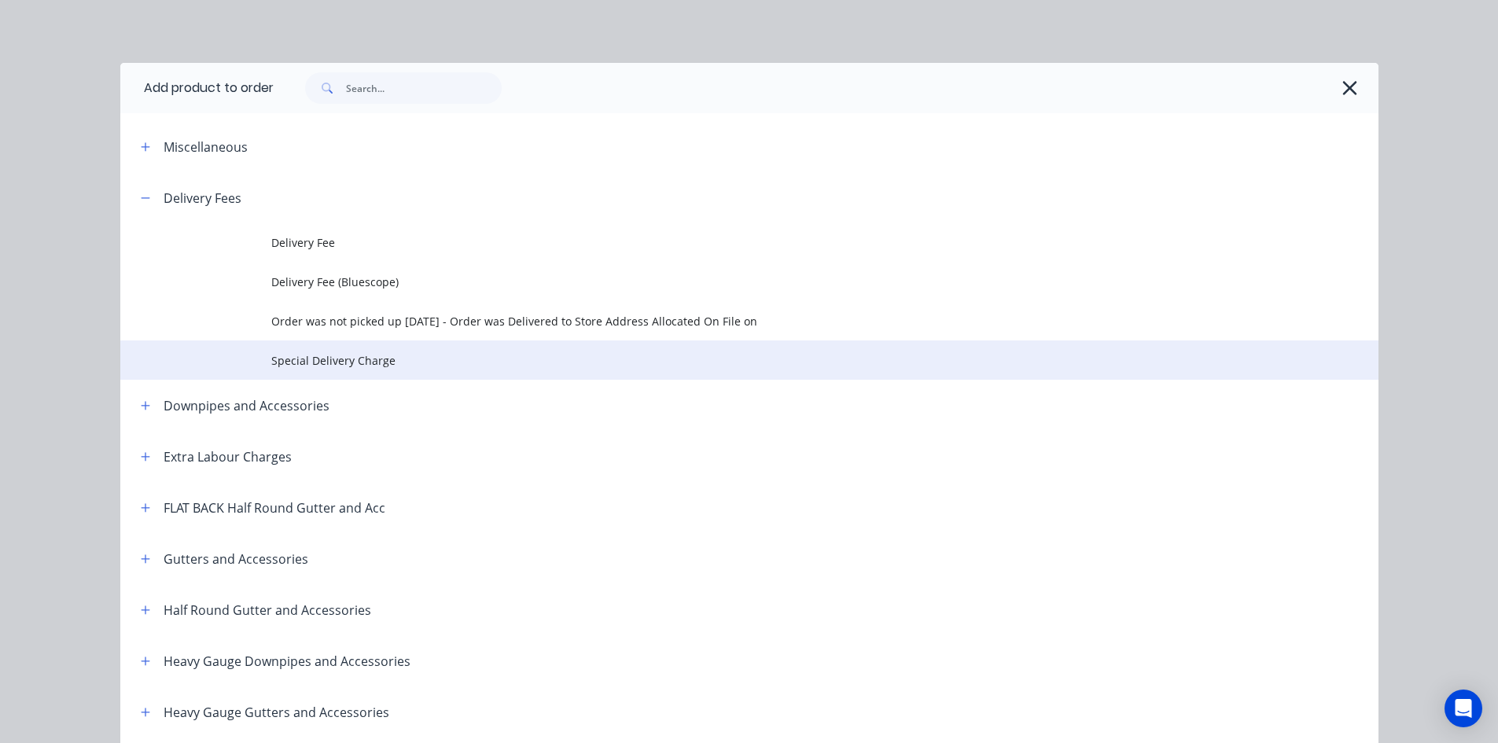
click at [323, 355] on span "Special Delivery Charge" at bounding box center [713, 360] width 885 height 17
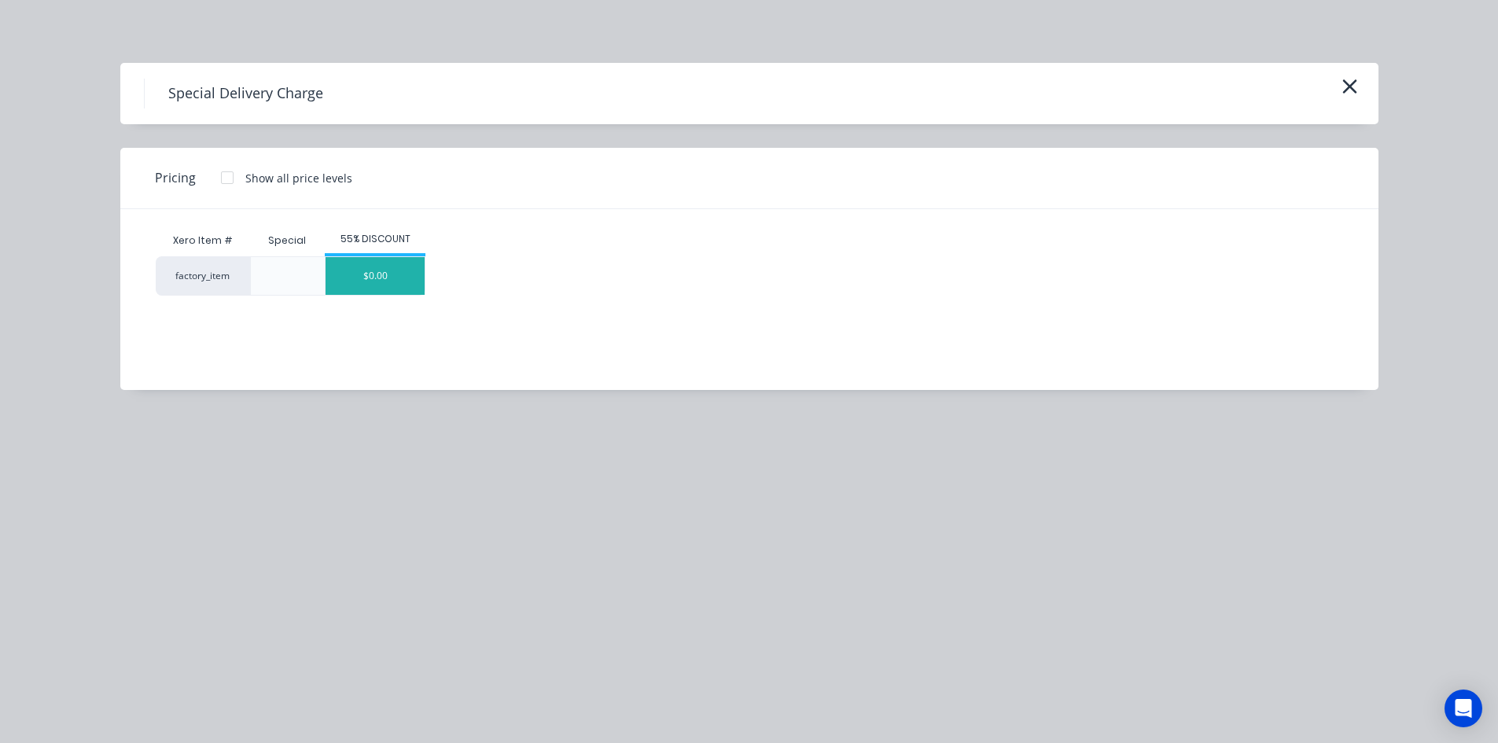
click at [377, 276] on div "$0.00" at bounding box center [374, 276] width 99 height 38
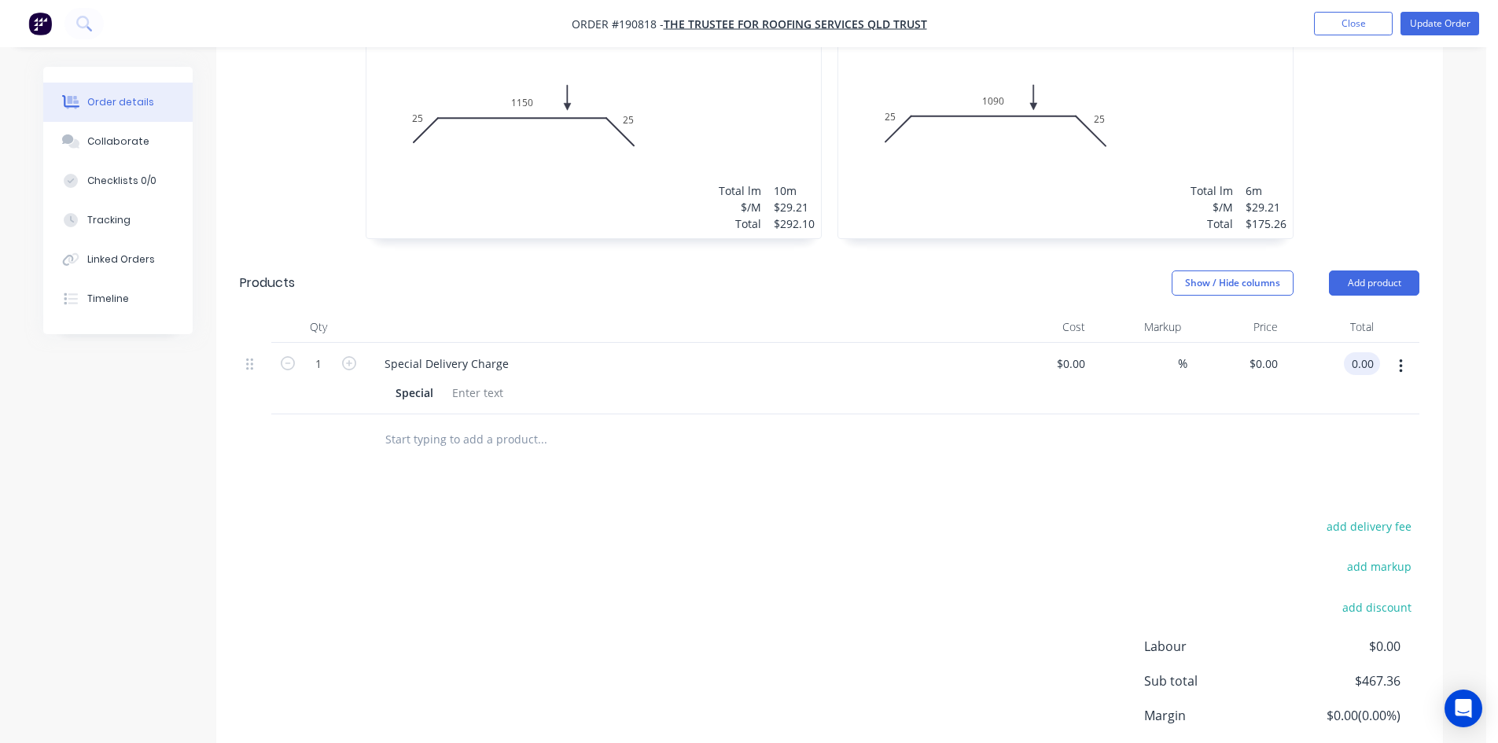
click at [1344, 343] on div "0.00 0.00" at bounding box center [1332, 379] width 97 height 72
type input "120.00"
type input "$120.00"
click at [1176, 377] on div "%" at bounding box center [1139, 379] width 97 height 72
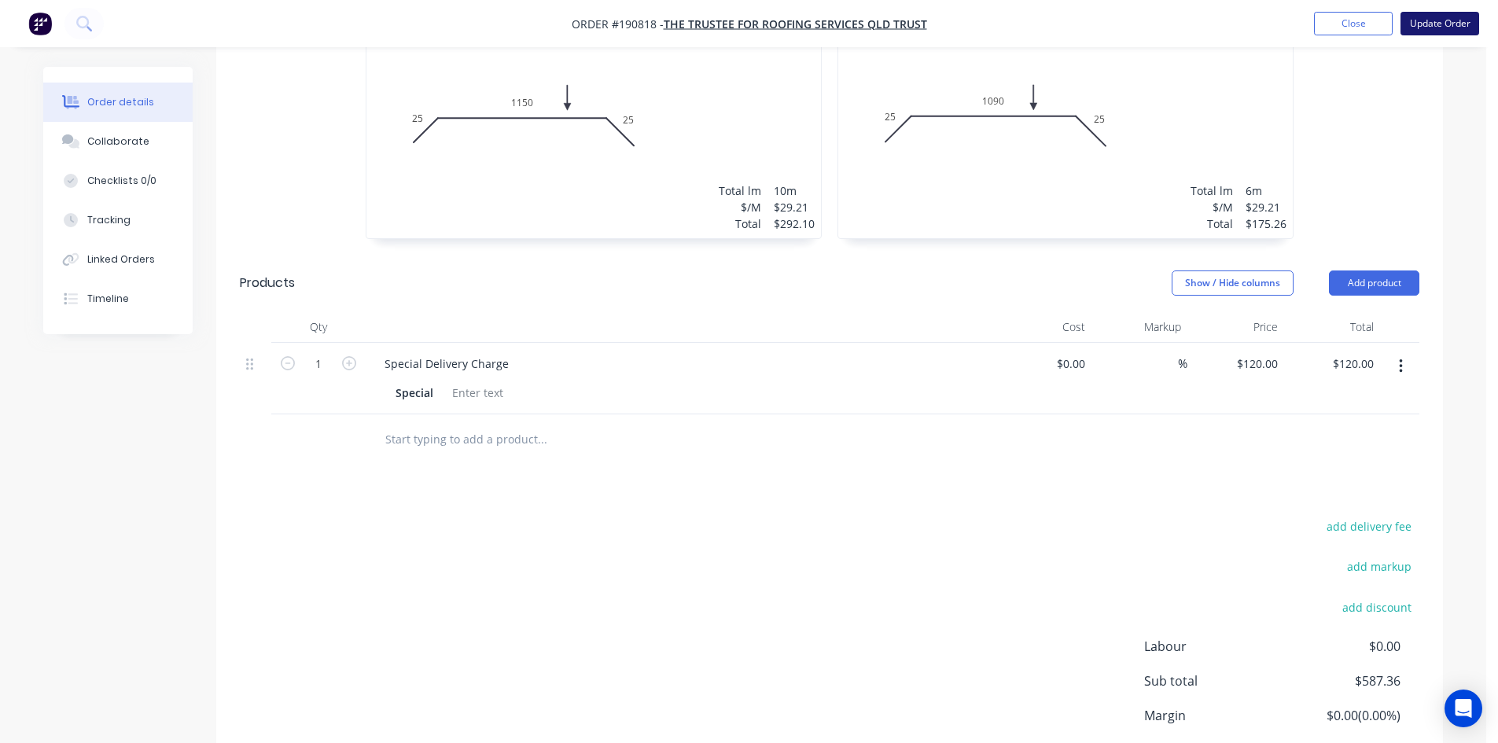
click at [1455, 26] on button "Update Order" at bounding box center [1439, 24] width 79 height 24
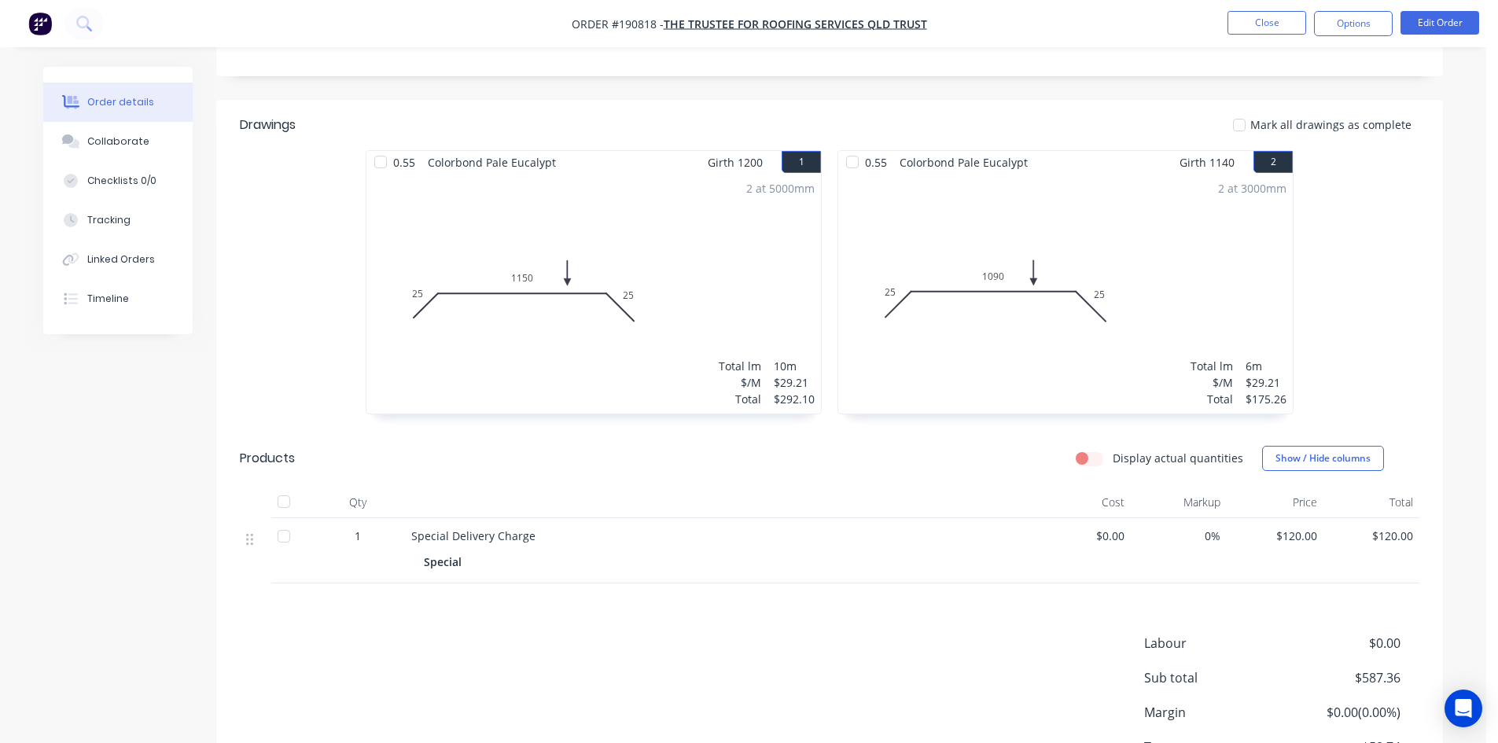
scroll to position [0, 0]
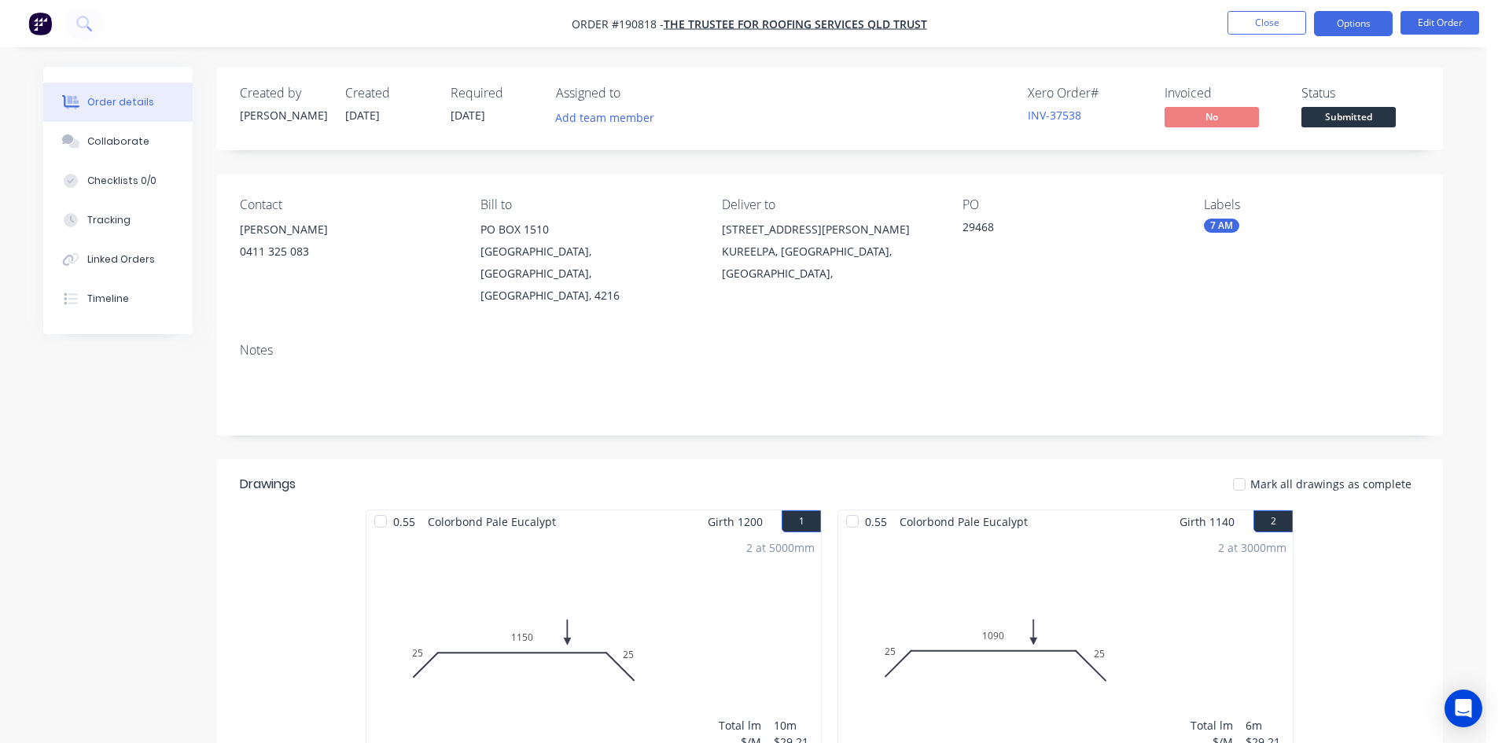
click at [1360, 22] on button "Options" at bounding box center [1353, 23] width 79 height 25
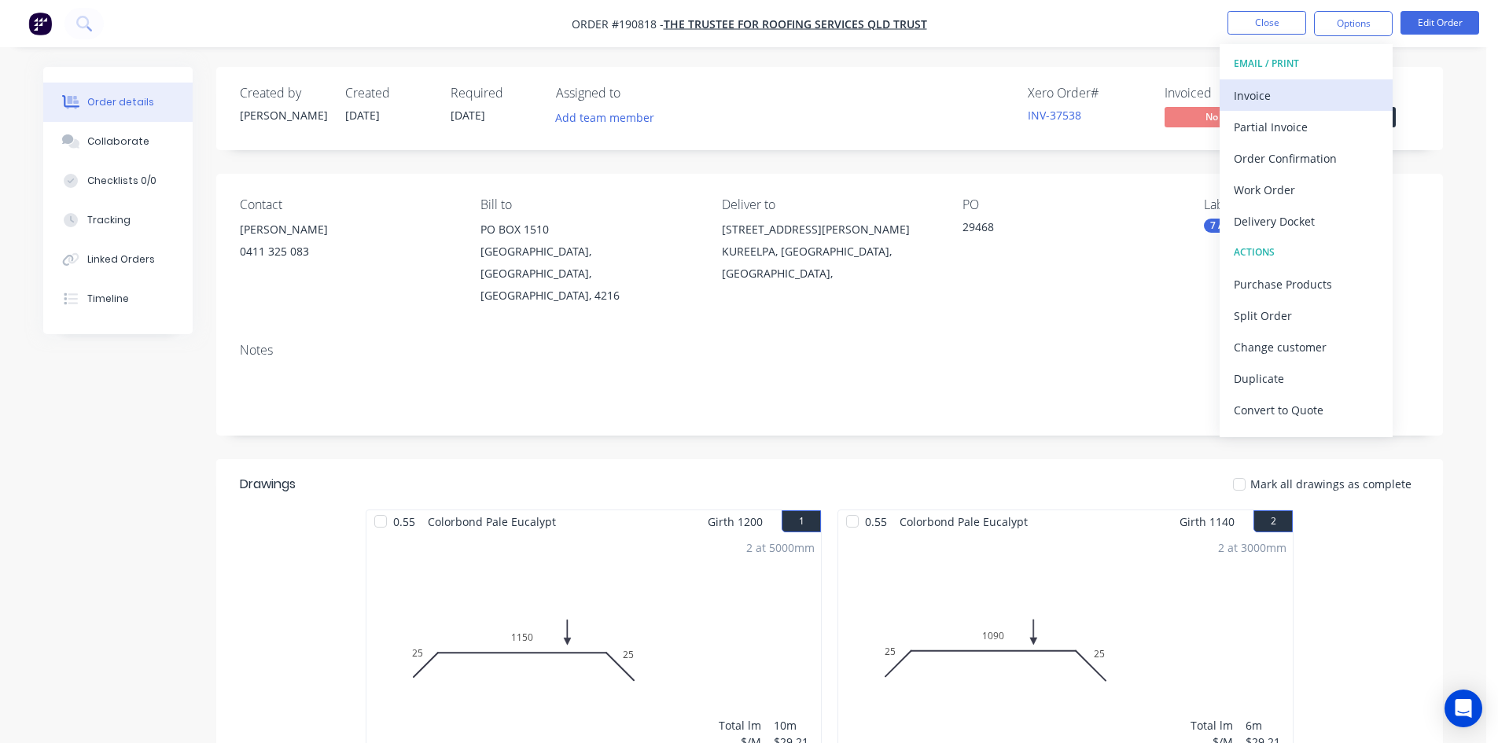
click at [1313, 81] on button "Invoice" at bounding box center [1305, 94] width 173 height 31
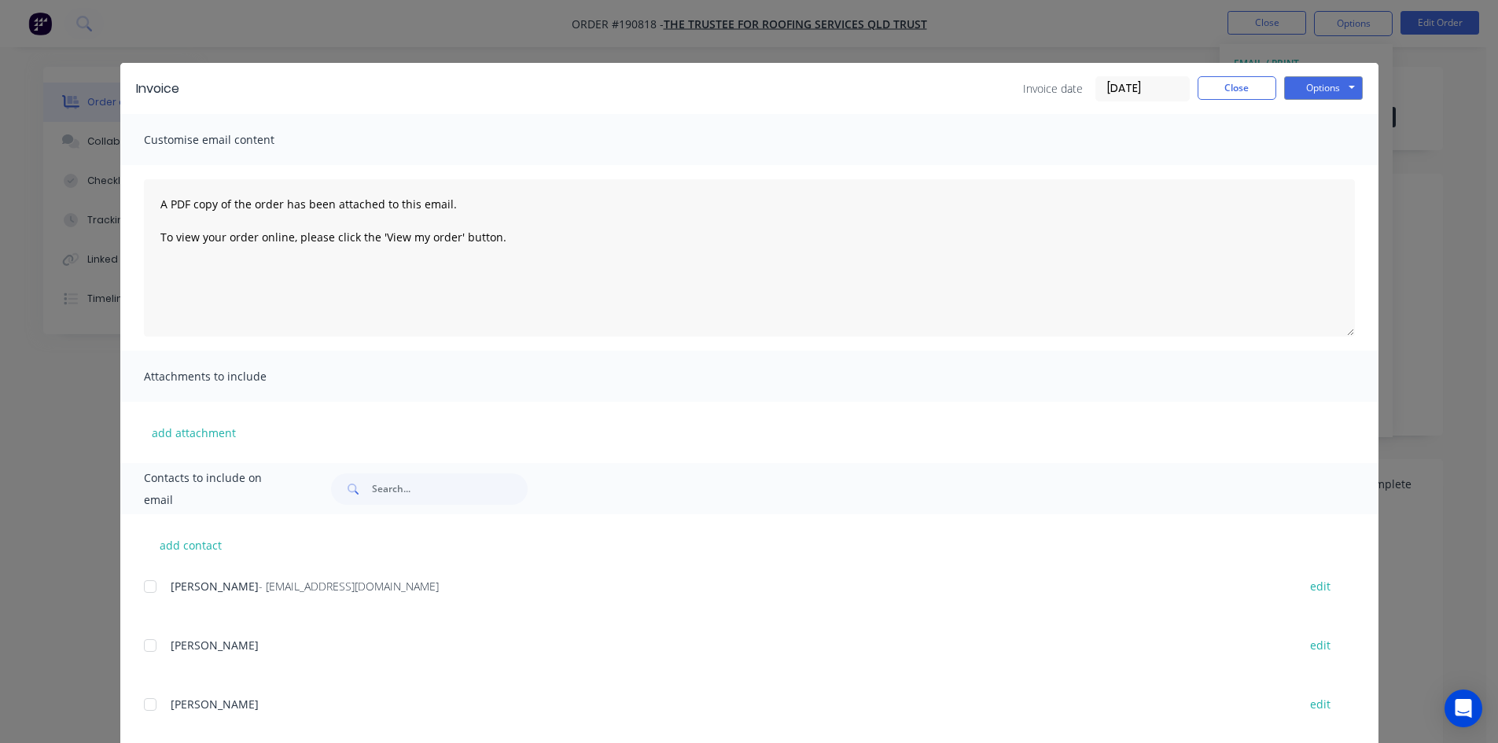
click at [138, 584] on div at bounding box center [149, 586] width 31 height 31
click at [1329, 79] on button "Options" at bounding box center [1323, 88] width 79 height 24
click at [1321, 177] on button "Email" at bounding box center [1334, 168] width 101 height 26
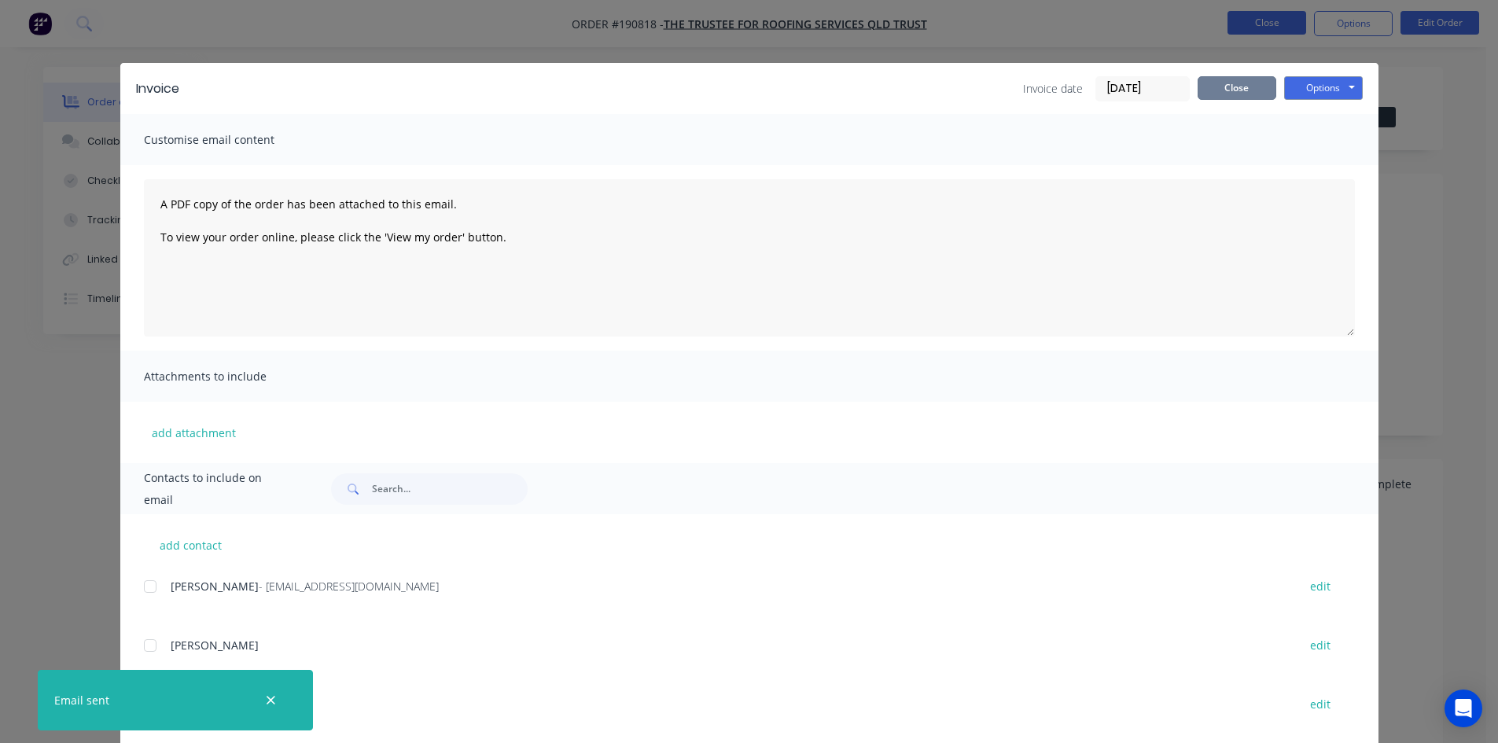
drag, startPoint x: 1254, startPoint y: 84, endPoint x: 1278, endPoint y: 15, distance: 73.3
click at [1254, 83] on button "Close" at bounding box center [1236, 88] width 79 height 24
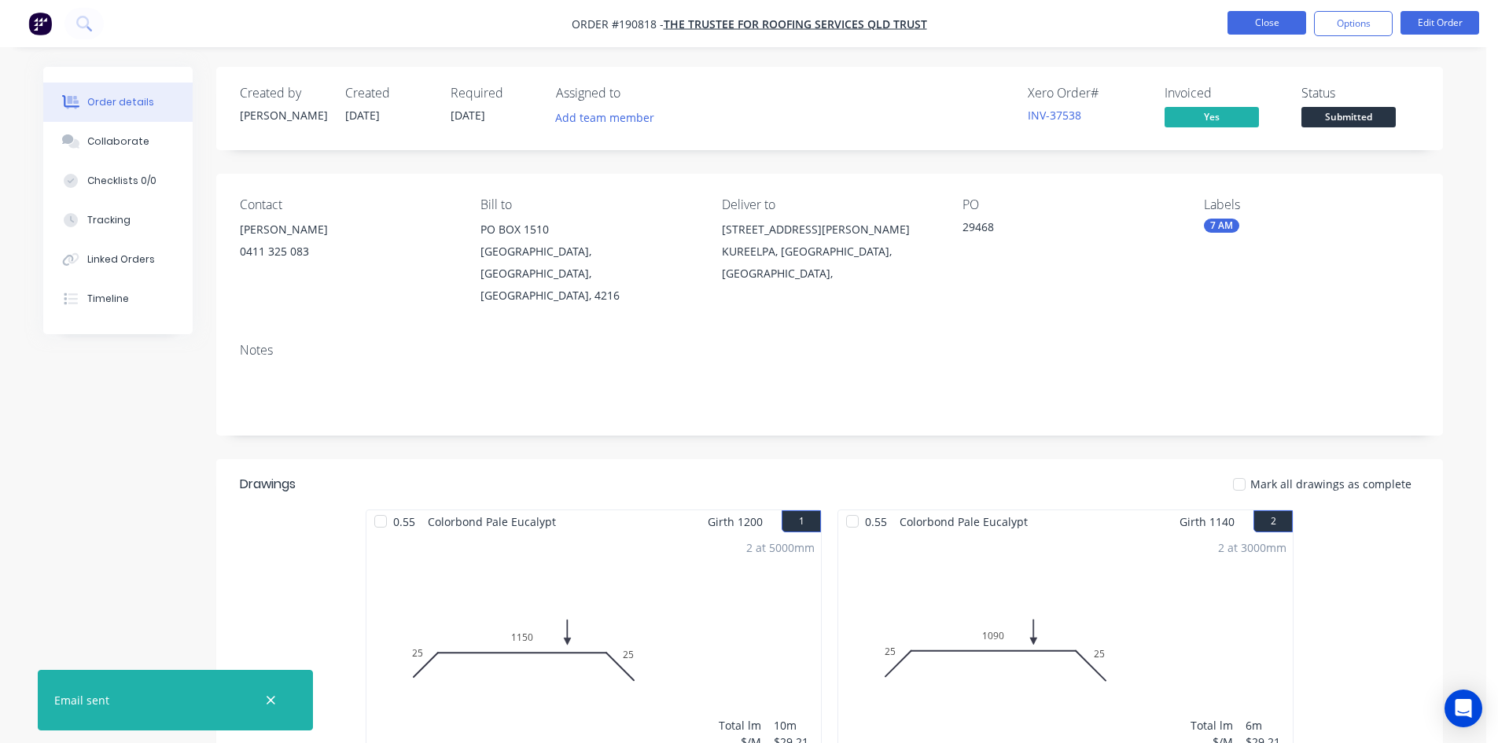
click at [1278, 14] on button "Close" at bounding box center [1266, 23] width 79 height 24
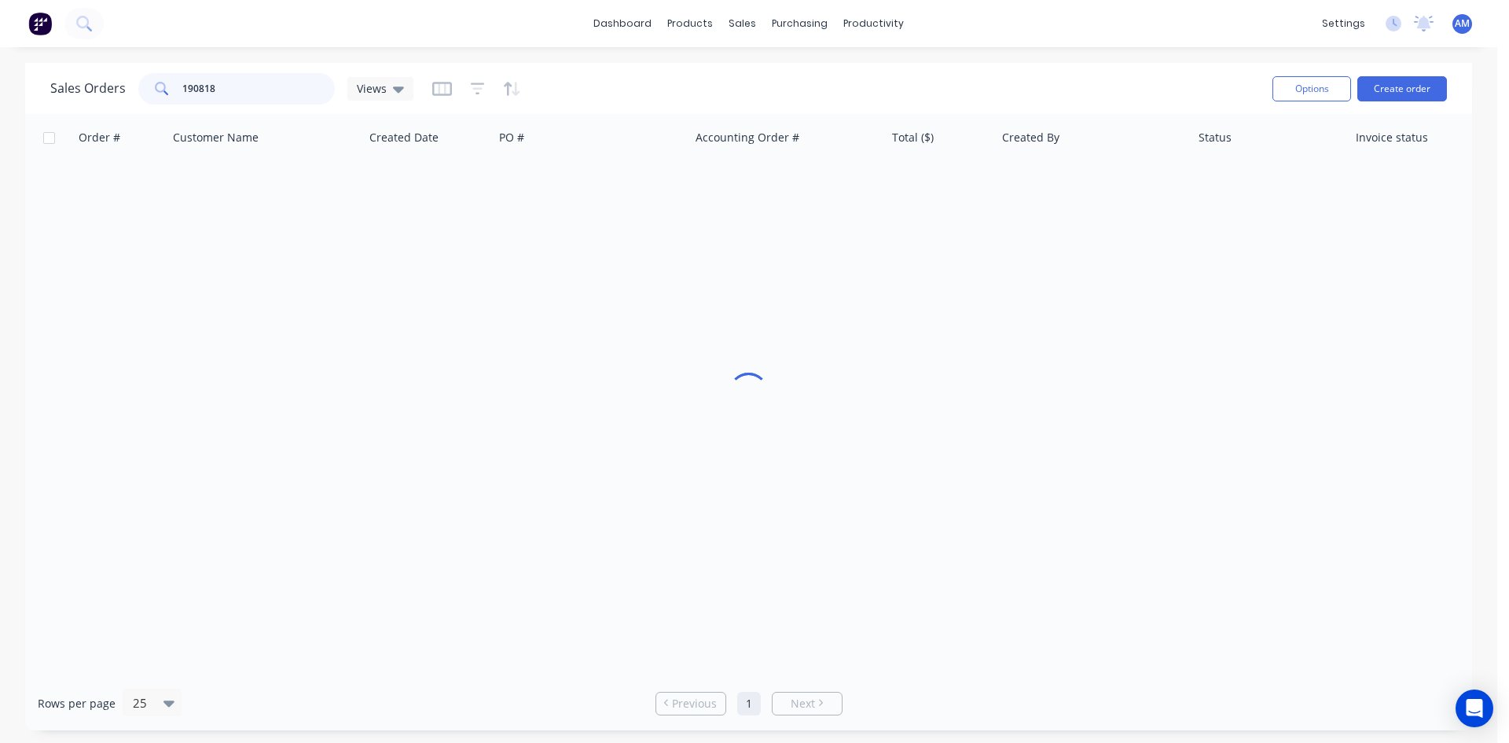
drag, startPoint x: 230, startPoint y: 87, endPoint x: 26, endPoint y: 89, distance: 203.6
click at [24, 89] on div "Sales Orders 190818 Views Options Create order Order # Customer Name Created Da…" at bounding box center [749, 396] width 1498 height 667
type input "190779"
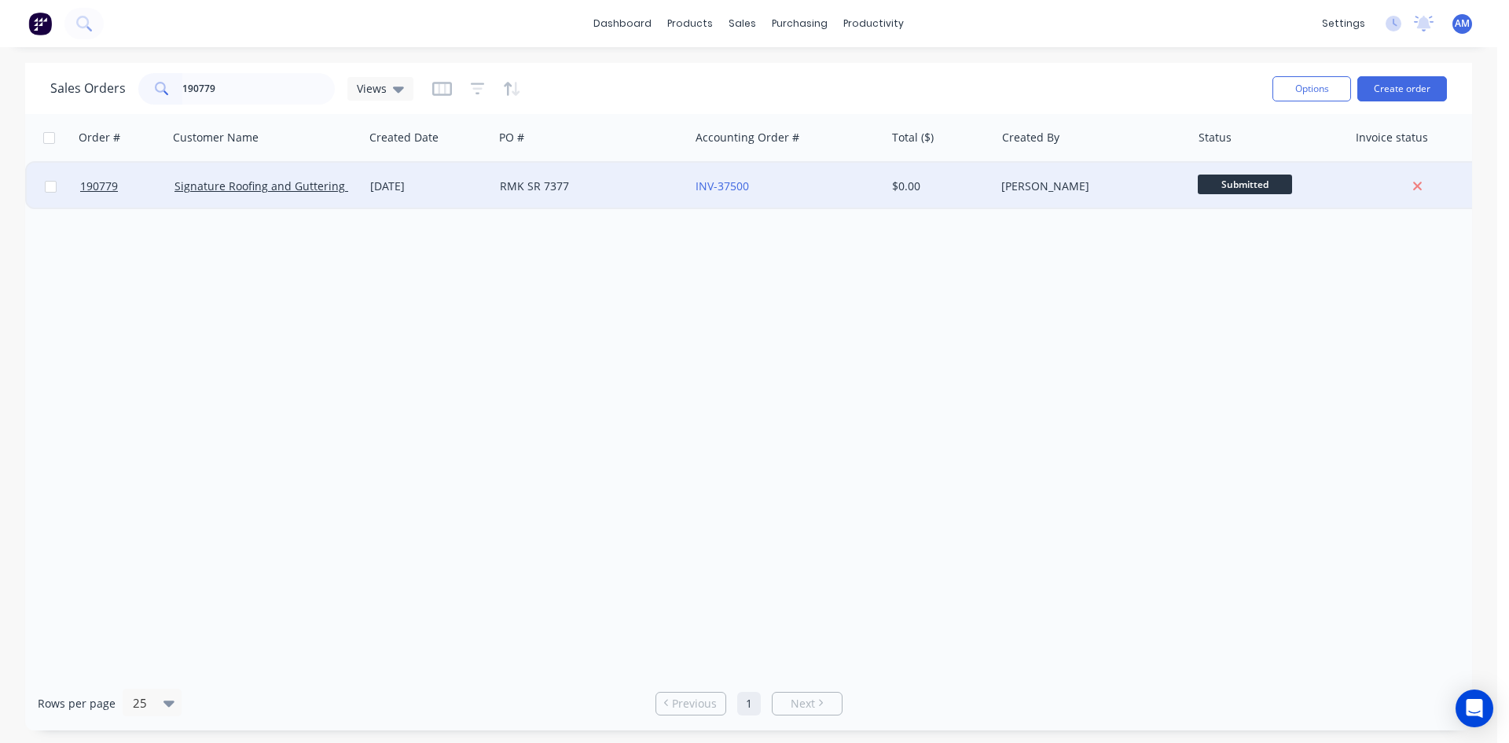
click at [630, 179] on div "RMK SR 7377" at bounding box center [587, 186] width 175 height 16
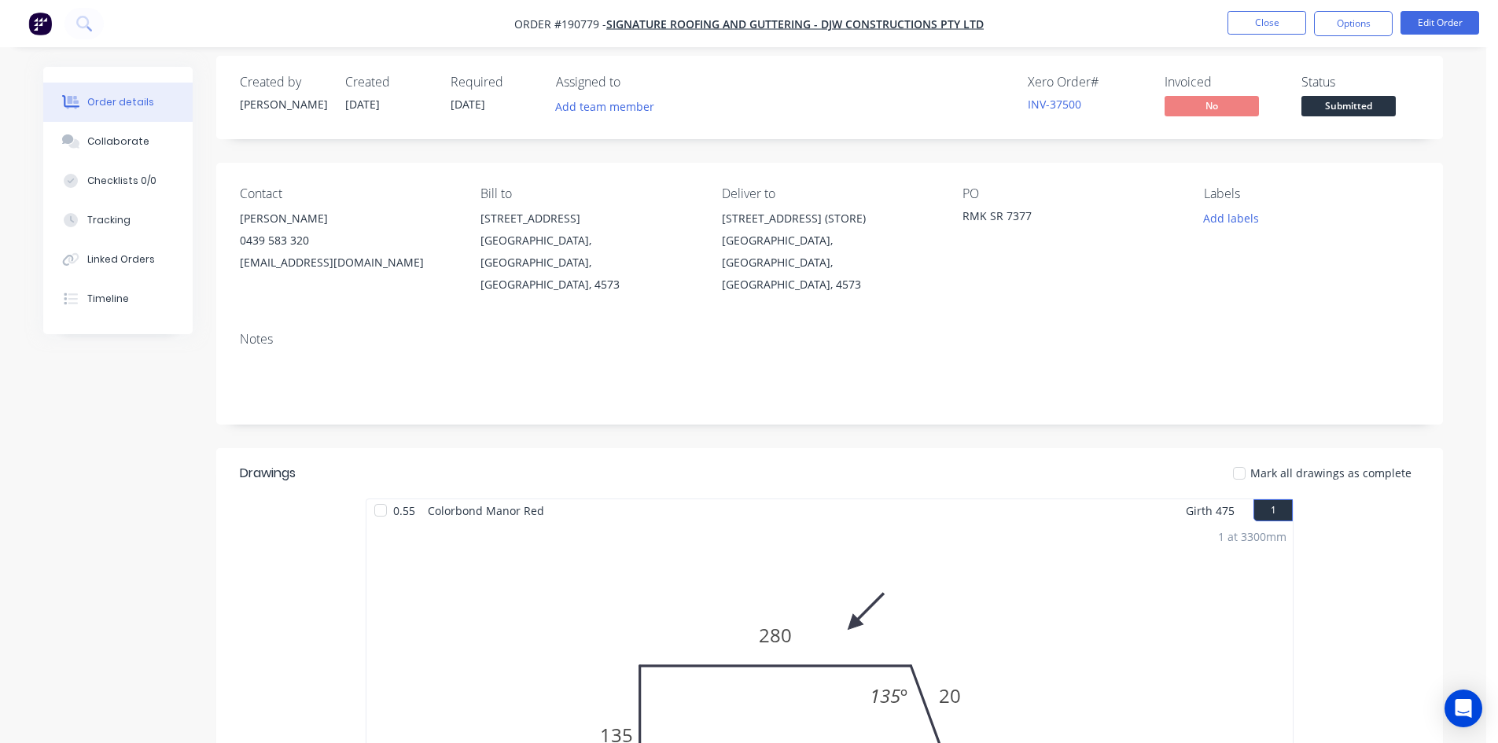
scroll to position [9, 0]
click at [1358, 24] on button "Options" at bounding box center [1353, 23] width 79 height 25
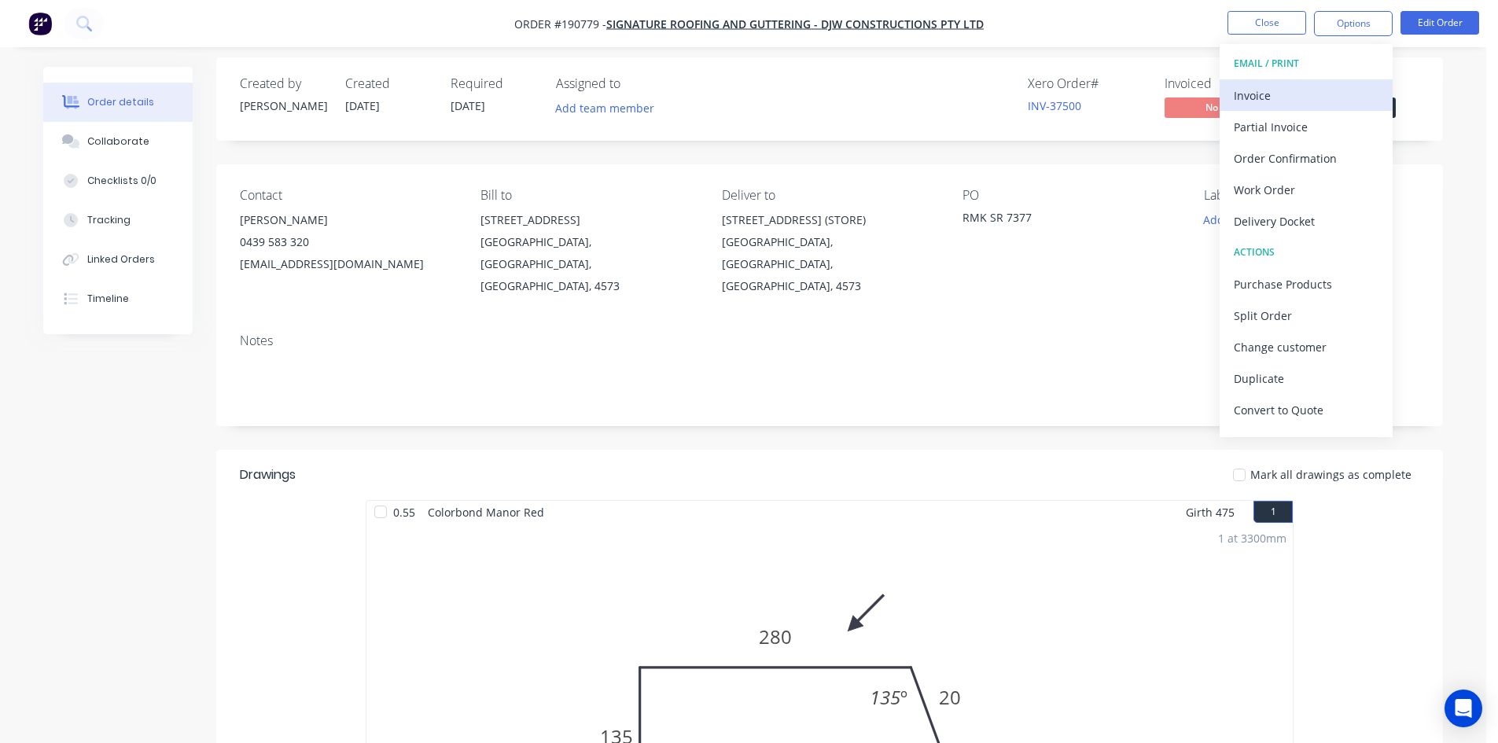
click at [1335, 85] on div "Invoice" at bounding box center [1305, 95] width 145 height 23
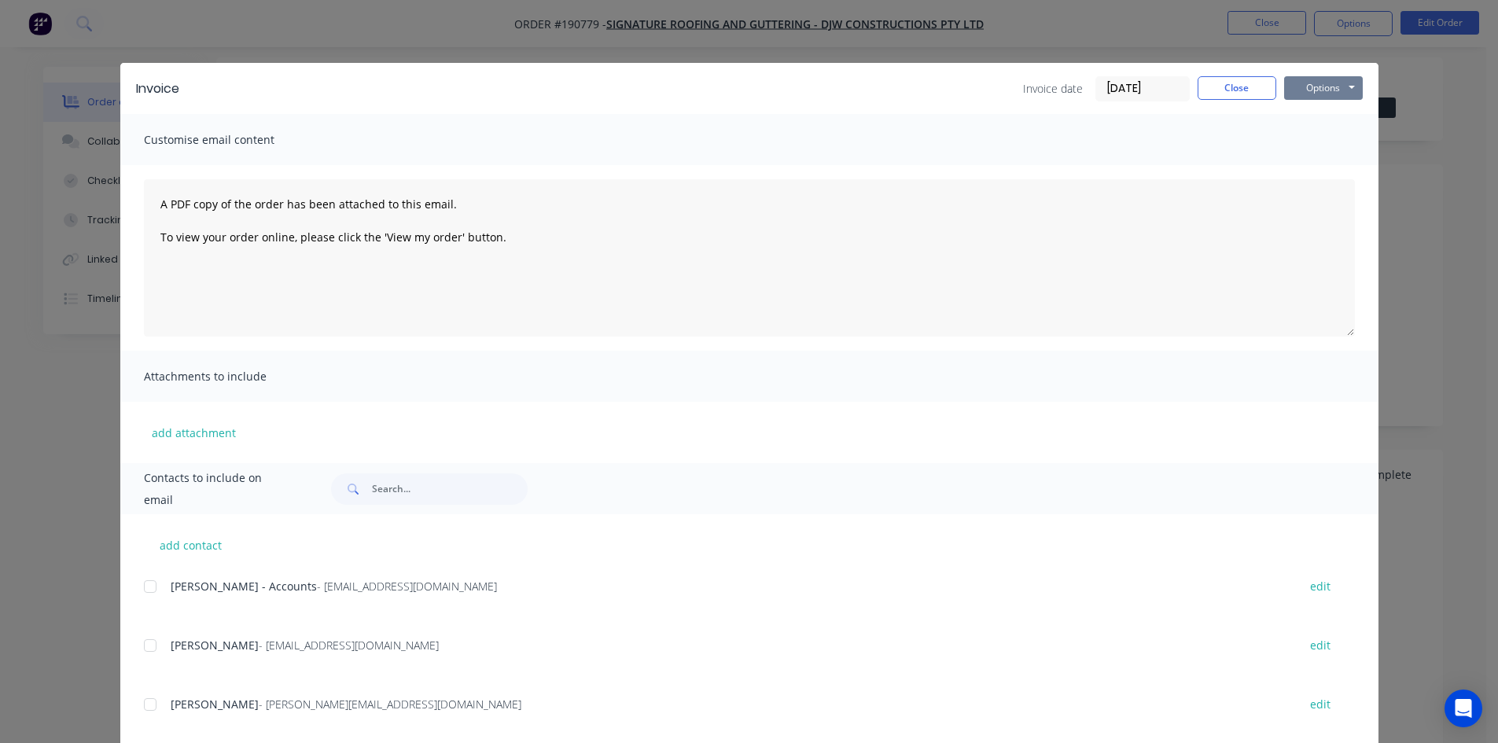
click at [1320, 90] on button "Options" at bounding box center [1323, 88] width 79 height 24
click at [1320, 137] on button "Print" at bounding box center [1334, 142] width 101 height 26
drag, startPoint x: 1235, startPoint y: 90, endPoint x: 1255, endPoint y: 35, distance: 59.4
click at [1236, 90] on button "Close" at bounding box center [1236, 88] width 79 height 24
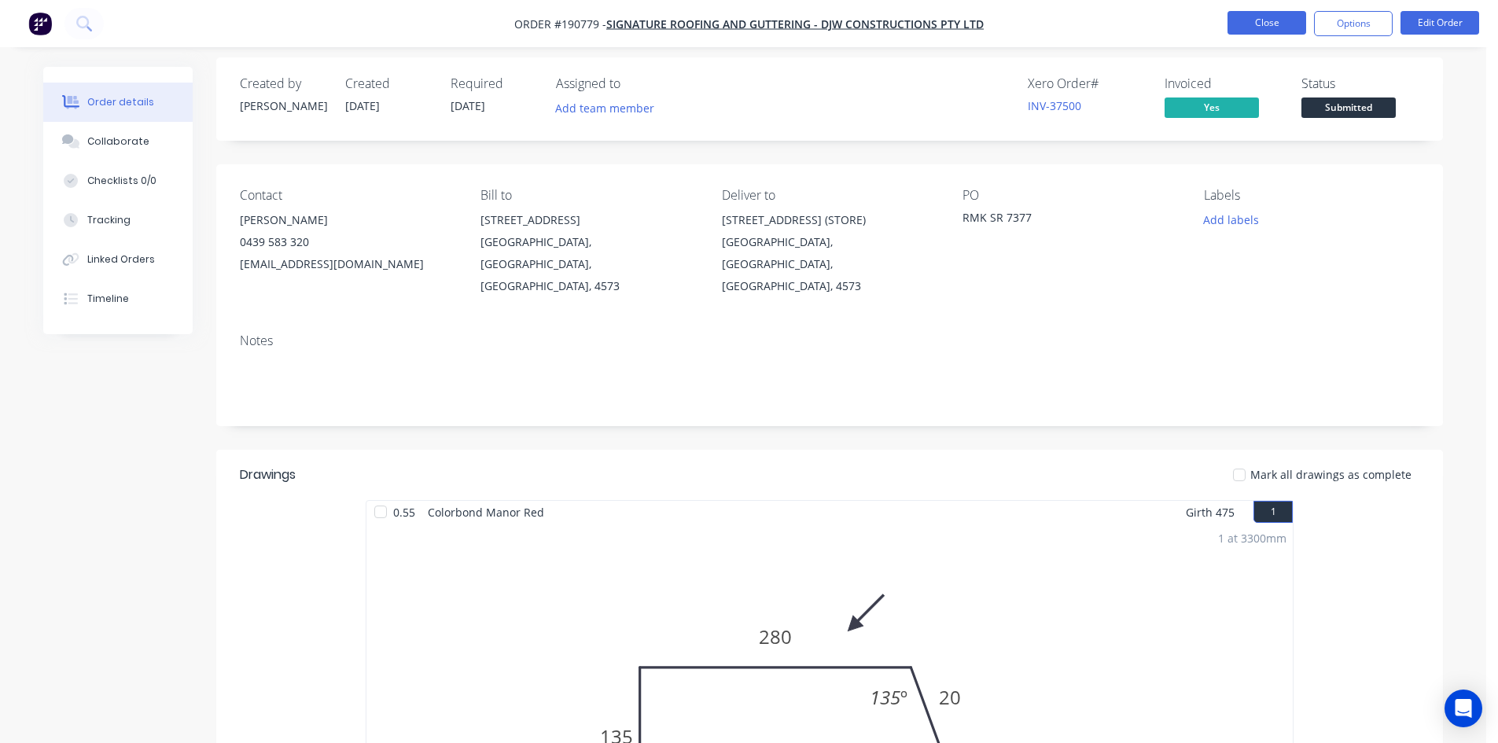
click at [1255, 23] on button "Close" at bounding box center [1266, 23] width 79 height 24
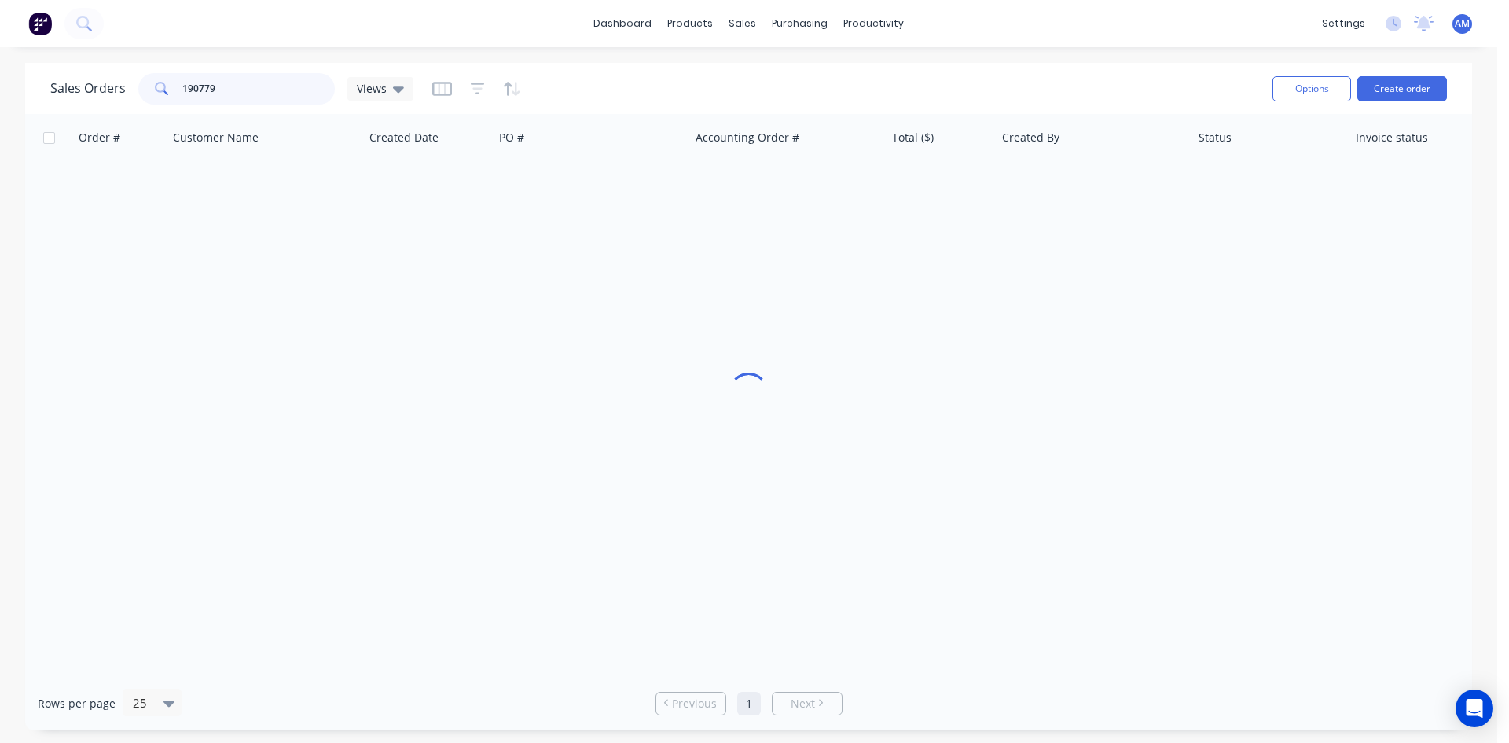
drag, startPoint x: 268, startPoint y: 85, endPoint x: 106, endPoint y: 73, distance: 162.4
click at [107, 73] on div "Sales Orders 190779 Views" at bounding box center [231, 88] width 363 height 31
type input "190871"
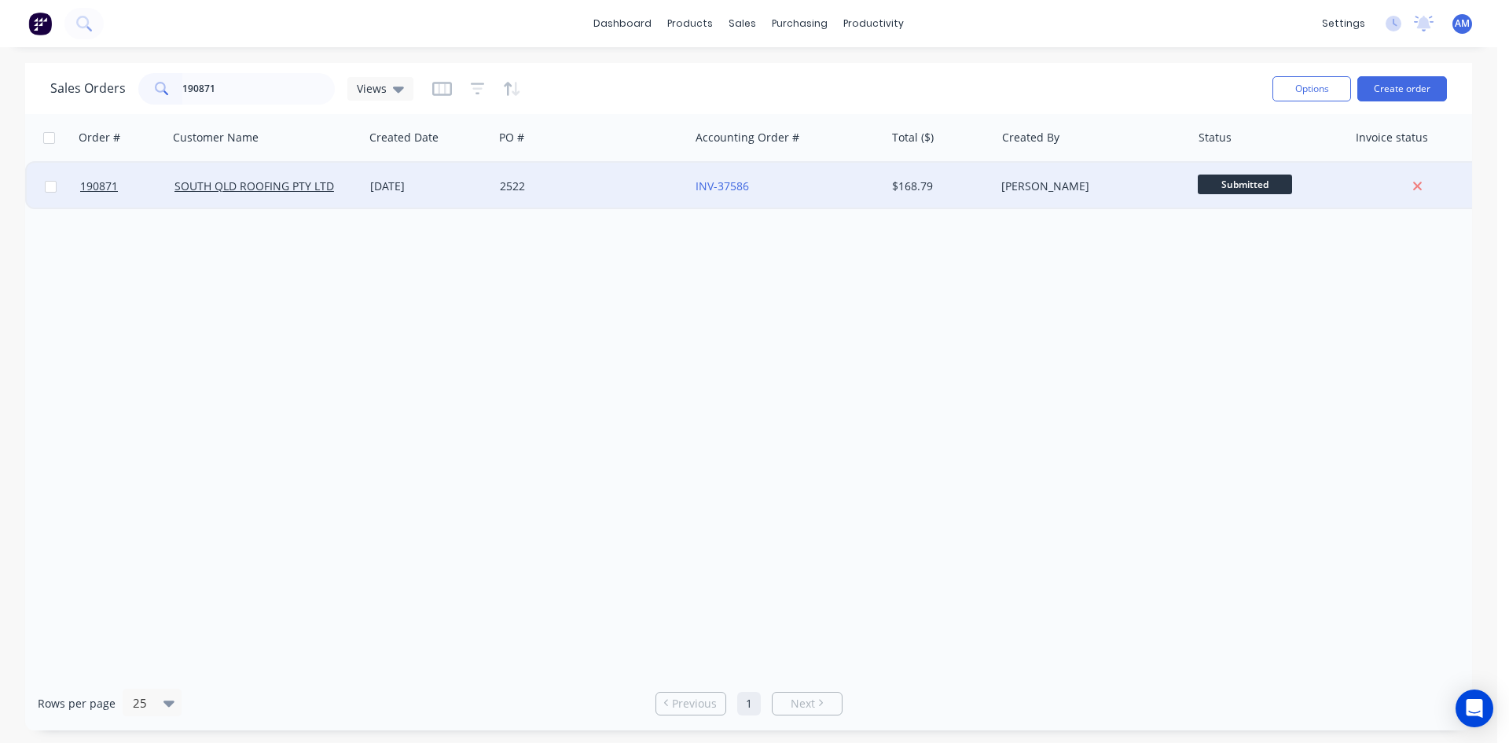
click at [634, 184] on div "2522" at bounding box center [587, 186] width 175 height 16
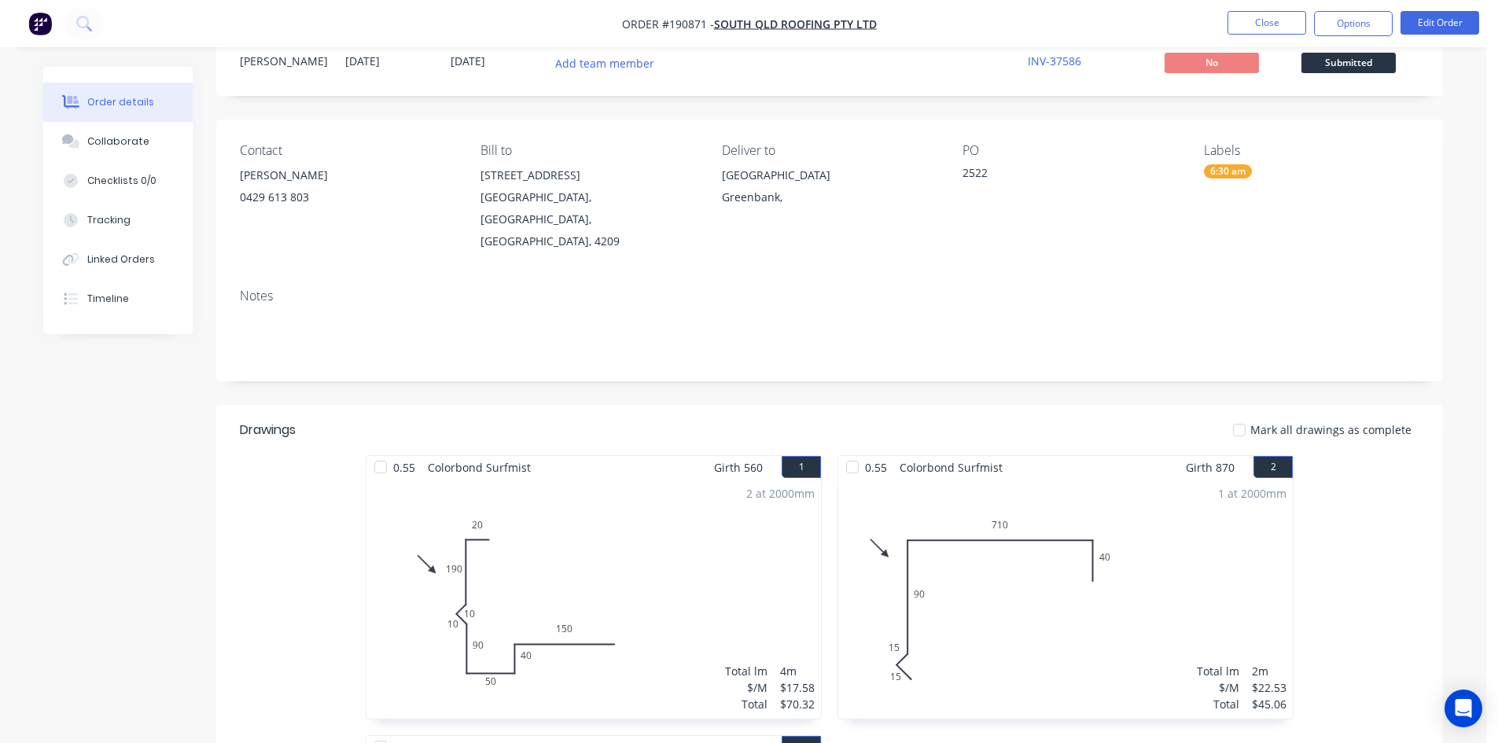
scroll to position [34, 0]
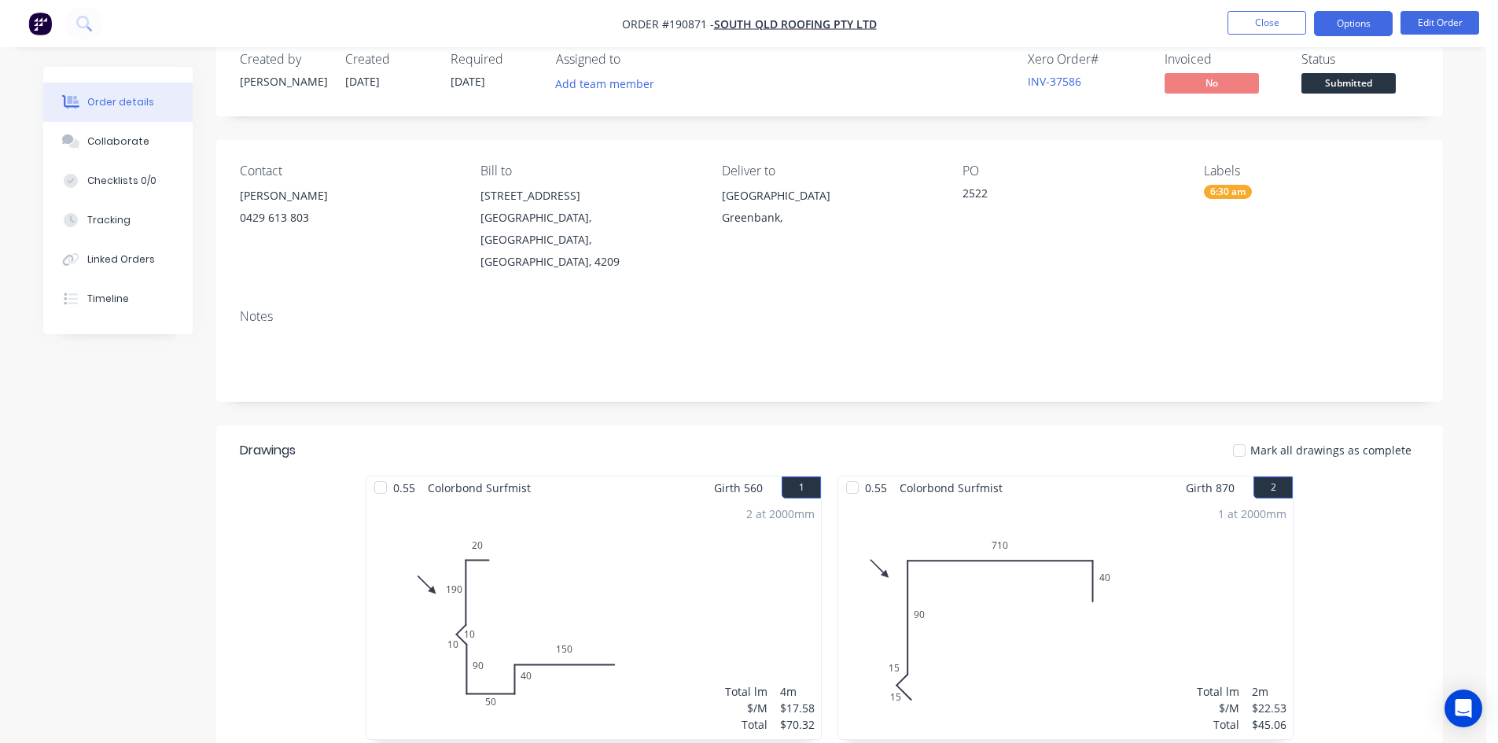
click at [1366, 22] on button "Options" at bounding box center [1353, 23] width 79 height 25
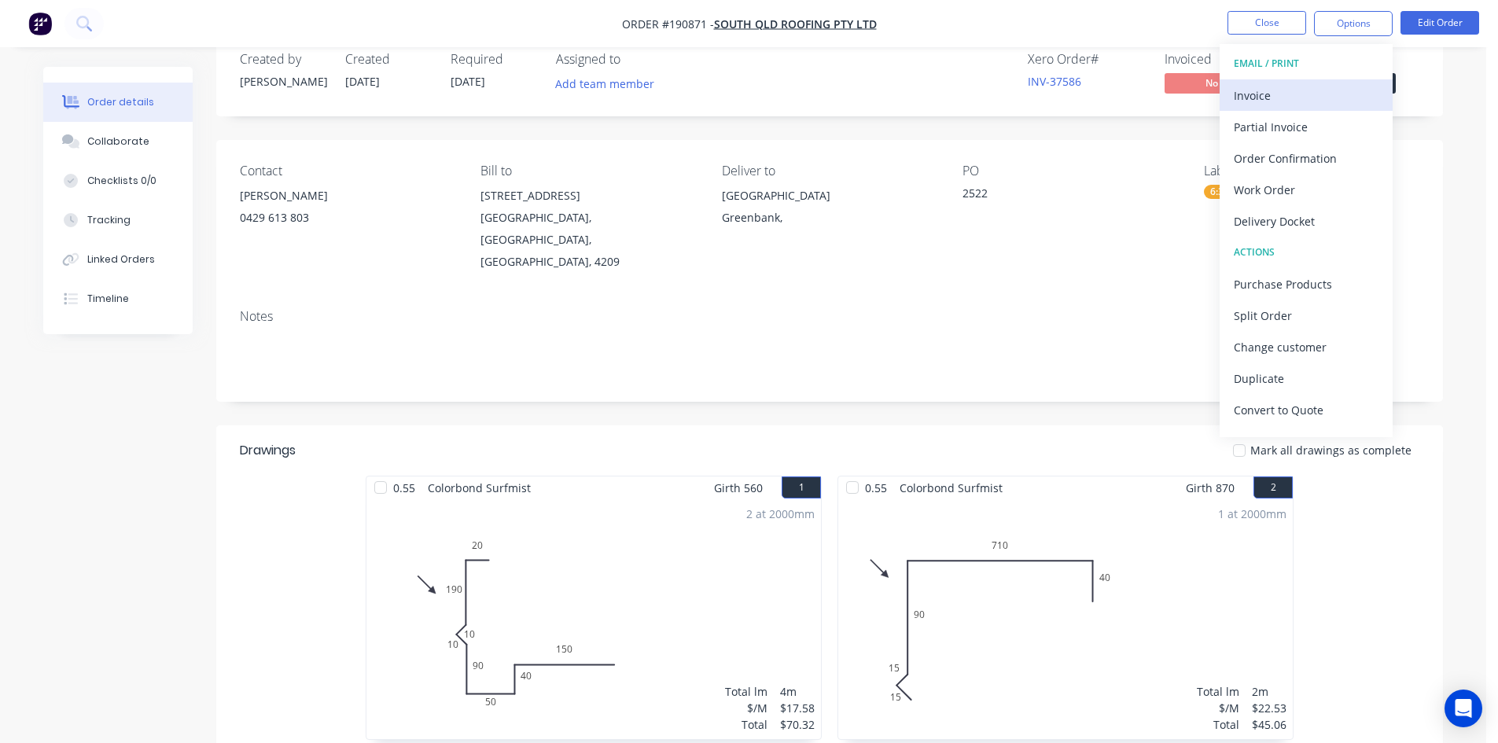
click at [1303, 86] on div "Invoice" at bounding box center [1305, 95] width 145 height 23
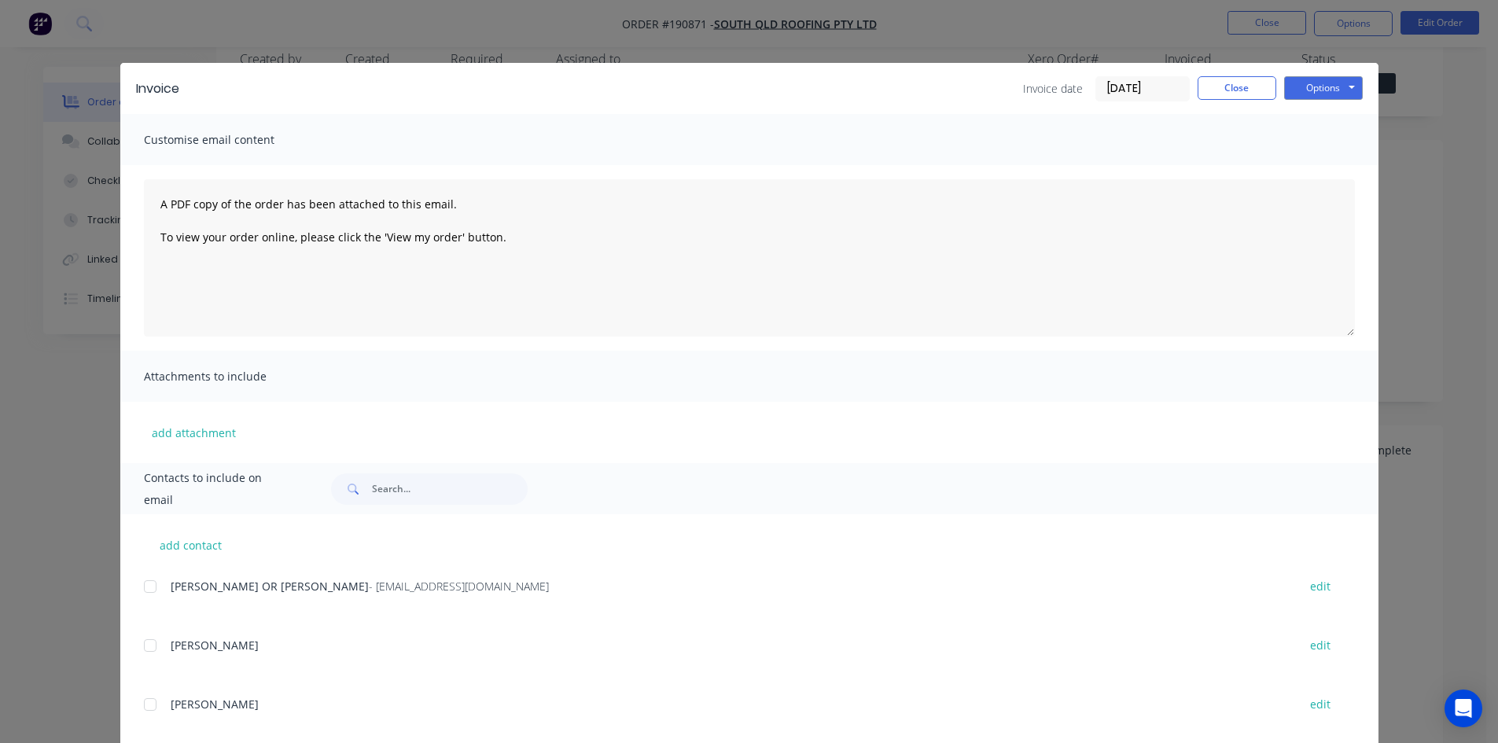
click at [143, 588] on div at bounding box center [149, 586] width 31 height 31
click at [1345, 82] on button "Options" at bounding box center [1323, 88] width 79 height 24
click at [1339, 164] on button "Email" at bounding box center [1334, 168] width 101 height 26
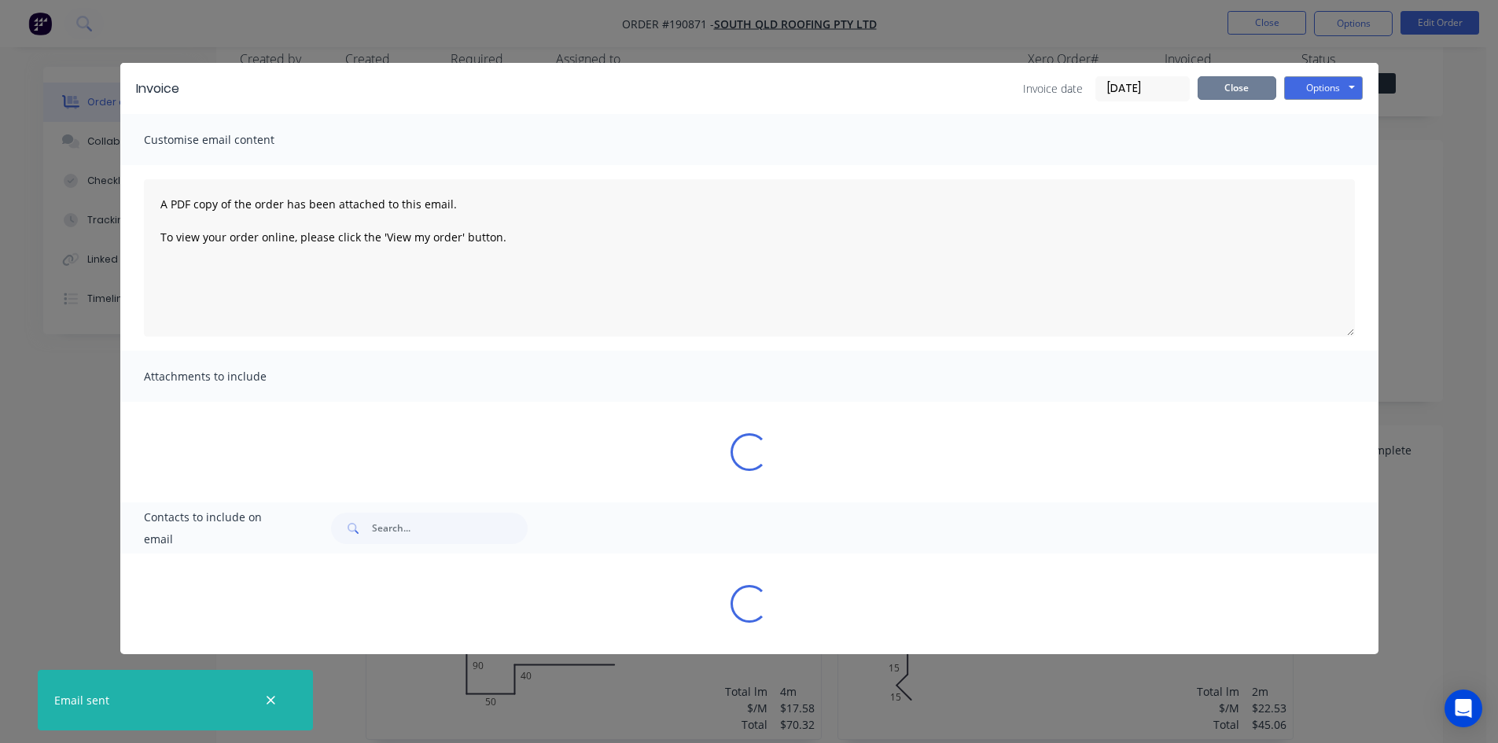
click at [1248, 91] on button "Close" at bounding box center [1236, 88] width 79 height 24
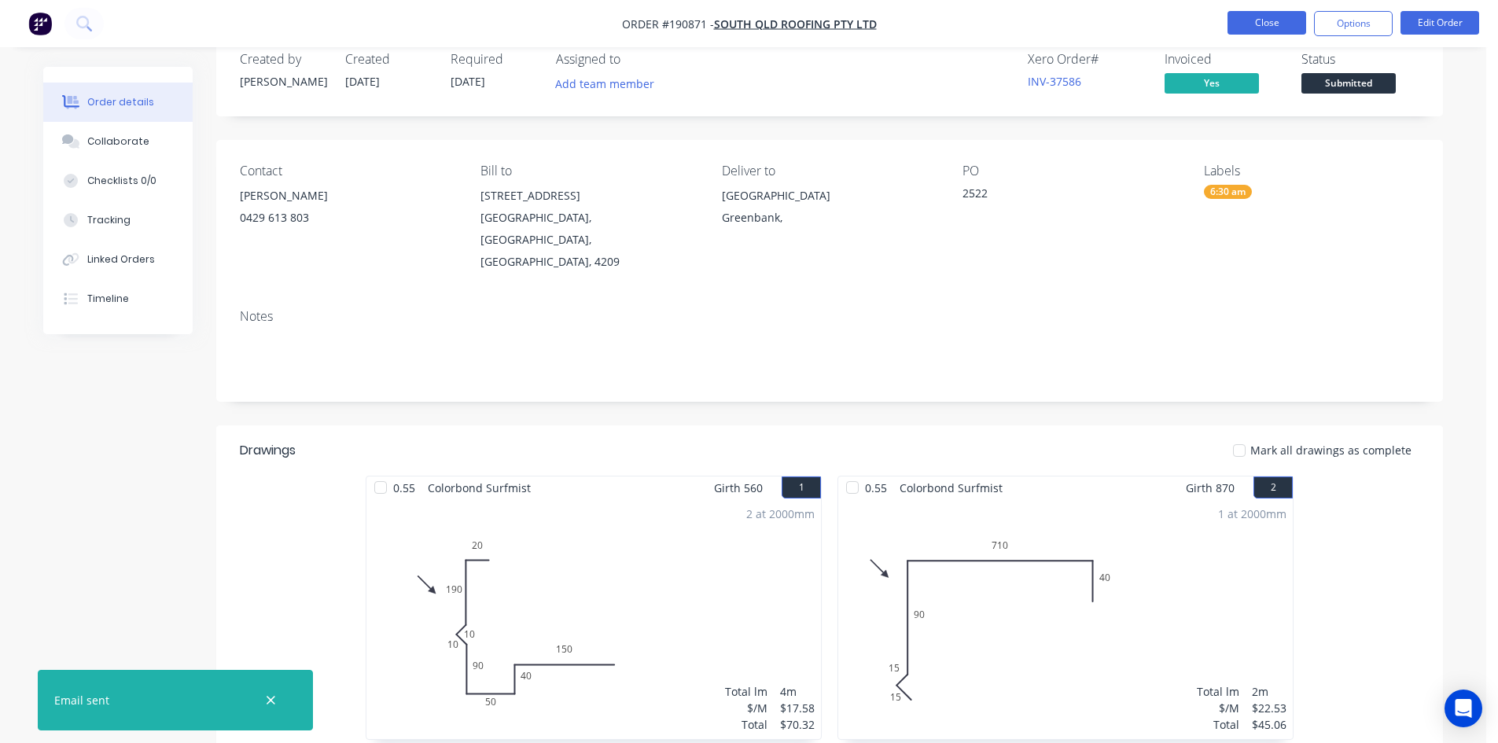
click at [1266, 25] on button "Close" at bounding box center [1266, 23] width 79 height 24
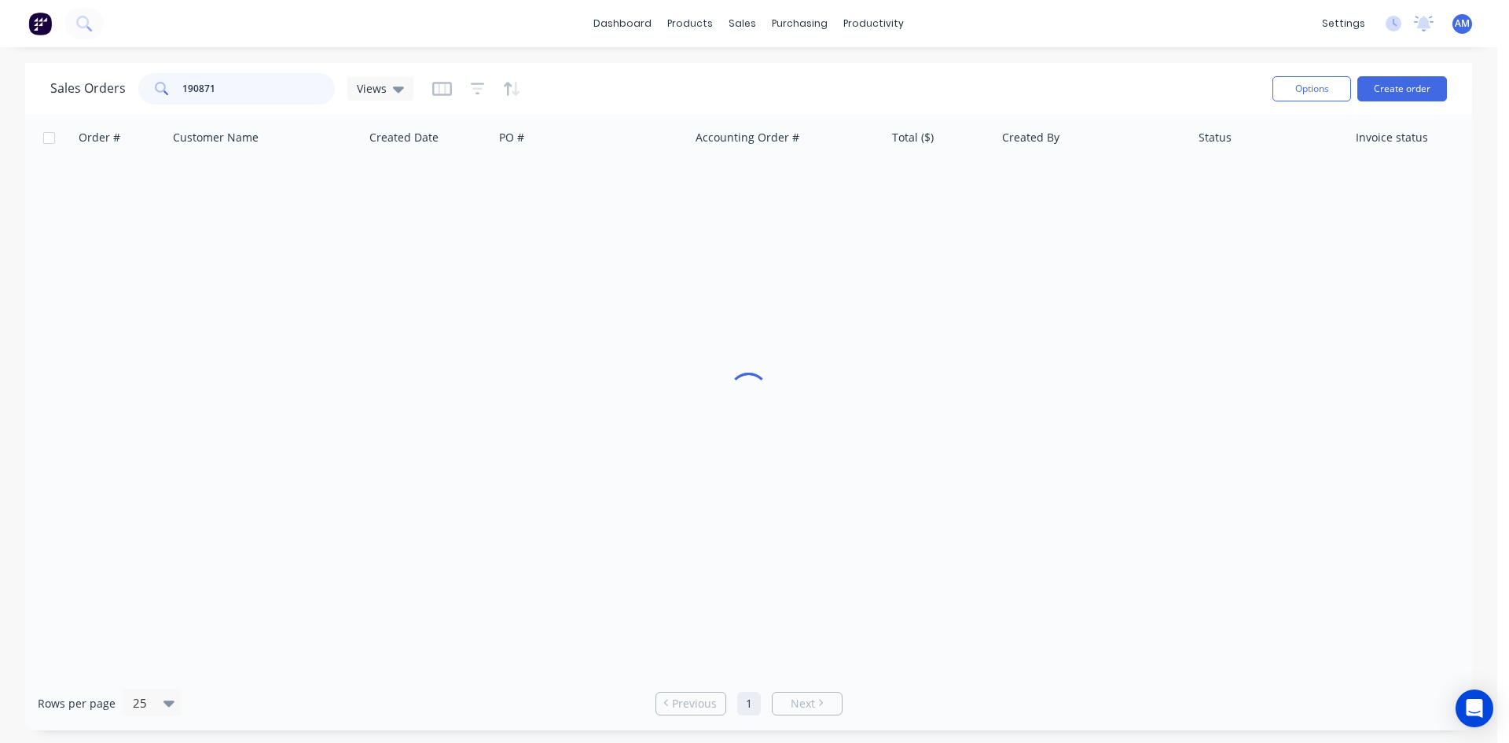
drag, startPoint x: 250, startPoint y: 87, endPoint x: 91, endPoint y: 62, distance: 160.8
click at [91, 62] on div "dashboard products sales purchasing productivity dashboard products Product Cat…" at bounding box center [749, 371] width 1498 height 743
type input "190875"
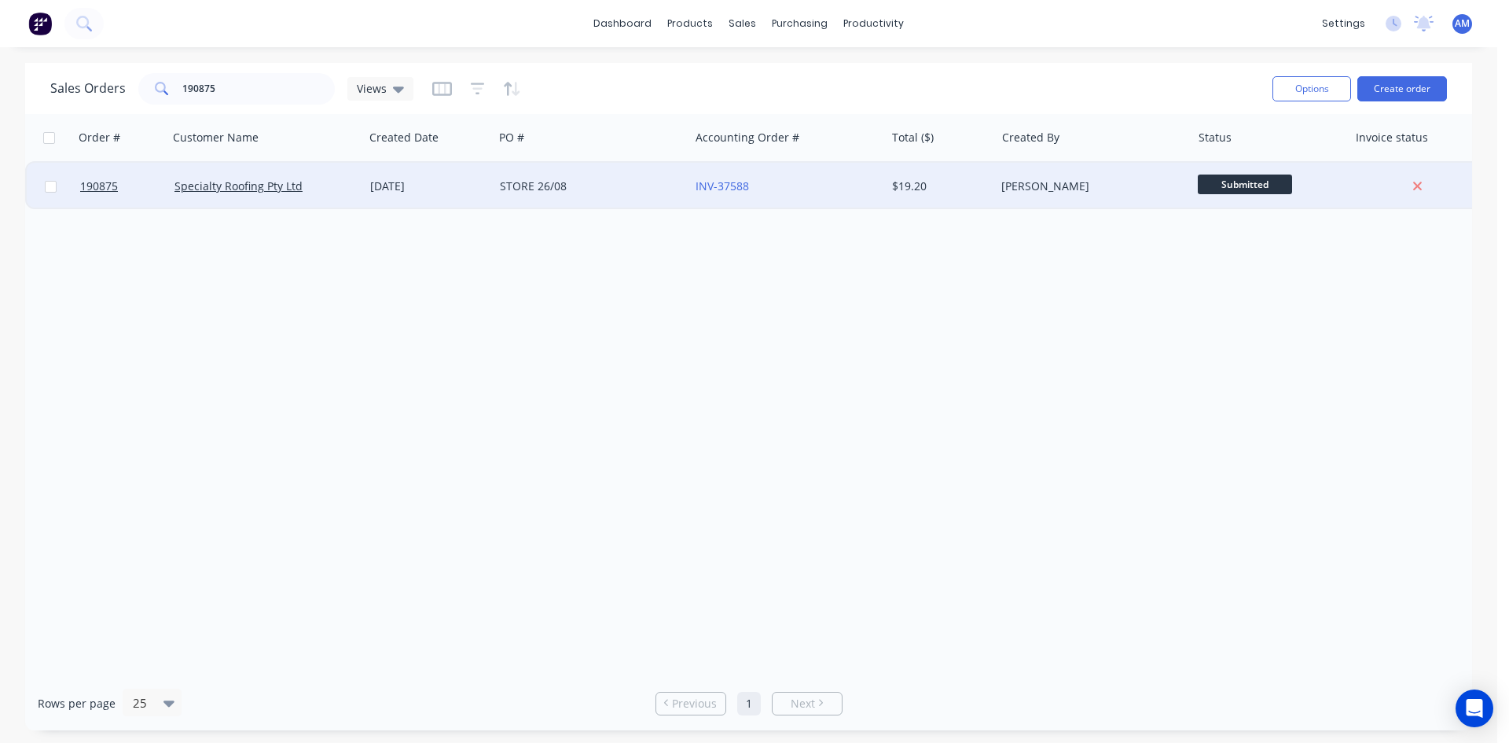
click at [619, 178] on div "STORE 26/08" at bounding box center [587, 186] width 175 height 16
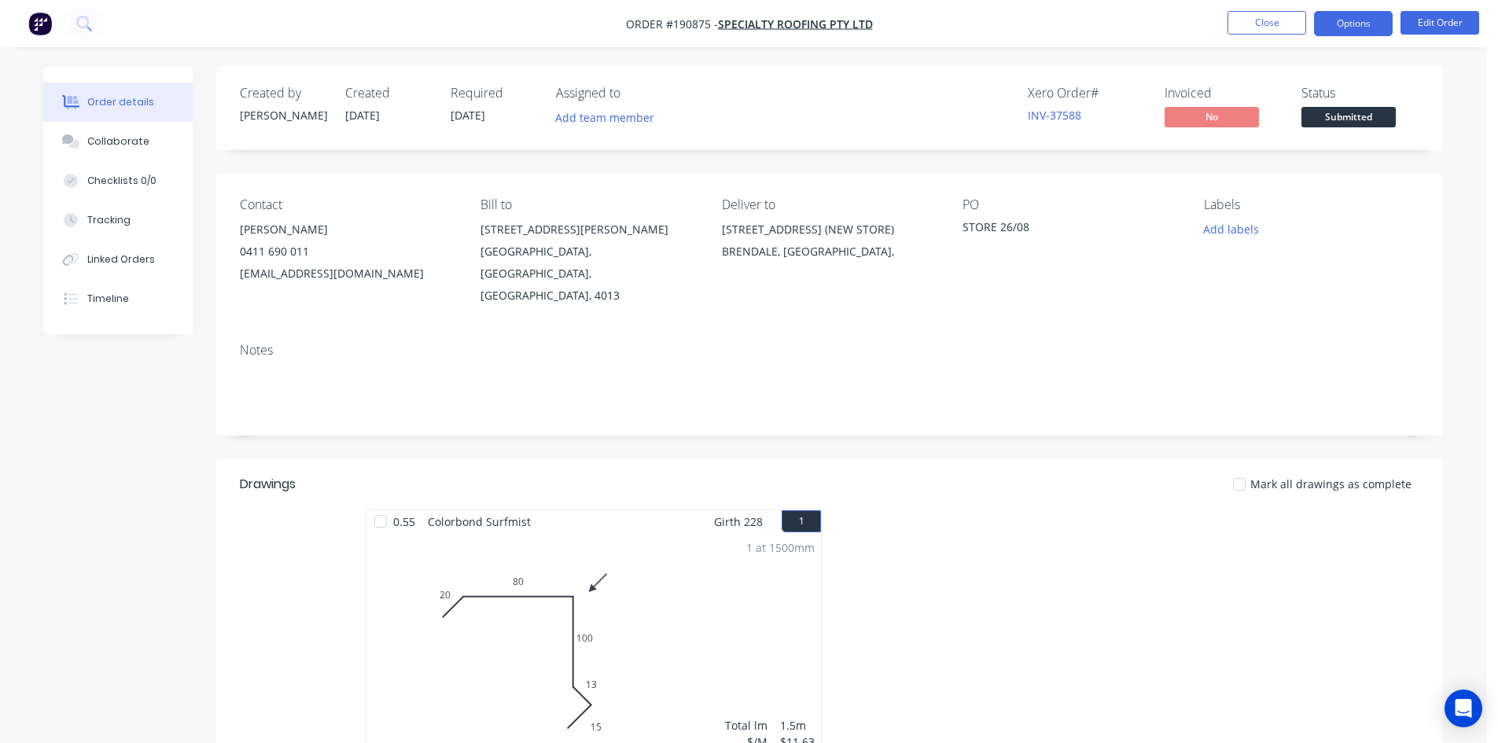
click at [1353, 24] on button "Options" at bounding box center [1353, 23] width 79 height 25
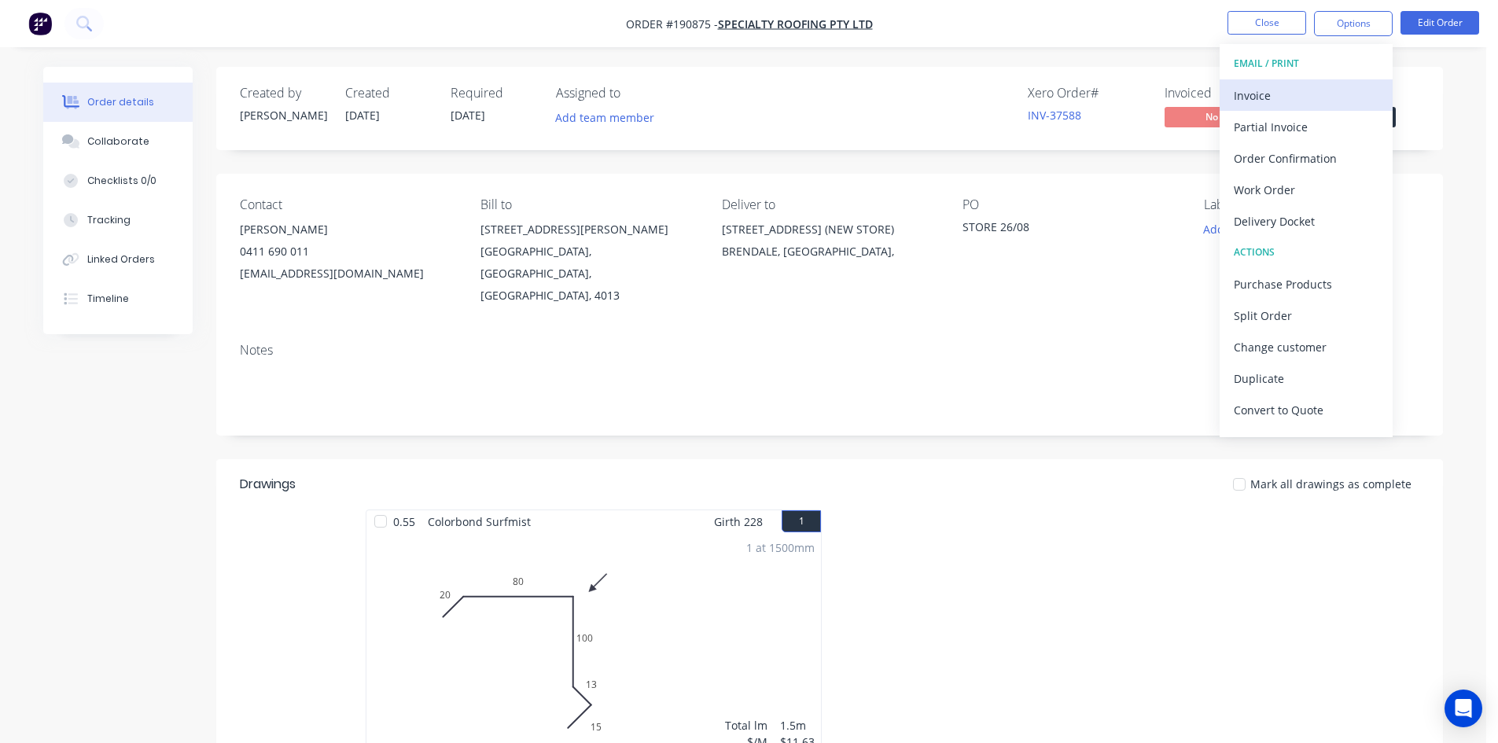
click at [1303, 84] on div "Invoice" at bounding box center [1305, 95] width 145 height 23
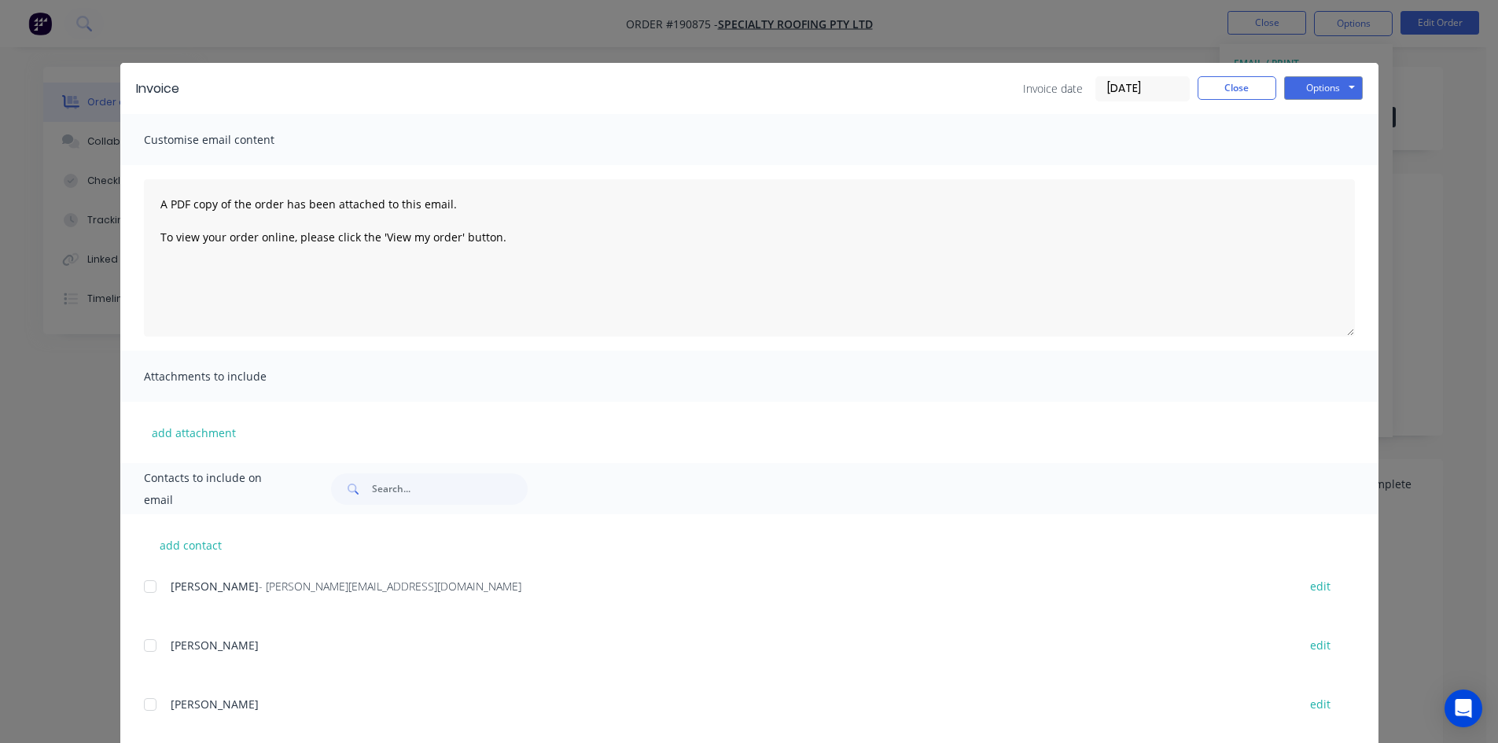
click at [139, 589] on div at bounding box center [149, 586] width 31 height 31
click at [1320, 77] on button "Options" at bounding box center [1323, 88] width 79 height 24
click at [1329, 164] on button "Email" at bounding box center [1334, 168] width 101 height 26
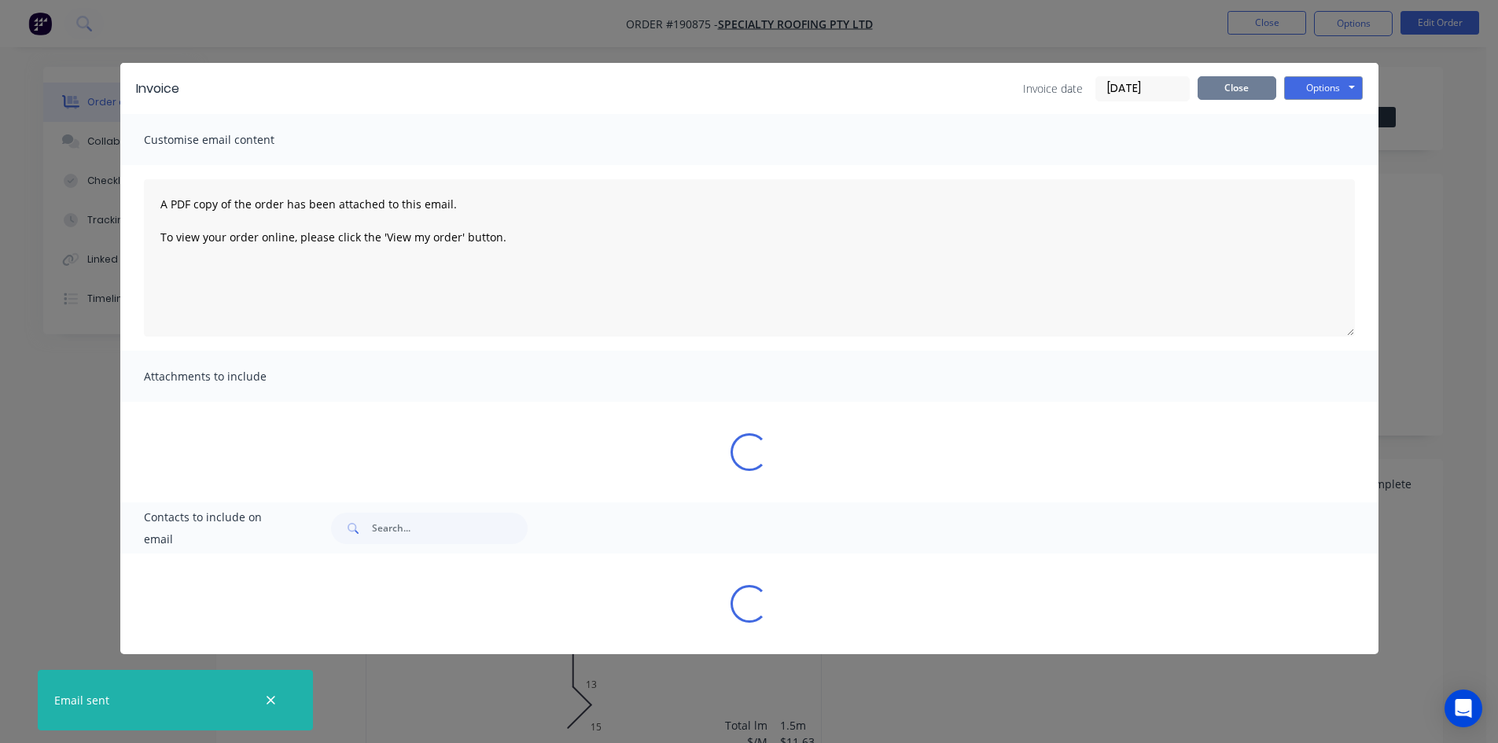
click at [1216, 92] on button "Close" at bounding box center [1236, 88] width 79 height 24
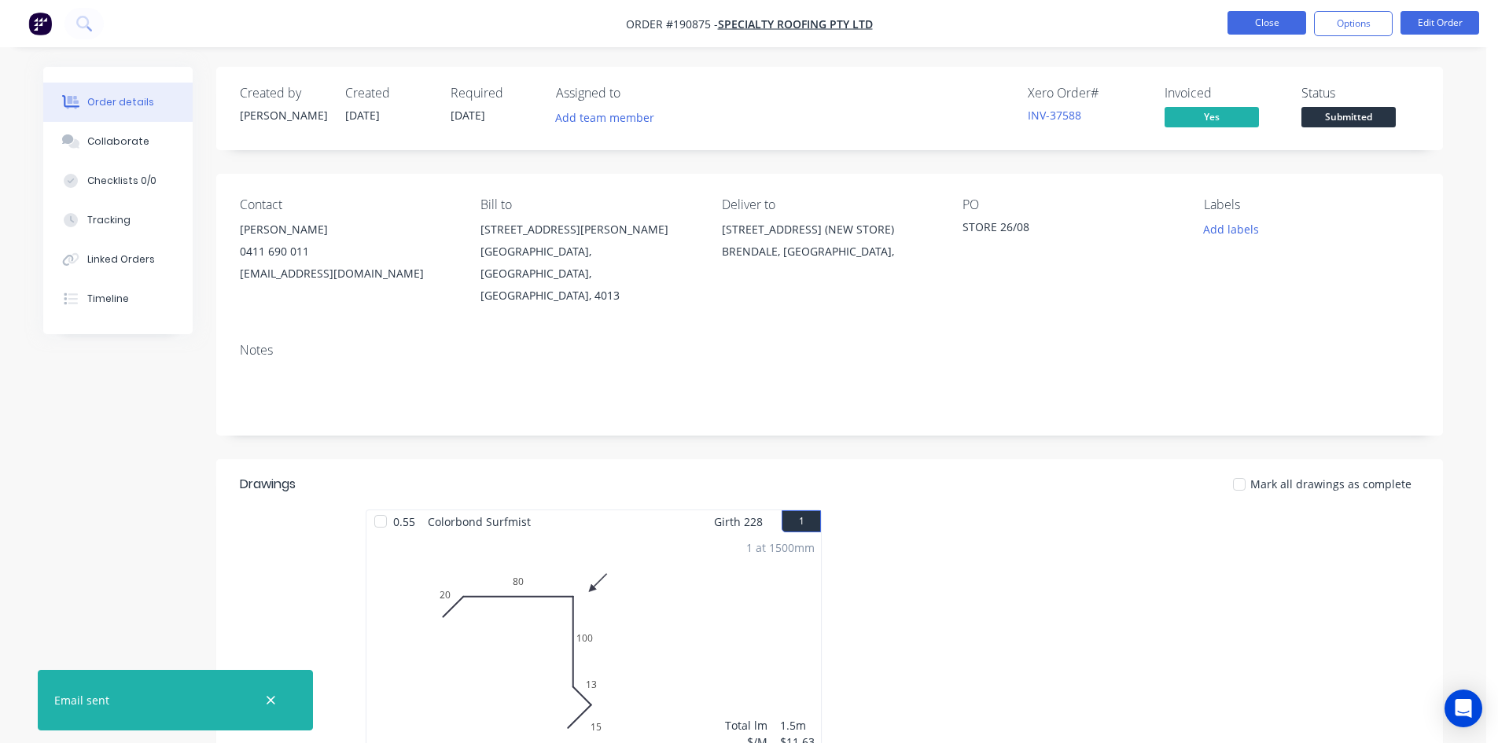
click at [1292, 23] on button "Close" at bounding box center [1266, 23] width 79 height 24
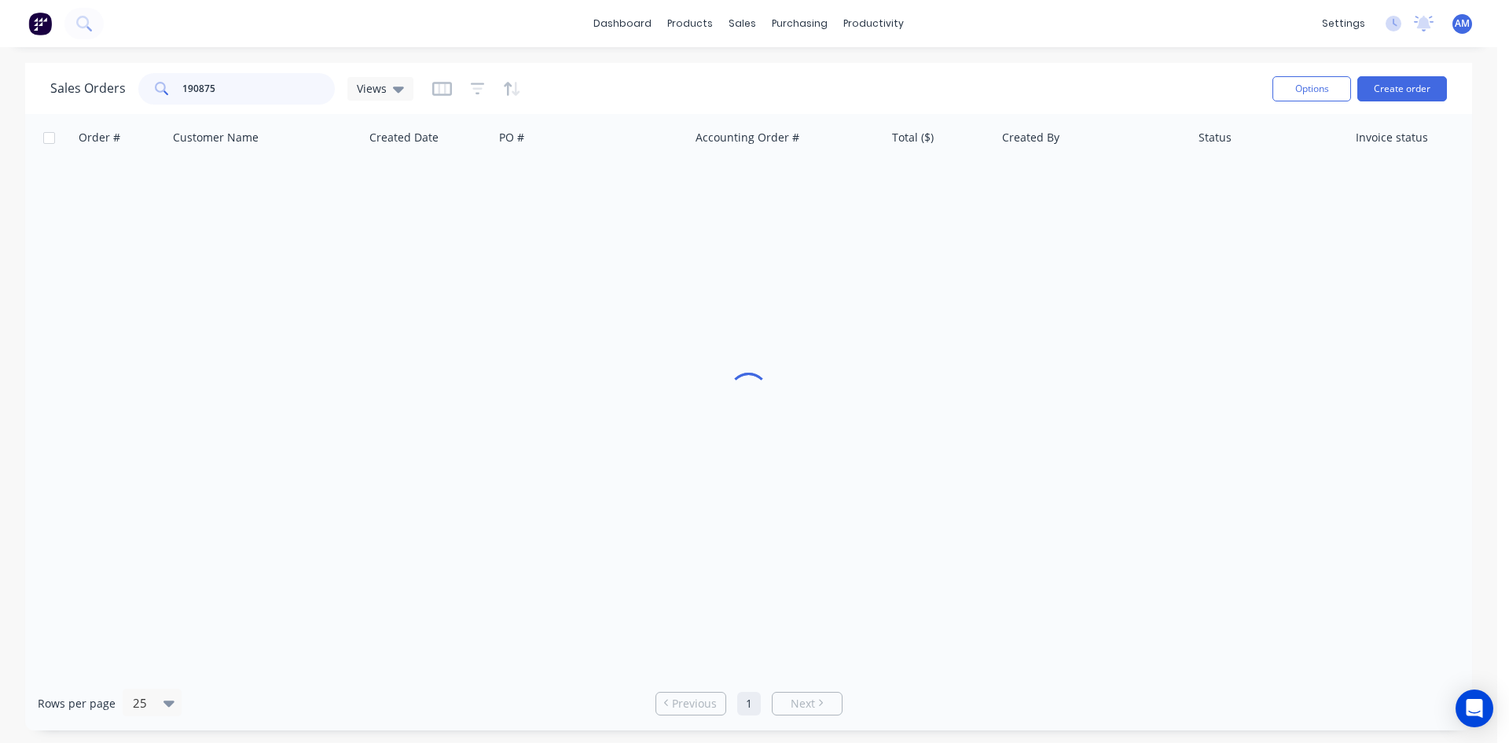
drag, startPoint x: 263, startPoint y: 84, endPoint x: 79, endPoint y: 83, distance: 184.0
click at [77, 85] on div "Sales Orders 190875 Views" at bounding box center [231, 88] width 363 height 31
type input "190853"
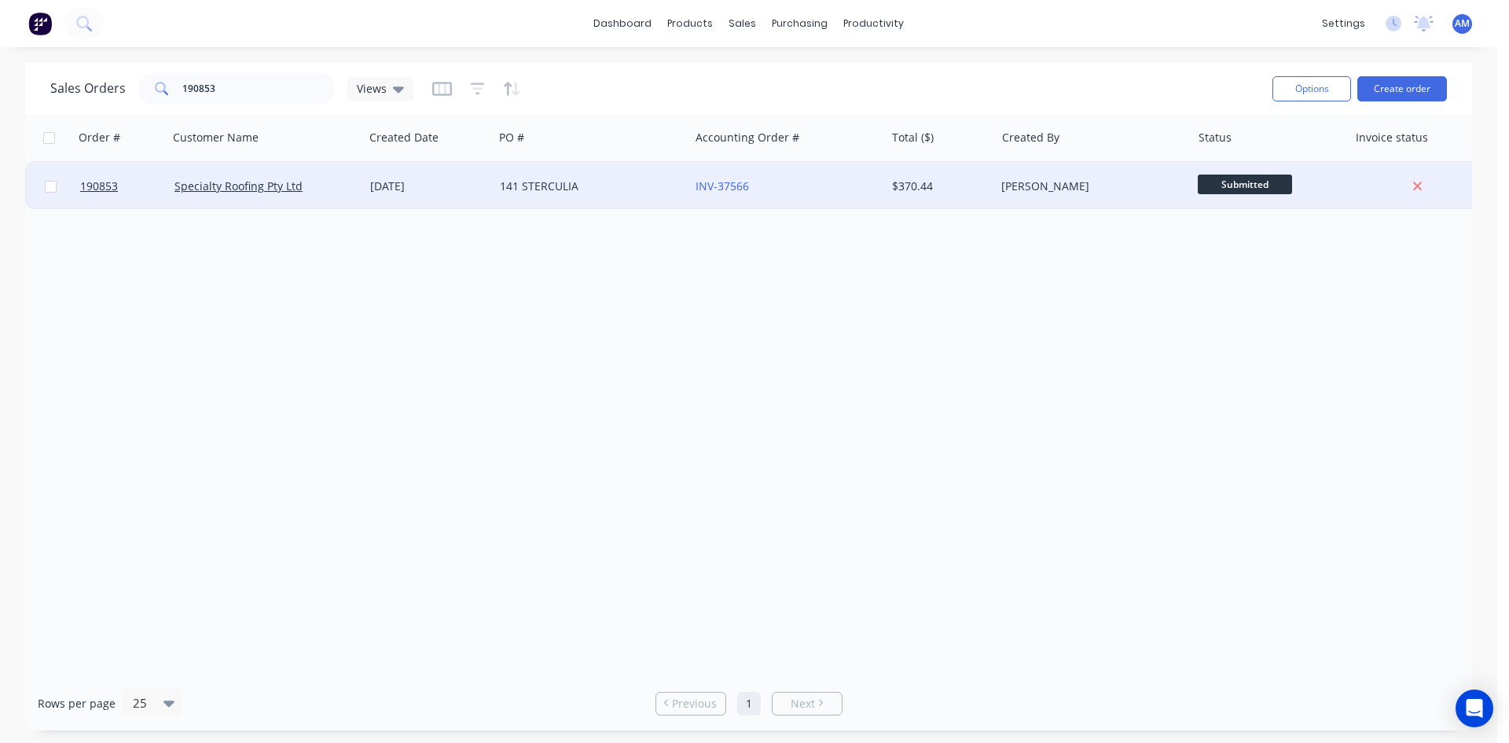
click at [625, 195] on div "141 STERCULIA" at bounding box center [592, 186] width 196 height 47
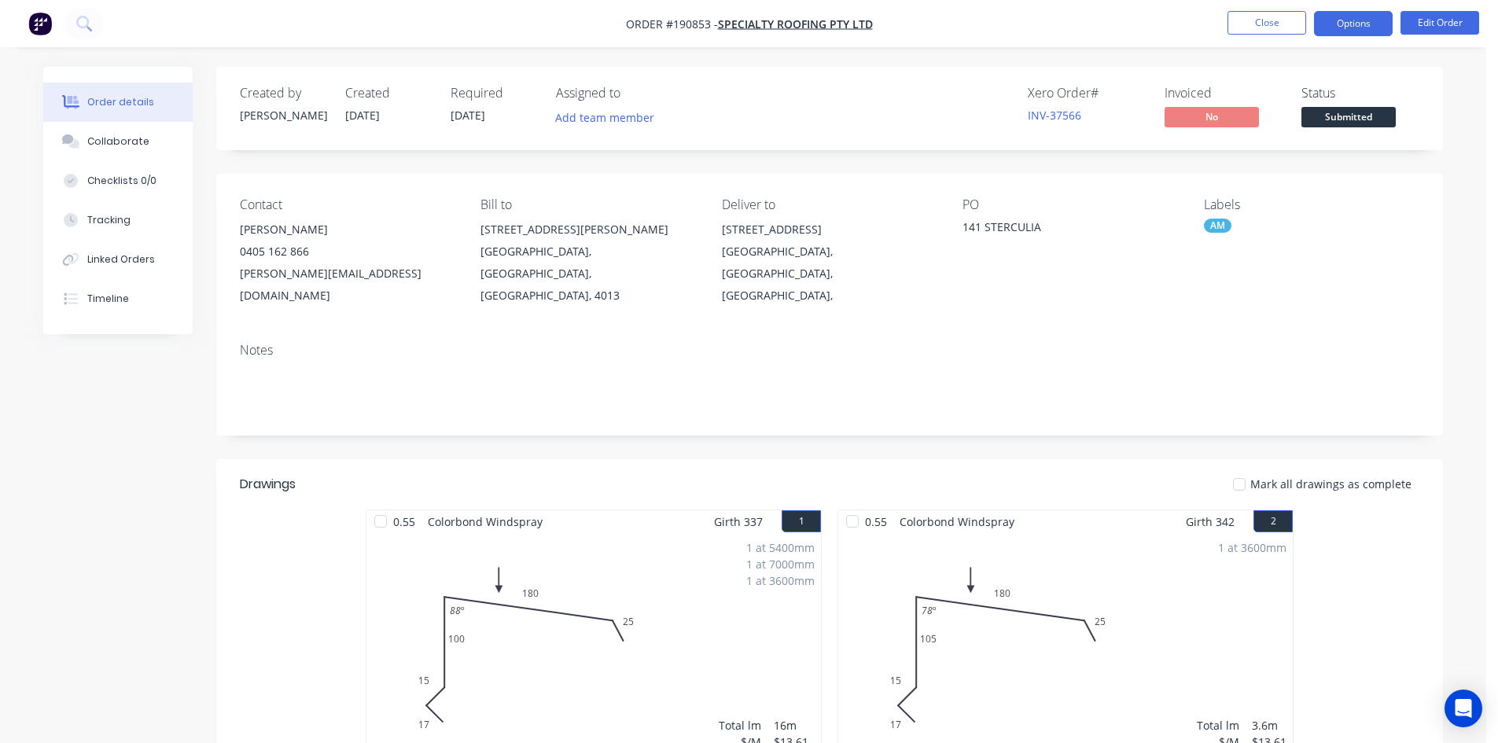
click at [1342, 20] on button "Options" at bounding box center [1353, 23] width 79 height 25
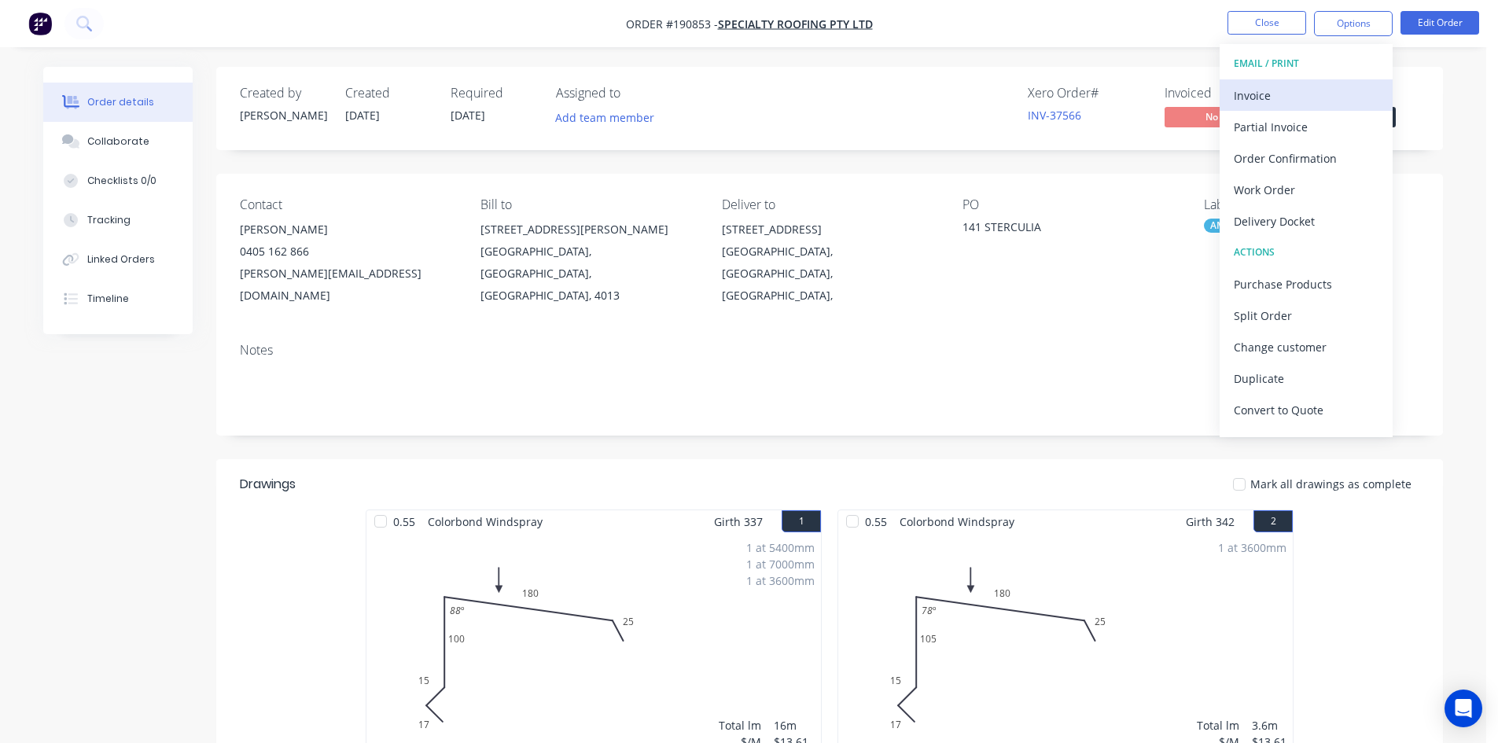
click at [1321, 86] on div "Invoice" at bounding box center [1305, 95] width 145 height 23
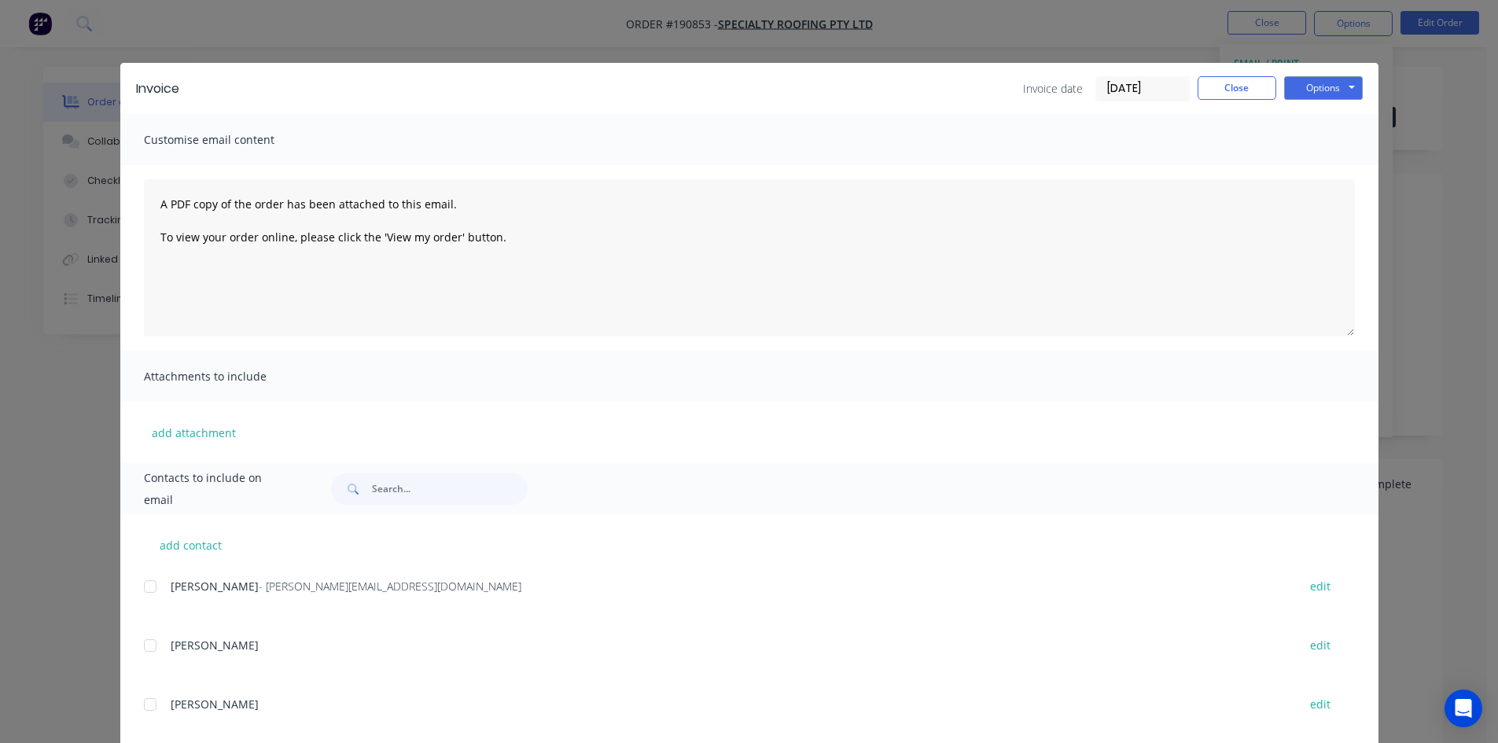
click at [149, 587] on div at bounding box center [149, 586] width 31 height 31
click at [1315, 73] on div "Invoice Invoice date 27/08/25 Close Options Preview Print Email" at bounding box center [749, 88] width 1258 height 51
click at [1318, 87] on button "Options" at bounding box center [1323, 88] width 79 height 24
click at [1314, 168] on button "Email" at bounding box center [1334, 168] width 101 height 26
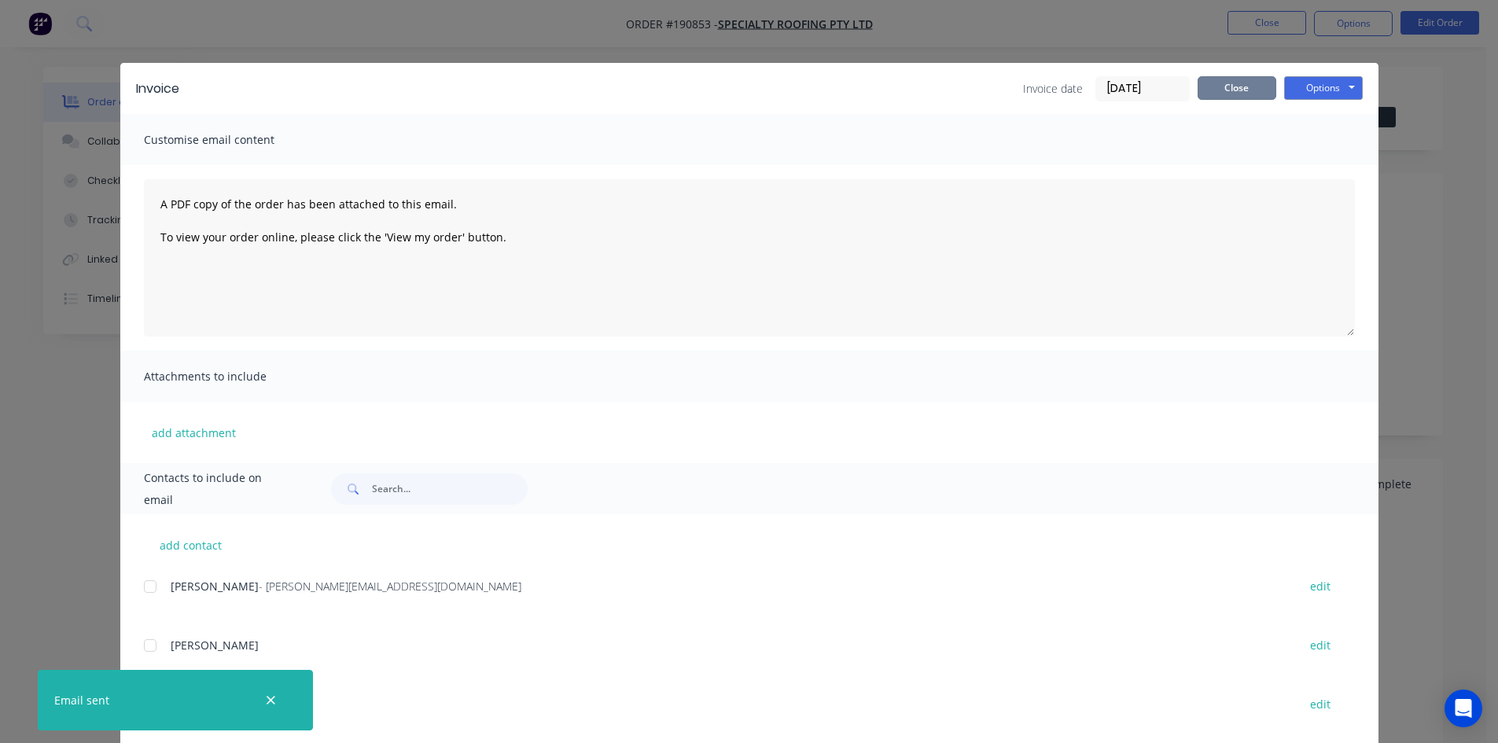
click at [1203, 90] on button "Close" at bounding box center [1236, 88] width 79 height 24
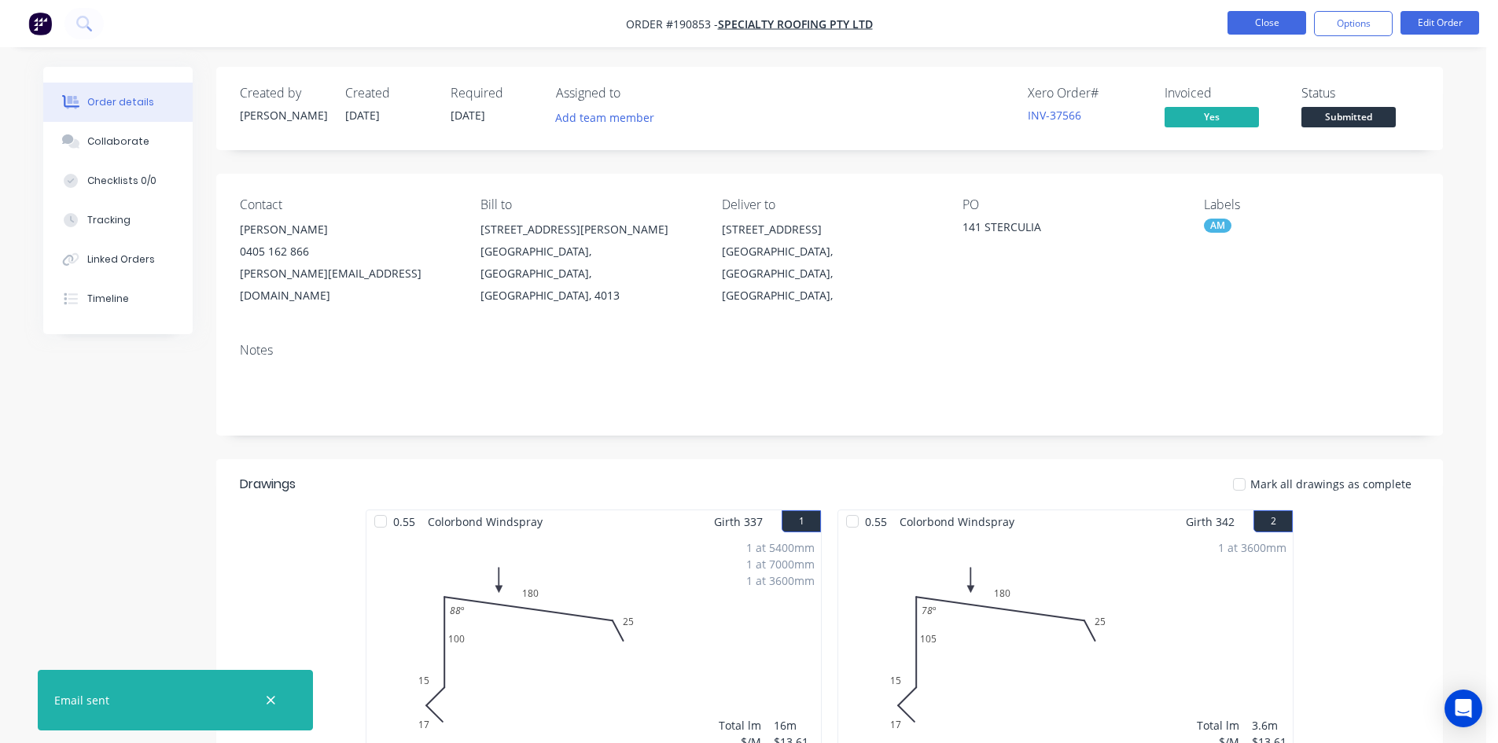
click at [1255, 30] on button "Close" at bounding box center [1266, 23] width 79 height 24
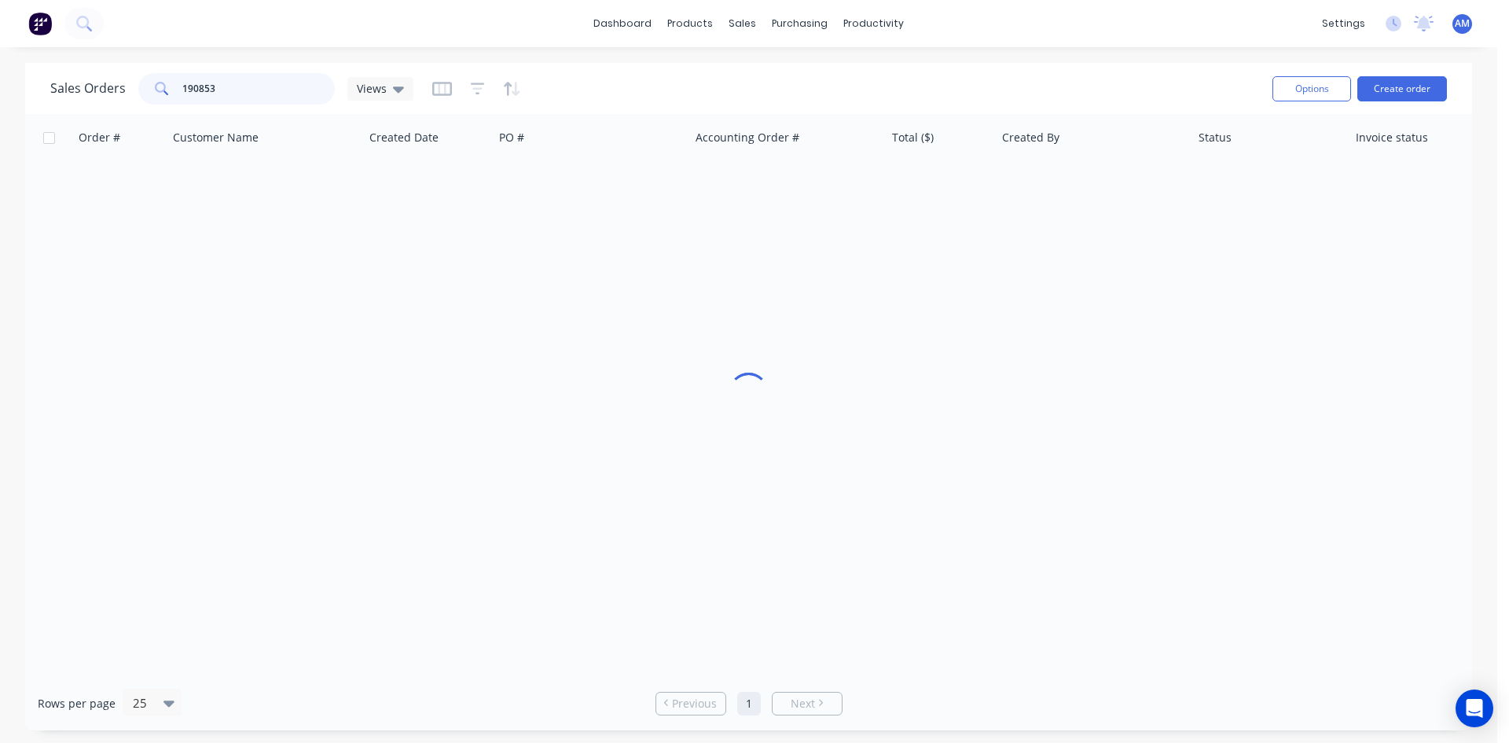
drag, startPoint x: 231, startPoint y: 84, endPoint x: 145, endPoint y: 77, distance: 86.8
click at [145, 77] on div "190853" at bounding box center [236, 88] width 197 height 31
type input "190885"
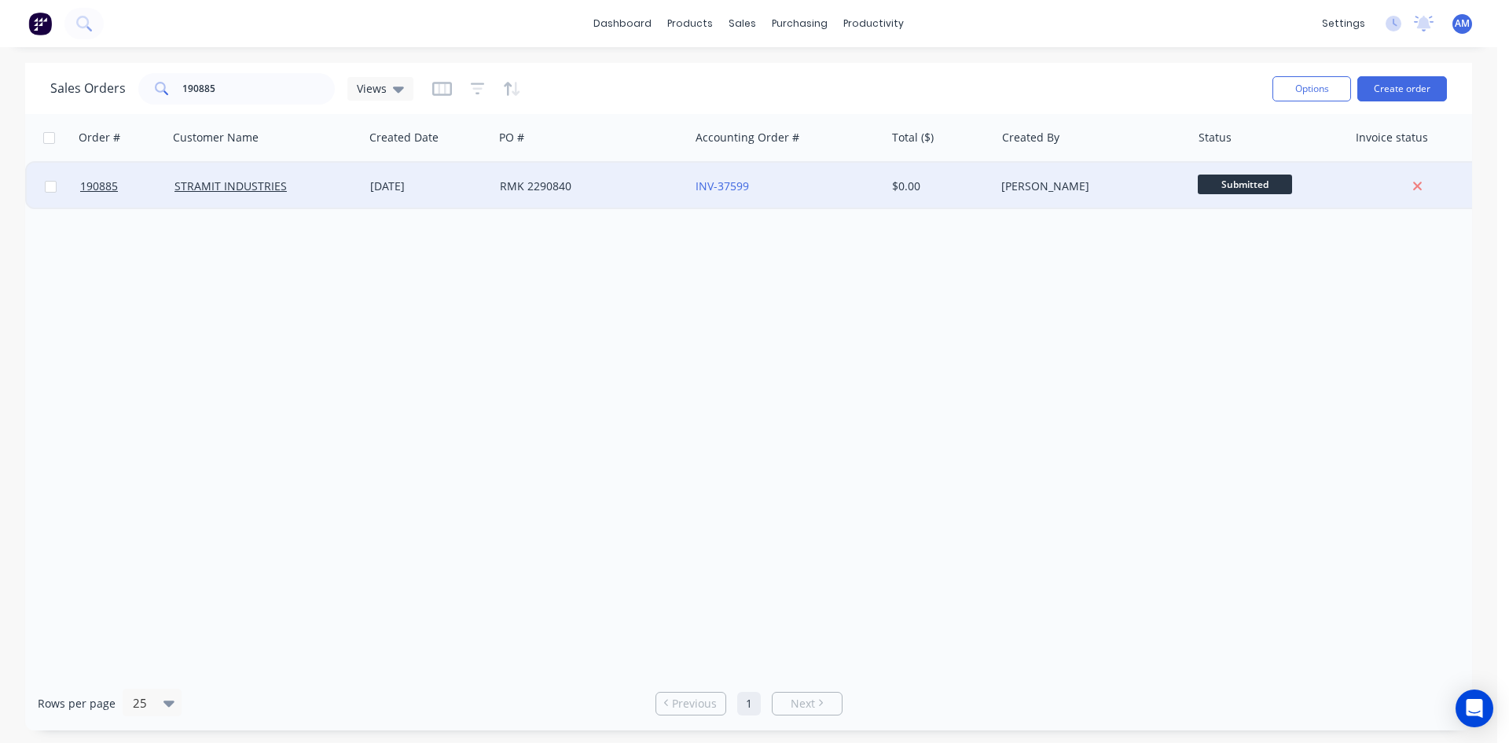
click at [619, 190] on div "RMK 2290840" at bounding box center [587, 186] width 175 height 16
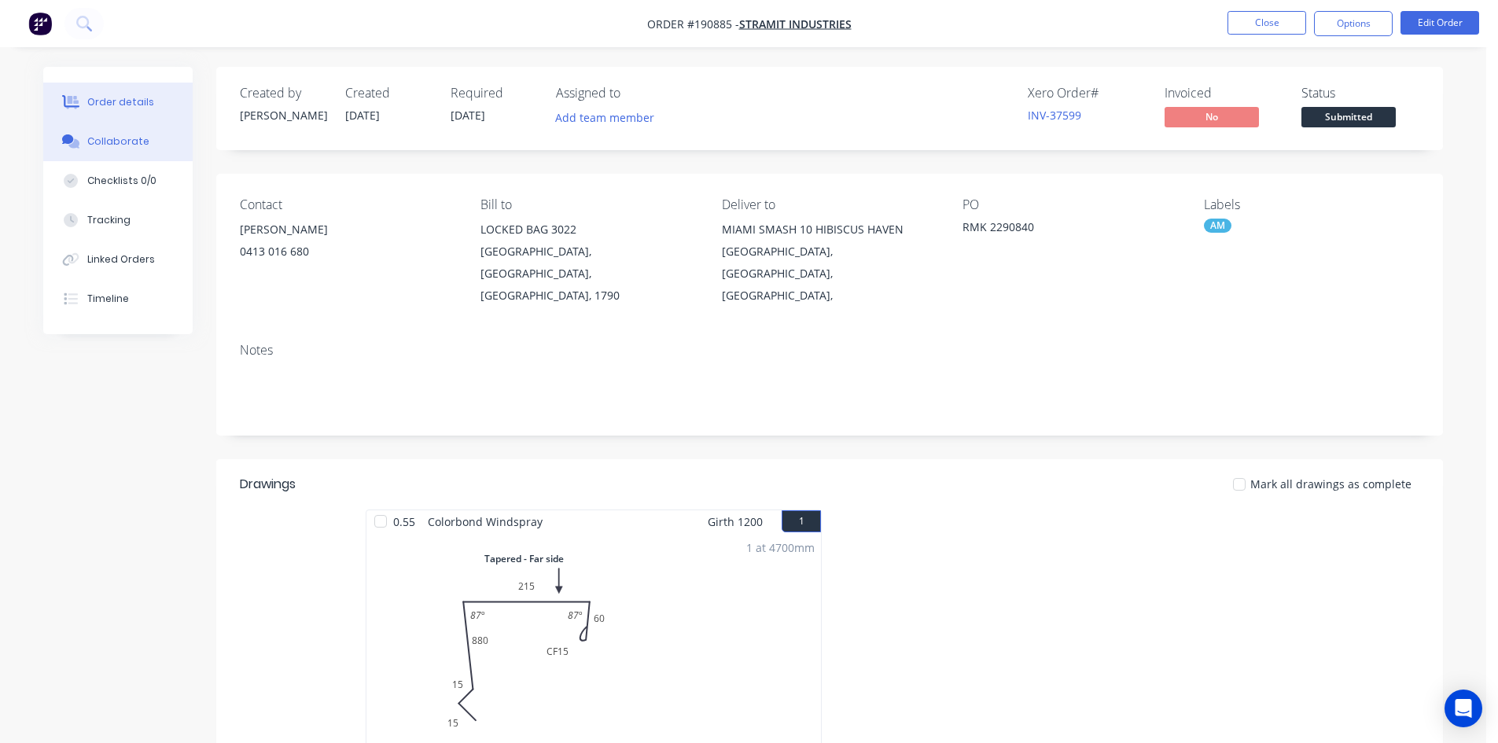
click at [112, 144] on div "Collaborate" at bounding box center [118, 141] width 62 height 14
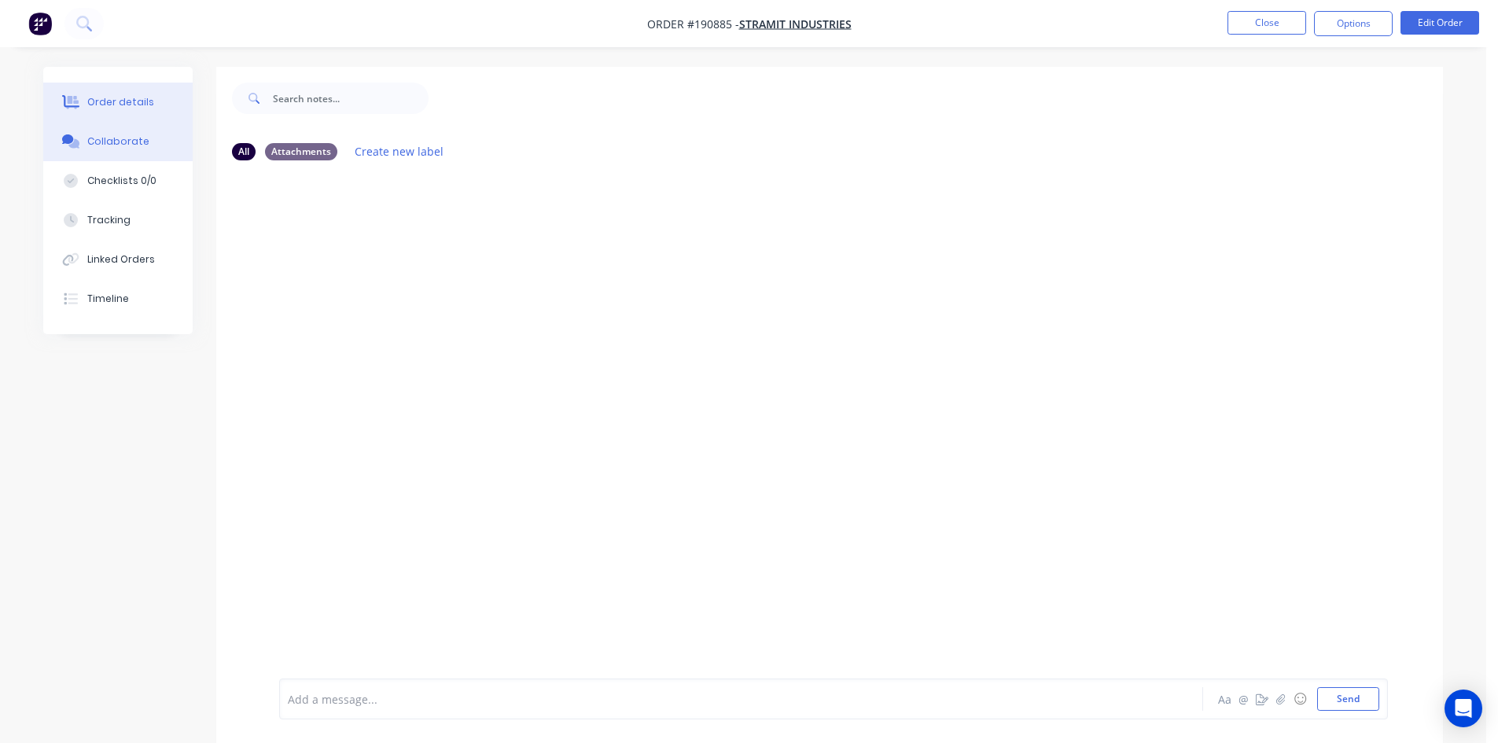
click at [129, 94] on button "Order details" at bounding box center [117, 102] width 149 height 39
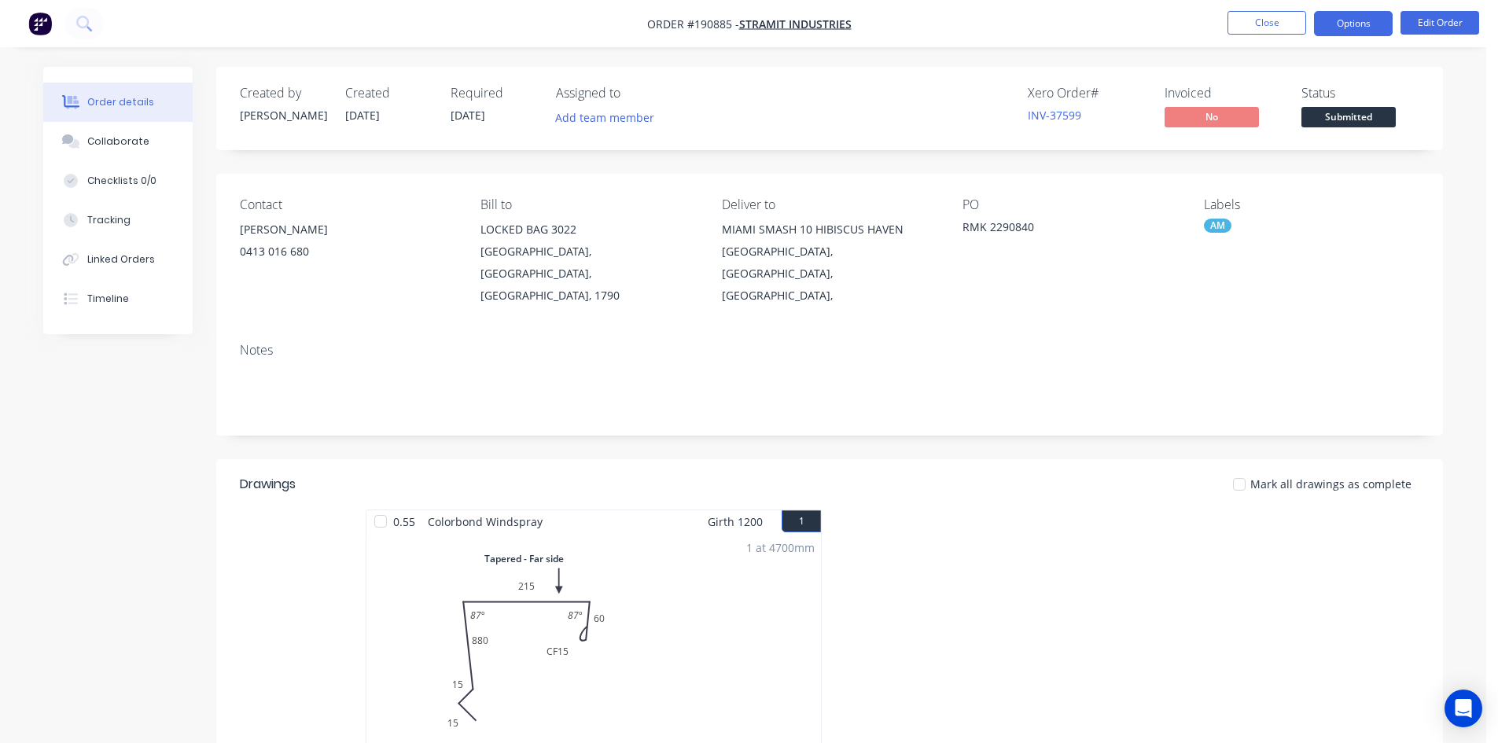
click at [1331, 26] on button "Options" at bounding box center [1353, 23] width 79 height 25
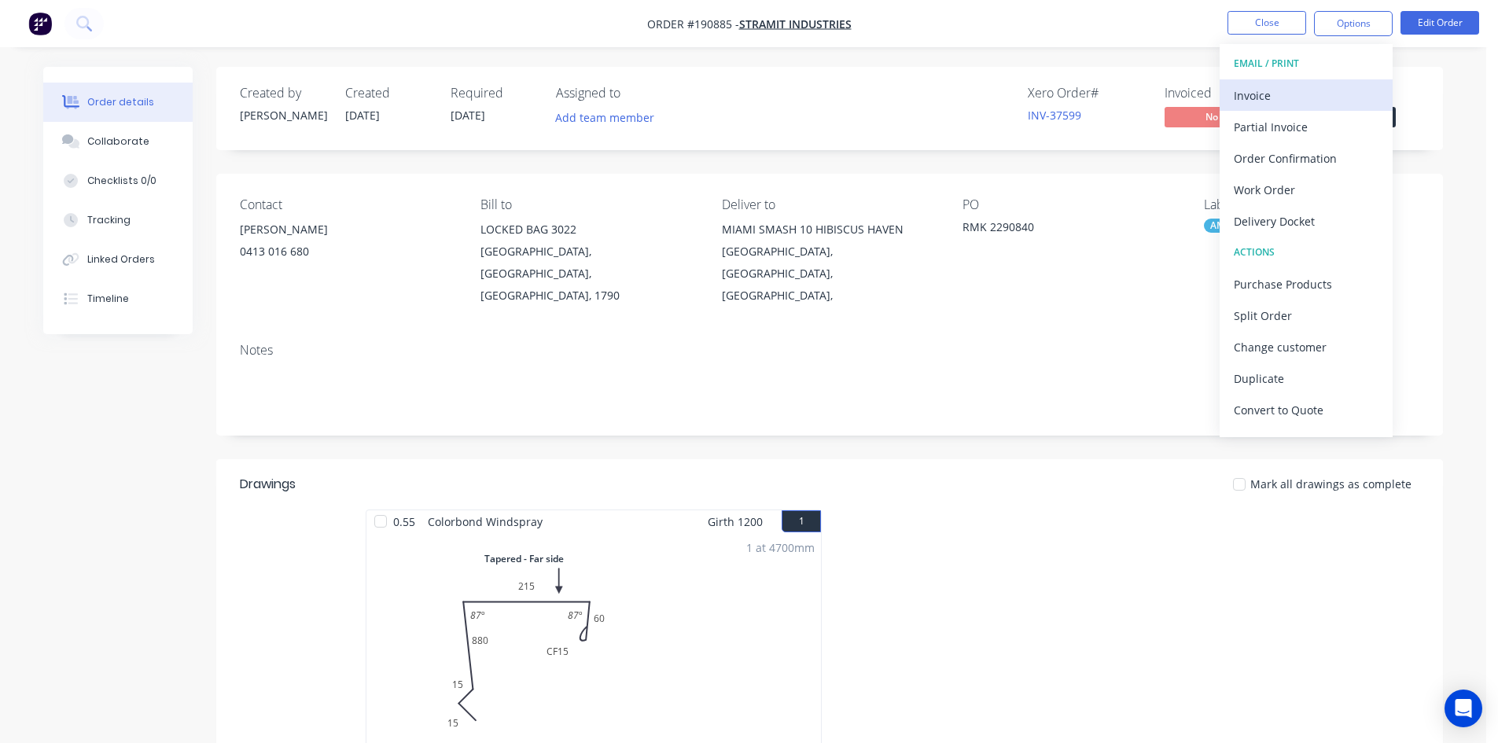
click at [1310, 92] on div "Invoice" at bounding box center [1305, 95] width 145 height 23
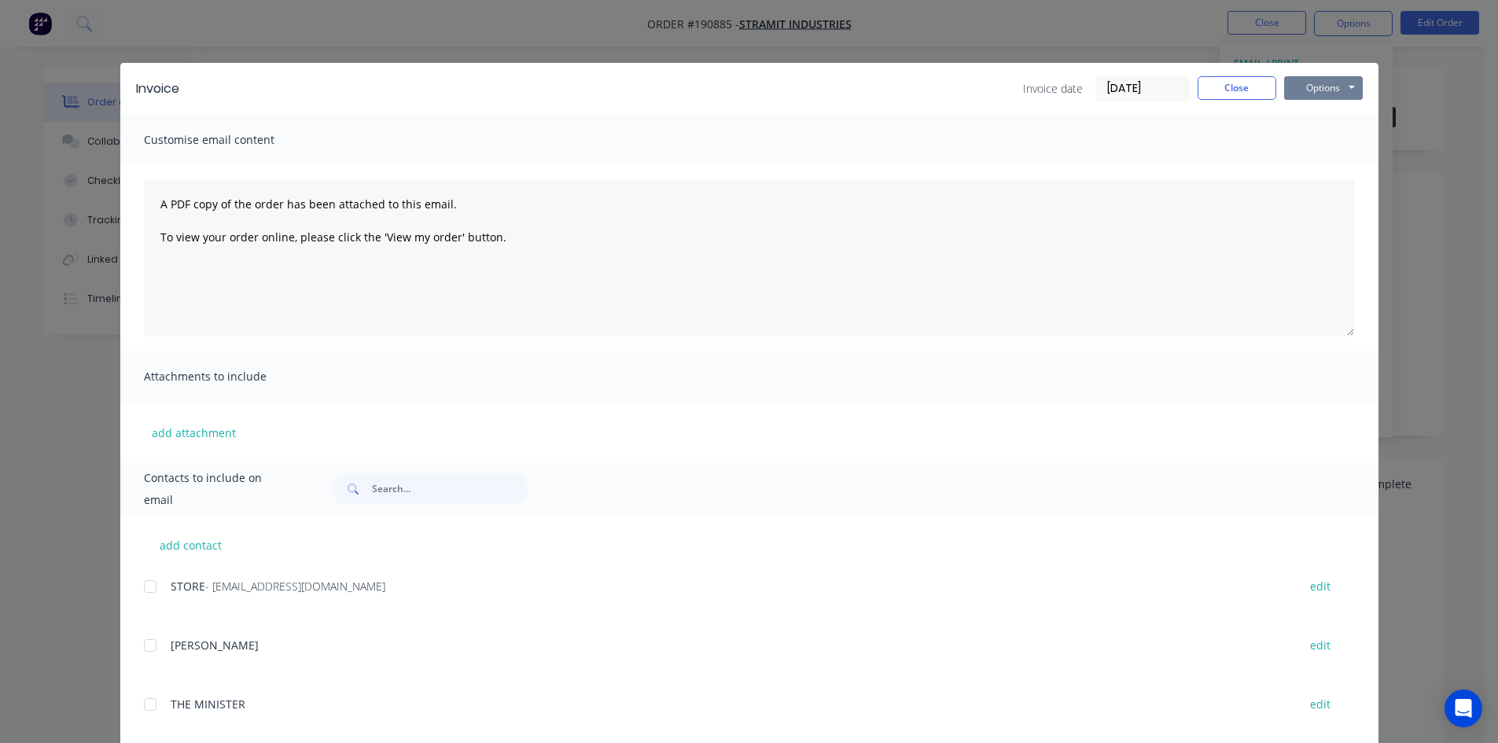
click at [1299, 86] on button "Options" at bounding box center [1323, 88] width 79 height 24
click at [1291, 137] on button "Print" at bounding box center [1334, 142] width 101 height 26
drag, startPoint x: 1219, startPoint y: 94, endPoint x: 1244, endPoint y: 58, distance: 43.4
click at [1220, 94] on button "Close" at bounding box center [1236, 88] width 79 height 24
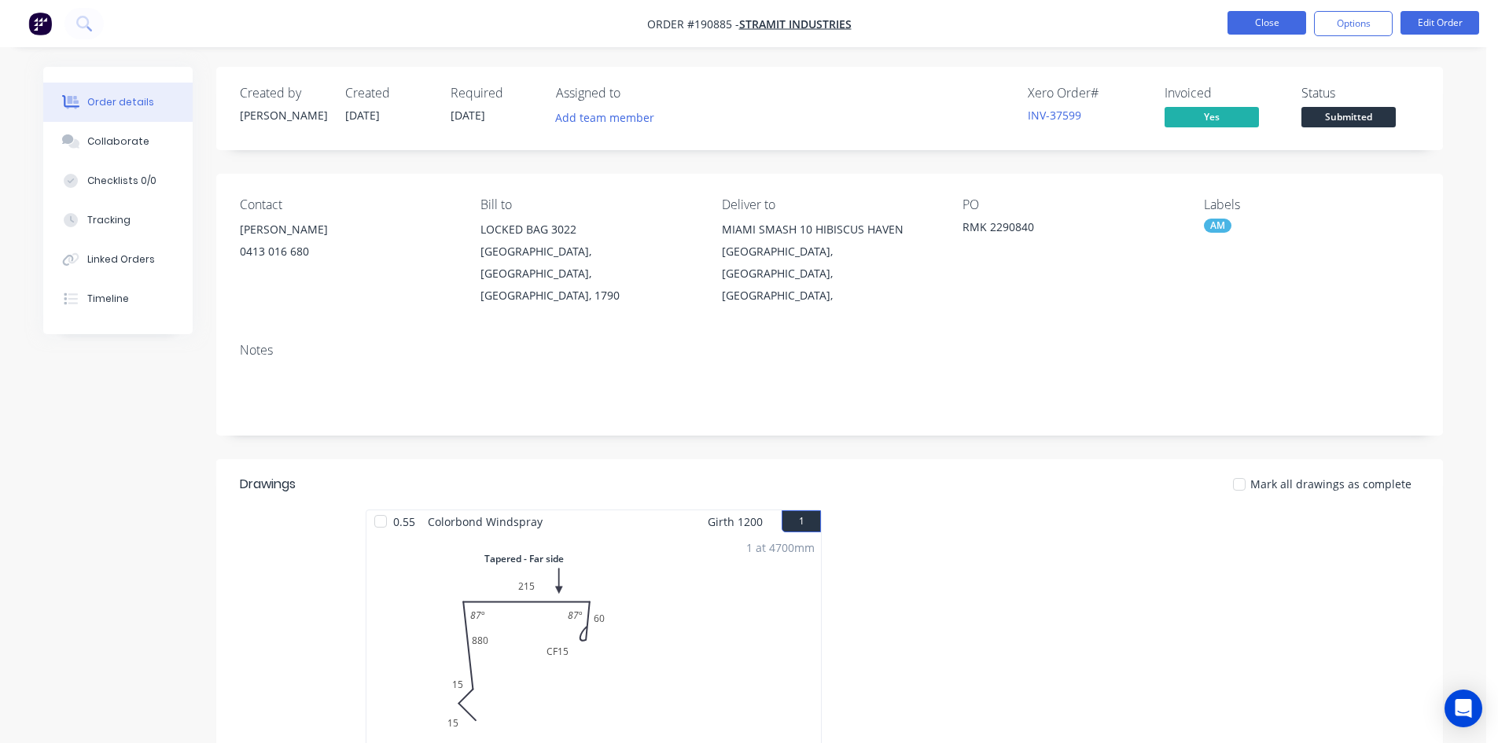
click at [1259, 17] on button "Close" at bounding box center [1266, 23] width 79 height 24
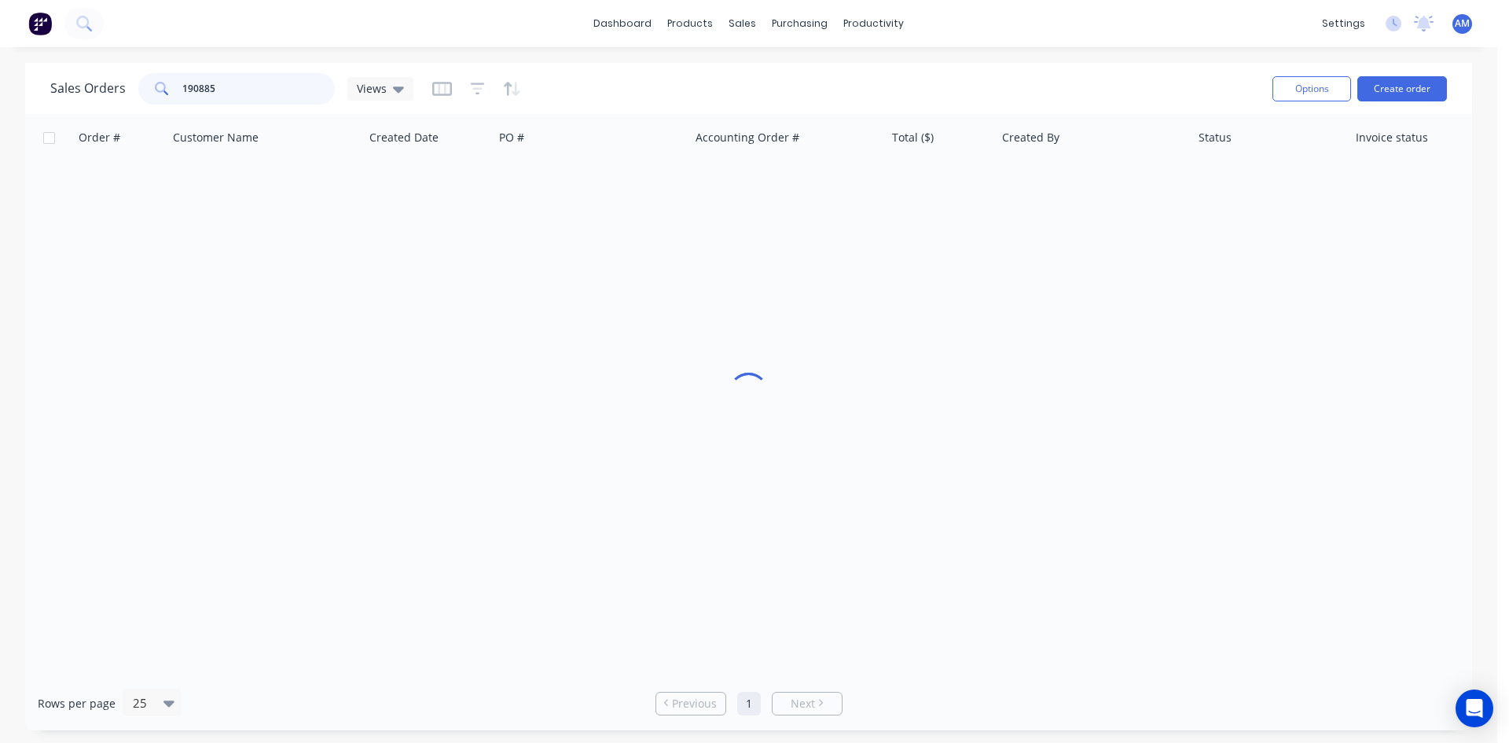
drag, startPoint x: 243, startPoint y: 85, endPoint x: 105, endPoint y: 74, distance: 138.0
click at [105, 86] on div "Sales Orders 190885 Views" at bounding box center [231, 88] width 363 height 31
type input "190890"
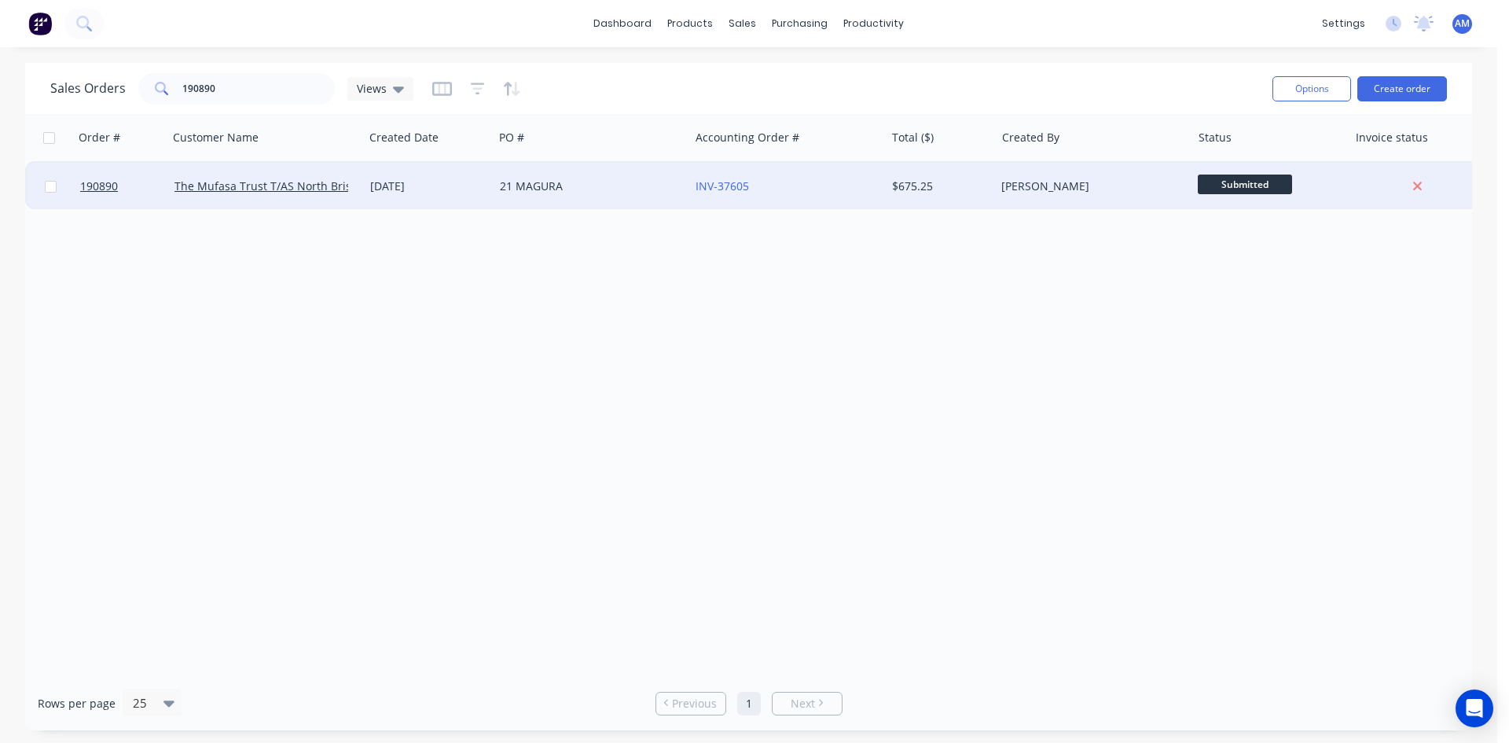
click at [615, 186] on div "21 MAGURA" at bounding box center [587, 186] width 175 height 16
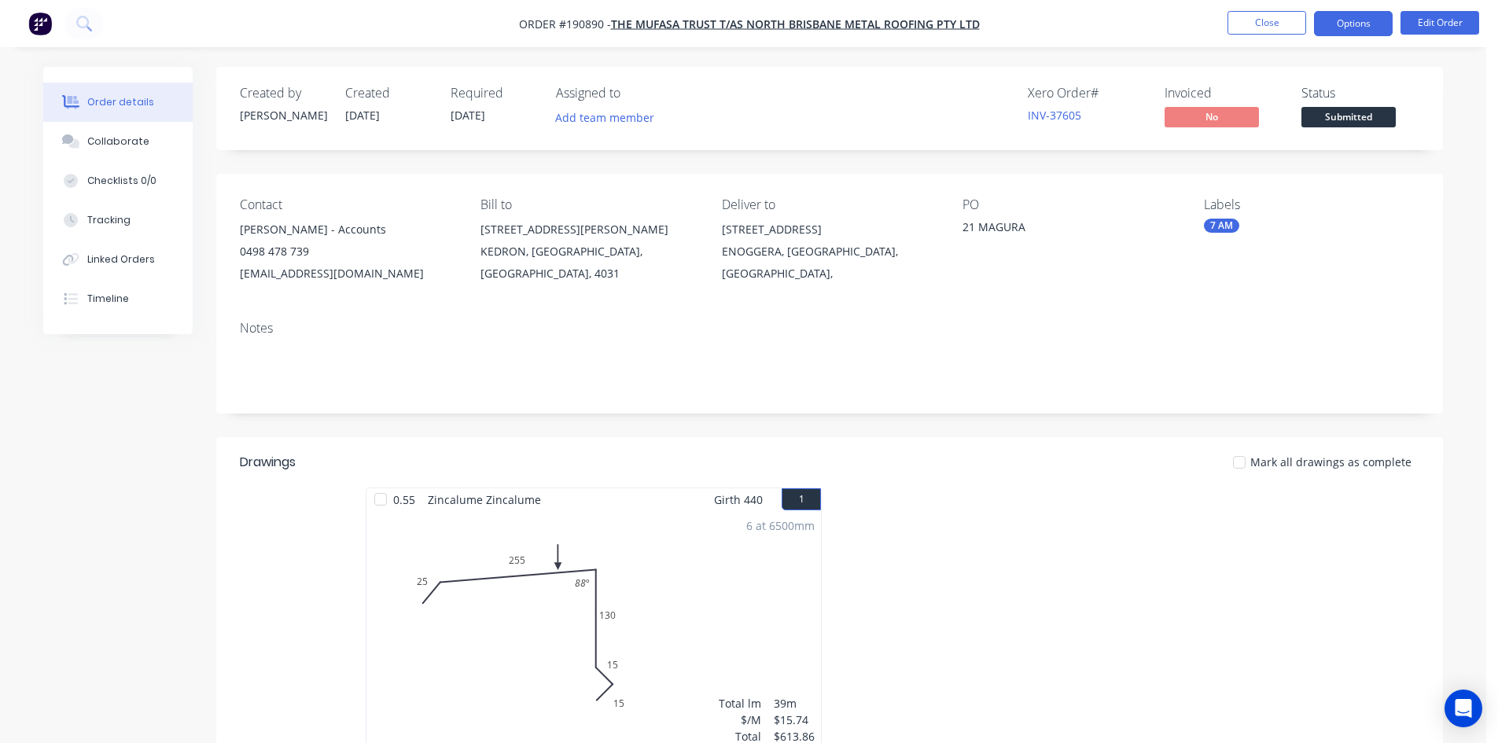
click at [1363, 21] on button "Options" at bounding box center [1353, 23] width 79 height 25
click at [1446, 16] on button "Edit Order" at bounding box center [1439, 23] width 79 height 24
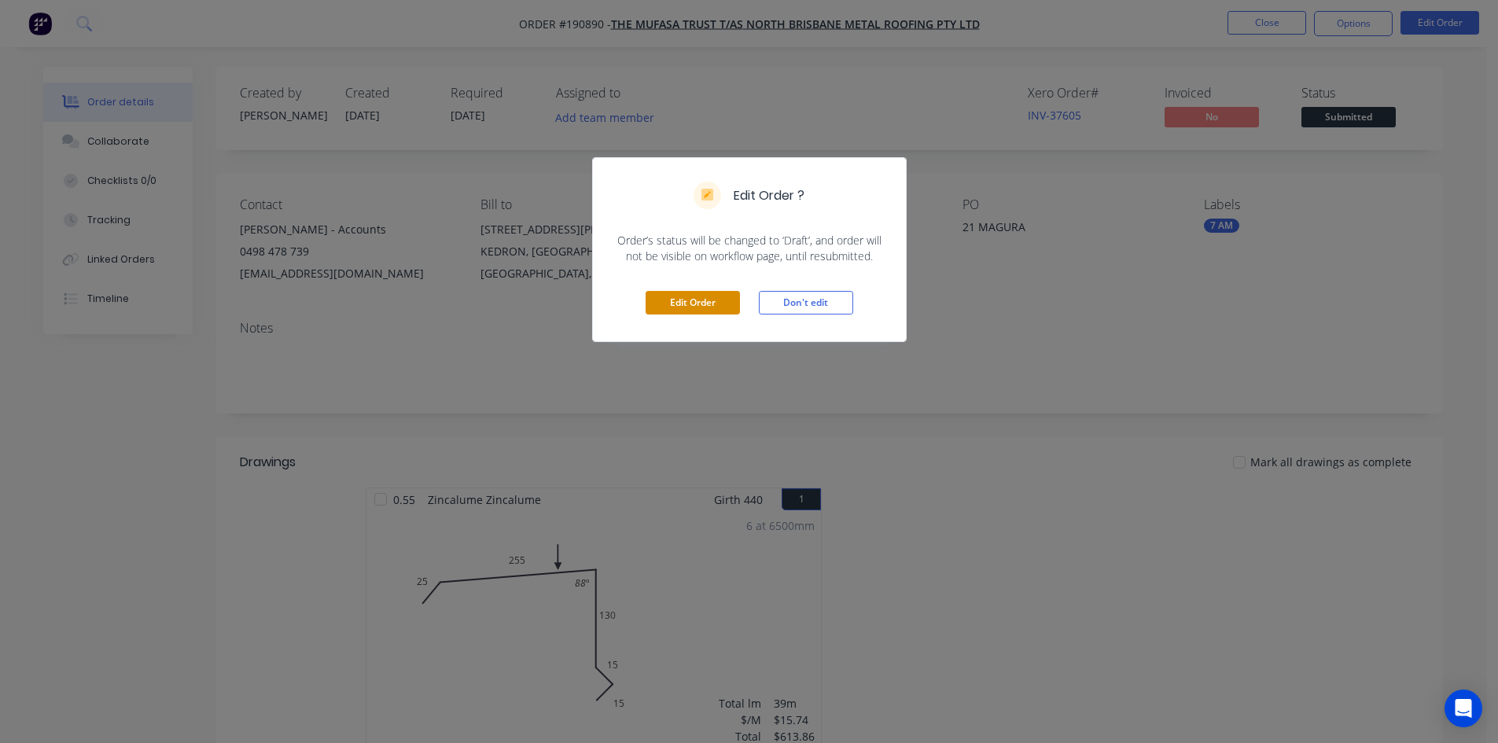
click at [730, 298] on button "Edit Order" at bounding box center [692, 303] width 94 height 24
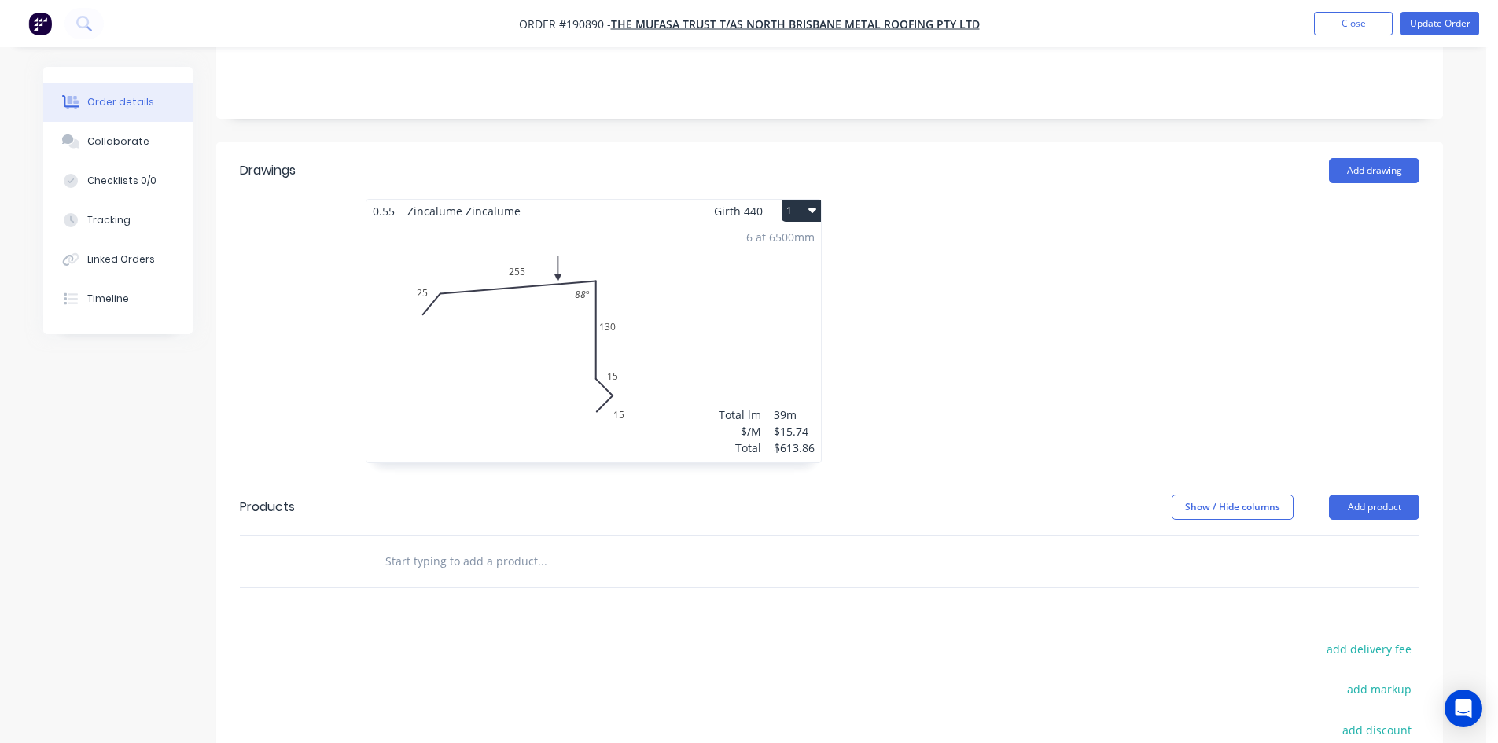
scroll to position [393, 0]
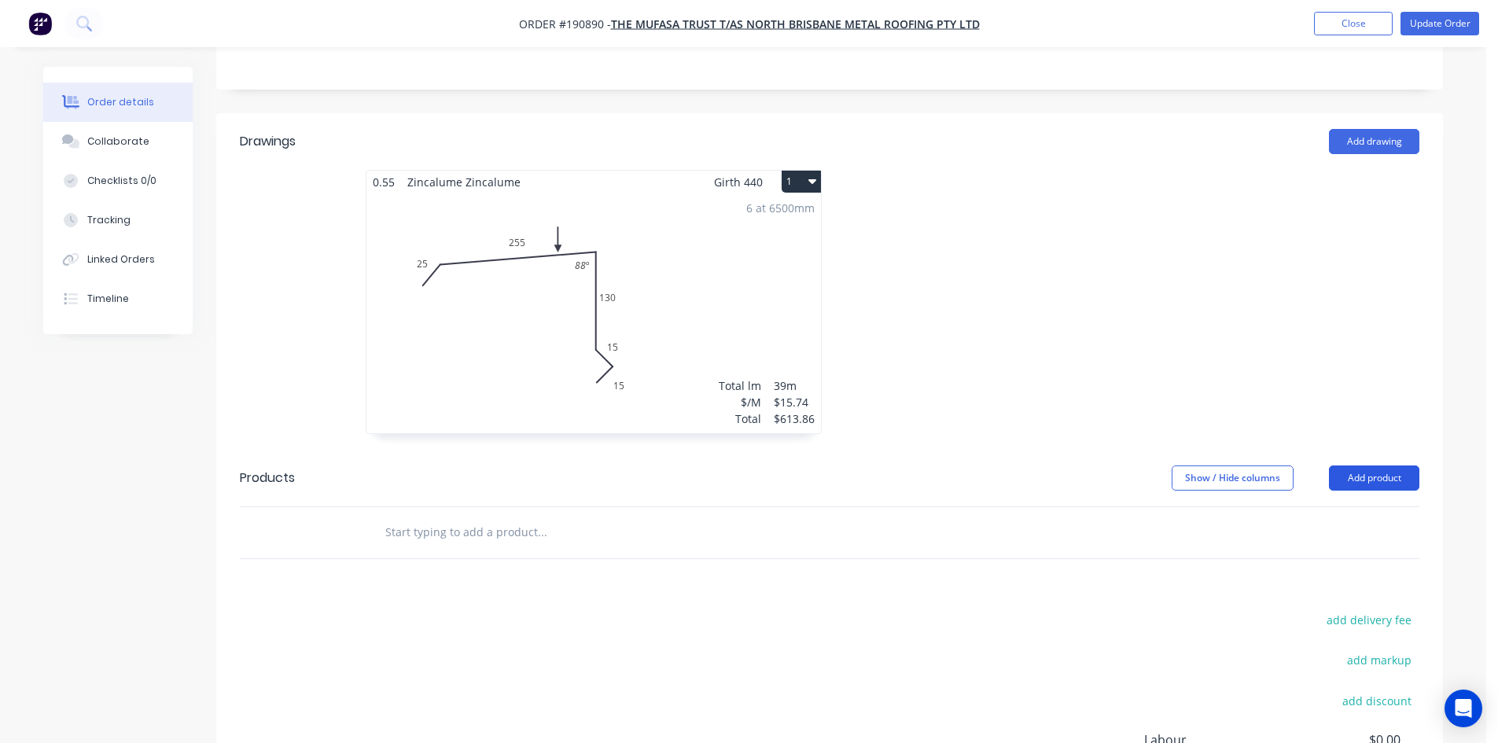
click at [1349, 465] on button "Add product" at bounding box center [1374, 477] width 90 height 25
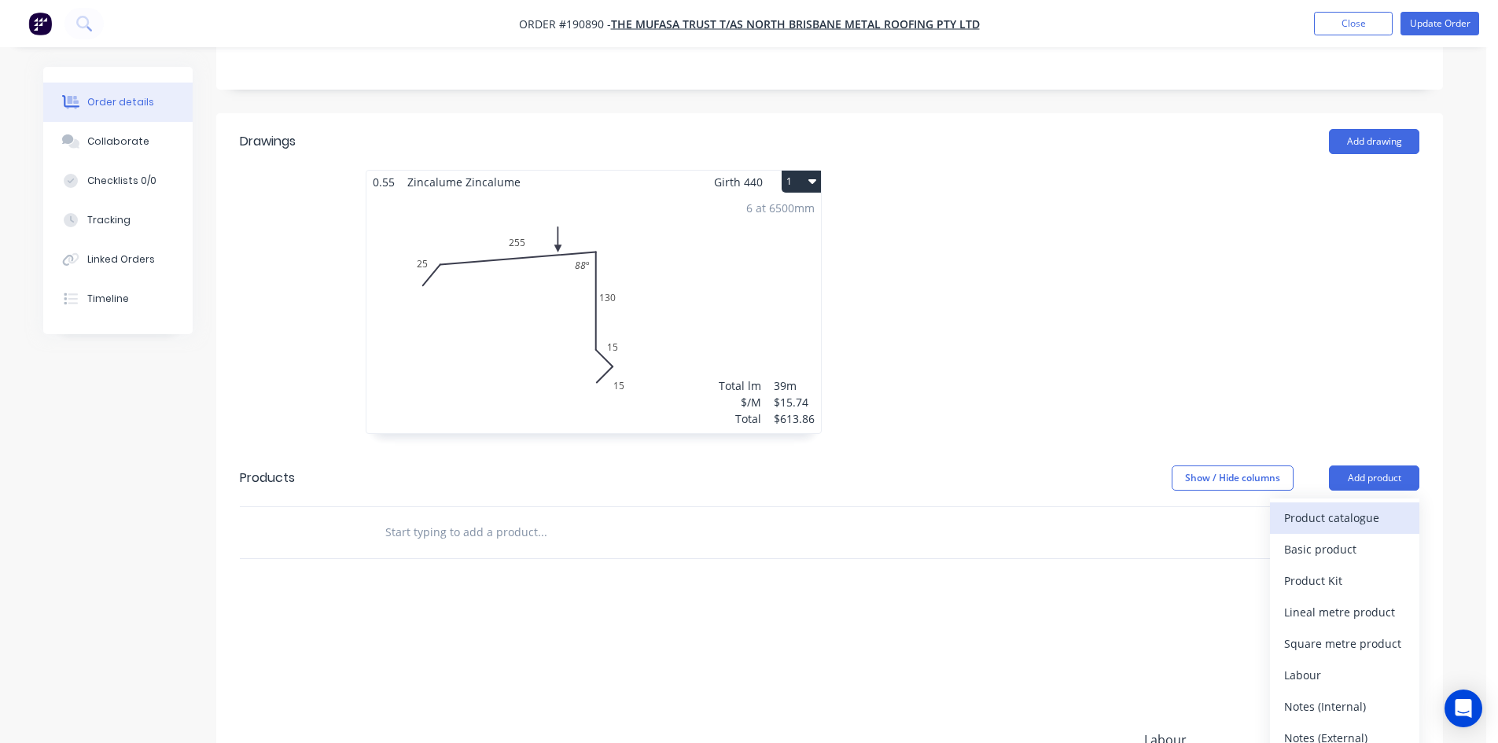
click at [1362, 506] on div "Product catalogue" at bounding box center [1344, 517] width 121 height 23
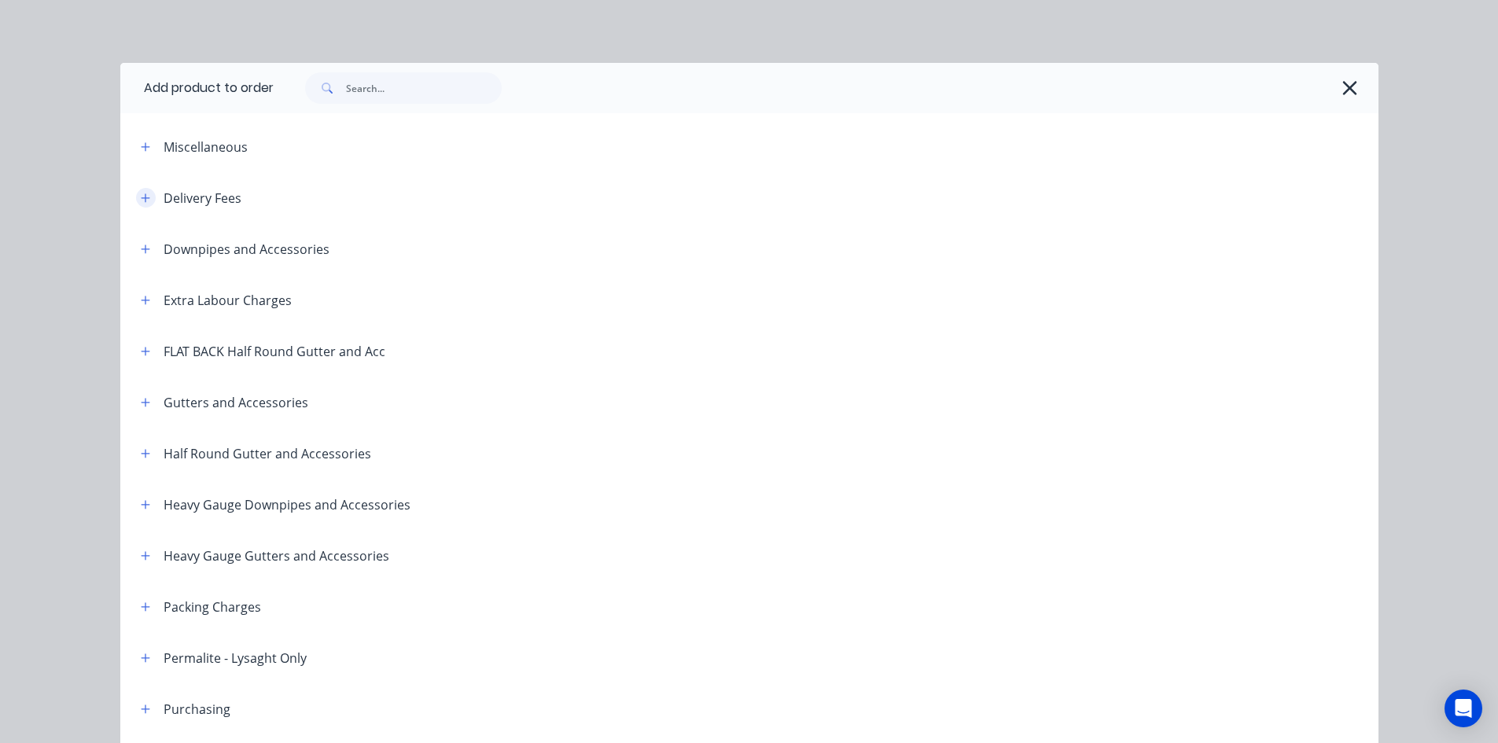
click at [143, 201] on icon "button" at bounding box center [145, 198] width 9 height 11
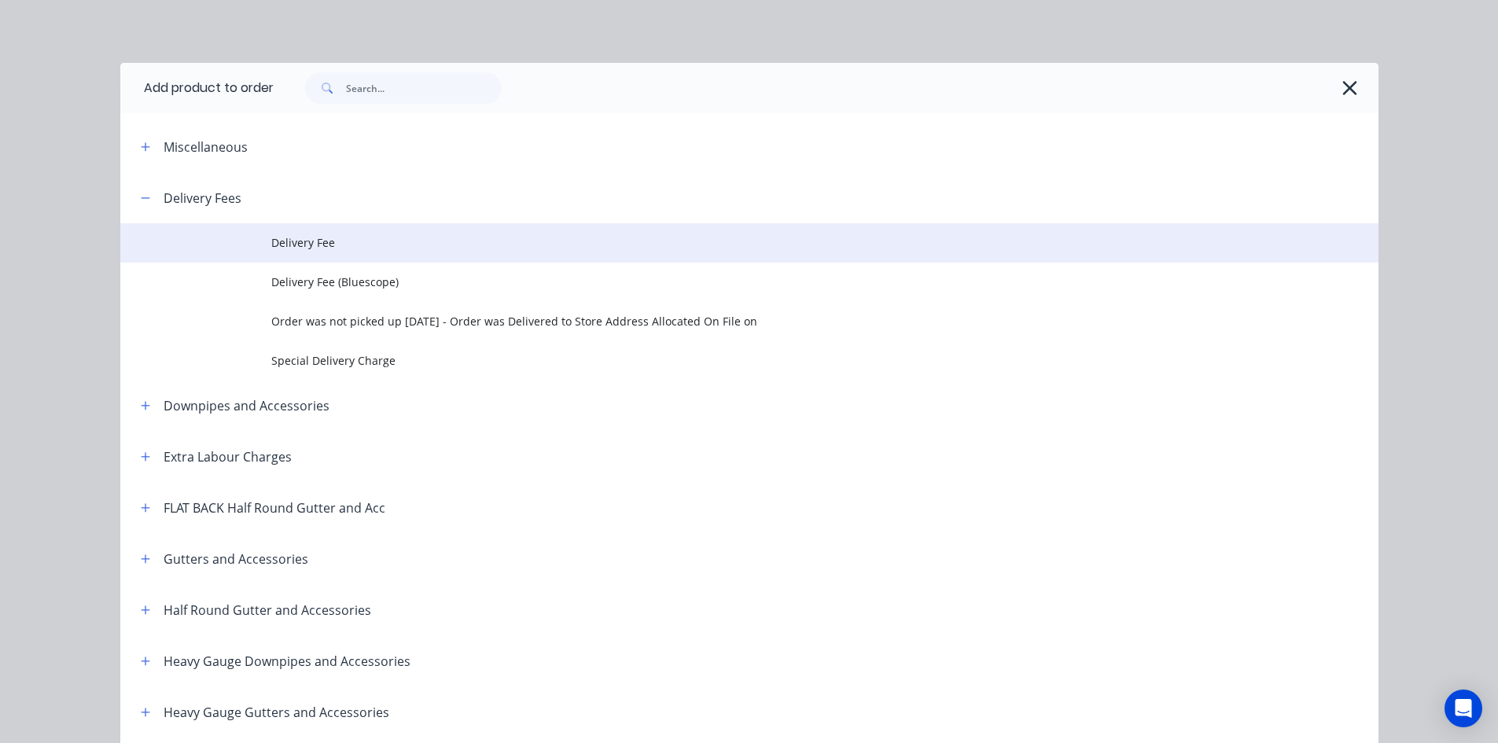
drag, startPoint x: 308, startPoint y: 219, endPoint x: 309, endPoint y: 231, distance: 11.8
click at [308, 220] on header "Delivery Fees" at bounding box center [749, 197] width 1258 height 51
click at [317, 243] on span "Delivery Fee" at bounding box center [713, 242] width 885 height 17
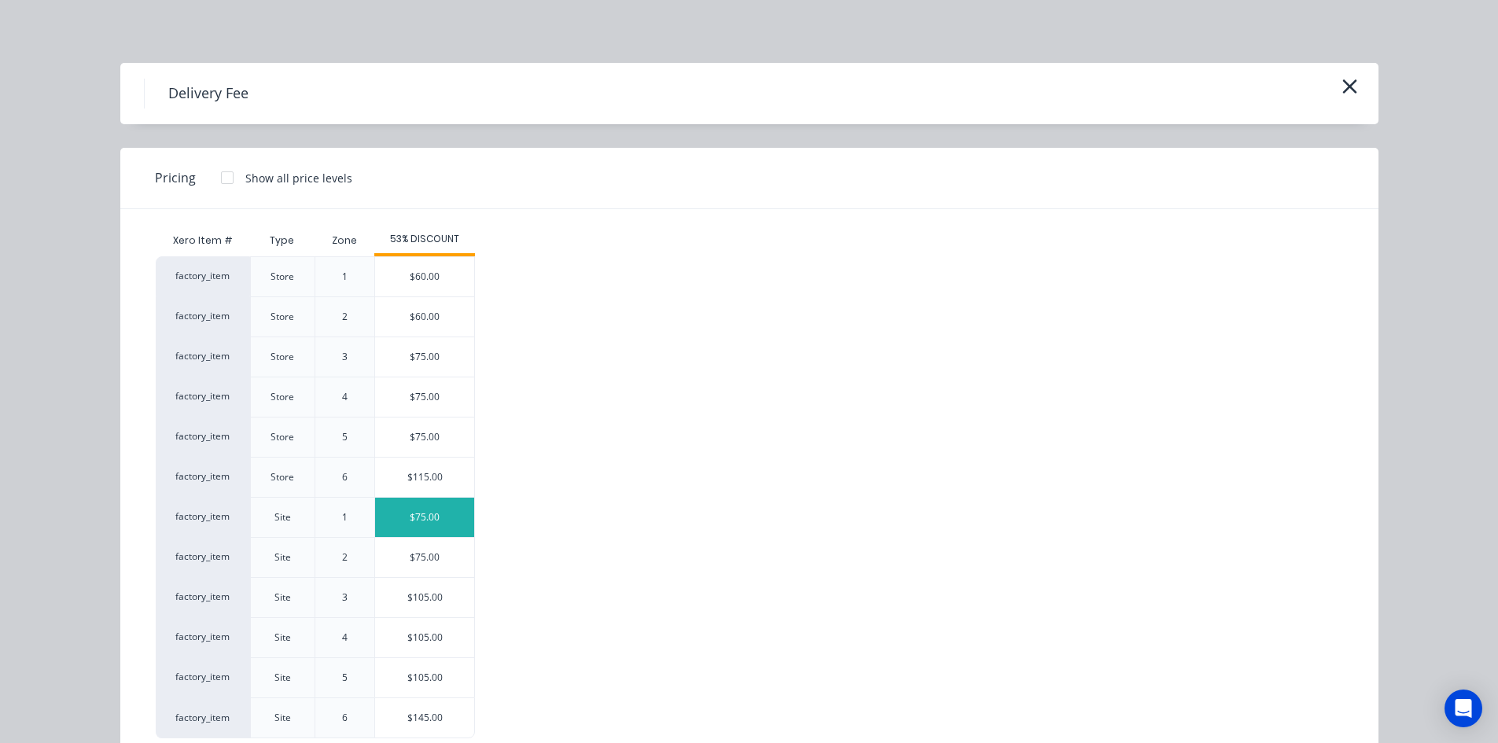
click at [439, 525] on div "$75.00" at bounding box center [424, 517] width 99 height 39
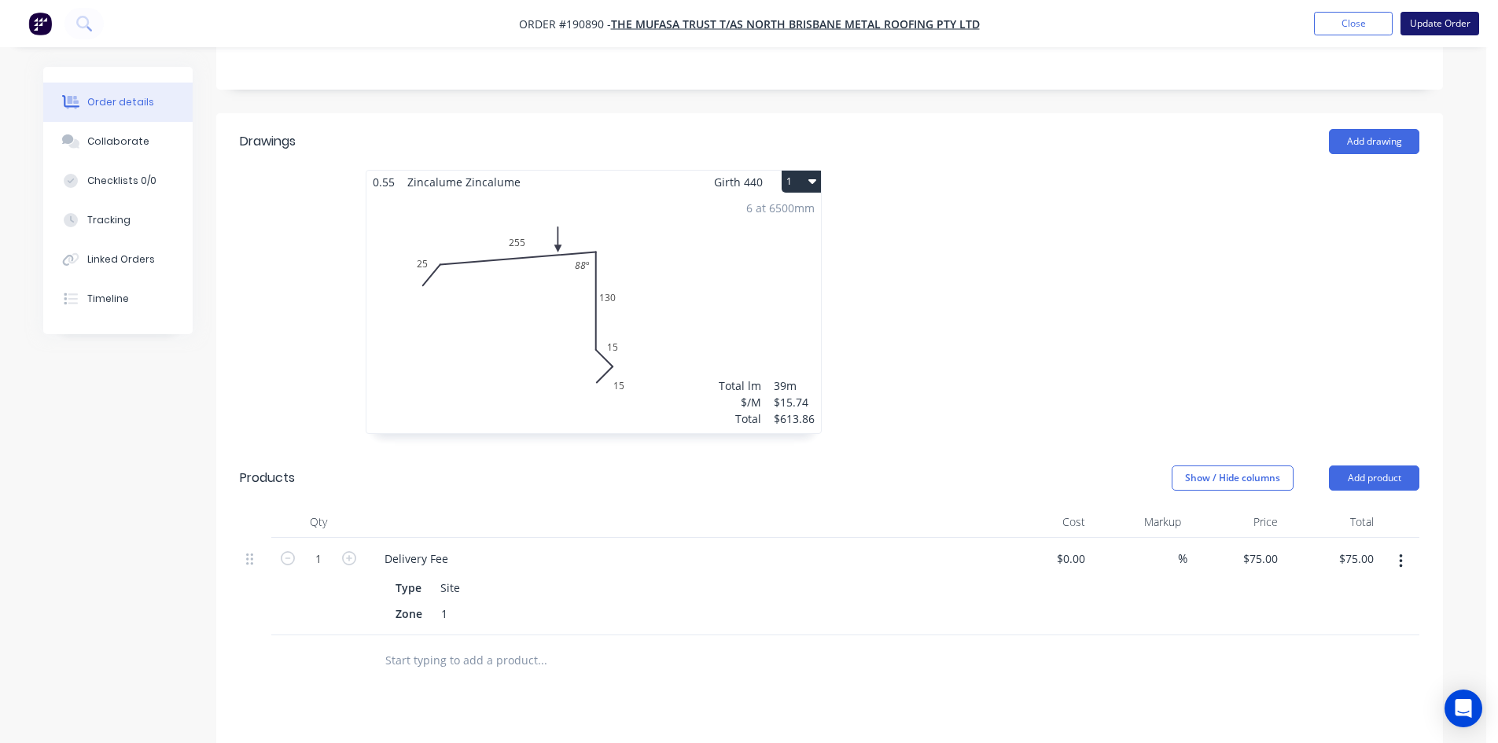
click at [1443, 25] on button "Update Order" at bounding box center [1439, 24] width 79 height 24
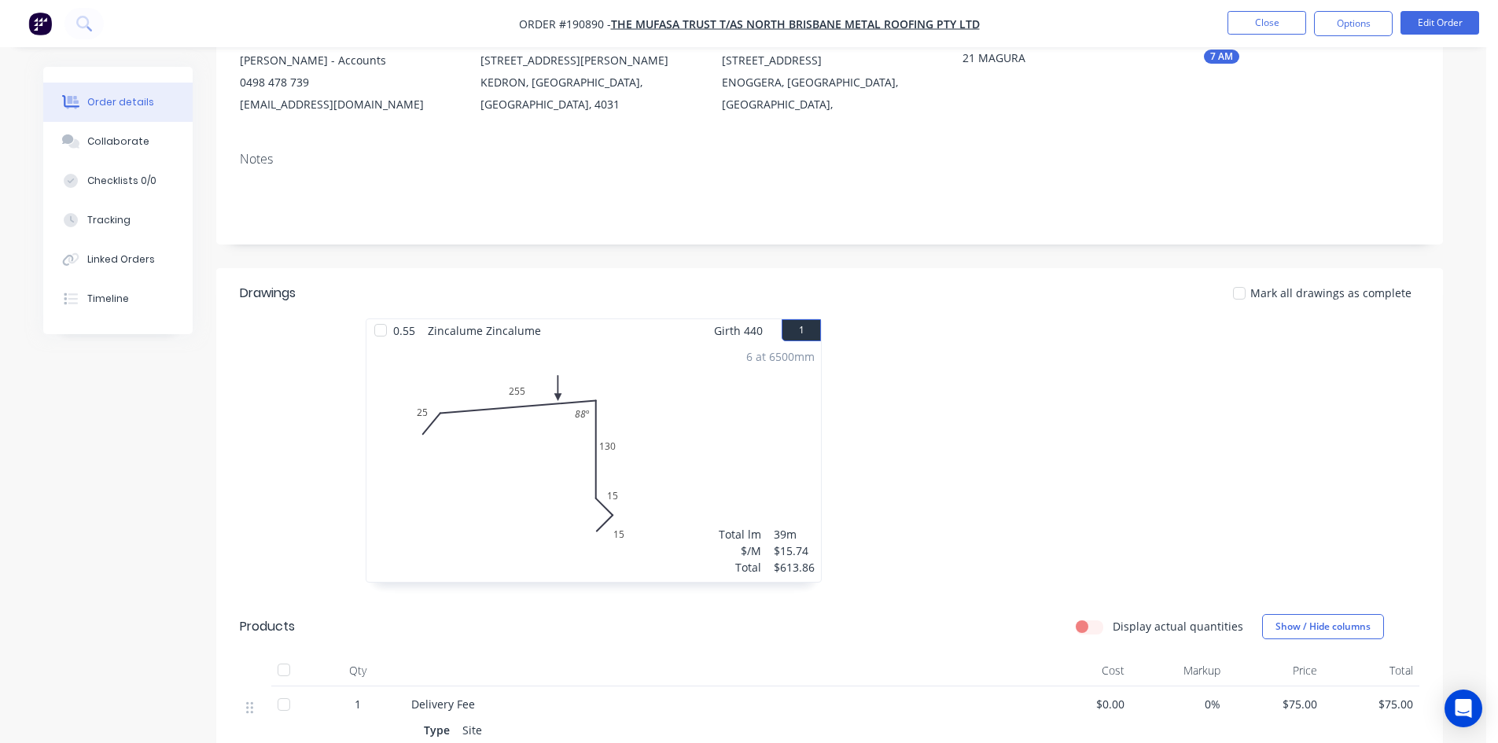
scroll to position [12, 0]
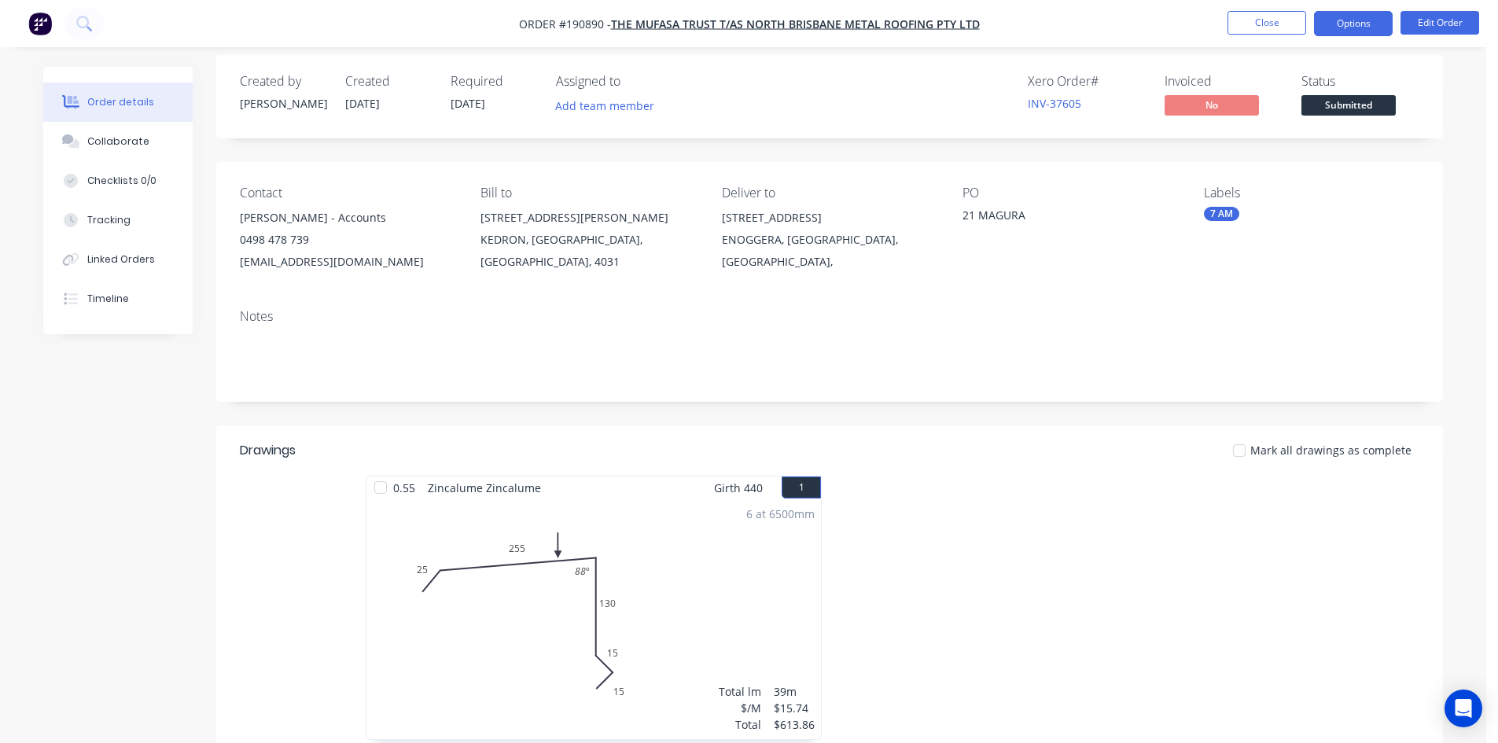
click at [1336, 24] on button "Options" at bounding box center [1353, 23] width 79 height 25
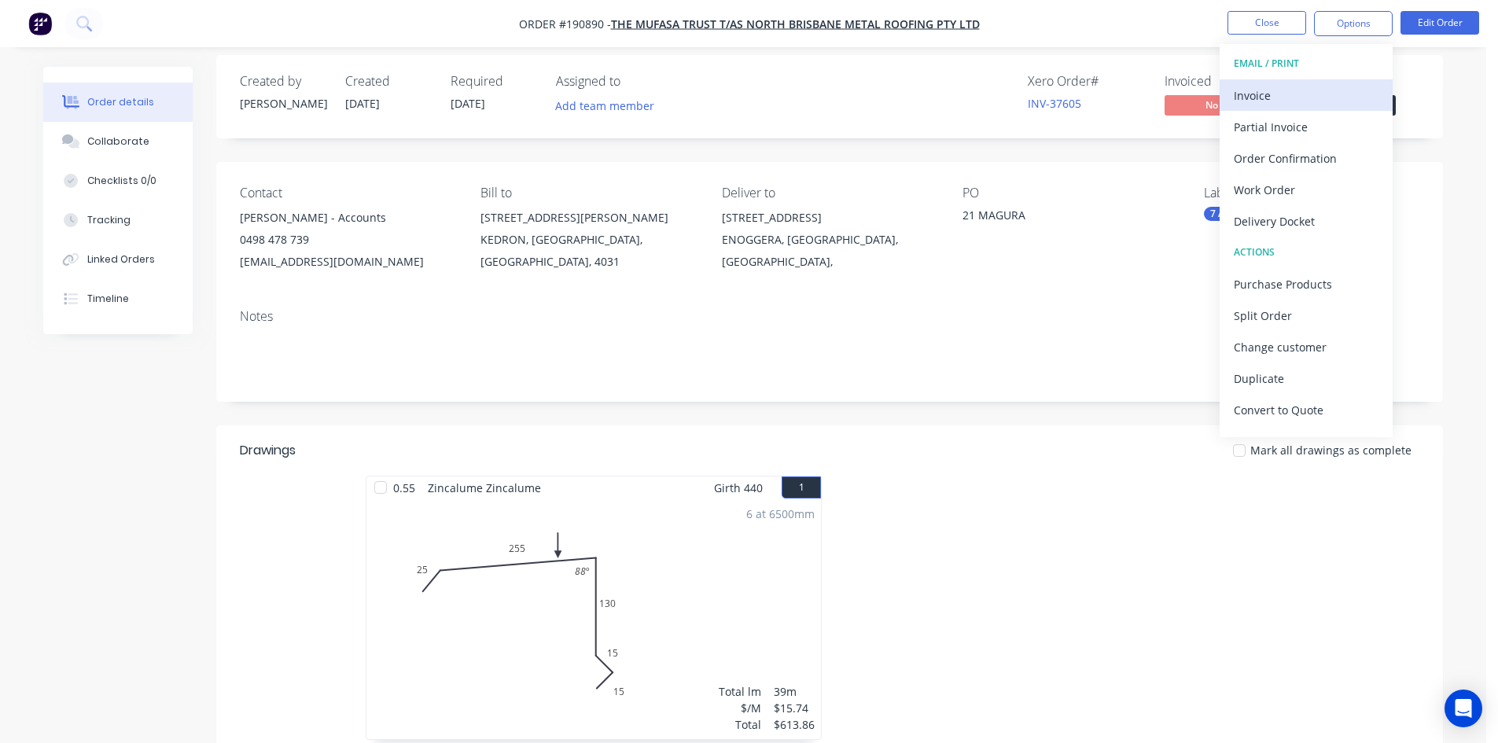
click at [1288, 92] on div "Invoice" at bounding box center [1305, 95] width 145 height 23
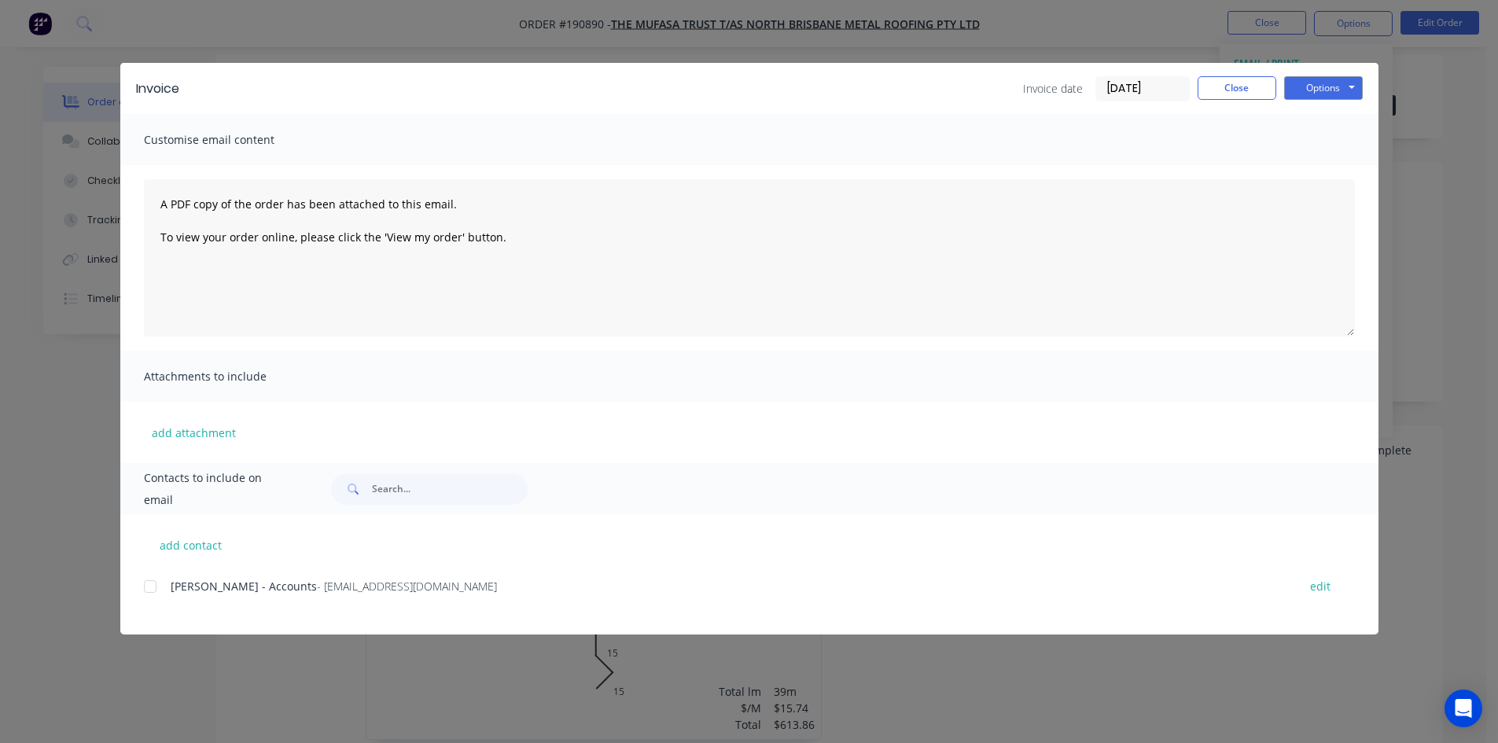
click at [152, 583] on div at bounding box center [149, 586] width 31 height 31
click at [1241, 92] on button "Close" at bounding box center [1236, 88] width 79 height 24
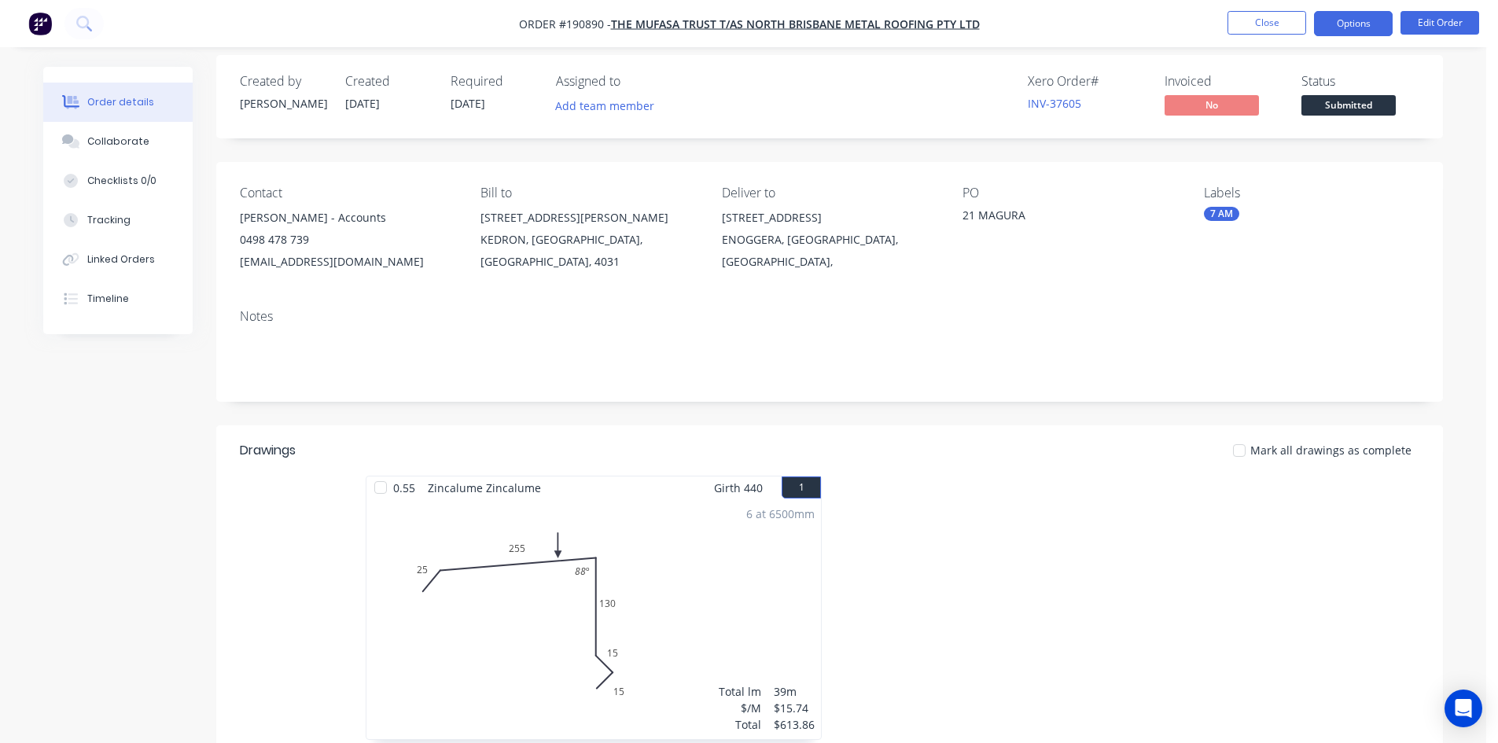
click at [1351, 25] on button "Options" at bounding box center [1353, 23] width 79 height 25
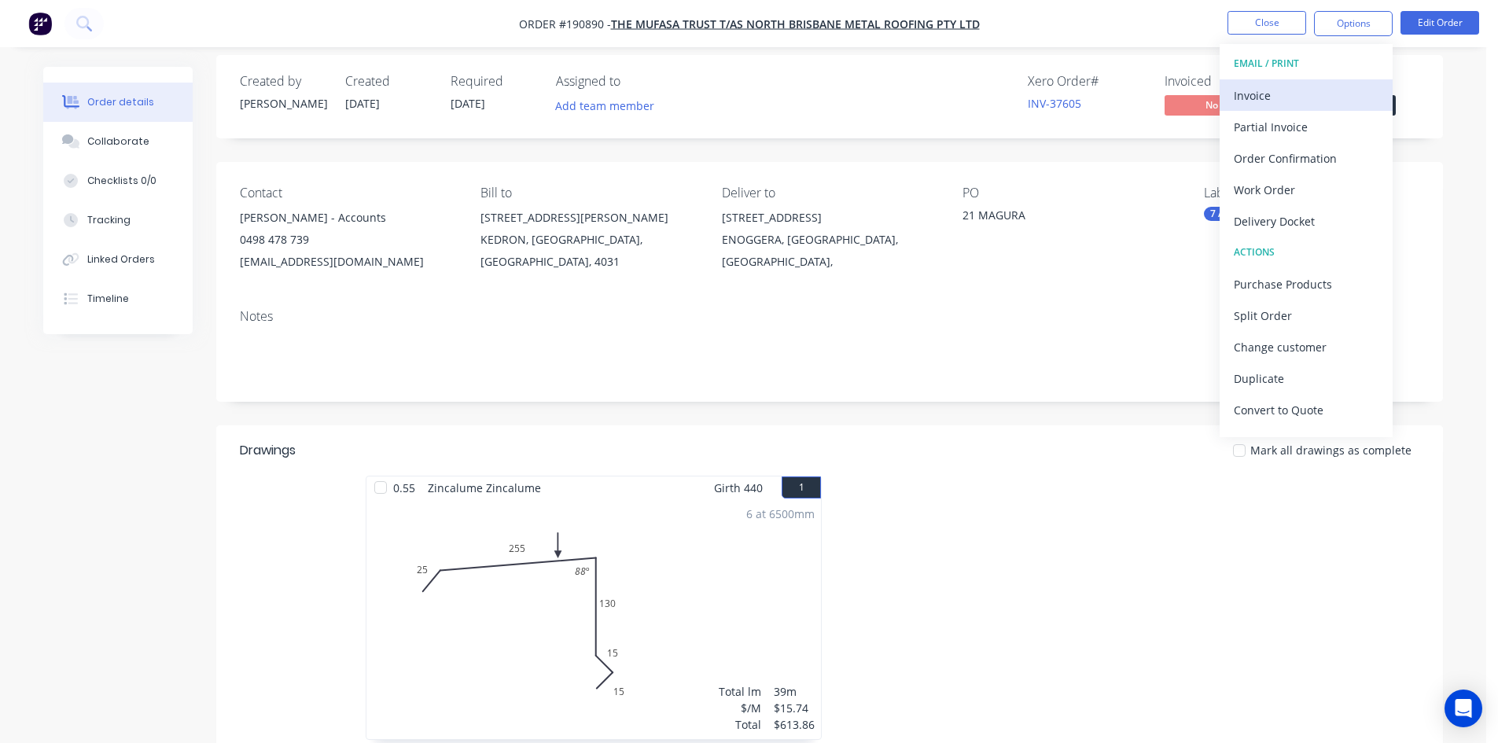
click at [1322, 84] on div "Invoice" at bounding box center [1305, 95] width 145 height 23
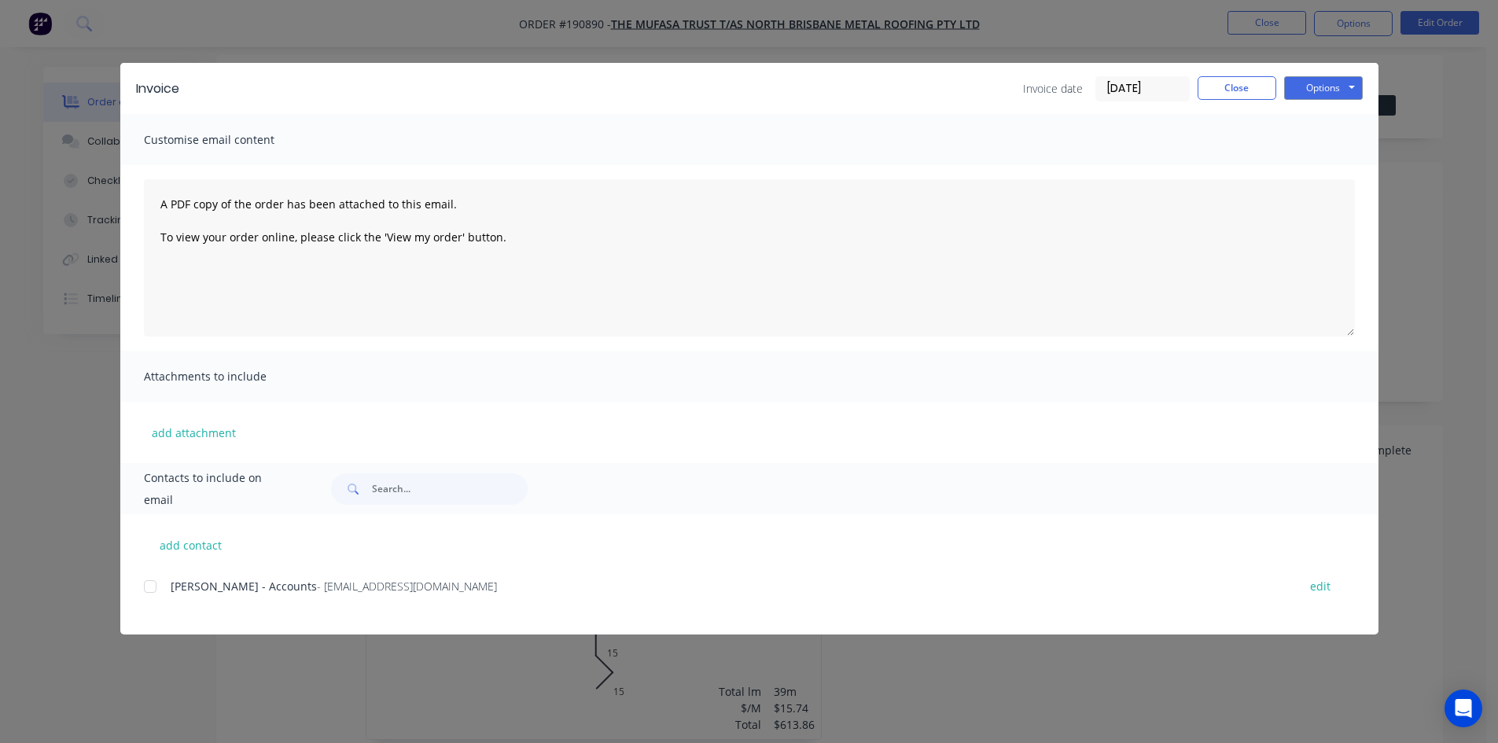
click at [149, 586] on div at bounding box center [149, 586] width 31 height 31
click at [1357, 86] on button "Options" at bounding box center [1323, 88] width 79 height 24
click at [1310, 178] on button "Email" at bounding box center [1334, 168] width 101 height 26
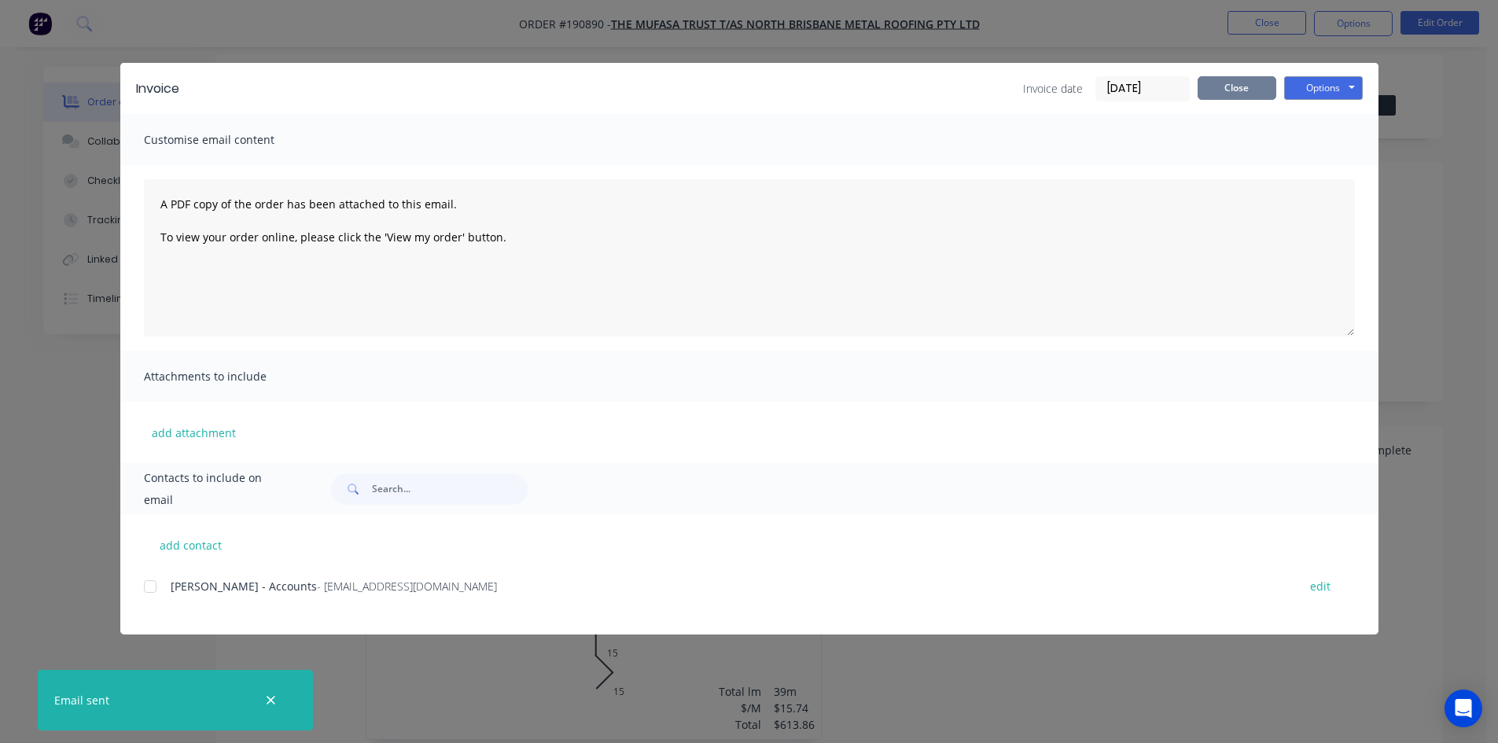
click at [1261, 86] on button "Close" at bounding box center [1236, 88] width 79 height 24
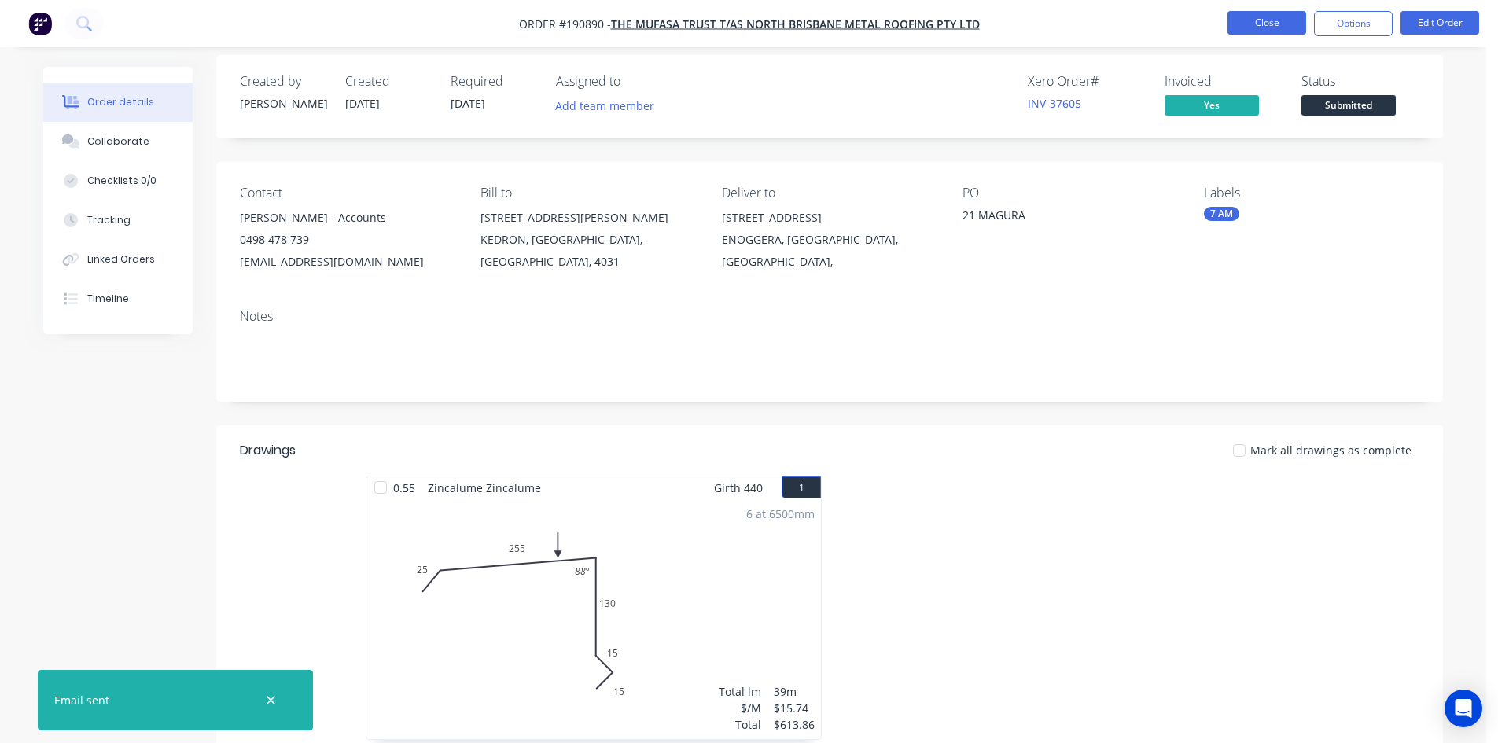
click at [1292, 22] on button "Close" at bounding box center [1266, 23] width 79 height 24
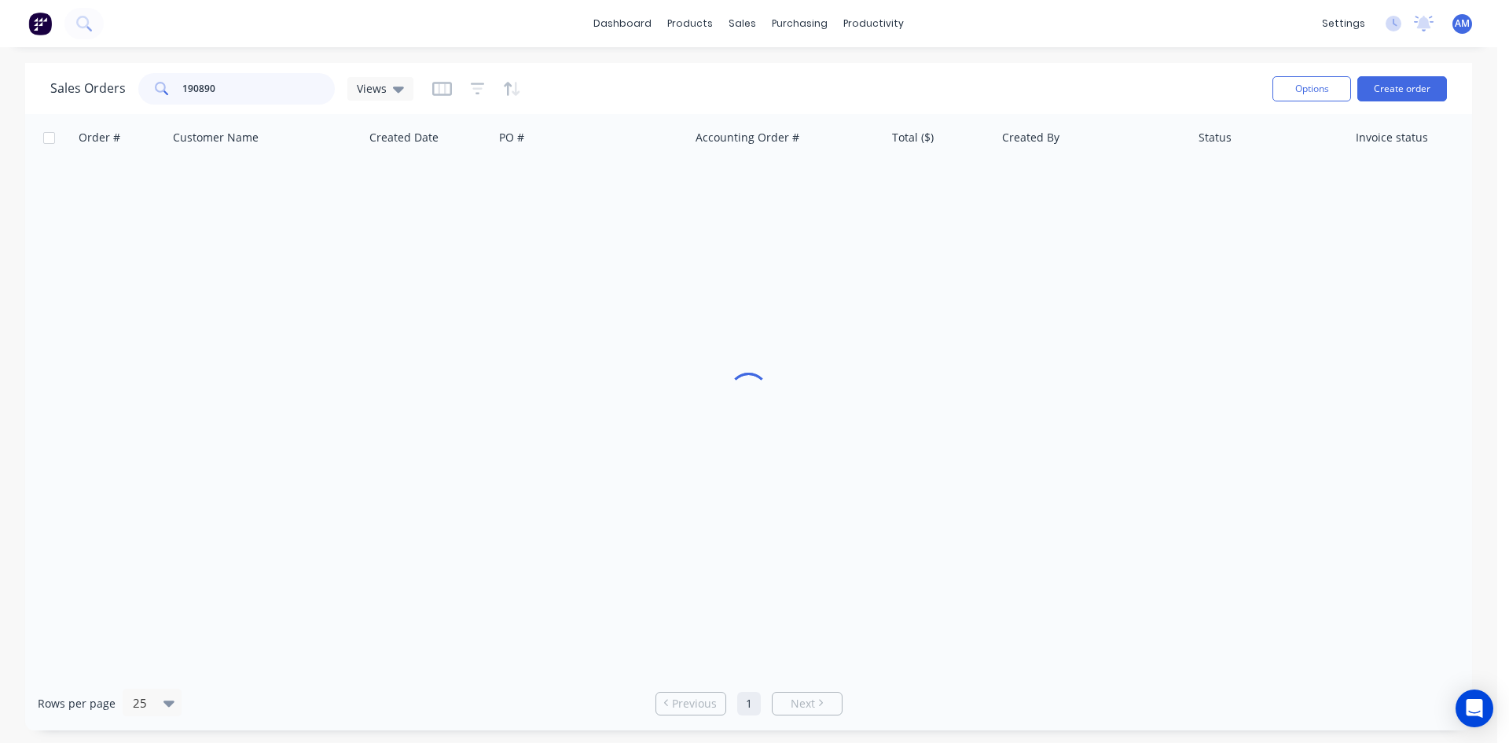
drag, startPoint x: 242, startPoint y: 80, endPoint x: 147, endPoint y: 87, distance: 95.4
click at [147, 87] on div "190890" at bounding box center [236, 88] width 197 height 31
type input "190856"
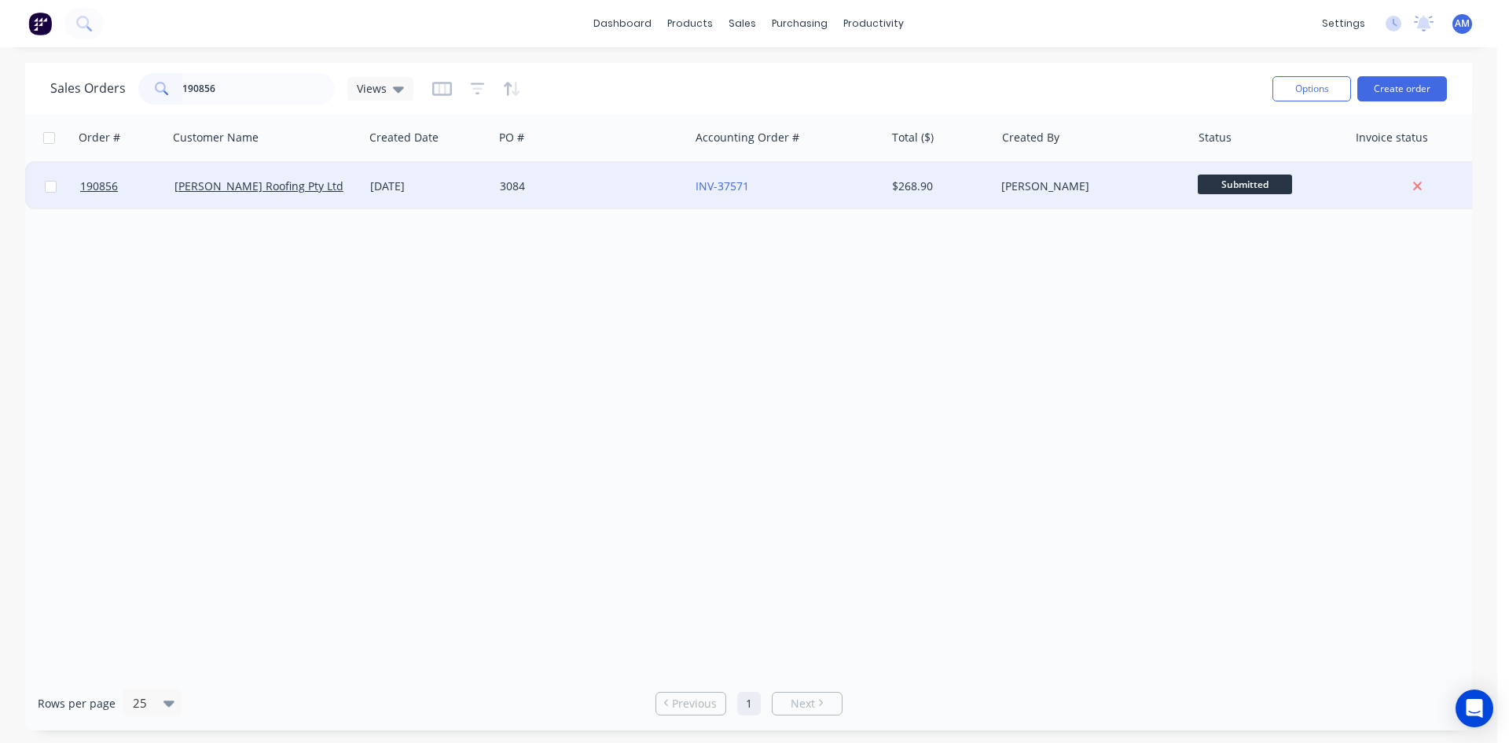
click at [521, 176] on div "3084" at bounding box center [592, 186] width 196 height 47
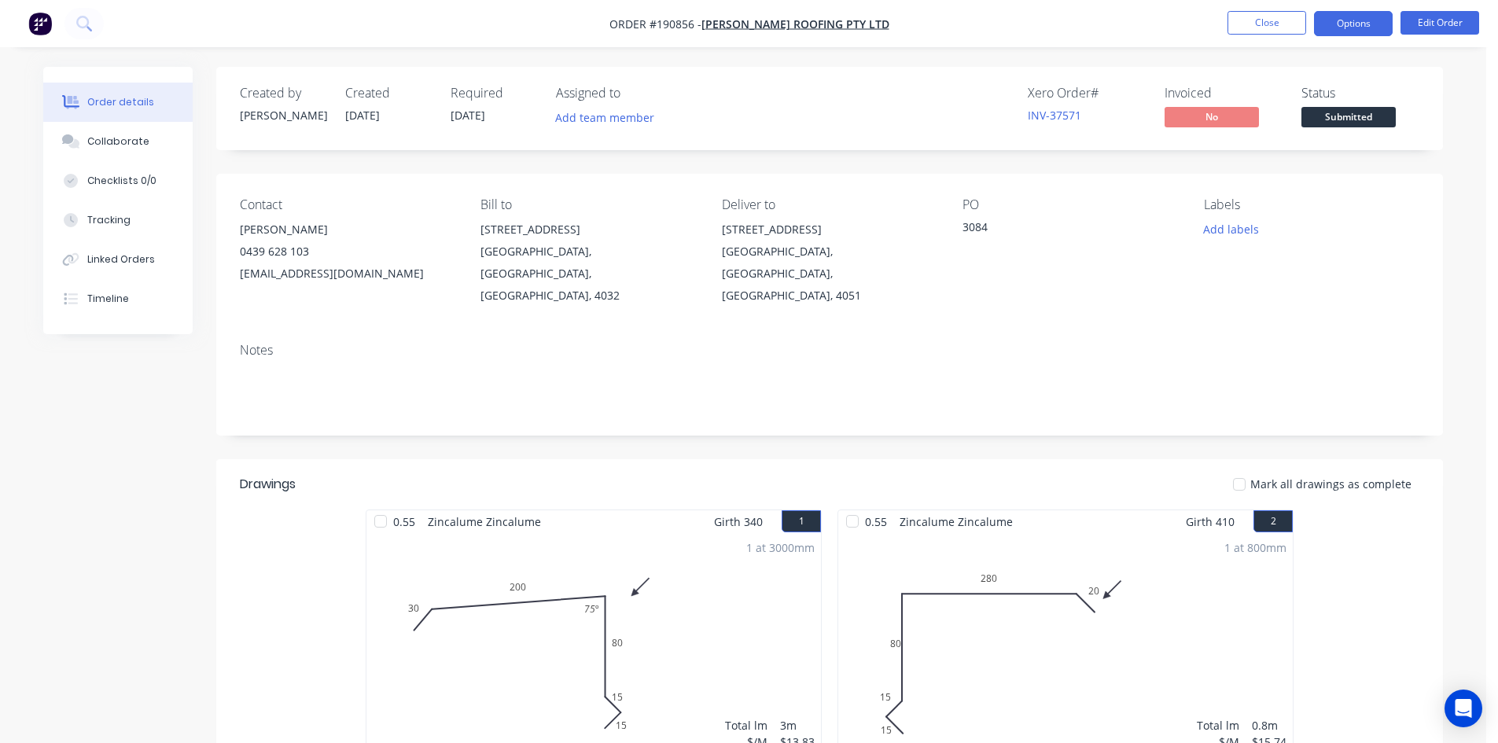
click at [1355, 26] on button "Options" at bounding box center [1353, 23] width 79 height 25
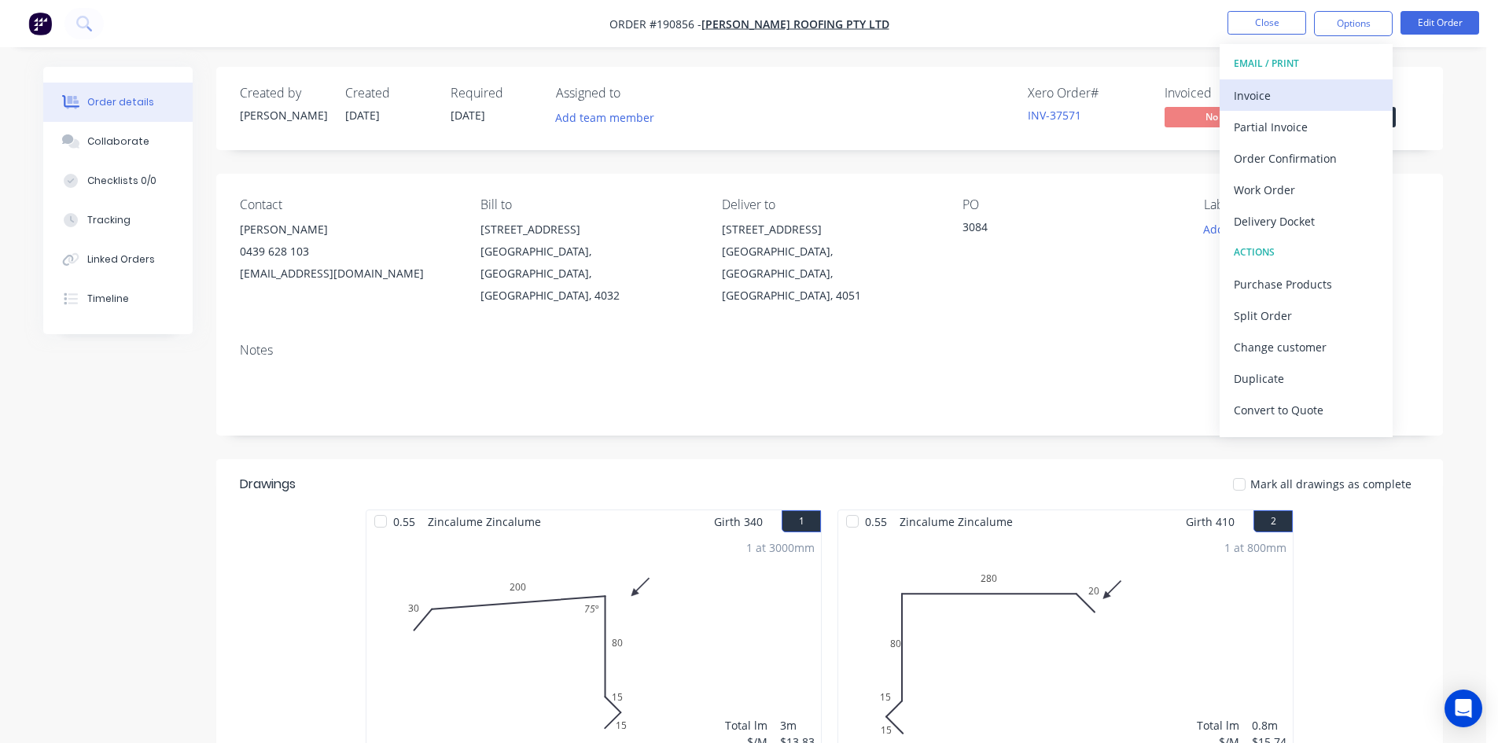
click at [1315, 84] on div "Invoice" at bounding box center [1305, 95] width 145 height 23
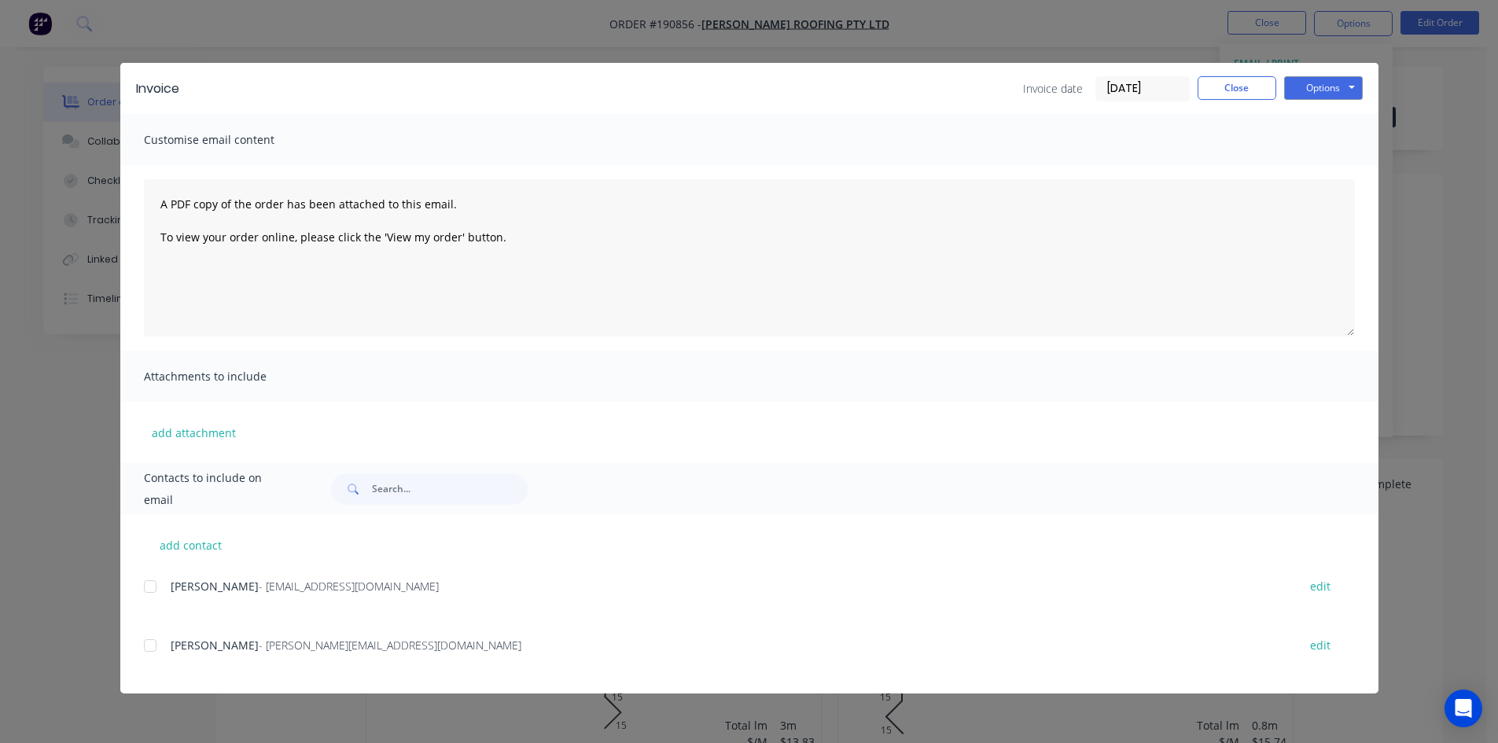
click at [145, 590] on div at bounding box center [149, 586] width 31 height 31
click at [149, 647] on div at bounding box center [149, 645] width 31 height 31
click at [1303, 91] on button "Options" at bounding box center [1323, 88] width 79 height 24
click at [1317, 160] on button "Email" at bounding box center [1334, 168] width 101 height 26
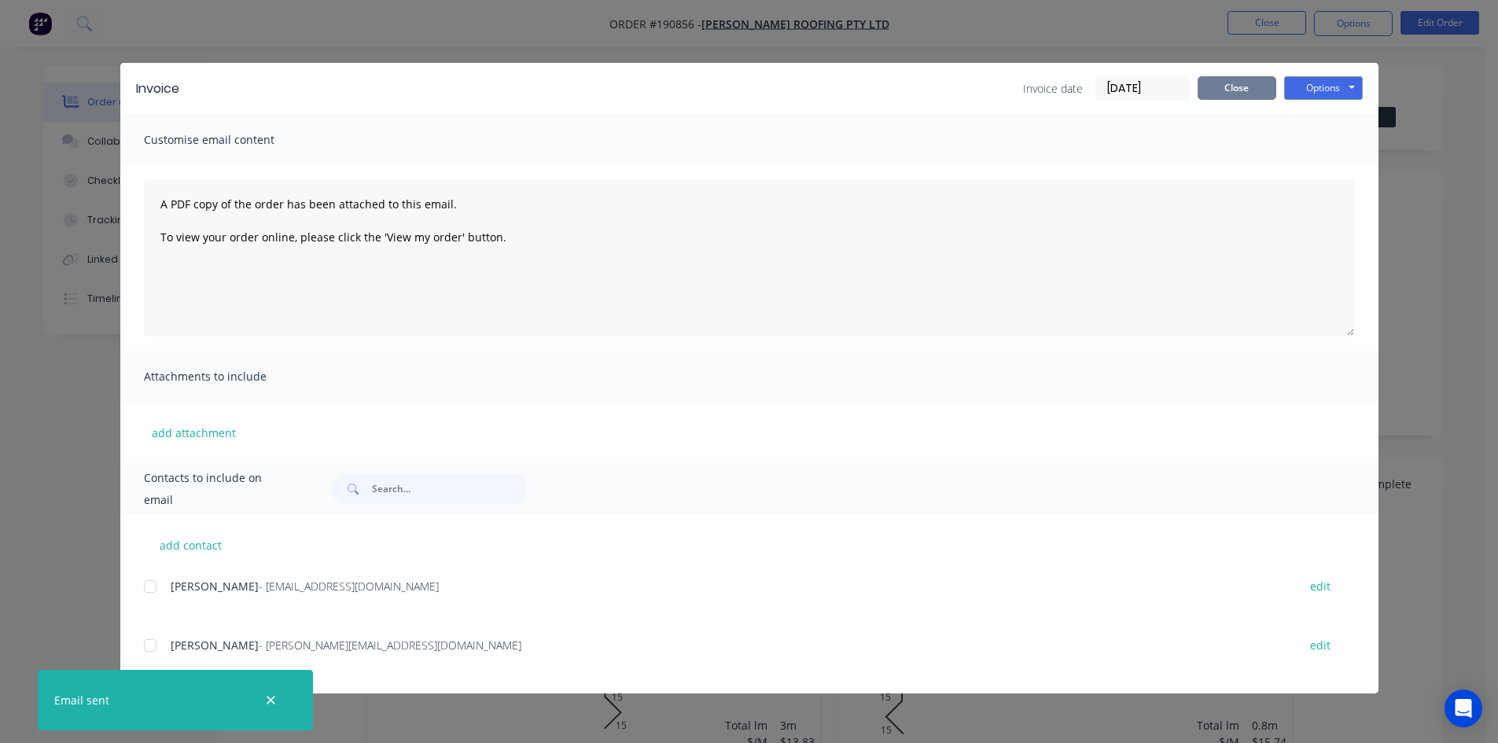
click at [1268, 86] on button "Close" at bounding box center [1236, 88] width 79 height 24
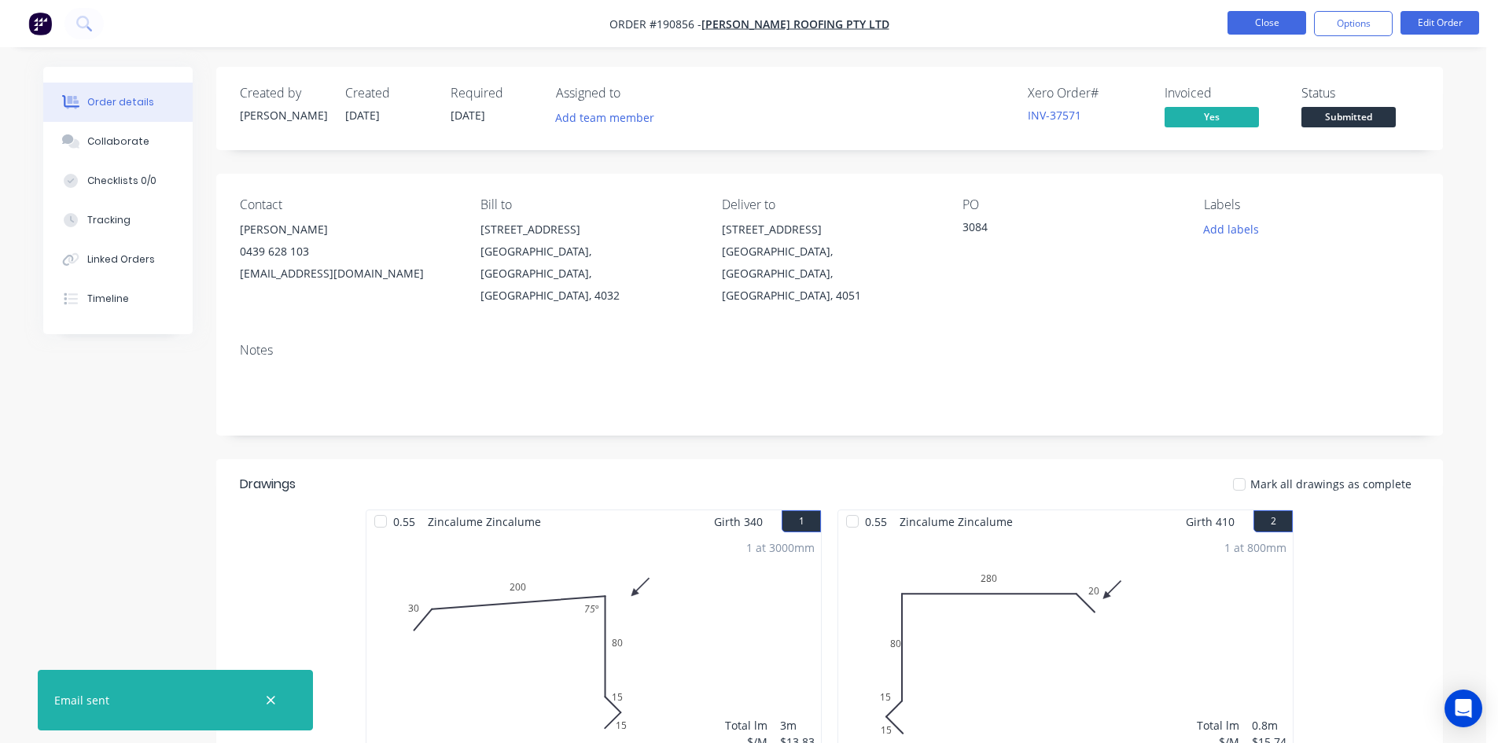
click at [1263, 28] on button "Close" at bounding box center [1266, 23] width 79 height 24
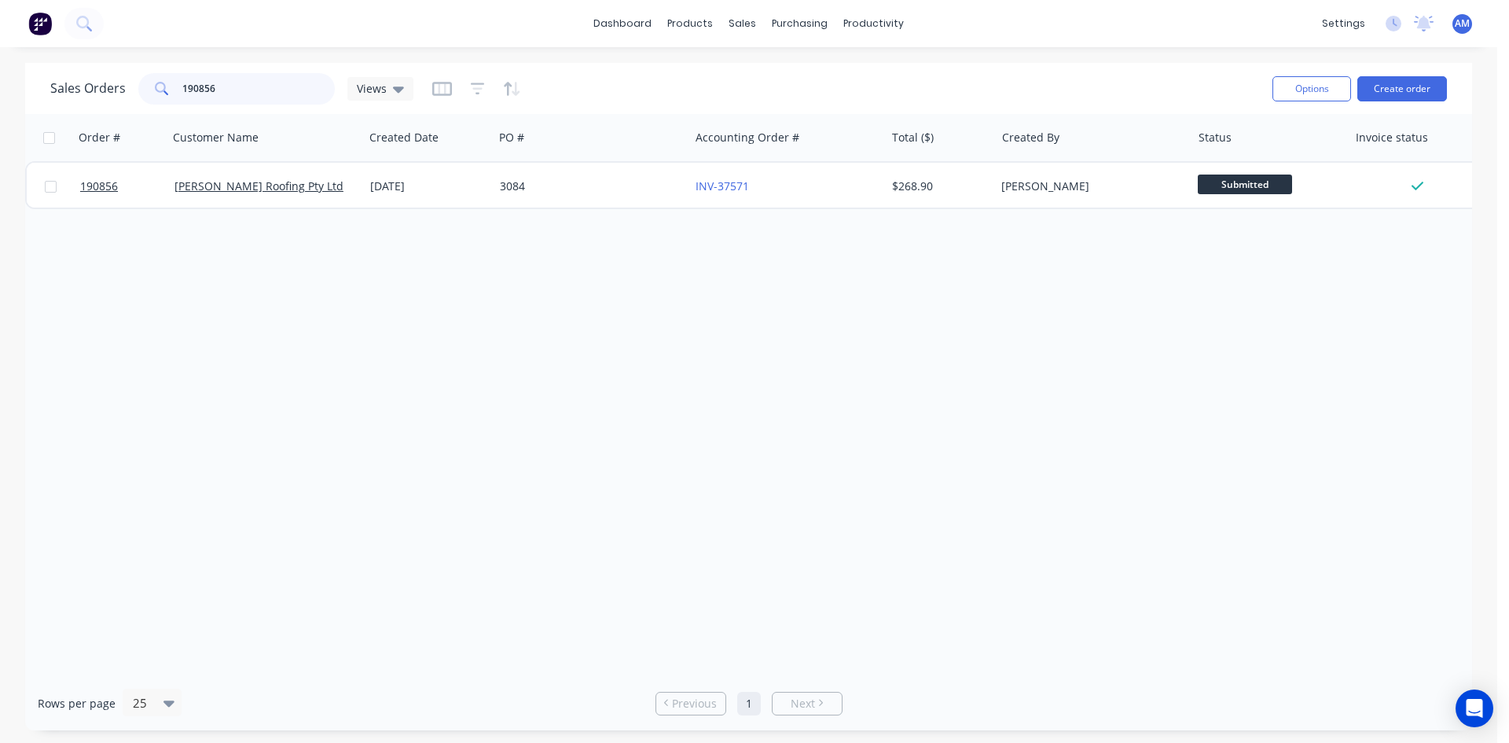
drag, startPoint x: 237, startPoint y: 97, endPoint x: 101, endPoint y: 90, distance: 137.0
click at [101, 90] on div "Sales Orders 190856 Views" at bounding box center [231, 88] width 363 height 31
type input "190791"
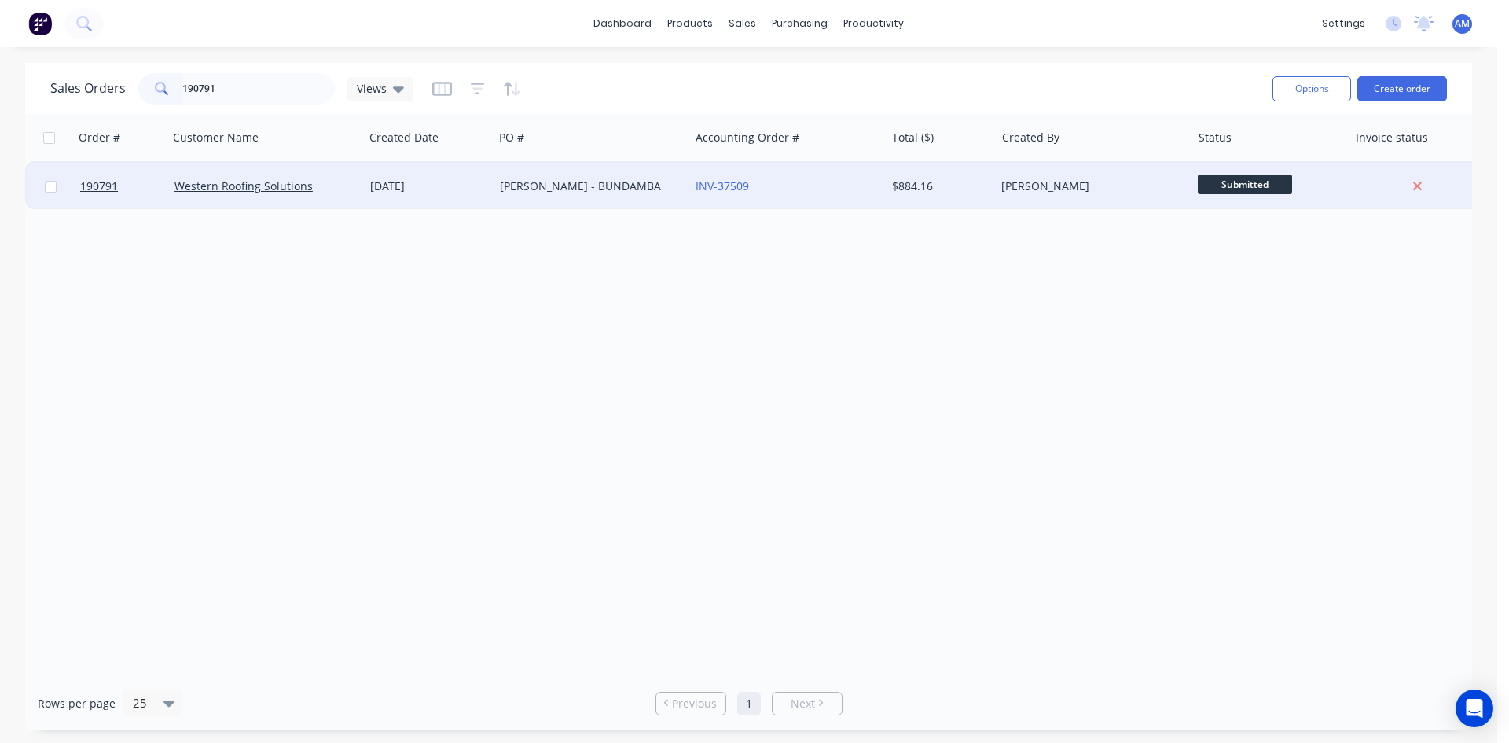
click at [612, 192] on div "HUME - BUNDAMBA" at bounding box center [587, 186] width 175 height 16
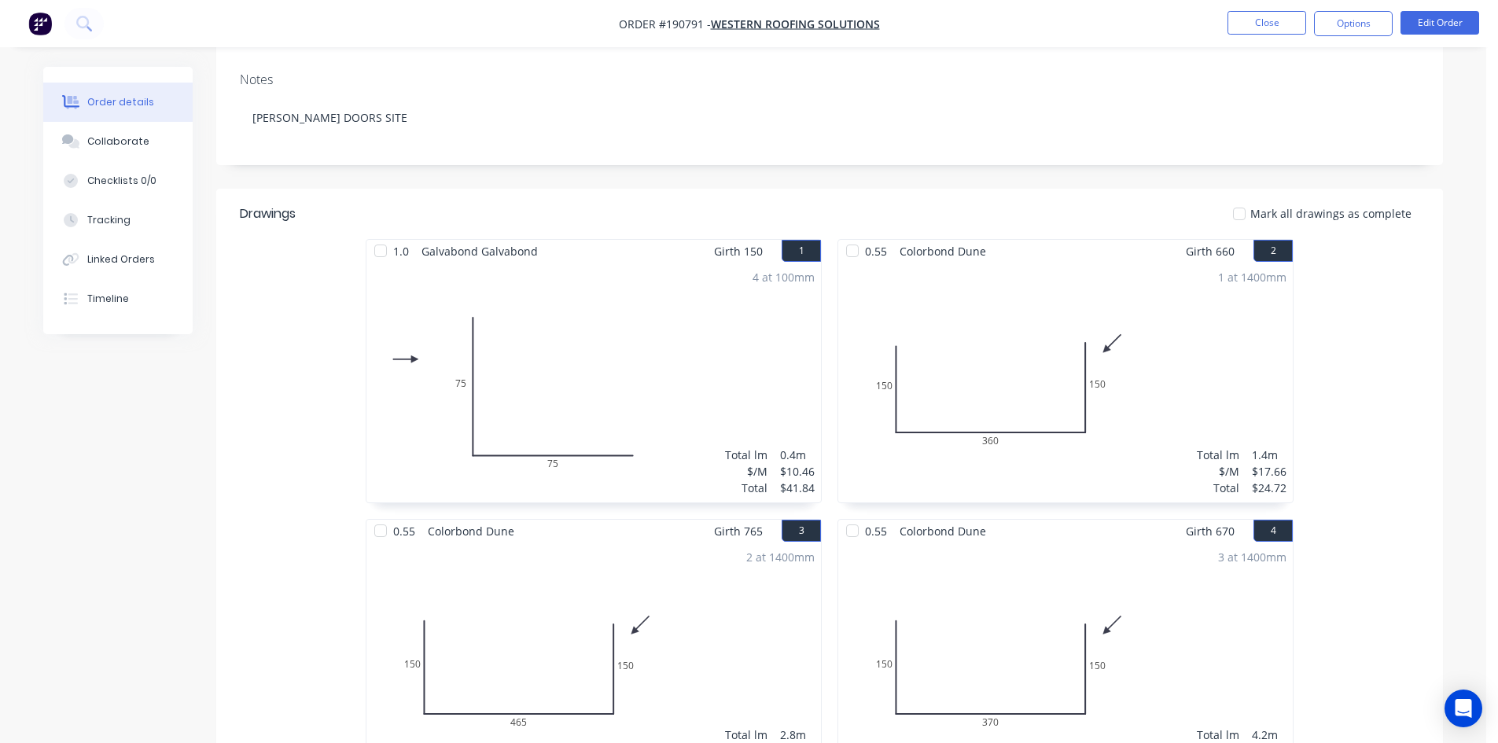
scroll to position [79, 0]
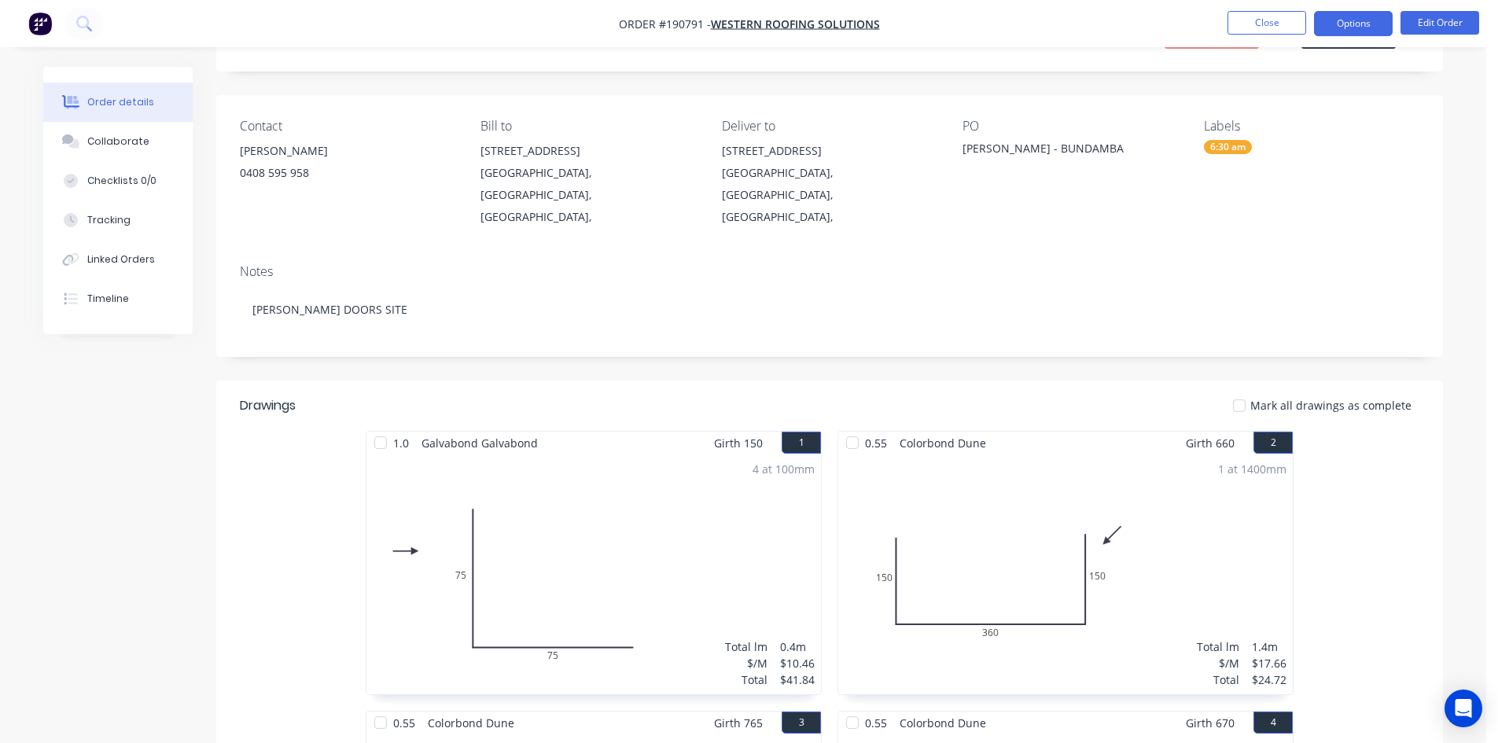
click at [1319, 27] on button "Options" at bounding box center [1353, 23] width 79 height 25
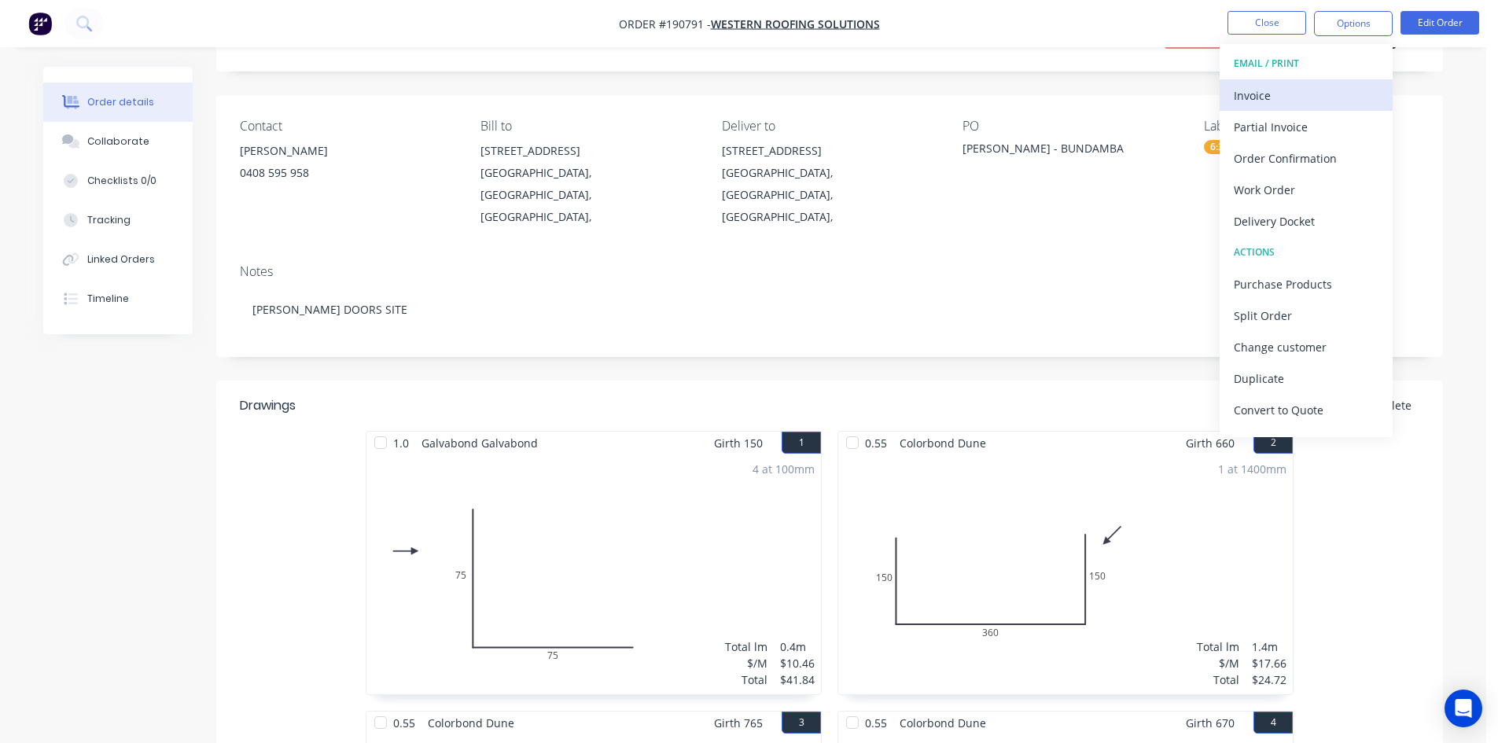
click at [1301, 84] on div "Invoice" at bounding box center [1305, 95] width 145 height 23
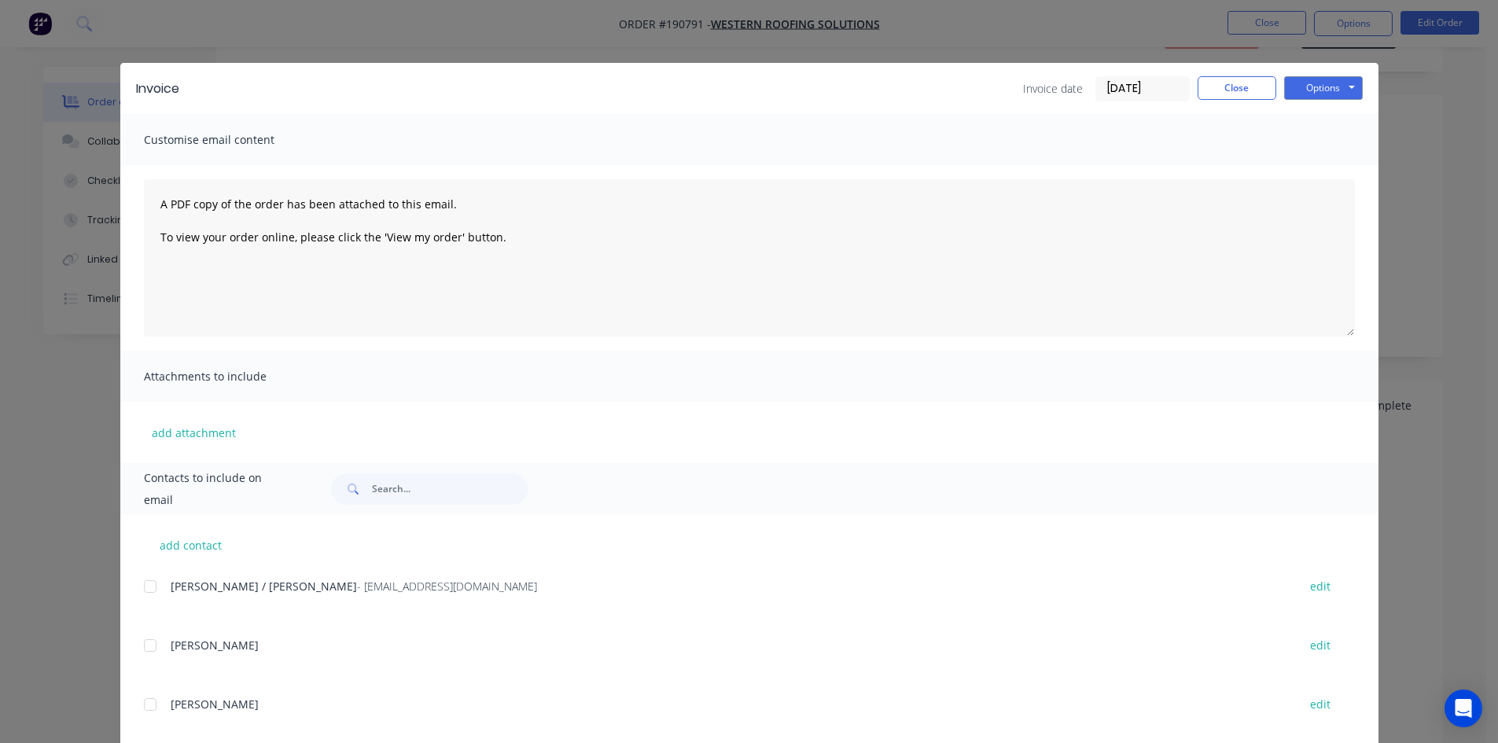
click at [149, 583] on div at bounding box center [149, 586] width 31 height 31
click at [1318, 90] on button "Options" at bounding box center [1323, 88] width 79 height 24
click at [1322, 161] on button "Email" at bounding box center [1334, 168] width 101 height 26
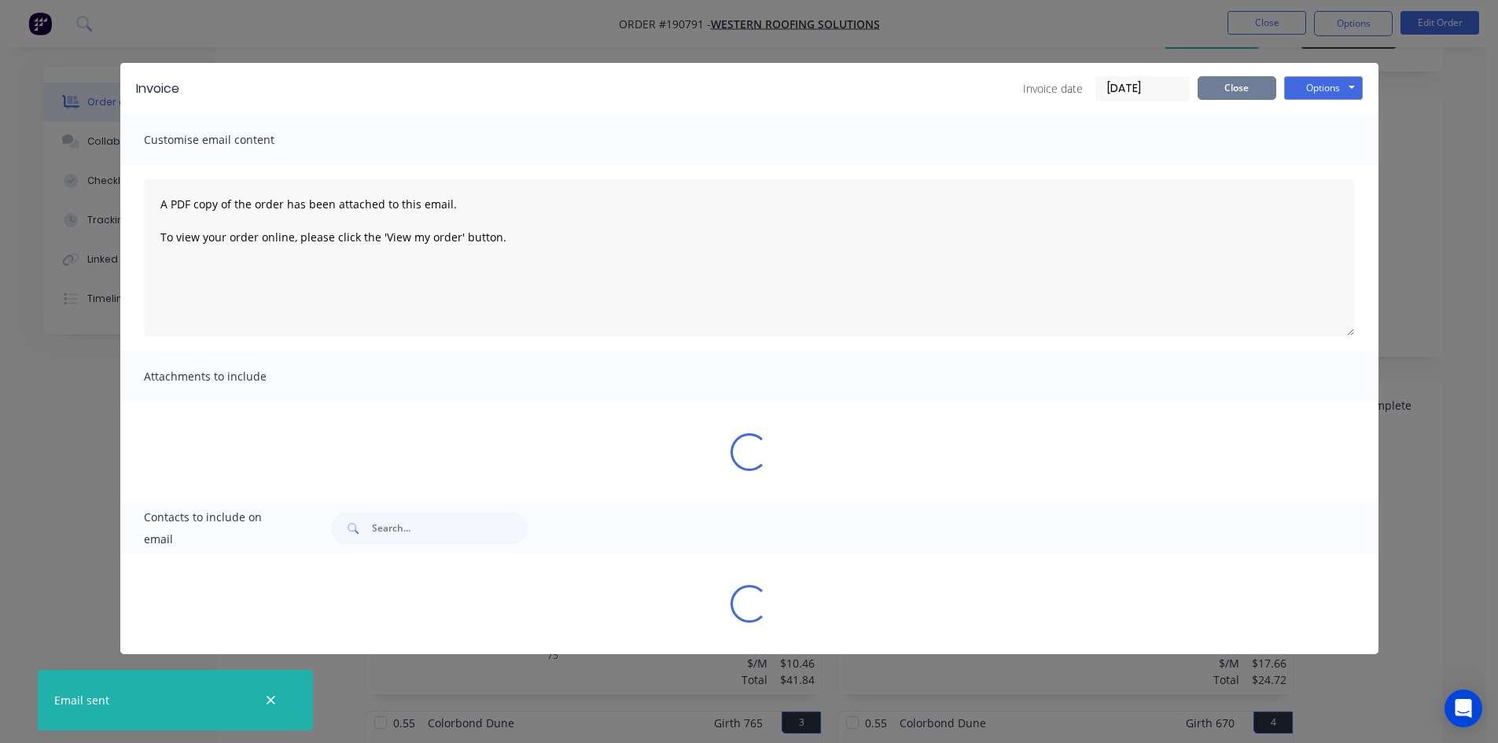
click at [1249, 89] on button "Close" at bounding box center [1236, 88] width 79 height 24
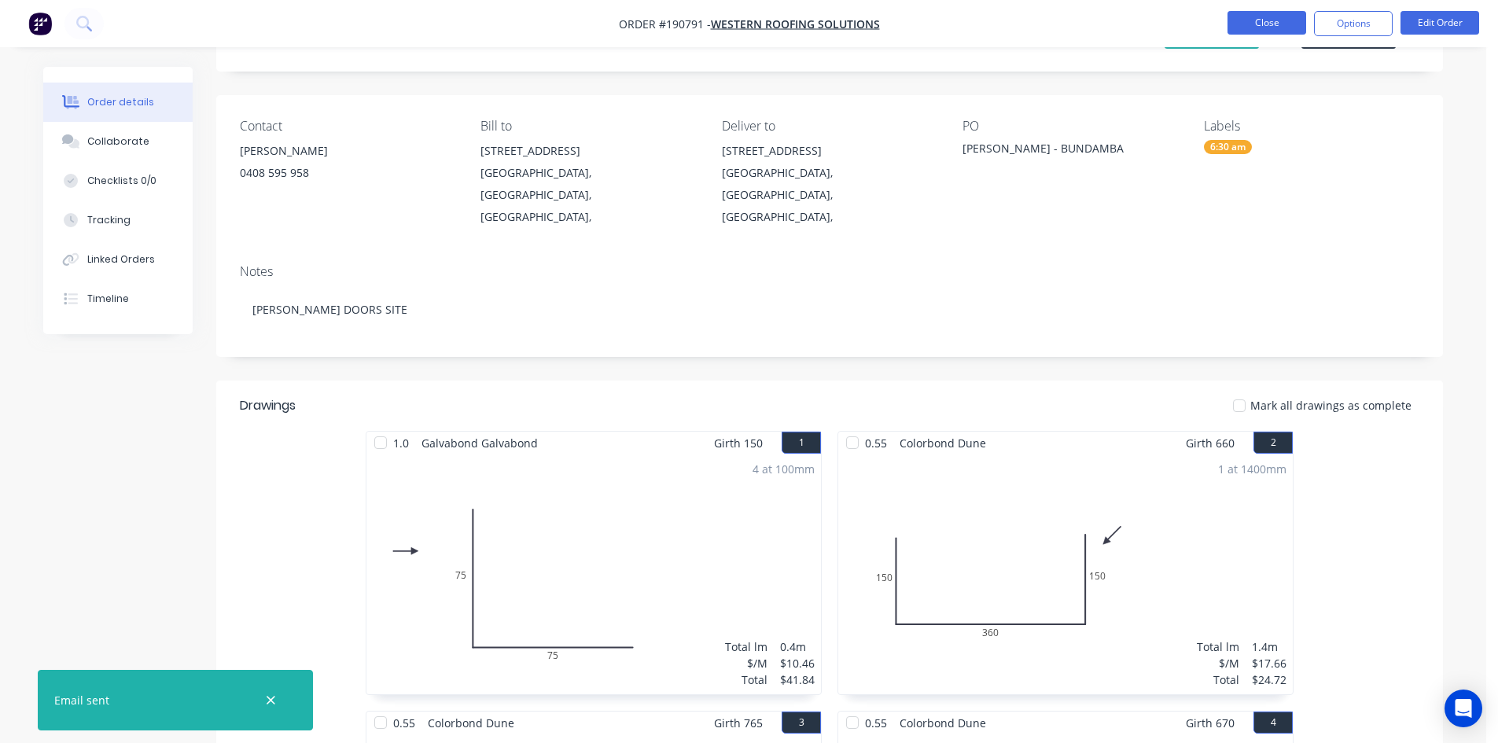
click at [1263, 29] on button "Close" at bounding box center [1266, 23] width 79 height 24
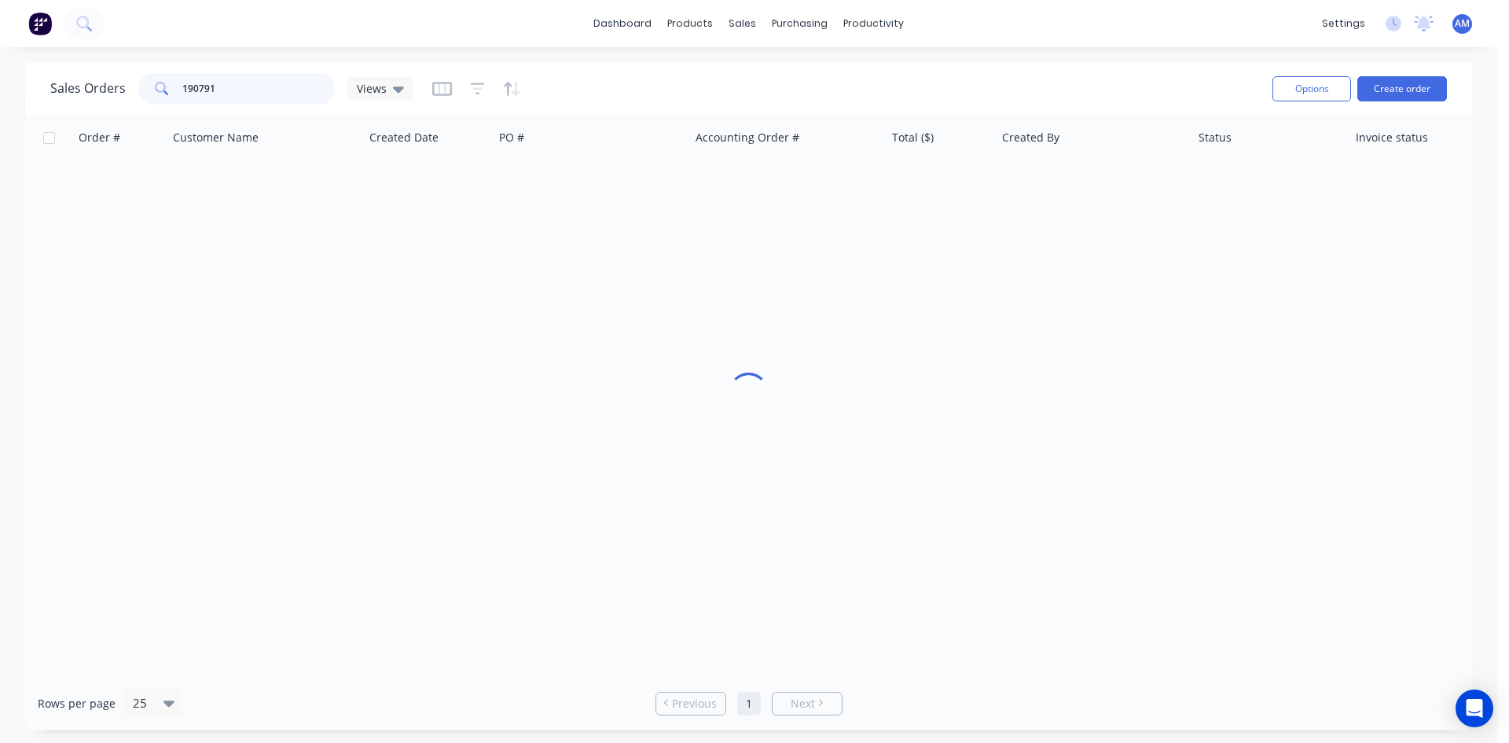
drag, startPoint x: 244, startPoint y: 88, endPoint x: 150, endPoint y: 82, distance: 93.8
click at [150, 82] on div "190791" at bounding box center [236, 88] width 197 height 31
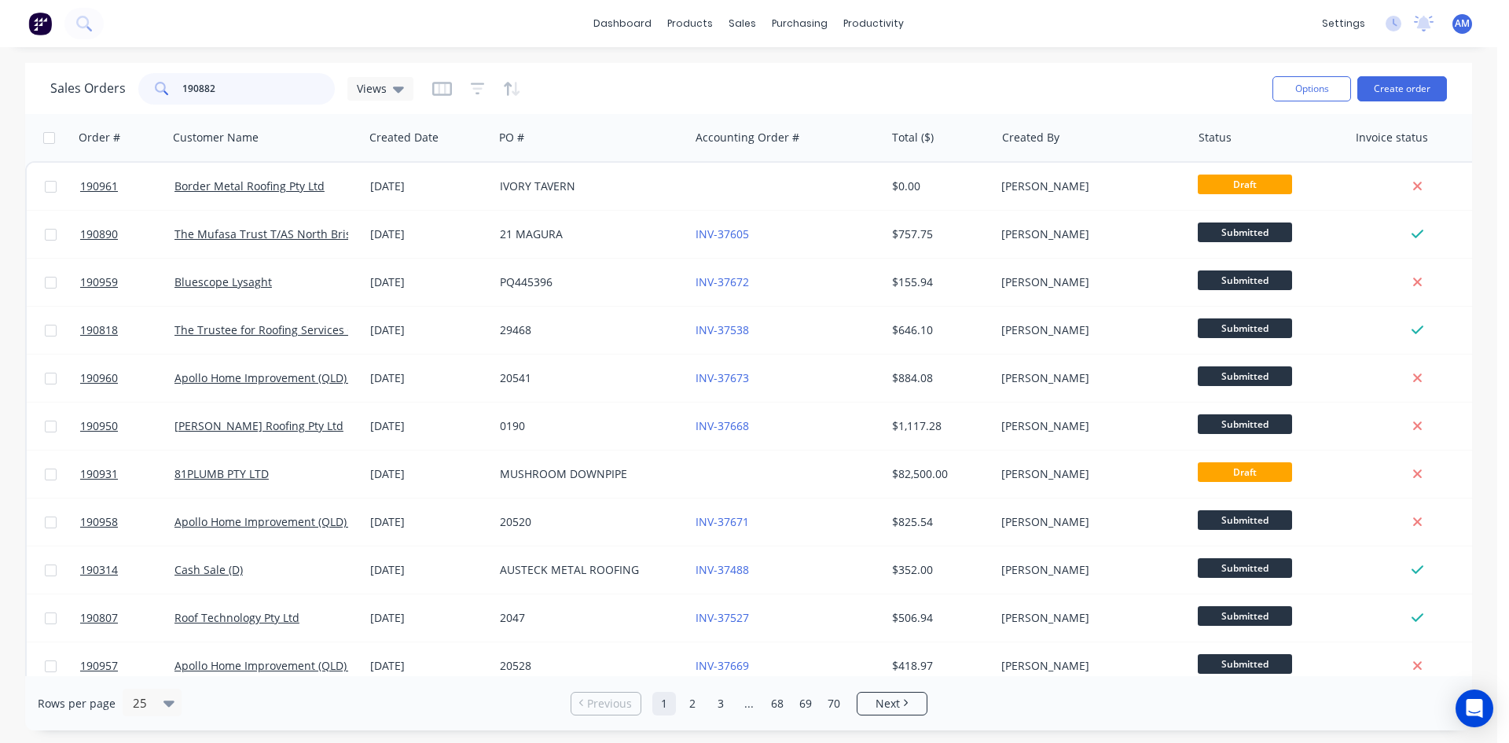
type input "190882"
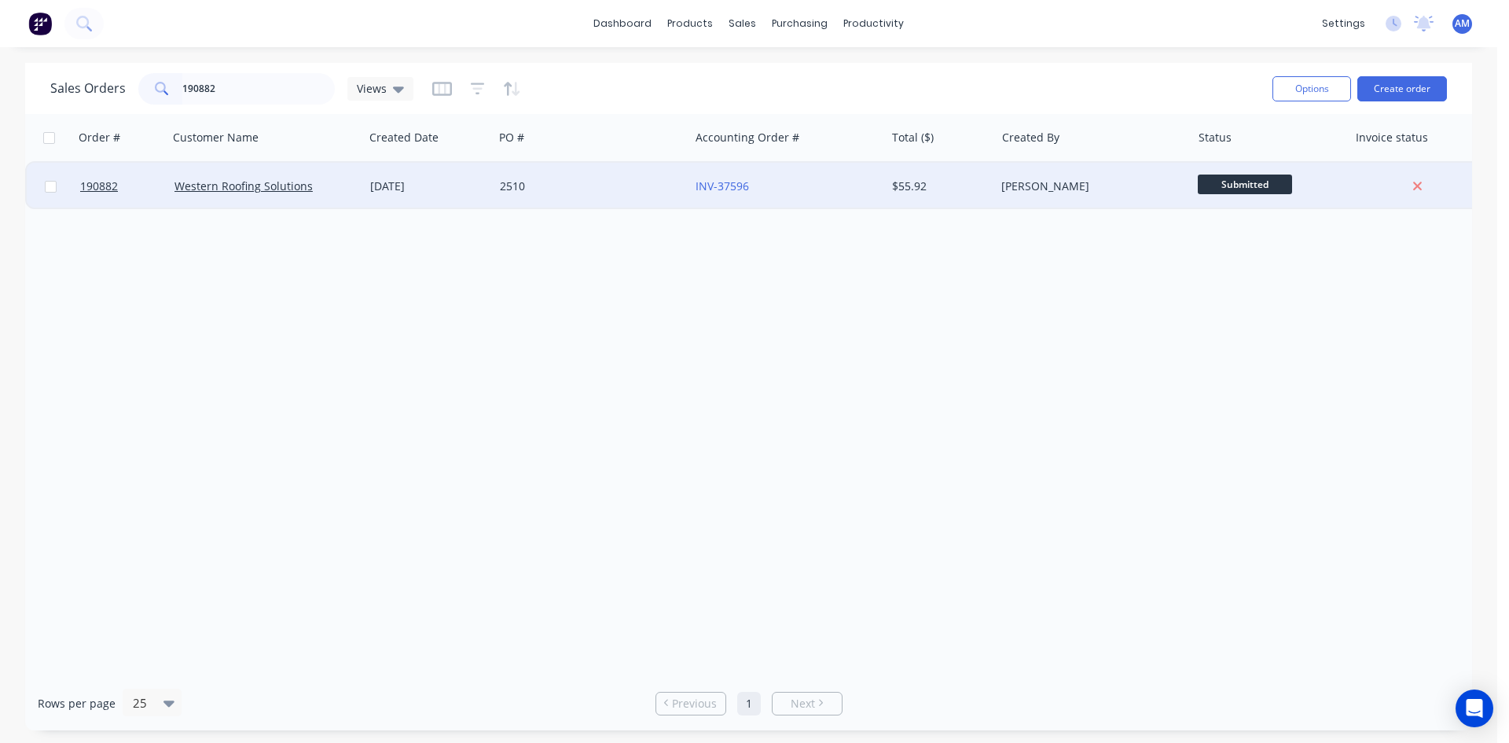
click at [601, 193] on div "2510" at bounding box center [587, 186] width 175 height 16
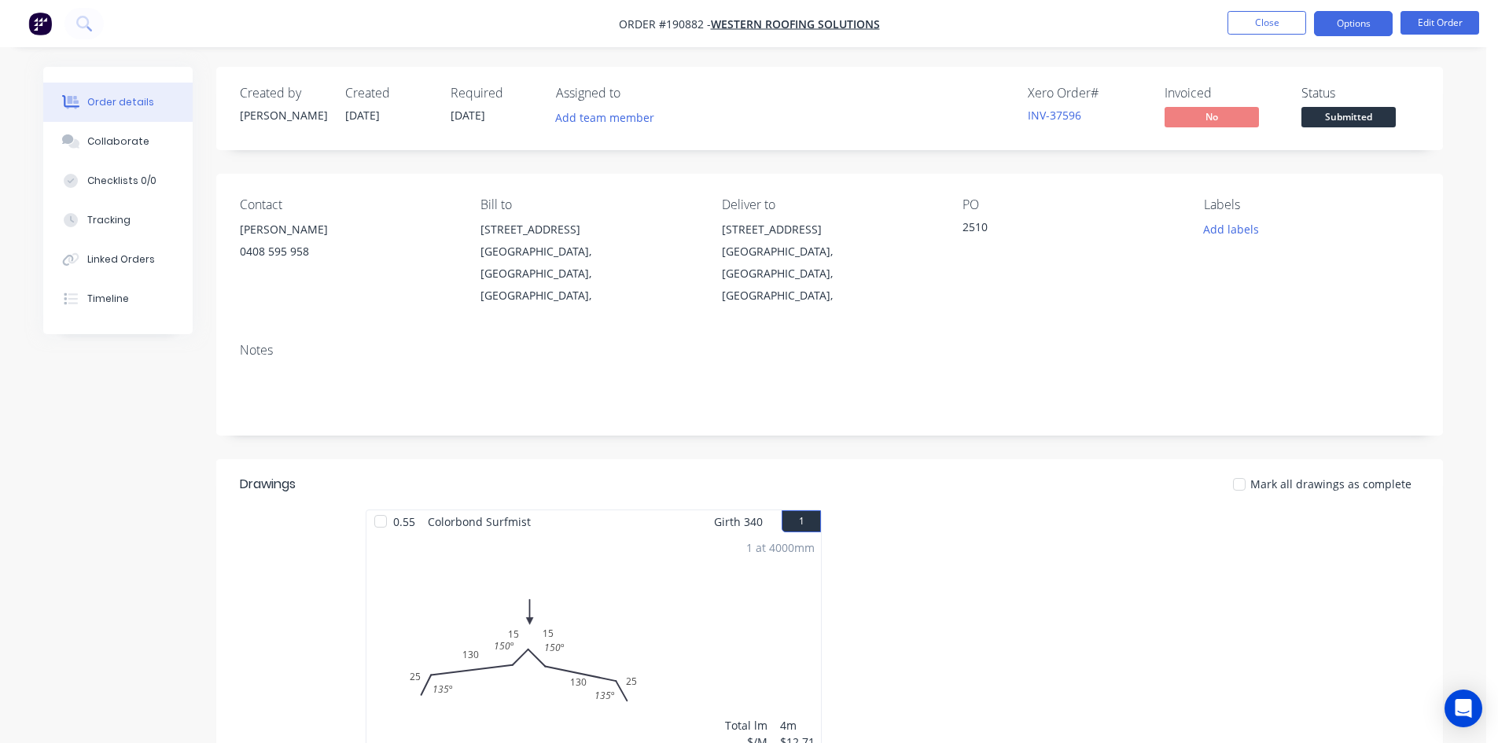
click at [1369, 31] on button "Options" at bounding box center [1353, 23] width 79 height 25
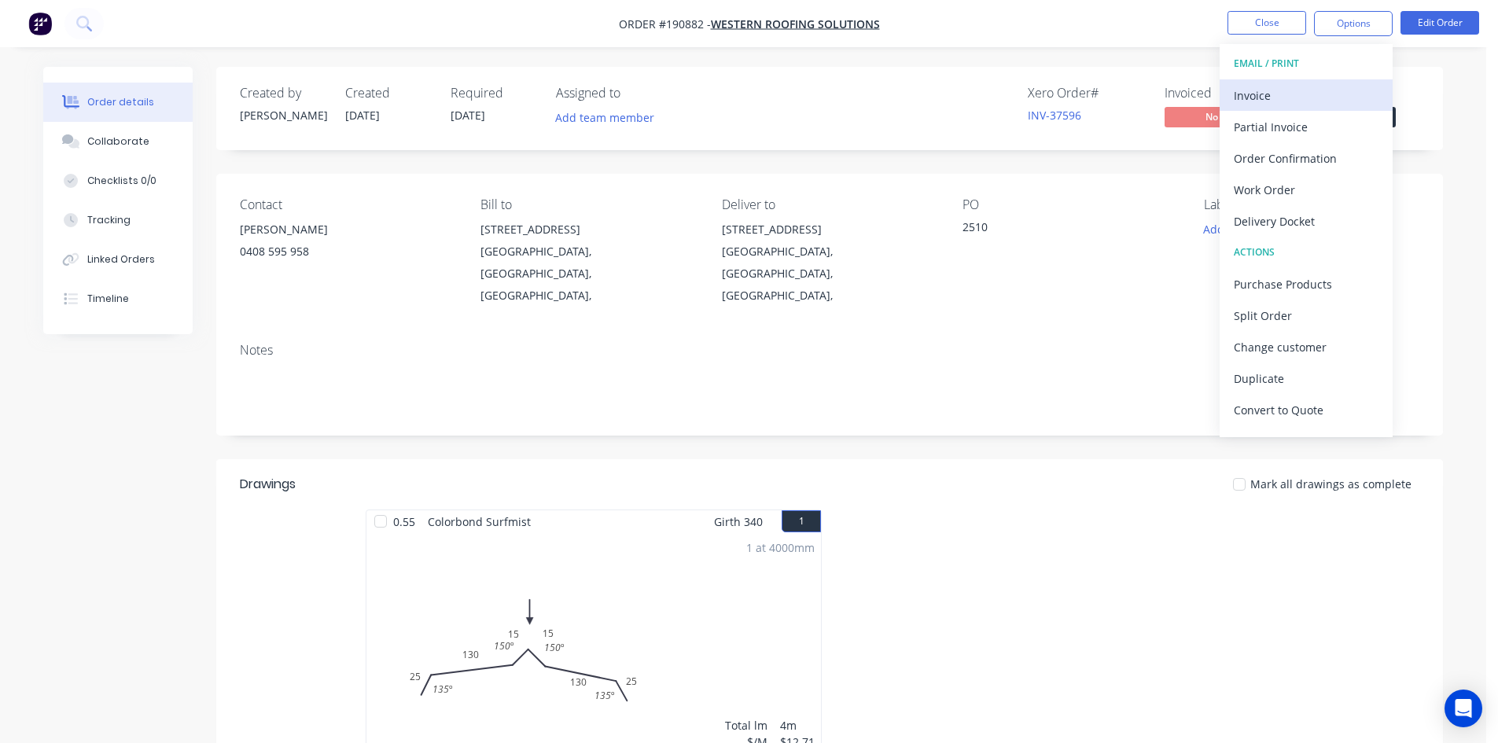
click at [1340, 91] on div "Invoice" at bounding box center [1305, 95] width 145 height 23
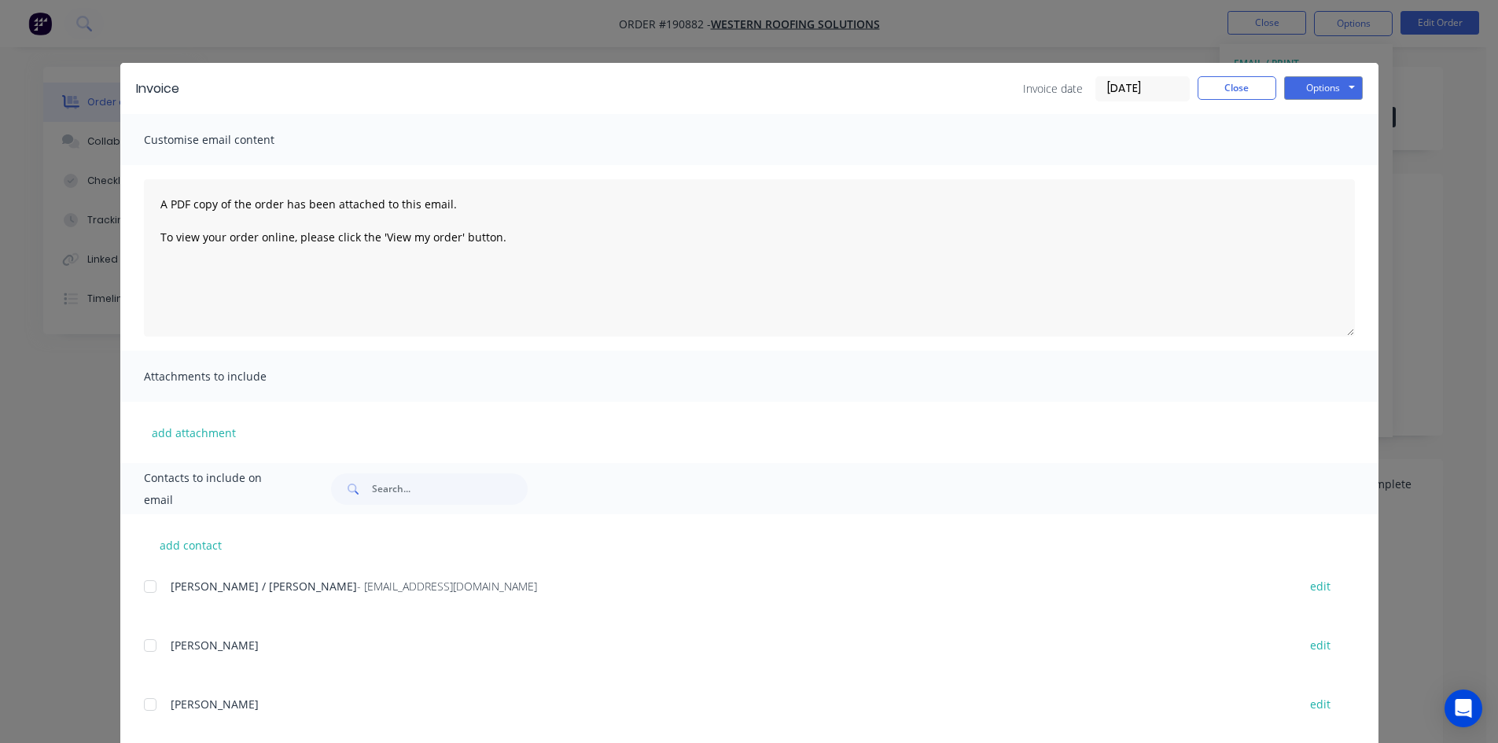
click at [146, 583] on div at bounding box center [149, 586] width 31 height 31
click at [1338, 88] on button "Options" at bounding box center [1323, 88] width 79 height 24
click at [1338, 162] on button "Email" at bounding box center [1334, 168] width 101 height 26
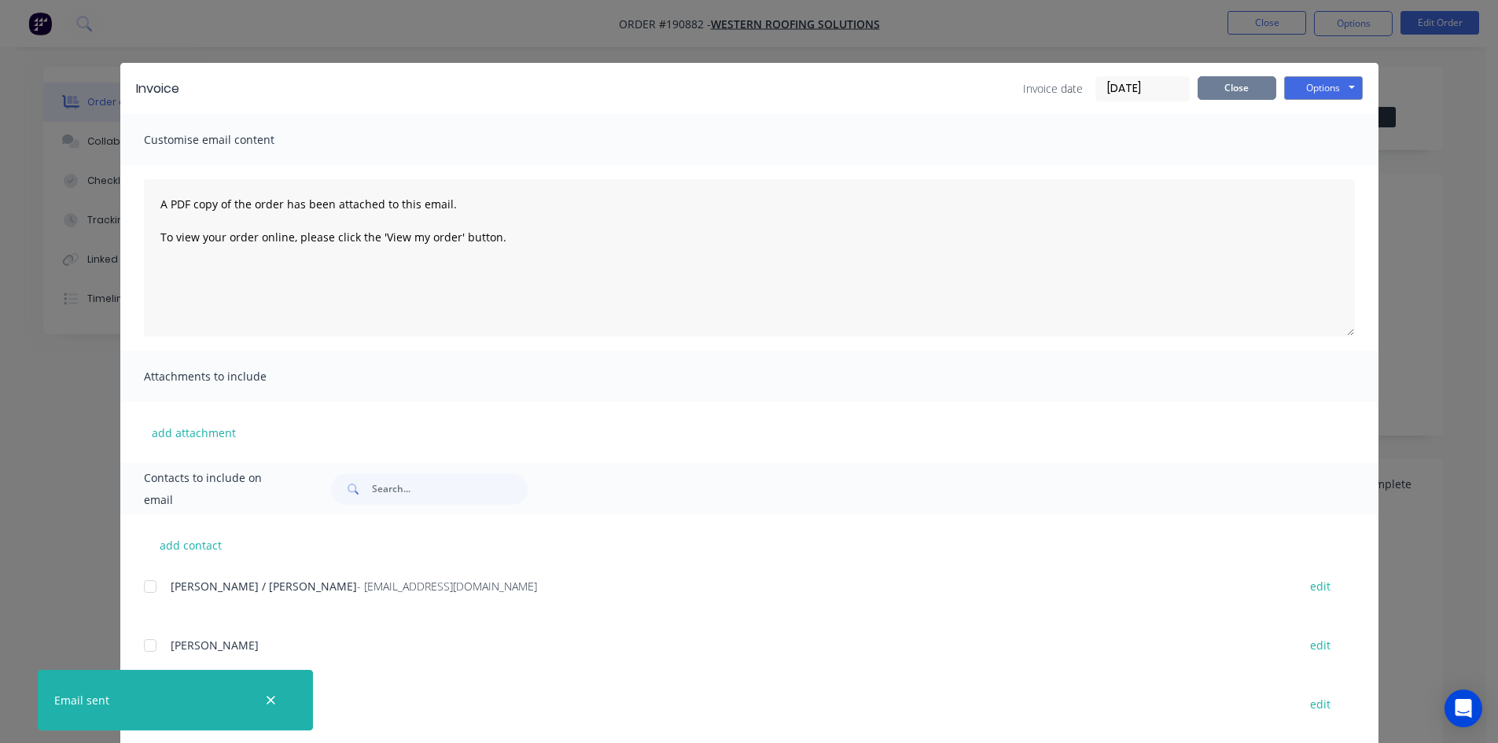
click at [1252, 86] on button "Close" at bounding box center [1236, 88] width 79 height 24
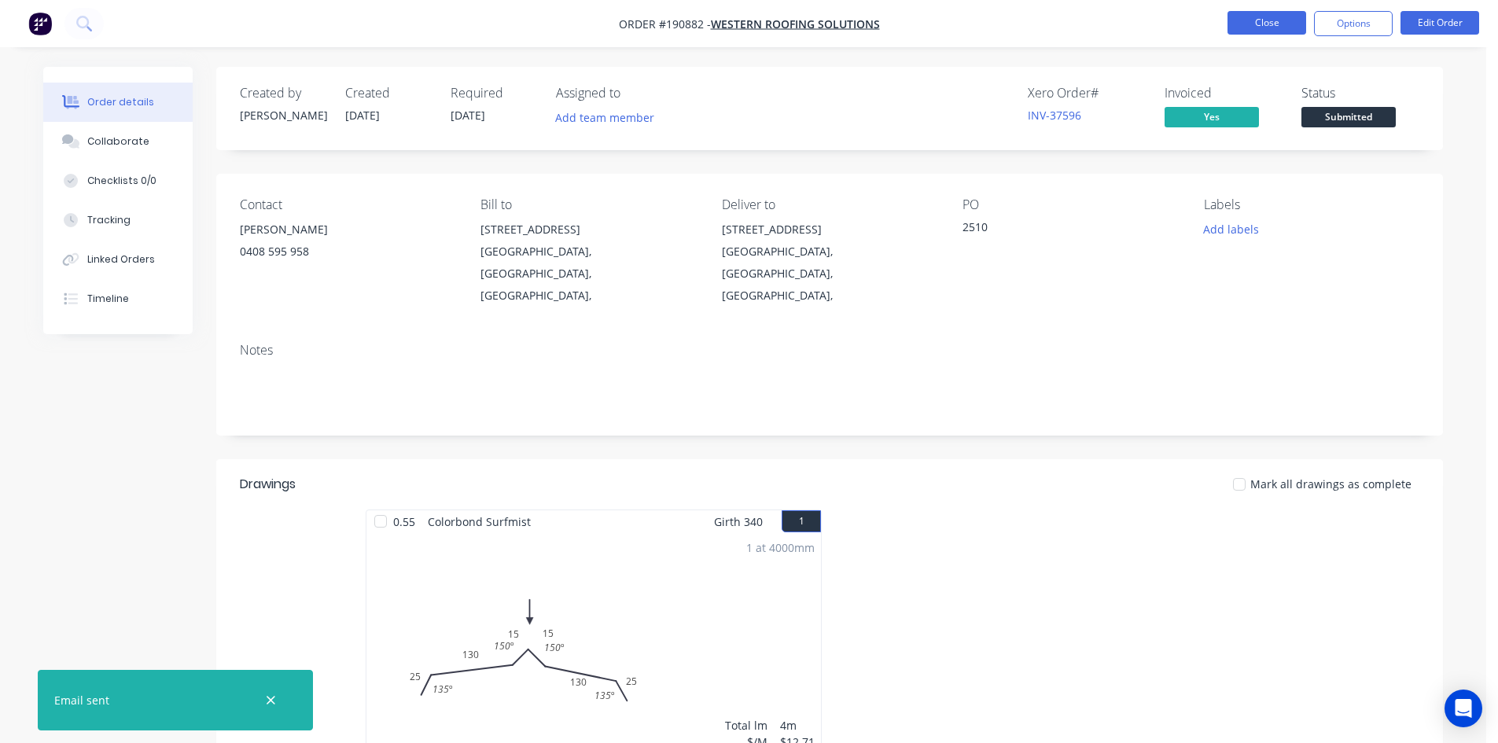
click at [1258, 19] on button "Close" at bounding box center [1266, 23] width 79 height 24
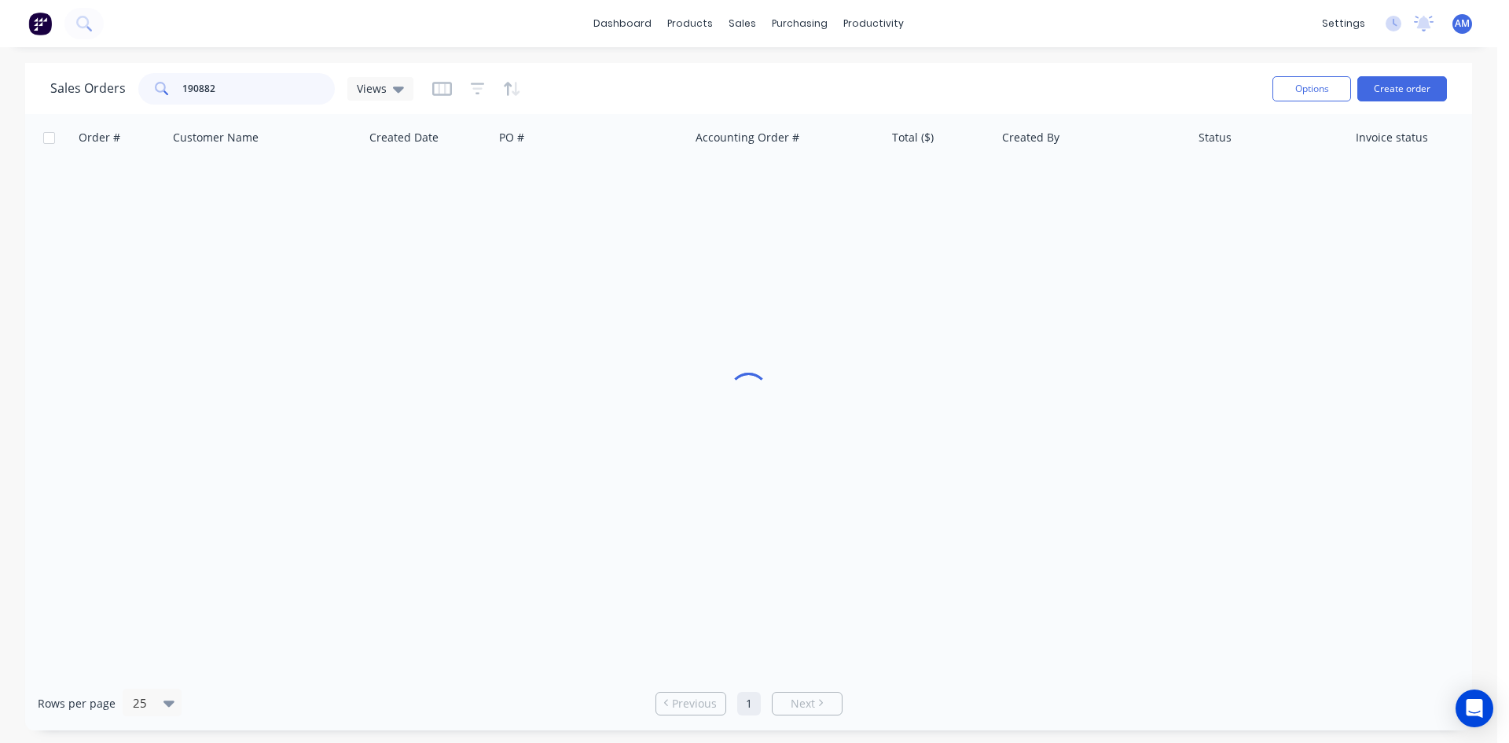
drag, startPoint x: 251, startPoint y: 93, endPoint x: 134, endPoint y: 85, distance: 116.6
click at [134, 87] on div "Sales Orders 190882 Views" at bounding box center [231, 88] width 363 height 31
type input "190868"
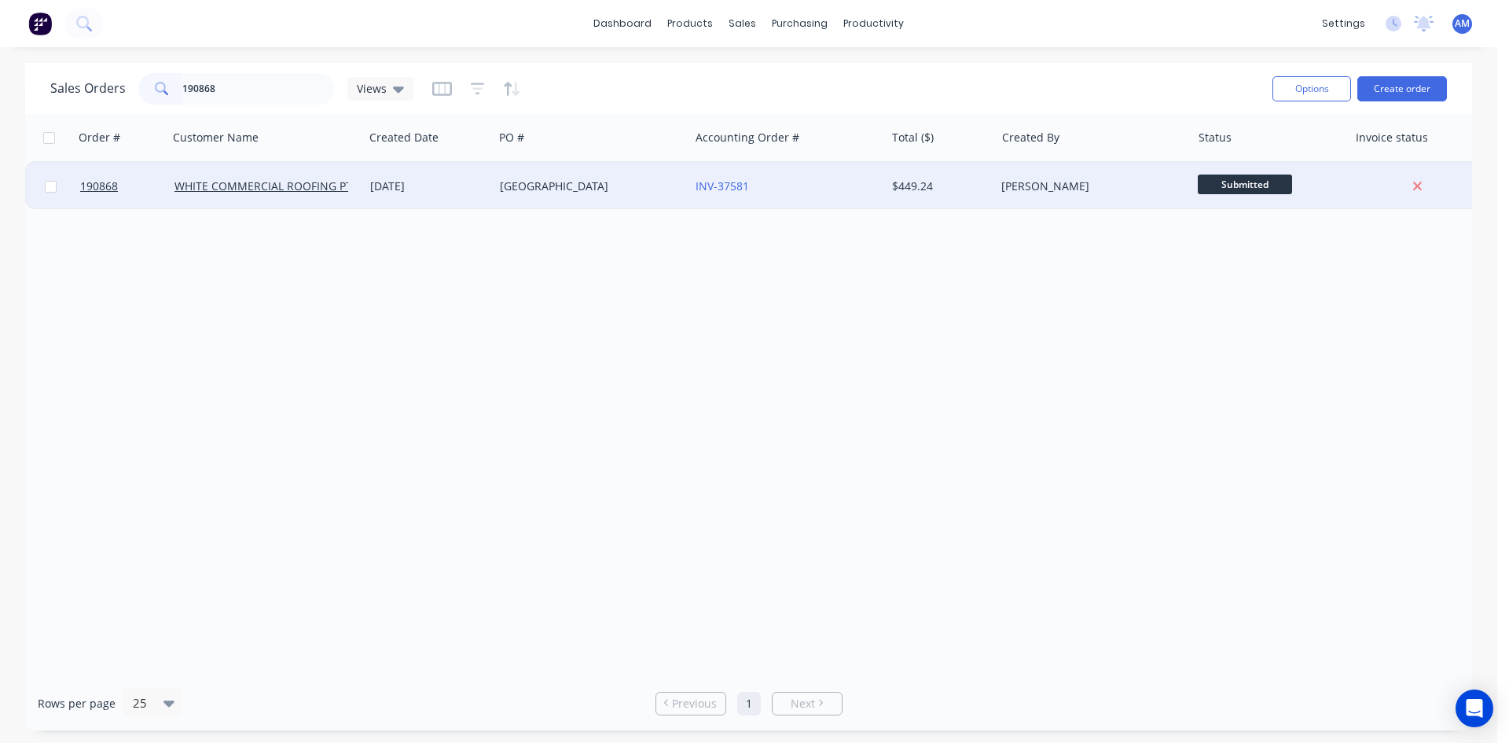
click at [597, 186] on div "FERNY GROVE" at bounding box center [587, 186] width 175 height 16
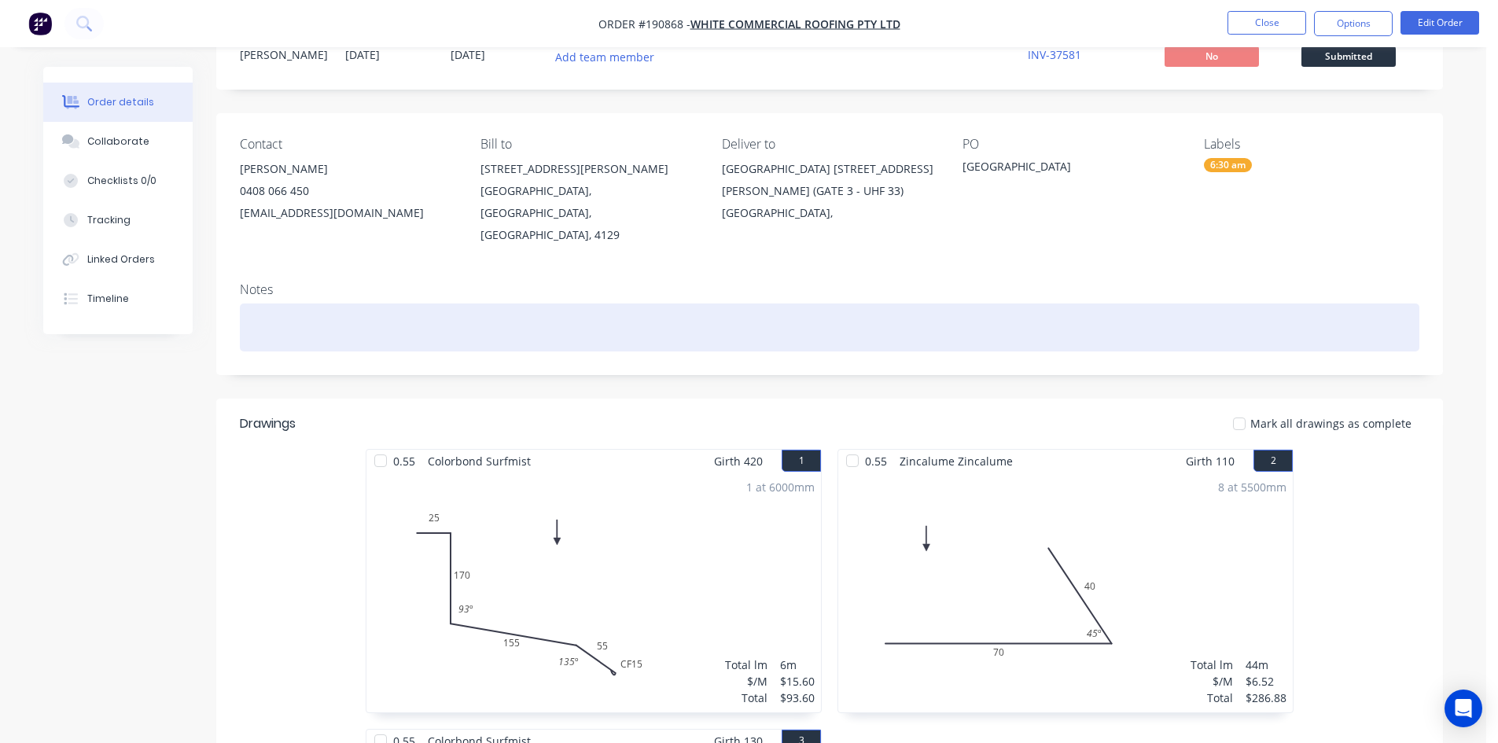
scroll to position [34, 0]
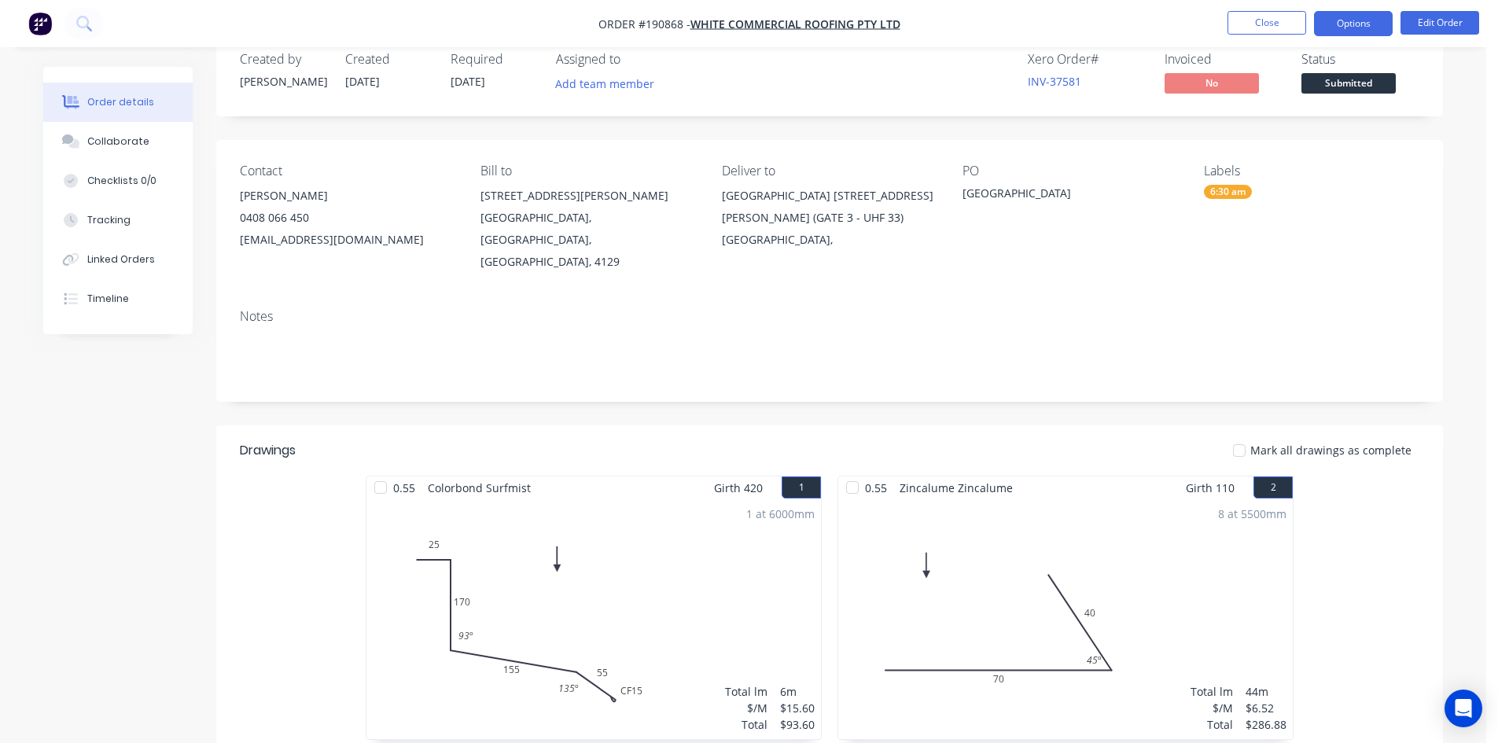
click at [1339, 30] on button "Options" at bounding box center [1353, 23] width 79 height 25
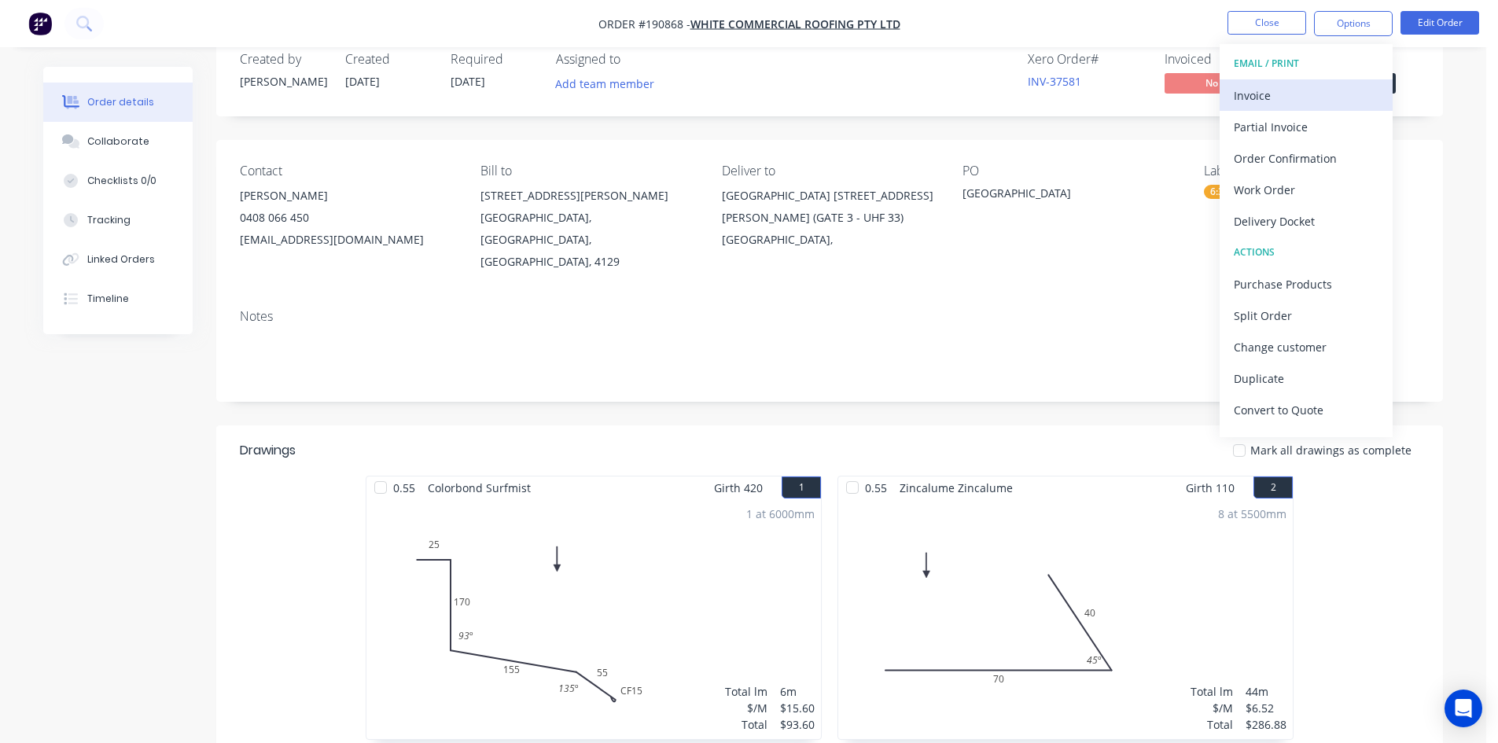
click at [1314, 83] on button "Invoice" at bounding box center [1305, 94] width 173 height 31
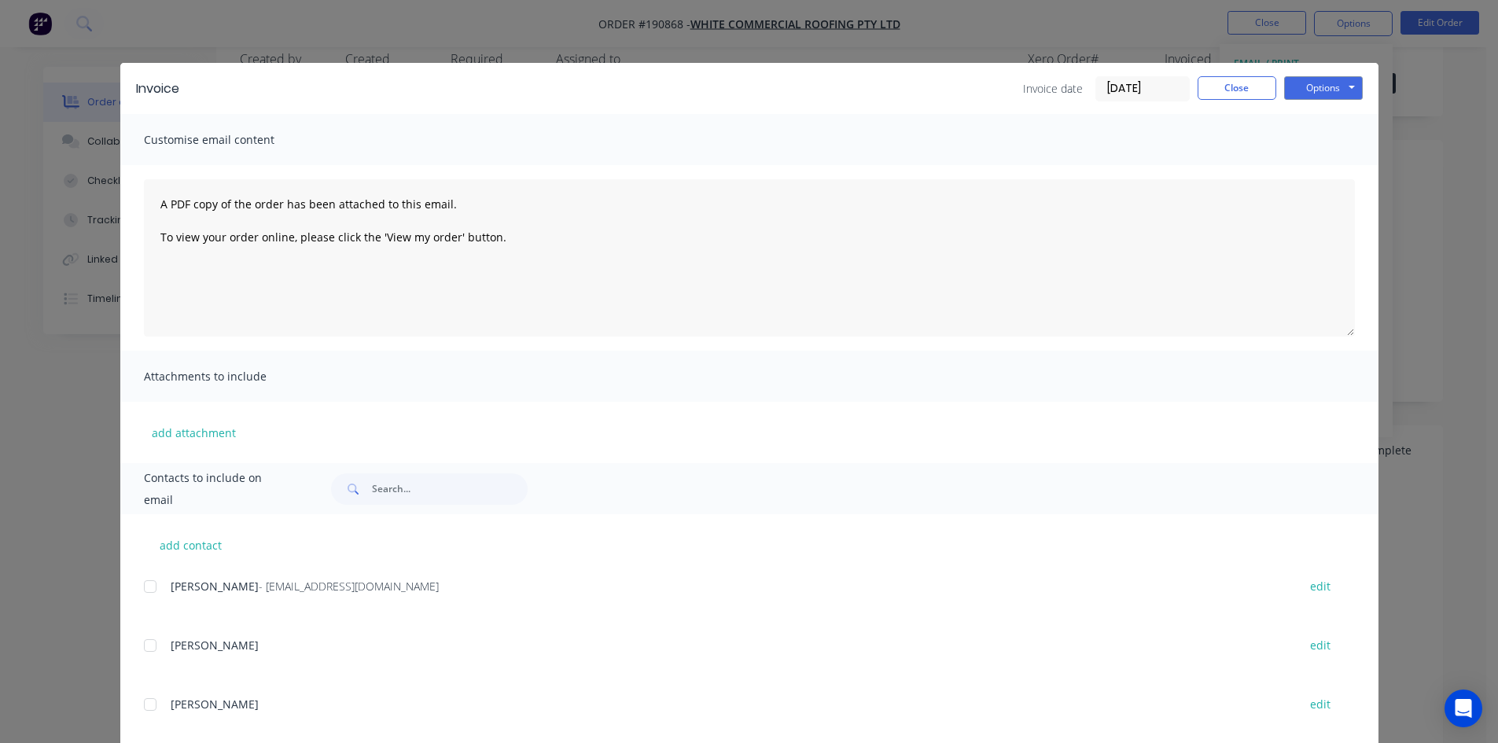
click at [142, 586] on div at bounding box center [149, 586] width 31 height 31
click at [1311, 92] on button "Options" at bounding box center [1323, 88] width 79 height 24
click at [1305, 161] on button "Email" at bounding box center [1334, 168] width 101 height 26
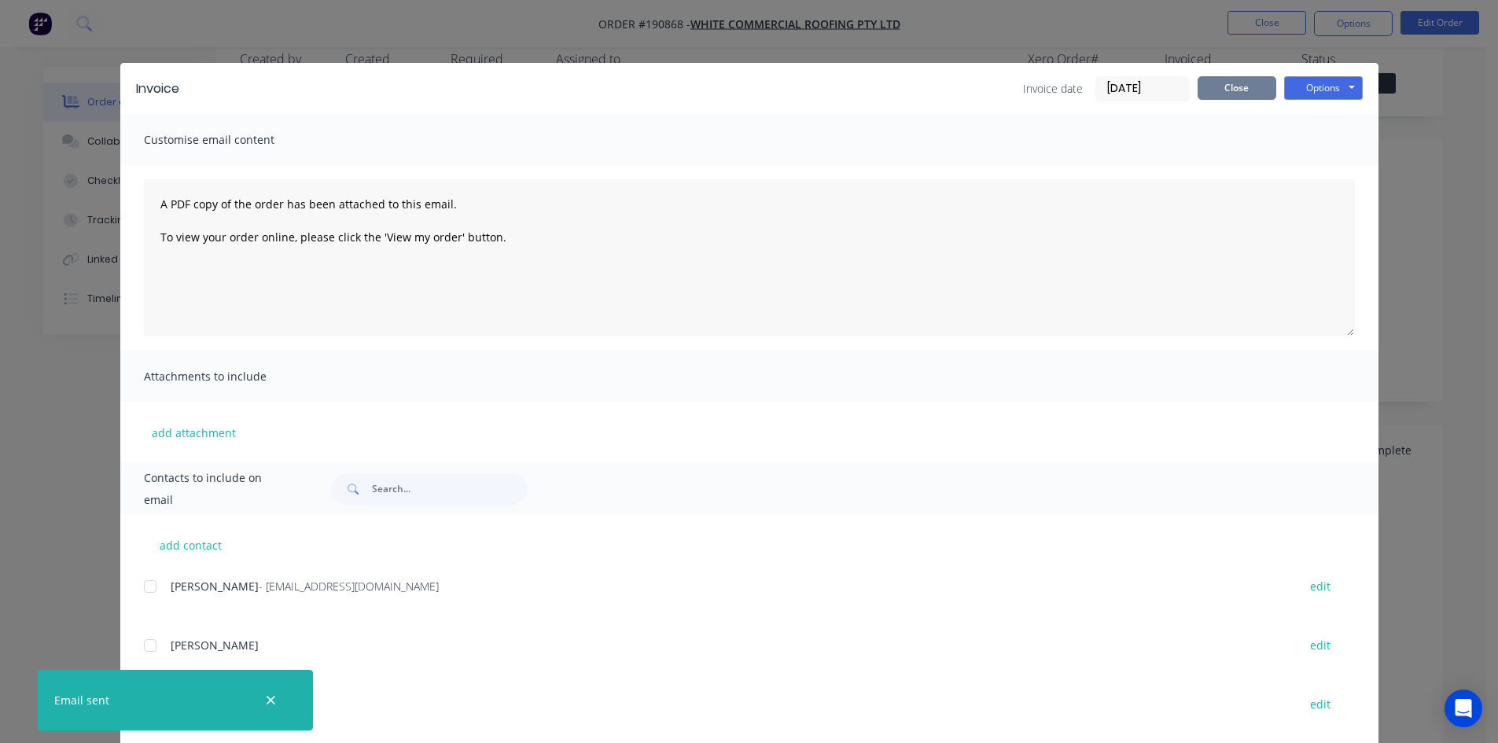
click at [1251, 76] on button "Close" at bounding box center [1236, 88] width 79 height 24
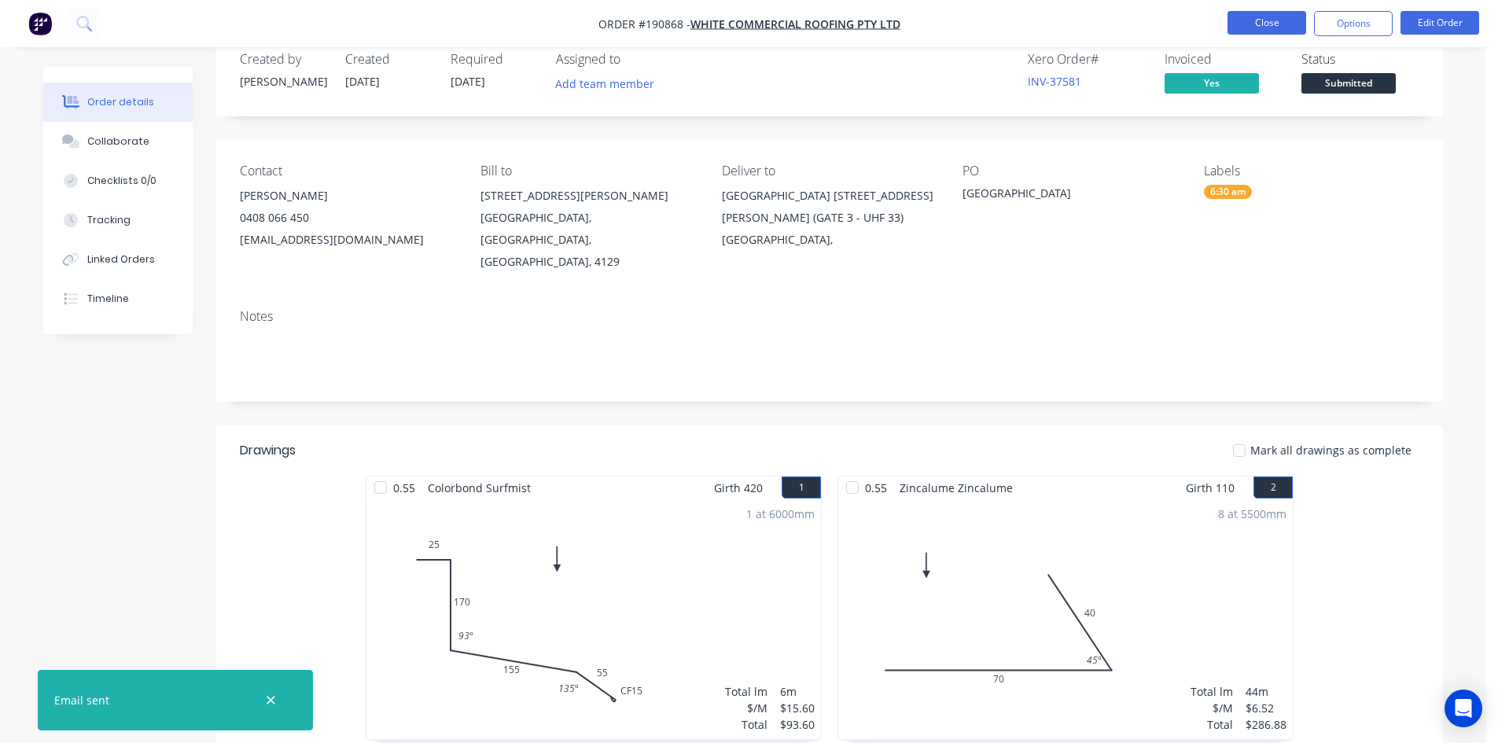
click at [1268, 31] on button "Close" at bounding box center [1266, 23] width 79 height 24
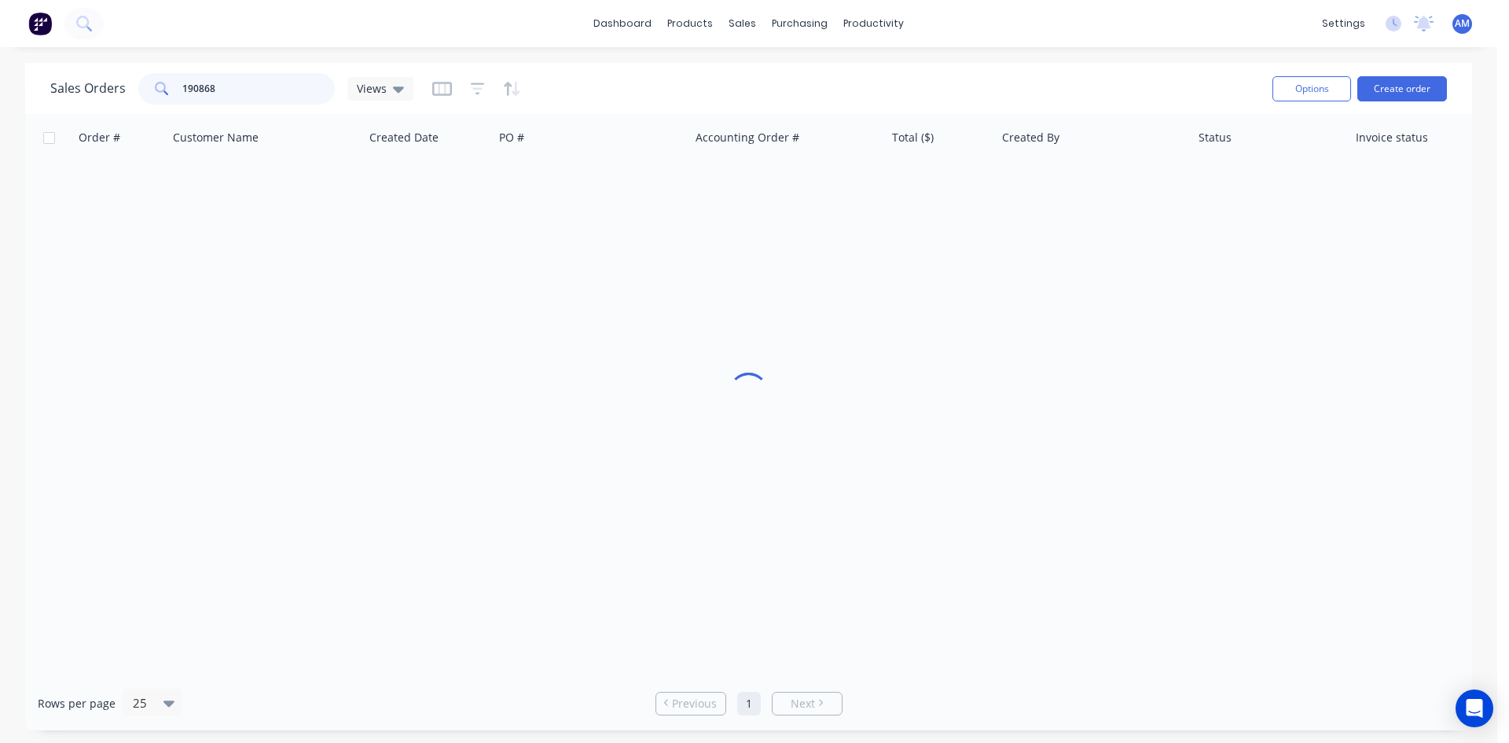
drag, startPoint x: 280, startPoint y: 98, endPoint x: 109, endPoint y: 80, distance: 171.5
click at [109, 80] on div "Sales Orders 190868 Views" at bounding box center [231, 88] width 363 height 31
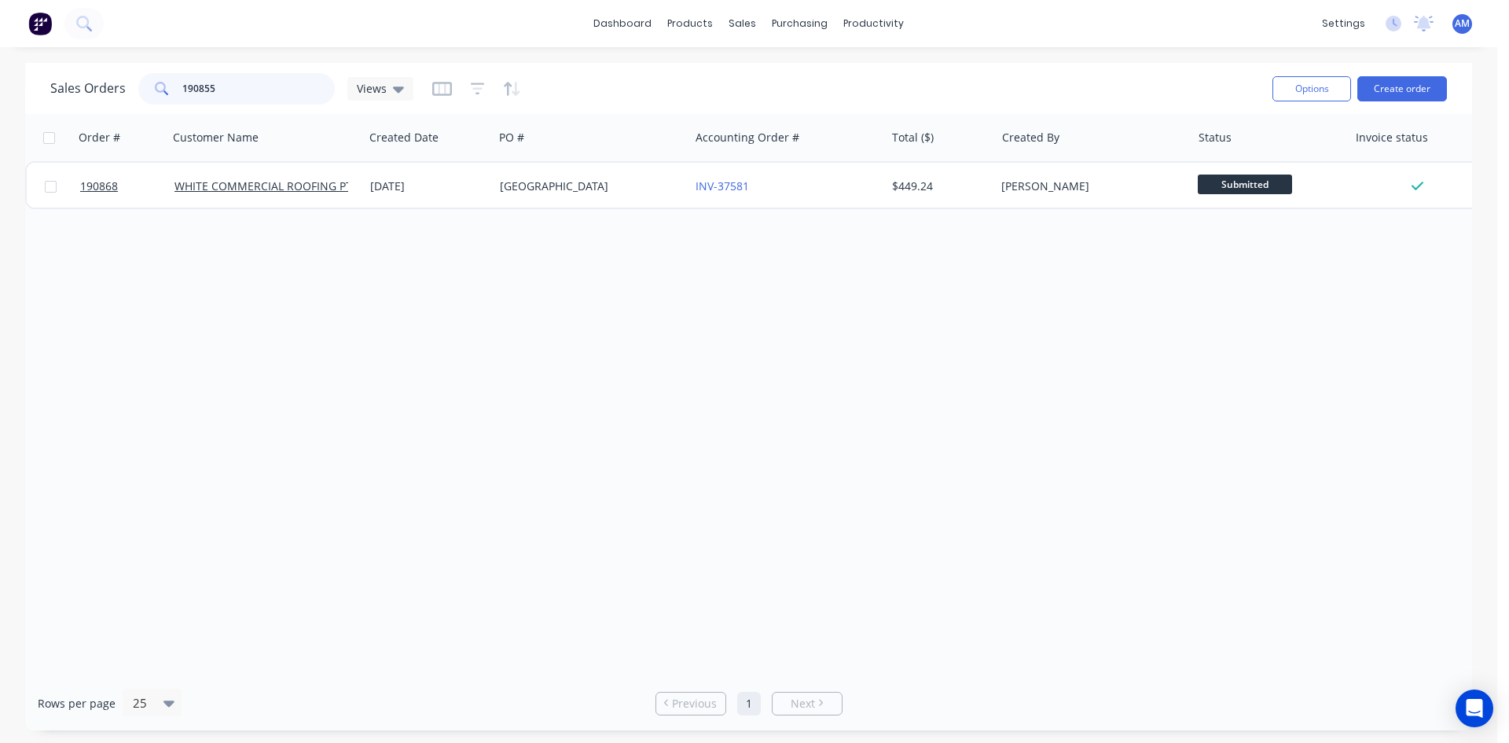
type input "190855"
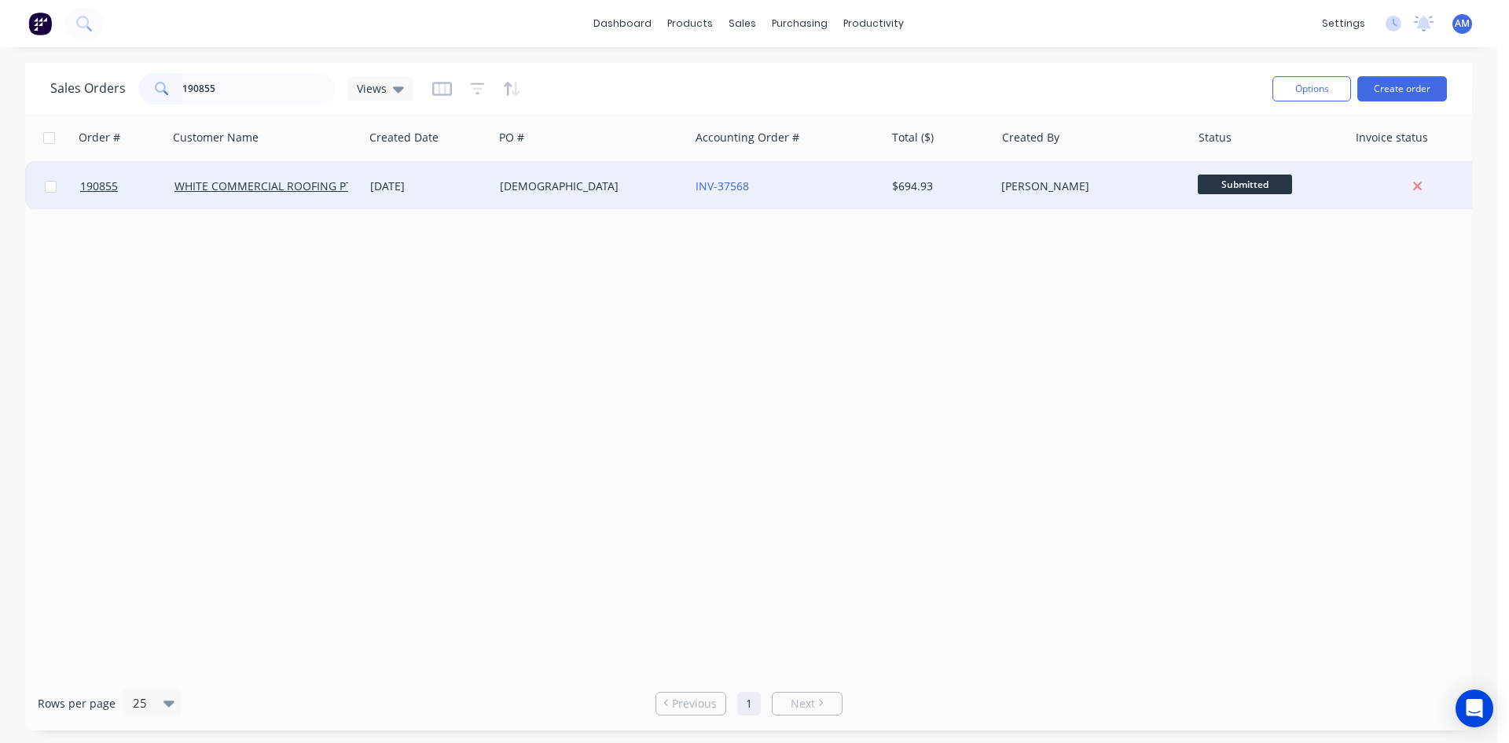
click at [616, 180] on div "FAITH LUTHERAN" at bounding box center [587, 186] width 175 height 16
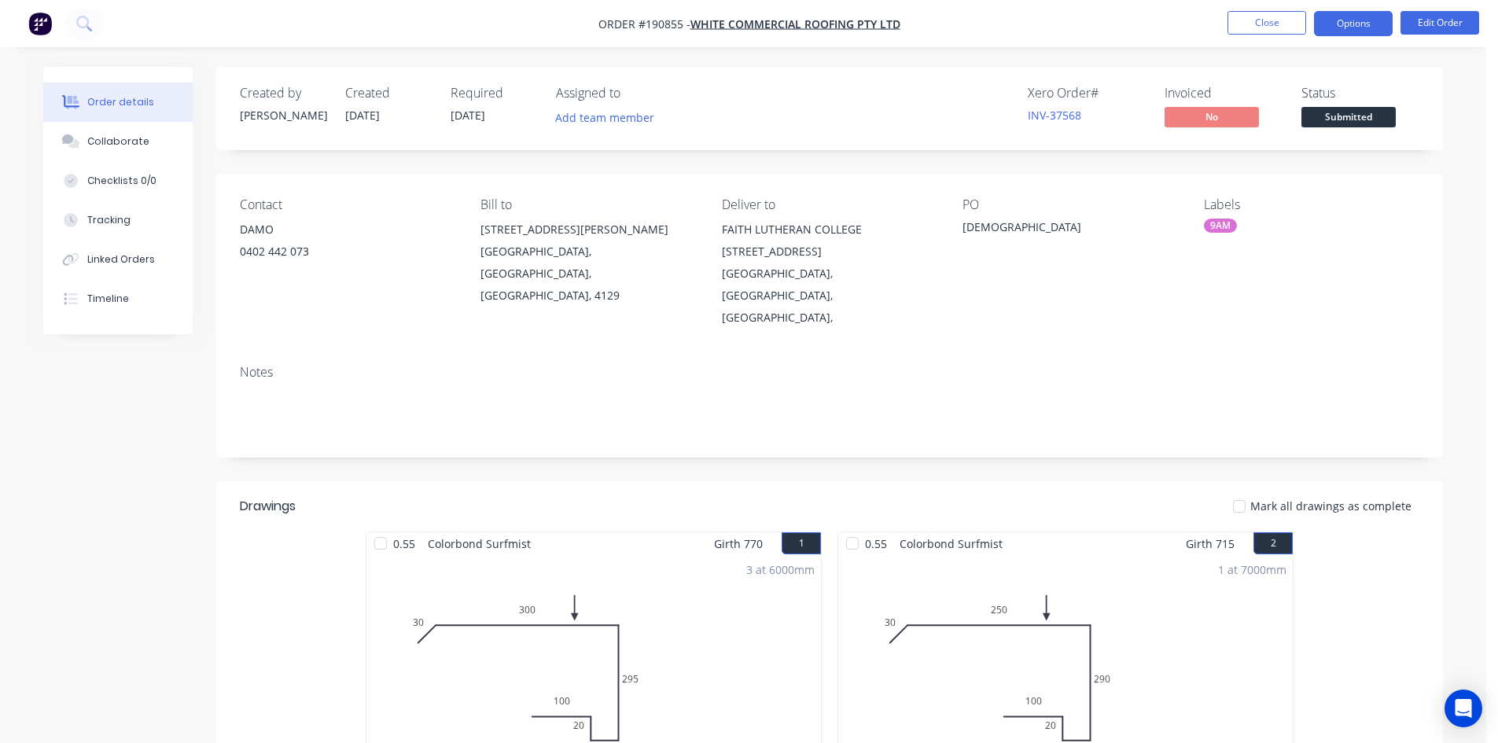
click at [1357, 20] on button "Options" at bounding box center [1353, 23] width 79 height 25
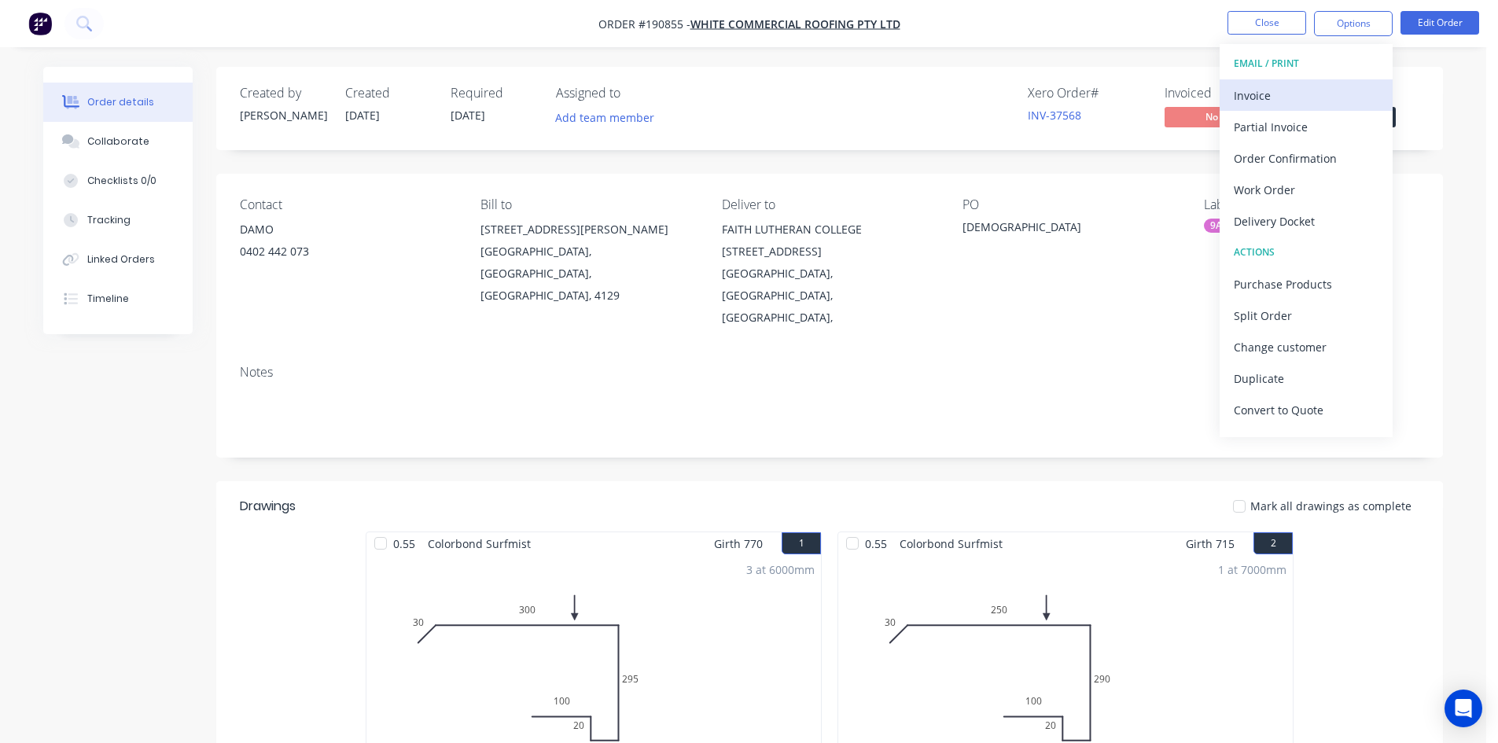
click at [1336, 87] on div "Invoice" at bounding box center [1305, 95] width 145 height 23
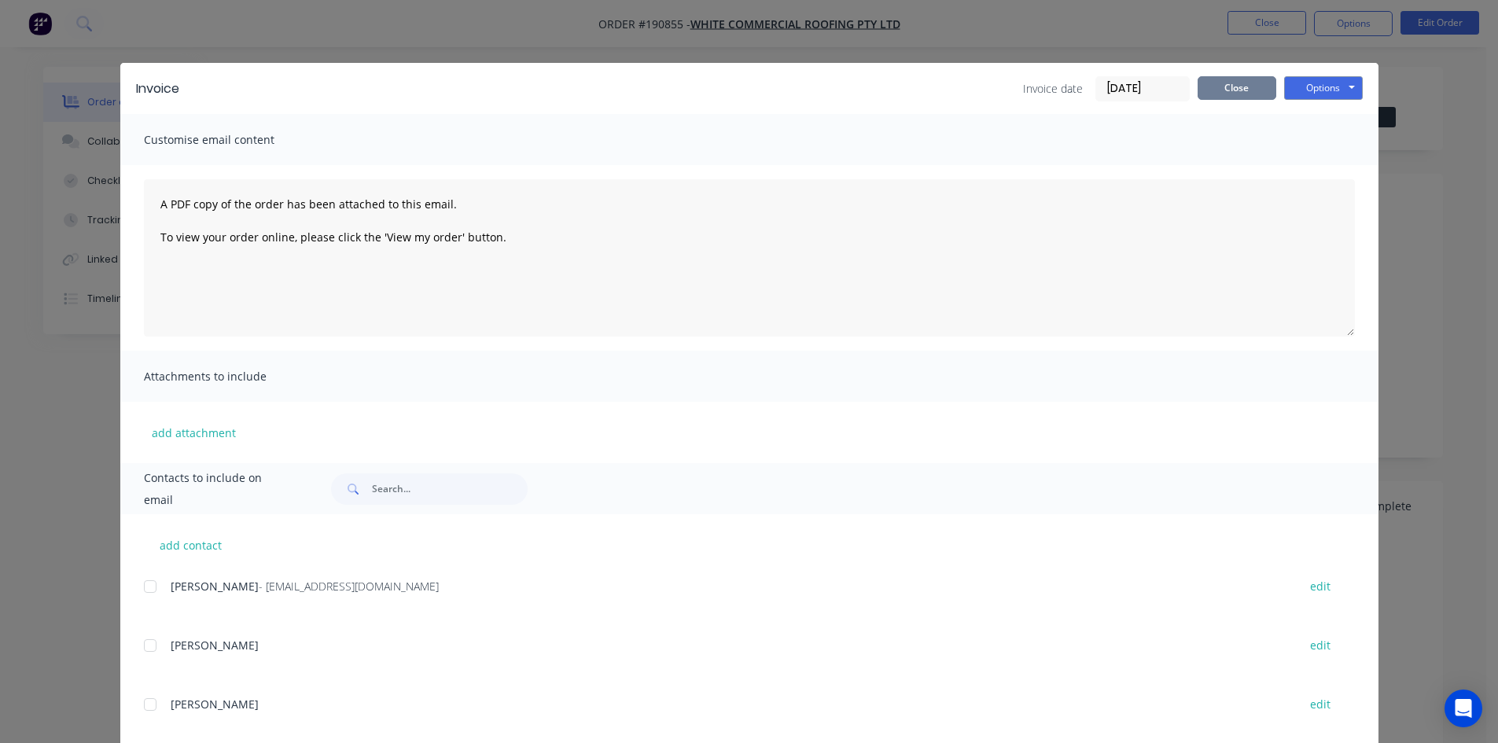
click at [1234, 81] on button "Close" at bounding box center [1236, 88] width 79 height 24
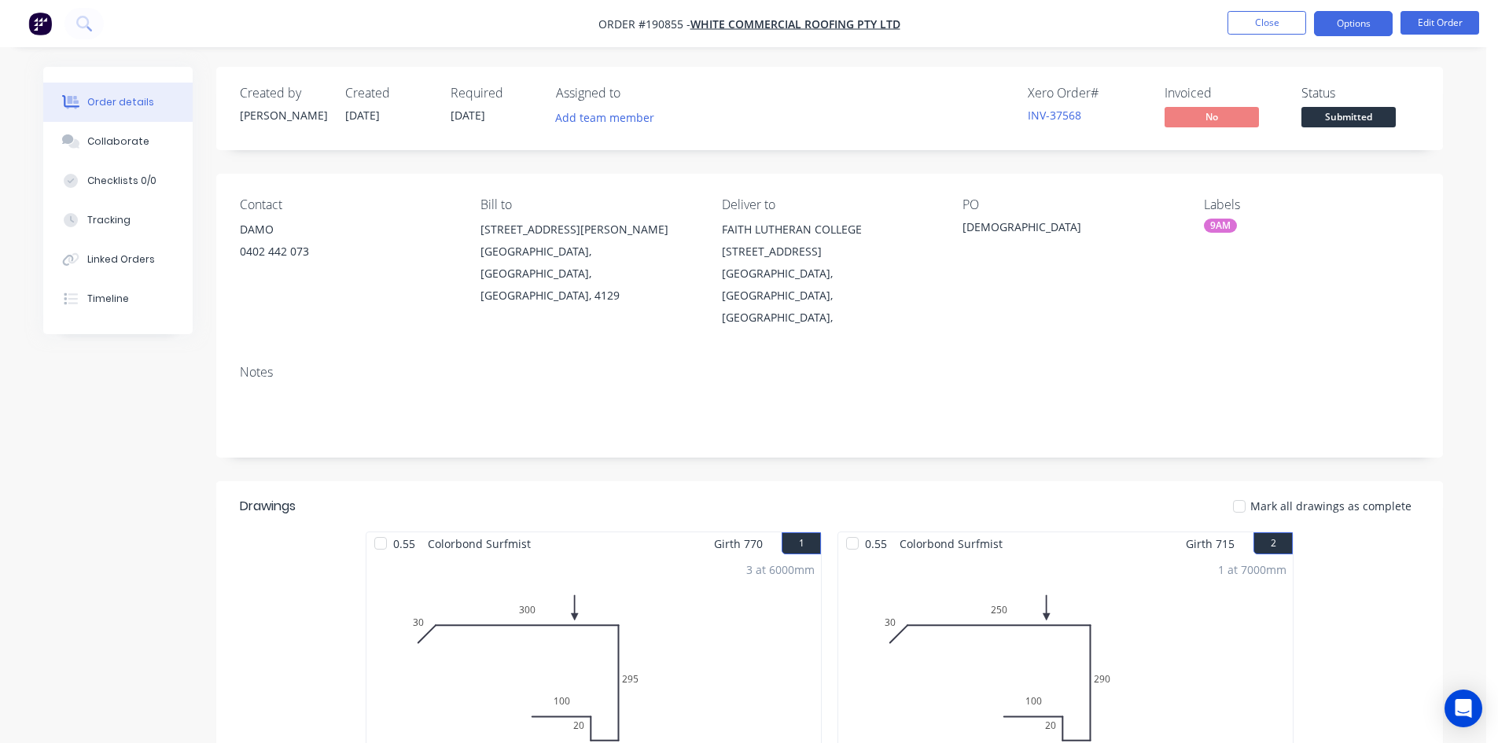
click at [1344, 34] on button "Options" at bounding box center [1353, 23] width 79 height 25
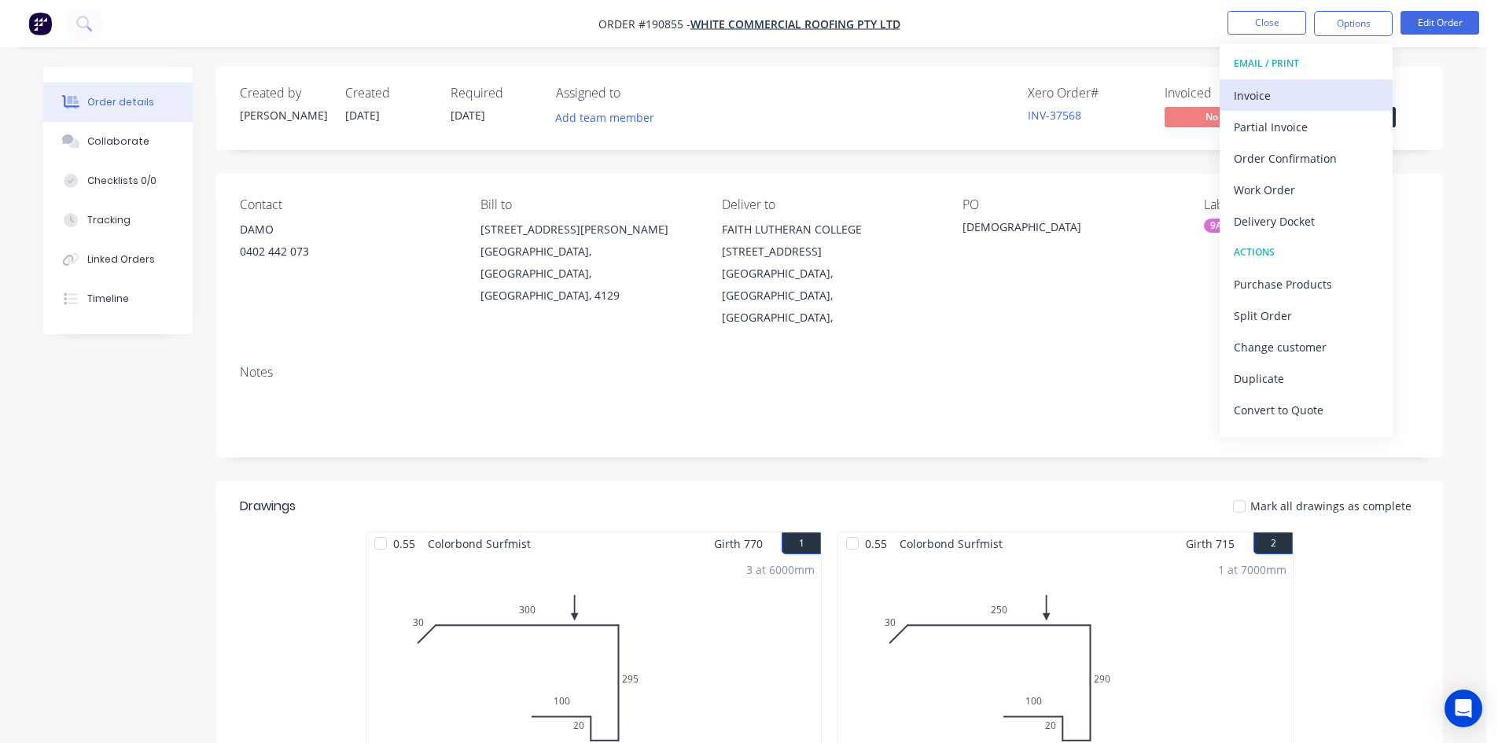
click at [1307, 94] on div "Invoice" at bounding box center [1305, 95] width 145 height 23
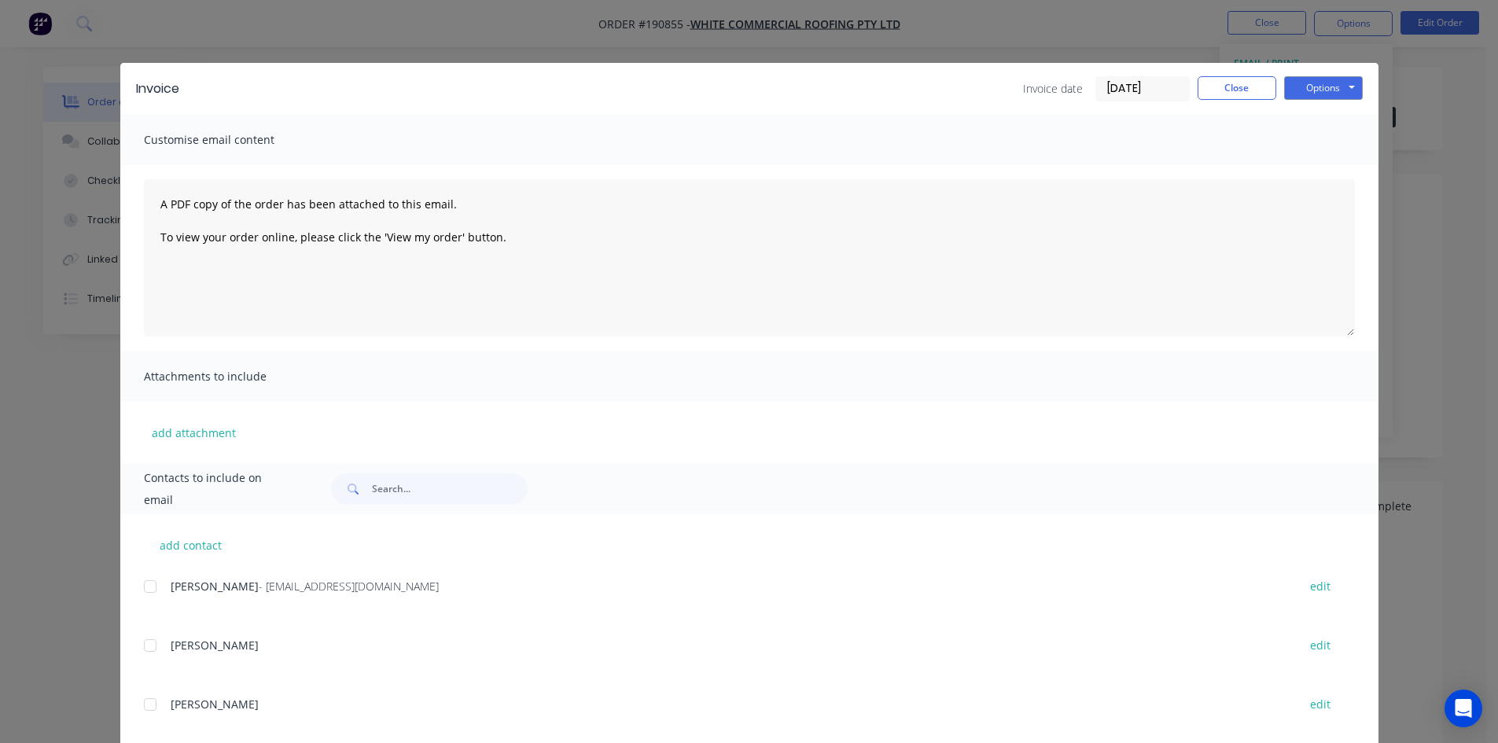
click at [149, 585] on div at bounding box center [149, 586] width 31 height 31
click at [1332, 81] on button "Options" at bounding box center [1323, 88] width 79 height 24
click at [1311, 166] on button "Email" at bounding box center [1334, 168] width 101 height 26
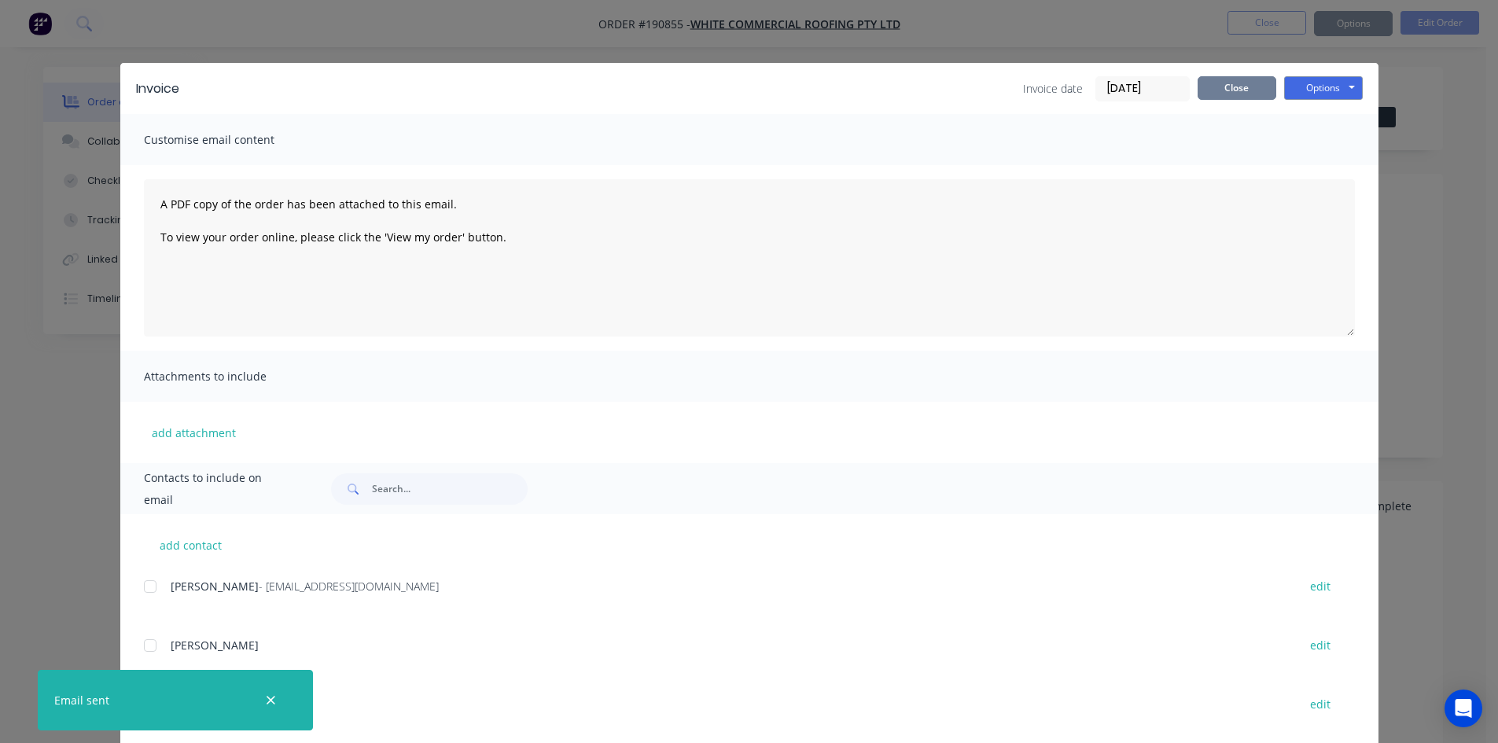
click at [1219, 80] on button "Close" at bounding box center [1236, 88] width 79 height 24
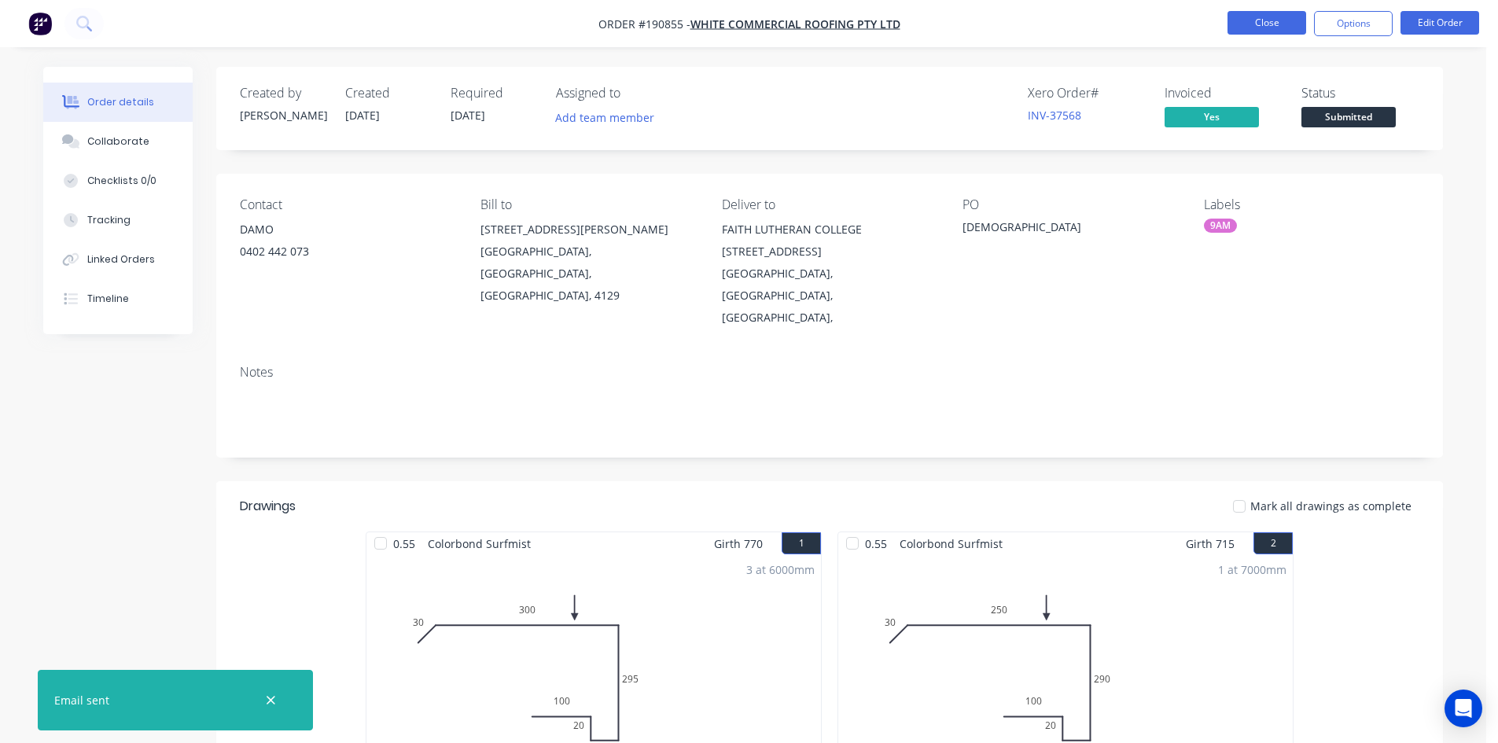
click at [1257, 28] on button "Close" at bounding box center [1266, 23] width 79 height 24
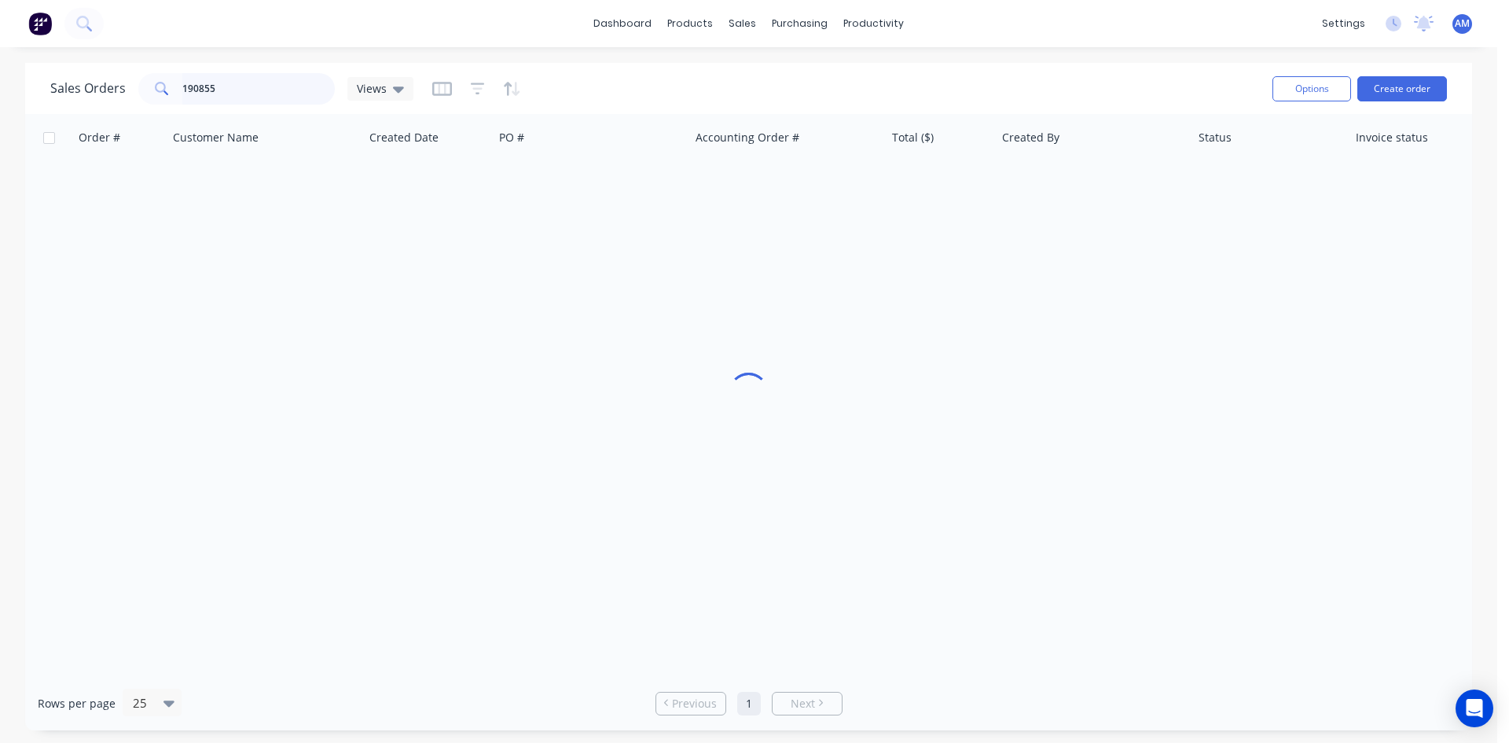
drag, startPoint x: 200, startPoint y: 83, endPoint x: 105, endPoint y: 85, distance: 95.9
click at [105, 85] on div "Sales Orders 190855 Views" at bounding box center [231, 88] width 363 height 31
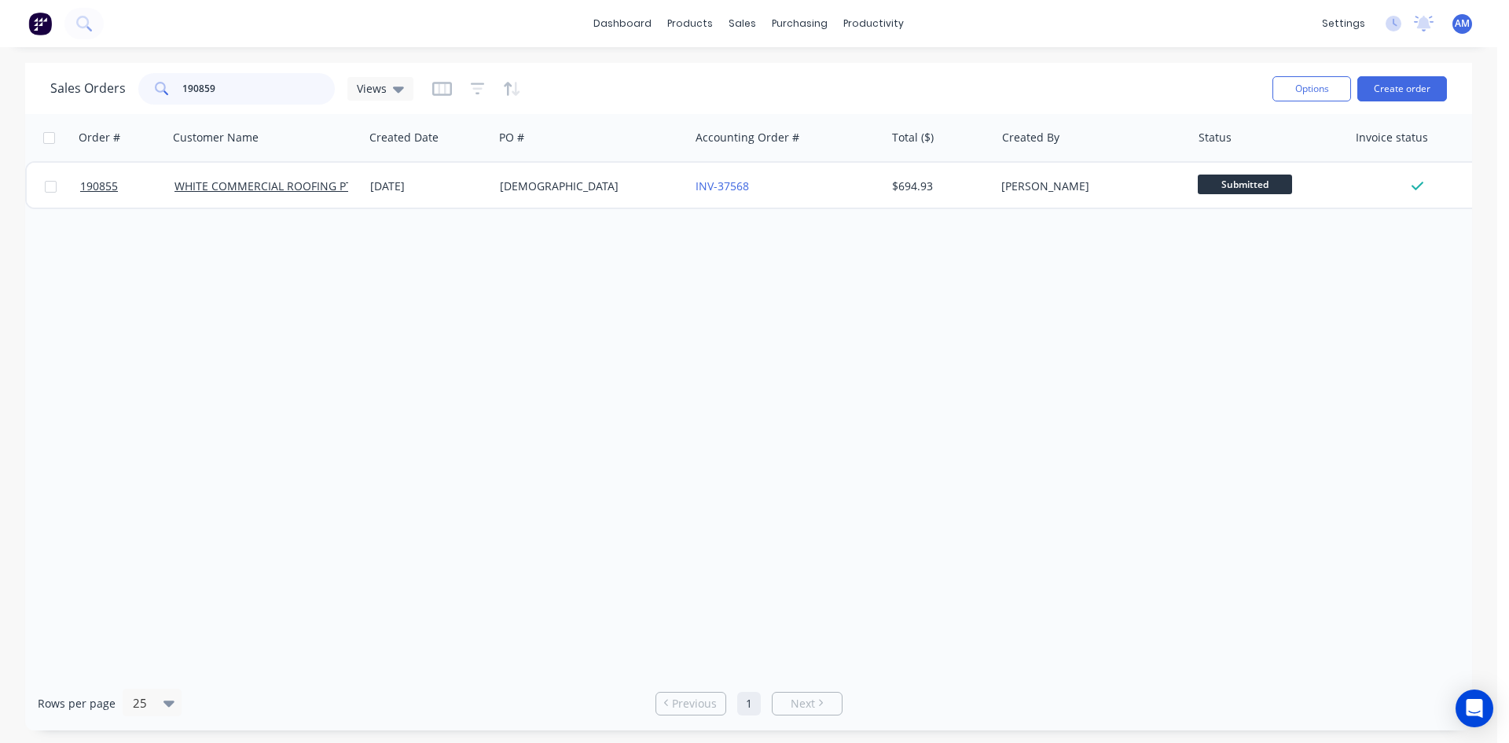
type input "190859"
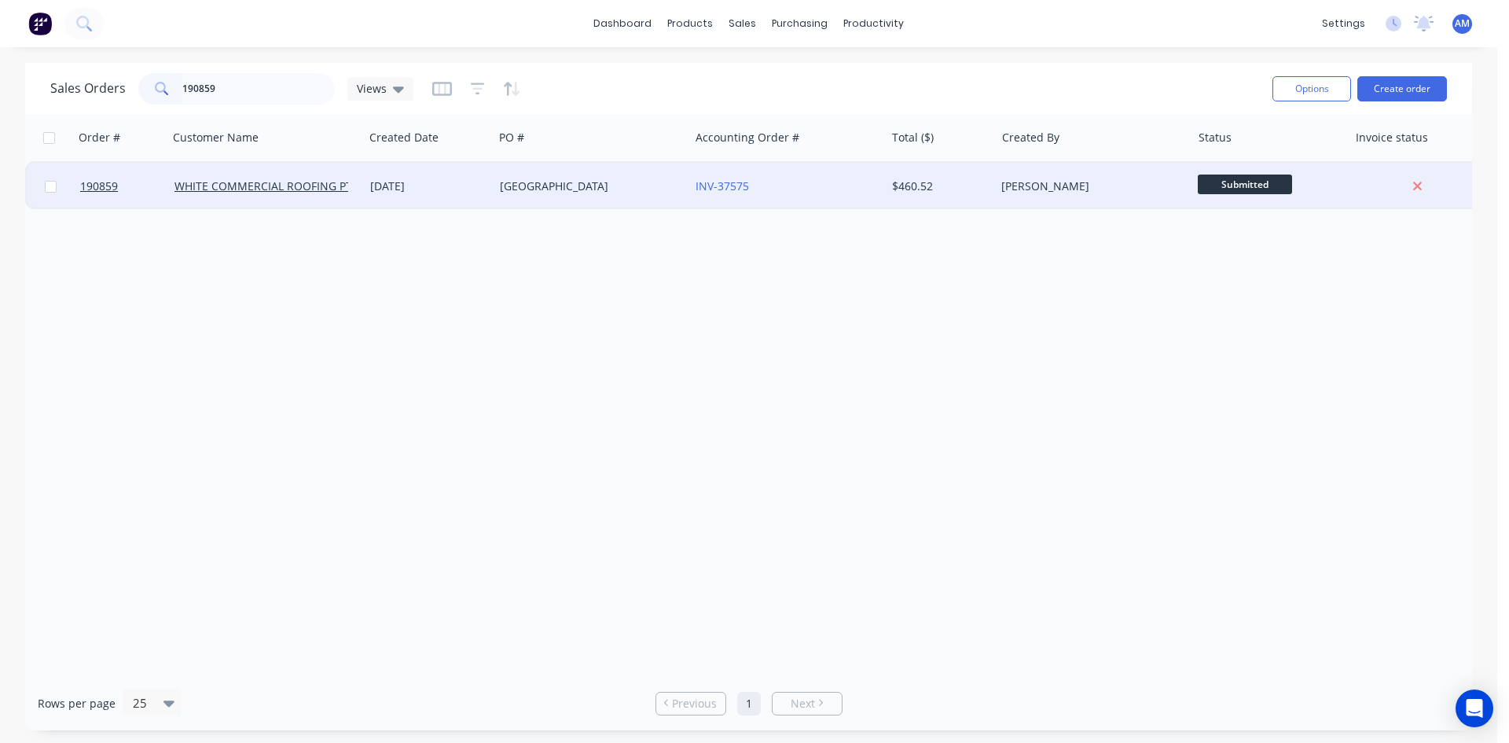
click at [633, 188] on div "KINGS COLLEGE" at bounding box center [587, 186] width 175 height 16
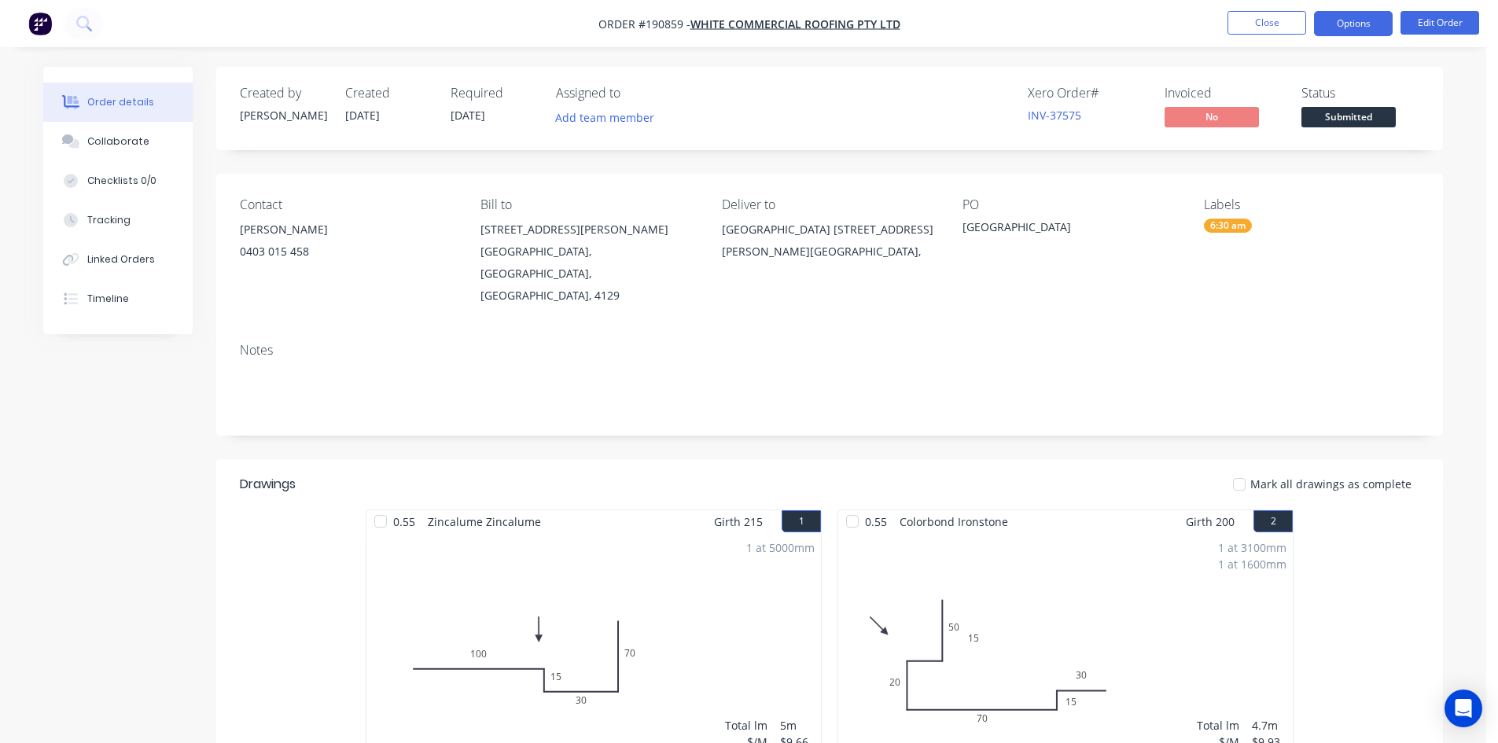
click at [1346, 19] on button "Options" at bounding box center [1353, 23] width 79 height 25
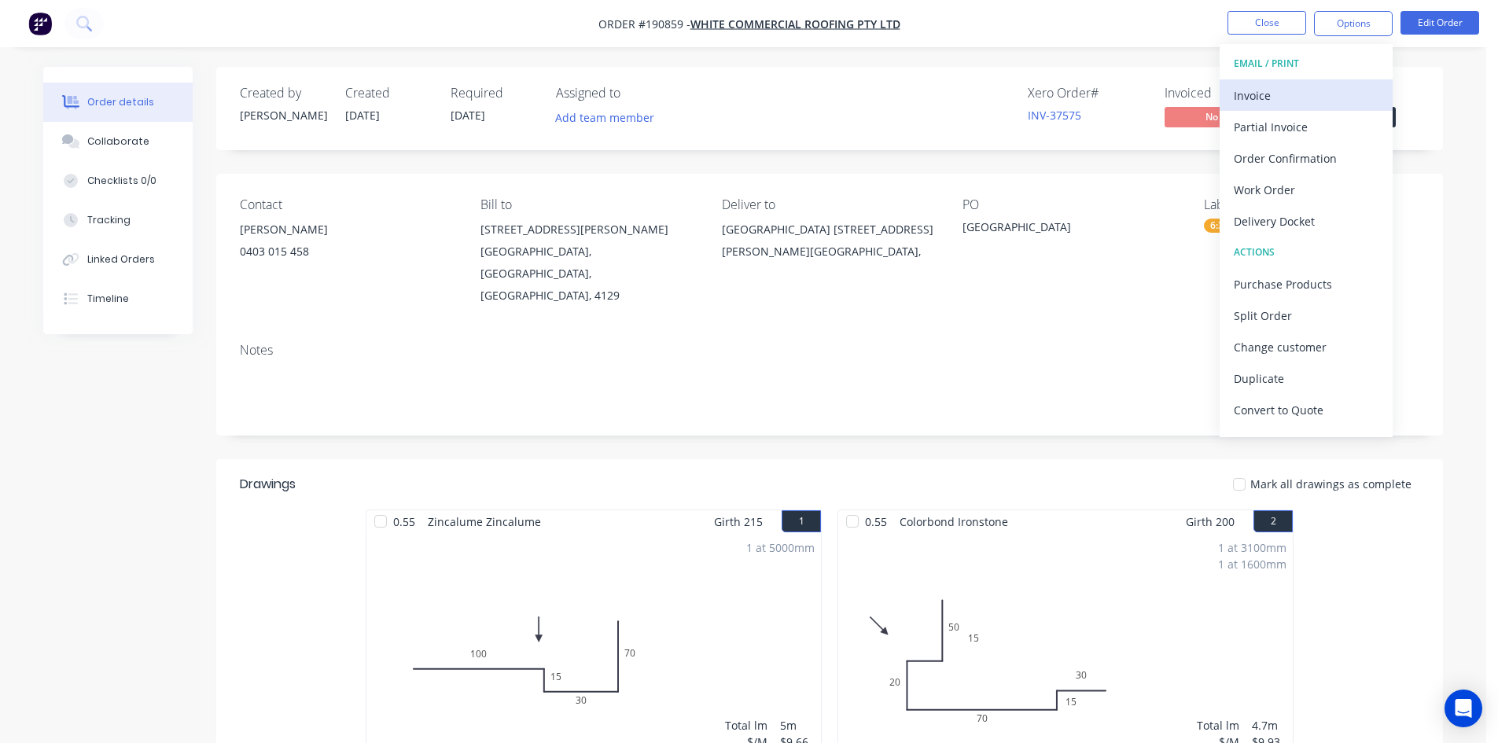
click at [1322, 81] on button "Invoice" at bounding box center [1305, 94] width 173 height 31
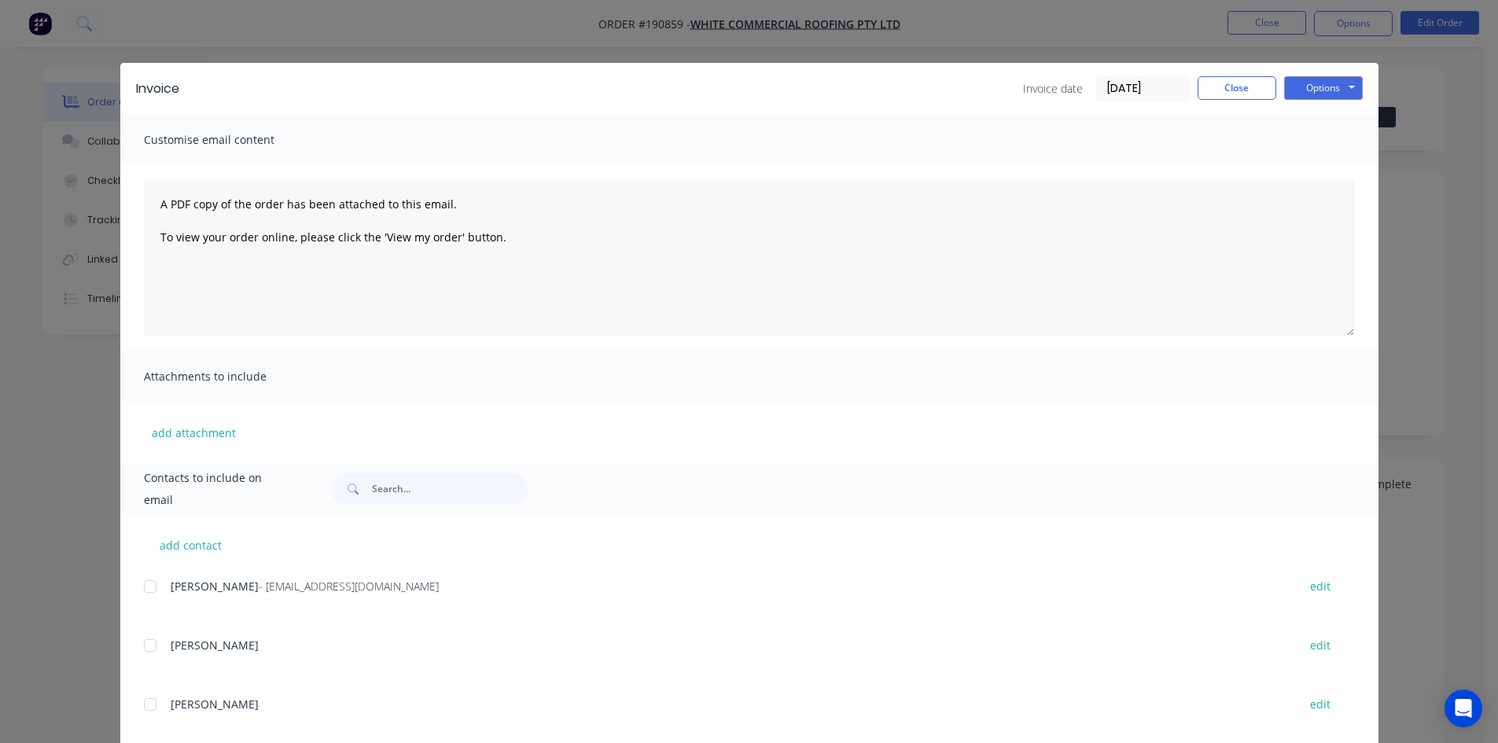
click at [145, 587] on div at bounding box center [149, 586] width 31 height 31
click at [1310, 86] on button "Options" at bounding box center [1323, 88] width 79 height 24
click at [1312, 166] on button "Email" at bounding box center [1334, 168] width 101 height 26
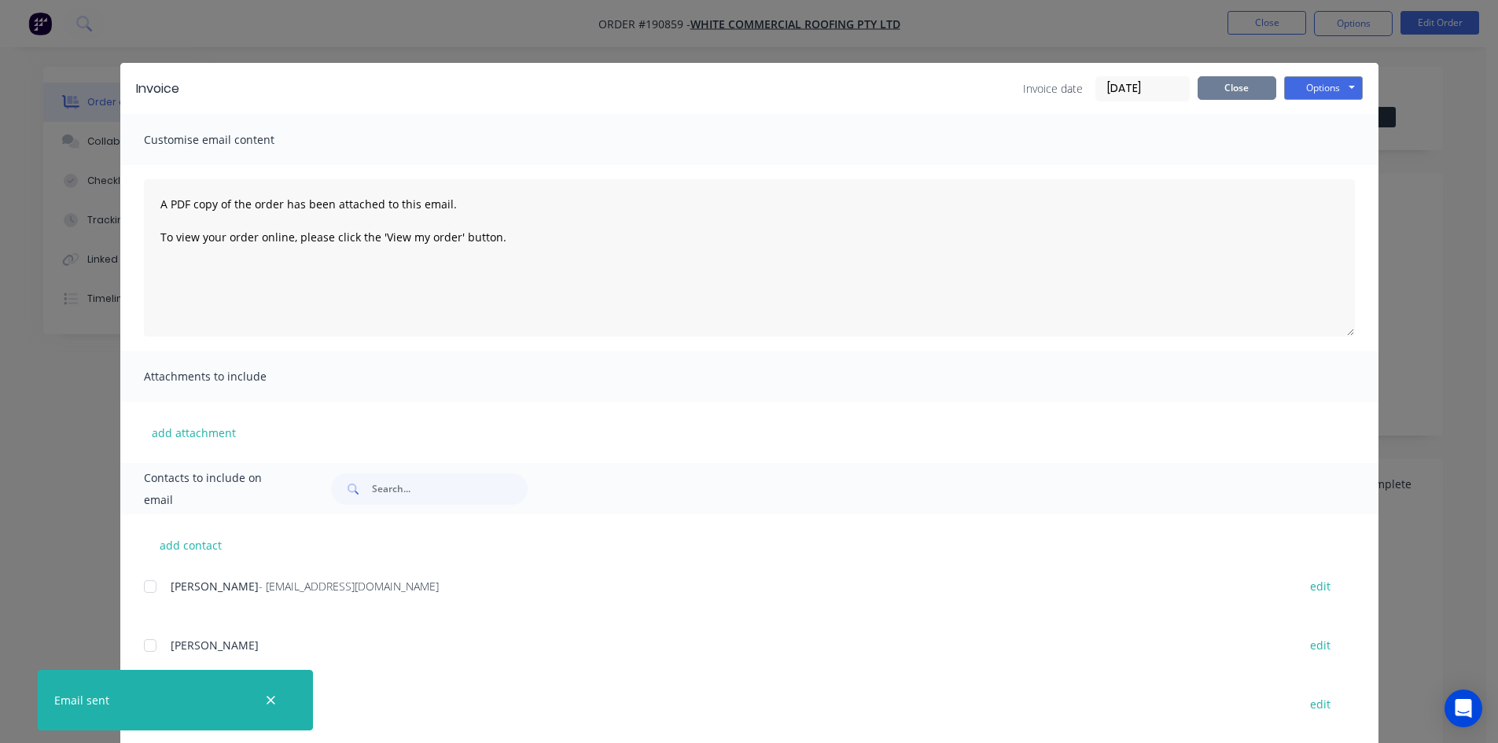
click at [1206, 91] on button "Close" at bounding box center [1236, 88] width 79 height 24
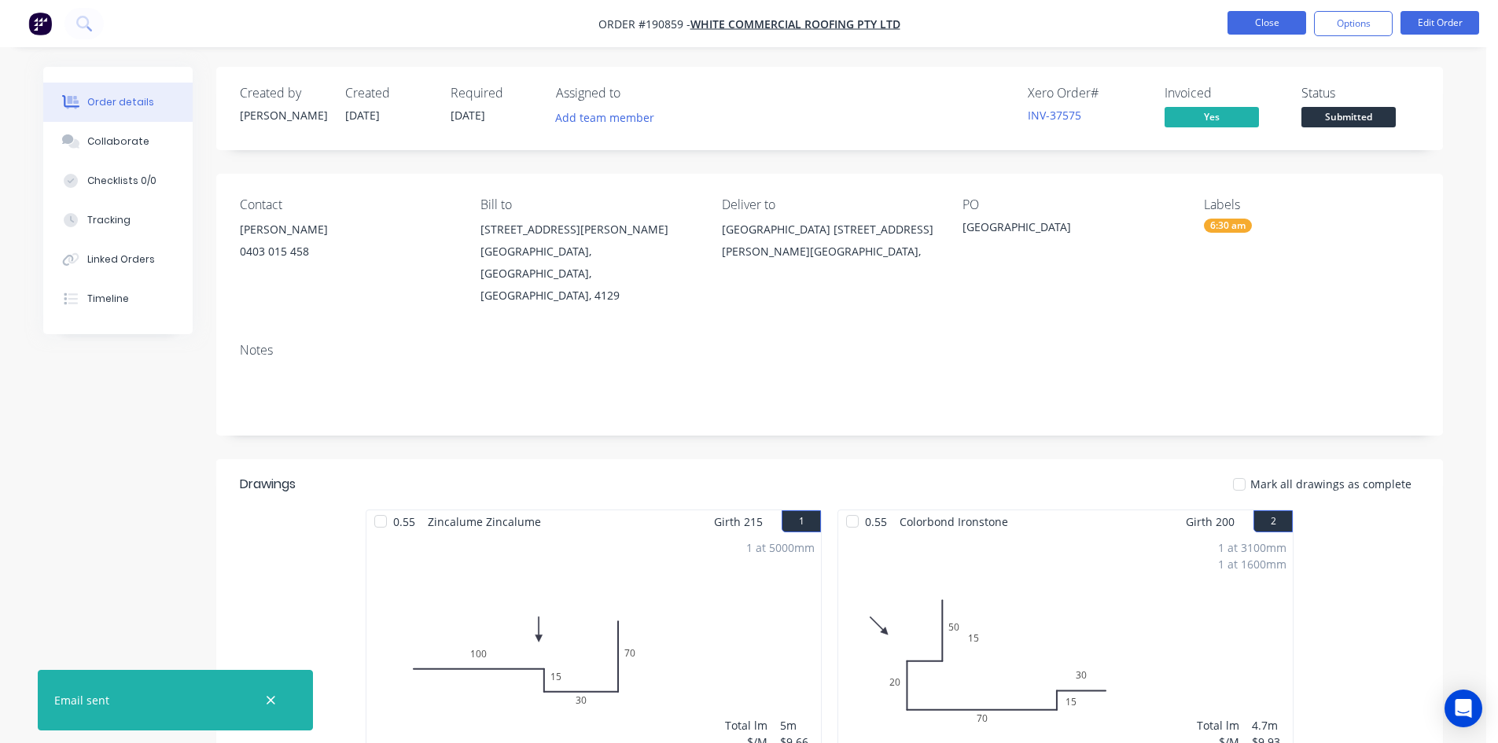
click at [1285, 22] on button "Close" at bounding box center [1266, 23] width 79 height 24
